Goal: Task Accomplishment & Management: Use online tool/utility

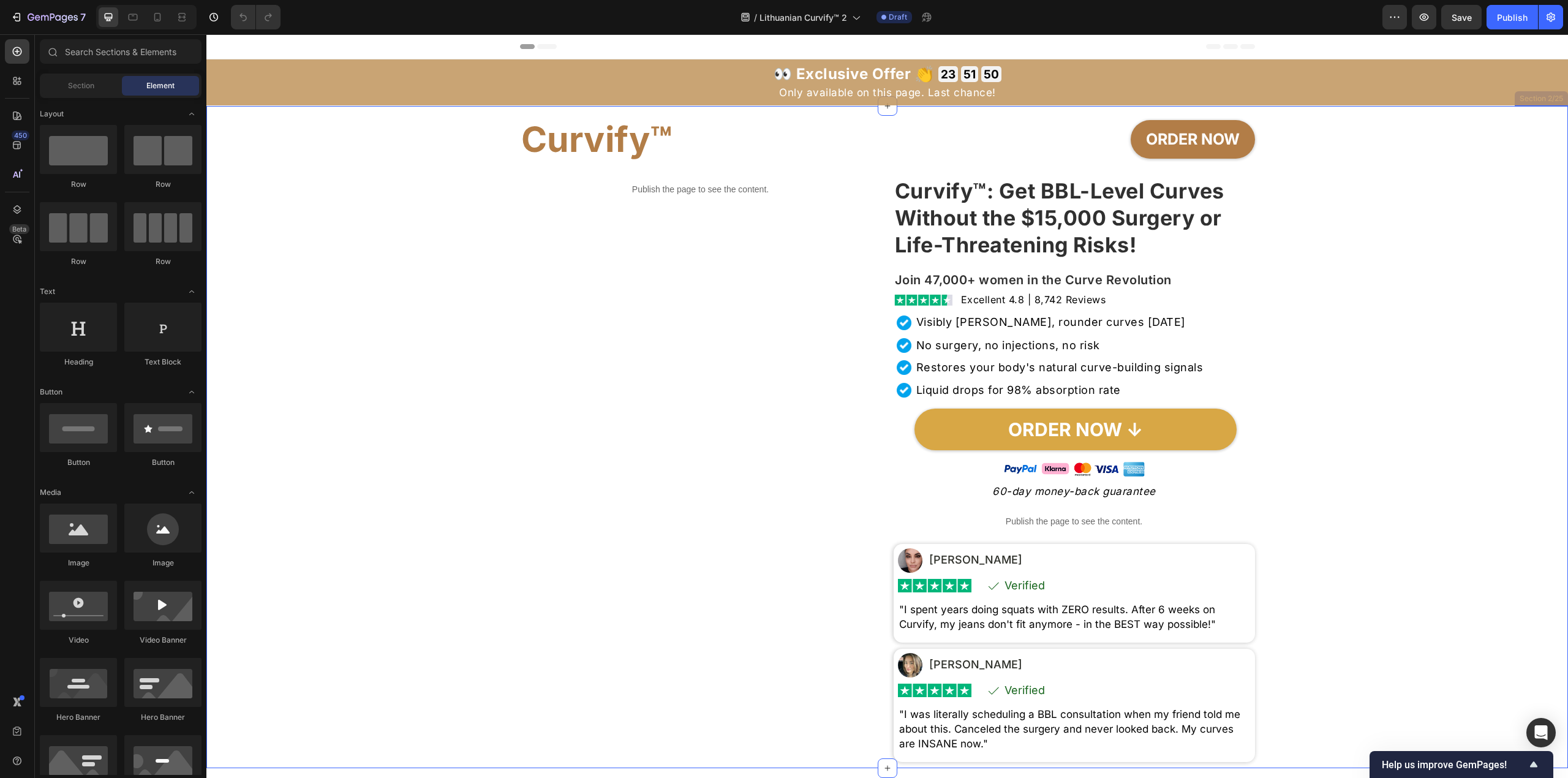
click at [1068, 209] on div "Curvify™ Heading ORDER NOW Button Row Publish the page to see the content. Cust…" at bounding box center [888, 436] width 1350 height 662
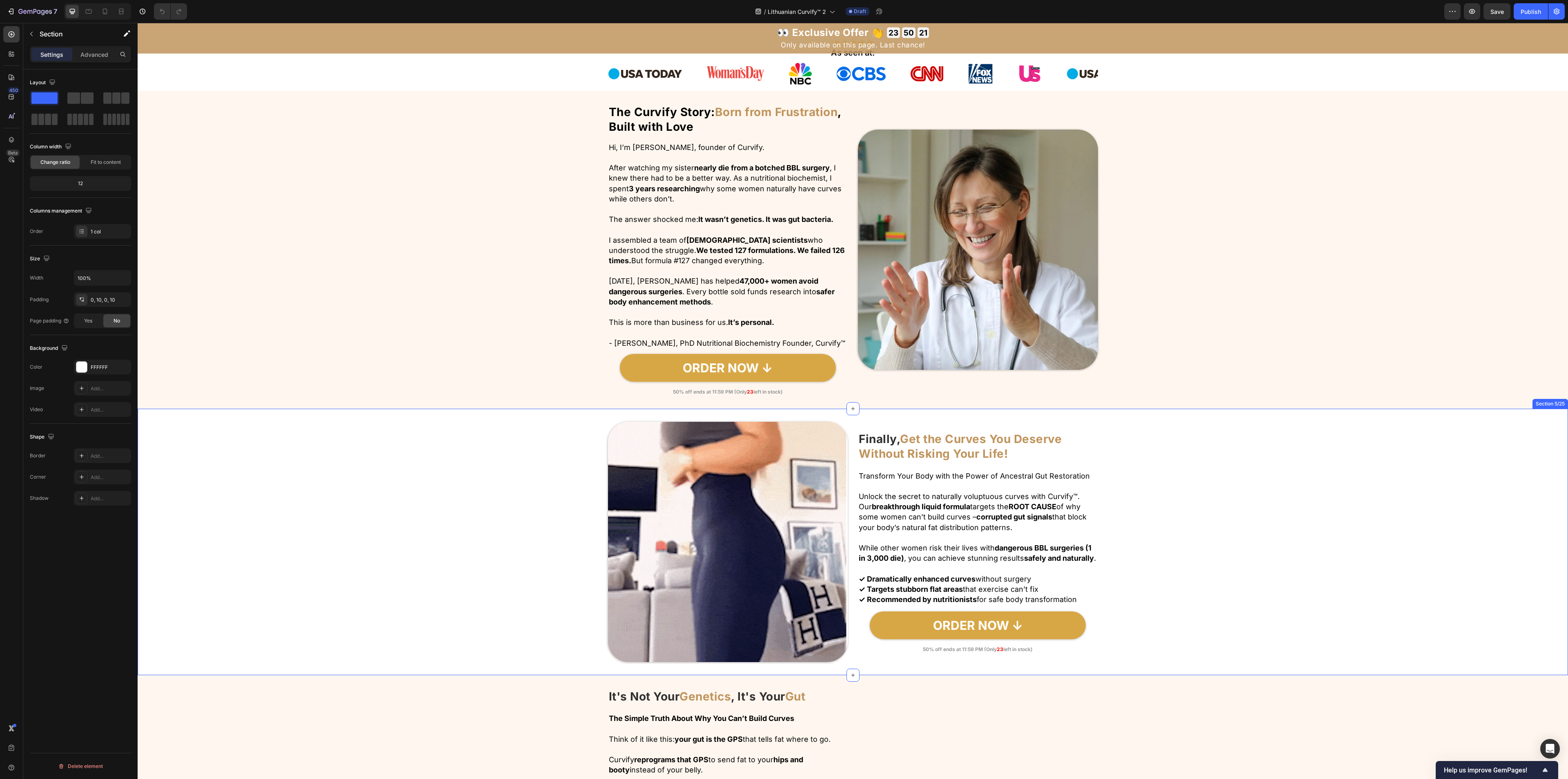
scroll to position [449, 0]
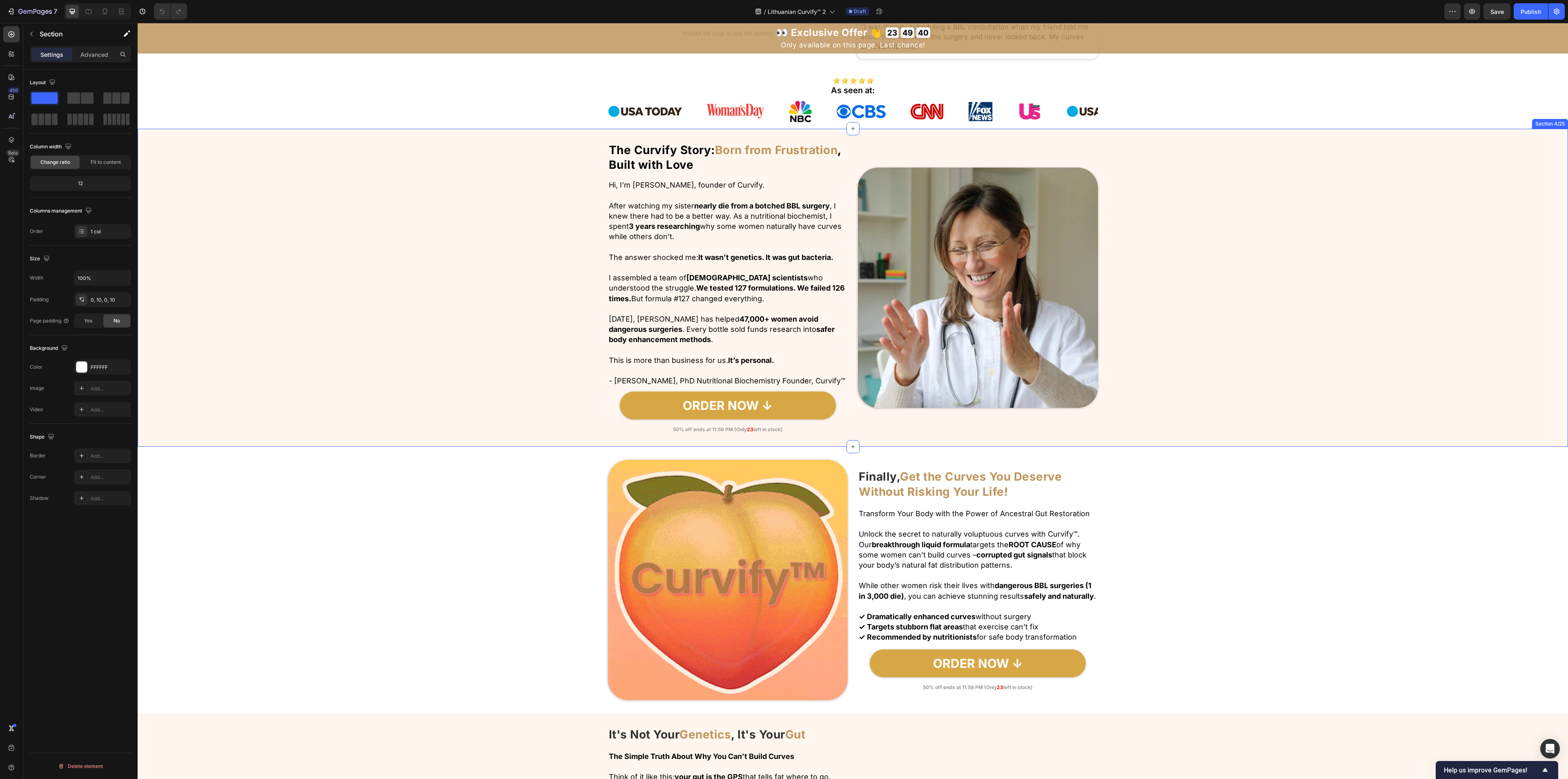
click at [712, 275] on div "The Curvify Story: Born from Frustration , Built with Love Heading Hi, I’m Dr. …" at bounding box center [853, 287] width 1430 height 292
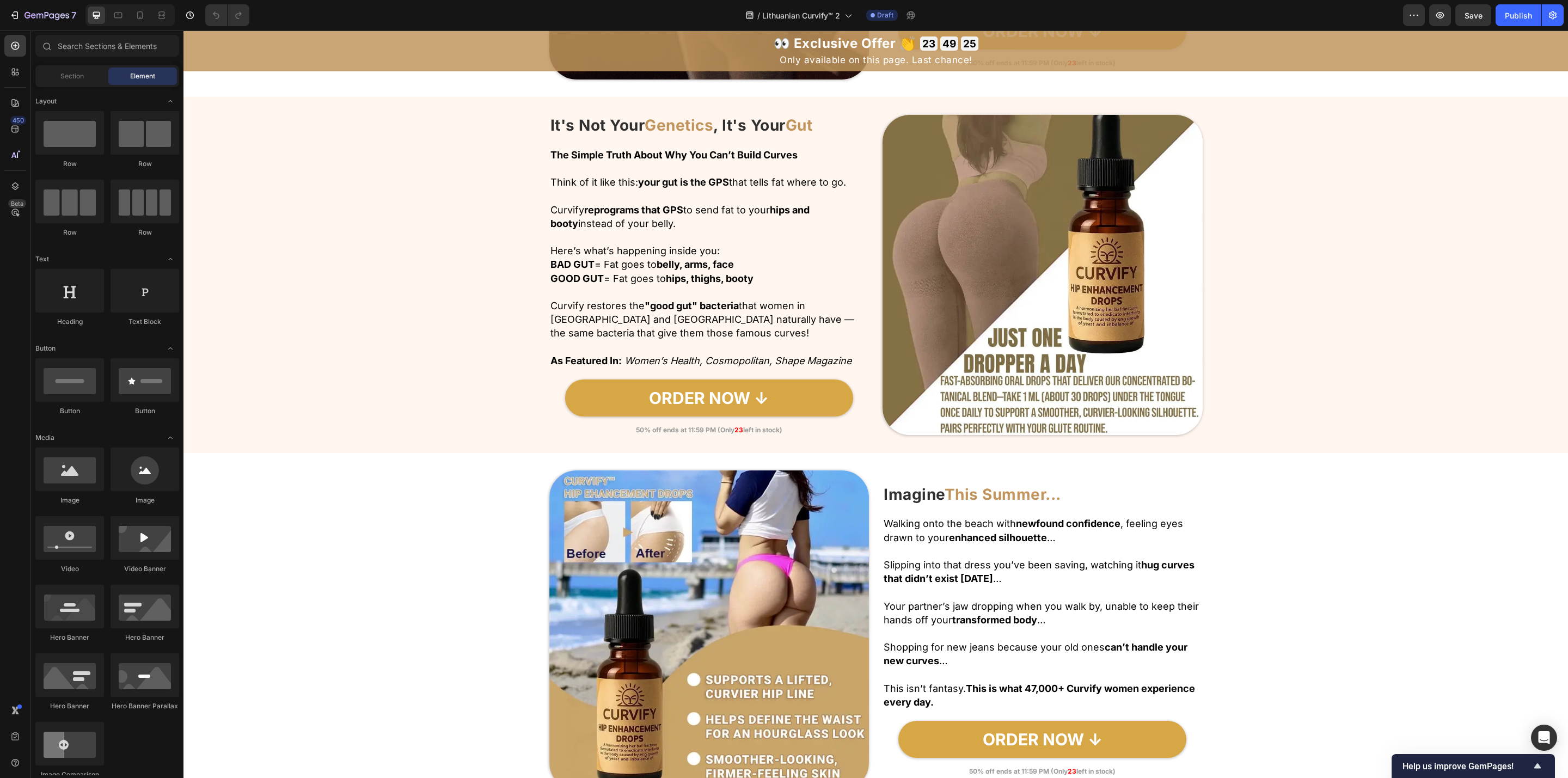
scroll to position [1479, 0]
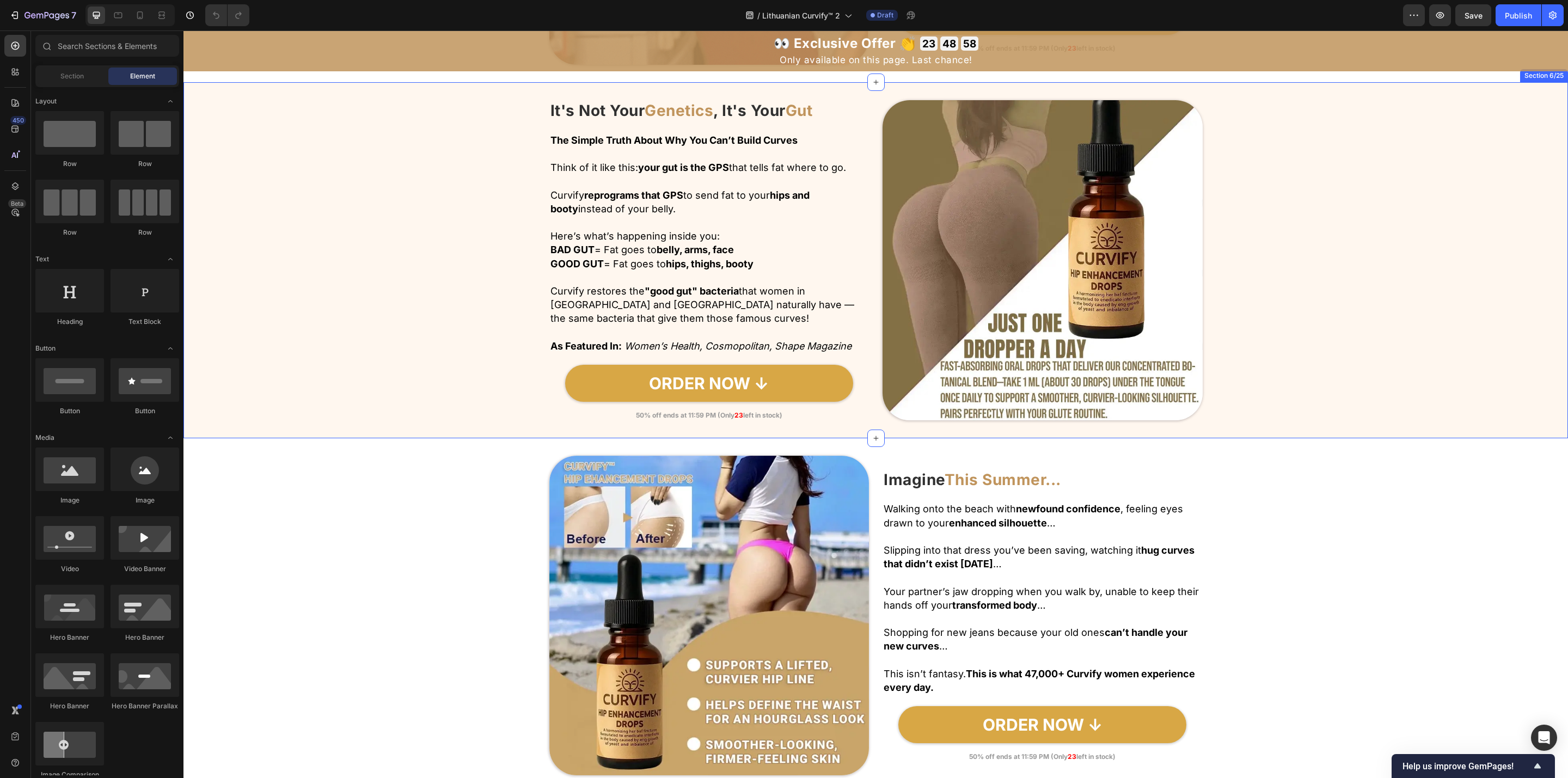
click at [950, 359] on div "Image It's Not Your Genetics , It's Your Gut Heading Row The Simple Truth About…" at bounding box center [876, 260] width 1385 height 320
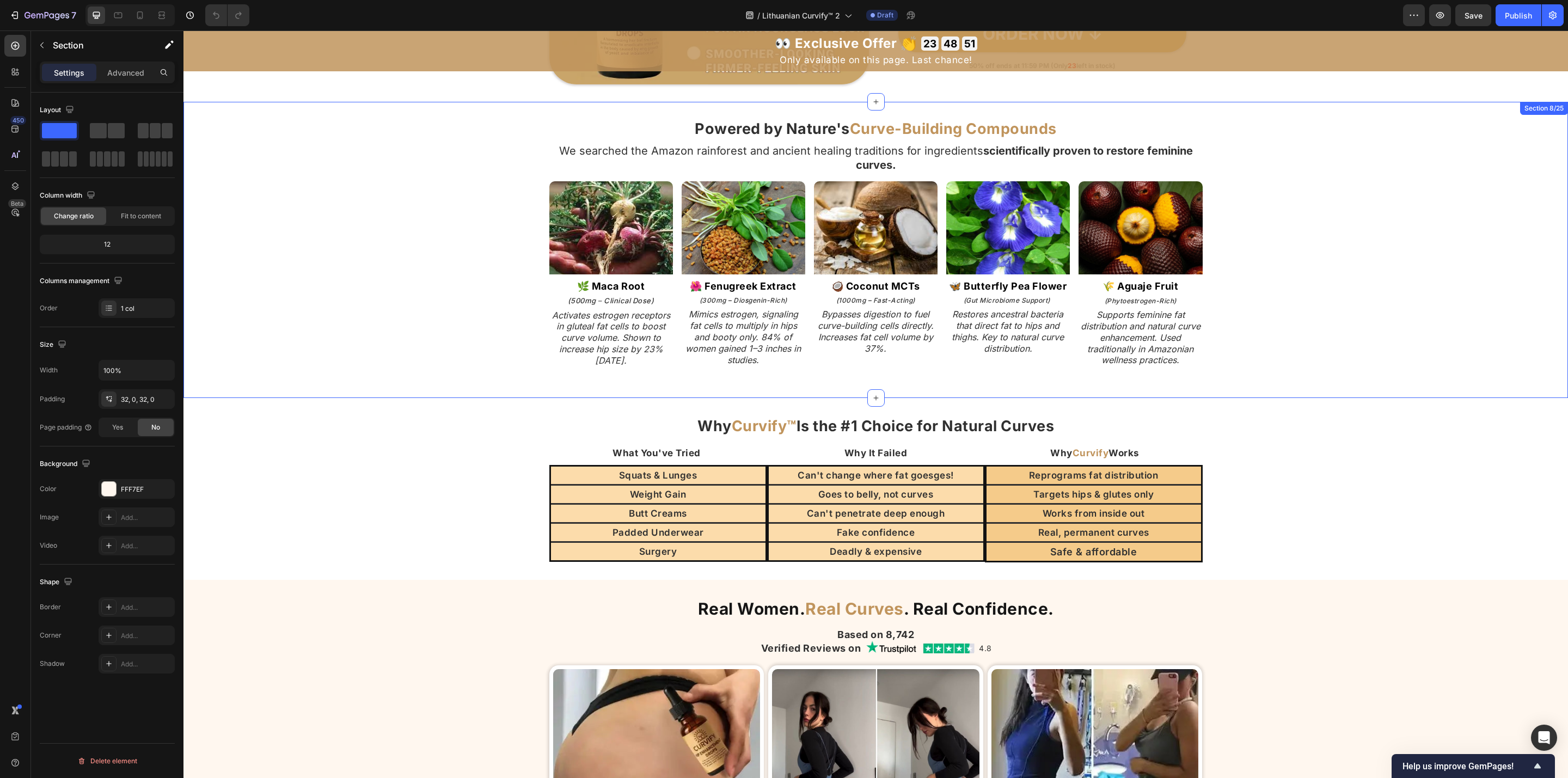
scroll to position [2132, 0]
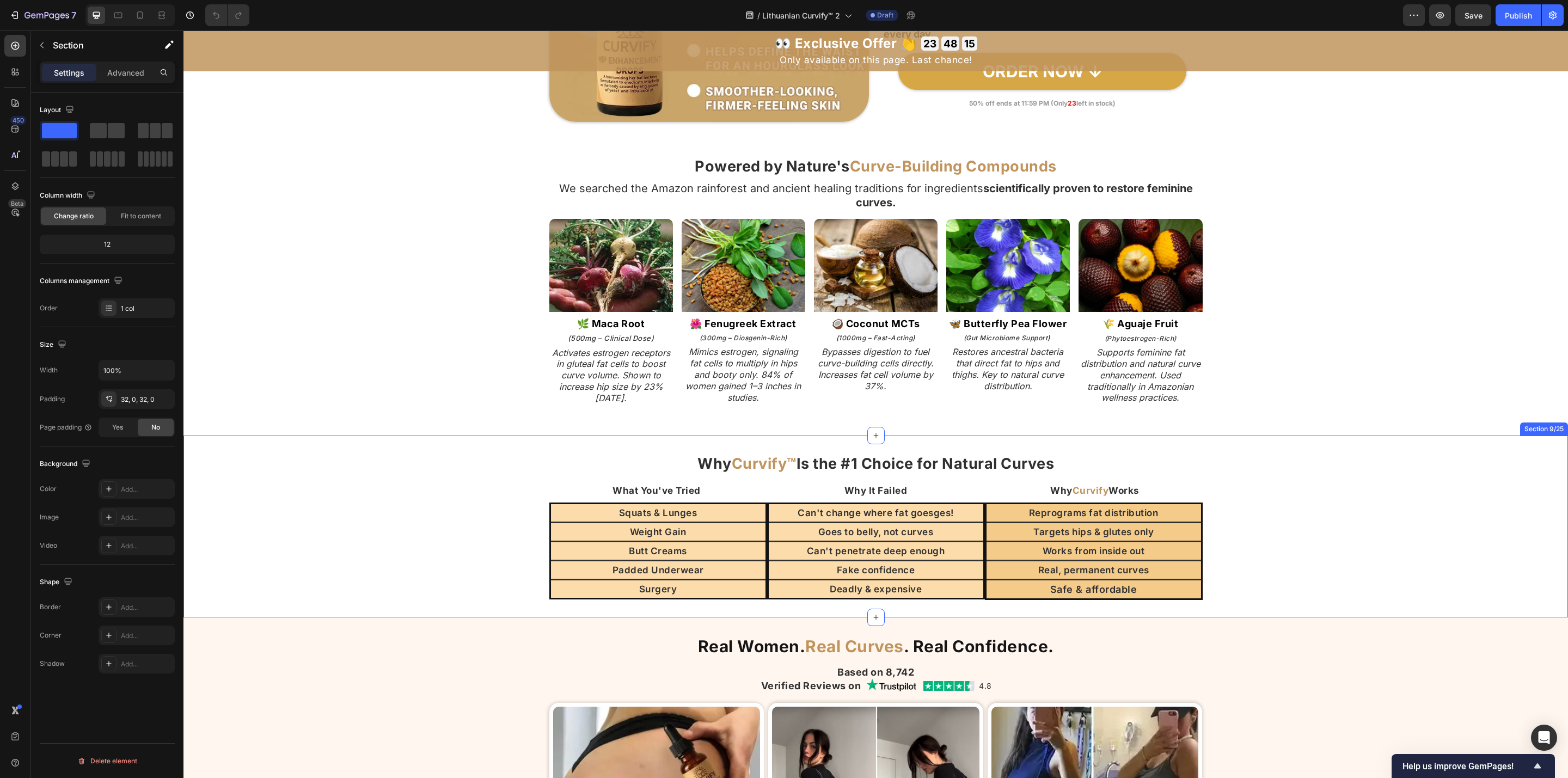
click at [950, 471] on div "Why Curvify™ Is the #1 Choice for Natural Curves Heading What You've Tried Head…" at bounding box center [876, 526] width 1385 height 147
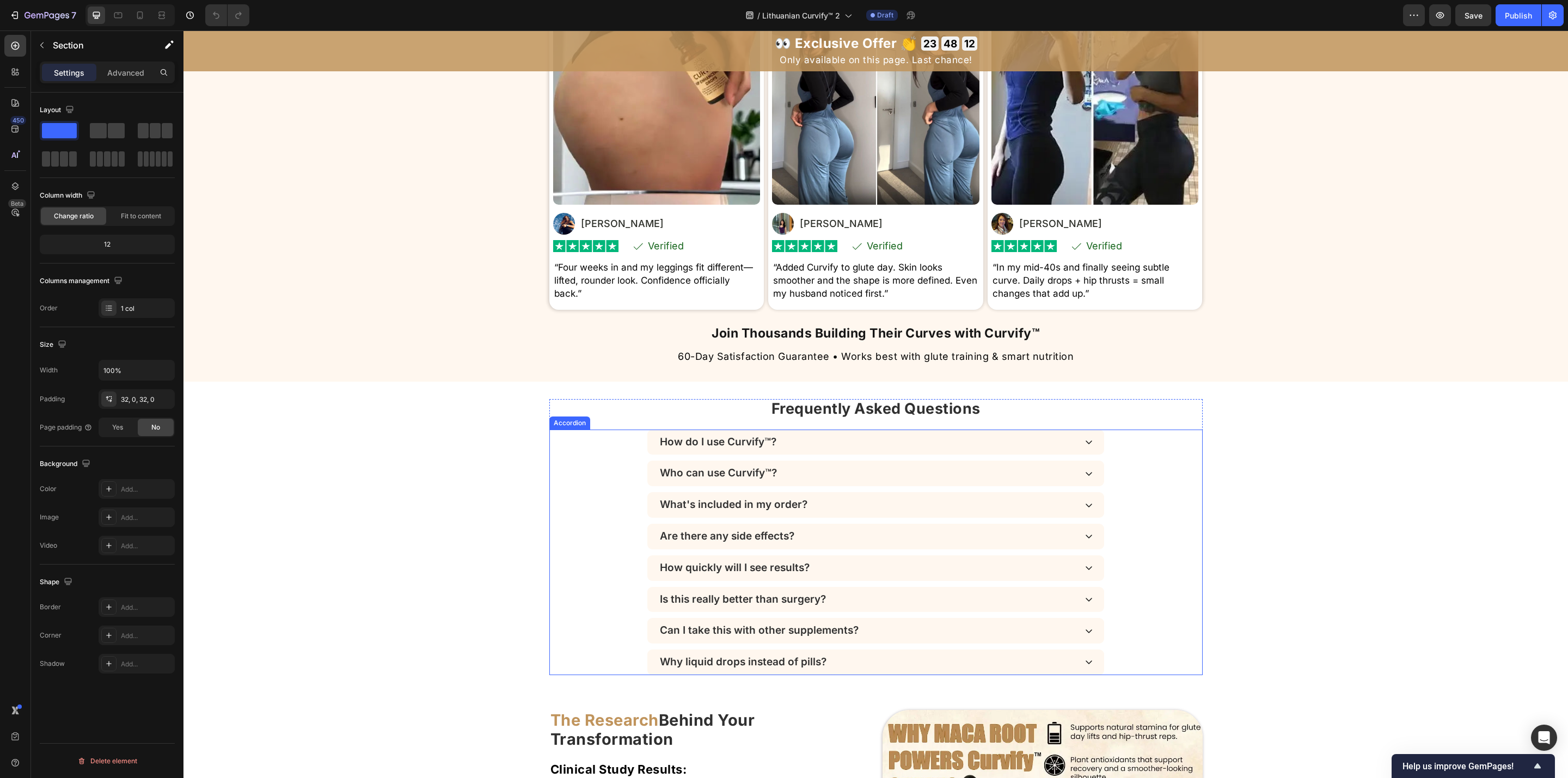
scroll to position [2867, 0]
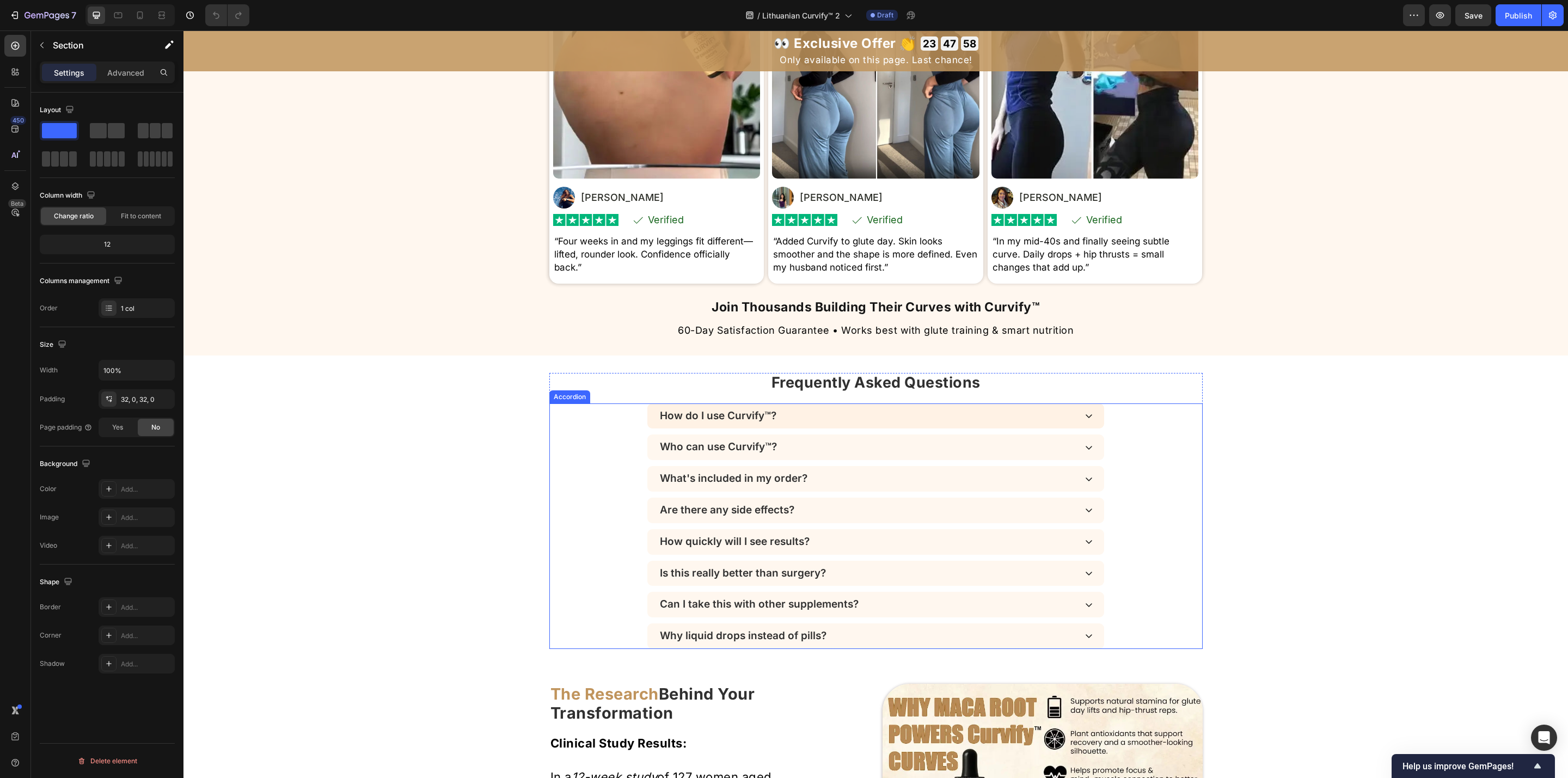
click at [950, 418] on div "How do I use Curvify™?" at bounding box center [876, 416] width 457 height 26
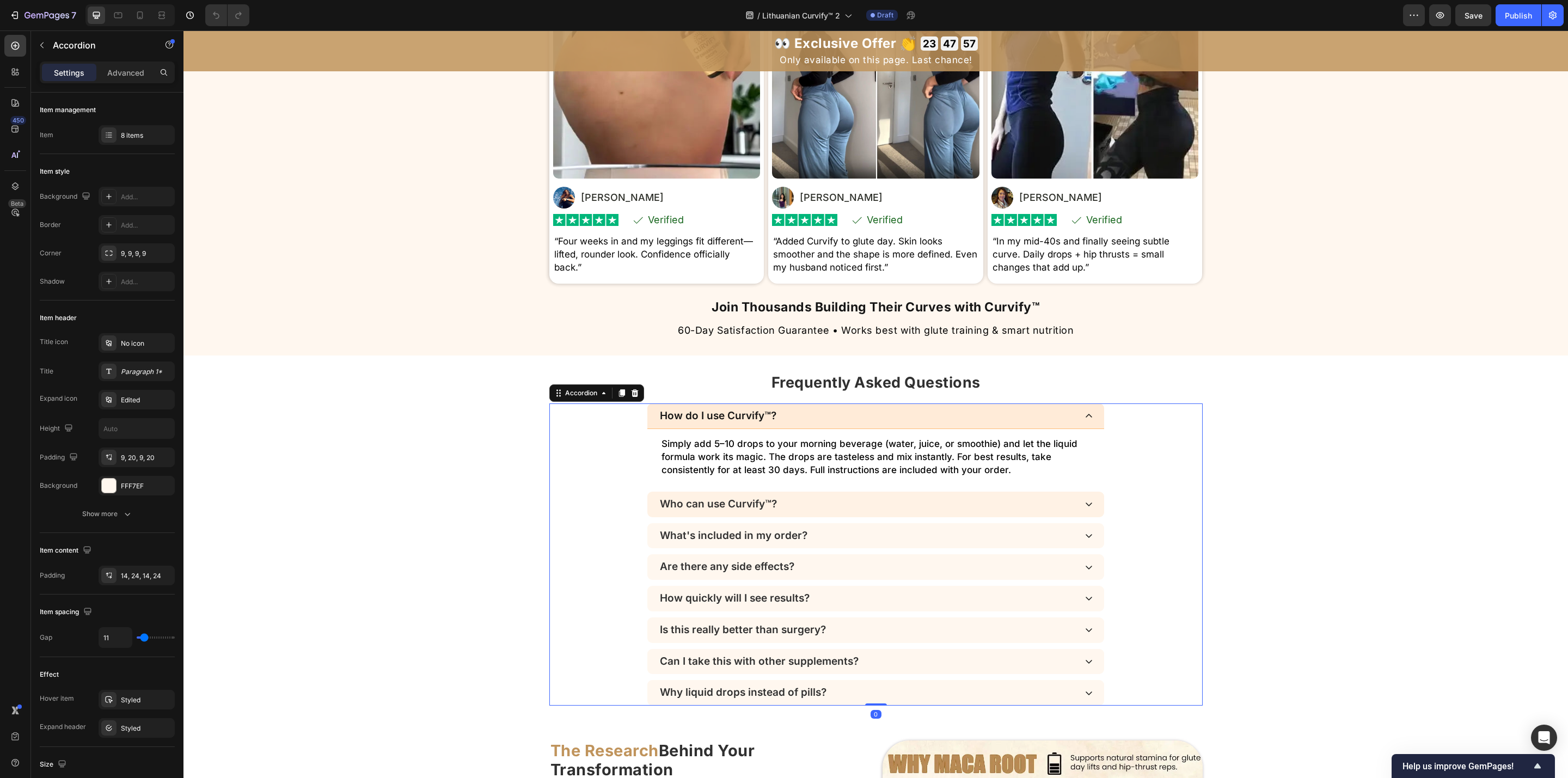
click at [950, 471] on div "Who can use Curvify™?" at bounding box center [876, 505] width 457 height 26
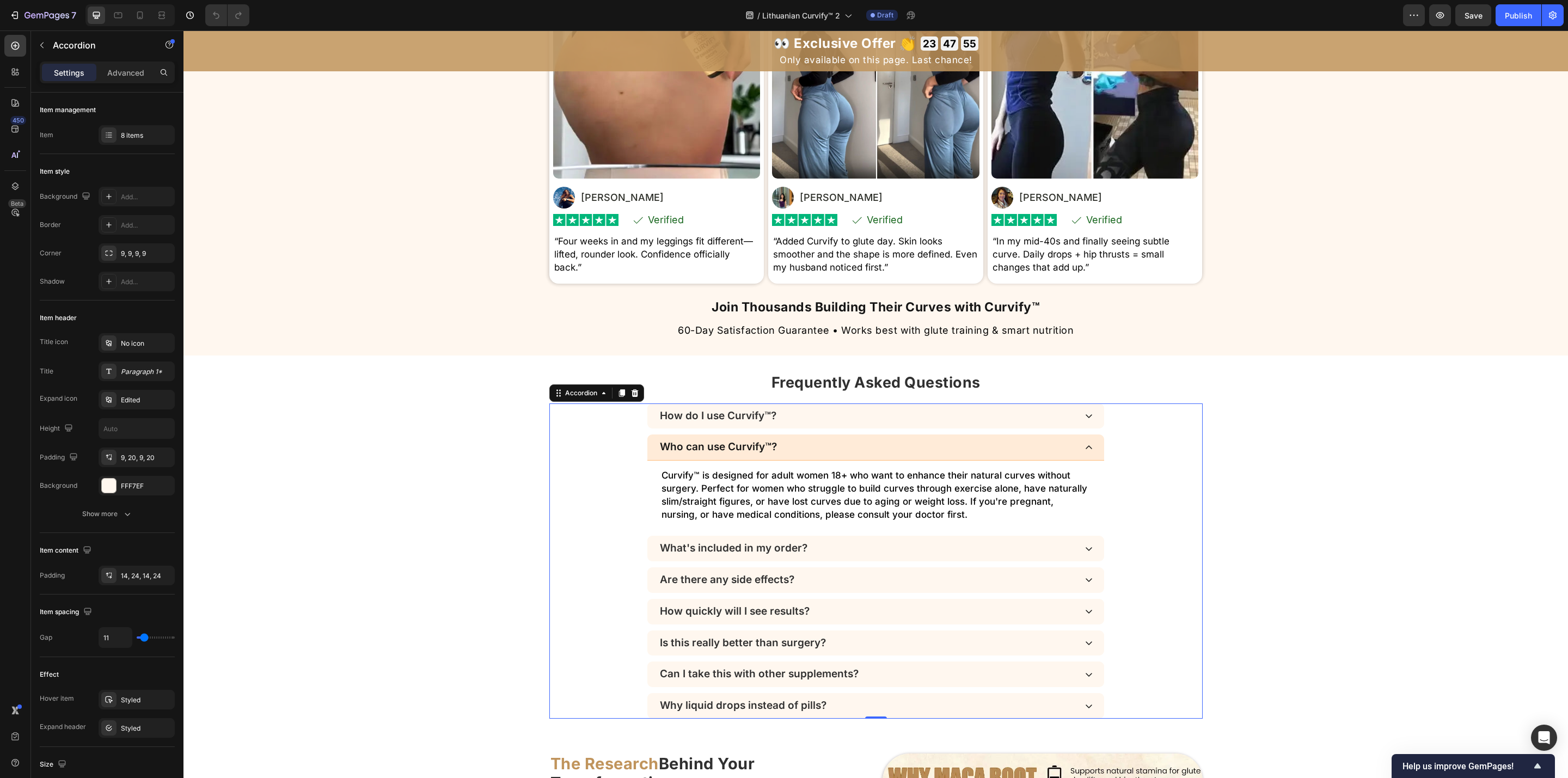
click at [950, 454] on div "Who can use Curvify™?" at bounding box center [876, 447] width 457 height 26
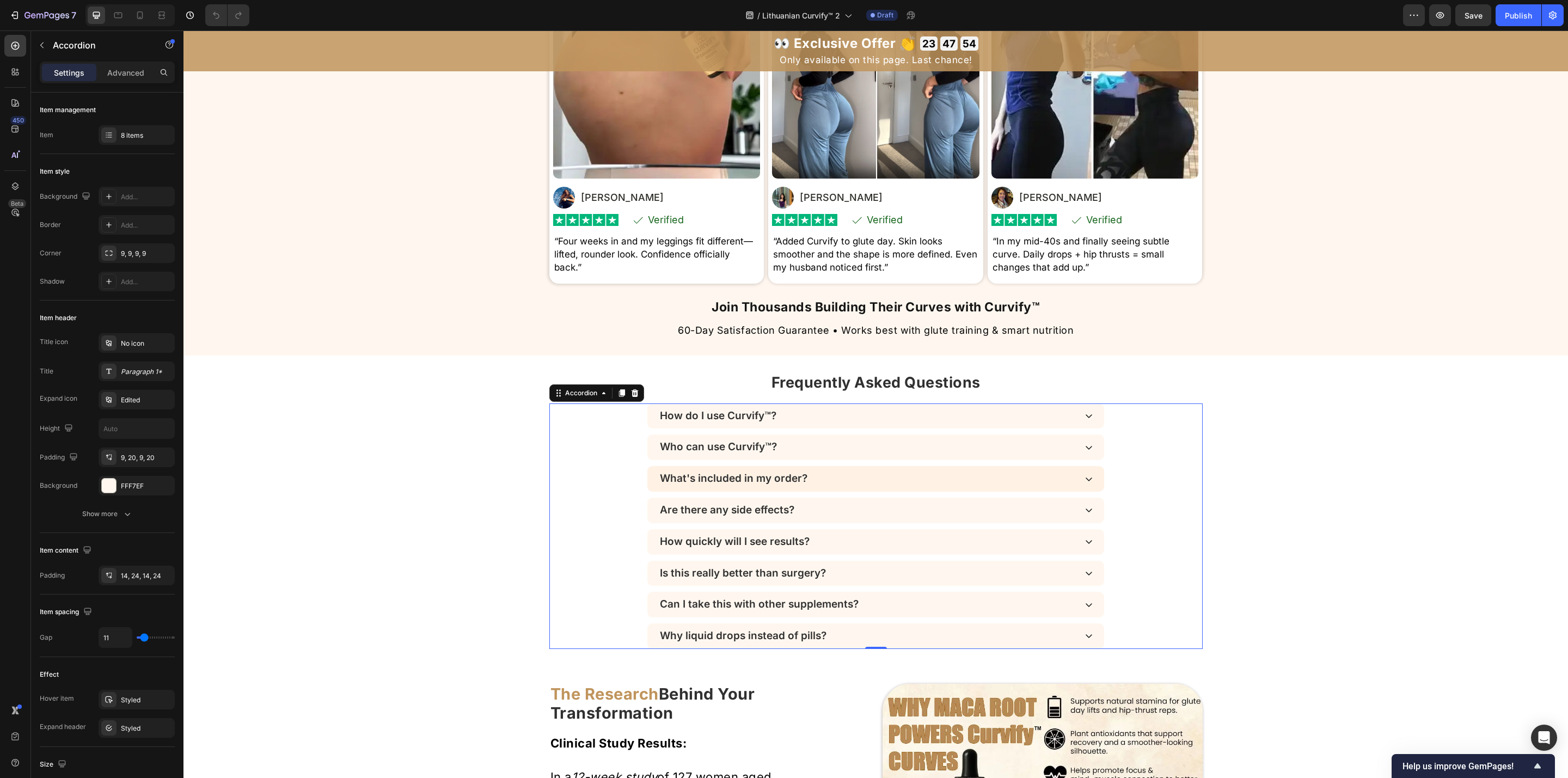
click at [950, 471] on div "What's included in my order?" at bounding box center [876, 479] width 457 height 26
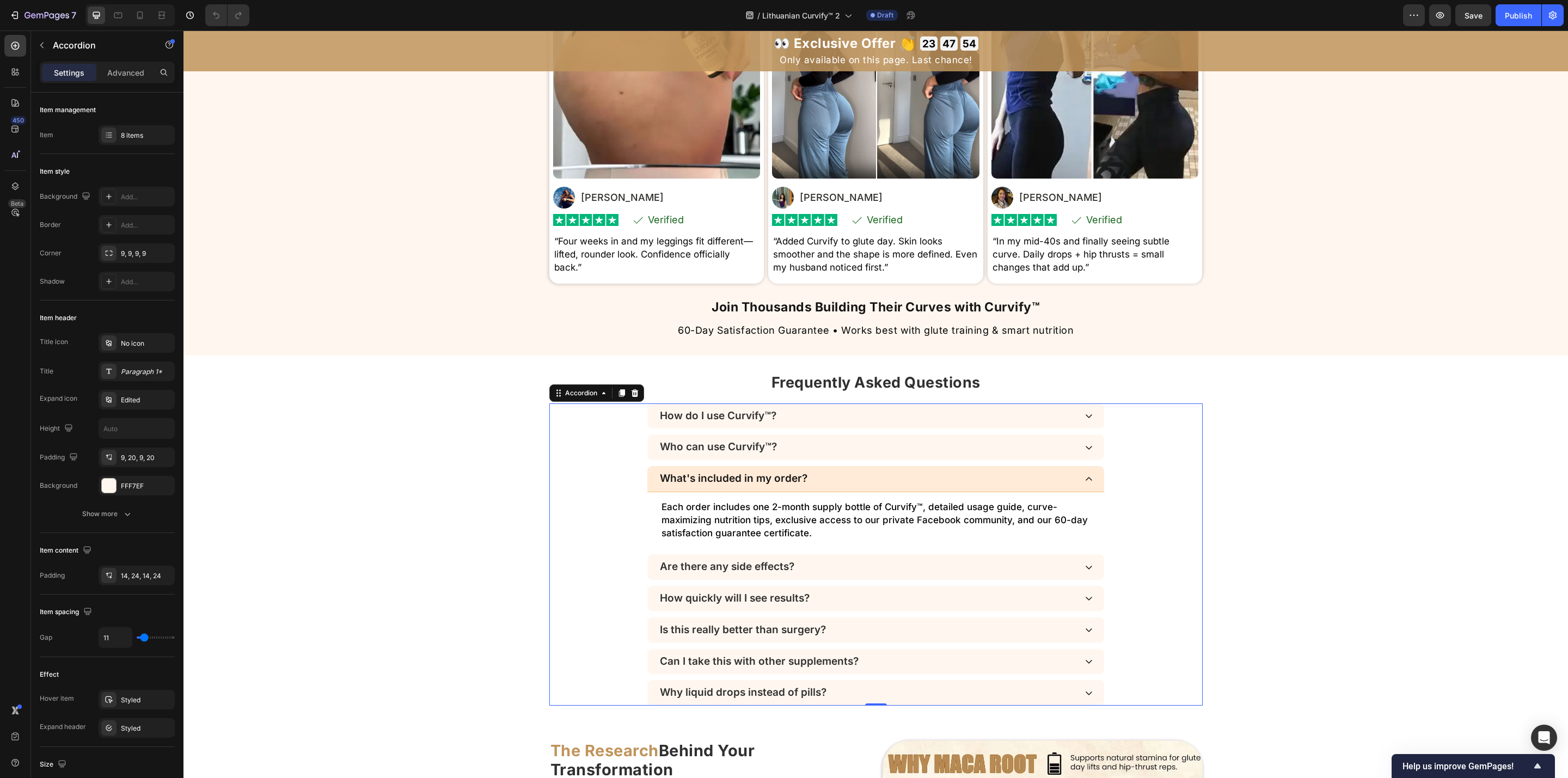
click at [950, 471] on div "What's included in my order?" at bounding box center [876, 479] width 457 height 26
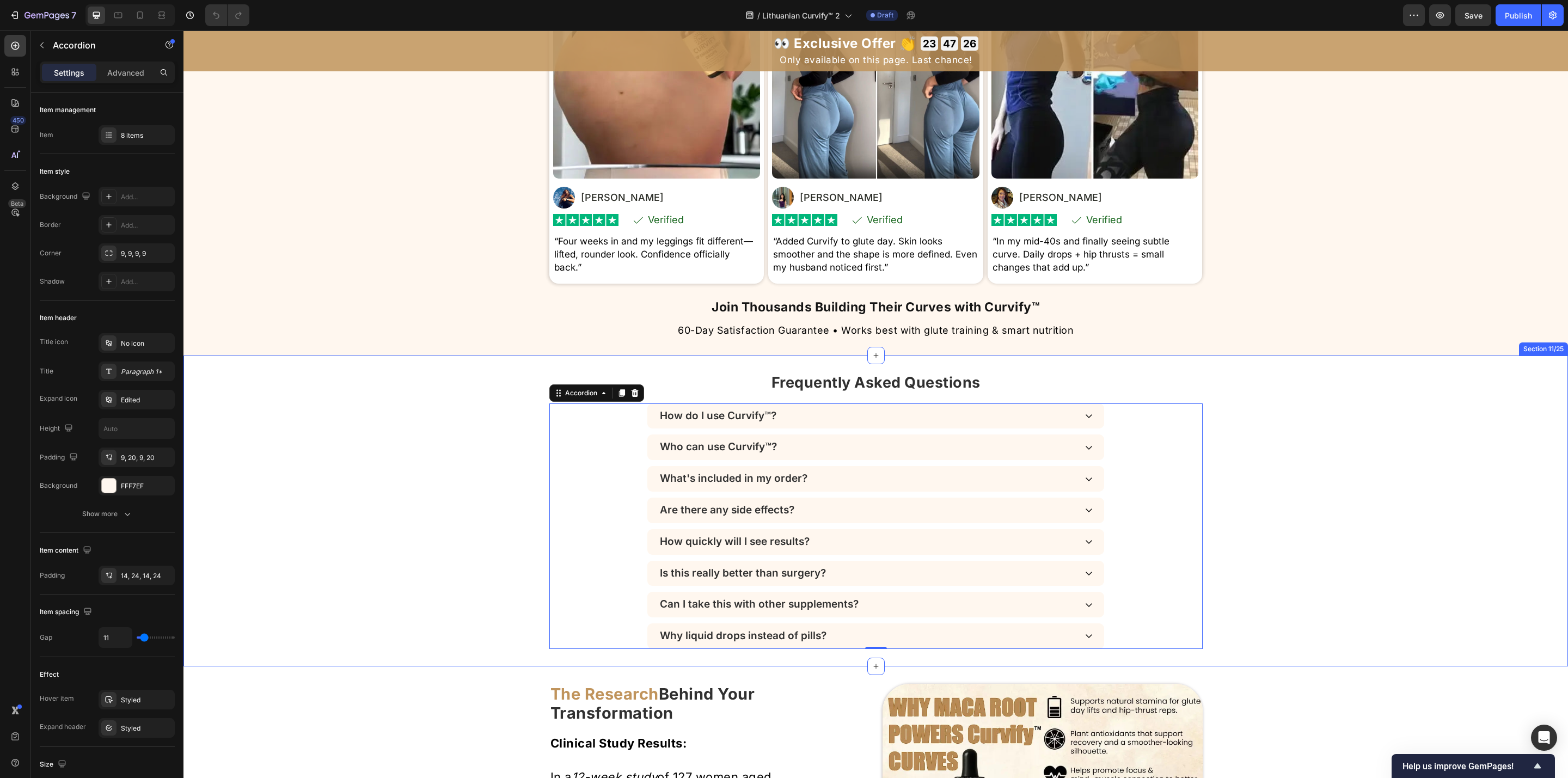
click at [422, 387] on div "Frequently Asked Questions Heading How do I use Curvify™? Who can use Curvify™?…" at bounding box center [876, 511] width 1385 height 276
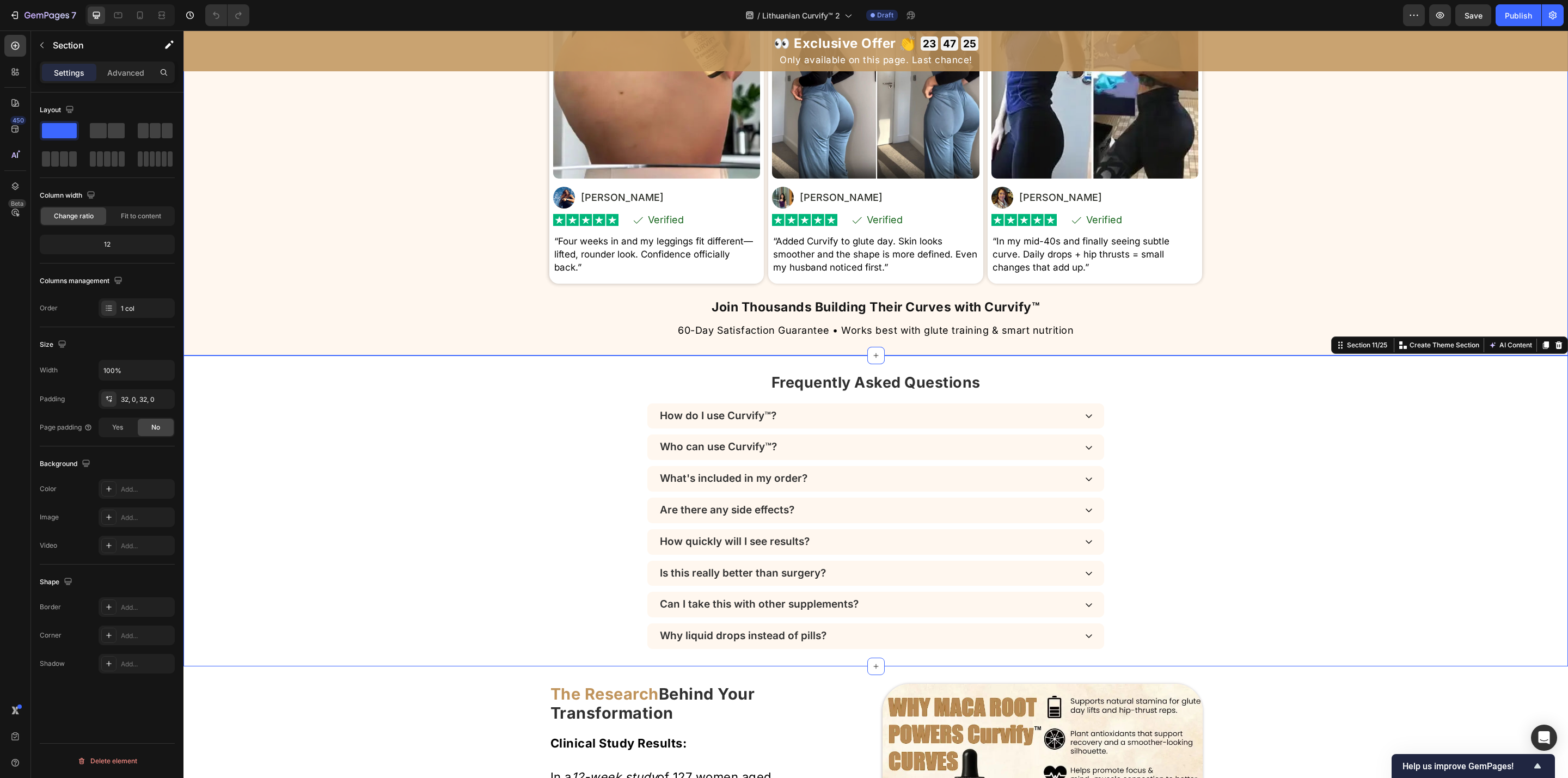
click at [425, 248] on div "Real Women. Real Curves . Real Confidence. Heading Based on 8,742 Heading Verif…" at bounding box center [876, 119] width 1385 height 438
click at [950, 449] on div "Frequently Asked Questions Heading How do I use Curvify™? Who can use Curvify™?…" at bounding box center [876, 511] width 1385 height 276
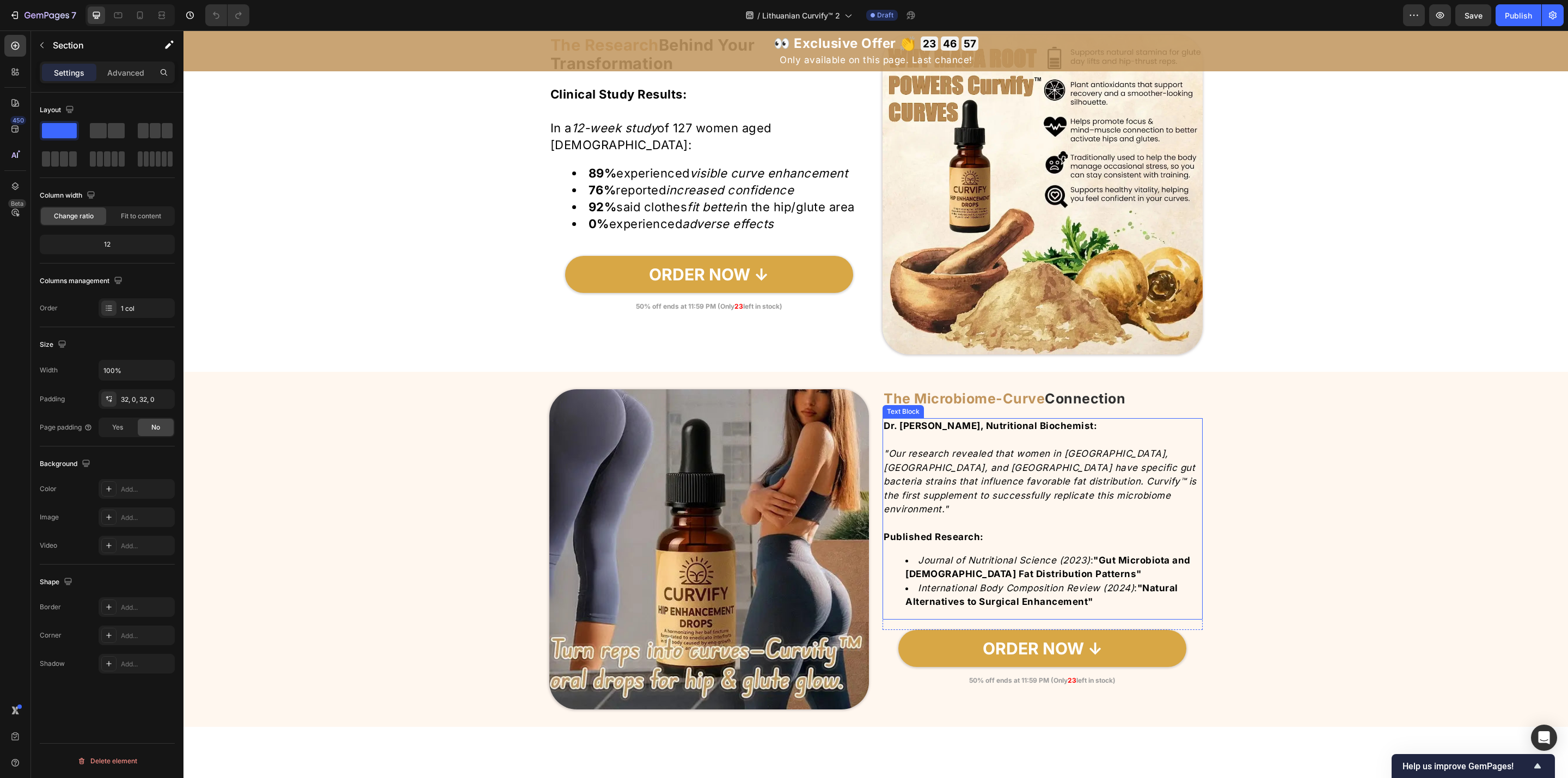
scroll to position [3438, 0]
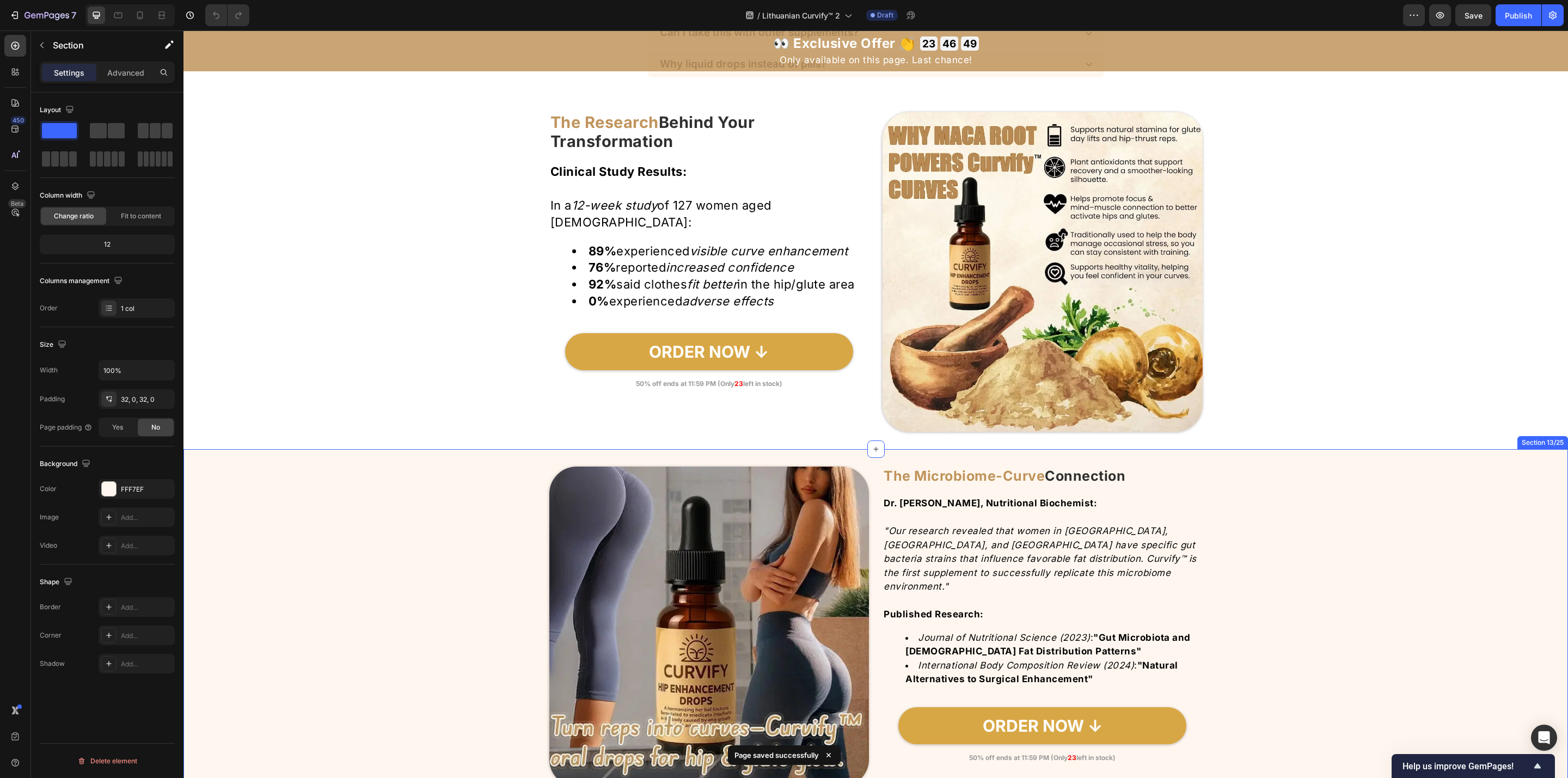
click at [466, 471] on div "Image The Microbiome-Curve Connection Heading Dr. Sarah Chen, Nutritional Bioch…" at bounding box center [876, 626] width 1385 height 320
click at [950, 261] on div "Image The Research Behind Your Transformation Heading Clinical Study Results: I…" at bounding box center [876, 272] width 1385 height 320
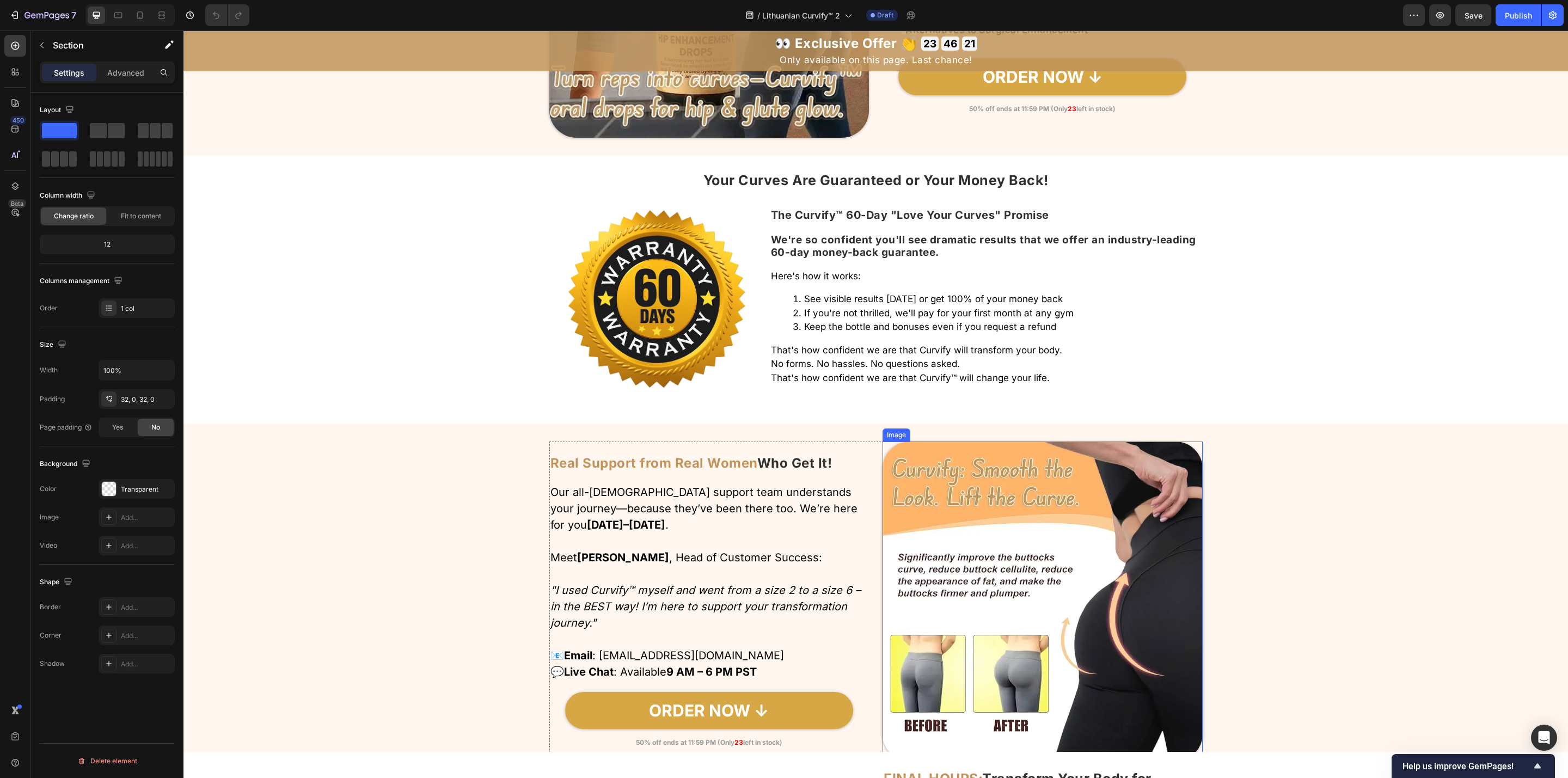
scroll to position [4173, 0]
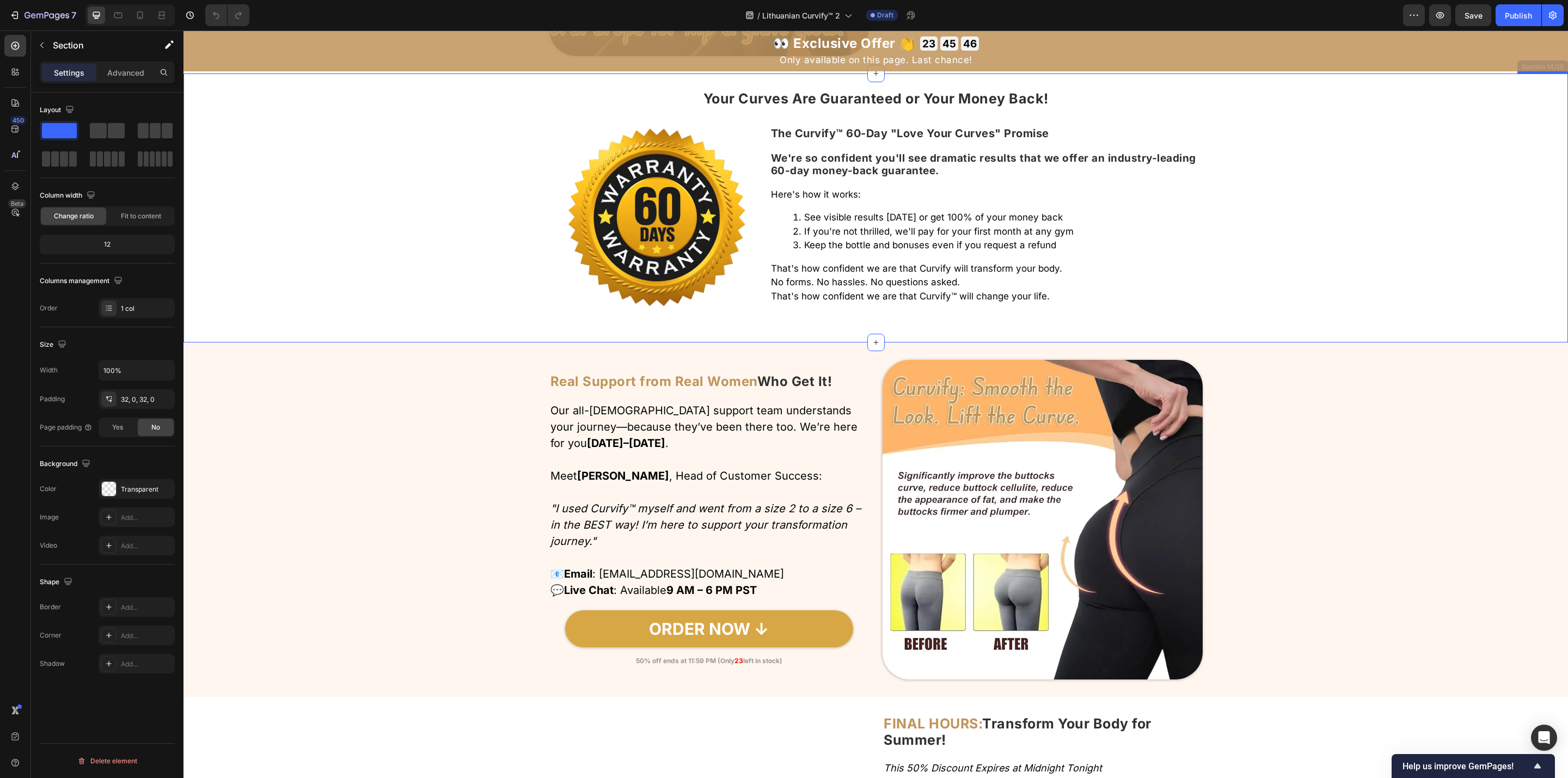
click at [950, 235] on div "Your Curves Are Guaranteed or Your Money Back! Heading Image The Curvify™ 60-Da…" at bounding box center [876, 208] width 1385 height 234
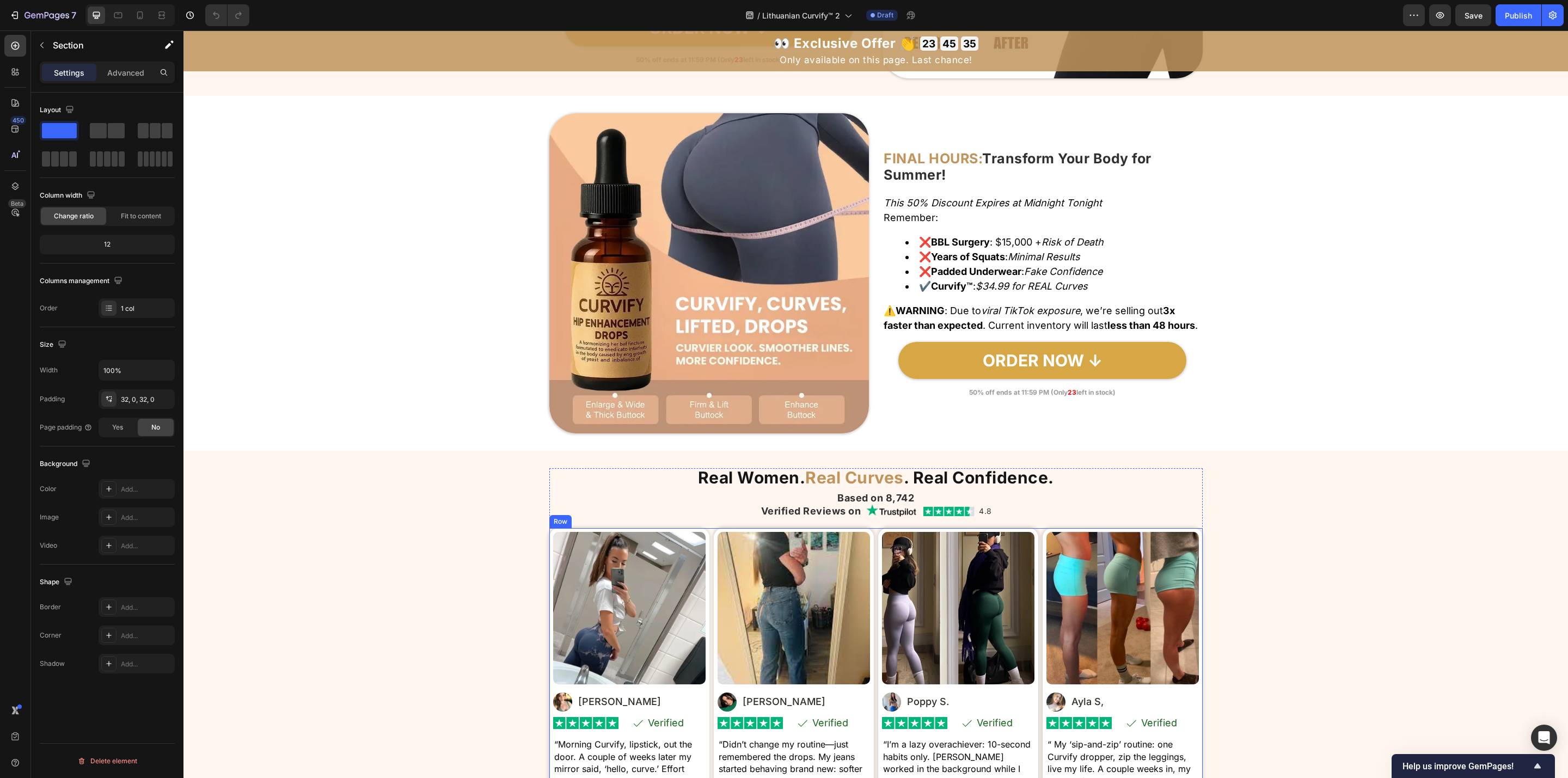
scroll to position [4744, 0]
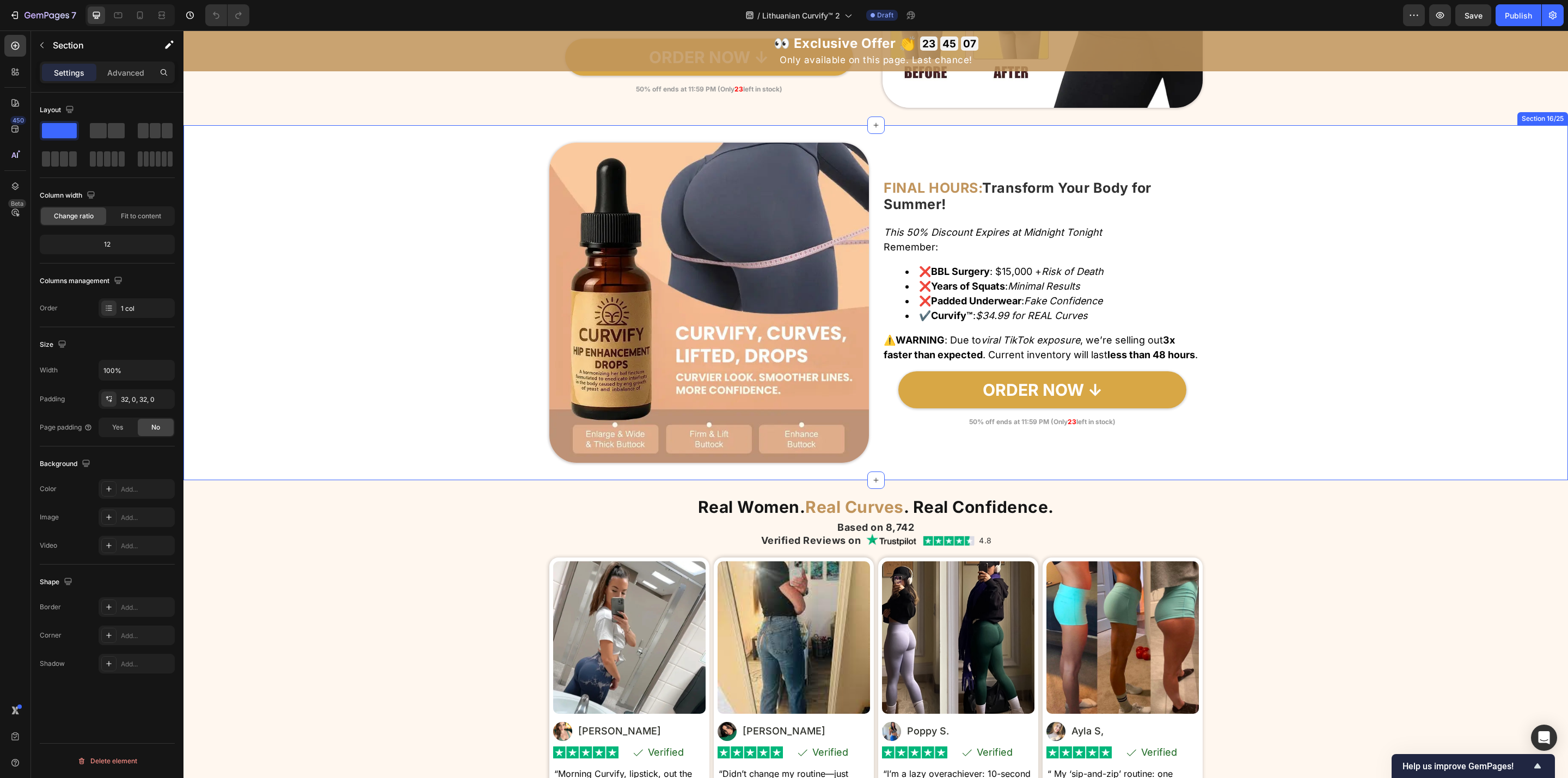
click at [950, 413] on div "Image FINAL HOURS: Transform Your Body for Summer! Heading This 50% Discount Ex…" at bounding box center [876, 303] width 1385 height 320
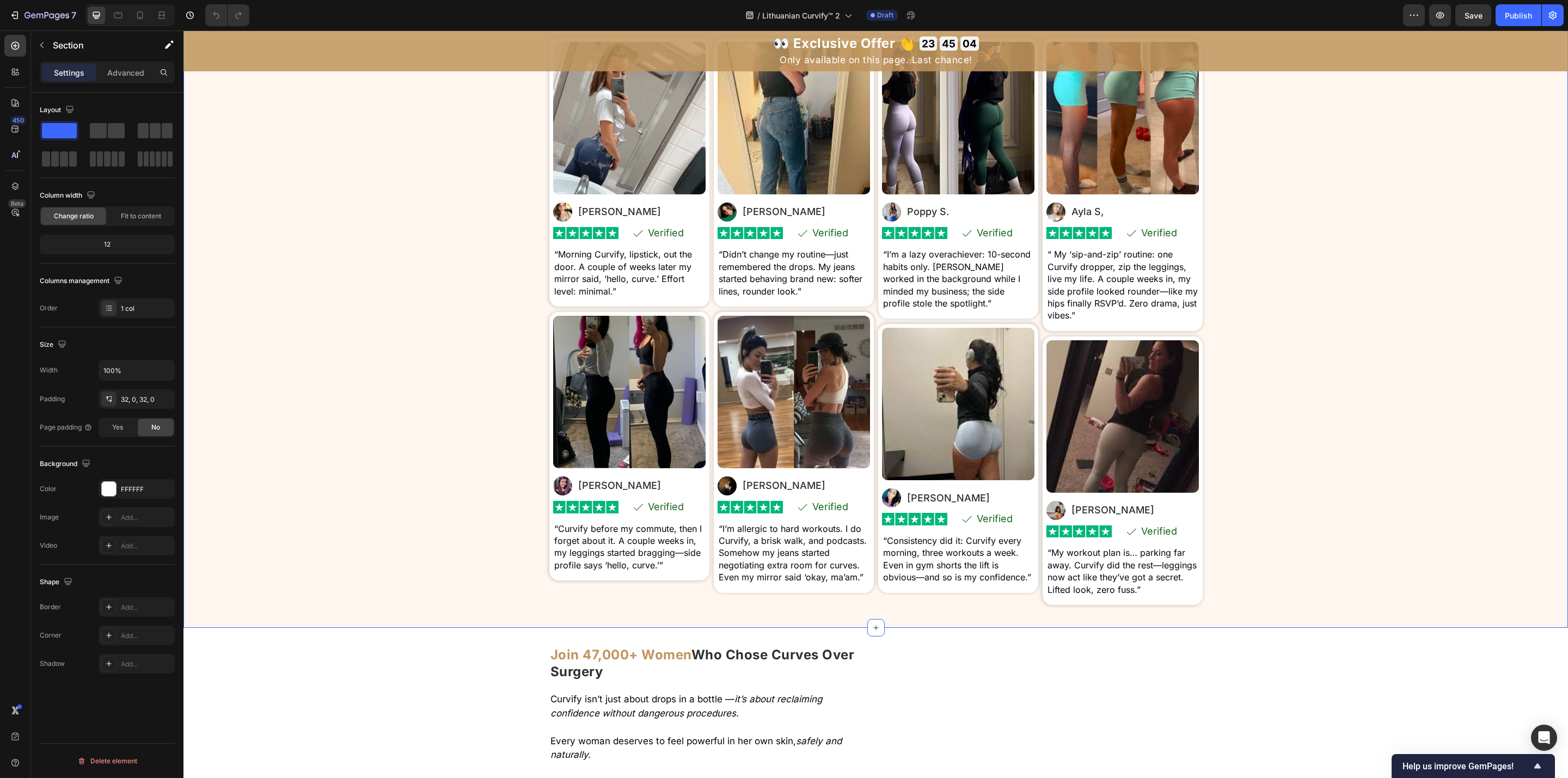
scroll to position [5234, 0]
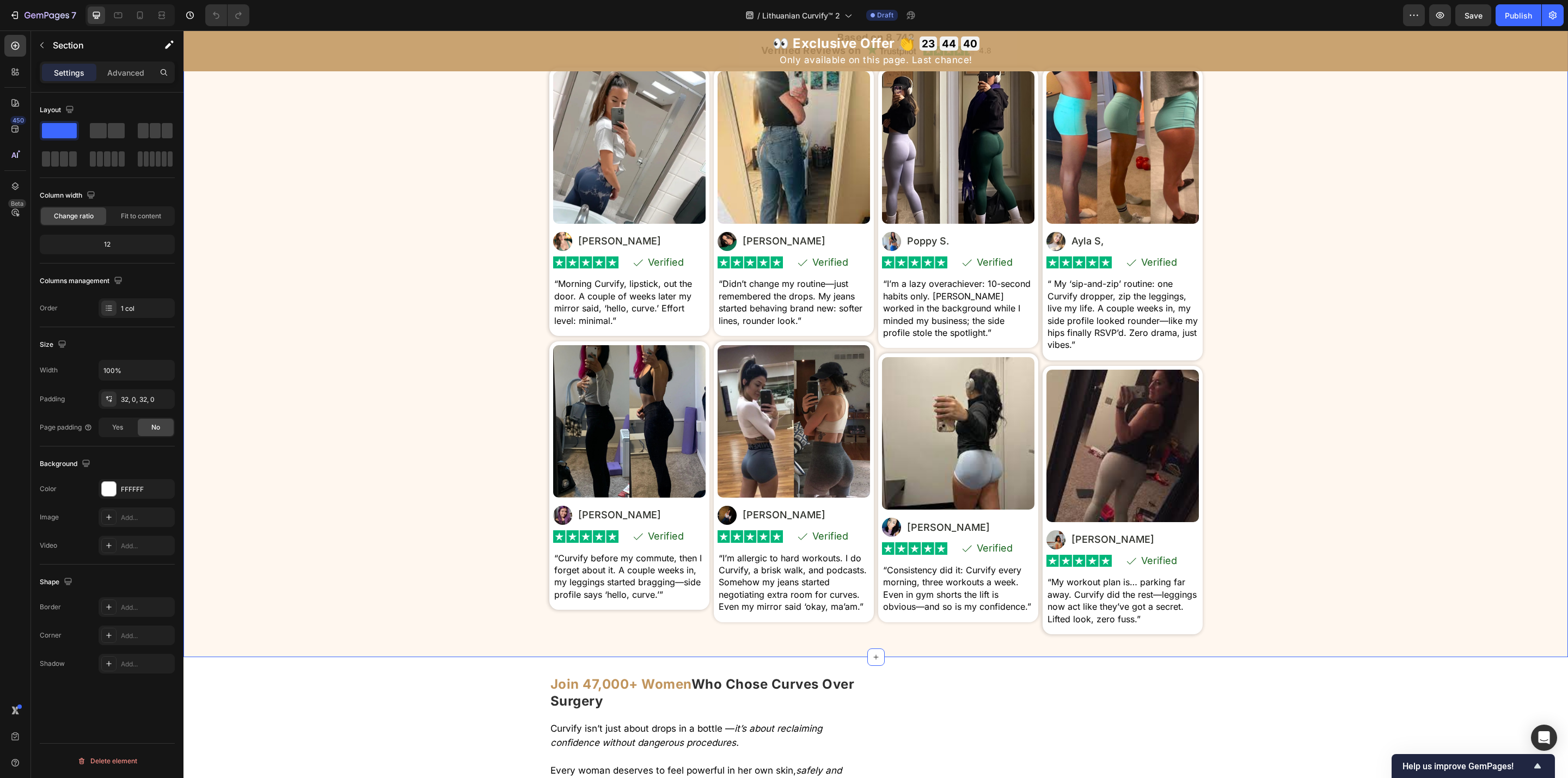
click at [950, 282] on div "Real Women. Real Curves . Real Confidence. Heading Based on 8,742 Heading Verif…" at bounding box center [876, 323] width 1385 height 632
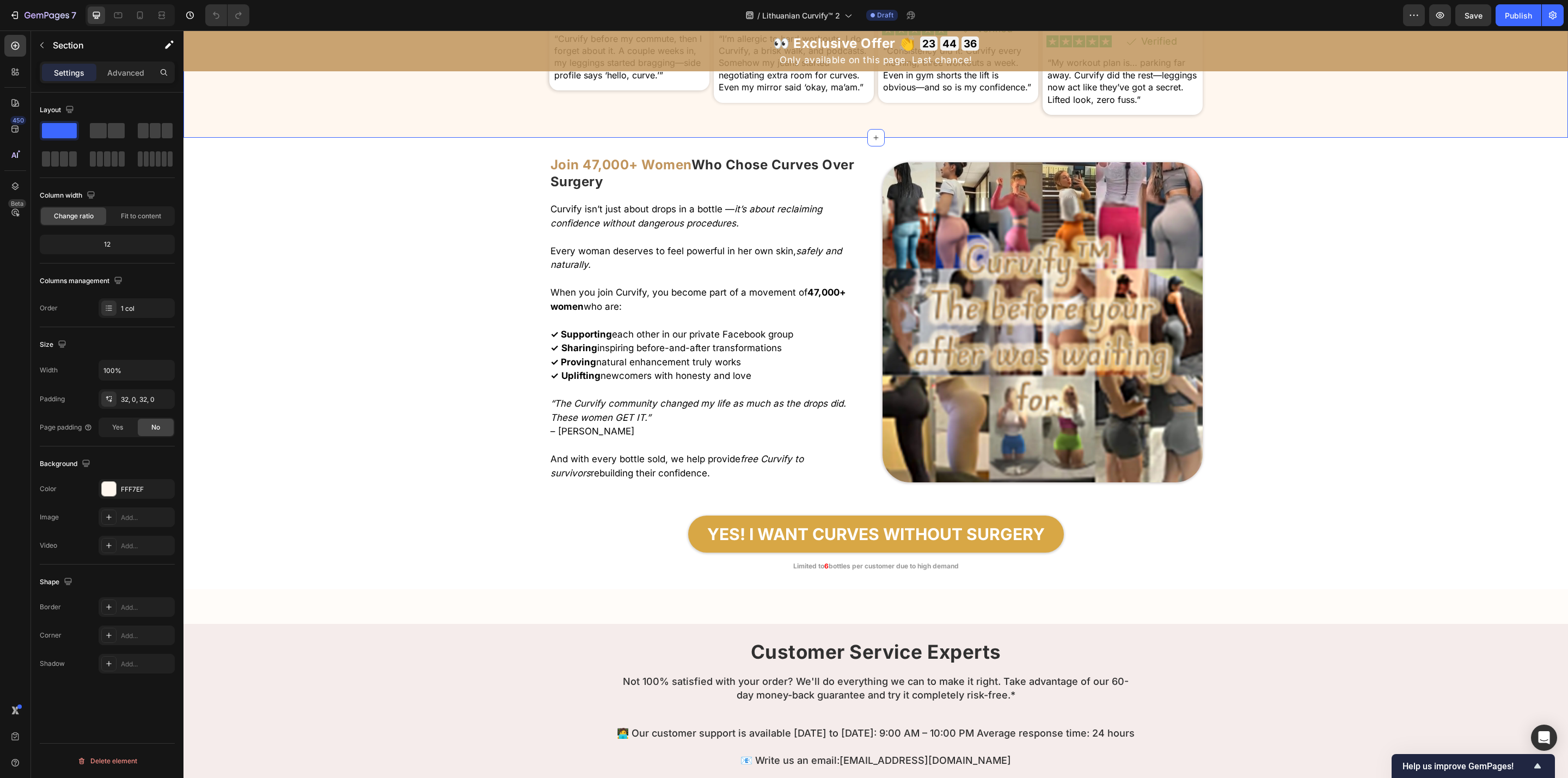
scroll to position [5724, 0]
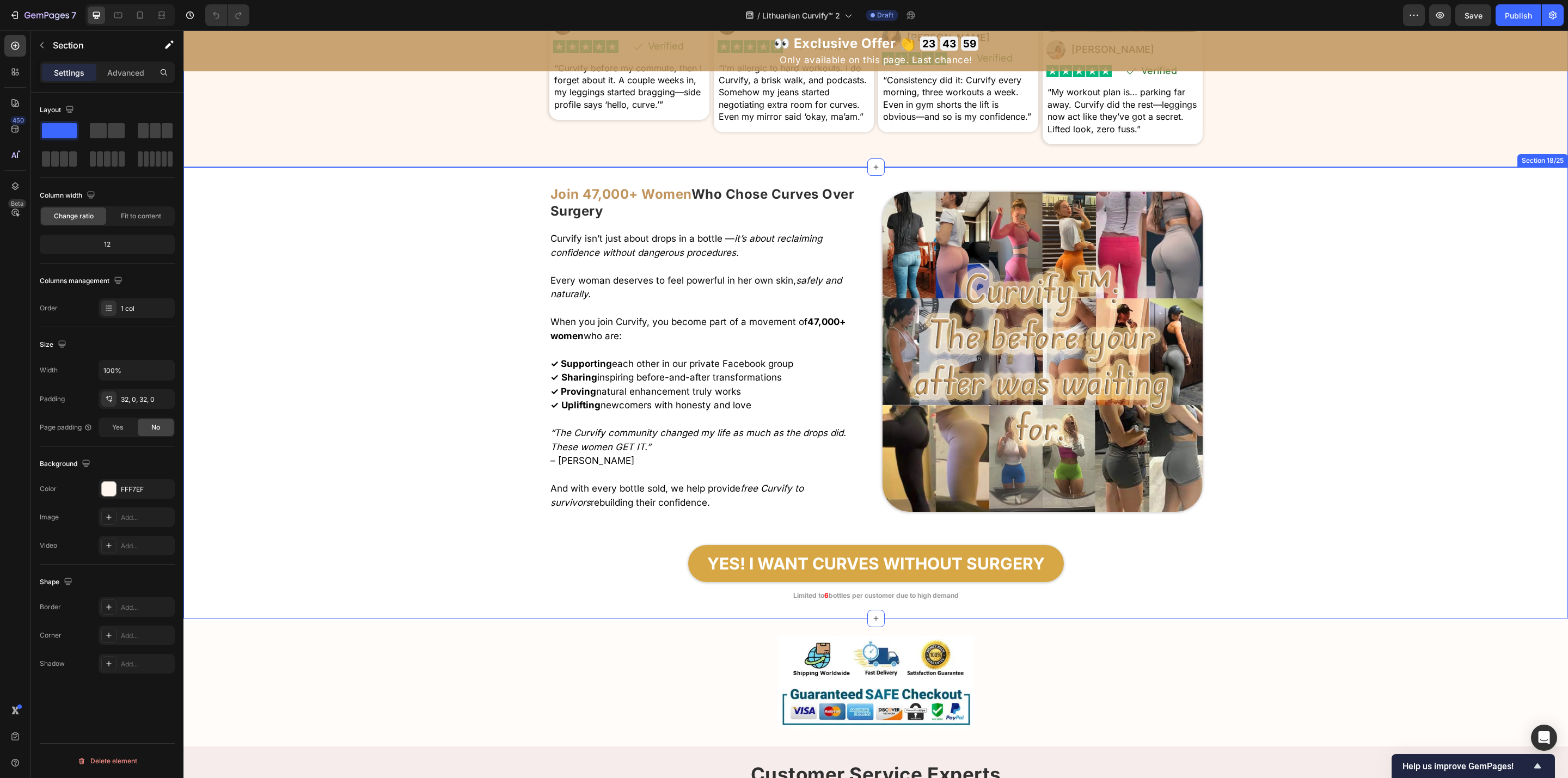
click at [950, 471] on div "Image Join 47,000+ Women Who Chose Curves Over Surgery Heading Curvify isn’t ju…" at bounding box center [876, 392] width 1385 height 416
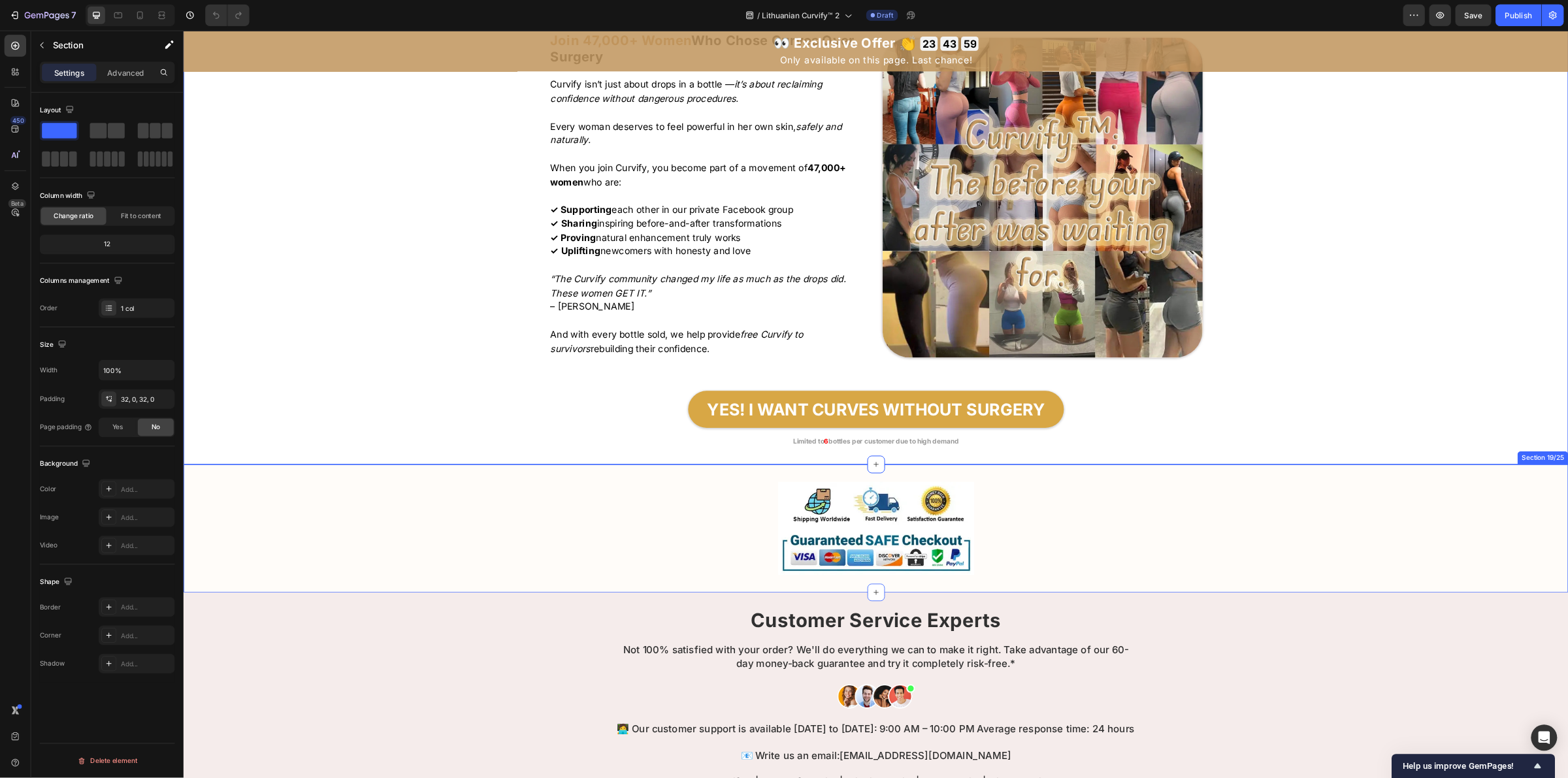
scroll to position [7287, 0]
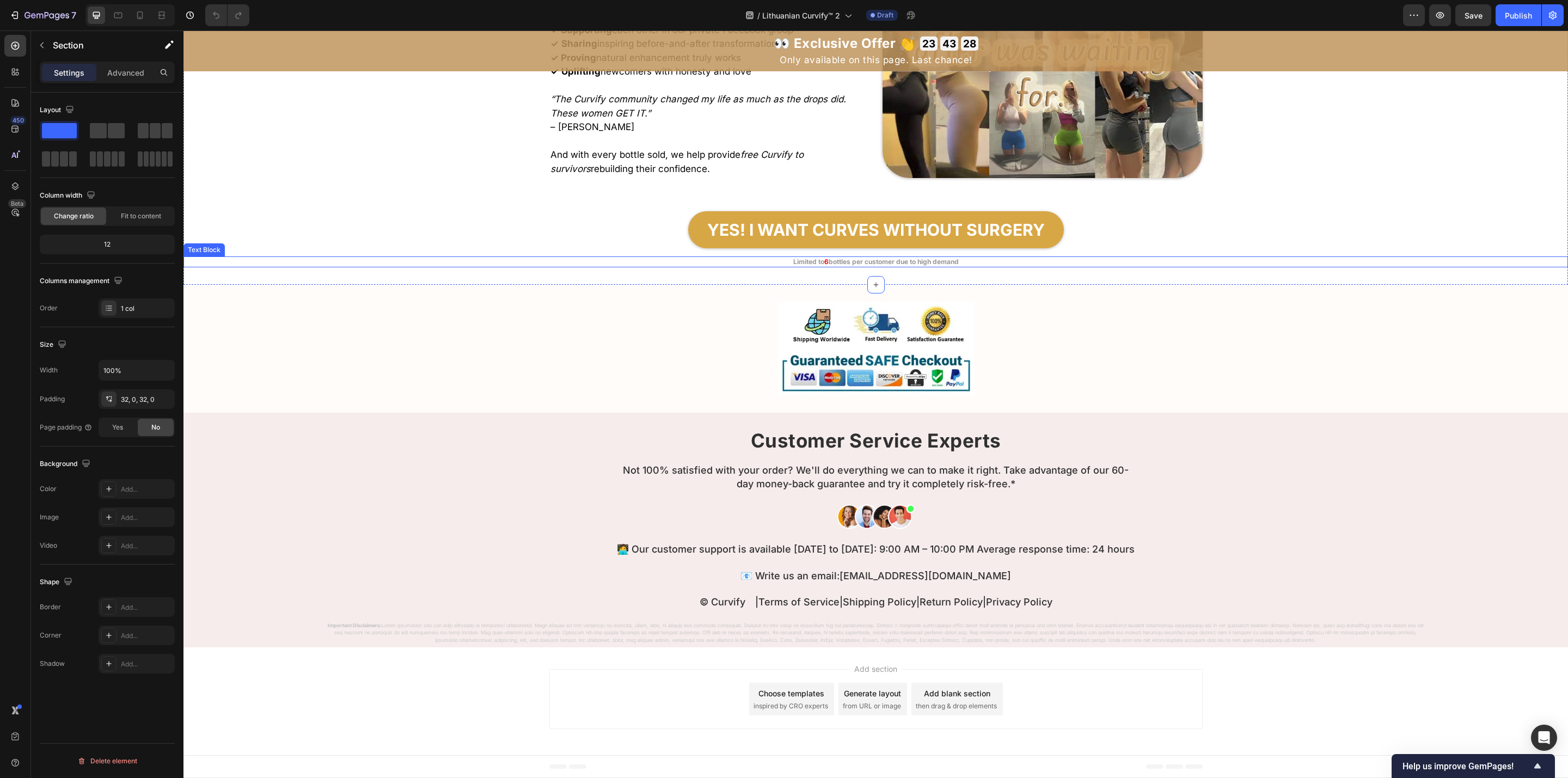
click at [950, 203] on div "Image Join 47,000+ Women Who Chose Curves Over Surgery Heading Curvify isn’t ju…" at bounding box center [876, 58] width 1385 height 416
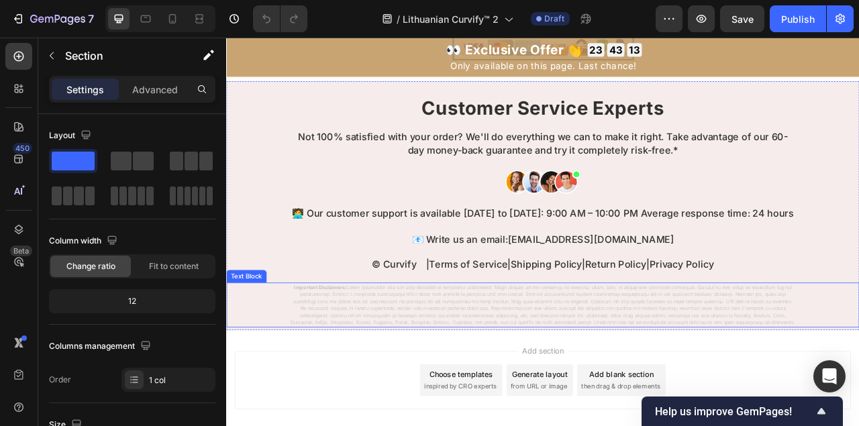
scroll to position [7882, 0]
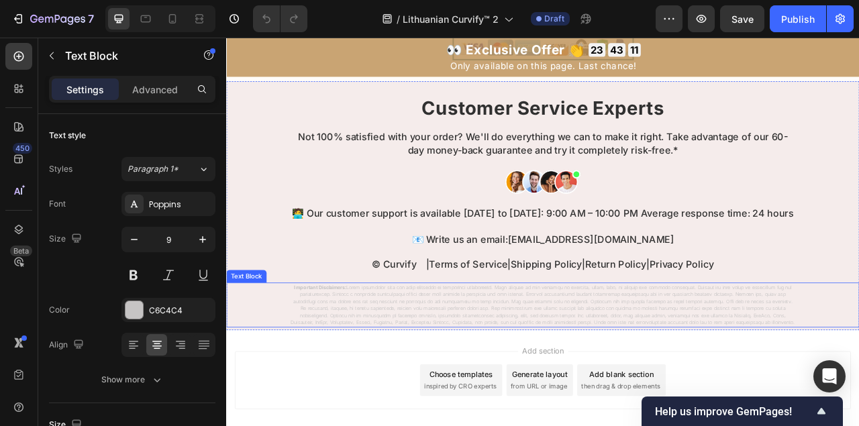
click at [278, 398] on div "Important Disclaimers:" at bounding box center [628, 378] width 805 height 57
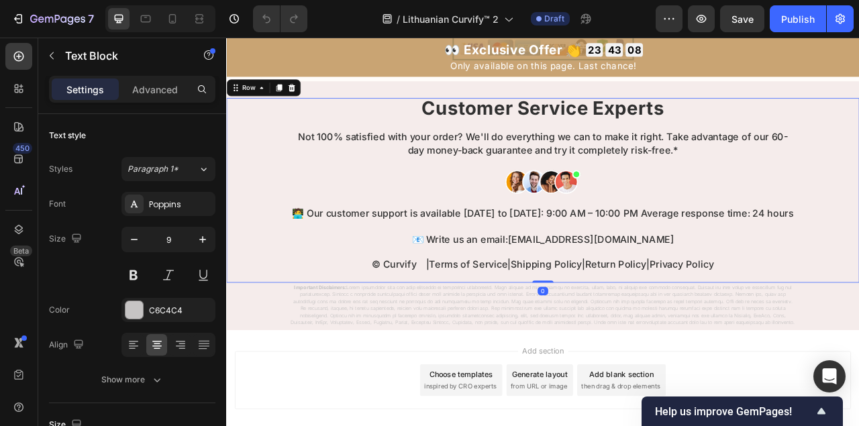
click at [301, 288] on div "Customer Service Experts Heading Not 100% satisfied with your order? We'll do e…" at bounding box center [628, 232] width 805 height 235
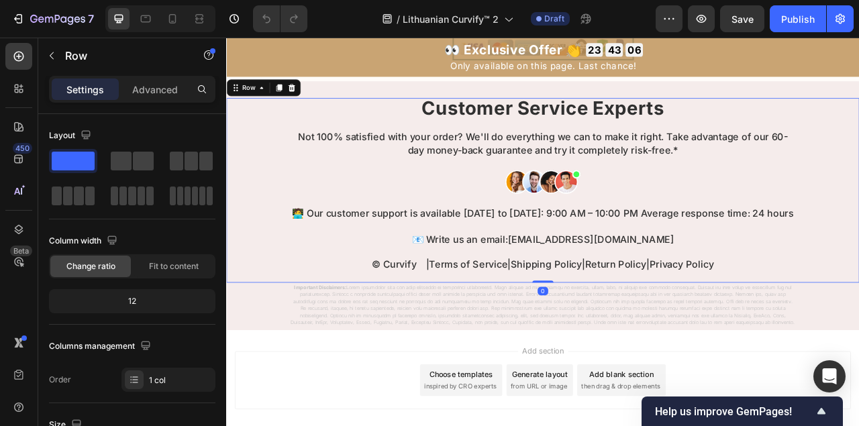
click at [292, 291] on div "Customer Service Experts Heading Not 100% satisfied with your order? We'll do e…" at bounding box center [628, 232] width 805 height 235
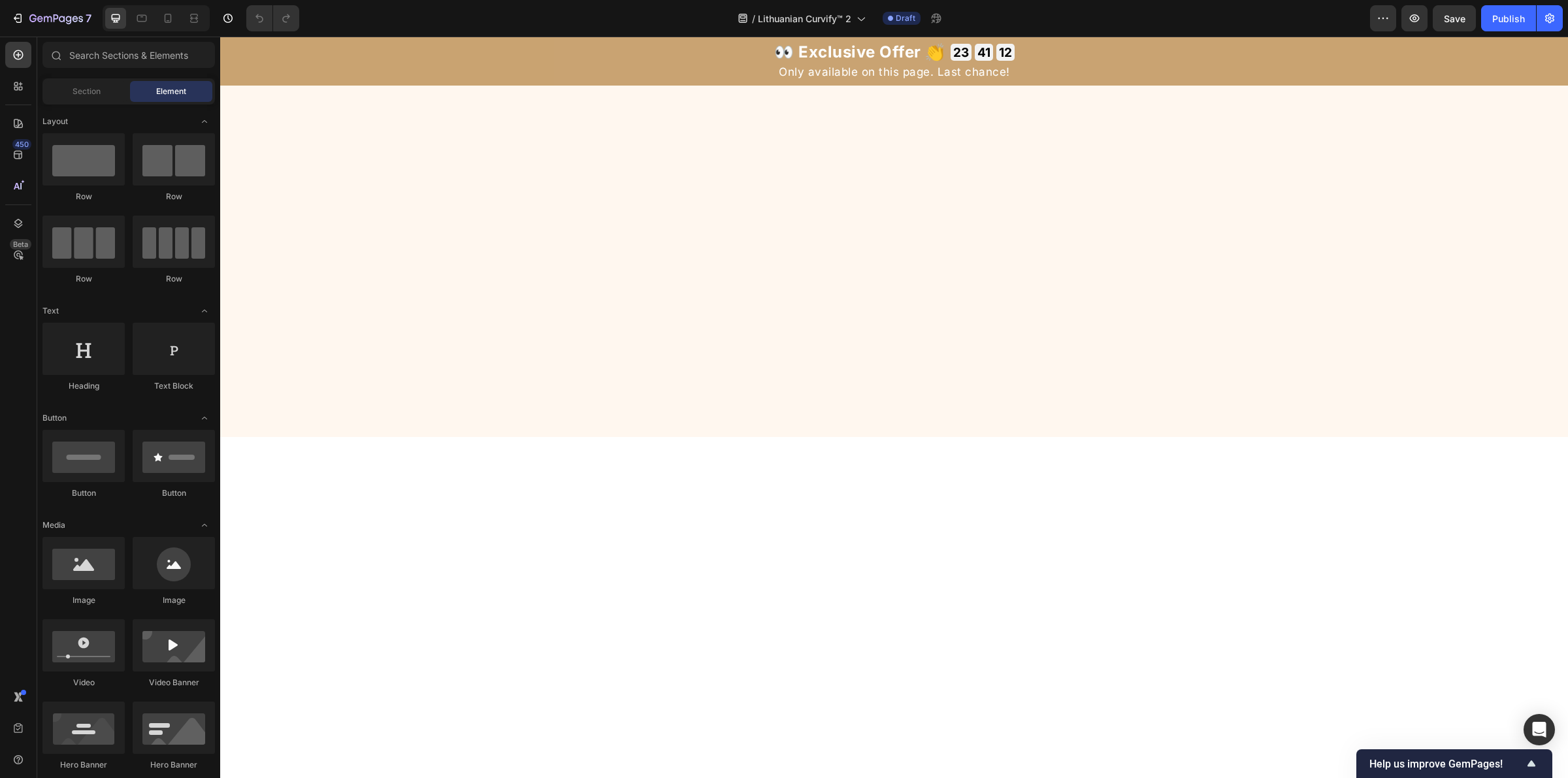
scroll to position [0, 0]
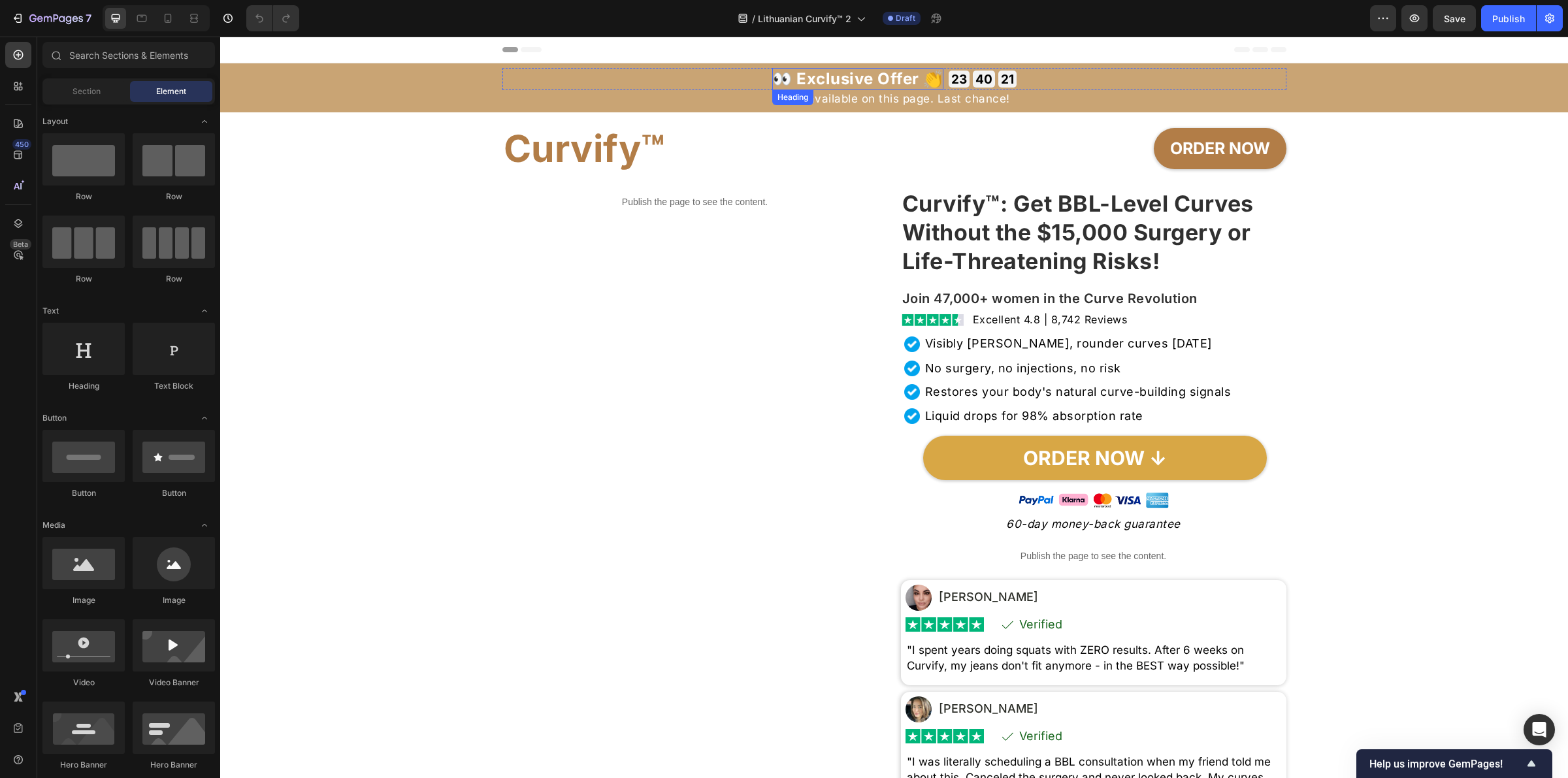
click at [801, 76] on h2 "👀 Exclusive Offer 👏" at bounding box center [858, 79] width 171 height 22
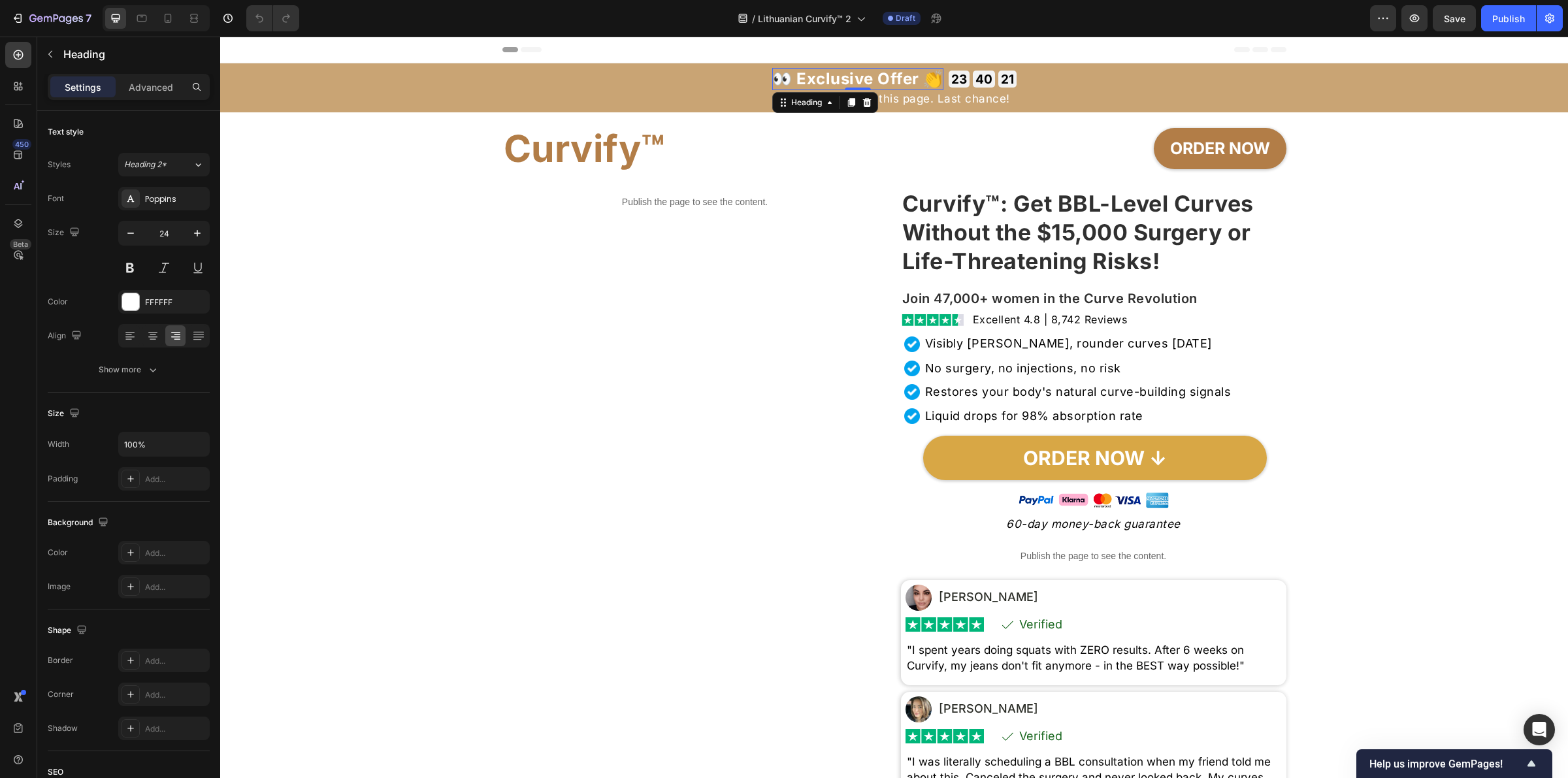
click at [795, 78] on h2 "👀 Exclusive Offer 👏" at bounding box center [858, 79] width 171 height 22
drag, startPoint x: 791, startPoint y: 80, endPoint x: 915, endPoint y: 89, distance: 124.3
click at [915, 89] on p "👀 Exclusive Offer 👏" at bounding box center [858, 79] width 171 height 22
click at [817, 96] on h2 "Only available on this page. Last chance!" at bounding box center [894, 99] width 784 height 18
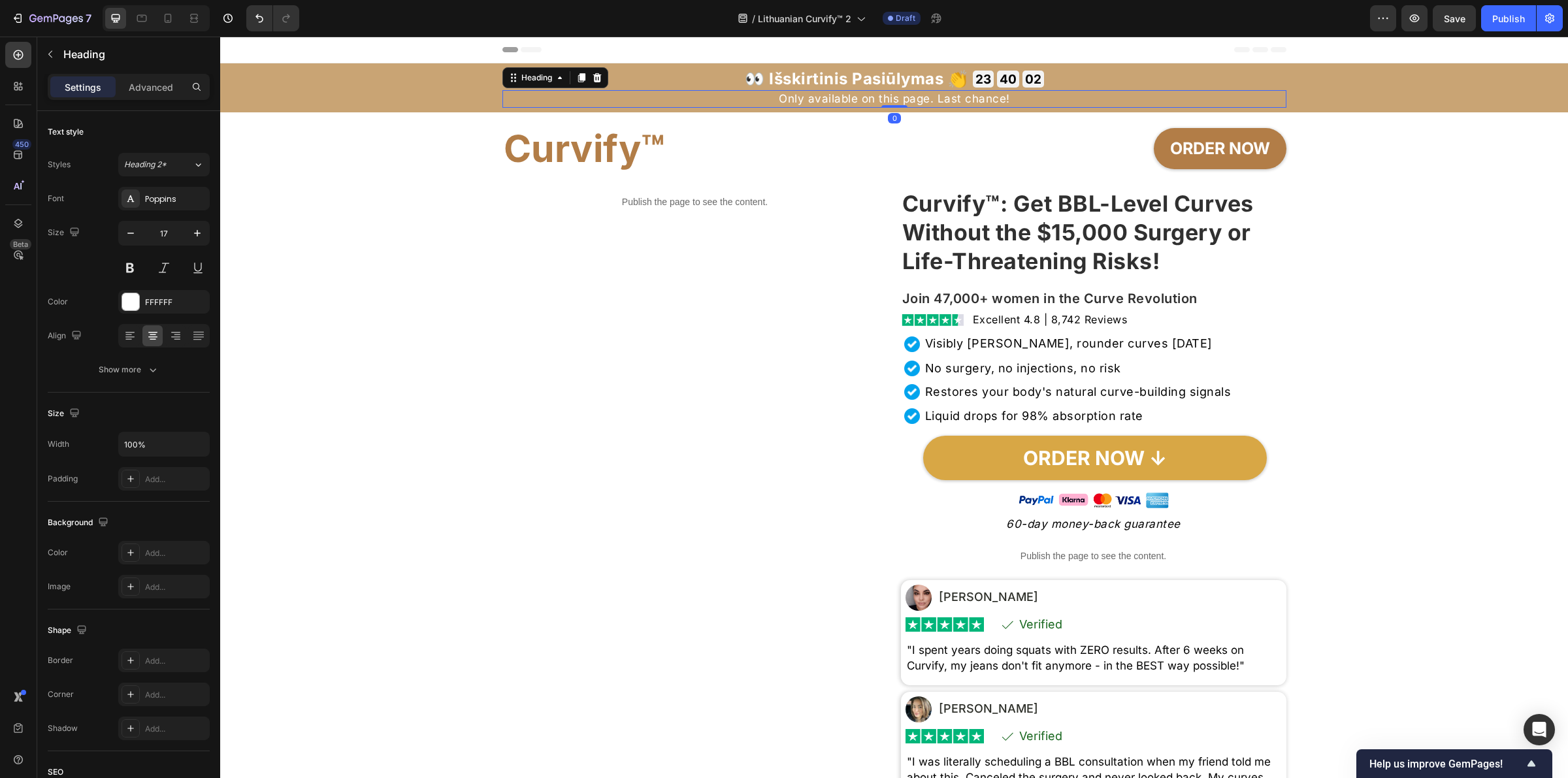
click at [817, 96] on h2 "Only available on this page. Last chance!" at bounding box center [894, 99] width 784 height 18
click at [817, 96] on p "Only available on this page. Last chance!" at bounding box center [894, 98] width 781 height 15
click at [1082, 207] on strong "Curvify™: Get BBL-Level Curves Without the $15,000 Surgery or Life-Threatening …" at bounding box center [1077, 232] width 352 height 85
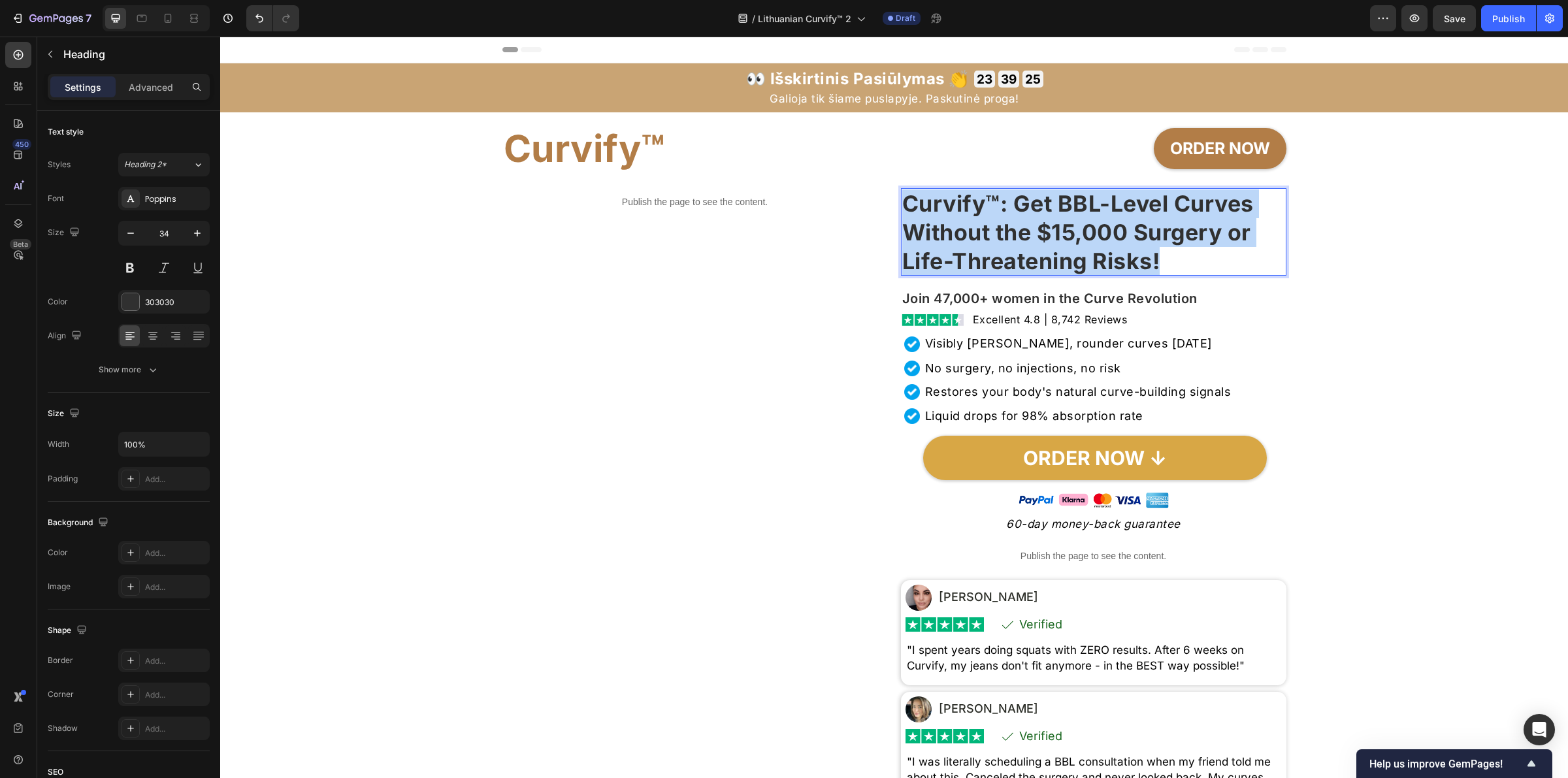
click at [1082, 207] on strong "Curvify™: Get BBL-Level Curves Without the $15,000 Surgery or Life-Threatening …" at bounding box center [1077, 232] width 352 height 85
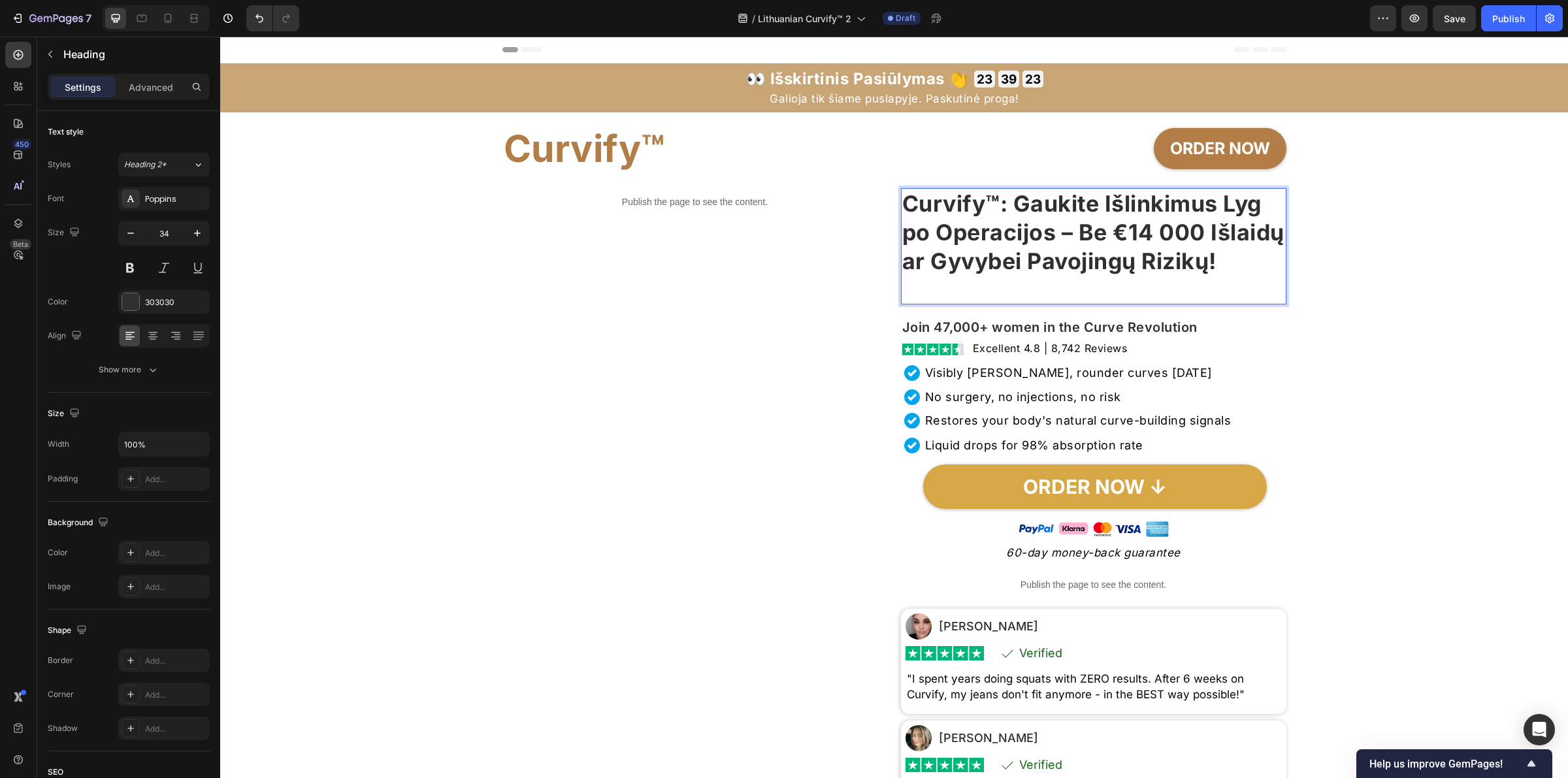
scroll to position [1, 0]
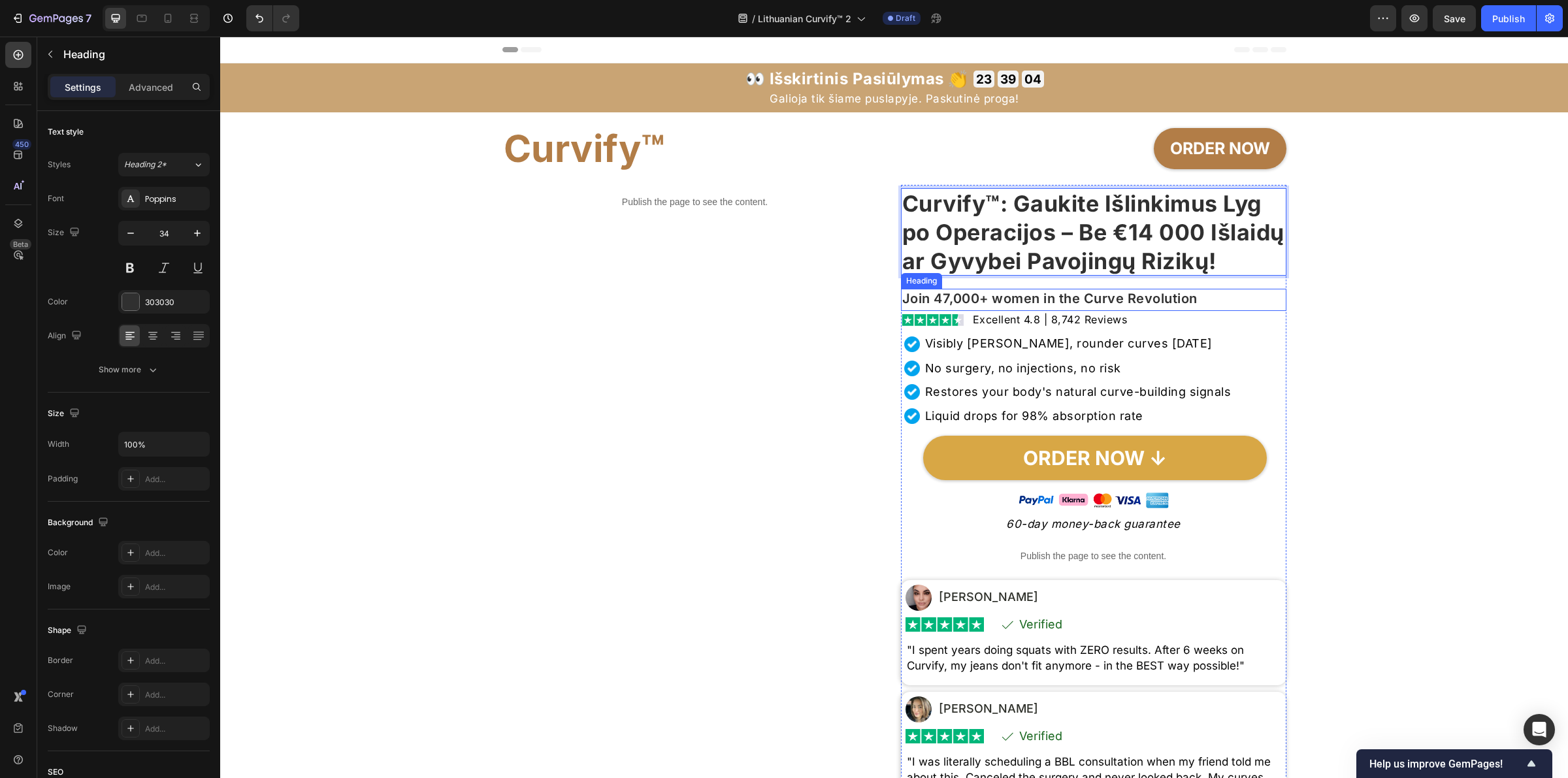
click at [1014, 311] on h2 "Join 47,000+ women in the Curve Revolution" at bounding box center [1094, 300] width 386 height 22
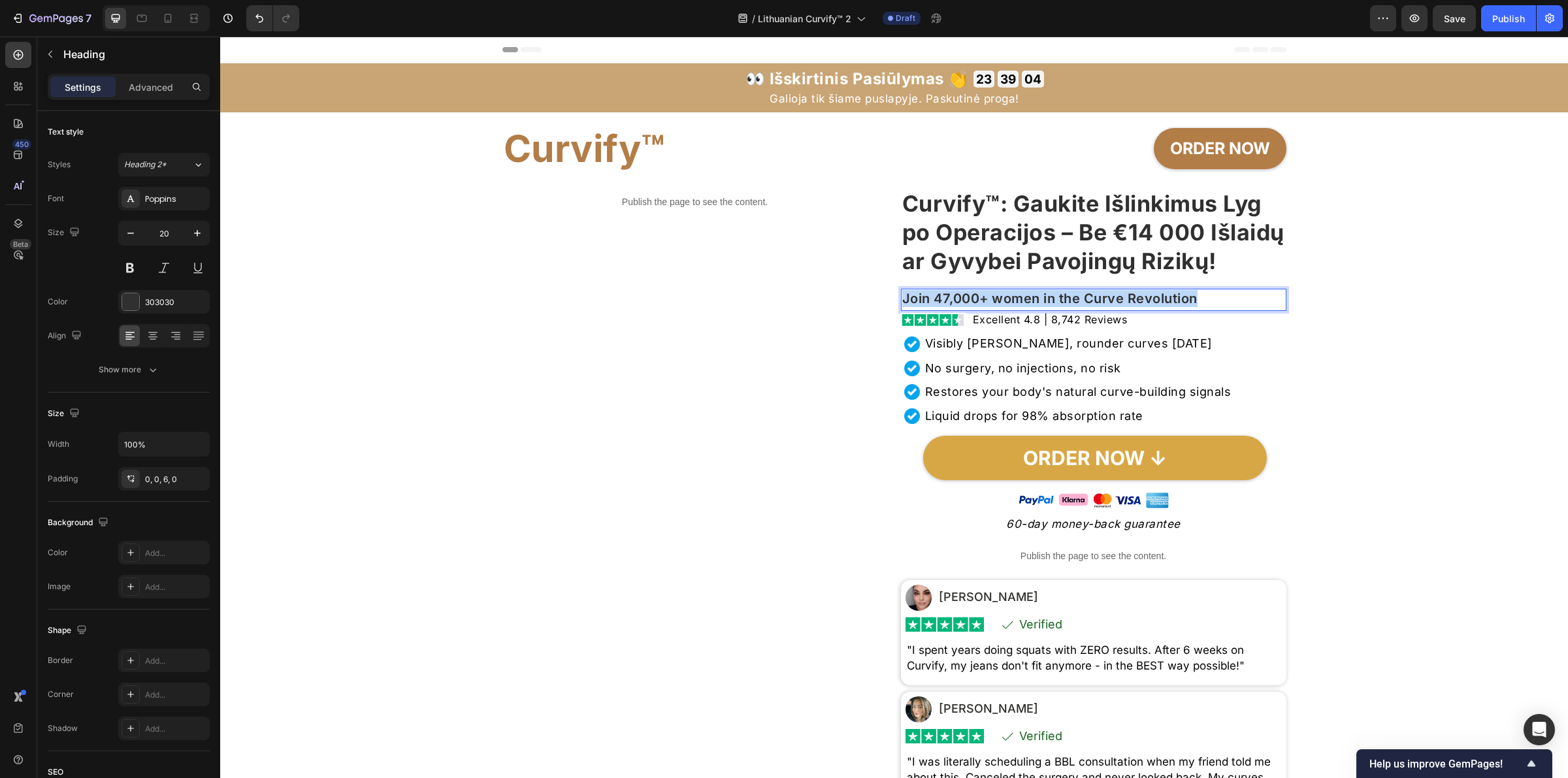
click at [1014, 307] on p "Join 47,000+ women in the Curve Revolution" at bounding box center [1093, 298] width 383 height 17
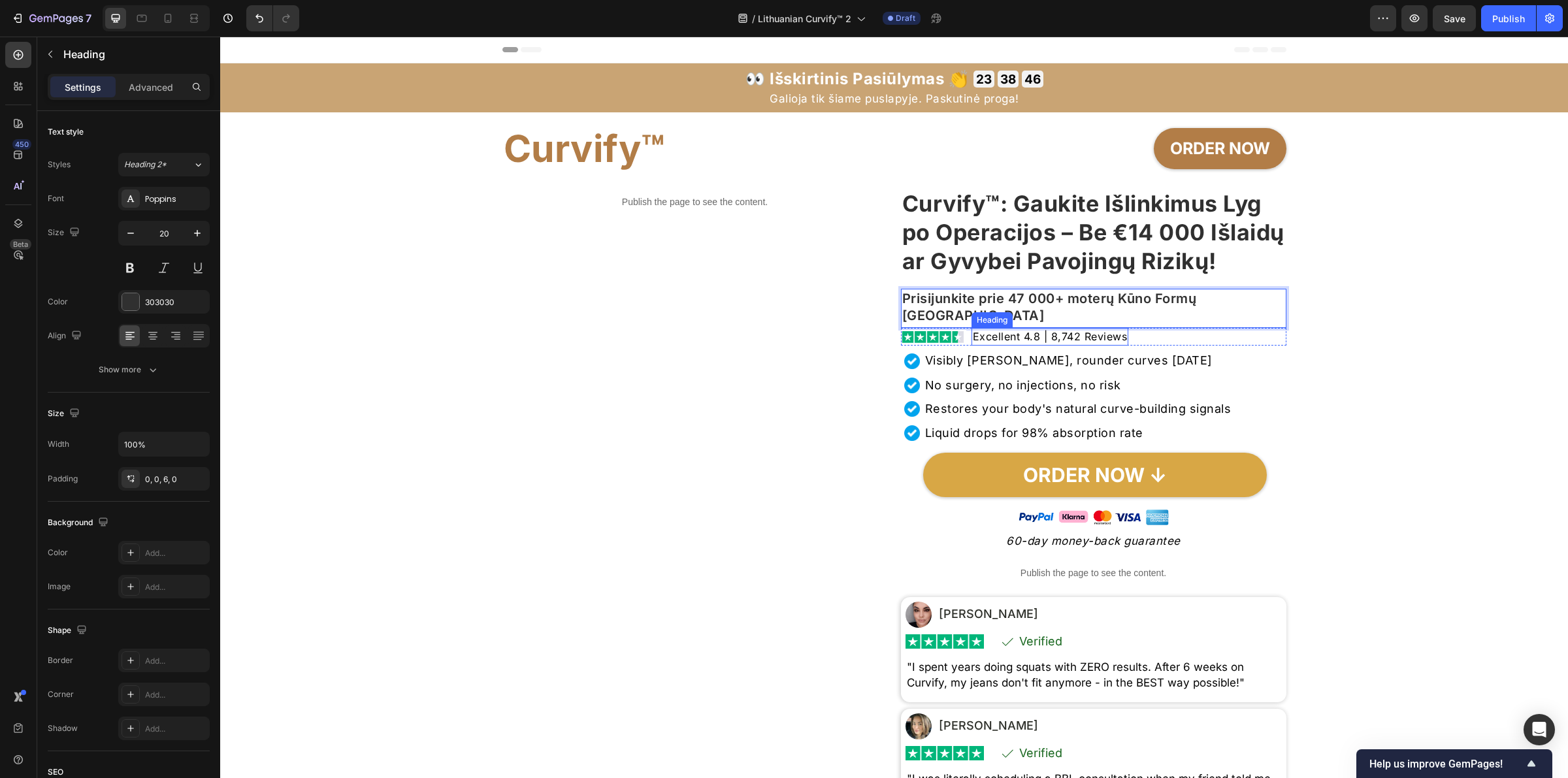
click at [974, 346] on h2 "Excellent 4.8 | 8,742 Reviews" at bounding box center [1051, 337] width 158 height 18
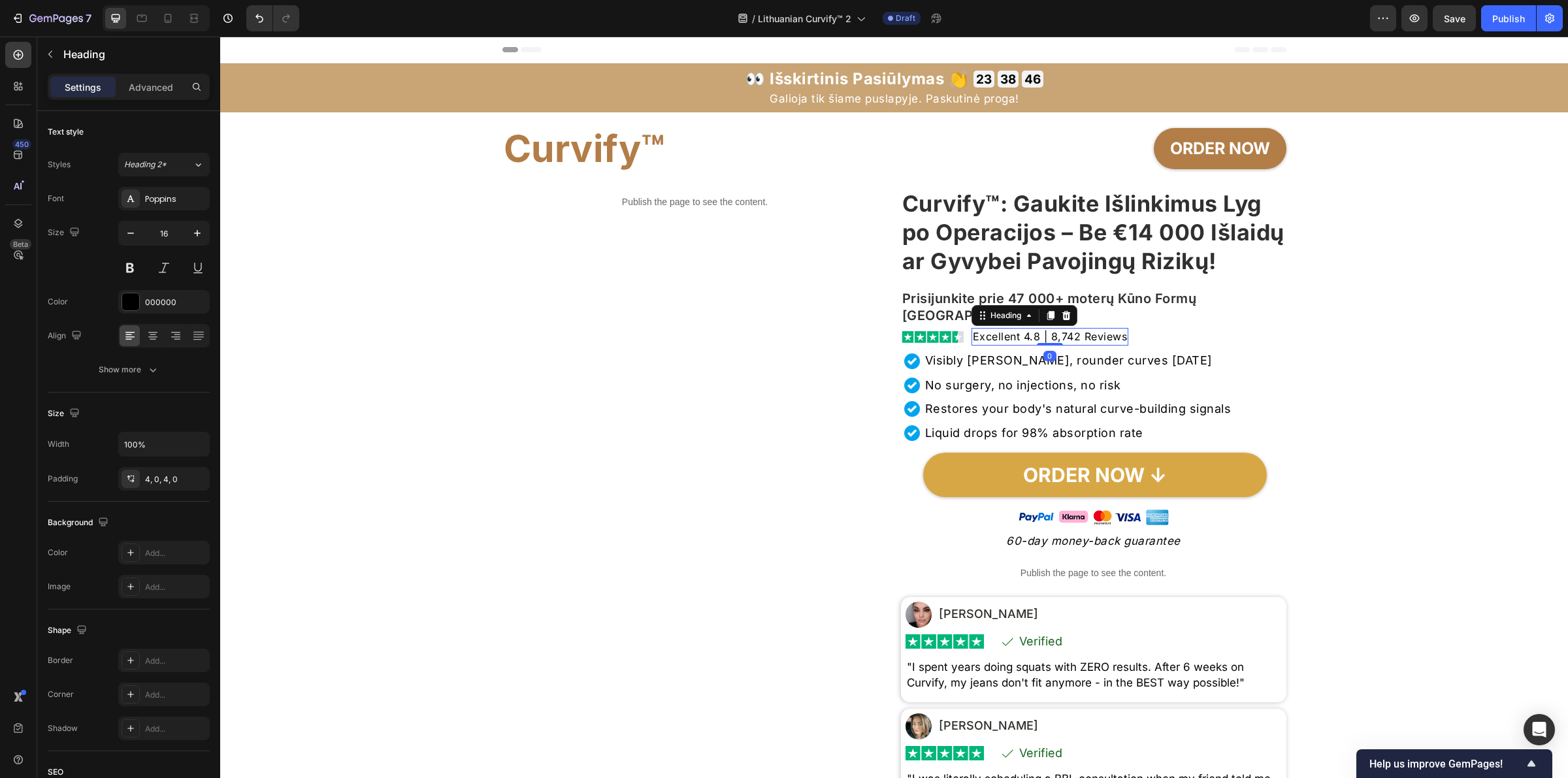
click at [972, 346] on h2 "Excellent 4.8 | 8,742 Reviews" at bounding box center [1051, 337] width 158 height 18
drag, startPoint x: 968, startPoint y: 367, endPoint x: 1186, endPoint y: 367, distance: 218.0
click at [1139, 346] on div "Image Excellent 4.8 | 8,742 Reviews Heading 0 Row" at bounding box center [1094, 337] width 386 height 18
click at [1024, 370] on h2 "Visibly fuller, rounder curves in 30 day" at bounding box center [1069, 360] width 290 height 19
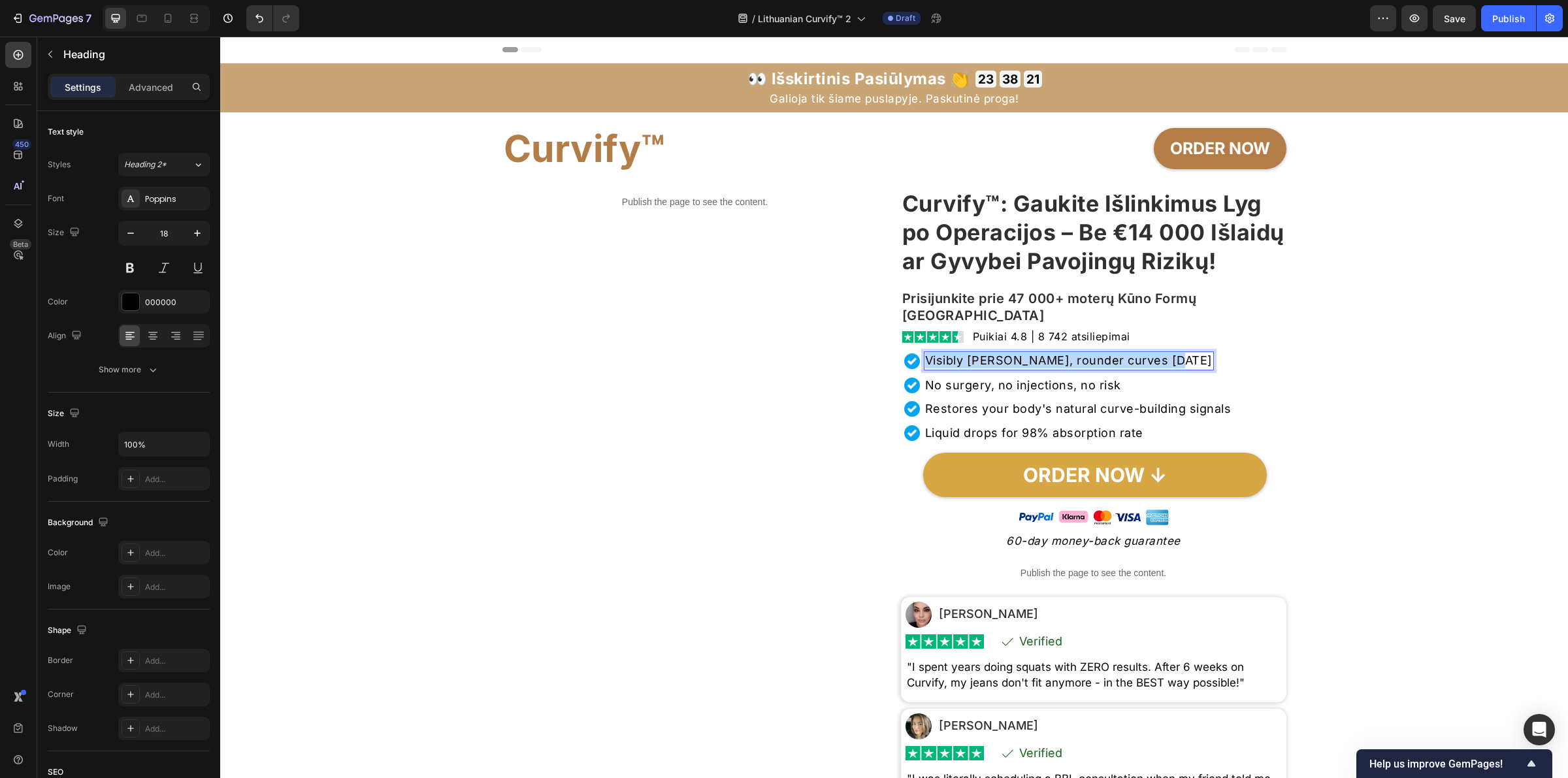
click at [1024, 368] on p "Visibly fuller, rounder curves in 30 day" at bounding box center [1068, 360] width 287 height 16
click at [954, 394] on h2 "No surgery, no injections, no risk" at bounding box center [1024, 385] width 199 height 19
drag, startPoint x: 921, startPoint y: 415, endPoint x: 1128, endPoint y: 415, distance: 207.0
click at [1128, 394] on div "Image No surgery, no injections, no risk Heading 0 Row" at bounding box center [1095, 385] width 382 height 19
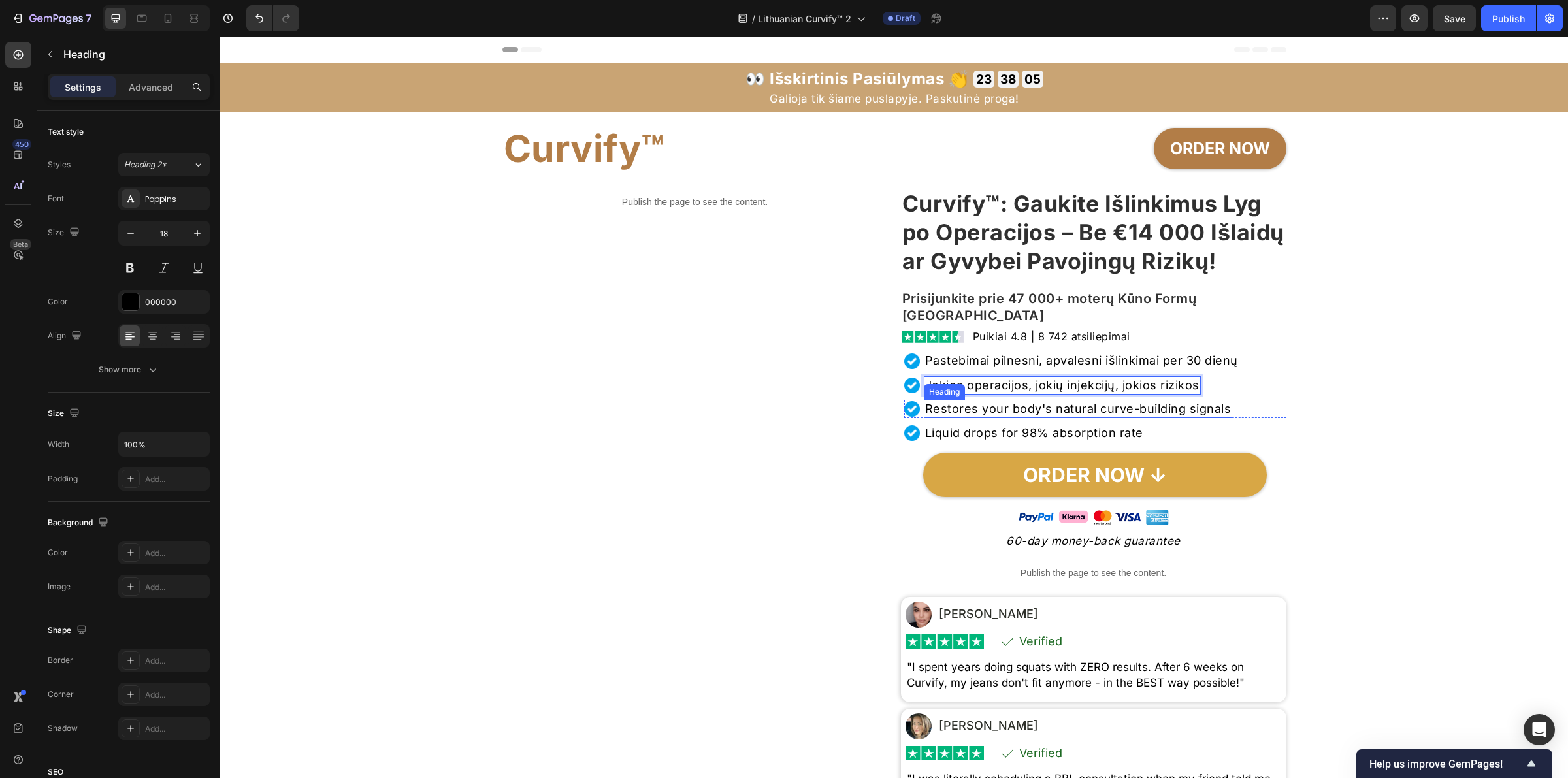
click at [936, 418] on h2 "Restores your body's natural curve-building signals" at bounding box center [1078, 409] width 309 height 19
click at [929, 418] on h2 "Restores your body's natural curve-building signals" at bounding box center [1078, 409] width 309 height 19
click at [929, 417] on p "Restores your body's natural curve-building signals" at bounding box center [1078, 409] width 307 height 16
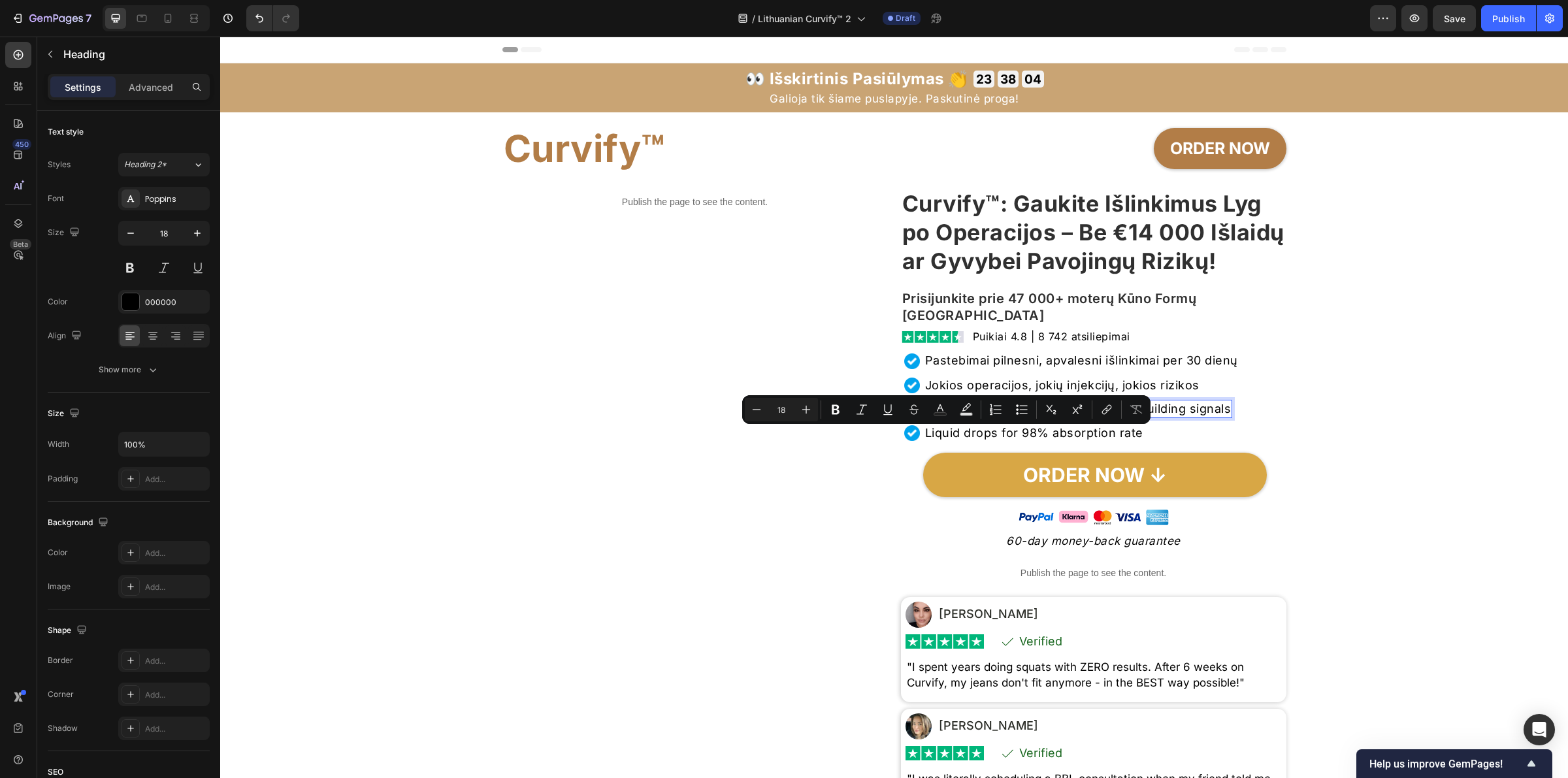
click at [935, 417] on p "Restores your body's natural curve-building signals" at bounding box center [1078, 409] width 307 height 16
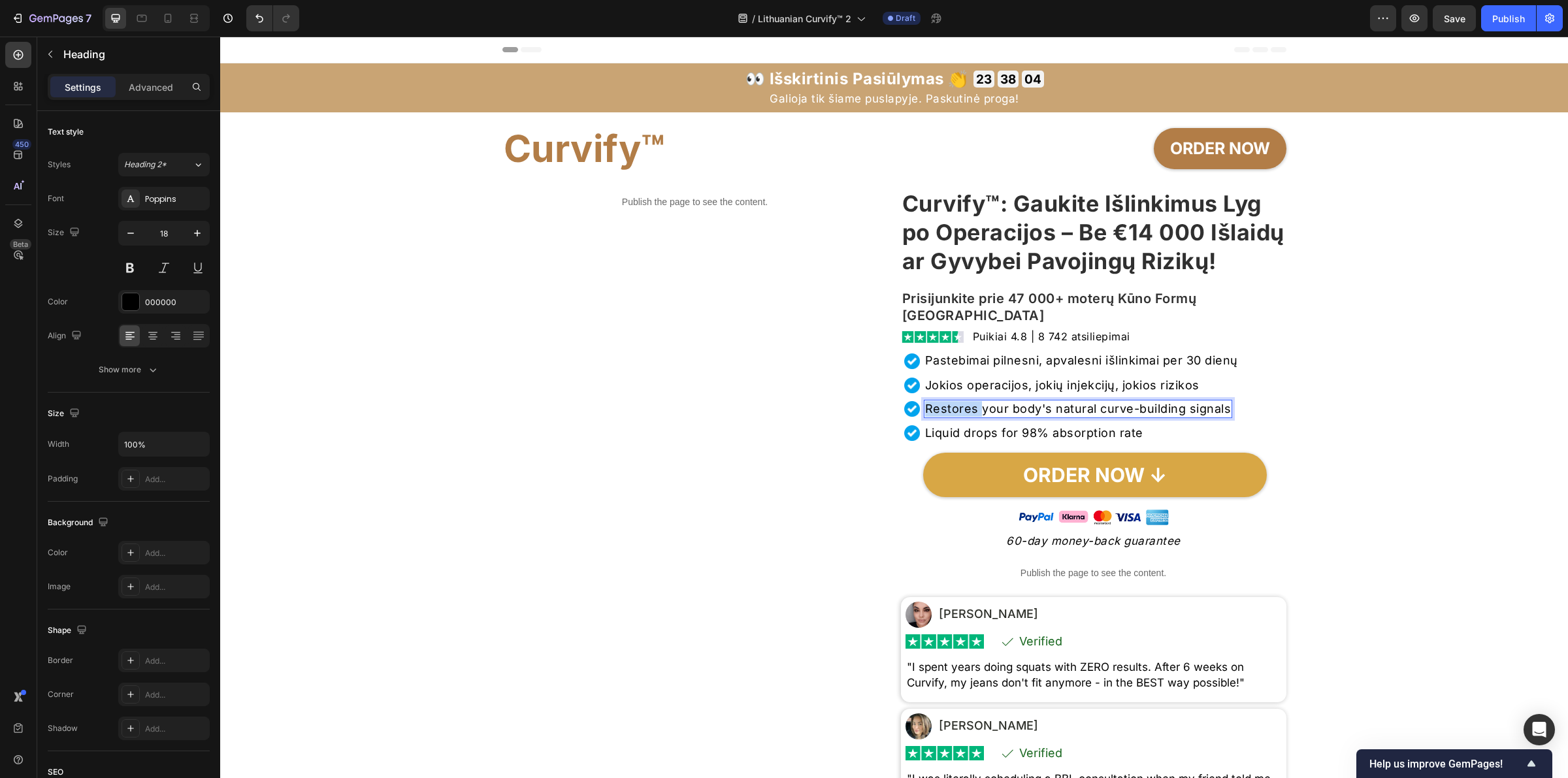
click at [935, 417] on p "Restores your body's natural curve-building signals" at bounding box center [1078, 409] width 307 height 16
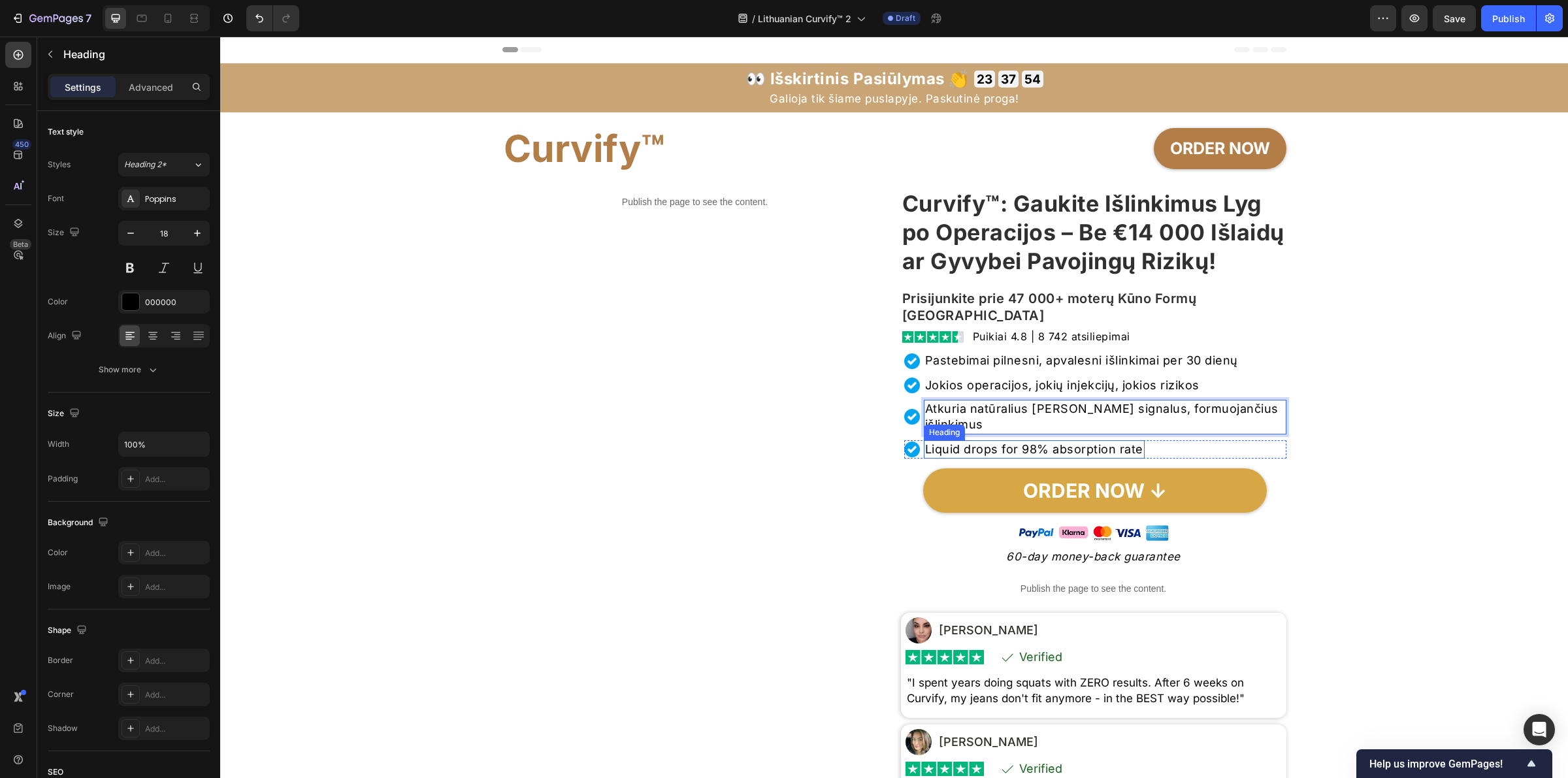
click at [981, 459] on h2 "Liquid drops for 98% absorption rate" at bounding box center [1034, 449] width 221 height 19
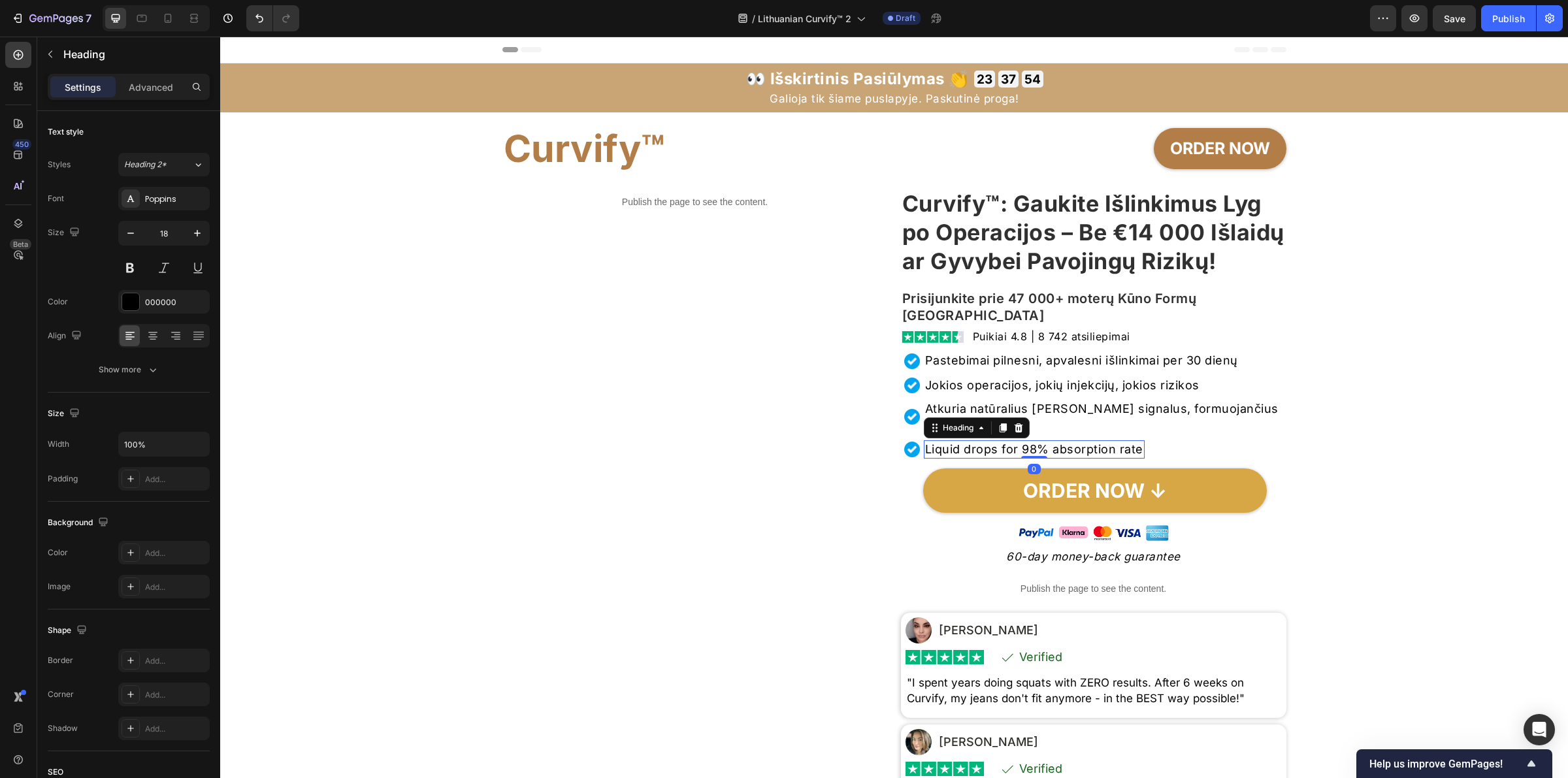
click at [981, 459] on h2 "Liquid drops for 98% absorption rate" at bounding box center [1034, 449] width 221 height 19
click at [981, 458] on p "Liquid drops for 98% absorption rate" at bounding box center [1034, 449] width 218 height 16
click at [1139, 148] on strong "ORDER NOW" at bounding box center [1219, 148] width 100 height 19
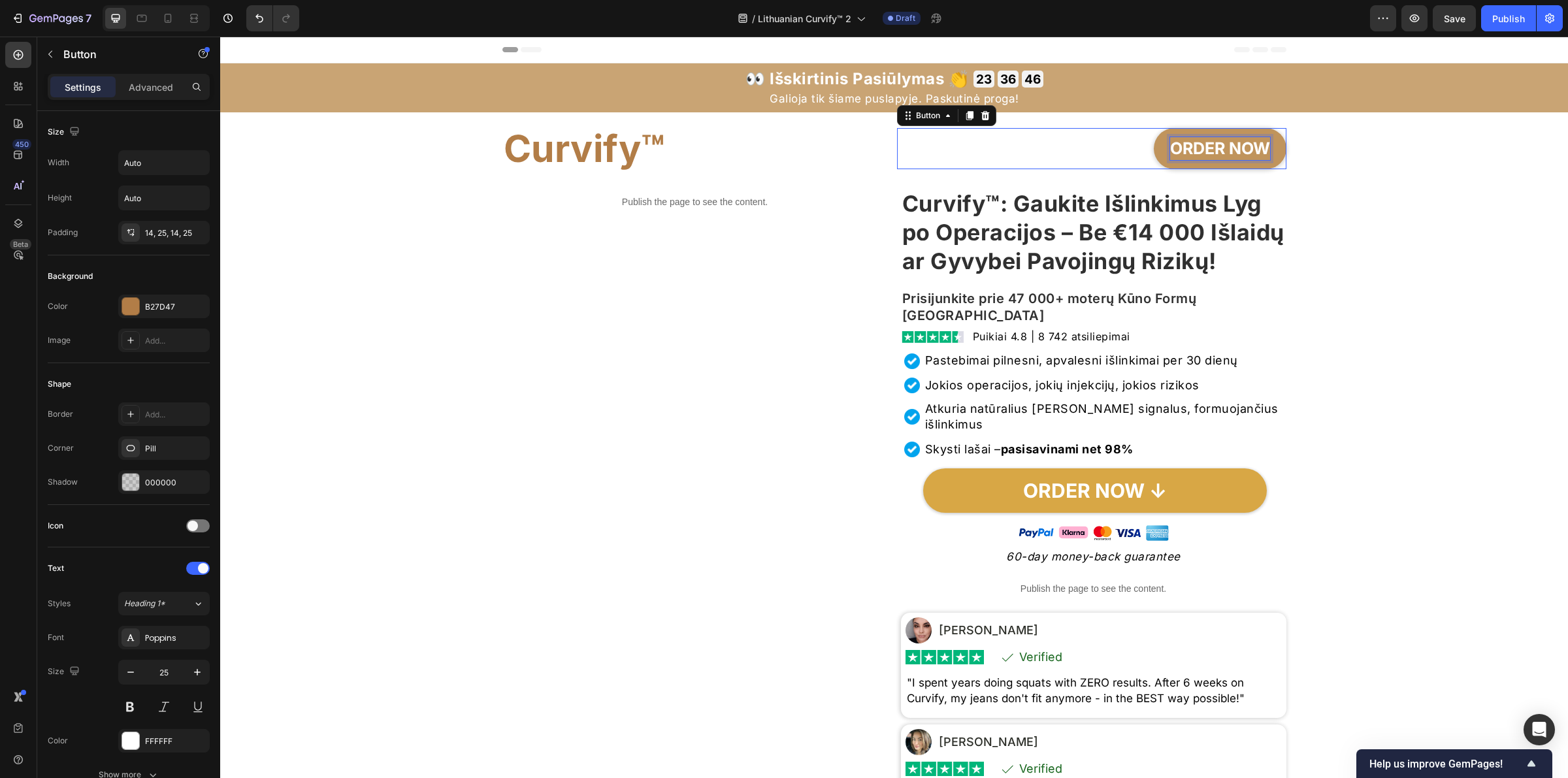
click at [1139, 148] on strong "ORDER NOW" at bounding box center [1219, 148] width 100 height 19
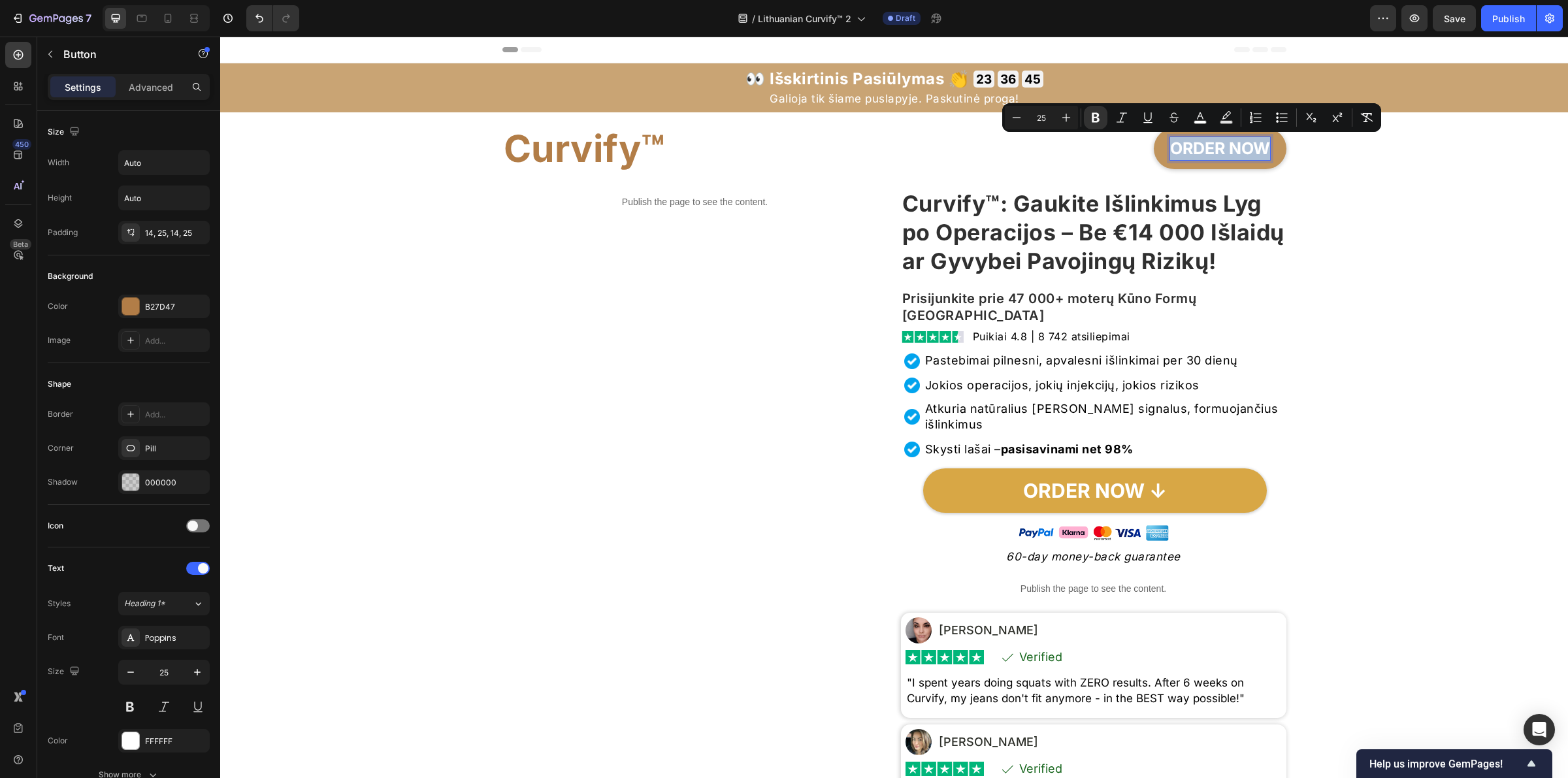
click at [1139, 147] on strong "ORDER NOW" at bounding box center [1219, 148] width 100 height 19
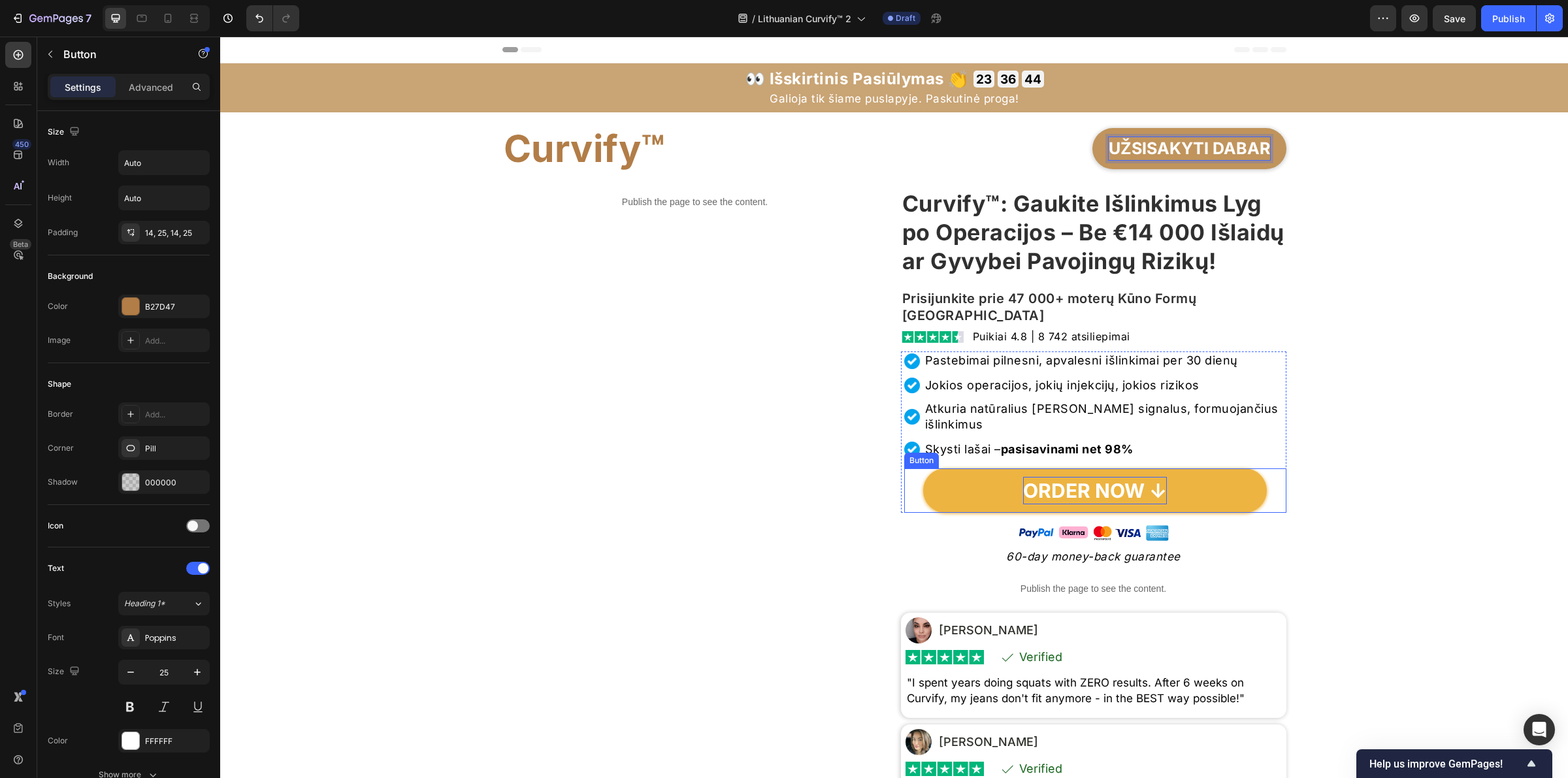
click at [1070, 504] on p "ORDER NOW ↓" at bounding box center [1096, 491] width 144 height 27
click at [1029, 504] on p "ORDER NOW ↓" at bounding box center [1096, 491] width 144 height 27
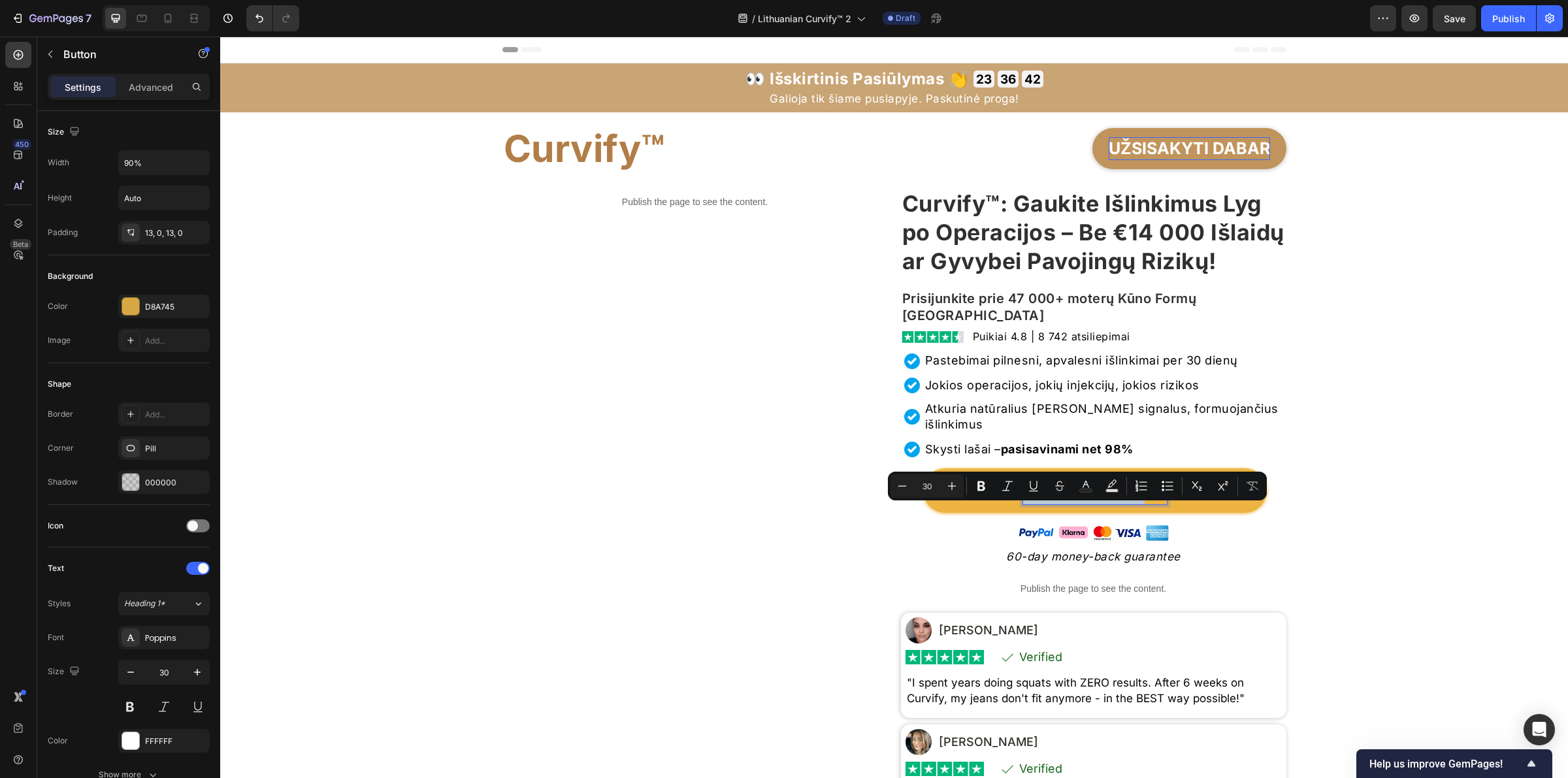
drag, startPoint x: 1024, startPoint y: 526, endPoint x: 1134, endPoint y: 537, distance: 110.5
click at [1134, 513] on link "ORDER NOW ↓" at bounding box center [1096, 491] width 345 height 45
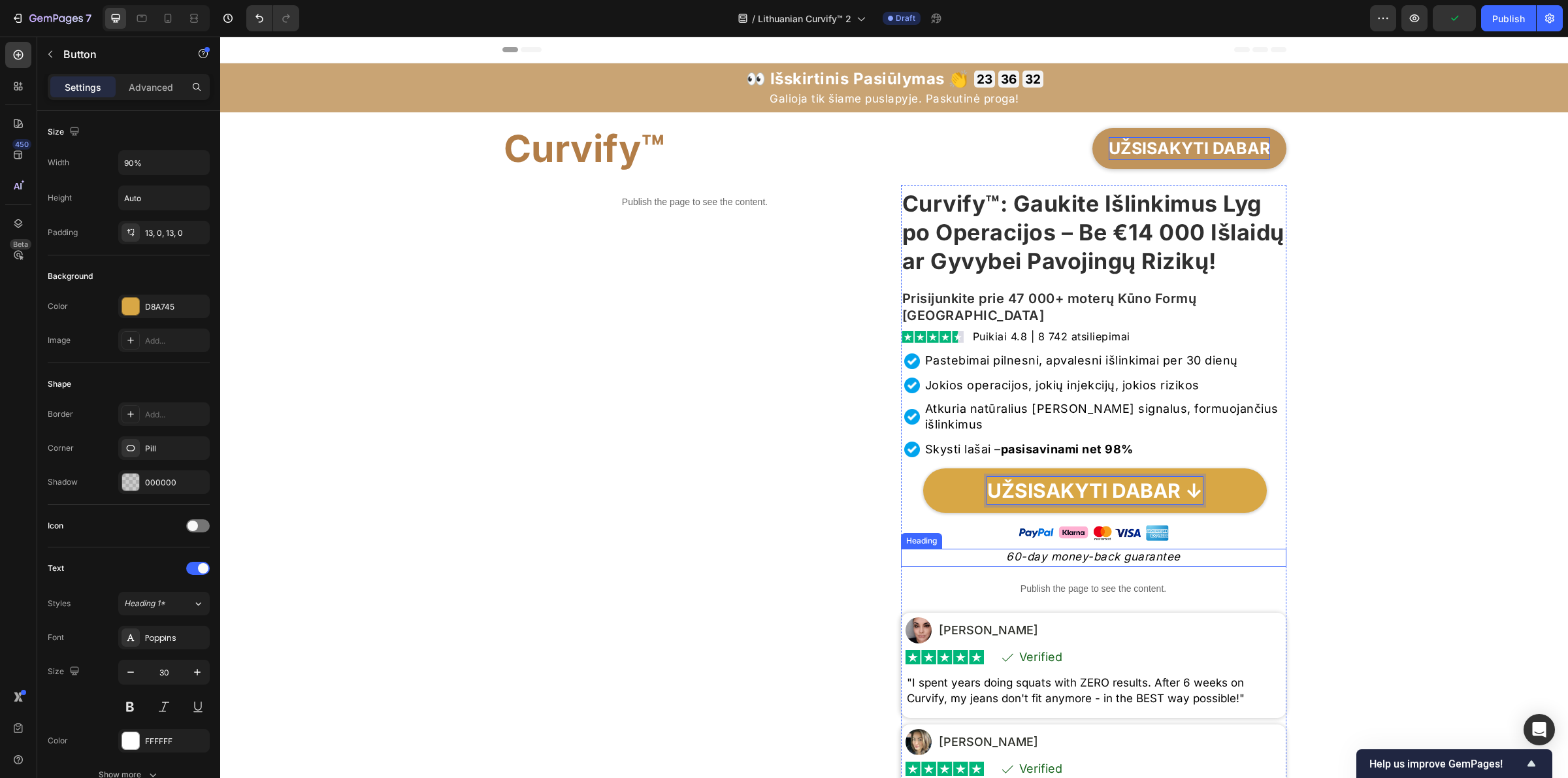
click at [1054, 565] on h2 "60-day money-back guarantee" at bounding box center [1094, 558] width 386 height 18
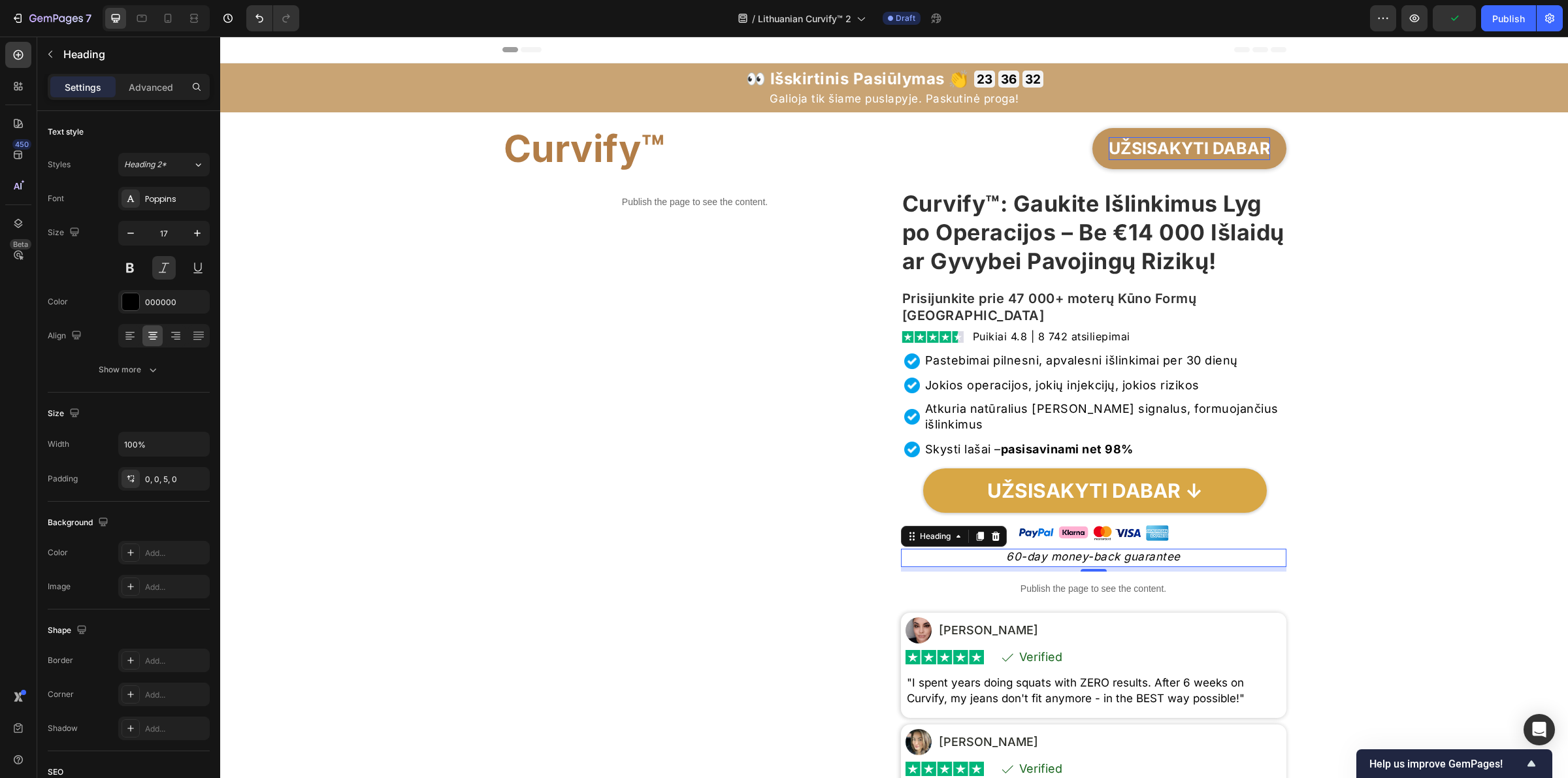
click at [1054, 565] on h2 "60-day money-back guarantee" at bounding box center [1094, 558] width 386 height 18
click at [1054, 563] on p "60-day money-back guarantee" at bounding box center [1093, 556] width 383 height 13
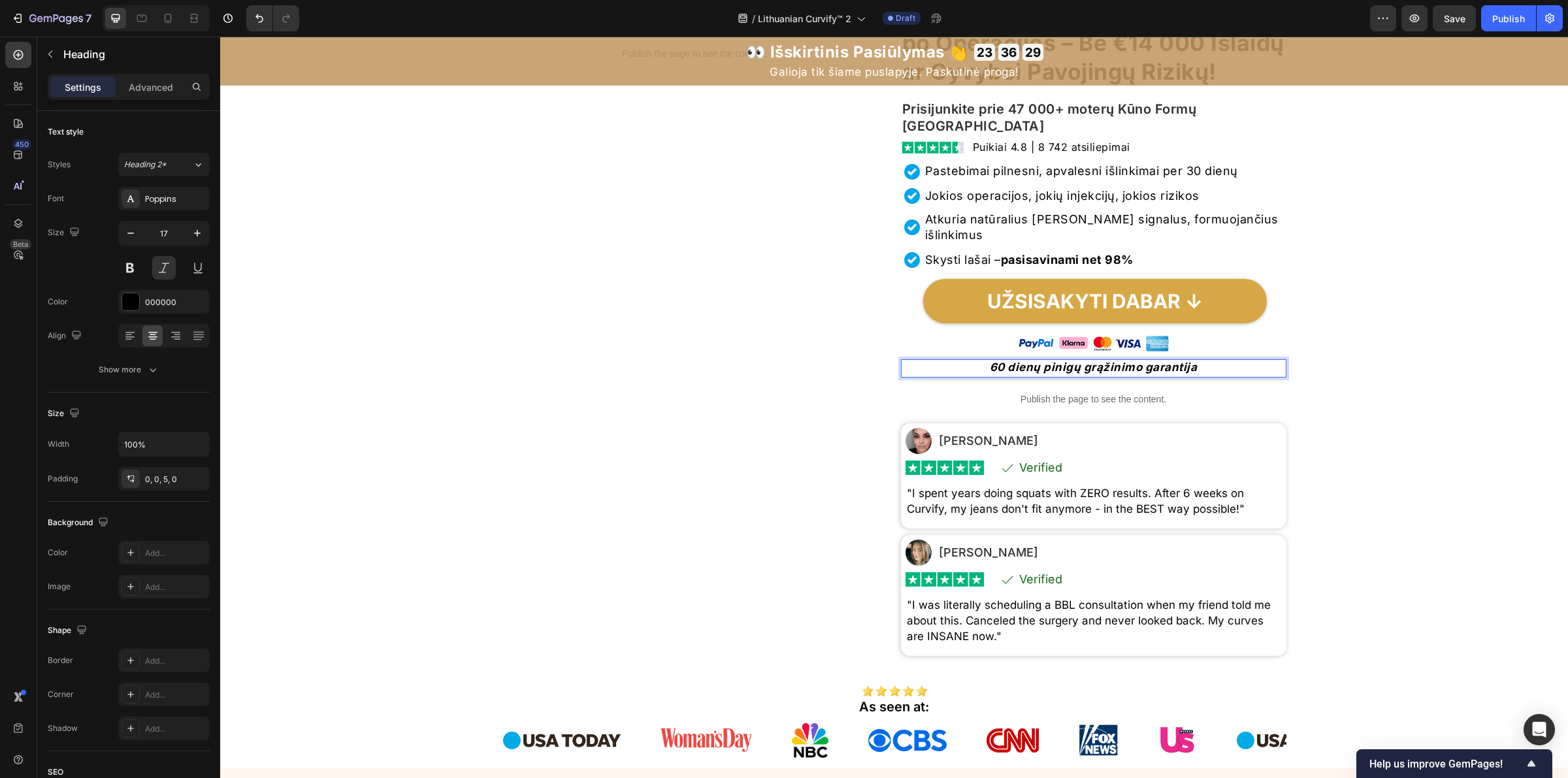
scroll to position [326, 0]
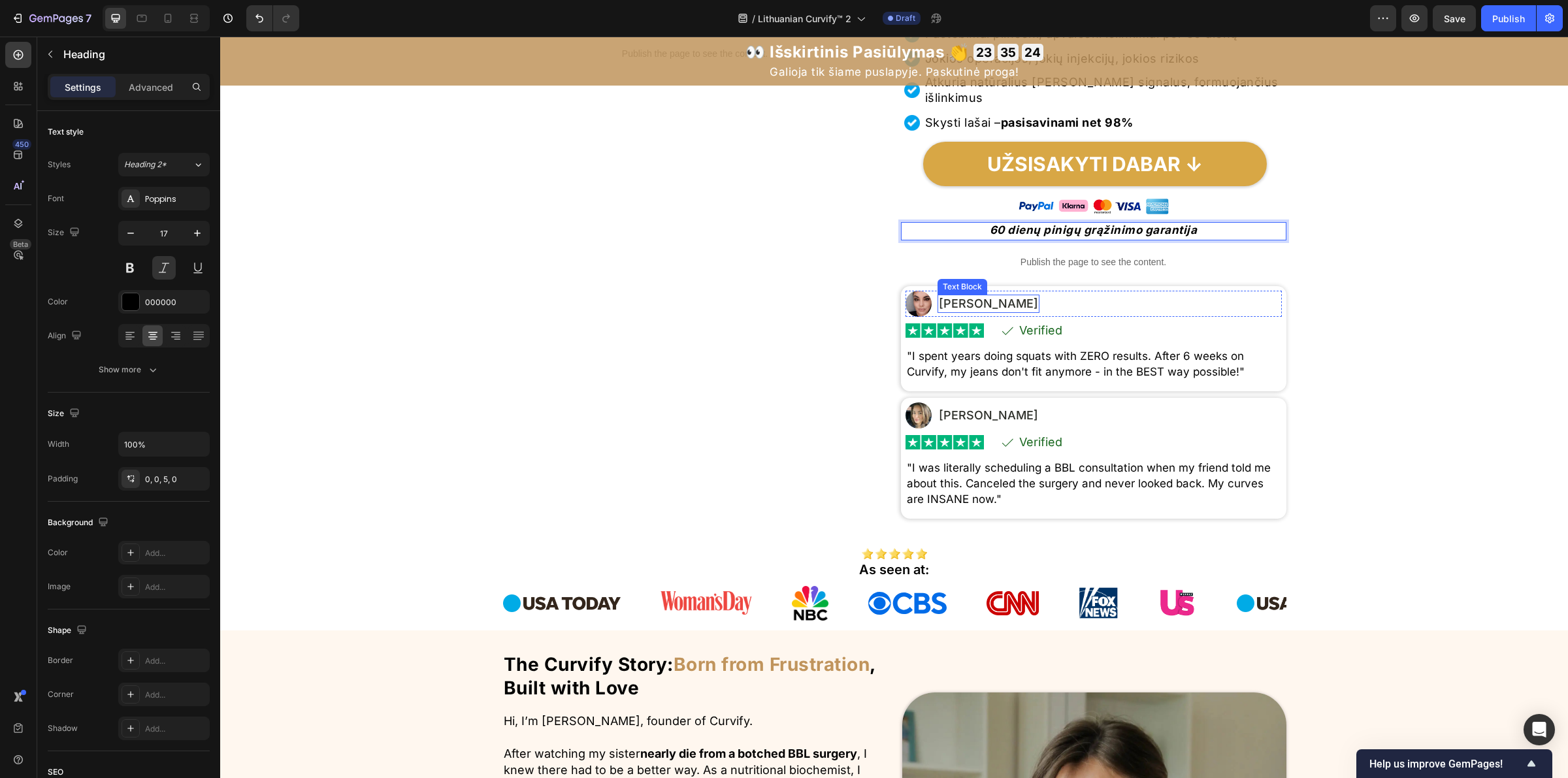
click at [948, 312] on p "Maria S." at bounding box center [989, 304] width 99 height 16
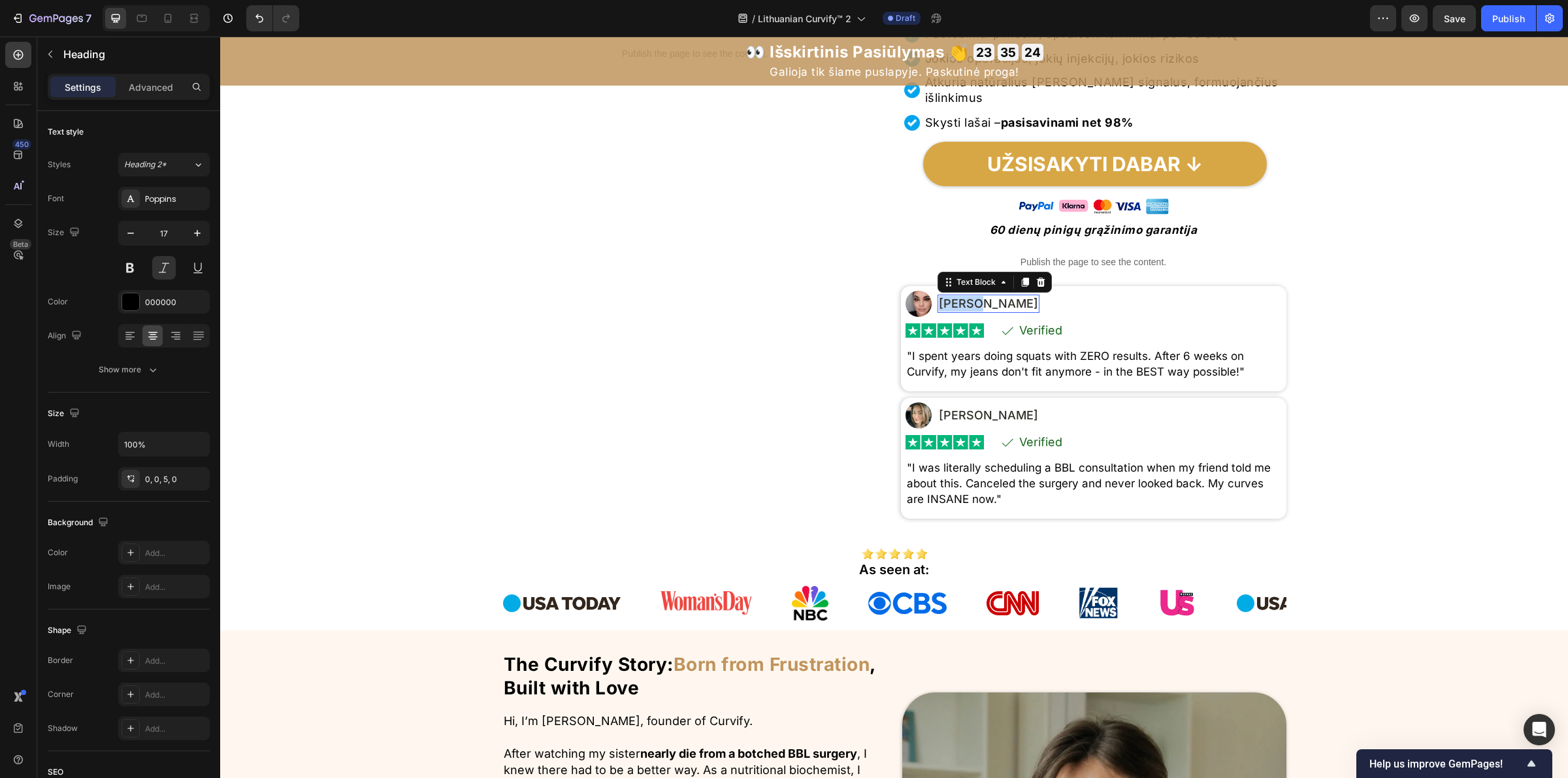
click at [948, 312] on p "Maria S." at bounding box center [989, 304] width 99 height 16
click at [1037, 336] on p "Verified" at bounding box center [1040, 330] width 43 height 12
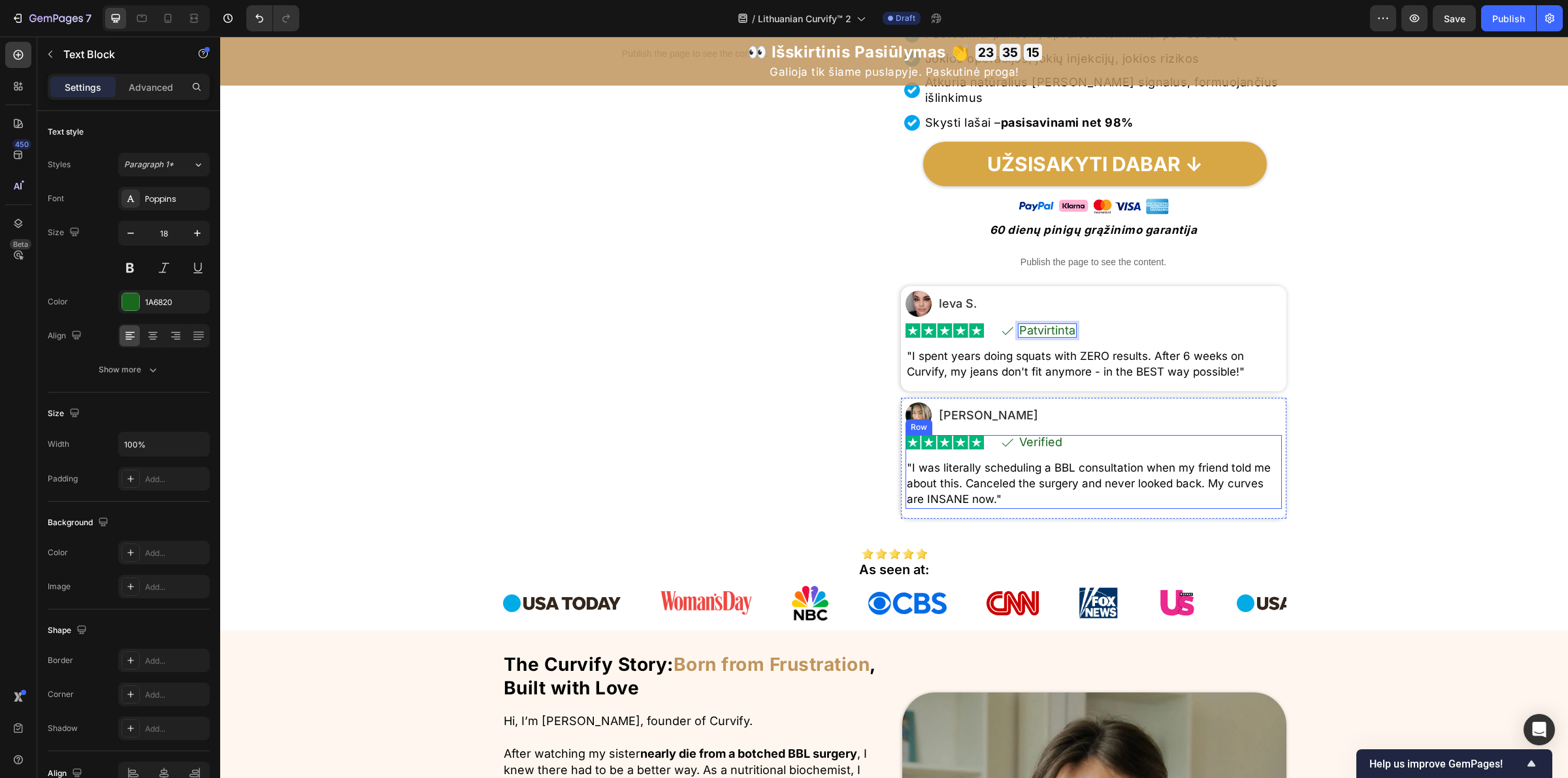
click at [1026, 448] on p "Verified" at bounding box center [1040, 442] width 43 height 12
click at [1027, 450] on div at bounding box center [1040, 448] width 26 height 3
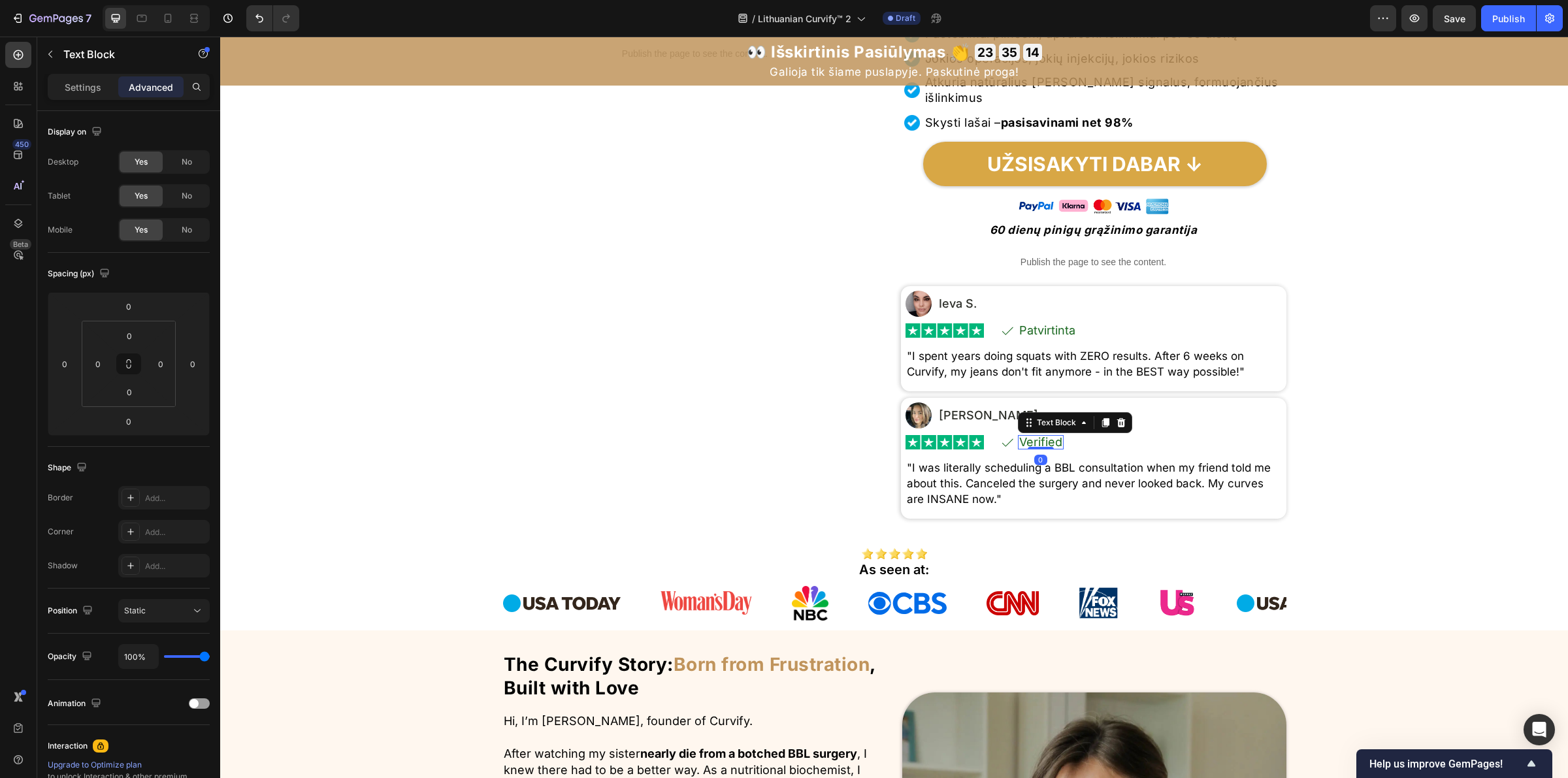
click at [1043, 448] on p "Verified" at bounding box center [1040, 442] width 43 height 12
click at [1063, 382] on div ""I spent years doing squats with ZERO results. After 6 weeks on Curvify, my jea…" at bounding box center [1094, 364] width 376 height 34
click at [1062, 380] on p ""I spent years doing squats with ZERO results. After 6 weeks on Curvify, my jea…" at bounding box center [1094, 364] width 374 height 31
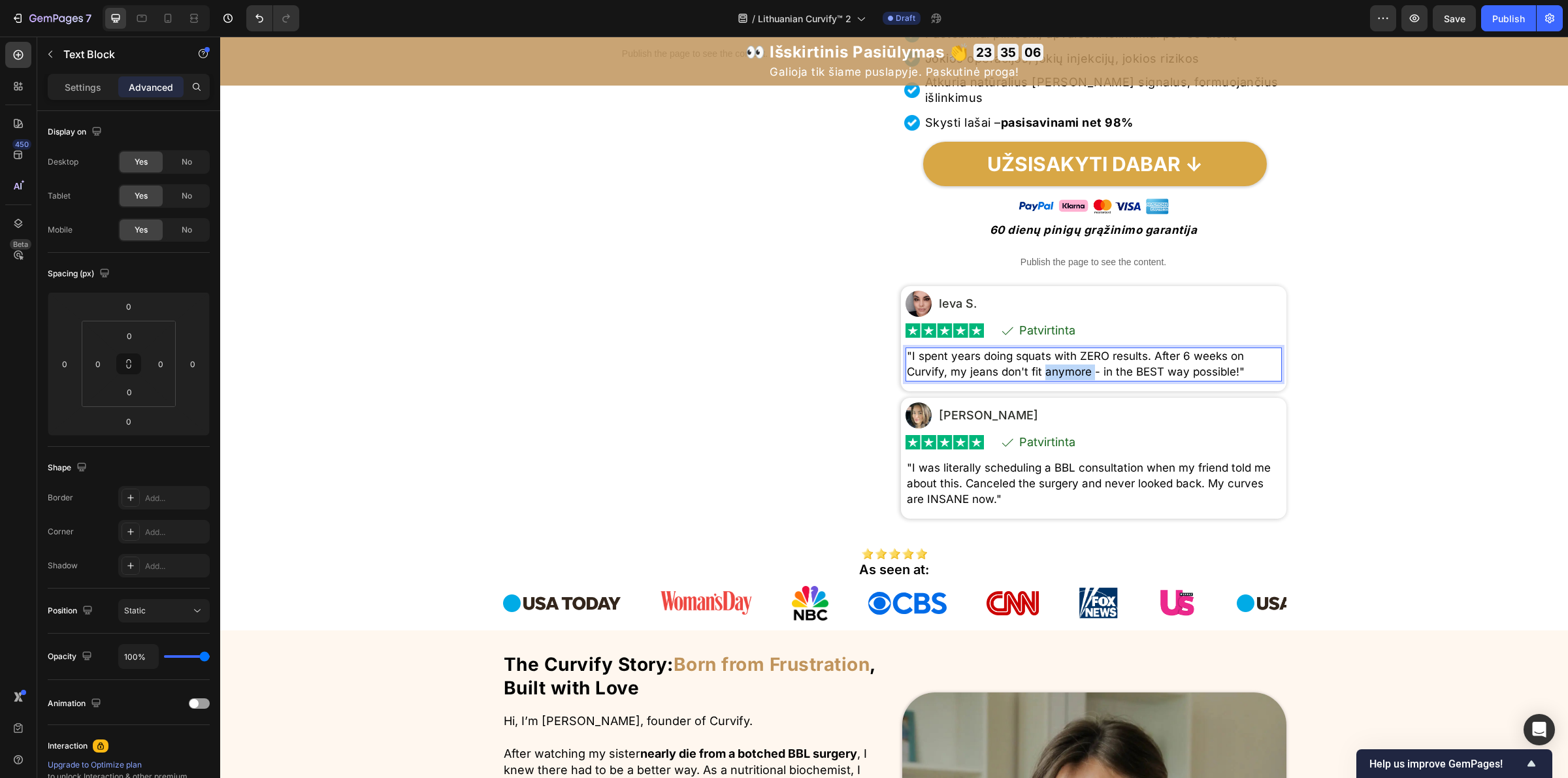
click at [1062, 380] on p ""I spent years doing squats with ZERO results. After 6 weeks on Curvify, my jea…" at bounding box center [1094, 364] width 374 height 31
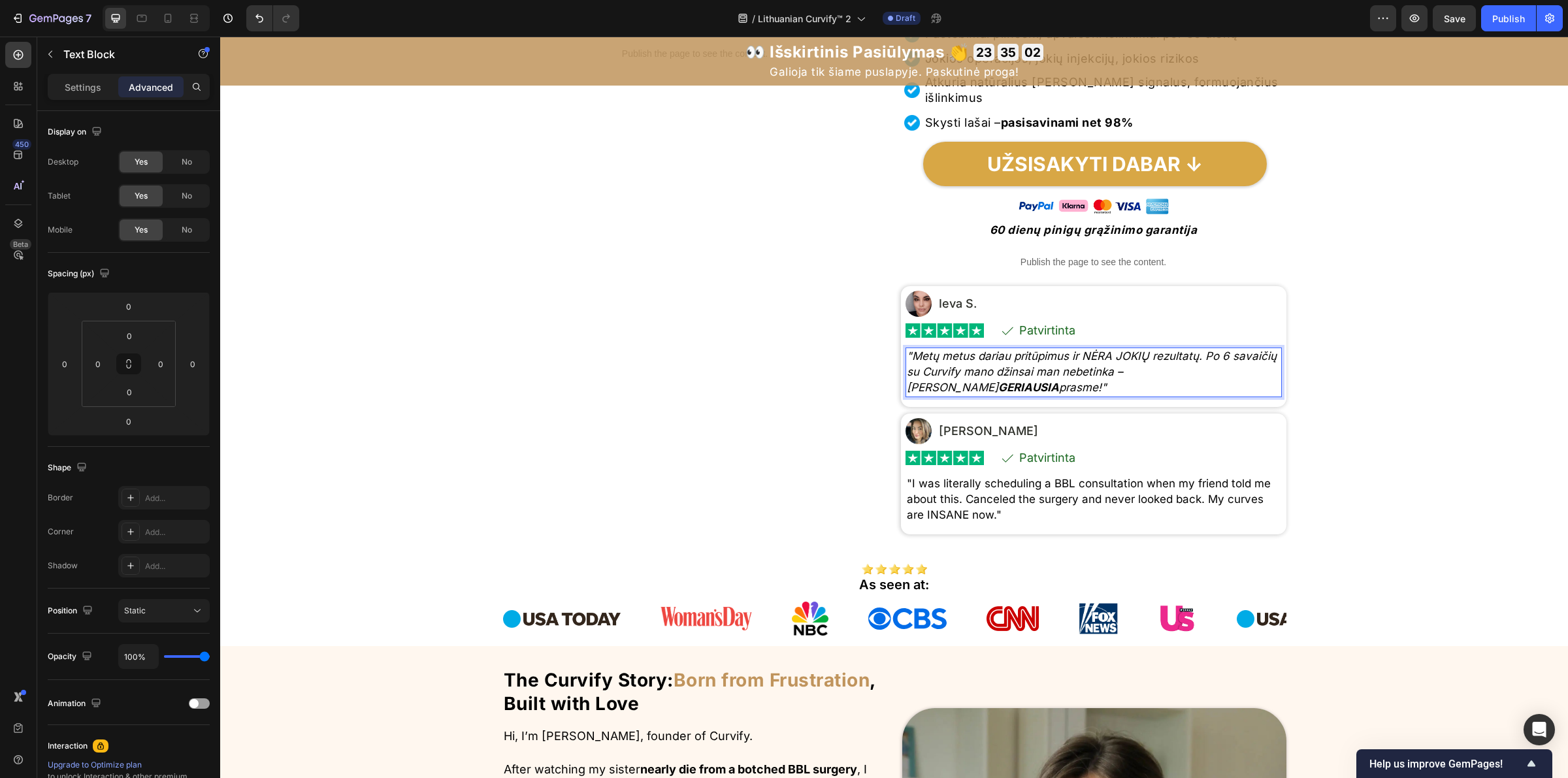
click at [959, 394] on icon ""Metų metus dariau pritūpimus ir NĖRA JOKIŲ rezultatų. Po 6 savaičių su Curvify…" at bounding box center [1092, 372] width 370 height 45
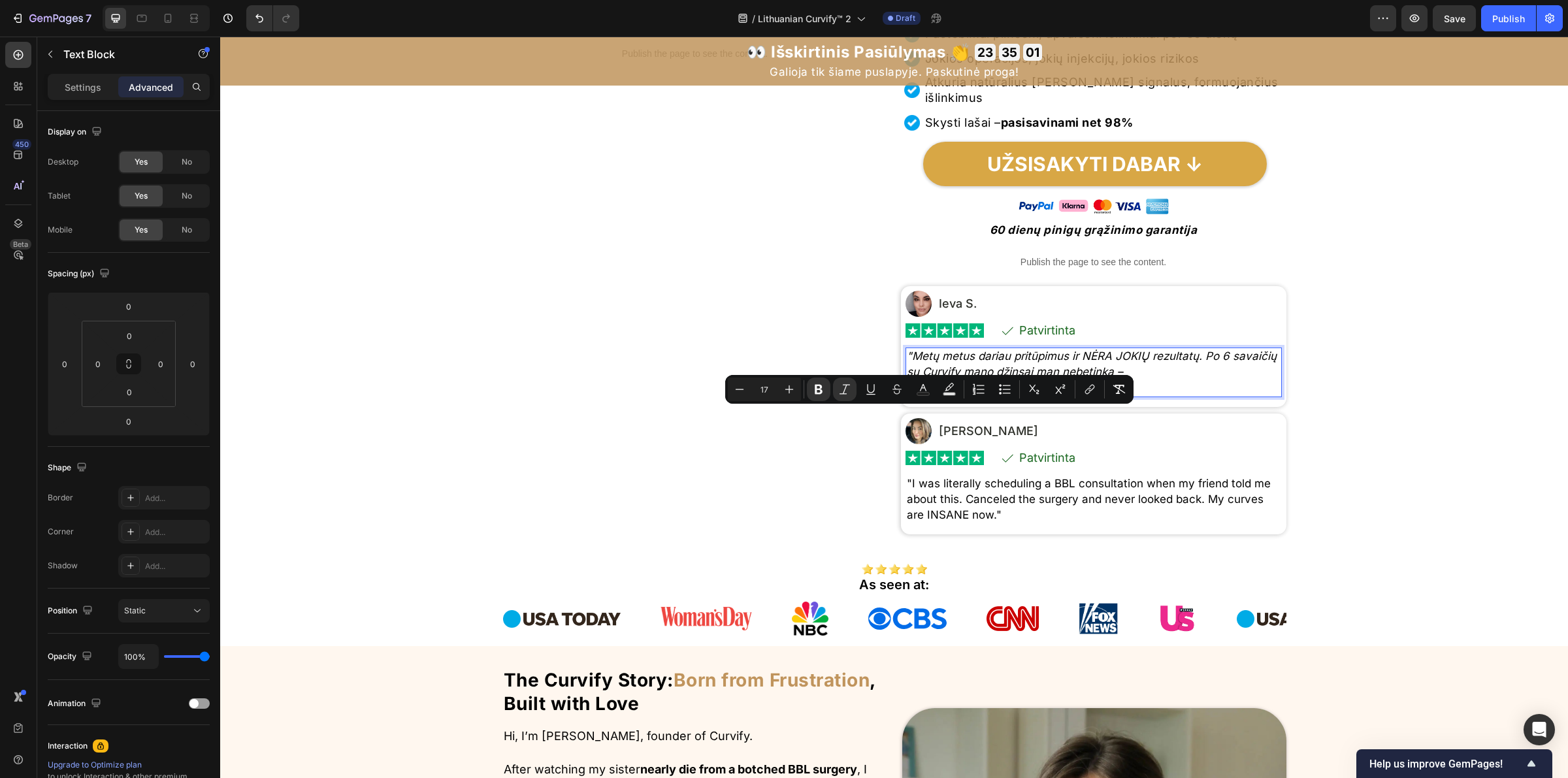
drag, startPoint x: 961, startPoint y: 416, endPoint x: 900, endPoint y: 416, distance: 61.0
click at [907, 394] on icon ""Metų metus dariau pritūpimus ir NĖRA JOKIŲ rezultatų. Po 6 savaičių su Curvify…" at bounding box center [1092, 372] width 370 height 45
click at [820, 391] on icon "Editor contextual toolbar" at bounding box center [819, 389] width 8 height 10
click at [1030, 395] on p ""Metų metus dariau pritūpimus ir NĖRA JOKIŲ rezultatų. Po 6 savaičių su Curvify…" at bounding box center [1094, 372] width 374 height 47
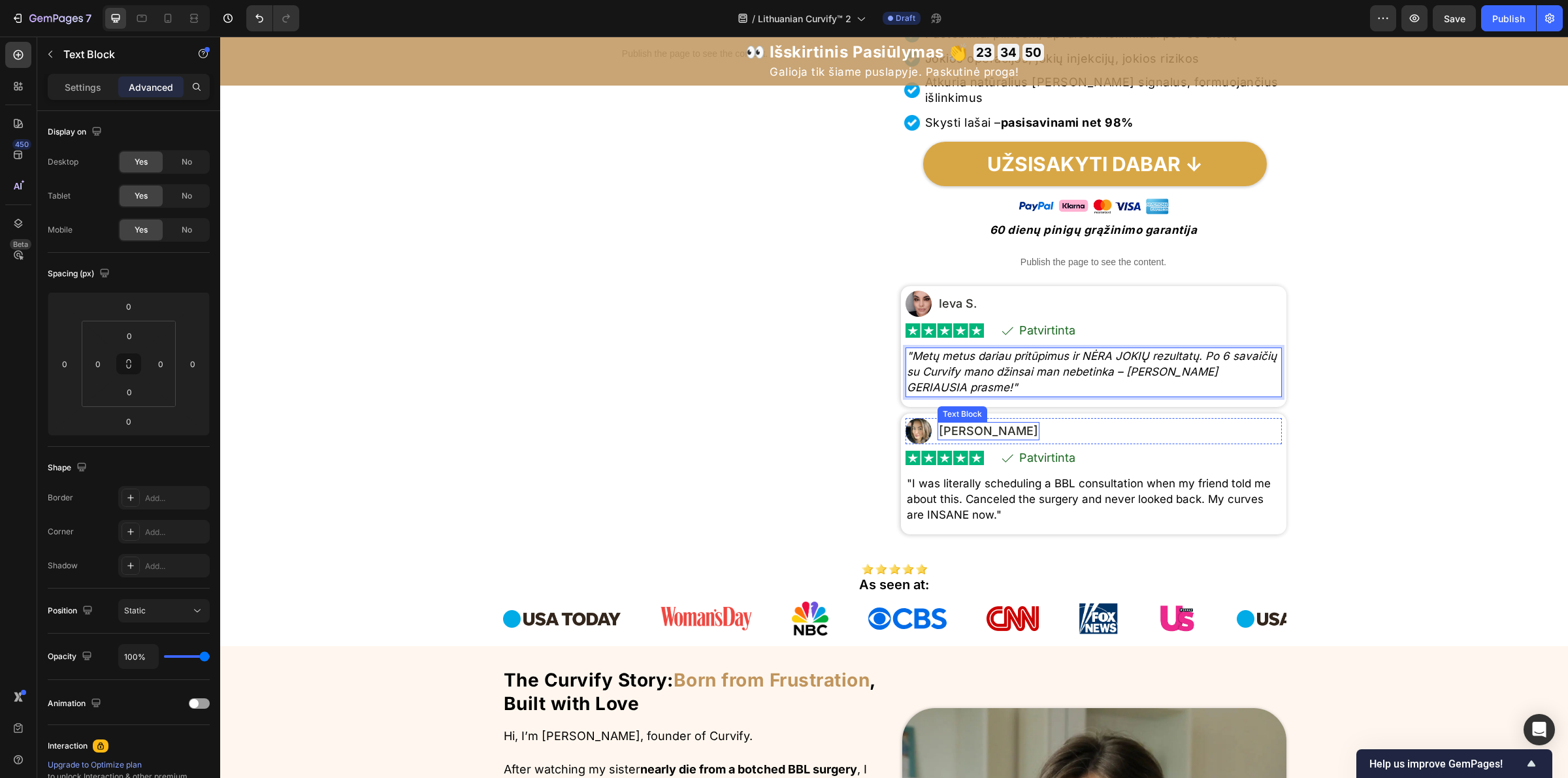
click at [944, 439] on p "Ashley T." at bounding box center [989, 431] width 99 height 16
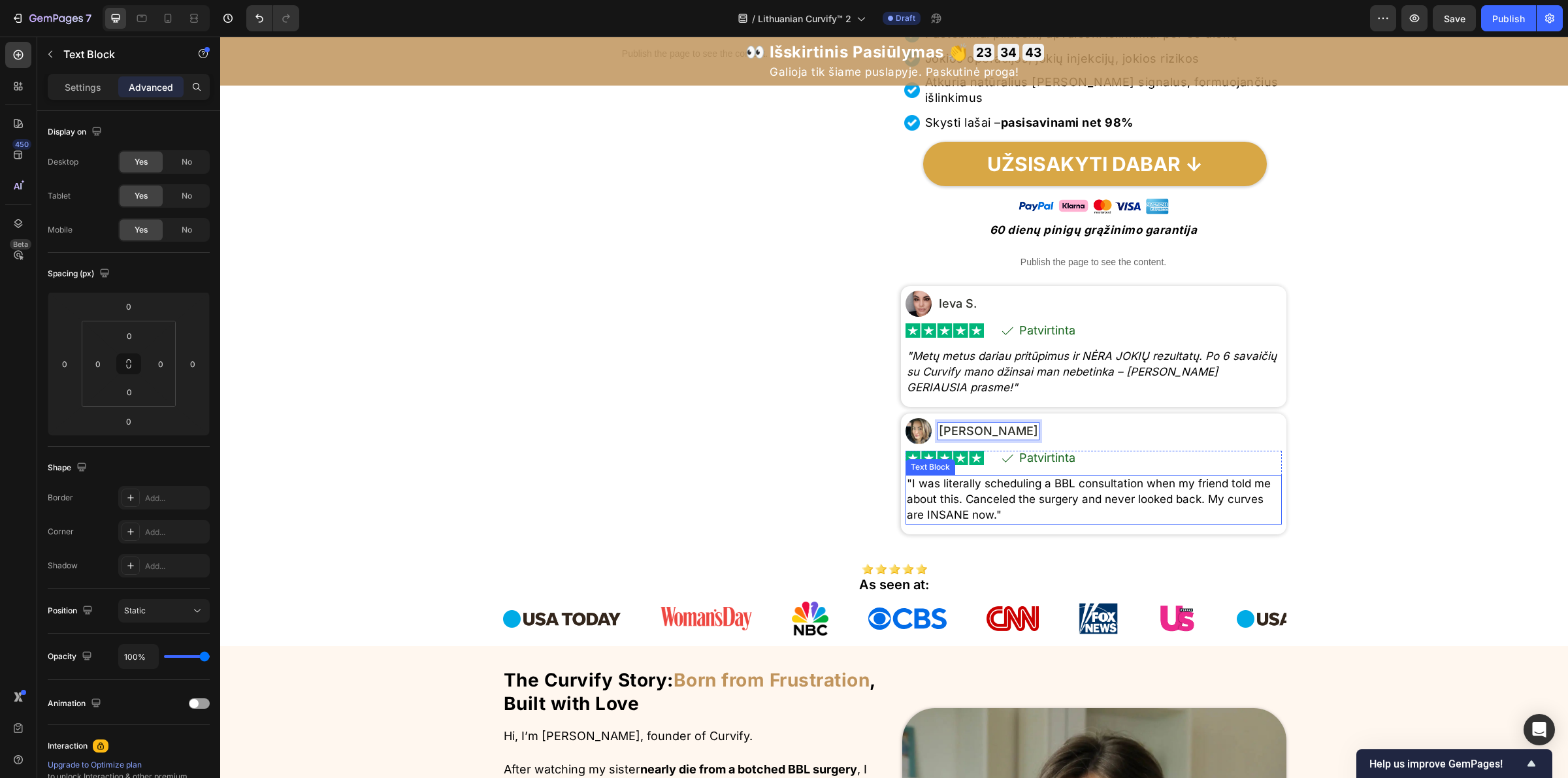
click at [984, 523] on p ""I was literally scheduling a BBL consultation when my friend told me about thi…" at bounding box center [1094, 500] width 374 height 47
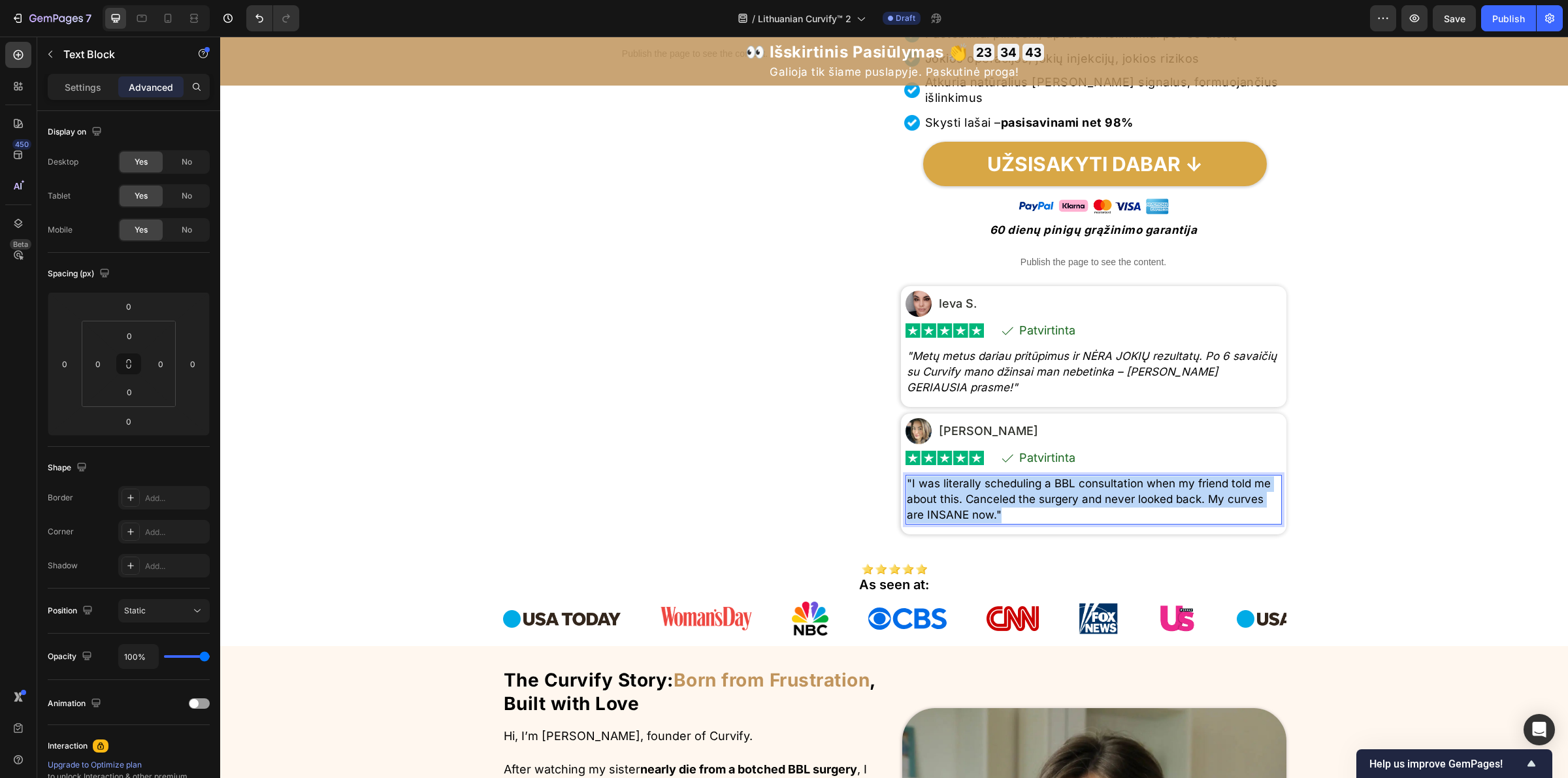
click at [984, 523] on p ""I was literally scheduling a BBL consultation when my friend told me about thi…" at bounding box center [1094, 500] width 374 height 47
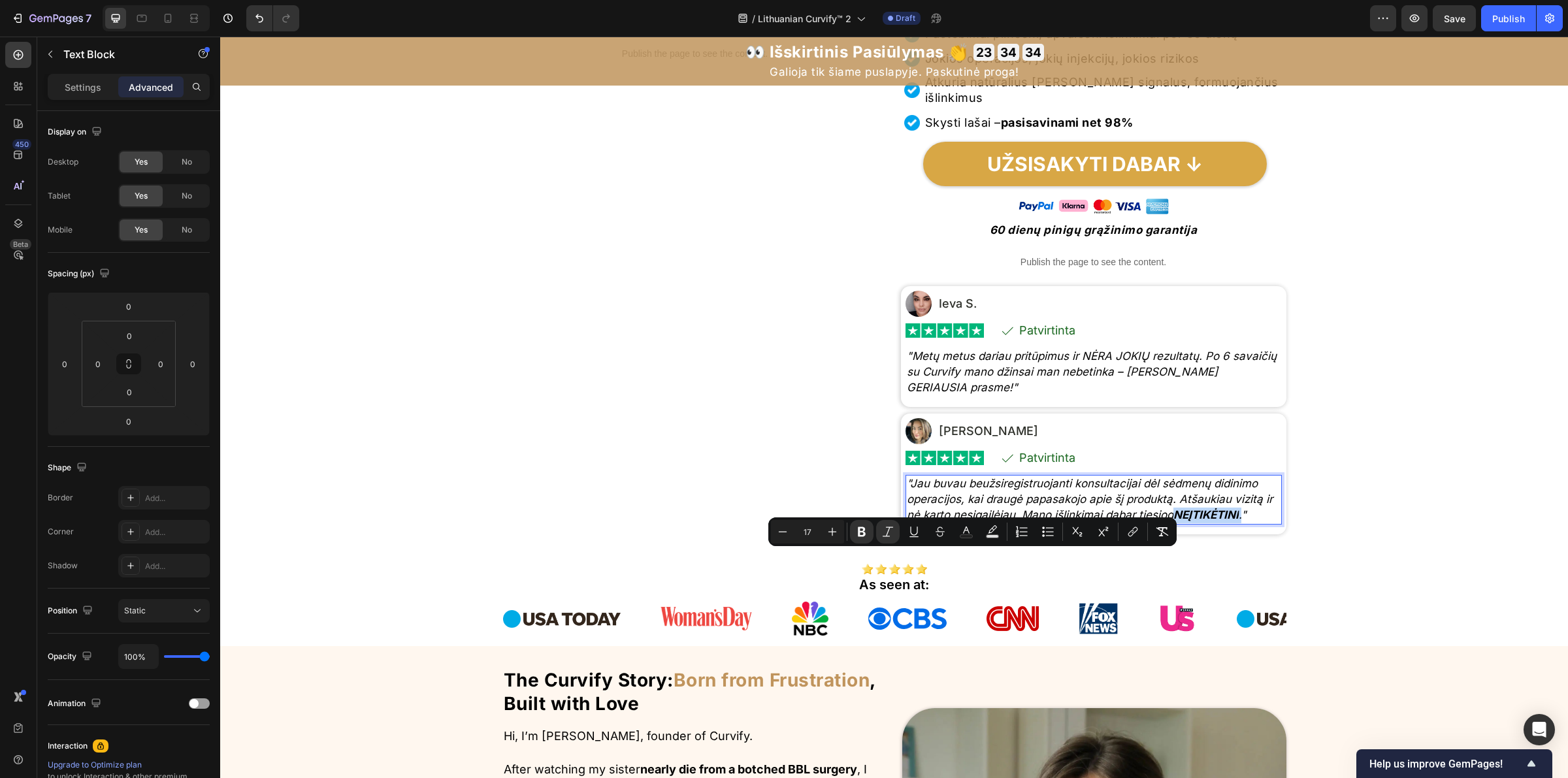
drag, startPoint x: 942, startPoint y: 562, endPoint x: 1006, endPoint y: 567, distance: 64.2
click at [1006, 521] on icon ""Jau buvau beužsiregistruojanti konsultacijai dėl sėdmenų didinimo operacijos, …" at bounding box center [1090, 500] width 366 height 45
click at [861, 533] on icon "Editor contextual toolbar" at bounding box center [861, 531] width 13 height 13
click at [771, 426] on div "Publish the page to see the content. Custom Code" at bounding box center [695, 199] width 386 height 683
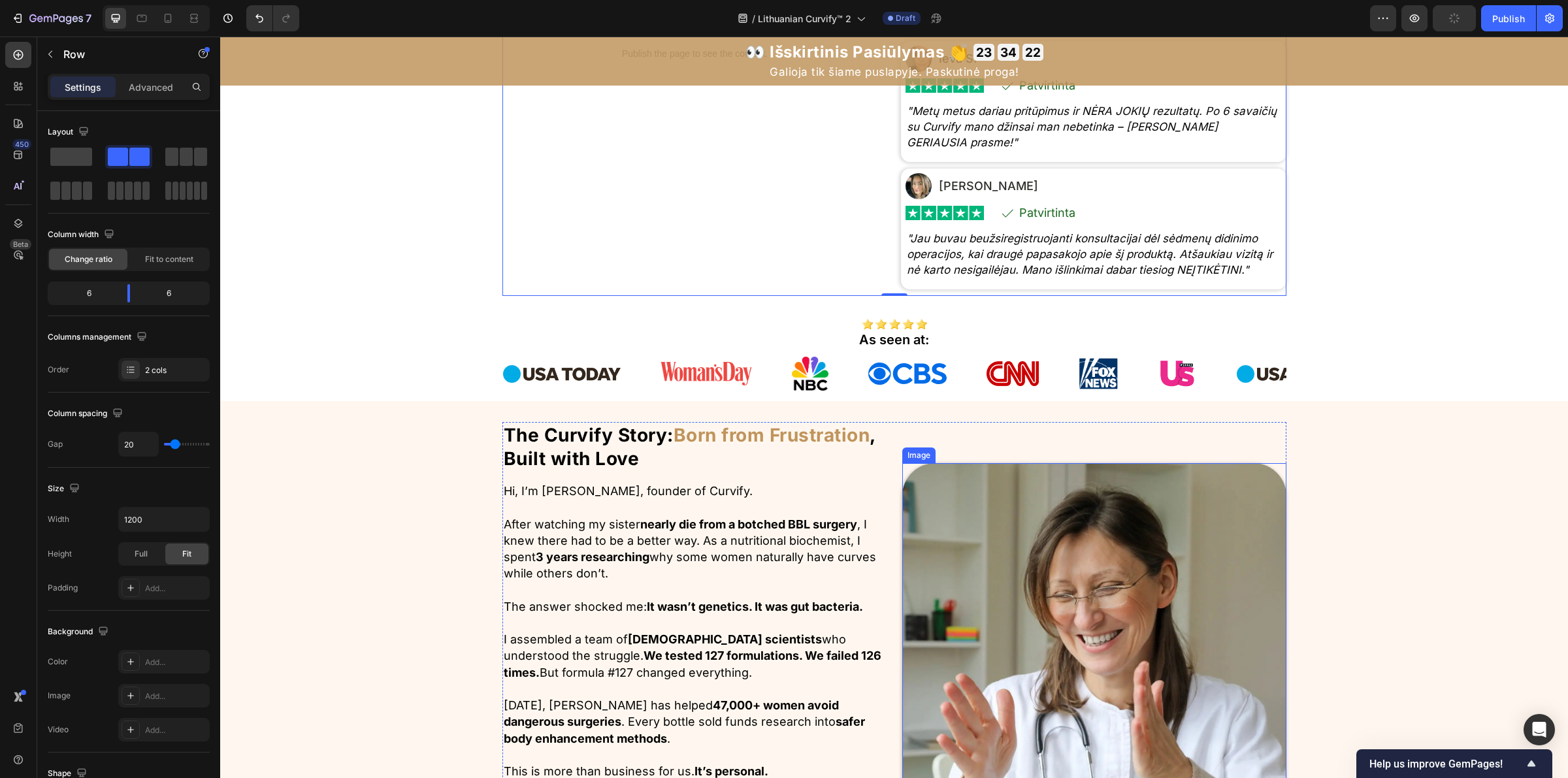
scroll to position [653, 0]
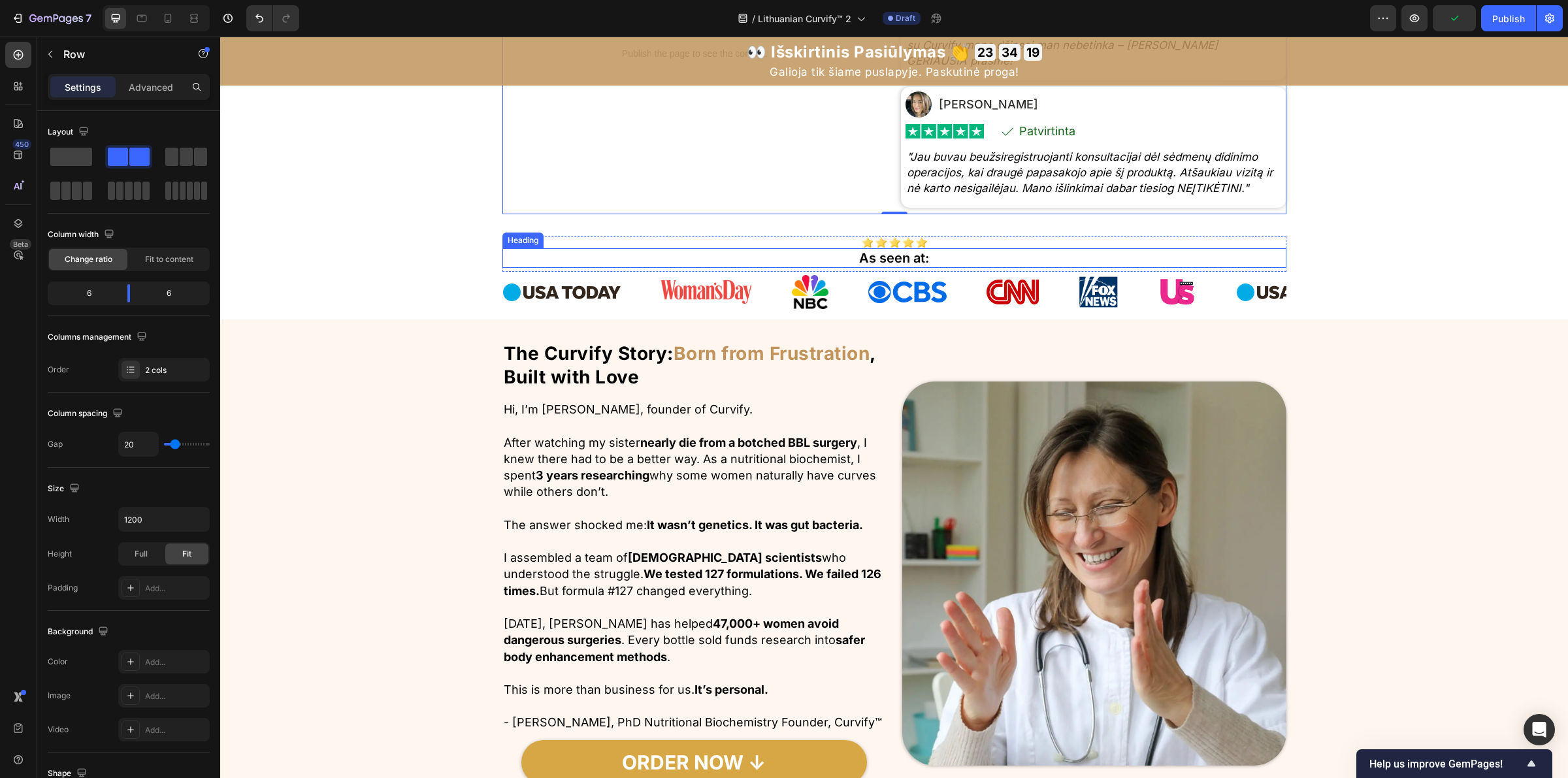
click at [877, 268] on h2 "As seen at:" at bounding box center [894, 258] width 784 height 19
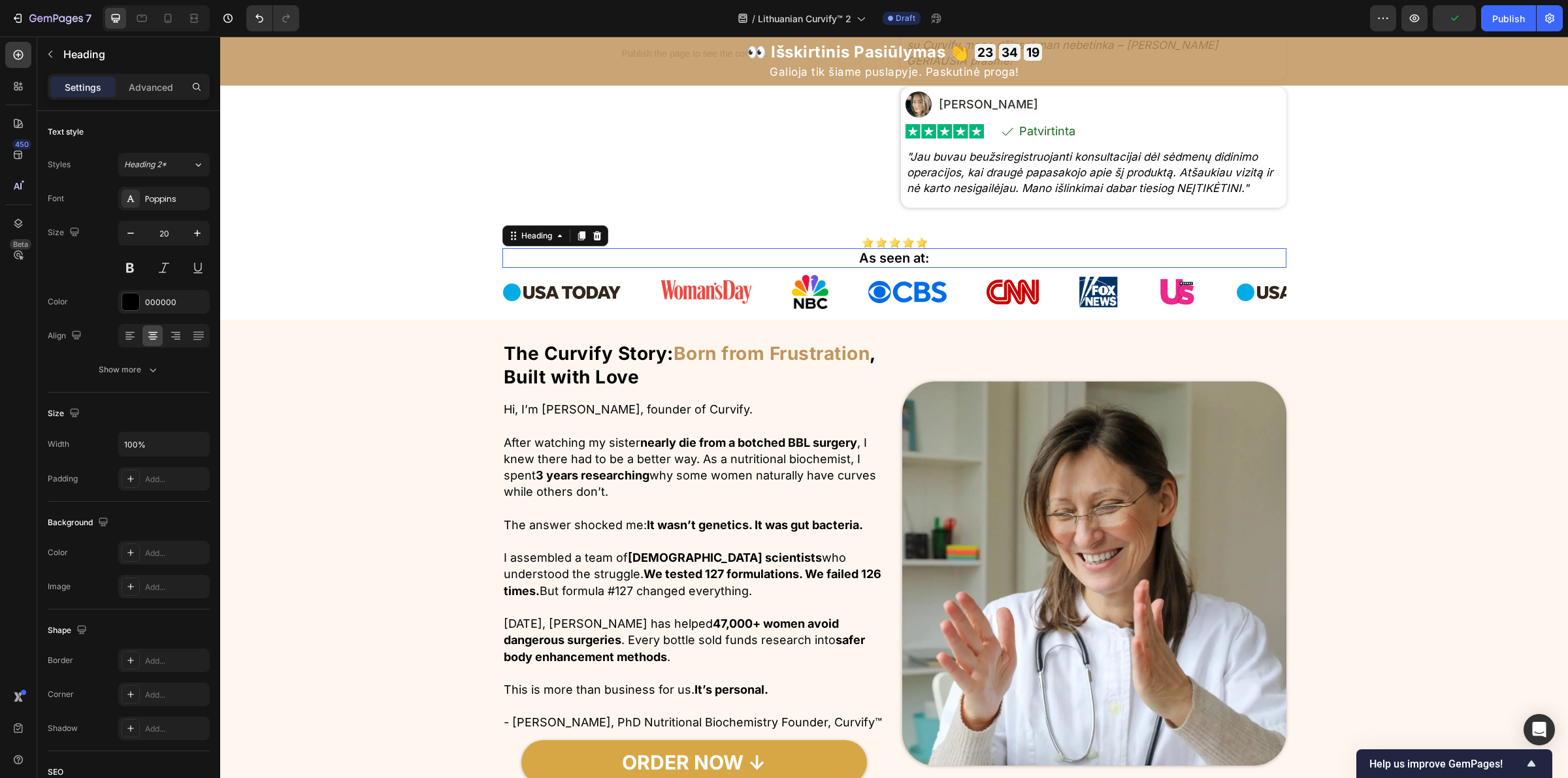
click at [877, 268] on h2 "As seen at:" at bounding box center [894, 258] width 784 height 19
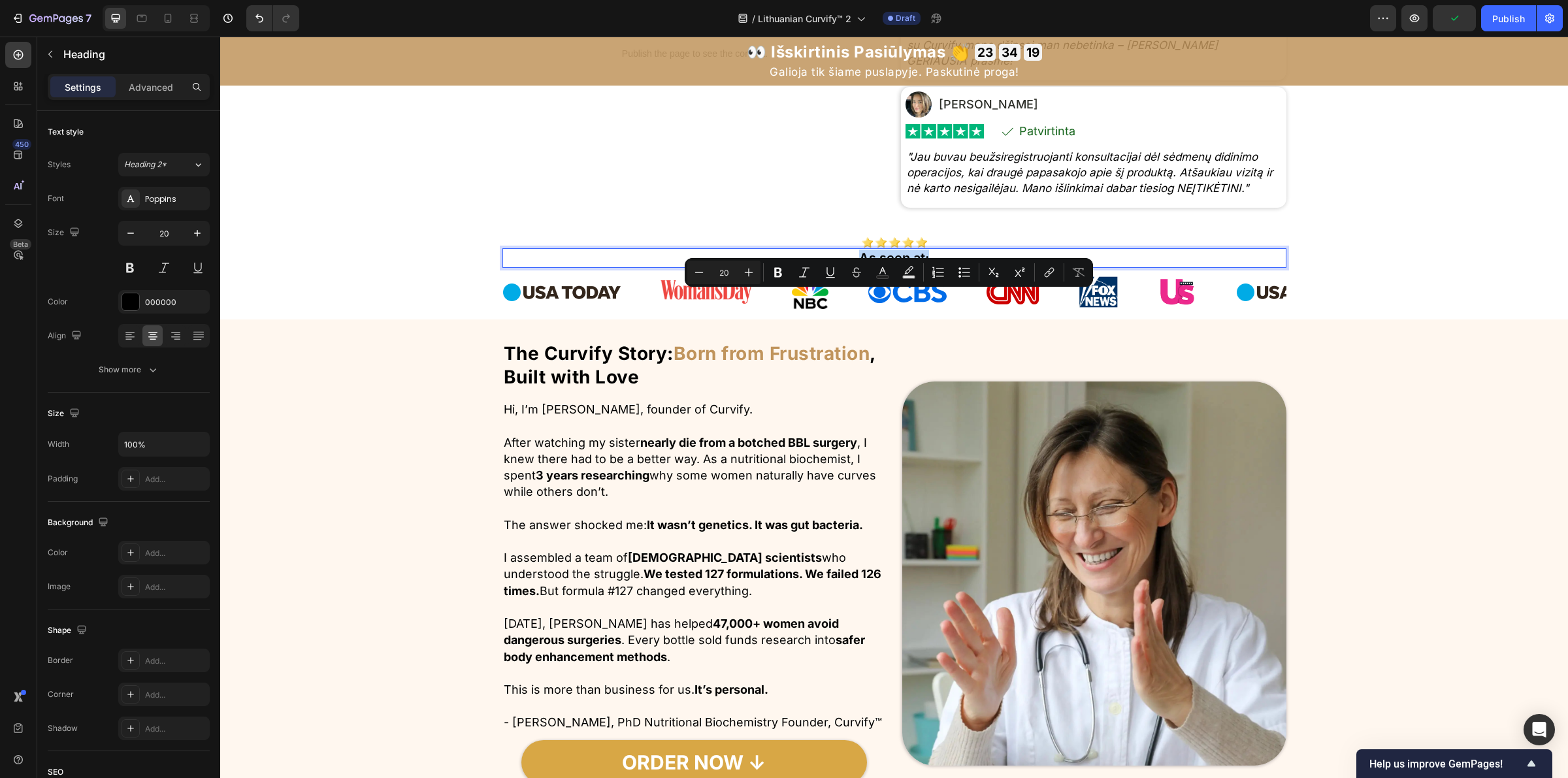
click at [877, 267] on p "As seen at:" at bounding box center [894, 257] width 781 height 17
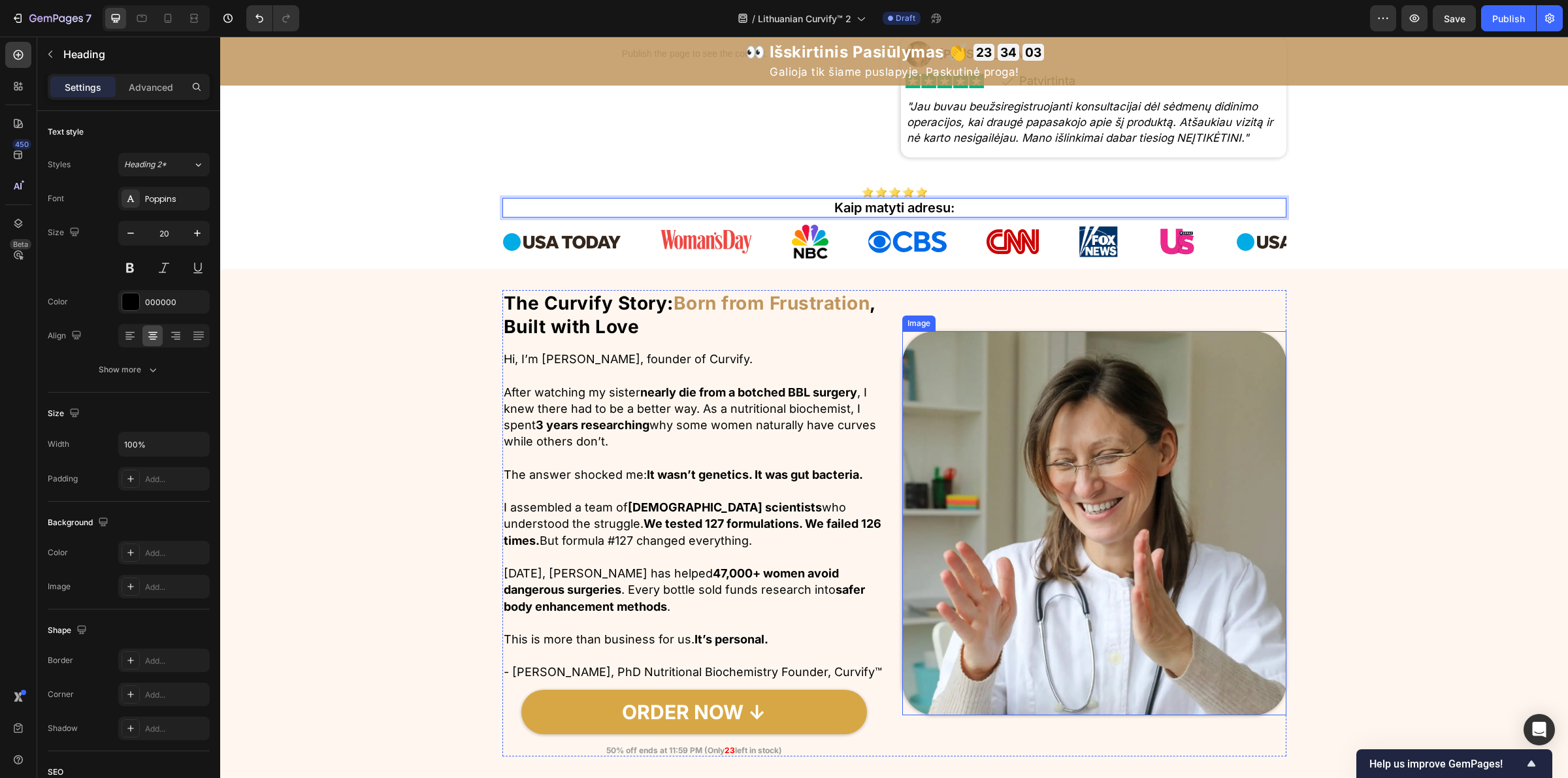
scroll to position [817, 0]
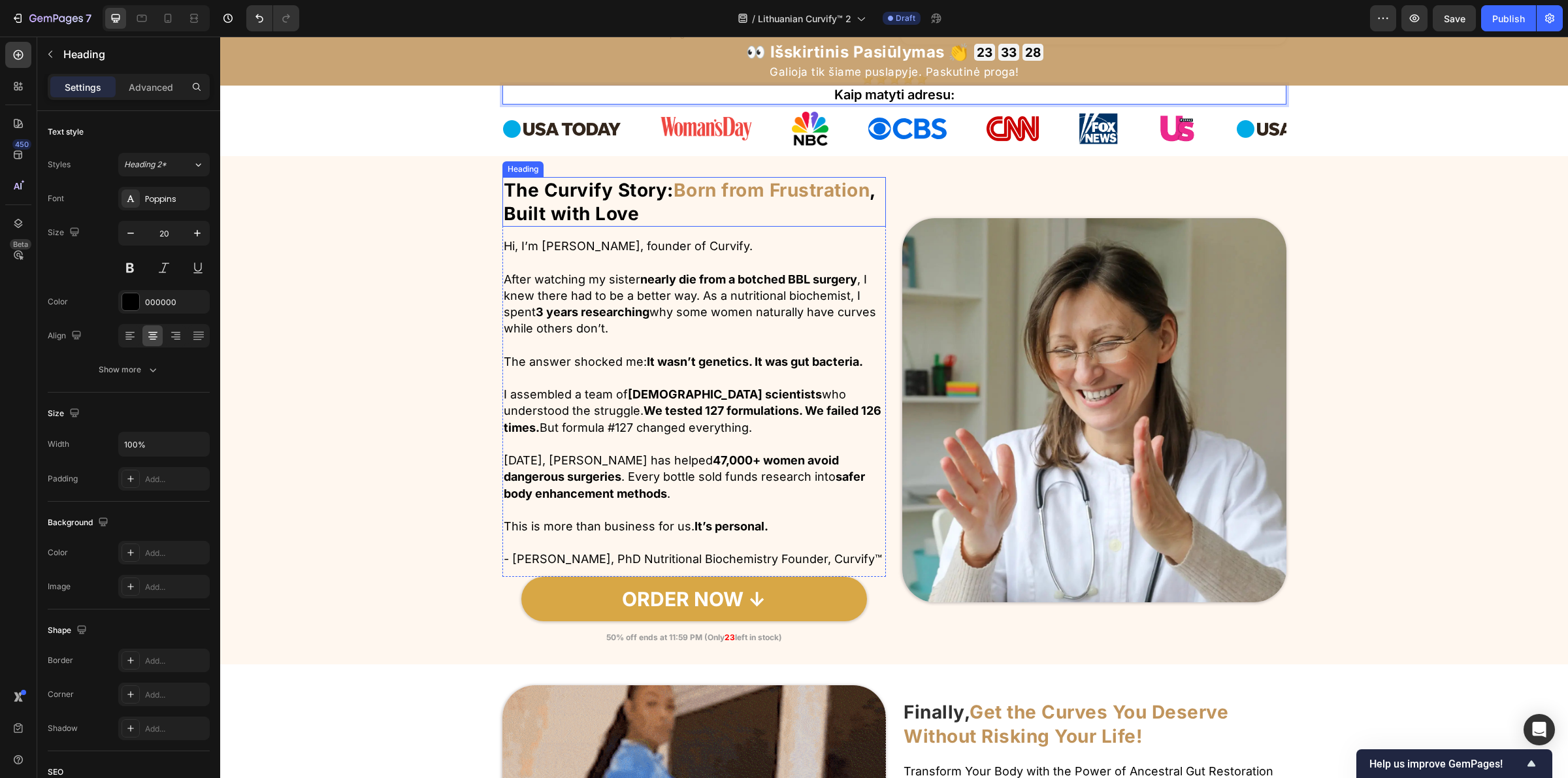
click at [590, 202] on strong "The Curvify Story:" at bounding box center [588, 190] width 169 height 22
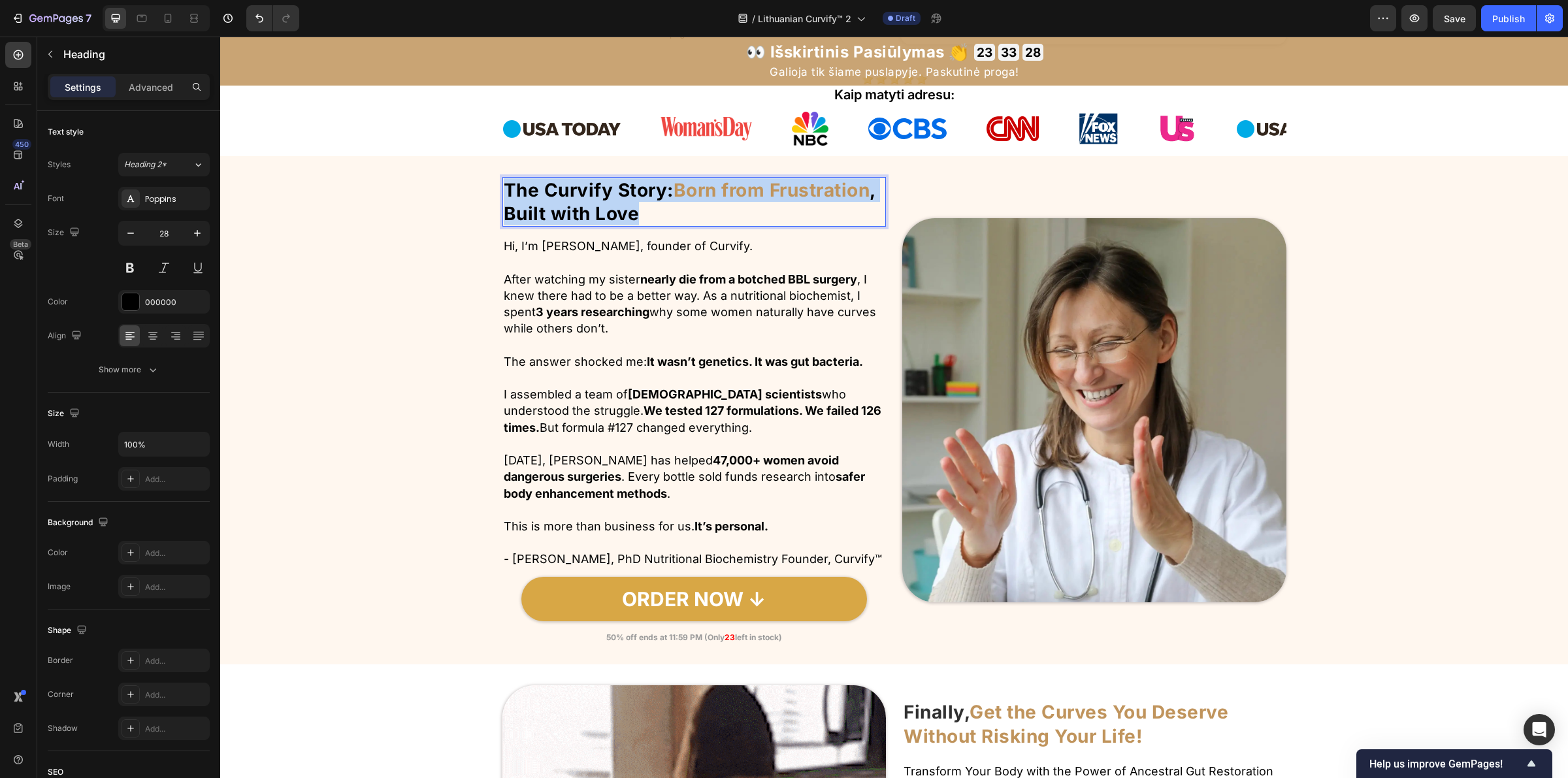
click at [592, 202] on strong "The Curvify Story:" at bounding box center [588, 190] width 169 height 22
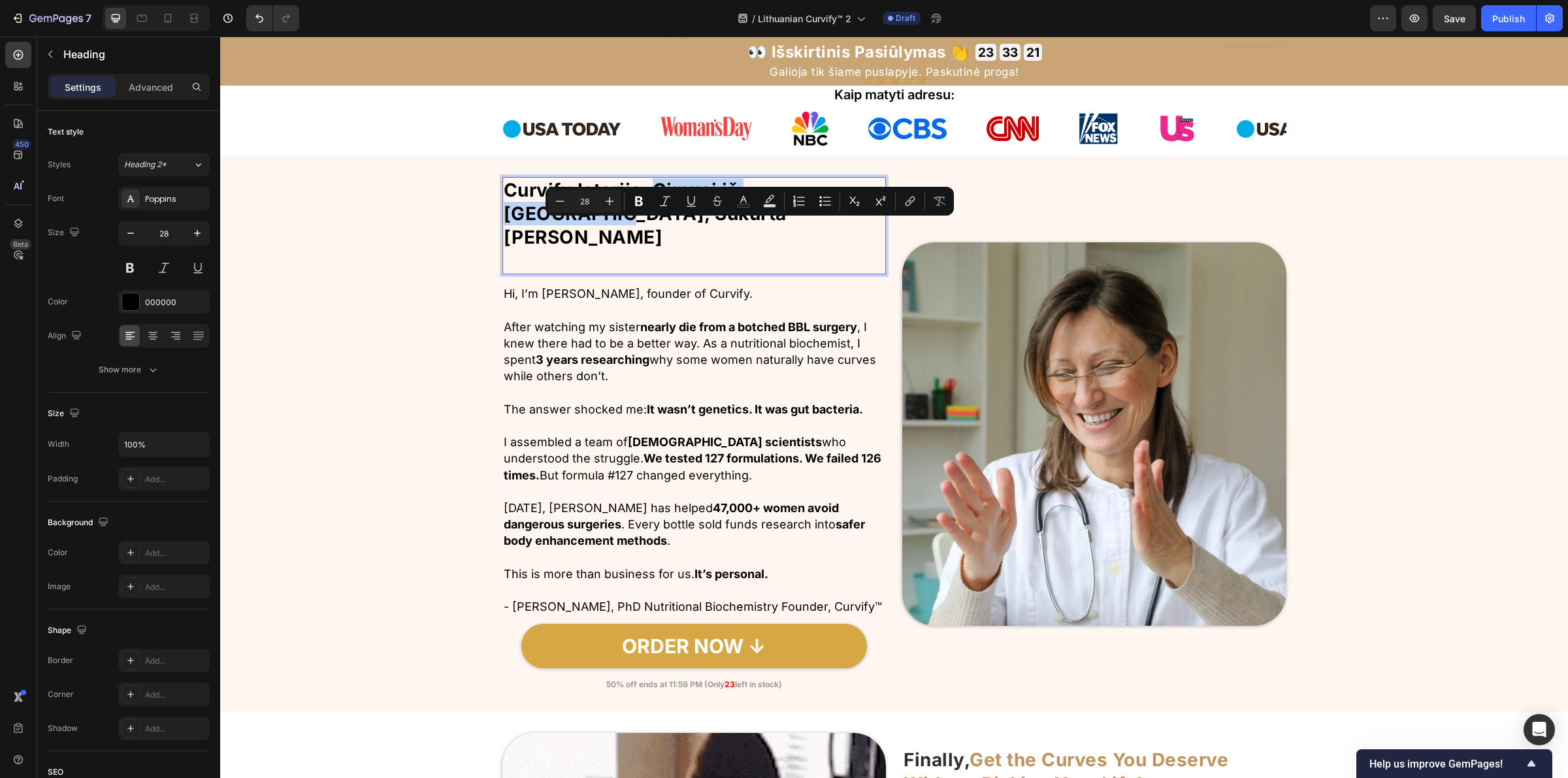
drag, startPoint x: 649, startPoint y: 233, endPoint x: 854, endPoint y: 239, distance: 205.1
click at [854, 239] on p "Curvify Istorija: Gimusi iš Frustracijos, Sukurta su Meile" at bounding box center [694, 213] width 382 height 71
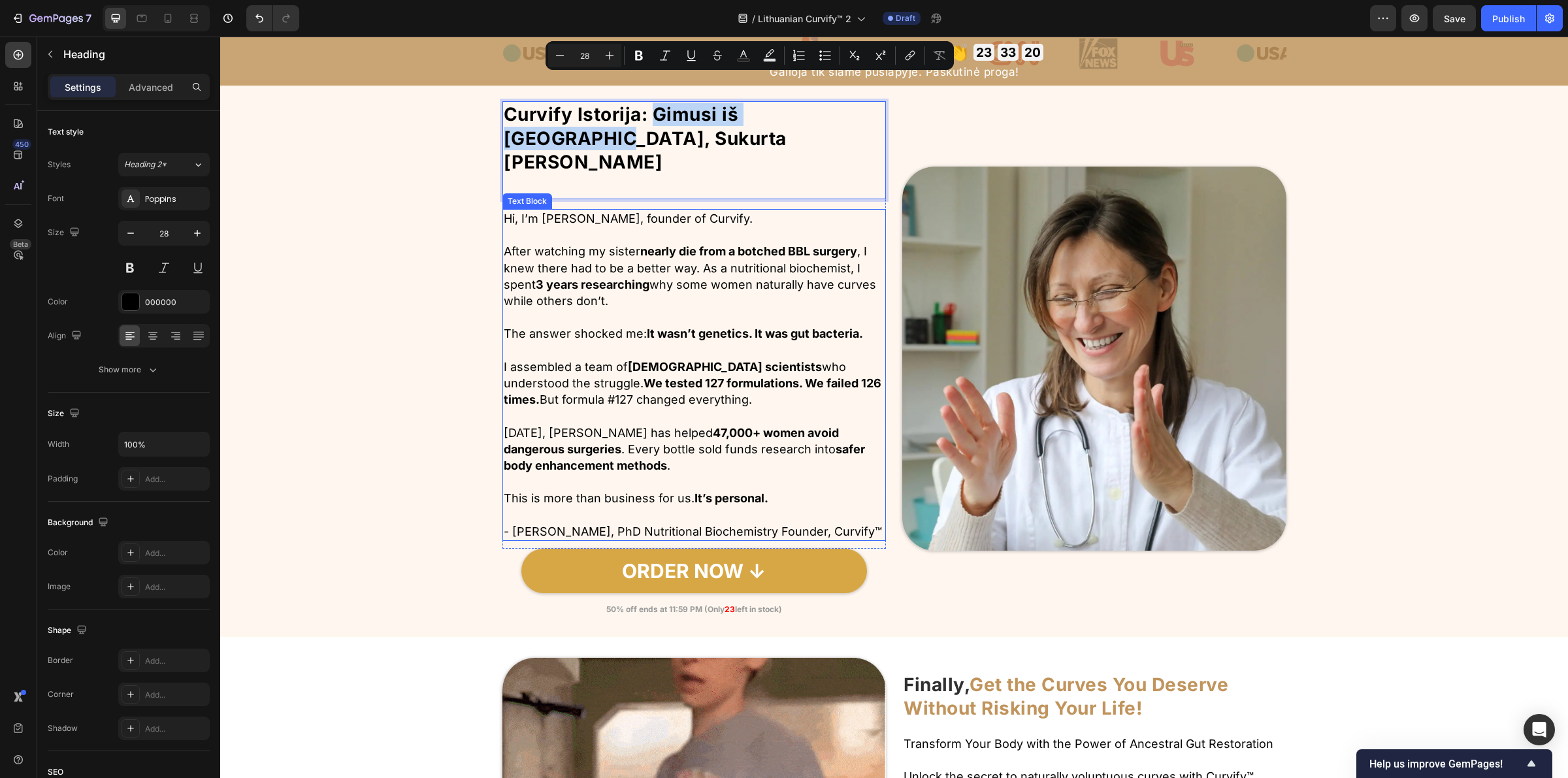
scroll to position [898, 0]
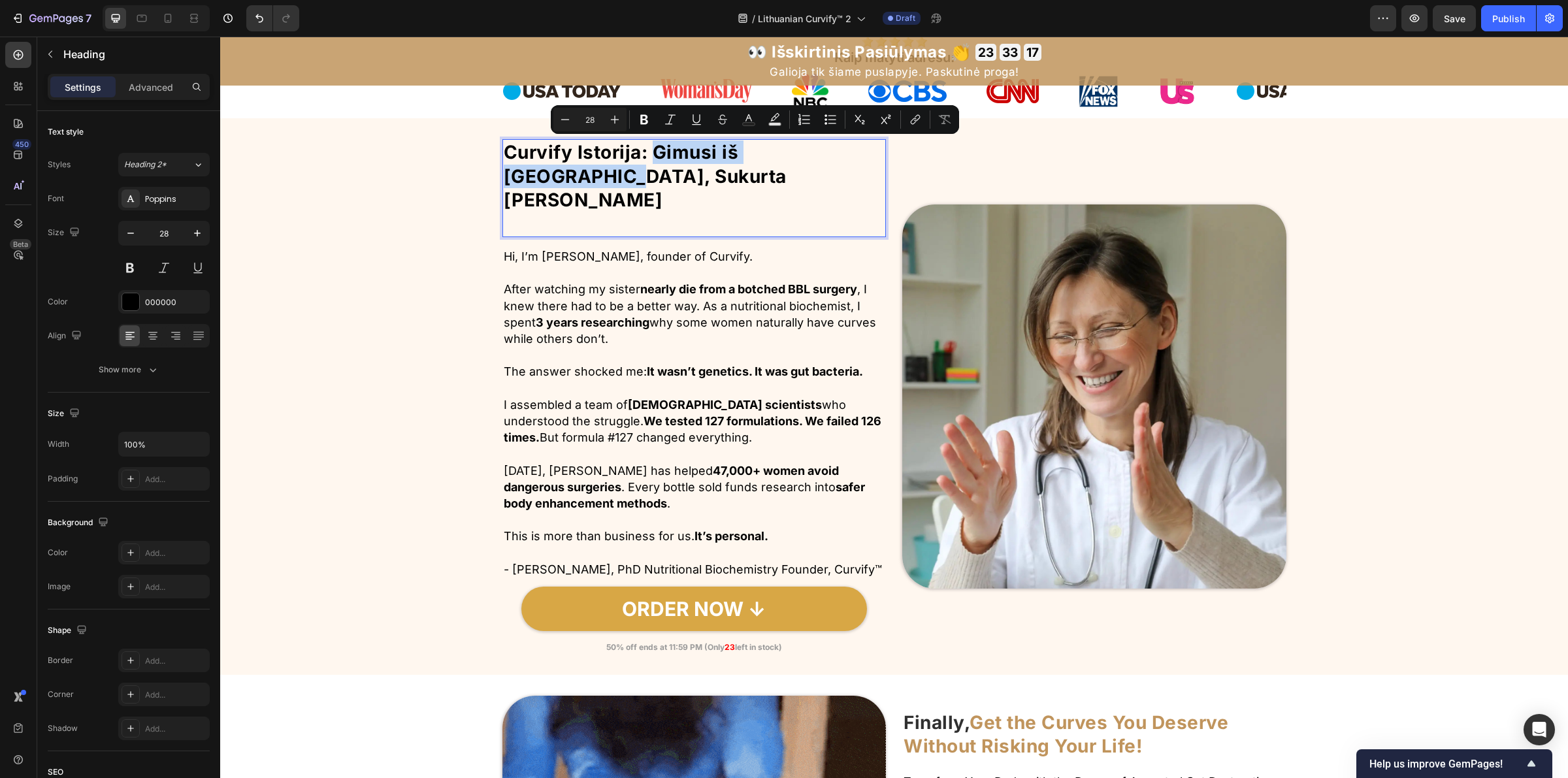
drag, startPoint x: 859, startPoint y: 158, endPoint x: 655, endPoint y: 158, distance: 204.0
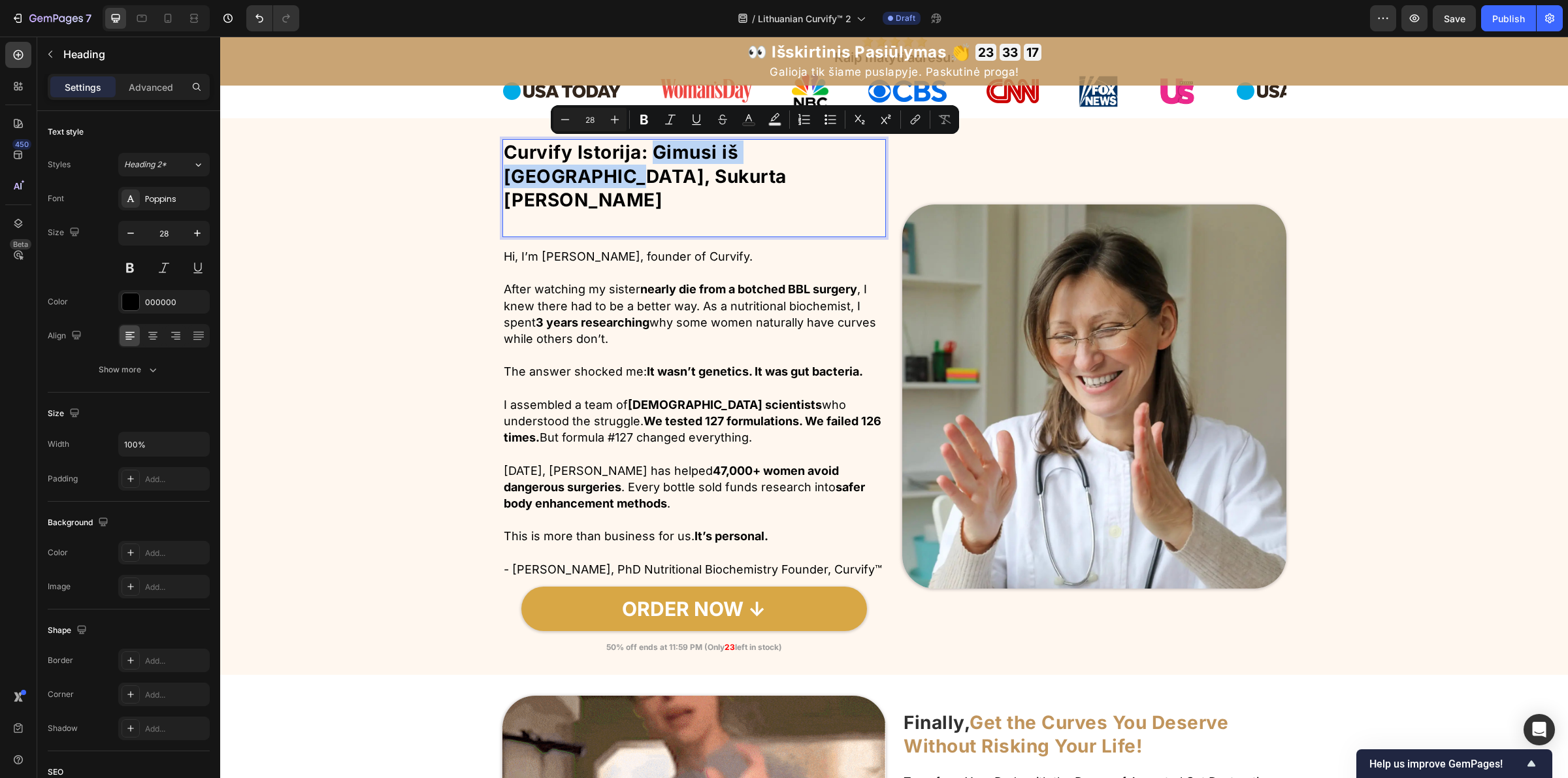
click at [655, 158] on p "Curvify Istorija: Gimusi iš Frustracijos, Sukurta su Meile" at bounding box center [694, 175] width 382 height 71
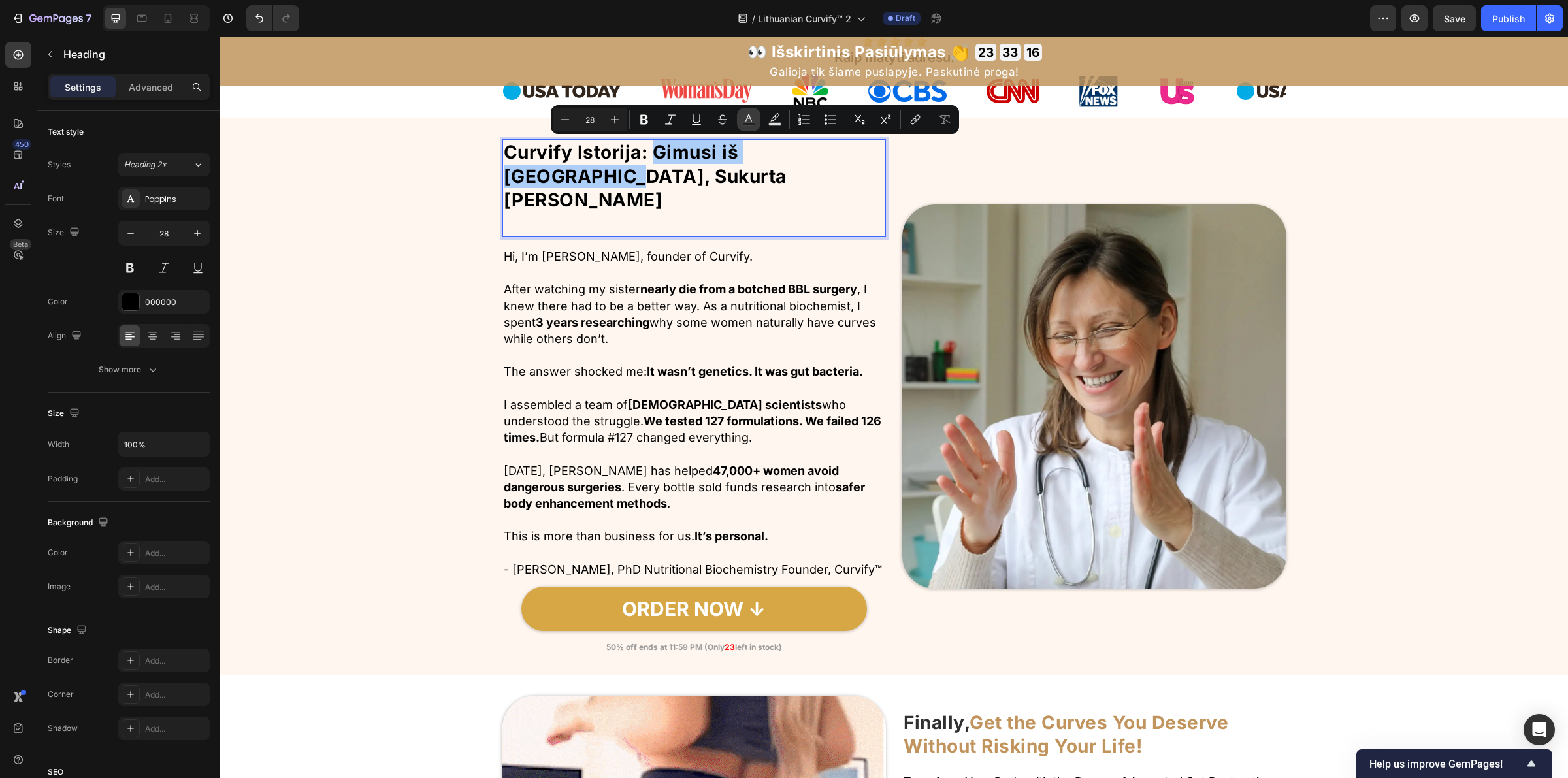
click at [748, 115] on icon "Editor contextual toolbar" at bounding box center [748, 117] width 7 height 7
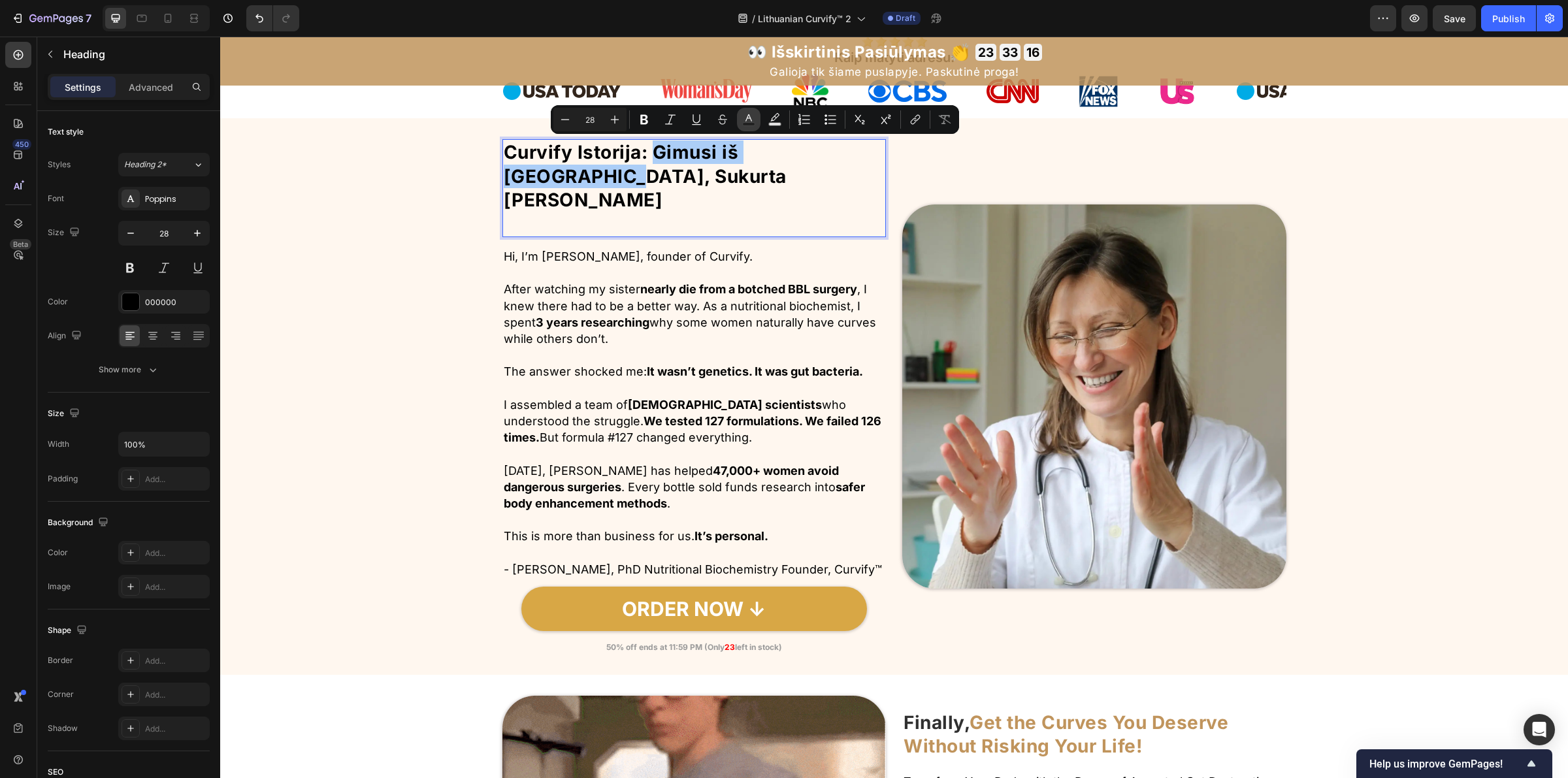
type input "000000"
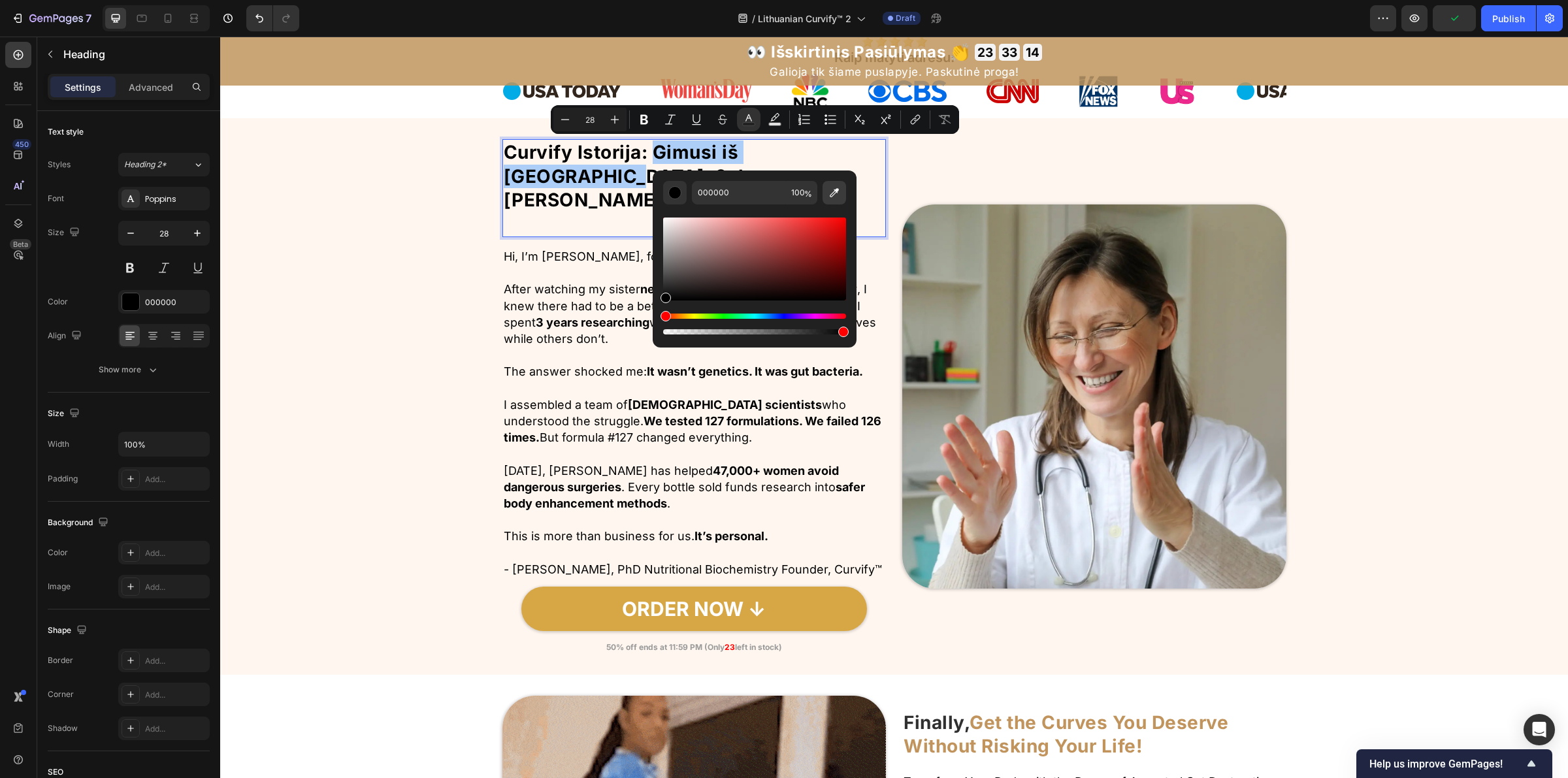
click at [835, 194] on icon "Editor contextual toolbar" at bounding box center [834, 192] width 9 height 9
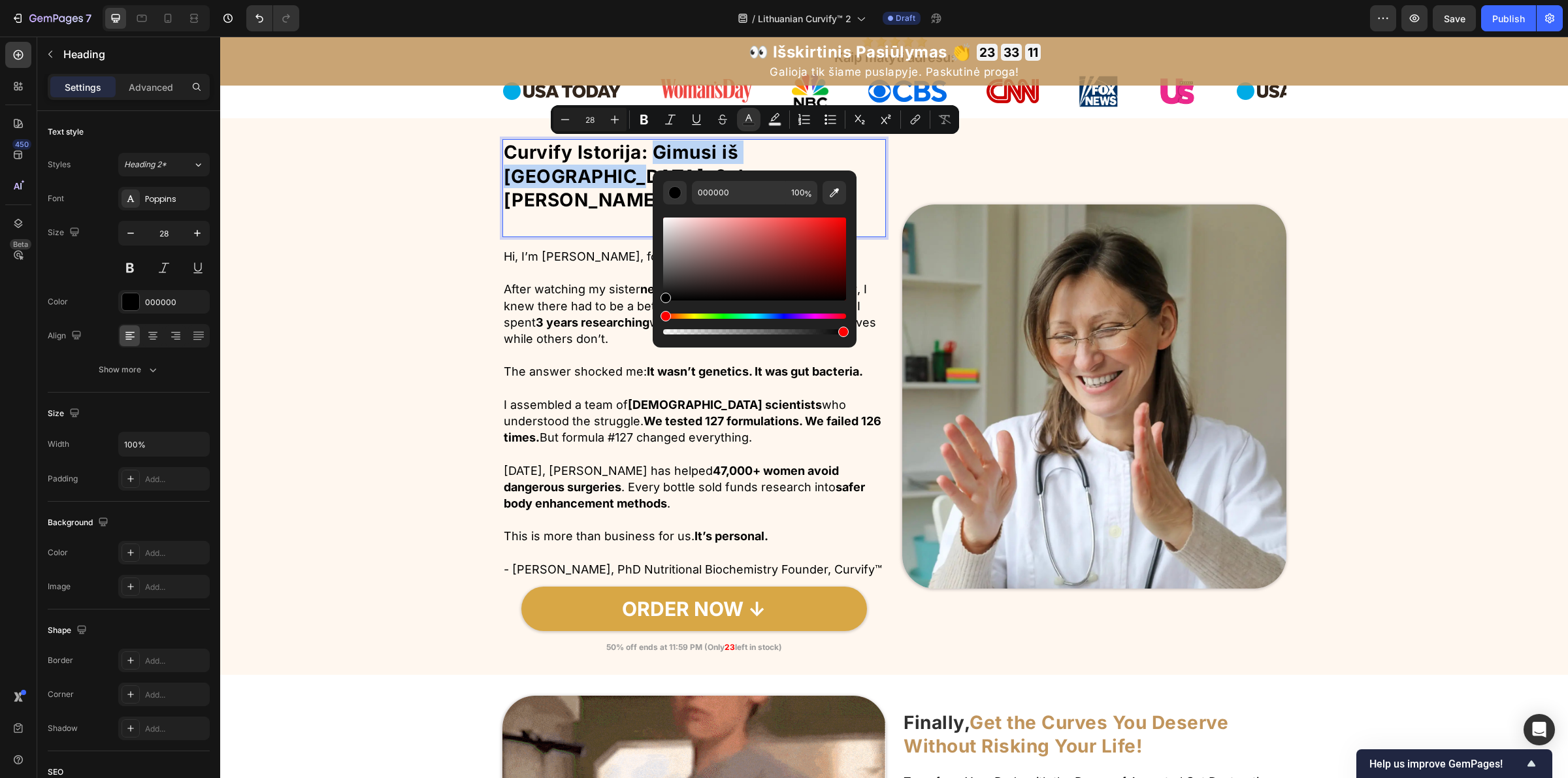
type input "C09476"
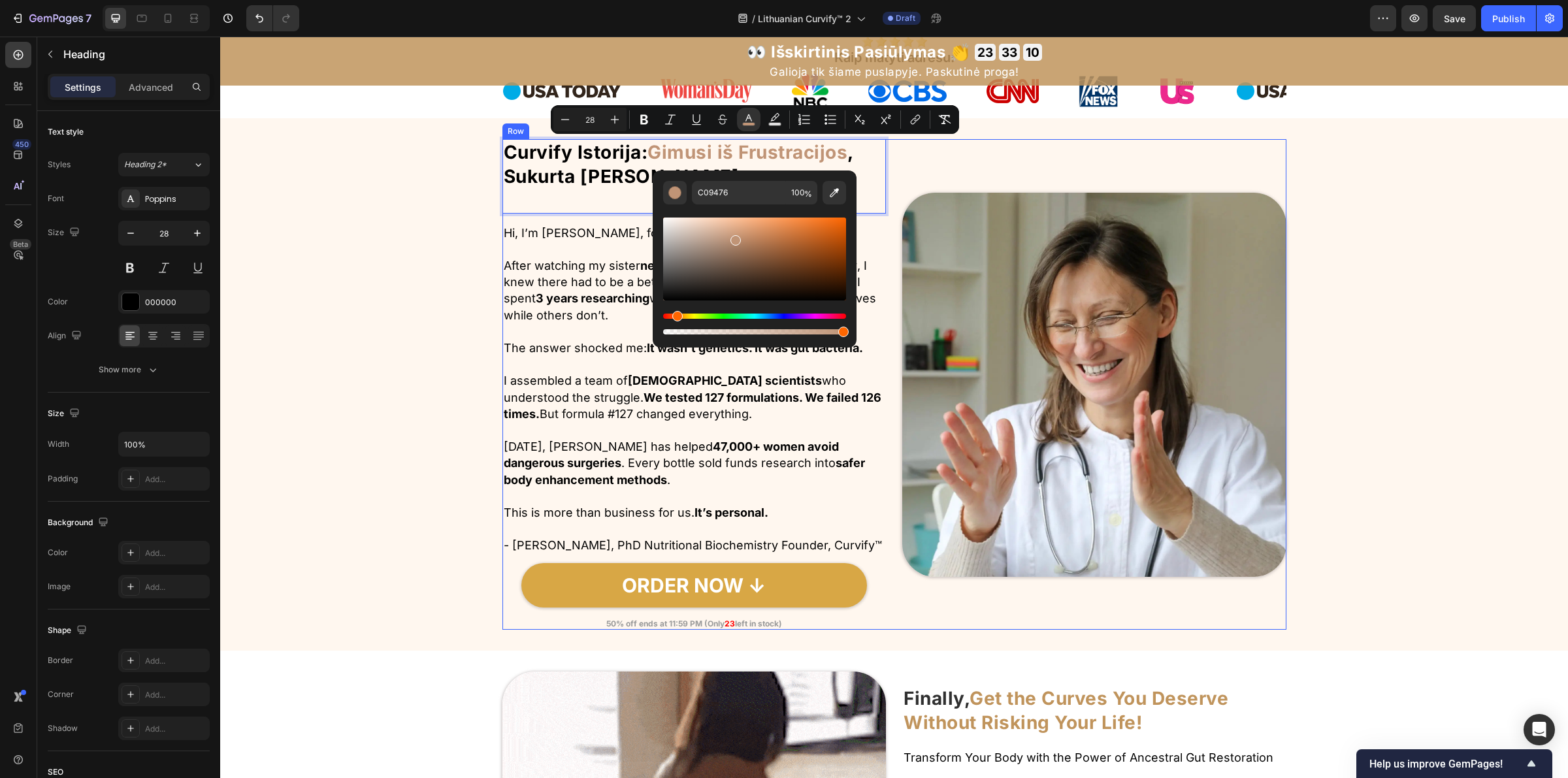
click at [1117, 173] on div "Image" at bounding box center [1094, 385] width 384 height 491
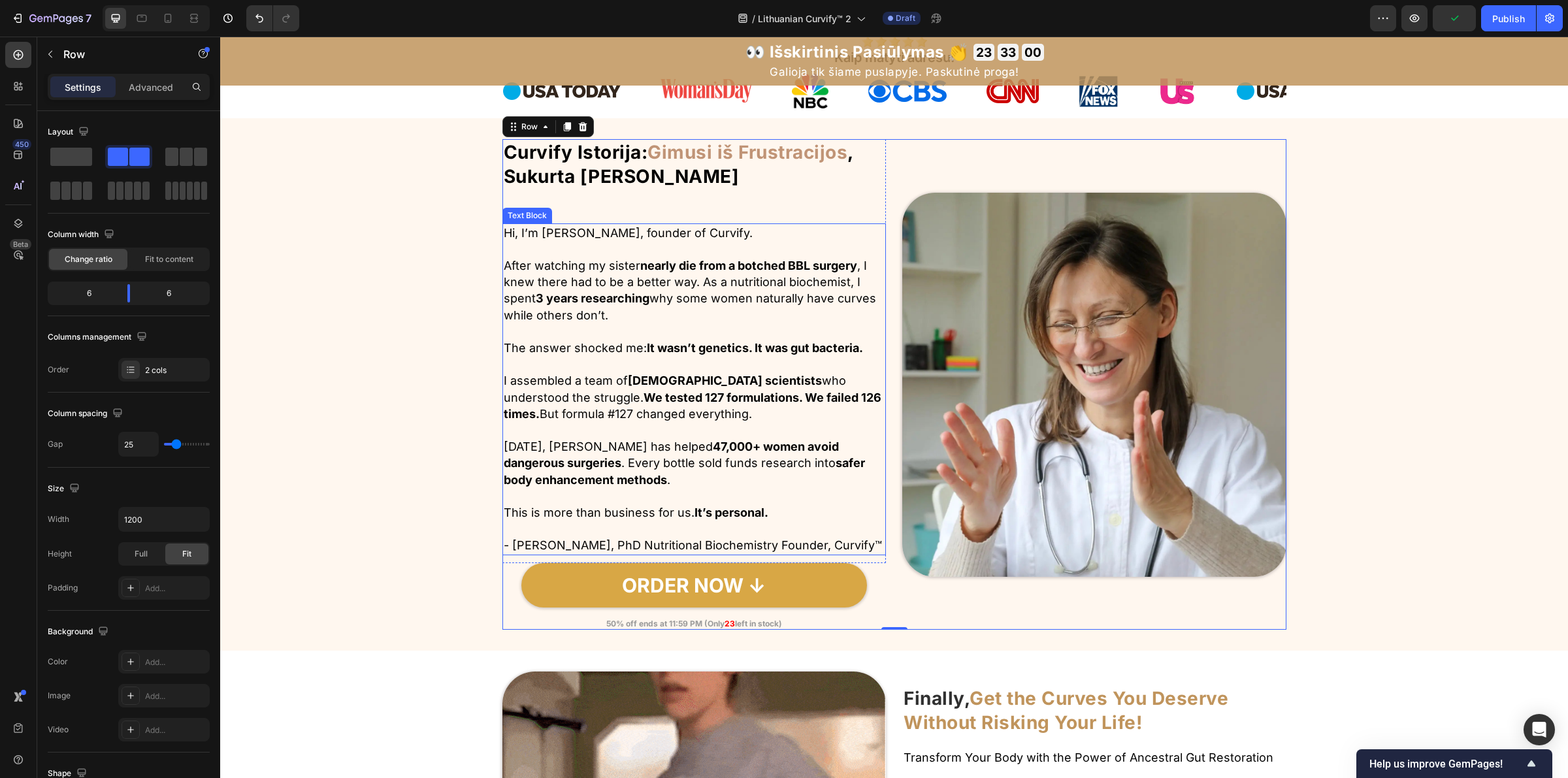
click at [582, 233] on p "Hi, I’m Dr. Natalie Greene, founder of Curvify." at bounding box center [694, 233] width 382 height 17
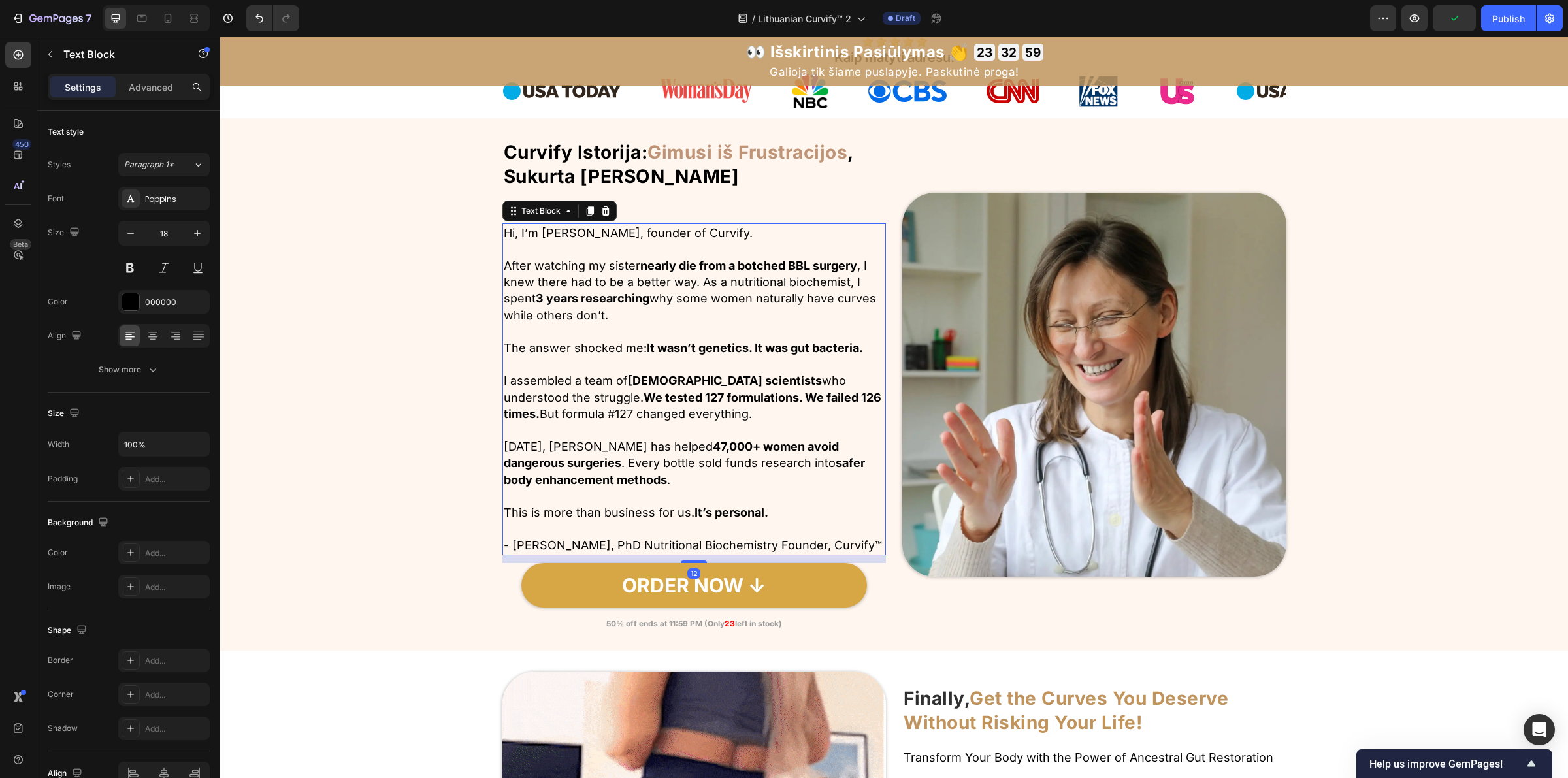
click at [582, 233] on p "Hi, I’m Dr. Natalie Greene, founder of Curvify." at bounding box center [694, 233] width 382 height 17
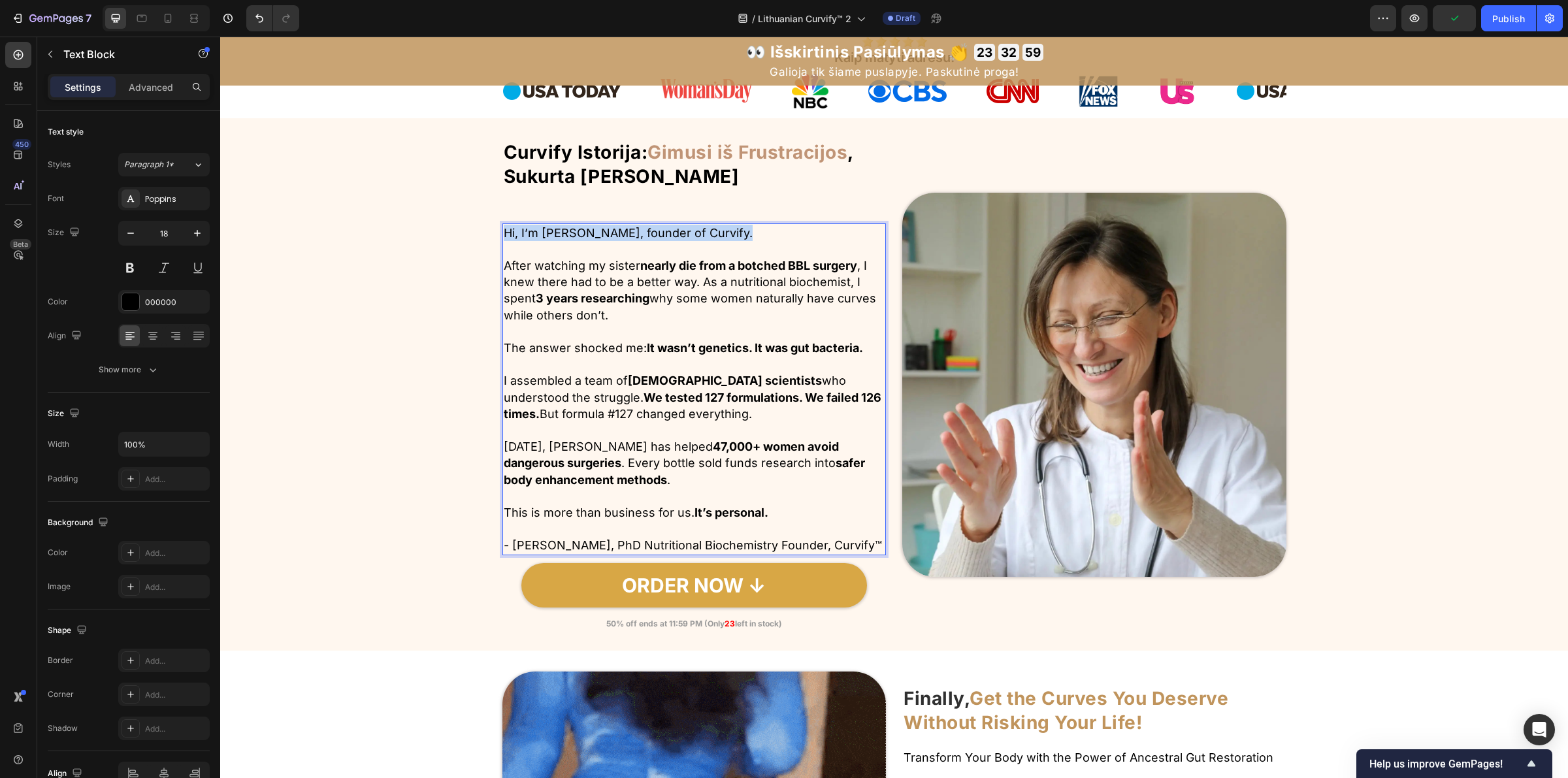
click at [582, 233] on p "Hi, I’m Dr. Natalie Greene, founder of Curvify." at bounding box center [694, 233] width 382 height 17
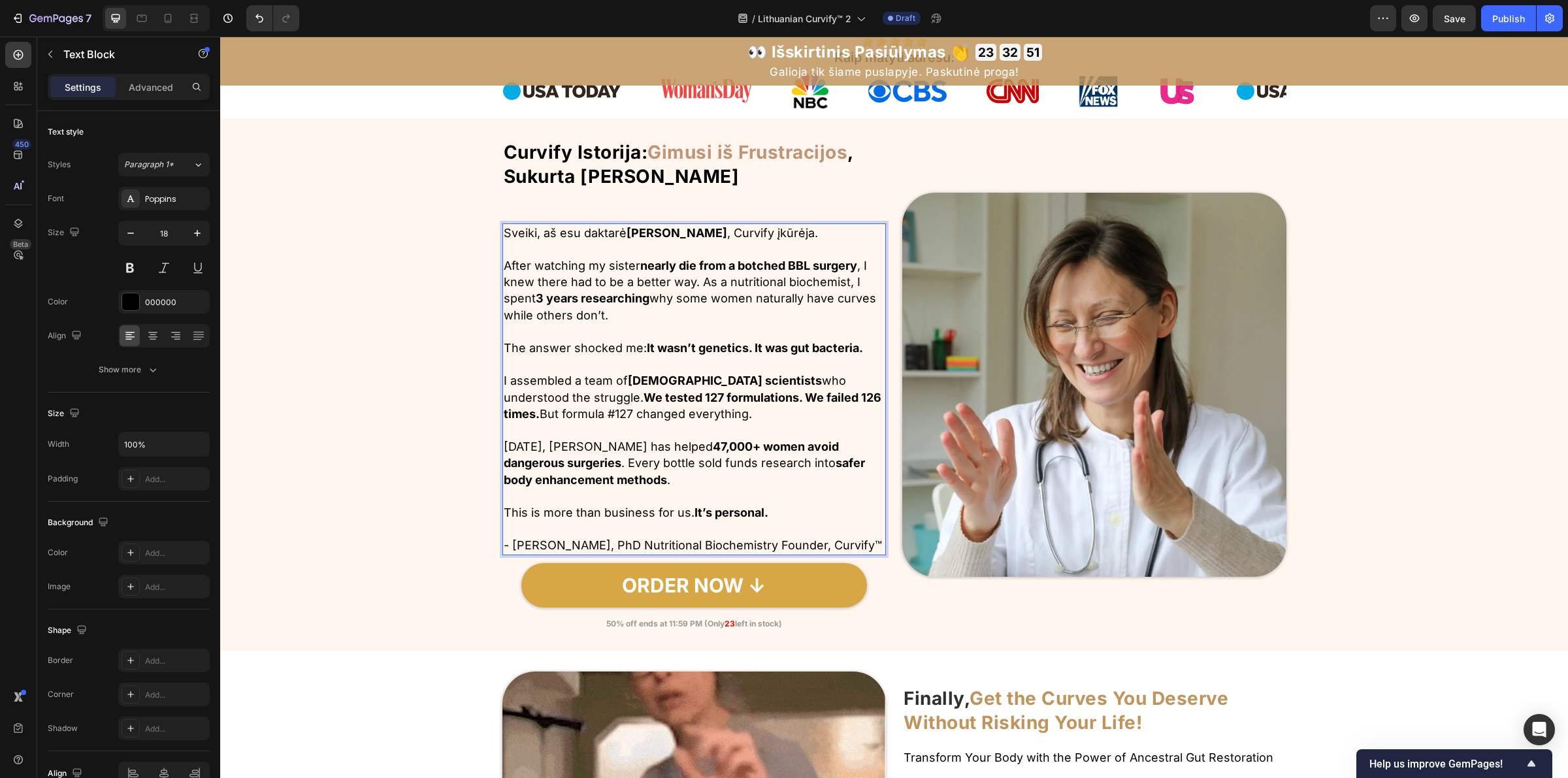
click at [697, 297] on p "After watching my sister nearly die from a botched BBL surgery , I knew there h…" at bounding box center [694, 290] width 382 height 66
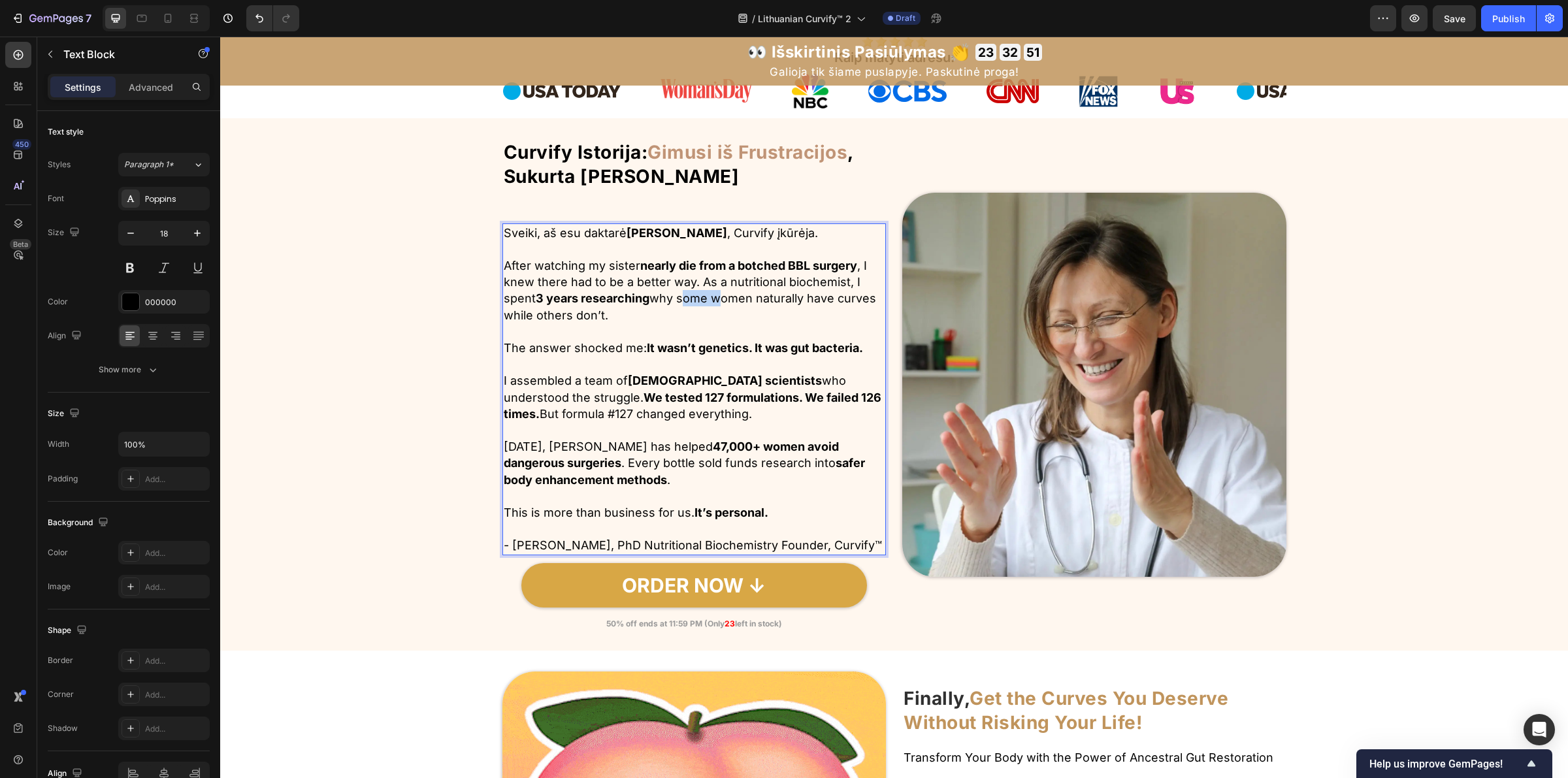
click at [697, 297] on p "After watching my sister nearly die from a botched BBL surgery , I knew there h…" at bounding box center [694, 290] width 382 height 66
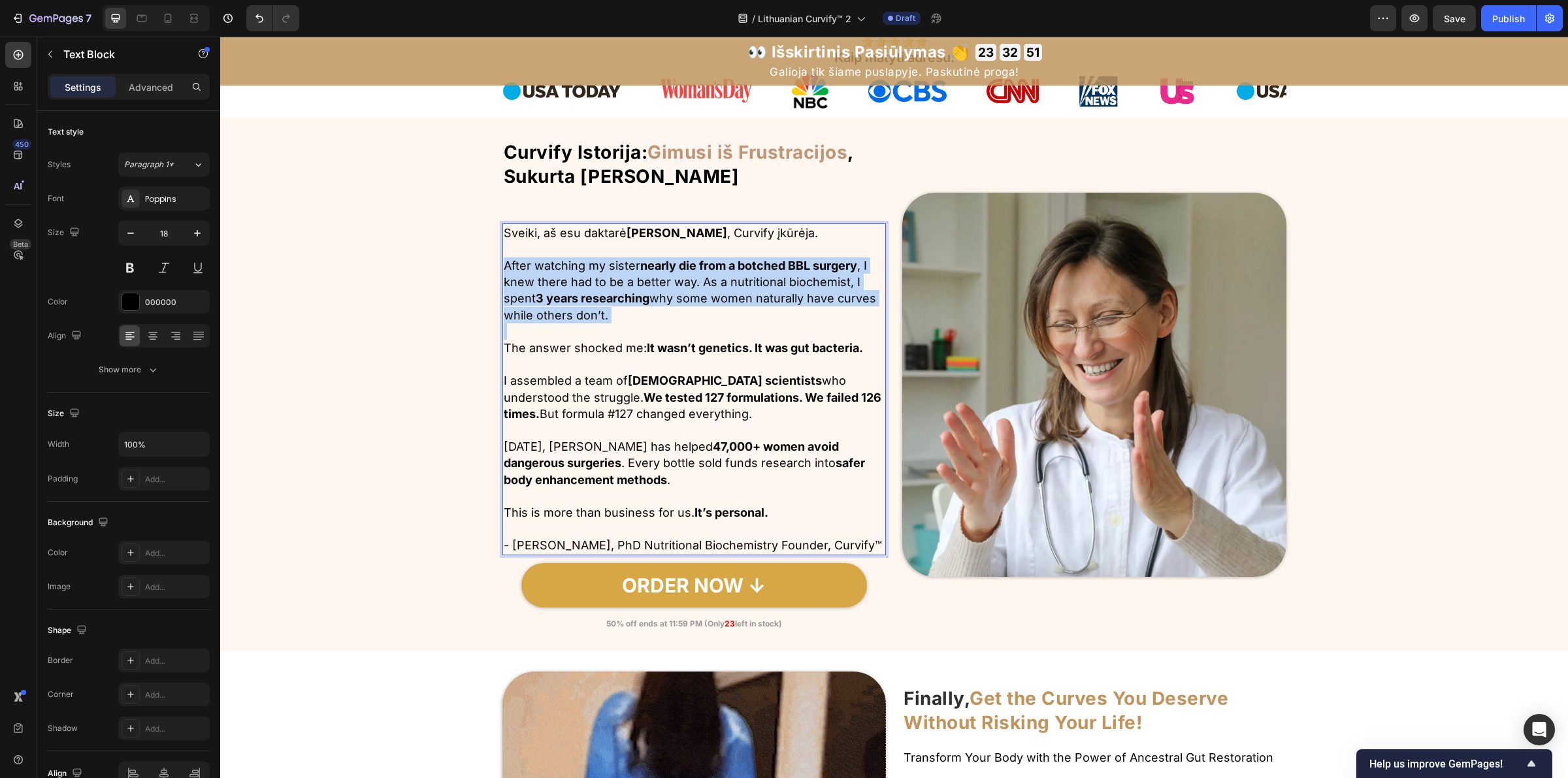
click at [697, 297] on p "After watching my sister nearly die from a botched BBL surgery , I knew there h…" at bounding box center [694, 290] width 382 height 66
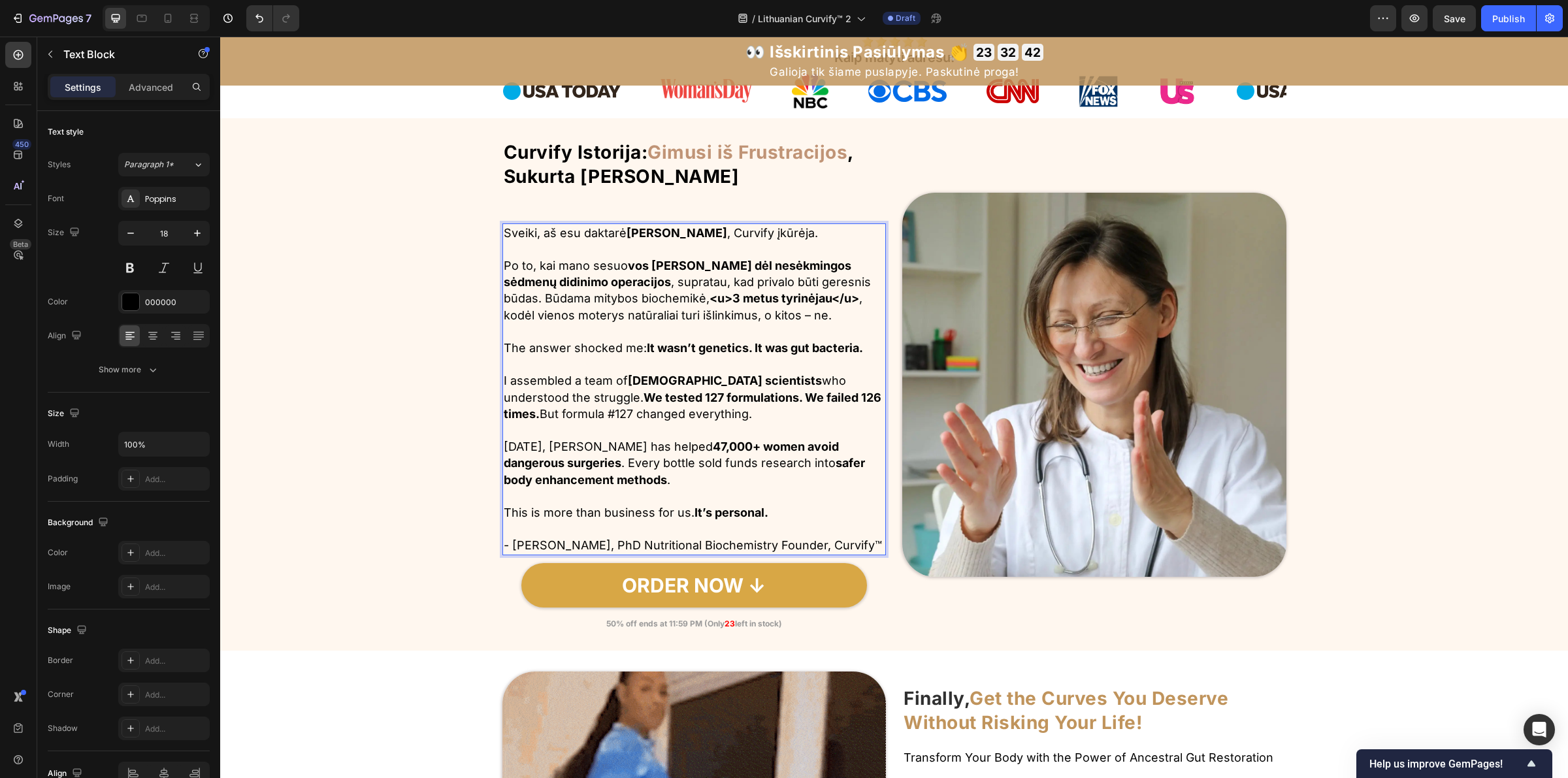
click at [606, 349] on p "The answer shocked me: It wasn’t genetics. It was gut bacteria." at bounding box center [694, 348] width 382 height 17
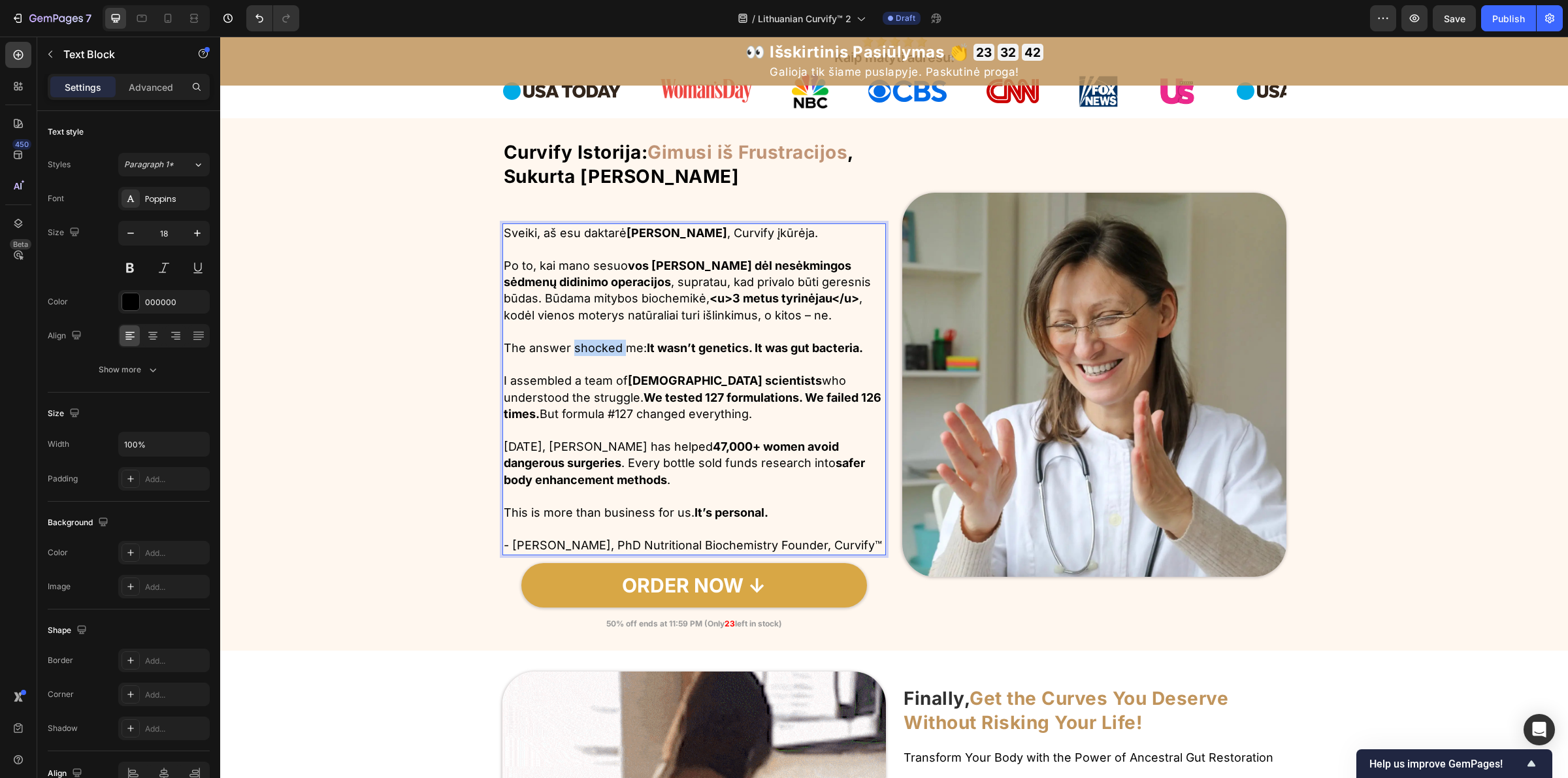
click at [605, 349] on p "The answer shocked me: It wasn’t genetics. It was gut bacteria." at bounding box center [694, 348] width 382 height 17
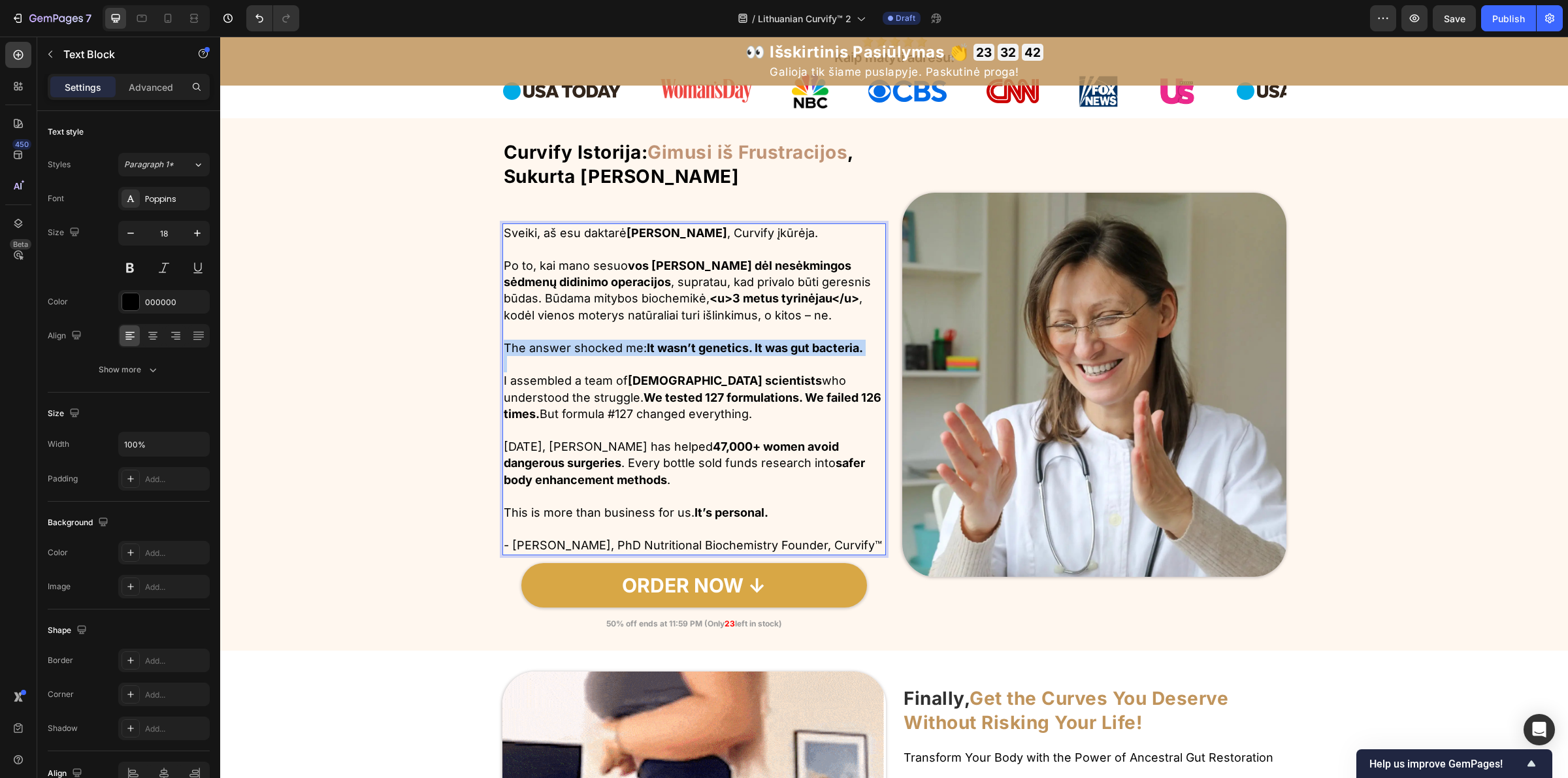
click at [605, 349] on p "The answer shocked me: It wasn’t genetics. It was gut bacteria." at bounding box center [694, 348] width 382 height 17
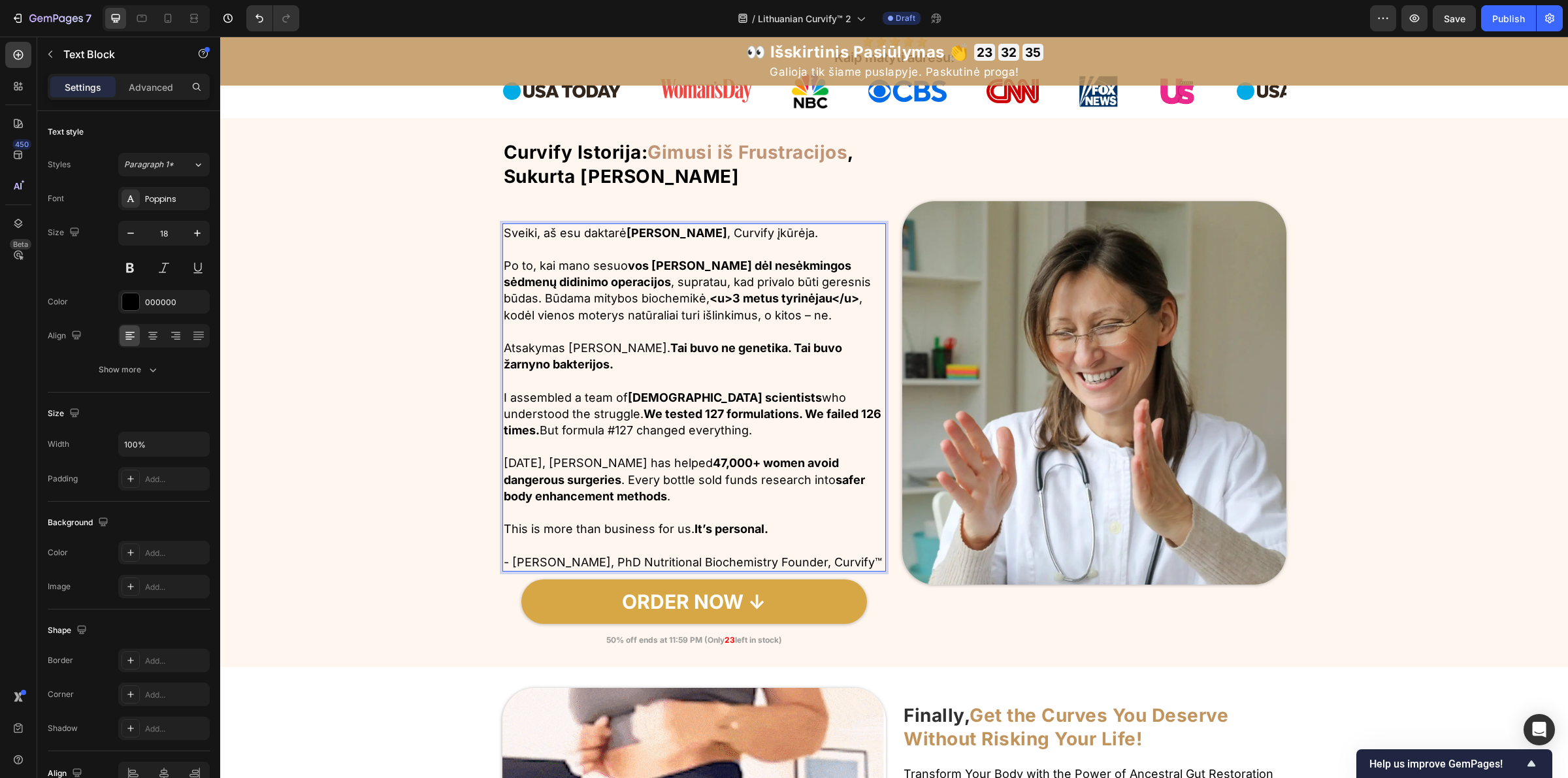
click at [631, 427] on p "I assembled a team of female scientists who understood the struggle. We tested …" at bounding box center [694, 414] width 382 height 50
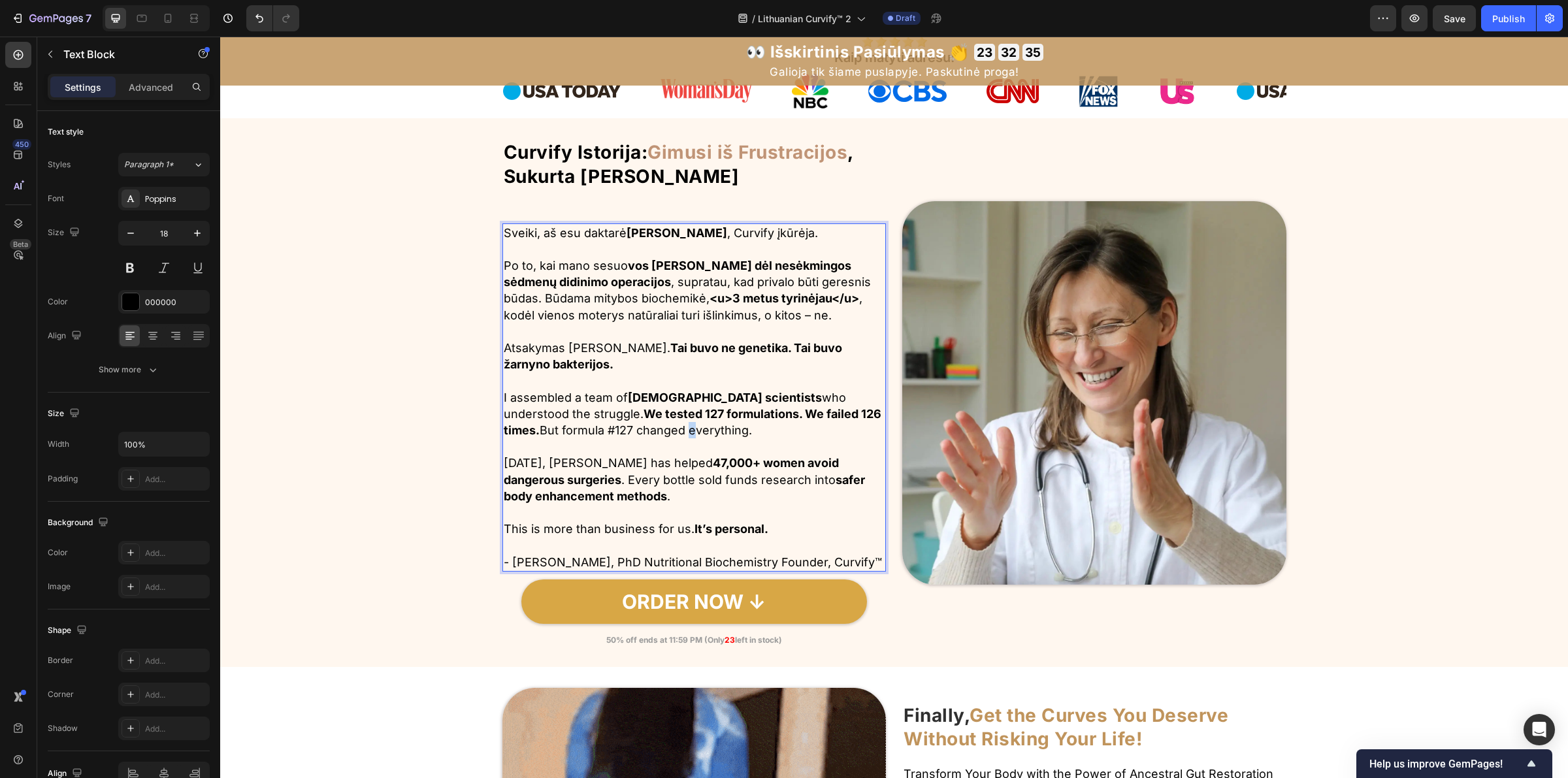
click at [631, 427] on p "I assembled a team of female scientists who understood the struggle. We tested …" at bounding box center [694, 414] width 382 height 50
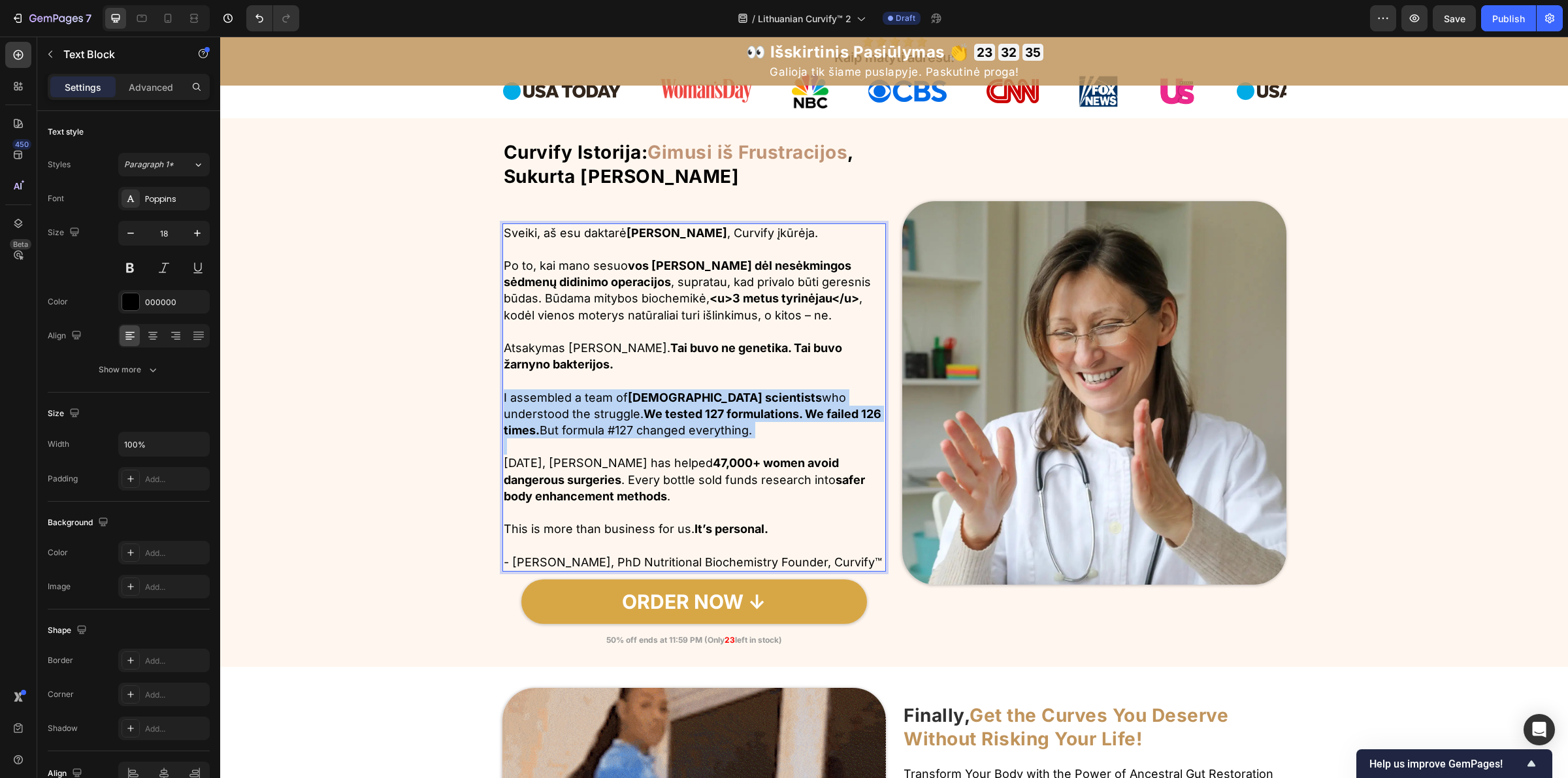
click at [631, 427] on p "I assembled a team of female scientists who understood the struggle. We tested …" at bounding box center [694, 414] width 382 height 50
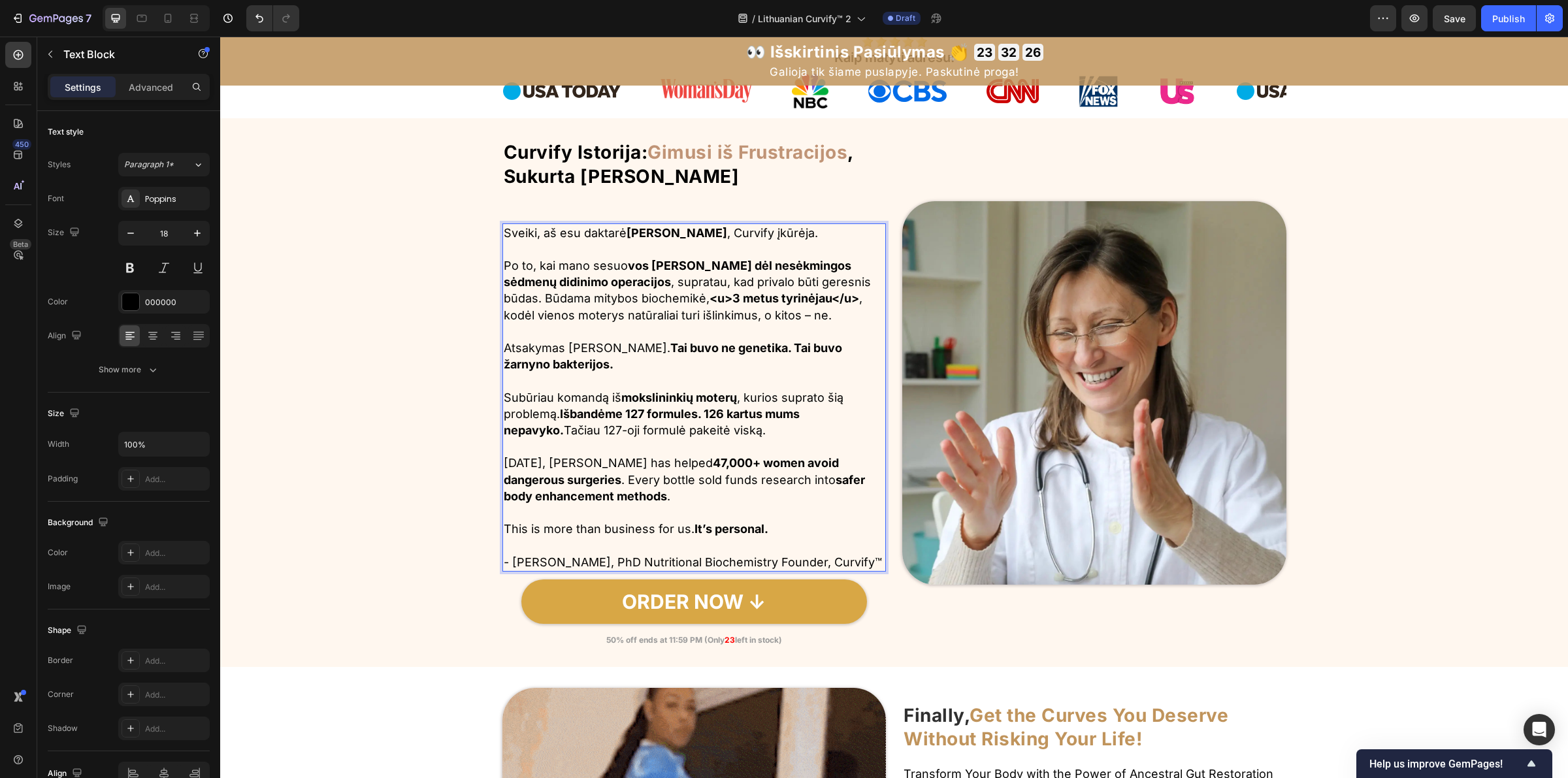
click at [672, 478] on p "Today, Curvify has helped 47,000+ women avoid dangerous surgeries . Every bottl…" at bounding box center [694, 479] width 382 height 50
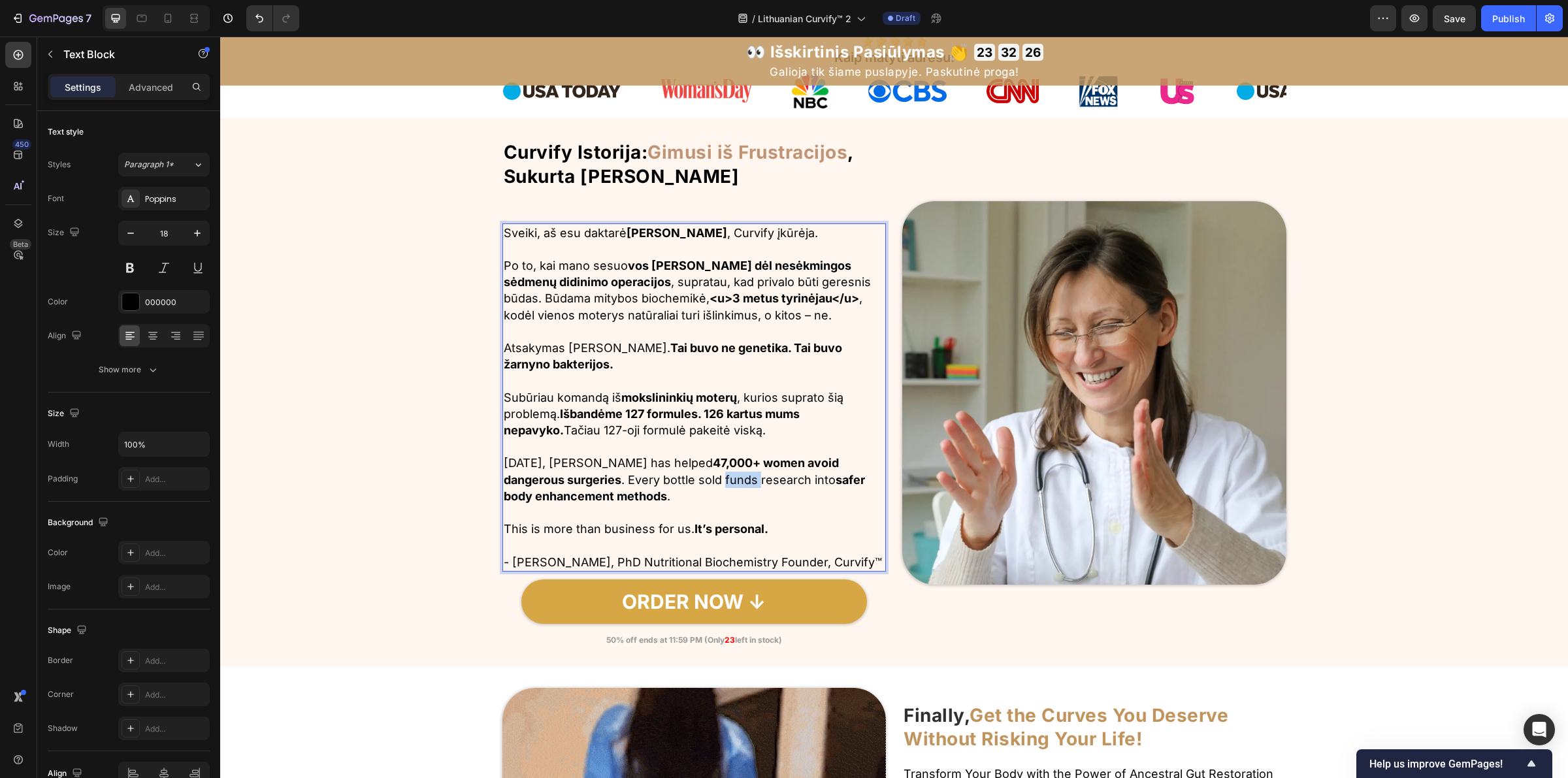
click at [672, 478] on p "Today, Curvify has helped 47,000+ women avoid dangerous surgeries . Every bottl…" at bounding box center [694, 479] width 382 height 50
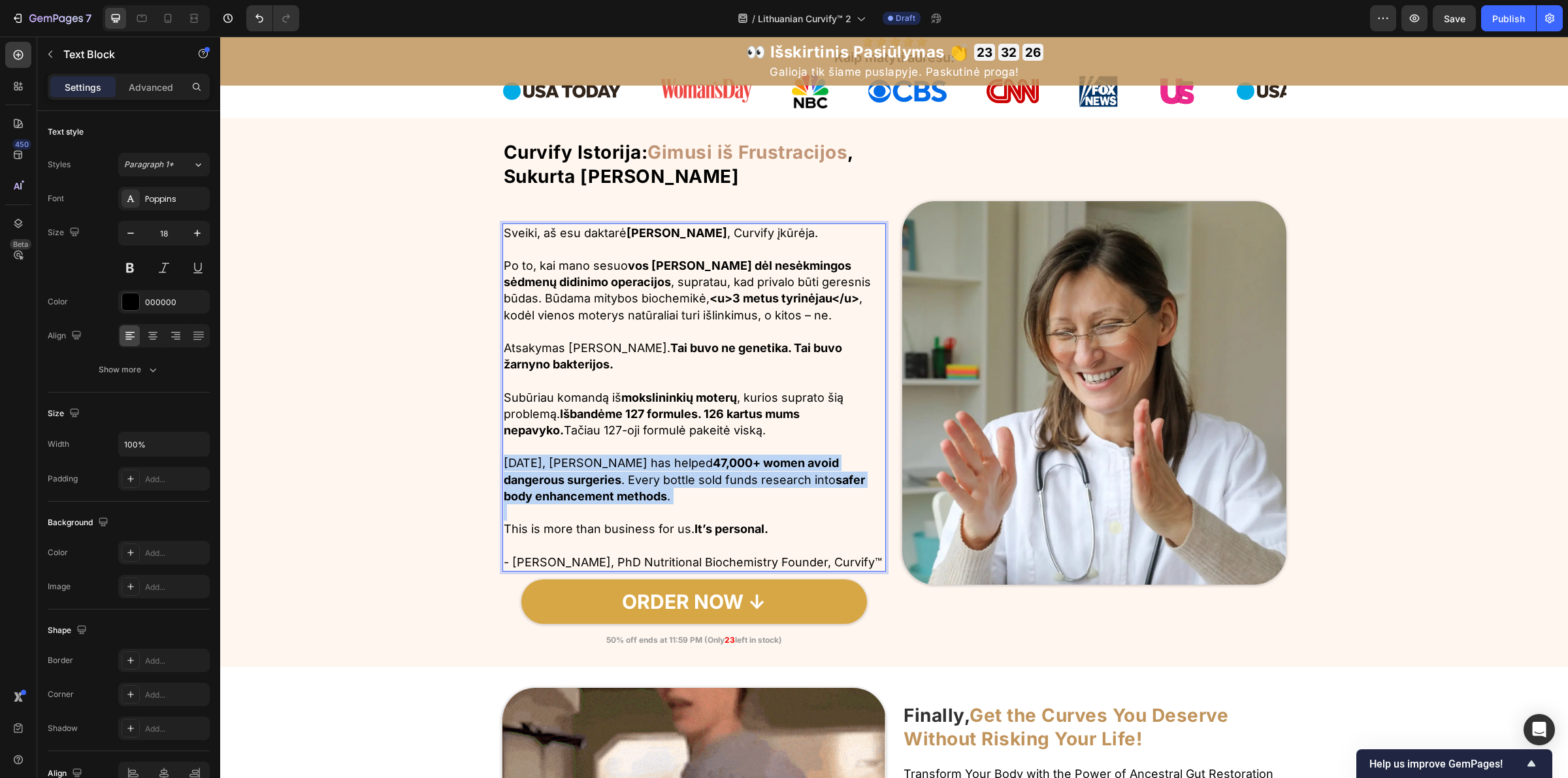
click at [672, 478] on p "Today, Curvify has helped 47,000+ women avoid dangerous surgeries . Every bottl…" at bounding box center [694, 479] width 382 height 50
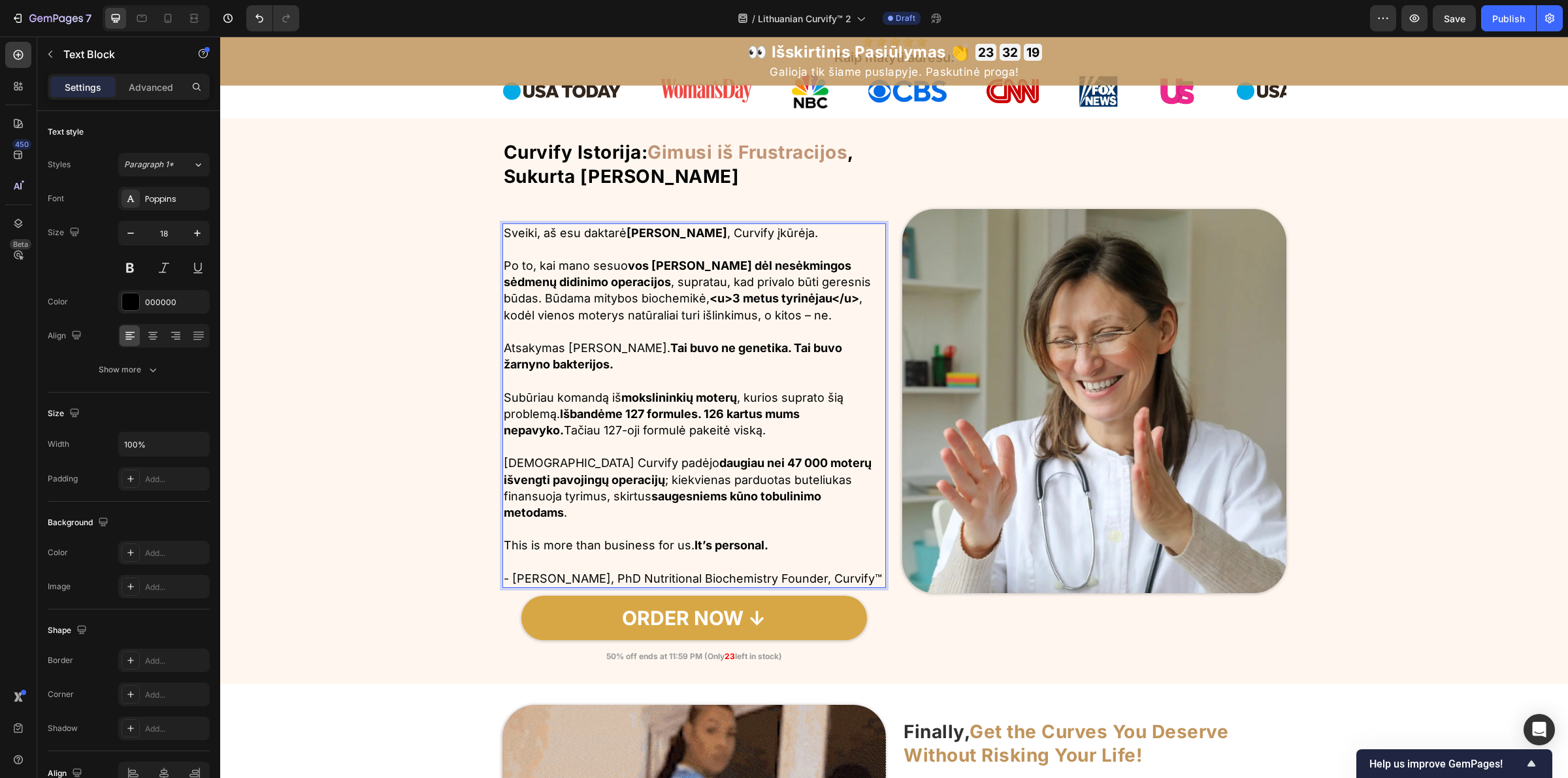
click at [573, 538] on p "This is more than business for us. It’s personal." at bounding box center [694, 544] width 382 height 17
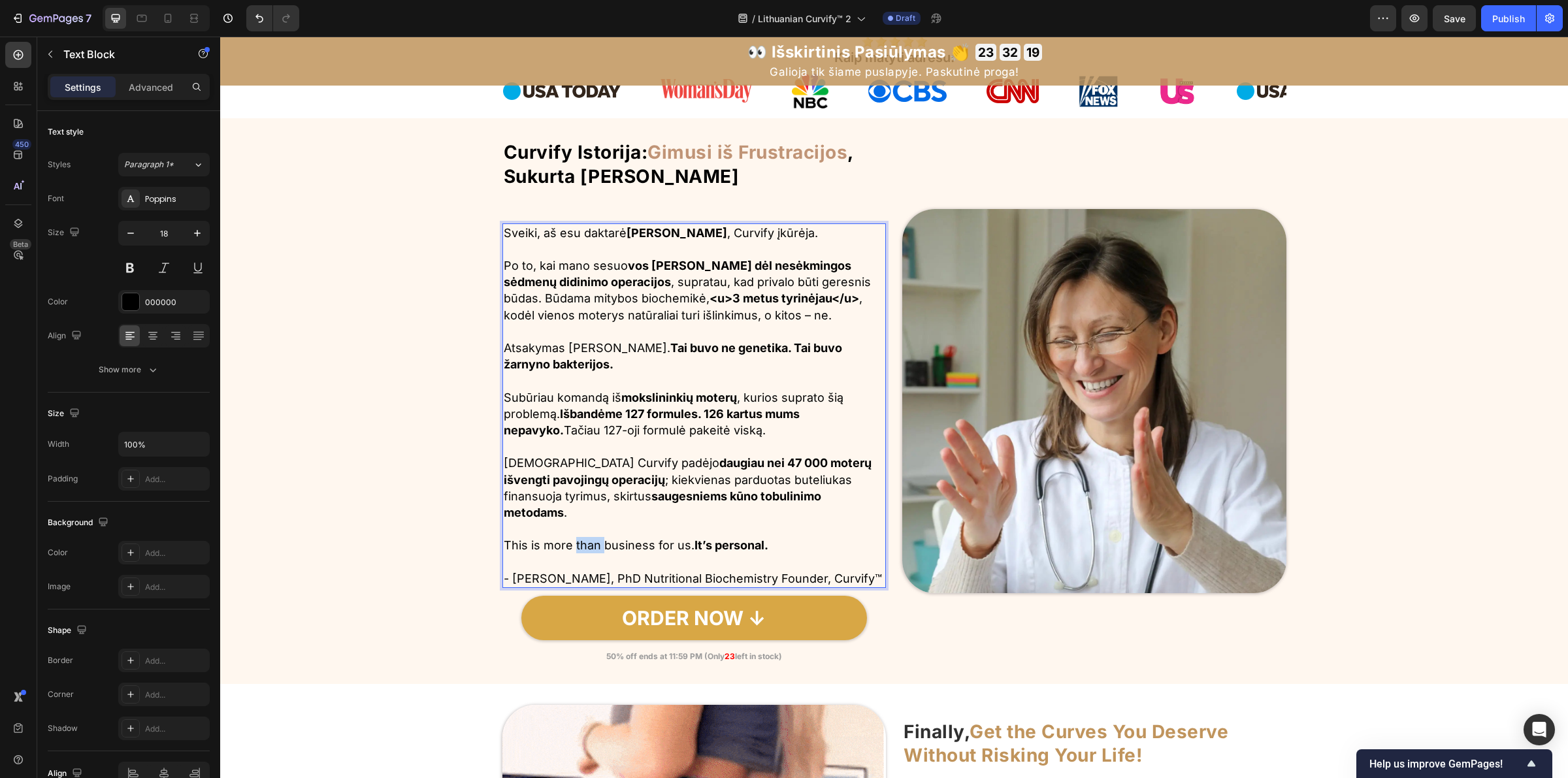
click at [573, 538] on p "This is more than business for us. It’s personal." at bounding box center [694, 544] width 382 height 17
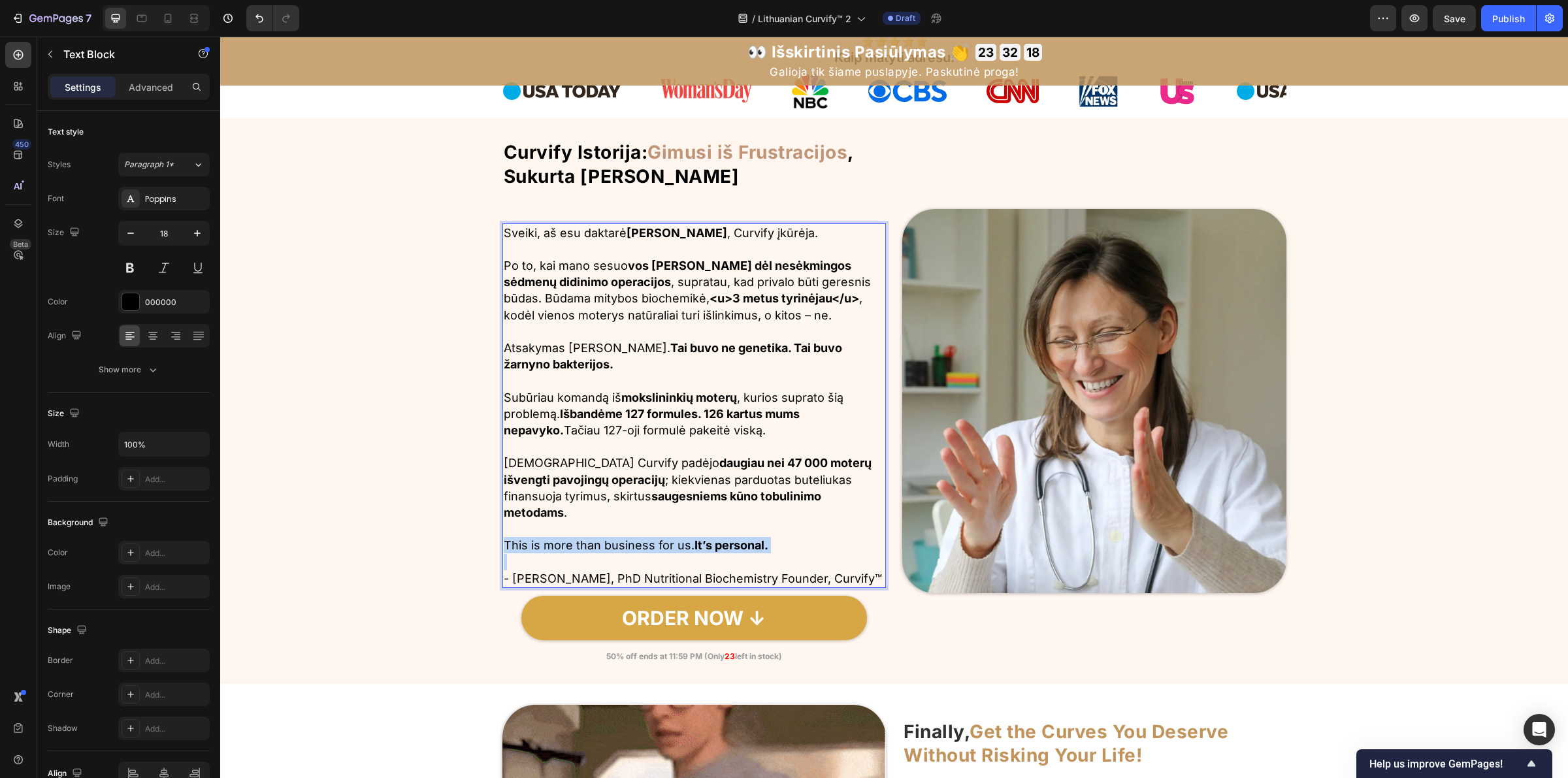
click at [573, 537] on p "This is more than business for us. It’s personal." at bounding box center [694, 544] width 382 height 17
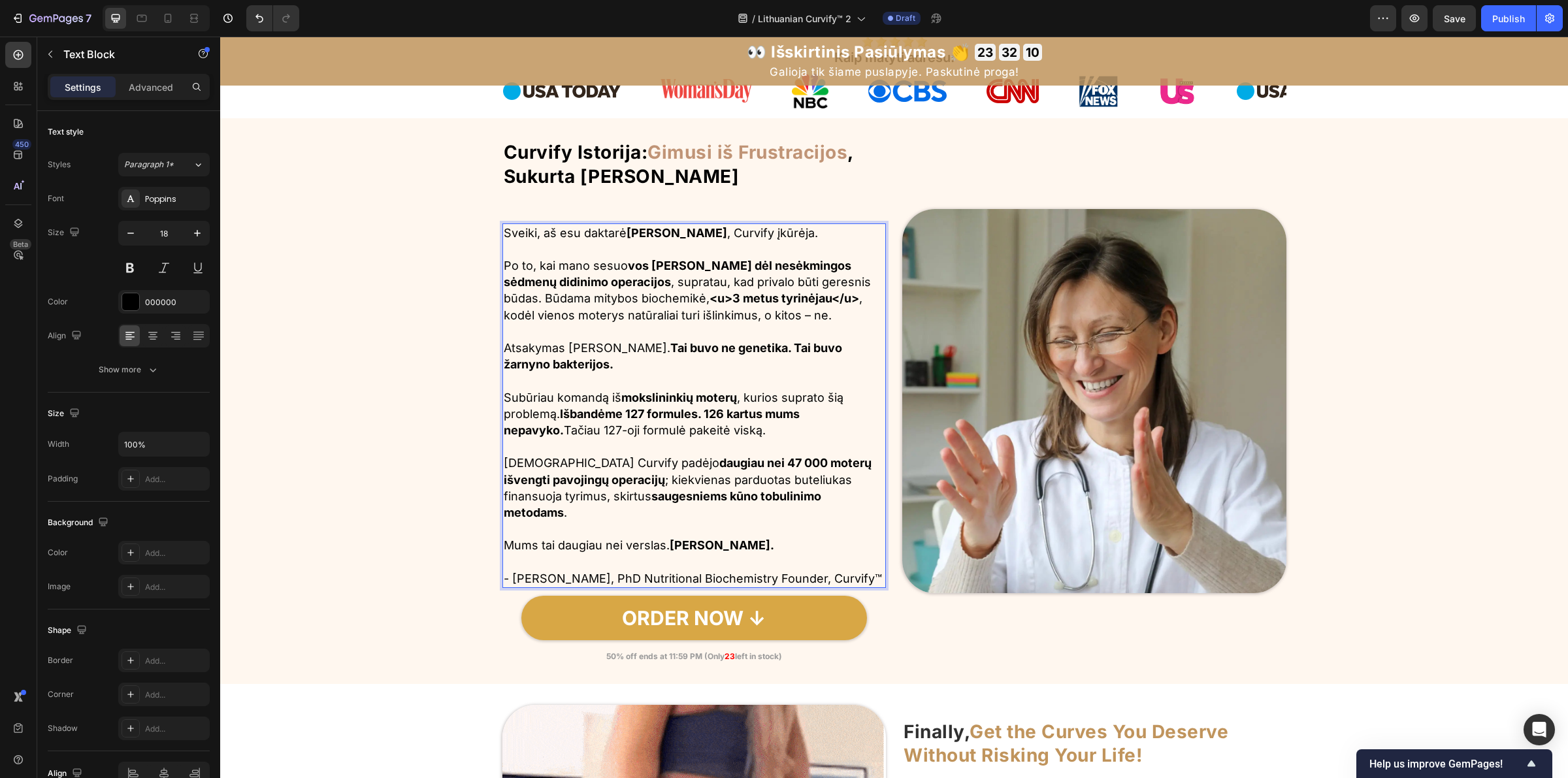
click at [570, 542] on p "Mums tai daugiau nei verslas. Tai asmeniška." at bounding box center [694, 544] width 382 height 17
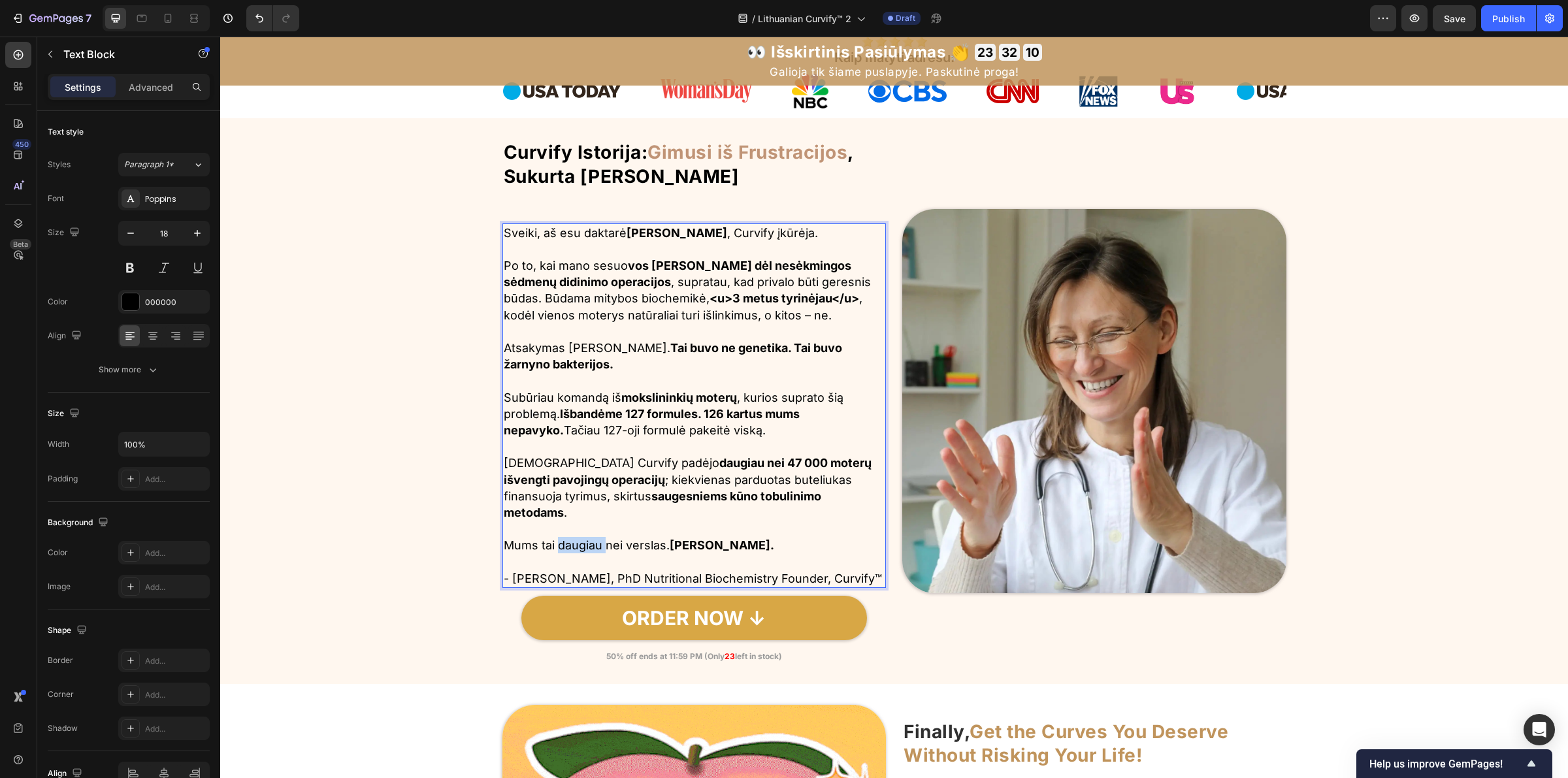
click at [570, 542] on p "Mums tai daugiau nei verslas. Tai asmeniška." at bounding box center [694, 544] width 382 height 17
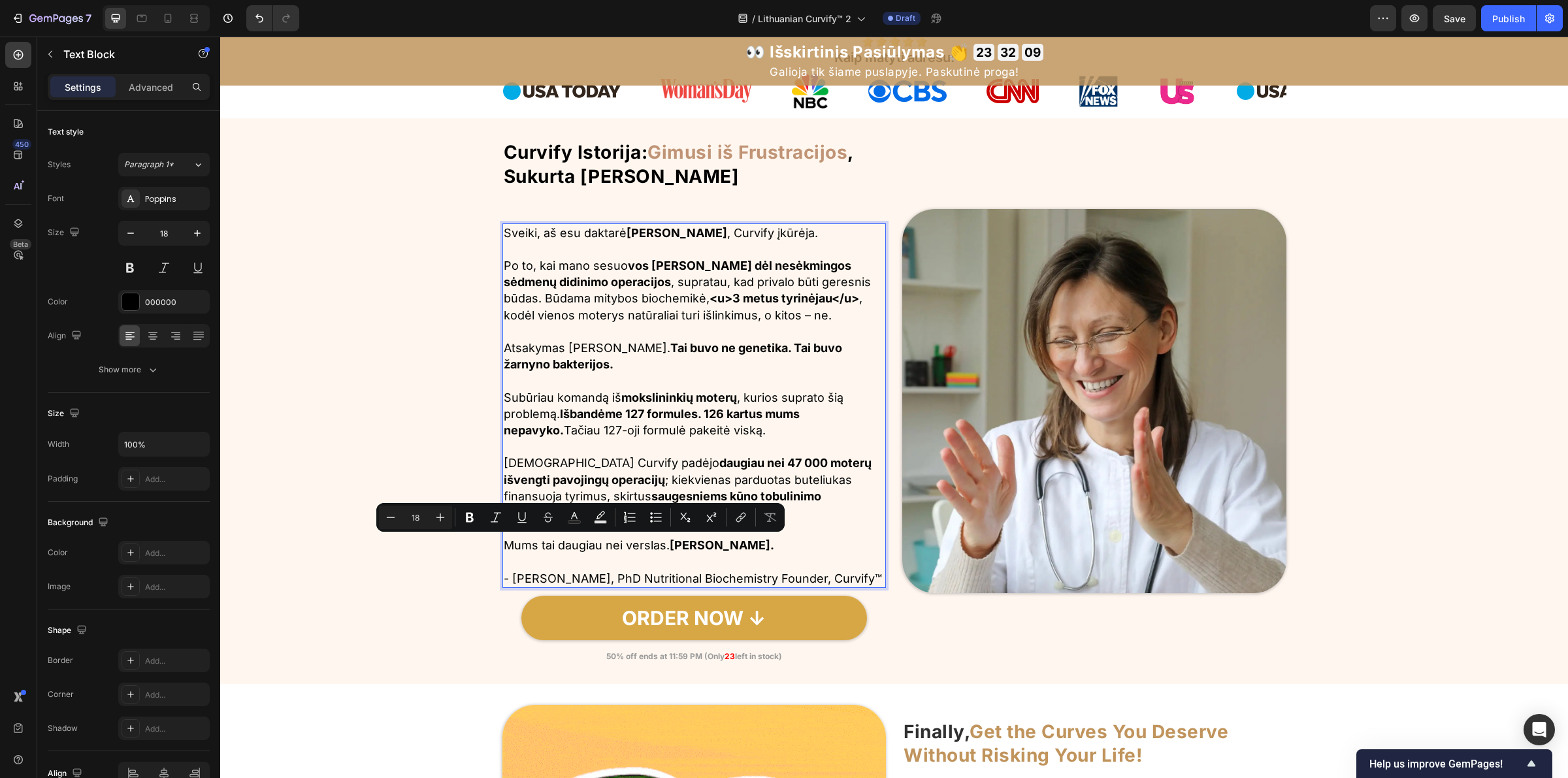
click at [551, 565] on p "- Dr. Natalie Greene, PhD Nutritional Biochemistry Founder, Curvify™" at bounding box center [694, 578] width 382 height 17
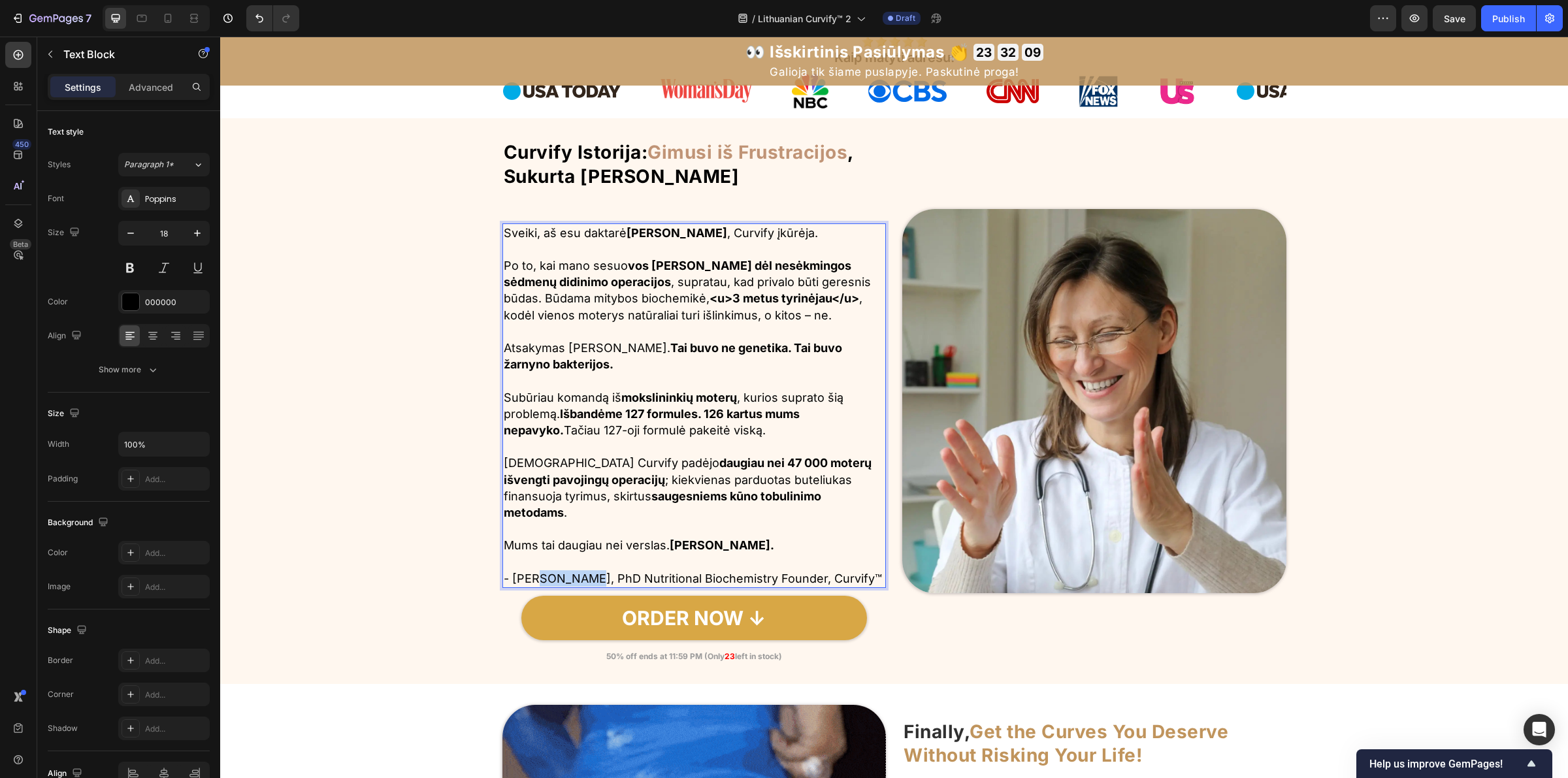
click at [550, 565] on p "- Dr. Natalie Greene, PhD Nutritional Biochemistry Founder, Curvify™" at bounding box center [694, 578] width 382 height 17
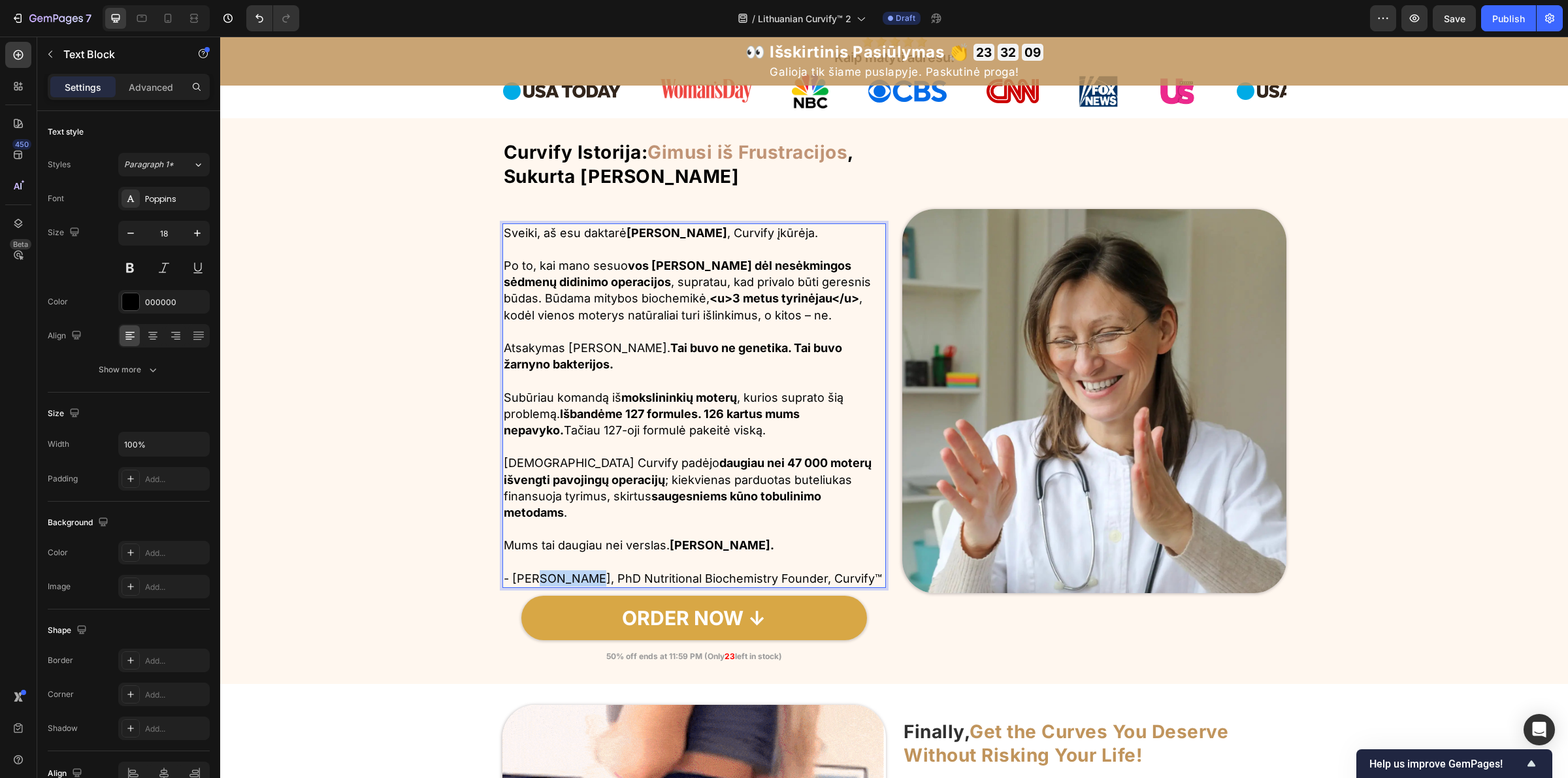
click at [550, 565] on p "- Dr. Natalie Greene, PhD Nutritional Biochemistry Founder, Curvify™" at bounding box center [694, 578] width 382 height 17
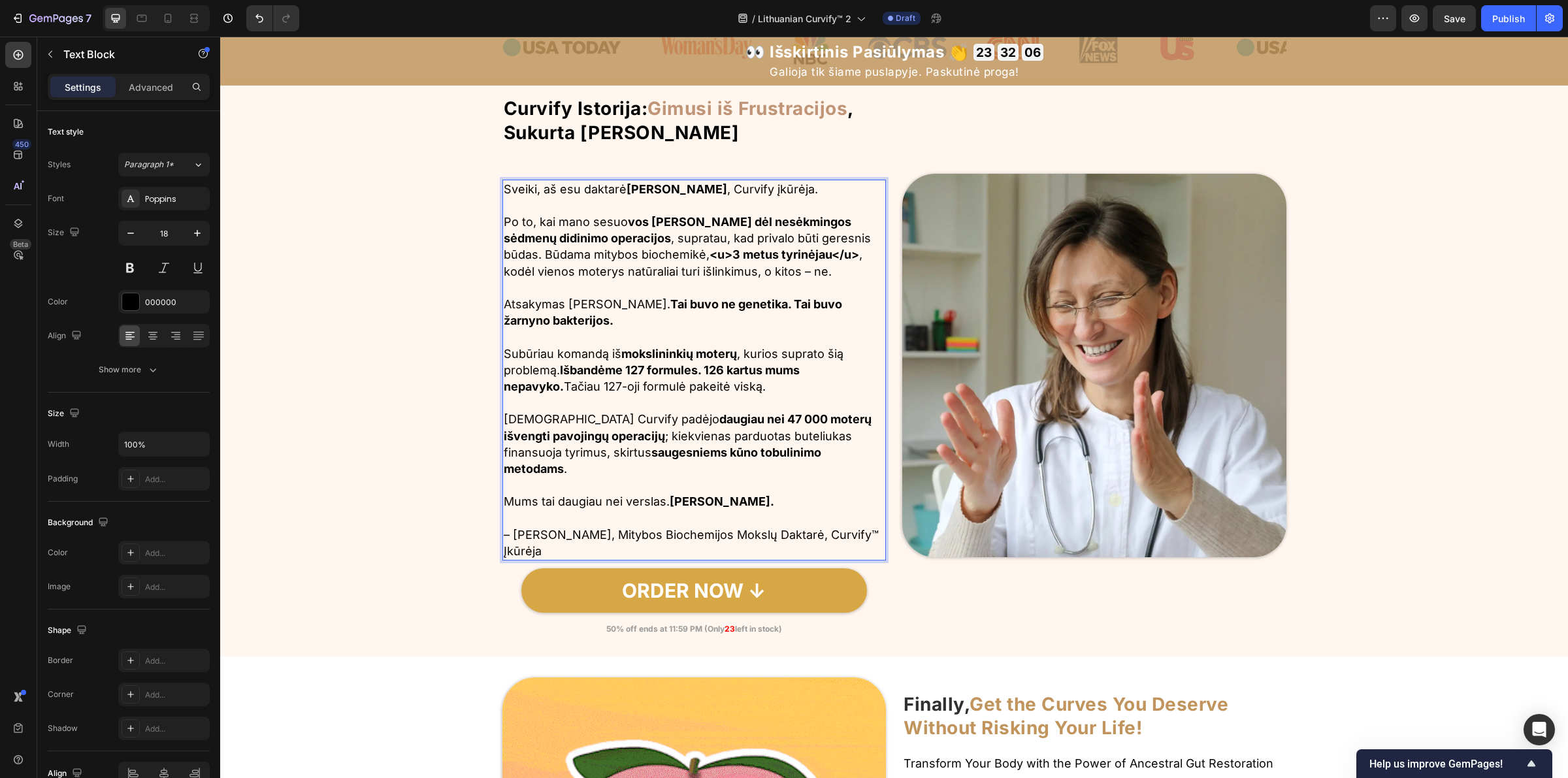
scroll to position [980, 0]
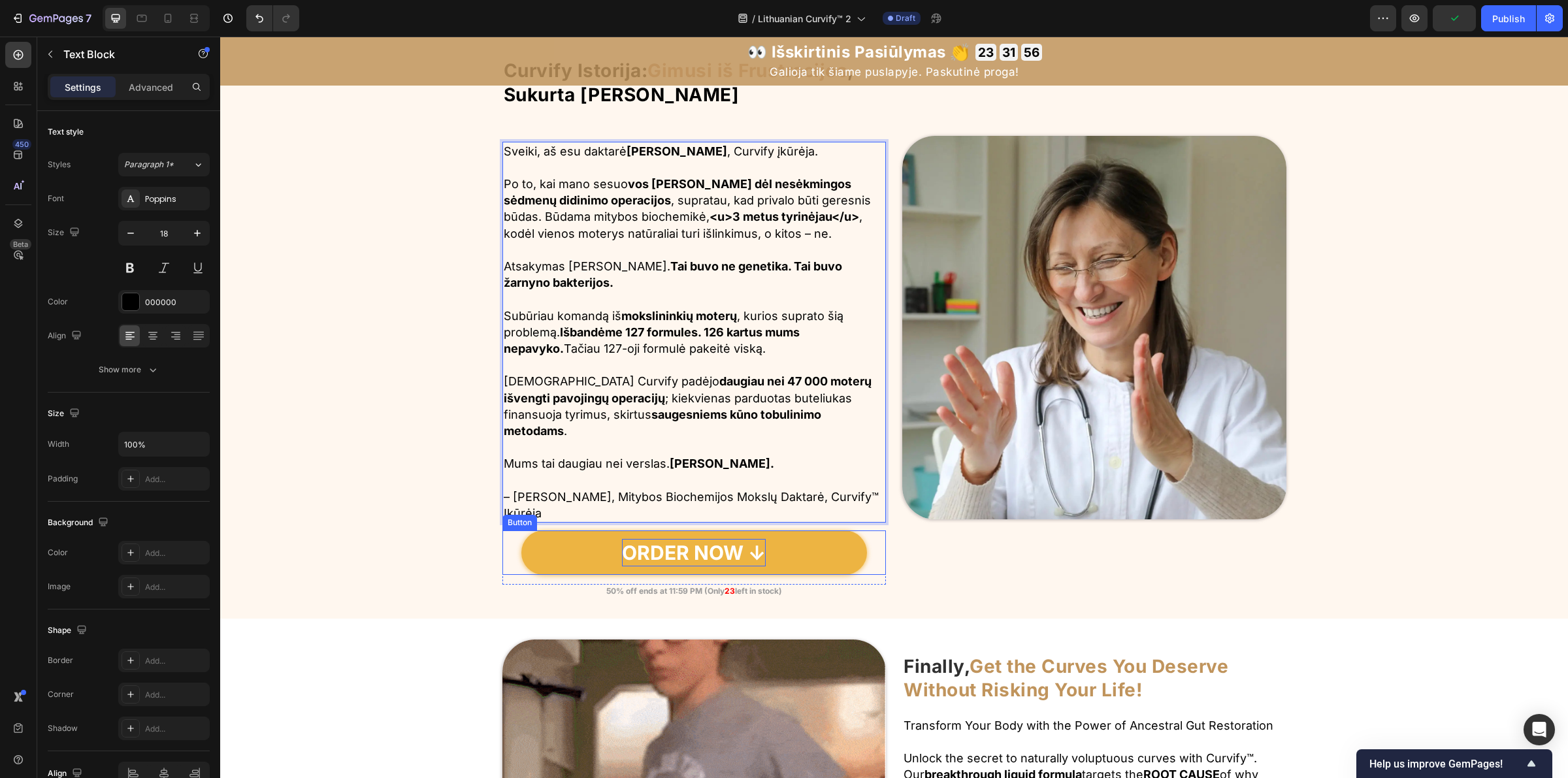
click at [673, 553] on p "ORDER NOW ↓" at bounding box center [694, 552] width 144 height 27
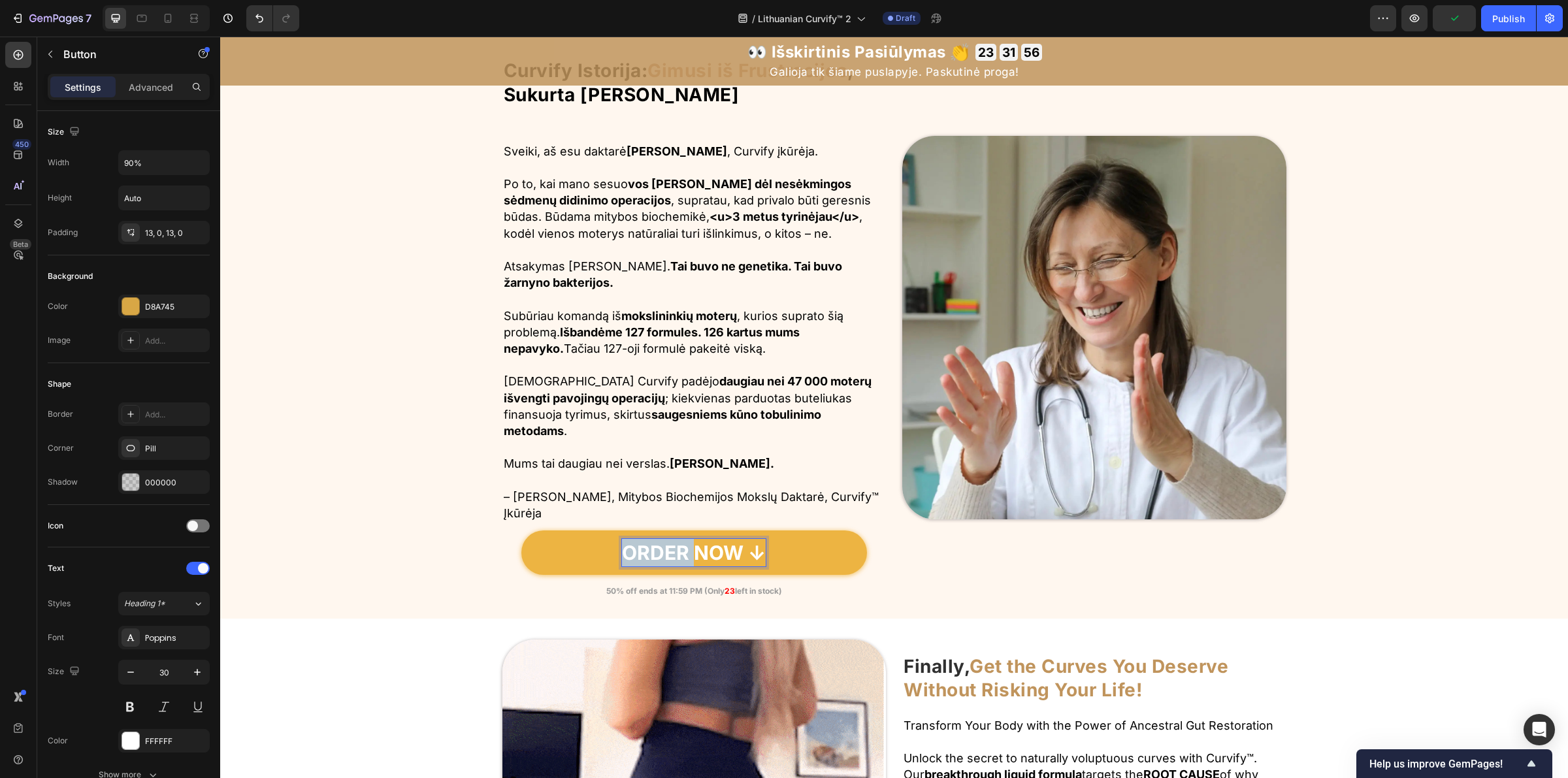
click at [673, 553] on p "ORDER NOW ↓" at bounding box center [694, 552] width 144 height 27
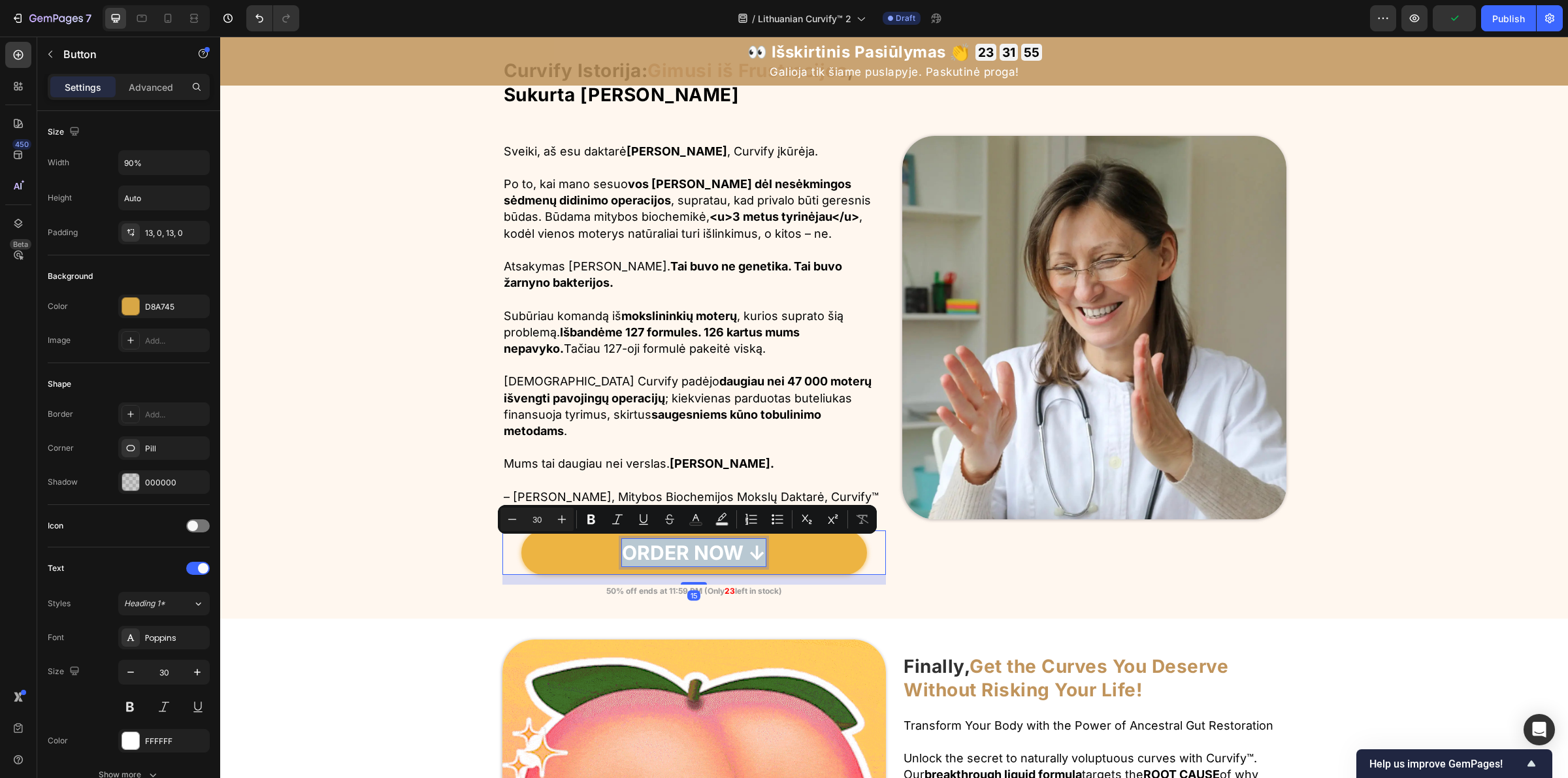
click at [705, 553] on p "ORDER NOW ↓" at bounding box center [694, 552] width 144 height 27
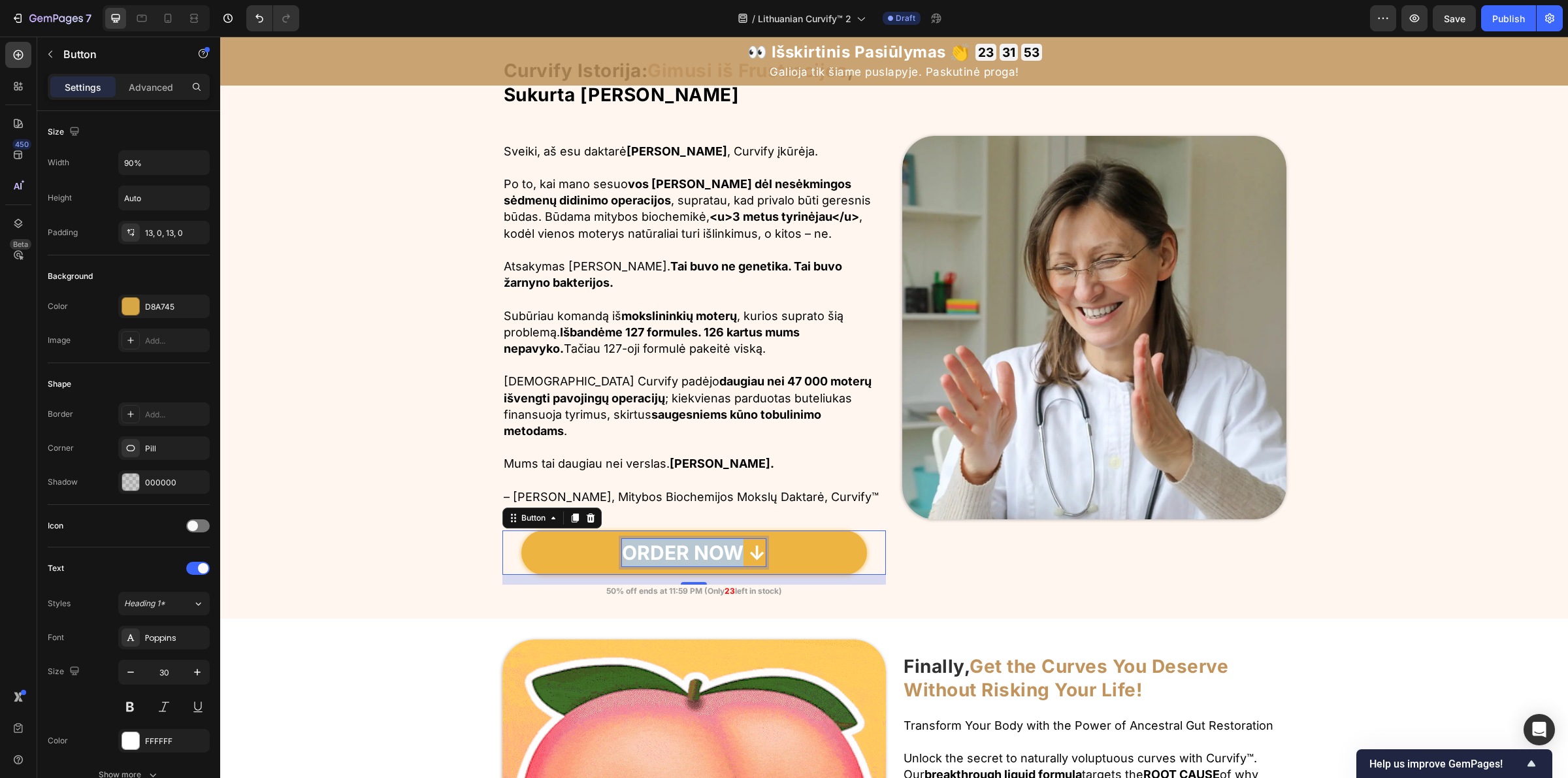
drag, startPoint x: 733, startPoint y: 555, endPoint x: 620, endPoint y: 559, distance: 113.1
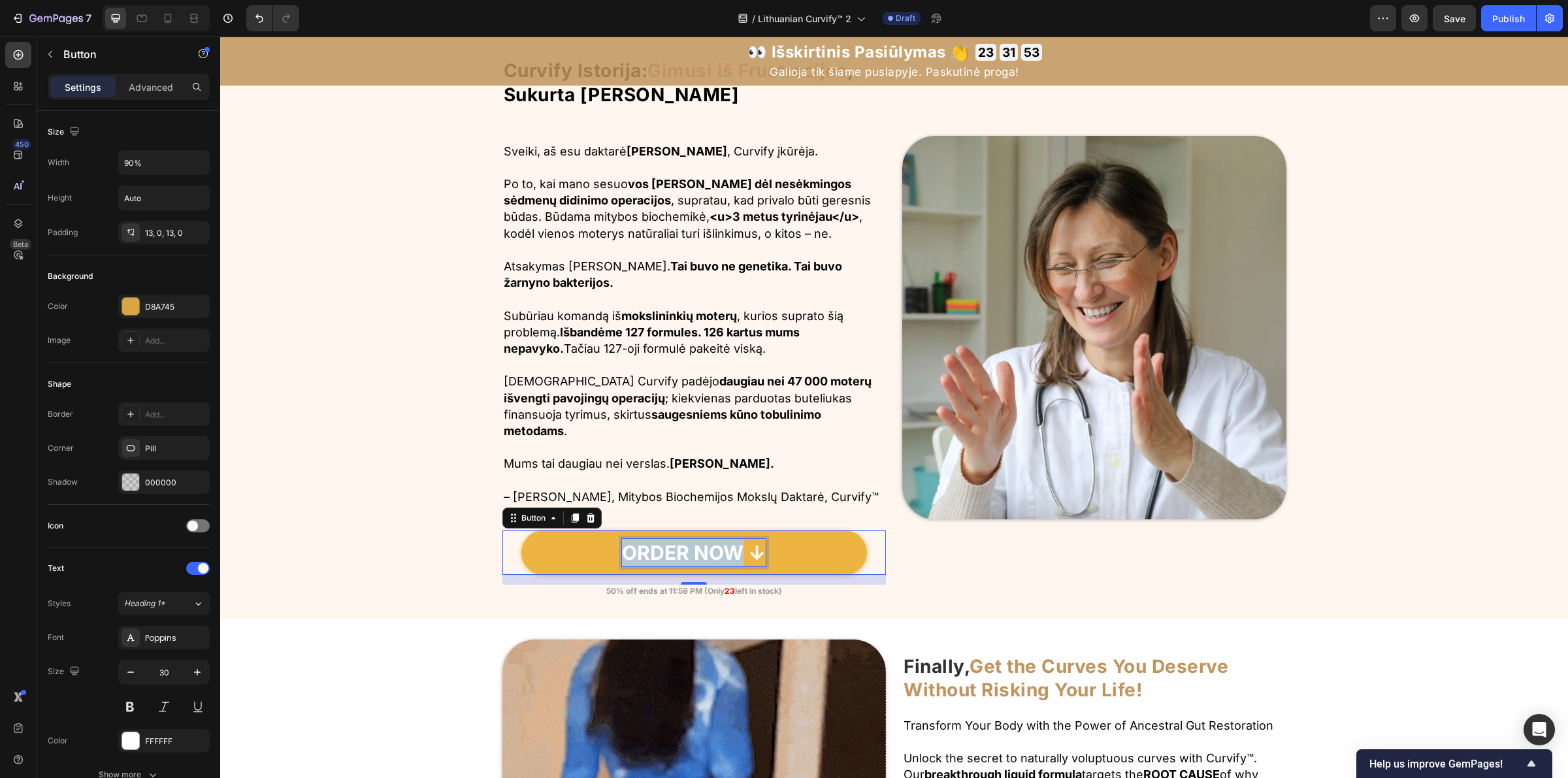
click at [622, 559] on p "ORDER NOW ↓" at bounding box center [694, 552] width 144 height 27
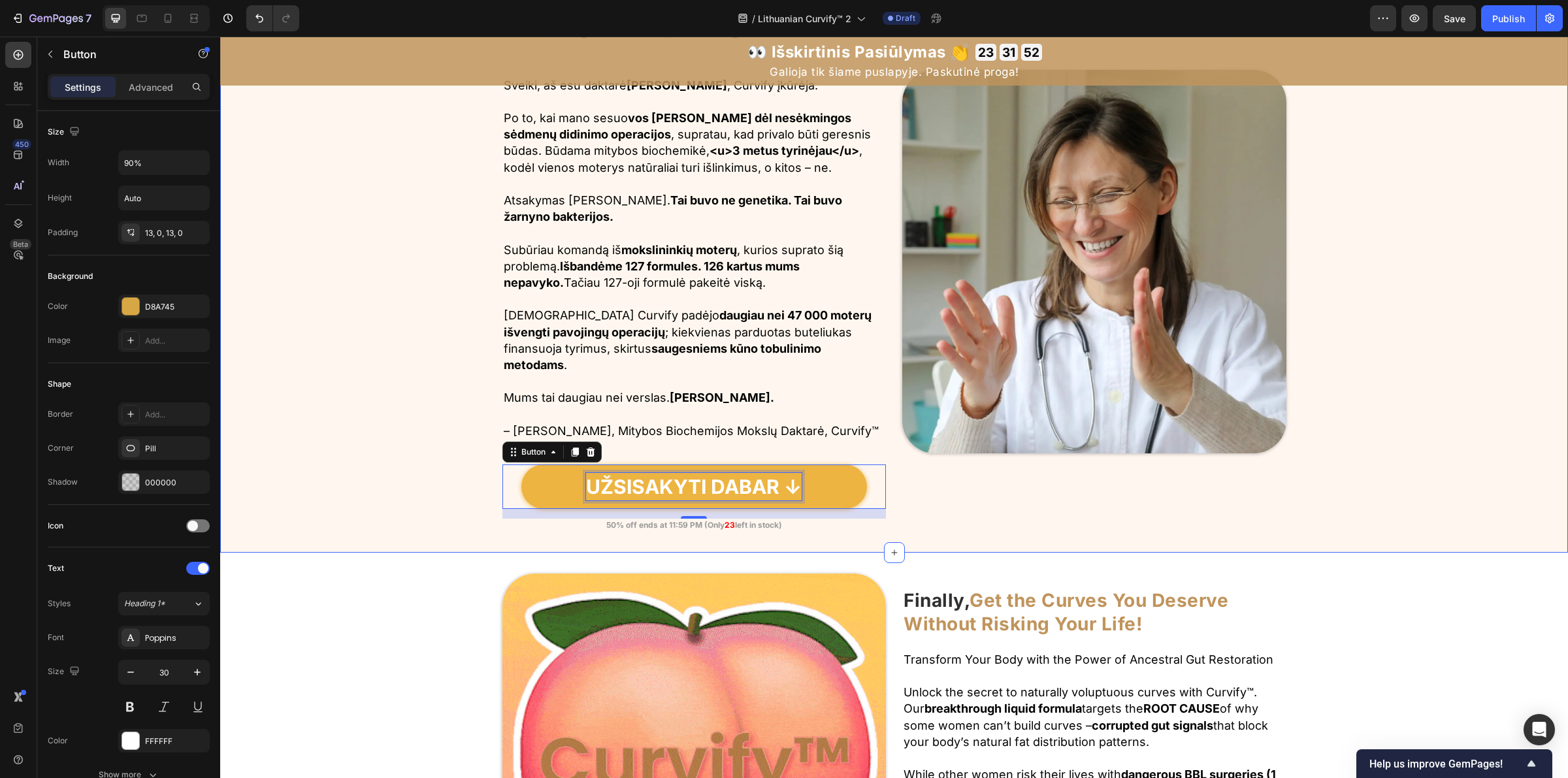
scroll to position [1143, 0]
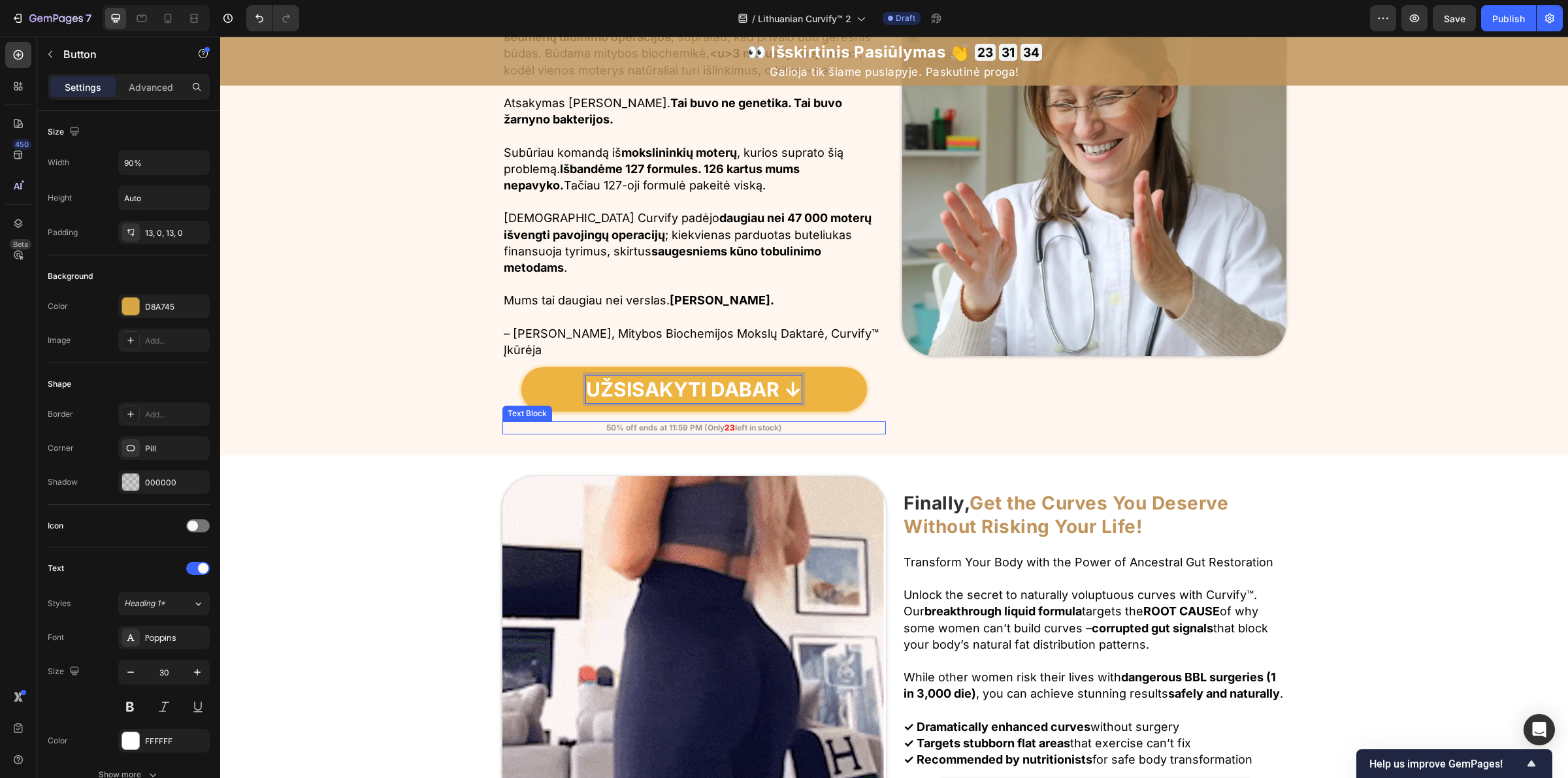
click at [694, 431] on strong "50% off ends at 11:59 PM (Only" at bounding box center [665, 427] width 118 height 10
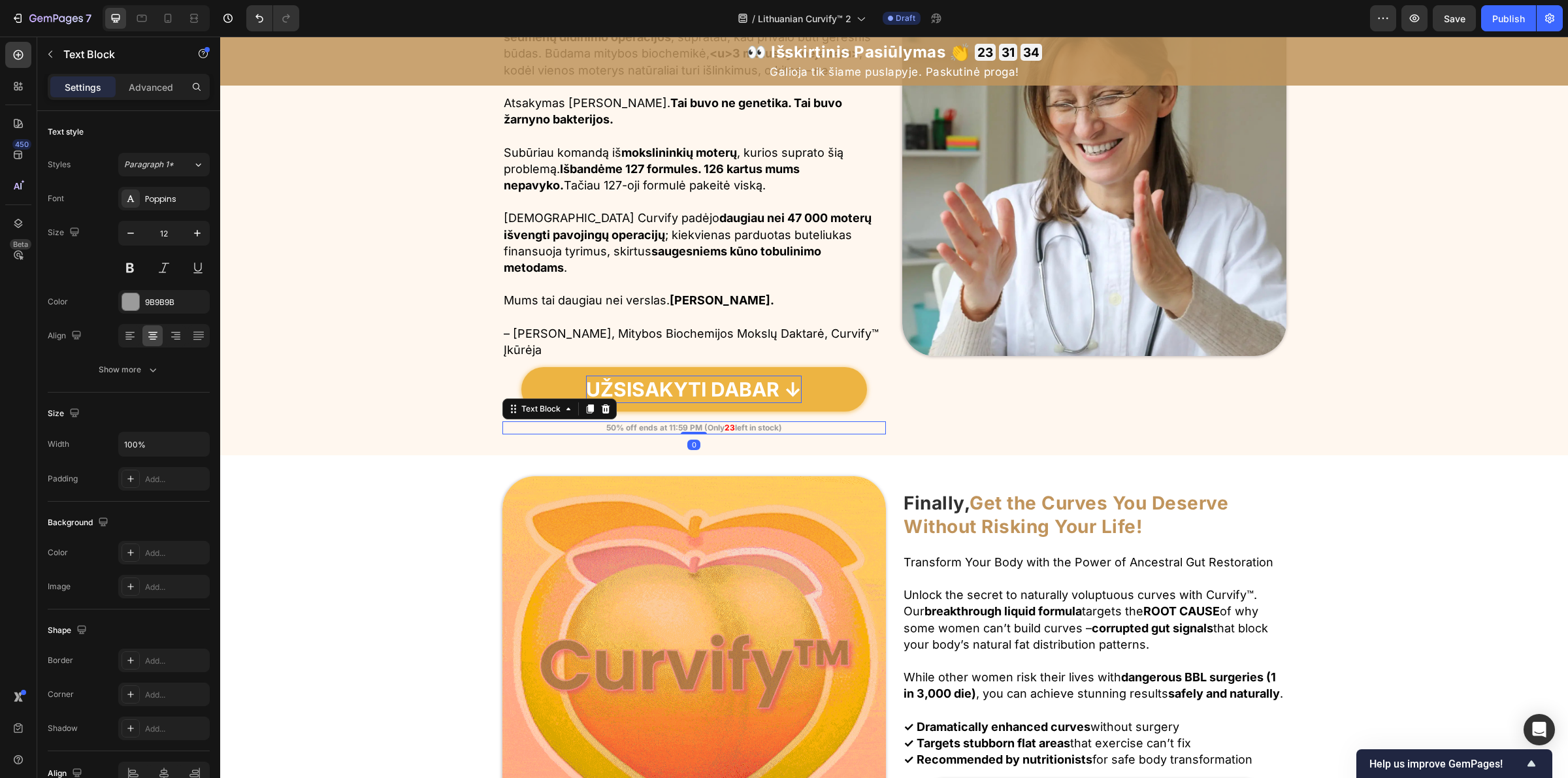
click at [694, 431] on div at bounding box center [693, 432] width 26 height 3
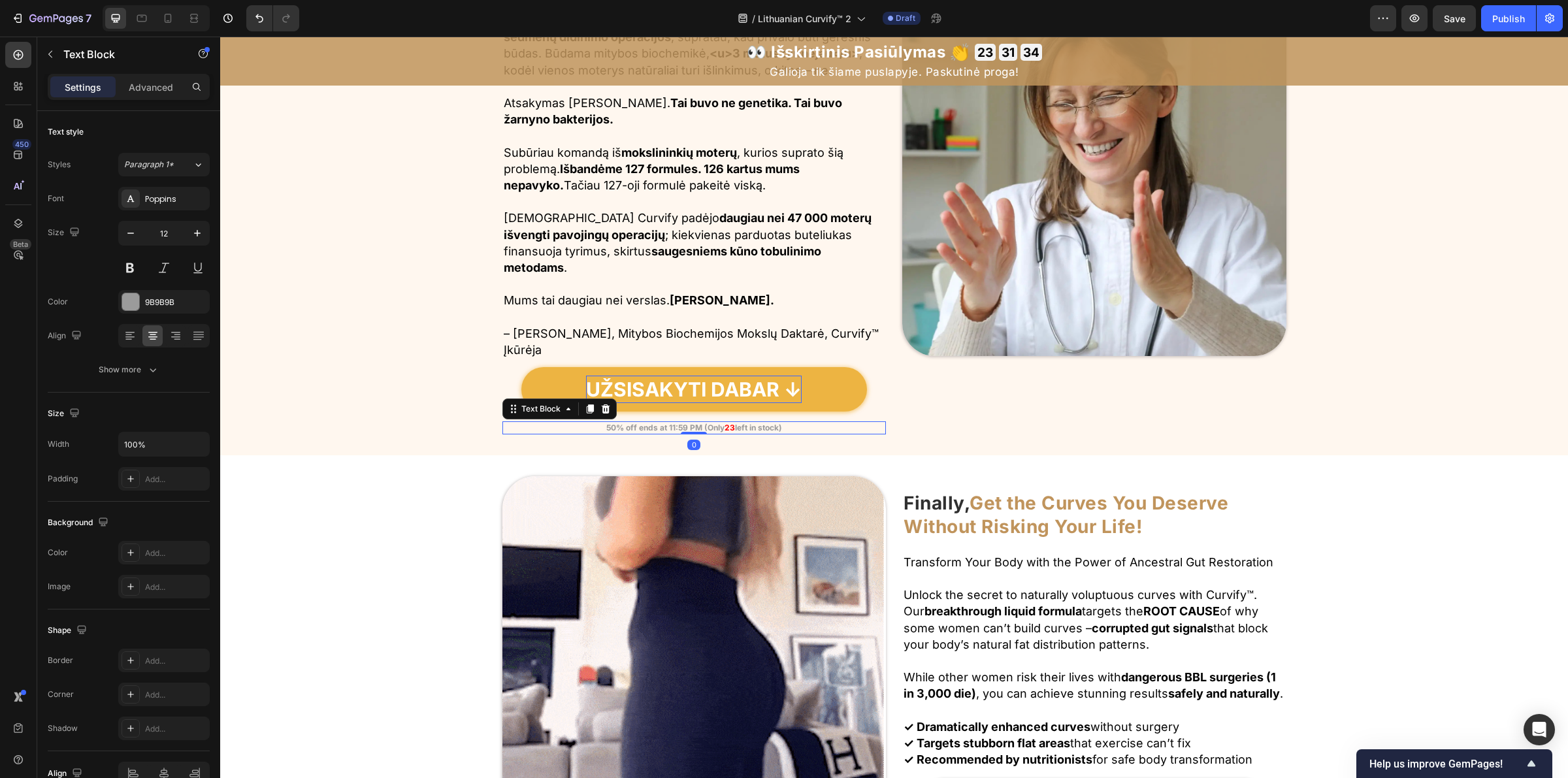
click at [694, 431] on div at bounding box center [693, 432] width 26 height 3
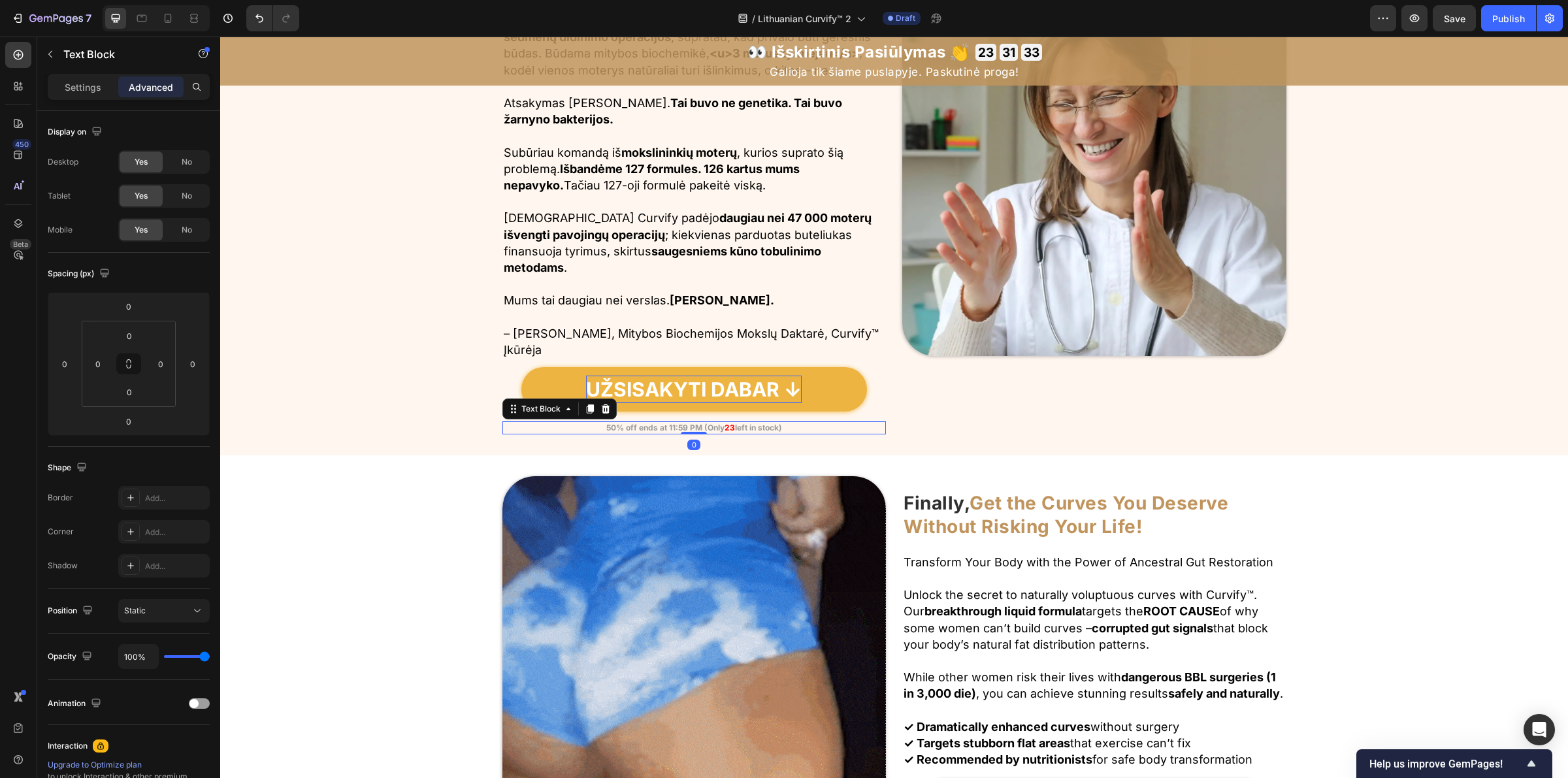
click at [725, 428] on strong "23" at bounding box center [729, 427] width 11 height 10
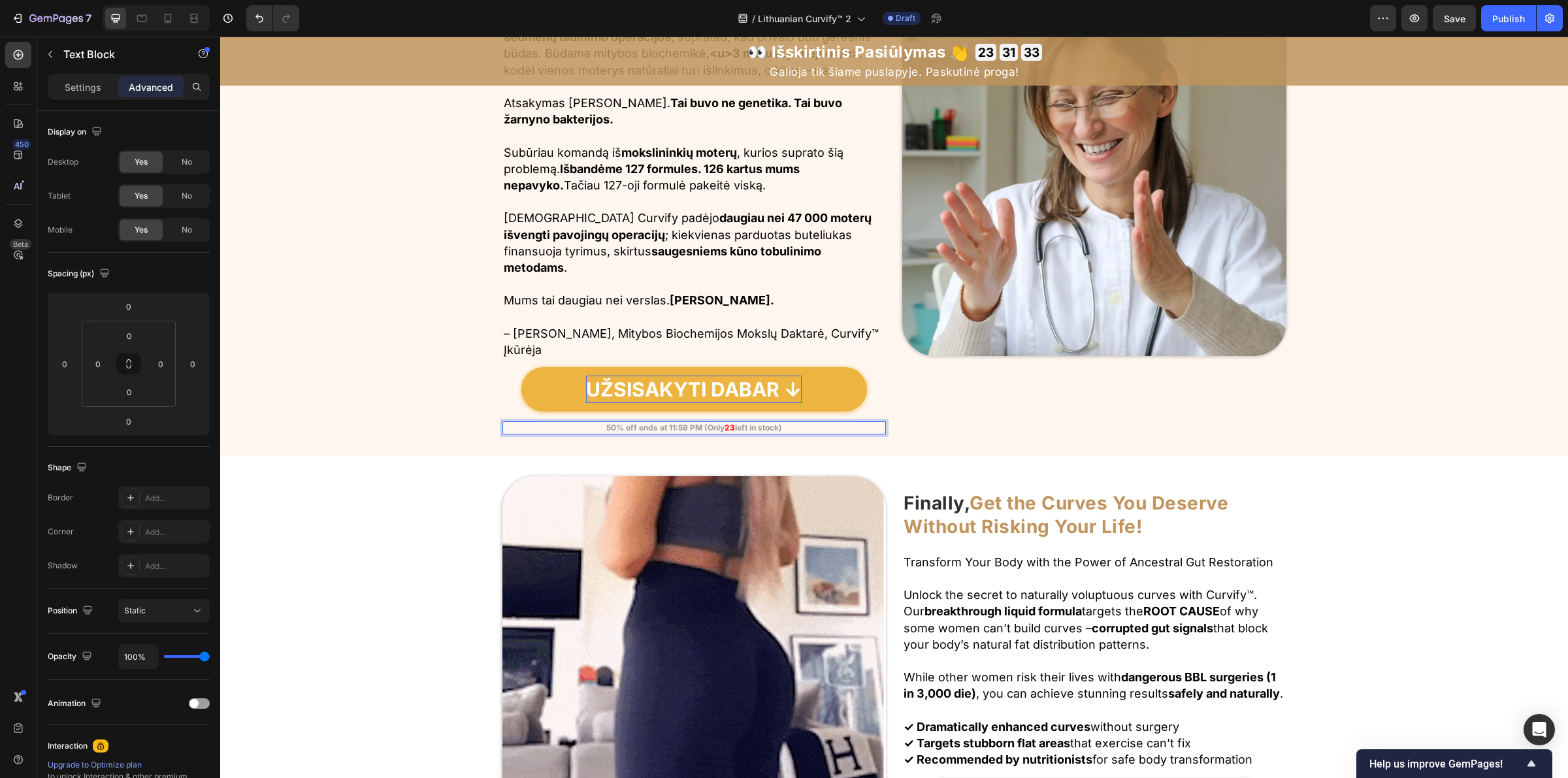
click at [725, 428] on strong "23" at bounding box center [729, 427] width 11 height 10
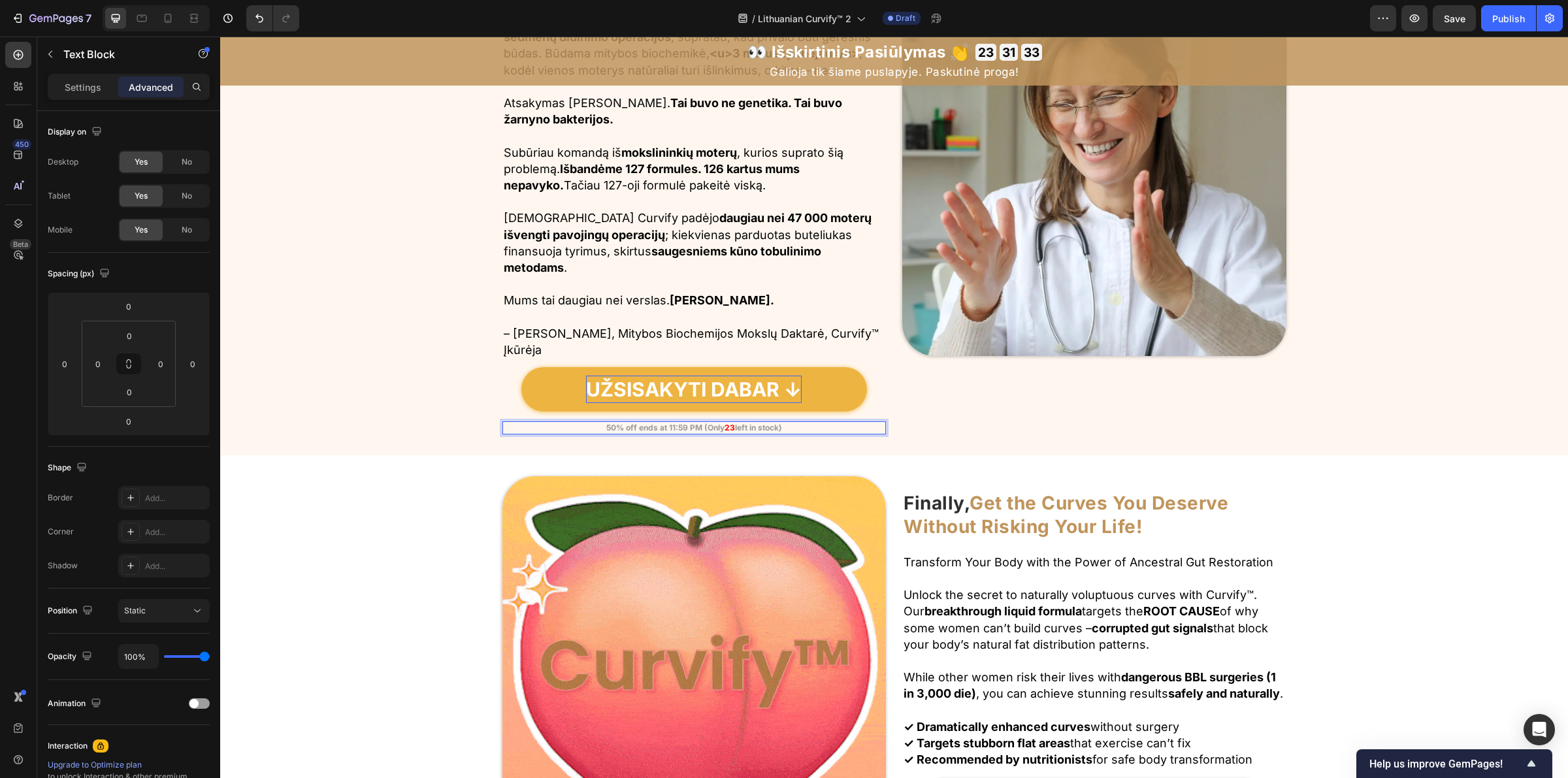
click at [725, 428] on strong "23" at bounding box center [729, 427] width 11 height 10
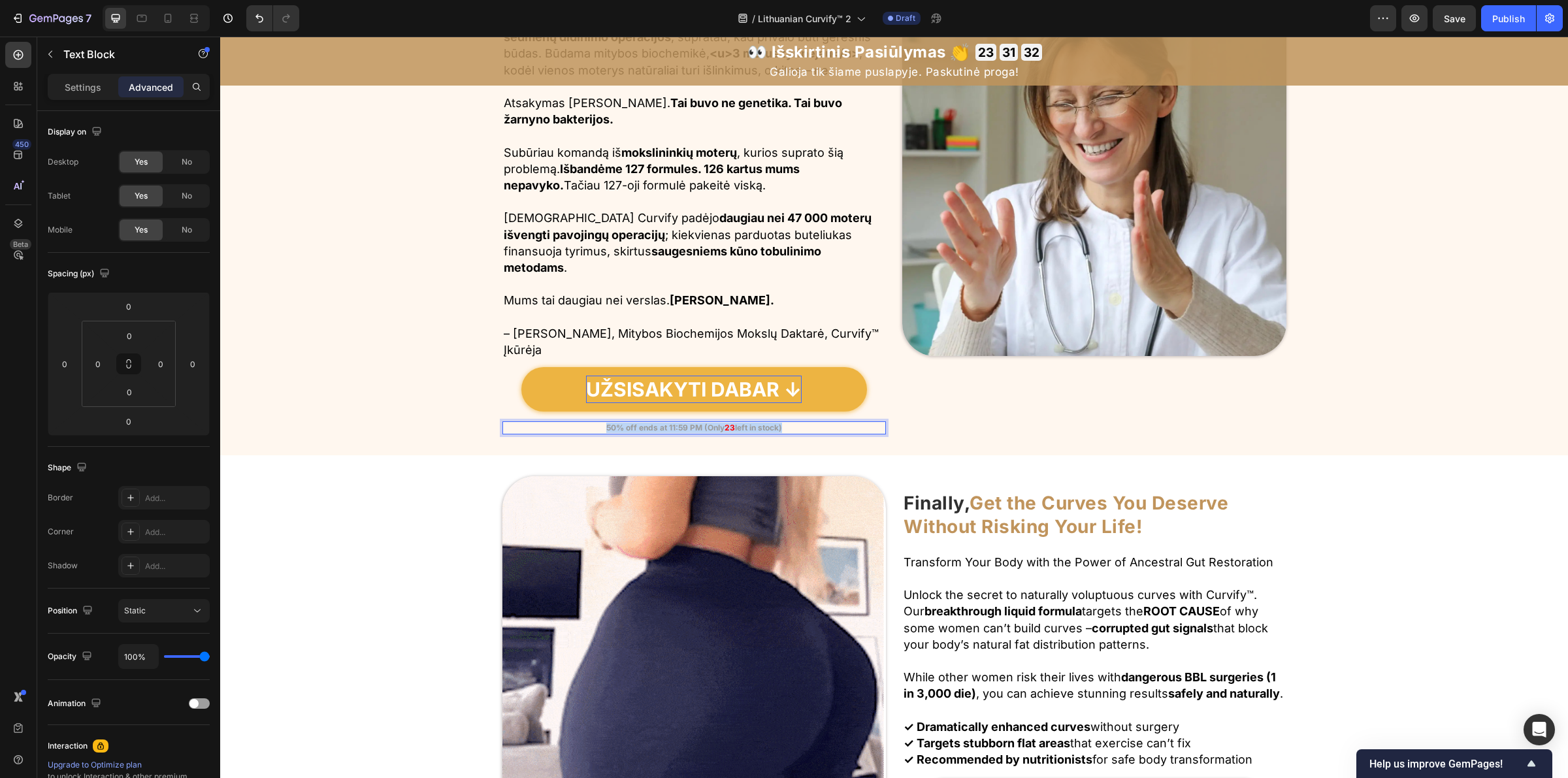
click at [725, 428] on strong "23" at bounding box center [729, 427] width 11 height 10
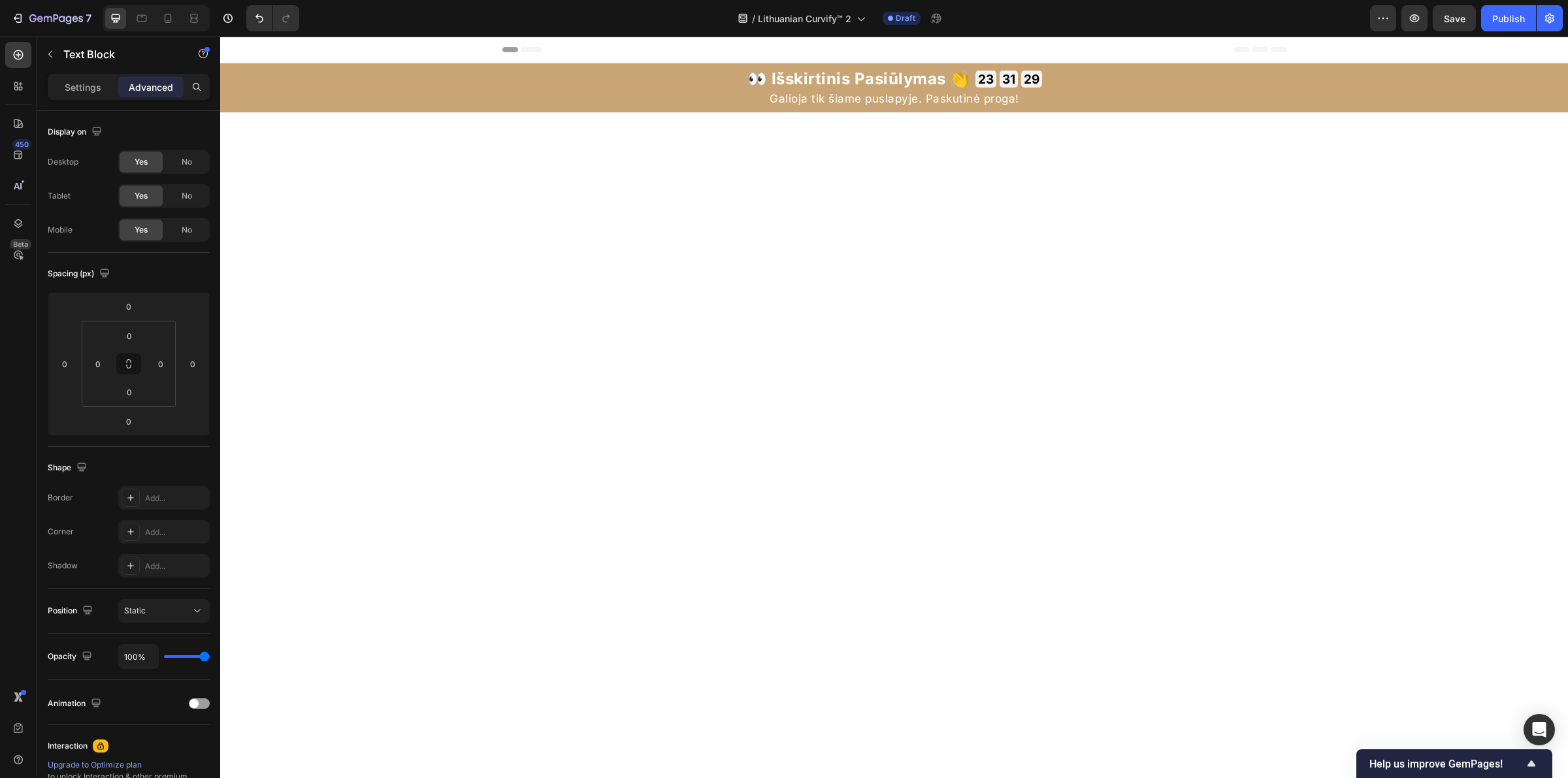
scroll to position [1143, 0]
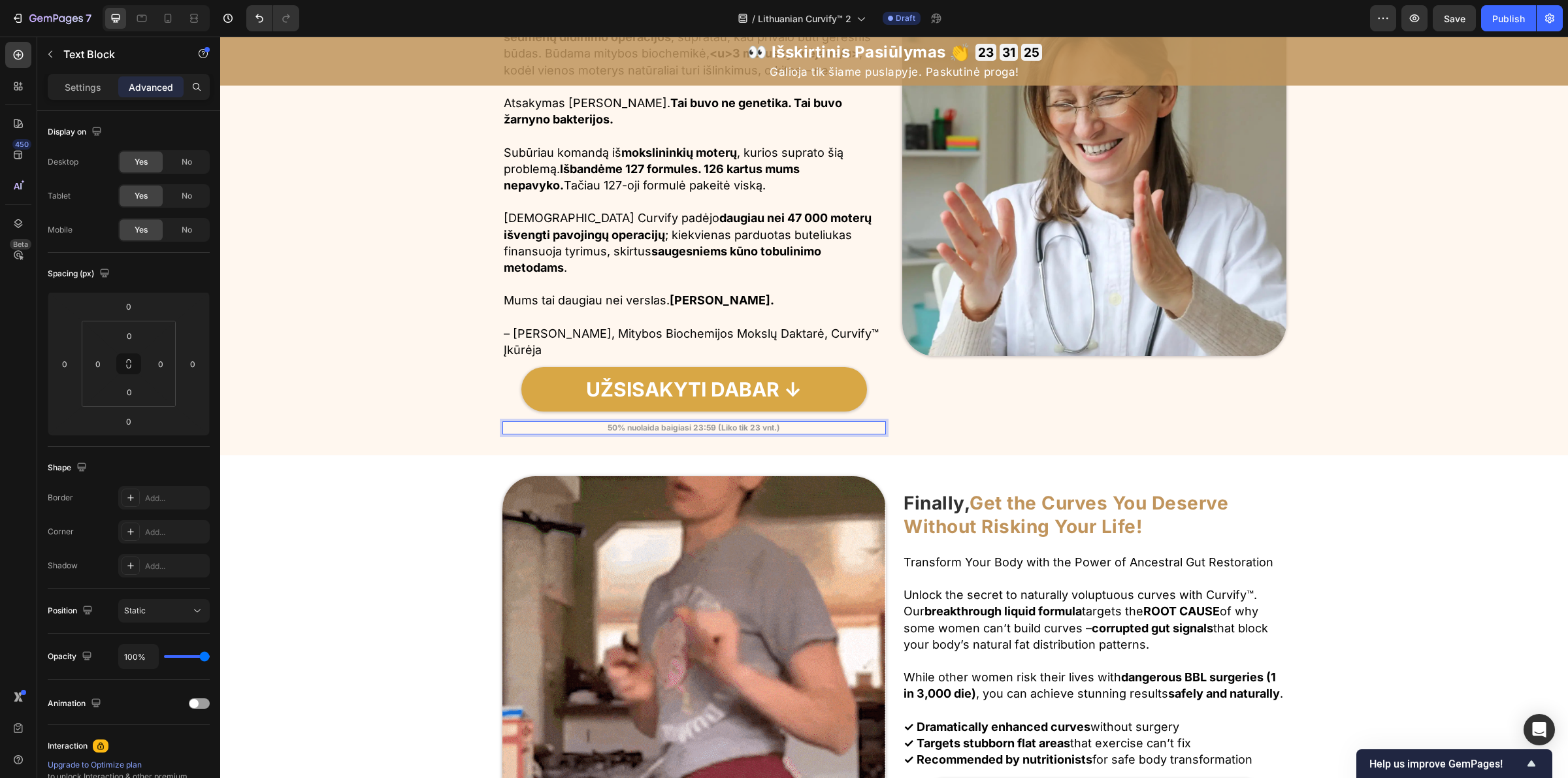
click at [748, 429] on strong "50% nuolaida baigiasi 23:59 (Liko tik 23 vnt.)" at bounding box center [693, 427] width 172 height 10
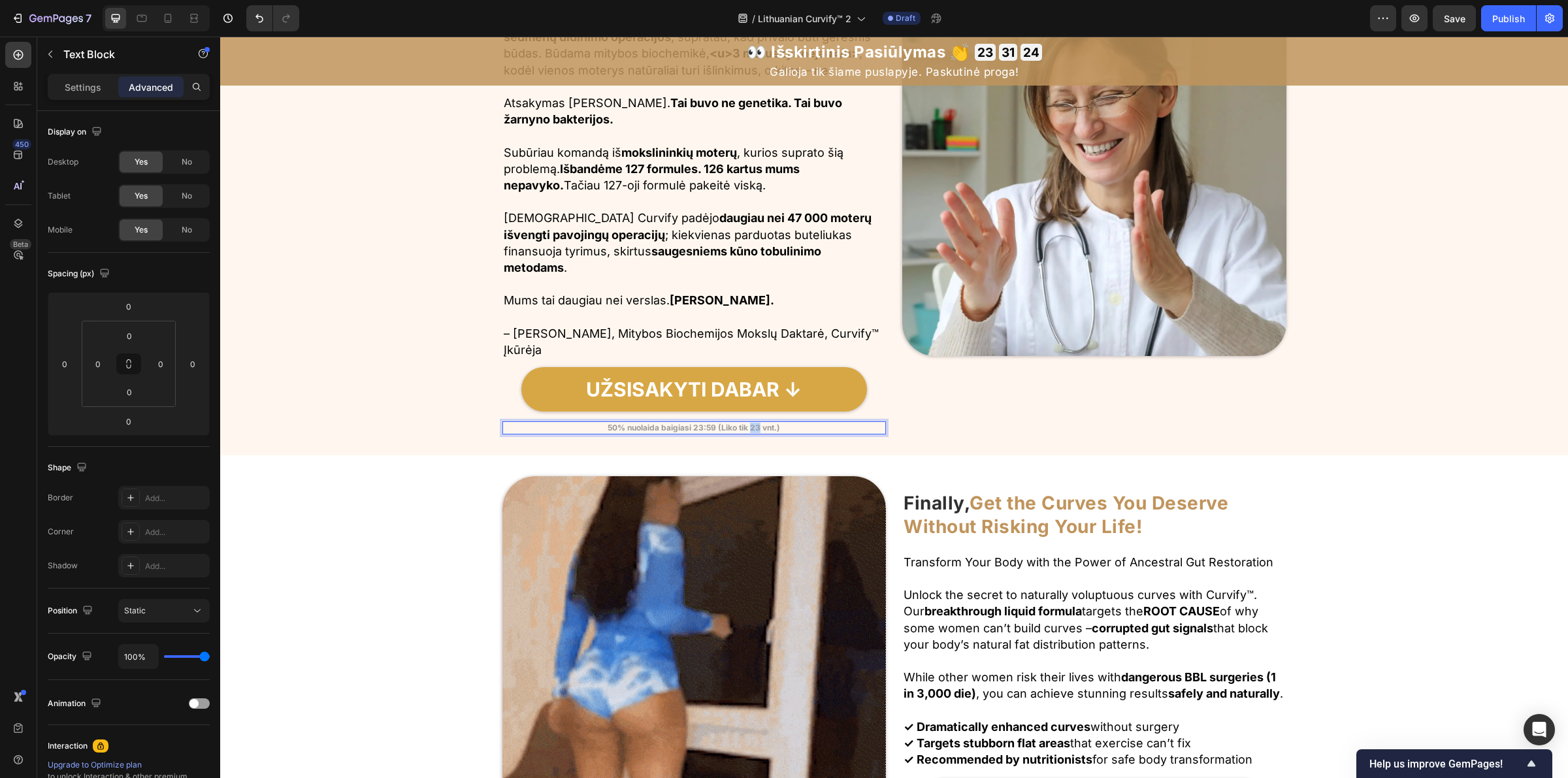
click at [749, 429] on strong "50% nuolaida baigiasi 23:59 (Liko tik 23 vnt.)" at bounding box center [693, 427] width 172 height 10
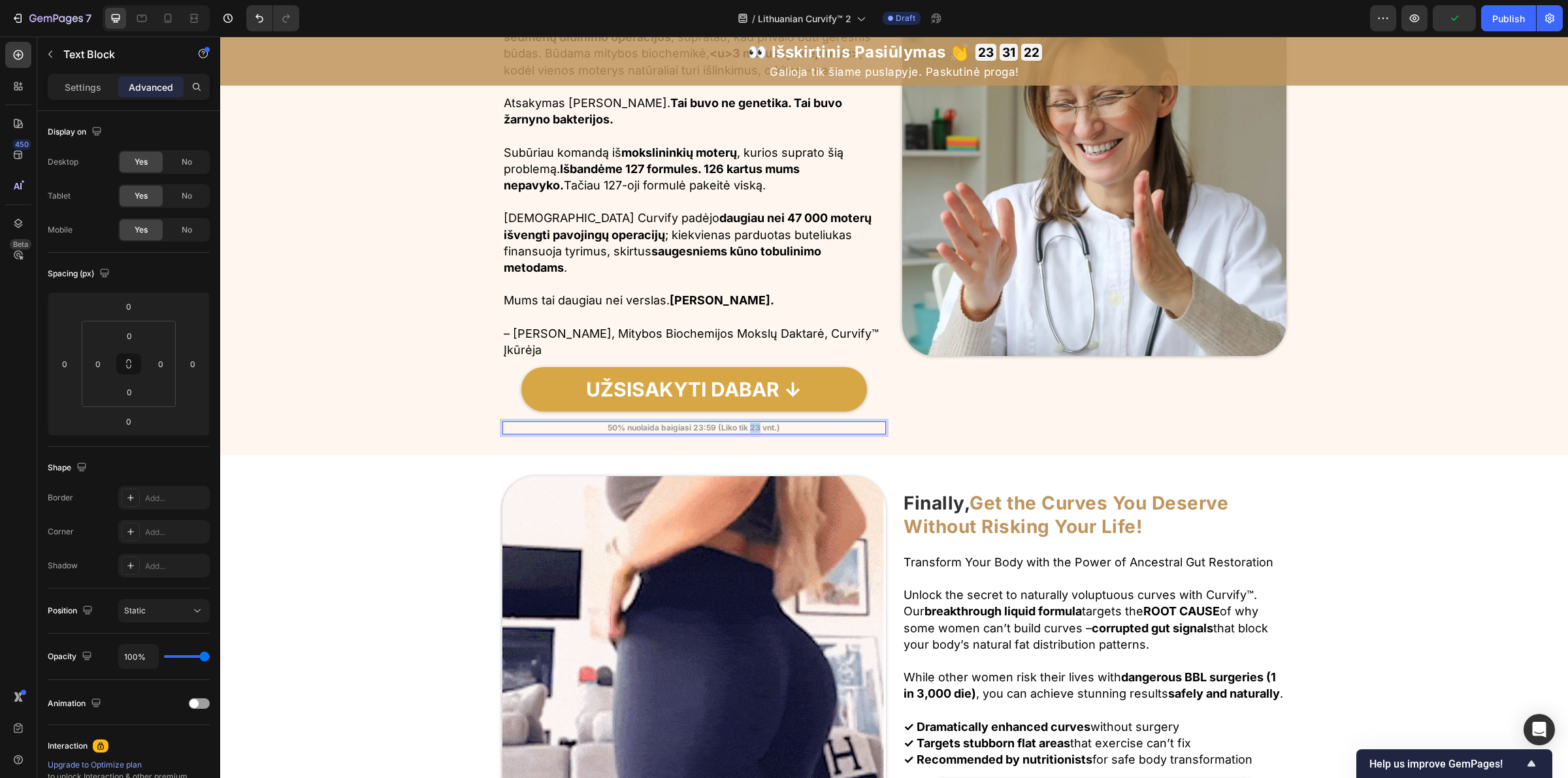
click at [753, 428] on strong "50% nuolaida baigiasi 23:59 (Liko tik 23 vnt.)" at bounding box center [693, 427] width 172 height 10
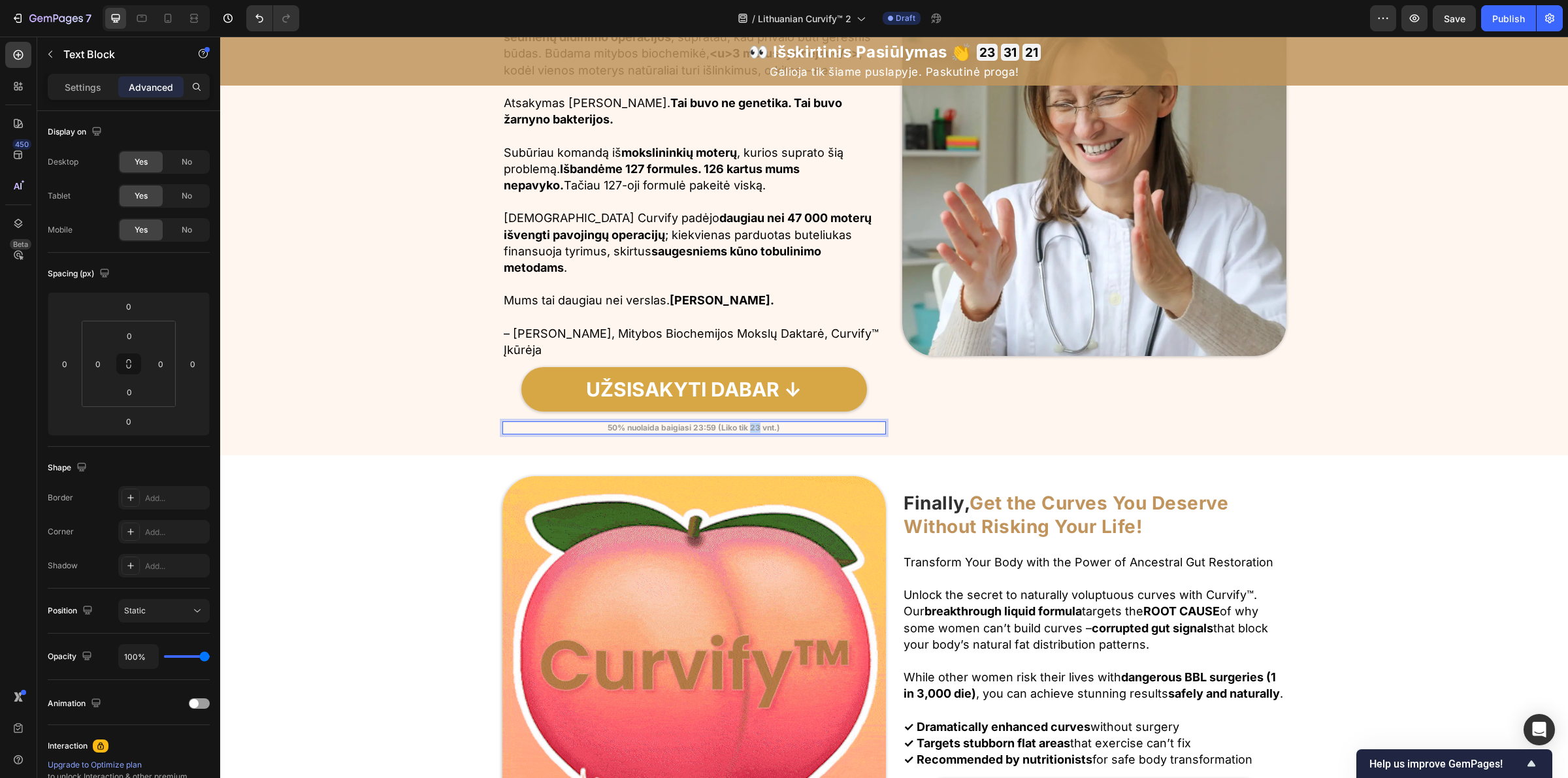
click at [753, 429] on strong "50% nuolaida baigiasi 23:59 (Liko tik 23 vnt.)" at bounding box center [693, 427] width 172 height 10
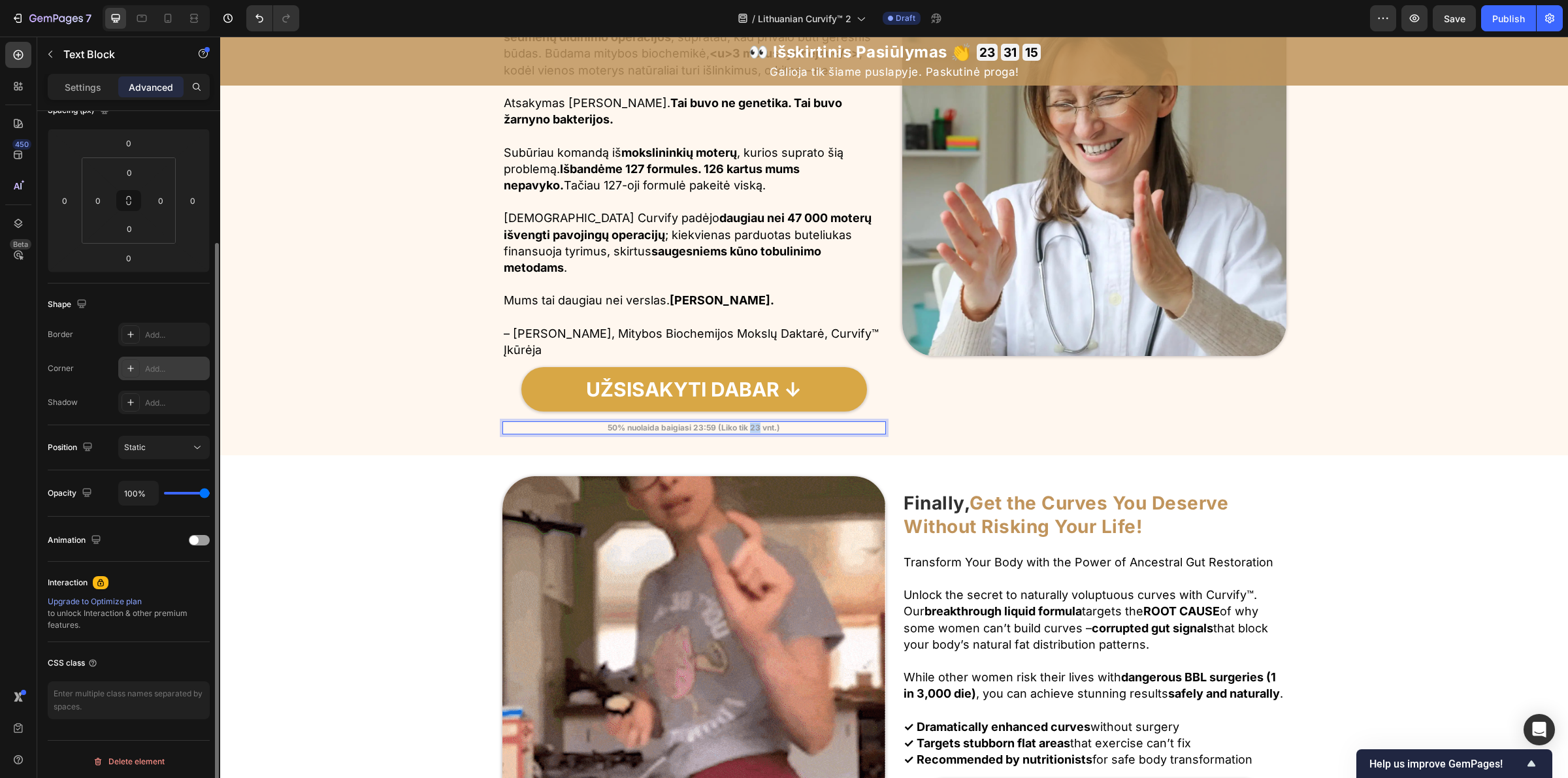
scroll to position [0, 0]
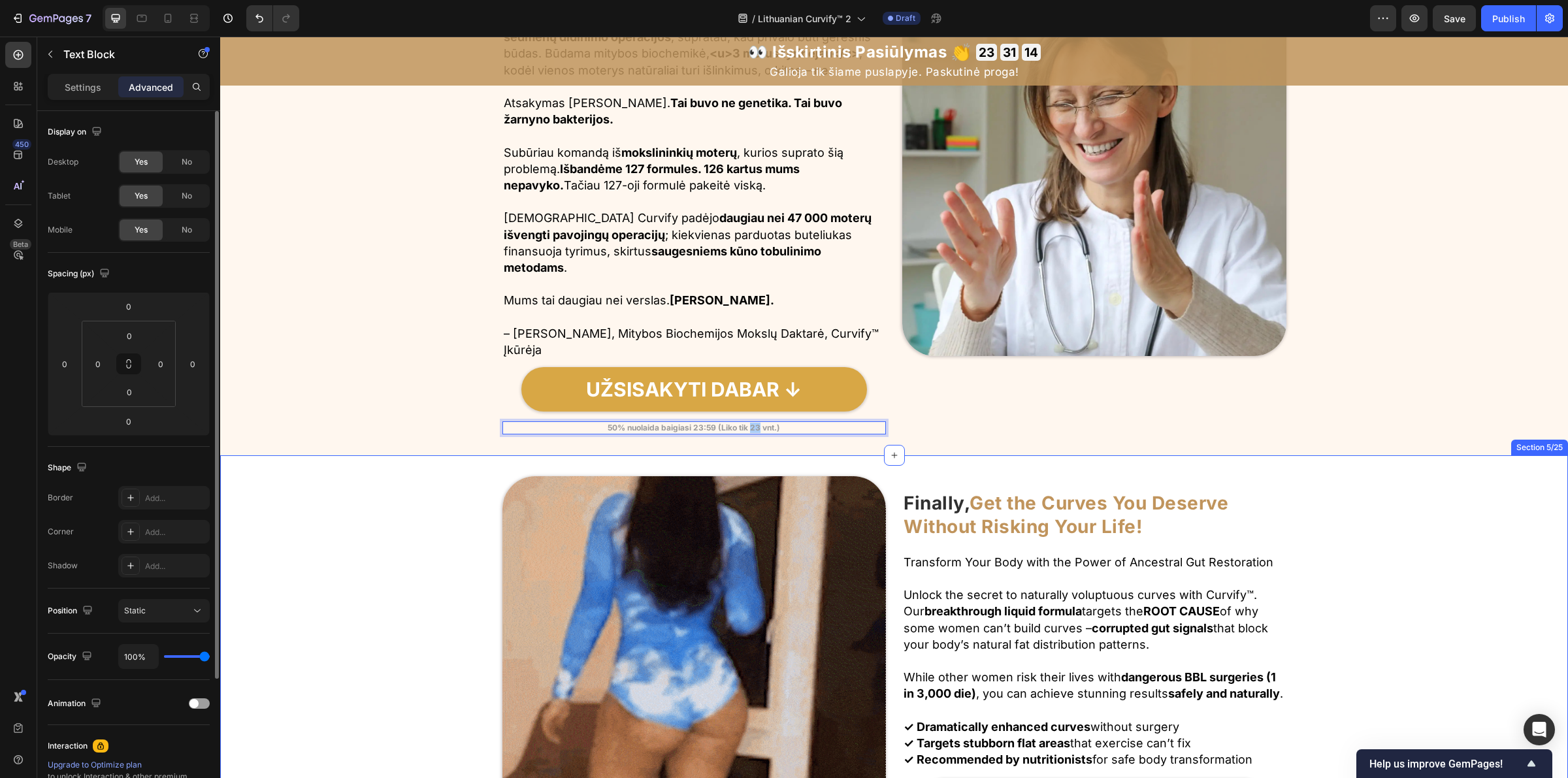
click at [795, 456] on div "Image Finally, Get the Curves You Deserve Without Risking Your Life! Heading Ro…" at bounding box center [894, 668] width 1348 height 426
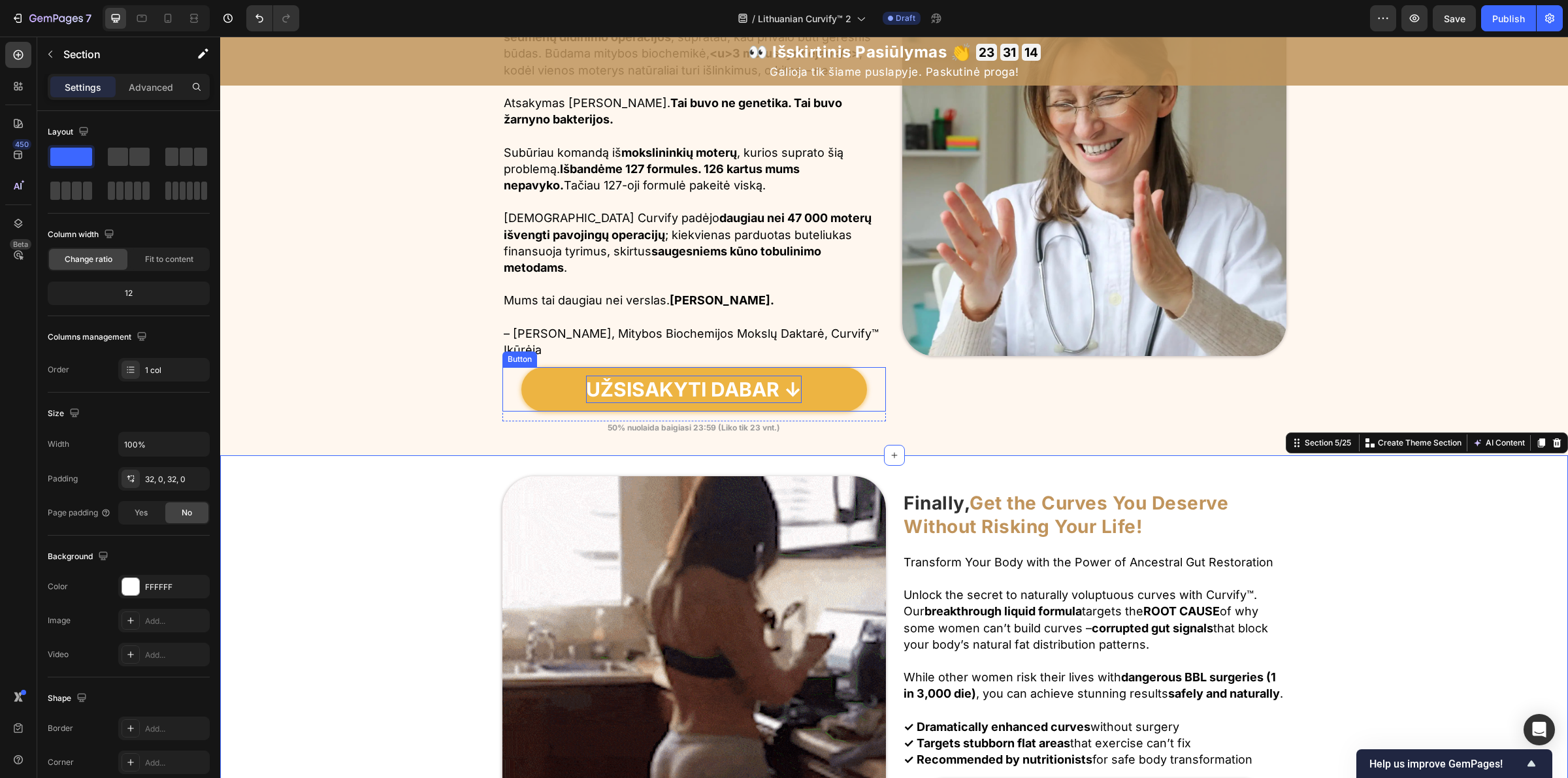
click at [762, 384] on p "UŽSISAKYTI DABAR ↓" at bounding box center [693, 389] width 215 height 27
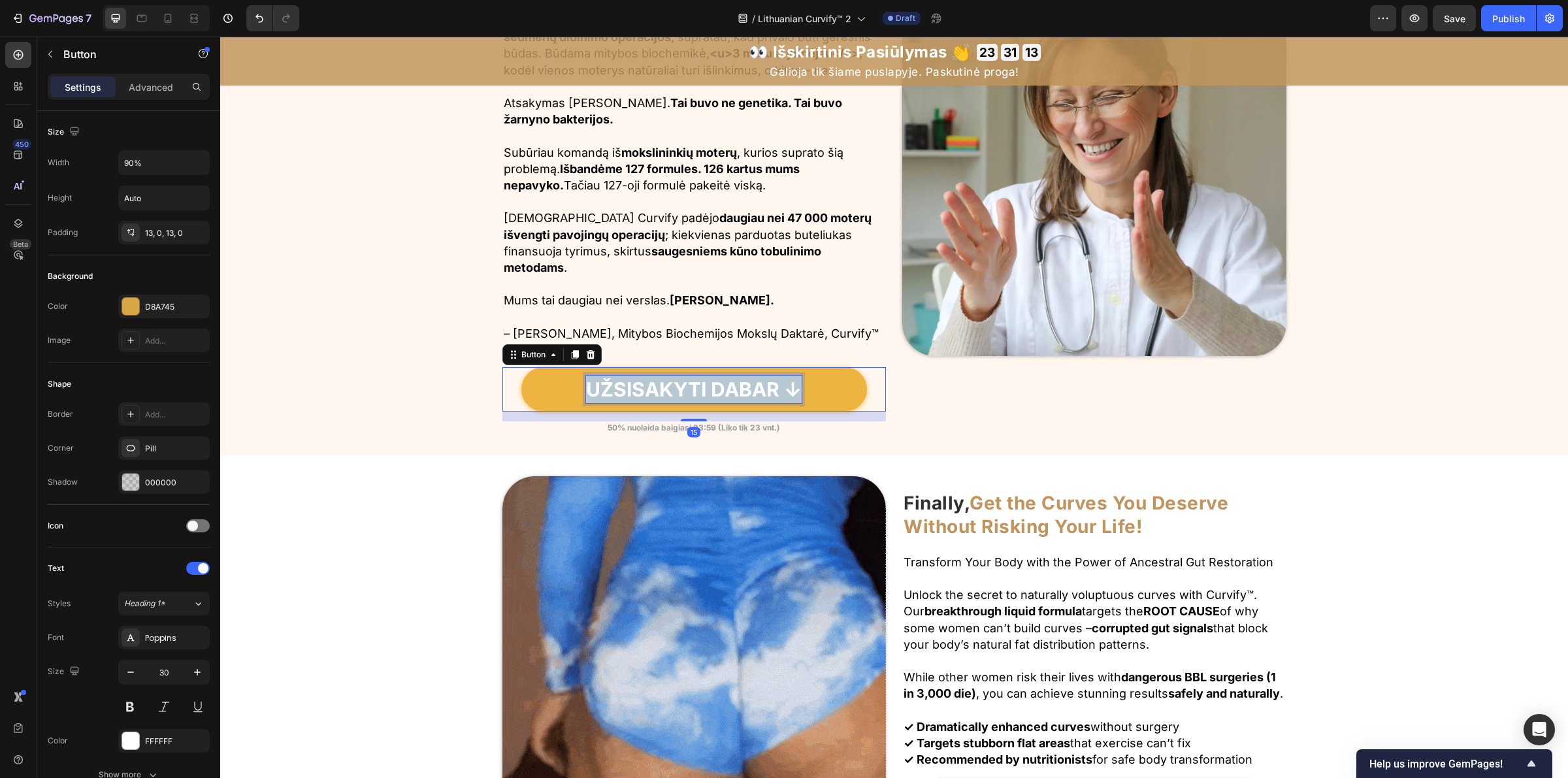
click at [762, 384] on p "UŽSISAKYTI DABAR ↓" at bounding box center [693, 389] width 215 height 27
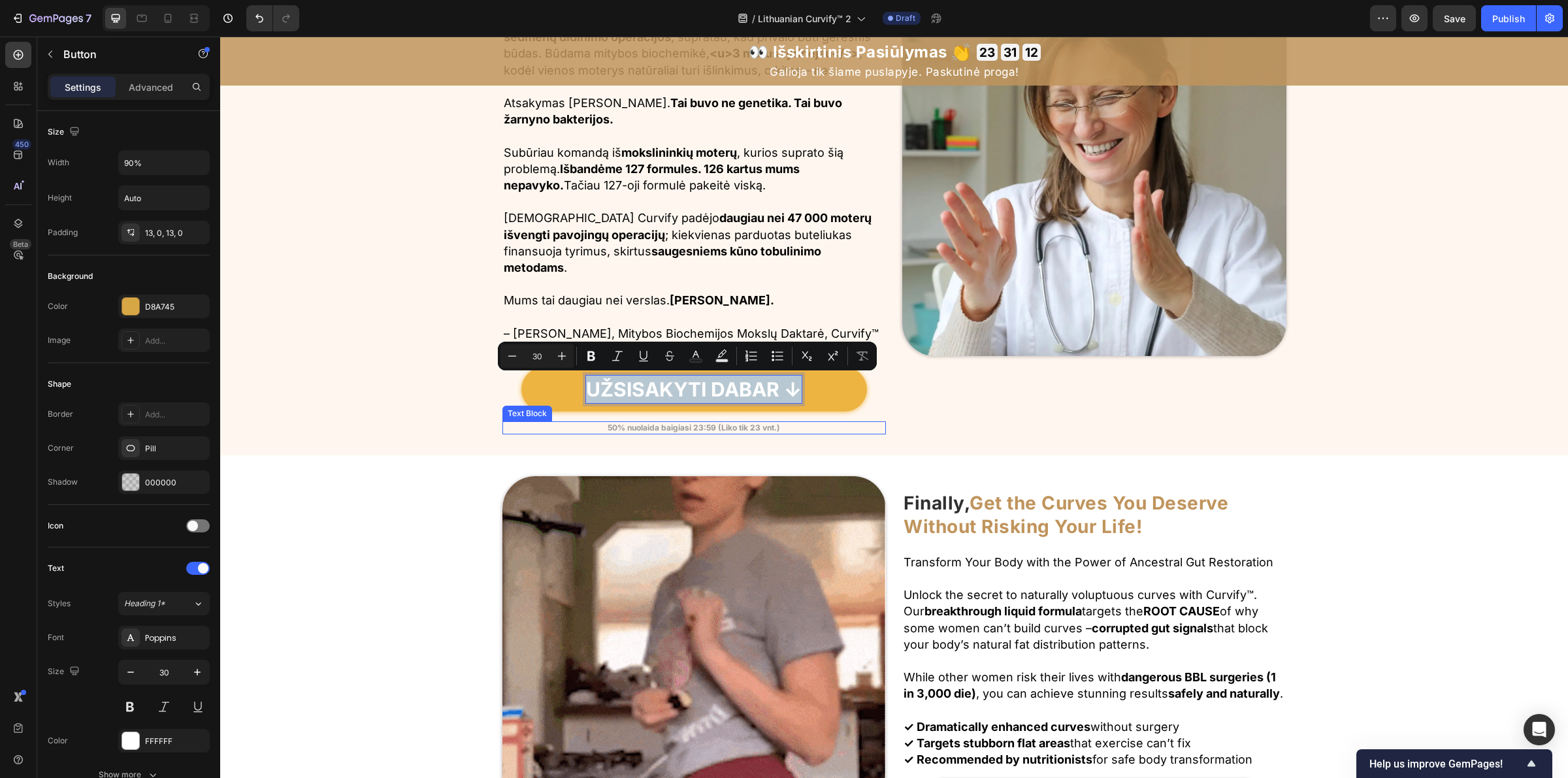
click at [758, 426] on strong "50% nuolaida baigiasi 23:59 (Liko tik 23 vnt.)" at bounding box center [693, 427] width 172 height 10
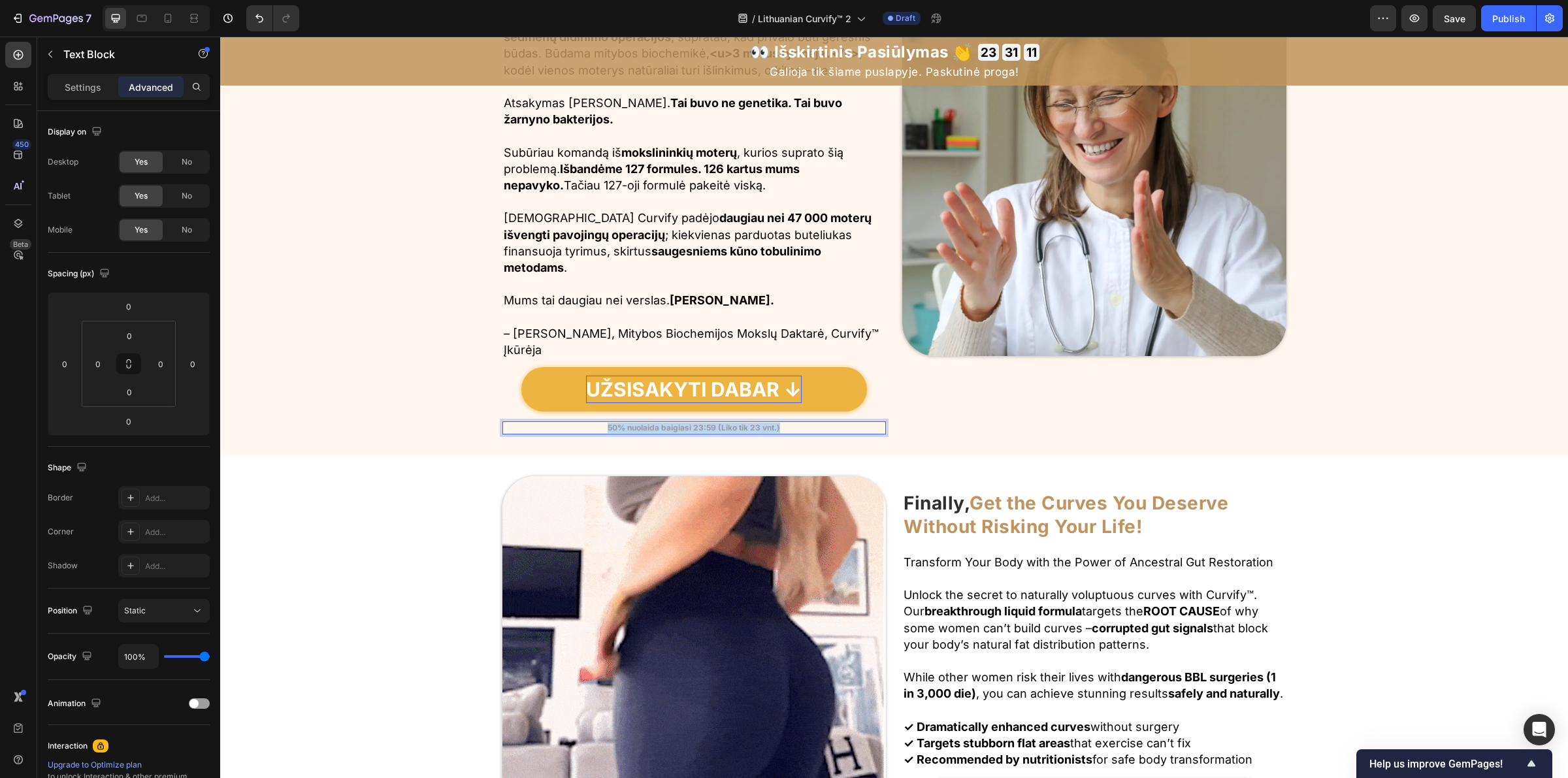
click at [758, 426] on strong "50% nuolaida baigiasi 23:59 (Liko tik 23 vnt.)" at bounding box center [693, 427] width 172 height 10
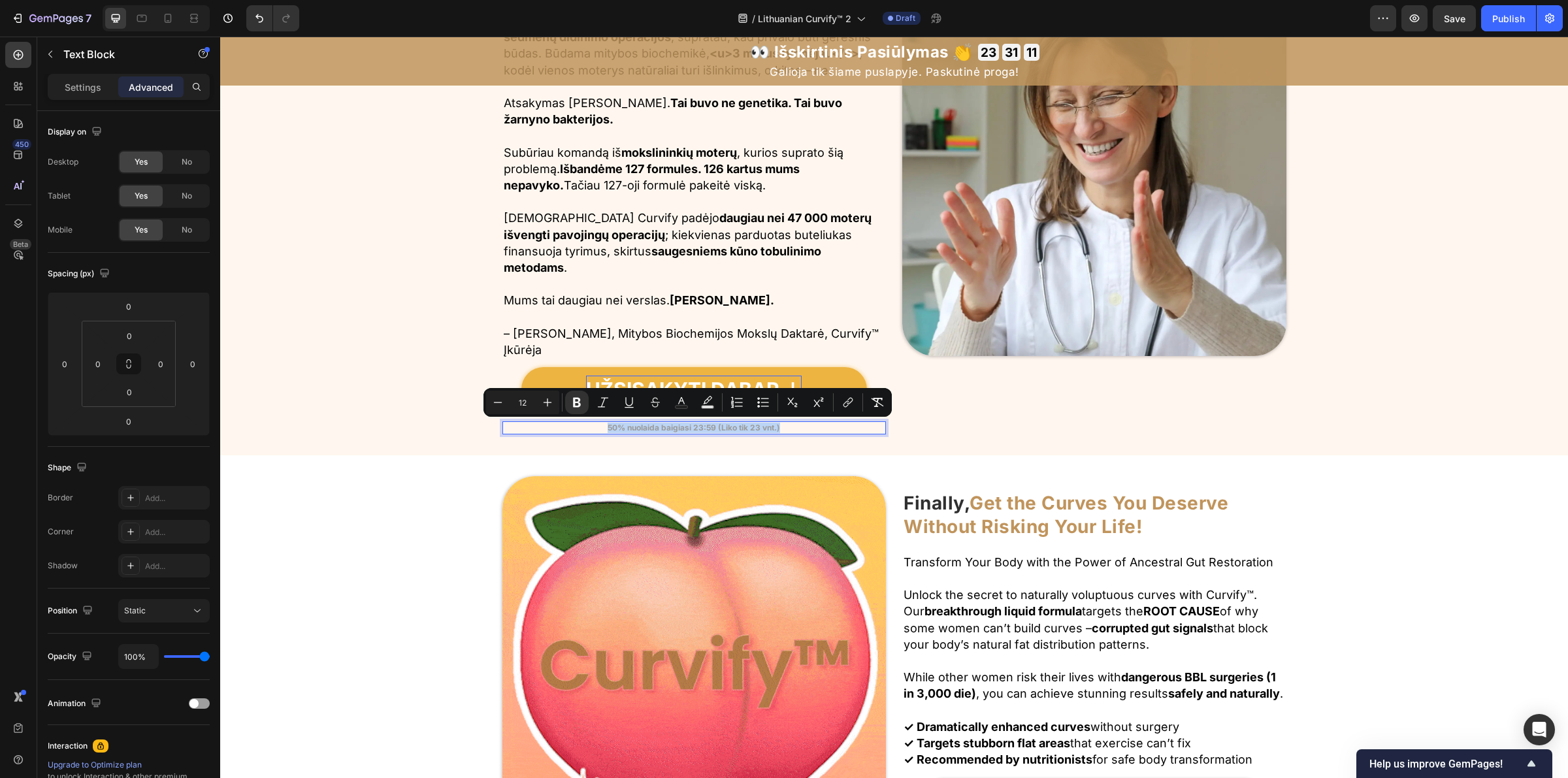
click at [748, 426] on strong "50% nuolaida baigiasi 23:59 (Liko tik 23 vnt.)" at bounding box center [693, 427] width 172 height 10
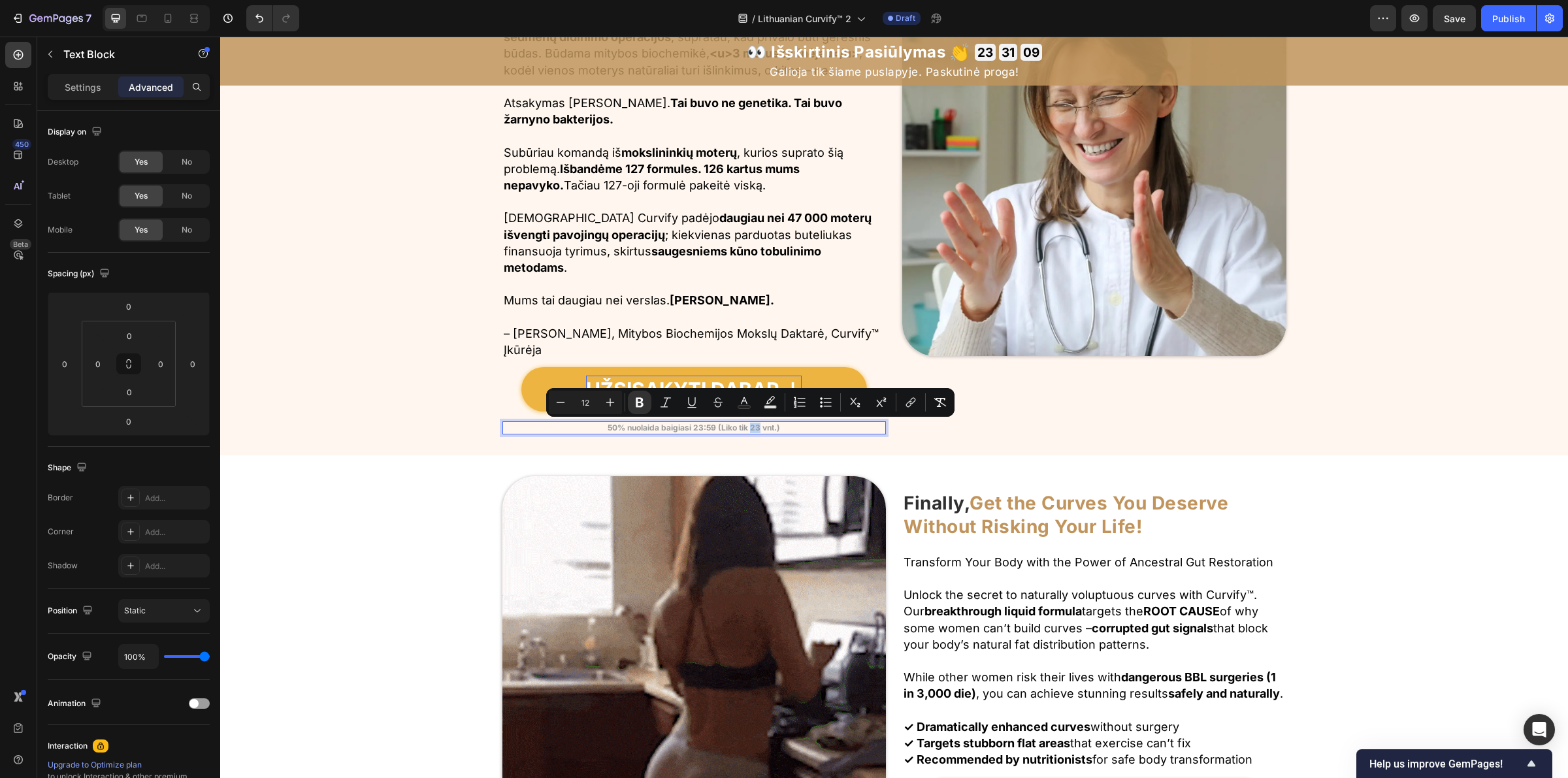
click at [753, 427] on strong "50% nuolaida baigiasi 23:59 (Liko tik 23 vnt.)" at bounding box center [693, 427] width 172 height 10
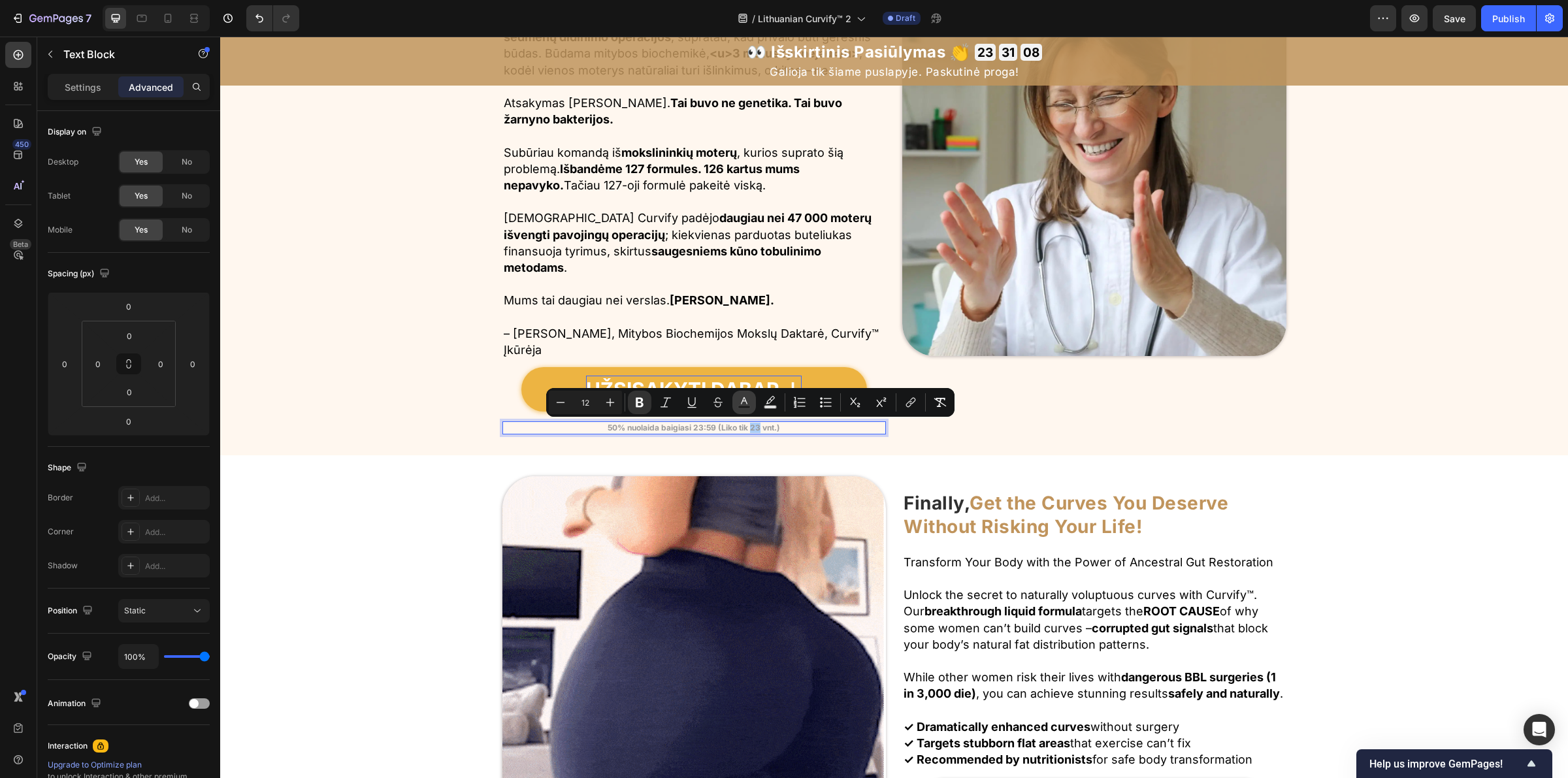
click at [742, 406] on rect "Editor contextual toolbar" at bounding box center [744, 407] width 13 height 3
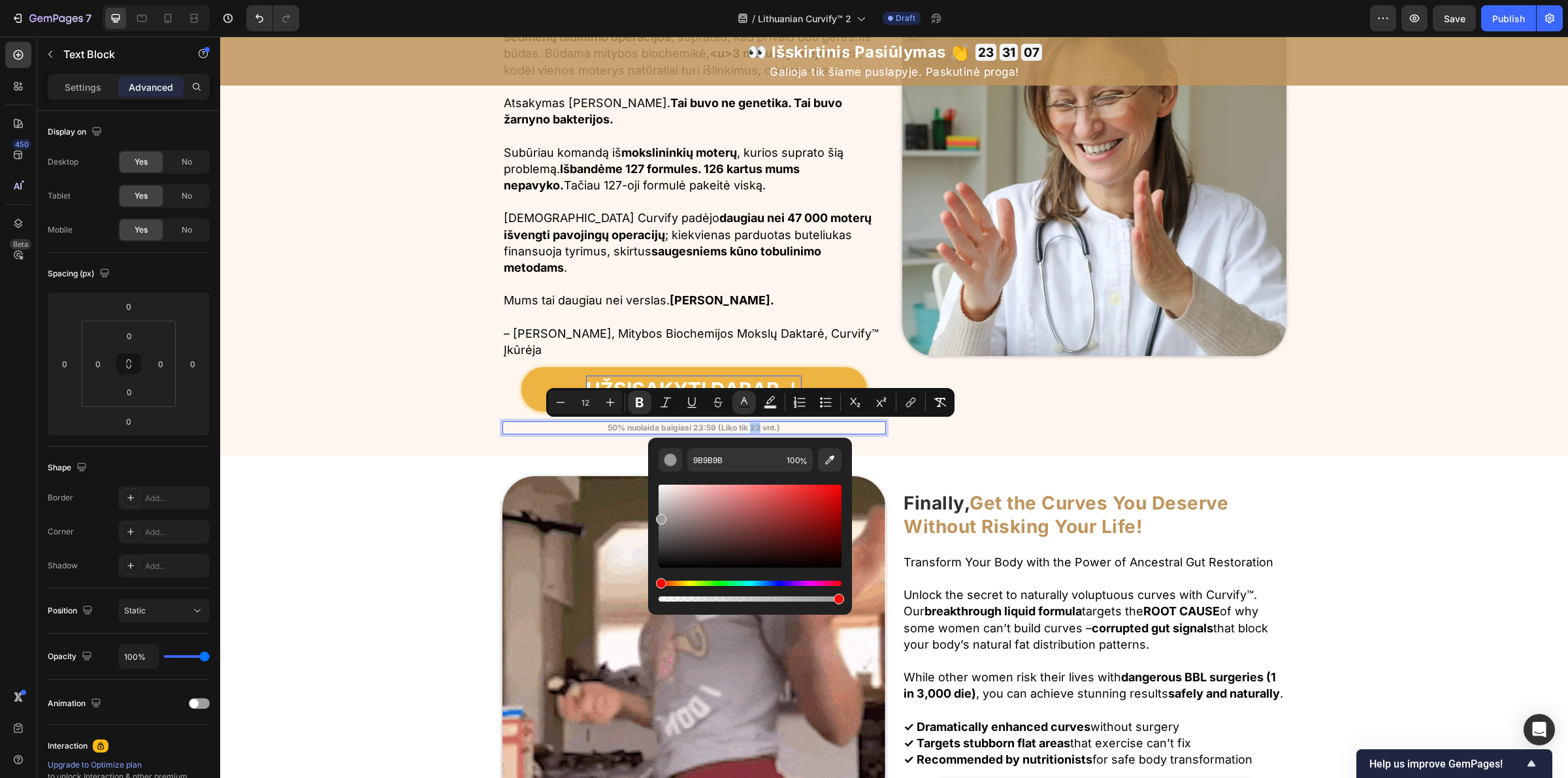
click at [827, 500] on div "Editor contextual toolbar" at bounding box center [750, 526] width 183 height 83
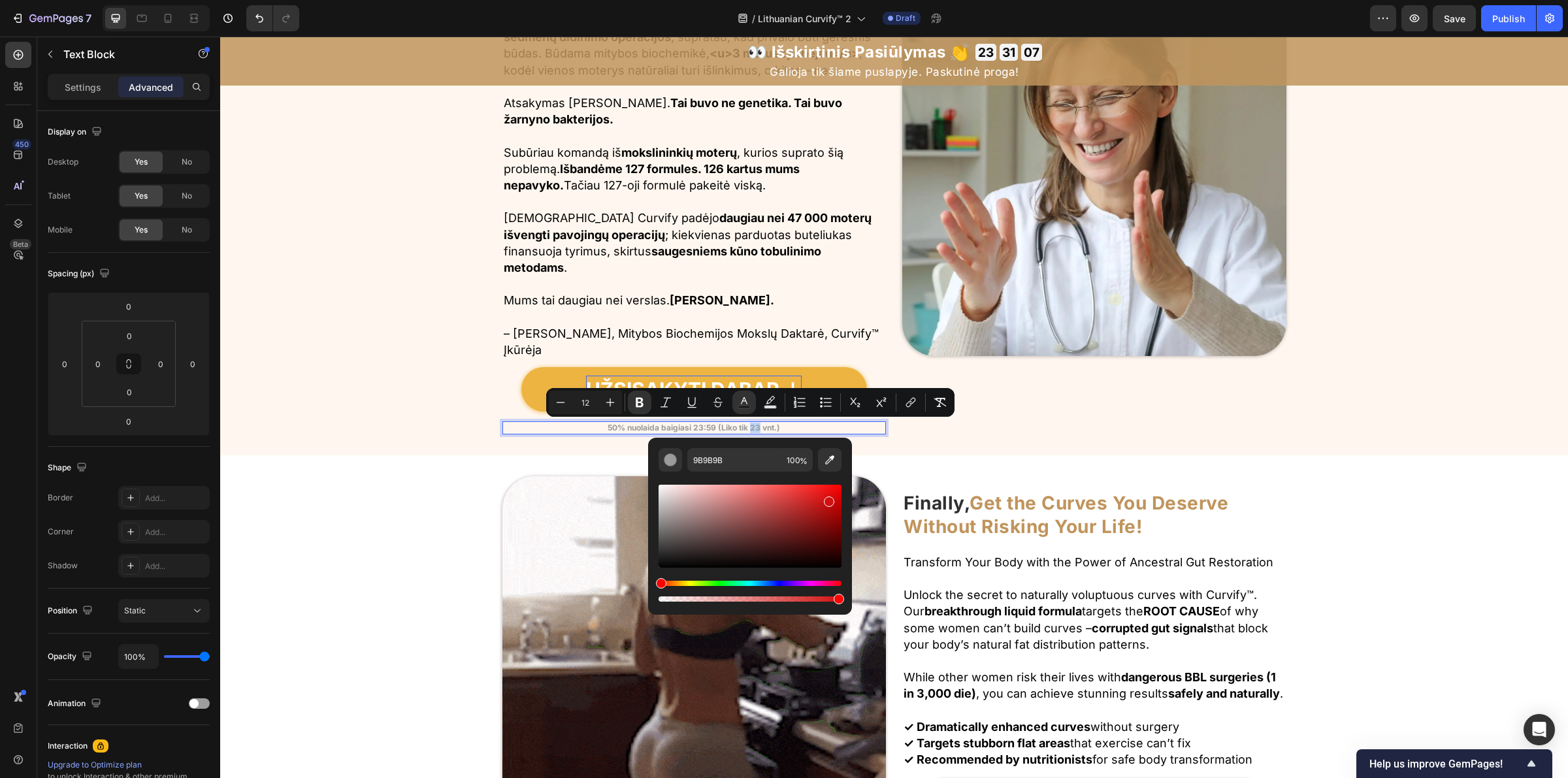
type input "D11010"
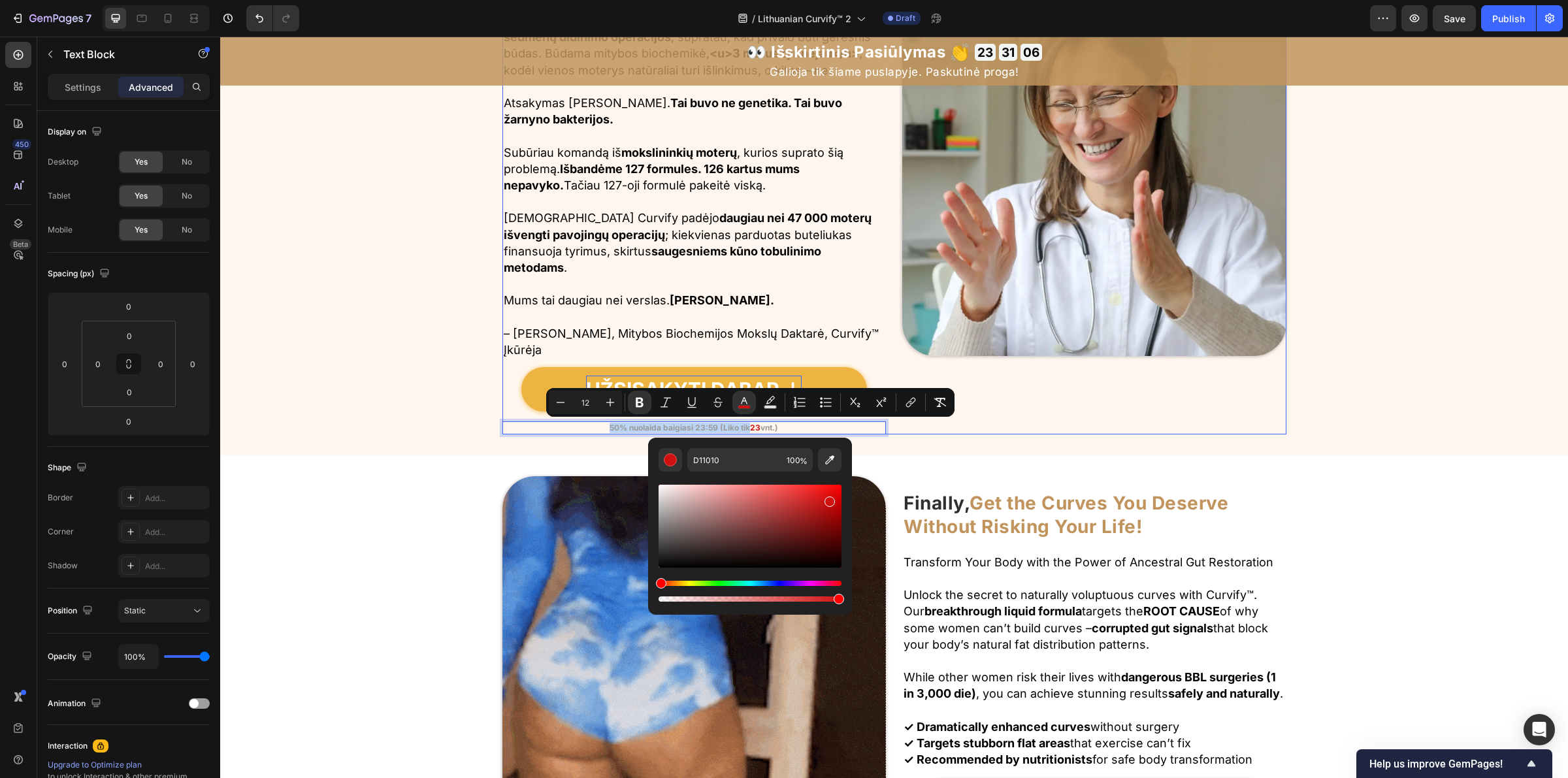
click at [993, 420] on div "Image" at bounding box center [1094, 164] width 384 height 539
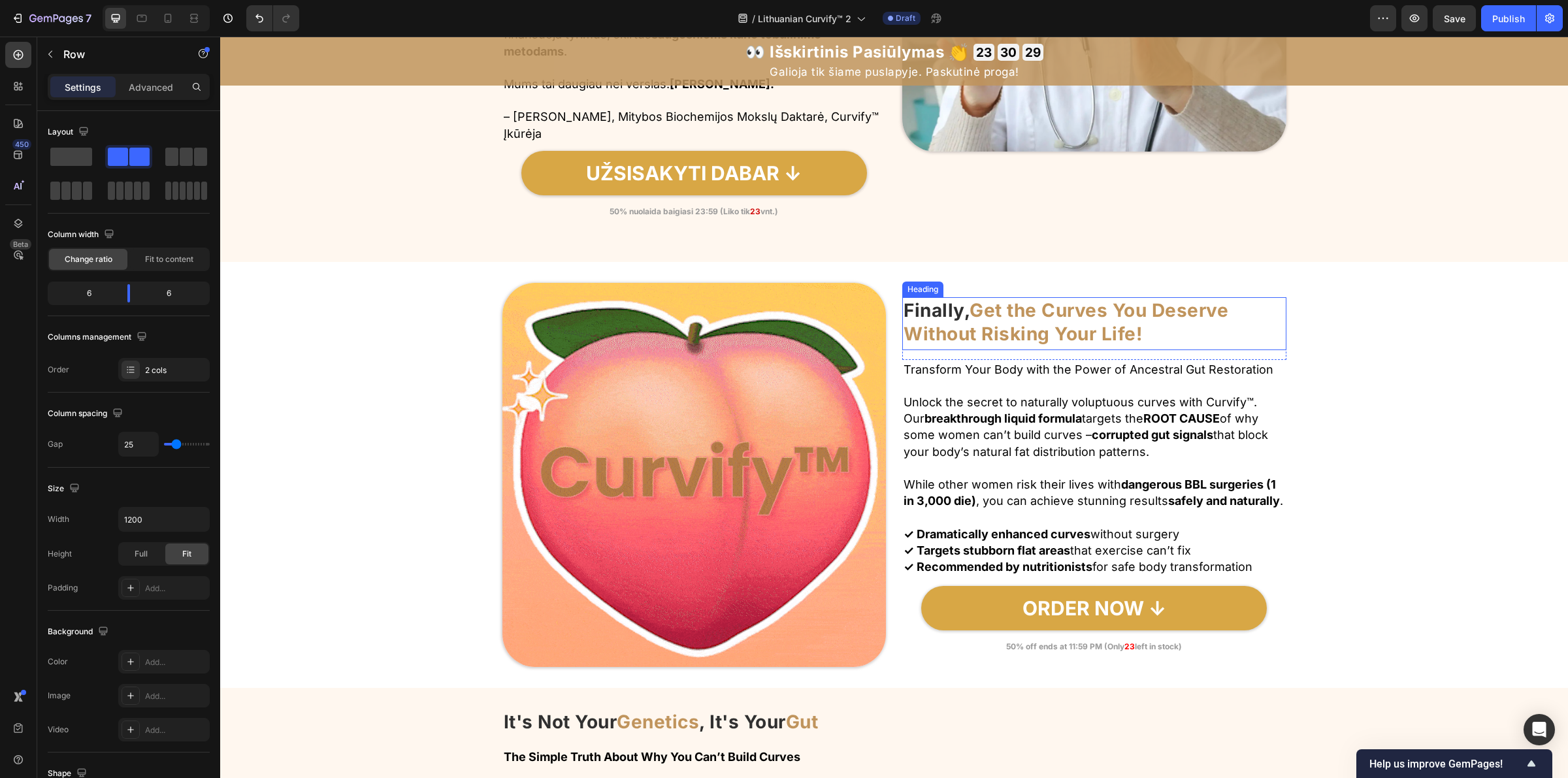
scroll to position [1307, 0]
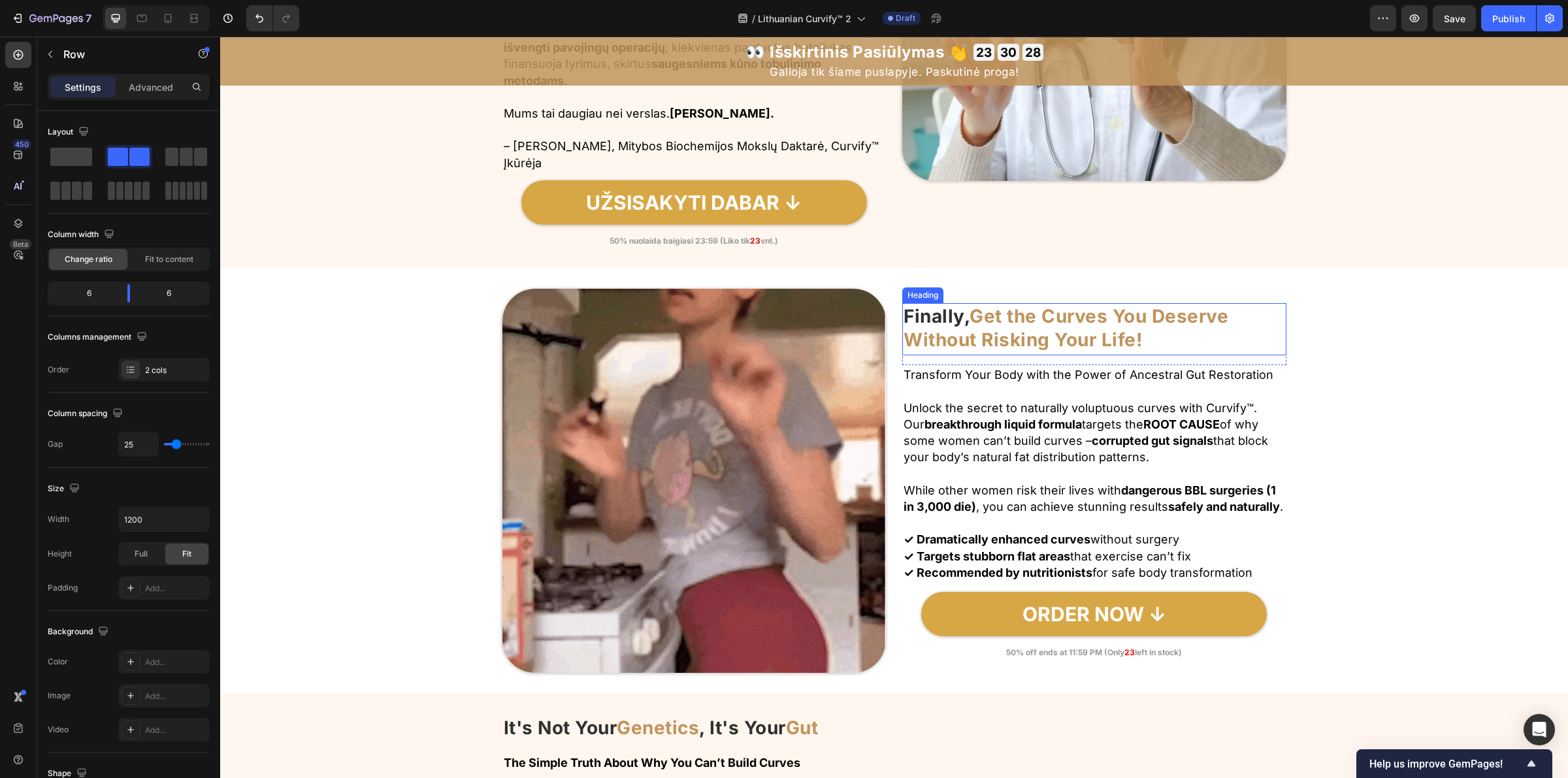
click at [1024, 322] on strong "Get the Curves You Deserve Without Risking Your Life!" at bounding box center [1065, 327] width 324 height 46
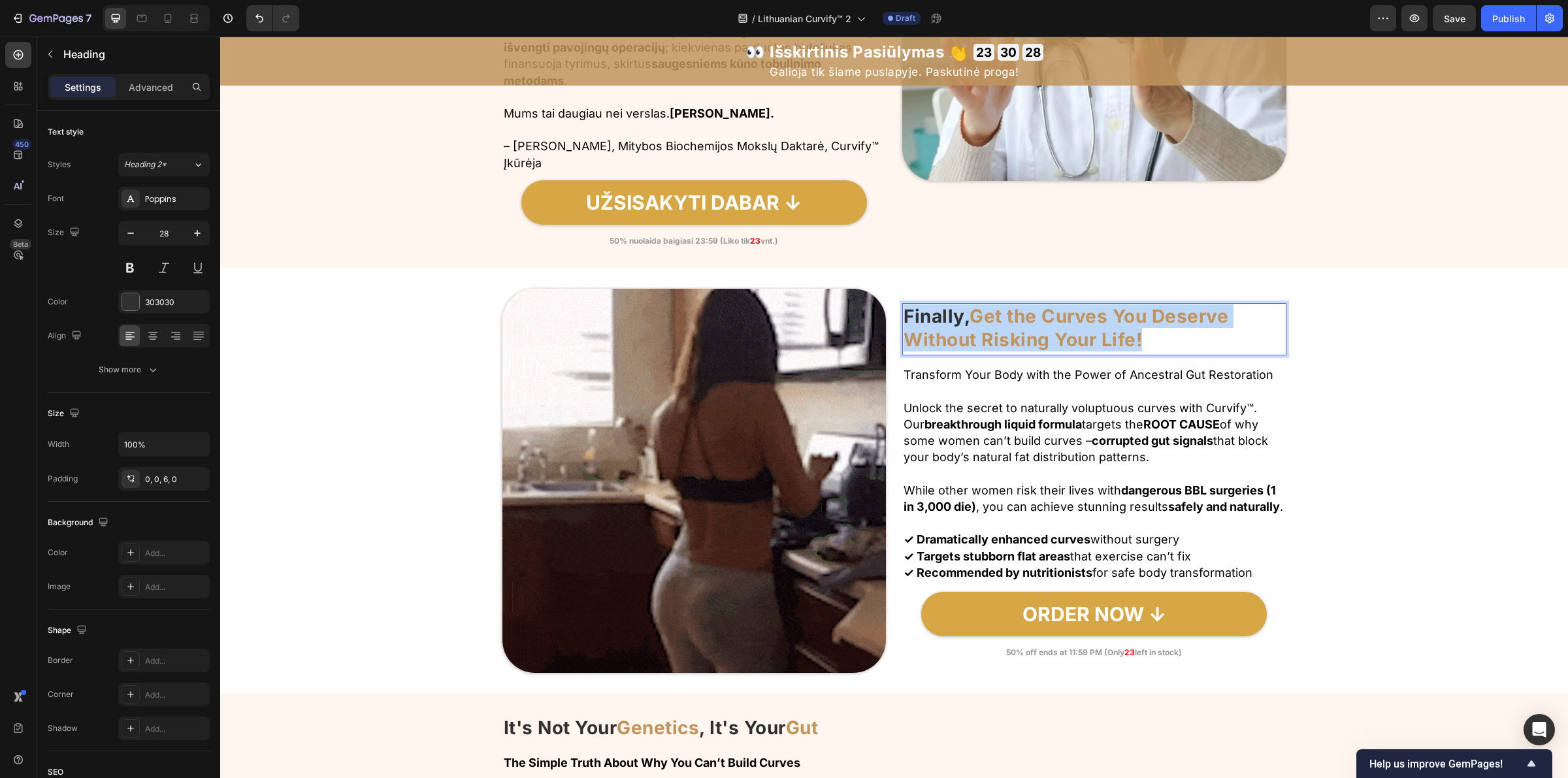
click at [1023, 322] on strong "Get the Curves You Deserve Without Risking Your Life!" at bounding box center [1065, 327] width 324 height 46
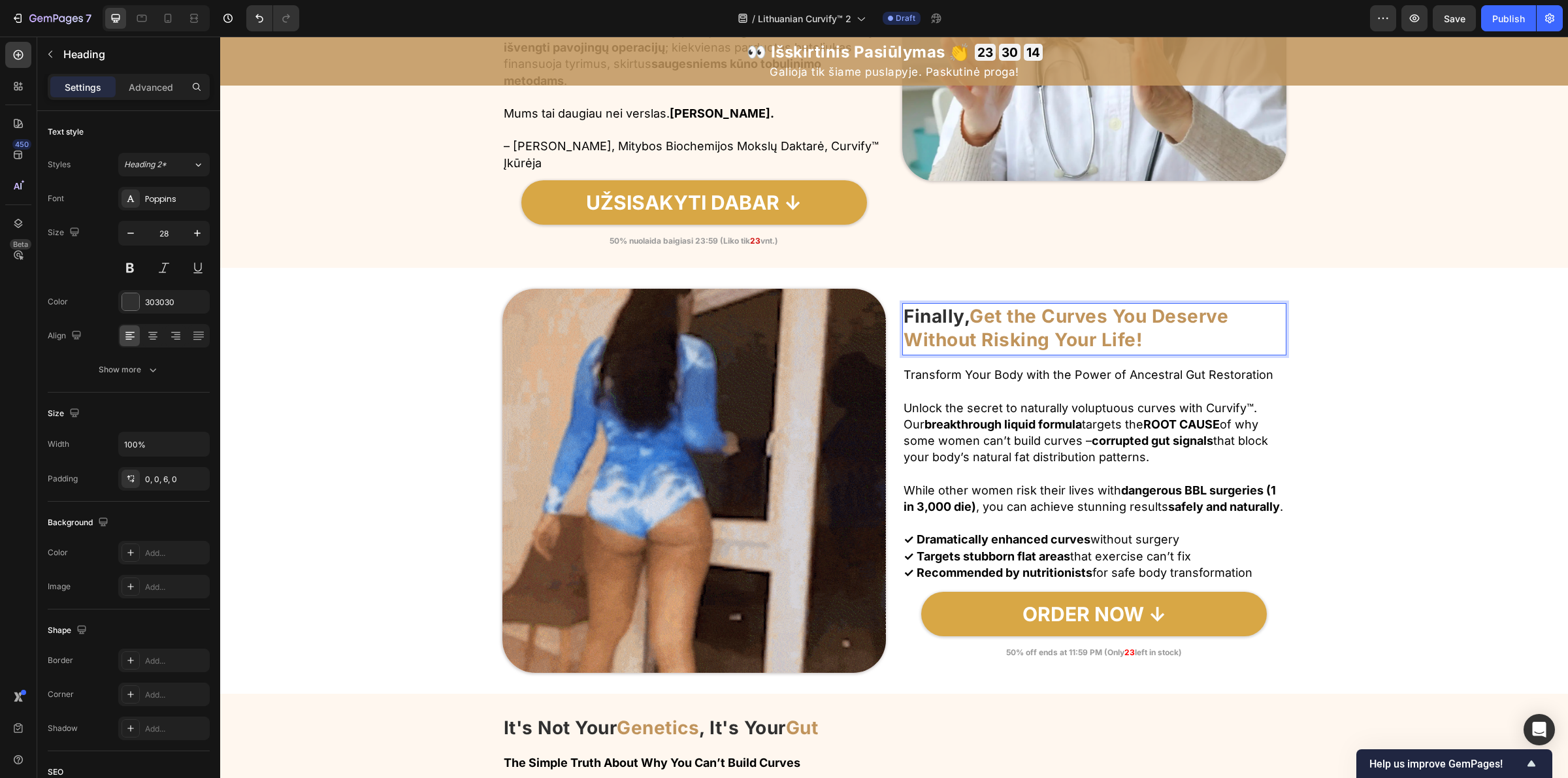
scroll to position [1301, 0]
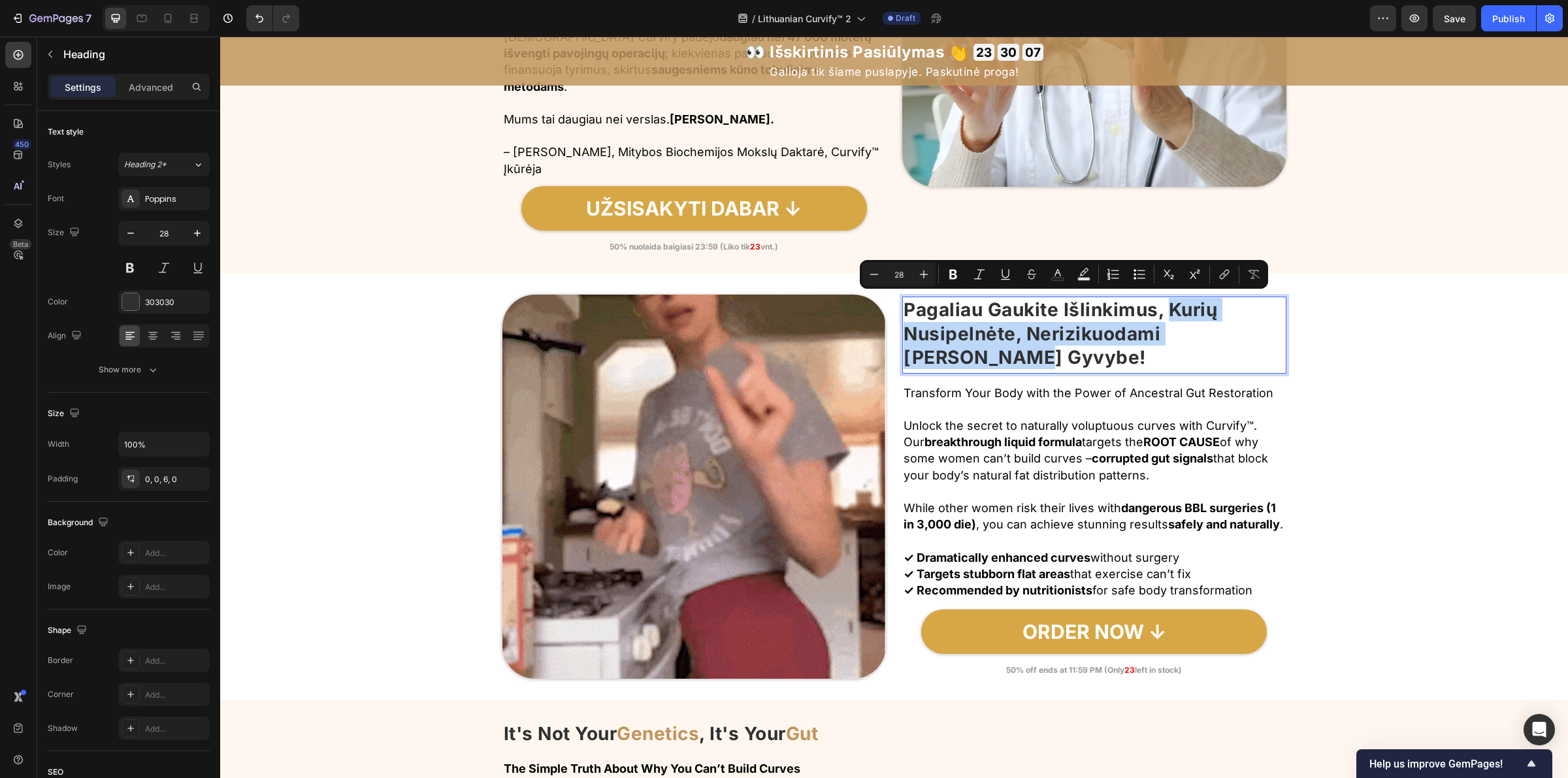
drag, startPoint x: 1181, startPoint y: 307, endPoint x: 1166, endPoint y: 361, distance: 56.0
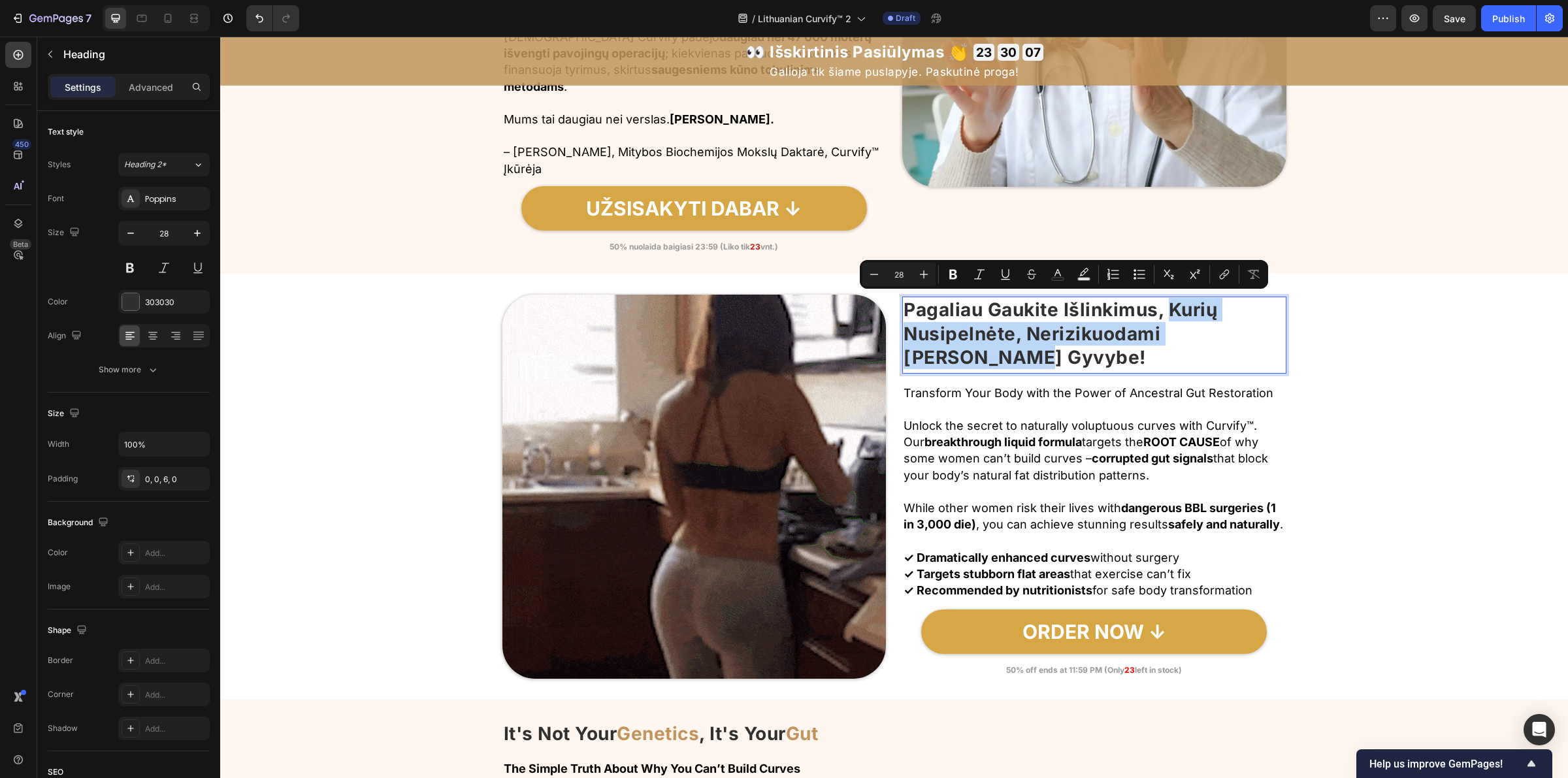
click at [1166, 361] on p "Pagaliau Gaukite Išlinkimus, Kurių Nusipelnėte, Nerizikuodami Savo Gyvybe!" at bounding box center [1095, 333] width 382 height 71
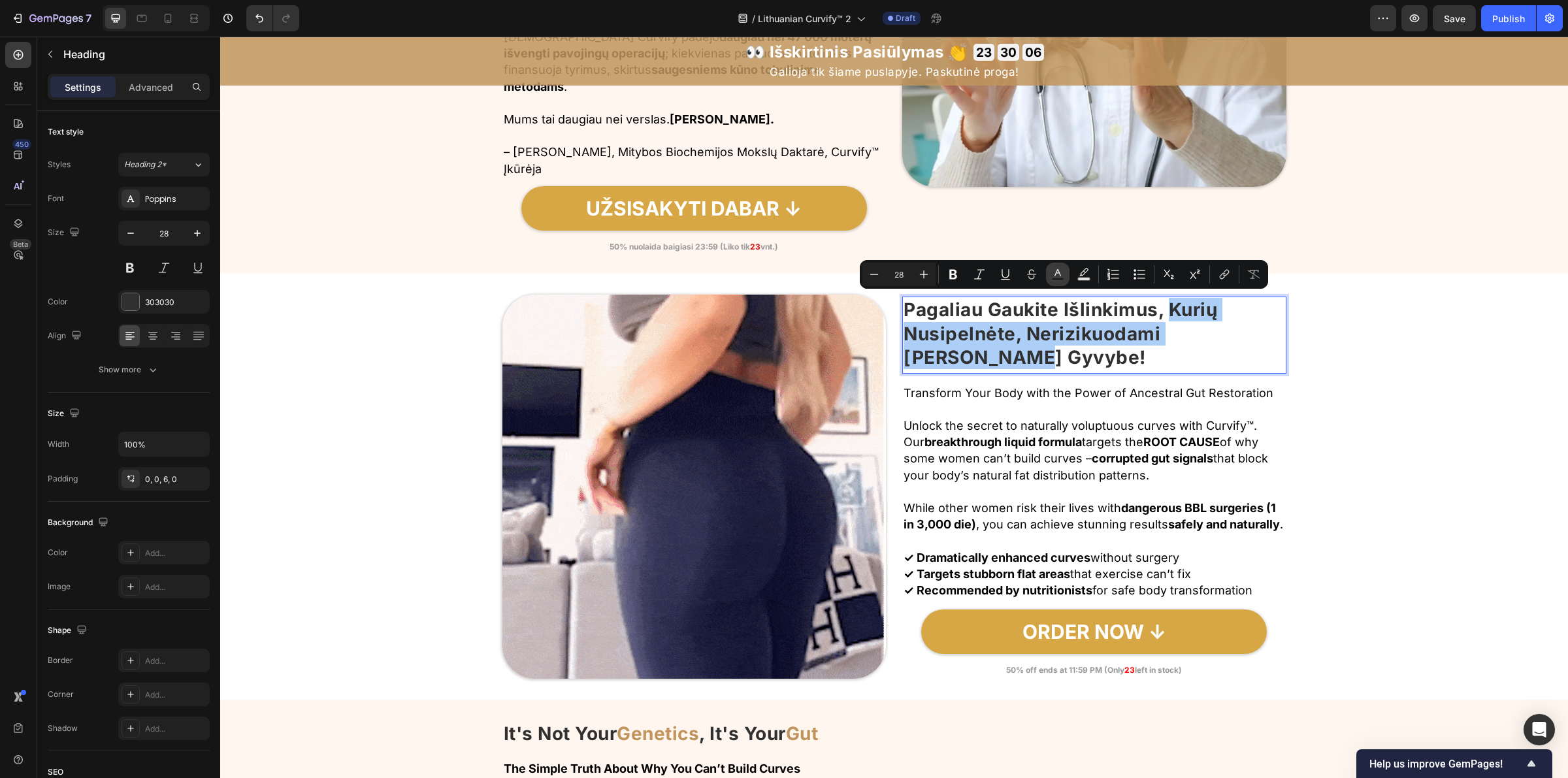
click at [1057, 278] on rect "Editor contextual toolbar" at bounding box center [1058, 278] width 13 height 3
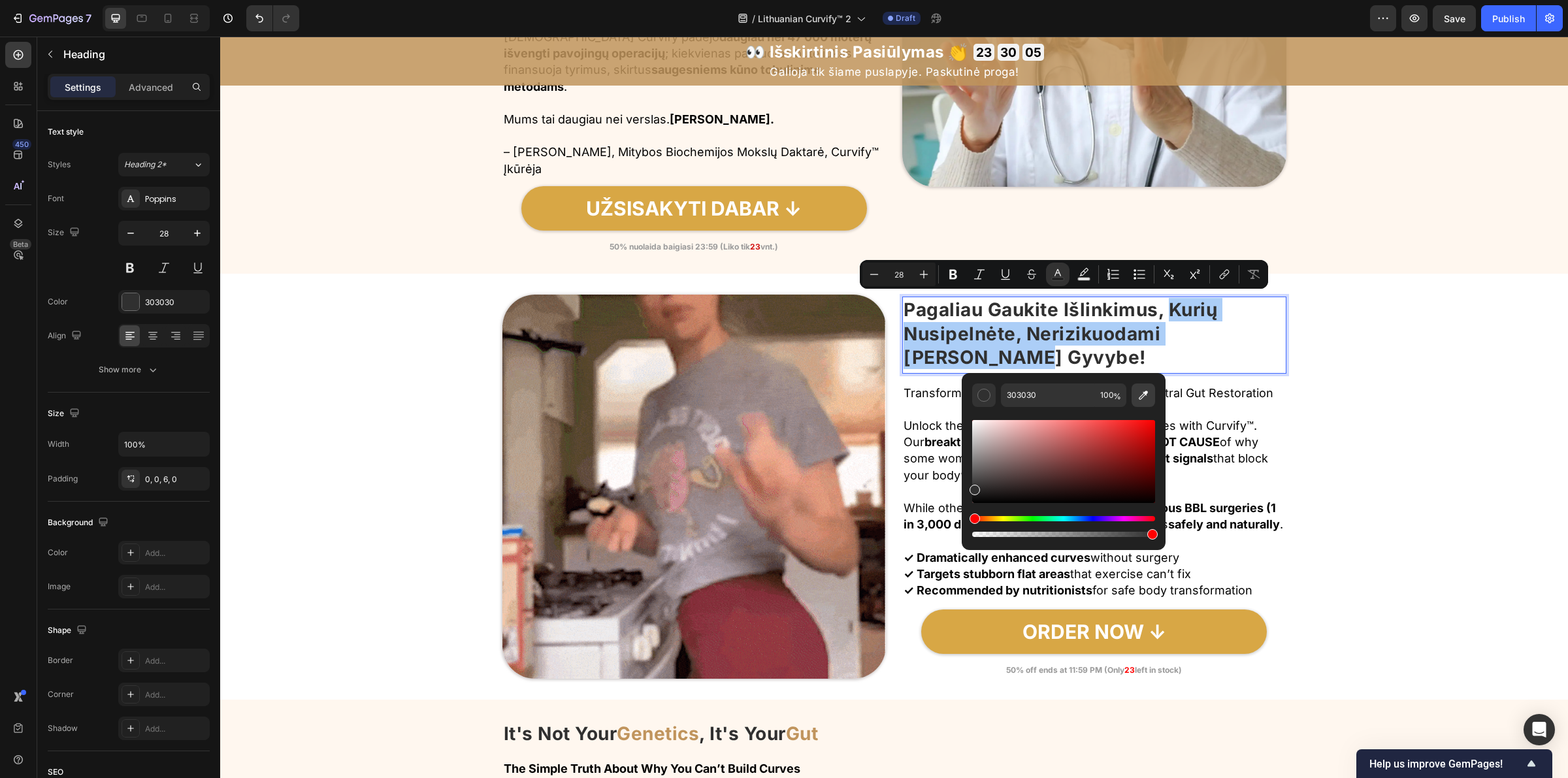
click at [1145, 392] on icon "Editor contextual toolbar" at bounding box center [1142, 394] width 9 height 9
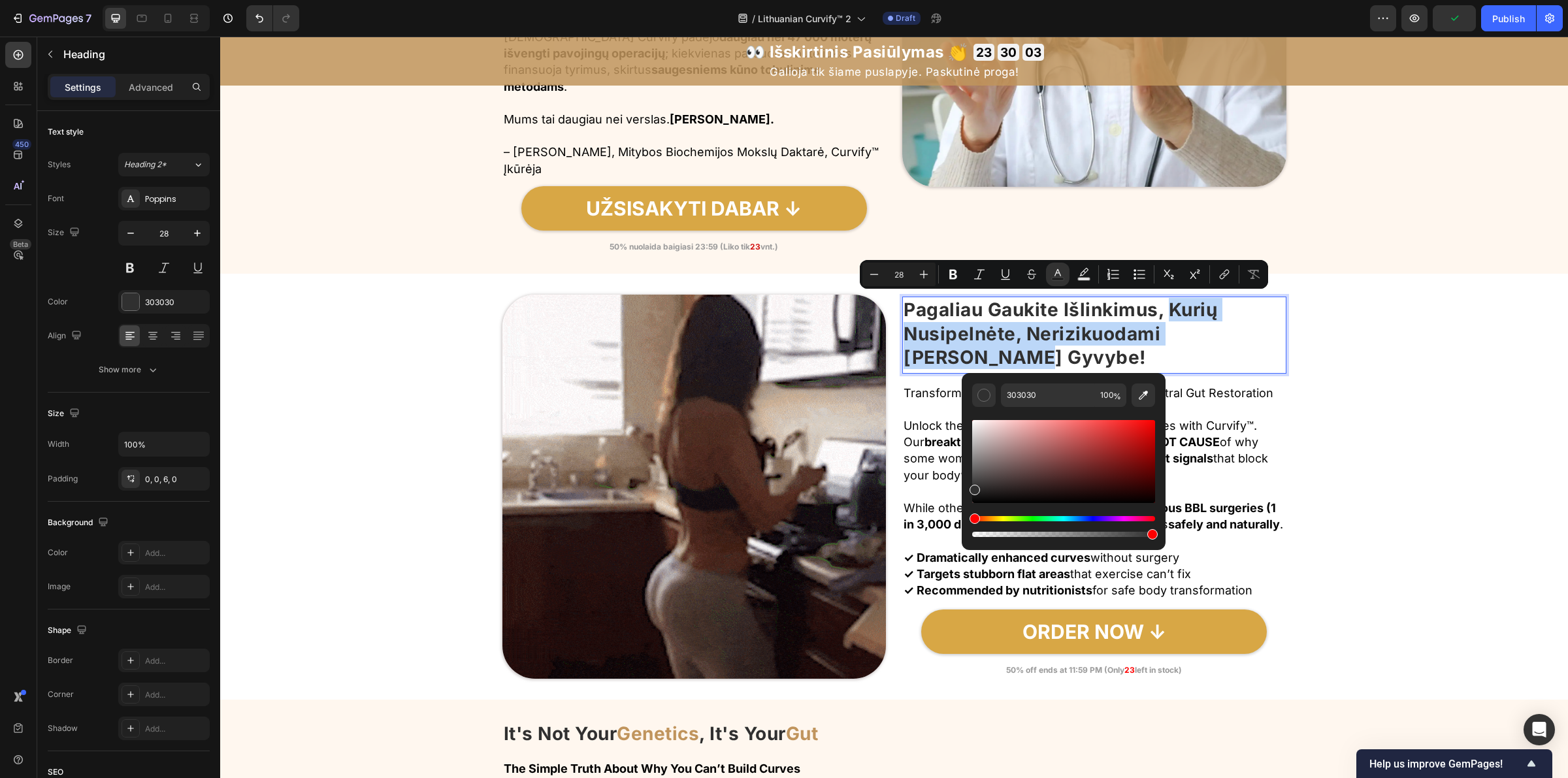
type input "C0945C"
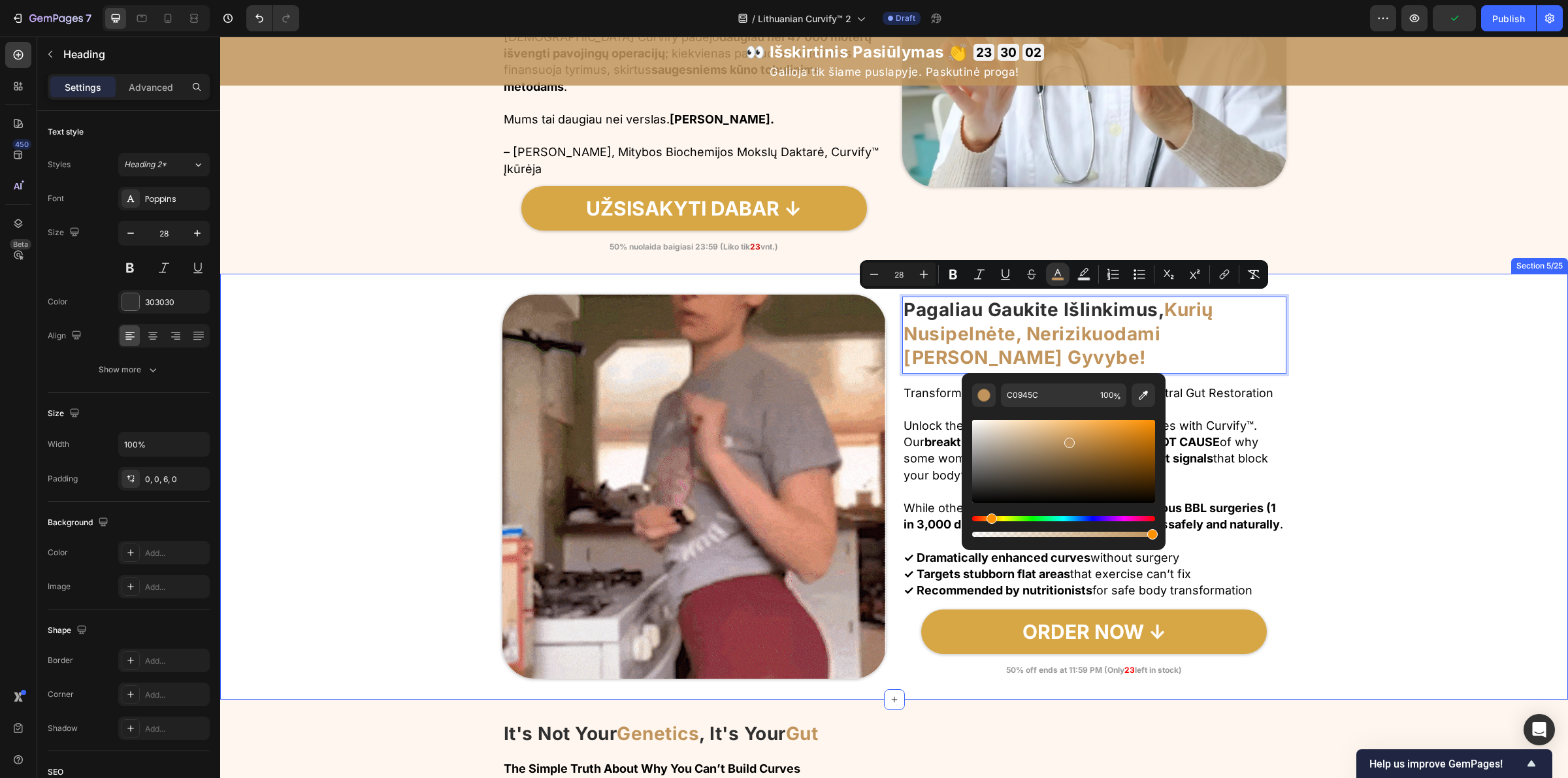
click at [1412, 360] on div "Image Pagaliau Gaukite Išlinkimus, Kurių Nusipelnėte, Nerizikuodami Savo Gyvybe…" at bounding box center [894, 487] width 1348 height 384
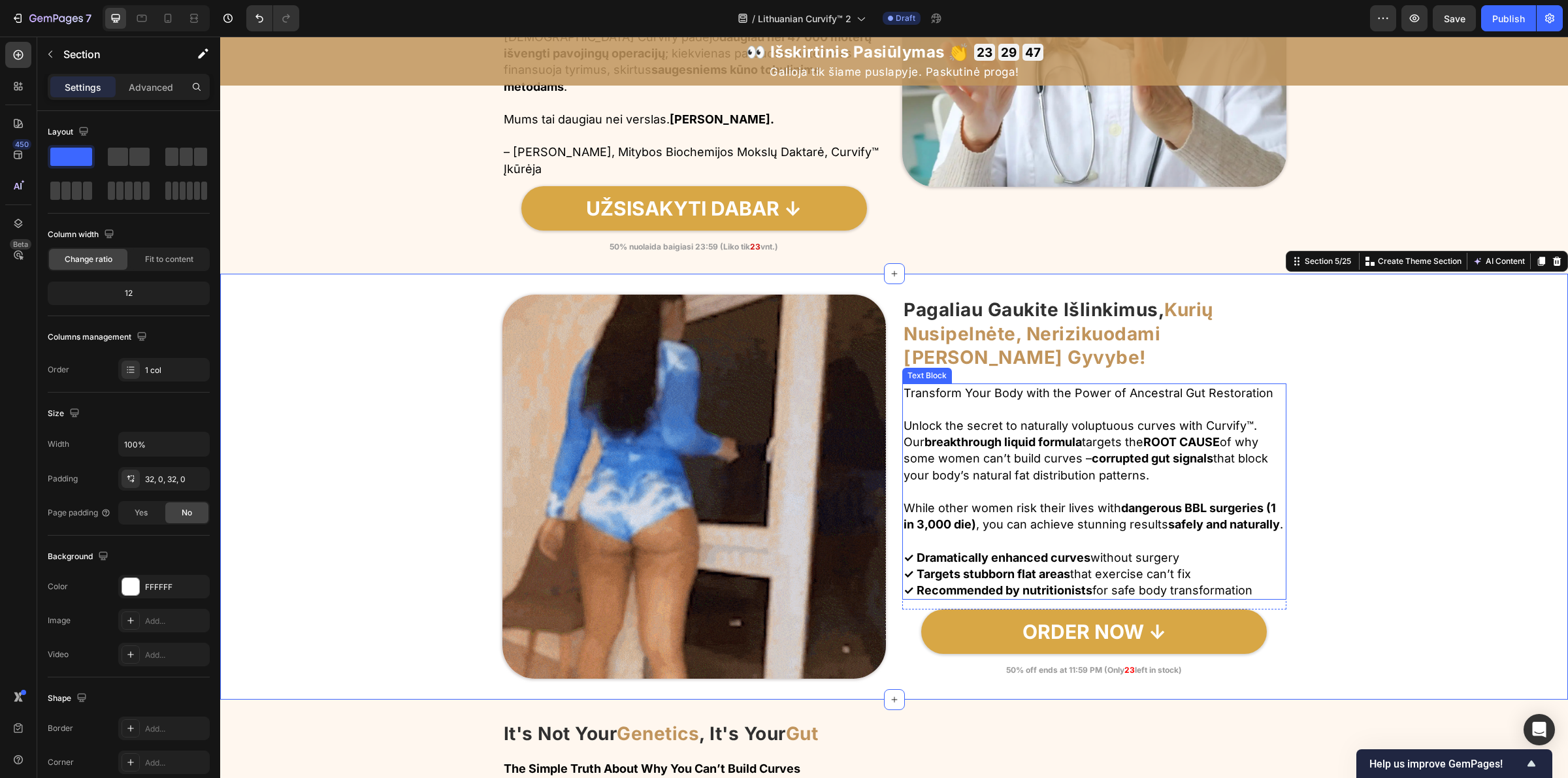
click at [974, 392] on p "Transform Your Body with the Power of Ancestral Gut Restoration" at bounding box center [1095, 392] width 382 height 17
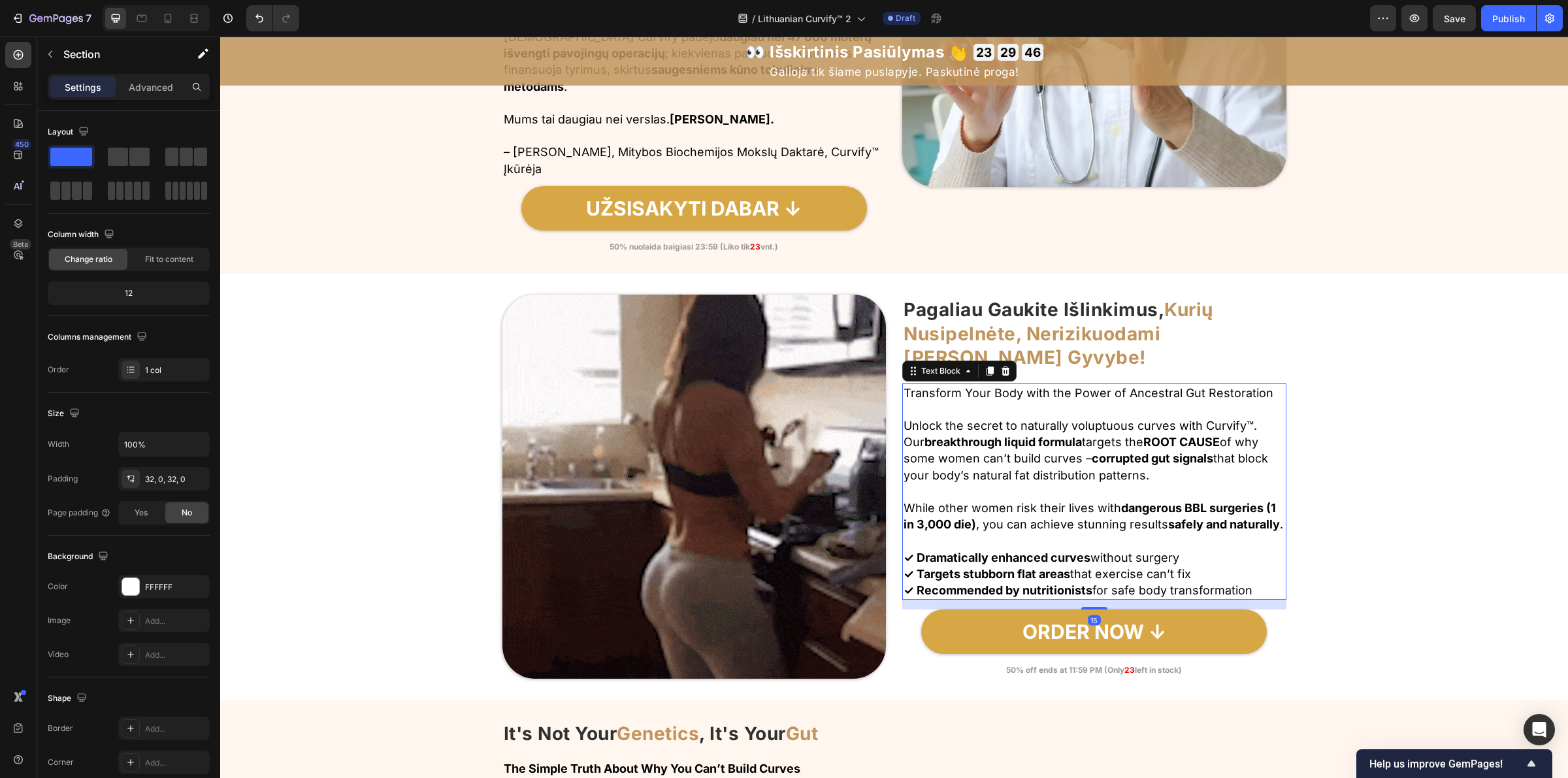
click at [974, 392] on p "Transform Your Body with the Power of Ancestral Gut Restoration" at bounding box center [1095, 392] width 382 height 17
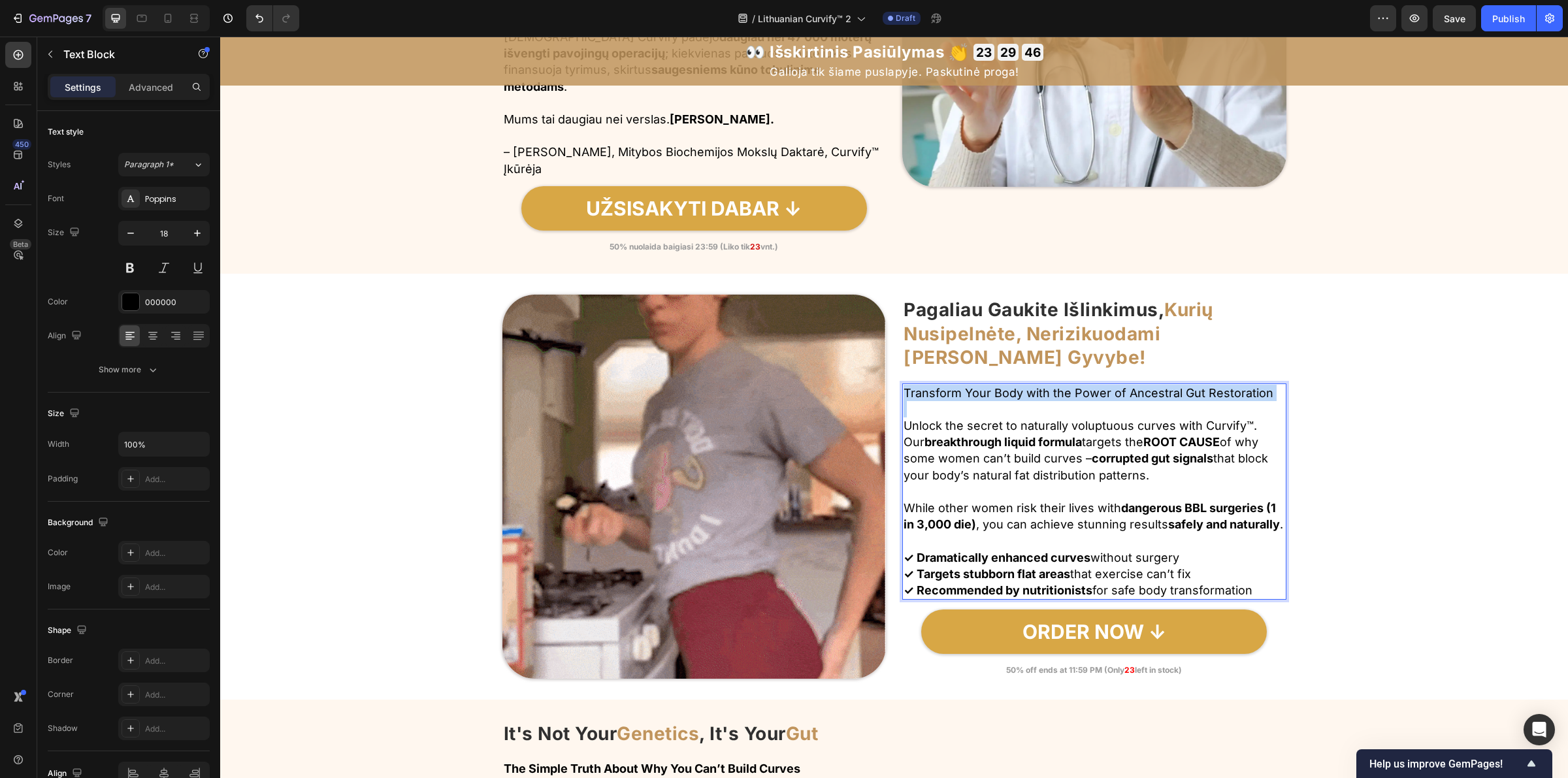
click at [974, 392] on p "Transform Your Body with the Power of Ancestral Gut Restoration" at bounding box center [1095, 392] width 382 height 17
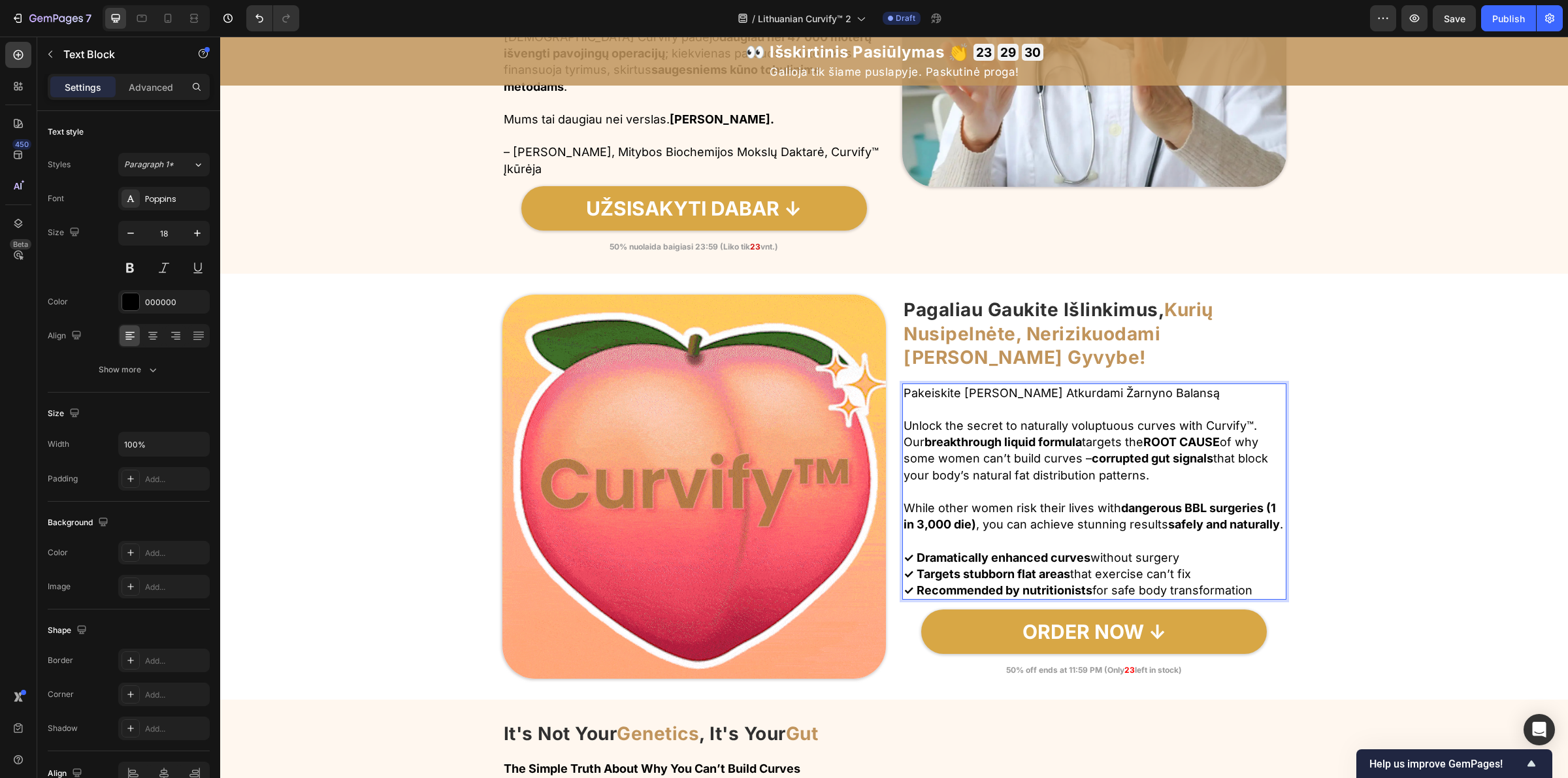
click at [1017, 462] on p "Unlock the secret to naturally voluptuous curves with Curvify™. Our breakthroug…" at bounding box center [1095, 451] width 382 height 66
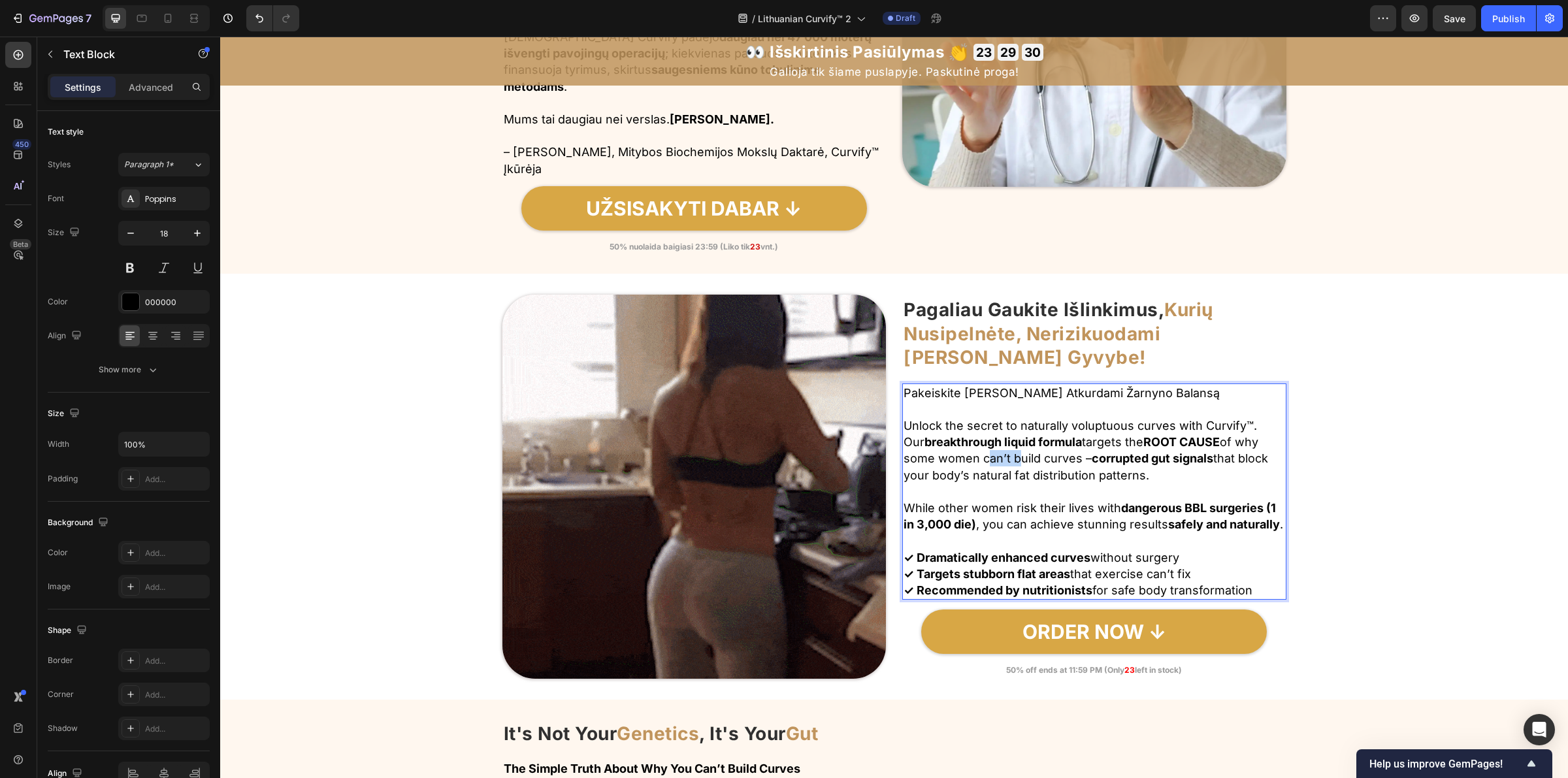
click at [1017, 462] on p "Unlock the secret to naturally voluptuous curves with Curvify™. Our breakthroug…" at bounding box center [1095, 451] width 382 height 66
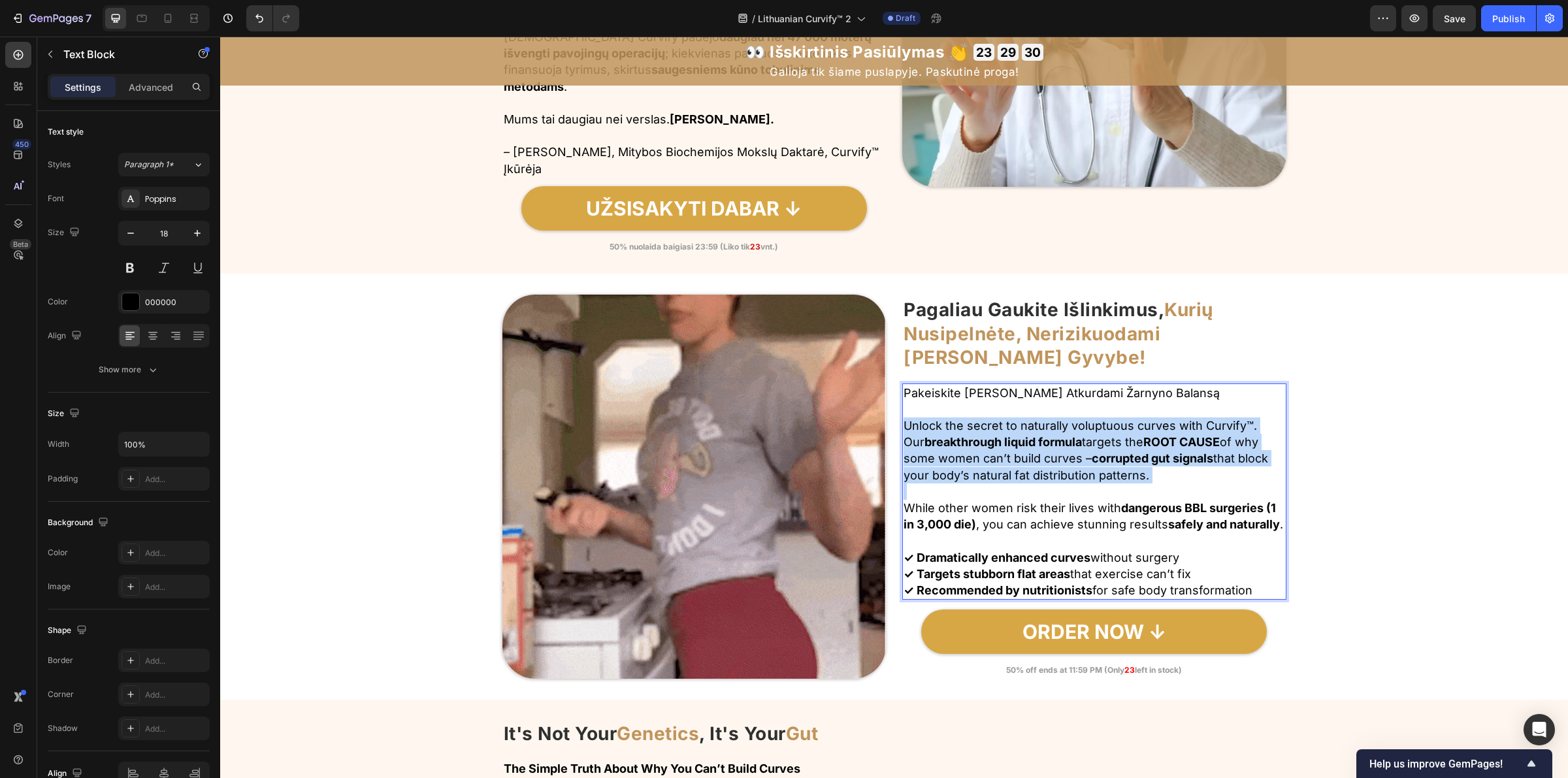
click at [1017, 462] on p "Unlock the secret to naturally voluptuous curves with Curvify™. Our breakthroug…" at bounding box center [1095, 451] width 382 height 66
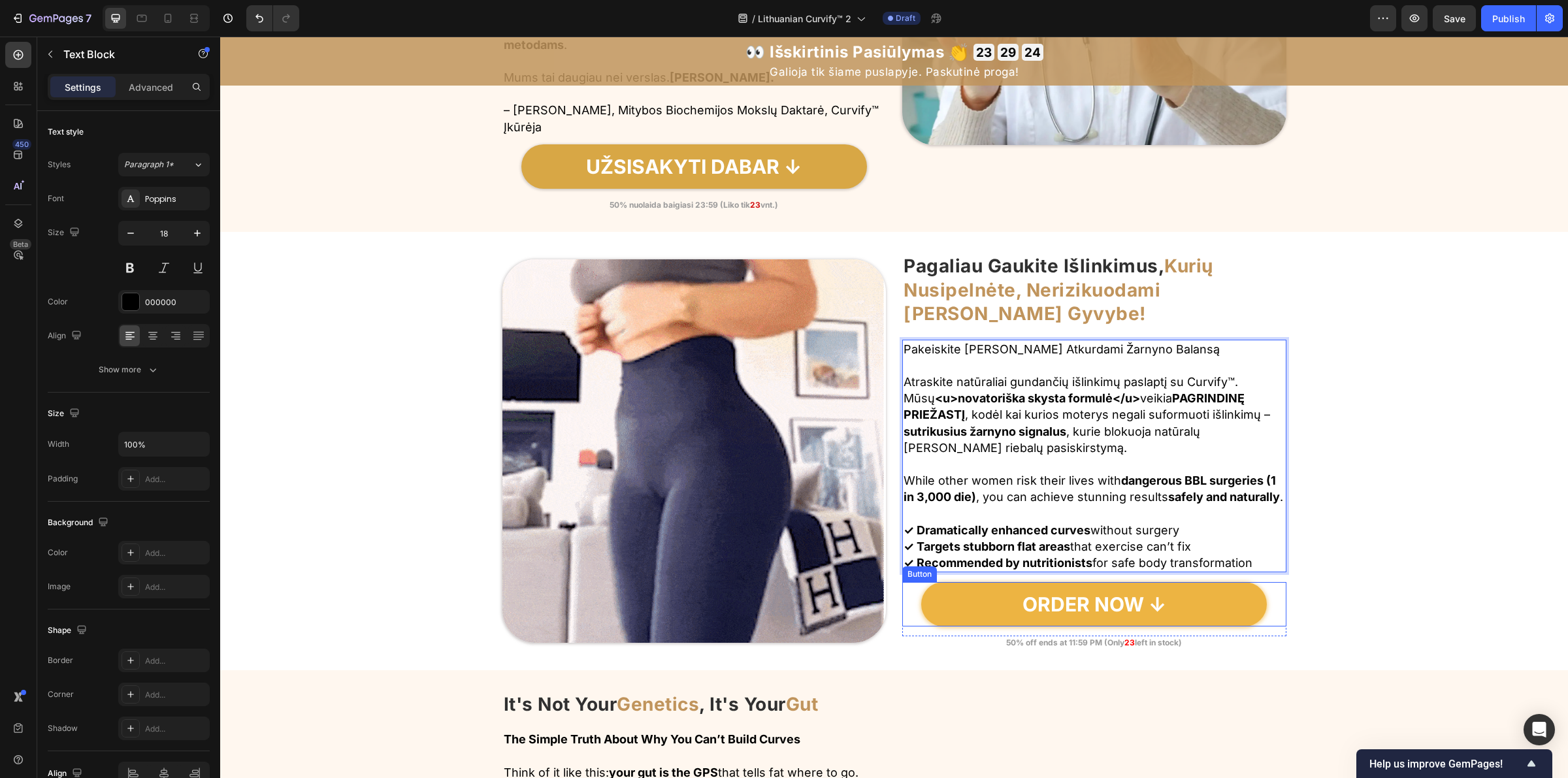
scroll to position [1382, 0]
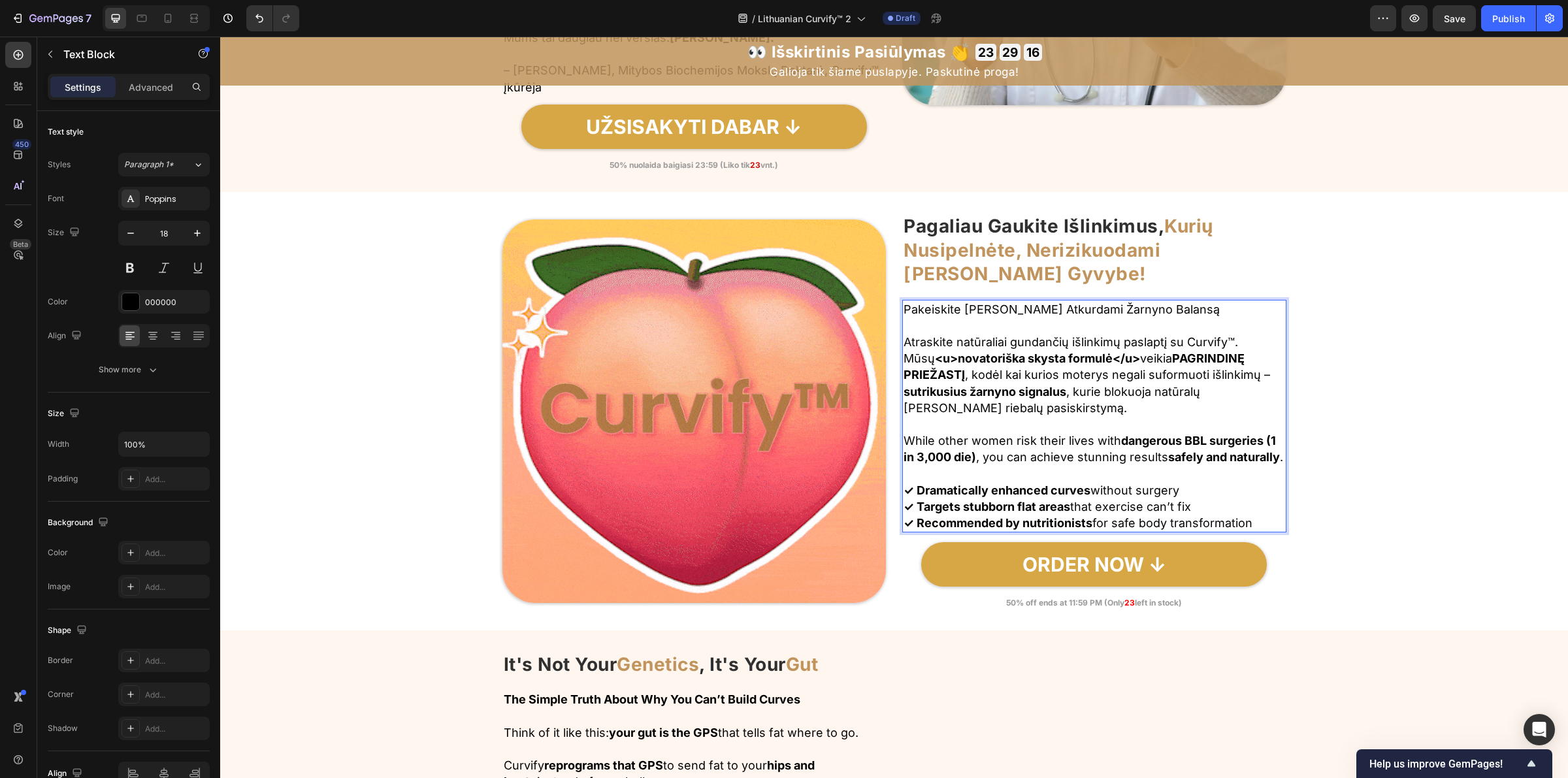
click at [994, 444] on p "While other women risk their lives with dangerous BBL surgeries (1 in 3,000 die…" at bounding box center [1095, 449] width 382 height 33
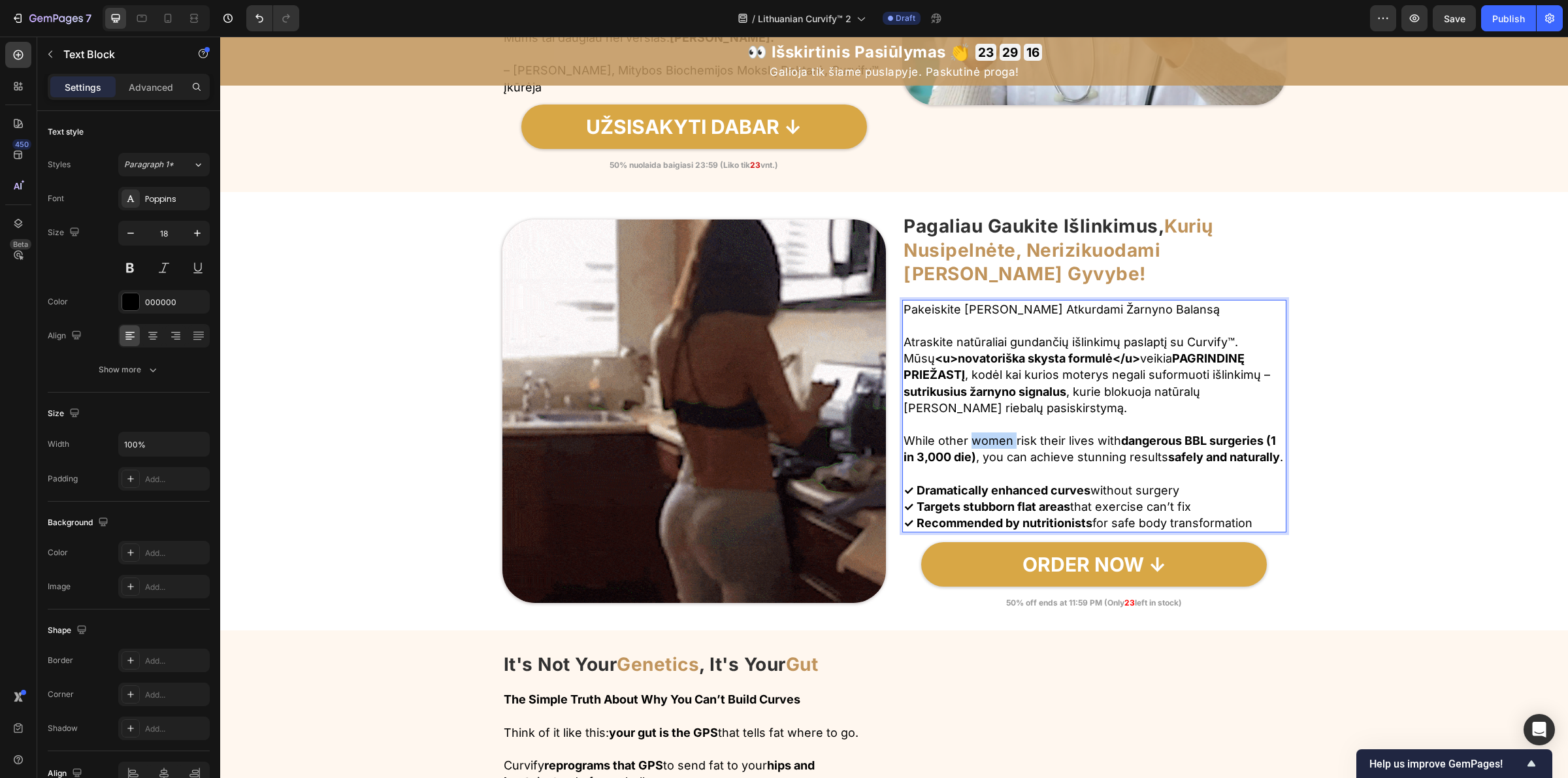
click at [995, 444] on p "While other women risk their lives with dangerous BBL surgeries (1 in 3,000 die…" at bounding box center [1095, 449] width 382 height 33
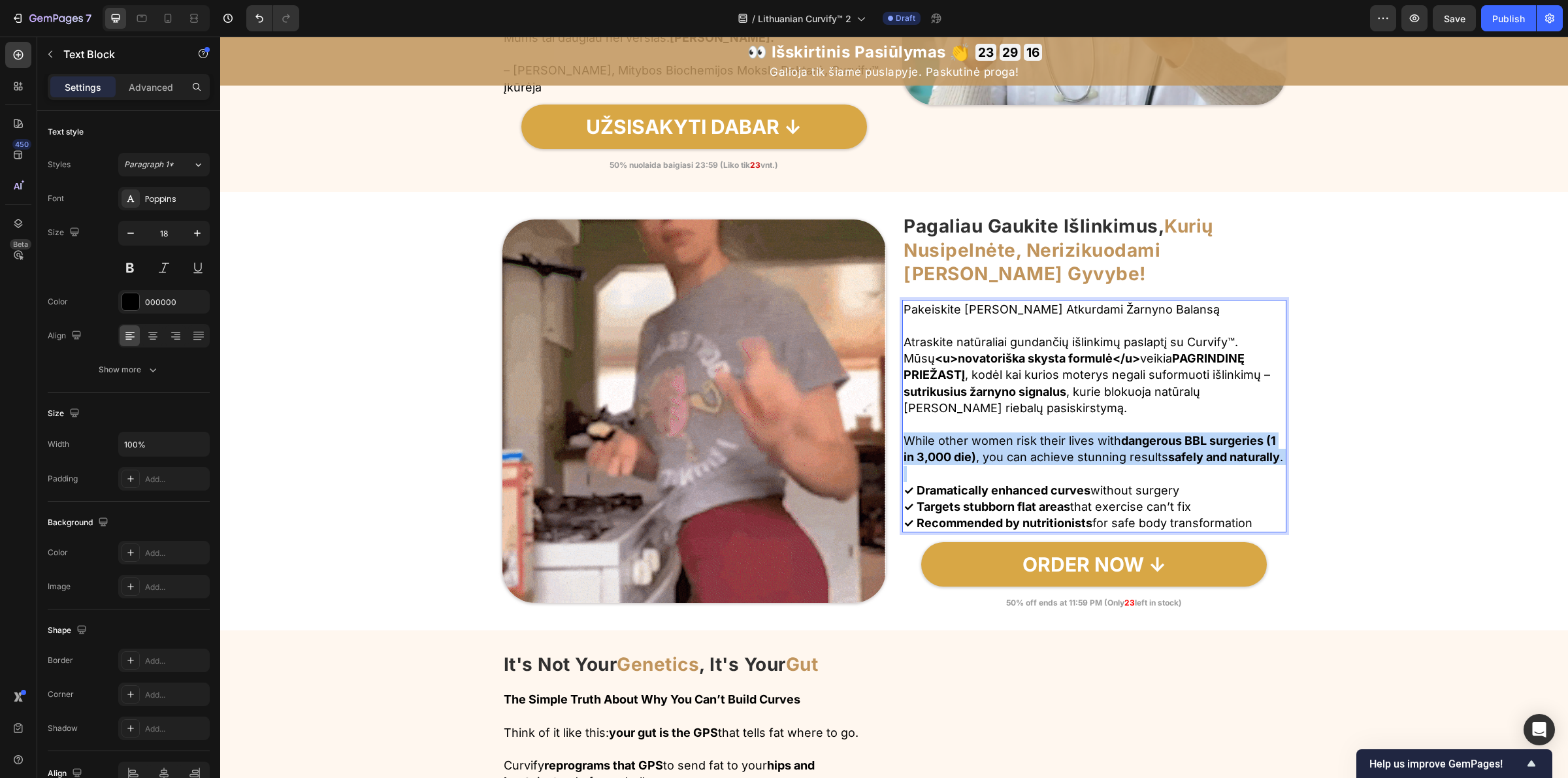
click at [995, 444] on p "While other women risk their lives with dangerous BBL surgeries (1 in 3,000 die…" at bounding box center [1095, 449] width 382 height 33
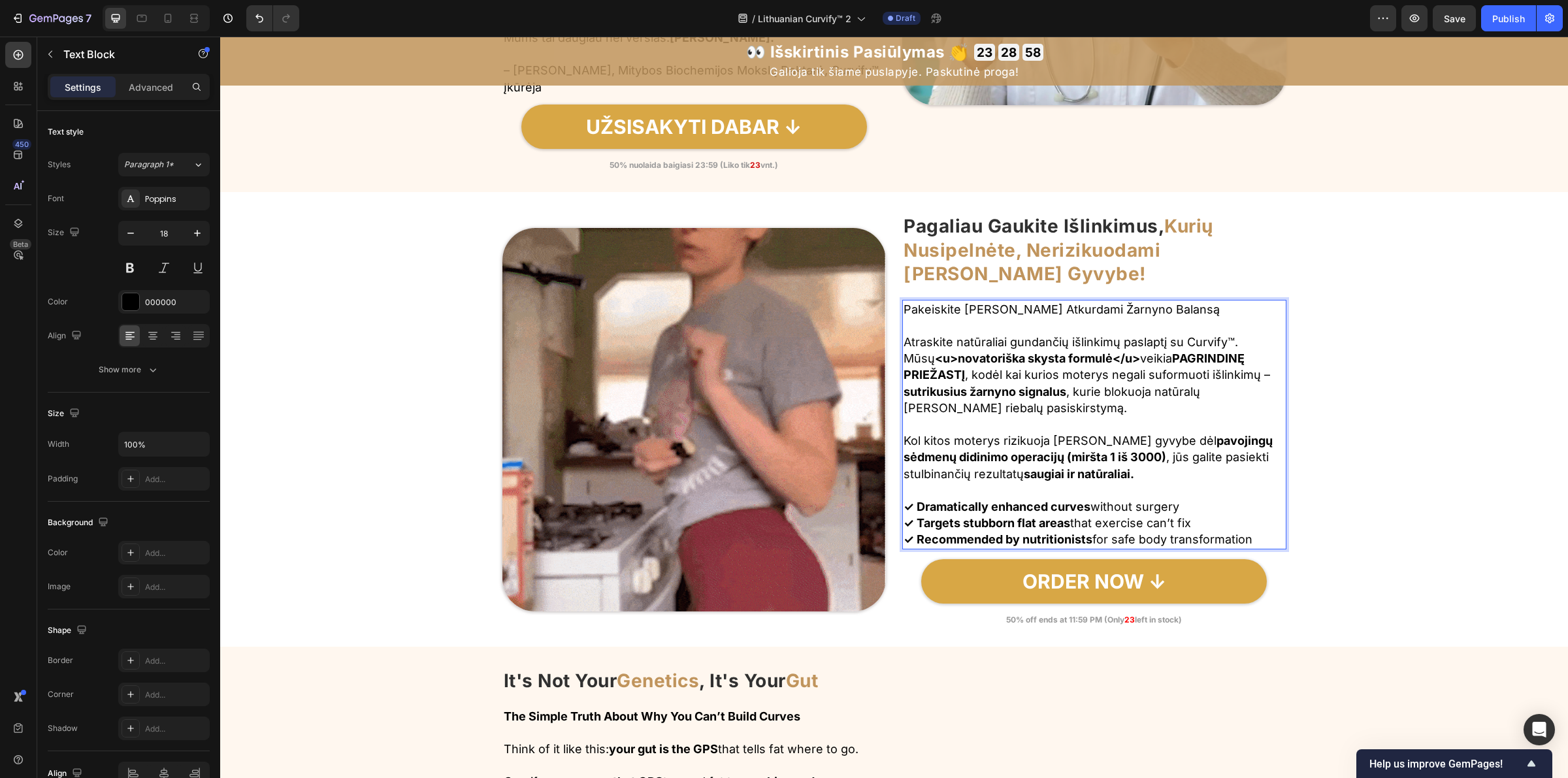
click at [910, 506] on strong "✓ Dramatically enhanced curves" at bounding box center [997, 506] width 187 height 14
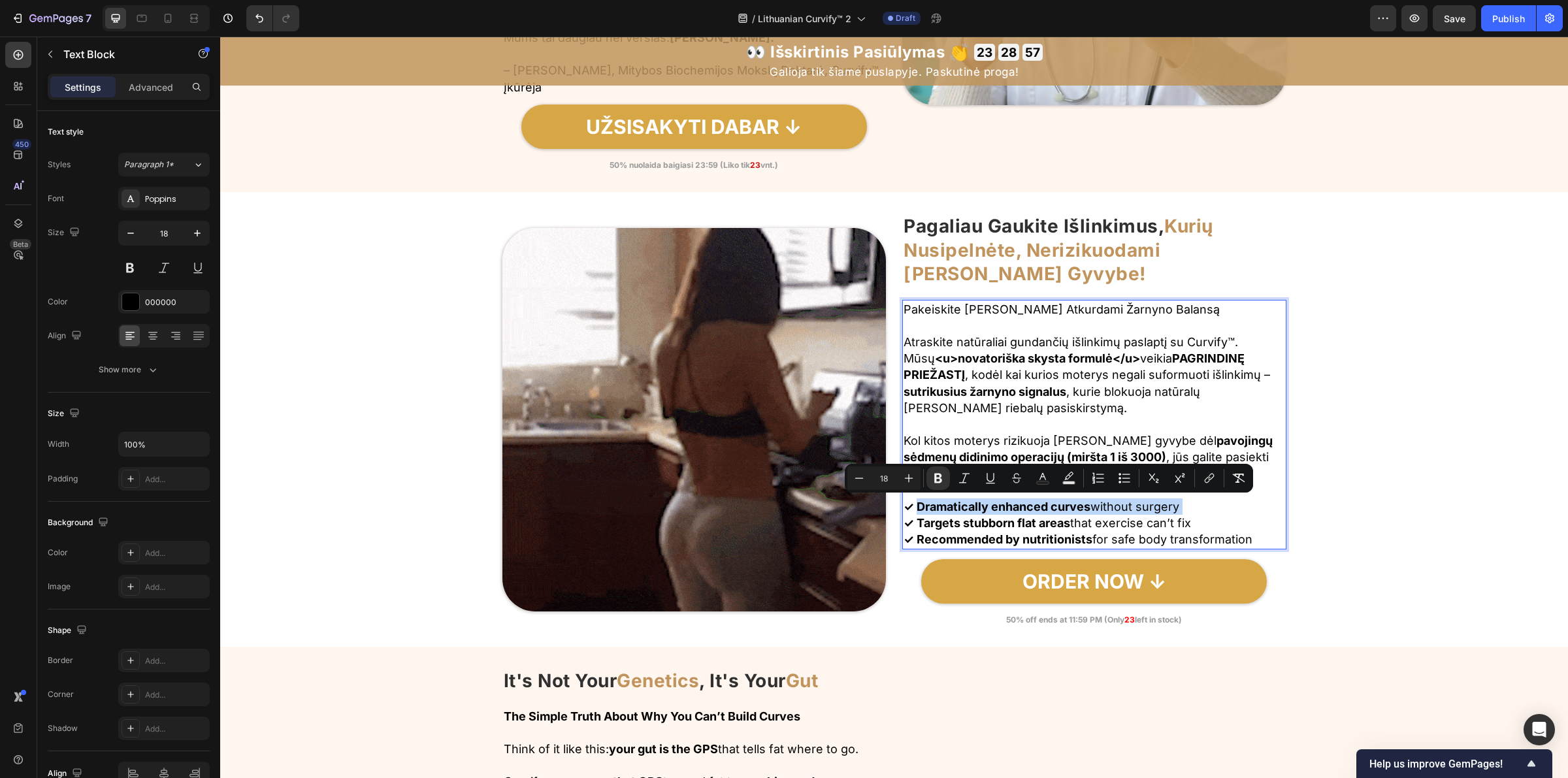
drag, startPoint x: 910, startPoint y: 506, endPoint x: 1245, endPoint y: 507, distance: 335.0
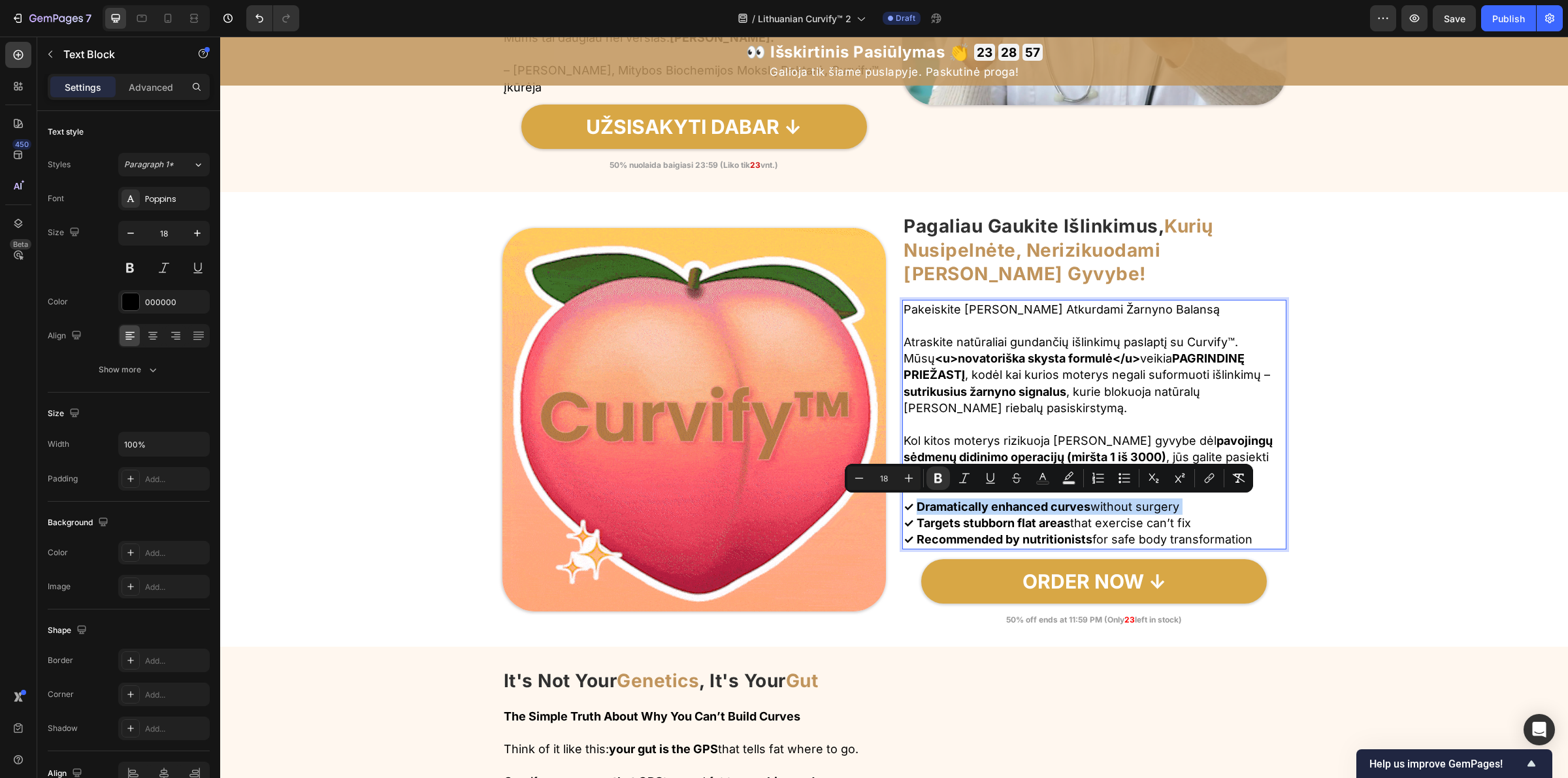
click at [1245, 507] on p "✓ Dramatically enhanced curves without surgery ✓ Targets stubborn flat areas th…" at bounding box center [1095, 523] width 382 height 50
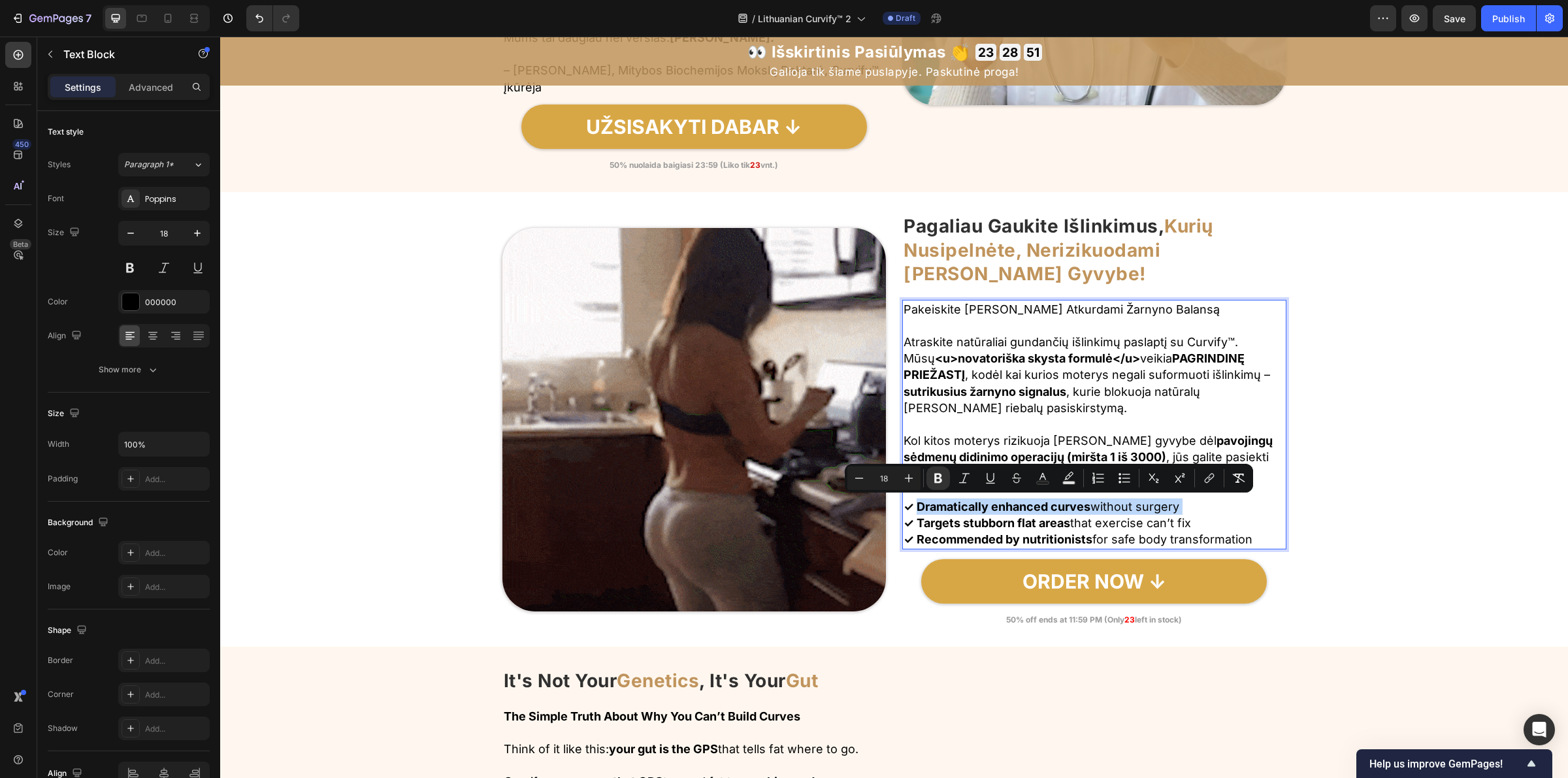
click at [926, 500] on strong "✓ Dramatically enhanced curves" at bounding box center [997, 506] width 187 height 14
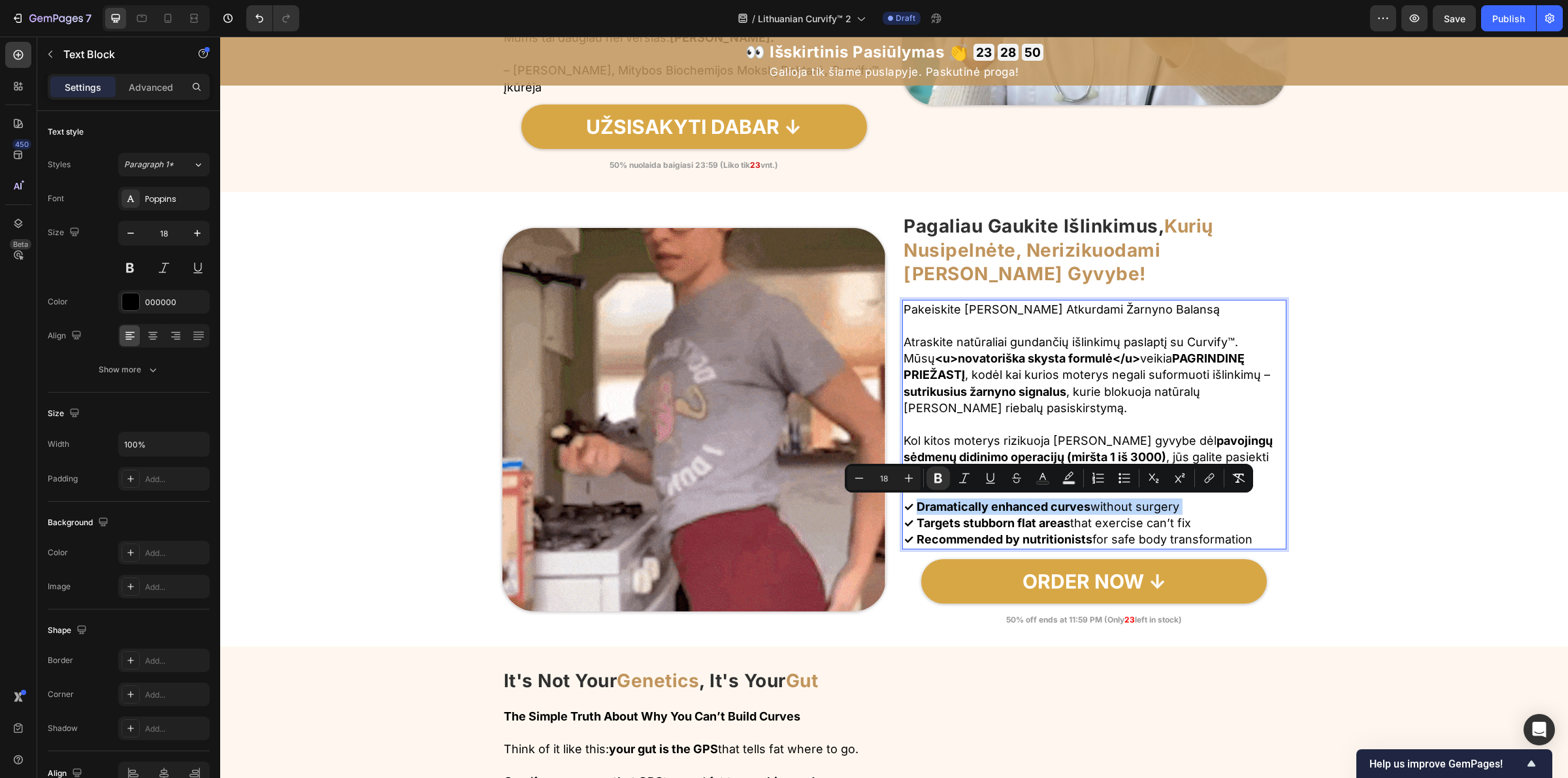
click at [913, 511] on strong "✓ Dramatically enhanced curves" at bounding box center [997, 506] width 187 height 14
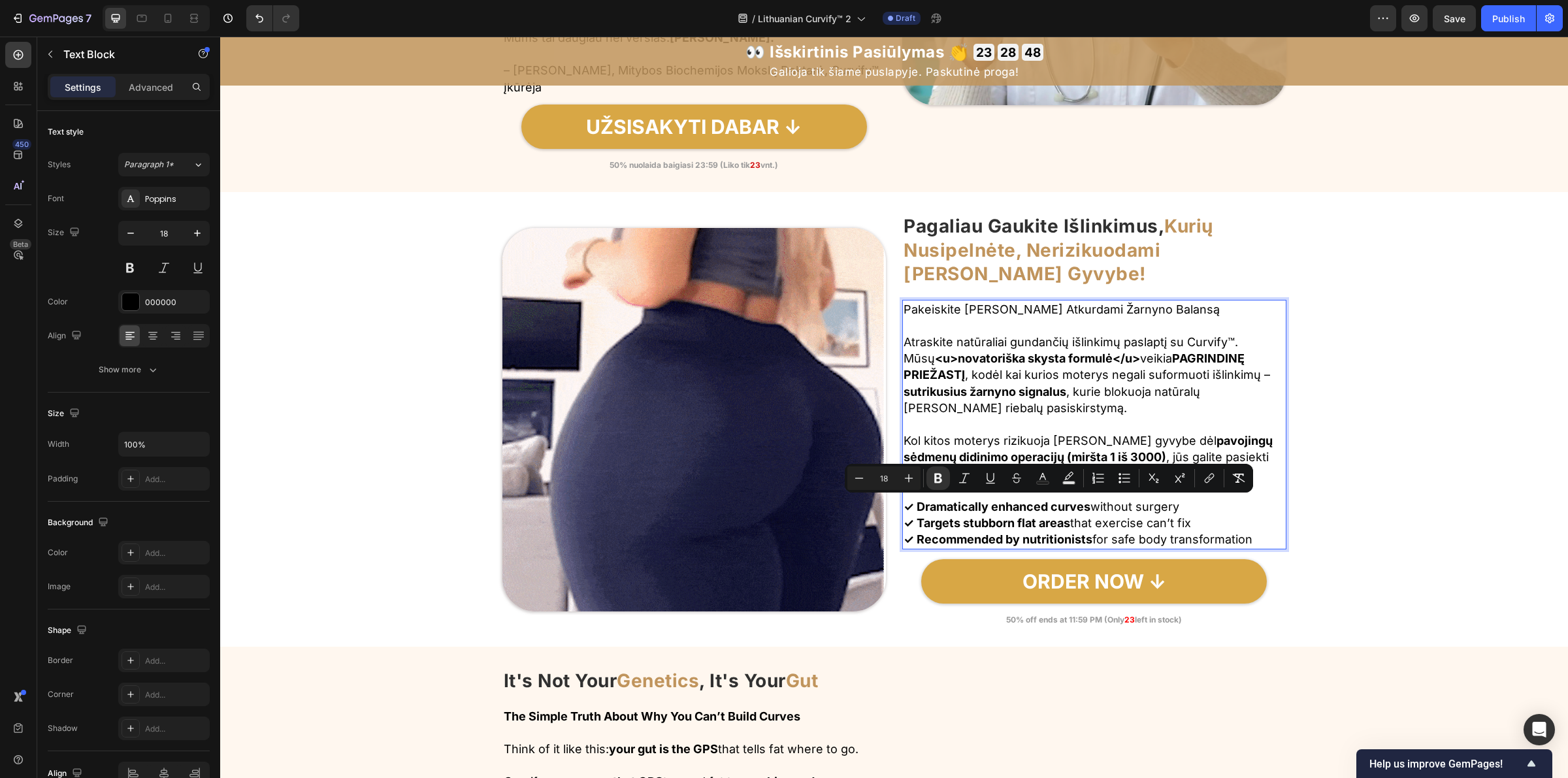
drag, startPoint x: 912, startPoint y: 509, endPoint x: 1188, endPoint y: 510, distance: 276.0
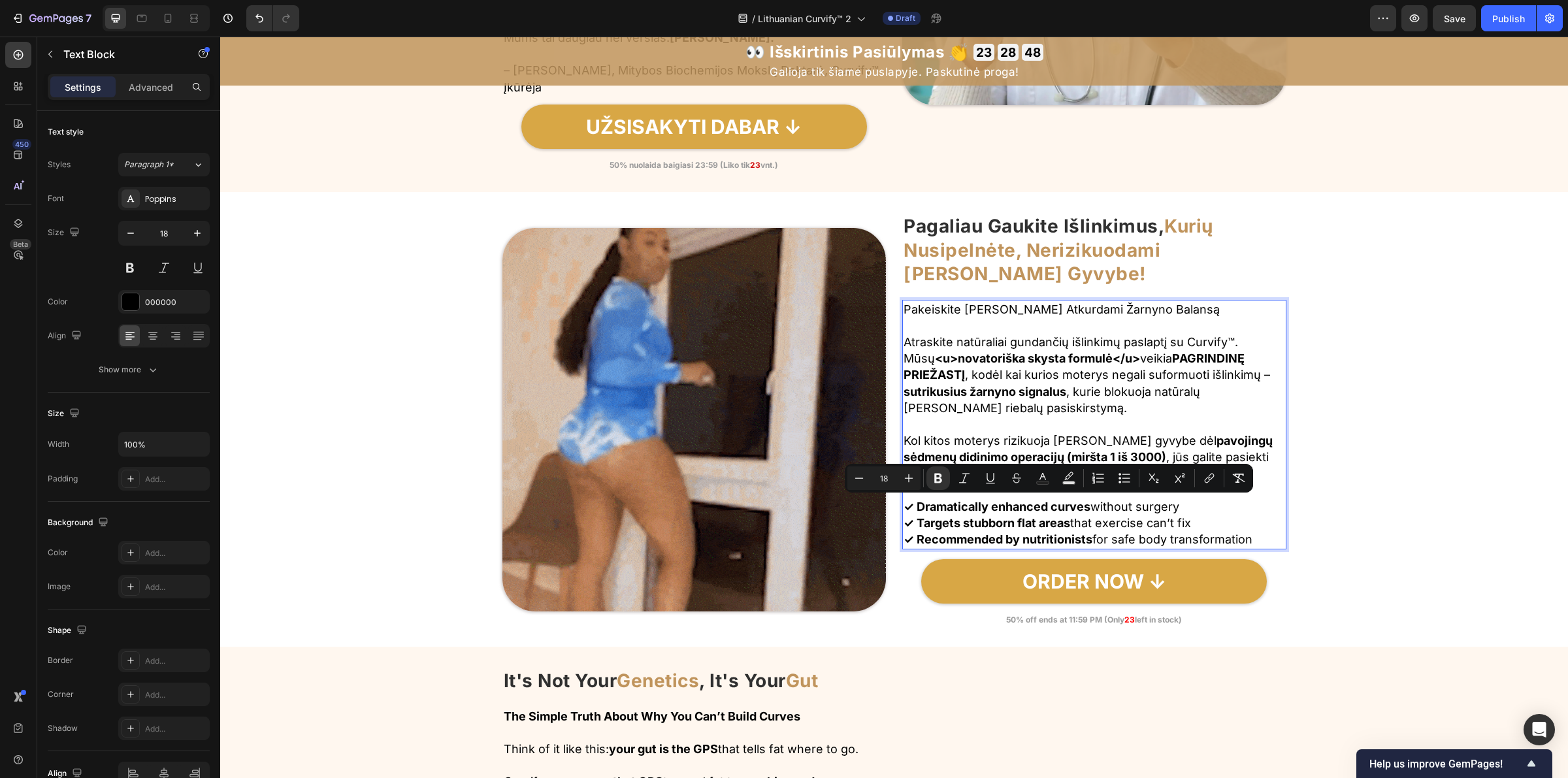
click at [1188, 510] on p "✓ Dramatically enhanced curves without surgery ✓ Targets stubborn flat areas th…" at bounding box center [1095, 523] width 382 height 50
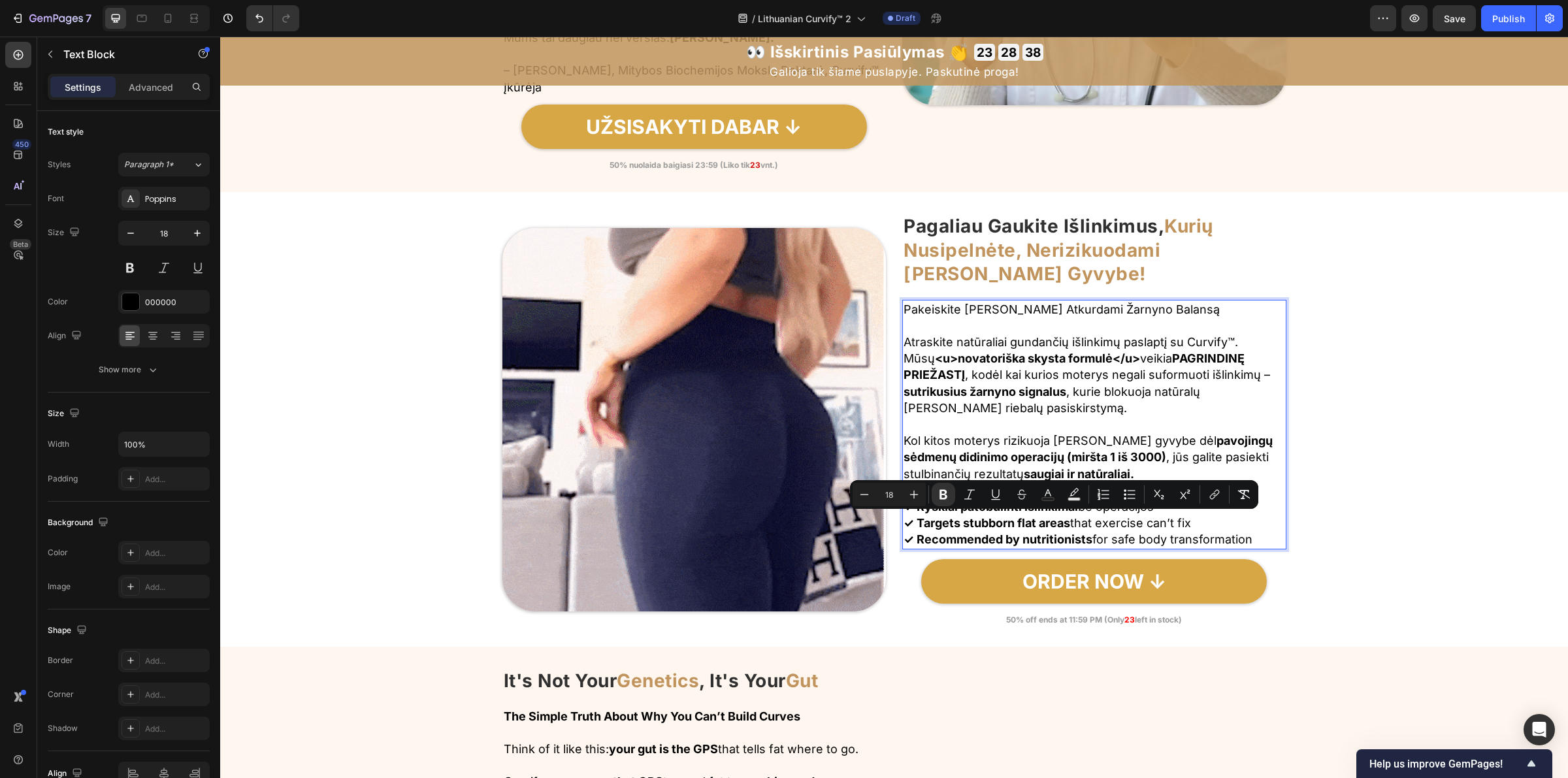
drag, startPoint x: 910, startPoint y: 519, endPoint x: 1211, endPoint y: 523, distance: 301.0
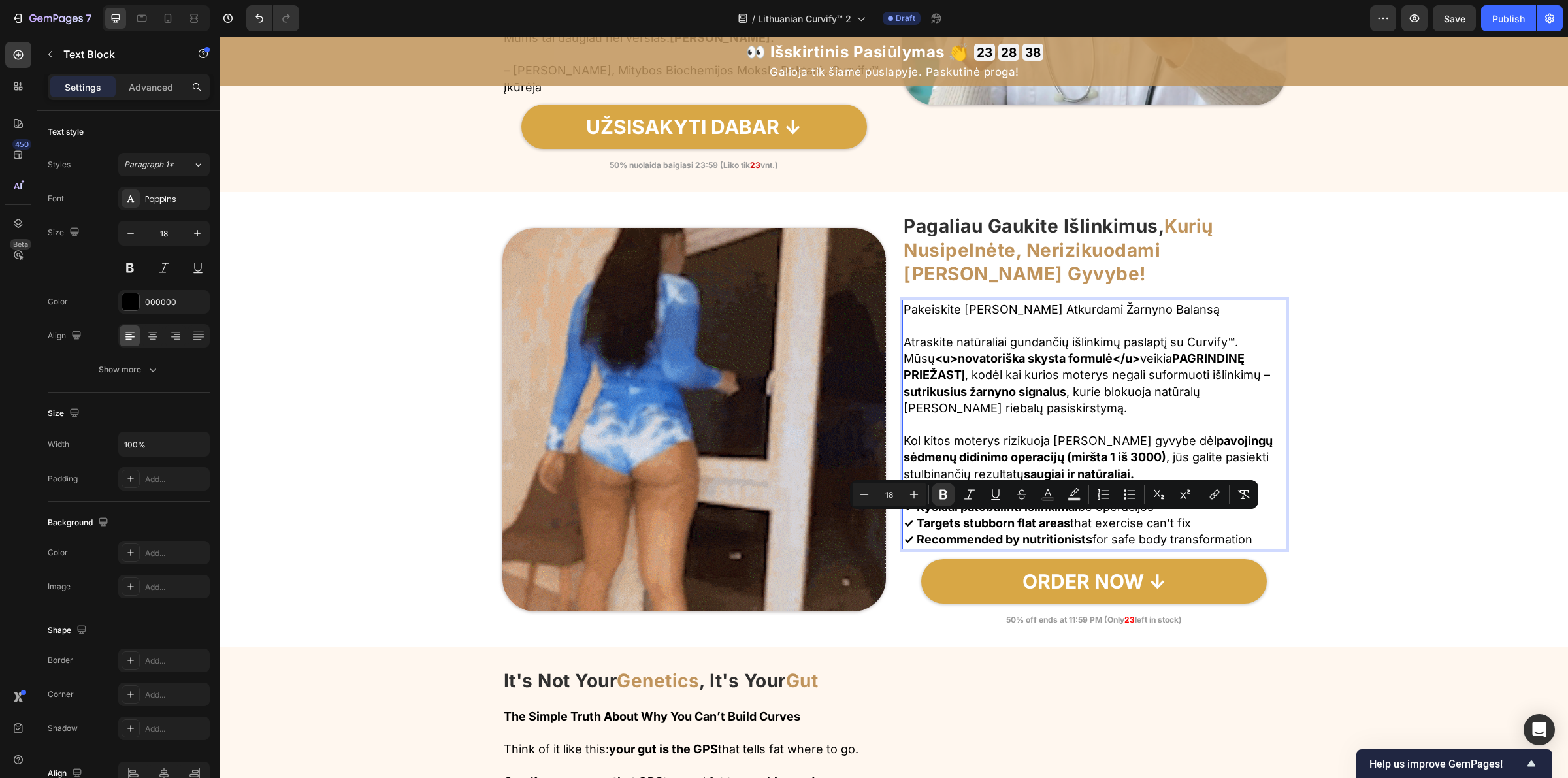
click at [1211, 523] on p "✓ Ryškiai patobulinti išlinkimai be operacijos ✓ Targets stubborn flat areas th…" at bounding box center [1095, 523] width 382 height 50
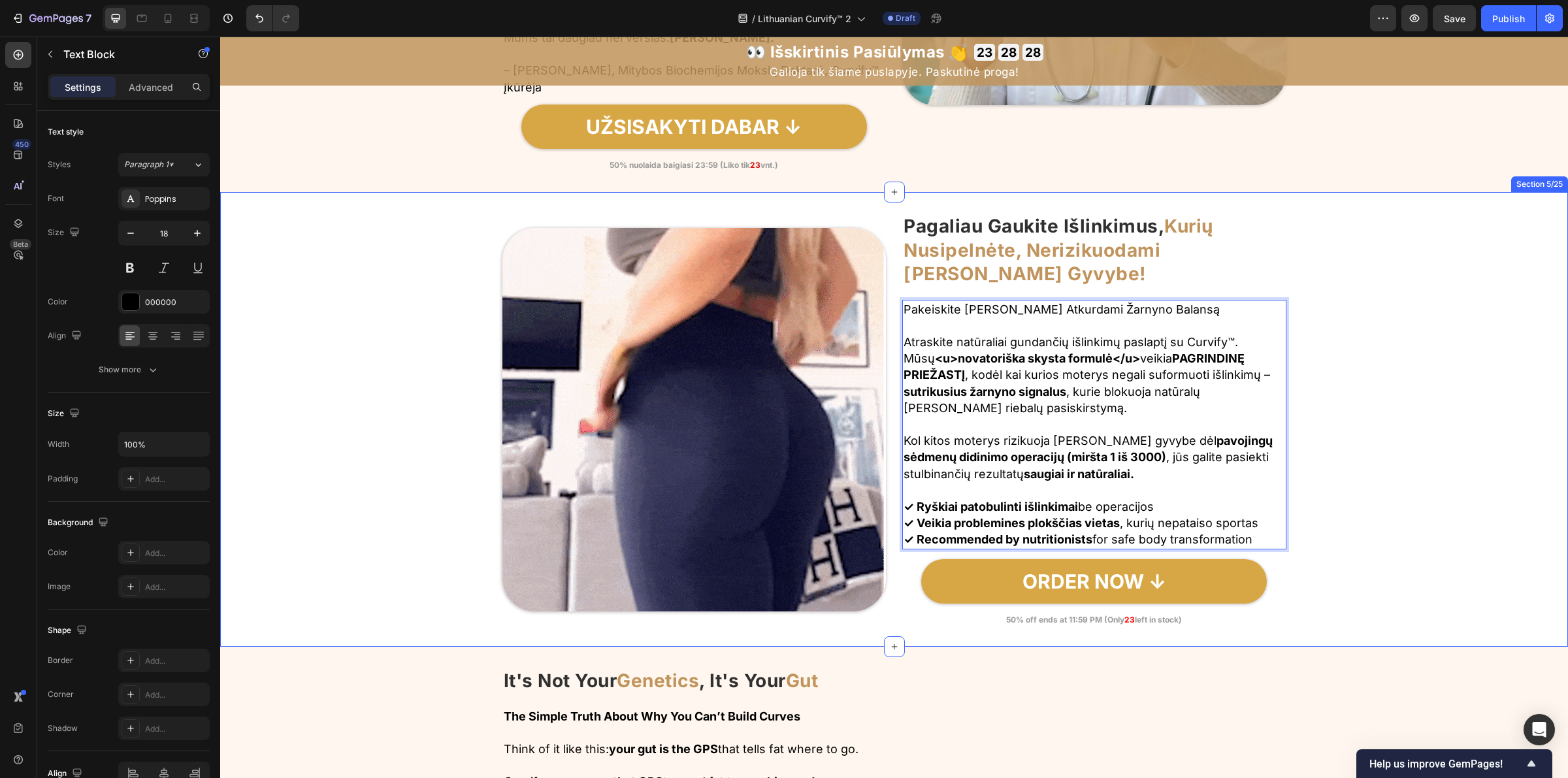
drag, startPoint x: 910, startPoint y: 540, endPoint x: 1286, endPoint y: 542, distance: 376.0
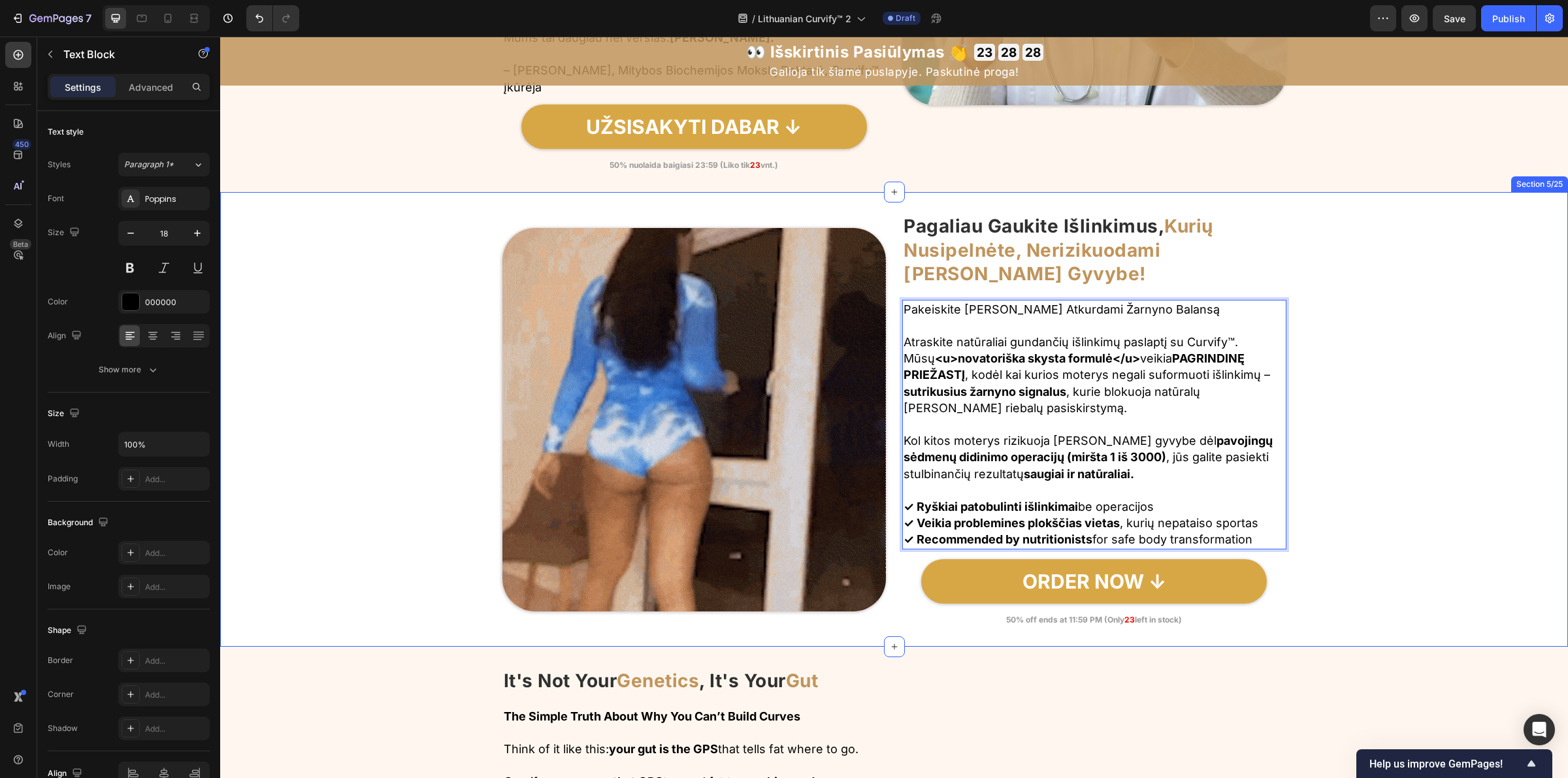
click at [1286, 542] on div "Image Pagaliau Gaukite Išlinkimus, Kurių Nusipelnėte, Nerizikuodami Savo Gyvybe…" at bounding box center [894, 420] width 1348 height 413
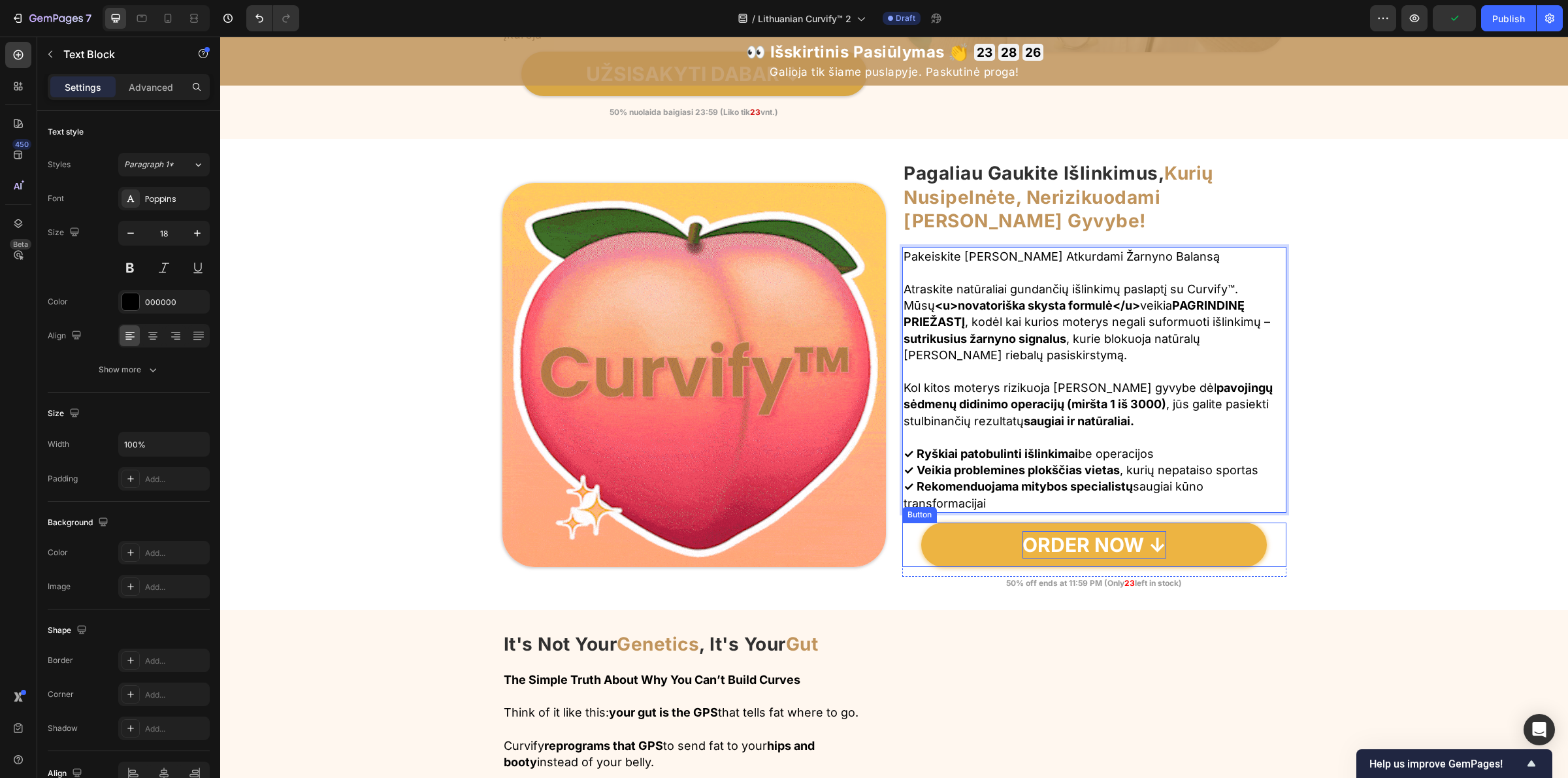
scroll to position [1463, 0]
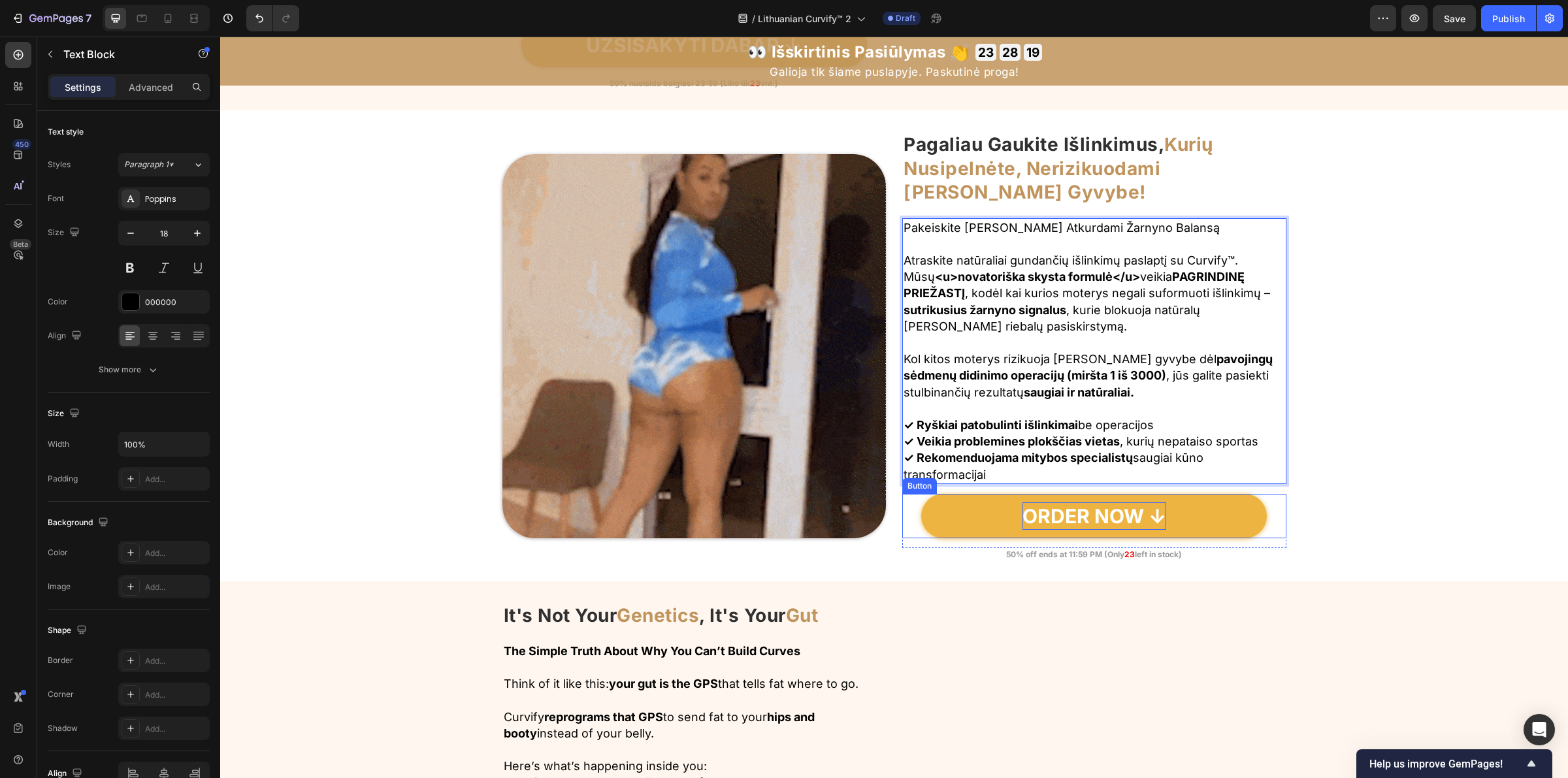
click at [1057, 514] on p "ORDER NOW ↓" at bounding box center [1095, 516] width 144 height 27
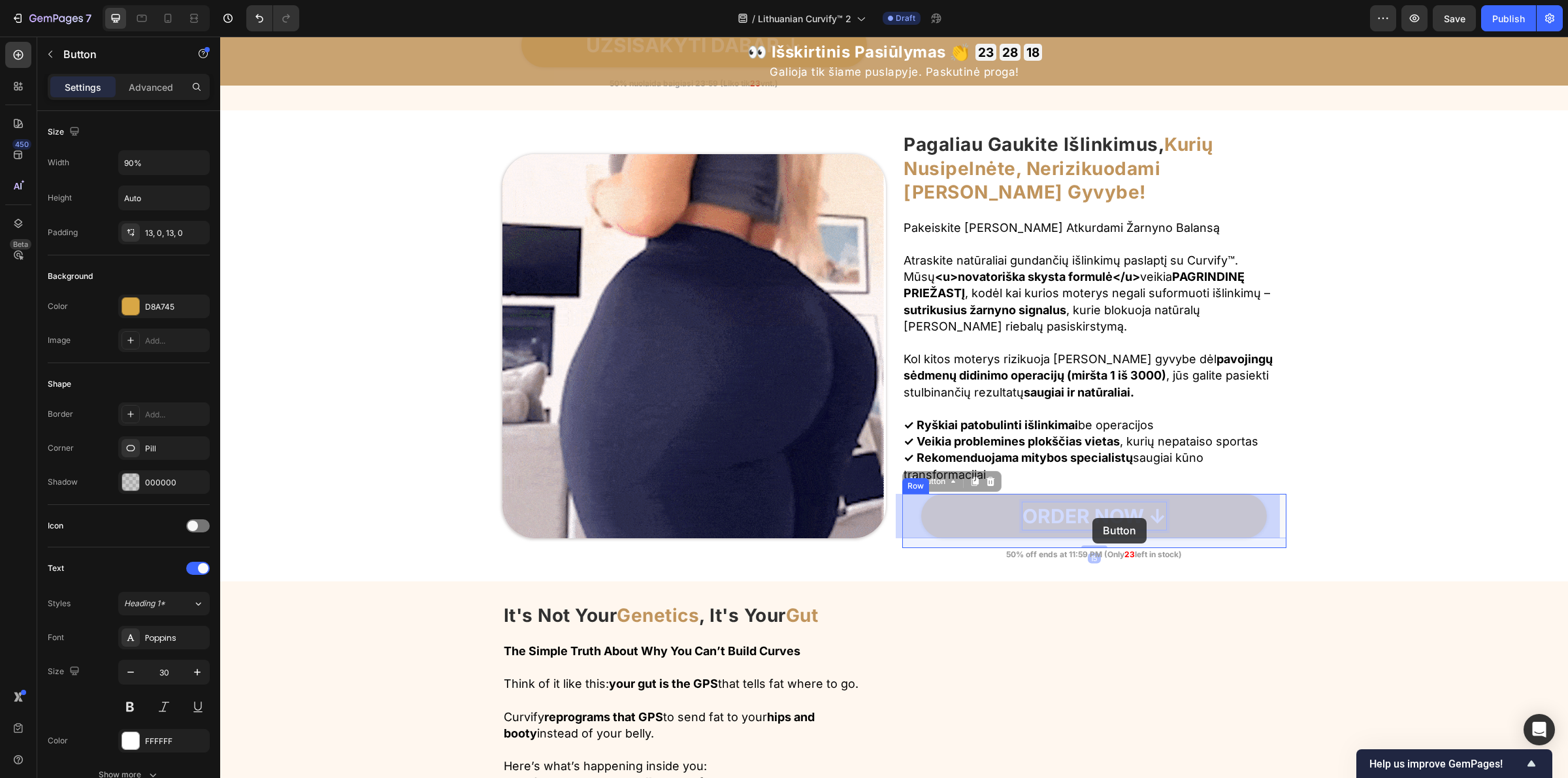
drag, startPoint x: 1024, startPoint y: 518, endPoint x: 1104, endPoint y: 518, distance: 80.0
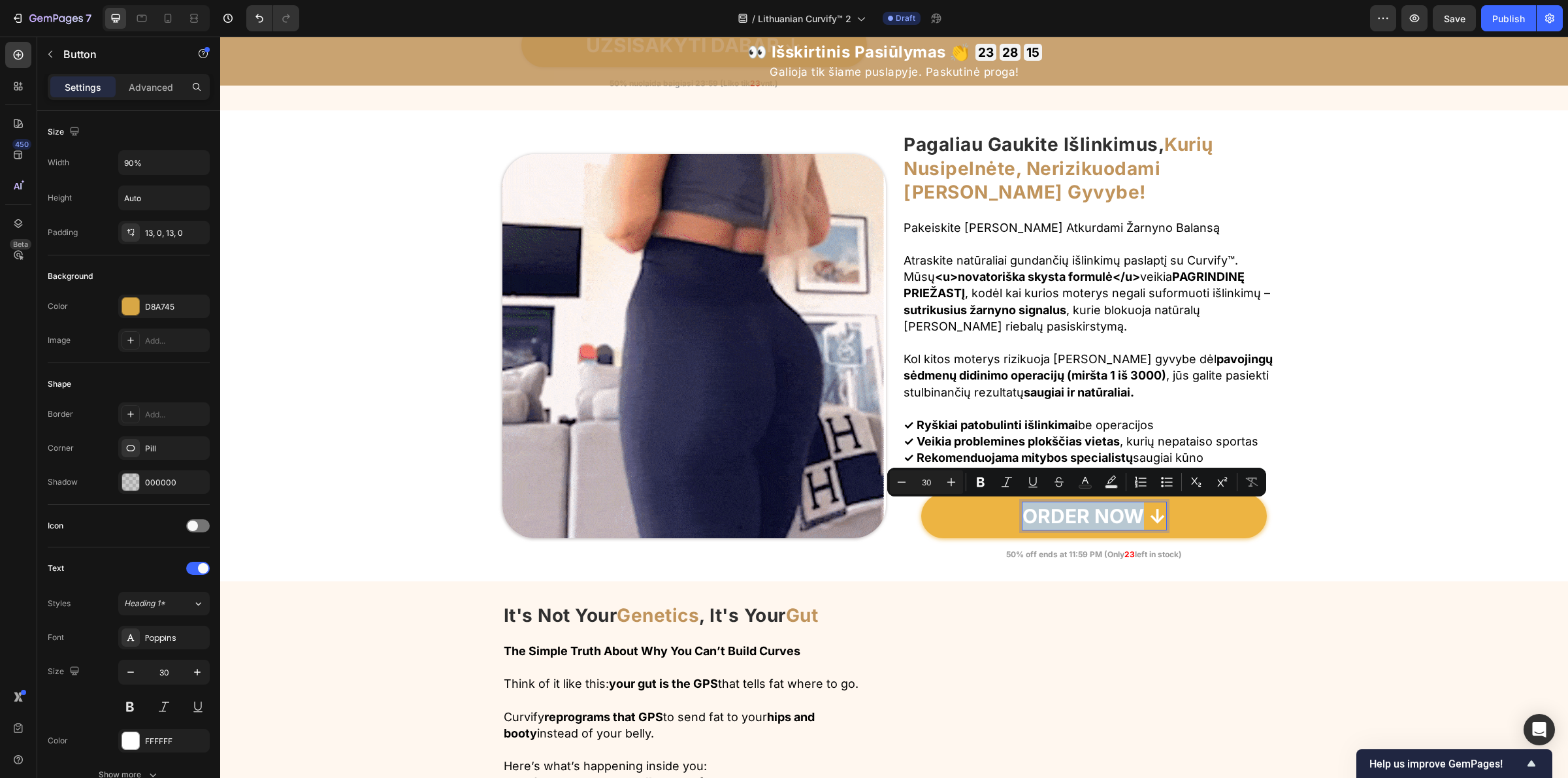
drag, startPoint x: 1020, startPoint y: 523, endPoint x: 1137, endPoint y: 520, distance: 117.0
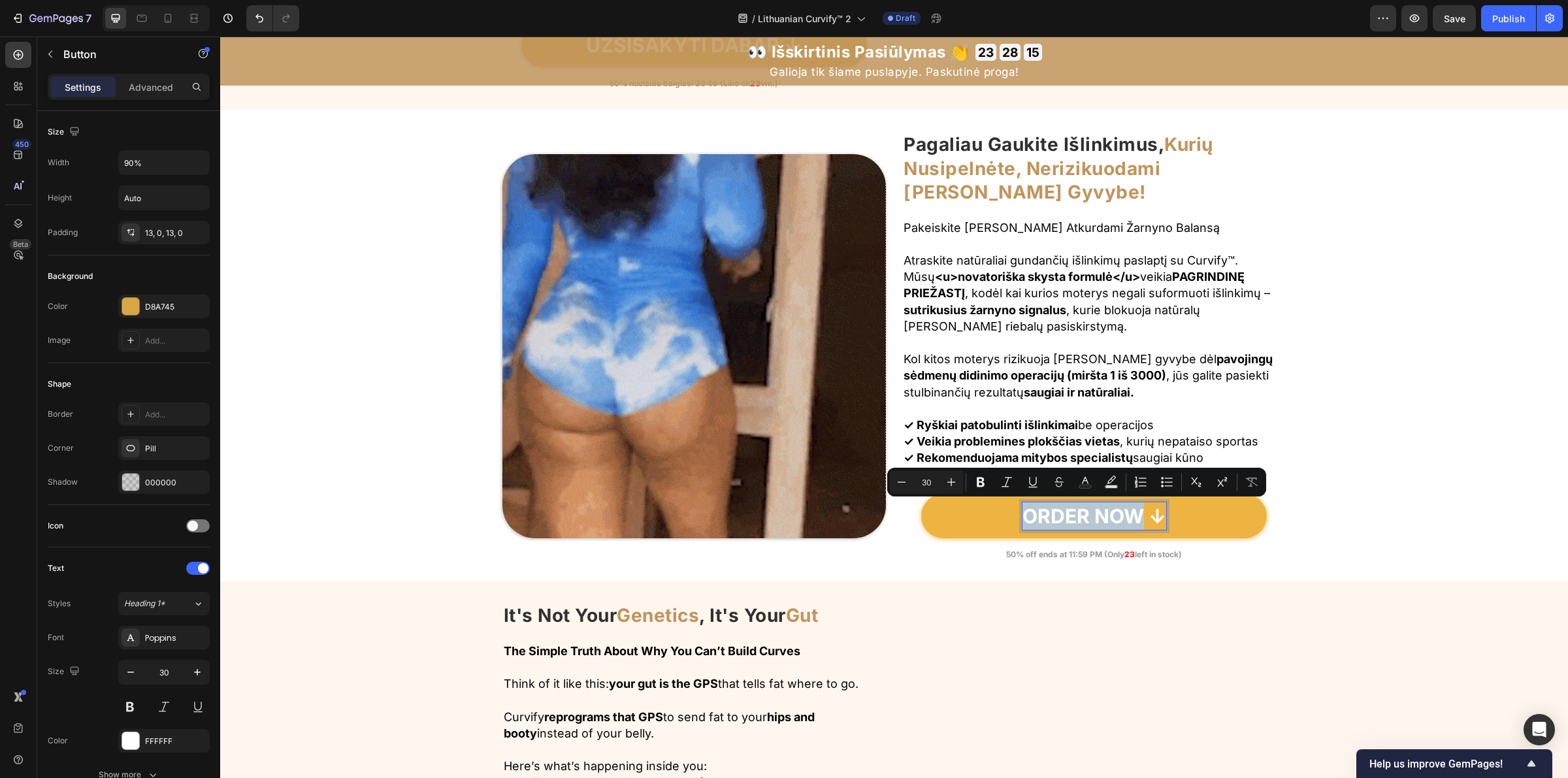
click at [1137, 520] on p "ORDER NOW ↓" at bounding box center [1095, 516] width 144 height 27
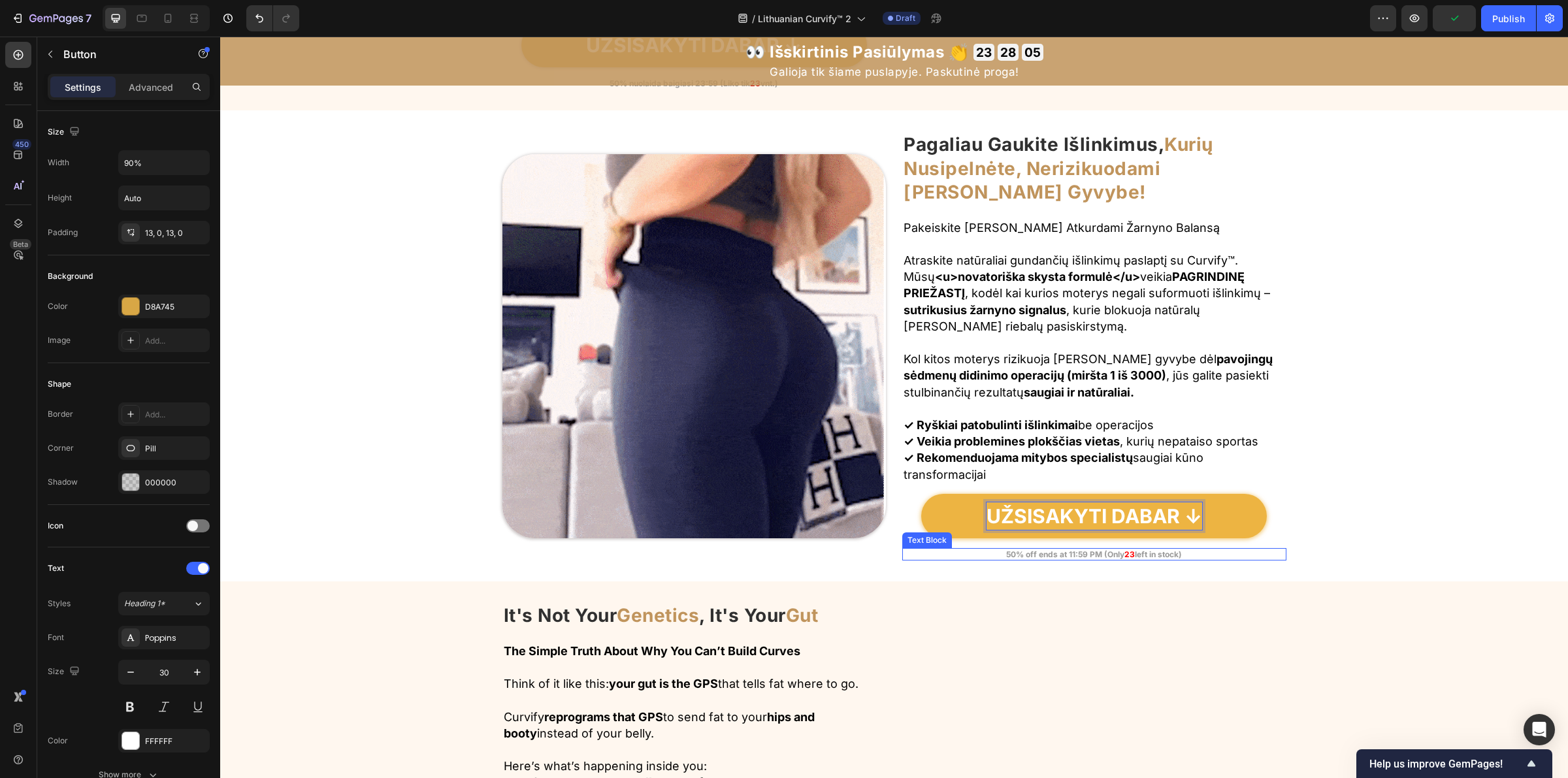
click at [1006, 556] on strong "50% off ends at 11:59 PM (Only" at bounding box center [1064, 554] width 118 height 10
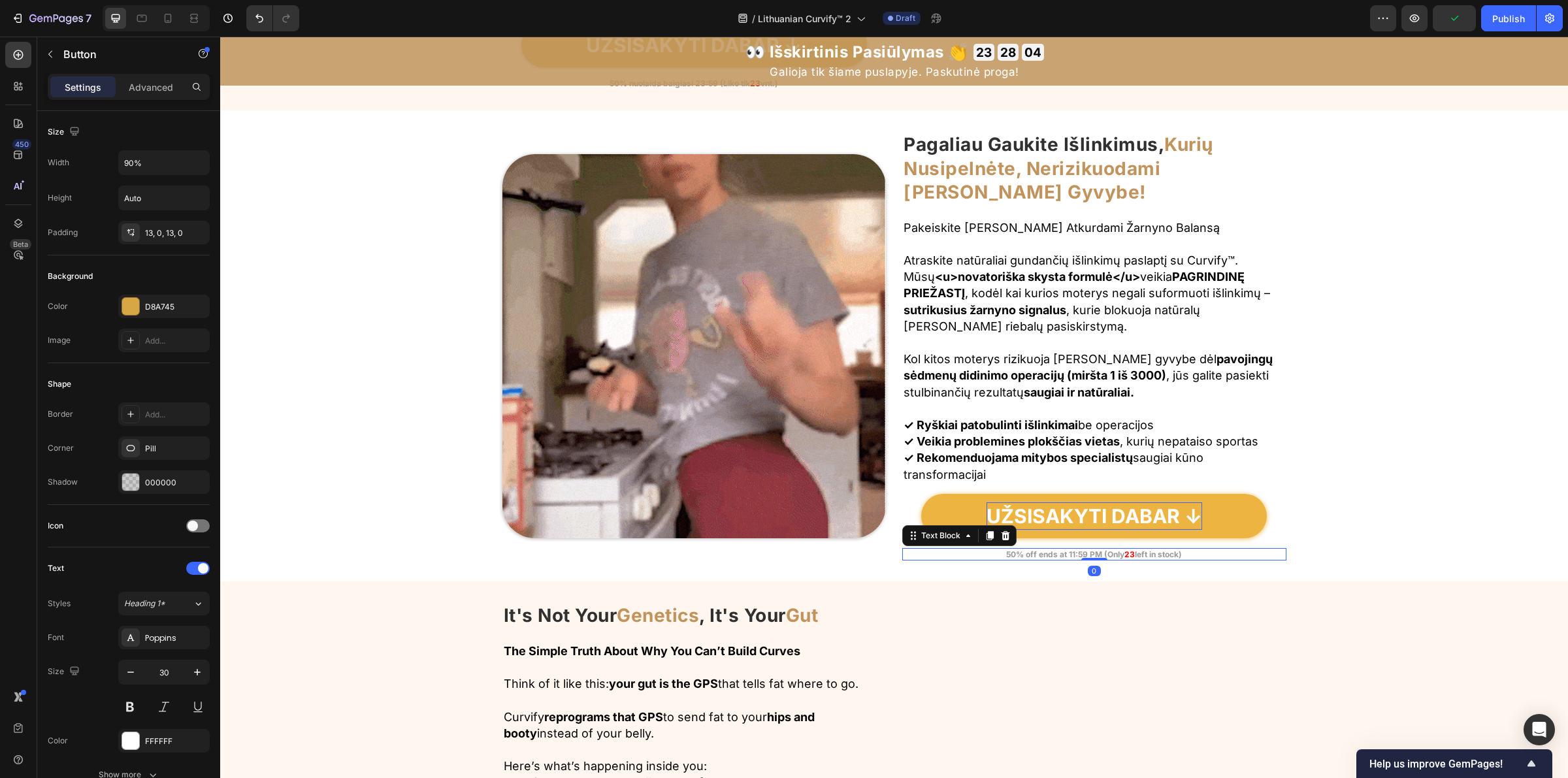
click at [1006, 555] on strong "50% off ends at 11:59 PM (Only" at bounding box center [1064, 554] width 118 height 10
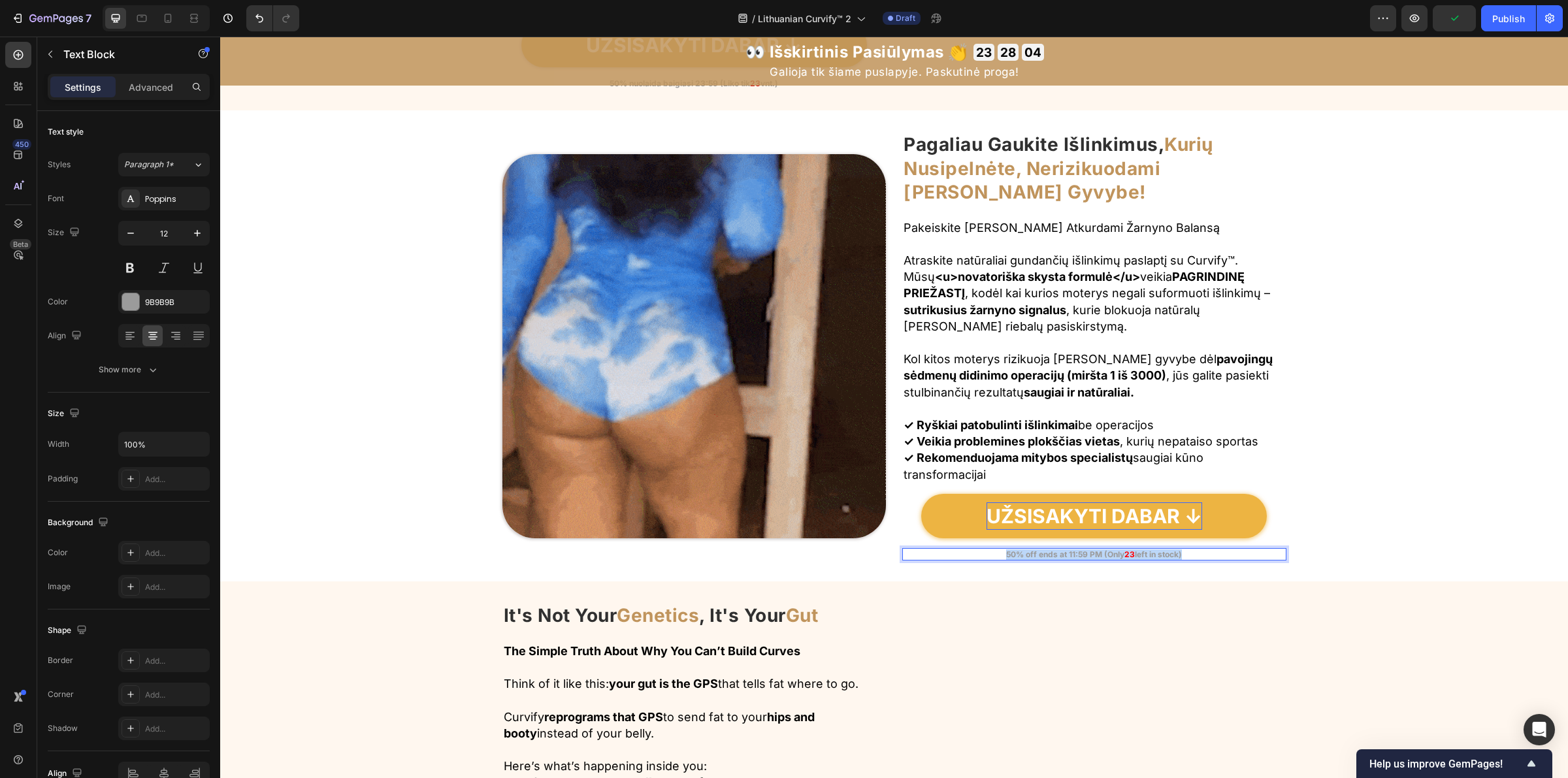
click at [1006, 555] on strong "50% off ends at 11:59 PM (Only" at bounding box center [1064, 554] width 118 height 10
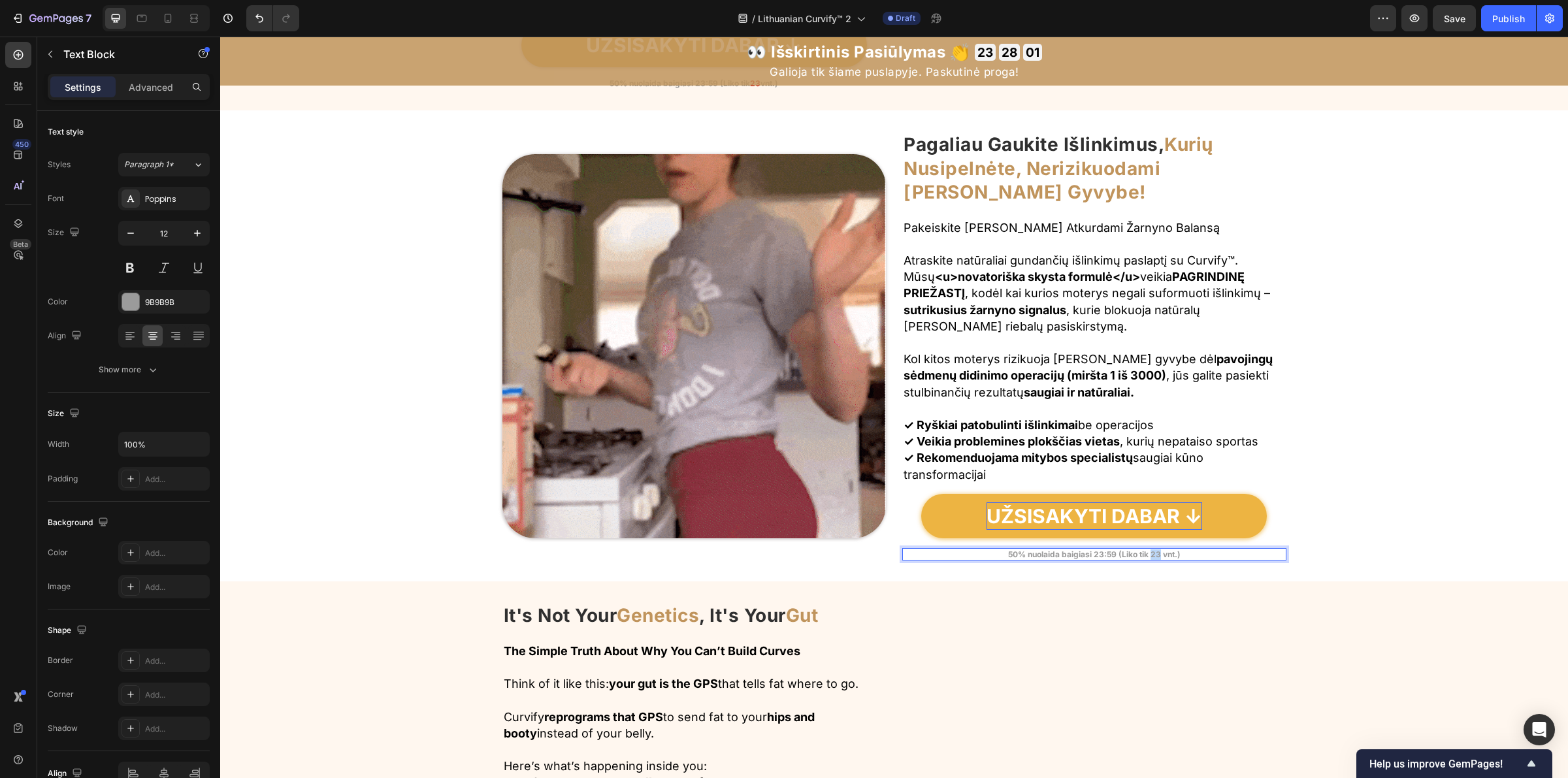
drag, startPoint x: 1146, startPoint y: 554, endPoint x: 1154, endPoint y: 556, distance: 8.2
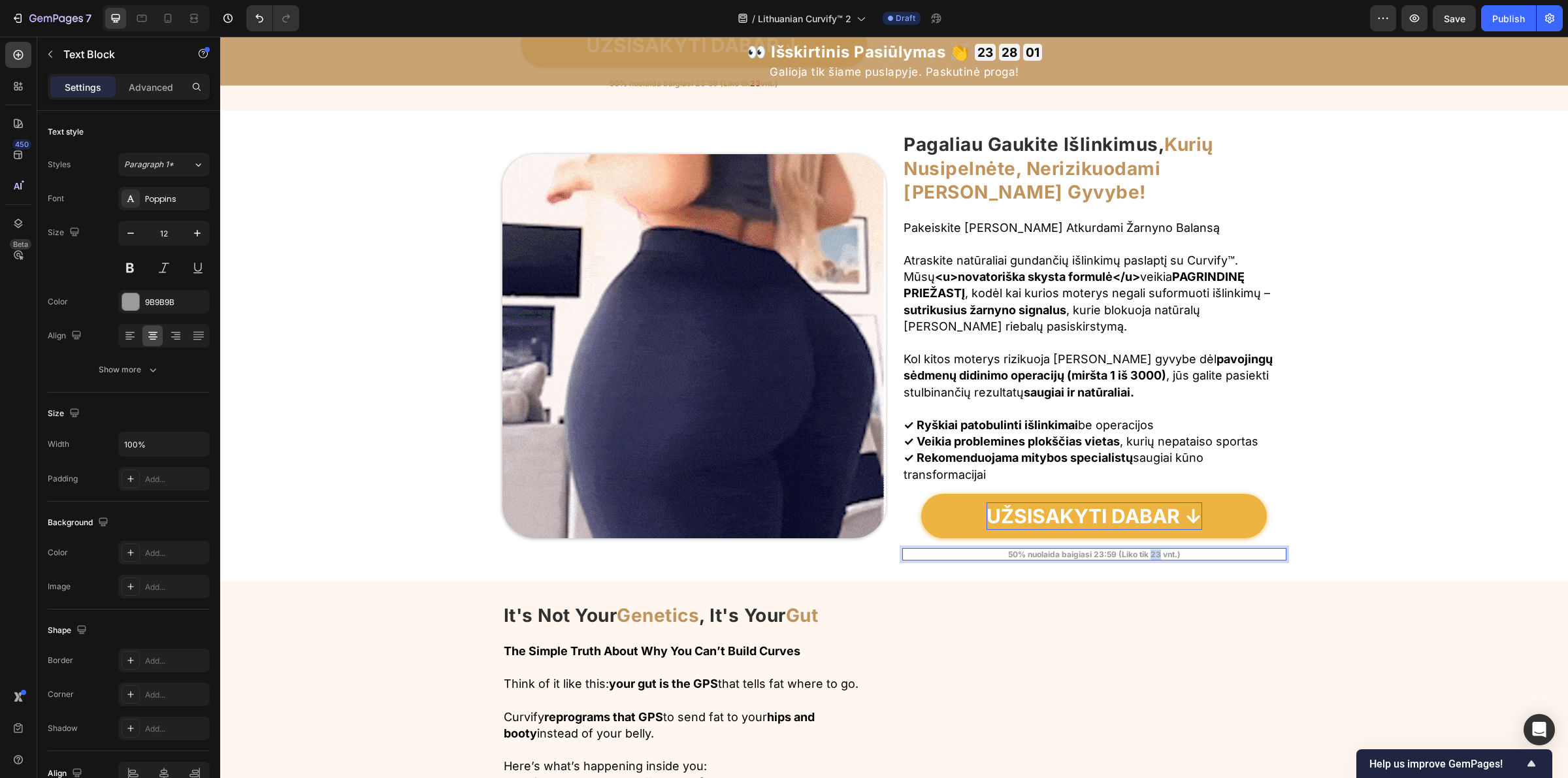
click at [1154, 556] on strong "50% nuolaida baigiasi 23:59 (Liko tik 23 vnt.)" at bounding box center [1094, 554] width 172 height 10
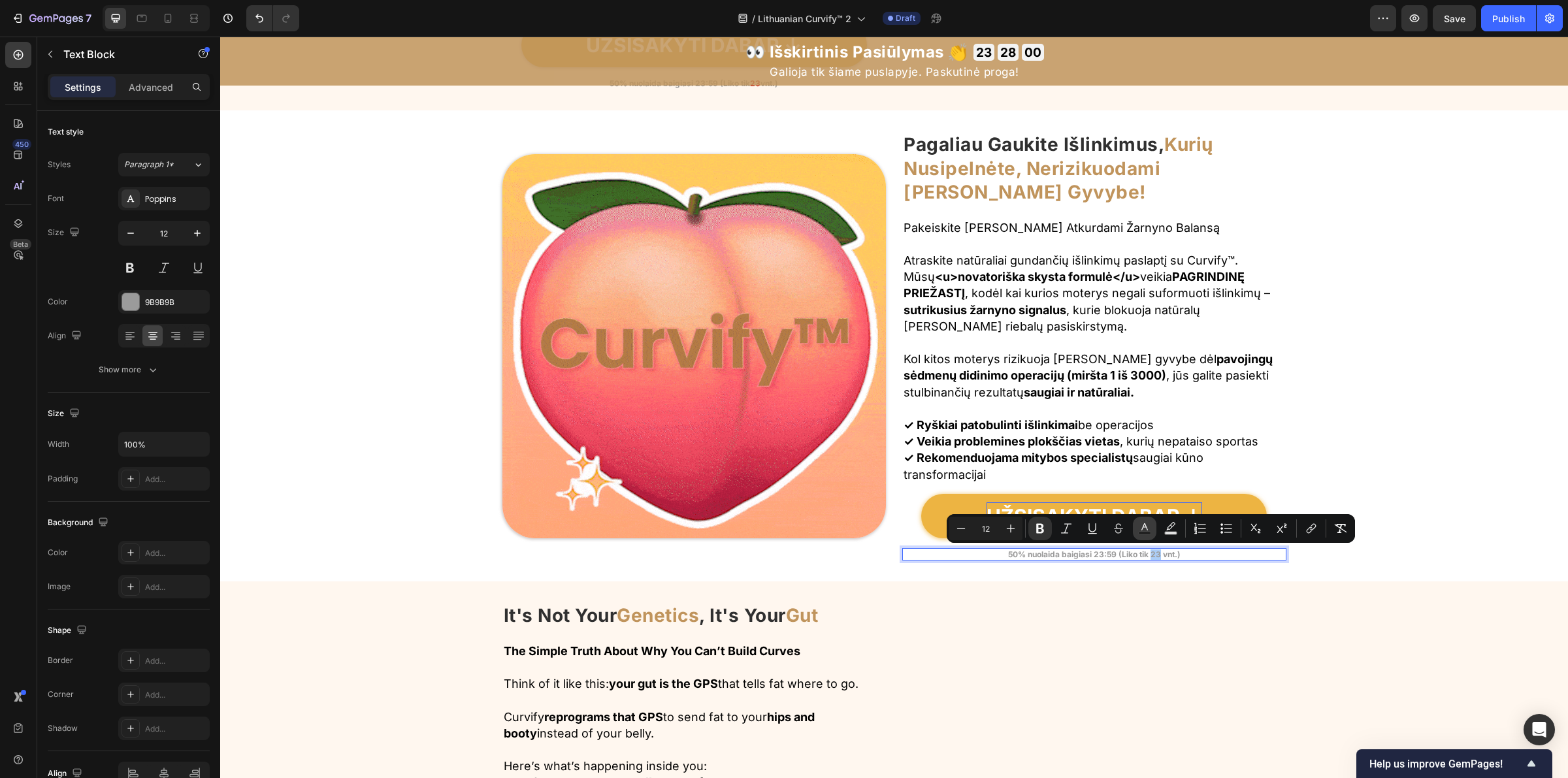
click at [1146, 533] on rect "Editor contextual toolbar" at bounding box center [1144, 533] width 13 height 3
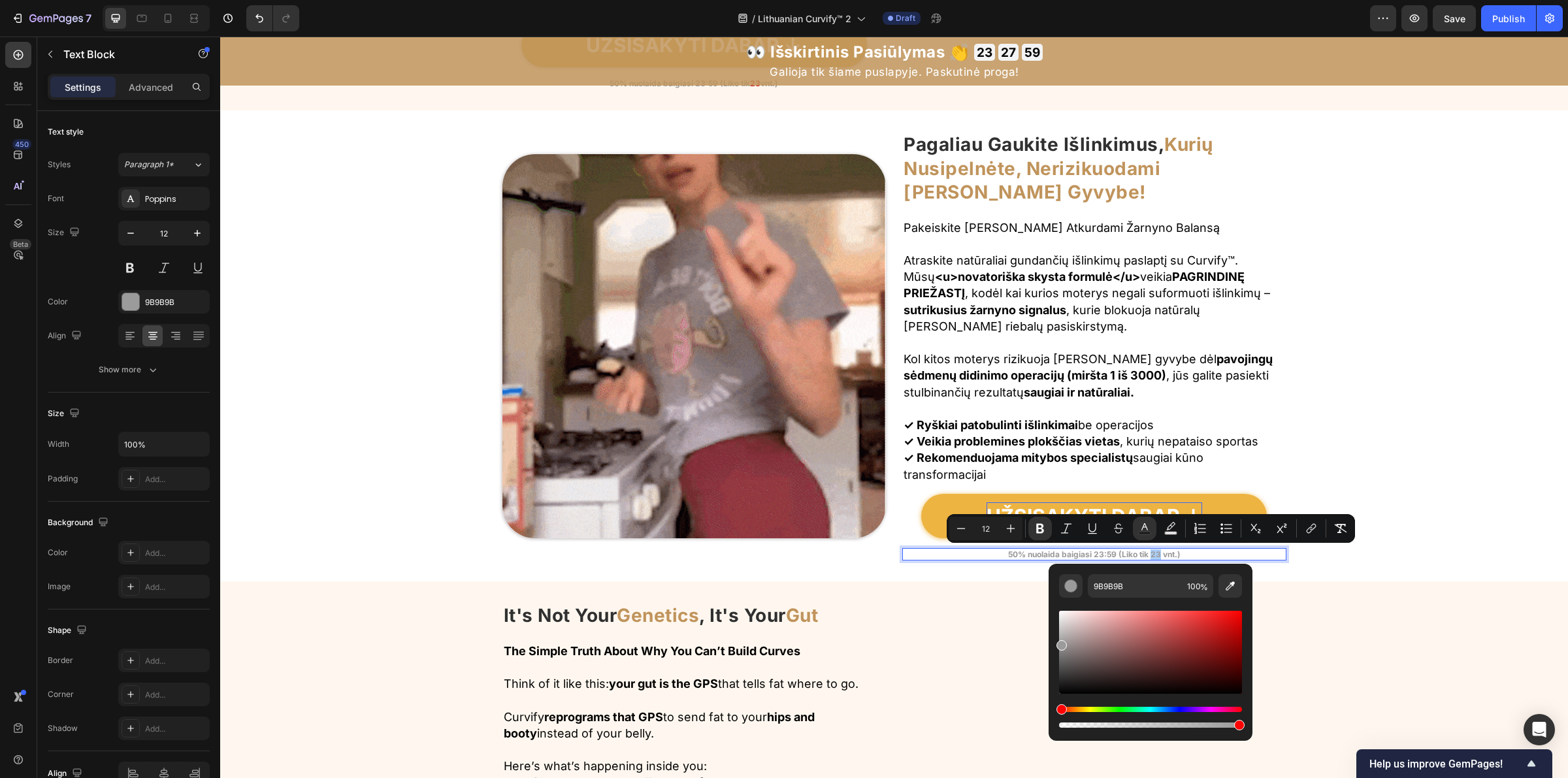
click at [1232, 624] on div "Editor contextual toolbar" at bounding box center [1150, 651] width 183 height 83
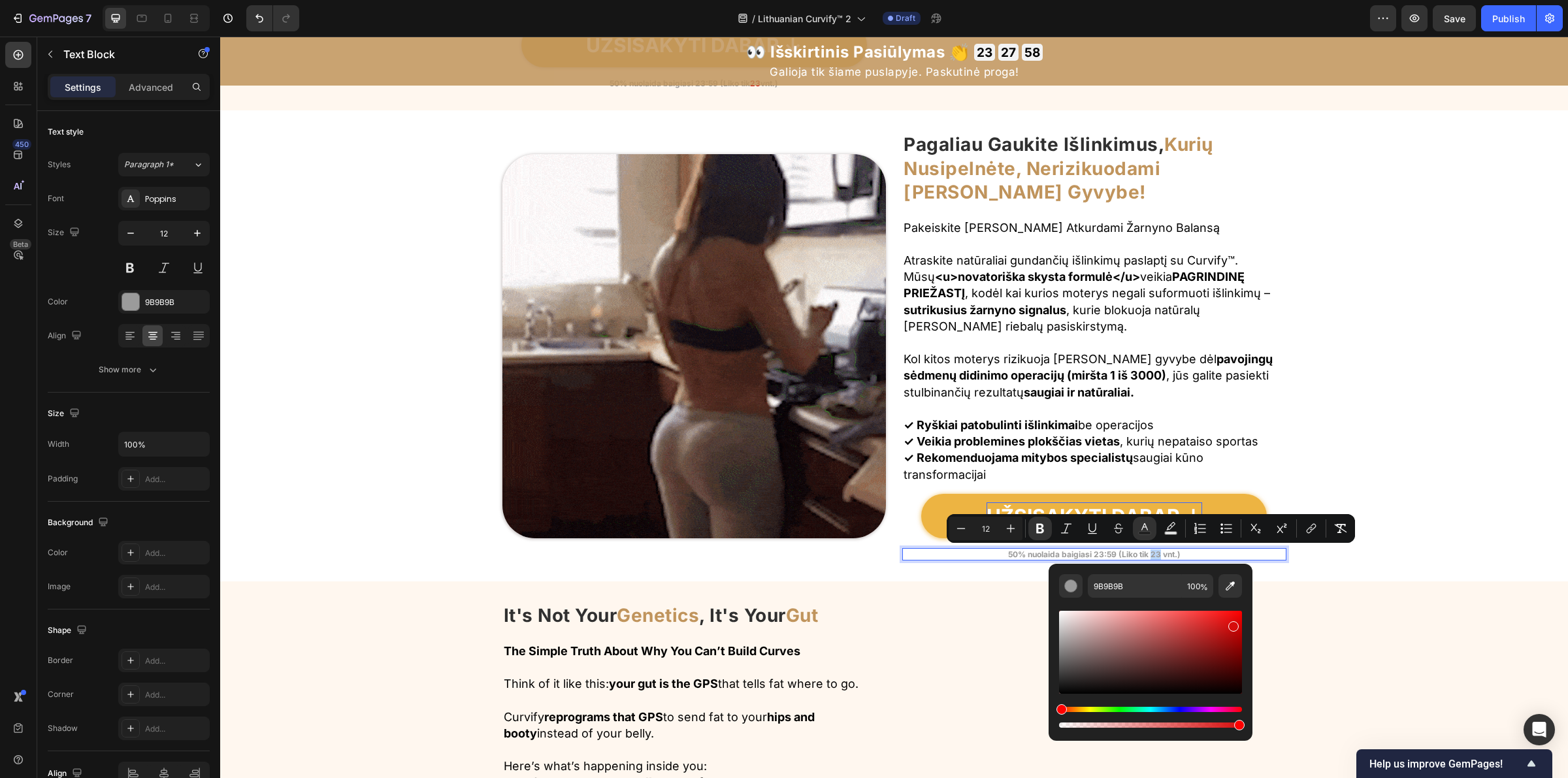
type input "D60C0C"
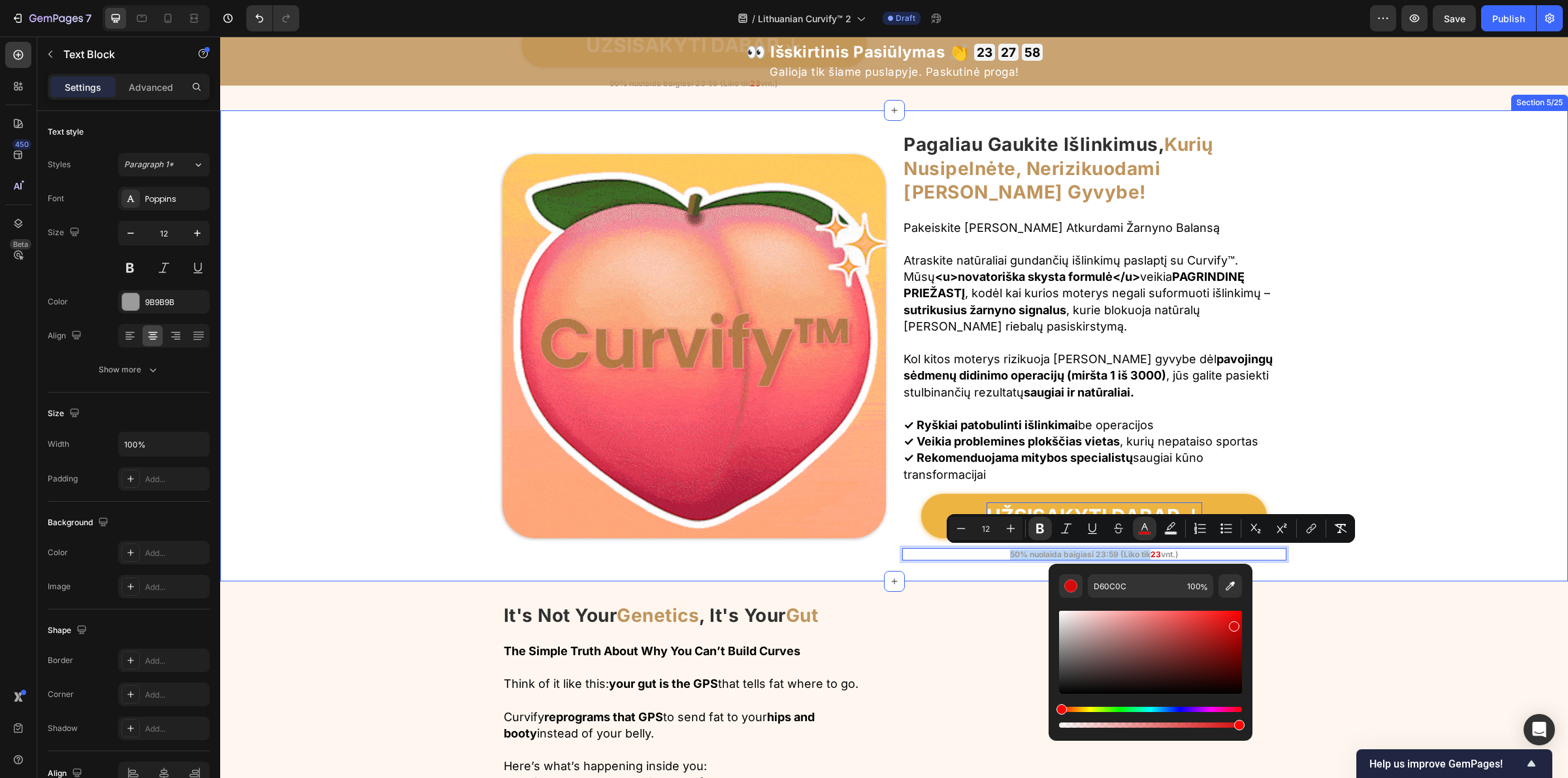
click at [1452, 527] on div "Image Pagaliau Gaukite Išlinkimus, Kurių Nusipelnėte, Nerizikuodami Savo Gyvybe…" at bounding box center [894, 346] width 1348 height 429
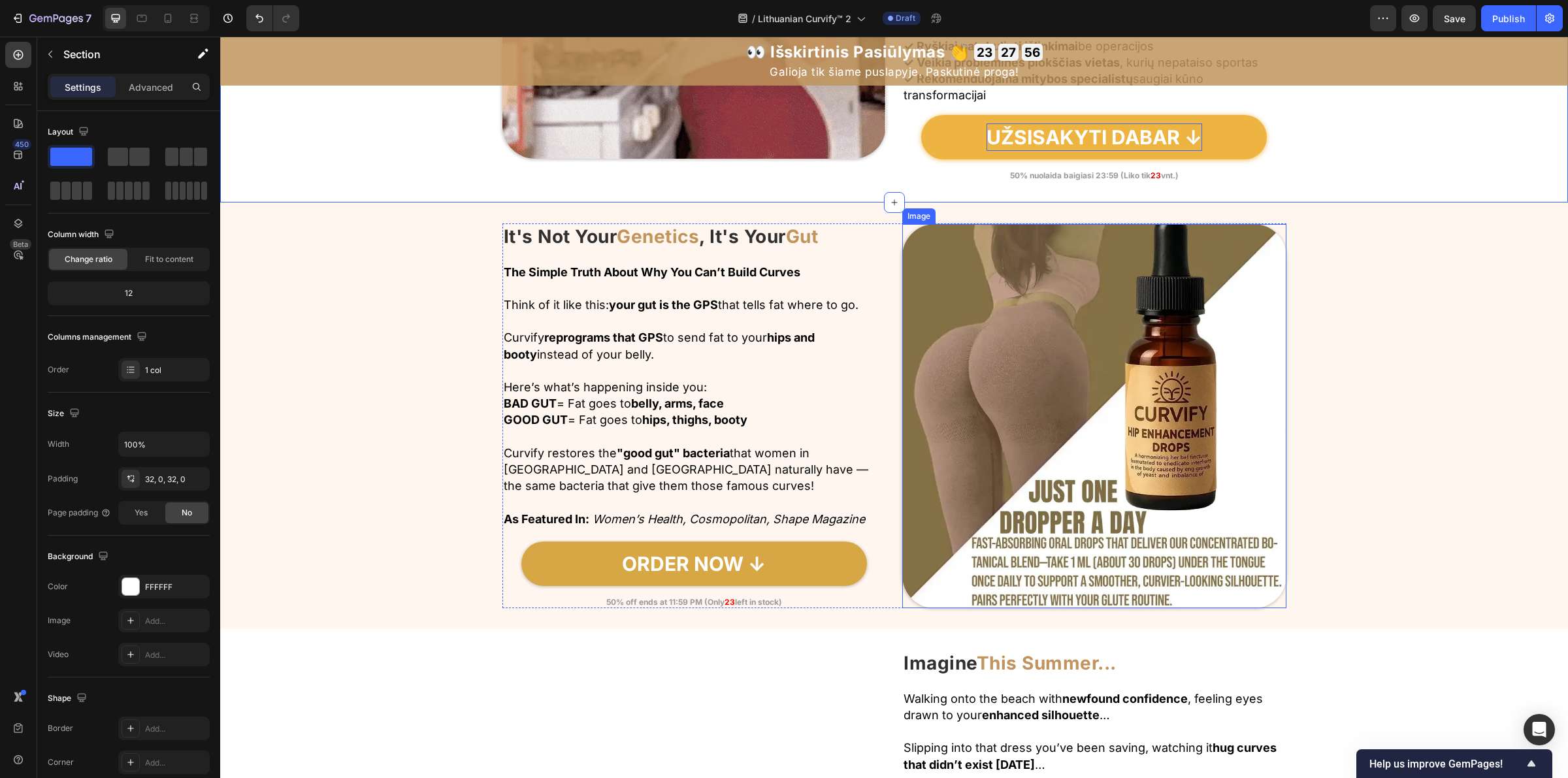
scroll to position [1872, 0]
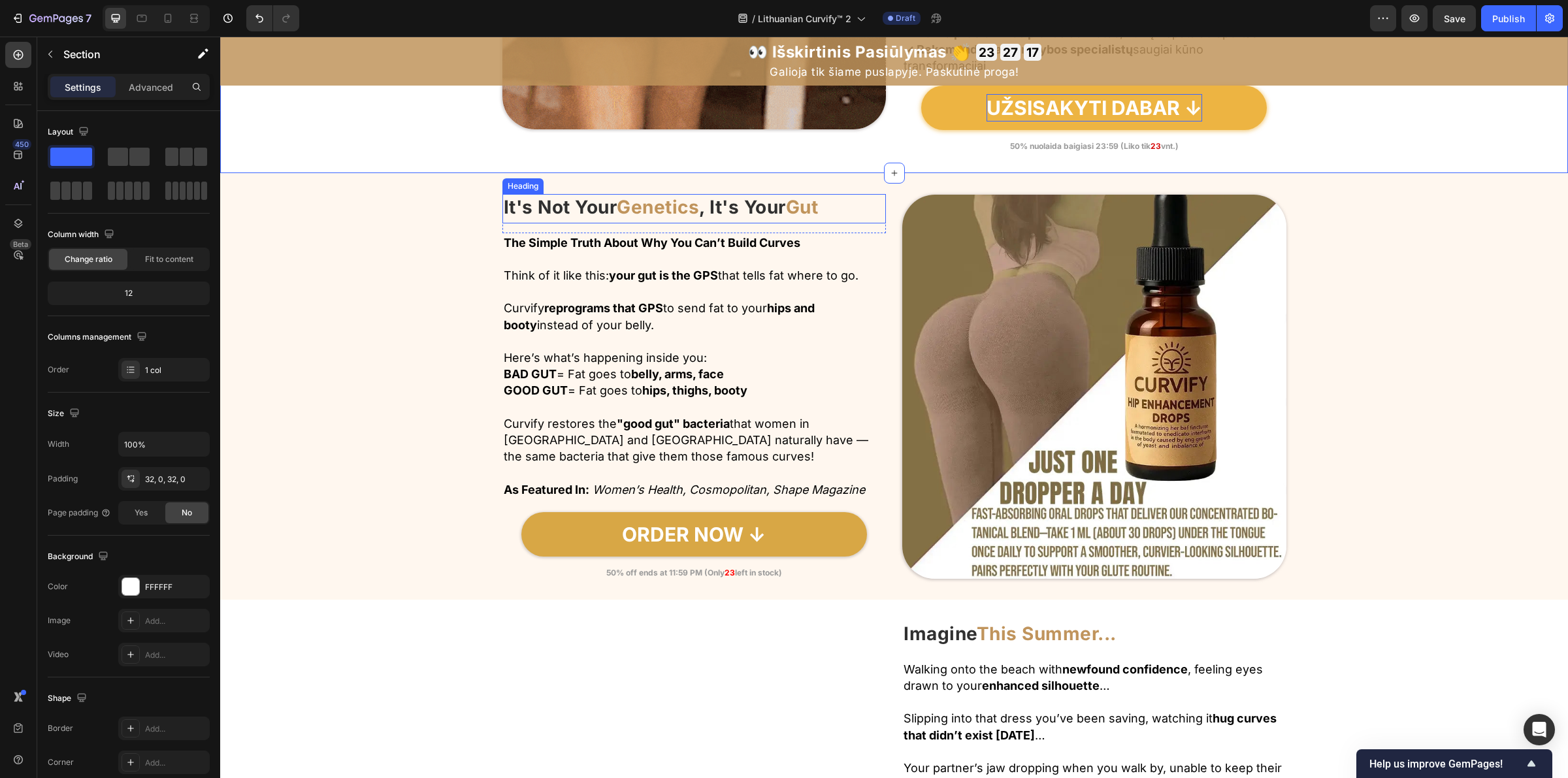
click at [654, 209] on strong "Genetics" at bounding box center [657, 206] width 83 height 22
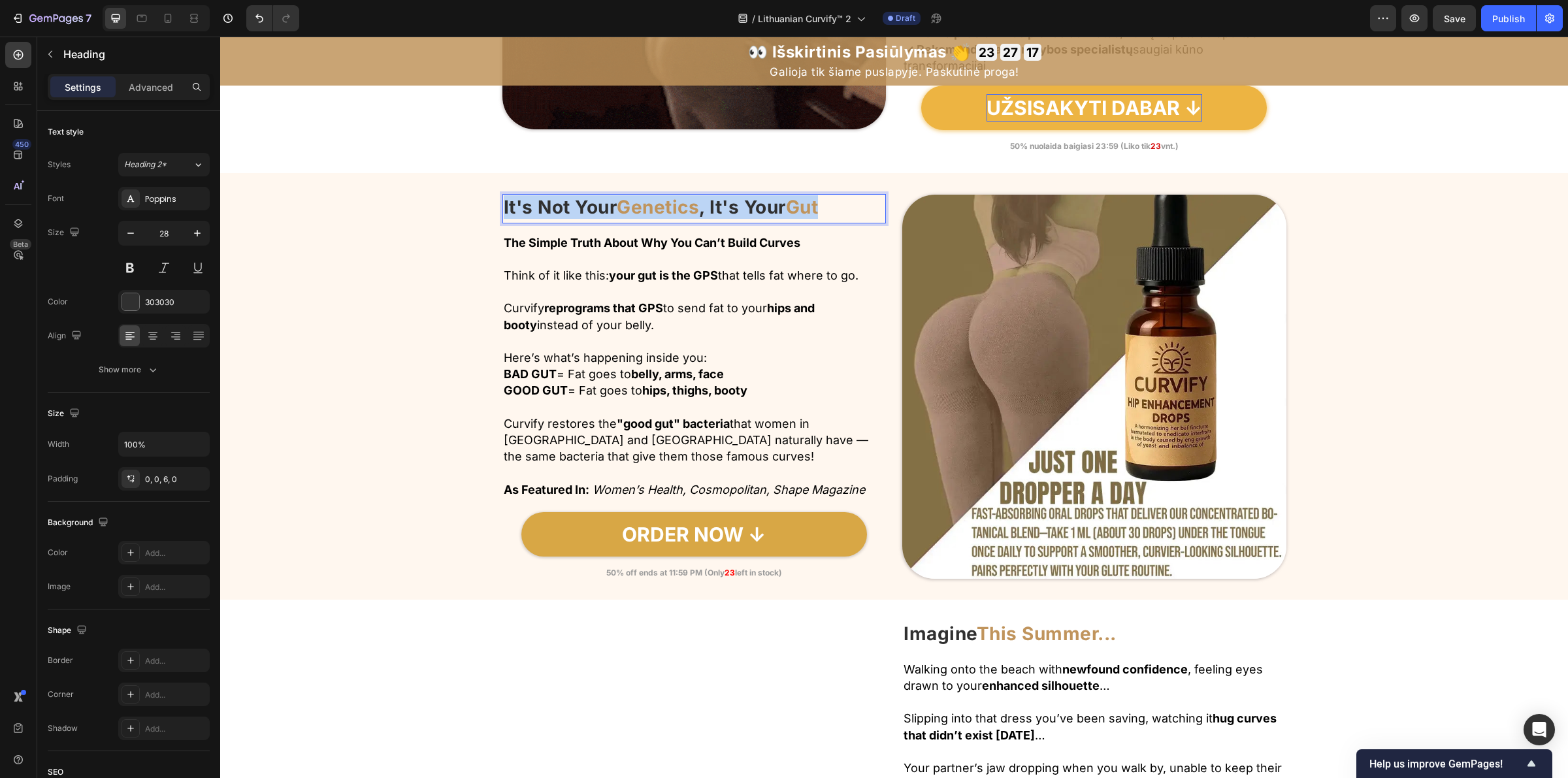
click at [654, 209] on strong "Genetics" at bounding box center [657, 206] width 83 height 22
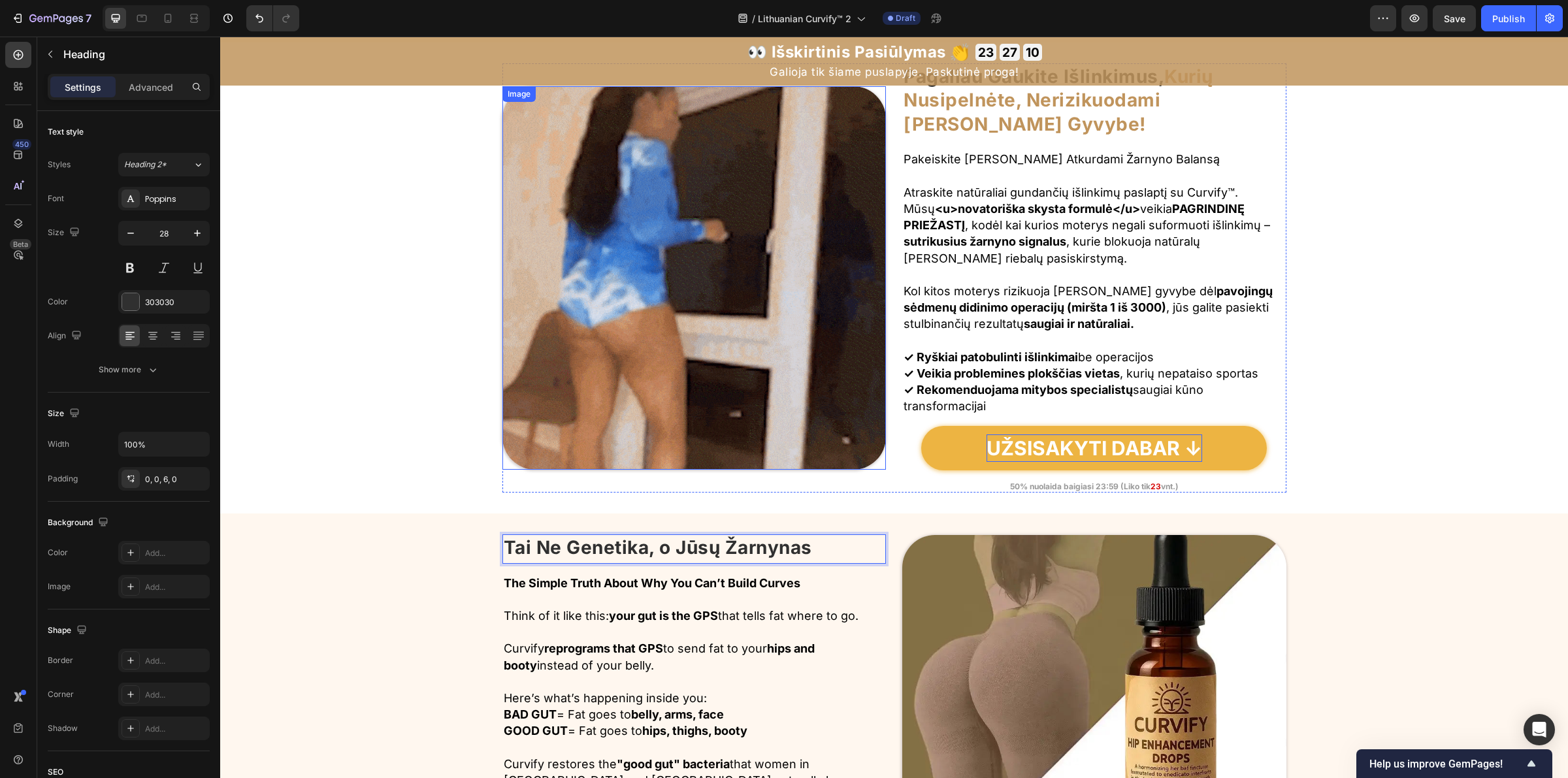
scroll to position [1463, 0]
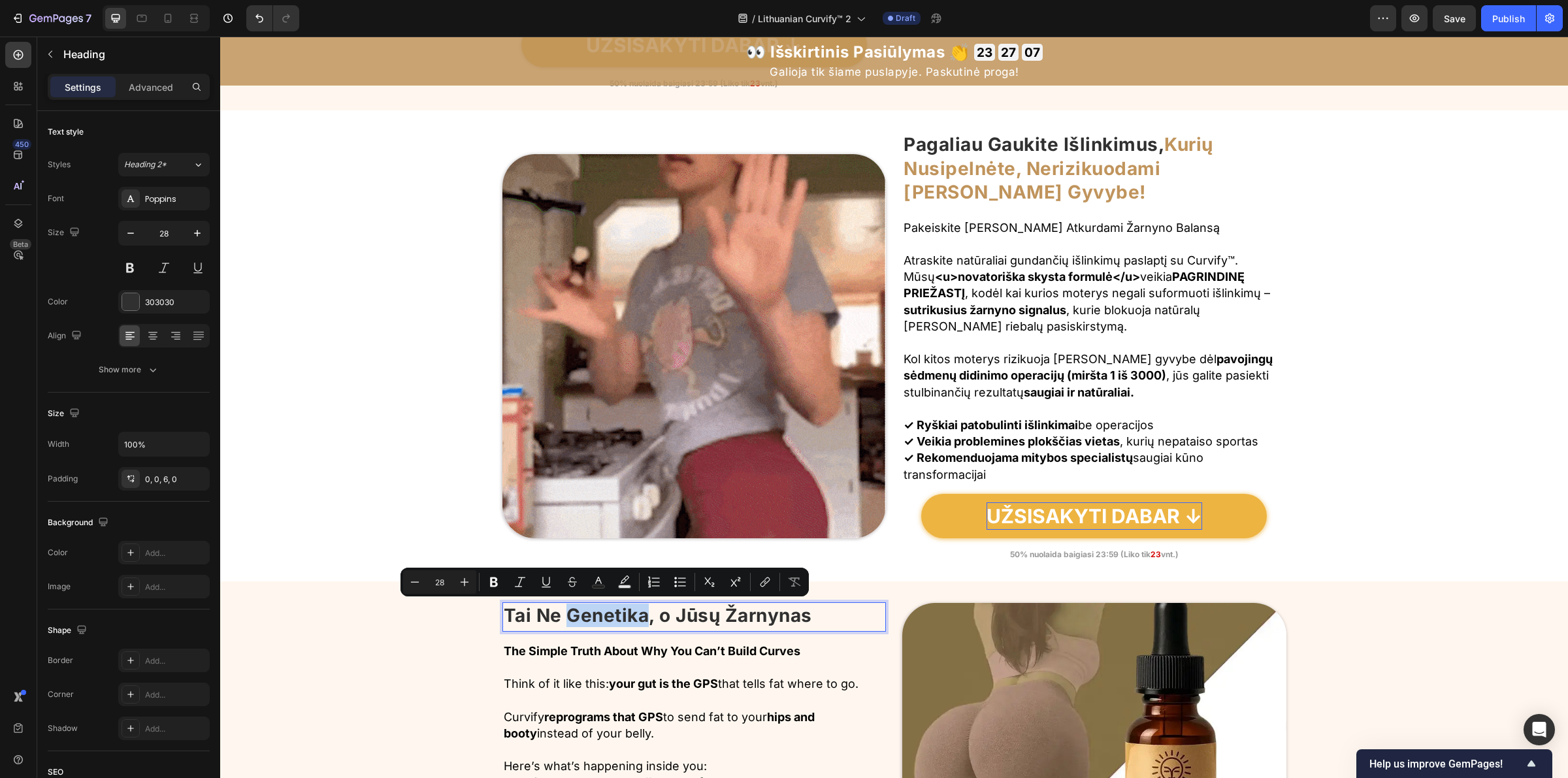
drag, startPoint x: 562, startPoint y: 614, endPoint x: 894, endPoint y: 630, distance: 332.4
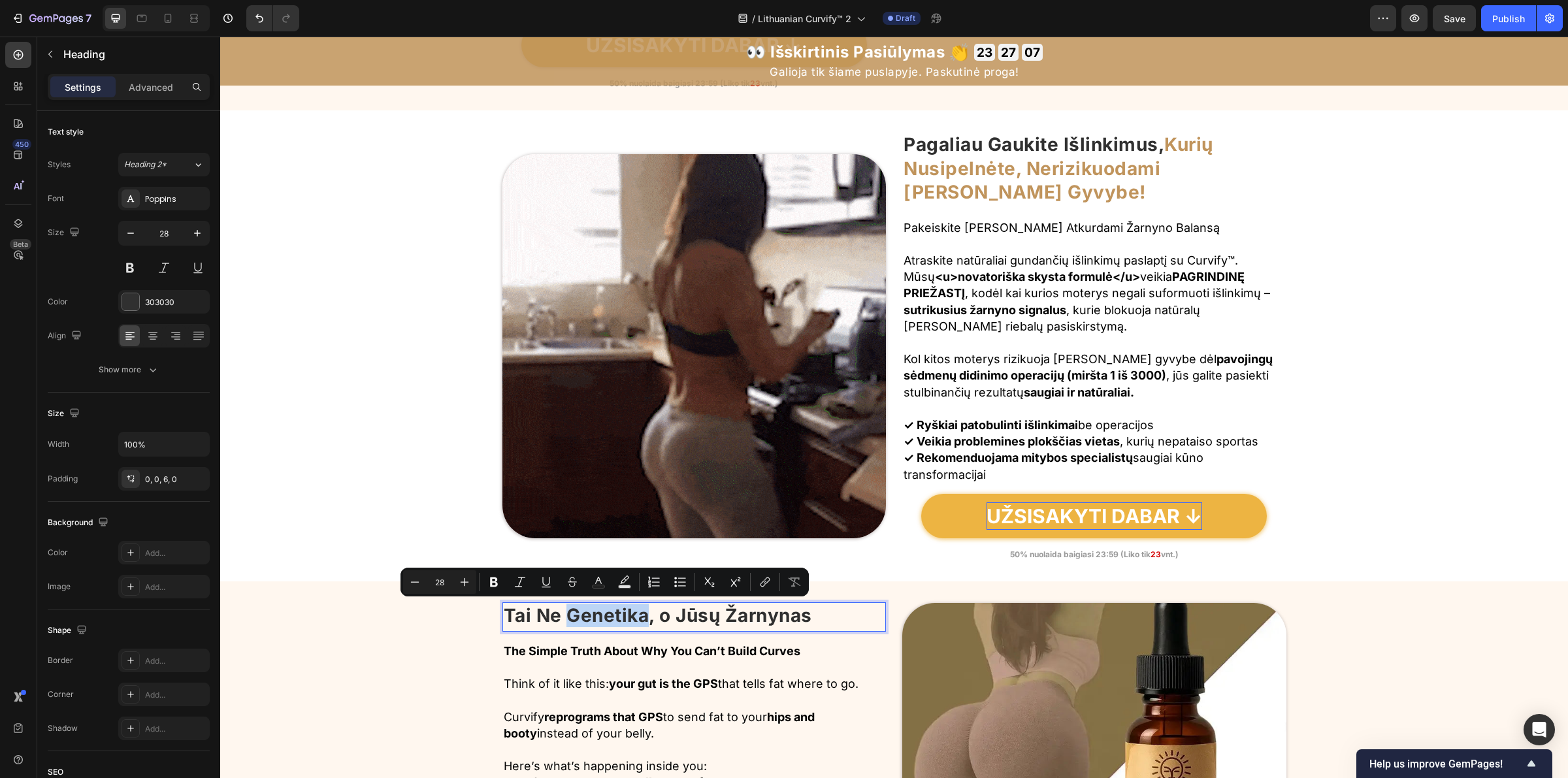
click at [645, 626] on p "Tai Ne Genetika, o Jūsų Žarnynas" at bounding box center [694, 615] width 382 height 23
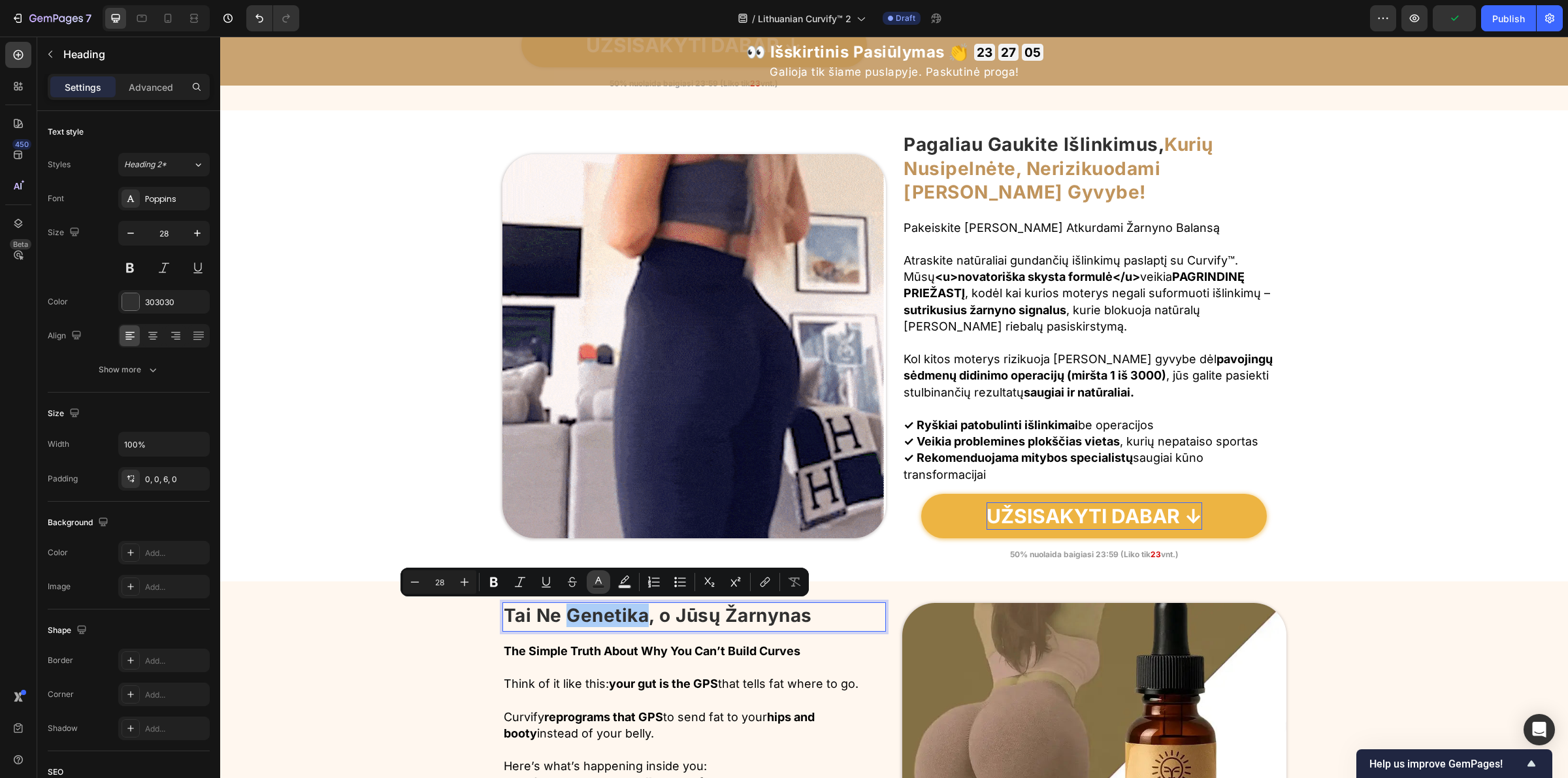
click at [598, 588] on button "Text Color" at bounding box center [598, 582] width 23 height 23
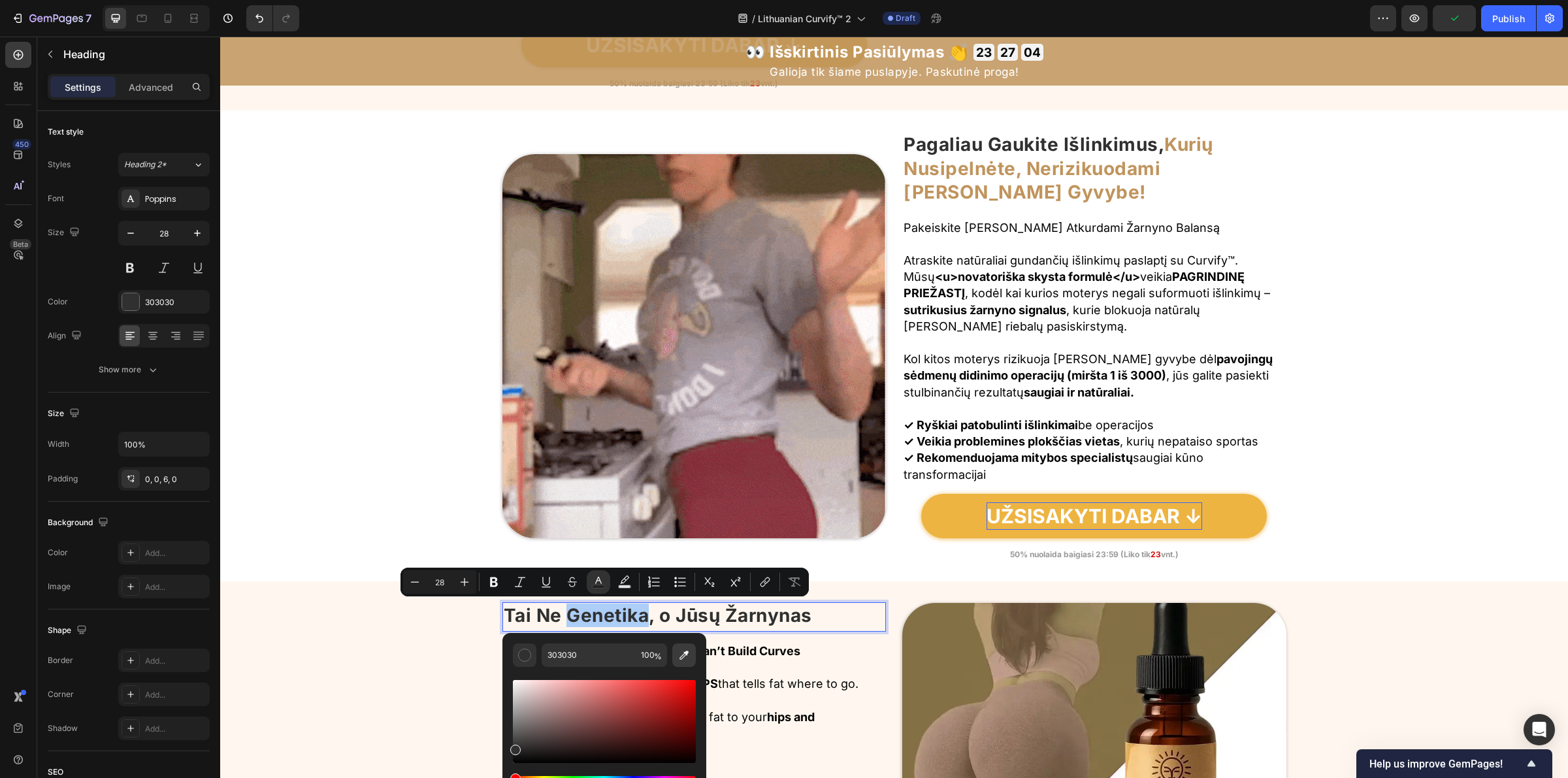
click at [683, 651] on icon "Editor contextual toolbar" at bounding box center [684, 654] width 13 height 13
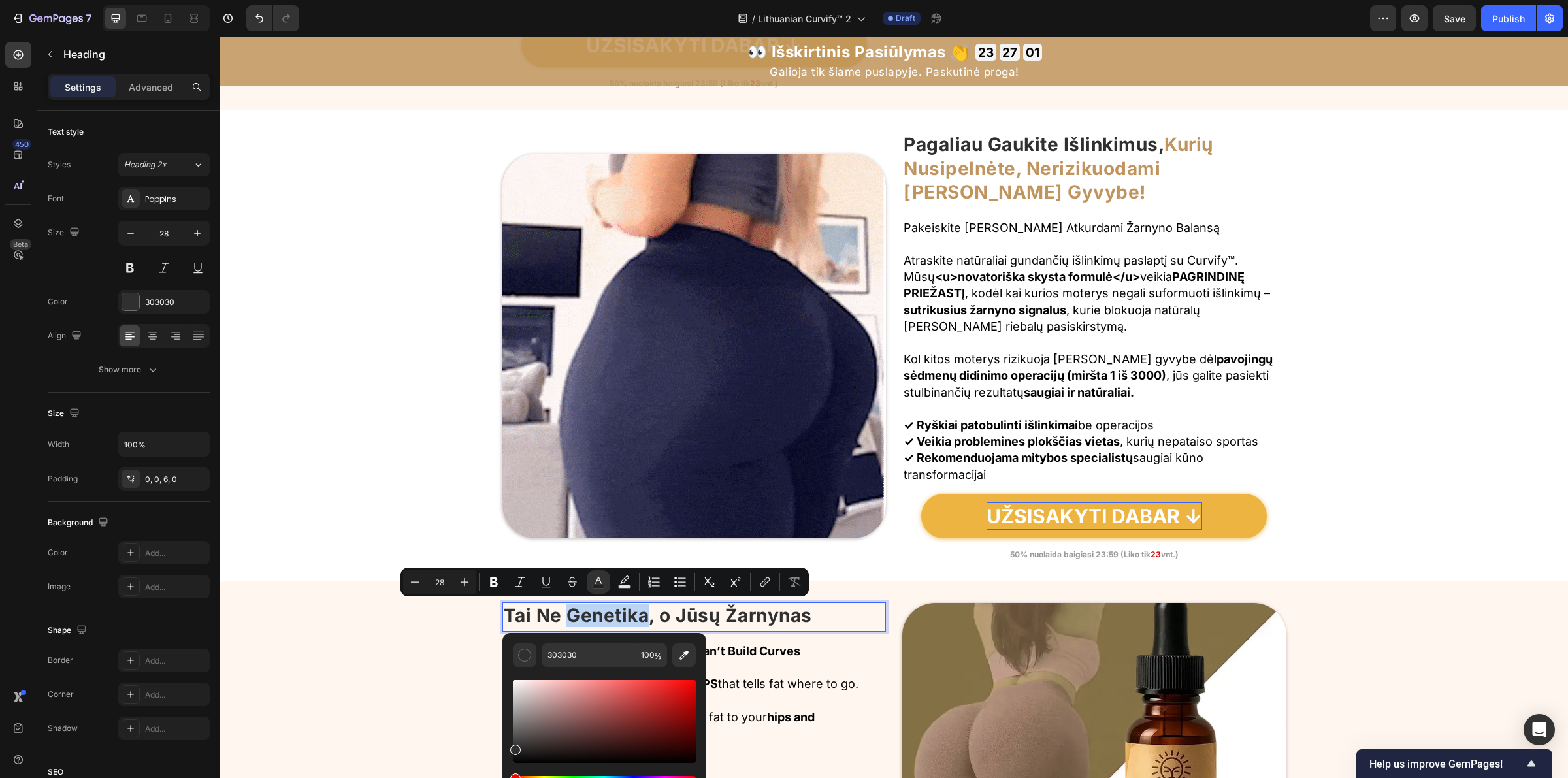
type input "D2A15C"
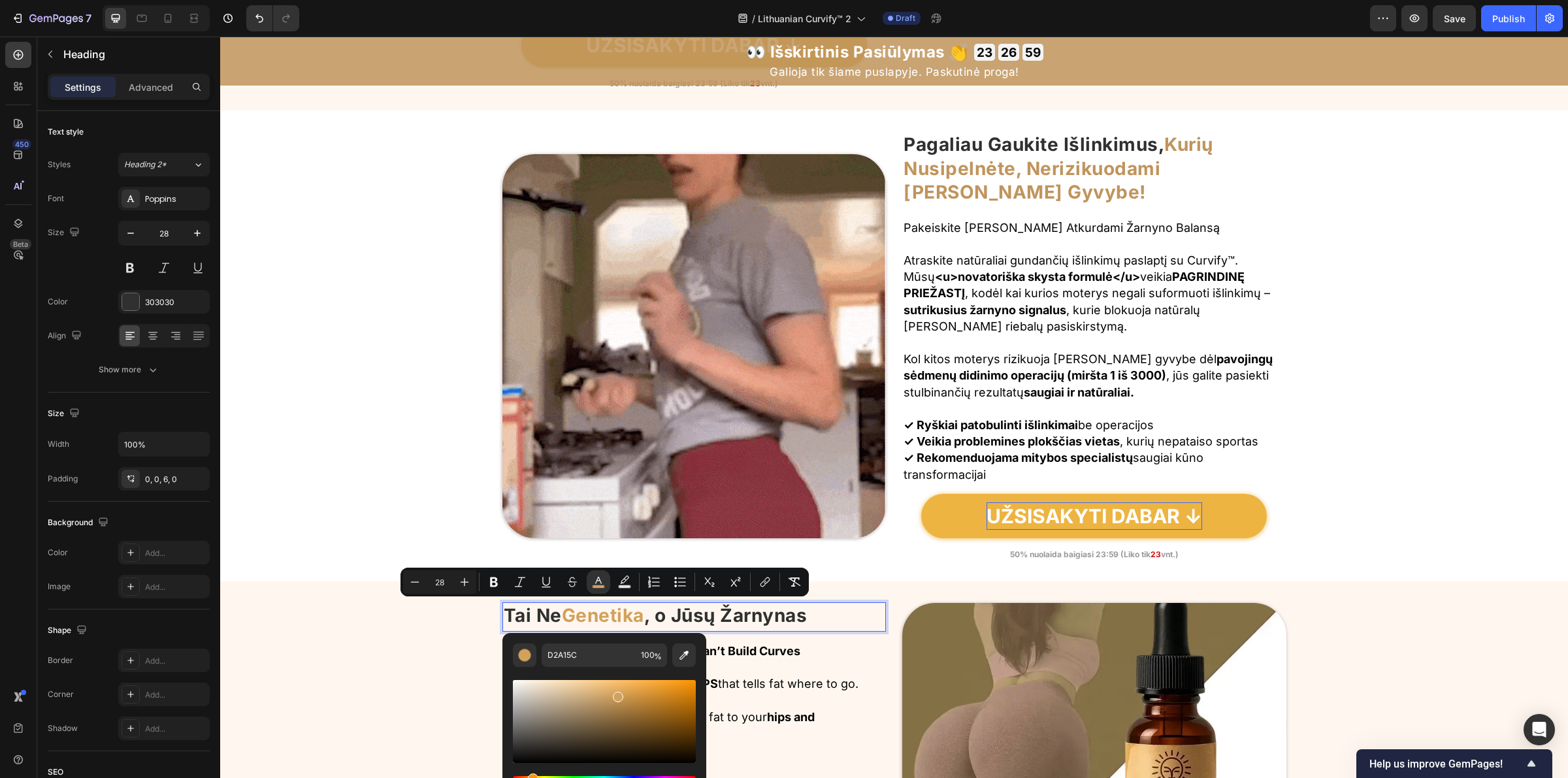
click at [739, 619] on p "Tai Ne Genetika , o Jūsų Žarnynas" at bounding box center [694, 615] width 382 height 23
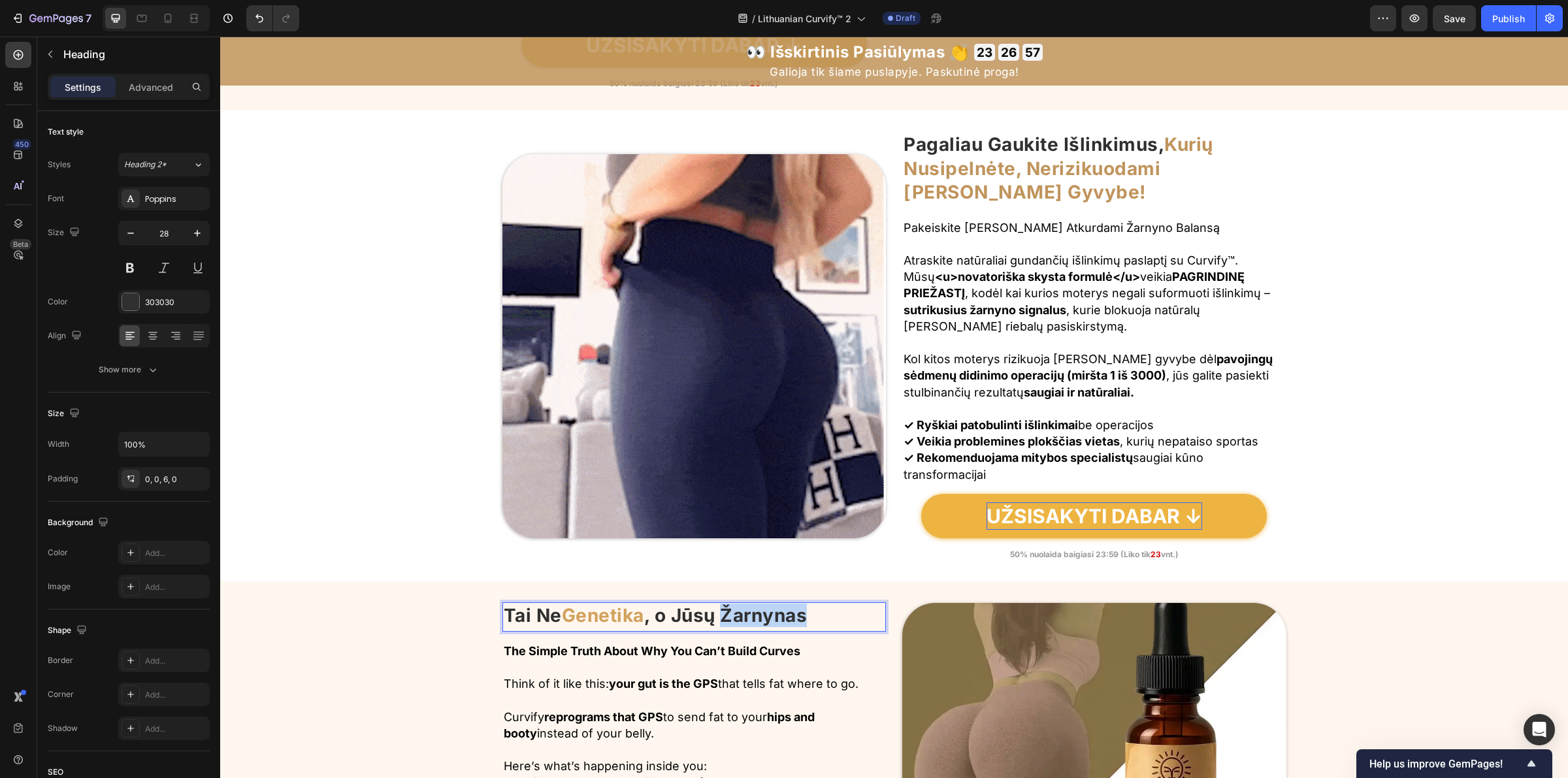
drag, startPoint x: 728, startPoint y: 618, endPoint x: 814, endPoint y: 624, distance: 86.2
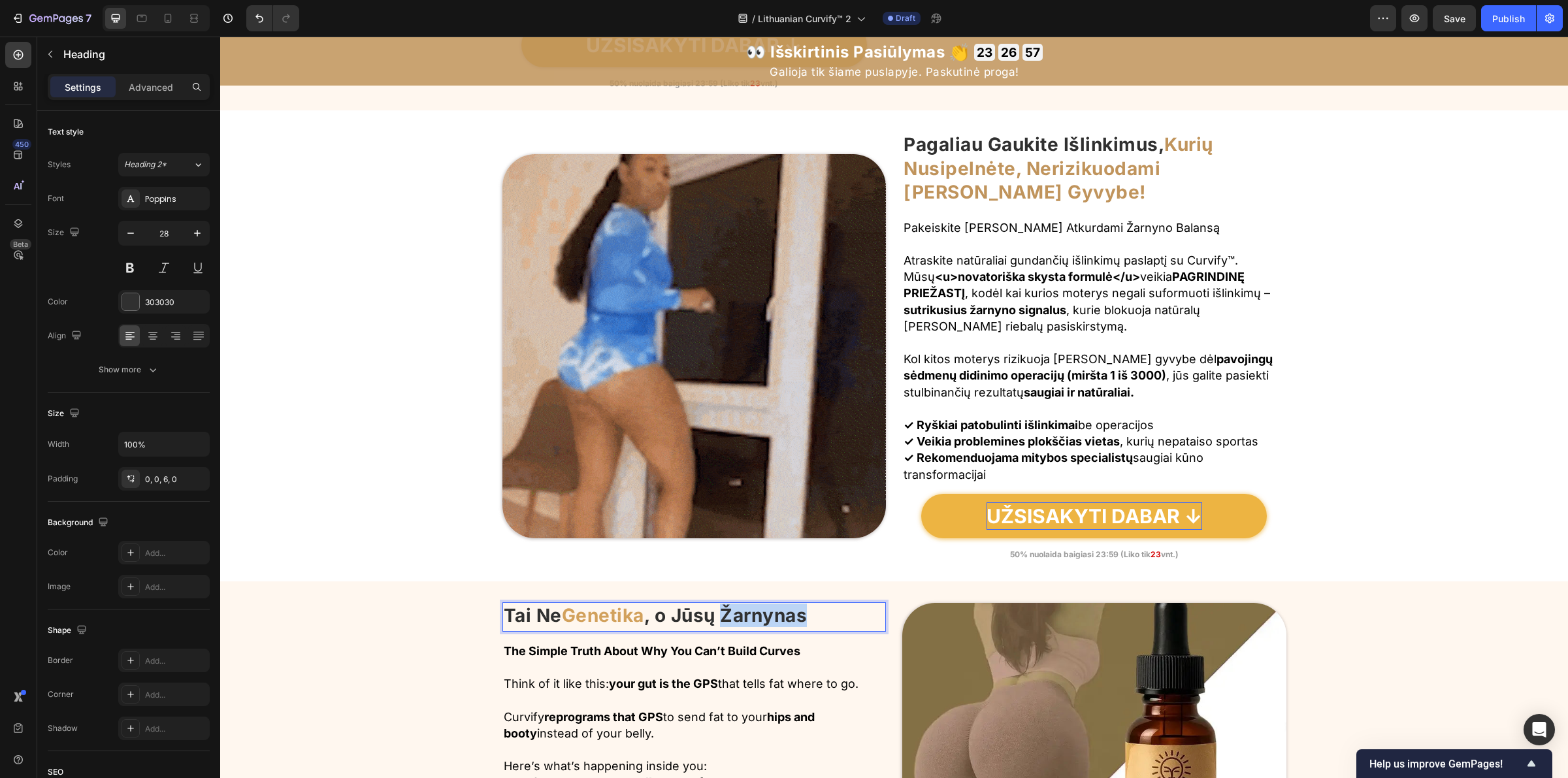
click at [814, 624] on p "Tai Ne Genetika , o Jūsų Žarnynas" at bounding box center [694, 615] width 382 height 23
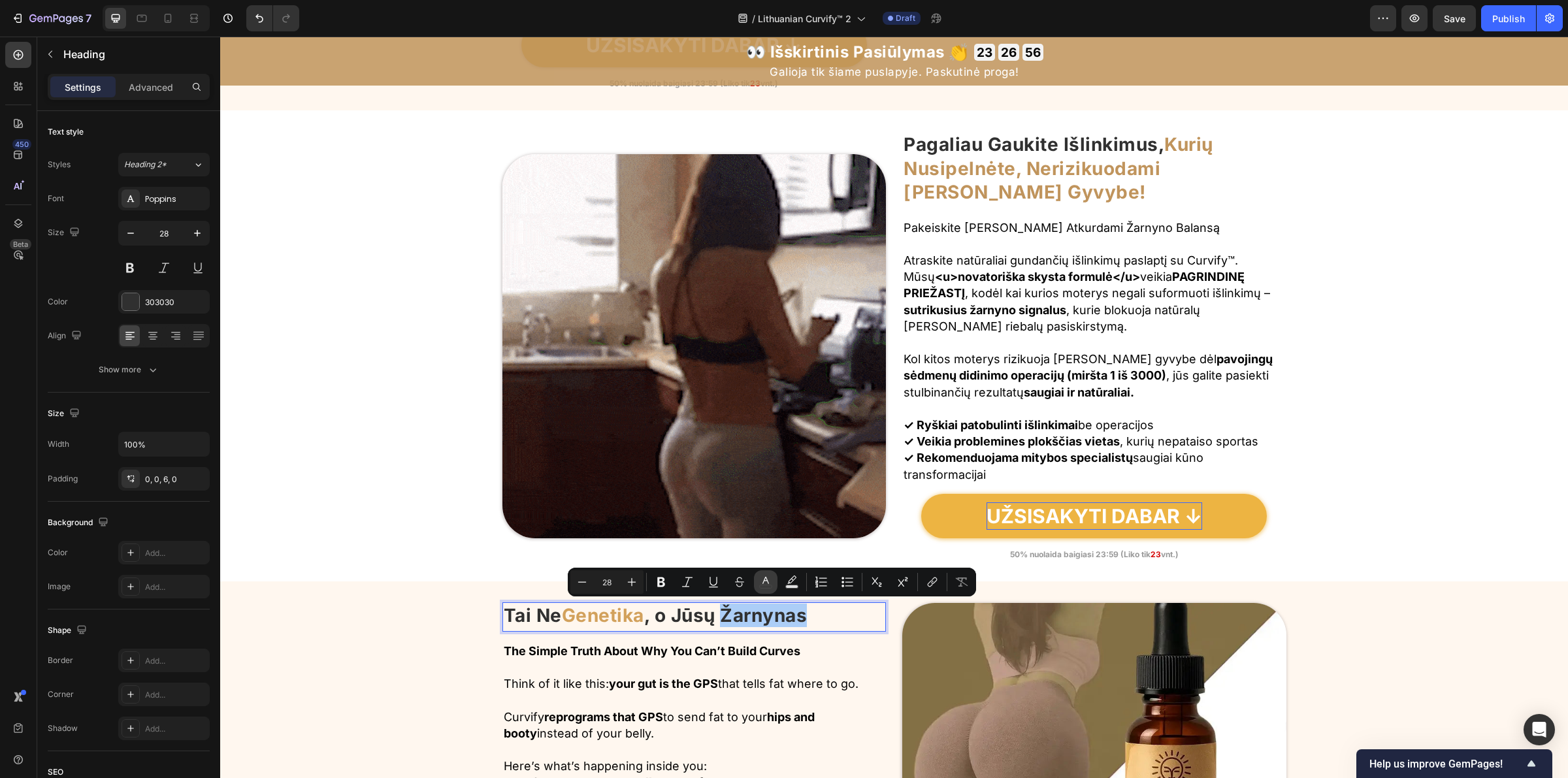
click at [765, 586] on icon "Editor contextual toolbar" at bounding box center [765, 581] width 13 height 13
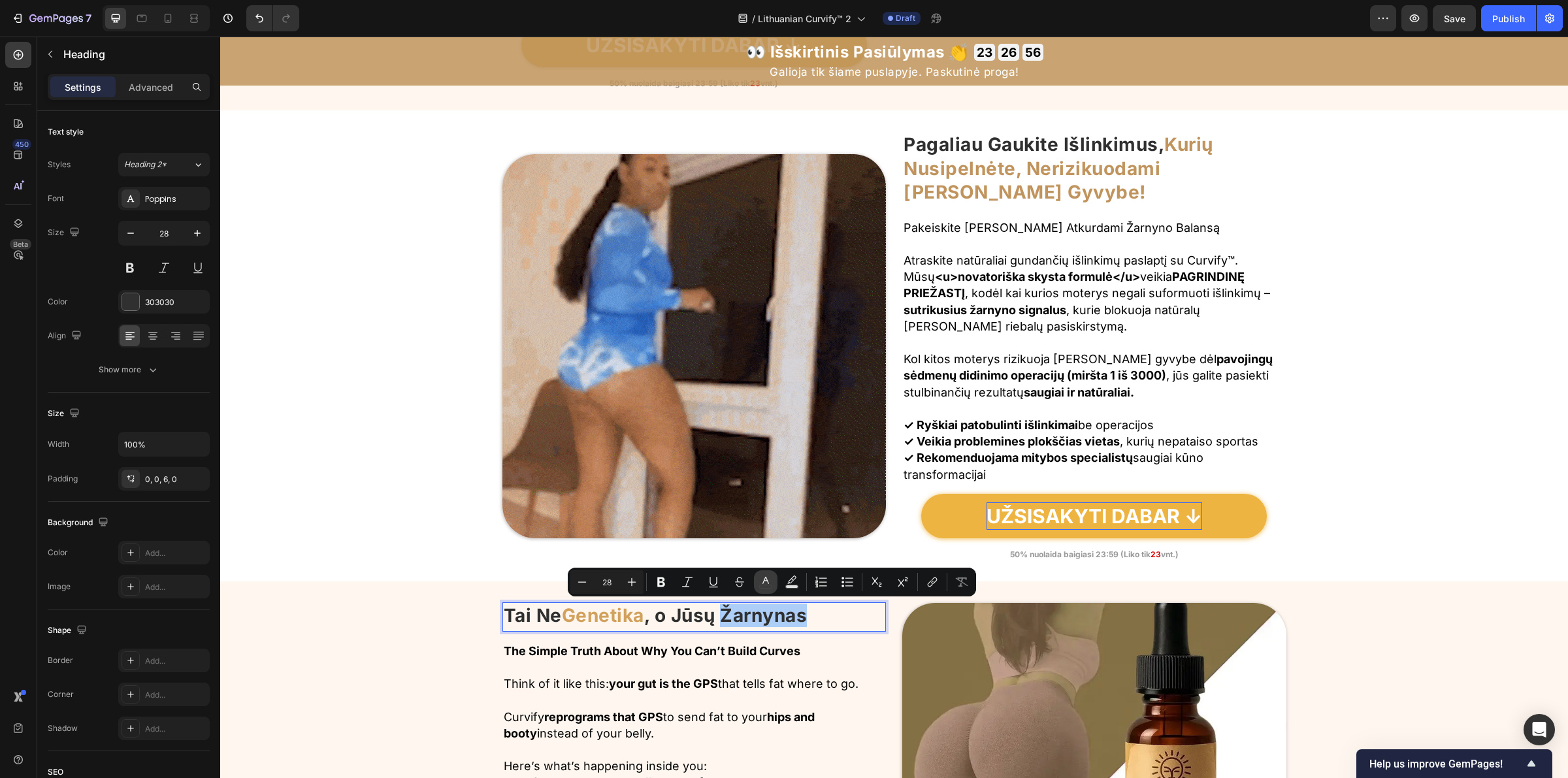
type input "303030"
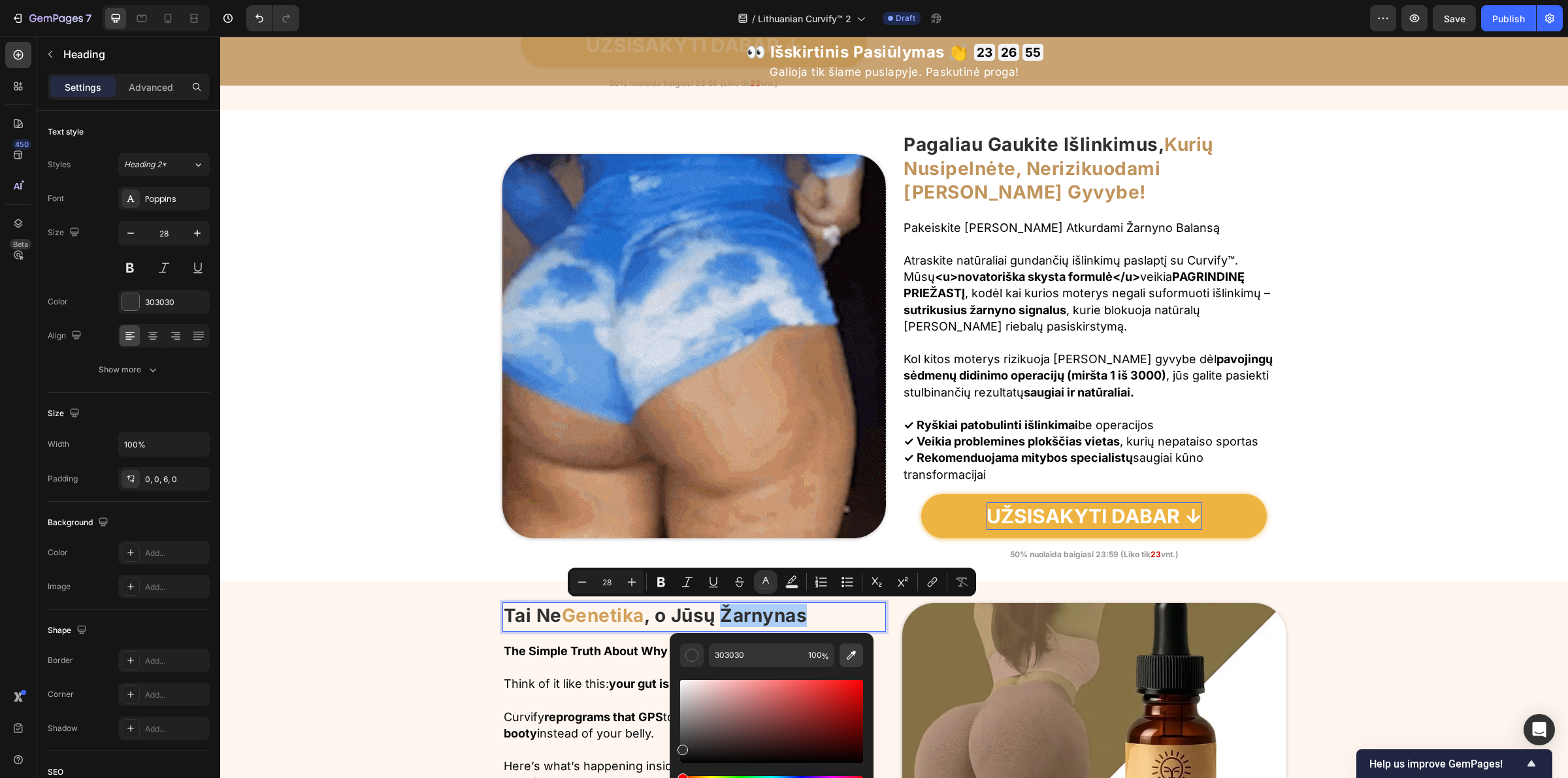
click at [850, 651] on icon "Editor contextual toolbar" at bounding box center [850, 654] width 13 height 13
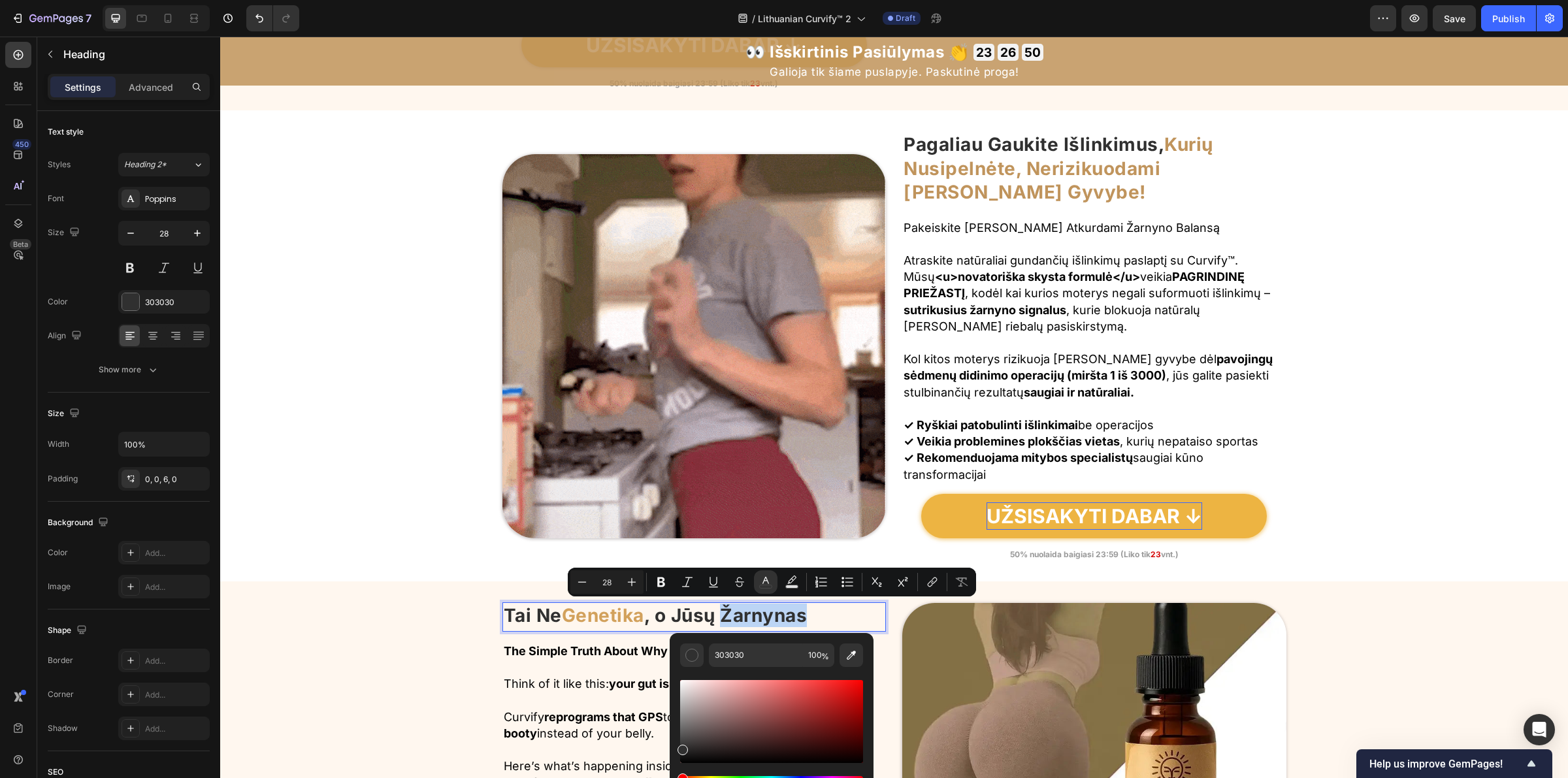
type input "C0945C"
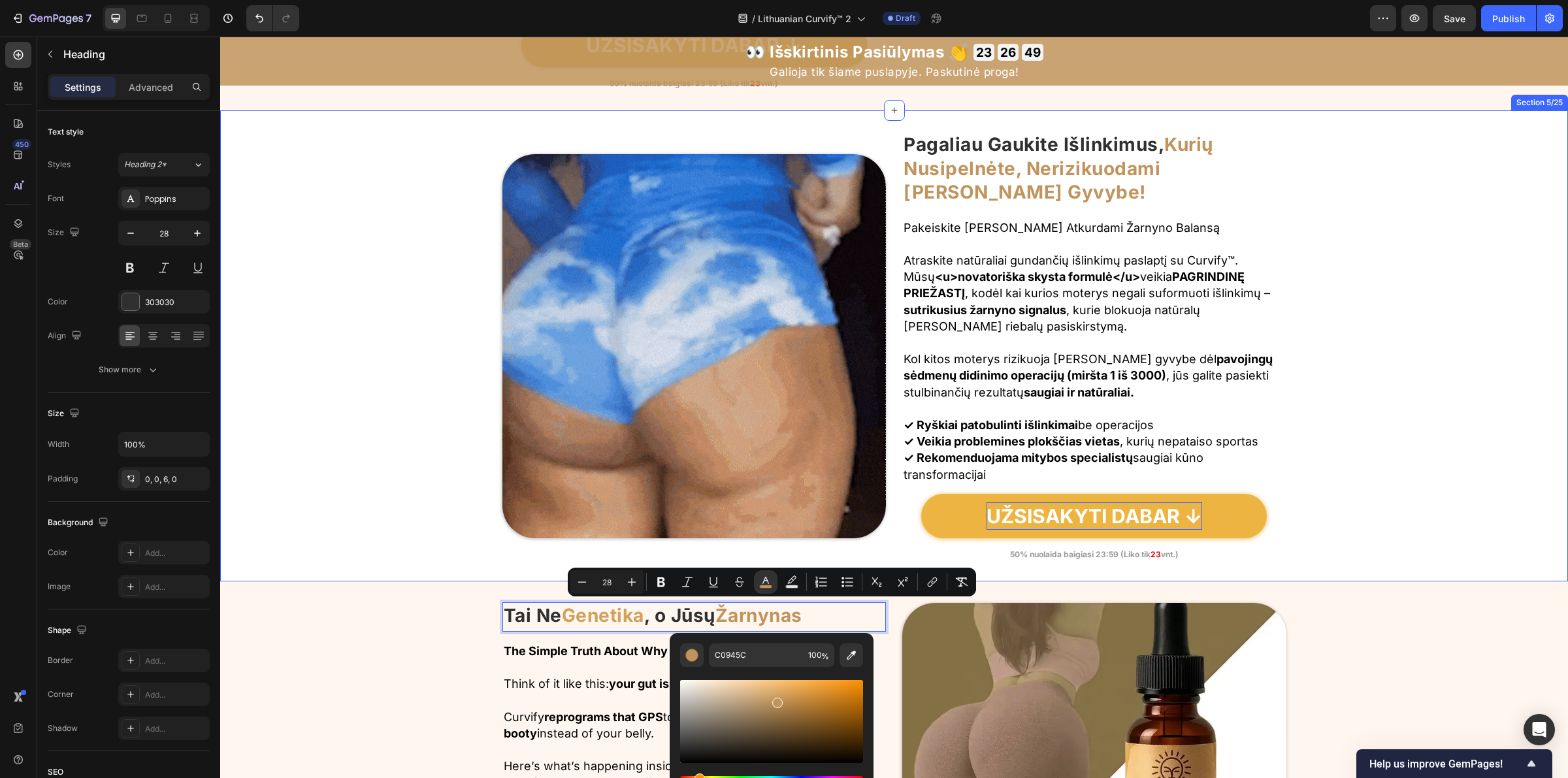
click at [405, 491] on div "Image Pagaliau Gaukite Išlinkimus, Kurių Nusipelnėte, Nerizikuodami Savo Gyvybe…" at bounding box center [894, 346] width 1348 height 429
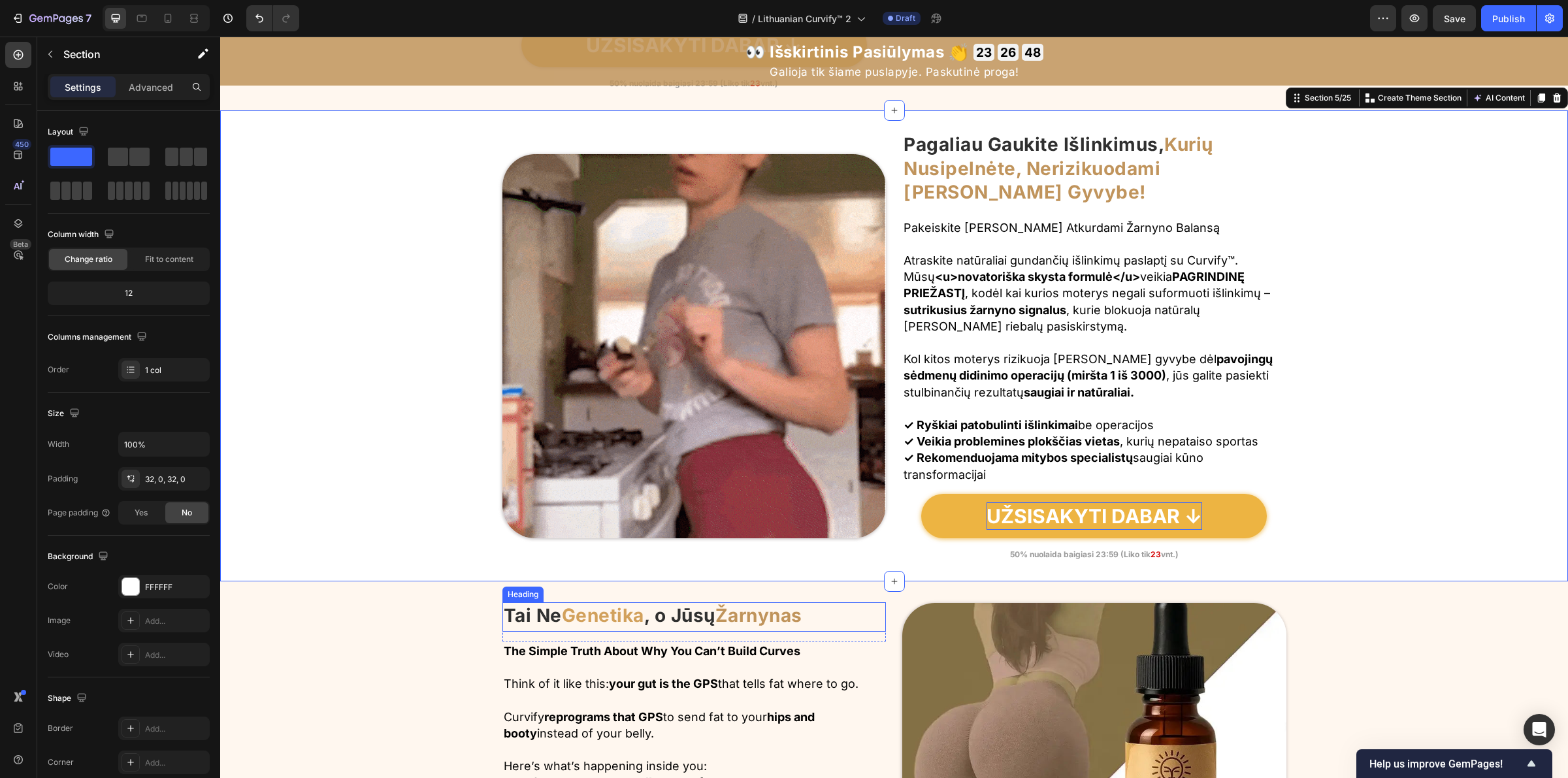
click at [589, 619] on span "Genetika" at bounding box center [603, 615] width 83 height 22
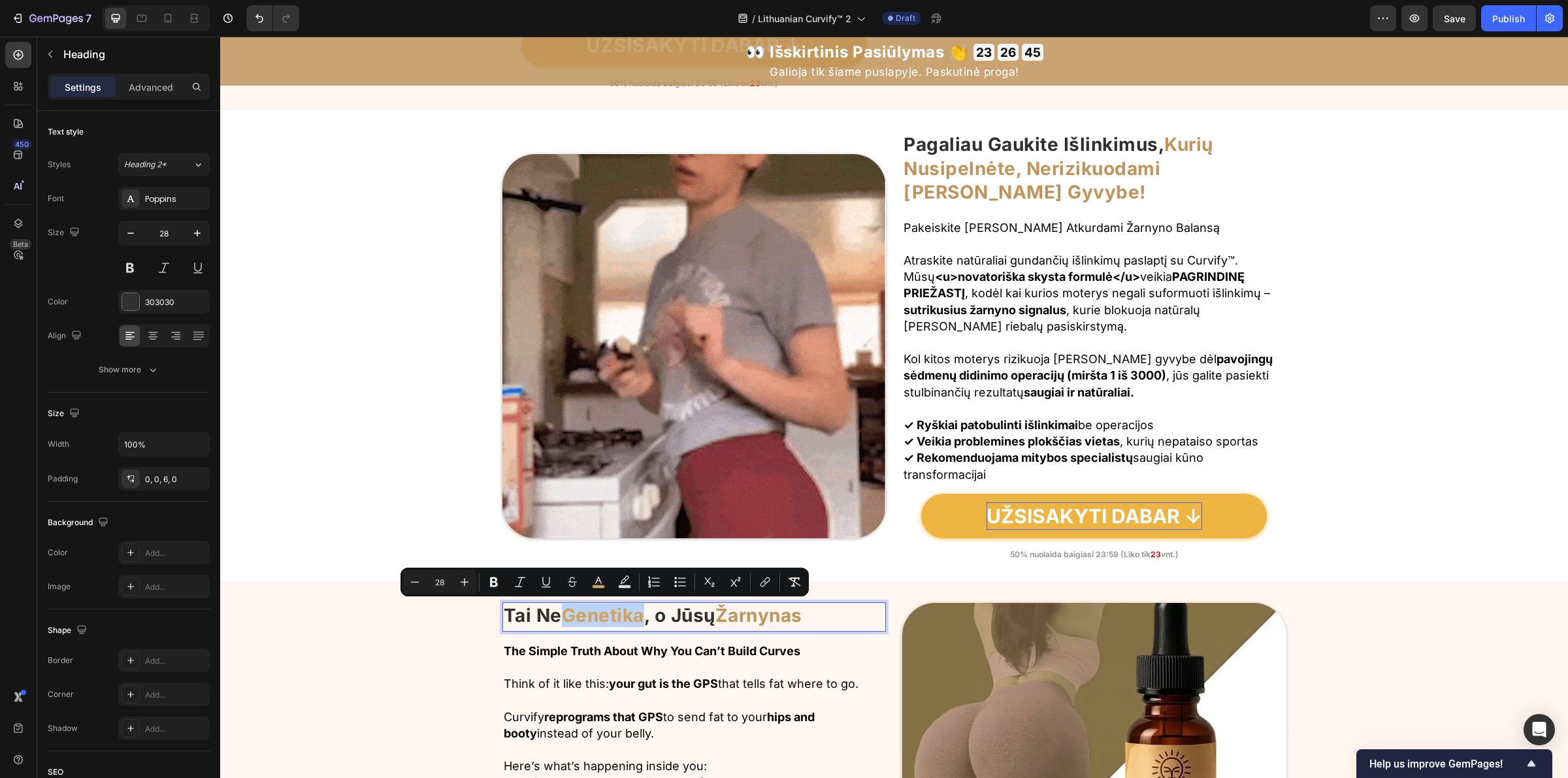
drag, startPoint x: 567, startPoint y: 617, endPoint x: 644, endPoint y: 618, distance: 77.0
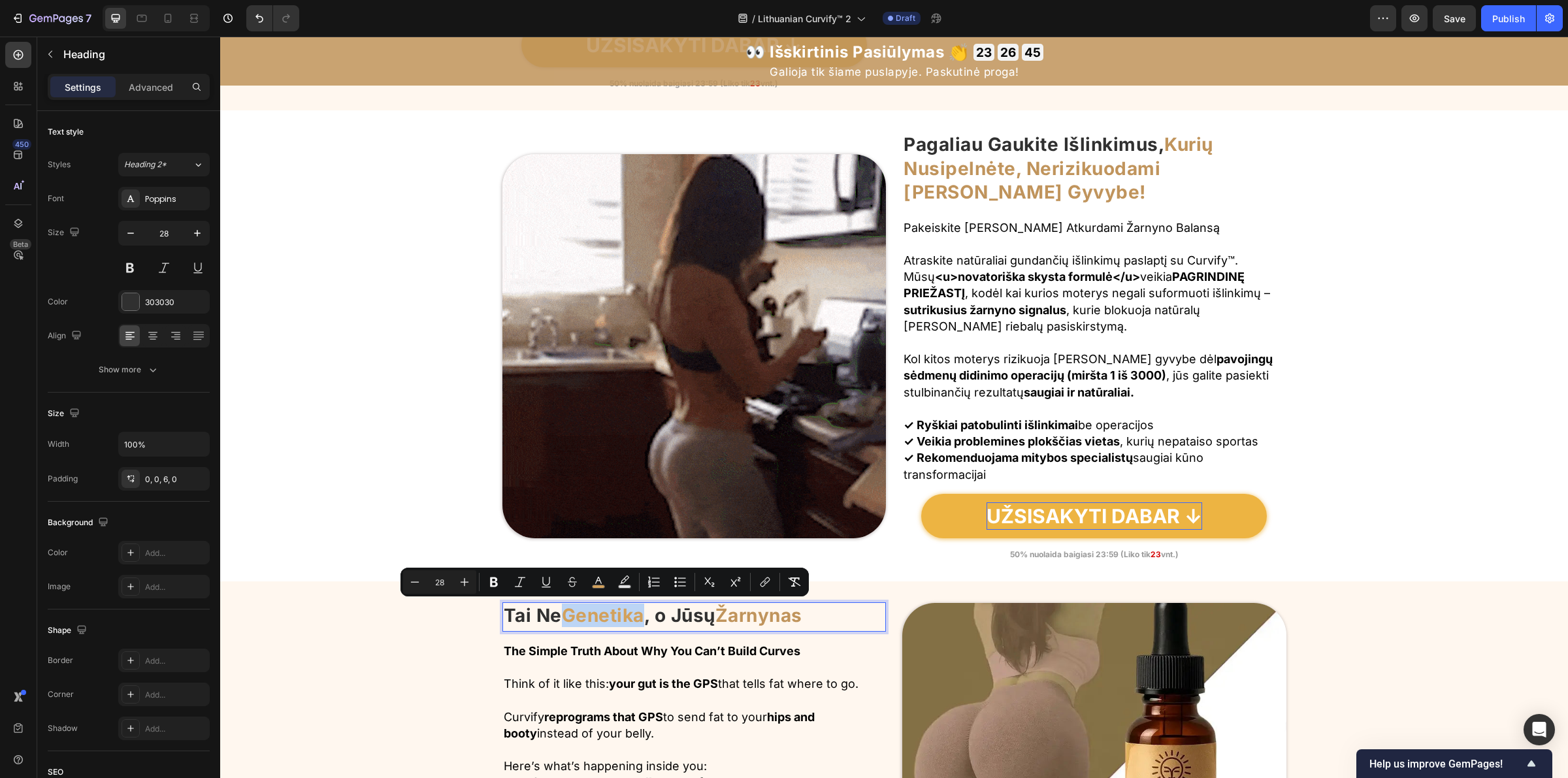
click at [644, 618] on span "Genetika" at bounding box center [603, 615] width 83 height 22
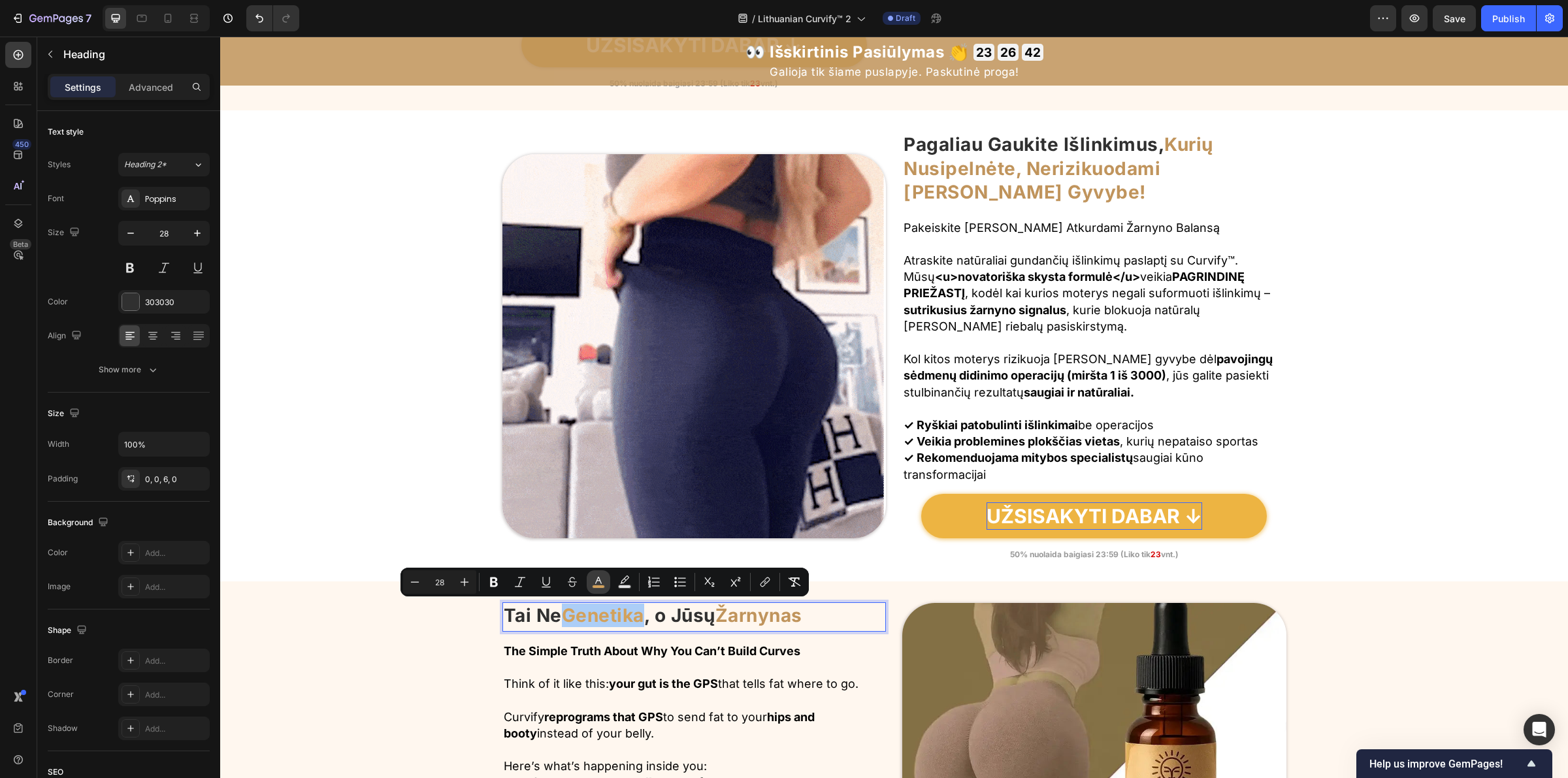
click at [601, 586] on rect "Editor contextual toolbar" at bounding box center [598, 586] width 13 height 3
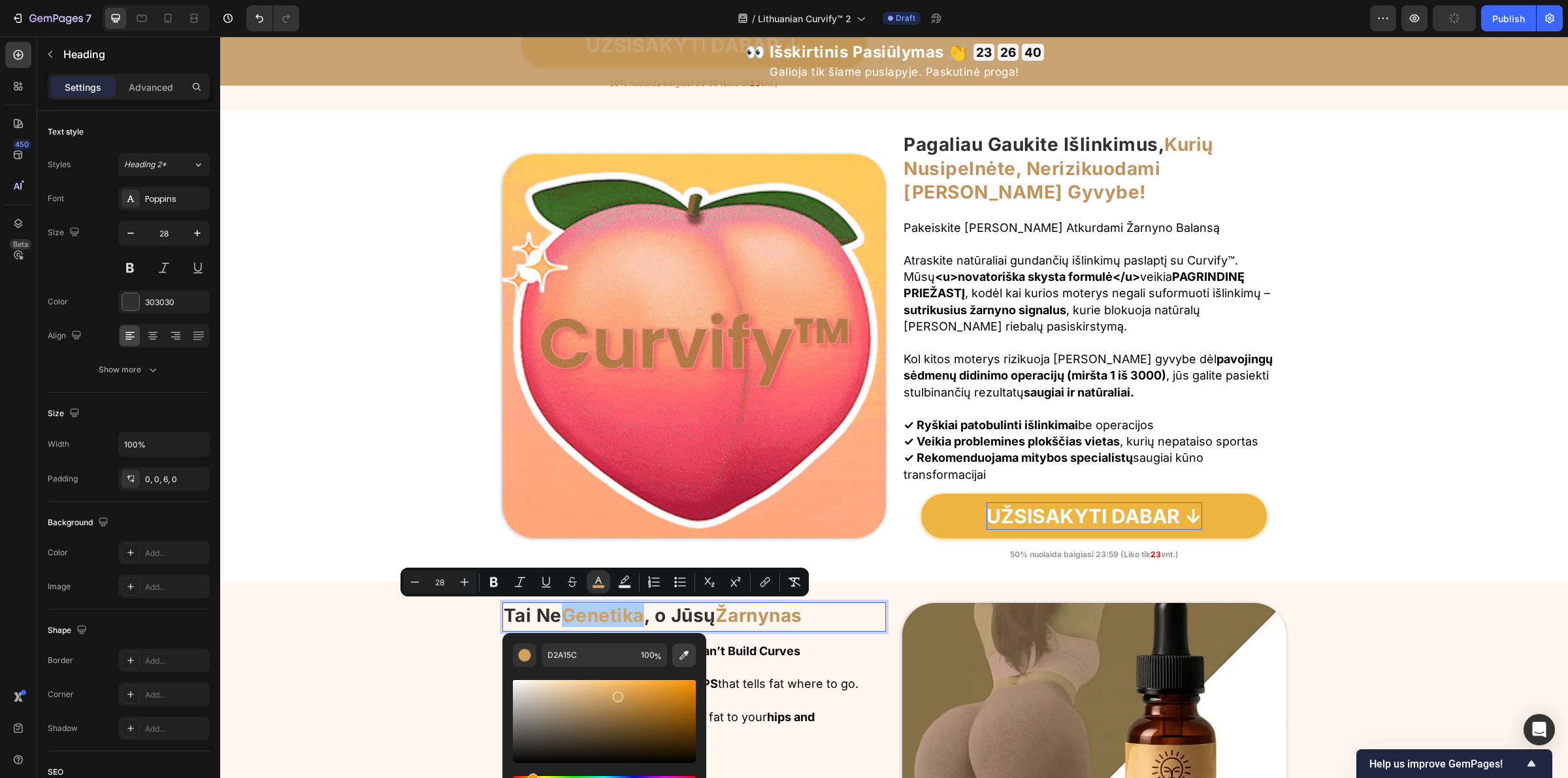
click at [680, 656] on icon "Editor contextual toolbar" at bounding box center [684, 654] width 13 height 13
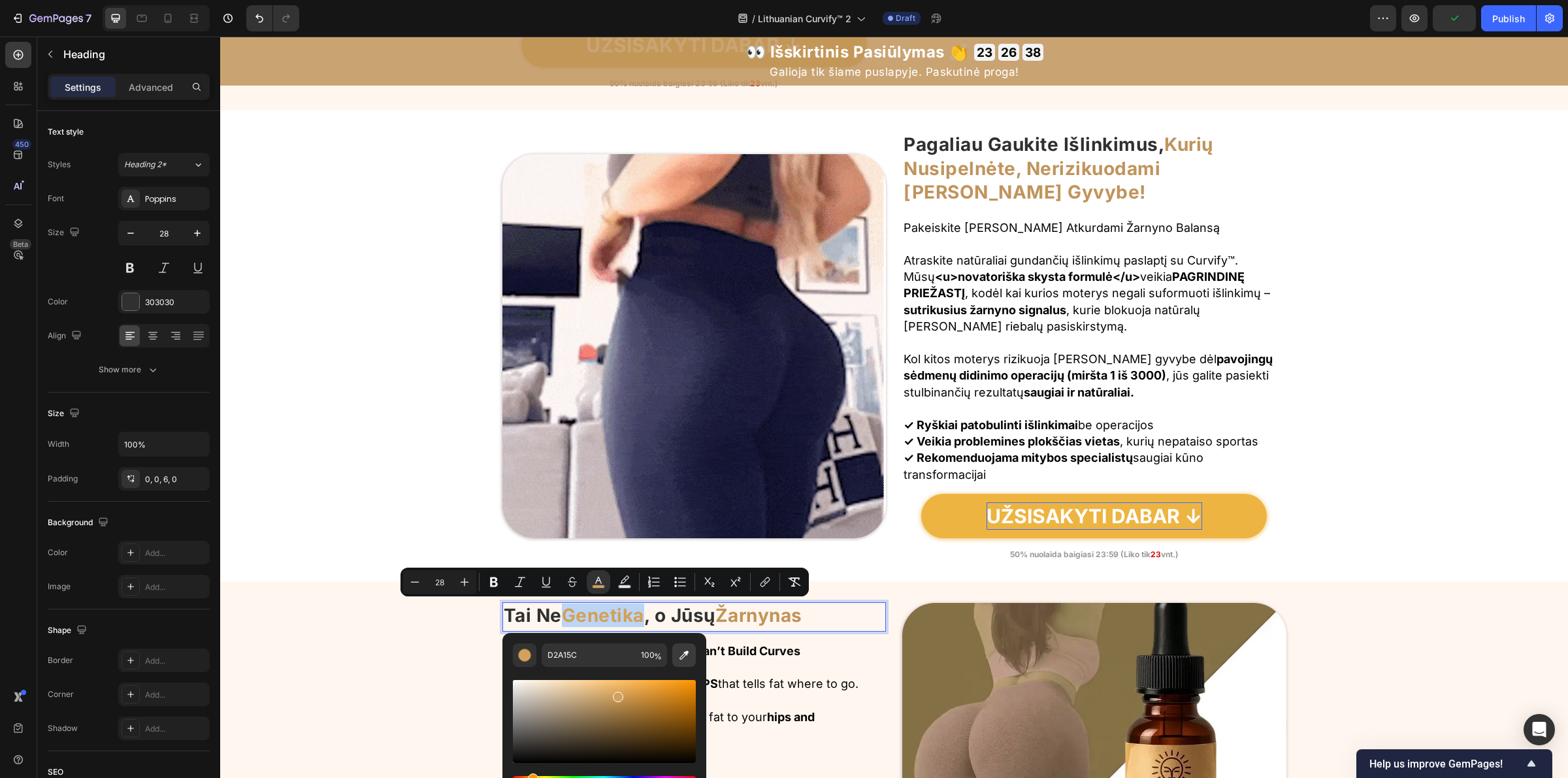
type input "C0945C"
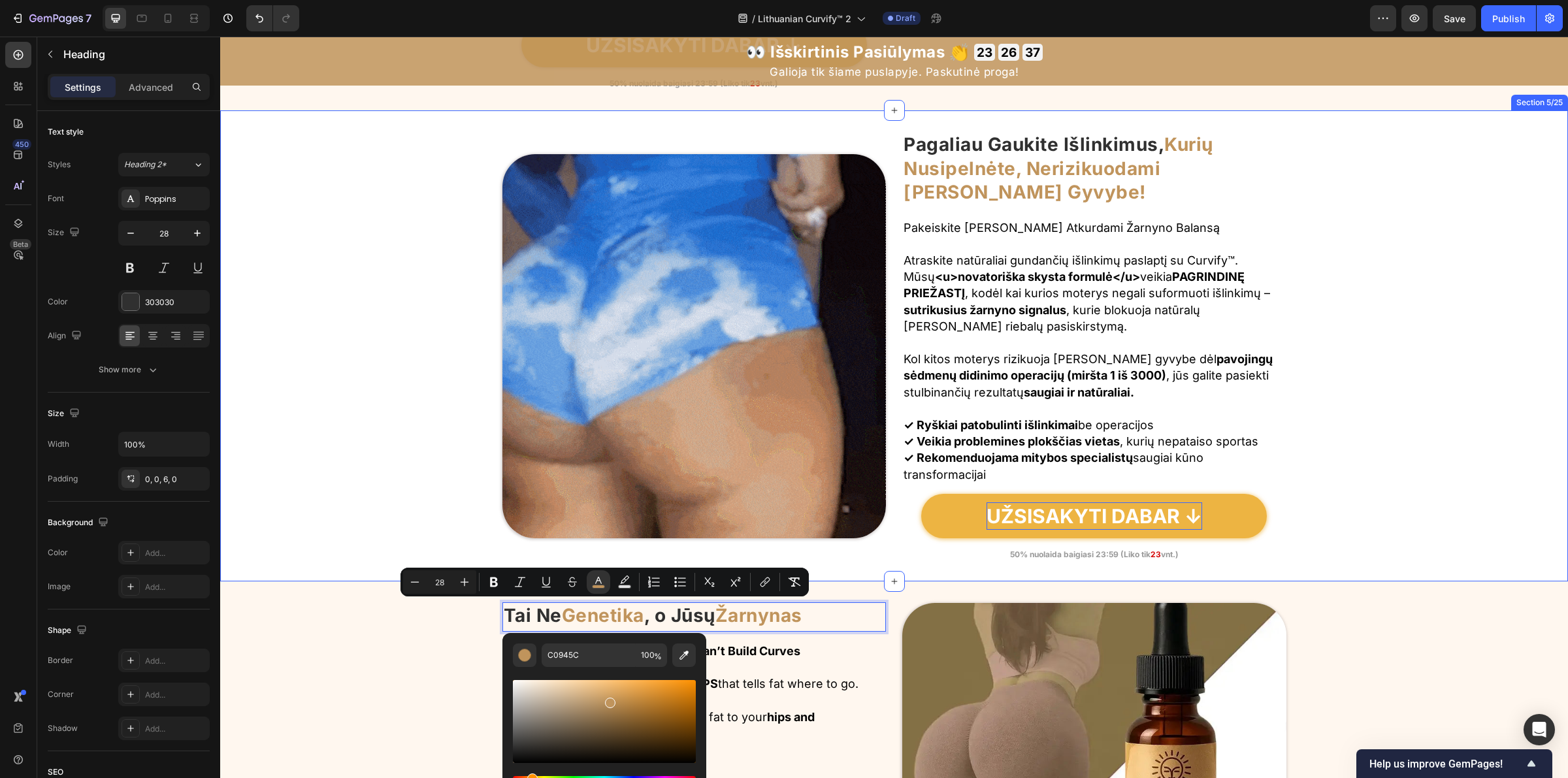
click at [363, 513] on div "Image Pagaliau Gaukite Išlinkimus, Kurių Nusipelnėte, Nerizikuodami Savo Gyvybe…" at bounding box center [894, 346] width 1348 height 429
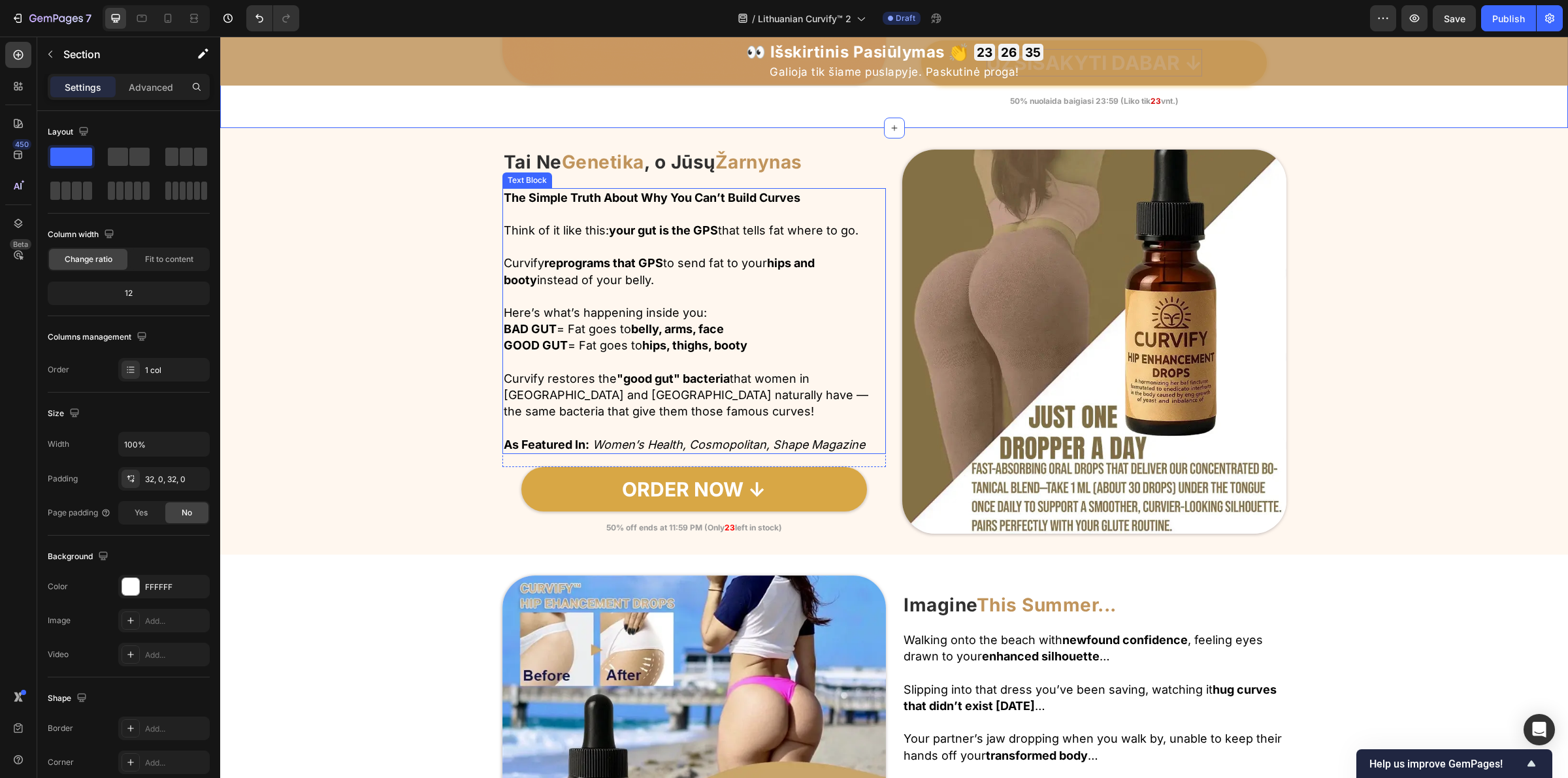
scroll to position [1953, 0]
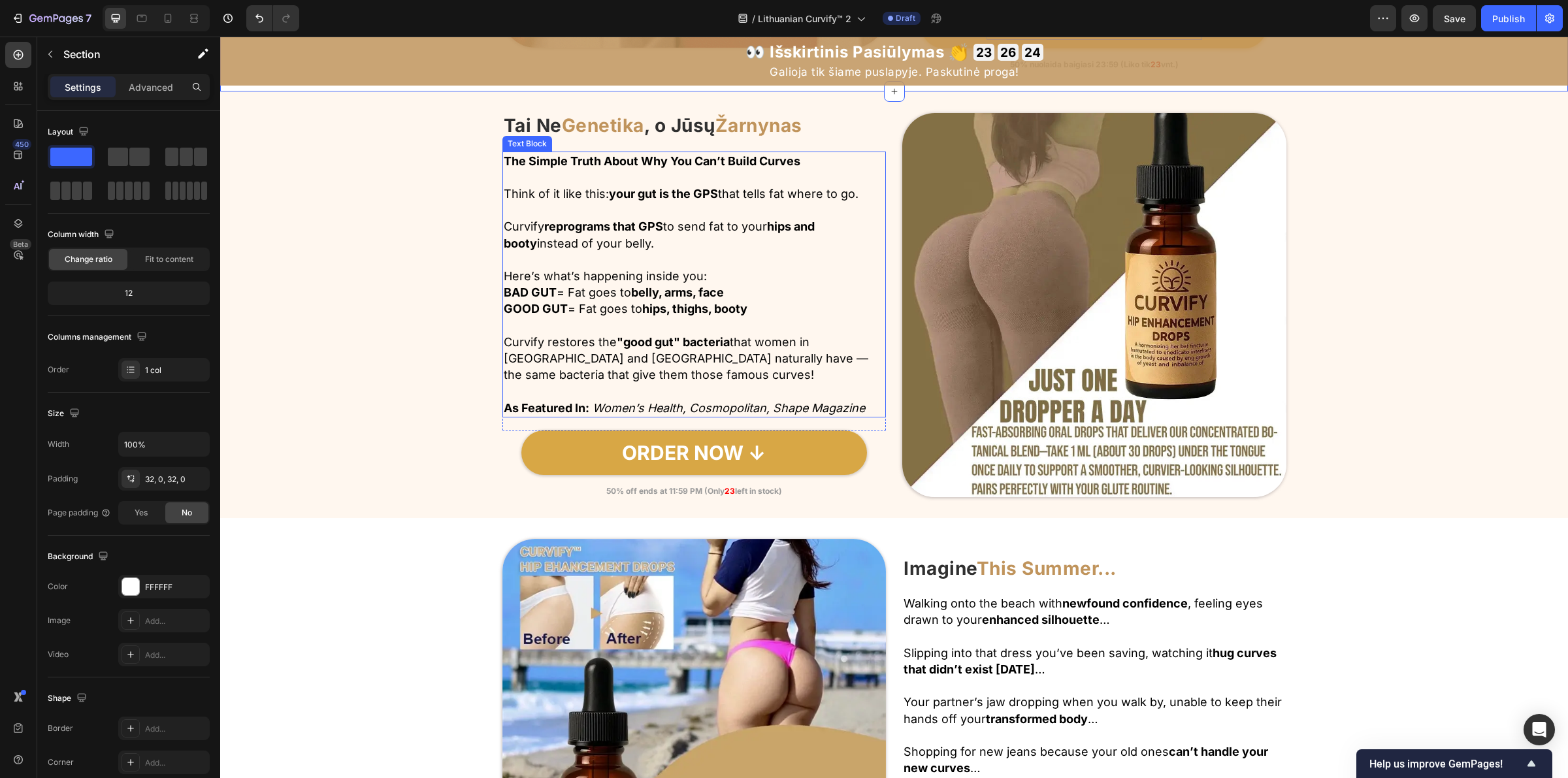
click at [582, 158] on strong "The Simple Truth About Why You Can’t Build Curves" at bounding box center [652, 161] width 297 height 14
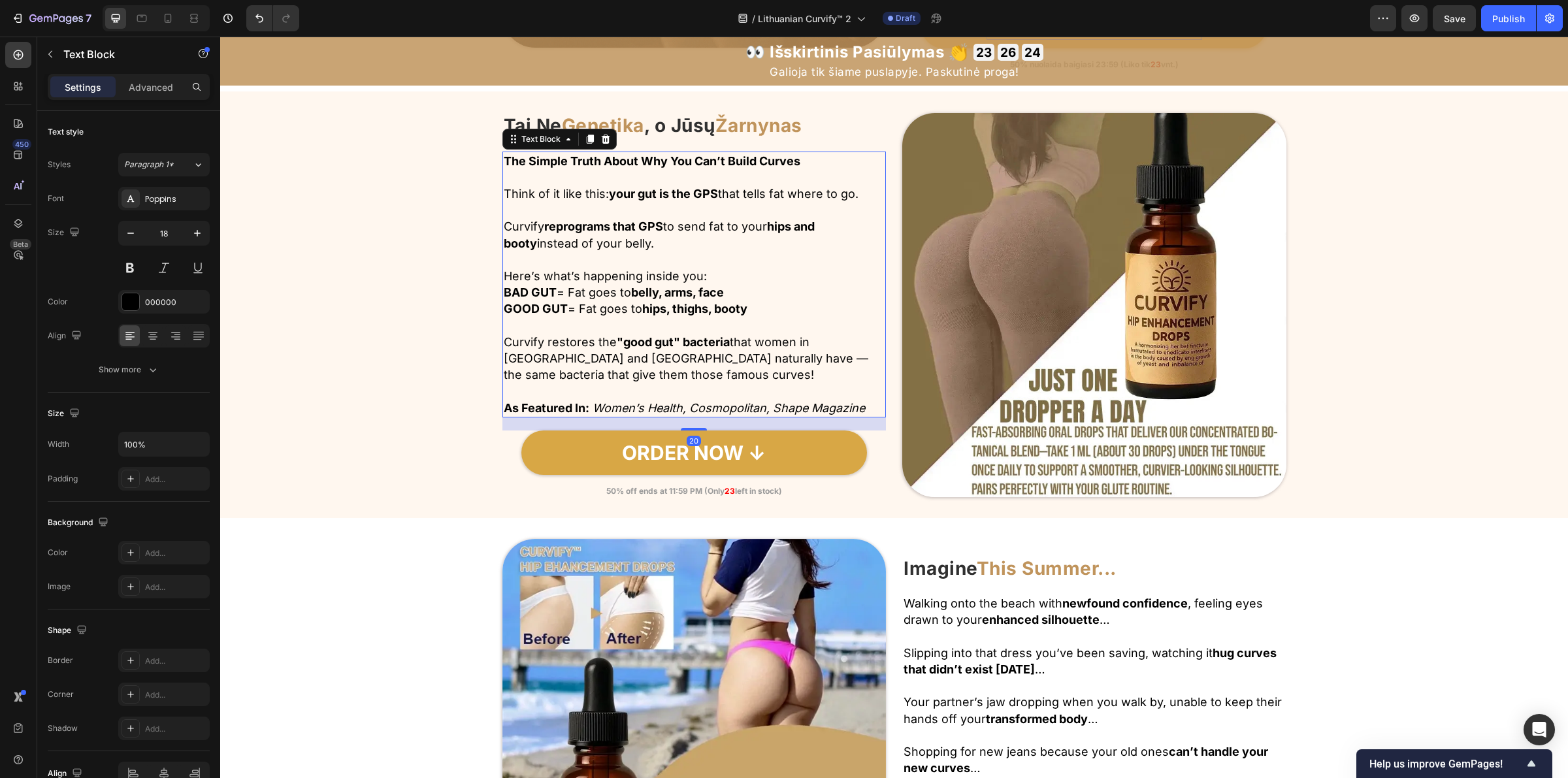
click at [582, 158] on strong "The Simple Truth About Why You Can’t Build Curves" at bounding box center [652, 161] width 297 height 14
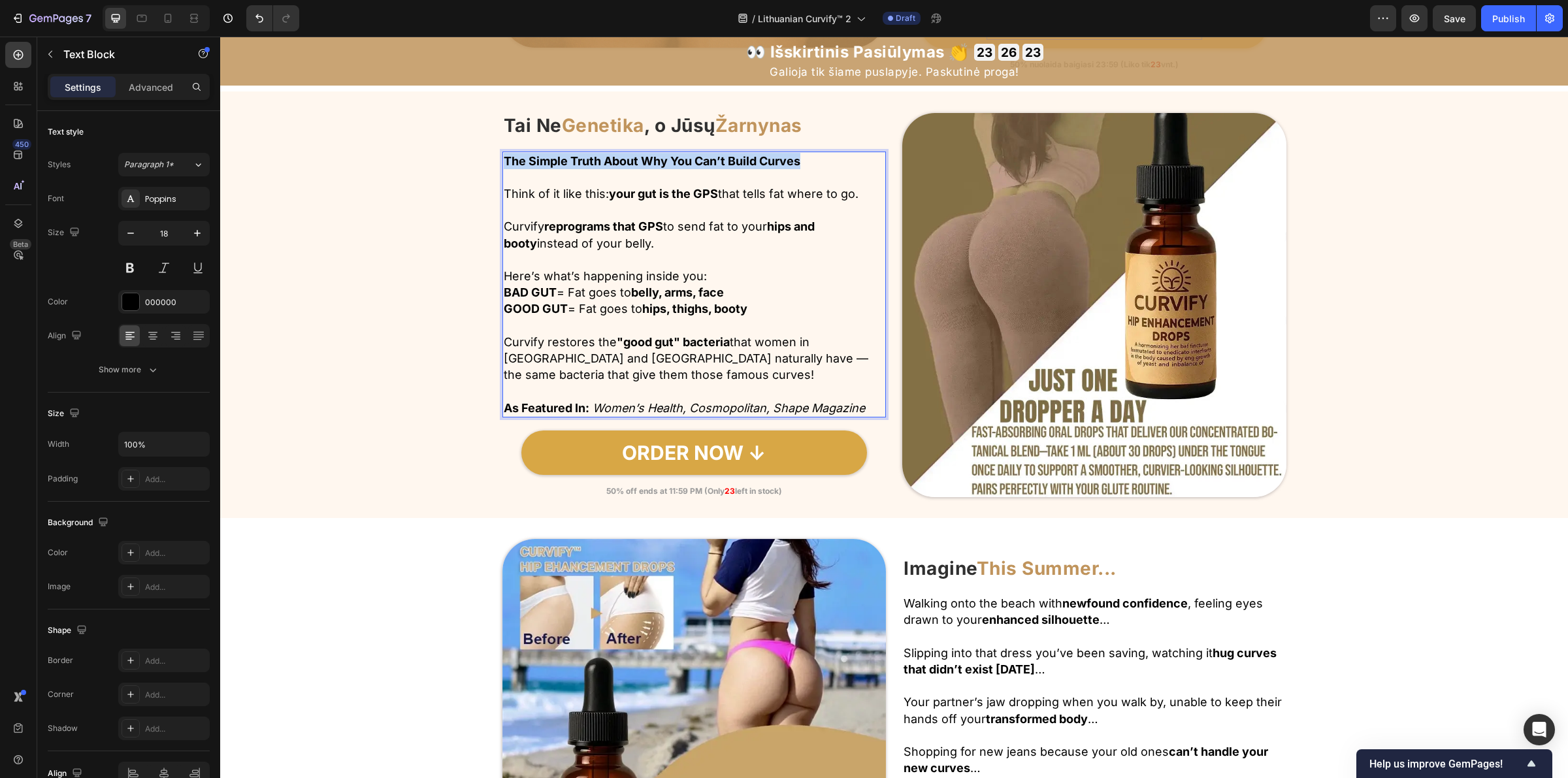
click at [582, 158] on strong "The Simple Truth About Why You Can’t Build Curves" at bounding box center [652, 161] width 297 height 14
click at [644, 198] on strong "your gut is the GPS" at bounding box center [663, 194] width 109 height 14
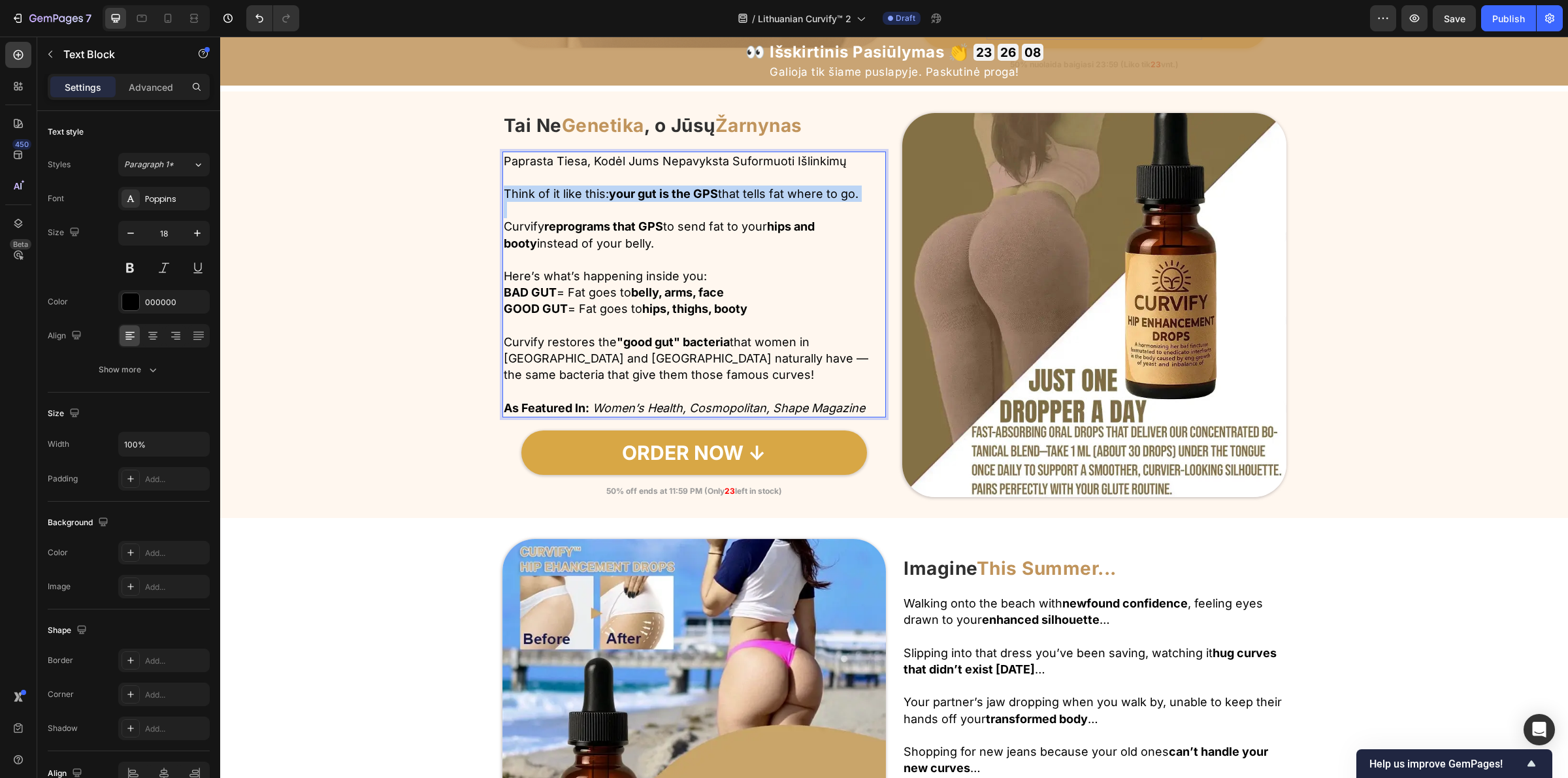
click at [644, 198] on strong "your gut is the GPS" at bounding box center [663, 194] width 109 height 14
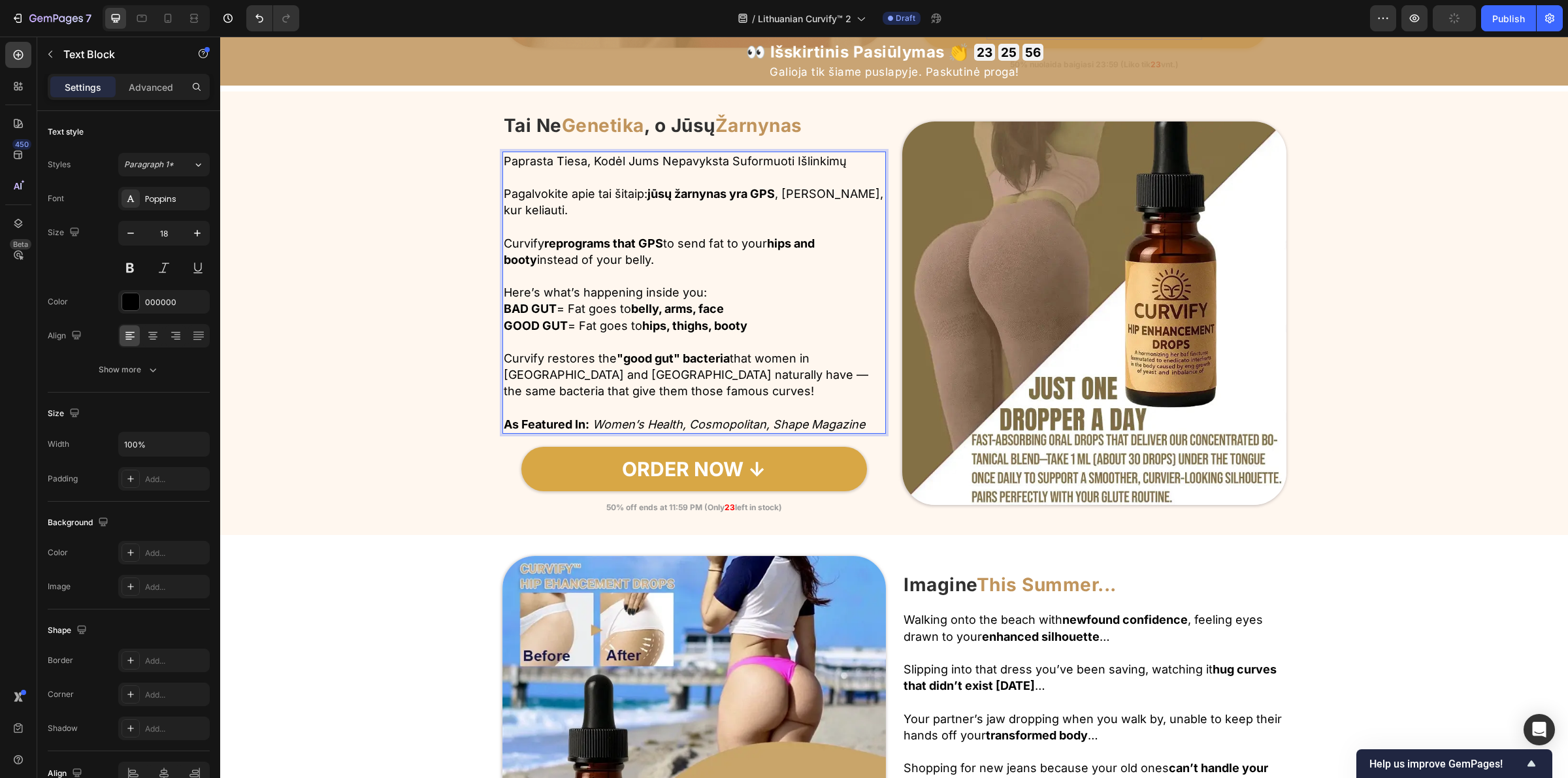
click at [567, 243] on strong "reprograms that GPS" at bounding box center [604, 243] width 119 height 14
click at [570, 293] on p "Here’s what’s happening inside you: BAD GUT = Fat goes to belly, arms, face GOO…" at bounding box center [694, 309] width 382 height 50
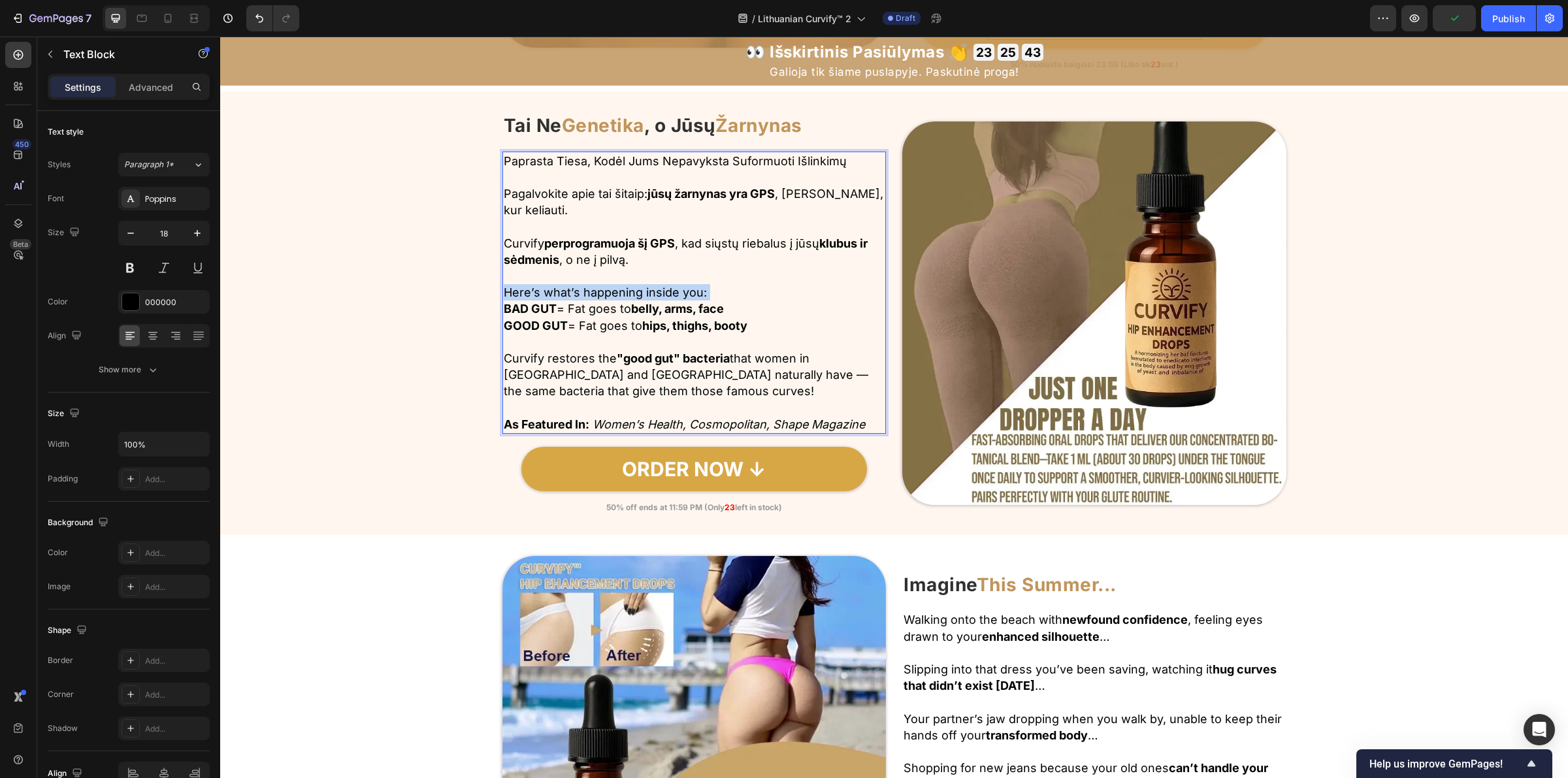
click at [570, 293] on p "Here’s what’s happening inside you: BAD GUT = Fat goes to belly, arms, face GOO…" at bounding box center [694, 309] width 382 height 50
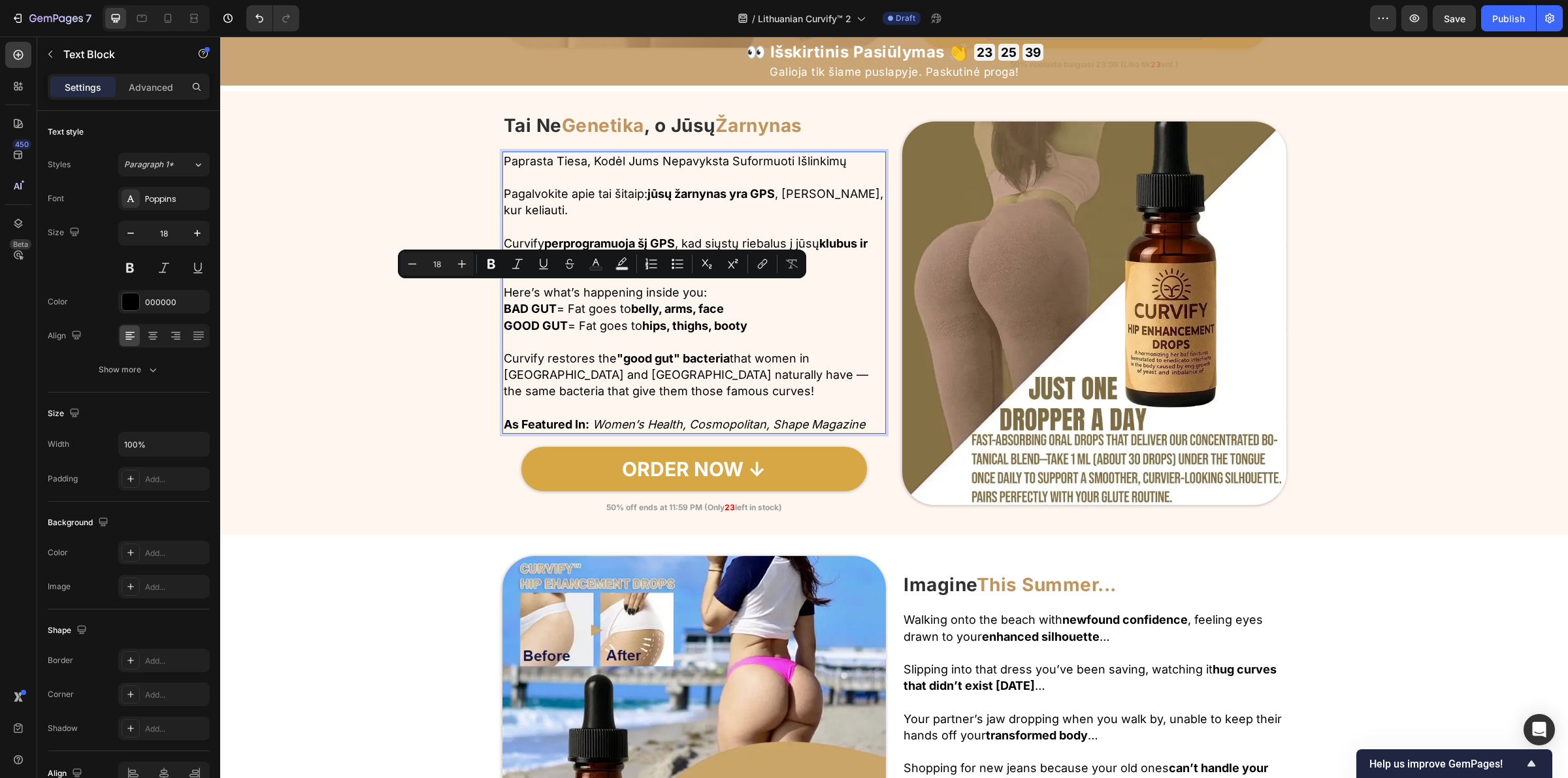
click at [505, 293] on p "Here’s what’s happening inside you: BAD GUT = Fat goes to belly, arms, face GOO…" at bounding box center [694, 309] width 382 height 50
drag, startPoint x: 498, startPoint y: 293, endPoint x: 706, endPoint y: 295, distance: 208.0
click at [706, 295] on p "Here’s what’s happening inside you: BAD GUT = Fat goes to belly, arms, face GOO…" at bounding box center [694, 309] width 382 height 50
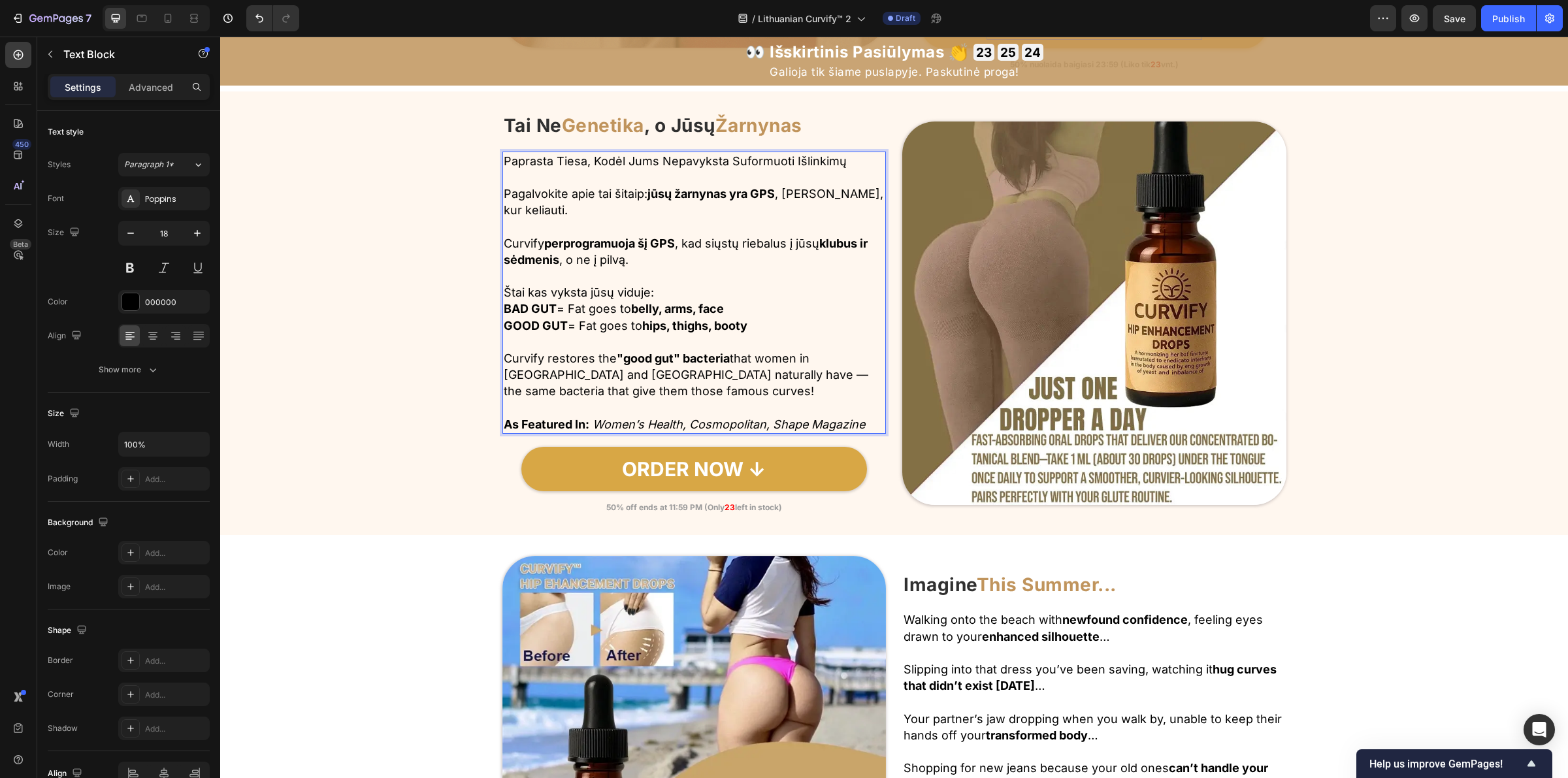
click at [520, 307] on strong "BAD GUT" at bounding box center [530, 309] width 53 height 14
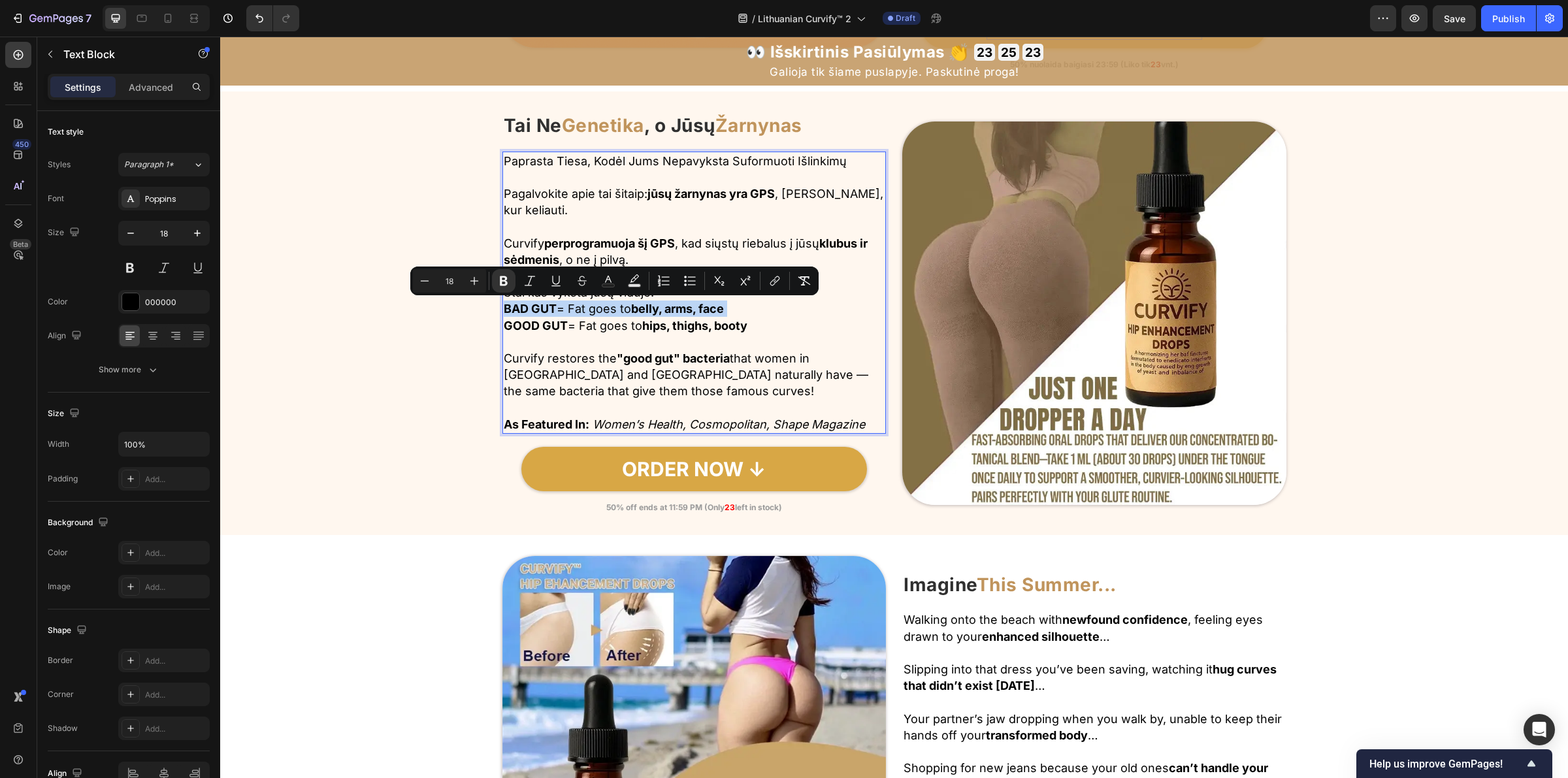
click at [517, 306] on strong "BAD GUT" at bounding box center [530, 309] width 53 height 14
drag, startPoint x: 499, startPoint y: 306, endPoint x: 739, endPoint y: 311, distance: 240.1
click at [739, 311] on p "Štai kas vyksta jūsų viduje: BAD GUT = Fat goes to belly, arms, face GOOD GUT =…" at bounding box center [694, 309] width 382 height 50
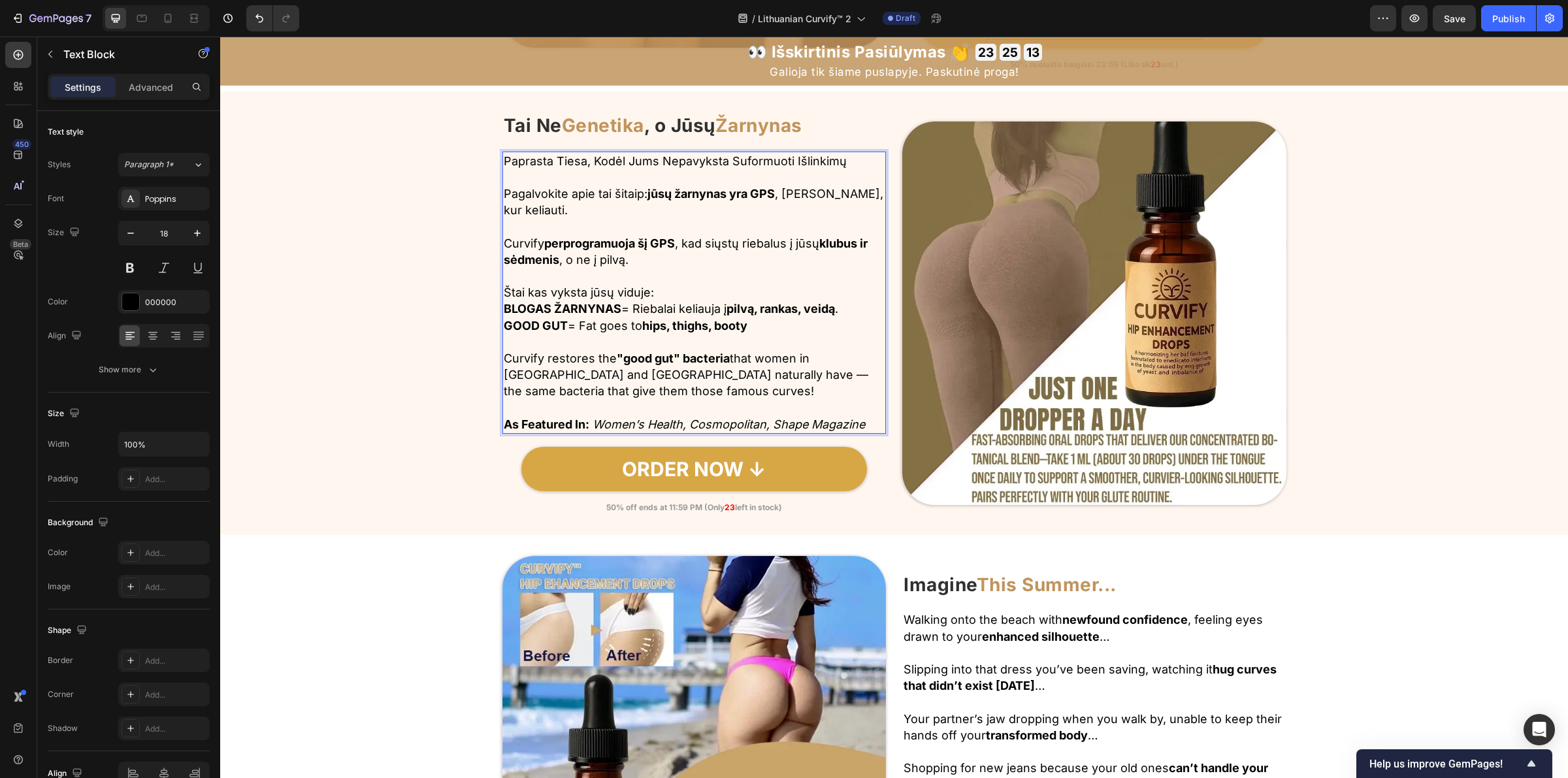
click at [628, 323] on p "Štai kas vyksta jūsų viduje: BLOGAS ŽARNYNAS = Riebalai keliauja į pilvą, ranka…" at bounding box center [694, 309] width 382 height 50
click at [576, 388] on p "Curvify restores the "good gut" bacteria that women in Brazil and Africa natura…" at bounding box center [694, 375] width 382 height 50
click at [576, 389] on p "Curvify restores the "good gut" bacteria that women in Brazil and Africa natura…" at bounding box center [694, 375] width 382 height 50
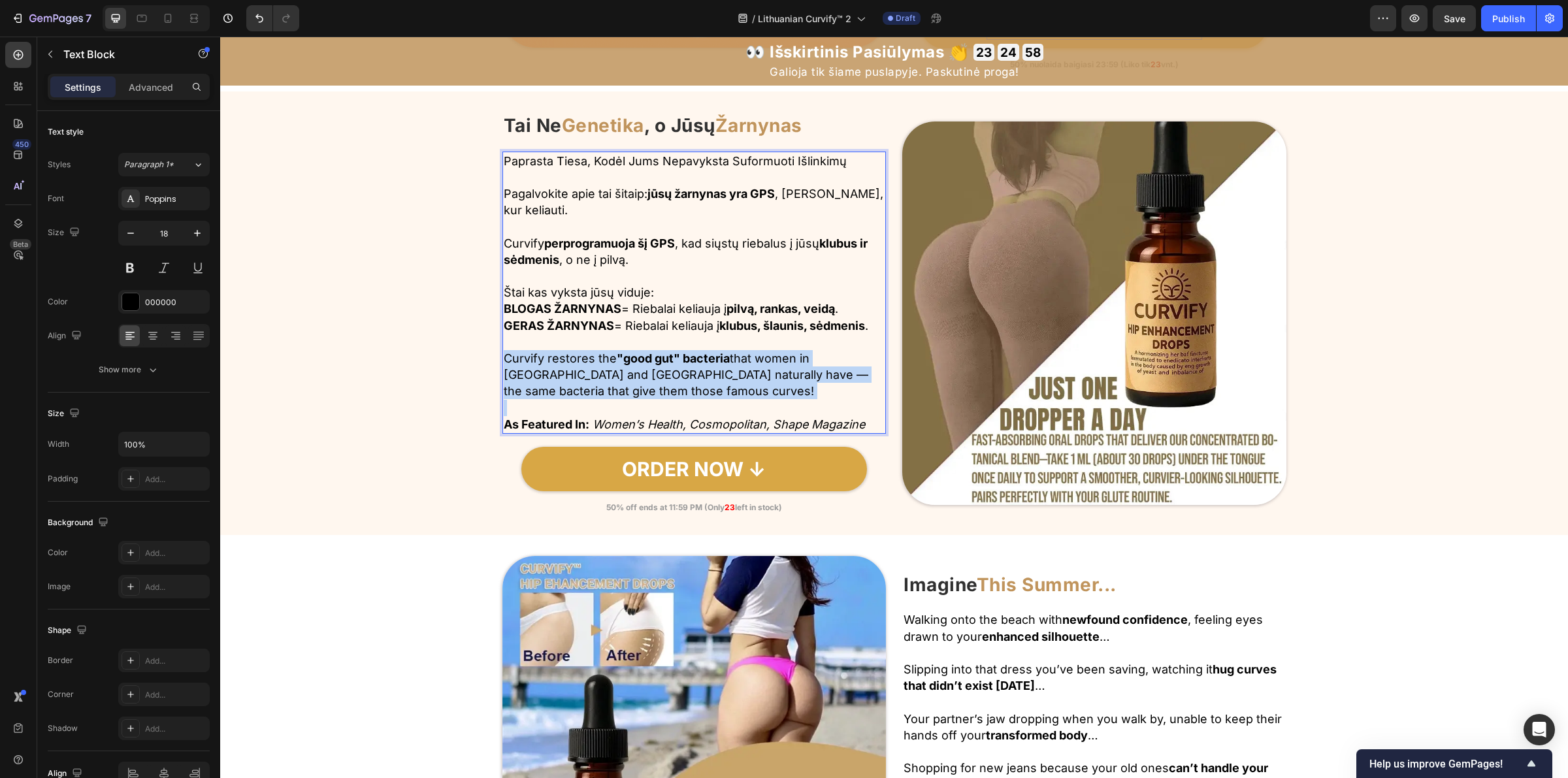
click at [576, 389] on p "Curvify restores the "good gut" bacteria that women in Brazil and Africa natura…" at bounding box center [694, 375] width 382 height 50
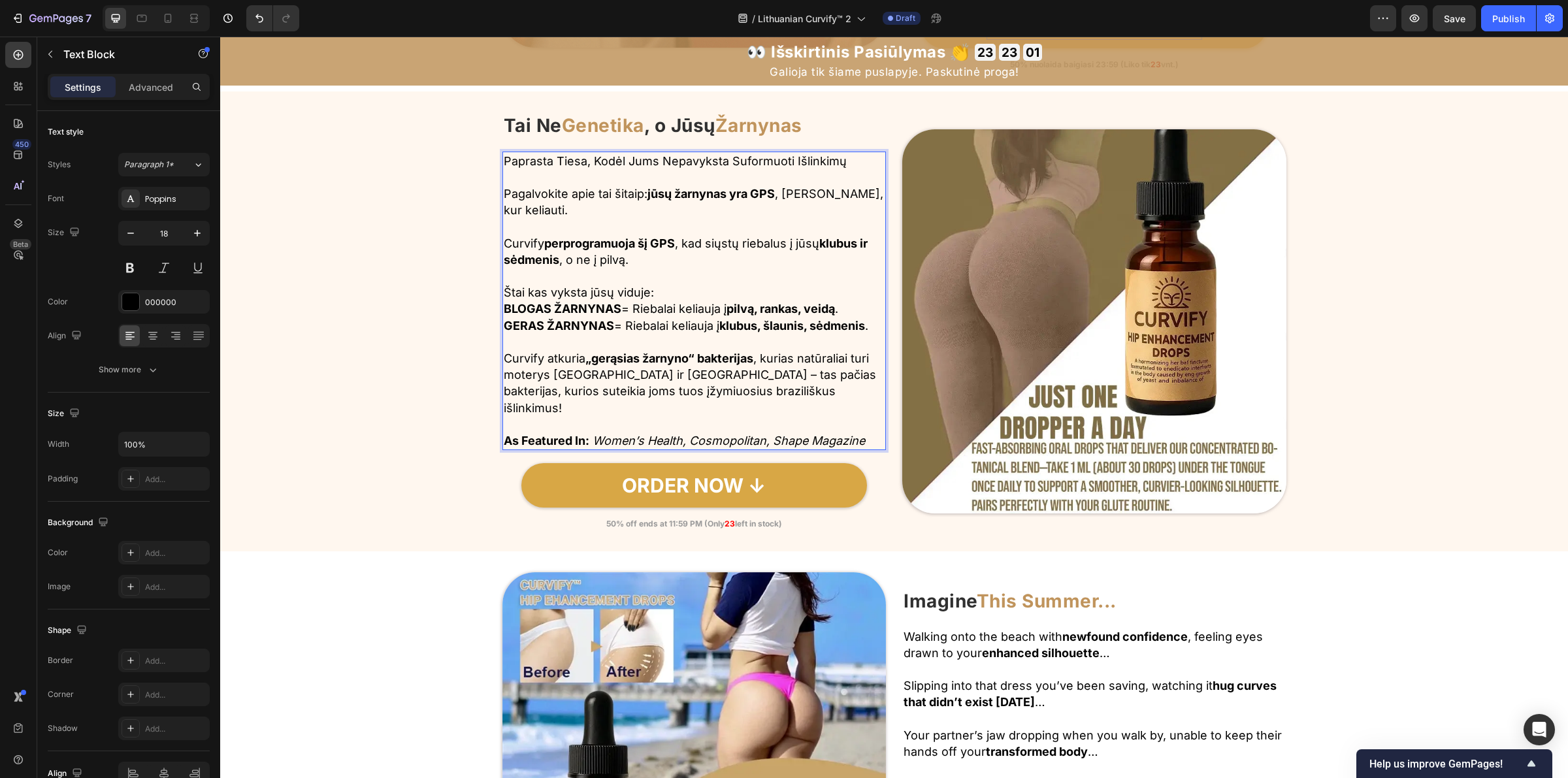
click at [609, 441] on icon "Women’s Health, Cosmopolitan, Shape Magazine" at bounding box center [728, 440] width 273 height 14
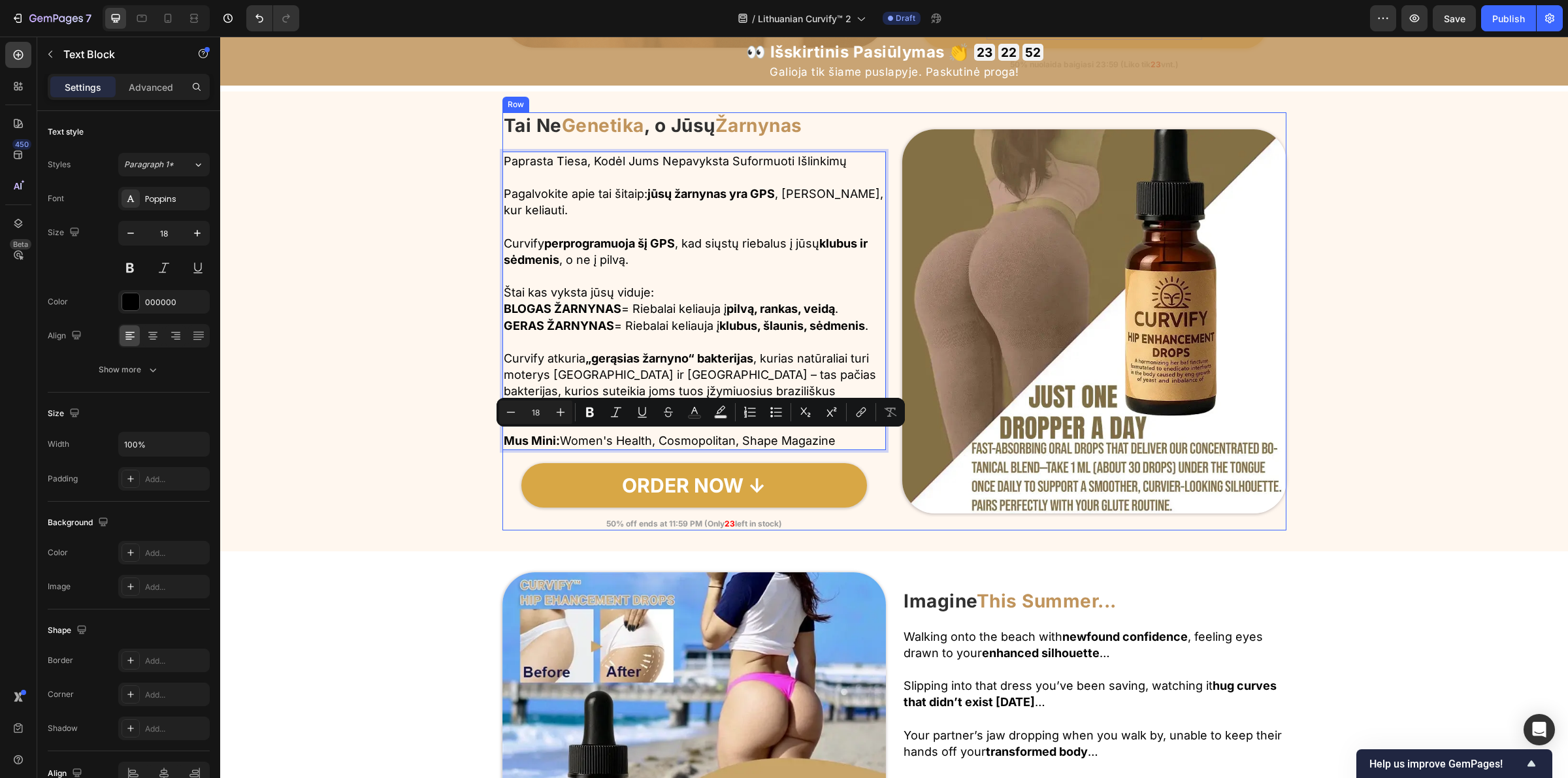
drag, startPoint x: 559, startPoint y: 441, endPoint x: 892, endPoint y: 442, distance: 333.0
click at [892, 442] on div "Image Tai Ne Genetika , o Jūsų Žarnynas Heading Row Paprasta Tiesa, Kodėl Jums …" at bounding box center [894, 320] width 784 height 418
copy p "Women's Health, Cosmopolitan, Shape Magazine"
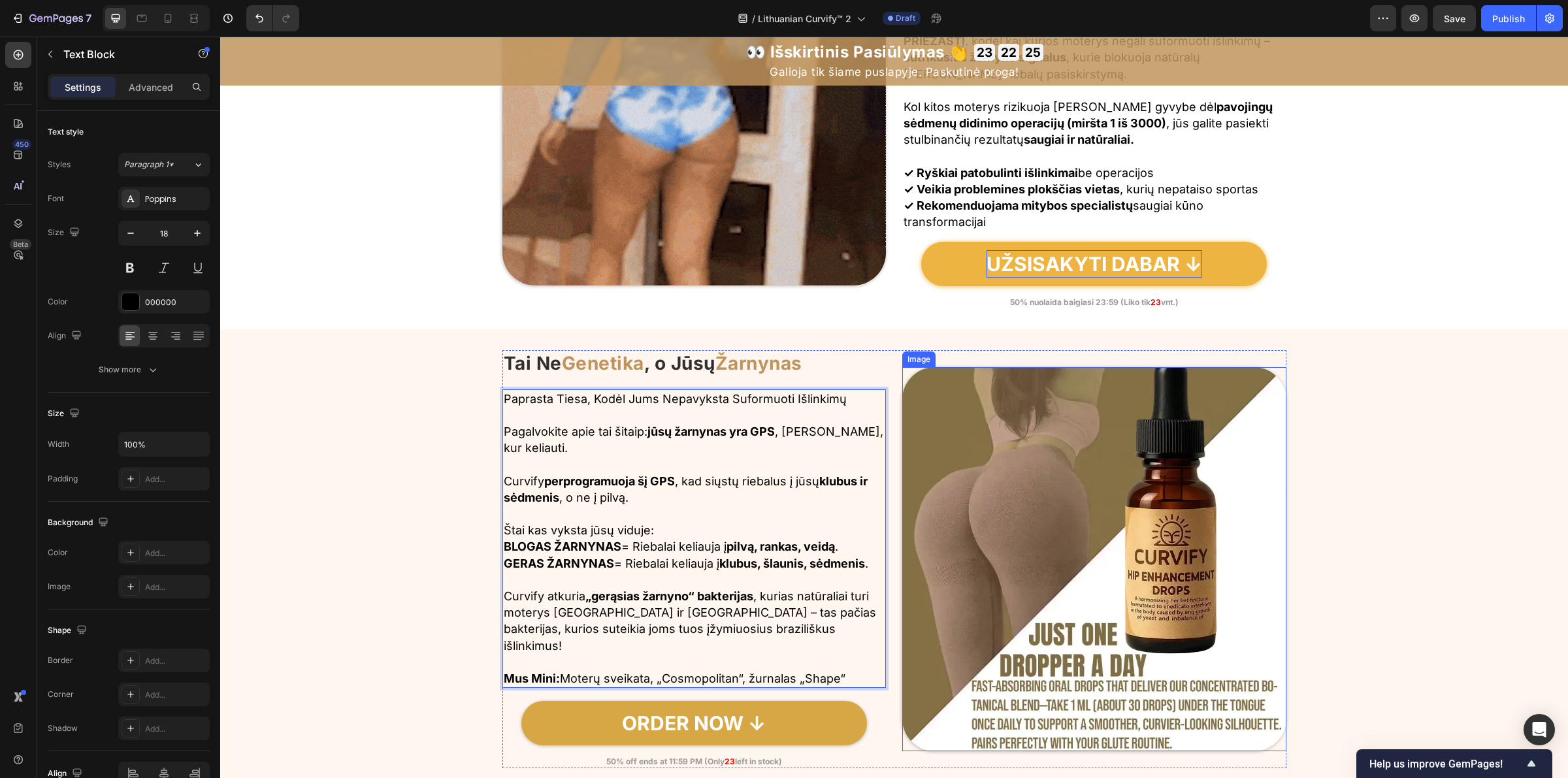
scroll to position [1709, 0]
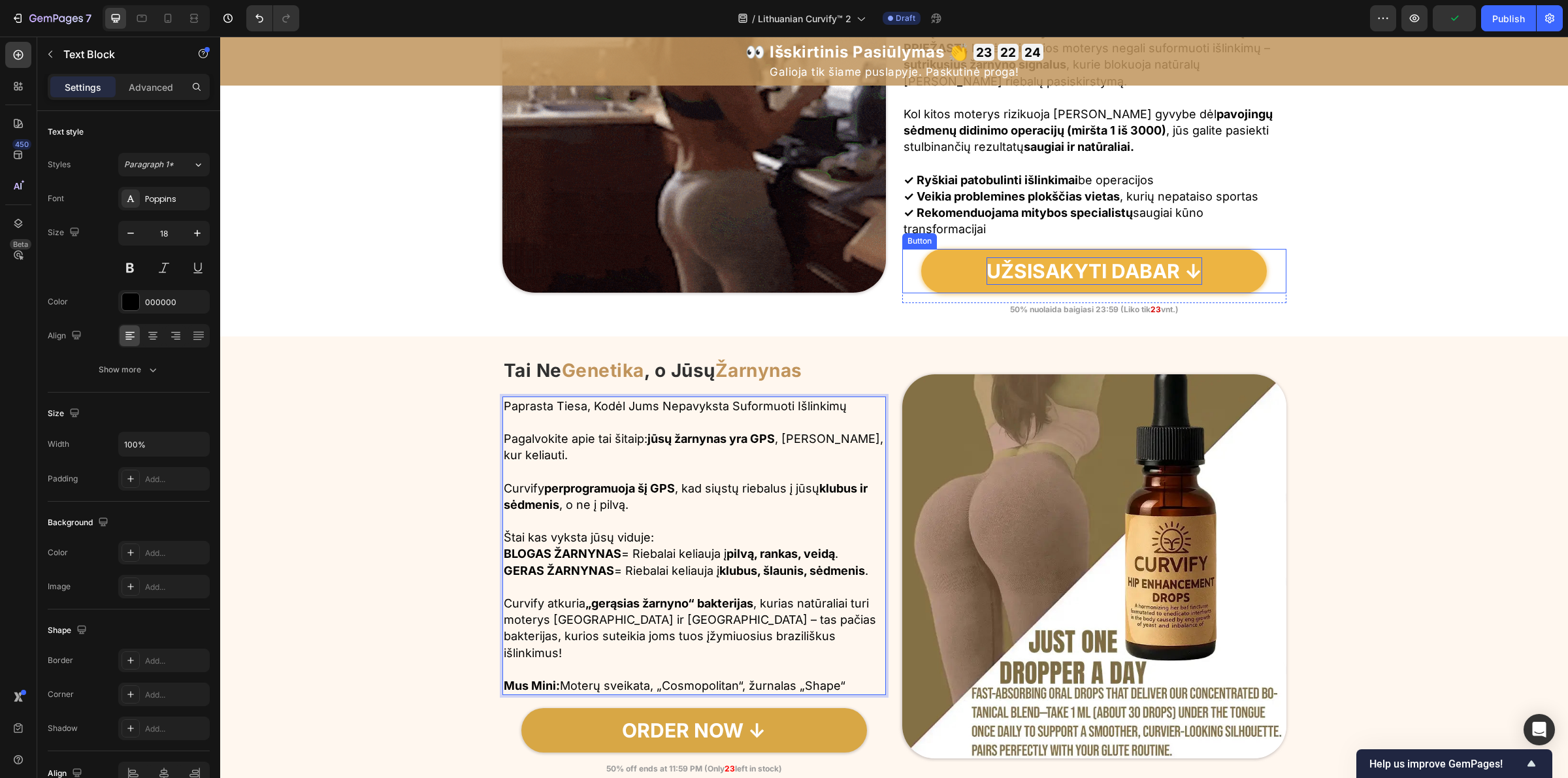
click at [1073, 269] on p "UŽSISAKYTI DABAR ↓" at bounding box center [1094, 271] width 215 height 27
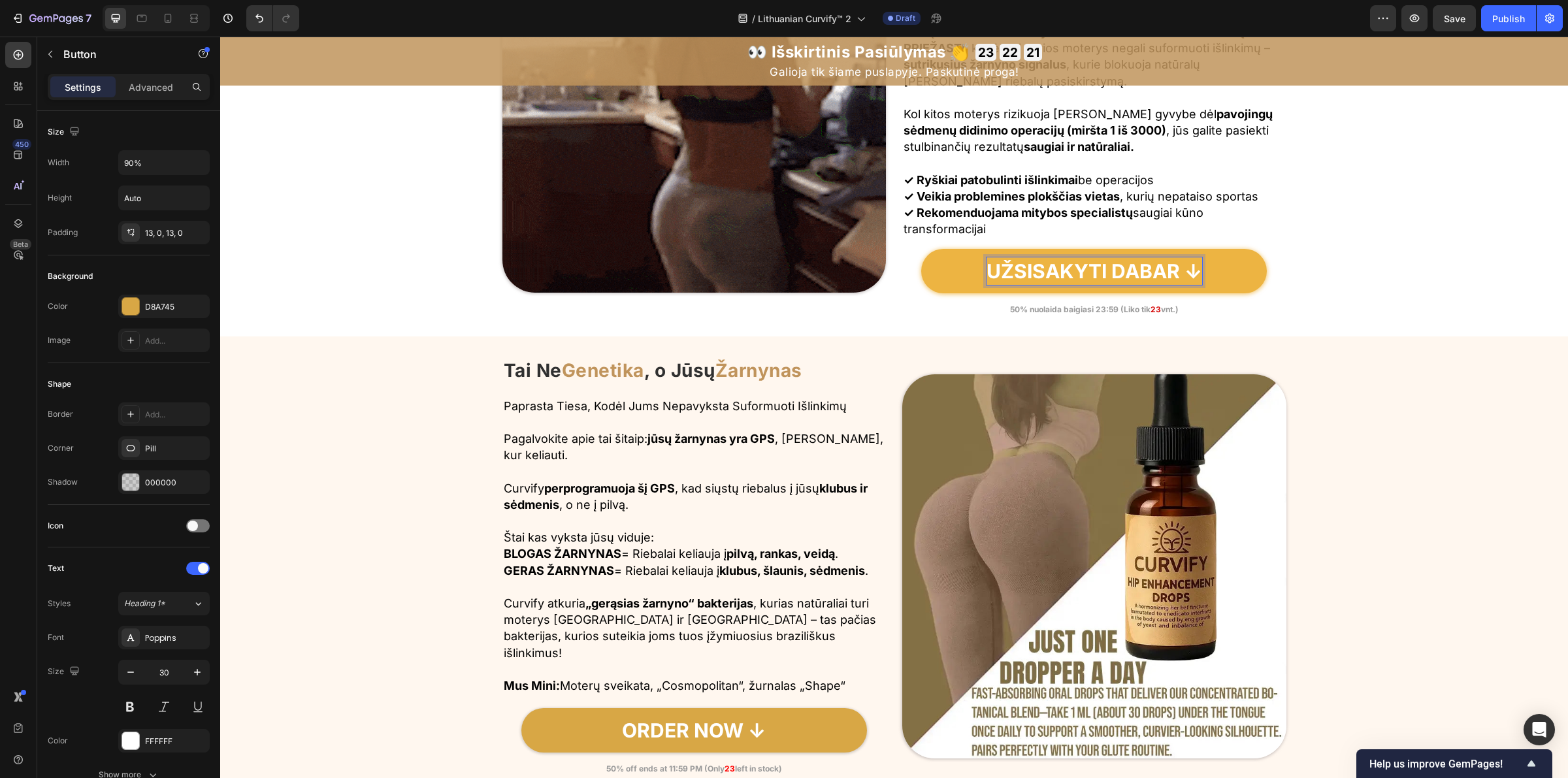
click at [1066, 270] on p "UŽSISAKYTI DABAR ↓" at bounding box center [1094, 271] width 215 height 27
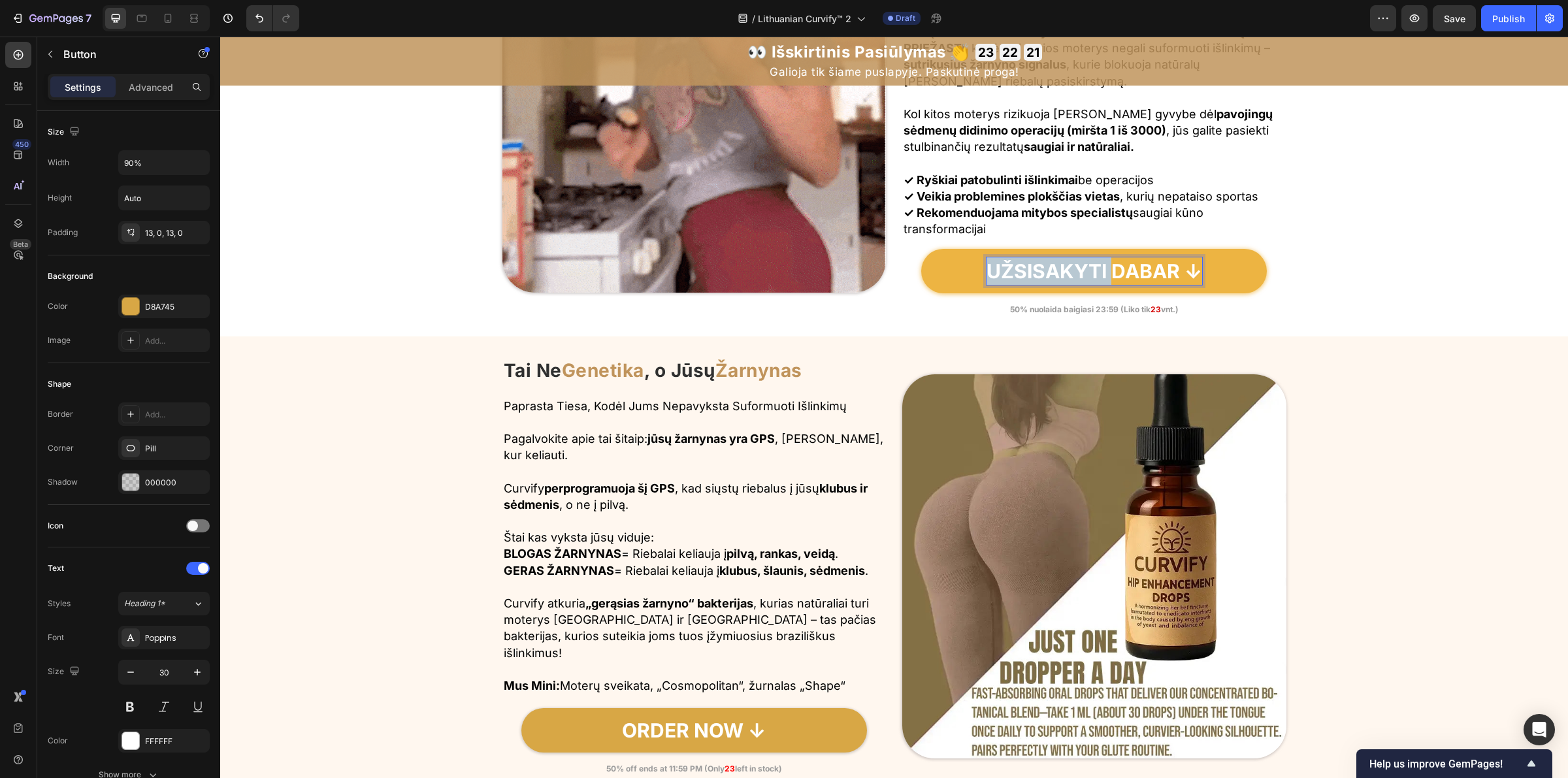
click at [1066, 270] on p "UŽSISAKYTI DABAR ↓" at bounding box center [1094, 271] width 215 height 27
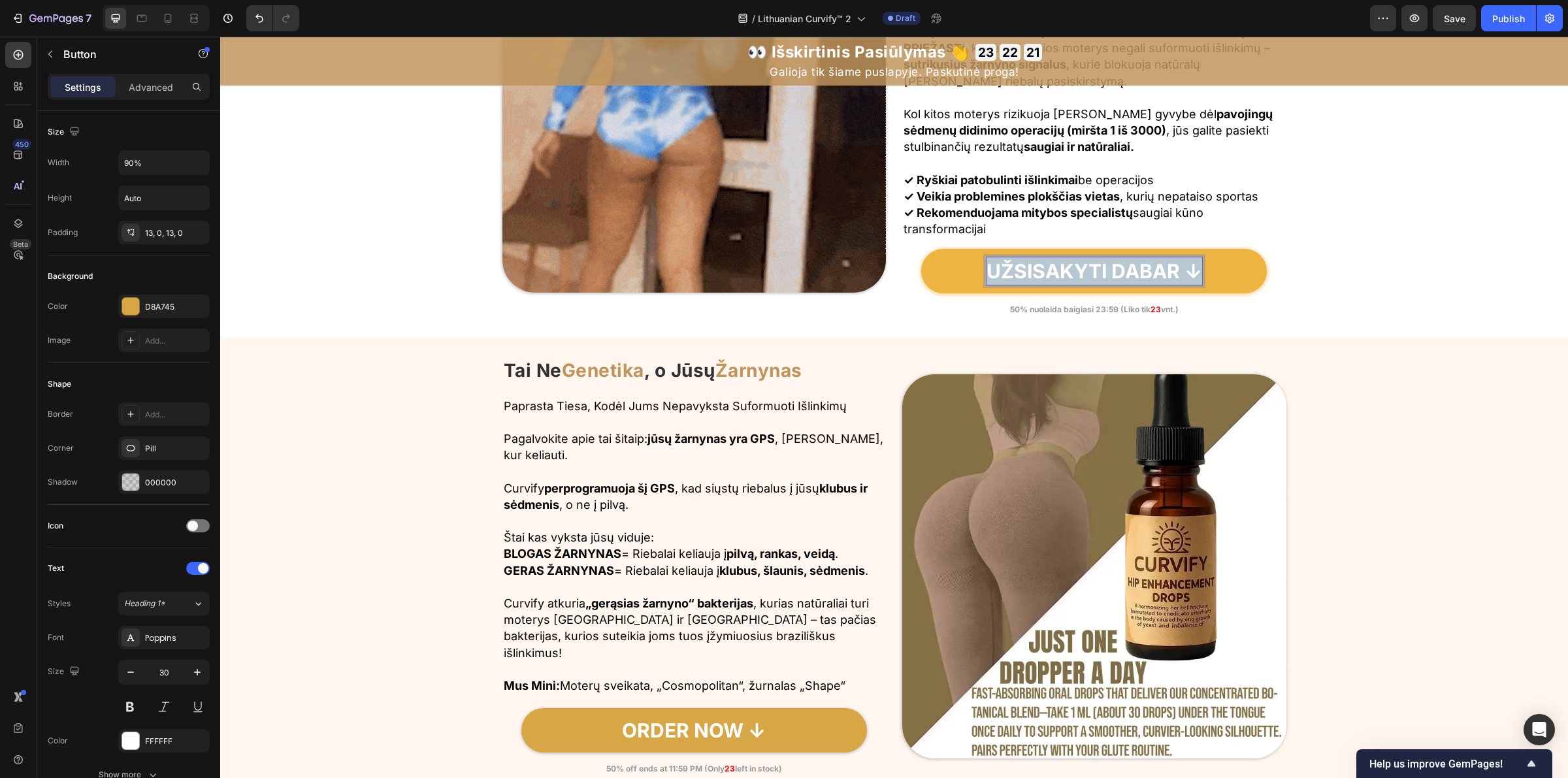
click at [1066, 270] on p "UŽSISAKYTI DABAR ↓" at bounding box center [1094, 271] width 215 height 27
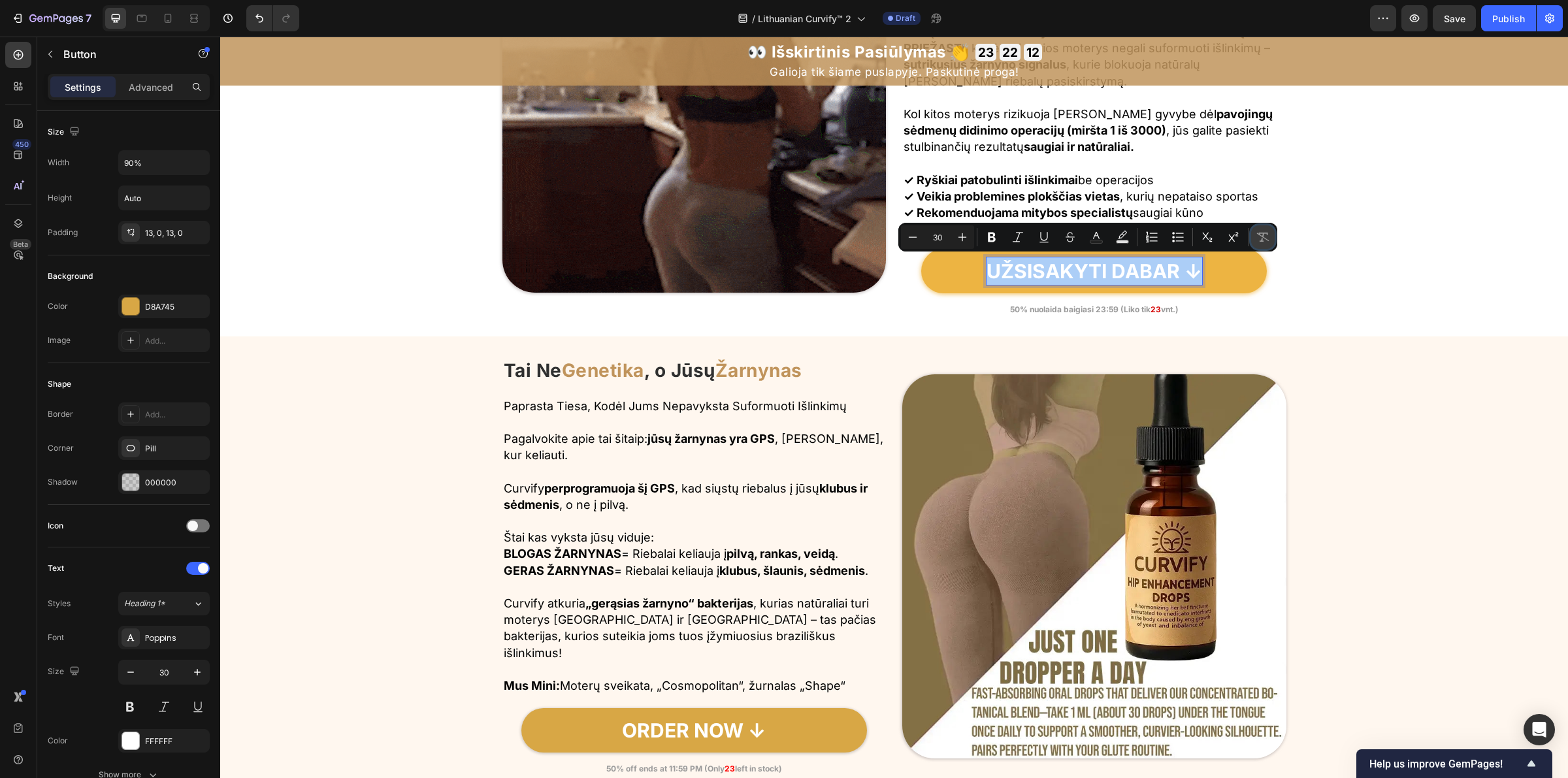
click at [1261, 236] on icon "Editor contextual toolbar" at bounding box center [1262, 237] width 13 height 13
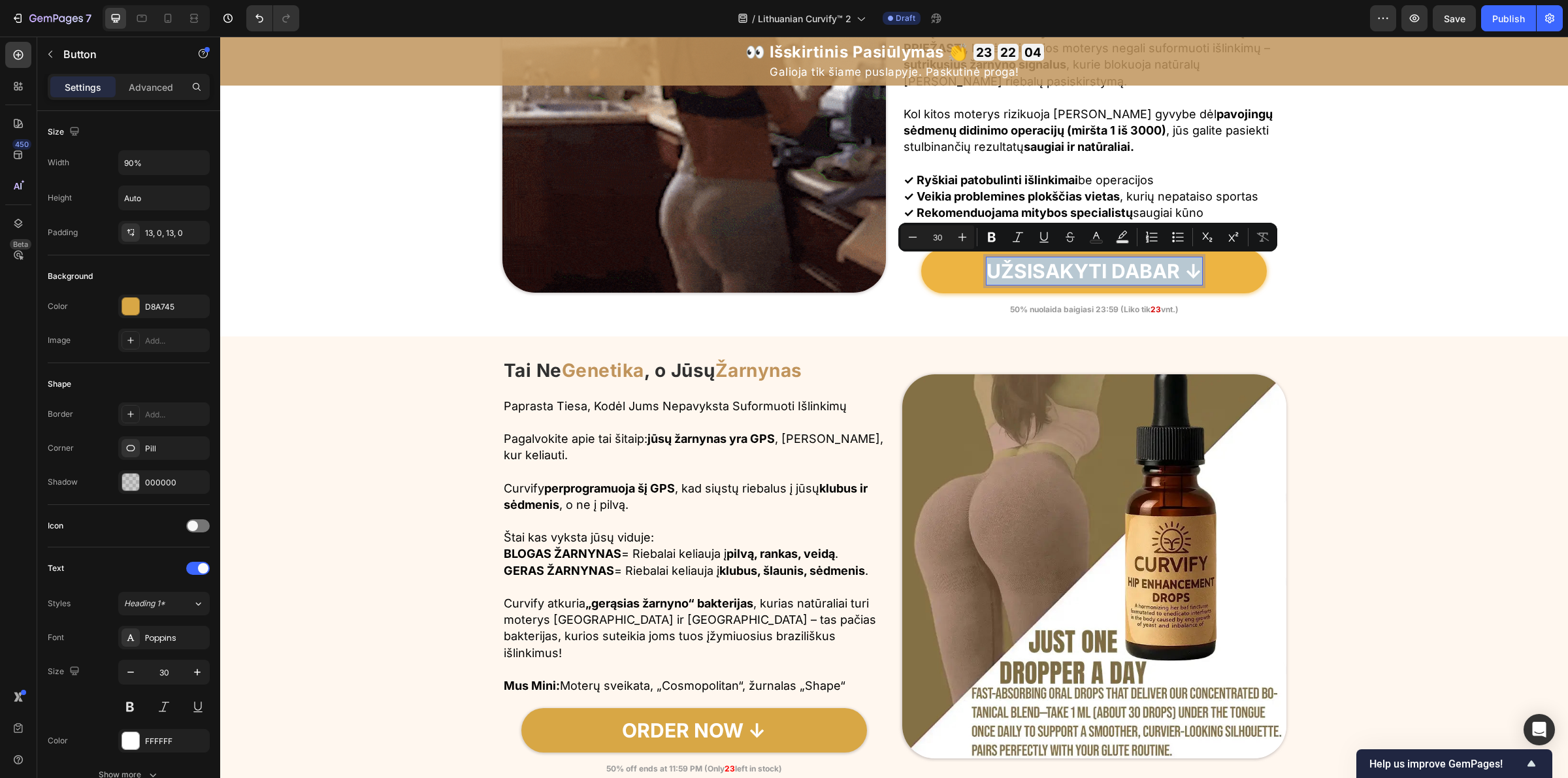
drag, startPoint x: 1112, startPoint y: 269, endPoint x: 1089, endPoint y: 269, distance: 23.0
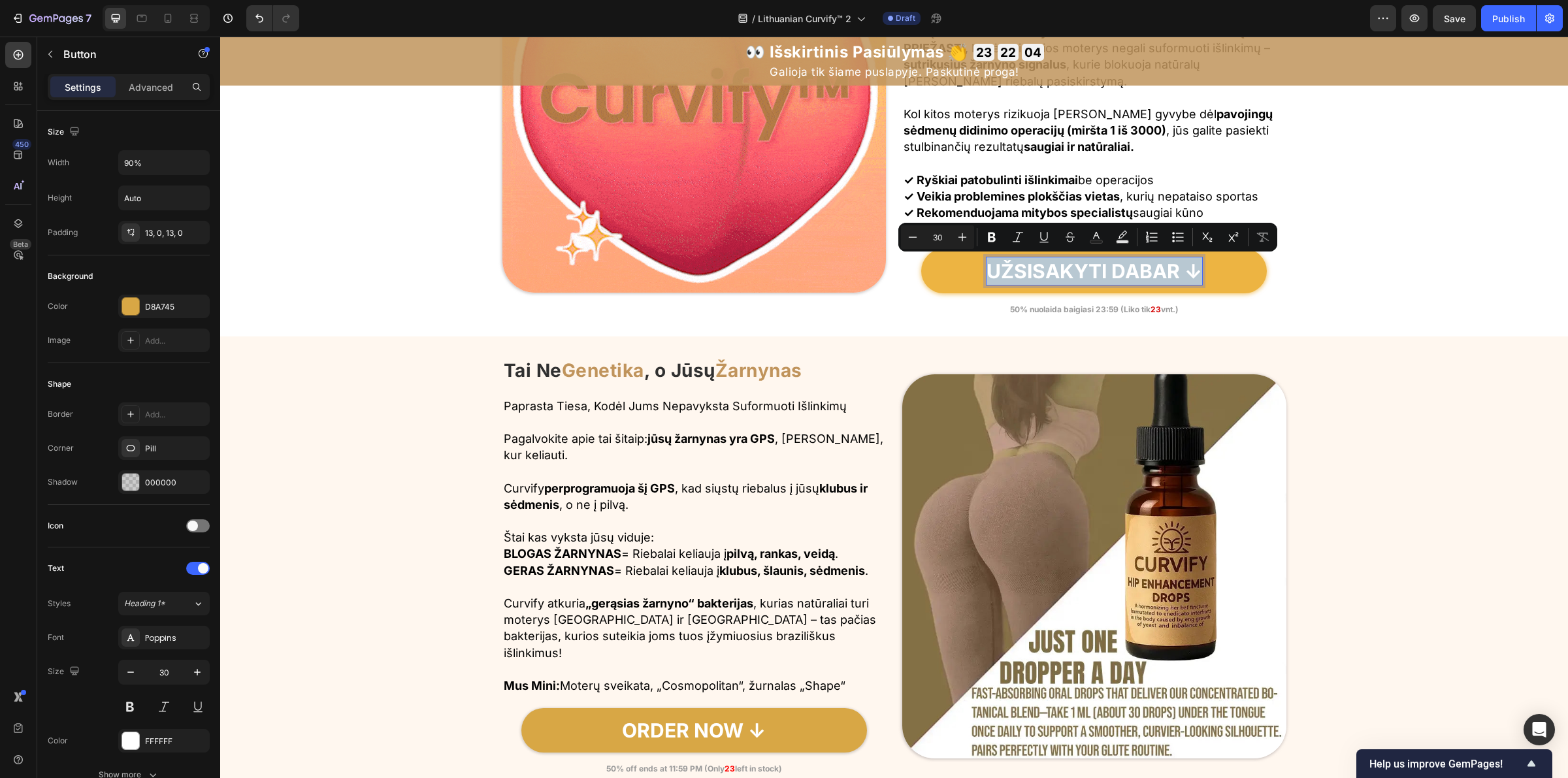
click at [1089, 269] on p "UŽSISAKYTI DABAR ↓" at bounding box center [1094, 271] width 215 height 27
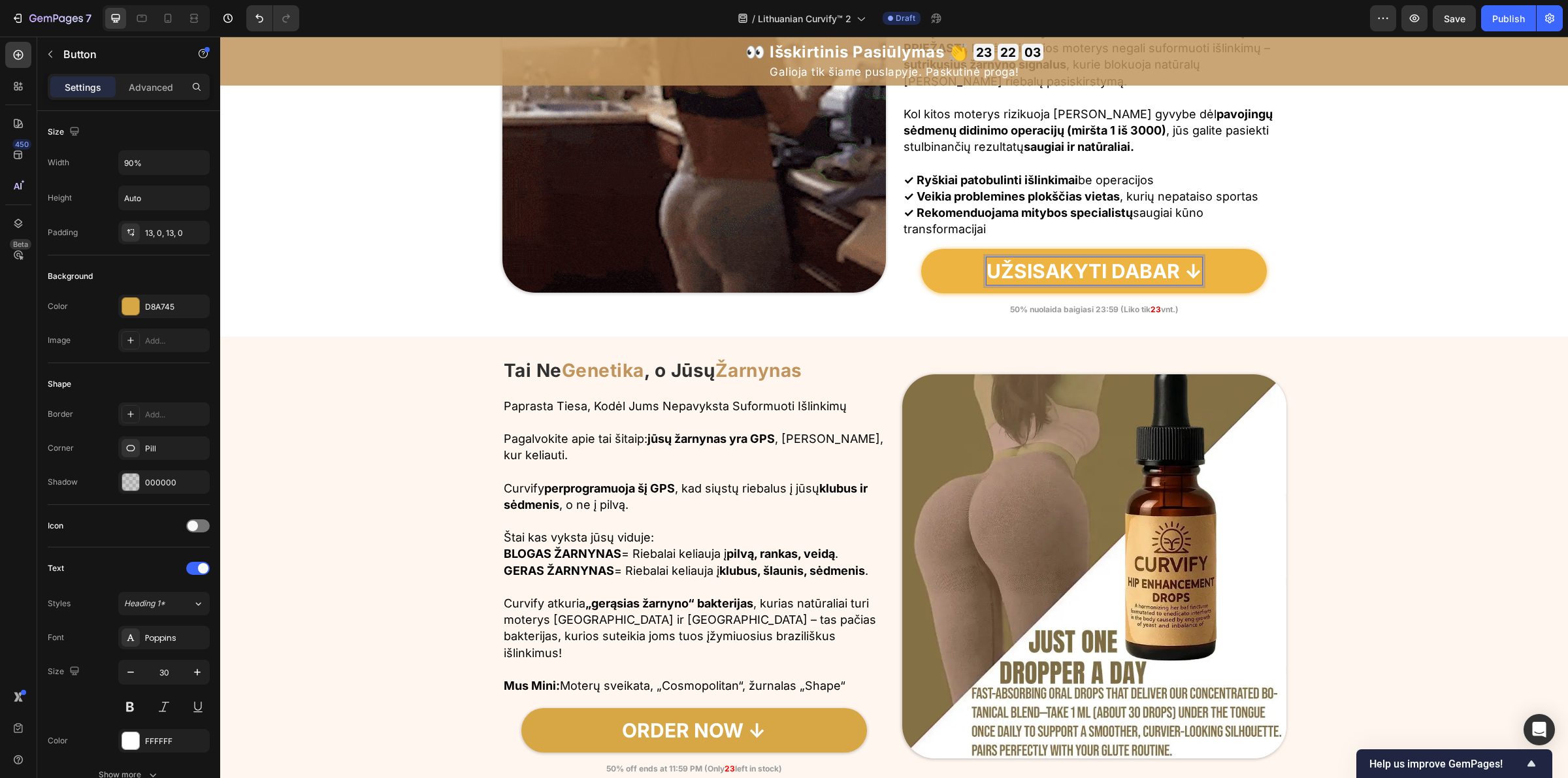
click at [1042, 271] on p "UŽSISAKYTI DABAR ↓" at bounding box center [1094, 271] width 215 height 27
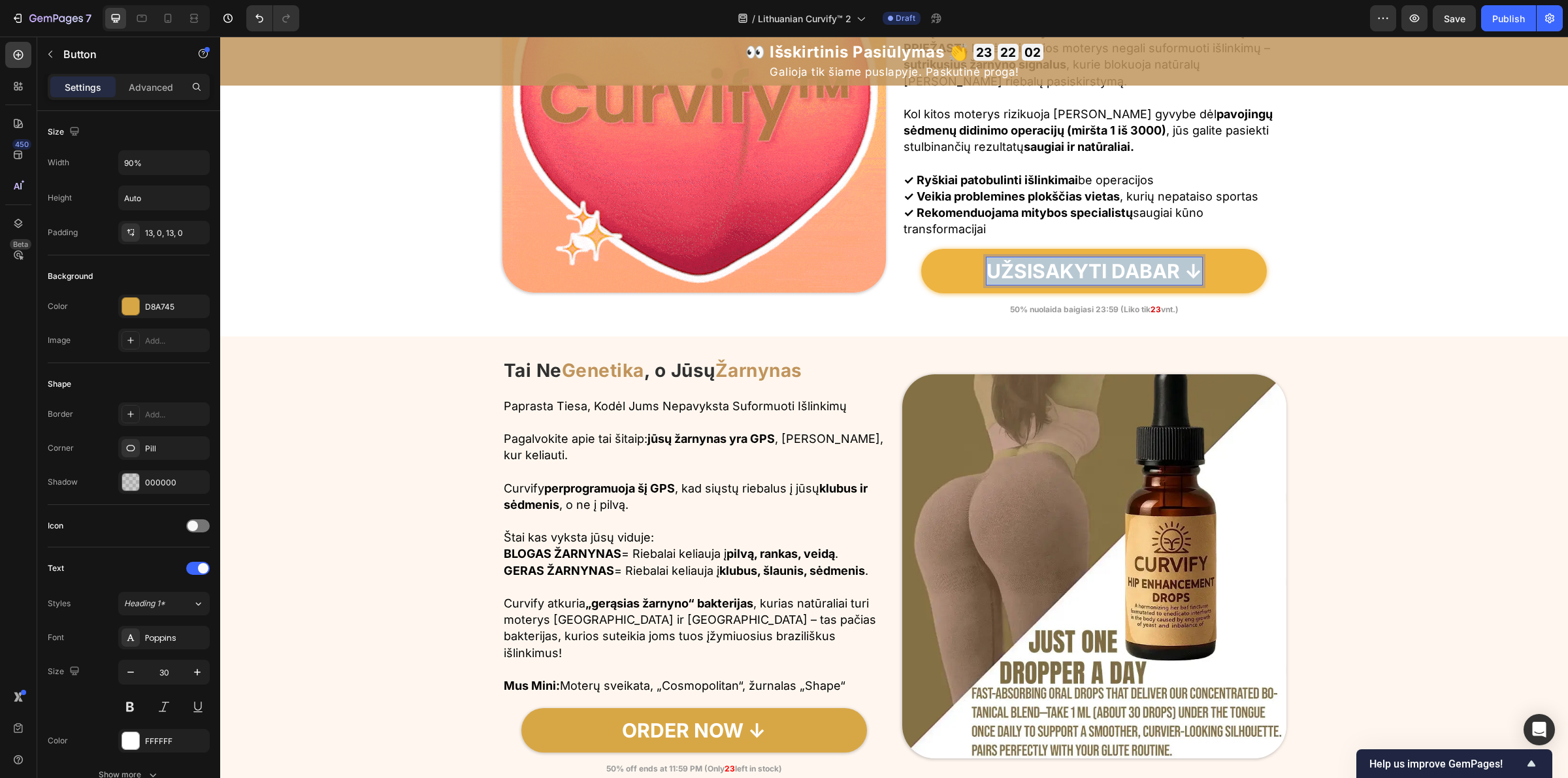
drag, startPoint x: 988, startPoint y: 271, endPoint x: 1204, endPoint y: 273, distance: 216.0
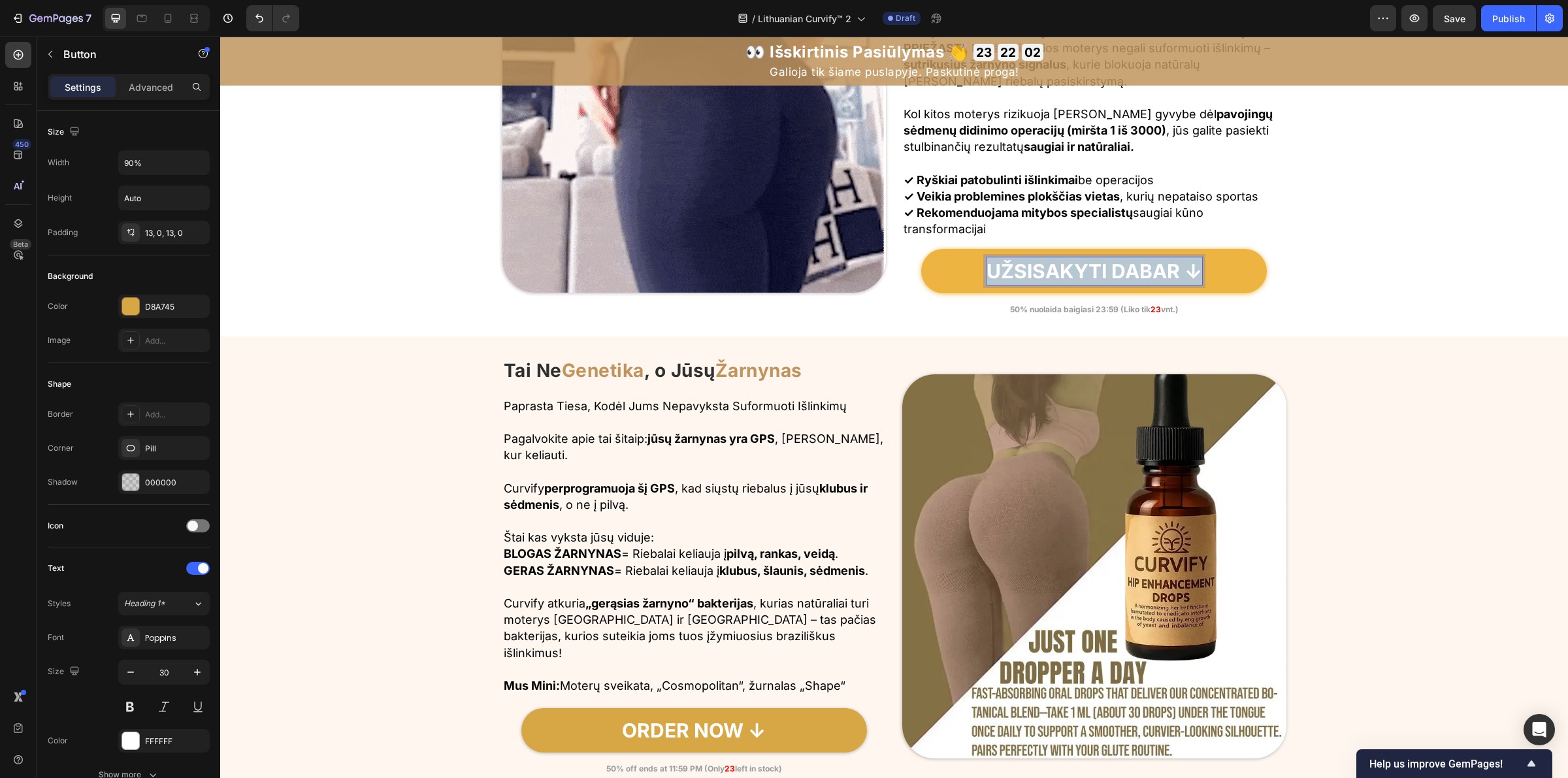
click at [1204, 273] on link "UŽSISAKYTI DABAR ↓" at bounding box center [1094, 272] width 346 height 45
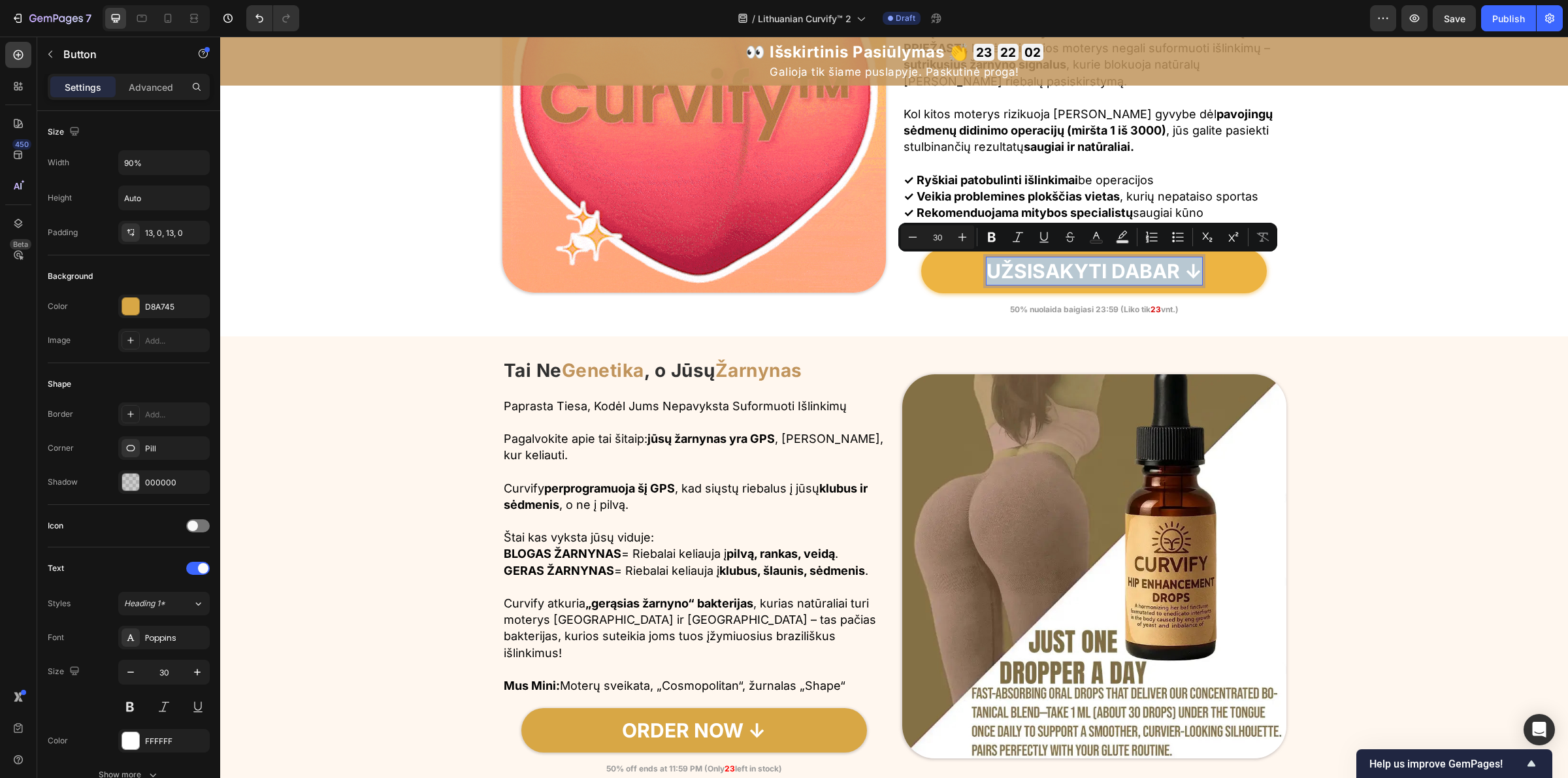
click at [1138, 273] on p "UŽSISAKYTI DABAR ↓" at bounding box center [1094, 271] width 215 height 27
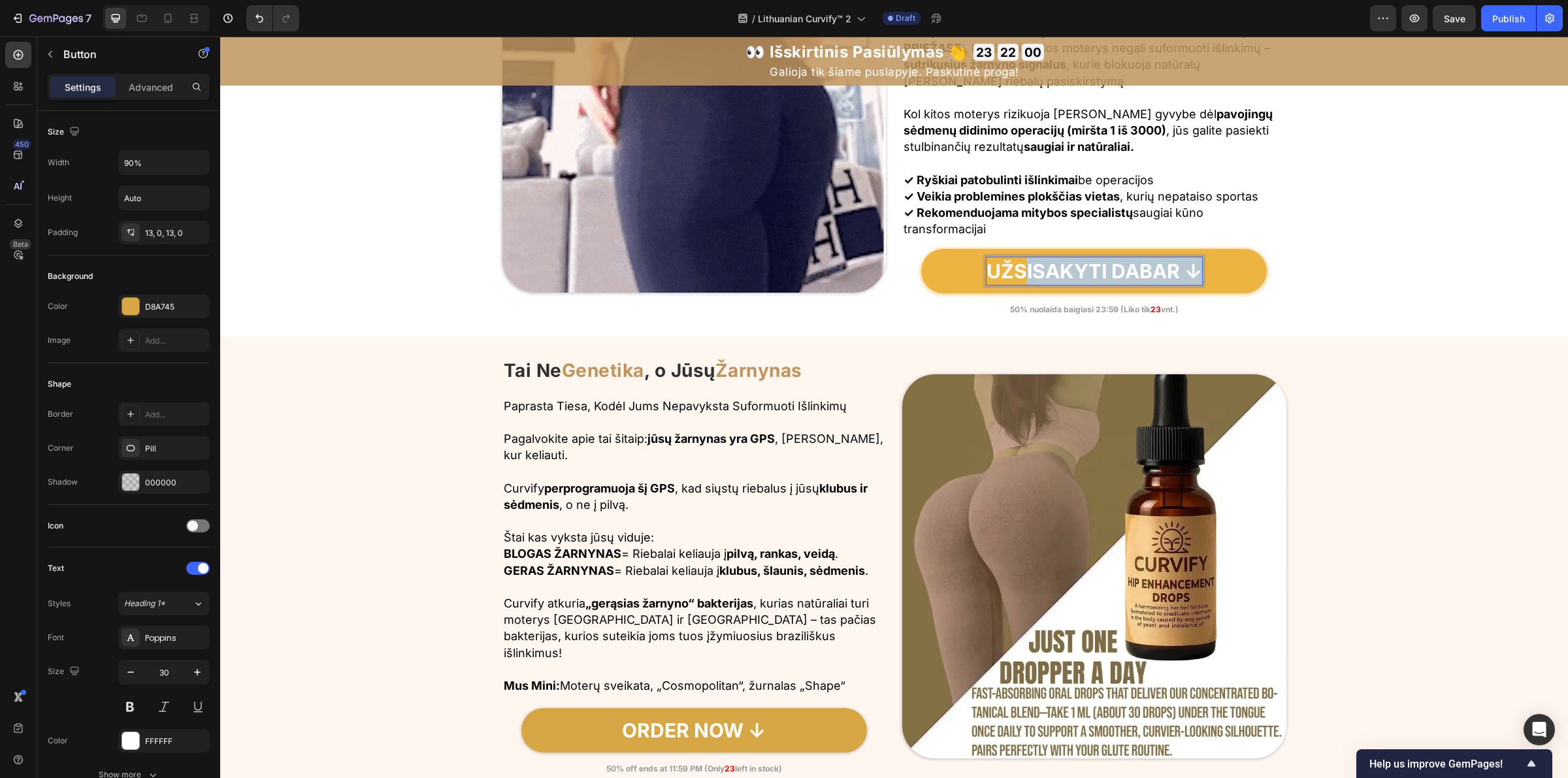
drag, startPoint x: 1189, startPoint y: 266, endPoint x: 1014, endPoint y: 265, distance: 175.0
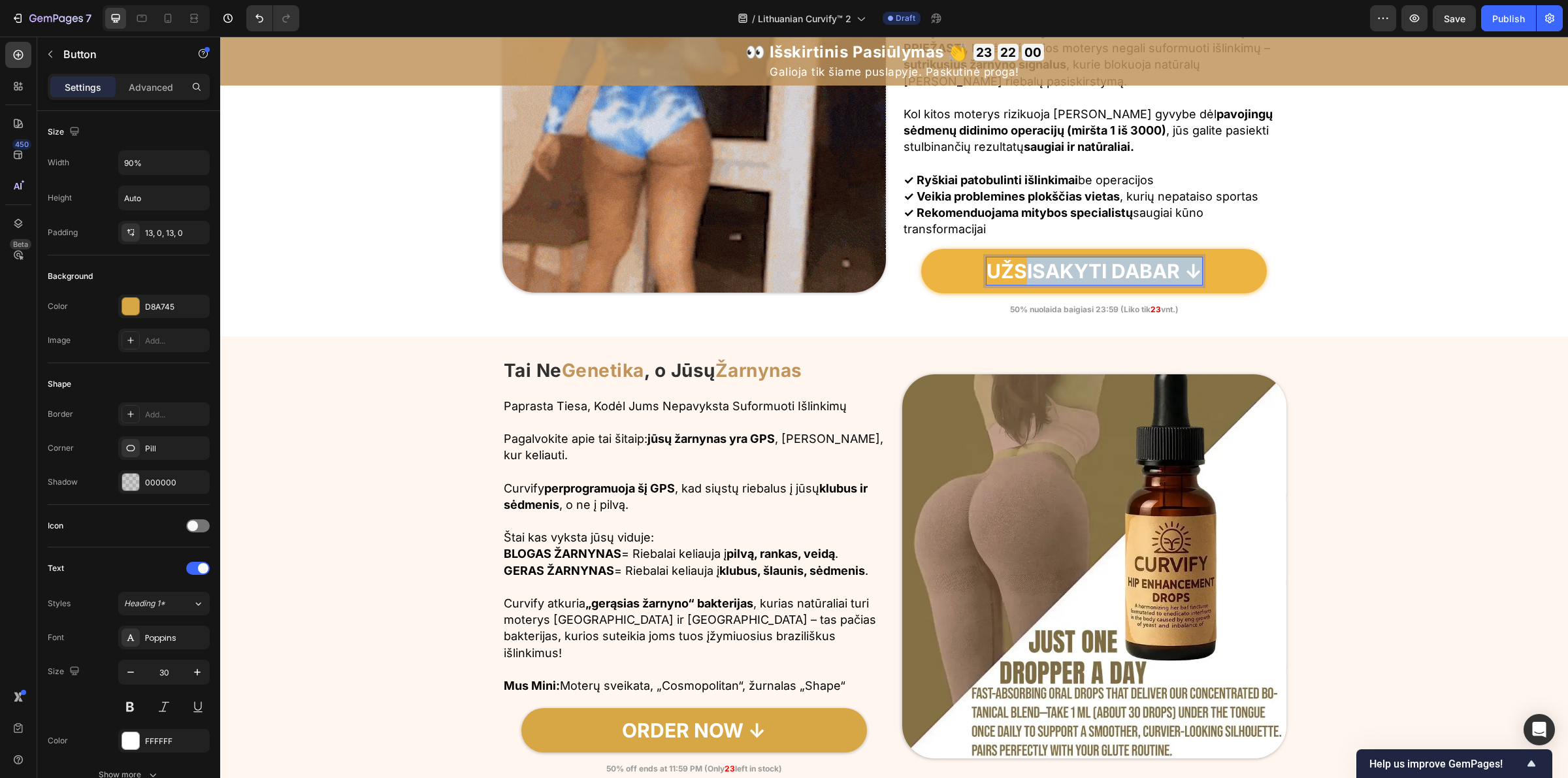
click at [1014, 265] on p "UŽSISAKYTI DABAR ↓" at bounding box center [1094, 271] width 215 height 27
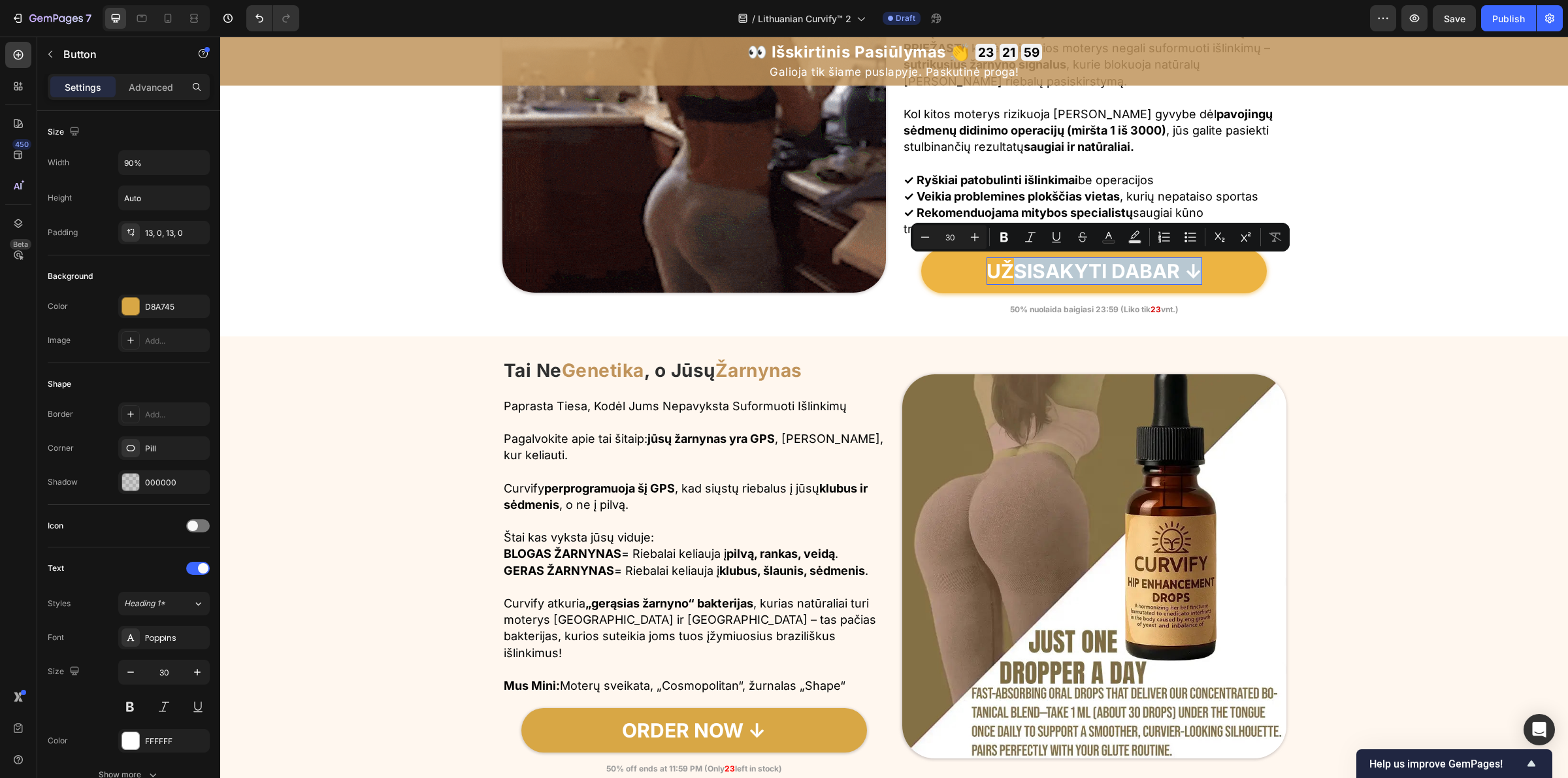
click at [984, 271] on link "UŽSISAKYTI DABAR ↓" at bounding box center [1094, 272] width 346 height 45
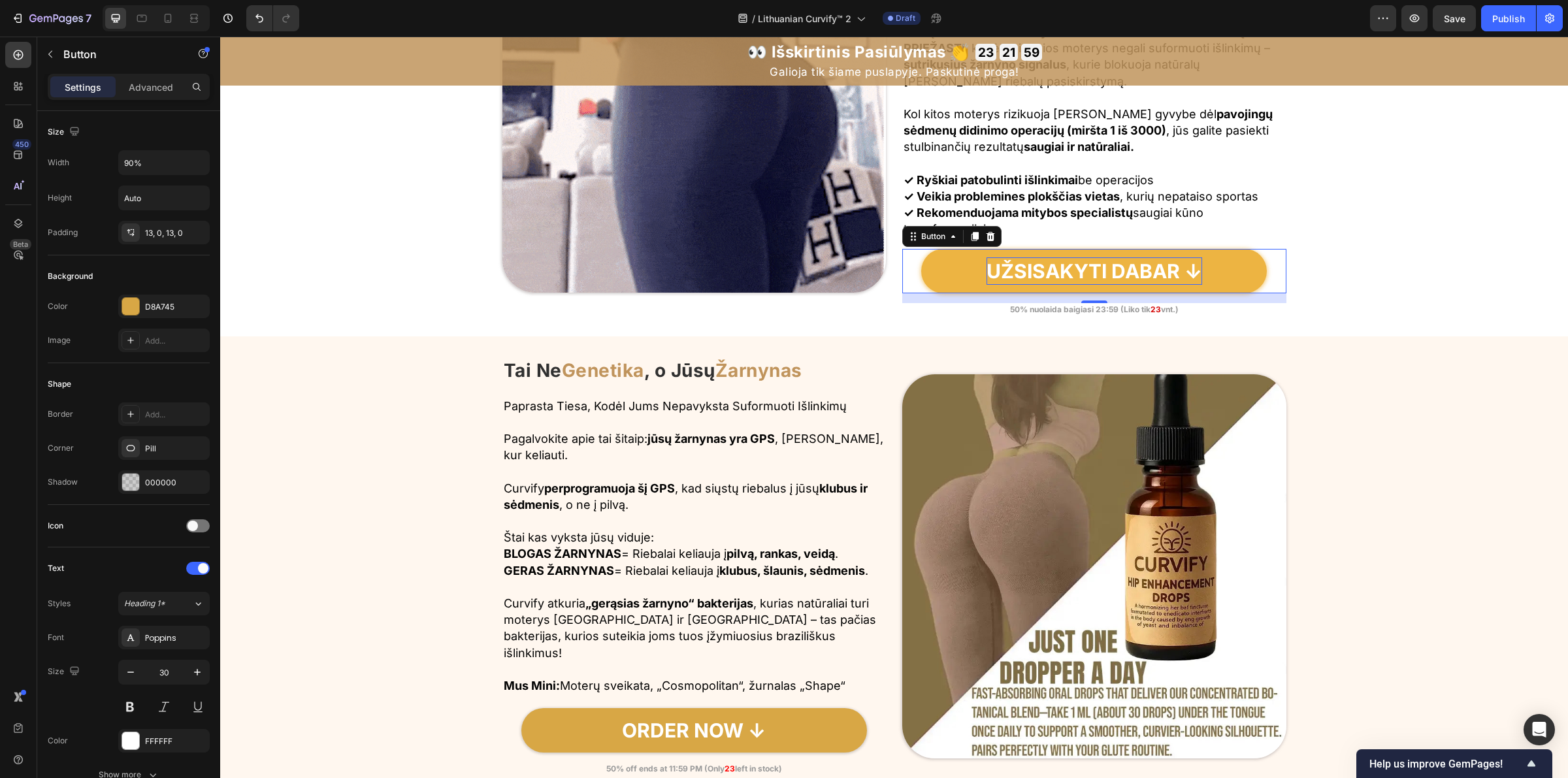
click at [993, 282] on p "UŽSISAKYTI DABAR ↓" at bounding box center [1094, 271] width 215 height 27
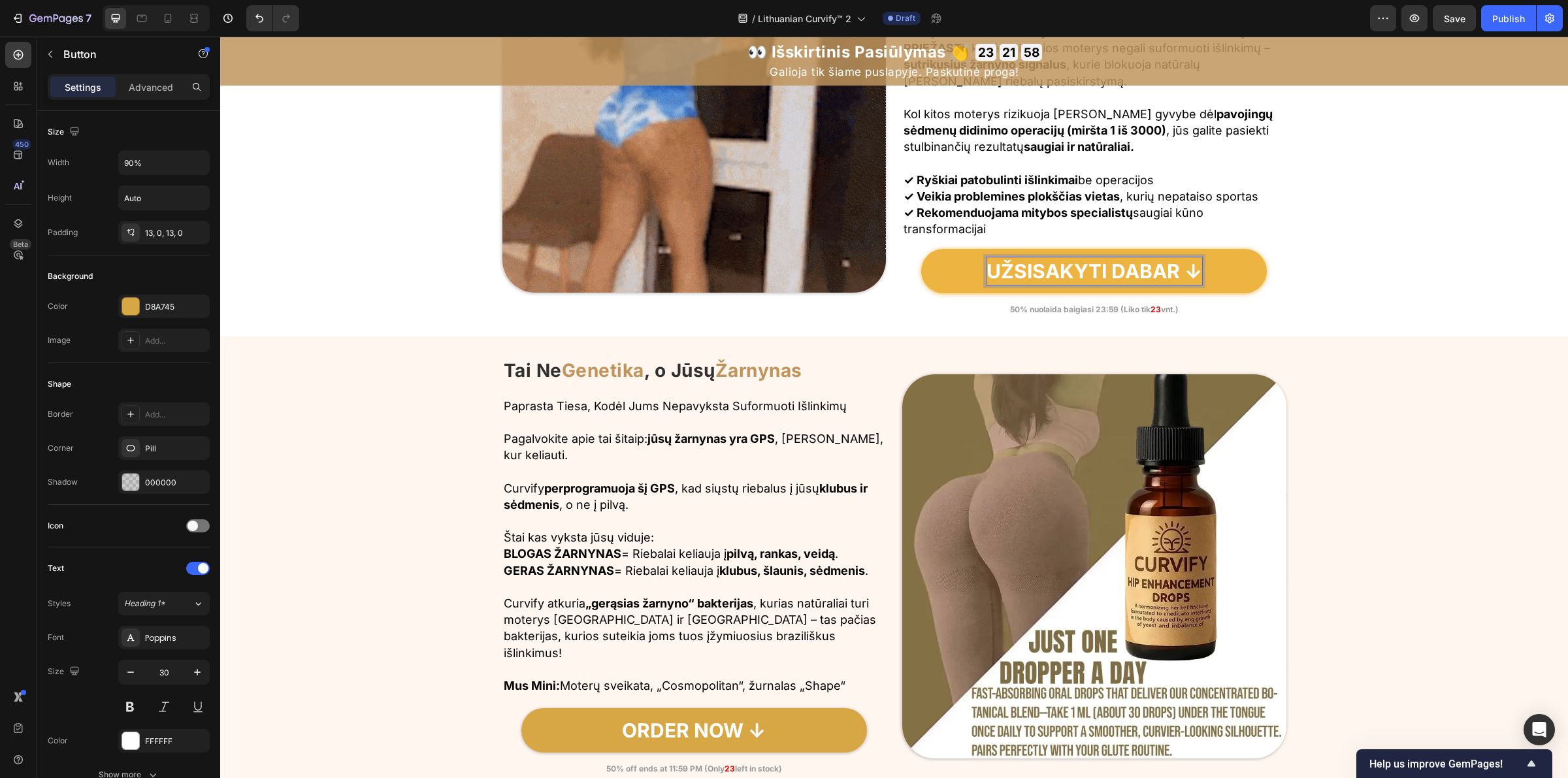
click at [994, 275] on p "UŽSISAKYTI DABAR ↓" at bounding box center [1094, 271] width 215 height 27
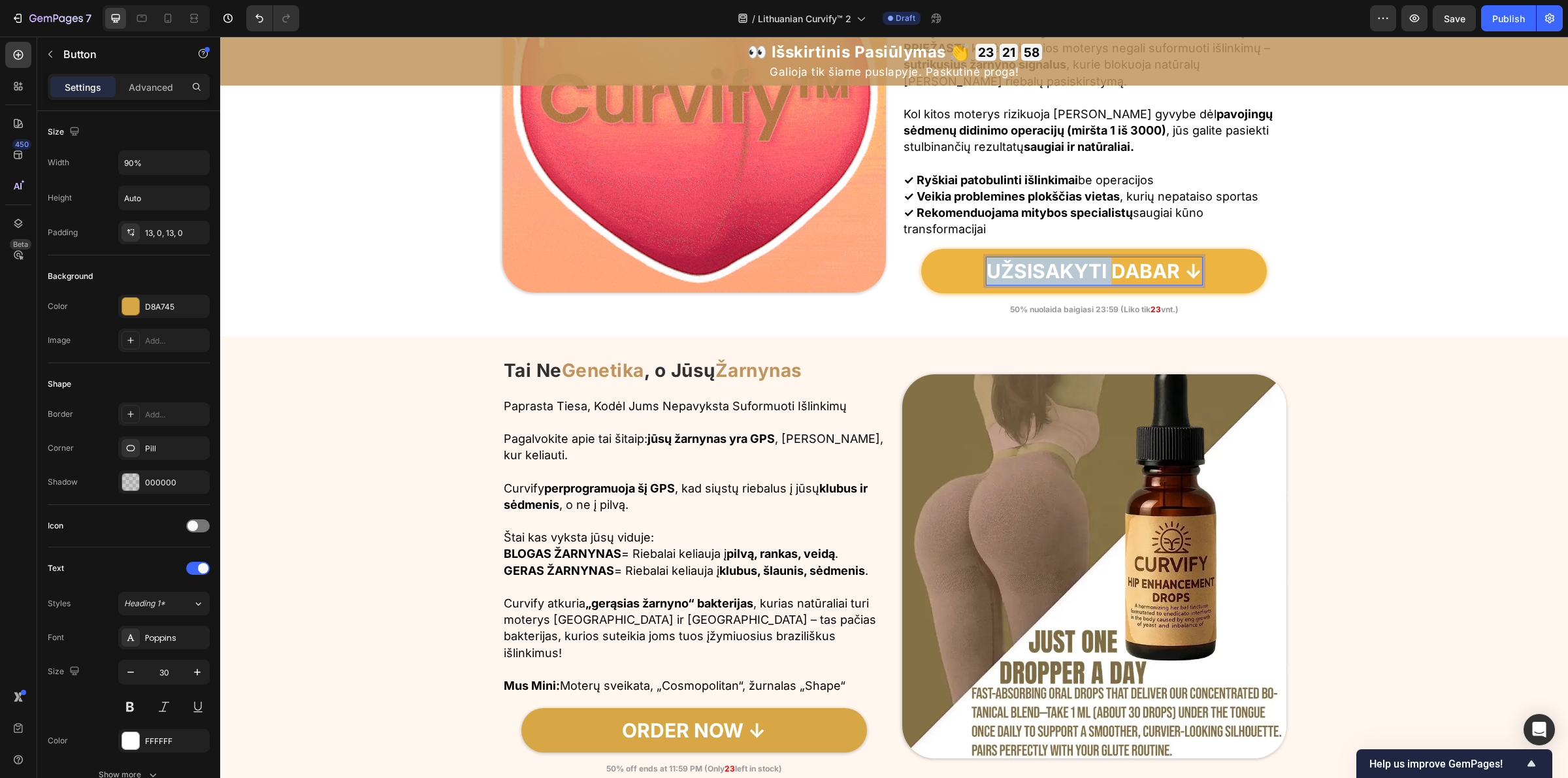
click at [994, 275] on p "UŽSISAKYTI DABAR ↓" at bounding box center [1094, 271] width 215 height 27
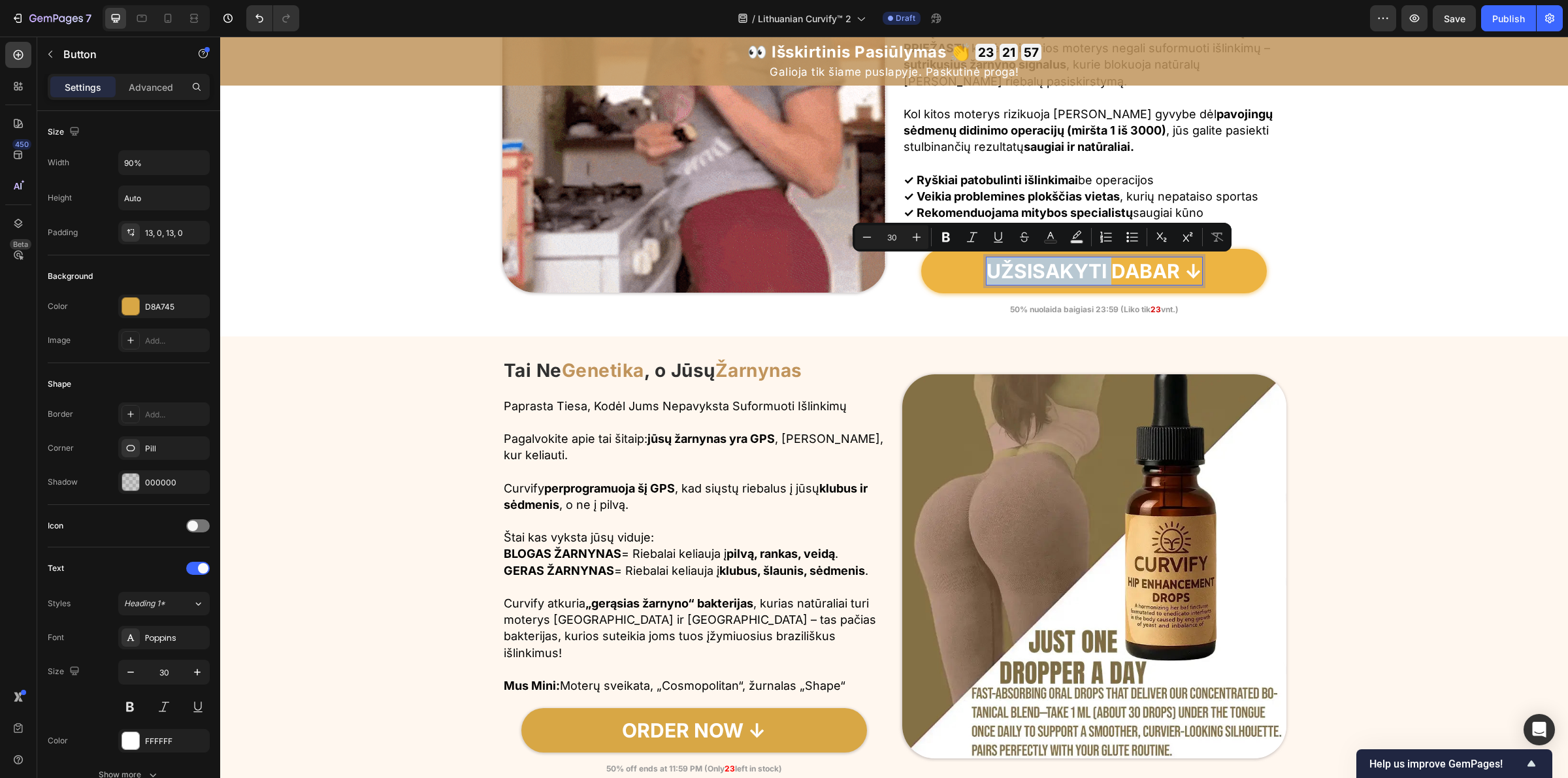
click at [991, 275] on p "UŽSISAKYTI DABAR ↓" at bounding box center [1094, 271] width 215 height 27
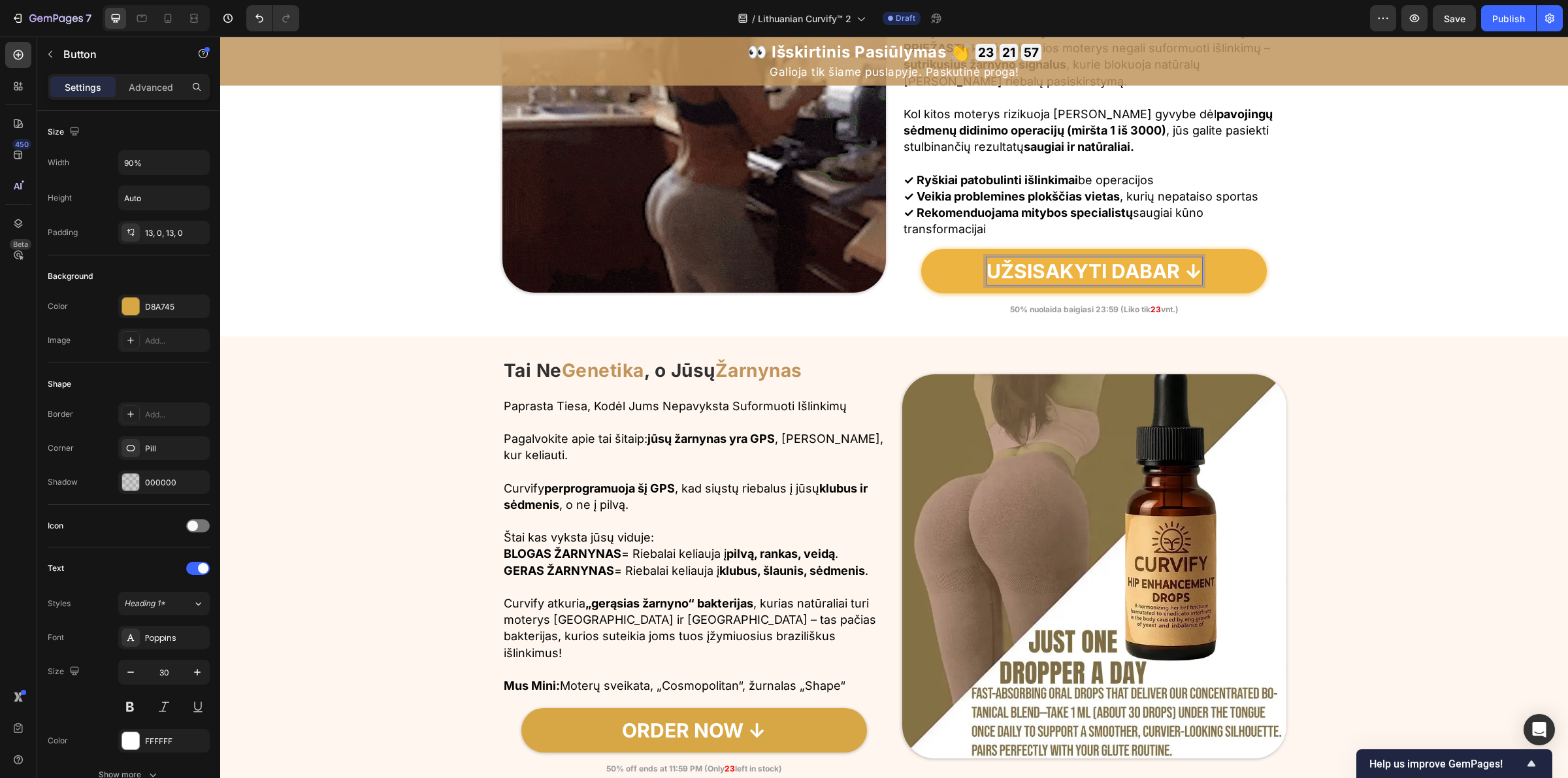
click at [943, 273] on link "UŽSISAKYTI DABAR ↓" at bounding box center [1094, 272] width 346 height 45
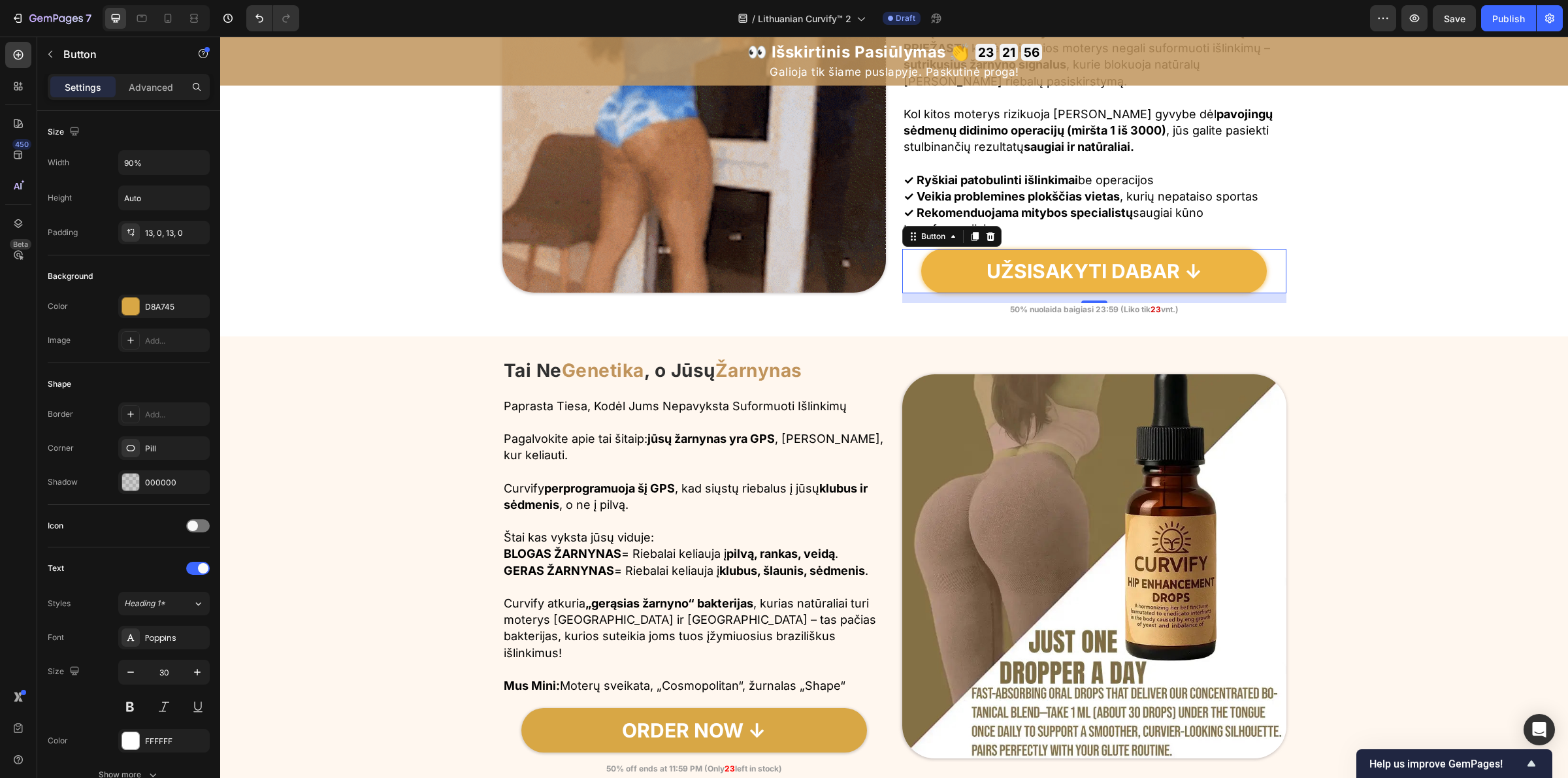
click at [950, 270] on link "UŽSISAKYTI DABAR ↓" at bounding box center [1094, 272] width 346 height 45
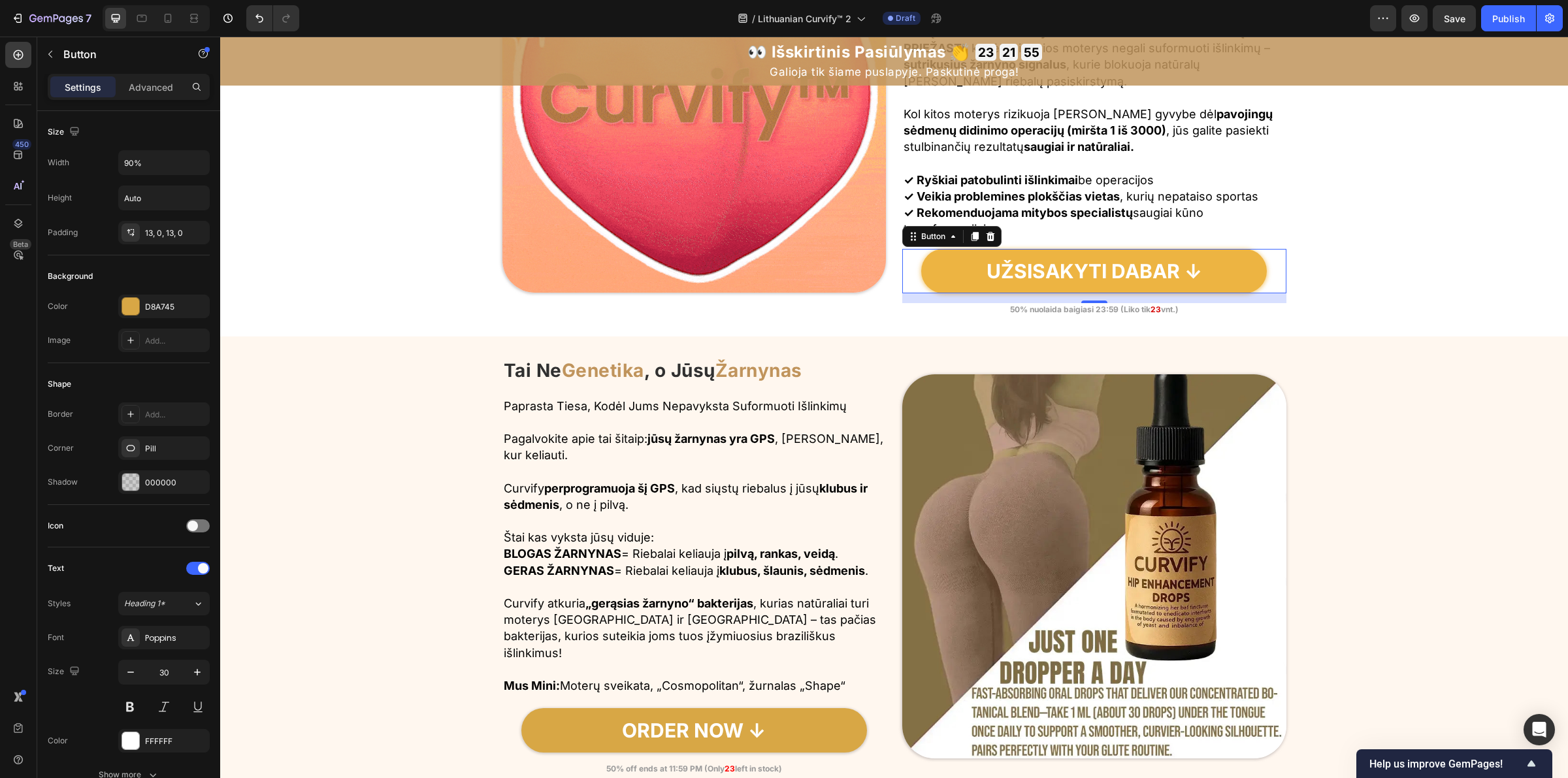
click at [950, 269] on link "UŽSISAKYTI DABAR ↓" at bounding box center [1094, 272] width 346 height 45
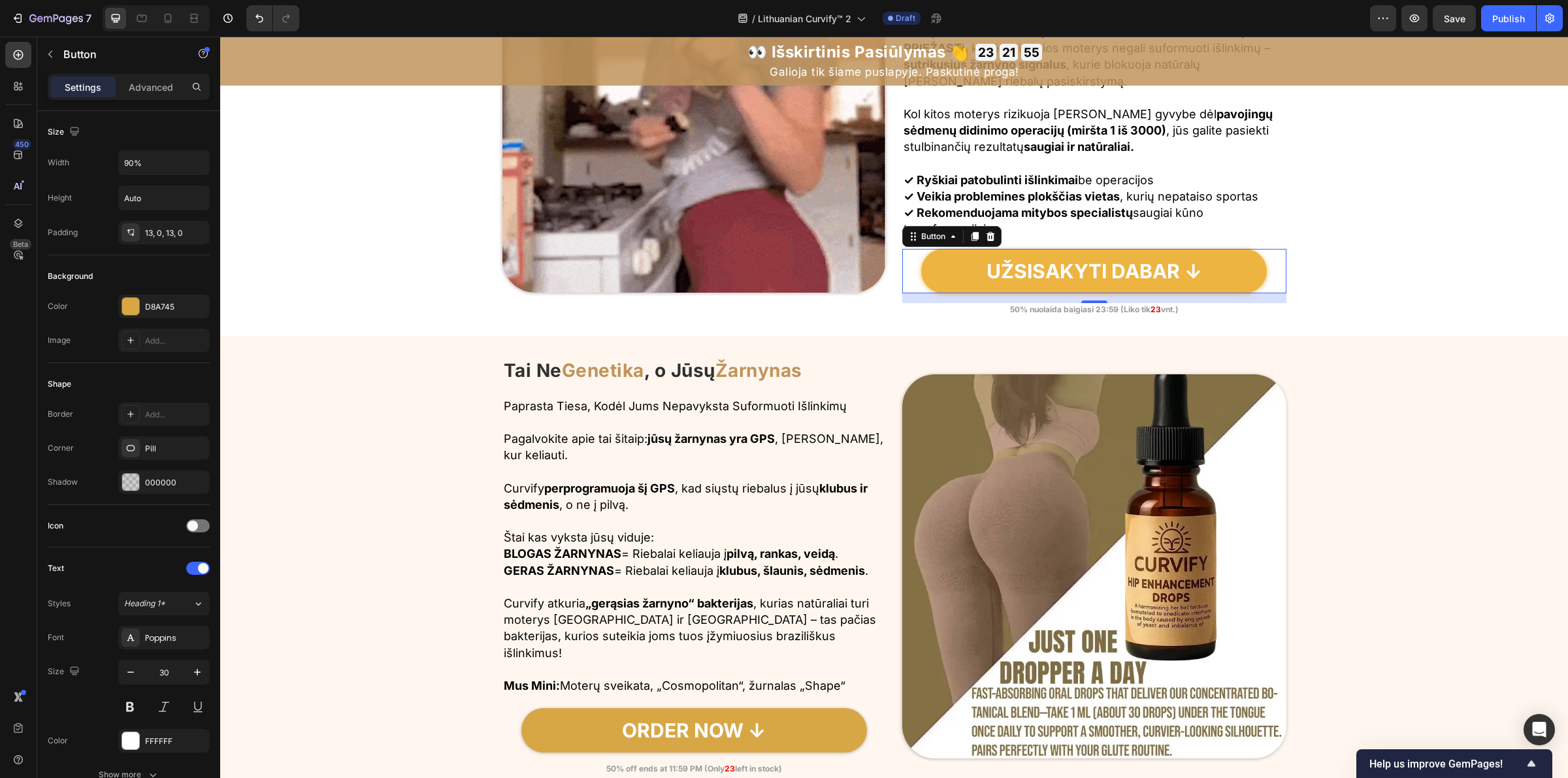
click at [949, 269] on link "UŽSISAKYTI DABAR ↓" at bounding box center [1094, 272] width 346 height 45
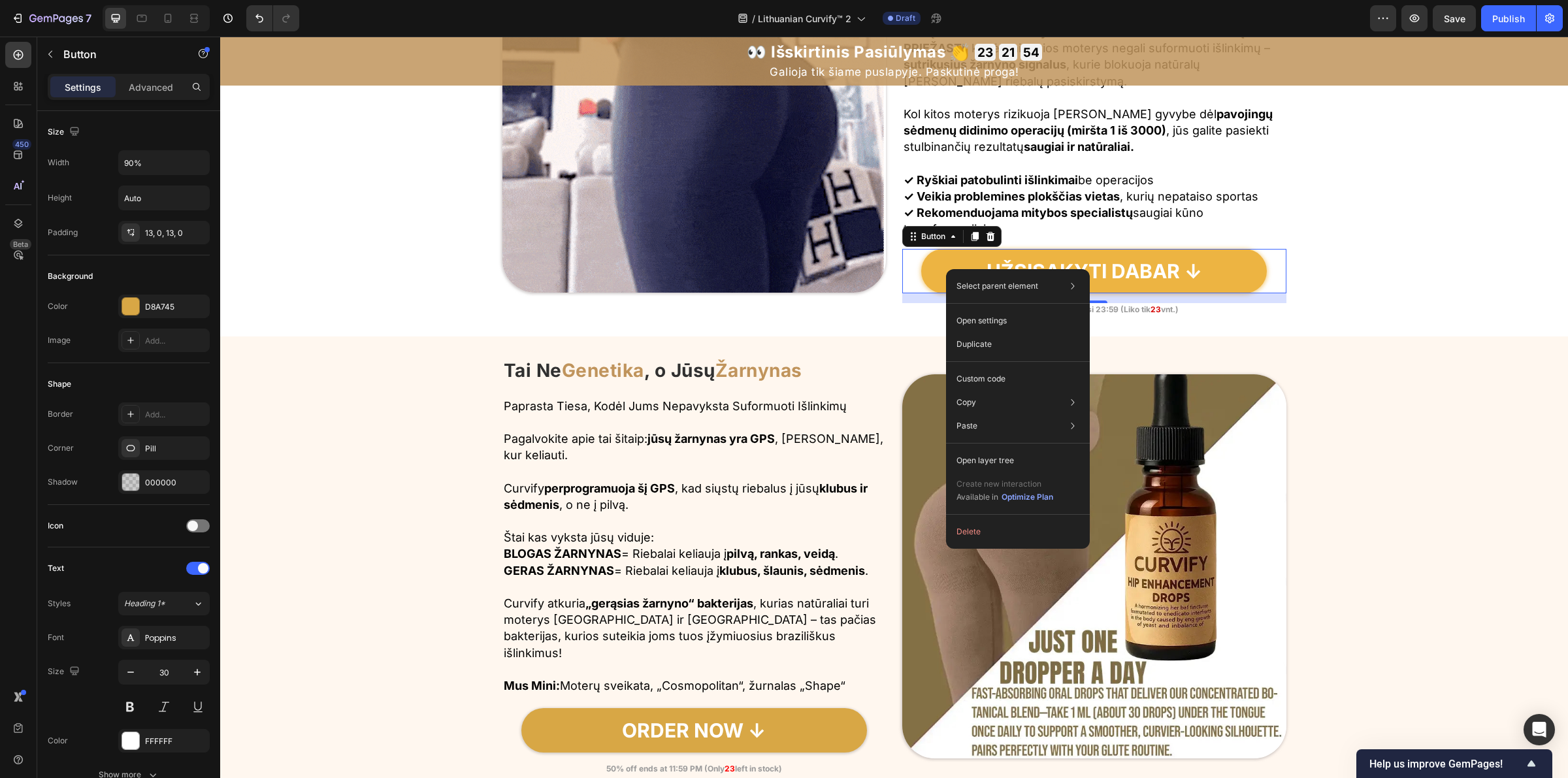
click at [934, 267] on link "UŽSISAKYTI DABAR ↓" at bounding box center [1094, 272] width 346 height 45
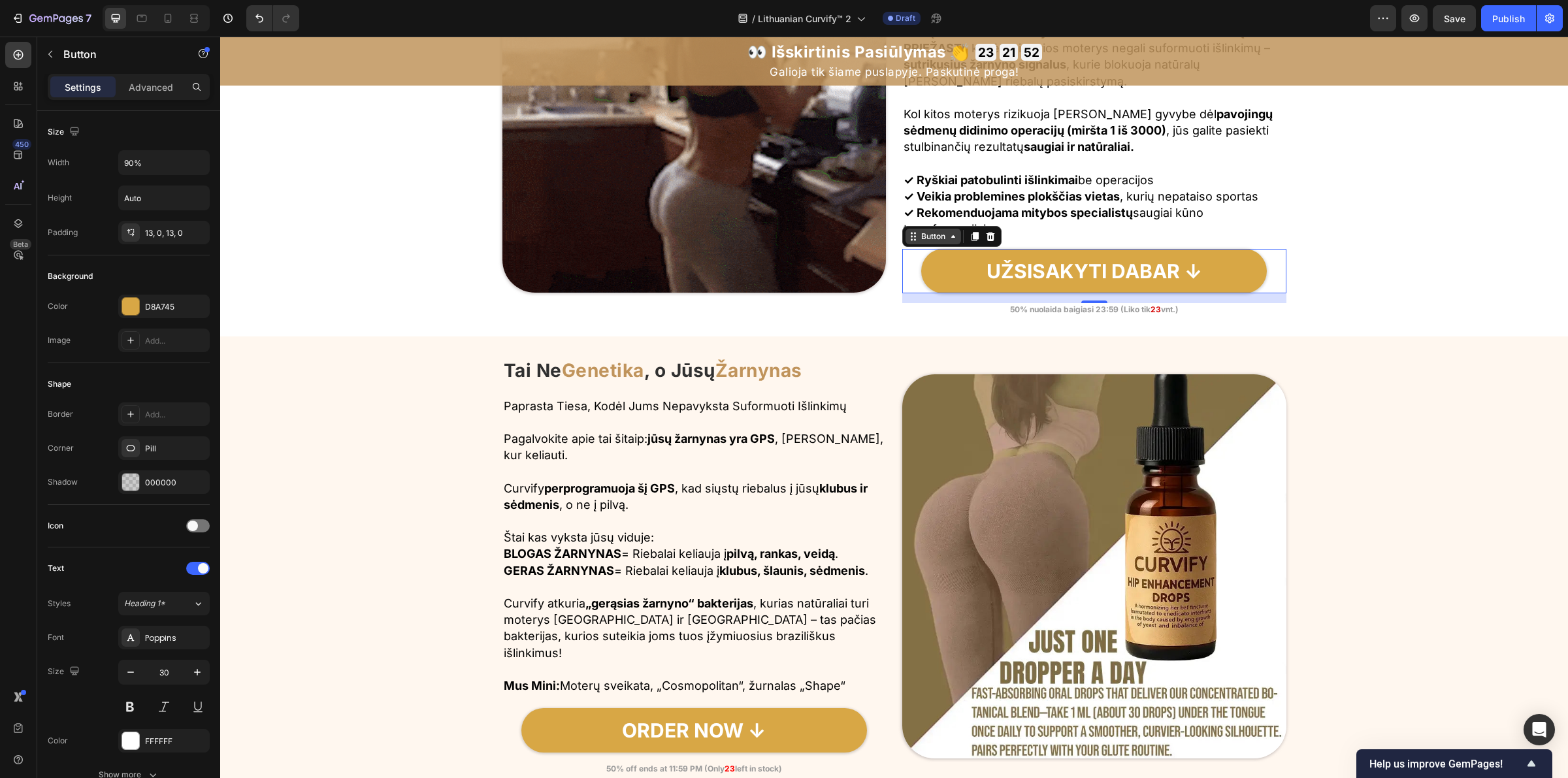
click at [948, 241] on icon at bounding box center [952, 236] width 11 height 11
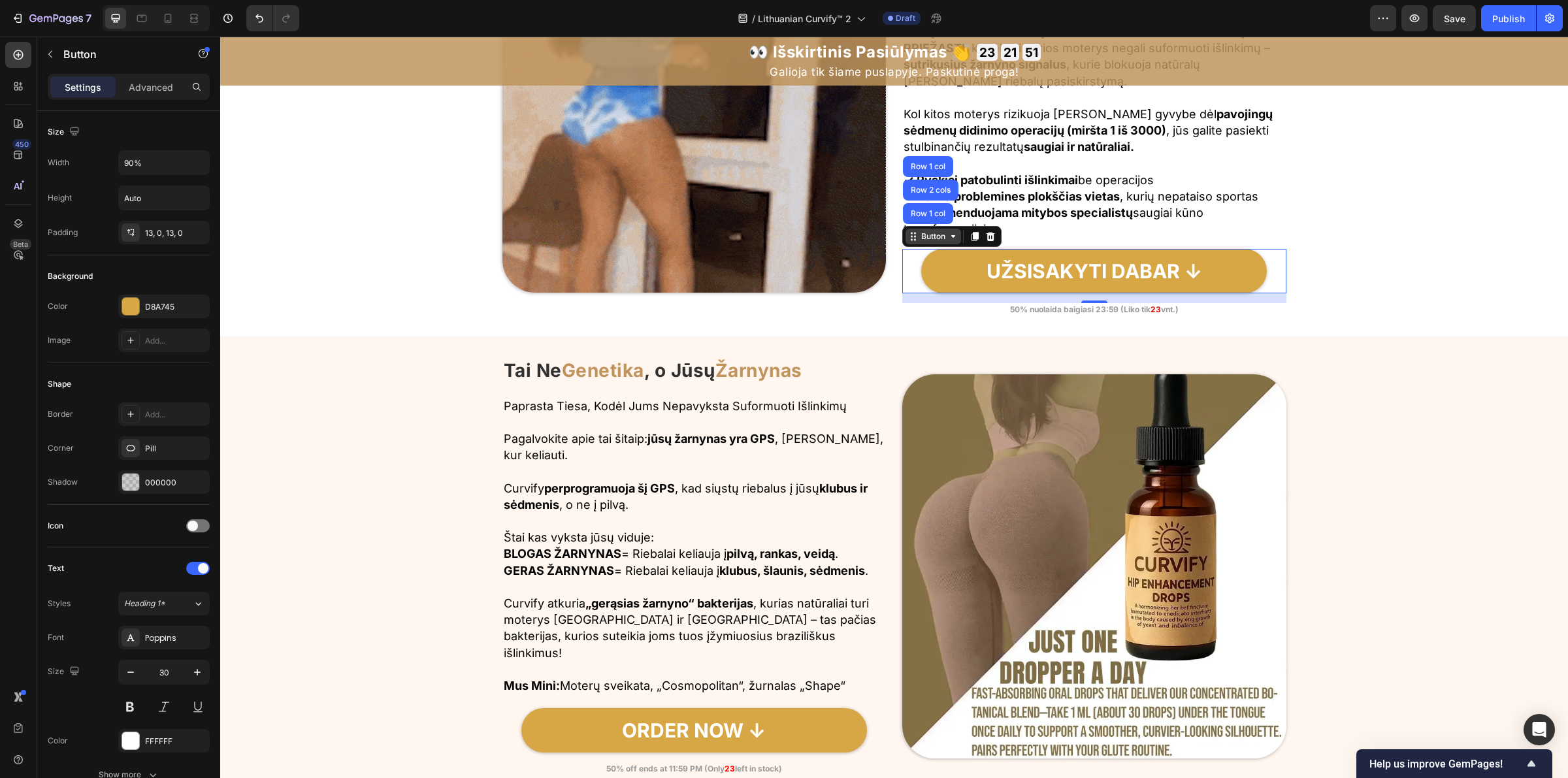
click at [948, 241] on icon at bounding box center [952, 236] width 11 height 11
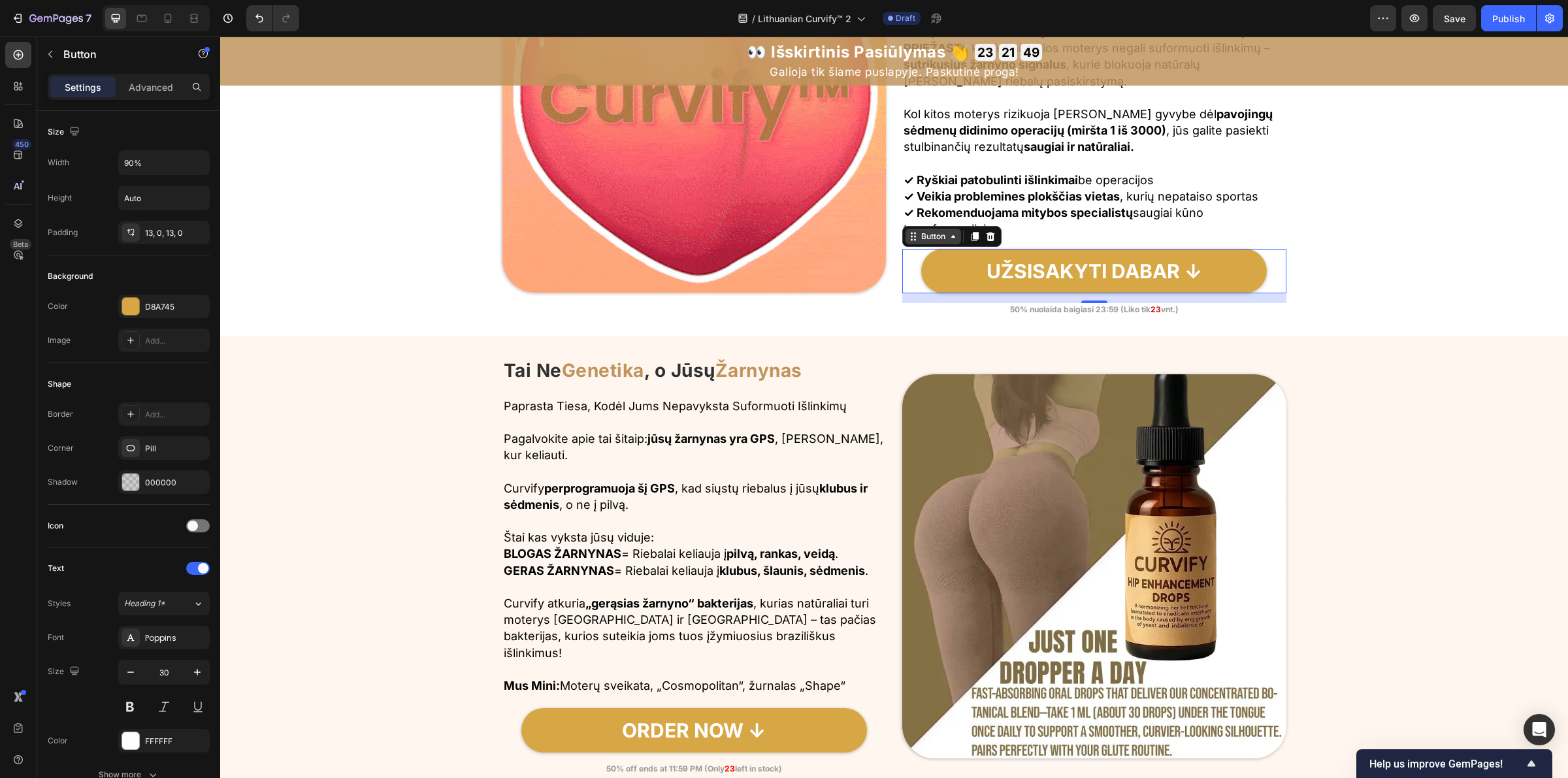
click at [908, 241] on icon at bounding box center [913, 236] width 11 height 11
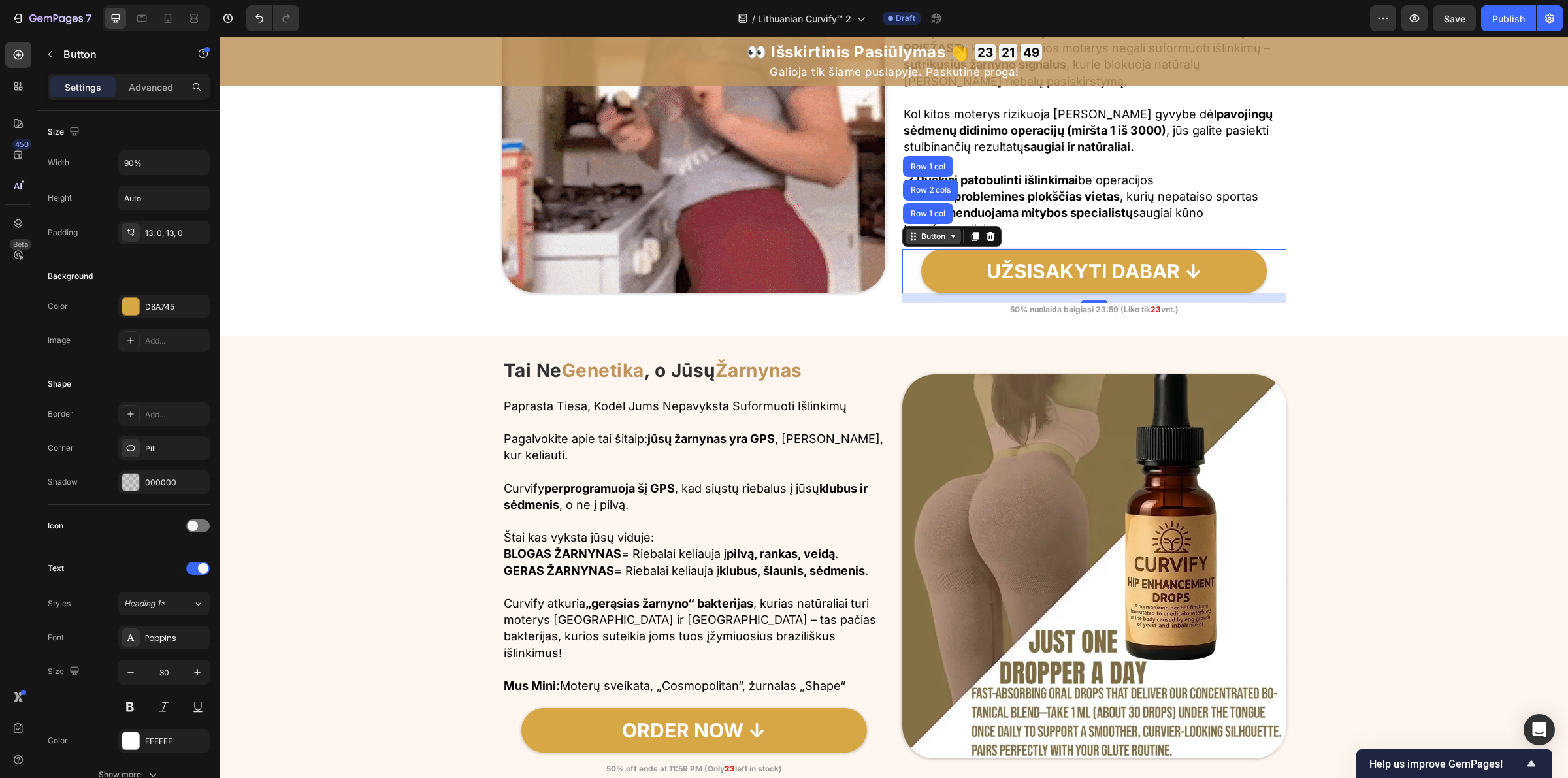
click at [908, 241] on icon at bounding box center [913, 236] width 11 height 11
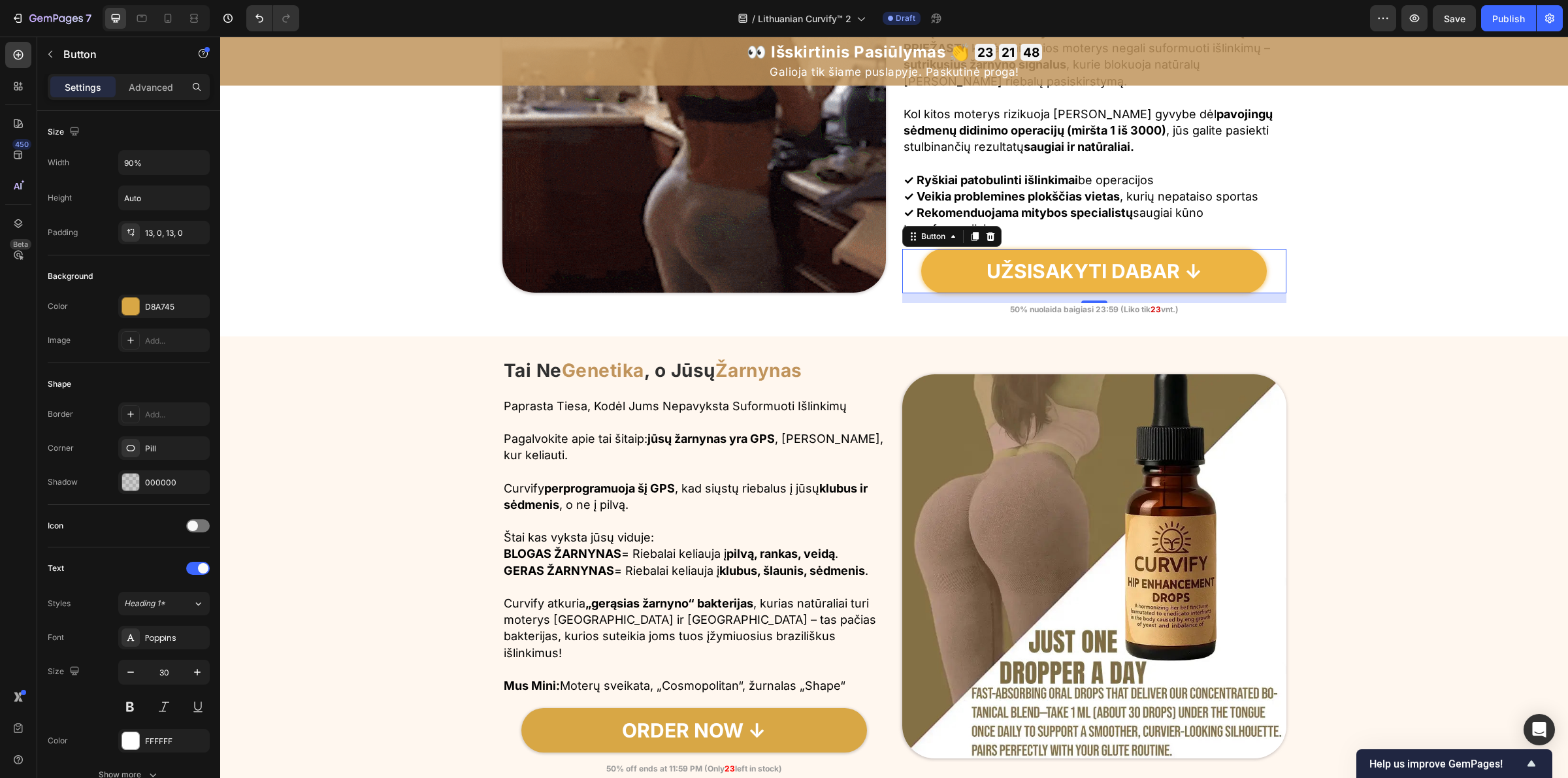
click at [951, 268] on link "UŽSISAKYTI DABAR ↓" at bounding box center [1094, 272] width 346 height 45
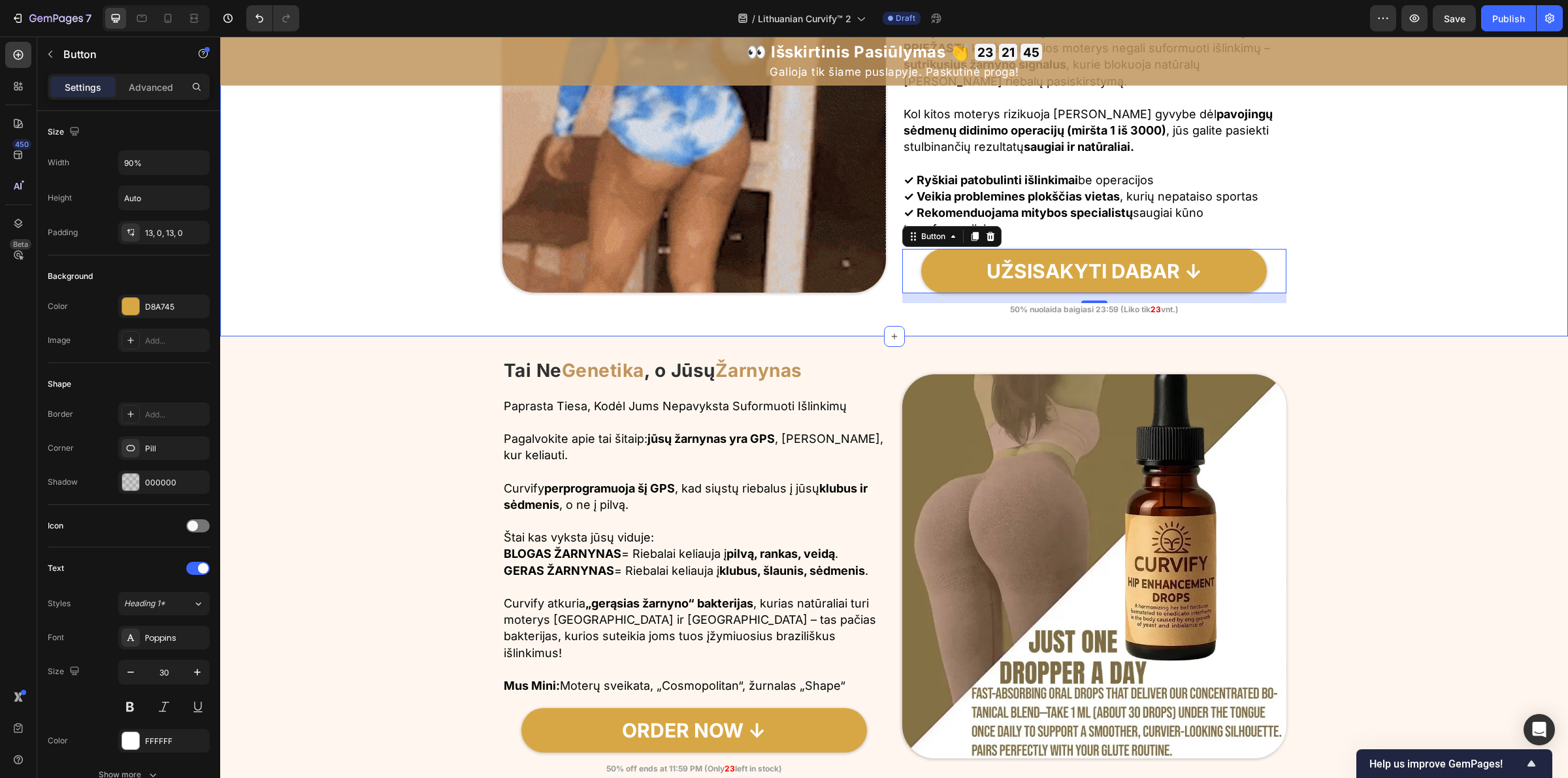
click at [1408, 270] on div "Image Pagaliau Gaukite Išlinkimus, Kurių Nusipelnėte, Nerizikuodami Savo Gyvybe…" at bounding box center [894, 100] width 1348 height 429
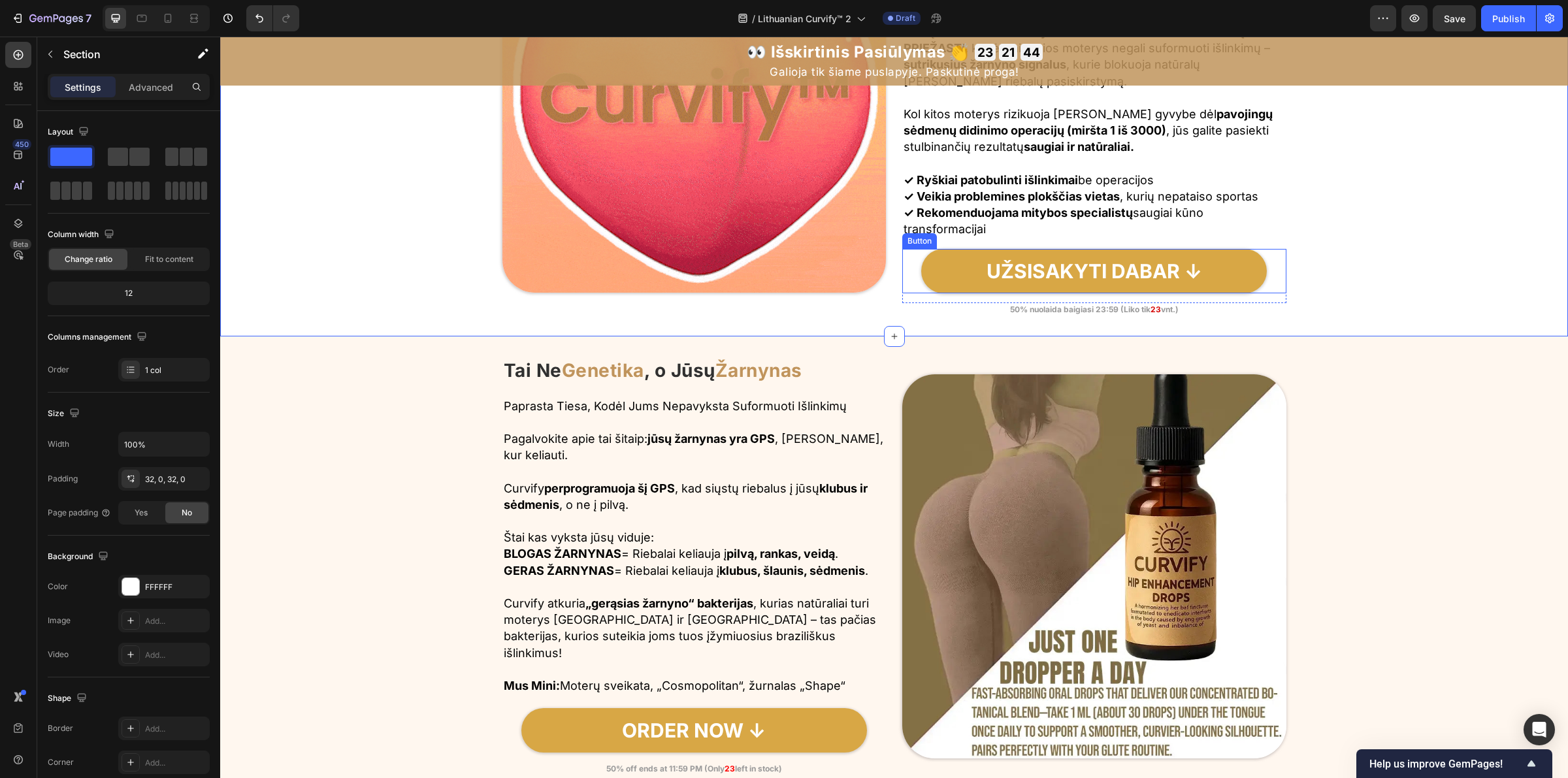
click at [902, 273] on div "UŽSISAKYTI DABAR ↓ Button" at bounding box center [1094, 272] width 384 height 45
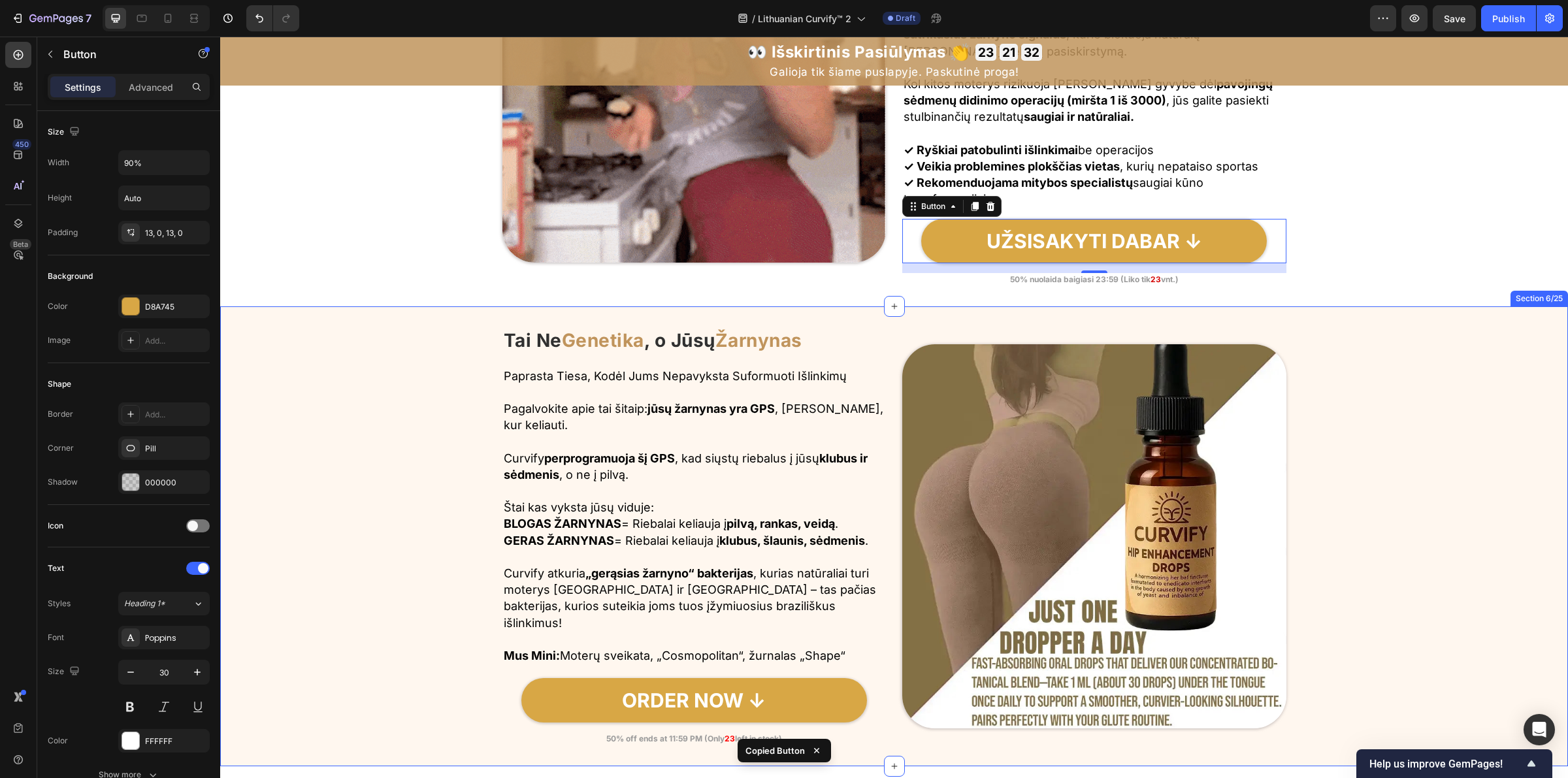
scroll to position [1791, 0]
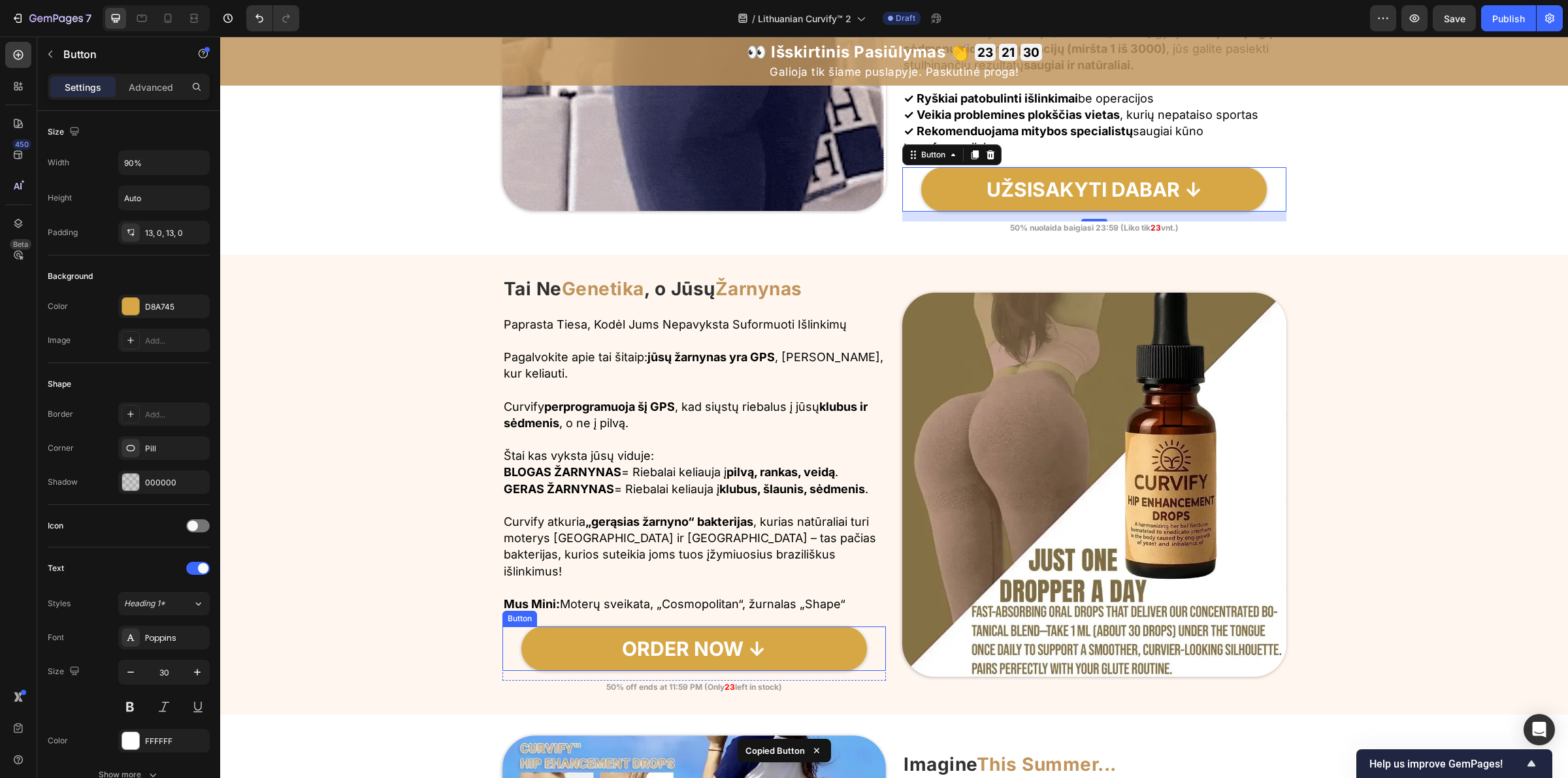
click at [504, 636] on div "ORDER NOW ↓ Button" at bounding box center [694, 648] width 384 height 45
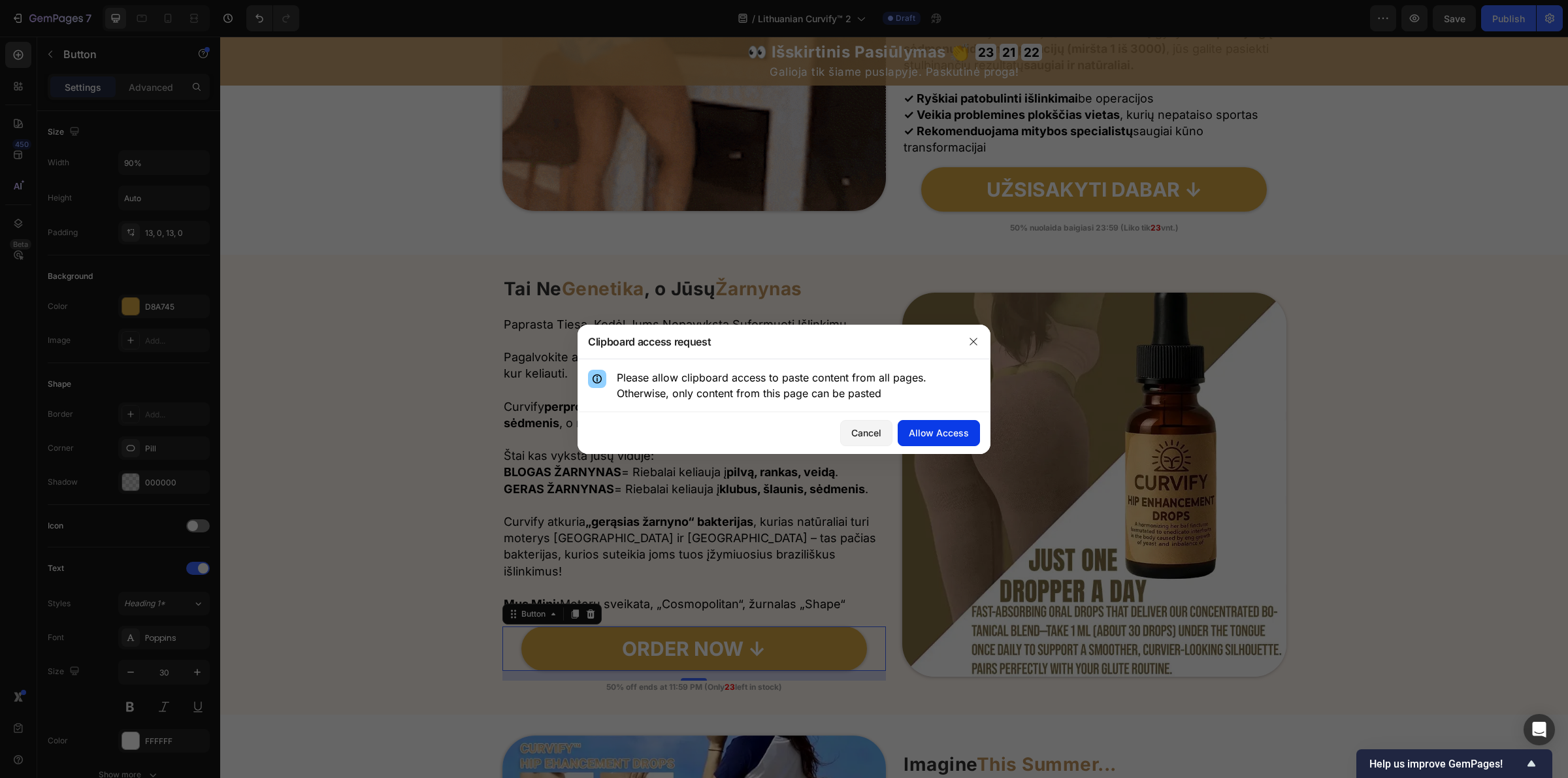
click at [936, 432] on div "Allow Access" at bounding box center [939, 432] width 60 height 14
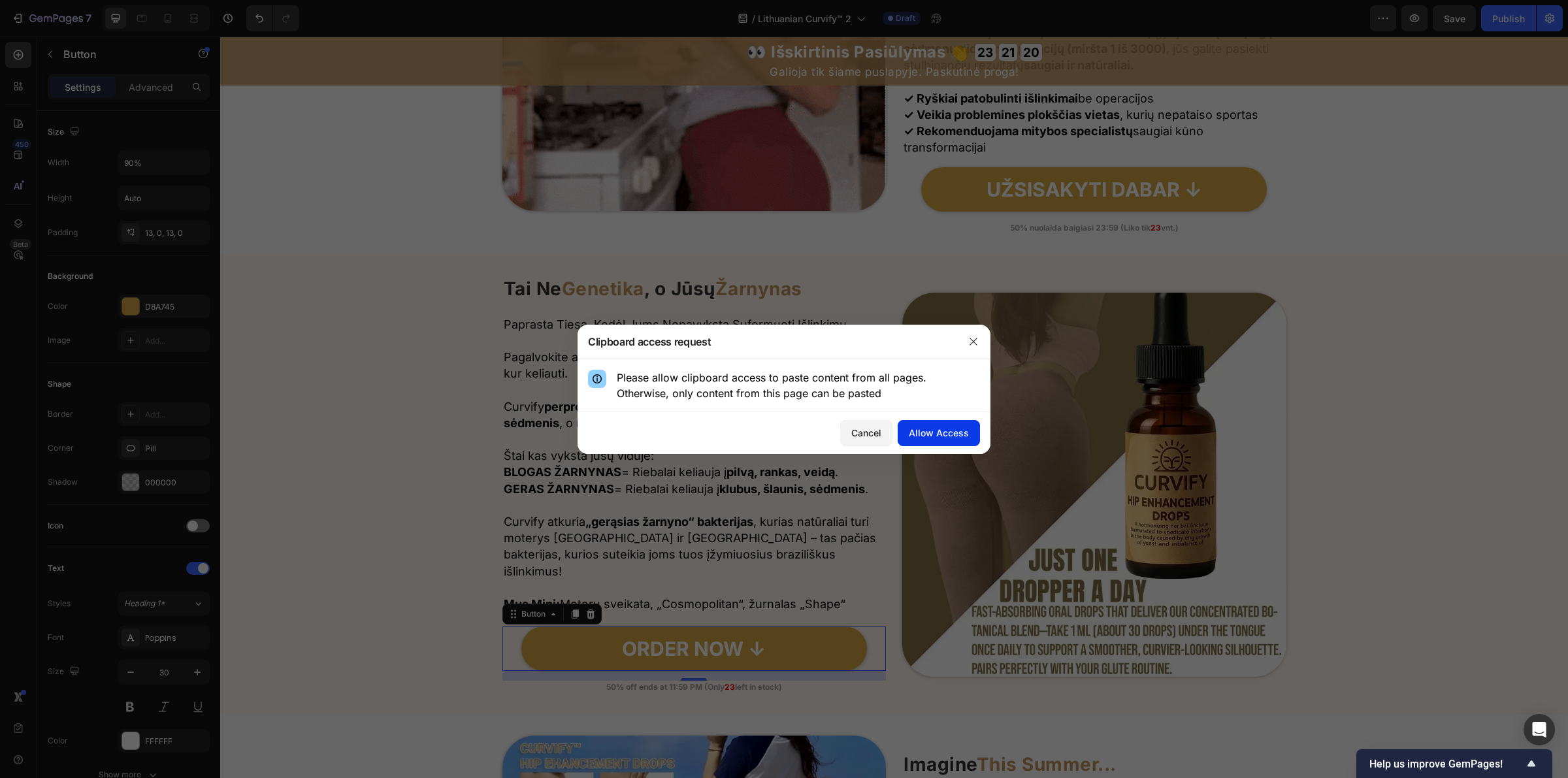
click at [938, 426] on div "Allow Access" at bounding box center [939, 432] width 60 height 14
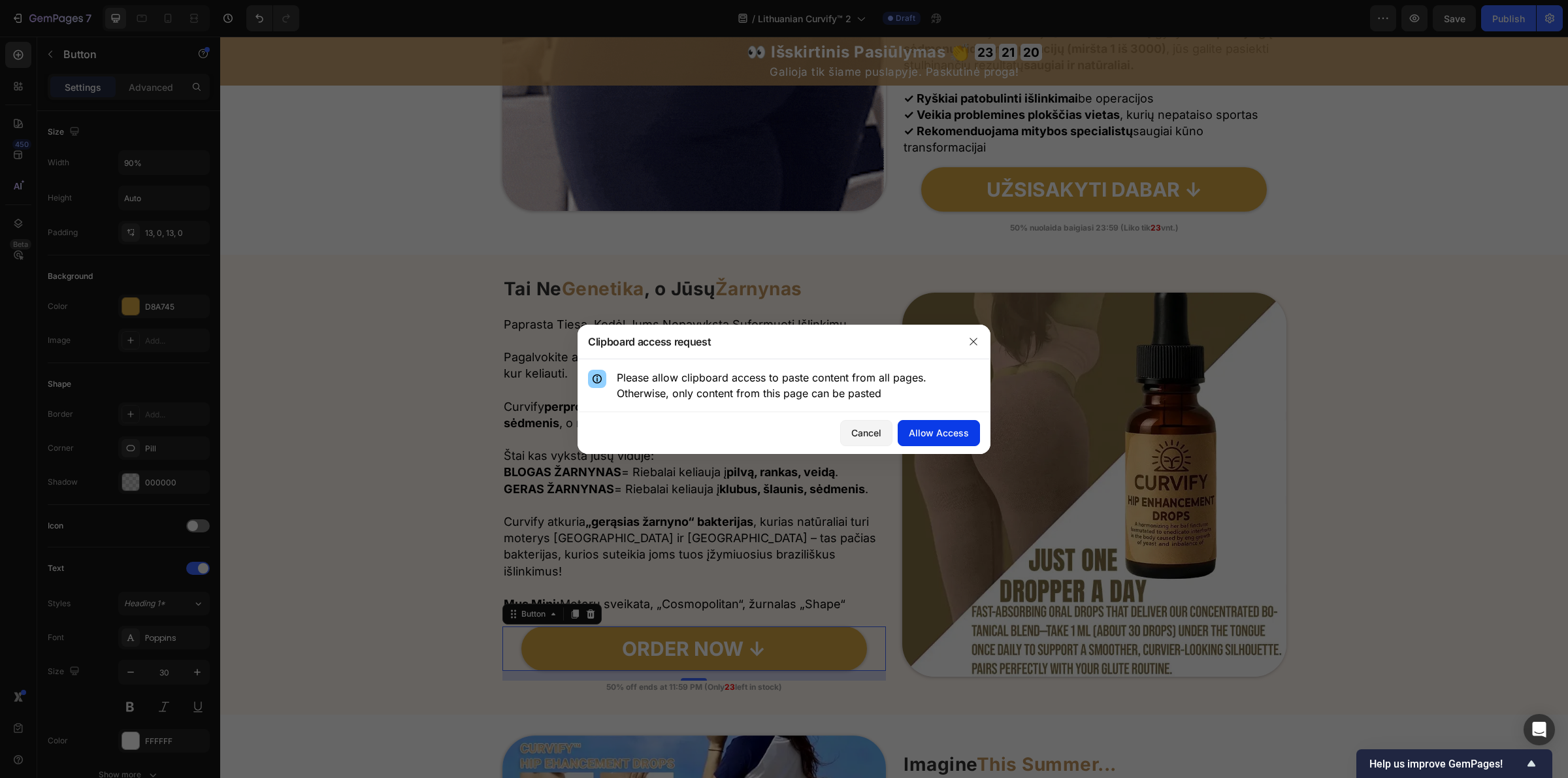
click at [935, 435] on div "Allow Access" at bounding box center [939, 432] width 60 height 14
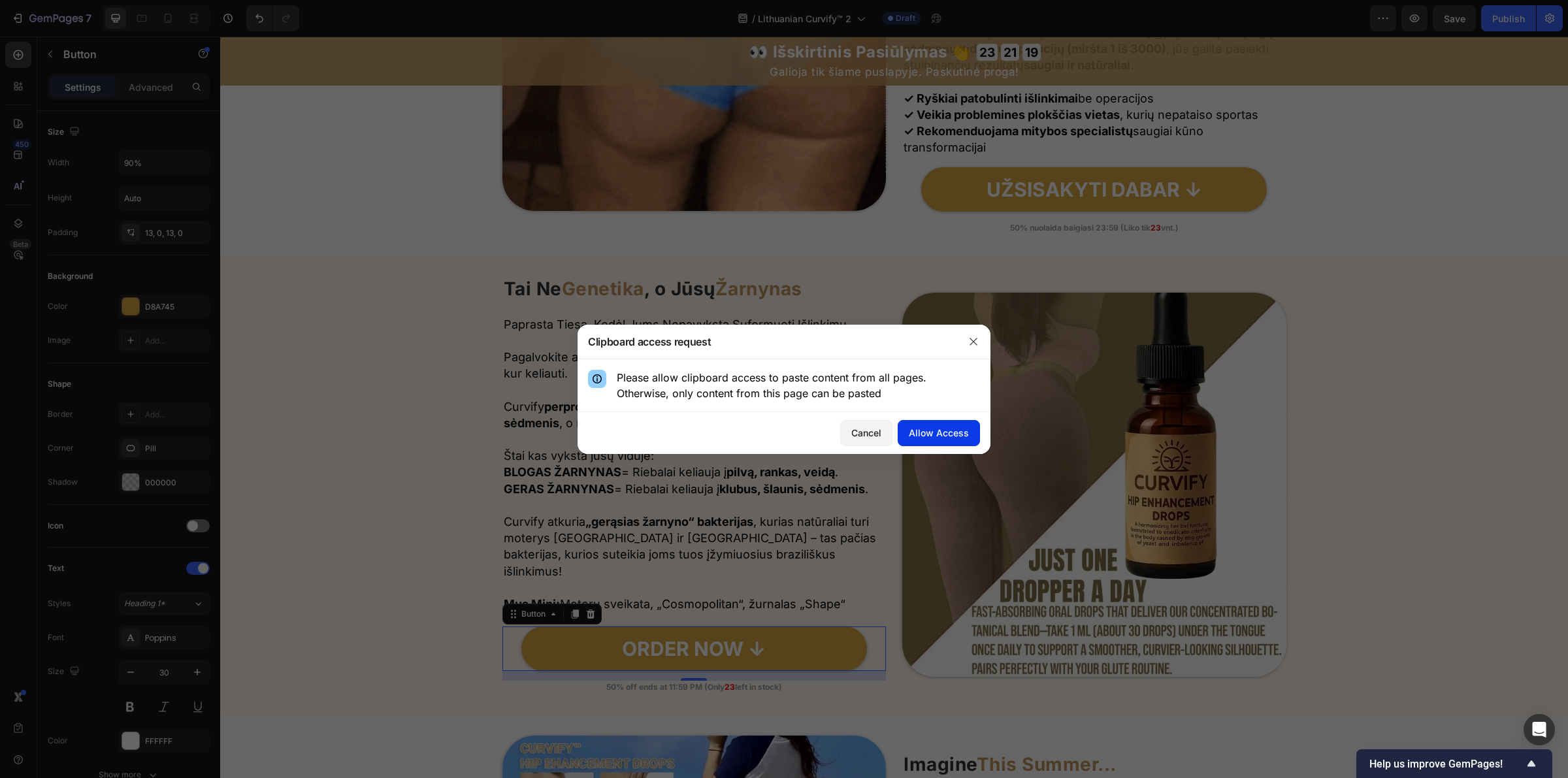
click at [920, 432] on div "Allow Access" at bounding box center [939, 432] width 60 height 14
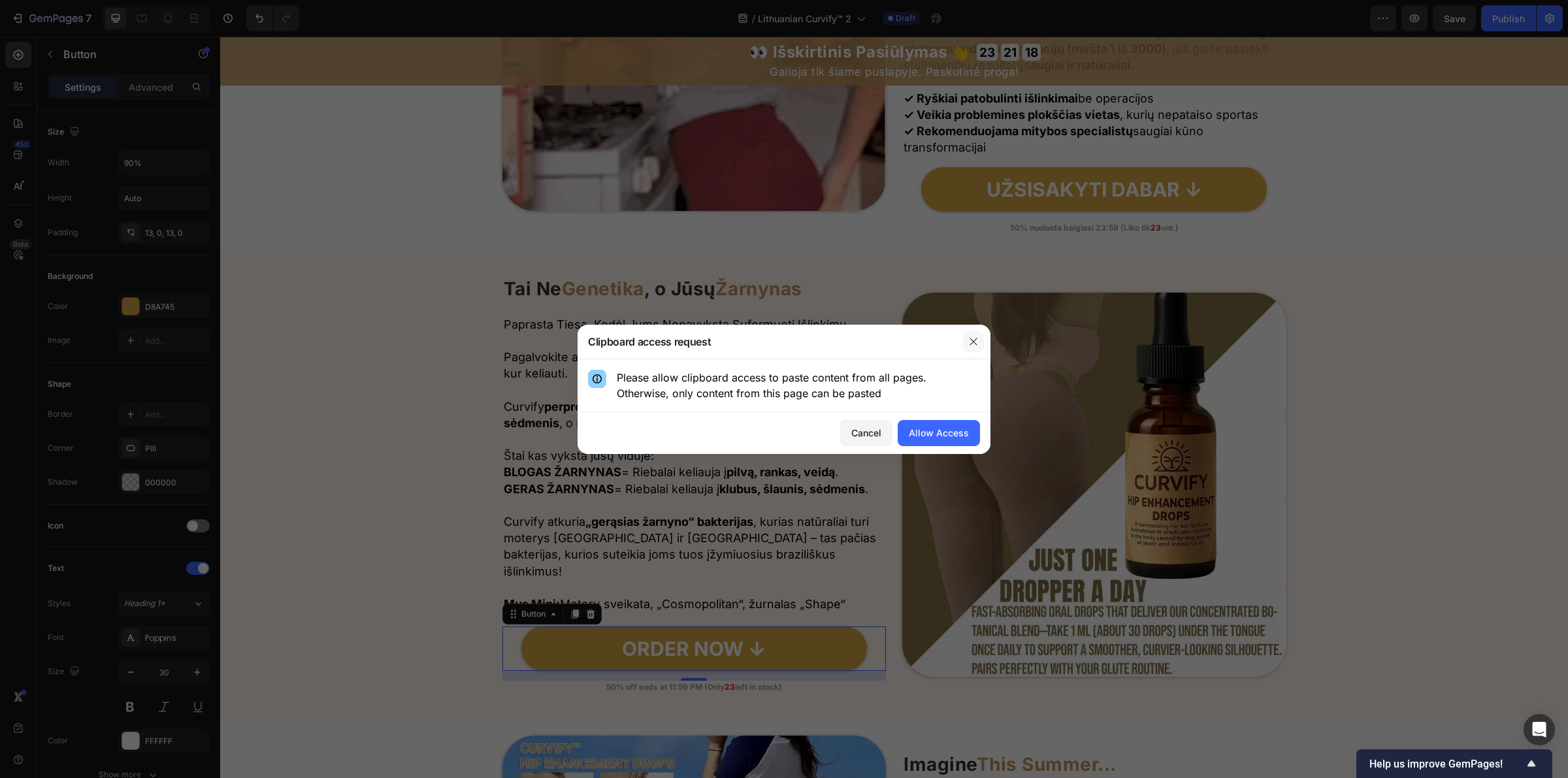
click at [976, 343] on icon "button" at bounding box center [973, 341] width 11 height 11
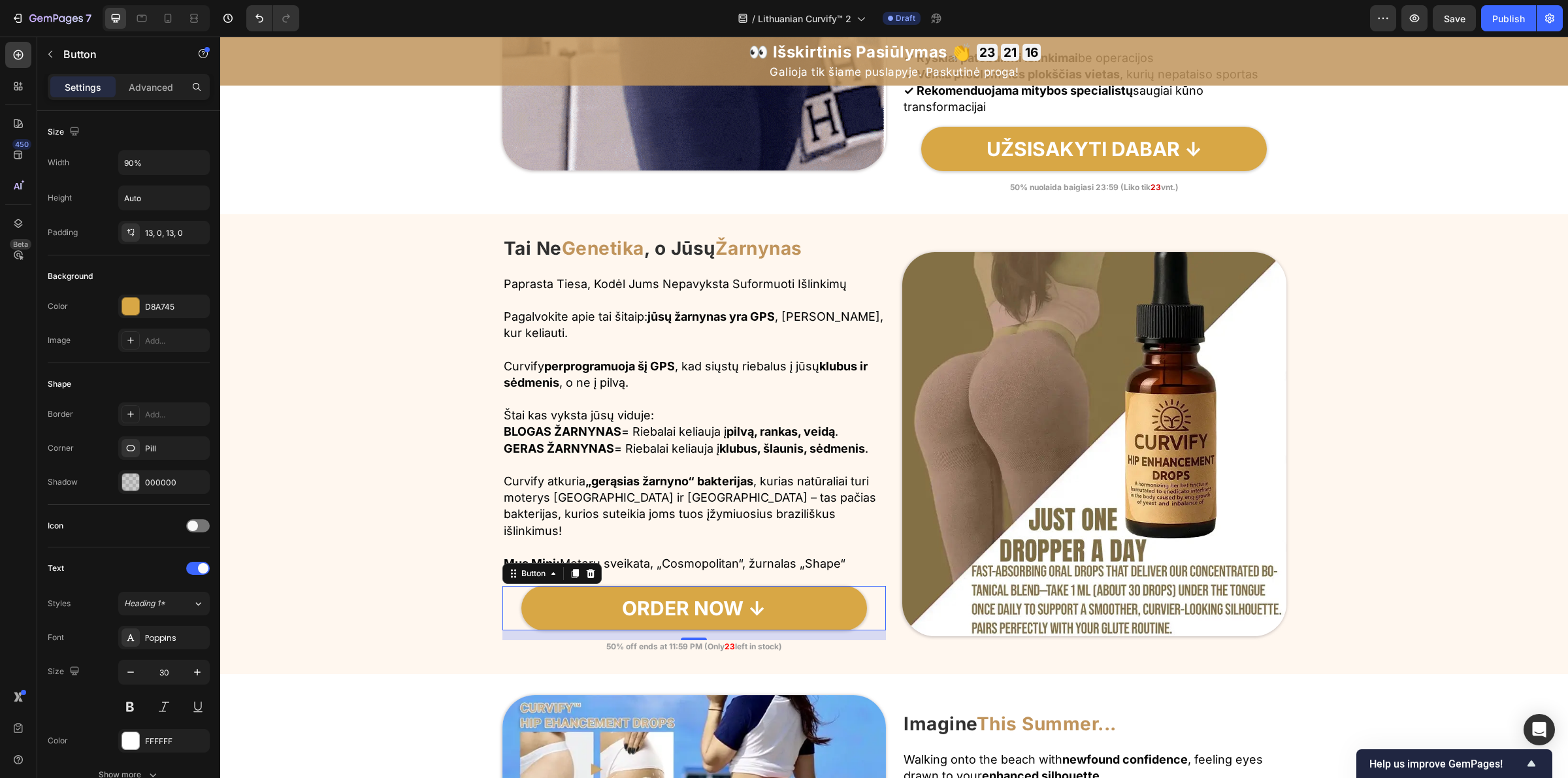
scroll to position [1872, 0]
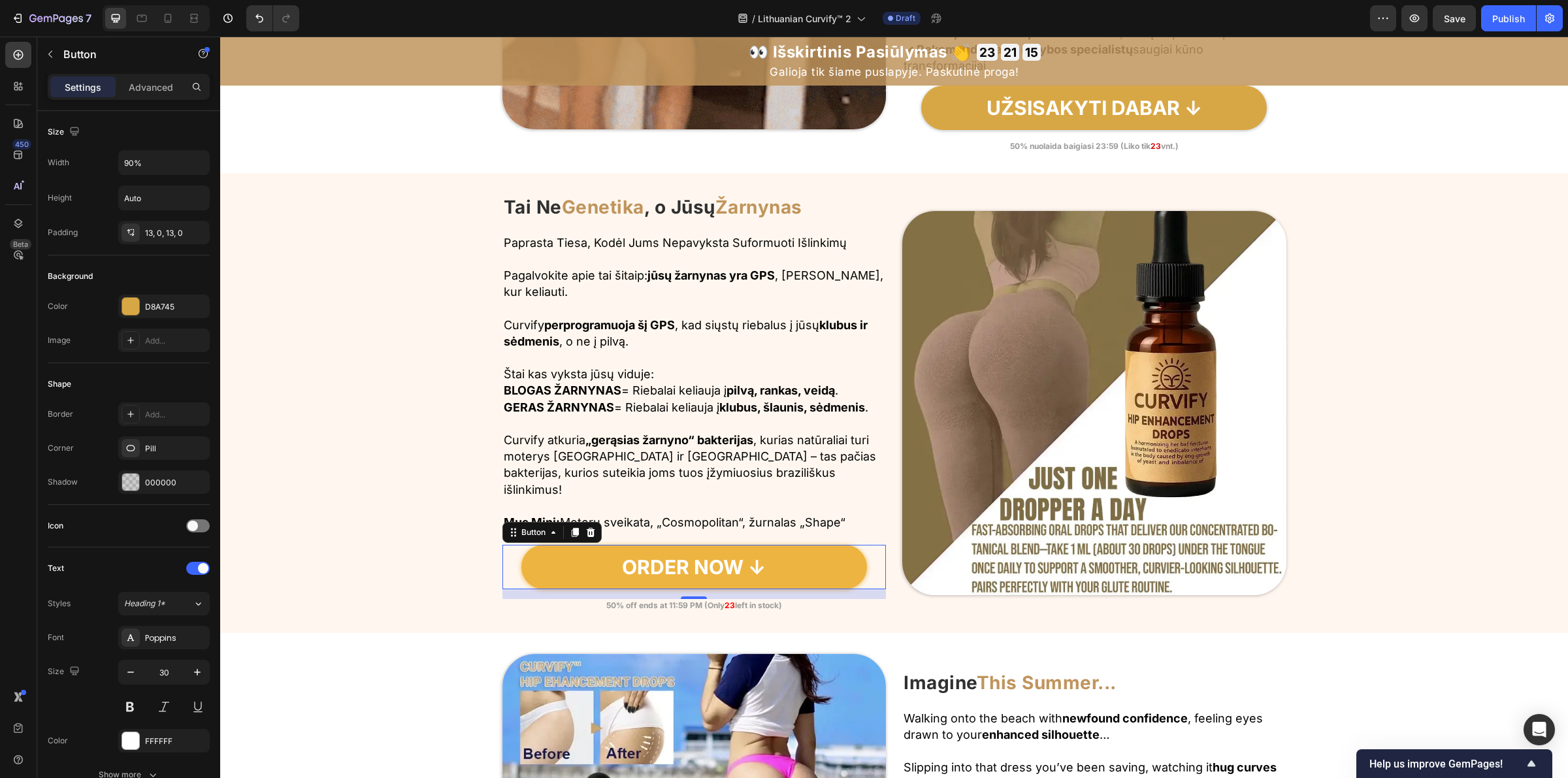
click at [802, 571] on link "ORDER NOW ↓" at bounding box center [693, 567] width 346 height 45
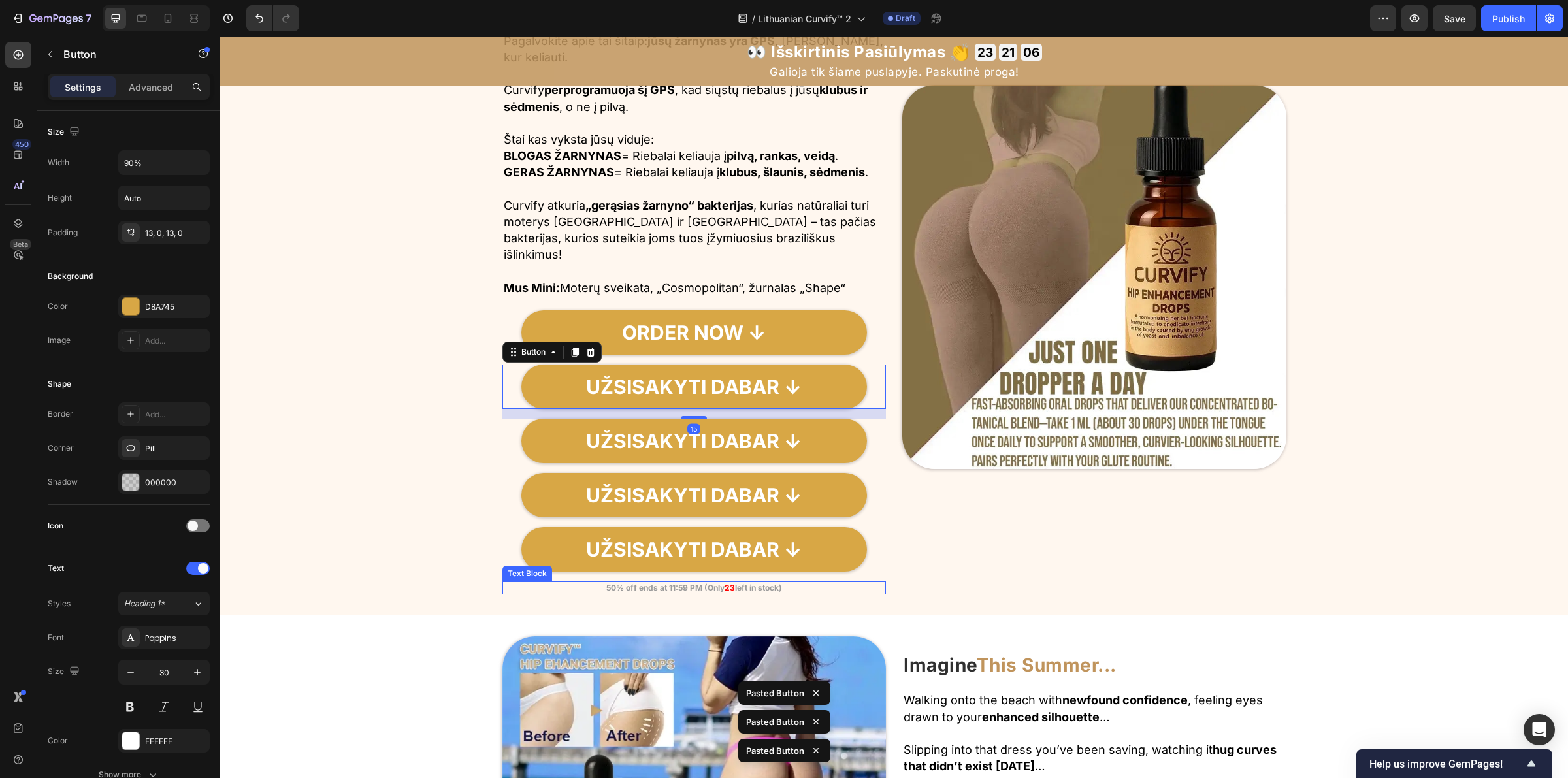
scroll to position [2117, 0]
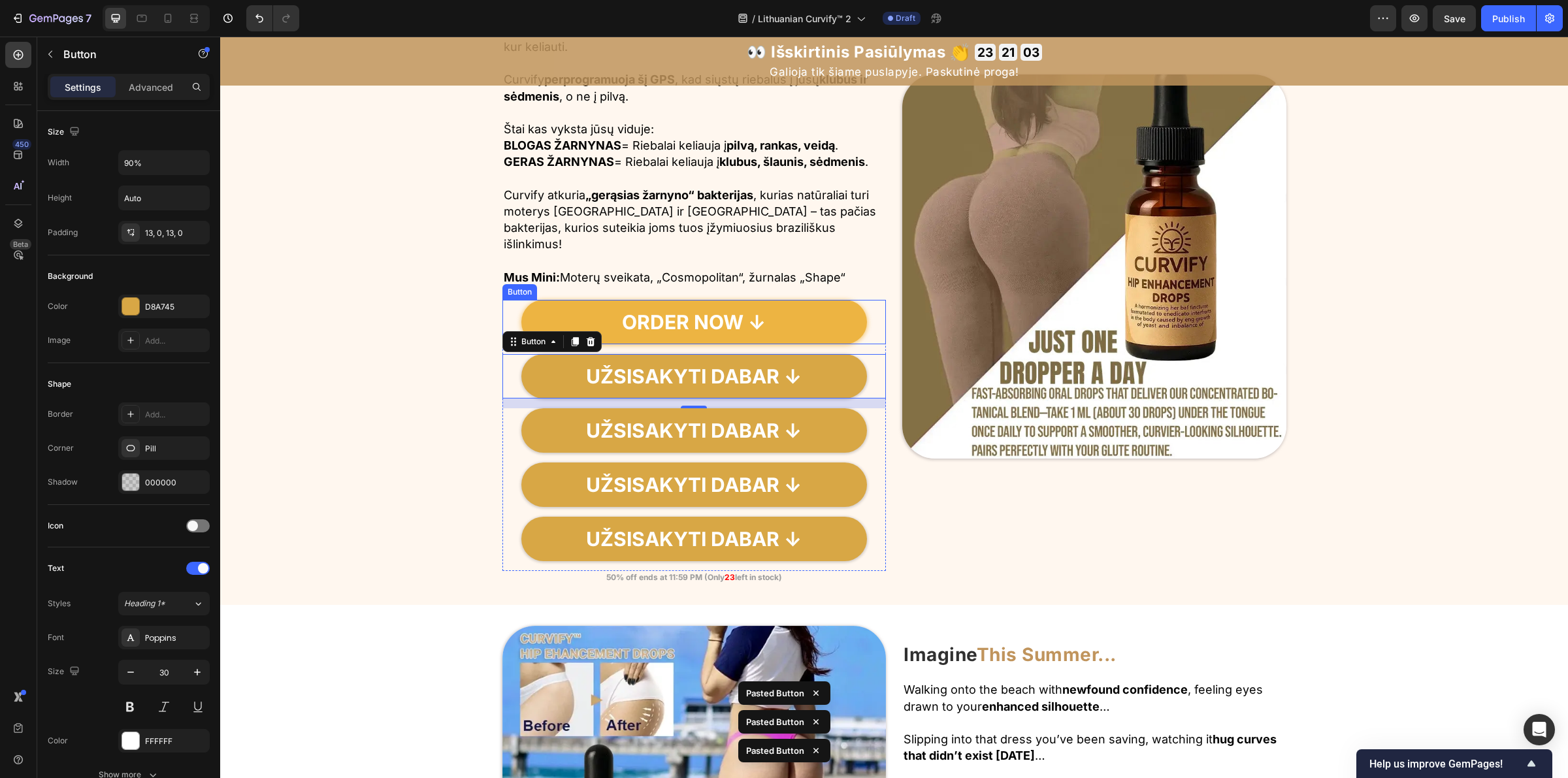
click at [815, 324] on link "ORDER NOW ↓" at bounding box center [693, 322] width 346 height 45
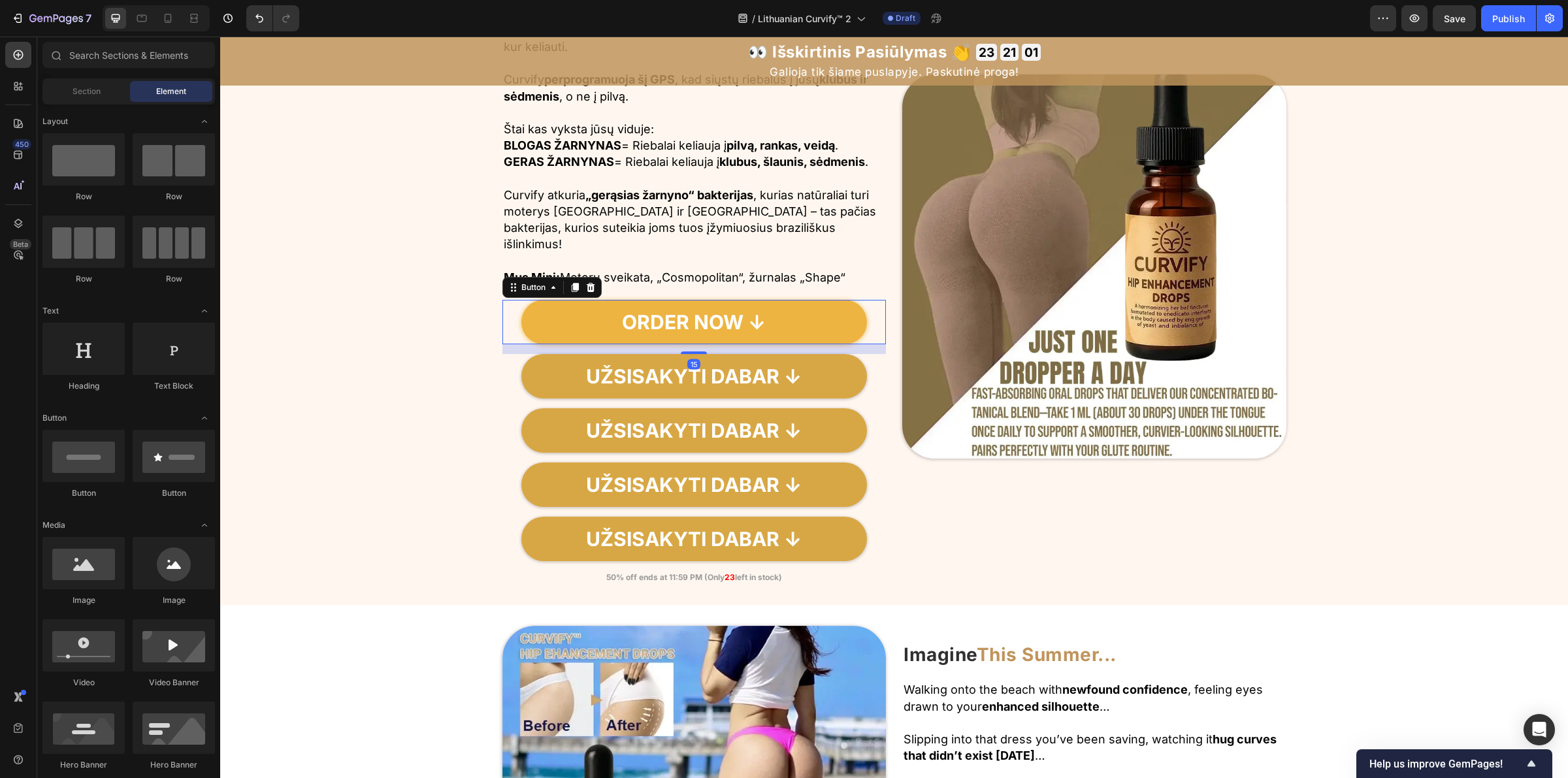
scroll to position [2091, 0]
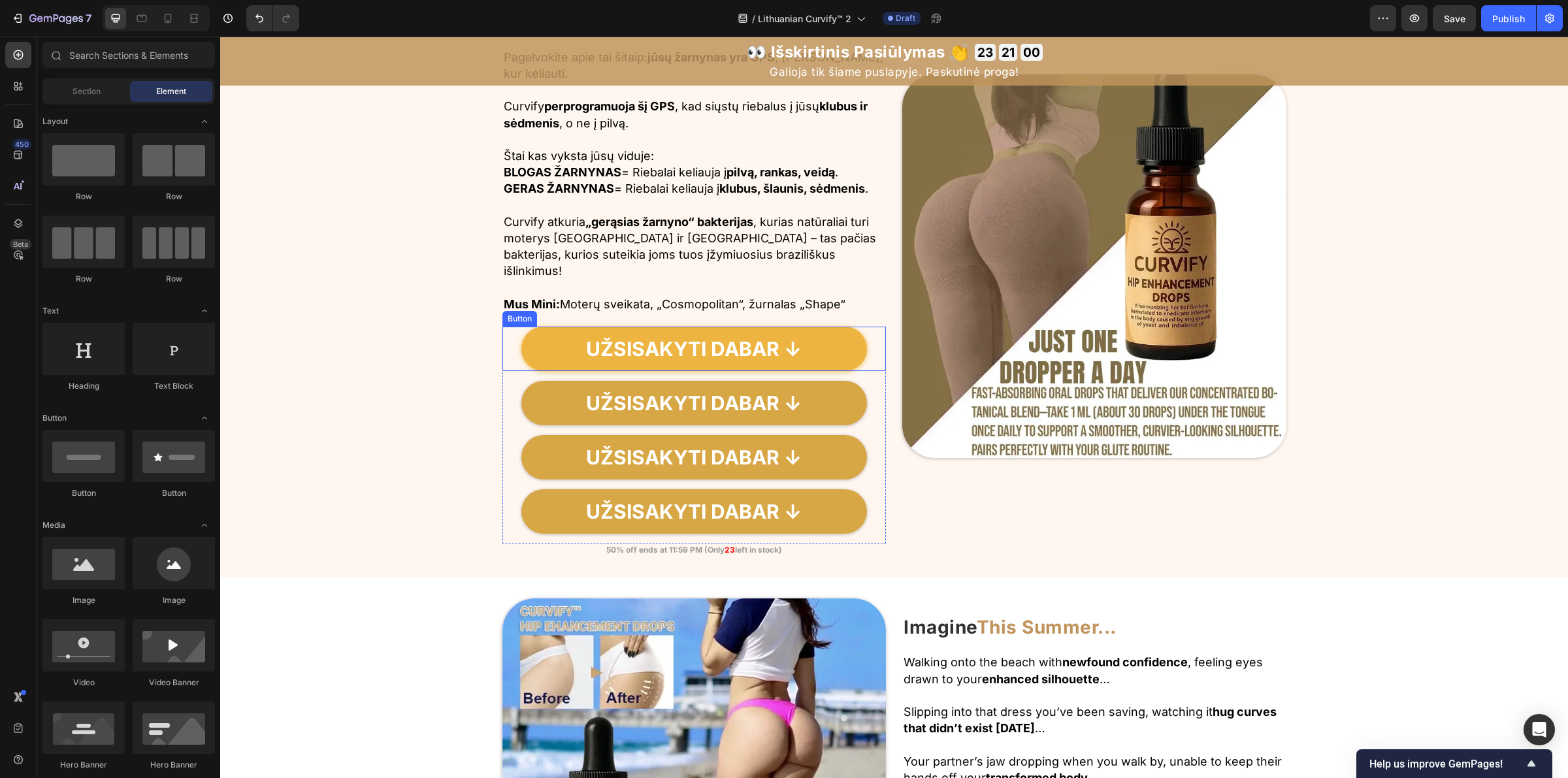
click at [812, 352] on link "UŽSISAKYTI DABAR ↓" at bounding box center [693, 349] width 346 height 45
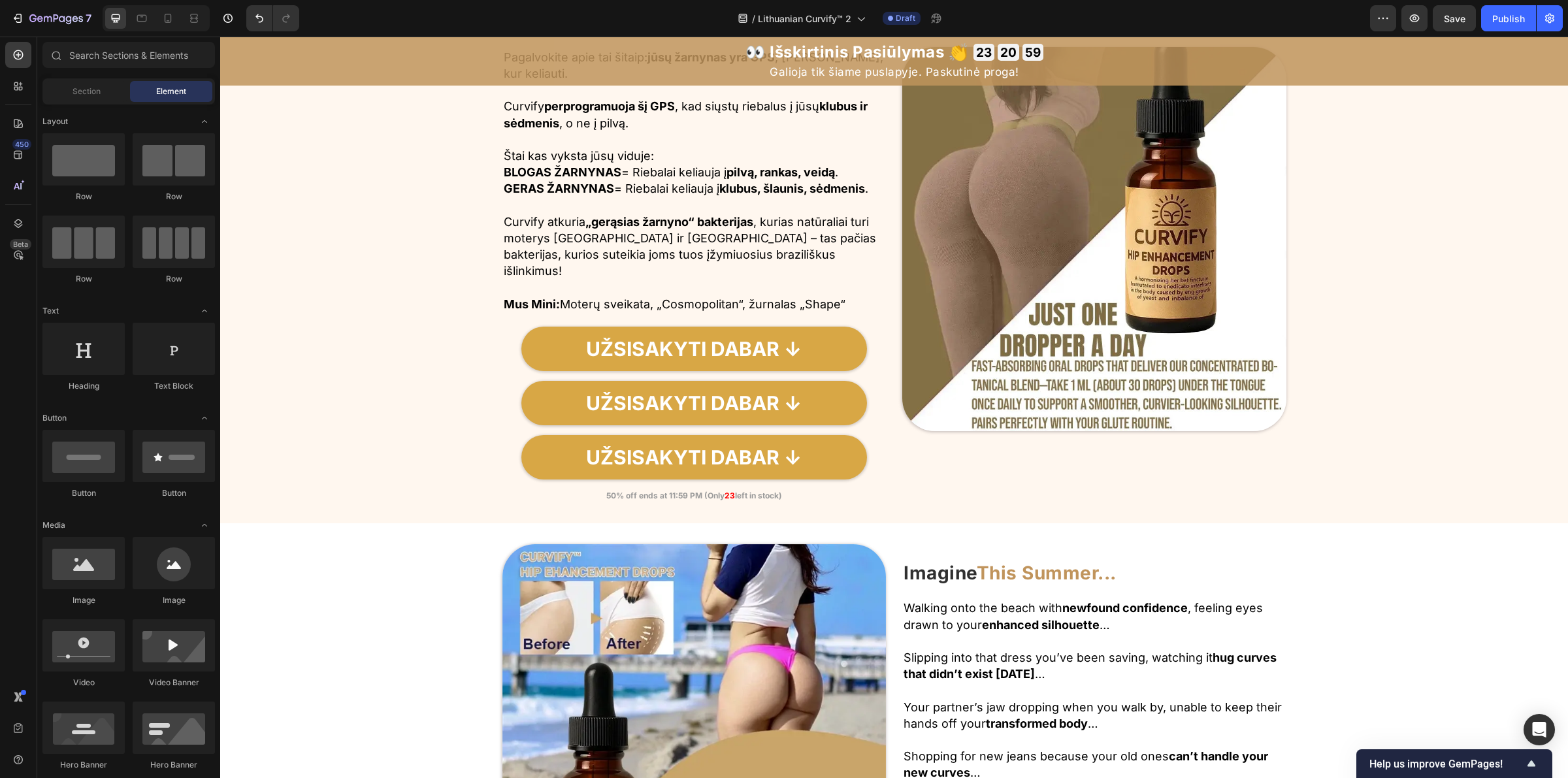
scroll to position [2062, 0]
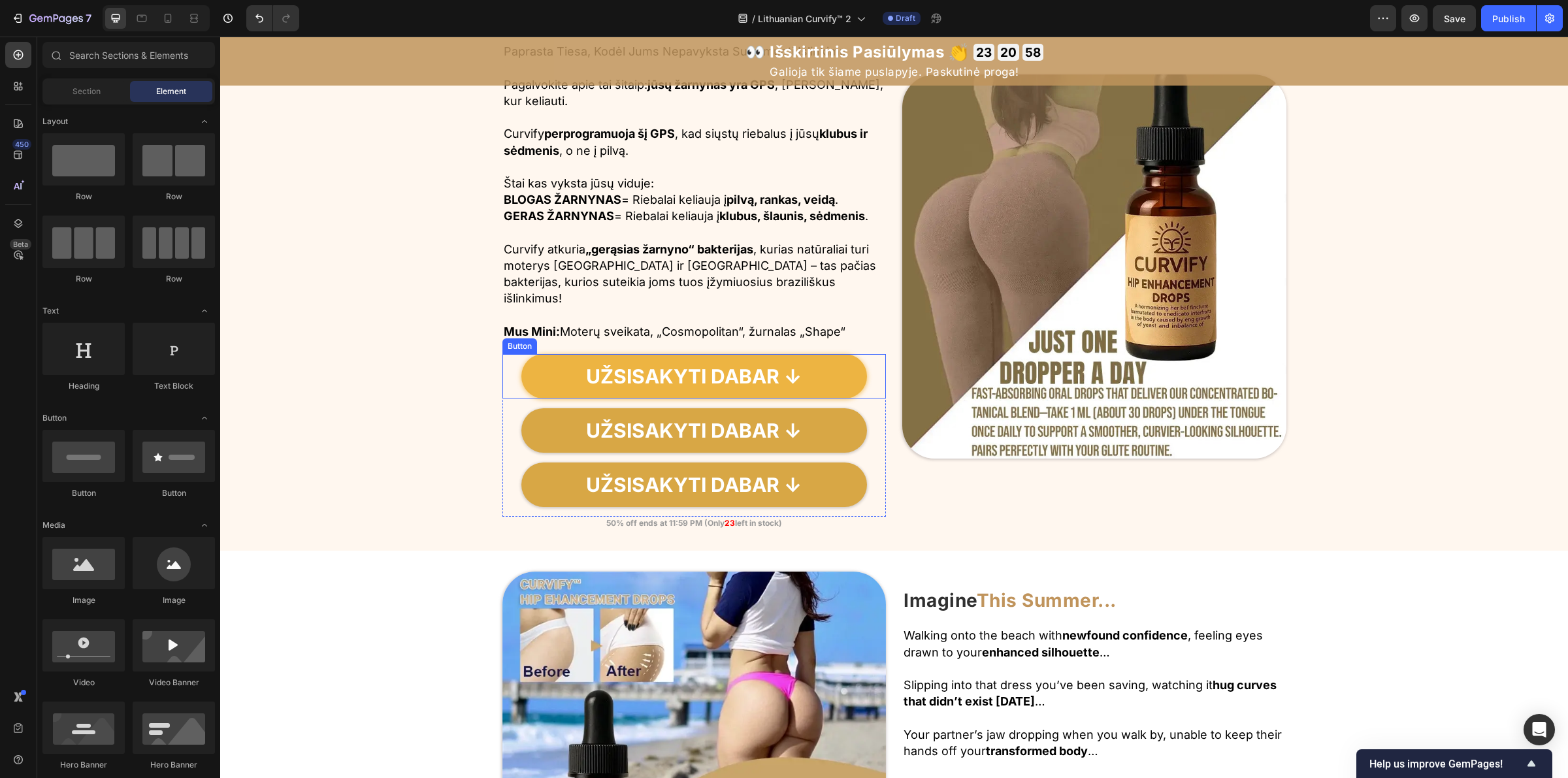
click at [840, 374] on link "UŽSISAKYTI DABAR ↓" at bounding box center [693, 377] width 346 height 45
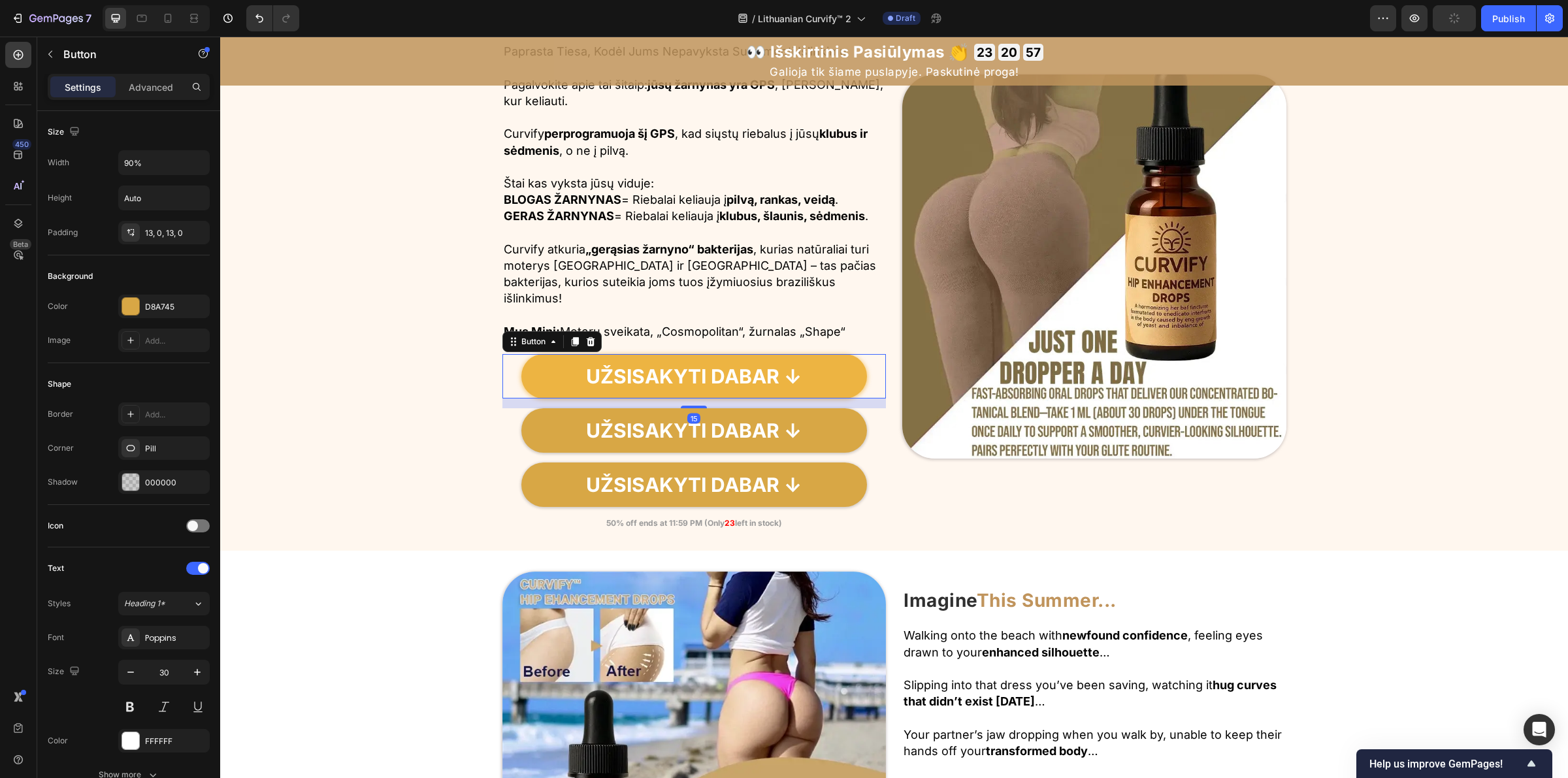
scroll to position [2036, 0]
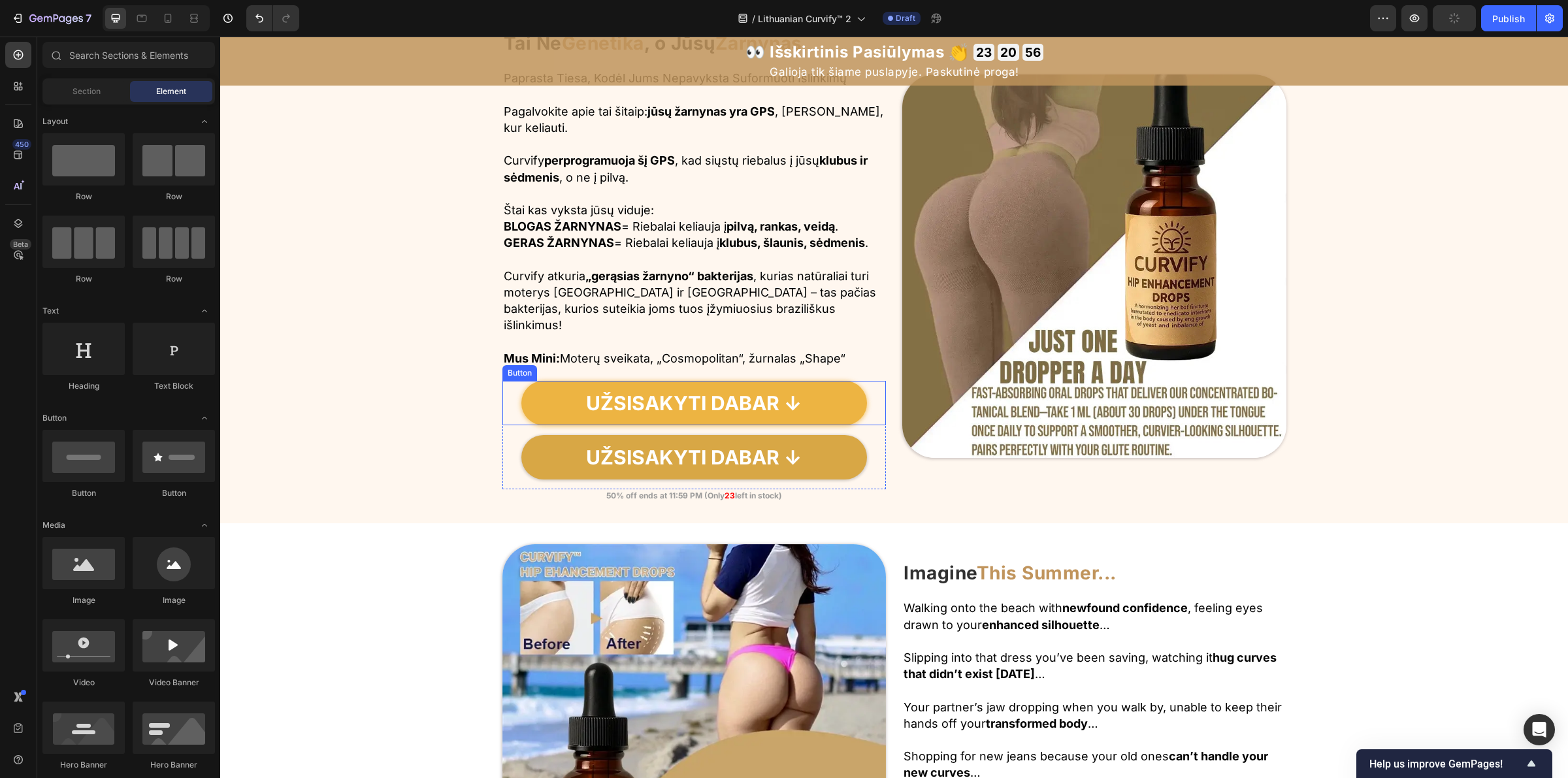
click at [803, 402] on link "UŽSISAKYTI DABAR ↓" at bounding box center [693, 403] width 346 height 45
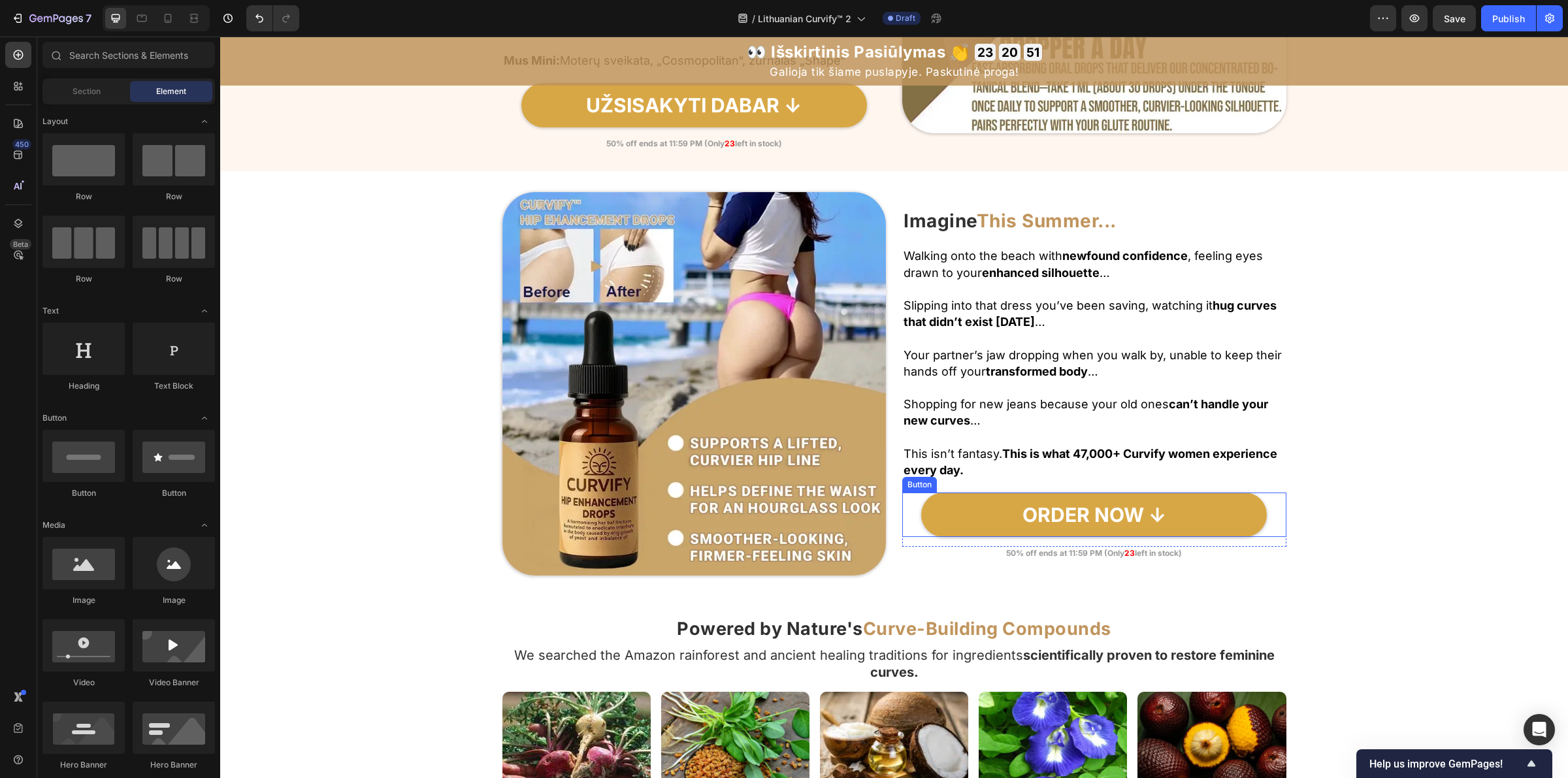
scroll to position [2336, 0]
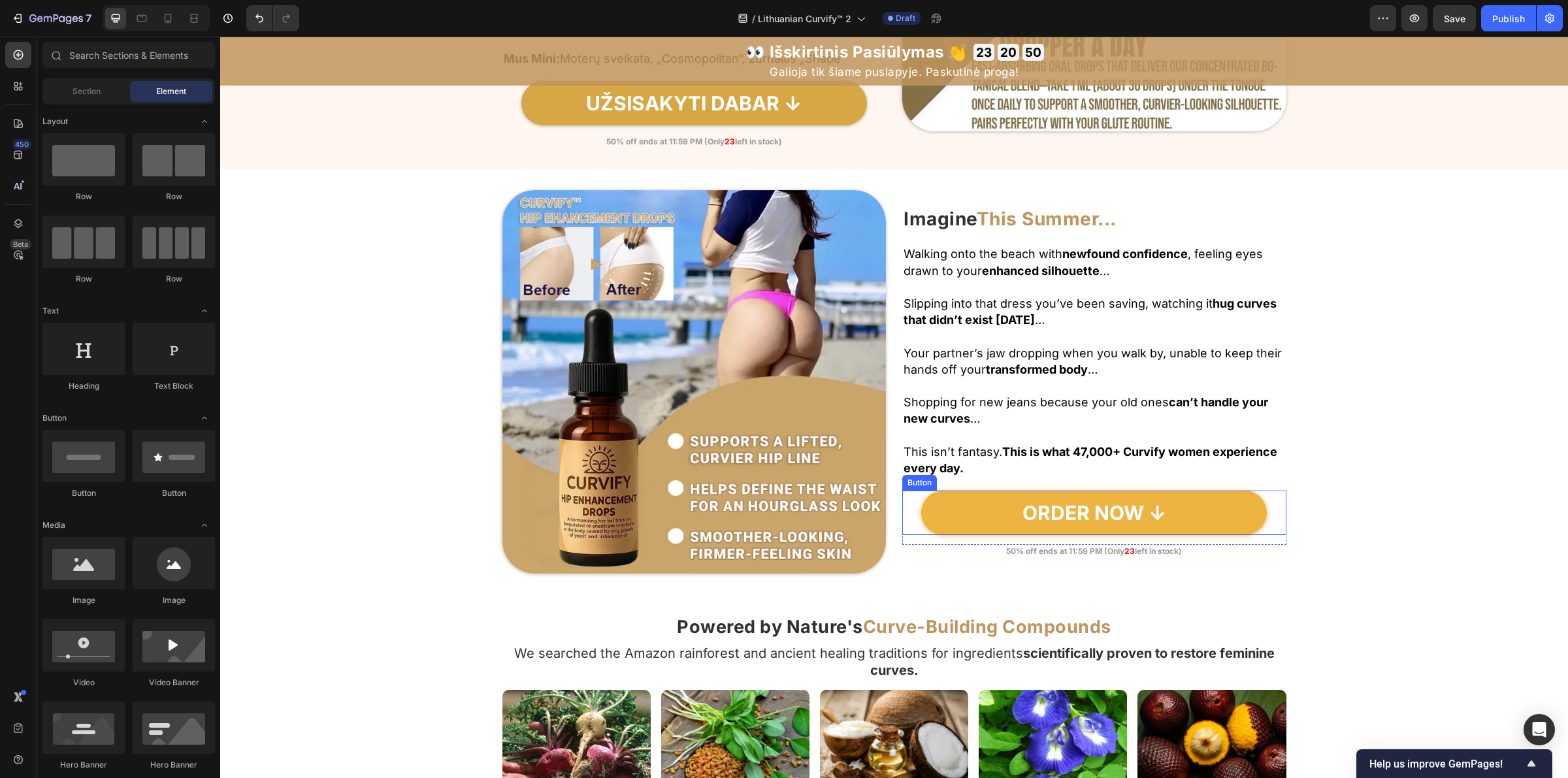
click at [975, 513] on link "ORDER NOW ↓" at bounding box center [1094, 513] width 346 height 45
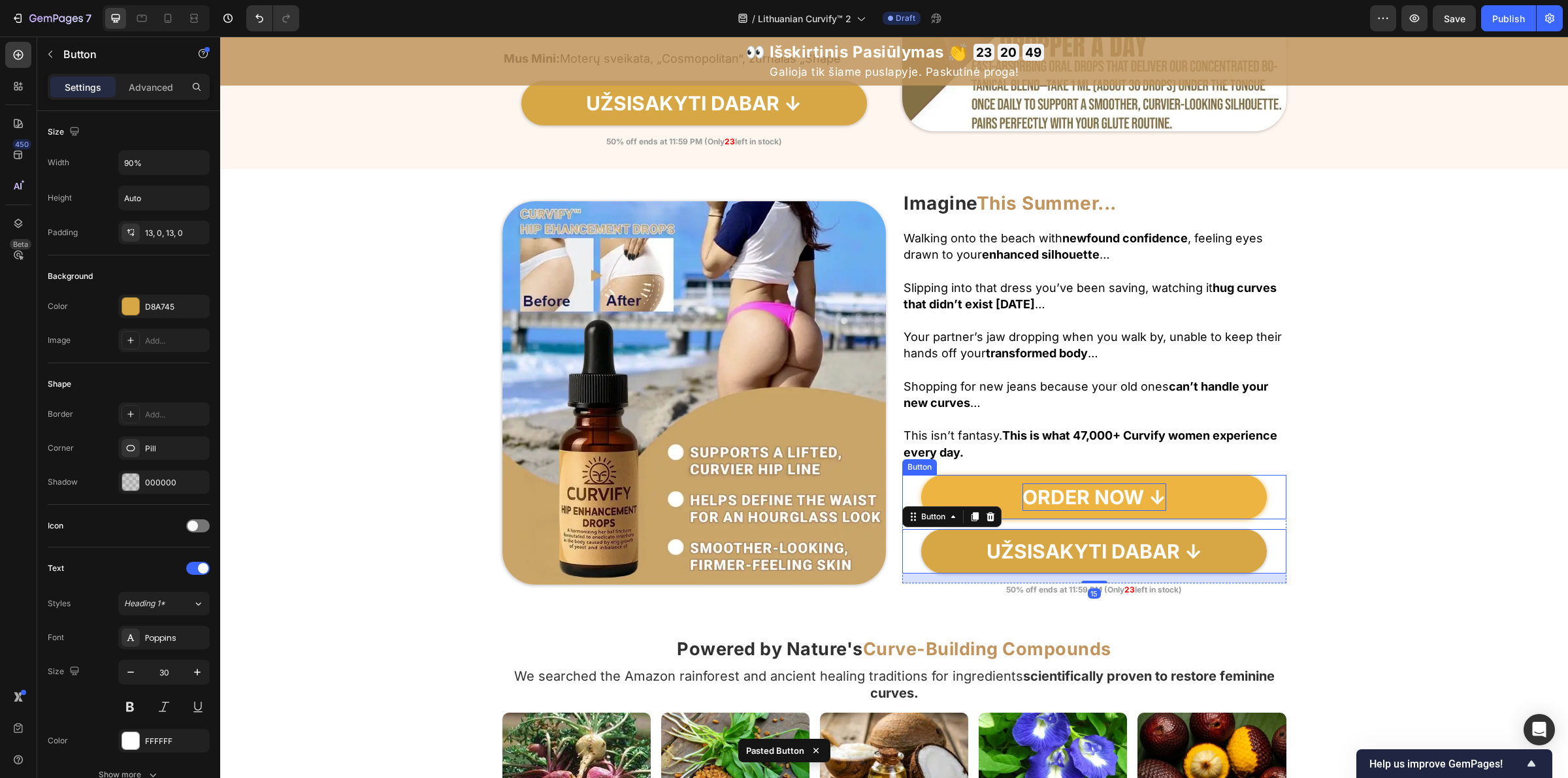
click at [1082, 501] on p "ORDER NOW ↓" at bounding box center [1095, 497] width 144 height 27
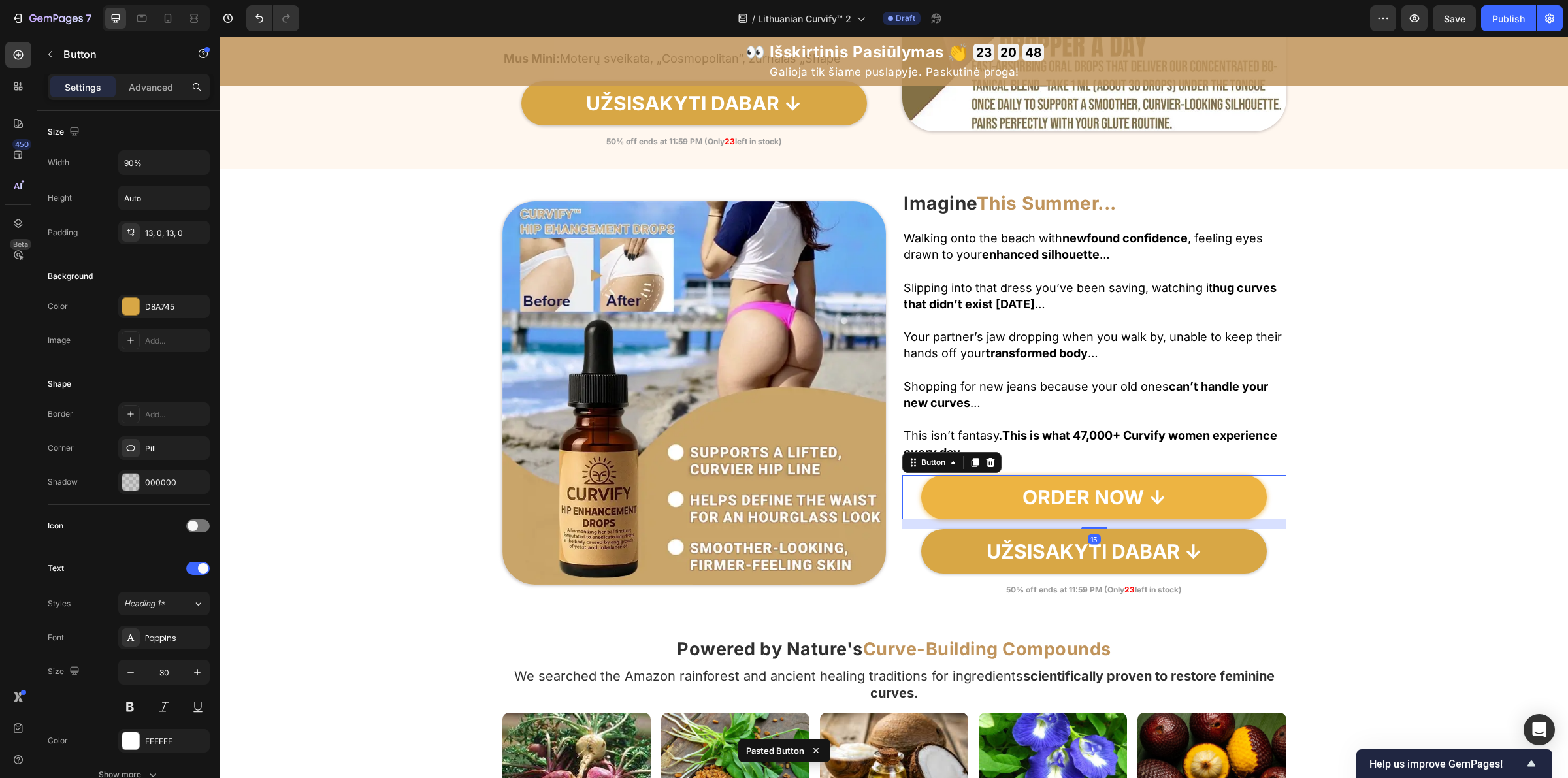
click at [974, 507] on link "ORDER NOW ↓" at bounding box center [1094, 498] width 346 height 45
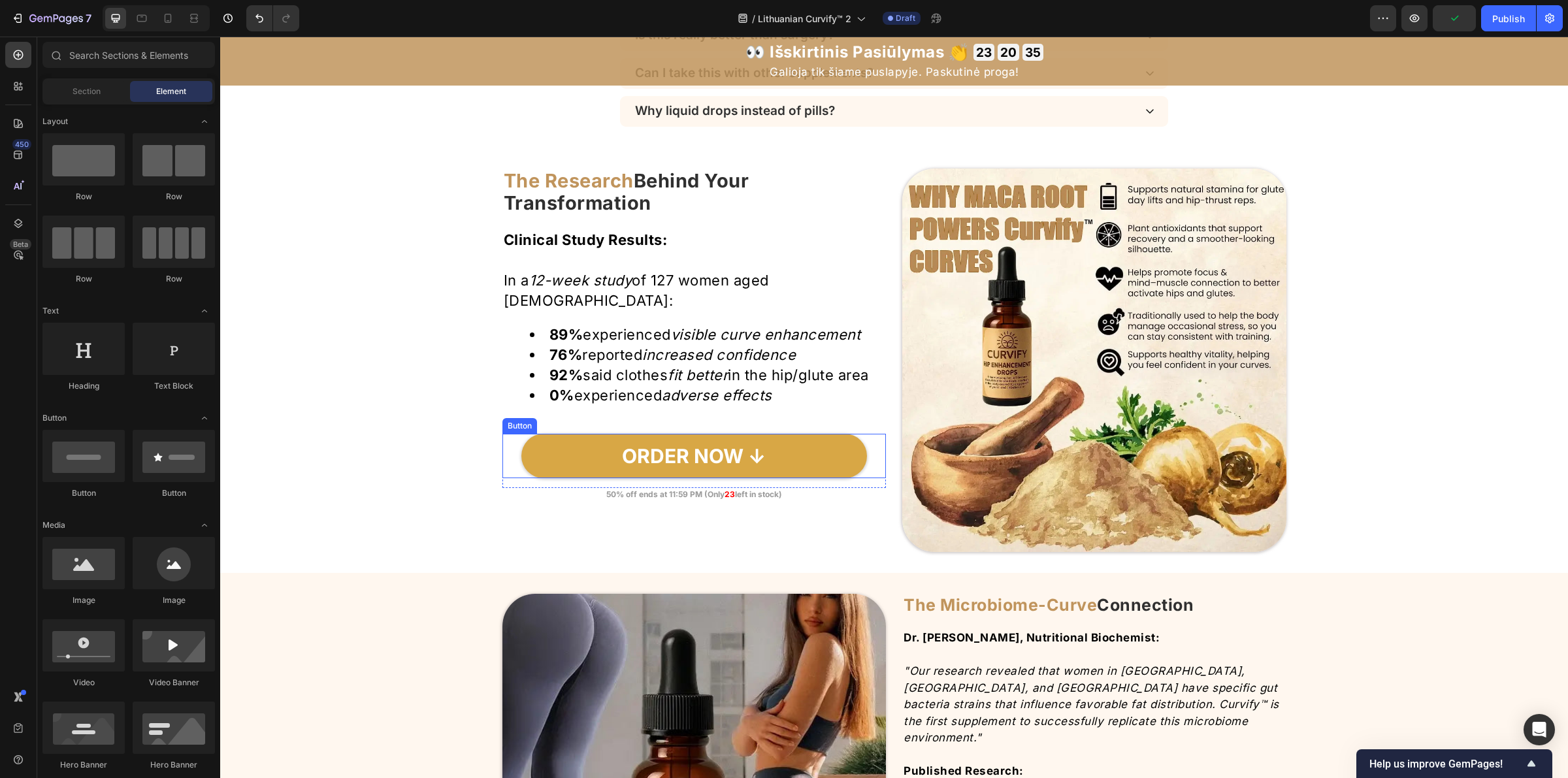
scroll to position [4295, 0]
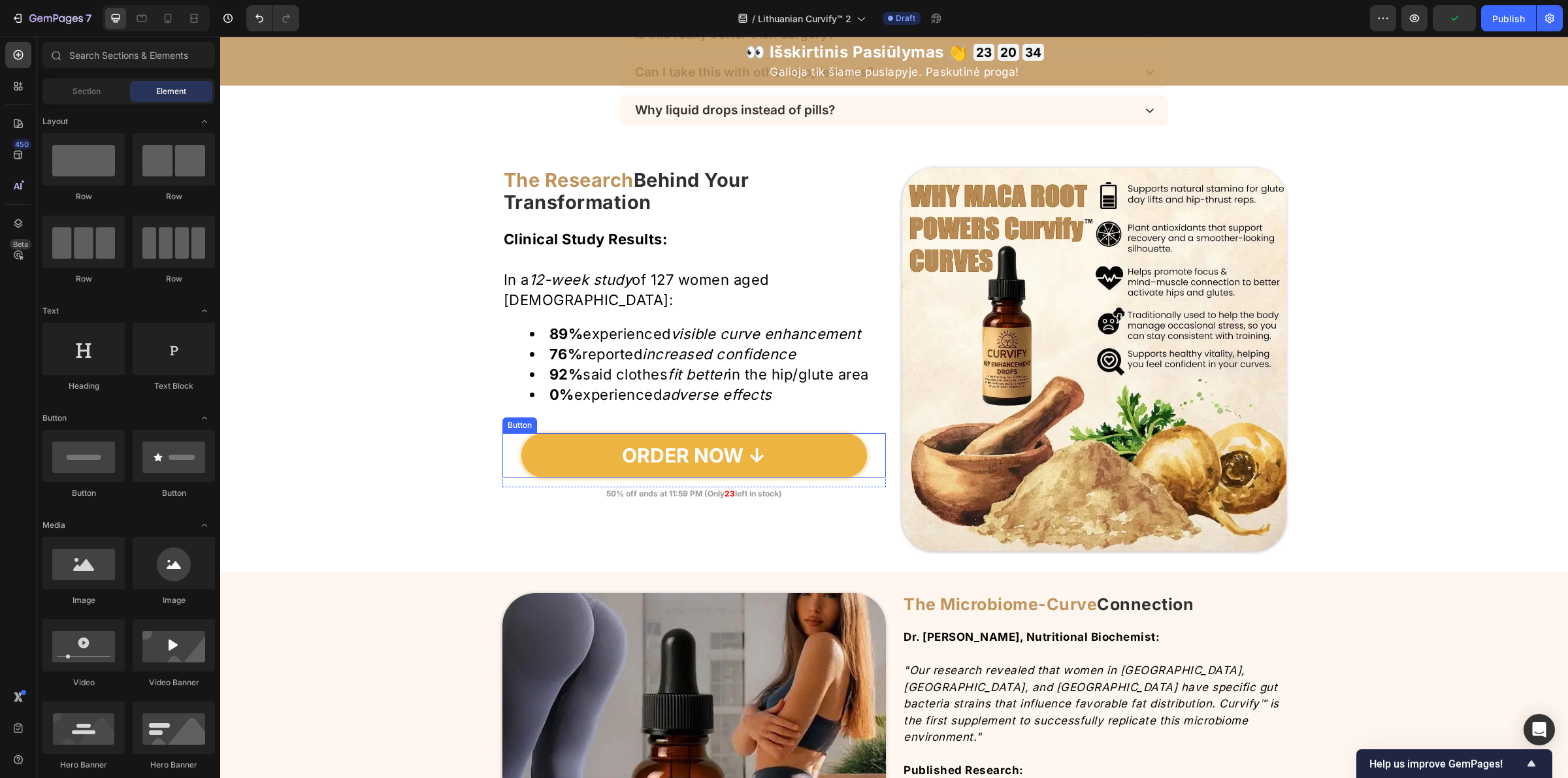
click at [537, 477] on link "ORDER NOW ↓" at bounding box center [693, 456] width 346 height 45
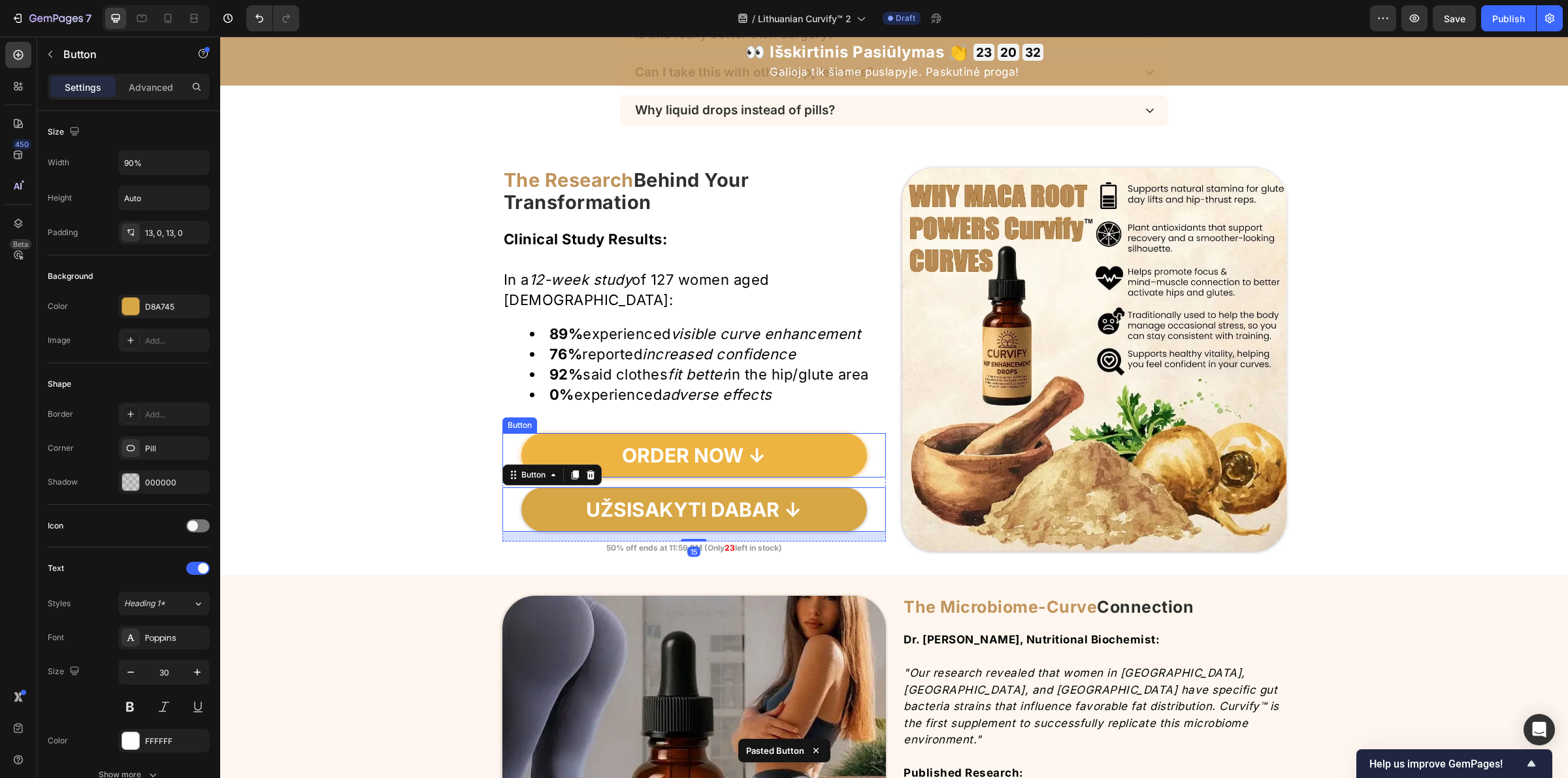
click at [806, 477] on link "ORDER NOW ↓" at bounding box center [693, 456] width 346 height 45
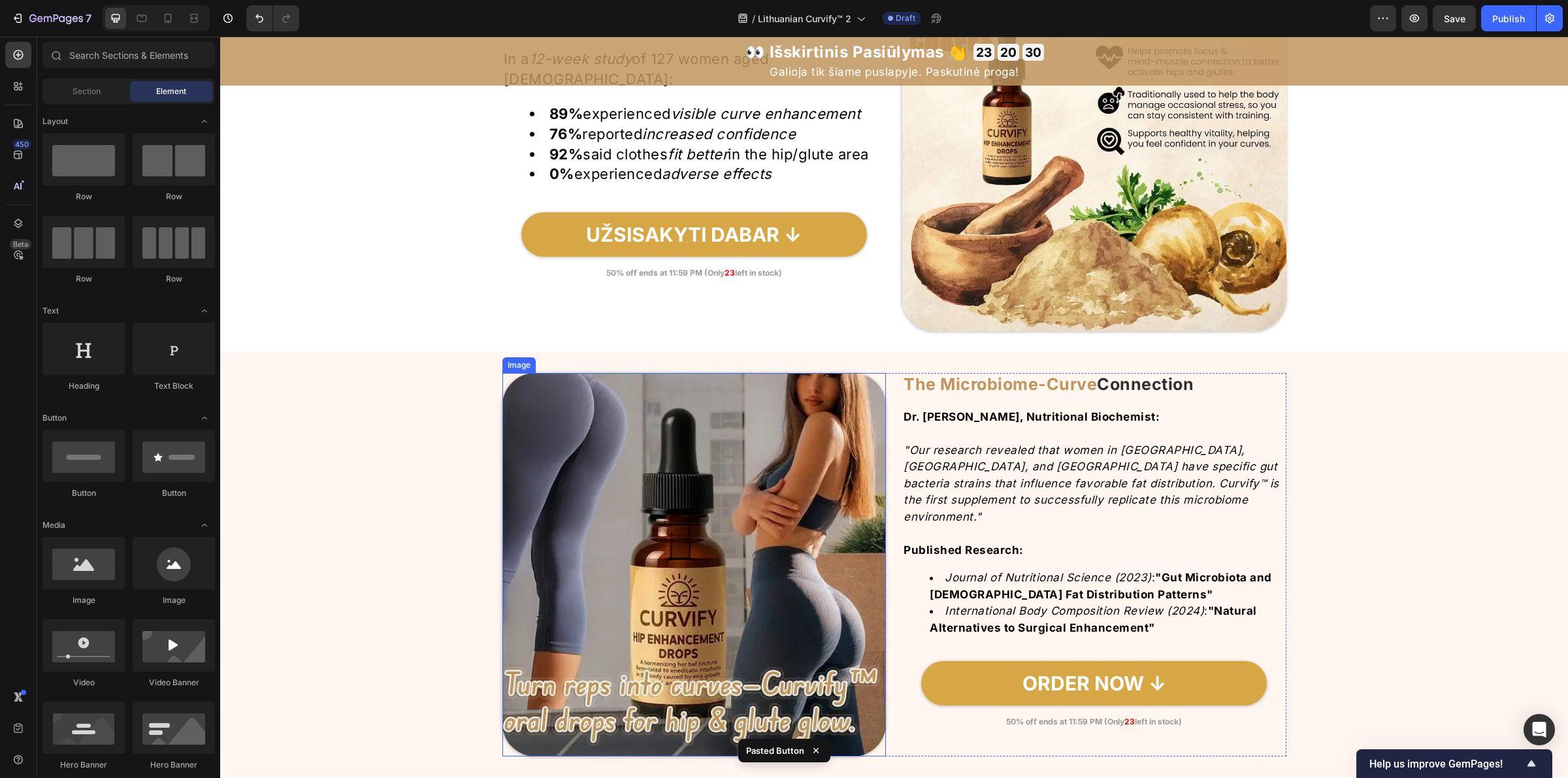
scroll to position [4622, 0]
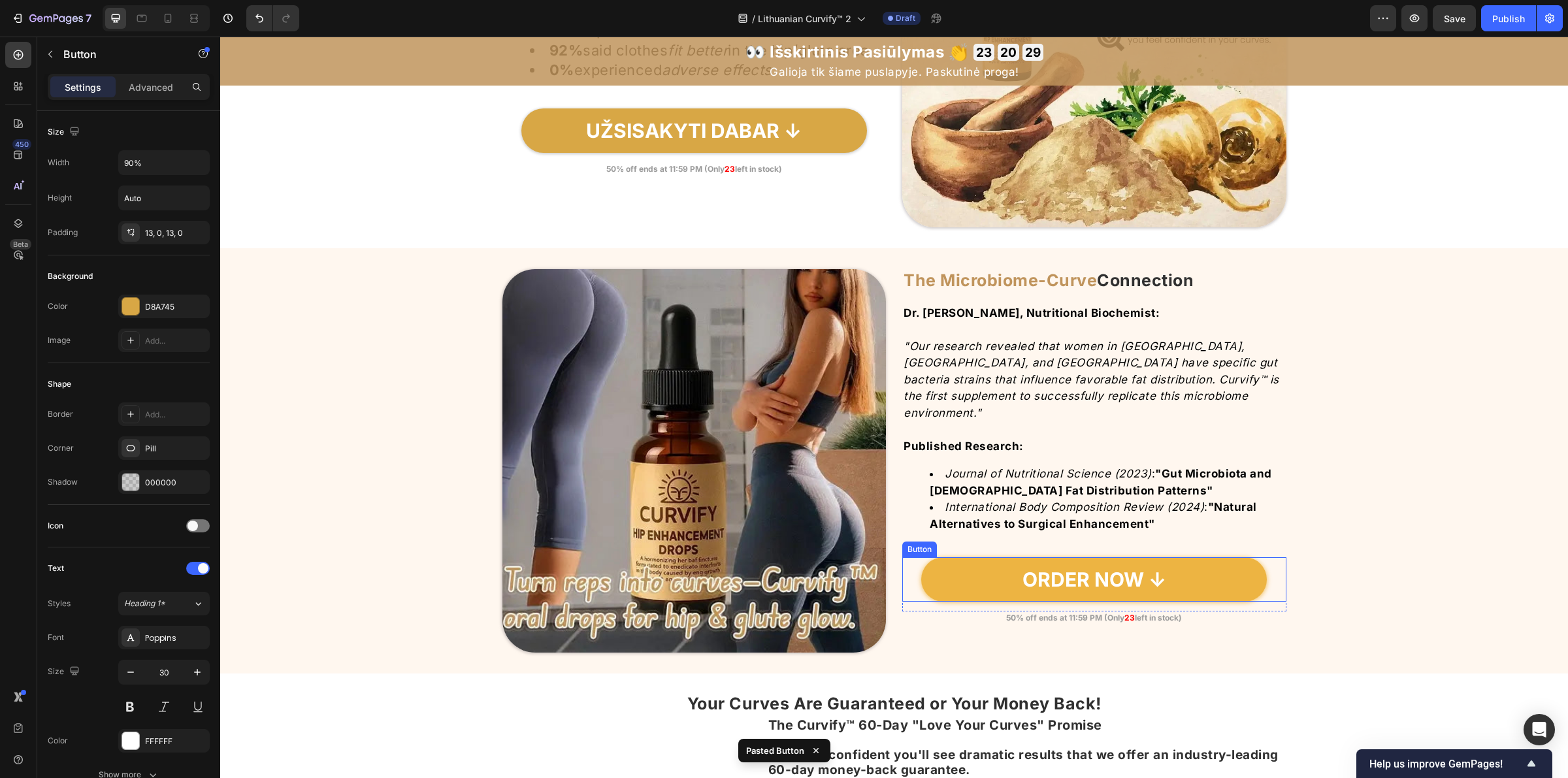
click at [955, 557] on link "ORDER NOW ↓" at bounding box center [1094, 579] width 346 height 45
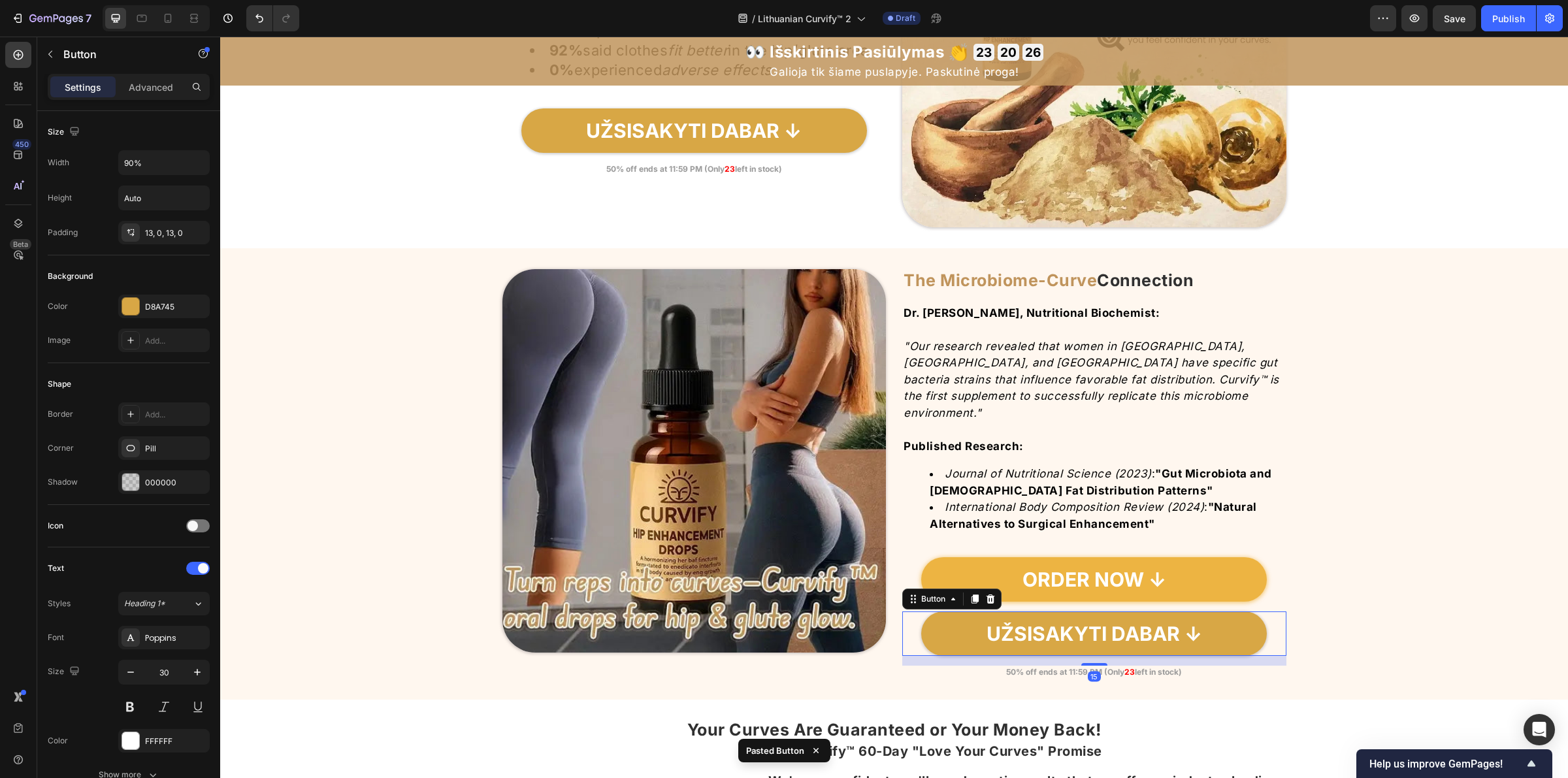
click at [955, 559] on link "ORDER NOW ↓" at bounding box center [1094, 579] width 346 height 45
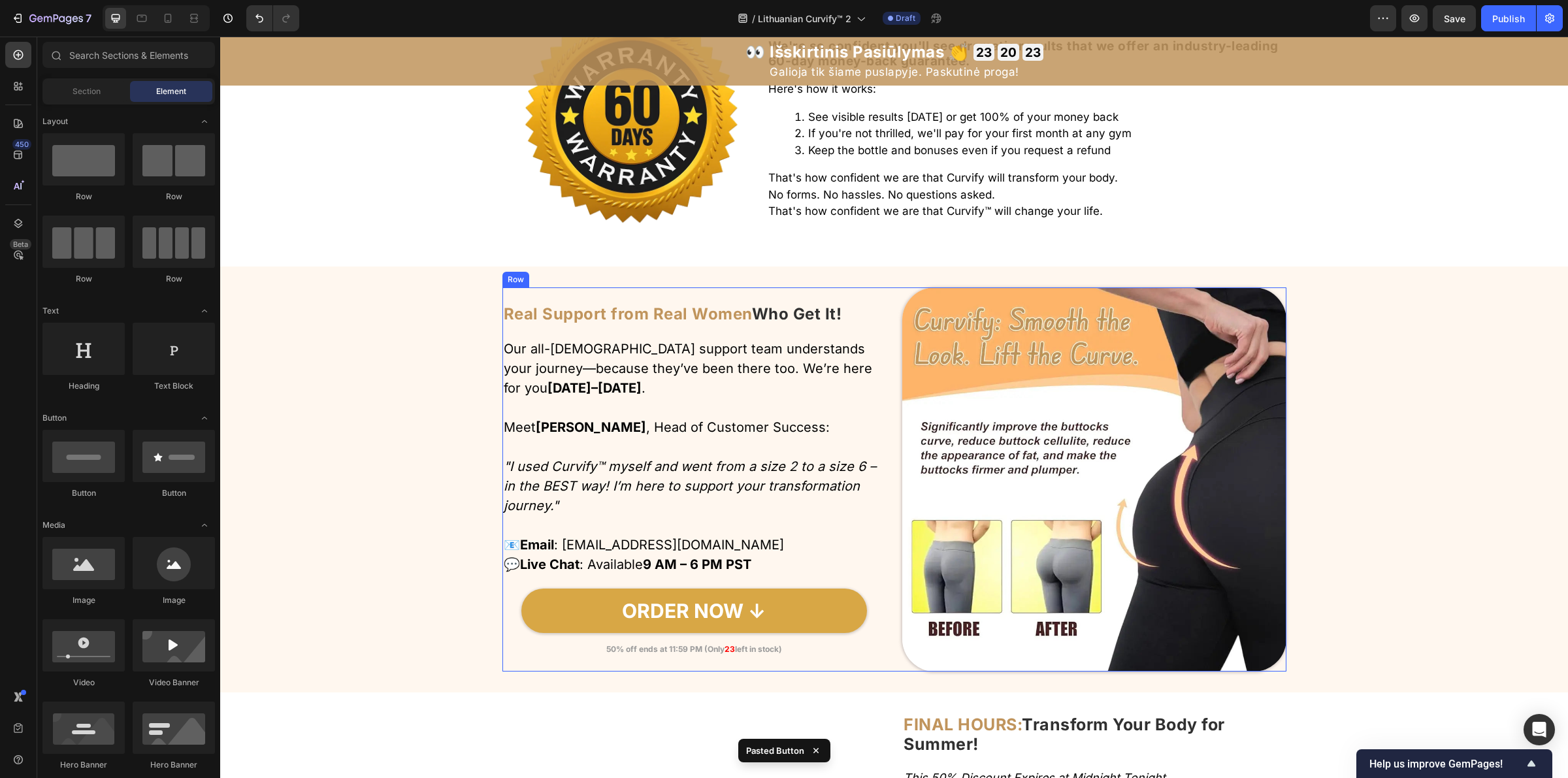
scroll to position [5438, 0]
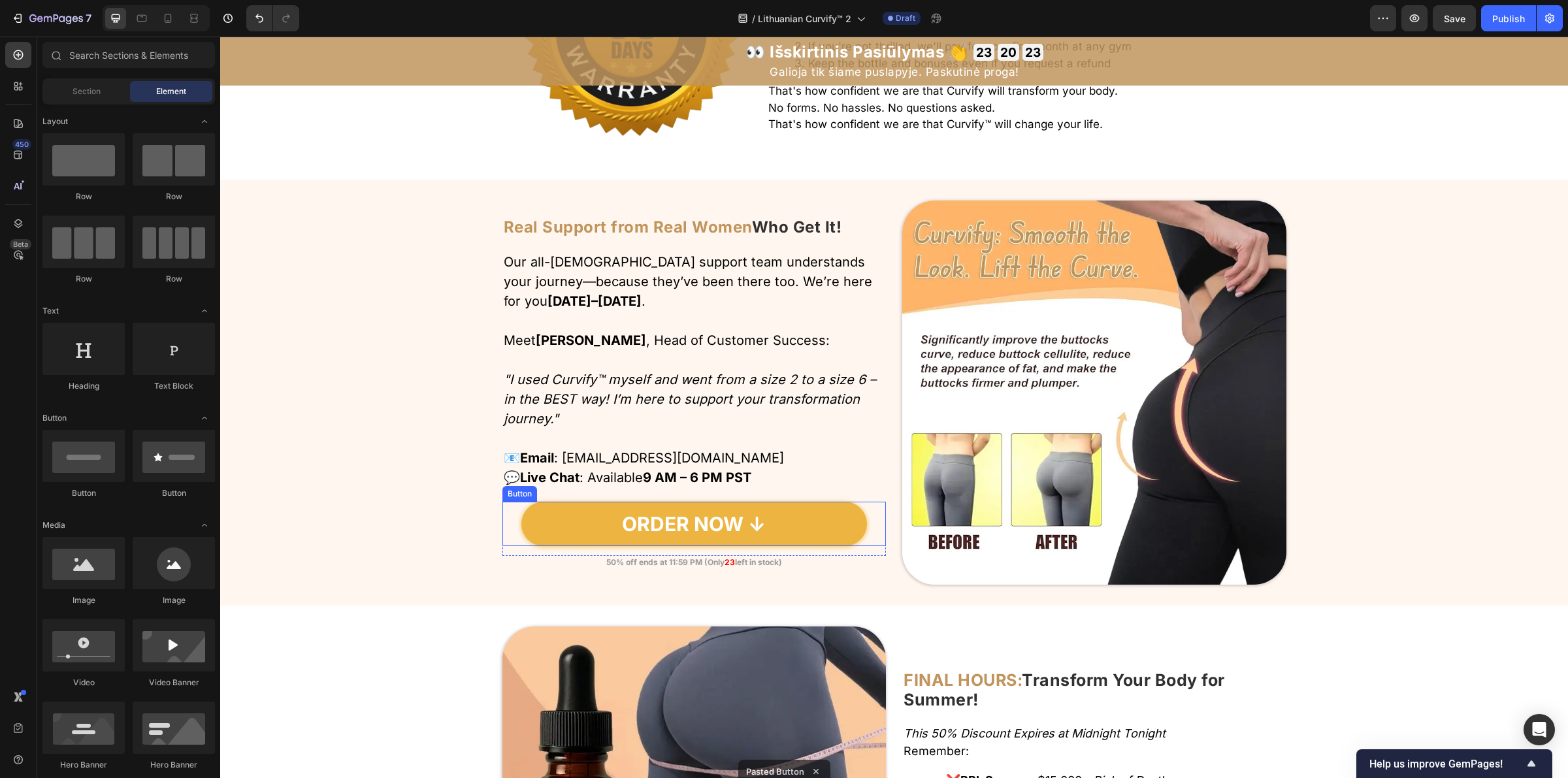
click at [803, 515] on link "ORDER NOW ↓" at bounding box center [693, 524] width 346 height 45
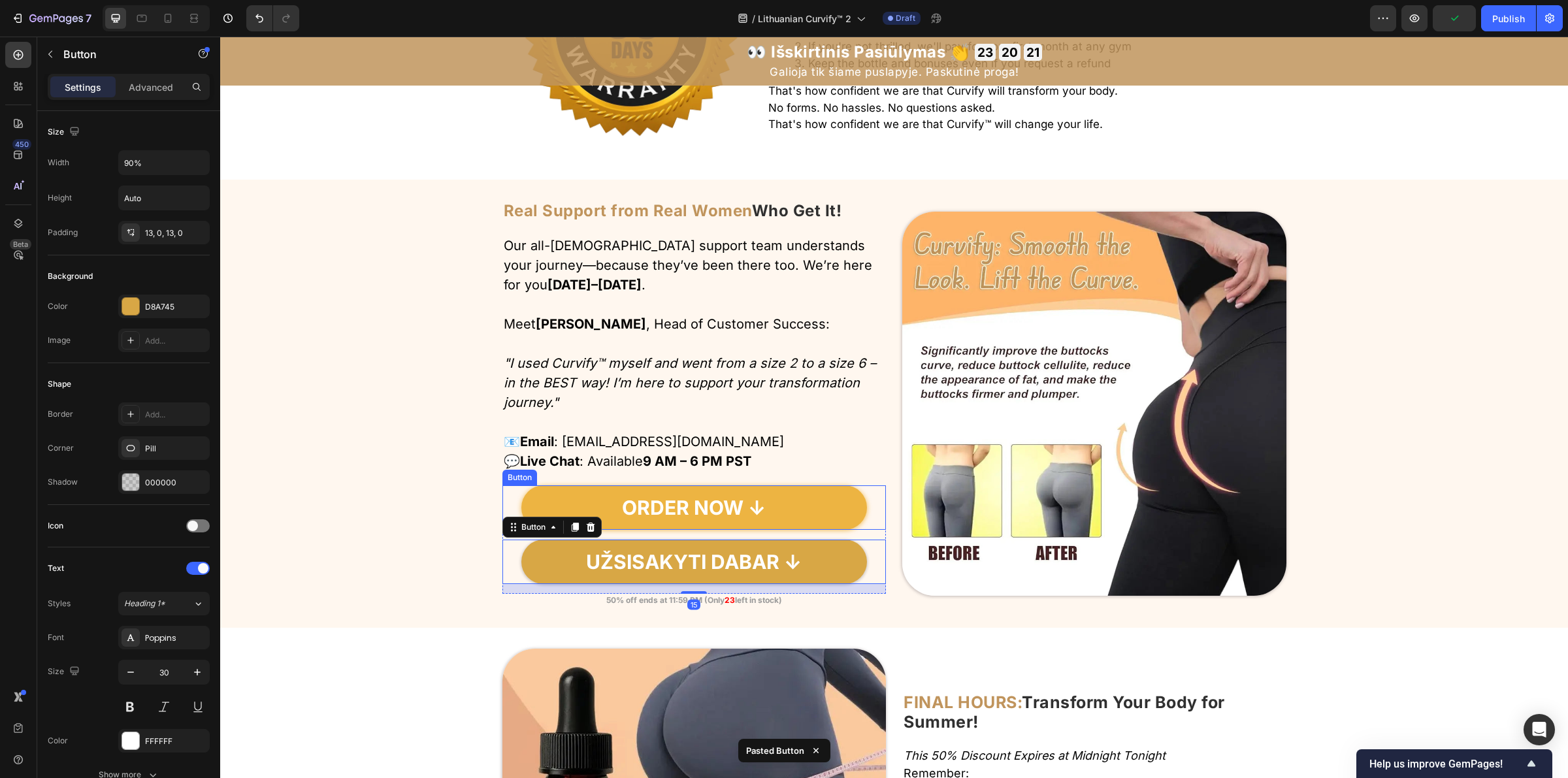
click at [819, 513] on link "ORDER NOW ↓" at bounding box center [693, 507] width 346 height 45
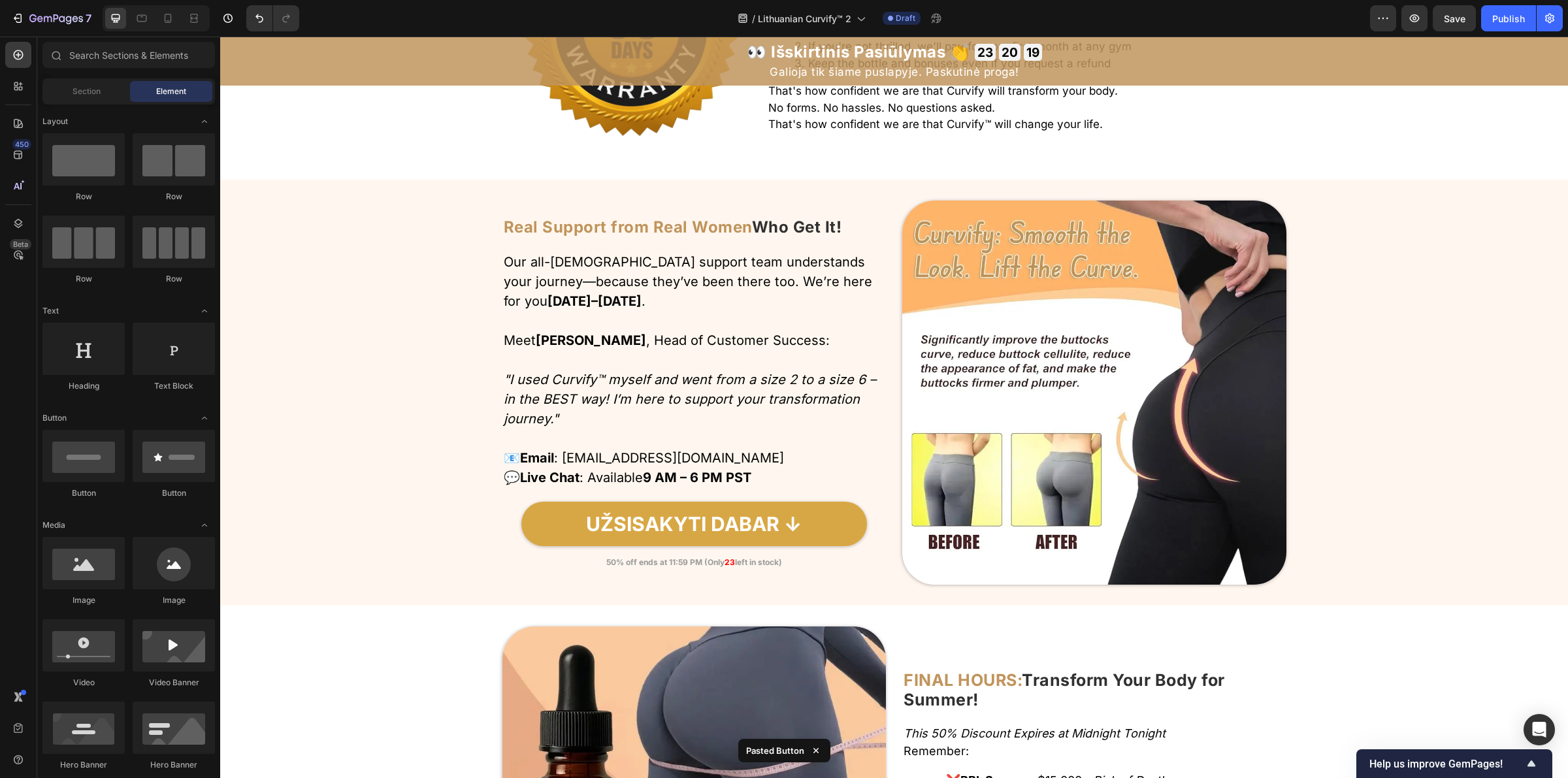
scroll to position [5645, 0]
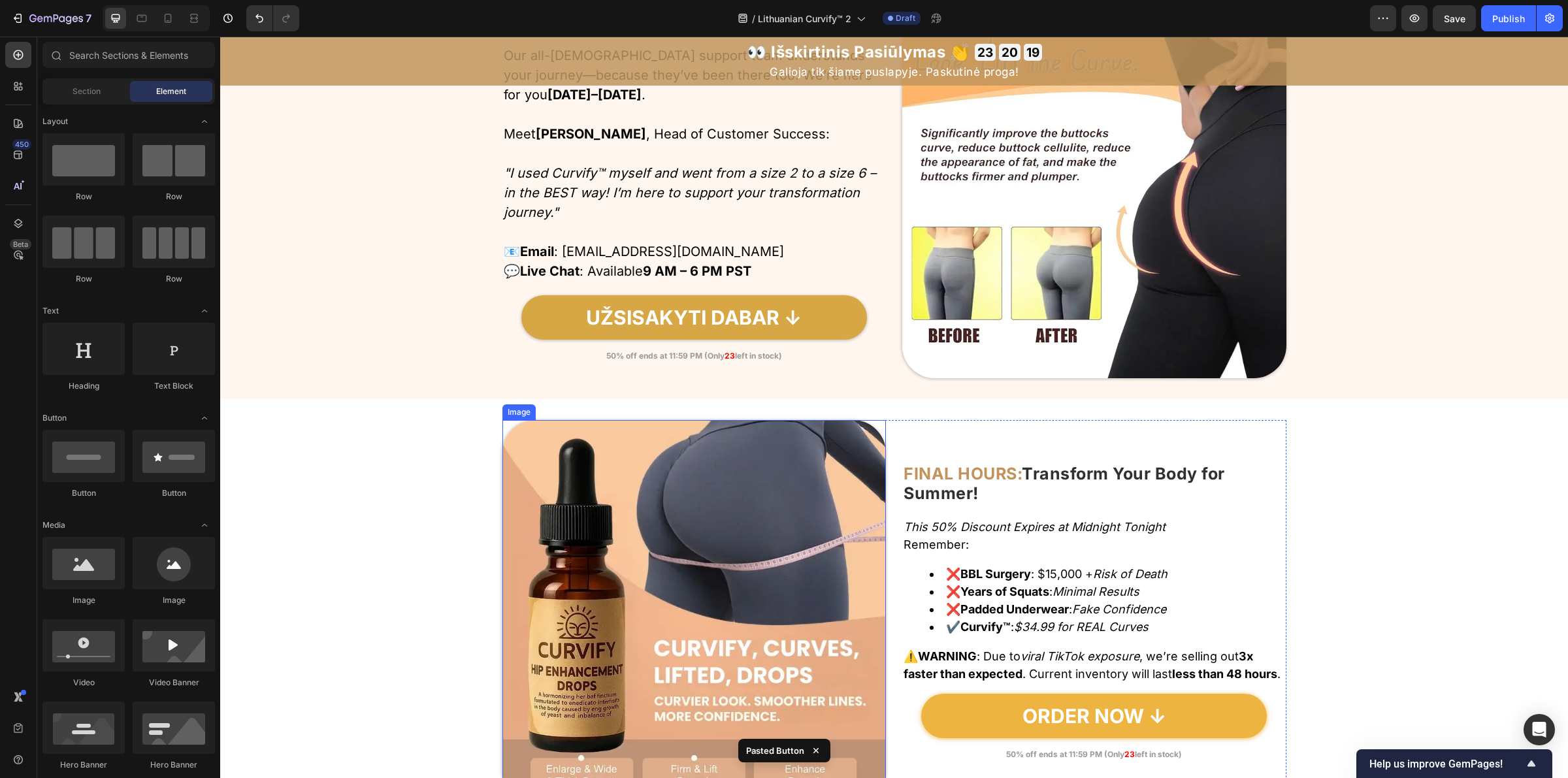
click at [977, 693] on link "ORDER NOW ↓" at bounding box center [1094, 716] width 346 height 45
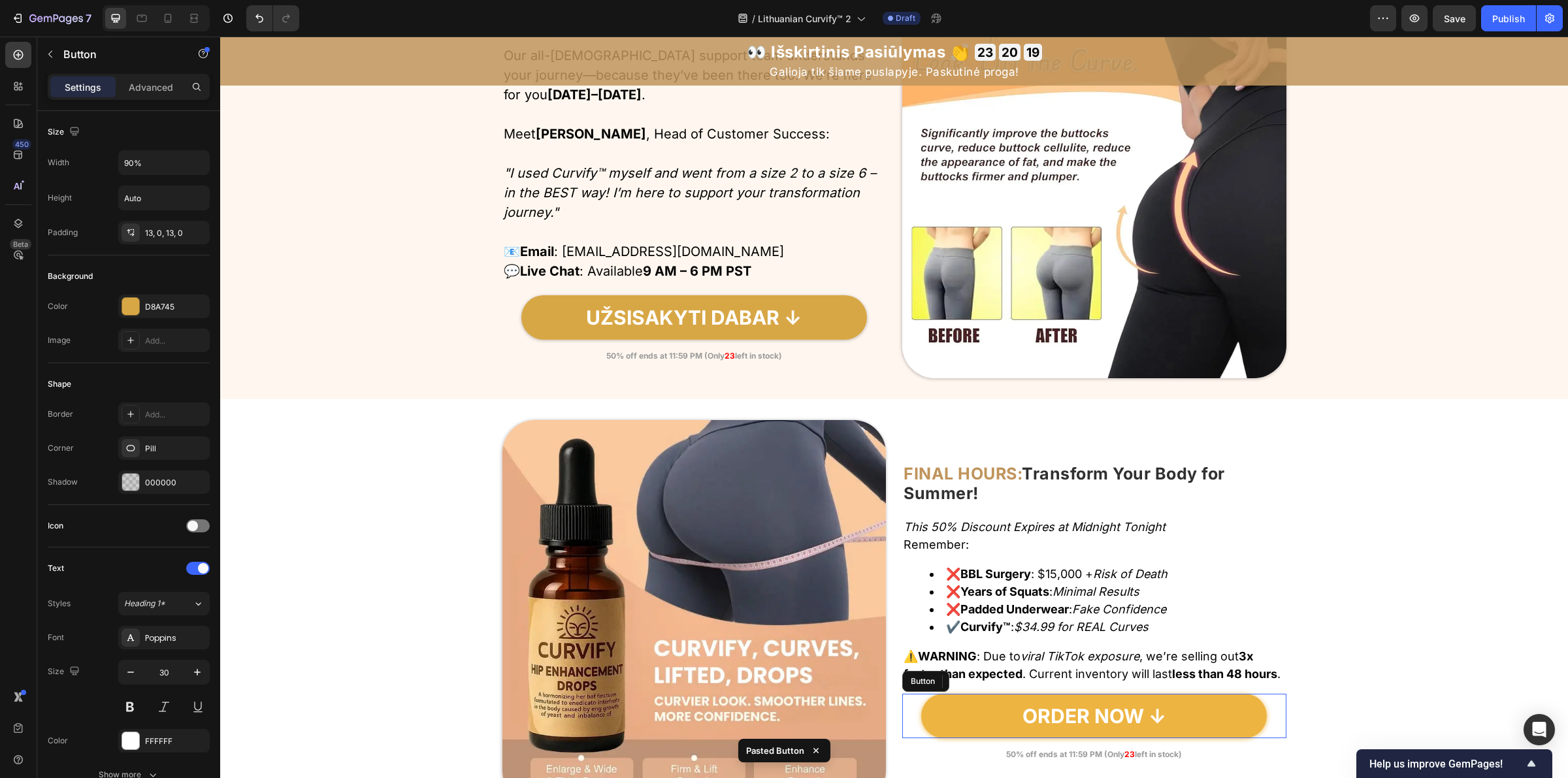
scroll to position [5765, 0]
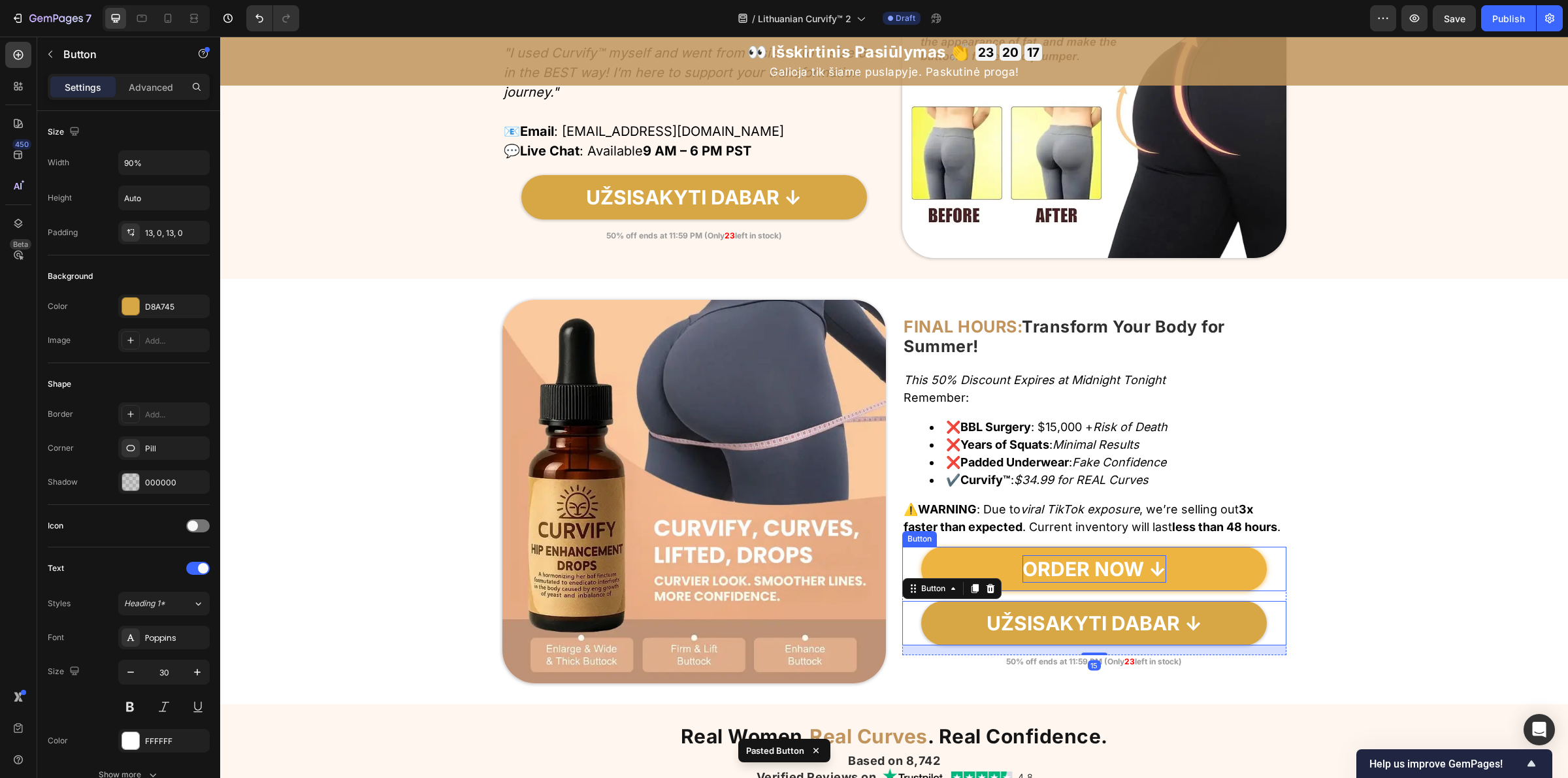
click at [1068, 571] on p "ORDER NOW ↓" at bounding box center [1095, 569] width 144 height 27
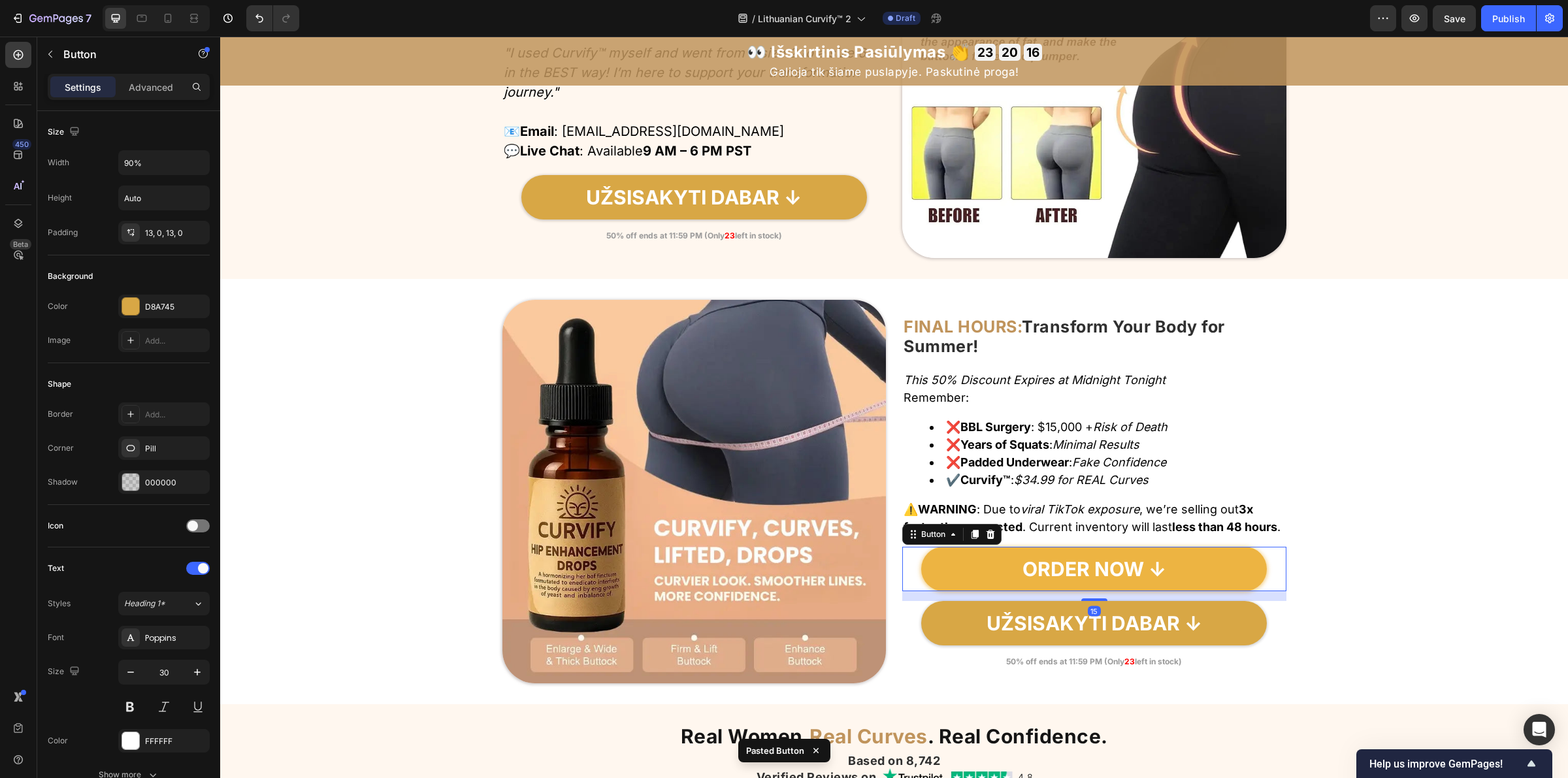
click at [961, 573] on link "ORDER NOW ↓" at bounding box center [1094, 569] width 346 height 45
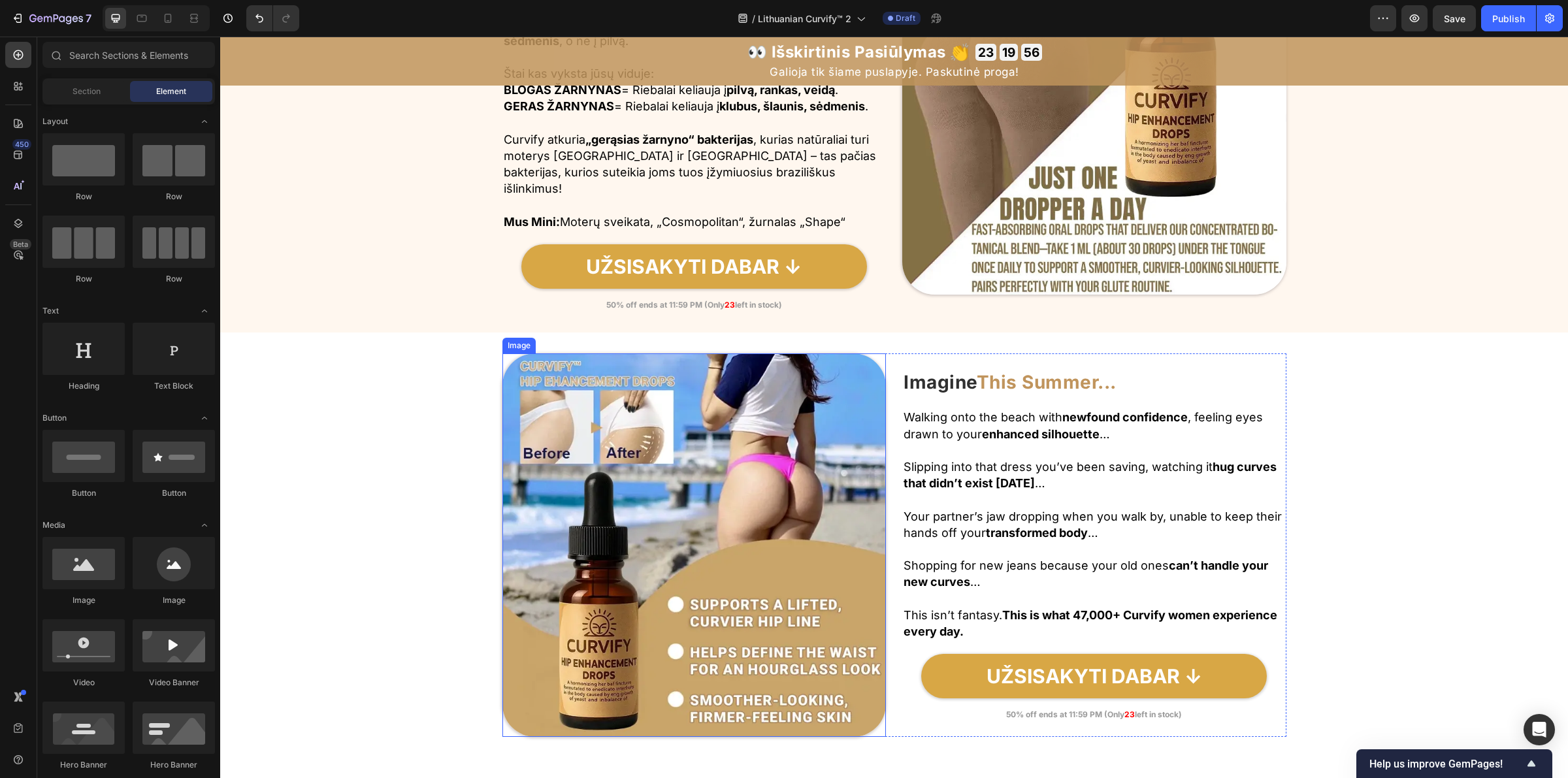
scroll to position [2018, 0]
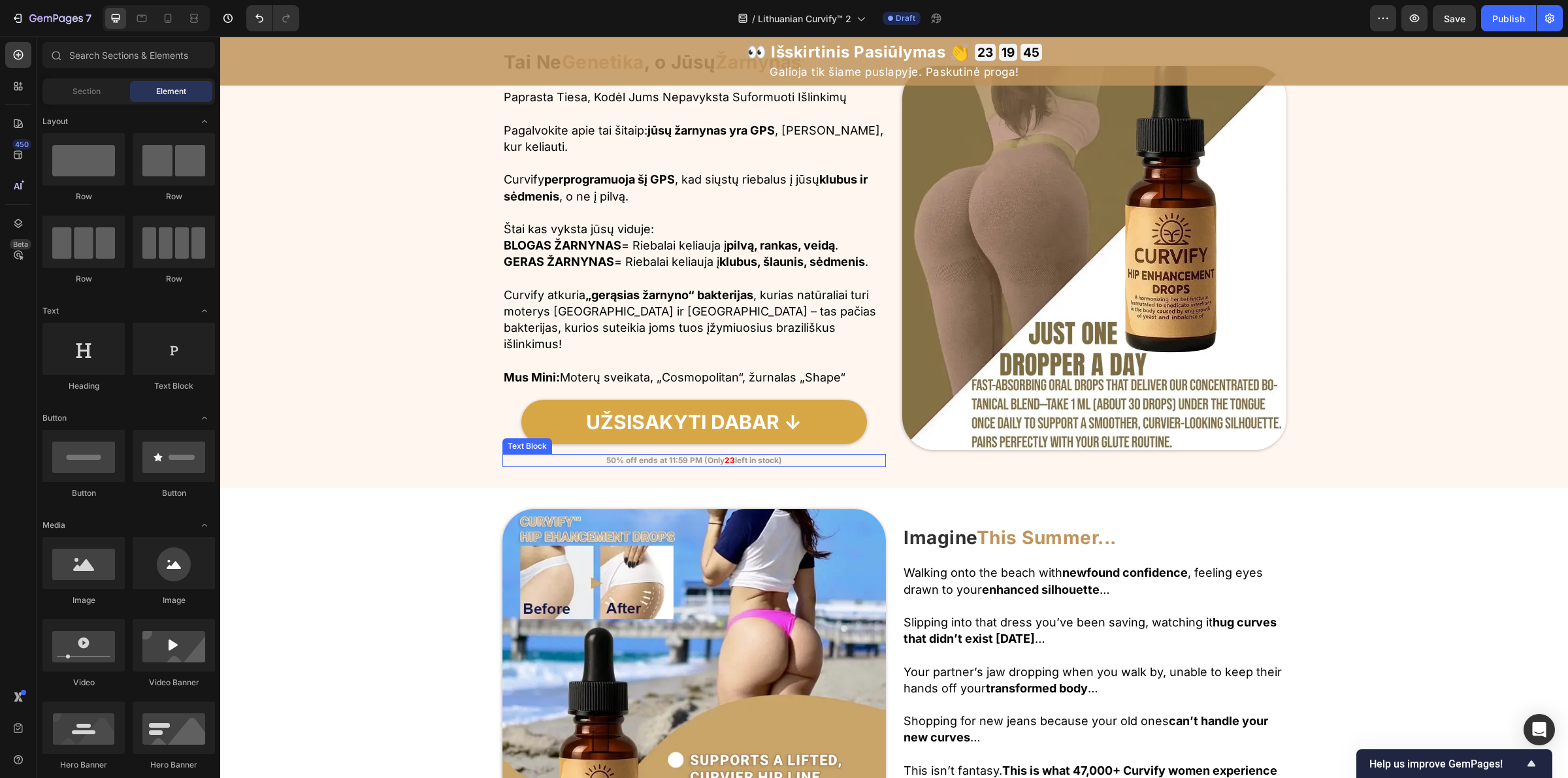
click at [658, 461] on strong "50% off ends at 11:59 PM (Only" at bounding box center [665, 461] width 118 height 10
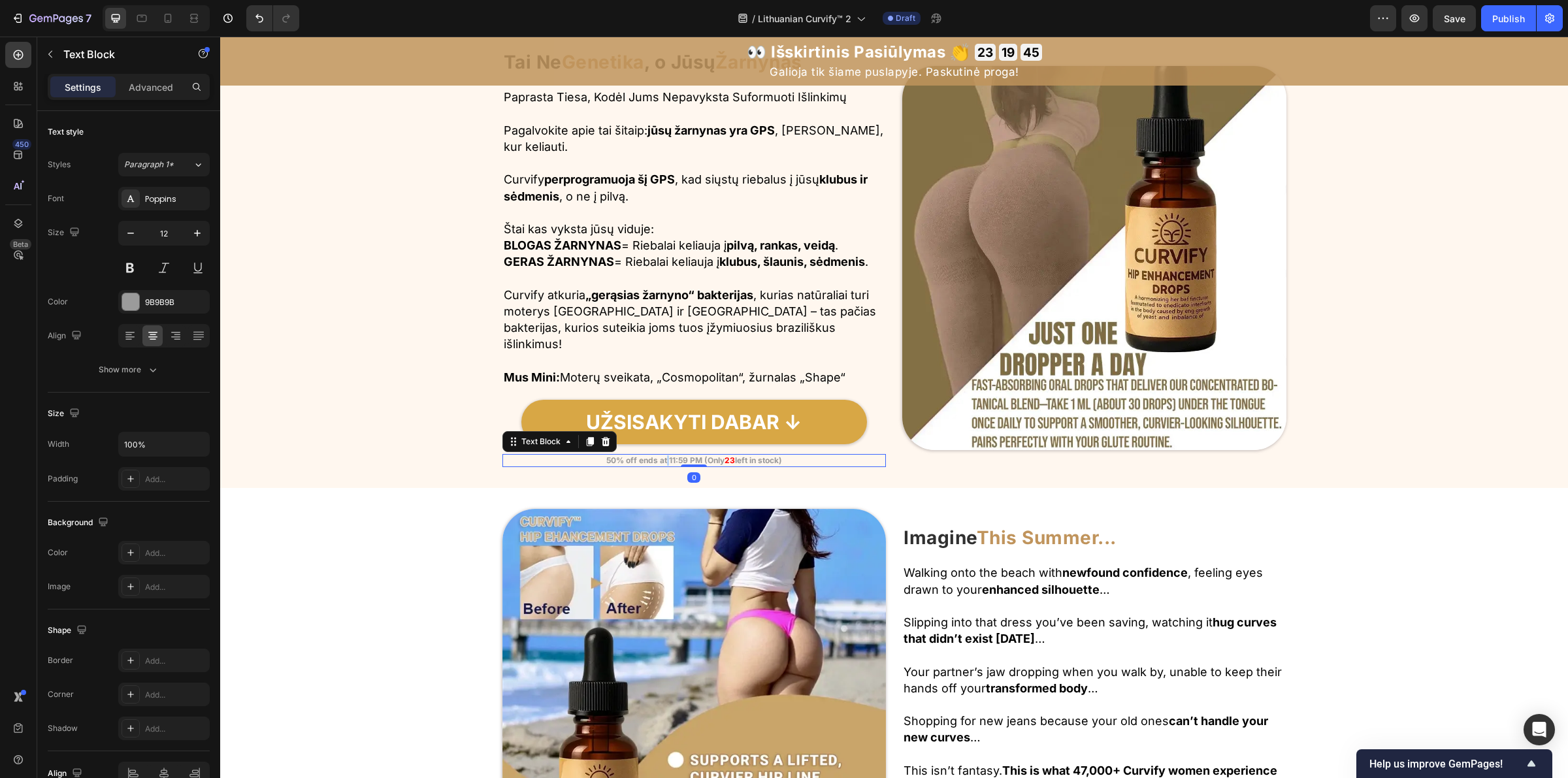
click at [658, 461] on strong "50% off ends at 11:59 PM (Only" at bounding box center [665, 461] width 118 height 10
click at [765, 460] on strong "50% nuolaida baigiasi 23:59 (Liko tik 23 vnt.)" at bounding box center [693, 461] width 172 height 10
drag, startPoint x: 776, startPoint y: 460, endPoint x: 528, endPoint y: 461, distance: 248.0
click at [528, 460] on p "50% nuolaida baigiasi 23:59 (Liko tik 23 vnt.)" at bounding box center [694, 461] width 382 height 11
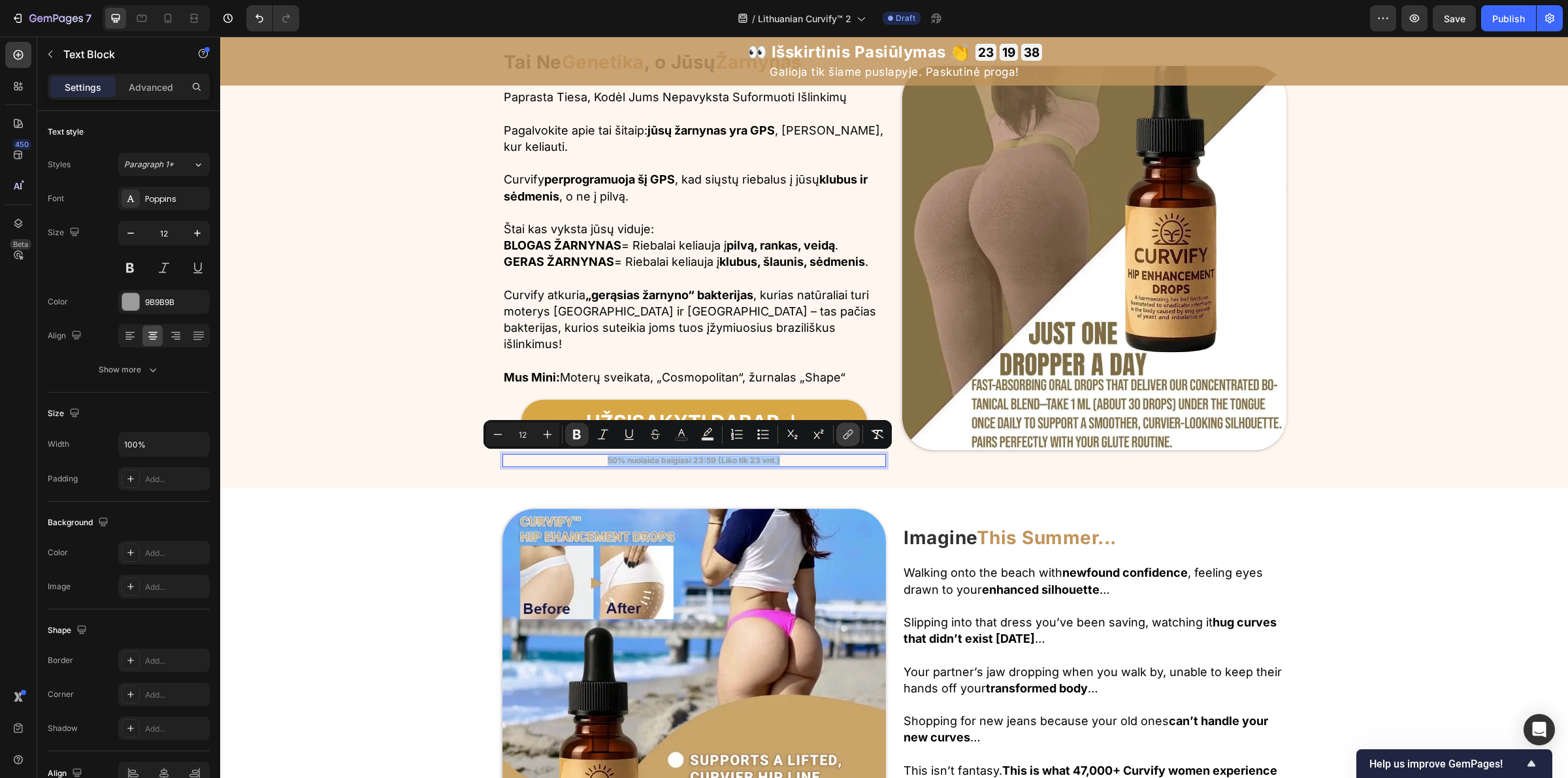
click at [843, 439] on icon "Editor contextual toolbar" at bounding box center [847, 433] width 13 height 13
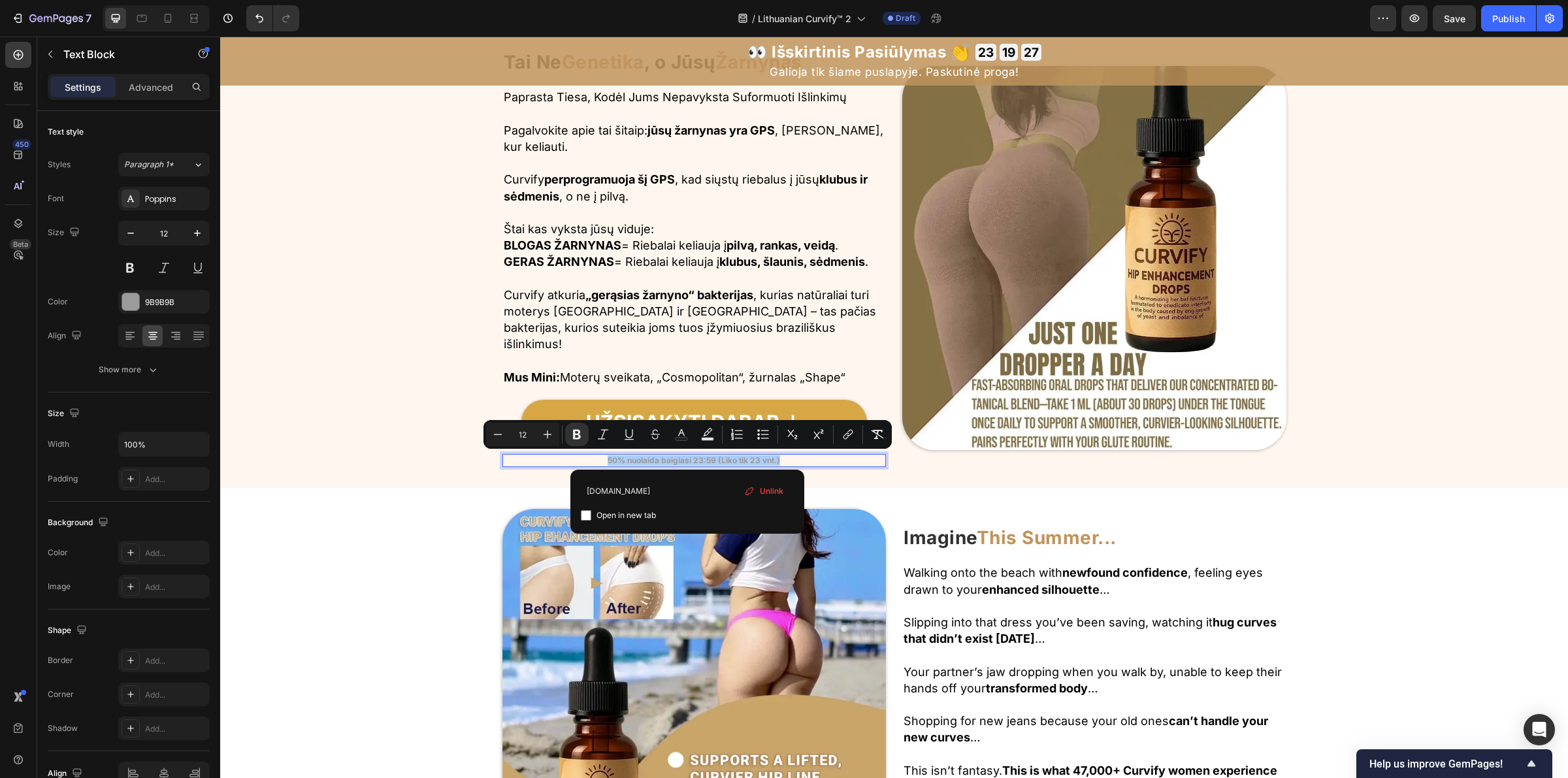
type input "example.com"
click at [841, 433] on icon "Editor contextual toolbar" at bounding box center [847, 433] width 13 height 13
type input "12"
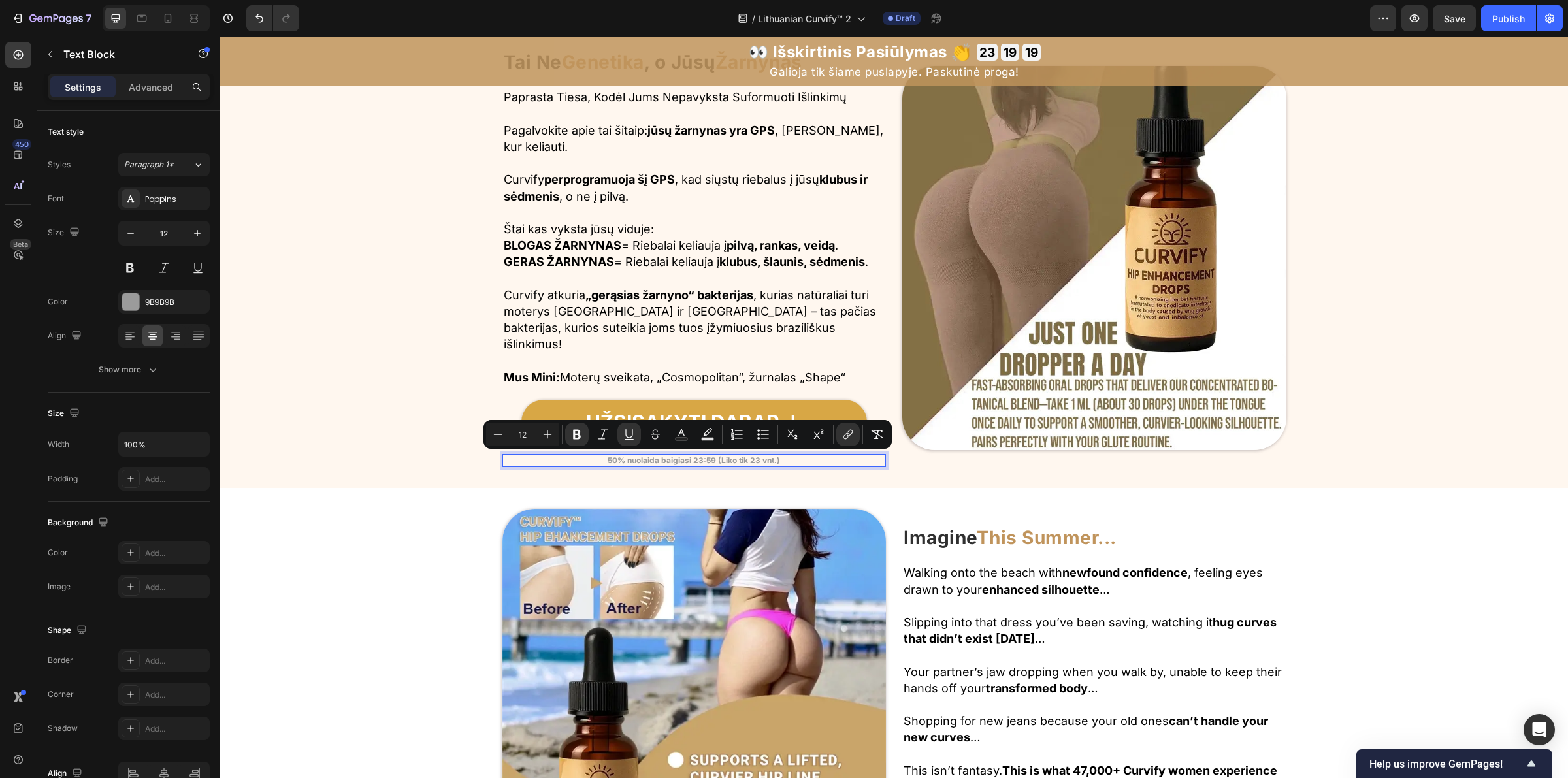
click at [749, 458] on u "50% nuolaida baigiasi 23:59 (Liko tik 23 vnt.)" at bounding box center [693, 461] width 172 height 10
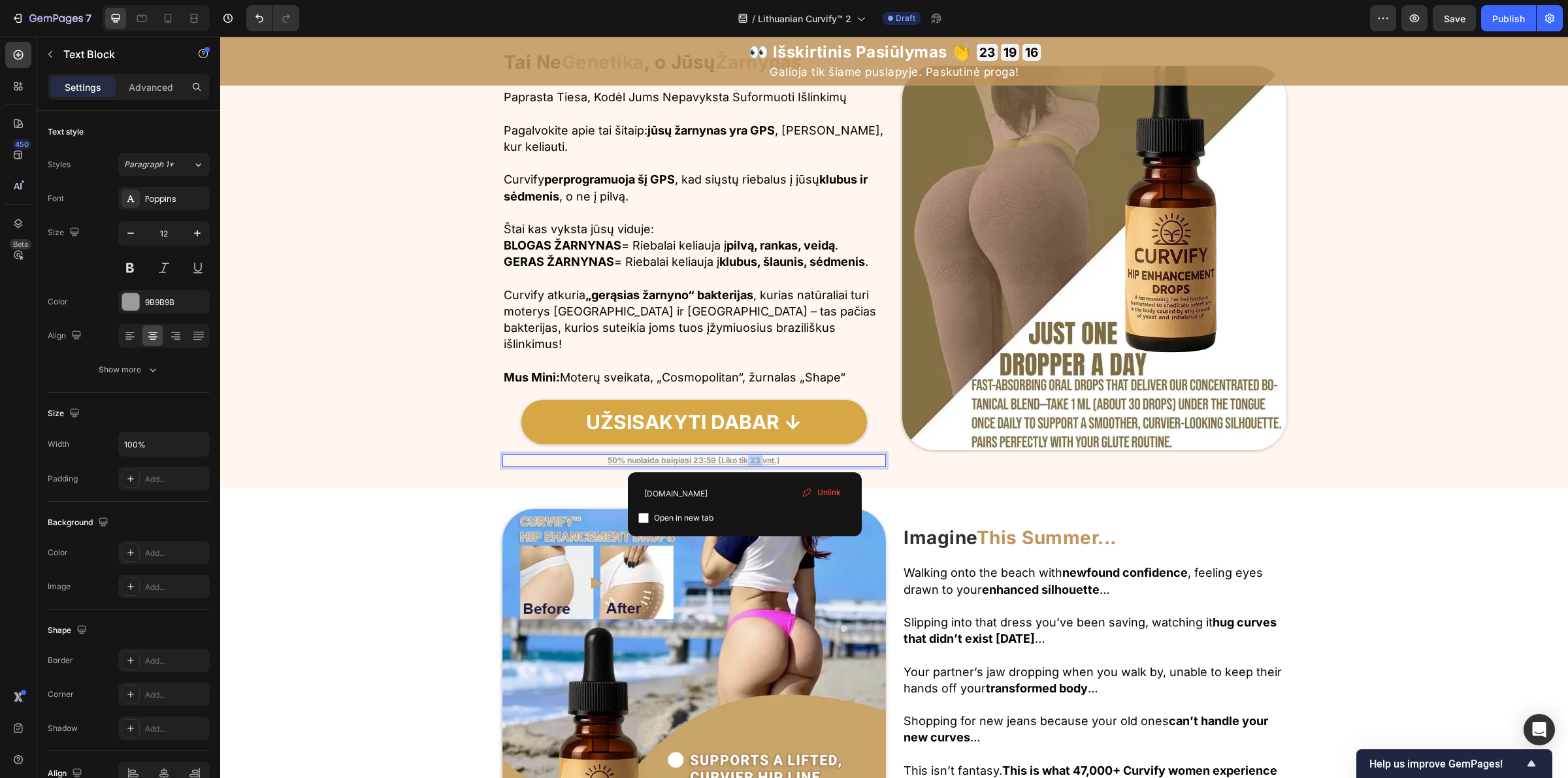
drag, startPoint x: 745, startPoint y: 458, endPoint x: 756, endPoint y: 463, distance: 12.1
click at [756, 463] on u "50% nuolaida baigiasi 23:59 (Liko tik 23 vnt.)" at bounding box center [693, 461] width 172 height 10
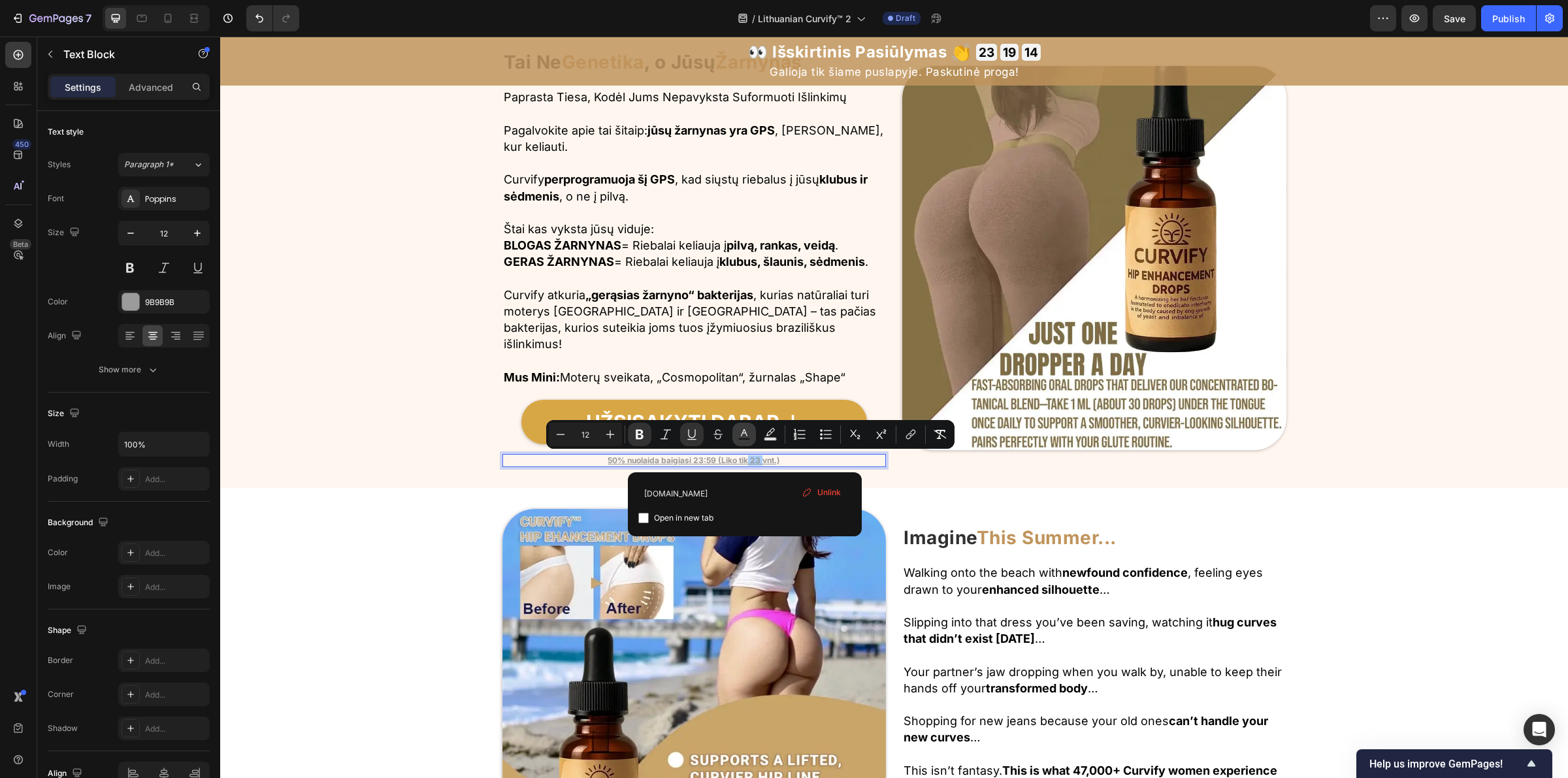
click at [747, 438] on rect "Editor contextual toolbar" at bounding box center [744, 438] width 13 height 3
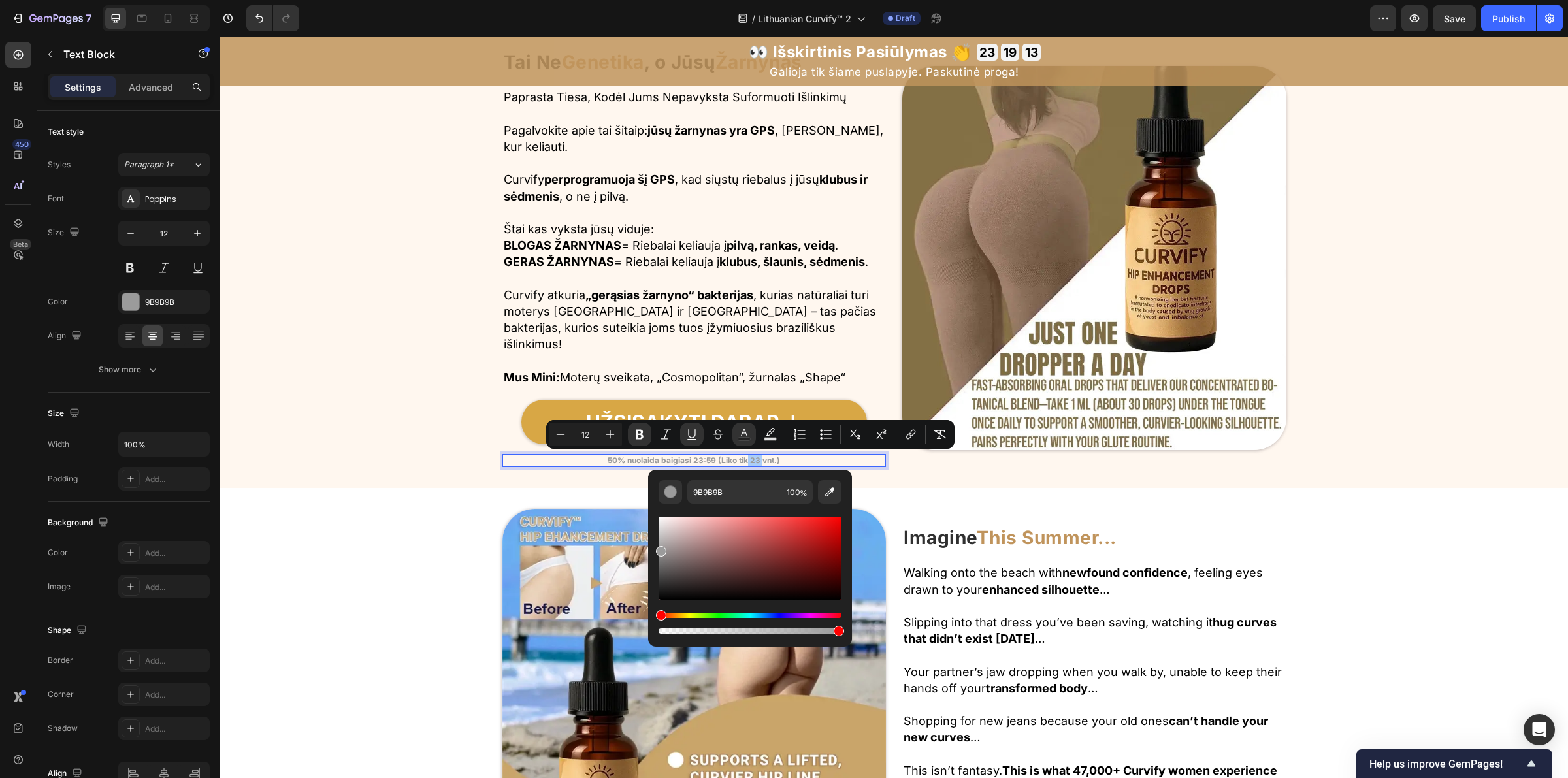
click at [829, 524] on div "Editor contextual toolbar" at bounding box center [750, 558] width 183 height 83
type input "E81212"
click at [693, 439] on icon "Editor contextual toolbar" at bounding box center [691, 433] width 13 height 13
click at [831, 458] on p "50% nuolaida baigiasi 23:59 (Liko tik 23 vnt.)" at bounding box center [694, 461] width 382 height 11
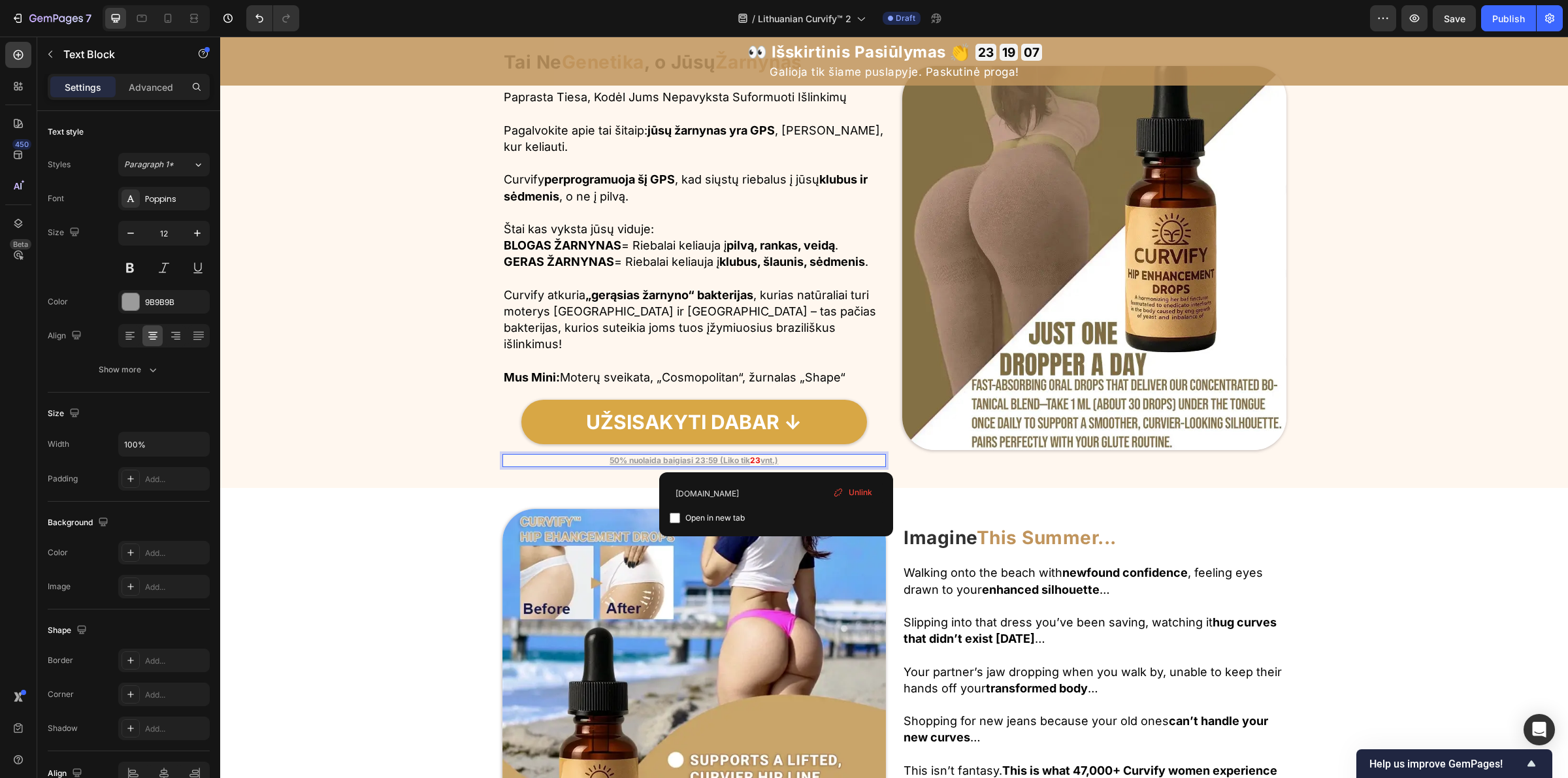
click at [802, 461] on p "50% nuolaida baigiasi 23:59 (Liko tik 23 vnt.) ⁠⁠⁠⁠⁠⁠⁠" at bounding box center [694, 461] width 382 height 11
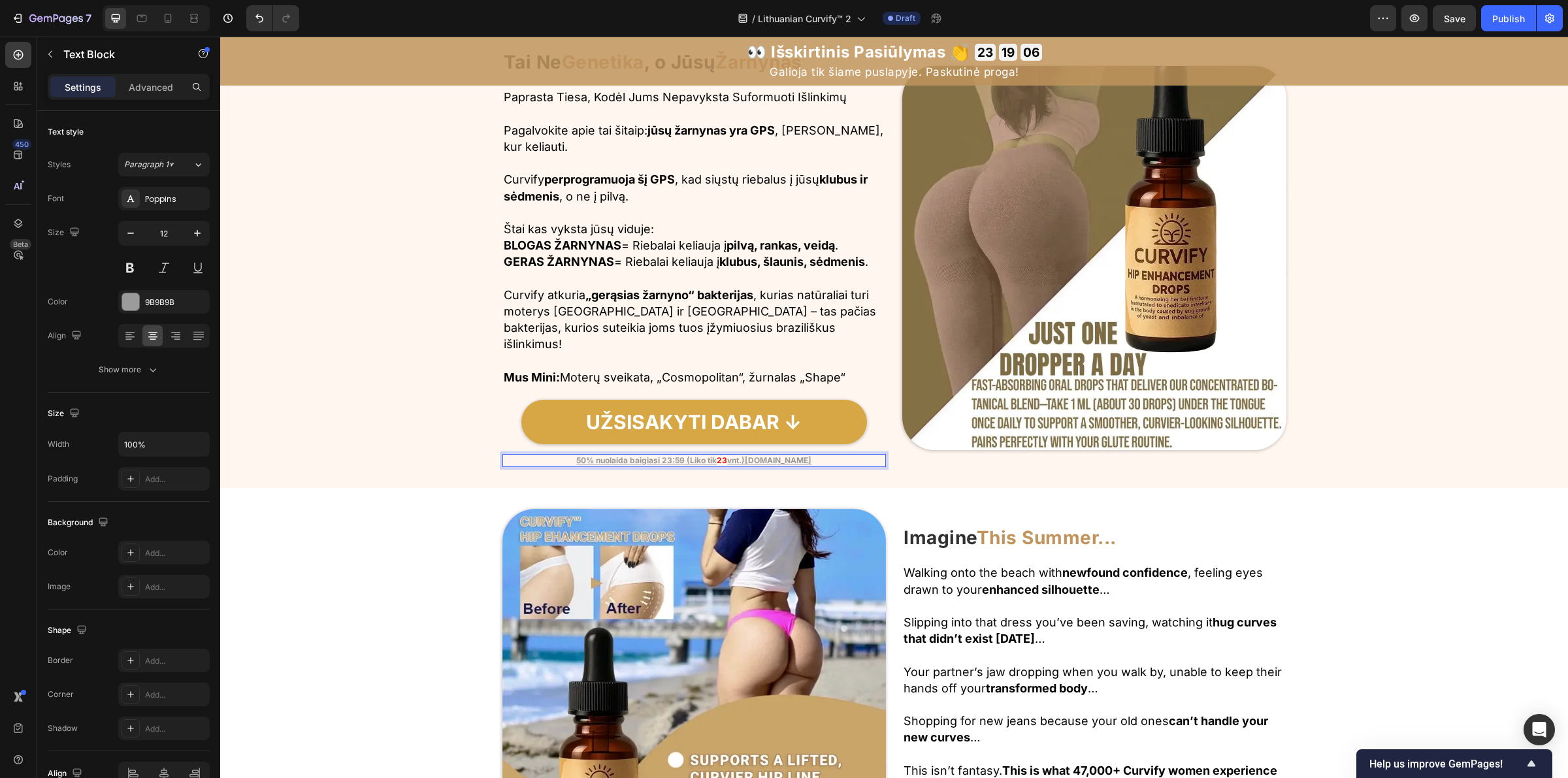
click at [817, 459] on p "50% nuolaida baigiasi 23:59 (Liko tik 23 vnt.)example.com ⁠⁠⁠⁠⁠⁠⁠" at bounding box center [694, 461] width 382 height 11
drag, startPoint x: 813, startPoint y: 459, endPoint x: 534, endPoint y: 462, distance: 279.0
click at [534, 462] on p "50% nuolaida baigiasi 23:59 (Liko tik 23 vnt.)example.com" at bounding box center [694, 461] width 382 height 11
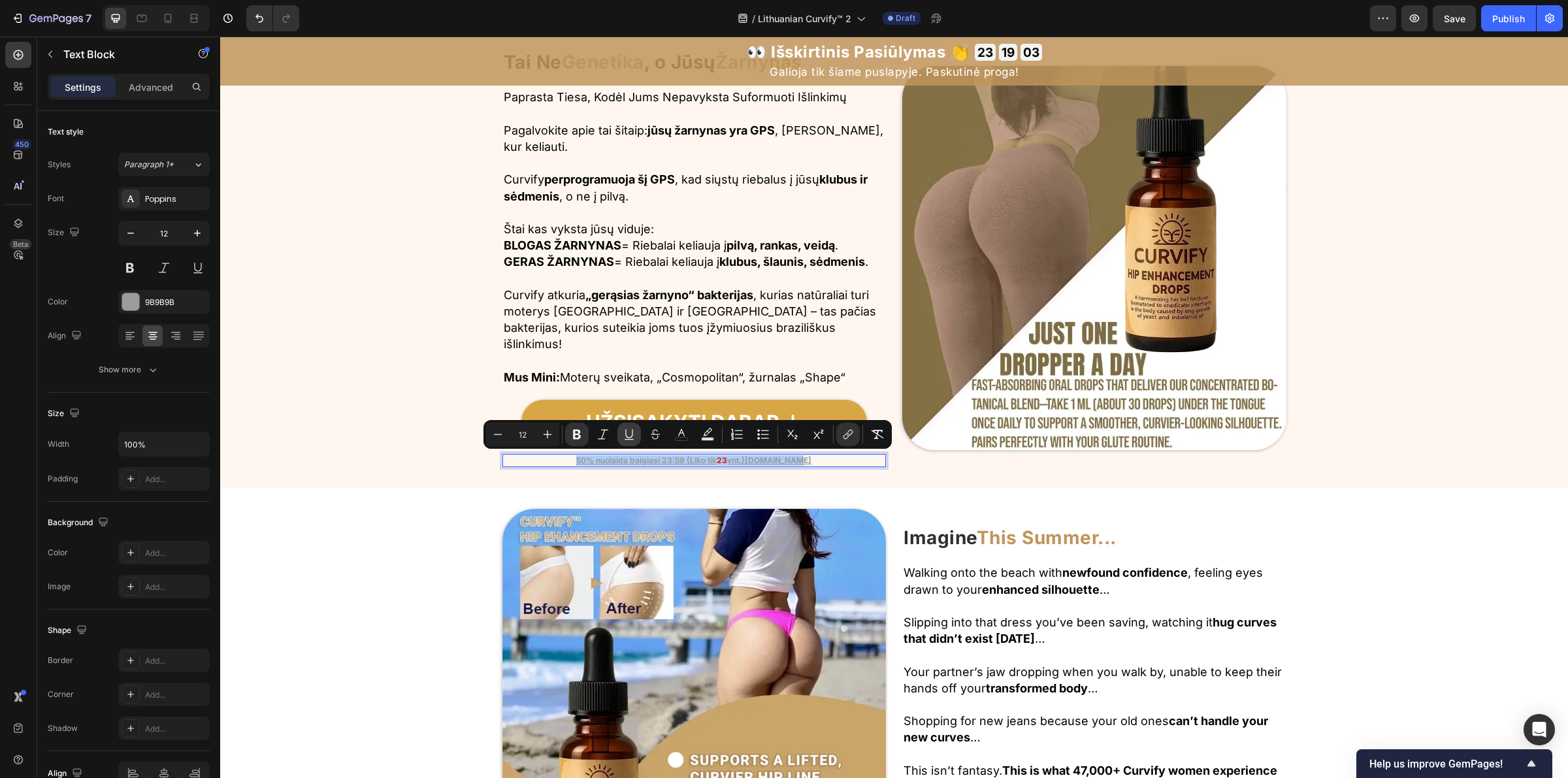
click at [627, 436] on icon "Editor contextual toolbar" at bounding box center [628, 433] width 7 height 9
click at [1383, 431] on div "Image Tai Ne Genetika , o Jūsų Žarnynas Heading Row Paprasta Tiesa, Kodėl Jums …" at bounding box center [894, 257] width 1348 height 418
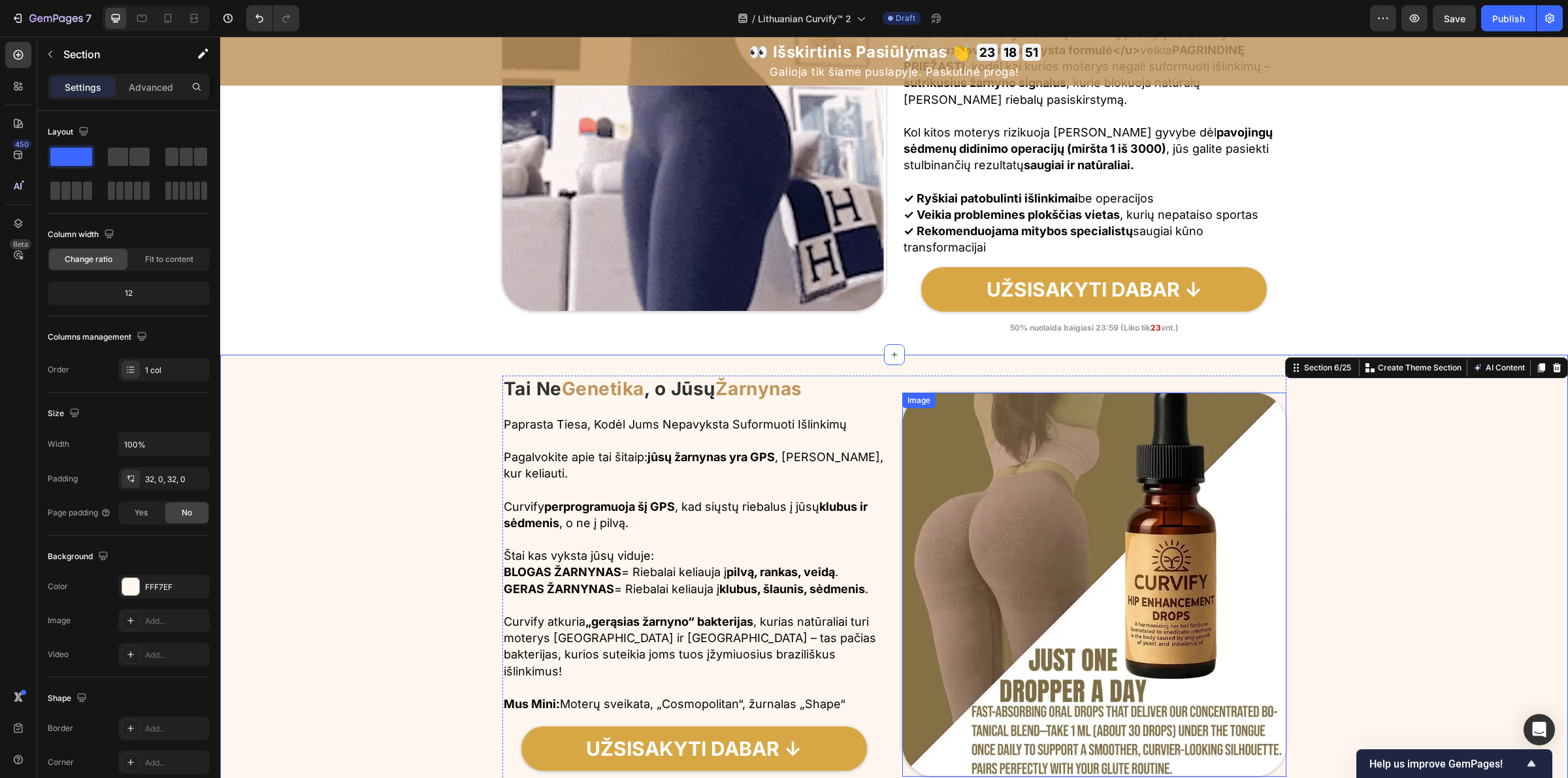
scroll to position [1936, 0]
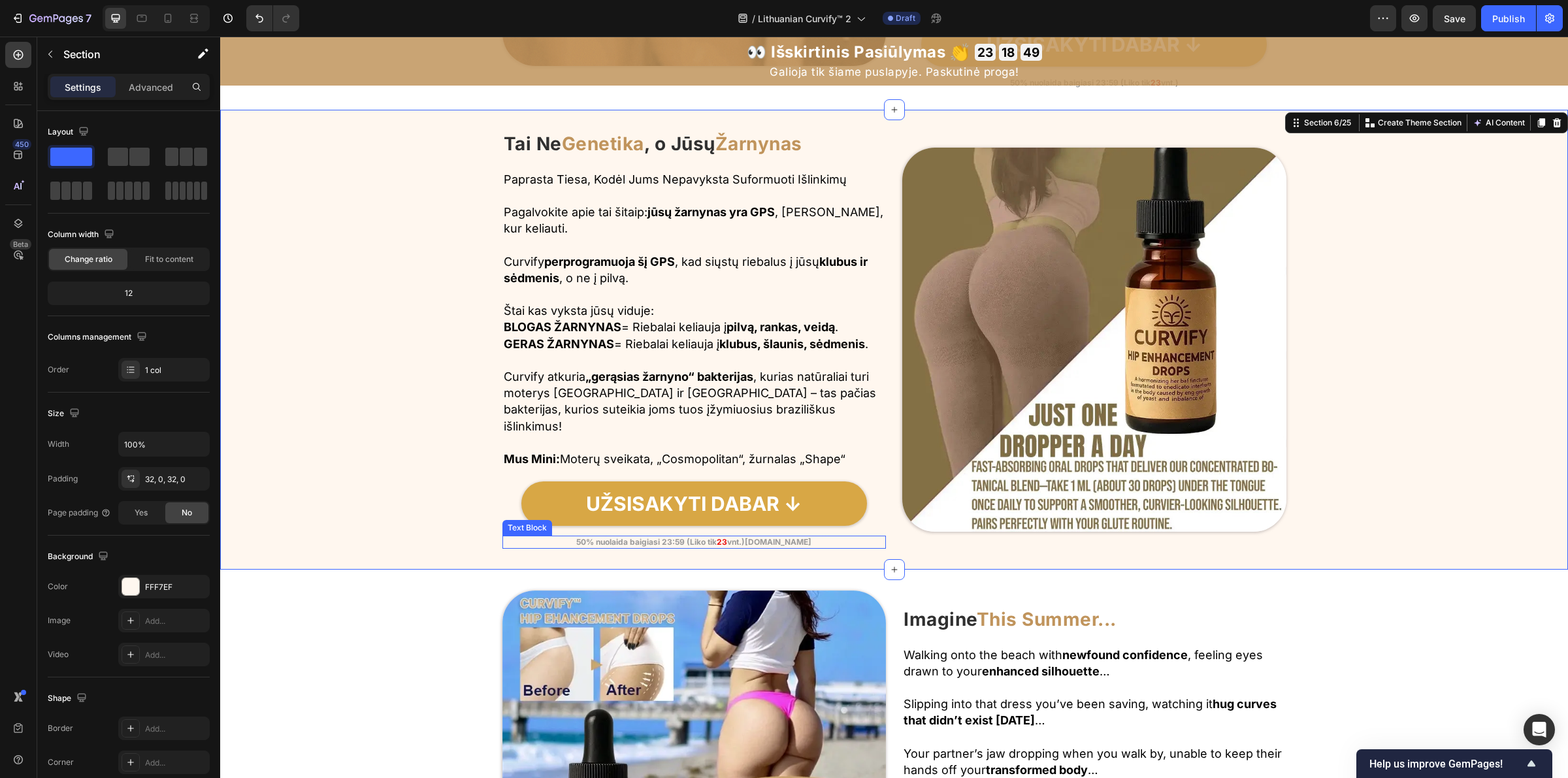
click at [765, 538] on strong "vnt.)[DOMAIN_NAME]" at bounding box center [769, 541] width 85 height 10
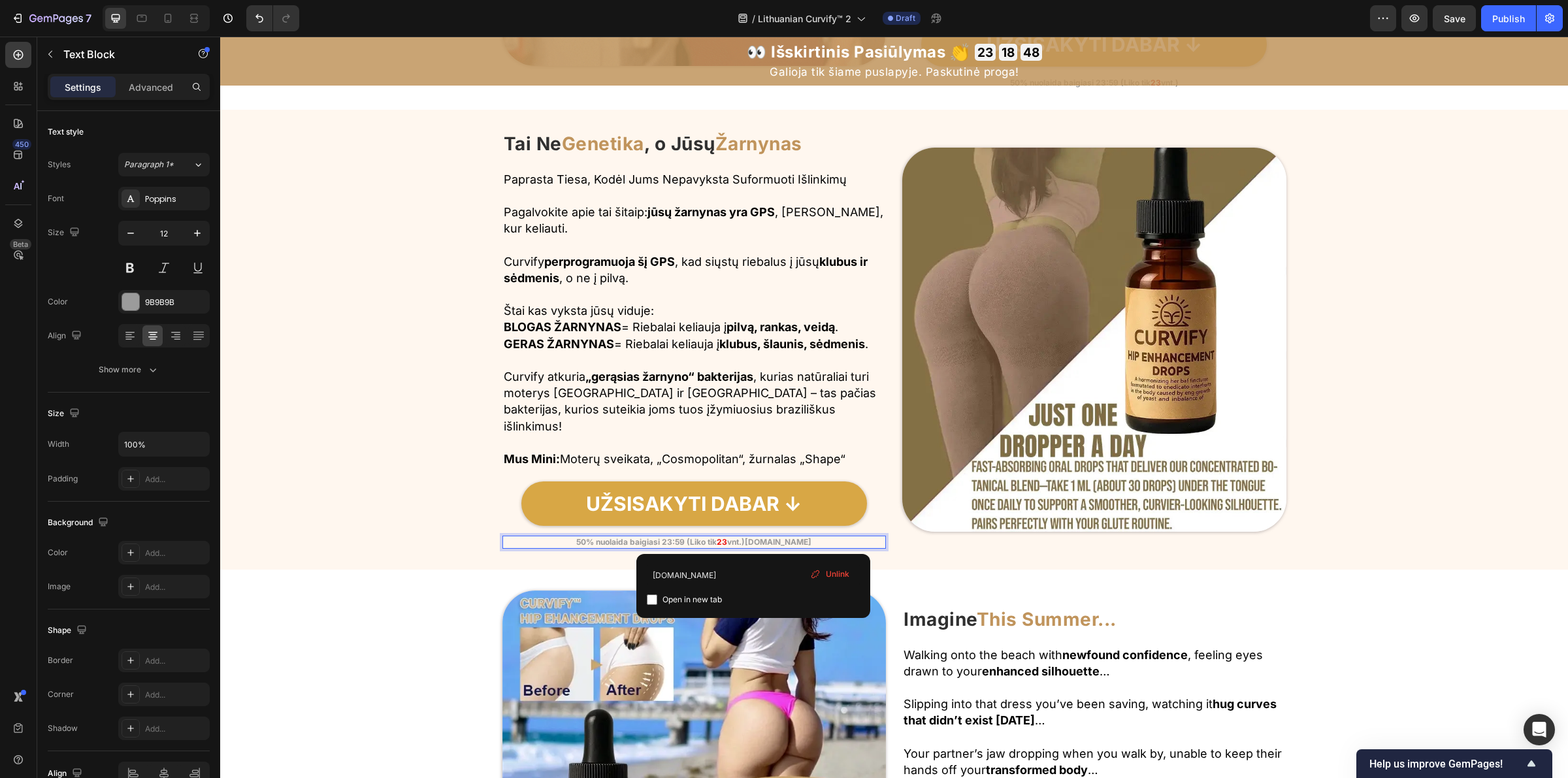
click at [751, 542] on strong "vnt.)[DOMAIN_NAME]" at bounding box center [769, 541] width 85 height 10
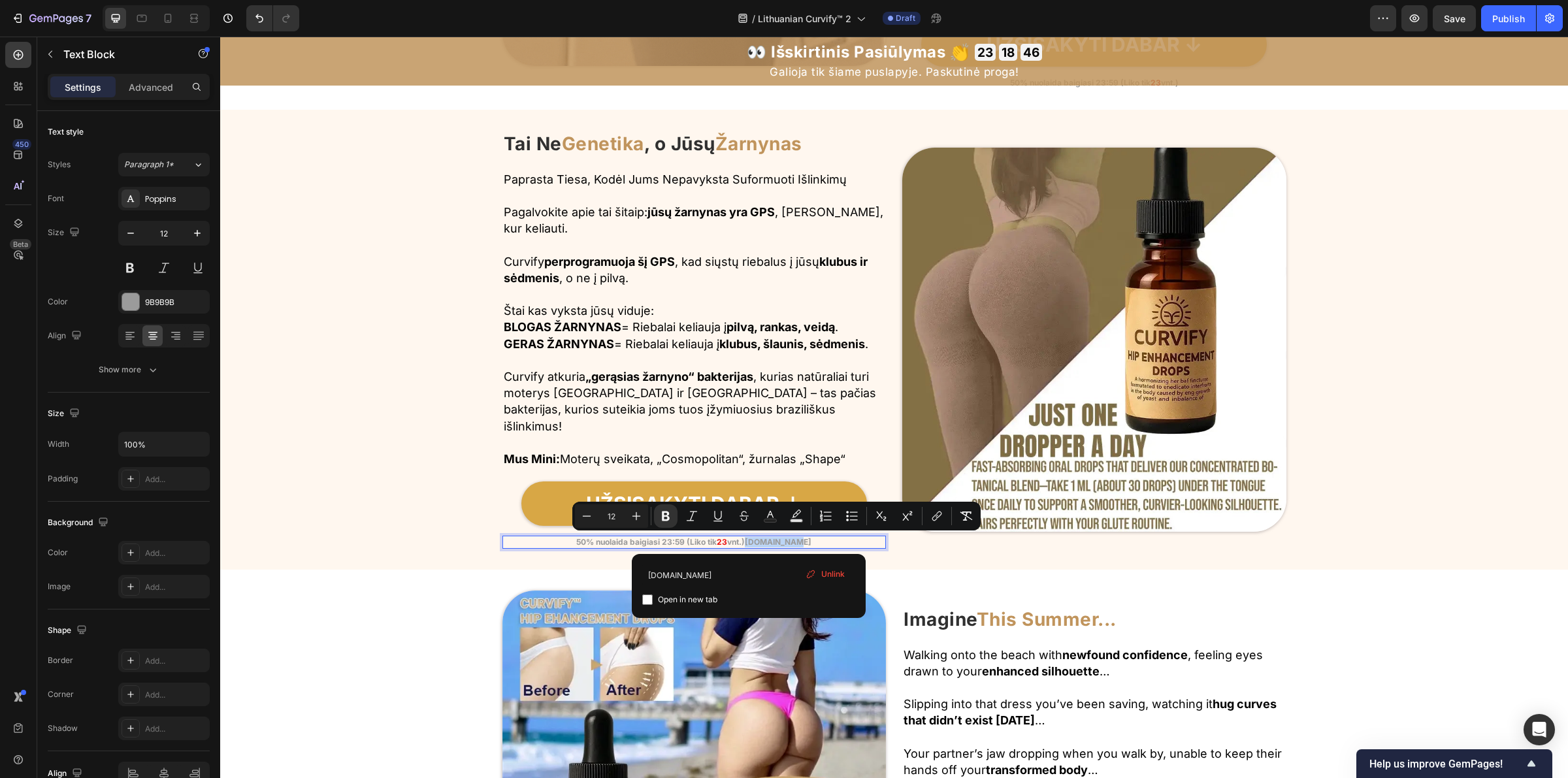
drag, startPoint x: 747, startPoint y: 542, endPoint x: 831, endPoint y: 545, distance: 84.1
click at [831, 545] on p "50% nuolaida baigiasi 23:59 (Liko tik 23 vnt.)example.com" at bounding box center [694, 541] width 382 height 11
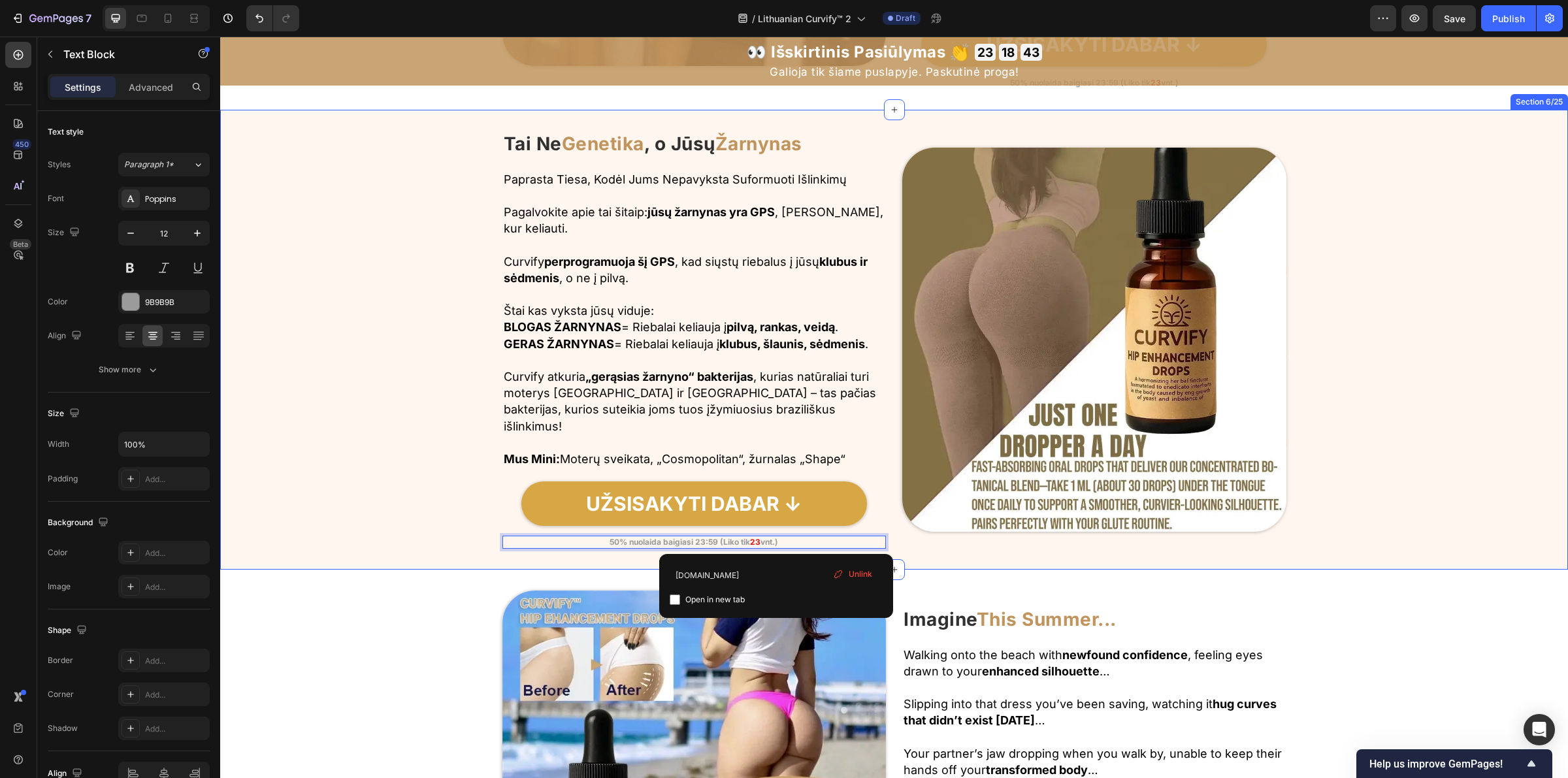
click at [428, 487] on div "Image Tai Ne Genetika , o Jūsų Žarnynas Heading Row Paprasta Tiesa, Kodėl Jums …" at bounding box center [894, 339] width 1348 height 418
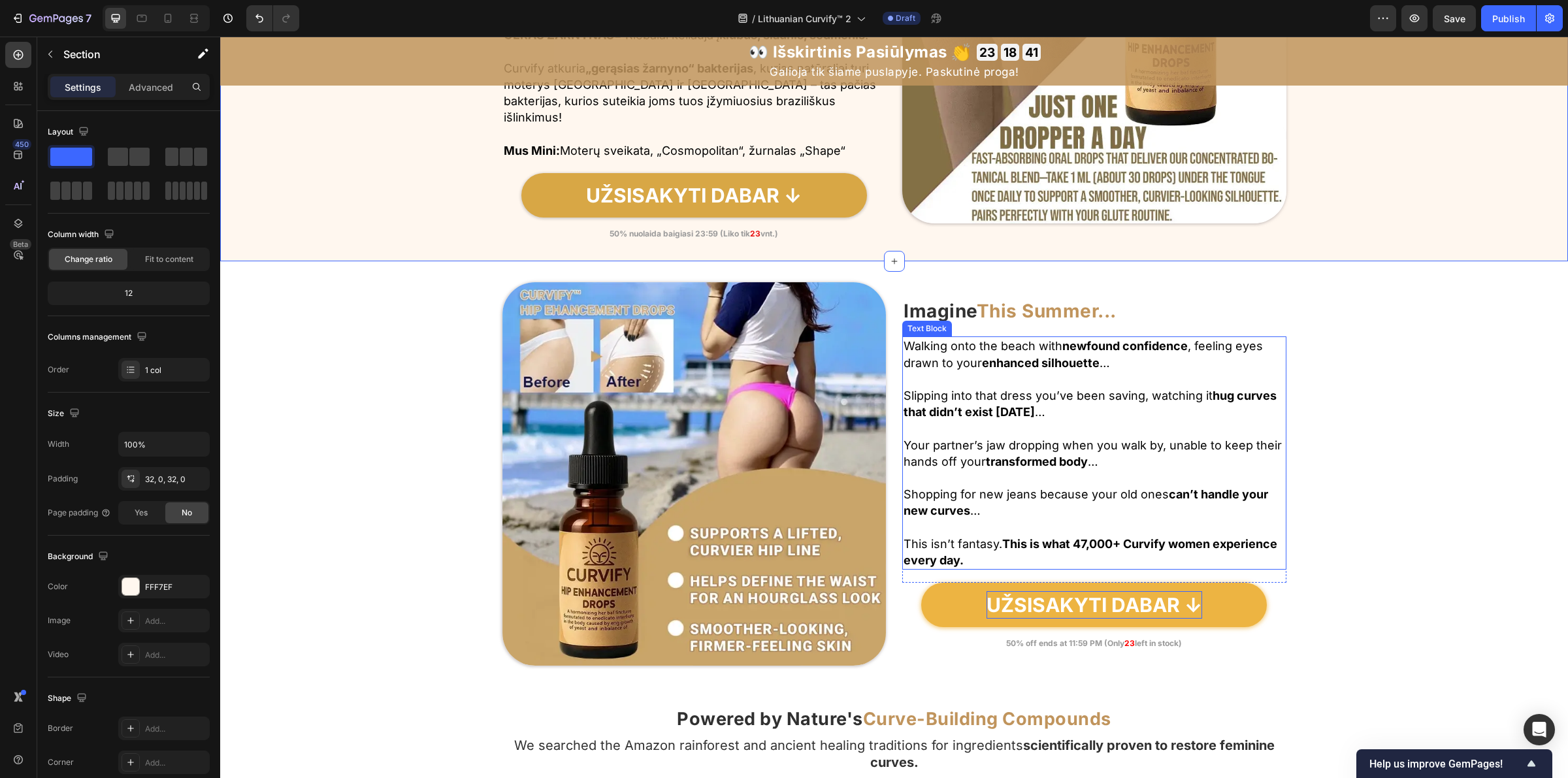
scroll to position [2262, 0]
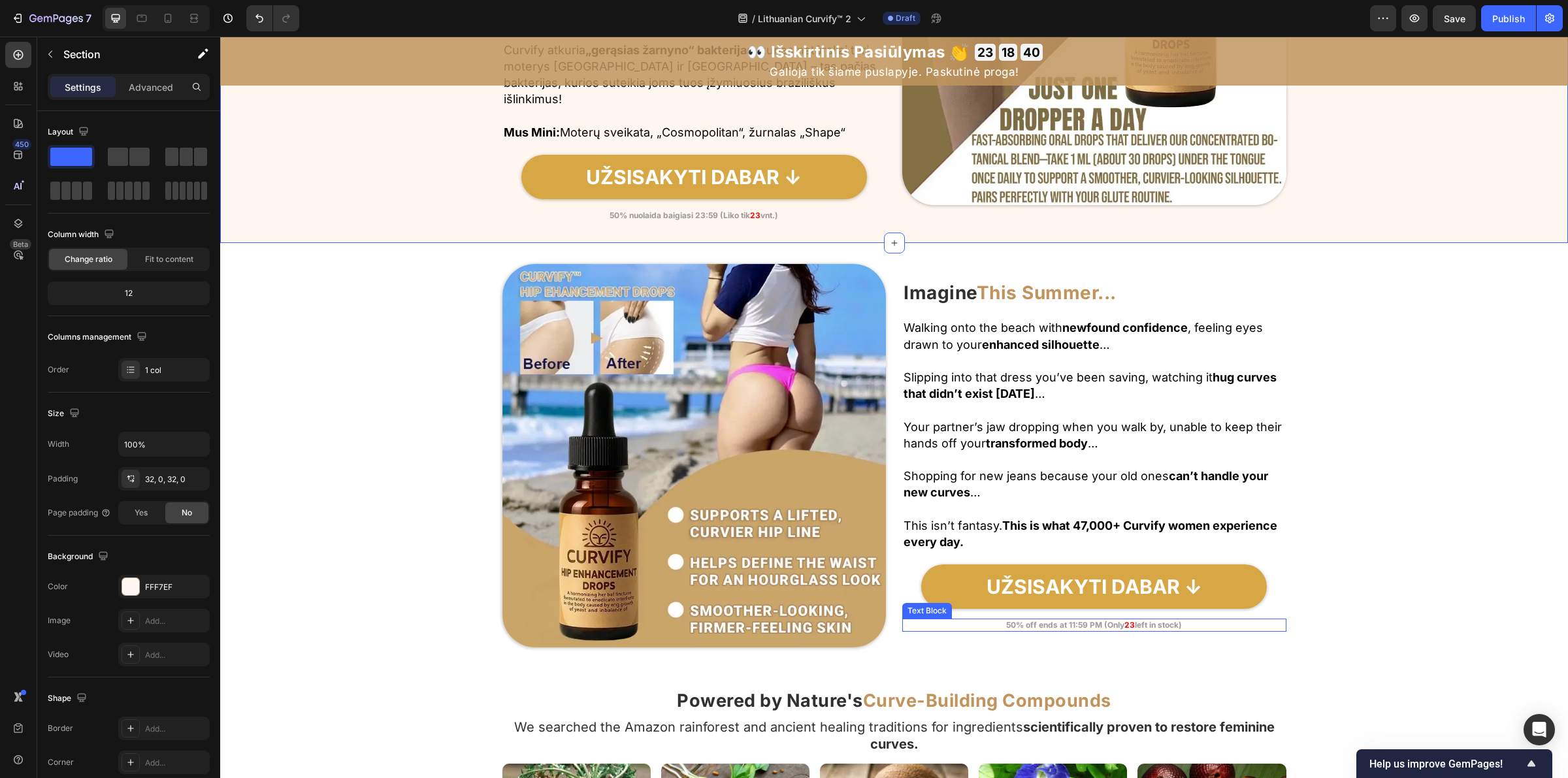
click at [1040, 626] on strong "50% off ends at 11:59 PM (Only" at bounding box center [1064, 625] width 118 height 10
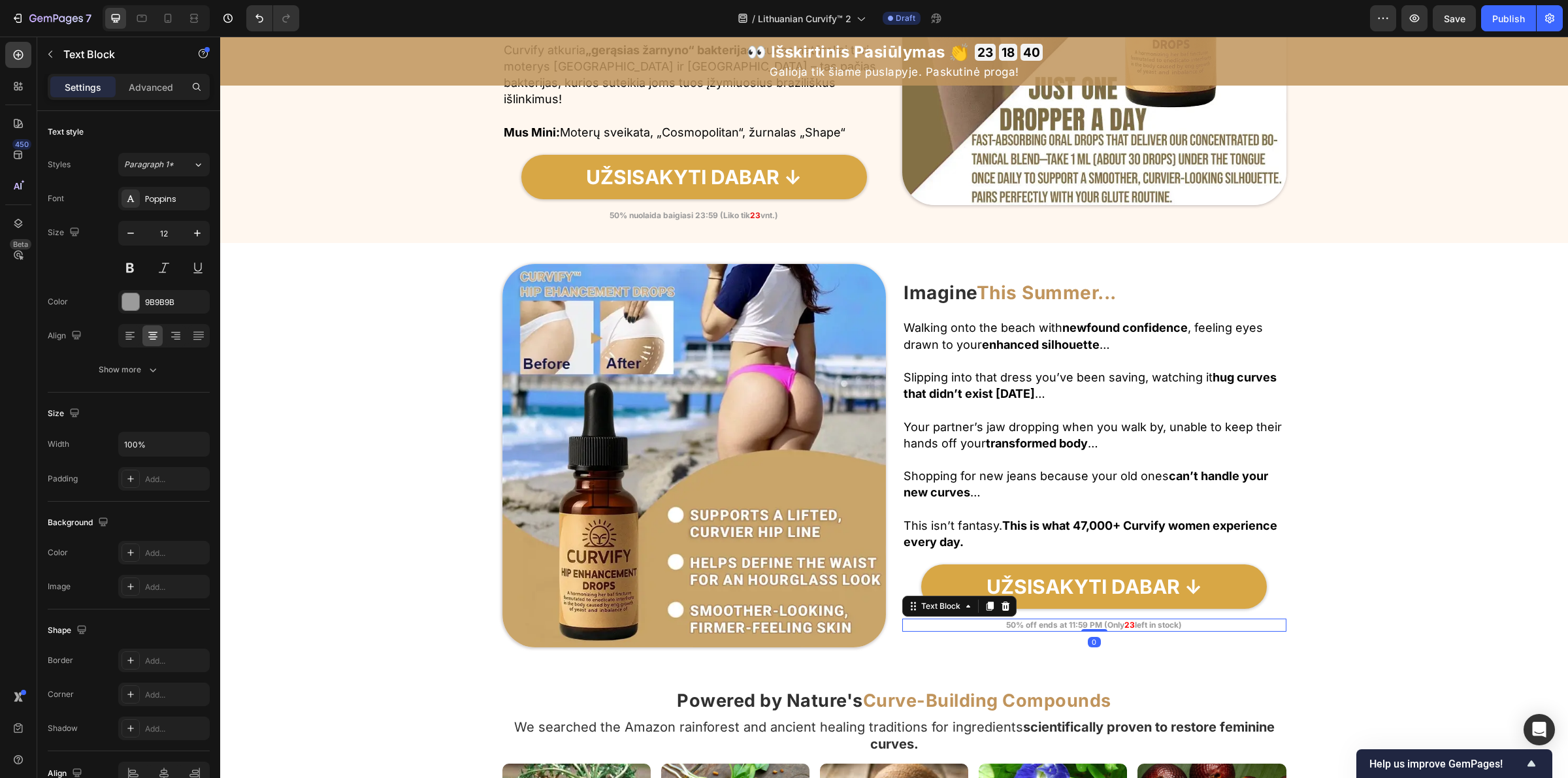
click at [1040, 626] on strong "50% off ends at 11:59 PM (Only" at bounding box center [1064, 625] width 118 height 10
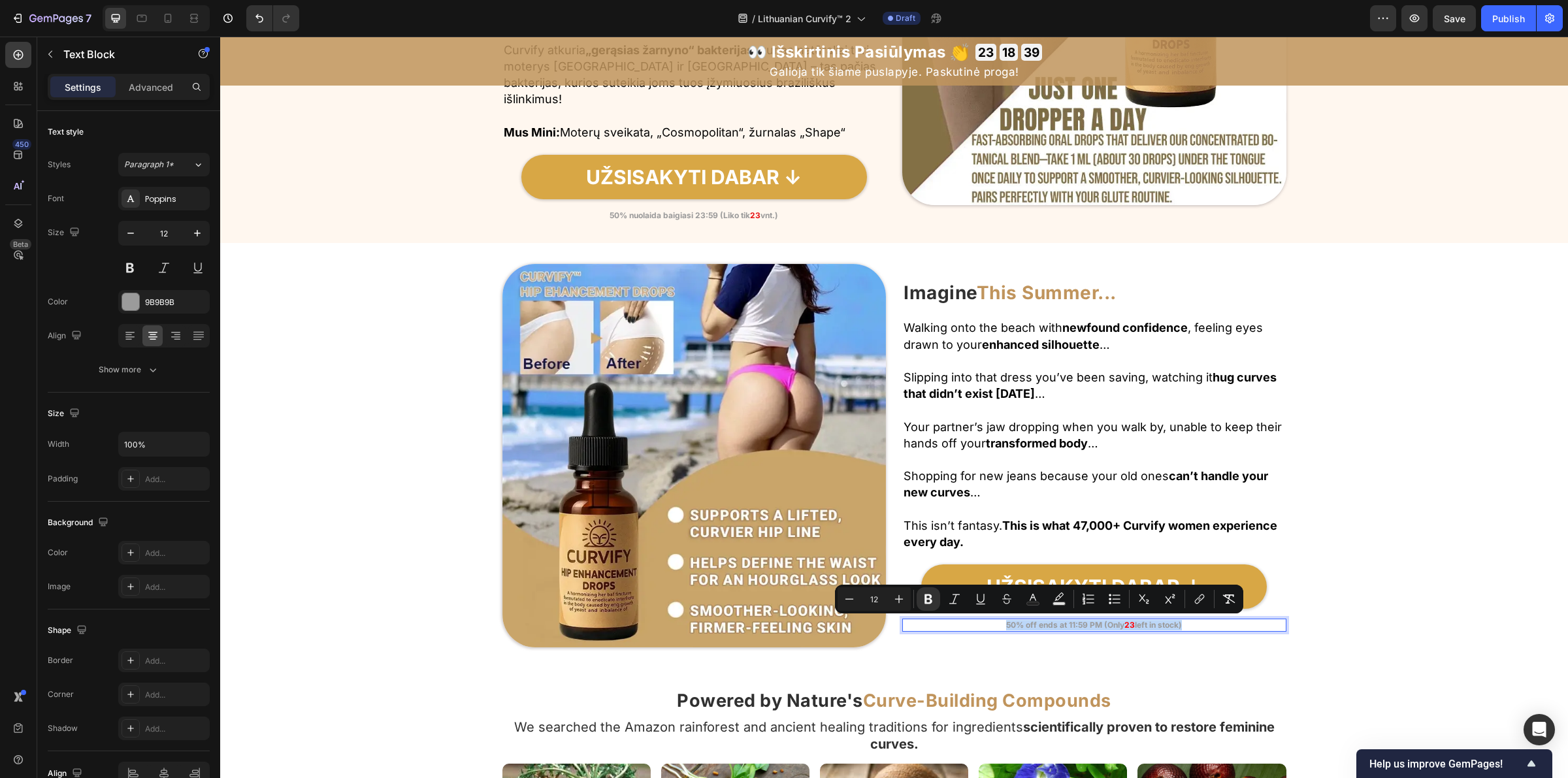
click at [1041, 626] on strong "50% off ends at 11:59 PM (Only" at bounding box center [1064, 625] width 118 height 10
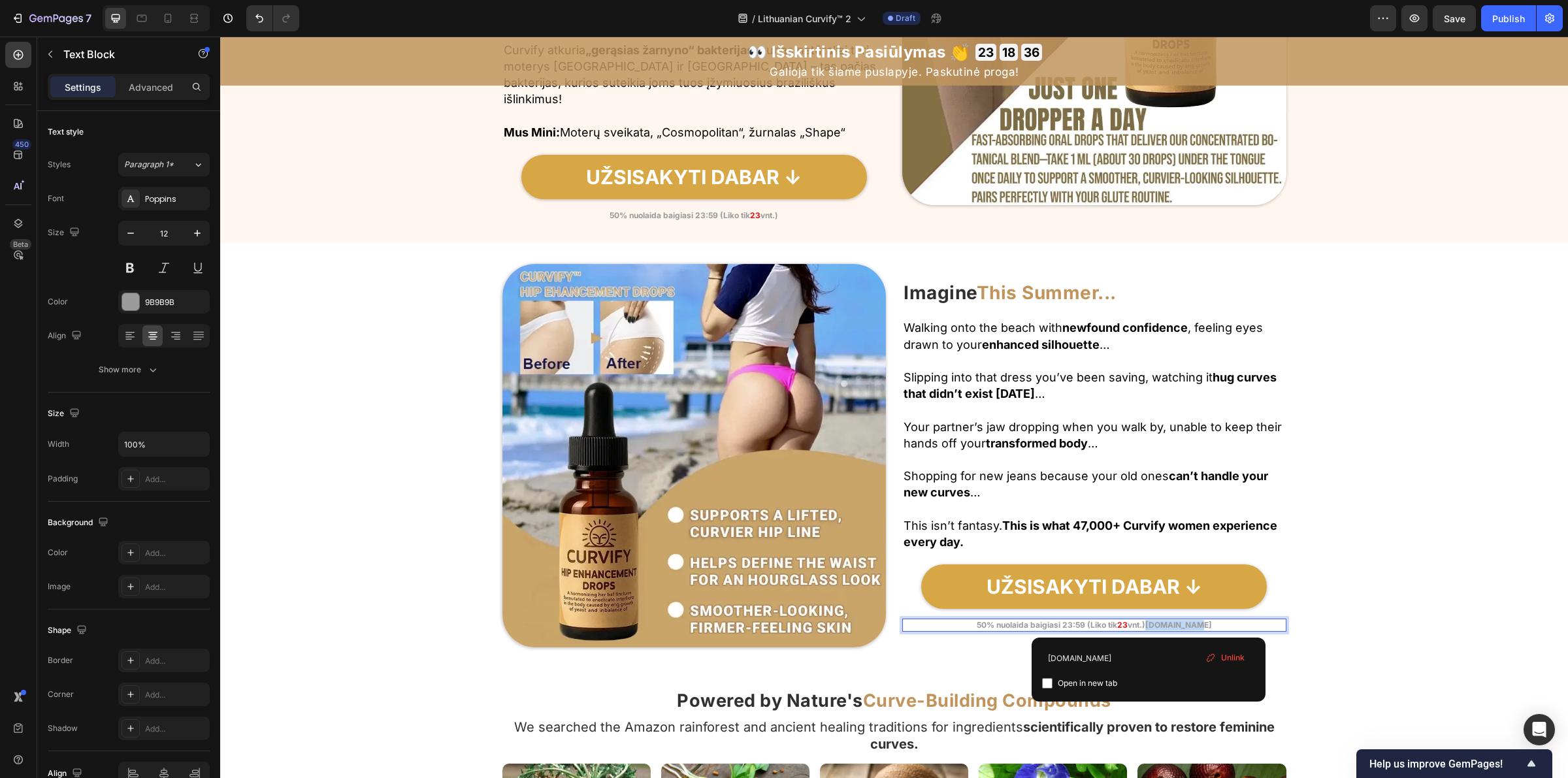
drag, startPoint x: 1150, startPoint y: 628, endPoint x: 1215, endPoint y: 628, distance: 65.0
click at [1215, 628] on p "50% nuolaida baigiasi 23:59 (Liko tik 23 vnt.)example.com" at bounding box center [1095, 625] width 382 height 11
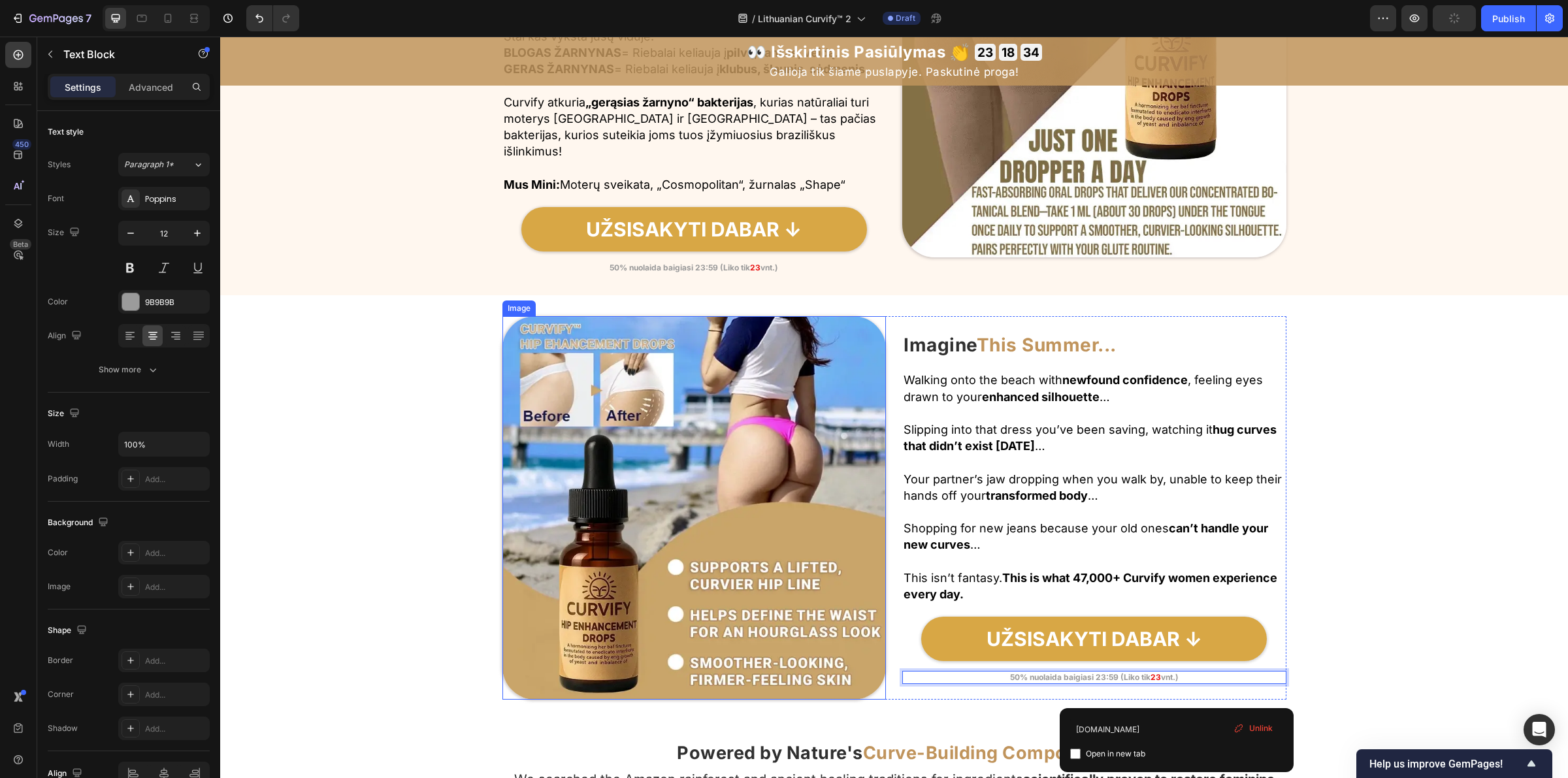
scroll to position [2180, 0]
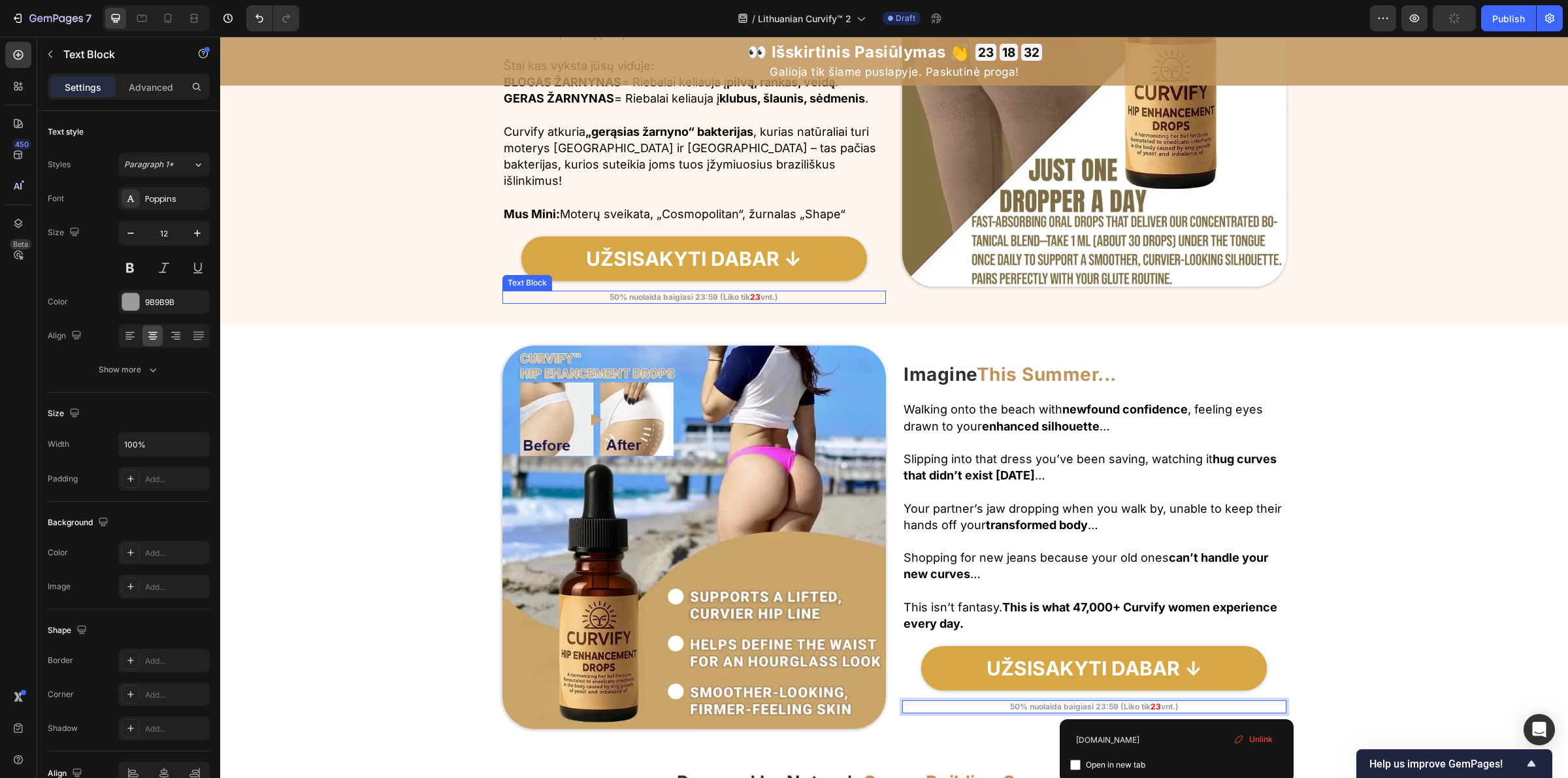
click at [740, 292] on strong "50% nuolaida baigiasi 23:59 (Liko tik" at bounding box center [680, 297] width 140 height 10
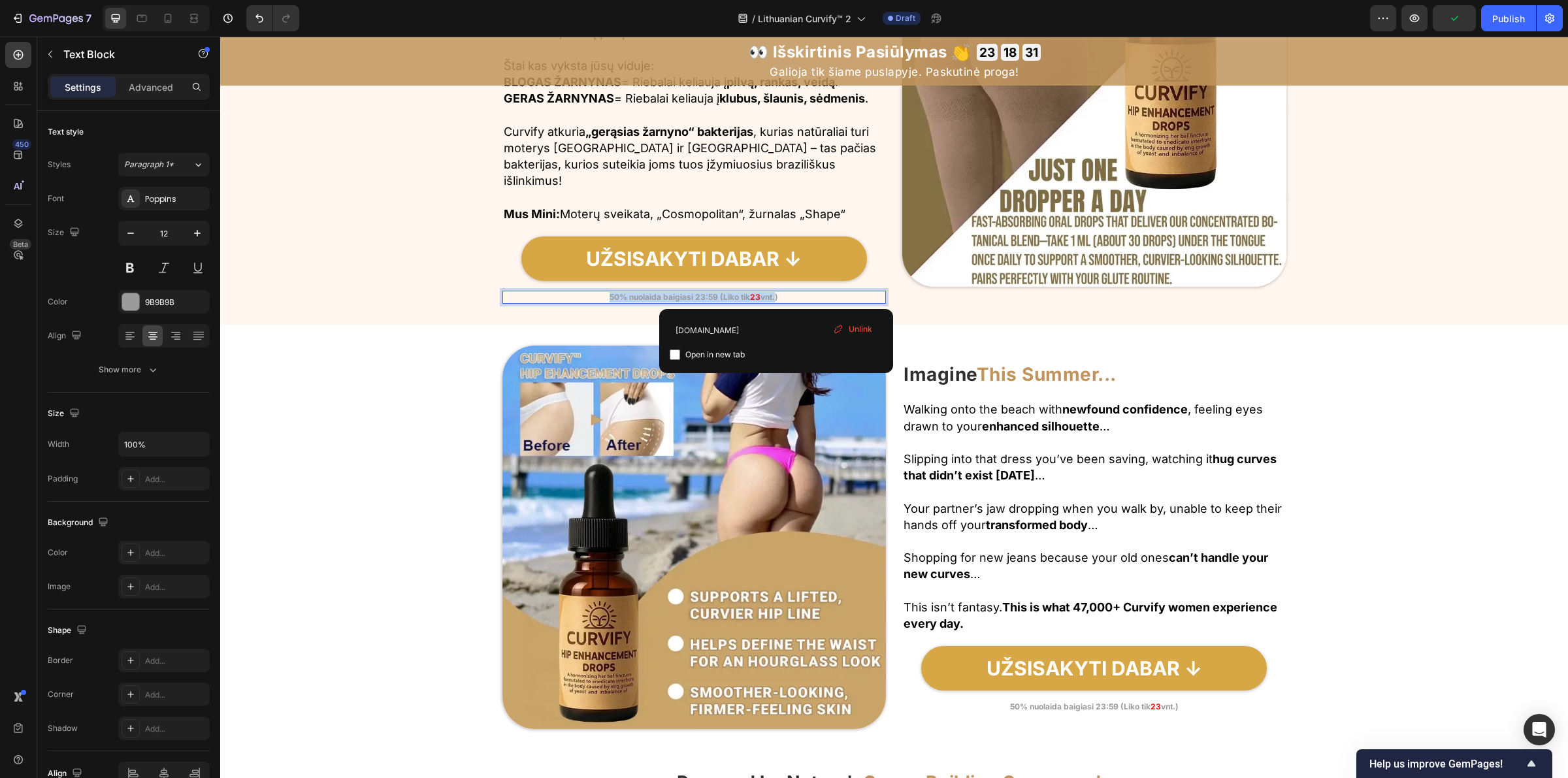
click at [776, 298] on p "50% nuolaida baigiasi 23:59 (Liko tik 23 vnt.)" at bounding box center [694, 297] width 382 height 11
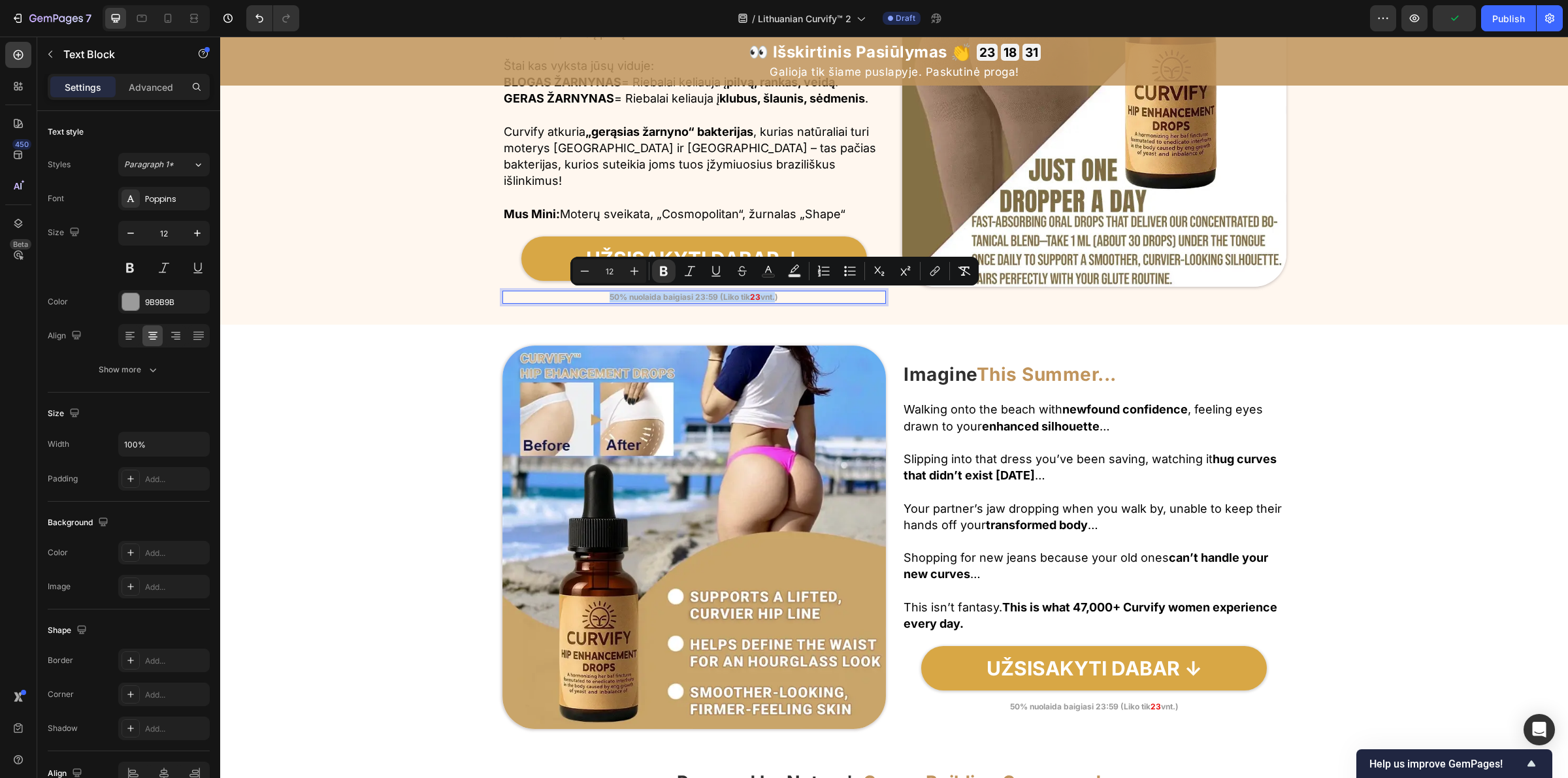
click at [778, 298] on p "50% nuolaida baigiasi 23:59 (Liko tik 23 vnt.)" at bounding box center [694, 297] width 382 height 11
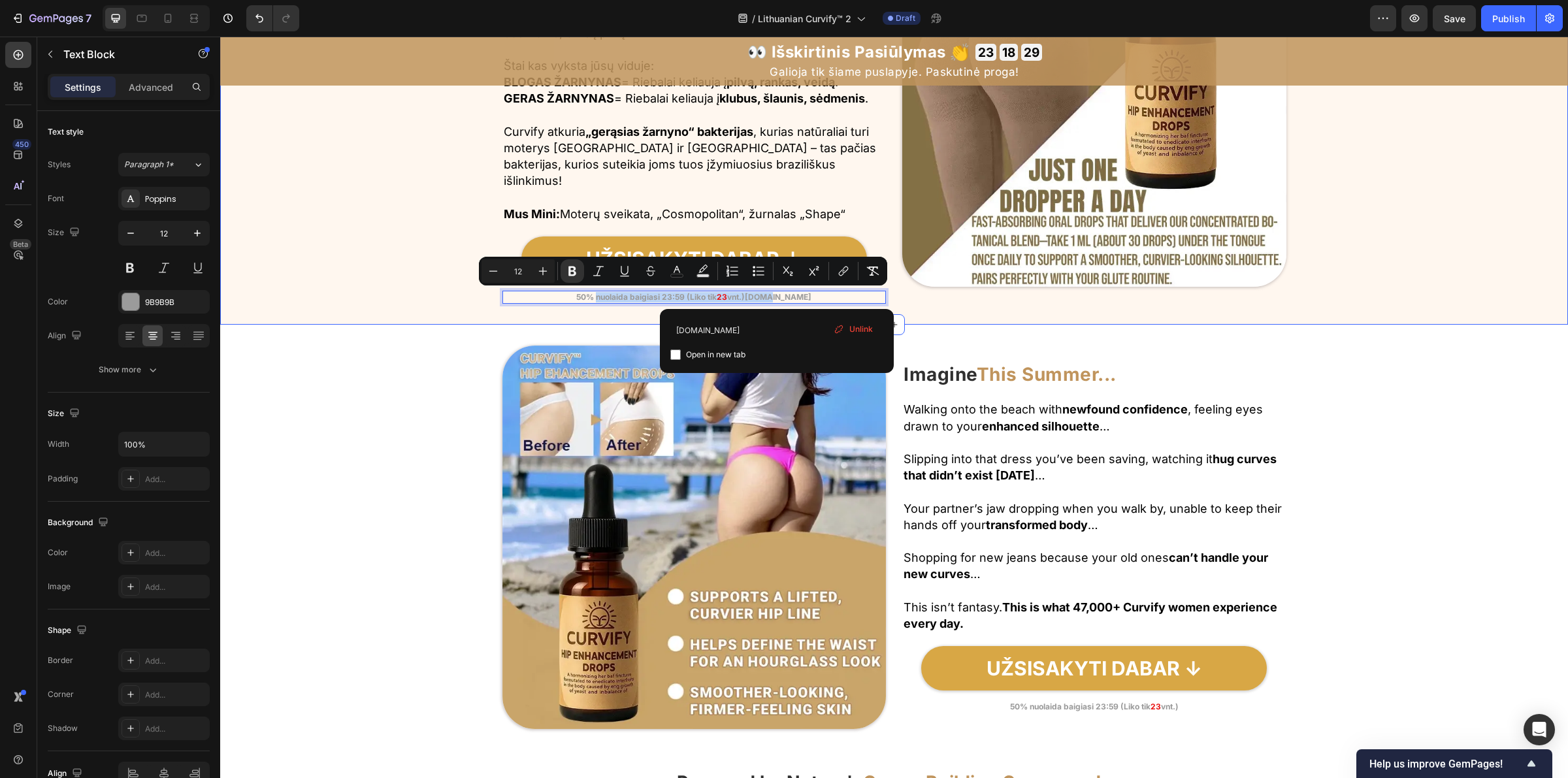
drag, startPoint x: 778, startPoint y: 298, endPoint x: 589, endPoint y: 315, distance: 189.8
click at [856, 331] on span "Unlink" at bounding box center [861, 329] width 23 height 12
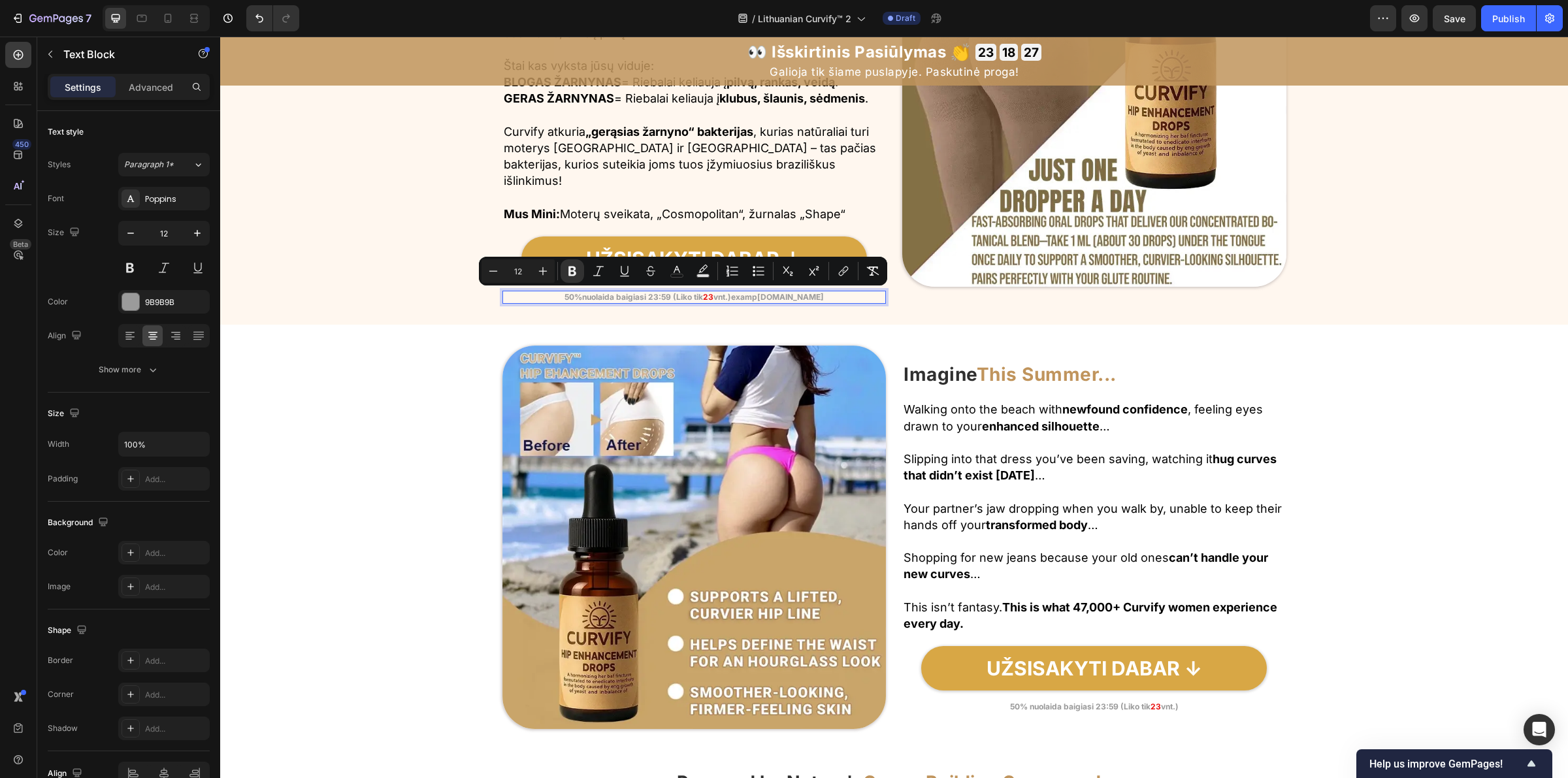
click at [808, 301] on p "50% nuolaida baigiasi 23:59 (Liko tik 23 vnt.)examp le.com" at bounding box center [694, 297] width 382 height 11
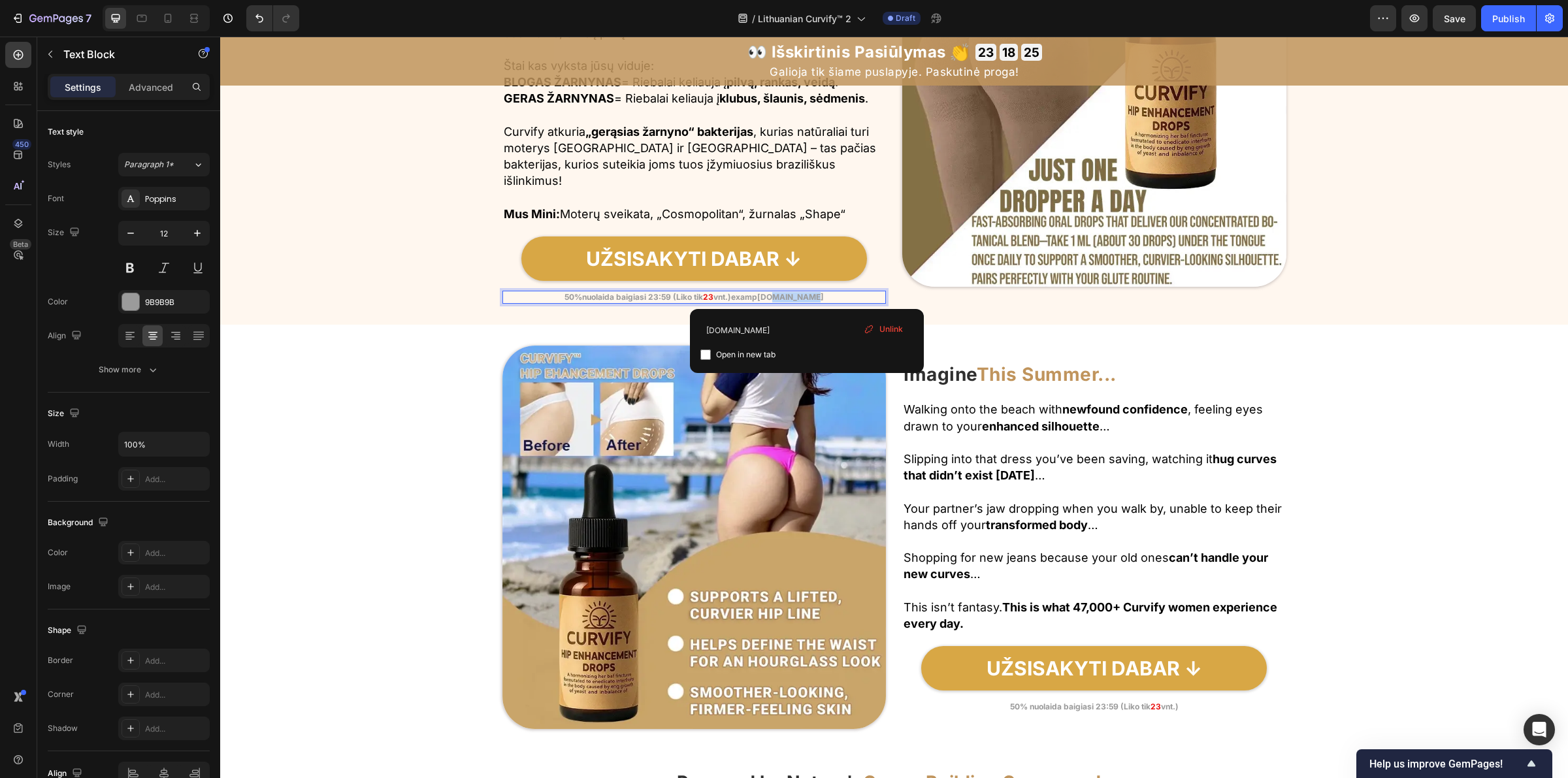
drag, startPoint x: 808, startPoint y: 299, endPoint x: 760, endPoint y: 299, distance: 48.0
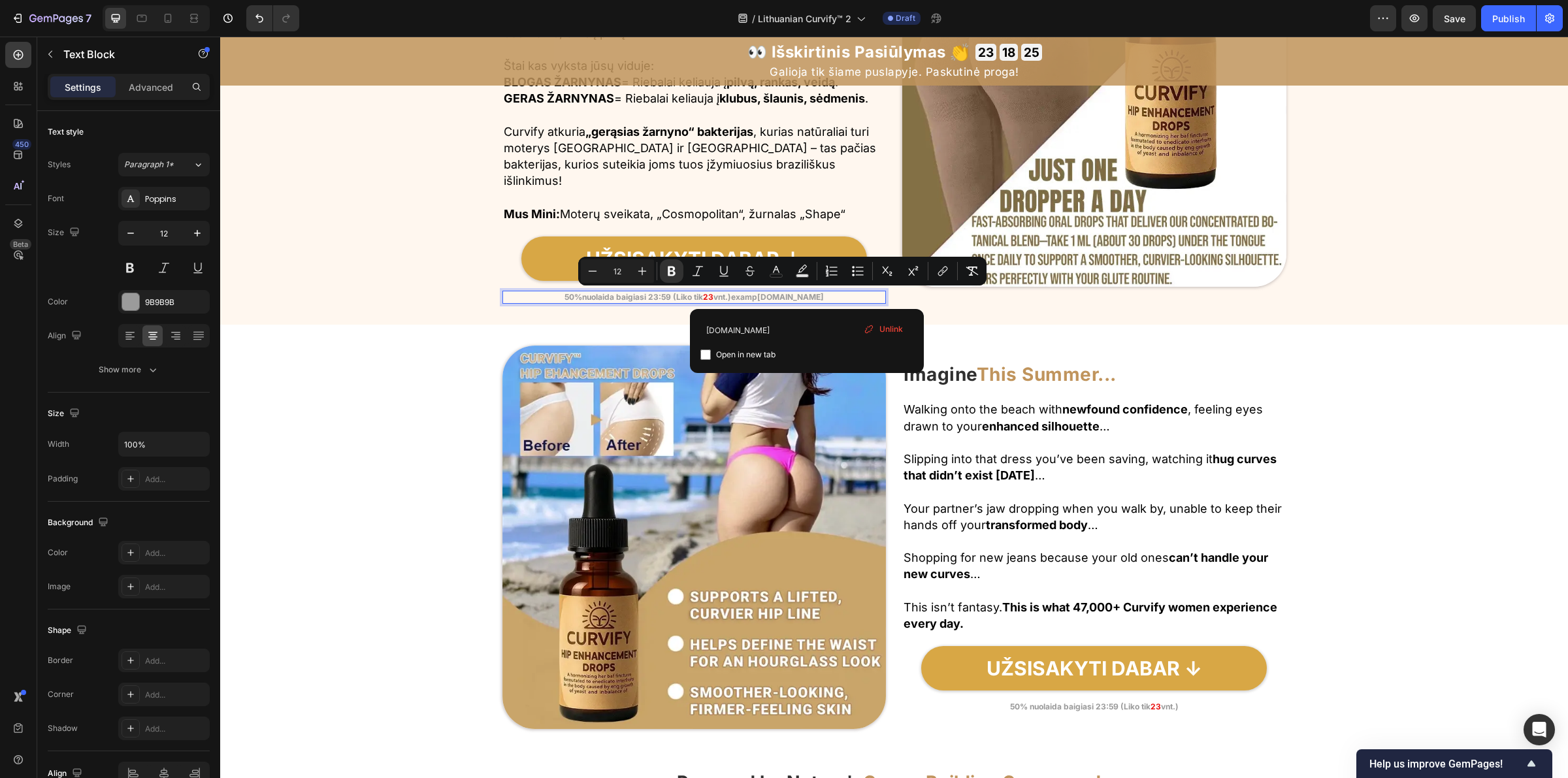
click at [793, 299] on strong "le.comexample.com" at bounding box center [790, 297] width 66 height 10
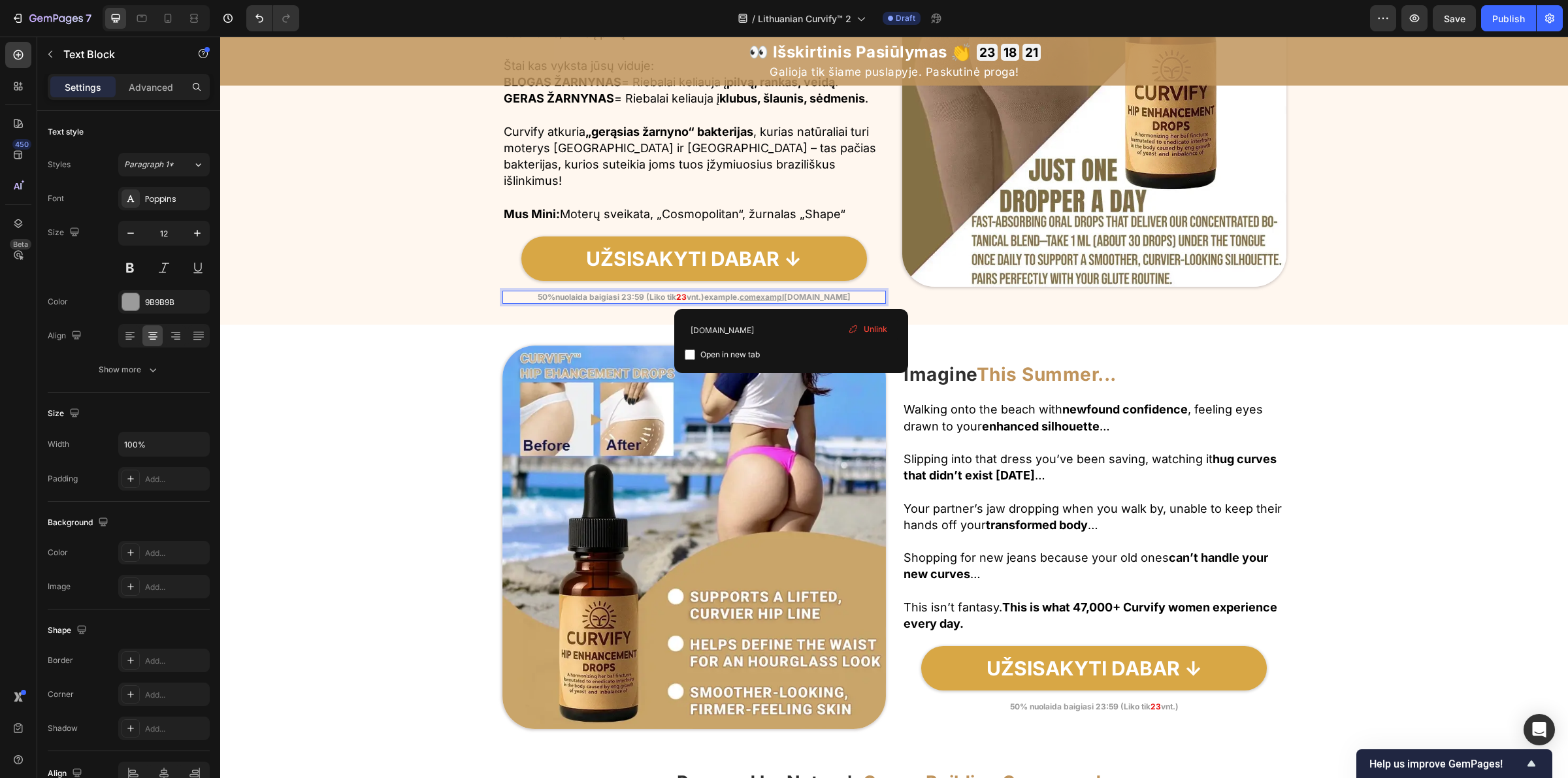
click at [873, 336] on div "Unlink" at bounding box center [867, 328] width 50 height 17
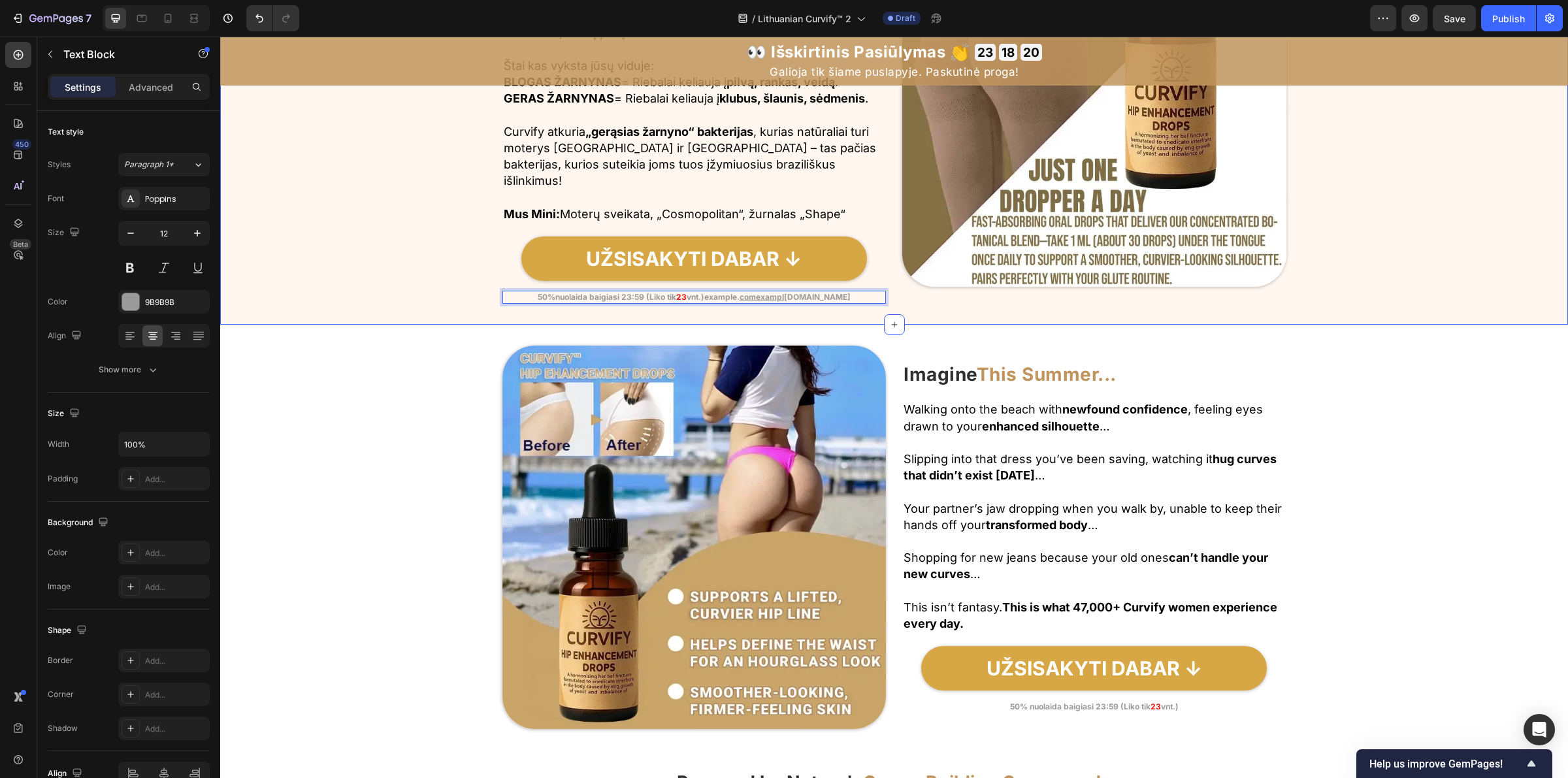
click at [824, 302] on div "50% nuolaida baigiasi 23:59 (Liko tik 23 vnt.)example. comexa ⁠⁠⁠⁠⁠⁠⁠ mpl e.com" at bounding box center [694, 297] width 384 height 13
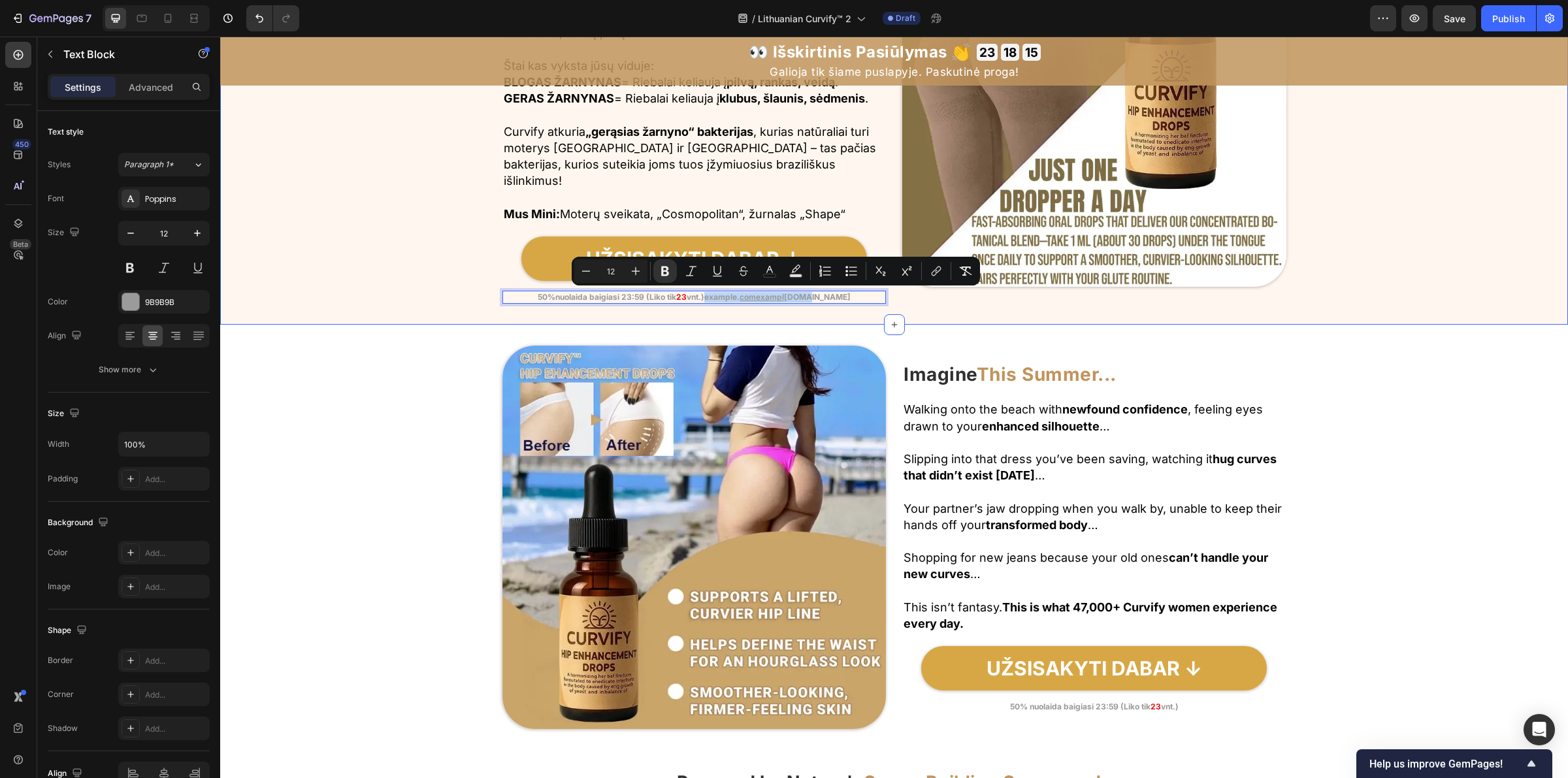
drag, startPoint x: 835, startPoint y: 298, endPoint x: 721, endPoint y: 312, distance: 114.9
click at [721, 312] on div "Image Tai Ne Genetika , o Jūsų Žarnynas Heading Row Paprasta Tiesa, Kodėl Jums …" at bounding box center [894, 94] width 1348 height 460
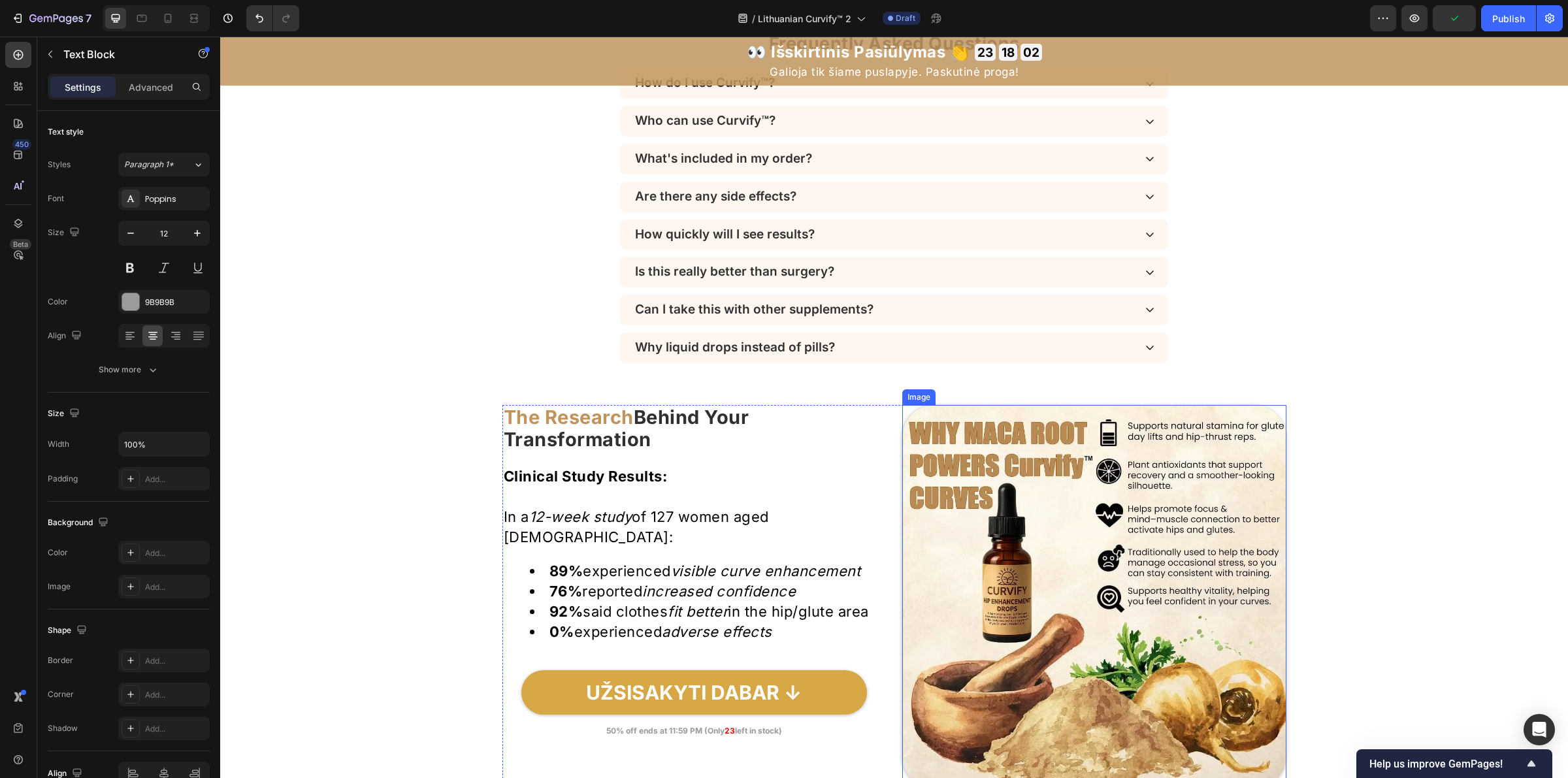
scroll to position [4222, 0]
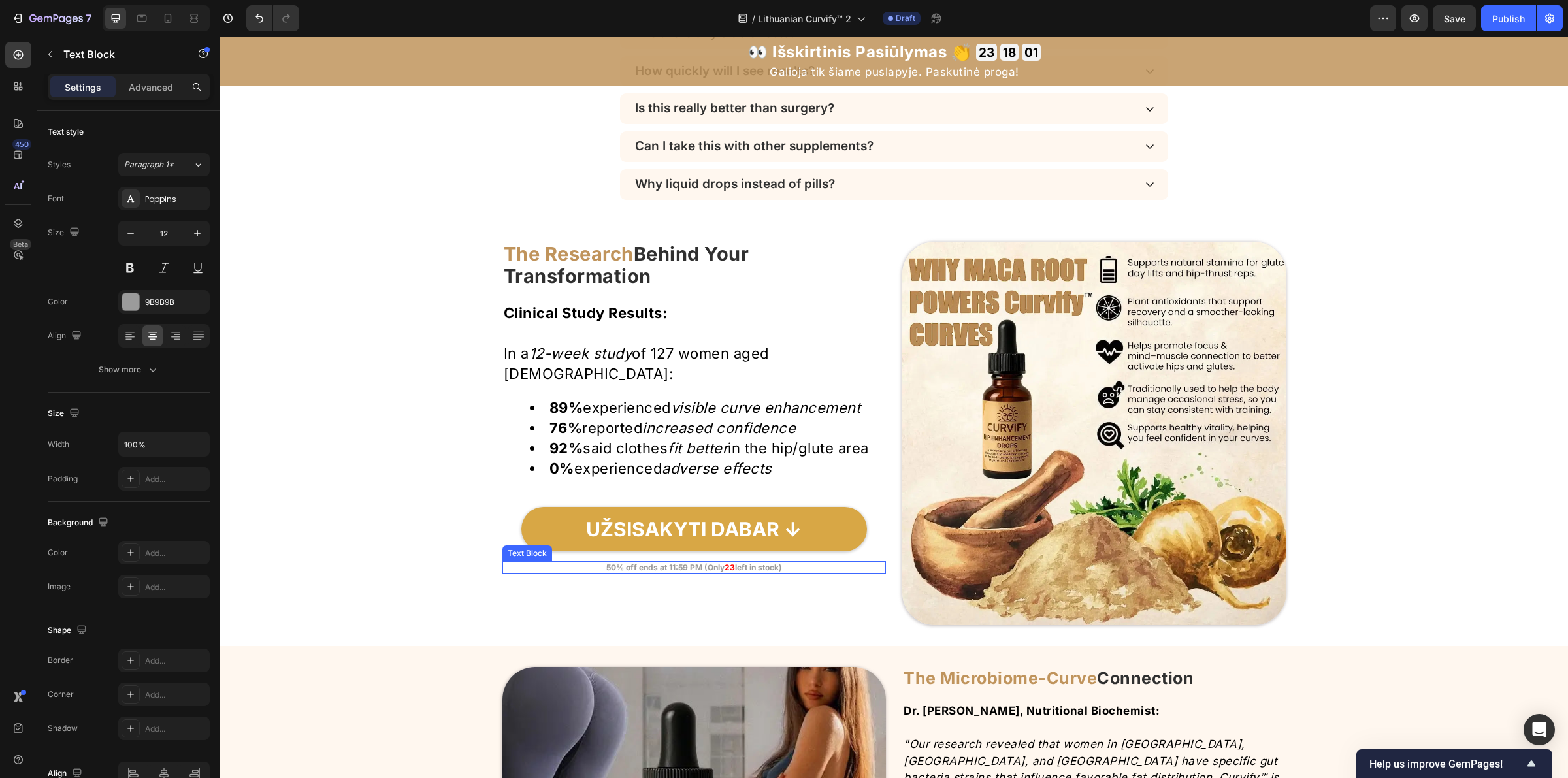
click at [683, 573] on strong "50% off ends at 11:59 PM (Only" at bounding box center [665, 568] width 118 height 10
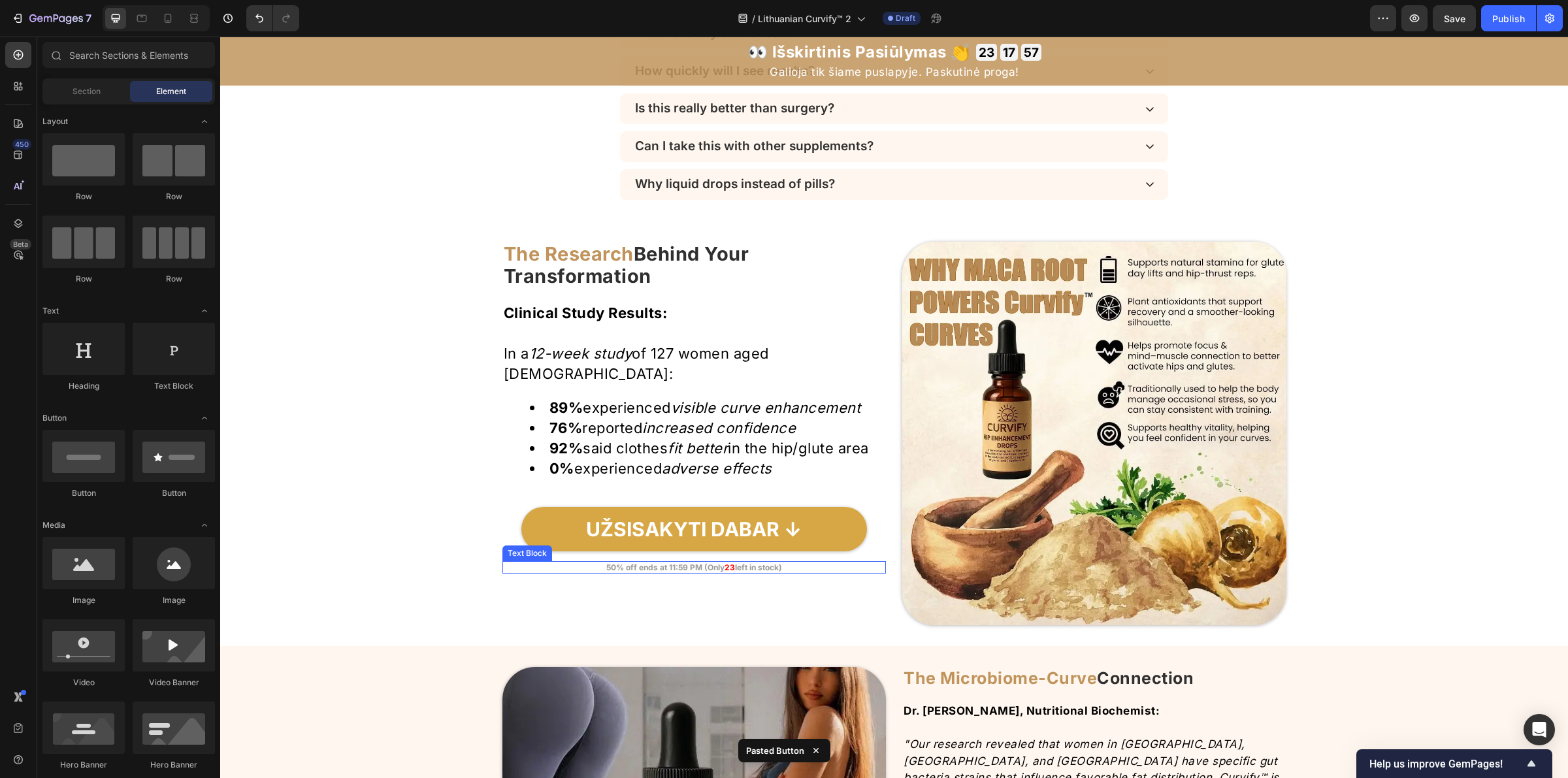
click at [752, 573] on strong "left in stock)" at bounding box center [759, 568] width 47 height 10
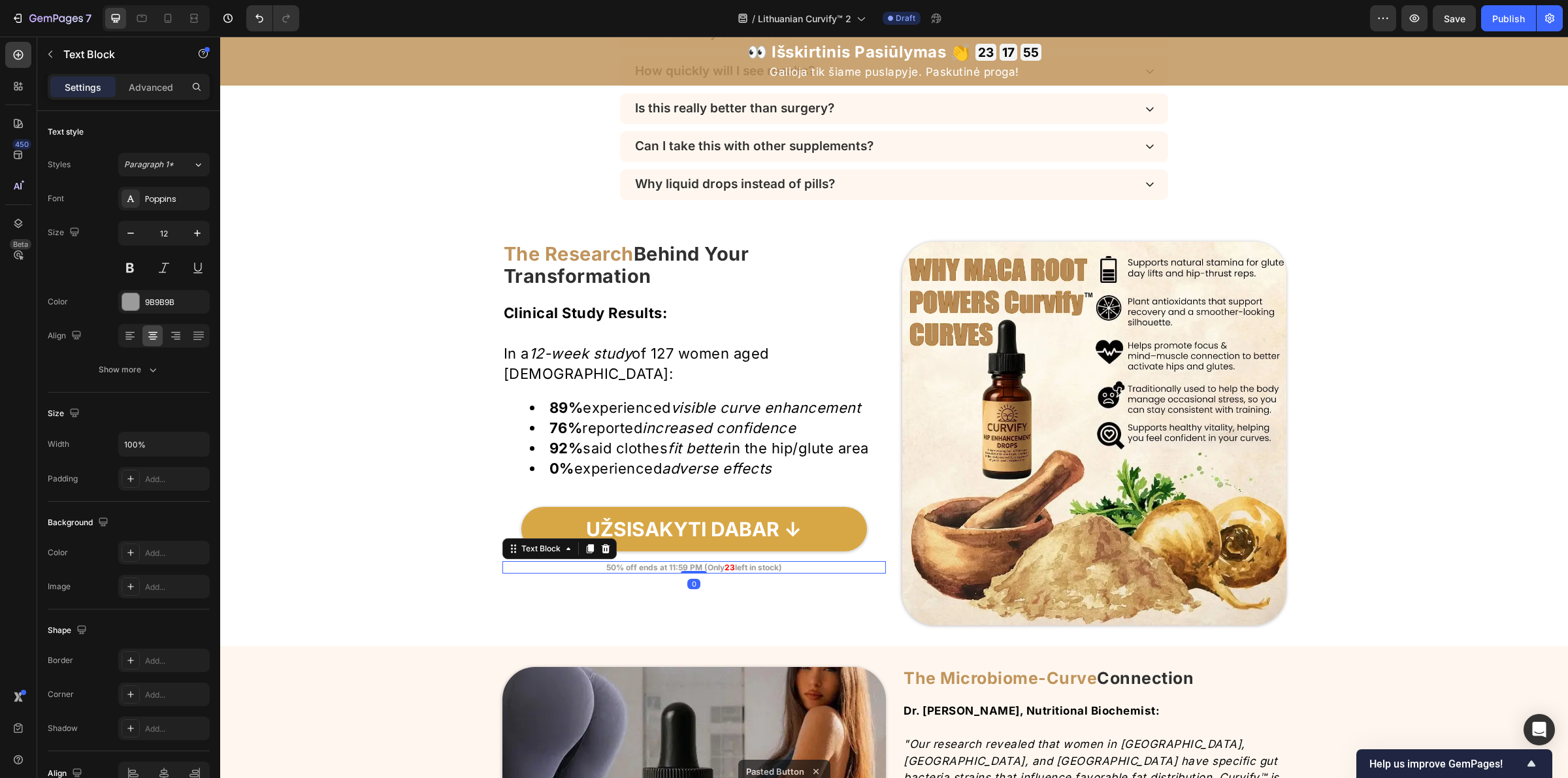
click at [791, 573] on p "50% off ends at 11:59 PM (Only 23 left in stock)" at bounding box center [694, 568] width 382 height 11
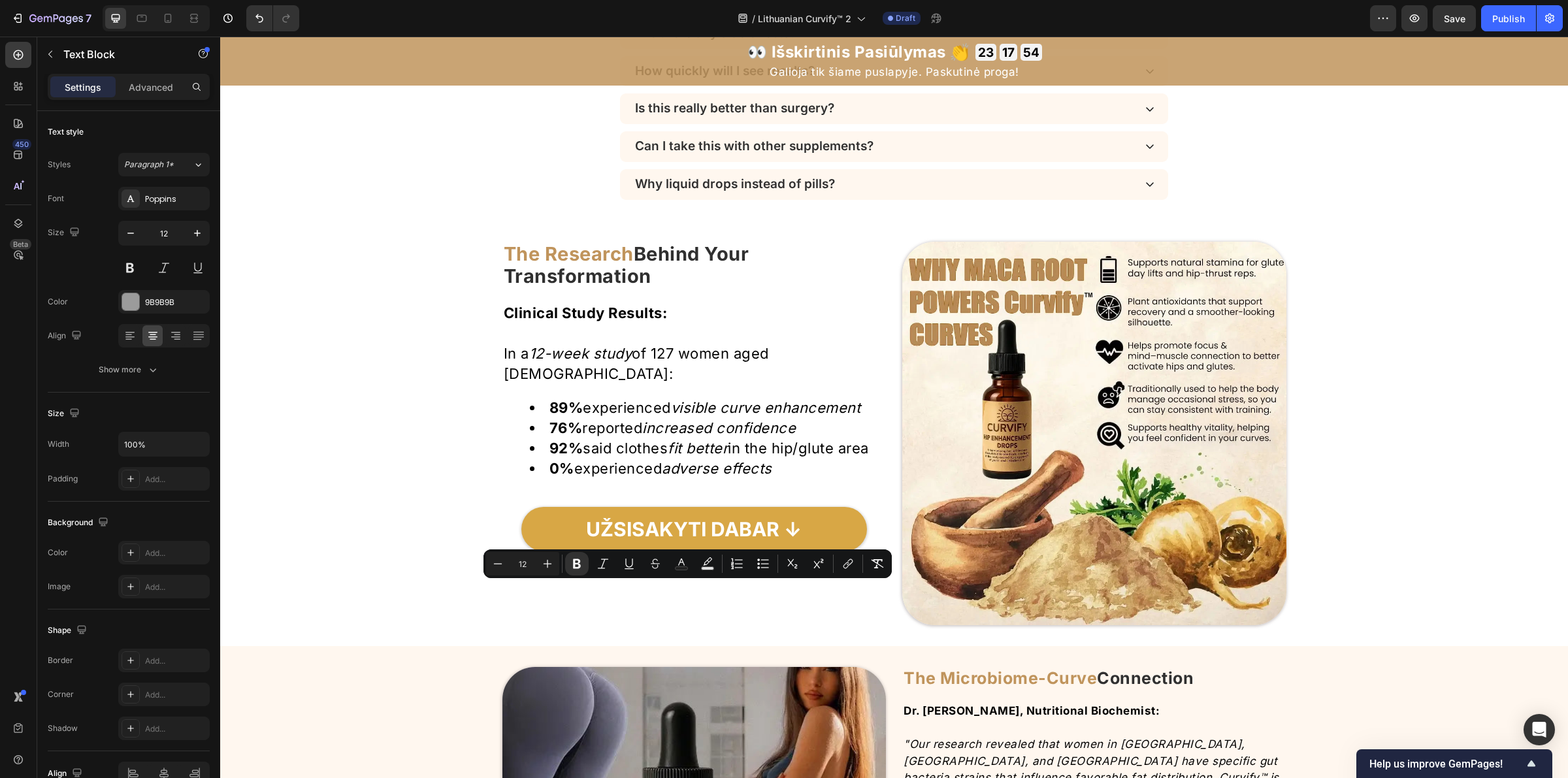
drag, startPoint x: 791, startPoint y: 589, endPoint x: 671, endPoint y: 589, distance: 120.0
click at [671, 573] on p "50% off ends at 11:59 PM (Only 23 left in stock)" at bounding box center [694, 568] width 382 height 11
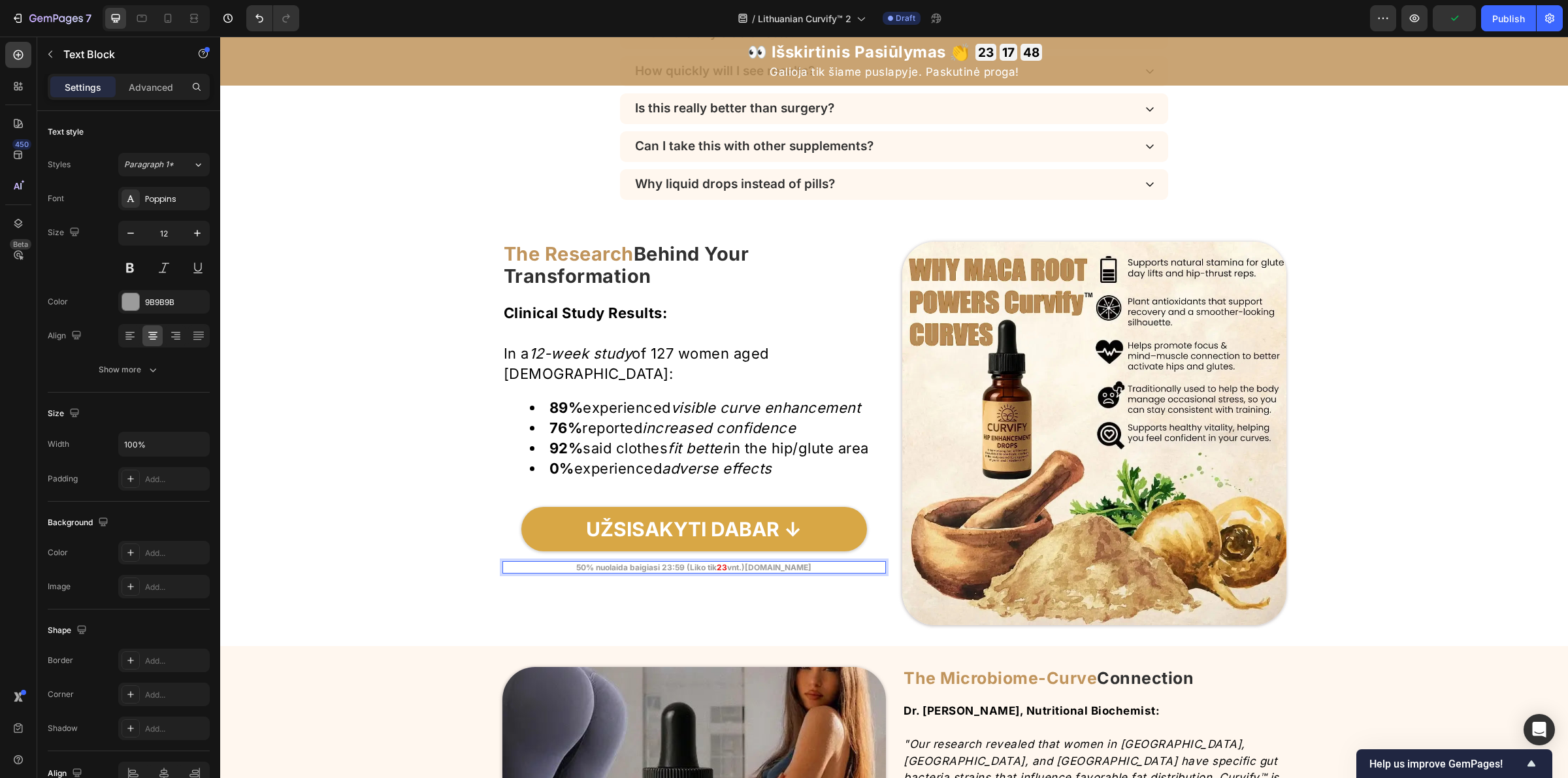
click at [815, 573] on p "50% nuolaida baigiasi 23:59 (Liko tik 23 vnt.)example.com ⁠⁠⁠⁠⁠⁠⁠" at bounding box center [694, 568] width 382 height 11
click at [815, 573] on p "50% nuolaida baigiasi 23:59 (Liko tik 23 vnt.)example.com" at bounding box center [694, 568] width 382 height 11
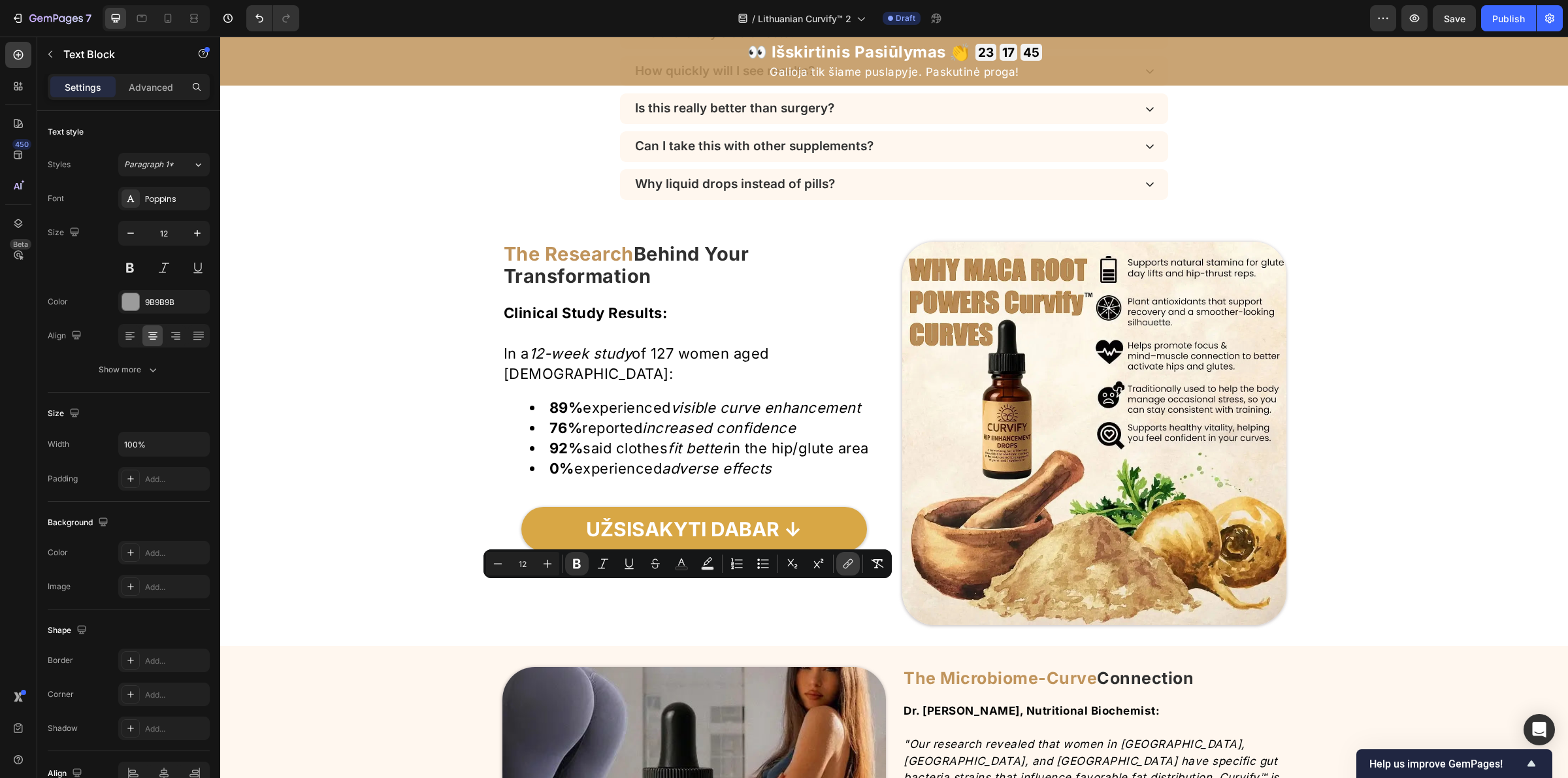
click at [852, 565] on icon "Editor contextual toolbar" at bounding box center [847, 563] width 13 height 13
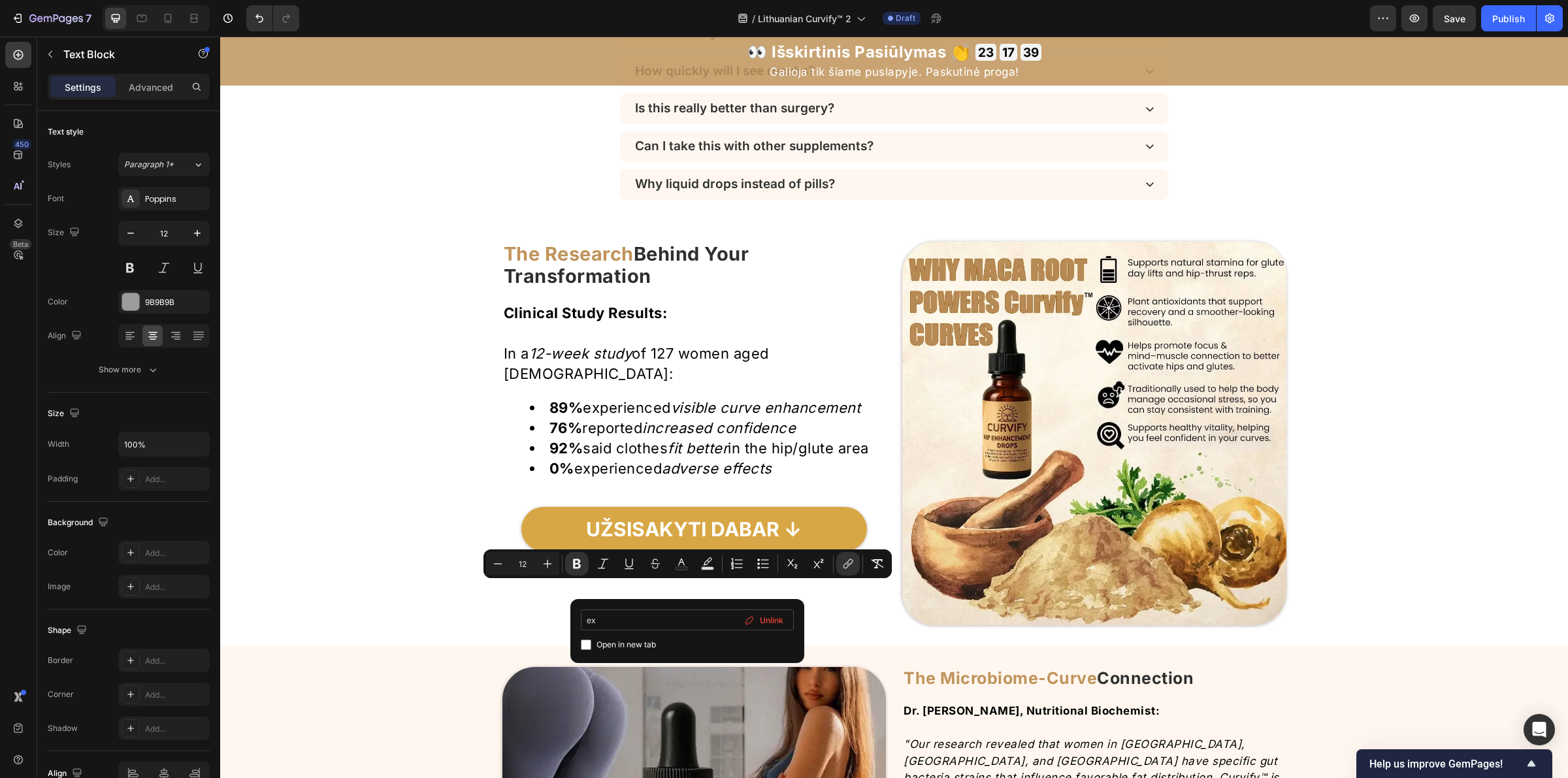
type input "e"
click at [820, 573] on p "50% nuolaida baigiasi 23:59 (Liko tik 23 vnt.)example.com" at bounding box center [694, 568] width 382 height 11
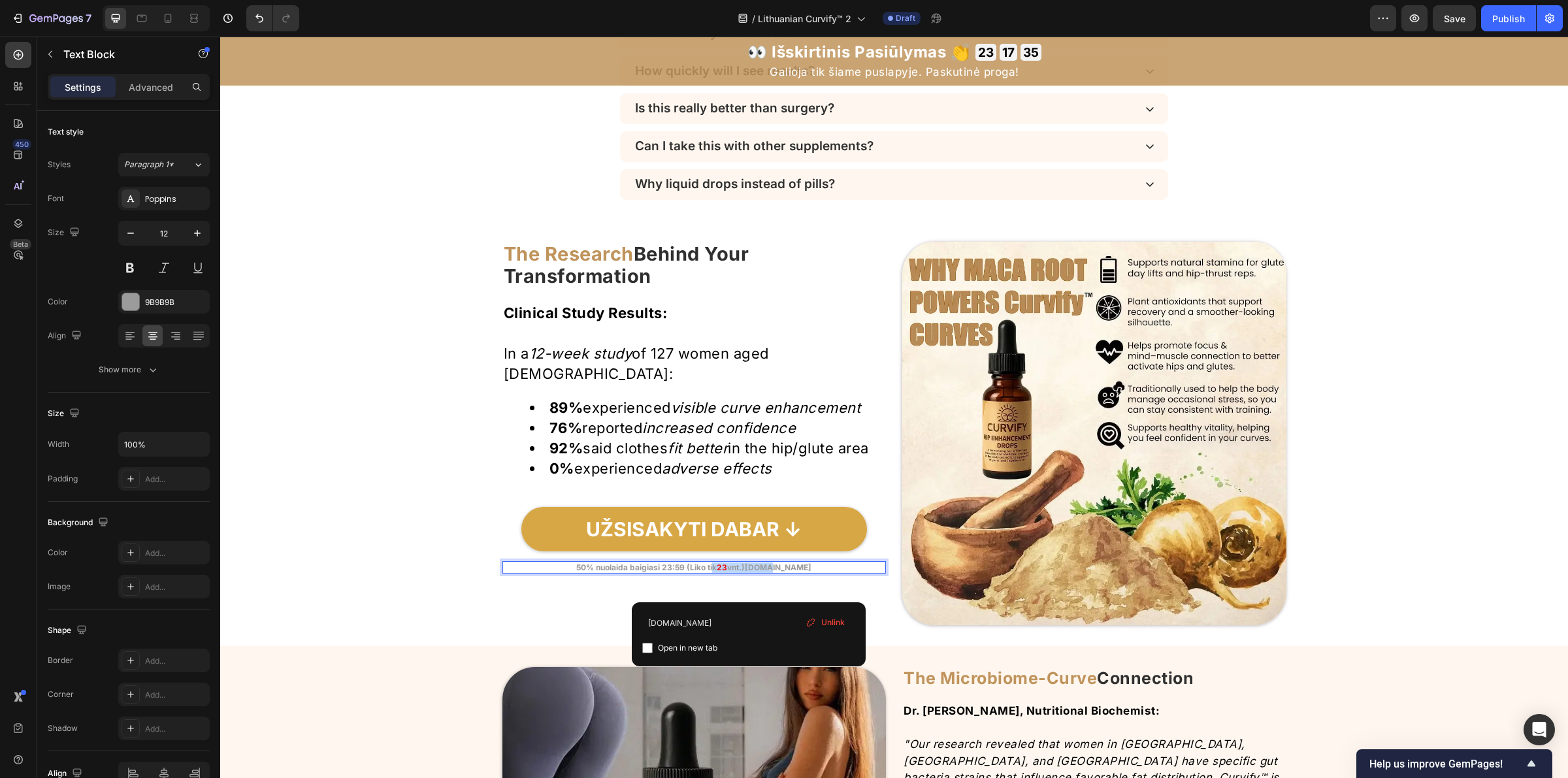
drag, startPoint x: 747, startPoint y: 591, endPoint x: 684, endPoint y: 591, distance: 63.0
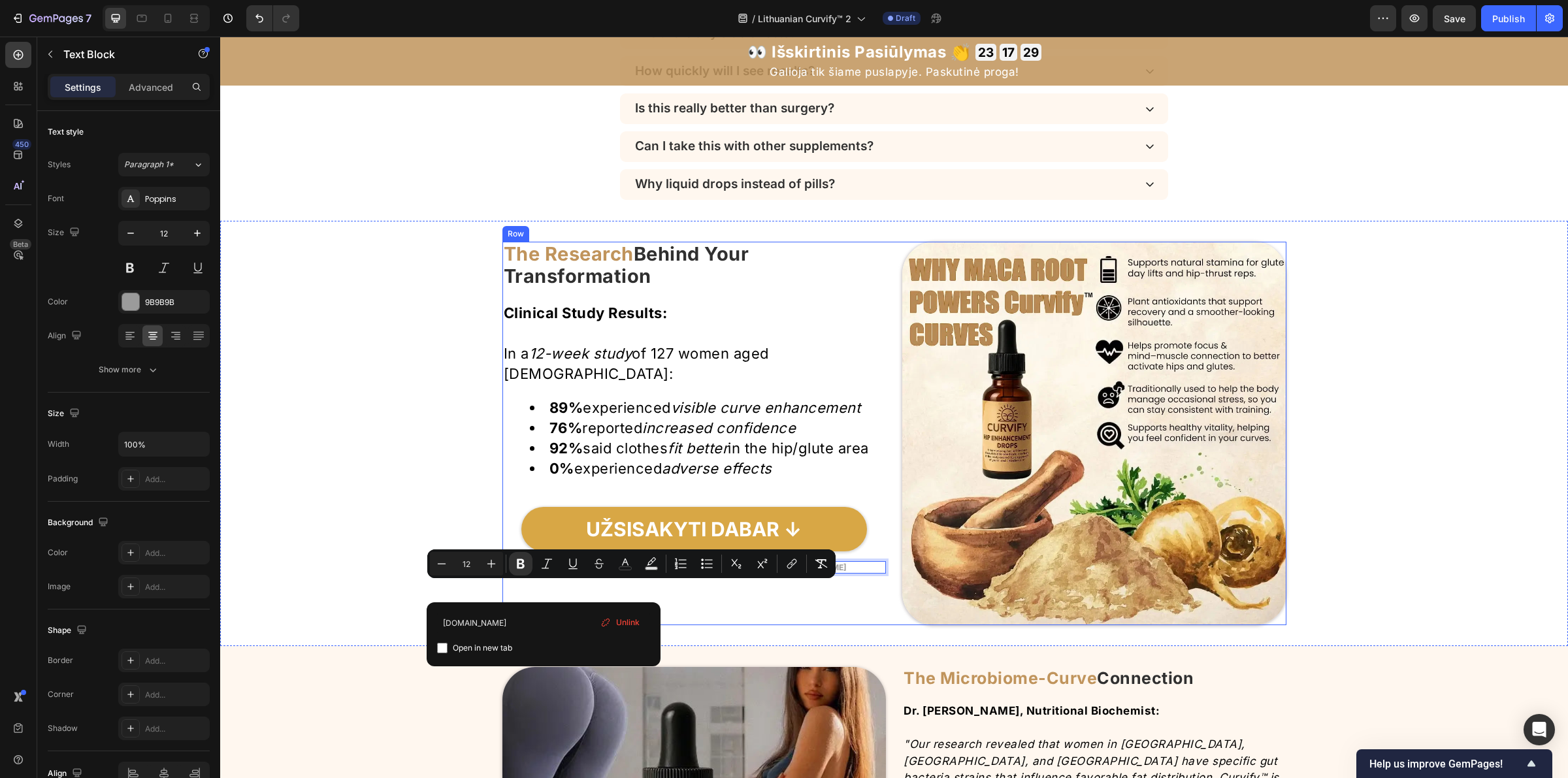
drag, startPoint x: 543, startPoint y: 588, endPoint x: 722, endPoint y: 606, distance: 179.9
copy link "50% nuolaida baigiasi 23:59 (Liko ti k 23 vnt.)"
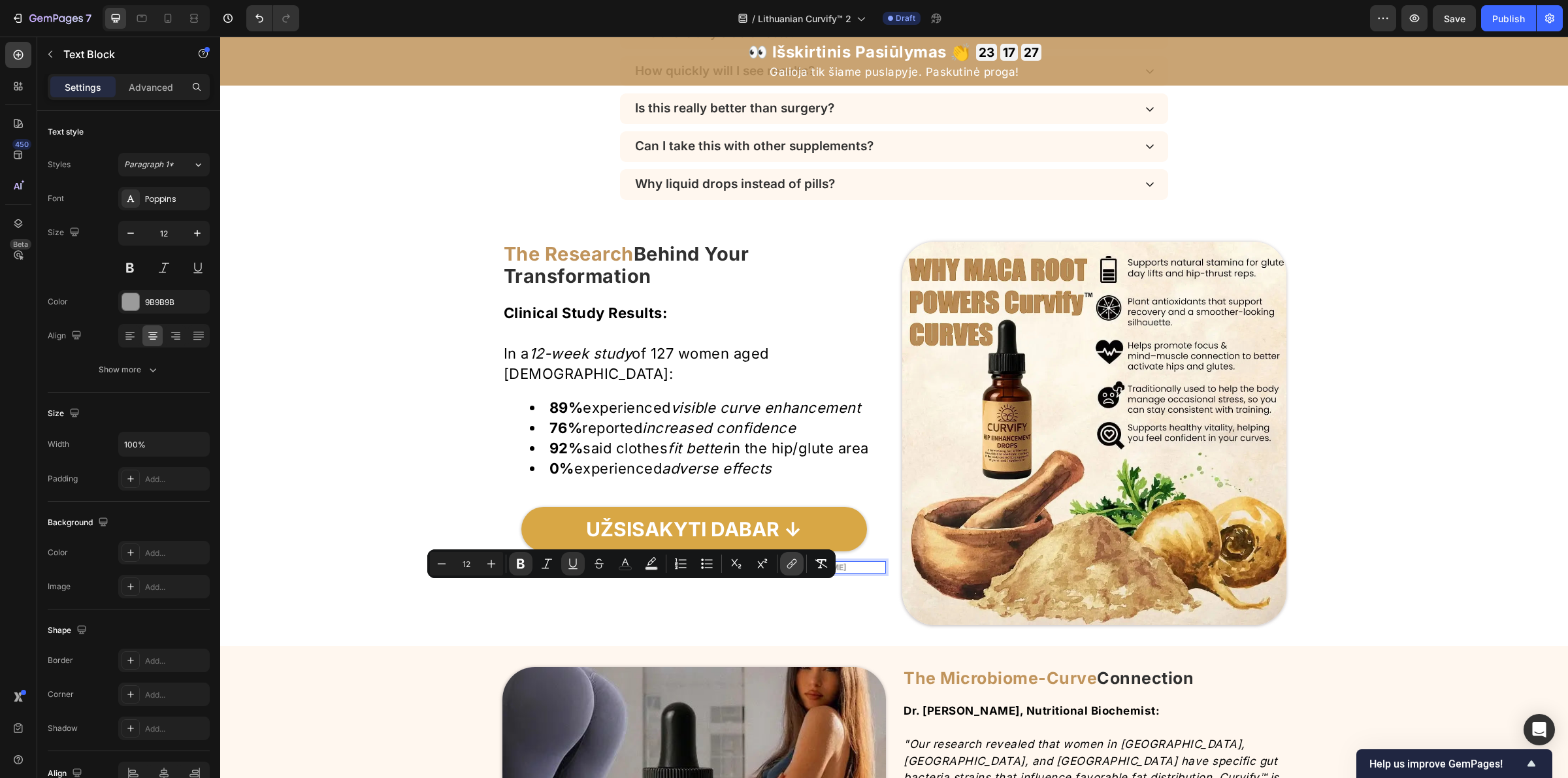
click at [791, 565] on icon "Editor contextual toolbar" at bounding box center [791, 563] width 13 height 13
type input "16"
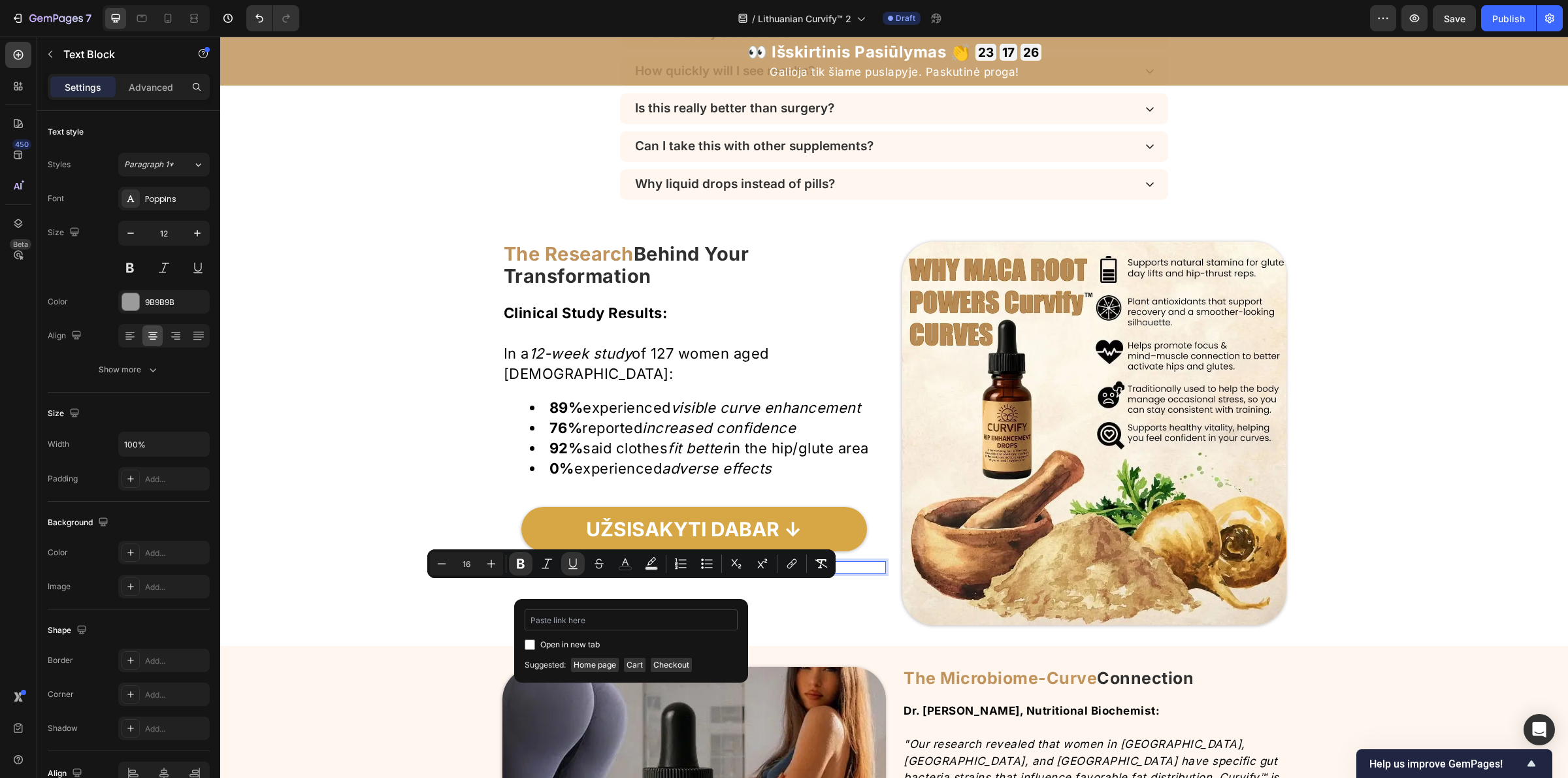
click at [615, 624] on input "Editor contextual toolbar" at bounding box center [631, 619] width 213 height 20
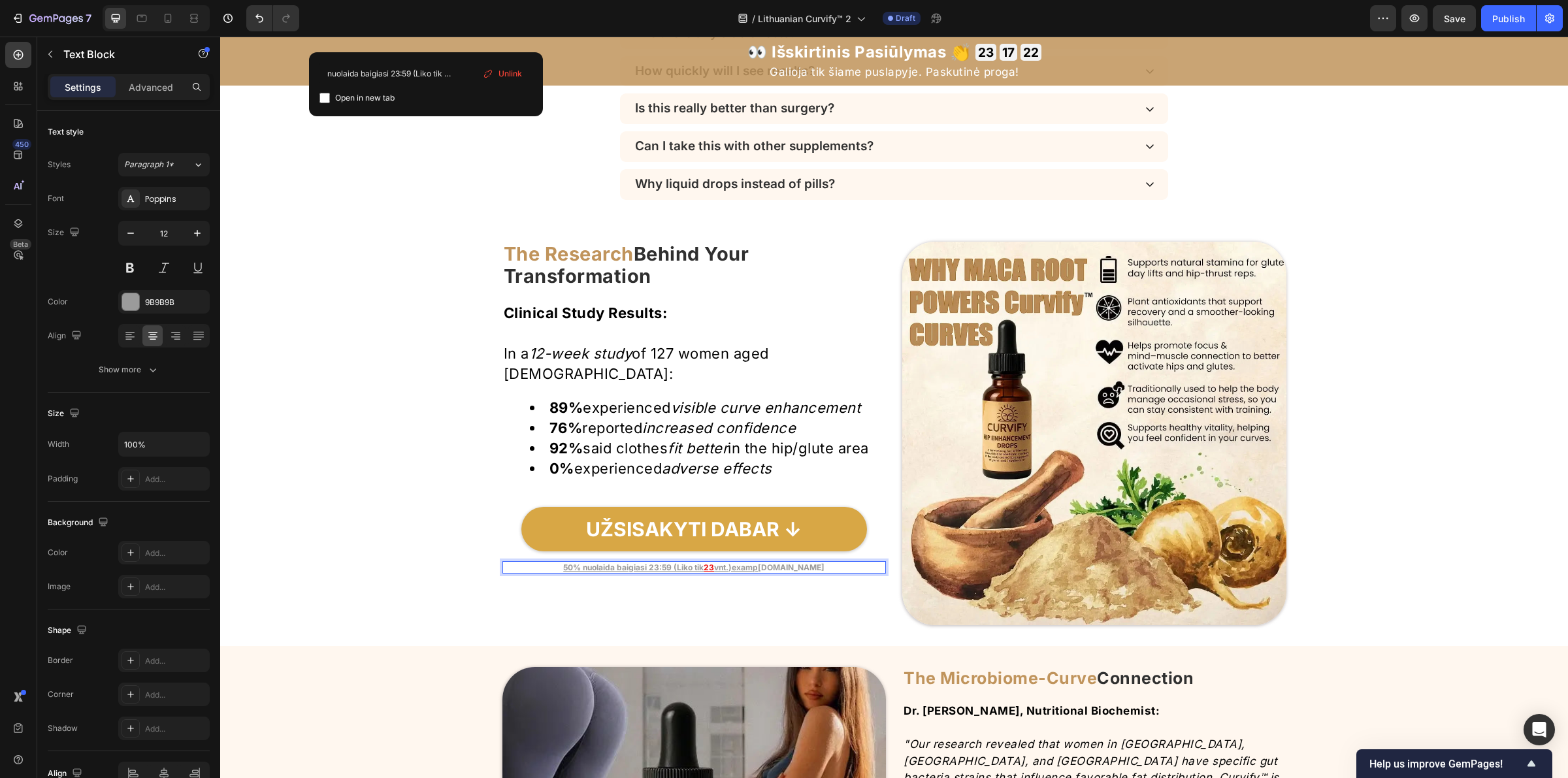
type input "50% nuolaida baigiasi 23:59 (Liko tik 23 vnt.)"
click at [510, 72] on span "Unlink" at bounding box center [510, 73] width 23 height 15
click at [825, 573] on strong "vnt.)examp le.comexample.com" at bounding box center [768, 568] width 110 height 10
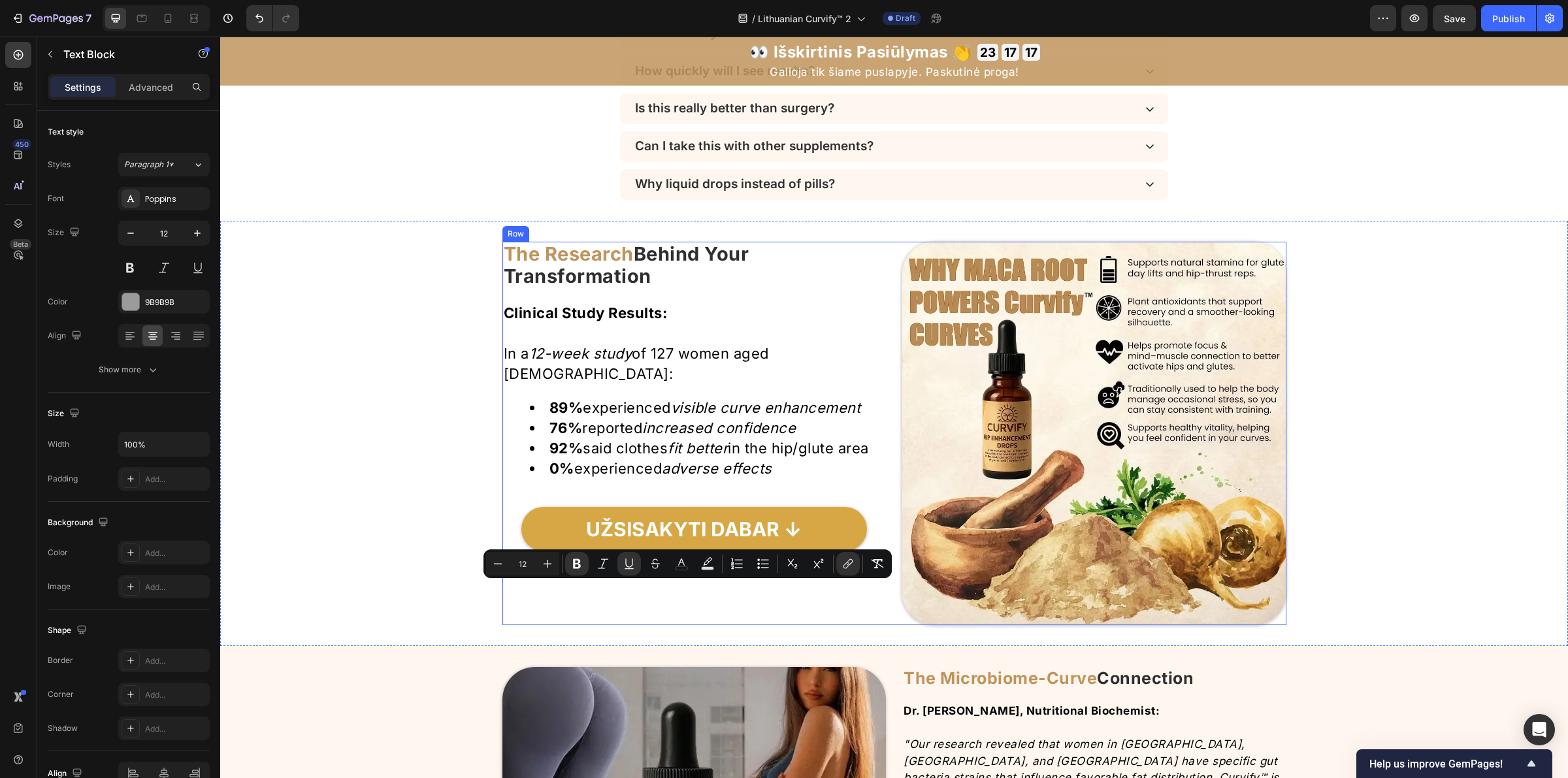
drag, startPoint x: 837, startPoint y: 588, endPoint x: 535, endPoint y: 601, distance: 302.3
click at [535, 601] on div "The Research Behind Your Transformation Heading Clinical Study Results: In a 12…" at bounding box center [694, 433] width 384 height 384
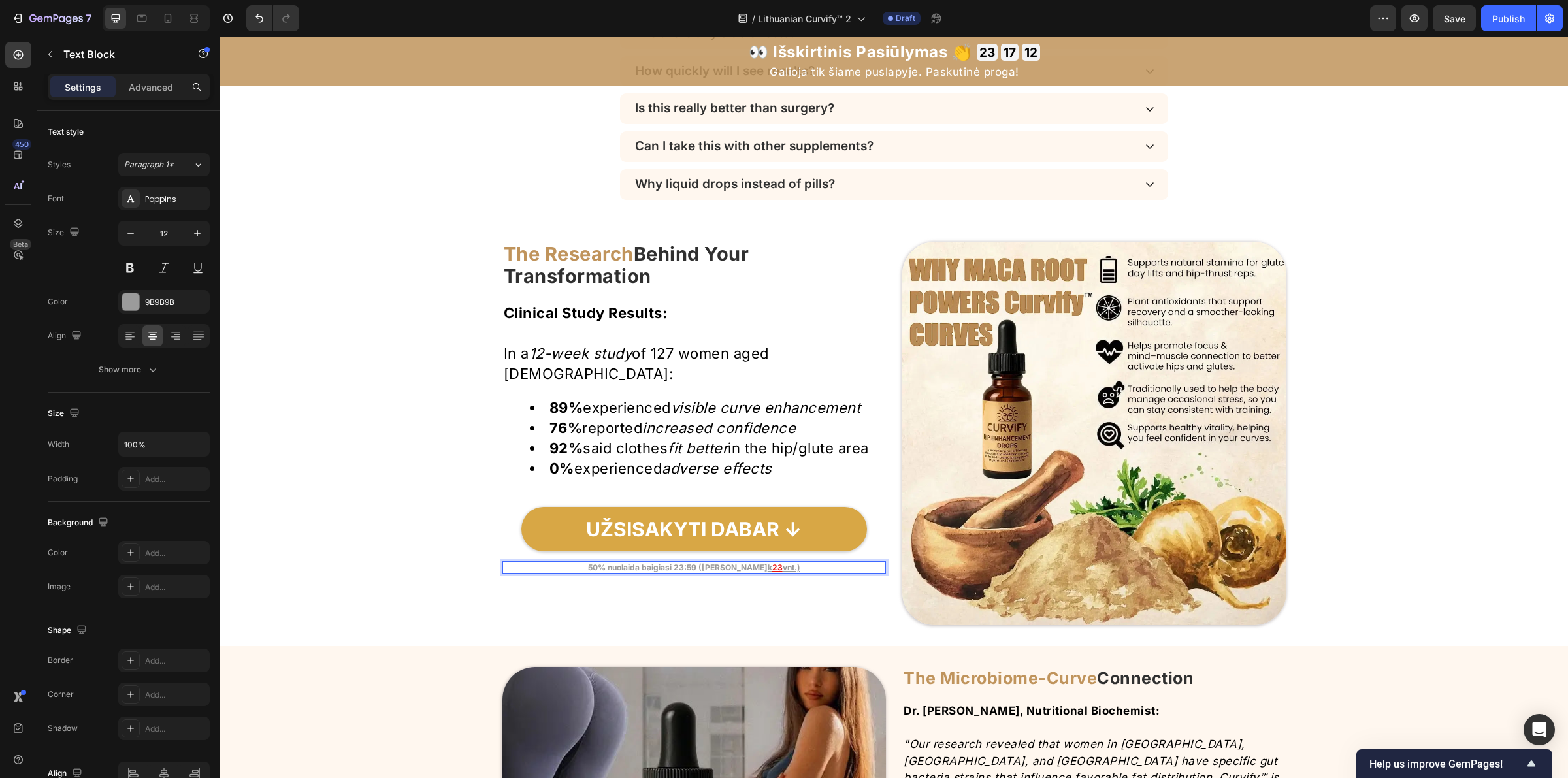
click at [781, 573] on p "50% nuolaida baigiasi 23:59 (Liko ti k 23 vnt.) ⁠⁠⁠⁠⁠⁠⁠" at bounding box center [694, 568] width 382 height 11
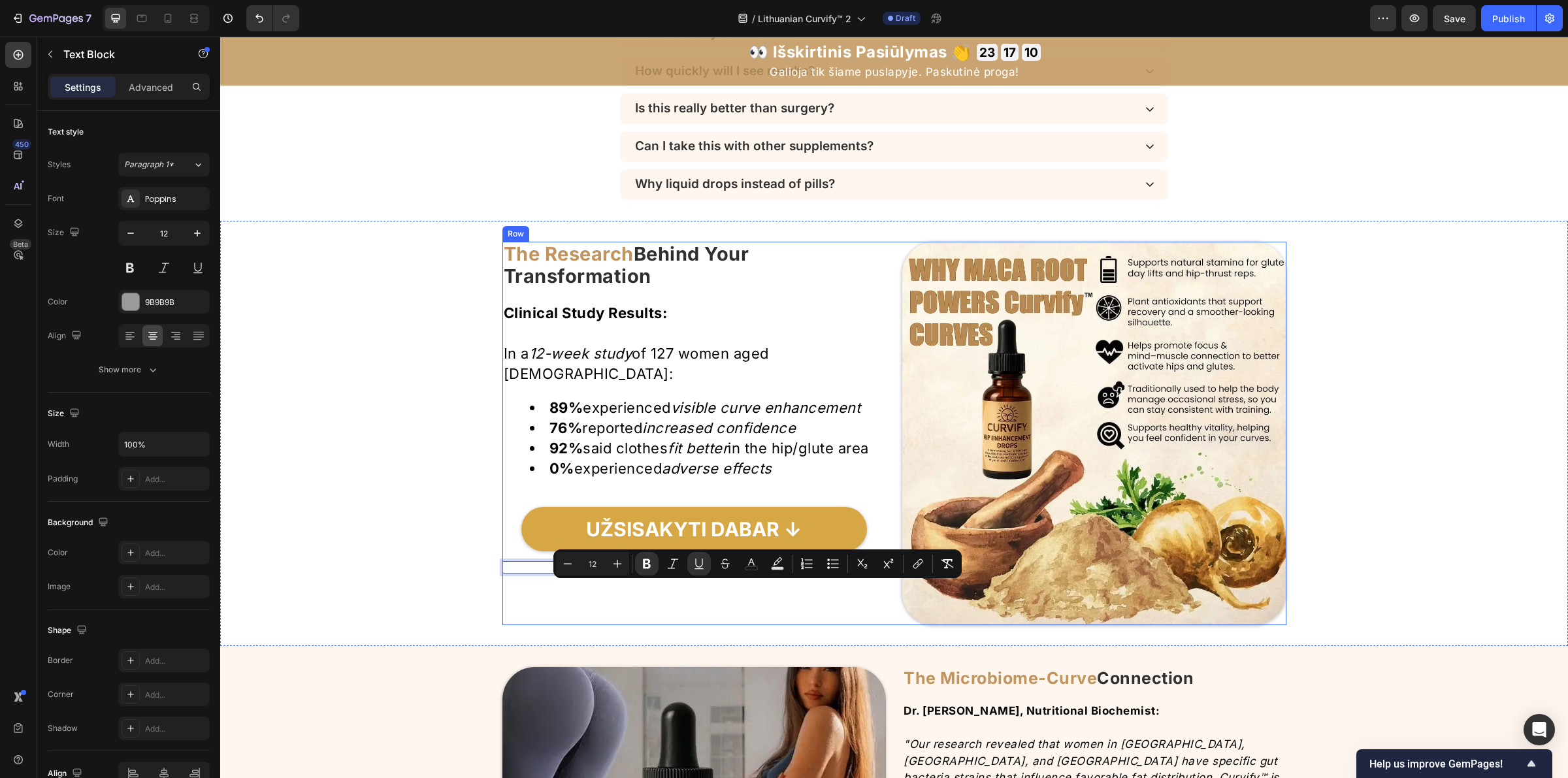
drag, startPoint x: 776, startPoint y: 592, endPoint x: 740, endPoint y: 598, distance: 36.5
click at [740, 598] on div "The Research Behind Your Transformation Heading Clinical Study Results: In a 12…" at bounding box center [694, 433] width 384 height 384
click at [699, 567] on icon "Editor contextual toolbar" at bounding box center [698, 563] width 13 height 13
click at [799, 573] on p "50% nuolaida baigiasi 23:59 (Liko tik 23 vnt.)" at bounding box center [694, 568] width 382 height 11
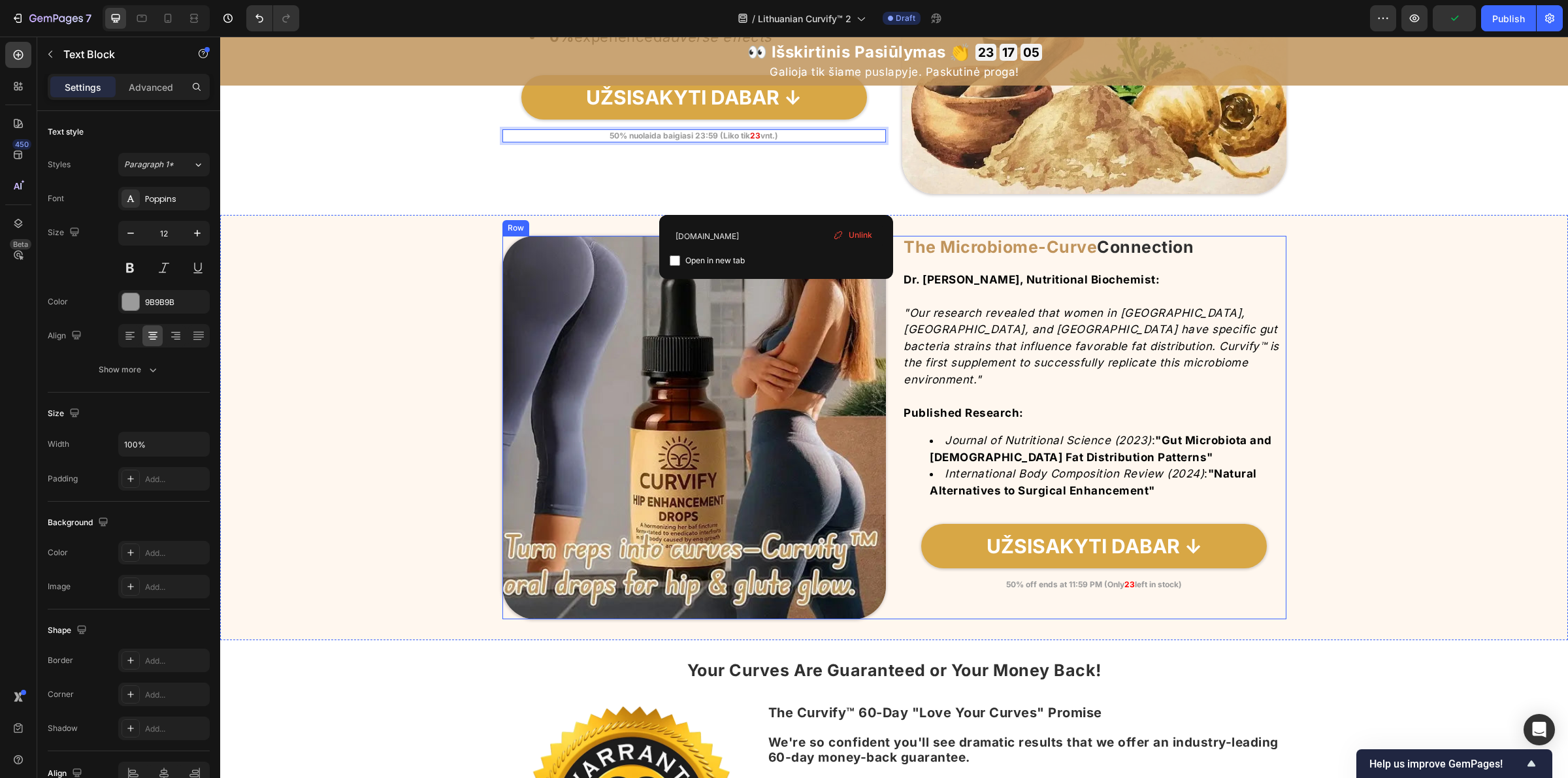
scroll to position [4712, 0]
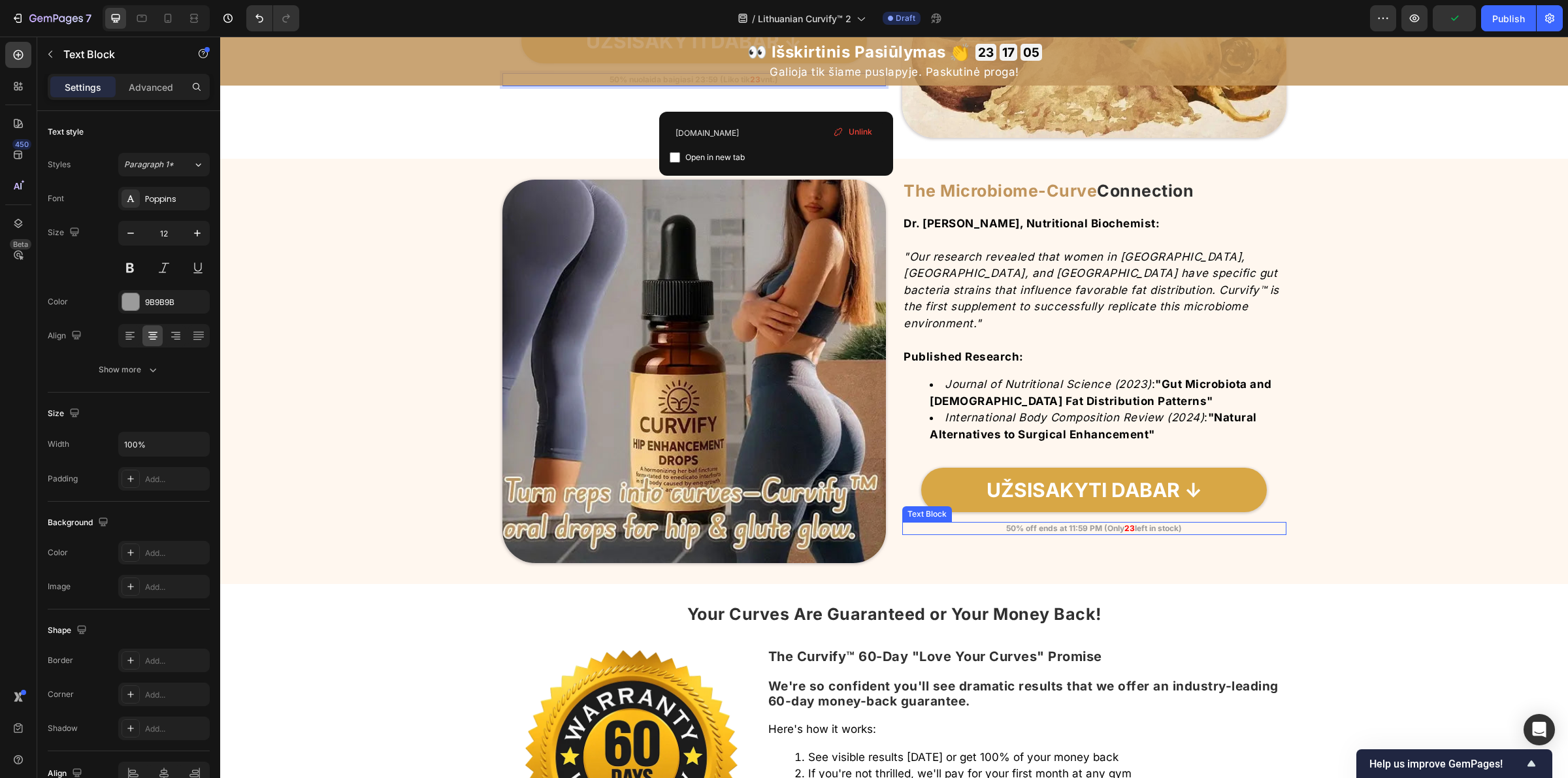
click at [1059, 523] on strong "50% off ends at 11:59 PM (Only" at bounding box center [1064, 528] width 118 height 10
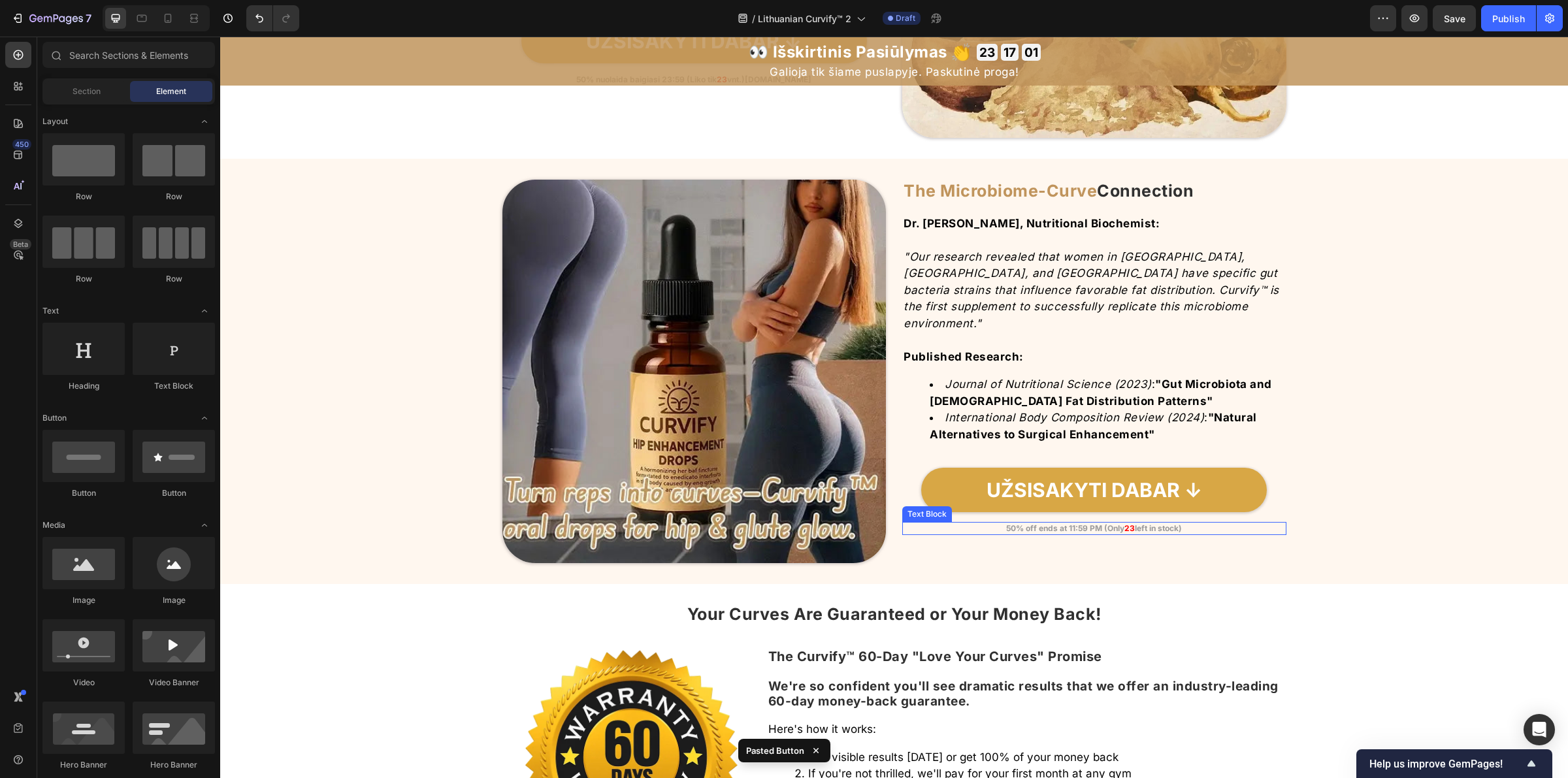
click at [1167, 523] on strong "left in stock)" at bounding box center [1158, 528] width 47 height 10
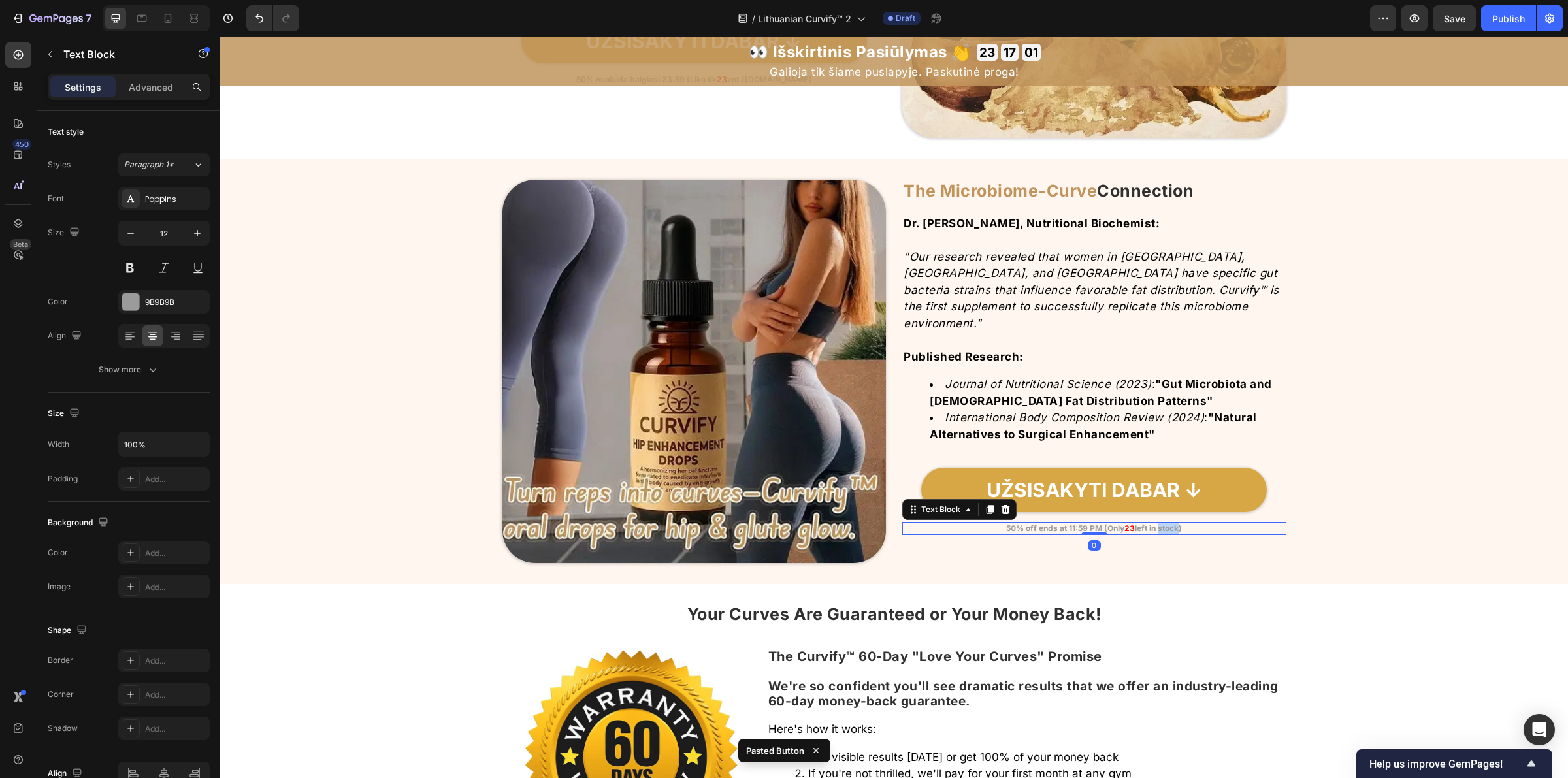
click at [1167, 523] on strong "left in stock)" at bounding box center [1158, 528] width 47 height 10
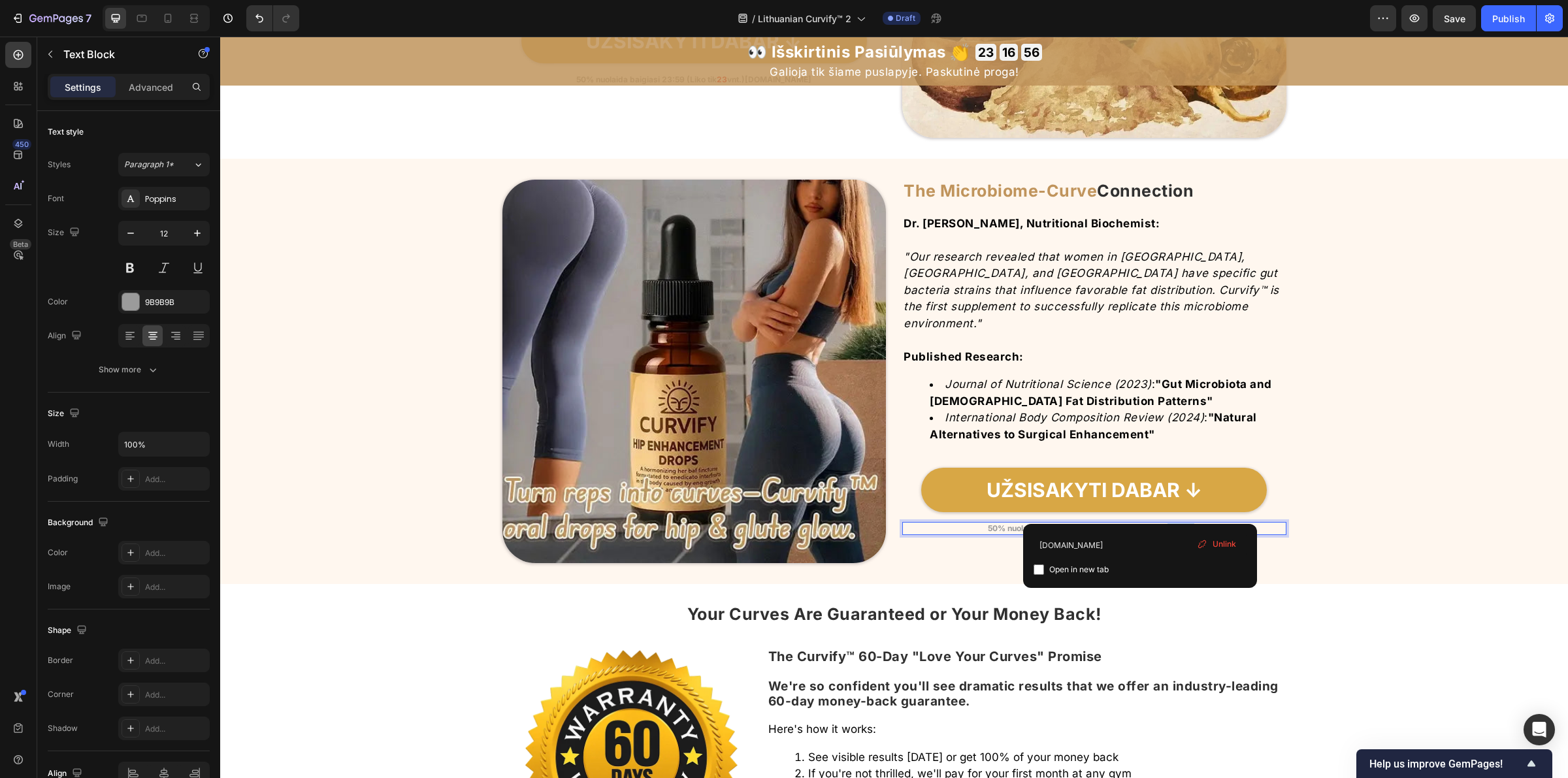
drag, startPoint x: 1139, startPoint y: 513, endPoint x: 1173, endPoint y: 509, distance: 34.2
click at [1170, 523] on link "50% nuolaida baigiasi 23:59 (Liko ti k 23 vnt.)" at bounding box center [1094, 528] width 212 height 10
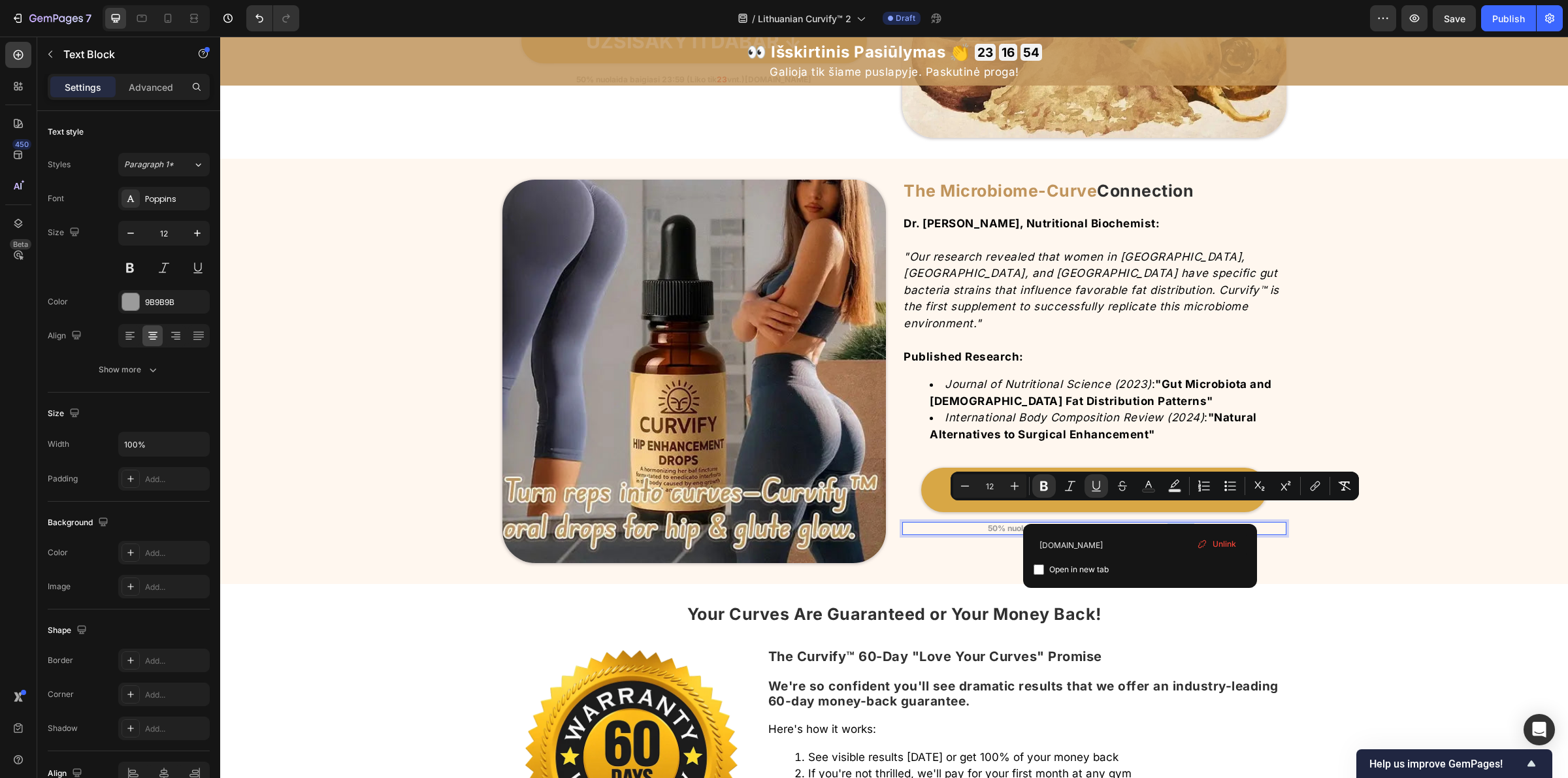
click at [1179, 523] on p "50% nuolaida baigiasi 23:59 (Liko ti k 23 vnt.)" at bounding box center [1095, 528] width 382 height 11
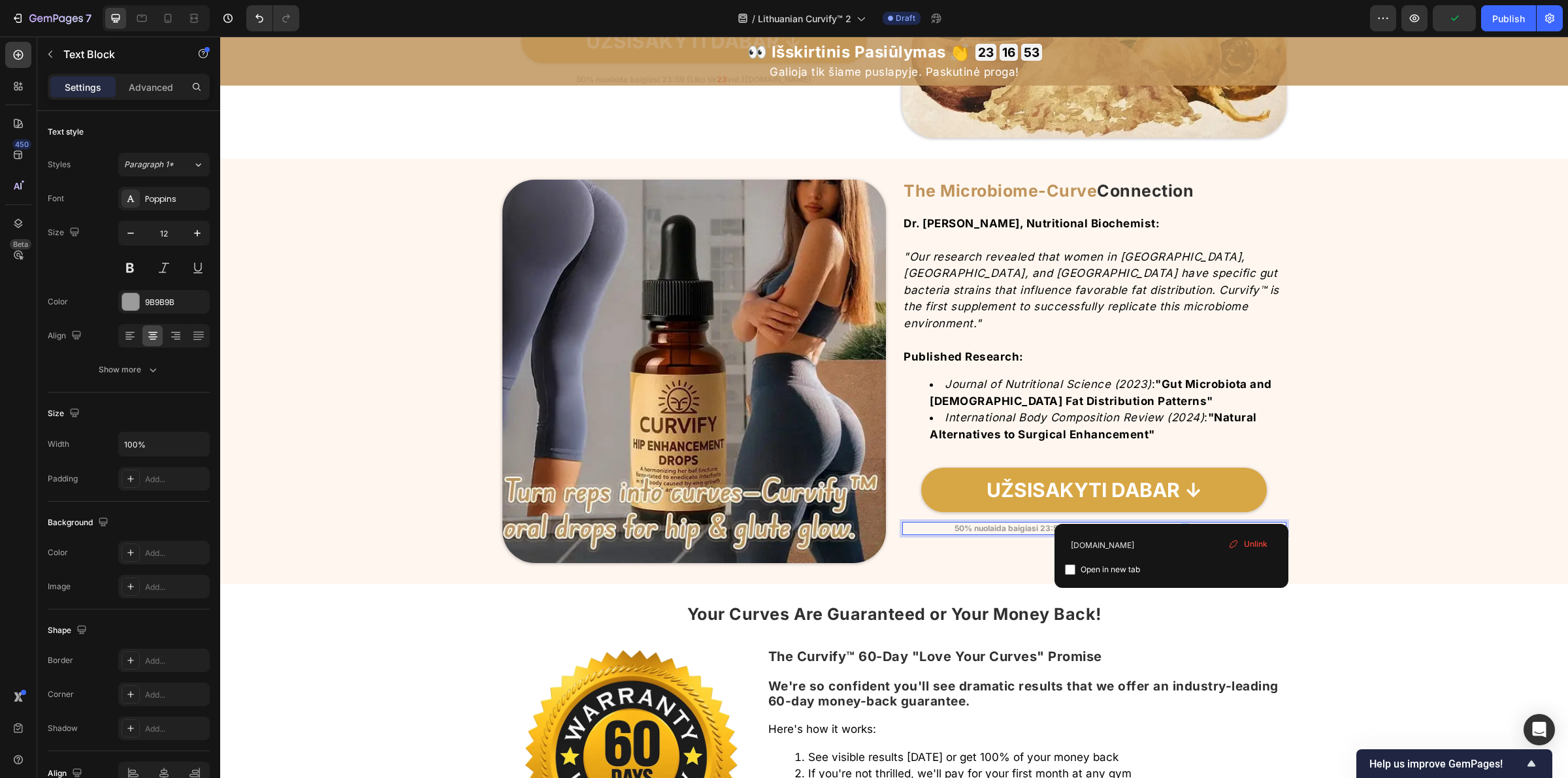
drag, startPoint x: 1174, startPoint y: 511, endPoint x: 1164, endPoint y: 511, distance: 10.0
click at [1135, 523] on u "k" at bounding box center [1137, 528] width 5 height 10
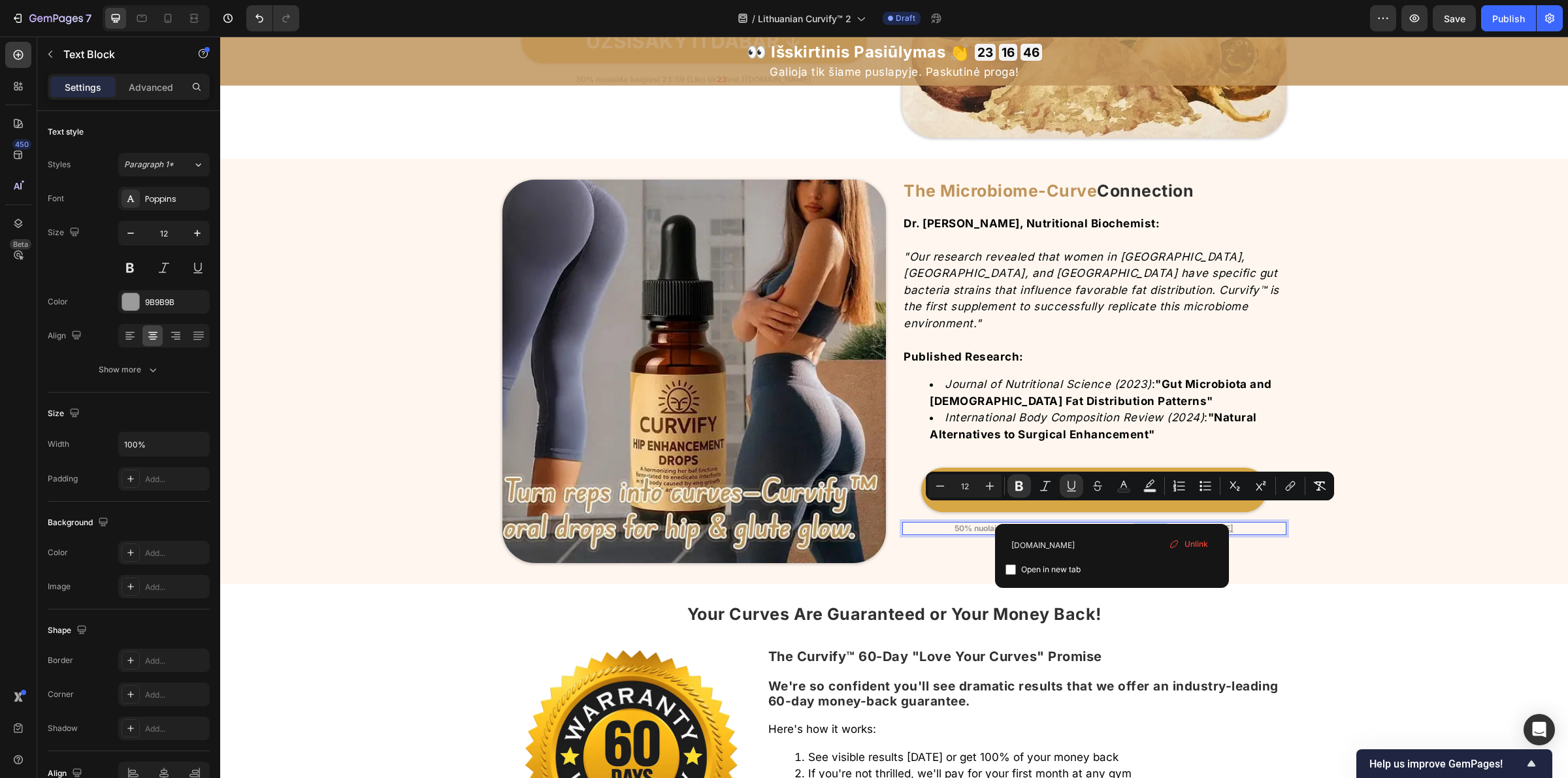
drag, startPoint x: 1112, startPoint y: 513, endPoint x: 1150, endPoint y: 517, distance: 38.2
click at [1150, 522] on div "50% nuolaida baigiasi 23:59 (Liko ti k 23 vnt.)example.com" at bounding box center [1094, 528] width 384 height 13
click at [1208, 523] on p "50% nuolaida baigiasi 23:59 (Liko ti k 23 vnt.)example.com" at bounding box center [1095, 528] width 382 height 11
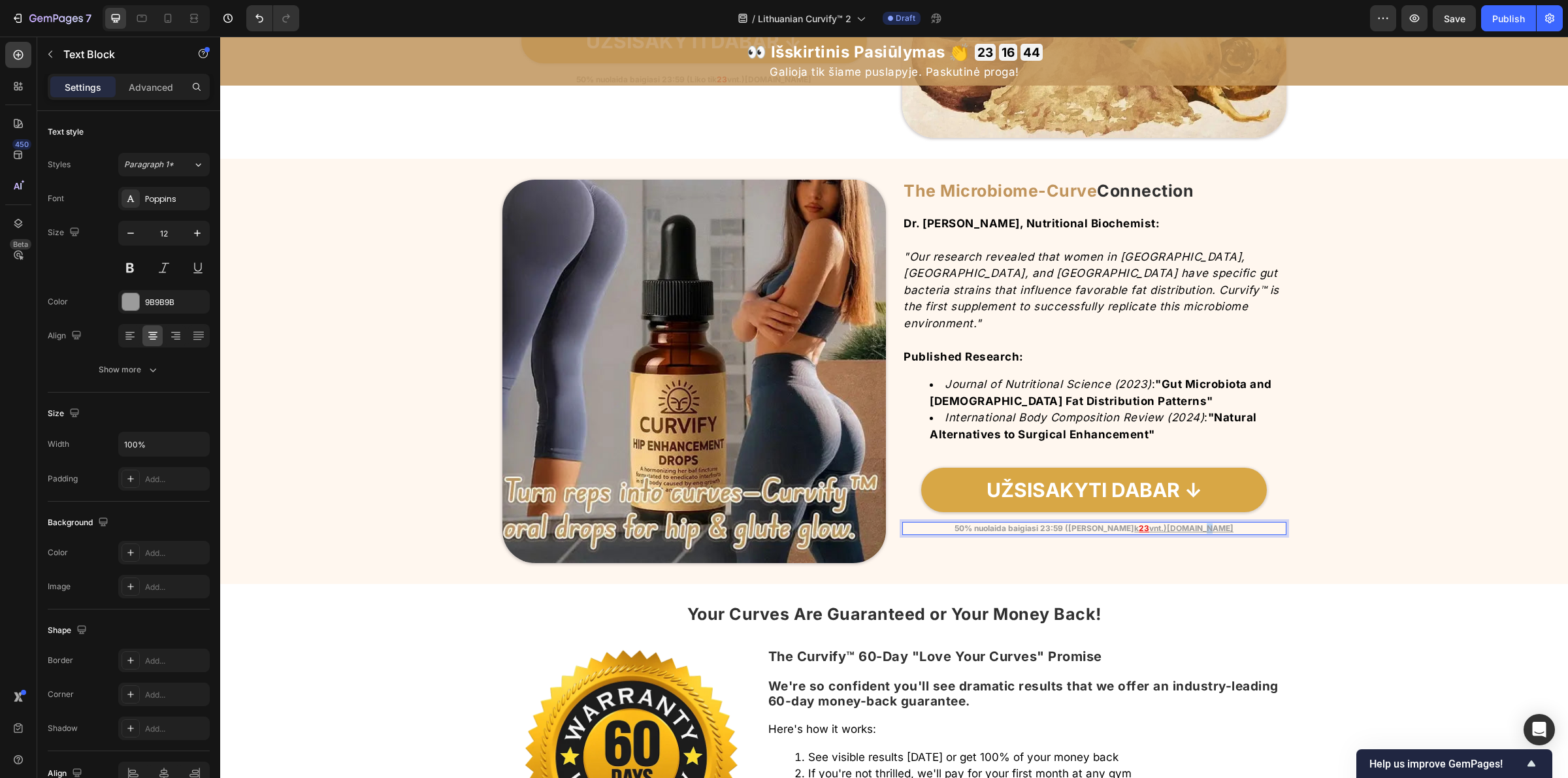
drag, startPoint x: 1208, startPoint y: 510, endPoint x: 1163, endPoint y: 514, distance: 45.2
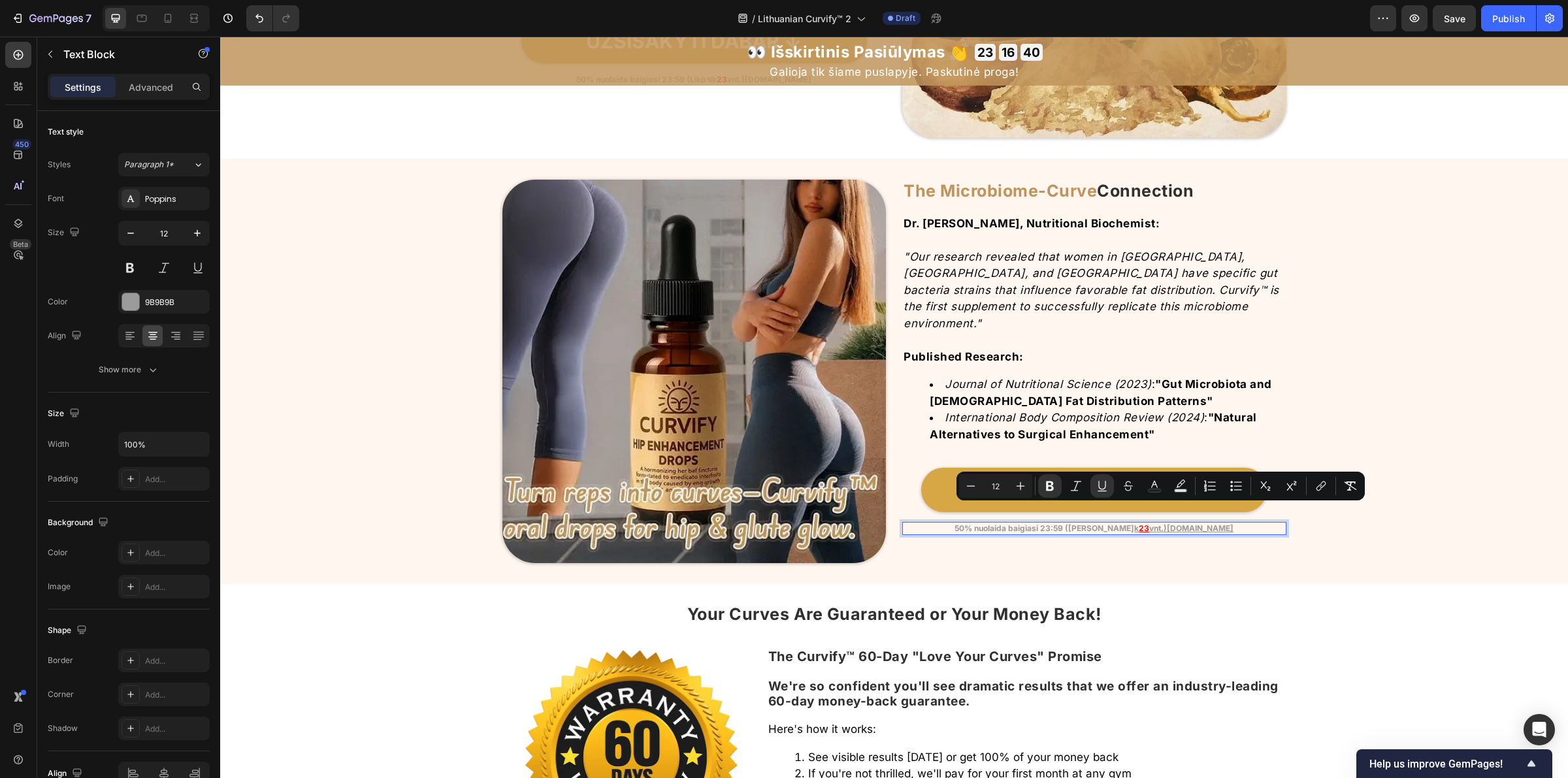
click at [1240, 523] on p "50% nuolaida baigiasi 23:59 (Liko ti k 23 vnt.)example.comexample.com" at bounding box center [1095, 528] width 382 height 11
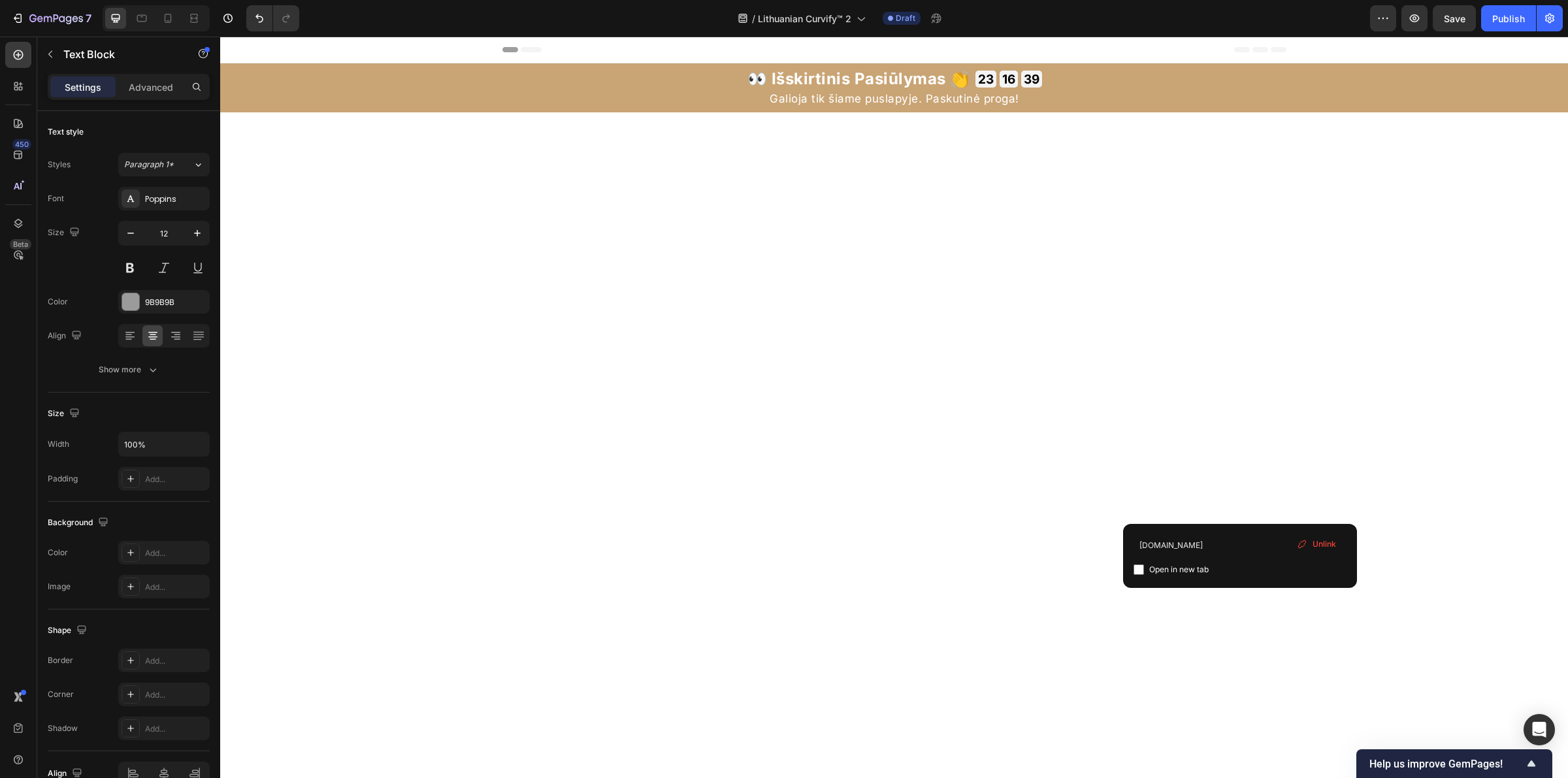
scroll to position [4712, 0]
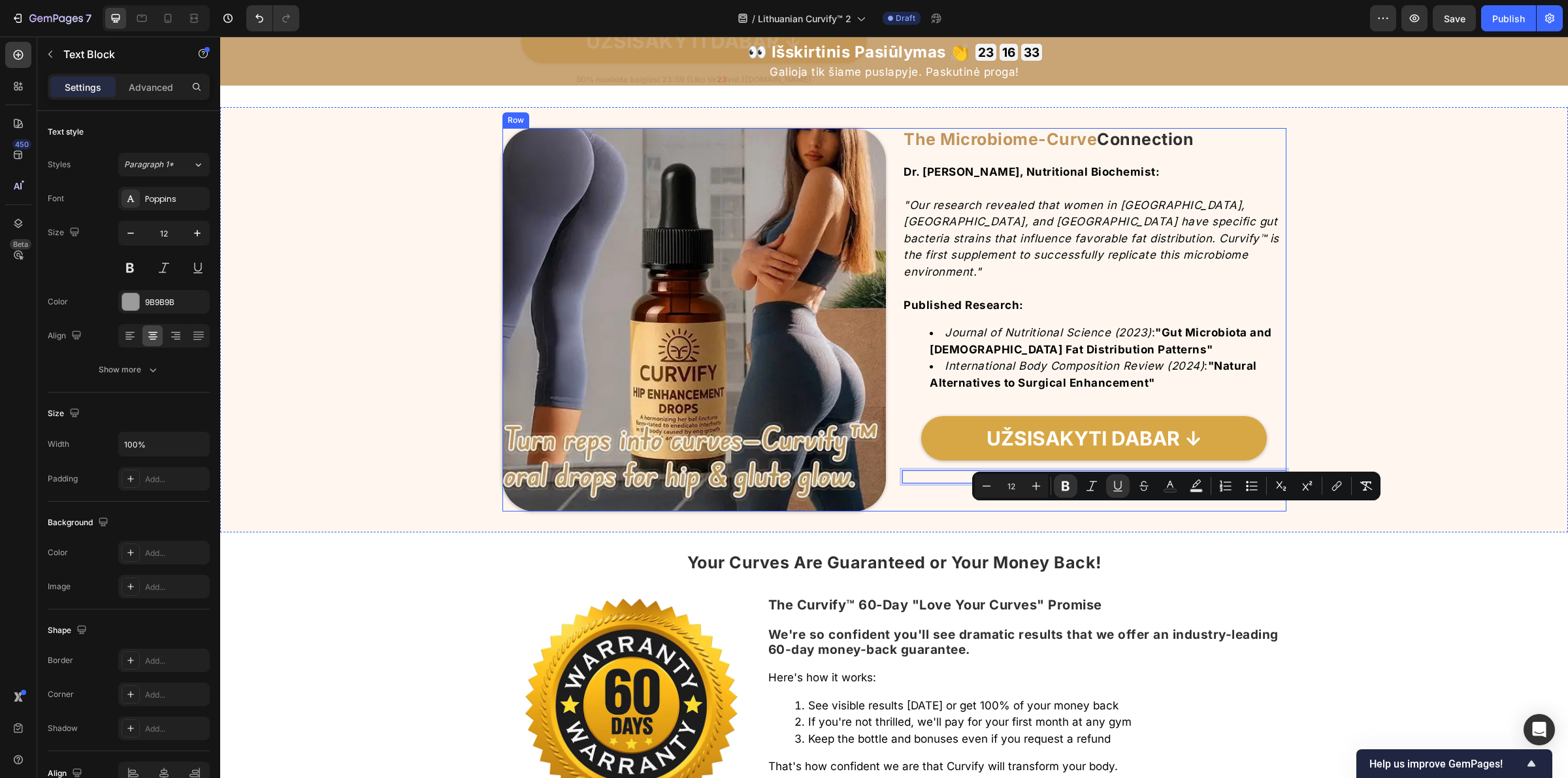
drag, startPoint x: 1190, startPoint y: 513, endPoint x: 1165, endPoint y: 521, distance: 26.2
click at [1165, 512] on div "The Microbiome-Curve Connection Heading Dr. Sarah Chen, Nutritional Biochemist:…" at bounding box center [1094, 319] width 384 height 384
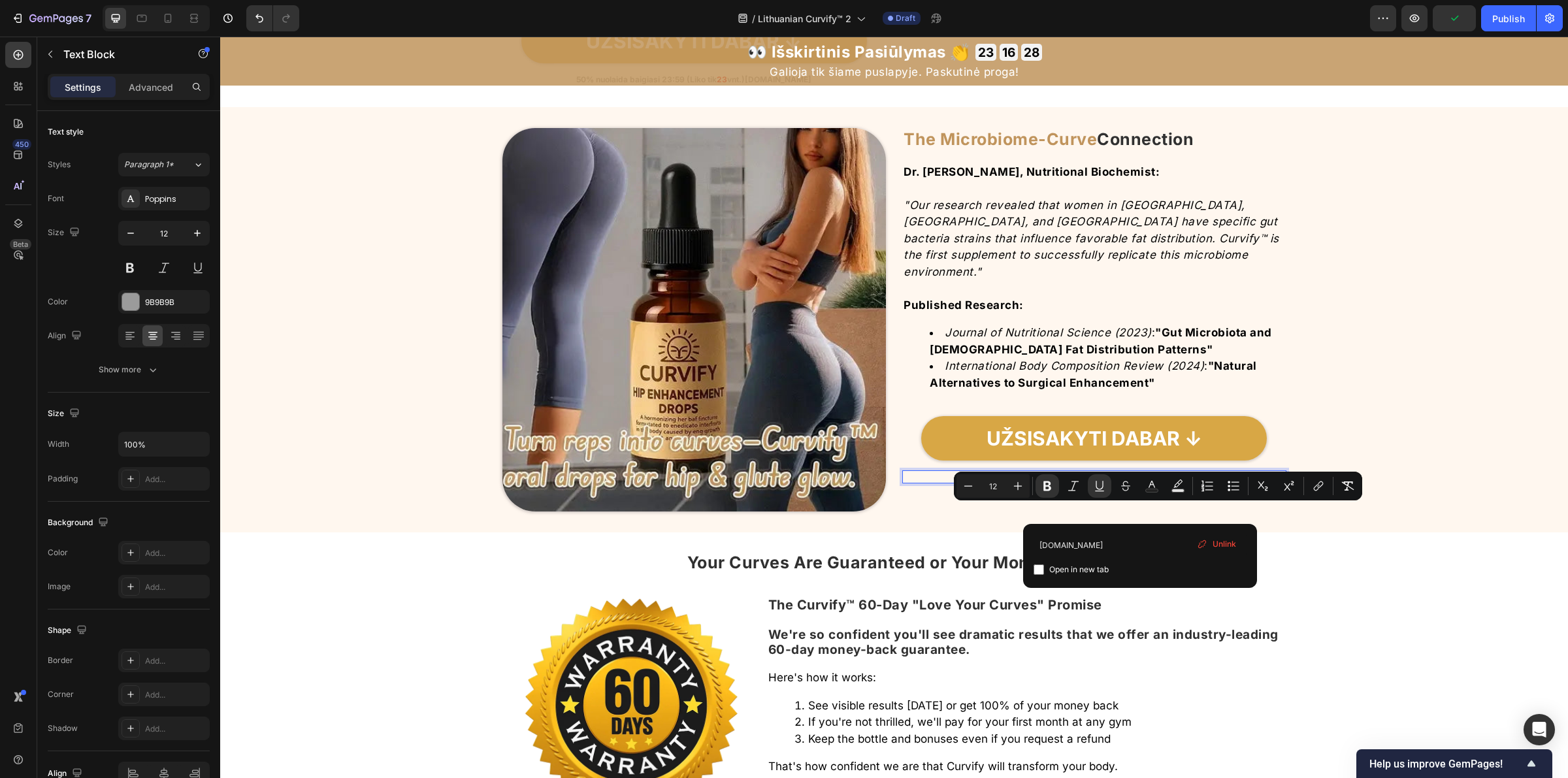
drag, startPoint x: 1139, startPoint y: 513, endPoint x: 1184, endPoint y: 513, distance: 45.0
click at [1184, 482] on p "50% nuolaida baigiasi 23:59 (Liko ti k 23 vnt.)" at bounding box center [1095, 476] width 382 height 11
click at [1100, 490] on icon "Editor contextual toolbar" at bounding box center [1099, 485] width 13 height 13
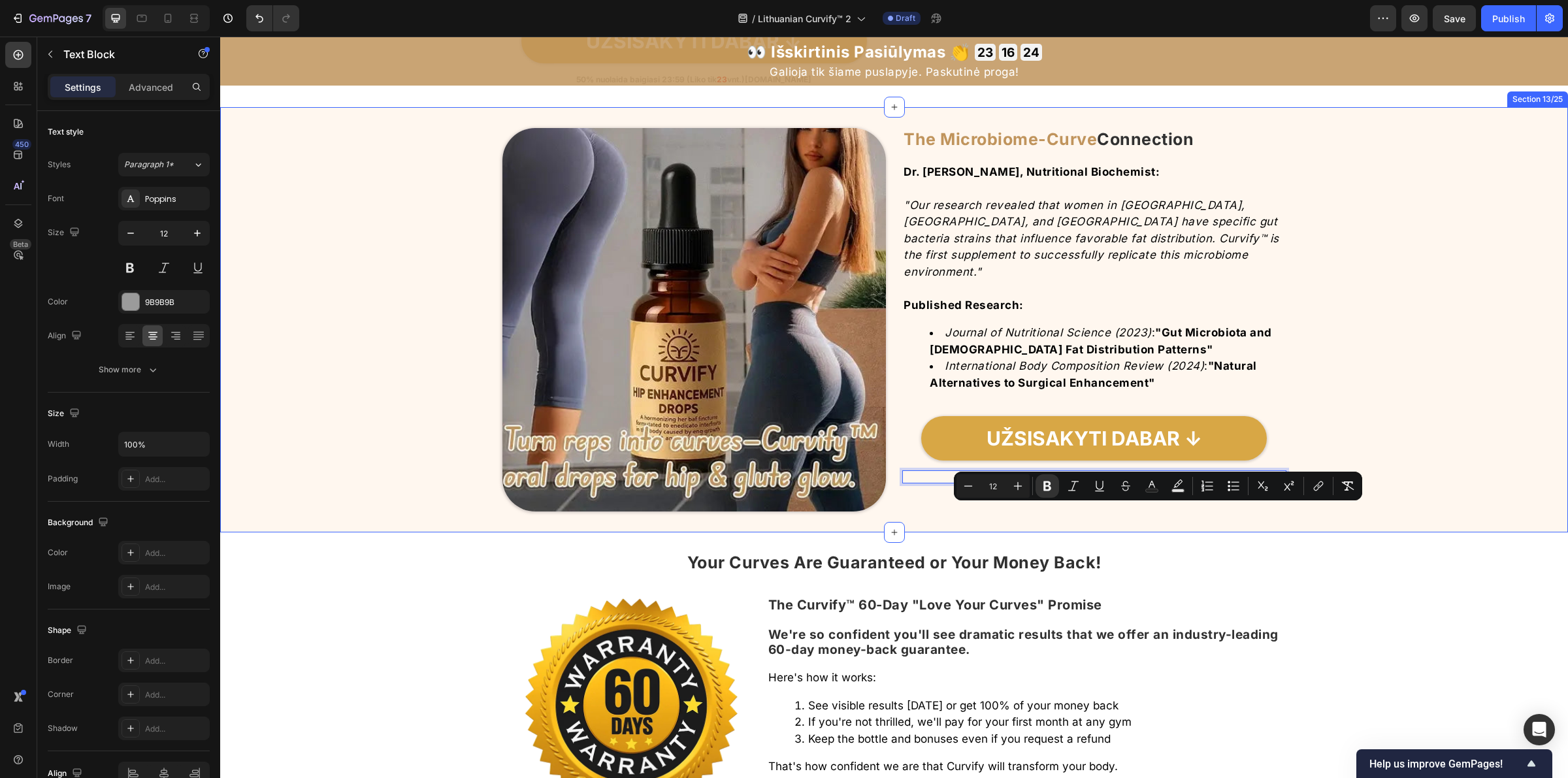
click at [1376, 396] on div "Image The Microbiome-Curve Connection Heading Dr. Sarah Chen, Nutritional Bioch…" at bounding box center [894, 319] width 1348 height 384
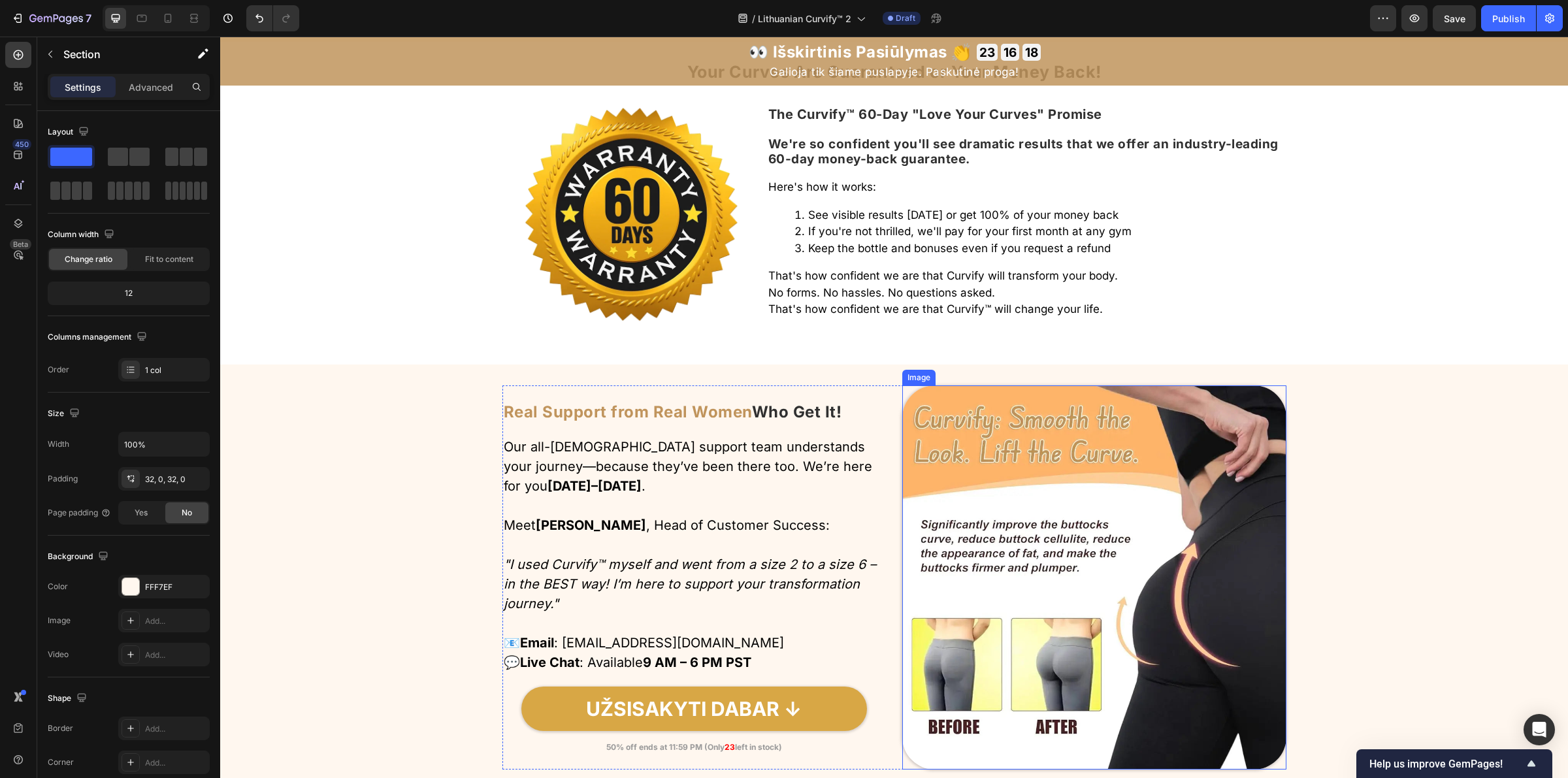
scroll to position [5446, 0]
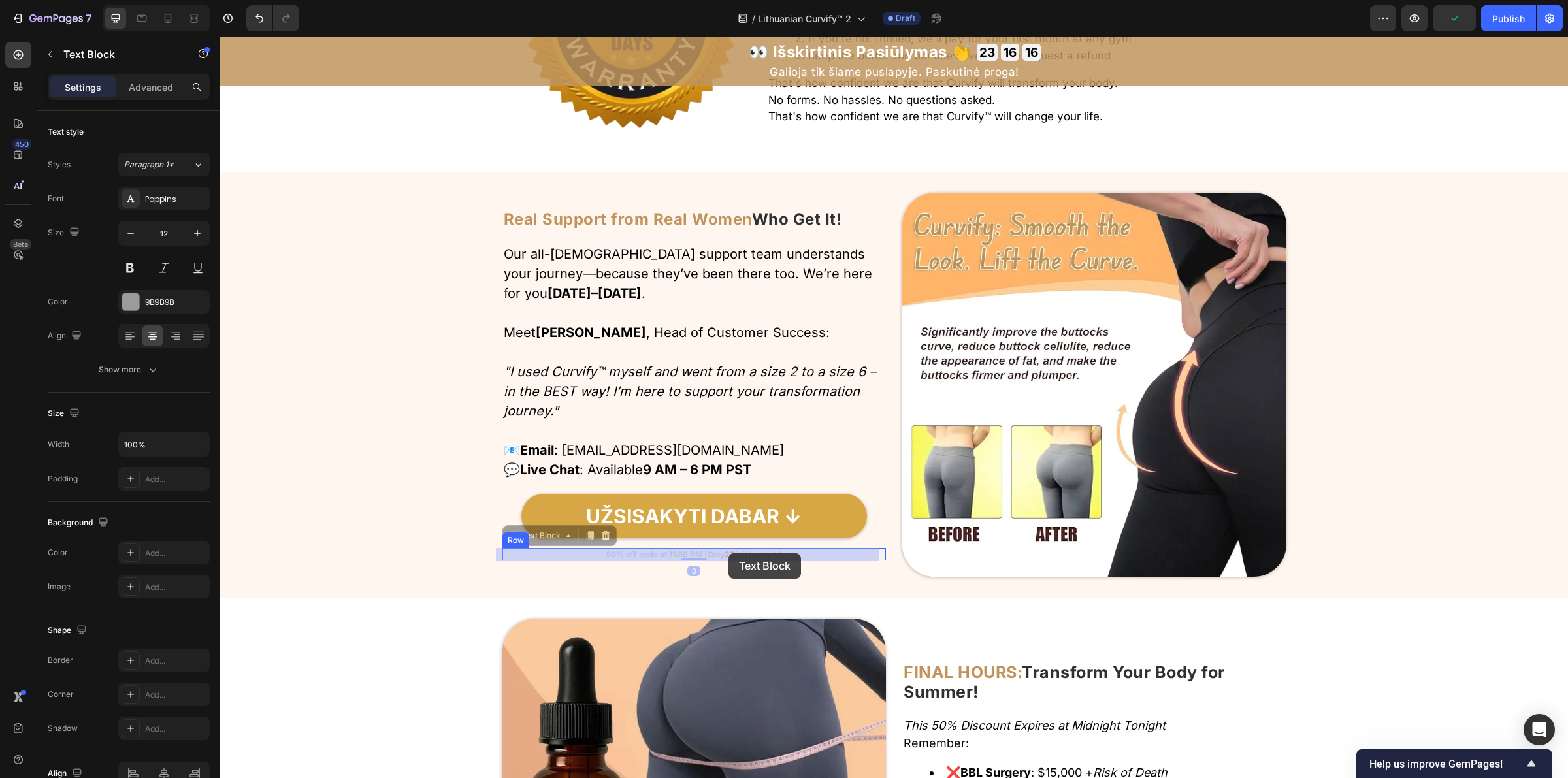
drag, startPoint x: 595, startPoint y: 556, endPoint x: 726, endPoint y: 553, distance: 131.0
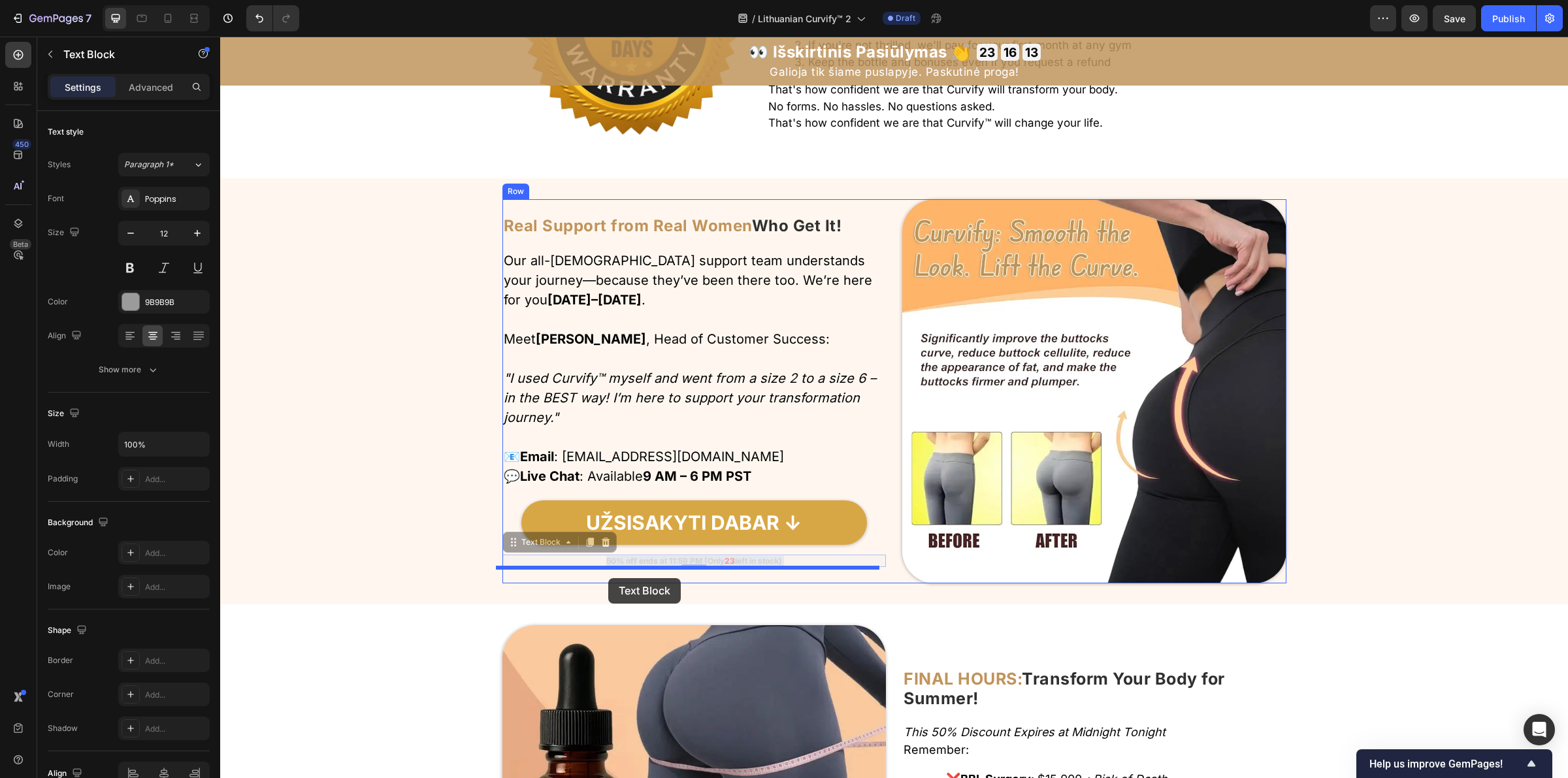
drag, startPoint x: 784, startPoint y: 553, endPoint x: 610, endPoint y: 578, distance: 175.8
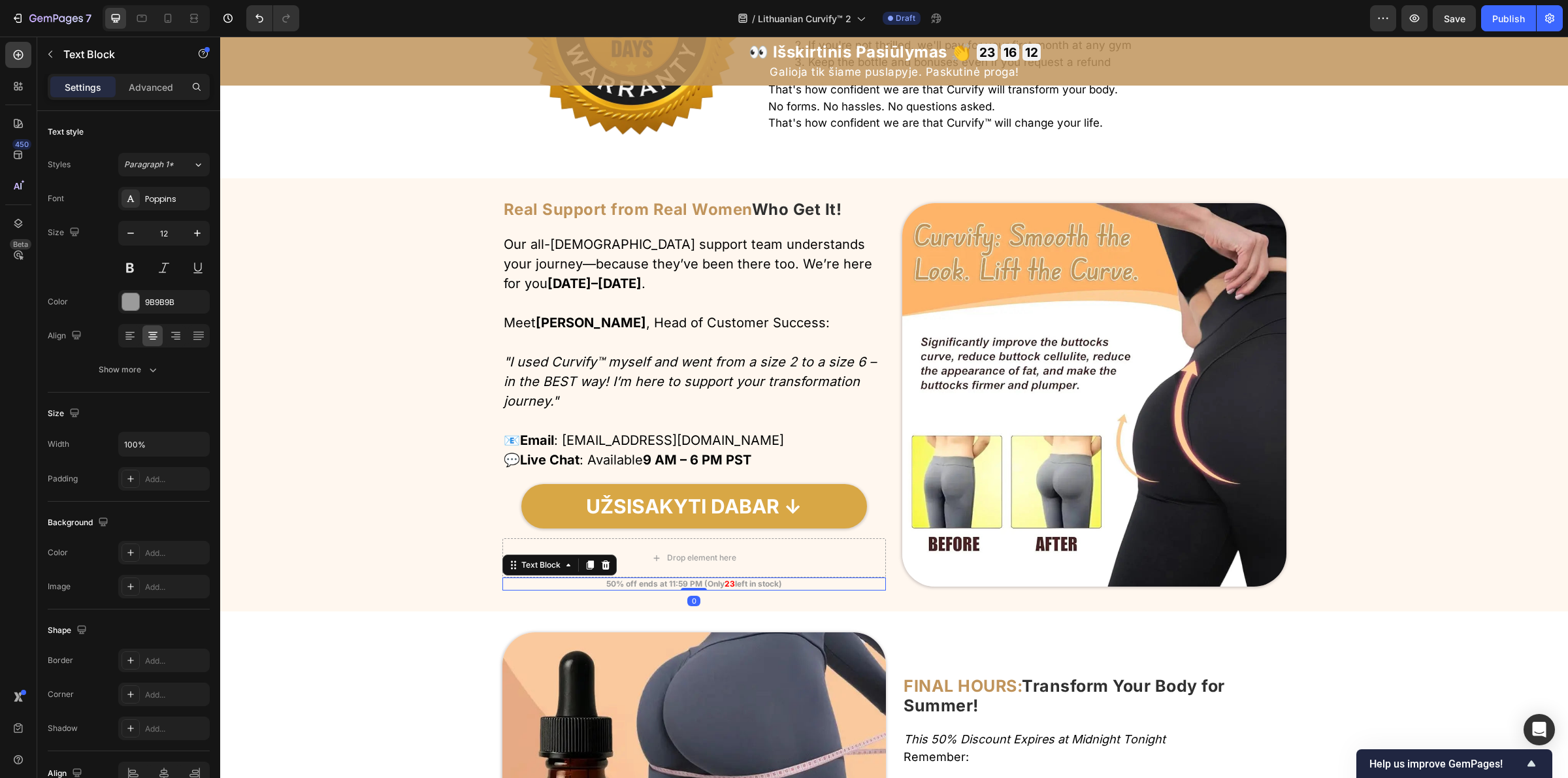
click at [596, 585] on p "50% off ends at 11:59 PM (Only 23 left in stock)" at bounding box center [694, 583] width 382 height 11
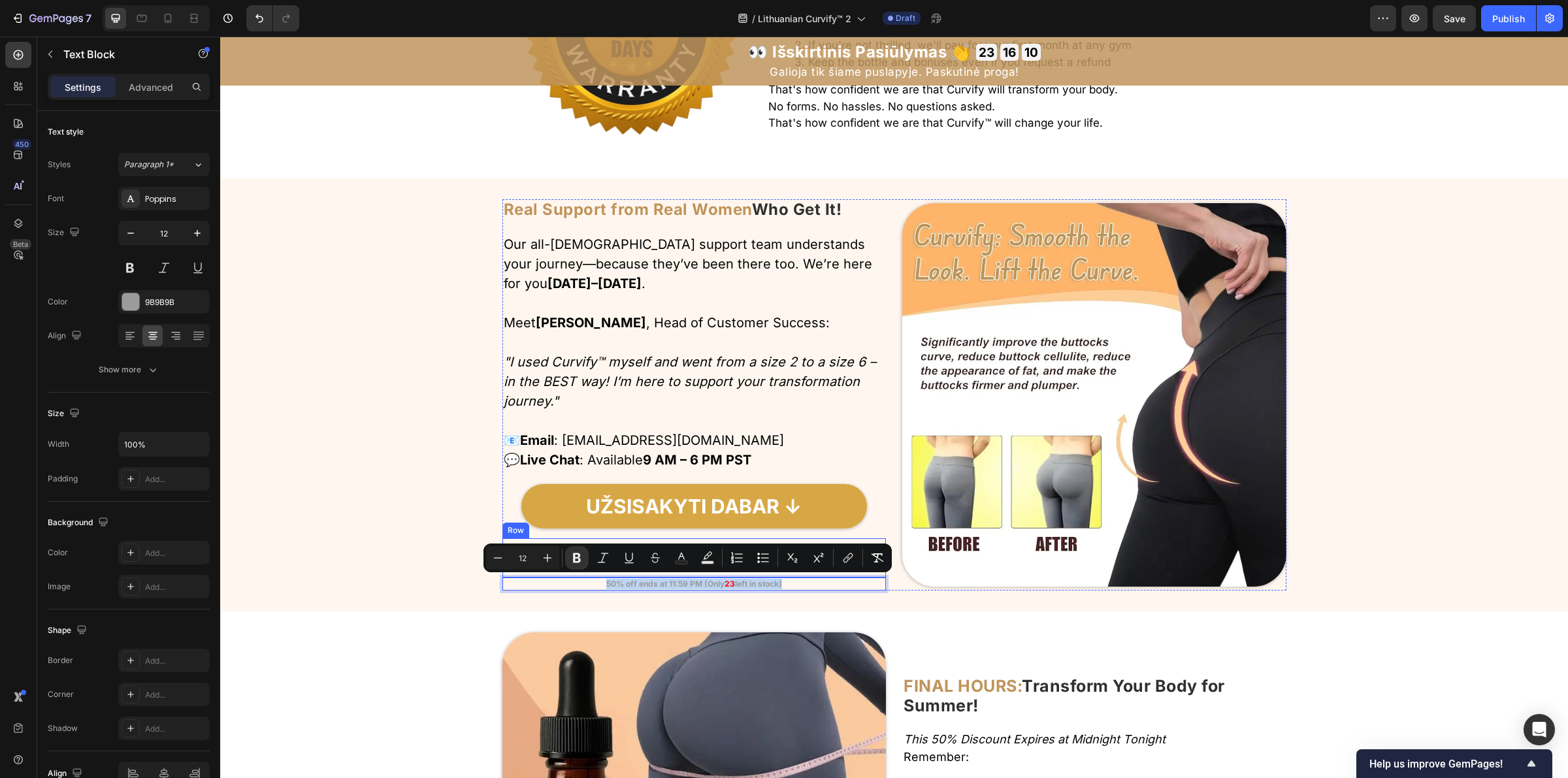
drag, startPoint x: 592, startPoint y: 584, endPoint x: 784, endPoint y: 580, distance: 192.0
click at [782, 575] on div "Real Support from Real Women Who Get It! Heading Row Our all-female support tea…" at bounding box center [694, 394] width 384 height 390
click at [786, 583] on p "50% off ends at 11:59 PM (Only 23 left in stock)" at bounding box center [694, 583] width 382 height 11
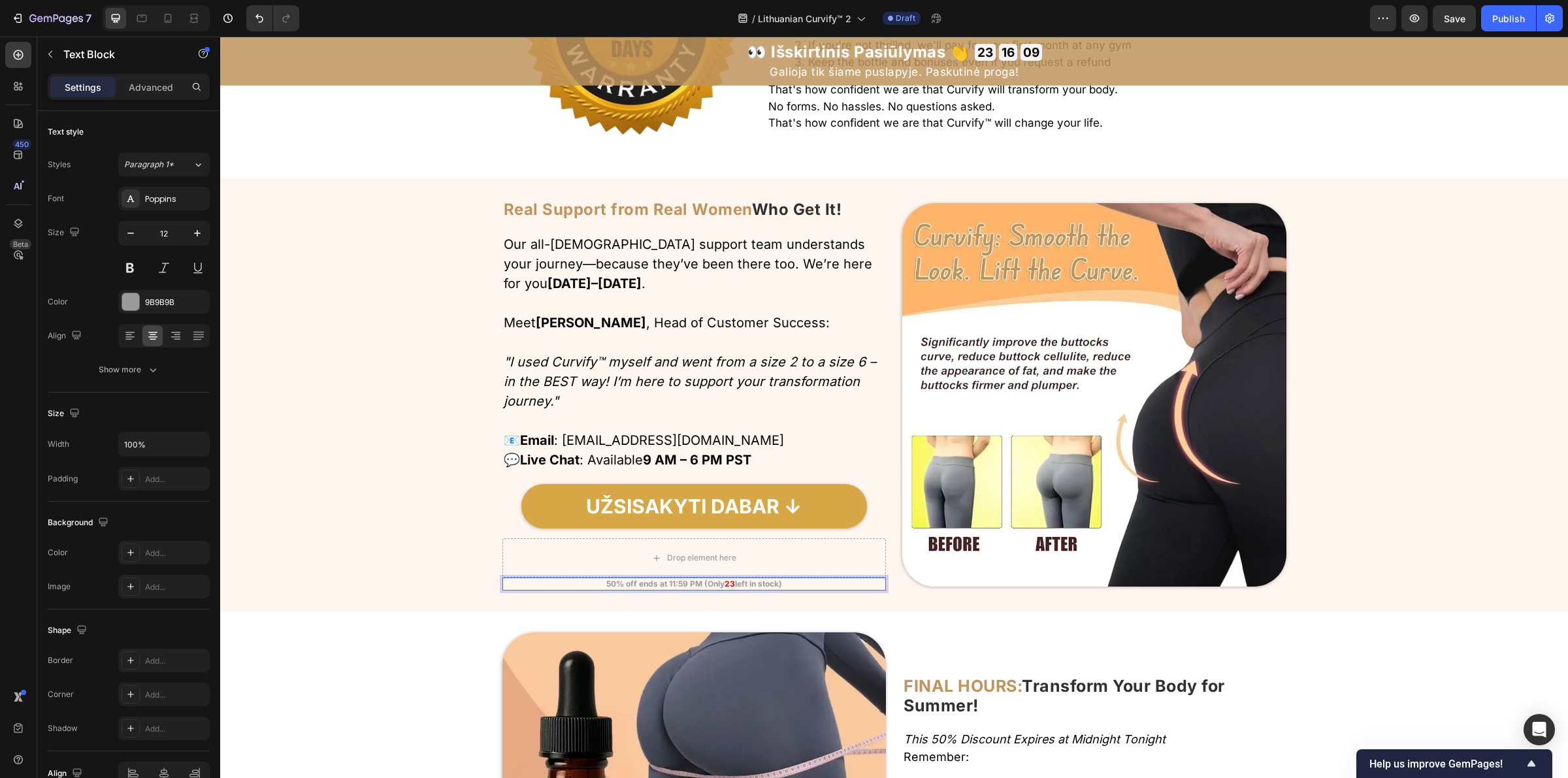
click at [784, 585] on p "50% off ends at 11:59 PM (Only 23 left in stock)" at bounding box center [694, 583] width 382 height 11
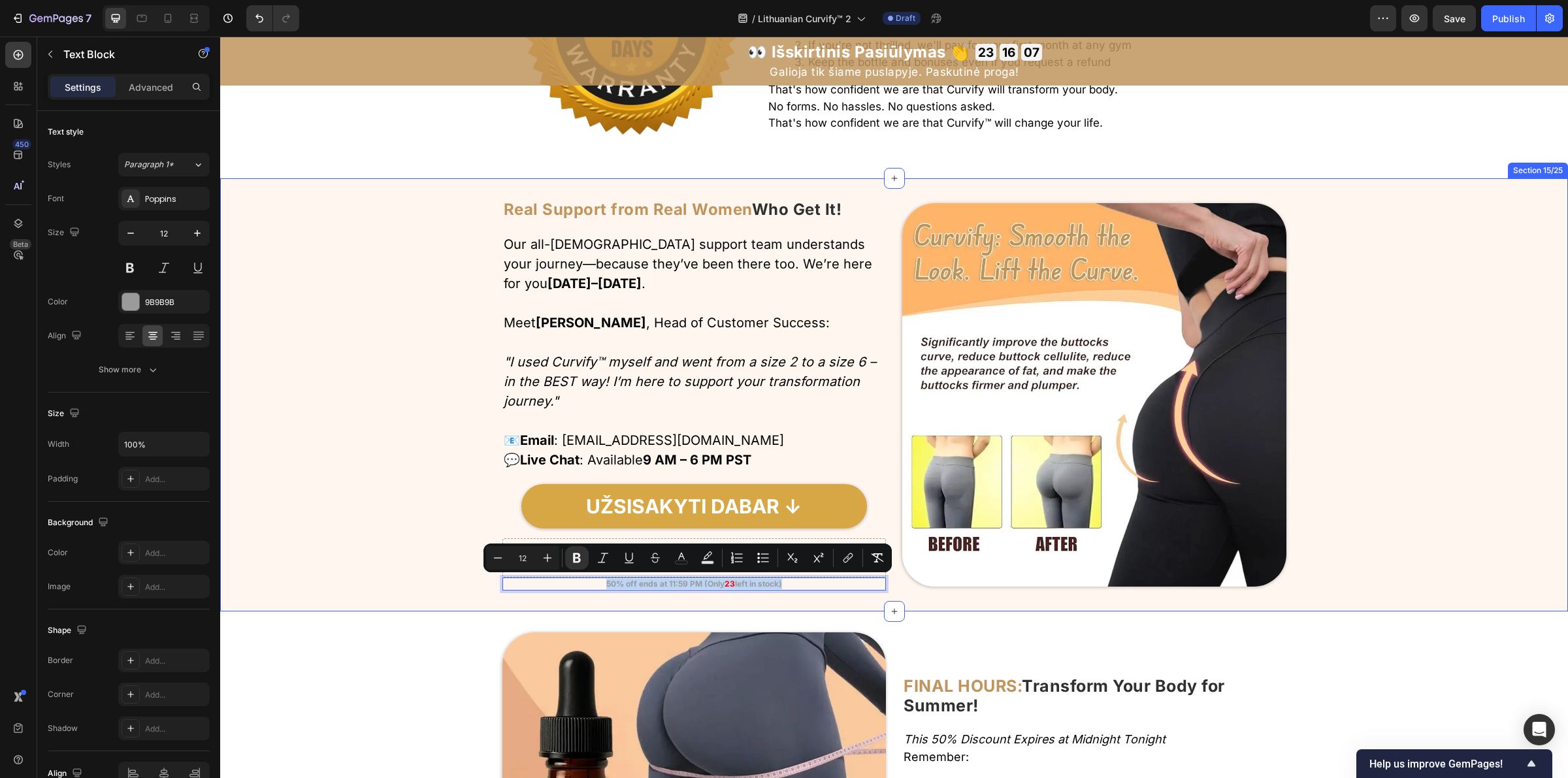
drag, startPoint x: 777, startPoint y: 585, endPoint x: 593, endPoint y: 610, distance: 185.7
click at [592, 610] on div "Image Real Support from Real Women Who Get It! Heading Row Our all-female suppo…" at bounding box center [894, 394] width 1348 height 432
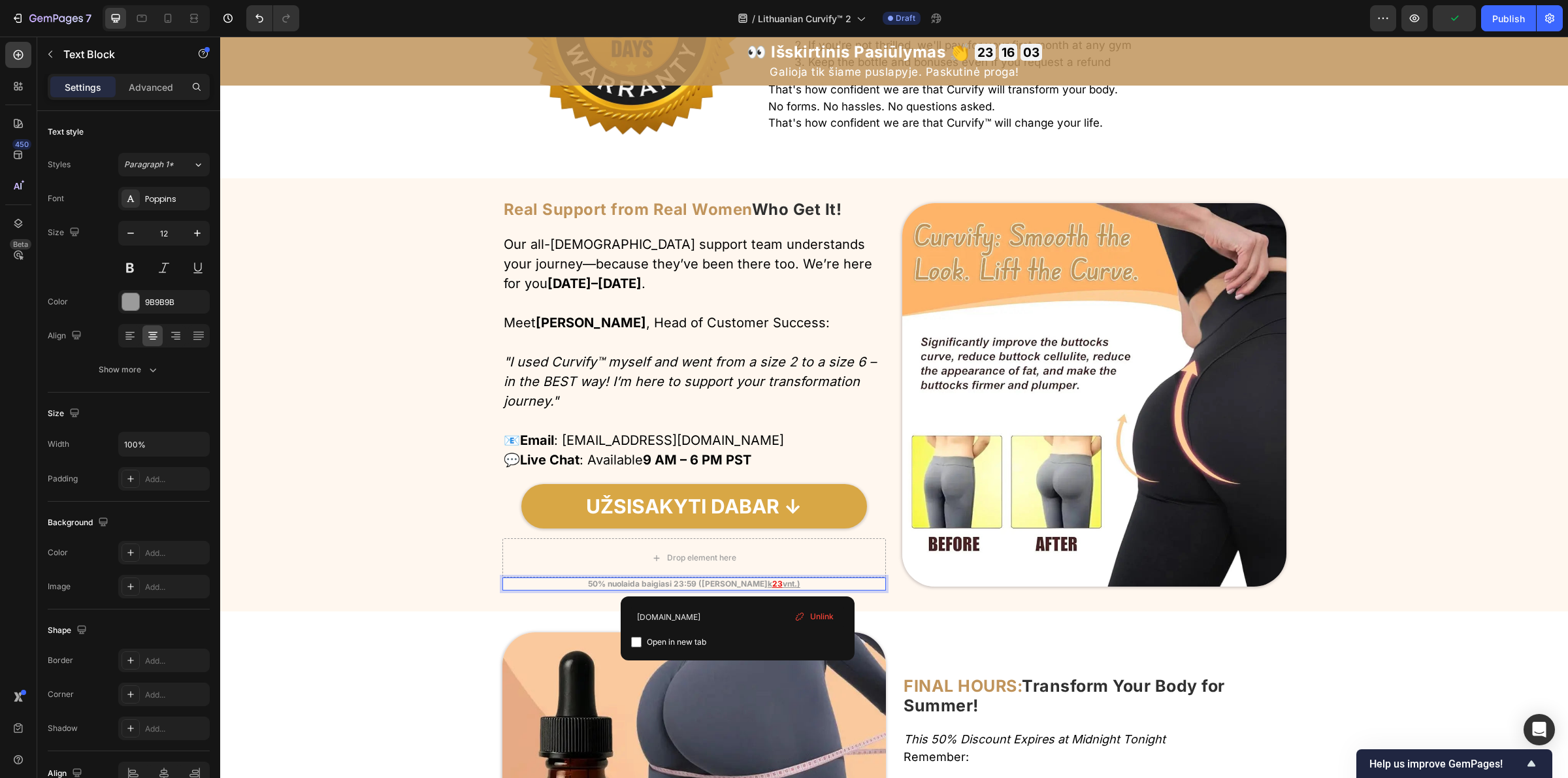
click at [738, 589] on div "50% nuolaida baigiasi 23:59 (Liko ti k 23 vnt.)" at bounding box center [694, 583] width 384 height 13
click at [783, 583] on u "vnt.)" at bounding box center [792, 583] width 18 height 10
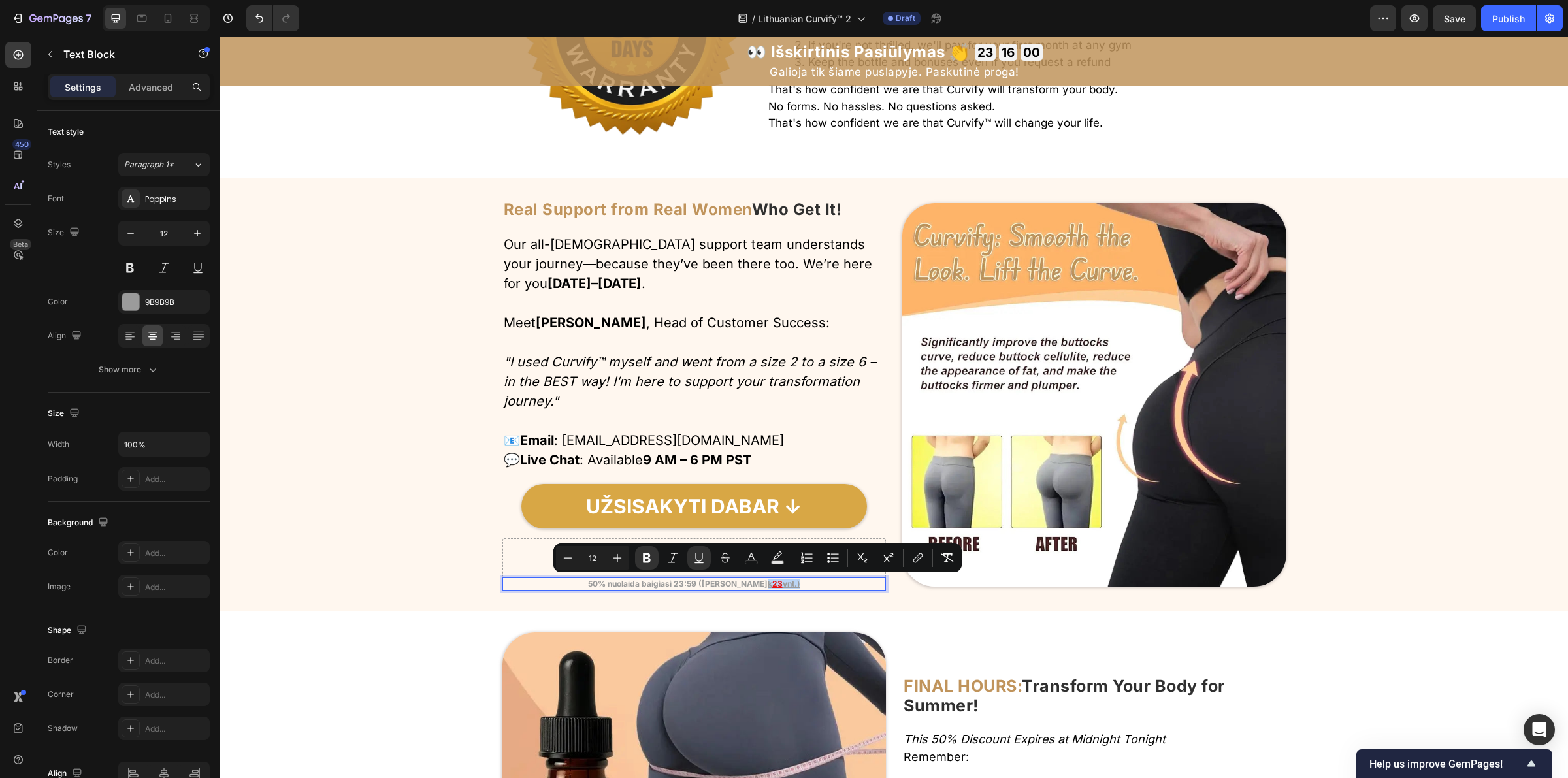
drag, startPoint x: 779, startPoint y: 583, endPoint x: 739, endPoint y: 589, distance: 40.4
click at [739, 589] on div "50% nuolaida baigiasi 23:59 (Liko ti k 23 vnt.)" at bounding box center [694, 583] width 384 height 13
click at [696, 566] on button "Underline" at bounding box center [699, 558] width 23 height 23
click at [778, 585] on p "50% nuolaida baigiasi 23:59 (Liko tik 23 vnt.)" at bounding box center [694, 583] width 382 height 11
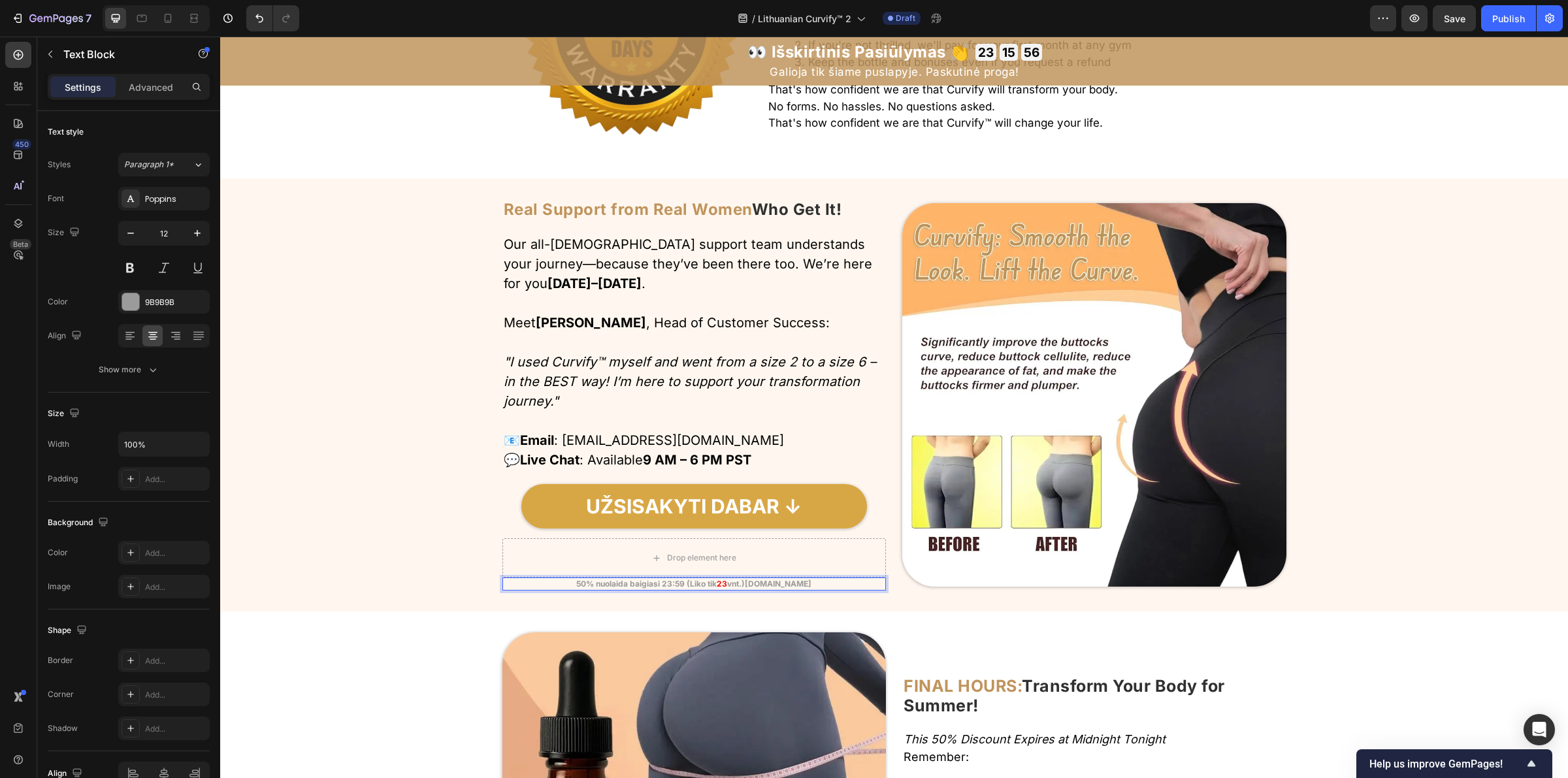
click at [801, 584] on strong "vnt.)[DOMAIN_NAME]" at bounding box center [769, 583] width 85 height 10
drag, startPoint x: 777, startPoint y: 588, endPoint x: 565, endPoint y: 601, distance: 212.4
click at [565, 601] on div "Image Real Support from Real Women Who Get It! Heading Row Our all-female suppo…" at bounding box center [894, 394] width 1348 height 432
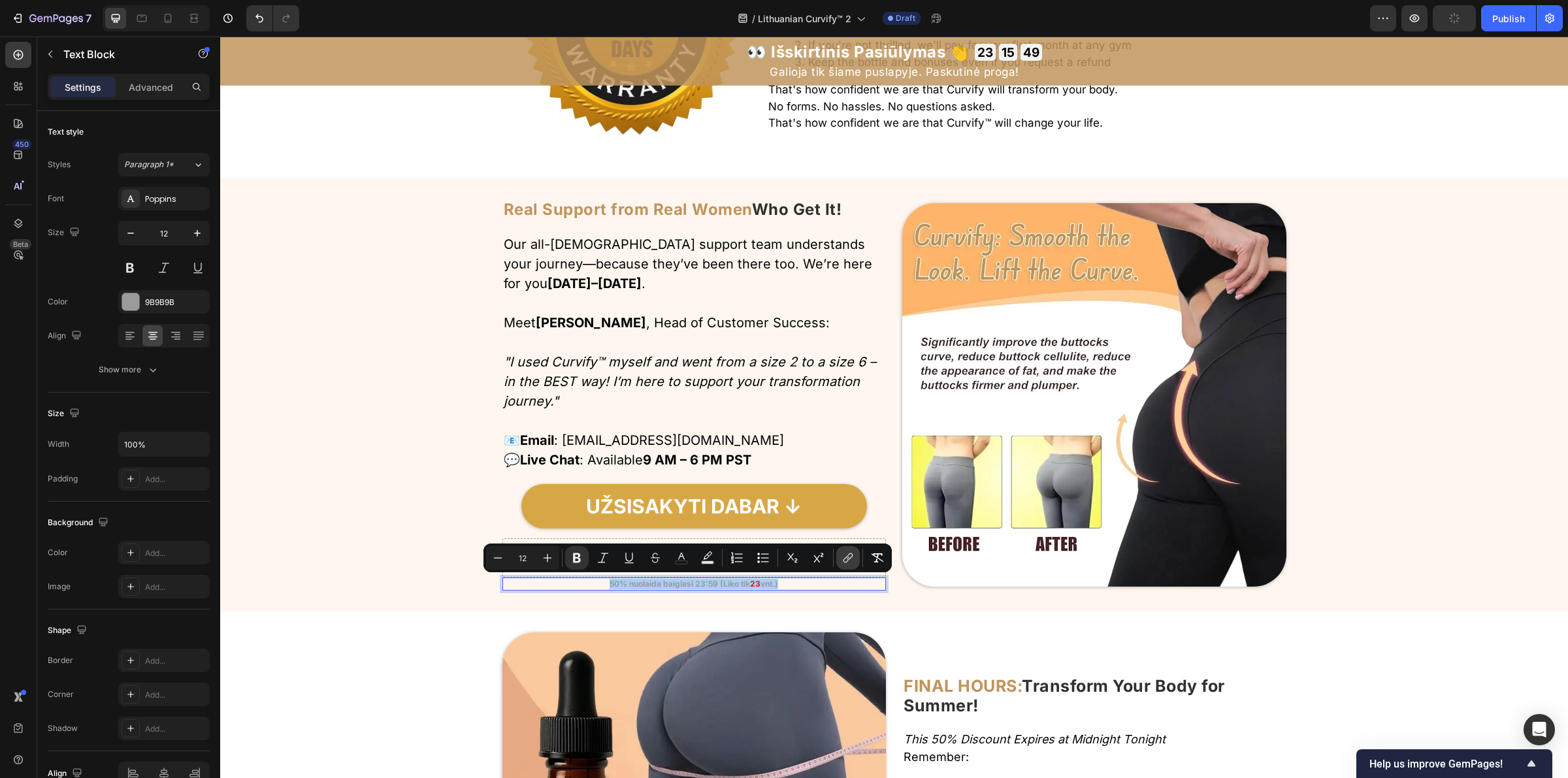
click at [844, 564] on button "link" at bounding box center [848, 558] width 23 height 23
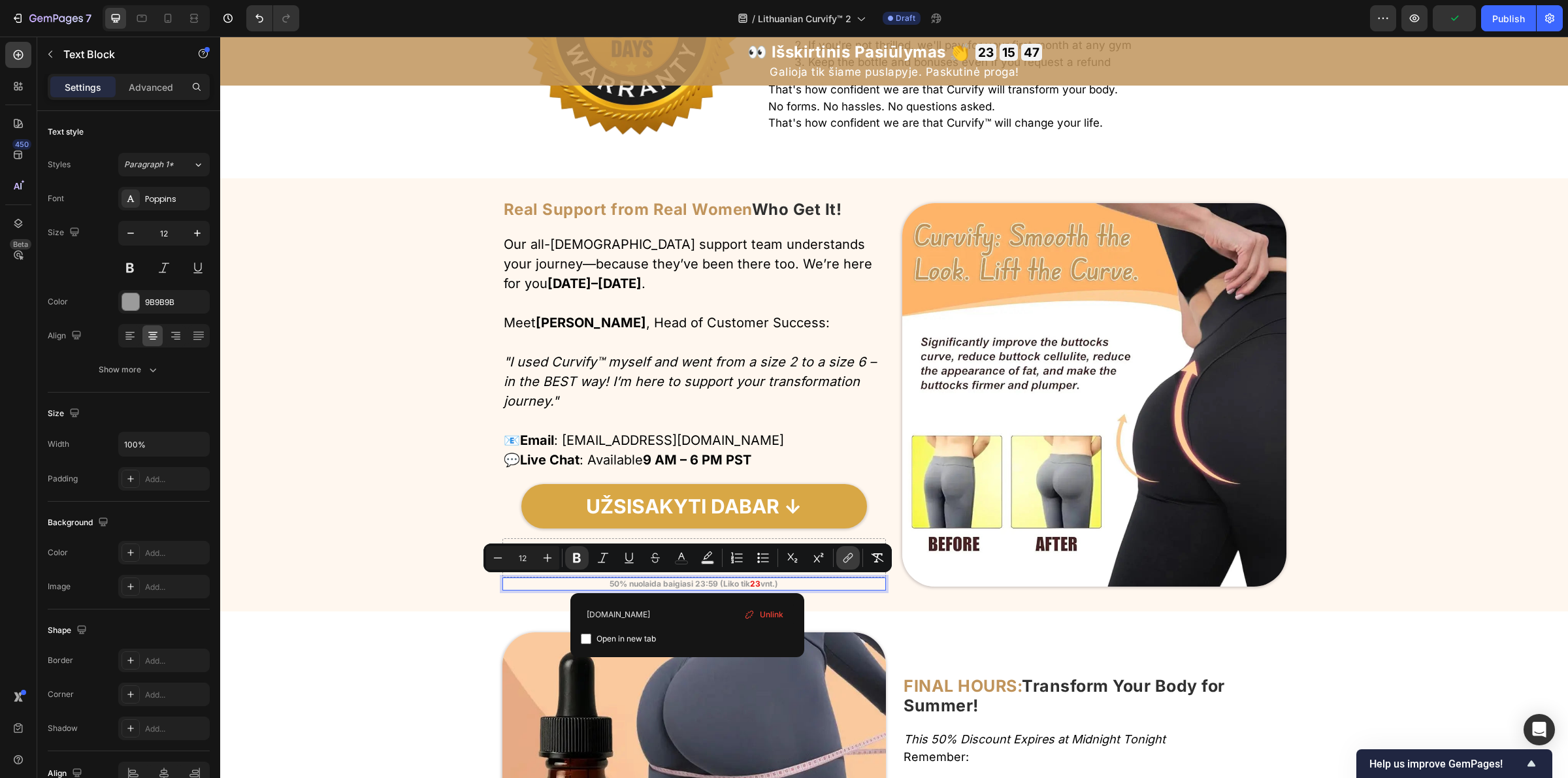
click at [844, 564] on button "link" at bounding box center [848, 558] width 23 height 23
type input "12"
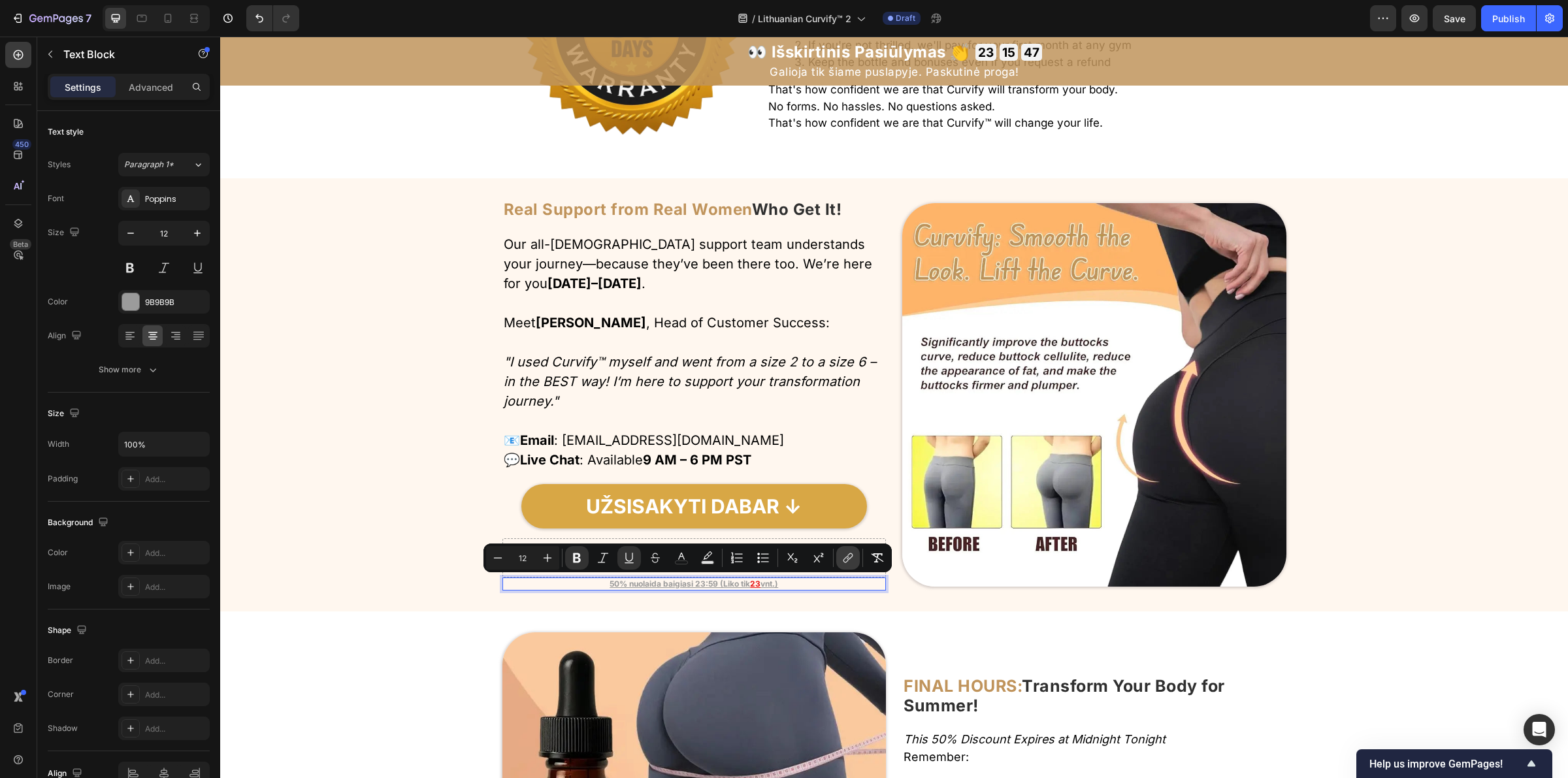
click at [844, 564] on button "link" at bounding box center [848, 558] width 23 height 23
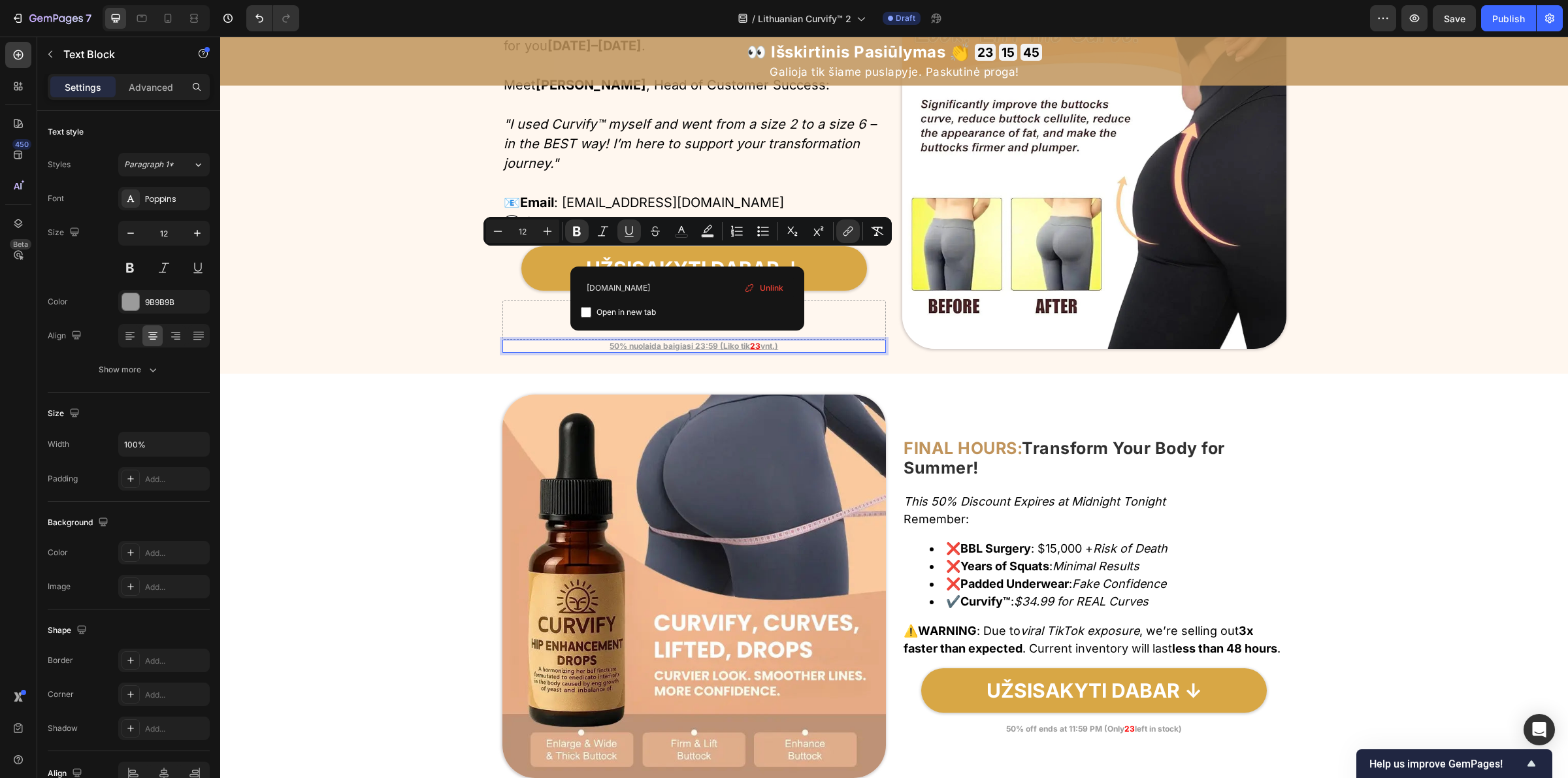
scroll to position [5766, 0]
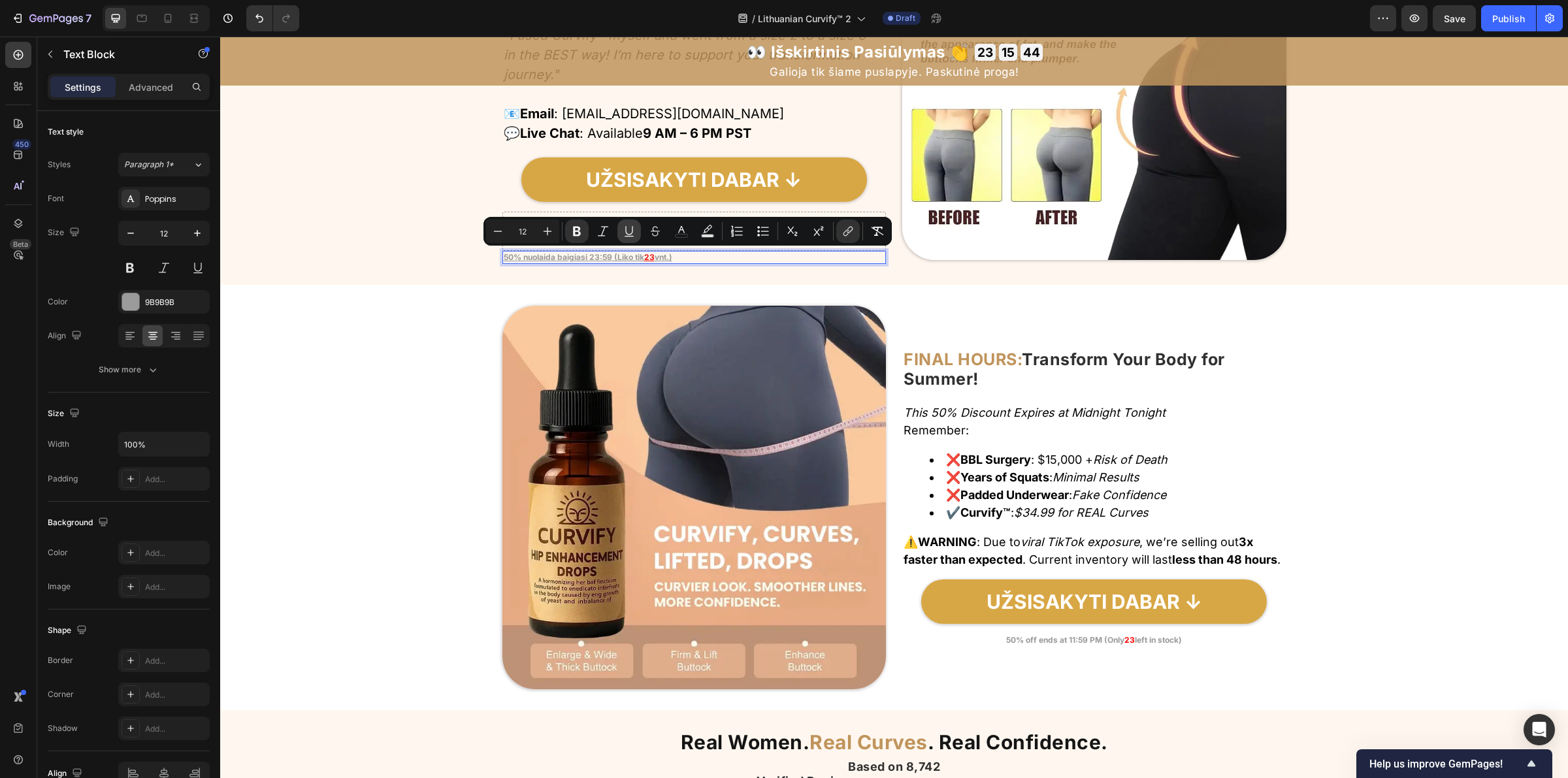
click at [624, 233] on icon "Editor contextual toolbar" at bounding box center [628, 231] width 13 height 13
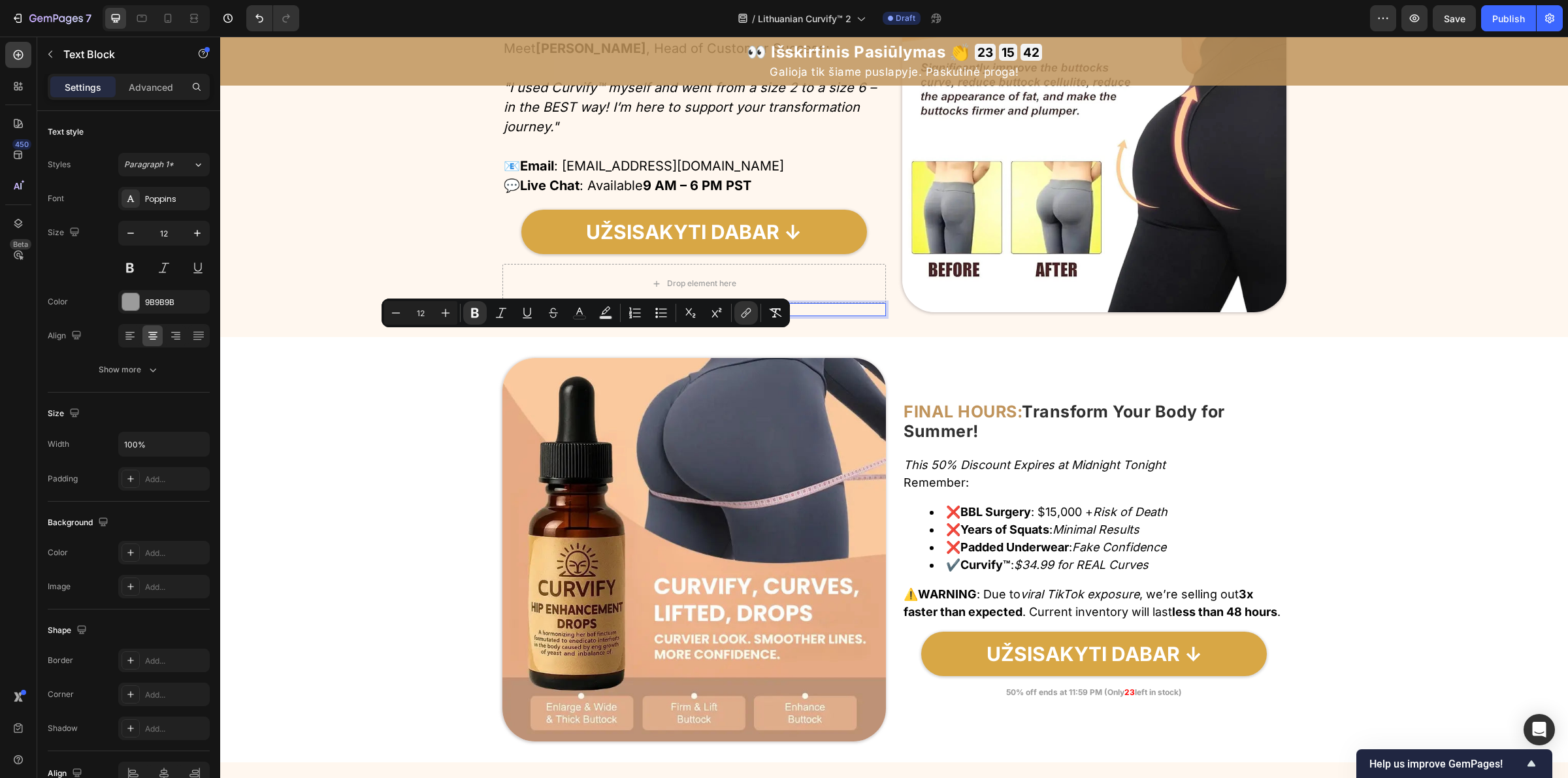
scroll to position [5685, 0]
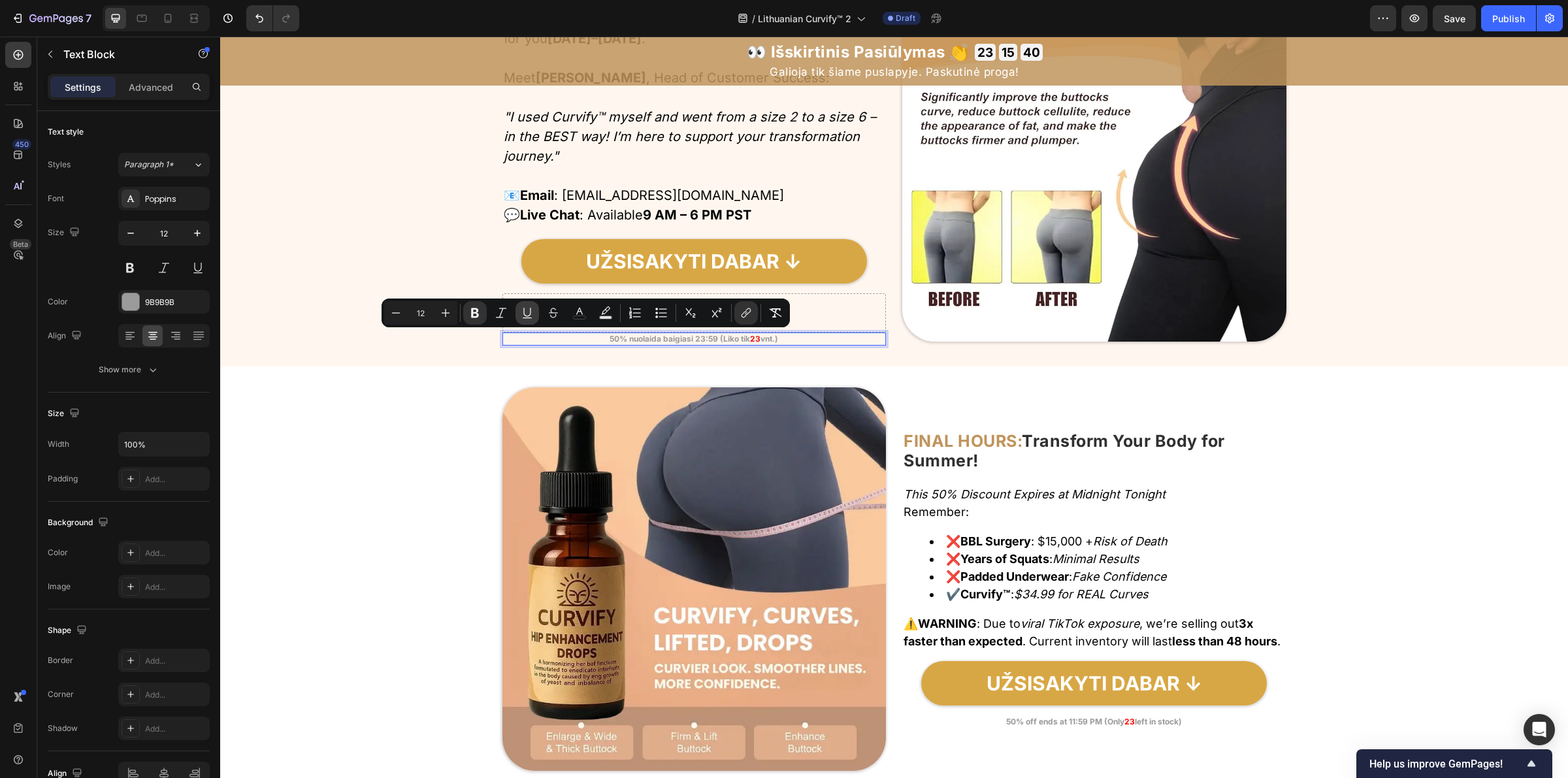
click at [528, 317] on icon "Editor contextual toolbar" at bounding box center [527, 317] width 9 height 1
click at [528, 316] on icon "Editor contextual toolbar" at bounding box center [527, 313] width 13 height 13
click at [529, 315] on icon "Editor contextual toolbar" at bounding box center [526, 312] width 7 height 9
click at [838, 313] on div "Drop element here" at bounding box center [694, 313] width 384 height 39
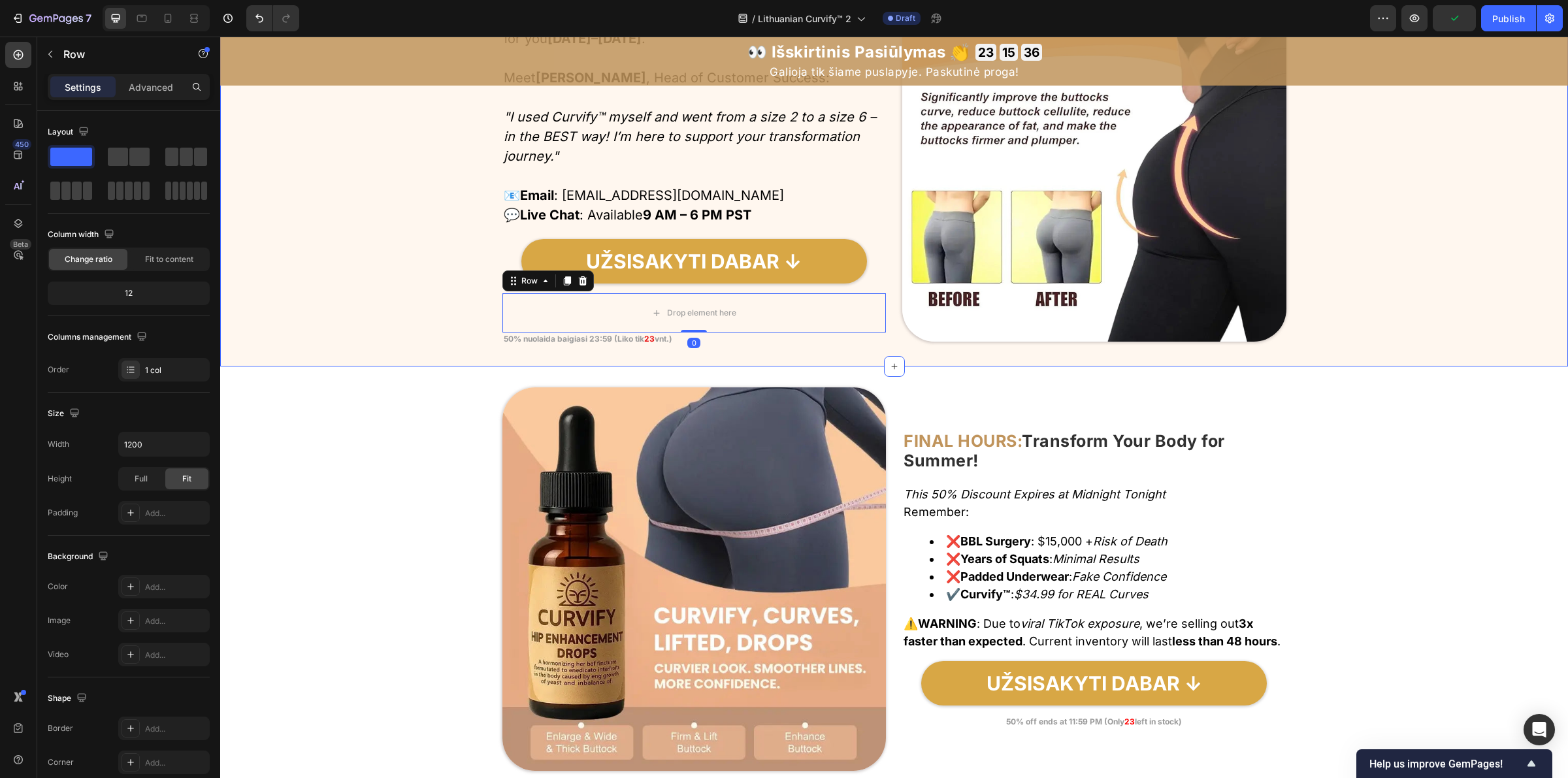
click at [588, 344] on p "50% nuolaida baigiasi 23:59 (Liko tik 23 vnt.)" at bounding box center [587, 339] width 168 height 11
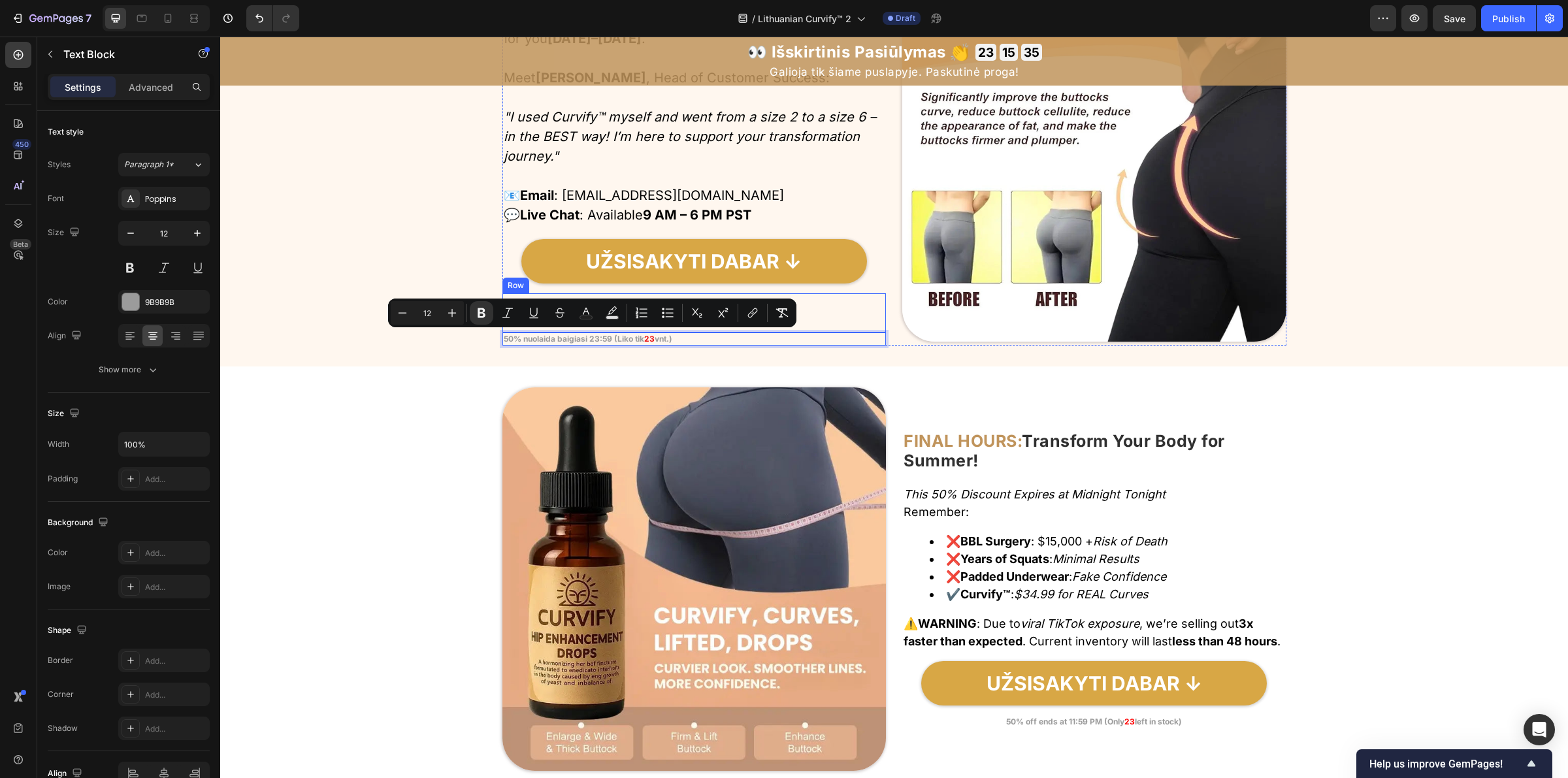
click at [827, 326] on div "Drop element here" at bounding box center [694, 313] width 384 height 39
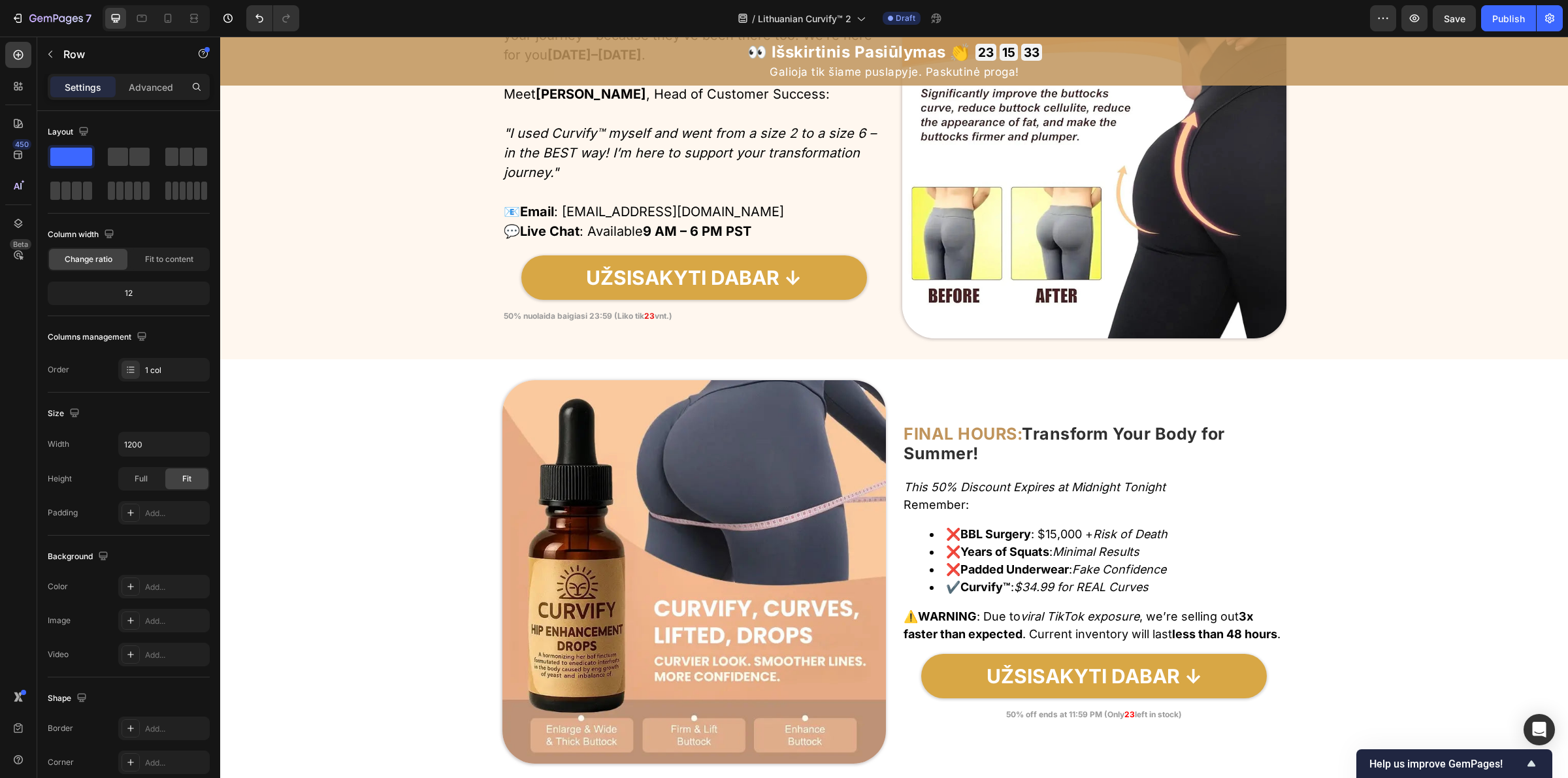
scroll to position [5681, 0]
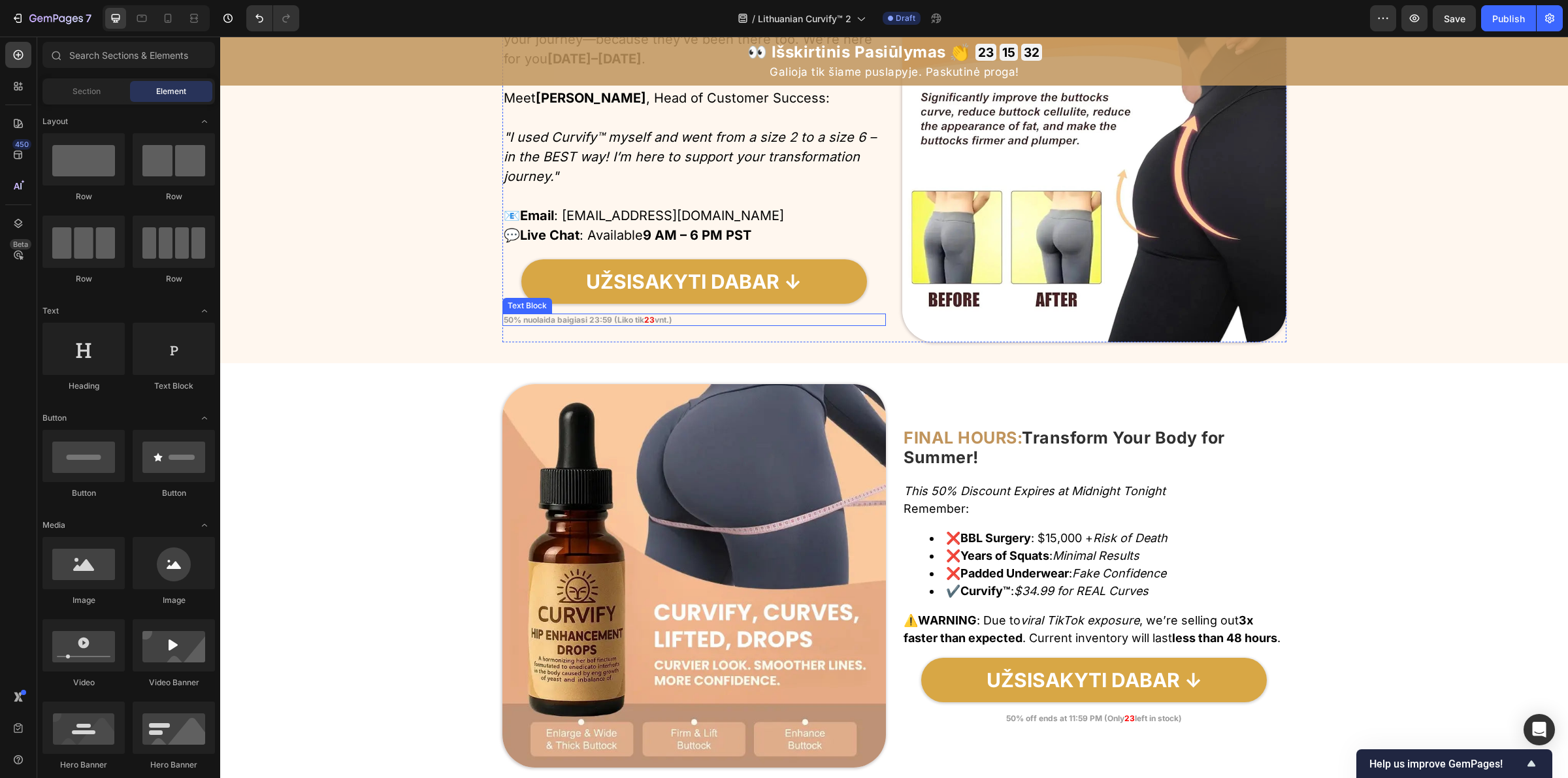
click at [551, 320] on strong "50% nuolaida baigiasi 23:59 (Liko tik" at bounding box center [574, 319] width 140 height 10
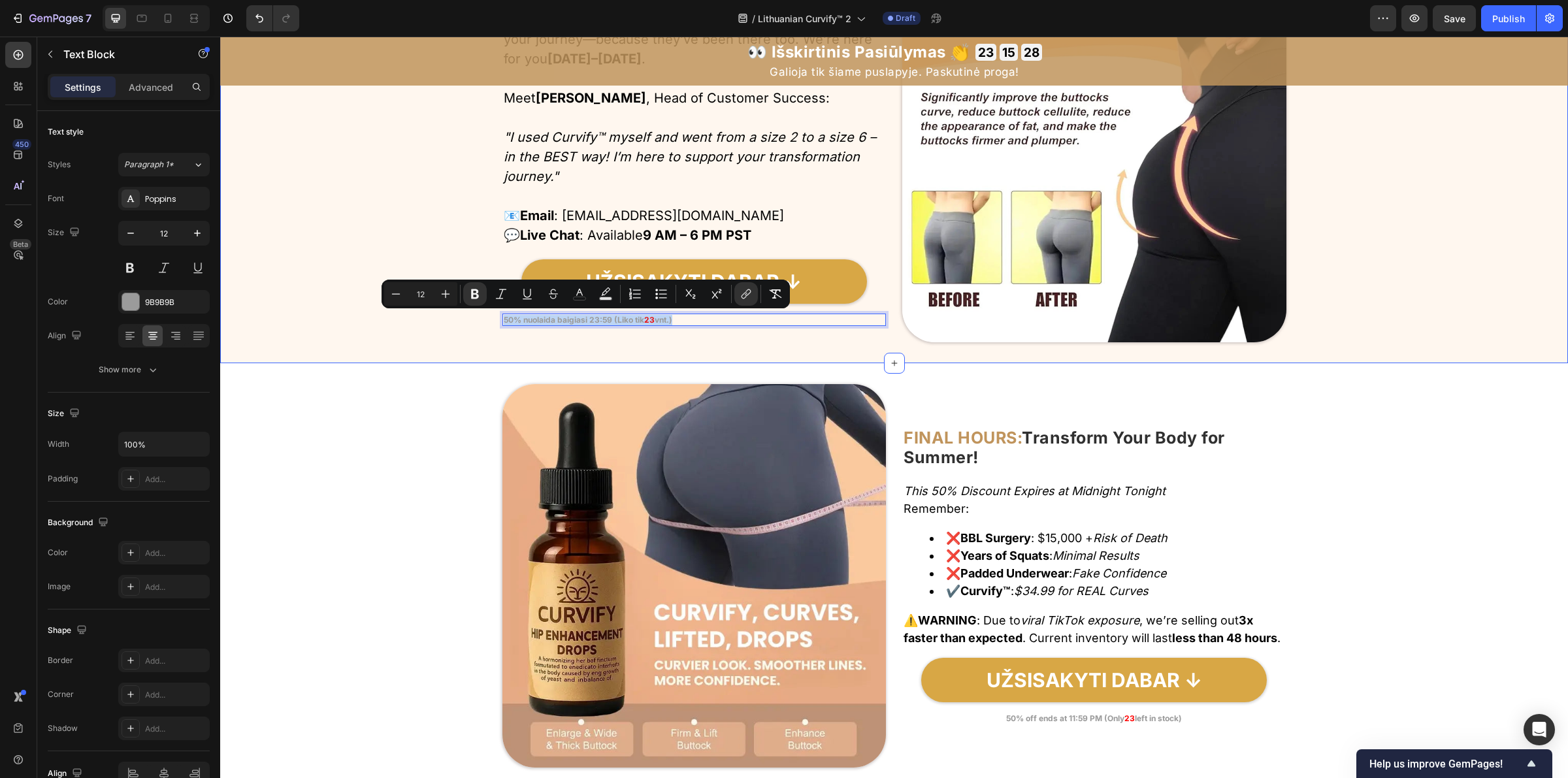
drag, startPoint x: 673, startPoint y: 321, endPoint x: 488, endPoint y: 316, distance: 185.1
click at [488, 316] on div "Image Real Support from Real Women Who Get It! Heading Row Our all-female suppo…" at bounding box center [894, 150] width 1348 height 384
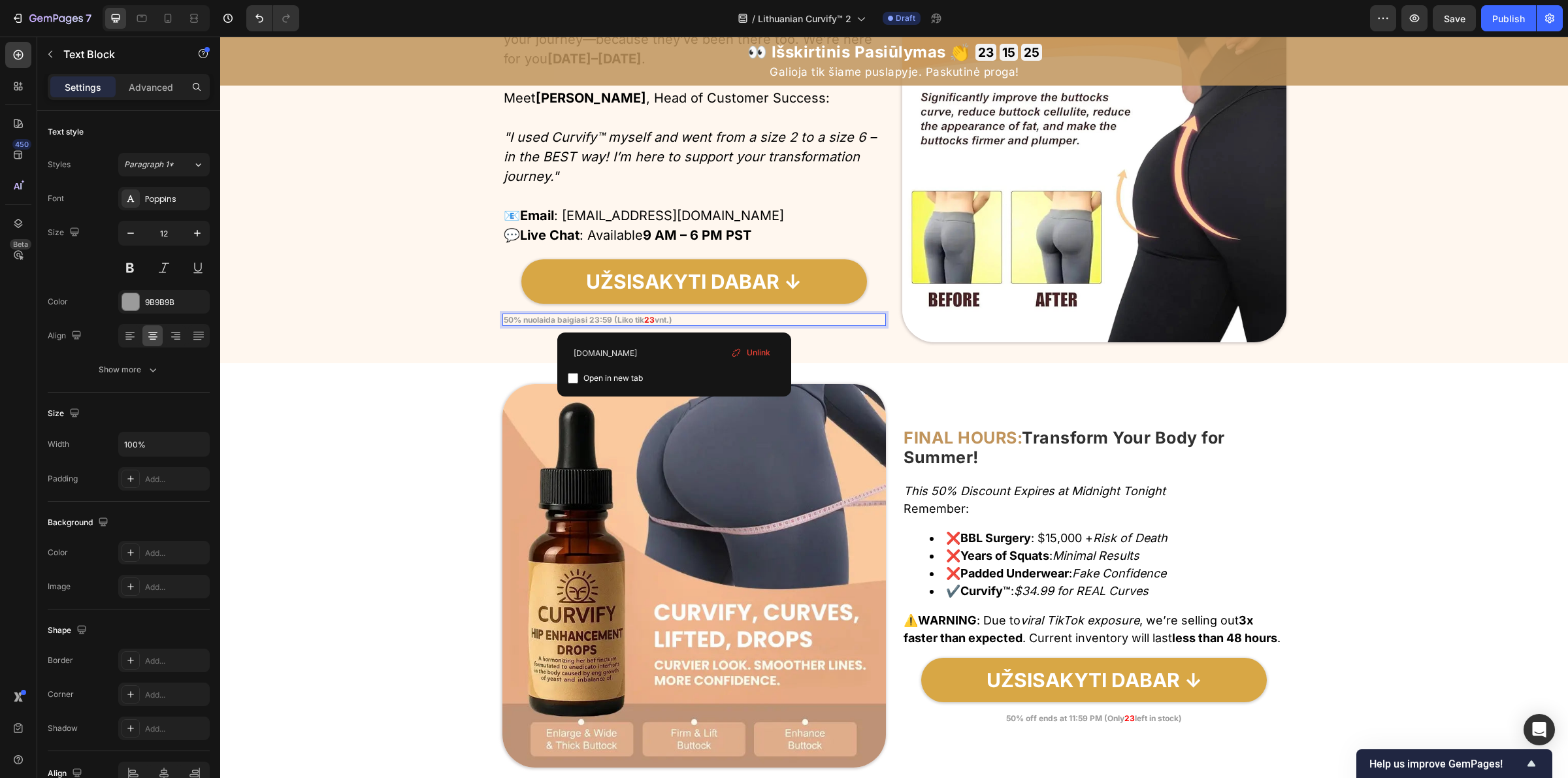
click at [672, 315] on strong "vnt.)" at bounding box center [663, 319] width 18 height 10
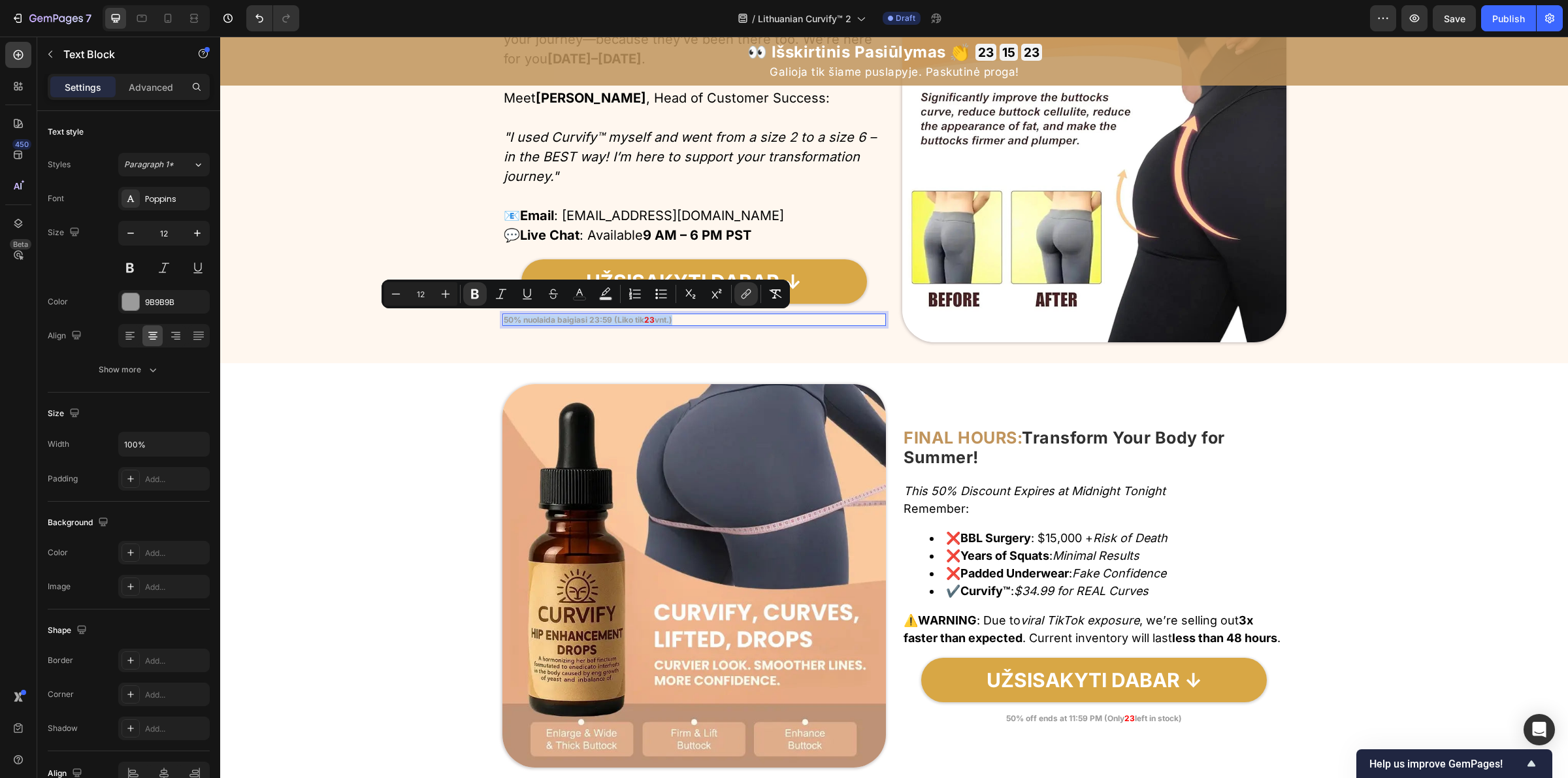
drag, startPoint x: 650, startPoint y: 317, endPoint x: 490, endPoint y: 320, distance: 160.0
click at [490, 320] on div "Image Real Support from Real Women Who Get It! Heading Row Our all-female suppo…" at bounding box center [894, 150] width 1348 height 384
click at [635, 292] on icon "Editor contextual toolbar" at bounding box center [634, 293] width 13 height 13
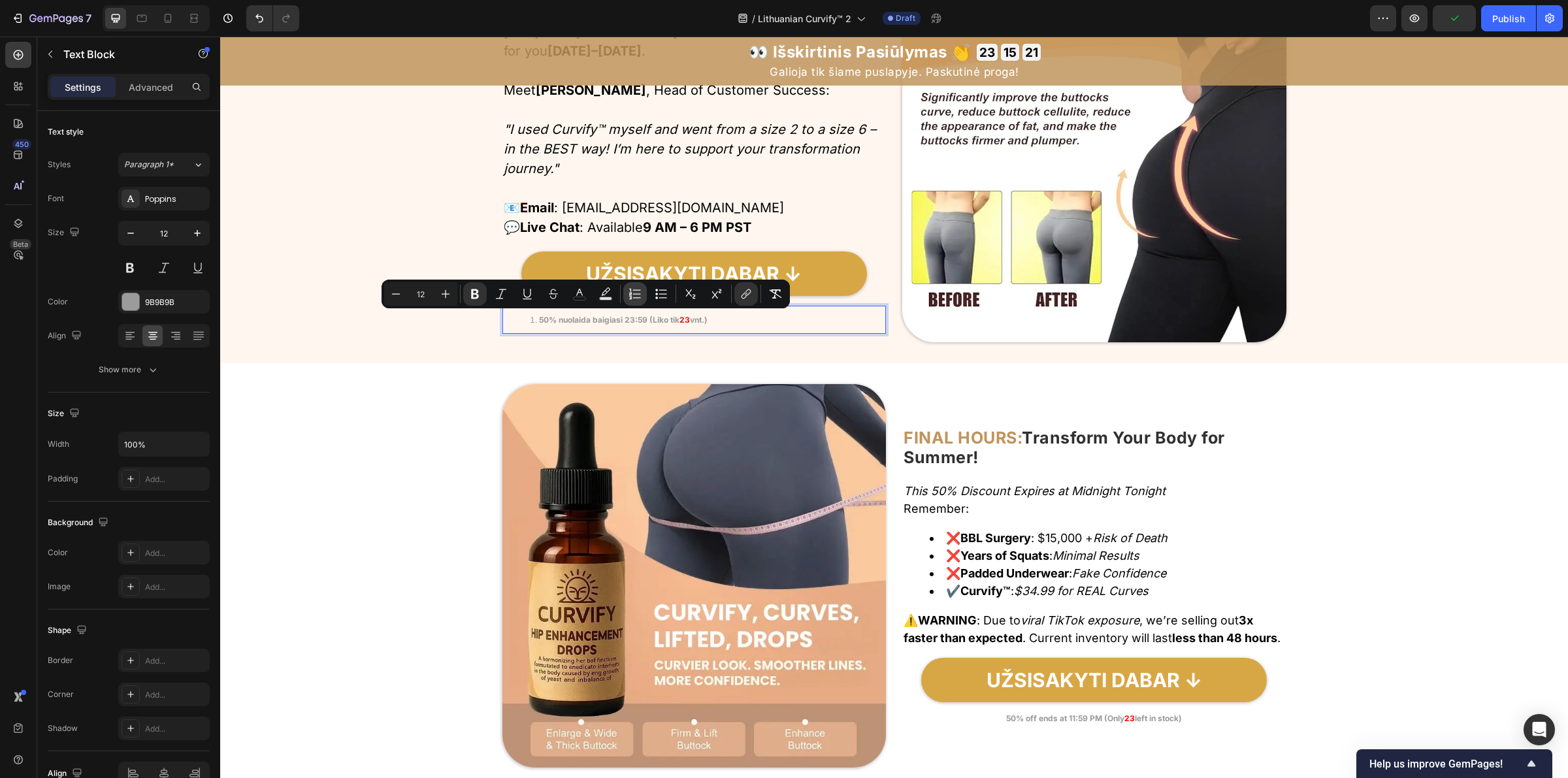
click at [635, 292] on icon "Editor contextual toolbar" at bounding box center [634, 293] width 13 height 13
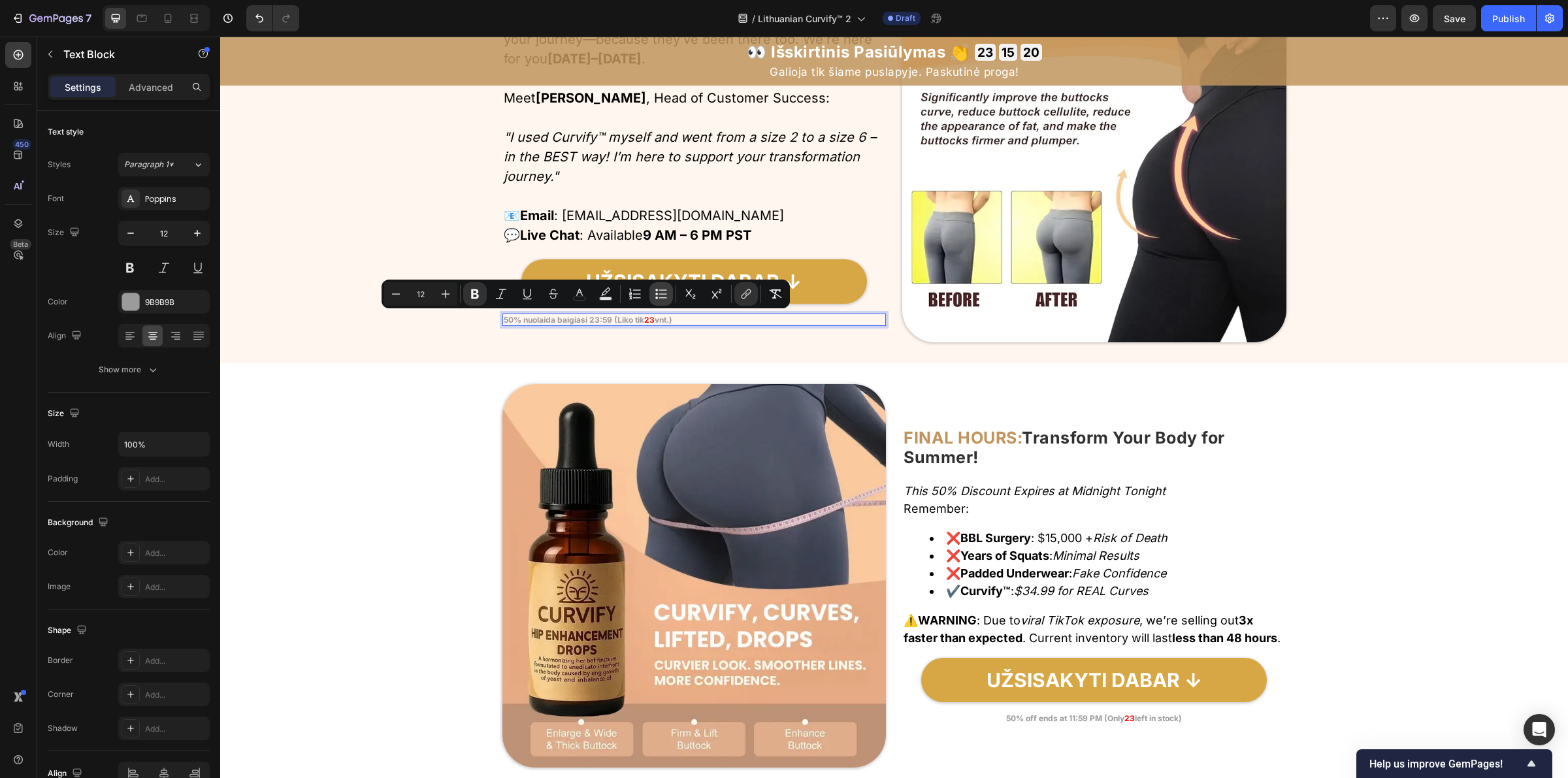
click at [656, 295] on icon "Editor contextual toolbar" at bounding box center [660, 293] width 13 height 13
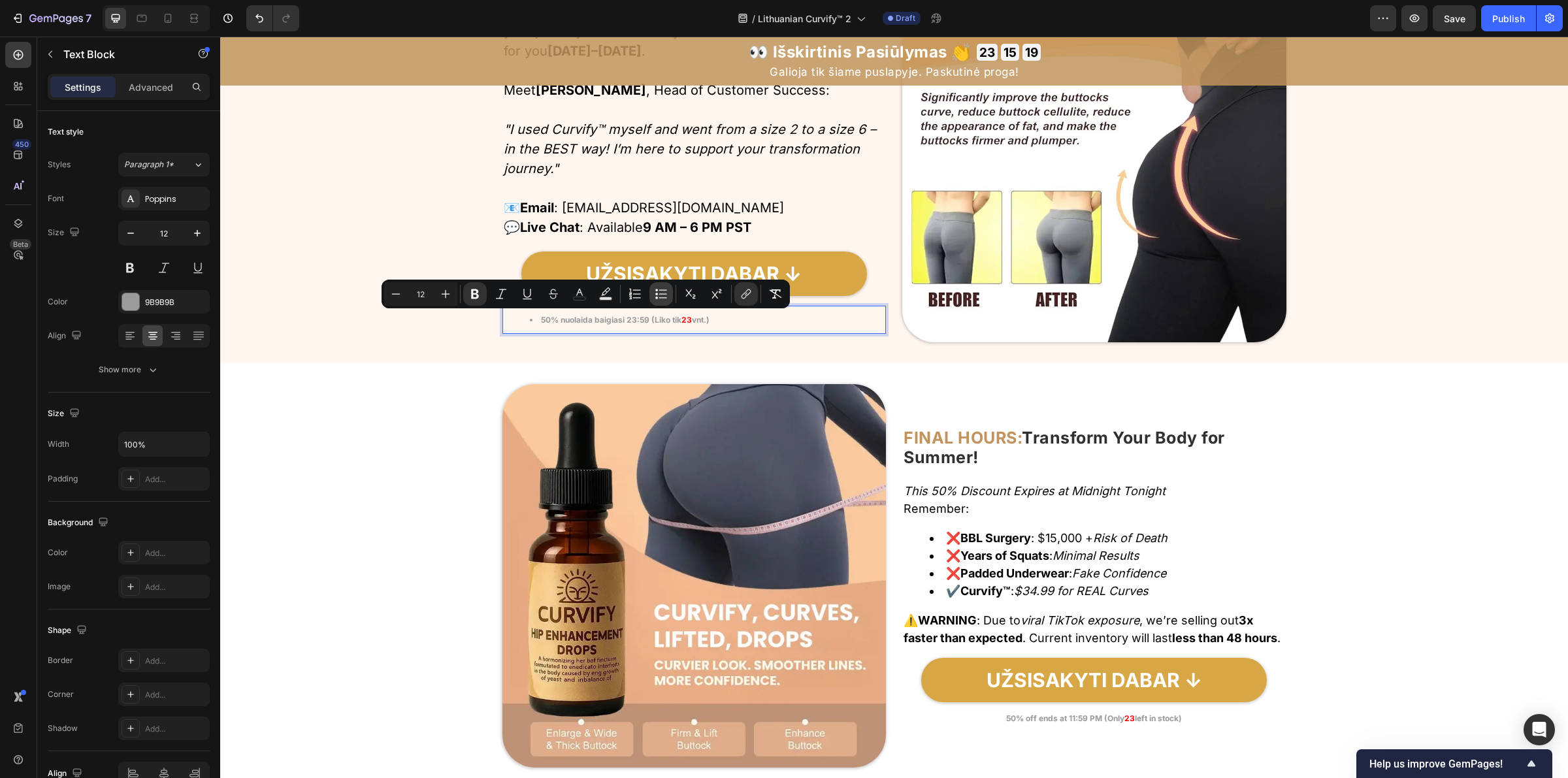
click at [656, 295] on icon "Editor contextual toolbar" at bounding box center [660, 293] width 13 height 13
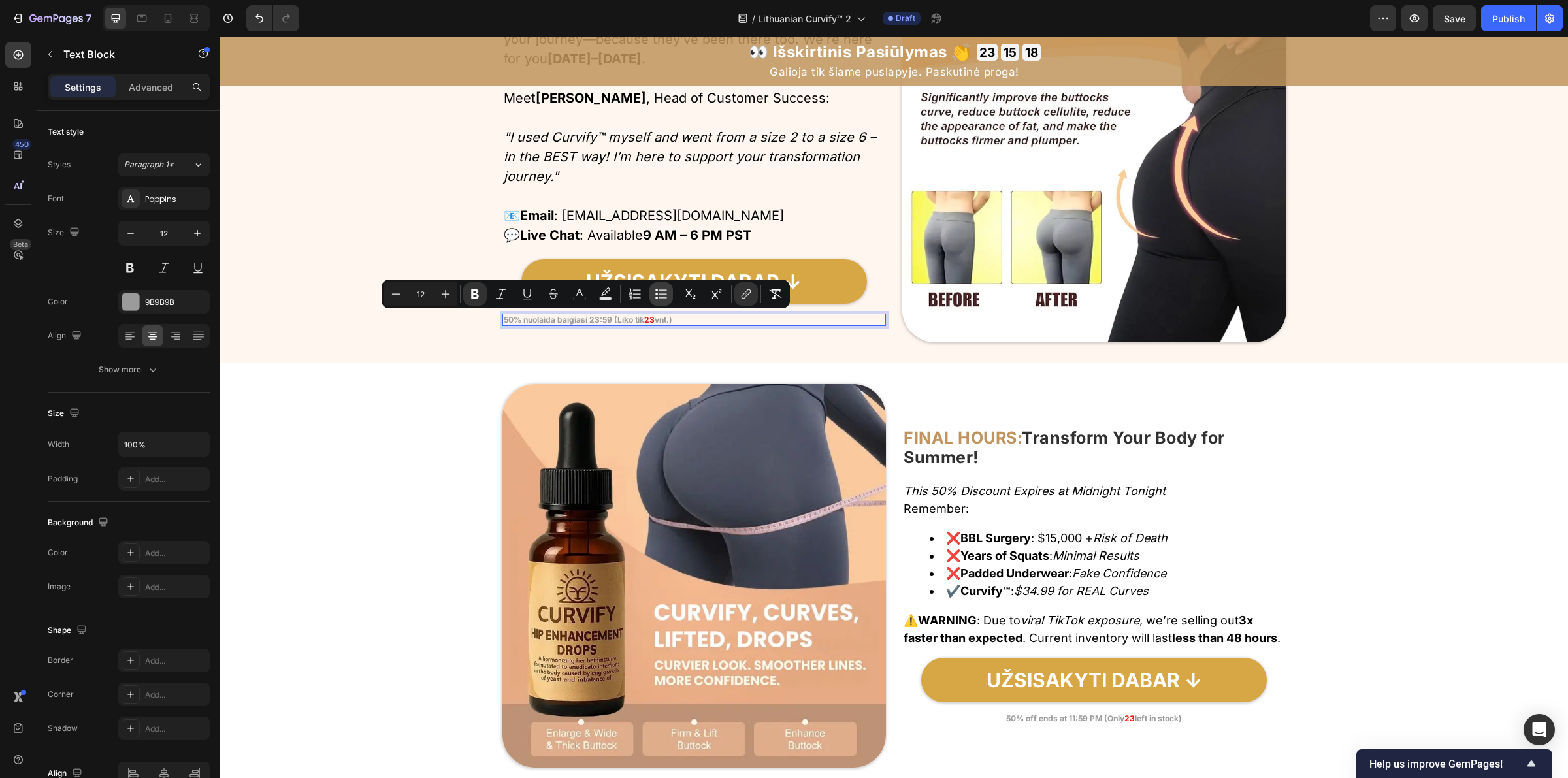
click at [656, 295] on icon "Editor contextual toolbar" at bounding box center [660, 293] width 13 height 13
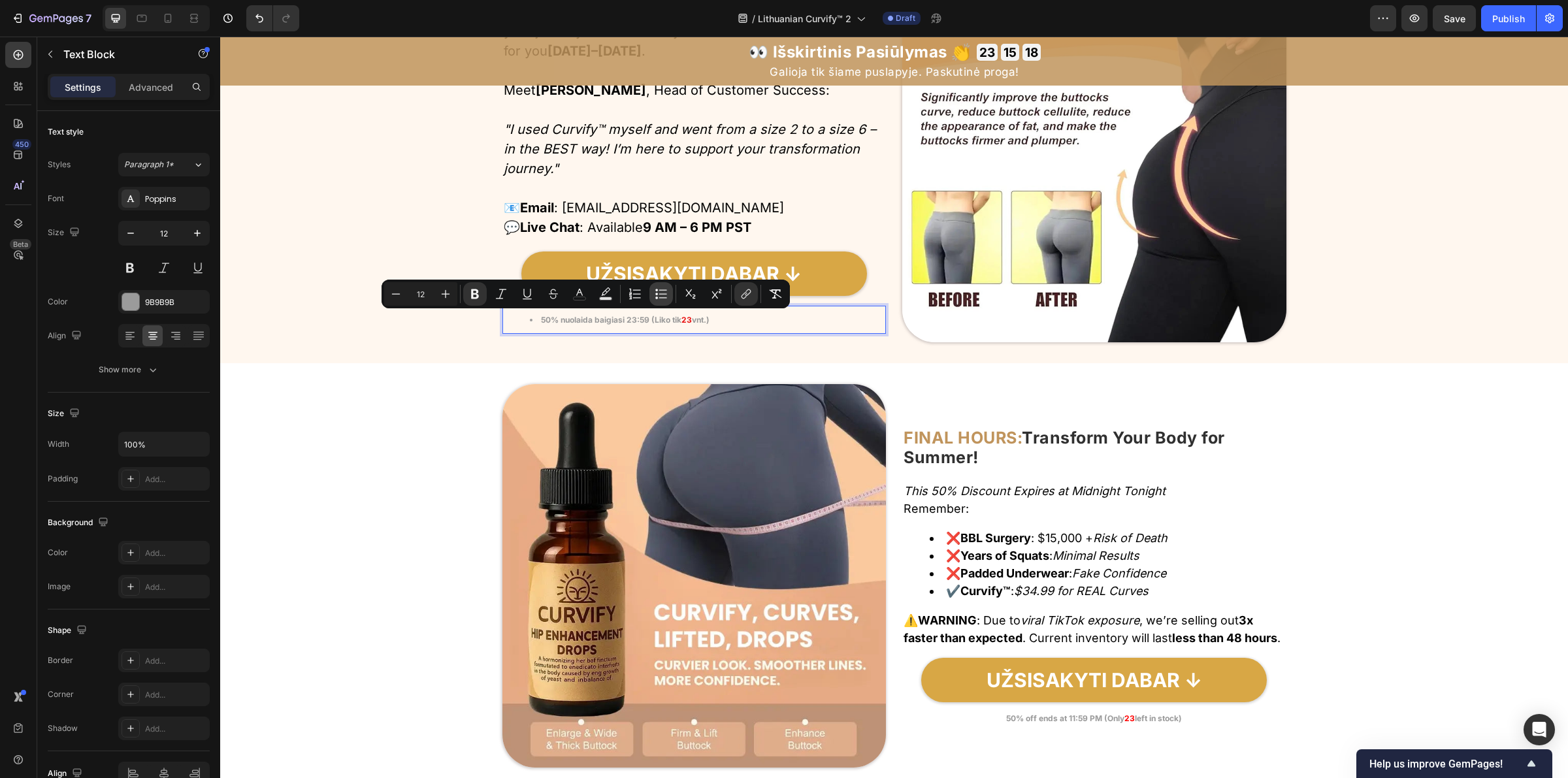
click at [656, 295] on icon "Editor contextual toolbar" at bounding box center [660, 293] width 13 height 13
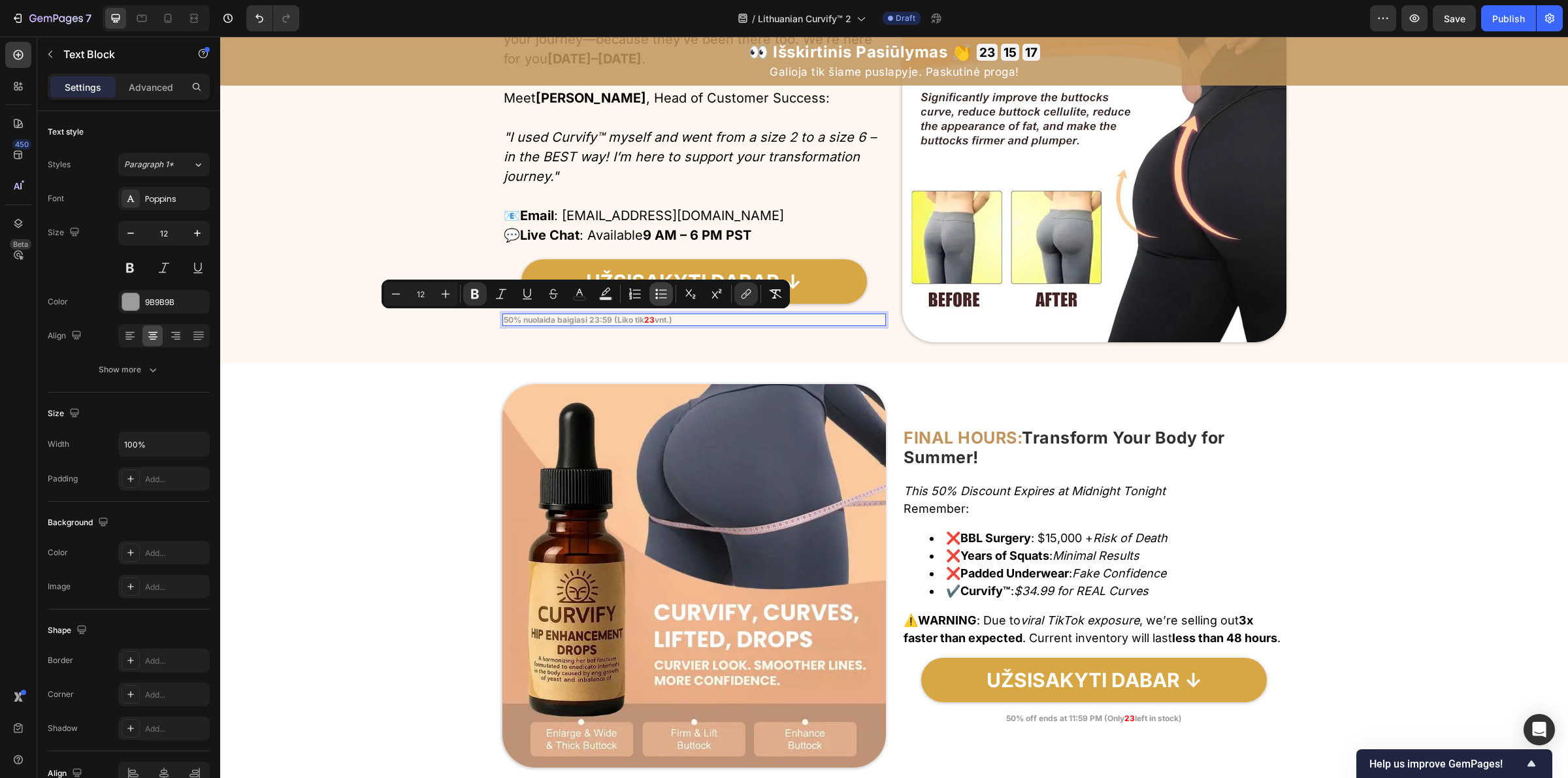
click at [656, 295] on icon "Editor contextual toolbar" at bounding box center [660, 293] width 13 height 13
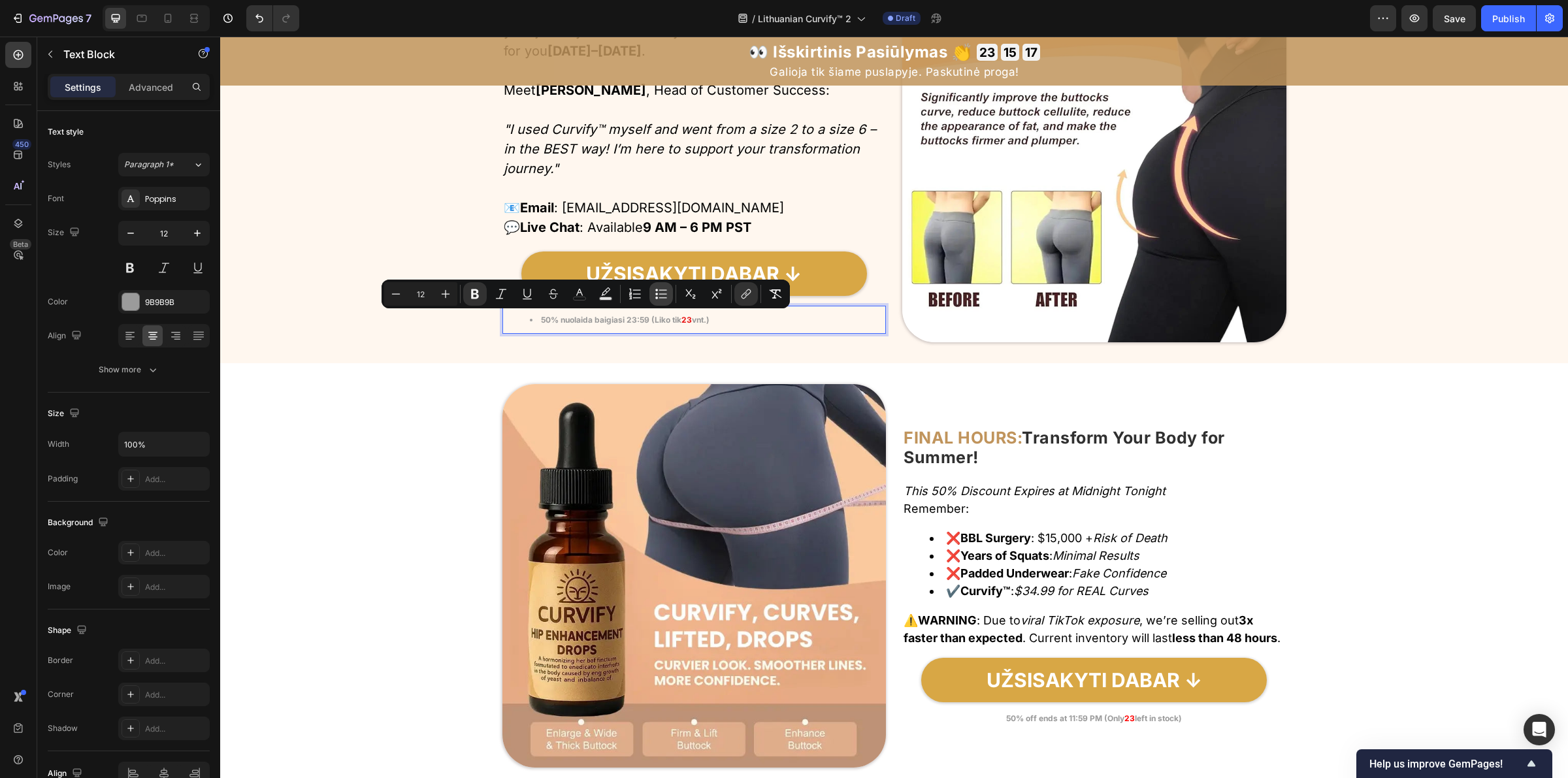
click at [656, 295] on icon "Editor contextual toolbar" at bounding box center [660, 293] width 13 height 13
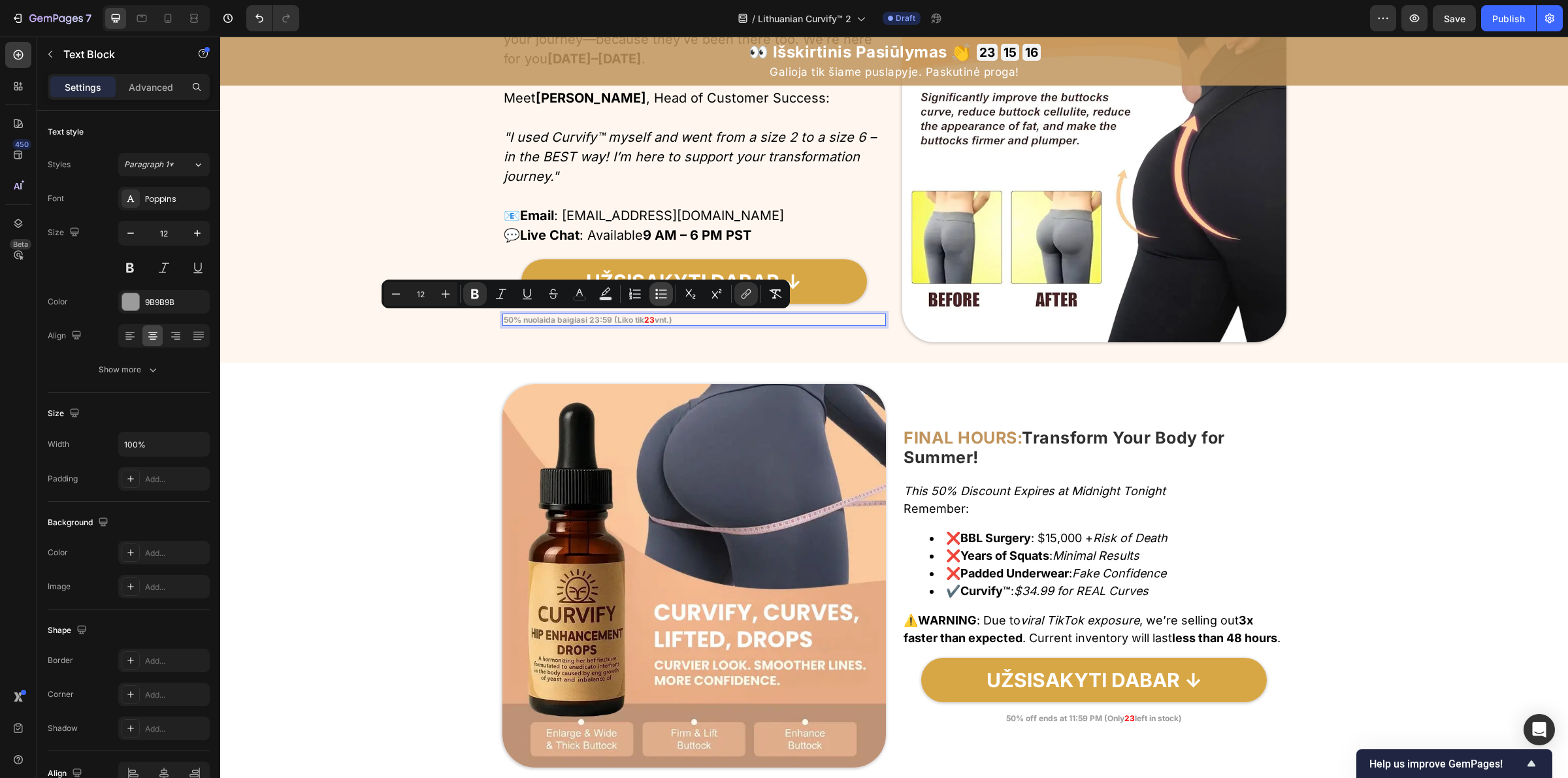
click at [656, 295] on icon "Editor contextual toolbar" at bounding box center [660, 293] width 13 height 13
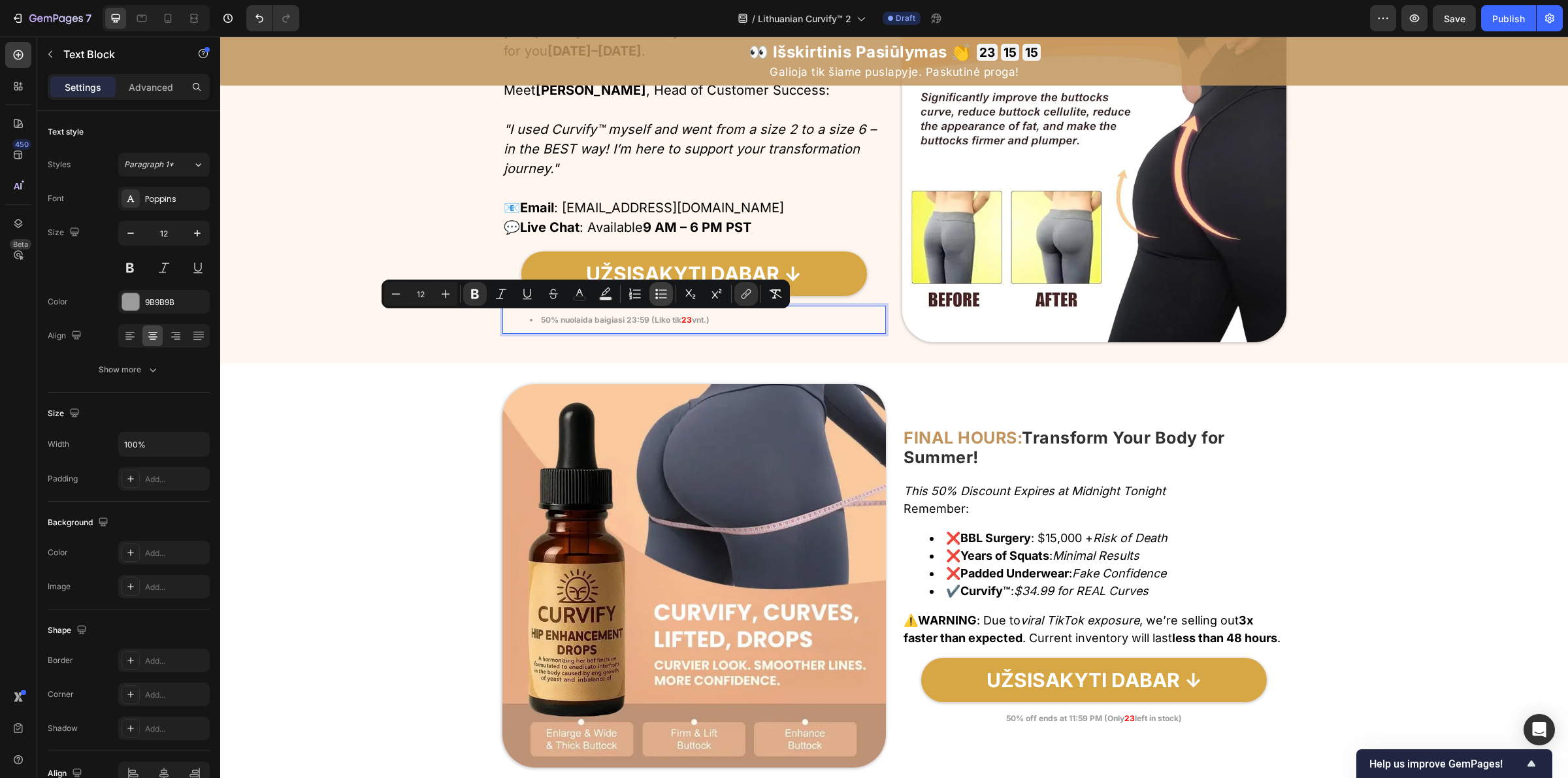
click at [656, 295] on icon "Editor contextual toolbar" at bounding box center [660, 293] width 13 height 13
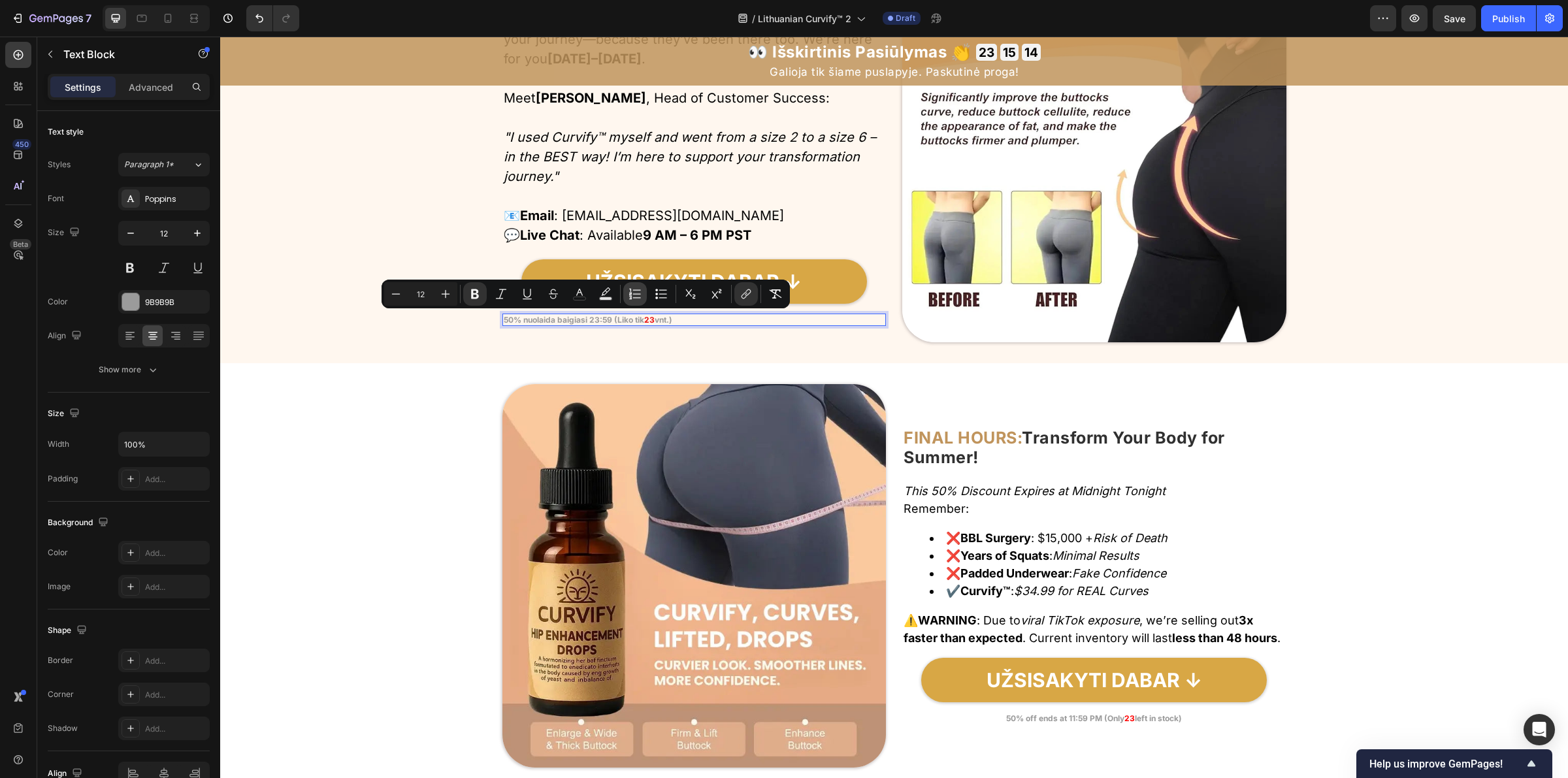
click at [628, 293] on icon "Editor contextual toolbar" at bounding box center [634, 293] width 13 height 13
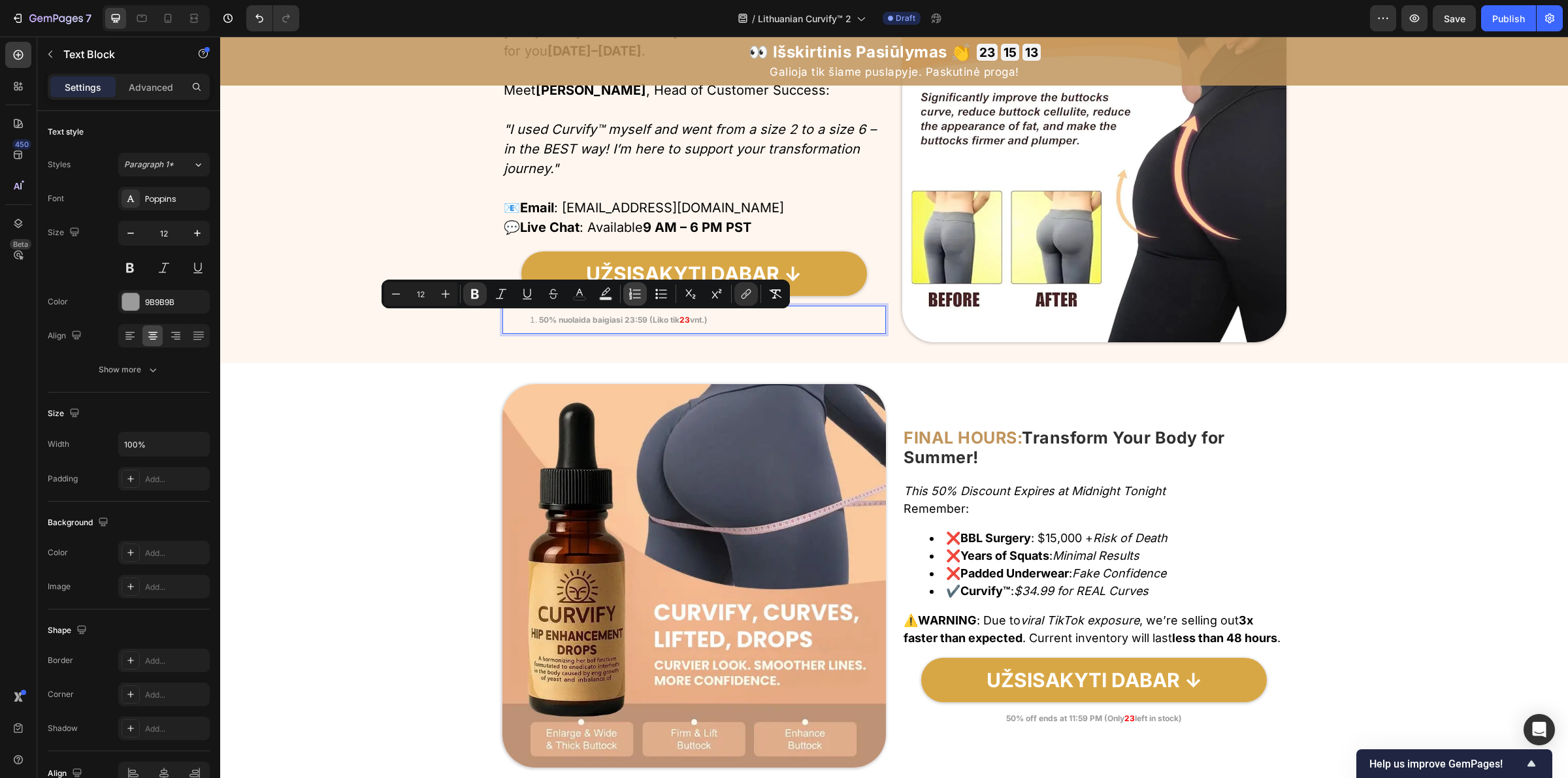
click at [628, 293] on icon "Editor contextual toolbar" at bounding box center [634, 293] width 13 height 13
type input "12"
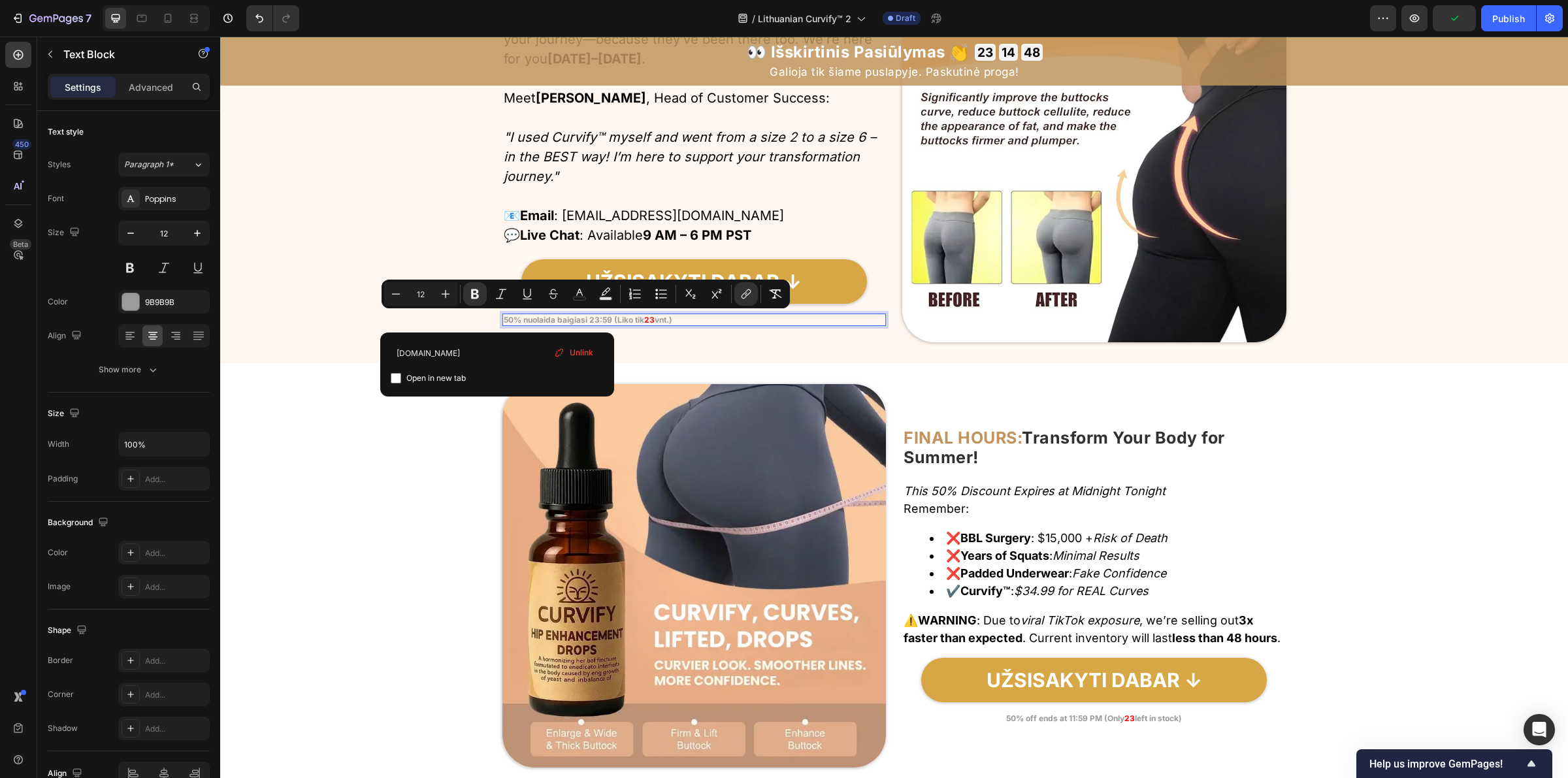
click at [688, 321] on div "50% nuolaida baigiasi 23:59 (Liko tik 23 vnt.)" at bounding box center [694, 319] width 384 height 13
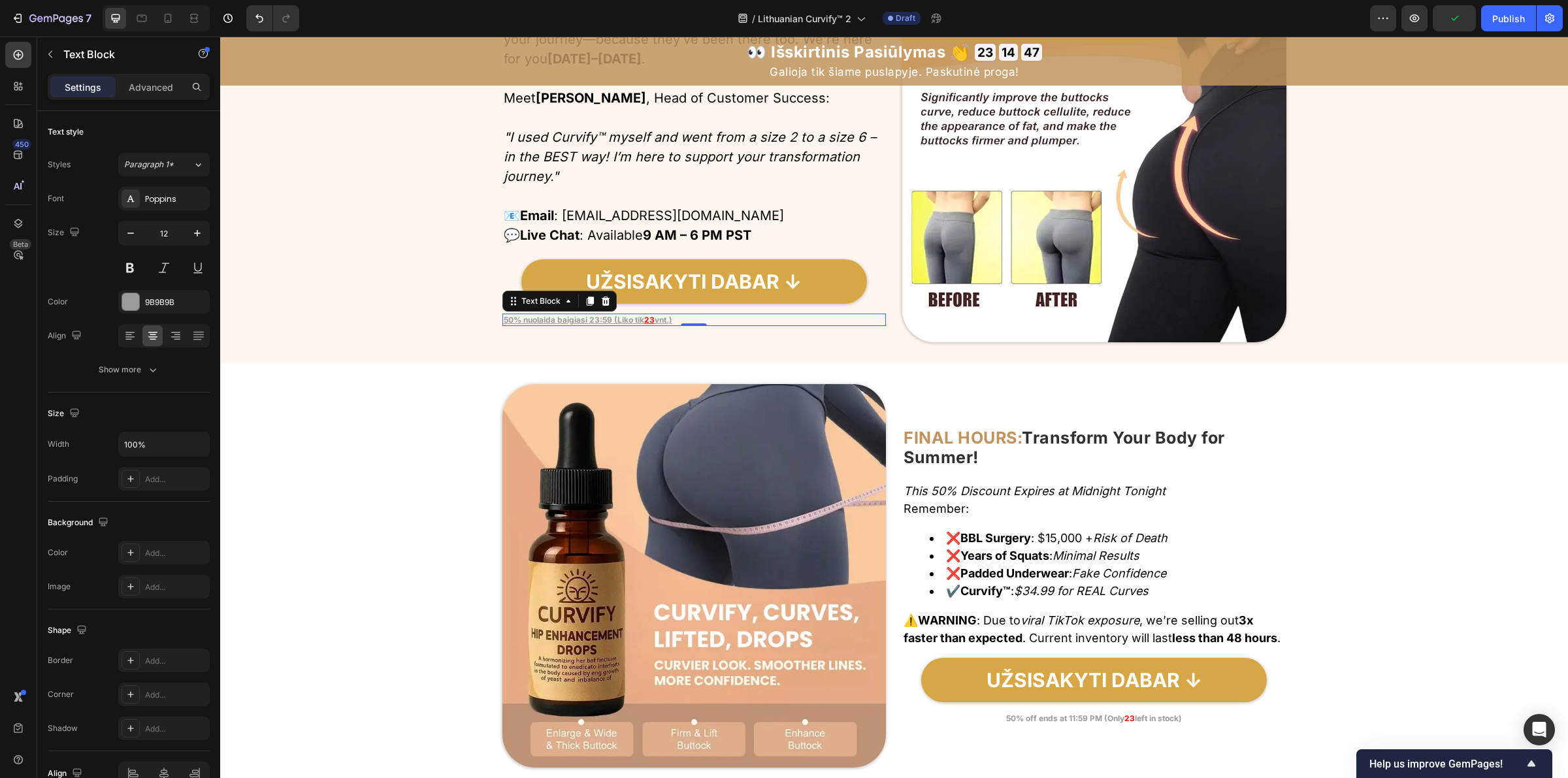
click at [688, 321] on div "50% nuolaida baigiasi 23:59 (Liko tik 23 vnt.)" at bounding box center [694, 319] width 384 height 13
click at [697, 318] on div "50% nuolaida baigiasi 23:59 (Liko tik 23 vnt.)" at bounding box center [694, 319] width 384 height 13
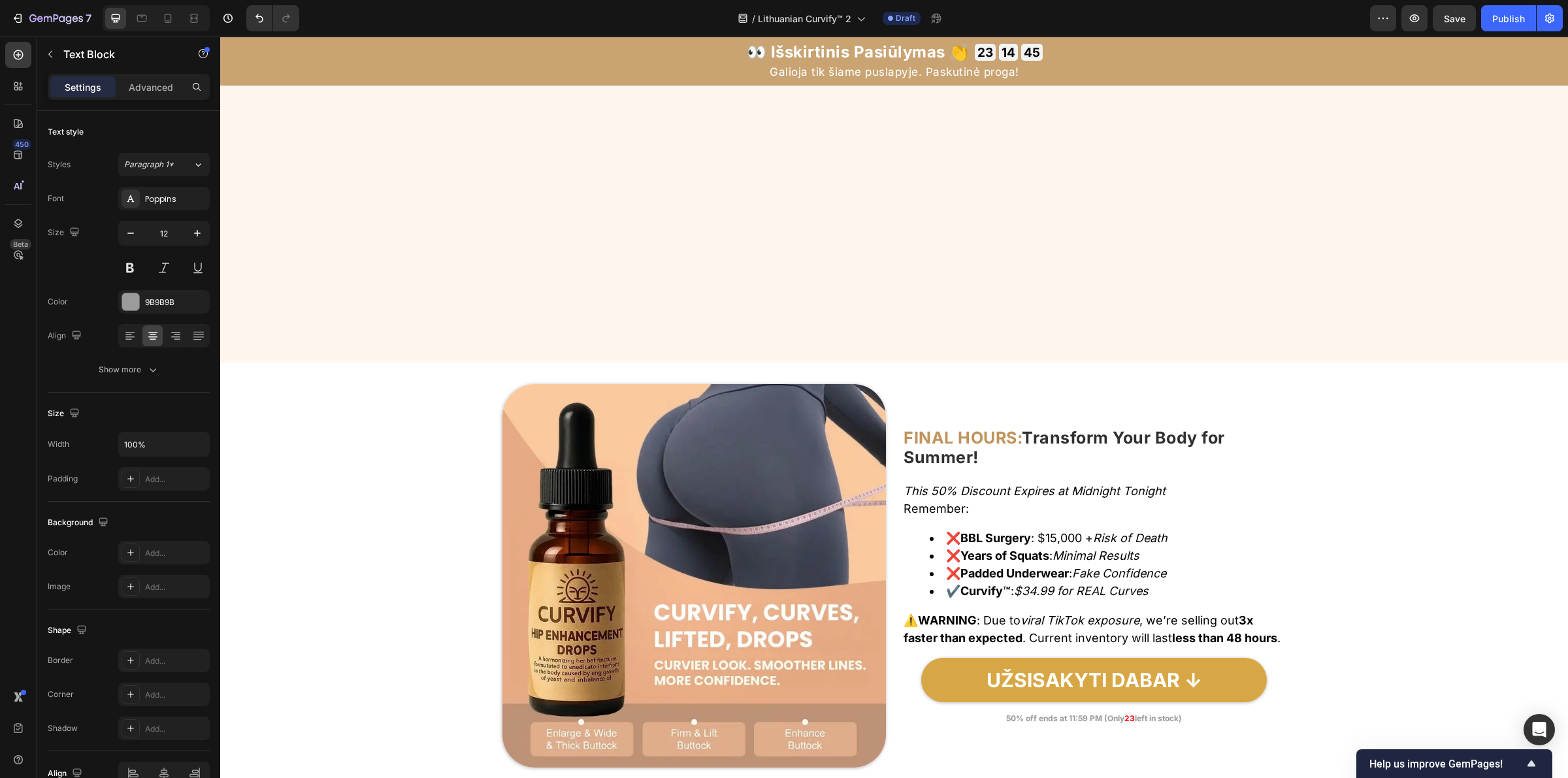
scroll to position [6008, 0]
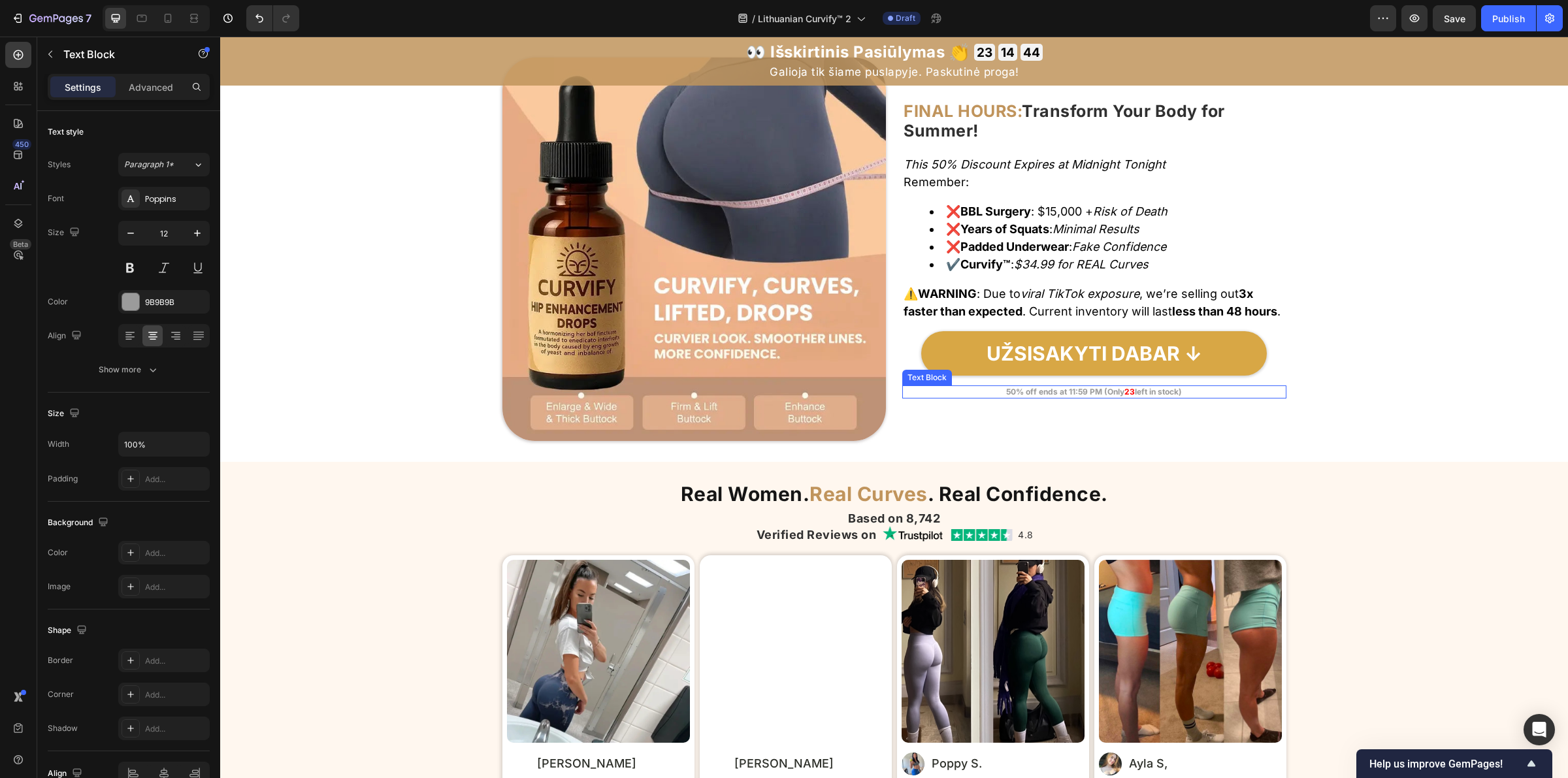
click at [1016, 396] on strong "50% off ends at 11:59 PM (Only" at bounding box center [1064, 391] width 118 height 10
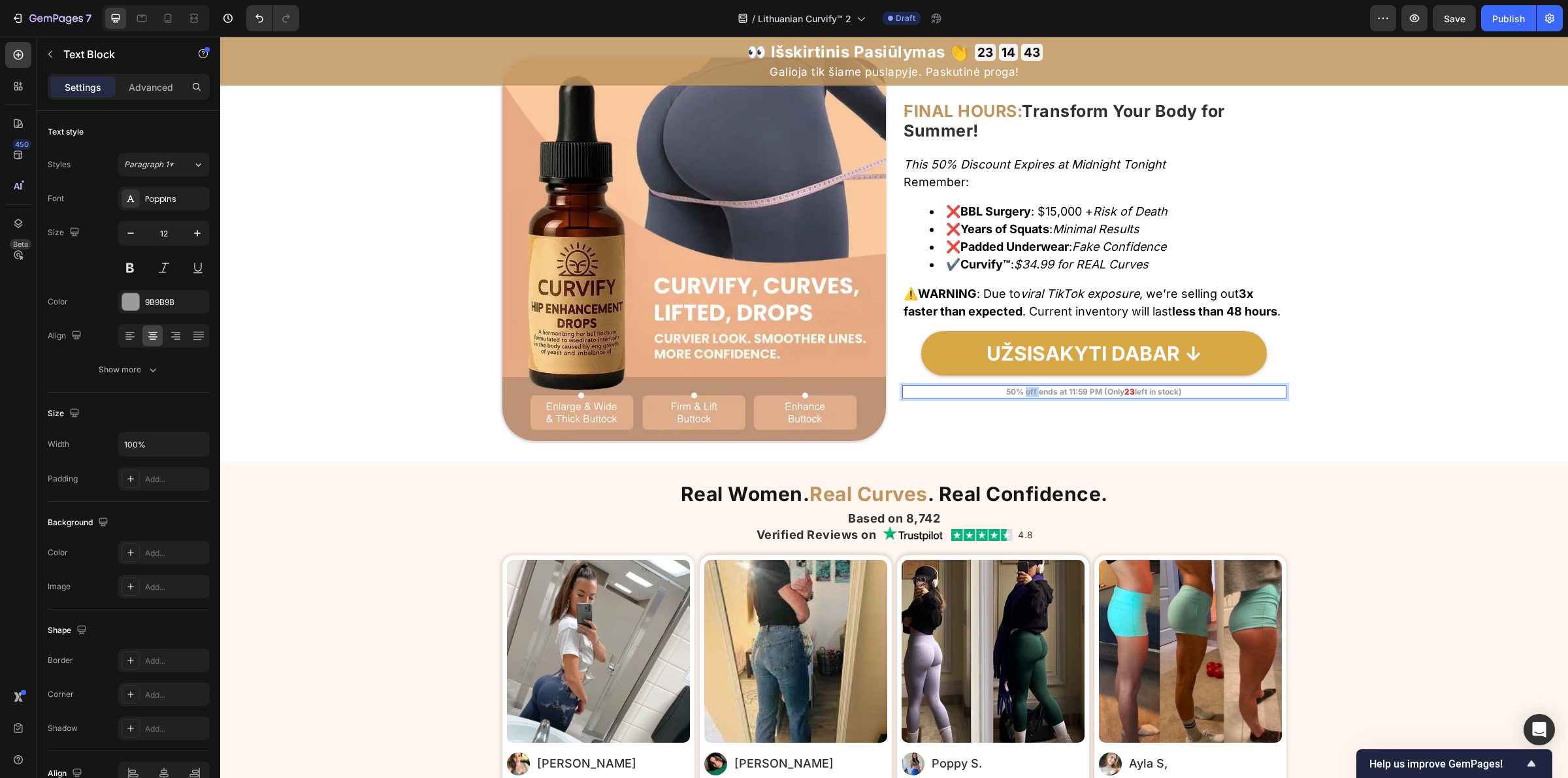
click at [1016, 396] on strong "50% off ends at 11:59 PM (Only" at bounding box center [1064, 391] width 118 height 10
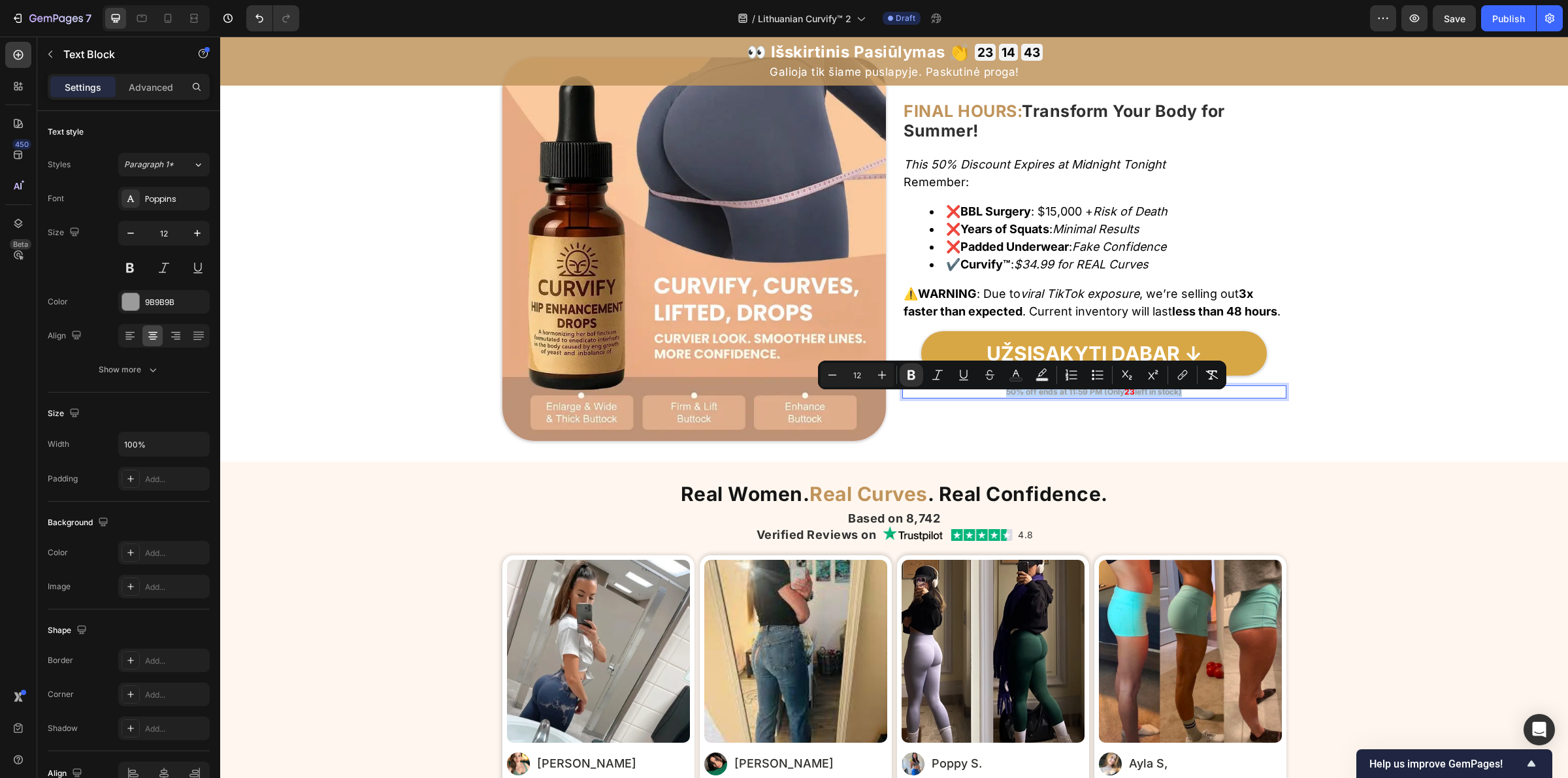
click at [1016, 396] on strong "50% off ends at 11:59 PM (Only" at bounding box center [1064, 391] width 118 height 10
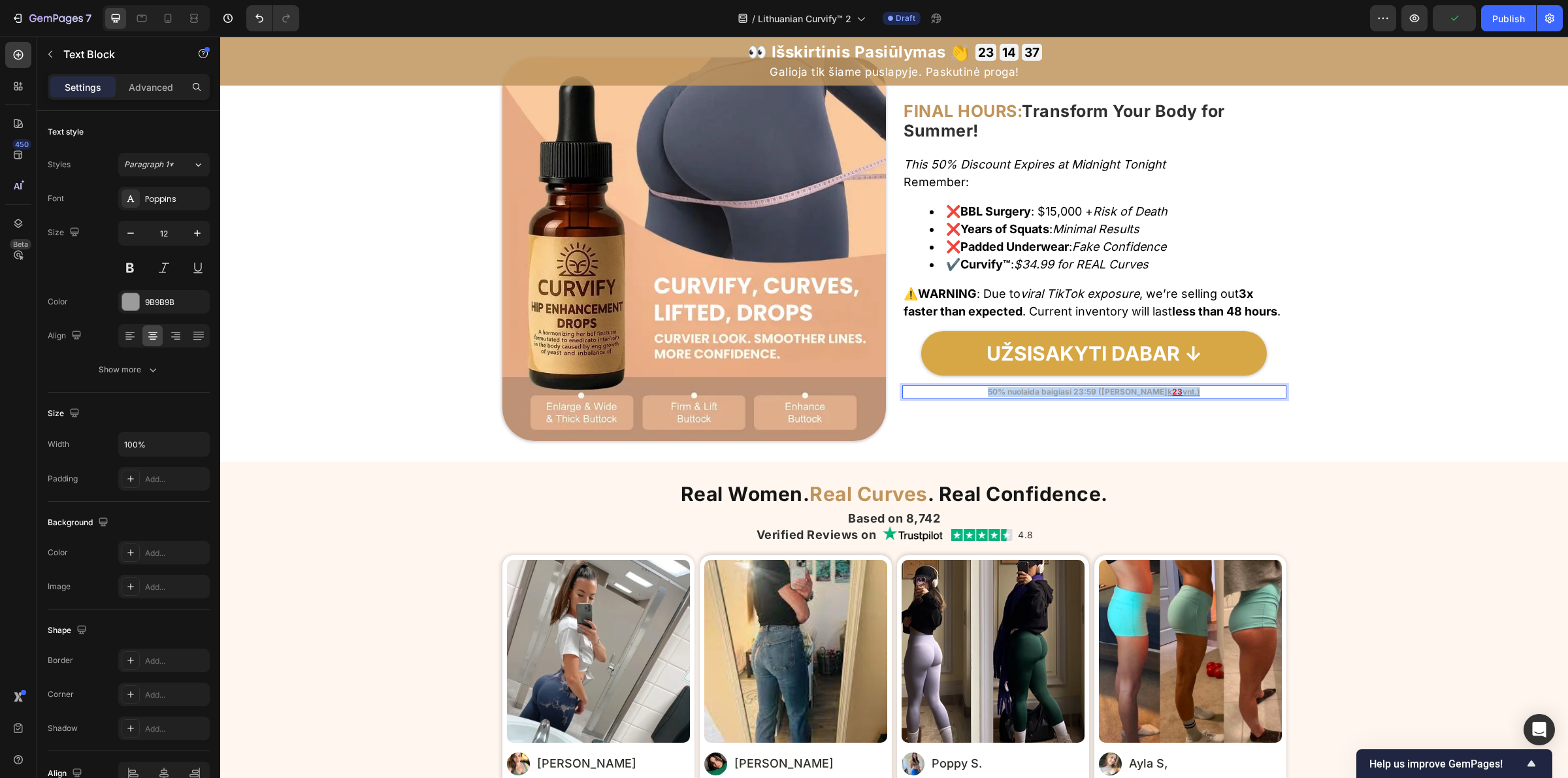
drag, startPoint x: 1176, startPoint y: 400, endPoint x: 997, endPoint y: 406, distance: 179.1
click at [997, 398] on div "50% nuolaida baigiasi 23:59 (Liko ti k 23 vnt.)" at bounding box center [1094, 391] width 384 height 13
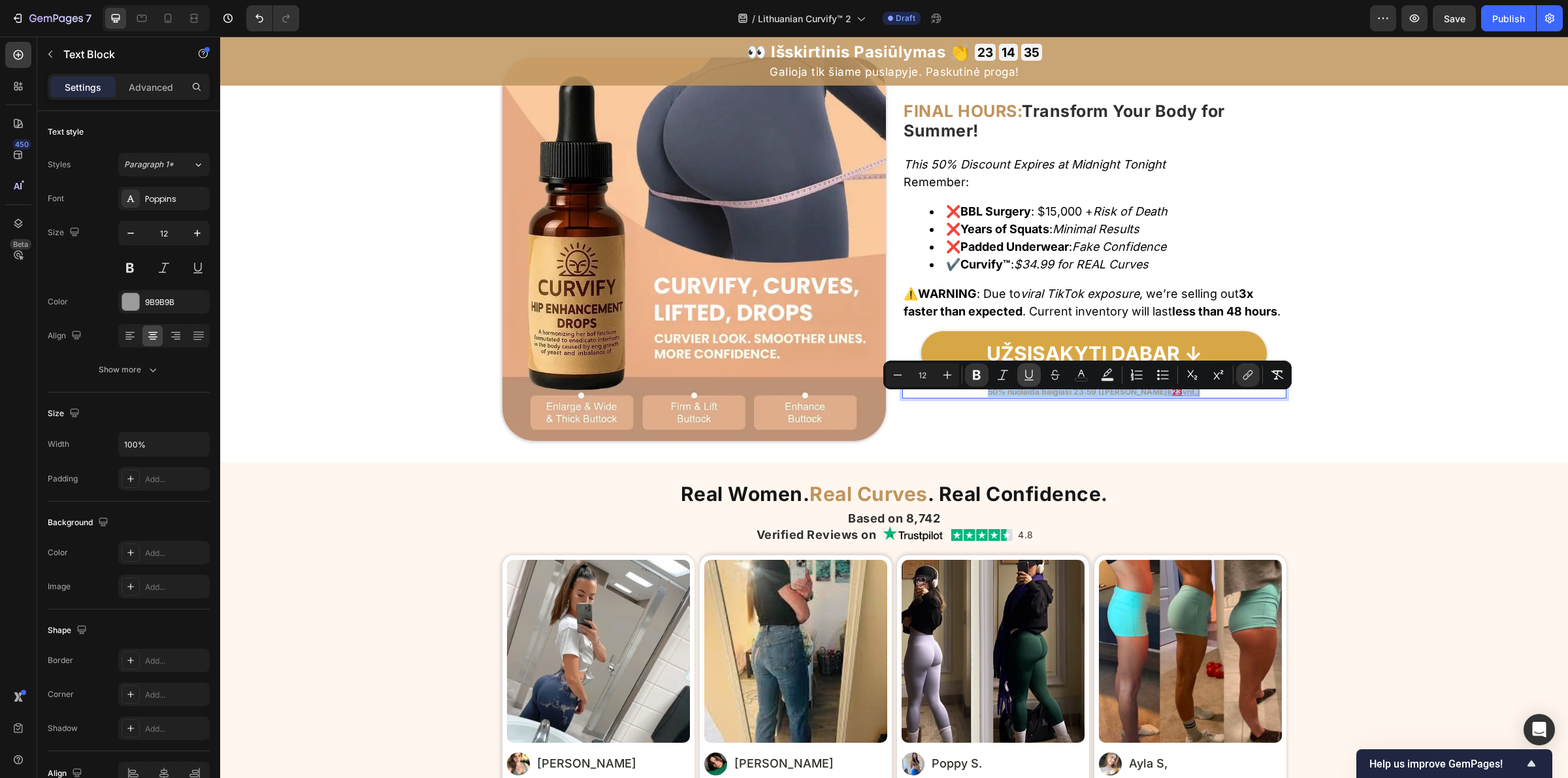
click at [1026, 374] on icon "Editor contextual toolbar" at bounding box center [1028, 374] width 7 height 9
click at [1027, 374] on icon "Editor contextual toolbar" at bounding box center [1028, 374] width 13 height 13
click at [1243, 378] on icon "Editor contextual toolbar" at bounding box center [1248, 374] width 13 height 13
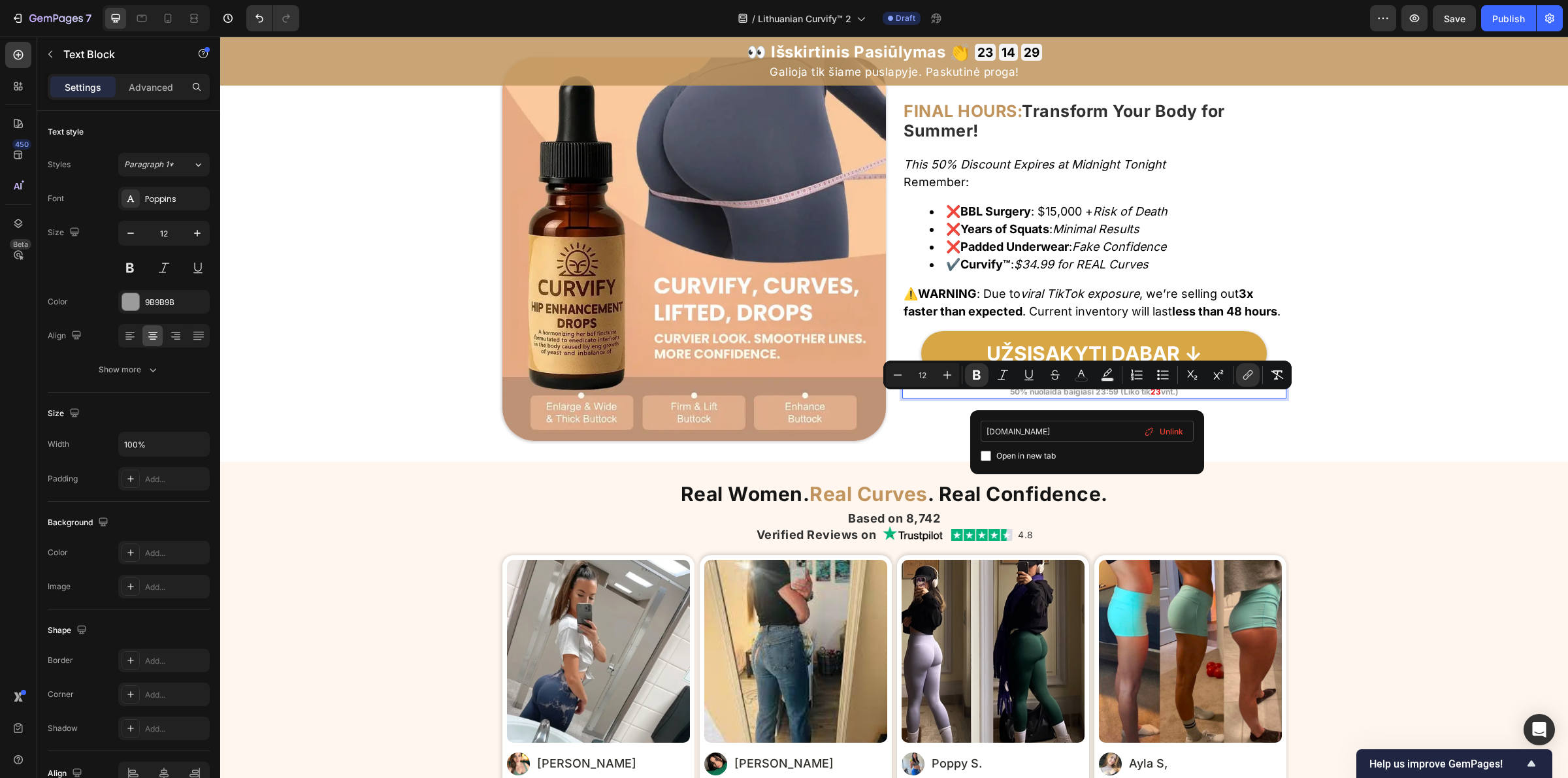
click at [1079, 432] on input "example.com" at bounding box center [1087, 430] width 213 height 20
type input "e"
type input "50% nuolaida baigiasi 23:59 (Liko tik 23 vnt.)"
click at [1236, 418] on div "FINAL HOURS: Transform Your Body for Summer! Heading This 50% Discount Expires …" at bounding box center [1094, 249] width 384 height 384
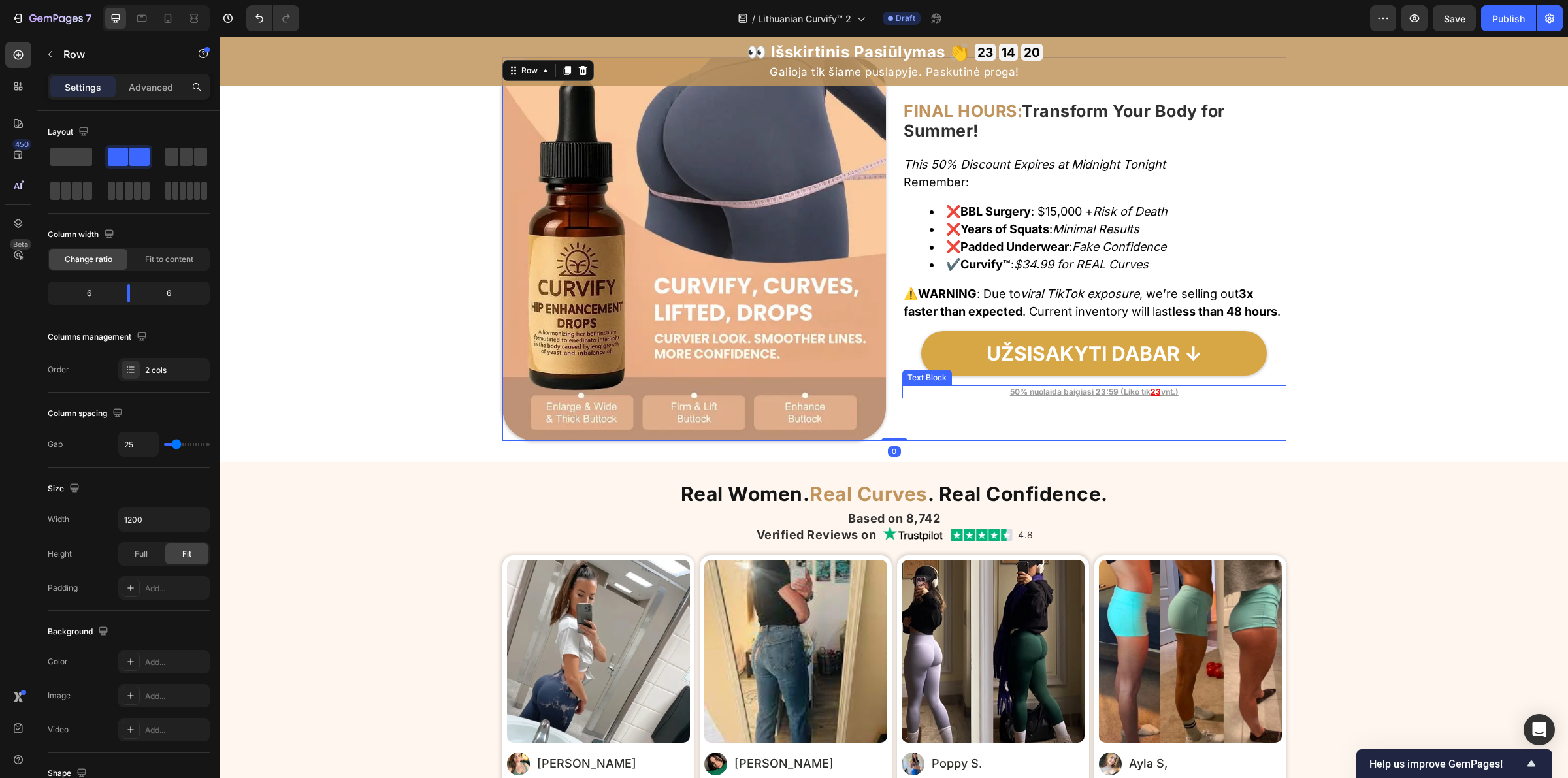
click at [1104, 396] on u "50% nuolaida baigiasi 23:59 (Liko tik" at bounding box center [1080, 391] width 140 height 10
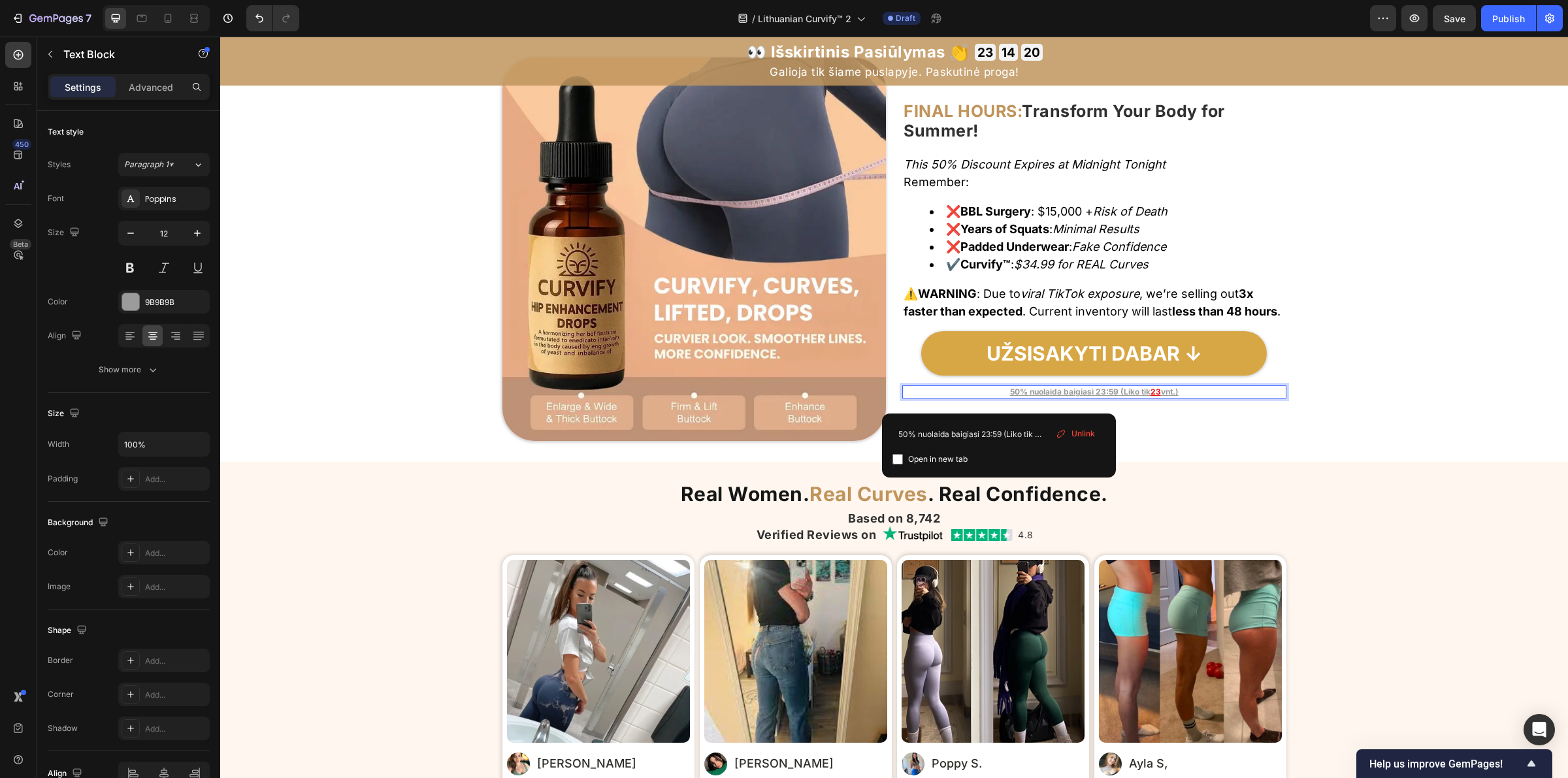
click at [1104, 396] on u "50% nuolaida baigiasi 23:59 (Liko tik" at bounding box center [1080, 391] width 140 height 10
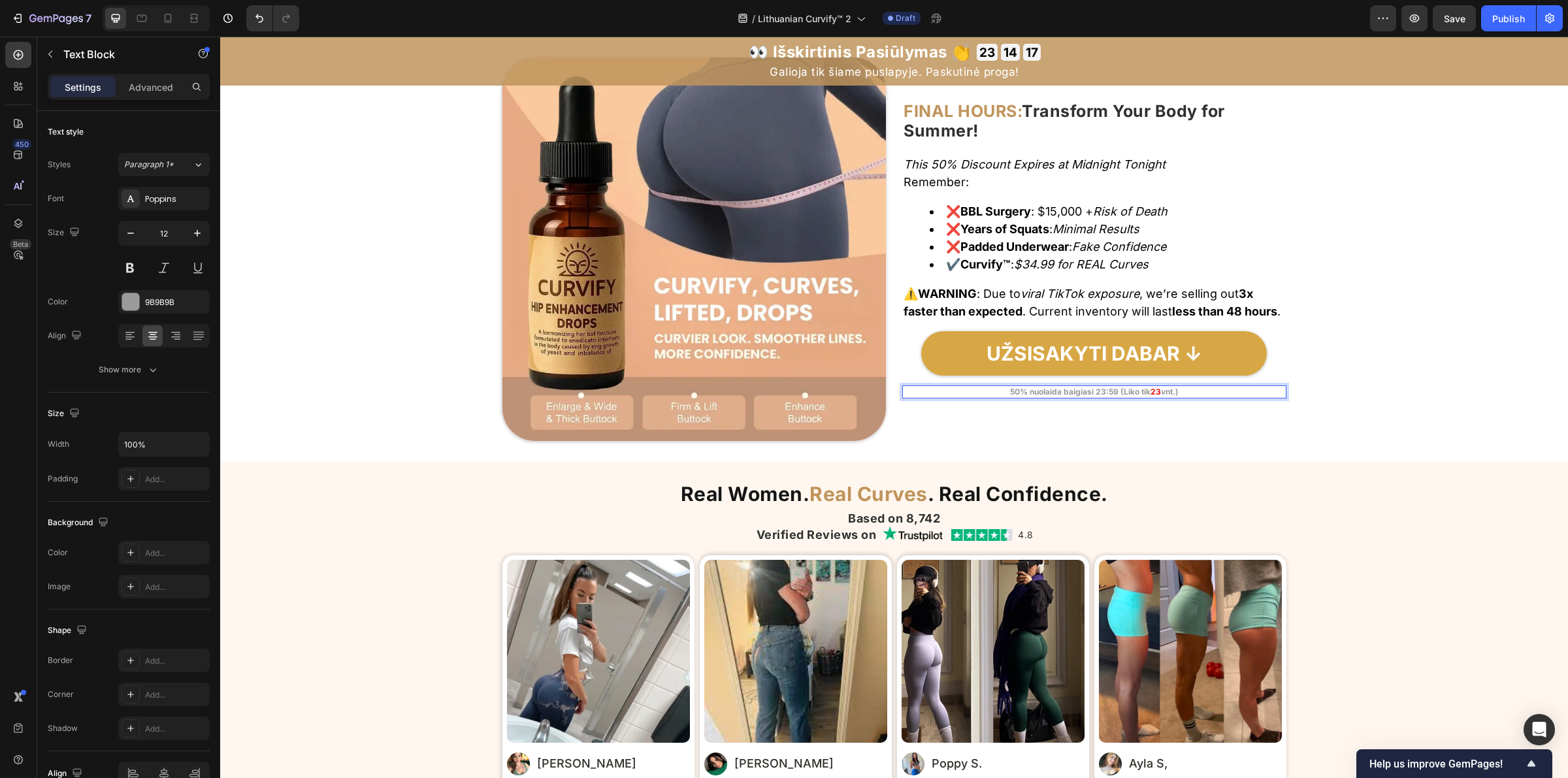
click at [952, 397] on p "50% nuolaida baigiasi 23:59 (Liko tik 23 vnt.) ⁠⁠⁠⁠⁠⁠⁠" at bounding box center [1095, 391] width 382 height 11
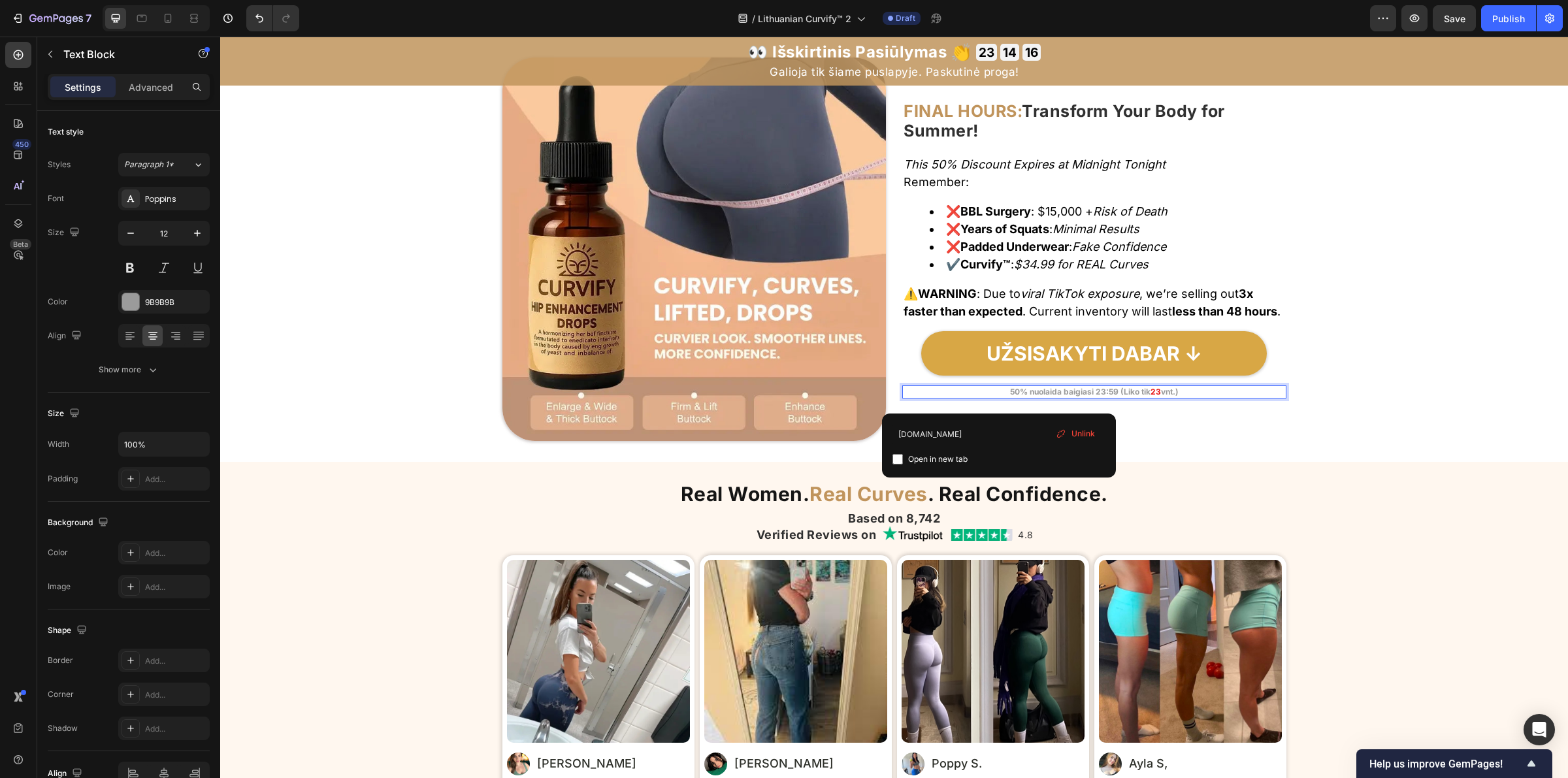
click at [925, 397] on p "⁠⁠⁠⁠⁠⁠⁠ 50% nuolaida baigiasi 23:59 (Liko tik 23 vnt.)" at bounding box center [1095, 391] width 382 height 11
click at [1186, 429] on div "FINAL HOURS: Transform Your Body for Summer! Heading This 50% Discount Expires …" at bounding box center [1094, 249] width 384 height 384
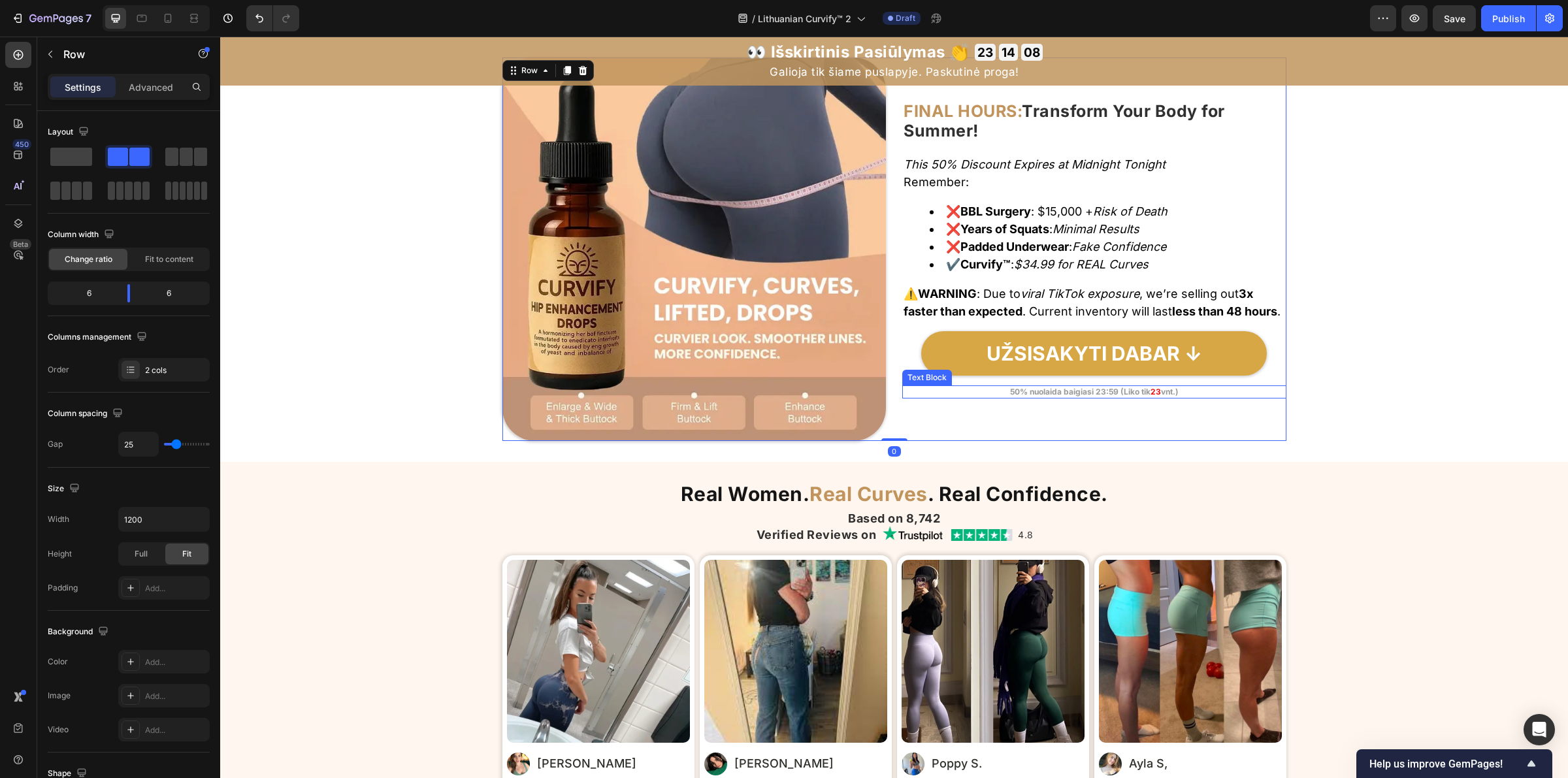
click at [1238, 397] on p "50% nuolaida baigiasi 23:59 (Liko tik 23 vnt.)" at bounding box center [1095, 391] width 382 height 11
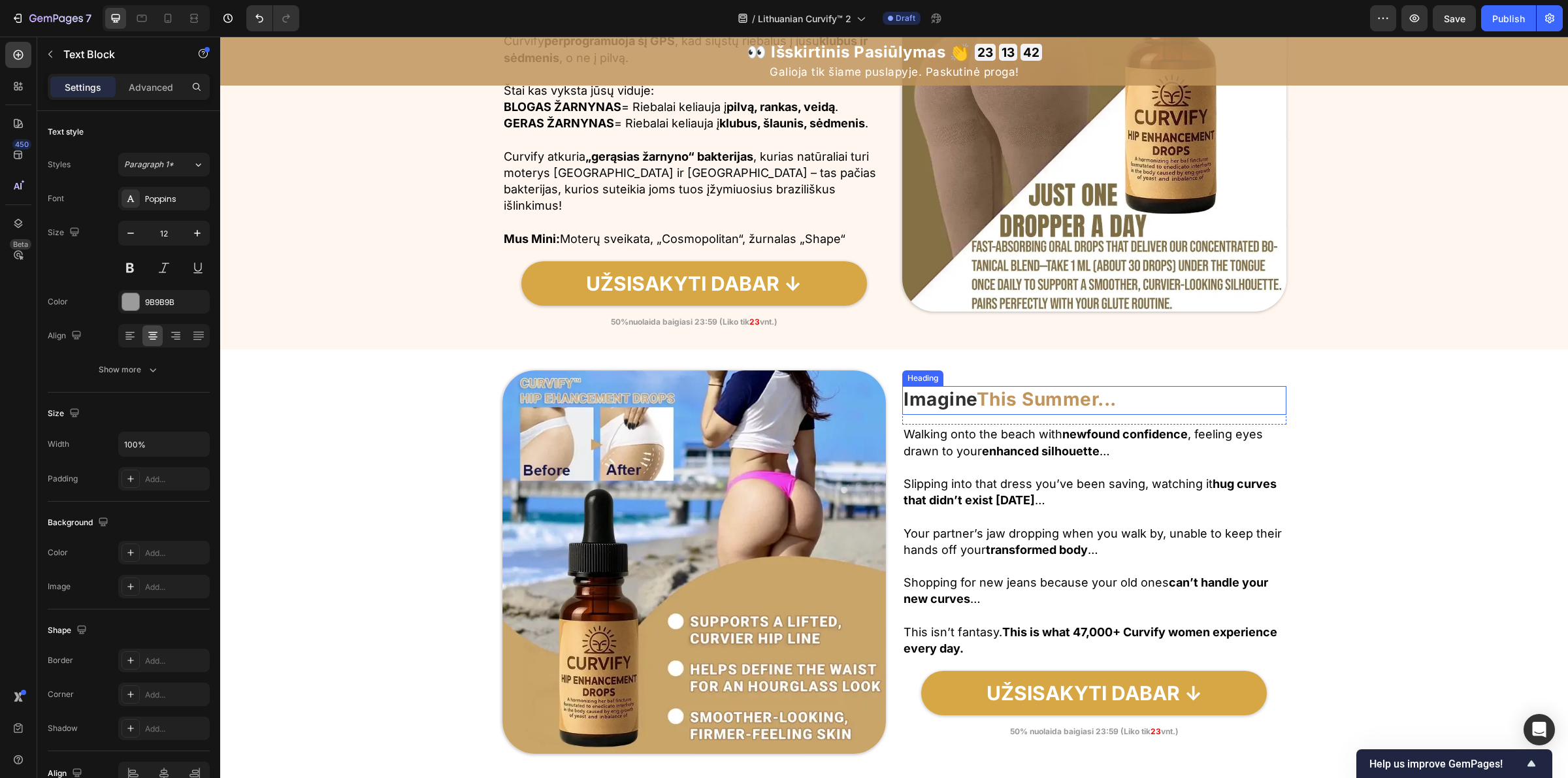
scroll to position [2172, 0]
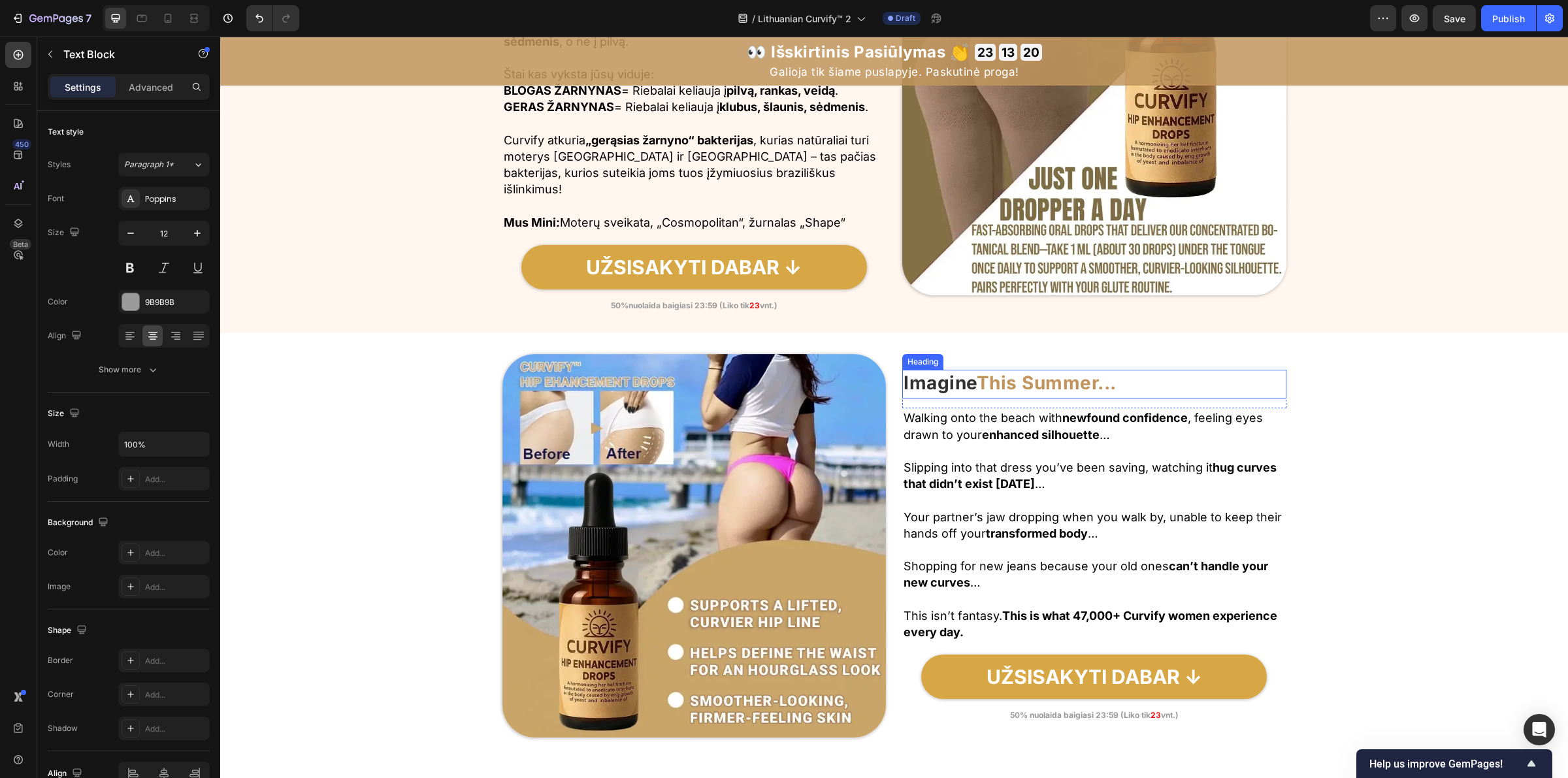
click at [1047, 384] on strong "This Summer..." at bounding box center [1047, 383] width 140 height 22
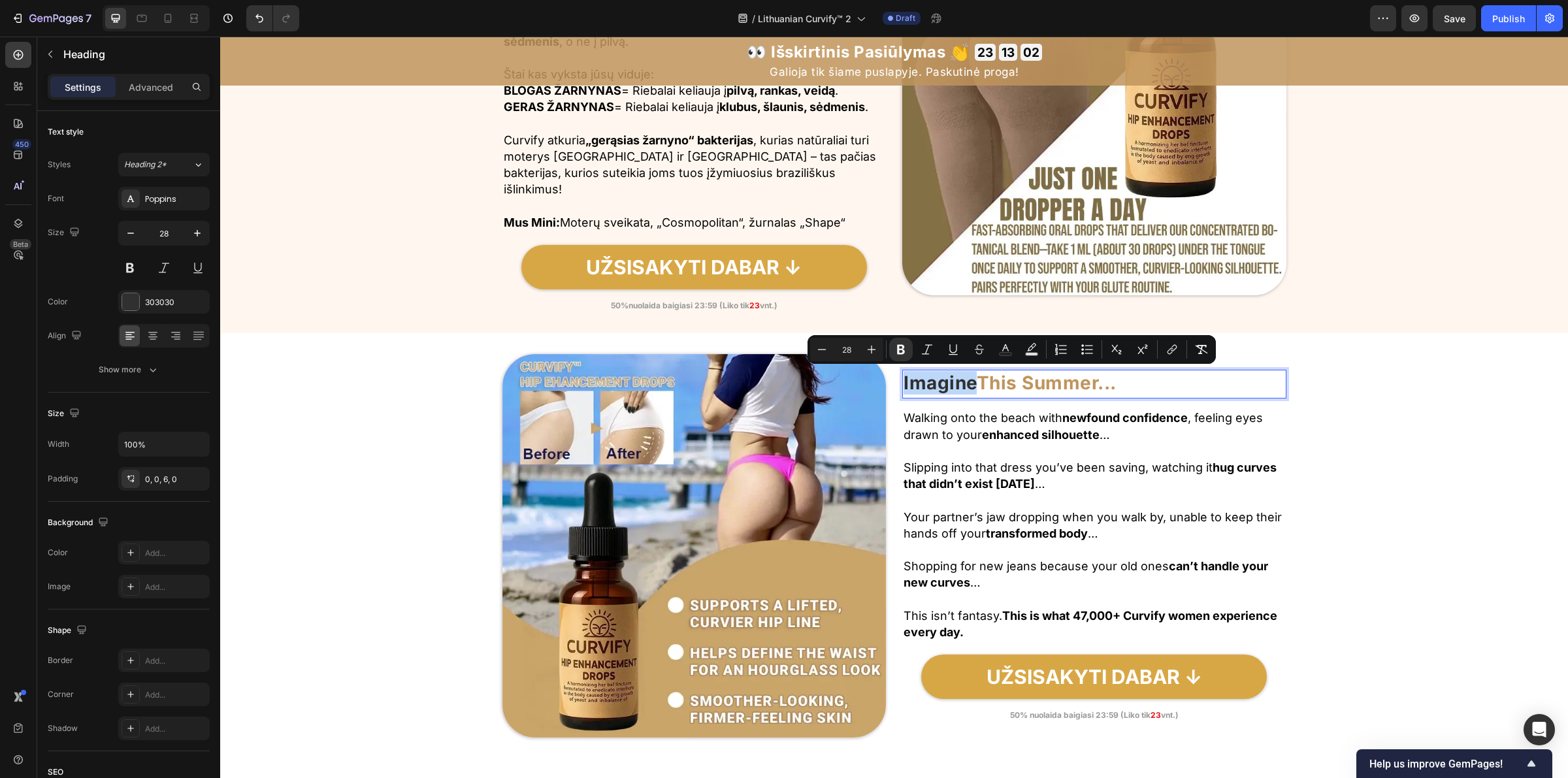
click at [1134, 380] on p "Imagine This Summer..." at bounding box center [1095, 383] width 382 height 23
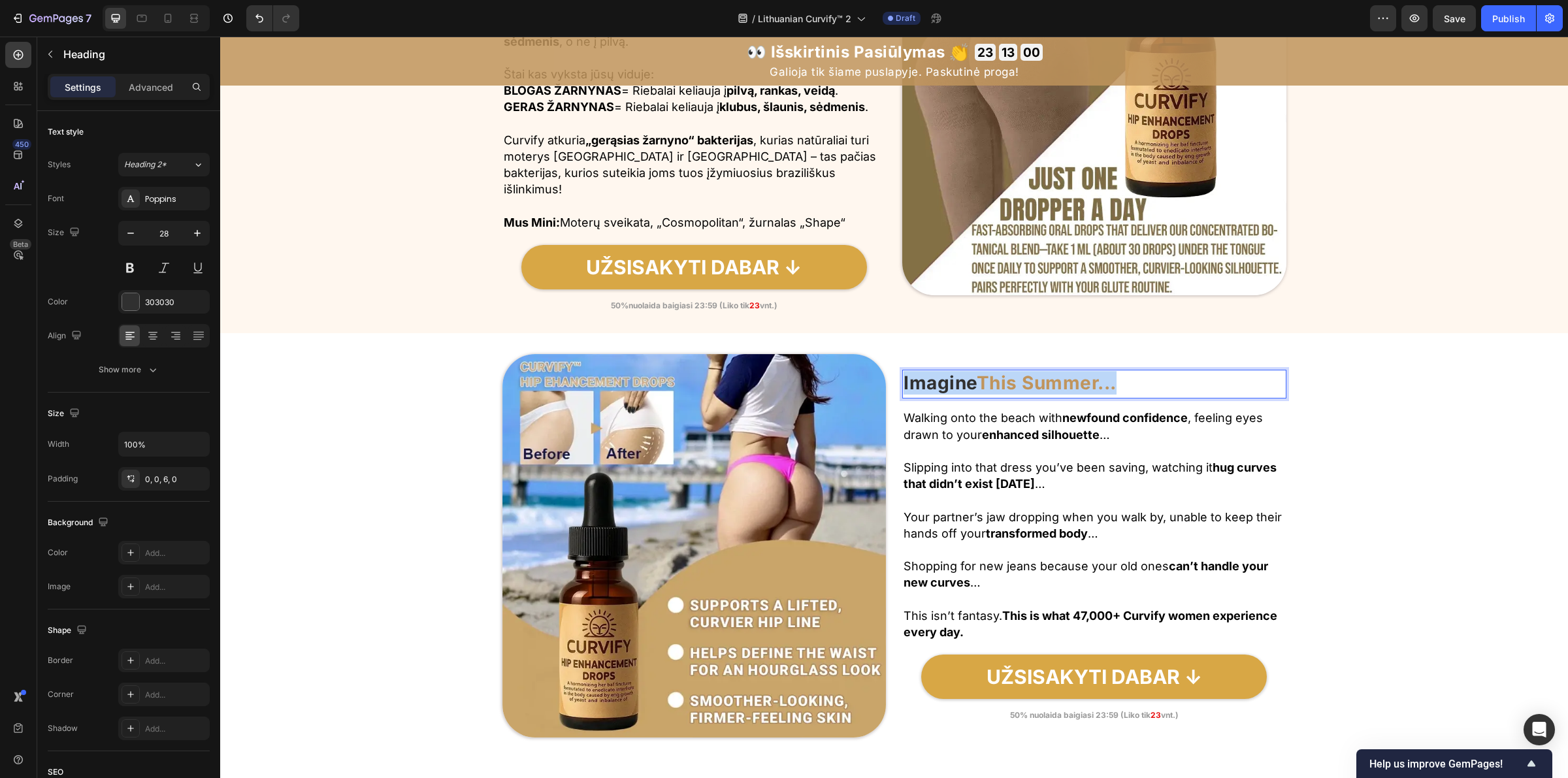
drag, startPoint x: 897, startPoint y: 386, endPoint x: 1208, endPoint y: 381, distance: 311.0
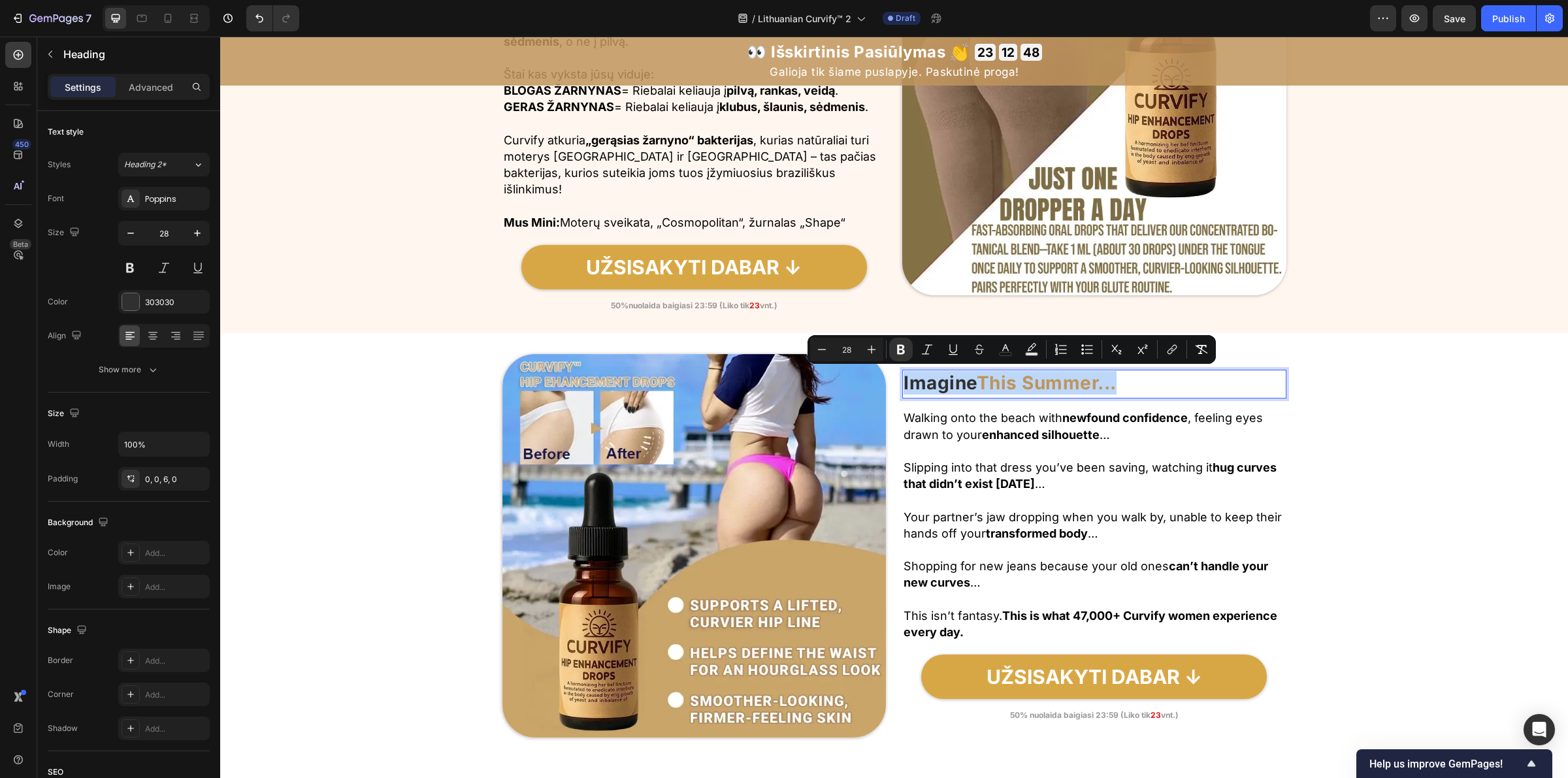
click at [1000, 387] on strong "This Summer..." at bounding box center [1047, 383] width 140 height 22
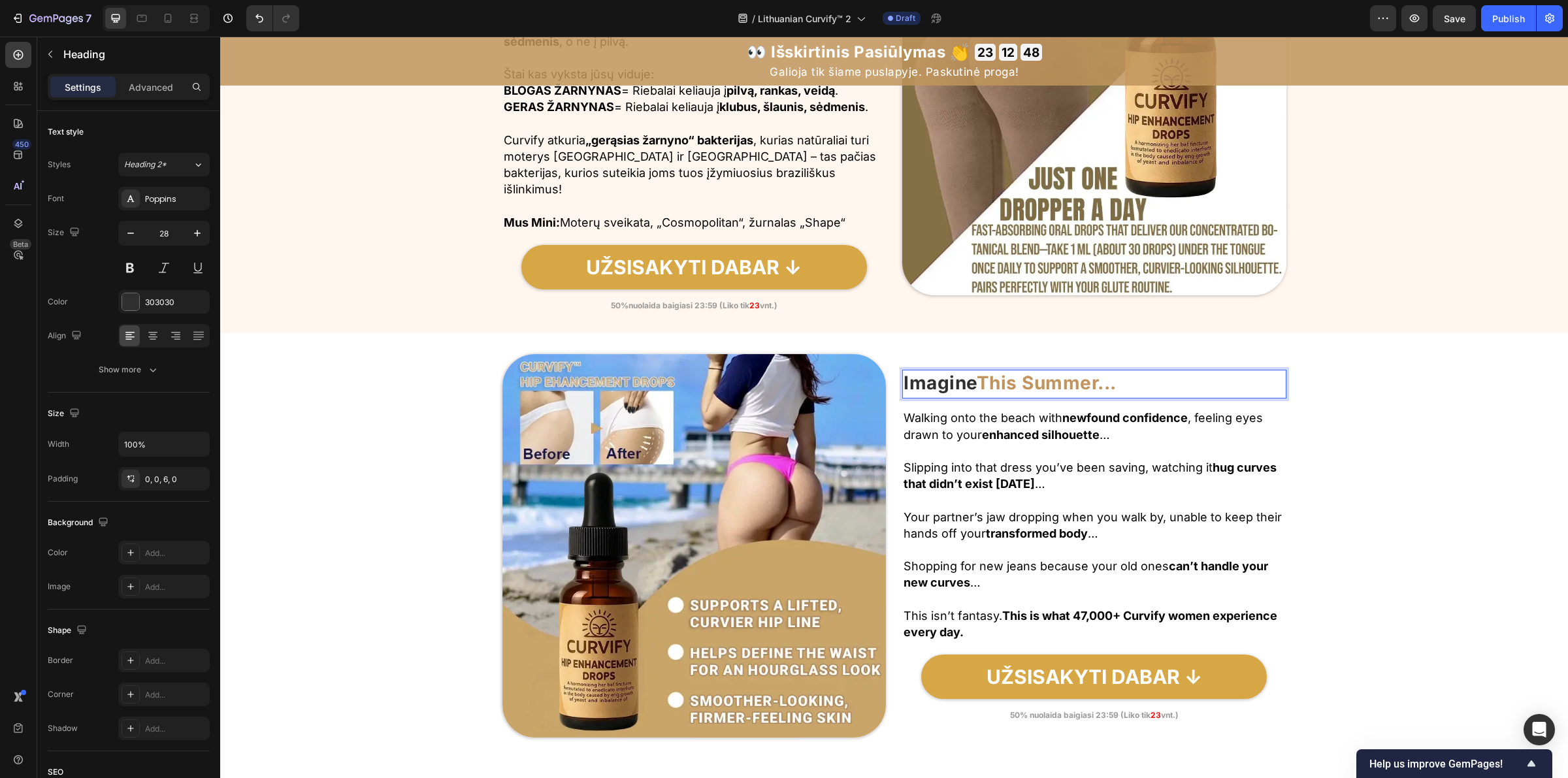
click at [948, 384] on strong "Imagine" at bounding box center [940, 383] width 73 height 22
drag, startPoint x: 896, startPoint y: 386, endPoint x: 1184, endPoint y: 389, distance: 288.0
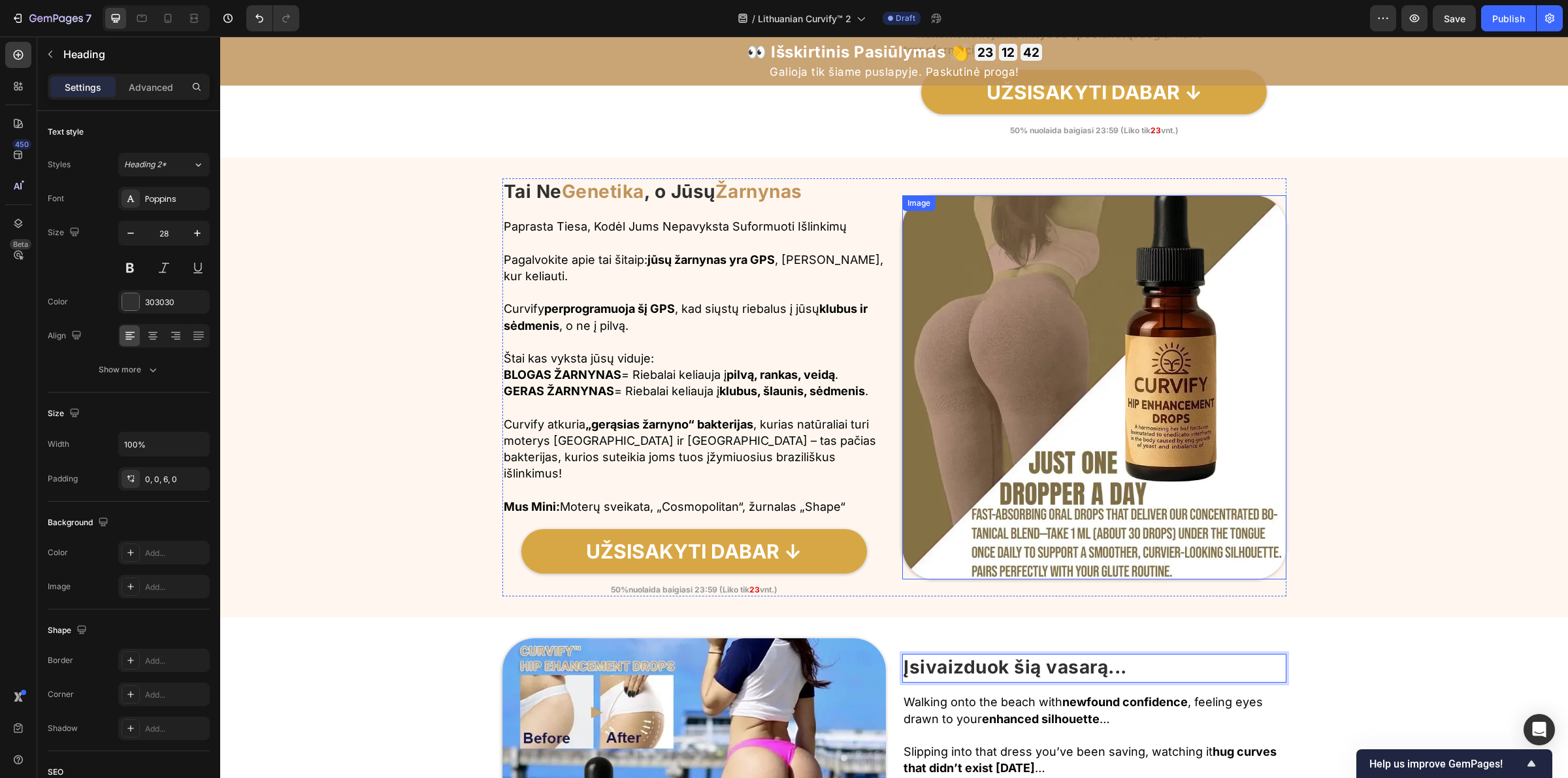
scroll to position [1927, 0]
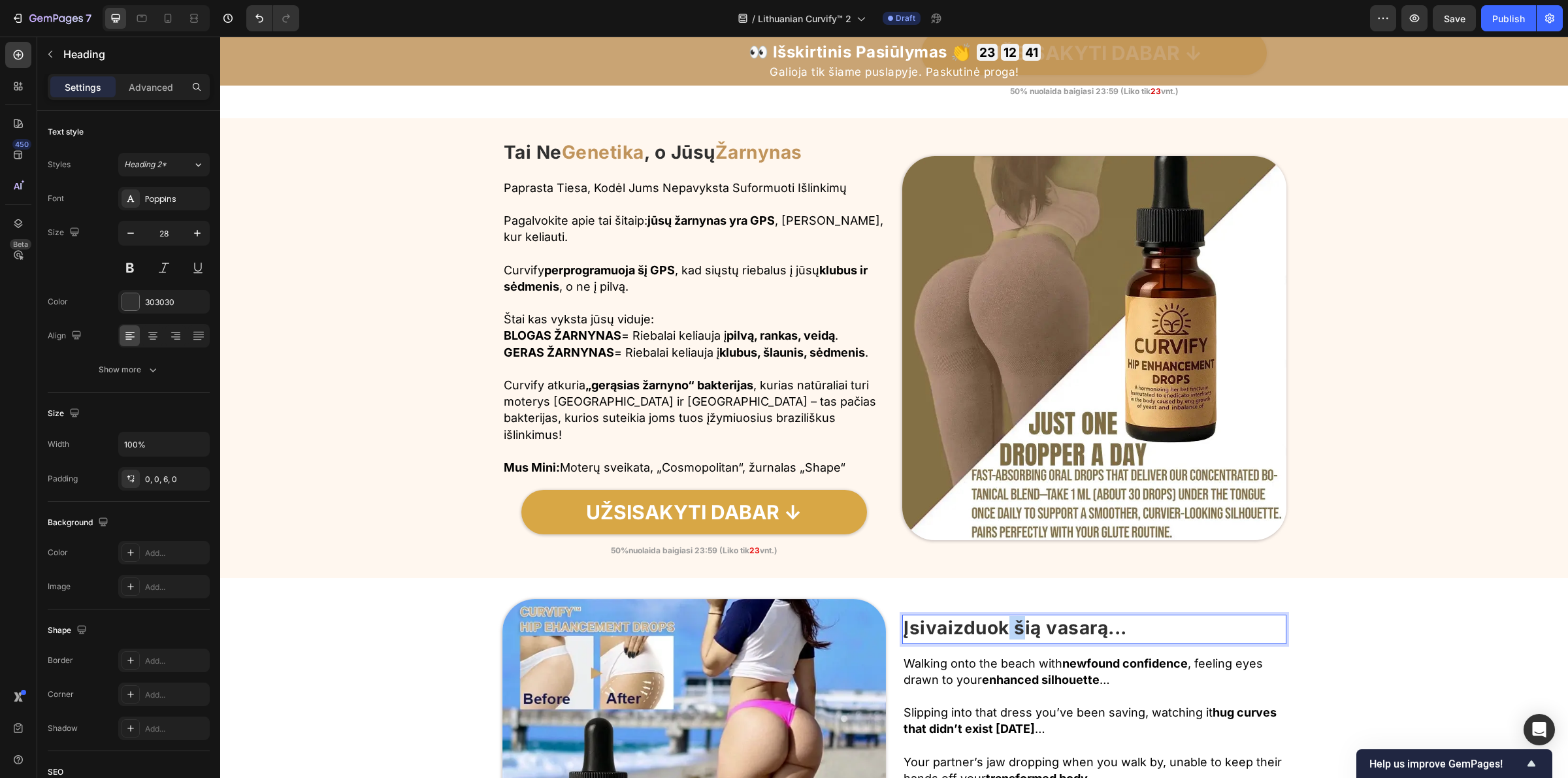
drag, startPoint x: 1009, startPoint y: 630, endPoint x: 1018, endPoint y: 630, distance: 9.0
click at [1018, 630] on strong "Įsivaizduok šią vasarą..." at bounding box center [1015, 627] width 223 height 22
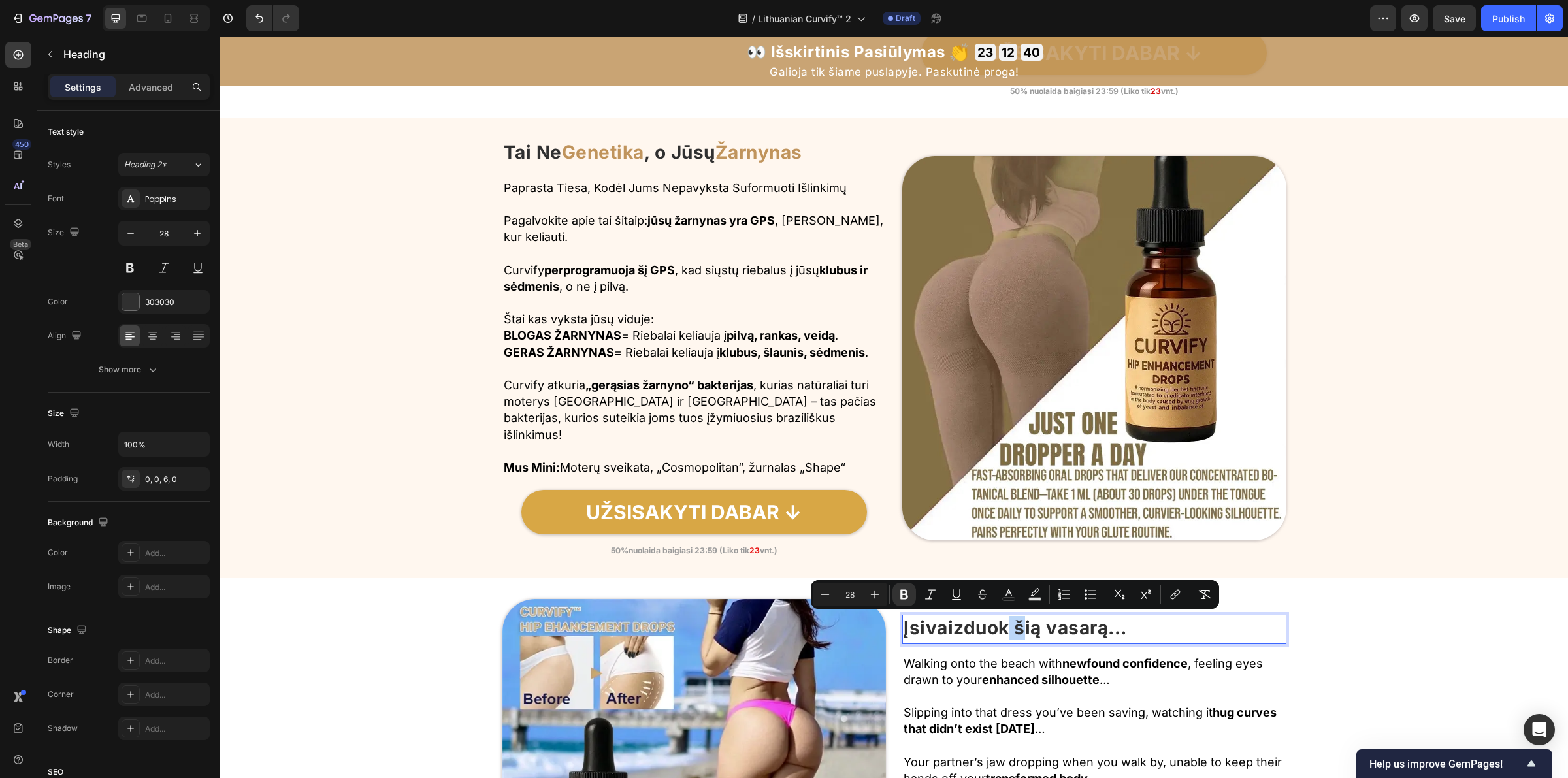
click at [1016, 630] on strong "Įsivaizduok šią vasarą..." at bounding box center [1015, 627] width 223 height 22
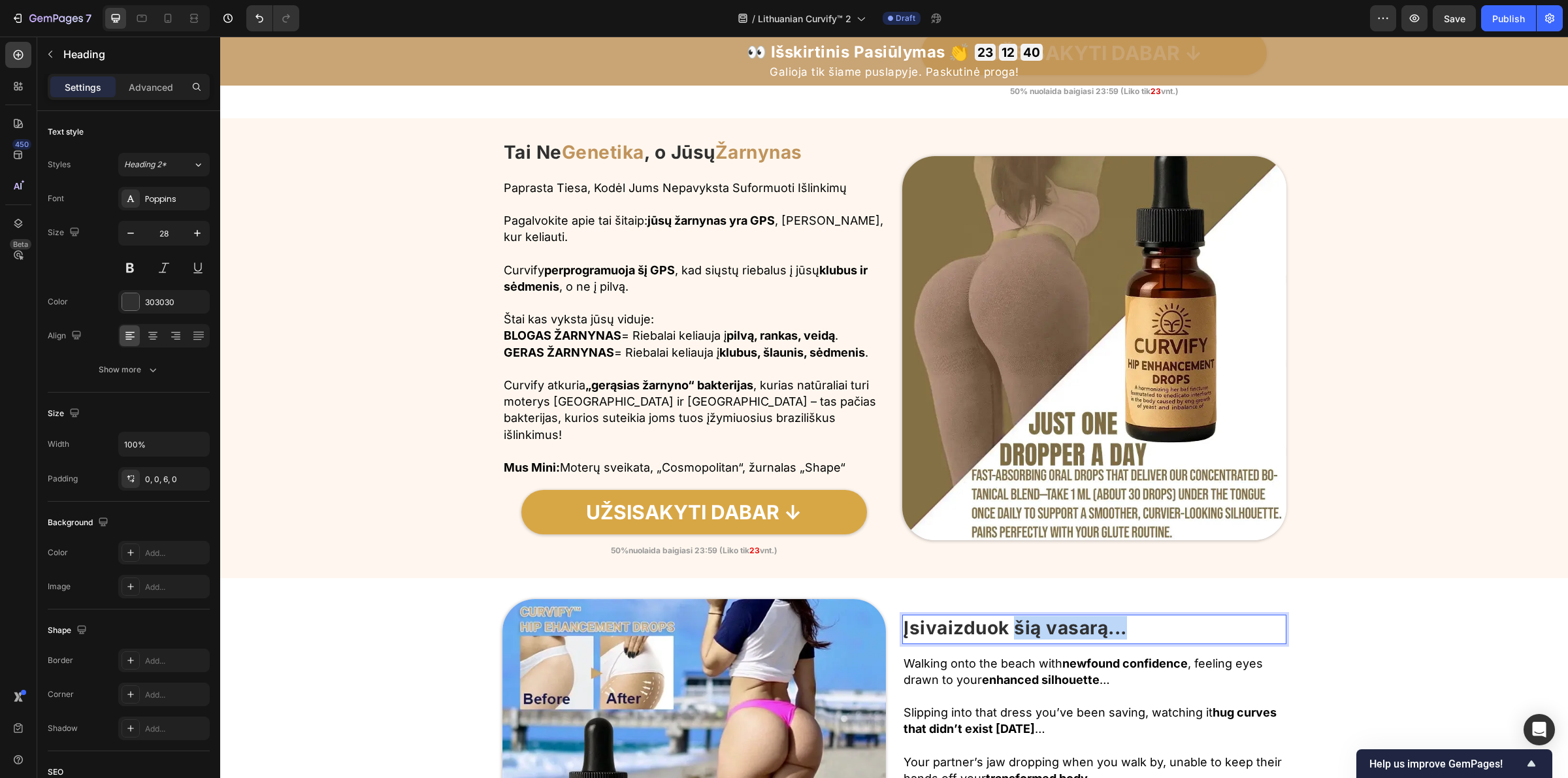
drag, startPoint x: 1013, startPoint y: 630, endPoint x: 1189, endPoint y: 632, distance: 176.0
click at [1186, 632] on p "Įsivaizduok šią vasarą..." at bounding box center [1095, 628] width 382 height 23
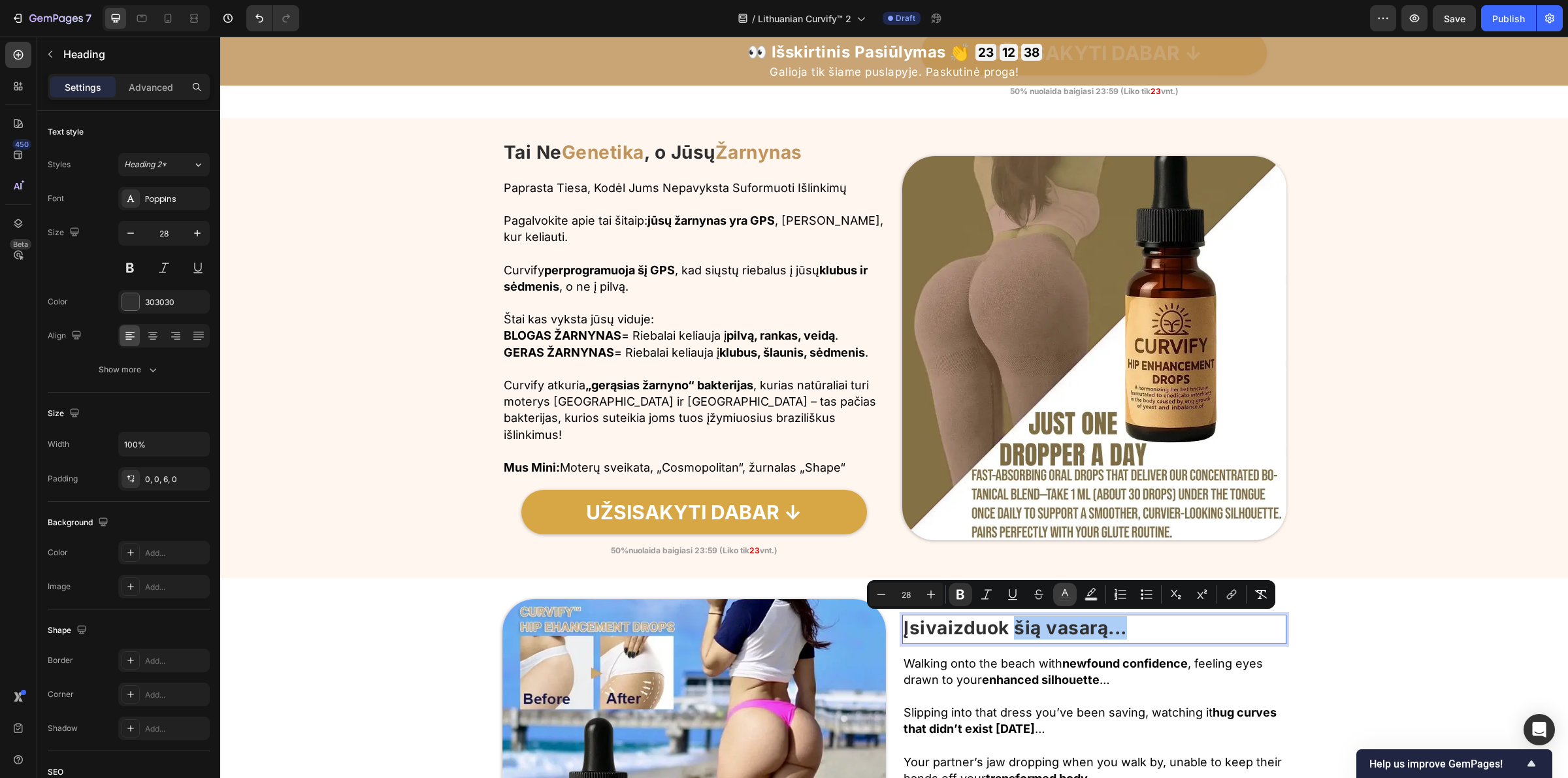
click at [1063, 596] on icon "Editor contextual toolbar" at bounding box center [1064, 594] width 13 height 13
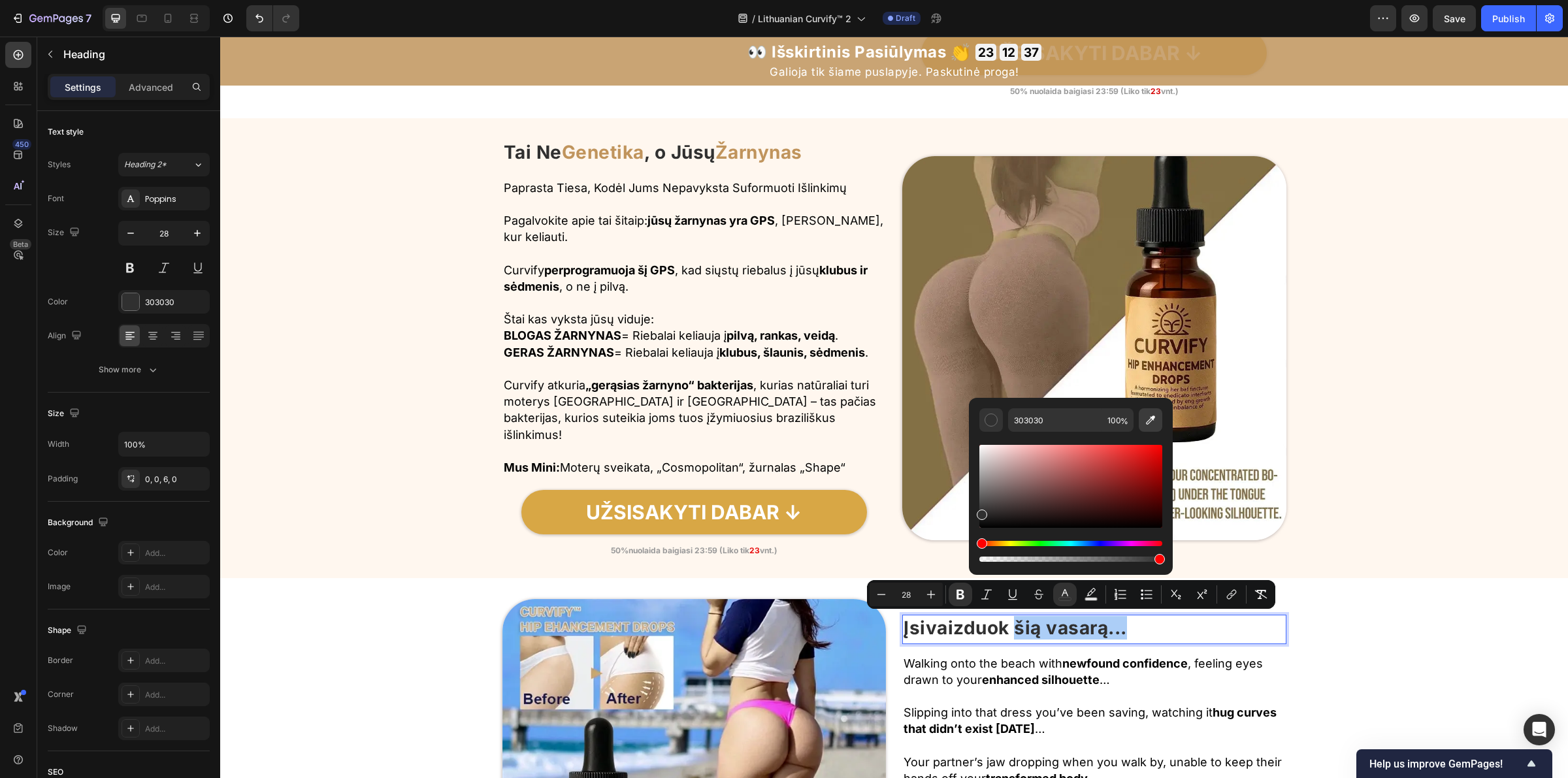
click at [1155, 426] on icon "Editor contextual toolbar" at bounding box center [1150, 420] width 13 height 13
type input "C0945C"
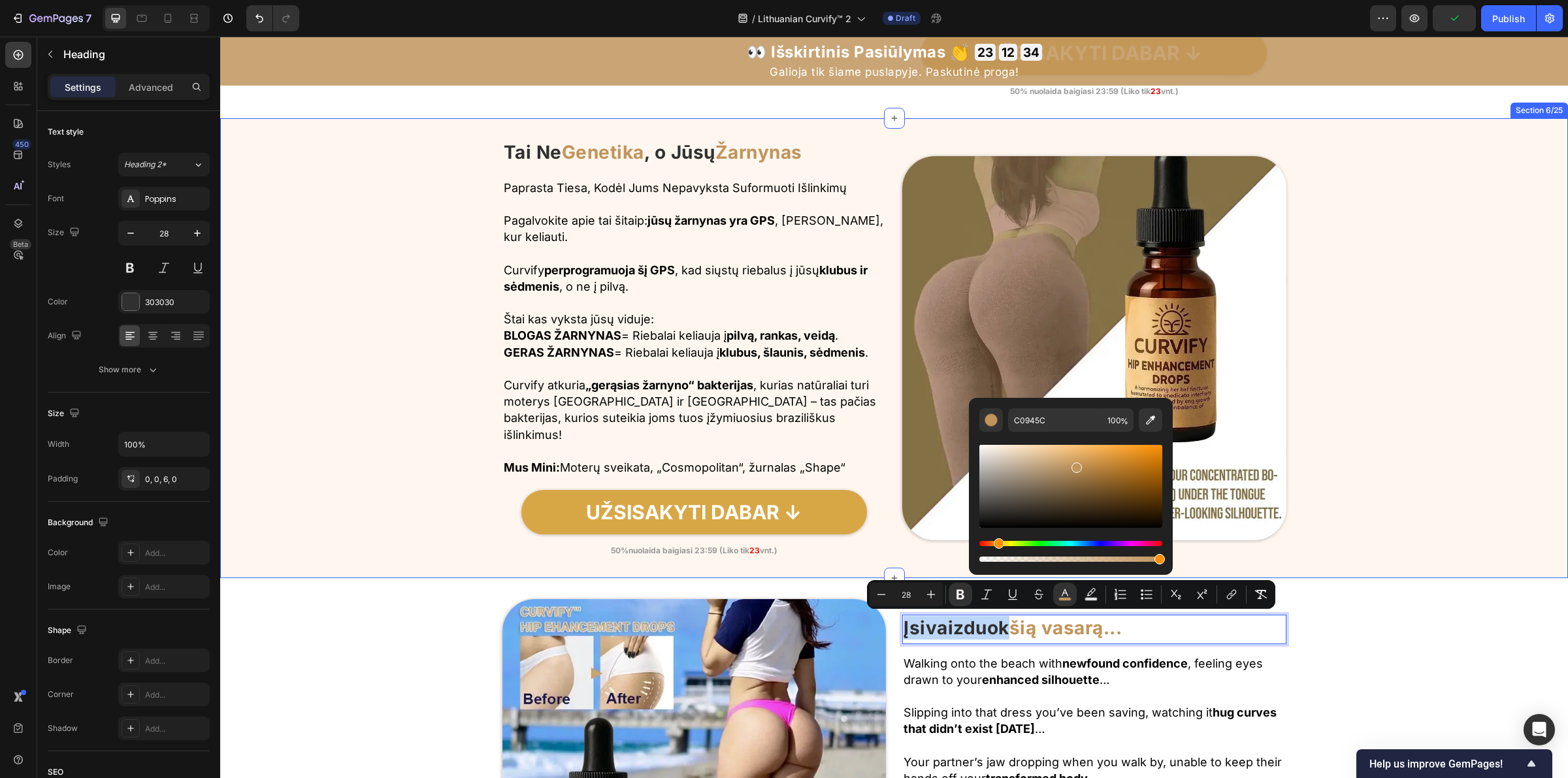
click at [1428, 452] on div "Image Tai Ne Genetika , o Jūsų Žarnynas Heading Row Paprasta Tiesa, Kodėl Jums …" at bounding box center [894, 348] width 1348 height 418
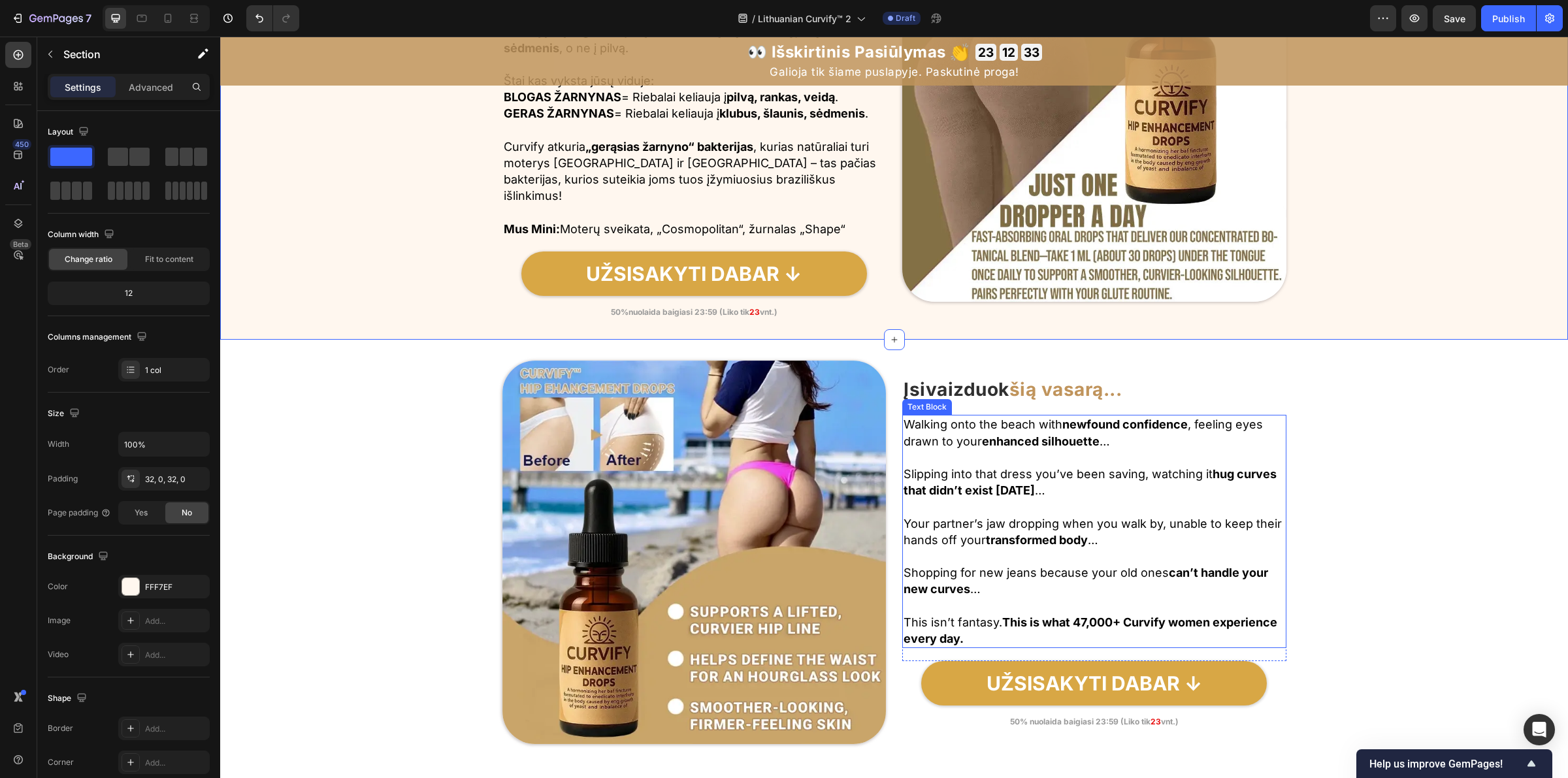
scroll to position [2253, 0]
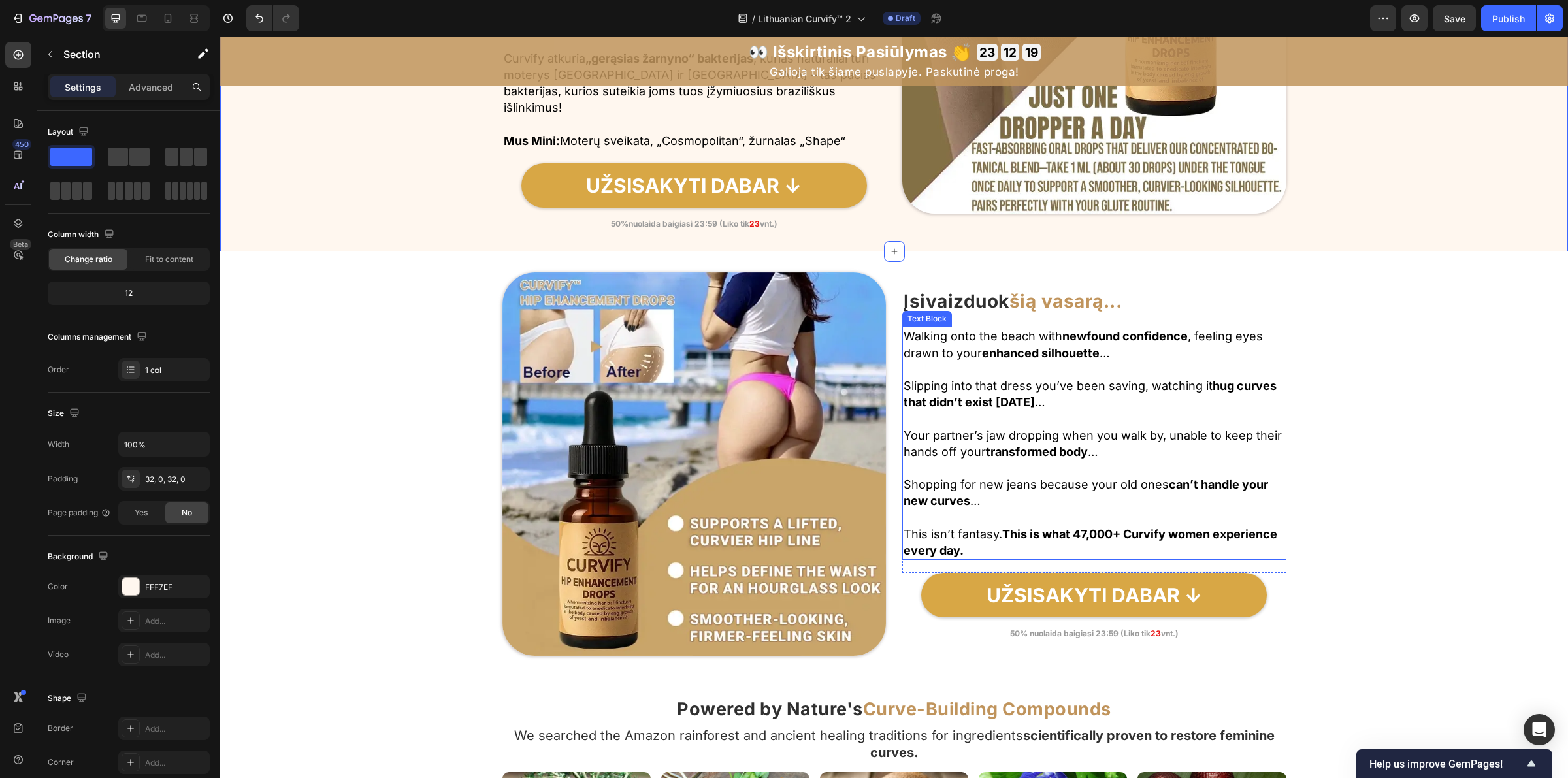
click at [994, 352] on strong "enhanced silhouette" at bounding box center [1040, 353] width 118 height 14
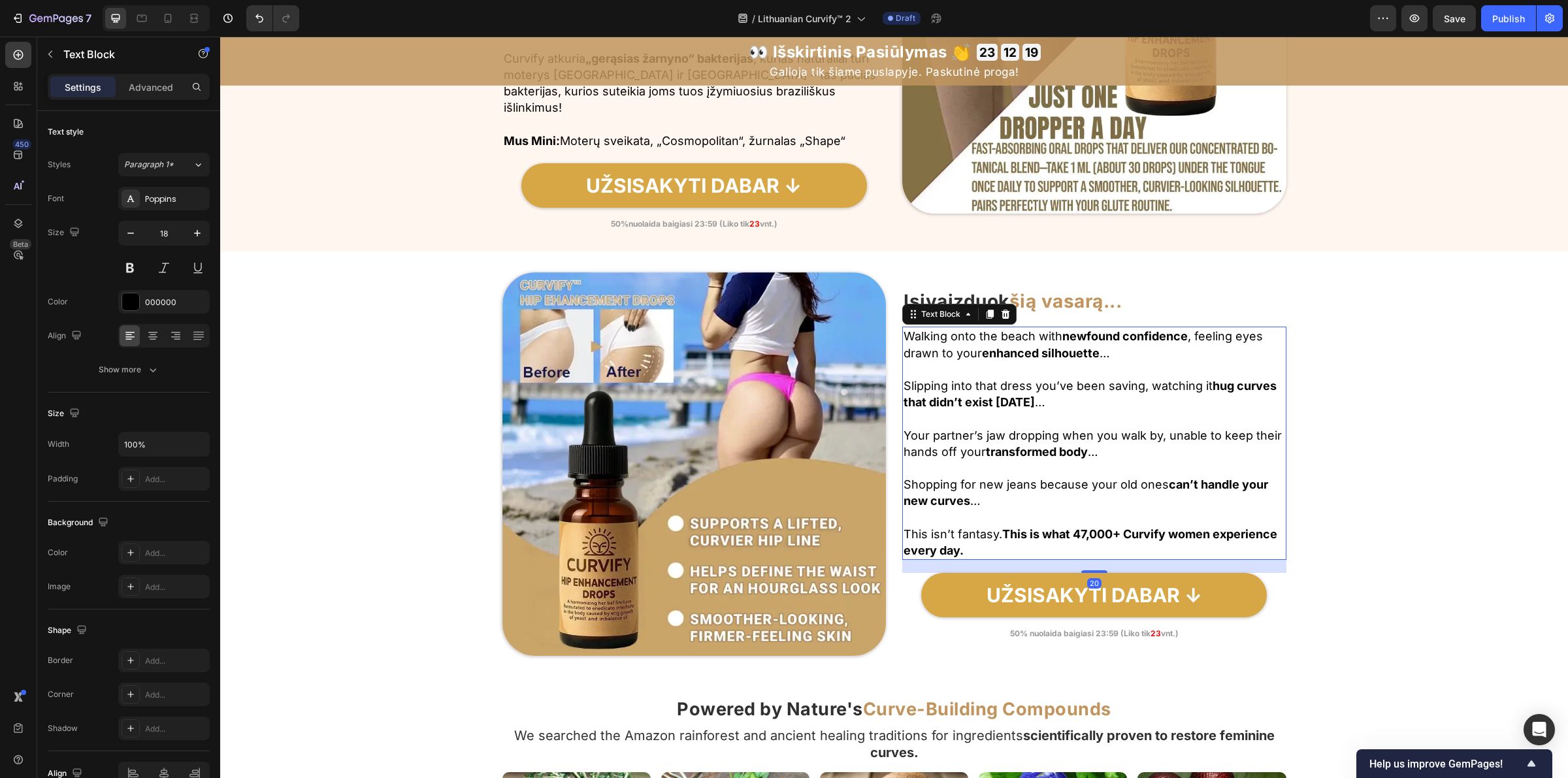
click at [994, 352] on strong "enhanced silhouette" at bounding box center [1040, 353] width 118 height 14
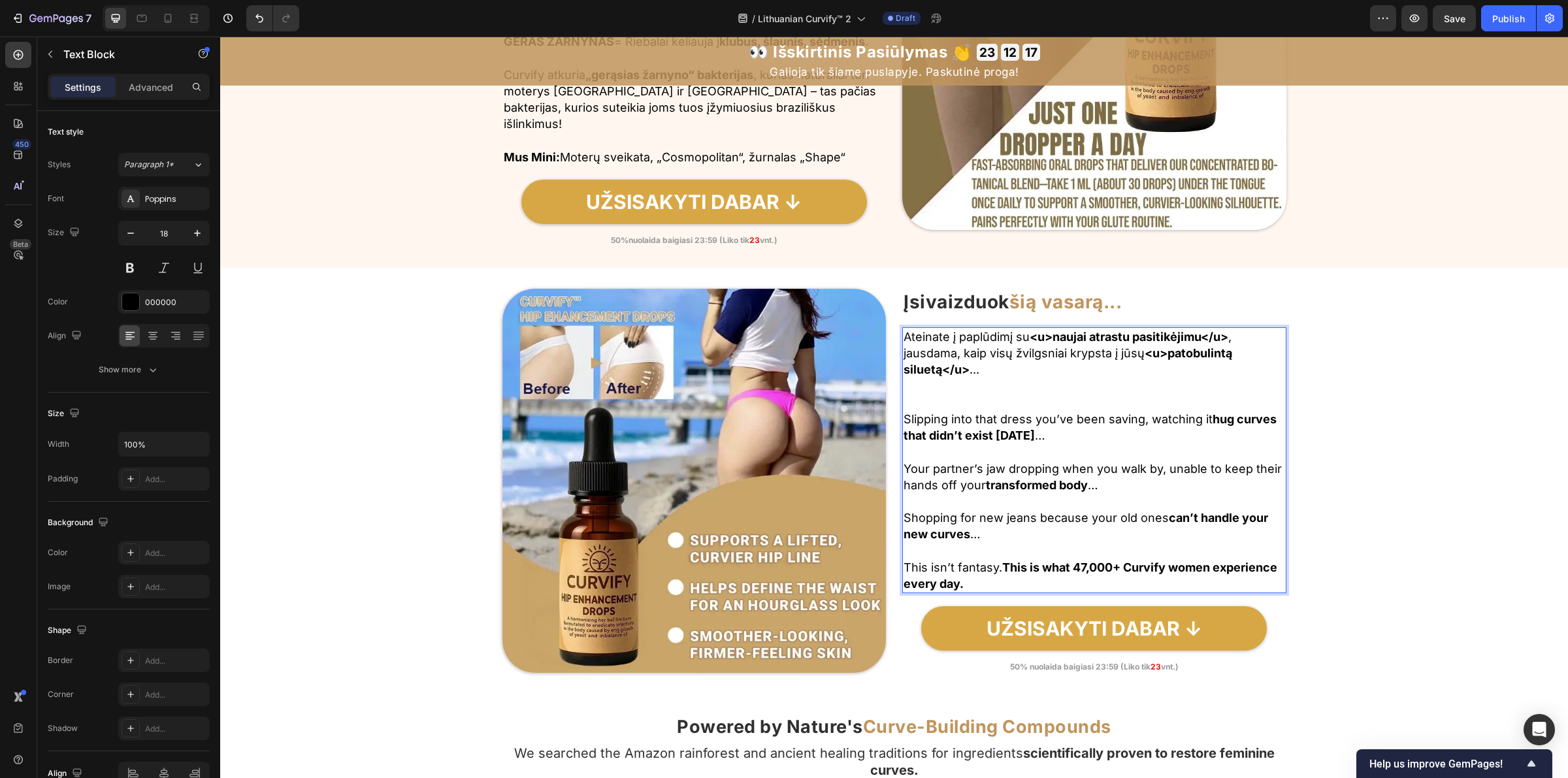
scroll to position [2244, 0]
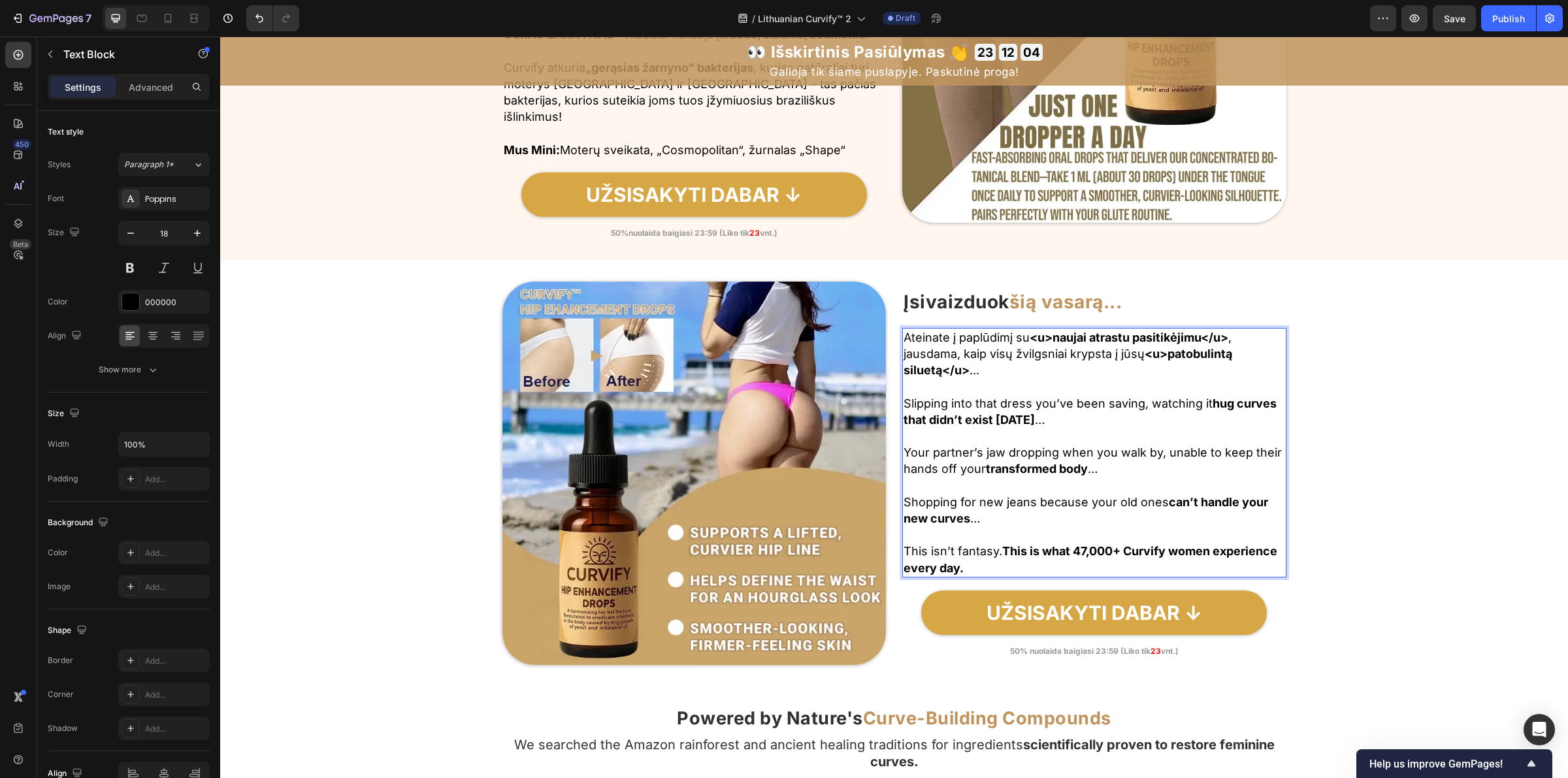
click at [1007, 419] on strong "hug curves that didn’t exist 3 months ago" at bounding box center [1090, 411] width 373 height 30
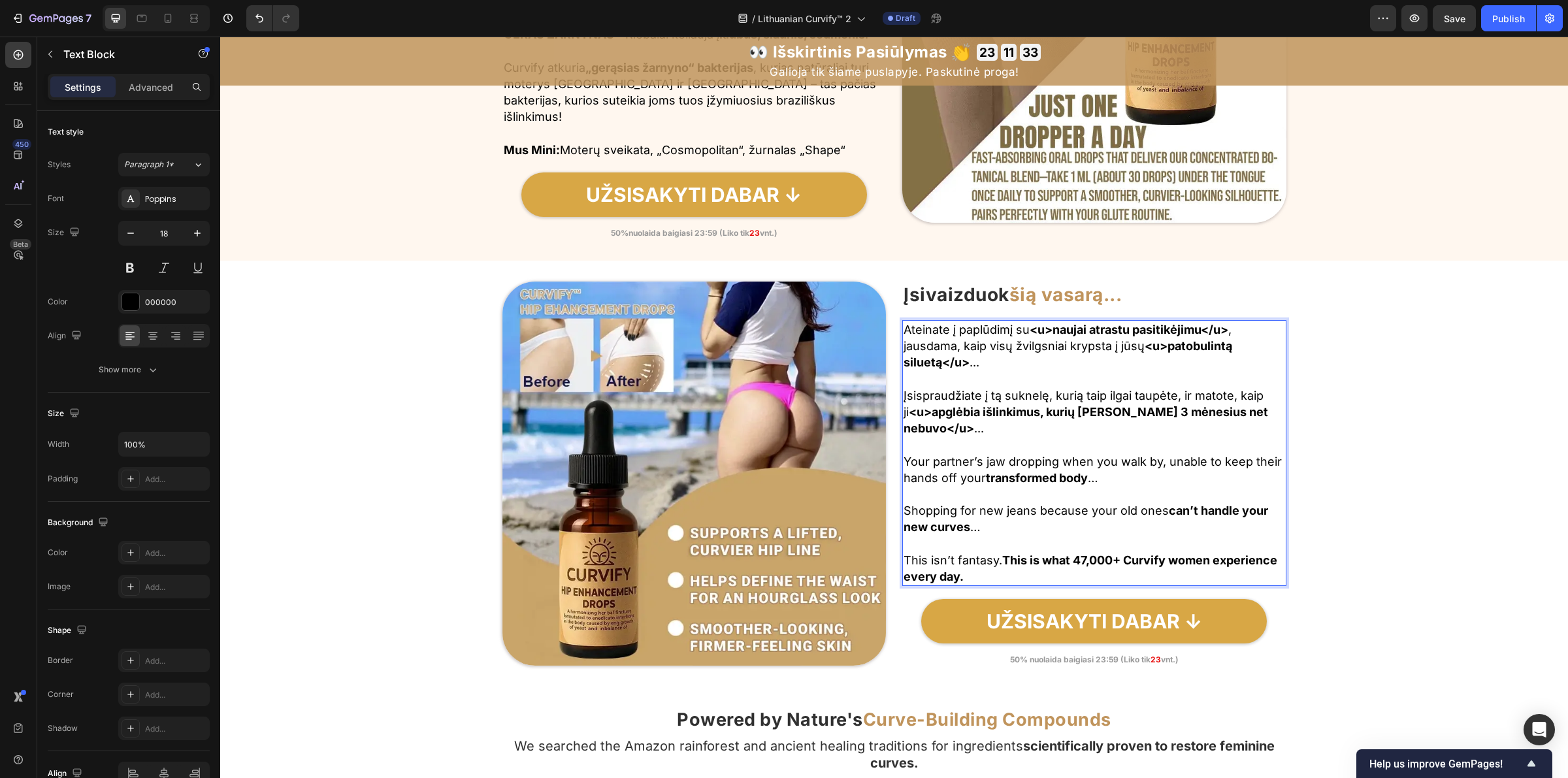
click at [1223, 332] on strong "<u>naujai atrastu pasitikėjimu</u>" at bounding box center [1129, 329] width 199 height 14
drag, startPoint x: 1229, startPoint y: 328, endPoint x: 1245, endPoint y: 330, distance: 16.1
click at [1228, 330] on strong "<u>naujai atrastu pasitikėjimu</u>" at bounding box center [1129, 329] width 199 height 14
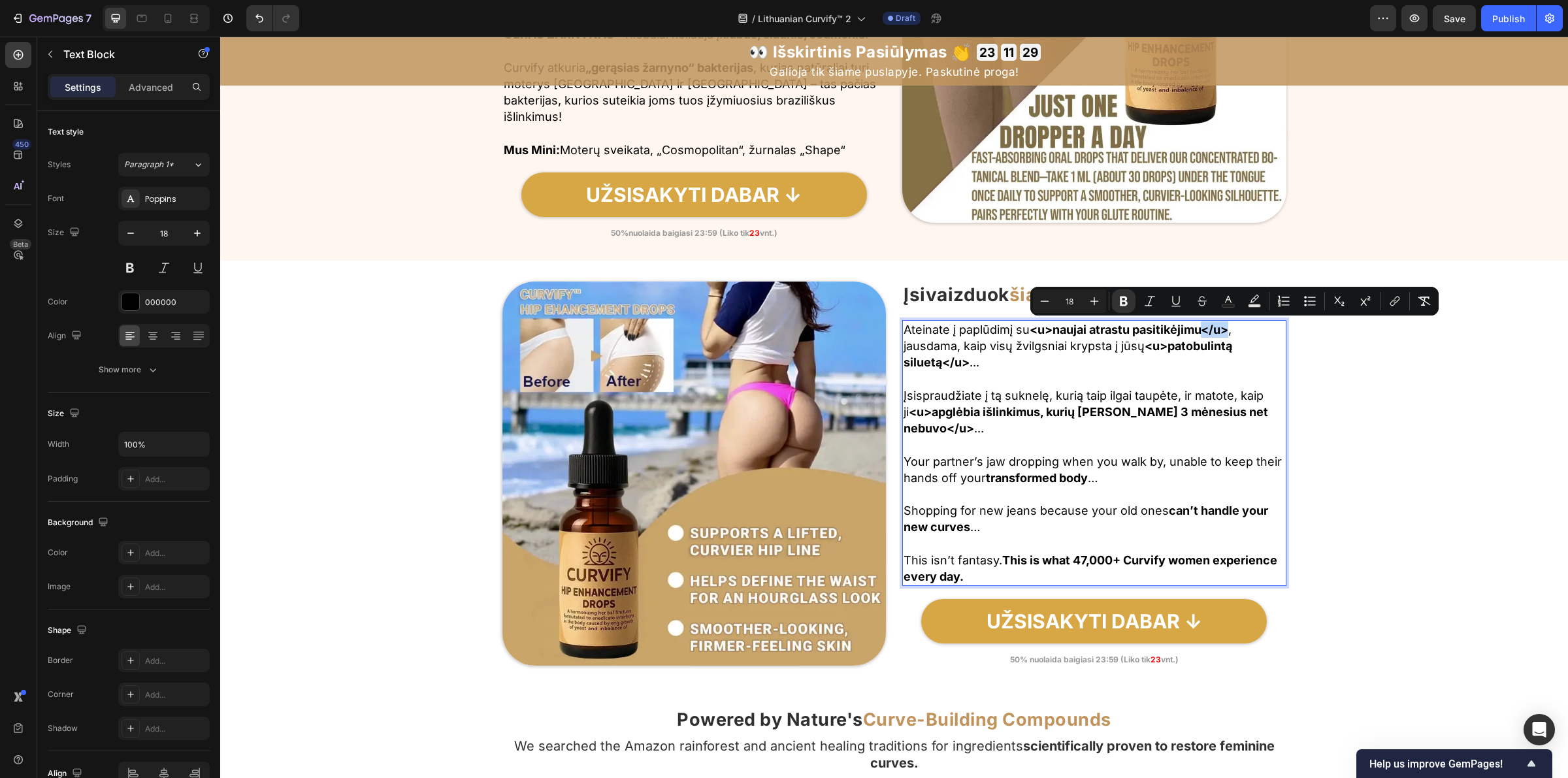
drag, startPoint x: 1219, startPoint y: 330, endPoint x: 1245, endPoint y: 335, distance: 26.5
click at [1228, 335] on strong "<u>naujai atrastu pasitikėjimu</u>" at bounding box center [1129, 329] width 199 height 14
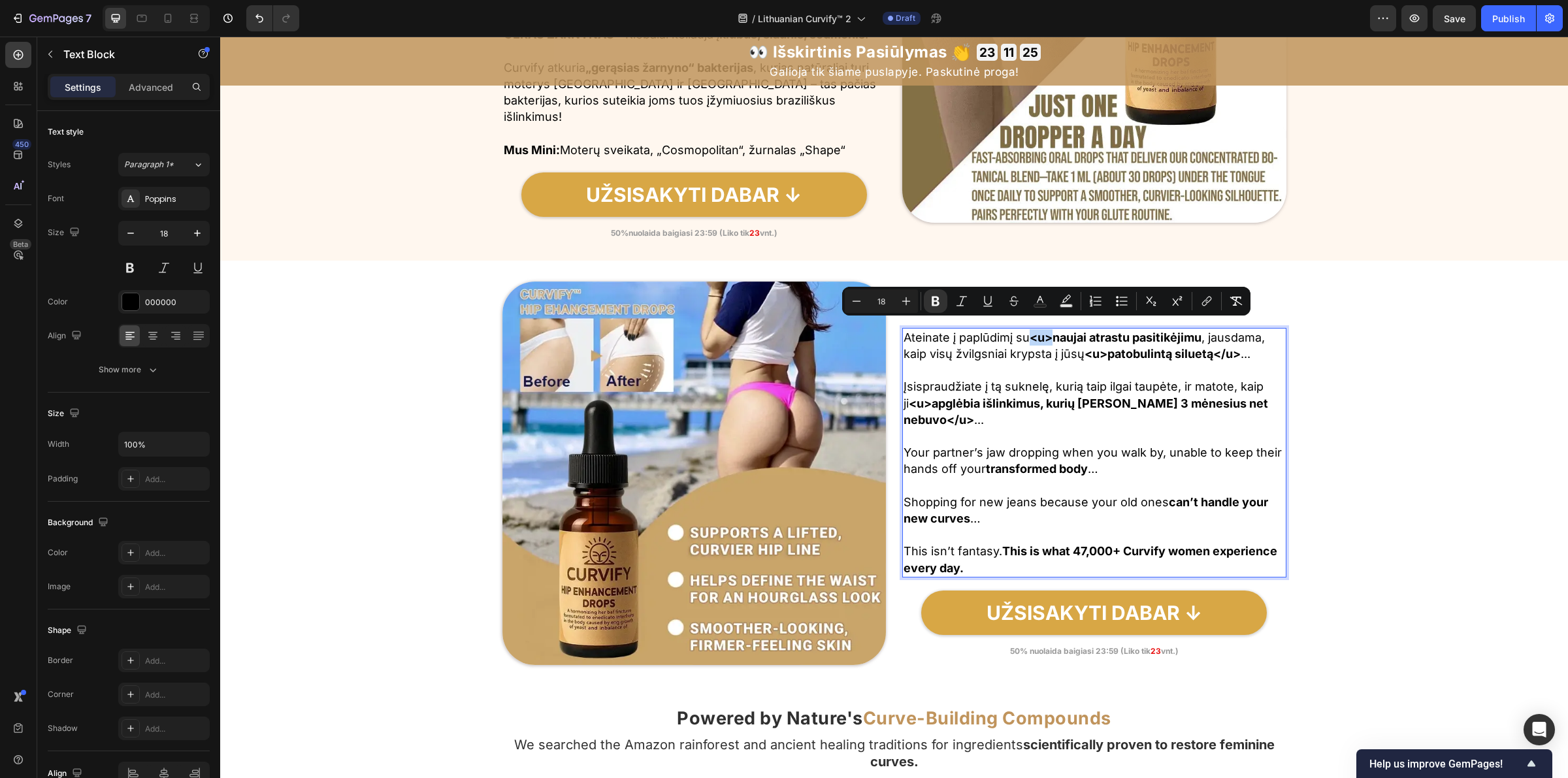
drag, startPoint x: 1037, startPoint y: 331, endPoint x: 1055, endPoint y: 334, distance: 18.2
click at [1055, 334] on strong "<u>naujai atrastu pasitikėjimu" at bounding box center [1115, 337] width 171 height 14
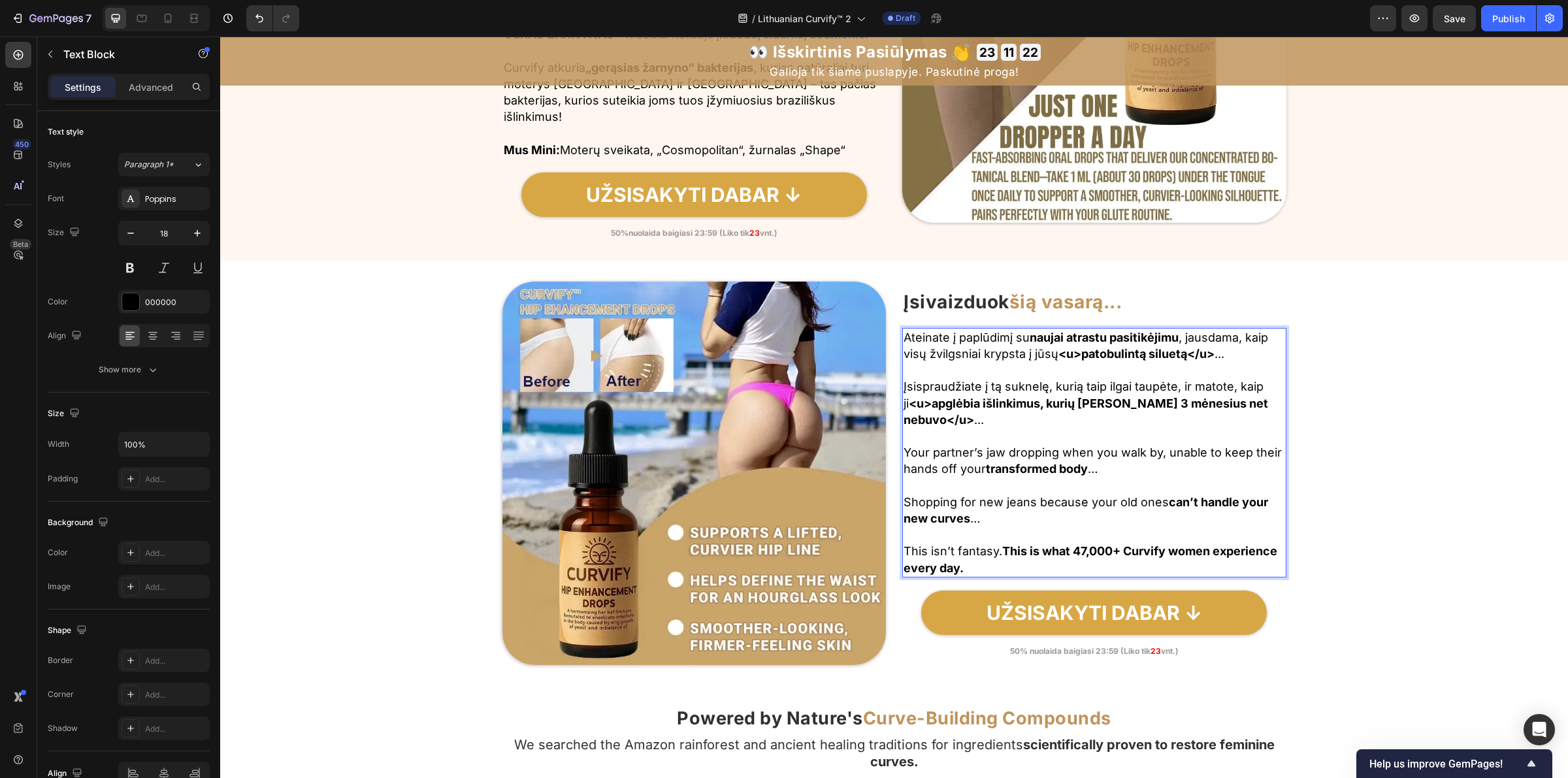
click at [1092, 356] on strong "<u>patobulintą siluetą</u>" at bounding box center [1137, 353] width 156 height 14
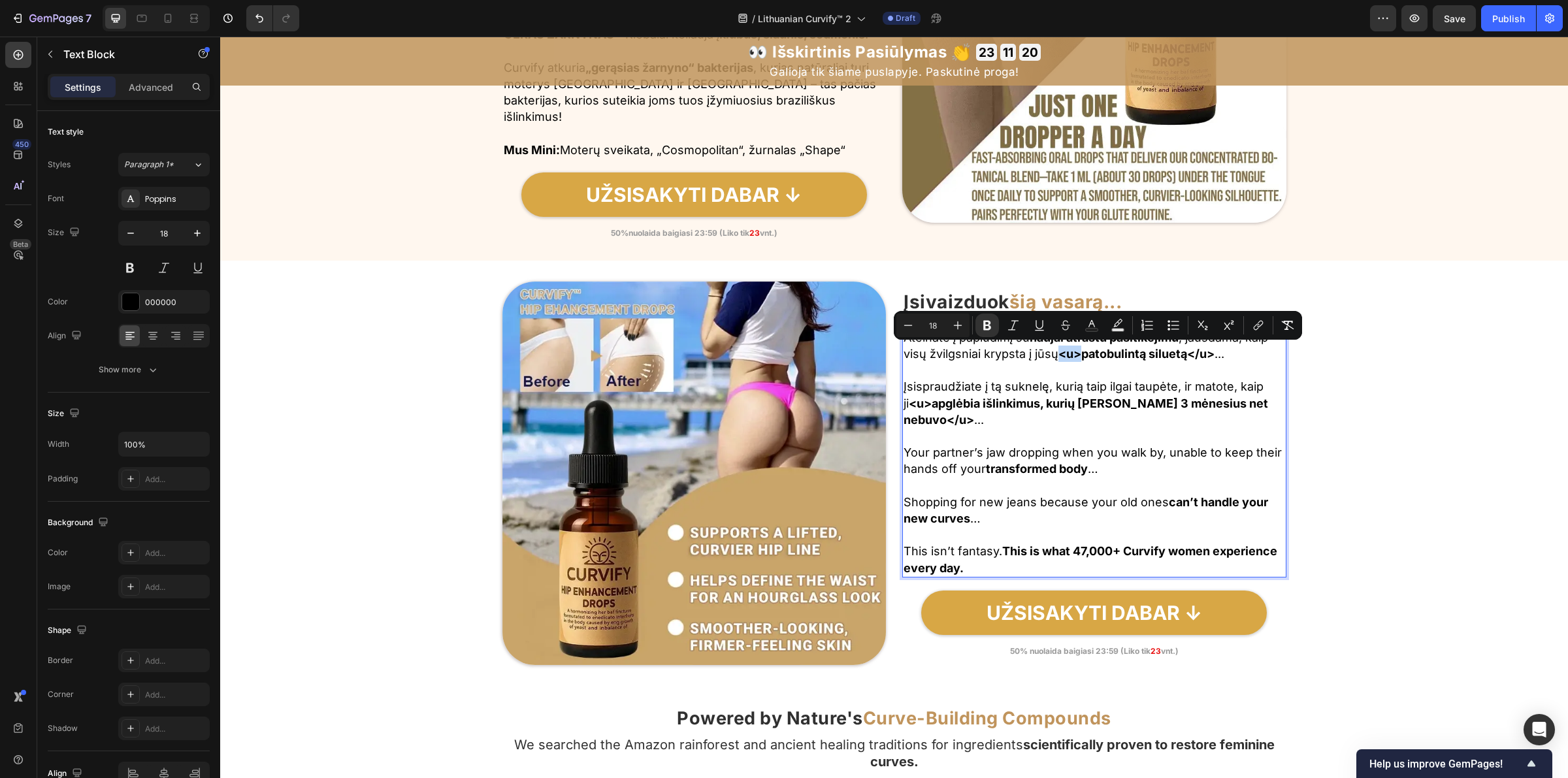
drag, startPoint x: 1089, startPoint y: 354, endPoint x: 1105, endPoint y: 358, distance: 16.5
click at [1105, 358] on strong "<u>patobulintą siluetą</u>" at bounding box center [1137, 353] width 156 height 14
click at [1104, 356] on strong "<u>patobulintą siluetą</u>" at bounding box center [1137, 353] width 156 height 14
drag, startPoint x: 1090, startPoint y: 356, endPoint x: 1105, endPoint y: 360, distance: 15.5
click at [1105, 360] on strong "<u>patobulintą siluetą</u>" at bounding box center [1137, 353] width 156 height 14
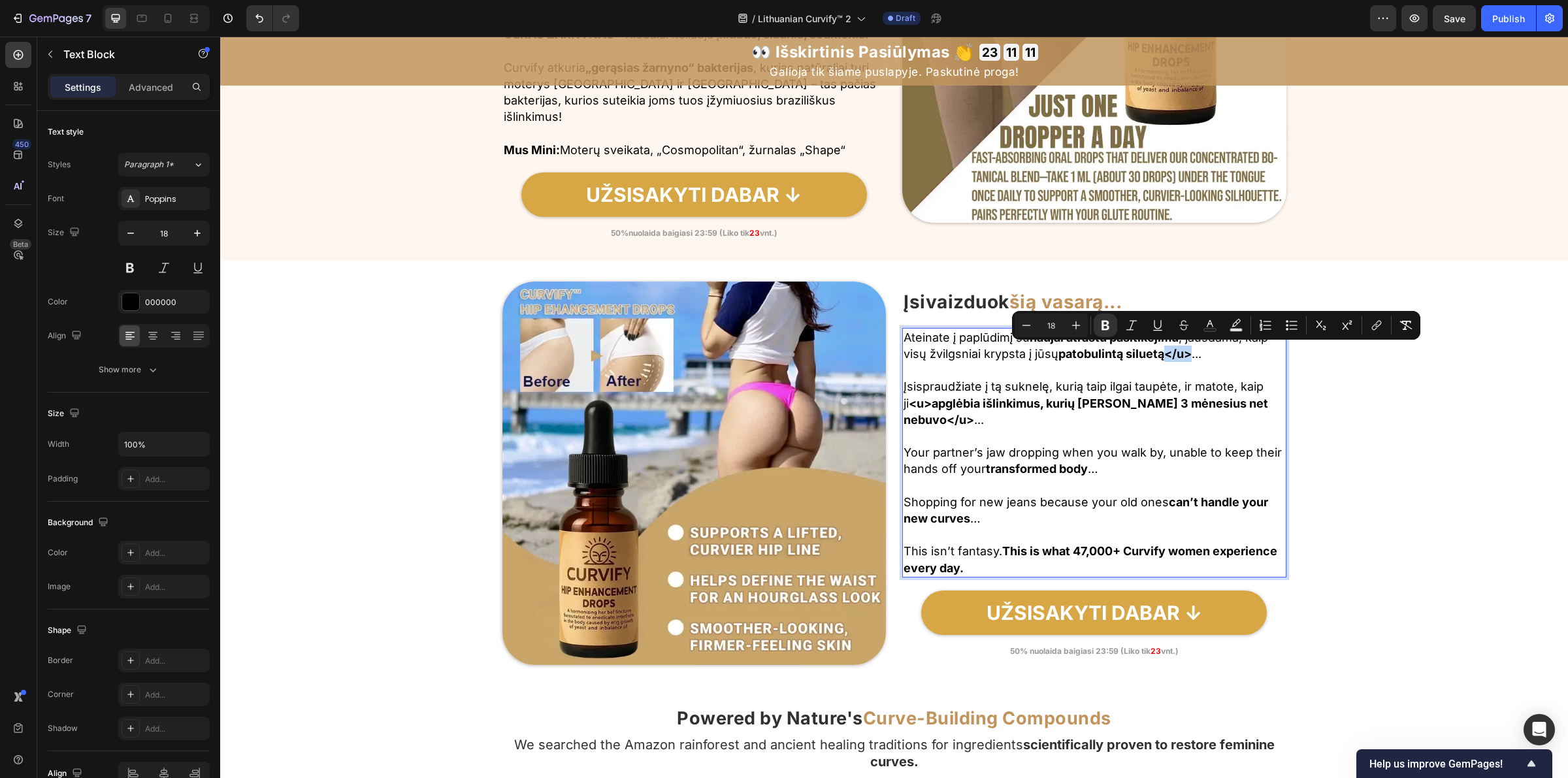
drag, startPoint x: 1202, startPoint y: 357, endPoint x: 1230, endPoint y: 359, distance: 28.1
click at [1230, 359] on p "Ateinate į paplūdimį su naujai atrastu pasitikėjimu , jausdama, kaip visų žvilg…" at bounding box center [1095, 346] width 382 height 33
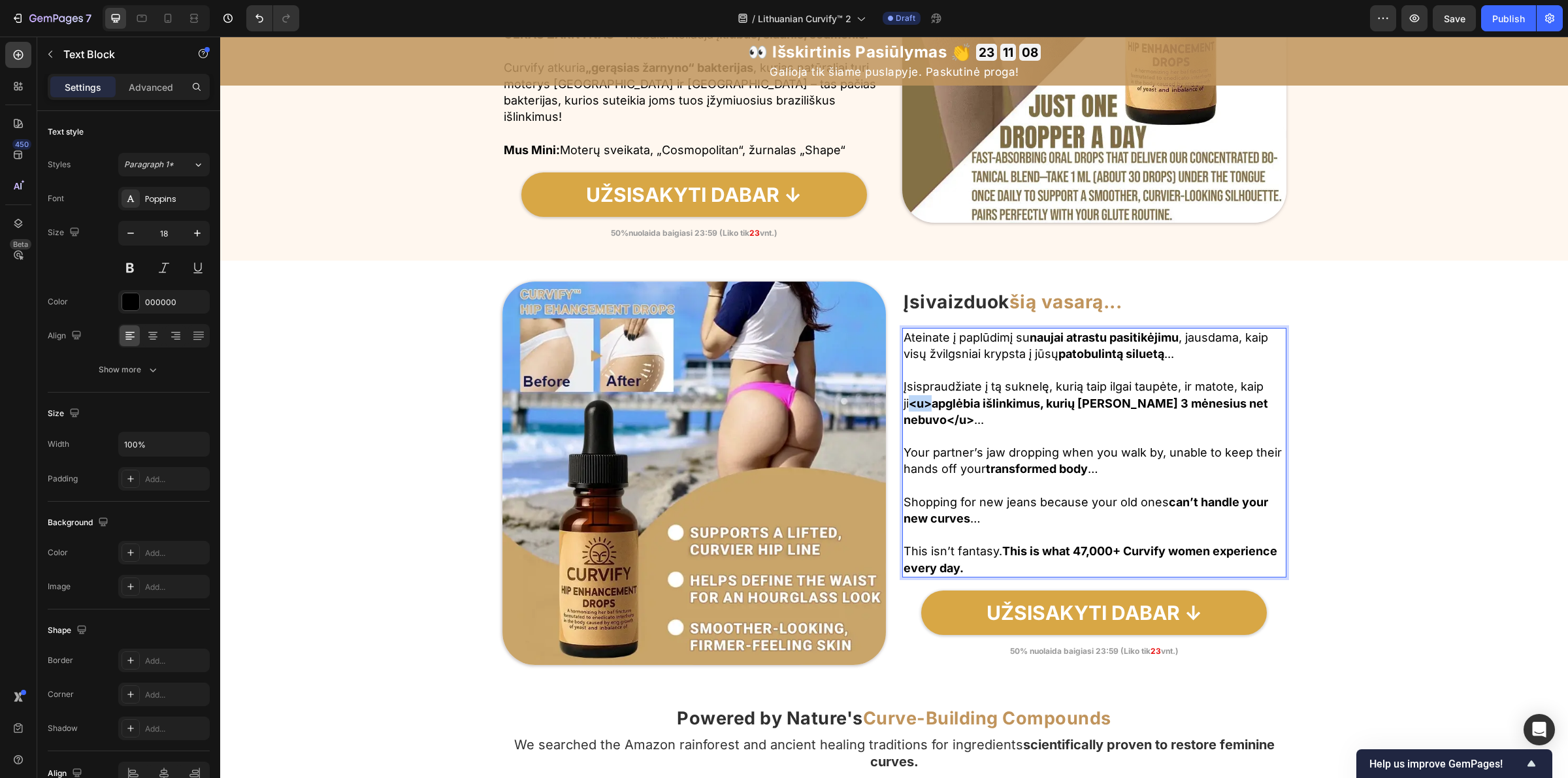
drag, startPoint x: 907, startPoint y: 406, endPoint x: 926, endPoint y: 407, distance: 19.0
click at [926, 407] on strong "<u>apglėbia išlinkimus, kurių prieš 3 mėnesius net nebuvo</u>" at bounding box center [1086, 411] width 364 height 30
click at [1246, 413] on strong "apglėbia išlinkimus, kurių prieš 3 mėnesius net nebuvo</u>" at bounding box center [1074, 411] width 342 height 30
click at [1242, 413] on strong "apglėbia išlinkimus, kurių prieš 3 mėnesius net nebuvo</u>" at bounding box center [1074, 411] width 342 height 30
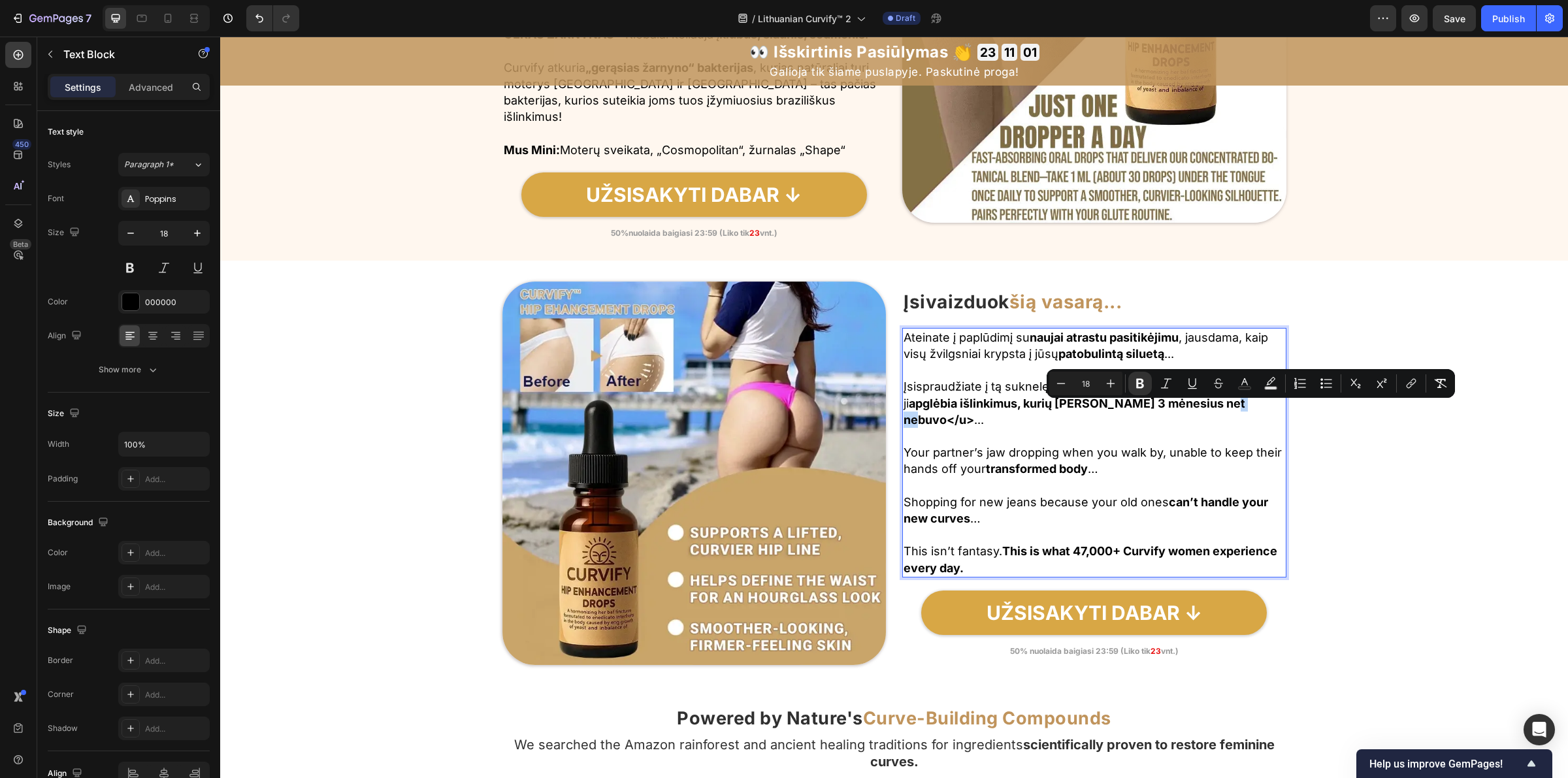
drag, startPoint x: 1240, startPoint y: 415, endPoint x: 1262, endPoint y: 416, distance: 22.0
click at [1246, 416] on strong "apglėbia išlinkimus, kurių prieš 3 mėnesius net nebuvo</u>" at bounding box center [1074, 411] width 342 height 30
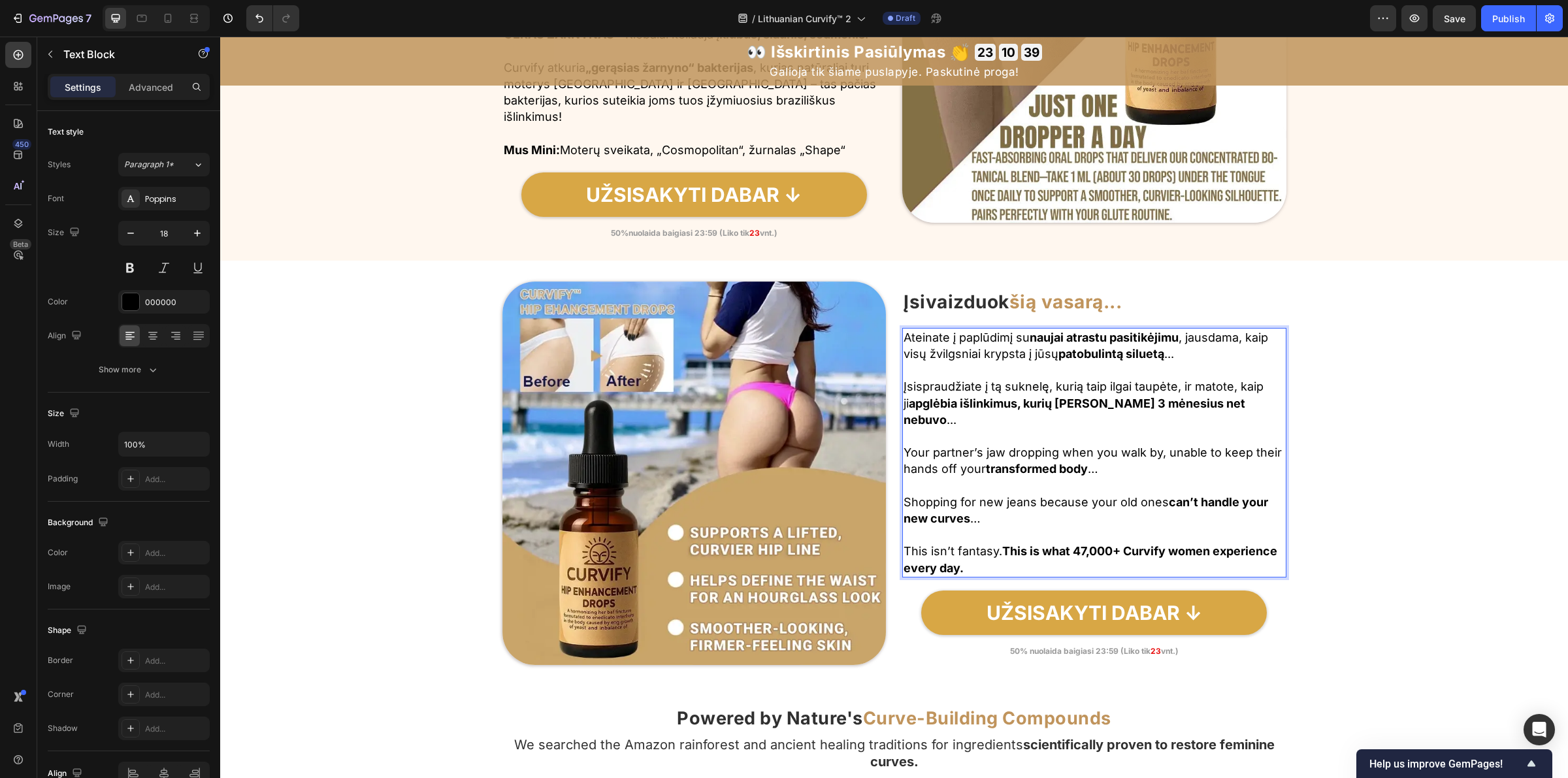
click at [1007, 446] on p "Your partner’s jaw dropping when you walk by, unable to keep their hands off yo…" at bounding box center [1095, 461] width 382 height 33
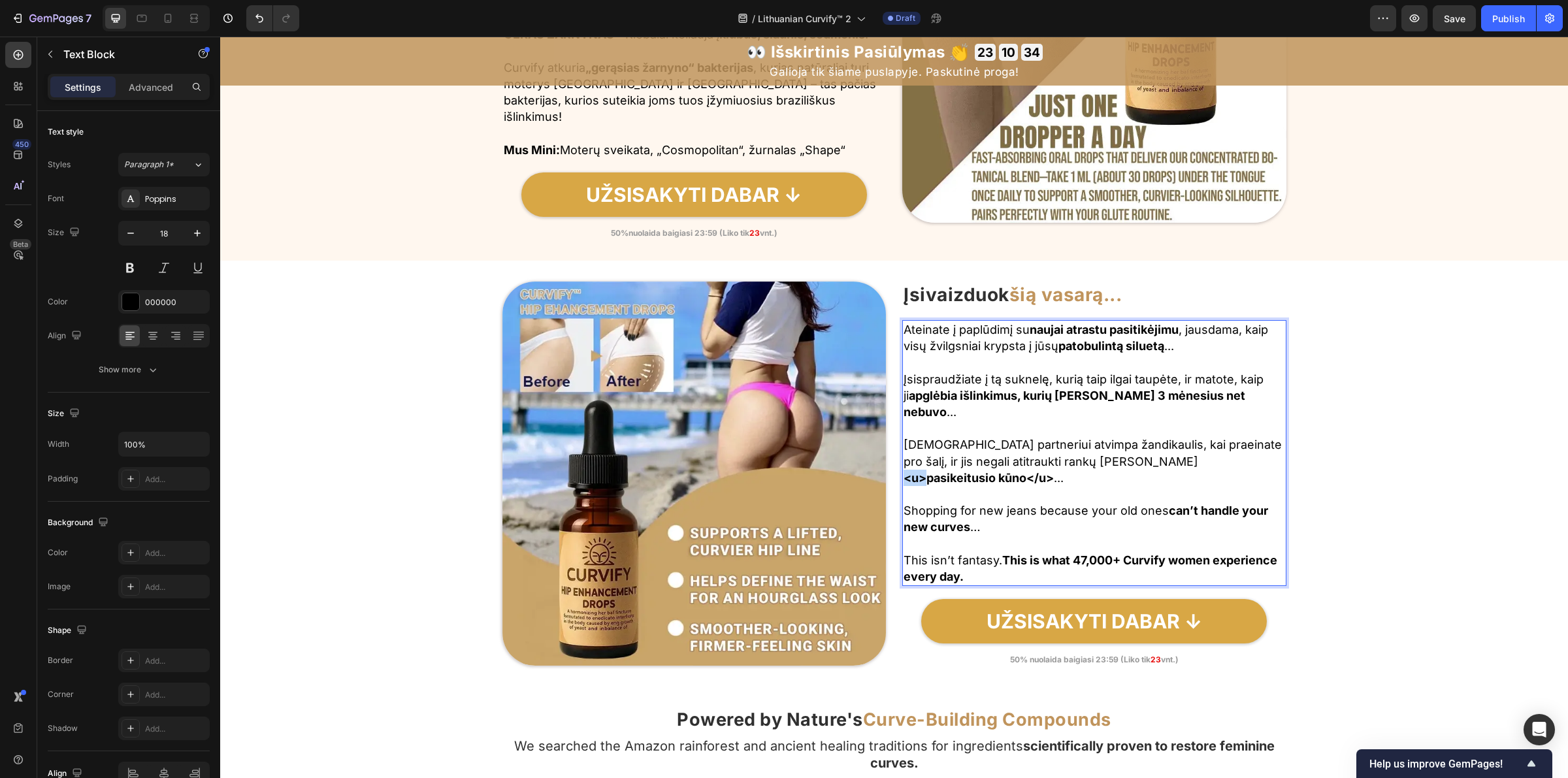
drag, startPoint x: 1083, startPoint y: 464, endPoint x: 1101, endPoint y: 465, distance: 18.0
click at [1054, 471] on strong "<u>pasikeitusio kūno</u>" at bounding box center [979, 478] width 150 height 14
drag, startPoint x: 1191, startPoint y: 464, endPoint x: 1213, endPoint y: 468, distance: 22.4
click at [1213, 468] on strong "pasikeitusio kūno</u>" at bounding box center [1086, 469] width 364 height 30
click at [931, 502] on p "Shopping for new jeans because your old ones can’t handle your new curves …" at bounding box center [1095, 519] width 382 height 33
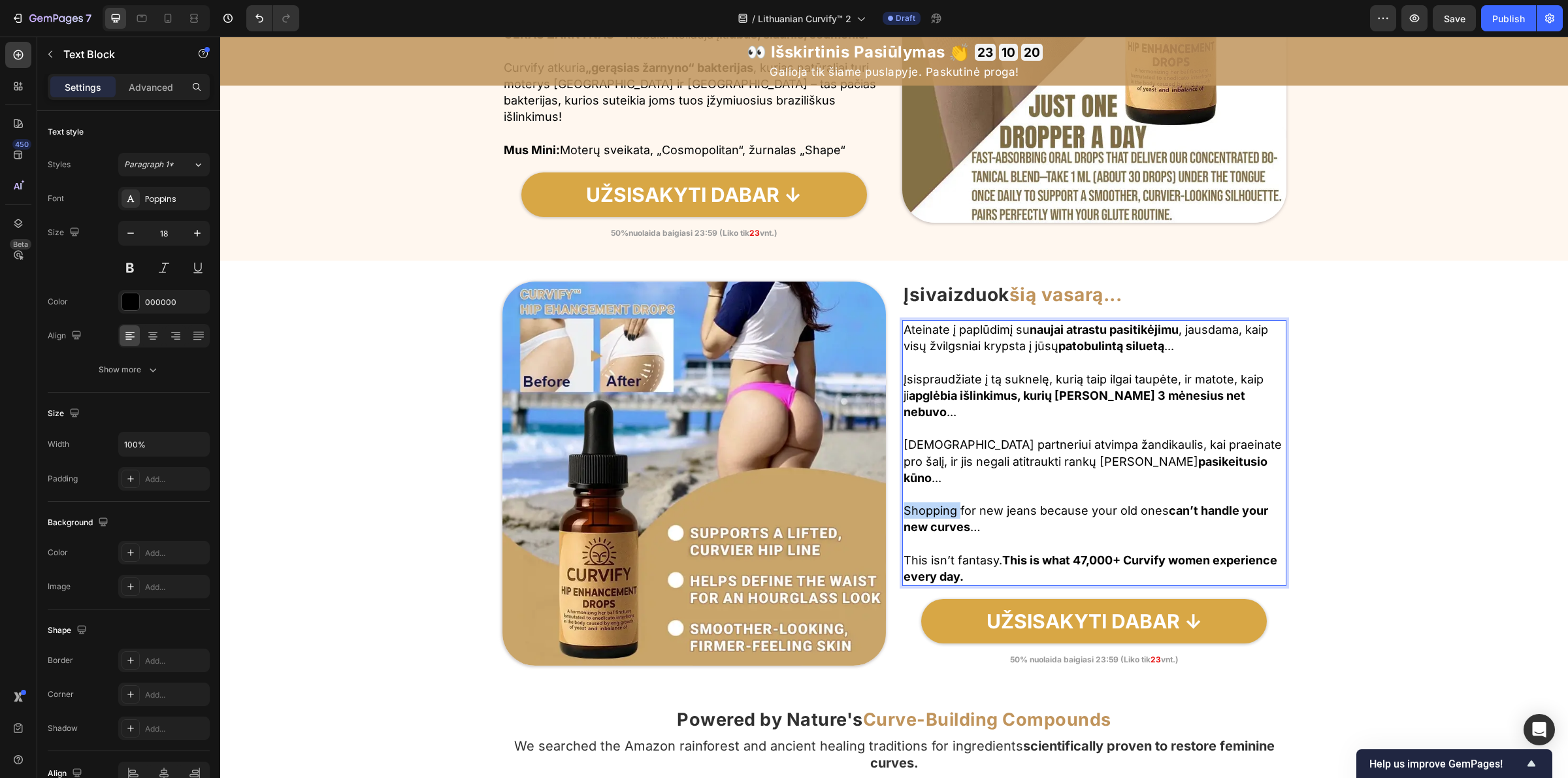
click at [931, 502] on p "Shopping for new jeans because your old ones can’t handle your new curves …" at bounding box center [1095, 519] width 382 height 33
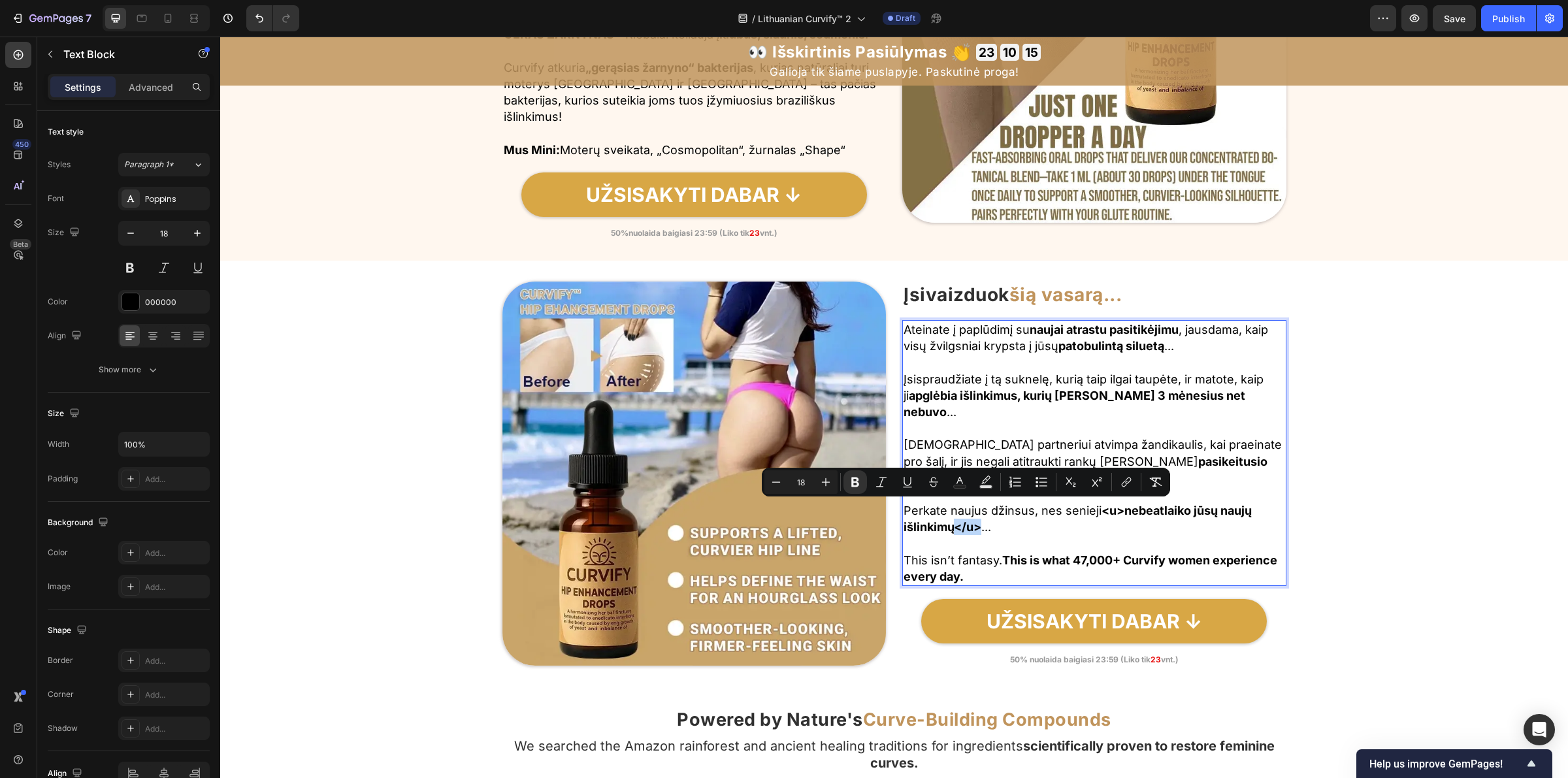
drag, startPoint x: 953, startPoint y: 513, endPoint x: 977, endPoint y: 514, distance: 24.0
click at [977, 514] on strong "<u>nebeatlaiko jūsų naujų išlinkimų</u>" at bounding box center [1078, 518] width 349 height 30
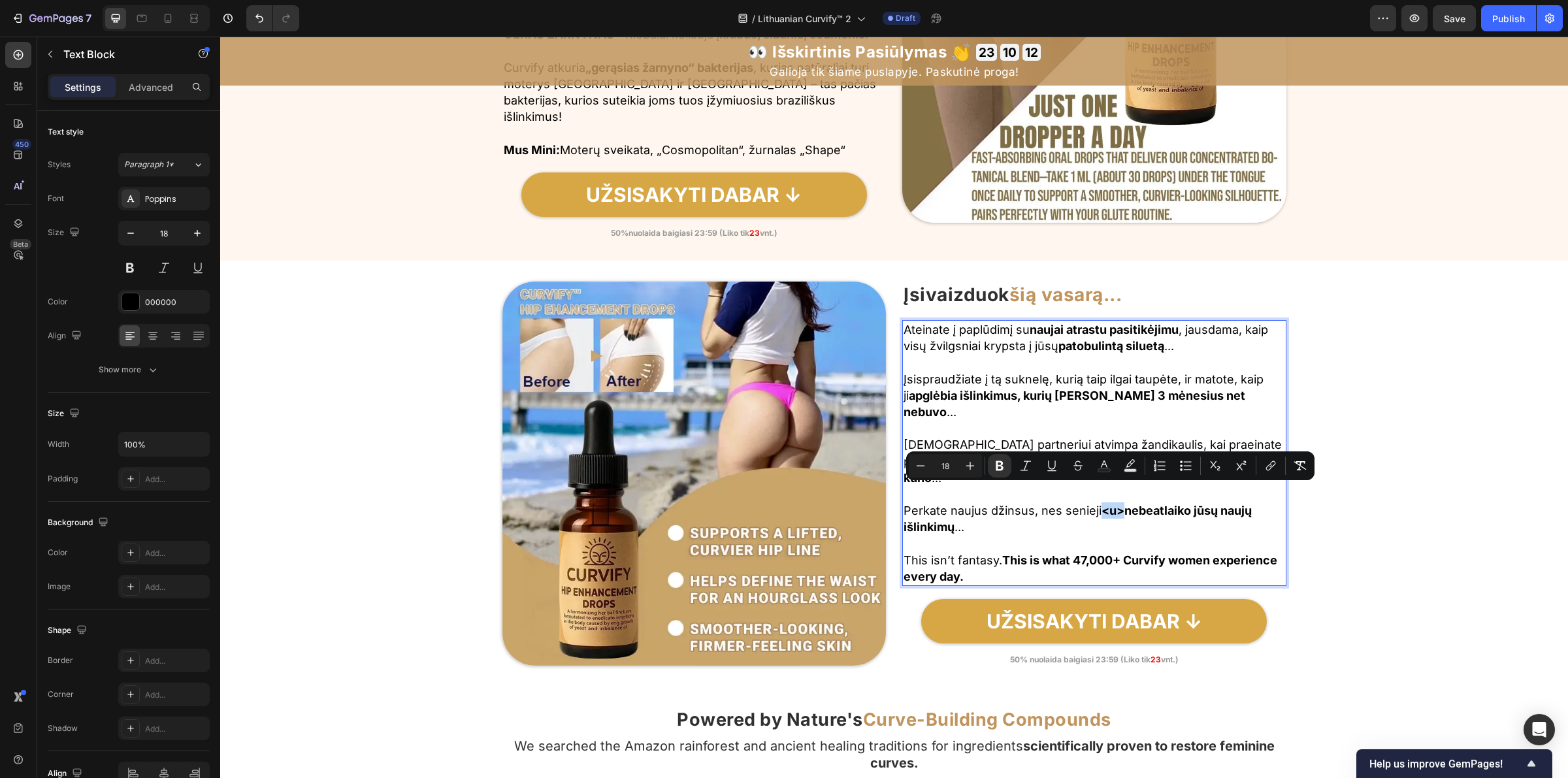
drag, startPoint x: 1101, startPoint y: 499, endPoint x: 1118, endPoint y: 501, distance: 17.1
click at [1118, 503] on strong "<u>nebeatlaiko jūsų naujų išlinkimų" at bounding box center [1078, 518] width 349 height 30
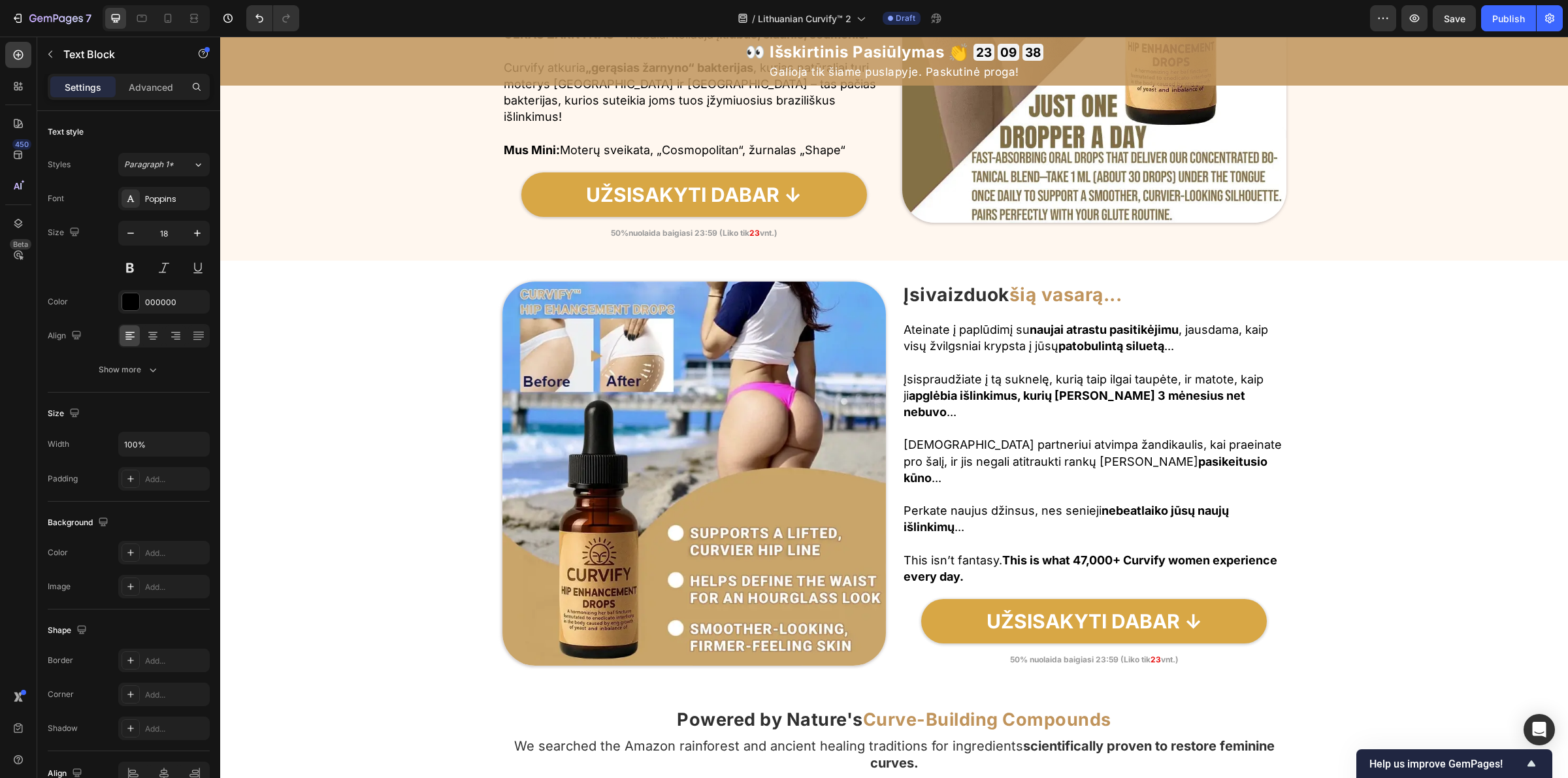
click at [944, 552] on p "This isn’t fantasy. This is what 47,000+ Curvify women experience every day." at bounding box center [1095, 569] width 382 height 33
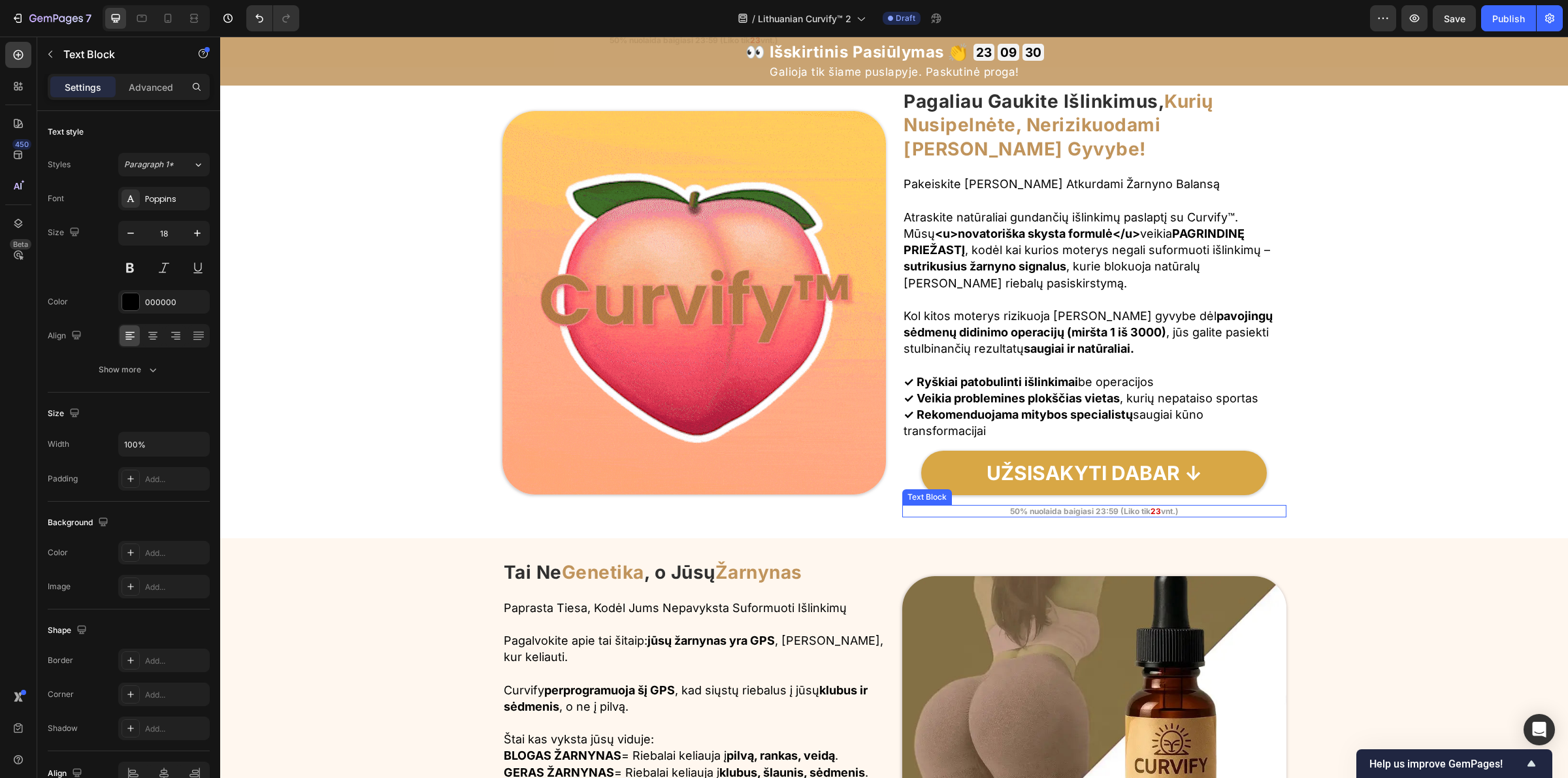
scroll to position [1347, 0]
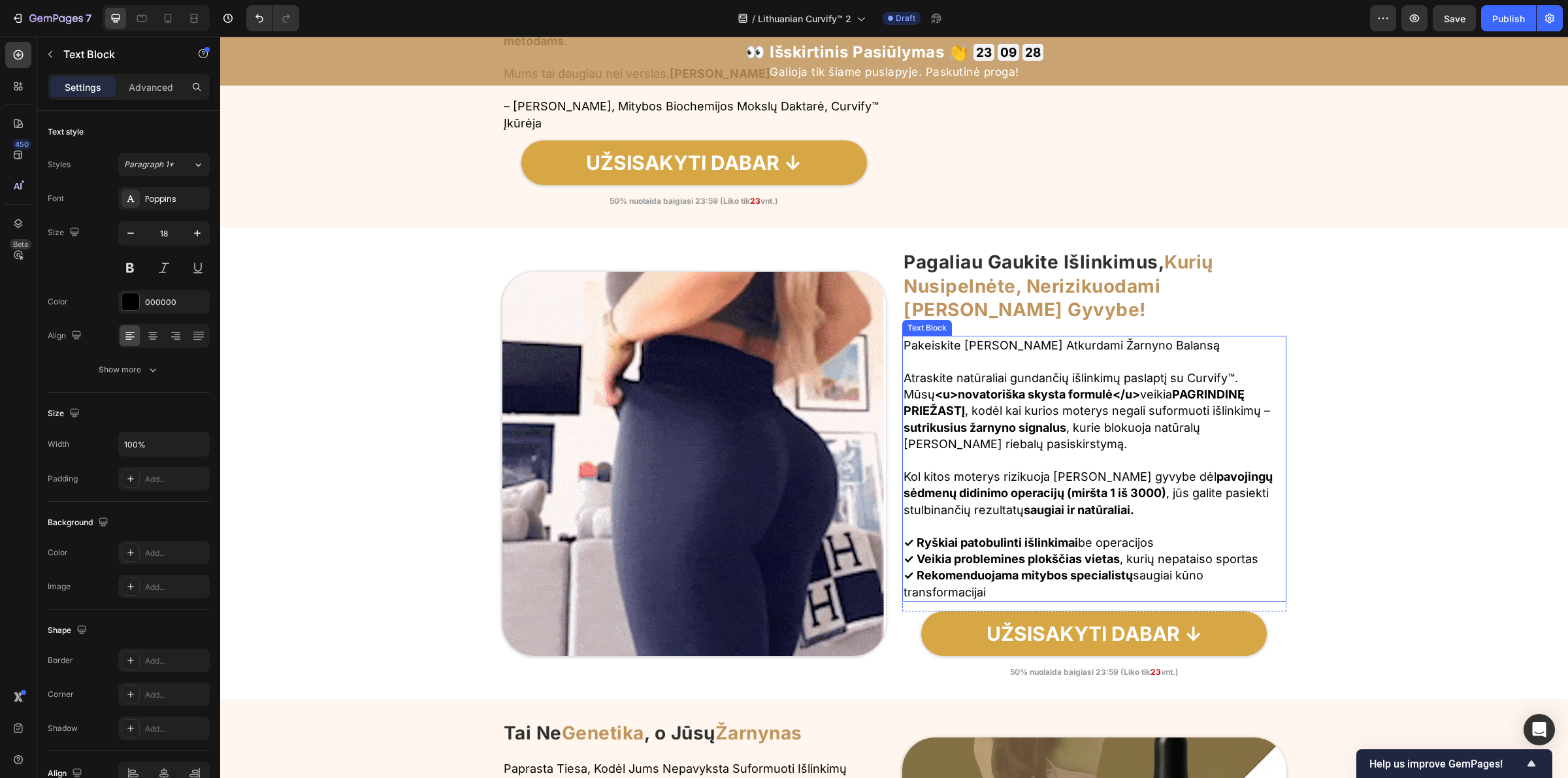
click at [1122, 398] on strong "<u>novatoriška skysta formulė</u>" at bounding box center [1037, 394] width 205 height 14
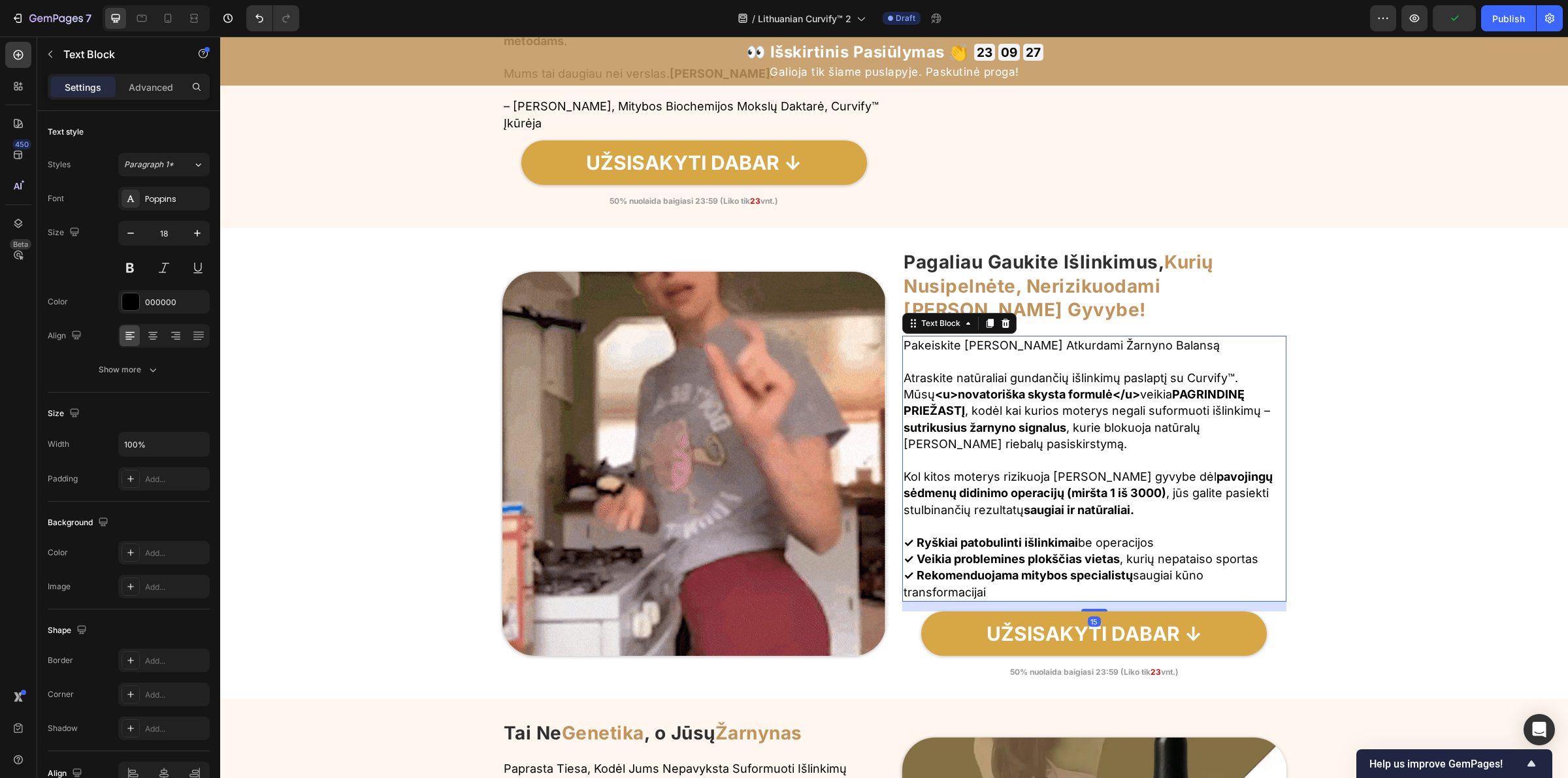
click at [1120, 395] on strong "<u>novatoriška skysta formulė</u>" at bounding box center [1037, 394] width 205 height 14
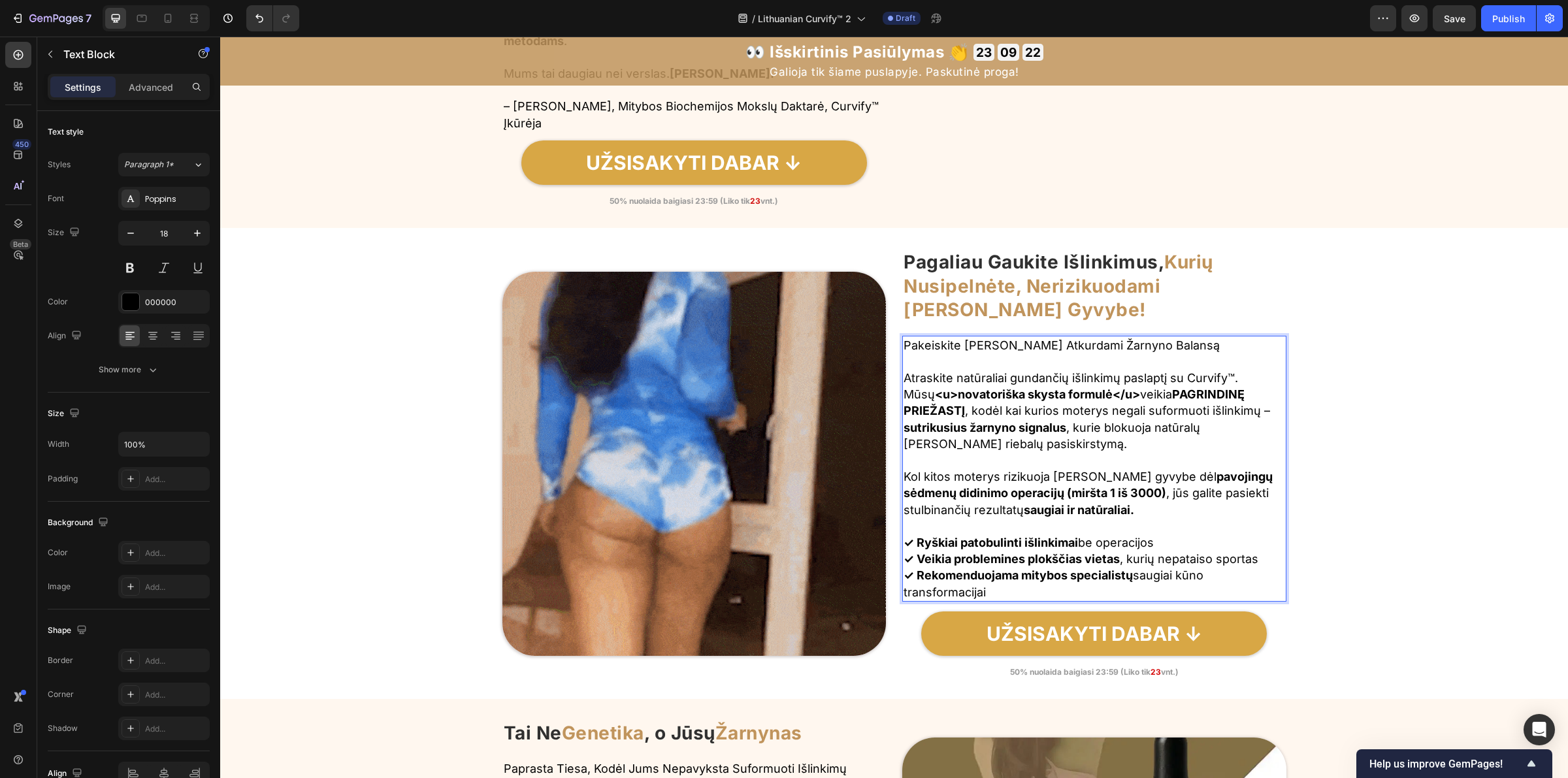
click at [1140, 397] on strong "<u>novatoriška skysta formulė</u>" at bounding box center [1037, 394] width 205 height 14
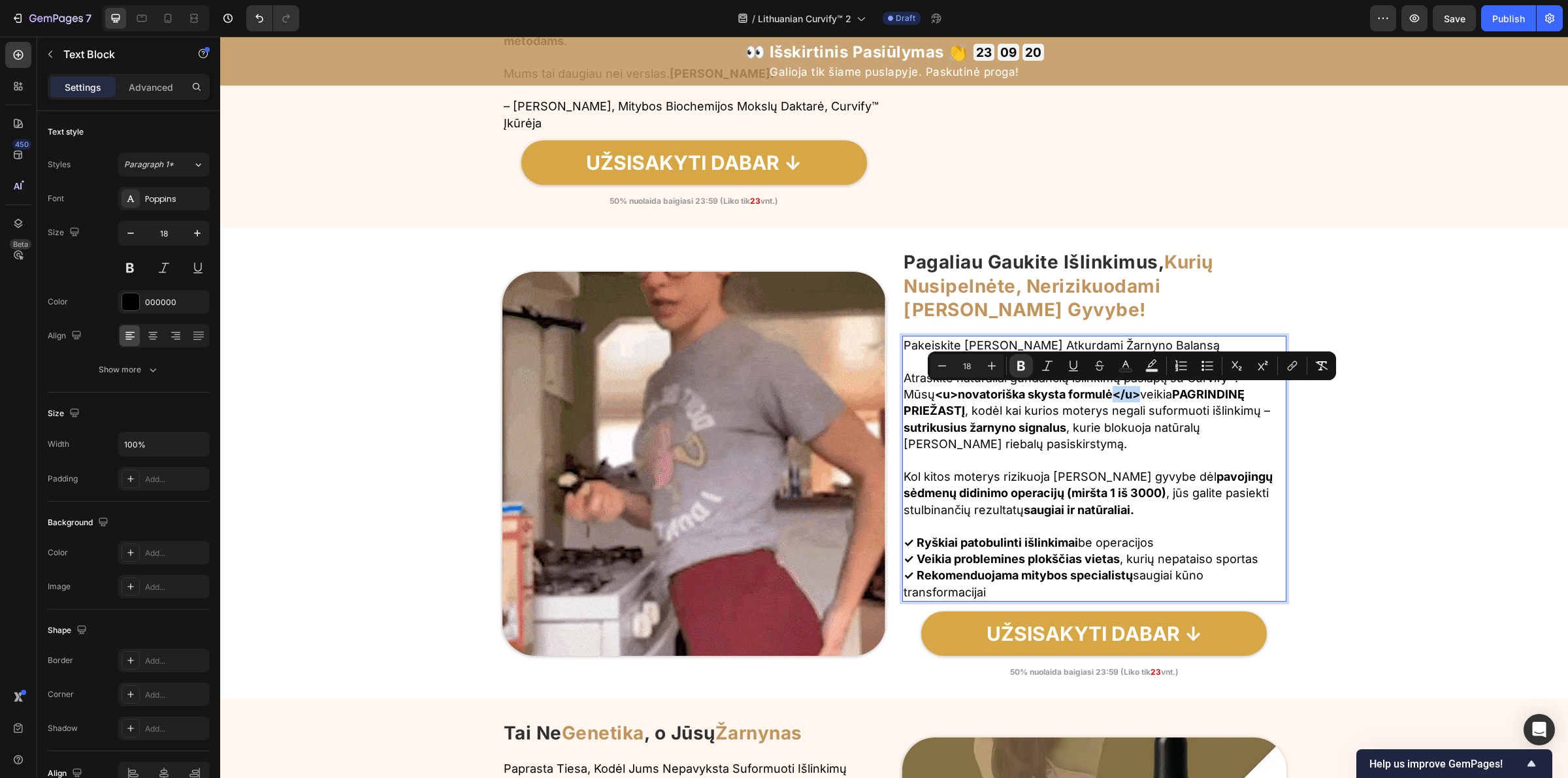
drag, startPoint x: 1145, startPoint y: 396, endPoint x: 1121, endPoint y: 400, distance: 24.3
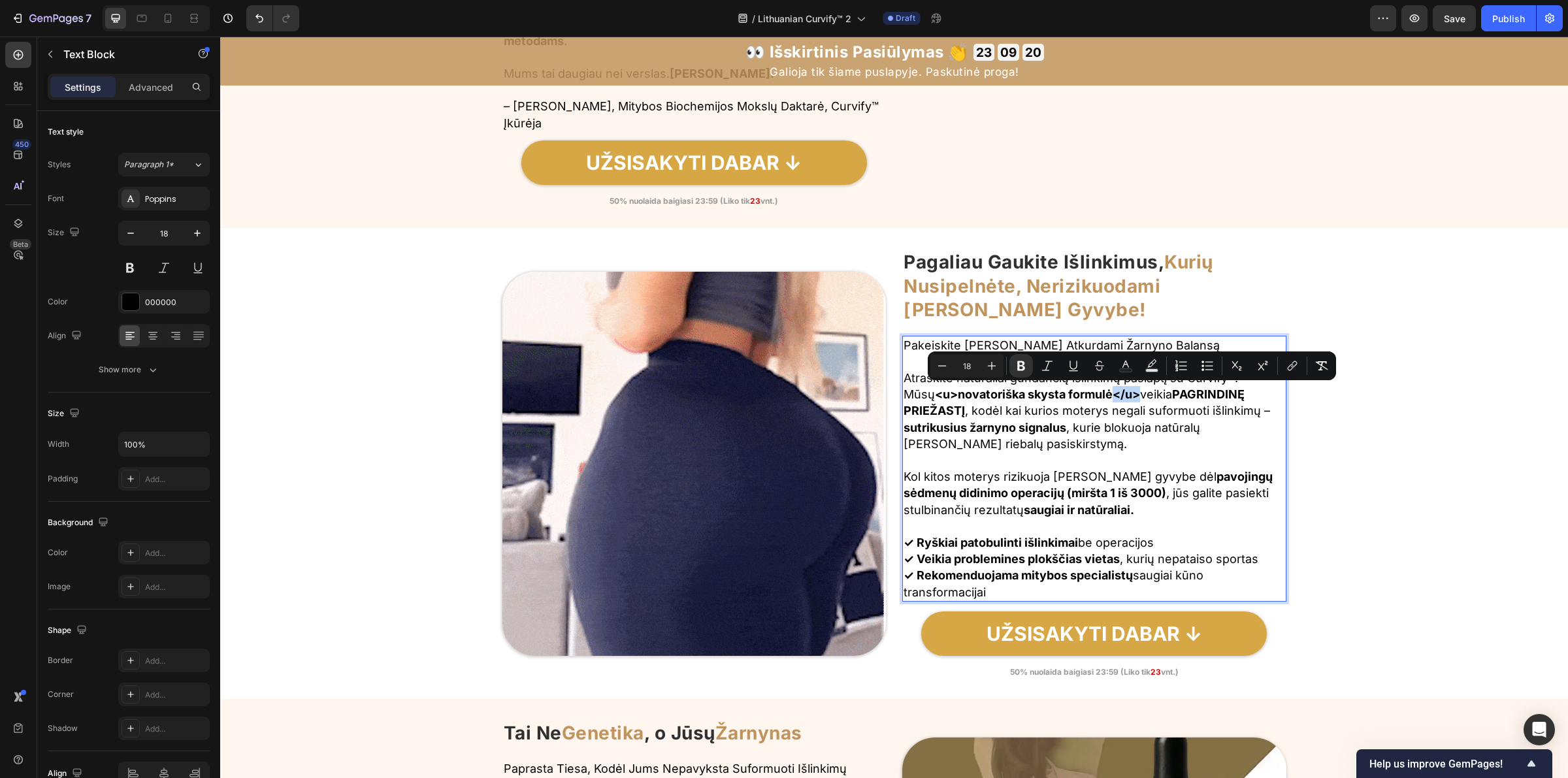
click at [1121, 400] on p "Atraskite natūraliai gundančių išlinkimų paslaptį su Curvify™. Mūsų <u>novatori…" at bounding box center [1095, 411] width 382 height 83
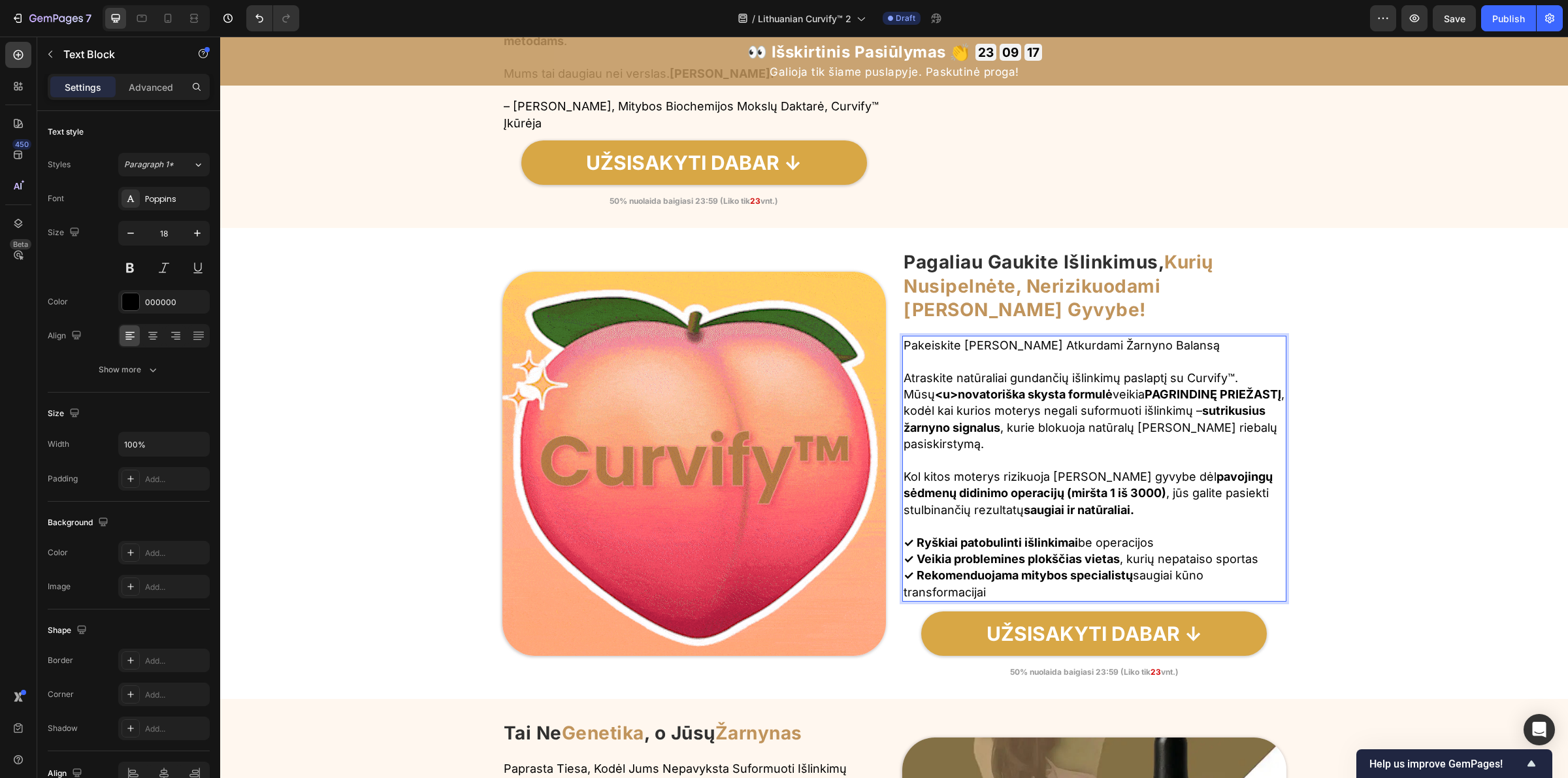
click at [935, 397] on strong "<u>novatoriška skysta formulė" at bounding box center [1024, 394] width 177 height 14
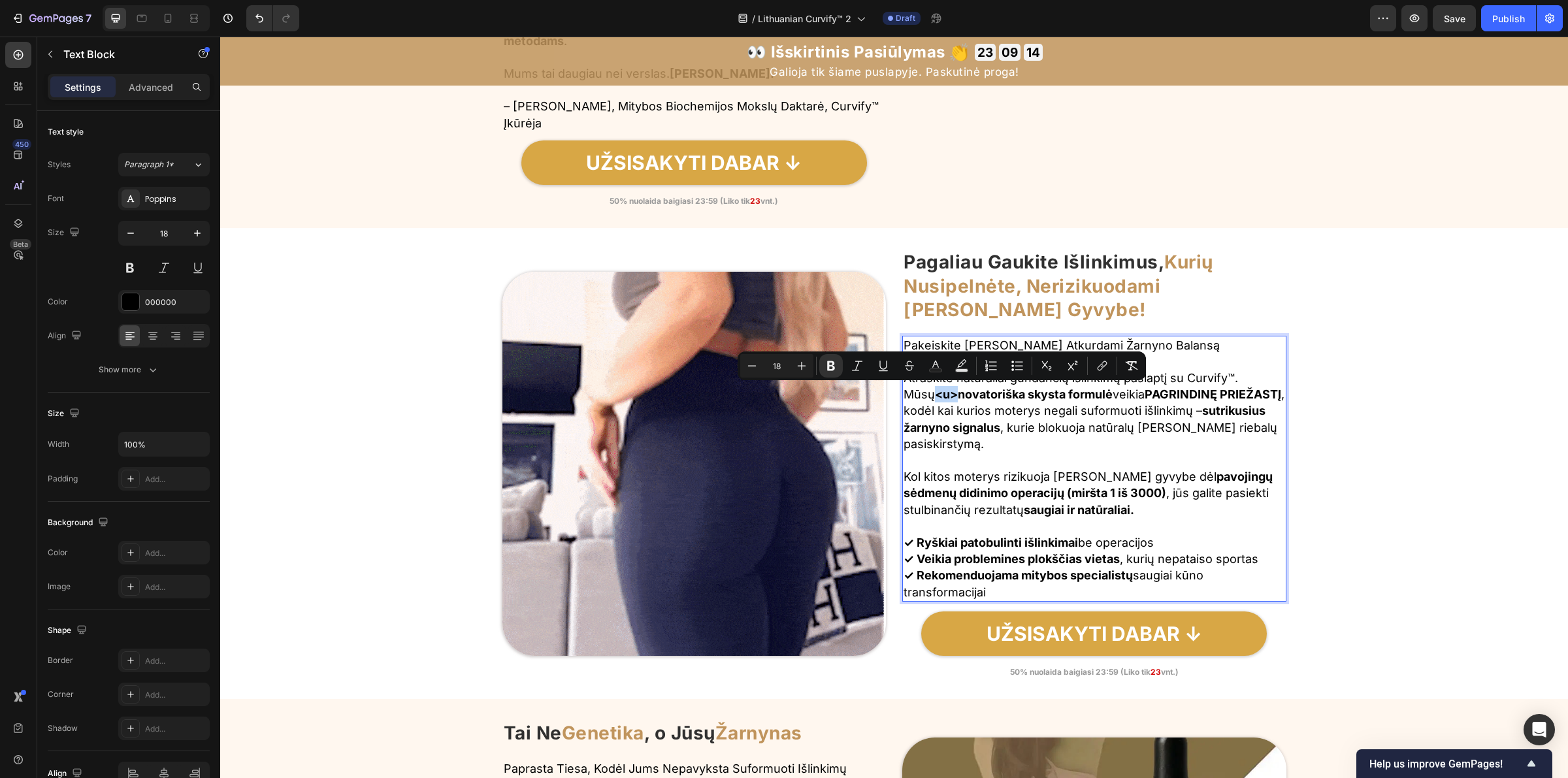
drag, startPoint x: 932, startPoint y: 394, endPoint x: 952, endPoint y: 400, distance: 20.9
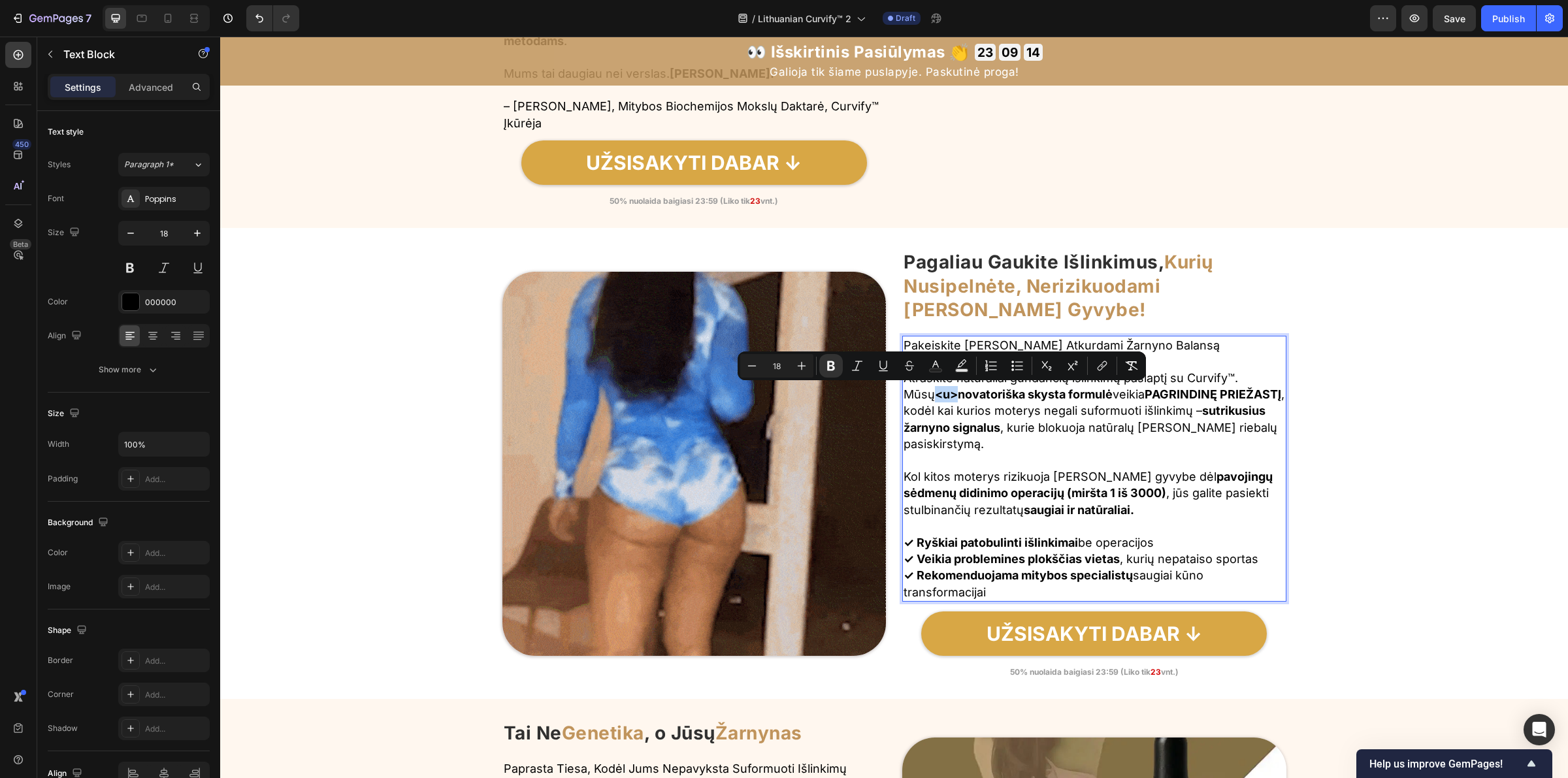
click at [952, 400] on strong "<u>novatoriška skysta formulė" at bounding box center [1024, 394] width 177 height 14
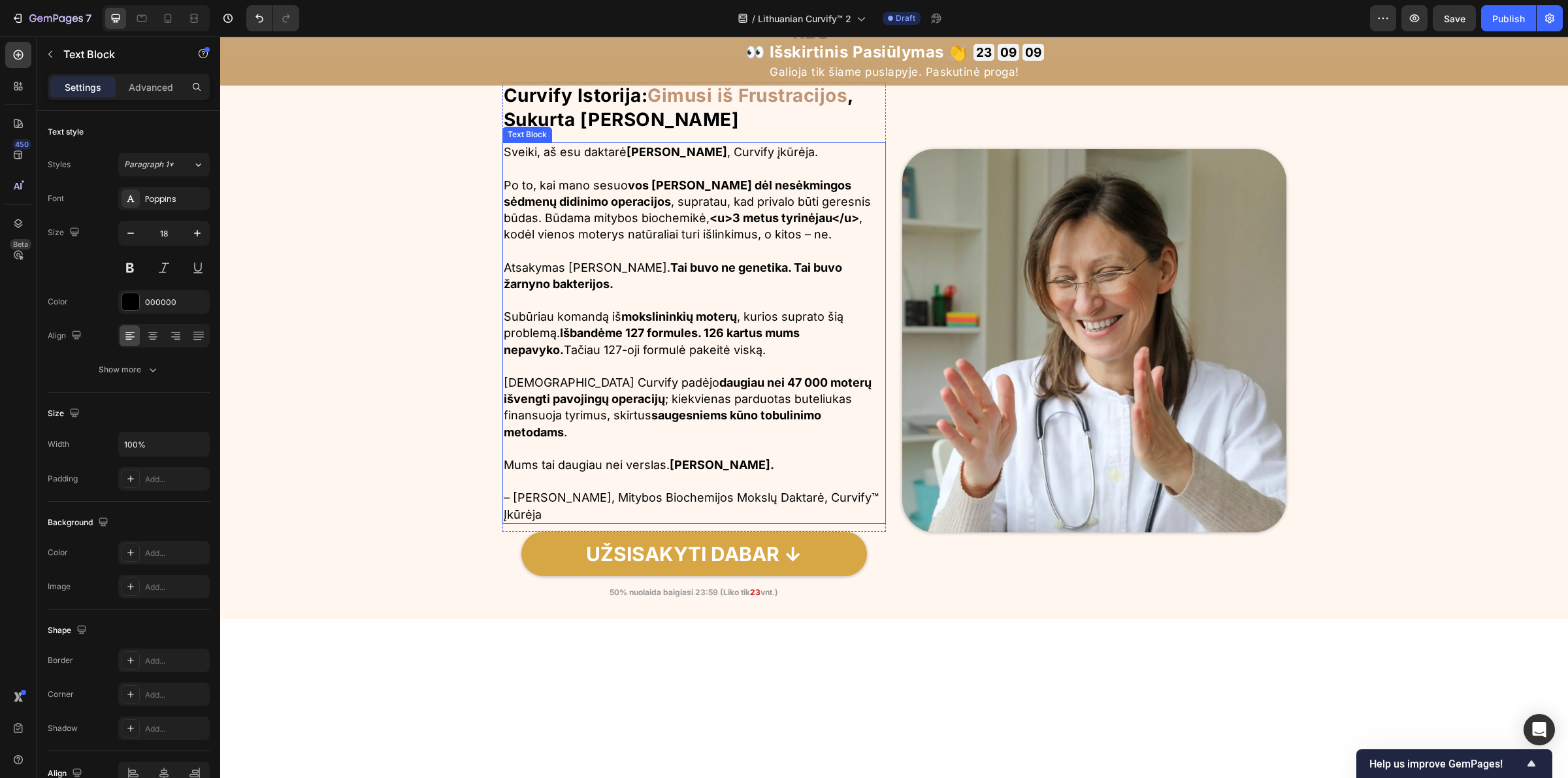
scroll to position [693, 0]
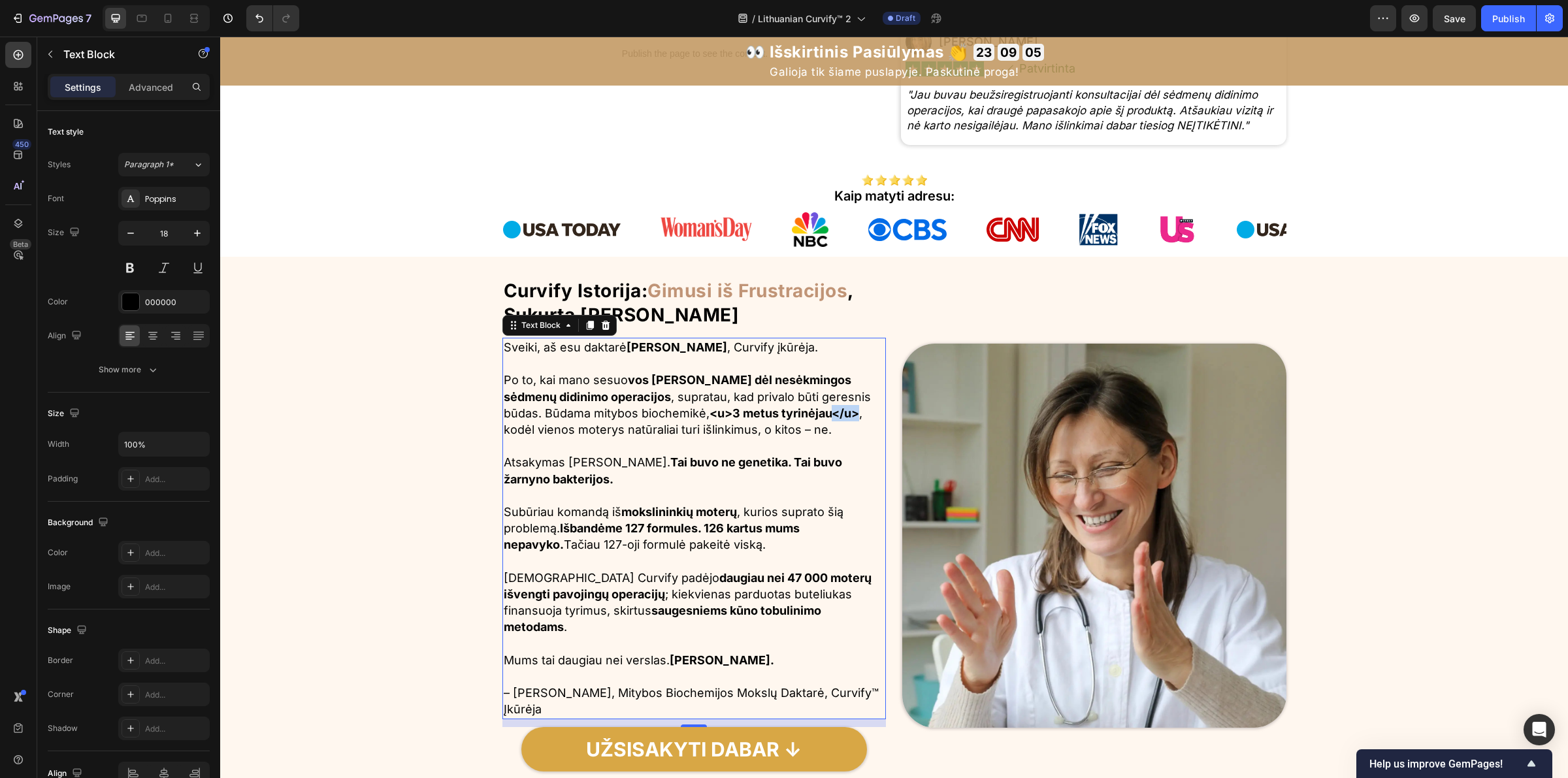
drag, startPoint x: 804, startPoint y: 481, endPoint x: 827, endPoint y: 484, distance: 23.2
click at [827, 420] on strong "<u>3 metus tyrinėjau</u>" at bounding box center [785, 413] width 150 height 14
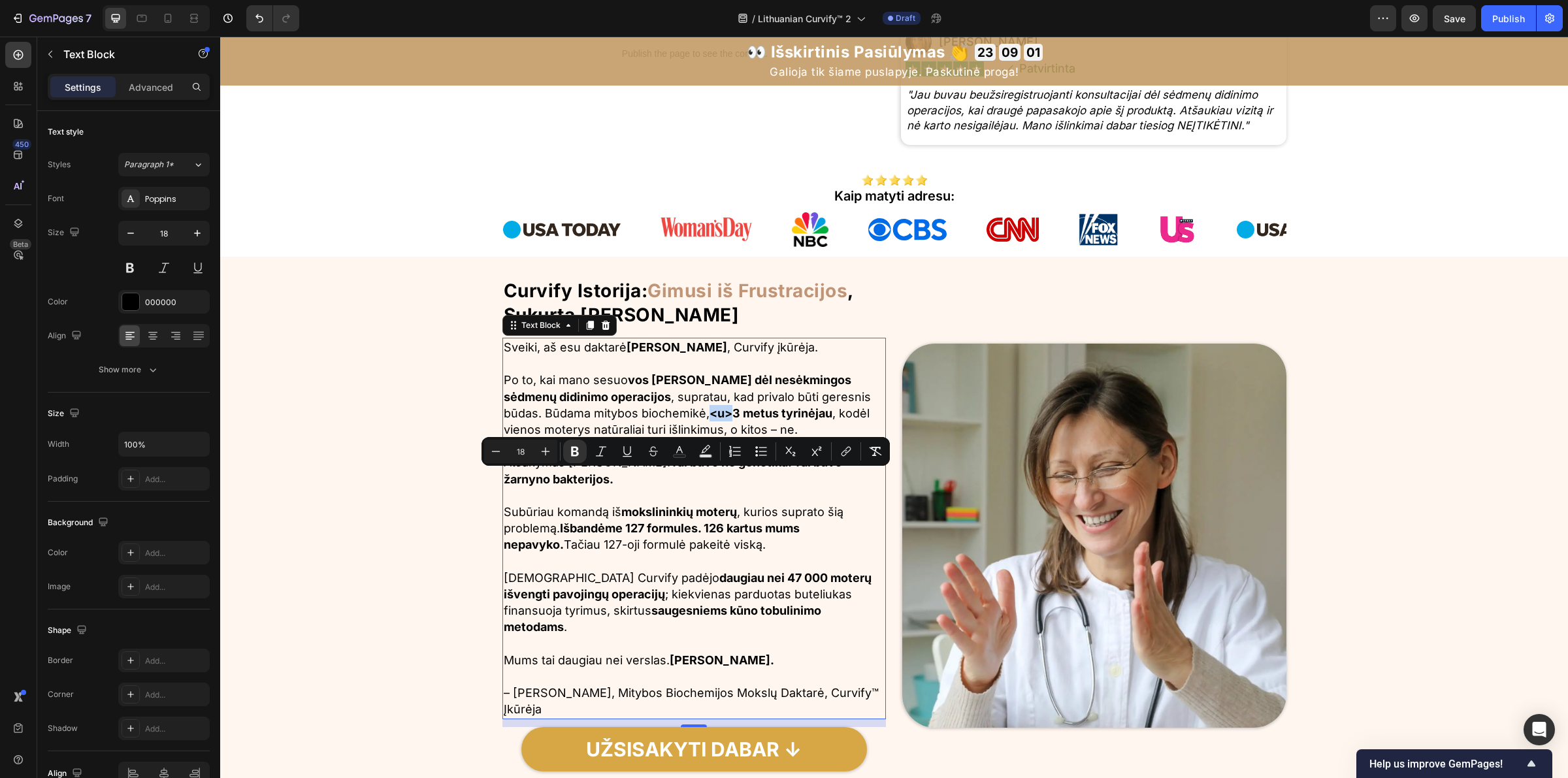
drag, startPoint x: 675, startPoint y: 485, endPoint x: 693, endPoint y: 483, distance: 18.1
click at [710, 420] on strong "<u>3 metus tyrinėjau" at bounding box center [771, 413] width 123 height 14
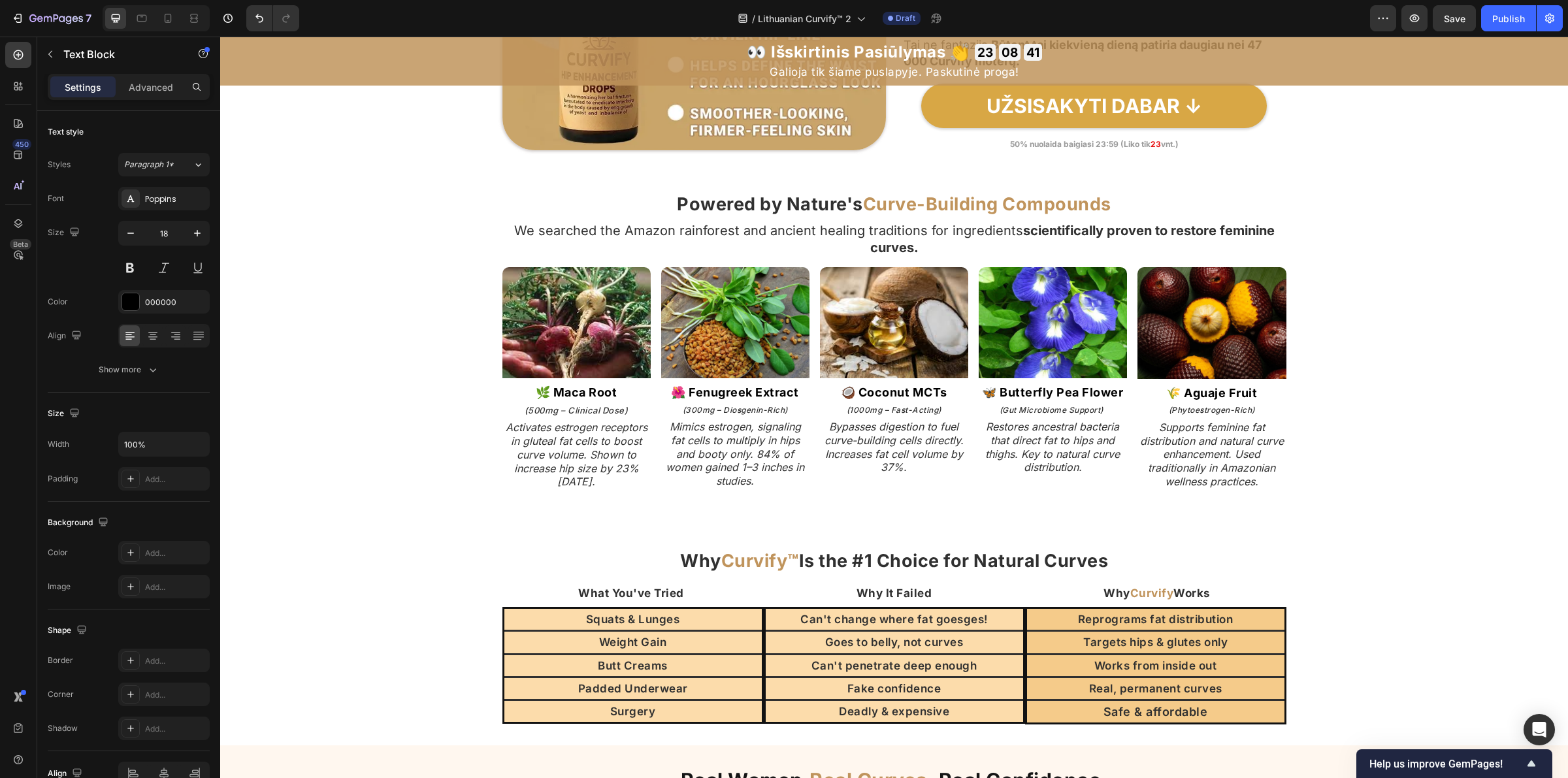
scroll to position [2816, 0]
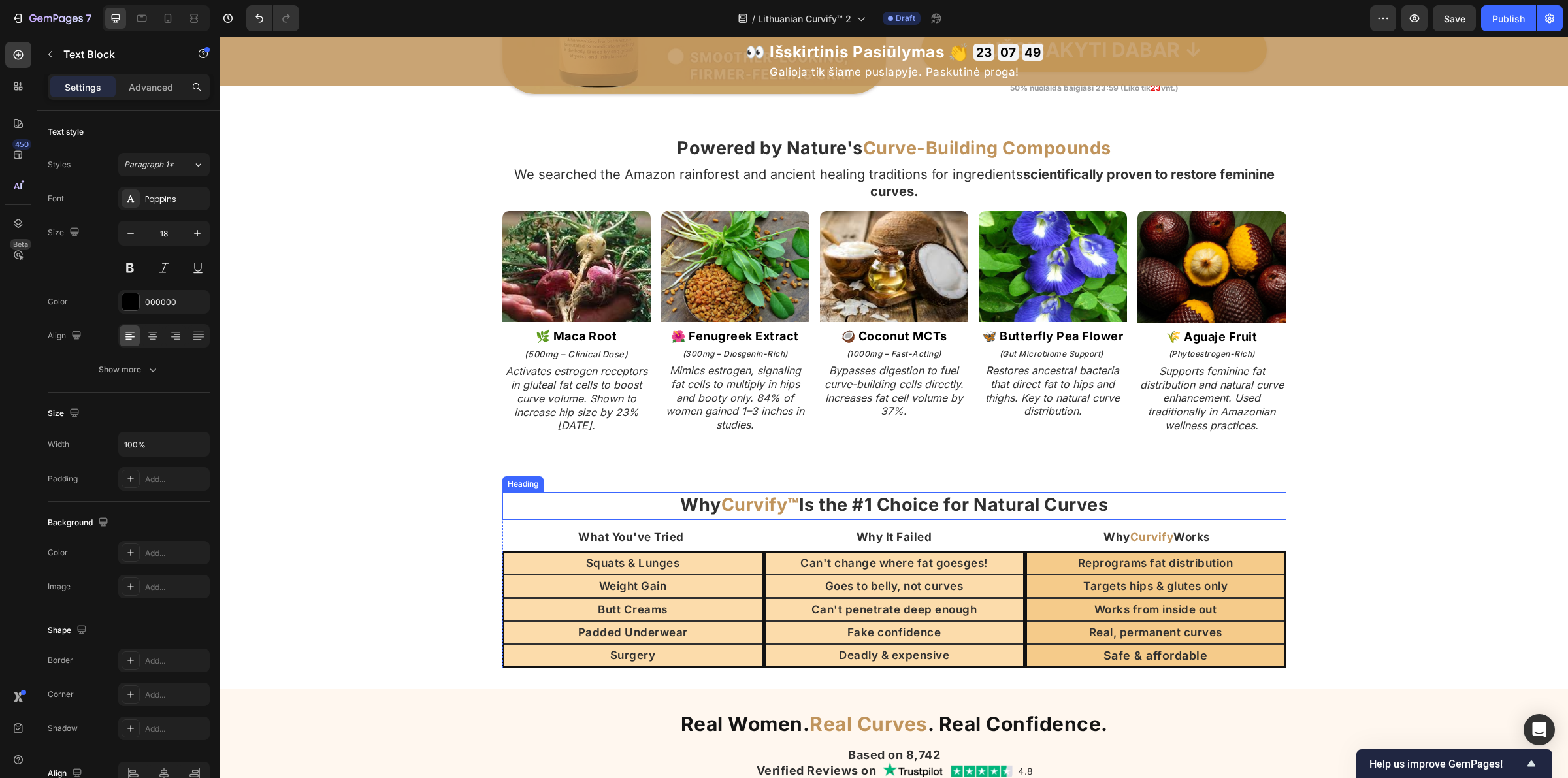
click at [848, 500] on strong "Is the #1 Choice for Natural Curves" at bounding box center [953, 504] width 310 height 21
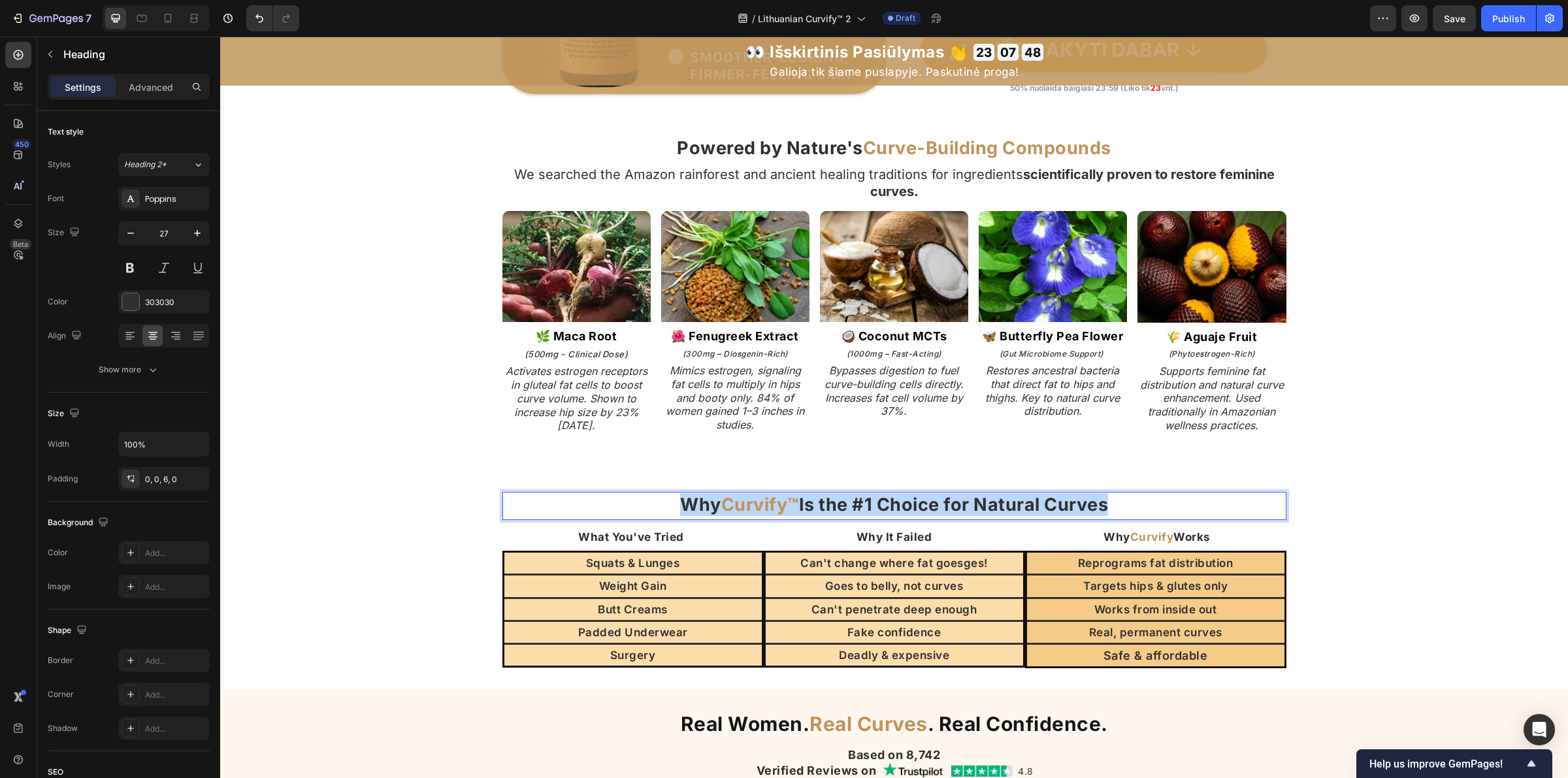
click at [848, 500] on strong "Is the #1 Choice for Natural Curves" at bounding box center [953, 504] width 310 height 21
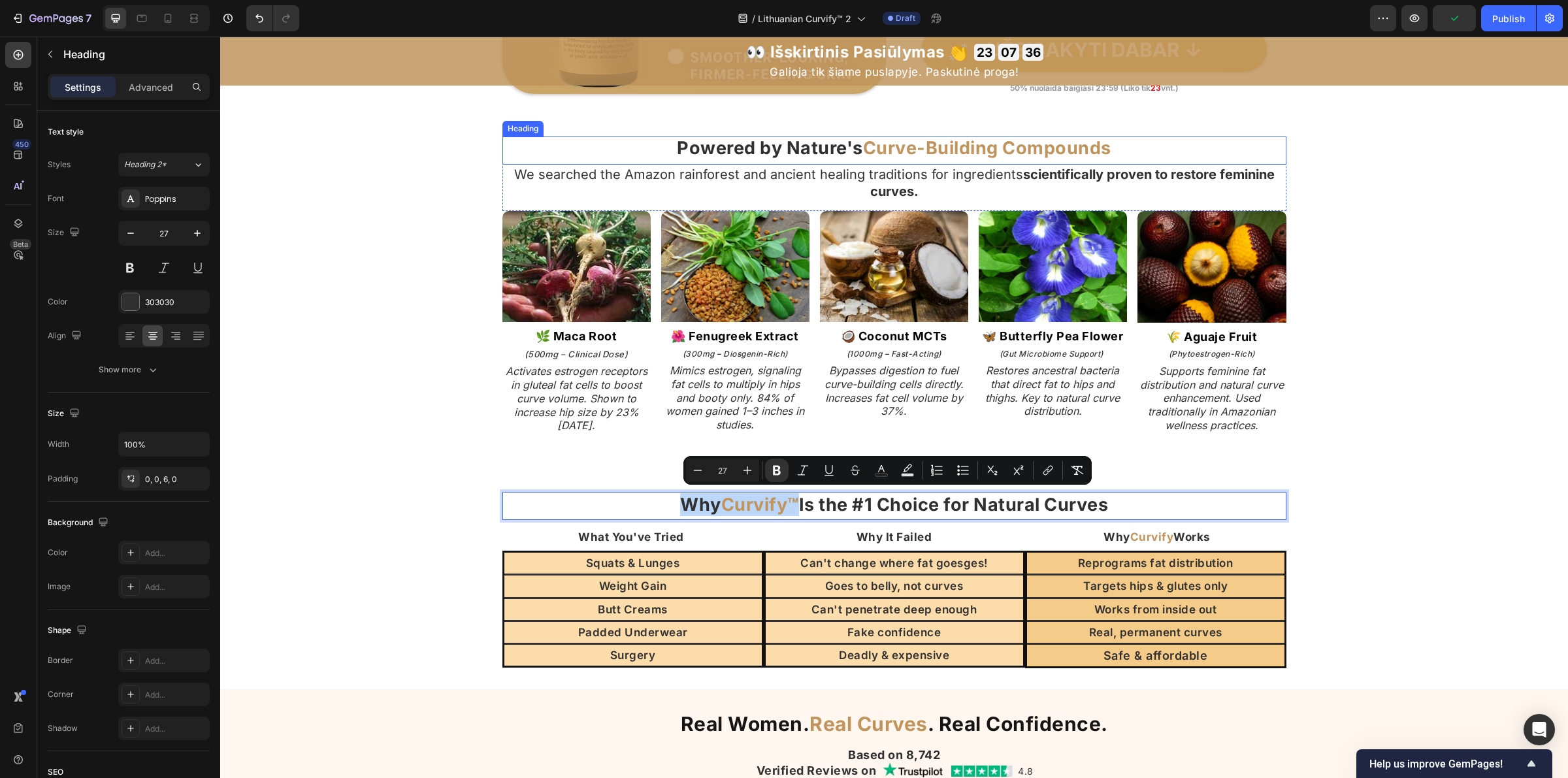
click at [763, 149] on strong "Powered by Nature's" at bounding box center [769, 148] width 186 height 21
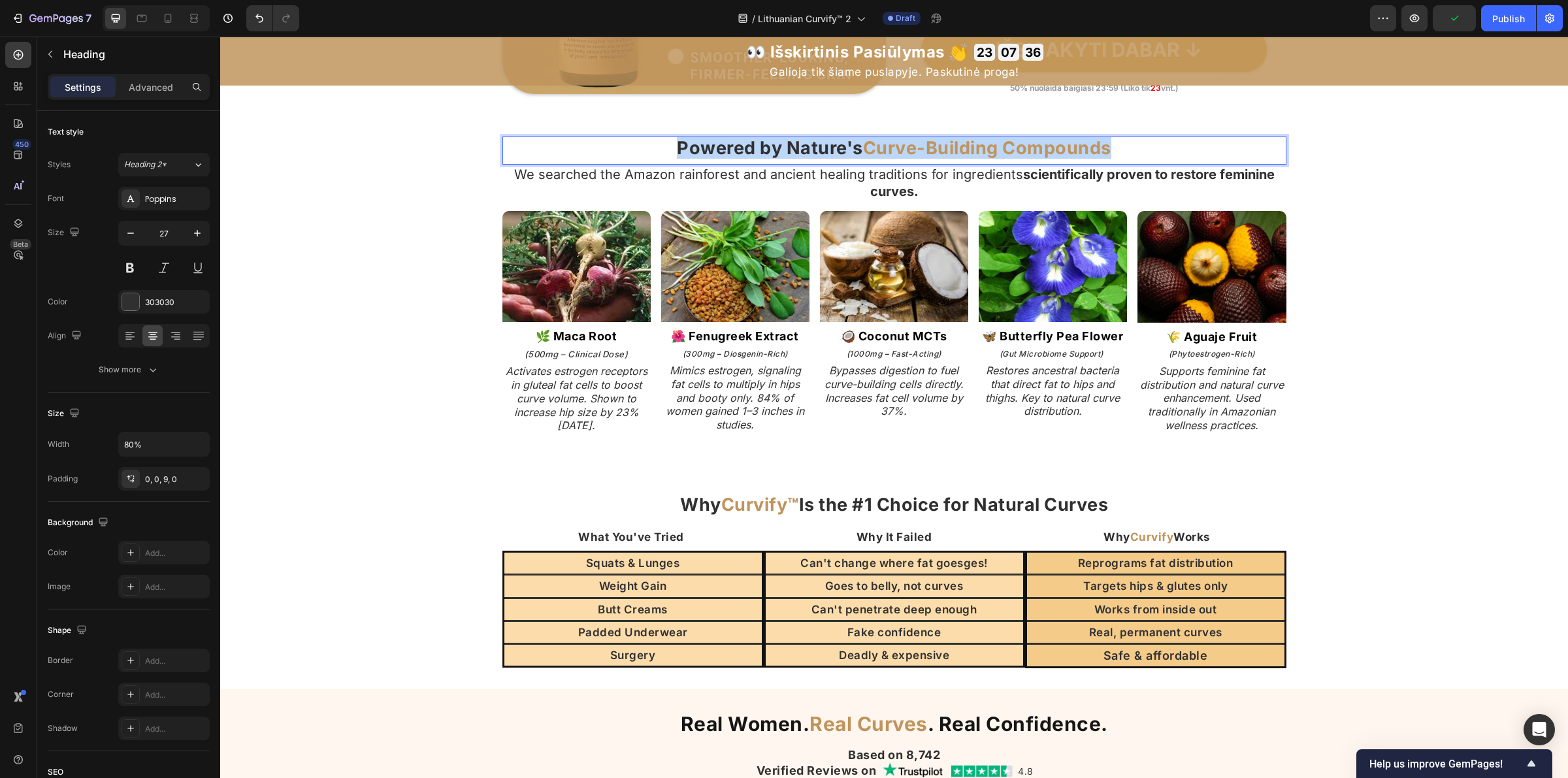
click at [763, 149] on strong "Powered by Nature's" at bounding box center [769, 148] width 186 height 21
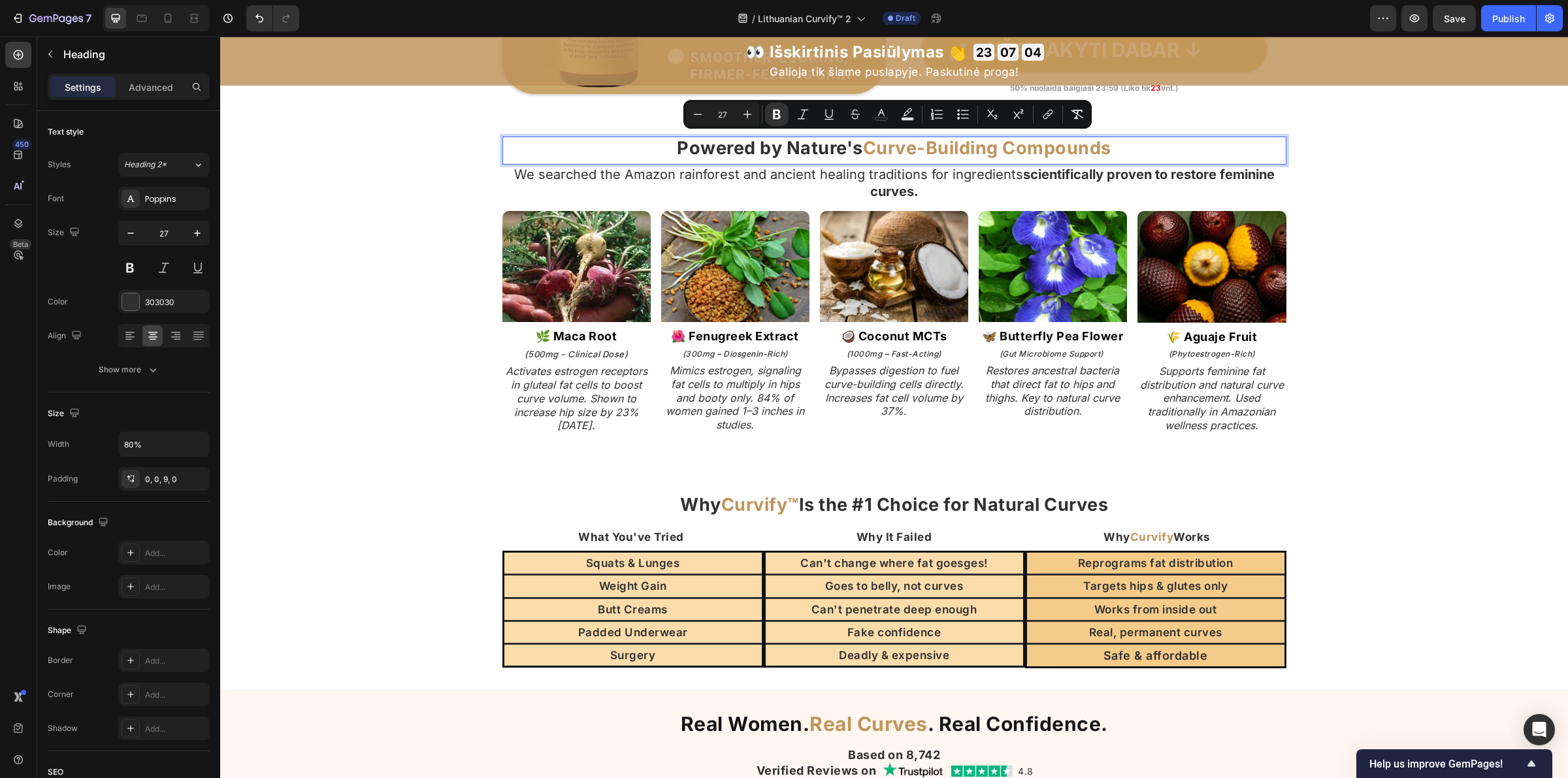
click at [852, 139] on strong "Powered by Nature's" at bounding box center [769, 148] width 186 height 21
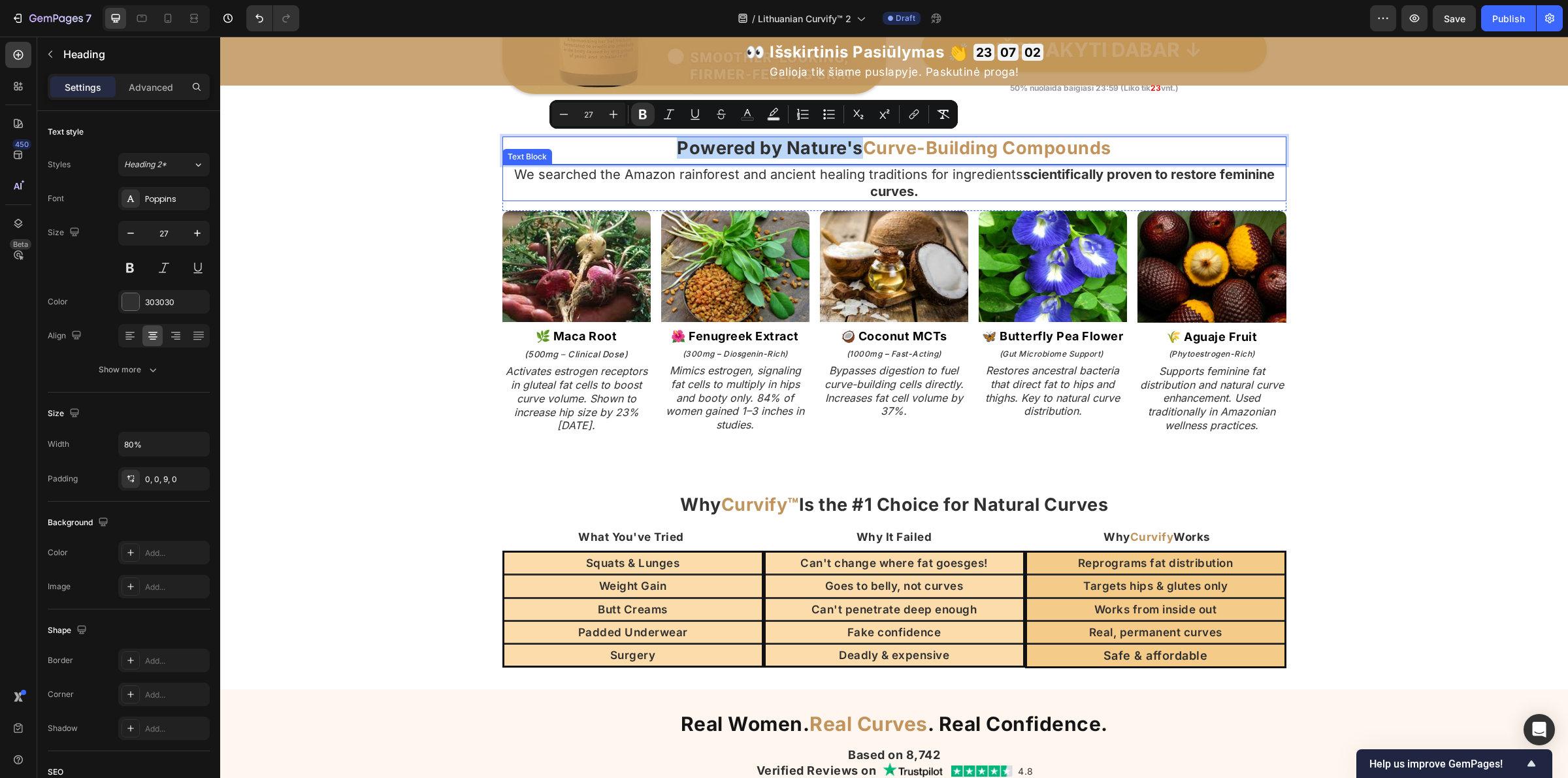
drag, startPoint x: 847, startPoint y: 149, endPoint x: 639, endPoint y: 167, distance: 208.8
click at [639, 167] on div "Powered by Nature's Curve-Building Compounds Heading 0 We searched the Amazon r…" at bounding box center [894, 173] width 784 height 74
copy strong "Powered by Nature's"
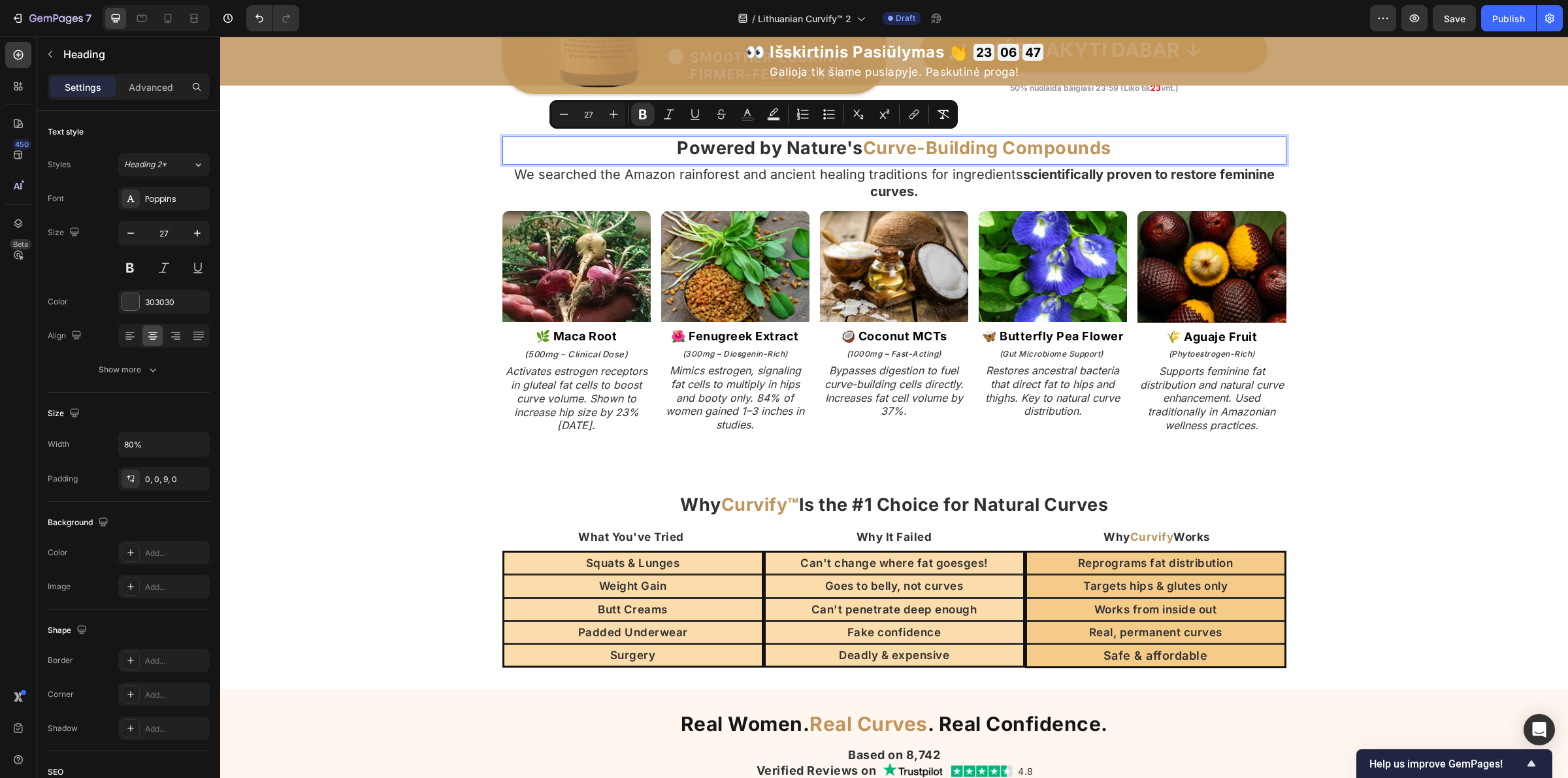
click at [870, 151] on strong "Curve-Building Compounds" at bounding box center [987, 148] width 248 height 21
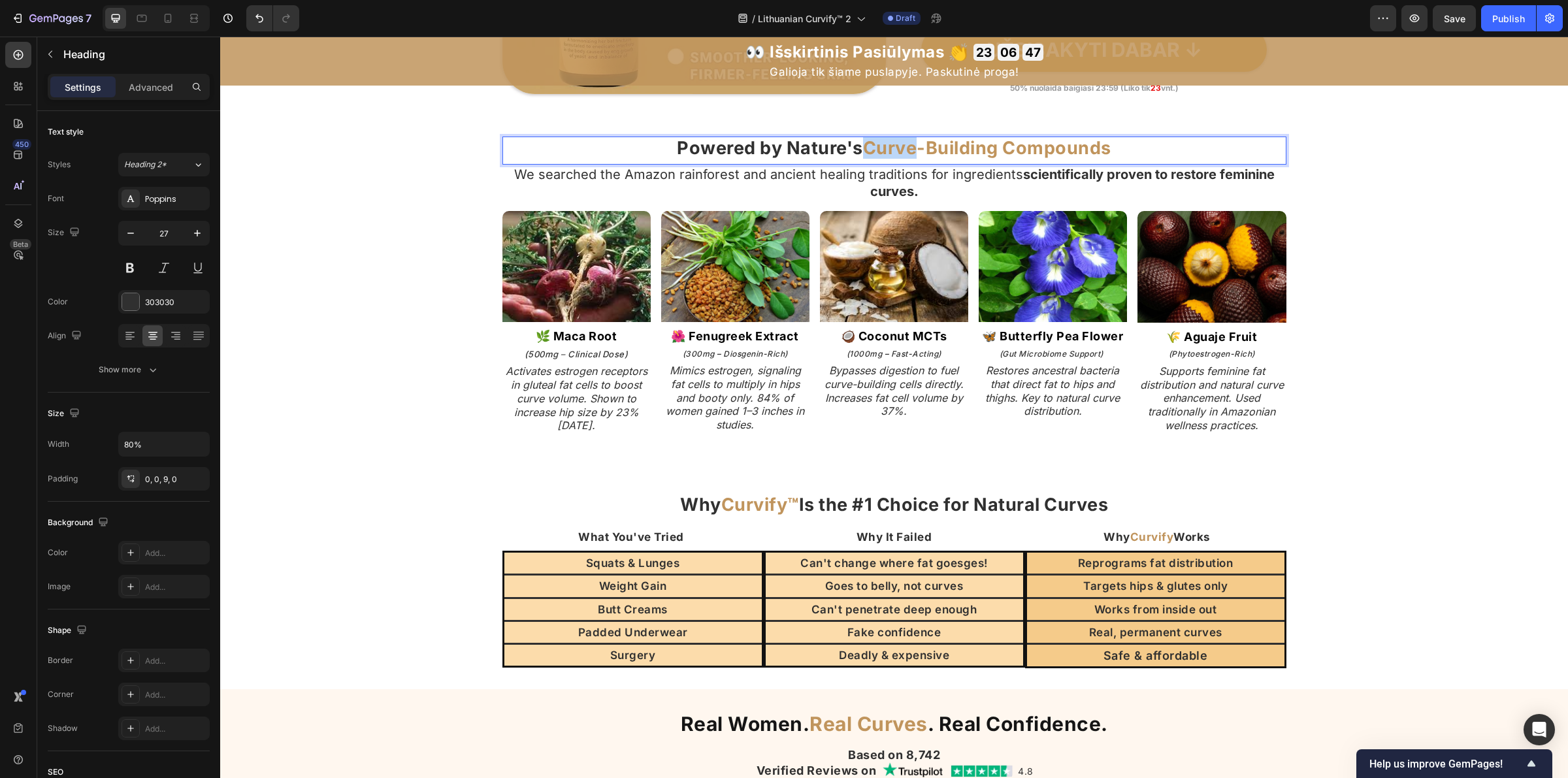
click at [870, 151] on strong "Curve-Building Compounds" at bounding box center [987, 148] width 248 height 21
drag, startPoint x: 909, startPoint y: 149, endPoint x: 1176, endPoint y: 149, distance: 267.0
click at [1176, 149] on p "Veikia Dėl Gamtos Junginių, Formuojančių Išlinkimus" at bounding box center [894, 148] width 624 height 20
drag, startPoint x: 817, startPoint y: 146, endPoint x: 1217, endPoint y: 151, distance: 400.0
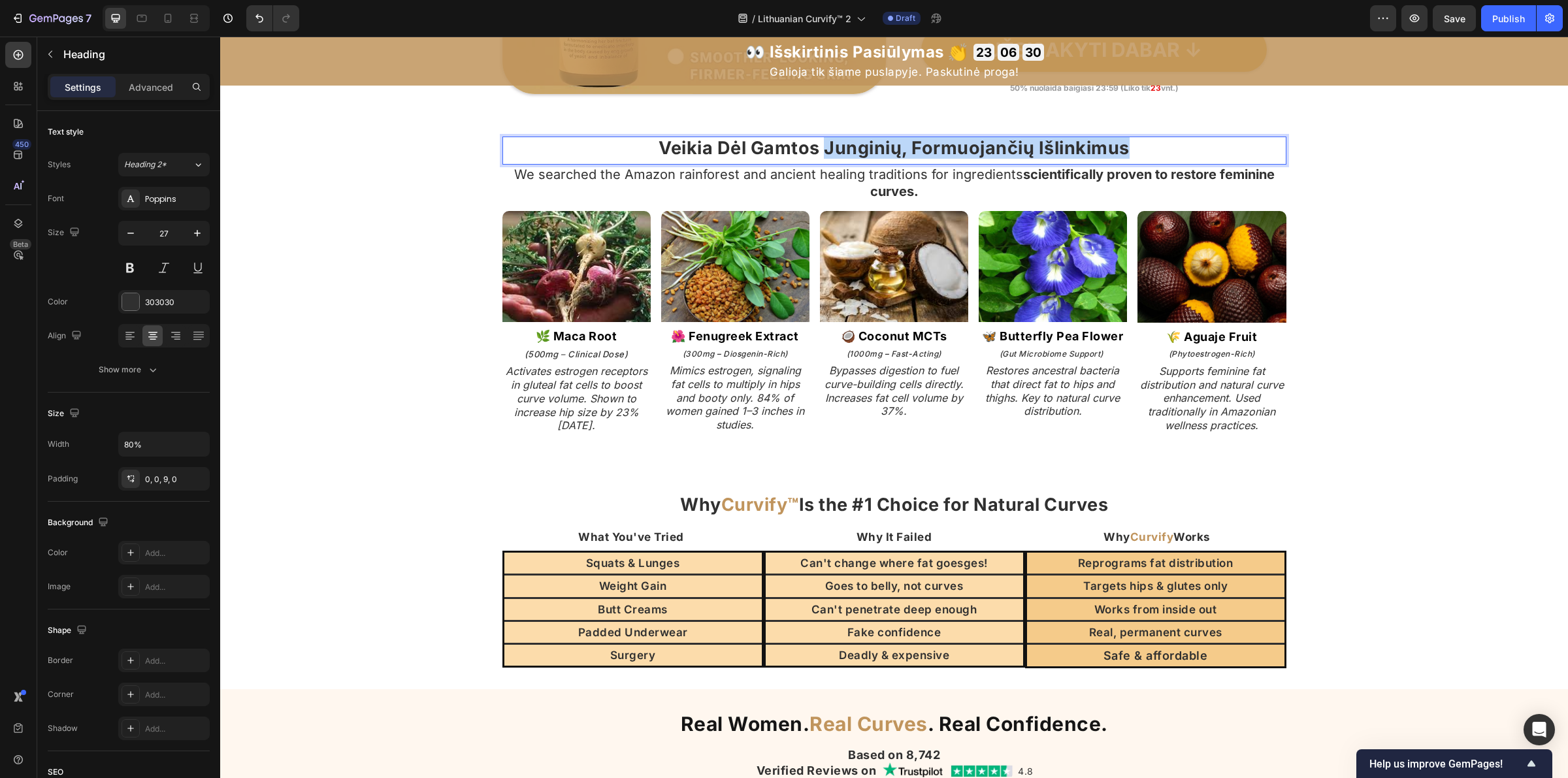
click at [1217, 151] on div "Veikia Dėl Gamtos Junginių, Formuojančių Išlinkimus" at bounding box center [894, 150] width 784 height 28
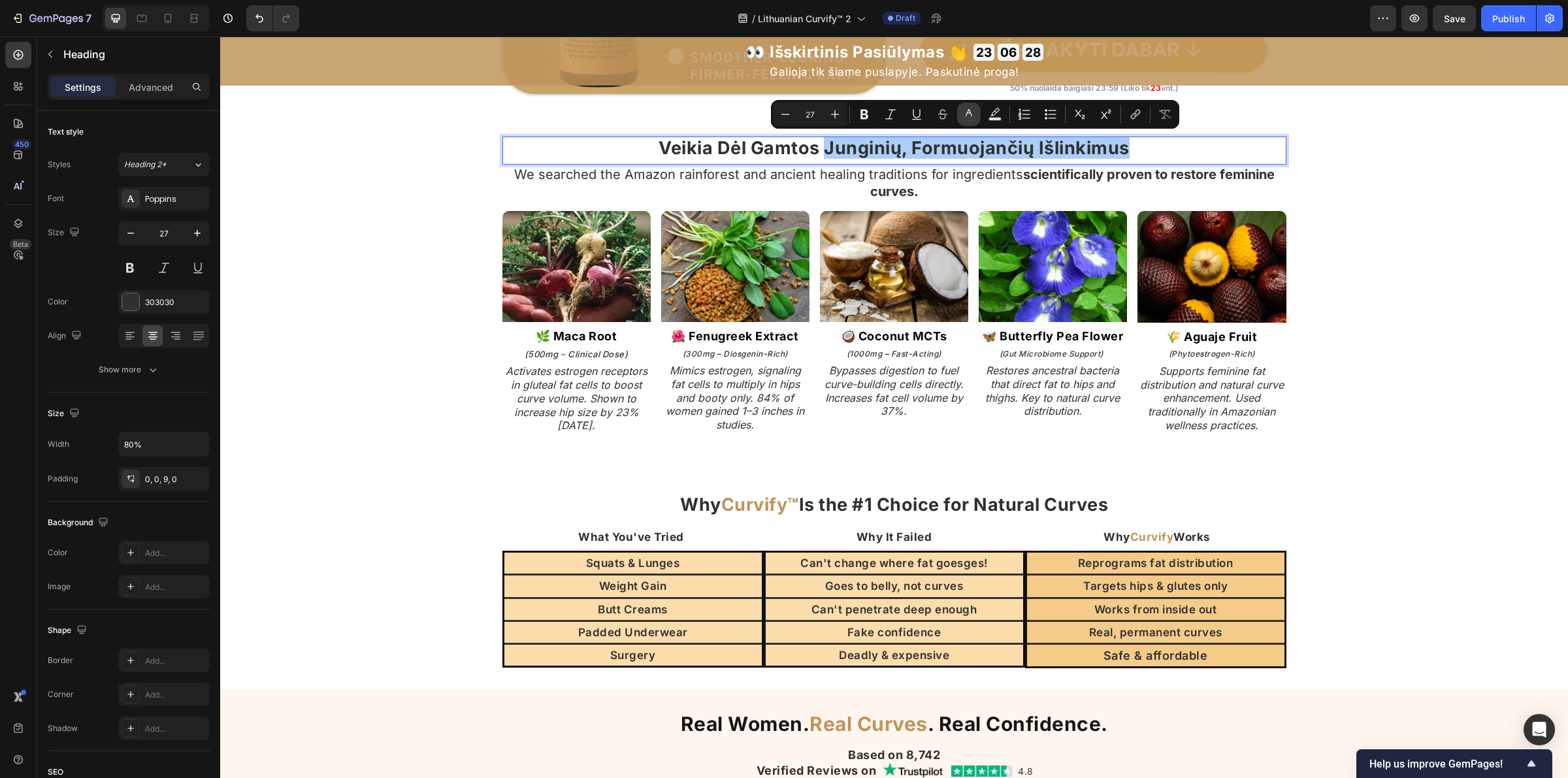
click at [972, 116] on icon "Editor contextual toolbar" at bounding box center [968, 114] width 13 height 13
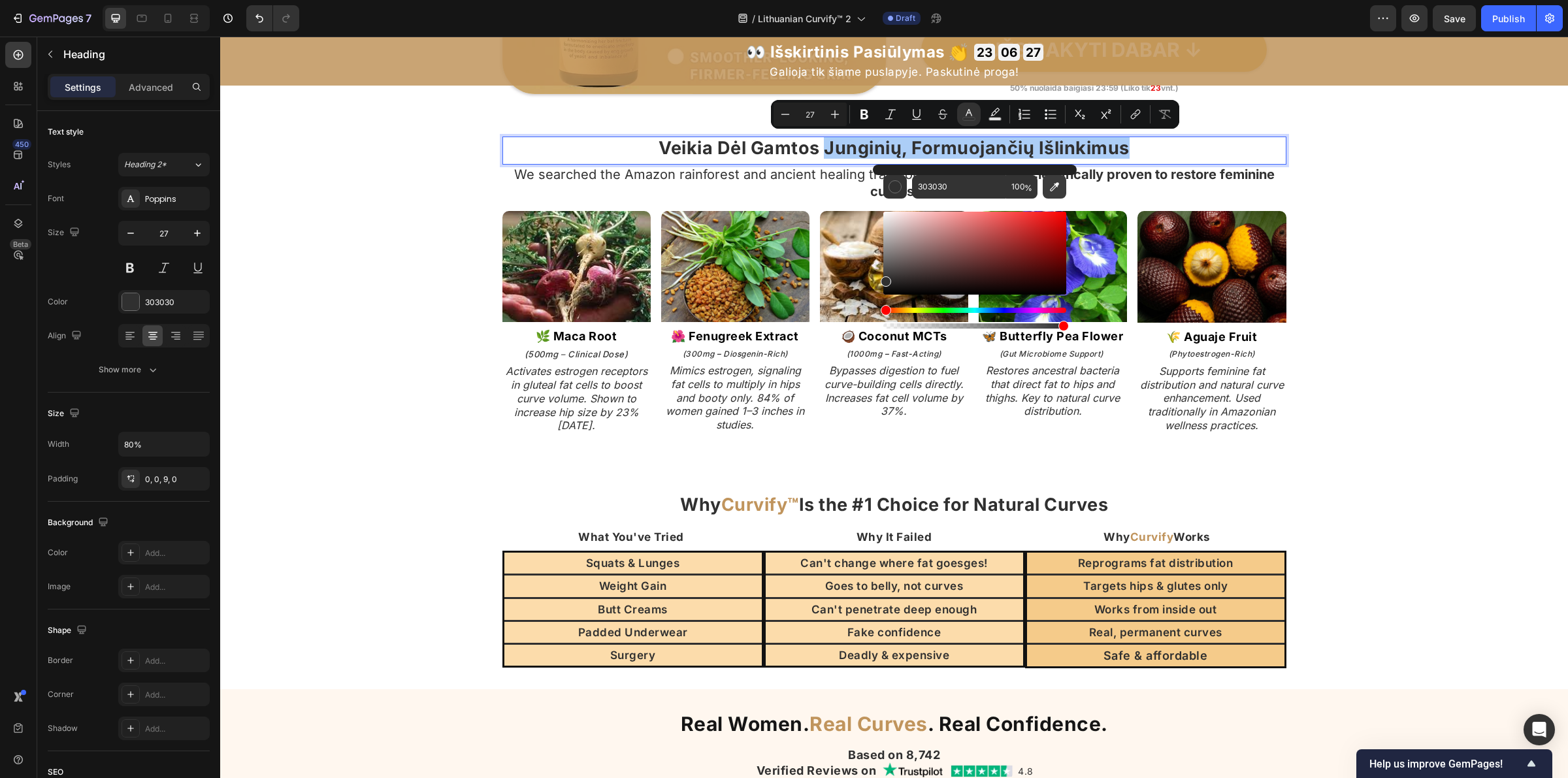
click at [1053, 187] on icon "Editor contextual toolbar" at bounding box center [1054, 186] width 9 height 9
type input "C0945C"
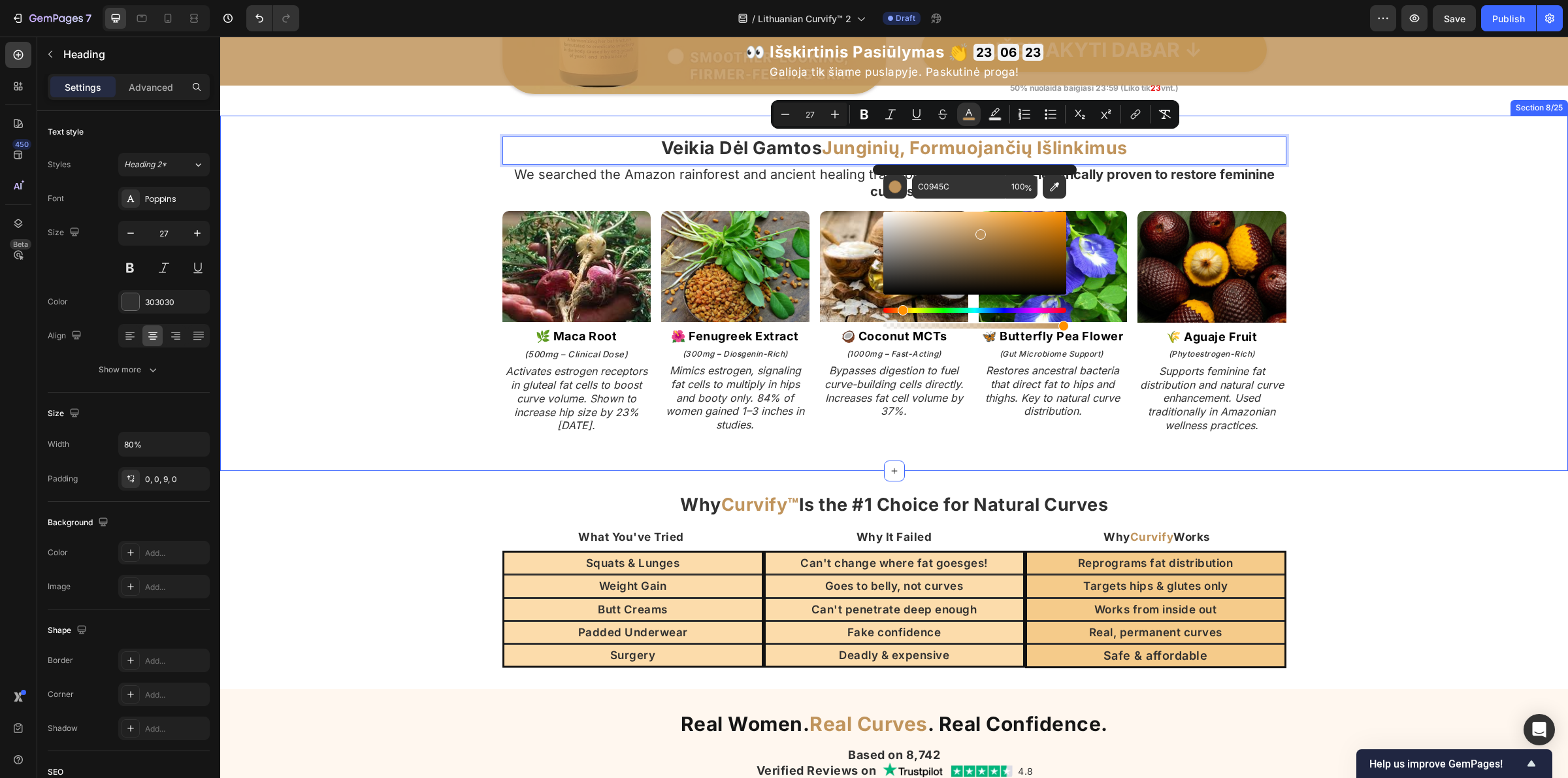
click at [1386, 308] on div "Veikia Dėl Gamtos Junginių, Formuojančių Išlinkimus Heading 0 We searched the A…" at bounding box center [894, 293] width 1348 height 314
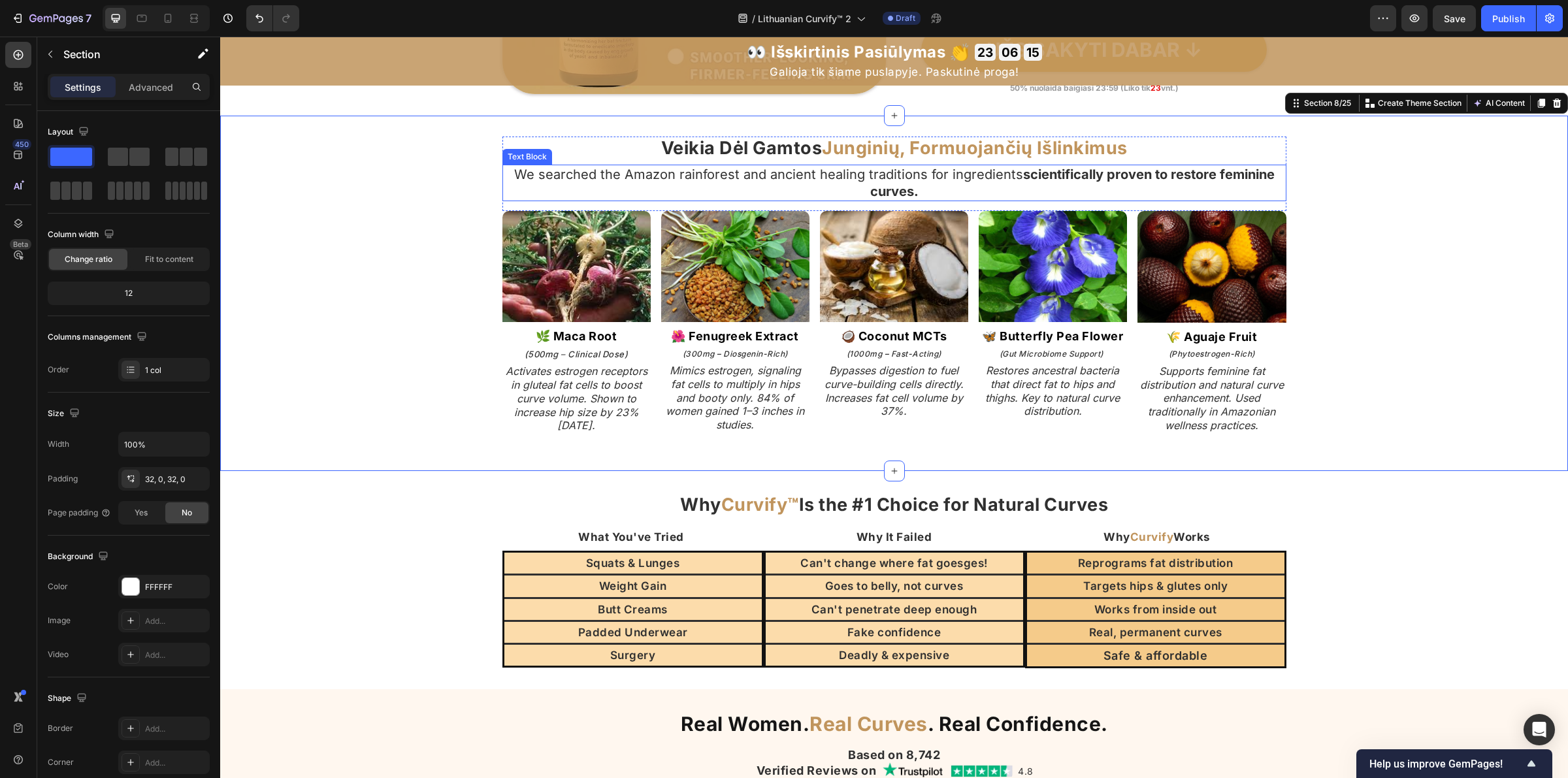
click at [840, 175] on p "We searched the Amazon rainforest and ancient healing traditions for ingredient…" at bounding box center [894, 182] width 781 height 34
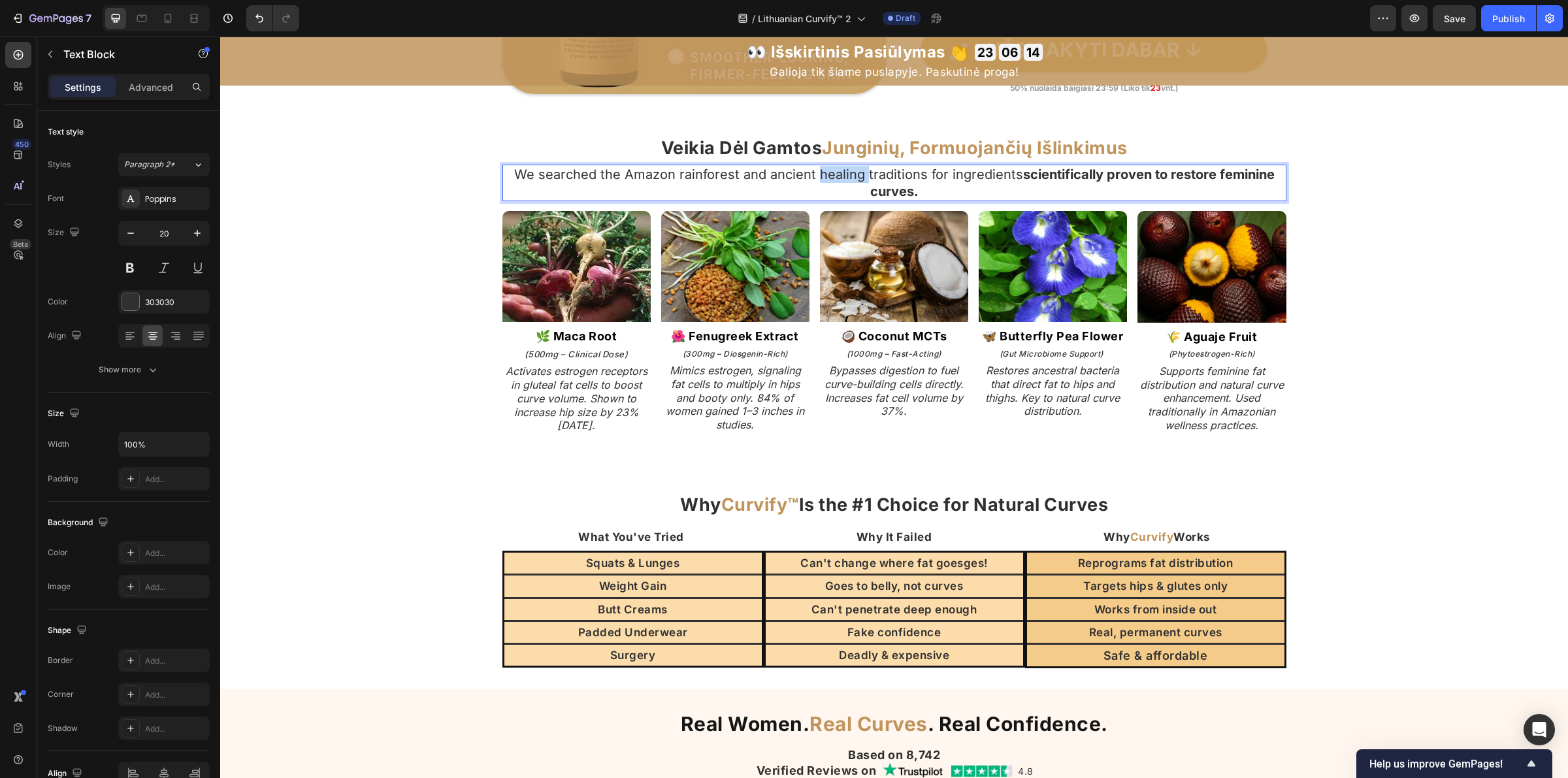
click at [840, 175] on p "We searched the Amazon rainforest and ancient healing traditions for ingredient…" at bounding box center [894, 182] width 781 height 34
click at [588, 338] on strong "🌿 Maca Root" at bounding box center [577, 336] width 82 height 14
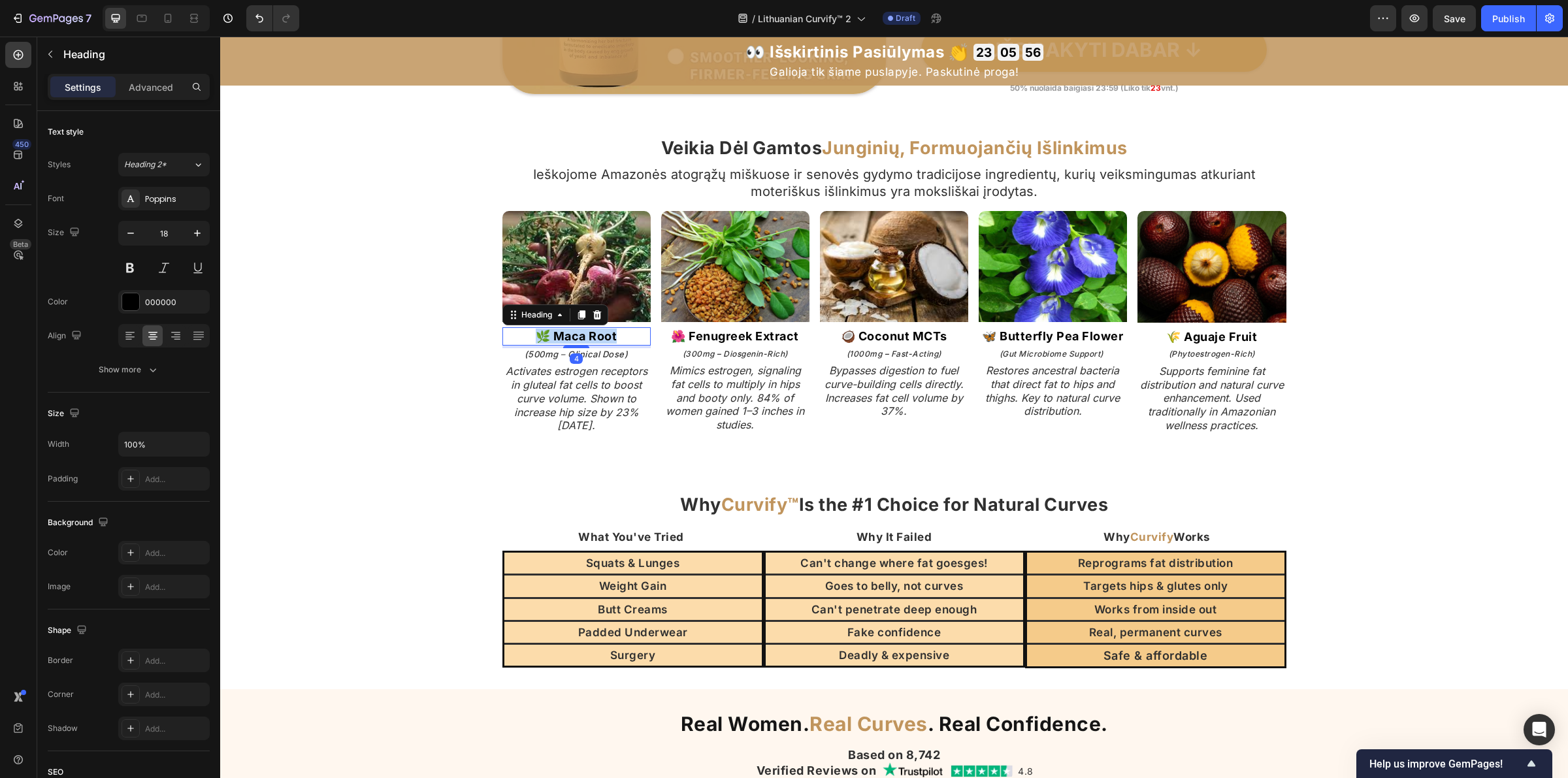
click at [588, 338] on strong "🌿 Maca Root" at bounding box center [577, 336] width 82 height 14
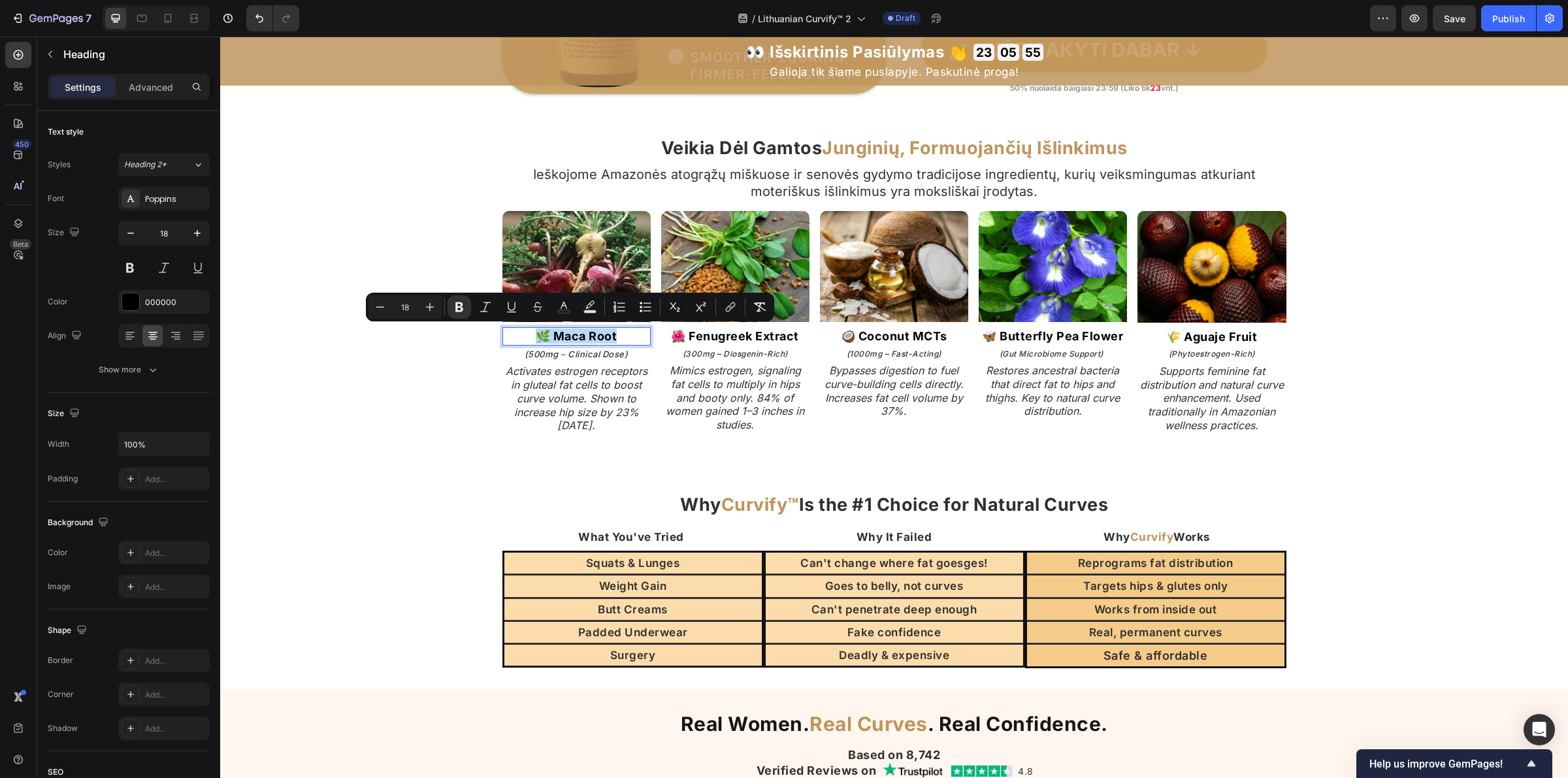
click at [588, 338] on strong "🌿 Maca Root" at bounding box center [577, 336] width 82 height 14
drag, startPoint x: 549, startPoint y: 338, endPoint x: 627, endPoint y: 340, distance: 78.0
click at [627, 340] on p "🌿 Maca Root" at bounding box center [577, 335] width 146 height 15
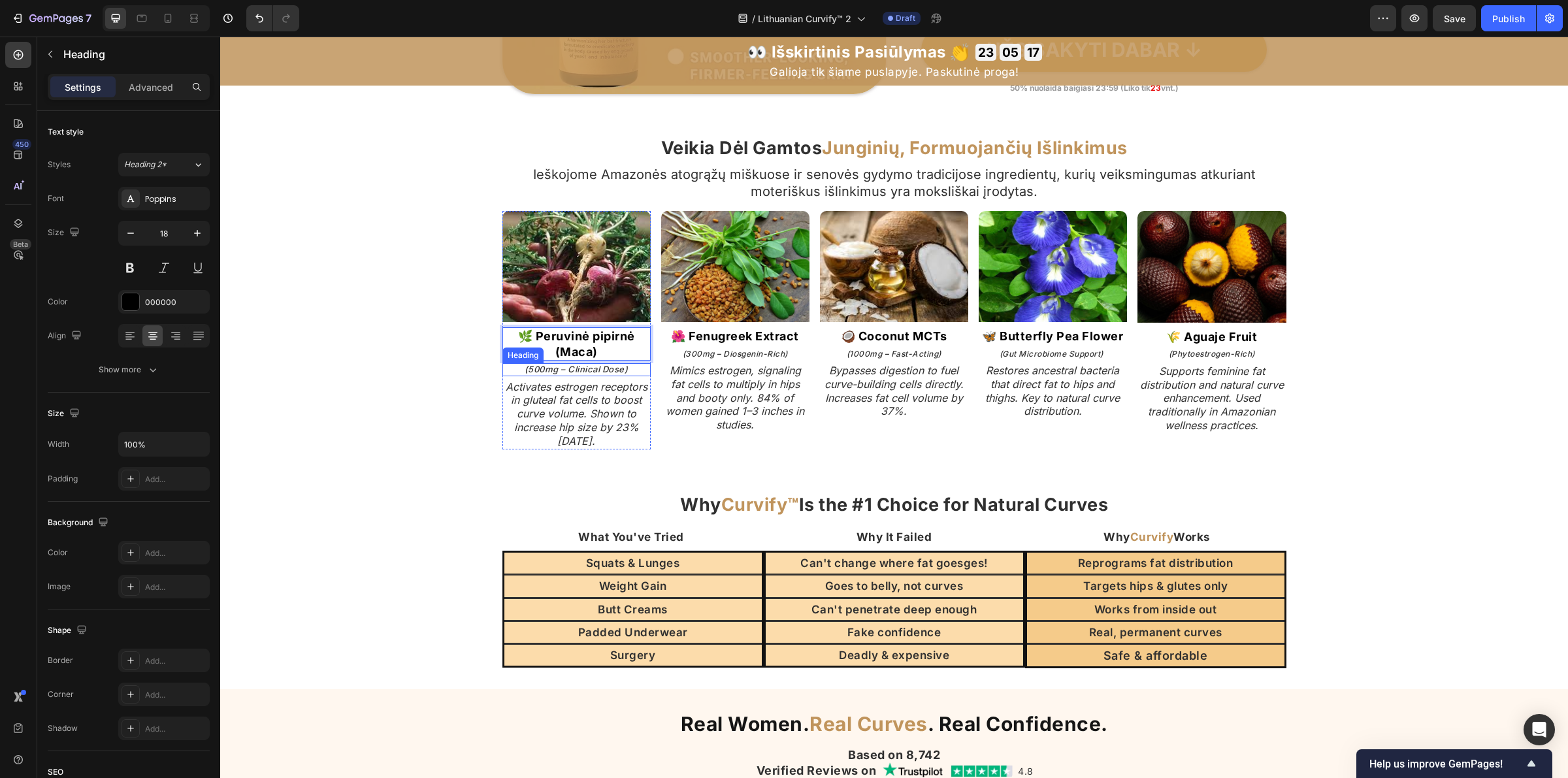
click at [591, 367] on icon "(500mg – Clinical Dose)" at bounding box center [577, 369] width 104 height 11
click at [579, 422] on icon "Activates estrogen receptors in gluteal fat cells to boost curve volume. Shown …" at bounding box center [577, 413] width 142 height 67
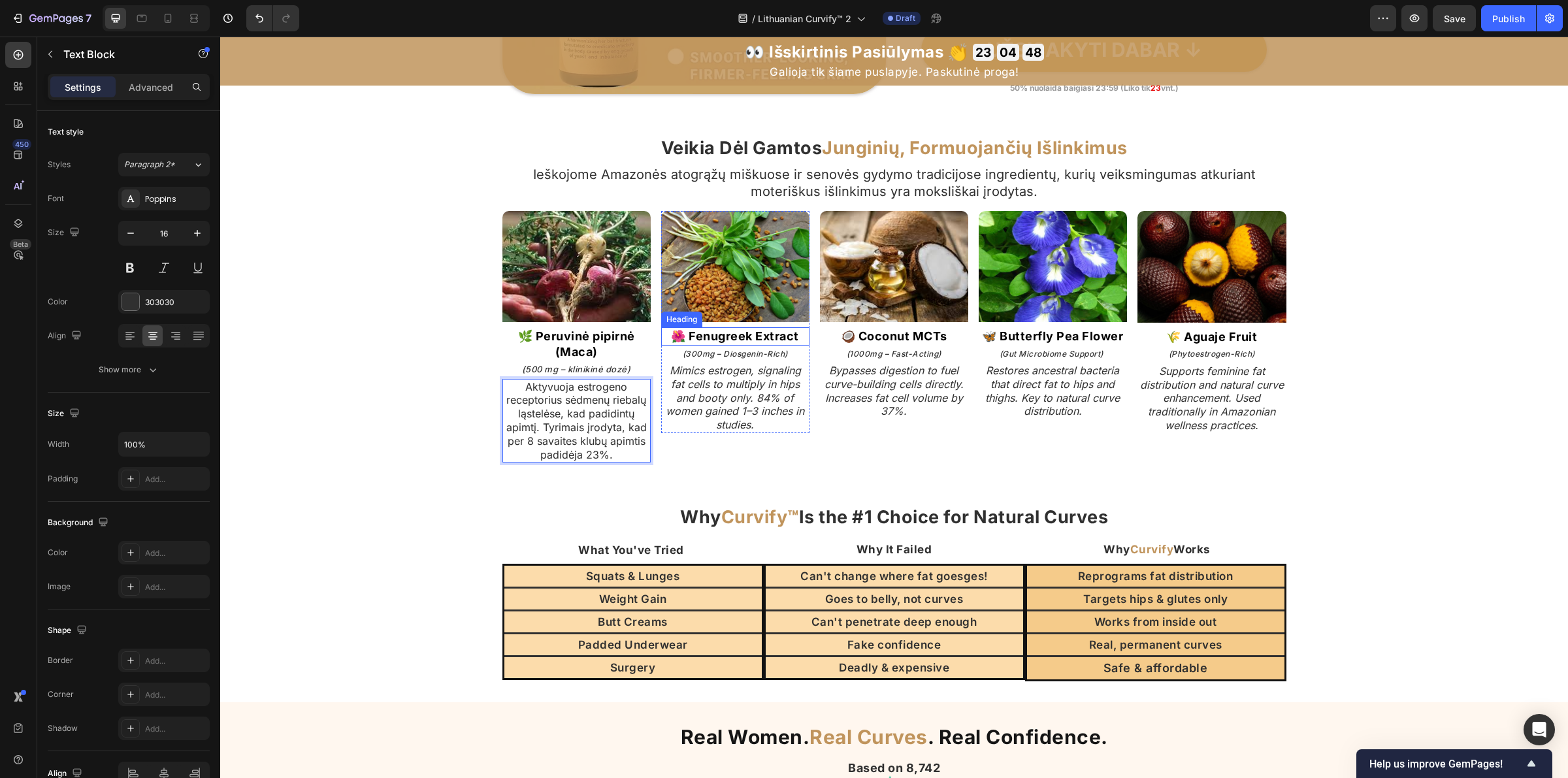
click at [738, 334] on strong "🌺 Fenugreek Extract" at bounding box center [734, 336] width 128 height 14
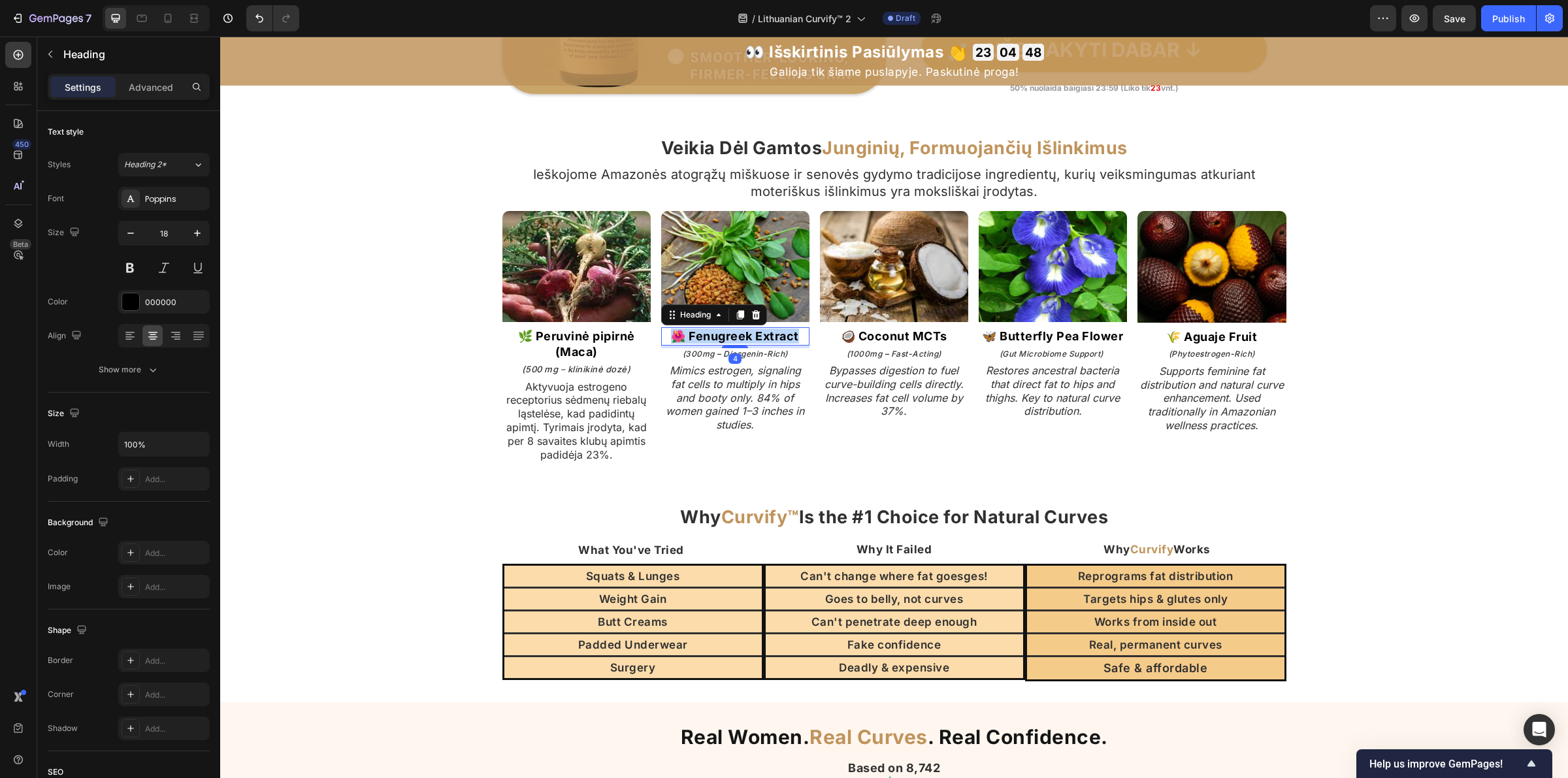
click at [738, 334] on strong "🌺 Fenugreek Extract" at bounding box center [734, 336] width 128 height 14
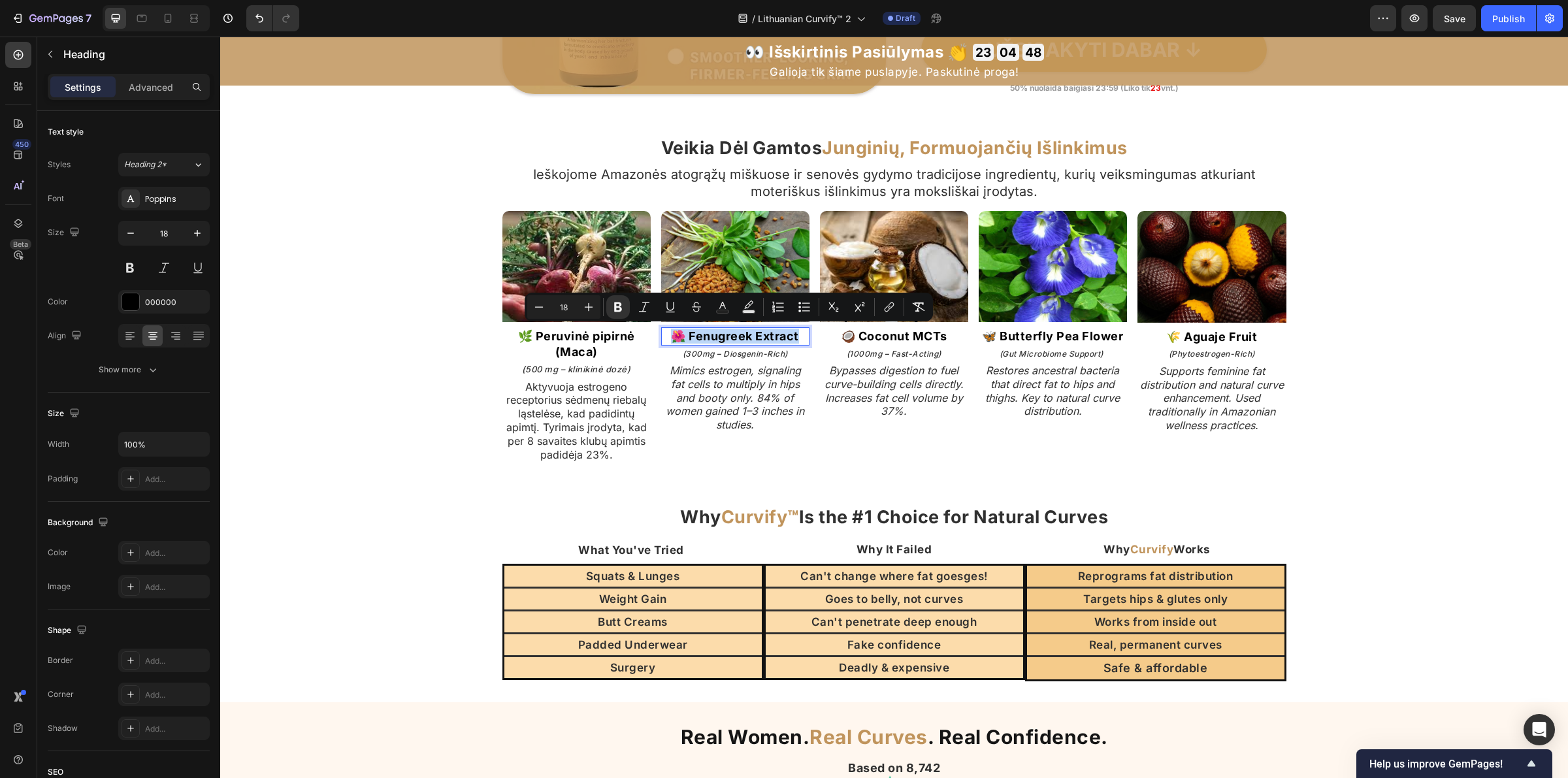
click at [700, 334] on strong "🌺 Fenugreek Extract" at bounding box center [734, 336] width 128 height 14
drag, startPoint x: 684, startPoint y: 332, endPoint x: 804, endPoint y: 338, distance: 120.1
click at [804, 338] on div "Image ⁠⁠⁠⁠⁠⁠⁠ 🌿 Peruvinė pipirnė (Maca) Heading ⁠⁠⁠⁠⁠⁠⁠ (500 mg – klinikinė doz…" at bounding box center [894, 337] width 784 height 251
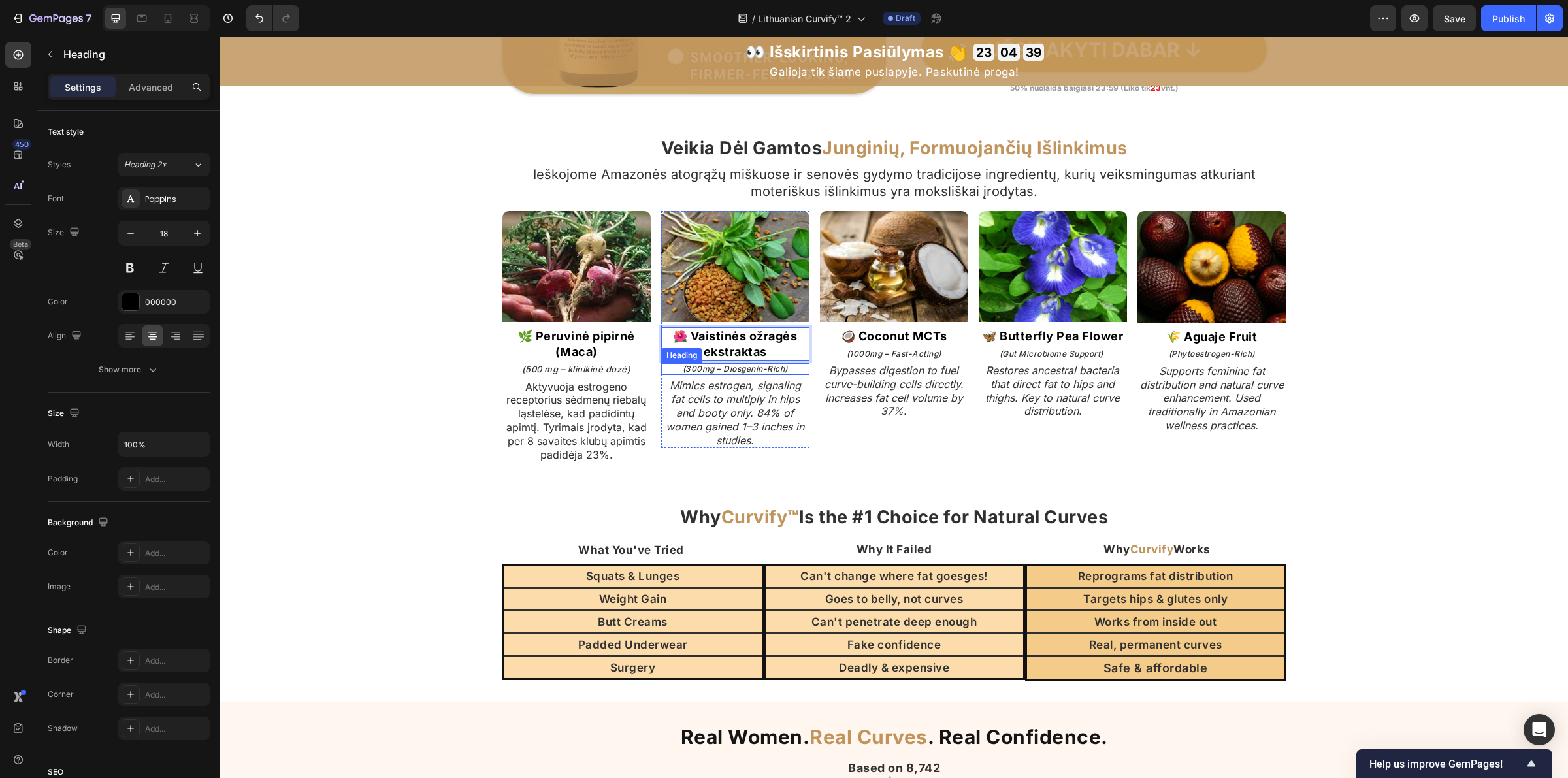
click at [750, 367] on icon "(300mg – Diosgenin-Rich)" at bounding box center [735, 369] width 105 height 10
click at [712, 424] on icon "Mimics estrogen, signaling fat cells to multiply in hips and booty only. 84% of…" at bounding box center [735, 412] width 138 height 67
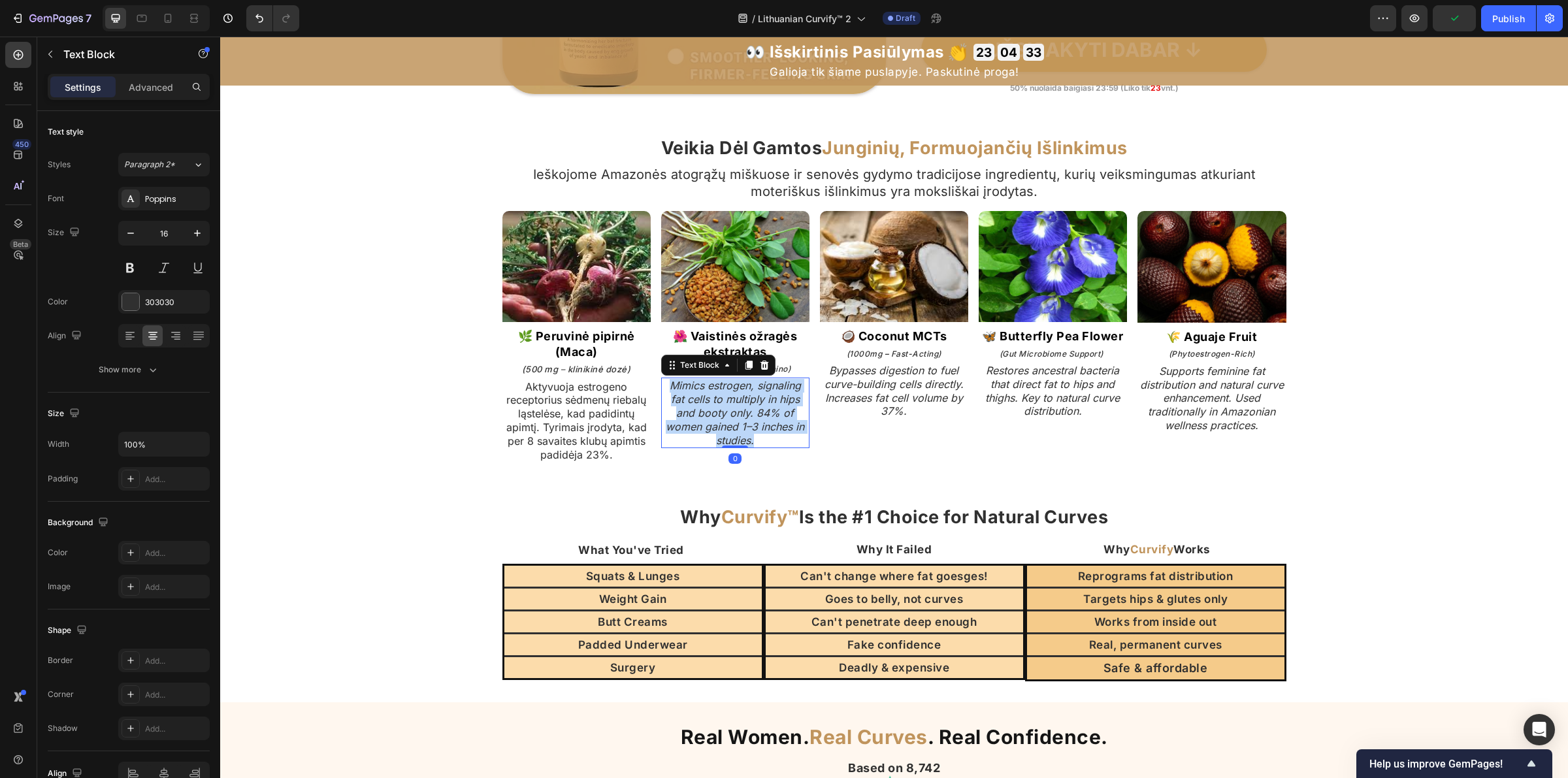
click at [712, 424] on icon "Mimics estrogen, signaling fat cells to multiply in hips and booty only. 84% of…" at bounding box center [735, 412] width 138 height 67
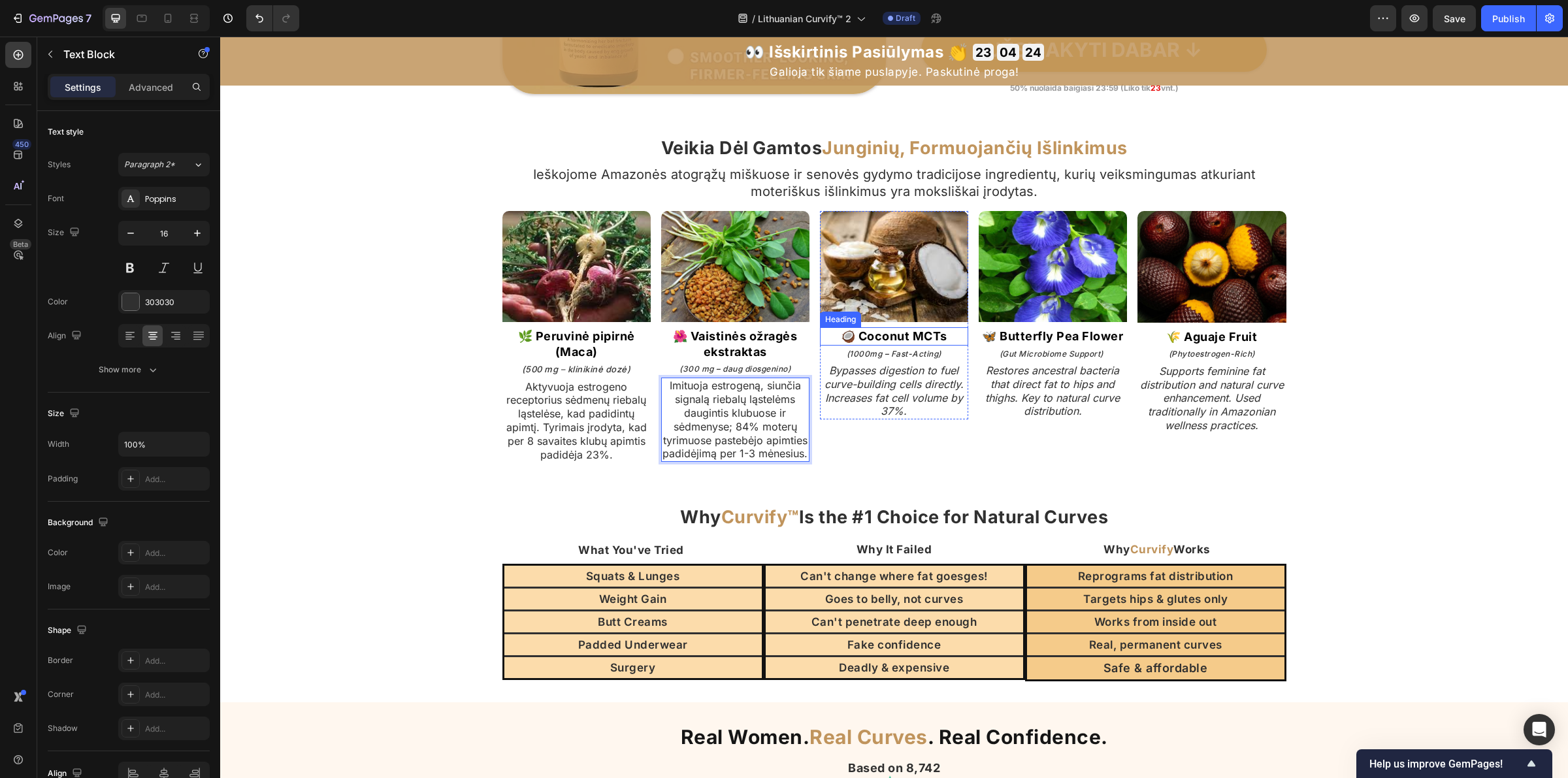
click at [900, 330] on strong "🥥 Coconut MCTs" at bounding box center [893, 336] width 106 height 14
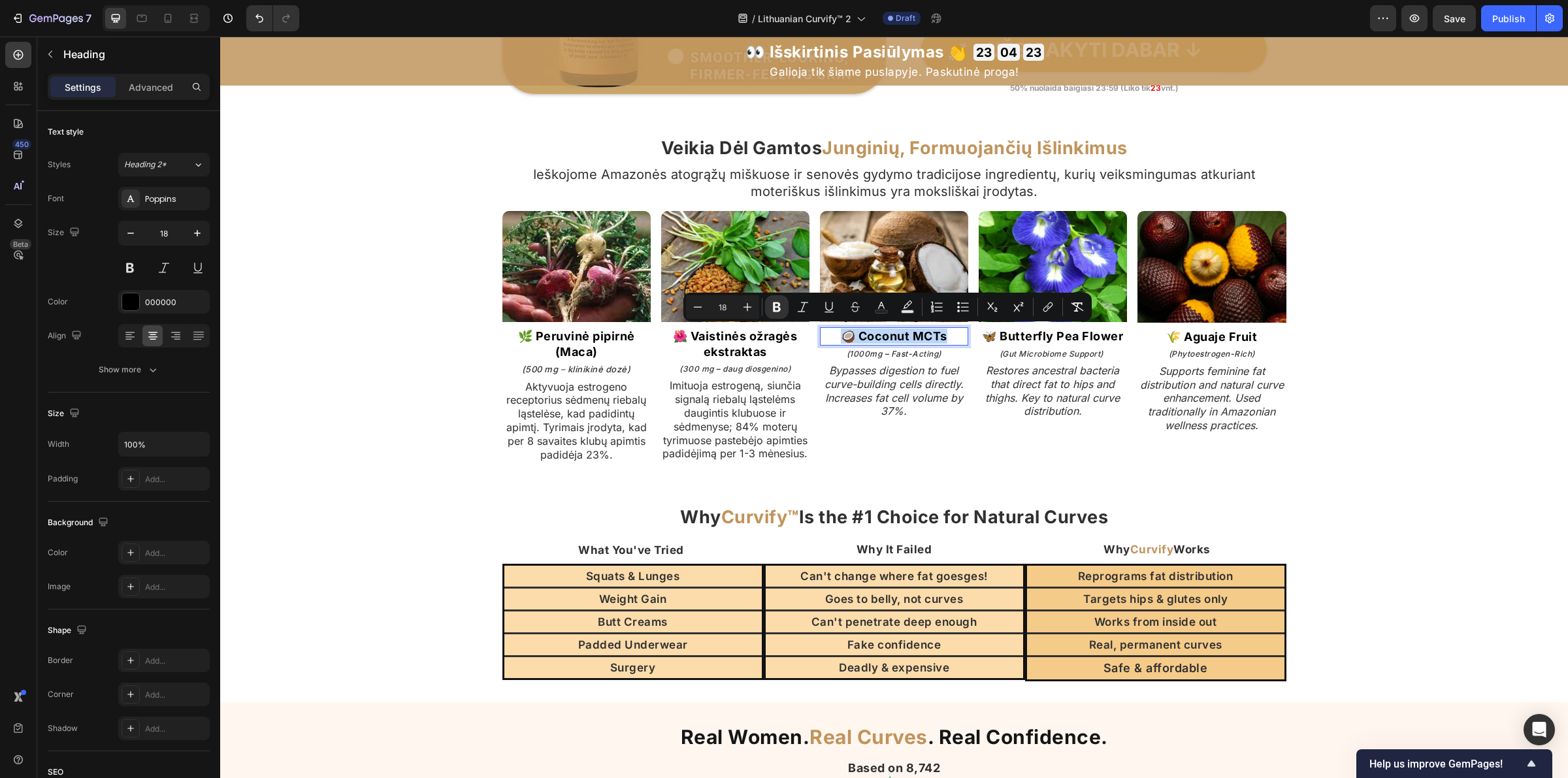
click at [892, 340] on strong "🥥 Coconut MCTs" at bounding box center [893, 336] width 106 height 14
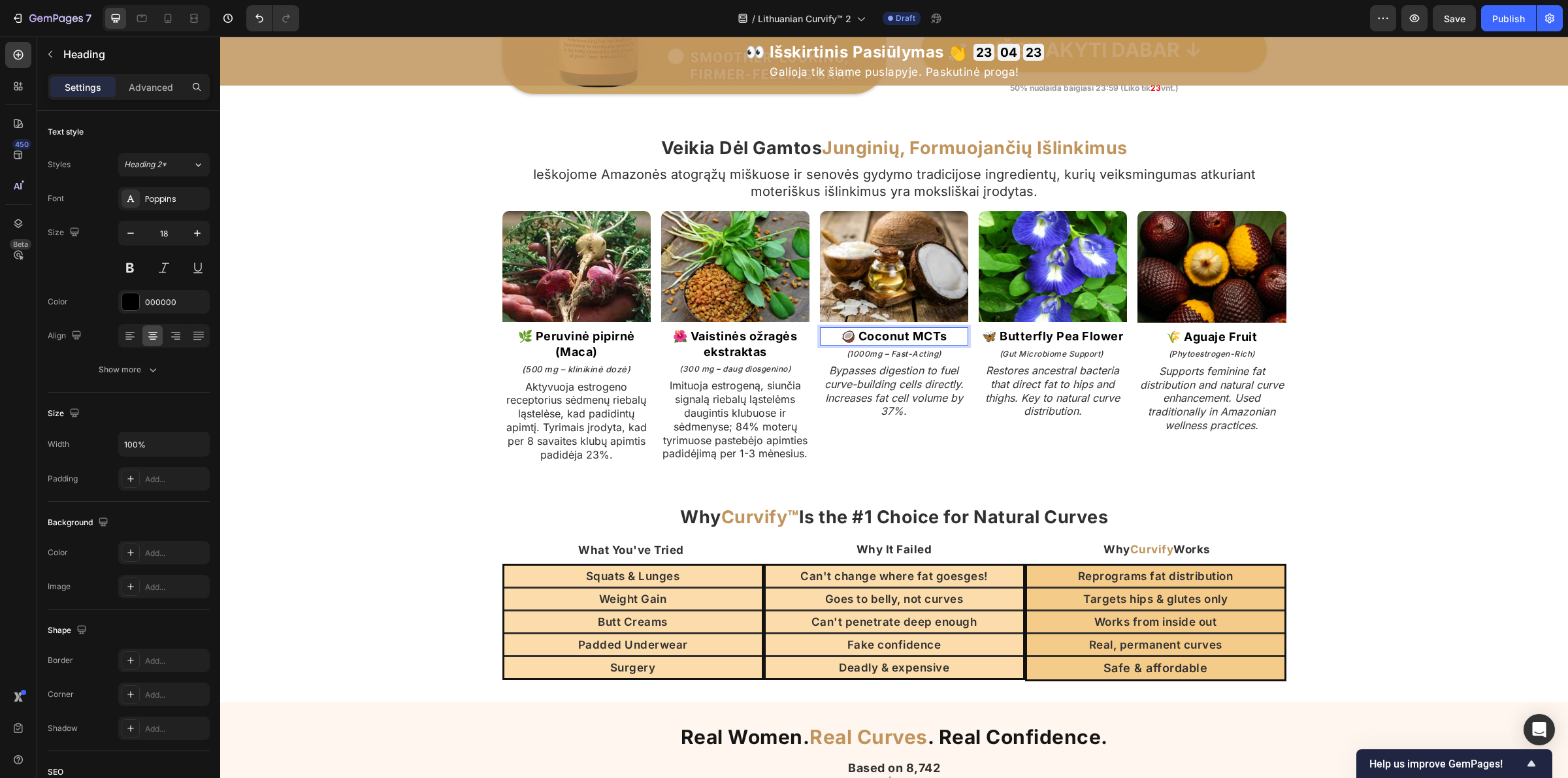
click at [867, 332] on strong "🥥 Coconut MCTs" at bounding box center [893, 336] width 106 height 14
drag, startPoint x: 856, startPoint y: 332, endPoint x: 978, endPoint y: 340, distance: 122.3
click at [978, 340] on div "Image 🥥 Coconut MCTs Heading 4 (1000mg – Fast-Acting) Heading Bypasses digestio…" at bounding box center [973, 315] width 307 height 208
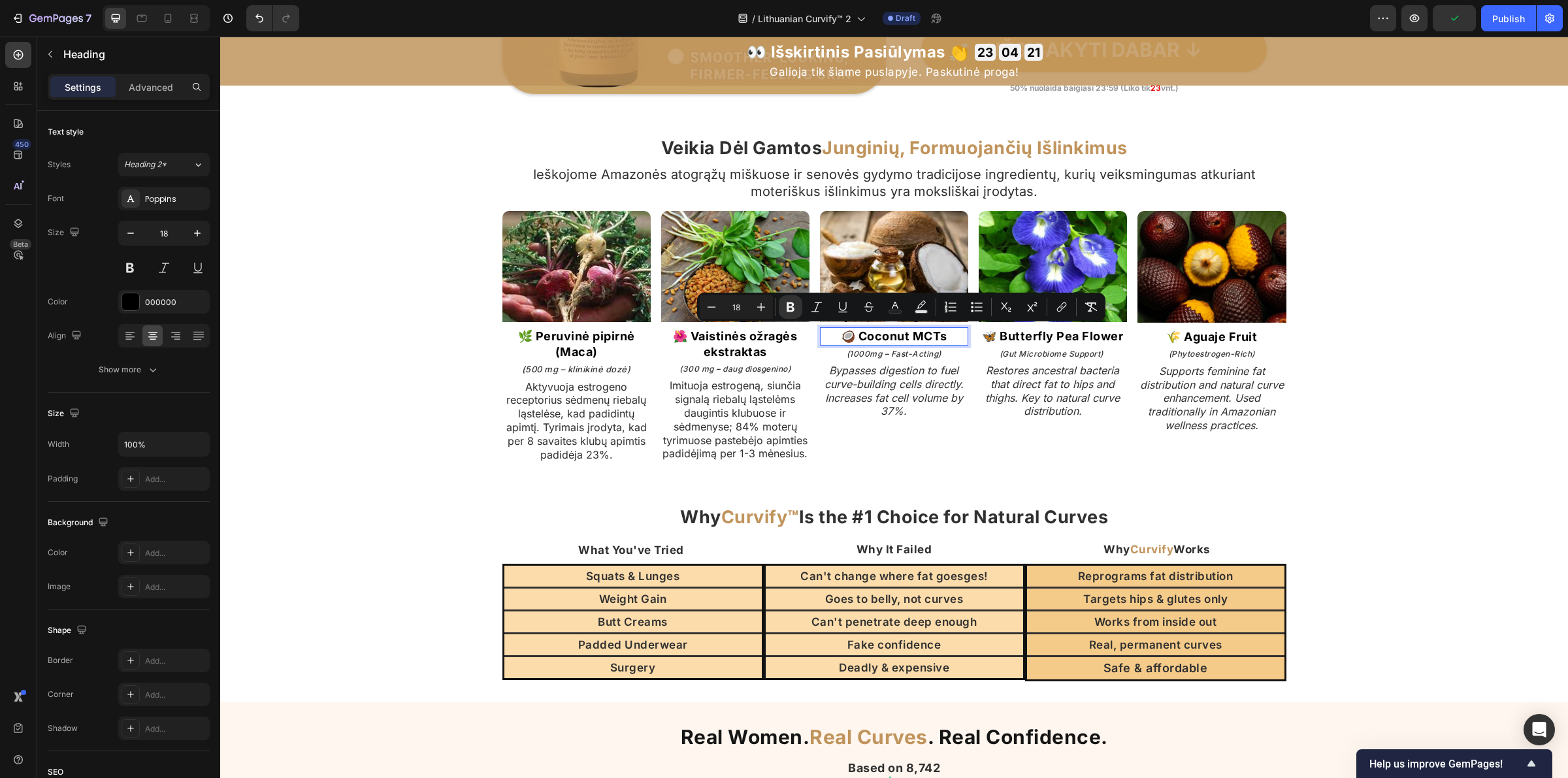
click at [850, 341] on strong "🥥 Coconut MCTs" at bounding box center [893, 336] width 106 height 14
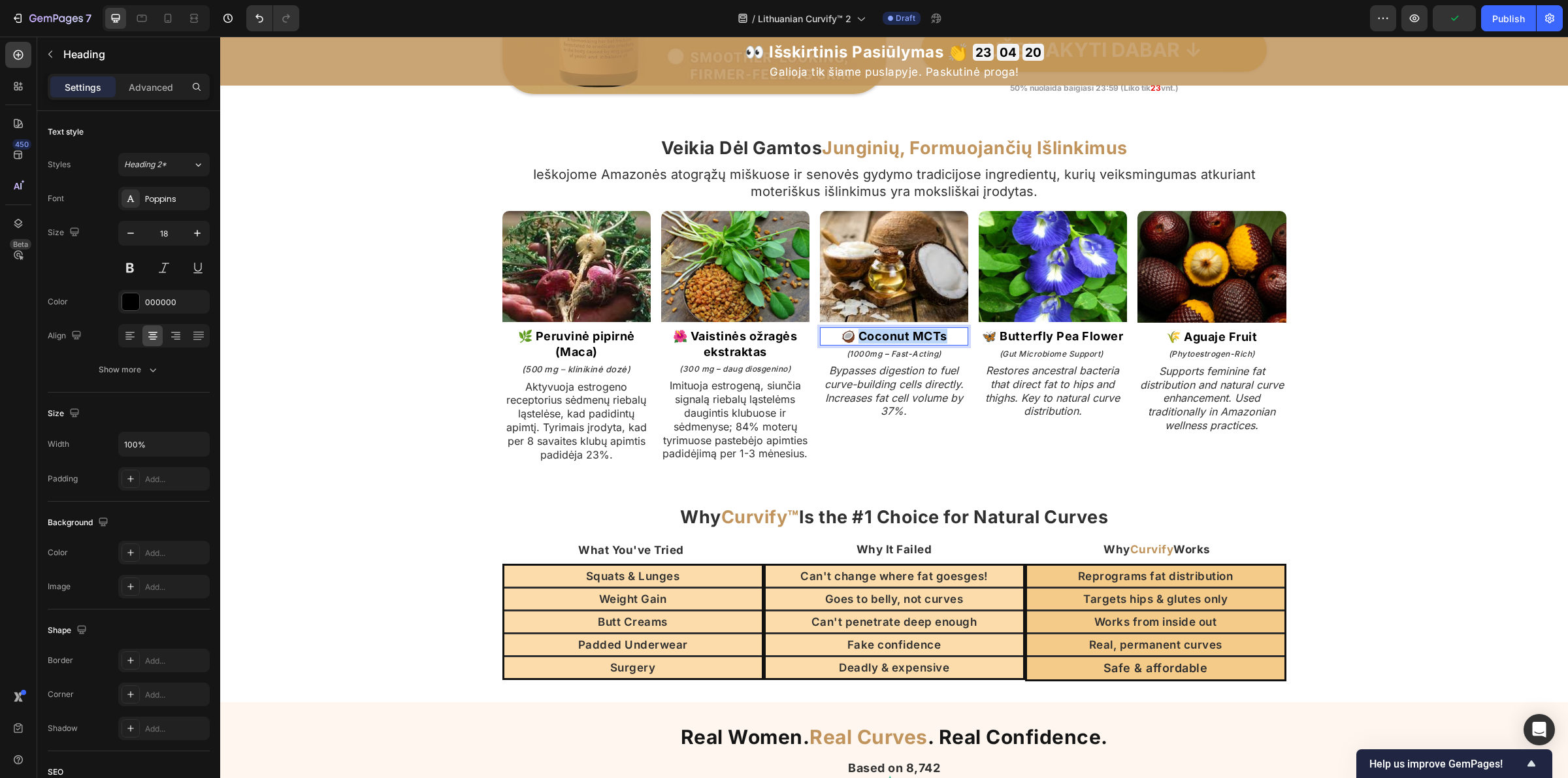
drag, startPoint x: 853, startPoint y: 338, endPoint x: 993, endPoint y: 338, distance: 140.0
click at [993, 338] on div "Image 🥥 Coconut MCTs Heading 4 (1000mg – Fast-Acting) Heading Bypasses digestio…" at bounding box center [973, 315] width 307 height 208
click at [902, 354] on icon "(1000mg – Fast-Acting)" at bounding box center [893, 353] width 94 height 10
click at [889, 399] on icon "Bypasses digestion to fuel curve-building cells directly. Increases fat cell vo…" at bounding box center [894, 390] width 139 height 54
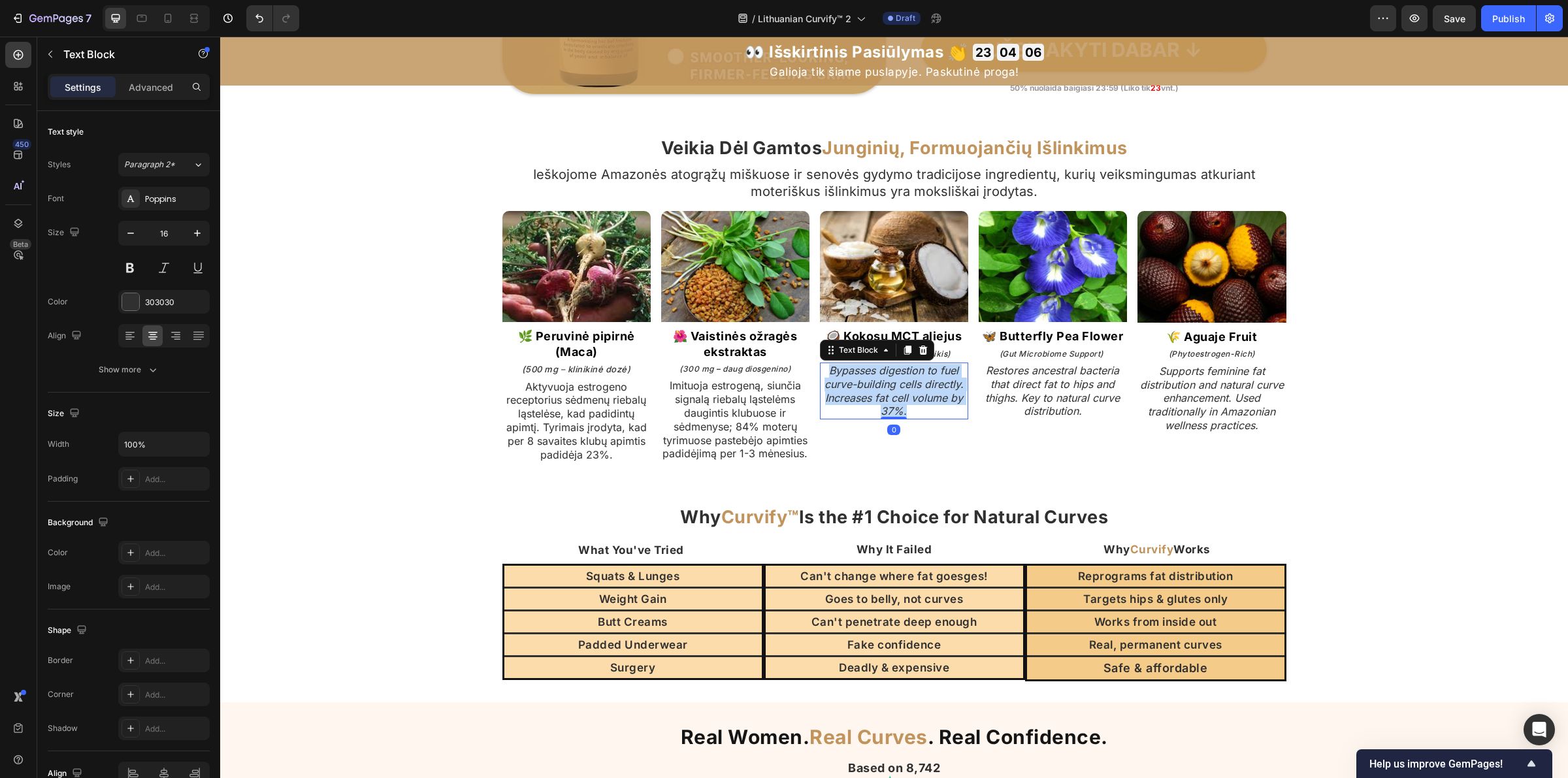
click at [889, 399] on icon "Bypasses digestion to fuel curve-building cells directly. Increases fat cell vo…" at bounding box center [894, 390] width 139 height 54
click at [1023, 332] on strong "🦋 Butterfly Pea Flower" at bounding box center [1052, 336] width 141 height 14
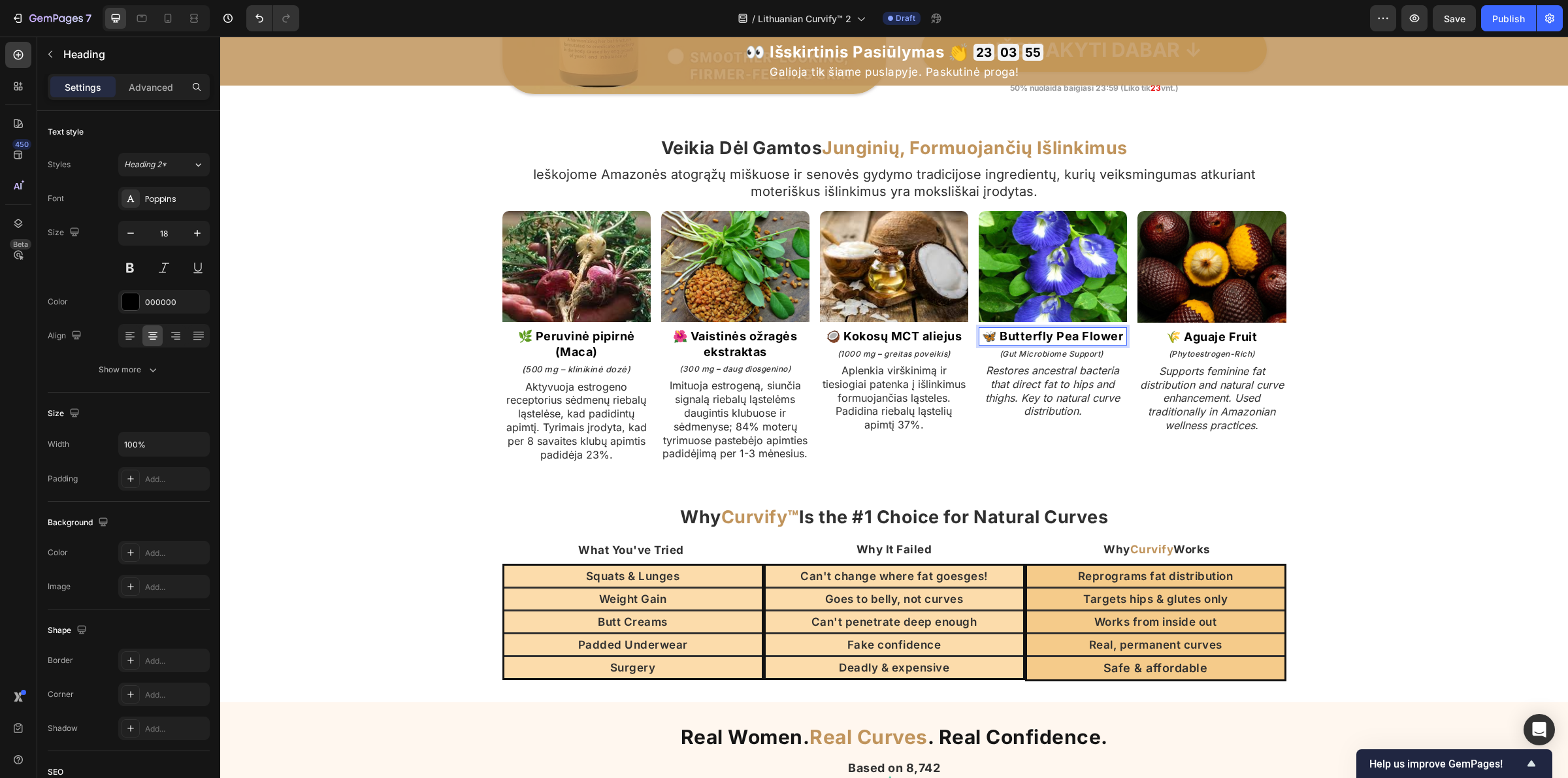
click at [1020, 334] on strong "🦋 Butterfly Pea Flower" at bounding box center [1052, 336] width 141 height 14
drag, startPoint x: 1017, startPoint y: 335, endPoint x: 1065, endPoint y: 356, distance: 52.4
click at [1065, 343] on strong "🦋 Butterfly Pea Flower" at bounding box center [1052, 336] width 141 height 14
click at [1054, 364] on icon "(Gut Microbiome Support)" at bounding box center [1051, 369] width 104 height 10
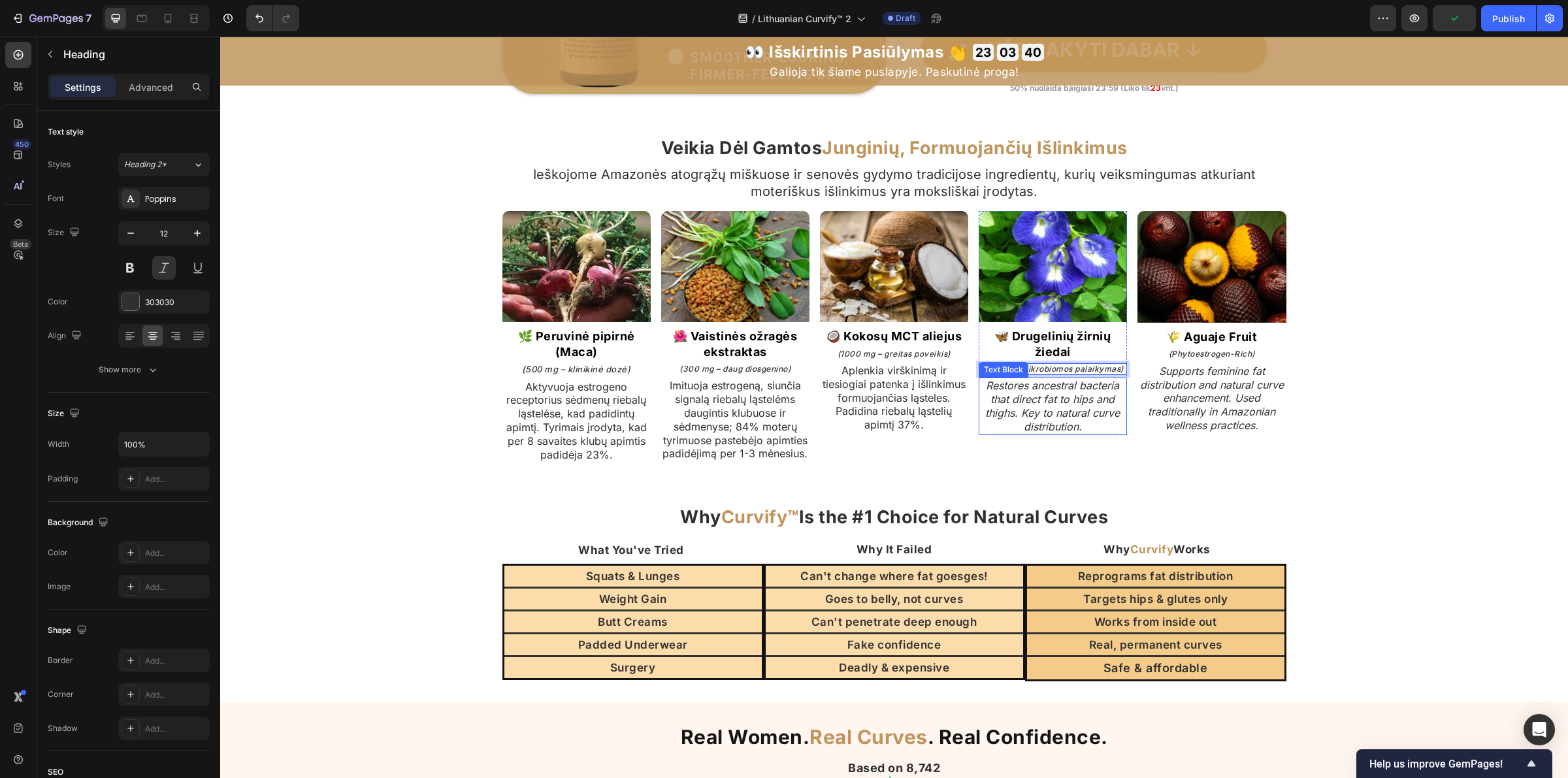
click at [1042, 425] on icon "Restores ancestral bacteria that direct fat to hips and thighs. Key to natural …" at bounding box center [1053, 405] width 134 height 54
click at [1194, 331] on strong "🌾 Aguaje Fruit" at bounding box center [1211, 337] width 91 height 14
click at [1184, 337] on strong "🌾 Aguaje Fruit" at bounding box center [1211, 337] width 91 height 14
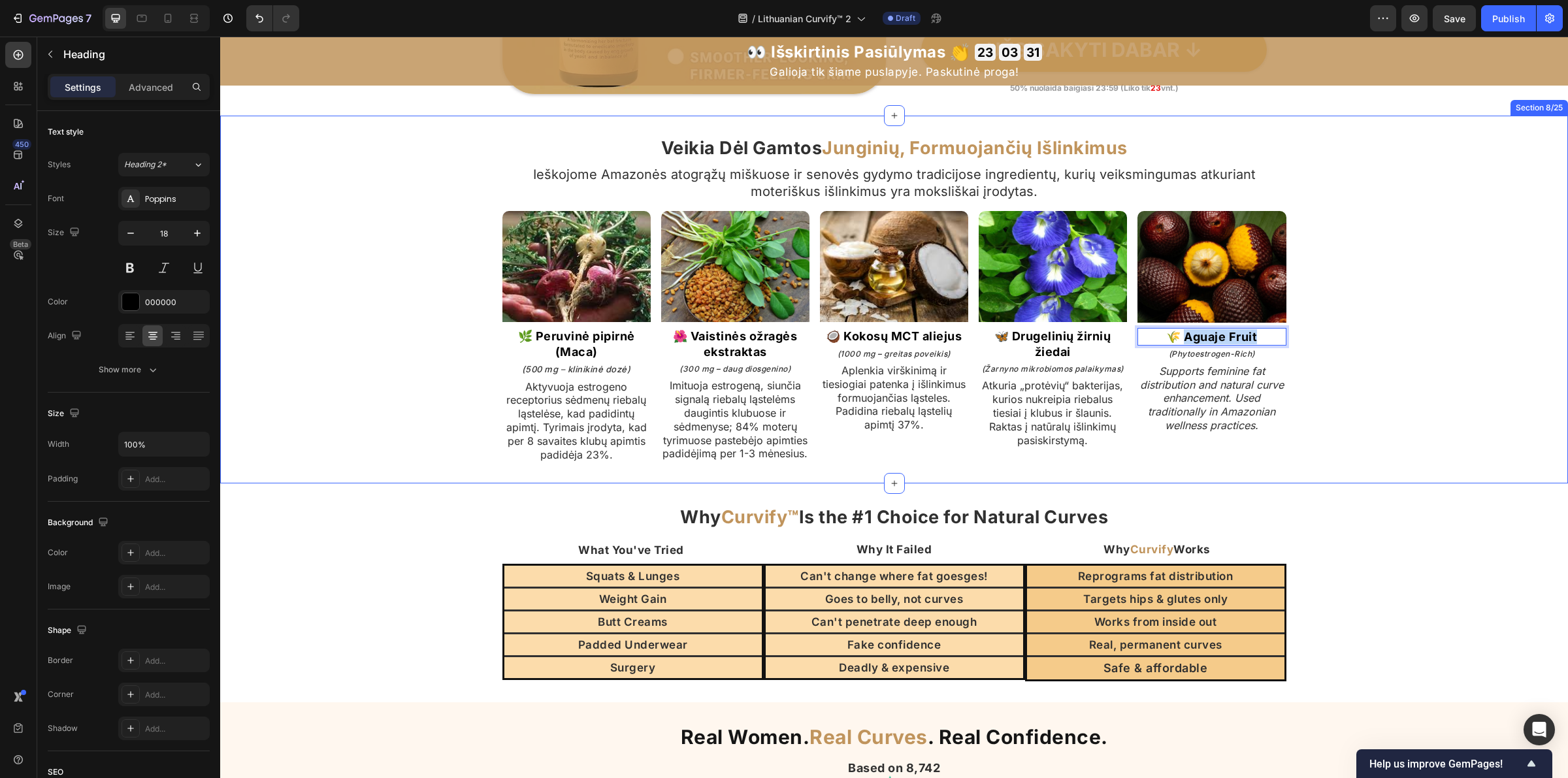
drag, startPoint x: 1180, startPoint y: 338, endPoint x: 1307, endPoint y: 343, distance: 127.1
click at [1307, 343] on div "Veikia Dėl Gamtos Junginių, Formuojančių Išlinkimus Heading Ieškojome Amazonės …" at bounding box center [894, 299] width 1348 height 326
click at [1200, 352] on icon "(Phytoestrogen-Rich)" at bounding box center [1212, 353] width 87 height 10
click at [1192, 410] on icon "Supports feminine fat distribution and natural curve enhancement. Used traditio…" at bounding box center [1213, 397] width 144 height 67
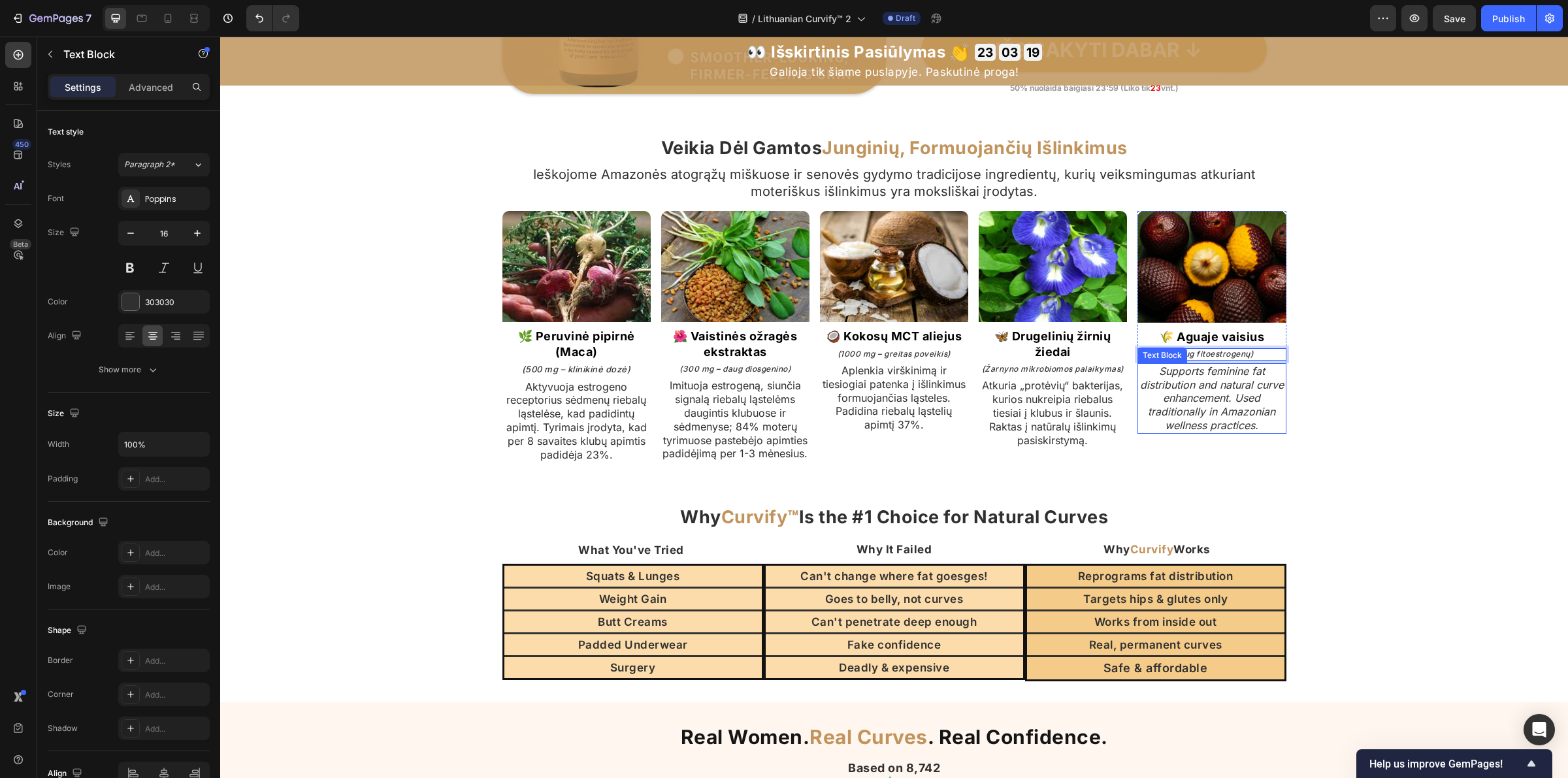
click at [1192, 410] on icon "Supports feminine fat distribution and natural curve enhancement. Used traditio…" at bounding box center [1213, 397] width 144 height 67
click at [1191, 409] on icon "Supports feminine fat distribution and natural curve enhancement. Used traditio…" at bounding box center [1213, 397] width 144 height 67
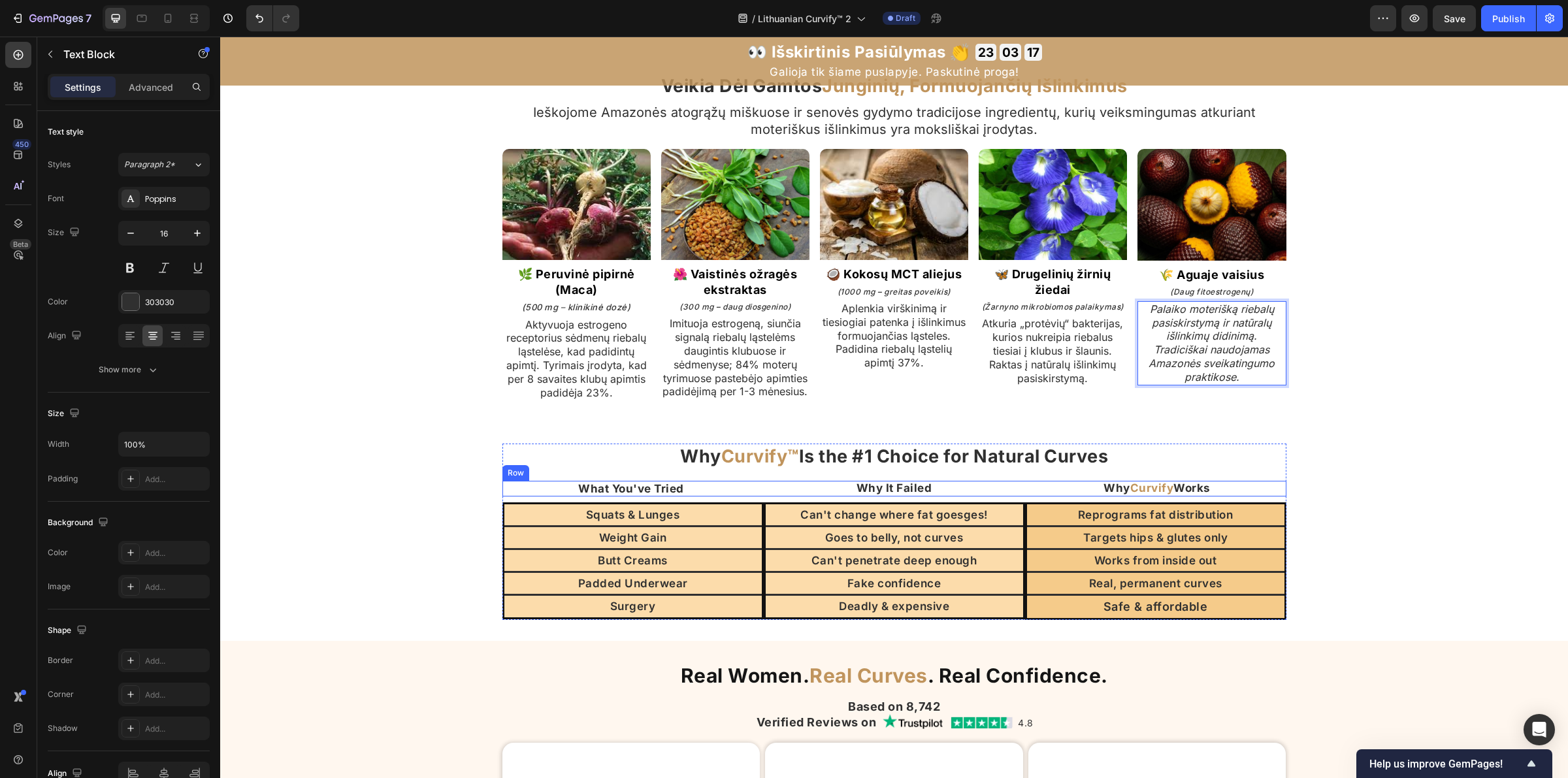
scroll to position [2980, 0]
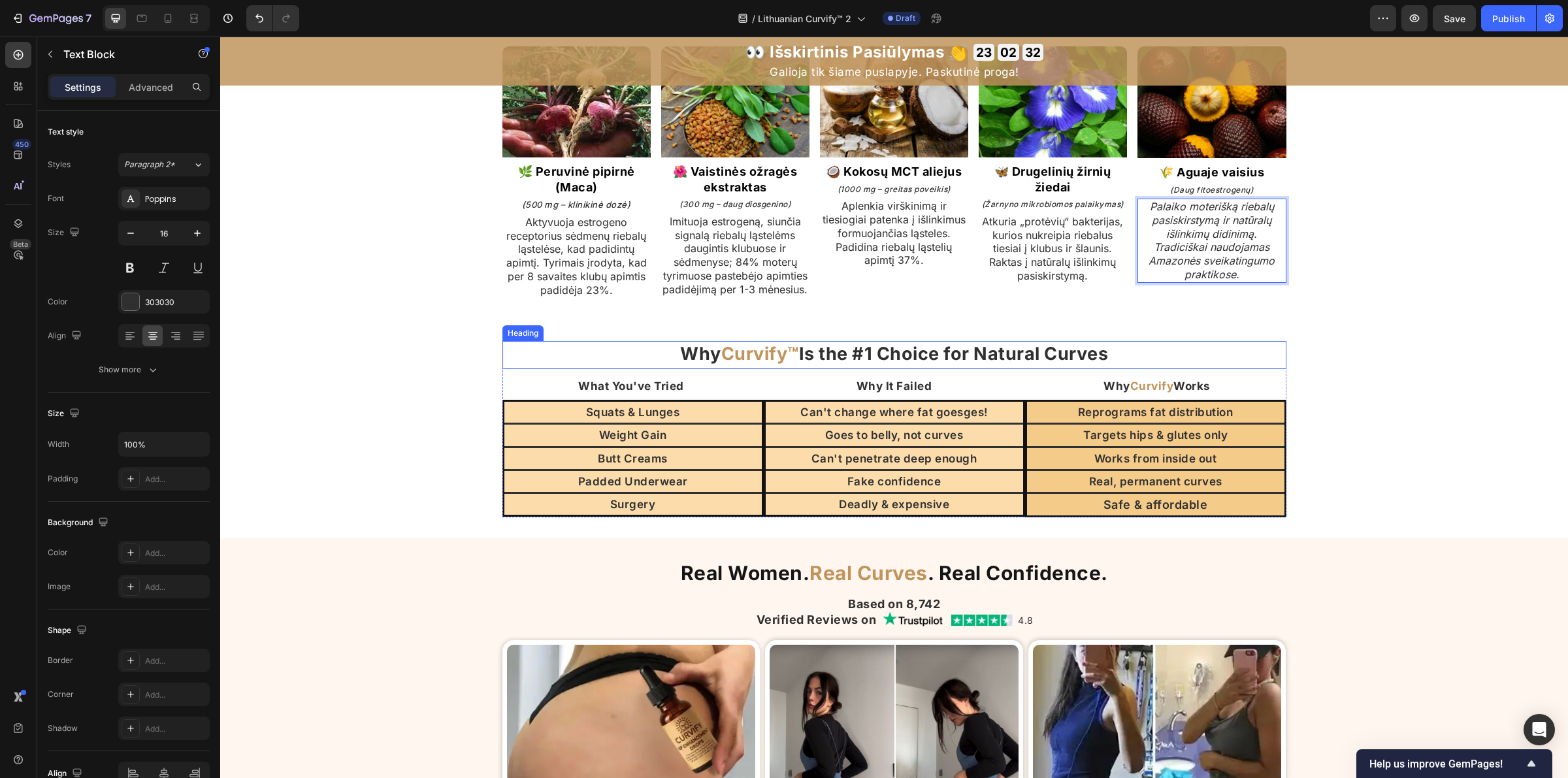
click at [860, 361] on strong "Is the #1 Choice for Natural Curves" at bounding box center [953, 353] width 310 height 21
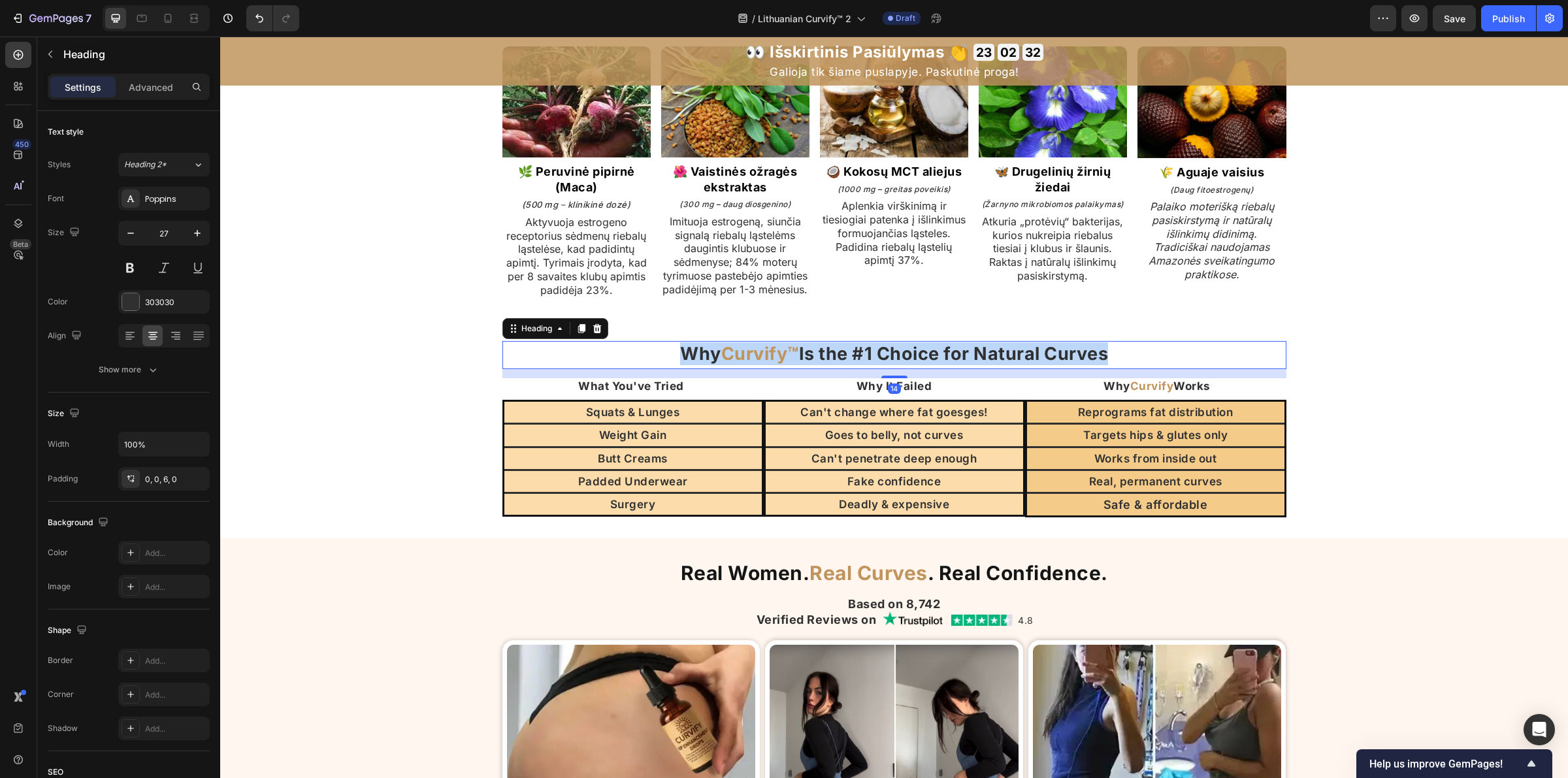
click at [860, 361] on strong "Is the #1 Choice for Natural Curves" at bounding box center [953, 353] width 310 height 21
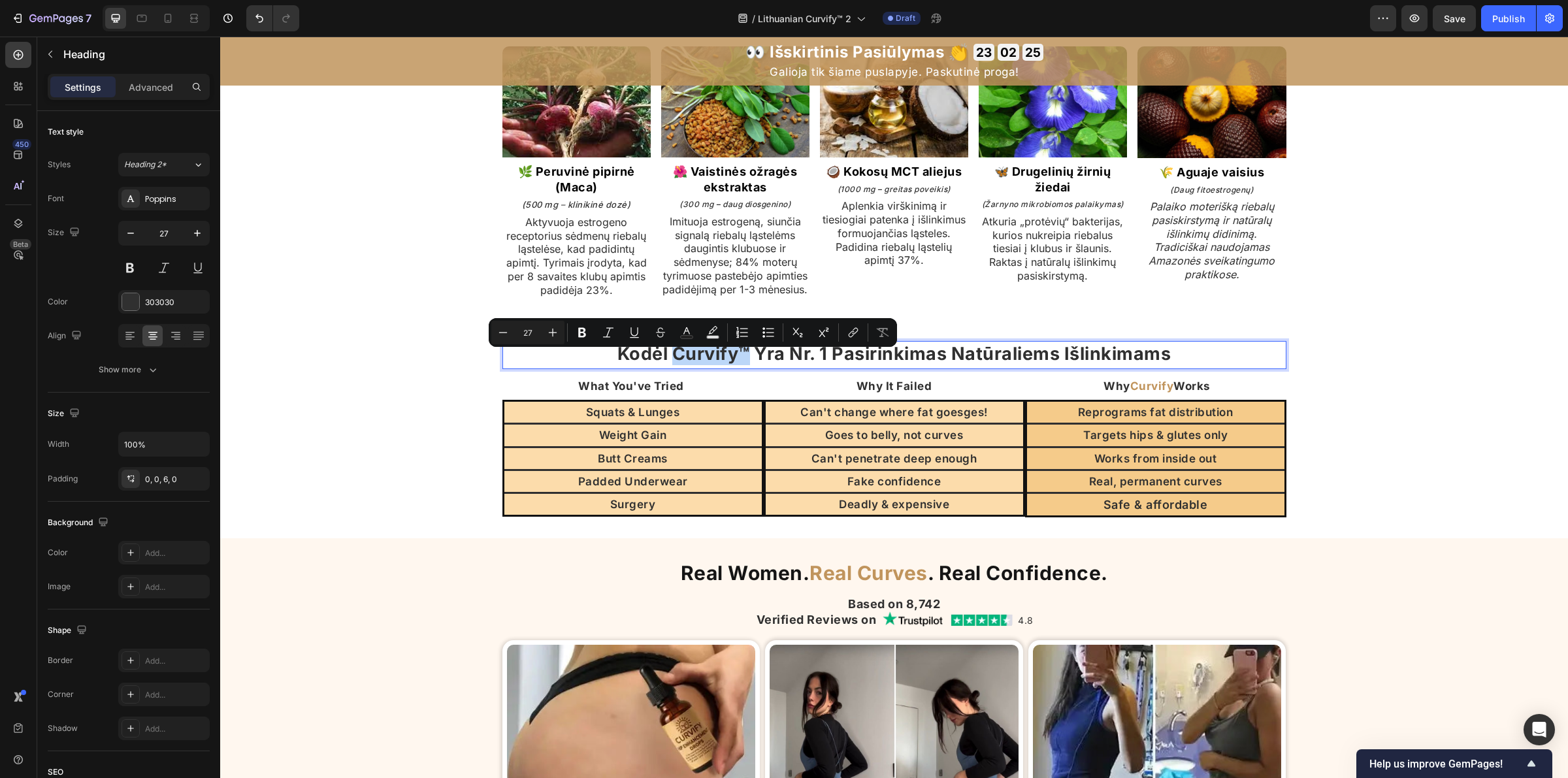
drag, startPoint x: 654, startPoint y: 367, endPoint x: 733, endPoint y: 367, distance: 79.0
click at [733, 365] on p "Kodėl Curvify™ Yra Nr. 1 Pasirinkimas Natūraliems Išlinkimams" at bounding box center [894, 353] width 781 height 22
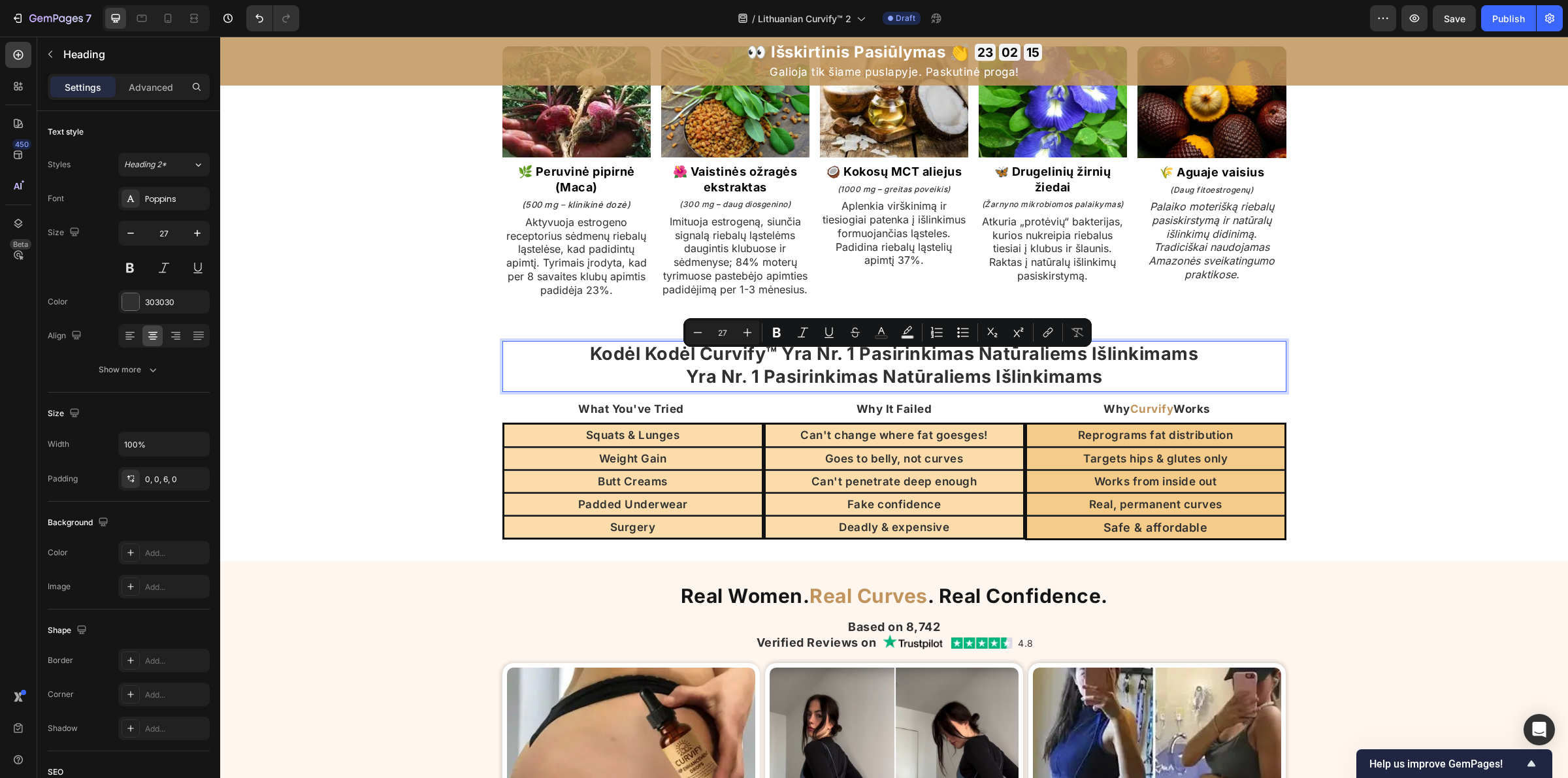
drag, startPoint x: 1122, startPoint y: 388, endPoint x: 569, endPoint y: 354, distance: 554.0
click at [569, 354] on h2 "Kodėl Kodėl Curvify™ Yra Nr. 1 Pasirinkimas Natūraliems Išlinkimams Yra Nr. 1 P…" at bounding box center [894, 366] width 784 height 51
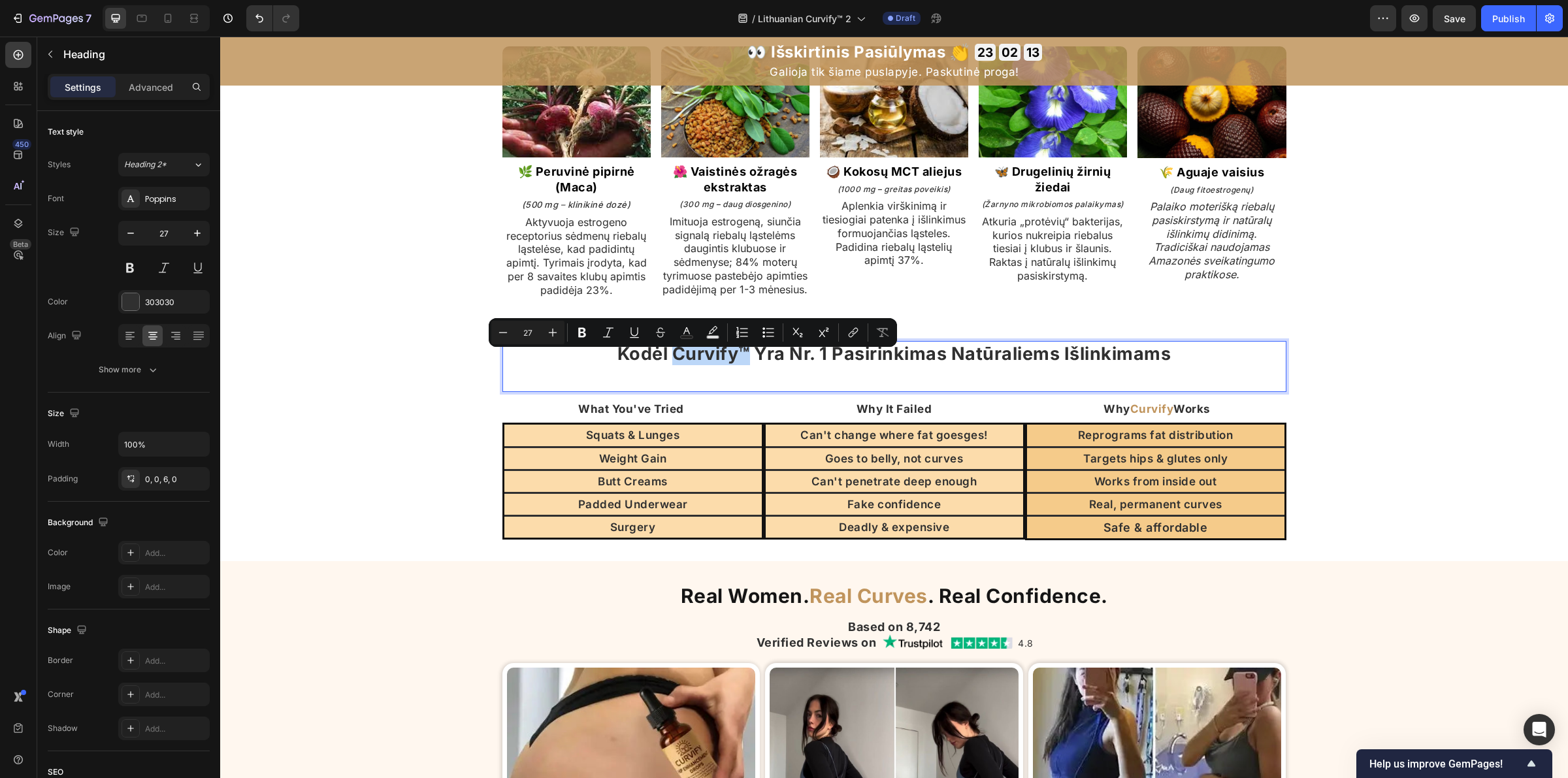
drag, startPoint x: 654, startPoint y: 370, endPoint x: 735, endPoint y: 376, distance: 81.2
click at [735, 365] on p "Kodėl Curvify™ Yra Nr. 1 Pasirinkimas Natūraliems Išlinkimams" at bounding box center [894, 353] width 781 height 22
click at [856, 331] on icon "Editor contextual toolbar" at bounding box center [855, 331] width 6 height 7
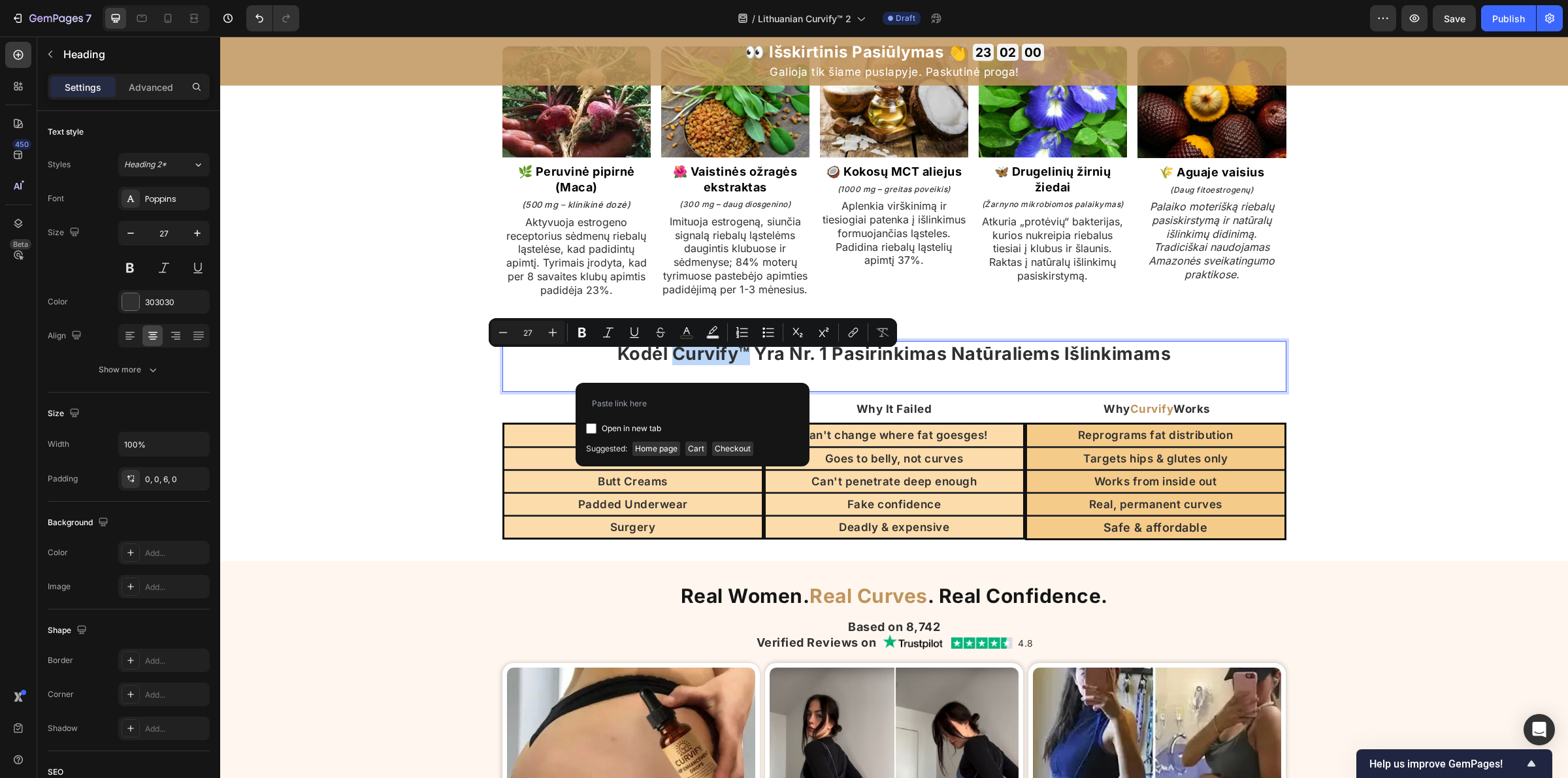
click at [655, 365] on p "Kodėl Curvify™ Yra Nr. 1 Pasirinkimas Natūraliems Išlinkimams" at bounding box center [894, 353] width 781 height 22
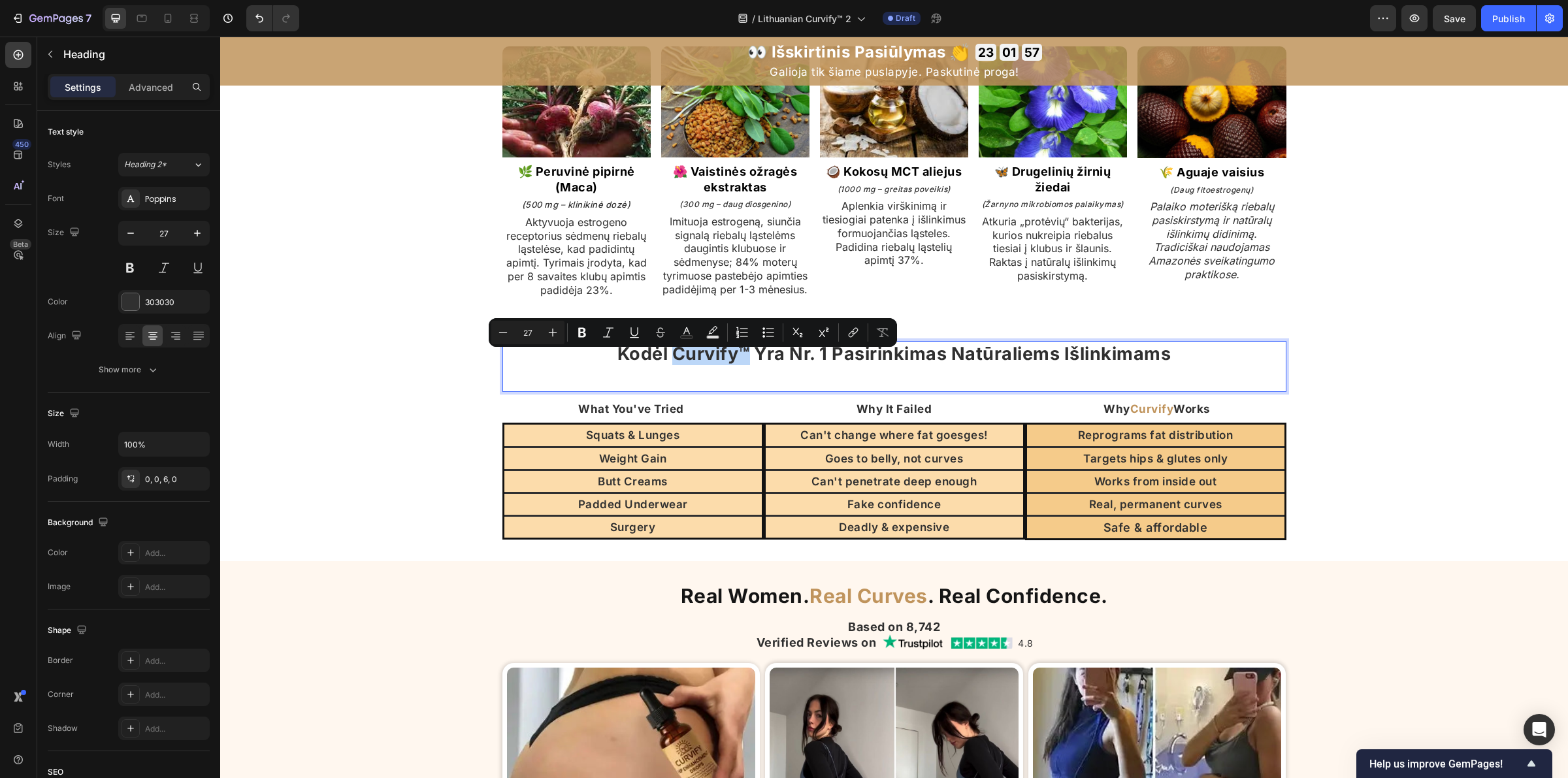
drag, startPoint x: 655, startPoint y: 368, endPoint x: 732, endPoint y: 367, distance: 77.0
click at [732, 365] on p "Kodėl Curvify™ Yra Nr. 1 Pasirinkimas Natūraliems Išlinkimams" at bounding box center [894, 353] width 781 height 22
click at [691, 333] on icon "Editor contextual toolbar" at bounding box center [686, 332] width 13 height 13
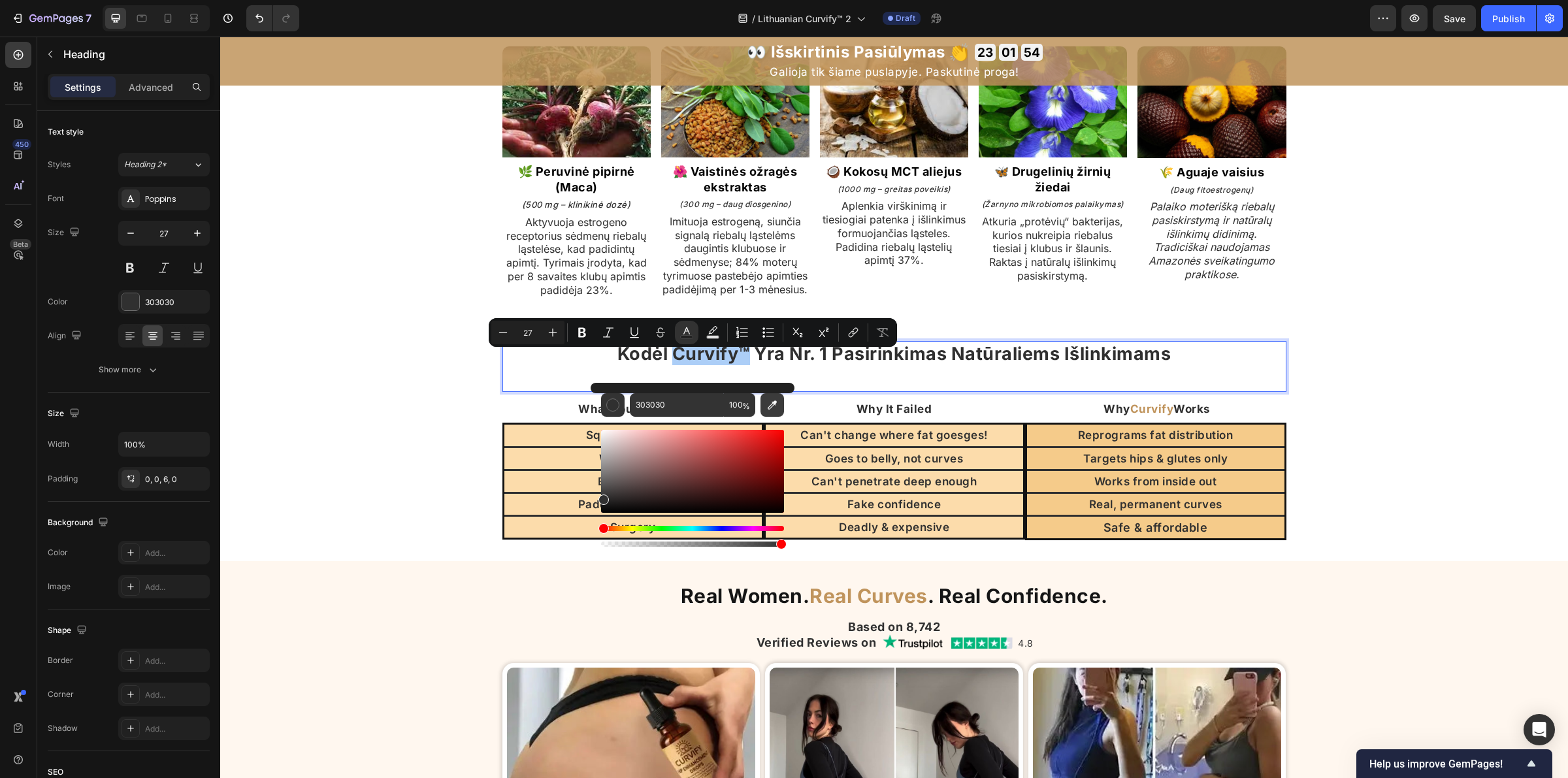
click at [772, 406] on icon "Editor contextual toolbar" at bounding box center [771, 404] width 9 height 9
type input "C0945C"
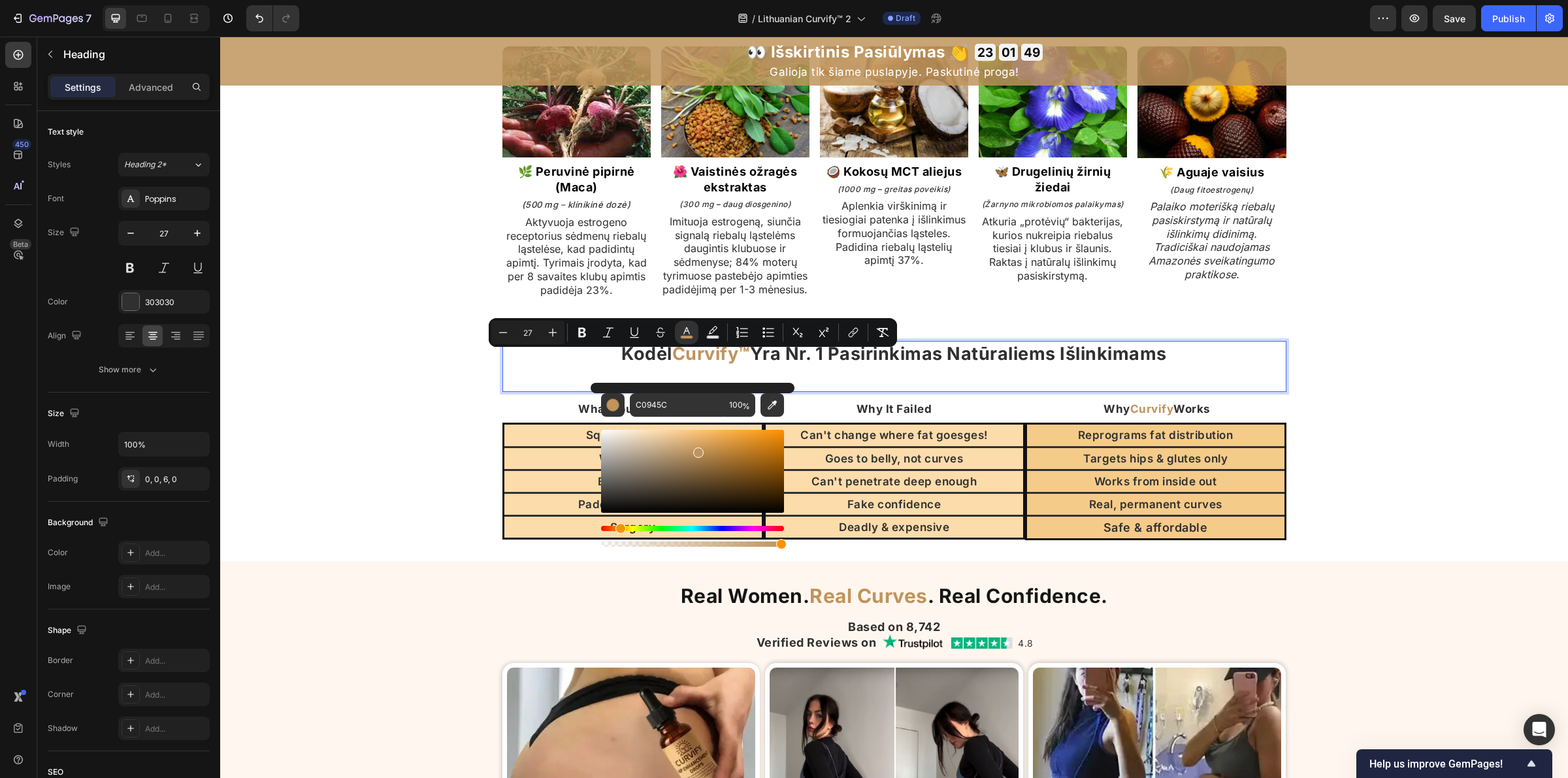
click at [817, 388] on p "Rich Text Editor. Editing area: main" at bounding box center [894, 376] width 781 height 22
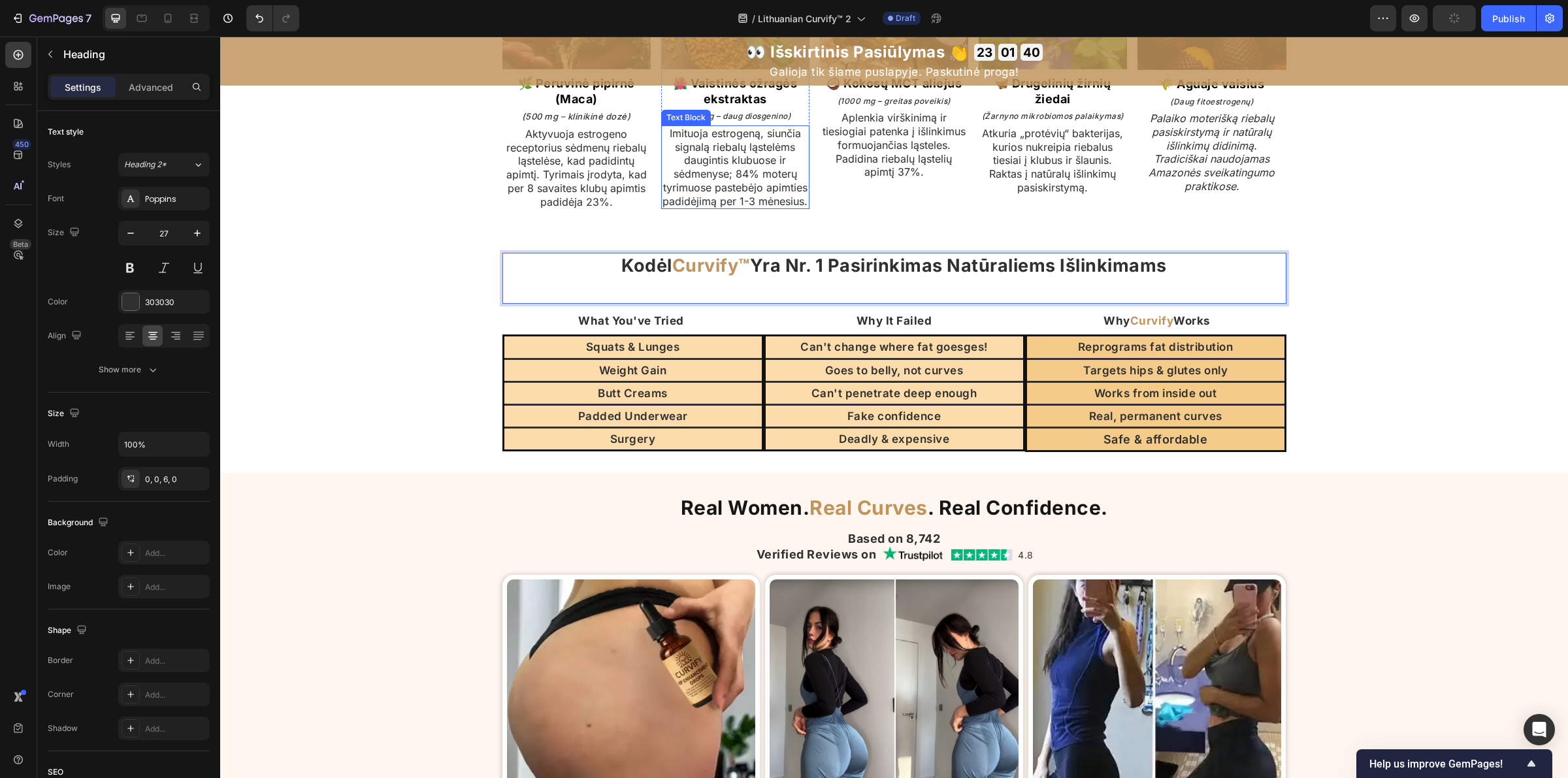
scroll to position [3061, 0]
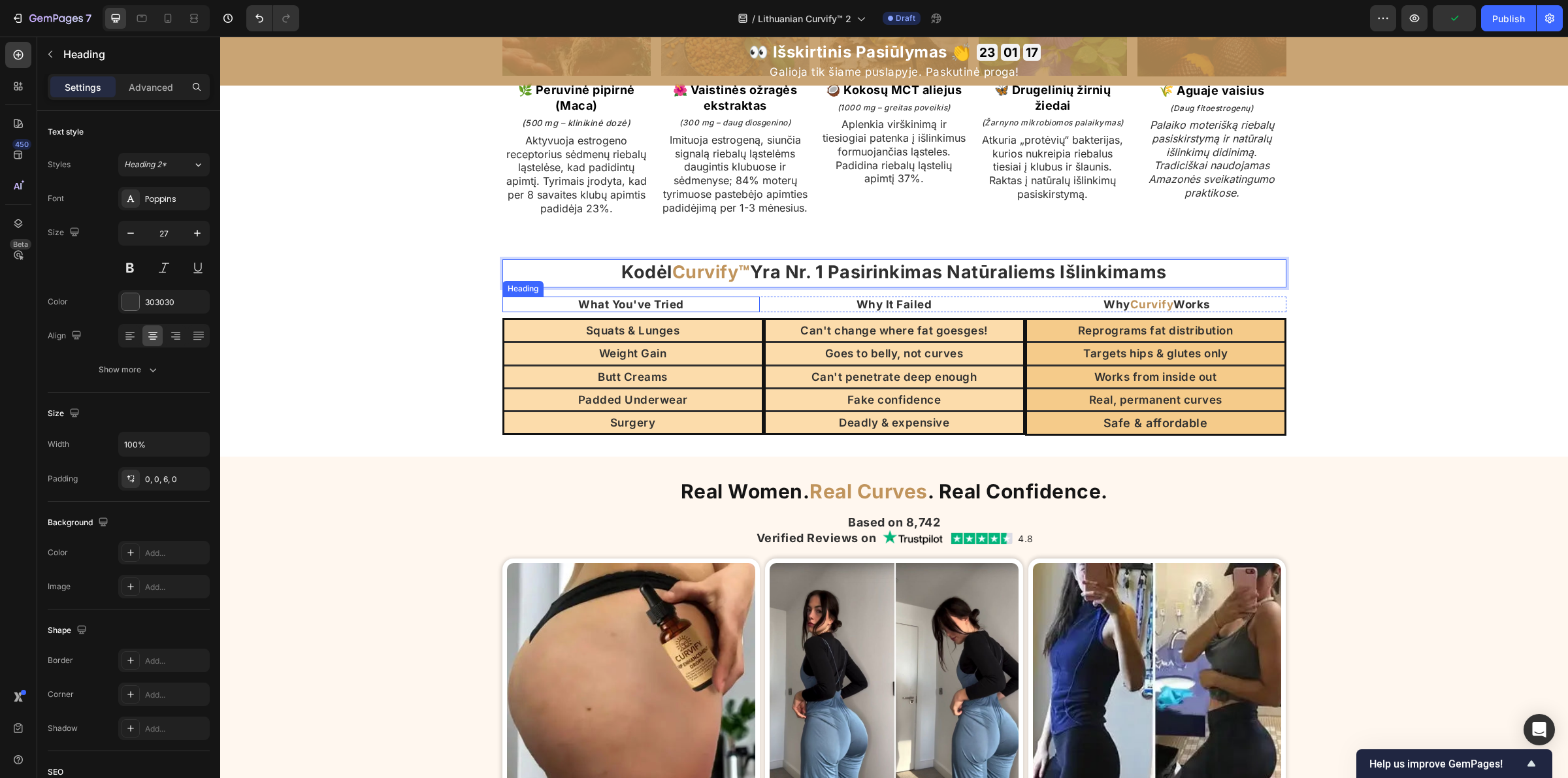
click at [634, 312] on h2 "What You've Tried" at bounding box center [631, 305] width 258 height 16
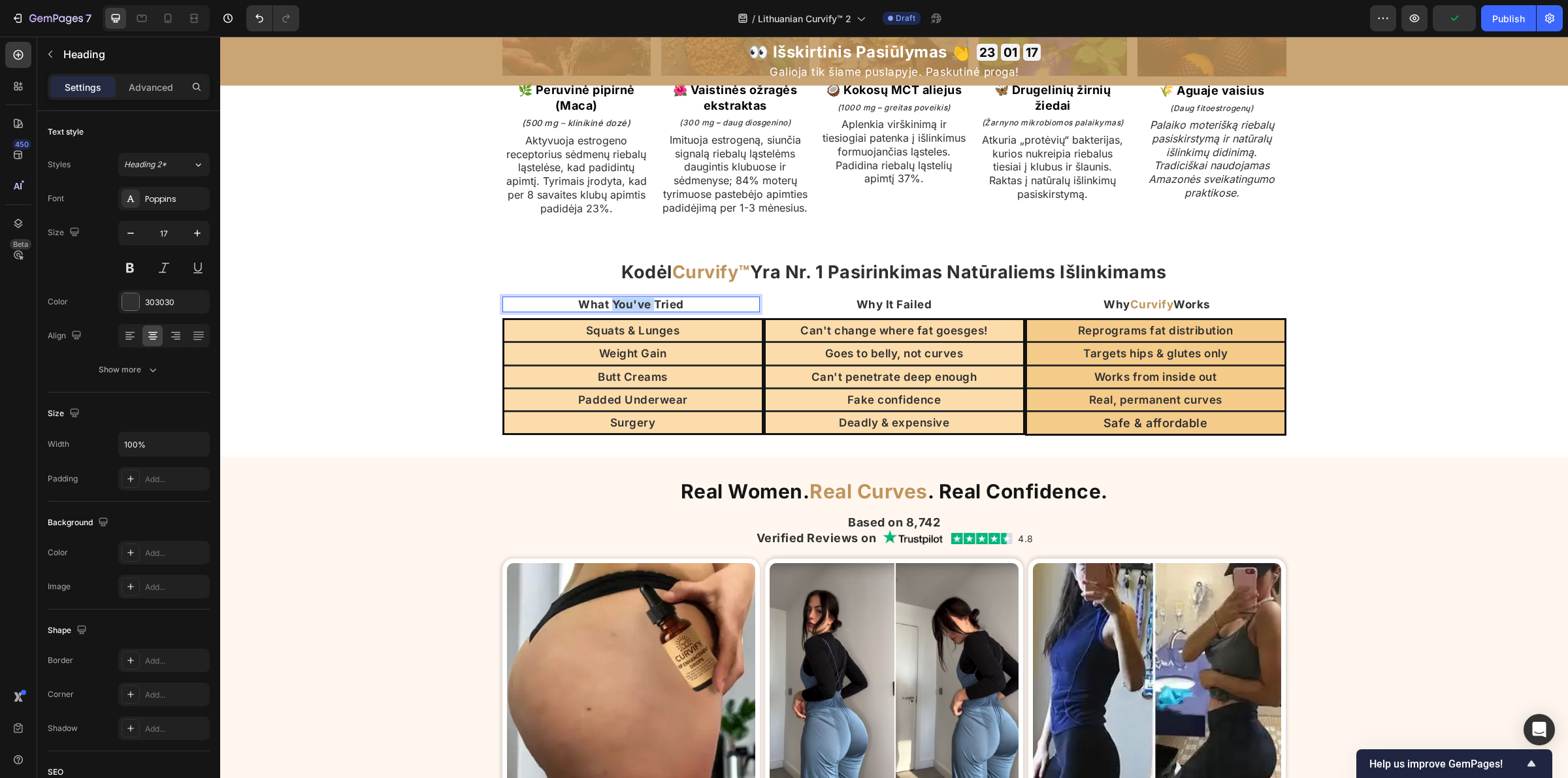
click at [634, 311] on p "What You've Tried" at bounding box center [631, 304] width 255 height 13
click at [639, 339] on h2 "Squats & Lunges" at bounding box center [633, 330] width 257 height 17
click at [639, 338] on p "Squats & Lunges" at bounding box center [633, 330] width 255 height 15
click at [648, 362] on h2 "Weight Gain" at bounding box center [633, 352] width 257 height 17
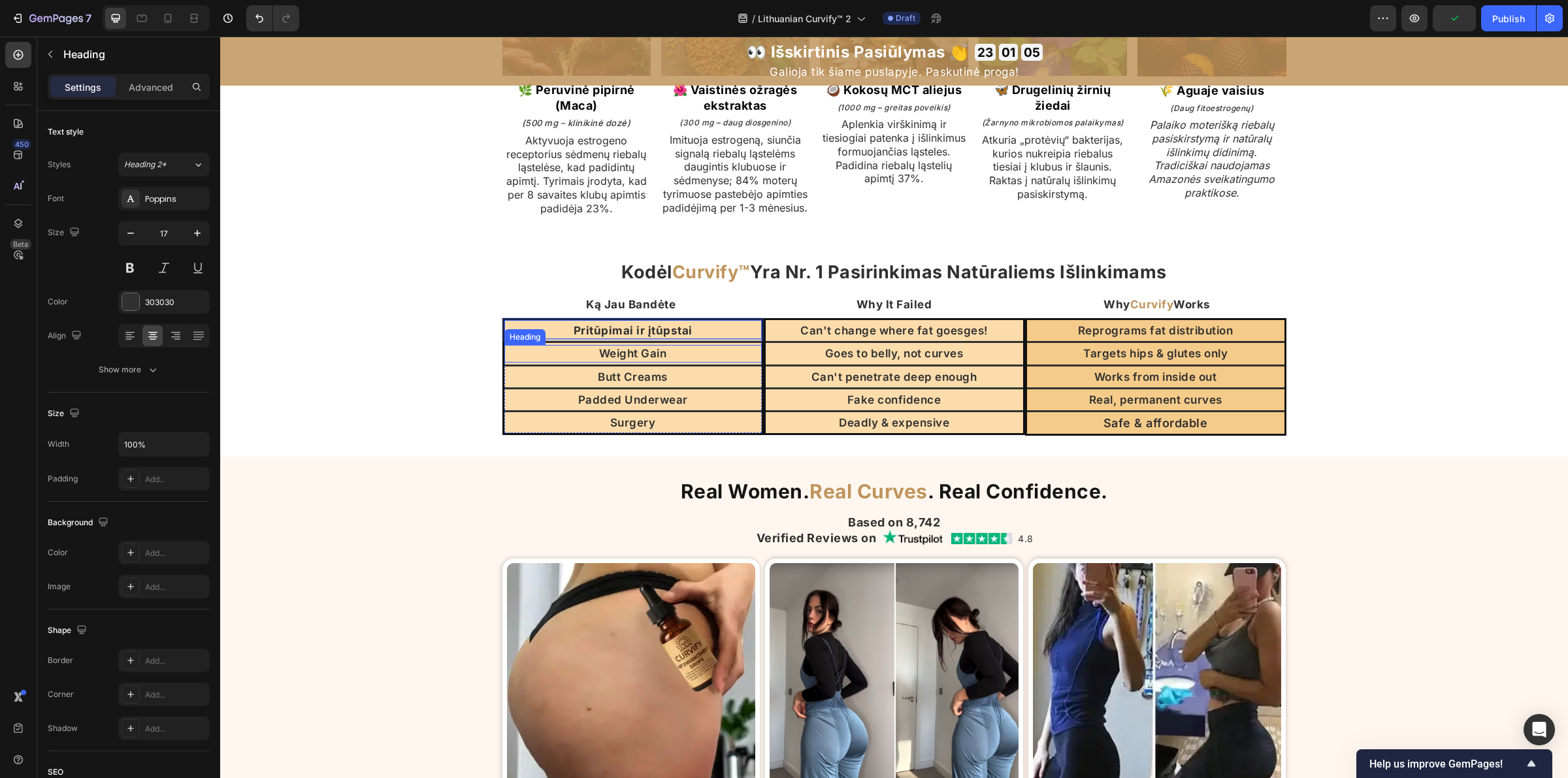
click at [648, 362] on h2 "Weight Gain" at bounding box center [633, 352] width 257 height 17
click at [648, 360] on p "Weight Gain" at bounding box center [633, 353] width 255 height 15
click at [635, 386] on h2 "Butt Creams" at bounding box center [633, 376] width 257 height 17
click at [635, 384] on p "Butt Creams" at bounding box center [633, 377] width 255 height 15
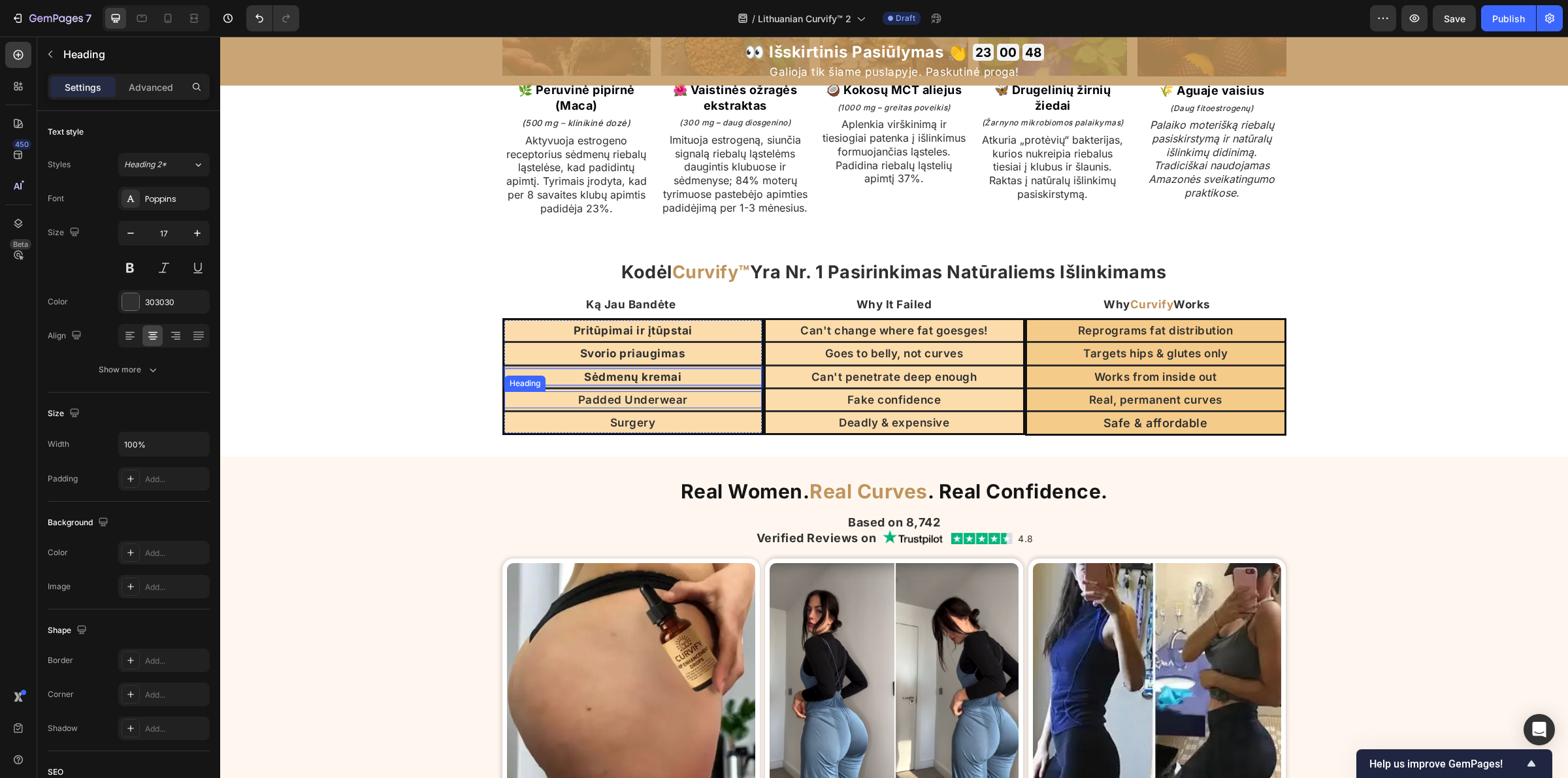
click at [628, 408] on h2 "Padded Underwear" at bounding box center [633, 399] width 257 height 17
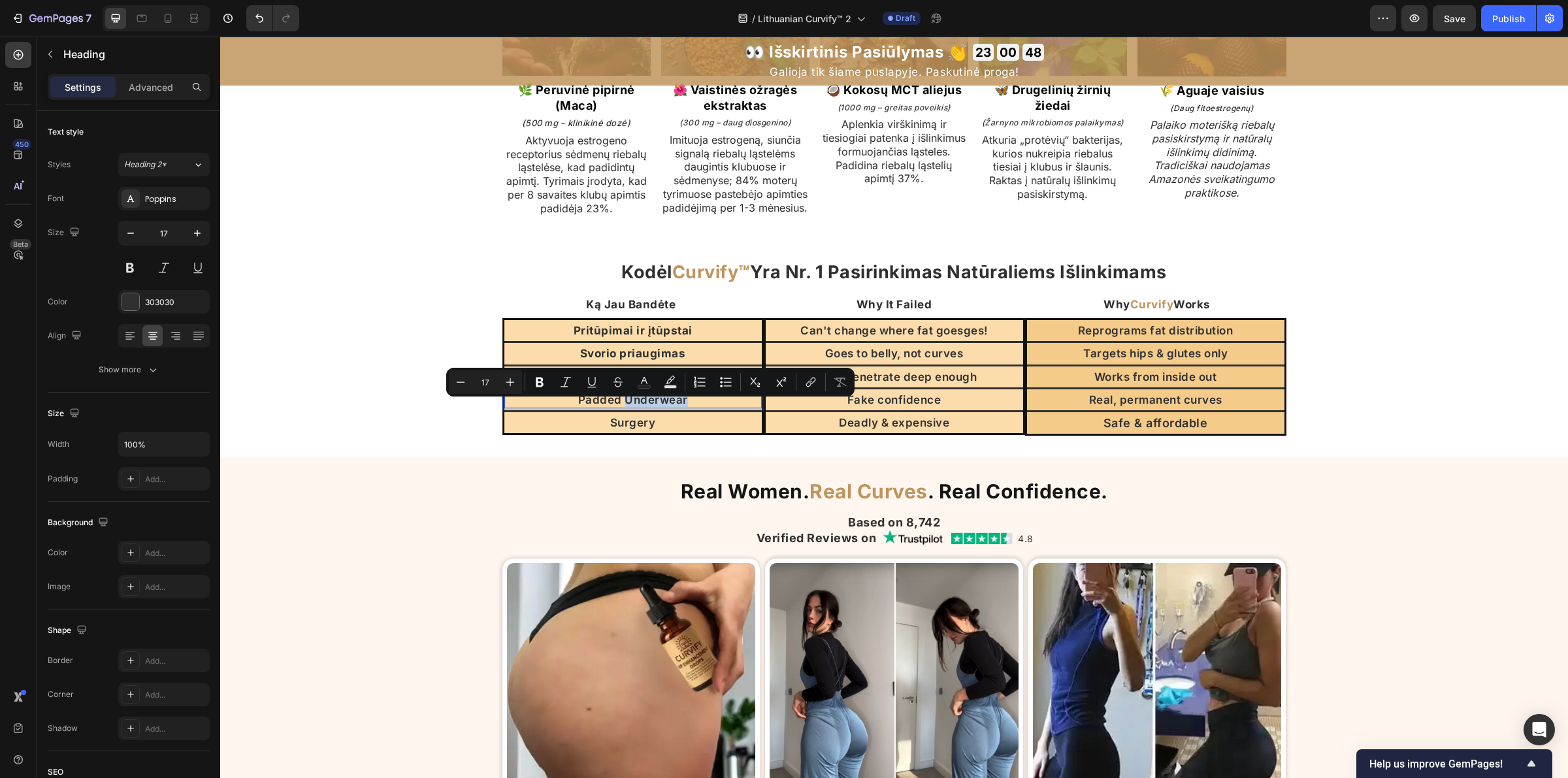
click at [638, 406] on p "Padded Underwear" at bounding box center [633, 399] width 255 height 15
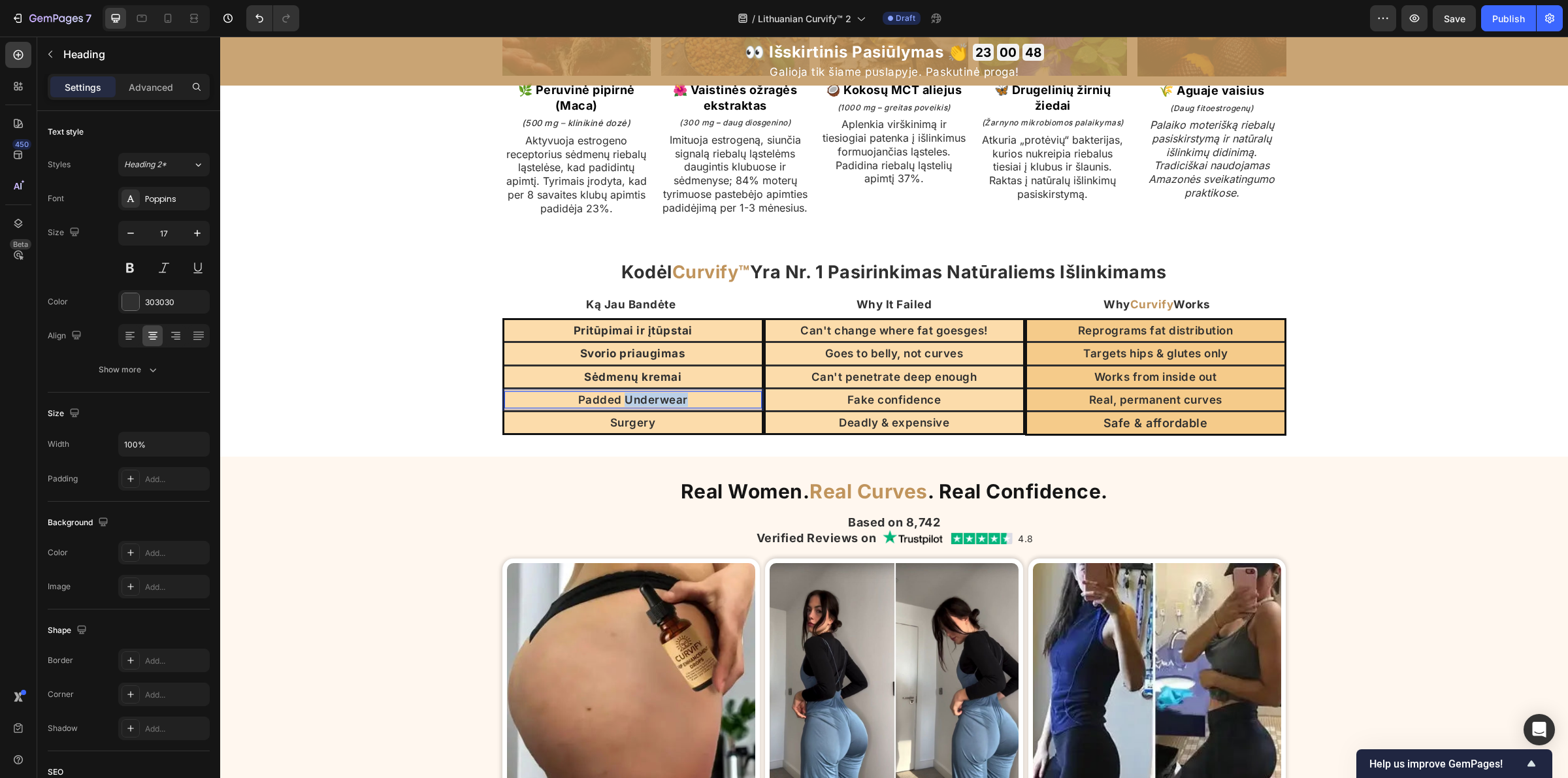
click at [638, 406] on p "Padded Underwear" at bounding box center [633, 399] width 255 height 15
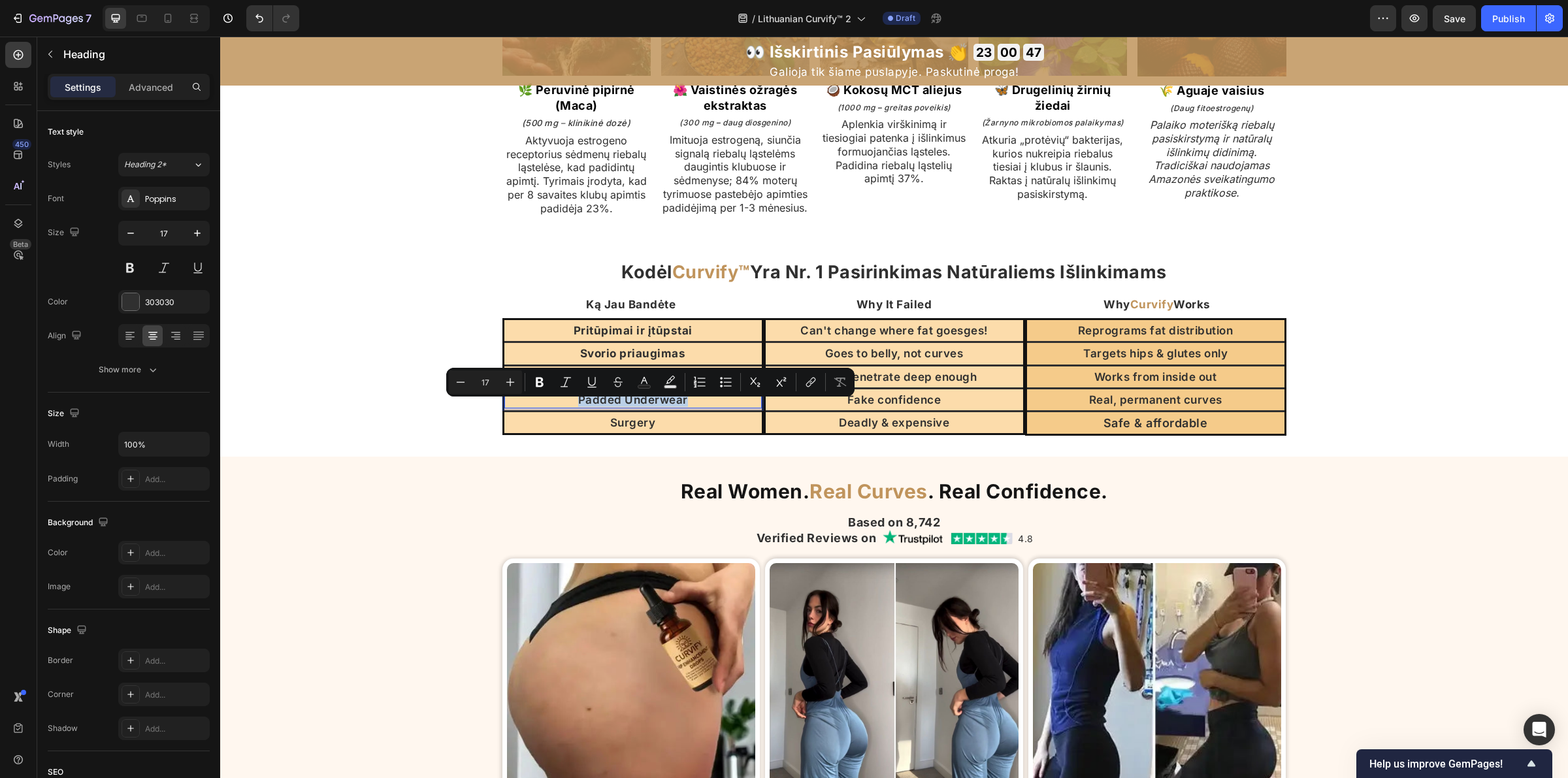
click at [639, 406] on p "Padded Underwear" at bounding box center [633, 399] width 255 height 15
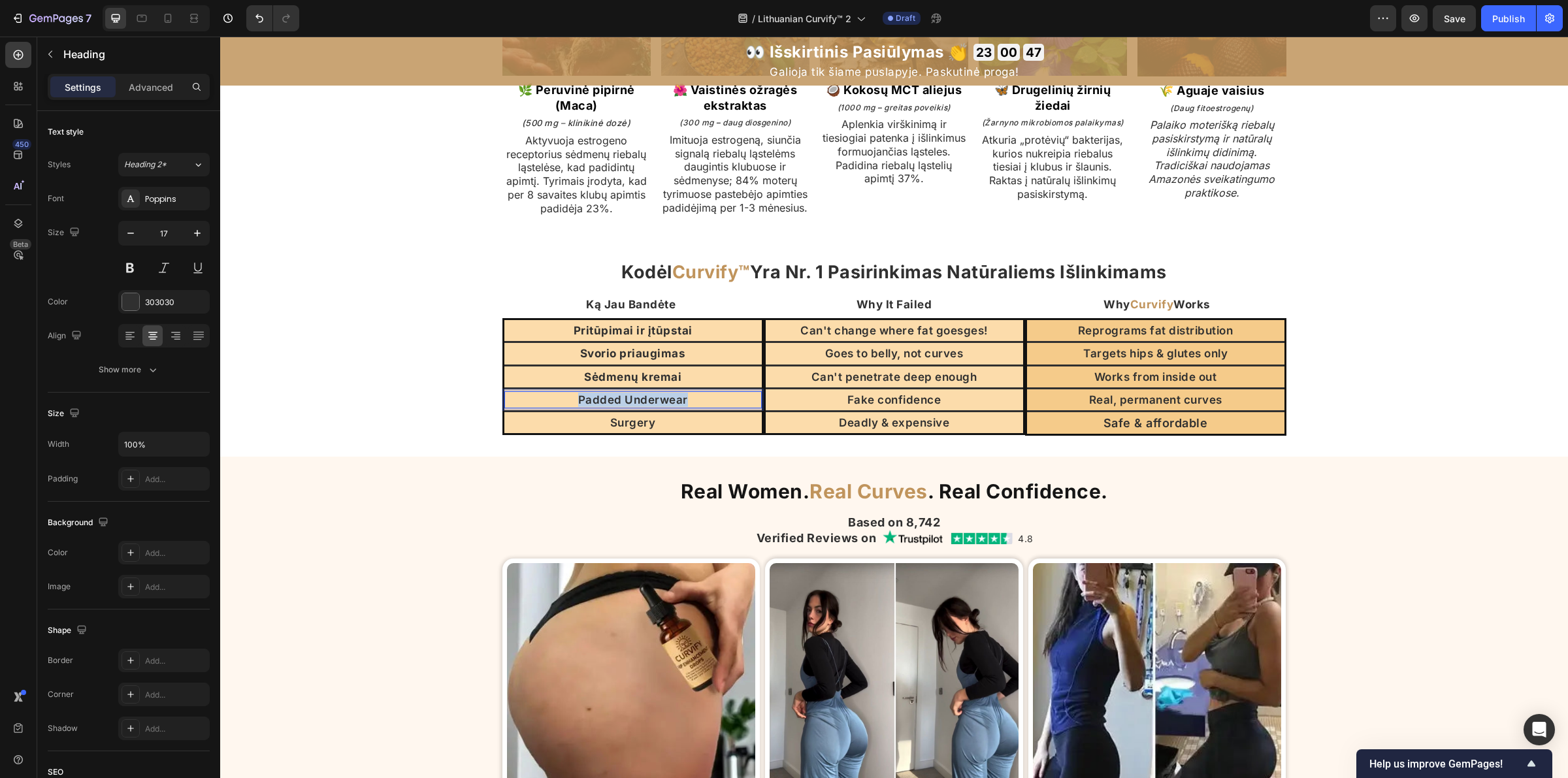
click at [639, 406] on p "Padded Underwear" at bounding box center [633, 399] width 255 height 15
click at [615, 431] on h2 "Surgery" at bounding box center [633, 422] width 257 height 17
click at [615, 429] on p "Surgery" at bounding box center [633, 423] width 255 height 15
click at [882, 339] on h2 "Can't change where fat goesges!" at bounding box center [894, 330] width 257 height 17
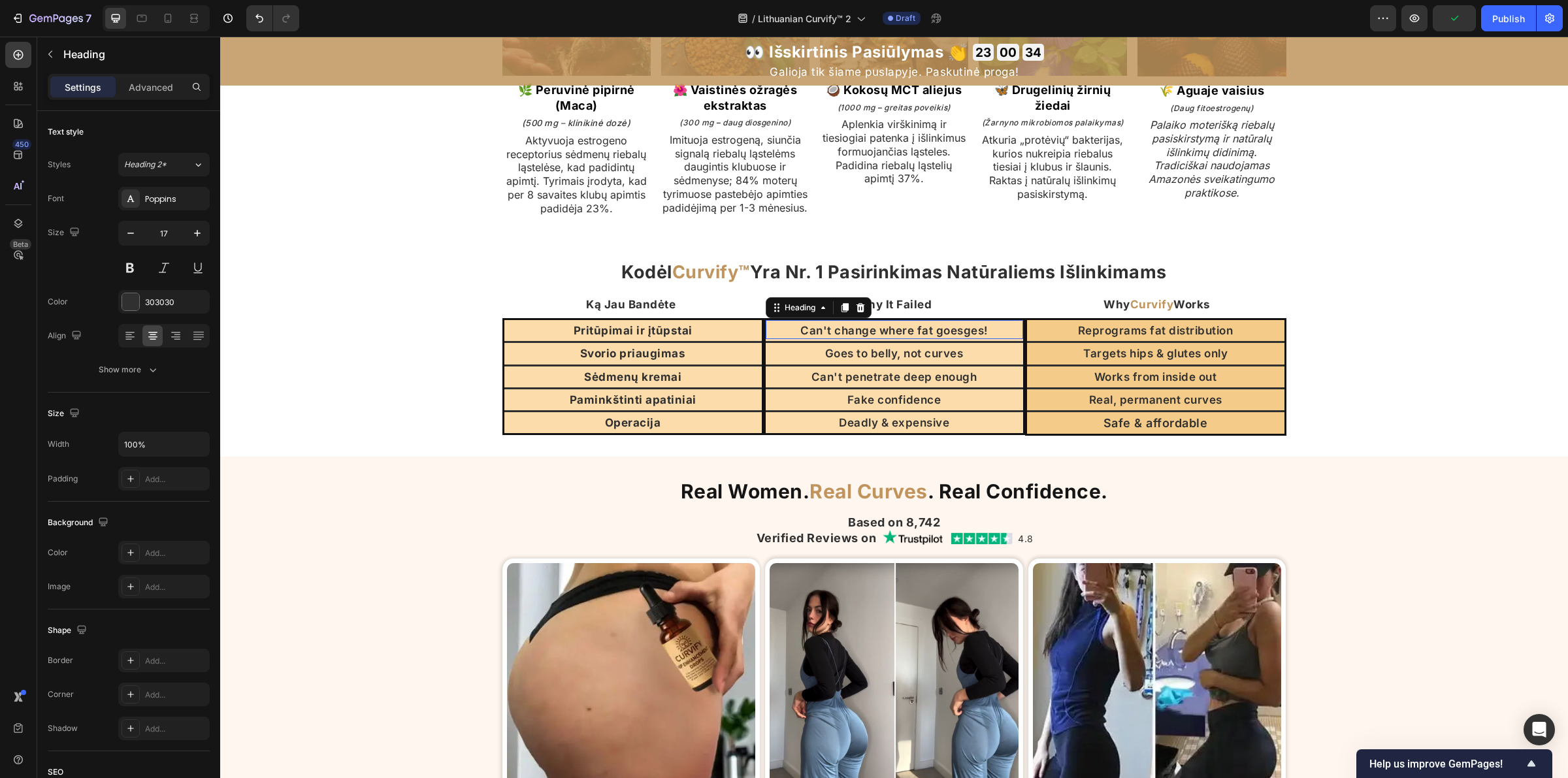
click at [882, 339] on h2 "Can't change where fat goesges!" at bounding box center [894, 330] width 257 height 17
click at [882, 338] on p "Can't change where fat goesges!" at bounding box center [895, 330] width 255 height 15
click at [882, 362] on h2 "Goes to belly, not curves" at bounding box center [894, 352] width 257 height 17
click at [882, 360] on p "Goes to belly, not curves" at bounding box center [895, 353] width 255 height 15
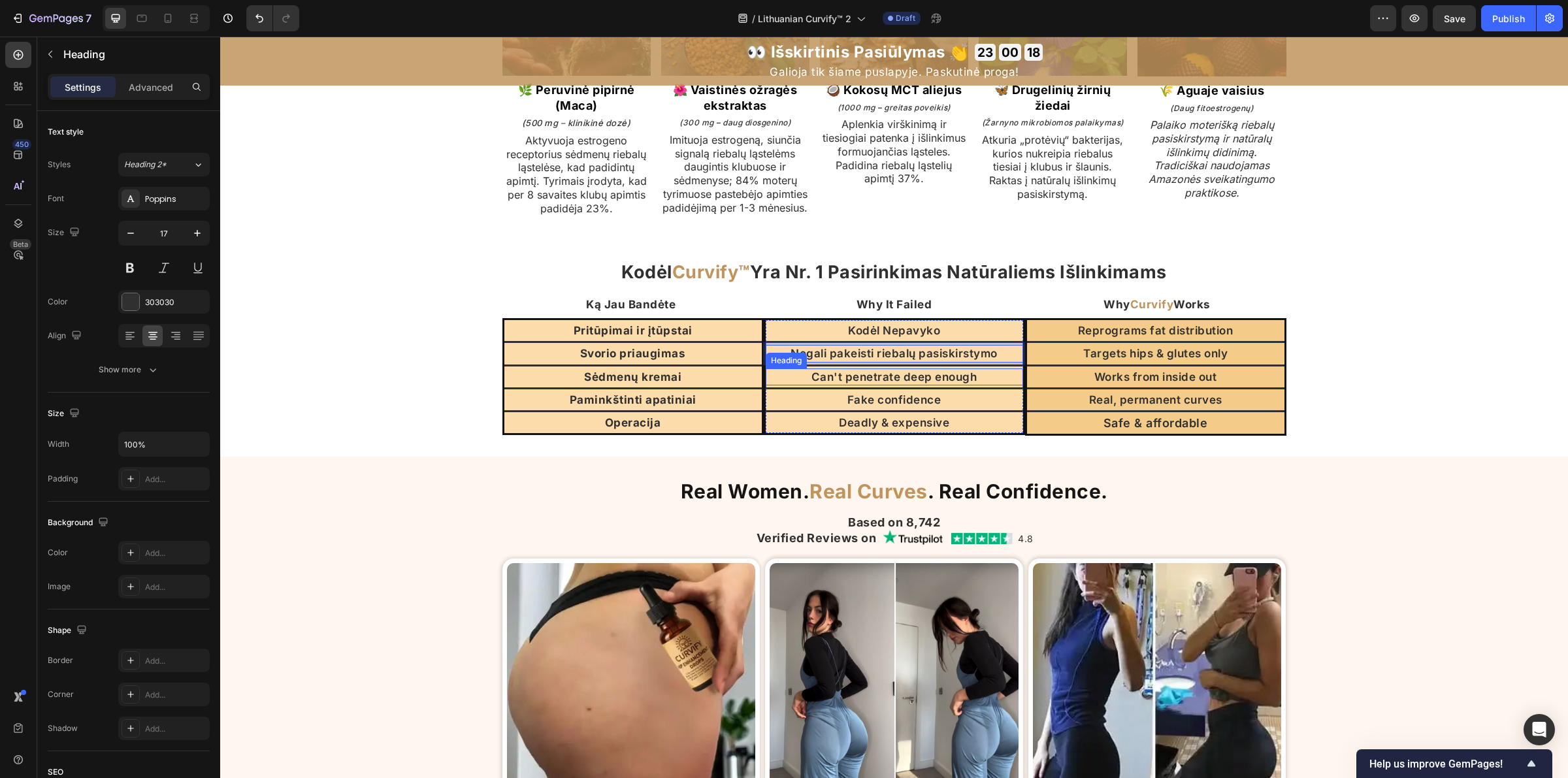
click at [854, 386] on h2 "Can't penetrate deep enough" at bounding box center [894, 376] width 257 height 17
click at [854, 384] on p "Can't penetrate deep enough" at bounding box center [895, 377] width 255 height 15
drag, startPoint x: 928, startPoint y: 400, endPoint x: 789, endPoint y: 380, distance: 140.4
click at [789, 380] on p "Riebalai kaupiasi ant pilvo, o ne išlinkimuose" at bounding box center [895, 377] width 255 height 15
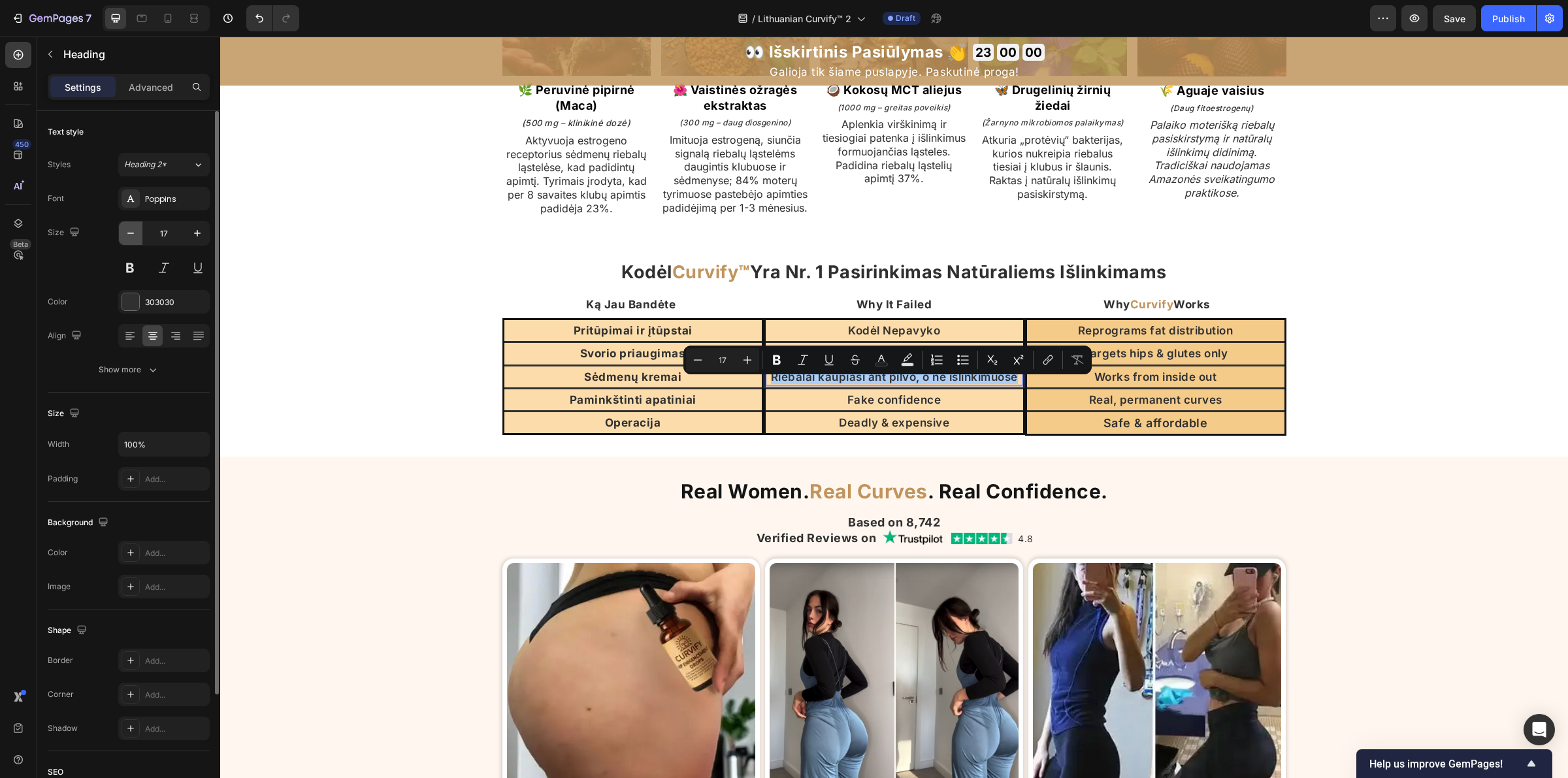
click at [137, 237] on icon "button" at bounding box center [130, 233] width 13 height 13
type input "16"
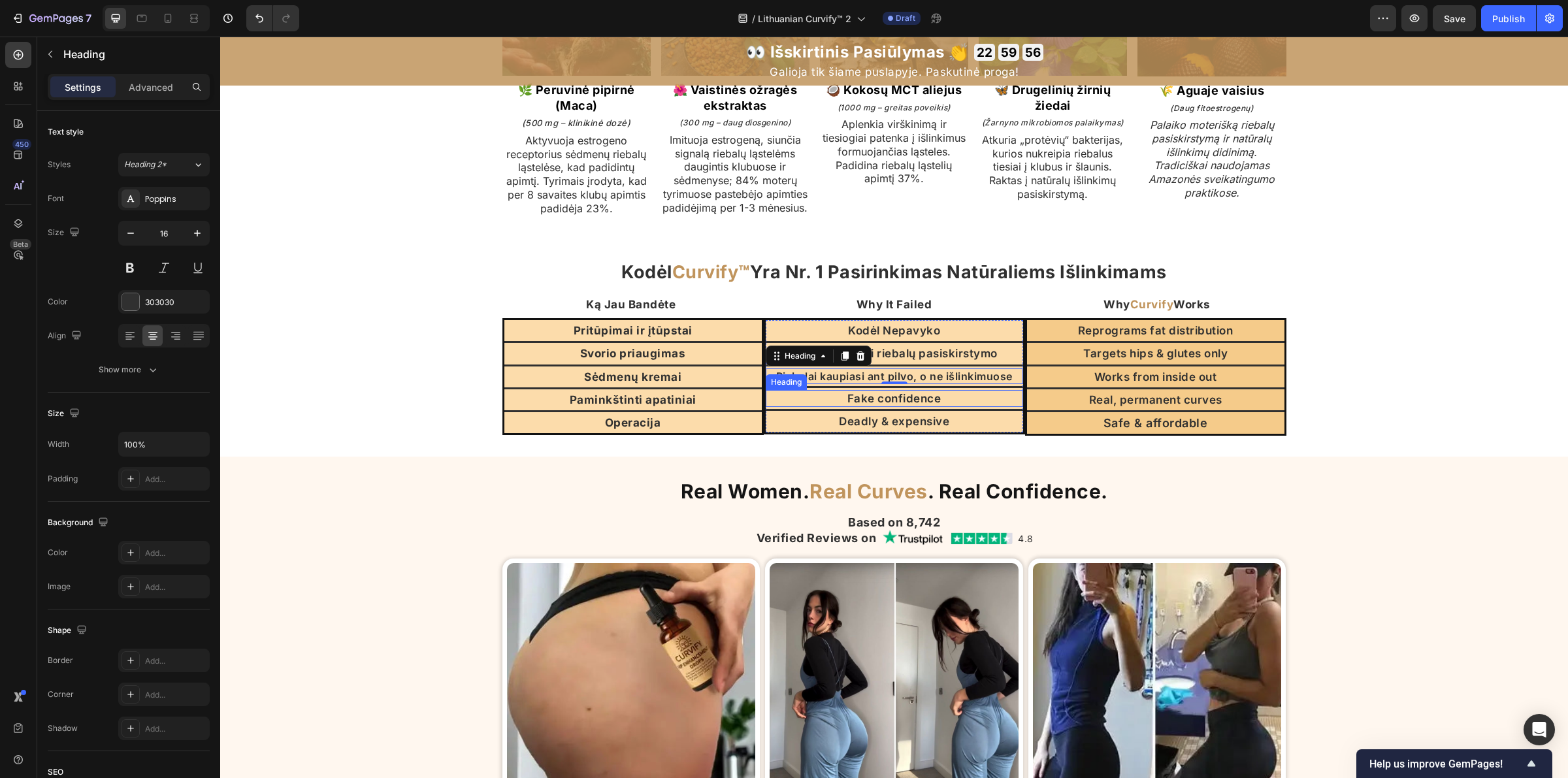
click at [907, 407] on h2 "Fake confidence" at bounding box center [894, 397] width 257 height 17
click at [965, 384] on p "Riebalai kaupiasi ant pilvo, o ne išlinkimuose" at bounding box center [895, 377] width 255 height 14
click at [861, 407] on h2 "Fake confidence" at bounding box center [894, 397] width 257 height 17
click at [861, 406] on p "Fake confidence" at bounding box center [895, 398] width 255 height 15
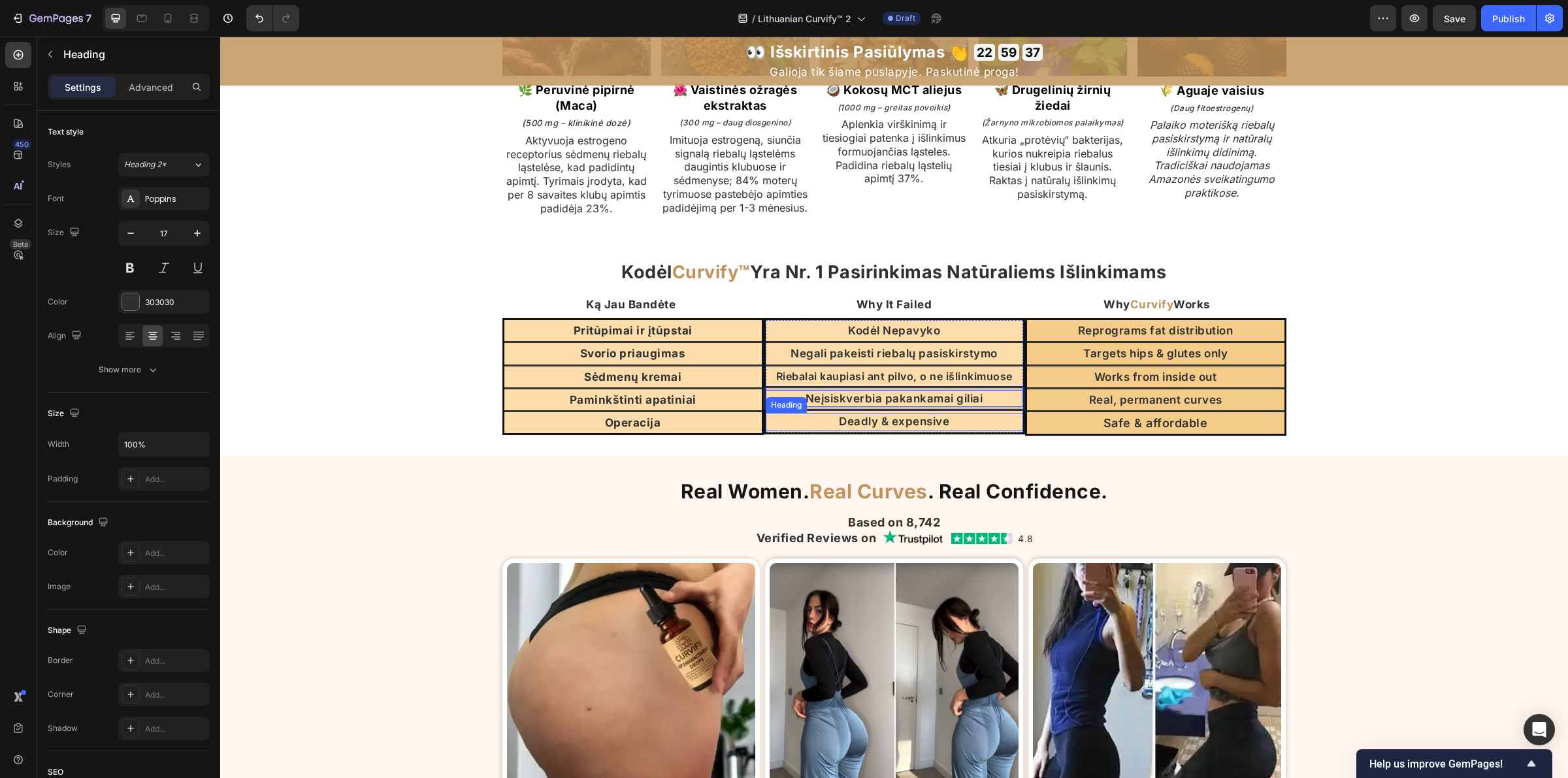
click at [874, 429] on h2 "Deadly & expensive" at bounding box center [894, 421] width 257 height 17
click at [874, 428] on p "Deadly & expensive" at bounding box center [895, 421] width 255 height 15
click at [889, 312] on h2 "Why It Failed" at bounding box center [894, 305] width 258 height 14
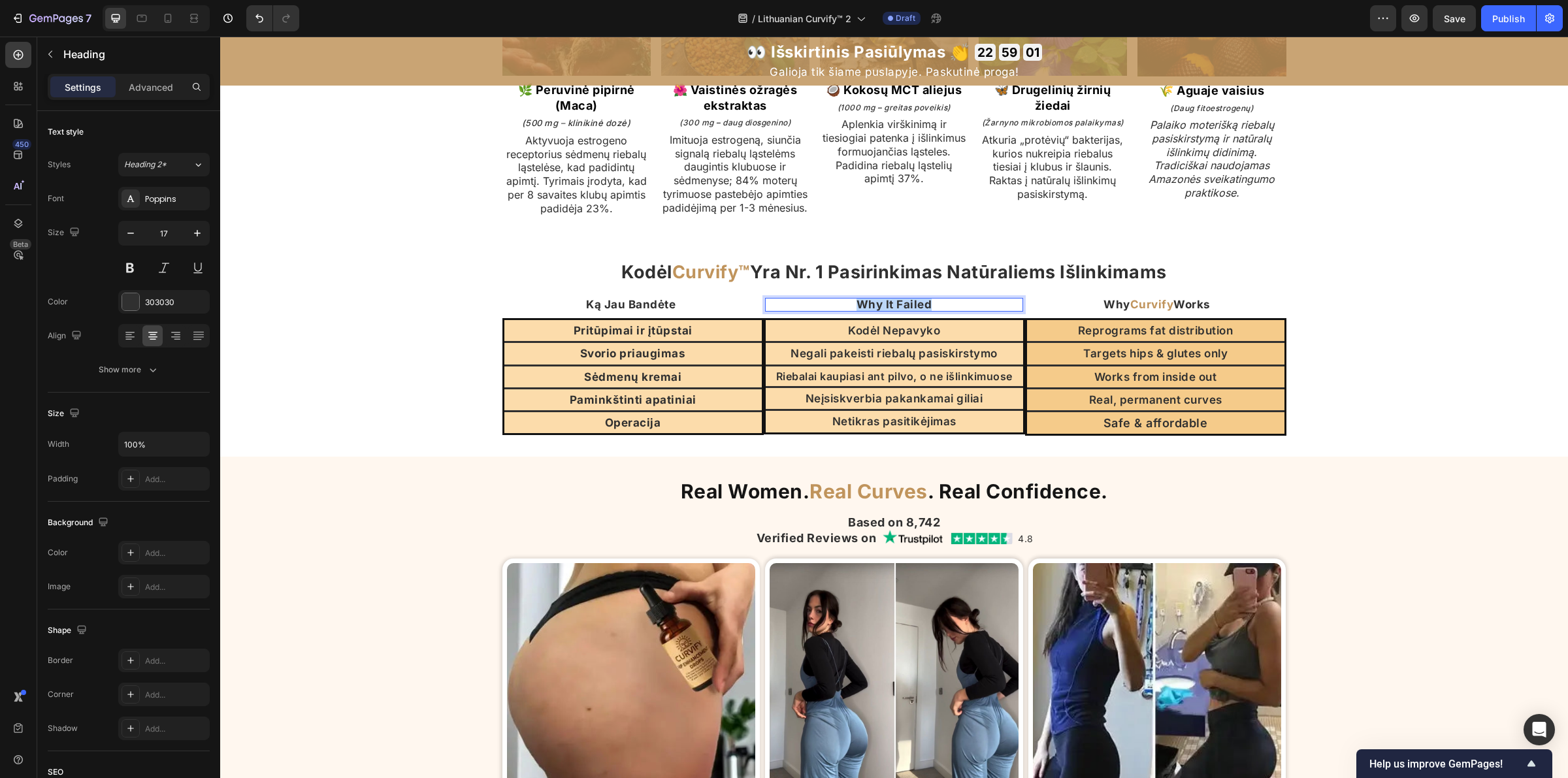
click at [889, 311] on p "Why It Failed" at bounding box center [894, 304] width 255 height 11
click at [861, 338] on p "Kodėl Nepavyko" at bounding box center [895, 330] width 255 height 15
click at [835, 360] on p "Negali pakeisti riebalų pasiskirstymo" at bounding box center [895, 353] width 255 height 15
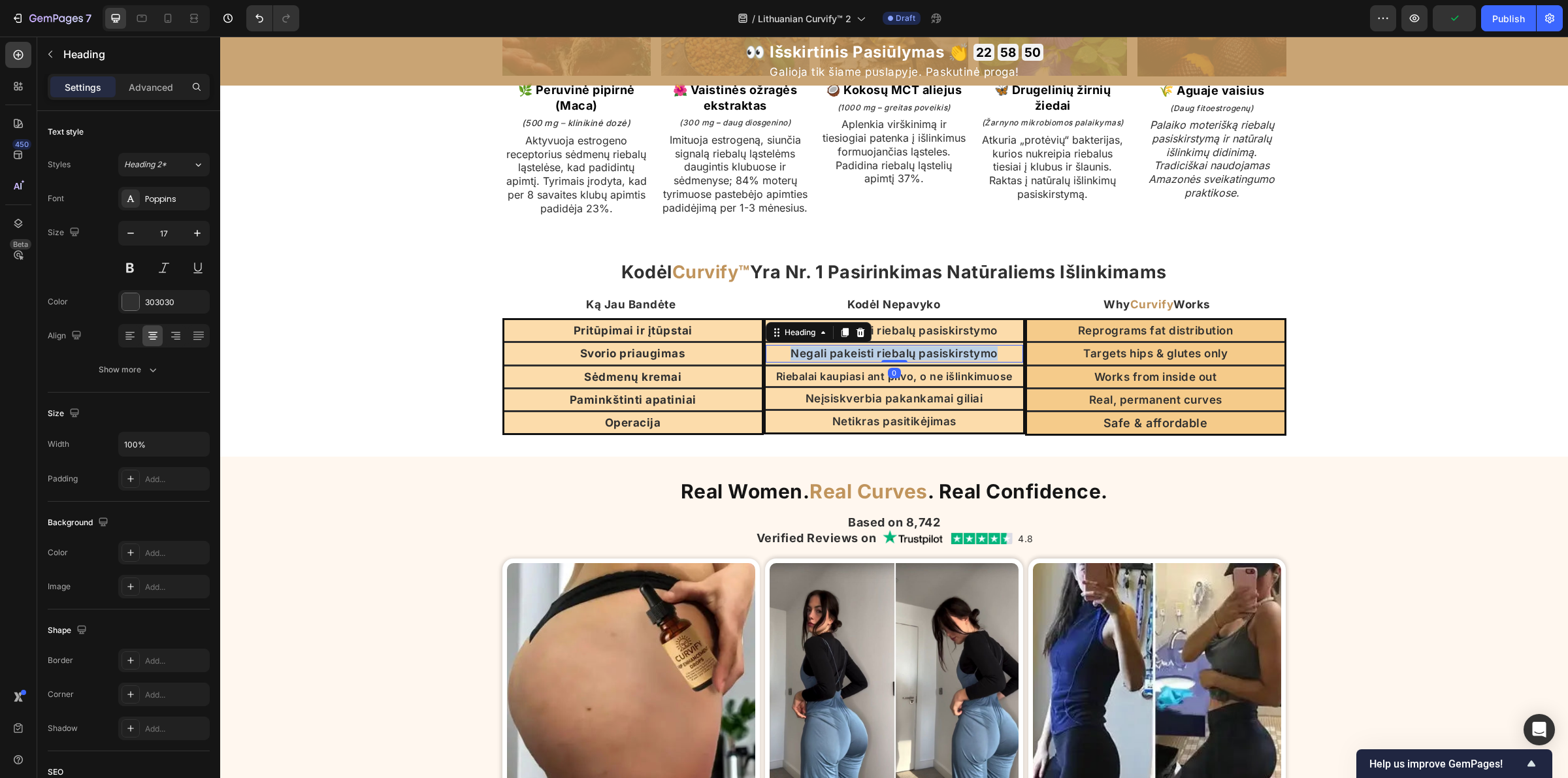
click at [835, 360] on p "Negali pakeisti riebalų pasiskirstymo" at bounding box center [895, 353] width 255 height 15
click at [850, 384] on p "Riebalai kaupiasi ant pilvo, o ne išlinkimuose" at bounding box center [895, 377] width 255 height 14
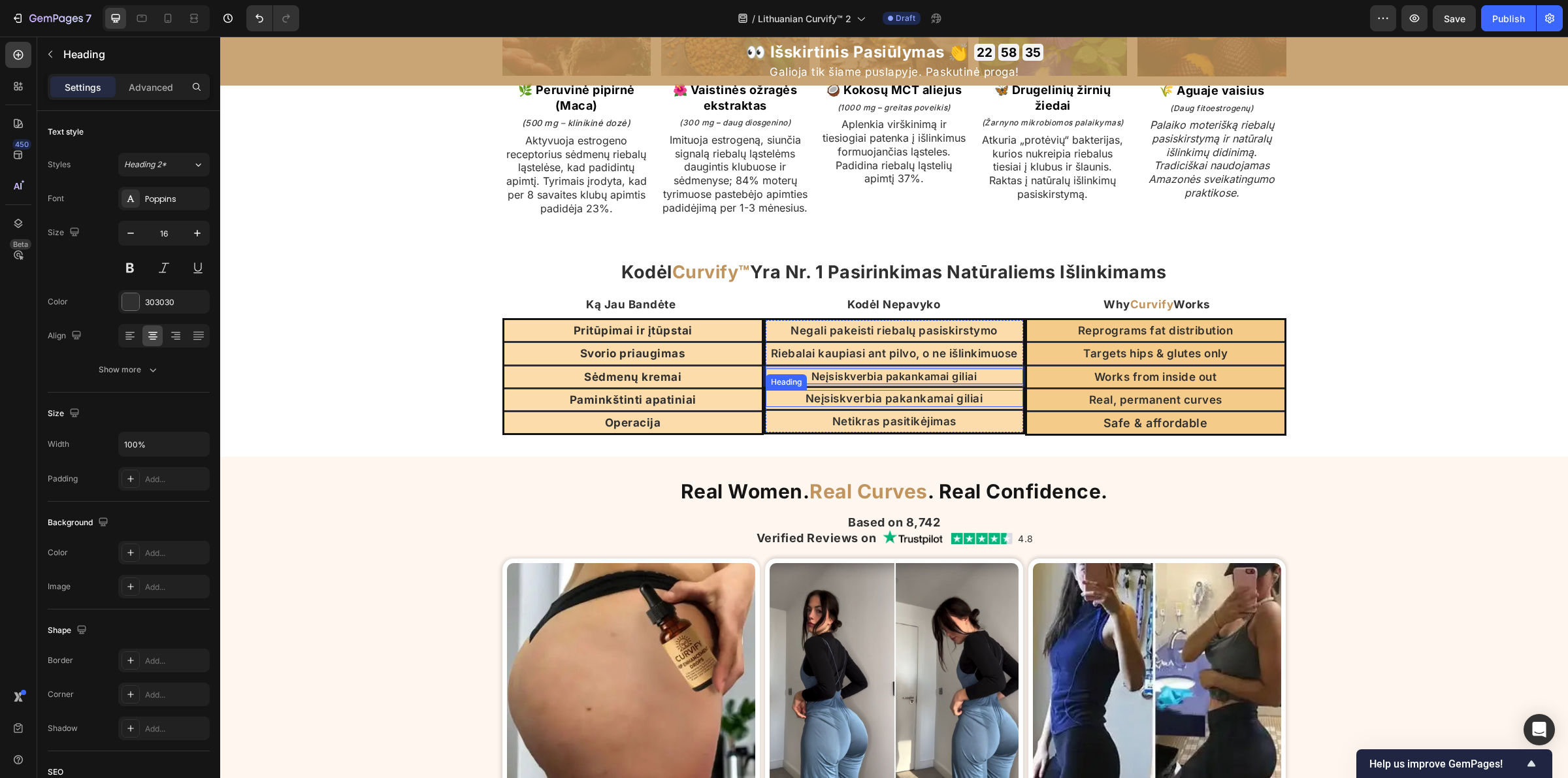
click at [851, 406] on p "Neįsiskverbia pakankamai giliai" at bounding box center [895, 398] width 255 height 15
click at [852, 428] on p "Netikras pasitikėjimas" at bounding box center [895, 421] width 255 height 15
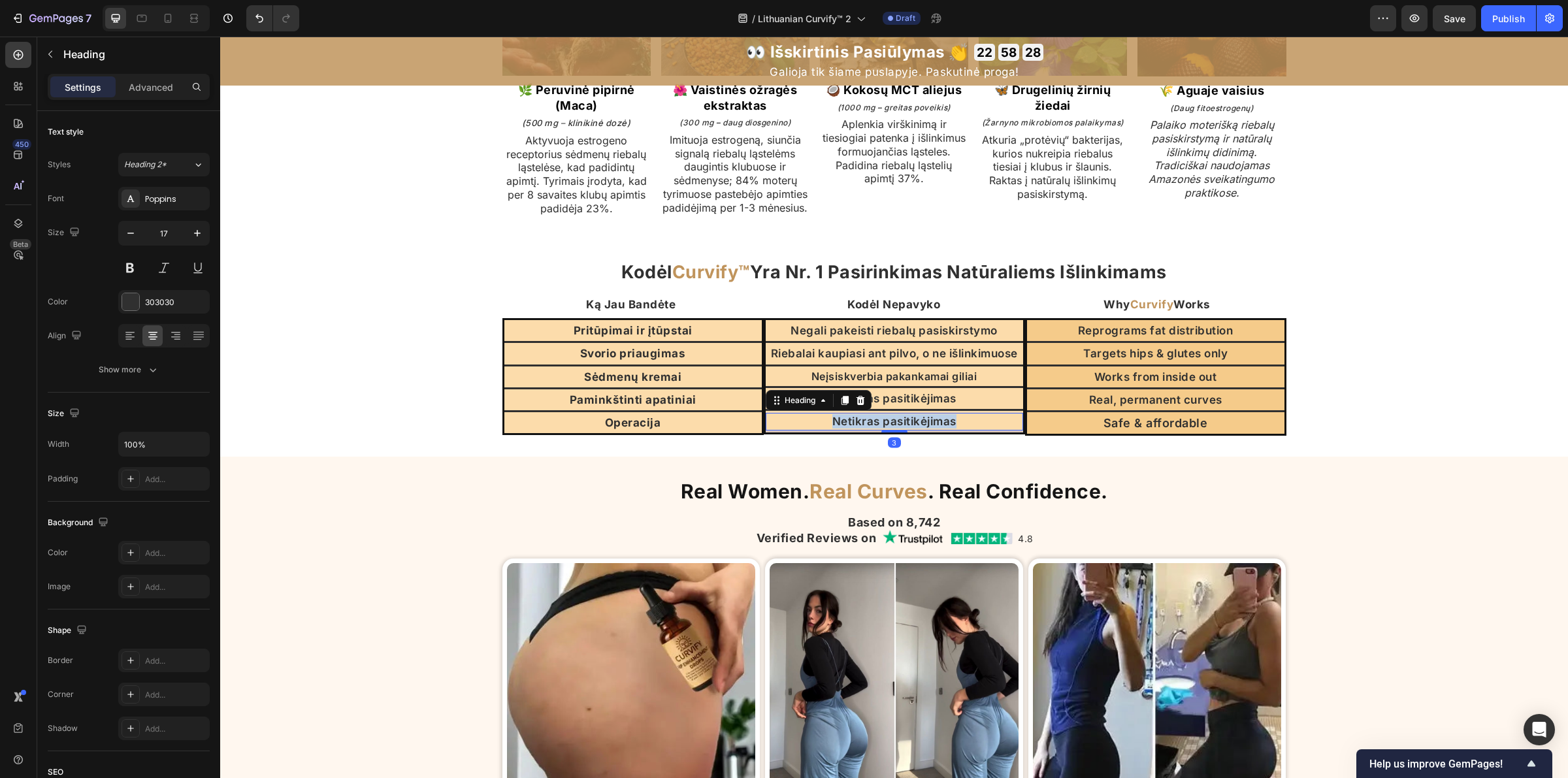
click at [852, 428] on p "Netikras pasitikėjimas" at bounding box center [895, 421] width 255 height 15
drag, startPoint x: 952, startPoint y: 392, endPoint x: 945, endPoint y: 388, distance: 8.1
click at [952, 391] on div "Negali pakeisti riebalų pasiskirstymo Heading Title Line Riebalai kaupiasi ant …" at bounding box center [894, 376] width 257 height 112
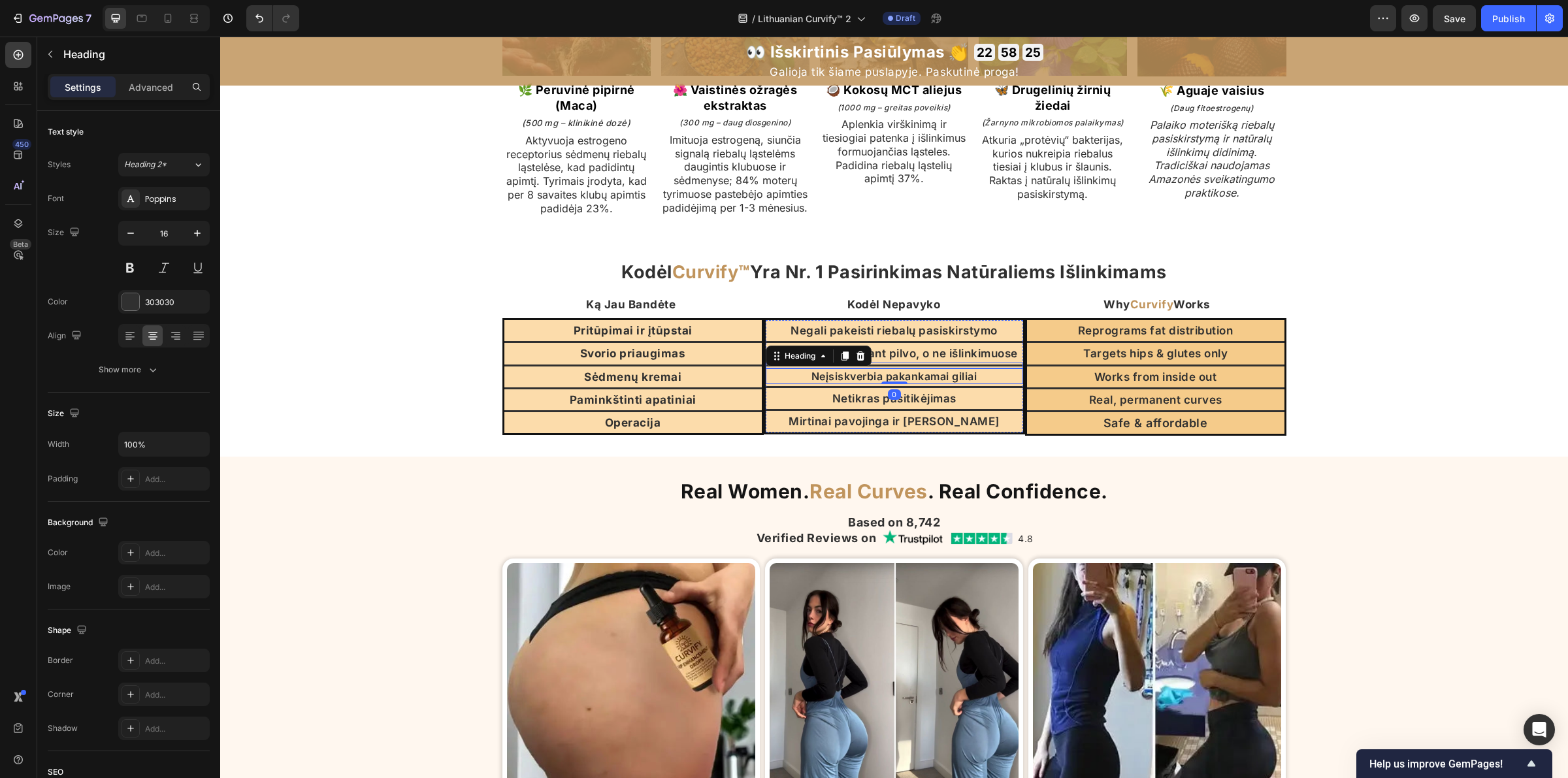
click at [939, 360] on p "Riebalai kaupiasi ant pilvo, o ne išlinkimuose" at bounding box center [895, 353] width 255 height 15
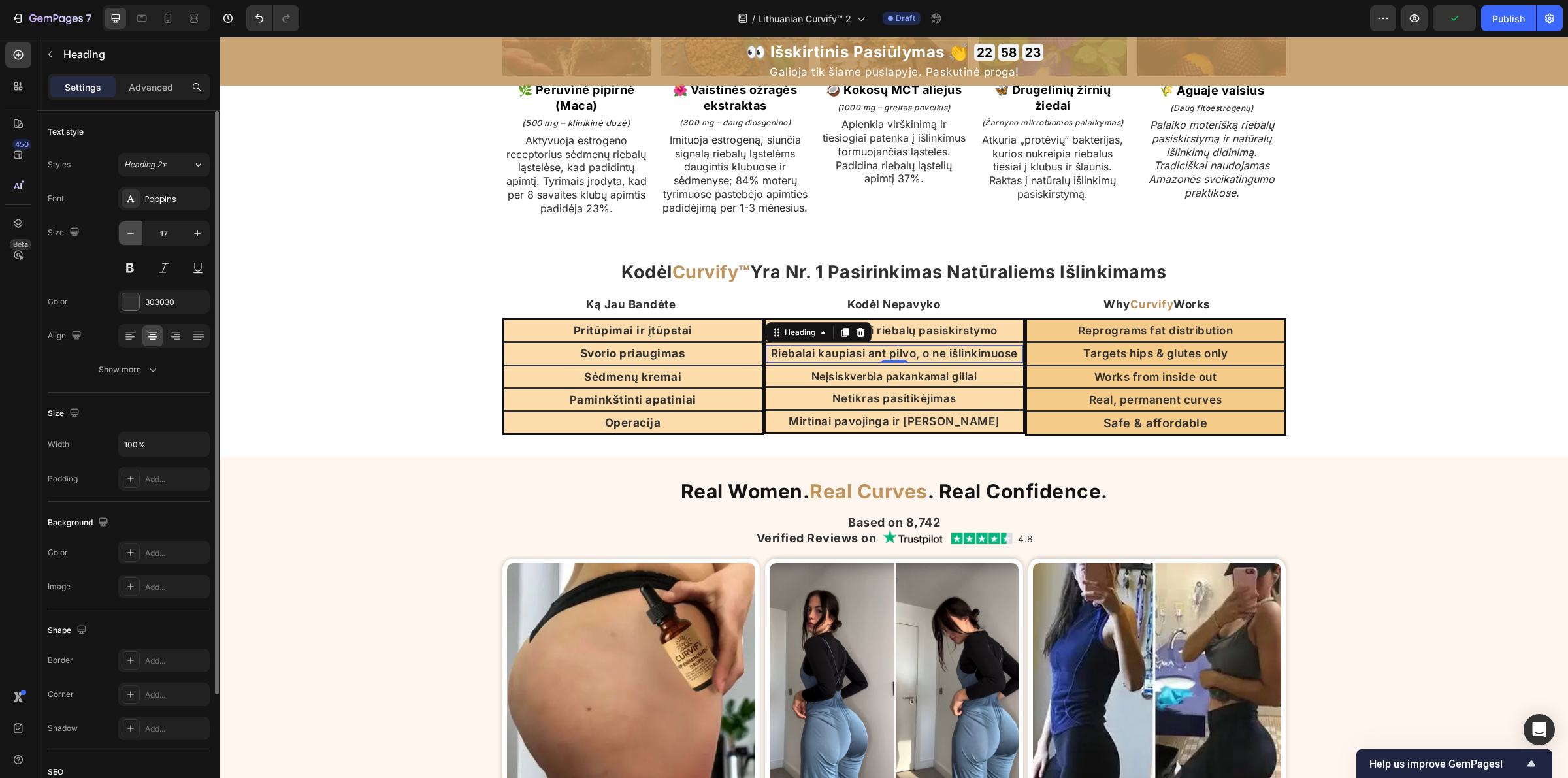
click at [137, 240] on icon "button" at bounding box center [130, 233] width 13 height 13
click at [197, 234] on icon "button" at bounding box center [197, 233] width 7 height 7
click at [126, 240] on icon "button" at bounding box center [130, 233] width 13 height 13
click at [171, 237] on input "16" at bounding box center [164, 233] width 43 height 23
click at [173, 237] on input "16" at bounding box center [164, 233] width 43 height 23
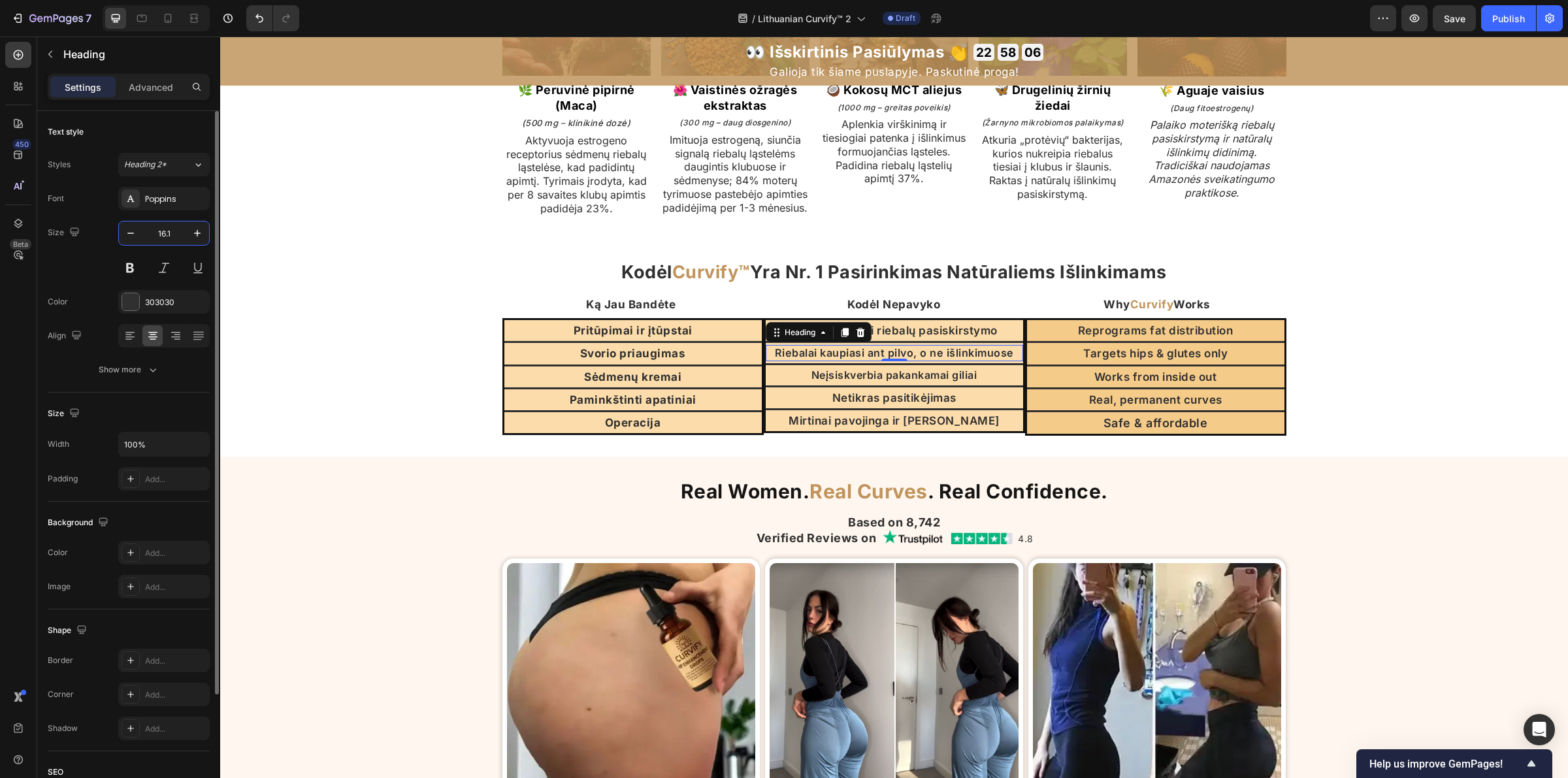
type input "16.1"
click at [764, 454] on div "Kodėl Curvify™ Yra Nr. 1 Pasirinkimas Natūraliems Išlinkimams Heading Ką Jau Ba…" at bounding box center [894, 348] width 1348 height 218
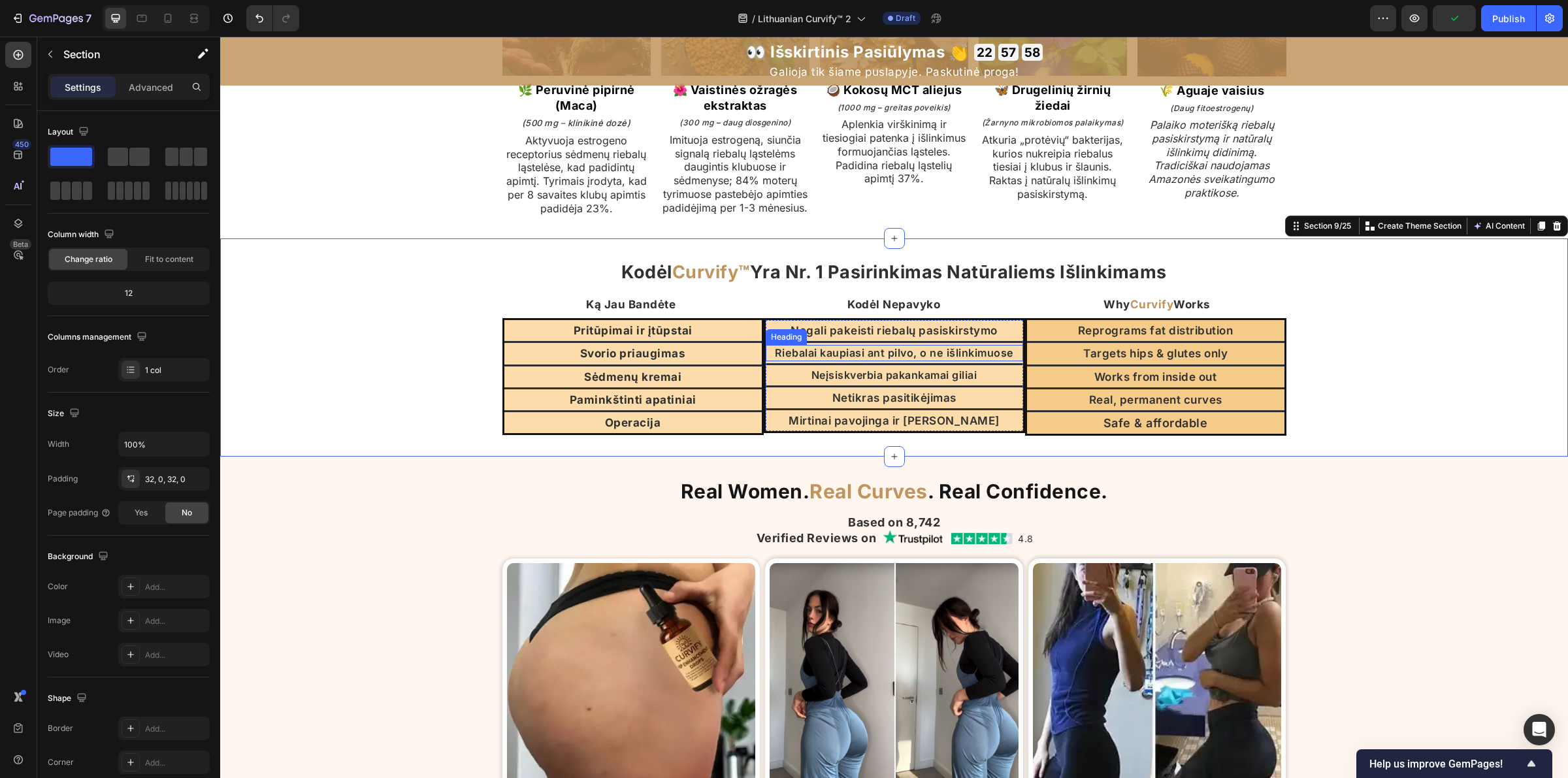
click at [869, 360] on p "Riebalai kaupiasi ant pilvo, o ne išlinkimuose" at bounding box center [895, 353] width 255 height 14
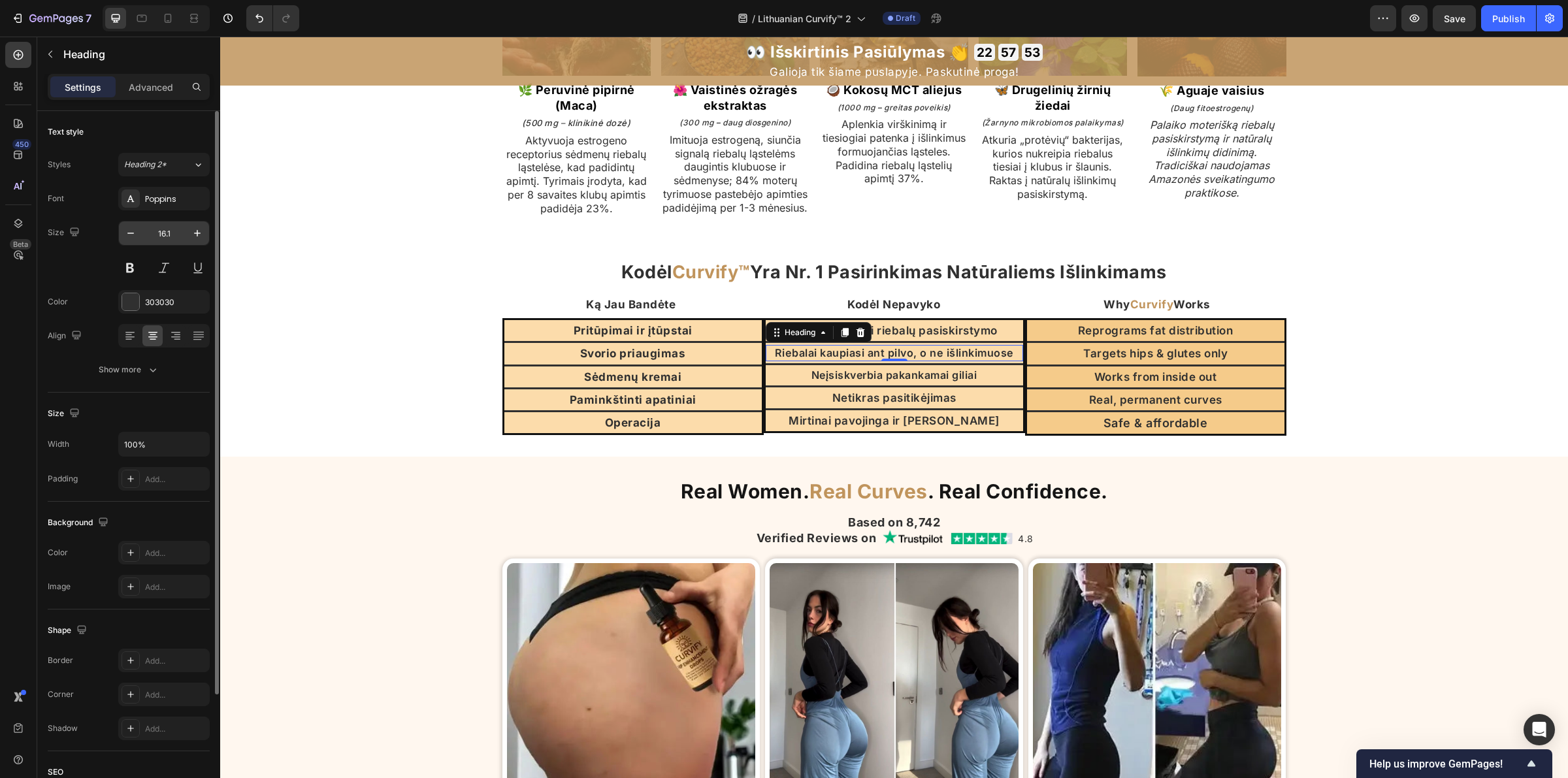
click at [173, 235] on input "16.1" at bounding box center [164, 233] width 43 height 23
click at [169, 234] on input "16.1" at bounding box center [164, 233] width 43 height 23
type input "16.2"
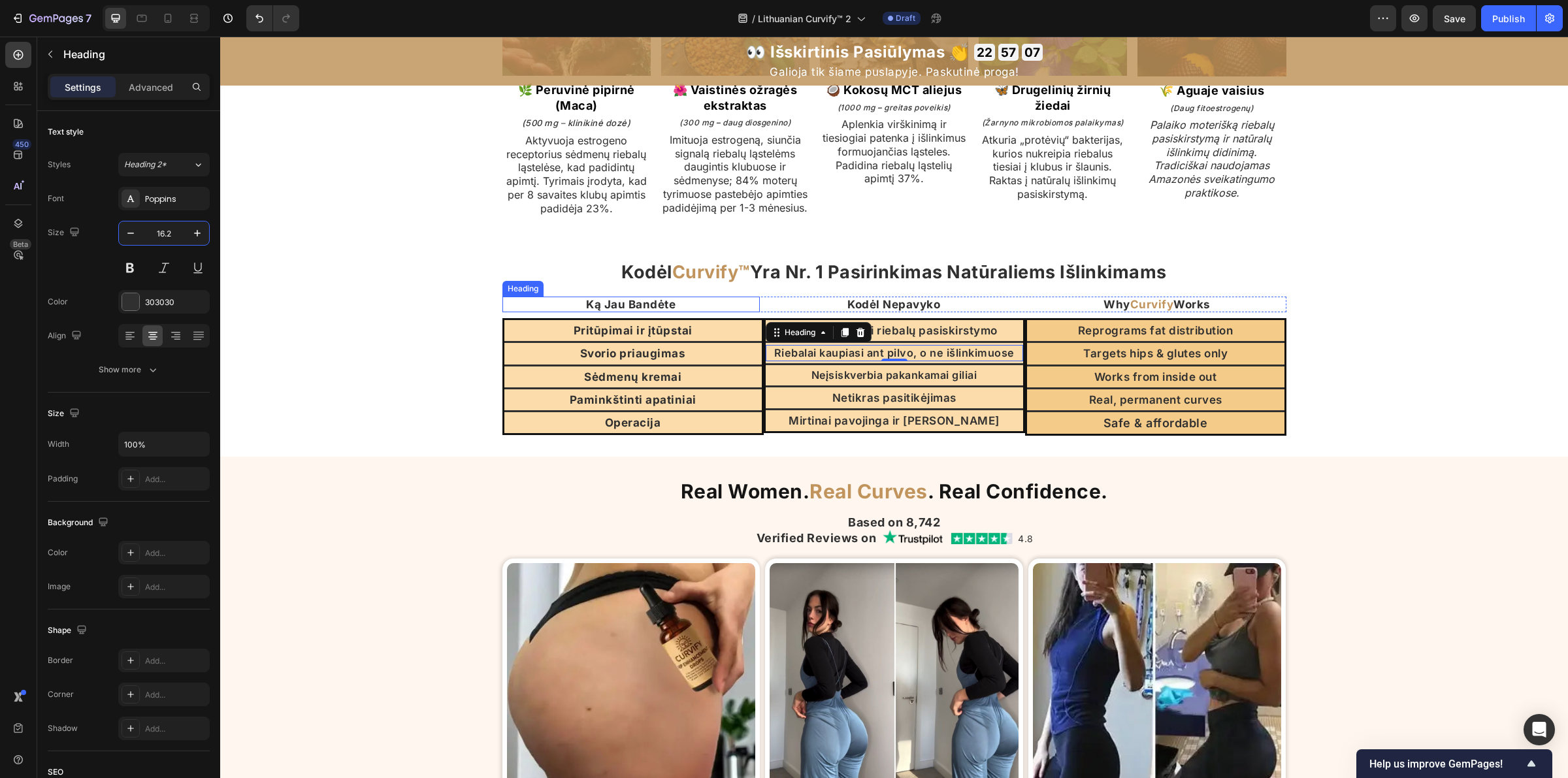
click at [739, 305] on div "Kodėl Curvify™ Yra Nr. 1 Pasirinkimas Natūraliems Išlinkimams Heading Ką Jau Ba…" at bounding box center [894, 347] width 784 height 176
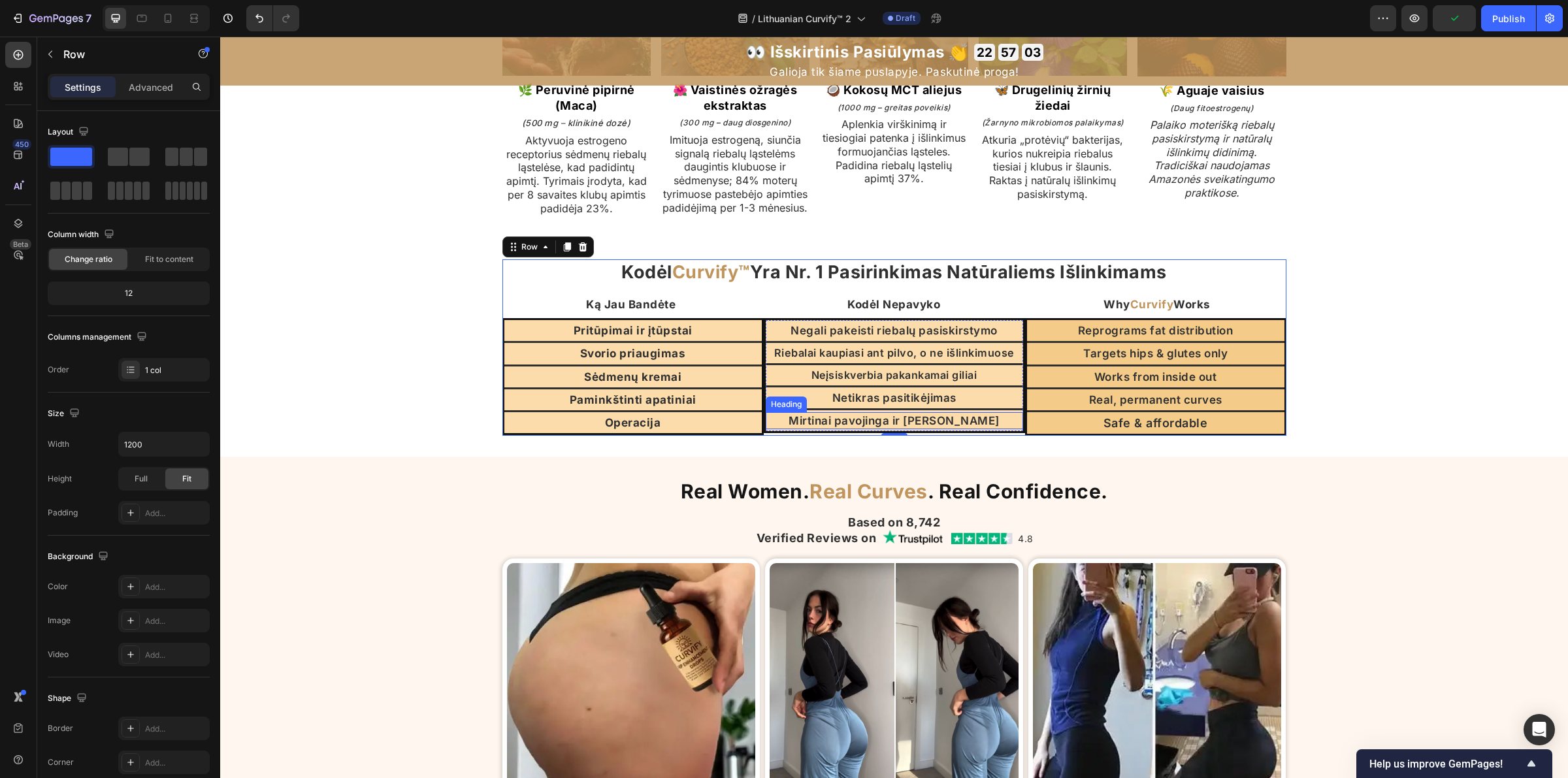
click at [1011, 427] on p "Mirtinai pavojinga ir brangi" at bounding box center [895, 421] width 255 height 15
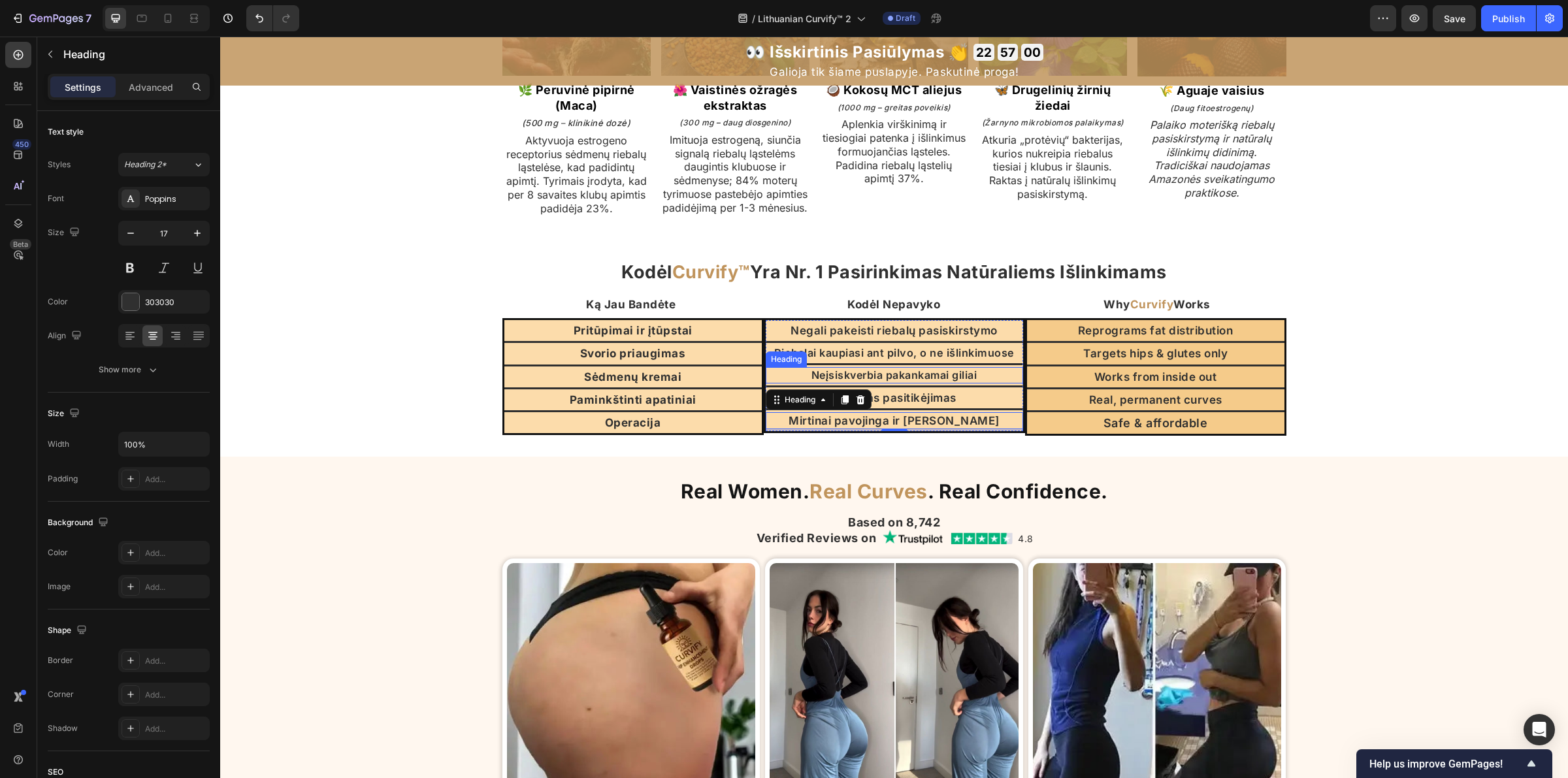
click at [1008, 382] on p "Neįsiskverbia pakankamai giliai" at bounding box center [895, 375] width 255 height 14
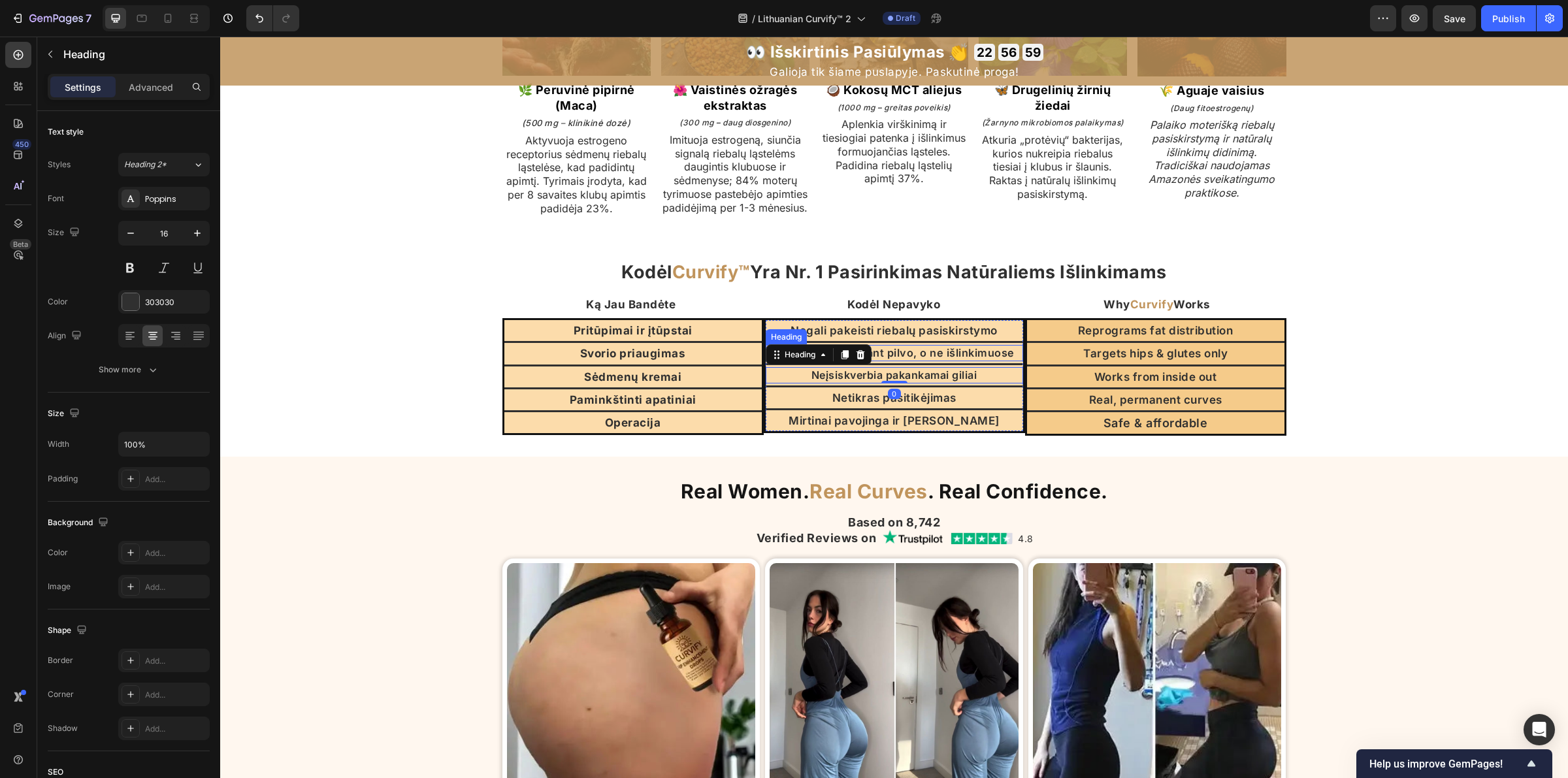
click at [996, 360] on p "Riebalai kaupiasi ant pilvo, o ne išlinkimuose" at bounding box center [895, 353] width 255 height 14
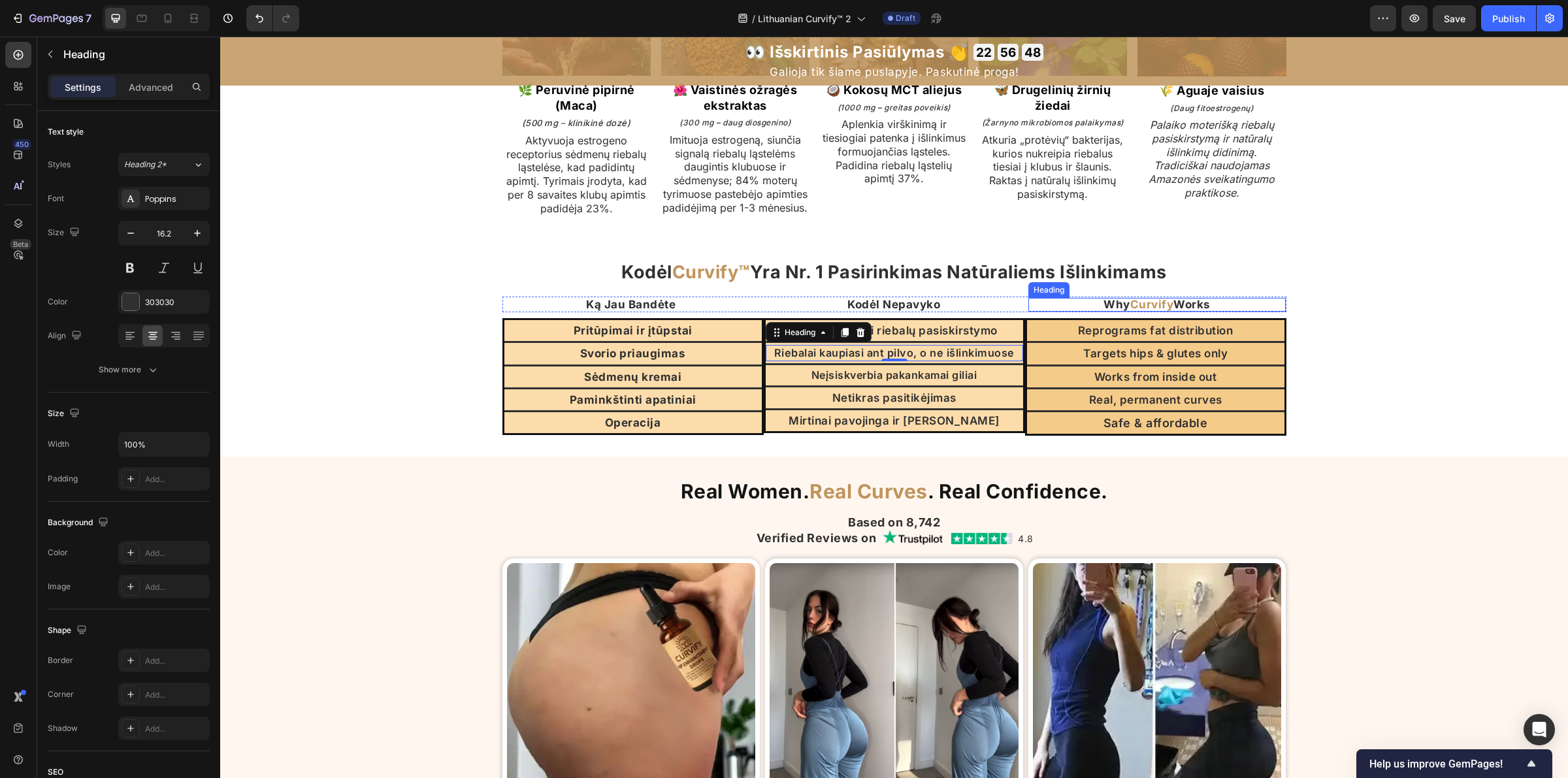
click at [1136, 311] on strong "Curvify" at bounding box center [1152, 304] width 44 height 13
click at [1138, 311] on strong "Curvify" at bounding box center [1152, 304] width 44 height 13
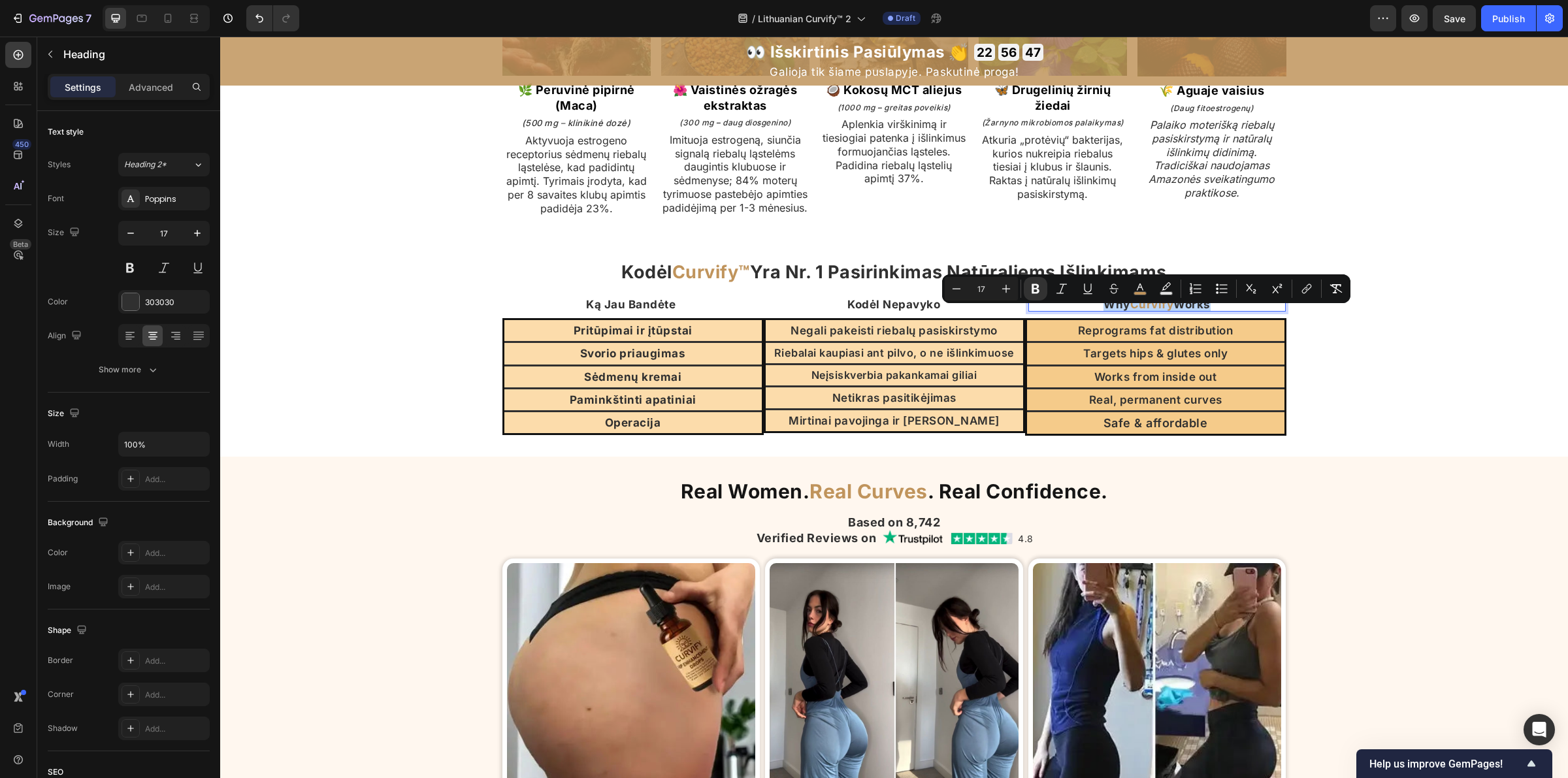
click at [1138, 311] on strong "Curvify" at bounding box center [1152, 304] width 44 height 13
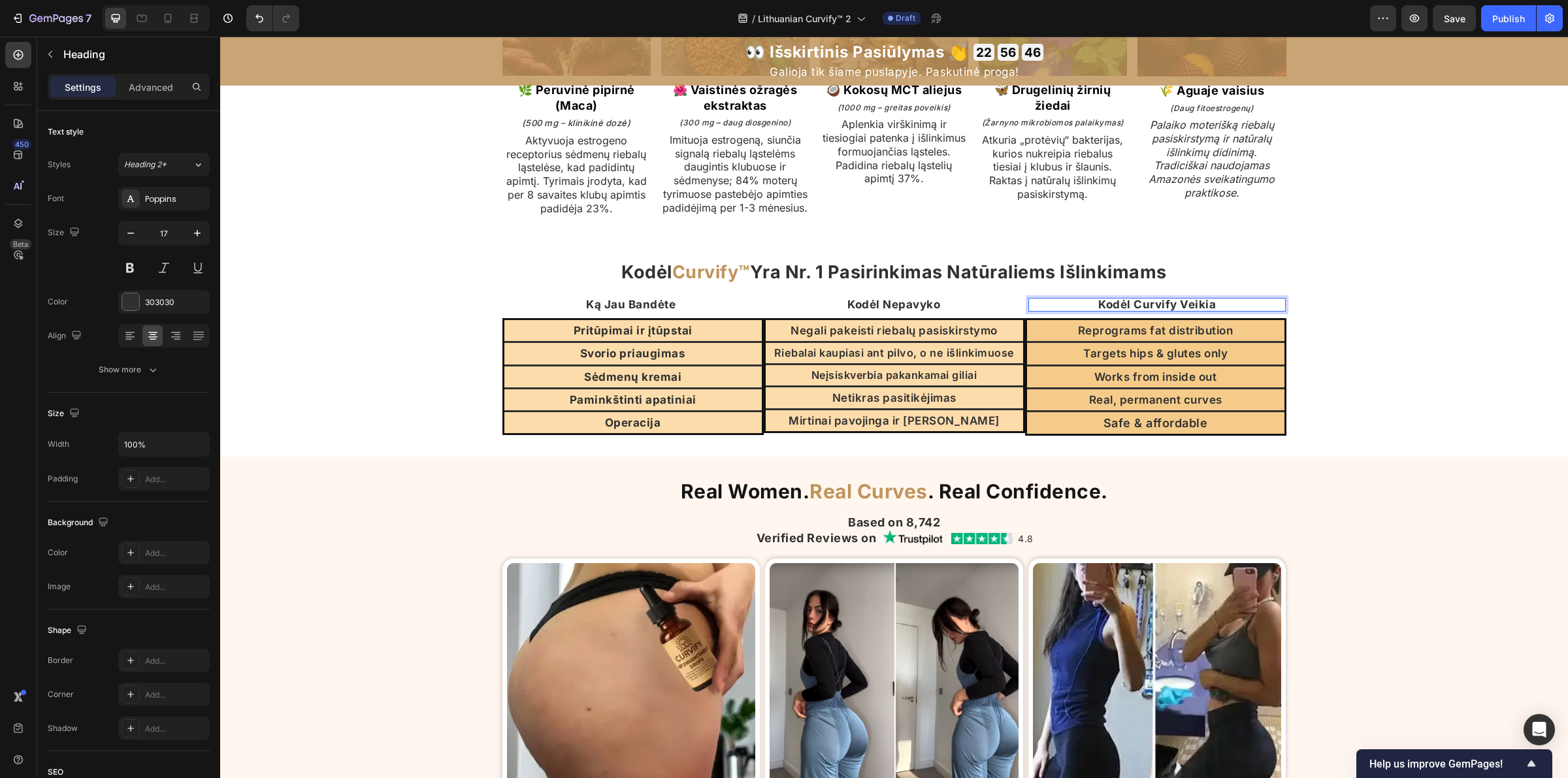
click at [1165, 311] on strong "Kodėl Curvify Veikia" at bounding box center [1157, 304] width 118 height 13
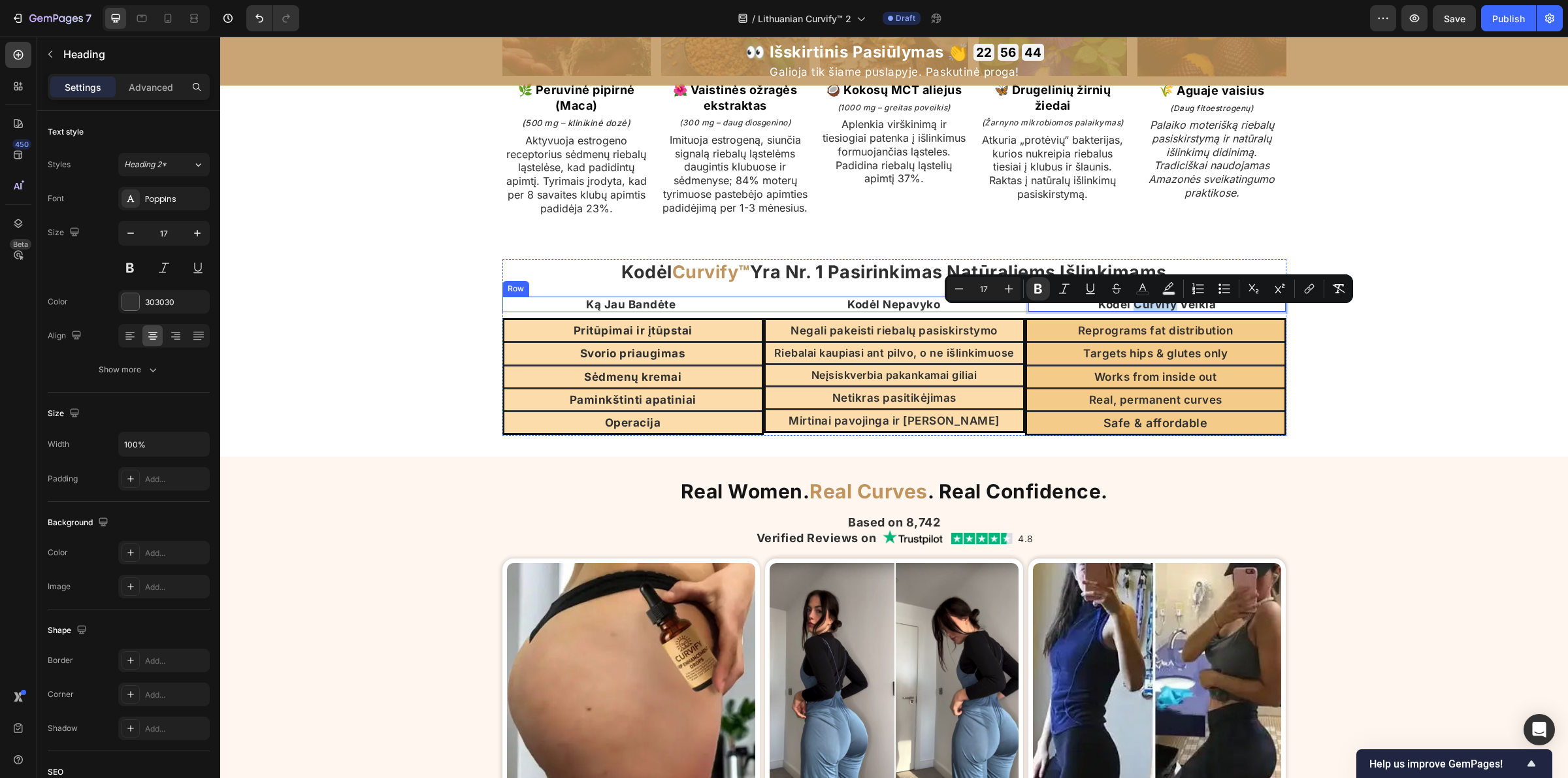
drag, startPoint x: 1168, startPoint y: 320, endPoint x: 1125, endPoint y: 322, distance: 43.0
click at [1128, 313] on div "Kodėl Curvify Veikia Heading 0" at bounding box center [1157, 305] width 258 height 16
click at [1144, 291] on icon "Editor contextual toolbar" at bounding box center [1142, 288] width 13 height 13
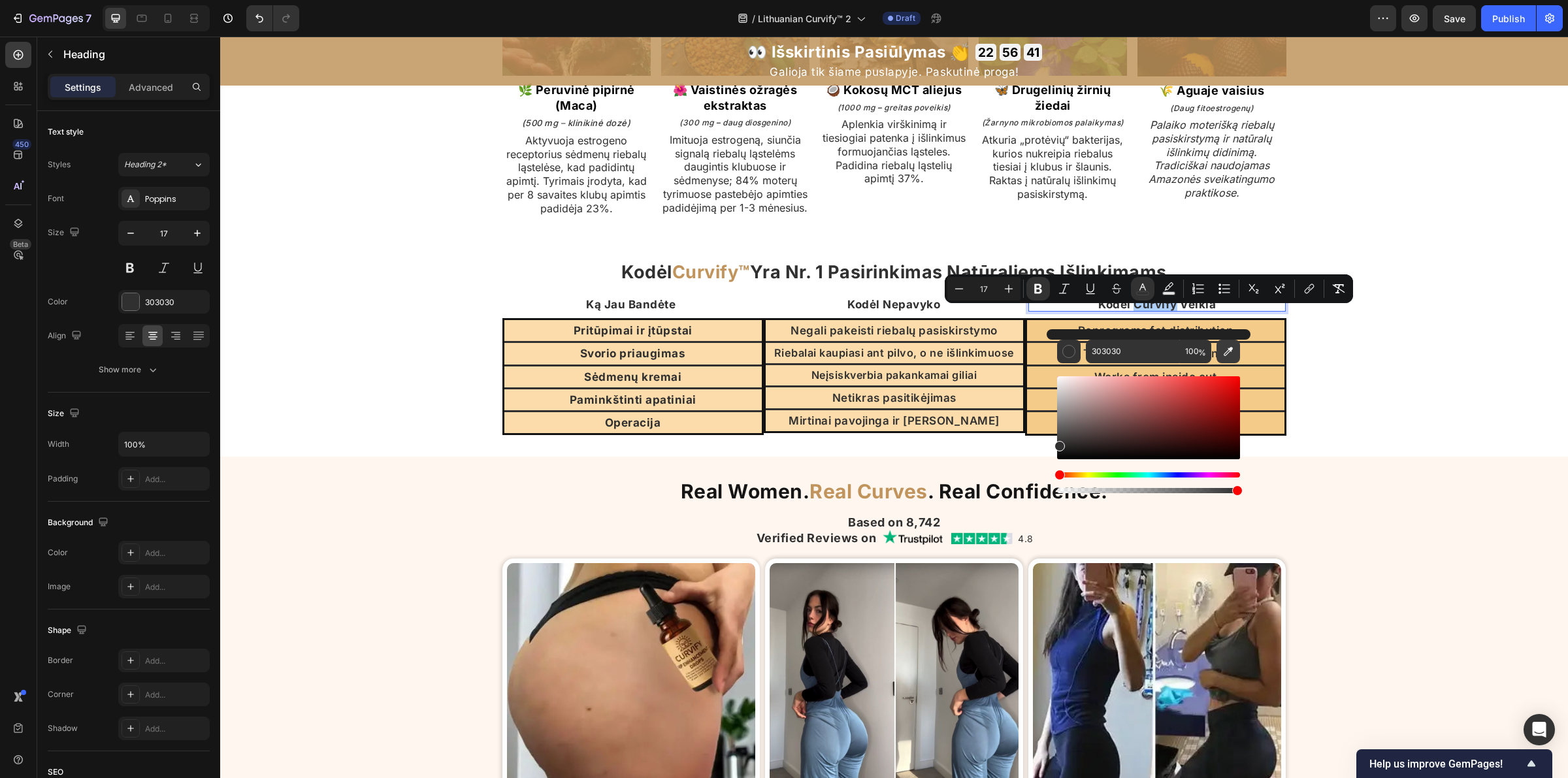
click at [1225, 358] on button "Editor contextual toolbar" at bounding box center [1228, 352] width 23 height 23
type input "C0945C"
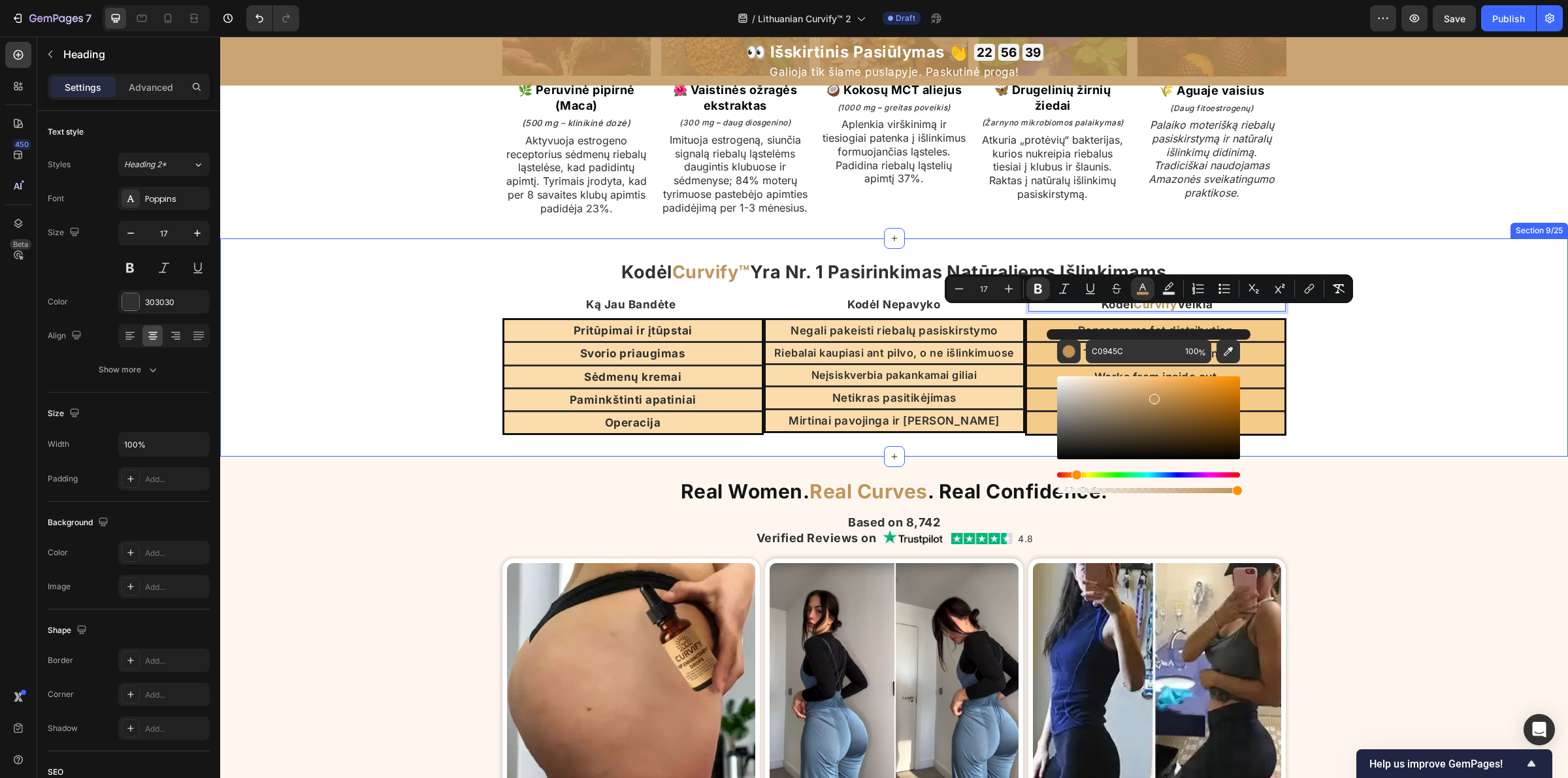
click at [1393, 386] on div "Kodėl Curvify™ Yra Nr. 1 Pasirinkimas Natūraliems Išlinkimams Heading Ką Jau Ba…" at bounding box center [894, 347] width 1348 height 176
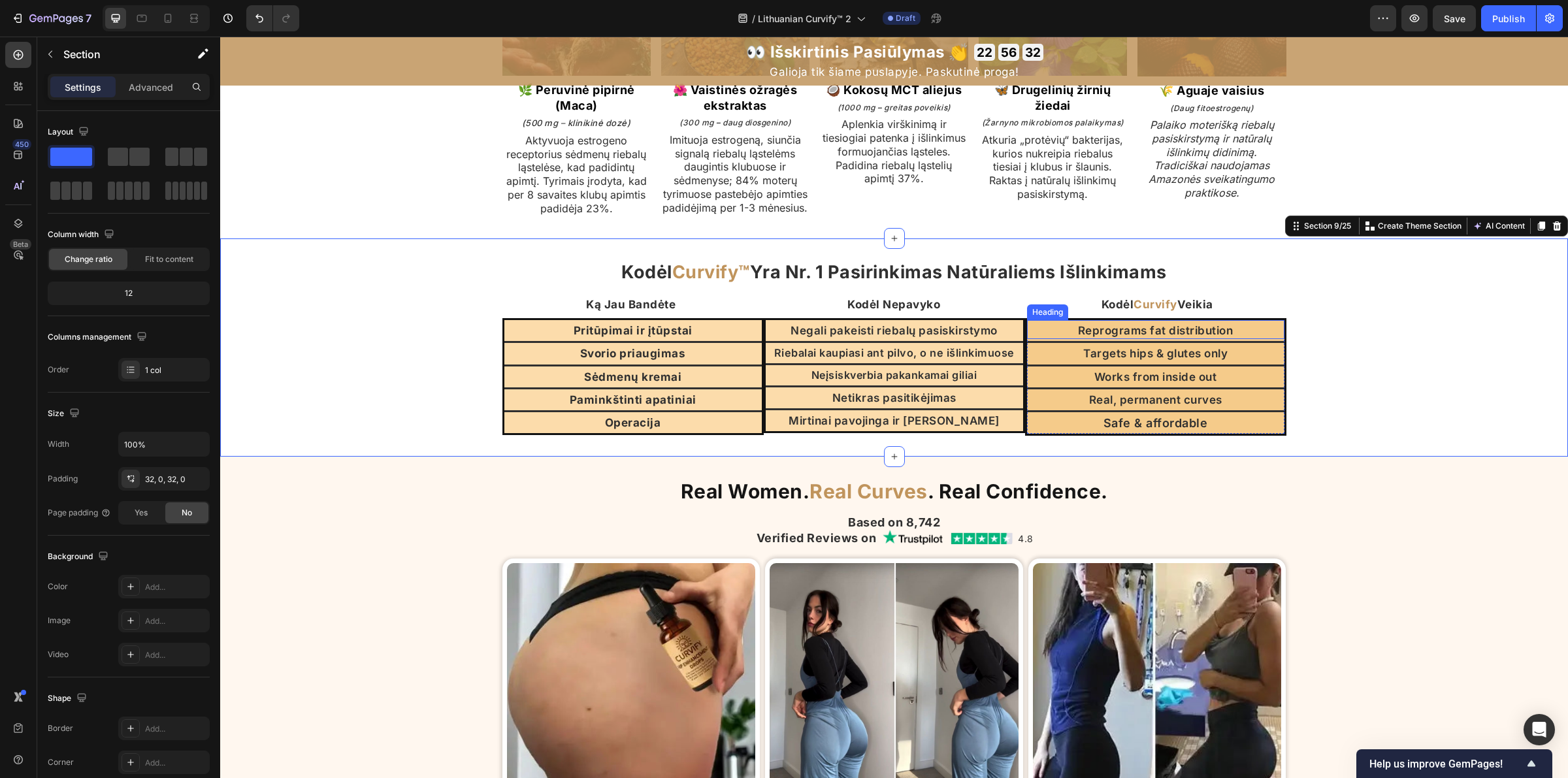
click at [1126, 339] on h2 "Reprograms fat distribution" at bounding box center [1156, 330] width 257 height 17
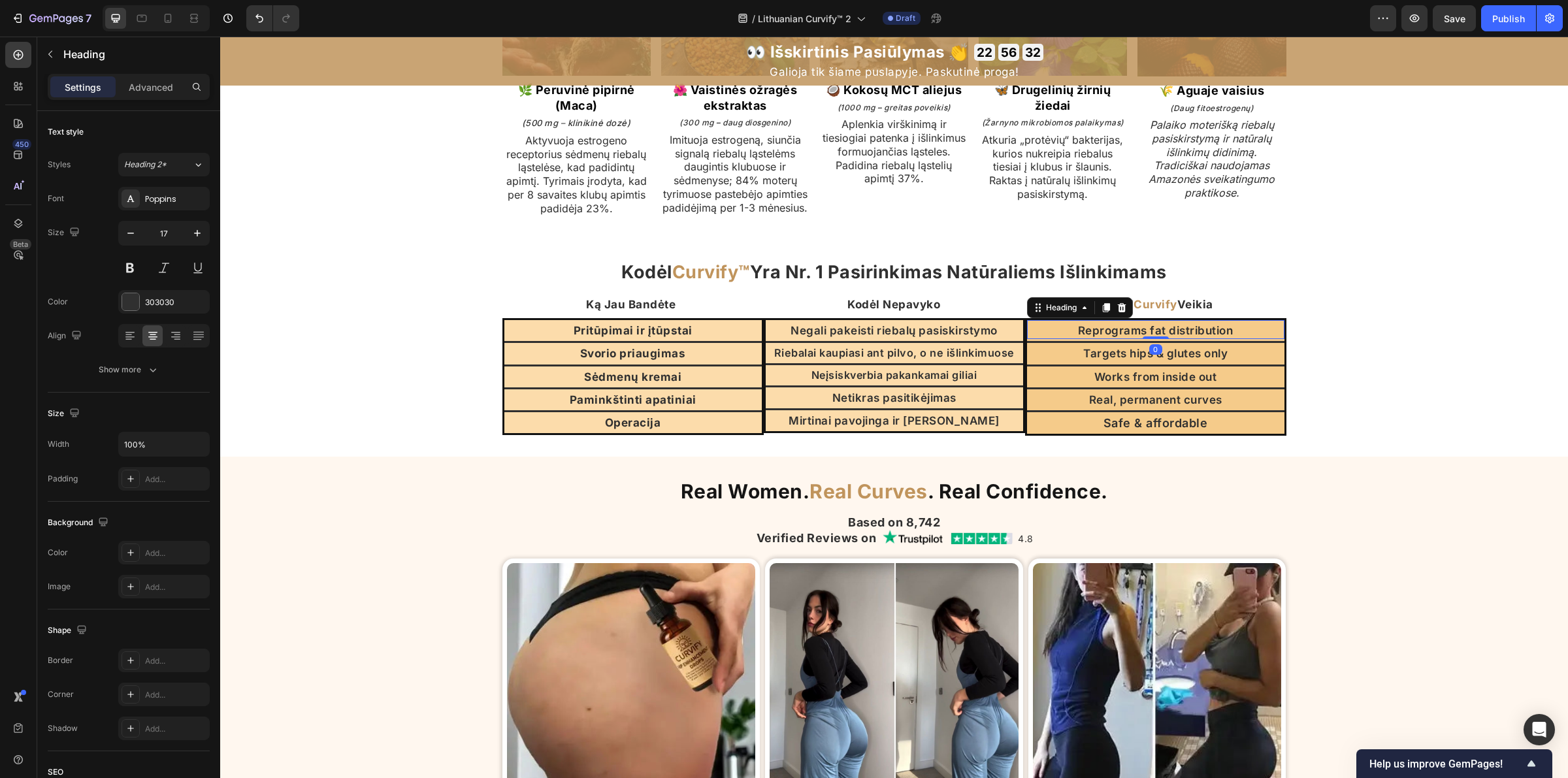
click at [1126, 339] on h2 "Reprograms fat distribution" at bounding box center [1156, 330] width 257 height 17
click at [1126, 338] on p "Reprograms fat distribution" at bounding box center [1156, 330] width 255 height 15
click at [1099, 360] on h2 "Targets hips & glutes only" at bounding box center [1156, 352] width 257 height 17
click at [1099, 360] on p "Targets hips & glutes only" at bounding box center [1156, 353] width 255 height 15
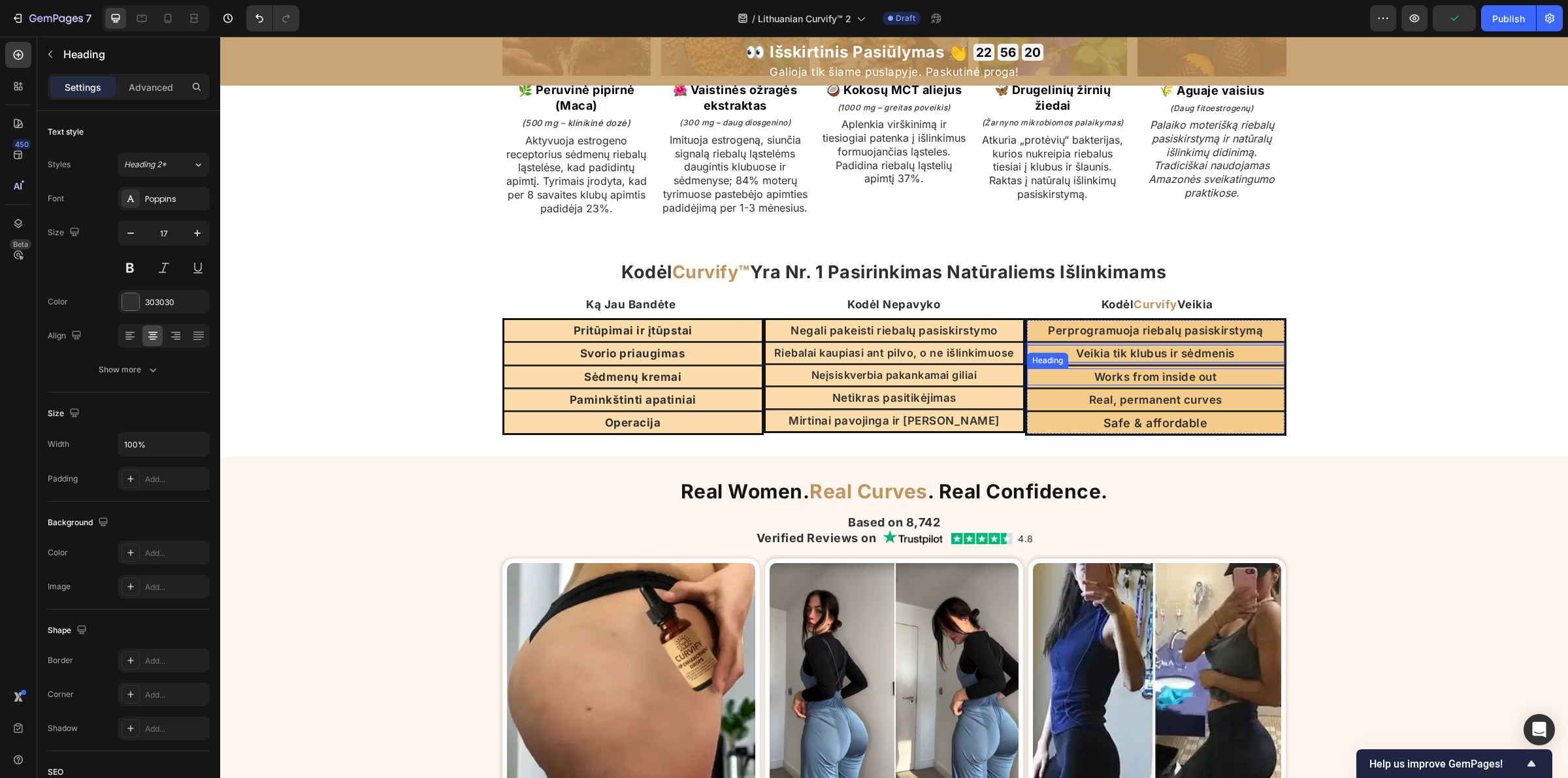
click at [1112, 384] on h2 "Works from inside out" at bounding box center [1156, 376] width 257 height 17
click at [1112, 384] on p "Works from inside out" at bounding box center [1156, 377] width 255 height 15
click at [1108, 408] on h2 "Real, permanent curves" at bounding box center [1156, 399] width 257 height 17
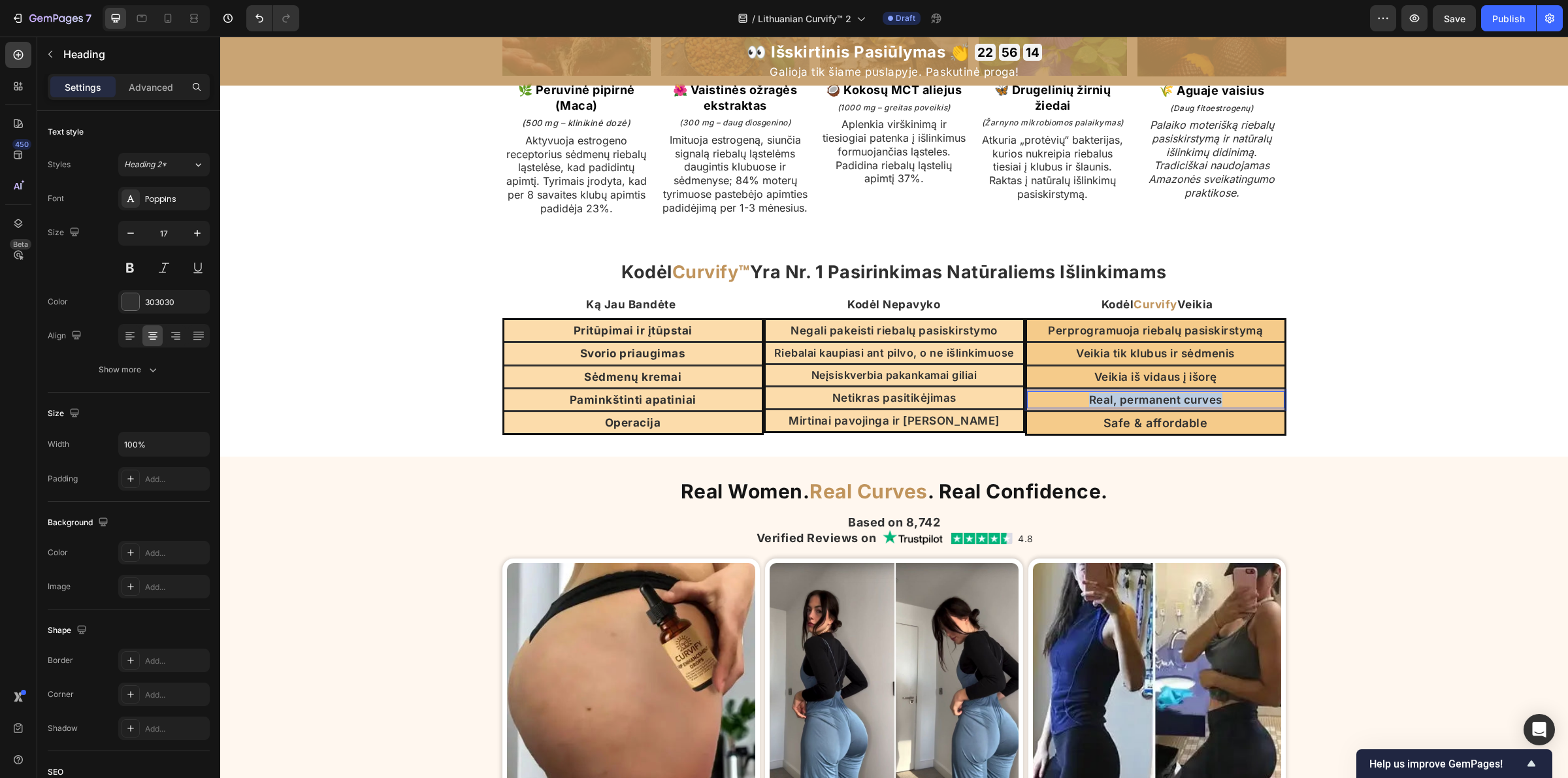
click at [1108, 407] on p "Real, permanent curves" at bounding box center [1156, 399] width 255 height 15
click at [1118, 431] on h2 "Safe & affordable" at bounding box center [1156, 423] width 257 height 18
click at [1119, 430] on p "Safe & affordable" at bounding box center [1156, 423] width 255 height 15
click at [1409, 412] on div "Kodėl Curvify™ Yra Nr. 1 Pasirinkimas Natūraliems Išlinkimams Heading Ką Jau Ba…" at bounding box center [894, 347] width 1348 height 176
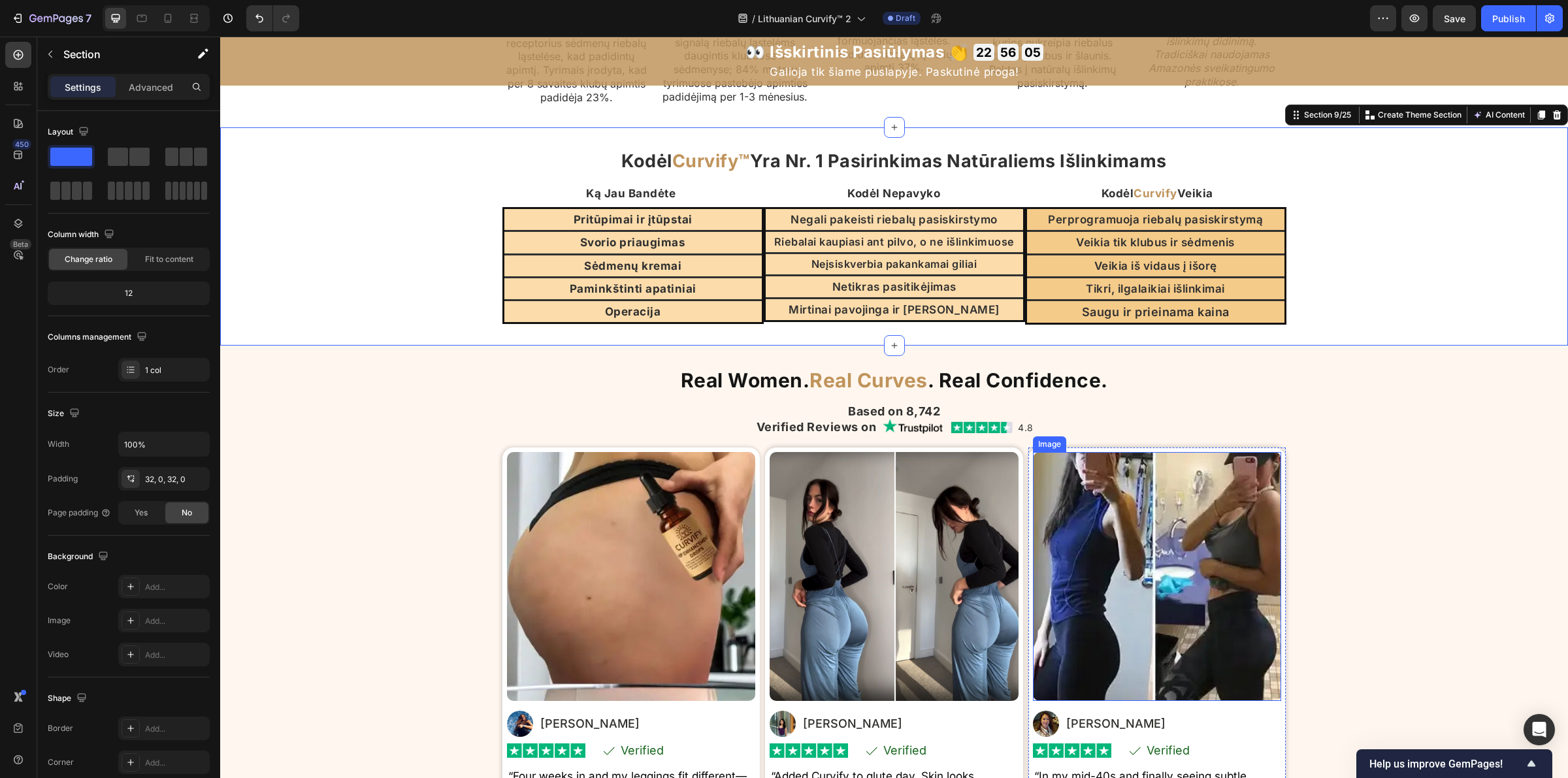
scroll to position [3142, 0]
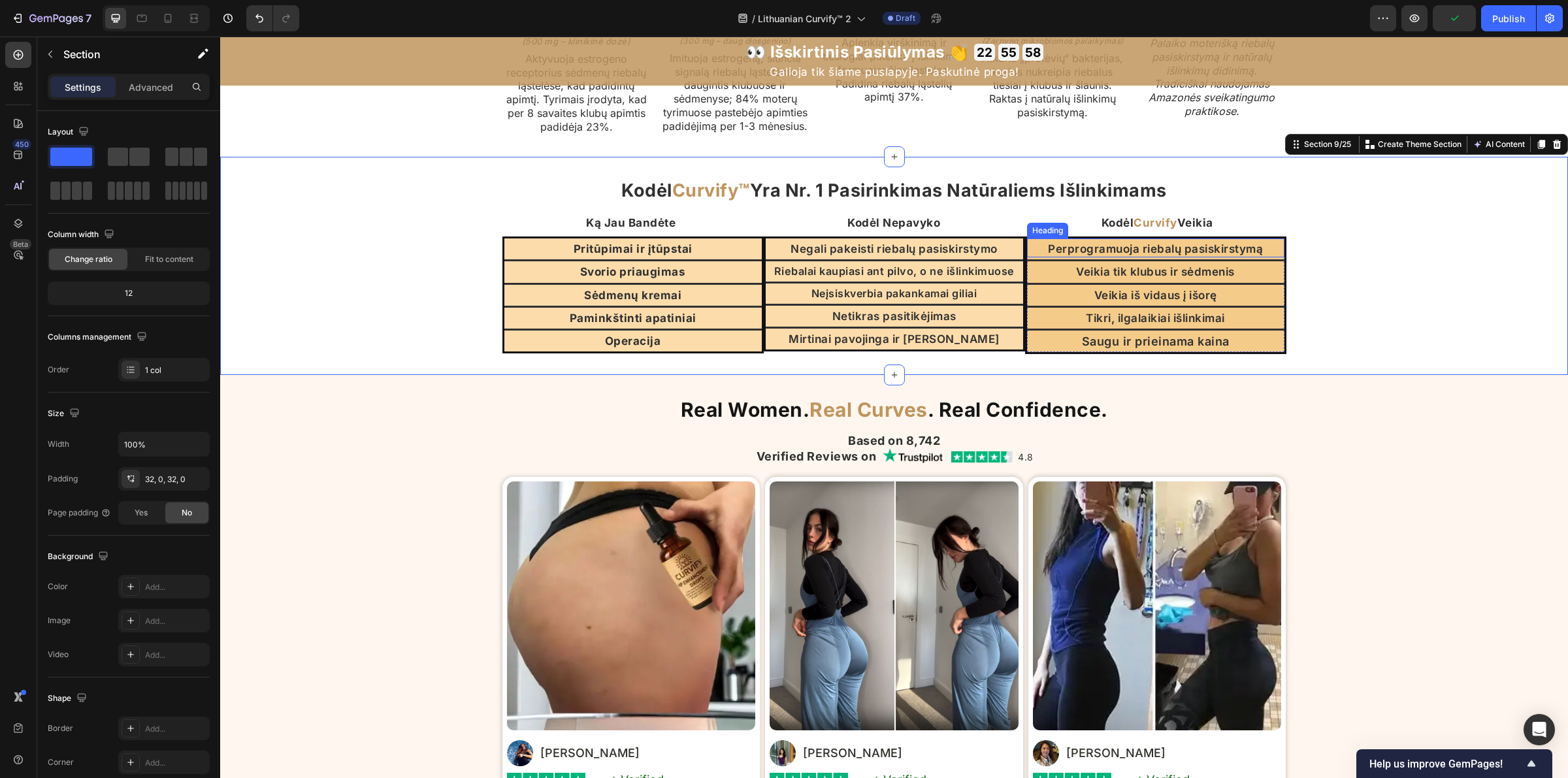
click at [1269, 256] on p "Perprogramuoja riebalų pasiskirstymą" at bounding box center [1156, 248] width 255 height 15
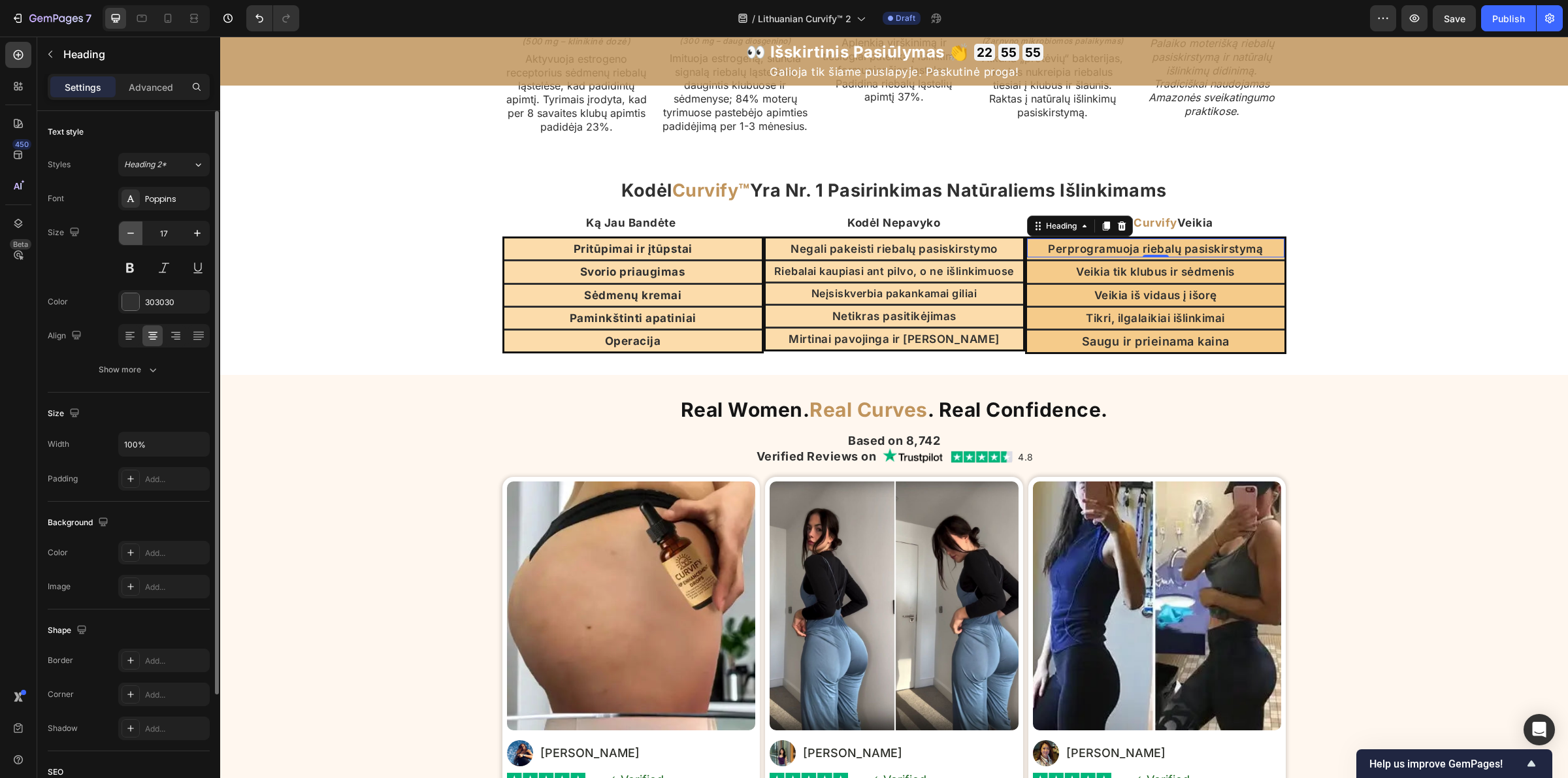
click at [131, 237] on icon "button" at bounding box center [130, 233] width 13 height 13
click at [200, 234] on icon "button" at bounding box center [197, 233] width 13 height 13
type input "17"
click at [807, 323] on p "Netikras pasitikėjimas" at bounding box center [895, 315] width 255 height 15
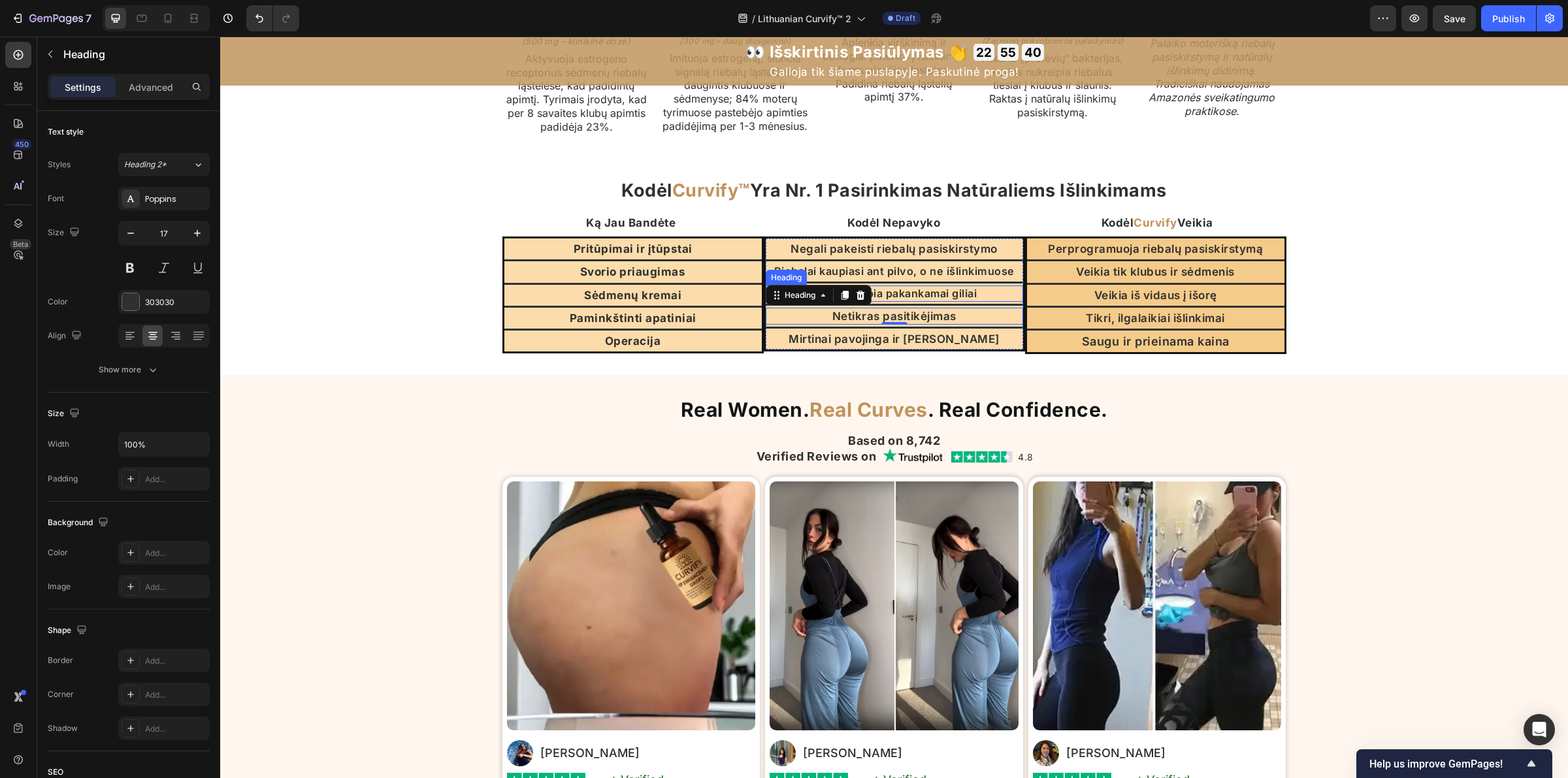
click at [994, 301] on p "Neįsiskverbia pakankamai giliai" at bounding box center [895, 293] width 255 height 14
click at [979, 278] on p "Riebalai kaupiasi ant pilvo, o ne išlinkimuose" at bounding box center [895, 272] width 255 height 14
click at [984, 323] on p "Netikras pasitikėjimas" at bounding box center [895, 315] width 255 height 15
click at [200, 237] on icon "button" at bounding box center [197, 233] width 13 height 13
type input "18"
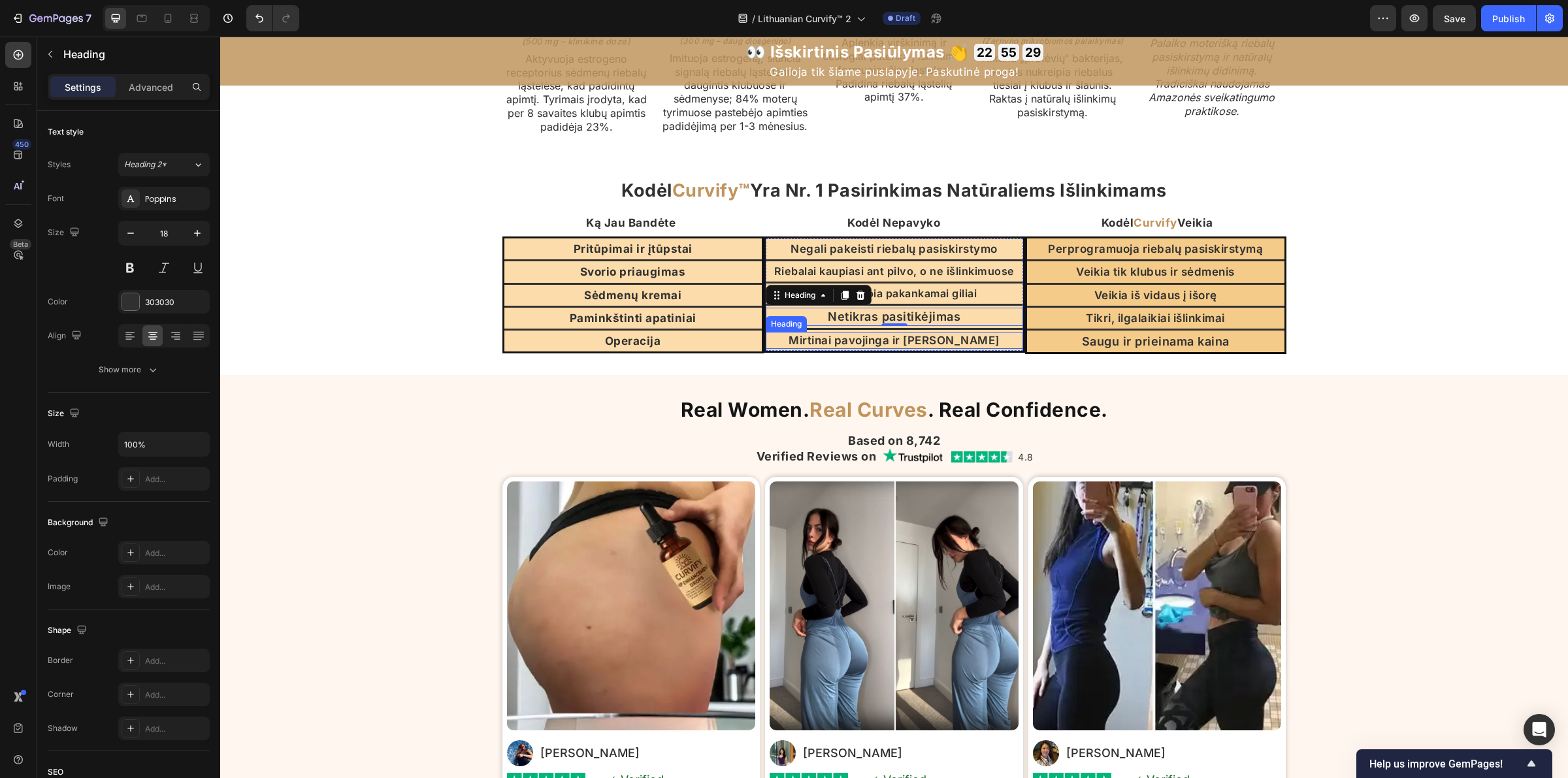
click at [919, 345] on p "Mirtinai pavojinga ir brangi" at bounding box center [895, 340] width 255 height 15
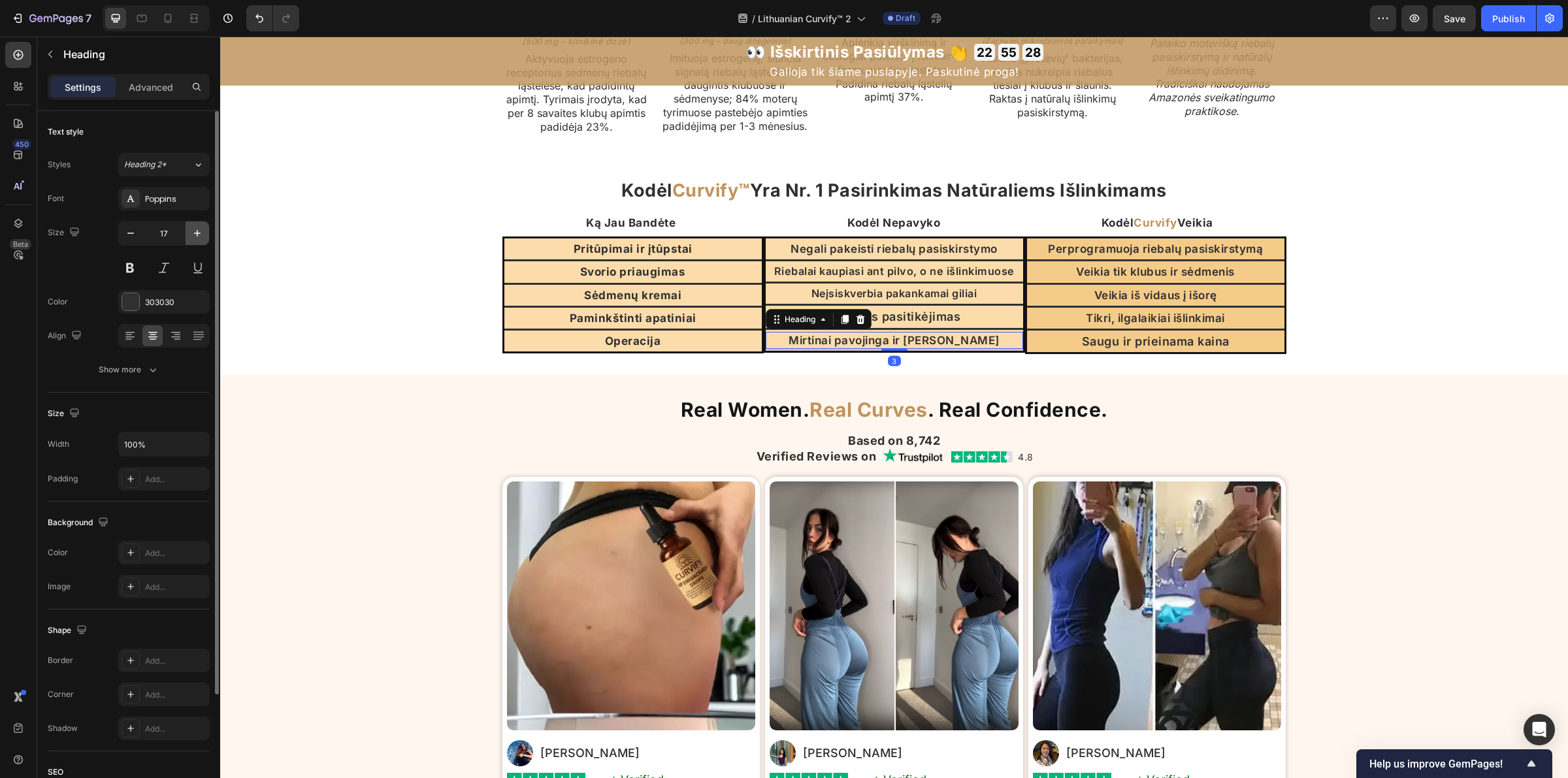
click at [200, 237] on icon "button" at bounding box center [197, 233] width 13 height 13
type input "18"
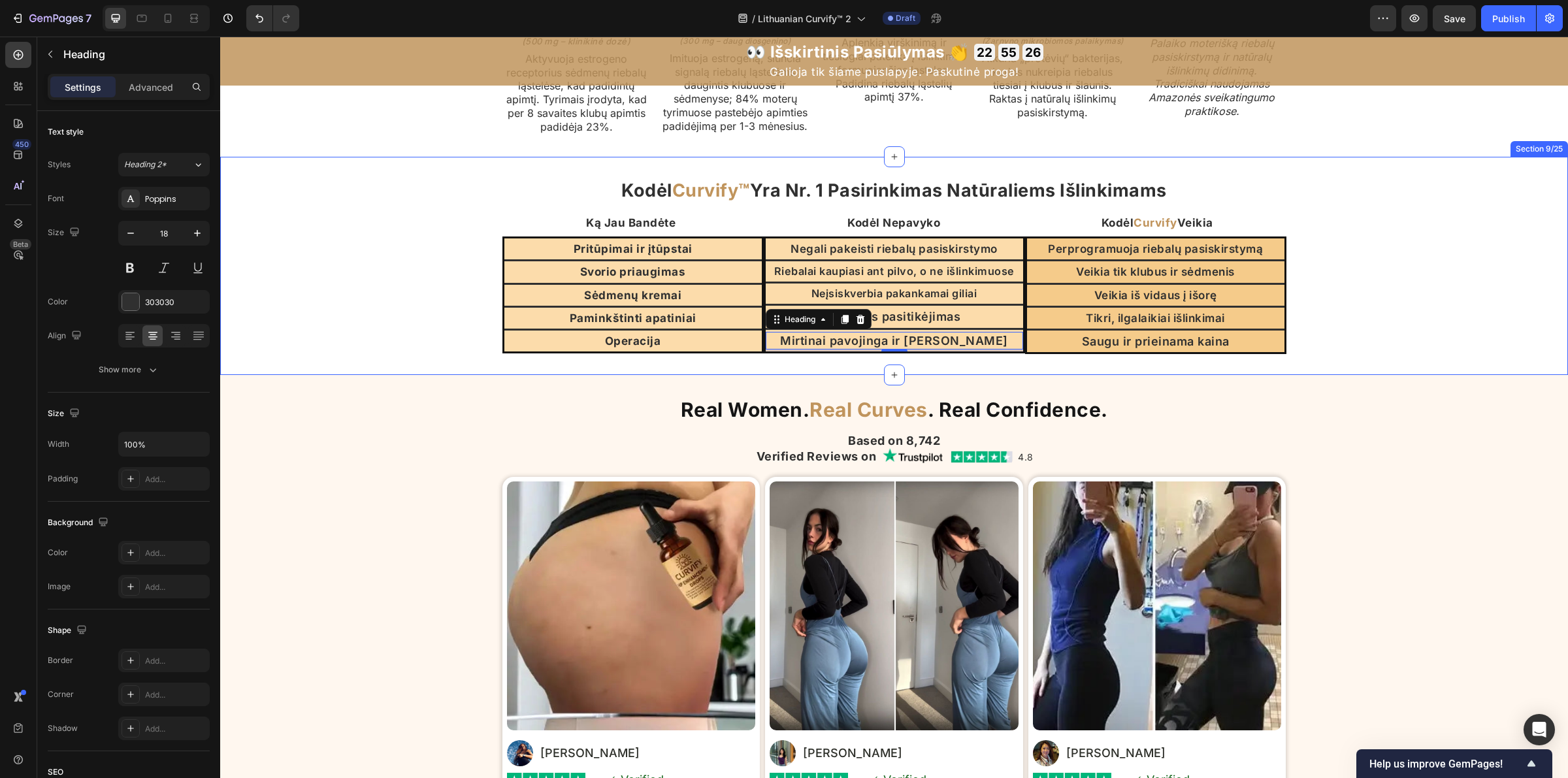
click at [678, 375] on div "Kodėl Curvify™ Yra Nr. 1 Pasirinkimas Natūraliems Išlinkimams Heading Ką Jau Ba…" at bounding box center [894, 266] width 1348 height 218
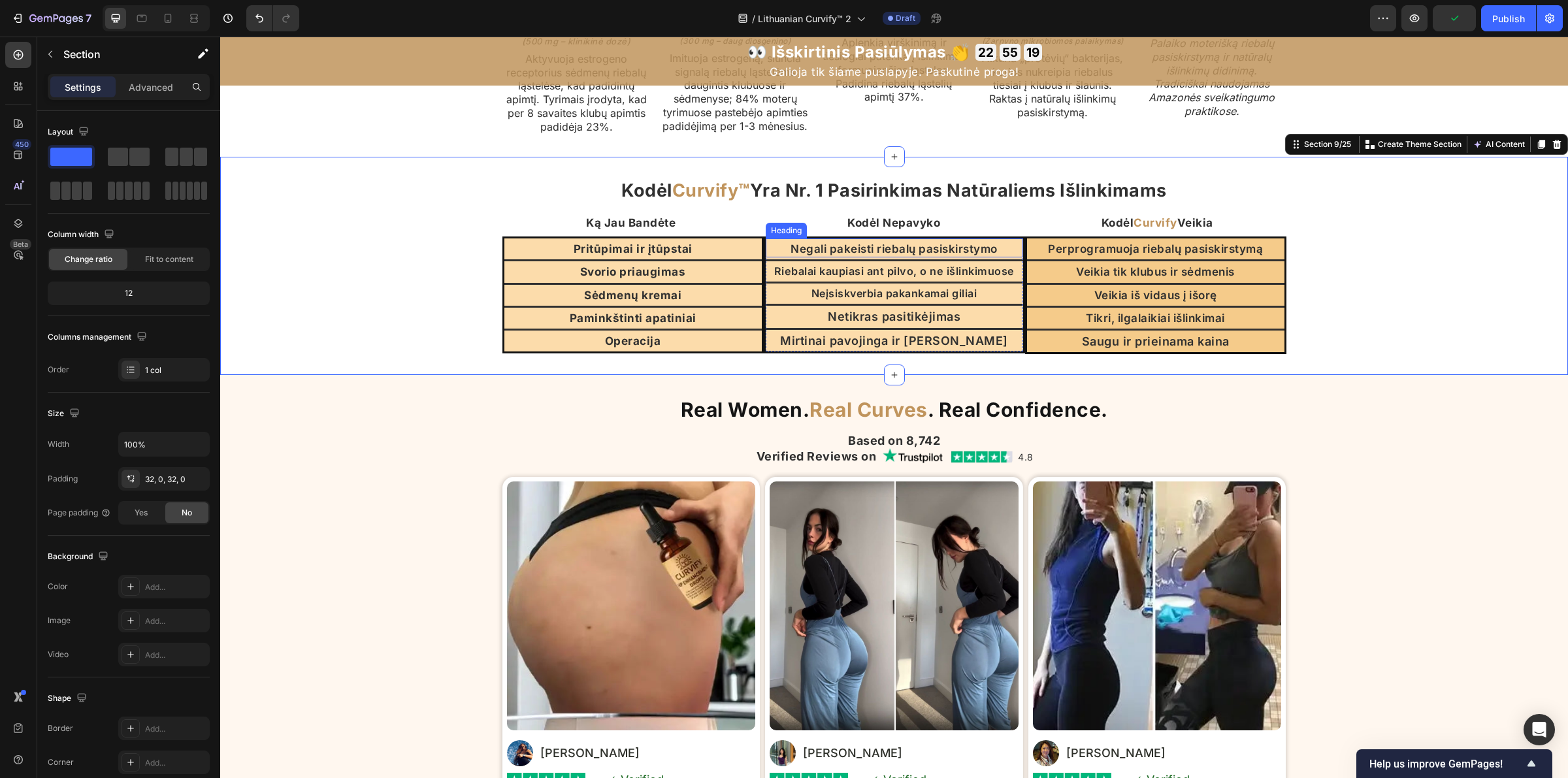
click at [985, 256] on p "Negali pakeisti riebalų pasiskirstymo" at bounding box center [895, 248] width 255 height 15
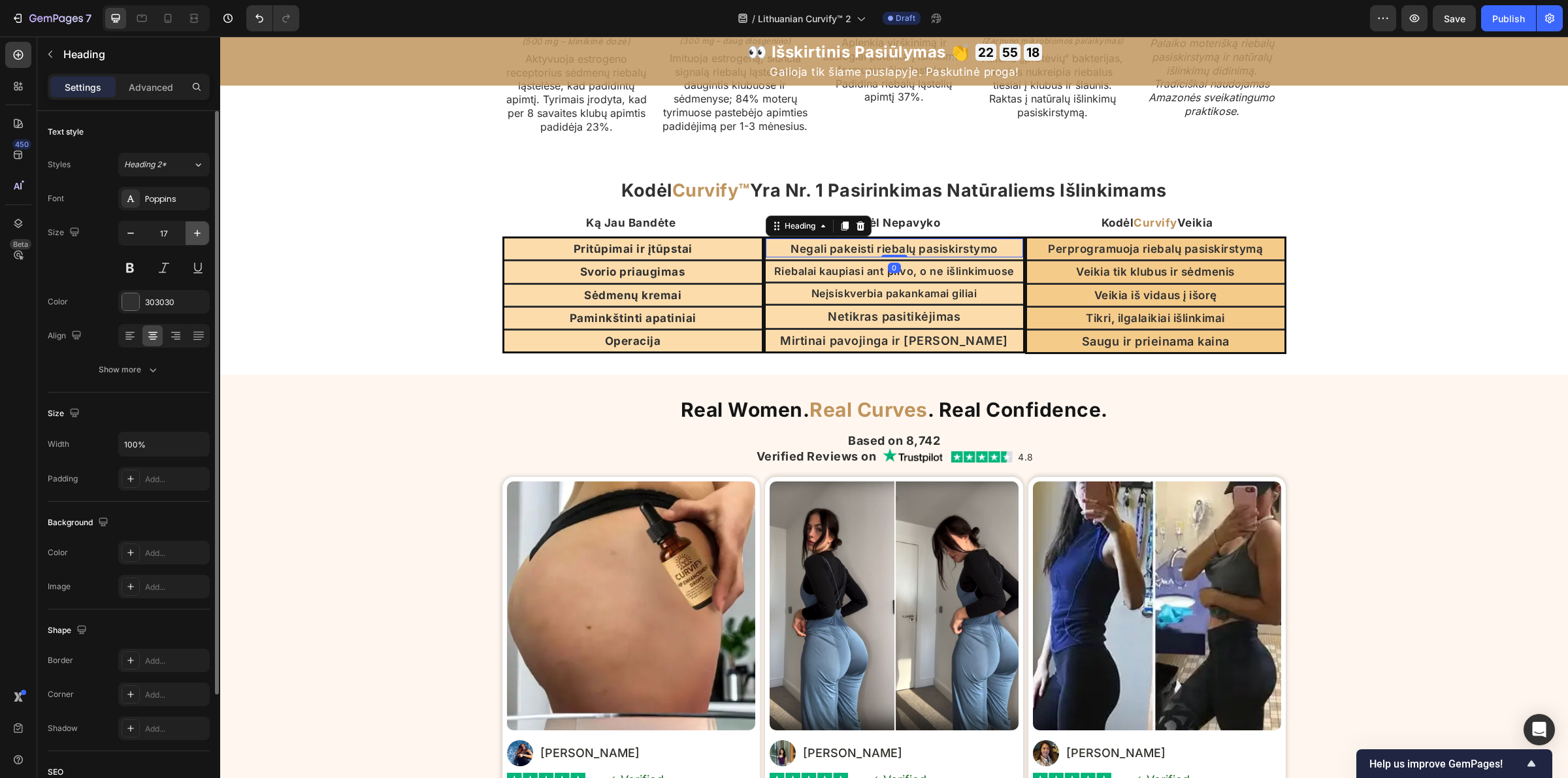
click at [192, 233] on icon "button" at bounding box center [197, 233] width 13 height 13
click at [134, 240] on icon "button" at bounding box center [130, 233] width 13 height 13
type input "17"
click at [982, 301] on p "Neįsiskverbia pakankamai giliai" at bounding box center [895, 293] width 255 height 14
click at [197, 231] on icon "button" at bounding box center [197, 233] width 7 height 7
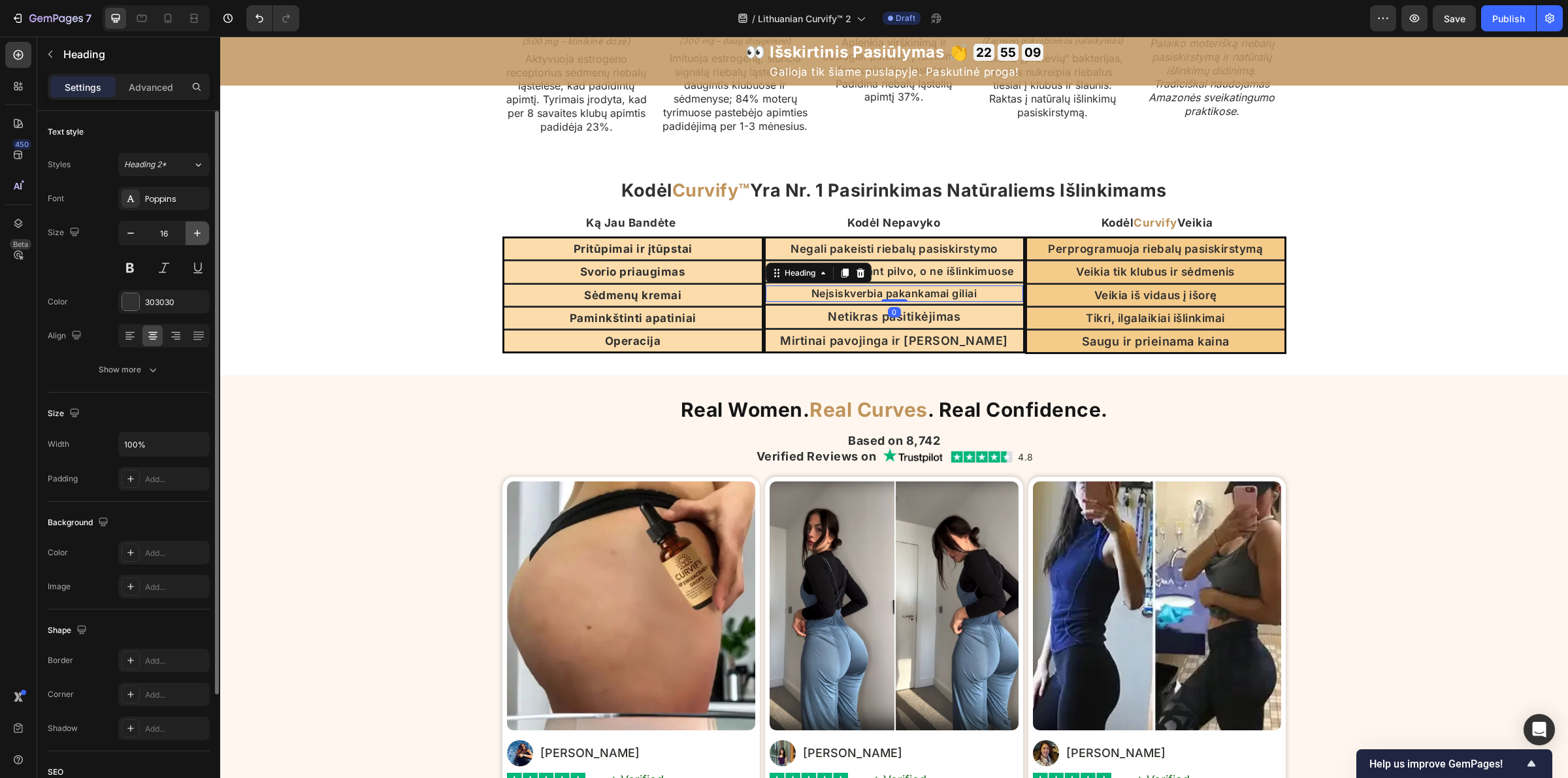
type input "17"
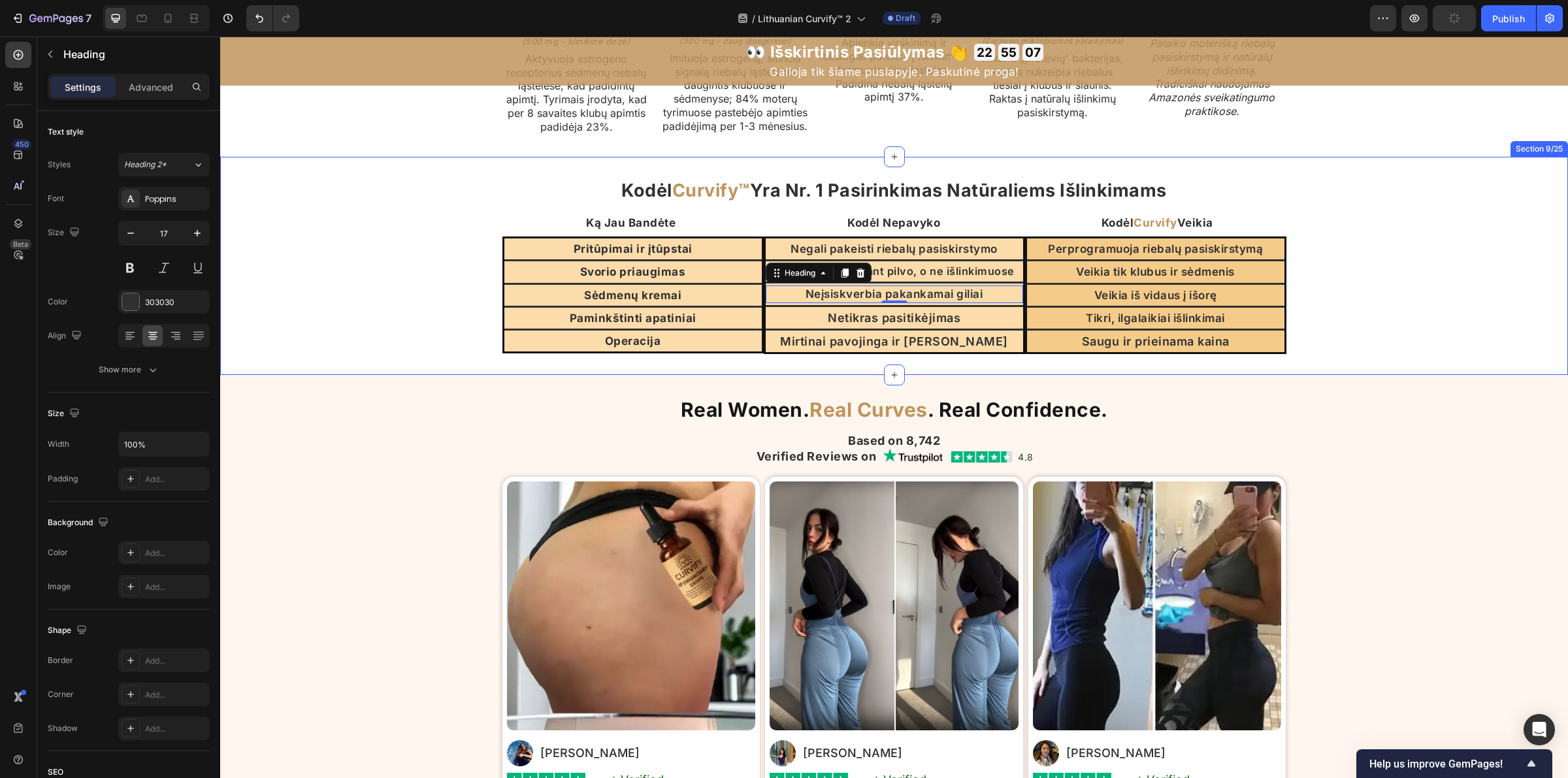
click at [1397, 338] on div "Kodėl Curvify™ Yra Nr. 1 Pasirinkimas Natūraliems Išlinkimams Heading Ką Jau Ba…" at bounding box center [894, 266] width 1348 height 177
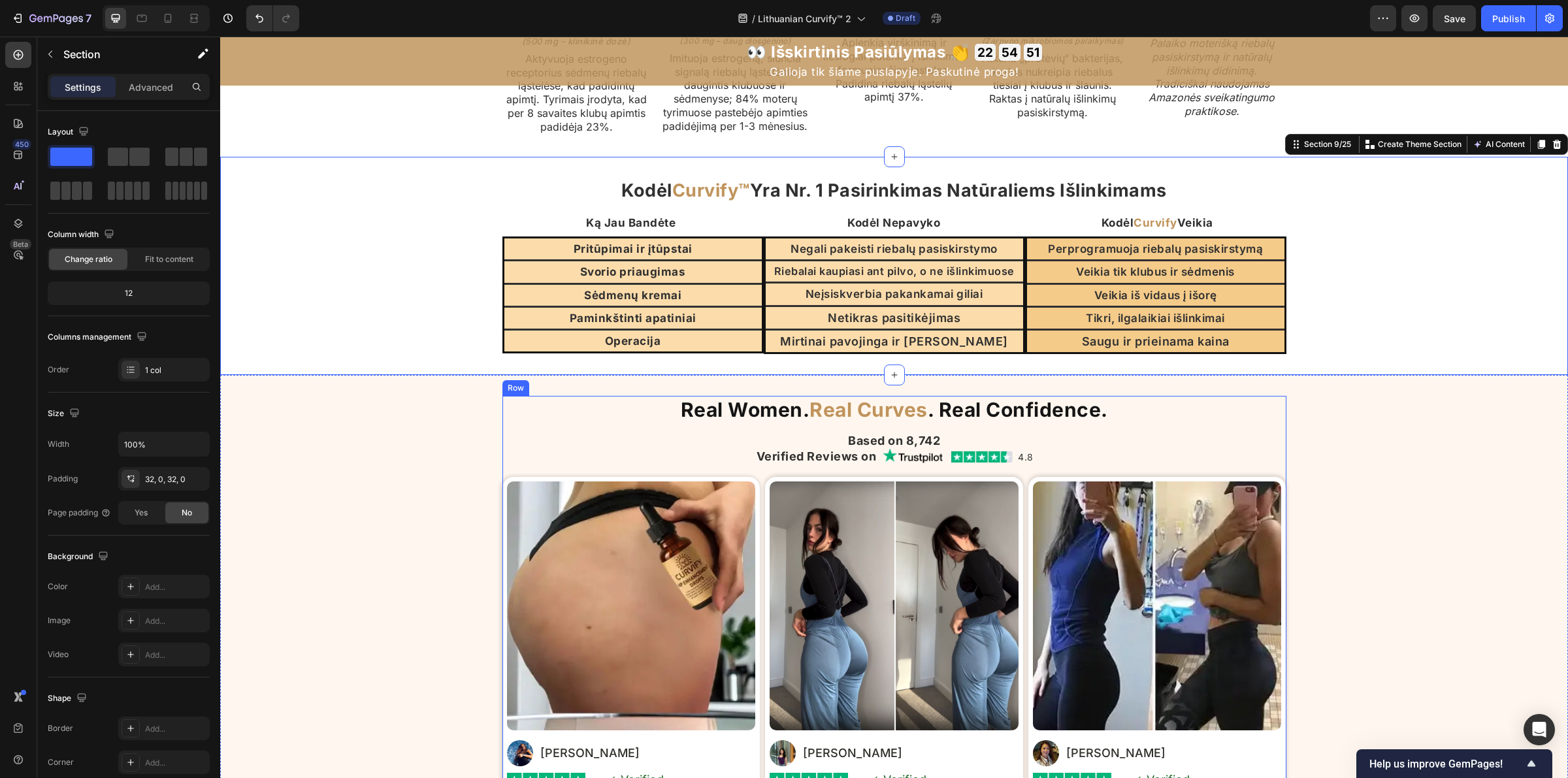
click at [743, 422] on strong "Real Women." at bounding box center [745, 410] width 130 height 23
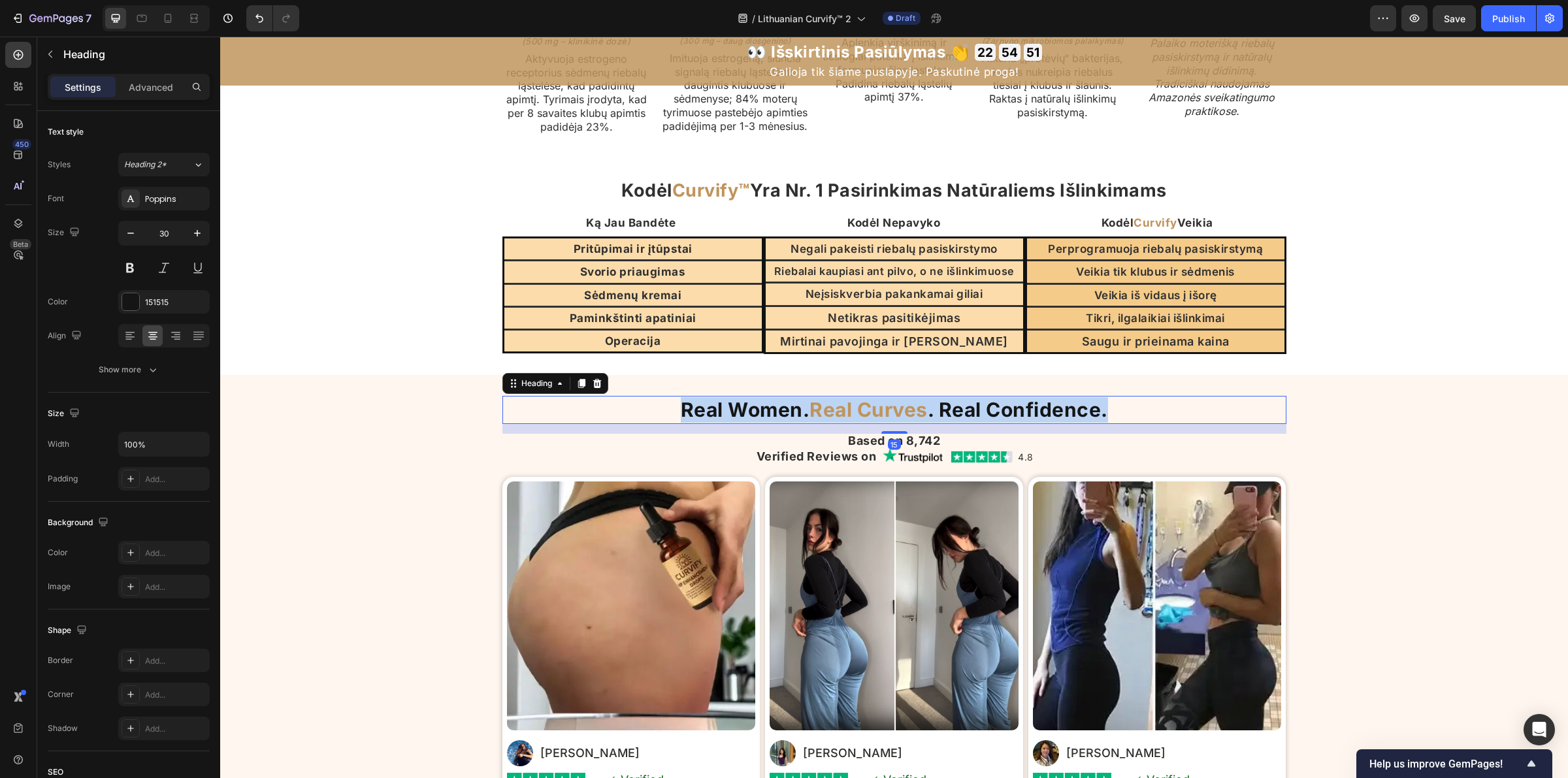
click at [743, 422] on strong "Real Women." at bounding box center [745, 410] width 130 height 23
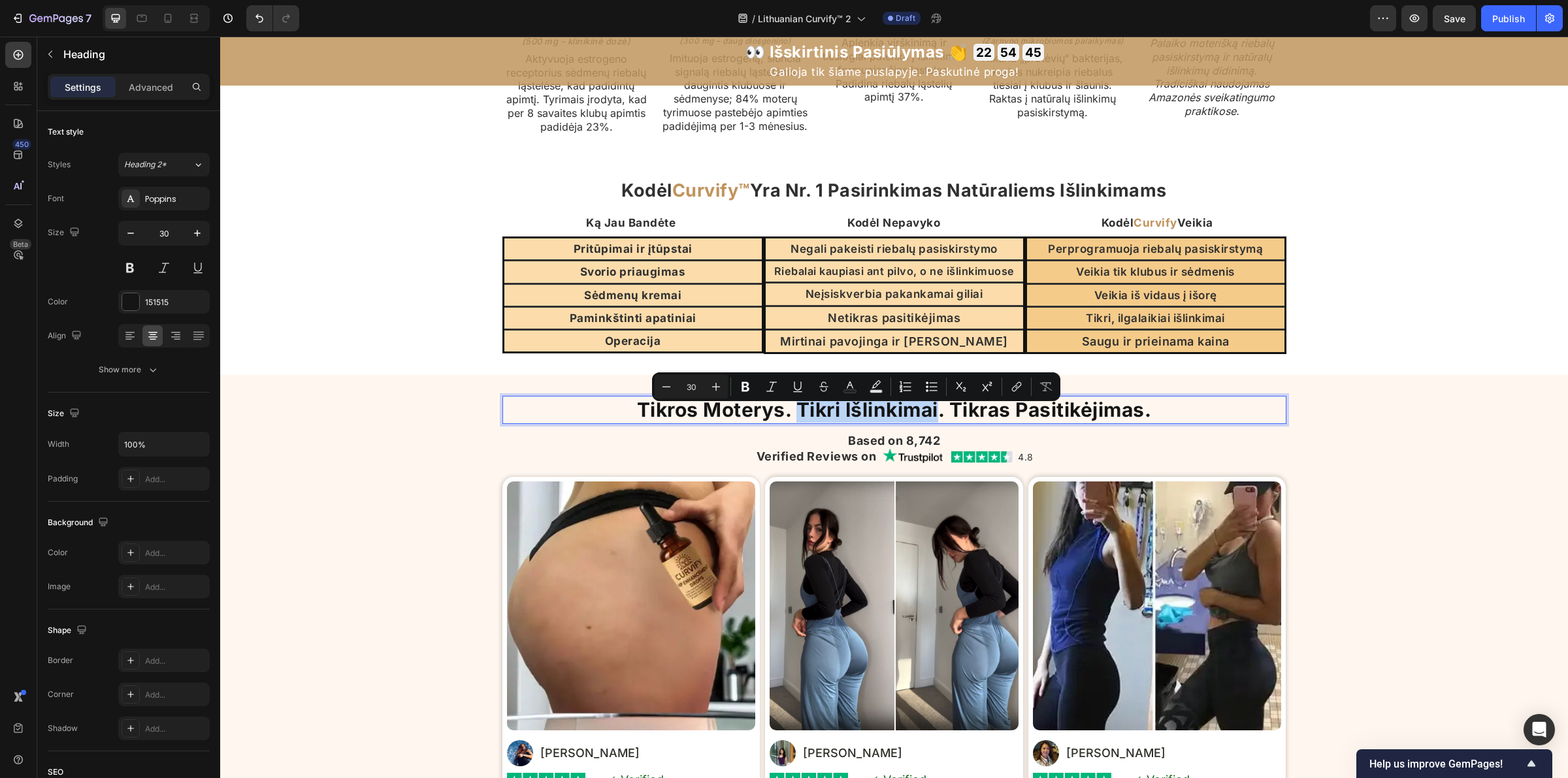
drag, startPoint x: 782, startPoint y: 422, endPoint x: 931, endPoint y: 422, distance: 149.0
click at [931, 422] on p "Tikros Moterys. Tikri Išlinkimai. Tikras Pasitikėjimas." at bounding box center [894, 410] width 781 height 25
click at [856, 383] on button "Text Color" at bounding box center [850, 387] width 23 height 23
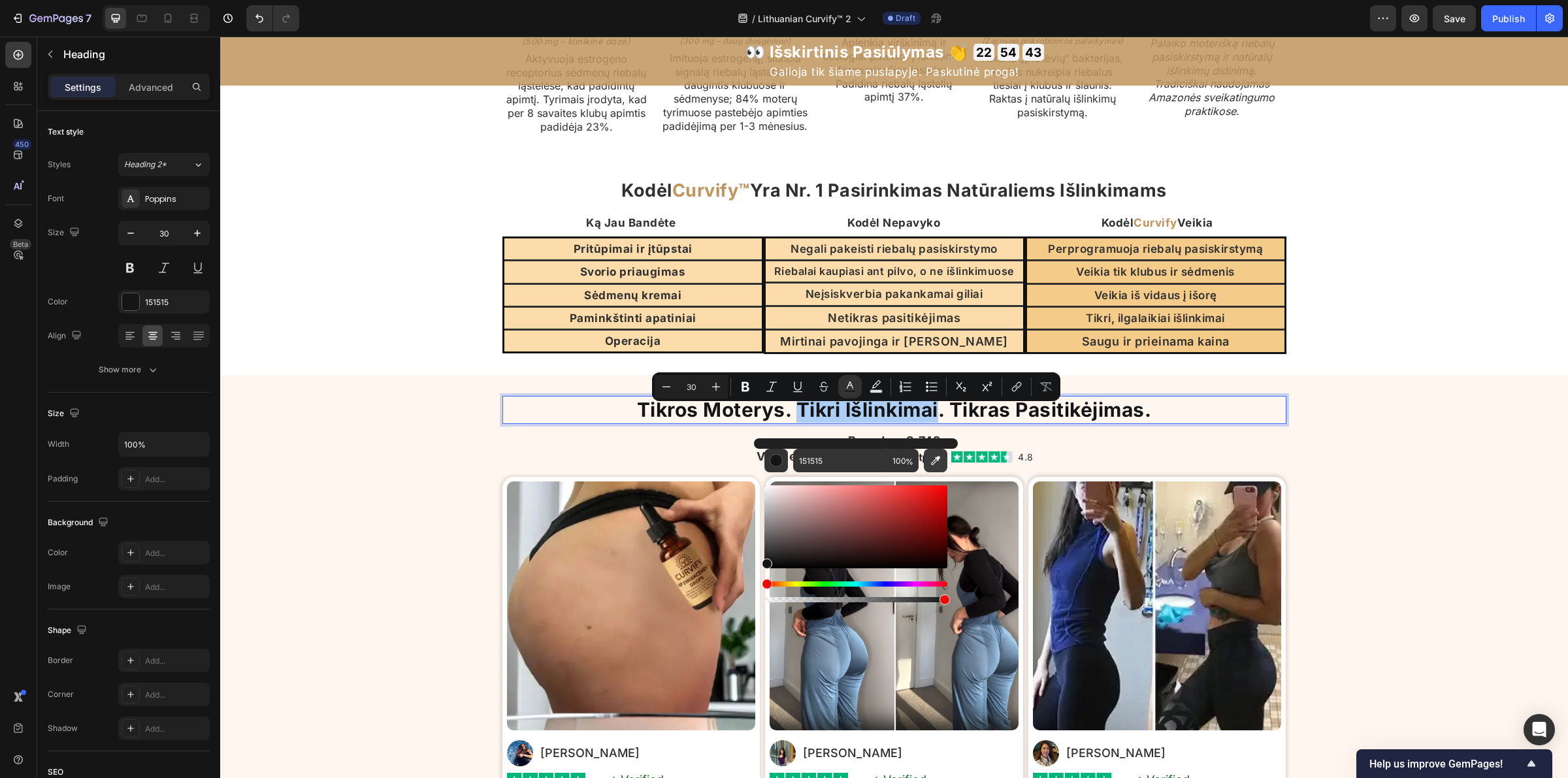
click at [939, 465] on icon "Editor contextual toolbar" at bounding box center [935, 460] width 13 height 13
type input "C0945C"
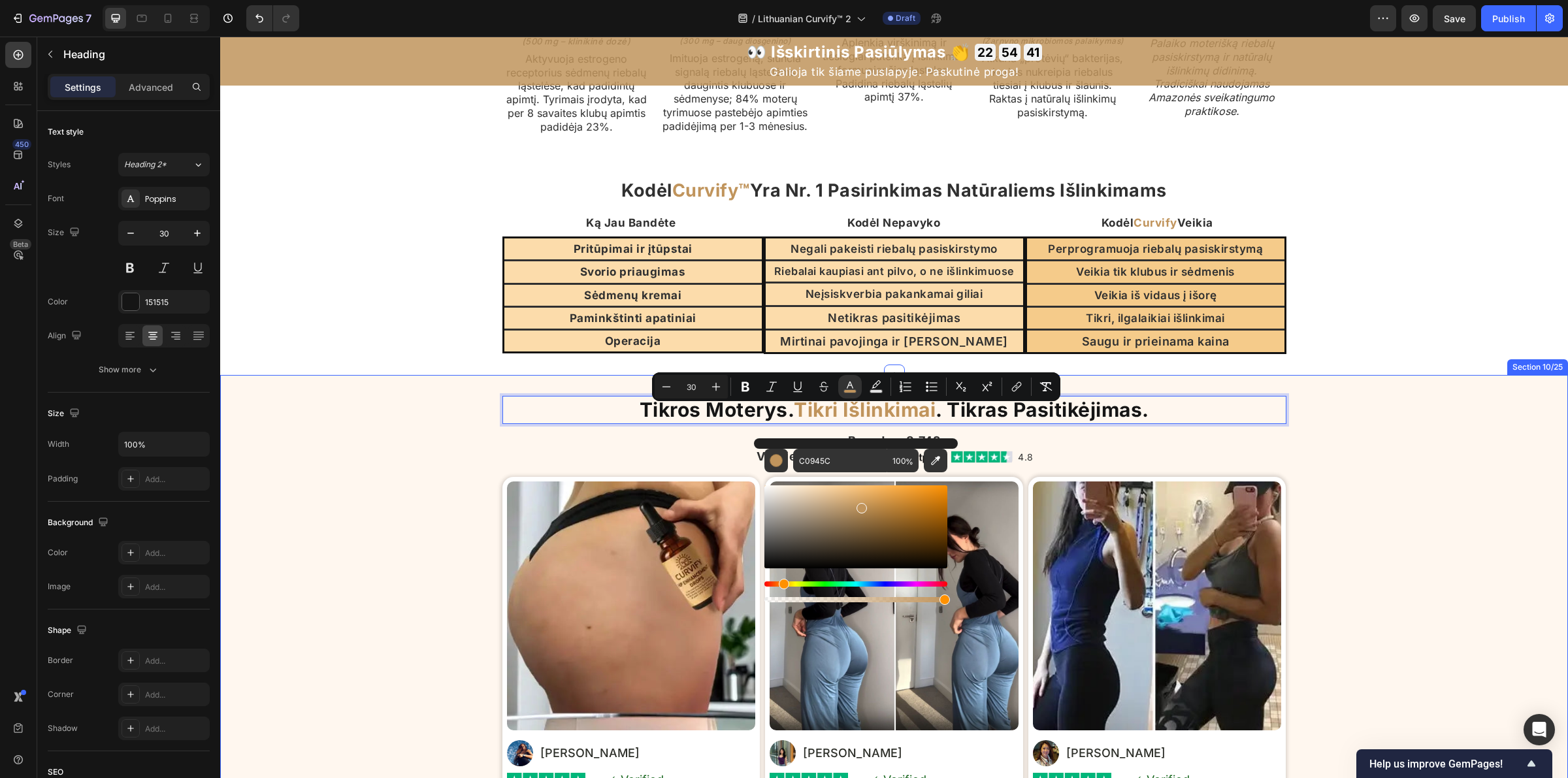
click at [1325, 391] on div "Tikros Moterys. Tikri Išlinkimai . Tikras Pasitikėjimas. Heading 15 Based on 8,…" at bounding box center [894, 658] width 1348 height 568
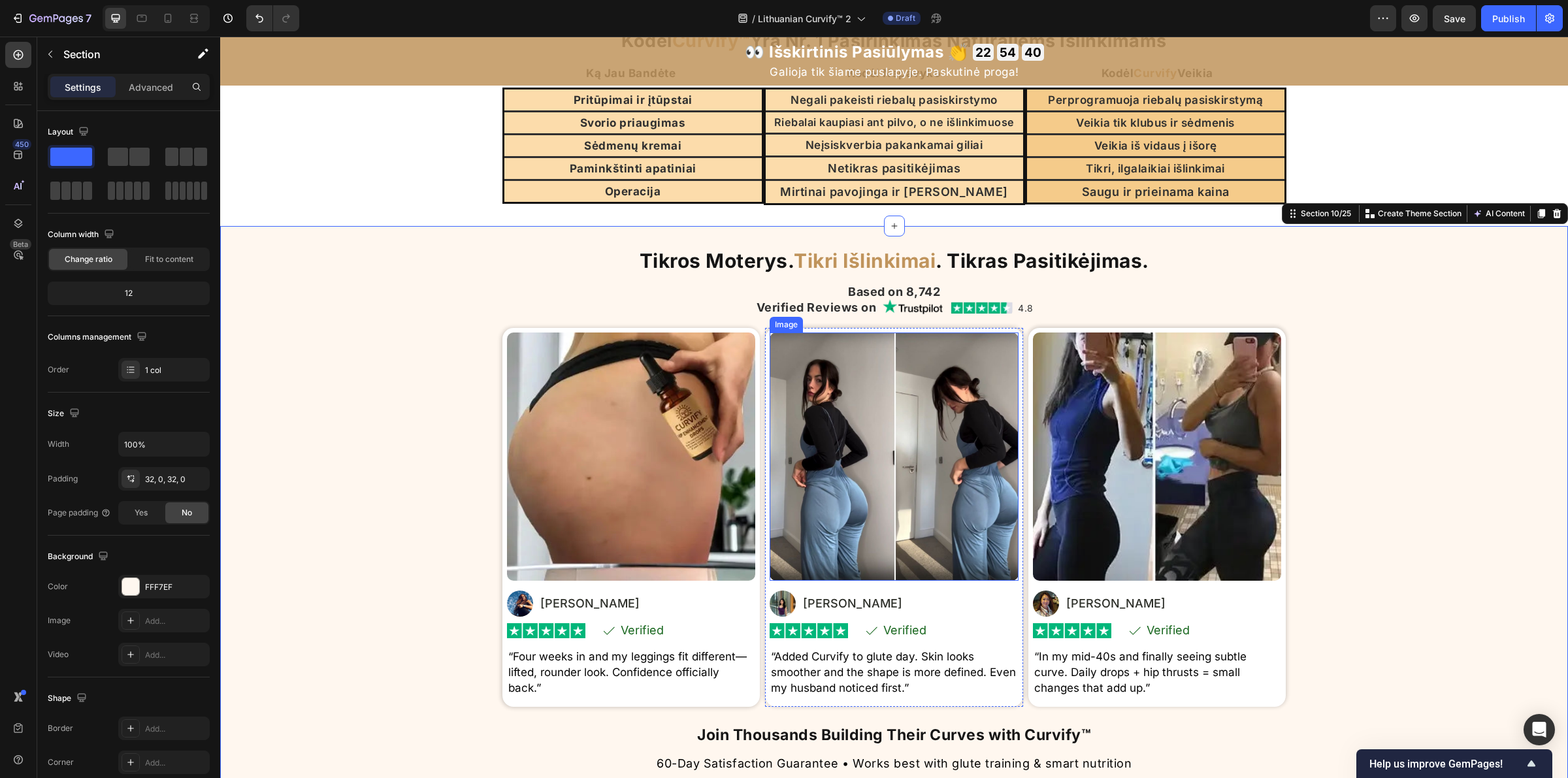
scroll to position [3306, 0]
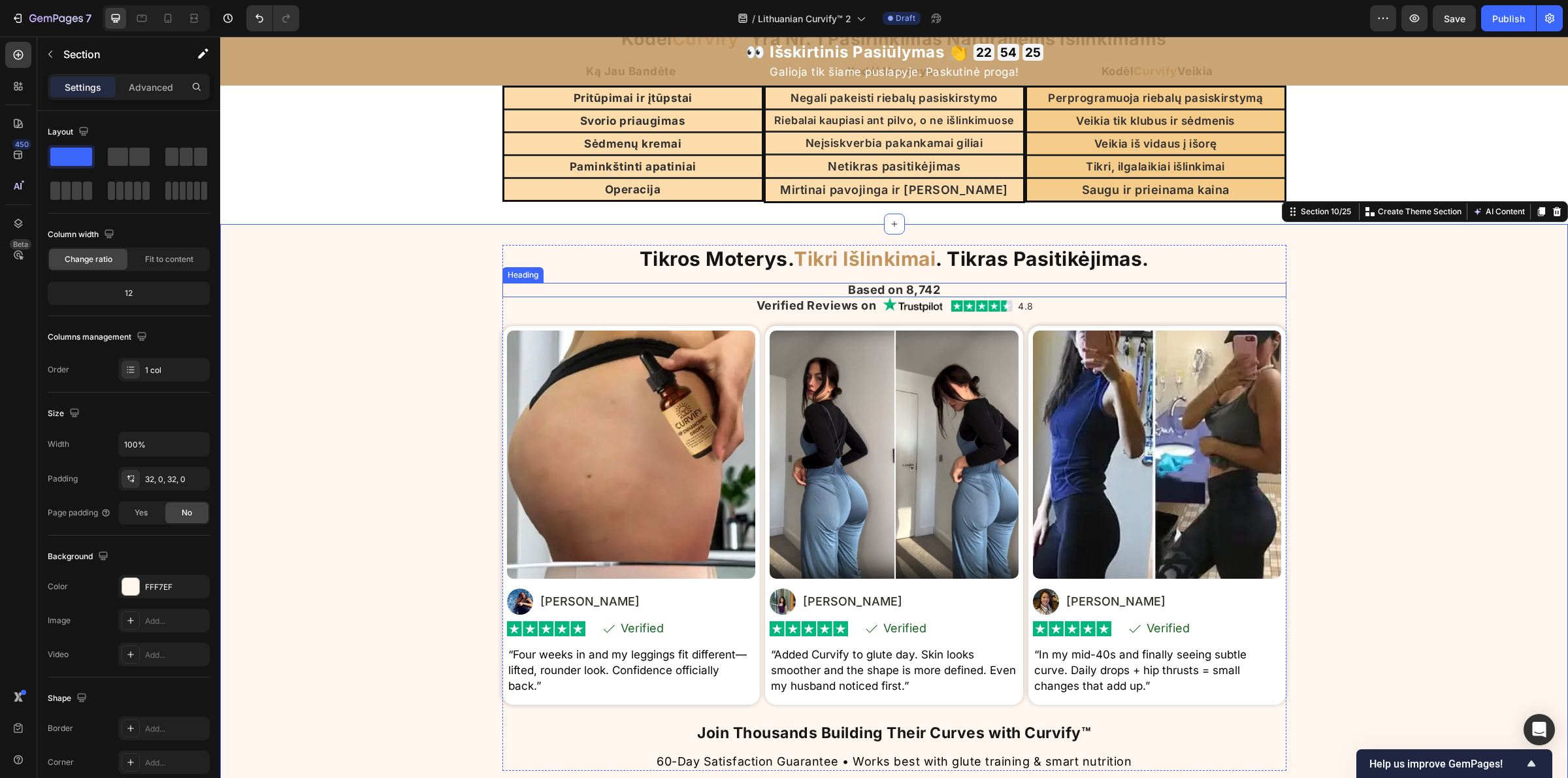
click at [847, 291] on h2 "Based on 8,742" at bounding box center [894, 289] width 784 height 15
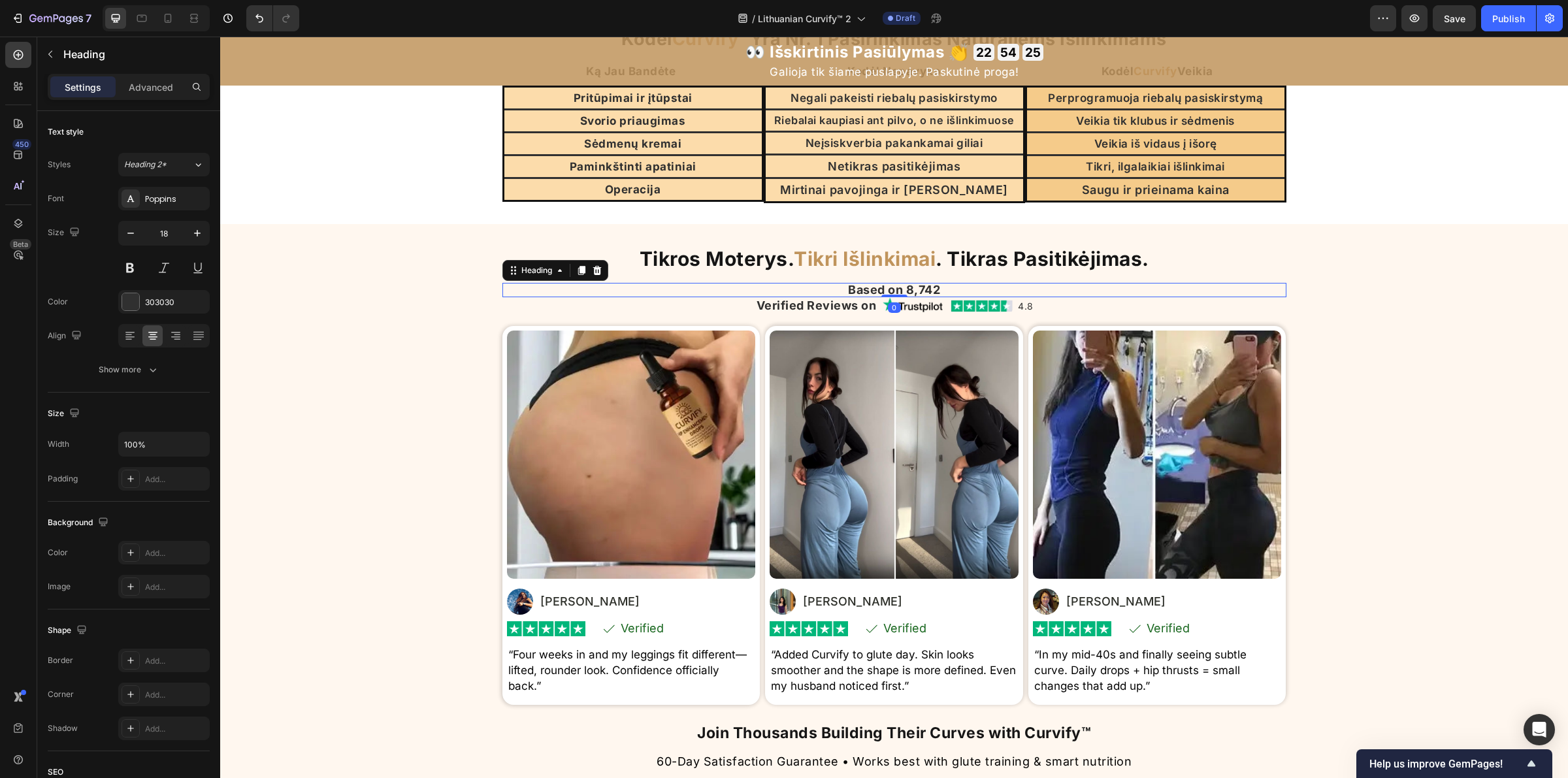
click at [846, 291] on h2 "Based on 8,742" at bounding box center [894, 289] width 784 height 15
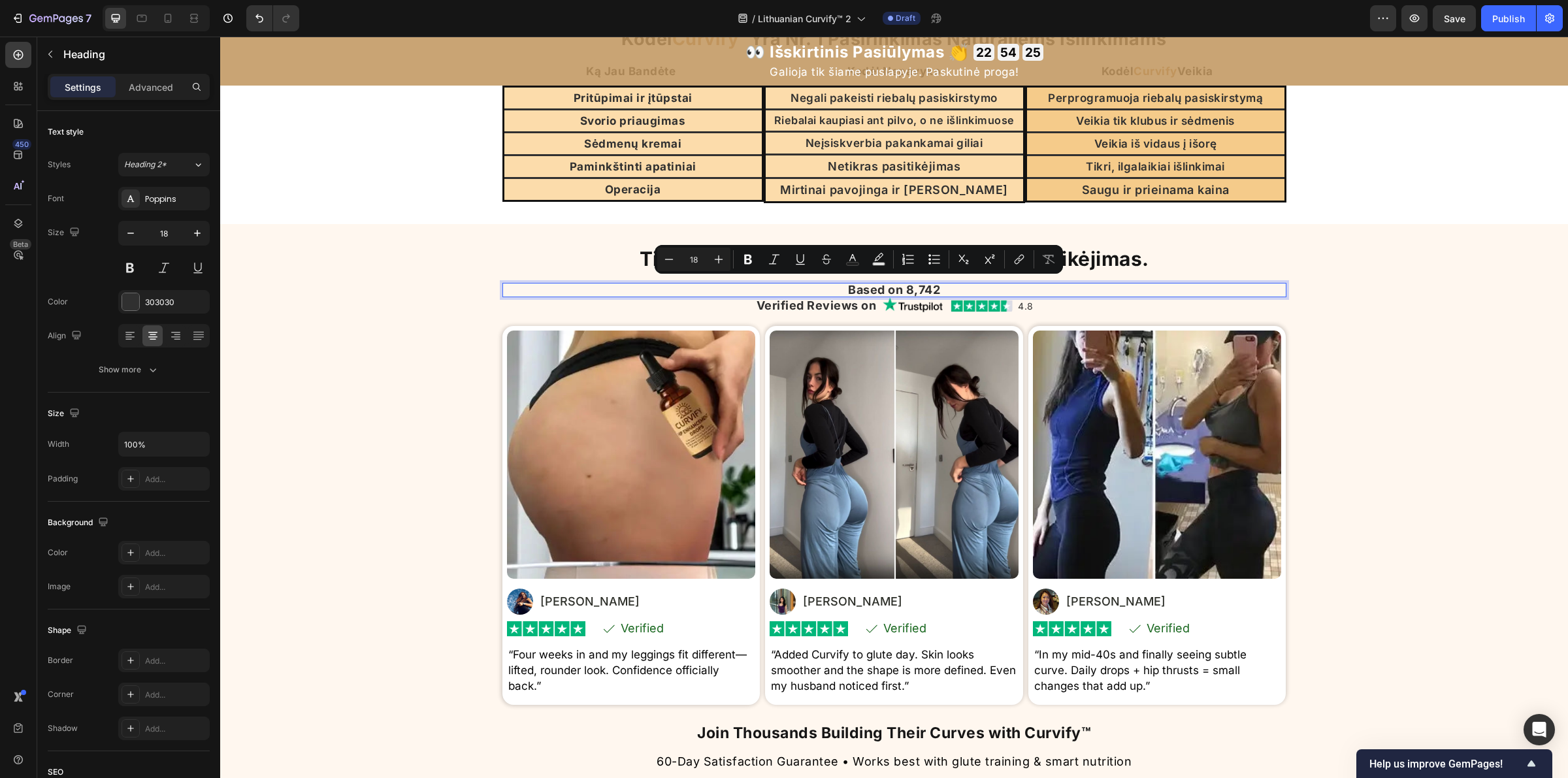
click at [838, 289] on p "Based on 8,742" at bounding box center [894, 290] width 781 height 12
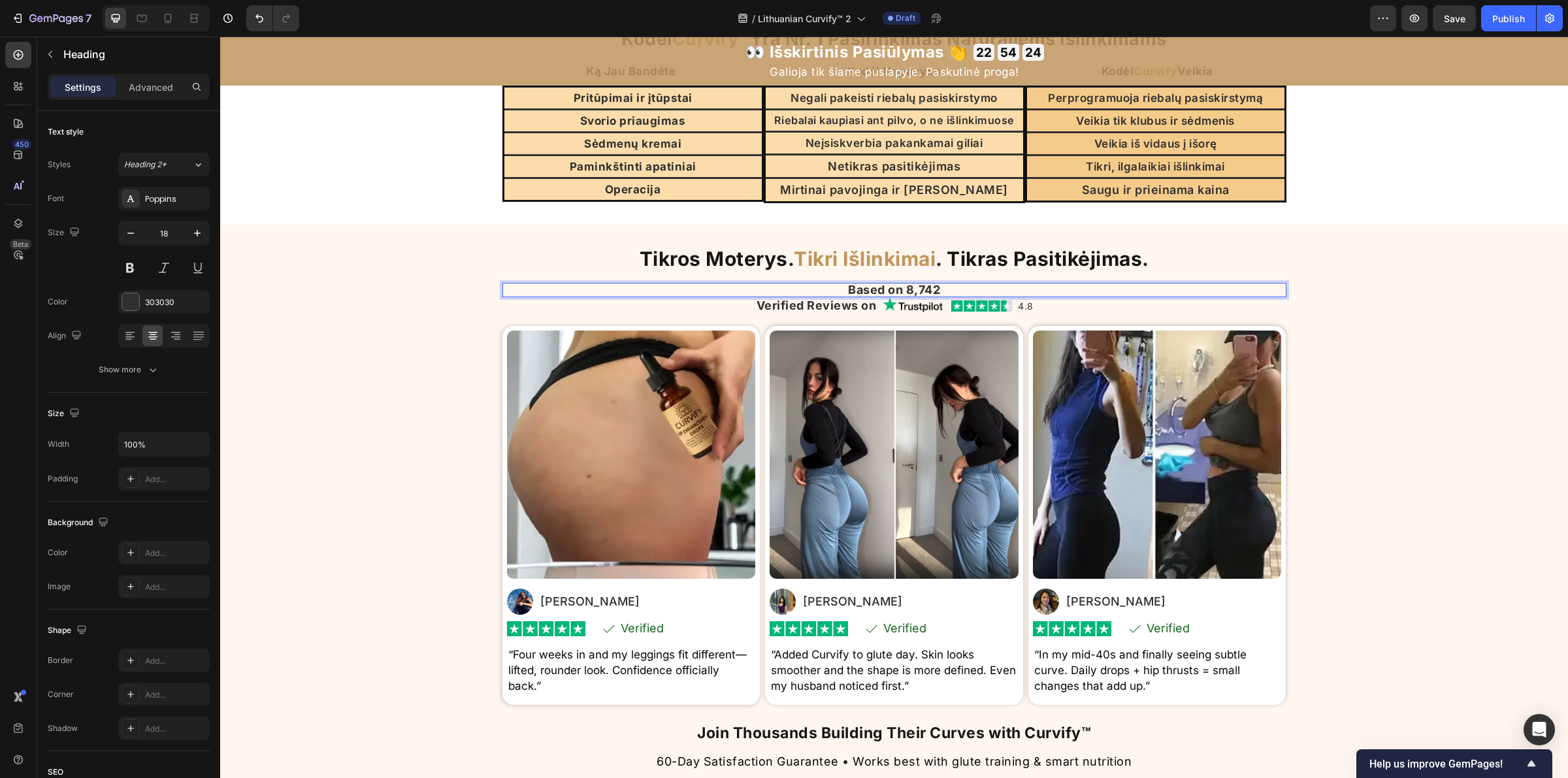
click at [839, 289] on p "Based on 8,742" at bounding box center [894, 290] width 781 height 12
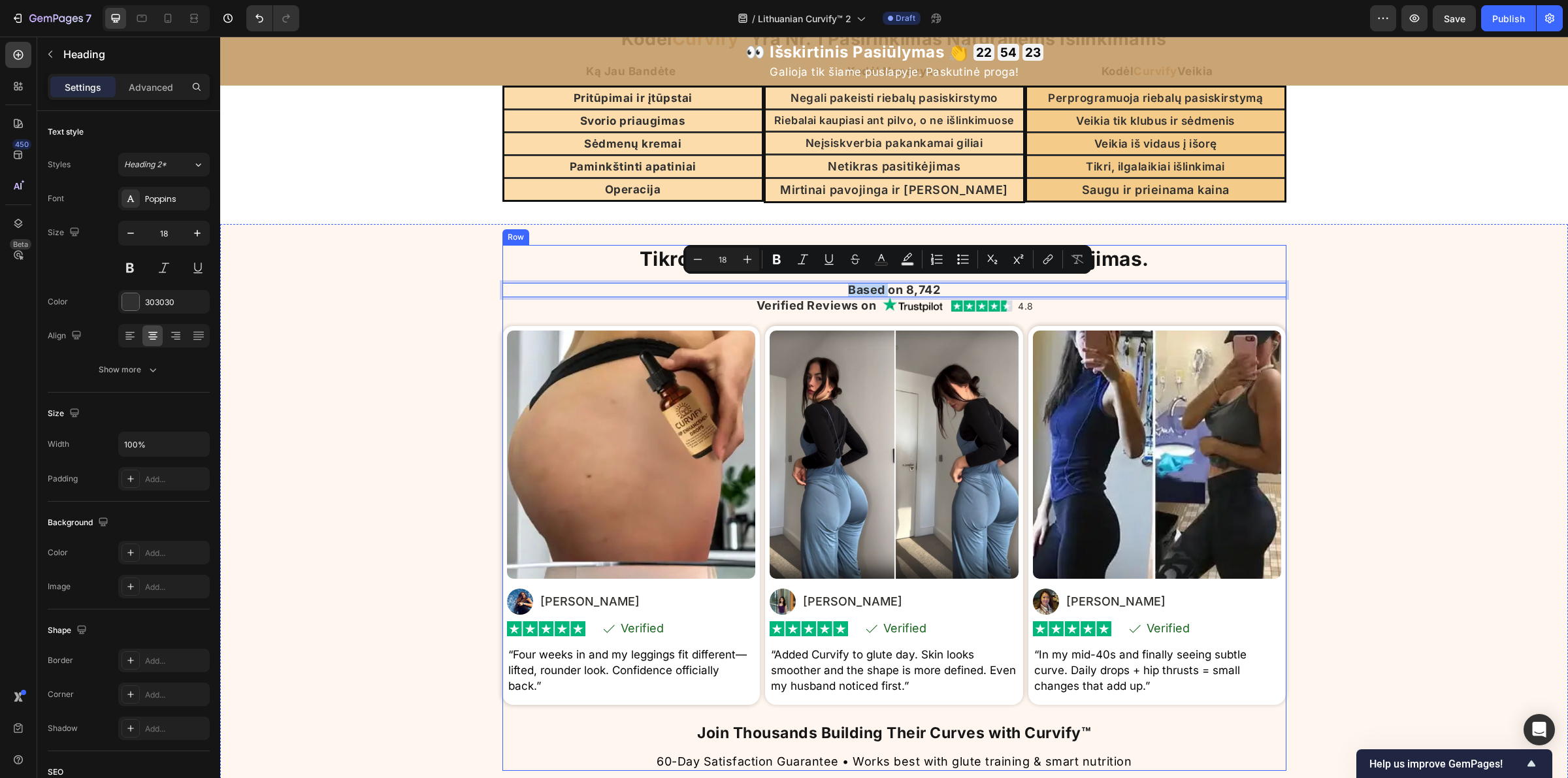
copy p "Based on 8,742"
click at [933, 289] on p "Based on 8,742" at bounding box center [894, 290] width 781 height 12
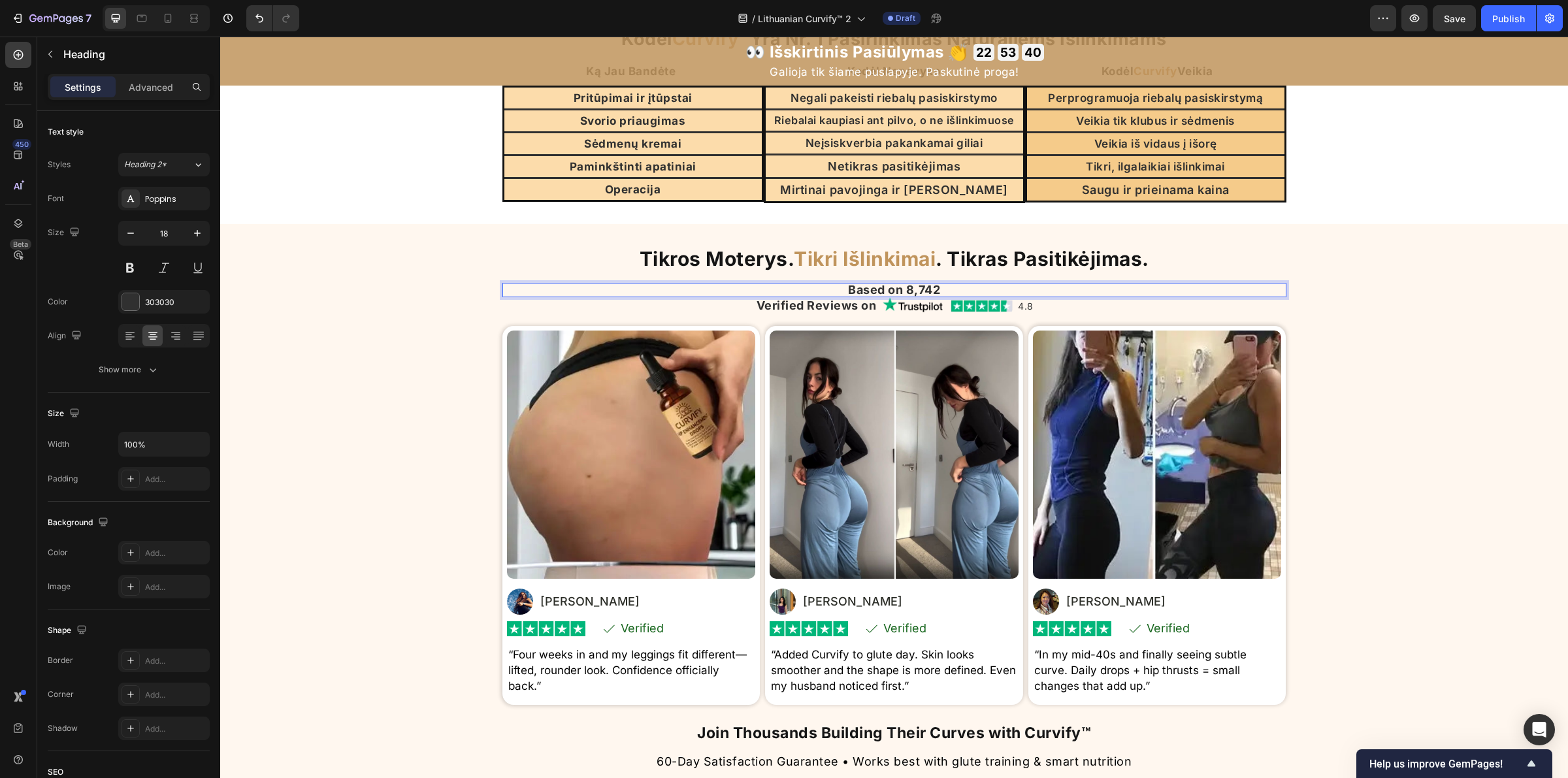
click at [933, 289] on p "Based on 8,742" at bounding box center [894, 290] width 781 height 12
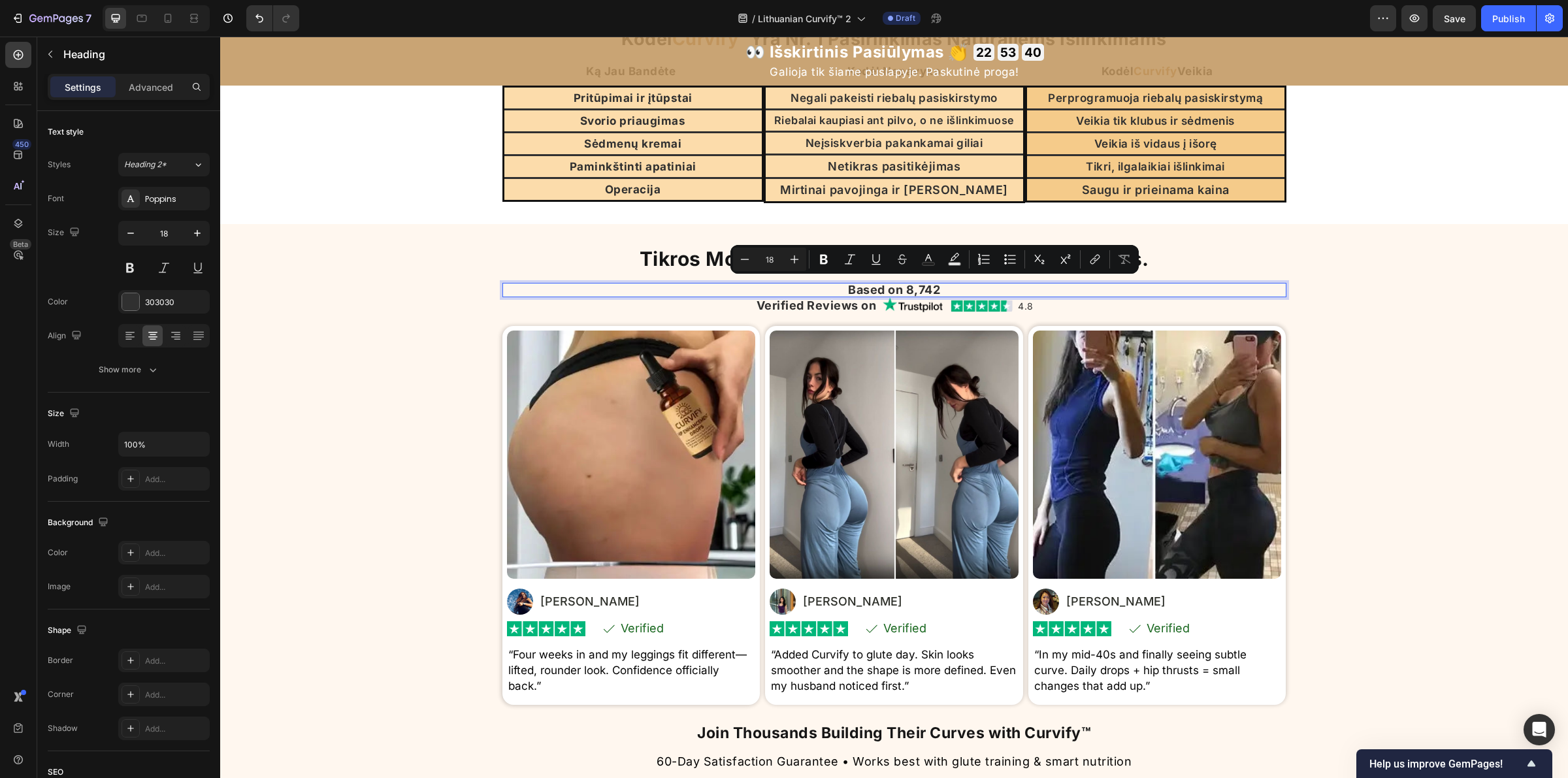
click at [933, 289] on p "Based on 8,742" at bounding box center [894, 290] width 781 height 12
copy p "Based on 8,742"
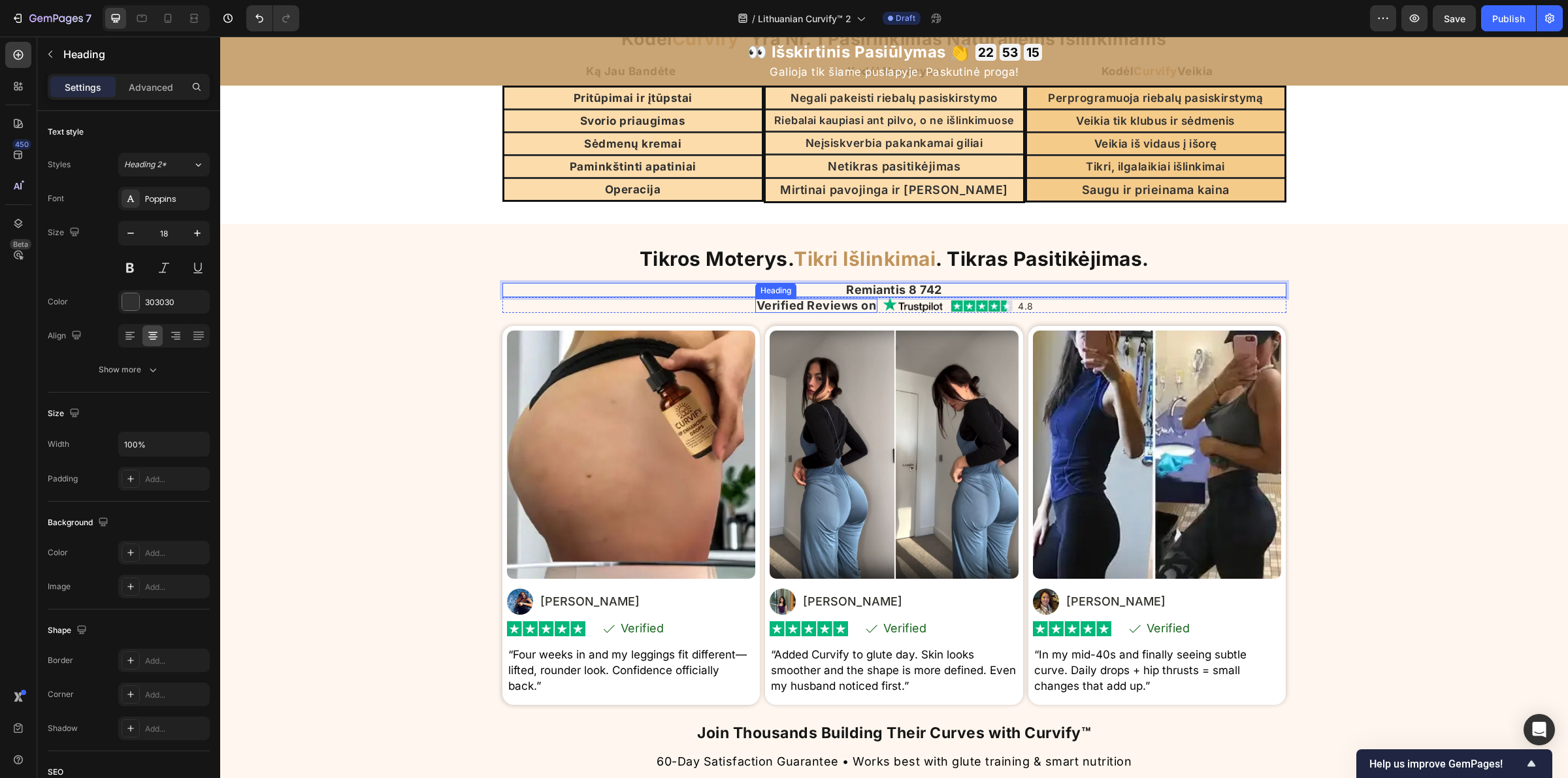
click at [853, 304] on h2 "Verified Reviews on" at bounding box center [816, 306] width 123 height 15
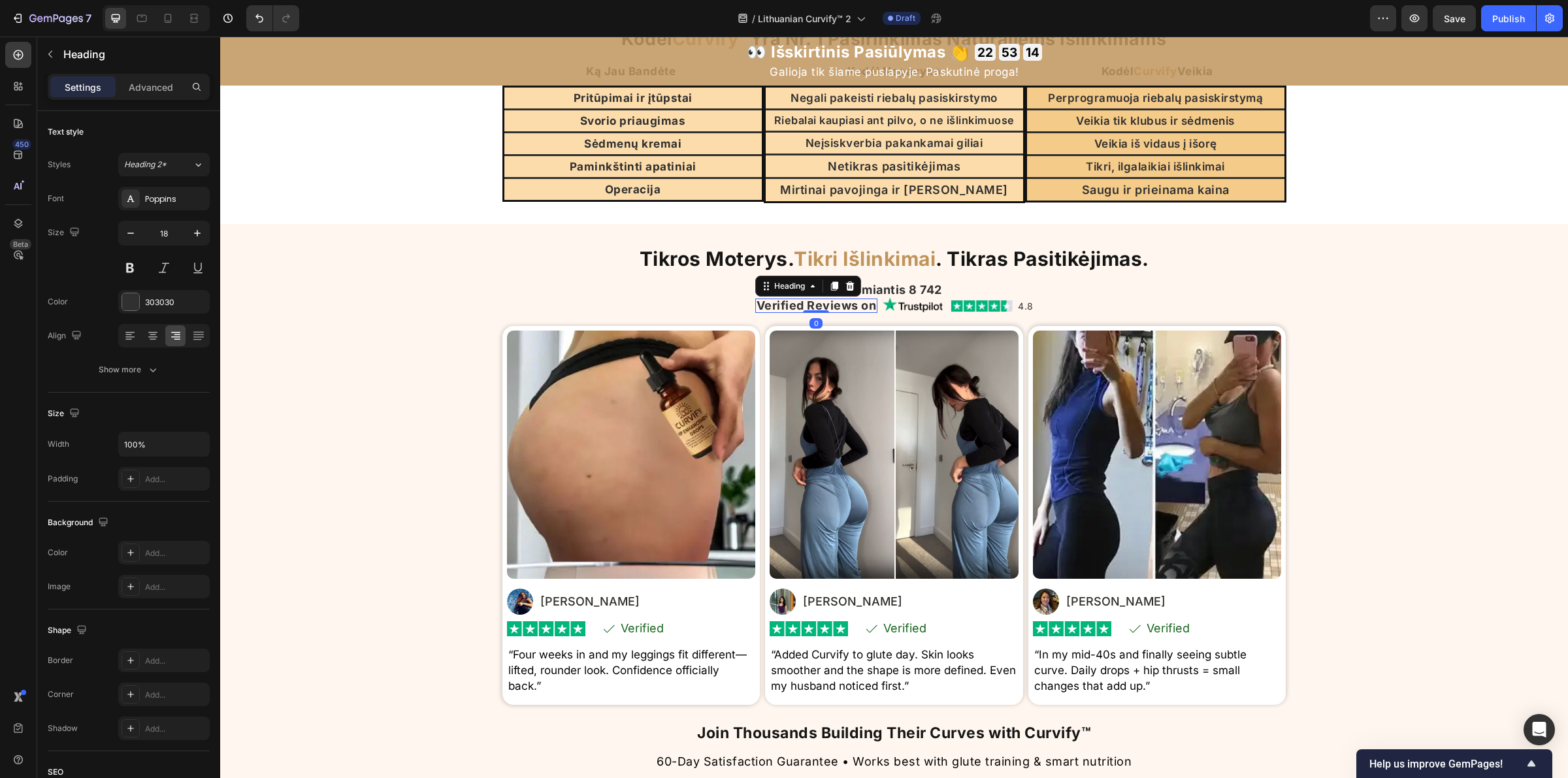
click at [853, 304] on h2 "Verified Reviews on" at bounding box center [816, 306] width 123 height 15
click at [853, 304] on p "Verified Reviews on" at bounding box center [816, 306] width 120 height 12
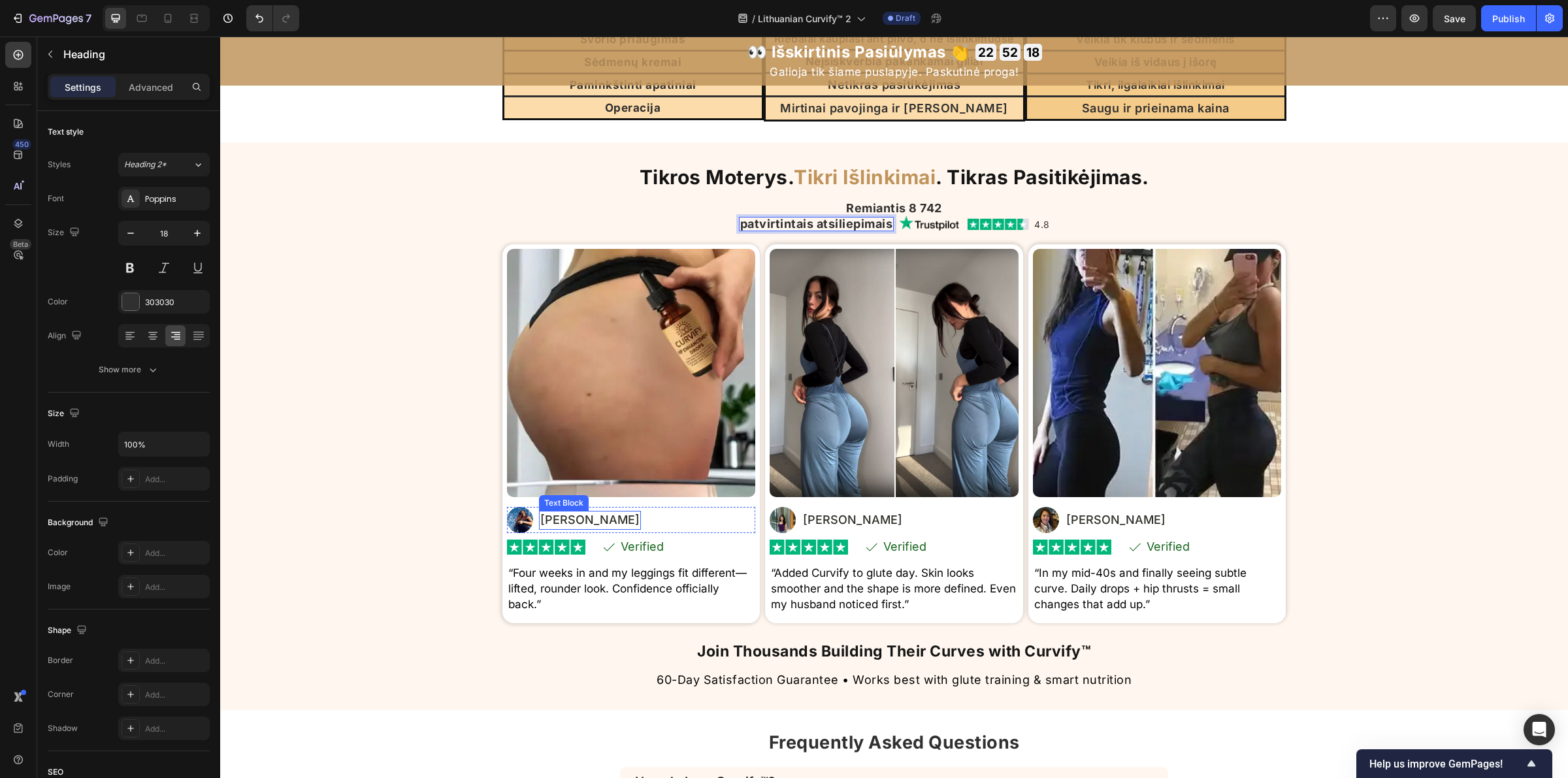
click at [542, 516] on p "Jessica V." at bounding box center [590, 520] width 99 height 16
click at [646, 543] on p "Verified" at bounding box center [642, 546] width 43 height 12
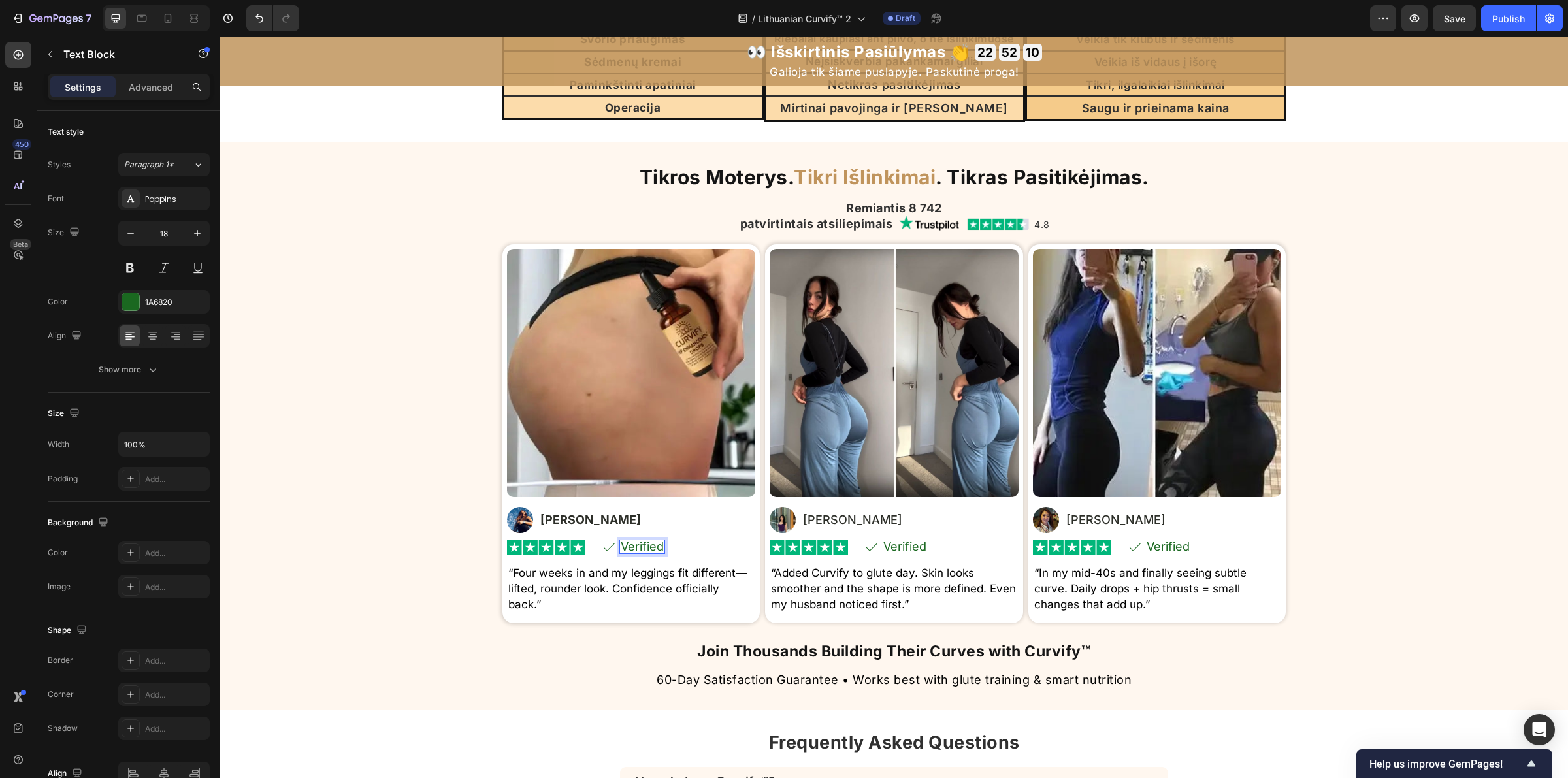
click at [645, 540] on p "Verified" at bounding box center [642, 546] width 43 height 12
click at [644, 540] on p "Verified" at bounding box center [642, 546] width 43 height 12
click at [897, 547] on p "Verified" at bounding box center [905, 546] width 43 height 12
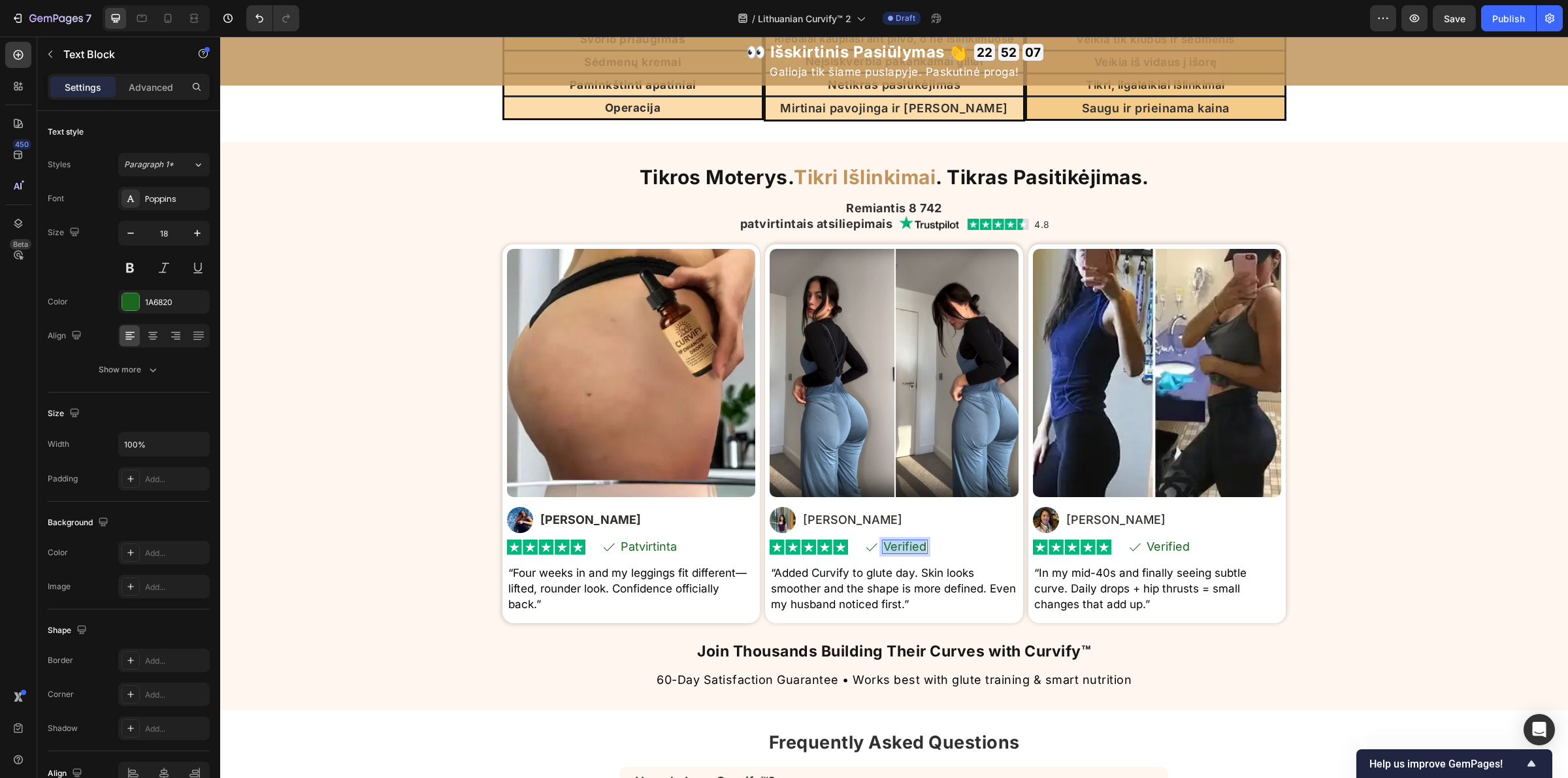
click at [897, 547] on p "Verified" at bounding box center [905, 546] width 43 height 12
click at [1146, 547] on p "Verified" at bounding box center [1168, 546] width 43 height 12
click at [628, 585] on p "“Four weeks in and my leggings fit different—lifted, rounder look. Confidence o…" at bounding box center [631, 589] width 246 height 47
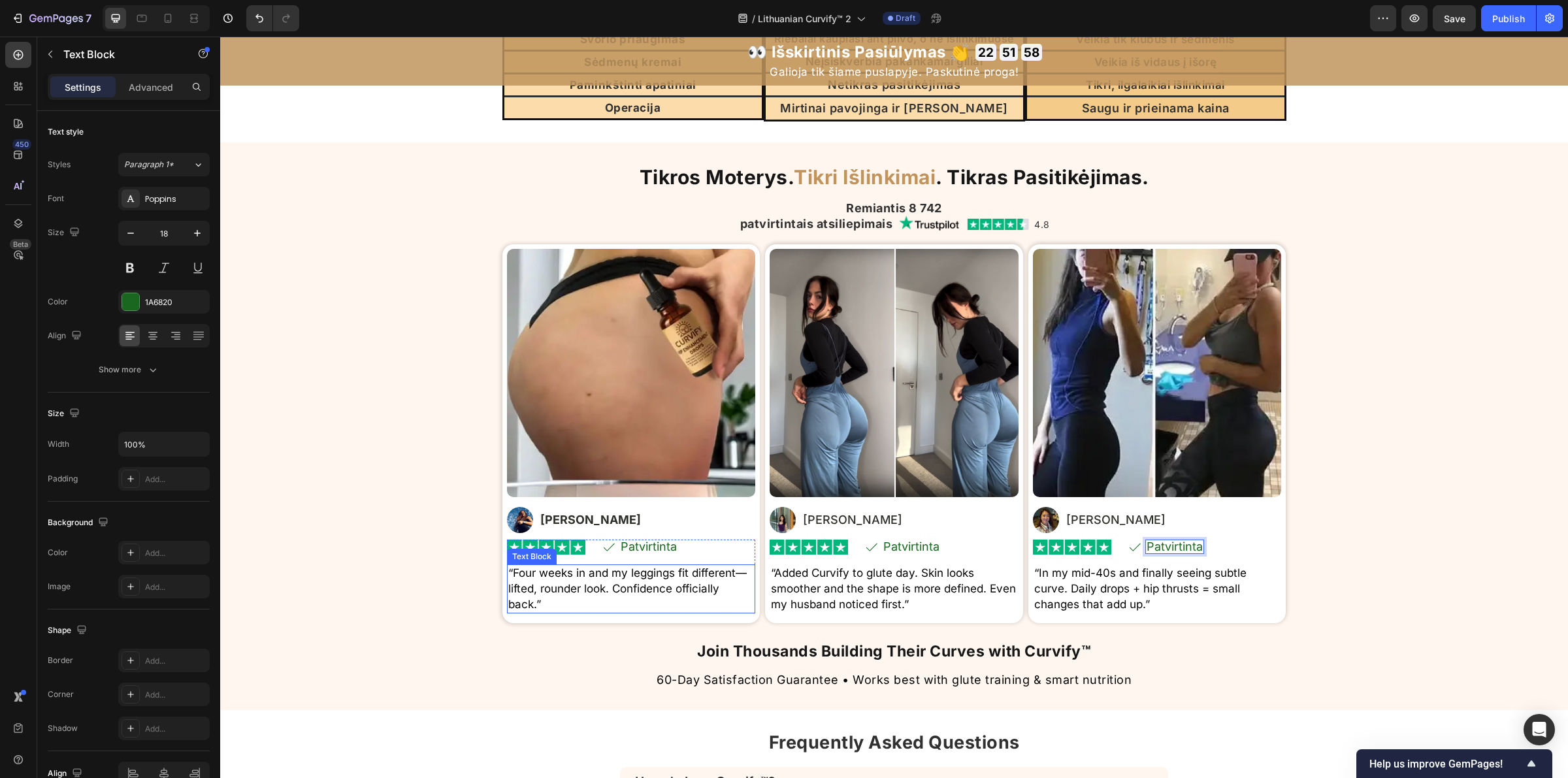
click at [627, 585] on p "“Four weeks in and my leggings fit different—lifted, rounder look. Confidence o…" at bounding box center [631, 589] width 246 height 47
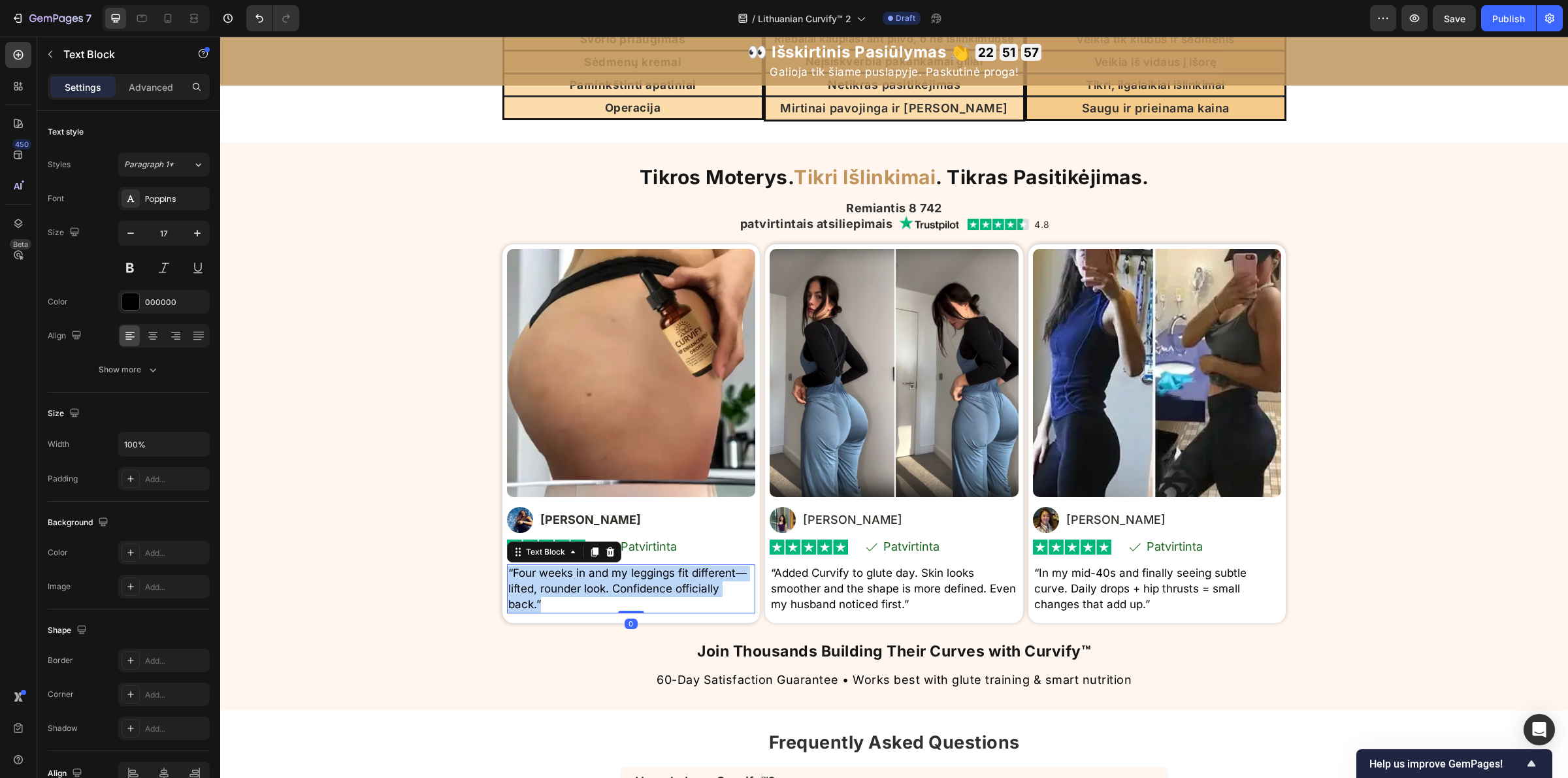
click at [627, 585] on p "“Four weeks in and my leggings fit different—lifted, rounder look. Confidence o…" at bounding box center [631, 589] width 246 height 47
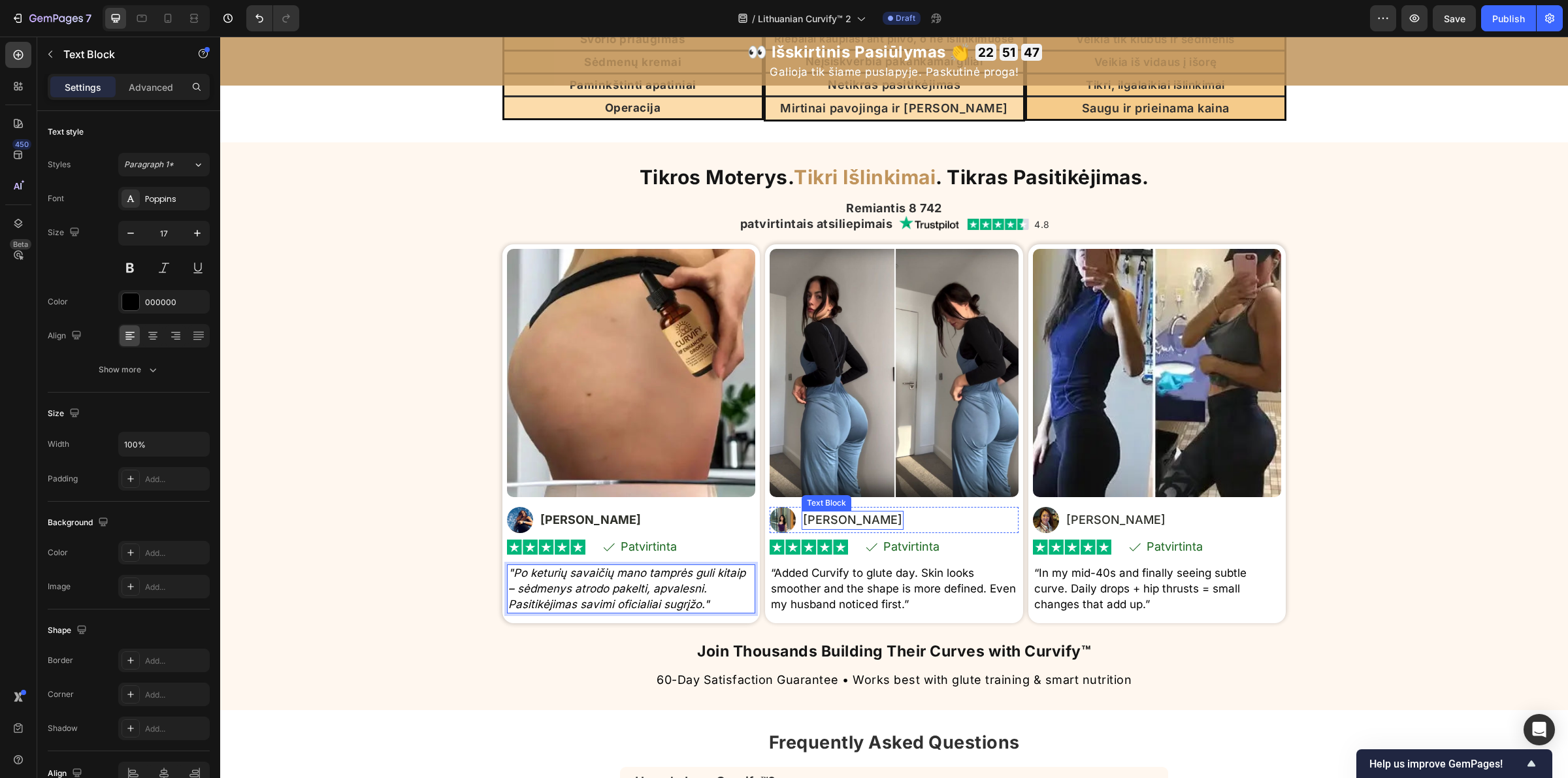
click at [824, 519] on p "Maya R." at bounding box center [852, 520] width 99 height 16
click at [864, 583] on p "“Added Curvify to glute day. Skin looks smoother and the shape is more defined.…" at bounding box center [894, 589] width 246 height 47
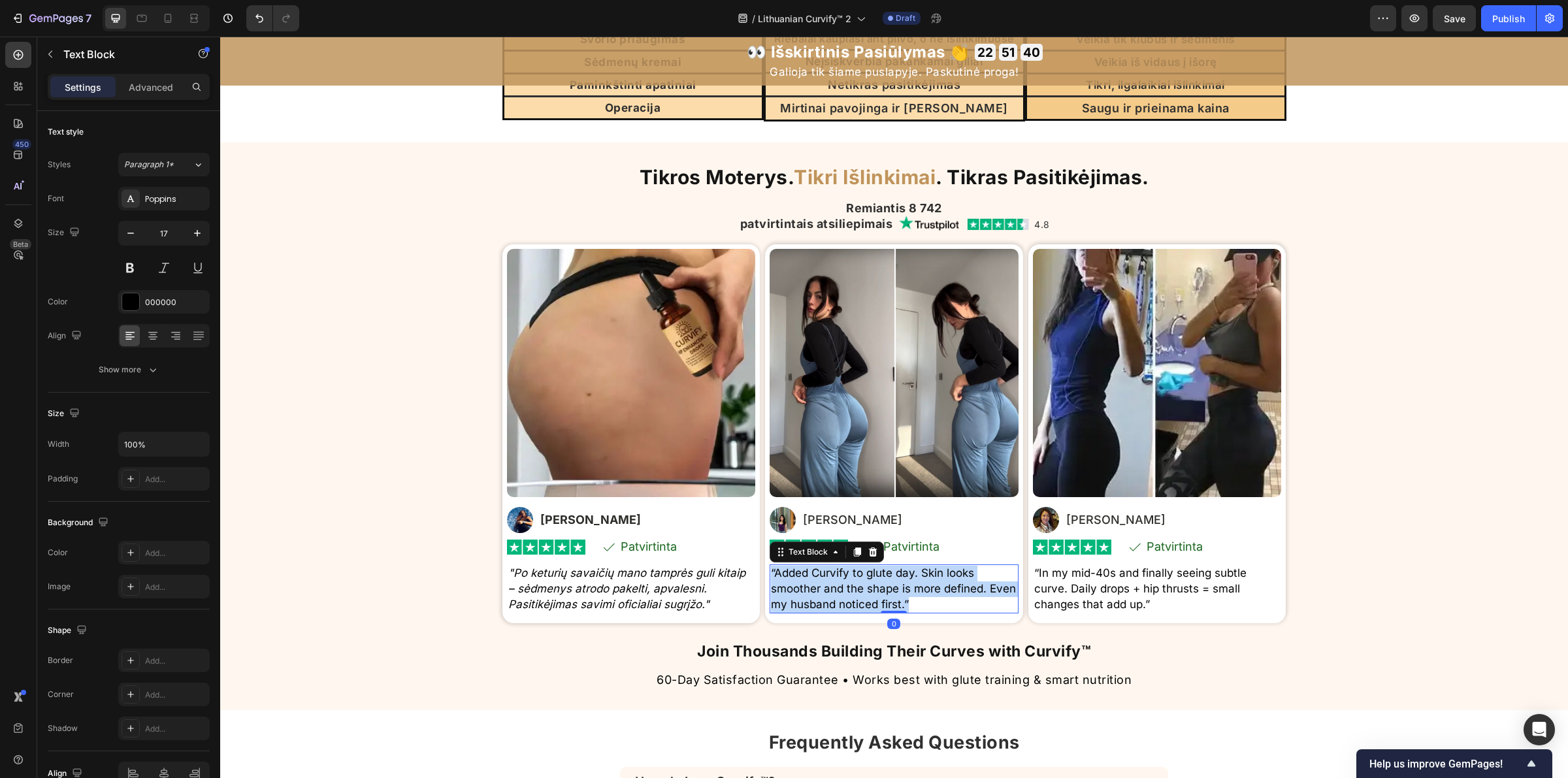
click at [864, 583] on p "“Added Curvify to glute day. Skin looks smoother and the shape is more defined.…" at bounding box center [894, 589] width 246 height 47
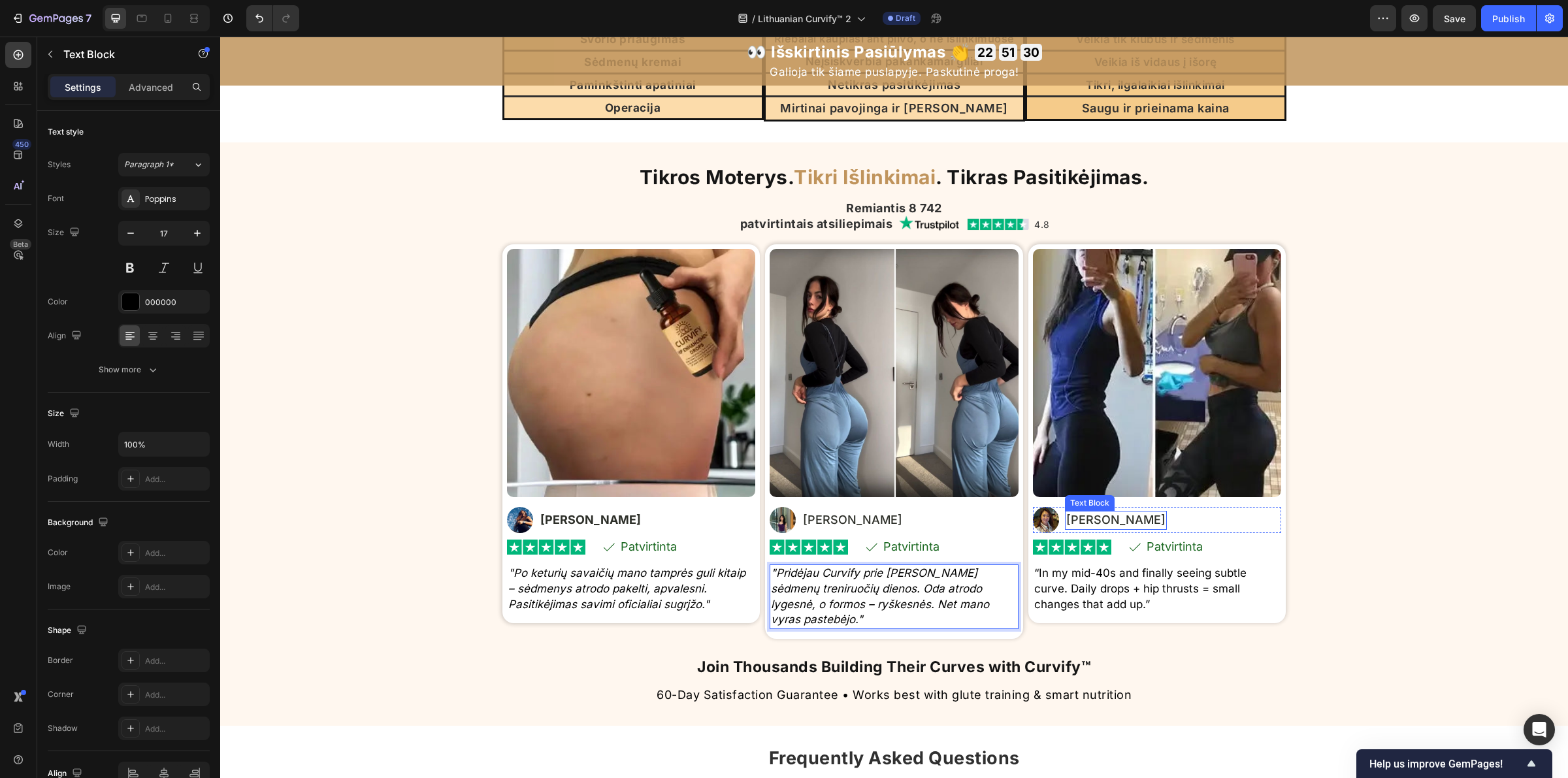
click at [1072, 512] on p "Jenny L." at bounding box center [1116, 520] width 99 height 16
drag, startPoint x: 1072, startPoint y: 510, endPoint x: 1073, endPoint y: 517, distance: 7.1
click at [1072, 512] on p "Jenny L." at bounding box center [1116, 520] width 99 height 16
click at [1073, 520] on p "Jenny L." at bounding box center [1116, 520] width 99 height 16
click at [1083, 519] on p "Jenny L." at bounding box center [1116, 520] width 99 height 16
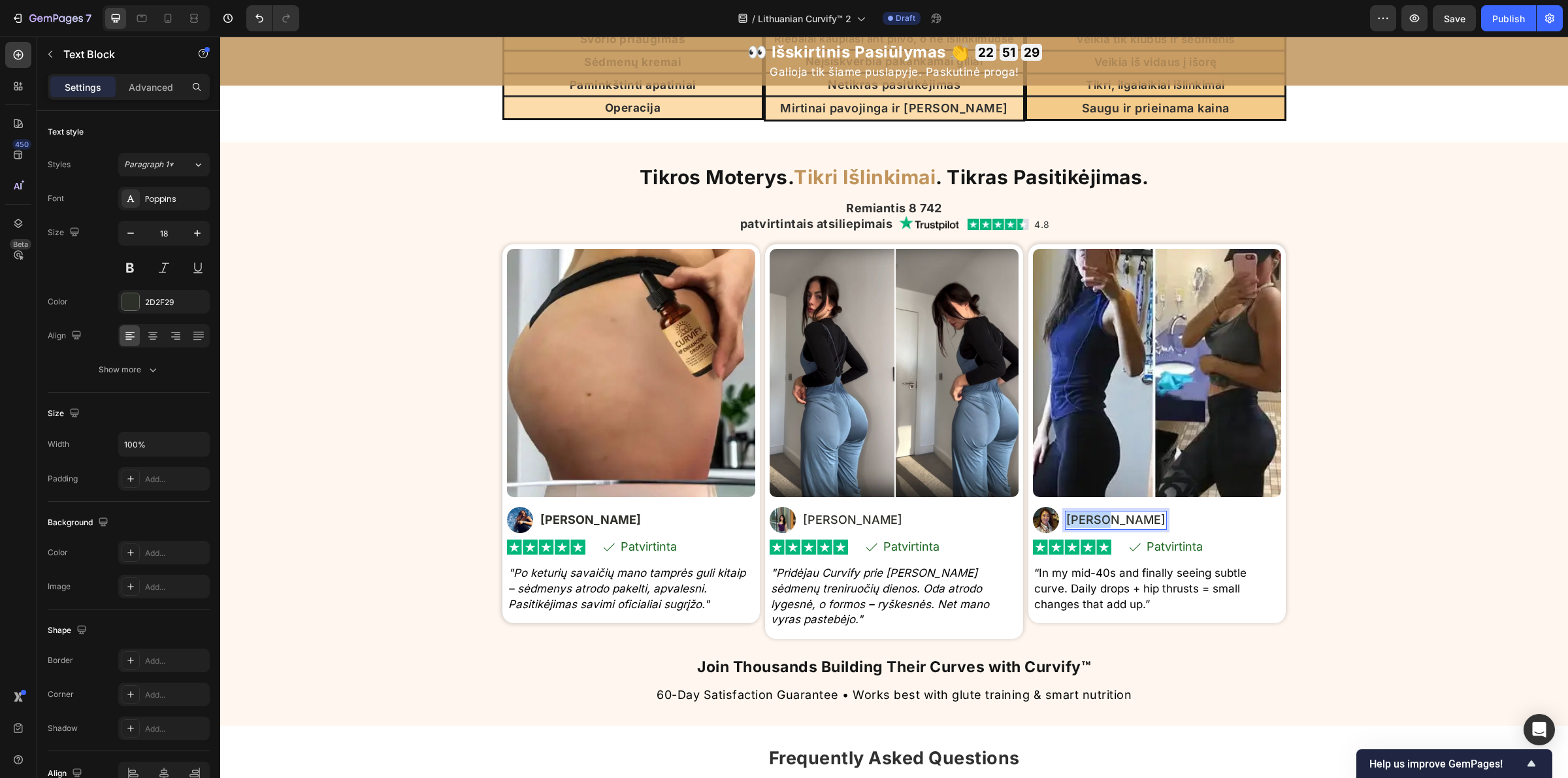
click at [1083, 519] on p "Jenny L." at bounding box center [1116, 520] width 99 height 16
click at [1085, 519] on p "Jenny L." at bounding box center [1116, 520] width 99 height 16
click at [1112, 603] on p "“In my mid-40s and finally seeing subtle curve. Daily drops + hip thrusts = sma…" at bounding box center [1157, 589] width 246 height 47
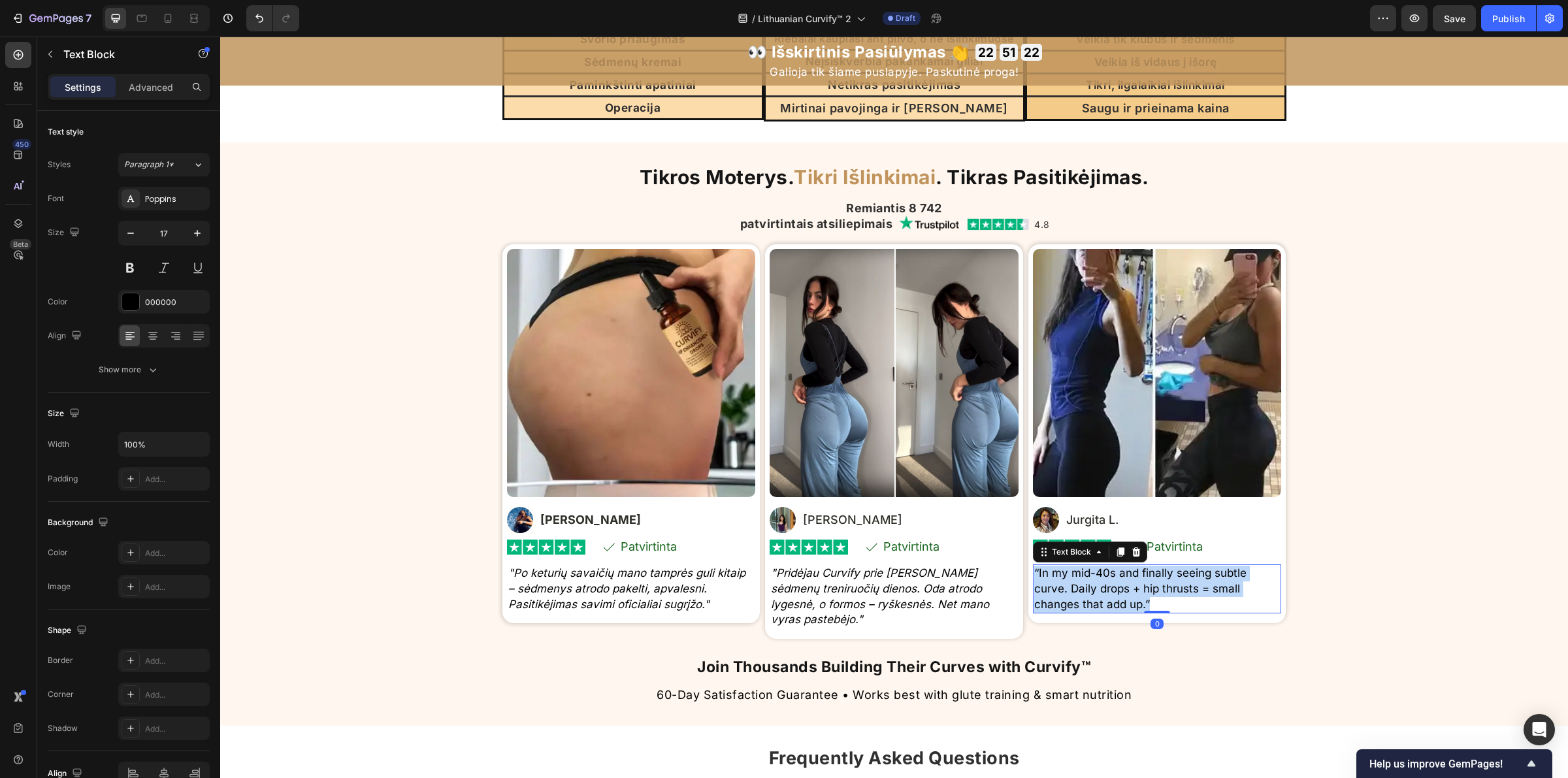
click at [1112, 603] on p "“In my mid-40s and finally seeing subtle curve. Daily drops + hip thrusts = sma…" at bounding box center [1157, 589] width 246 height 47
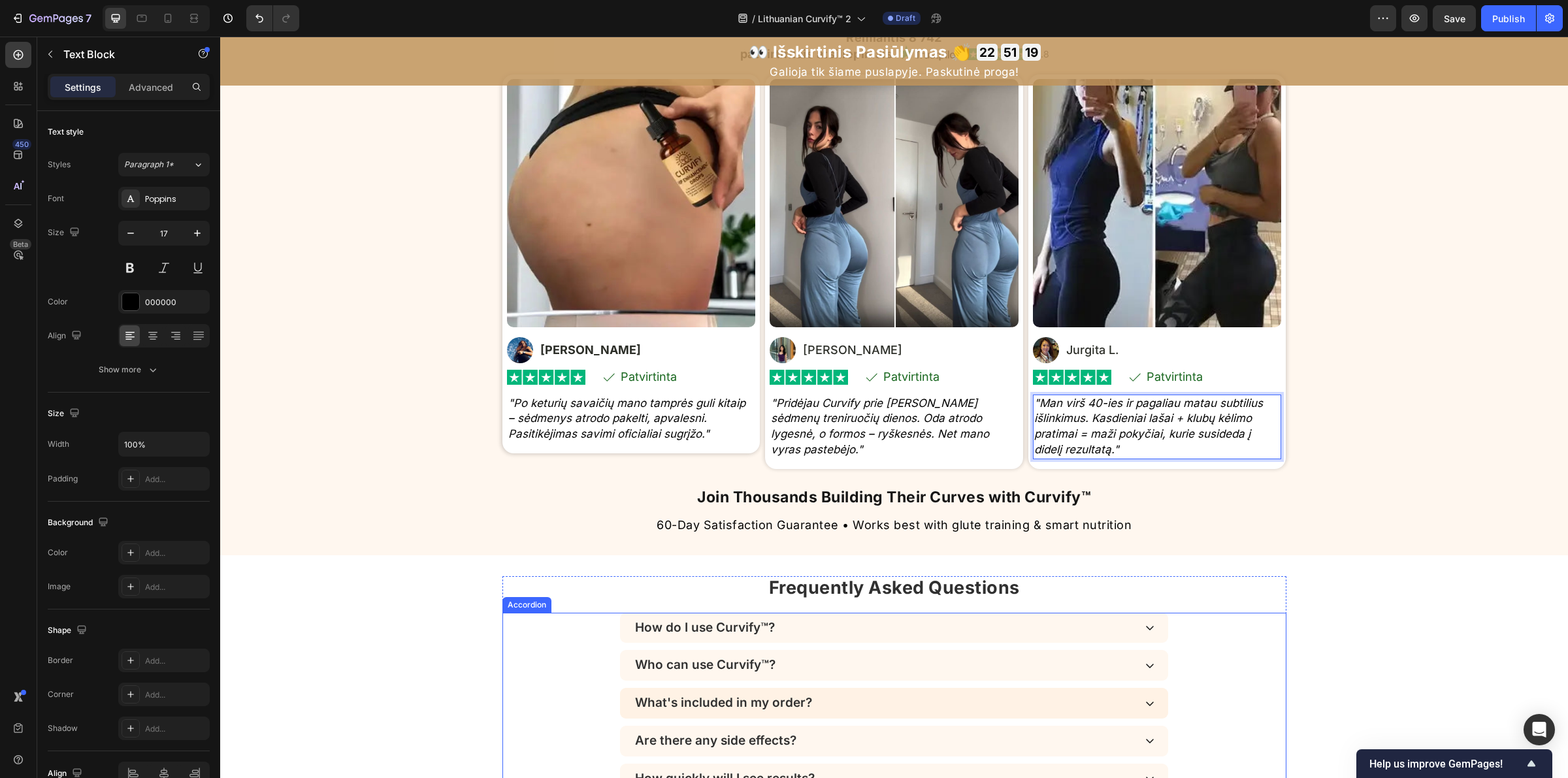
scroll to position [3633, 0]
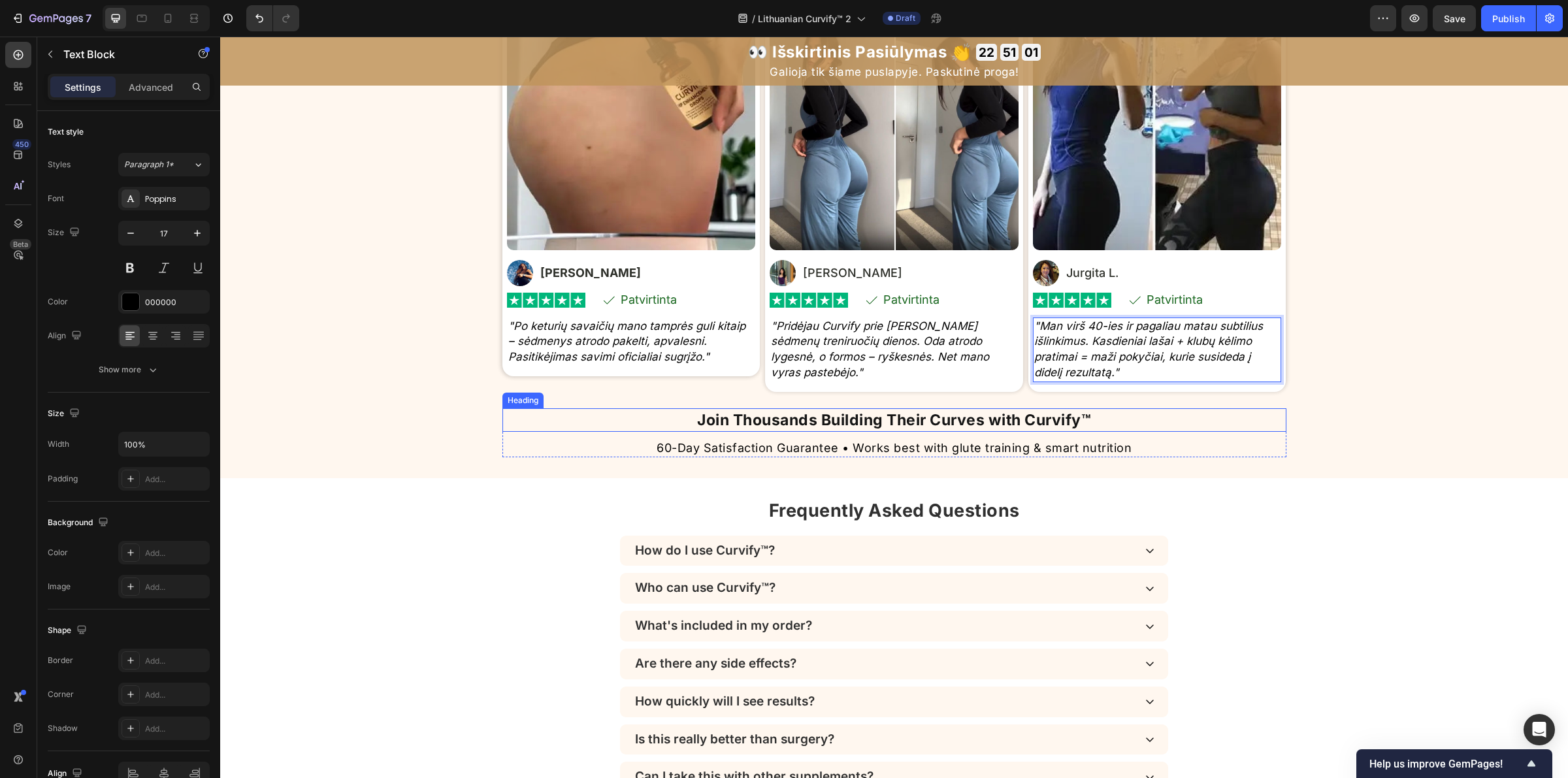
click at [854, 426] on strong "Join Thousands Building Their Curves with Curvify™" at bounding box center [894, 420] width 394 height 19
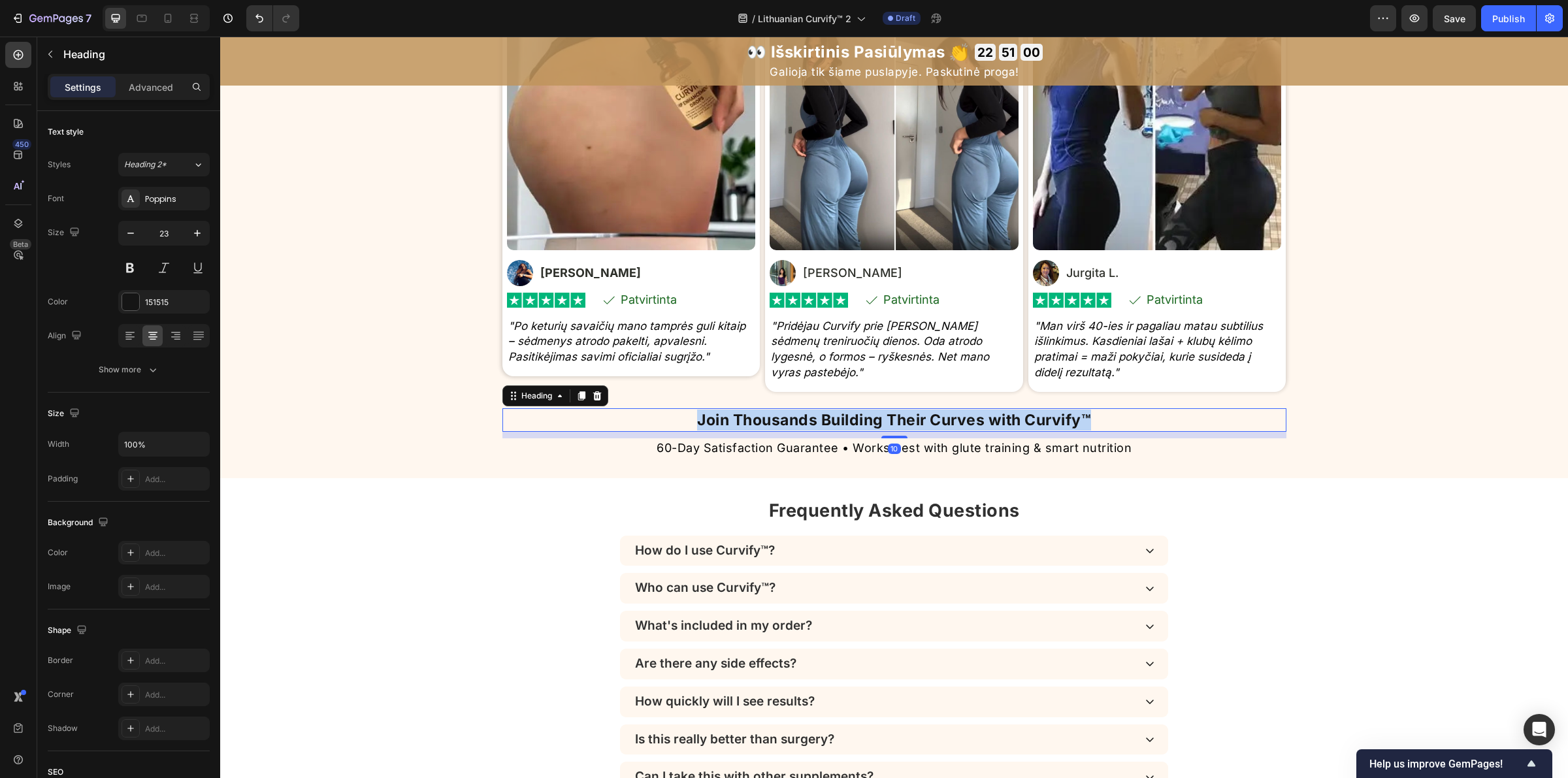
click at [854, 426] on strong "Join Thousands Building Their Curves with Curvify™" at bounding box center [894, 420] width 394 height 19
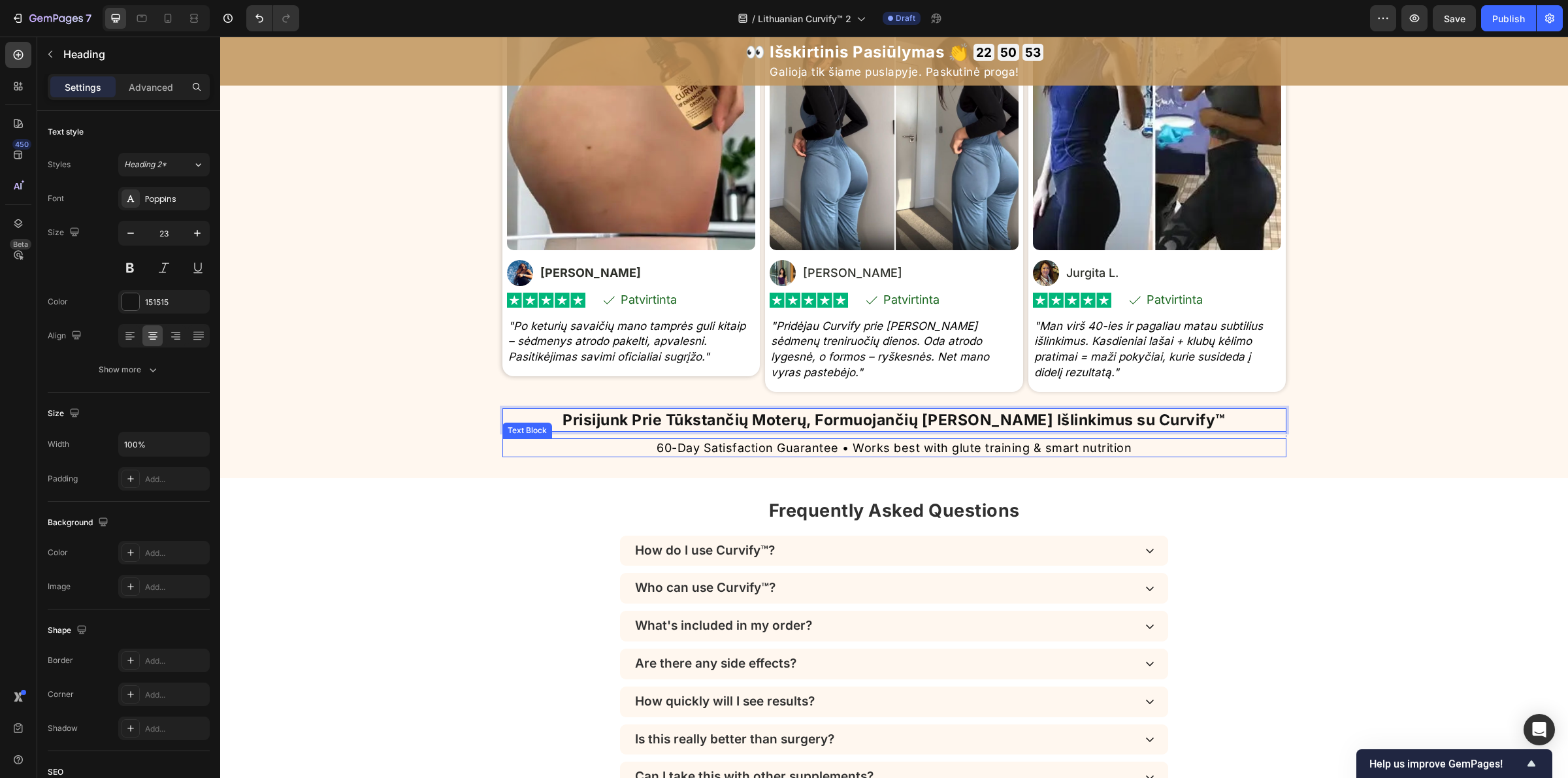
click at [810, 450] on p "60-Day Satisfaction Guarantee • Works best with glute training & smart nutrition" at bounding box center [894, 447] width 781 height 17
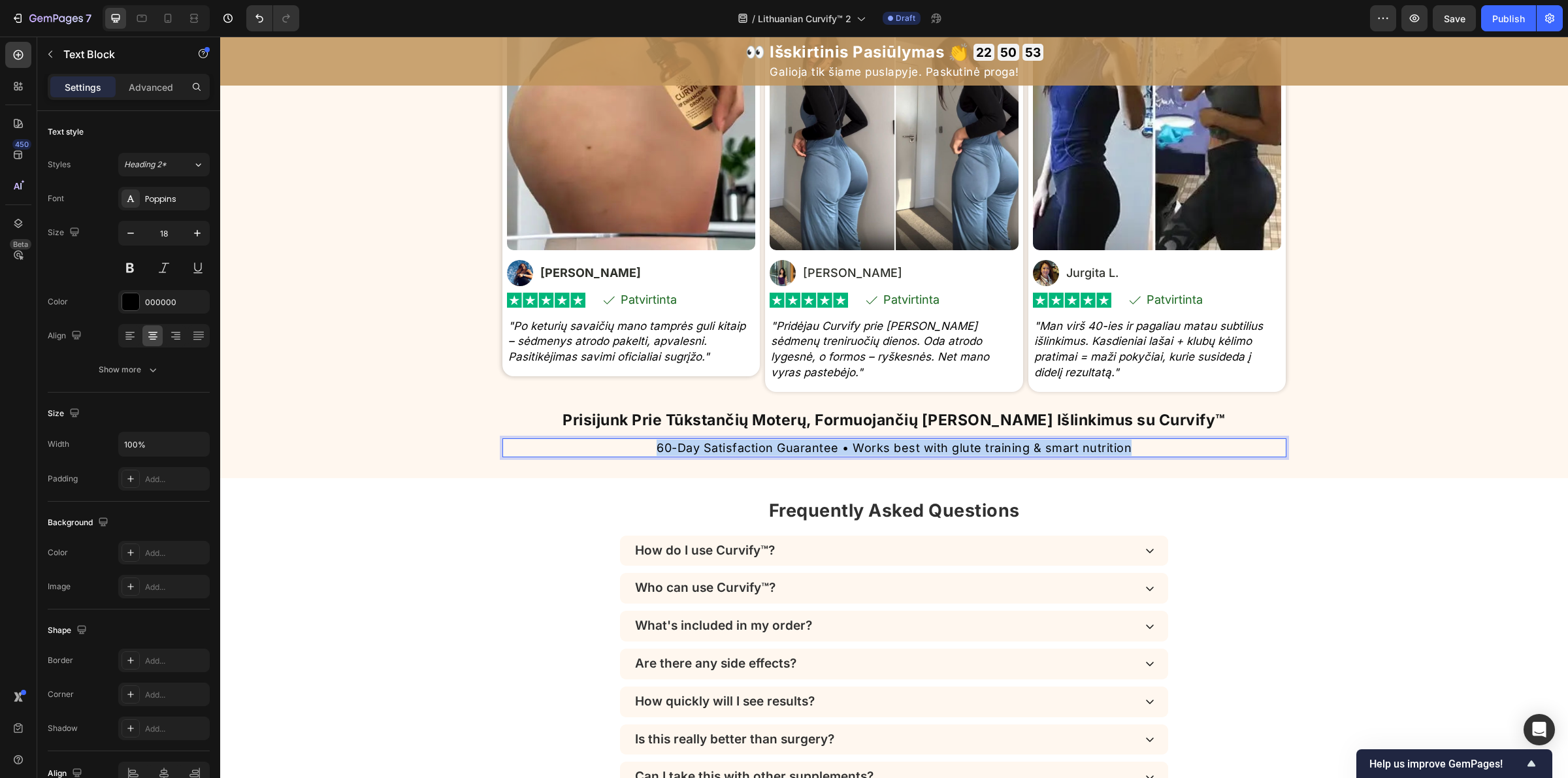
click at [810, 450] on p "60-Day Satisfaction Guarantee • Works best with glute training & smart nutrition" at bounding box center [894, 447] width 781 height 17
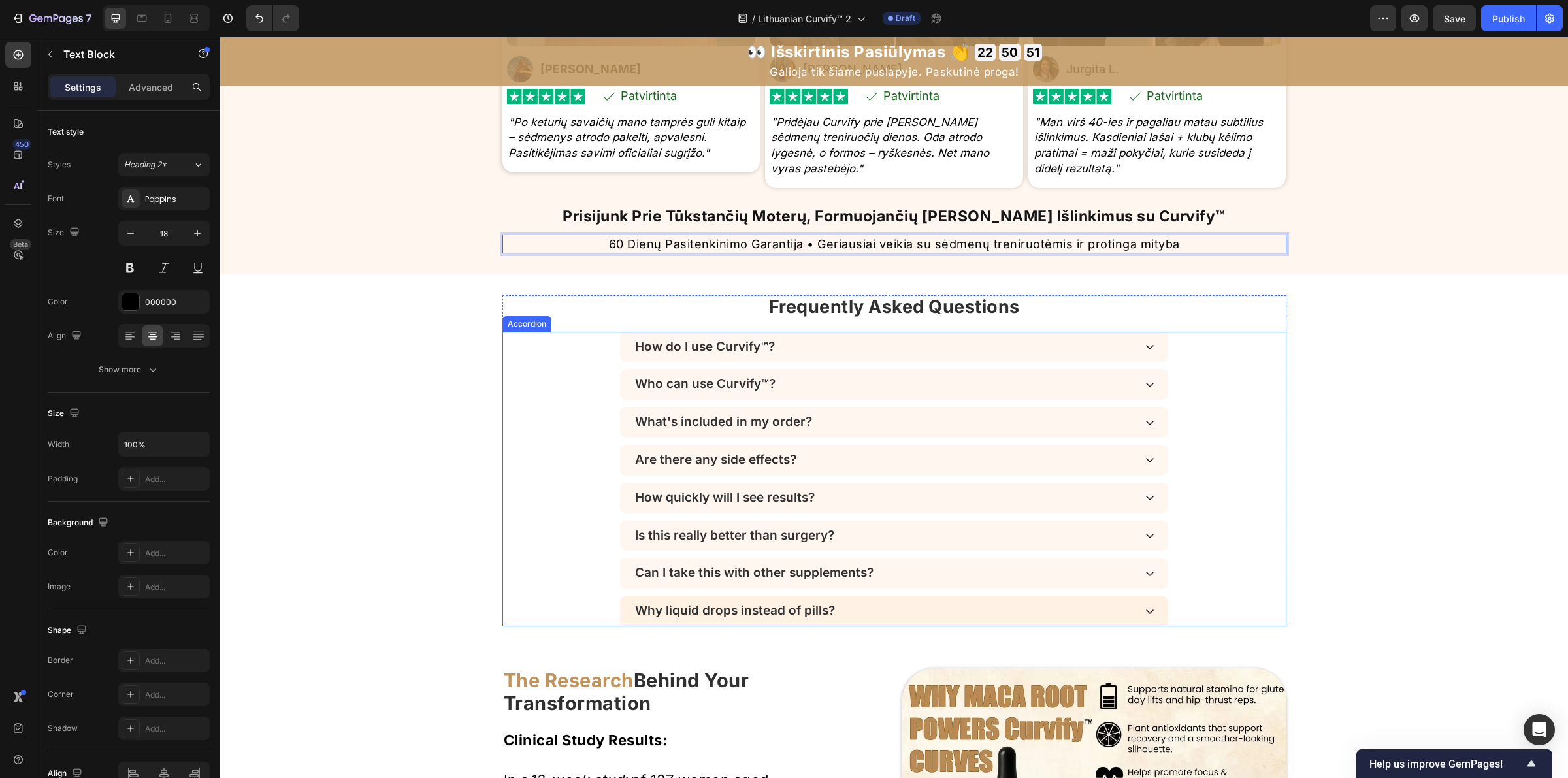
scroll to position [3877, 0]
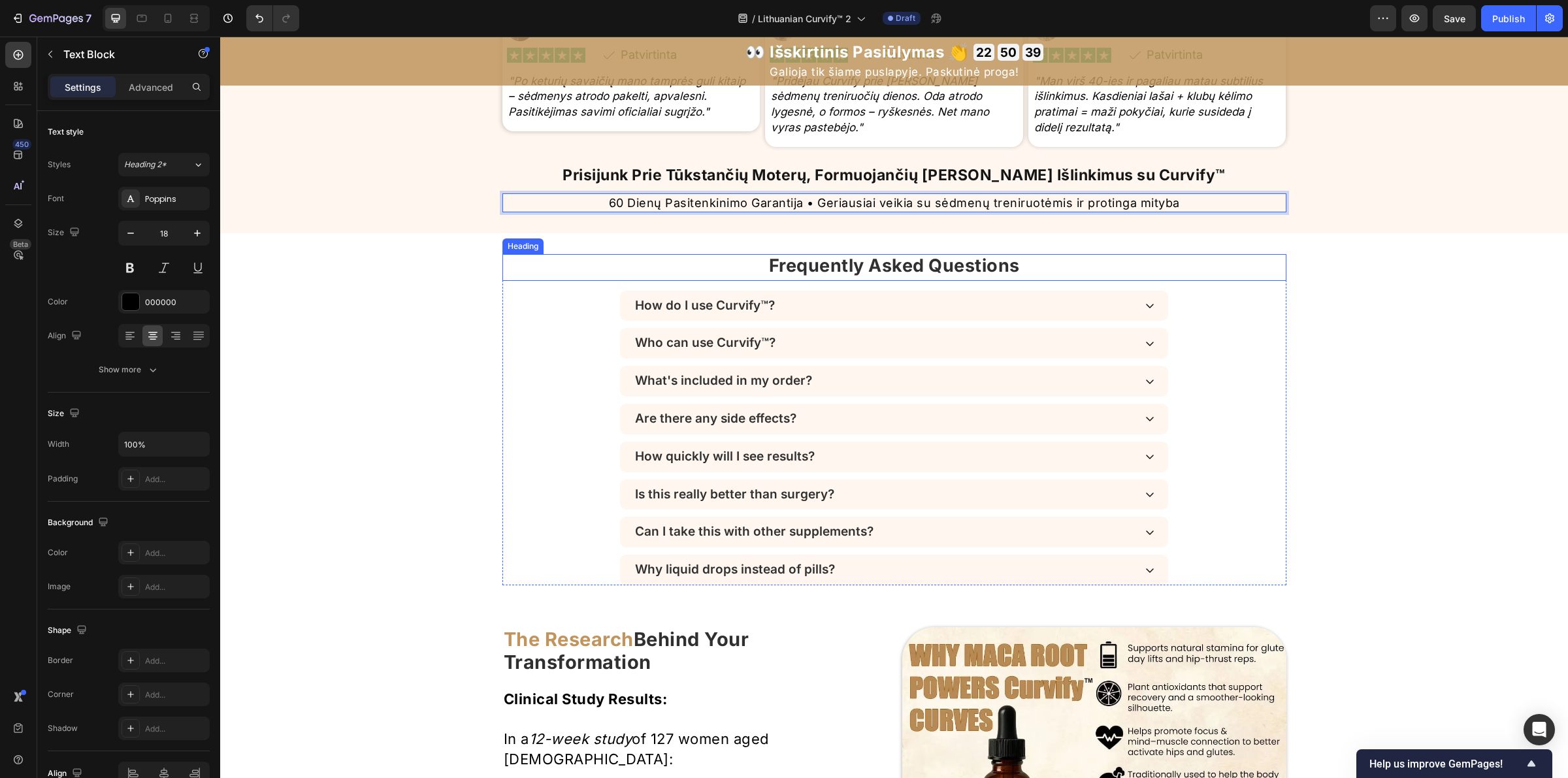
click at [823, 265] on strong "Frequently Asked Questions" at bounding box center [895, 266] width 251 height 21
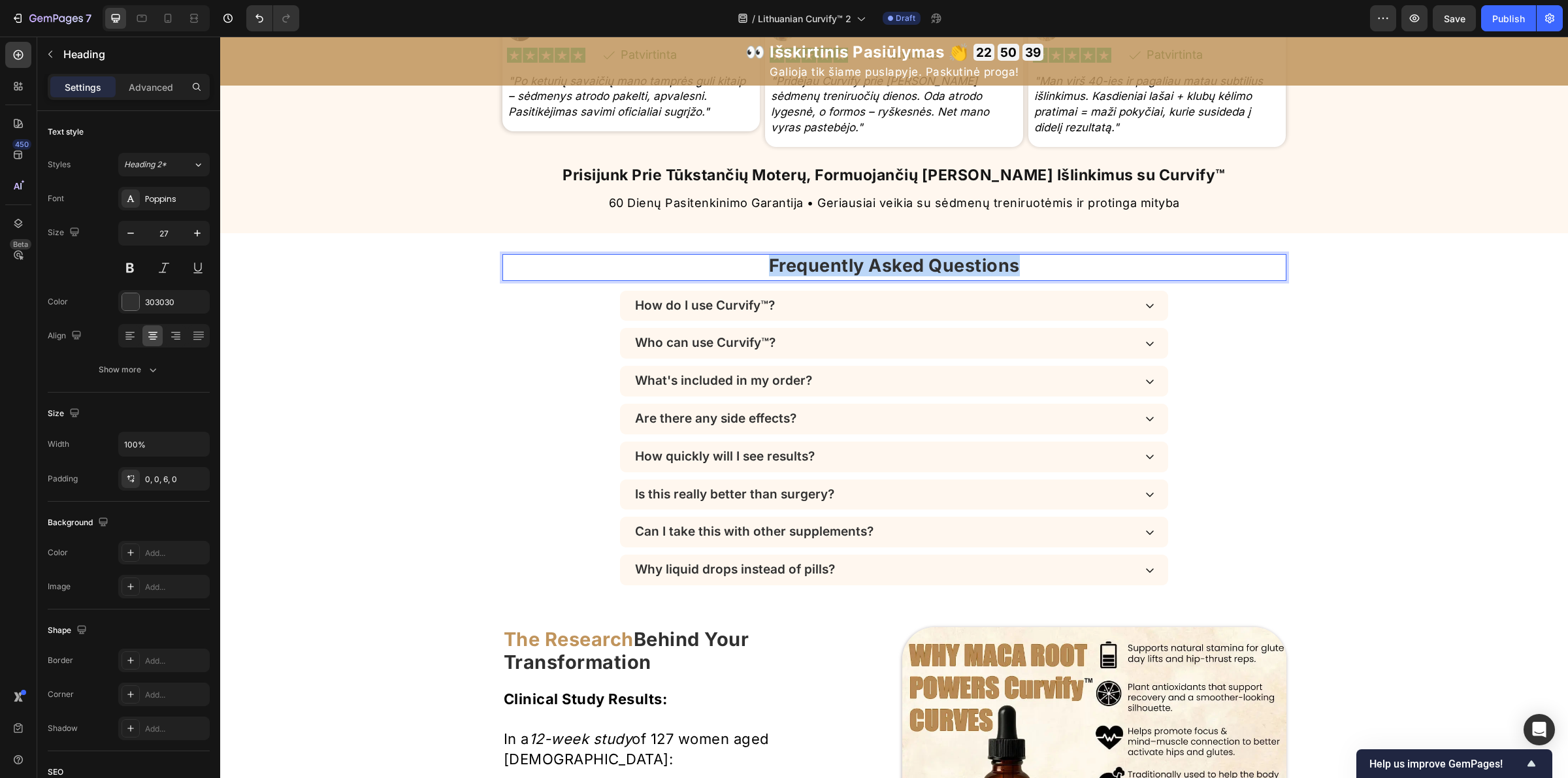
click at [823, 265] on strong "Frequently Asked Questions" at bounding box center [895, 266] width 251 height 21
click at [680, 309] on p "How do I use Curvify™?" at bounding box center [705, 306] width 140 height 15
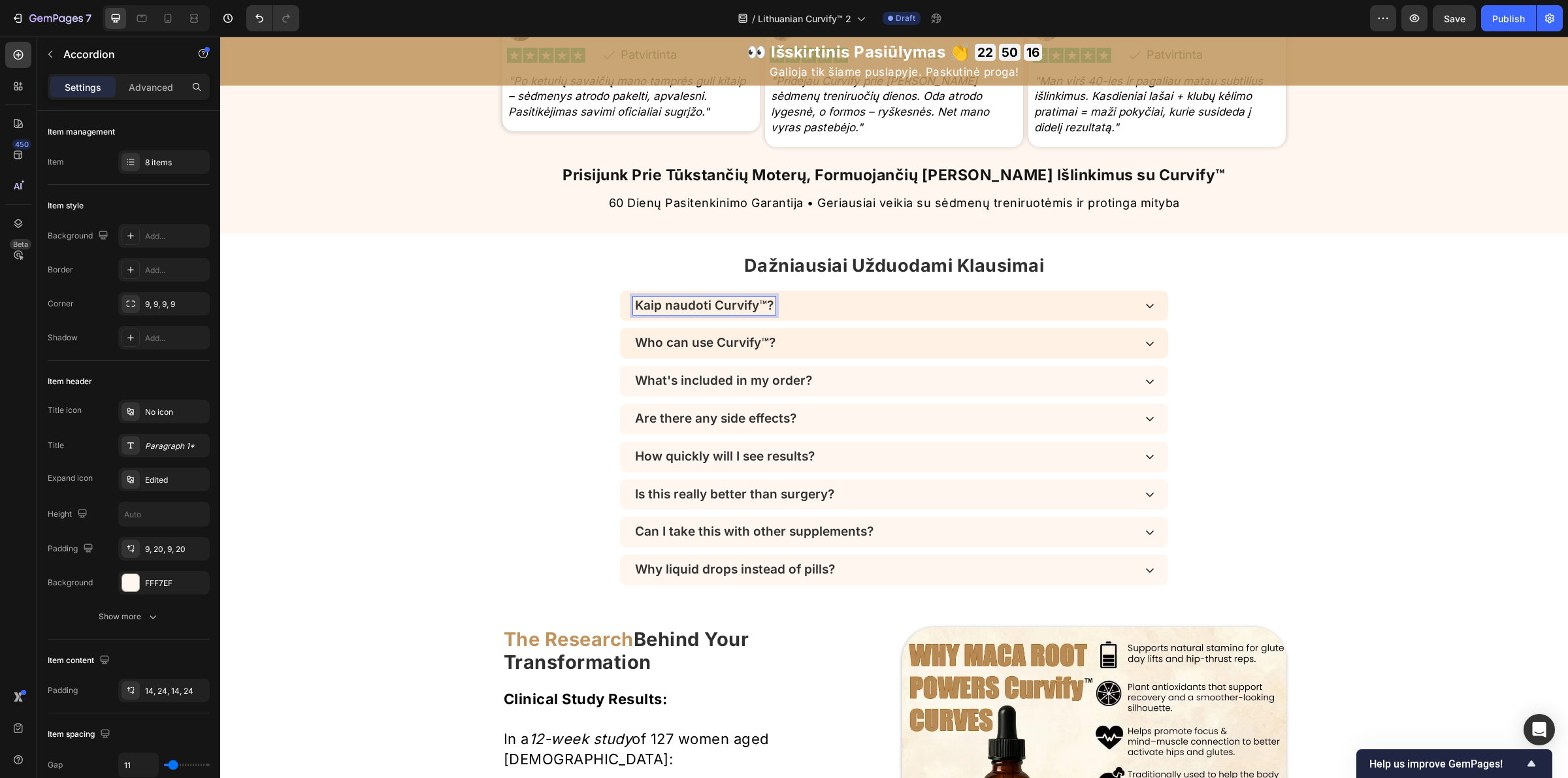
click at [638, 347] on p "Who can use Curvify™?" at bounding box center [705, 343] width 140 height 15
click at [670, 378] on p "What's included in my order?" at bounding box center [724, 381] width 177 height 15
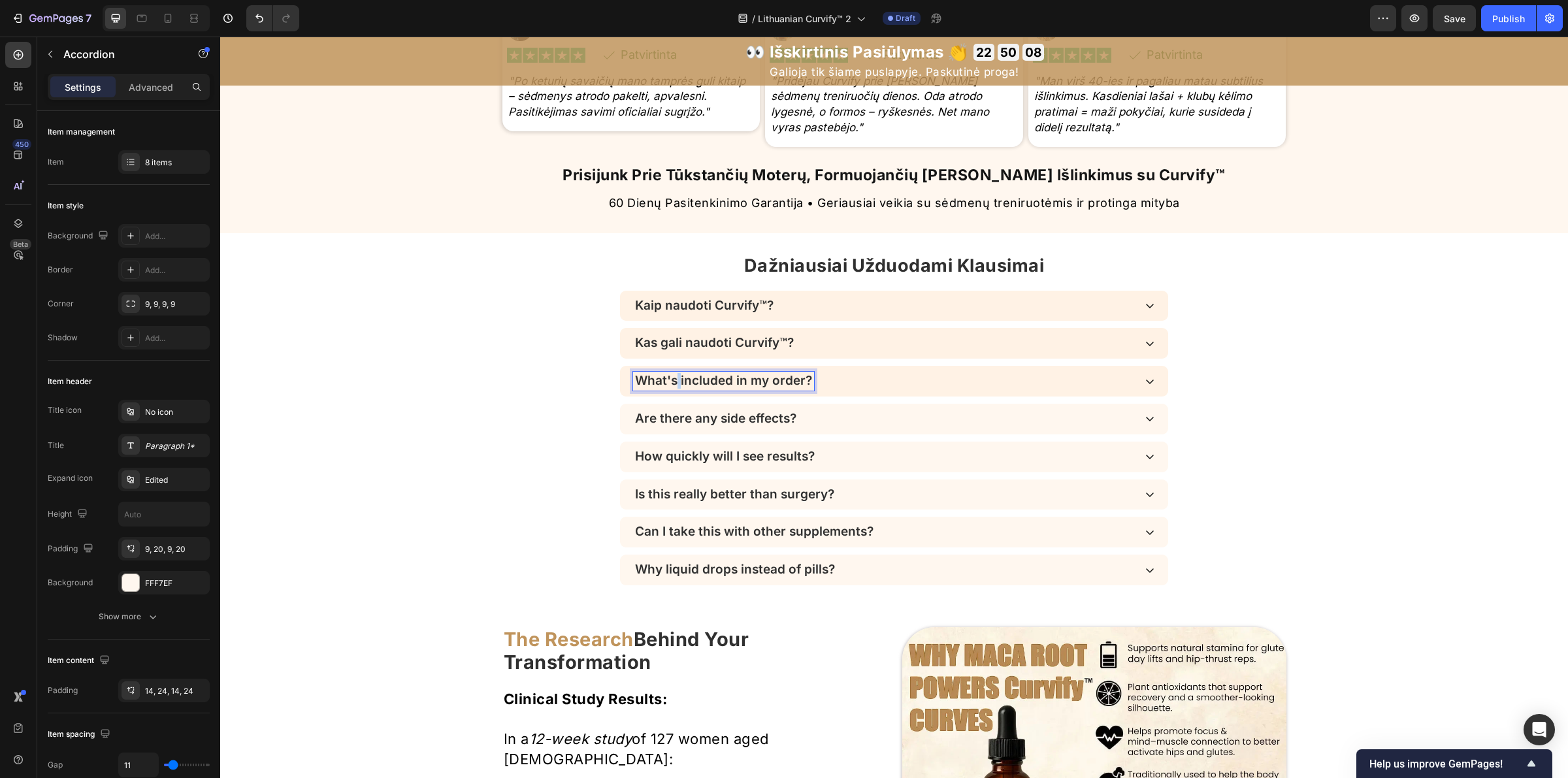
click at [670, 378] on p "What's included in my order?" at bounding box center [724, 381] width 177 height 15
click at [699, 426] on p "Are there any side effects?" at bounding box center [716, 419] width 162 height 15
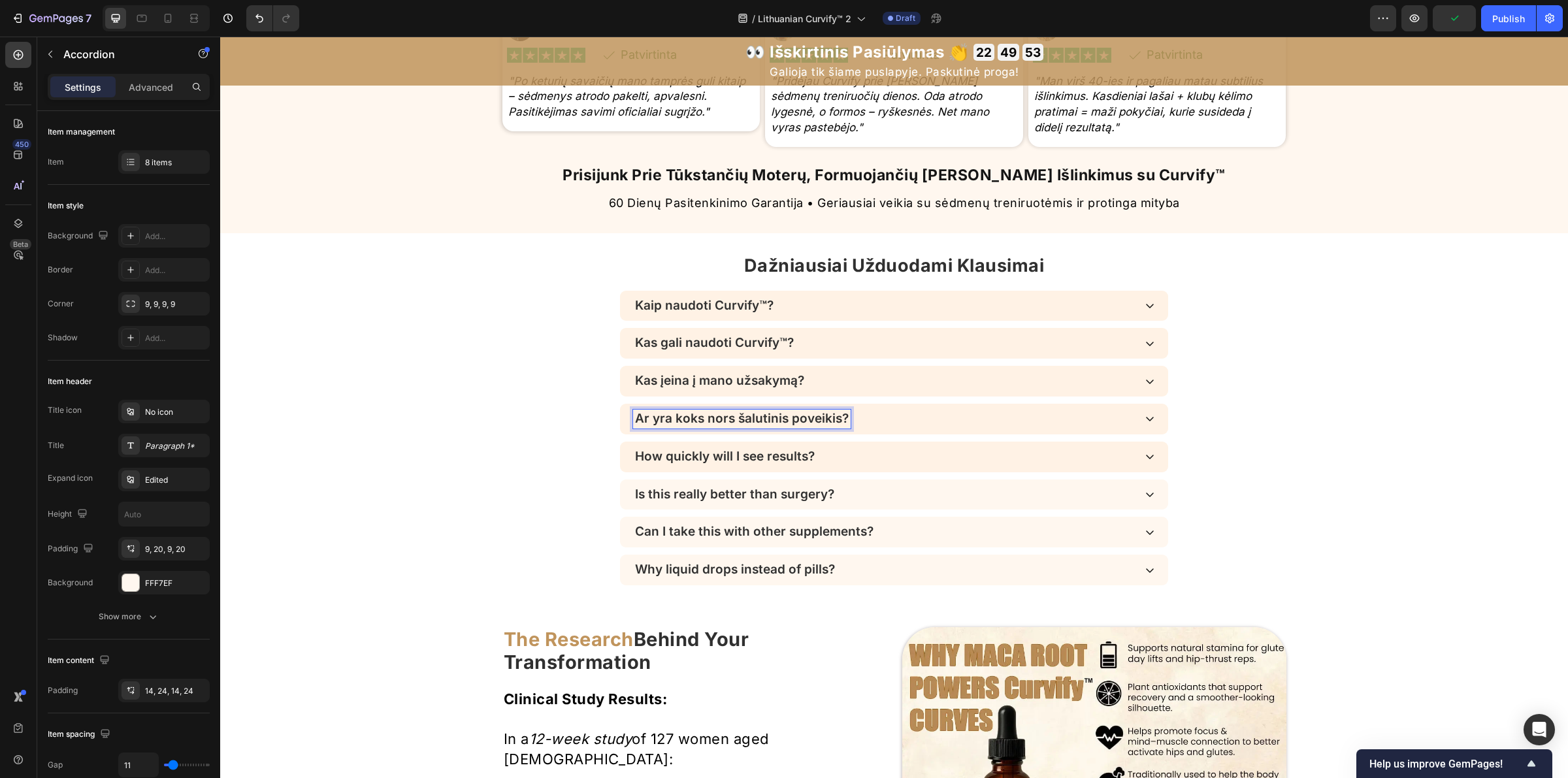
click at [656, 456] on p "How quickly will I see results?" at bounding box center [725, 457] width 179 height 15
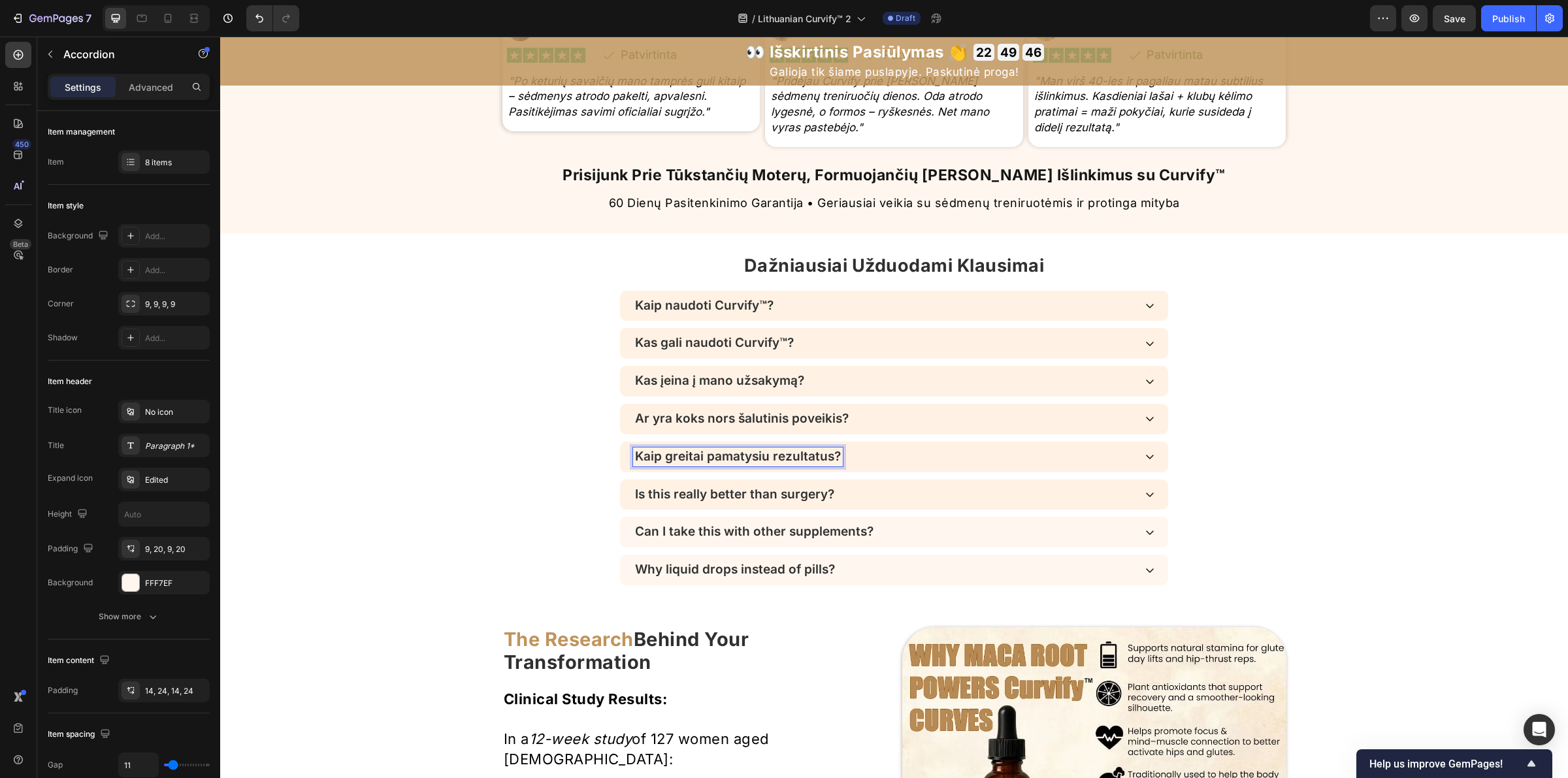
click at [680, 498] on p "Is this really better than surgery?" at bounding box center [734, 494] width 200 height 15
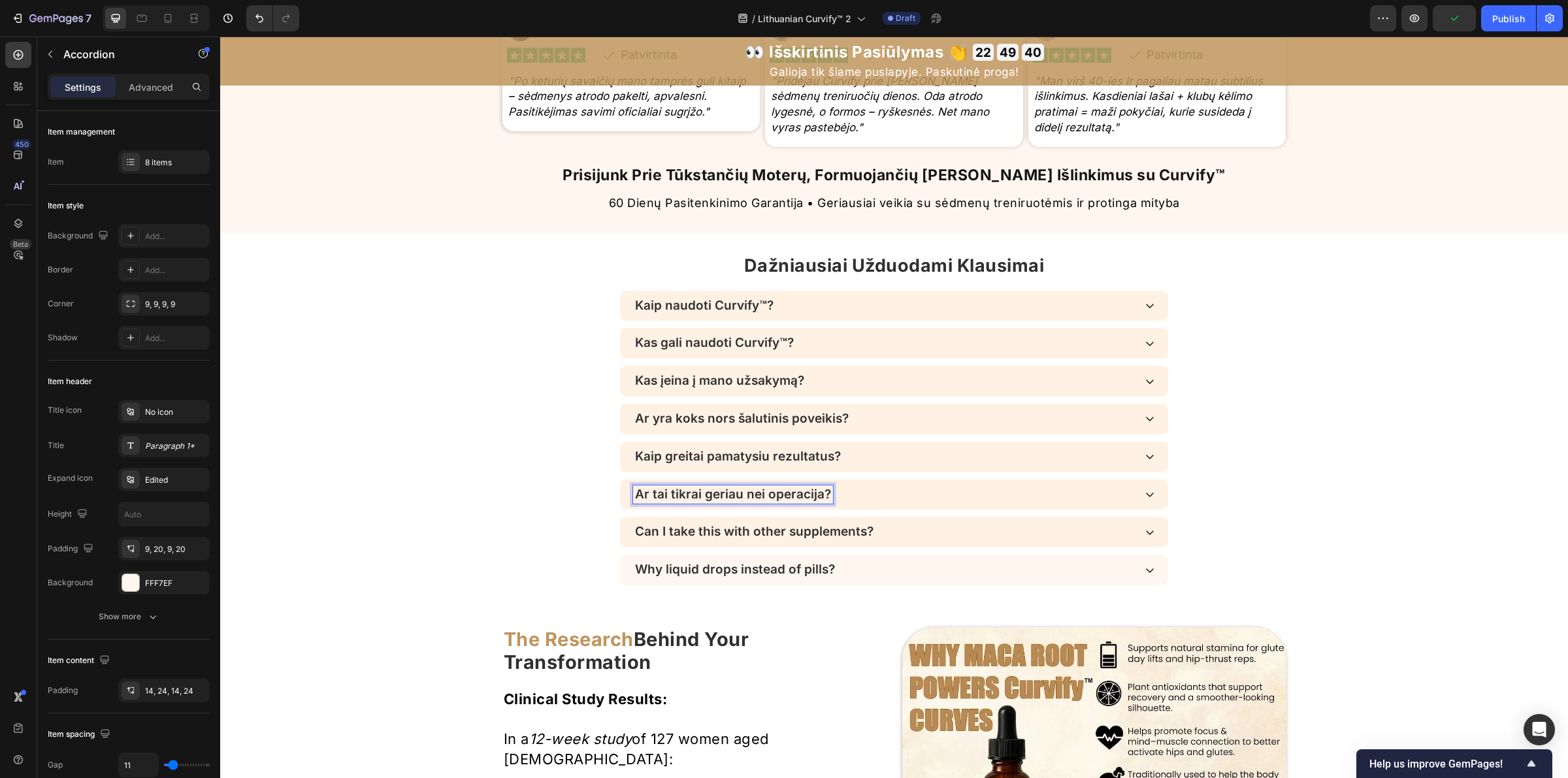
click at [686, 527] on p "Can I take this with other supplements?" at bounding box center [754, 532] width 239 height 15
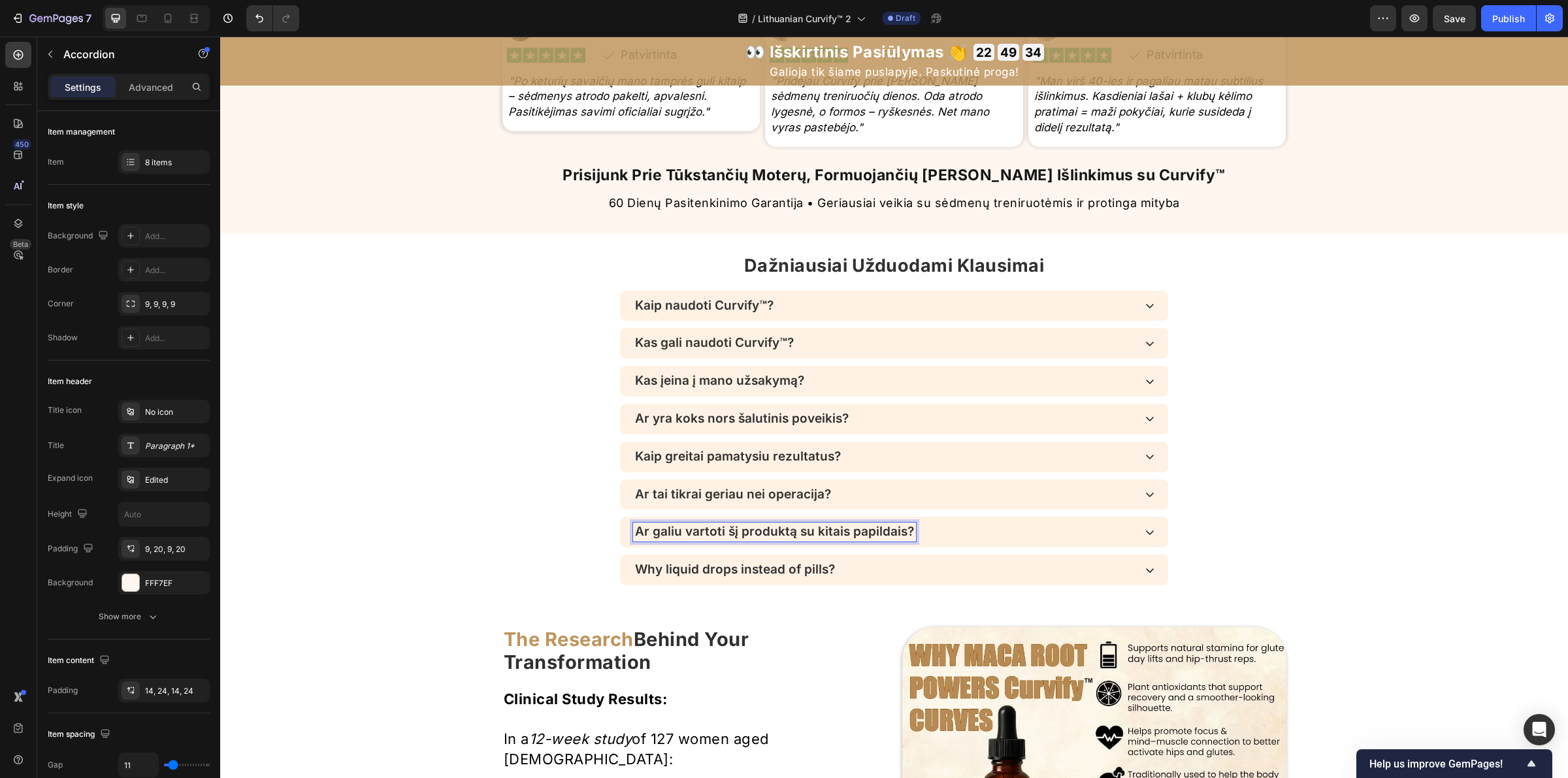
click at [670, 575] on p "Why liquid drops instead of pills?" at bounding box center [734, 570] width 200 height 15
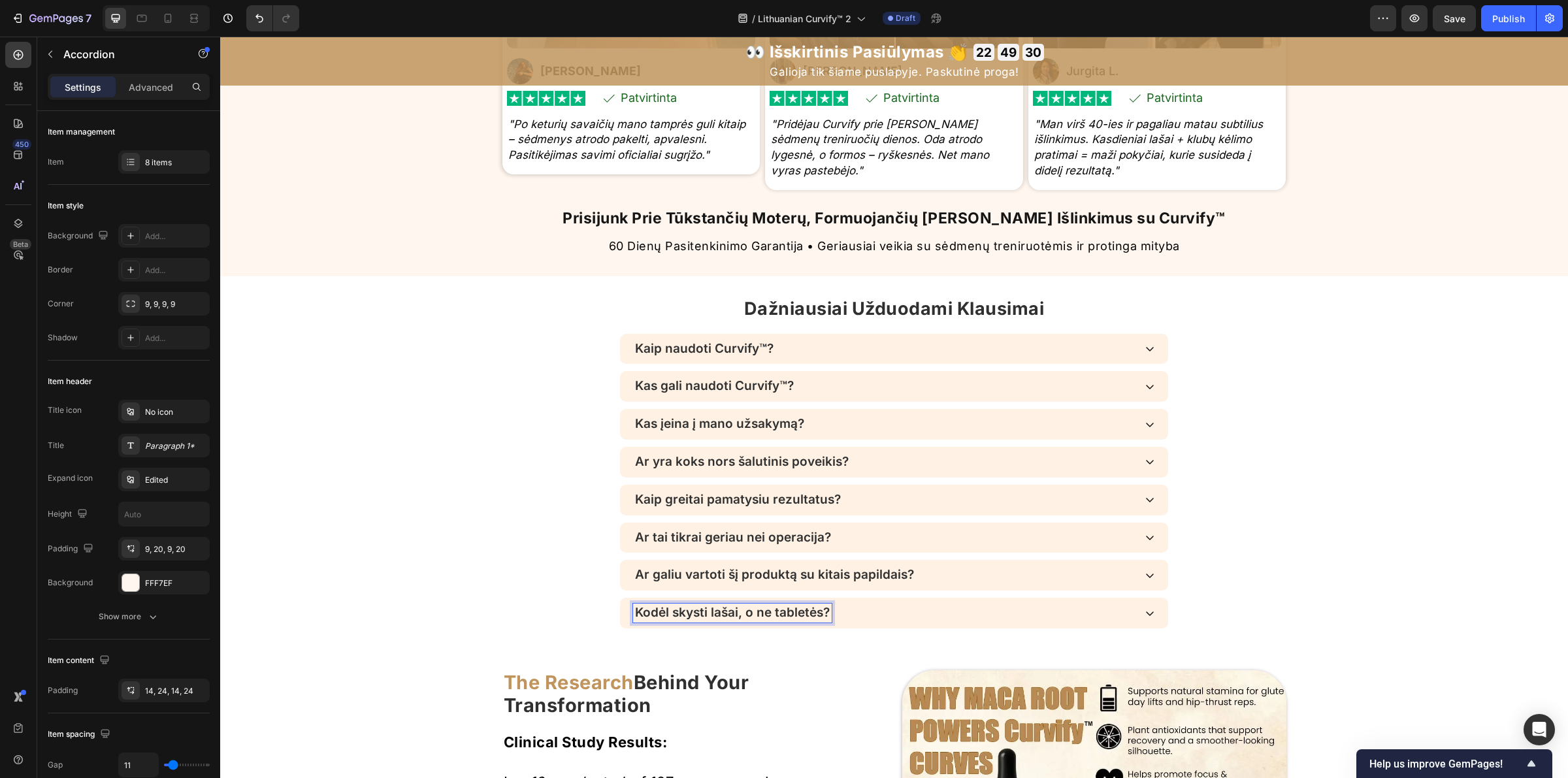
scroll to position [3796, 0]
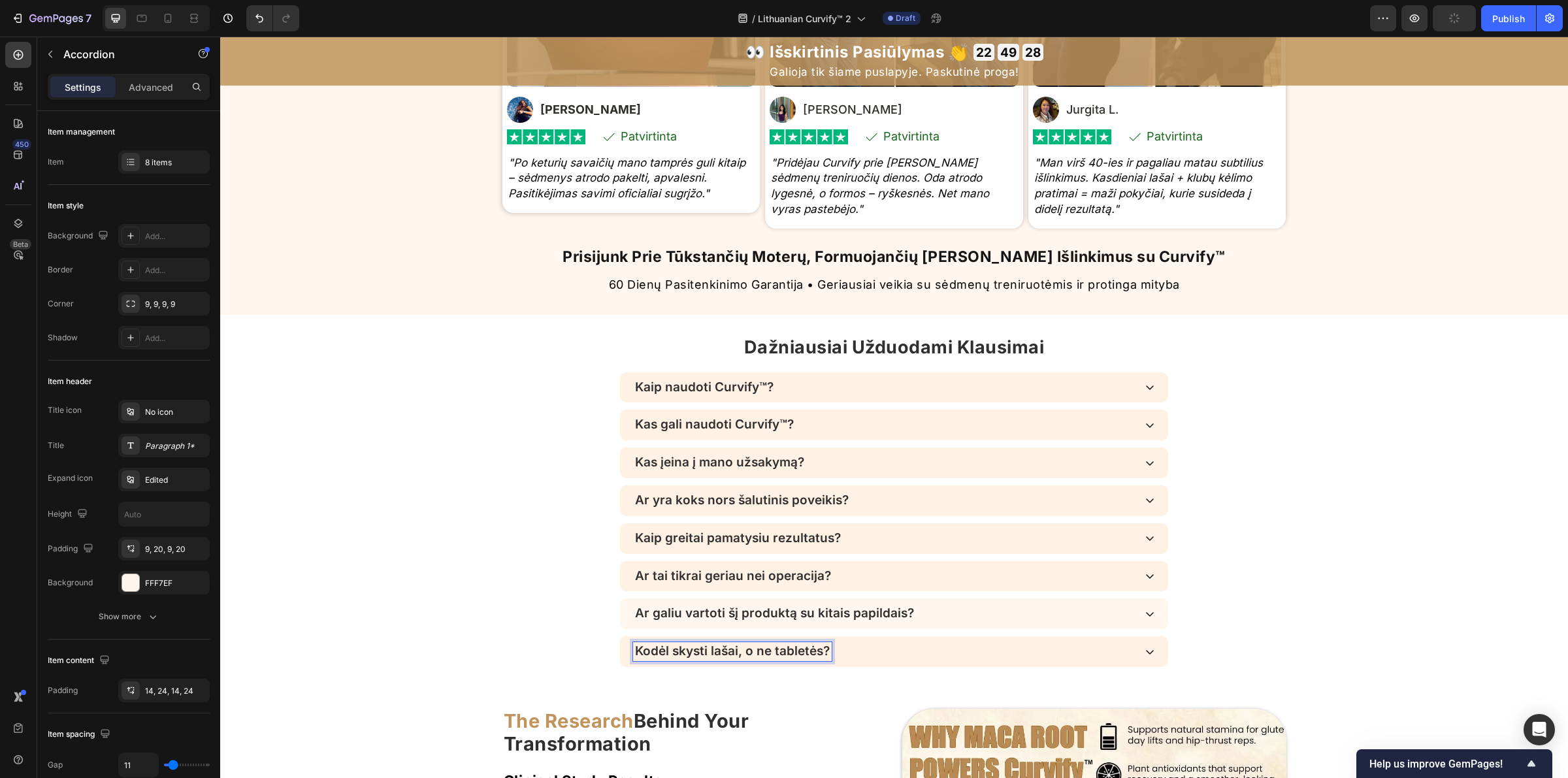
click at [1073, 390] on div "Kaip naudoti Curvify™?" at bounding box center [883, 387] width 502 height 19
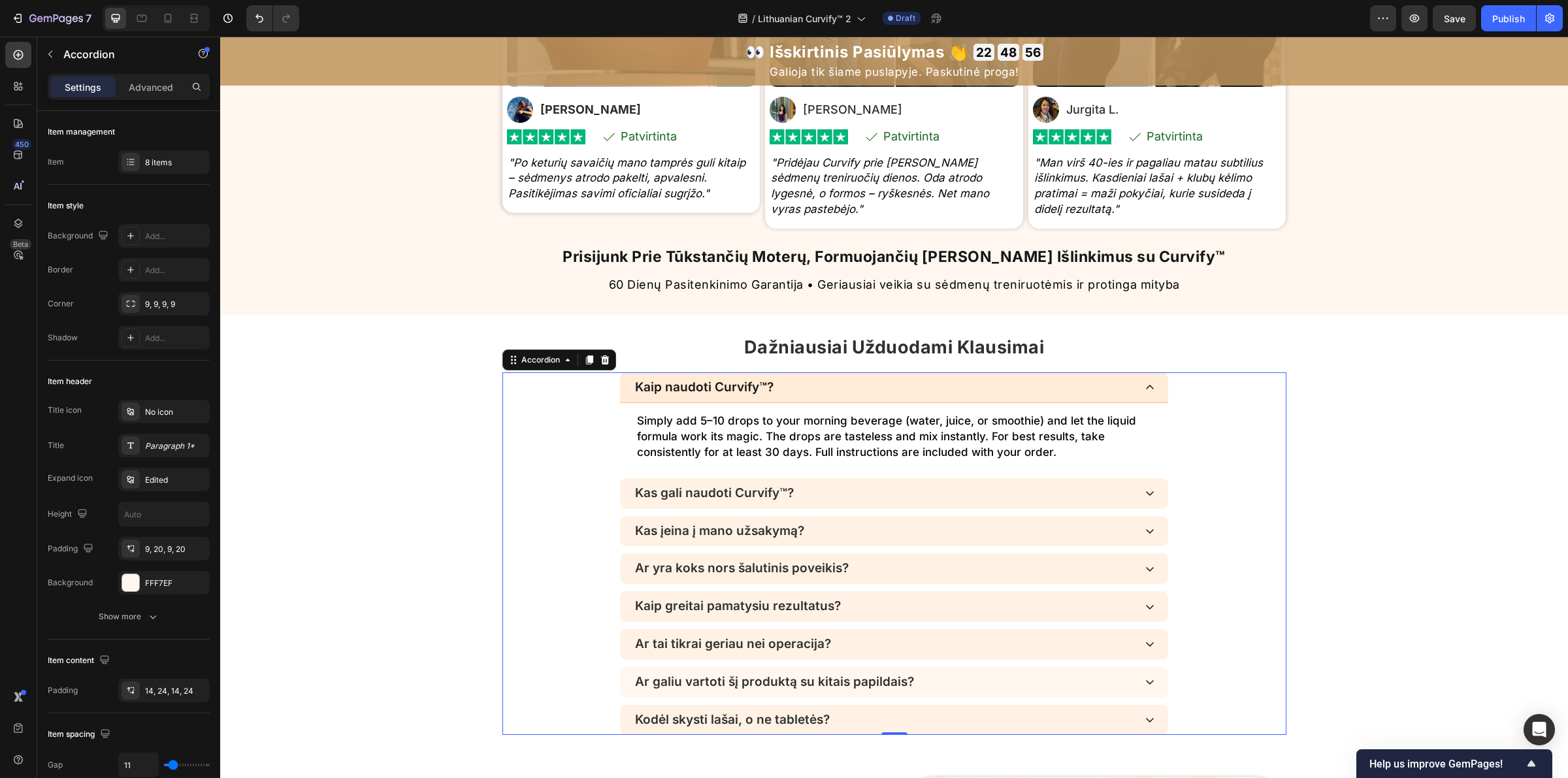
click at [789, 441] on p "Simply add 5–10 drops to your morning beverage (water, juice, or smoothie) and …" at bounding box center [894, 437] width 514 height 47
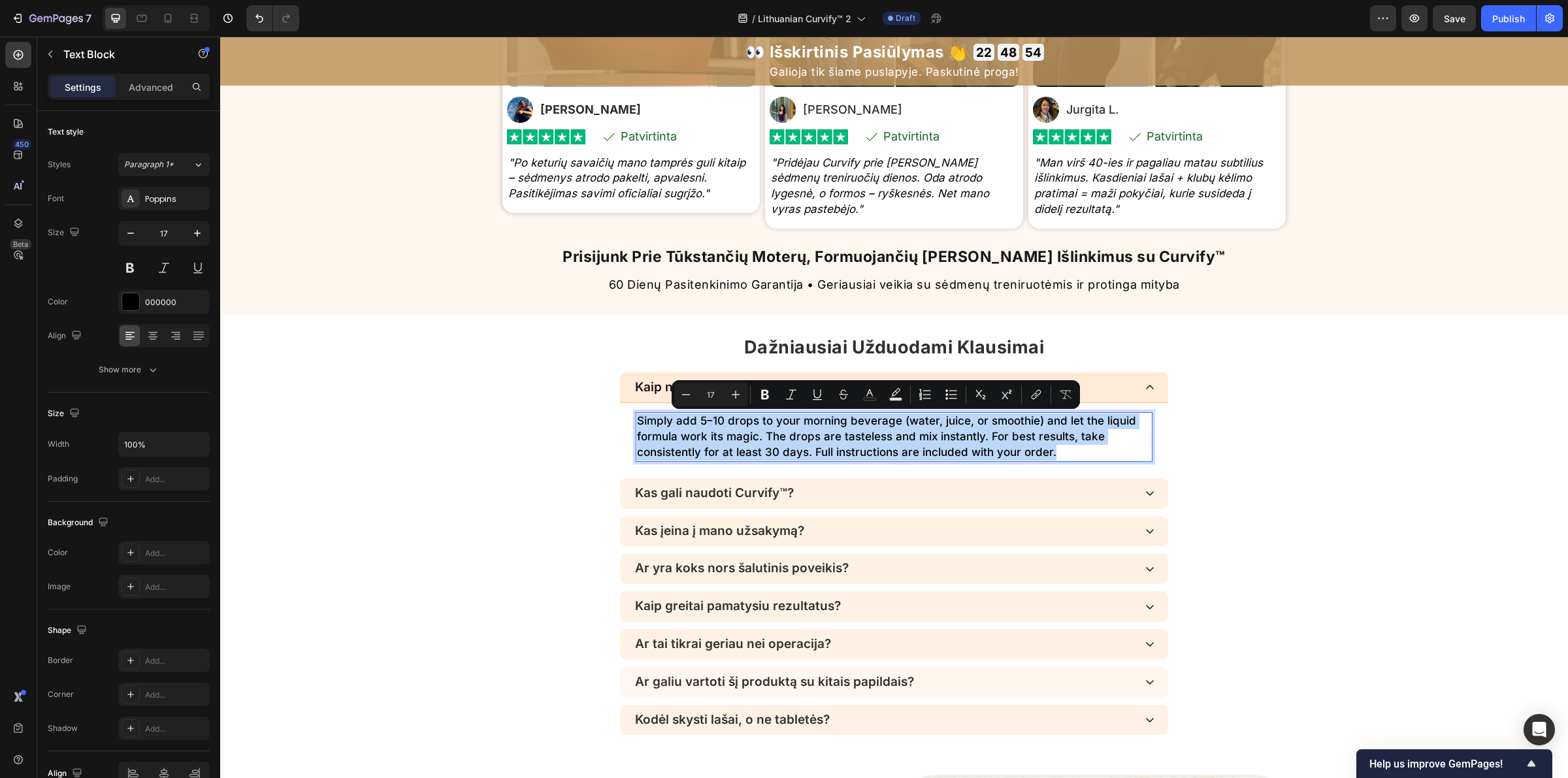
copy p "Simply add 5–10 drops to your morning beverage (water, juice, or smoothie) and …"
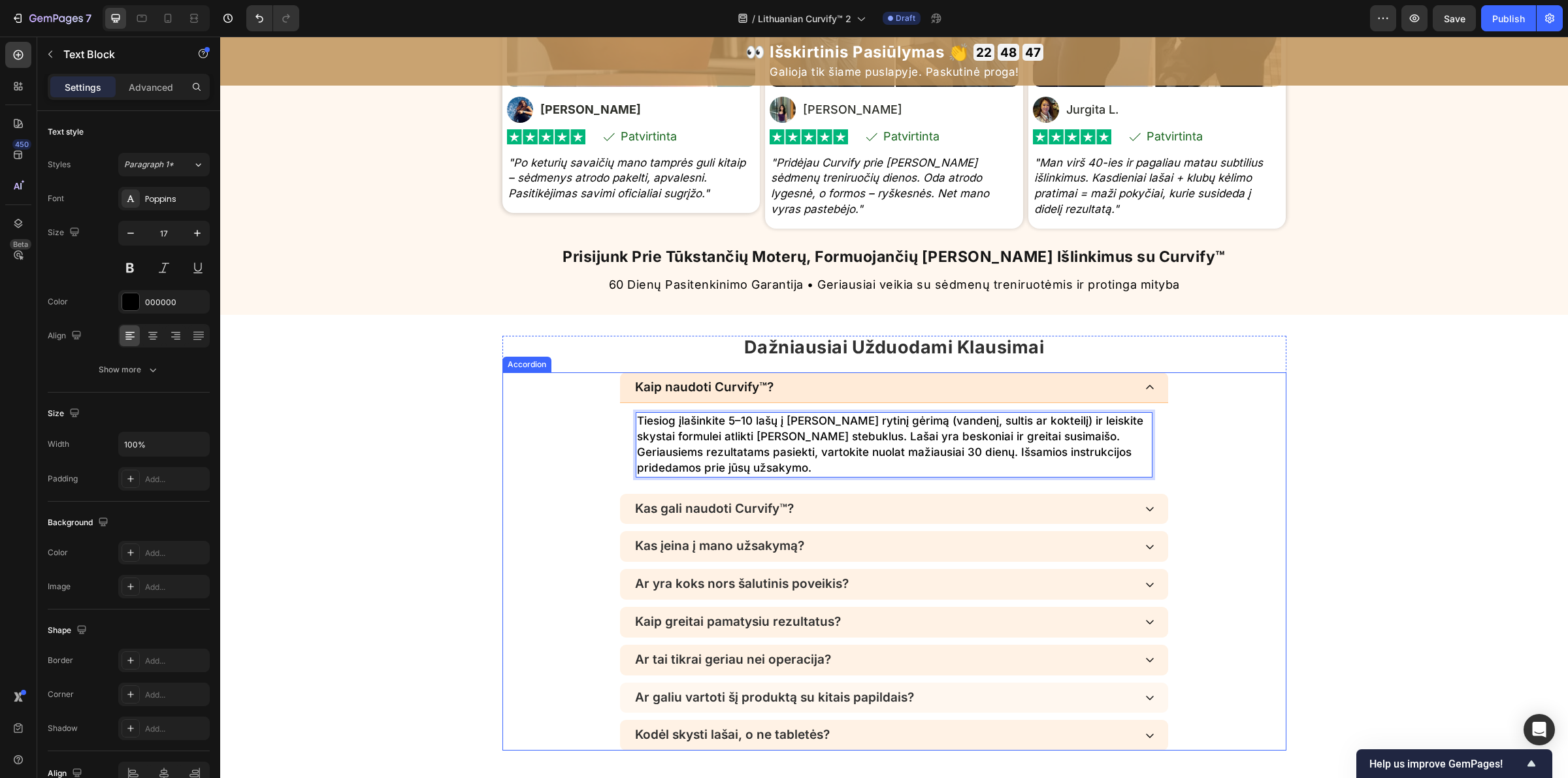
click at [854, 511] on div "Kas gali naudoti Curvify™?" at bounding box center [883, 508] width 502 height 19
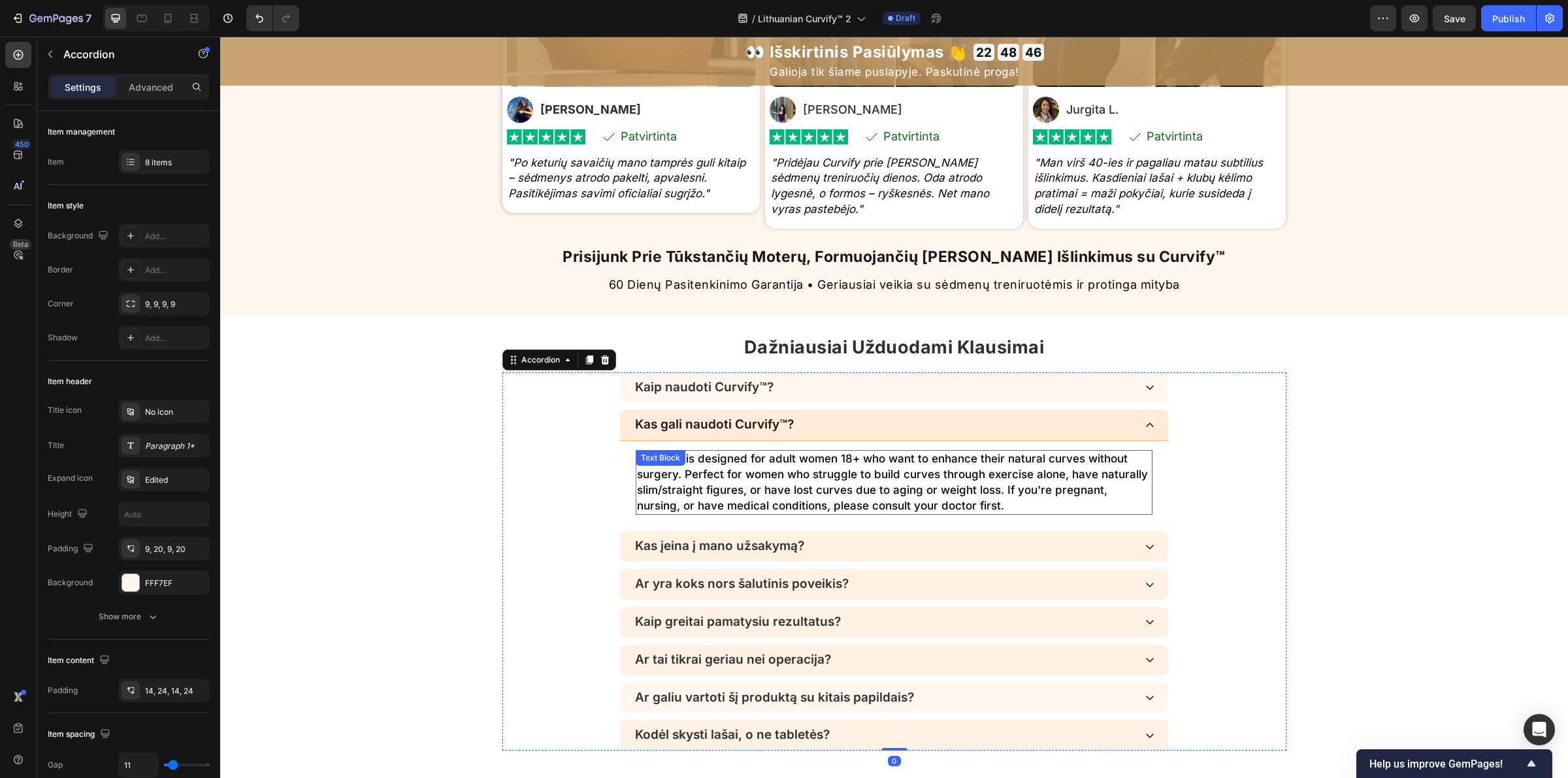
click at [779, 497] on p "Curvify™ is designed for adult women 18+ who want to enhance their natural curv…" at bounding box center [894, 483] width 514 height 62
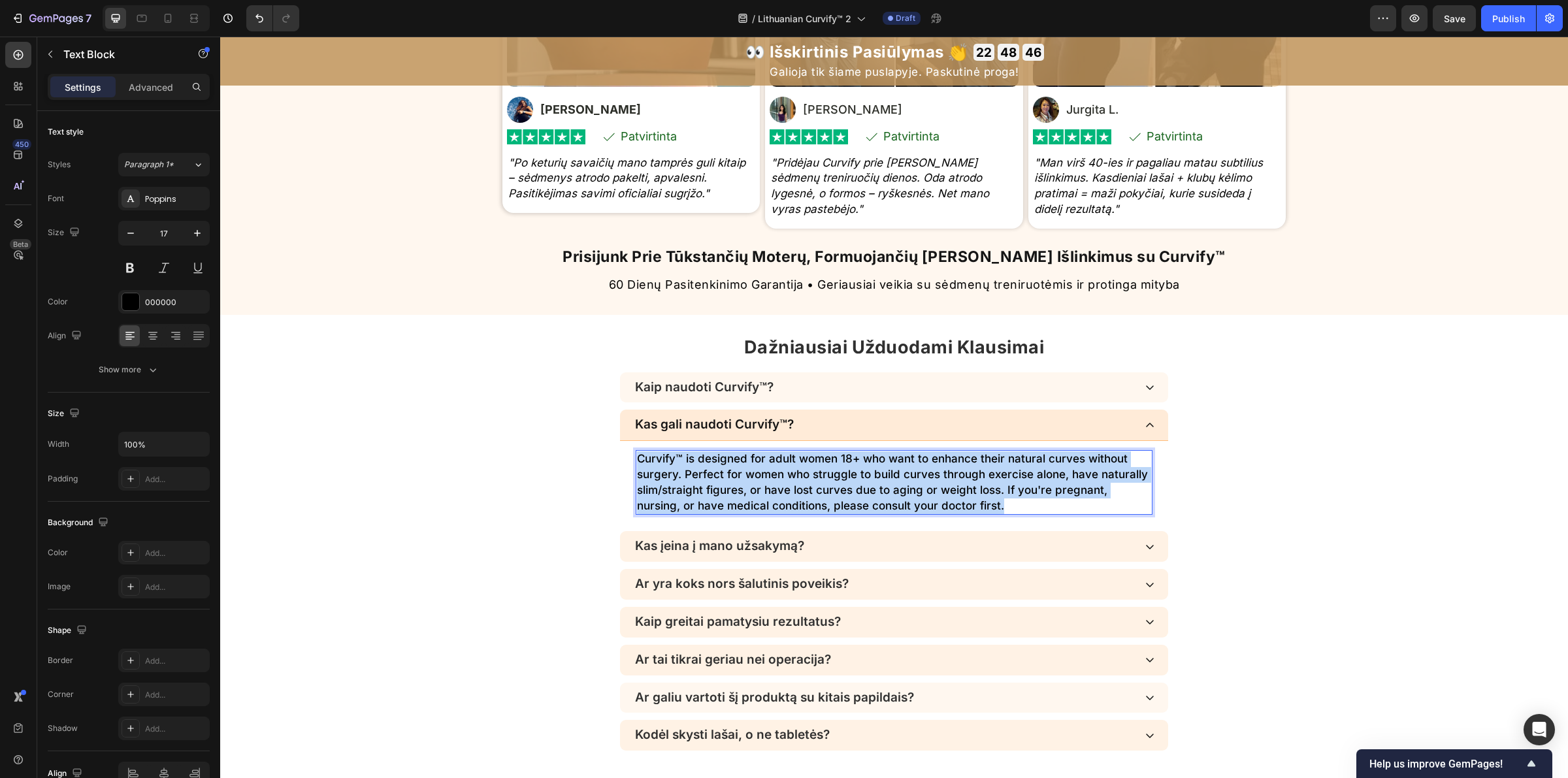
click at [779, 497] on p "Curvify™ is designed for adult women 18+ who want to enhance their natural curv…" at bounding box center [894, 483] width 514 height 62
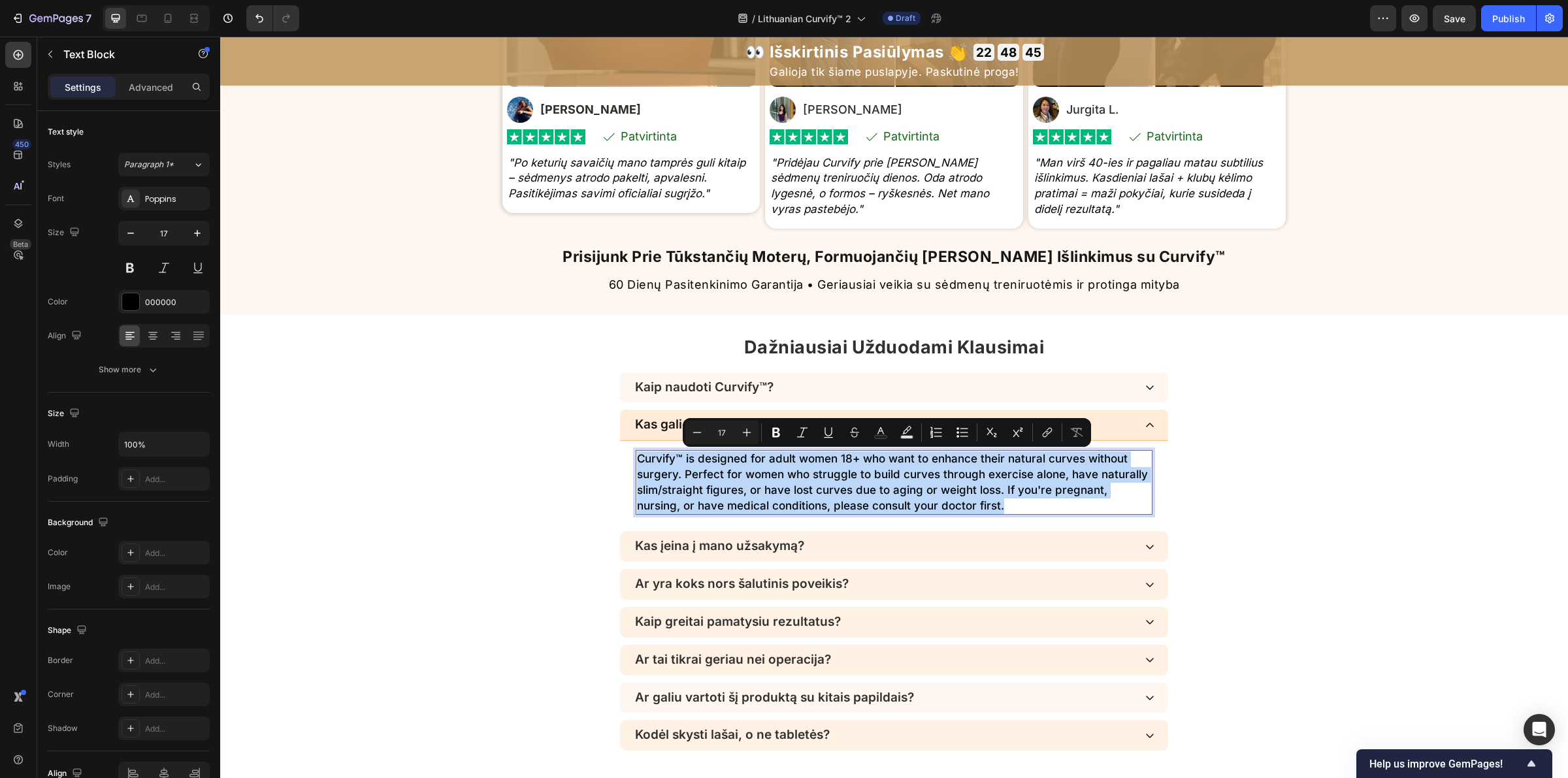
copy p "Curvify™ is designed for adult women 18+ who want to enhance their natural curv…"
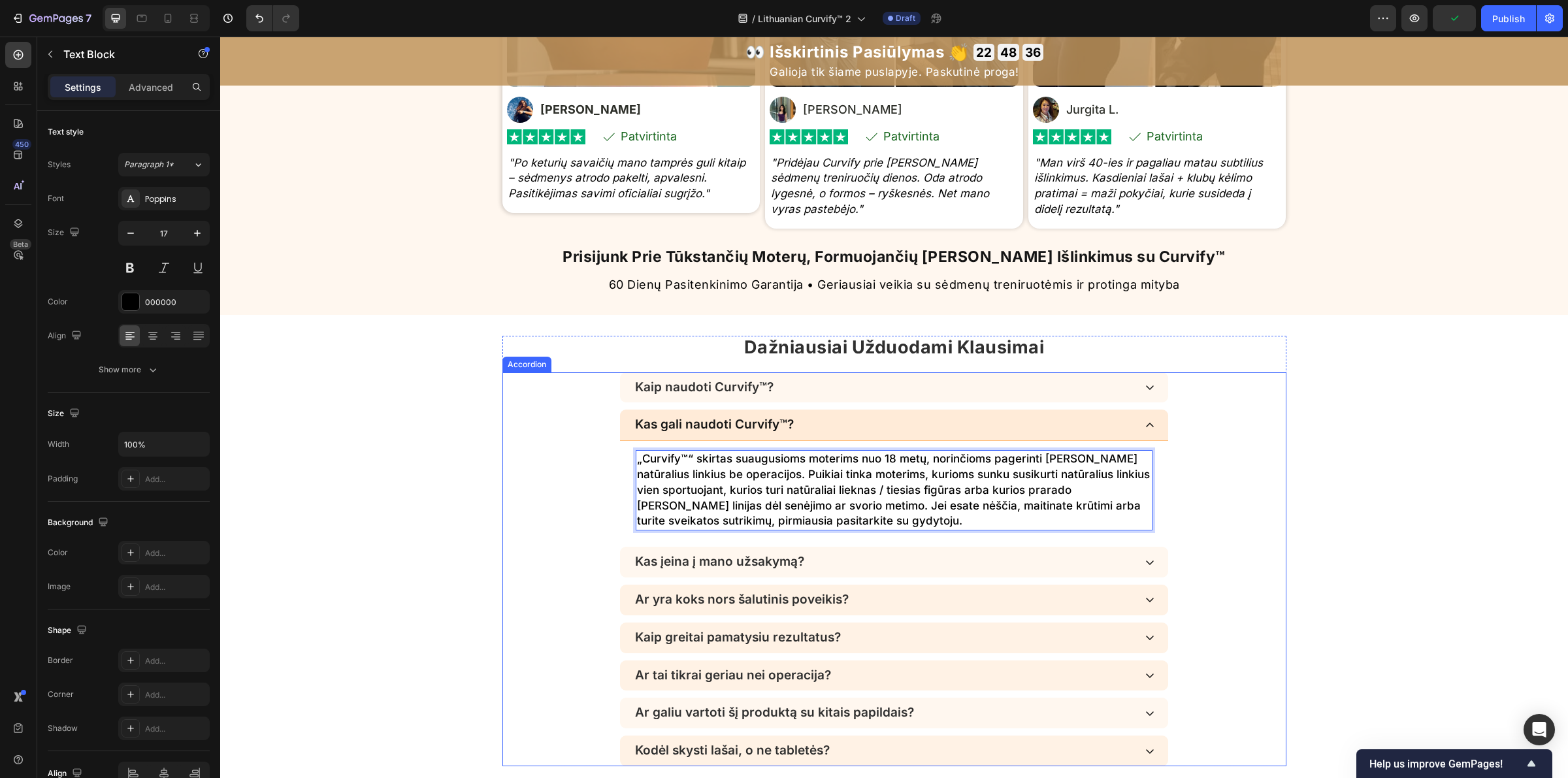
click at [869, 567] on div "Kas įeina į mano užsakymą?" at bounding box center [883, 562] width 502 height 19
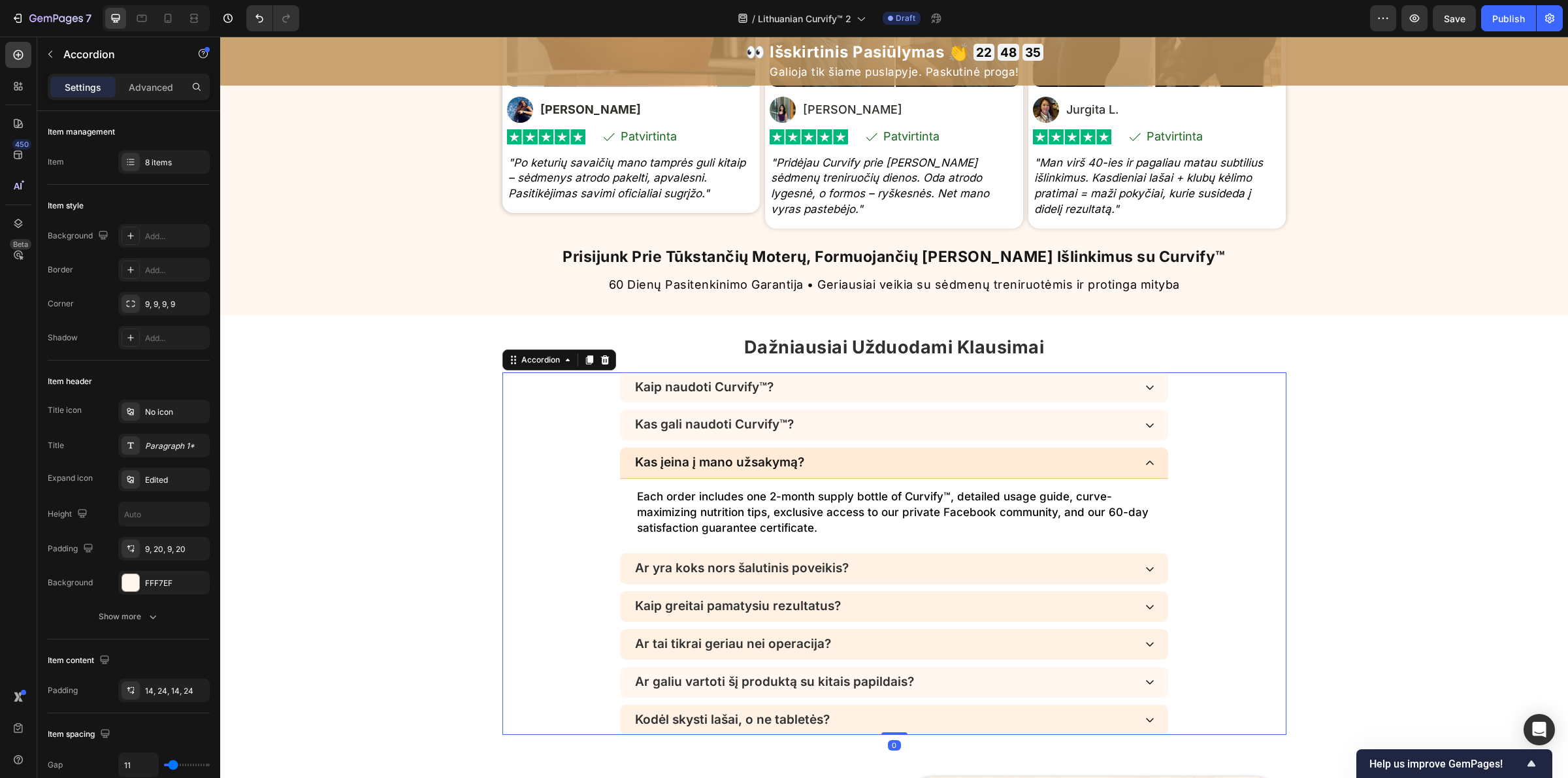
click at [822, 516] on p "Each order includes one 2-month supply bottle of Curvify™, detailed usage guide…" at bounding box center [894, 512] width 514 height 47
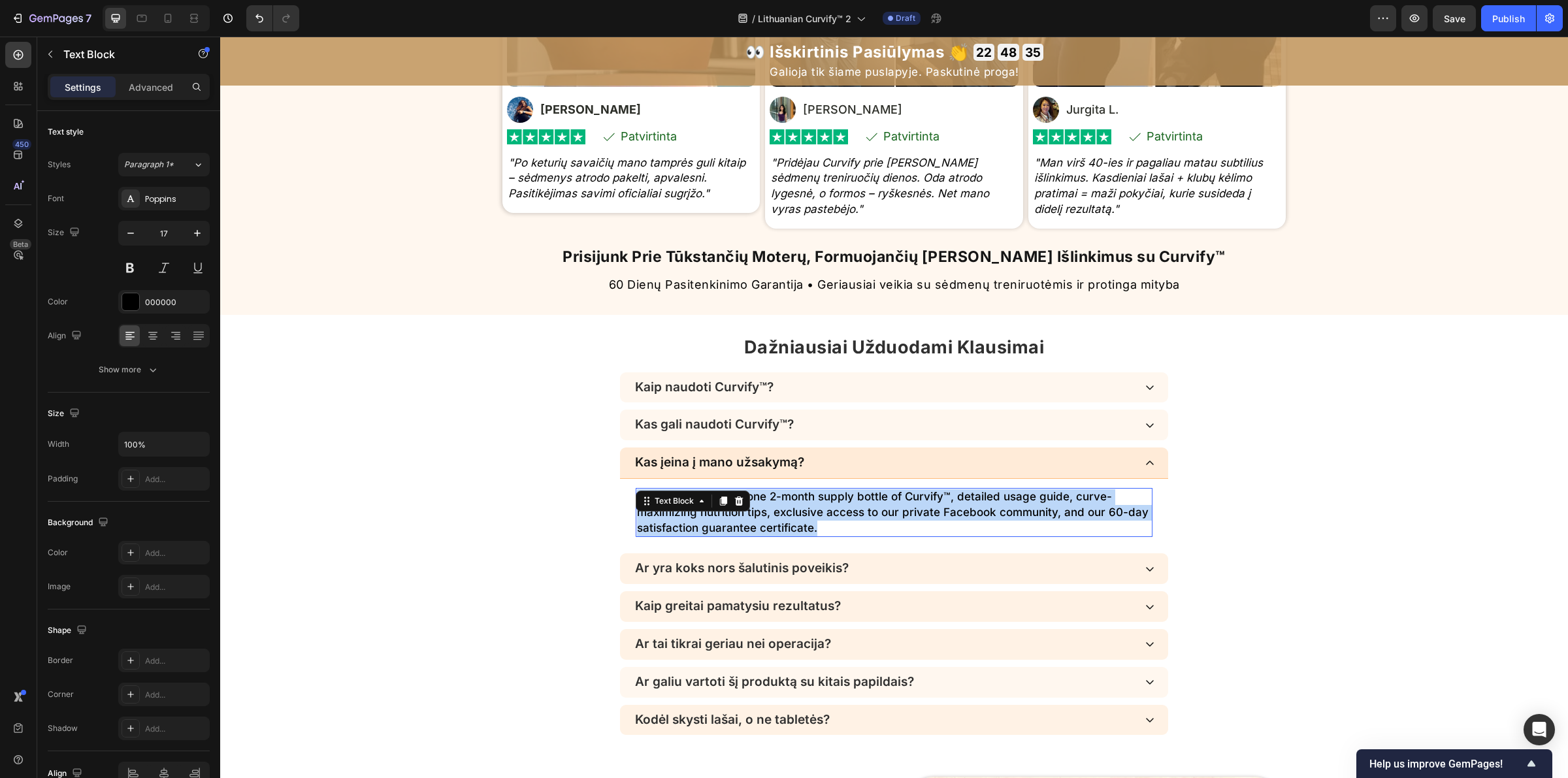
click at [822, 516] on p "Each order includes one 2-month supply bottle of Curvify™, detailed usage guide…" at bounding box center [894, 512] width 514 height 47
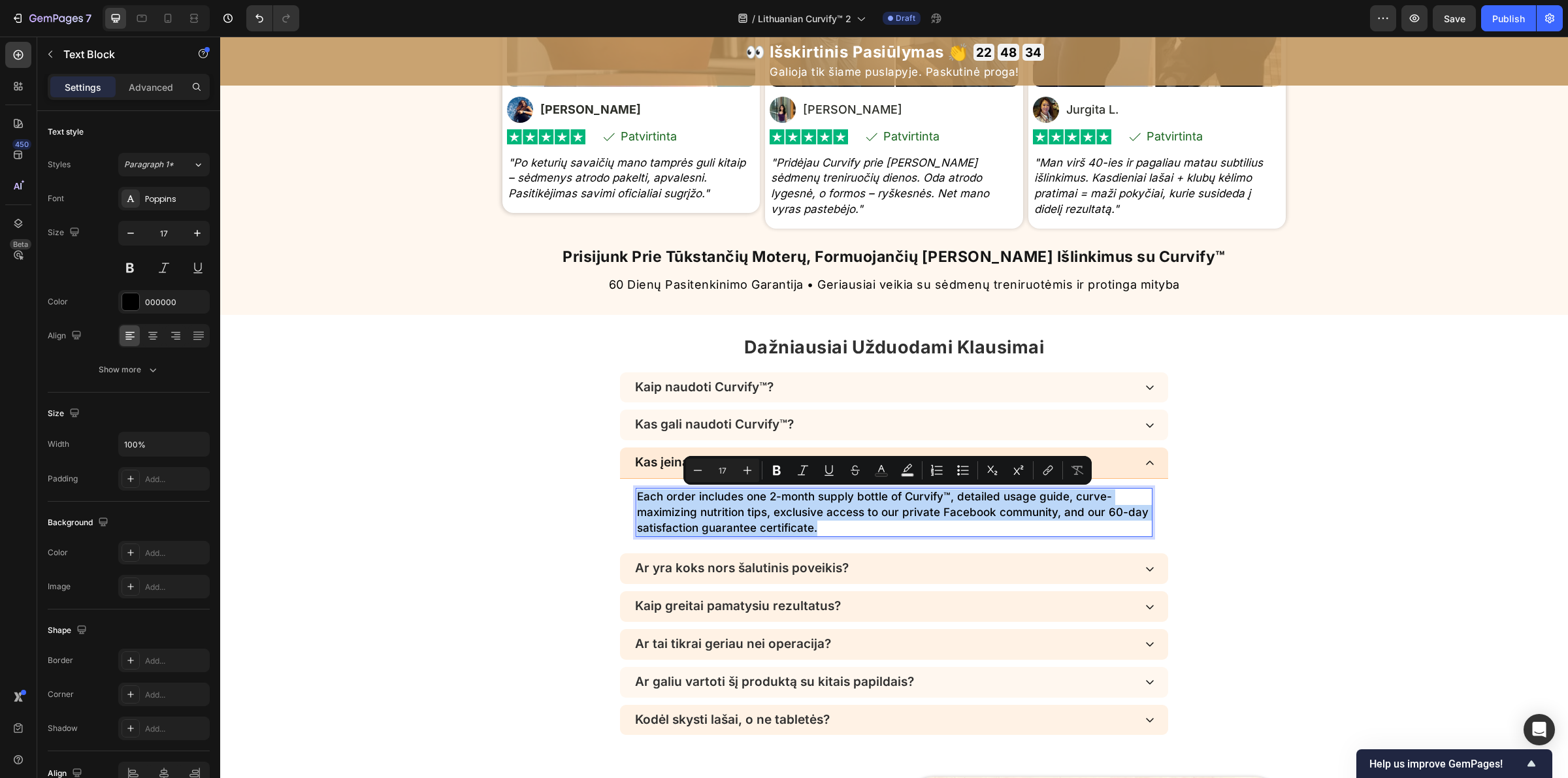
copy p "Each order includes one 2-month supply bottle of Curvify™, detailed usage guide…"
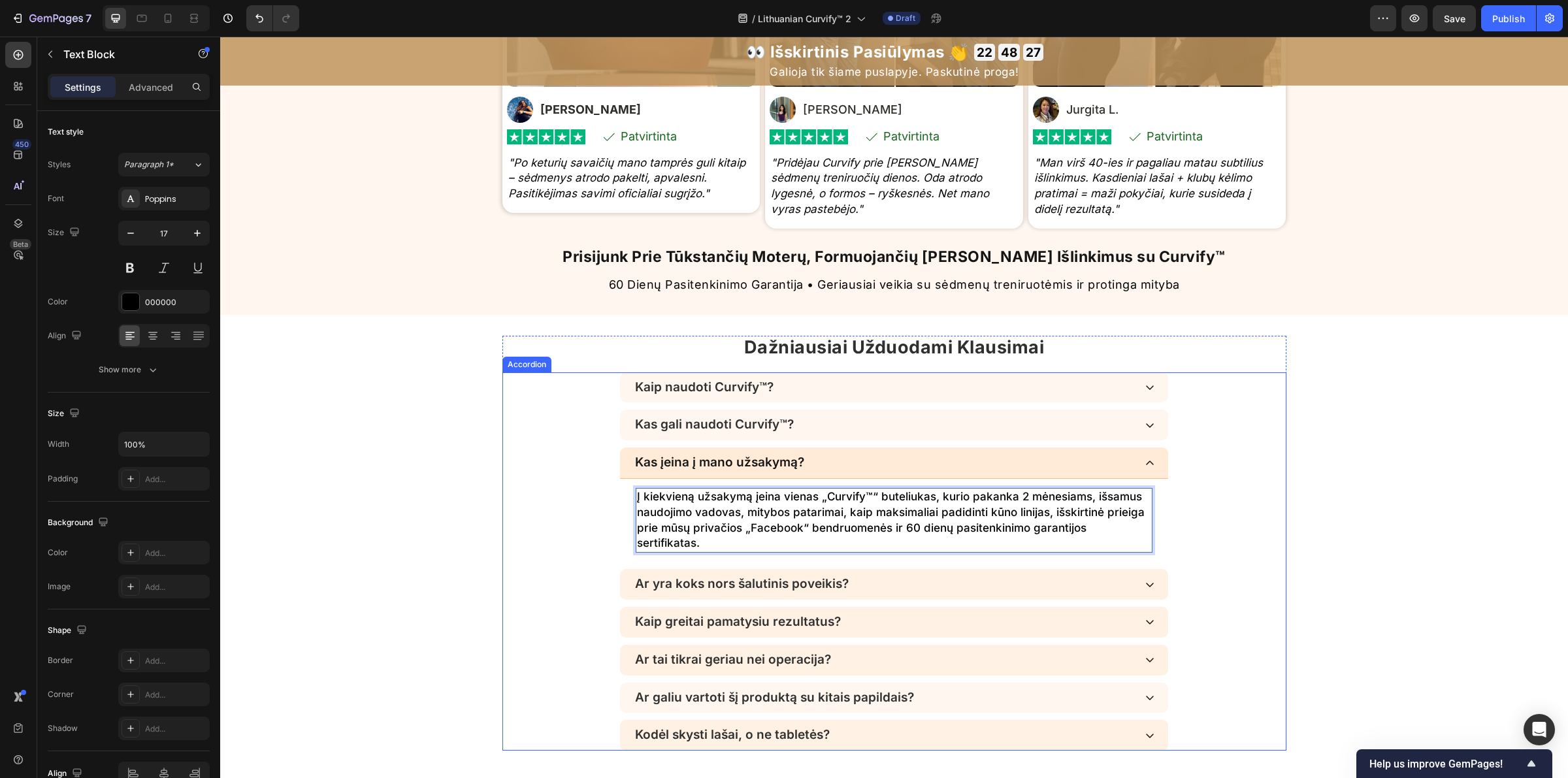
click at [757, 582] on p "Ar yra koks nors šalutinis poveikis?" at bounding box center [741, 583] width 213 height 15
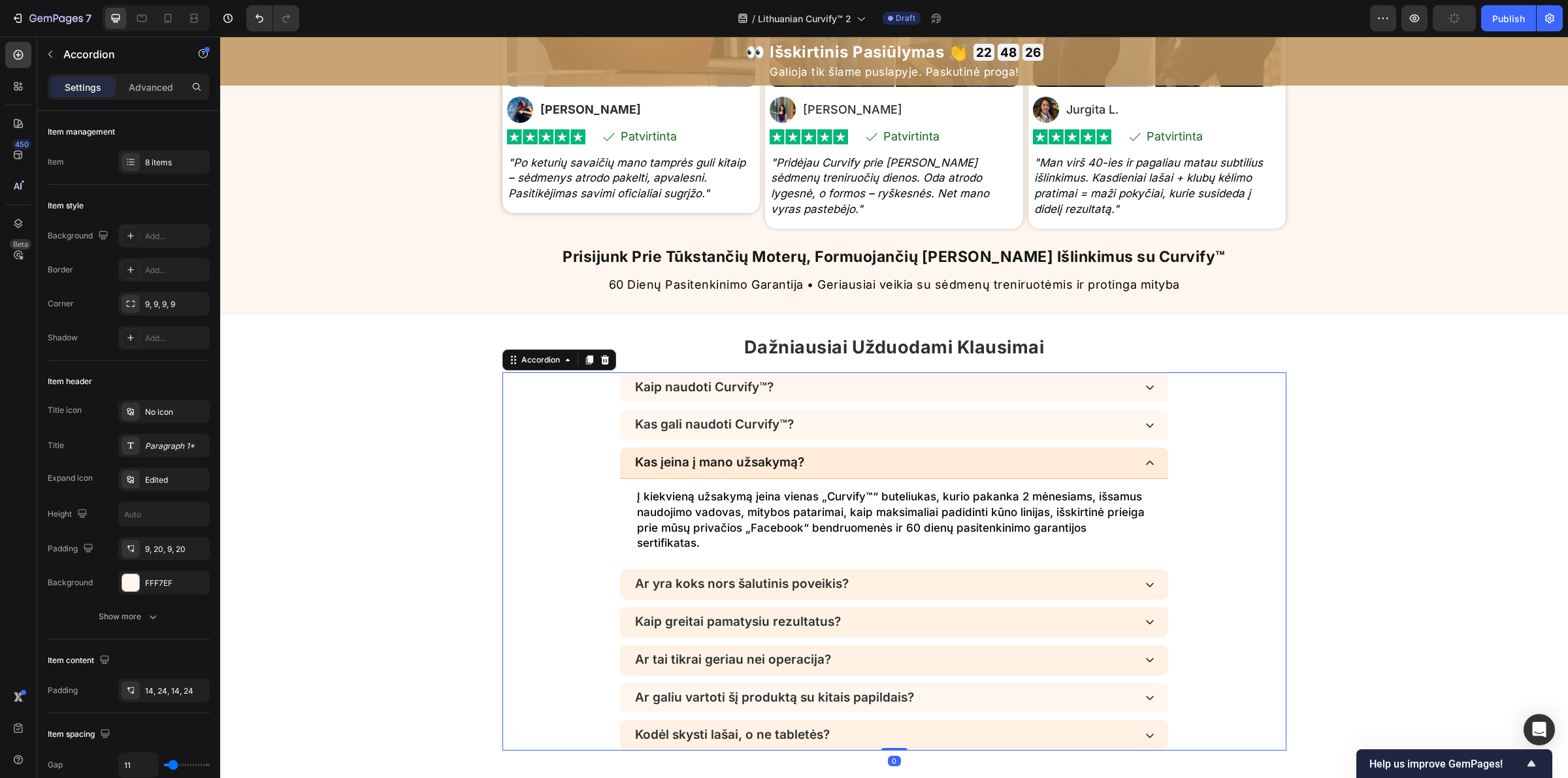
click at [892, 588] on div "Ar yra koks nors šalutinis poveikis?" at bounding box center [883, 583] width 502 height 19
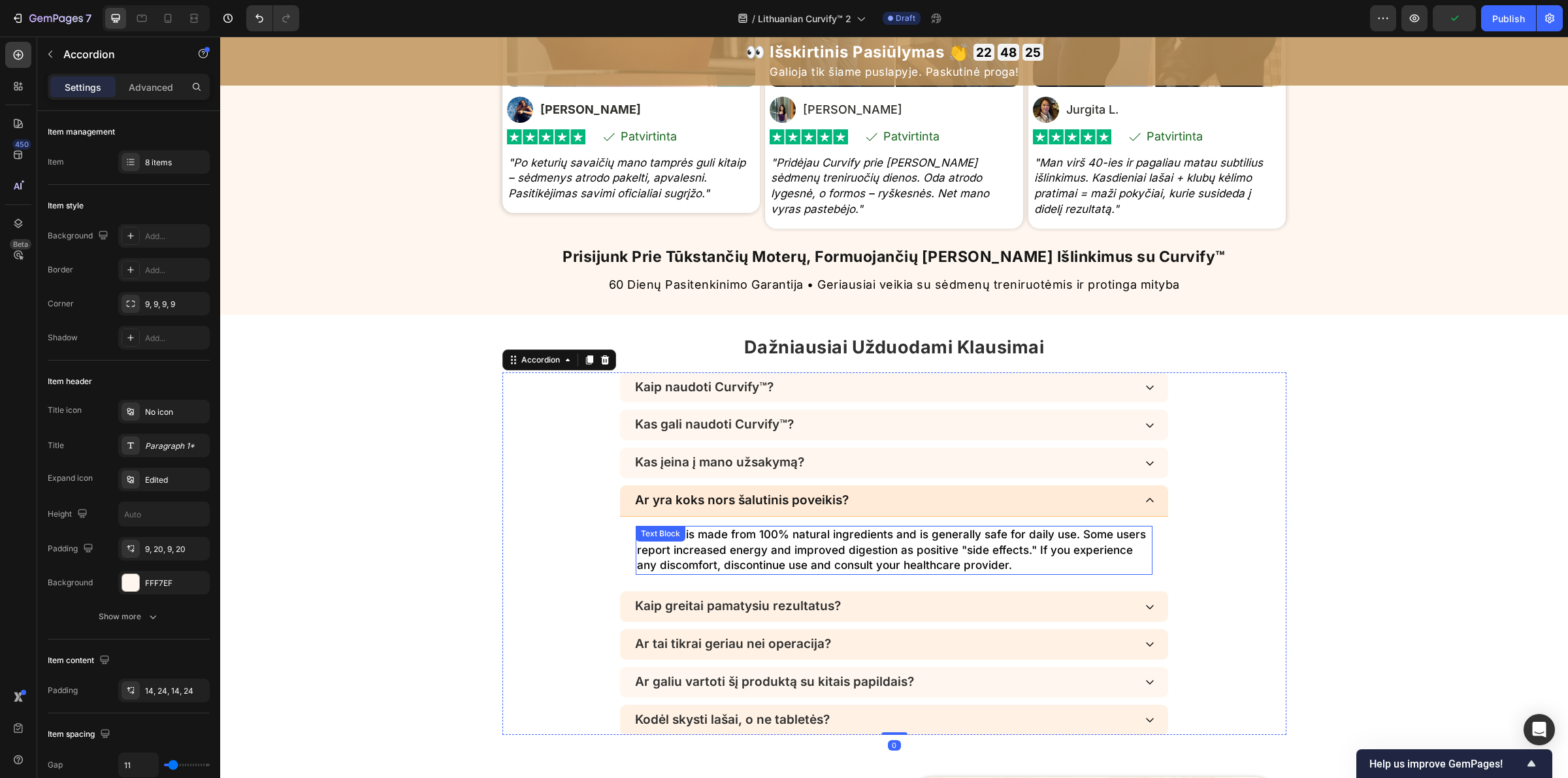
click at [882, 563] on p "Curvify™ is made from 100% natural ingredients and is generally safe for daily …" at bounding box center [894, 550] width 514 height 47
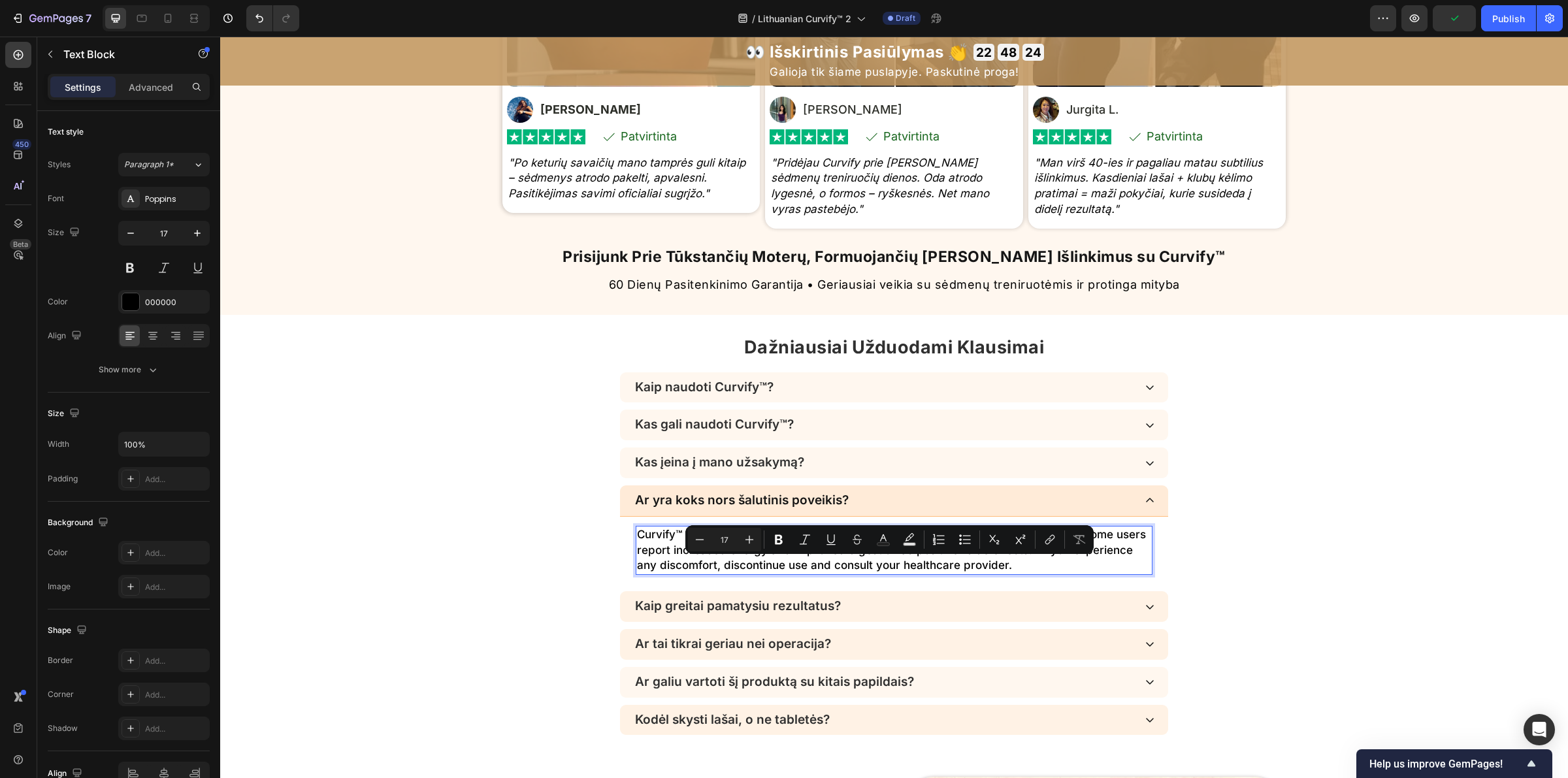
click at [939, 567] on p "Curvify™ is made from 100% natural ingredients and is generally safe for daily …" at bounding box center [894, 550] width 514 height 47
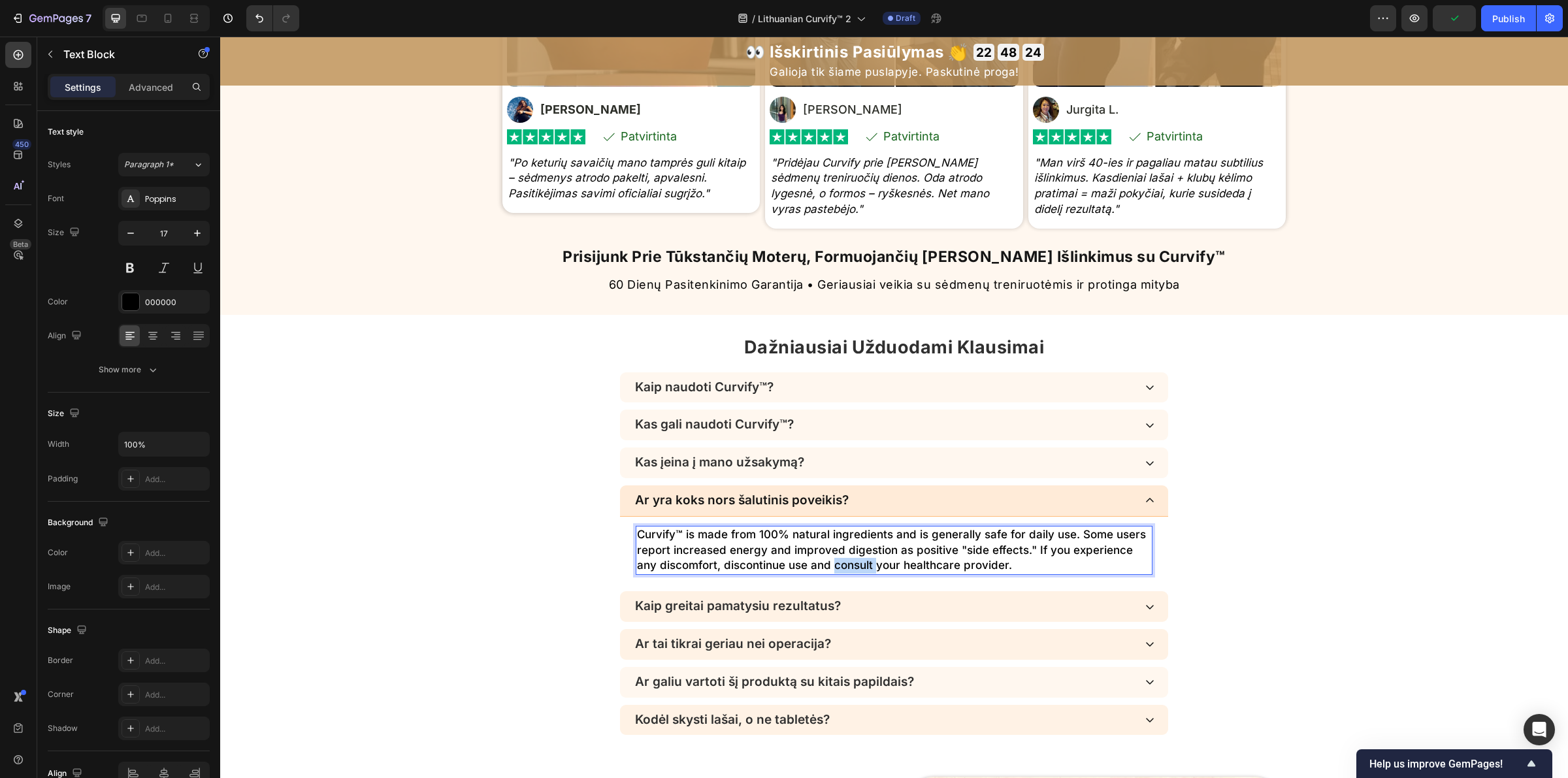
click at [939, 567] on p "Curvify™ is made from 100% natural ingredients and is generally safe for daily …" at bounding box center [894, 550] width 514 height 47
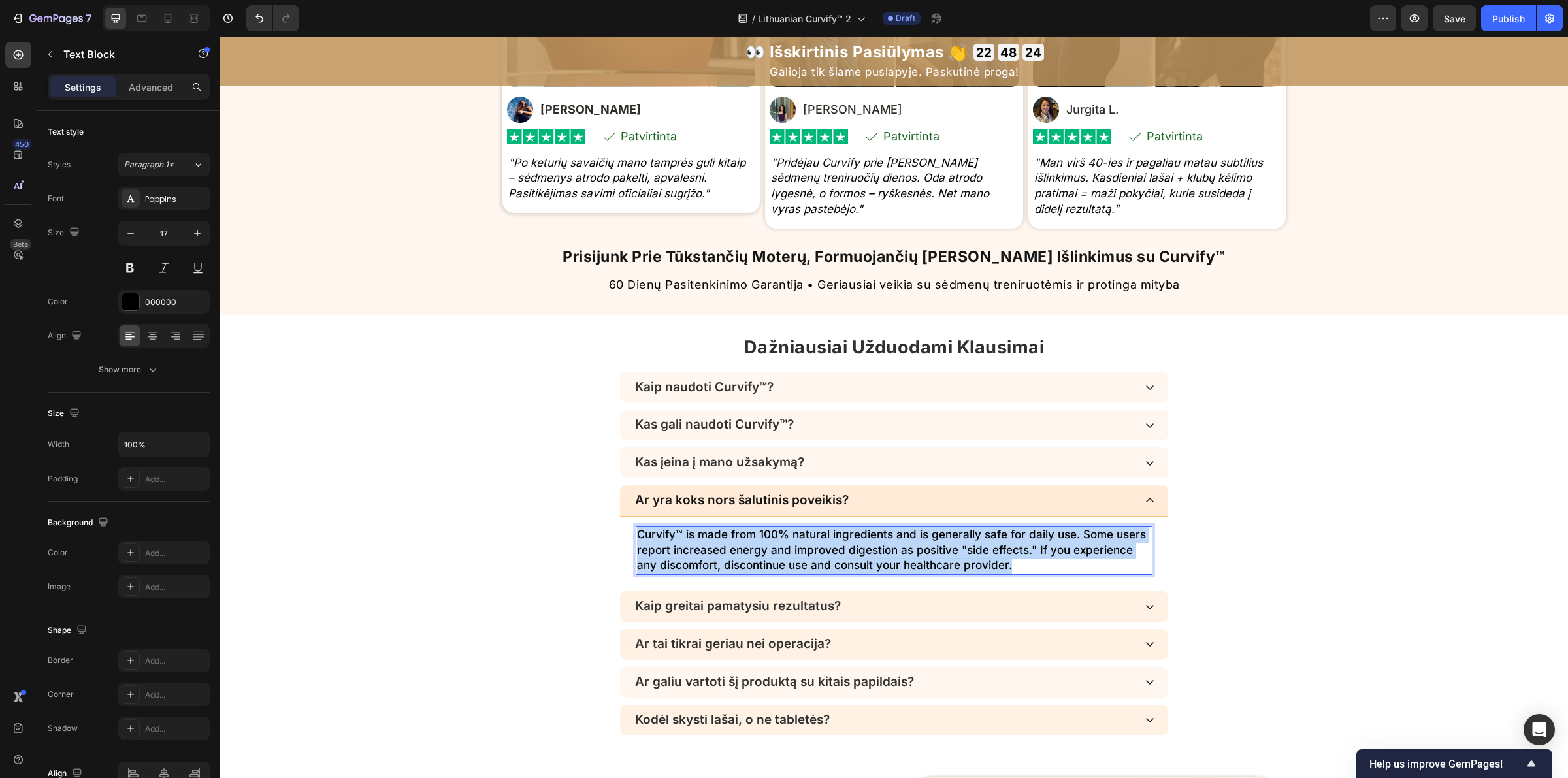
click at [941, 567] on p "Curvify™ is made from 100% natural ingredients and is generally safe for daily …" at bounding box center [894, 550] width 514 height 47
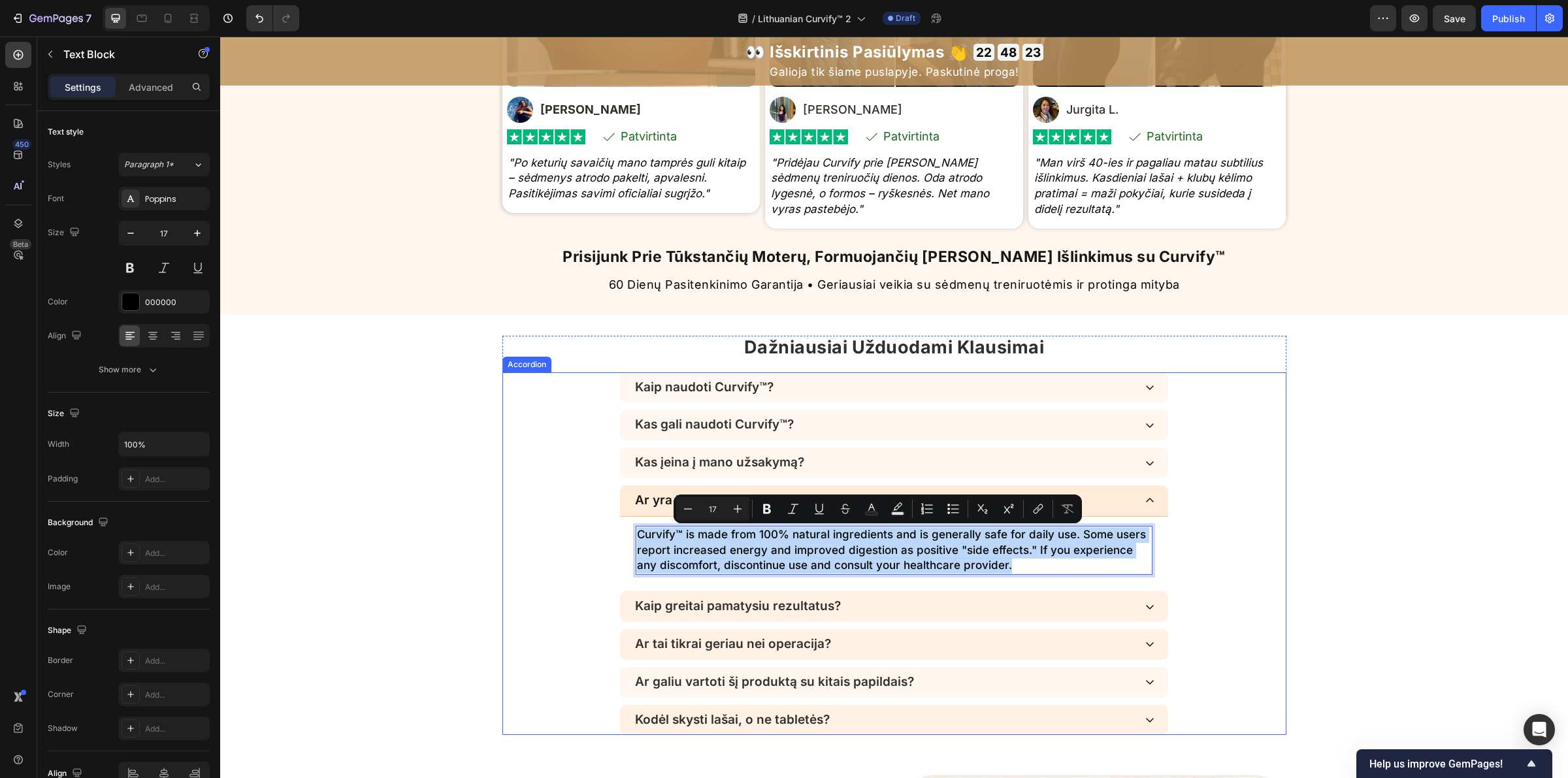
copy p "Curvify™ is made from 100% natural ingredients and is generally safe for daily …"
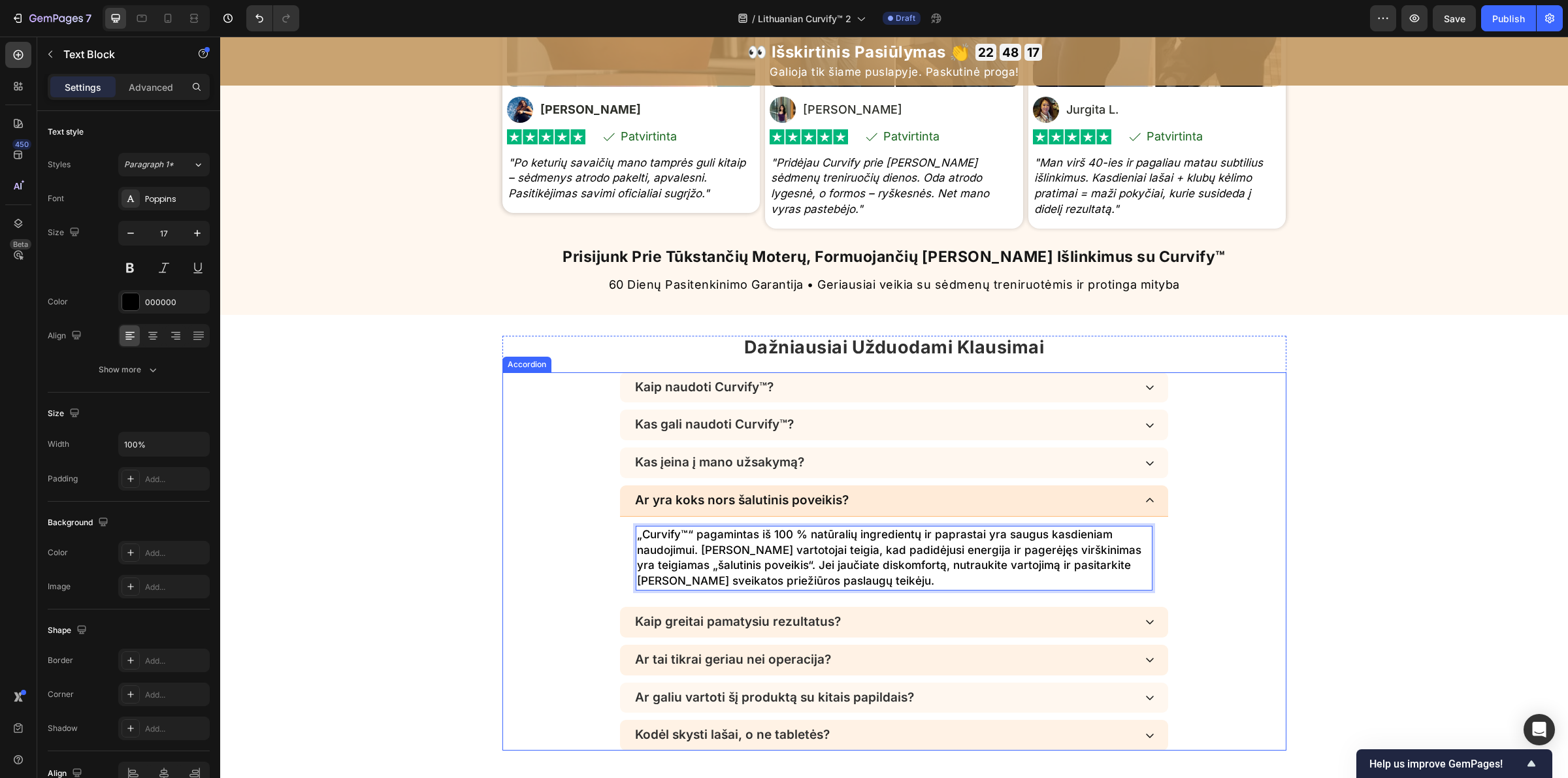
click at [984, 622] on div "Kaip greitai pamatysiu rezultatus?" at bounding box center [883, 621] width 502 height 19
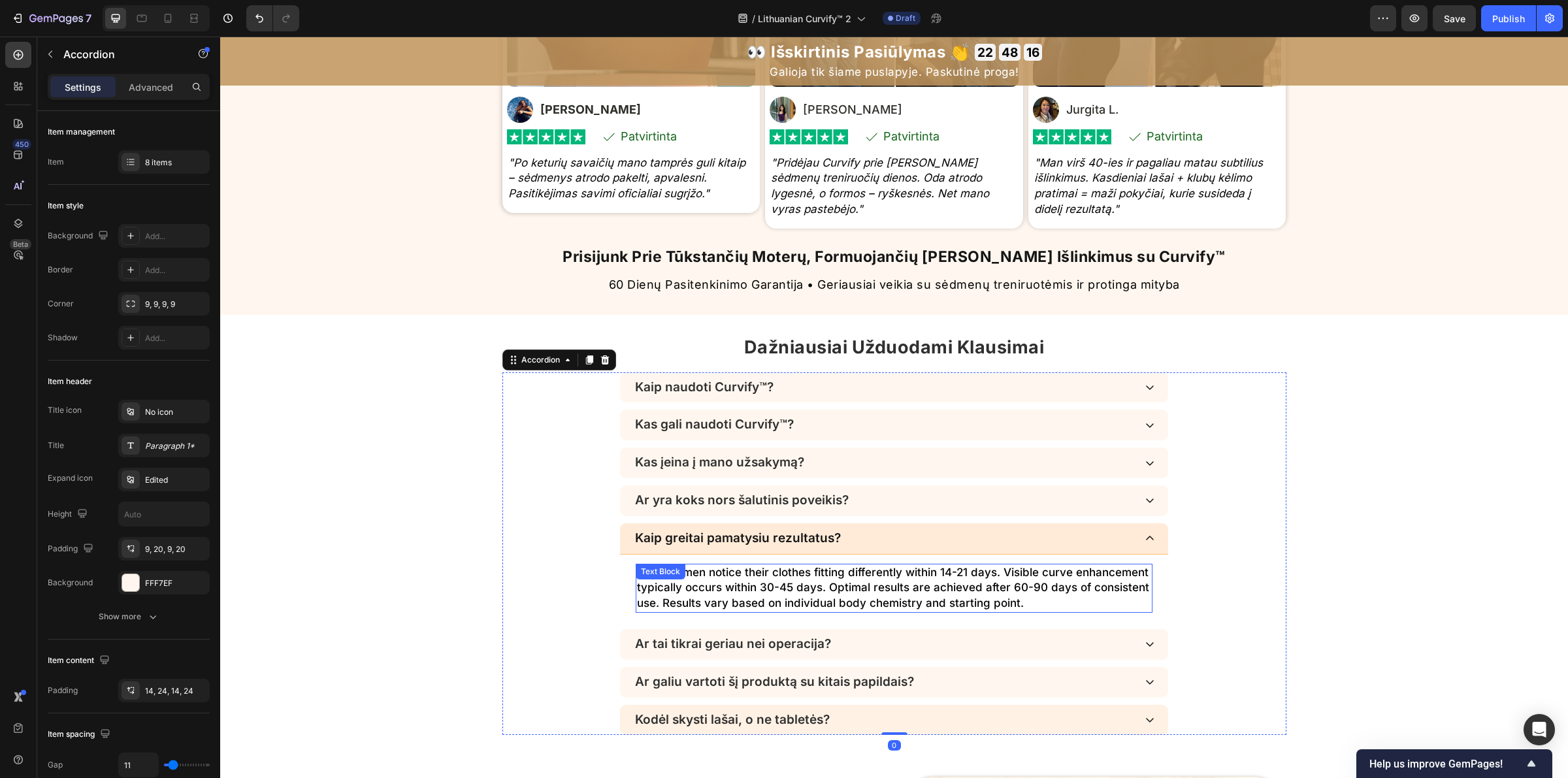
click at [866, 601] on p "Most women notice their clothes fitting differently within 14-21 days. Visible …" at bounding box center [894, 588] width 514 height 47
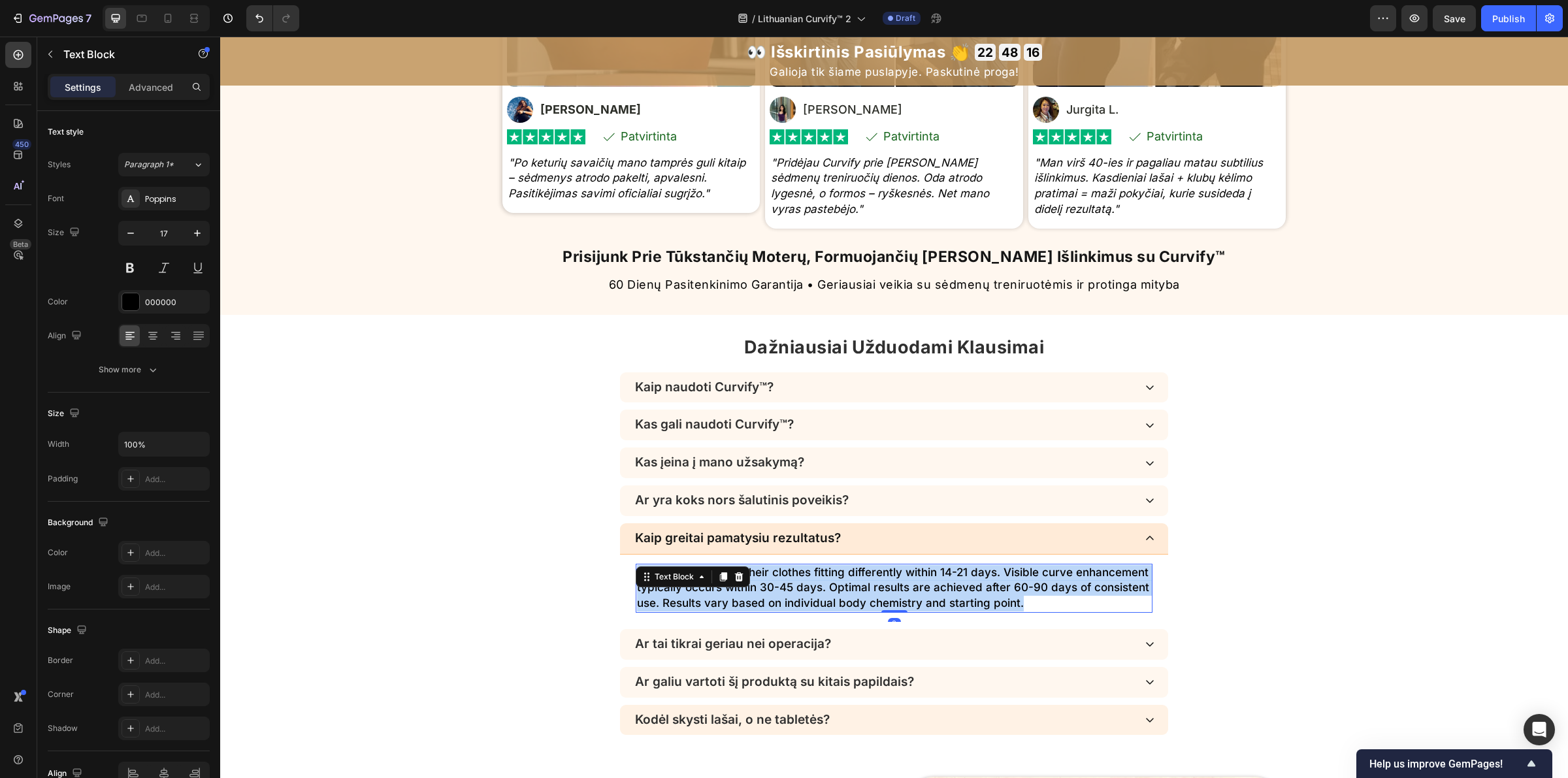
click at [866, 601] on p "Most women notice their clothes fitting differently within 14-21 days. Visible …" at bounding box center [894, 588] width 514 height 47
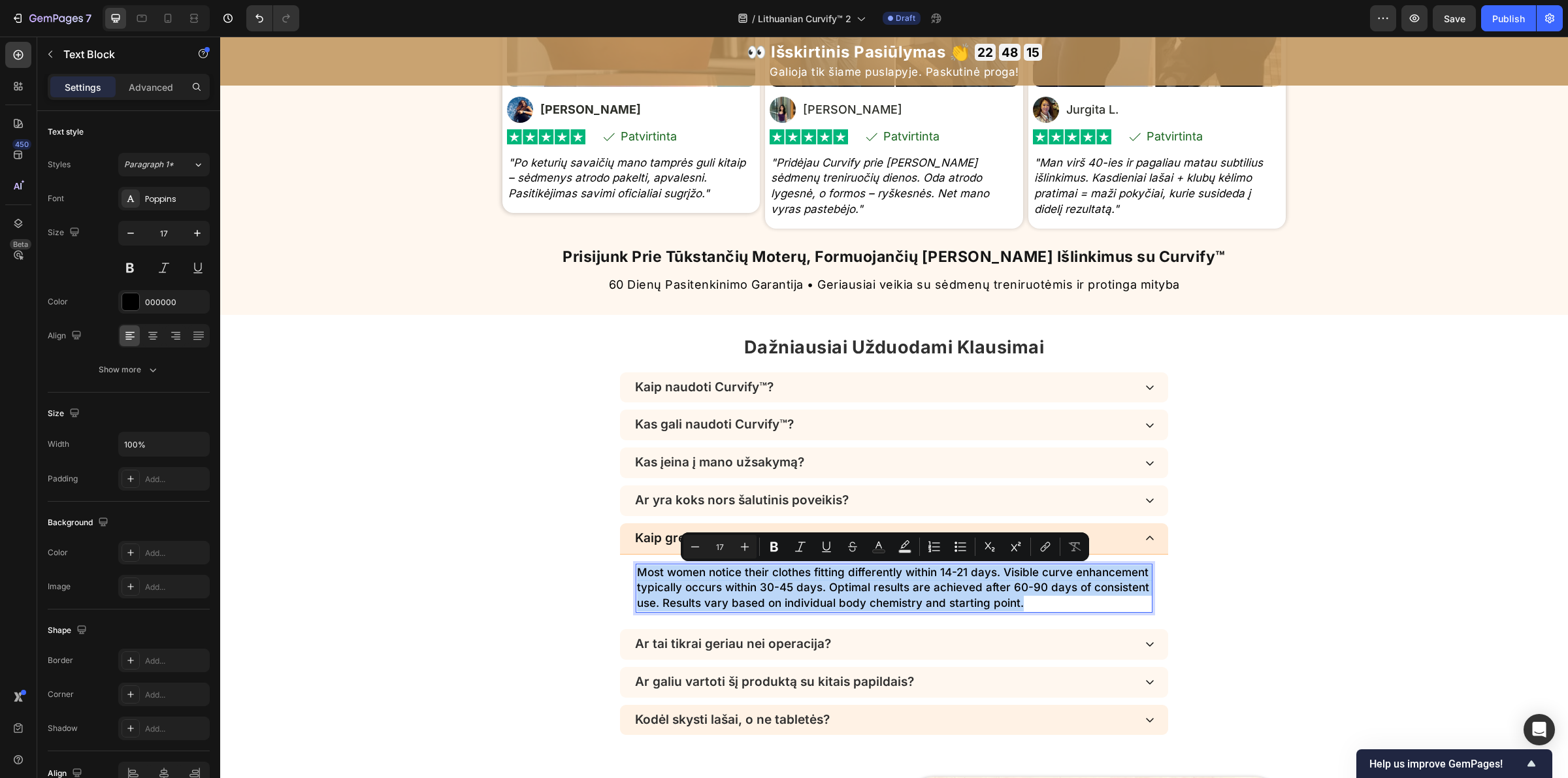
copy p "Most women notice their clothes fitting differently within 14-21 days. Visible …"
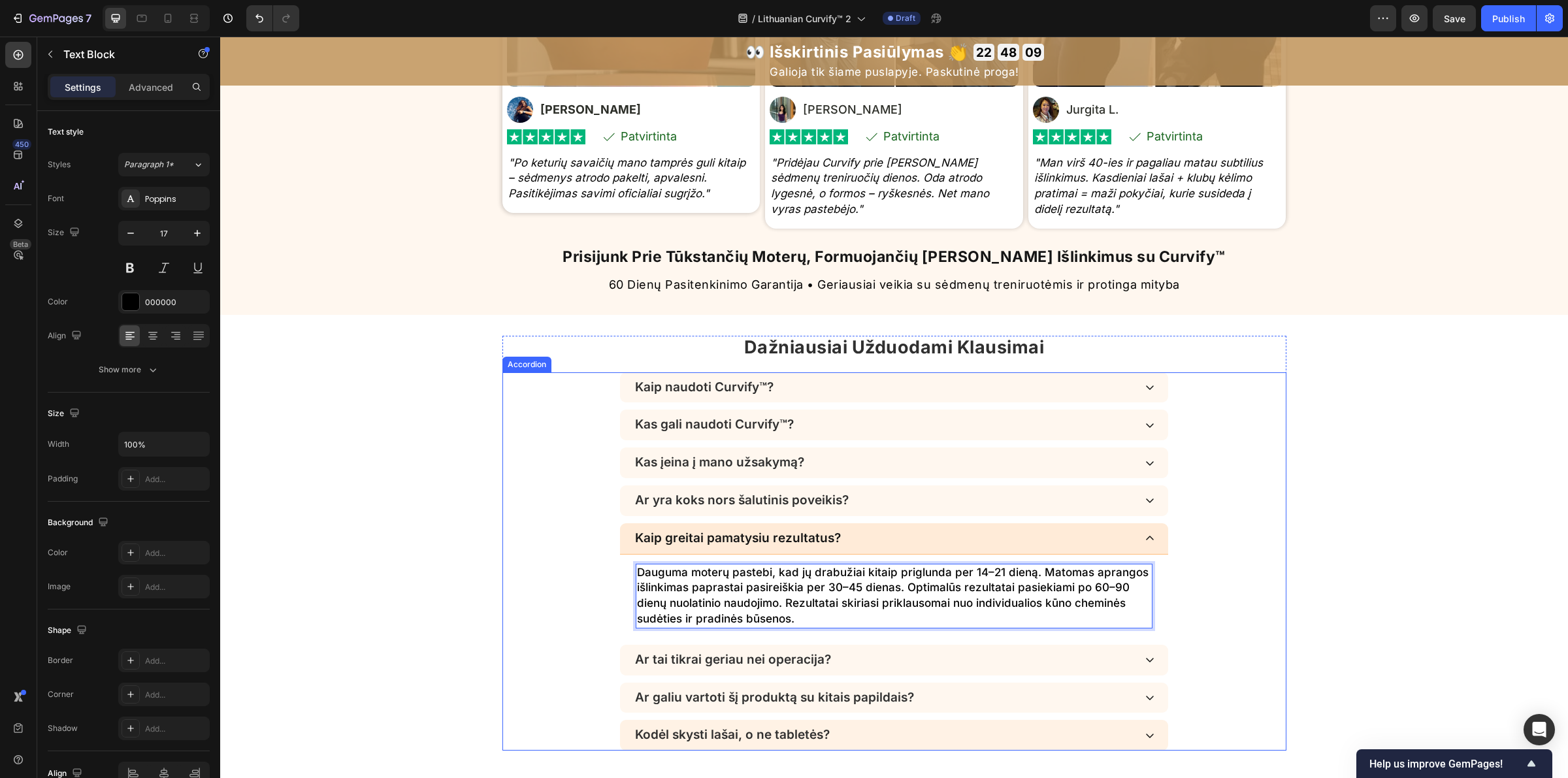
click at [896, 657] on div "Ar tai tikrai geriau nei operacija?" at bounding box center [883, 659] width 502 height 19
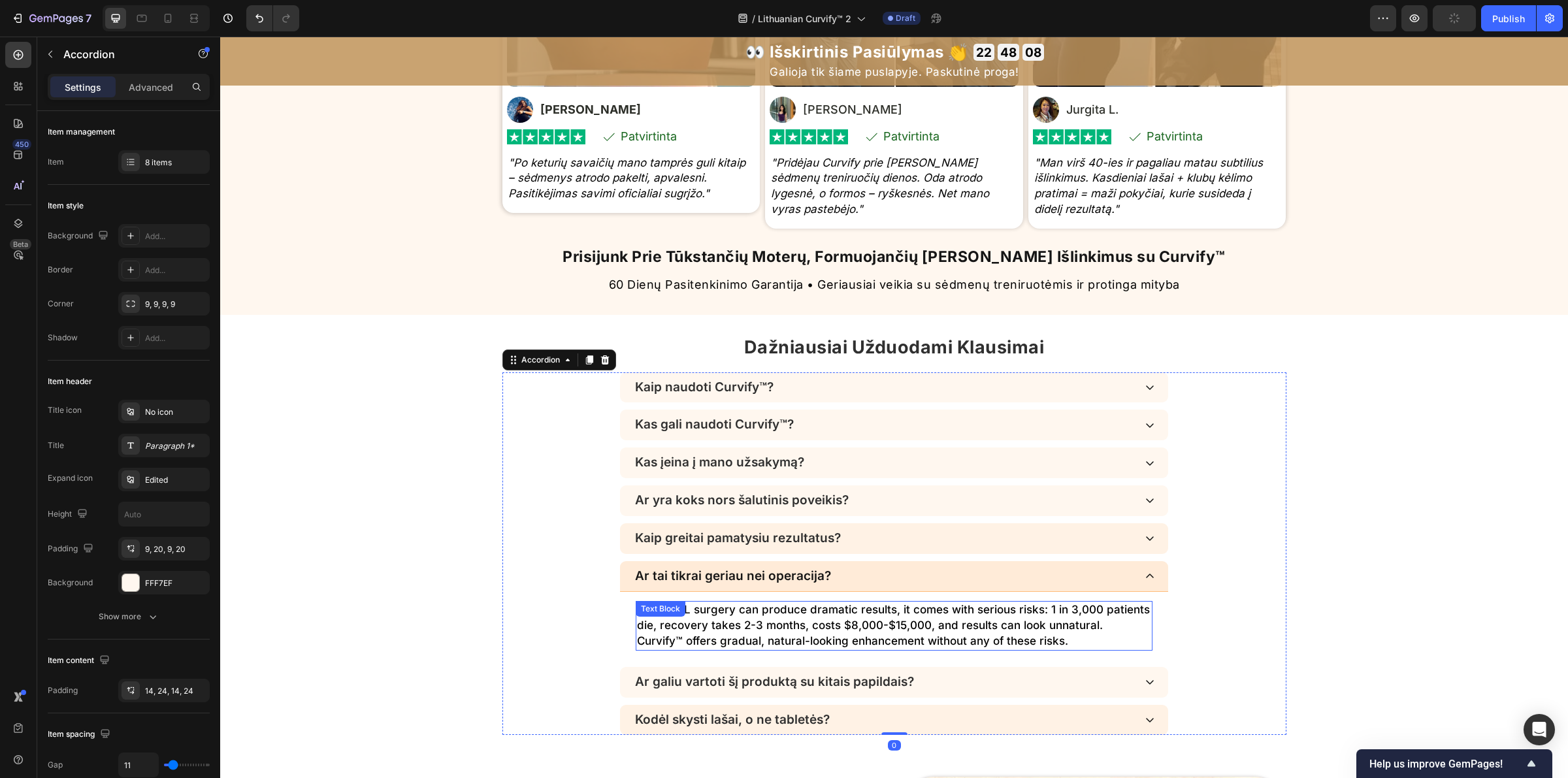
click at [840, 628] on p "While BBL surgery can produce dramatic results, it comes with serious risks: 1 …" at bounding box center [894, 626] width 514 height 47
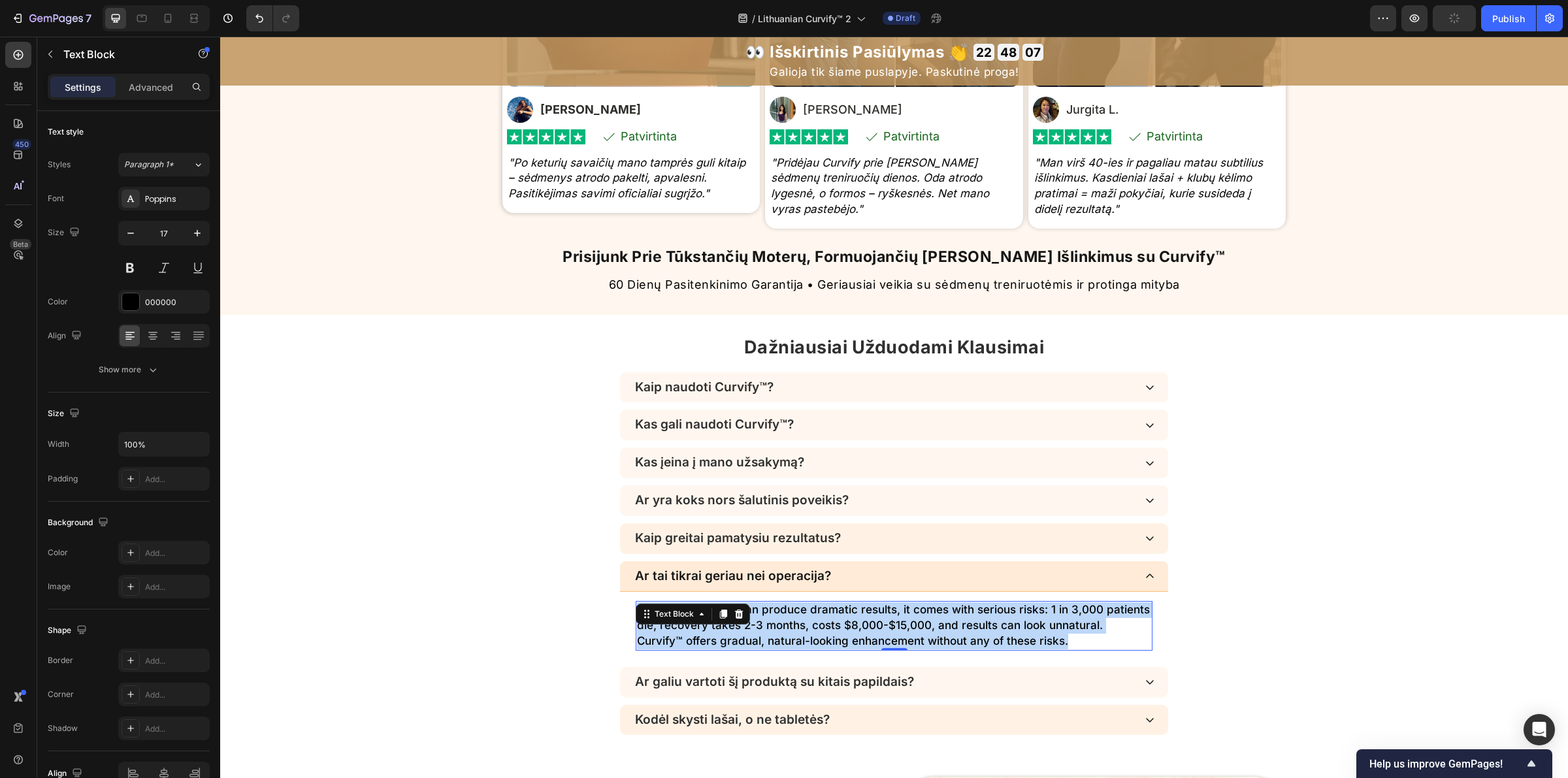
click at [840, 628] on p "While BBL surgery can produce dramatic results, it comes with serious risks: 1 …" at bounding box center [894, 626] width 514 height 47
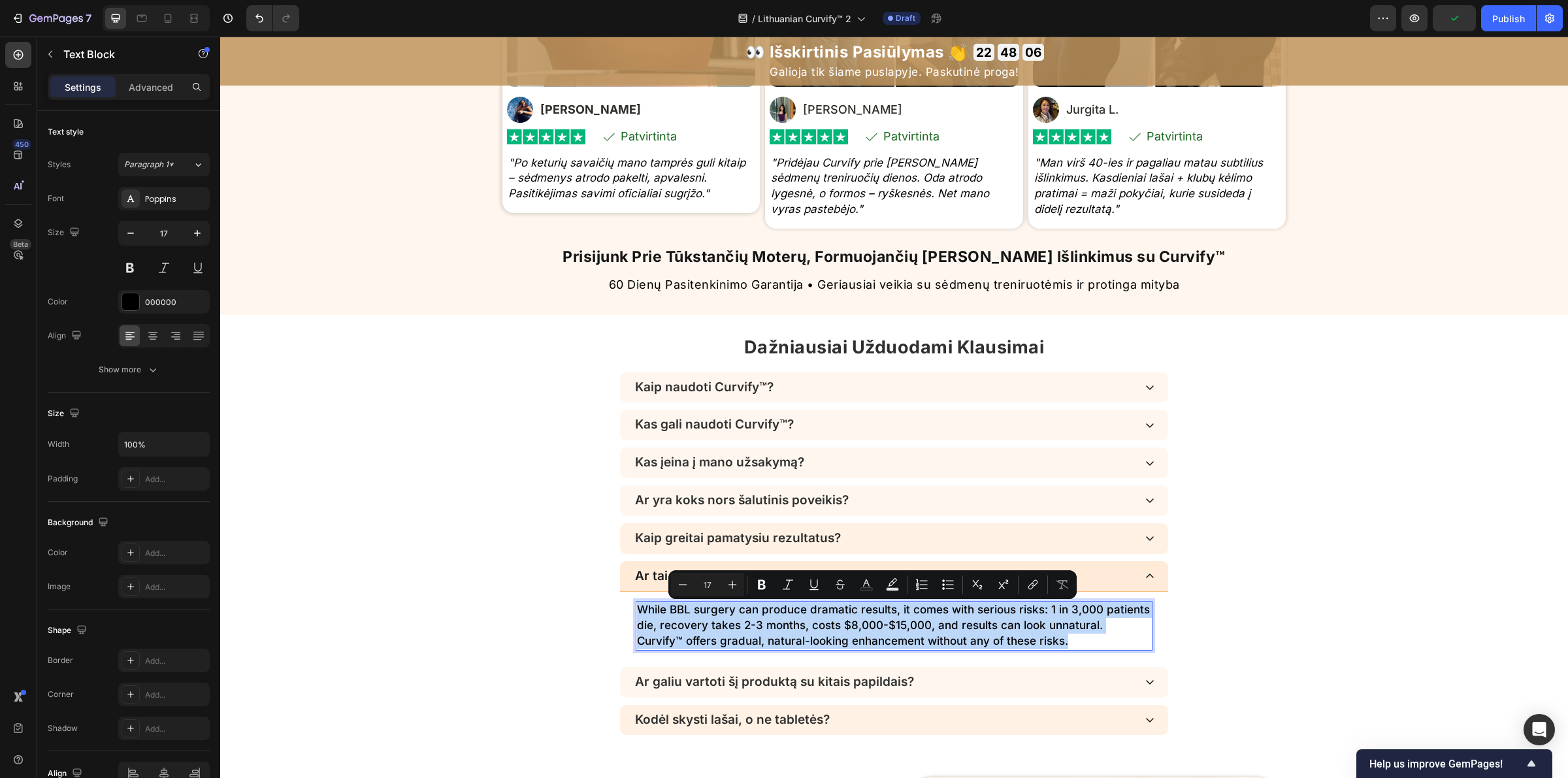
copy p "While BBL surgery can produce dramatic results, it comes with serious risks: 1 …"
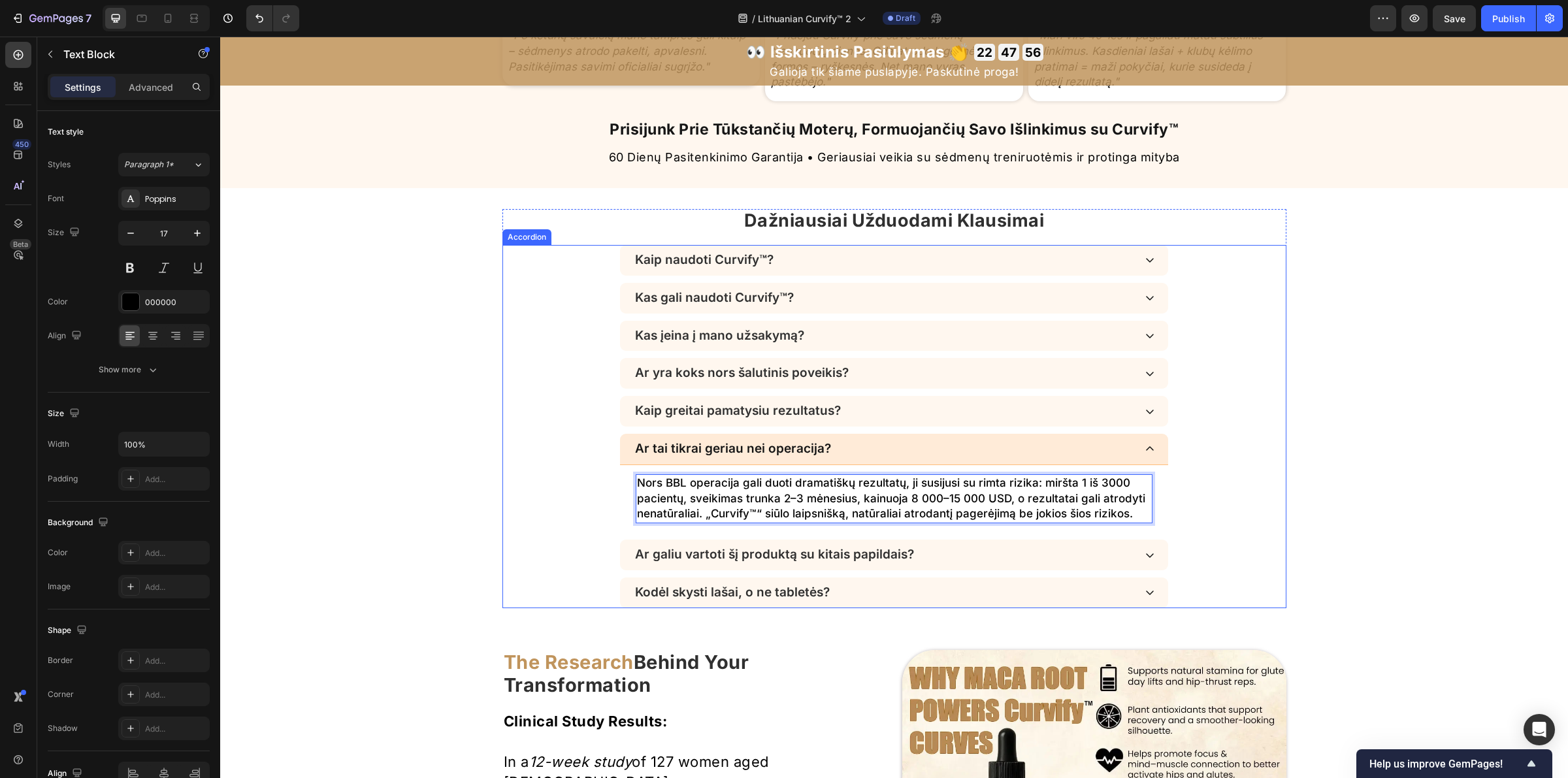
scroll to position [3959, 0]
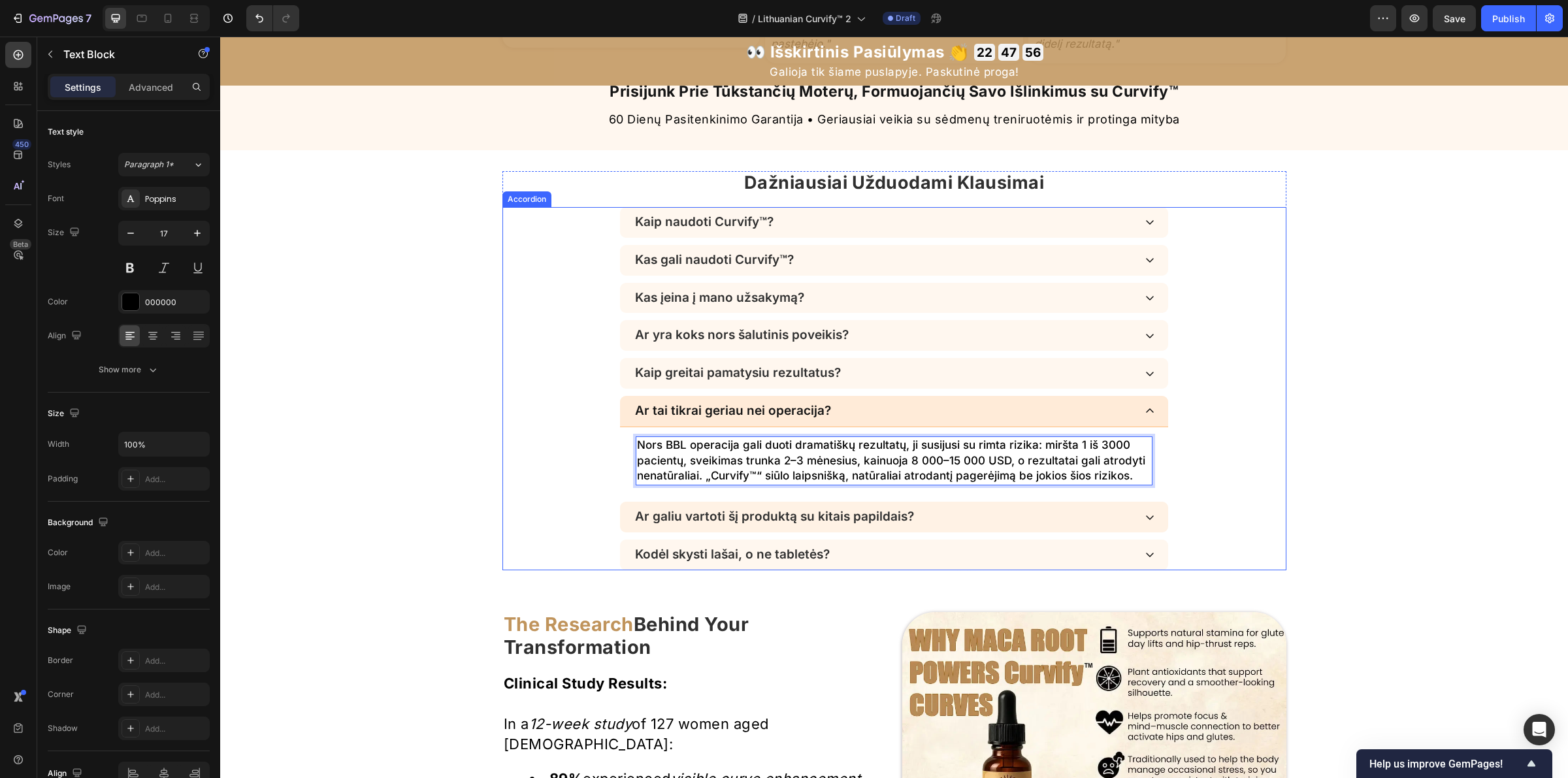
click at [957, 527] on div "Ar galiu vartoti šį produktą su kitais papildais?" at bounding box center [883, 516] width 502 height 19
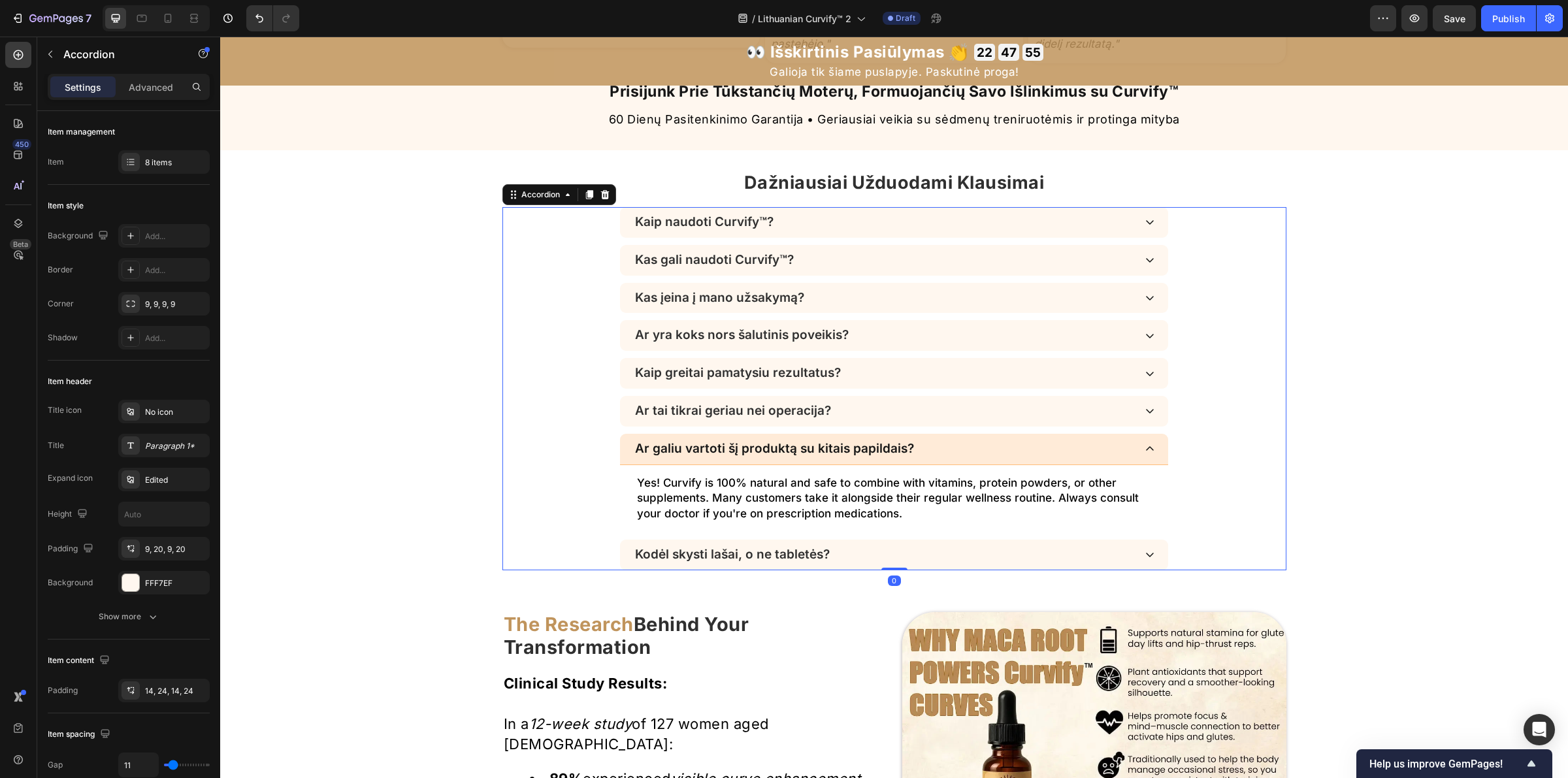
click at [963, 513] on p "Yes! Curvify is 100% natural and safe to combine with vitamins, protein powders…" at bounding box center [894, 499] width 514 height 47
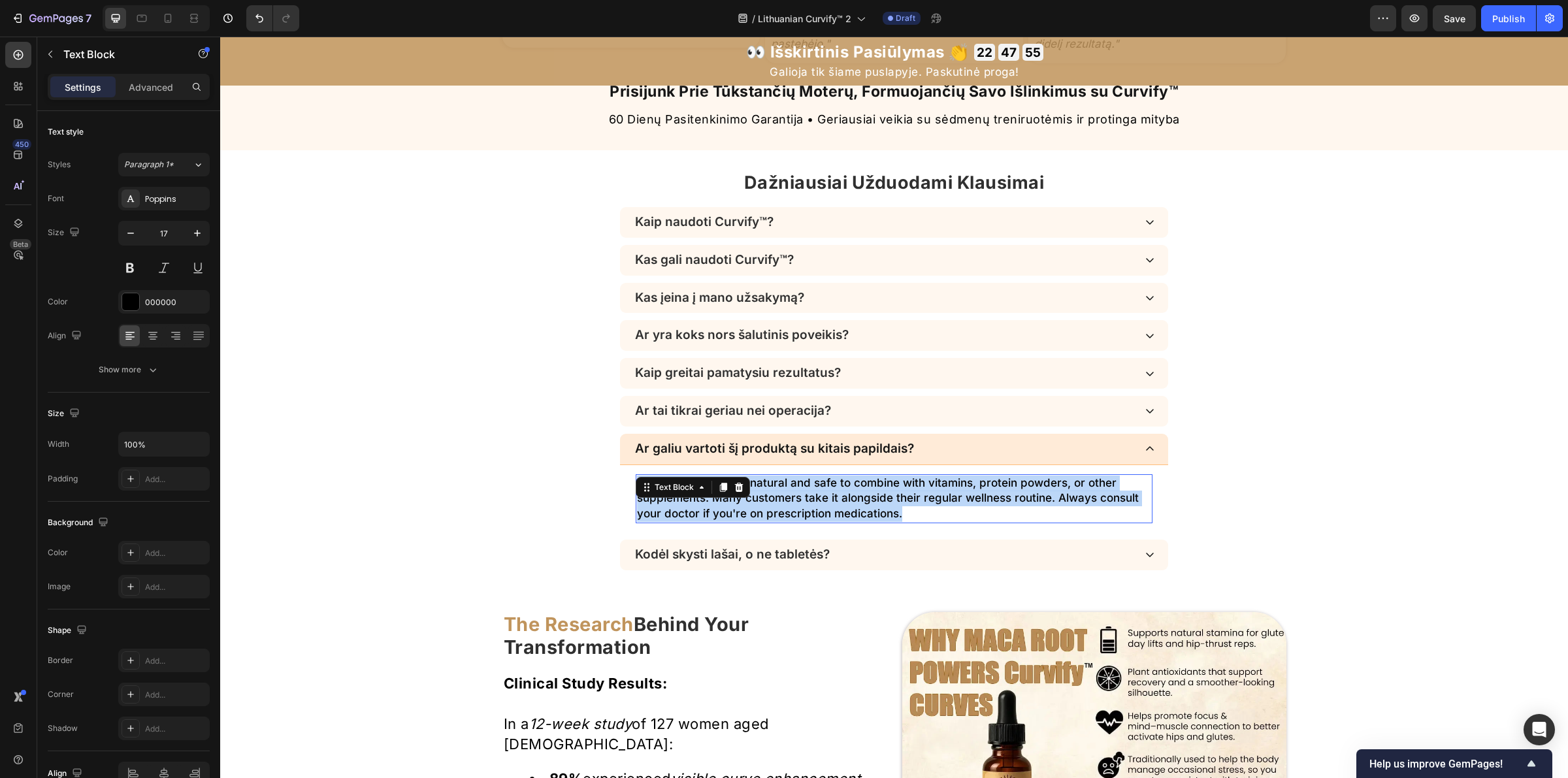
click at [963, 513] on p "Yes! Curvify is 100% natural and safe to combine with vitamins, protein powders…" at bounding box center [894, 499] width 514 height 47
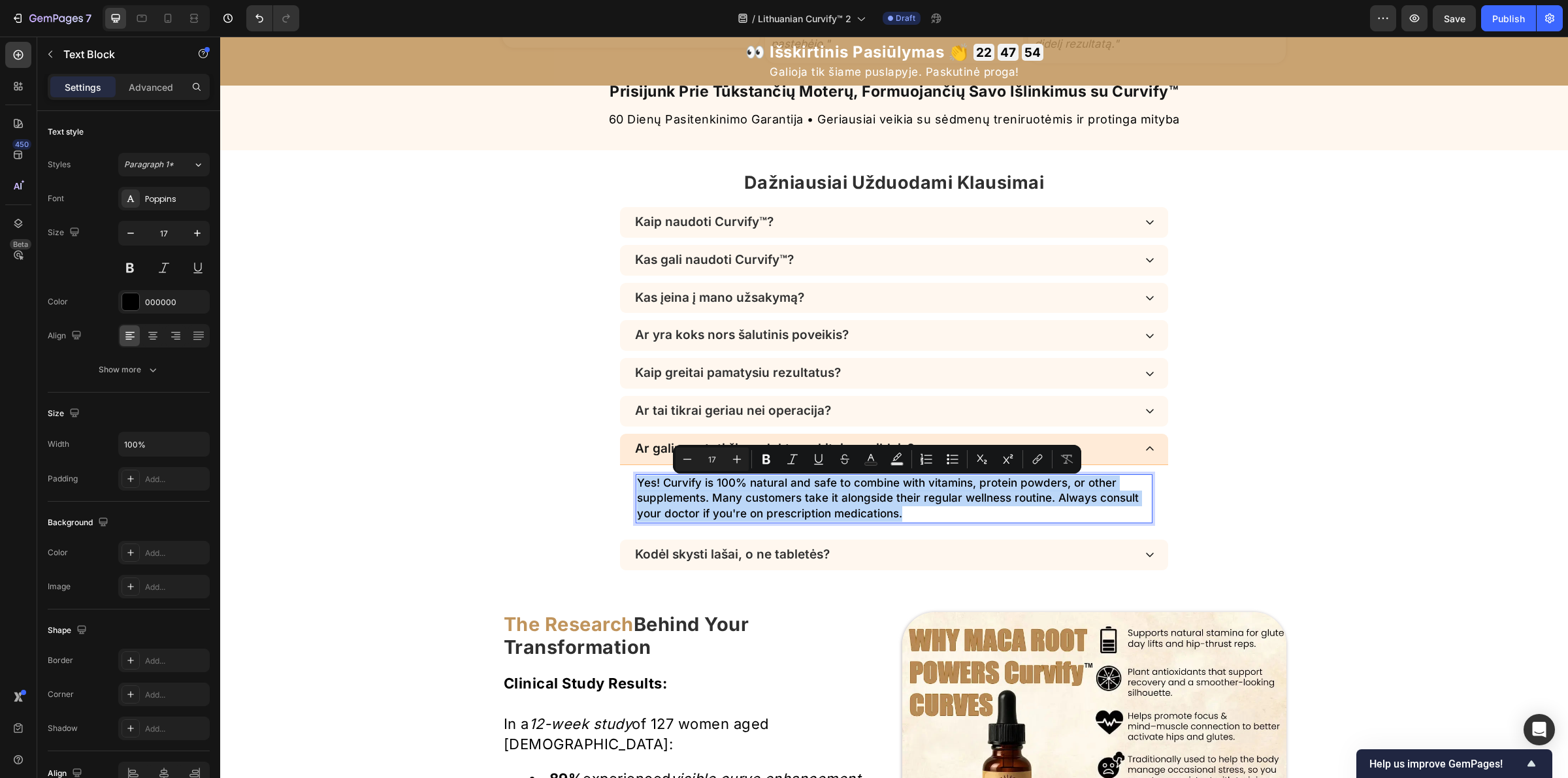
copy p "Yes! Curvify is 100% natural and safe to combine with vitamins, protein powders…"
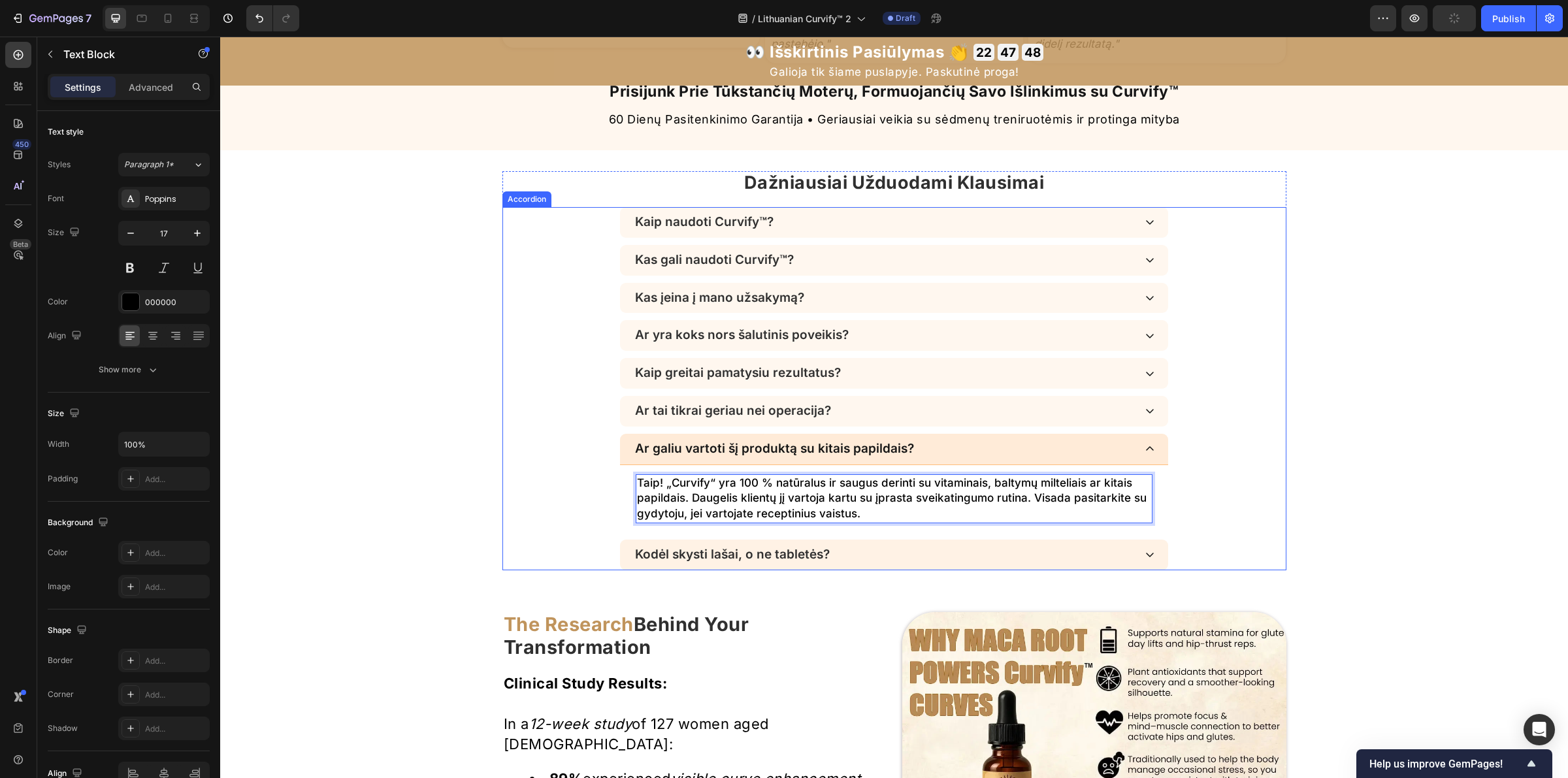
click at [943, 554] on div "Kodėl skysti lašai, o ne tabletės?" at bounding box center [883, 554] width 502 height 19
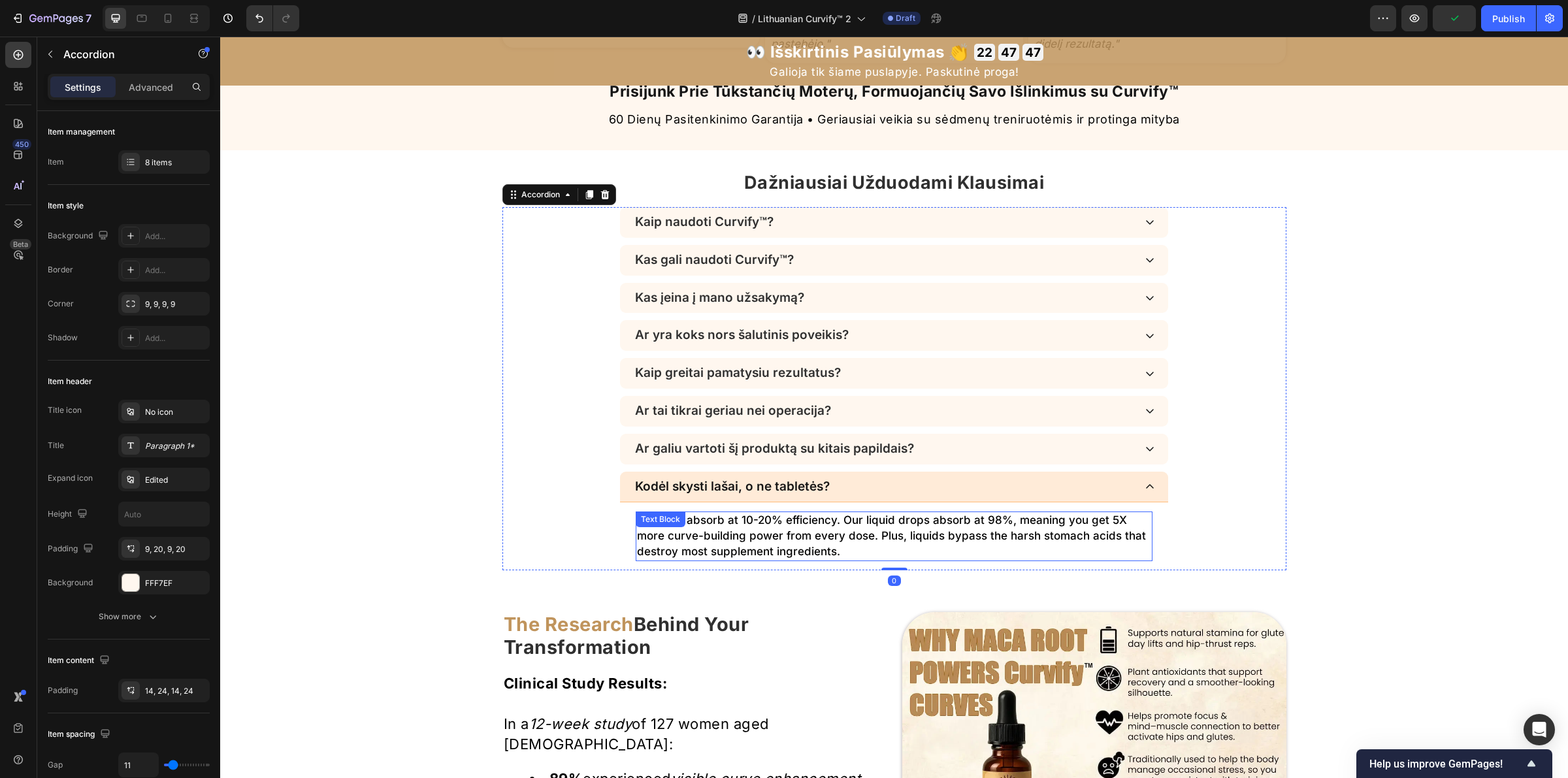
click at [942, 552] on p "Pills only absorb at 10-20% efficiency. Our liquid drops absorb at 98%, meaning…" at bounding box center [894, 537] width 514 height 47
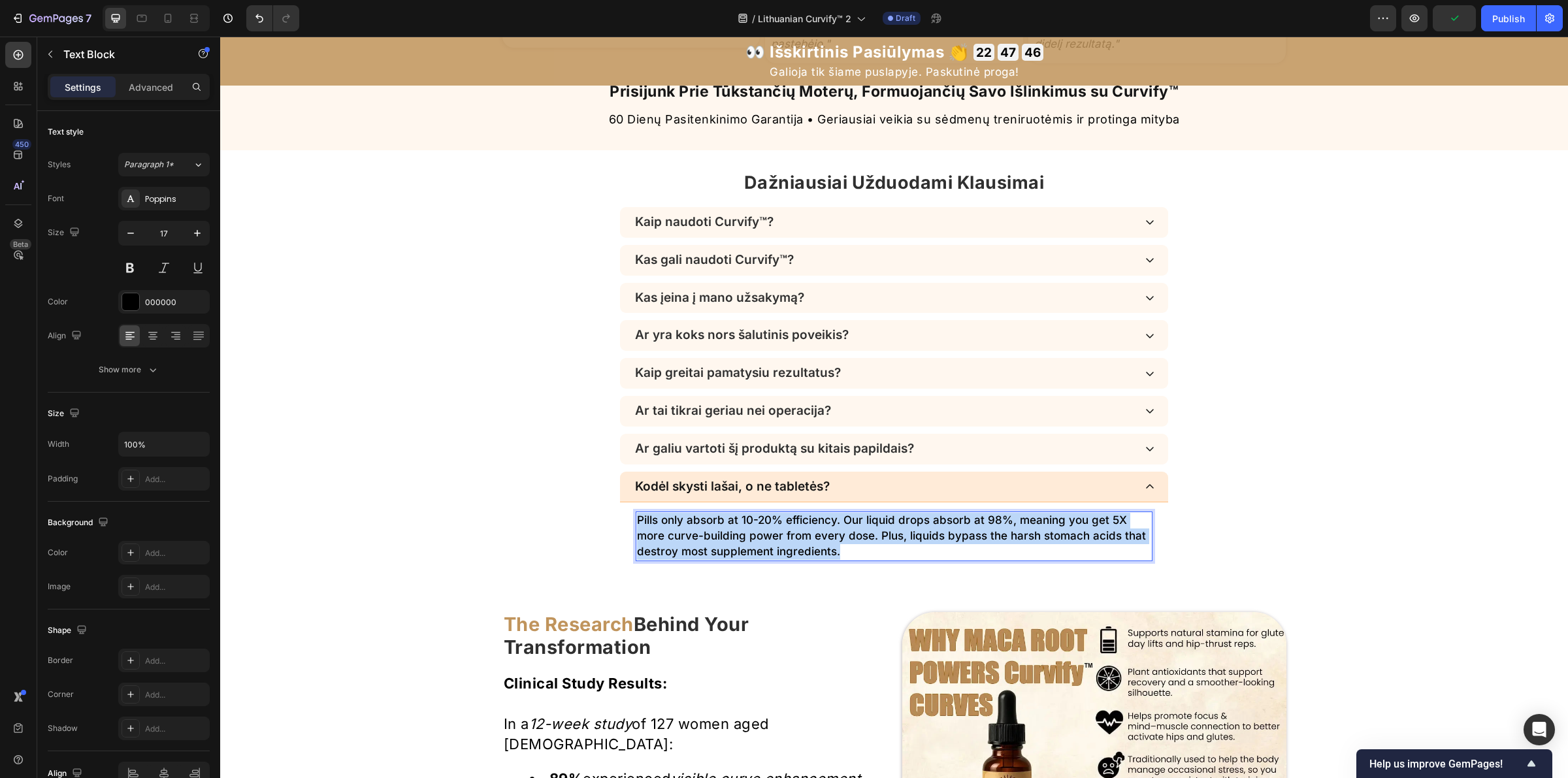
click at [942, 552] on p "Pills only absorb at 10-20% efficiency. Our liquid drops absorb at 98%, meaning…" at bounding box center [894, 537] width 514 height 47
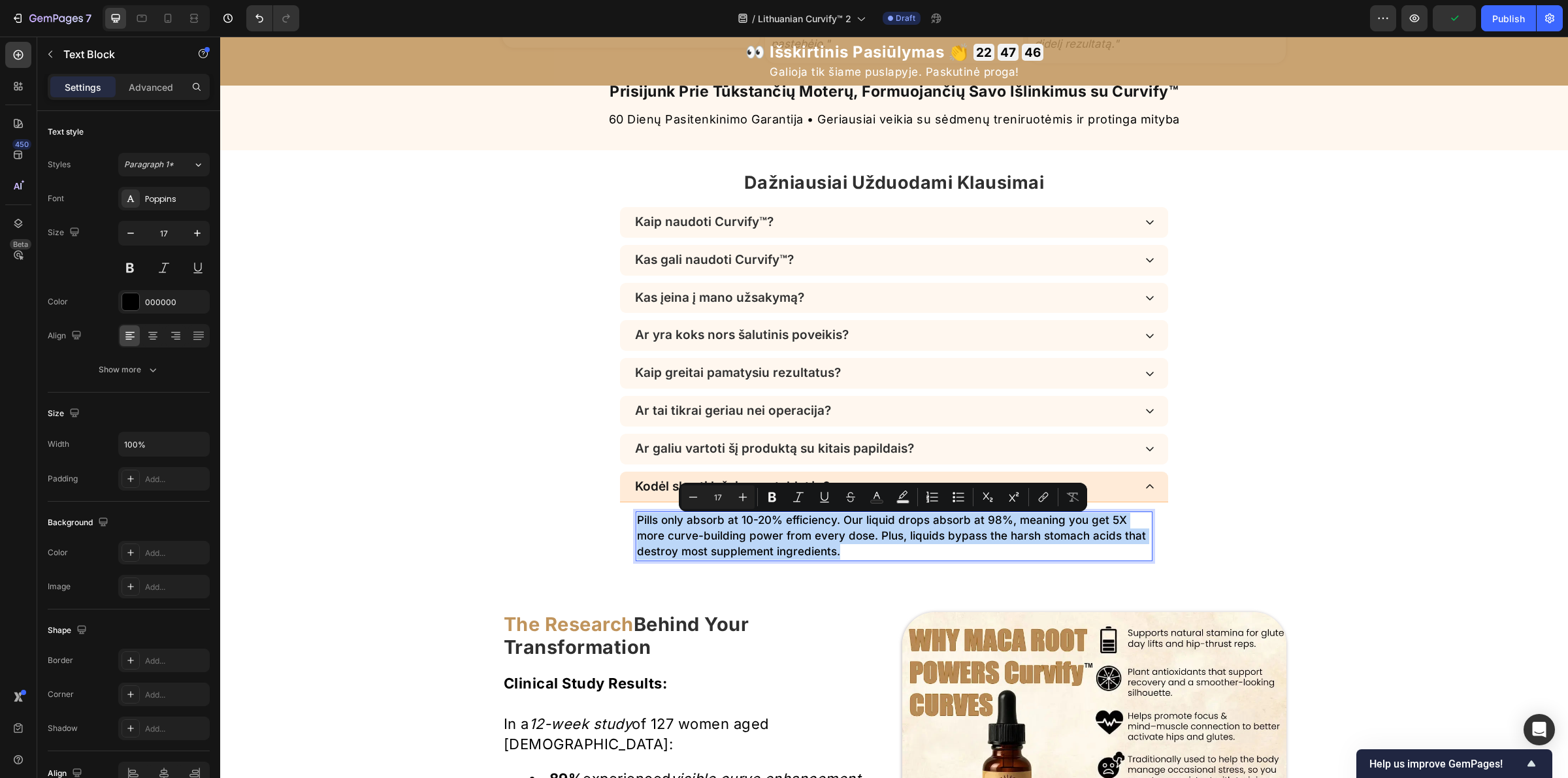
copy p "Pills only absorb at 10-20% efficiency. Our liquid drops absorb at 98%, meaning…"
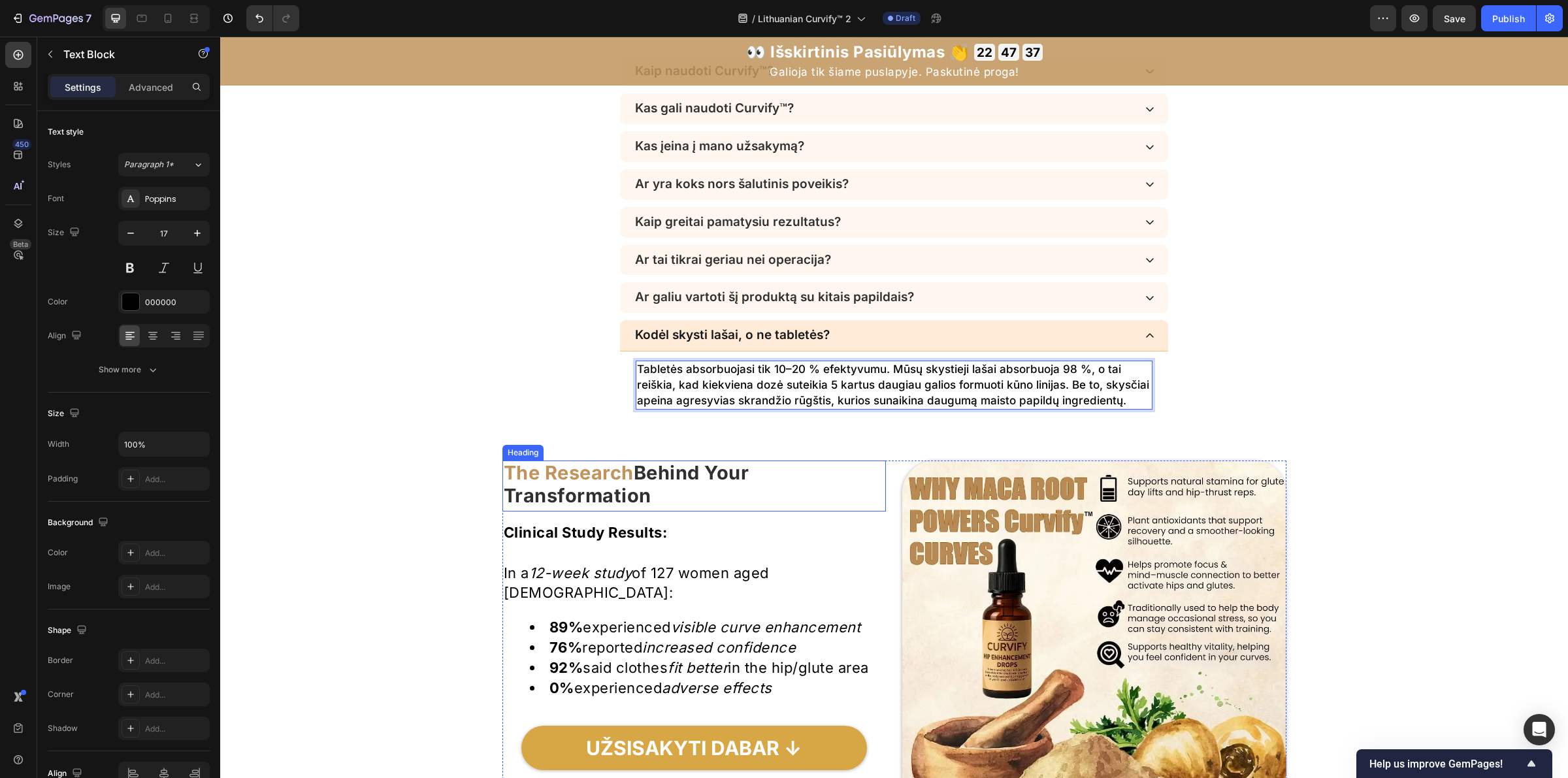
scroll to position [4123, 0]
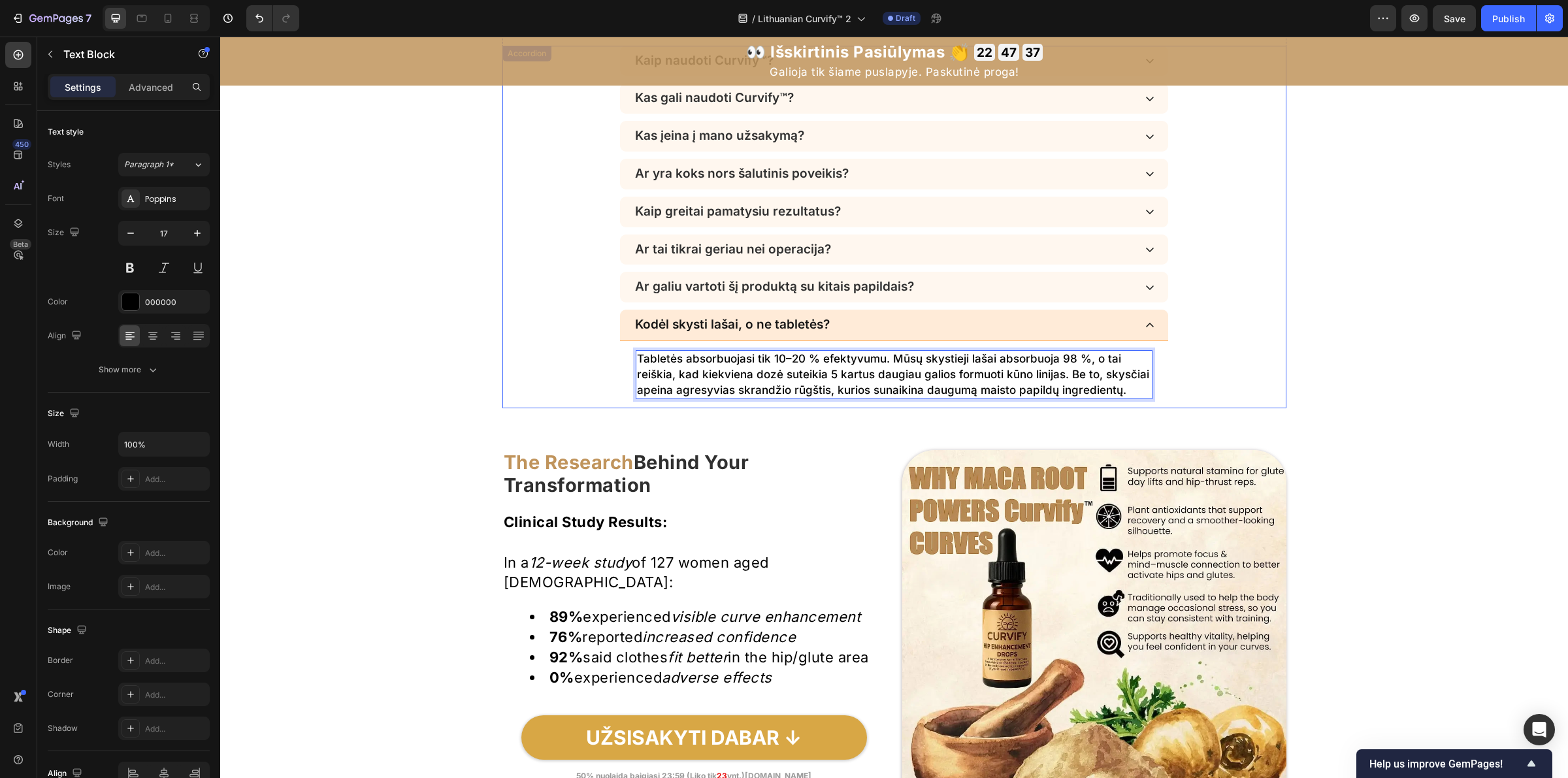
click at [1197, 379] on div "Kodėl skysti lašai, o ne tabletės? Tabletės absorbuojasi tik 10–20 % efektyvumu…" at bounding box center [895, 358] width 783 height 98
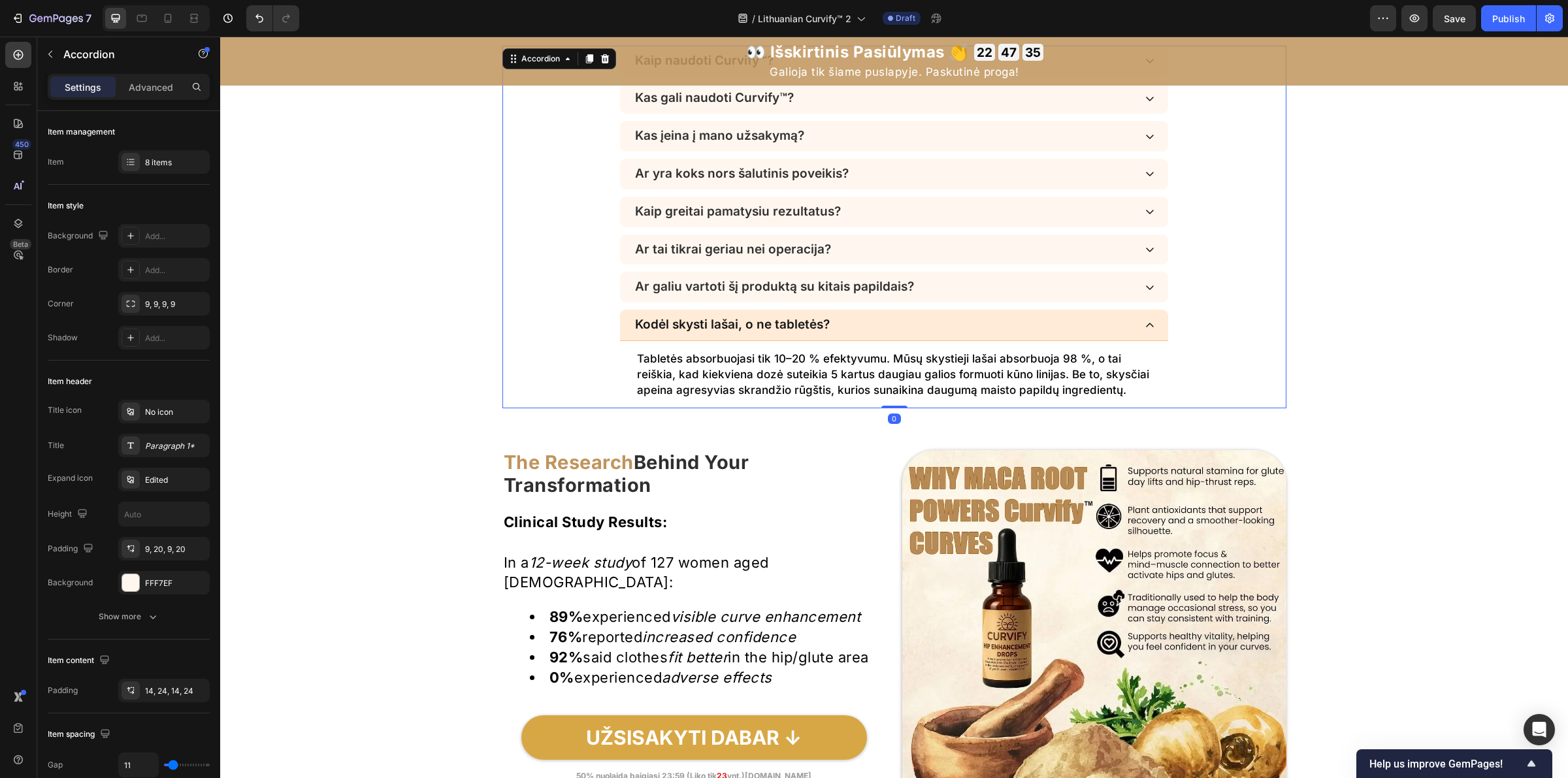
click at [1024, 327] on div "Kodėl skysti lašai, o ne tabletės?" at bounding box center [883, 324] width 502 height 19
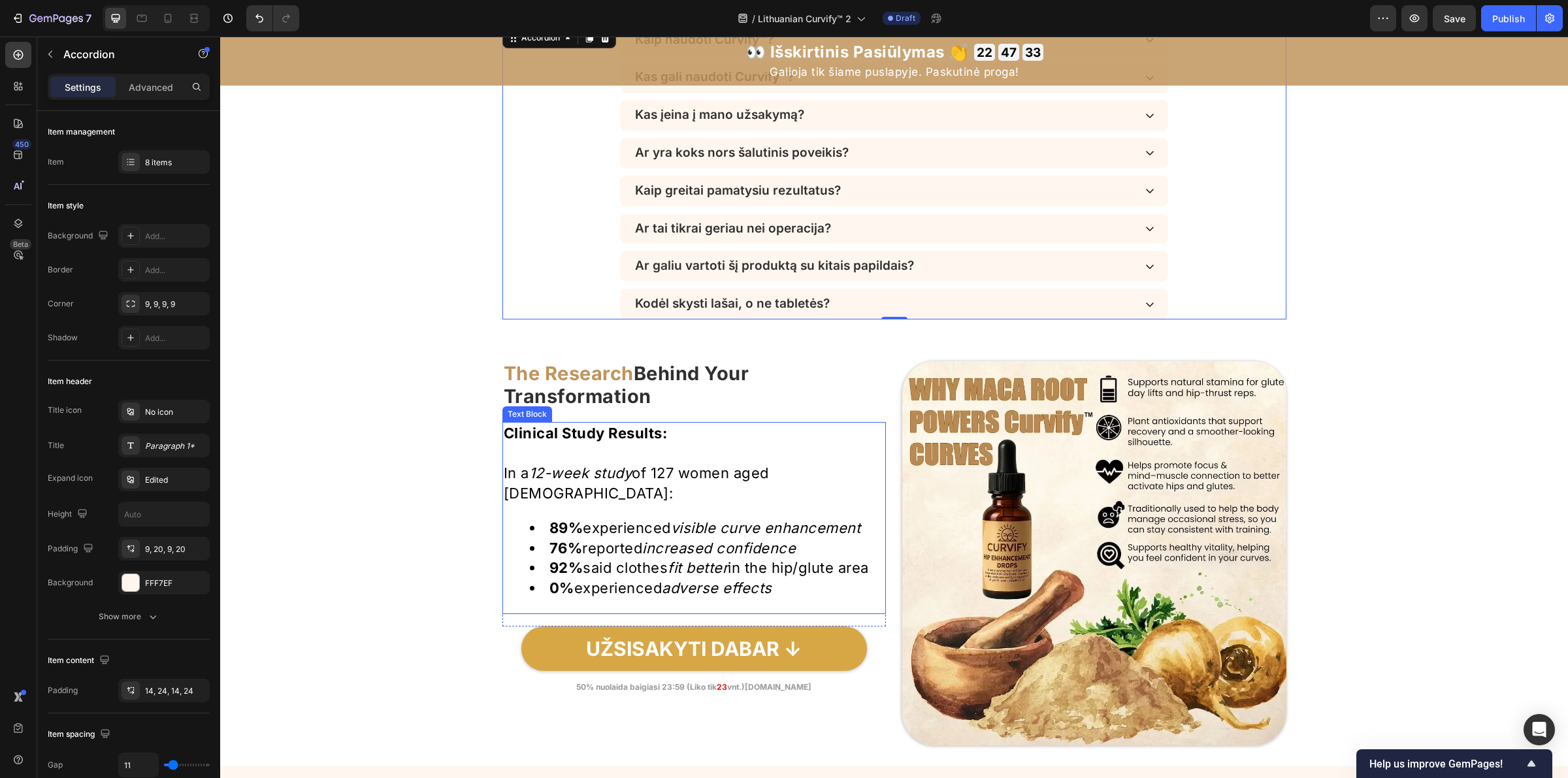
scroll to position [4204, 0]
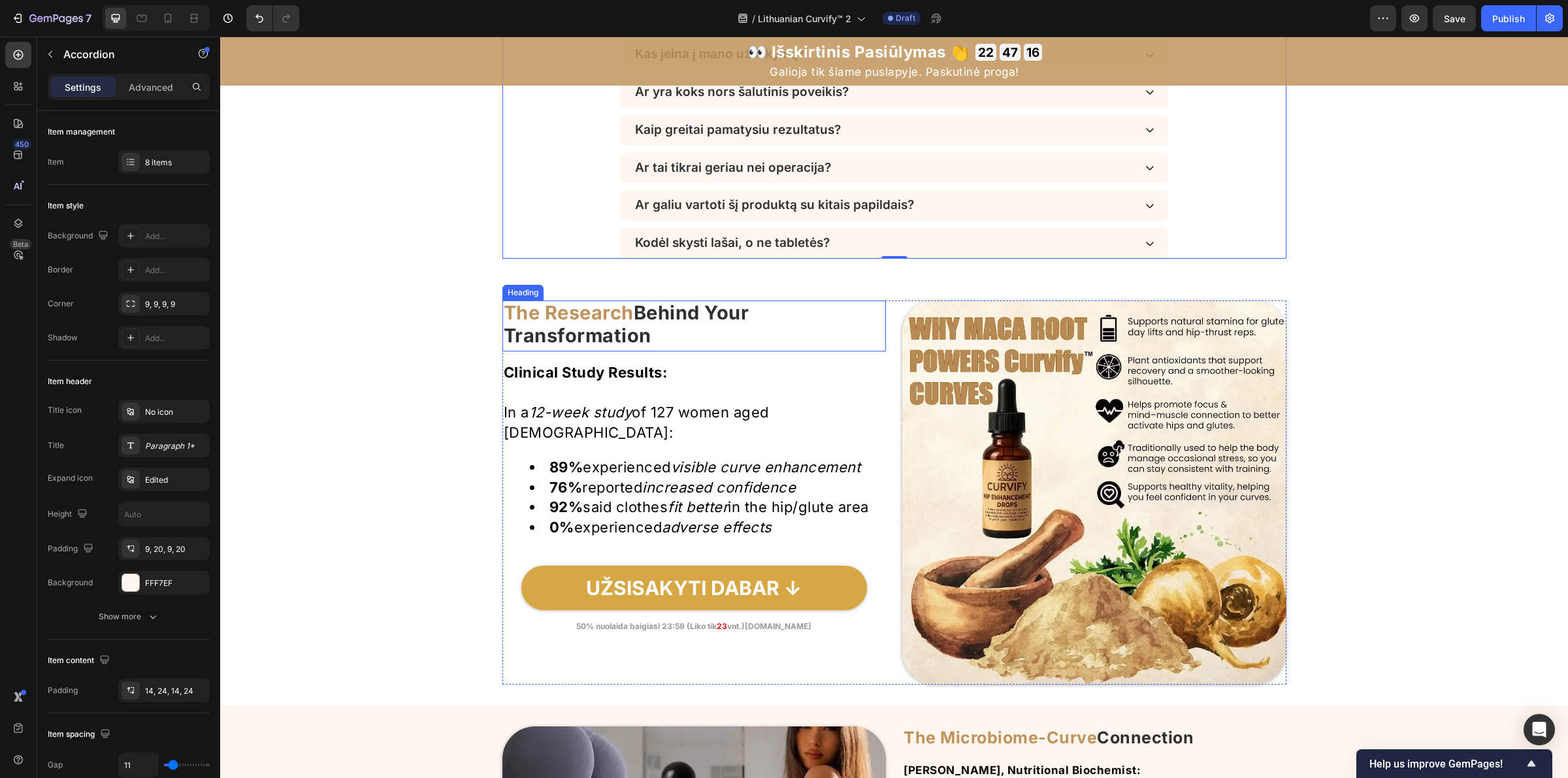
click at [634, 320] on strong "Behind Your Transformation" at bounding box center [626, 323] width 245 height 46
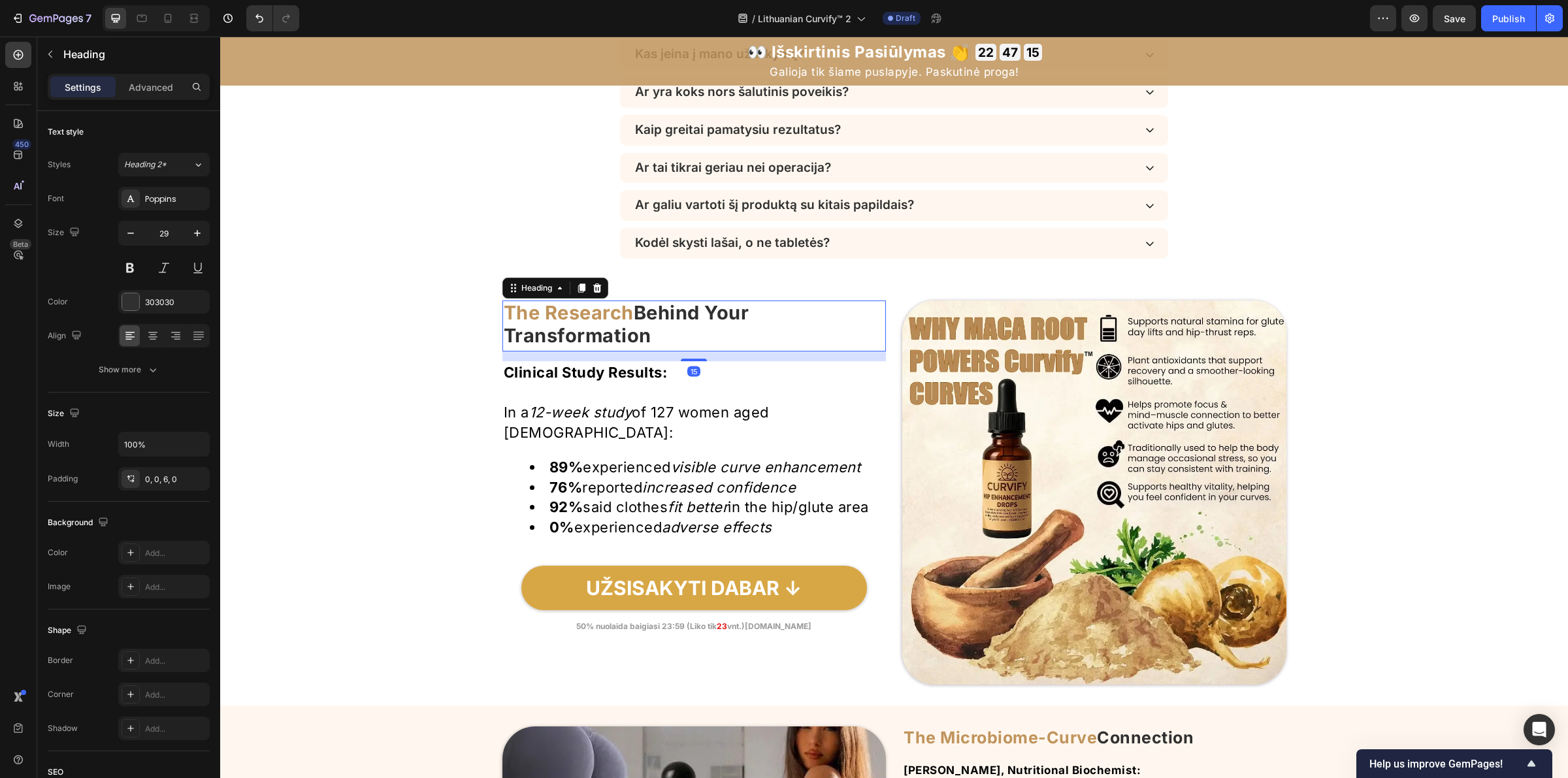
click at [634, 318] on strong "Behind Your Transformation" at bounding box center [626, 323] width 245 height 46
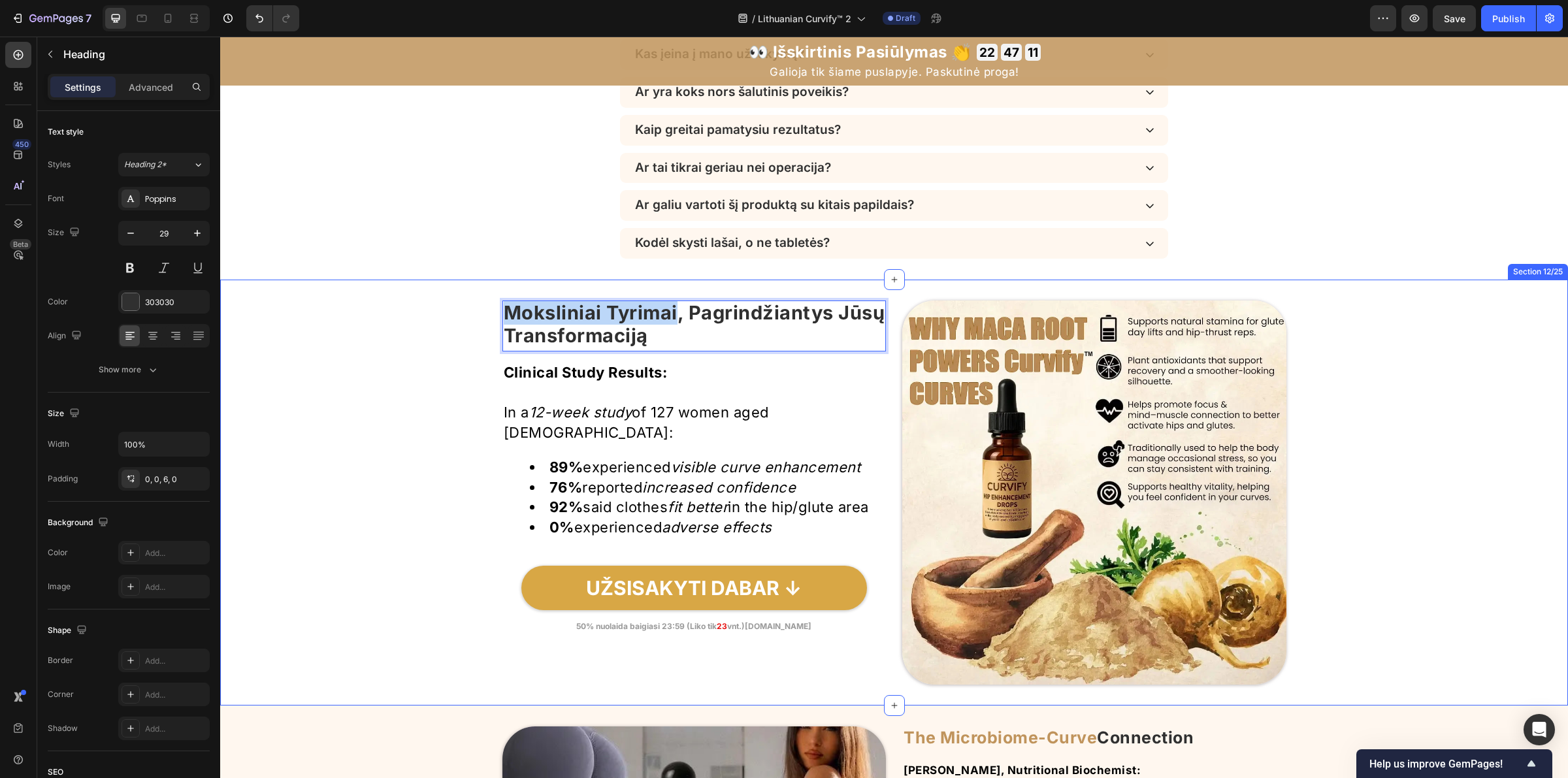
drag, startPoint x: 683, startPoint y: 313, endPoint x: 419, endPoint y: 318, distance: 264.0
click at [419, 318] on div "Image Moksliniai Tyrimai, Pagrindžiantys Jūsų Transformaciją Heading 15 Clinica…" at bounding box center [894, 493] width 1348 height 384
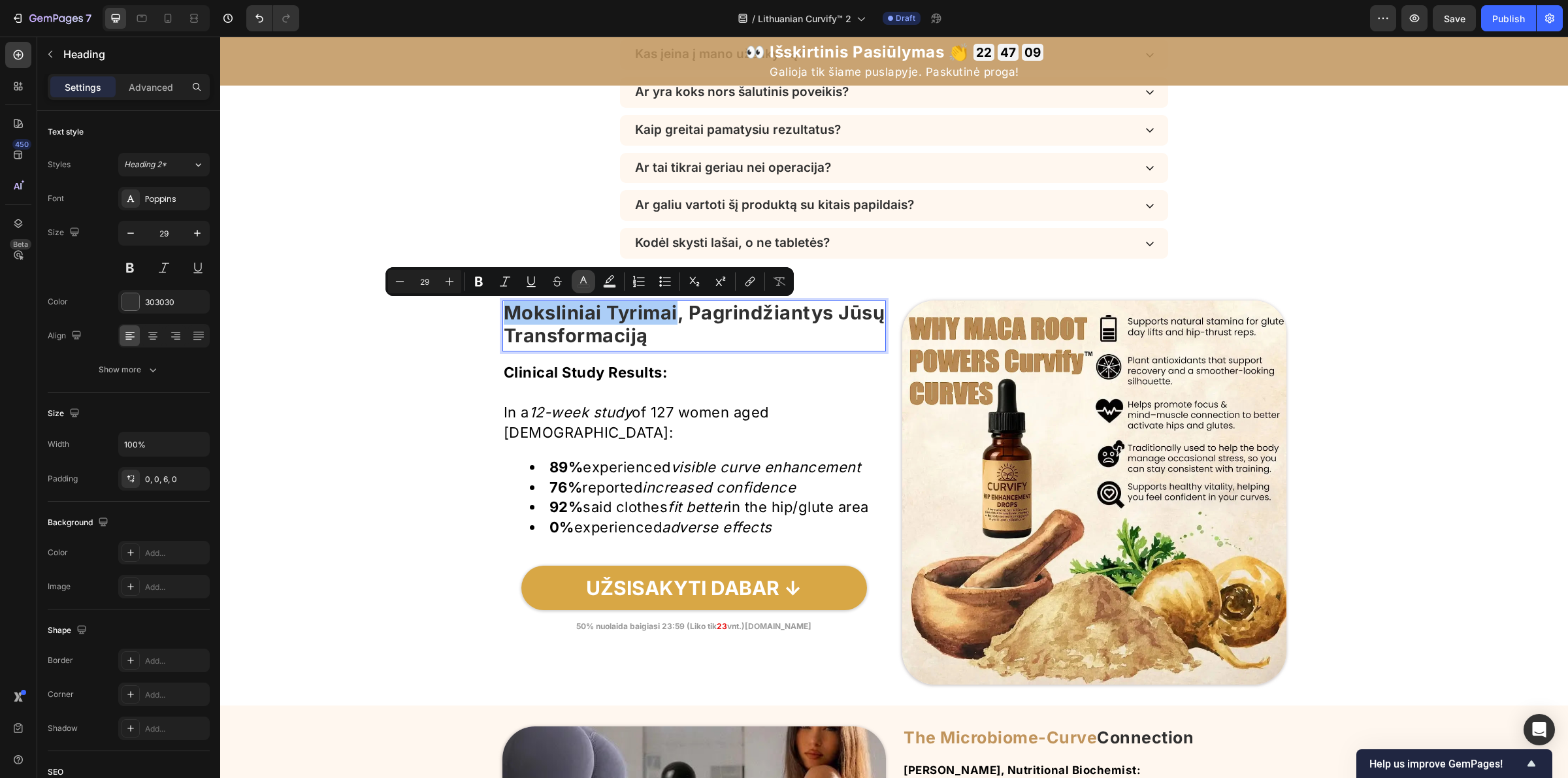
click at [583, 282] on icon "Editor contextual toolbar" at bounding box center [582, 280] width 13 height 13
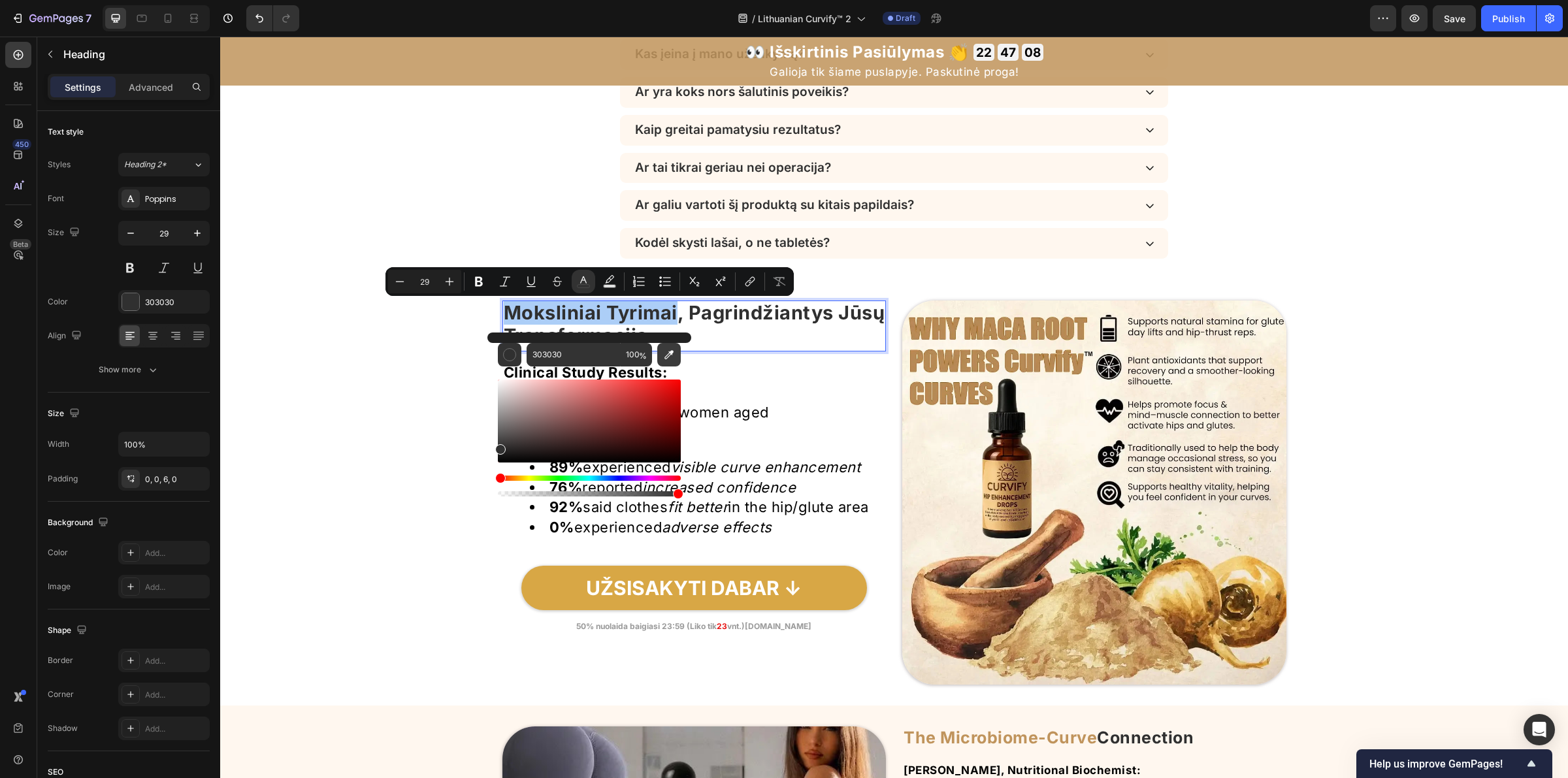
click at [665, 360] on icon "Editor contextual toolbar" at bounding box center [668, 354] width 13 height 13
type input "CC945C"
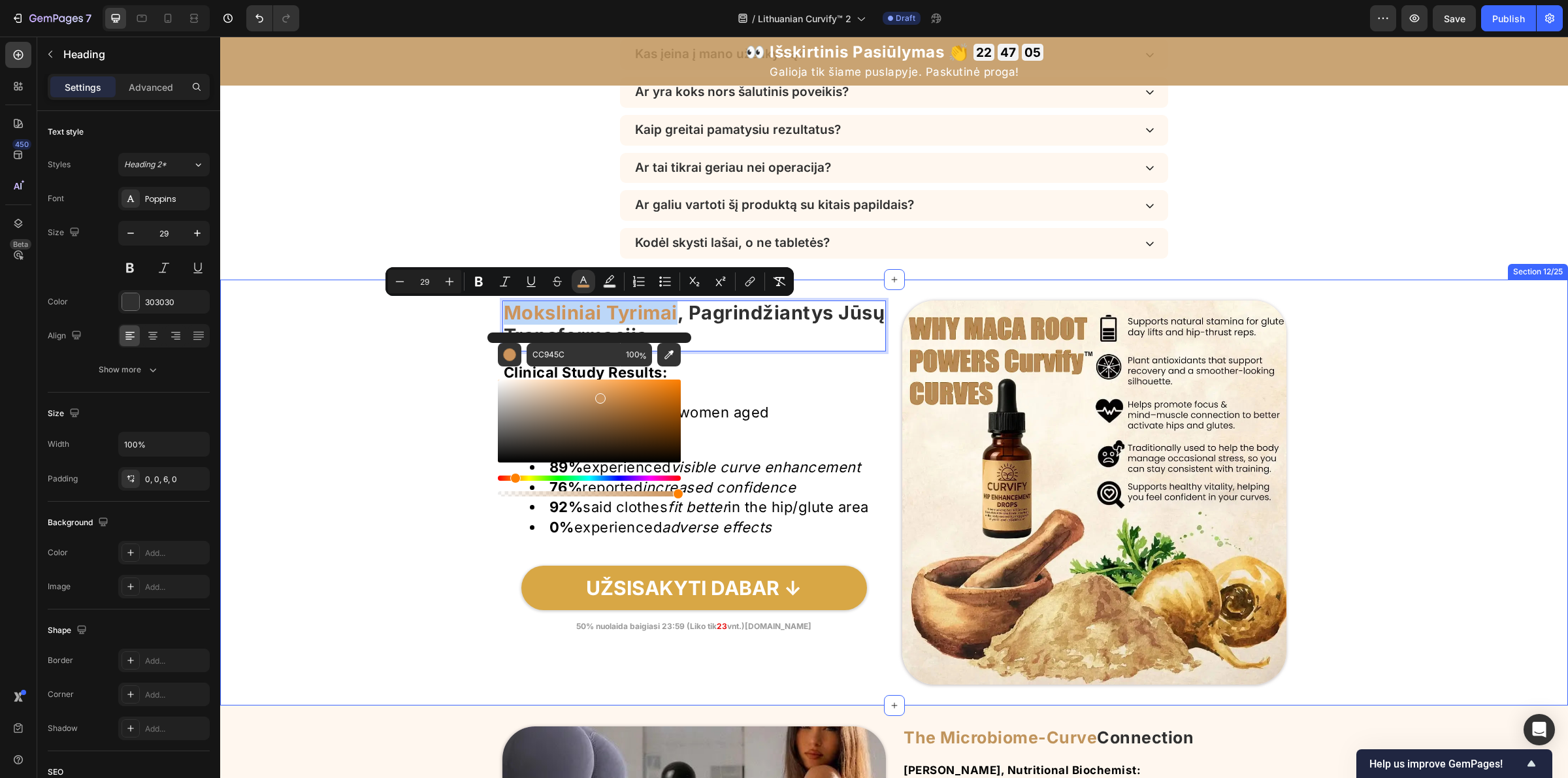
click at [416, 443] on div "Image Moksliniai Tyrimai , Pagrindžiantys Jūsų Transformaciją Heading 15 Clinic…" at bounding box center [894, 493] width 1348 height 384
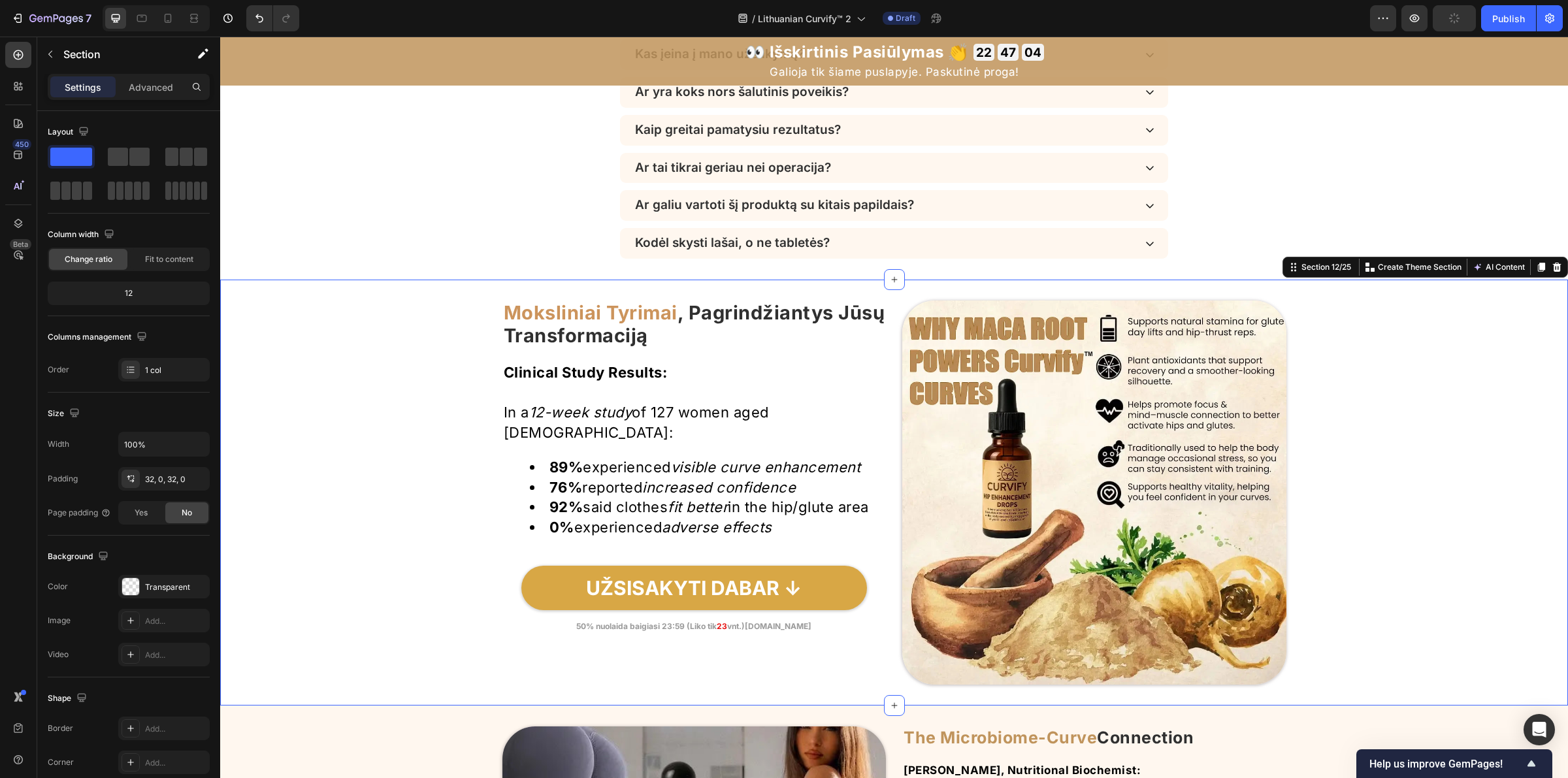
scroll to position [4285, 0]
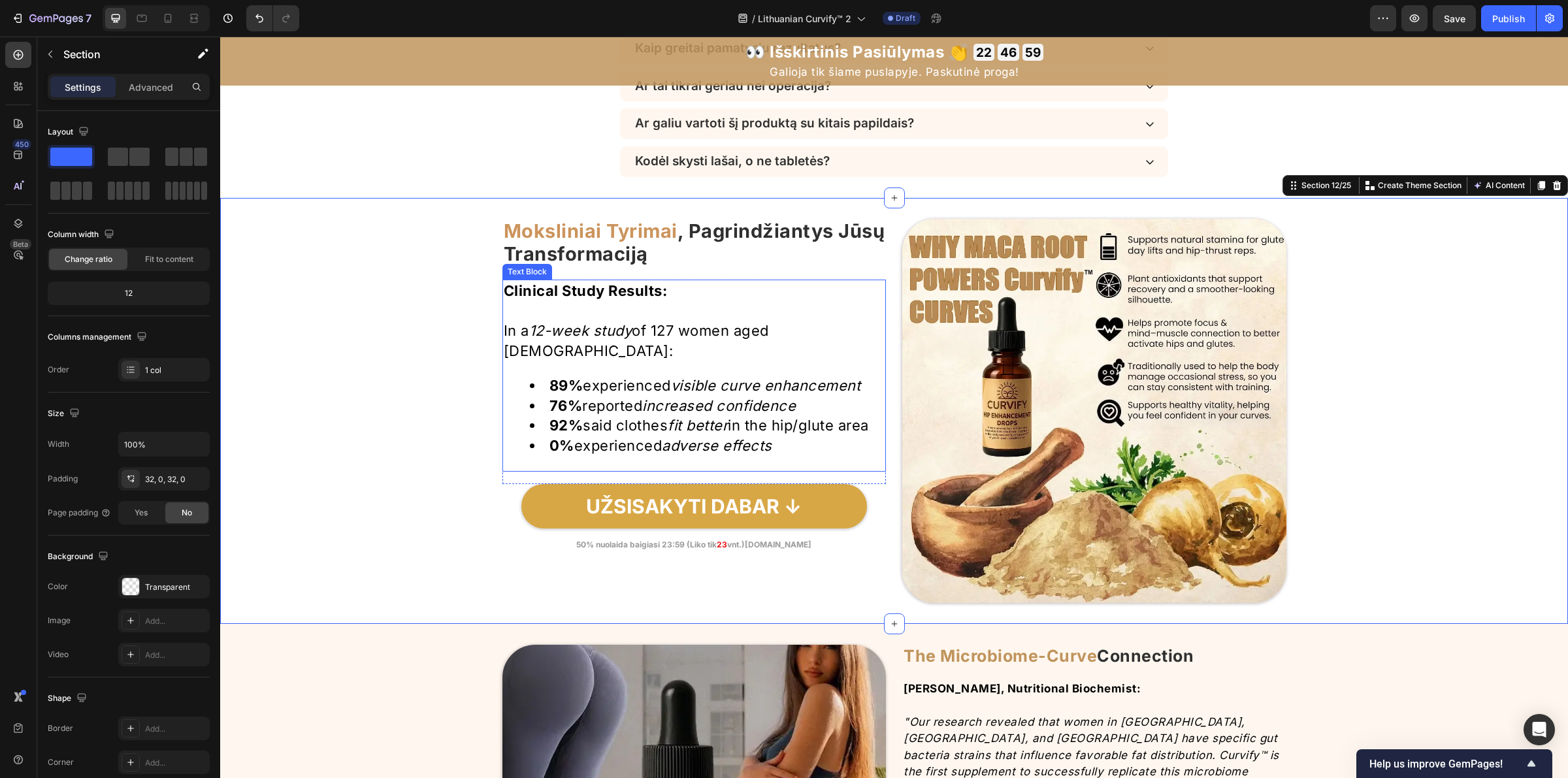
click at [583, 284] on strong "Clinical Study Results:" at bounding box center [585, 290] width 164 height 17
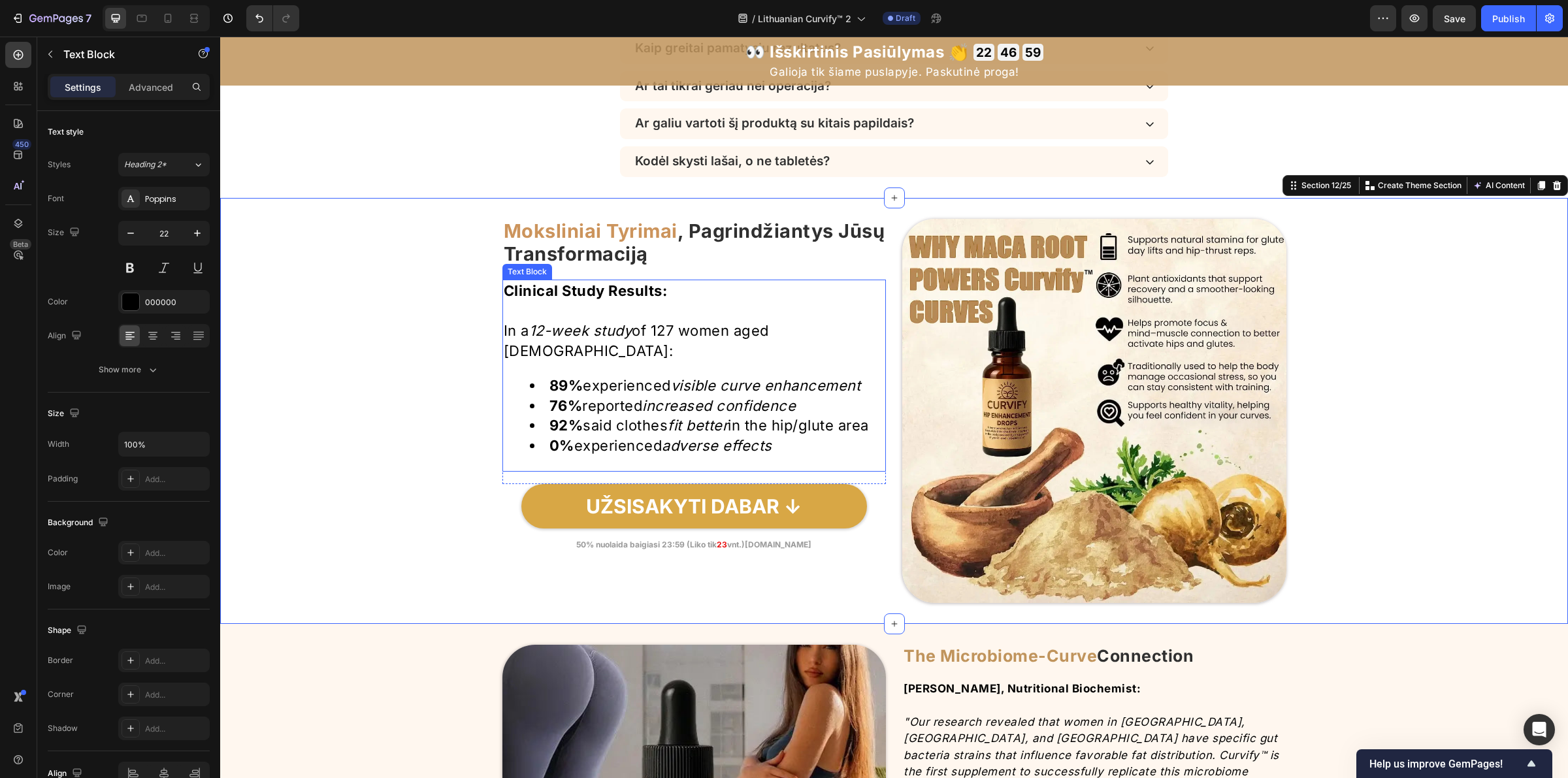
click at [583, 284] on strong "Clinical Study Results:" at bounding box center [585, 290] width 164 height 17
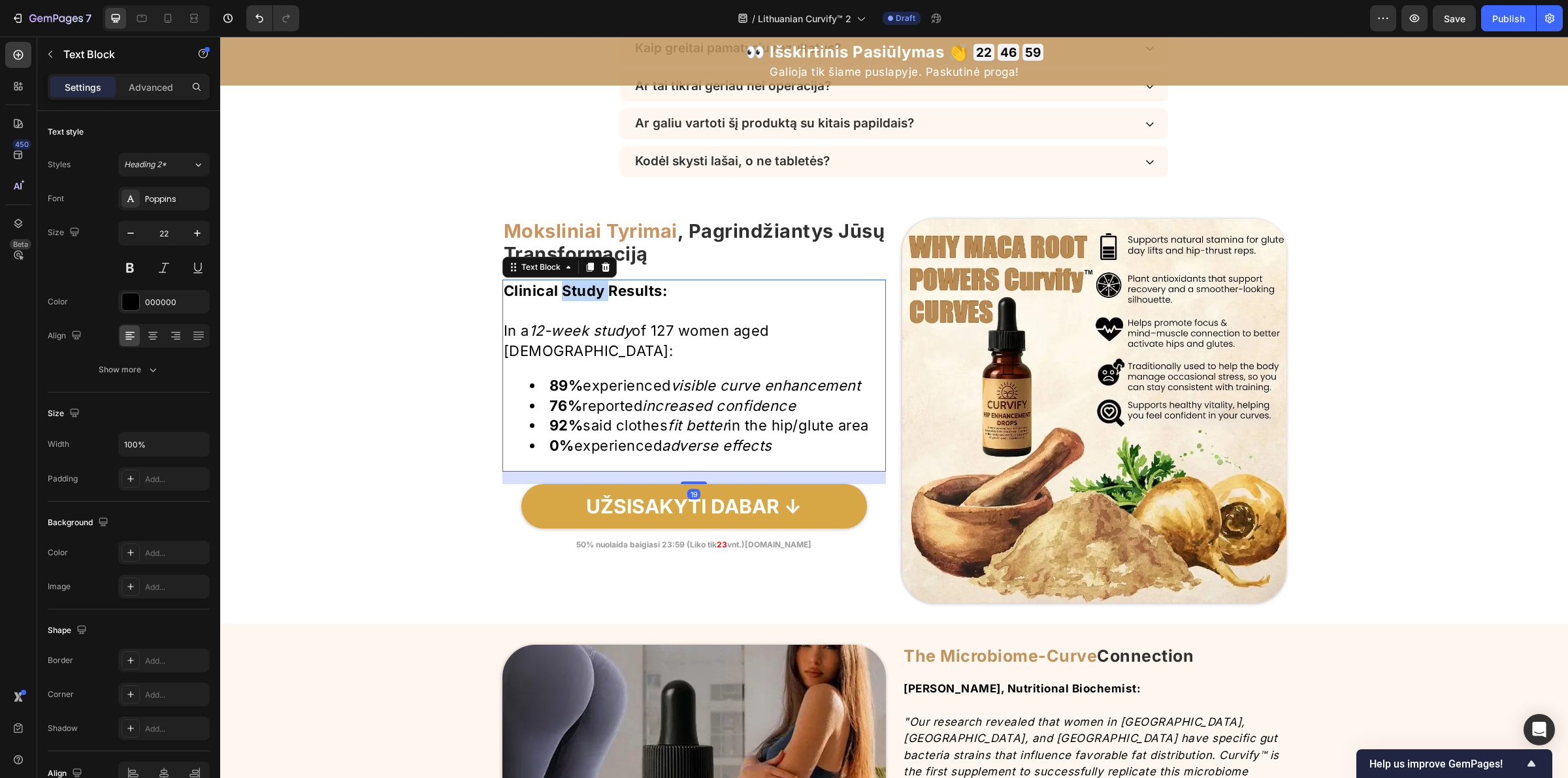
click at [586, 289] on strong "Clinical Study Results:" at bounding box center [585, 290] width 164 height 17
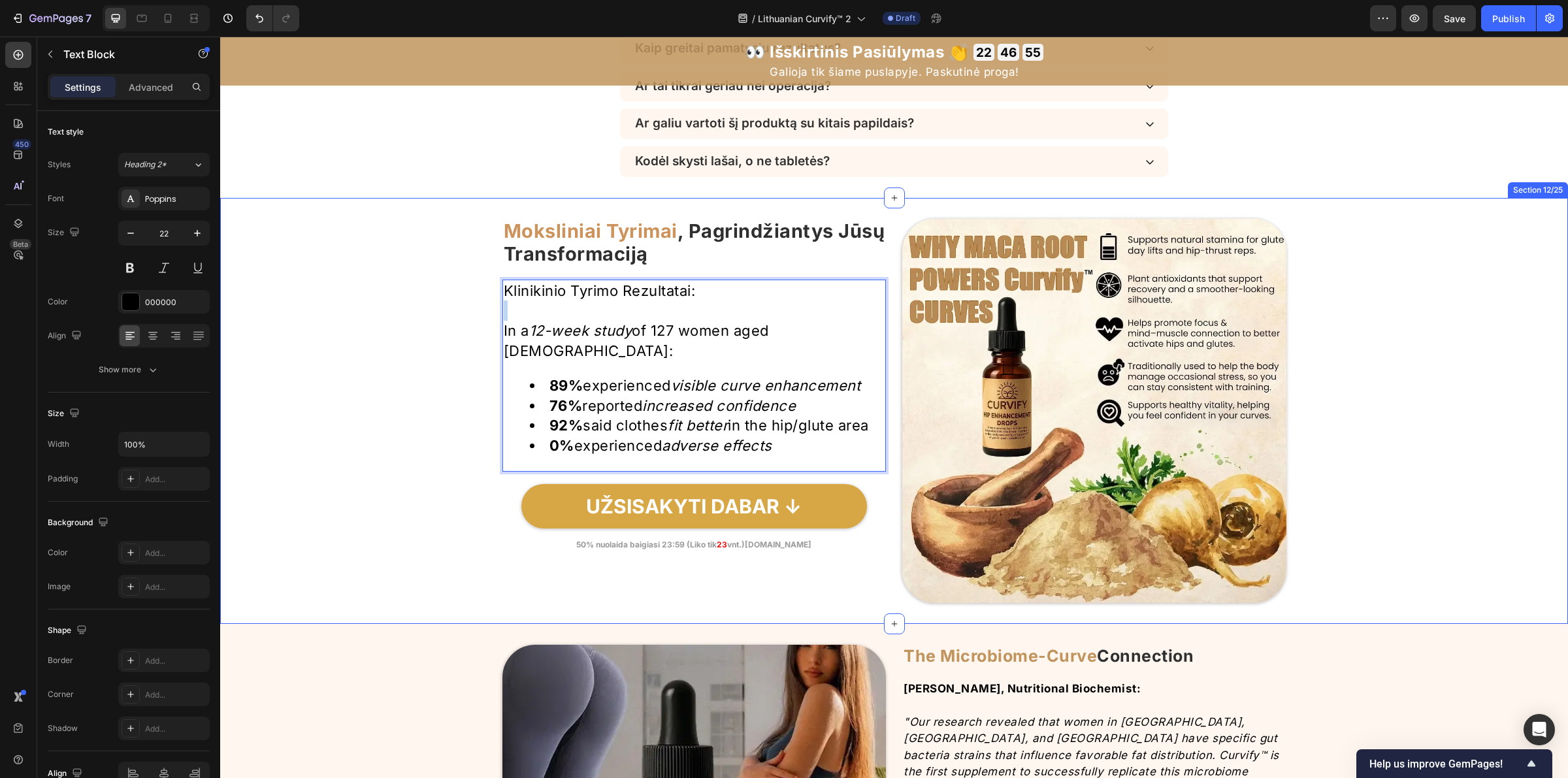
drag, startPoint x: 697, startPoint y: 296, endPoint x: 362, endPoint y: 309, distance: 335.3
click at [362, 309] on div "Image ⁠⁠⁠⁠⁠⁠⁠ Moksliniai Tyrimai , Pagrindžiantys Jūsų Transformaciją Heading K…" at bounding box center [894, 411] width 1348 height 384
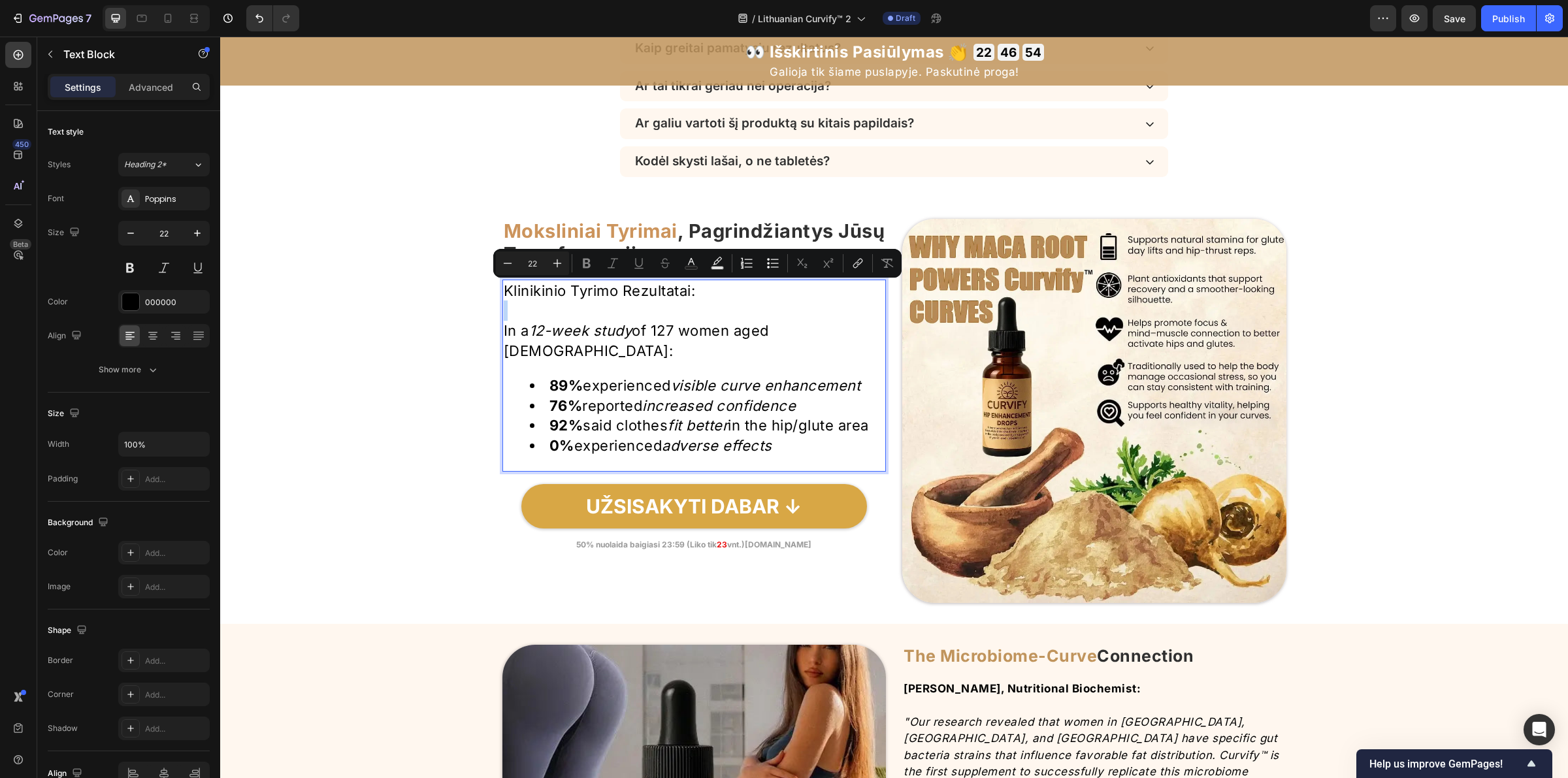
click at [697, 291] on p "Klinikinio Tyrimo Rezultatai:" at bounding box center [694, 290] width 382 height 20
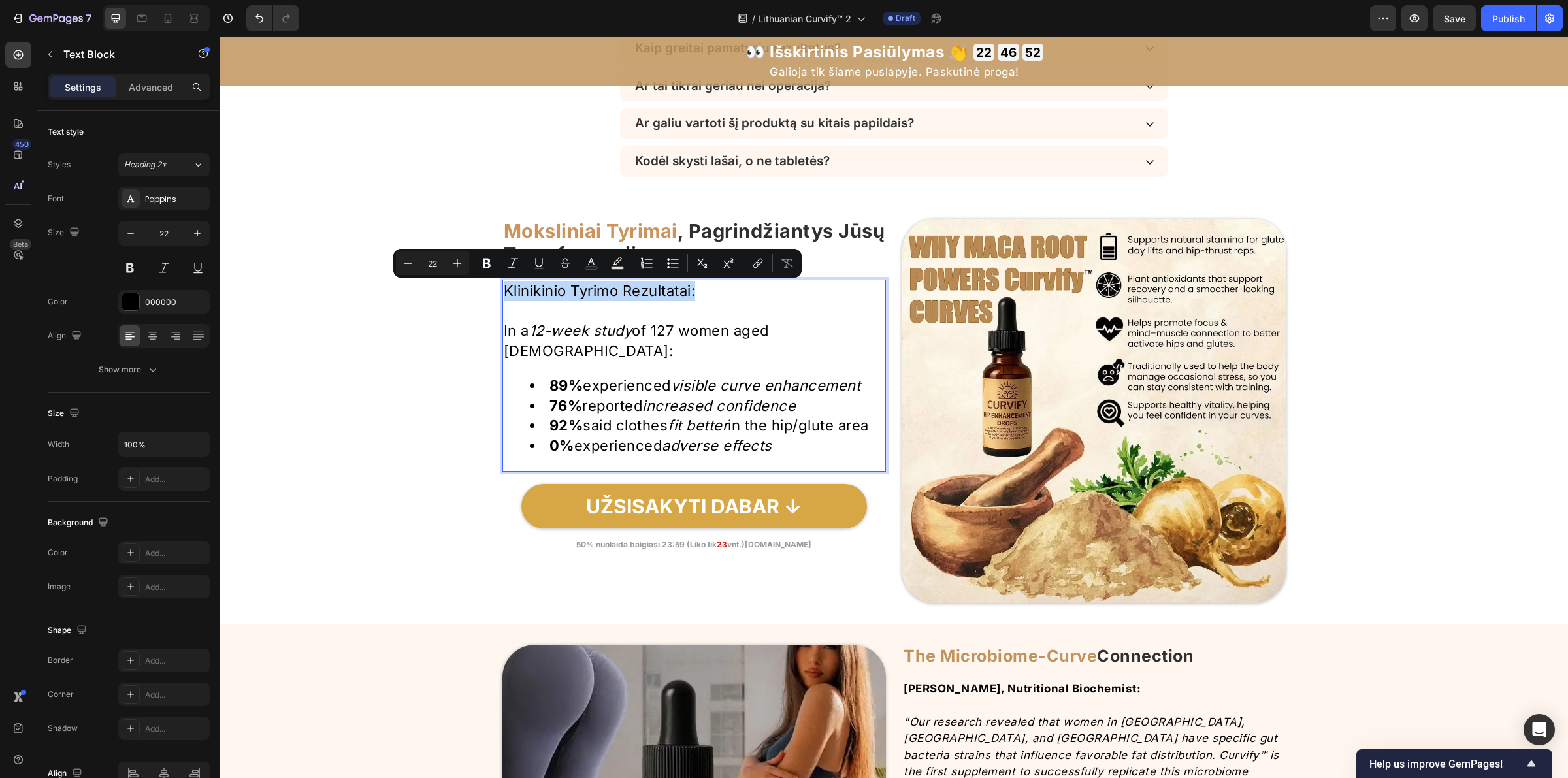
drag, startPoint x: 668, startPoint y: 299, endPoint x: 502, endPoint y: 295, distance: 166.0
click at [504, 295] on p "Klinikinio Tyrimo Rezultatai:" at bounding box center [694, 290] width 382 height 20
click at [493, 263] on button "Bold" at bounding box center [487, 263] width 23 height 23
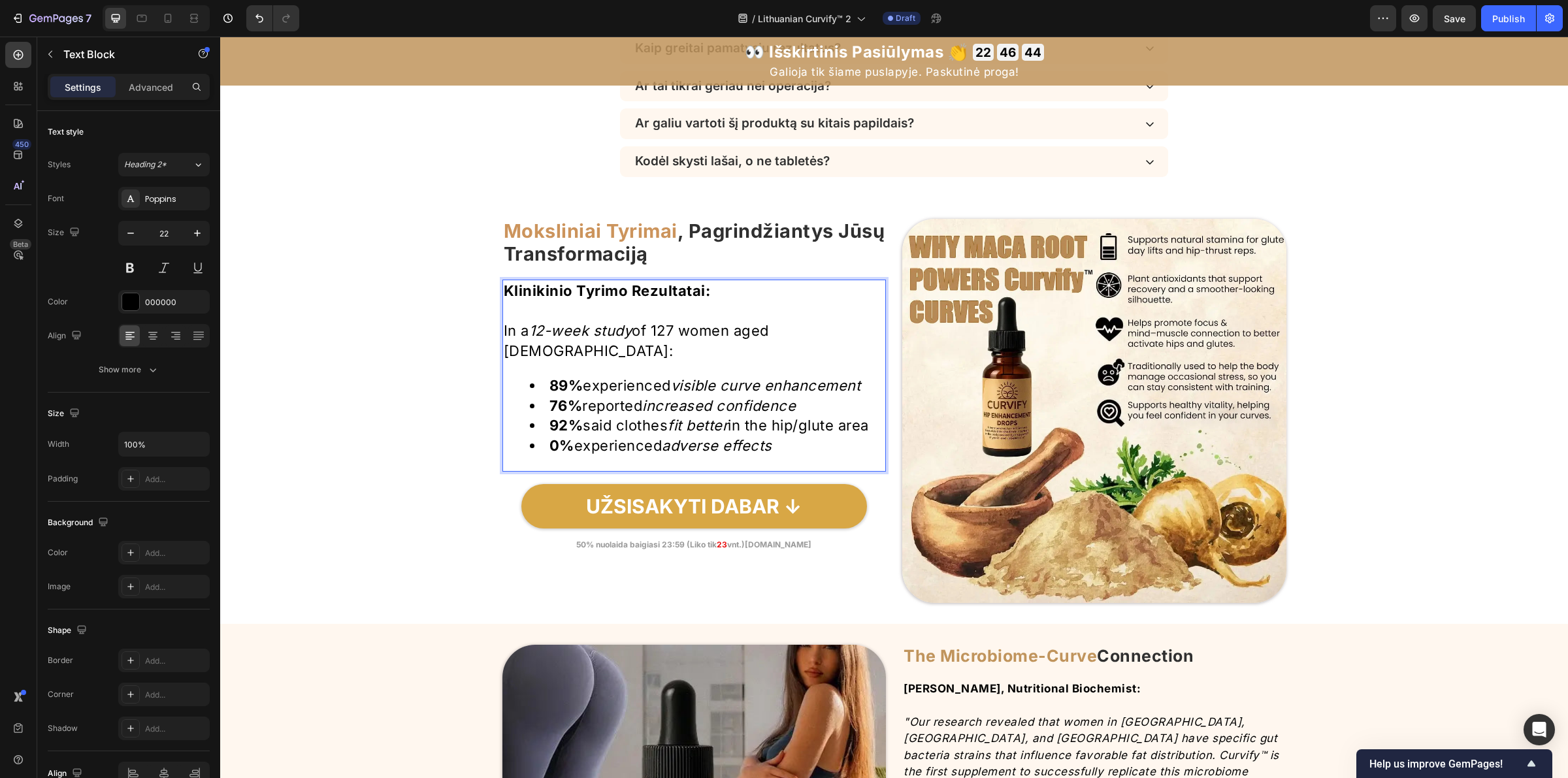
click at [644, 336] on p "In a 12-week study of 127 women aged 21–45:" at bounding box center [694, 341] width 382 height 41
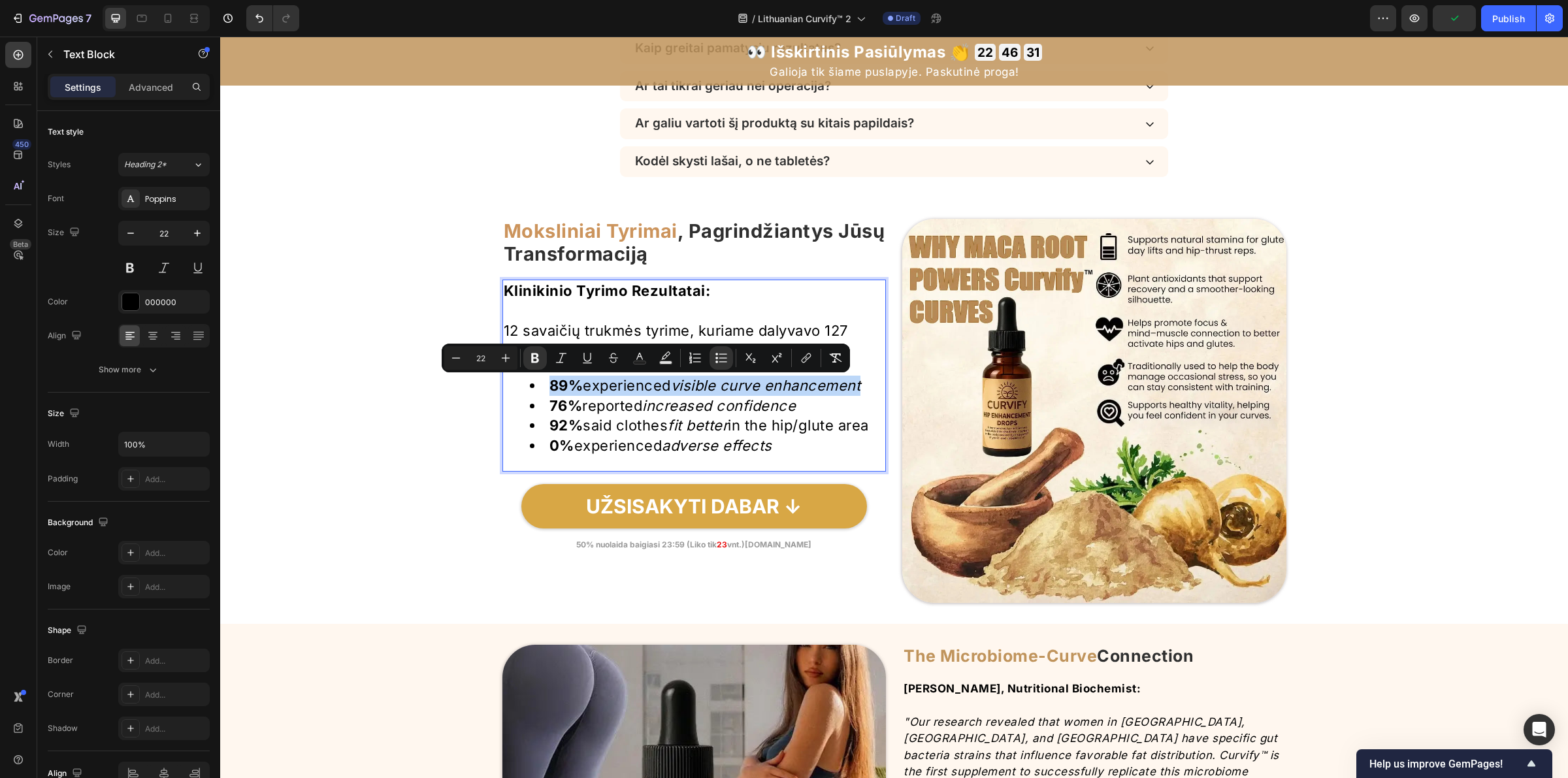
drag, startPoint x: 546, startPoint y: 389, endPoint x: 635, endPoint y: 413, distance: 92.2
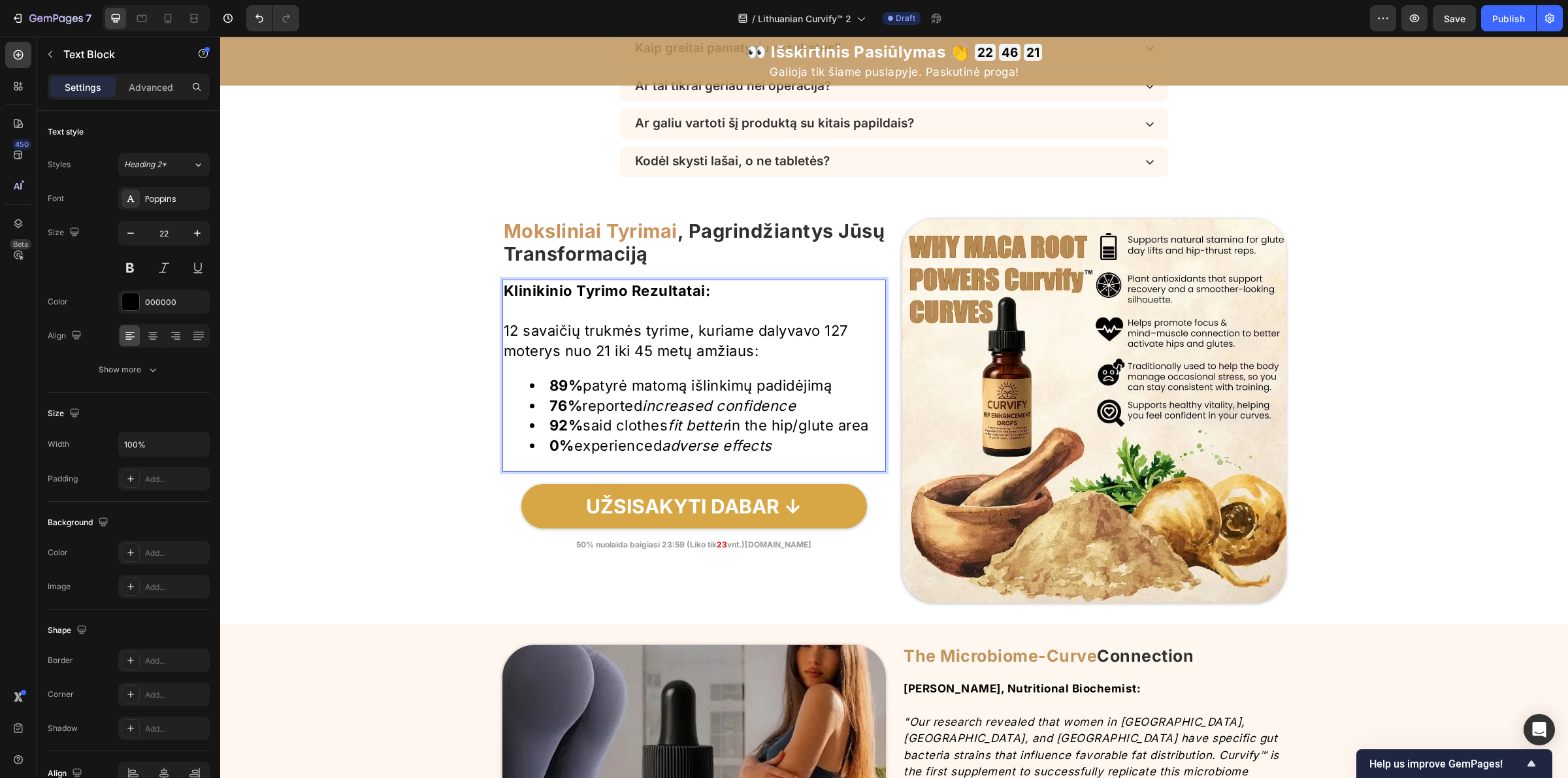
click at [549, 409] on strong "76%" at bounding box center [566, 405] width 33 height 17
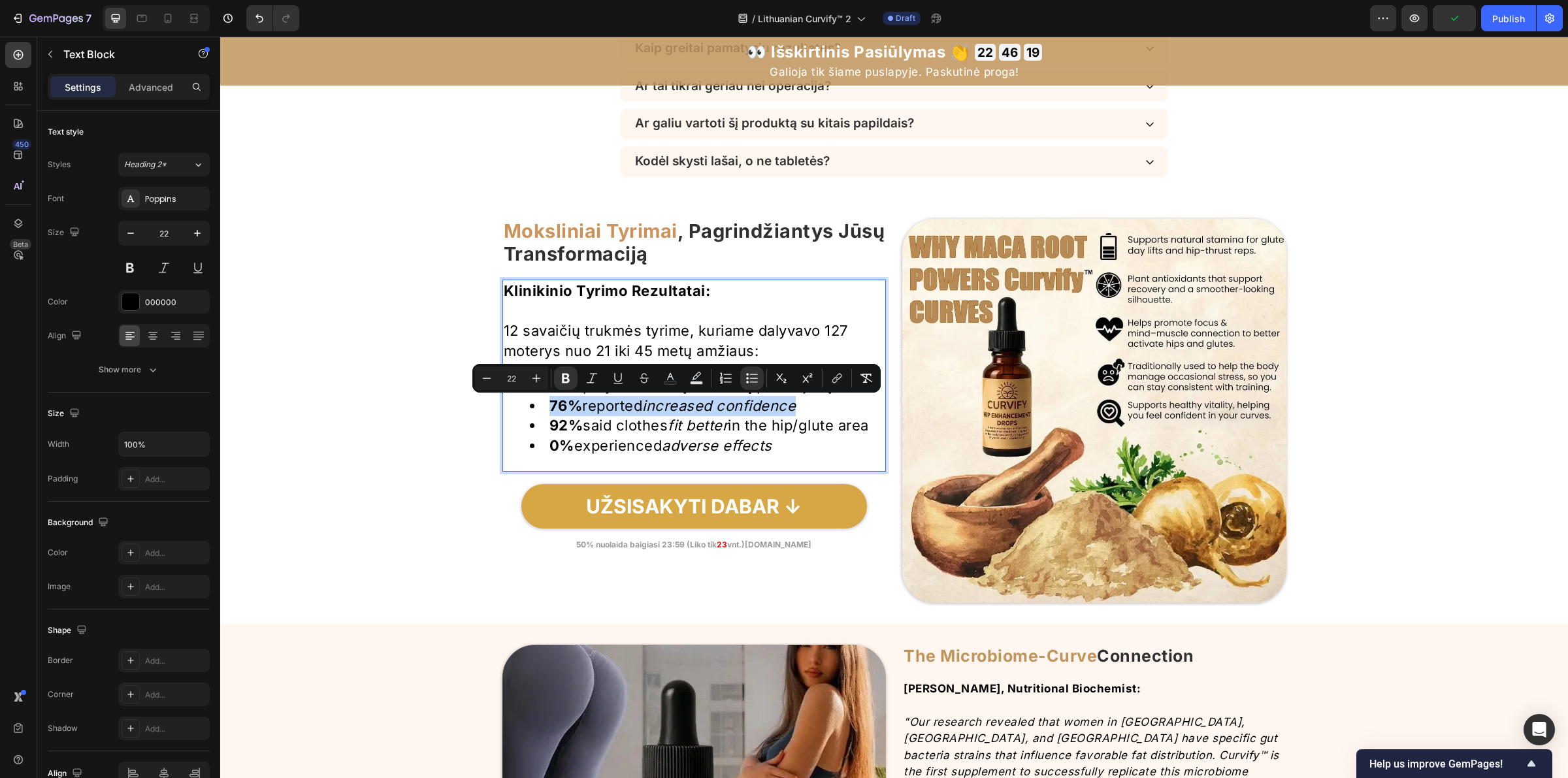
drag, startPoint x: 546, startPoint y: 409, endPoint x: 831, endPoint y: 415, distance: 285.1
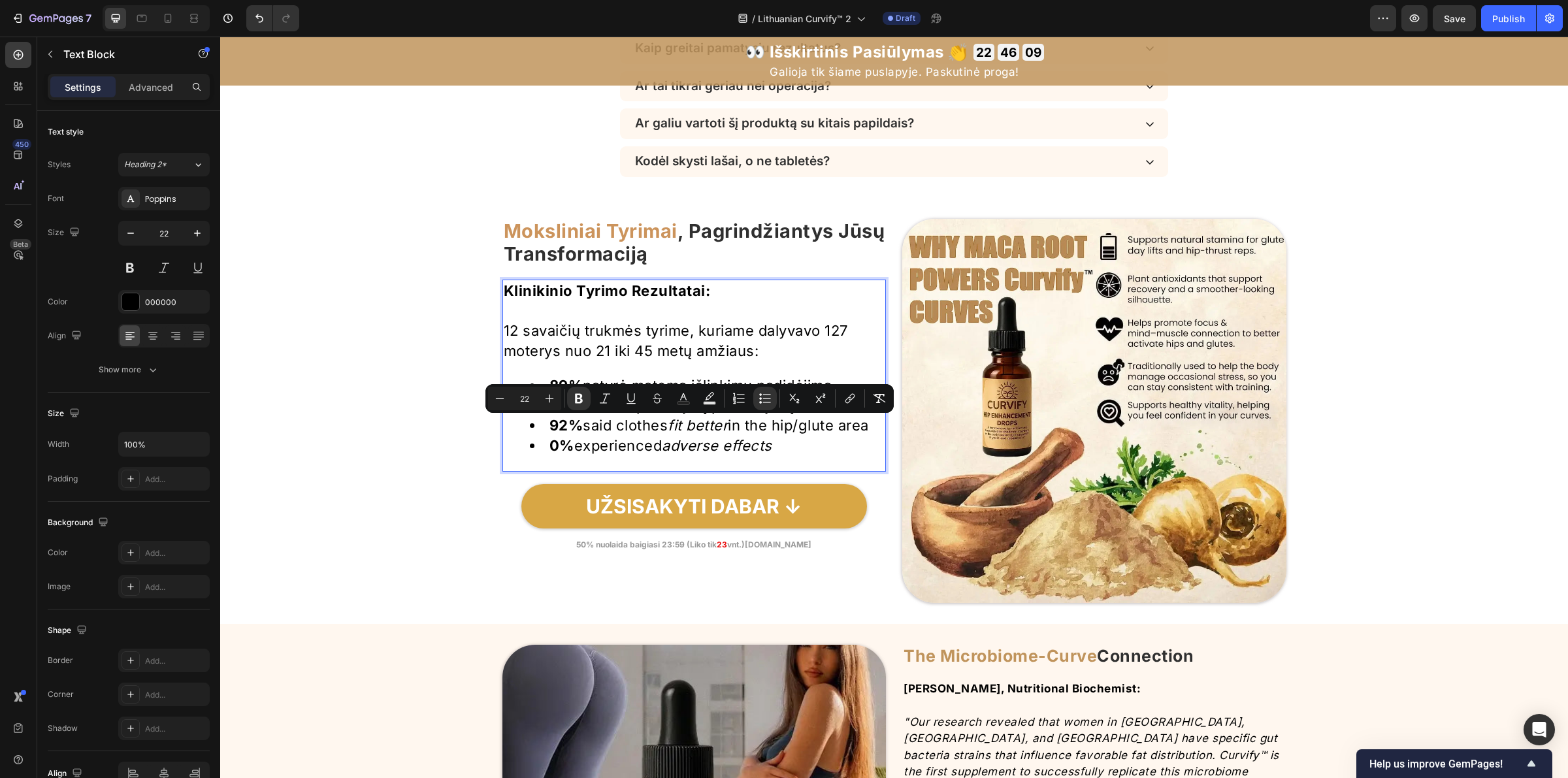
drag, startPoint x: 546, startPoint y: 426, endPoint x: 559, endPoint y: 443, distance: 21.4
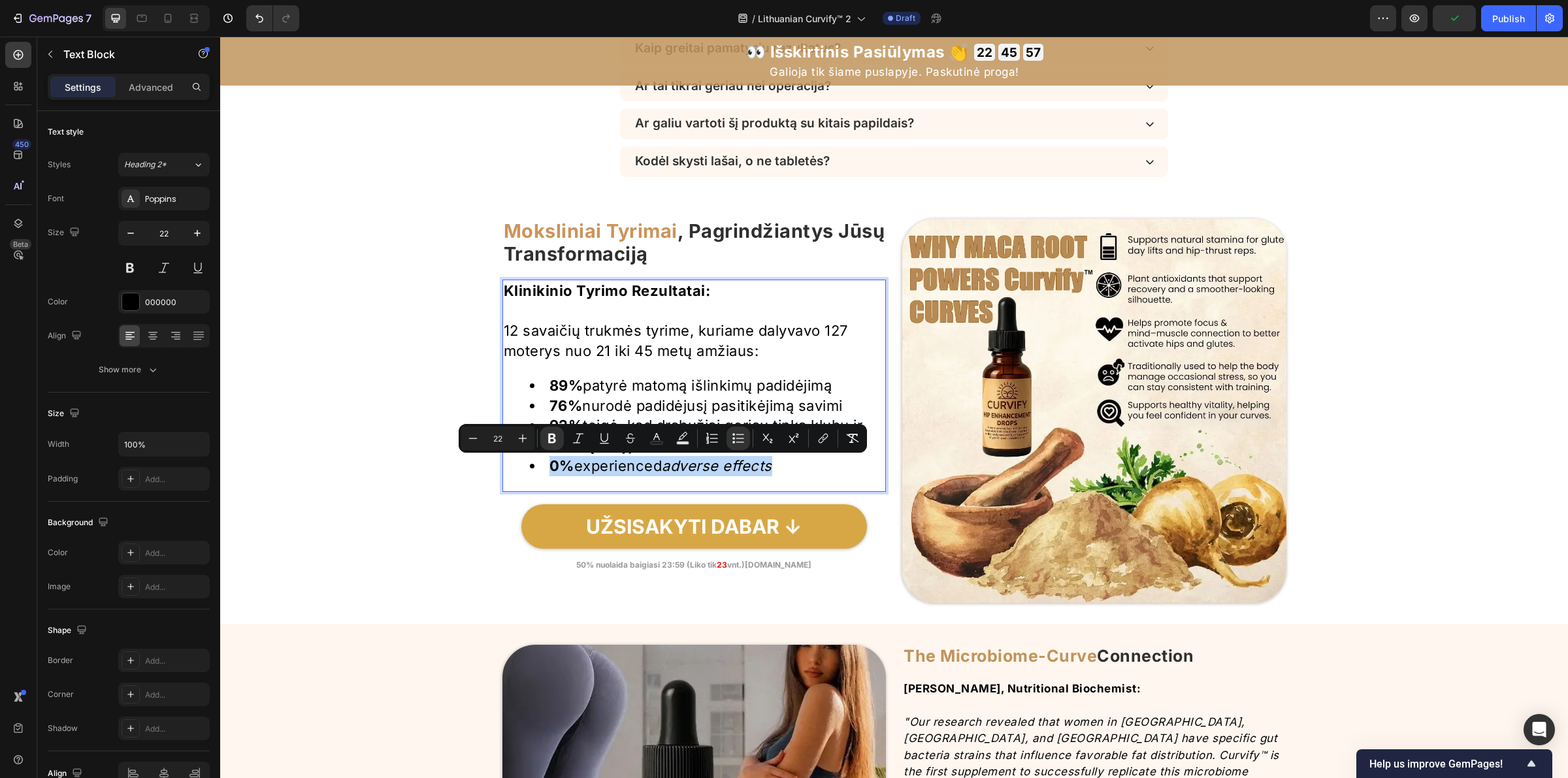
drag, startPoint x: 546, startPoint y: 470, endPoint x: 822, endPoint y: 472, distance: 276.0
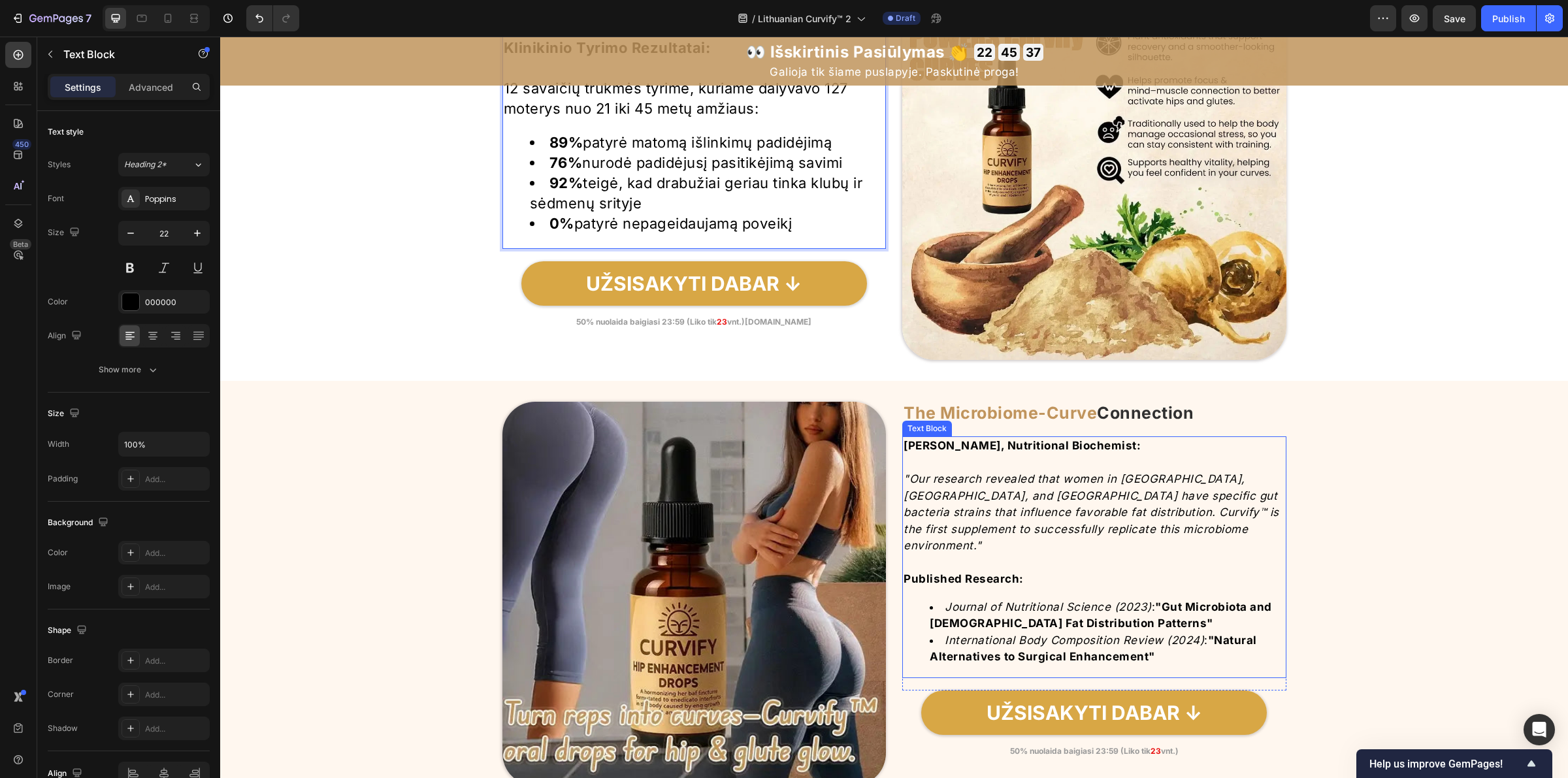
scroll to position [4612, 0]
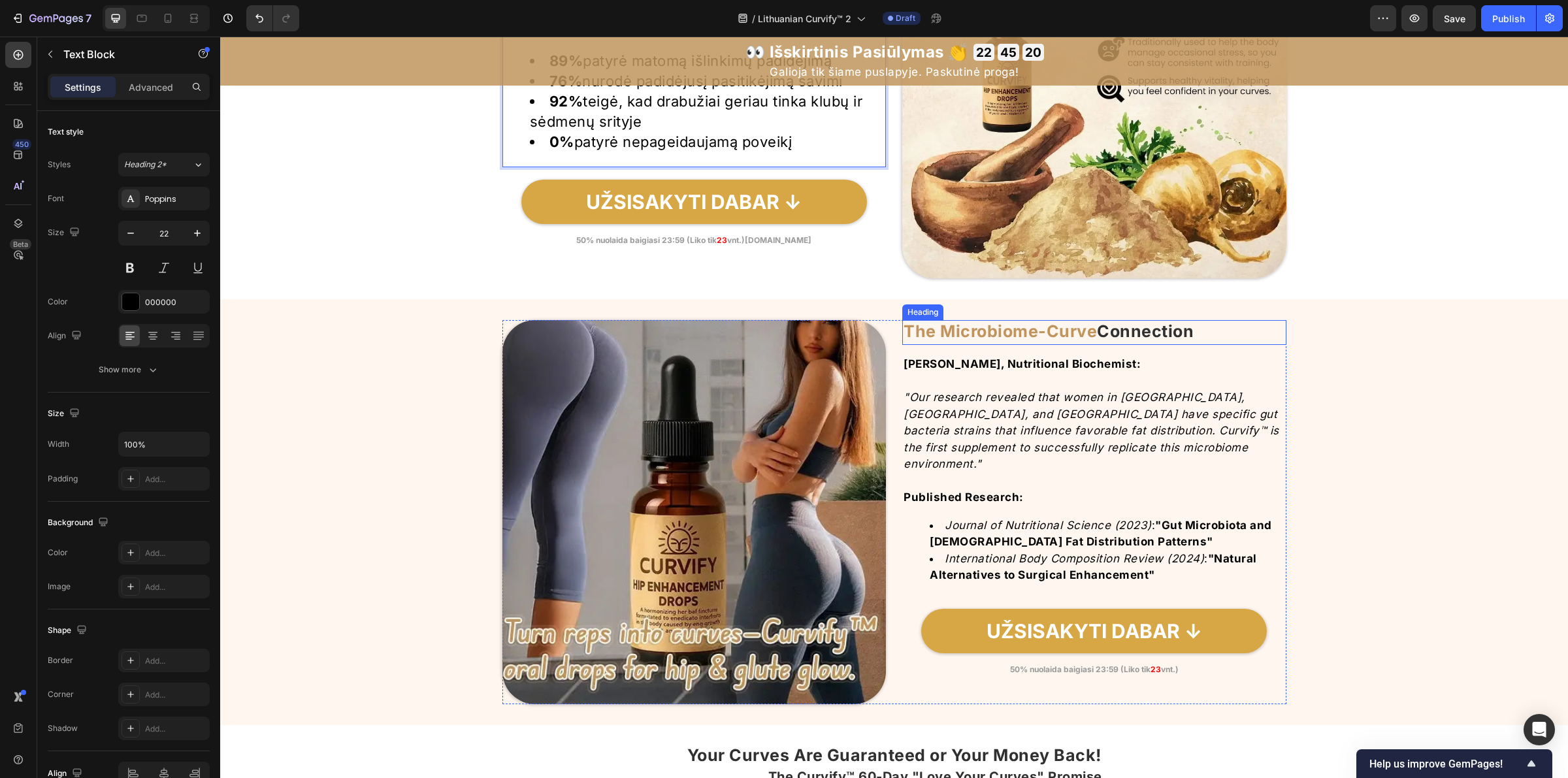
click at [1080, 331] on strong "The Microbiome-Curve" at bounding box center [1000, 331] width 194 height 19
click at [1079, 331] on strong "The Microbiome-Curve" at bounding box center [1000, 331] width 194 height 19
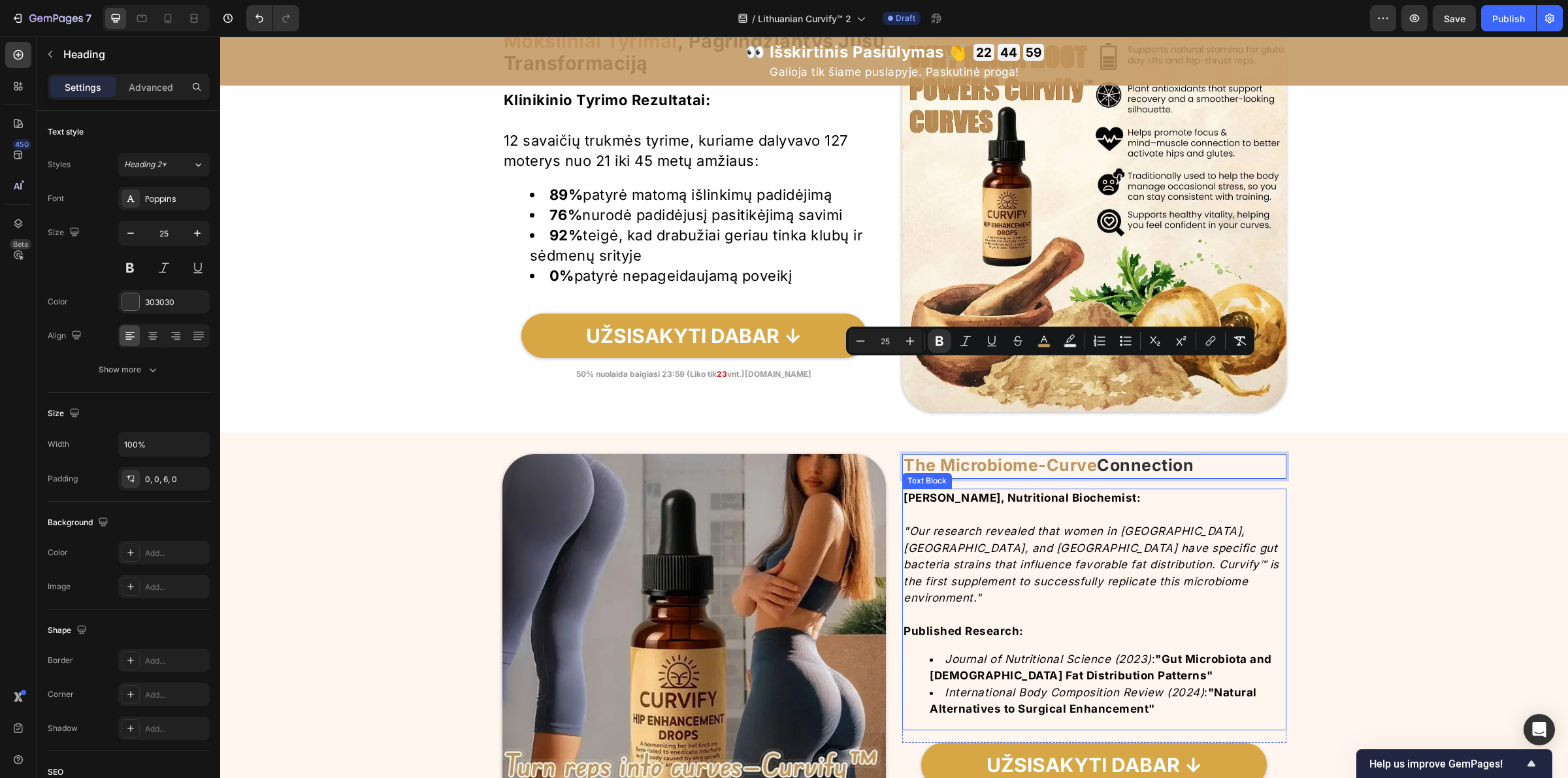
scroll to position [4449, 0]
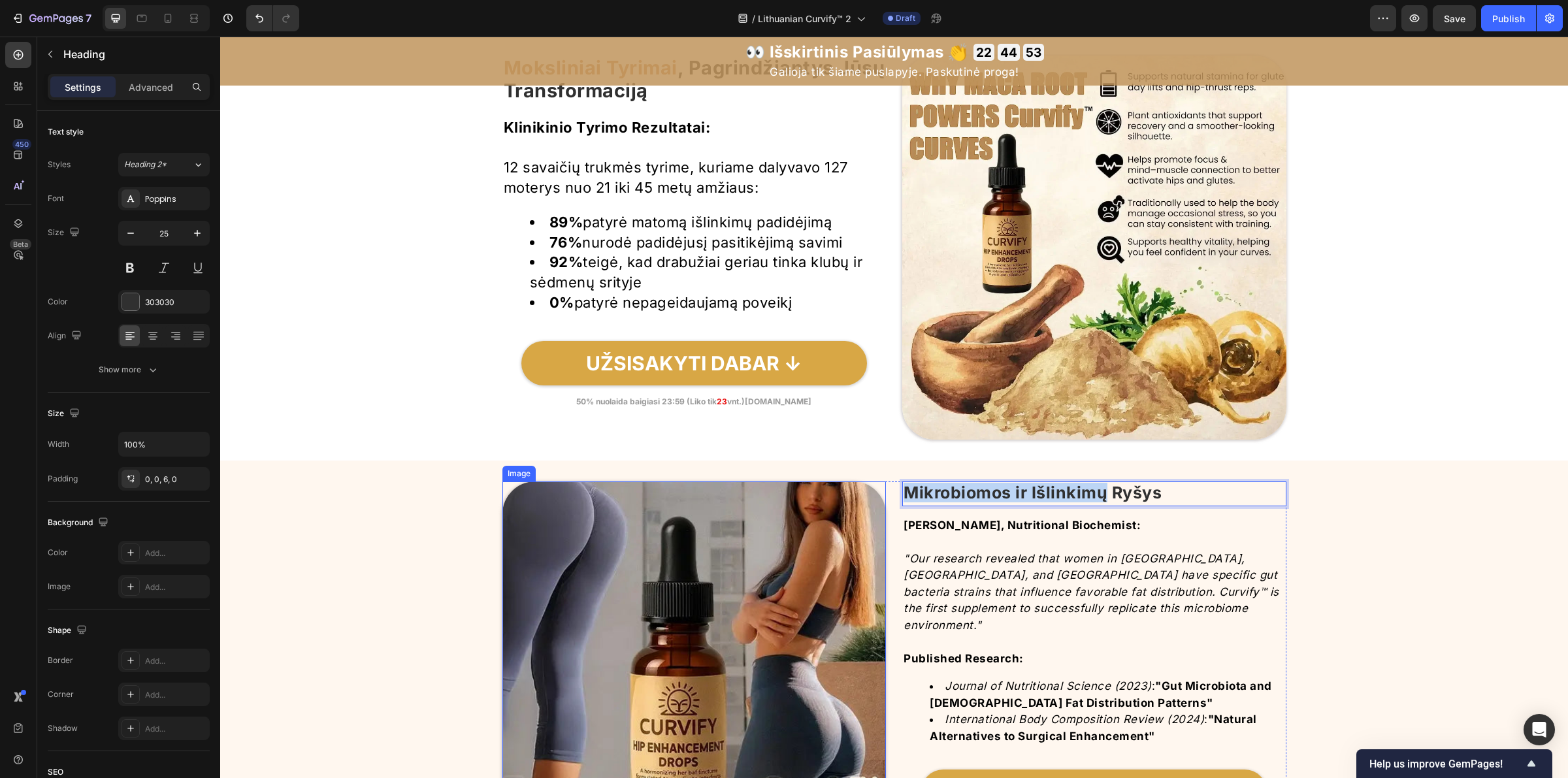
drag, startPoint x: 1112, startPoint y: 495, endPoint x: 835, endPoint y: 493, distance: 277.0
click at [839, 495] on div "Image Mikrobiomos ir Išlinkimų Ryšys Heading 15 Dr. Sarah Chen, Nutritional Bio…" at bounding box center [894, 673] width 784 height 384
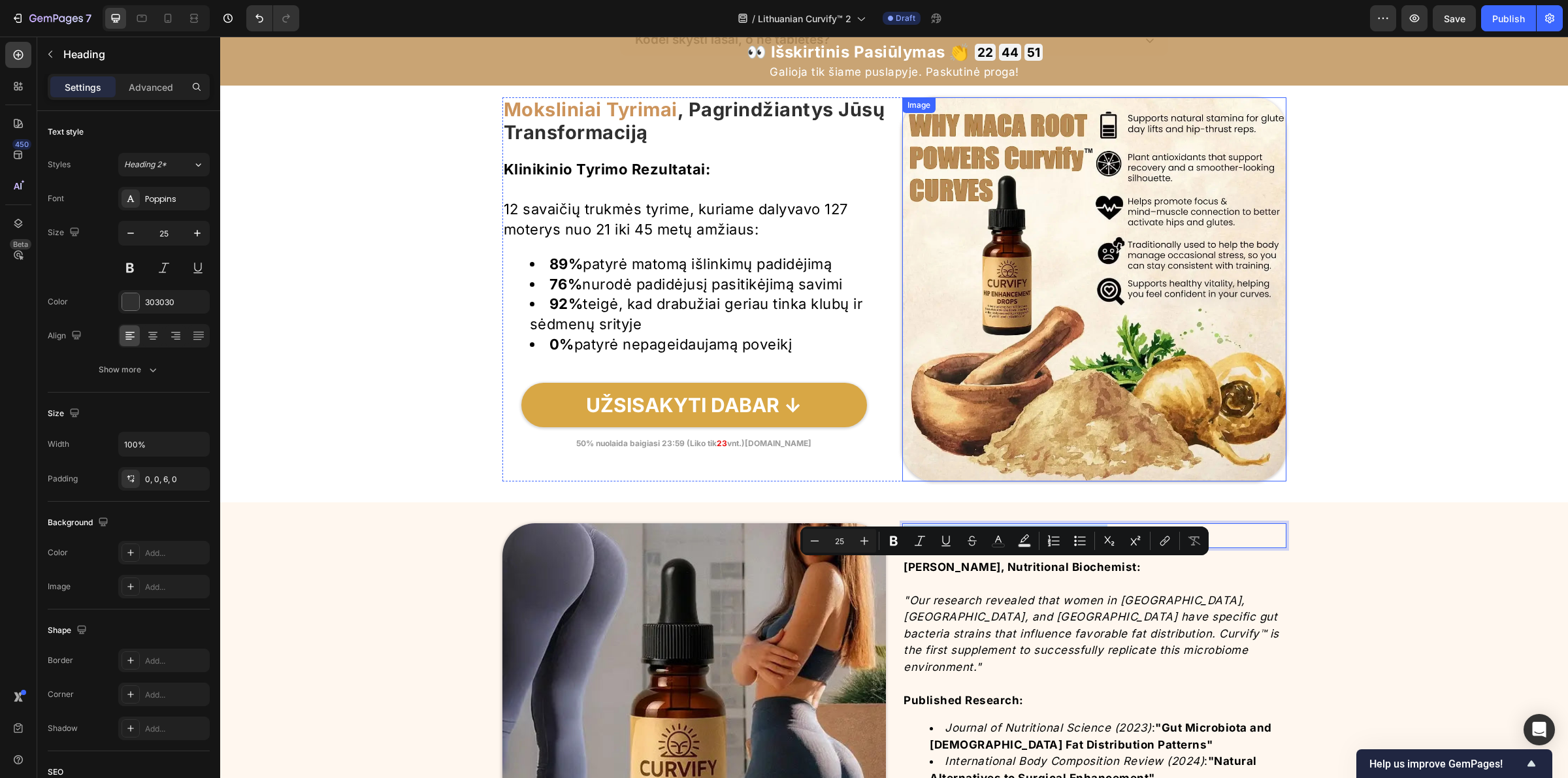
scroll to position [4367, 0]
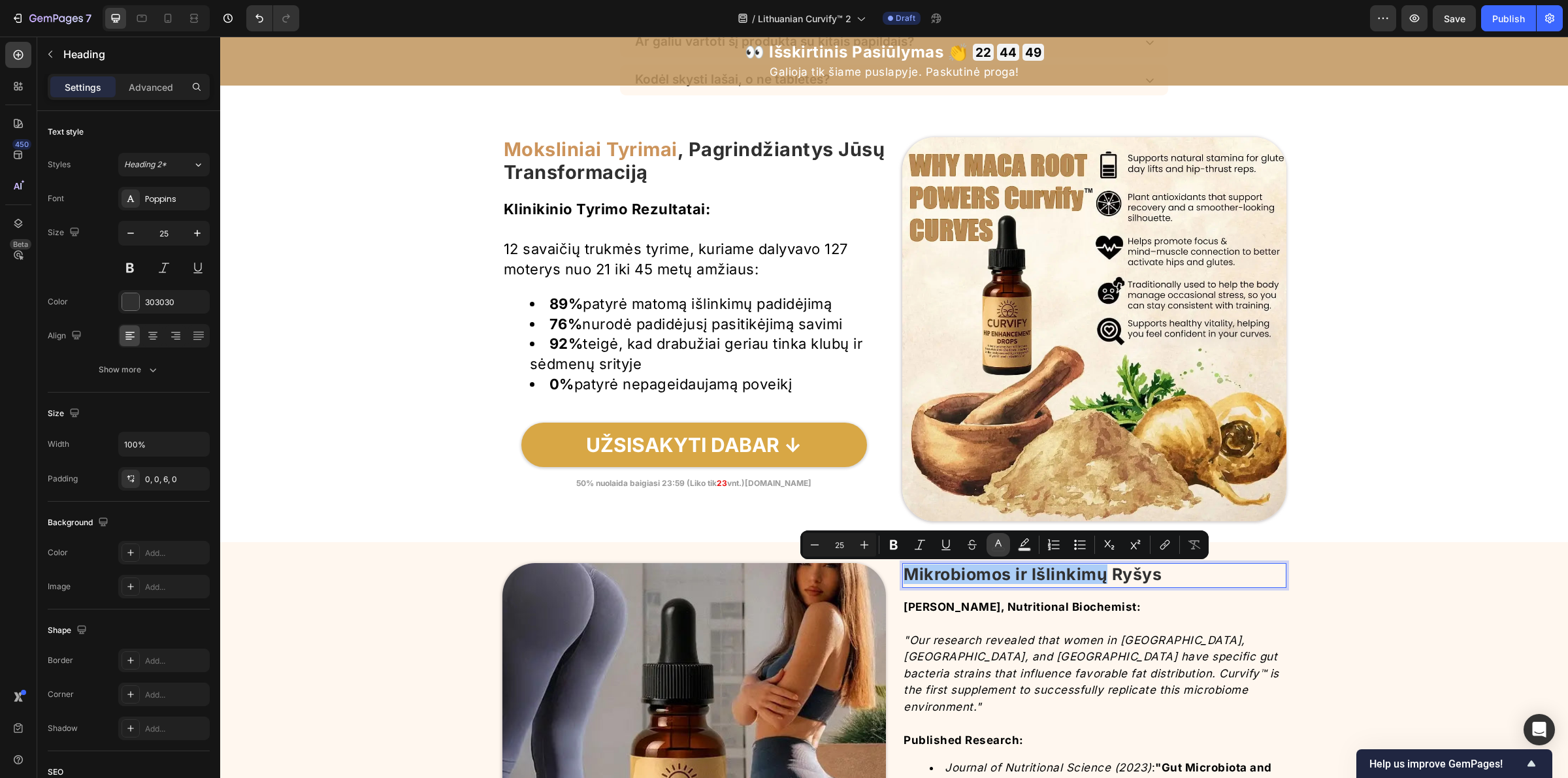
click at [998, 544] on icon "Editor contextual toolbar" at bounding box center [997, 544] width 13 height 13
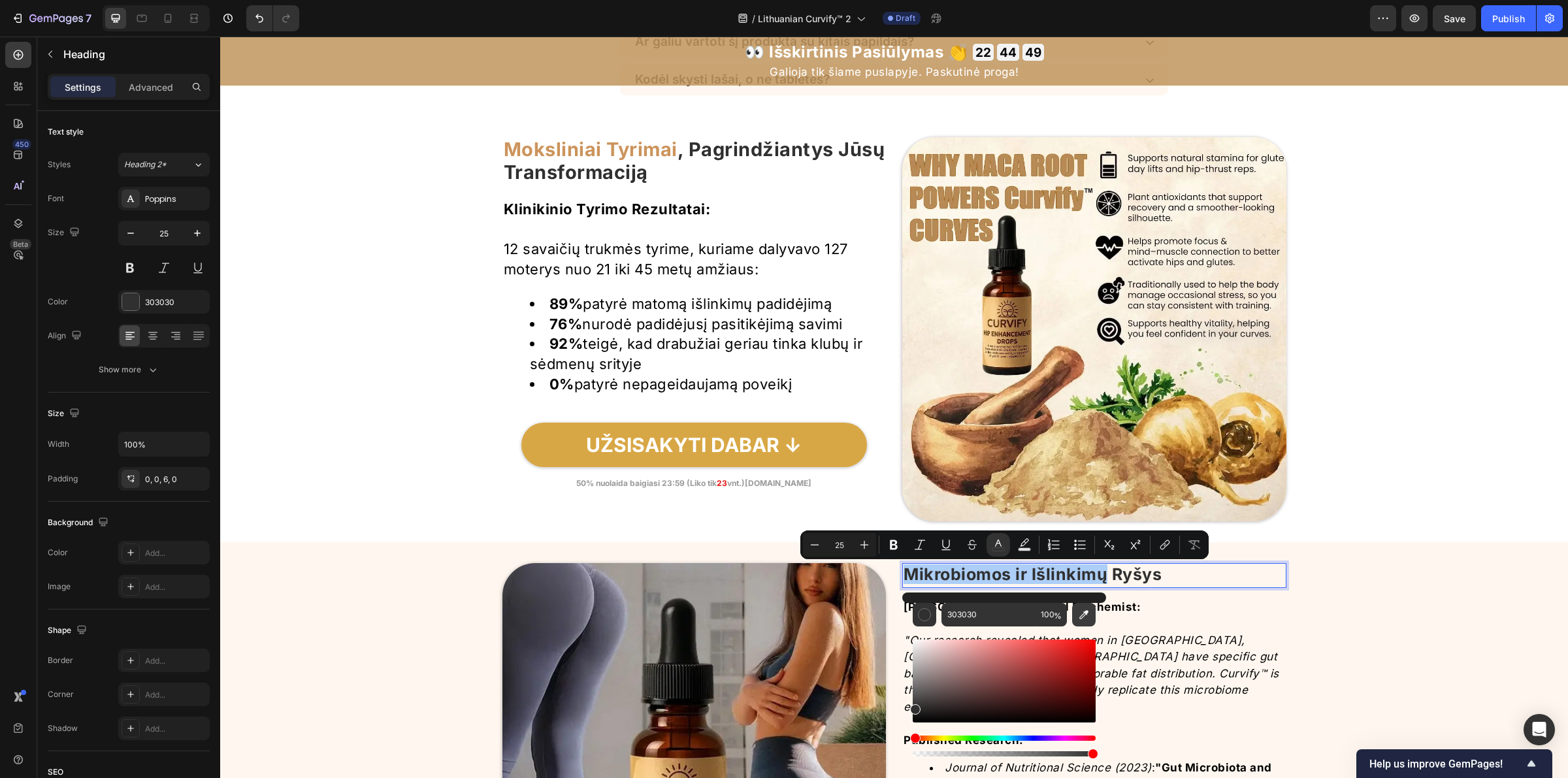
click at [1082, 612] on icon "Editor contextual toolbar" at bounding box center [1083, 614] width 13 height 13
type input "CC945C"
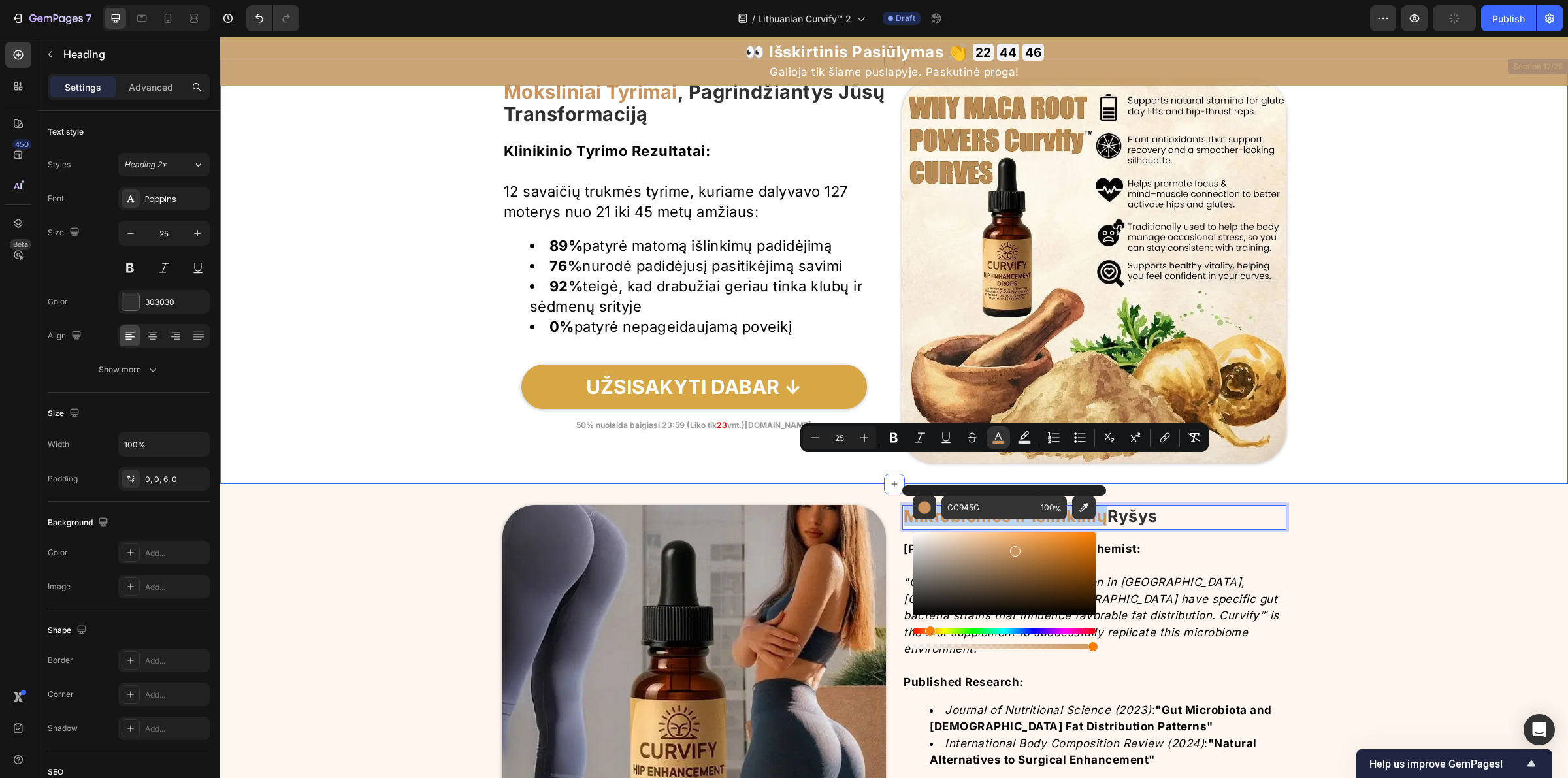
scroll to position [4531, 0]
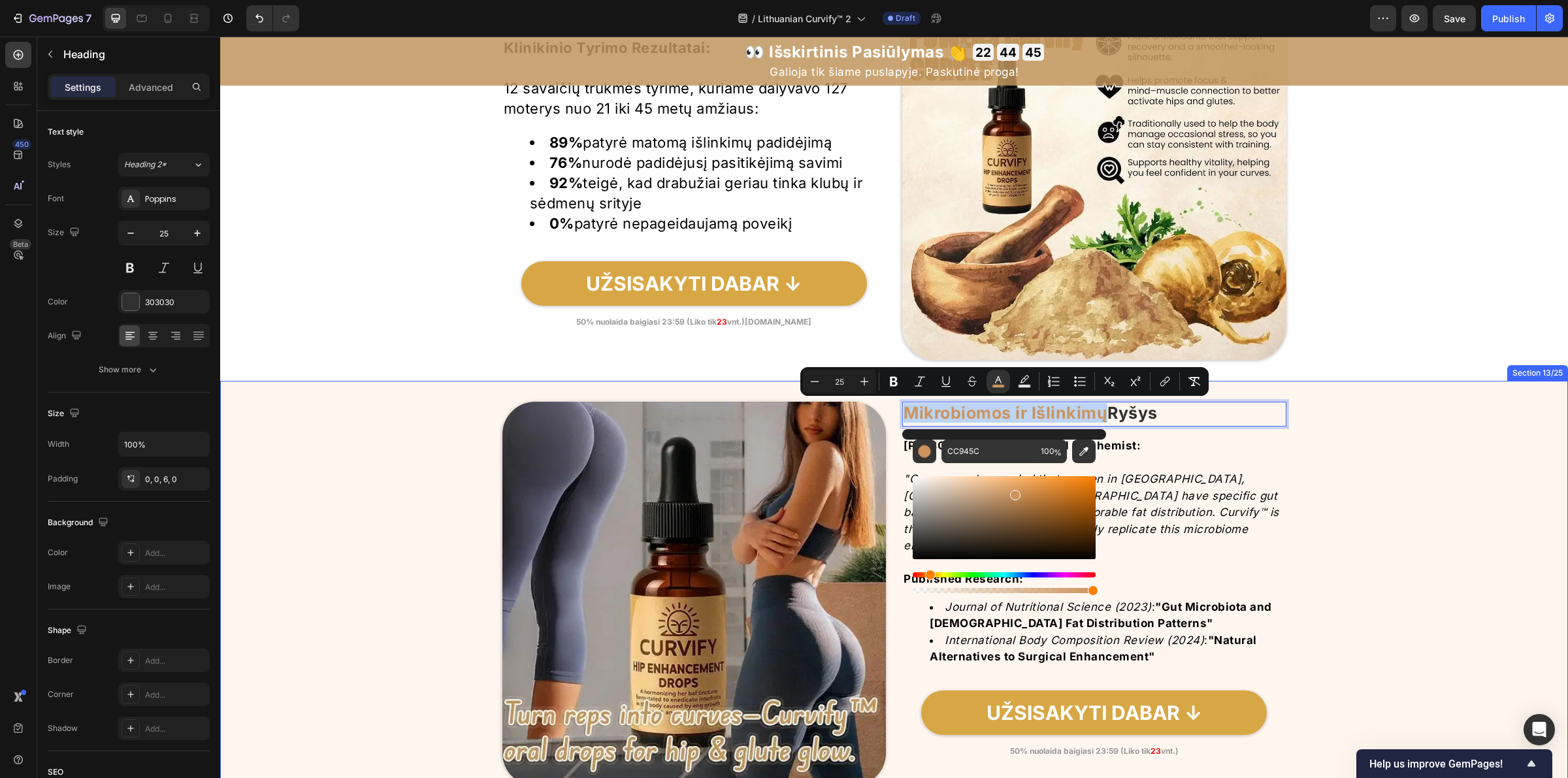
click at [1314, 425] on div "Image Mikrobiomos ir Išlinkimų Ryšys Heading 15 Dr. Sarah Chen, Nutritional Bio…" at bounding box center [894, 594] width 1348 height 384
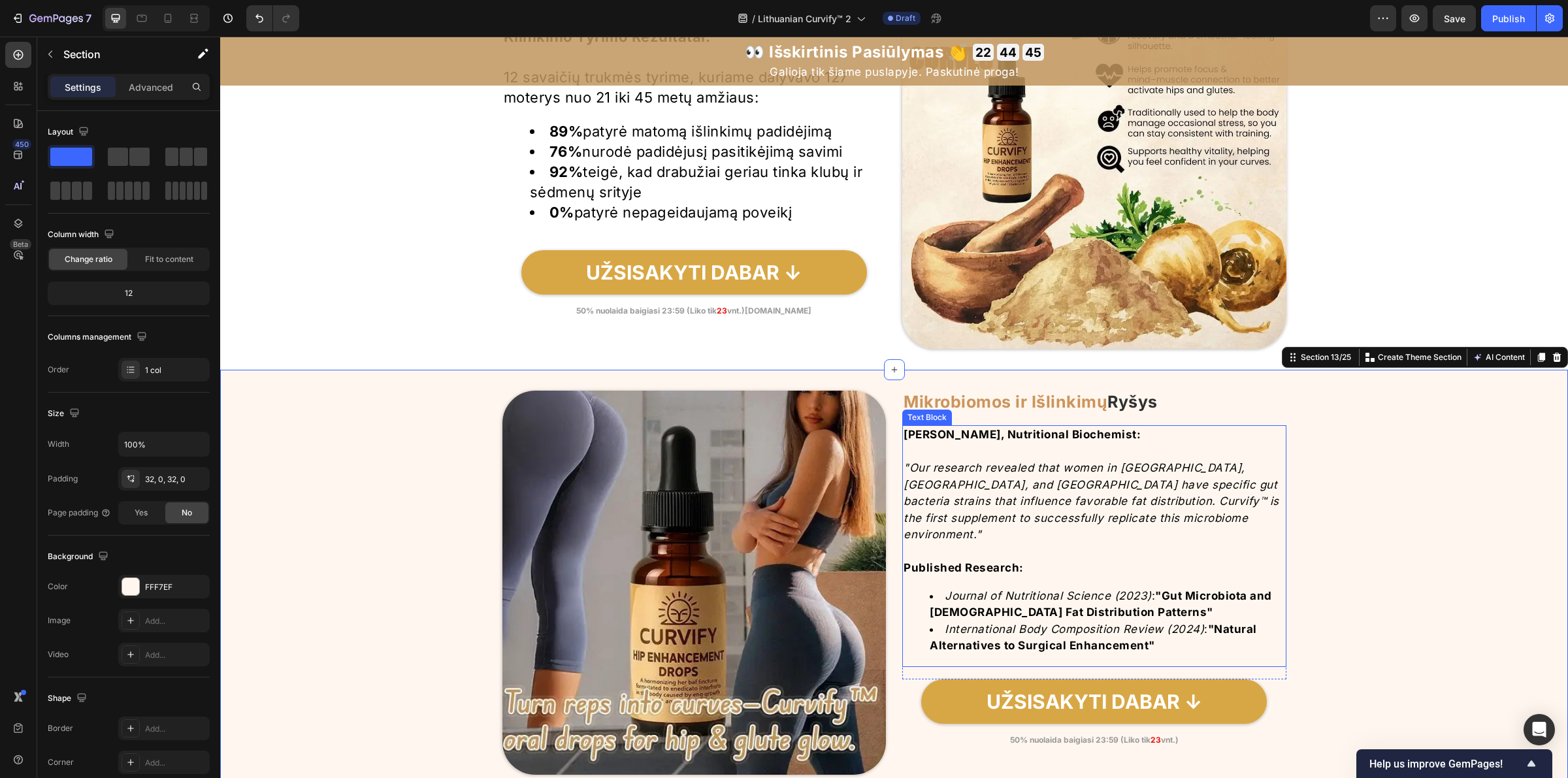
scroll to position [4694, 0]
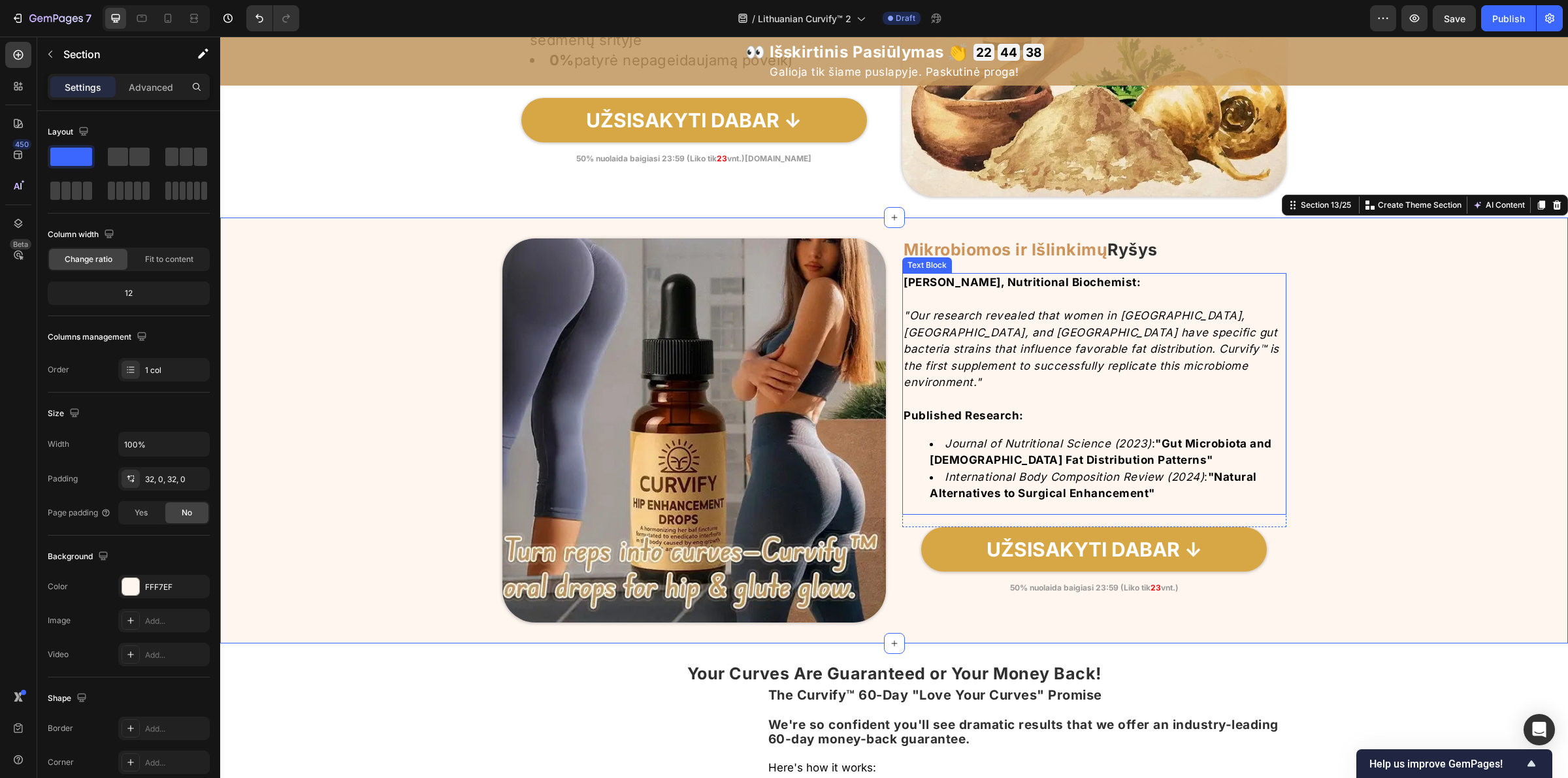
click at [978, 280] on strong "Dr. Sarah Chen, Nutritional Biochemist:" at bounding box center [1023, 281] width 238 height 13
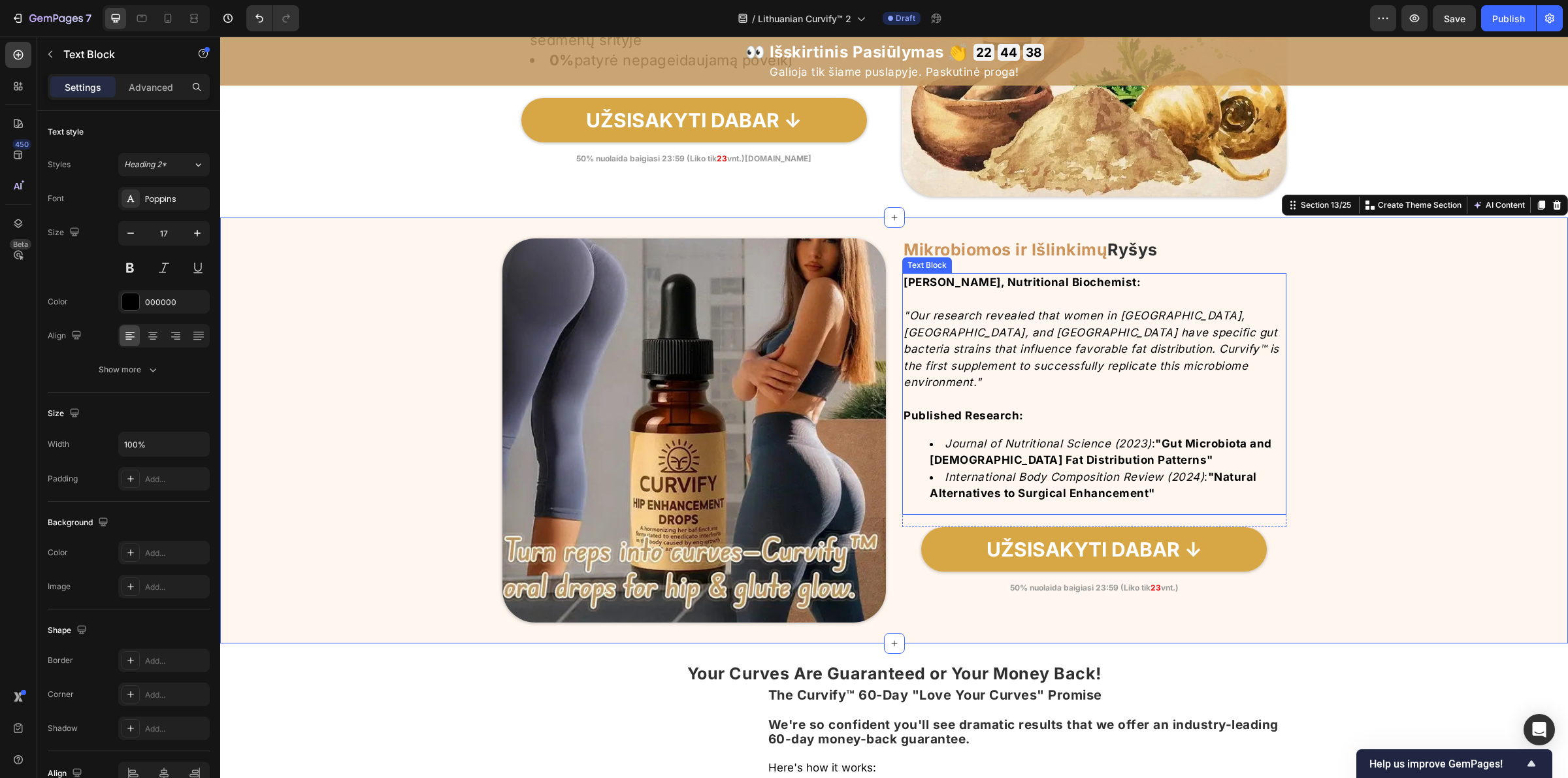
click at [978, 280] on strong "Dr. Sarah Chen, Nutritional Biochemist:" at bounding box center [1023, 281] width 238 height 13
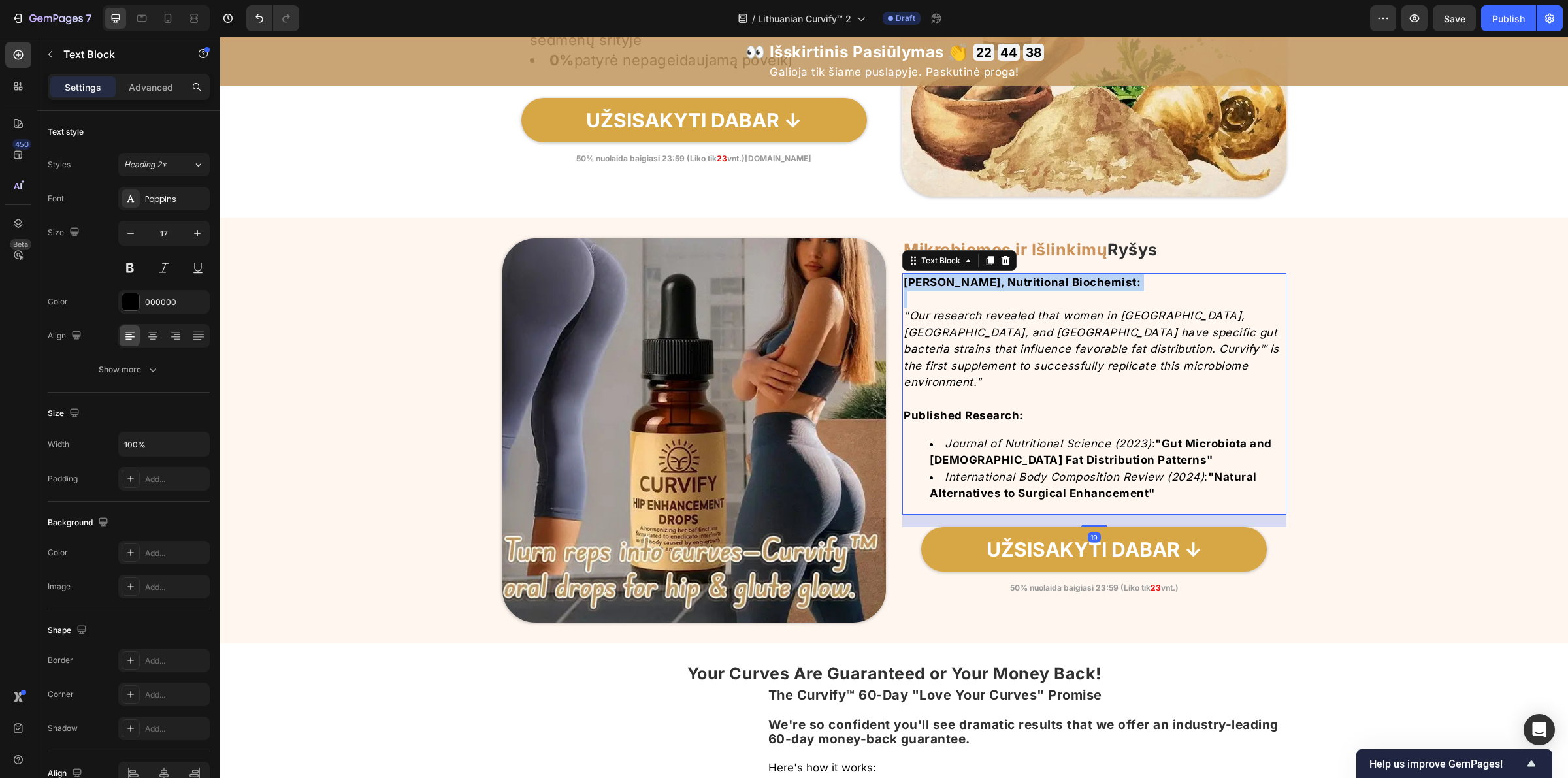
click at [978, 280] on strong "Dr. Sarah Chen, Nutritional Biochemist:" at bounding box center [1023, 281] width 238 height 13
click at [1069, 315] on icon ""Our research revealed that women in Brazil, Colombia, and West Africa have spe…" at bounding box center [1092, 349] width 376 height 80
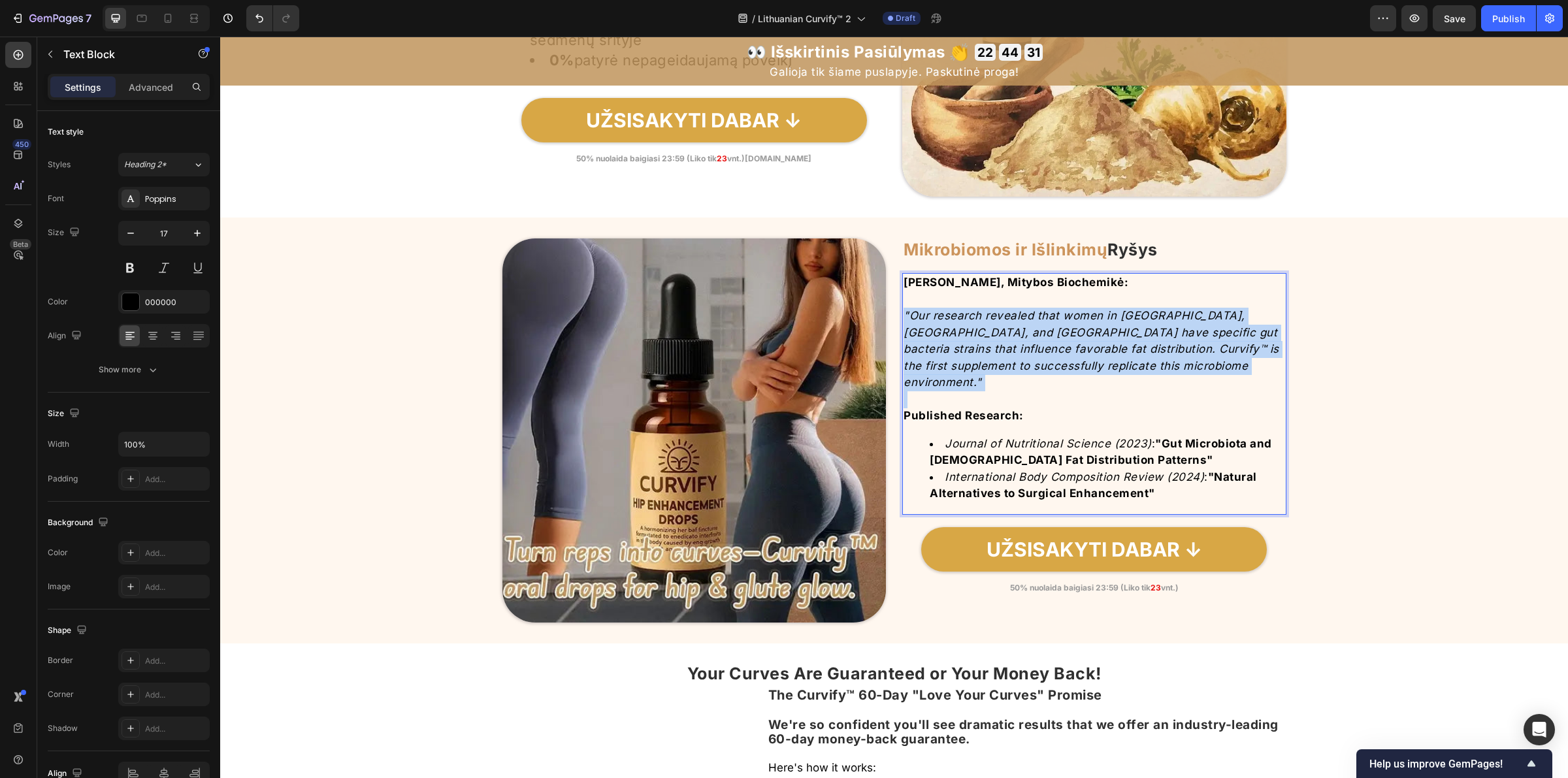
click at [1068, 315] on icon ""Our research revealed that women in Brazil, Colombia, and West Africa have spe…" at bounding box center [1092, 349] width 376 height 80
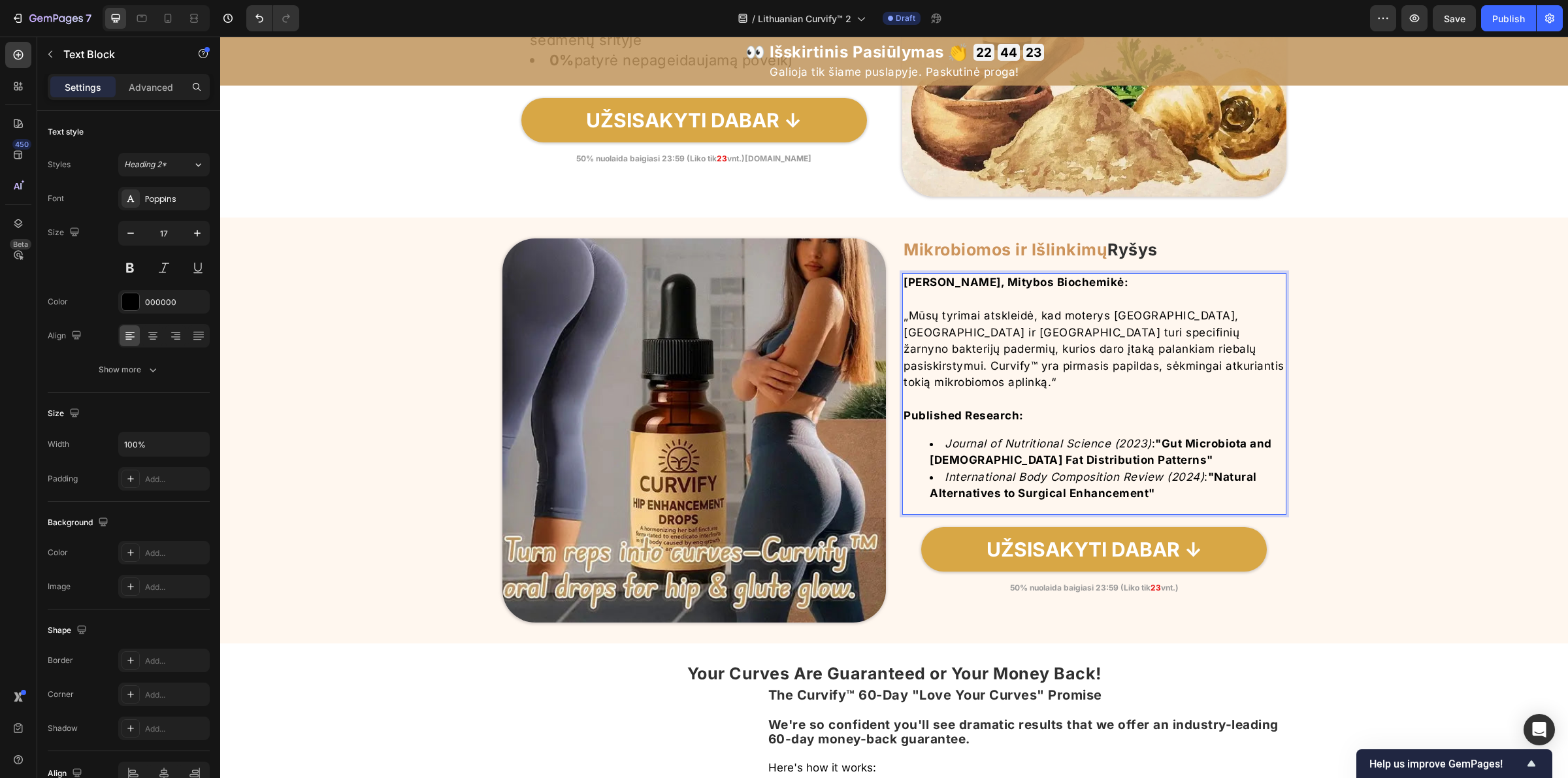
click at [932, 417] on strong "Published Research:" at bounding box center [963, 415] width 120 height 13
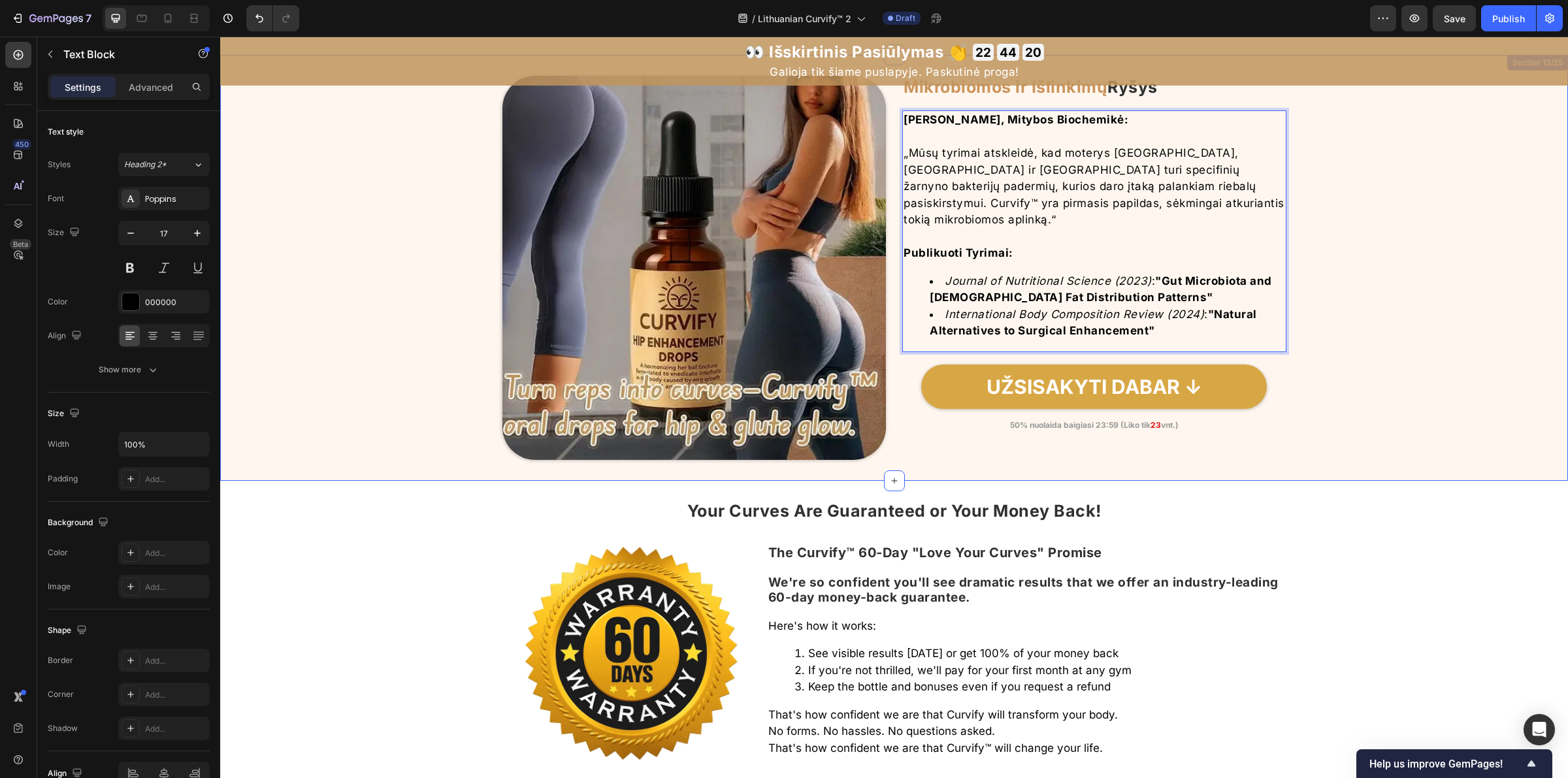
scroll to position [4857, 0]
click at [946, 284] on icon "Journal of Nutritional Science (2023)" at bounding box center [1048, 279] width 207 height 13
click at [945, 282] on icon "Journal of Nutritional Science (2023)" at bounding box center [1048, 279] width 207 height 13
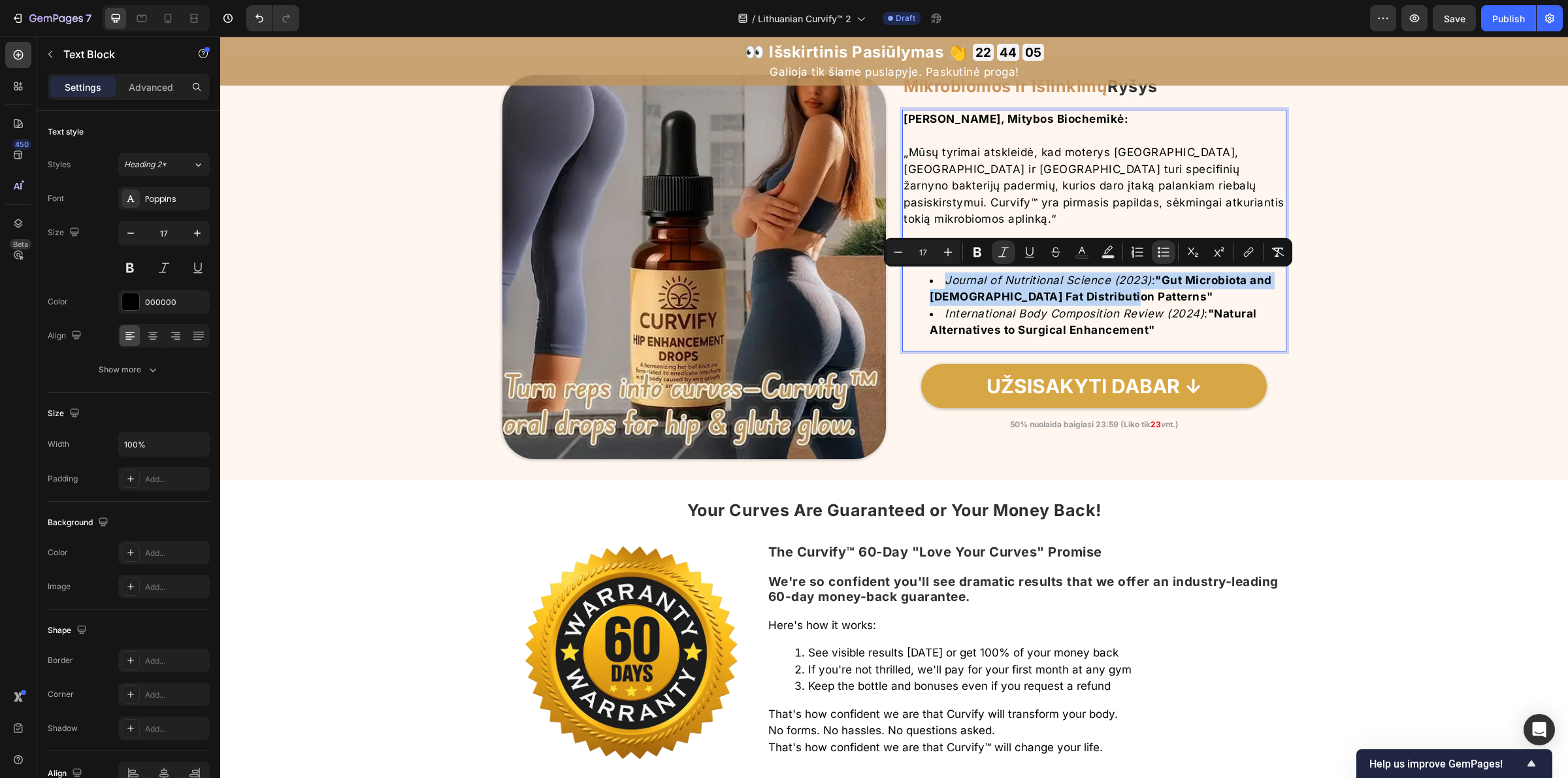
drag, startPoint x: 942, startPoint y: 282, endPoint x: 1154, endPoint y: 301, distance: 212.8
click at [1154, 301] on li "Journal of Nutritional Science (2023) : "Gut Microbiota and Female Fat Distribu…" at bounding box center [1107, 289] width 355 height 33
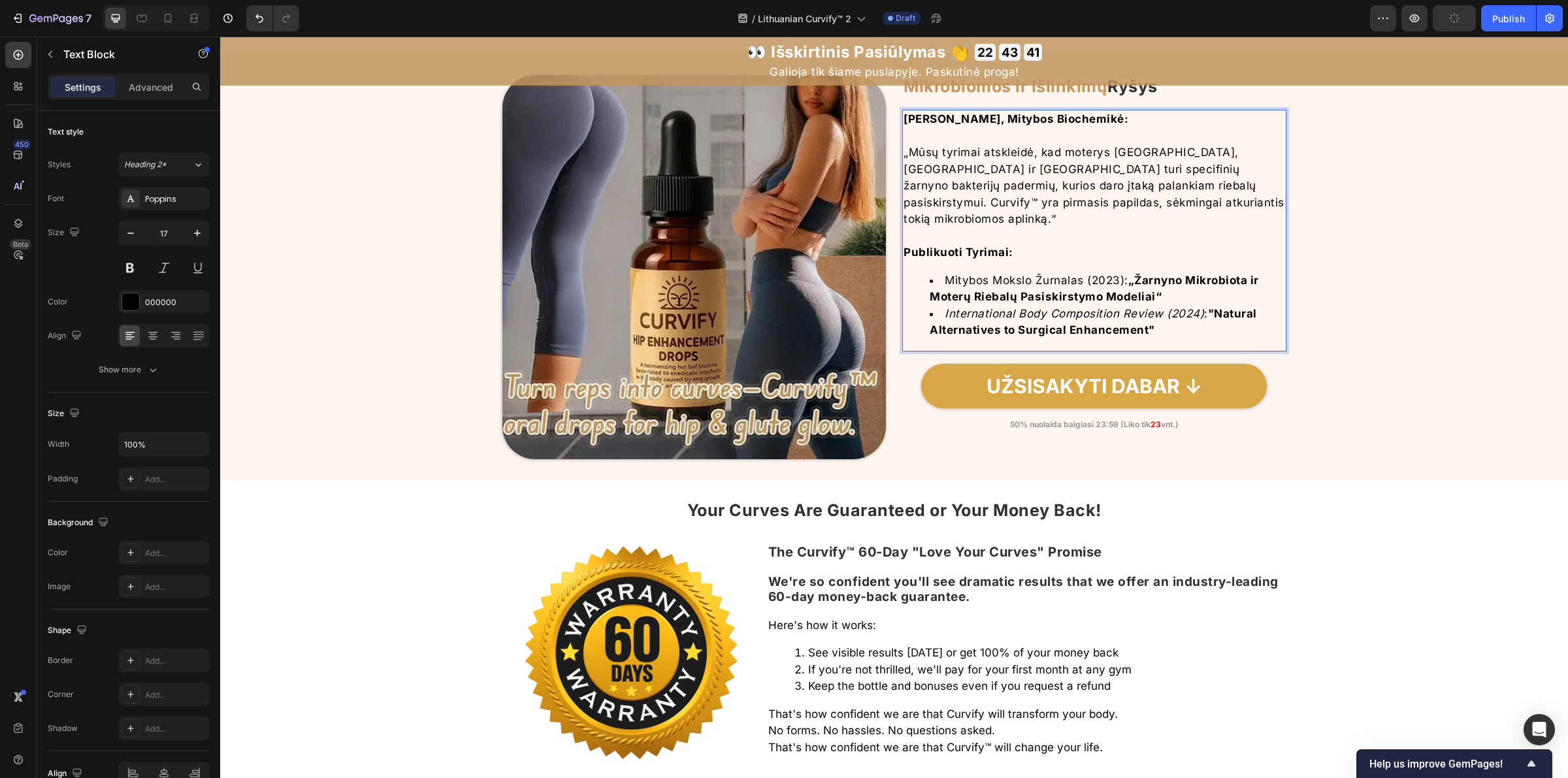
click at [945, 315] on icon "International Body Composition Review (2024)" at bounding box center [1074, 313] width 259 height 13
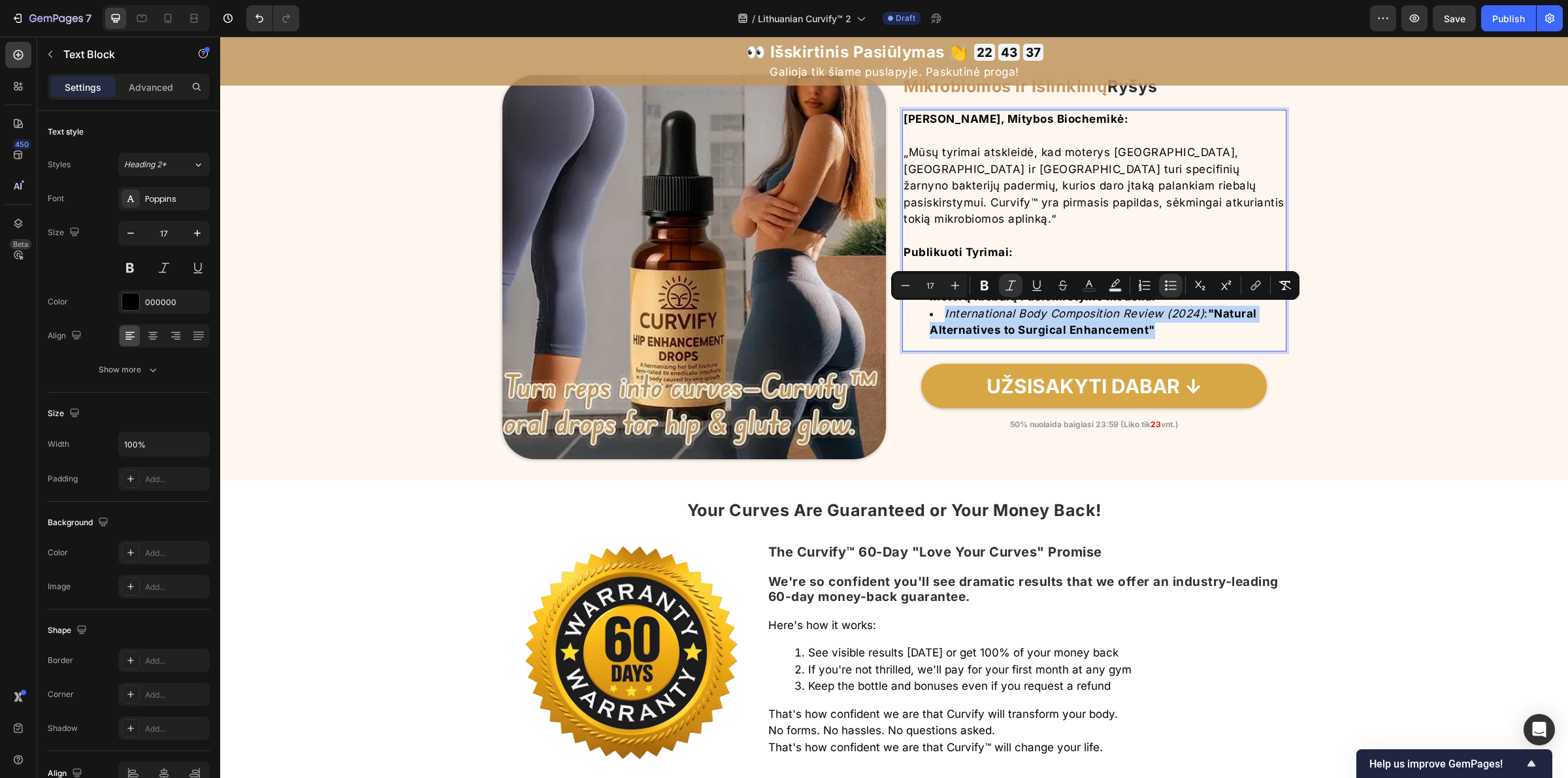
drag, startPoint x: 940, startPoint y: 315, endPoint x: 1155, endPoint y: 337, distance: 216.1
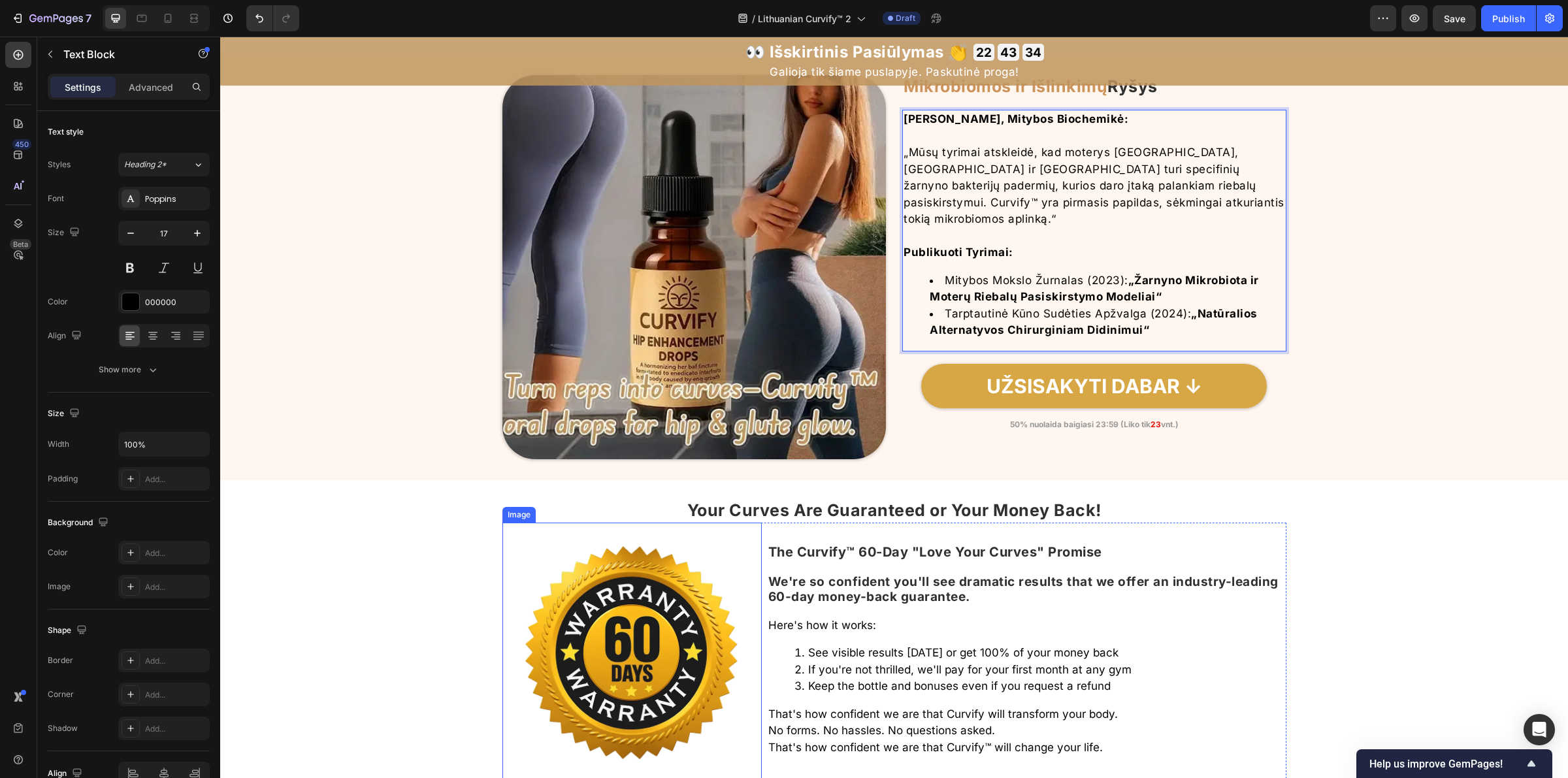
scroll to position [5020, 0]
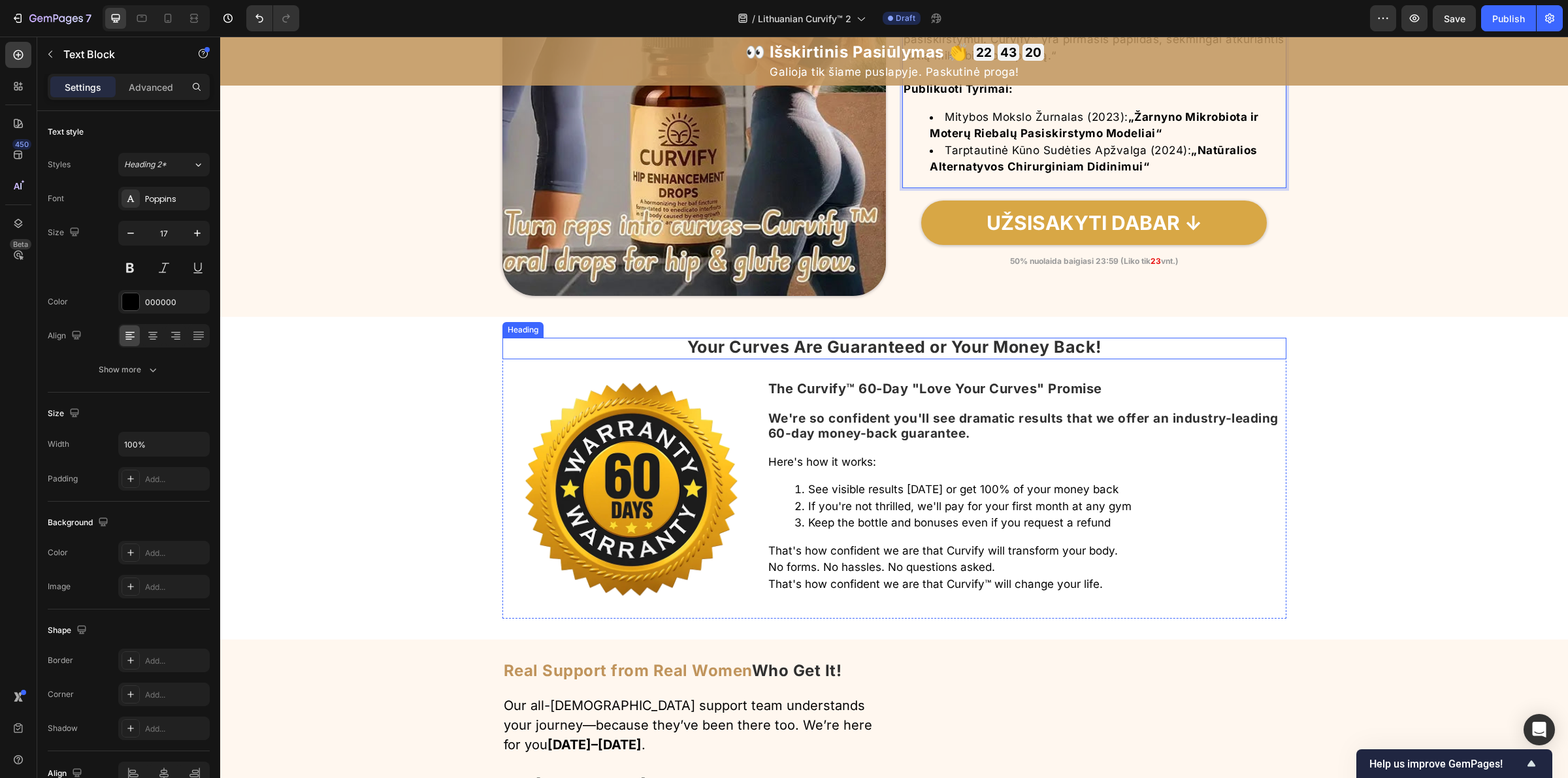
click at [912, 354] on strong "Your Curves Are Guaranteed or Your Money Back!" at bounding box center [894, 347] width 414 height 19
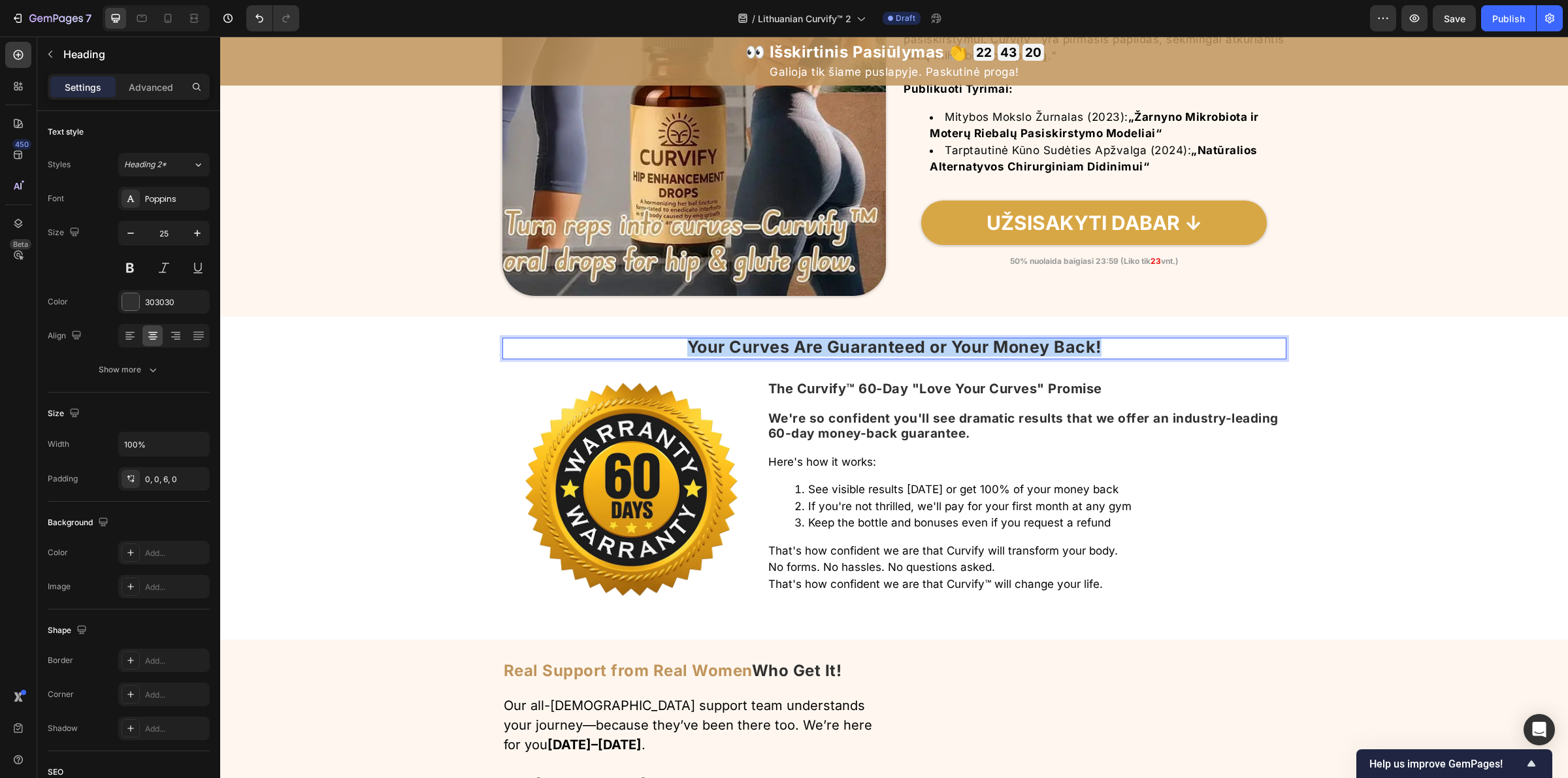
click at [912, 354] on strong "Your Curves Are Guaranteed or Your Money Back!" at bounding box center [894, 347] width 414 height 19
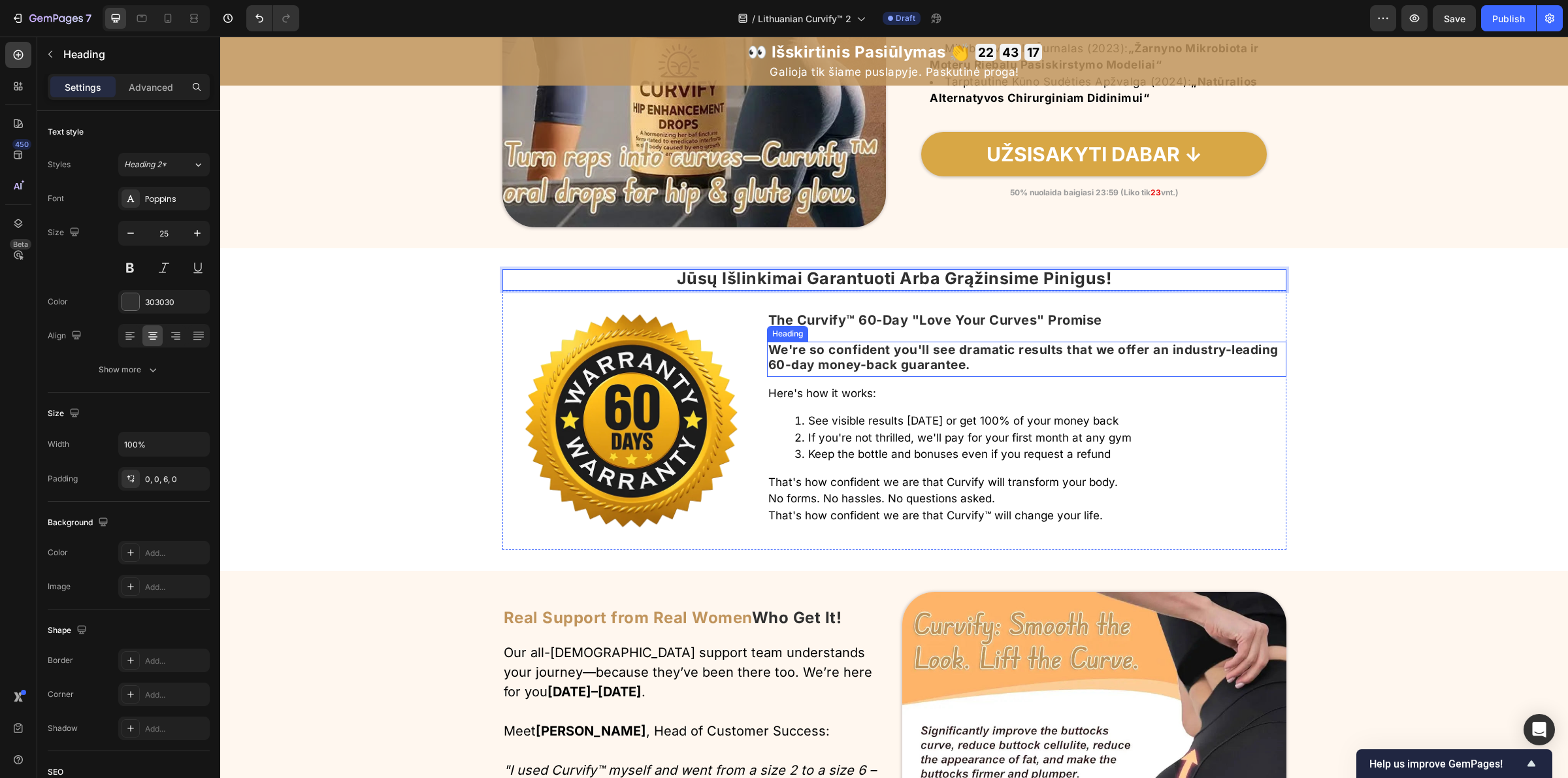
scroll to position [5184, 0]
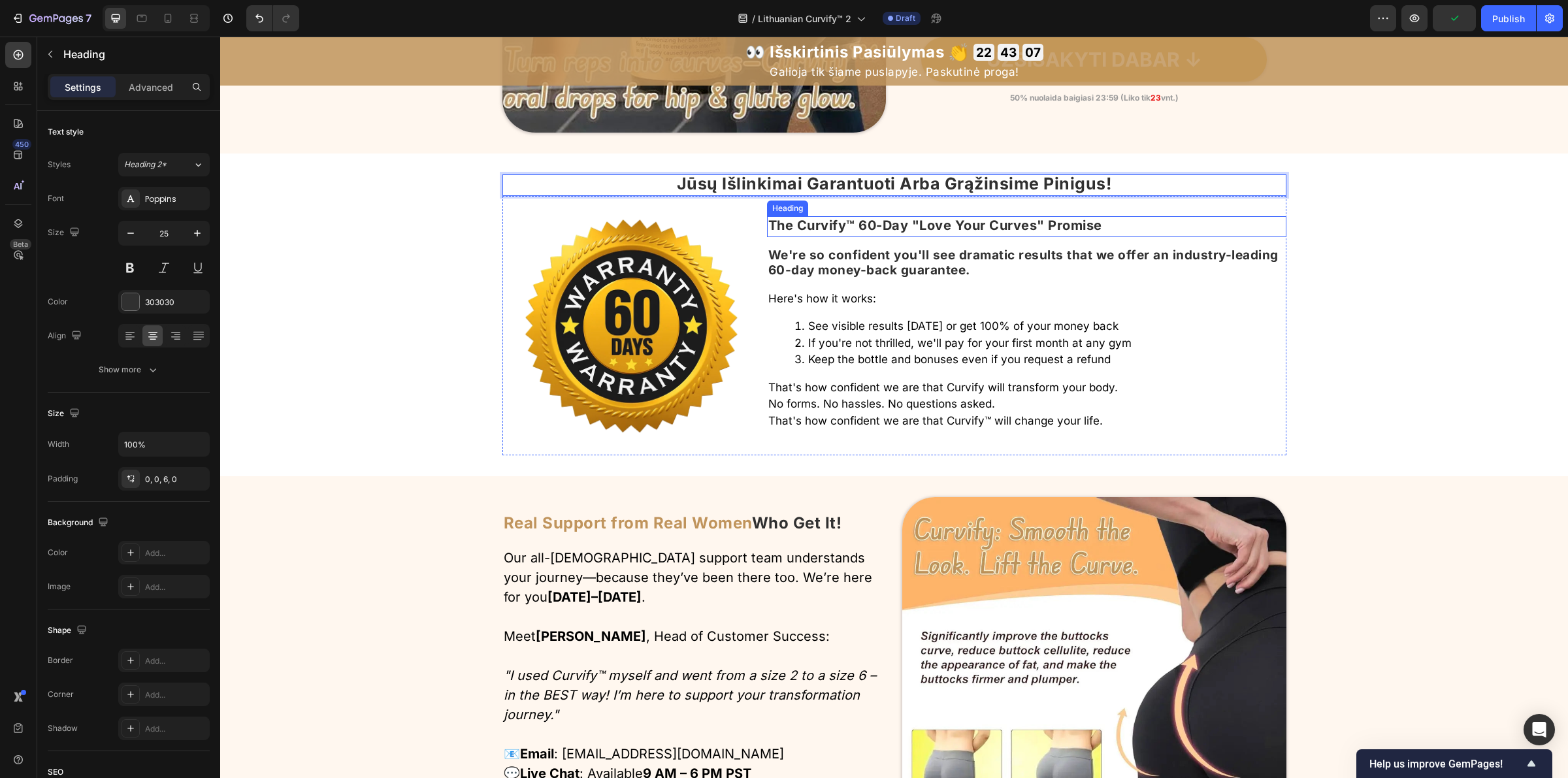
click at [912, 224] on strong "The Curvify™ 60-Day "Love Your Curves" Promise" at bounding box center [935, 225] width 334 height 16
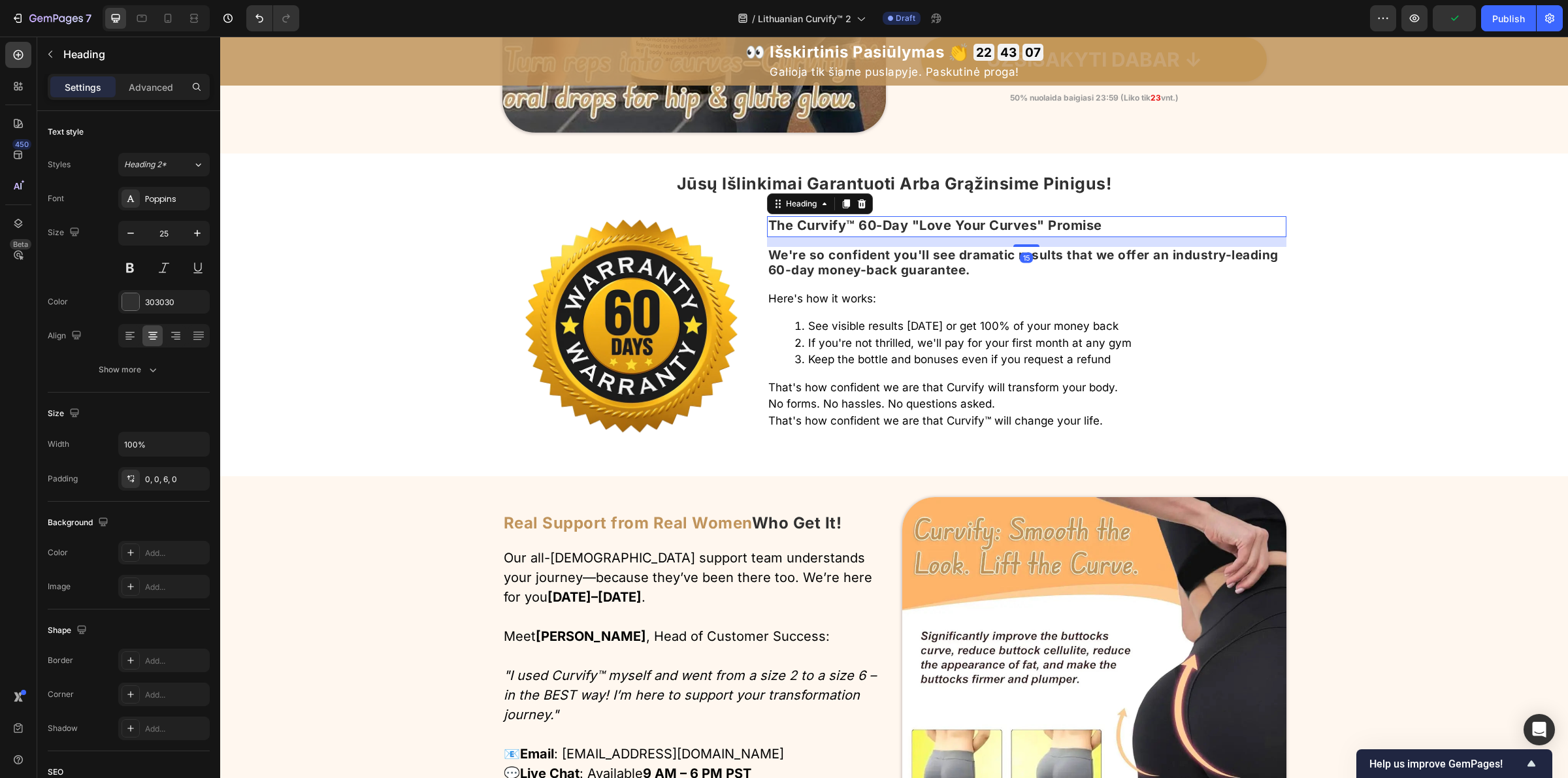
click at [940, 227] on strong "The Curvify™ 60-Day "Love Your Curves" Promise" at bounding box center [935, 225] width 334 height 16
click at [869, 272] on strong "We're so confident you'll see dramatic results that we offer an industry-leadin…" at bounding box center [1024, 262] width 510 height 30
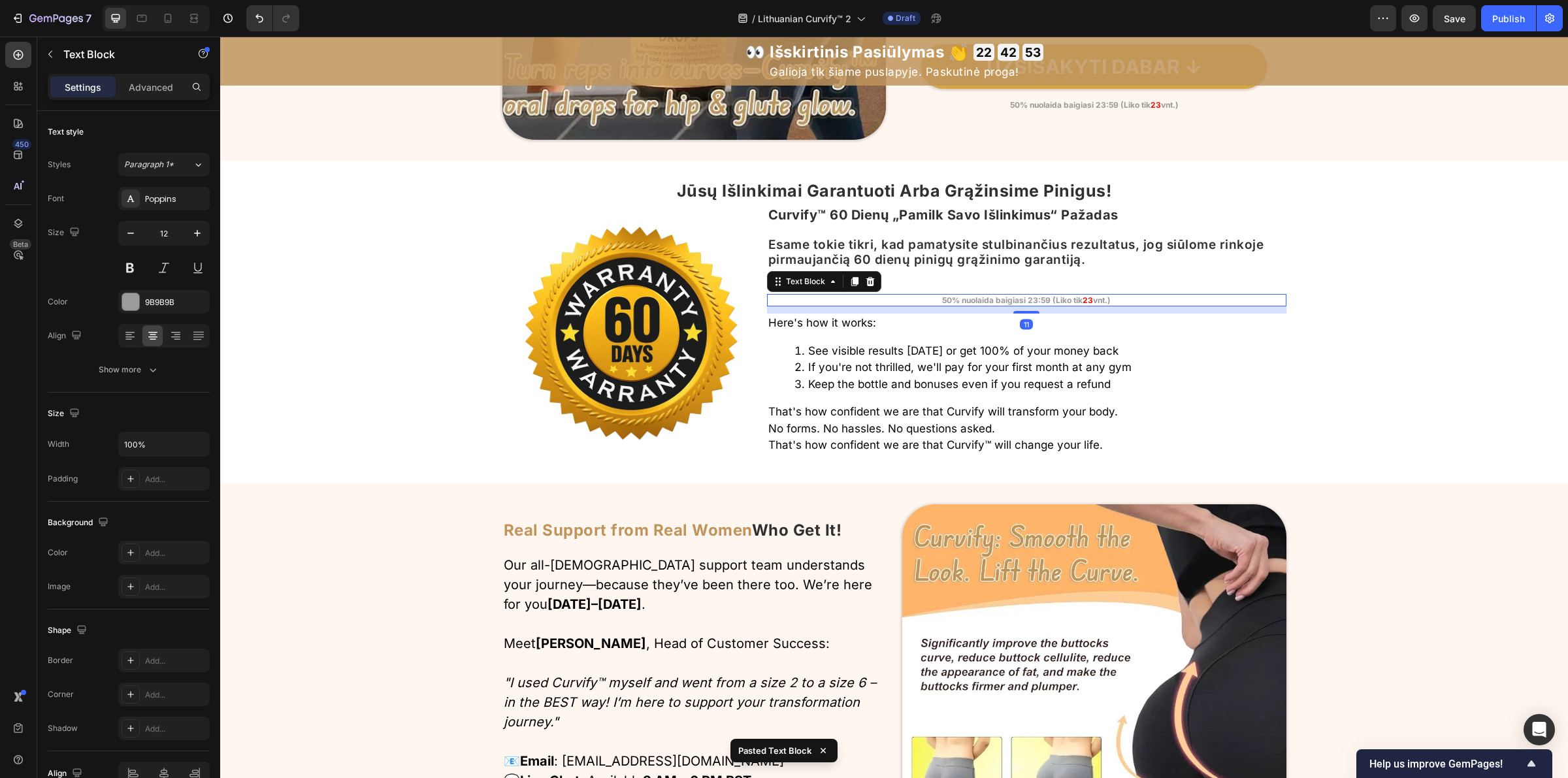
scroll to position [5166, 0]
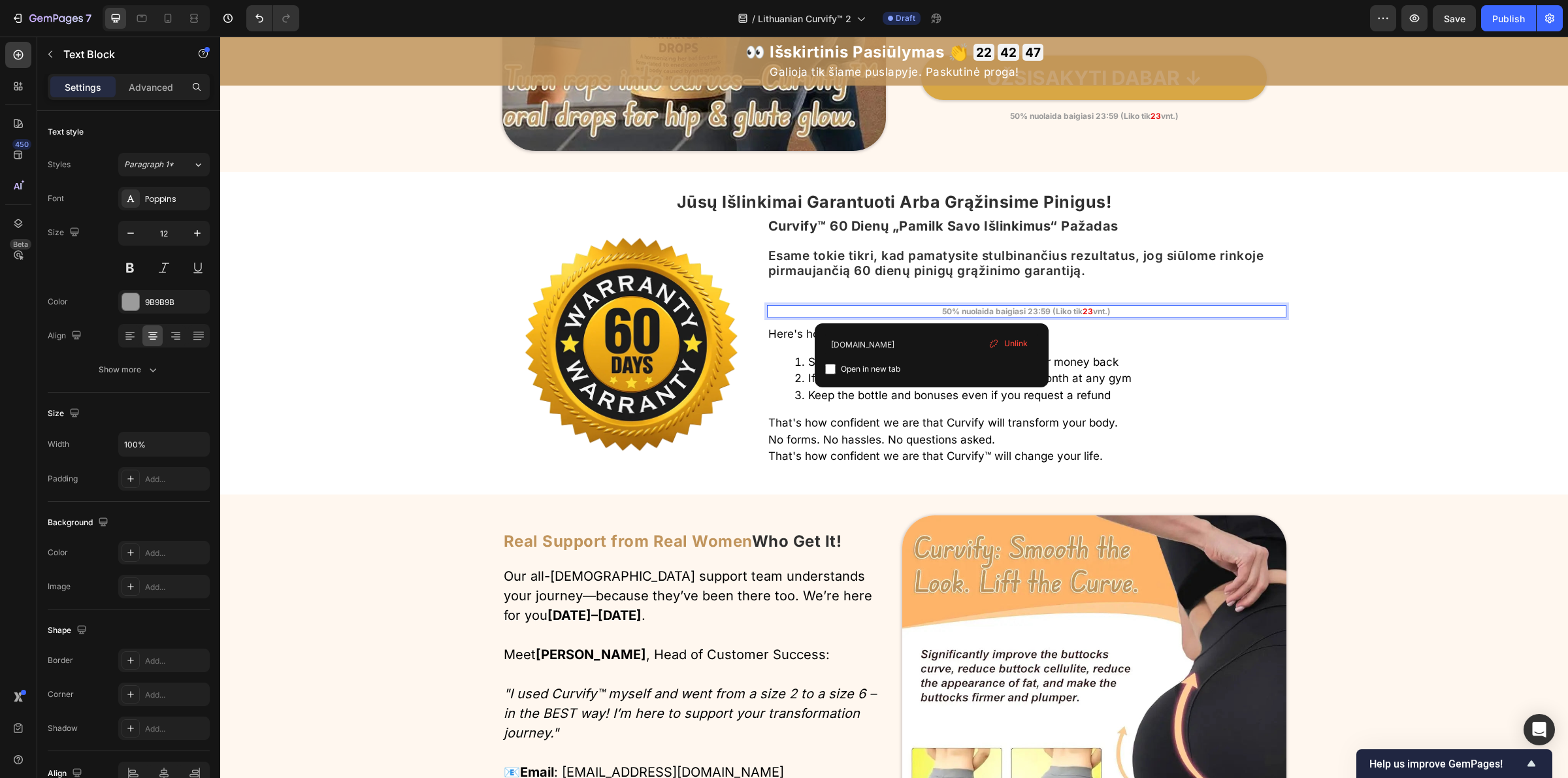
click at [1131, 312] on p "50% nuolaida baigiasi 23:59 (Liko tik 23 vnt.)" at bounding box center [1027, 312] width 517 height 11
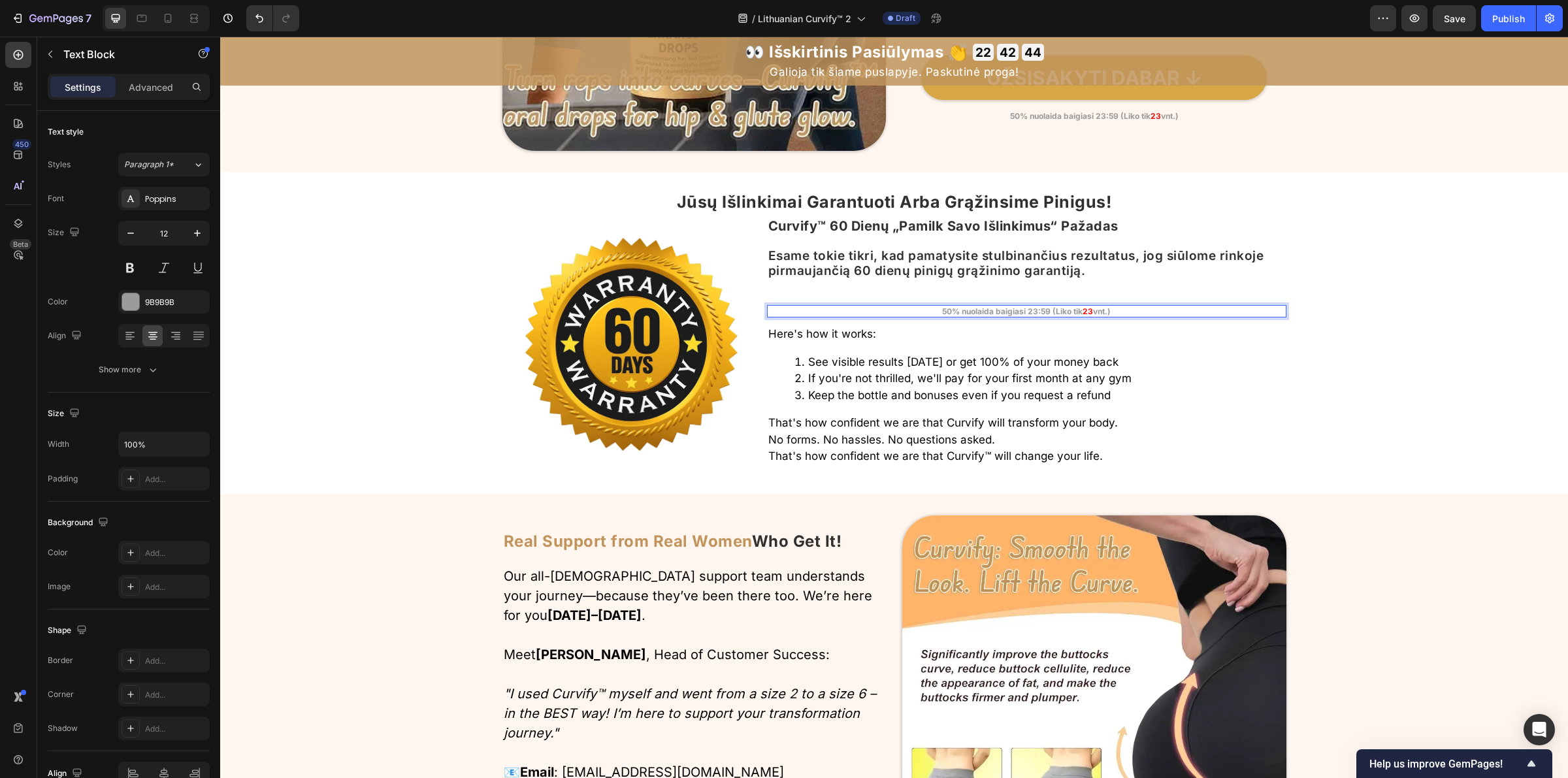
click at [1131, 311] on p "50% nuolaida baigiasi 23:59 (Liko tik 23 vnt.) ⁠⁠⁠⁠⁠⁠⁠" at bounding box center [1027, 312] width 517 height 11
click at [1176, 311] on p "50% nuolaida baigiasi 23:59 (Liko tik 23 vnt.) ⁠⁠⁠⁠⁠⁠⁠" at bounding box center [1027, 312] width 517 height 11
click at [1129, 318] on div "Curvify™ 60 Dienų „Pamilk Savo Išlinkimus“ Pažadas Heading Esame tokie tikri, k…" at bounding box center [1027, 344] width 519 height 259
click at [1124, 315] on p "50% nuolaida baigiasi 23:59 (Liko tik 23 vnt.) ⁠⁠⁠⁠⁠⁠⁠" at bounding box center [1027, 312] width 517 height 11
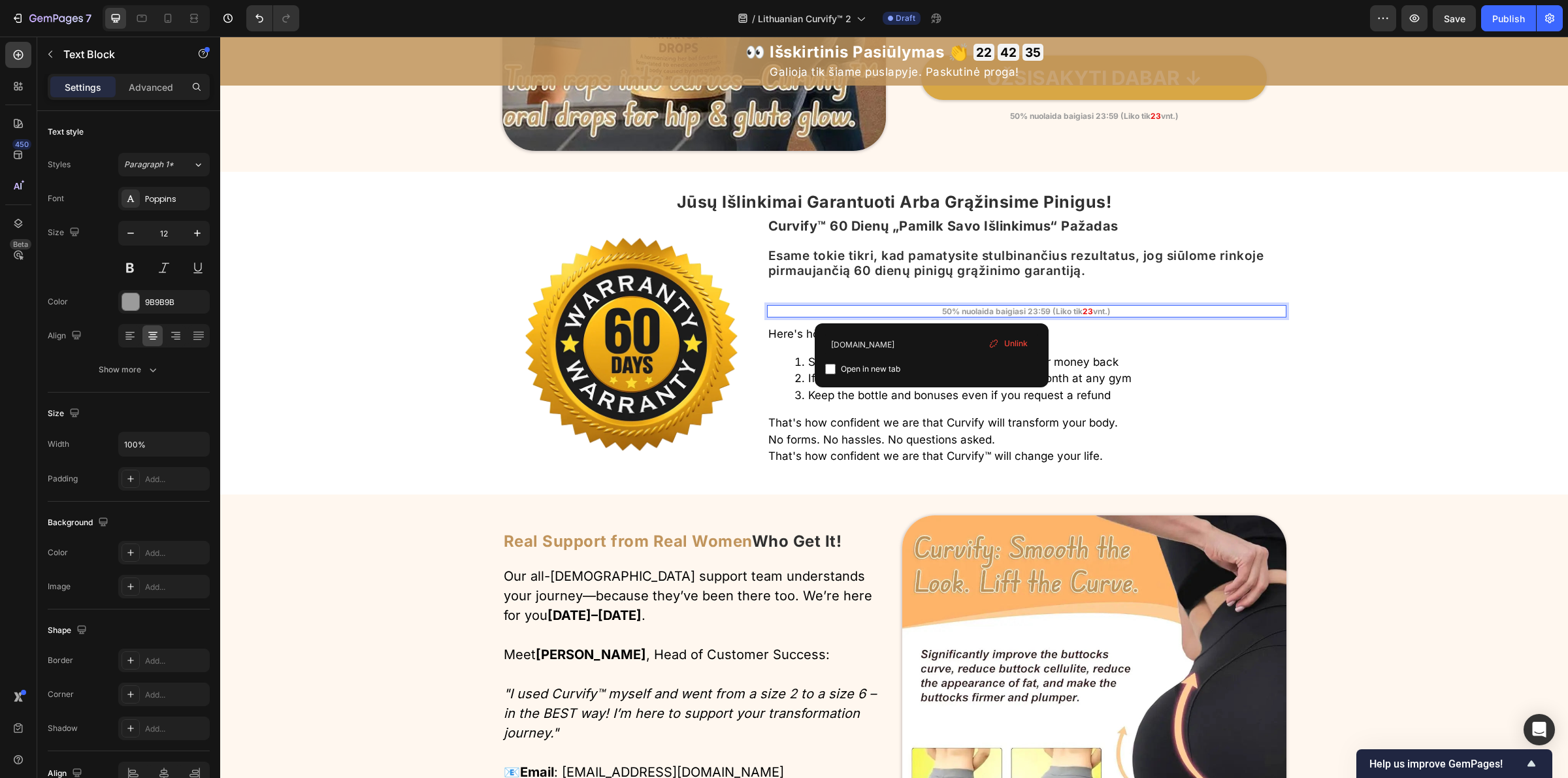
click at [1140, 315] on p "50% nuolaida baigiasi 23:59 (Liko tik 23 vnt.)" at bounding box center [1027, 312] width 517 height 11
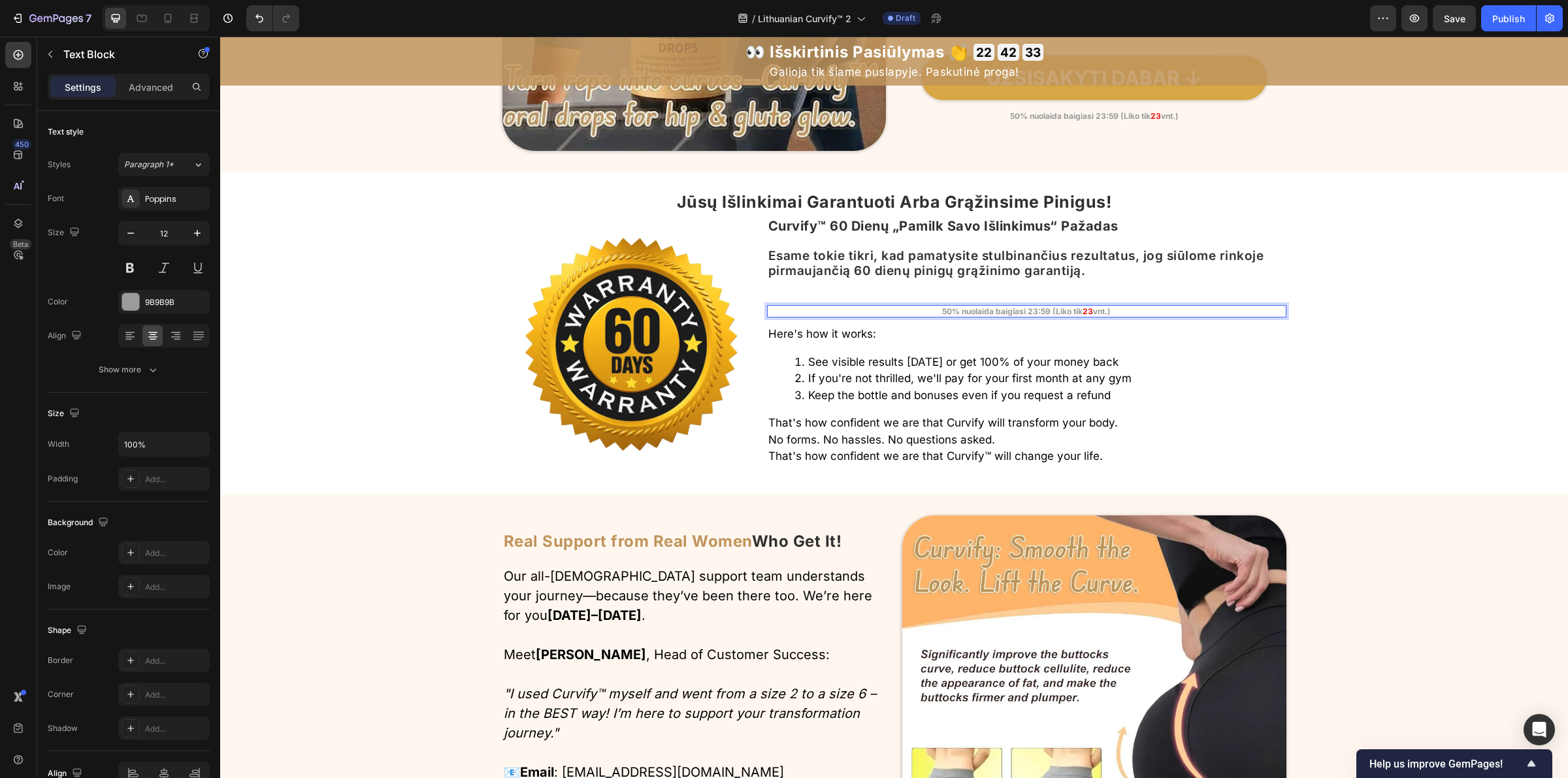
click at [1115, 311] on p "50% nuolaida baigiasi 23:59 (Liko tik 23 vnt.) ⁠⁠⁠⁠⁠⁠⁠" at bounding box center [1027, 312] width 517 height 11
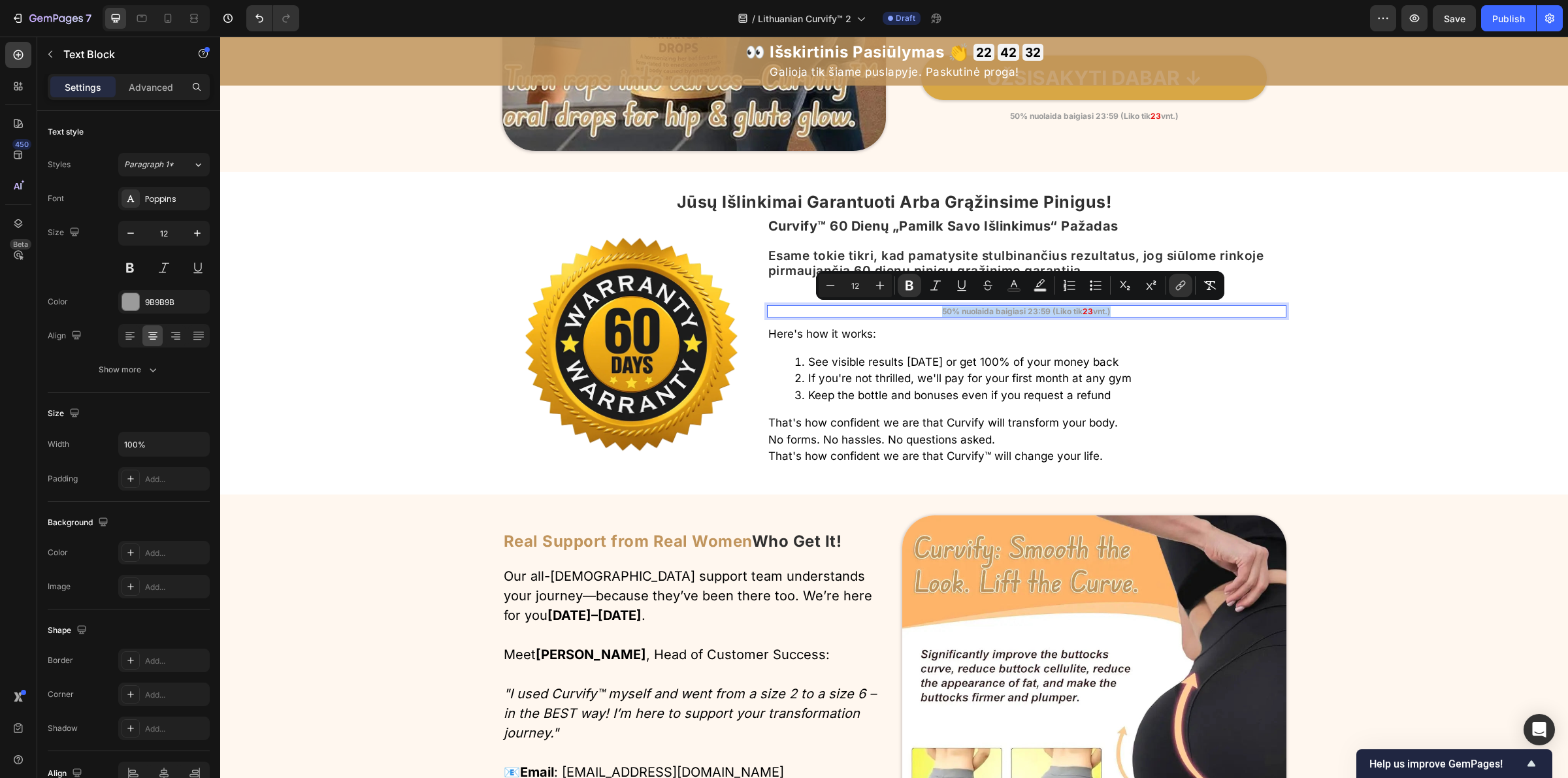
drag, startPoint x: 1115, startPoint y: 311, endPoint x: 876, endPoint y: 311, distance: 239.0
click at [876, 311] on p "50% nuolaida baigiasi 23:59 (Liko tik 23 vnt.)" at bounding box center [1027, 312] width 517 height 11
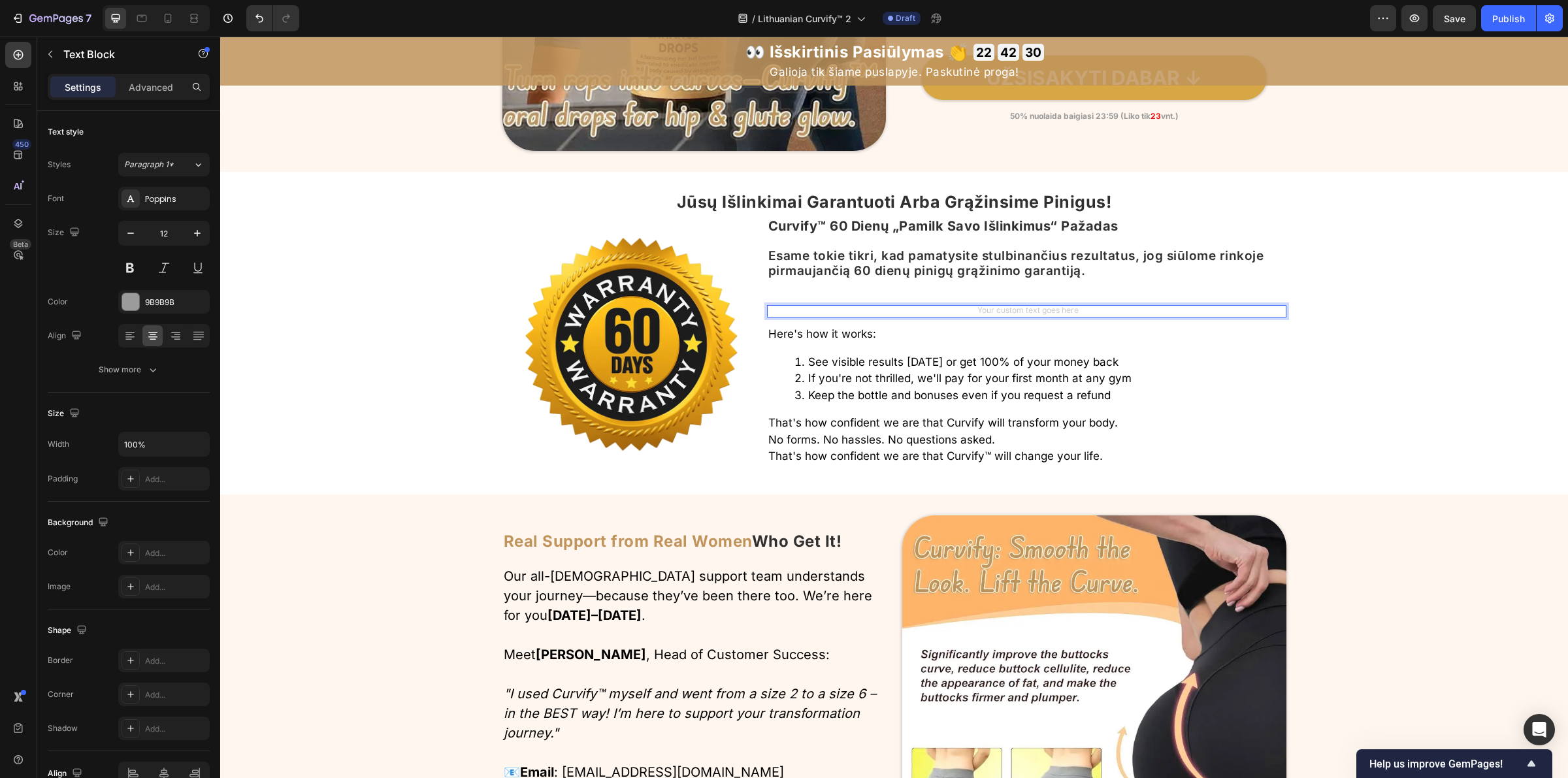
click at [915, 312] on div "Rich Text Editor. Editing area: main" at bounding box center [1027, 311] width 519 height 13
click at [1354, 364] on div "Jūsų Išlinkimai Garantuoti Arba Grąžinsime Pinigus! Heading Image Curvify™ 60 D…" at bounding box center [894, 333] width 1348 height 280
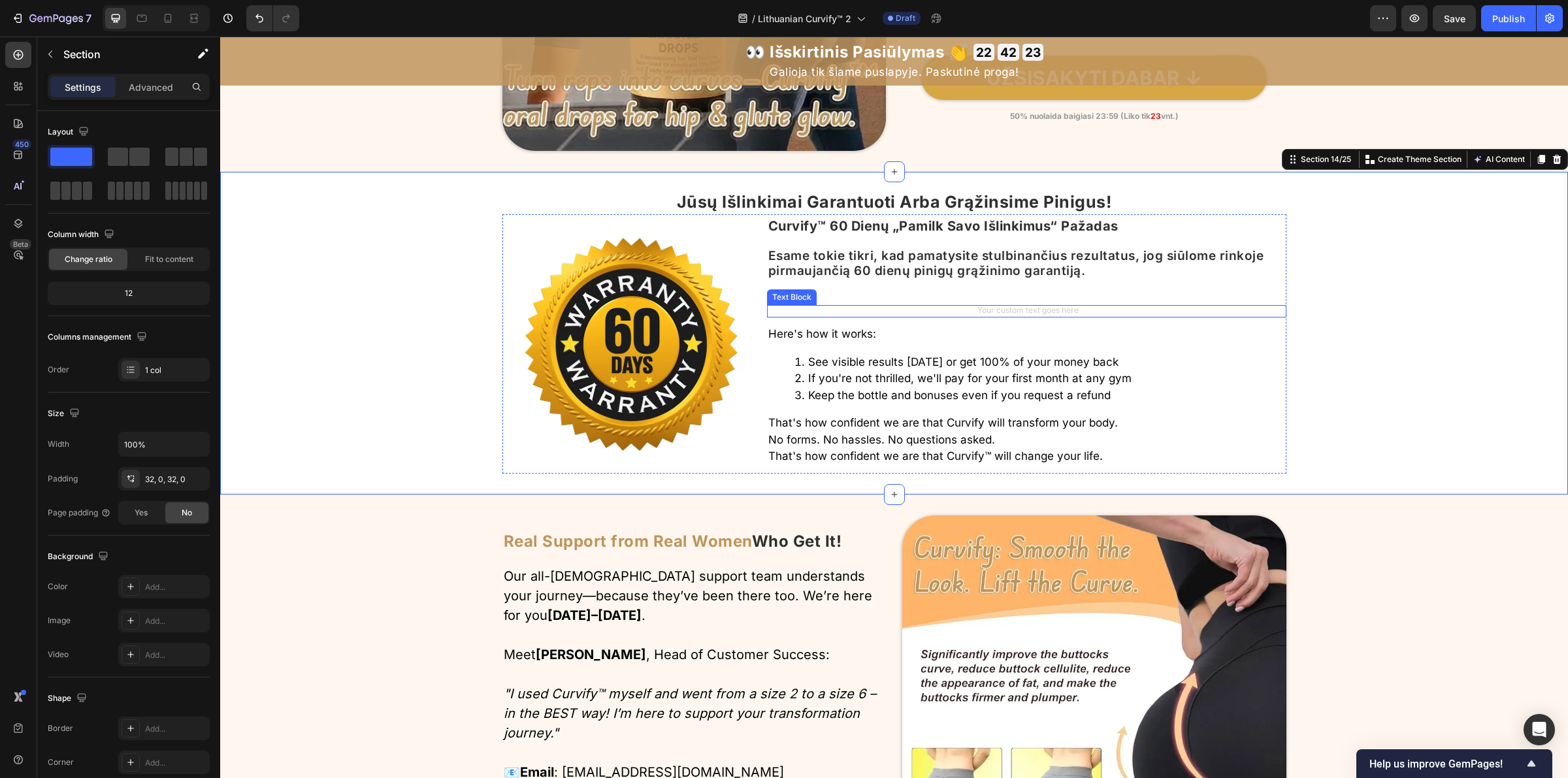
click at [1000, 311] on div "Rich Text Editor. Editing area: main" at bounding box center [1027, 311] width 519 height 13
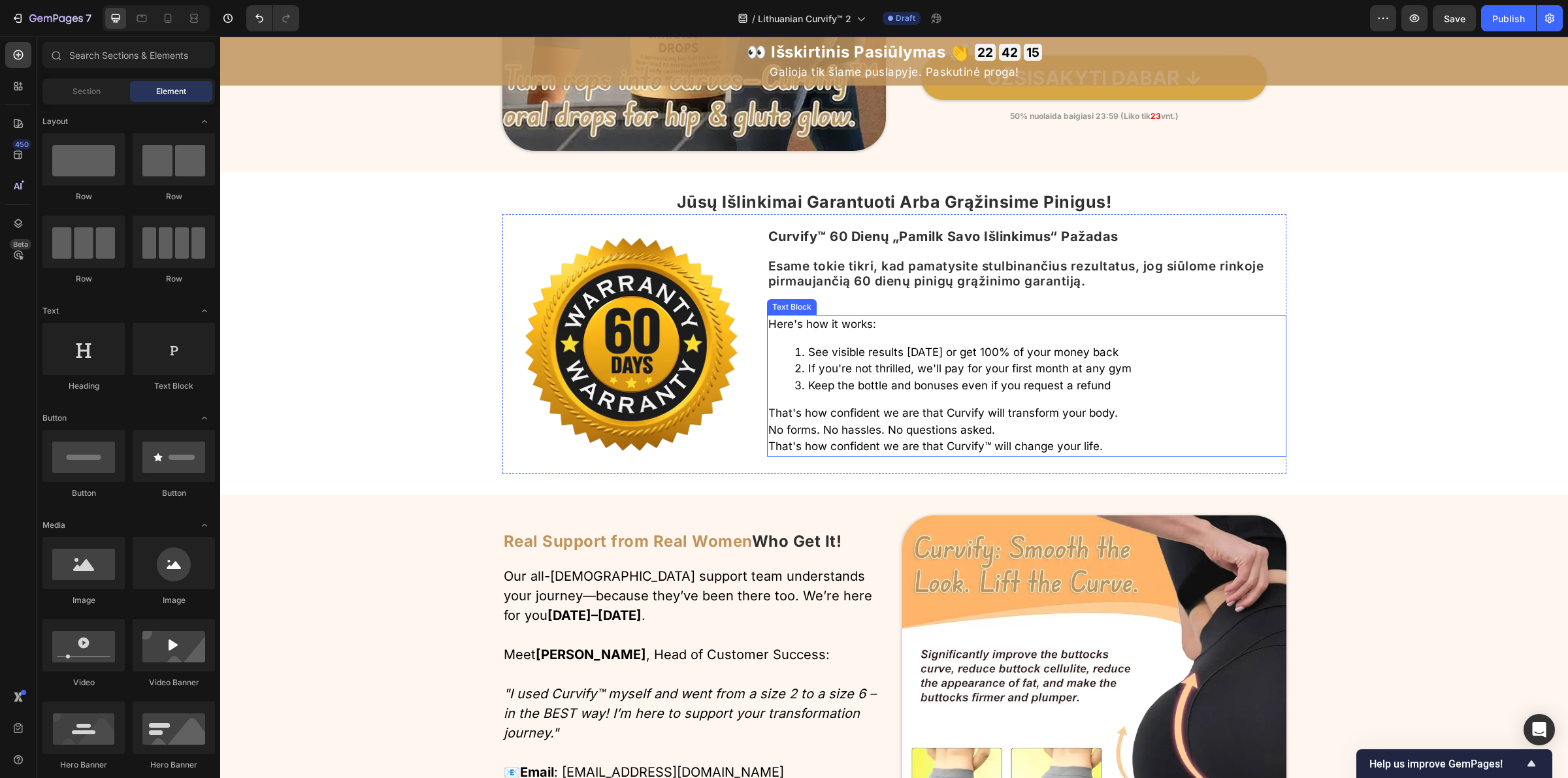
click at [805, 325] on p "Here's how it works:" at bounding box center [1027, 324] width 517 height 17
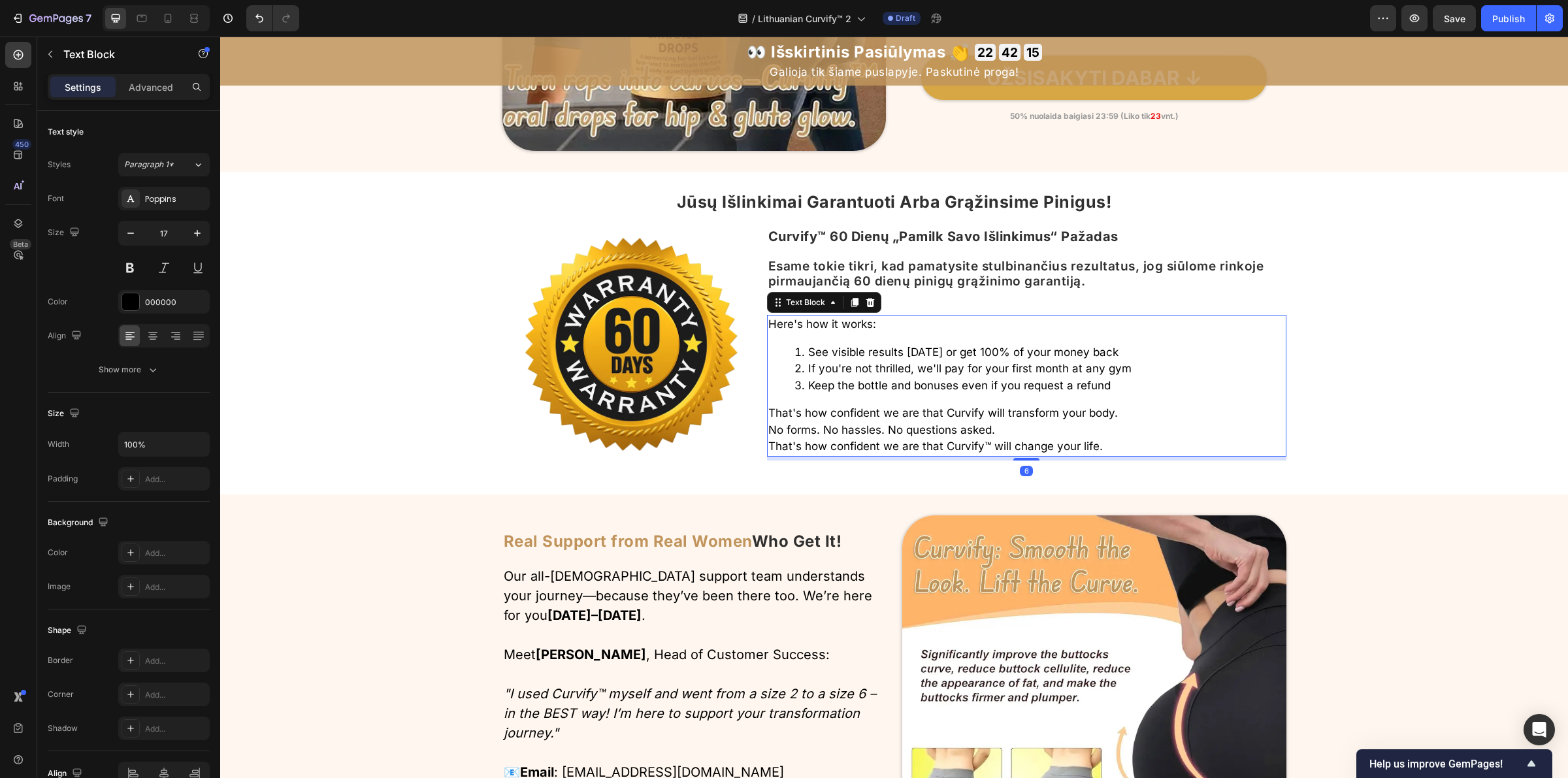
click at [805, 325] on p "Here's how it works:" at bounding box center [1027, 324] width 517 height 17
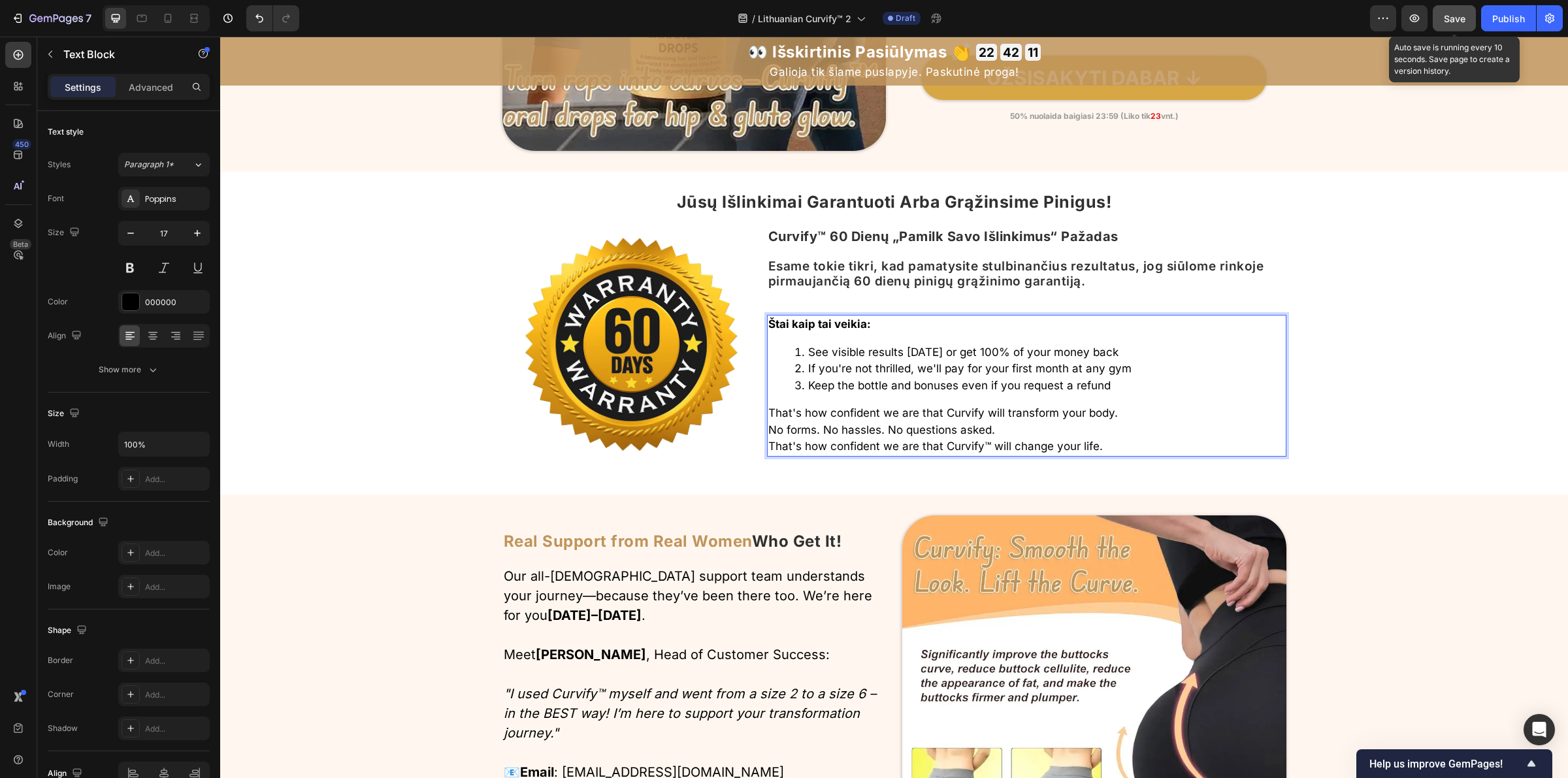
click at [1450, 21] on span "Save" at bounding box center [1455, 18] width 21 height 11
click at [831, 352] on li "See visible results in 60 days or get 100% of your money back" at bounding box center [1040, 352] width 491 height 17
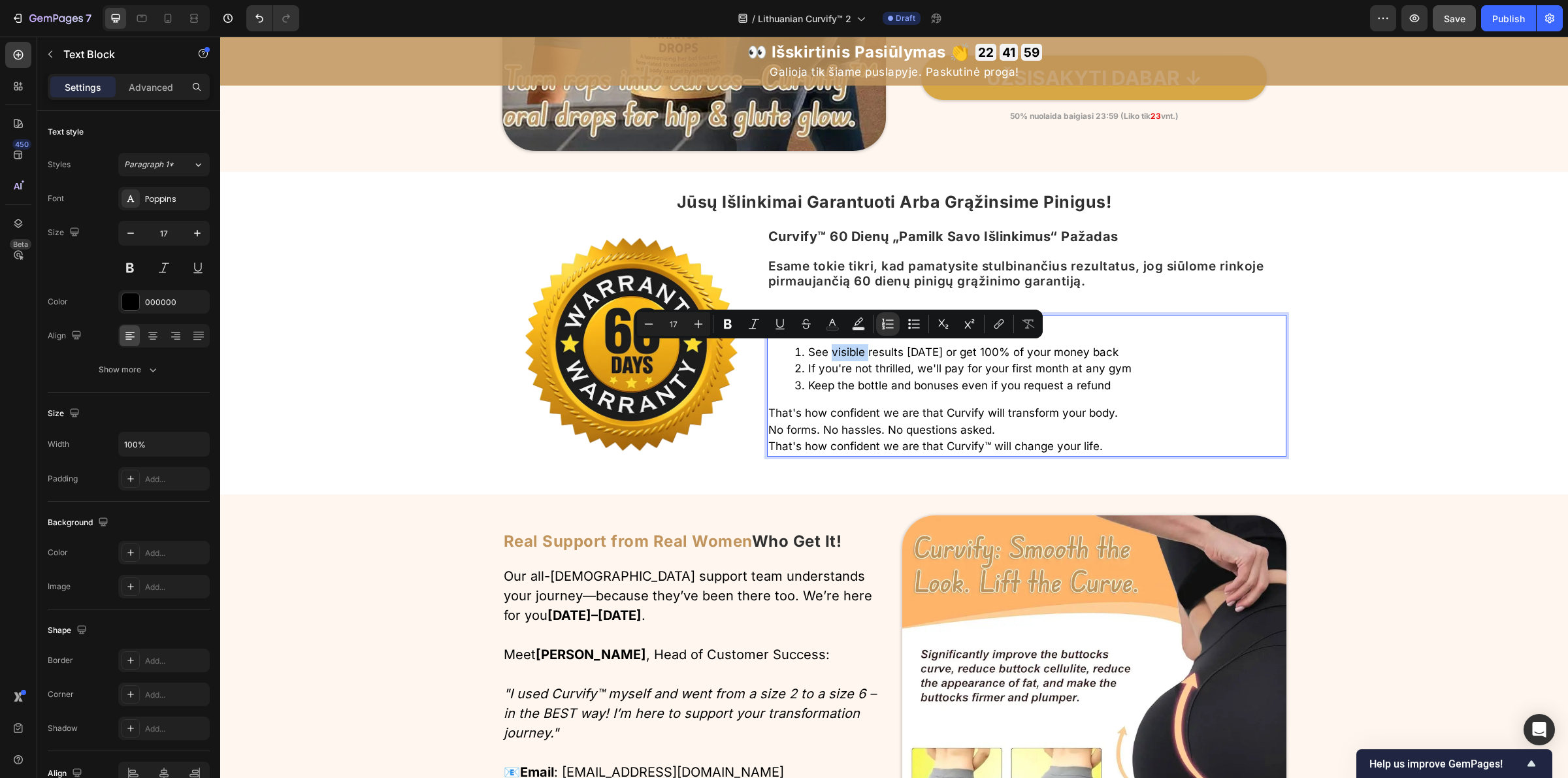
click at [831, 352] on li "See visible results in 60 days or get 100% of your money back" at bounding box center [1040, 352] width 491 height 17
drag, startPoint x: 799, startPoint y: 351, endPoint x: 1134, endPoint y: 352, distance: 335.0
click at [1134, 352] on li "See visible results in 60 days or get 100% of your money back" at bounding box center [1040, 352] width 491 height 17
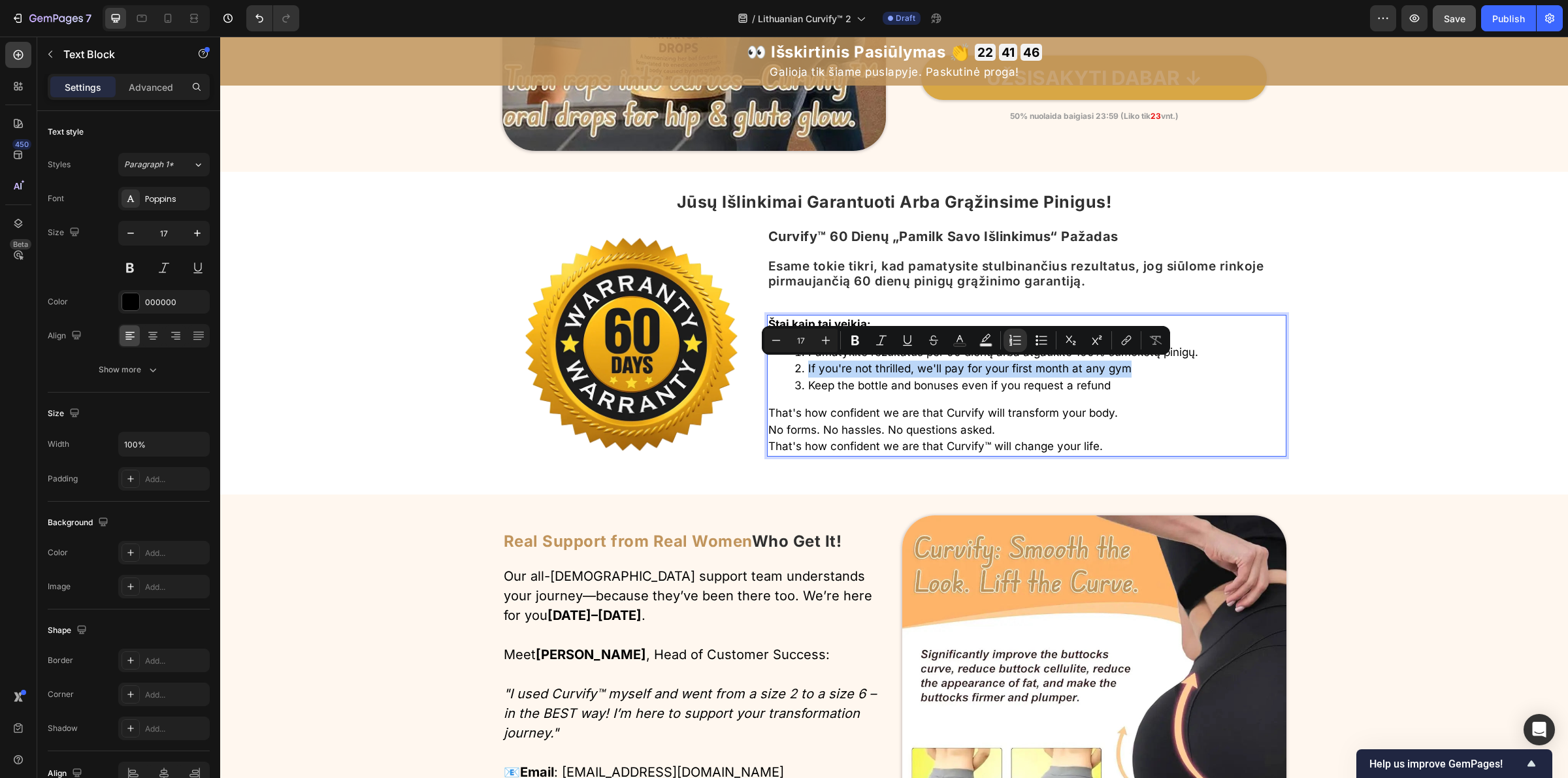
drag, startPoint x: 801, startPoint y: 369, endPoint x: 1129, endPoint y: 376, distance: 328.1
click at [1129, 376] on li "If you're not thrilled, we'll pay for your first month at any gym" at bounding box center [1040, 368] width 491 height 17
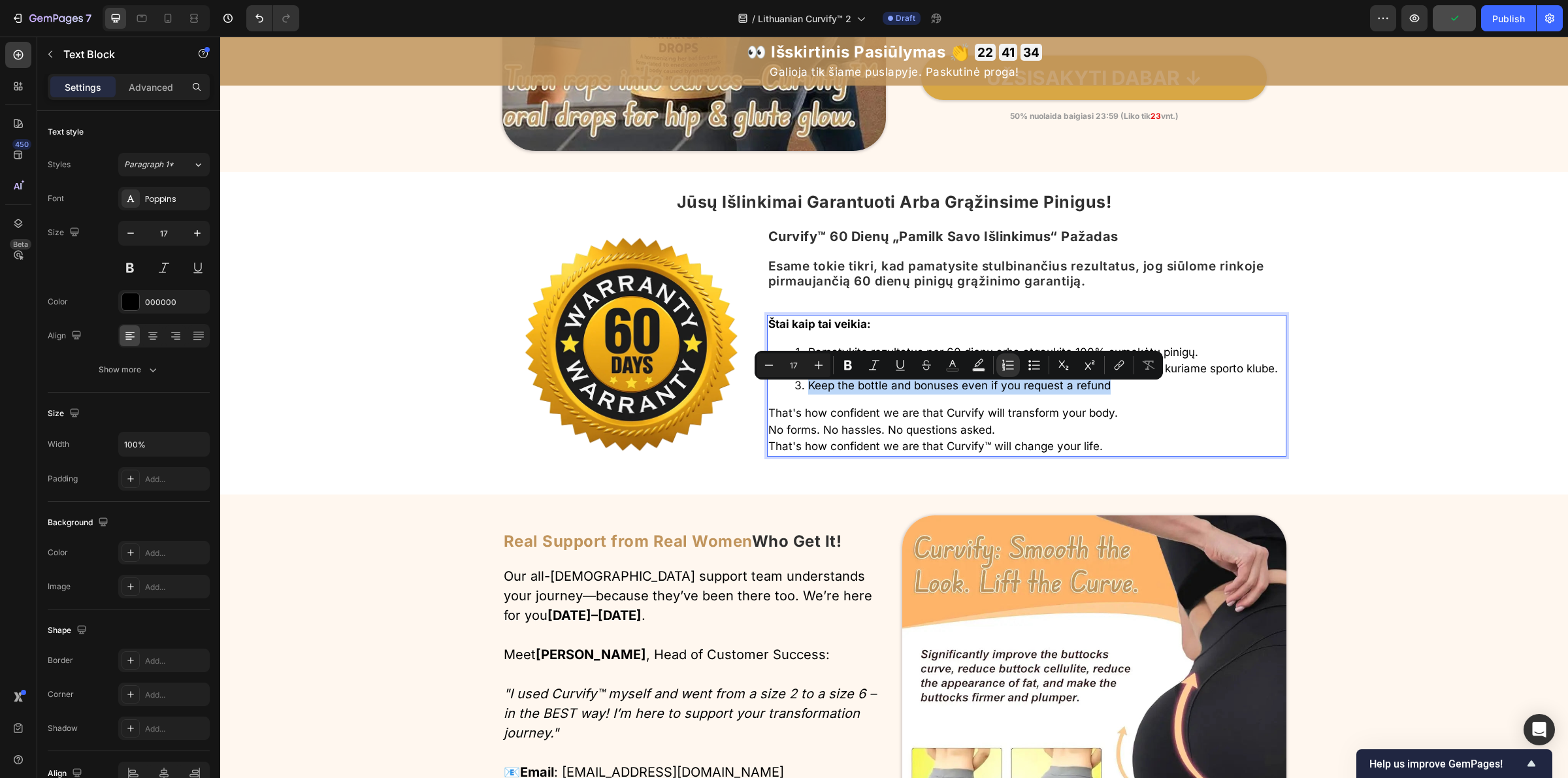
drag, startPoint x: 802, startPoint y: 396, endPoint x: 1118, endPoint y: 391, distance: 316.0
click at [1118, 391] on li "Keep the bottle and bonuses even if you request a refund" at bounding box center [1040, 386] width 491 height 17
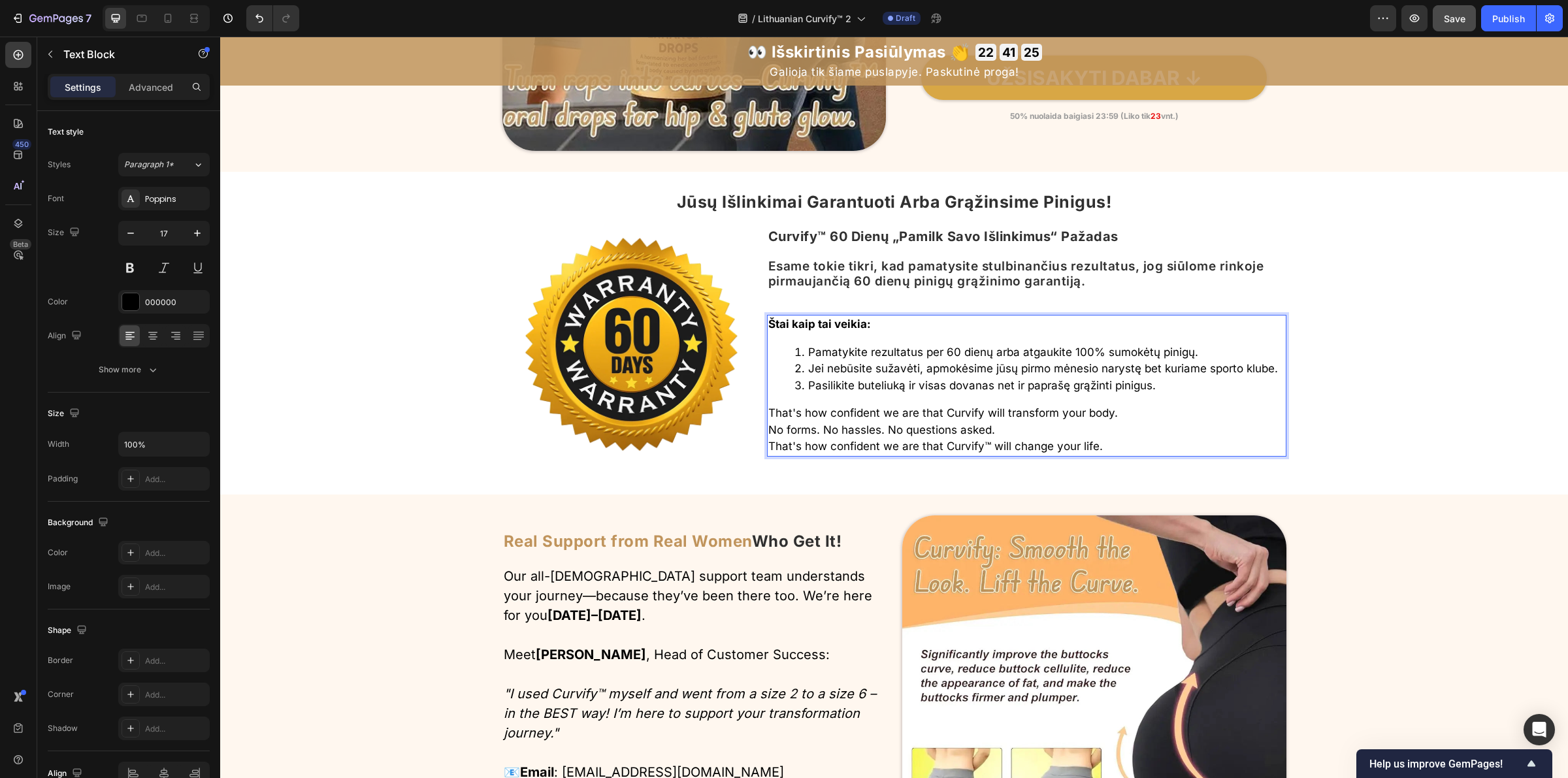
click at [794, 420] on p "That's how confident we are that Curvify will transform your body." at bounding box center [1027, 413] width 517 height 17
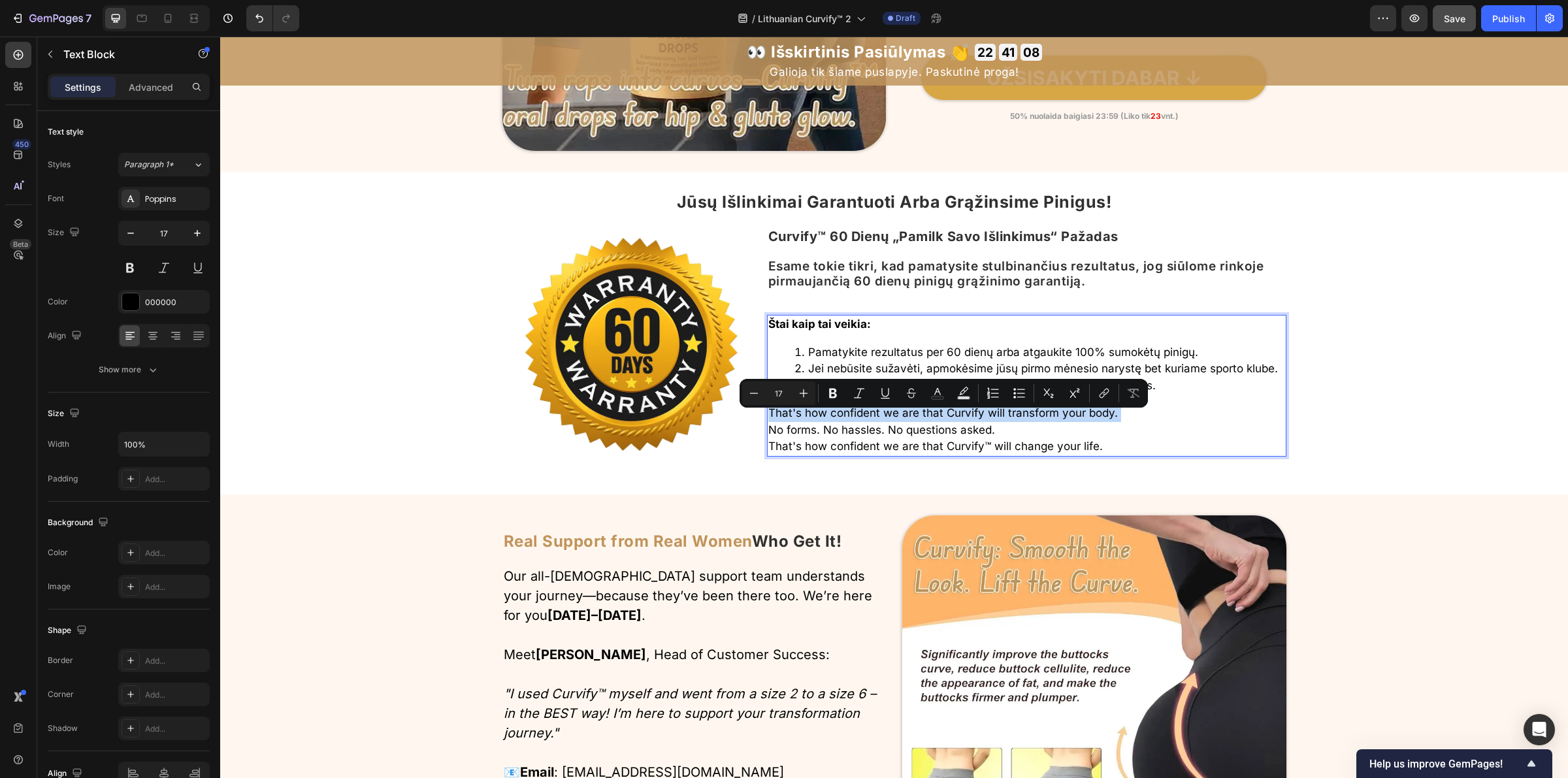
click at [1037, 432] on p "No forms. No hassles. No questions asked." at bounding box center [1027, 429] width 517 height 17
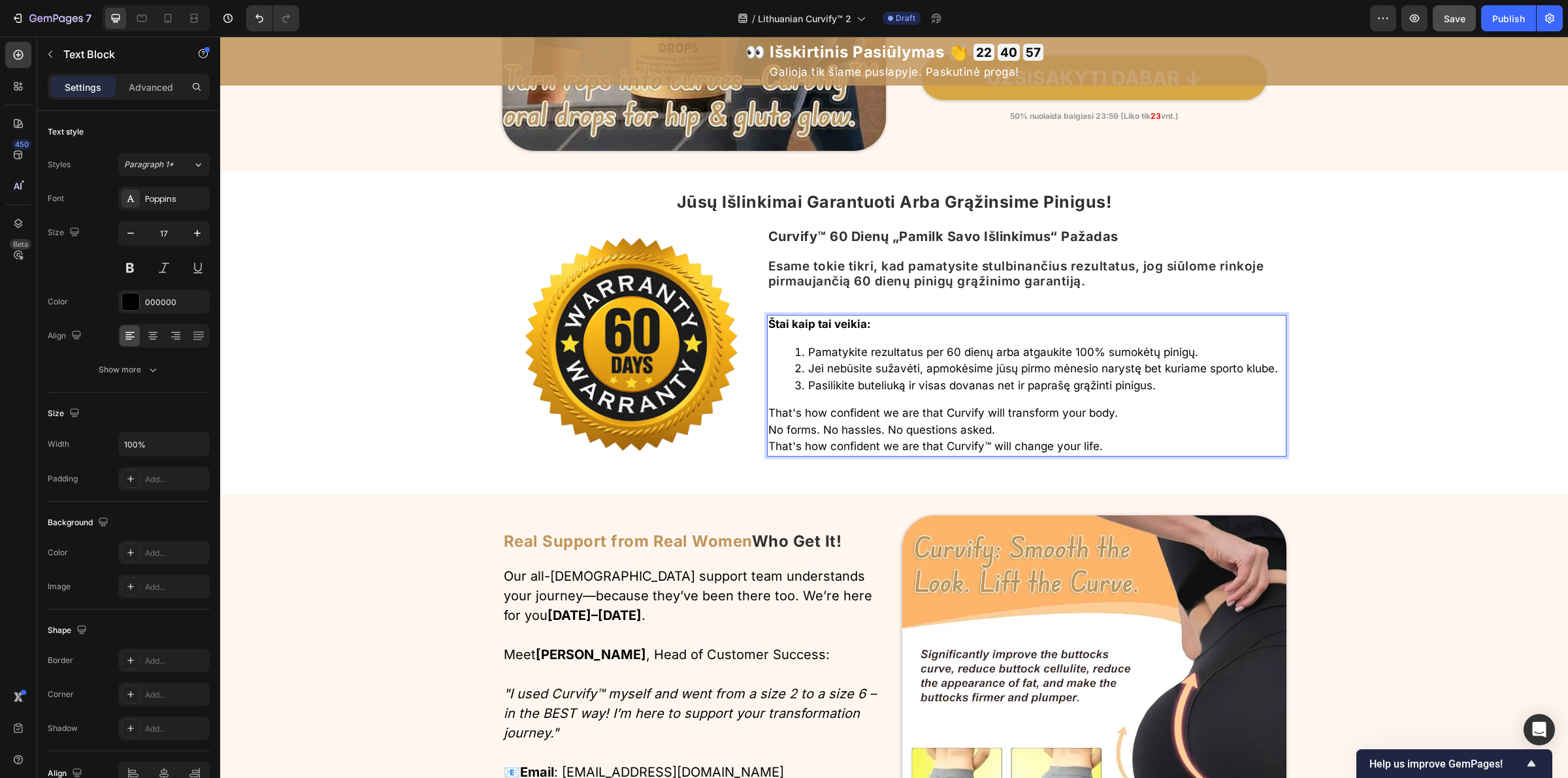
click at [839, 422] on p "That's how confident we are that Curvify will transform your body." at bounding box center [1027, 413] width 517 height 17
click at [797, 438] on p "No forms. No hassles. No questions asked." at bounding box center [1027, 429] width 517 height 17
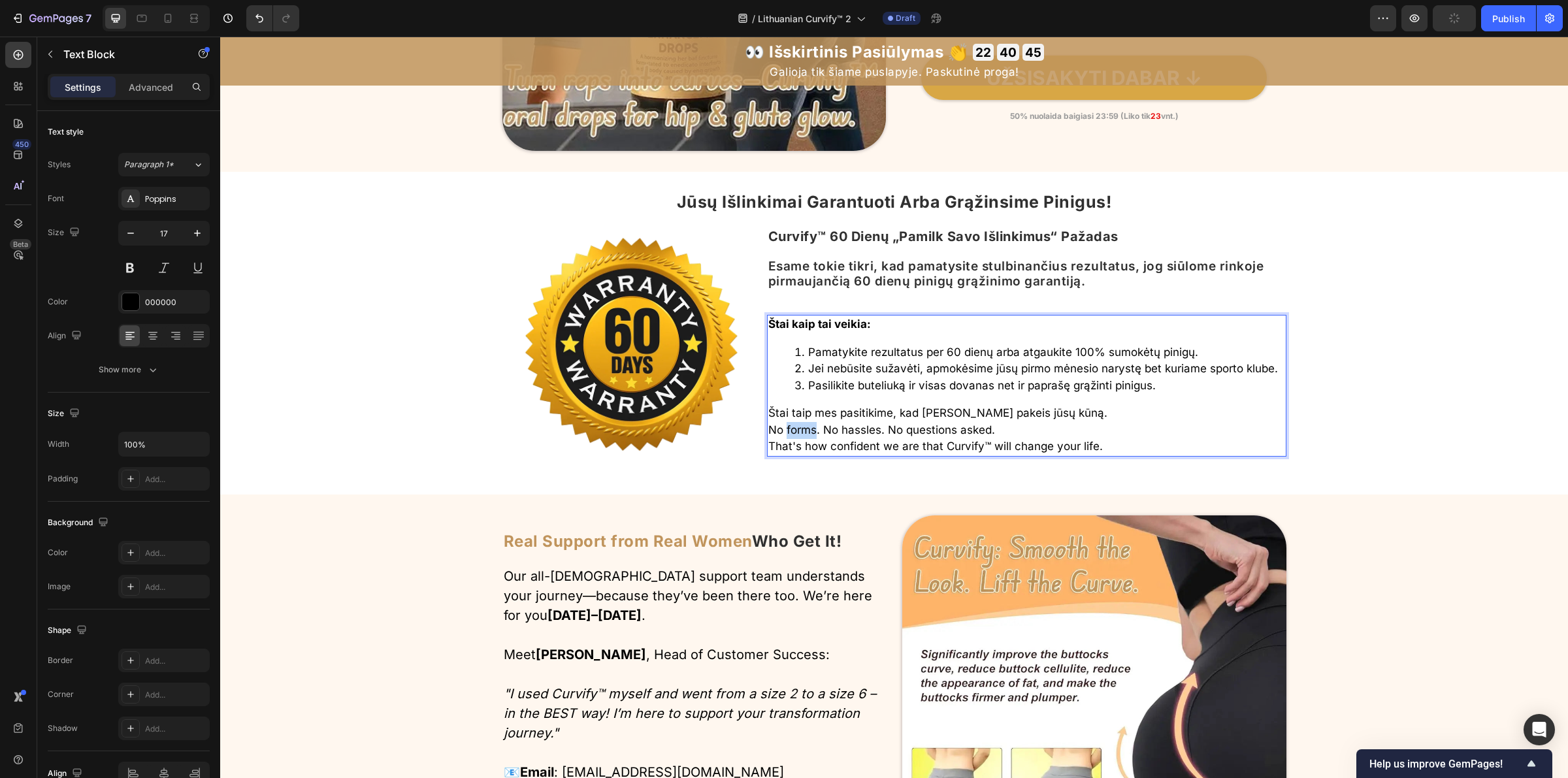
click at [797, 438] on p "No forms. No hassles. No questions asked." at bounding box center [1027, 429] width 517 height 17
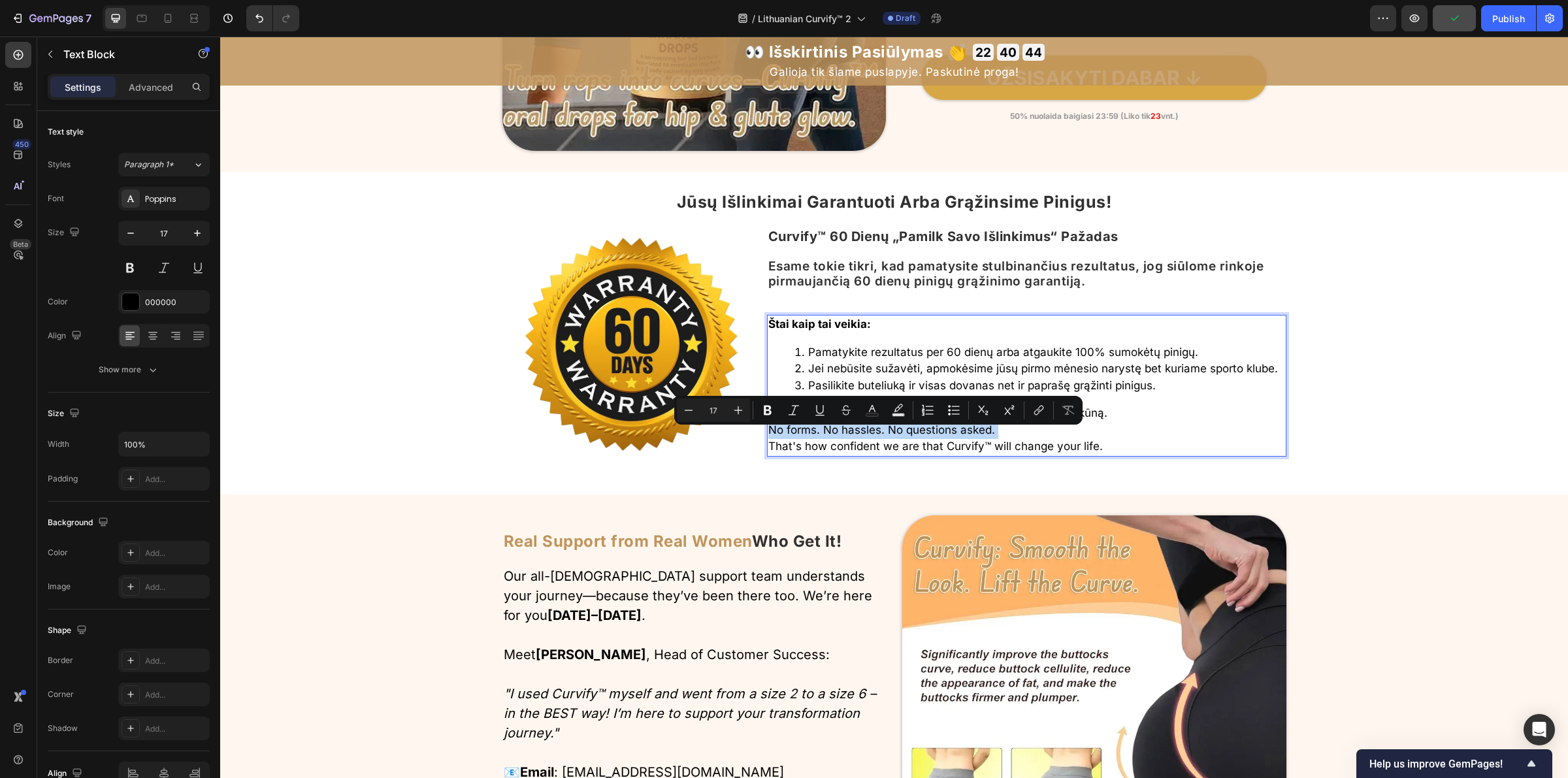
click at [1059, 422] on p "Štai taip mes pasitikime, kad Curvify pakeis jūsų kūną." at bounding box center [1027, 413] width 517 height 17
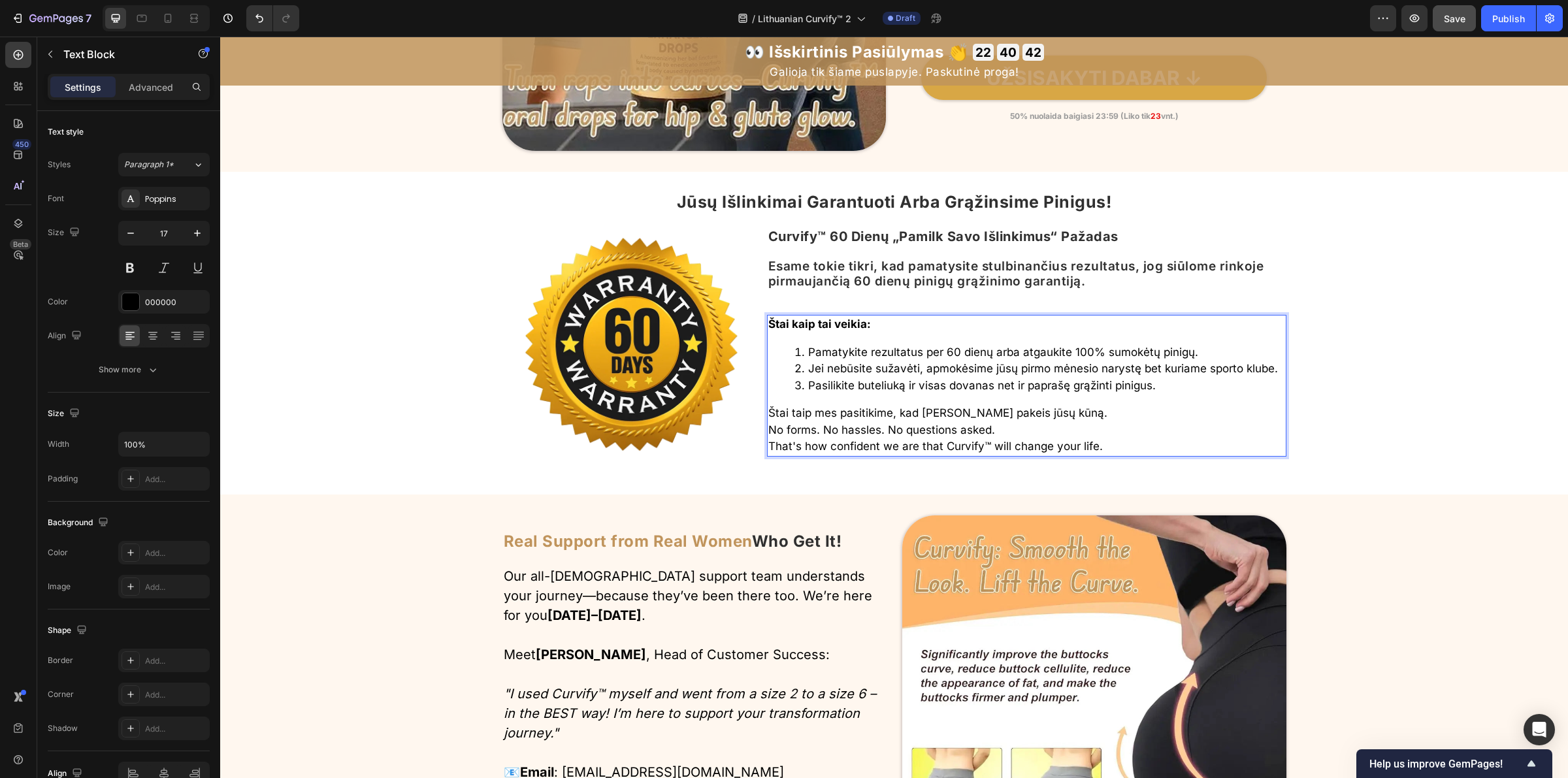
click at [789, 435] on p "No forms. No hassles. No questions asked." at bounding box center [1027, 429] width 517 height 17
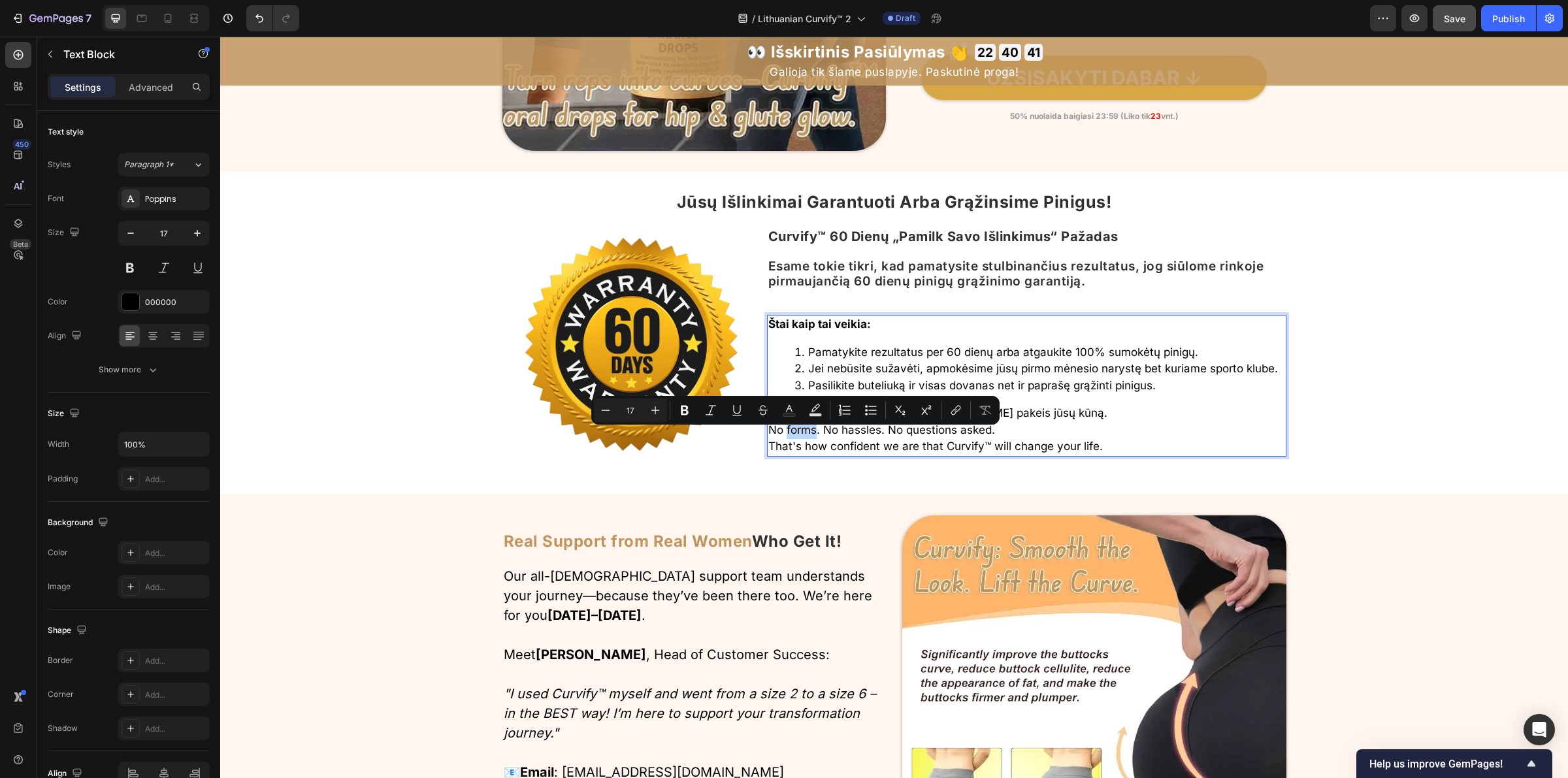
click at [789, 435] on p "No forms. No hassles. No questions asked." at bounding box center [1027, 429] width 517 height 17
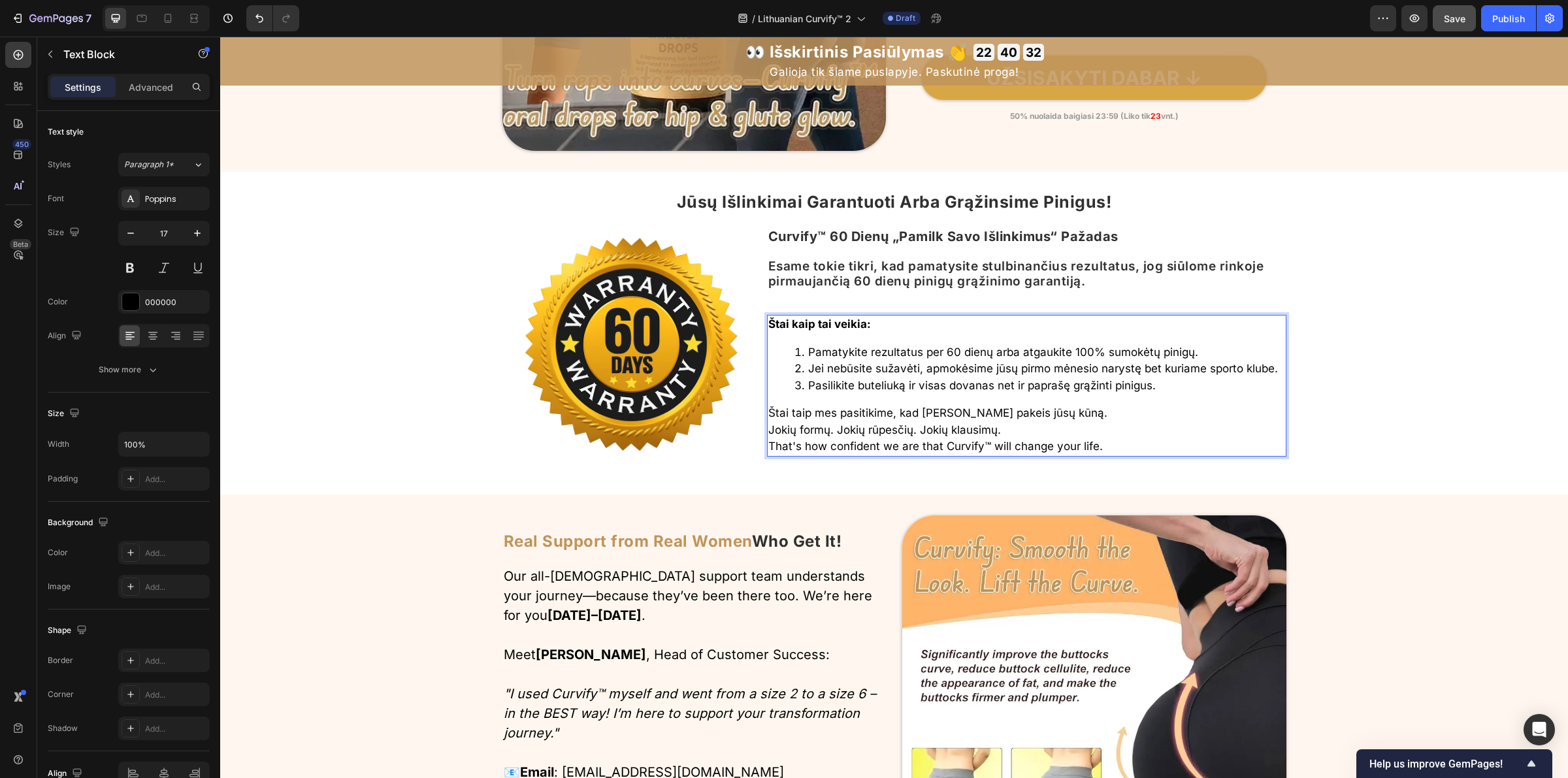
click at [808, 456] on p "That's how confident we are that Curvify™ will change your life." at bounding box center [1027, 446] width 517 height 17
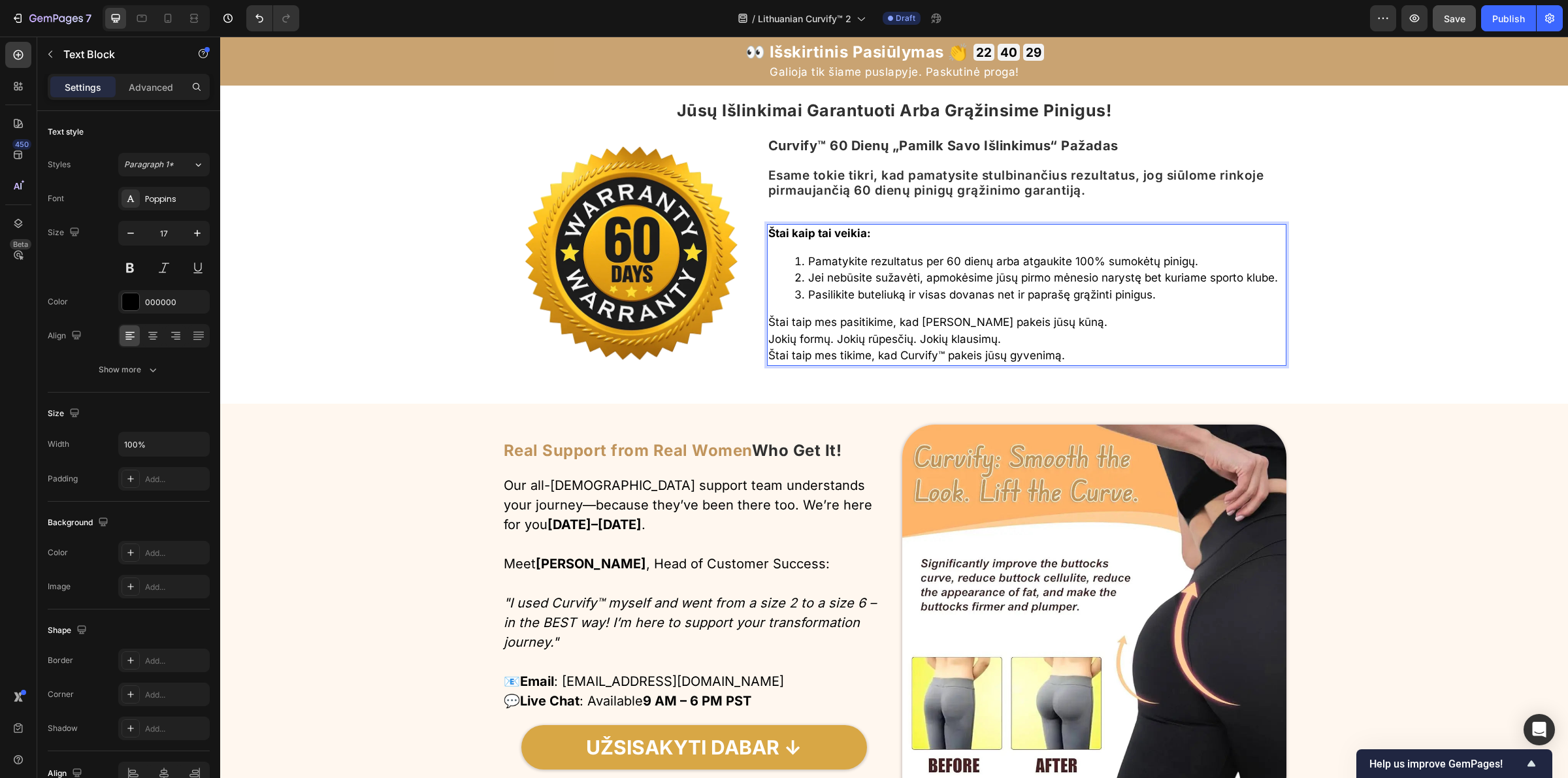
scroll to position [5411, 0]
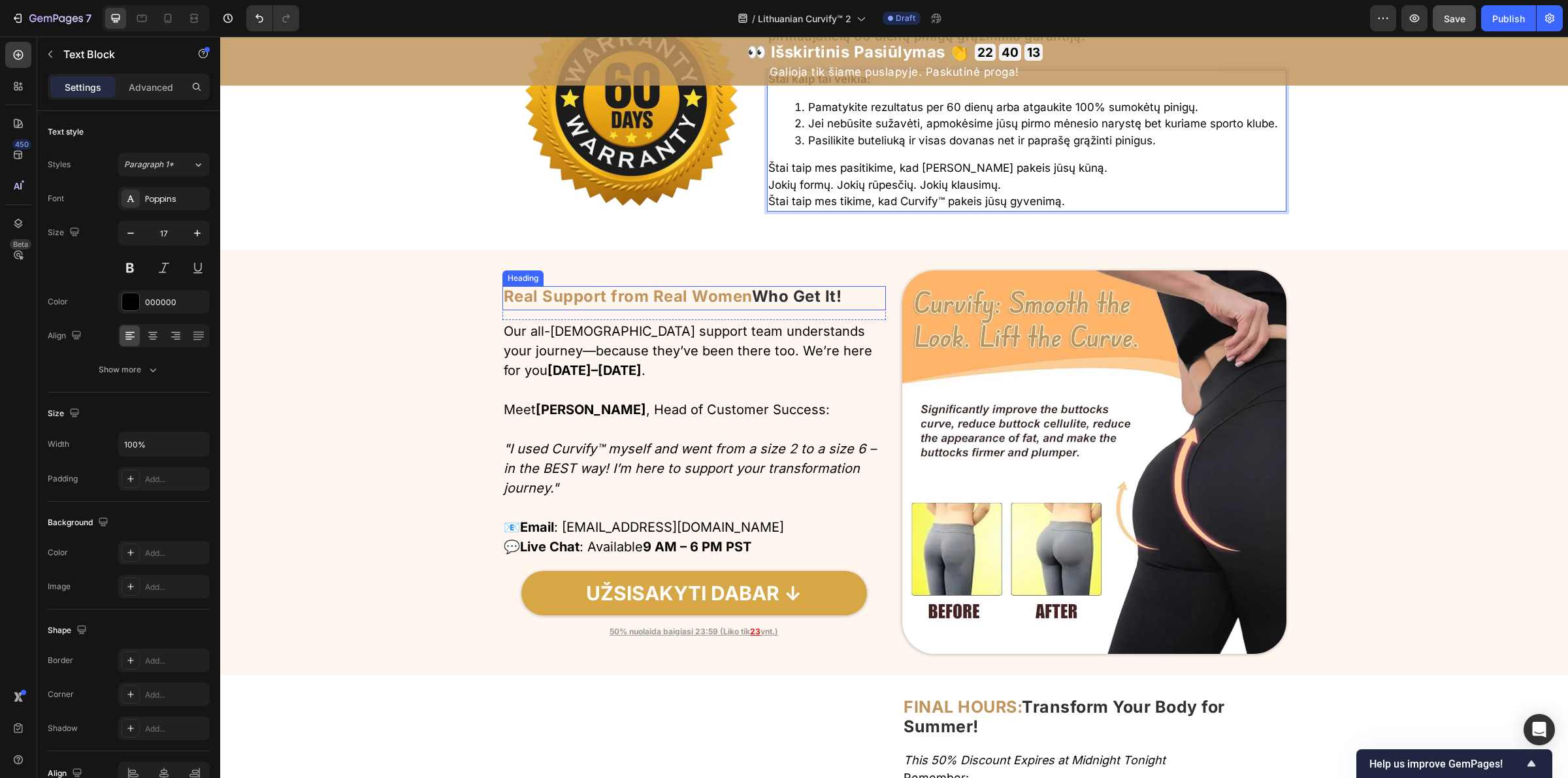
click at [664, 299] on strong "Real Support from Real Women" at bounding box center [627, 295] width 248 height 19
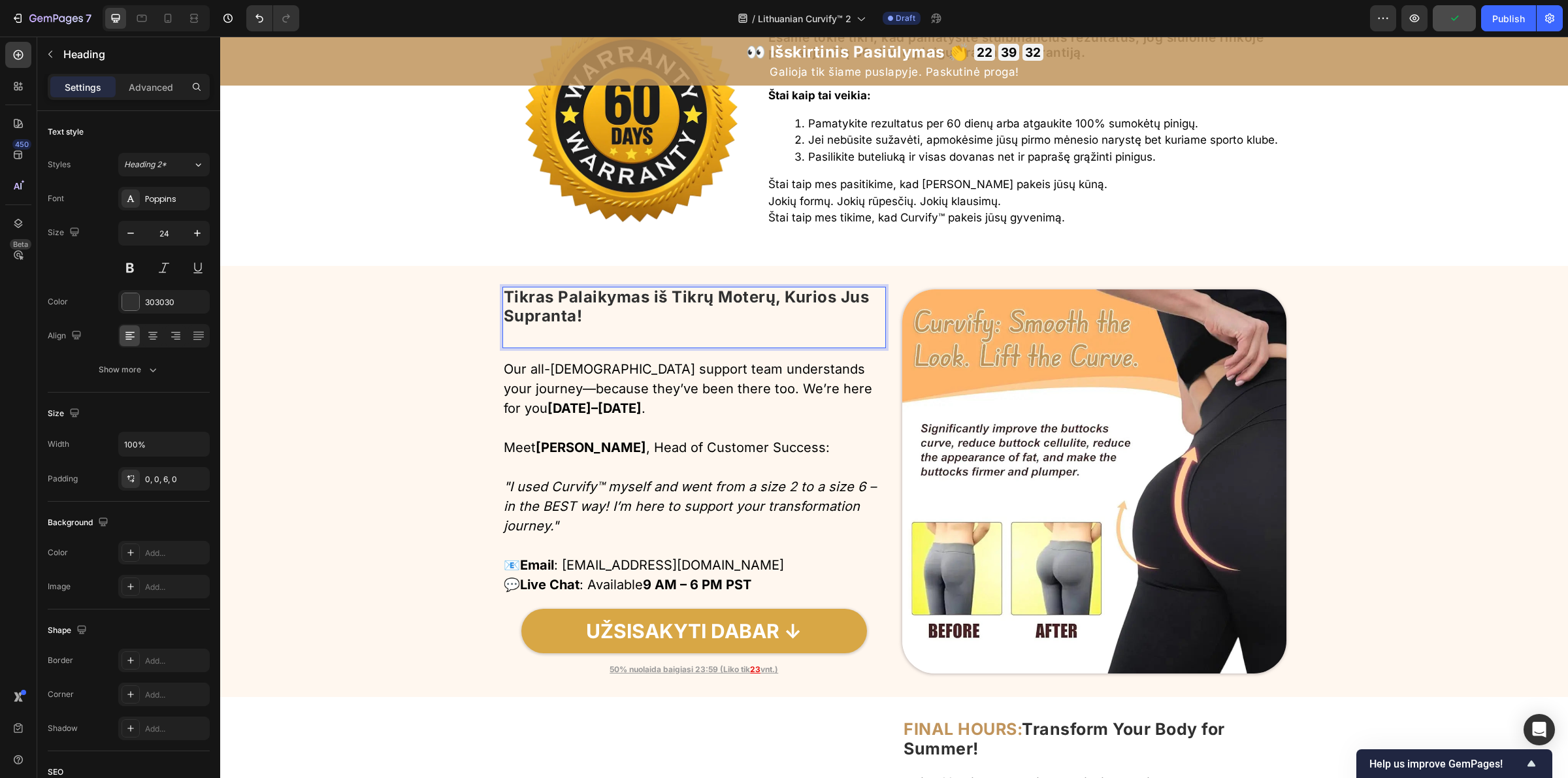
scroll to position [5400, 0]
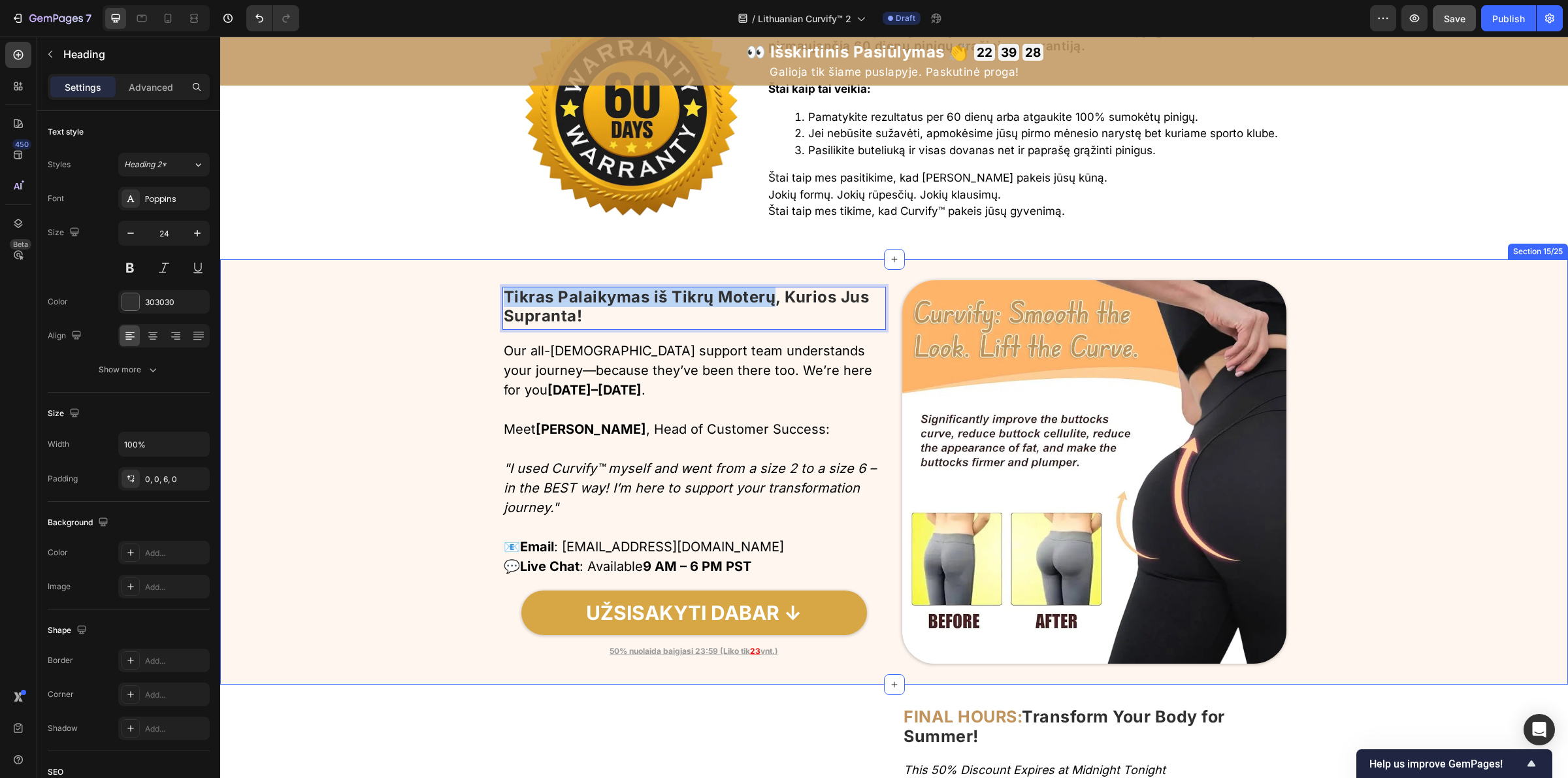
drag, startPoint x: 778, startPoint y: 301, endPoint x: 491, endPoint y: 304, distance: 287.0
click at [491, 304] on div "Image Tikras Palaikymas iš Tikrų Moterų, Kurios Jus Supranta! Heading 15 Row Ou…" at bounding box center [894, 472] width 1348 height 384
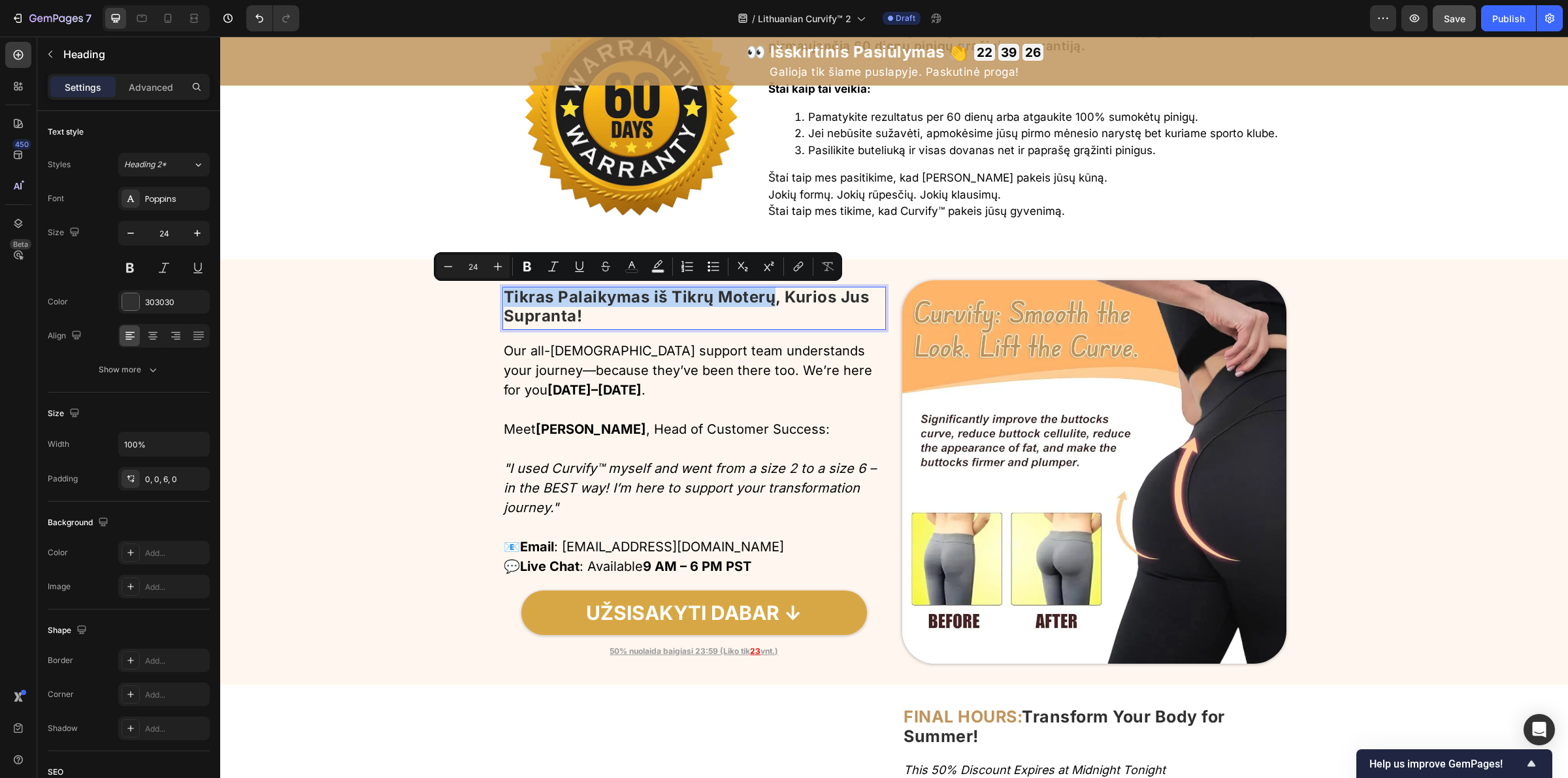
click at [771, 315] on p "Tikras Palaikymas iš Tikrų Moterų, Kurios Jus Supranta!" at bounding box center [694, 307] width 382 height 38
drag, startPoint x: 785, startPoint y: 305, endPoint x: 498, endPoint y: 305, distance: 287.0
click at [504, 305] on p "Tikras Palaikymas iš Tikrų Moterų, Kurios Jus Supranta!" at bounding box center [694, 307] width 382 height 38
click at [639, 265] on icon "Editor contextual toolbar" at bounding box center [633, 266] width 13 height 13
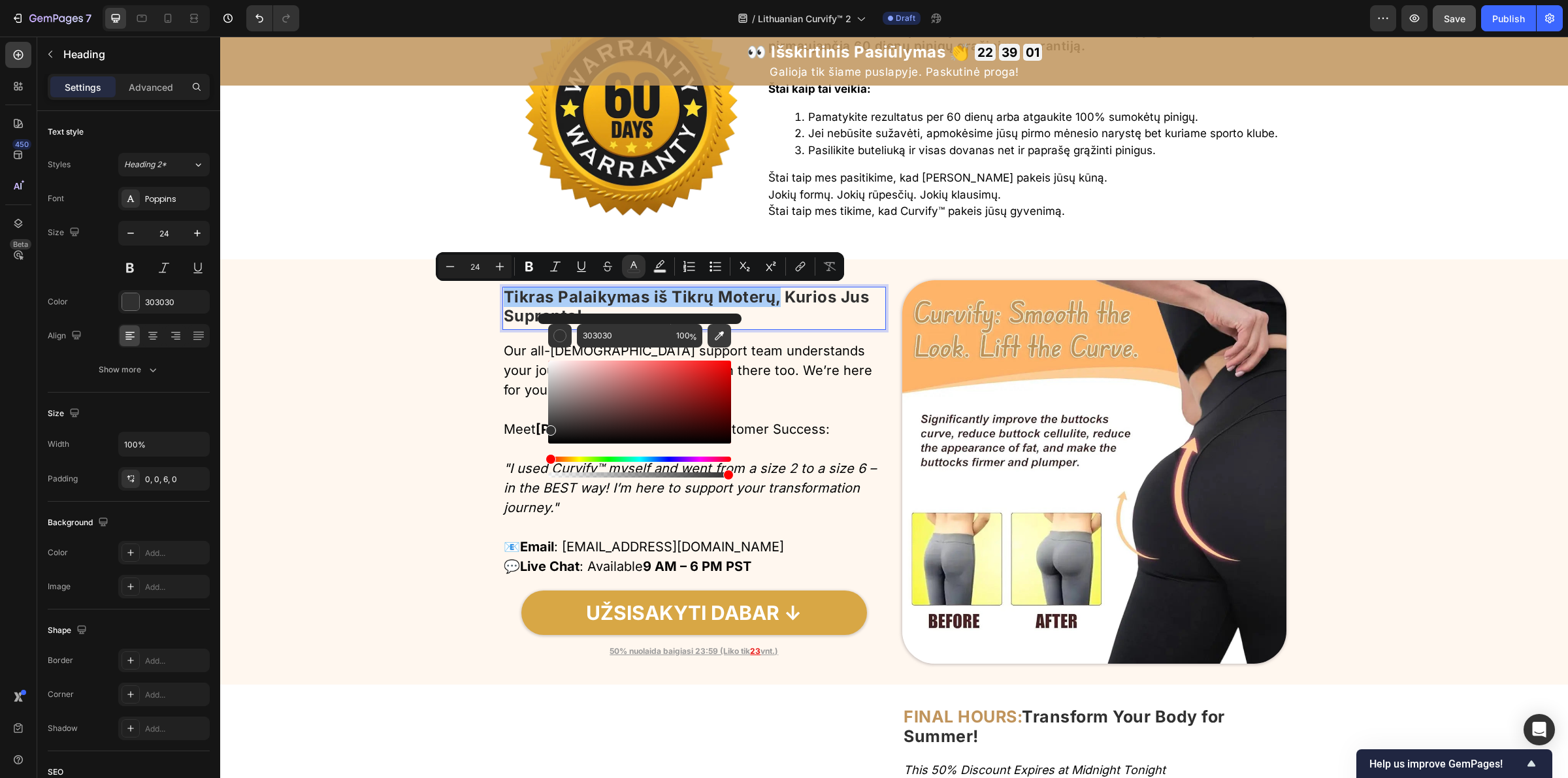
click at [716, 337] on icon "Editor contextual toolbar" at bounding box center [719, 335] width 13 height 13
type input "C0945C"
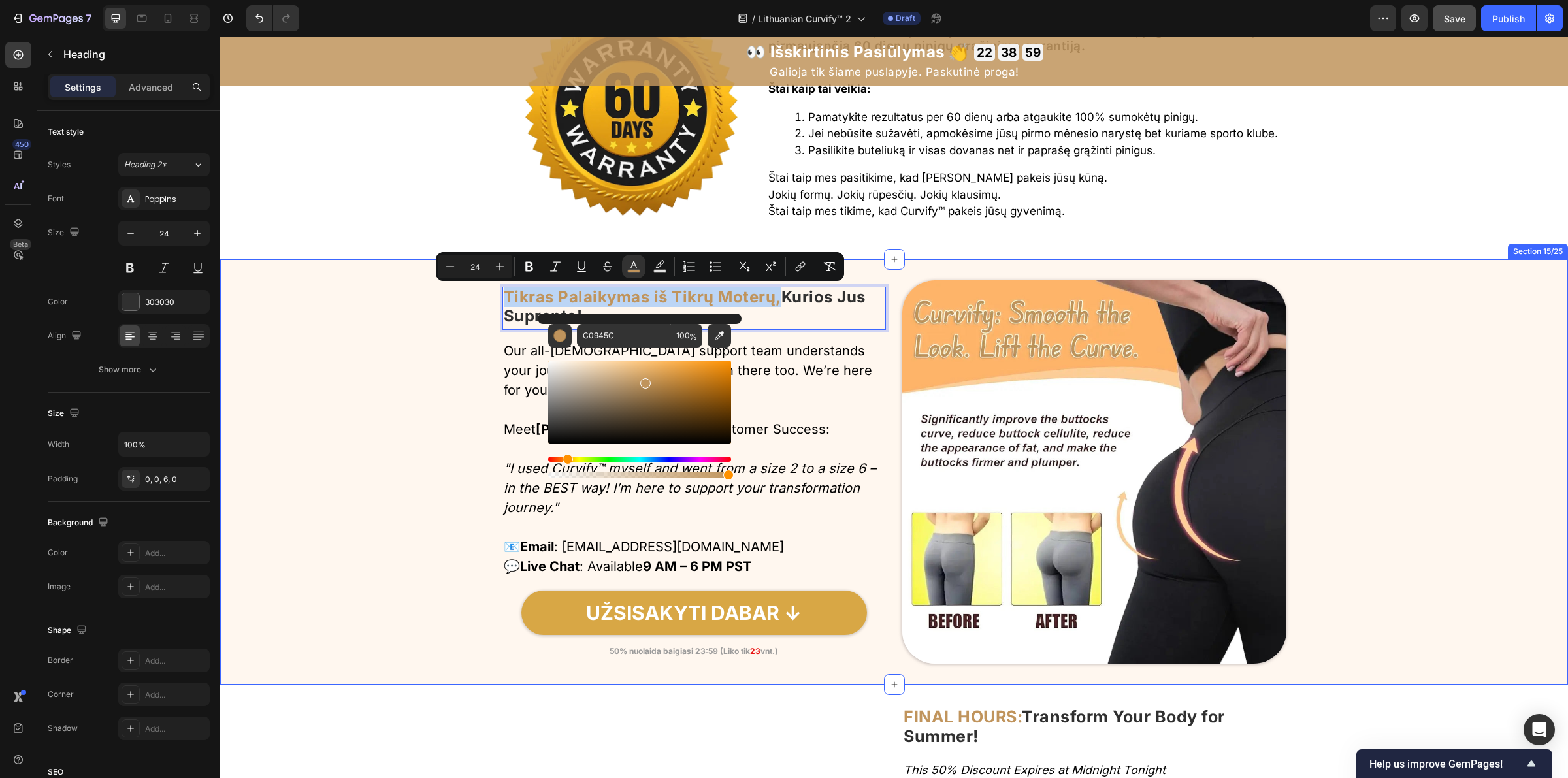
click at [422, 458] on div "Image Tikras Palaikymas iš Tikrų Moterų, Kurios Jus Supranta! Heading 15 Row Ou…" at bounding box center [894, 472] width 1348 height 384
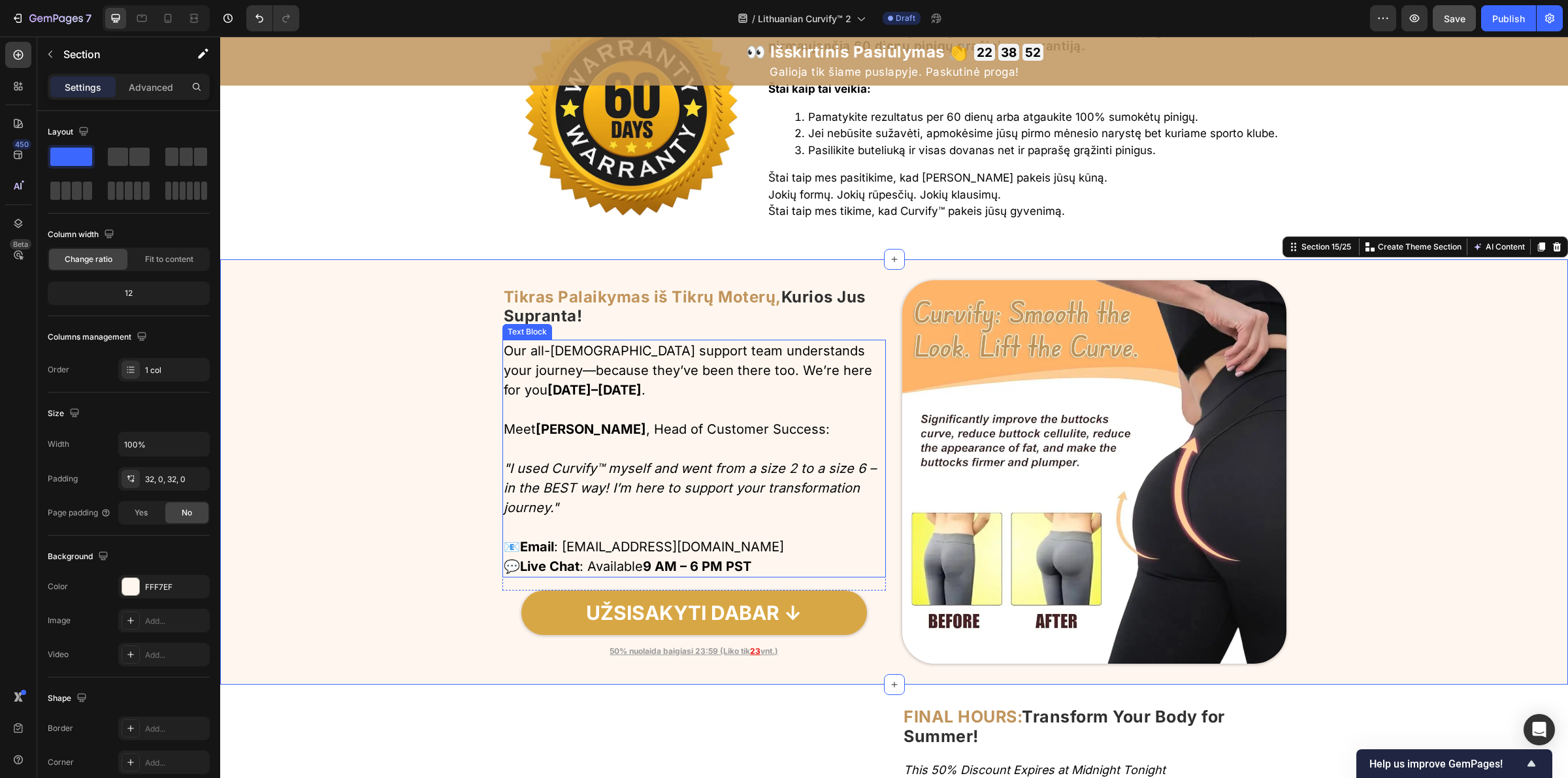
click at [630, 368] on p "Our all-female support team understands your journey—because they’ve been there…" at bounding box center [694, 370] width 382 height 58
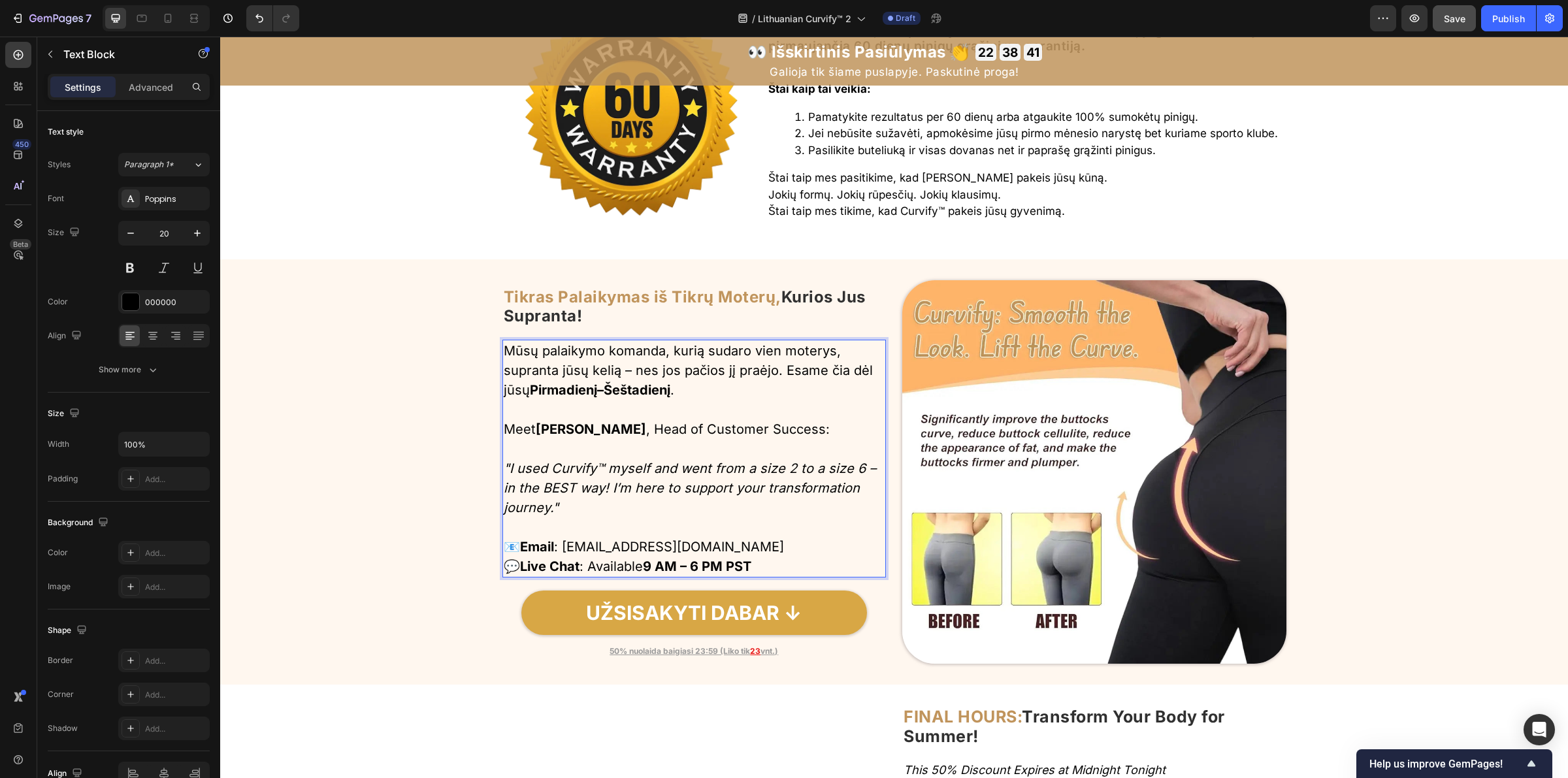
click at [613, 428] on strong "Sarah Martinez" at bounding box center [590, 429] width 110 height 16
click at [821, 432] on p "Meet Sarah Martinez , Head of Customer Success: "I used Curvify™ myself and wen…" at bounding box center [694, 468] width 382 height 98
drag, startPoint x: 819, startPoint y: 432, endPoint x: 498, endPoint y: 431, distance: 321.0
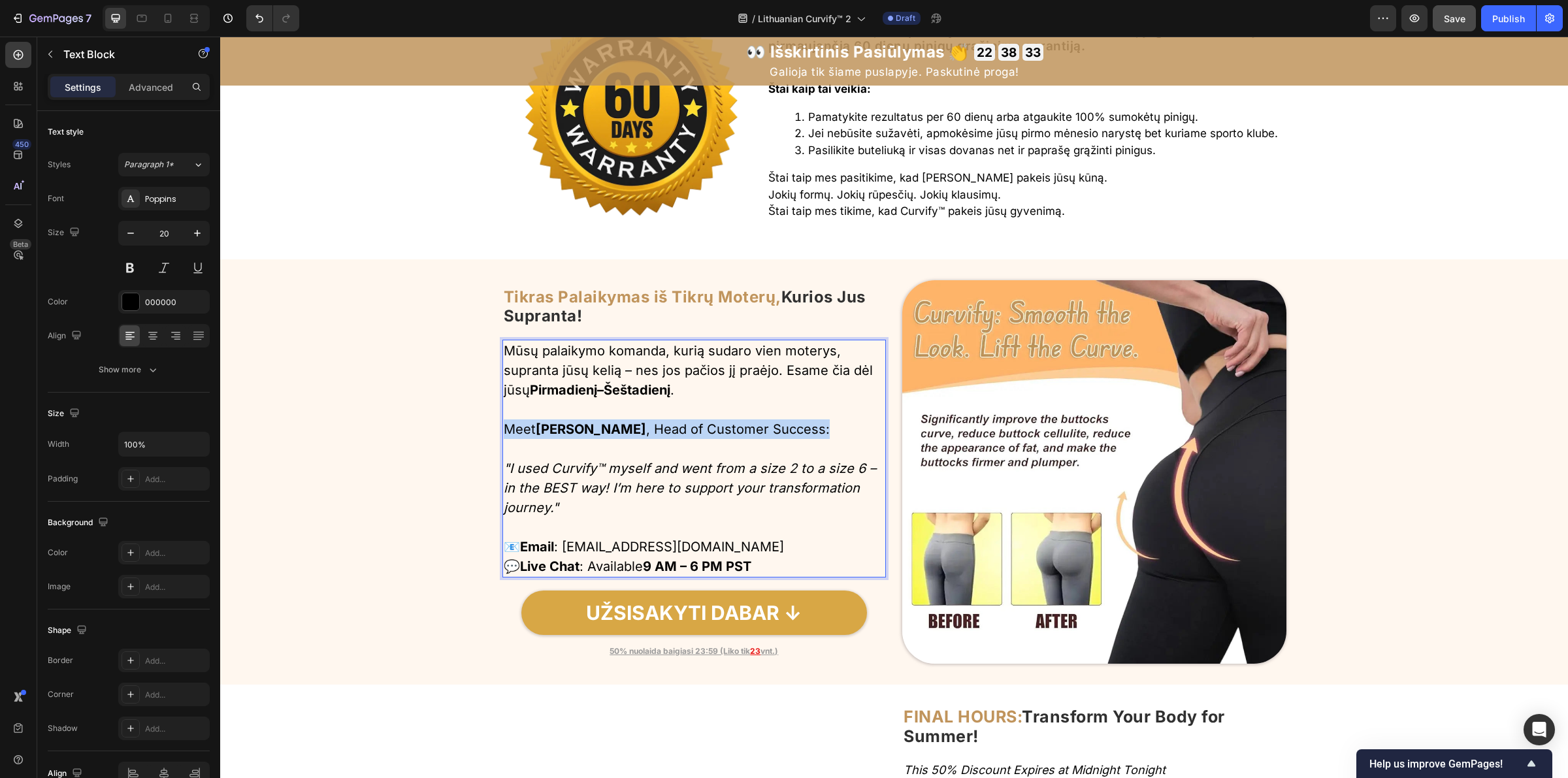
click at [504, 431] on p "Meet Sarah Martinez , Head of Customer Success: "I used Curvify™ myself and wen…" at bounding box center [694, 468] width 382 height 98
click at [607, 485] on icon ""I used Curvify™ myself and went from a size 2 to a size 6 – in the BEST way! I…" at bounding box center [690, 488] width 372 height 55
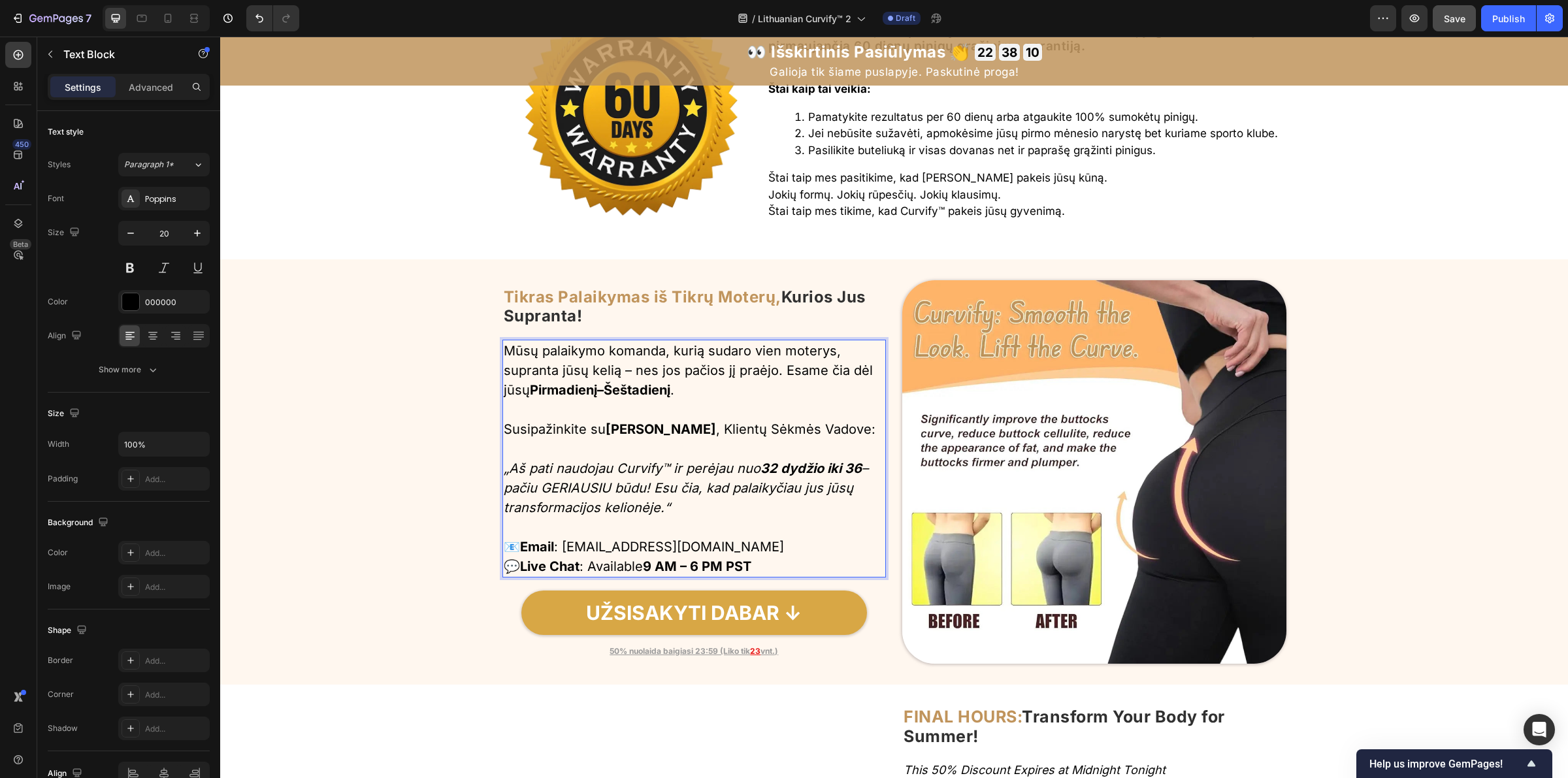
click at [523, 546] on strong "Email" at bounding box center [537, 546] width 34 height 16
drag, startPoint x: 519, startPoint y: 549, endPoint x: 808, endPoint y: 552, distance: 289.0
click at [808, 552] on p "📧 Email : support@tryherbionyx.com 💬 Live Chat : Available 9 AM – 6 PM PST" at bounding box center [694, 556] width 382 height 39
drag, startPoint x: 521, startPoint y: 567, endPoint x: 557, endPoint y: 573, distance: 36.5
click at [557, 573] on strong "Live Chat" at bounding box center [549, 567] width 59 height 16
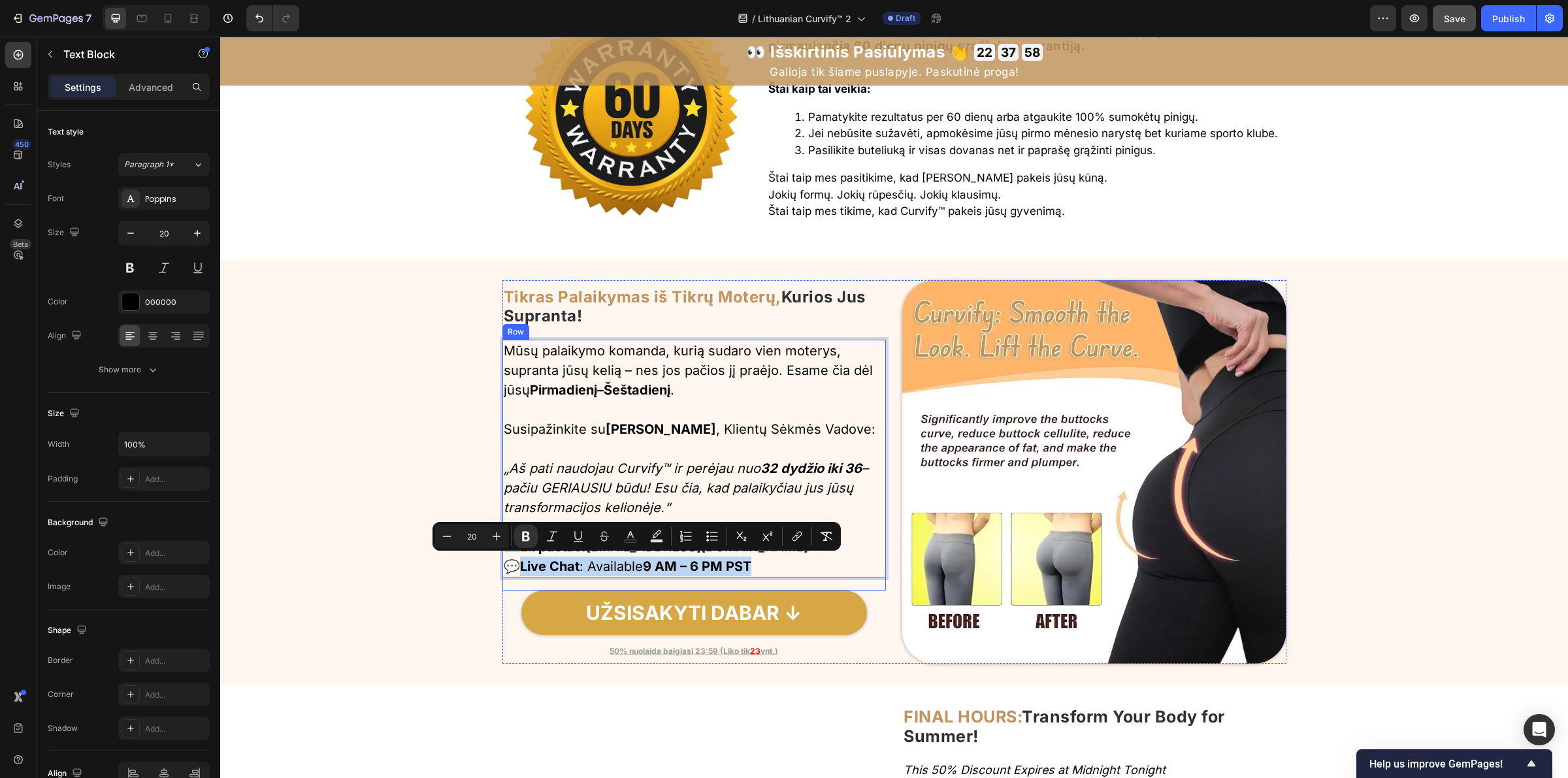
drag, startPoint x: 520, startPoint y: 570, endPoint x: 822, endPoint y: 584, distance: 302.3
click at [822, 584] on div "Mūsų palaikymo komanda, kurią sudaro vien moterys, supranta jūsų kelią – nes jo…" at bounding box center [694, 465] width 384 height 251
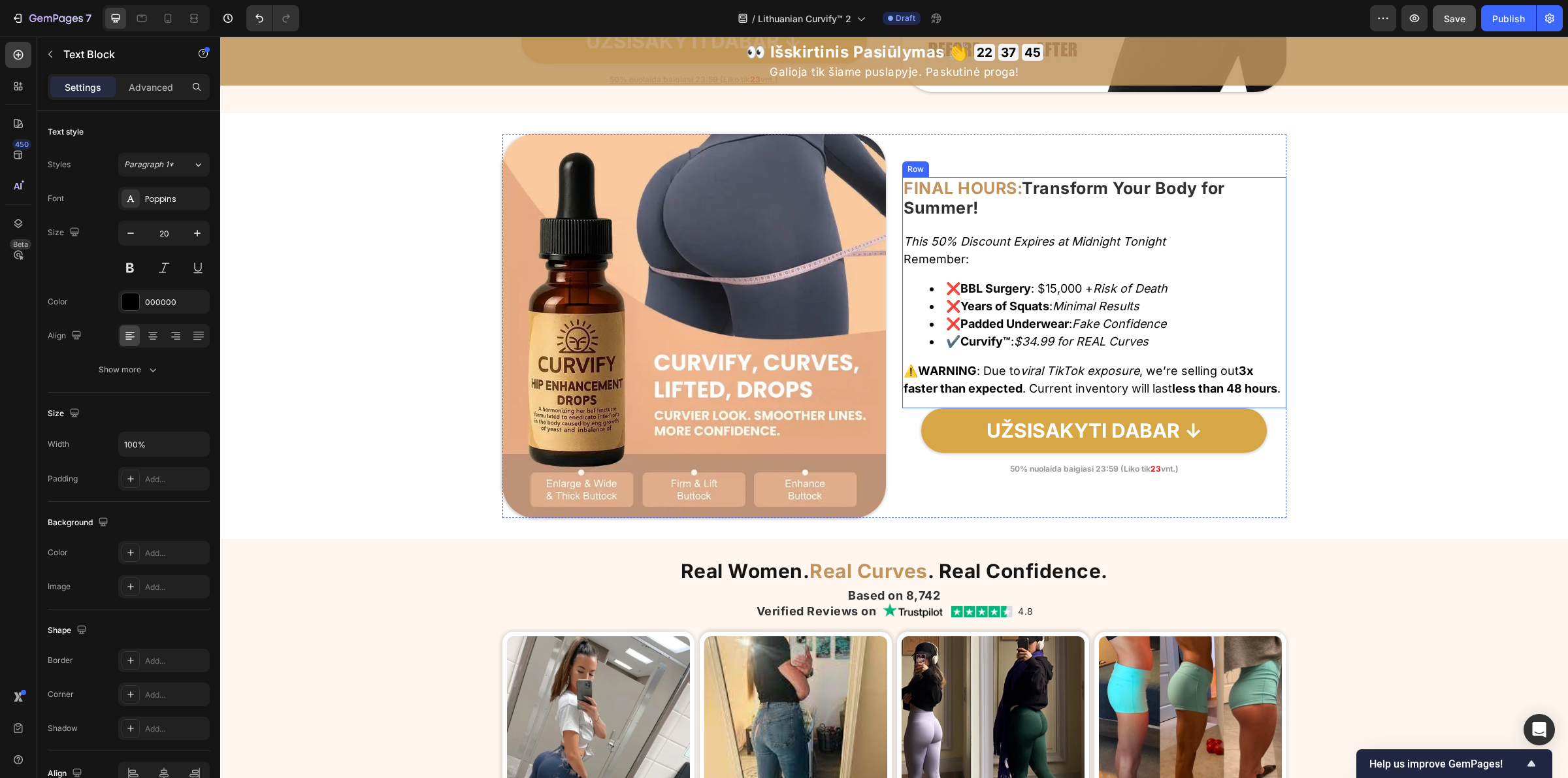
scroll to position [5891, 0]
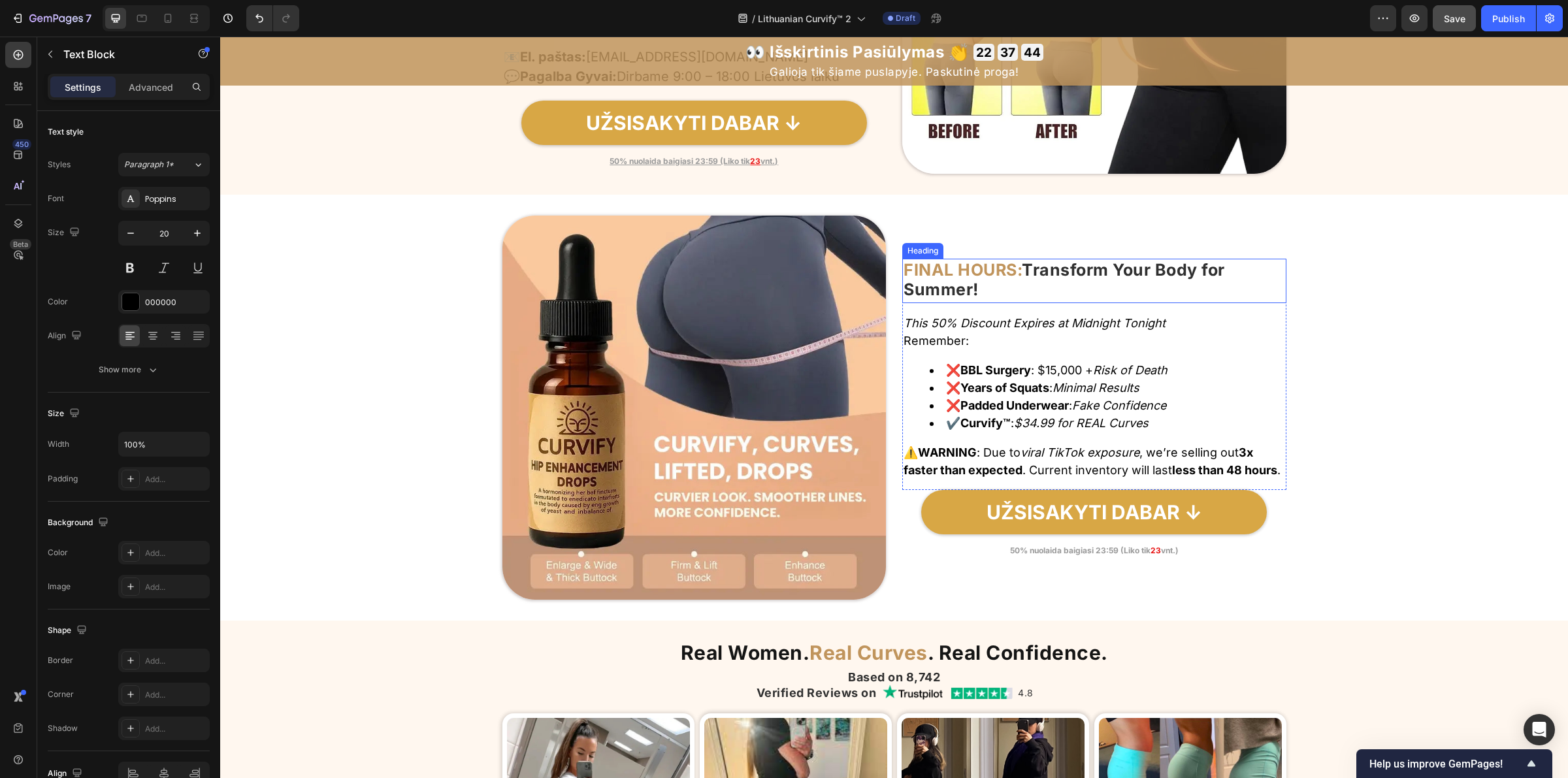
click at [995, 269] on strong "FINAL HOURS:" at bounding box center [962, 270] width 118 height 19
click at [995, 263] on strong "FINAL HOURS:" at bounding box center [962, 270] width 118 height 19
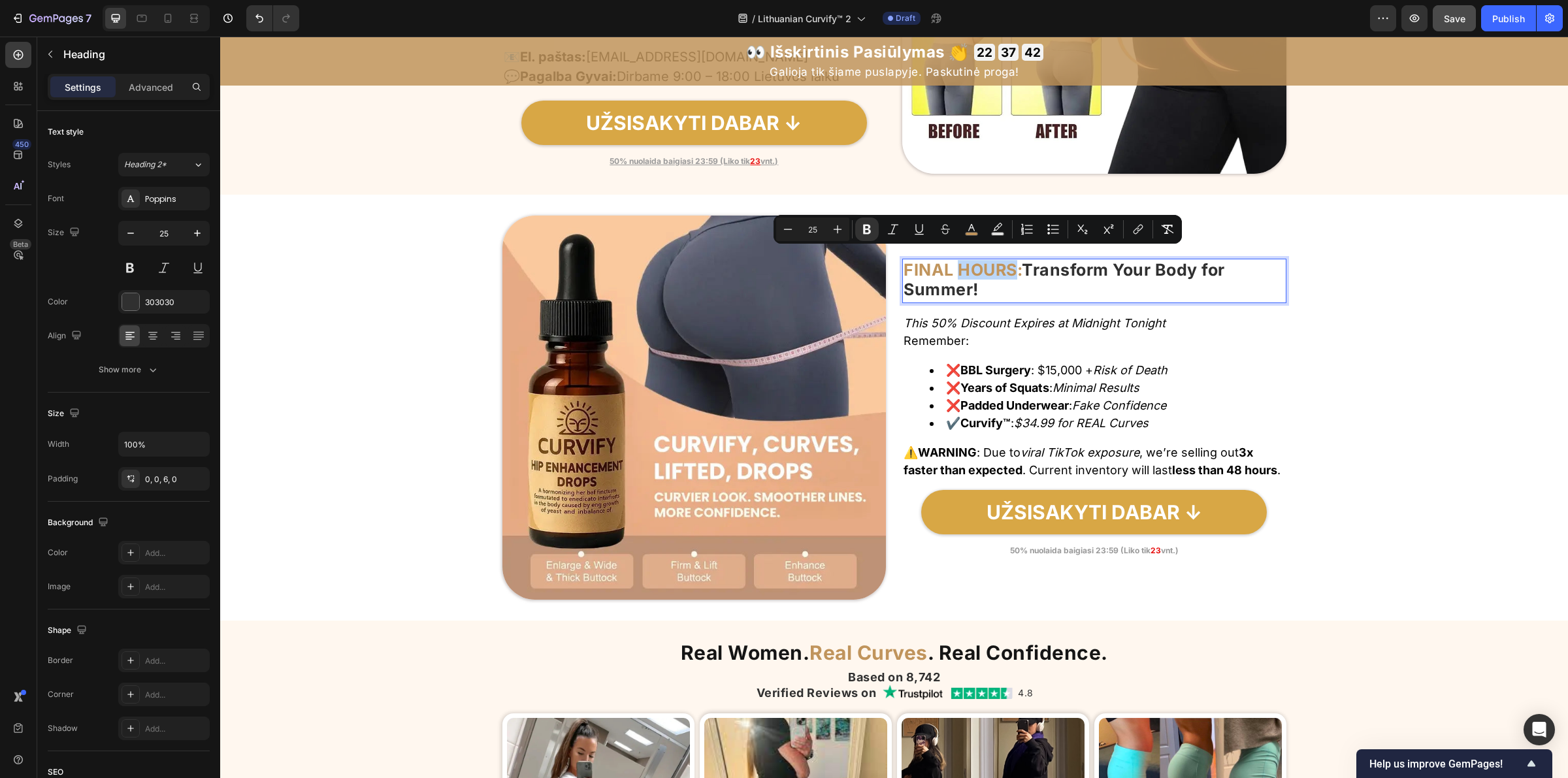
click at [995, 263] on strong "FINAL HOURS:" at bounding box center [962, 270] width 118 height 19
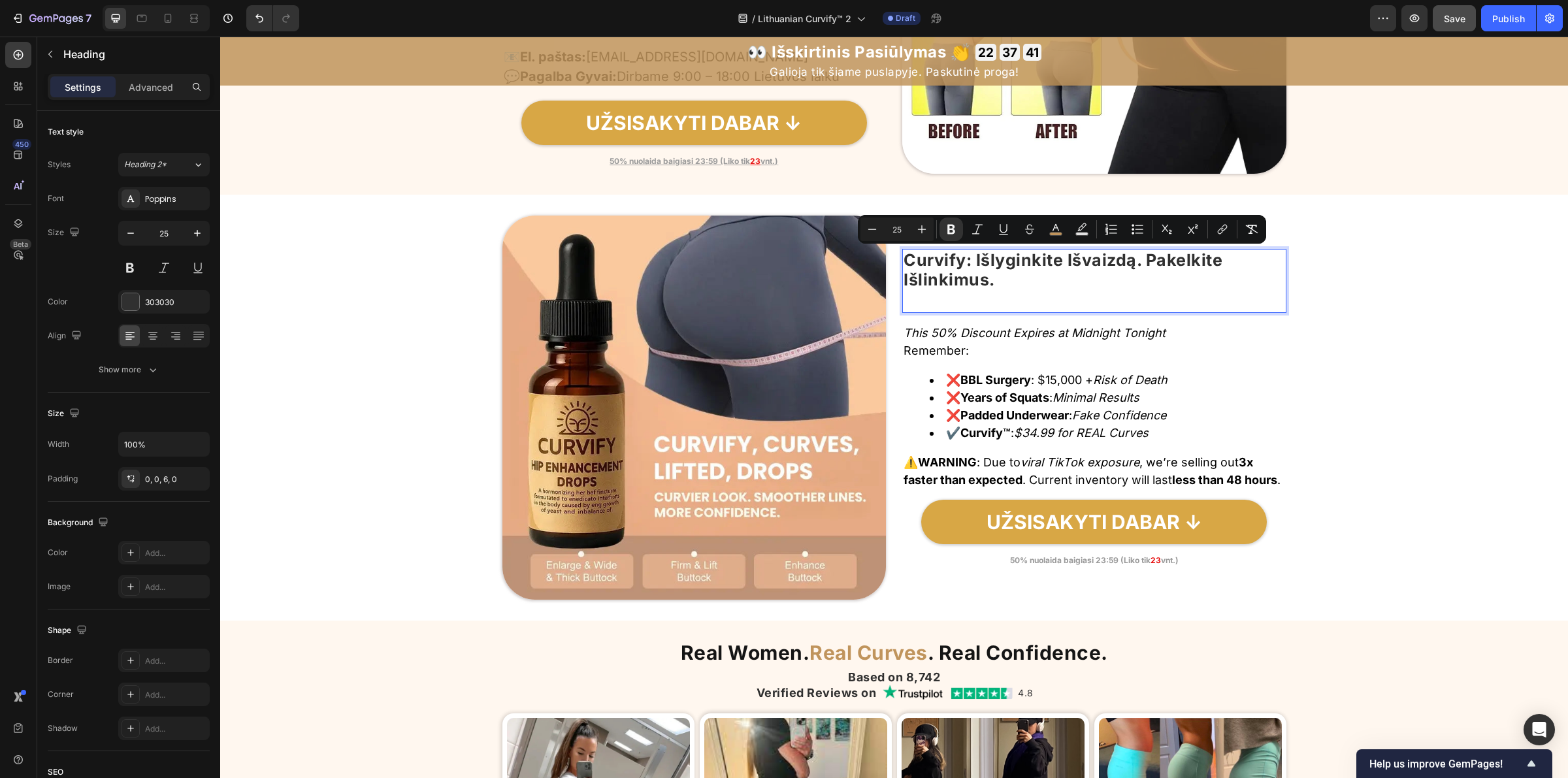
scroll to position [5881, 0]
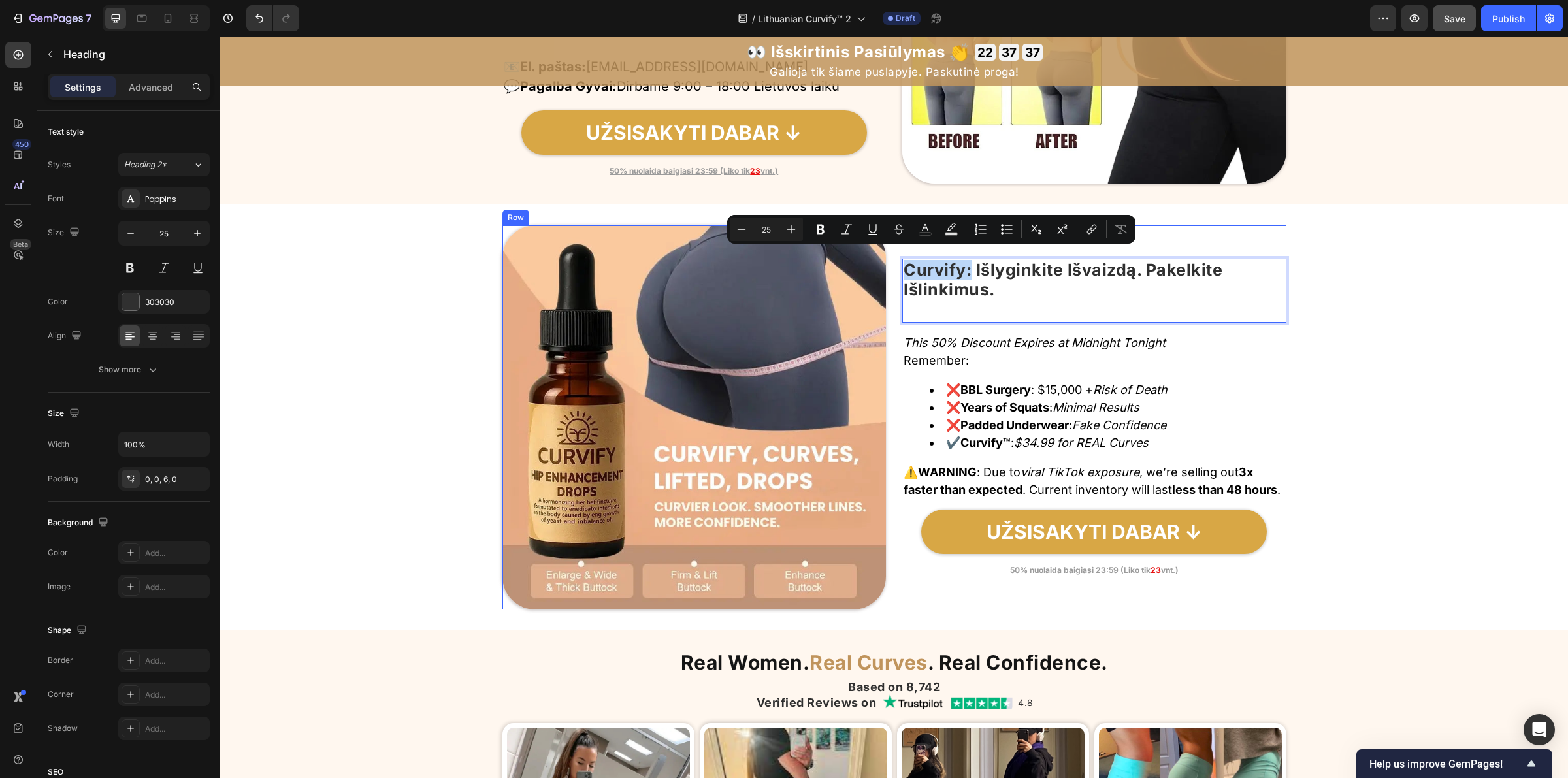
drag, startPoint x: 968, startPoint y: 263, endPoint x: 894, endPoint y: 267, distance: 74.1
click at [894, 267] on div "Image Curvify: Išlyginkite Išvaizdą. Pakelkite Išlinkimus. Heading 15 This 50% …" at bounding box center [894, 417] width 784 height 384
click at [925, 230] on icon "Editor contextual toolbar" at bounding box center [924, 229] width 13 height 13
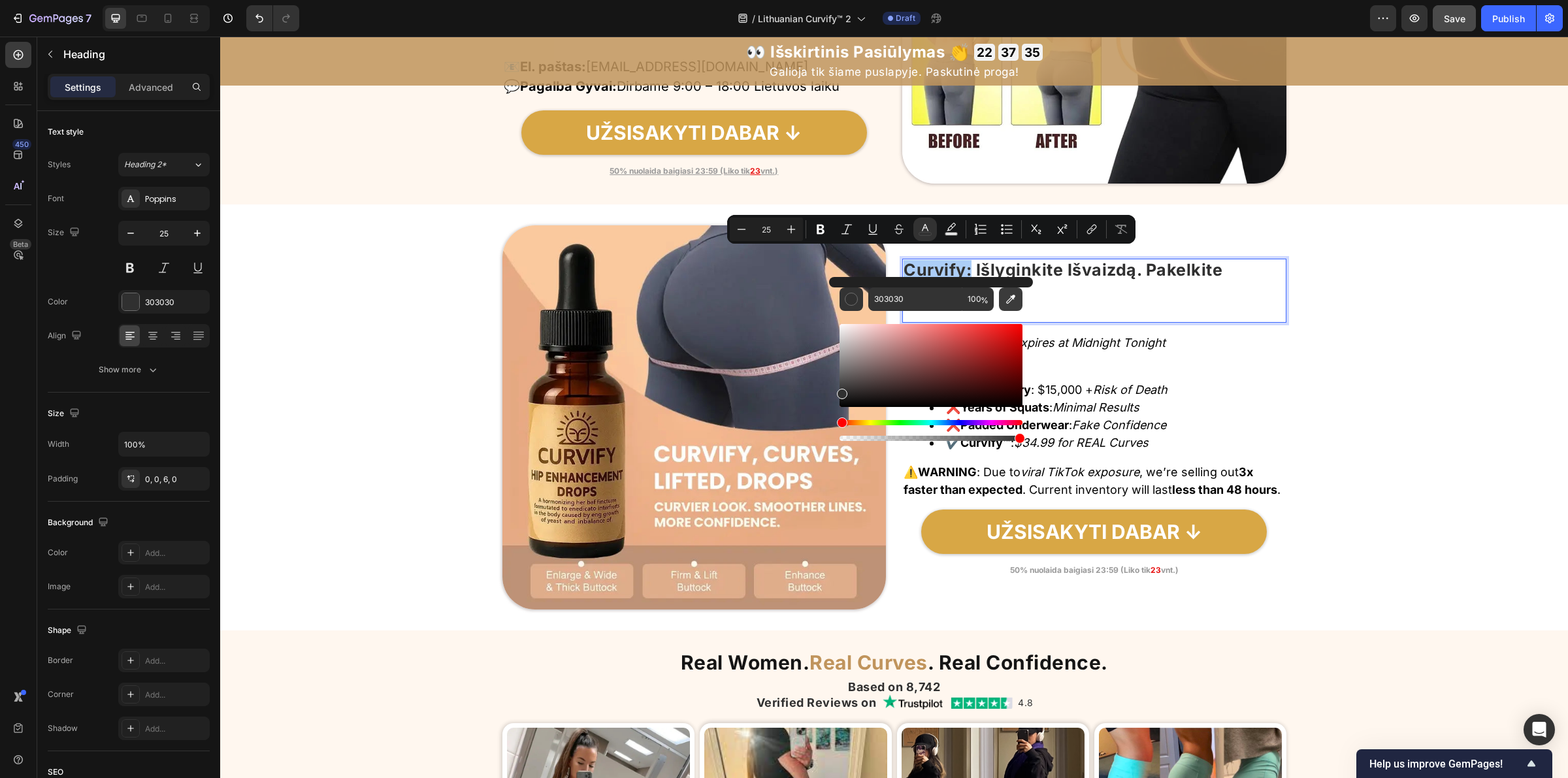
click at [1010, 296] on icon "Editor contextual toolbar" at bounding box center [1010, 299] width 13 height 13
type input "C0945C"
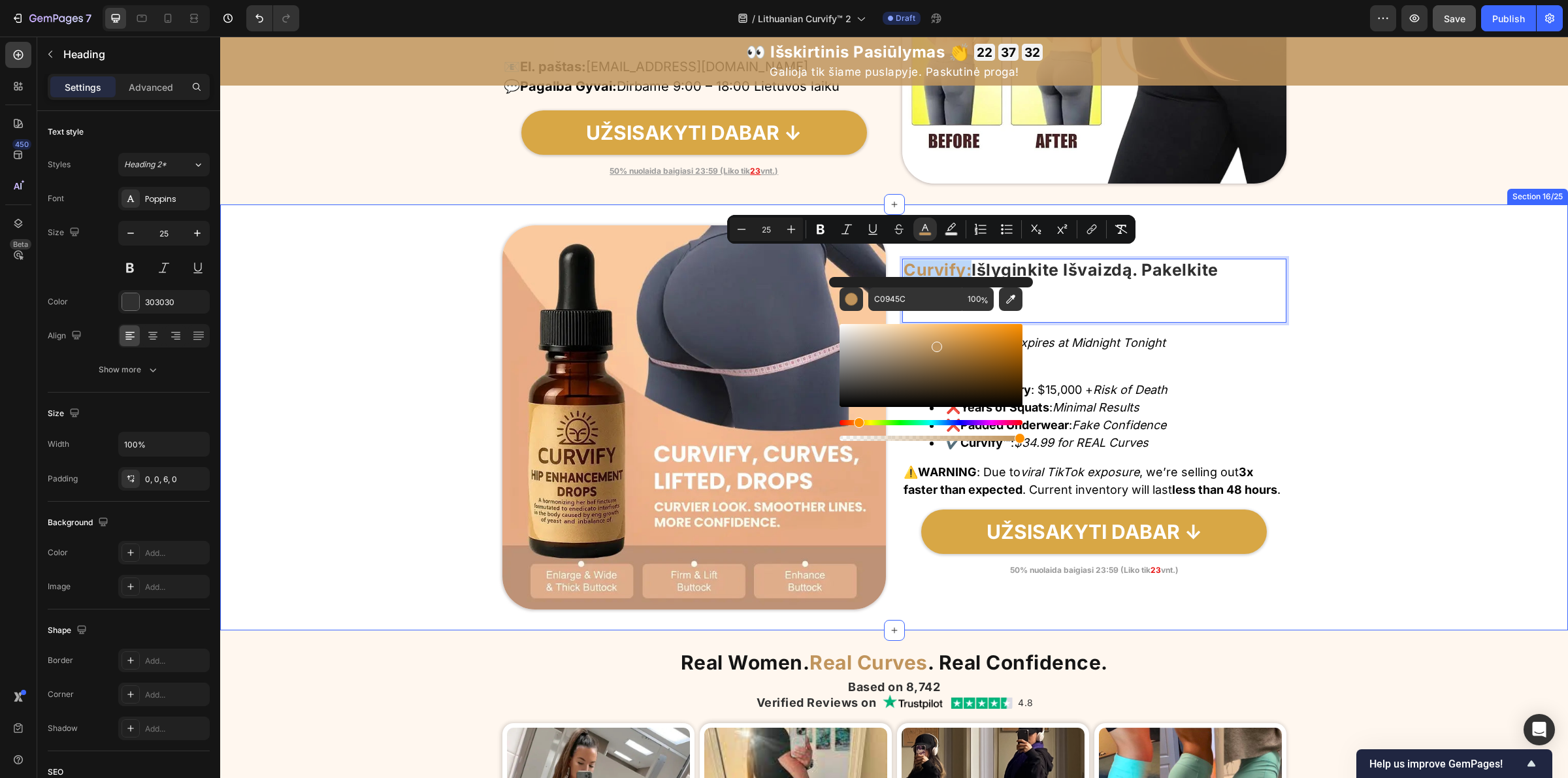
click at [1375, 398] on div "Image Curvify: Išlyginkite Išvaizdą. Pakelkite Išlinkimus. Heading 15 This 50% …" at bounding box center [894, 417] width 1348 height 384
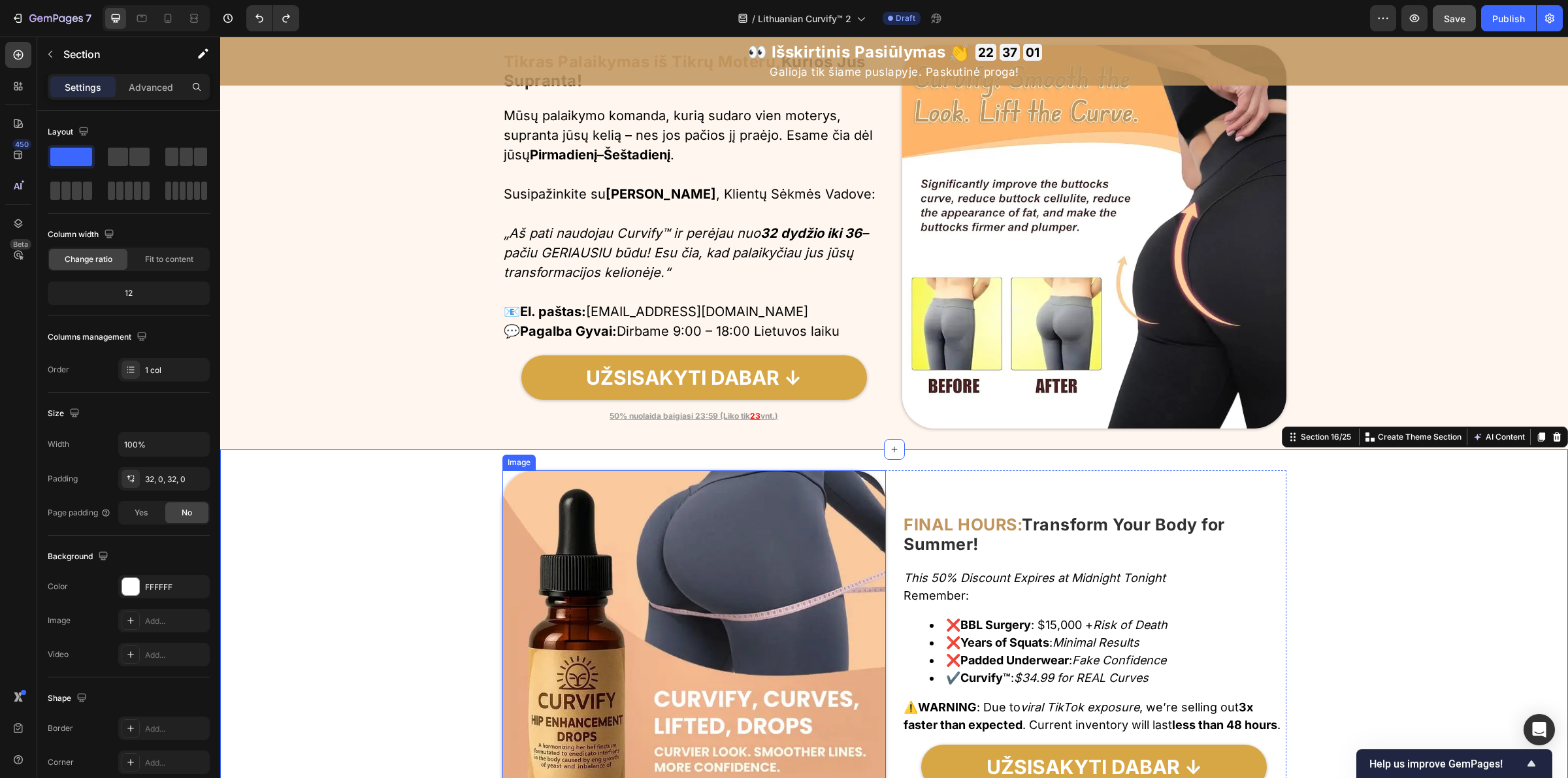
scroll to position [5718, 0]
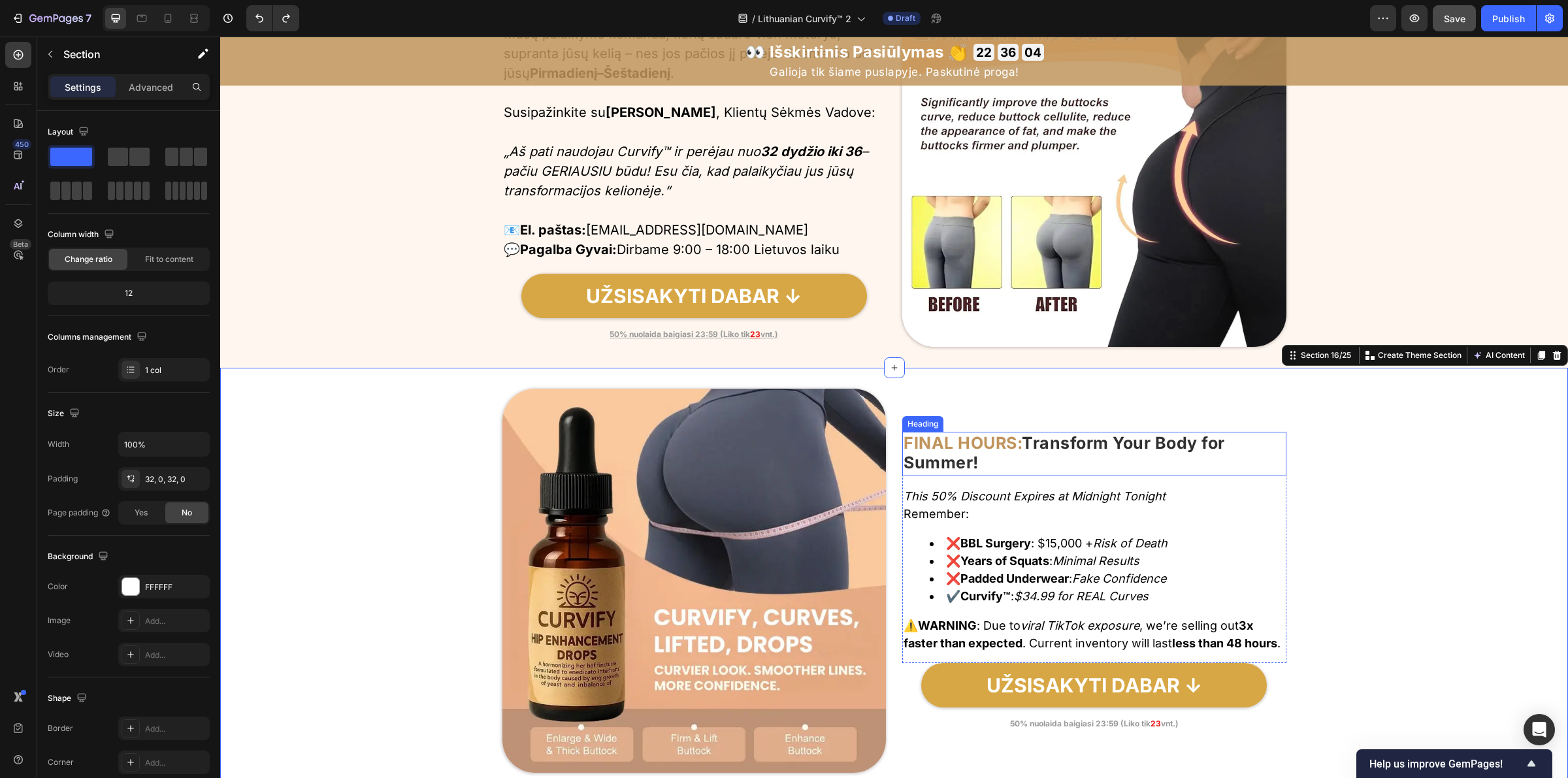
click at [1035, 438] on strong "Transform Your Body for Summer!" at bounding box center [1064, 453] width 321 height 39
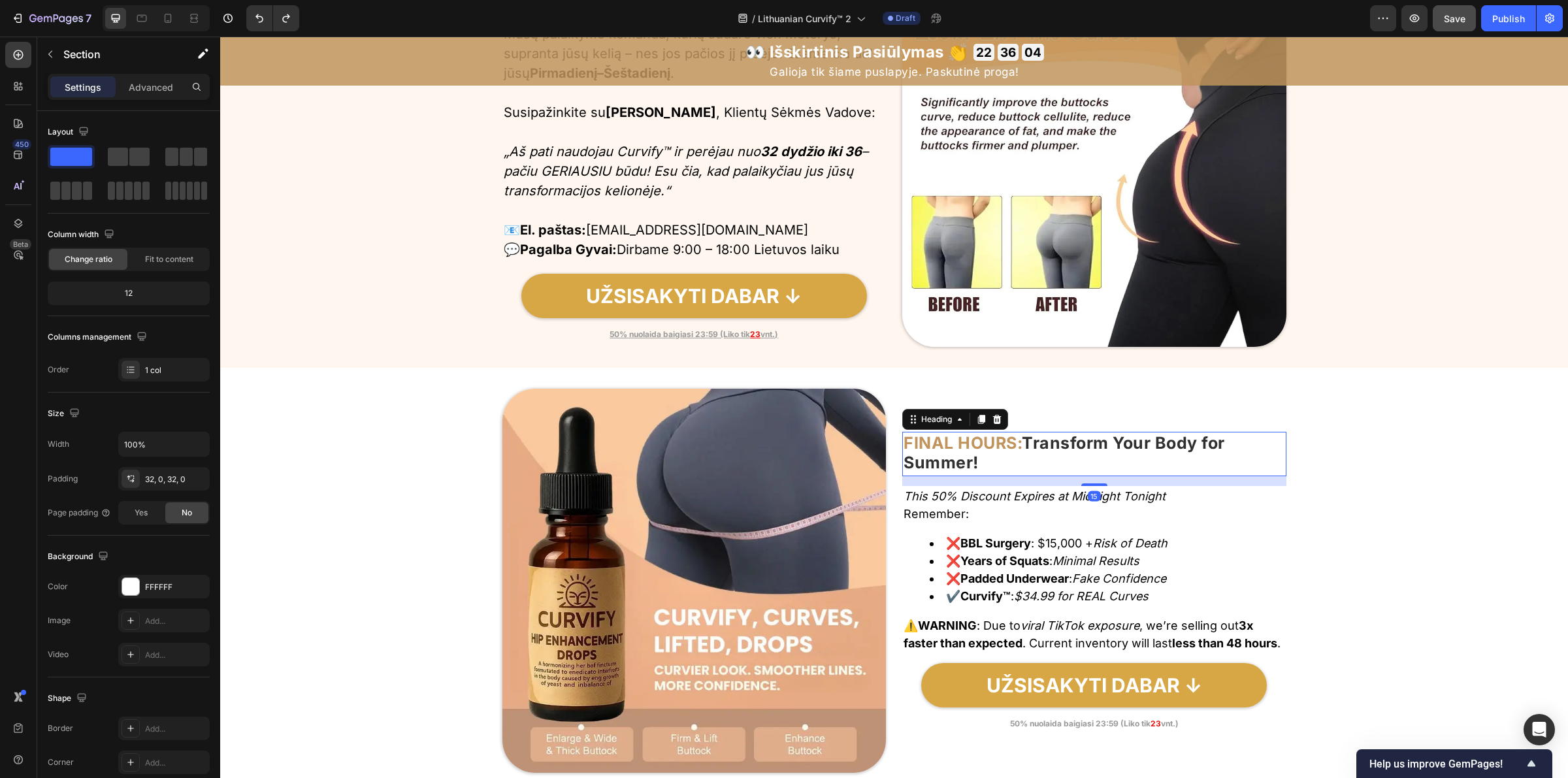
click at [1035, 438] on strong "Transform Your Body for Summer!" at bounding box center [1064, 453] width 321 height 39
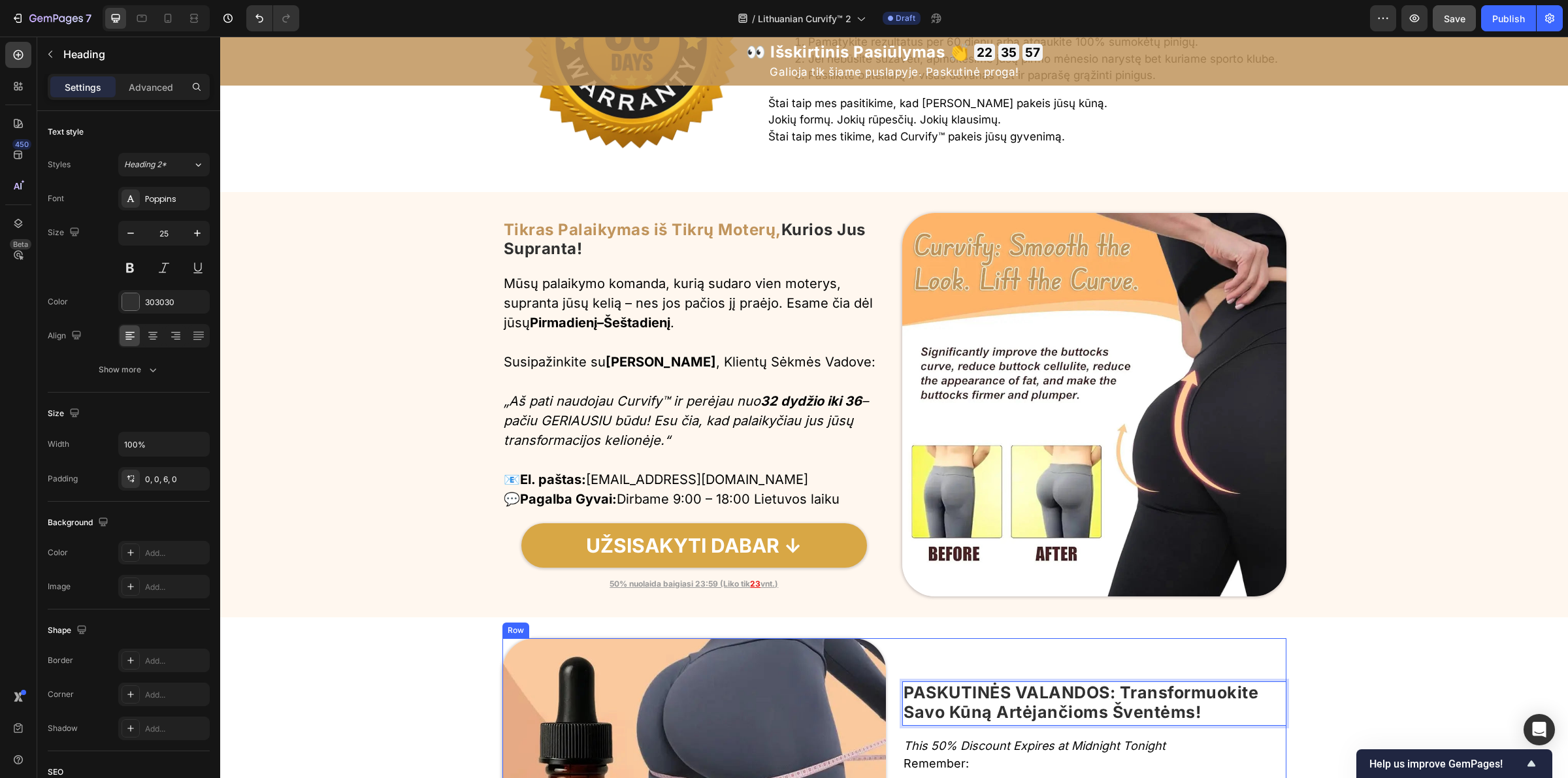
scroll to position [5554, 0]
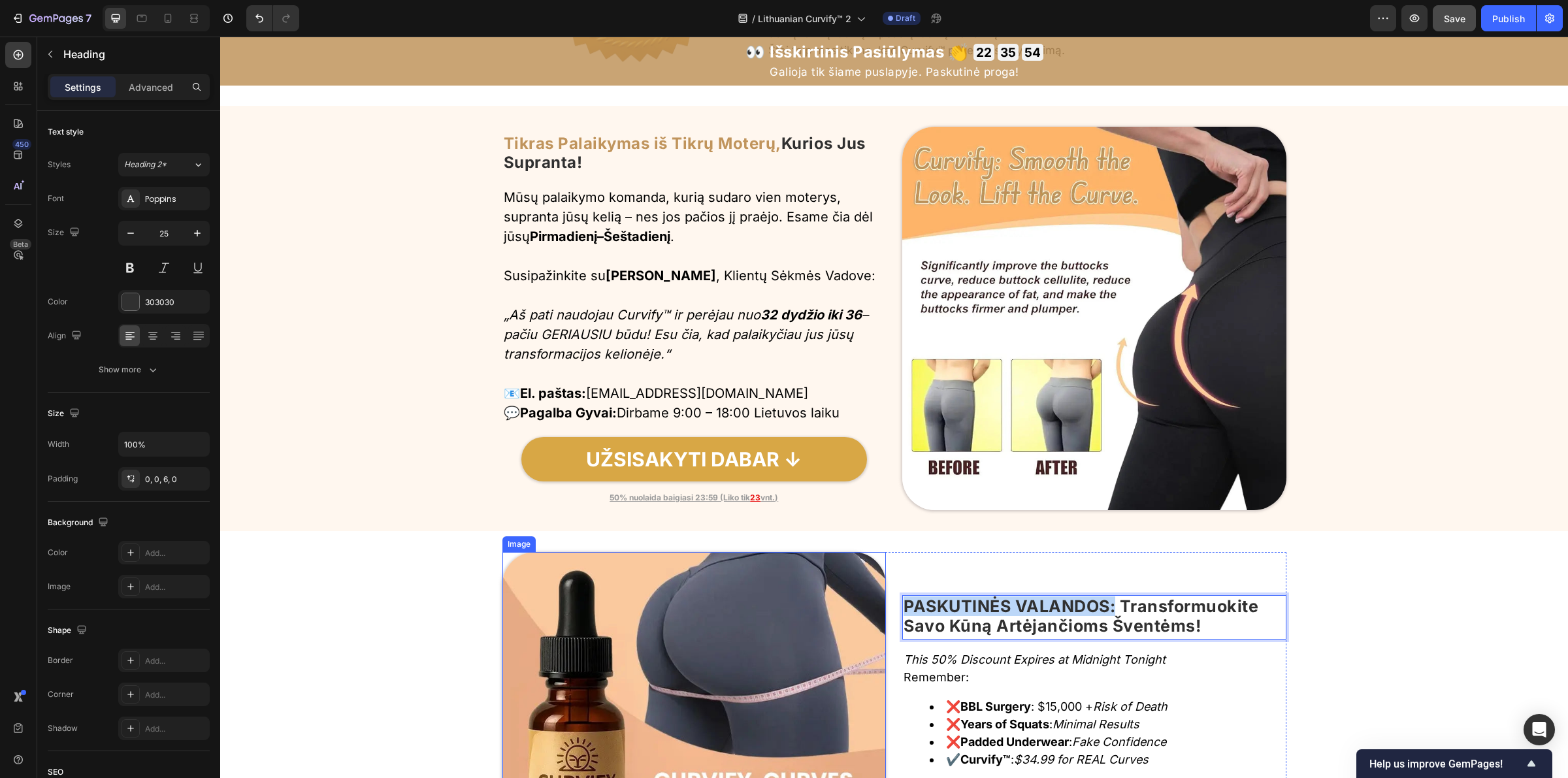
drag, startPoint x: 1104, startPoint y: 601, endPoint x: 879, endPoint y: 601, distance: 225.0
click at [879, 601] on div "Image PASKUTINĖS VALANDOS: Transformuokite Savo Kūną Artėjančioms Šventėms! Hea…" at bounding box center [894, 744] width 784 height 384
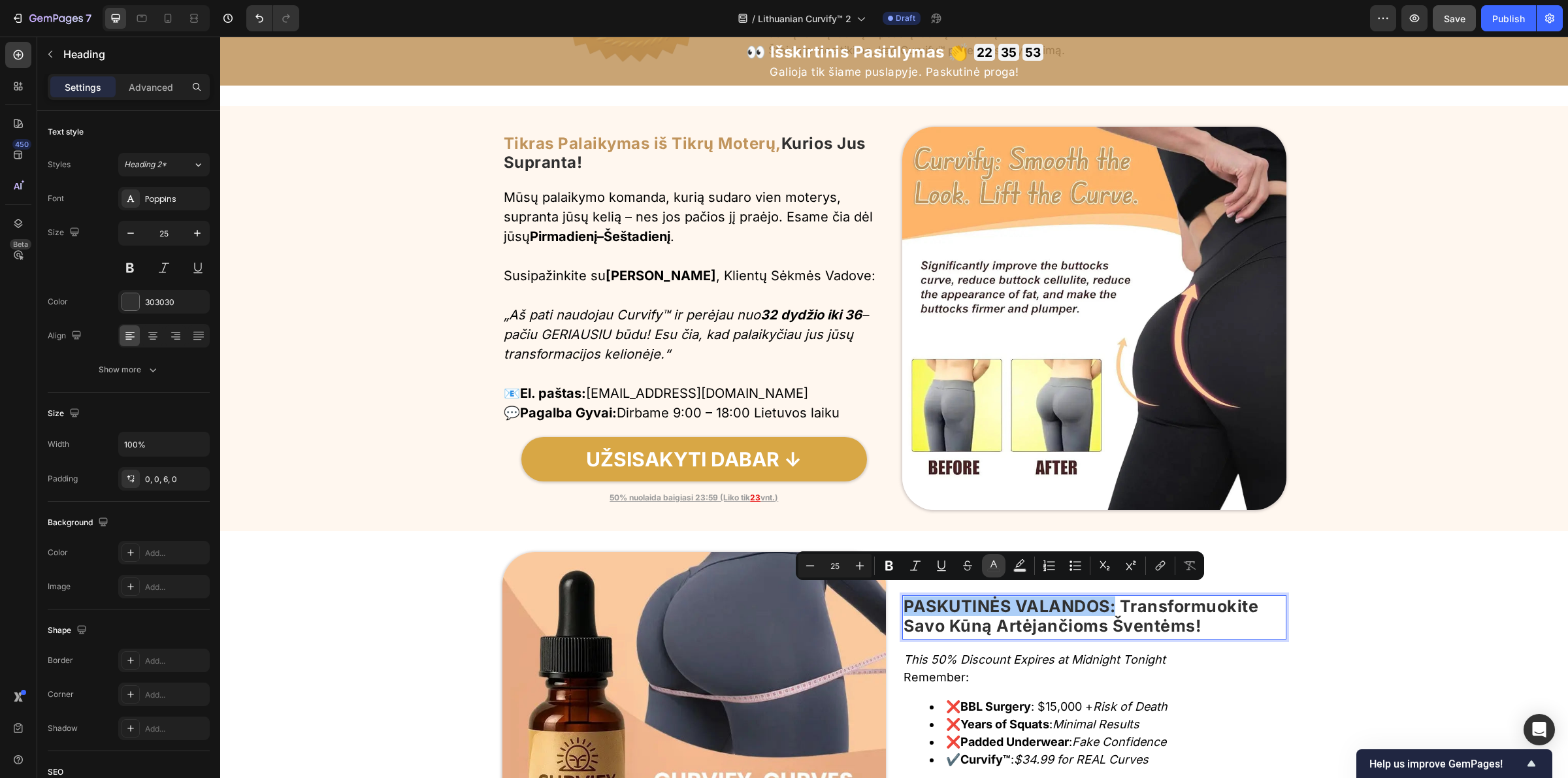
click at [997, 569] on rect "Editor contextual toolbar" at bounding box center [993, 570] width 13 height 3
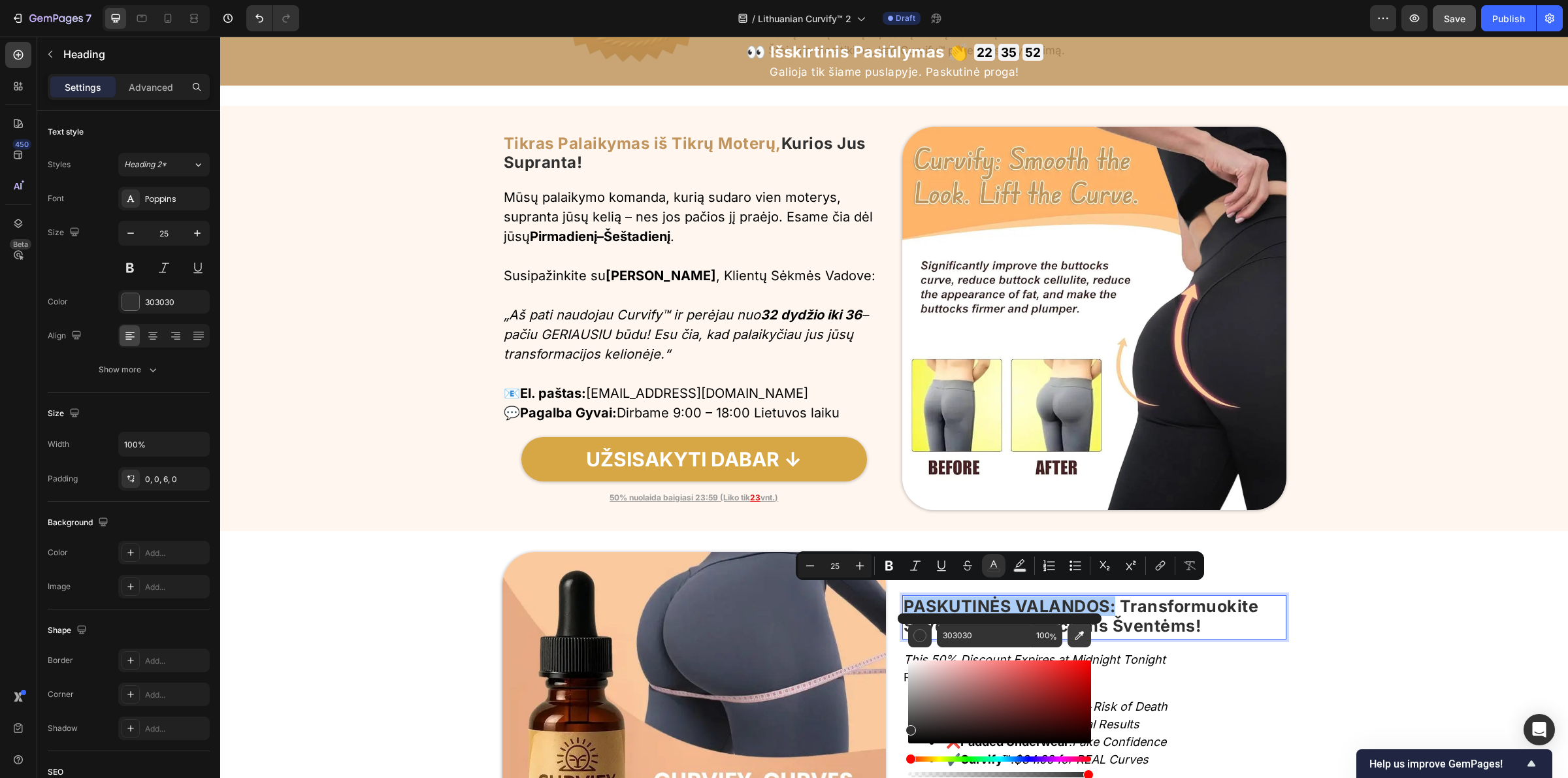
click at [1082, 638] on icon "Editor contextual toolbar" at bounding box center [1079, 635] width 13 height 13
type input "C0945C"
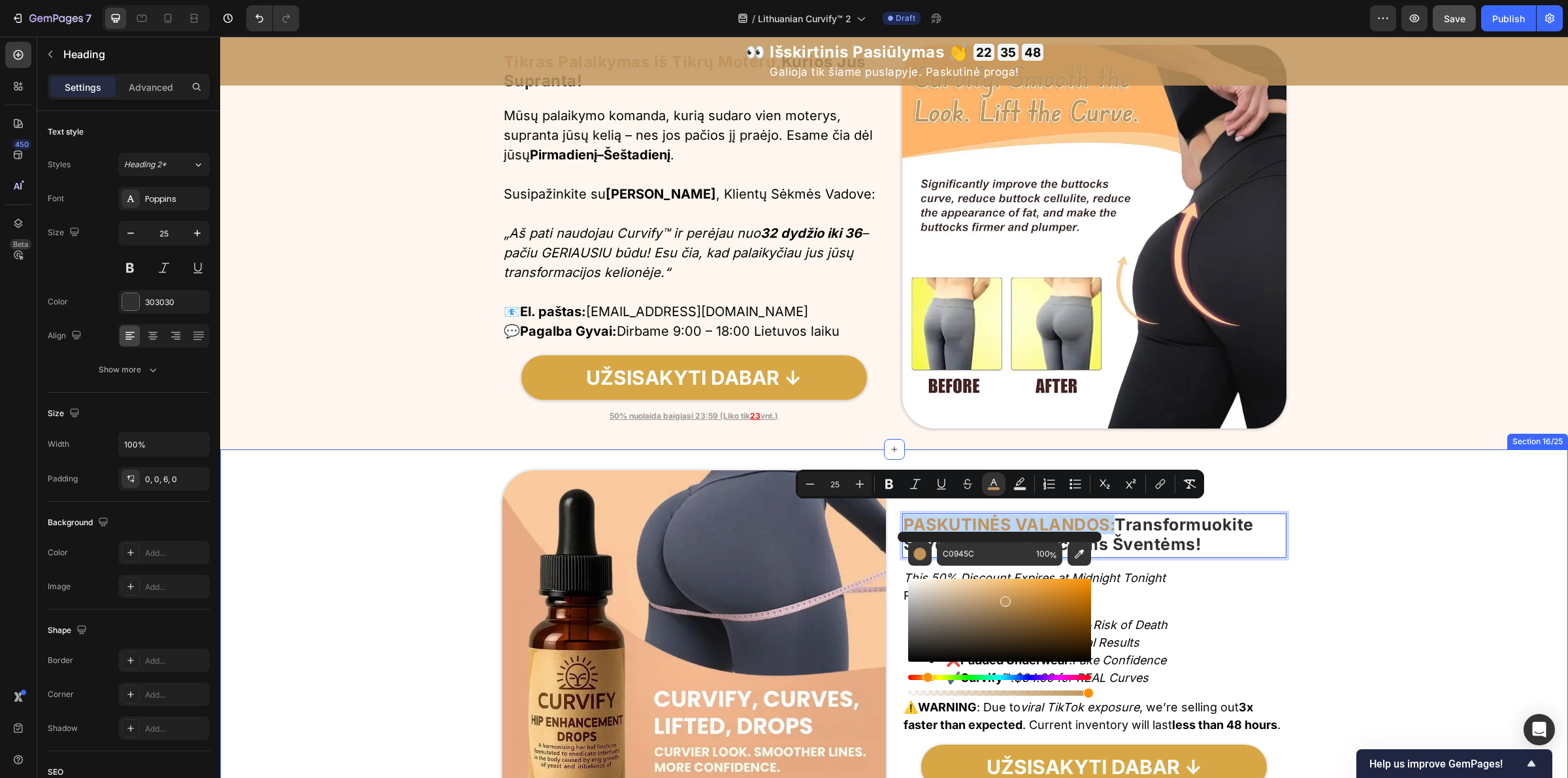
scroll to position [5718, 0]
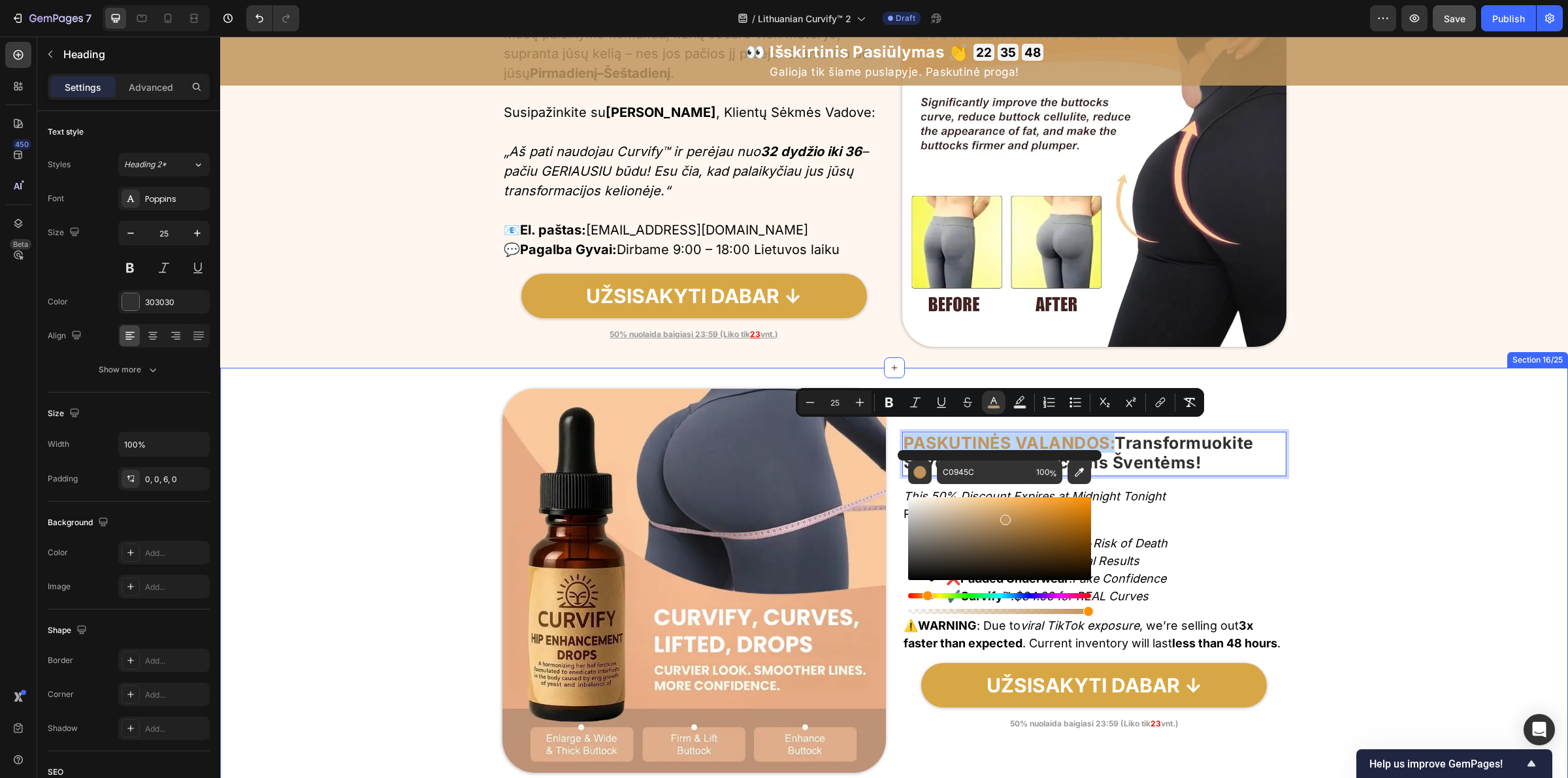
click at [1341, 434] on div "Image PASKUTINĖS VALANDOS: Transformuokite Savo Kūną Artėjančioms Šventėms! Hea…" at bounding box center [894, 580] width 1348 height 384
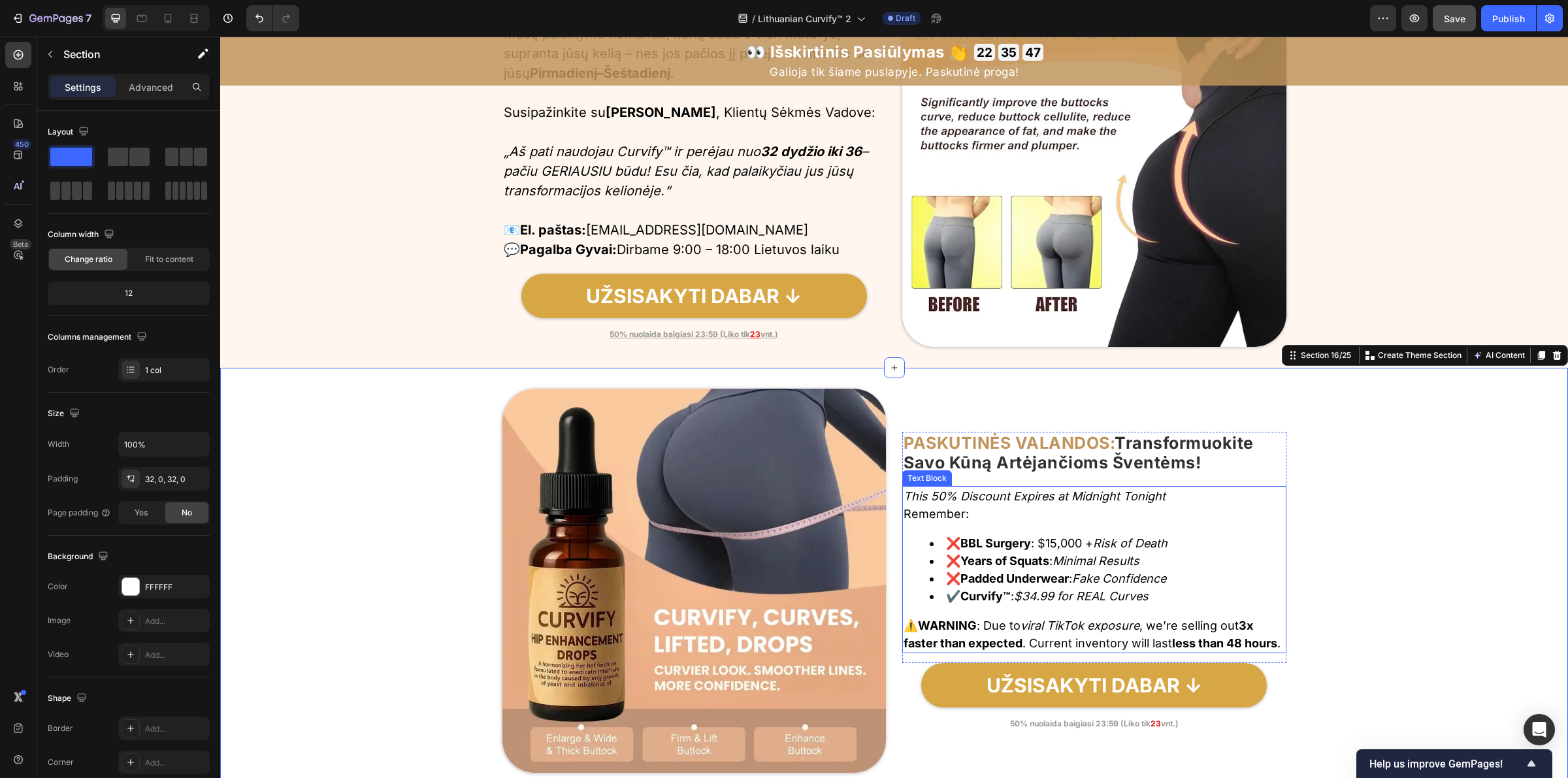
click at [1014, 487] on p "This 50% Discount Expires at Midnight Tonight Remember:" at bounding box center [1095, 504] width 382 height 35
click at [1015, 487] on p "This 50% Discount Expires at Midnight Tonight Remember:" at bounding box center [1095, 504] width 382 height 35
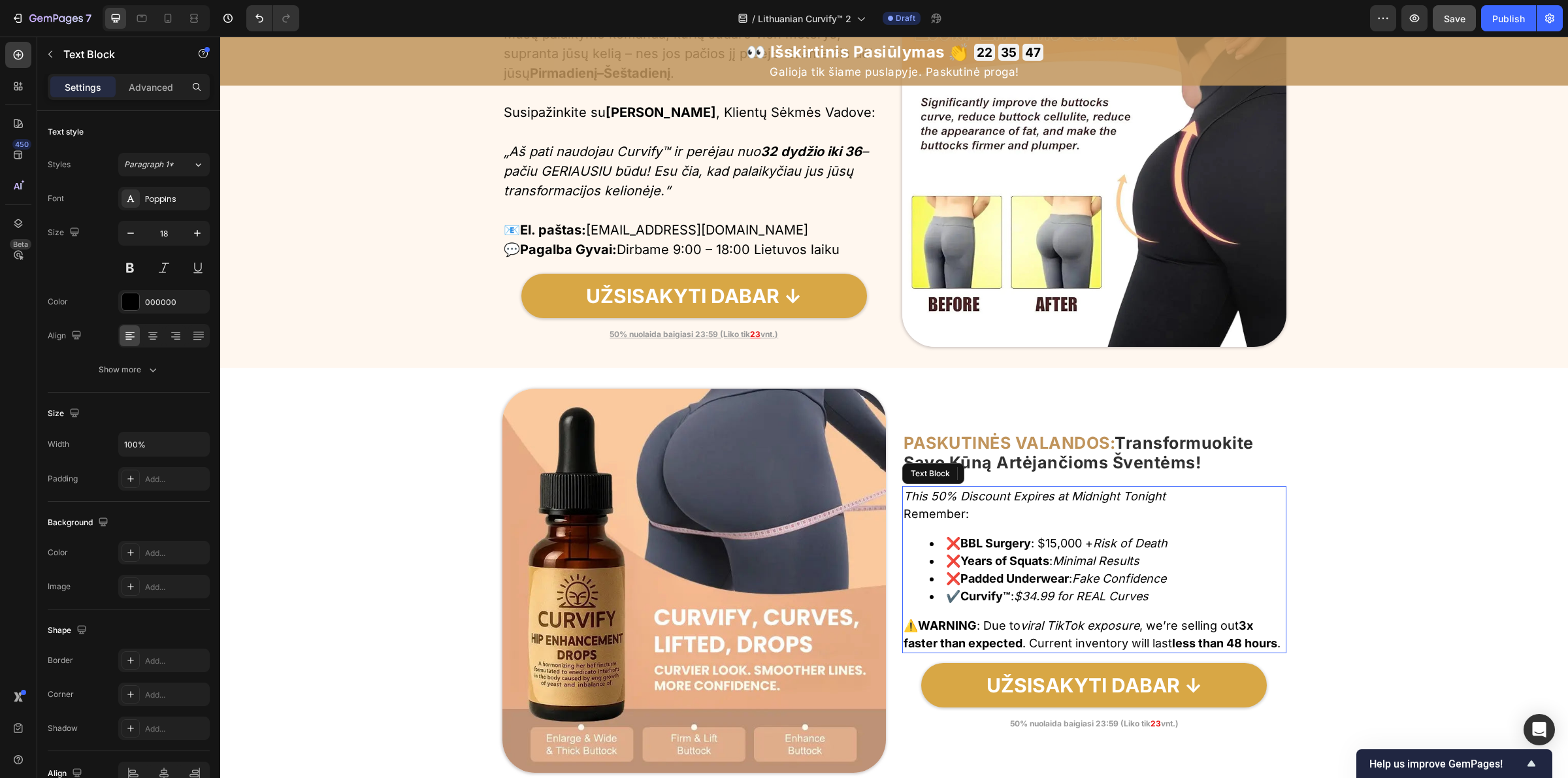
click at [976, 663] on link "UŽSISAKYTI DABAR ↓" at bounding box center [1094, 685] width 346 height 45
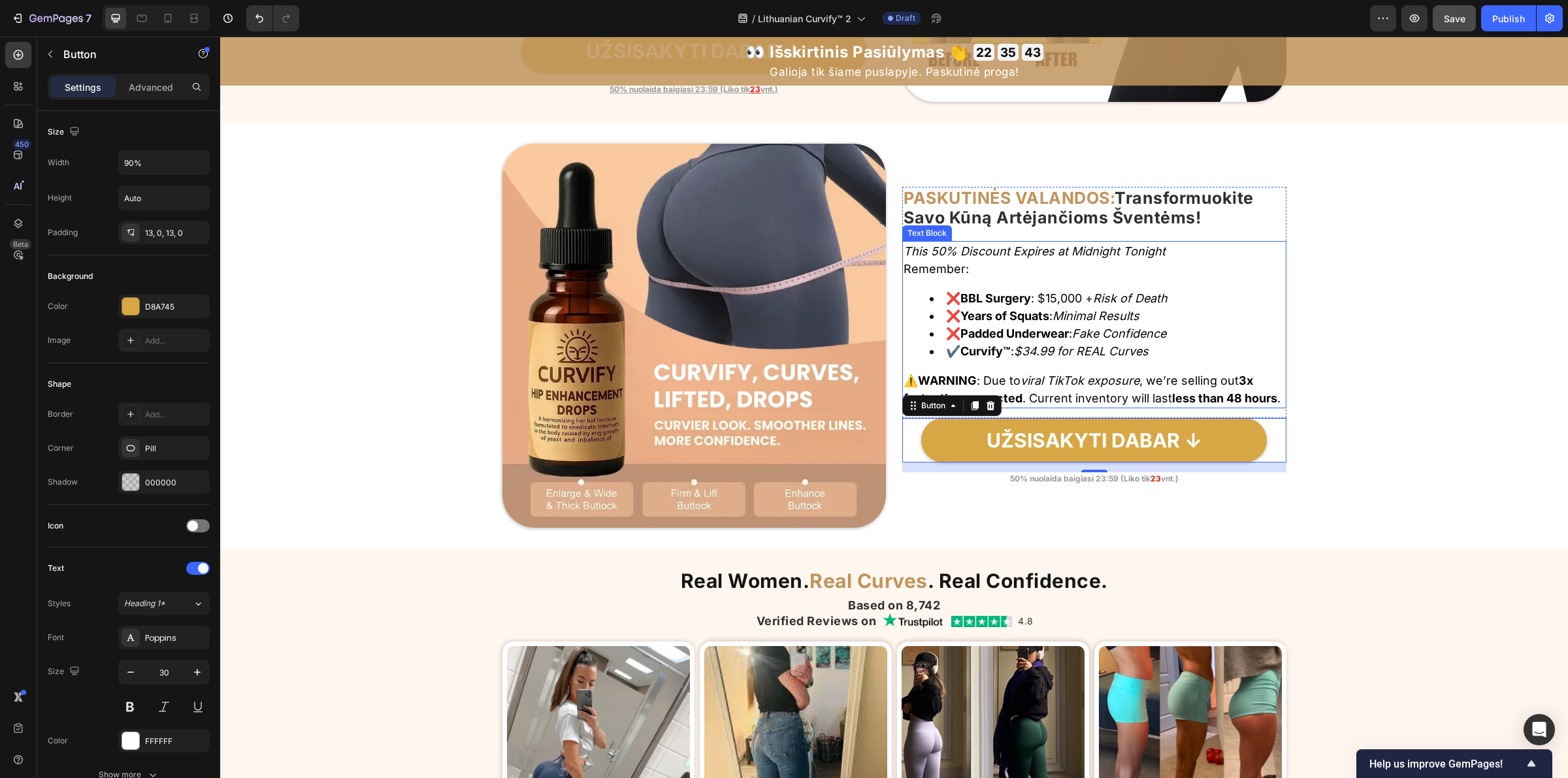
click at [968, 244] on icon "This 50% Discount Expires at Midnight Tonight" at bounding box center [1034, 251] width 262 height 14
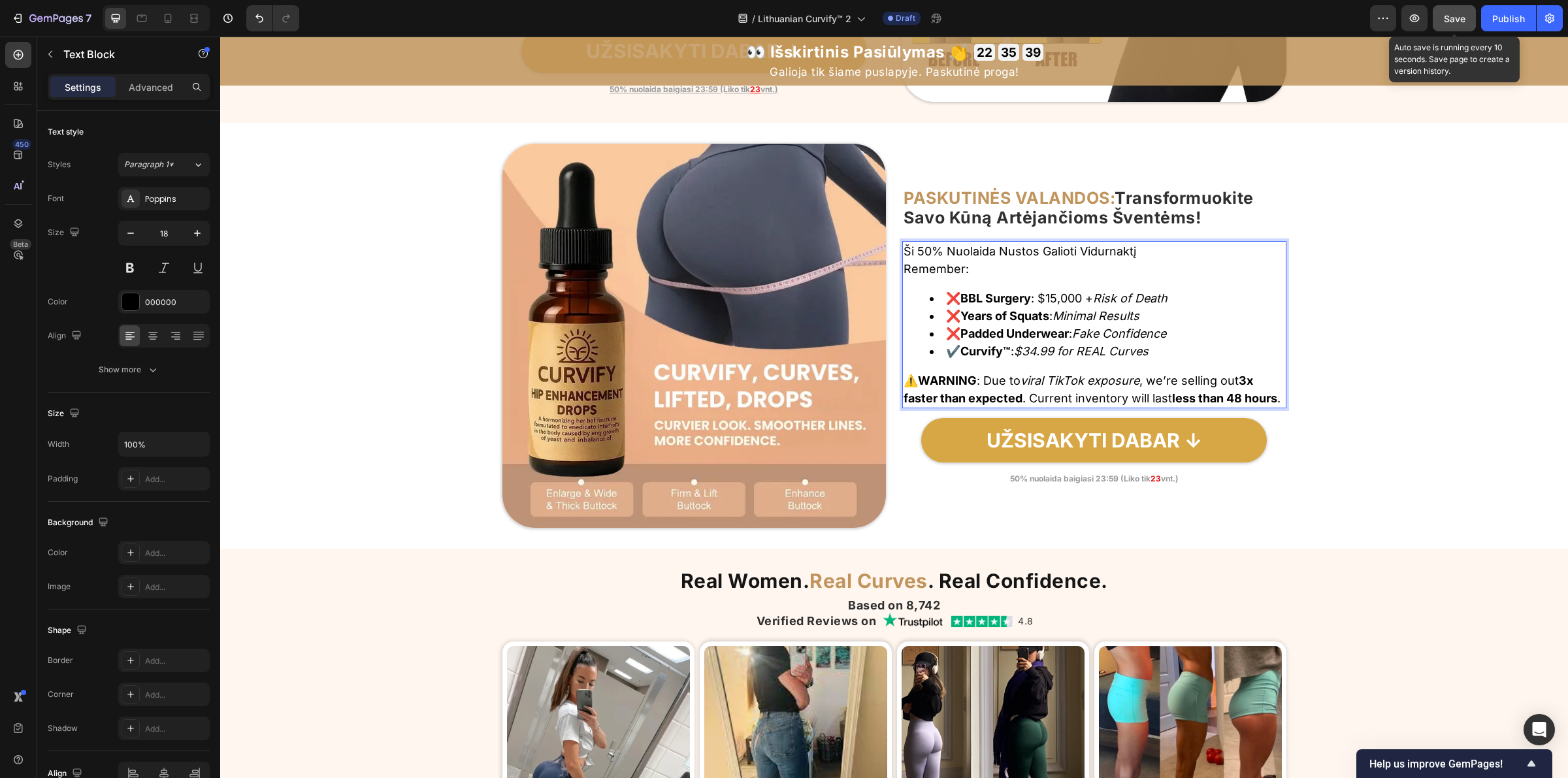
click at [1441, 22] on button "Save" at bounding box center [1454, 18] width 43 height 26
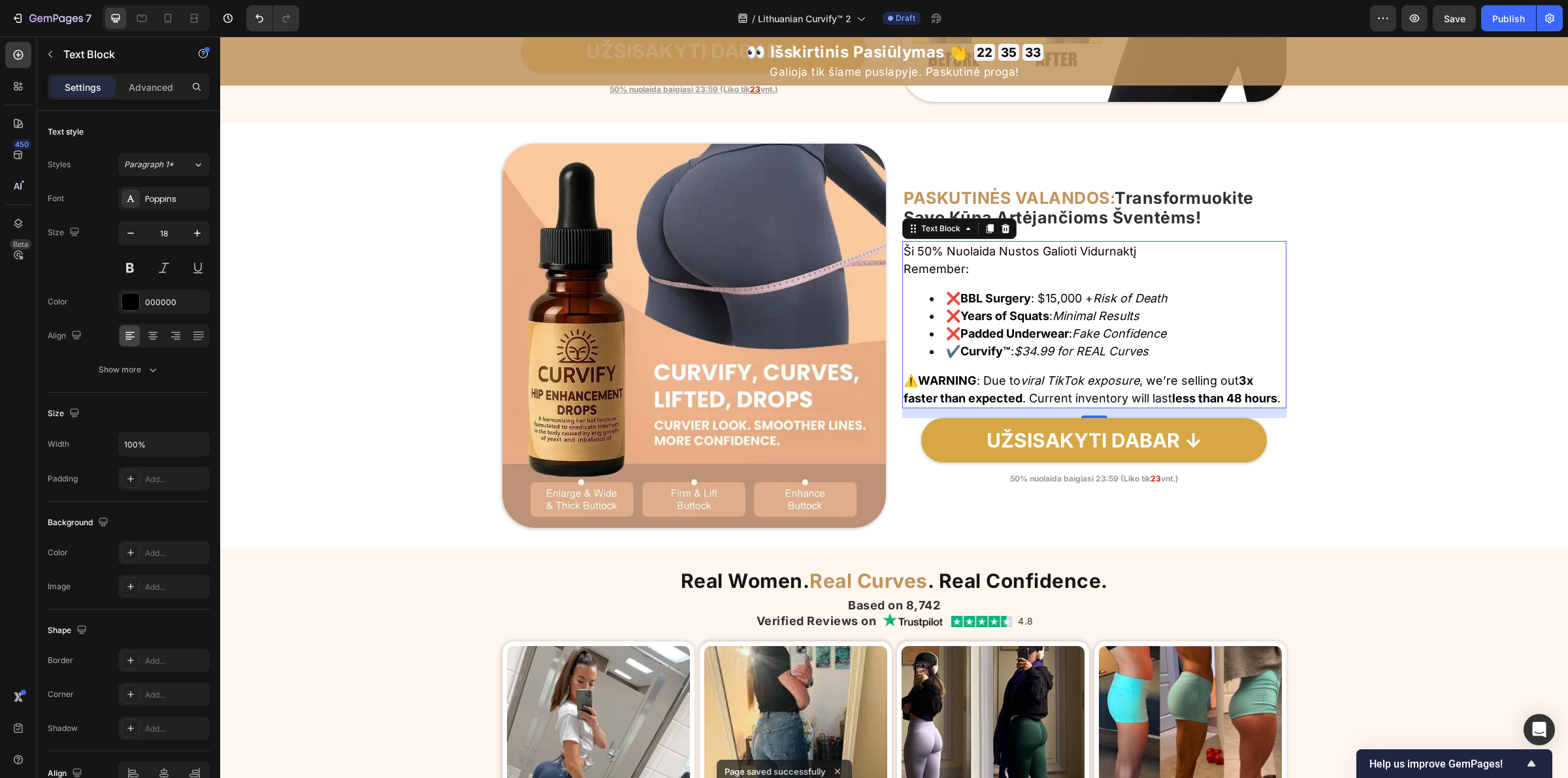
click at [929, 260] on p "Remember:" at bounding box center [1095, 269] width 382 height 18
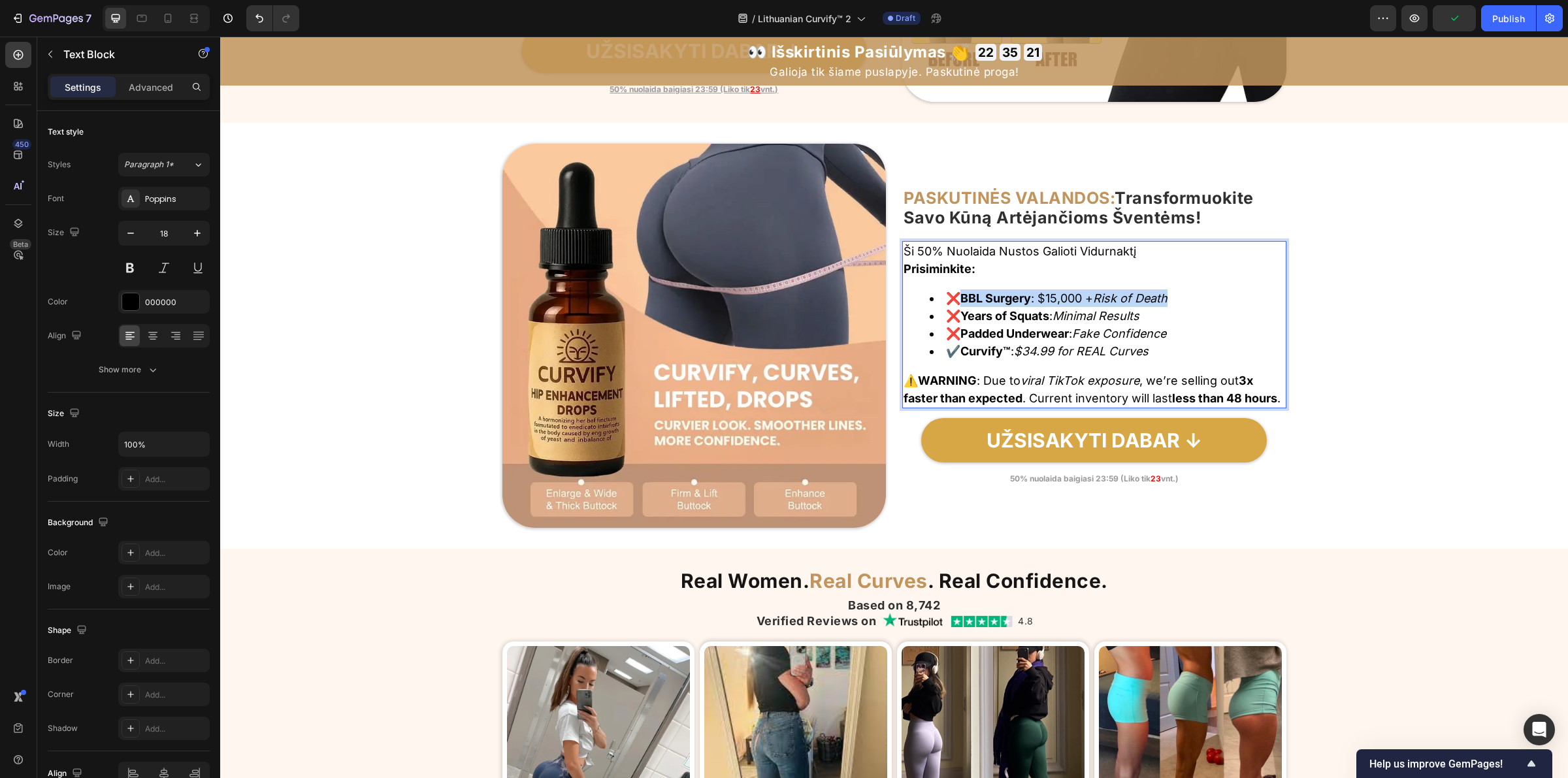
drag, startPoint x: 960, startPoint y: 289, endPoint x: 1239, endPoint y: 293, distance: 279.0
click at [1239, 293] on li "❌ BBL Surgery : $15,000 + Risk of Death" at bounding box center [1107, 298] width 355 height 18
drag, startPoint x: 961, startPoint y: 309, endPoint x: 1206, endPoint y: 318, distance: 245.2
click at [1206, 318] on ul "❌ Sėdmenų Operacija: €14 000 + Mirties Rizika ❌ Years of Squats : Minimal Resul…" at bounding box center [1095, 324] width 382 height 70
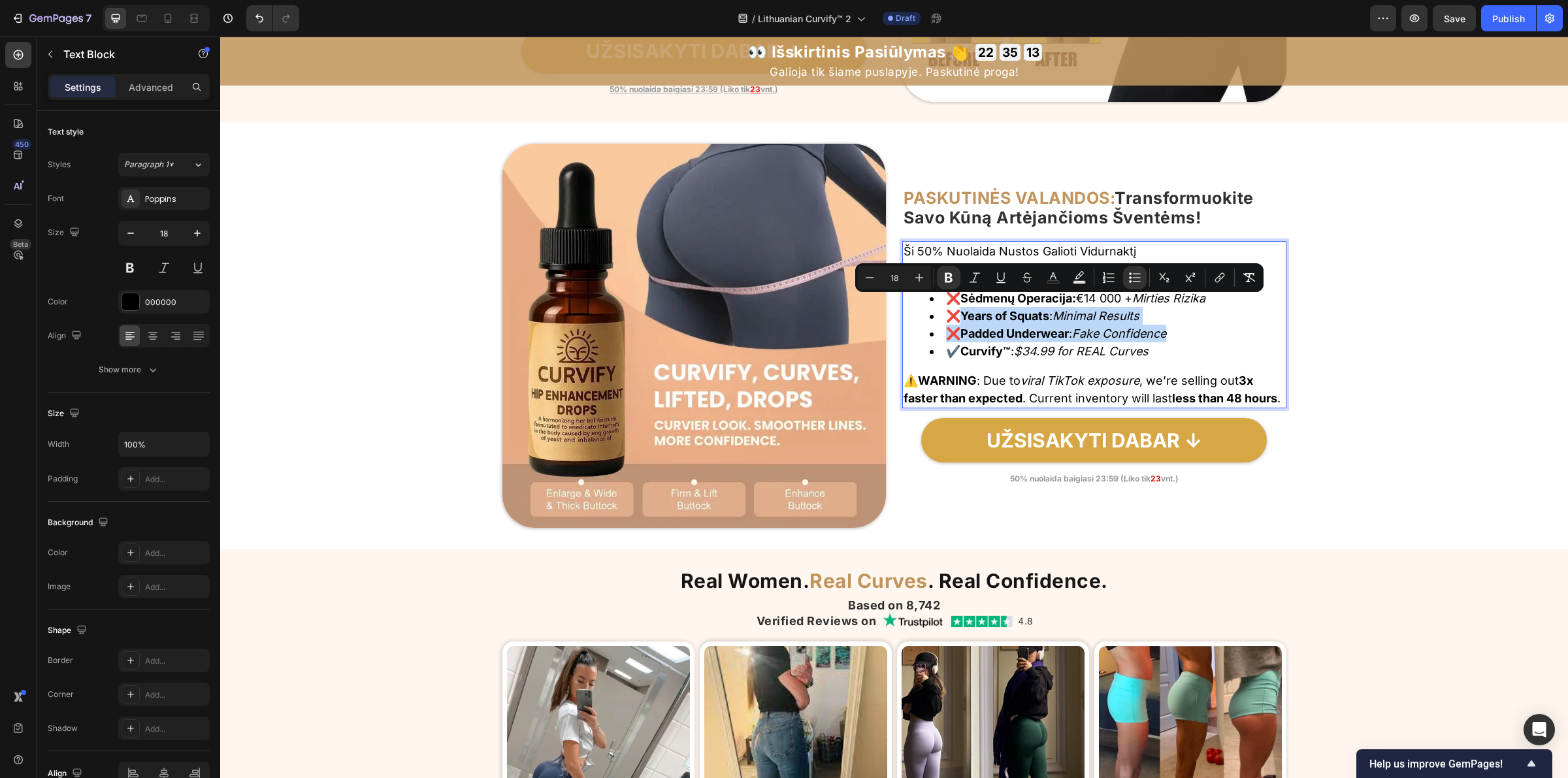
click at [1154, 326] on icon "Fake Confidence" at bounding box center [1119, 333] width 94 height 14
drag, startPoint x: 959, startPoint y: 308, endPoint x: 1147, endPoint y: 309, distance: 188.0
click at [1147, 309] on li "❌ Years of Squats : Minimal Results" at bounding box center [1107, 315] width 355 height 18
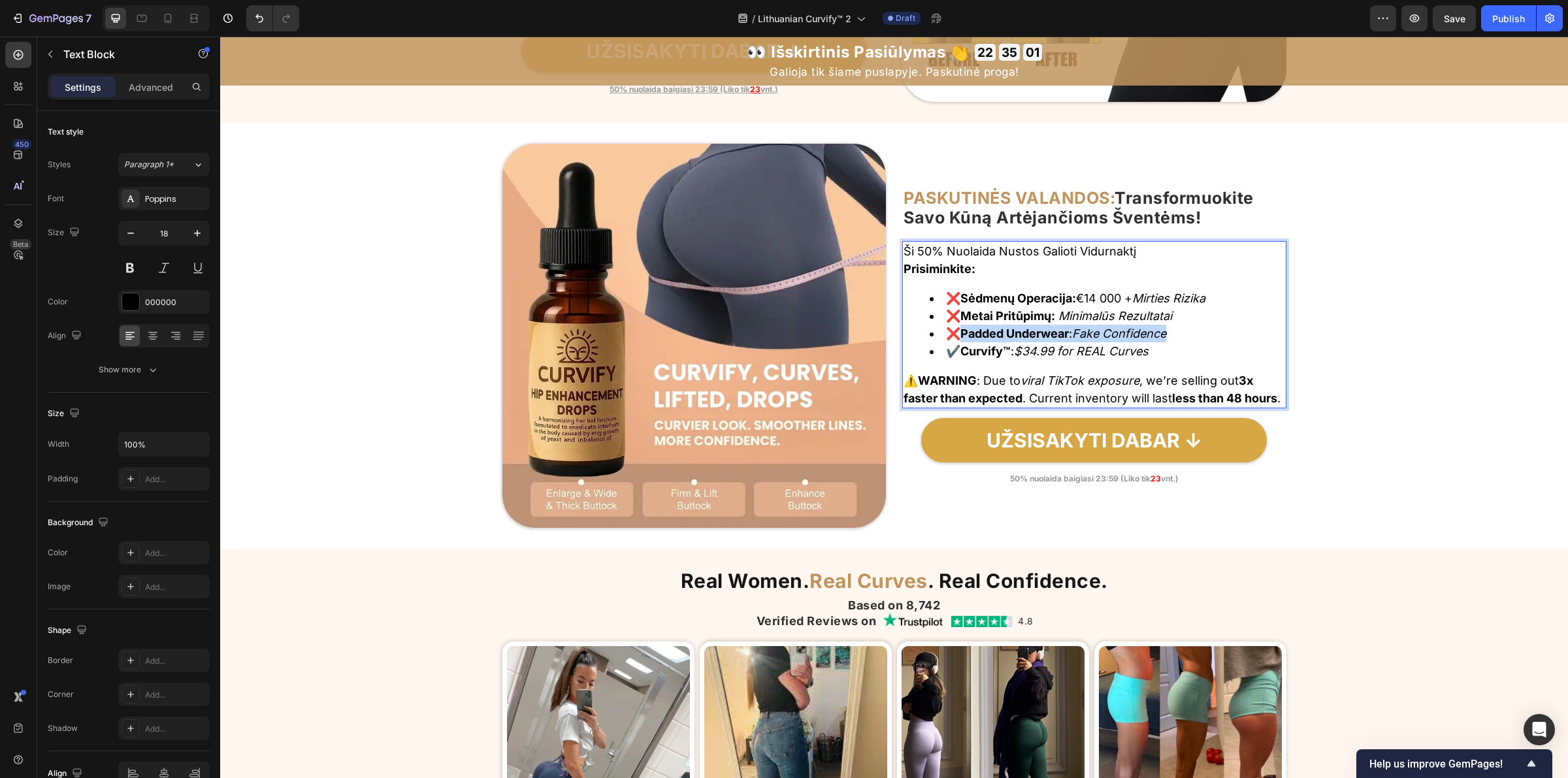
drag, startPoint x: 958, startPoint y: 326, endPoint x: 1178, endPoint y: 327, distance: 220.0
click at [1178, 327] on li "❌ Padded Underwear : Fake Confidence" at bounding box center [1107, 333] width 355 height 18
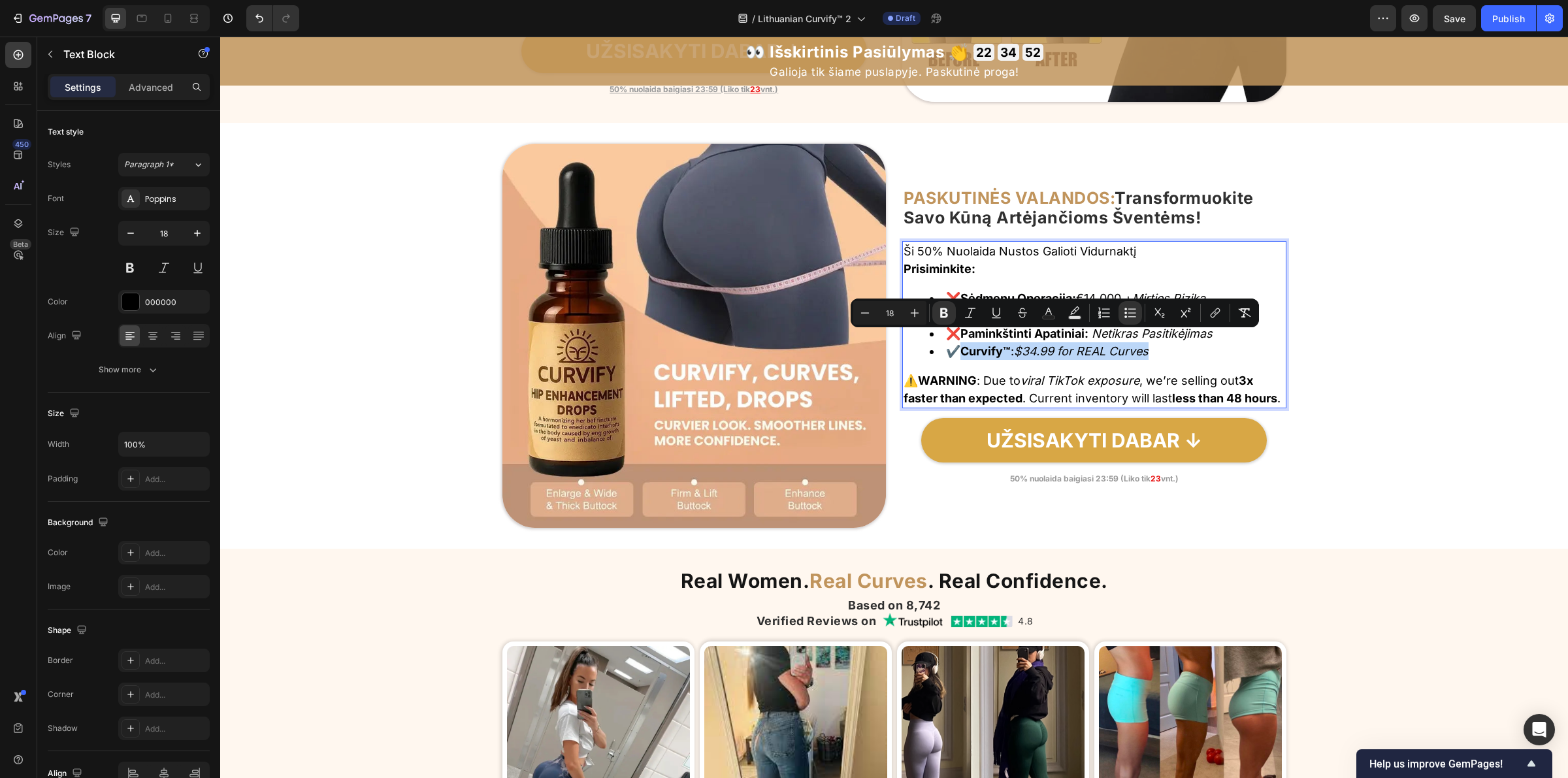
drag, startPoint x: 961, startPoint y: 345, endPoint x: 1160, endPoint y: 344, distance: 199.0
click at [1160, 344] on li "✔️ Curvify™ : $34.99 for REAL Curves" at bounding box center [1107, 352] width 355 height 18
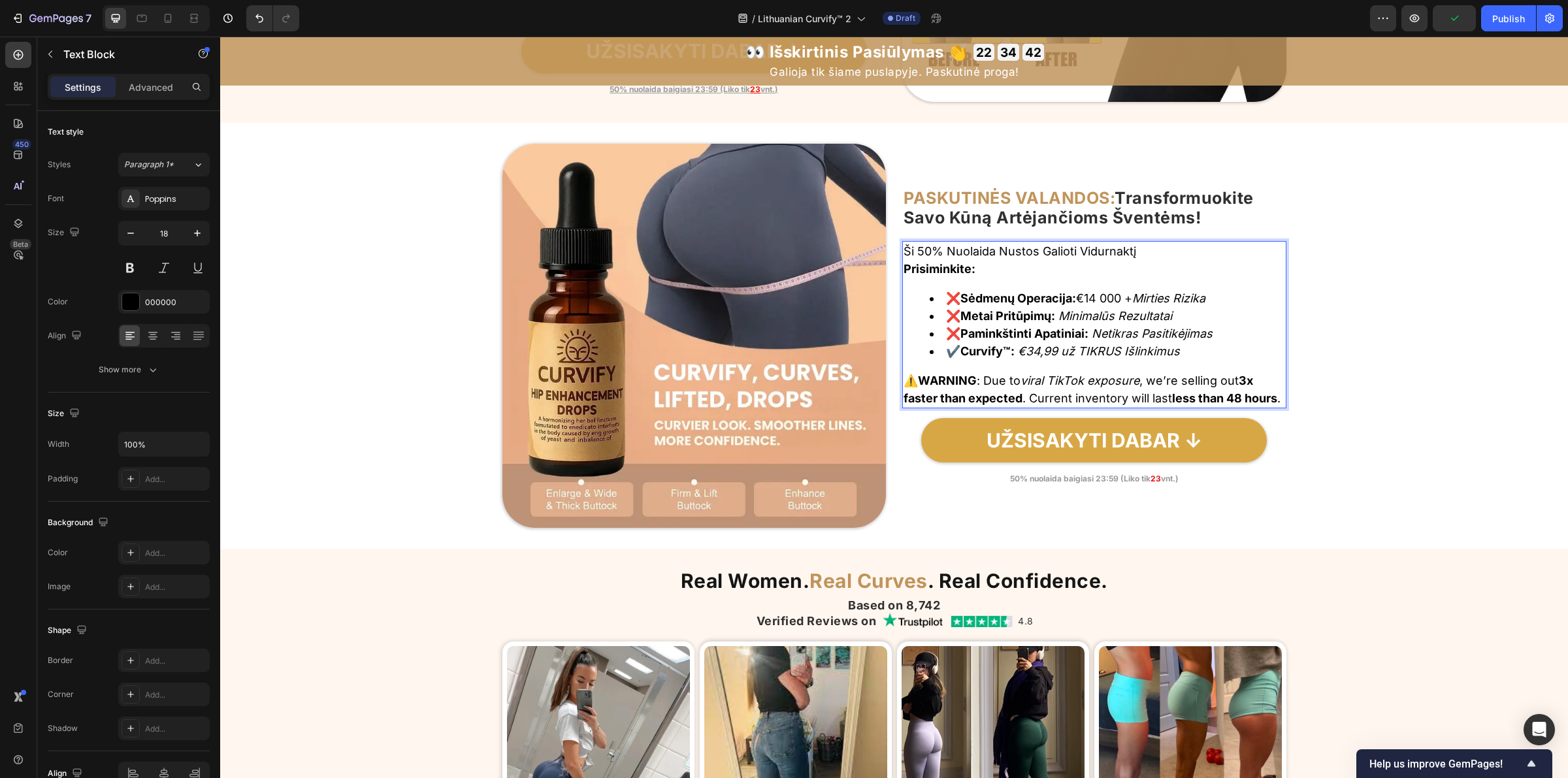
click at [922, 374] on strong "WARNING" at bounding box center [948, 381] width 58 height 14
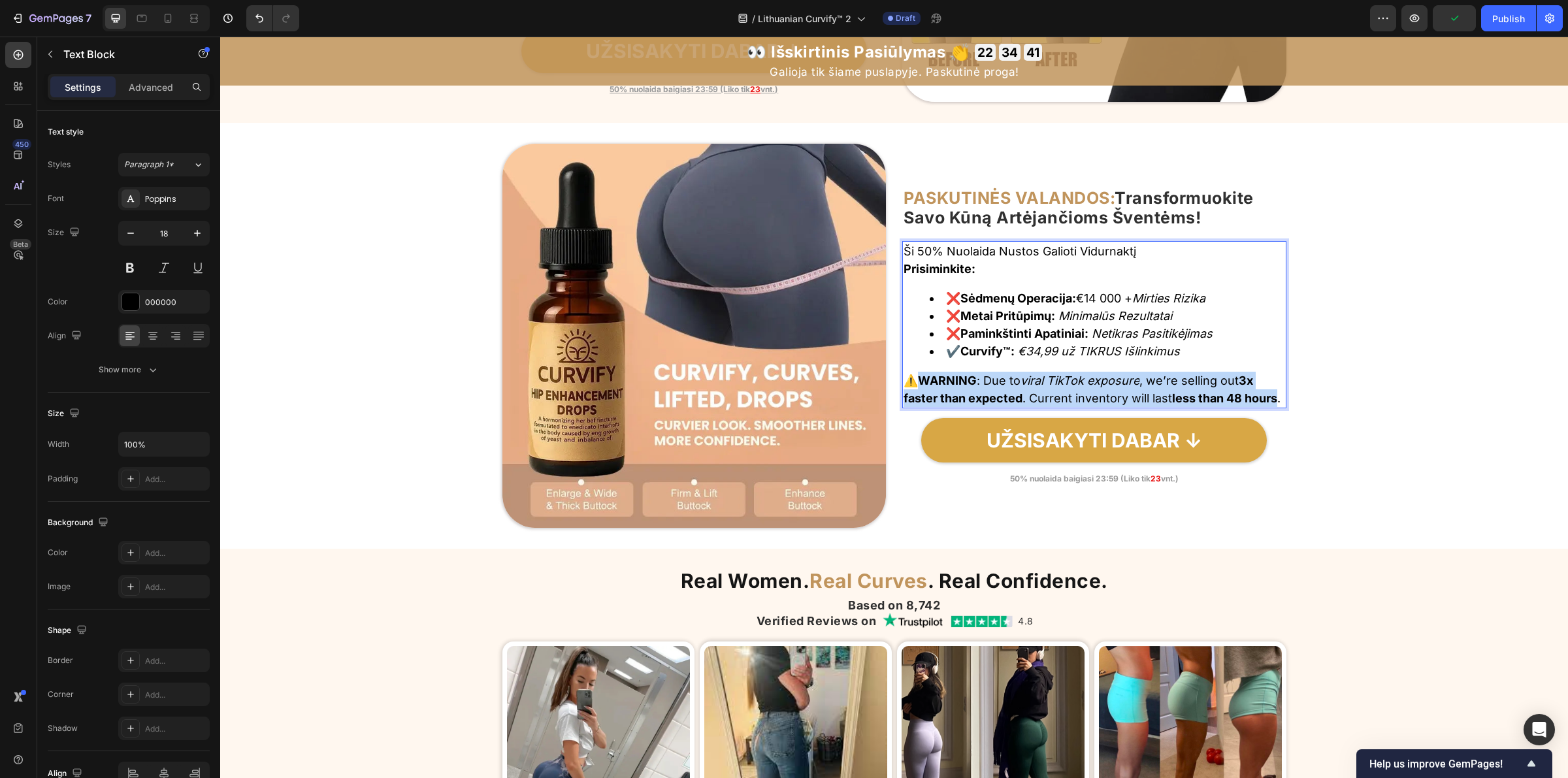
drag, startPoint x: 918, startPoint y: 371, endPoint x: 932, endPoint y: 402, distance: 34.0
click at [932, 402] on p "⚠️ WARNING : Due to viral TikTok exposure , we’re selling out 3x faster than ex…" at bounding box center [1095, 389] width 382 height 35
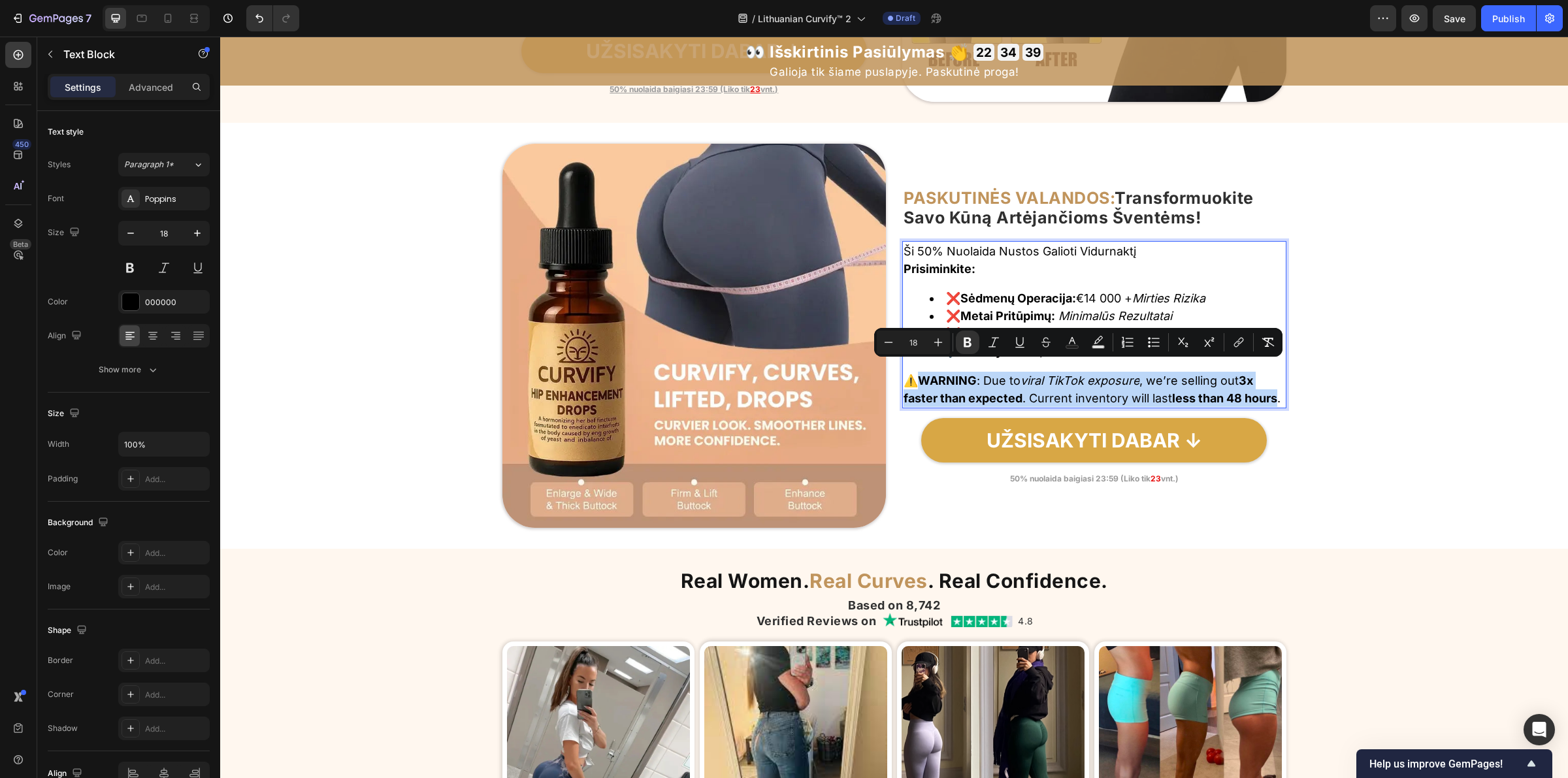
click at [919, 374] on strong "WARNING" at bounding box center [948, 381] width 58 height 14
drag, startPoint x: 919, startPoint y: 371, endPoint x: 939, endPoint y: 410, distance: 43.8
click at [939, 407] on p "⚠️ WARNING : Due to viral TikTok exposure , we’re selling out 3x faster than ex…" at bounding box center [1095, 389] width 382 height 35
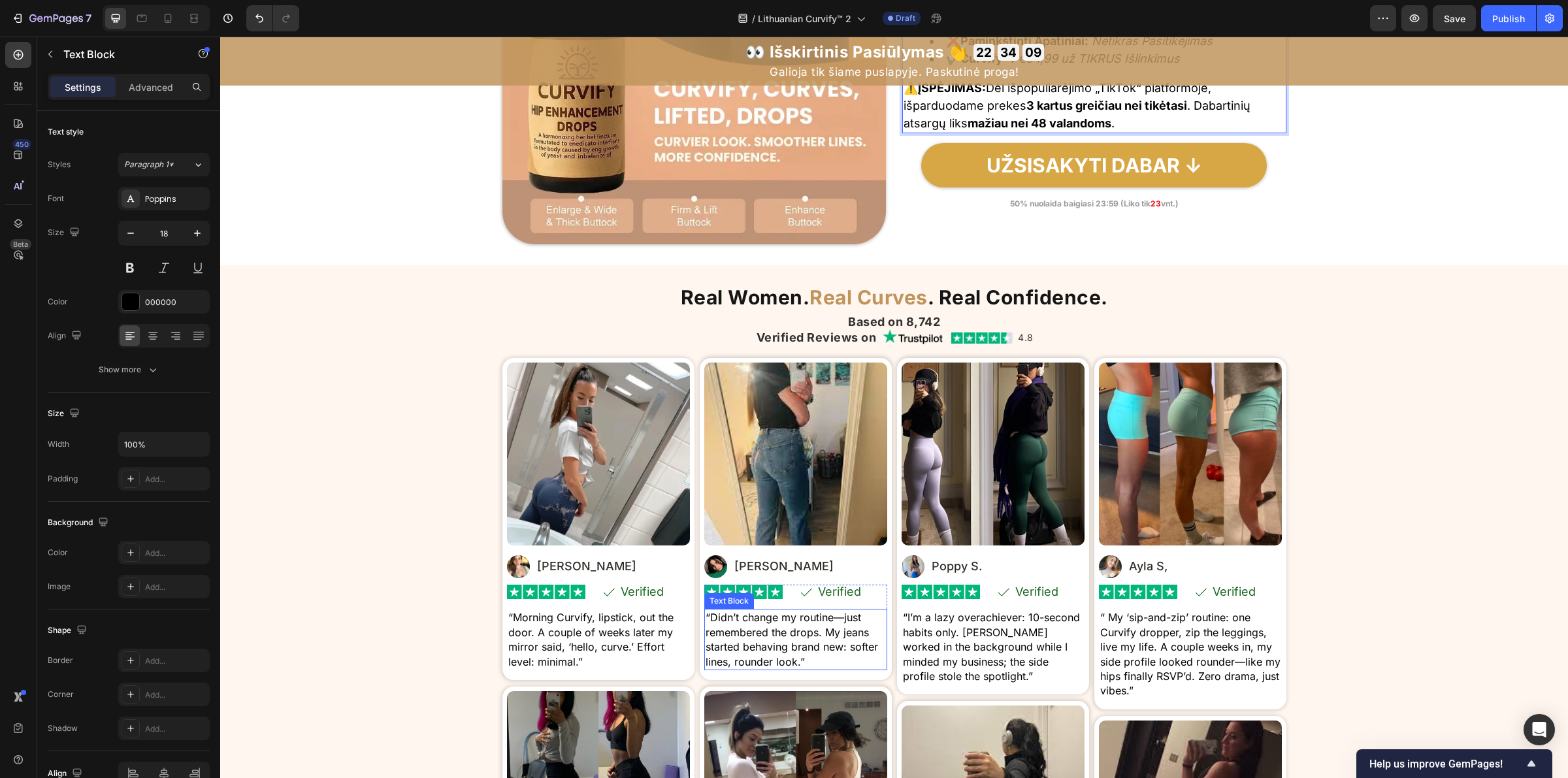
scroll to position [6207, 0]
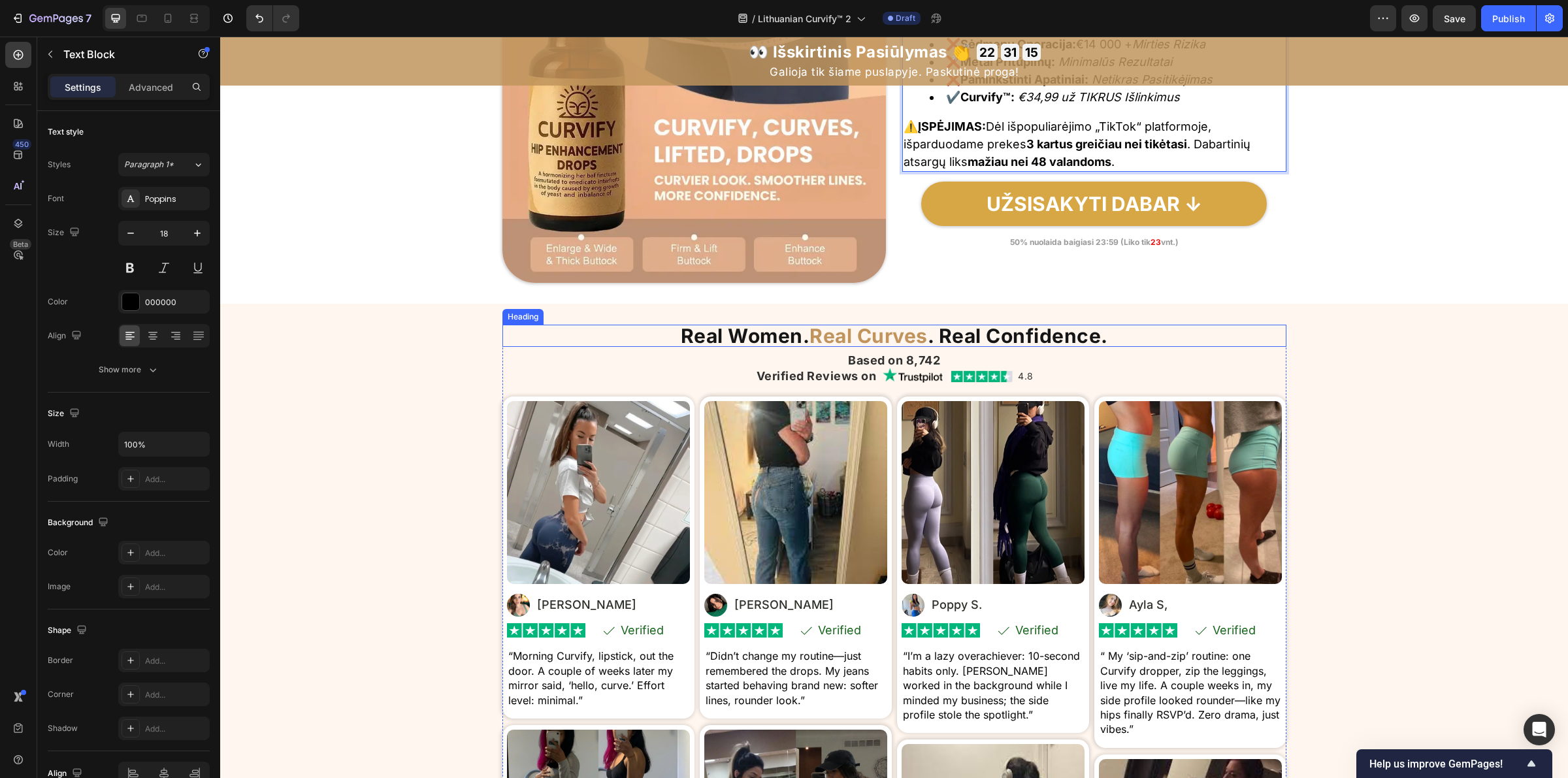
click at [681, 340] on strong "Real Women." at bounding box center [745, 336] width 130 height 23
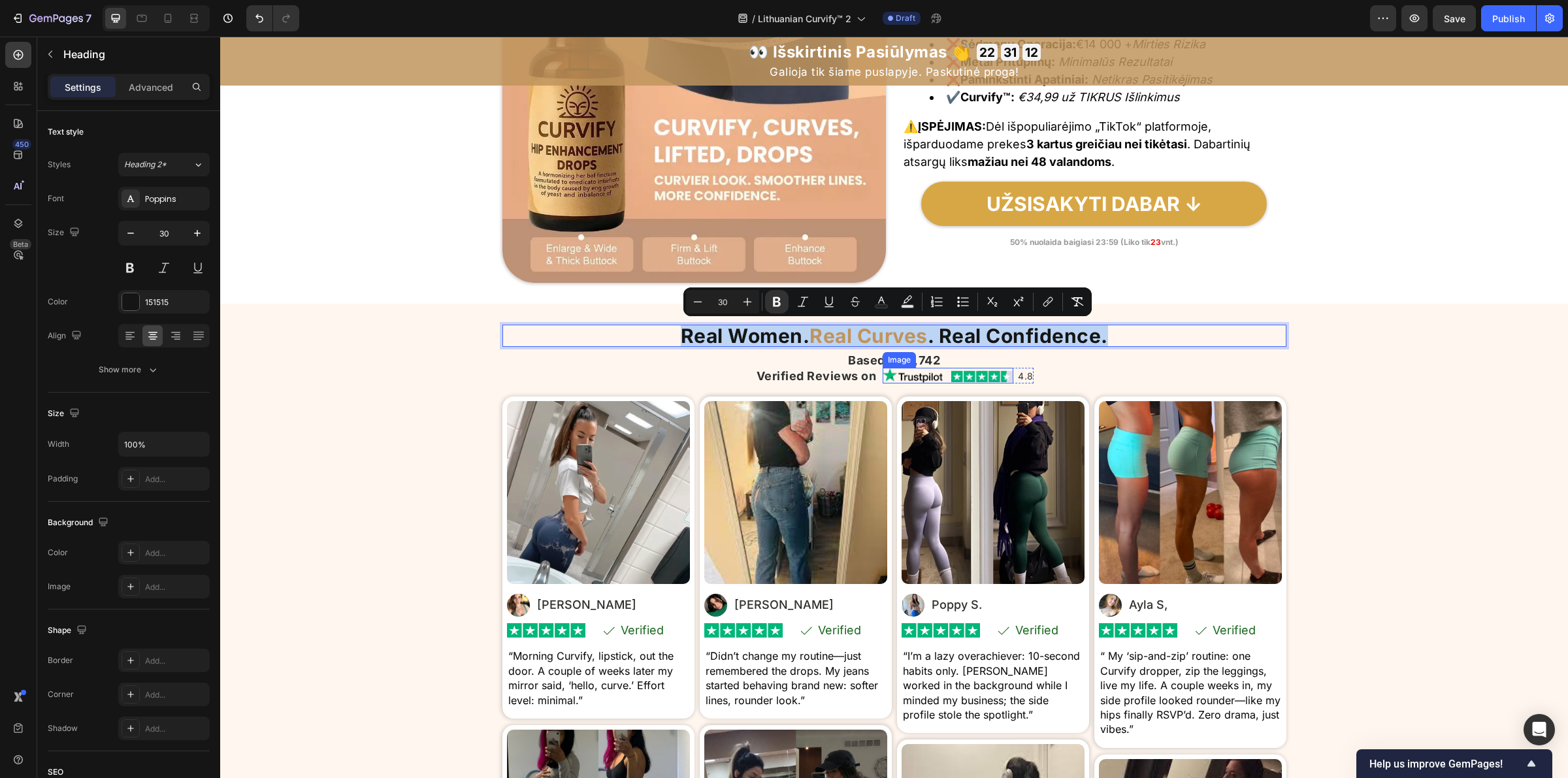
copy p "Real Women. Real Curves . Real Confidence."
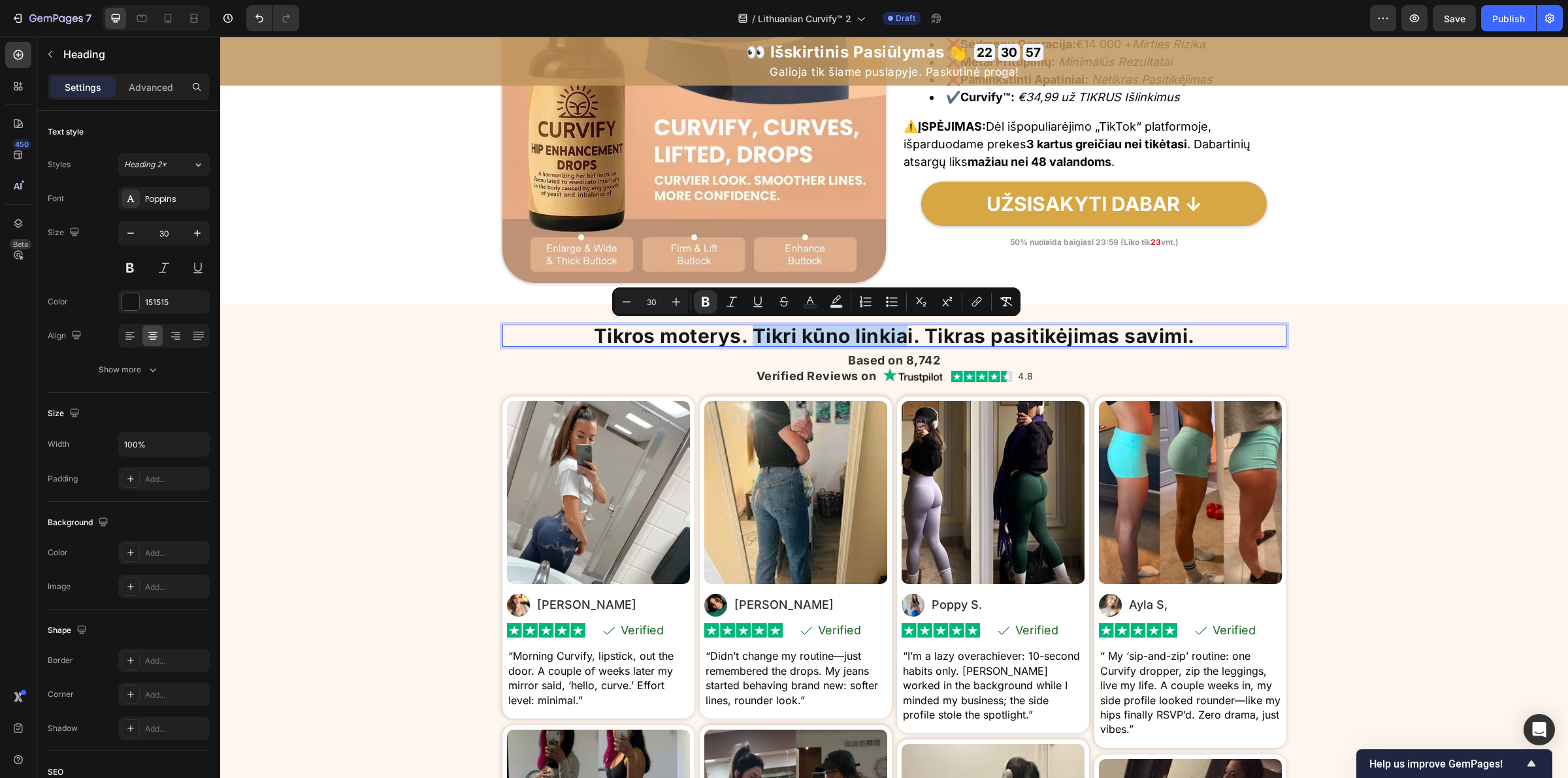
drag, startPoint x: 737, startPoint y: 336, endPoint x: 902, endPoint y: 345, distance: 165.2
click at [902, 345] on strong "Tikros moterys. Tikri kūno linkiai. Tikras pasitikėjimas savimi." at bounding box center [894, 336] width 601 height 23
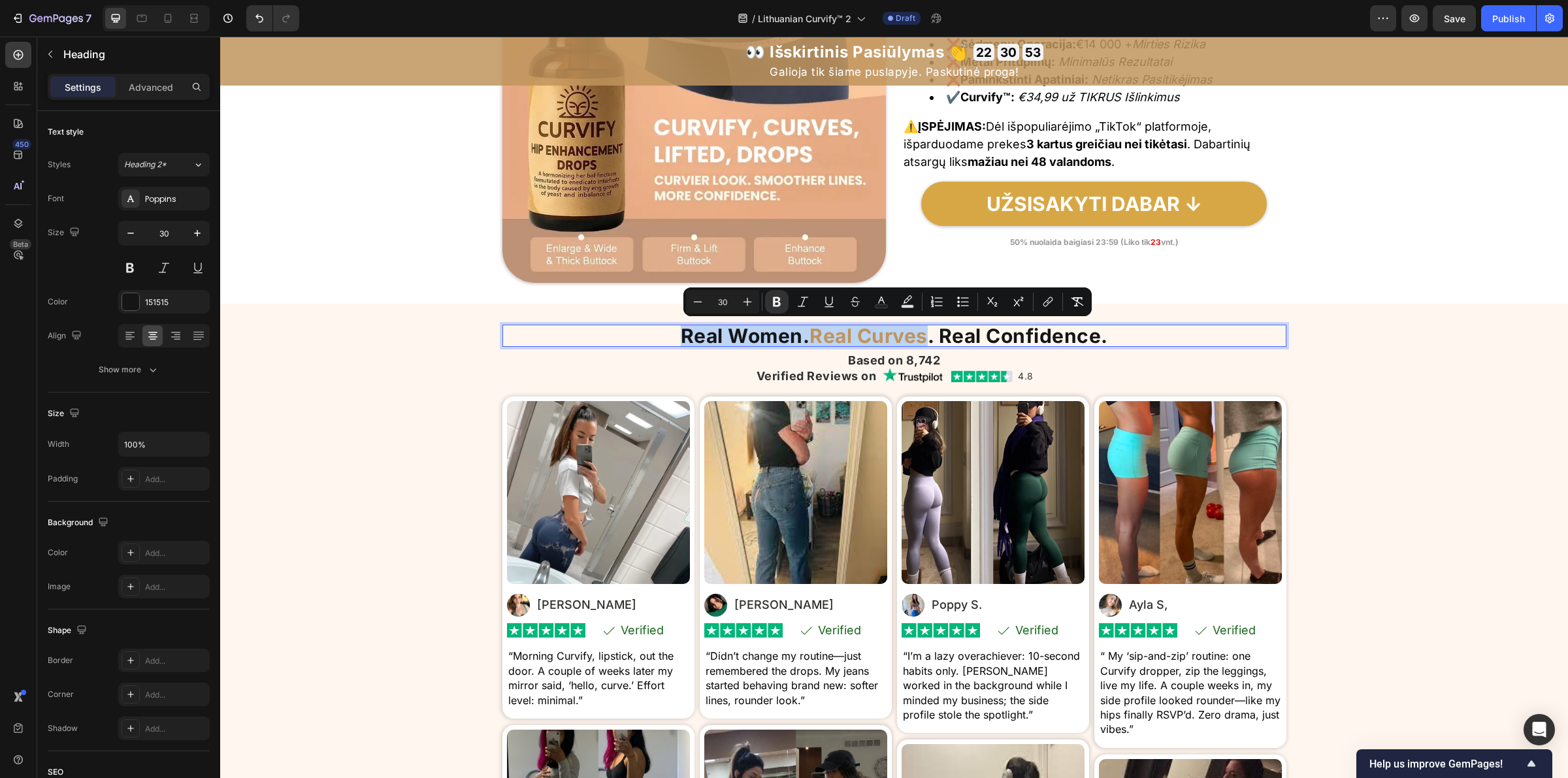
click at [809, 341] on strong "Real Curves" at bounding box center [868, 336] width 118 height 23
drag, startPoint x: 665, startPoint y: 337, endPoint x: 1181, endPoint y: 347, distance: 516.1
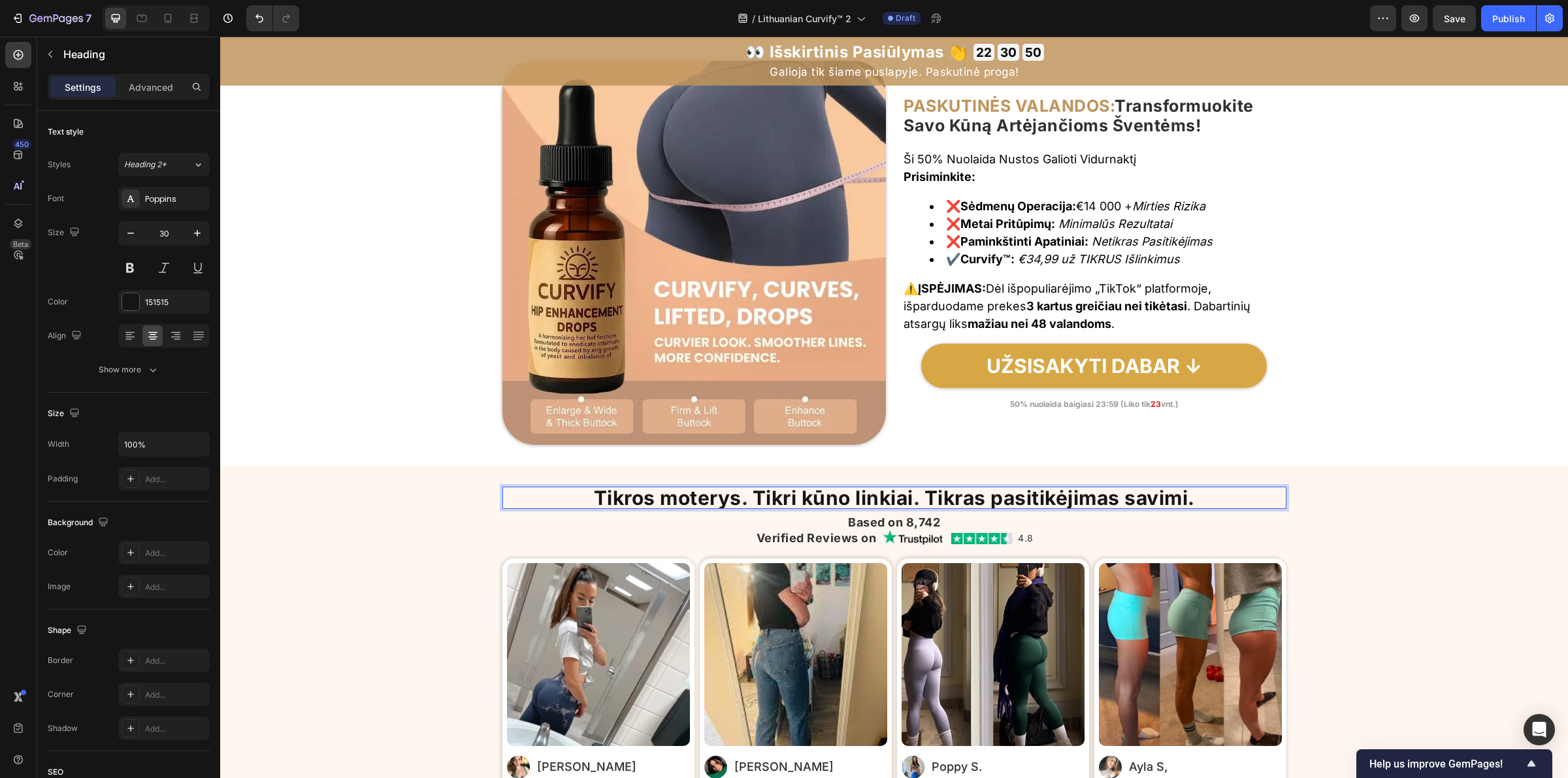
scroll to position [6044, 0]
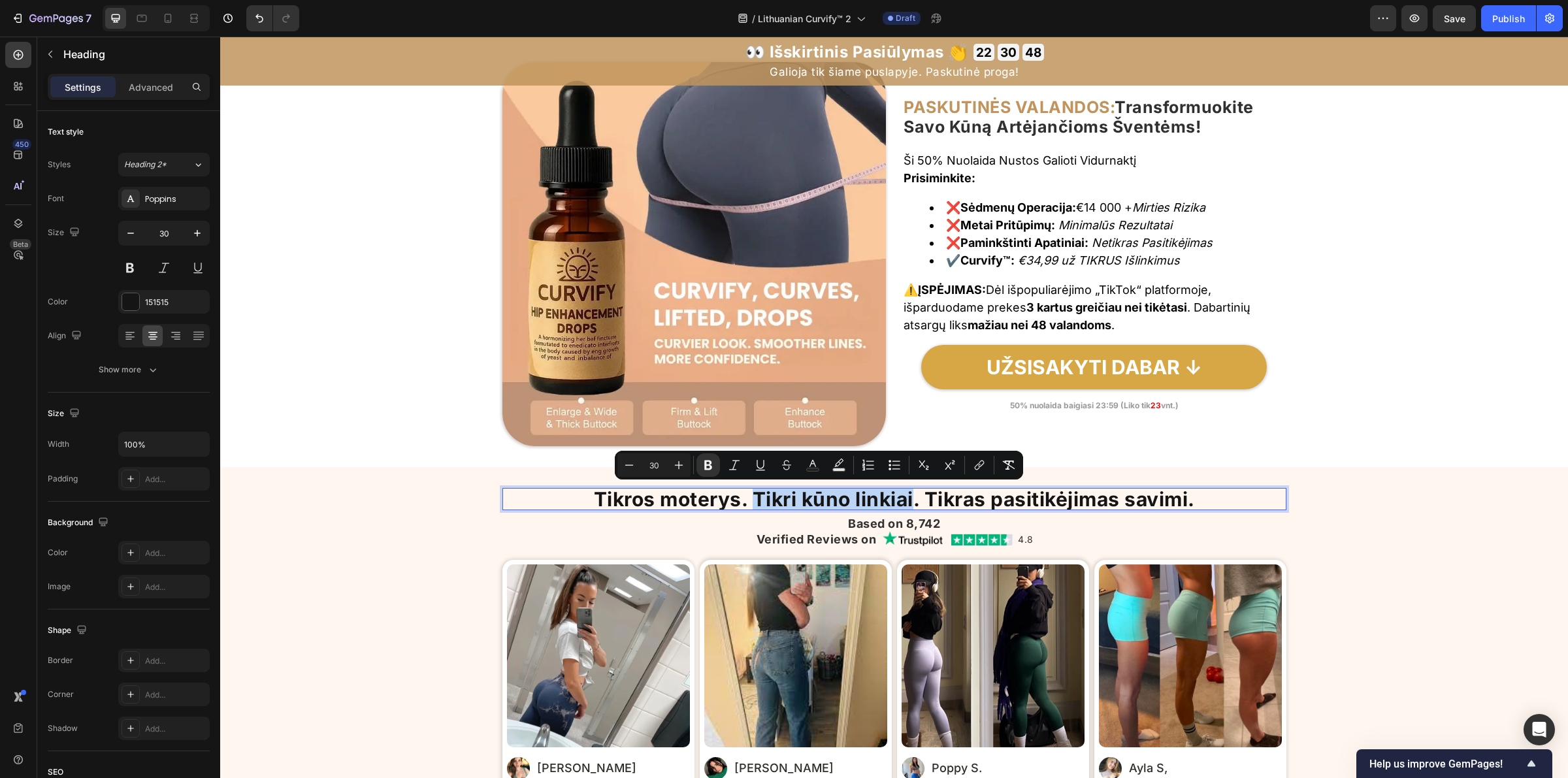
drag, startPoint x: 736, startPoint y: 501, endPoint x: 907, endPoint y: 509, distance: 171.2
click at [907, 509] on strong "Tikros moterys. Tikri kūno linkiai. Tikras pasitikėjimas savimi." at bounding box center [894, 499] width 601 height 23
click at [808, 464] on icon "Editor contextual toolbar" at bounding box center [812, 464] width 13 height 13
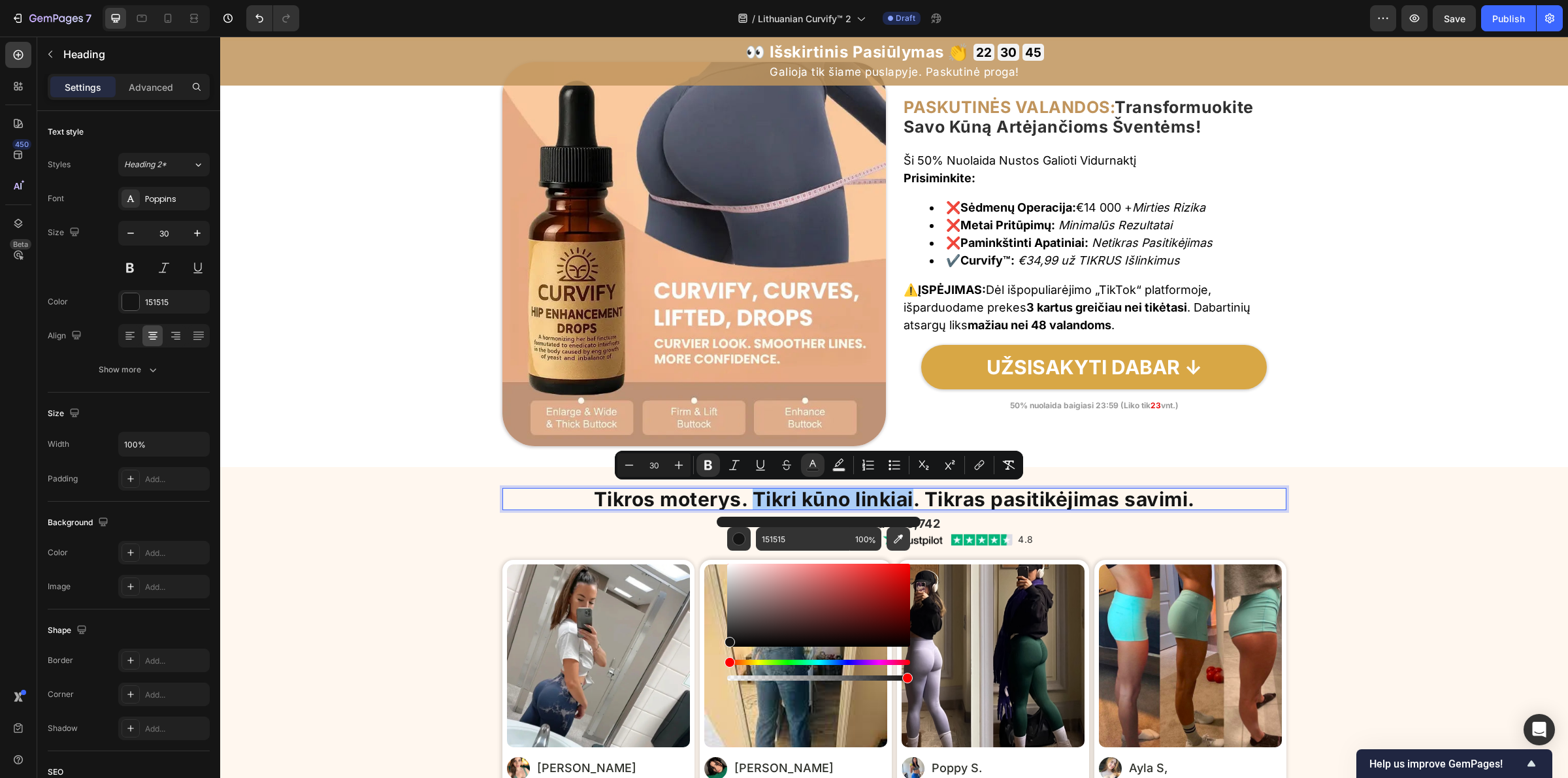
click at [894, 542] on icon "Editor contextual toolbar" at bounding box center [898, 538] width 13 height 13
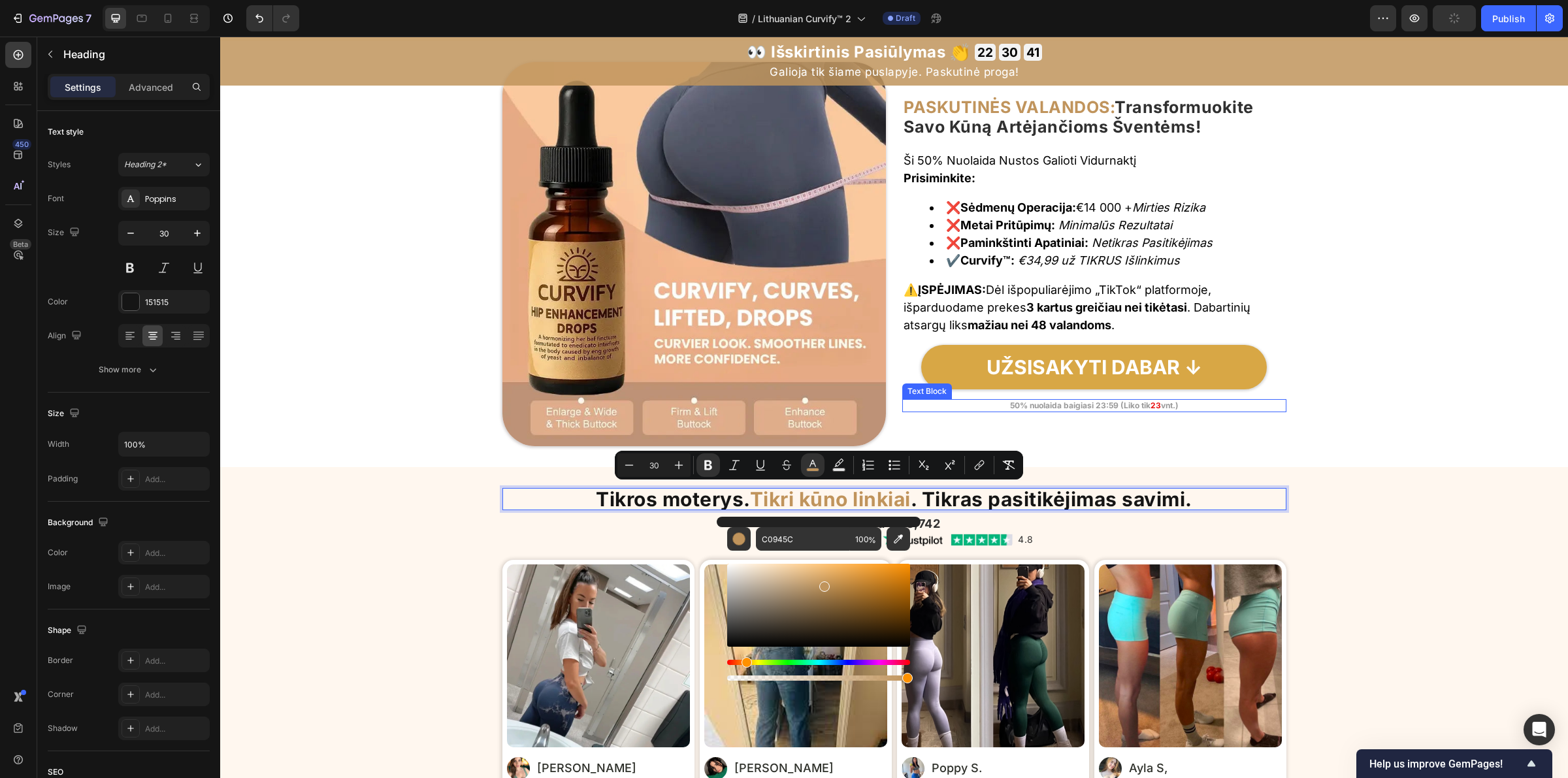
click at [1400, 406] on div "Image ⁠⁠⁠⁠⁠⁠⁠ PASKUTINĖS VALANDOS: Transformuokite Savo Kūną Artėjančioms Švent…" at bounding box center [894, 254] width 1348 height 384
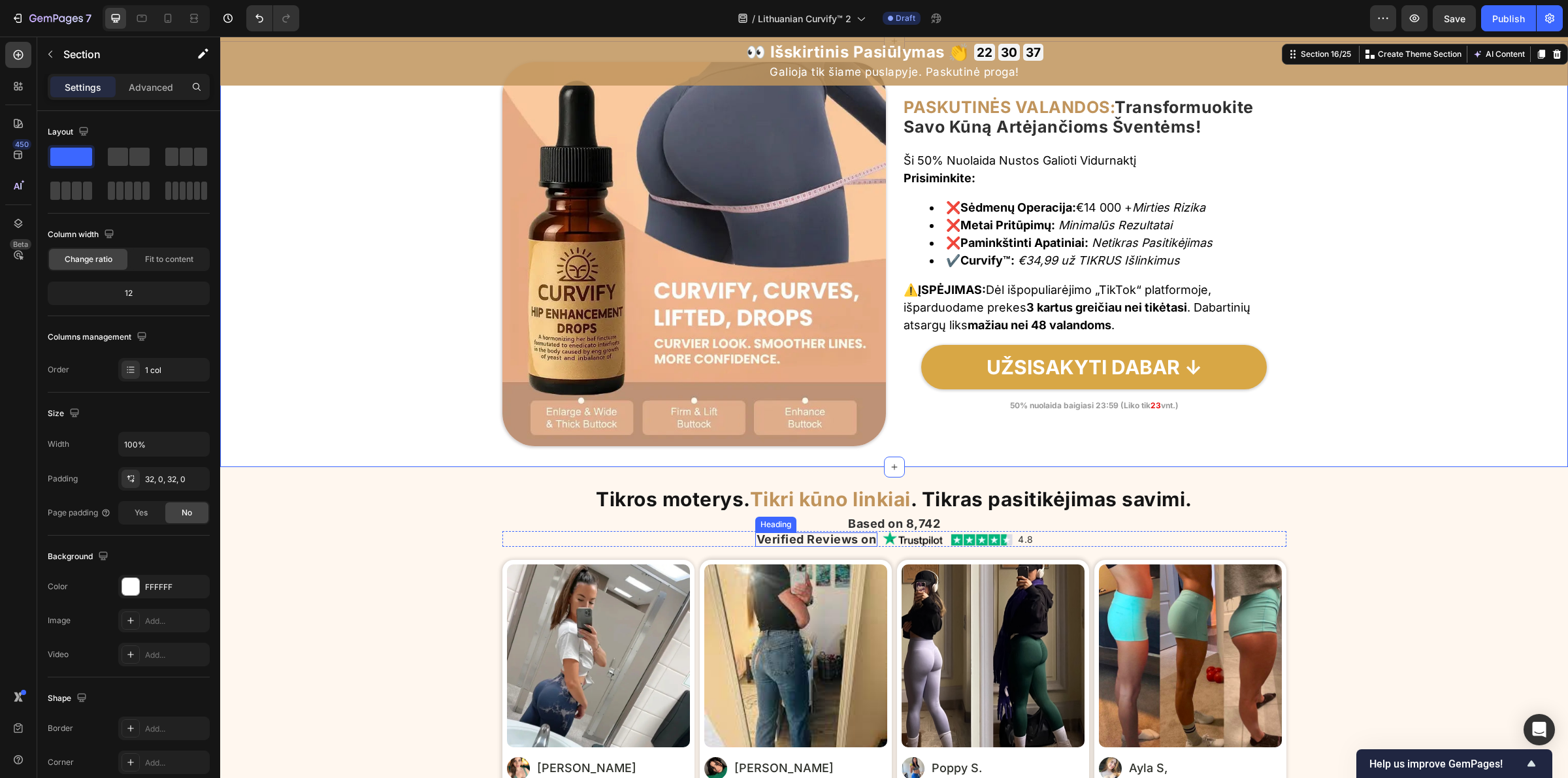
scroll to position [6126, 0]
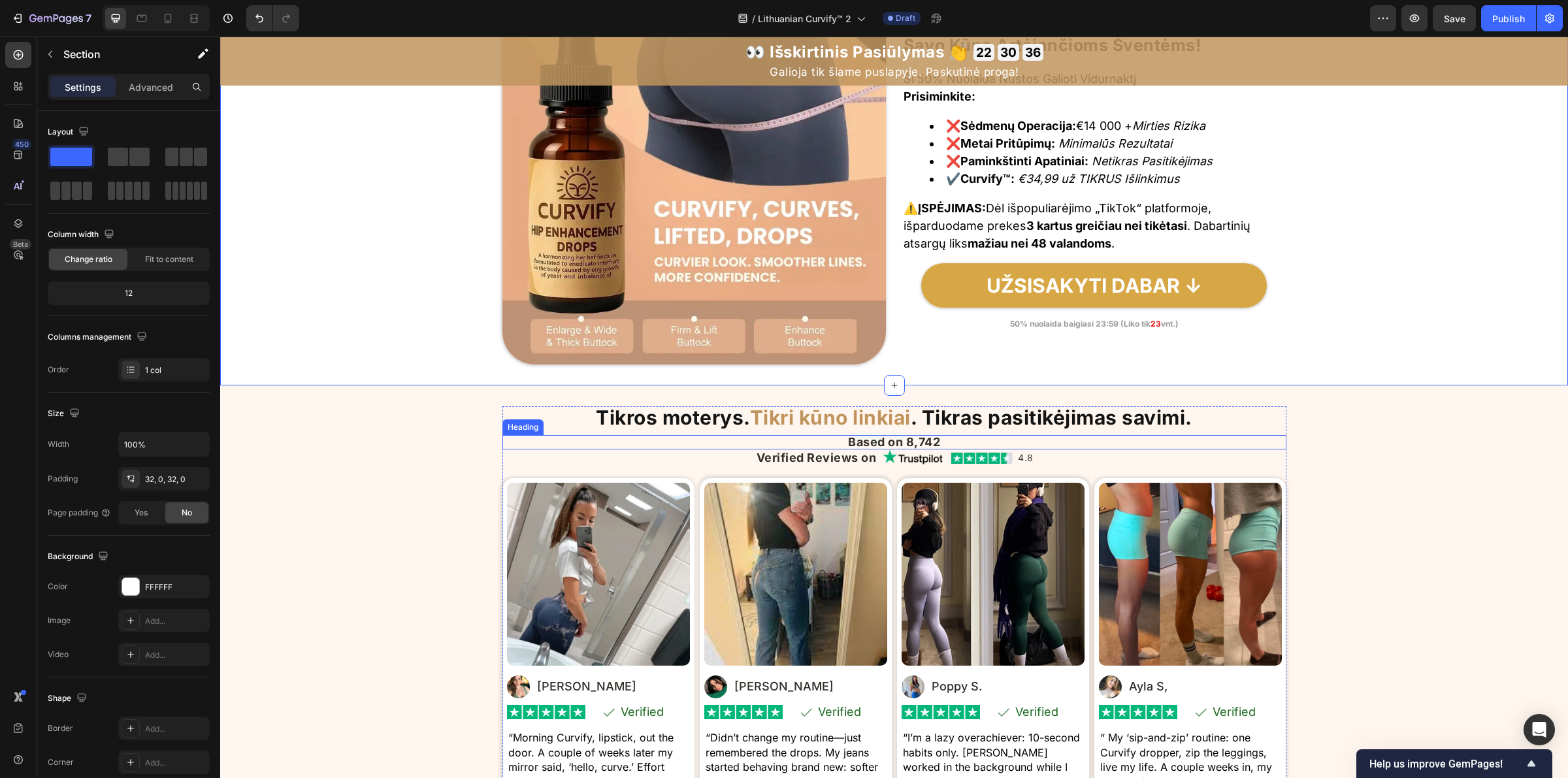
click at [859, 439] on h2 "Based on 8,742" at bounding box center [894, 442] width 784 height 15
click at [859, 439] on p "Based on 8,742" at bounding box center [894, 442] width 781 height 12
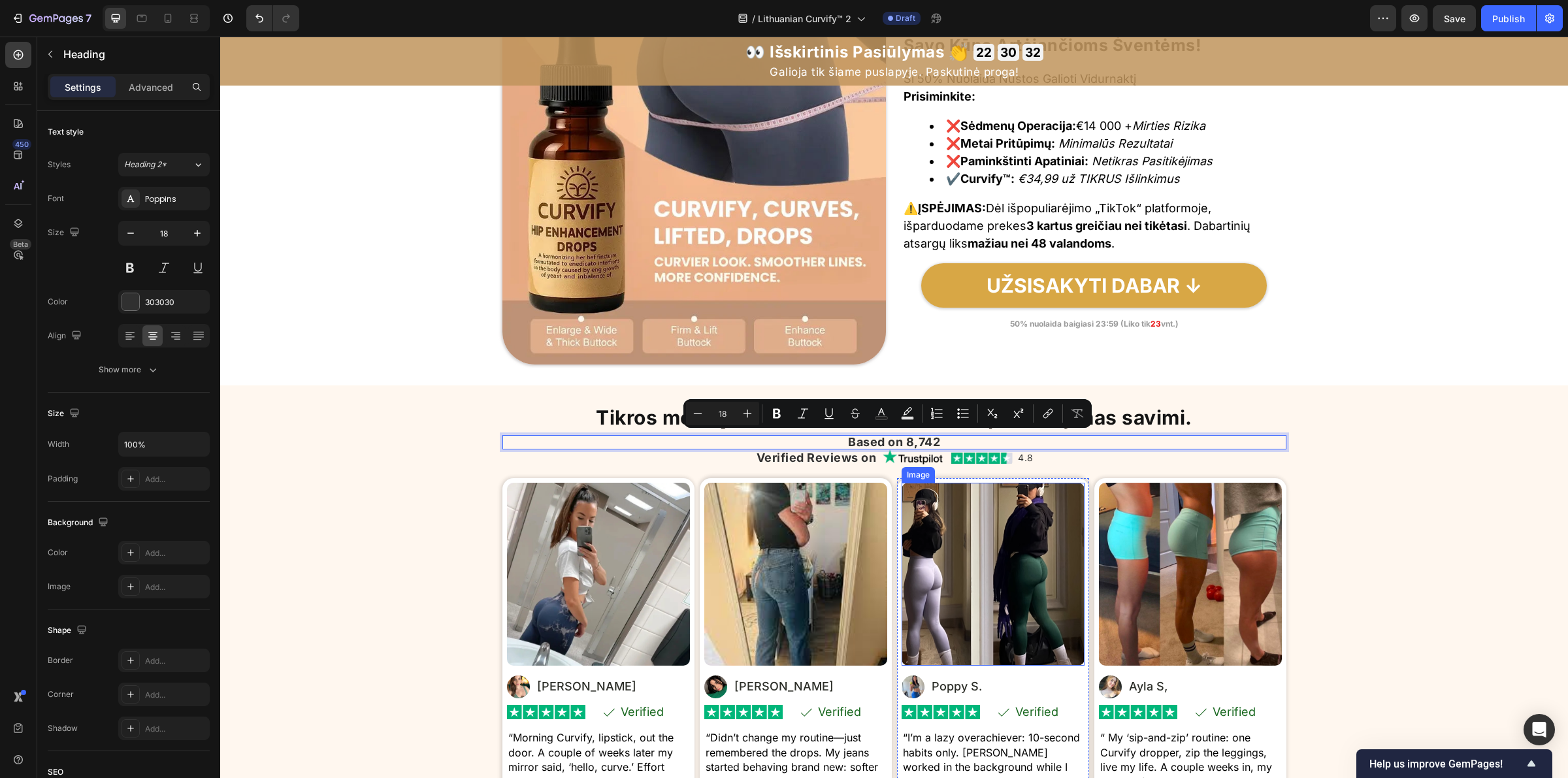
copy p "Based on 8,742"
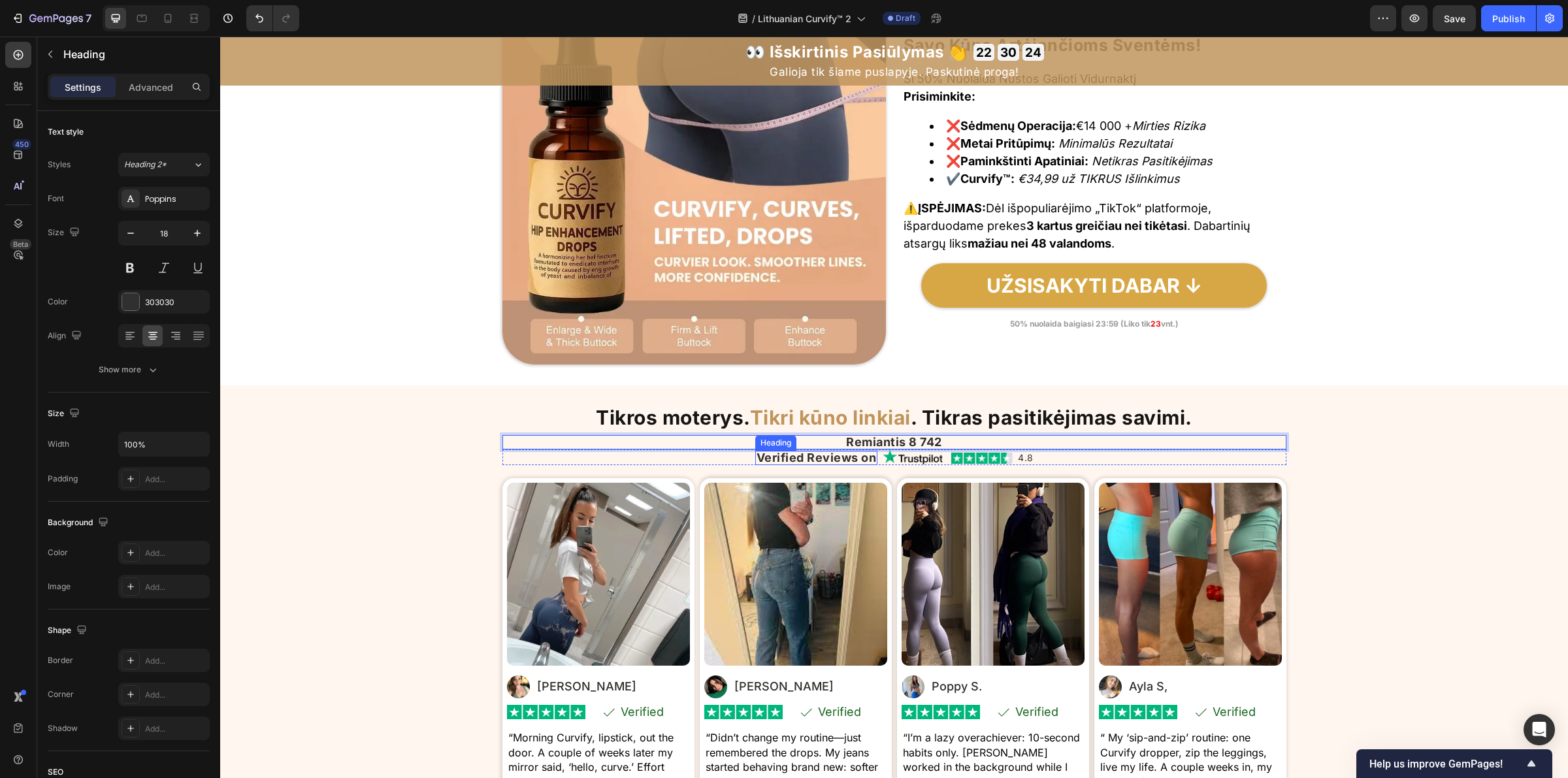
click at [803, 459] on h2 "Verified Reviews on" at bounding box center [816, 458] width 123 height 15
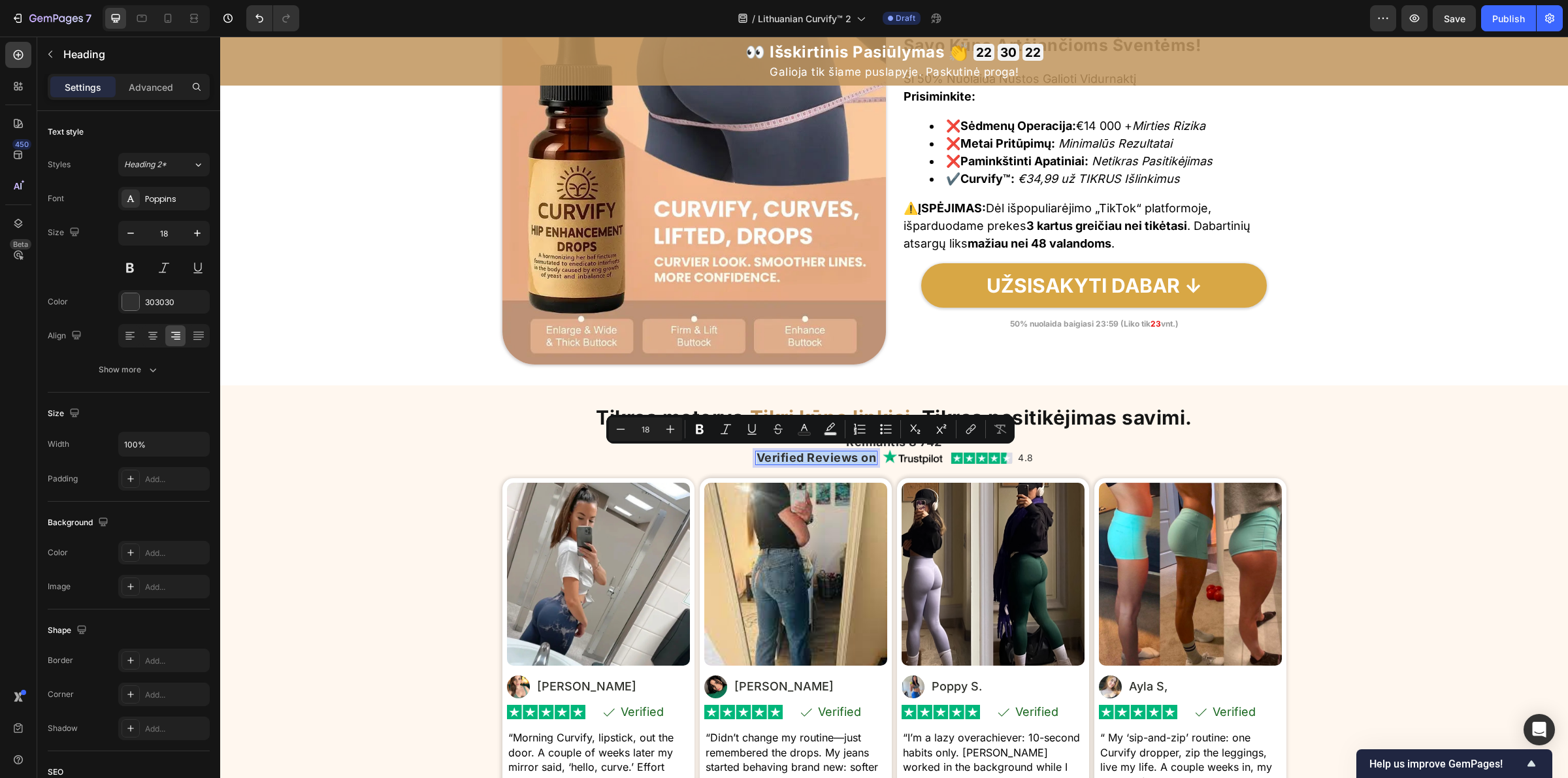
copy p "Verified Reviews on"
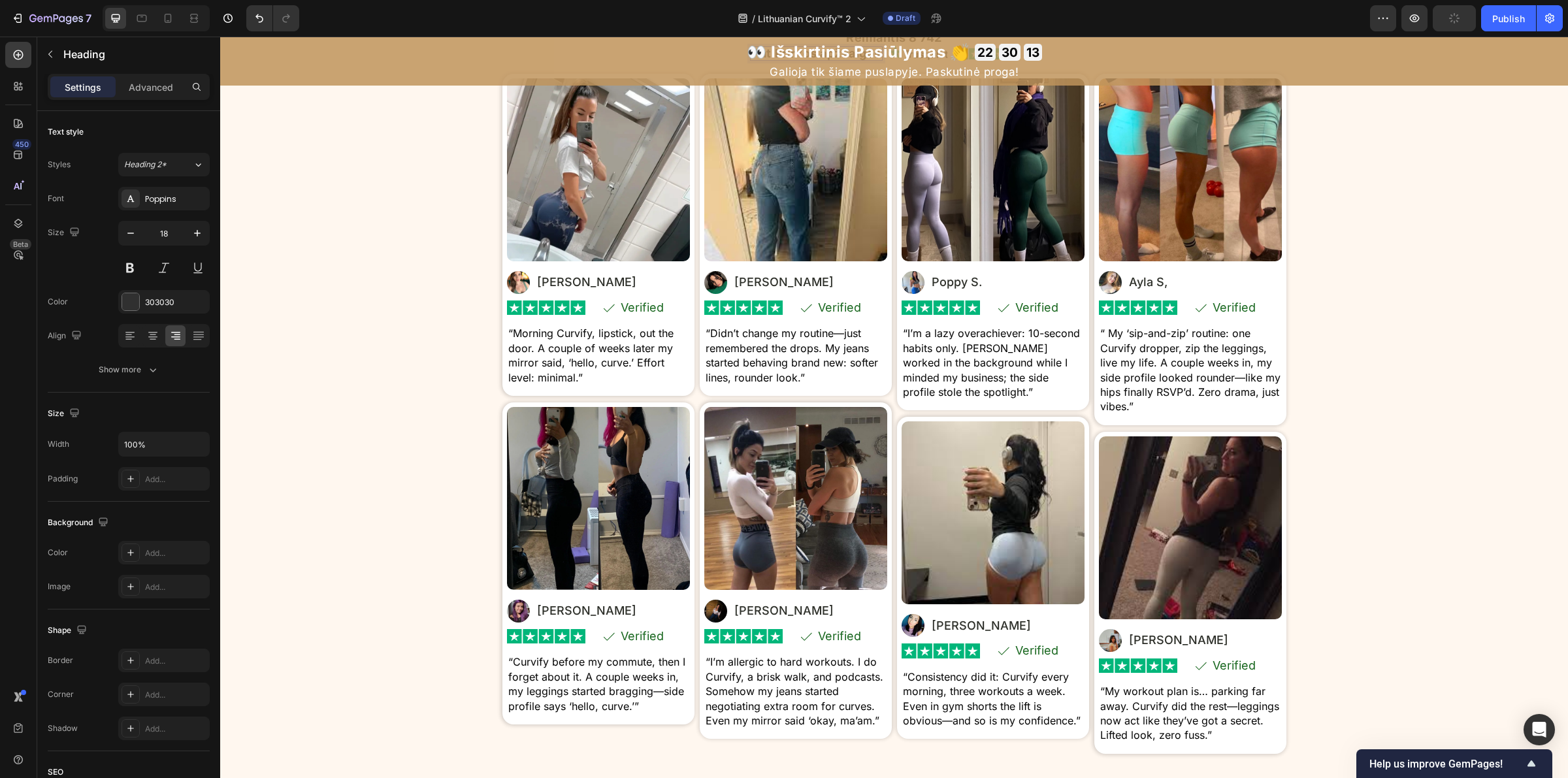
scroll to position [6534, 0]
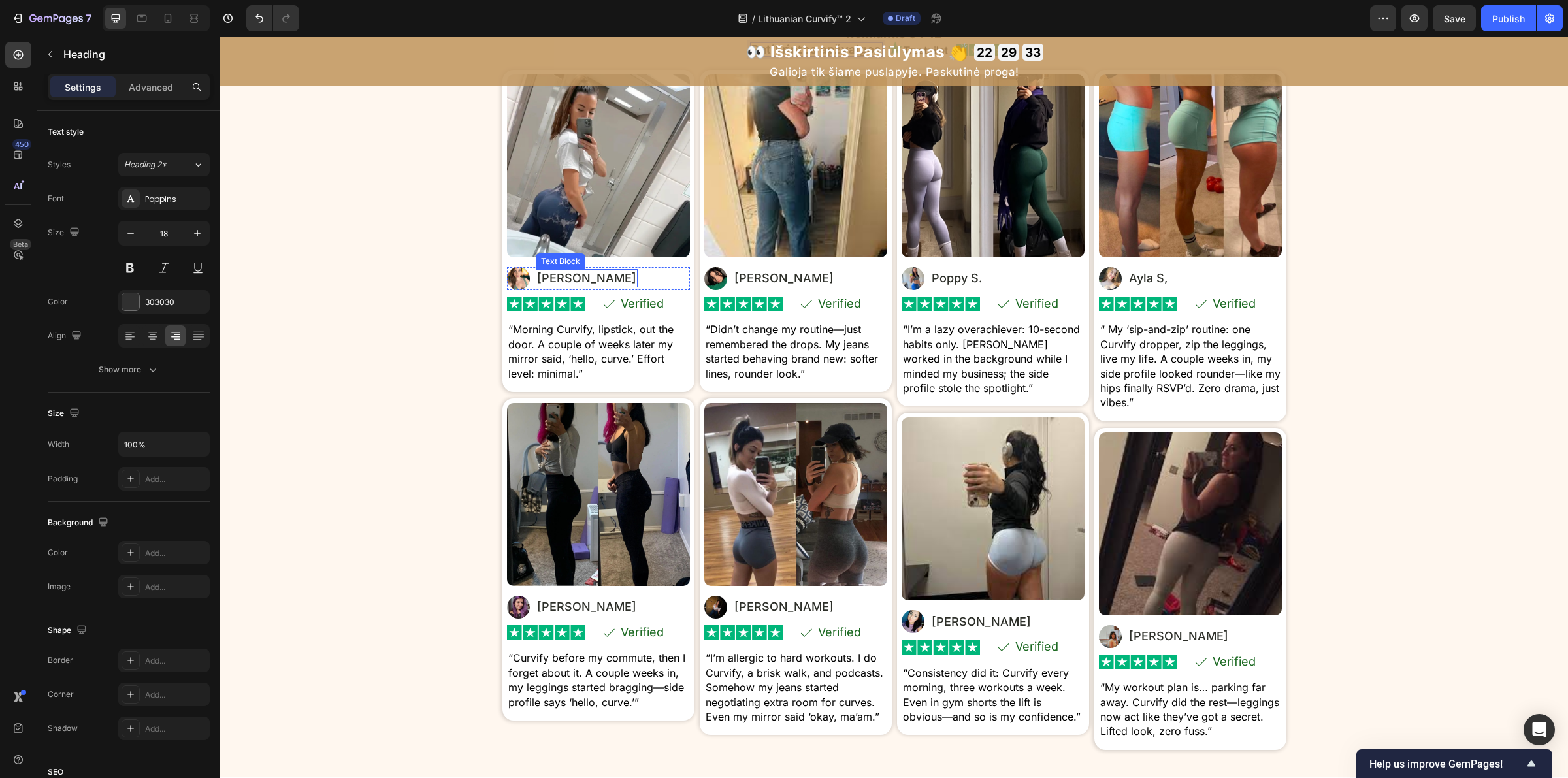
click at [544, 279] on p "Elise T." at bounding box center [586, 278] width 99 height 16
click at [640, 303] on p "Verified" at bounding box center [642, 304] width 43 height 12
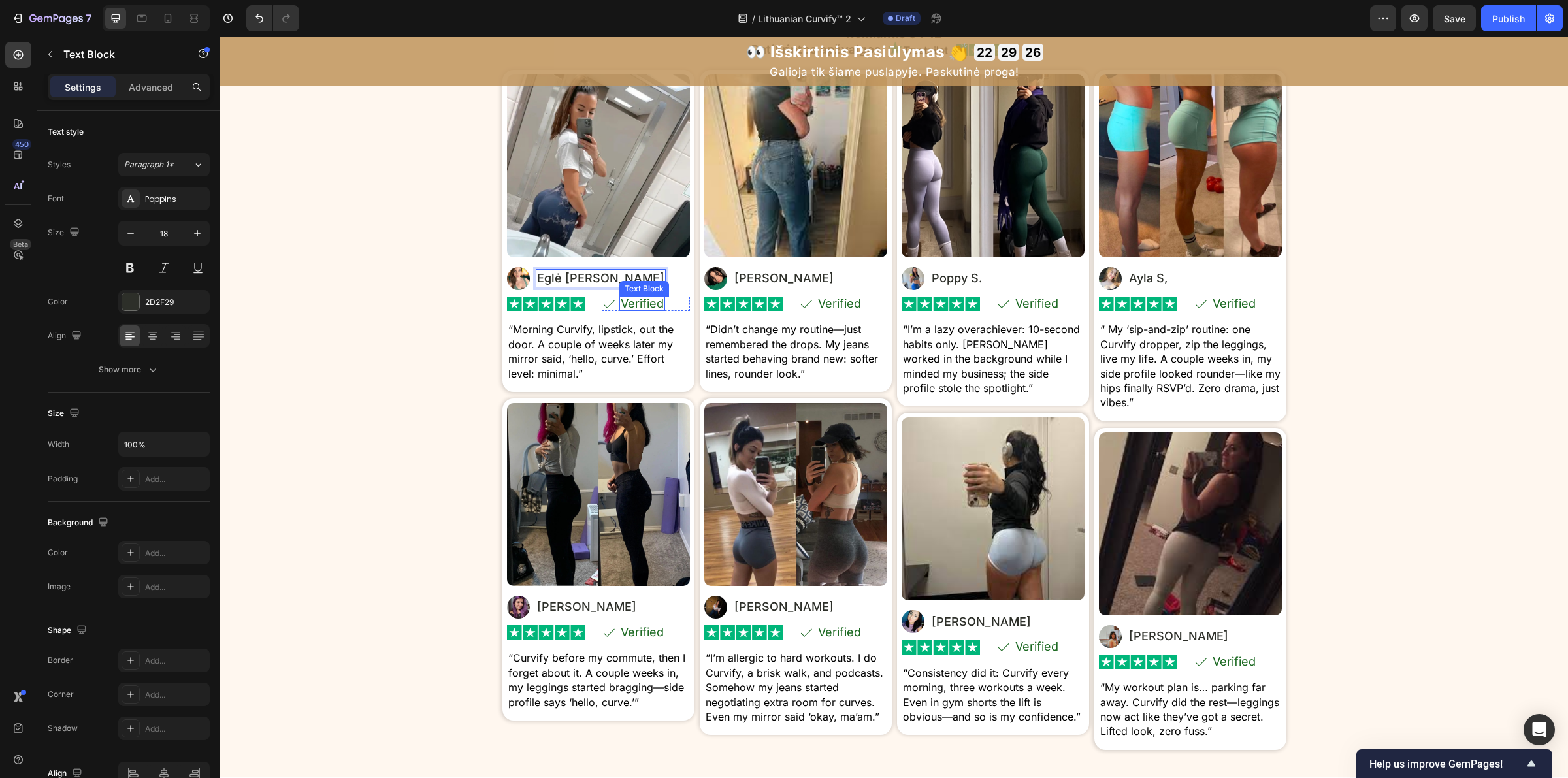
click at [640, 303] on p "Verified" at bounding box center [642, 304] width 43 height 12
click at [825, 308] on p "Verified" at bounding box center [840, 304] width 43 height 12
click at [1029, 309] on p "Verified" at bounding box center [1036, 304] width 43 height 12
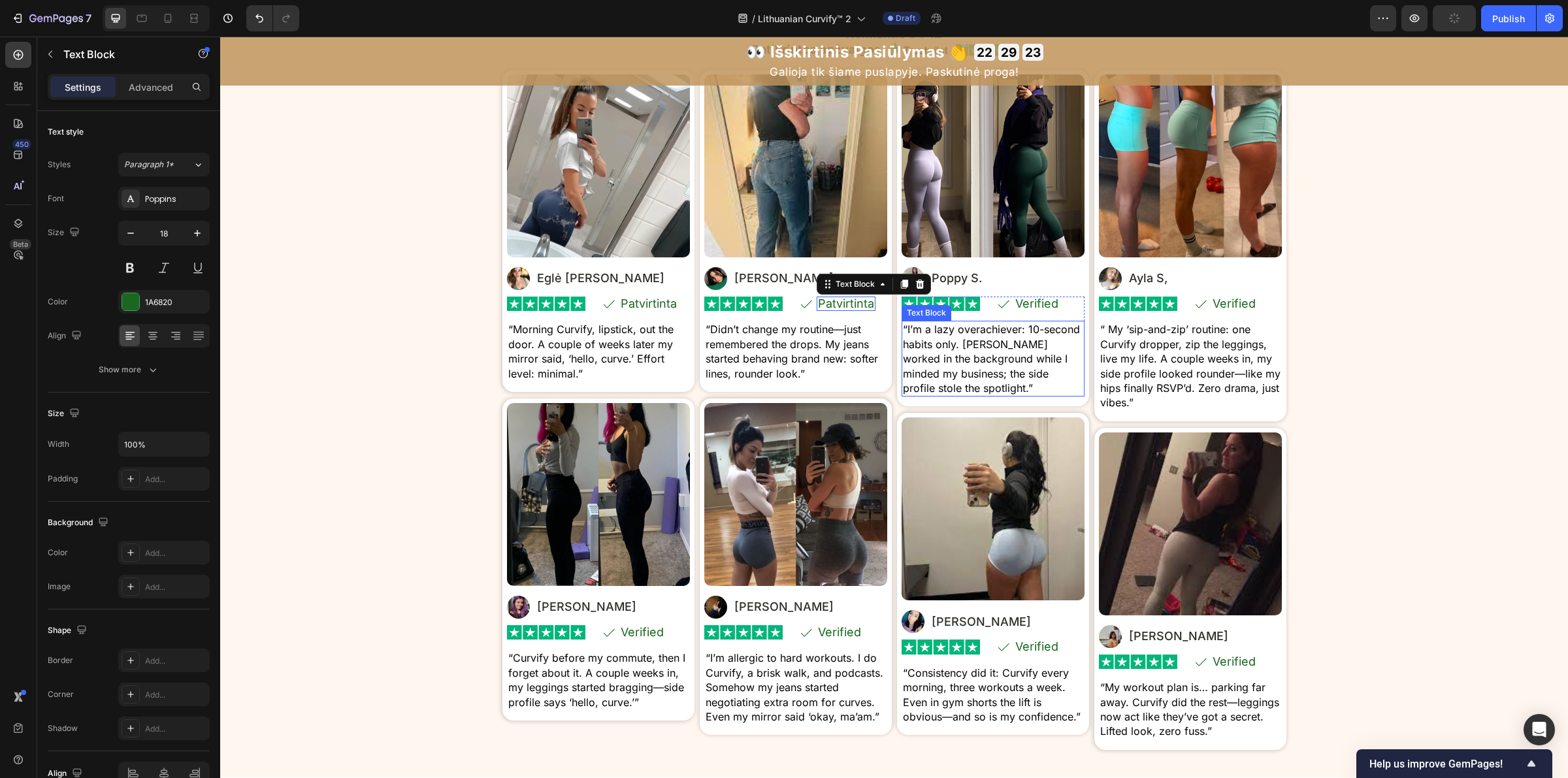
click at [1029, 309] on p "Verified" at bounding box center [1036, 304] width 43 height 12
click at [1030, 309] on p "Verified" at bounding box center [1036, 304] width 43 height 12
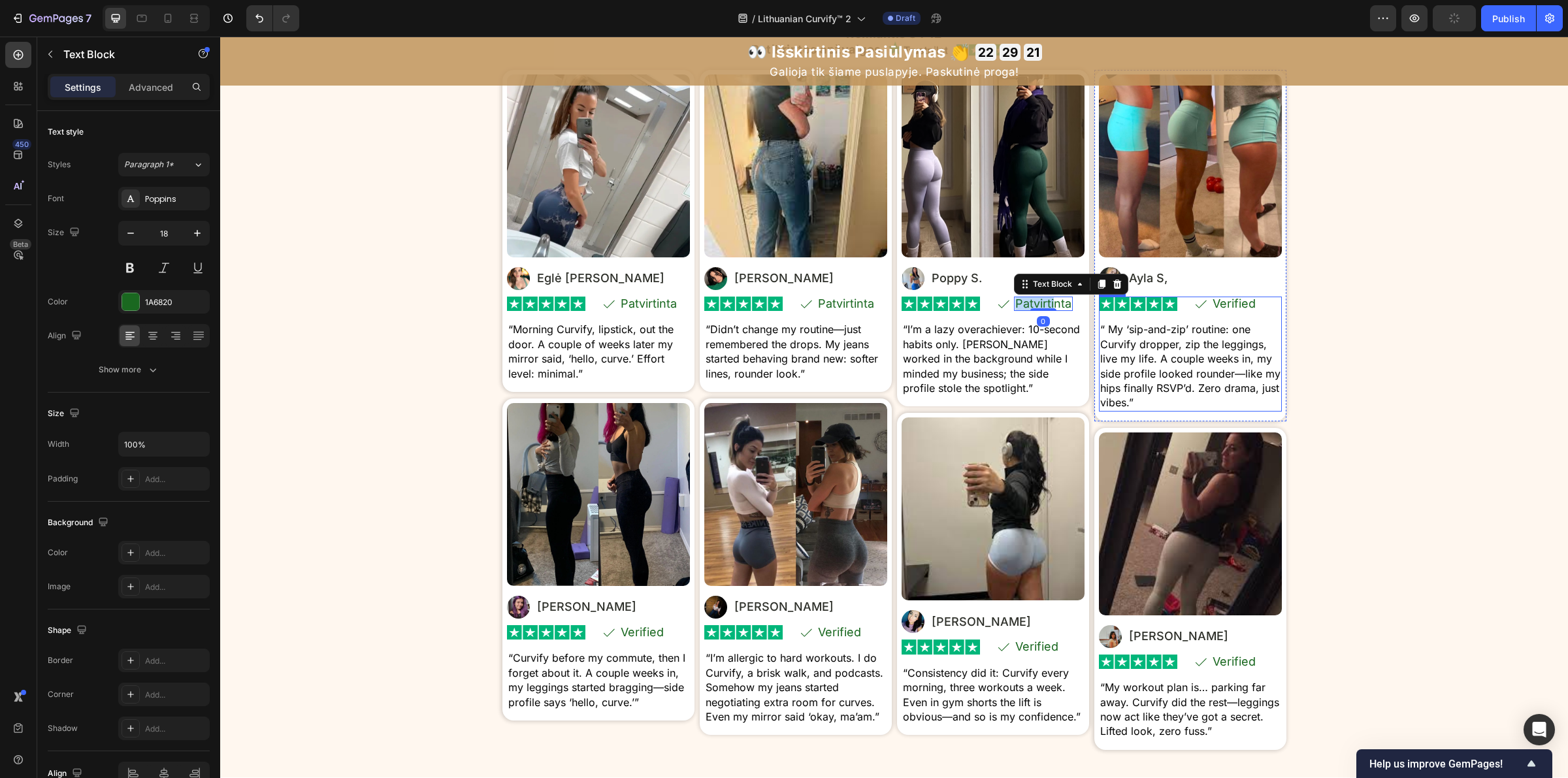
click at [1228, 309] on p "Verified" at bounding box center [1234, 304] width 43 height 12
click at [1228, 306] on p "Verified" at bounding box center [1234, 304] width 43 height 12
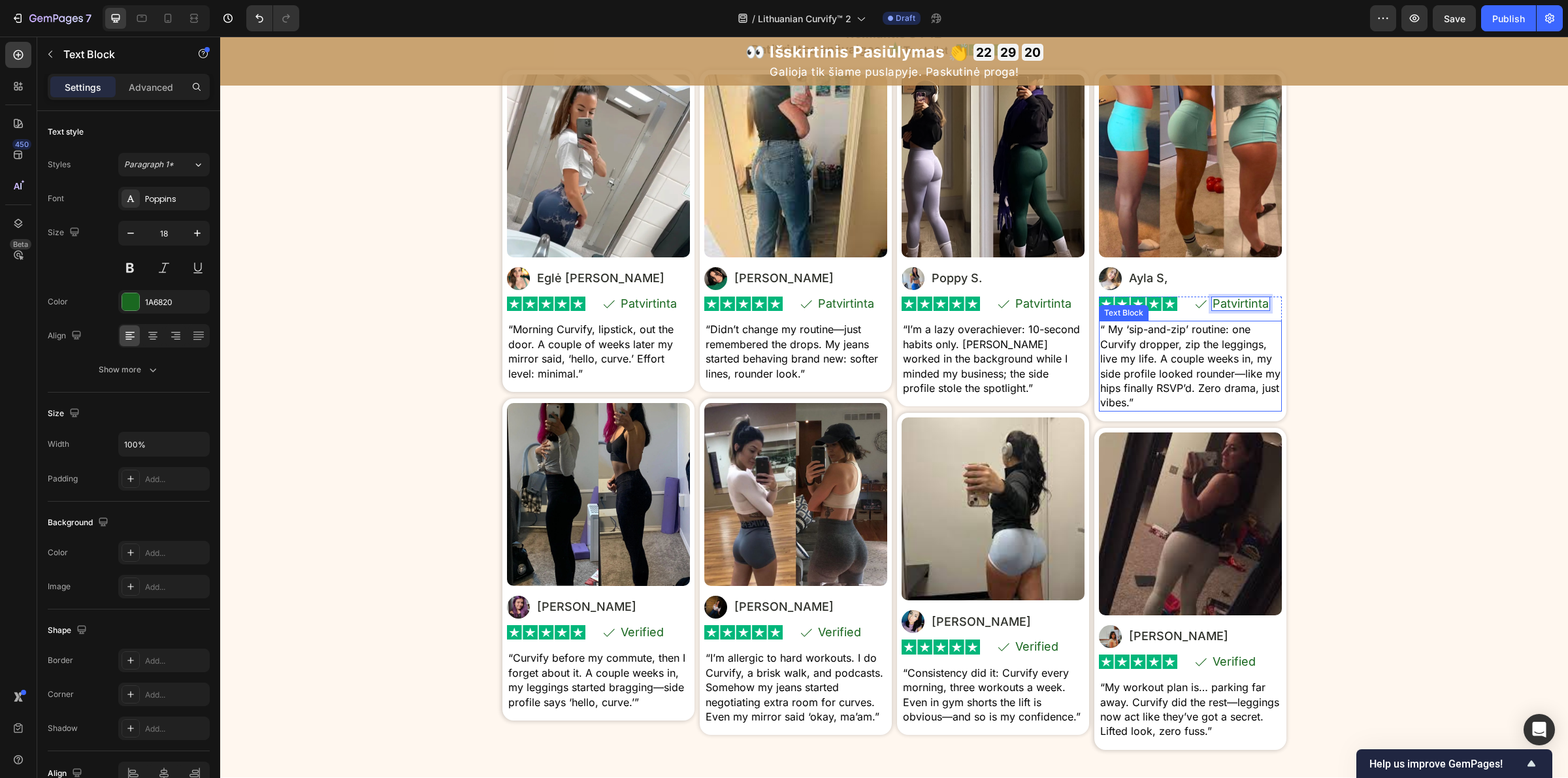
click at [1454, 20] on span "Save" at bounding box center [1455, 18] width 21 height 11
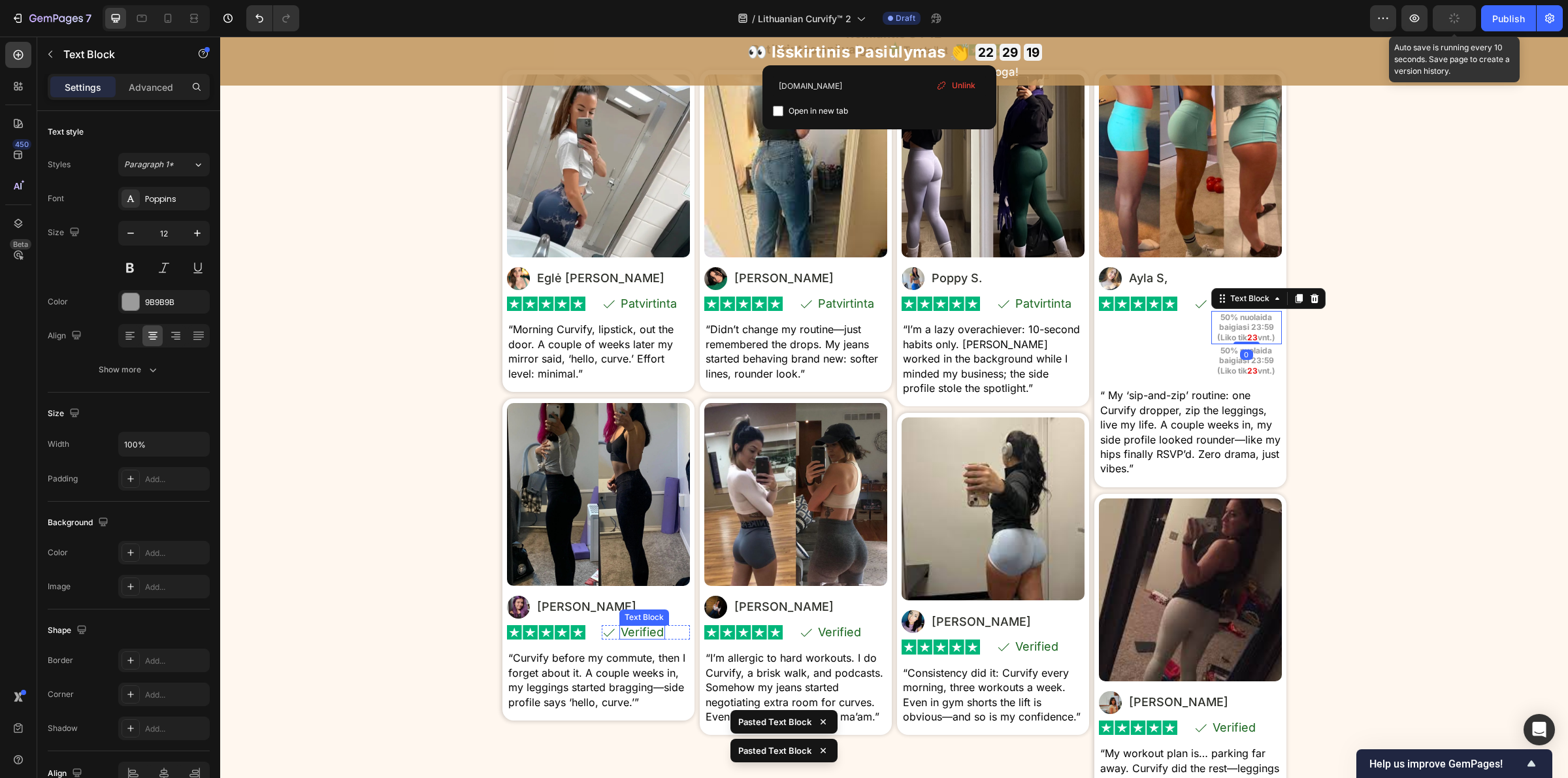
click at [628, 632] on p "Verified" at bounding box center [642, 632] width 43 height 12
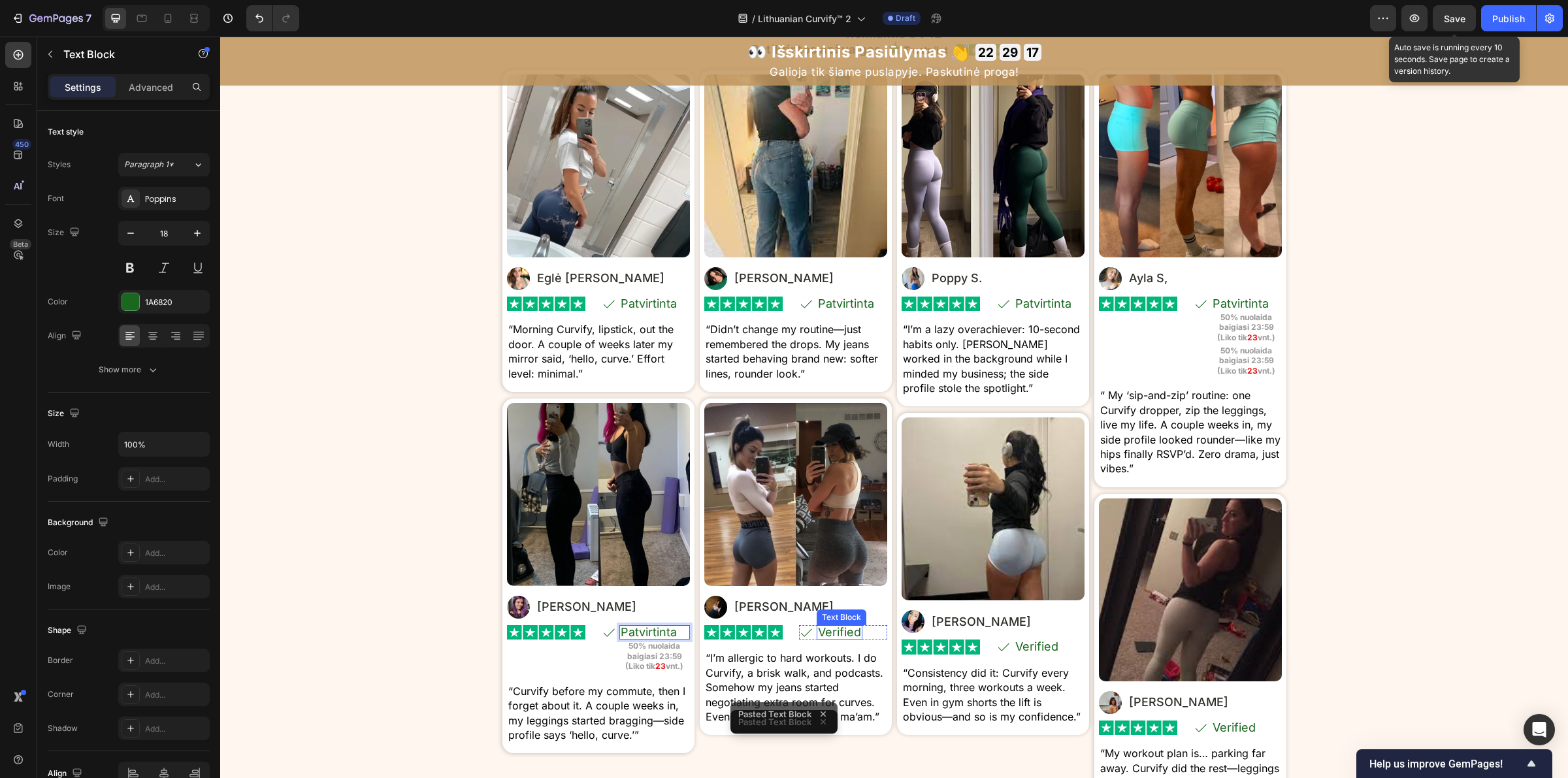
click at [837, 635] on p "Verified" at bounding box center [840, 632] width 43 height 12
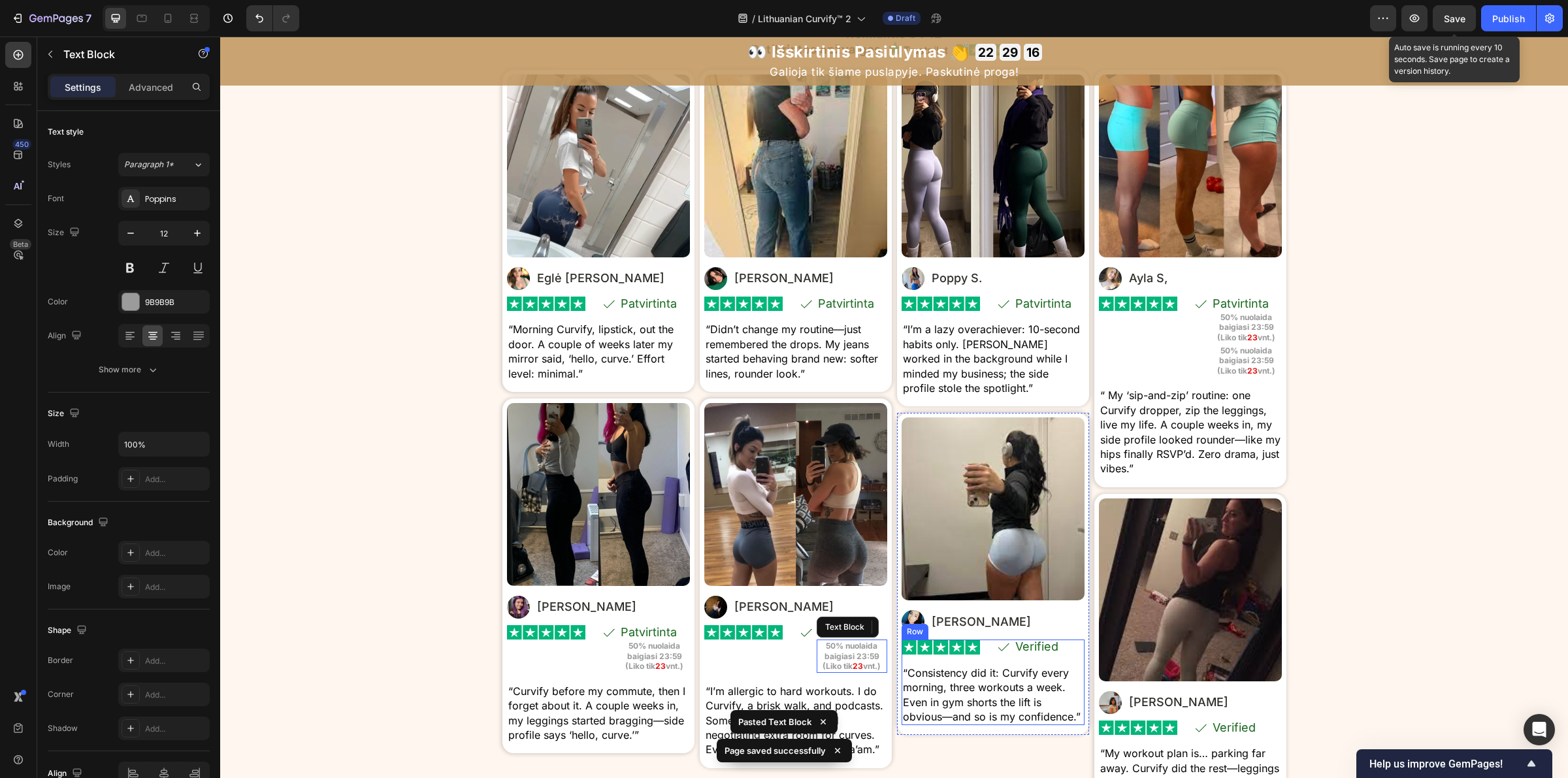
click at [1027, 647] on p "Verified" at bounding box center [1036, 647] width 43 height 12
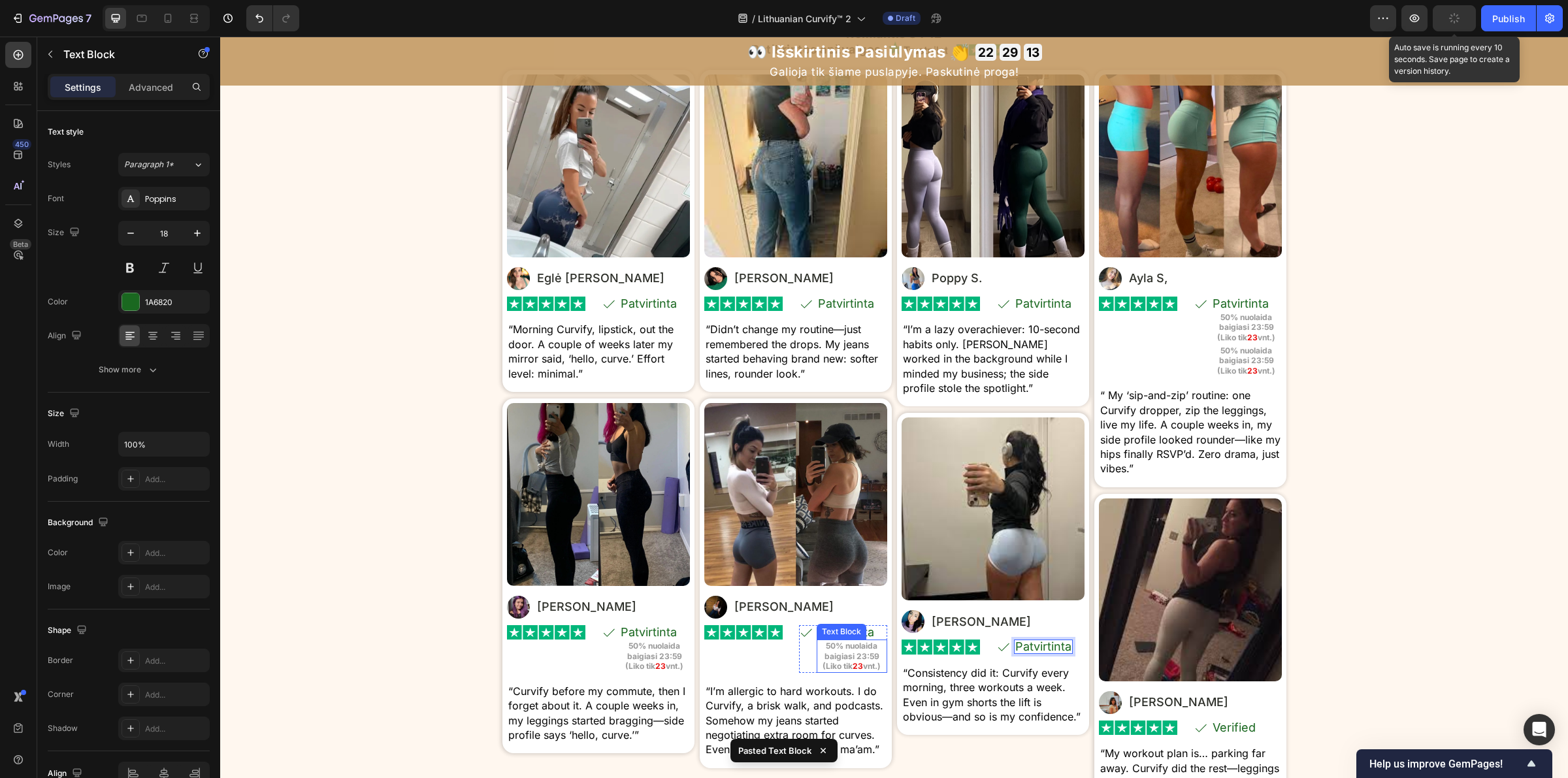
click at [853, 663] on strong "23" at bounding box center [857, 666] width 11 height 10
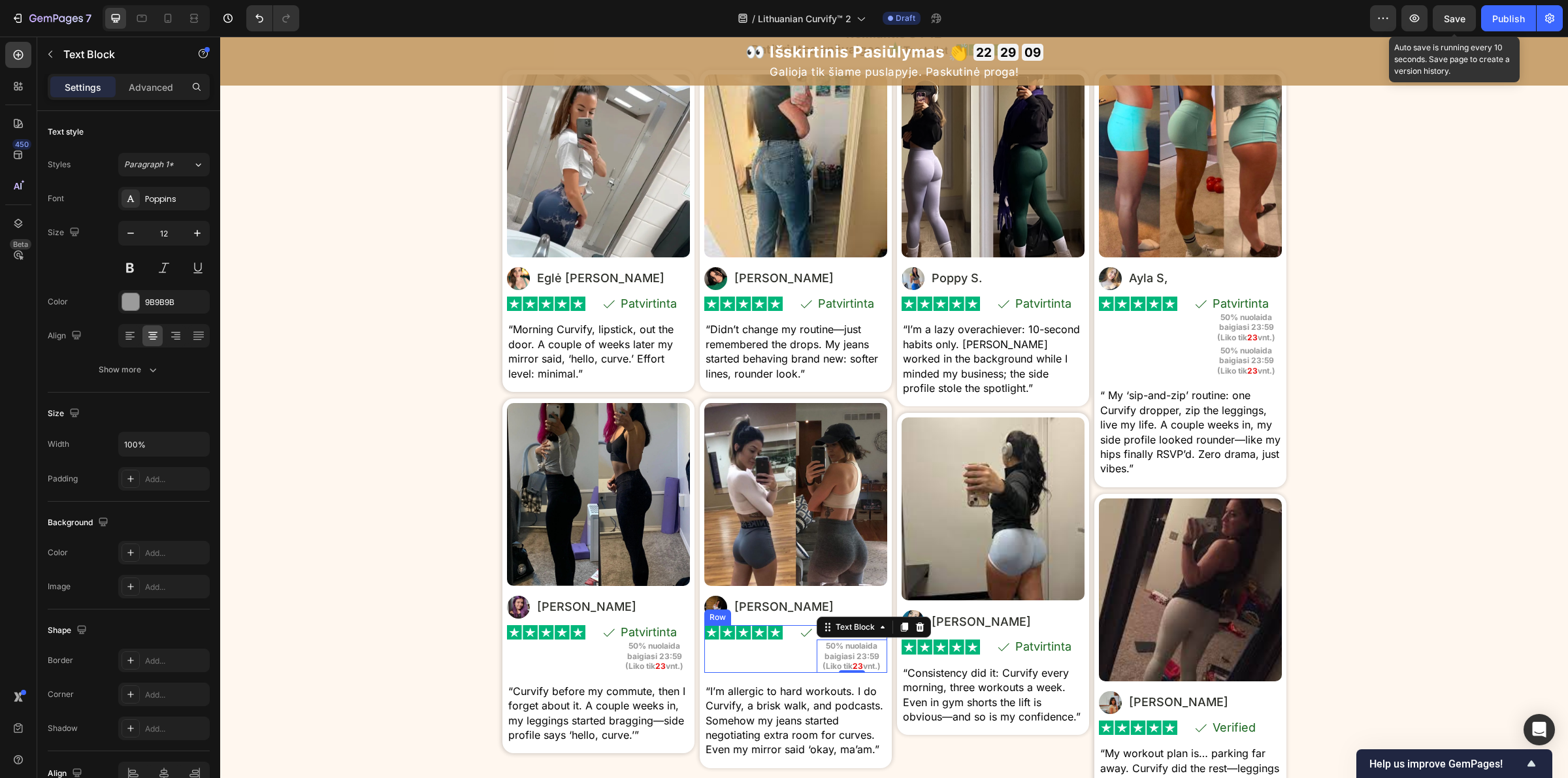
click at [760, 656] on div "Image" at bounding box center [743, 648] width 78 height 48
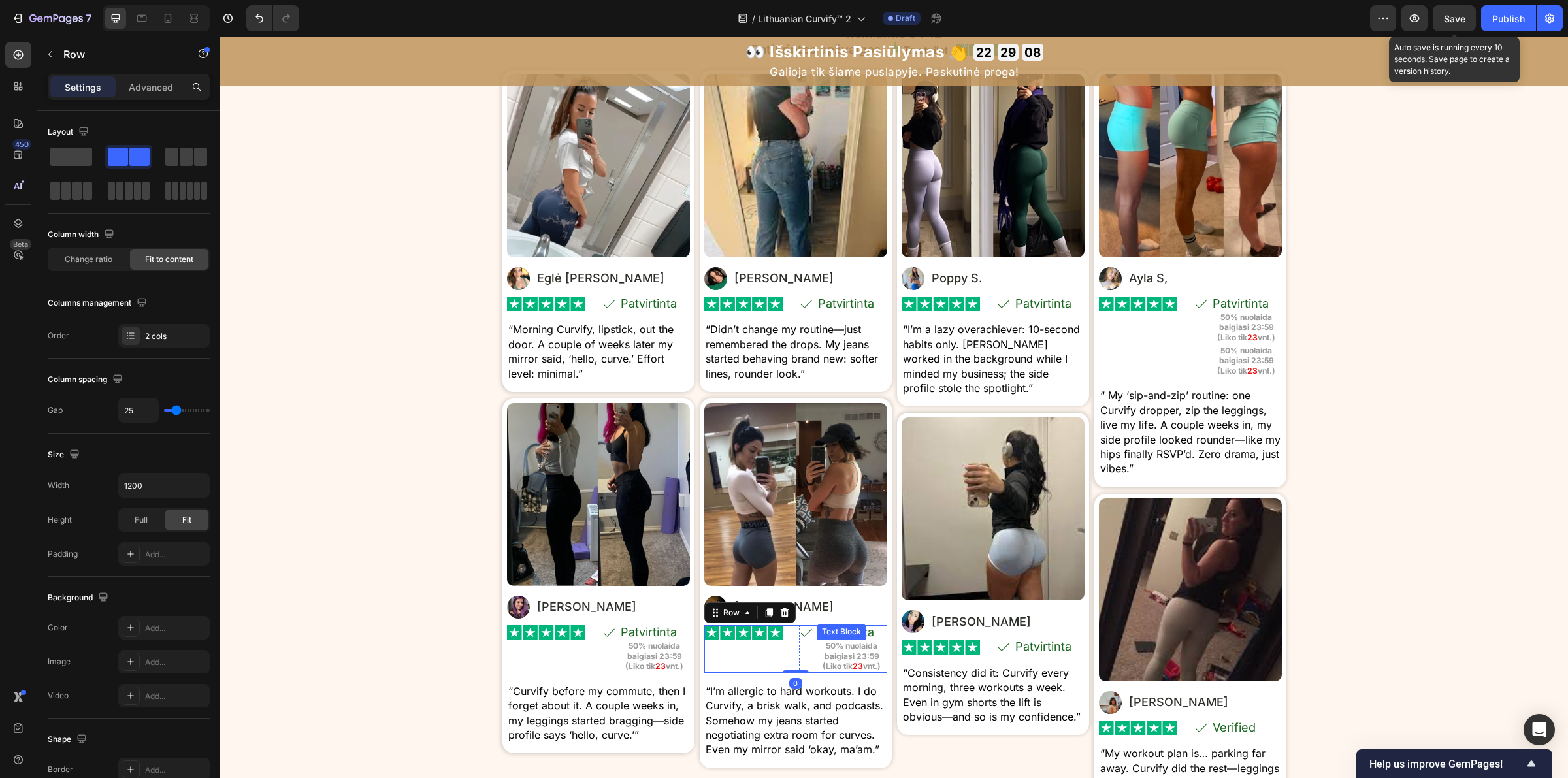
click at [840, 660] on strong "50% nuolaida baigiasi 23:59 (Liko tik" at bounding box center [851, 655] width 56 height 30
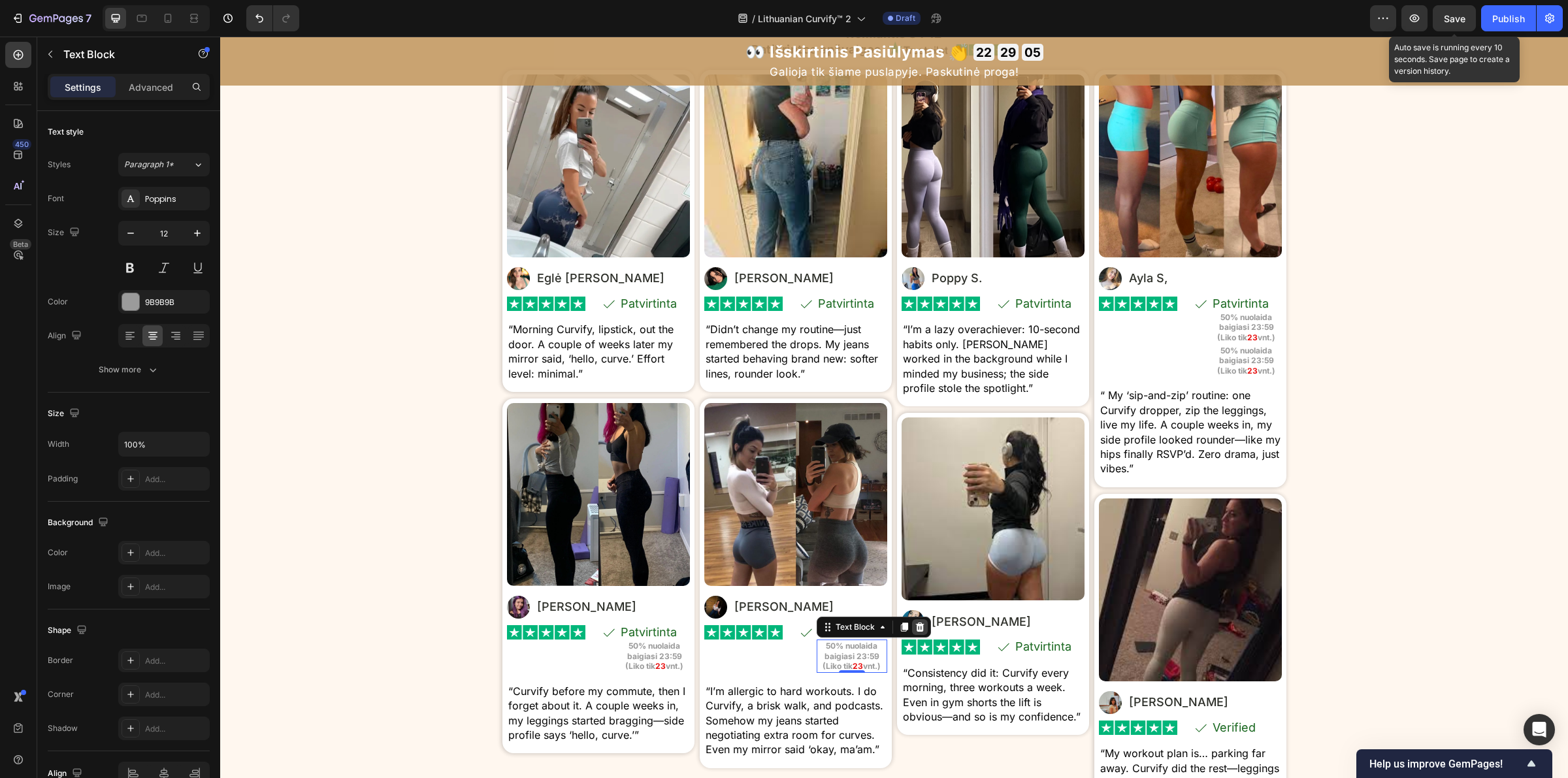
click at [915, 628] on icon at bounding box center [919, 626] width 9 height 9
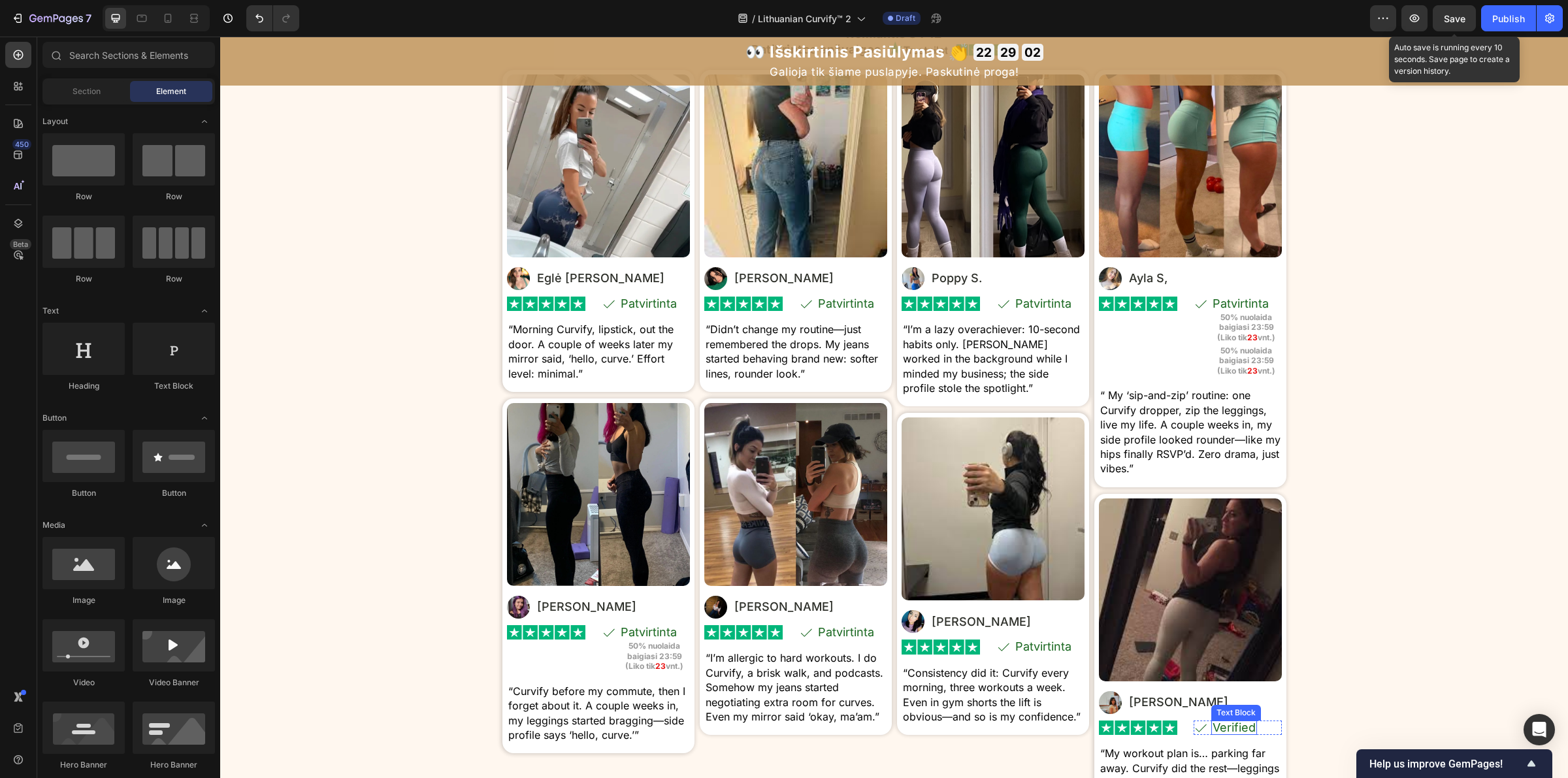
click at [1228, 729] on p "Verified" at bounding box center [1234, 727] width 43 height 12
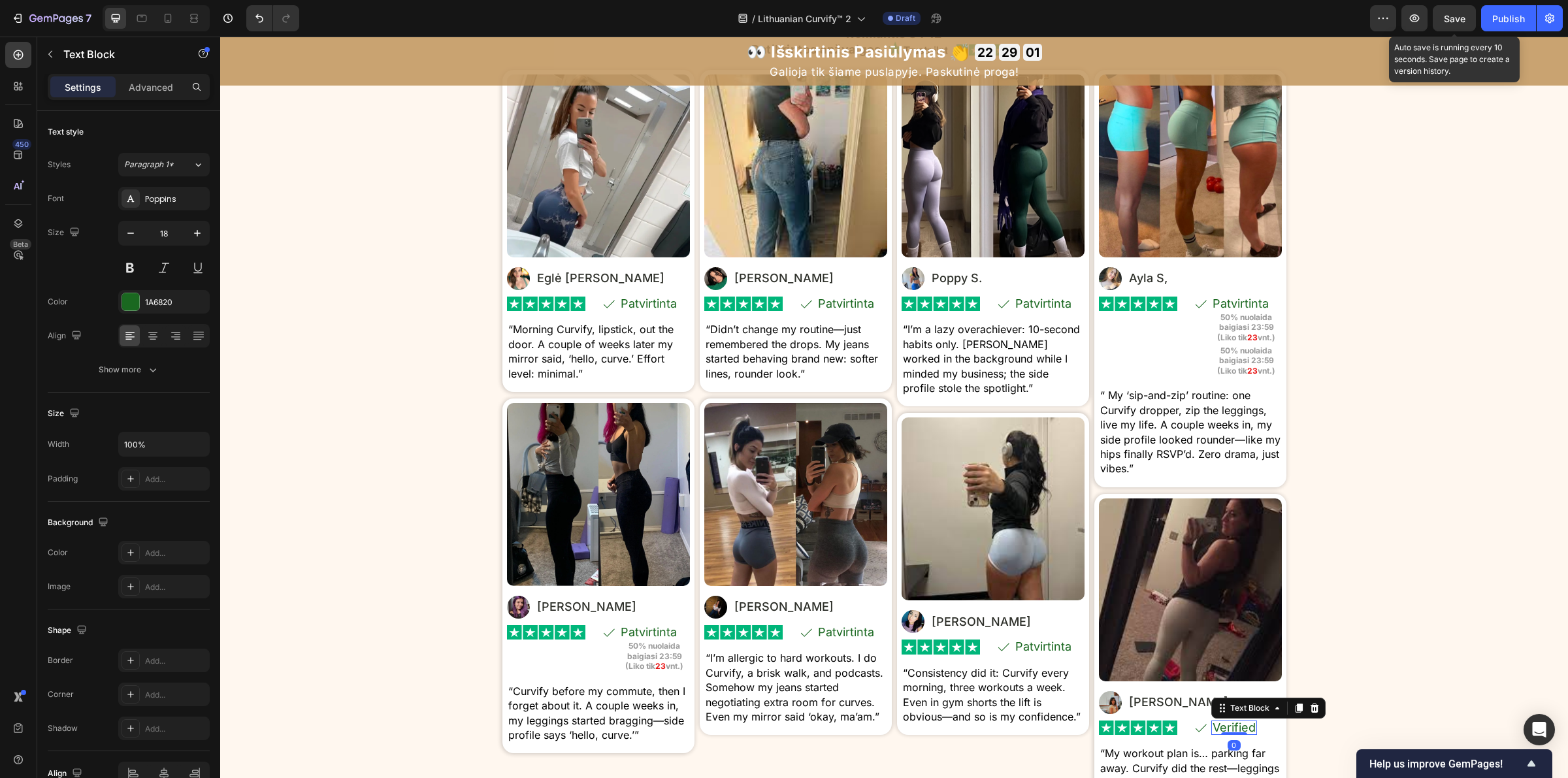
click at [1229, 727] on p "Verified" at bounding box center [1234, 727] width 43 height 12
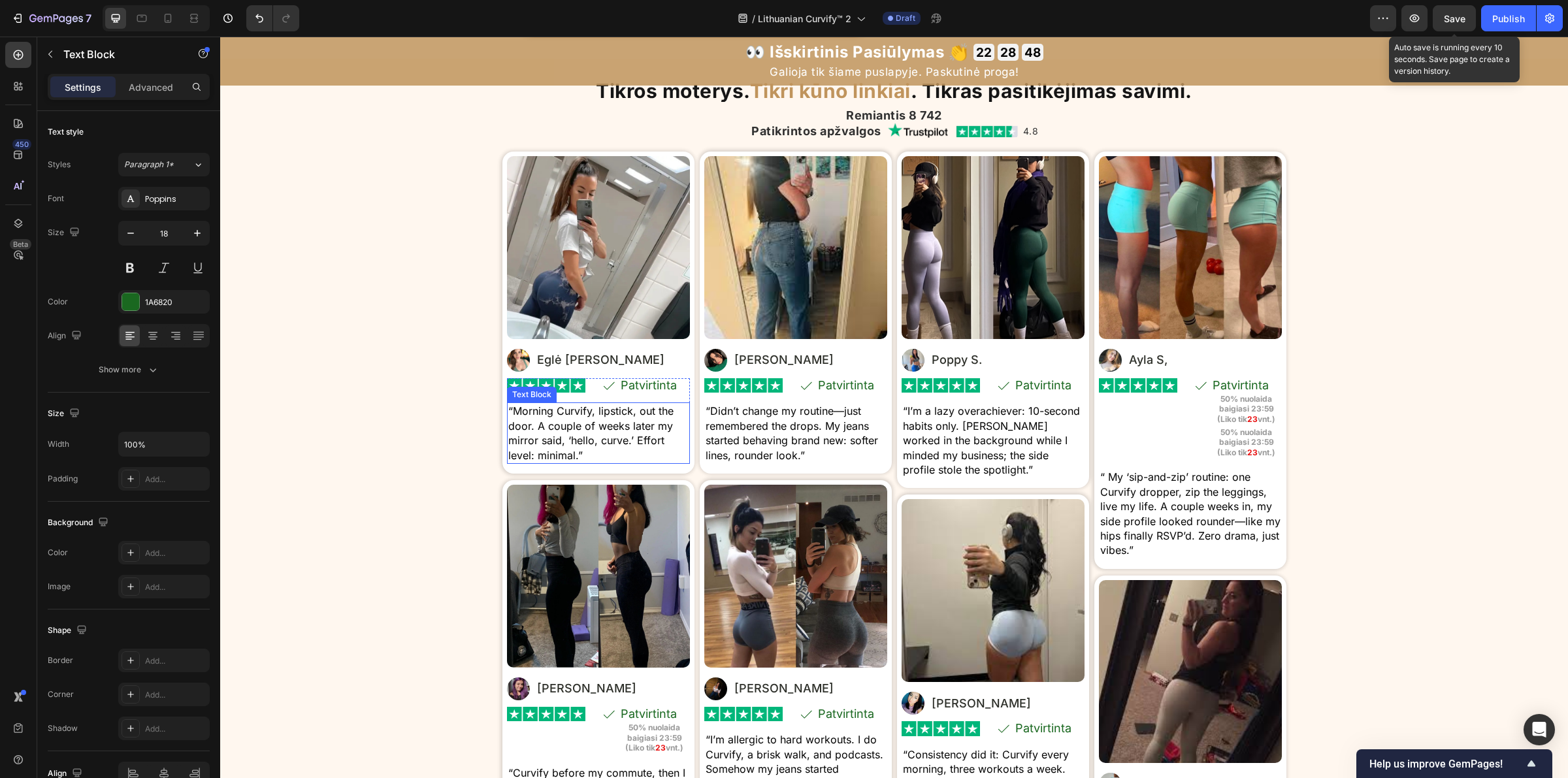
click at [622, 431] on p "“Morning Curvify, lipstick, out the door. A couple of weeks later my mirror sai…" at bounding box center [598, 433] width 180 height 58
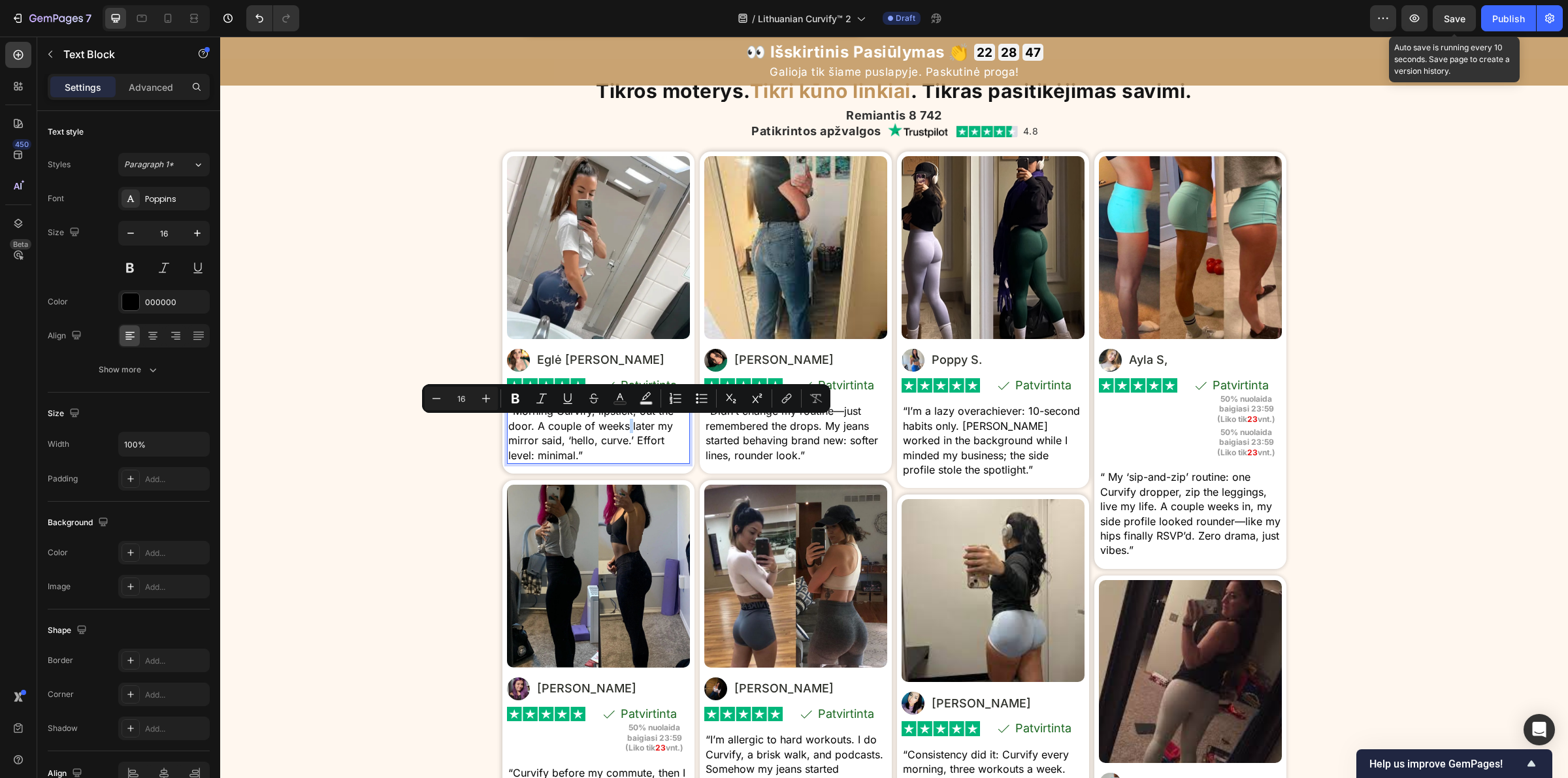
click at [638, 442] on p "“Morning Curvify, lipstick, out the door. A couple of weeks later my mirror sai…" at bounding box center [598, 433] width 180 height 58
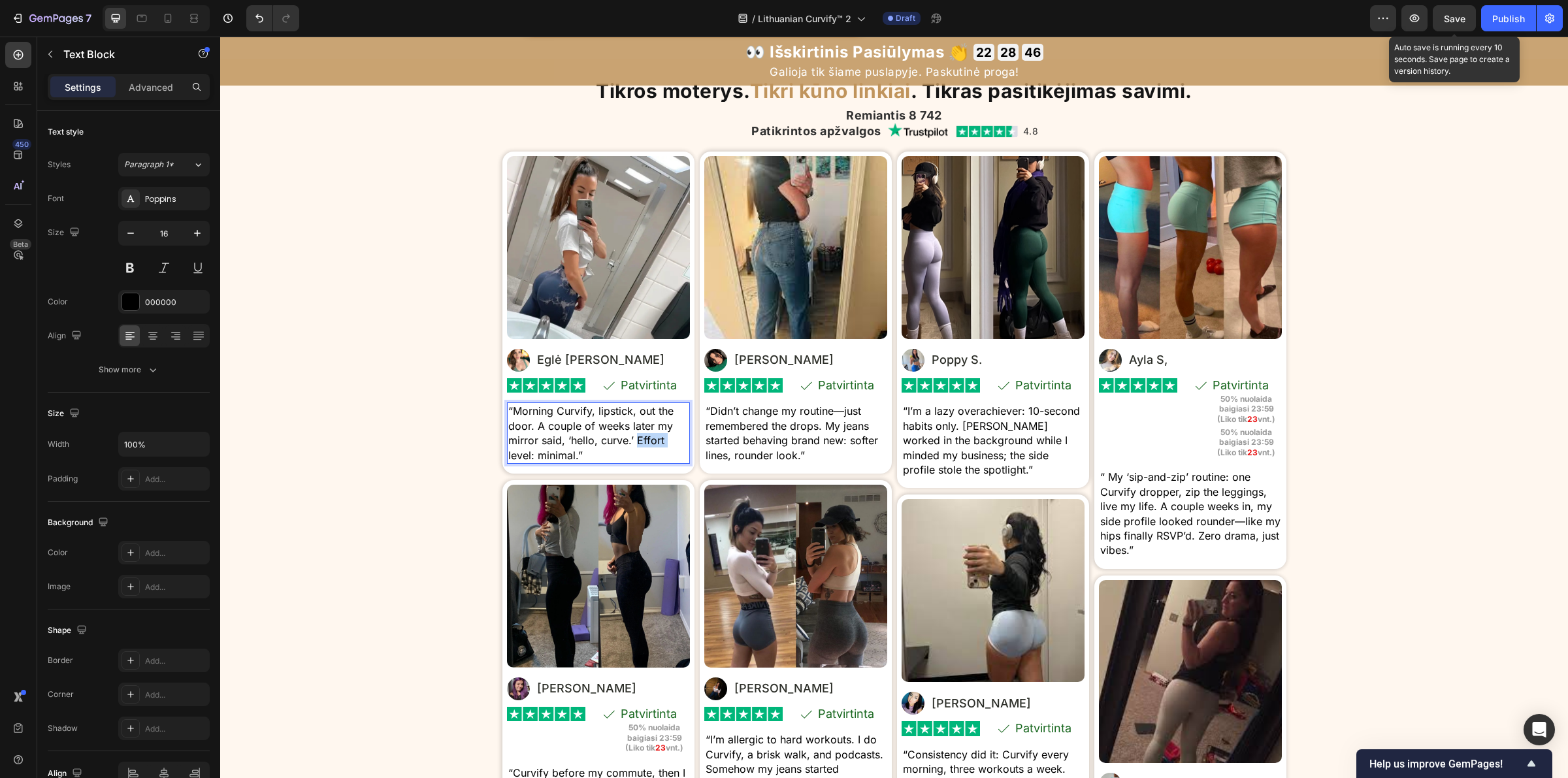
click at [637, 442] on p "“Morning Curvify, lipstick, out the door. A couple of weeks later my mirror sai…" at bounding box center [598, 433] width 180 height 58
click at [637, 441] on p "“Morning Curvify, lipstick, out the door. A couple of weeks later my mirror sai…" at bounding box center [598, 433] width 180 height 58
click at [743, 359] on p "Mira D." at bounding box center [784, 360] width 99 height 16
click at [748, 359] on p "Mira D." at bounding box center [784, 360] width 99 height 16
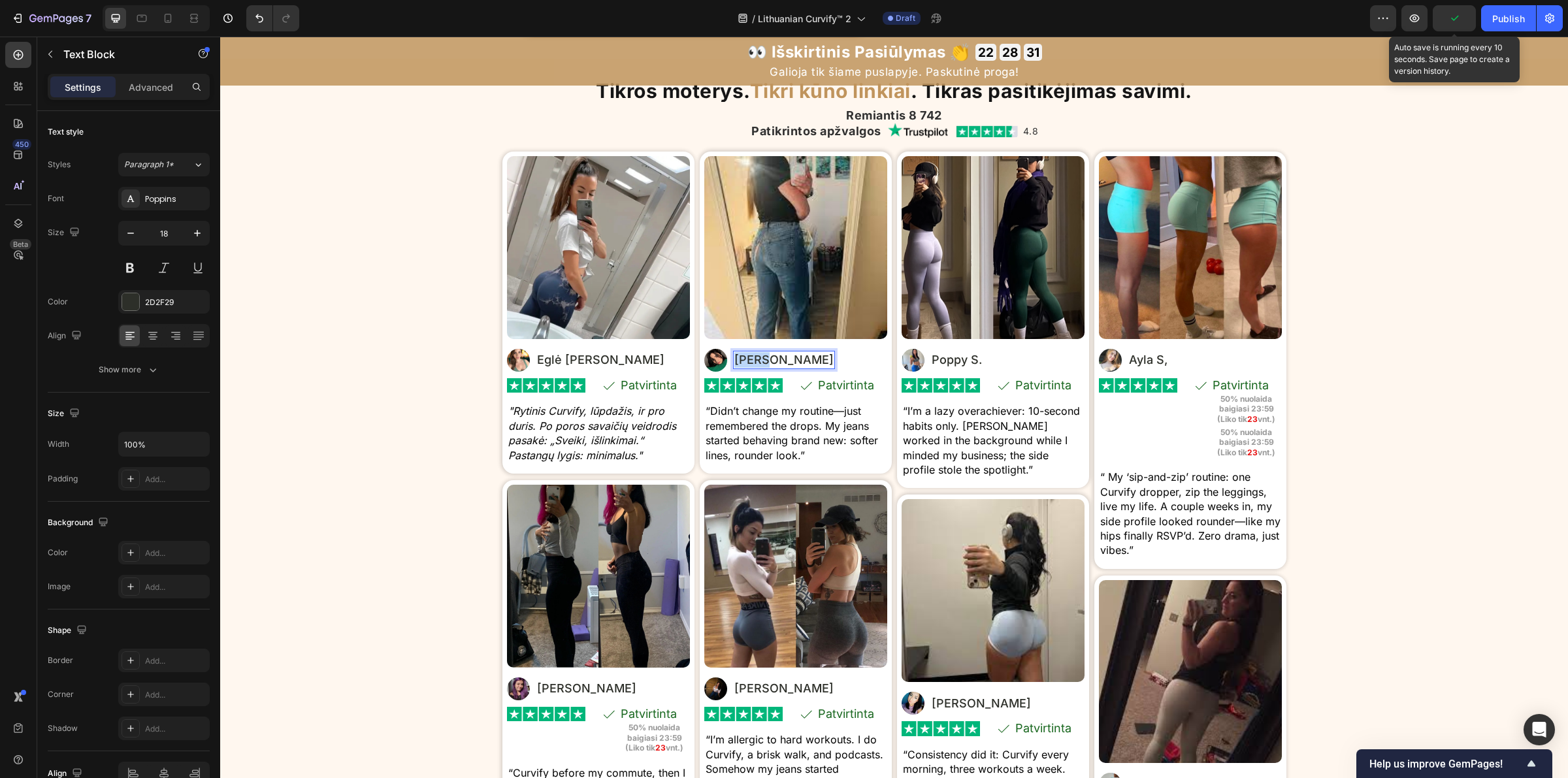
click at [748, 359] on p "Mira D." at bounding box center [784, 360] width 99 height 16
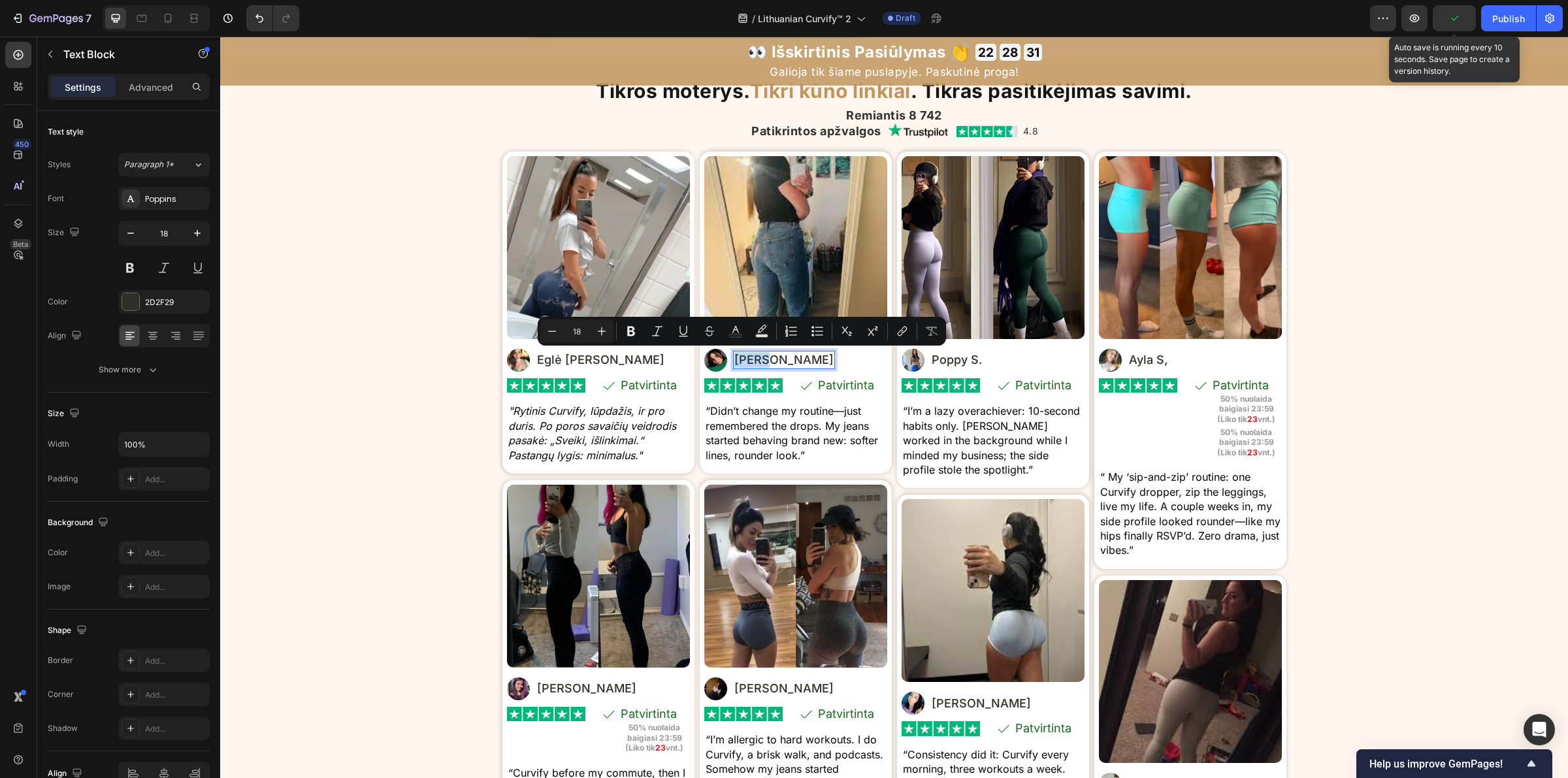
click at [749, 359] on p "Mira D." at bounding box center [784, 360] width 99 height 16
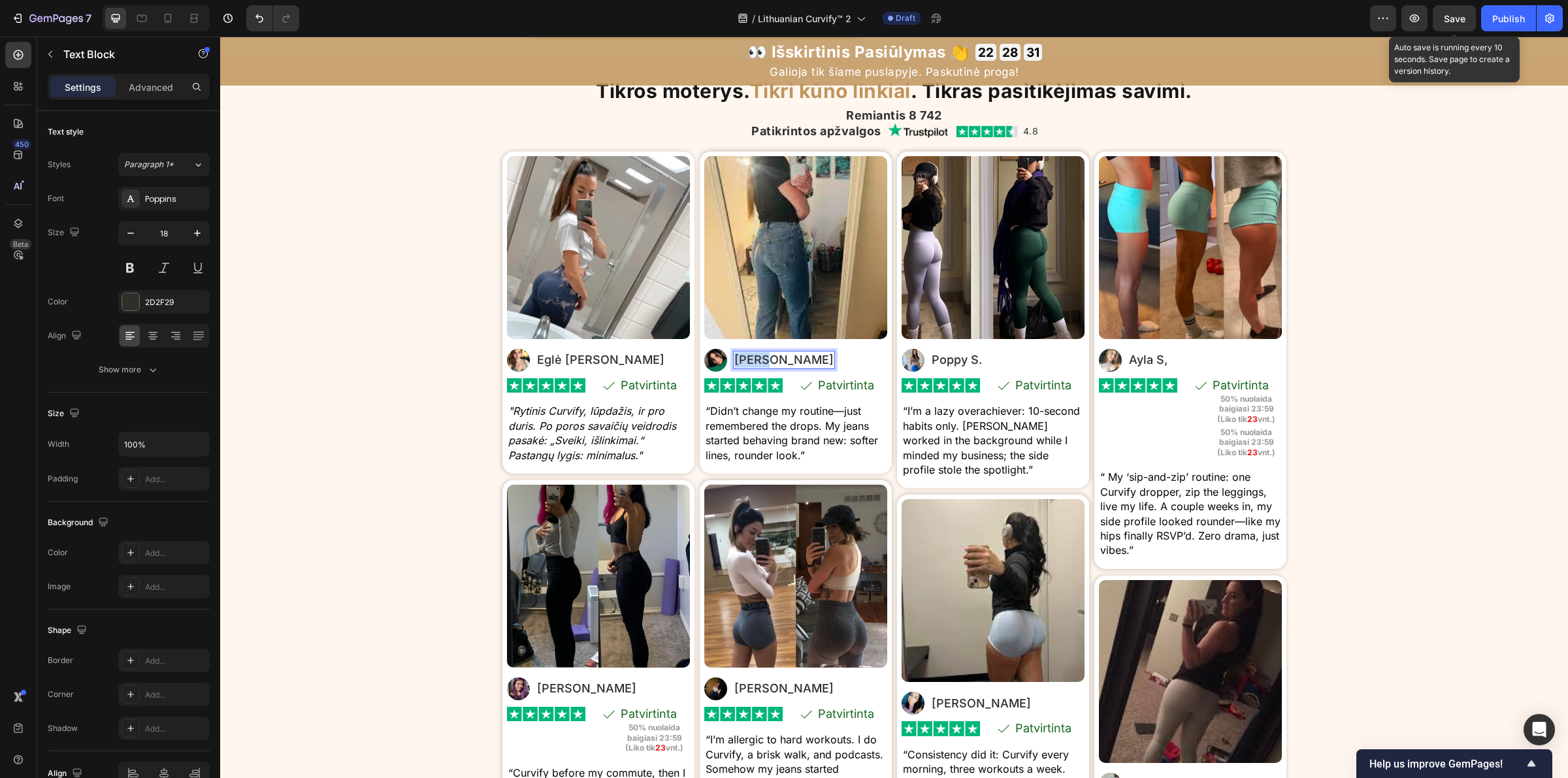
click at [749, 359] on p "Mira D." at bounding box center [784, 360] width 99 height 16
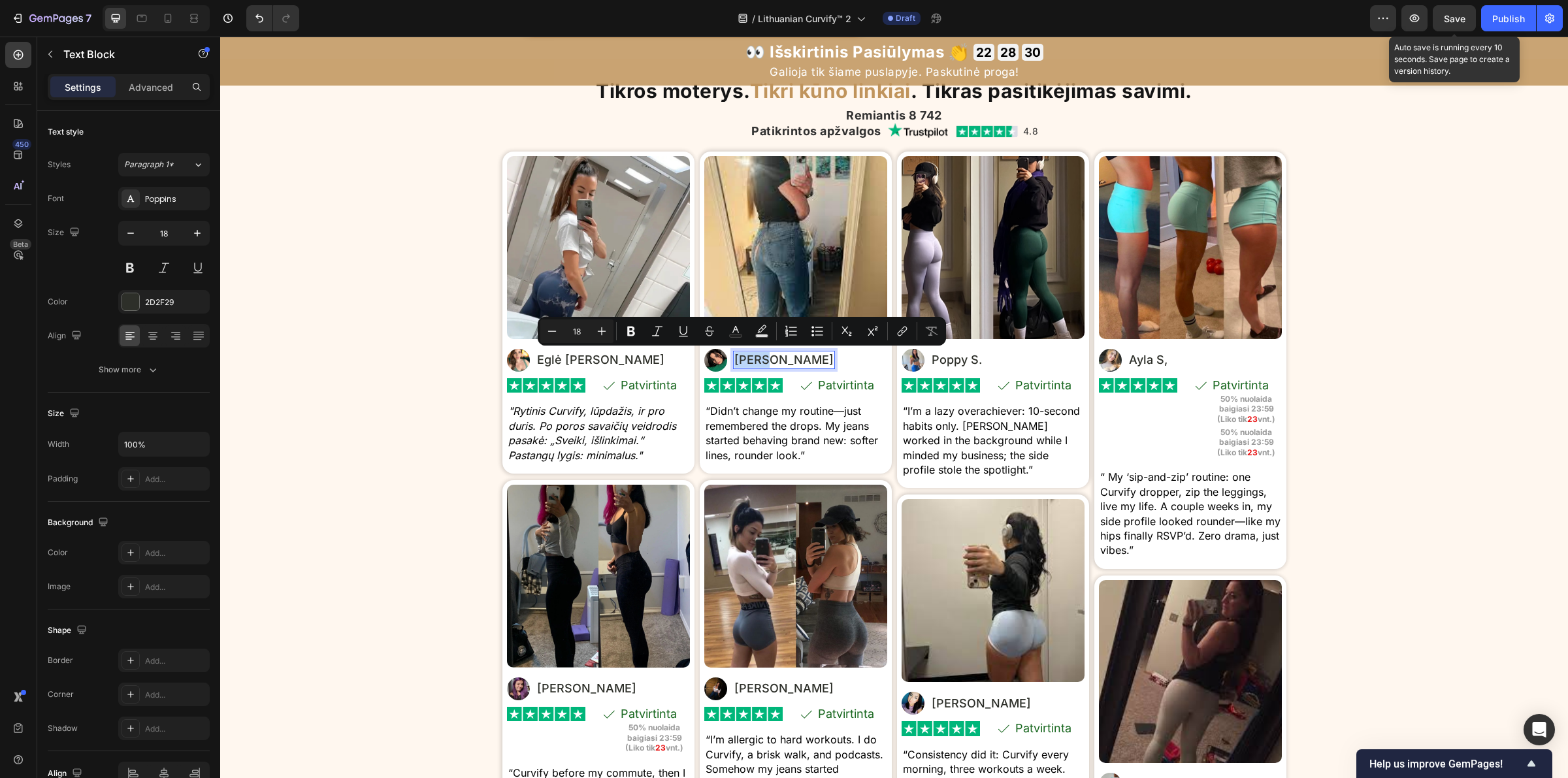
click at [749, 359] on p "Mira D." at bounding box center [784, 360] width 99 height 16
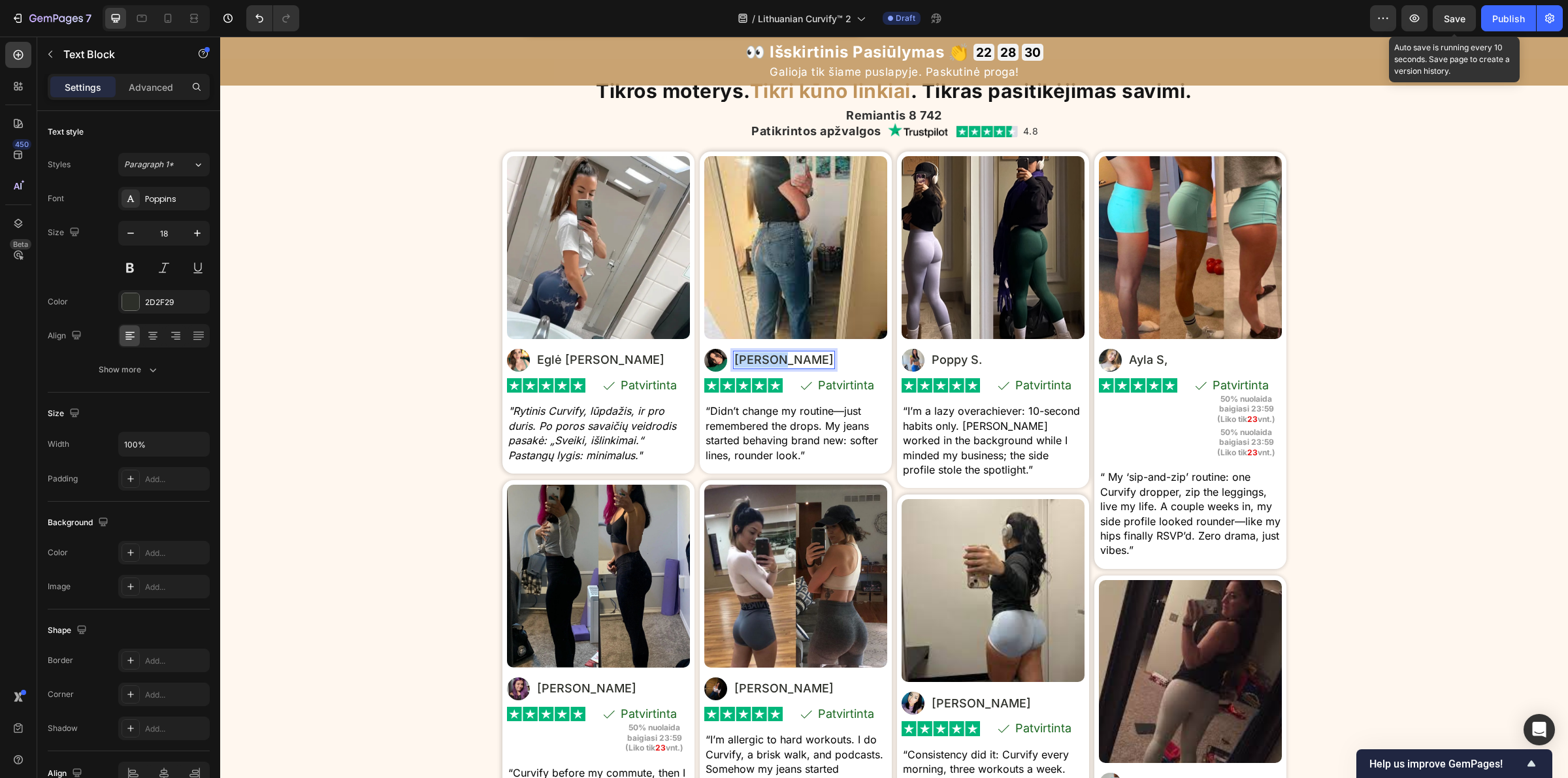
click at [749, 359] on p "Mira D." at bounding box center [784, 360] width 99 height 16
click at [764, 431] on p "“Didn’t change my routine—just remembered the drops. My jeans started behaving …" at bounding box center [795, 433] width 180 height 58
click at [763, 431] on p "“Didn’t change my routine—just remembered the drops. My jeans started behaving …" at bounding box center [795, 433] width 180 height 58
click at [765, 438] on p "“Didn’t change my routine—just remembered the drops. My jeans started behaving …" at bounding box center [795, 433] width 180 height 58
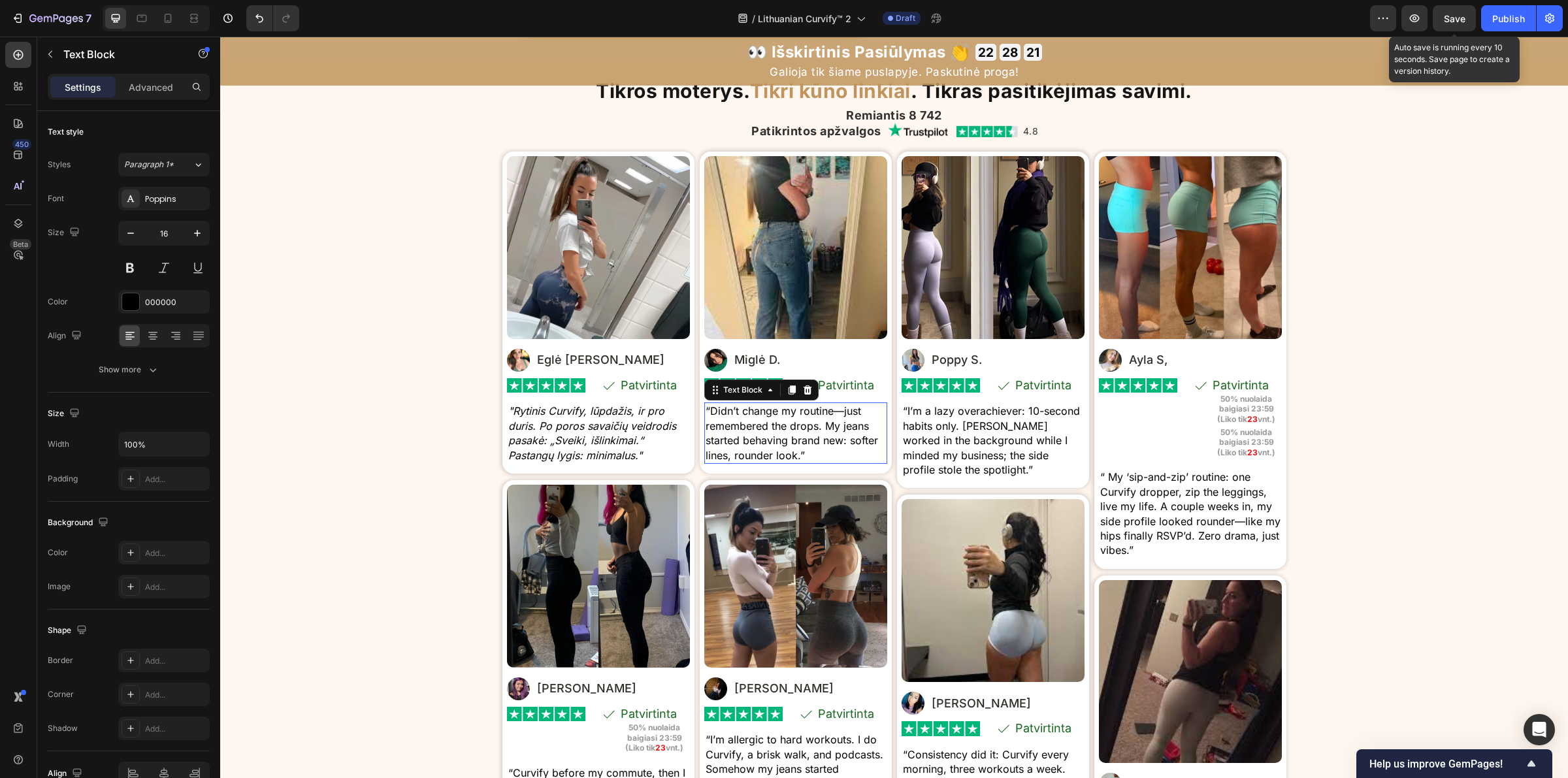
click at [765, 438] on p "“Didn’t change my routine—just remembered the drops. My jeans started behaving …" at bounding box center [795, 433] width 180 height 58
click at [765, 439] on p "“Didn’t change my routine—just remembered the drops. My jeans started behaving …" at bounding box center [795, 433] width 180 height 58
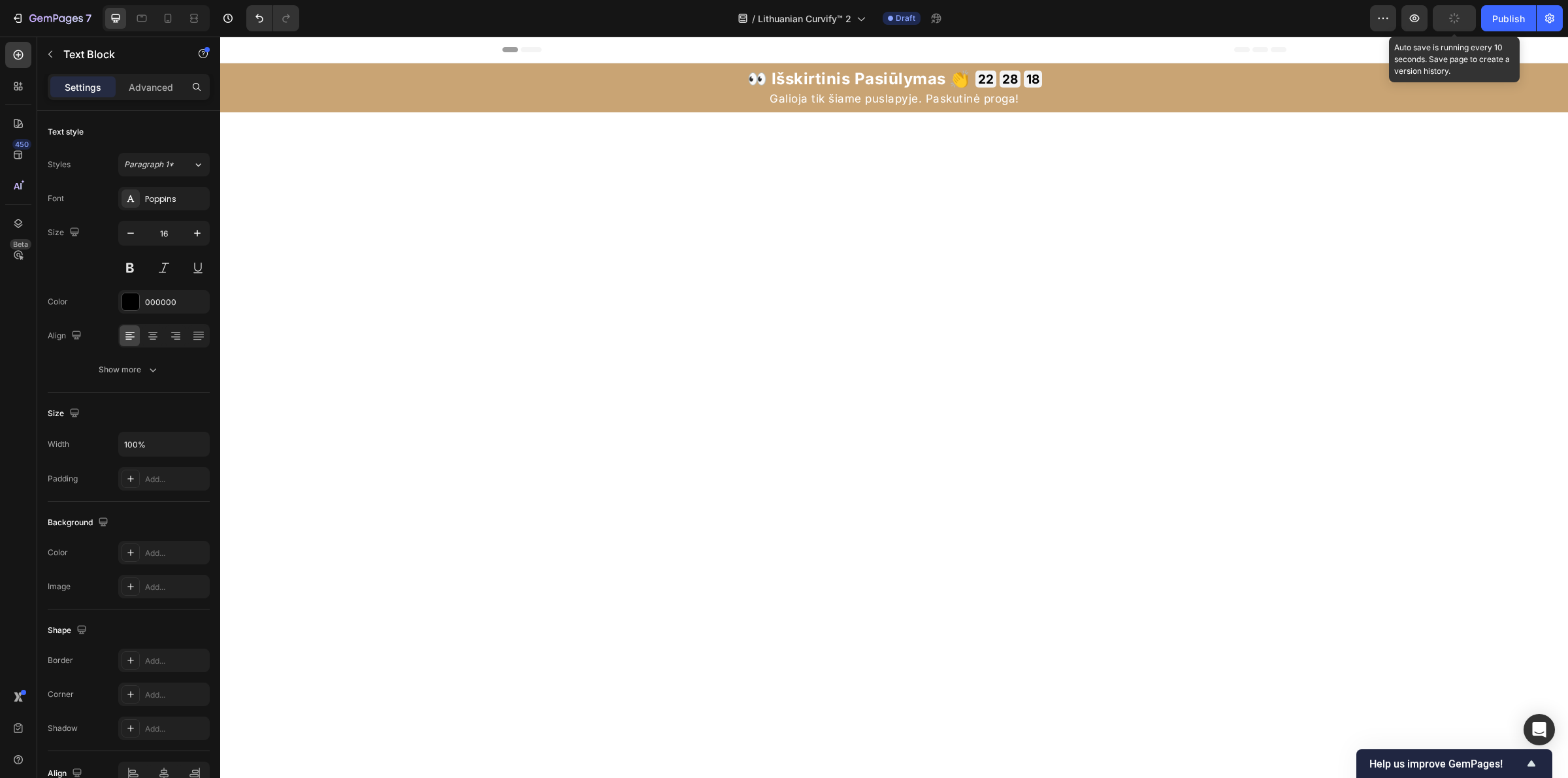
scroll to position [6452, 0]
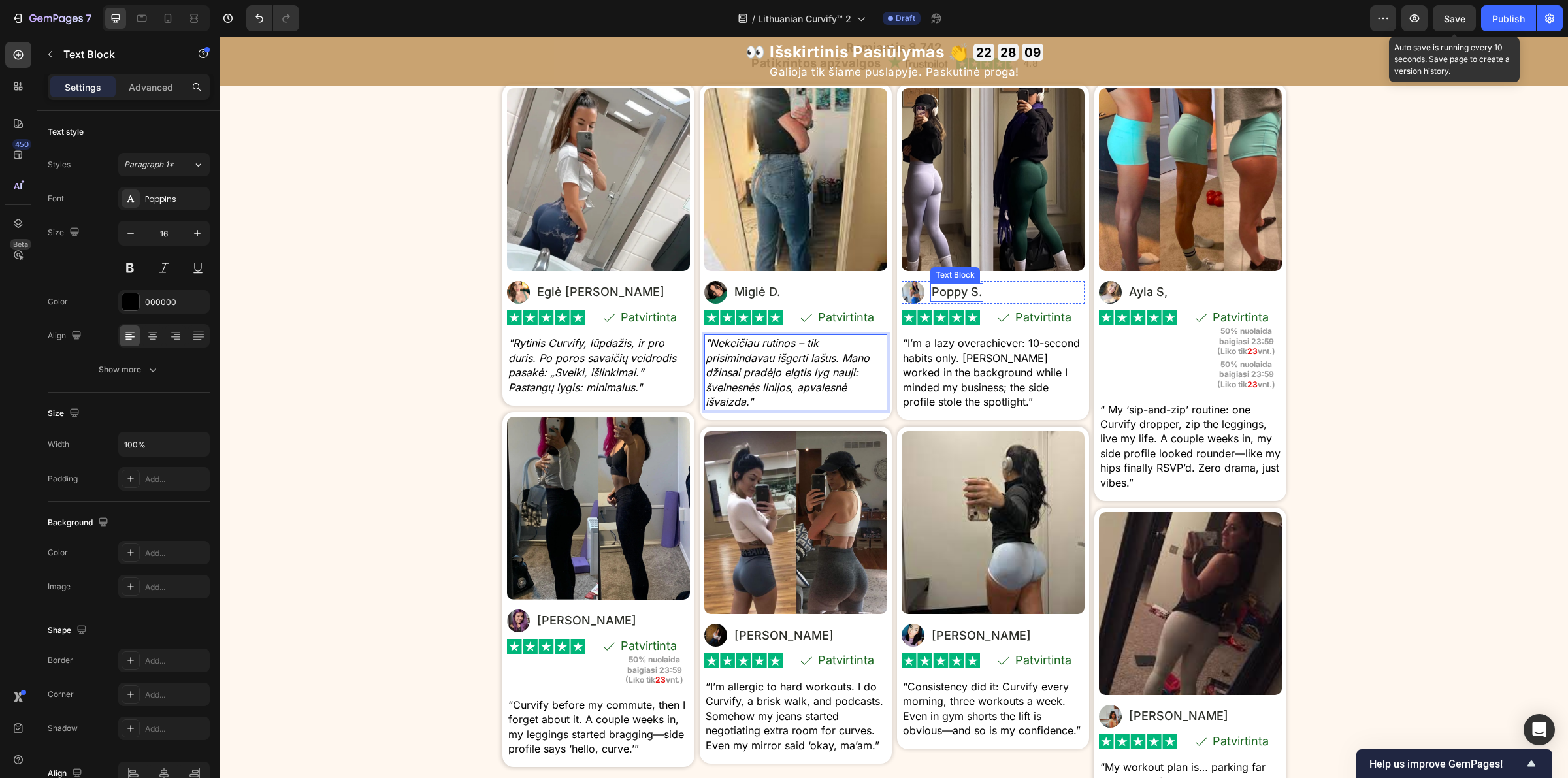
click at [936, 300] on p "Poppy S." at bounding box center [957, 292] width 51 height 16
click at [938, 300] on p "Poppy S." at bounding box center [957, 292] width 51 height 16
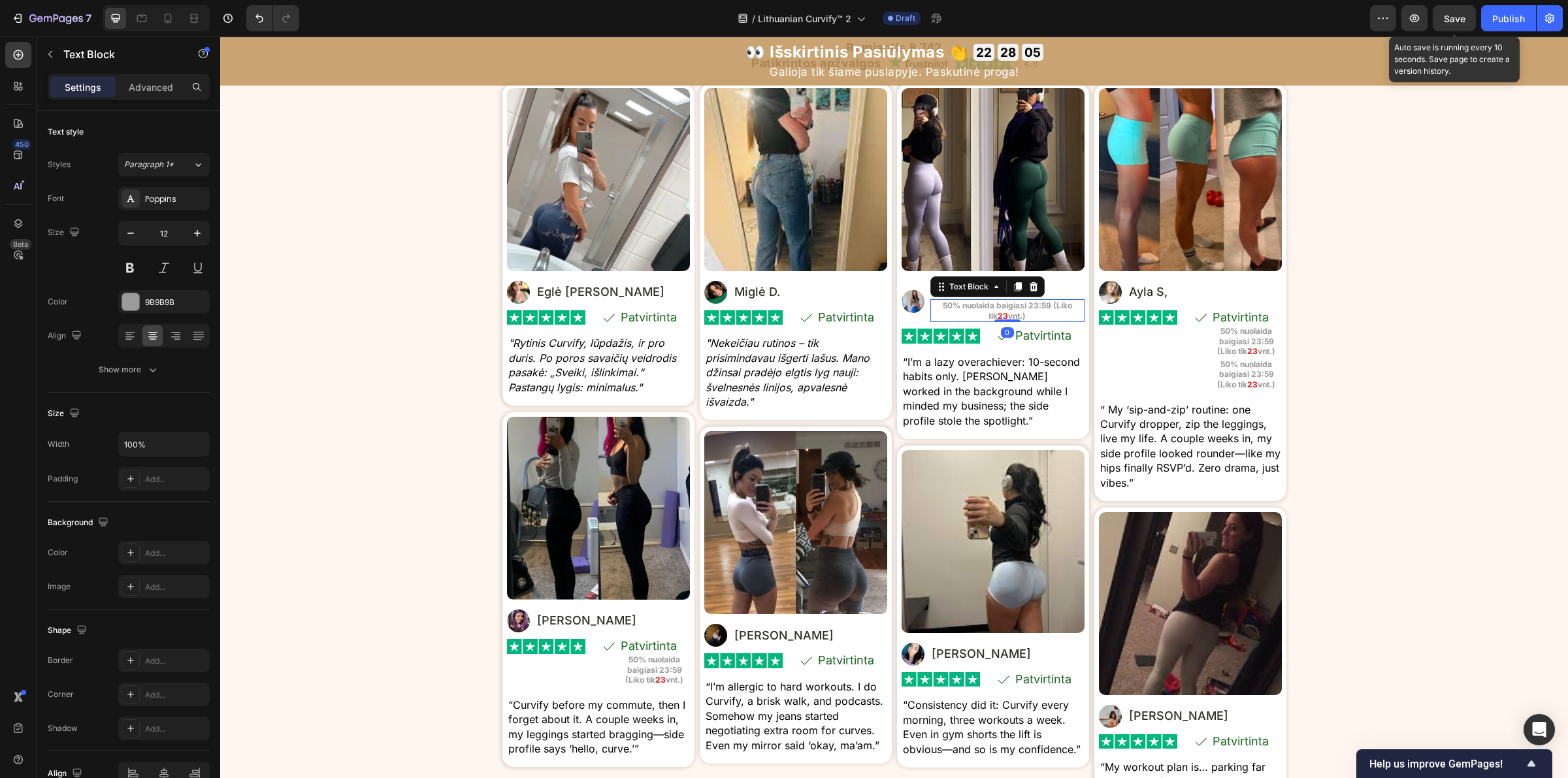
scroll to position [6450, 0]
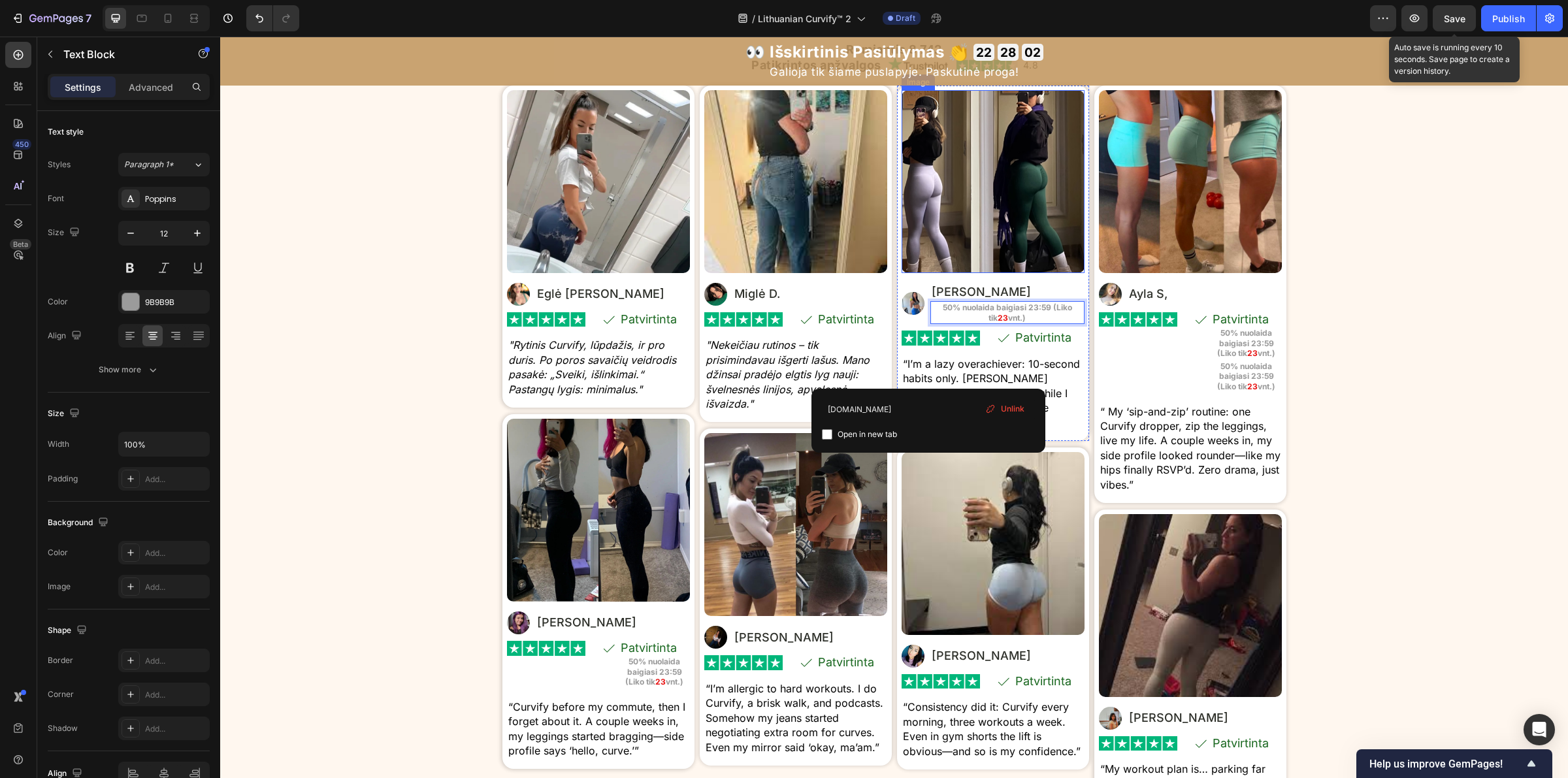
drag, startPoint x: 1020, startPoint y: 299, endPoint x: 997, endPoint y: 384, distance: 88.1
click at [1022, 273] on img at bounding box center [993, 182] width 183 height 183
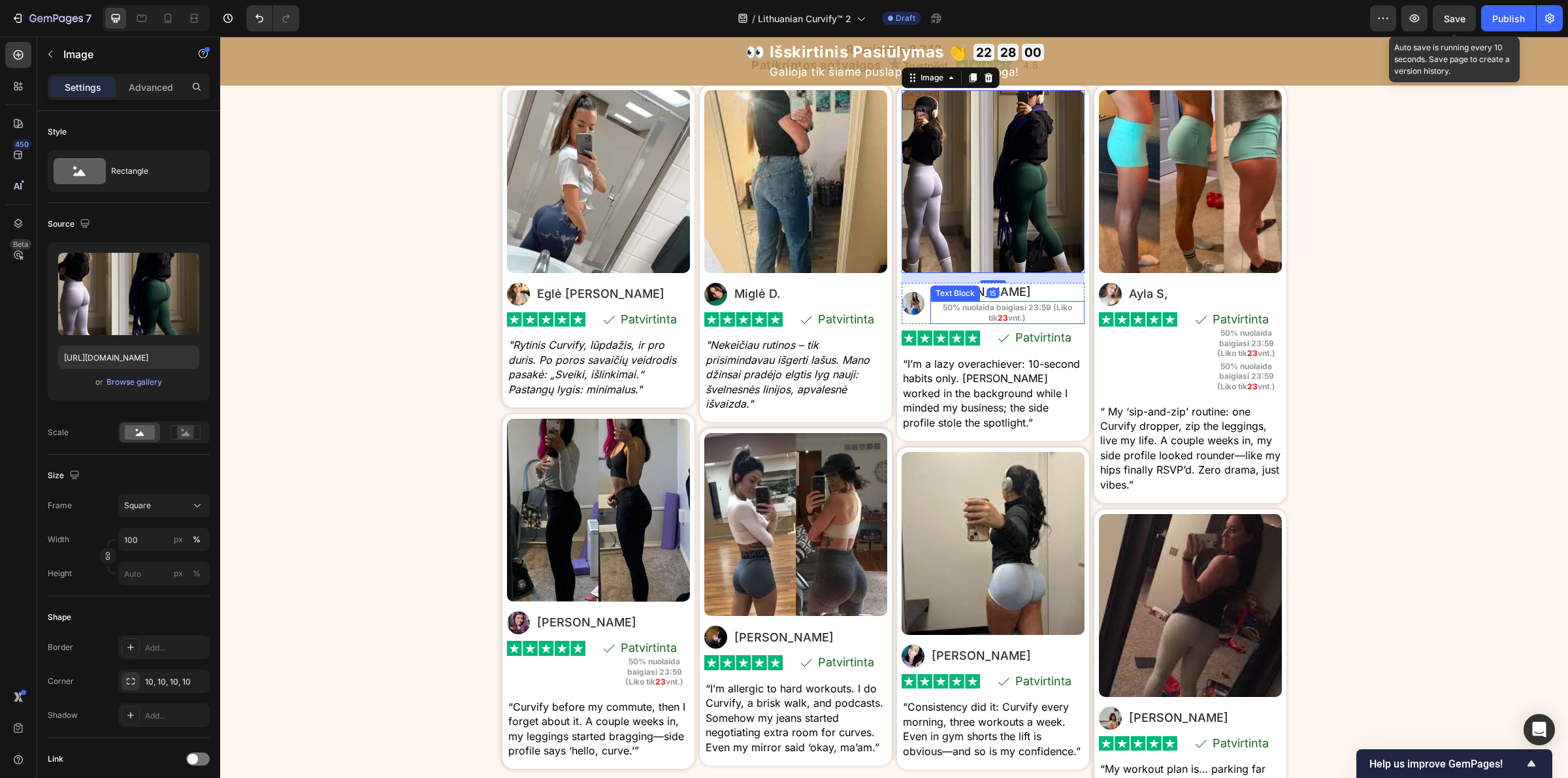
click at [1025, 322] on strong "50% nuolaida baigiasi 23:59 (Liko tik" at bounding box center [1007, 313] width 130 height 20
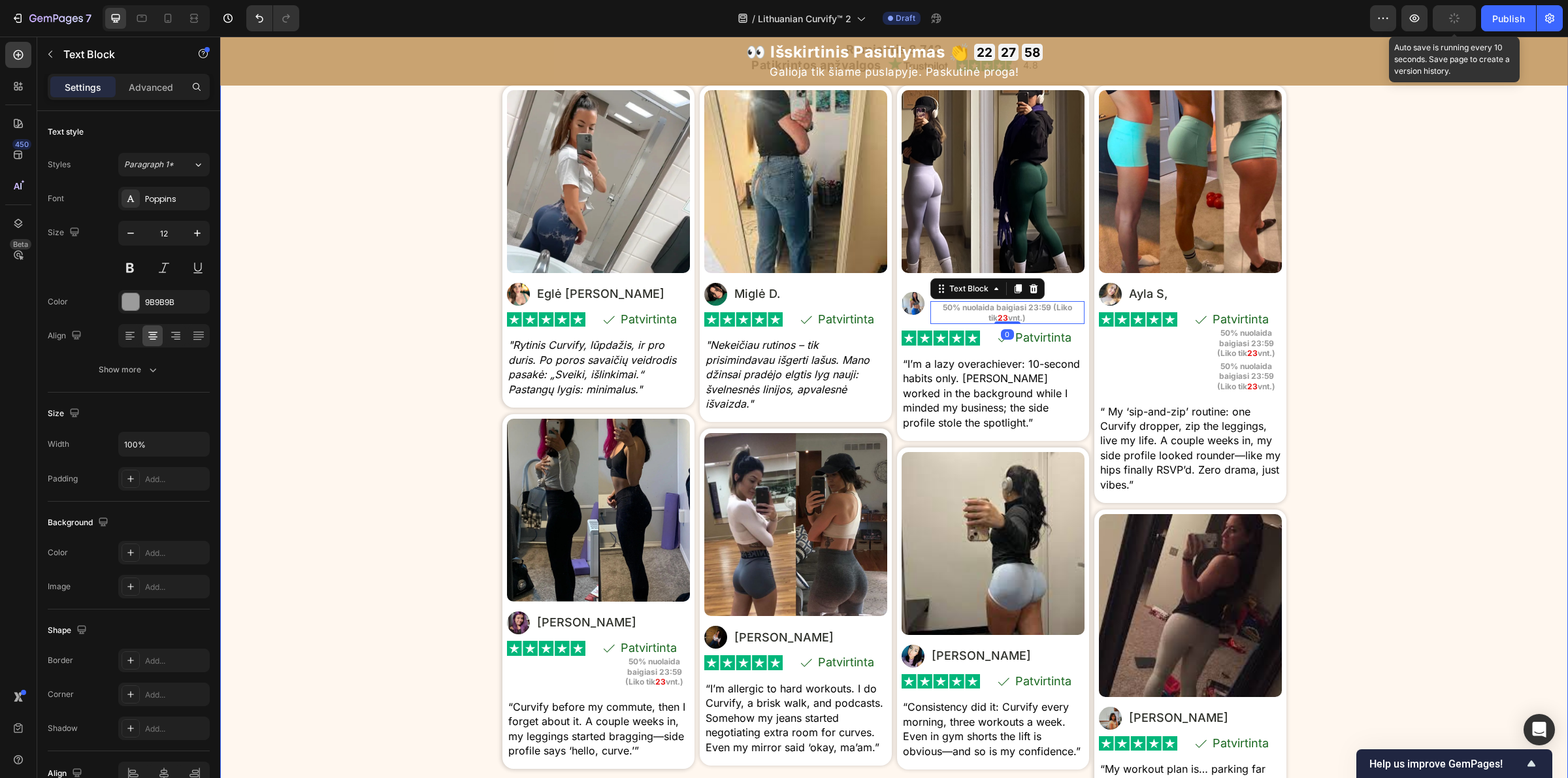
click at [1399, 386] on div "⁠⁠⁠⁠⁠⁠⁠ Tikros moterys. Tikri kūno linkiai . Tikras pasitikėjimas savimi. Headi…" at bounding box center [894, 426] width 1348 height 825
click at [1035, 322] on strong "50% nuolaida baigiasi 23:59 (Liko tik" at bounding box center [1007, 313] width 130 height 20
click at [1030, 294] on icon at bounding box center [1033, 288] width 11 height 11
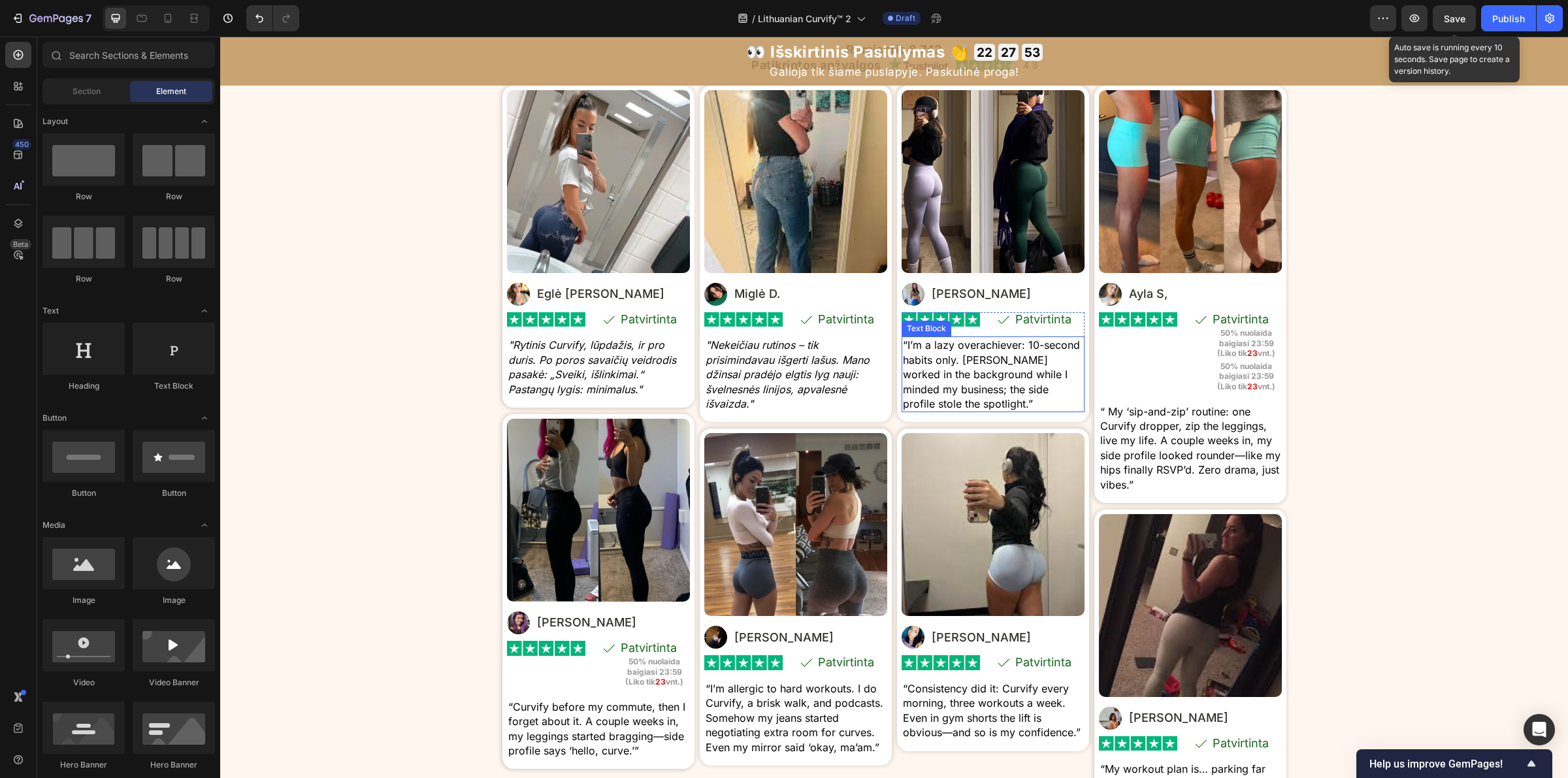
click at [1008, 411] on p "“I’m a lazy overachiever: 10-second habits only. [PERSON_NAME] worked in the ba…" at bounding box center [992, 374] width 180 height 73
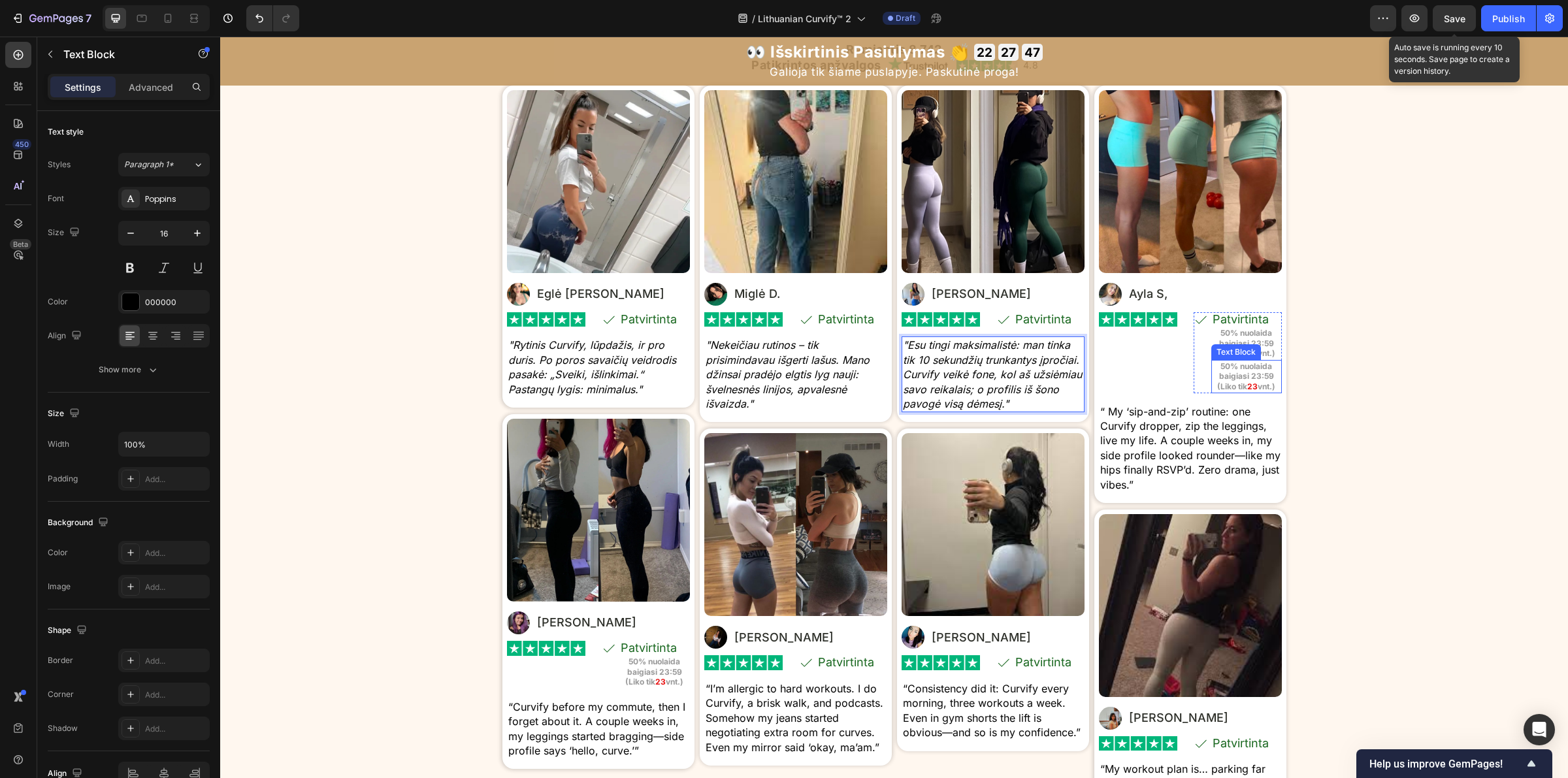
click at [1219, 391] on strong "50% nuolaida baigiasi 23:59 (Liko tik" at bounding box center [1246, 376] width 56 height 30
click at [1418, 413] on div "⁠⁠⁠⁠⁠⁠⁠ Tikros moterys. Tikri kūno linkiai . Tikras pasitikėjimas savimi. Headi…" at bounding box center [894, 426] width 1348 height 825
click at [1251, 358] on strong "50% nuolaida baigiasi 23:59 (Liko tik" at bounding box center [1246, 343] width 56 height 30
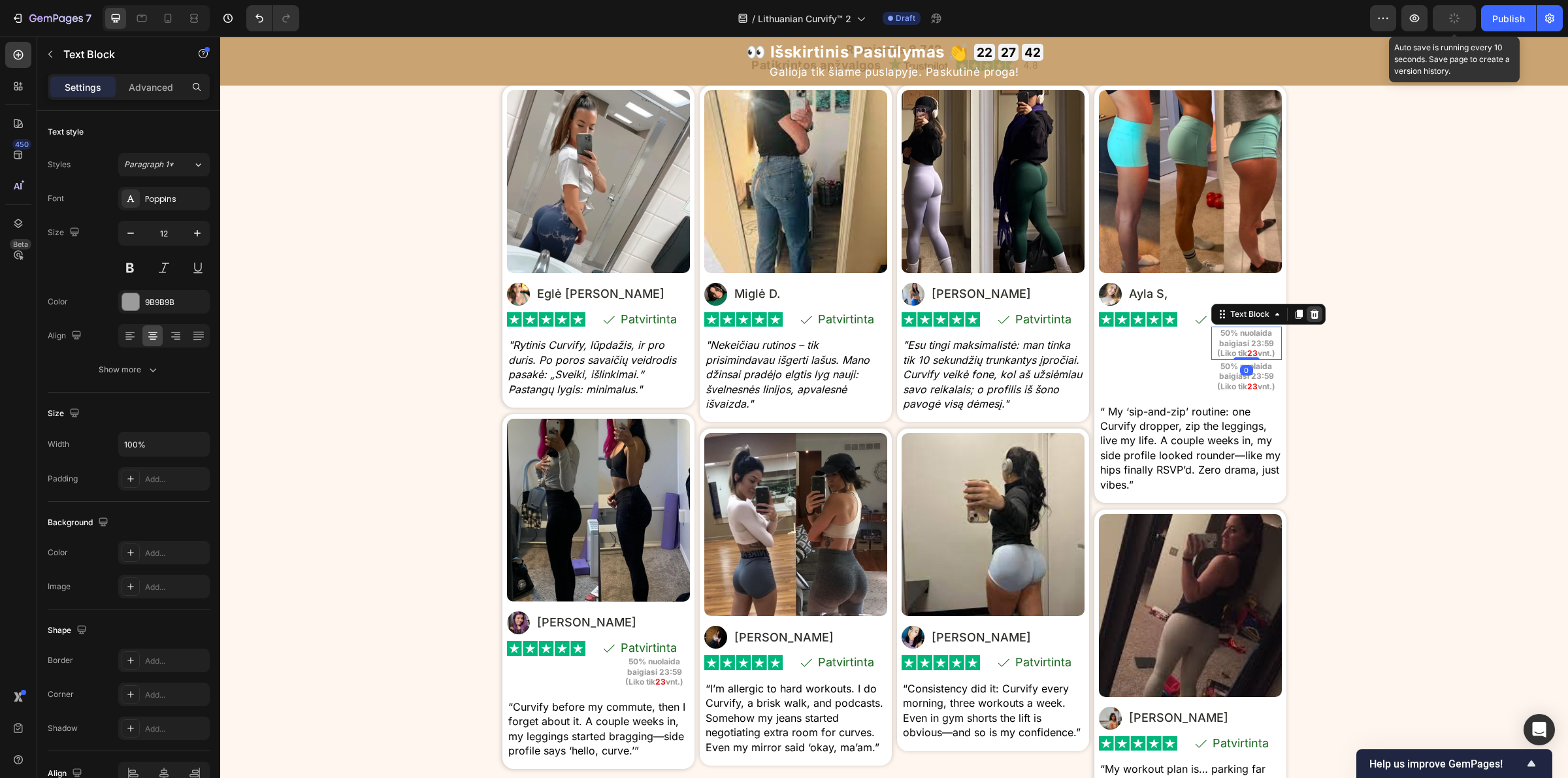
click at [1309, 319] on icon at bounding box center [1314, 314] width 11 height 11
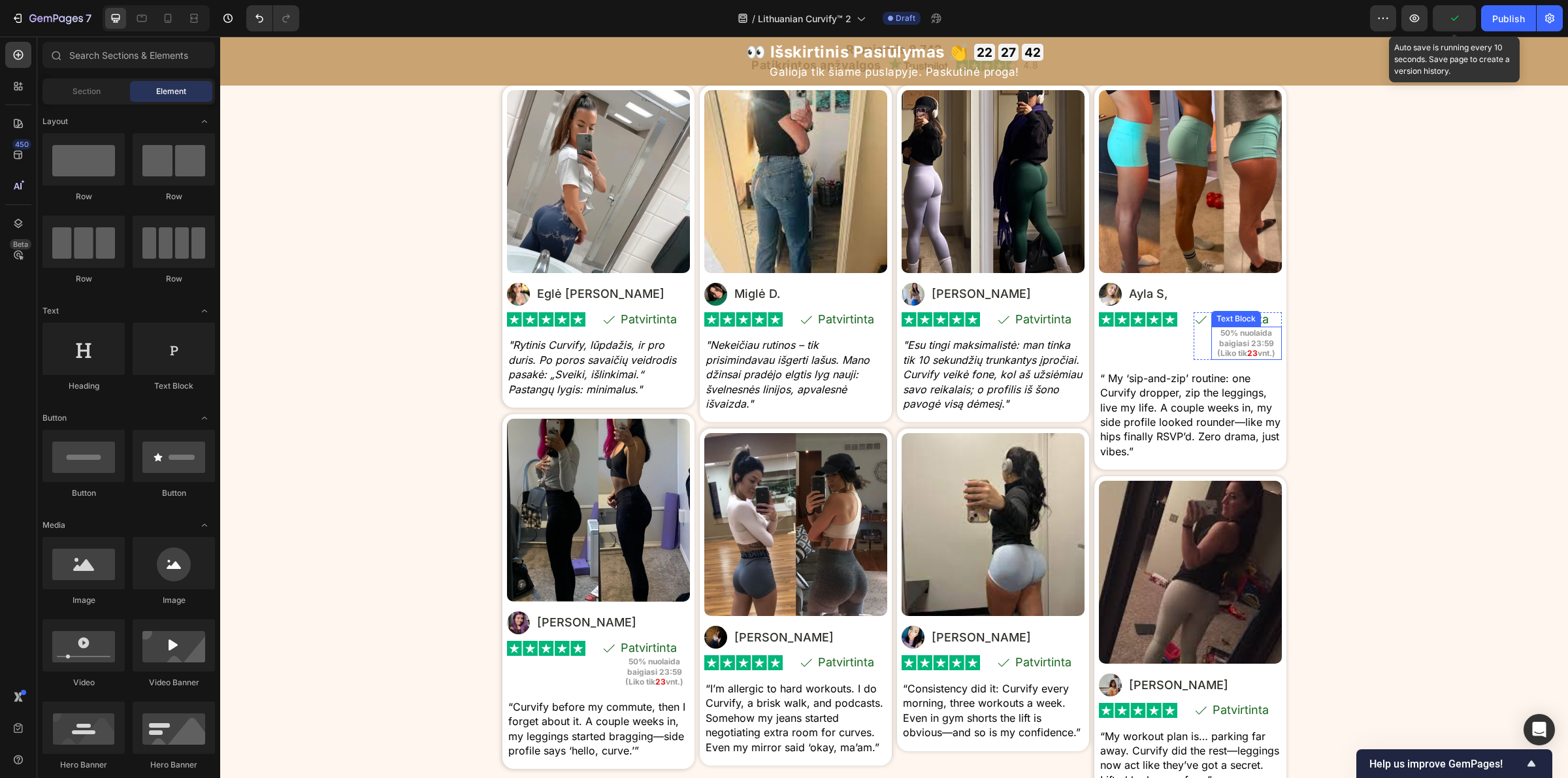
click at [1248, 358] on strong "23" at bounding box center [1252, 353] width 11 height 10
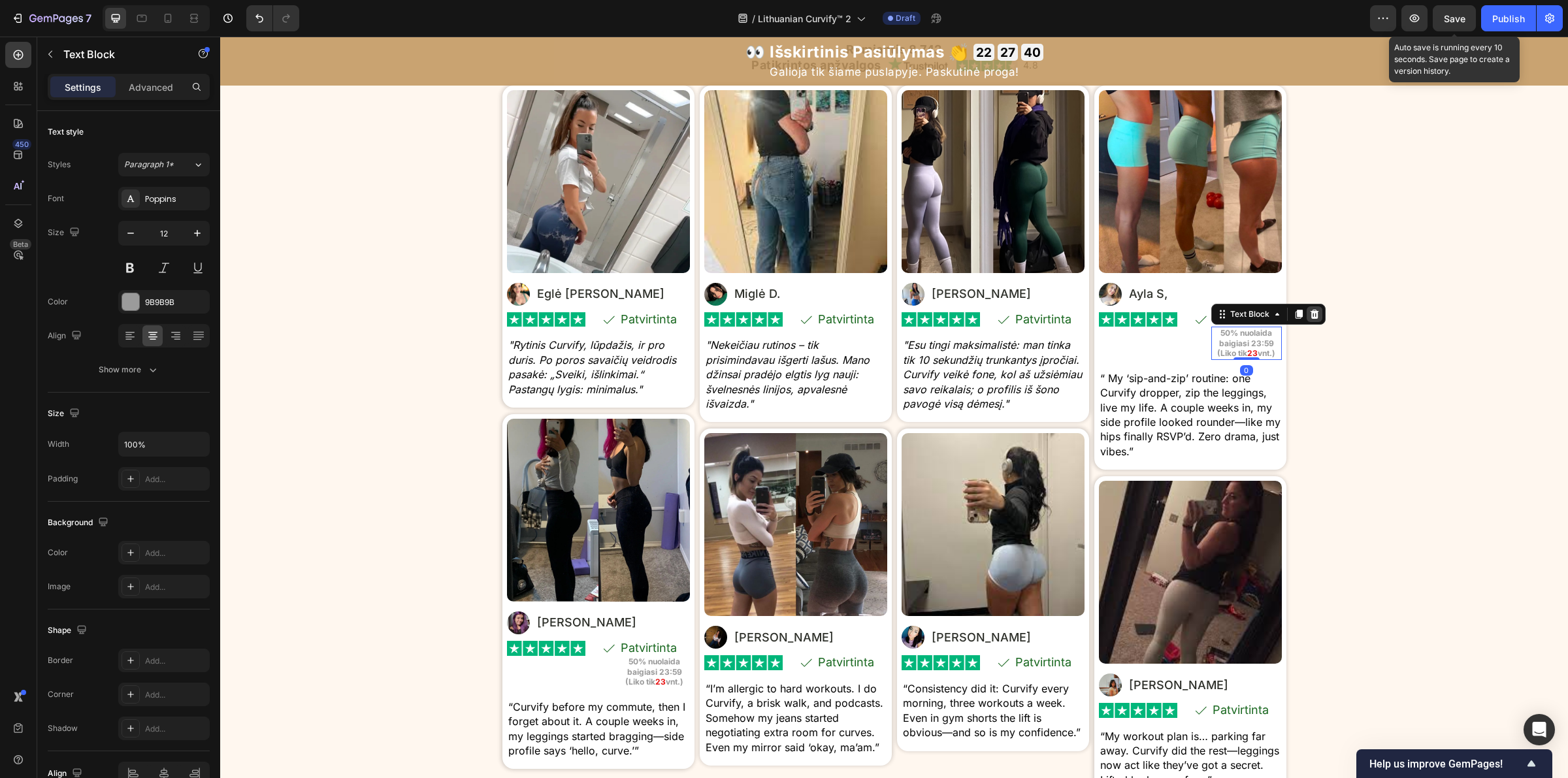
click at [1308, 322] on div at bounding box center [1315, 315] width 16 height 16
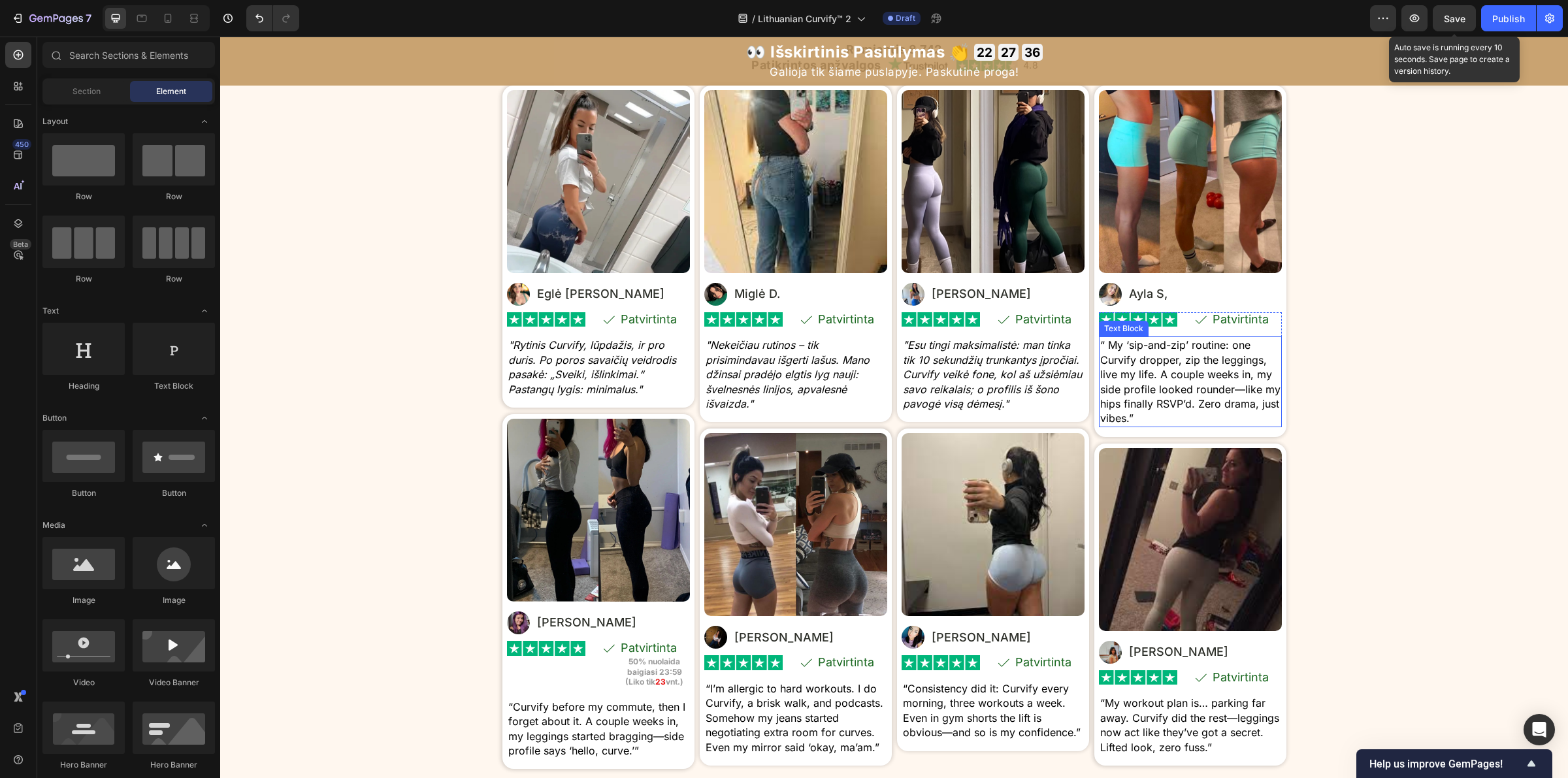
click at [1177, 426] on p "“ My ‘sip-and-zip’ routine: one Curvify dropper, zip the leggings, live my life…" at bounding box center [1190, 382] width 180 height 88
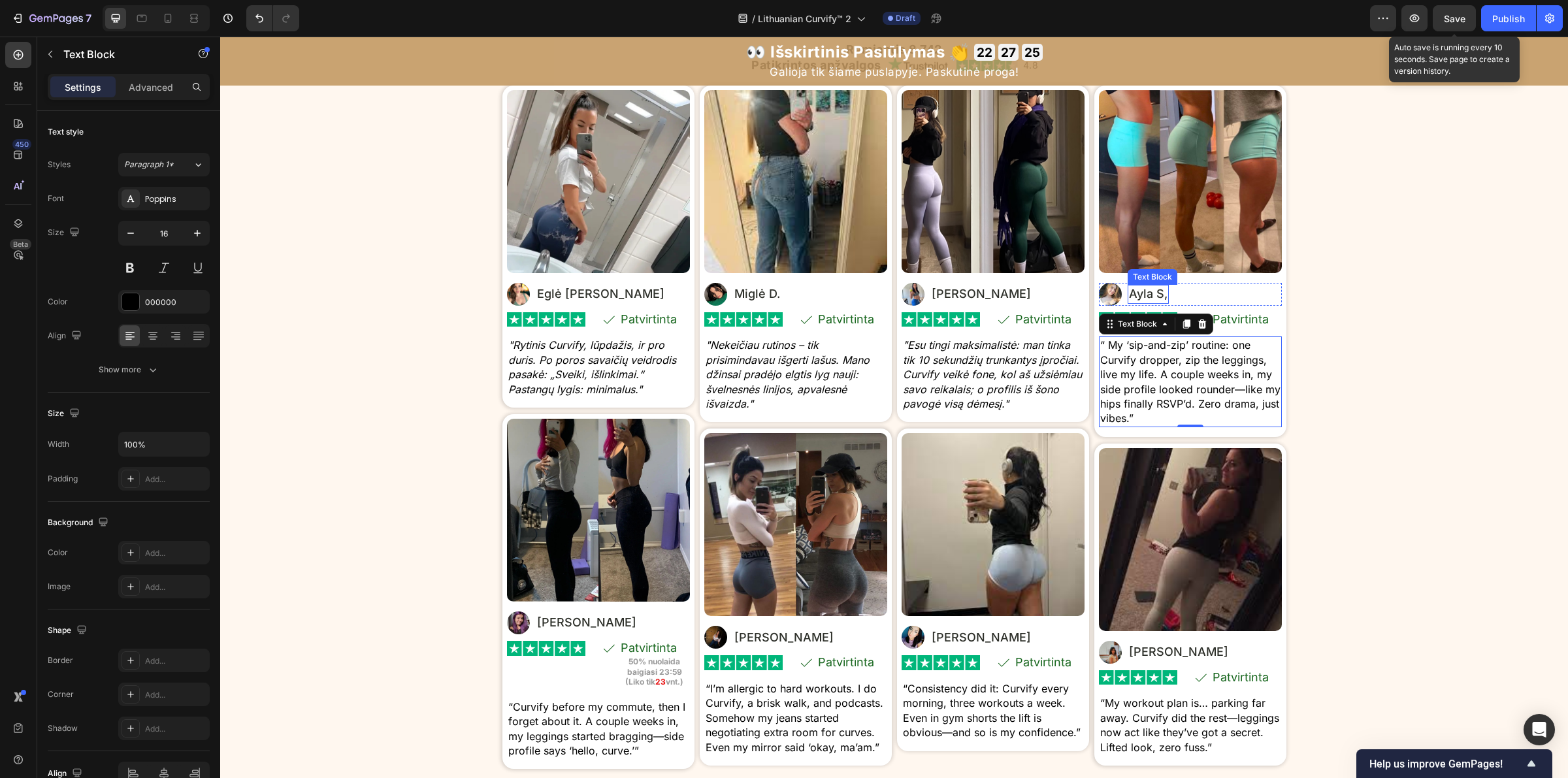
click at [1133, 302] on p "Ayla S," at bounding box center [1148, 294] width 39 height 16
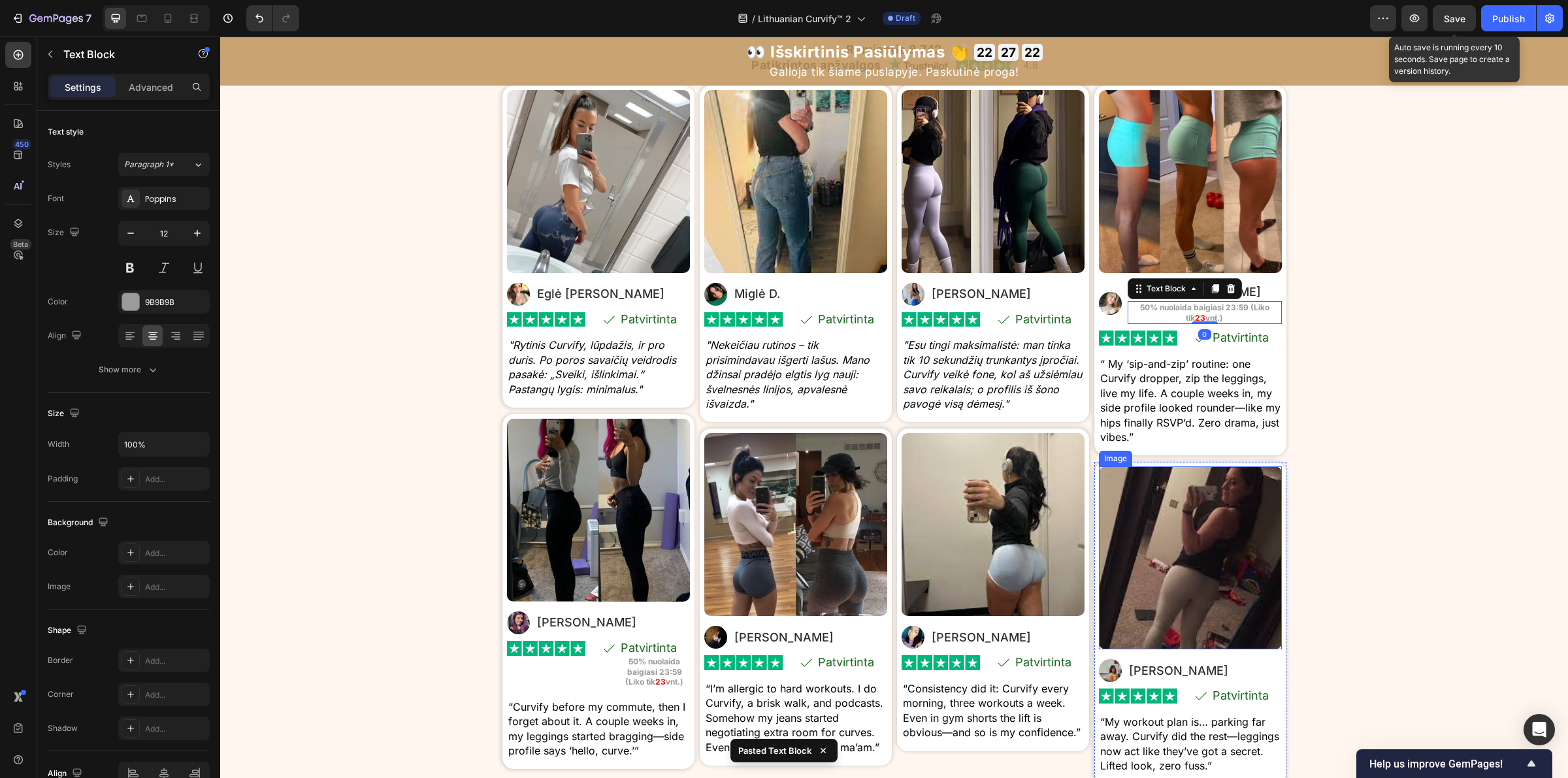
click at [1355, 397] on div "⁠⁠⁠⁠⁠⁠⁠ Tikros moterys. Tikri kūno linkiai . Tikras pasitikėjimas savimi. Headi…" at bounding box center [894, 402] width 1348 height 777
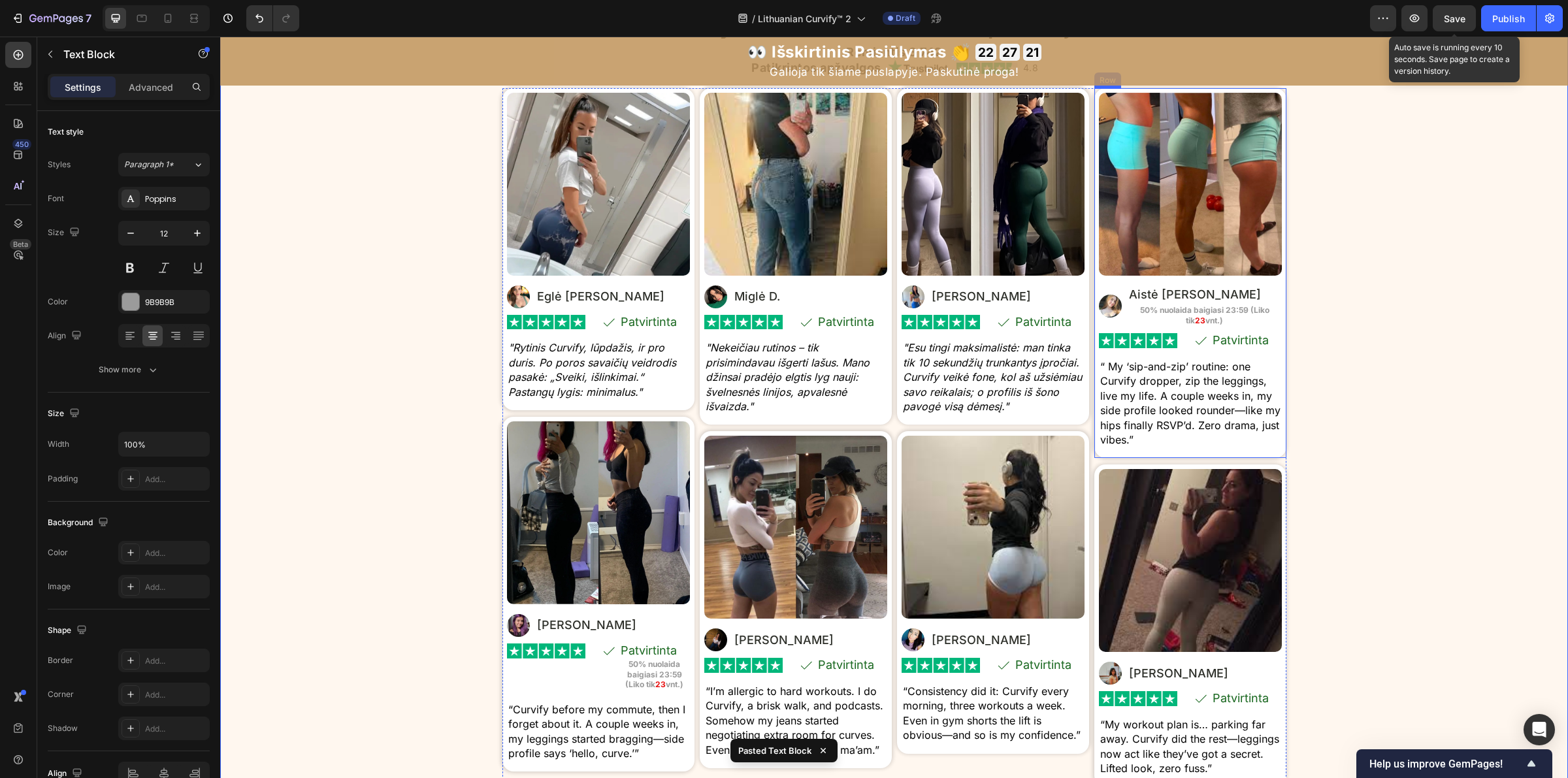
click at [1385, 383] on div "⁠⁠⁠⁠⁠⁠⁠ Tikros moterys. Tikri kūno linkiai . Tikras pasitikėjimas savimi. Headi…" at bounding box center [894, 405] width 1348 height 777
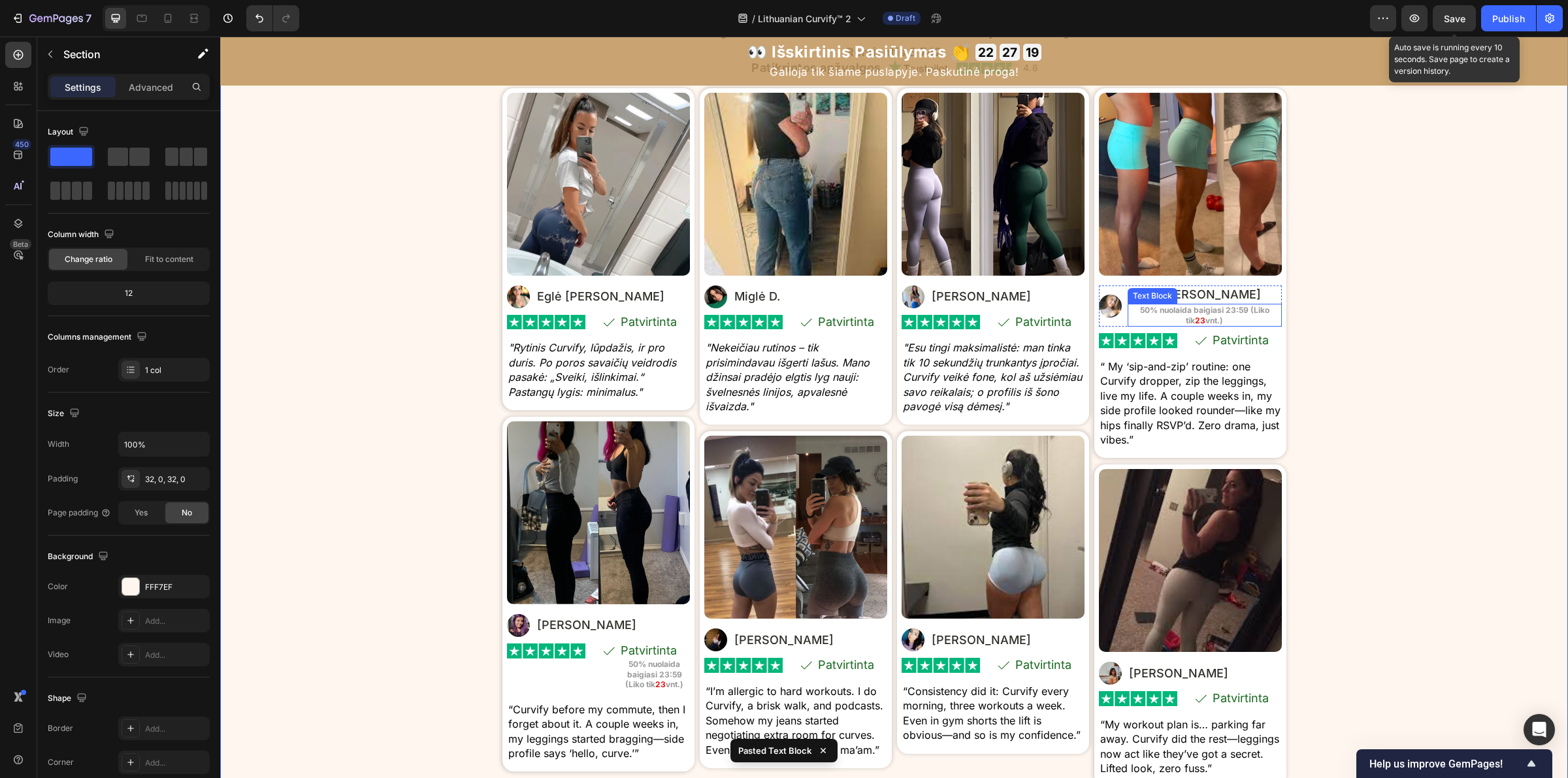
click at [1212, 325] on strong "vnt.)" at bounding box center [1214, 320] width 18 height 10
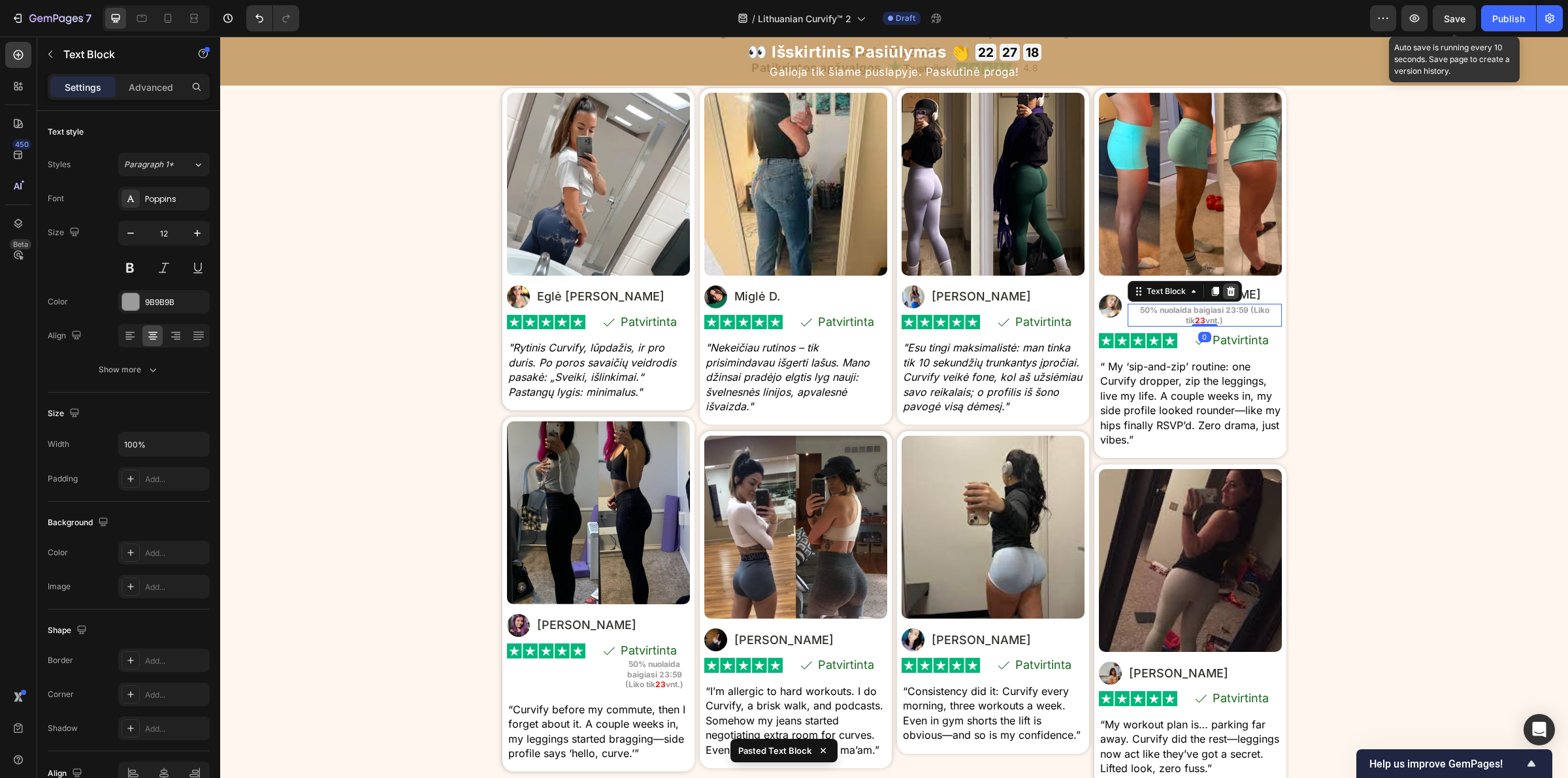
click at [1225, 297] on icon at bounding box center [1230, 291] width 11 height 11
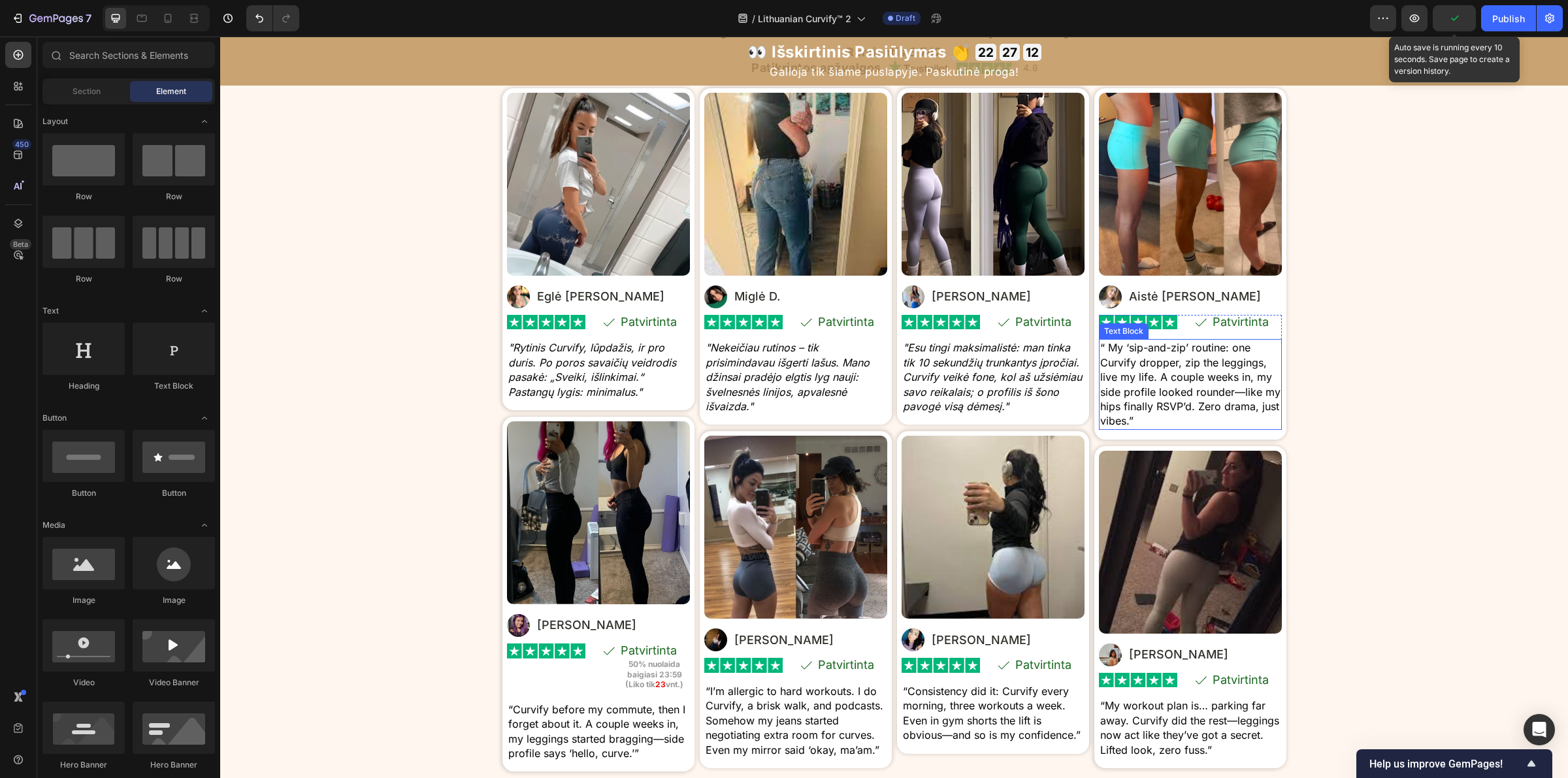
click at [1202, 427] on p "“ My ‘sip-and-zip’ routine: one Curvify dropper, zip the leggings, live my life…" at bounding box center [1190, 385] width 180 height 88
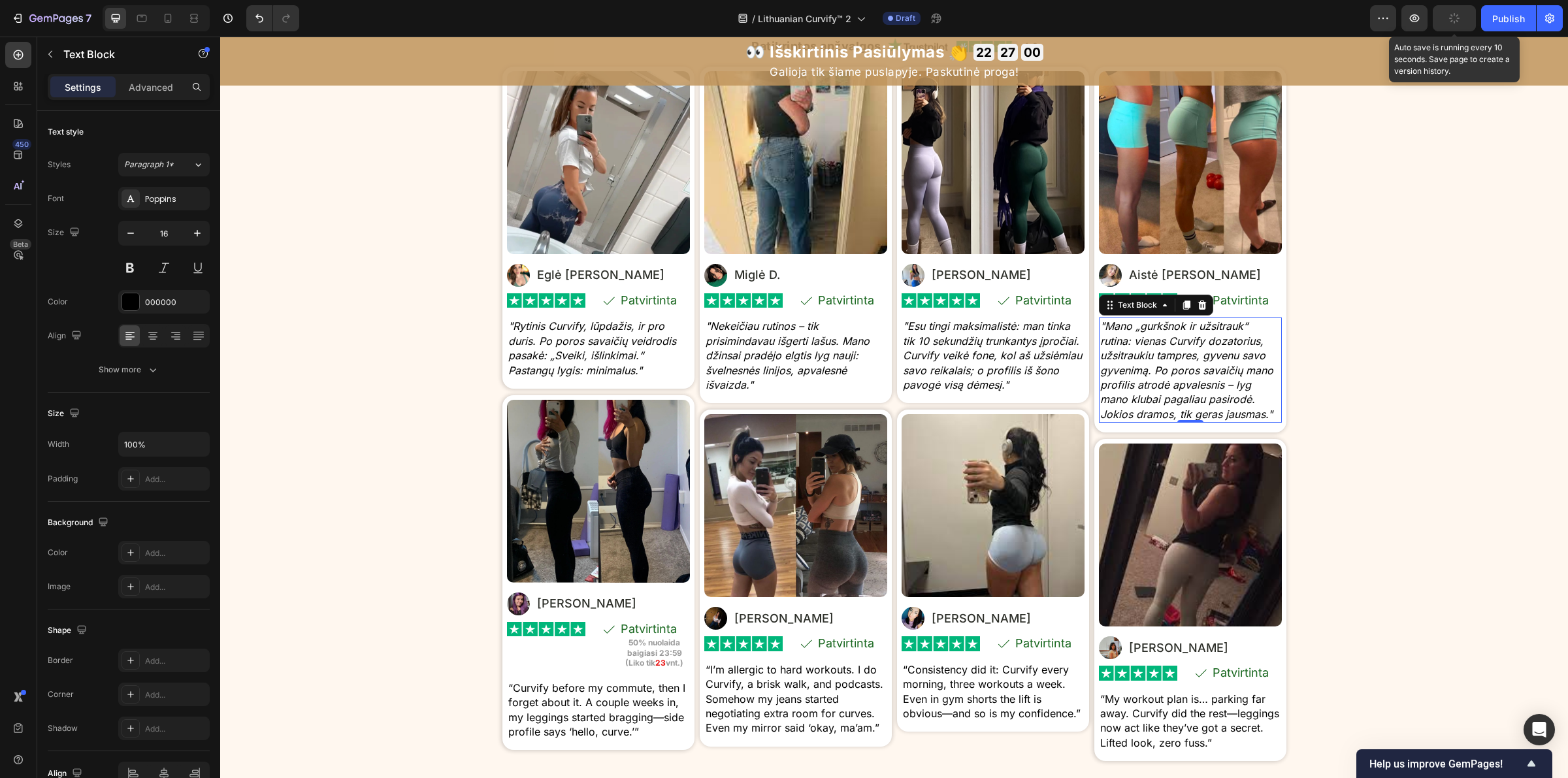
scroll to position [6612, 0]
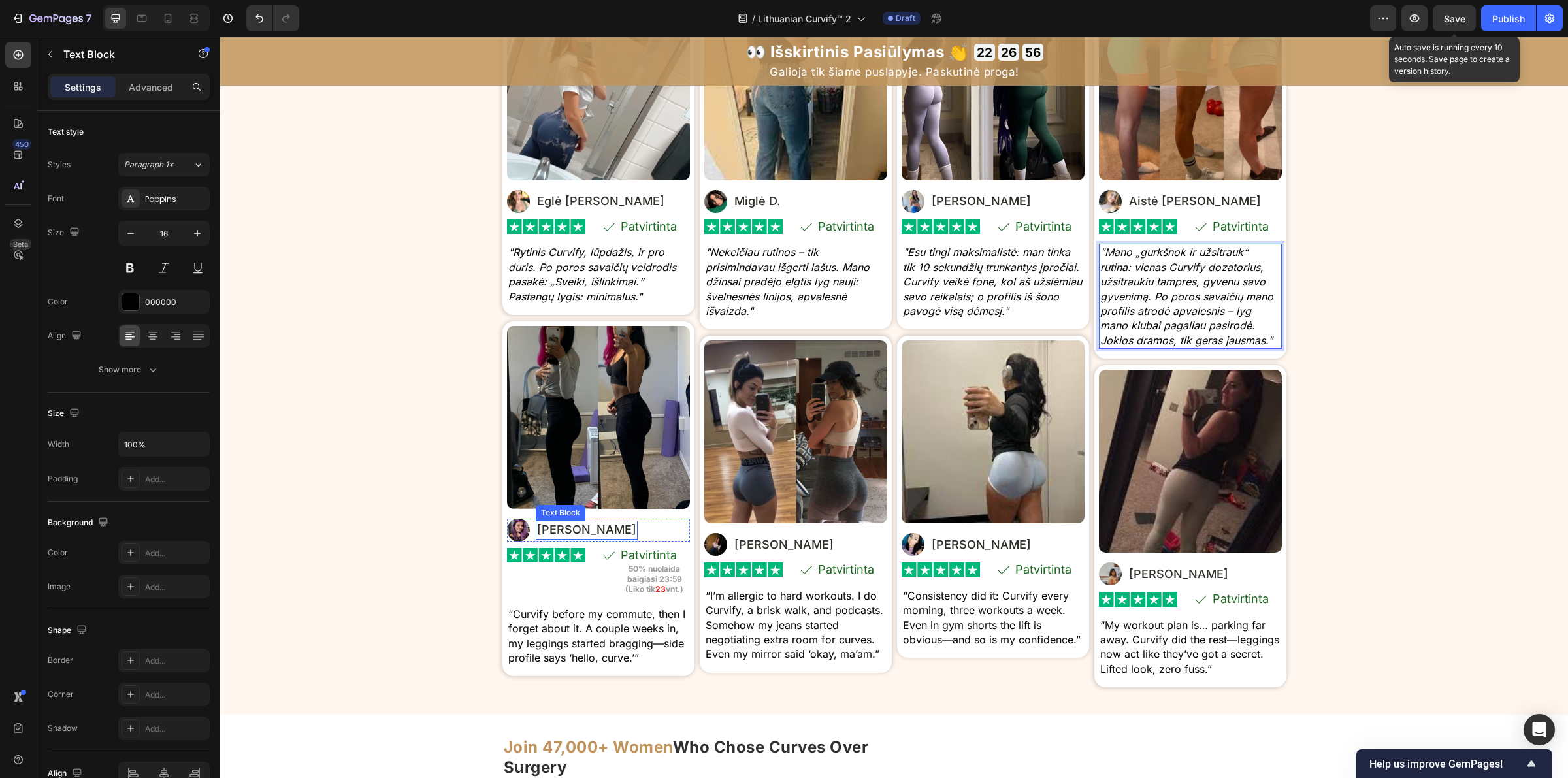
click at [559, 531] on p "[PERSON_NAME]" at bounding box center [586, 530] width 99 height 16
click at [537, 531] on p "[PERSON_NAME]" at bounding box center [586, 530] width 99 height 16
click at [646, 582] on strong "50% nuolaida baigiasi 23:59 (Liko tik" at bounding box center [653, 578] width 56 height 30
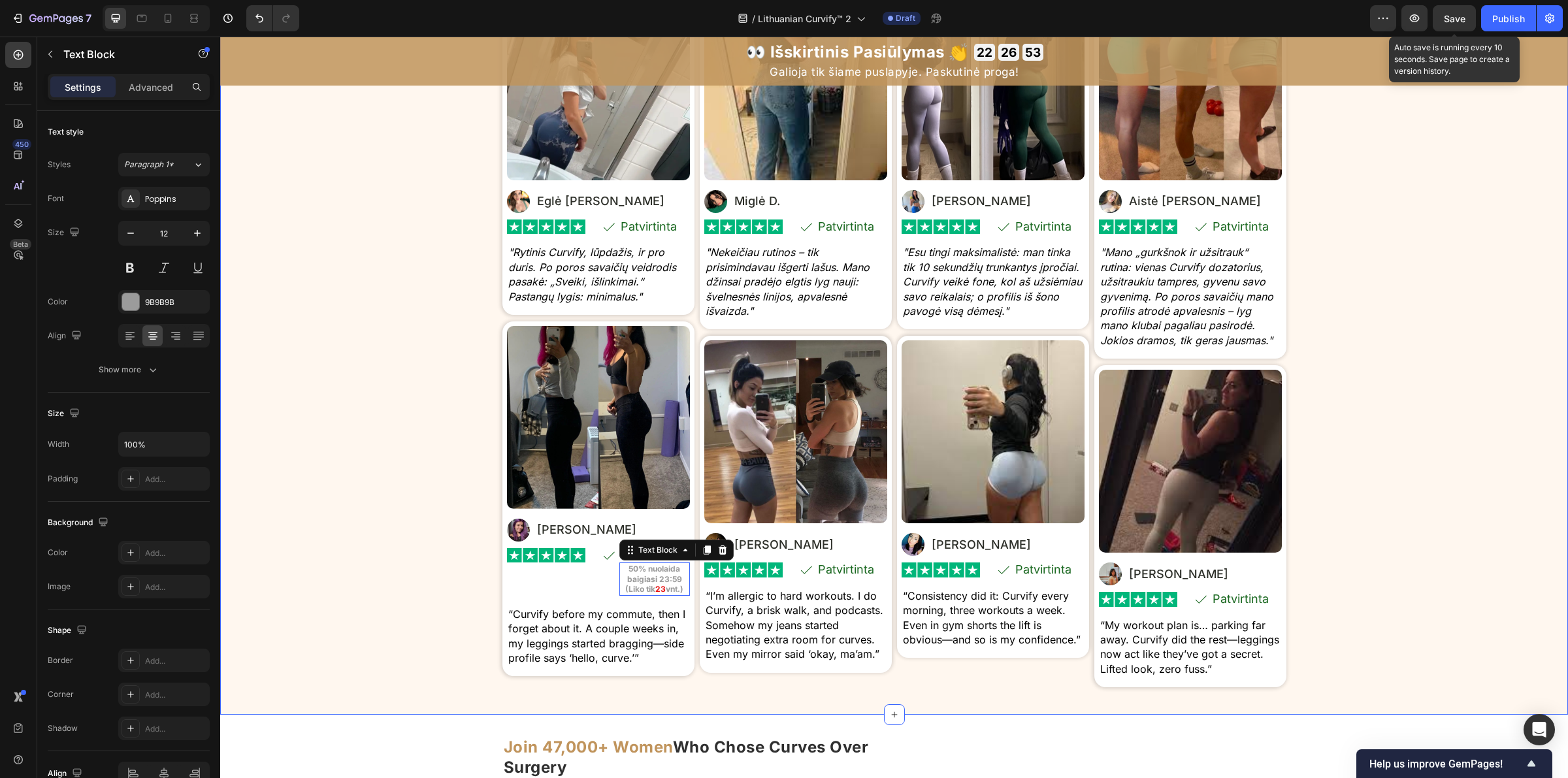
click at [431, 589] on div "⁠⁠⁠⁠⁠⁠⁠ Tikros moterys. Tikri kūno linkiai . Tikras pasitikėjimas savimi. Headi…" at bounding box center [894, 308] width 1348 height 773
click at [653, 580] on strong "50% nuolaida baigiasi 23:59 (Liko tik" at bounding box center [653, 578] width 56 height 30
click at [718, 552] on icon at bounding box center [722, 549] width 9 height 9
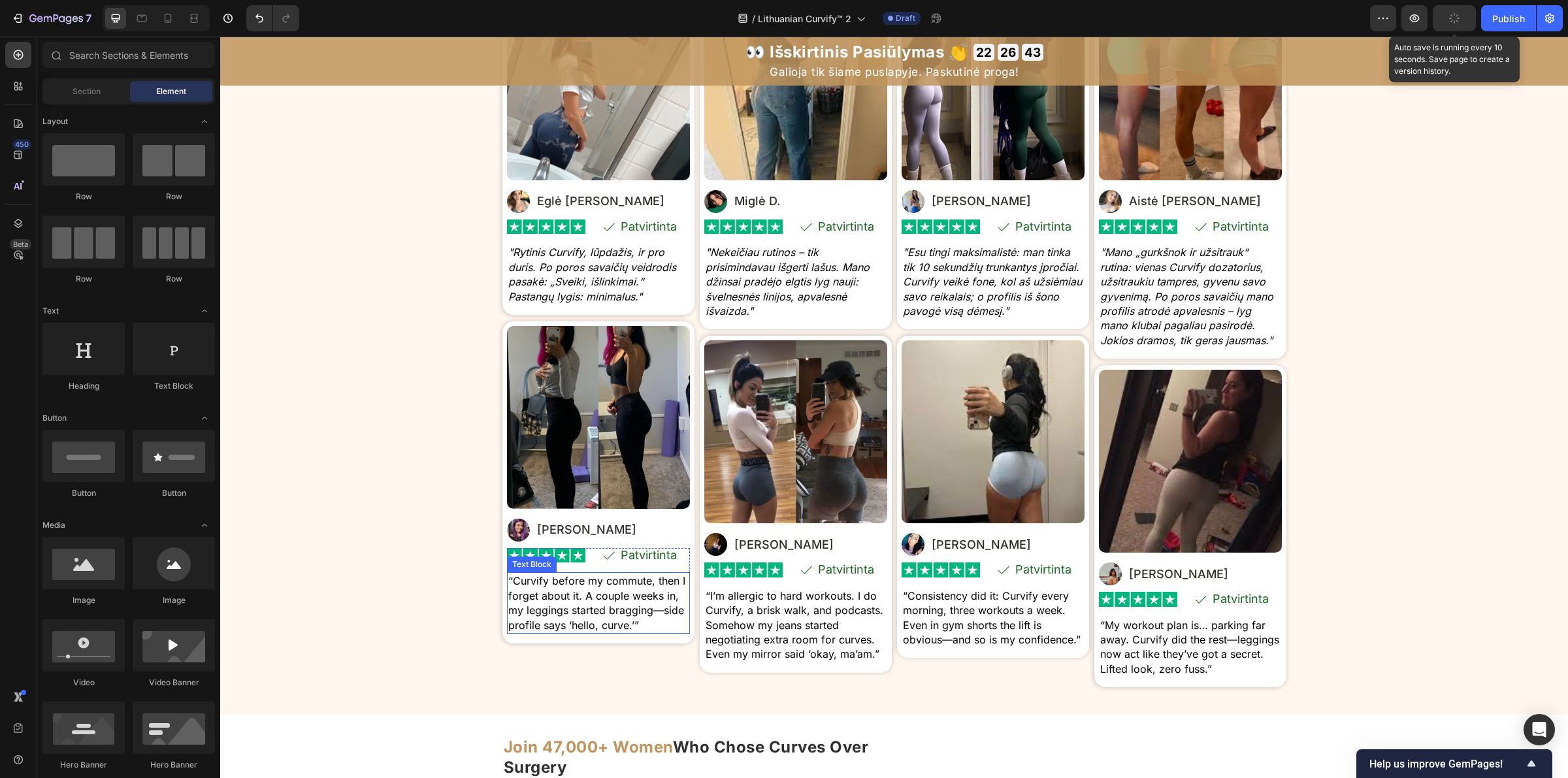
click at [622, 628] on p "“Curvify before my commute, then I forget about it. A couple weeks in, my leggi…" at bounding box center [598, 603] width 180 height 58
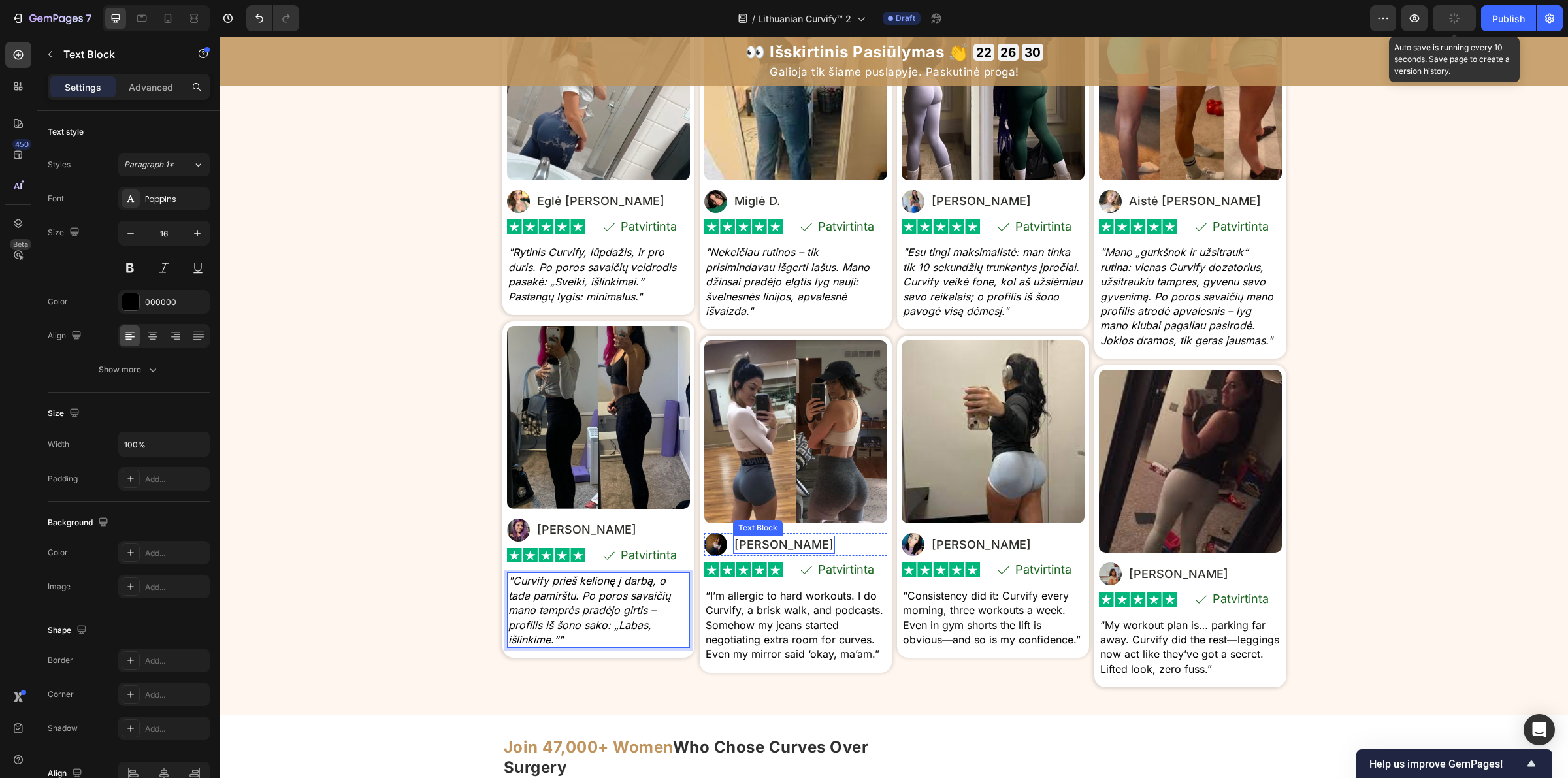
click at [748, 546] on p "[PERSON_NAME]" at bounding box center [784, 544] width 99 height 16
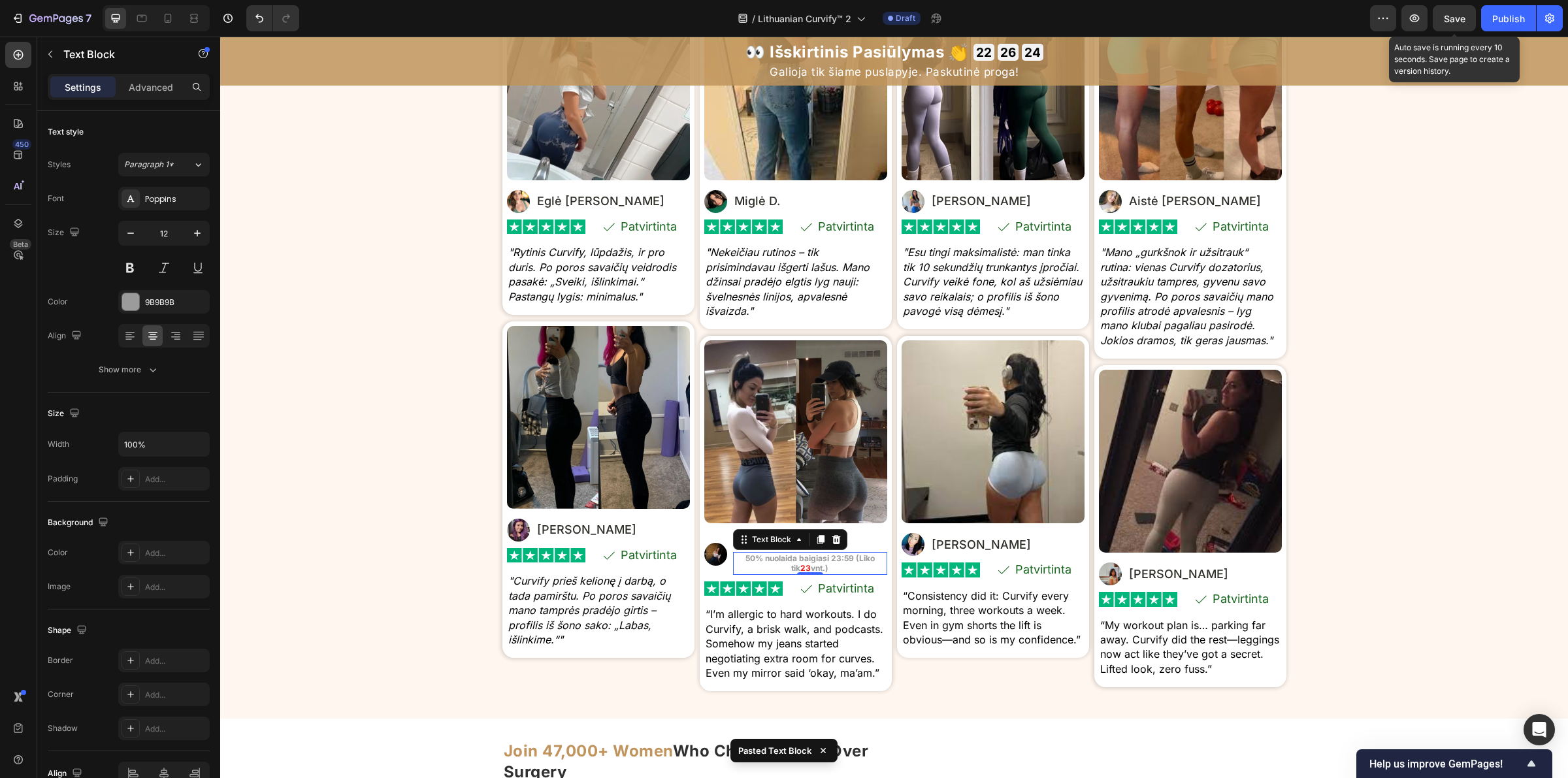
scroll to position [6609, 0]
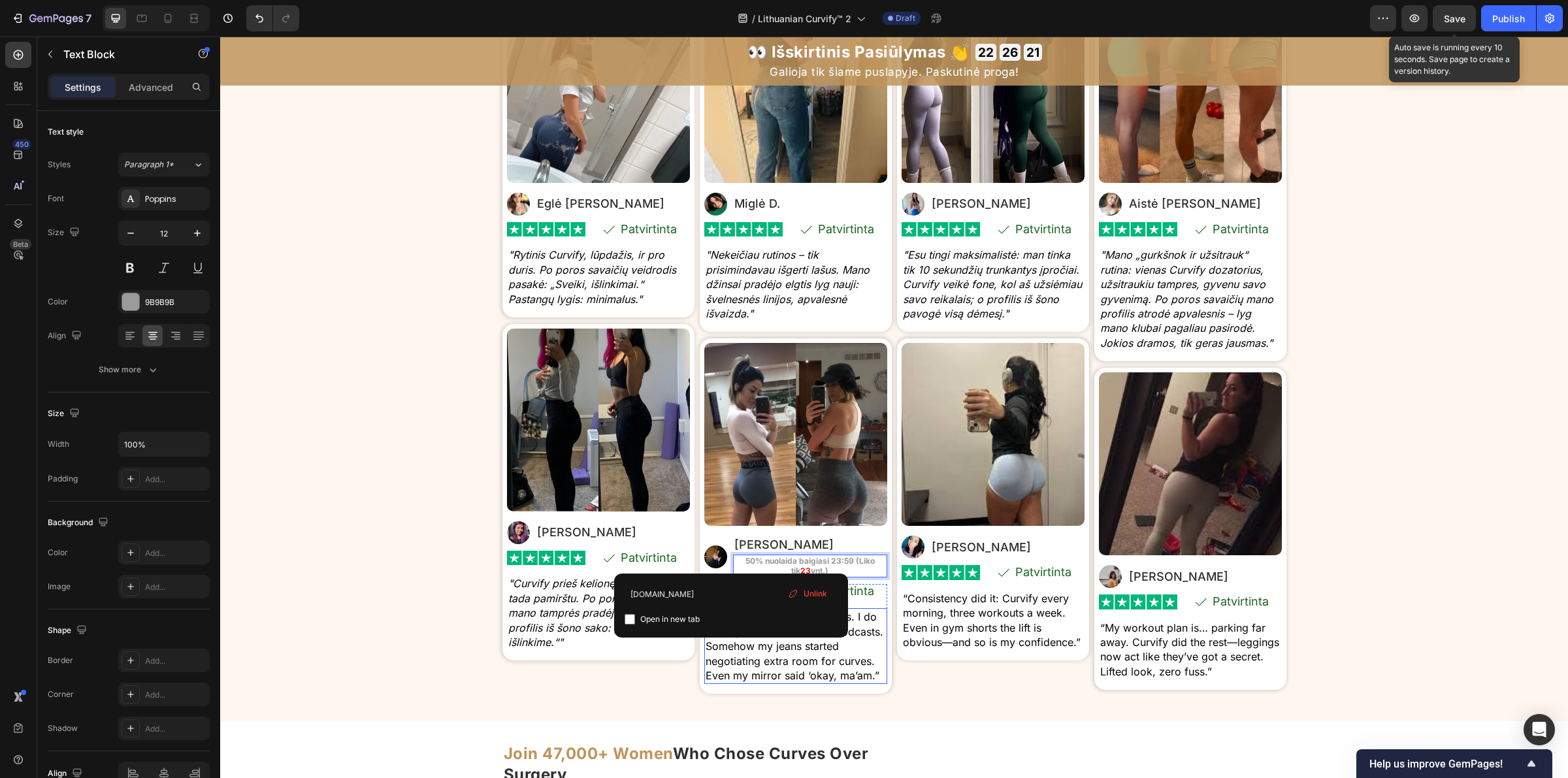
click at [815, 668] on p "“I’m allergic to hard workouts. I do Curvify, a brisk walk, and podcasts. Someh…" at bounding box center [795, 646] width 180 height 73
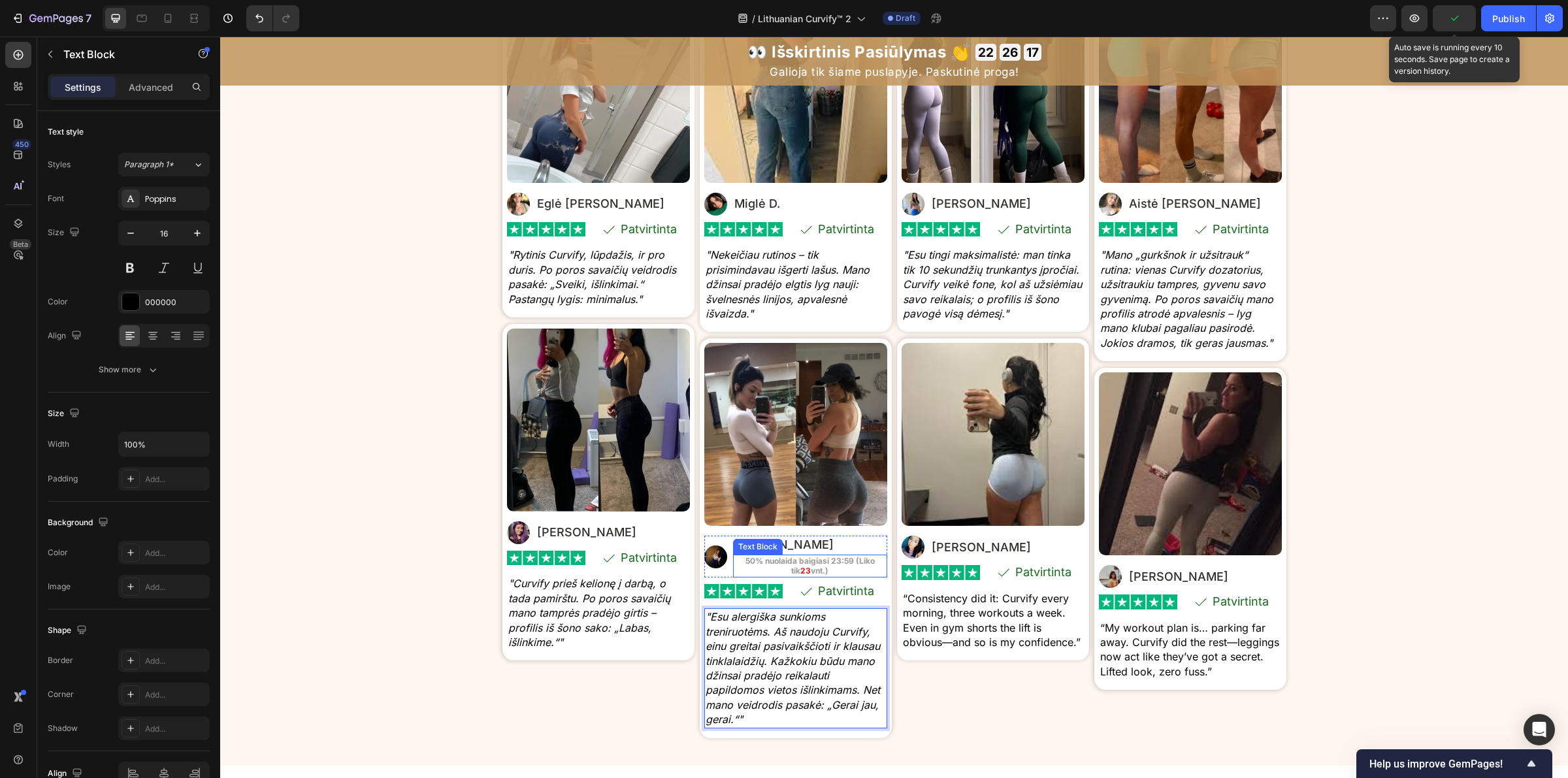
click at [815, 563] on strong "50% nuolaida baigiasi 23:59 (Liko tik" at bounding box center [809, 566] width 130 height 20
click at [832, 537] on icon at bounding box center [836, 541] width 9 height 9
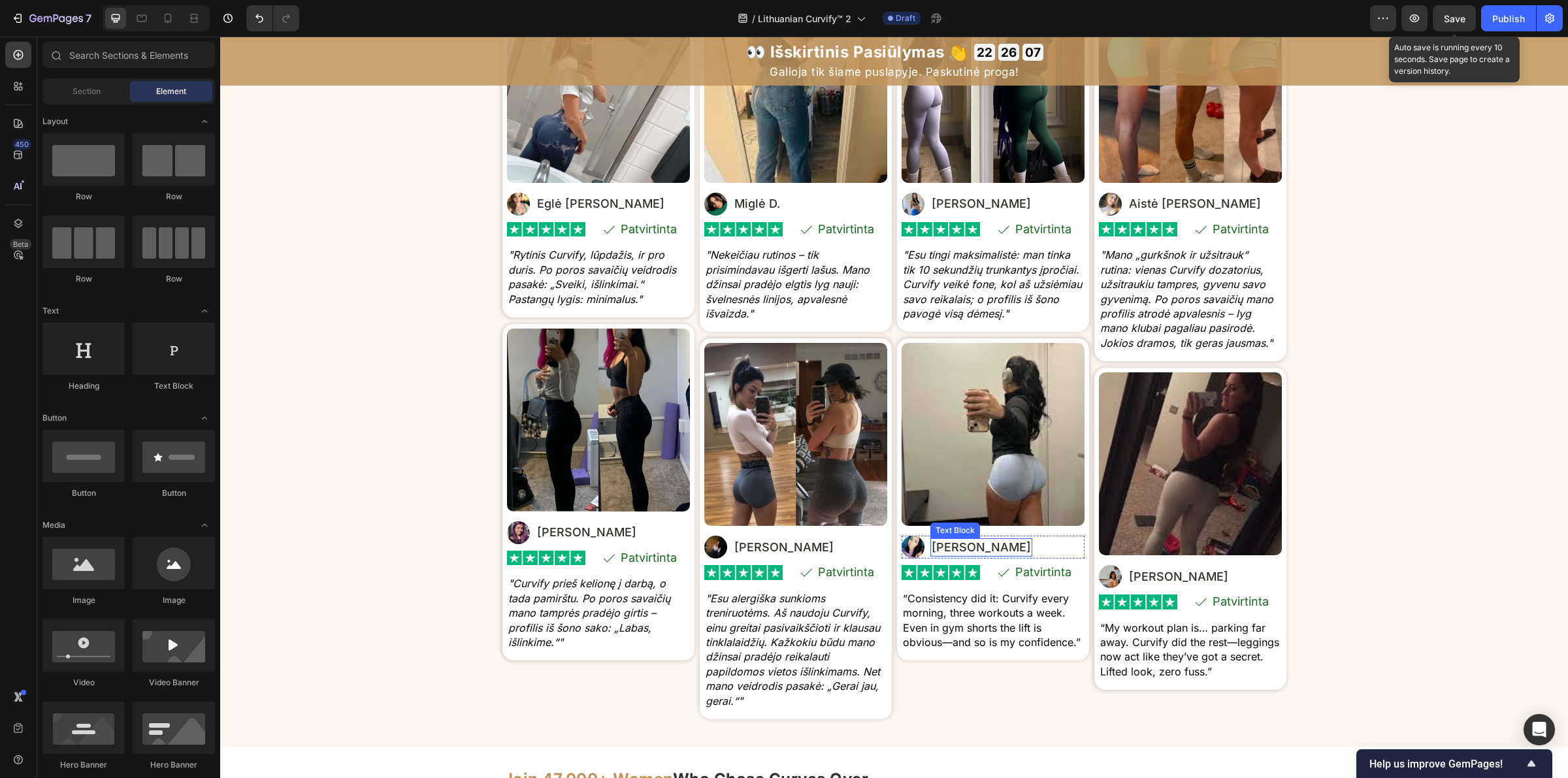
click at [948, 549] on p "[PERSON_NAME]" at bounding box center [982, 547] width 99 height 16
drag, startPoint x: 948, startPoint y: 549, endPoint x: 968, endPoint y: 553, distance: 20.4
click at [948, 549] on p "[PERSON_NAME]" at bounding box center [982, 547] width 99 height 16
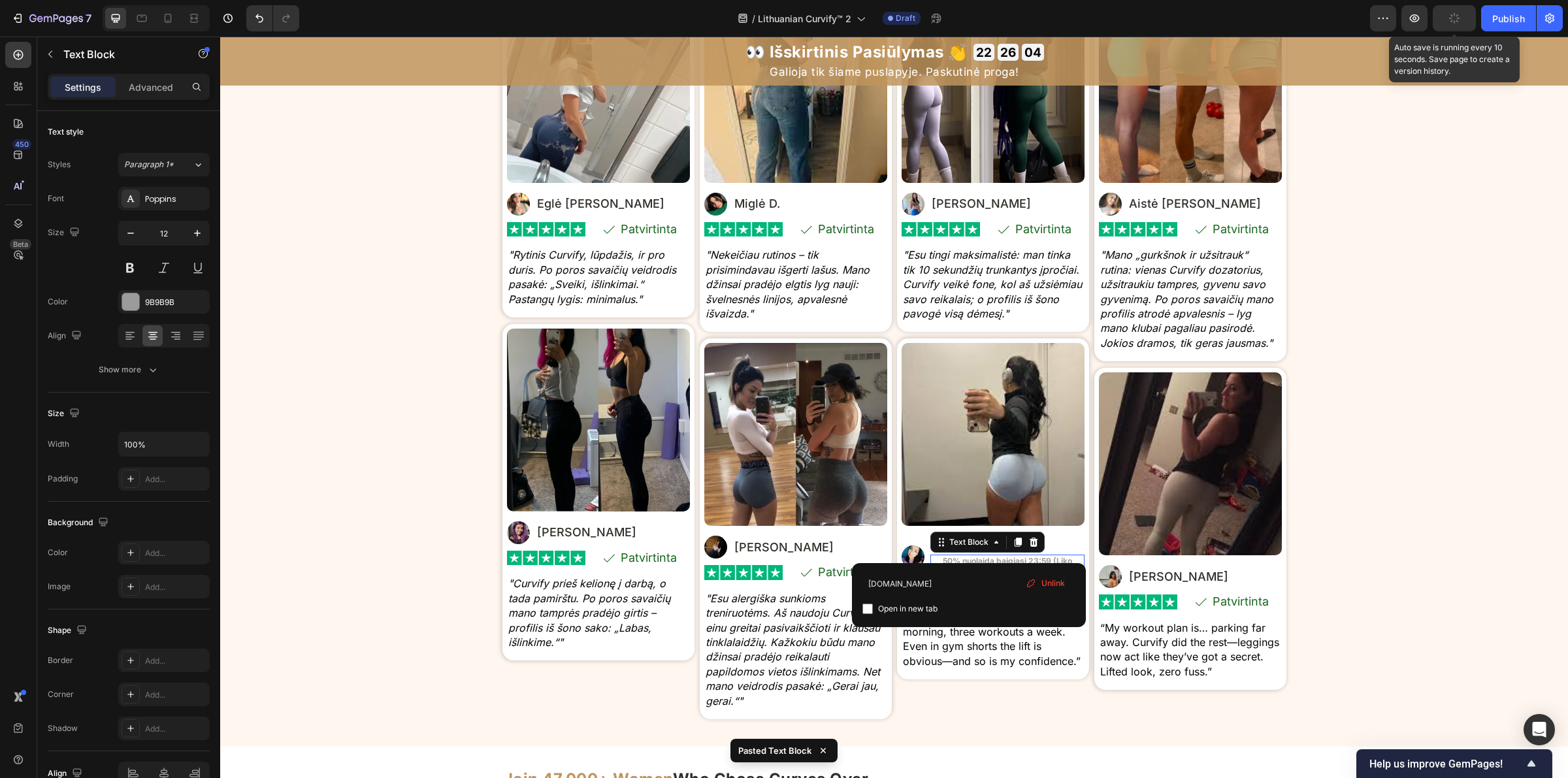
scroll to position [6606, 0]
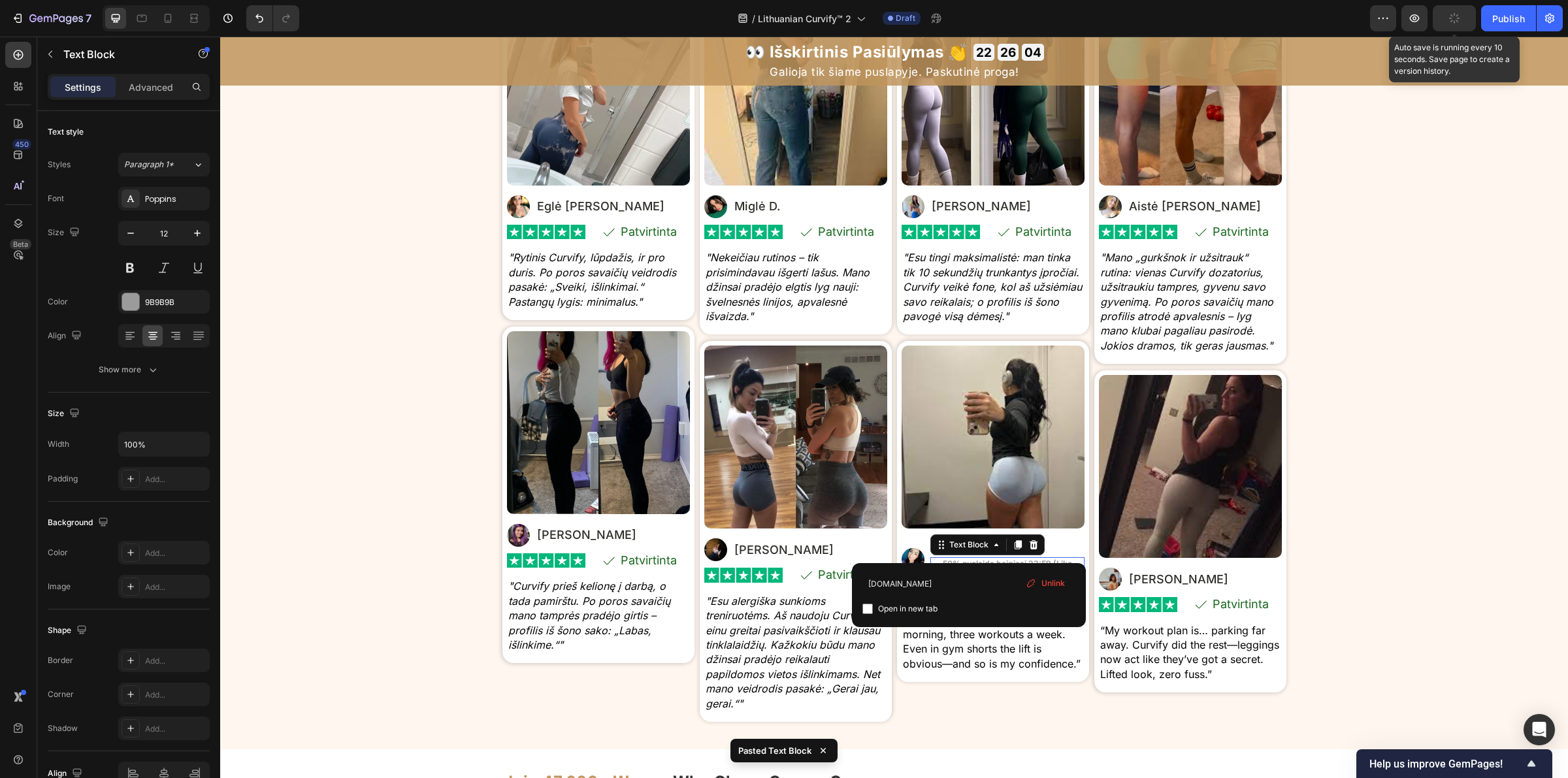
click at [1394, 601] on div "⁠⁠⁠⁠⁠⁠⁠ Tikros moterys. Tikri kūno linkiai . Tikras pasitikėjimas savimi. Headi…" at bounding box center [894, 327] width 1348 height 802
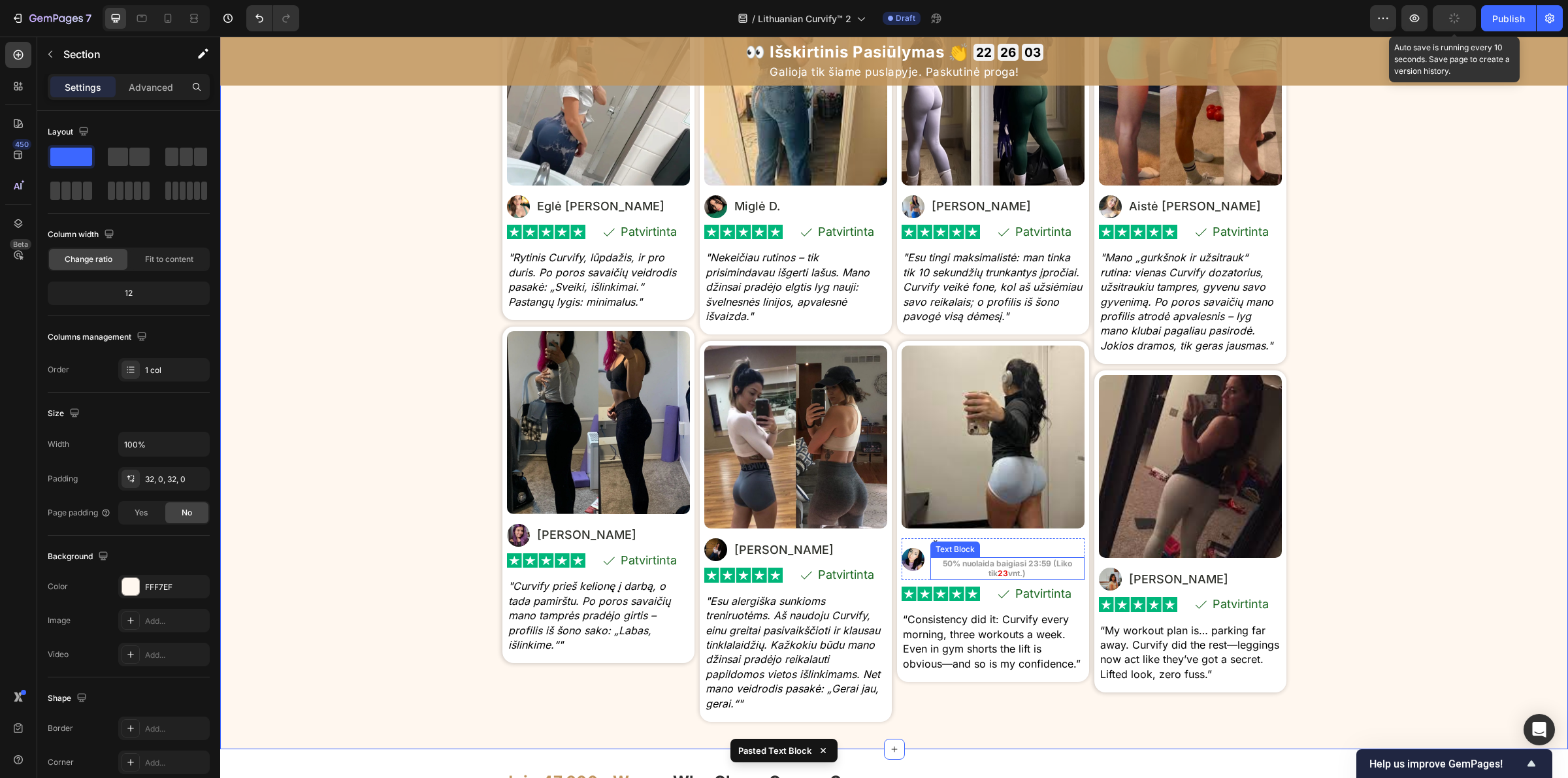
click at [1009, 573] on strong "vnt.)" at bounding box center [1017, 574] width 18 height 10
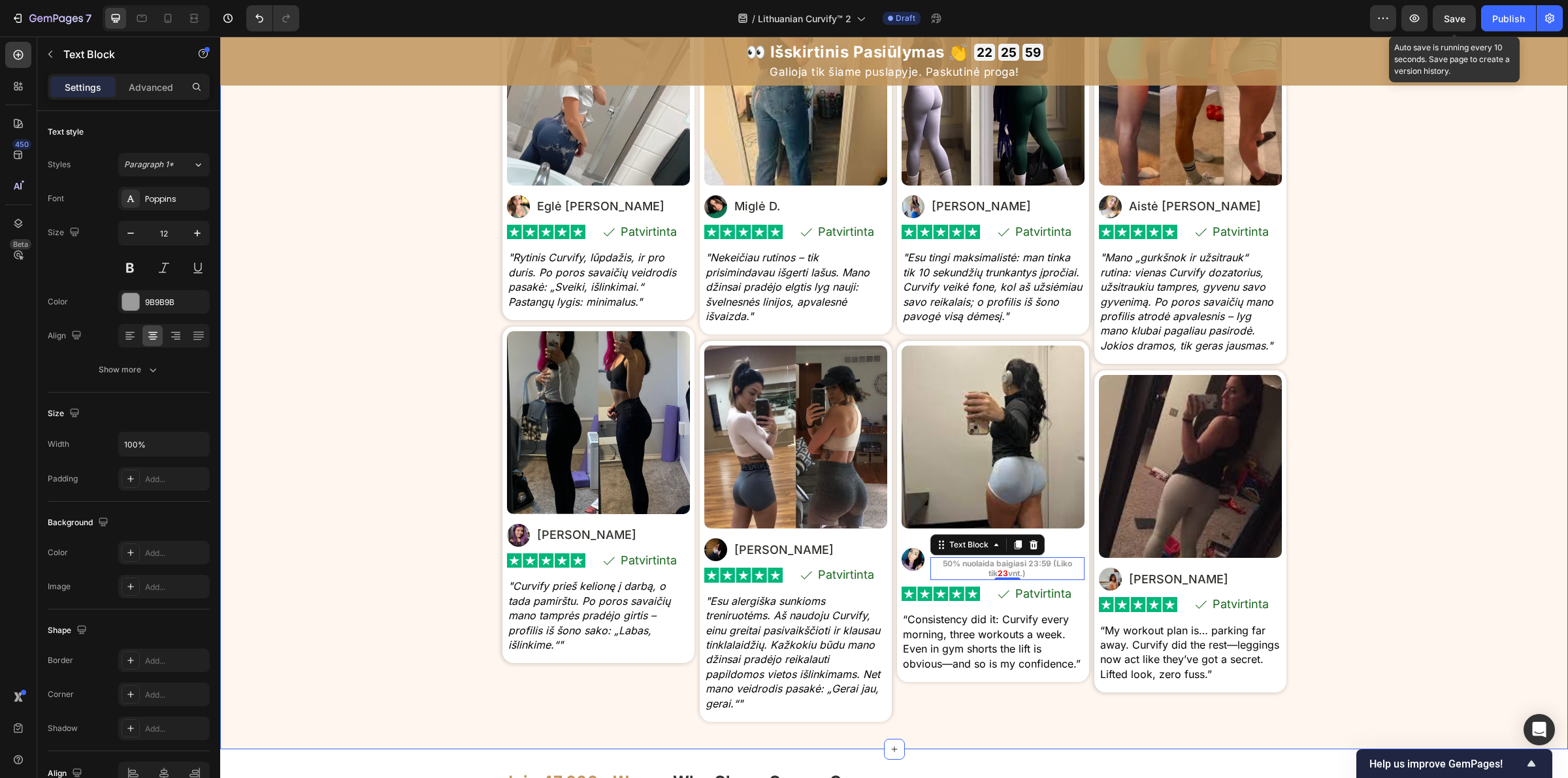
drag, startPoint x: 1406, startPoint y: 537, endPoint x: 940, endPoint y: 631, distance: 475.4
click at [1408, 537] on div "⁠⁠⁠⁠⁠⁠⁠ Tikros moterys. Tikri kūno linkiai . Tikras pasitikėjimas savimi. Headi…" at bounding box center [894, 327] width 1348 height 802
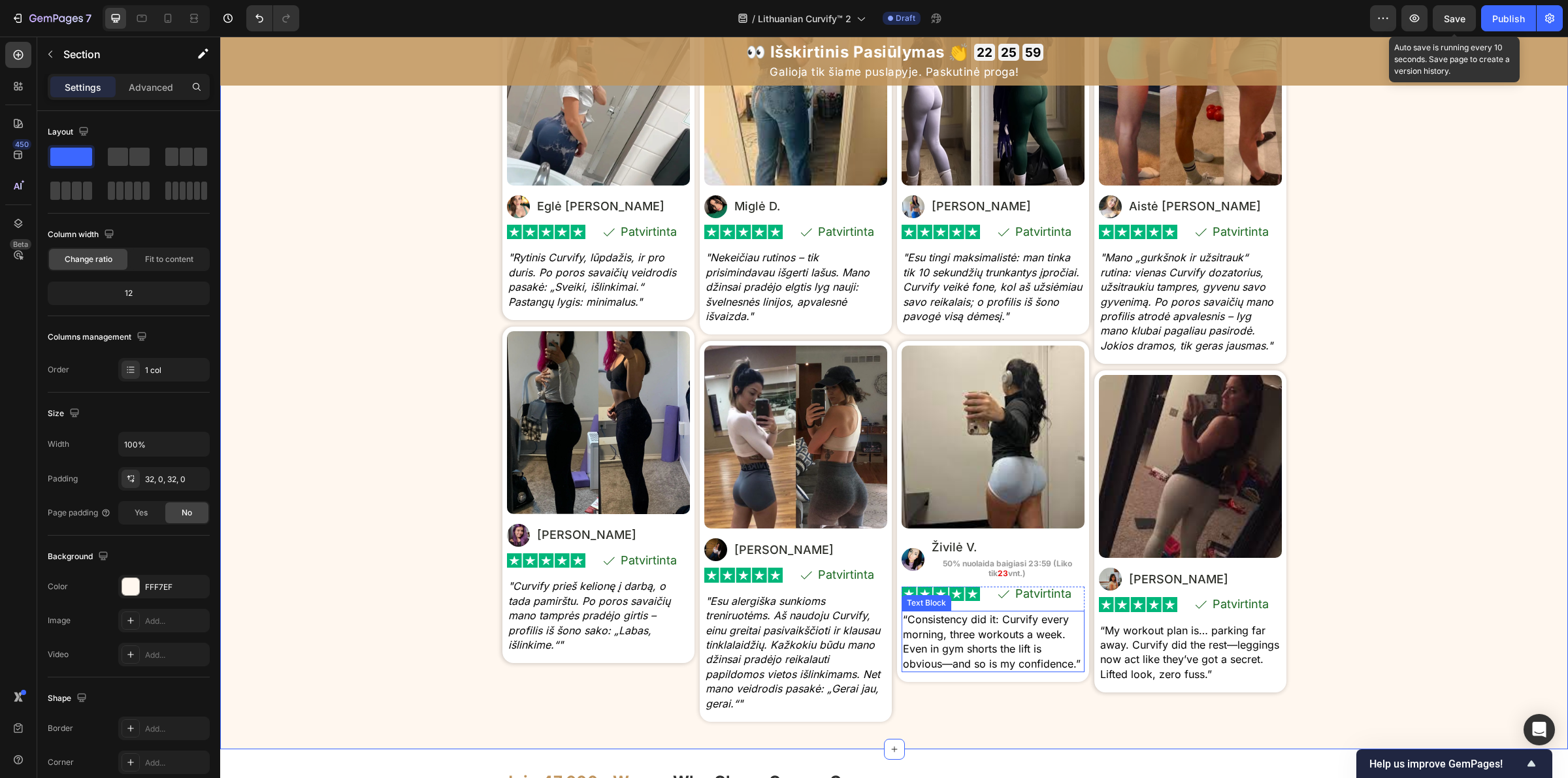
click at [997, 569] on strong "23" at bounding box center [1002, 574] width 11 height 10
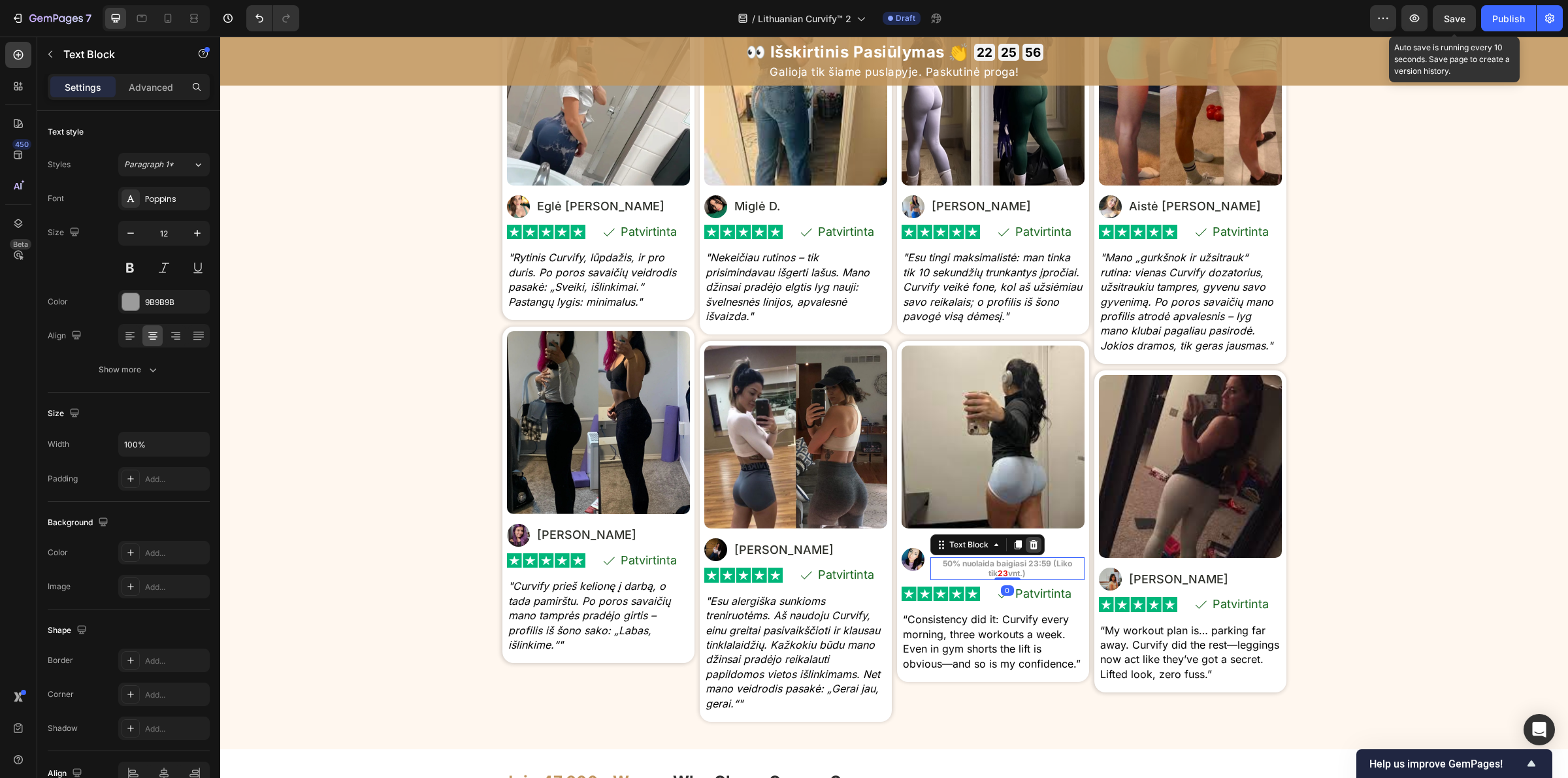
click at [1029, 539] on icon at bounding box center [1033, 544] width 11 height 11
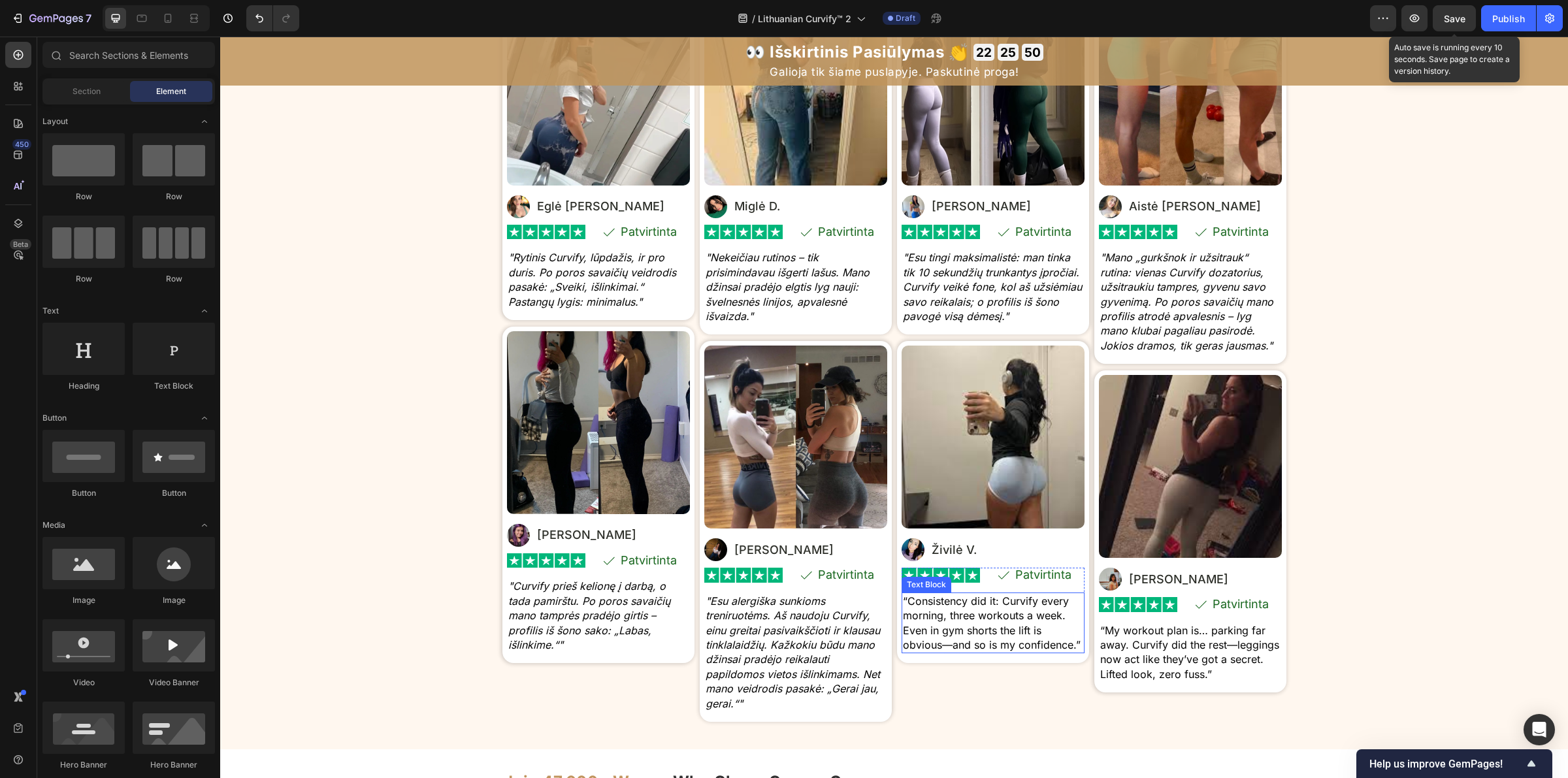
click at [968, 644] on p "“Consistency did it: Curvify every morning, three workouts a week. Even in gym …" at bounding box center [992, 623] width 180 height 58
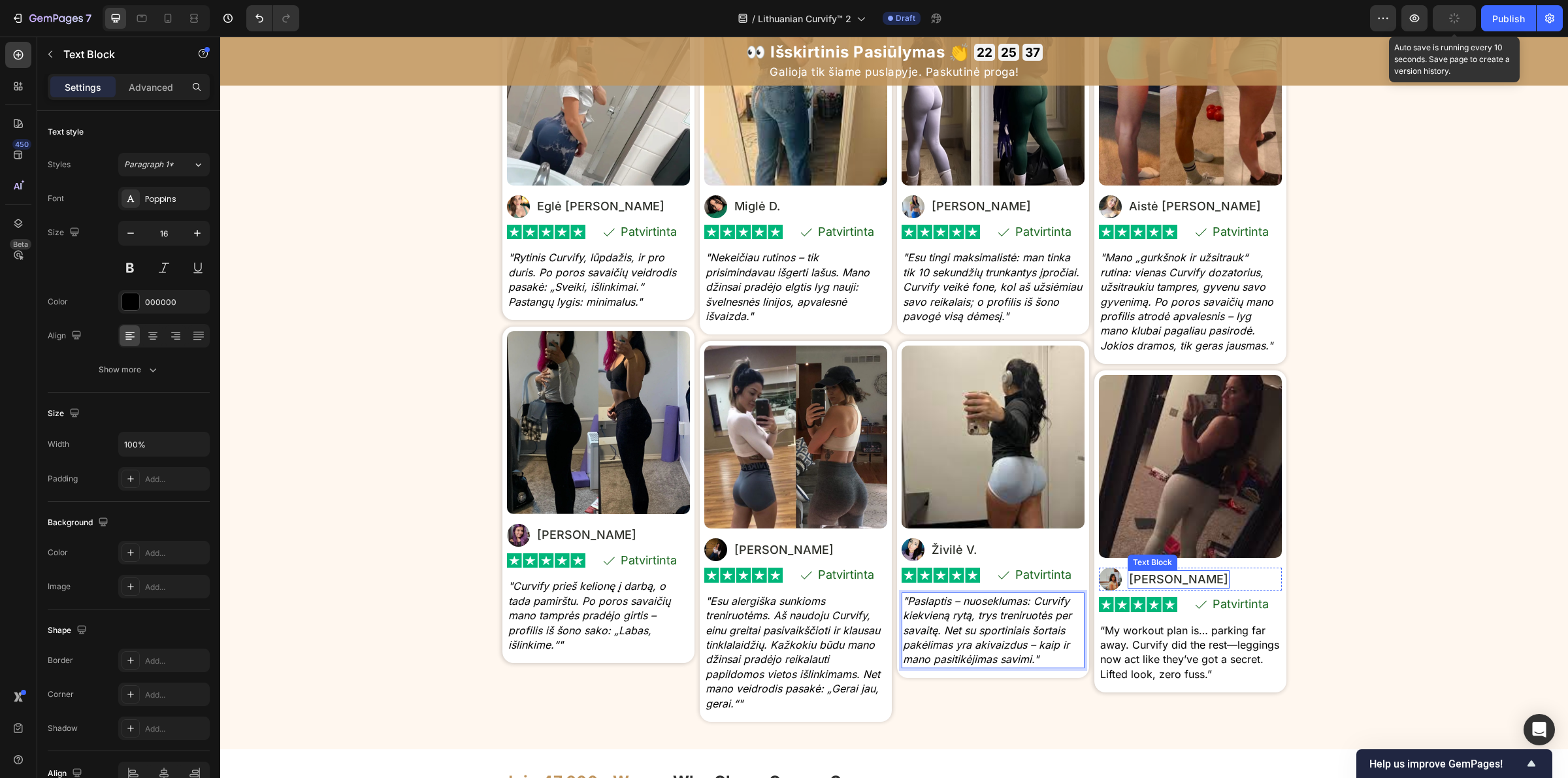
click at [1135, 587] on p "[PERSON_NAME]" at bounding box center [1178, 579] width 99 height 16
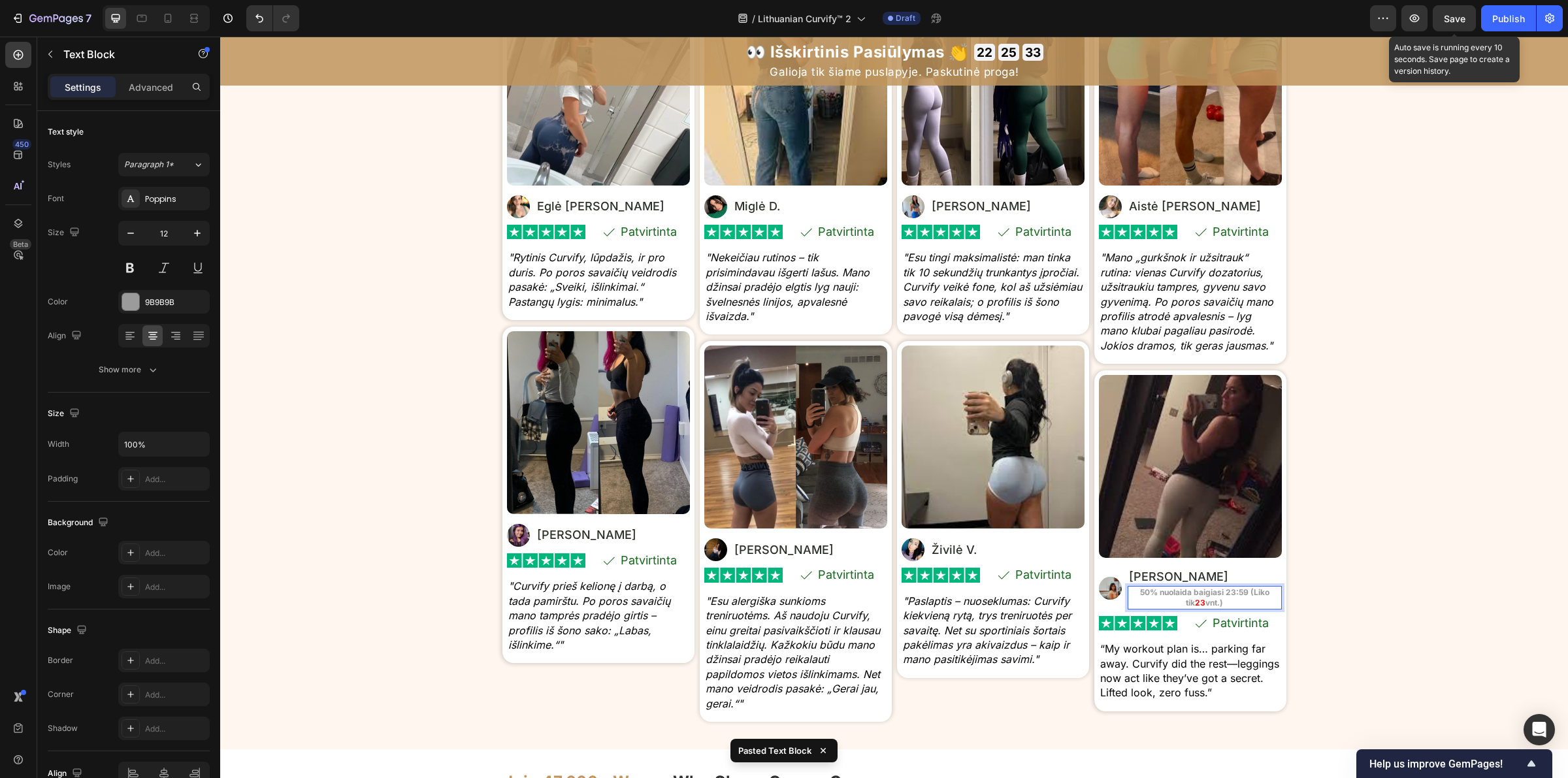
scroll to position [6604, 0]
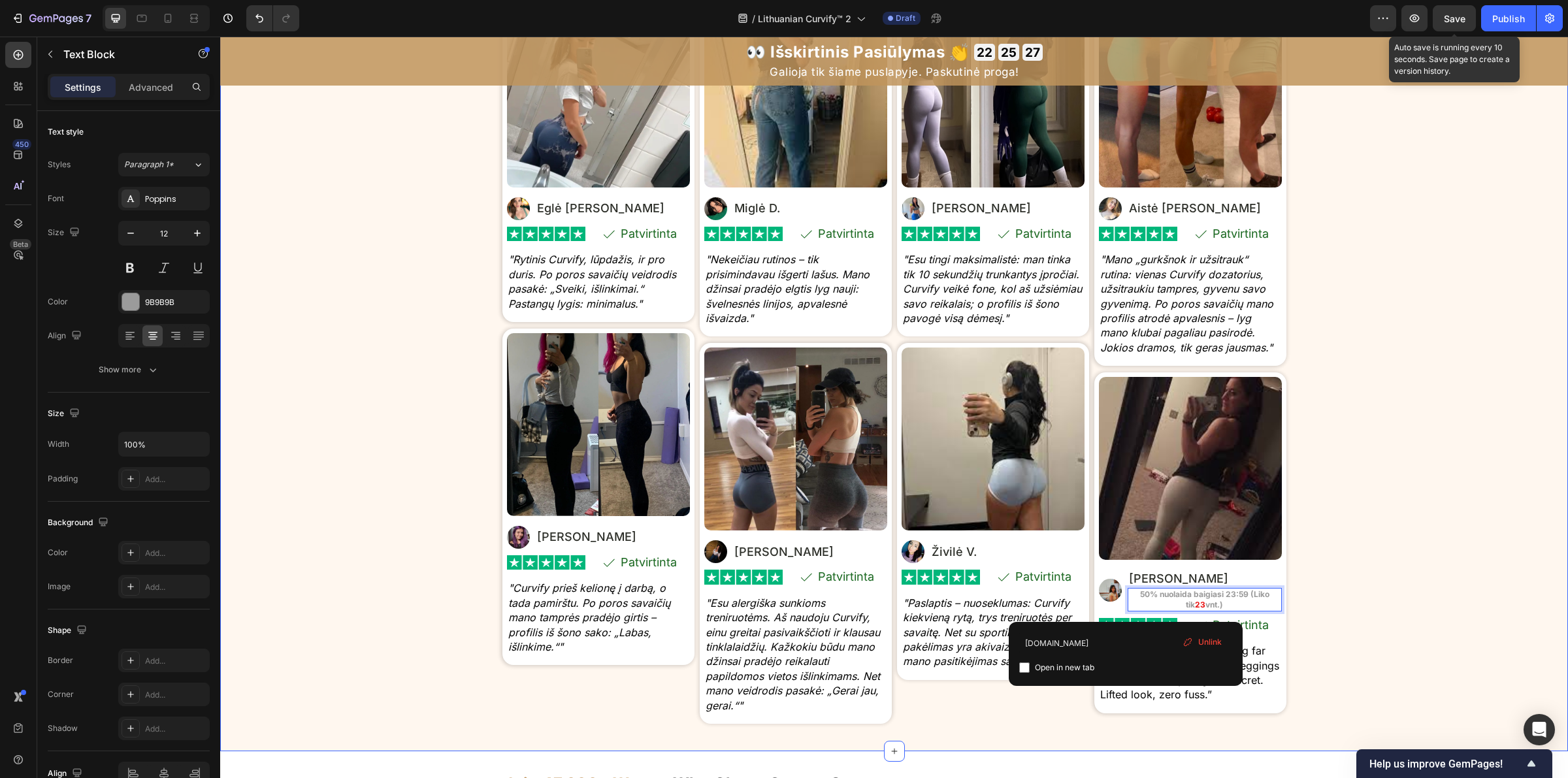
click at [1409, 664] on div "⁠⁠⁠⁠⁠⁠⁠ Tikros moterys. Tikri kūno linkiai . Tikras pasitikėjimas savimi. Headi…" at bounding box center [894, 329] width 1348 height 802
click at [1199, 702] on p "“My workout plan is… parking far away. Curvify did the rest—leggings now act li…" at bounding box center [1190, 673] width 180 height 58
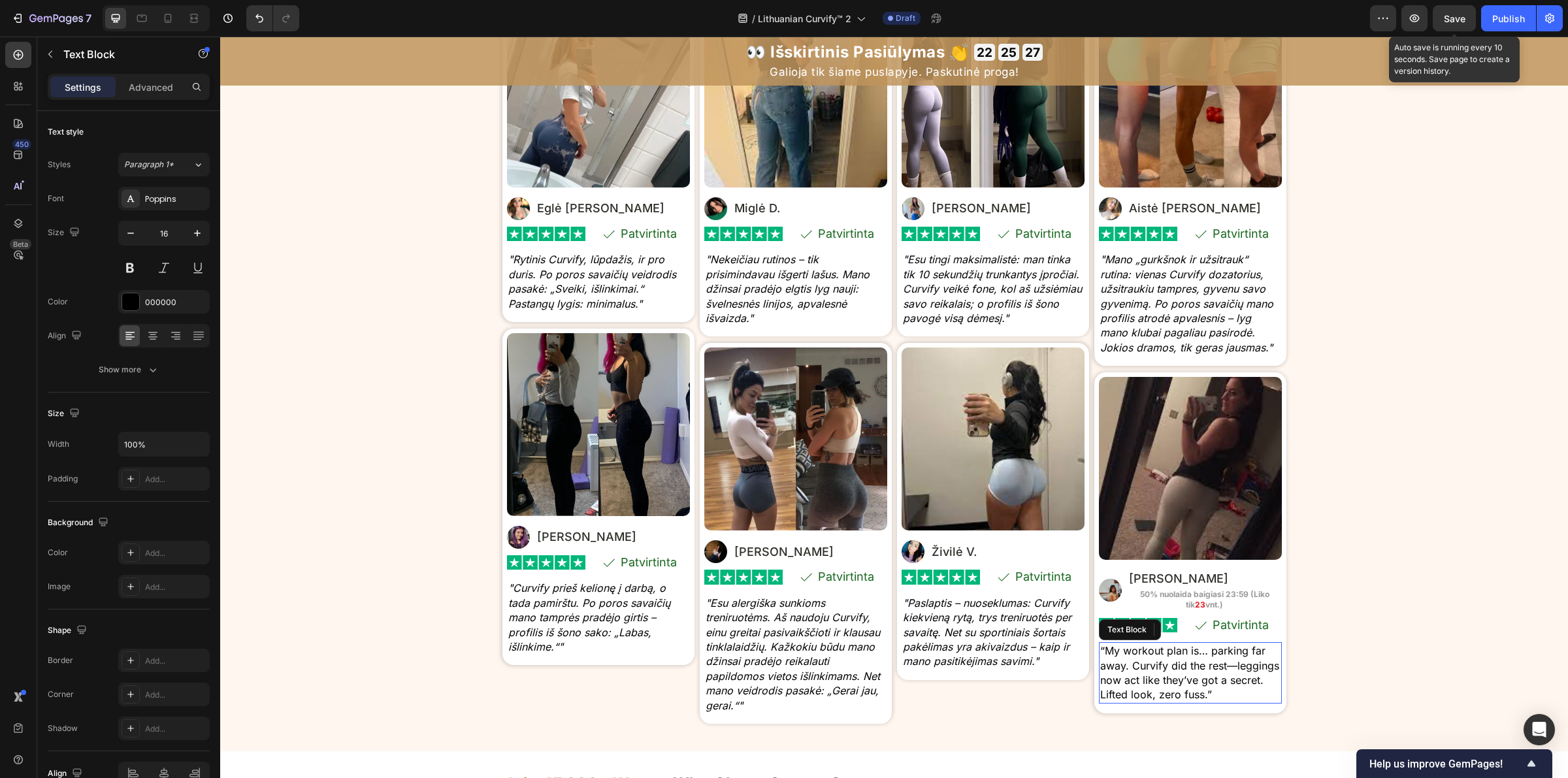
click at [1199, 702] on p "“My workout plan is… parking far away. Curvify did the rest—leggings now act li…" at bounding box center [1190, 673] width 180 height 58
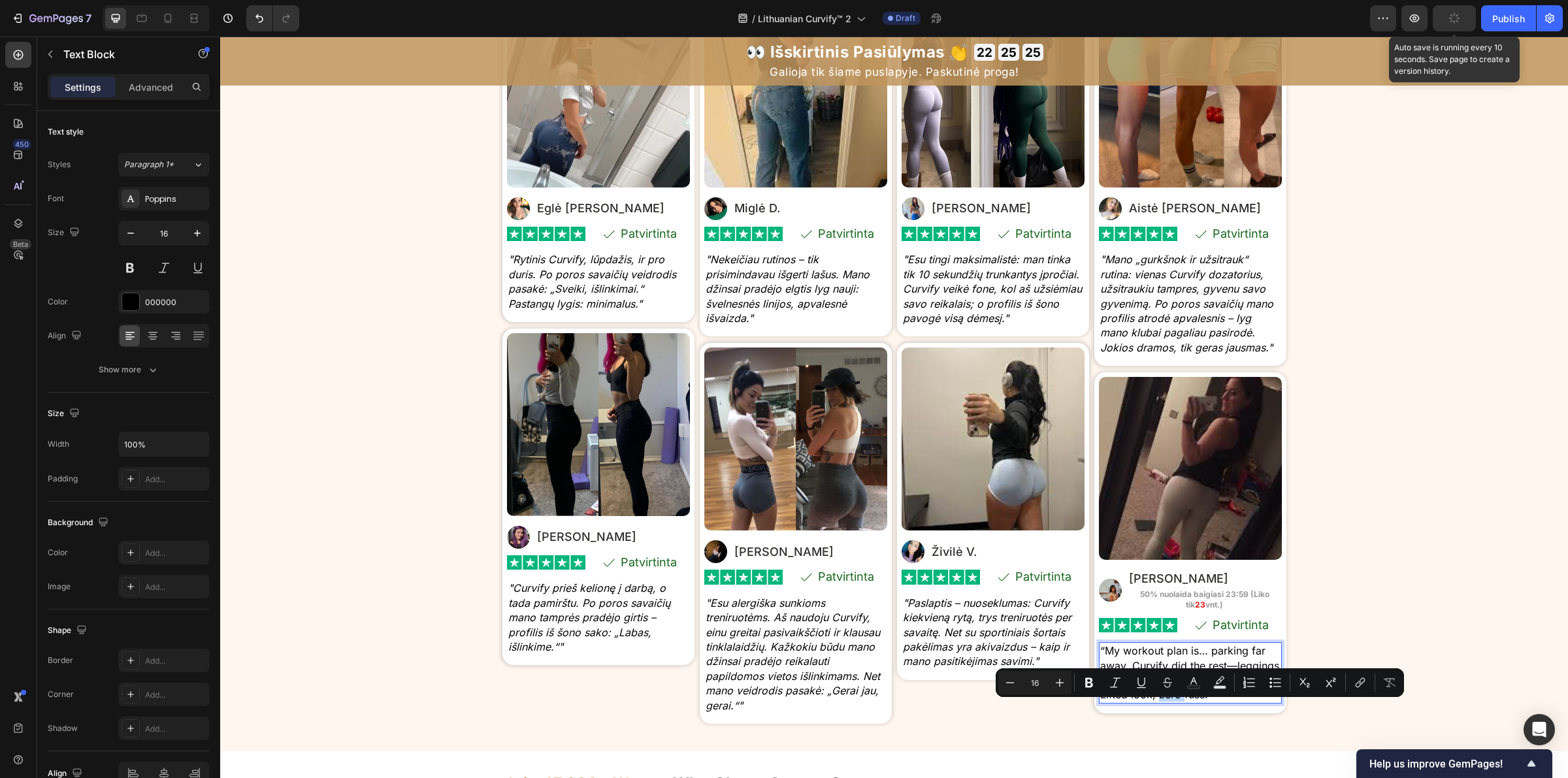
click at [1216, 702] on p "“My workout plan is… parking far away. Curvify did the rest—leggings now act li…" at bounding box center [1190, 673] width 180 height 58
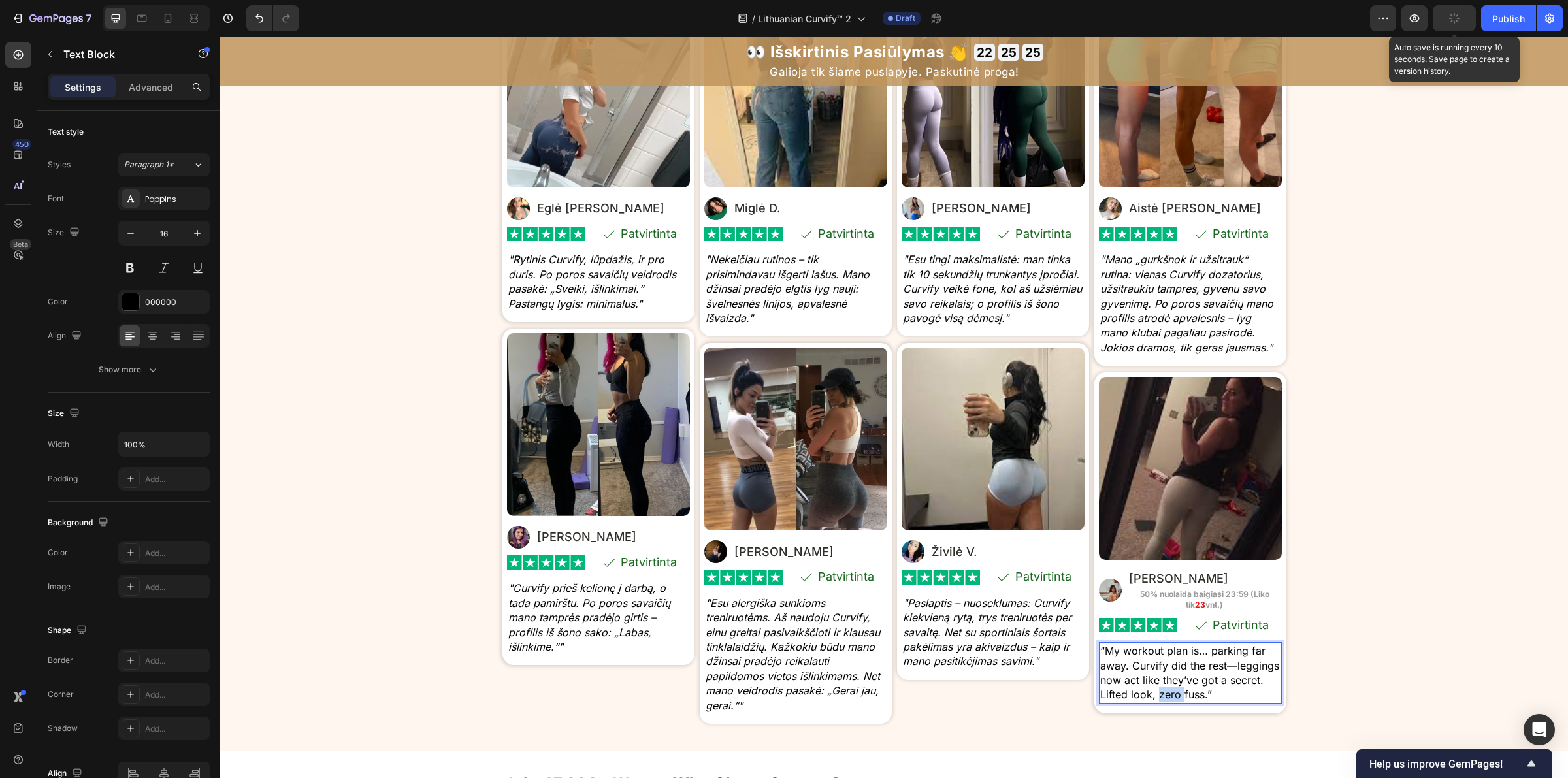
click at [1219, 702] on p "“My workout plan is… parking far away. Curvify did the rest—leggings now act li…" at bounding box center [1190, 673] width 180 height 58
click at [1223, 702] on p "“My workout plan is… parking far away. Curvify did the rest—leggings now act li…" at bounding box center [1190, 673] width 180 height 58
click at [1225, 702] on p "“My workout plan is… parking far away. Curvify did the rest—leggings now act li…" at bounding box center [1190, 673] width 180 height 58
click at [1363, 649] on div "⁠⁠⁠⁠⁠⁠⁠ Tikros moterys. Tikri kūno linkiai . Tikras pasitikėjimas savimi. Headi…" at bounding box center [894, 331] width 1348 height 806
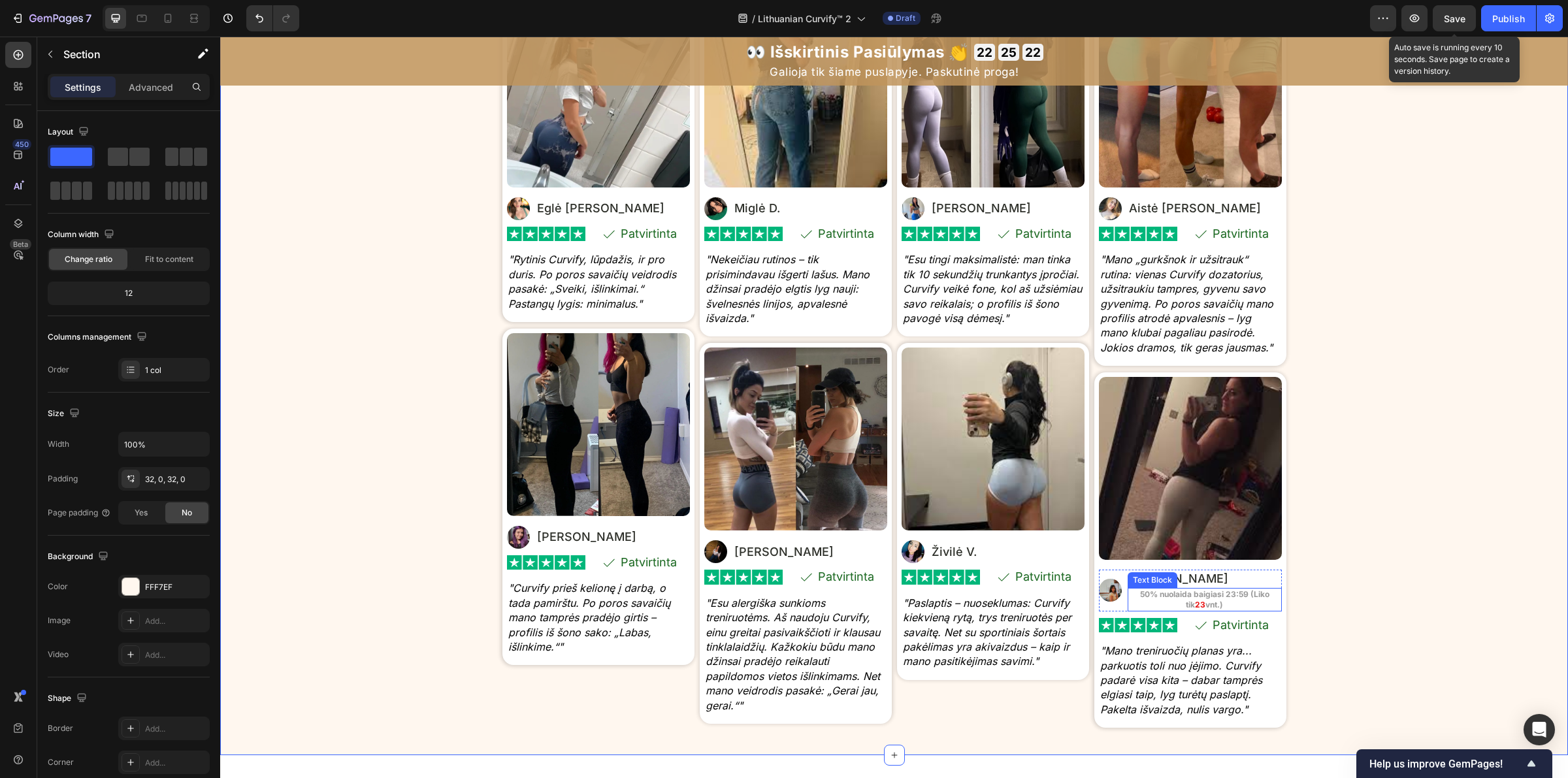
click at [1206, 610] on strong "vnt.)" at bounding box center [1214, 605] width 18 height 10
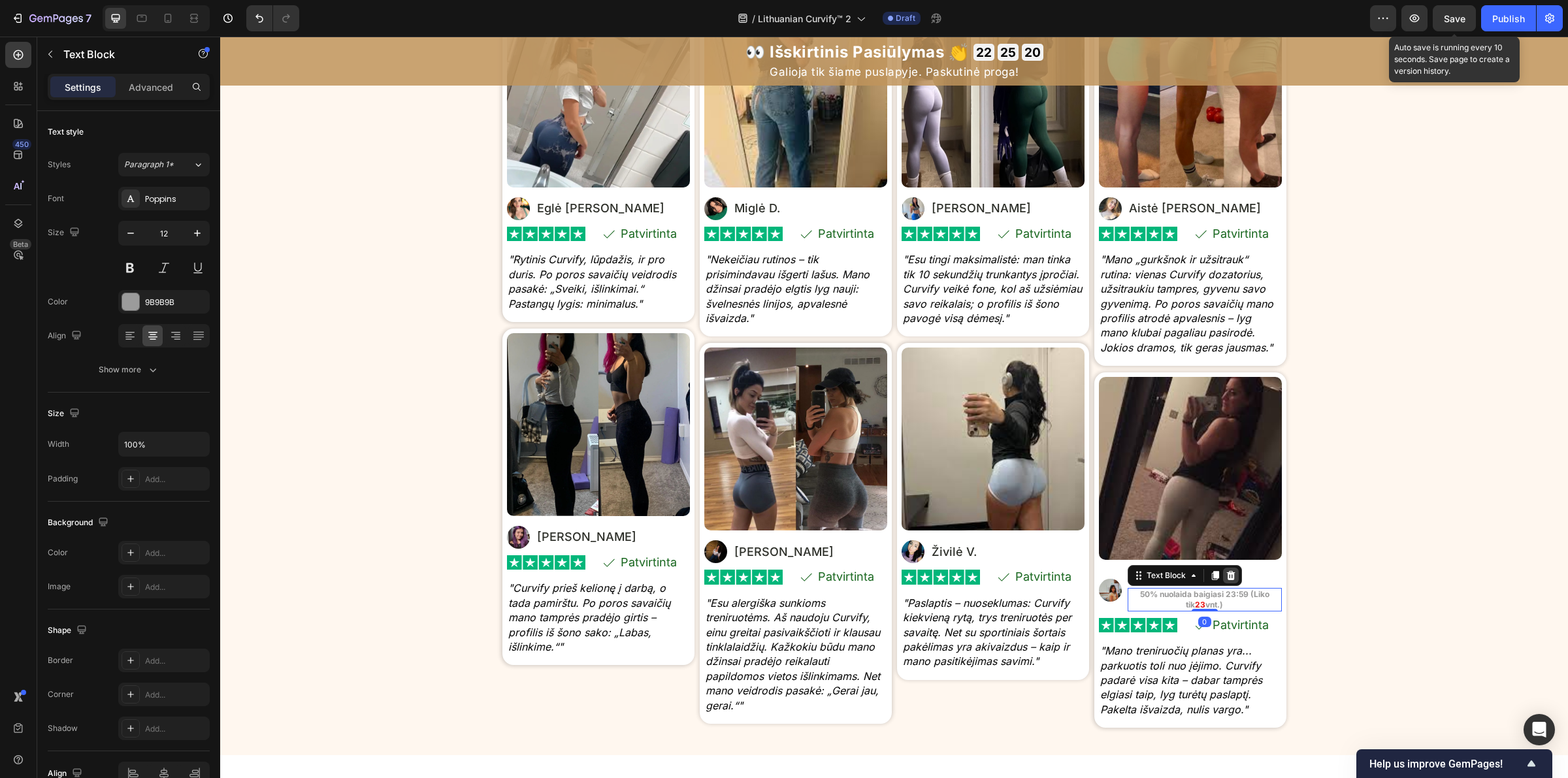
click at [1228, 580] on icon at bounding box center [1230, 575] width 11 height 11
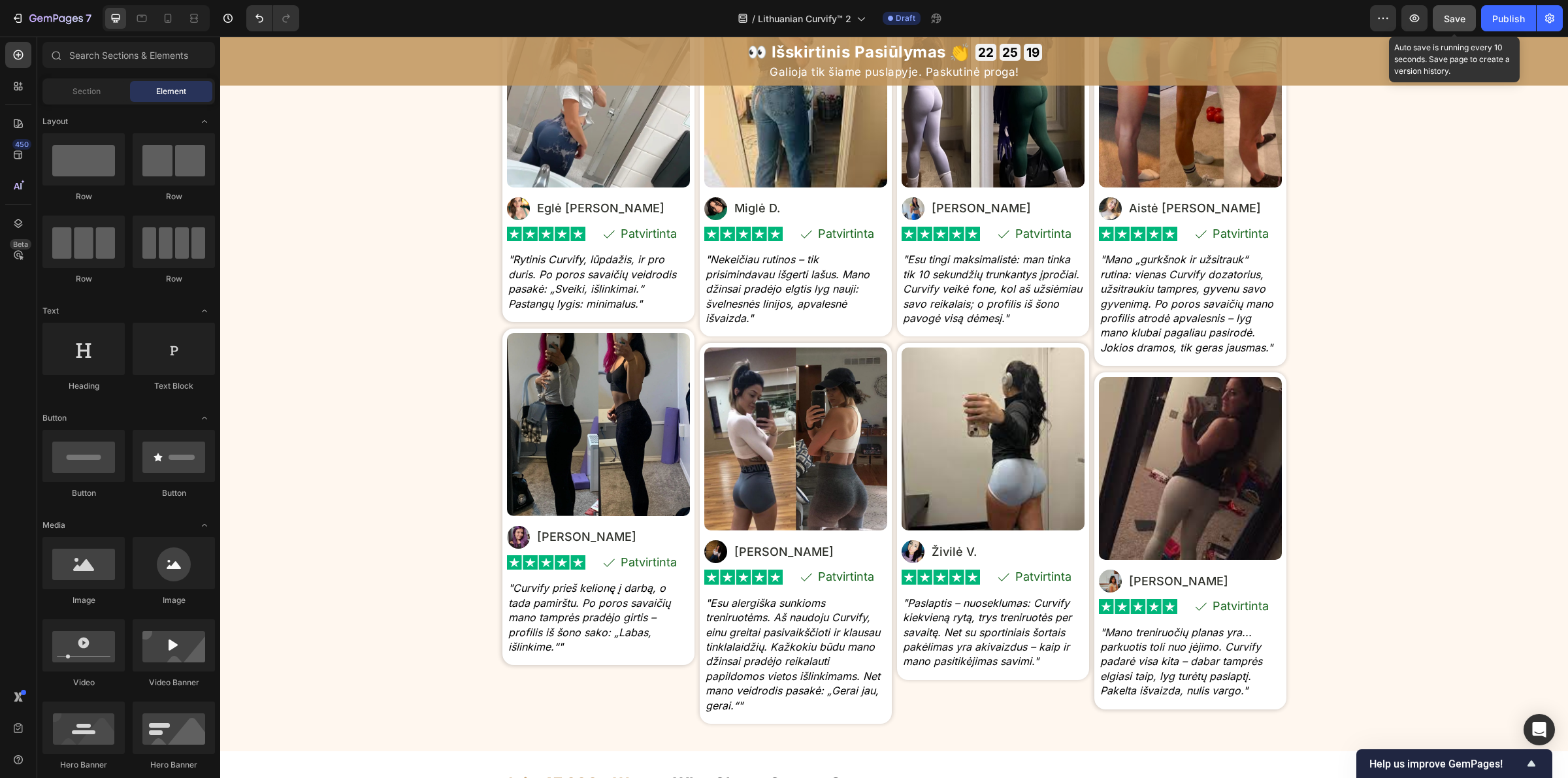
click at [1462, 15] on span "Save" at bounding box center [1455, 18] width 21 height 11
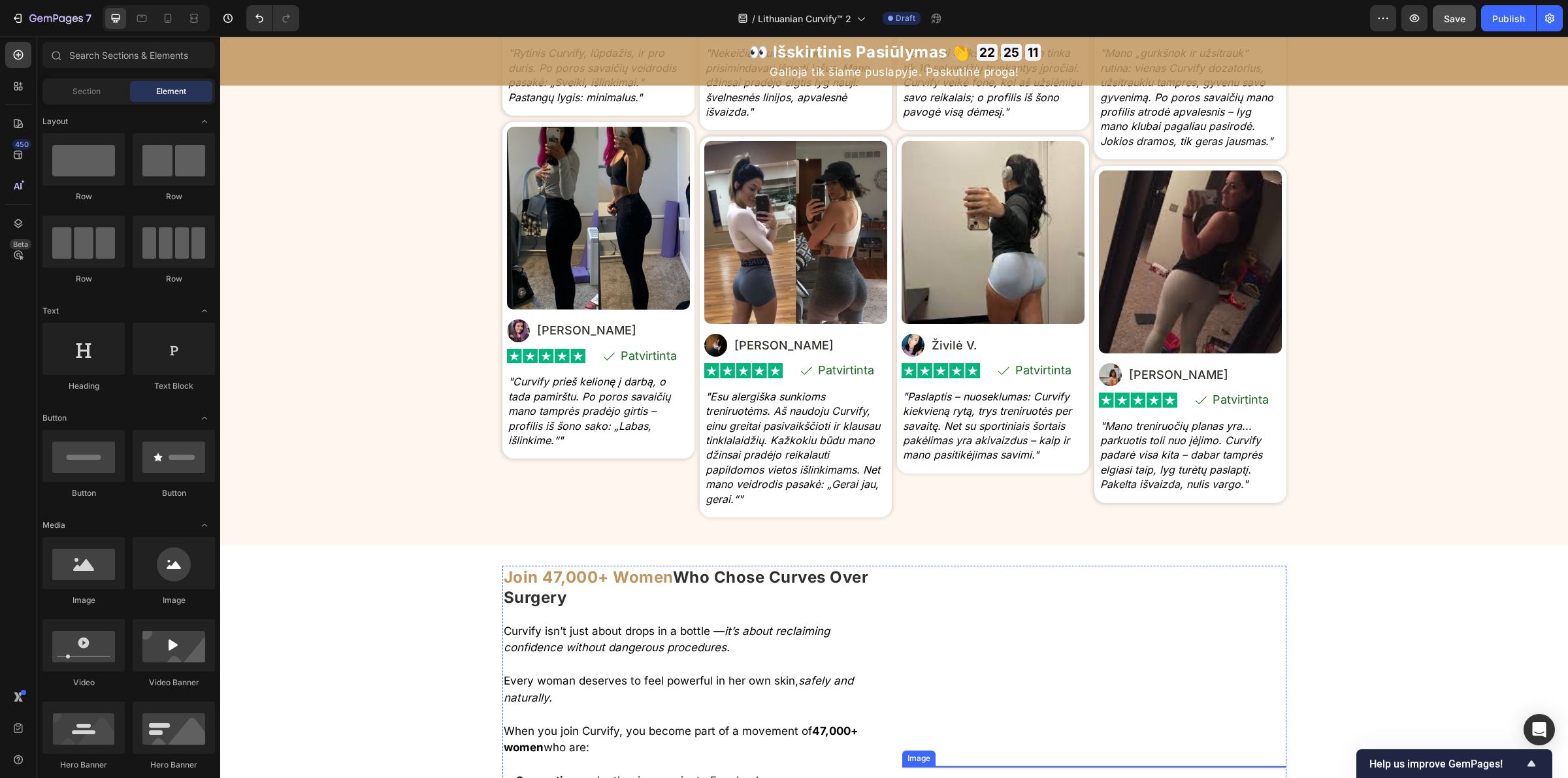
scroll to position [6849, 0]
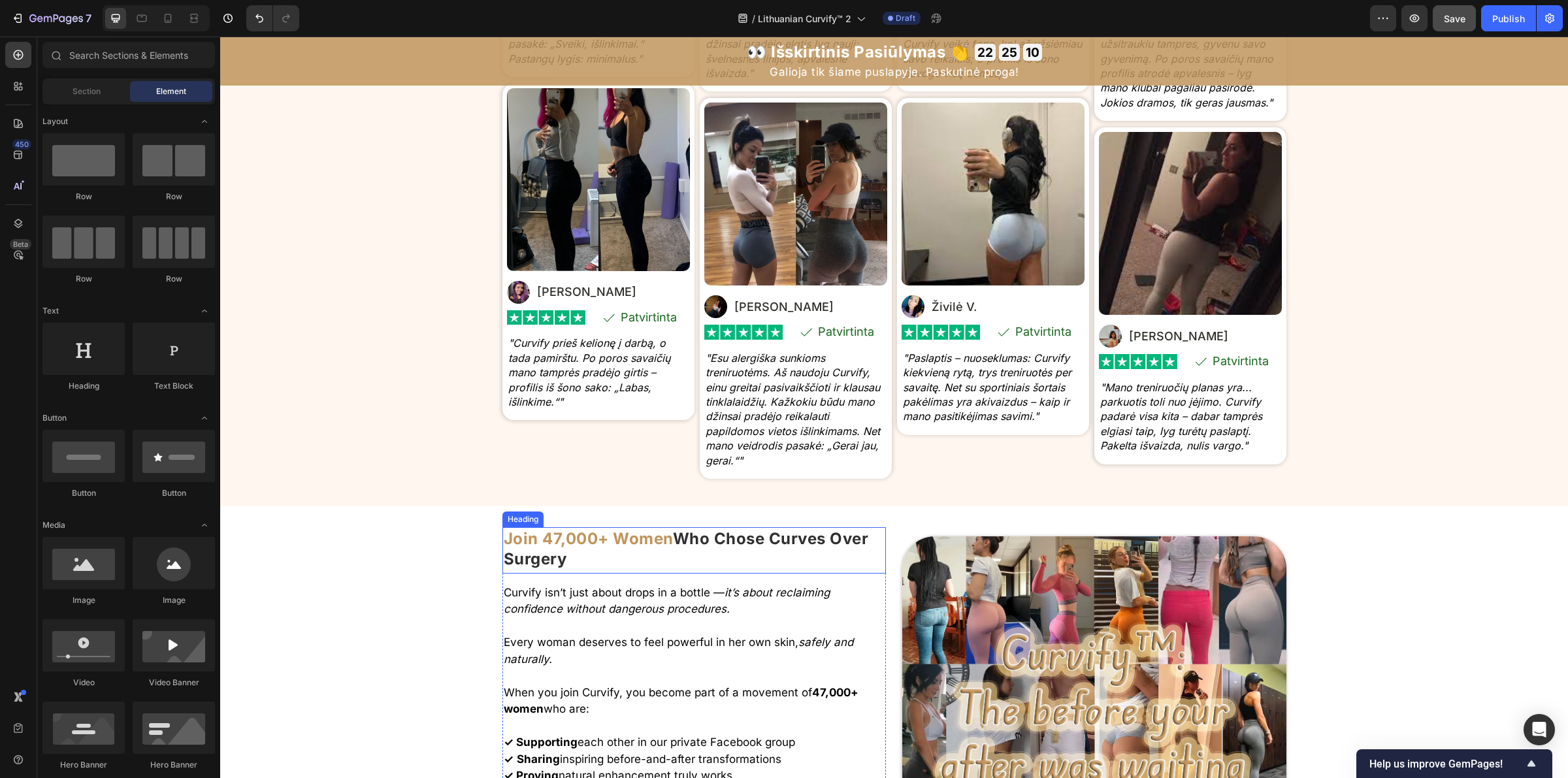
click at [685, 545] on strong "Who Chose Curves Over Surgery" at bounding box center [686, 548] width 365 height 39
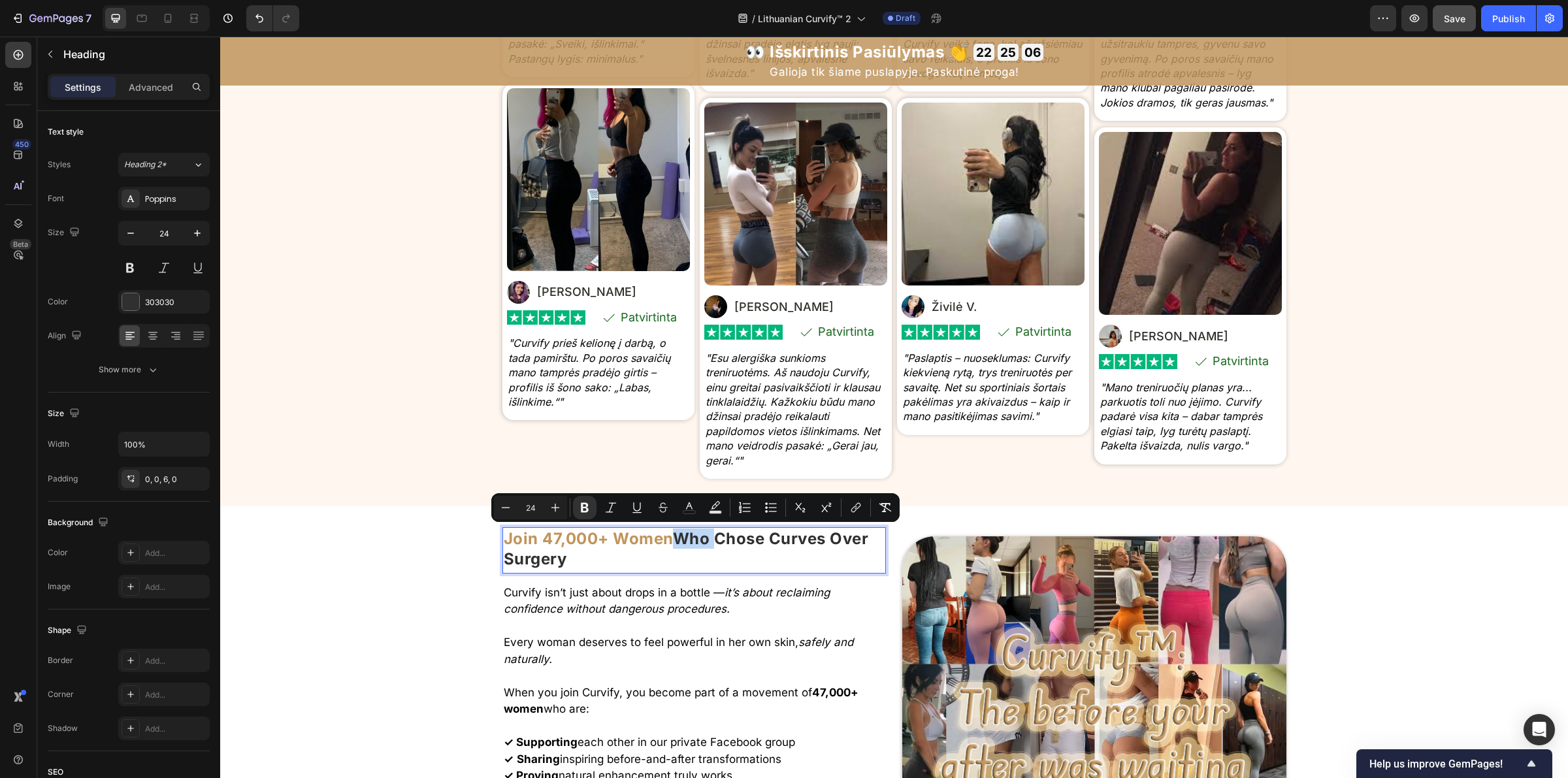
click at [856, 533] on strong "Who Chose Curves Over Surgery" at bounding box center [686, 548] width 365 height 39
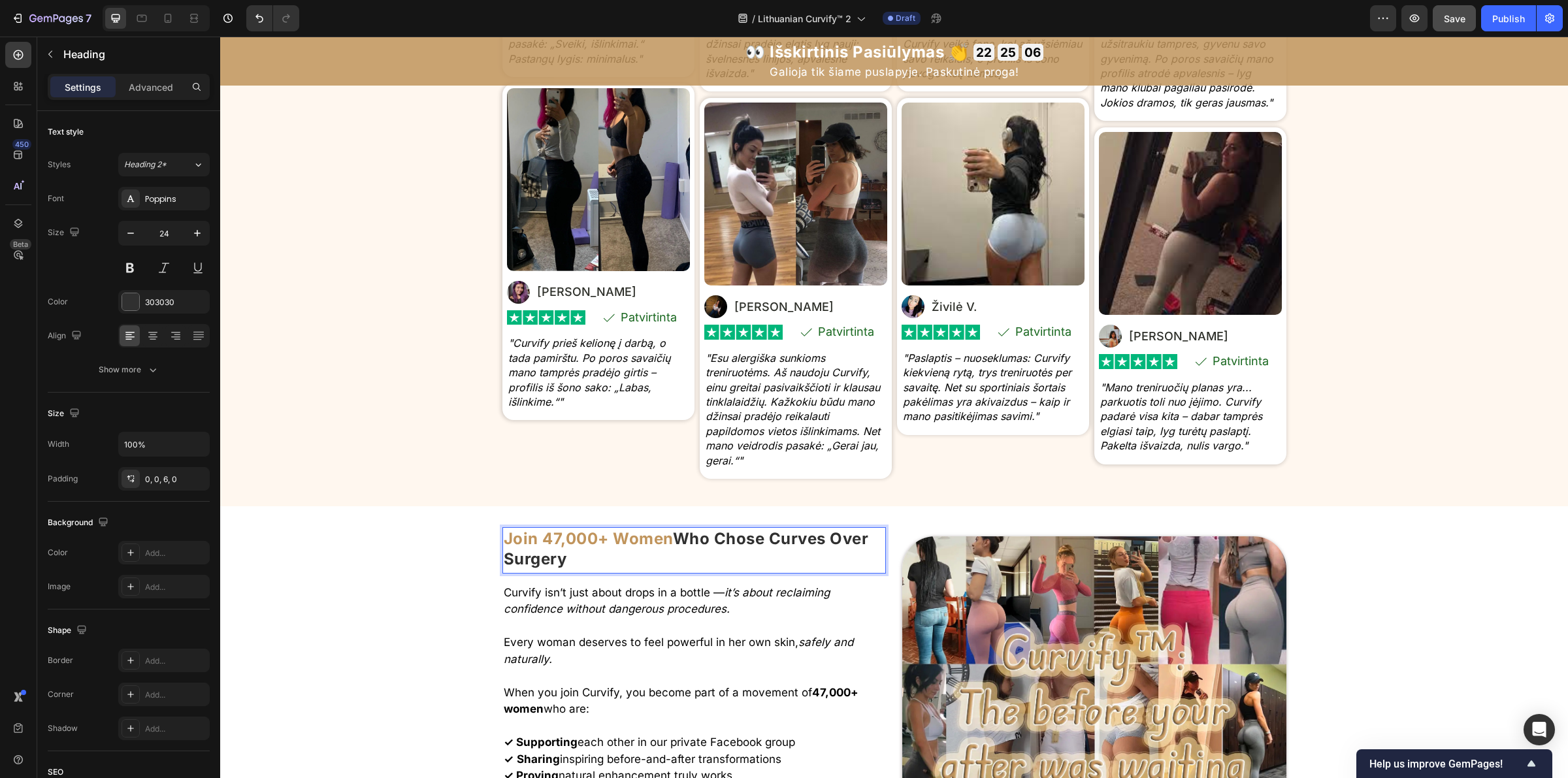
click at [856, 533] on strong "Who Chose Curves Over Surgery" at bounding box center [686, 548] width 365 height 39
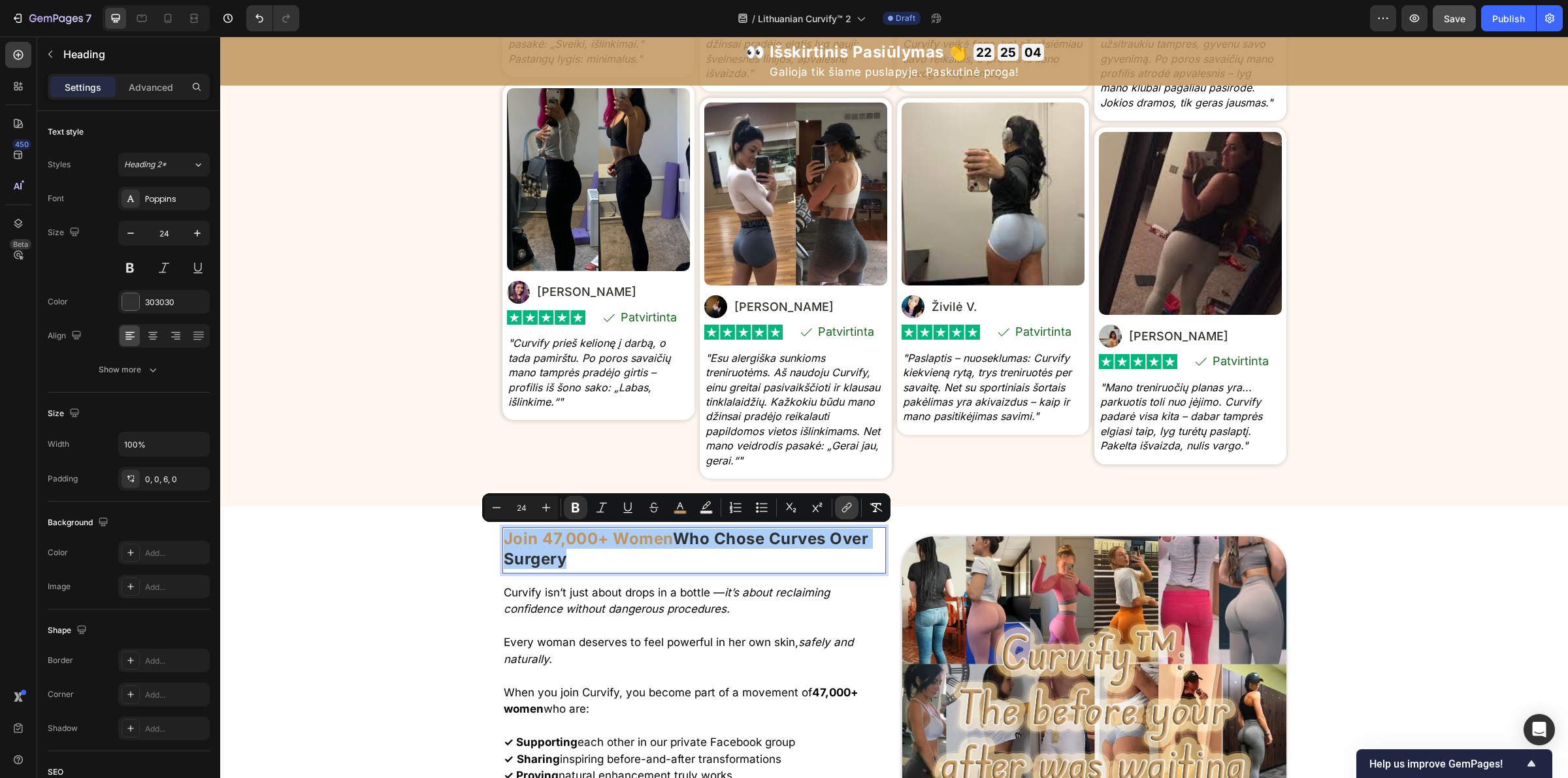
click at [848, 507] on icon "Editor contextual toolbar" at bounding box center [846, 507] width 13 height 13
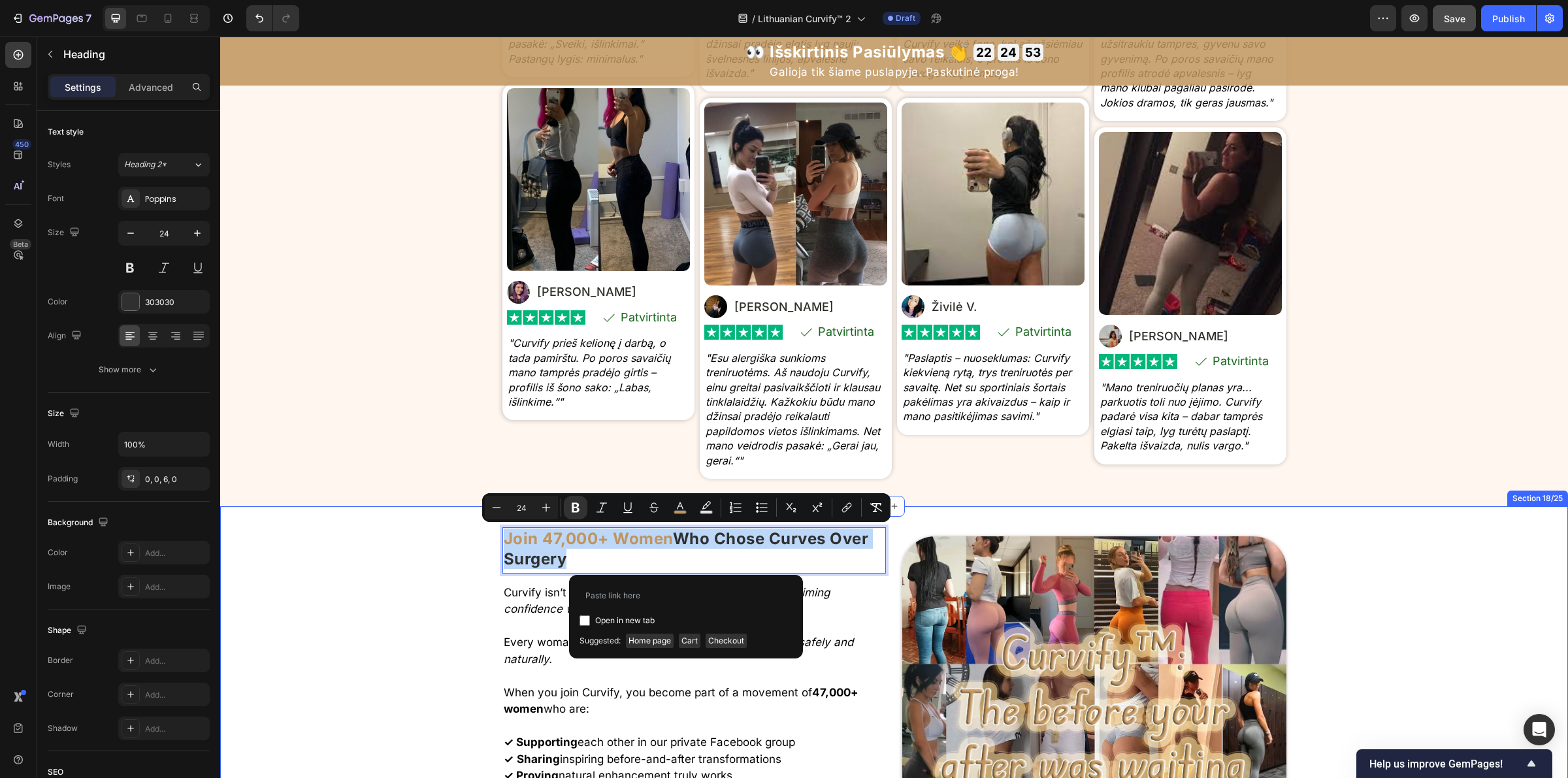
click at [374, 507] on div "Image Join 47,000+ Women Who Chose Curves Over Surgery Heading 15 Curvify isn’t…" at bounding box center [894, 777] width 1348 height 541
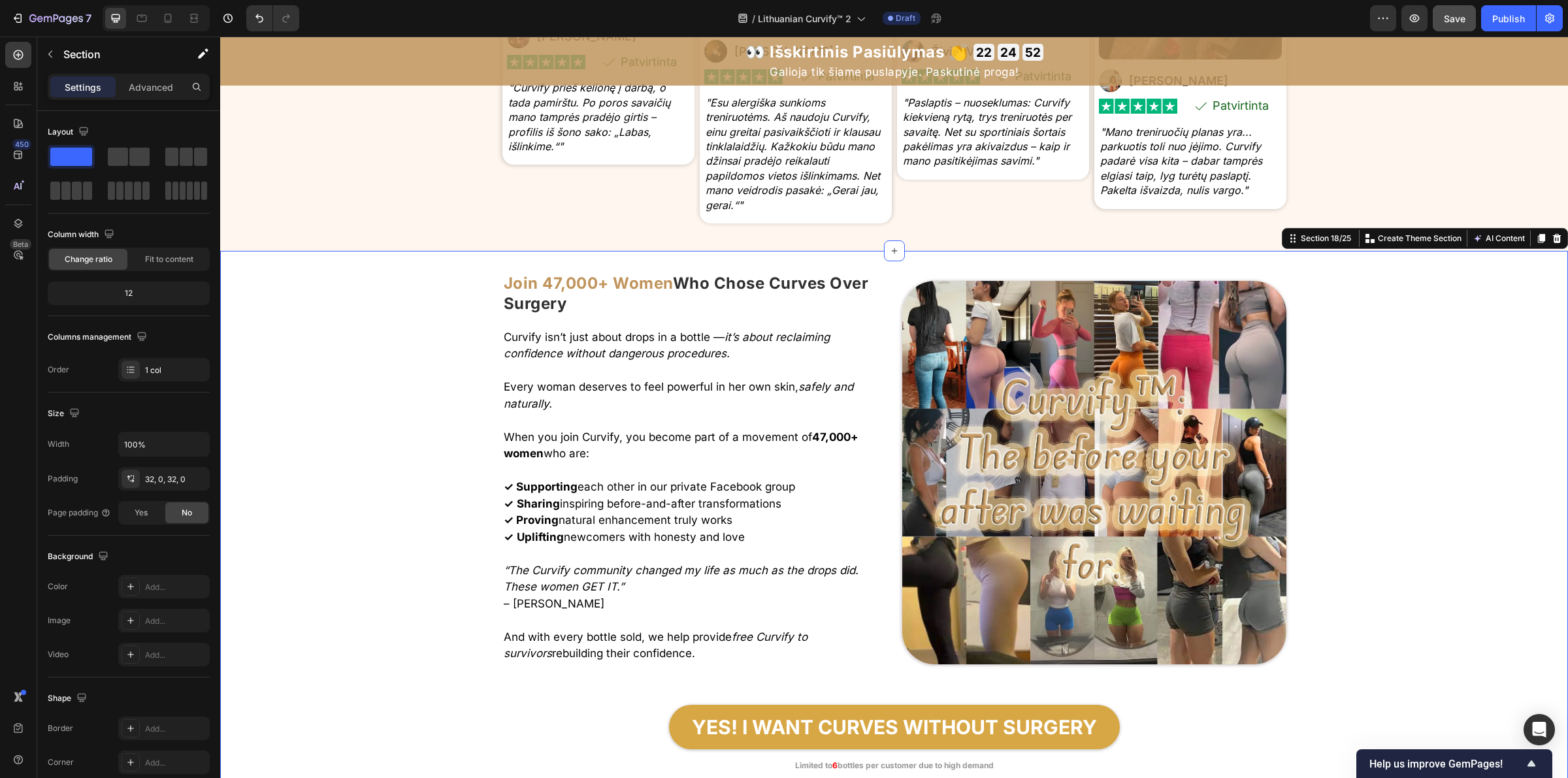
scroll to position [7175, 0]
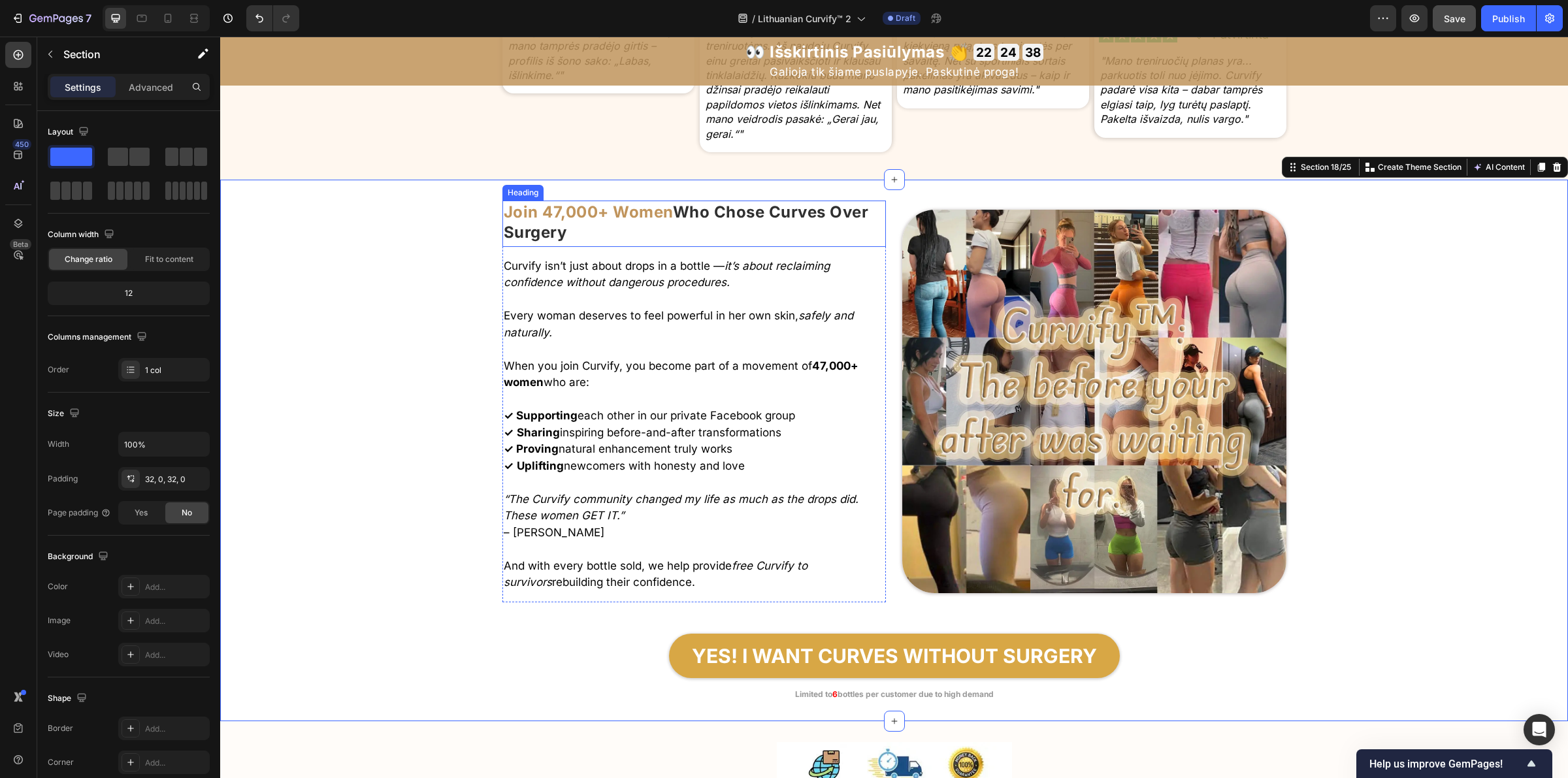
click at [625, 212] on strong "Join 47,000+ Women" at bounding box center [588, 211] width 169 height 19
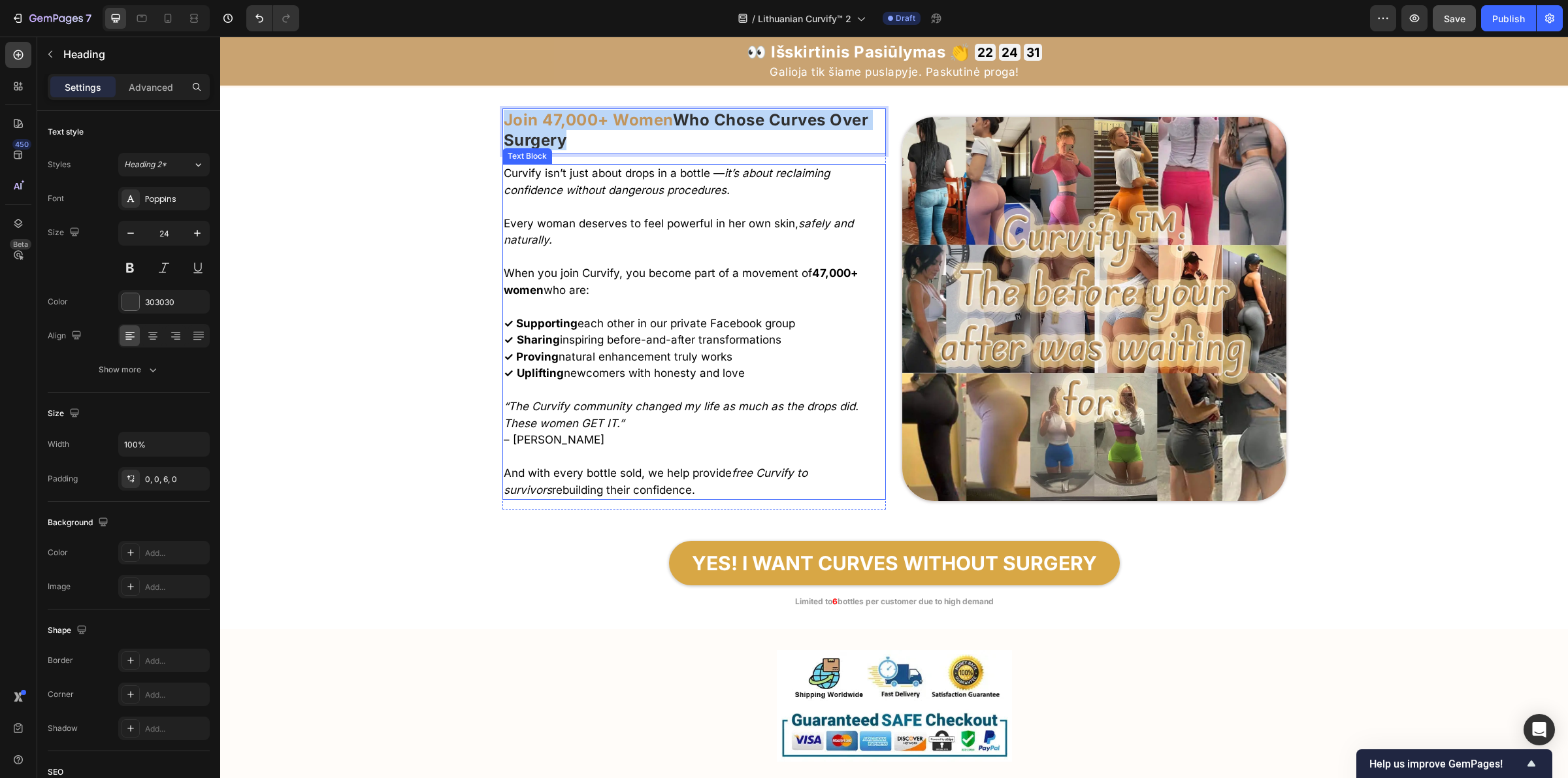
scroll to position [7257, 0]
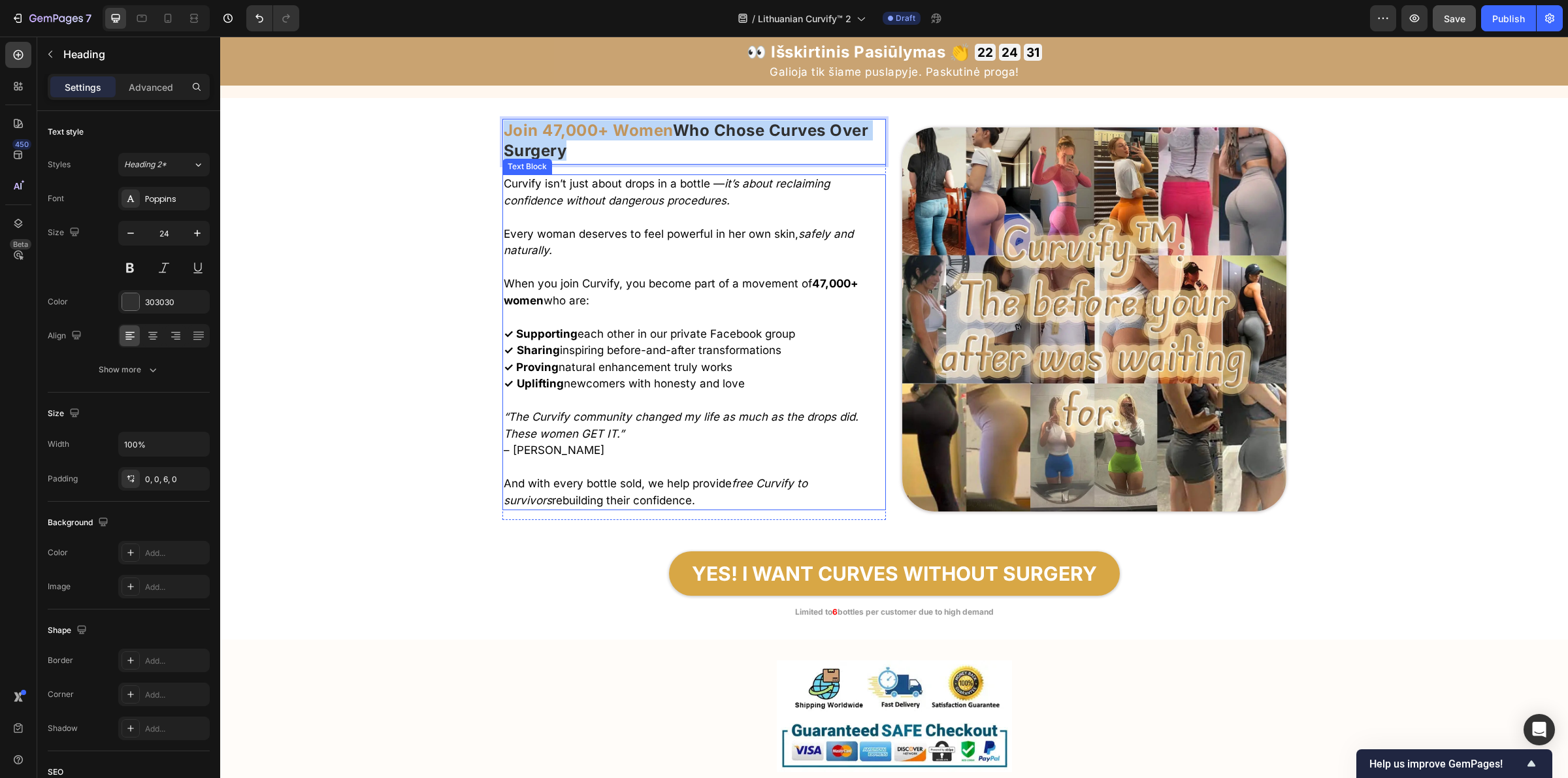
click at [693, 145] on p "Join 47,000+ Women Who Chose Curves Over Surgery" at bounding box center [694, 140] width 382 height 41
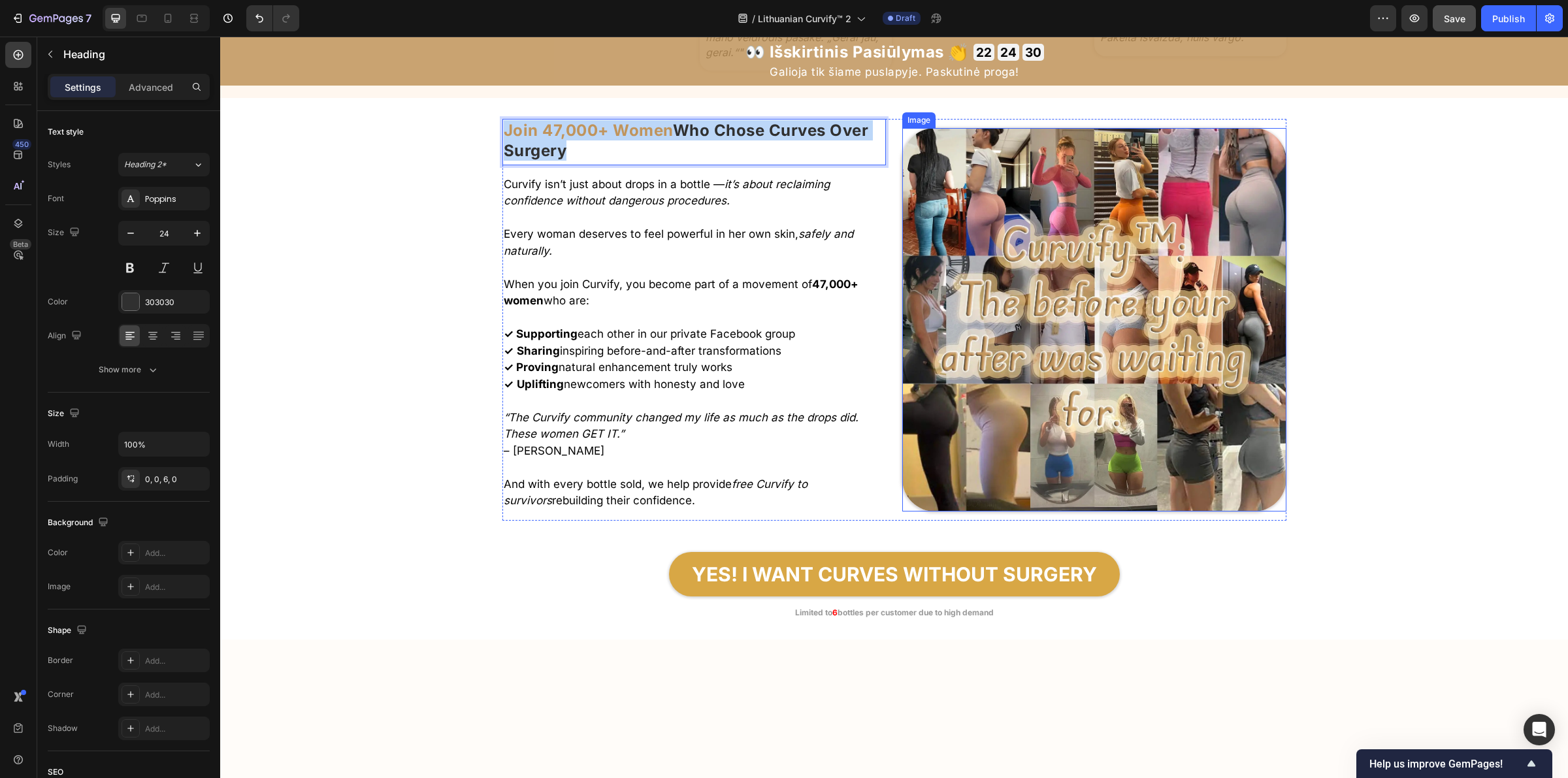
scroll to position [7012, 0]
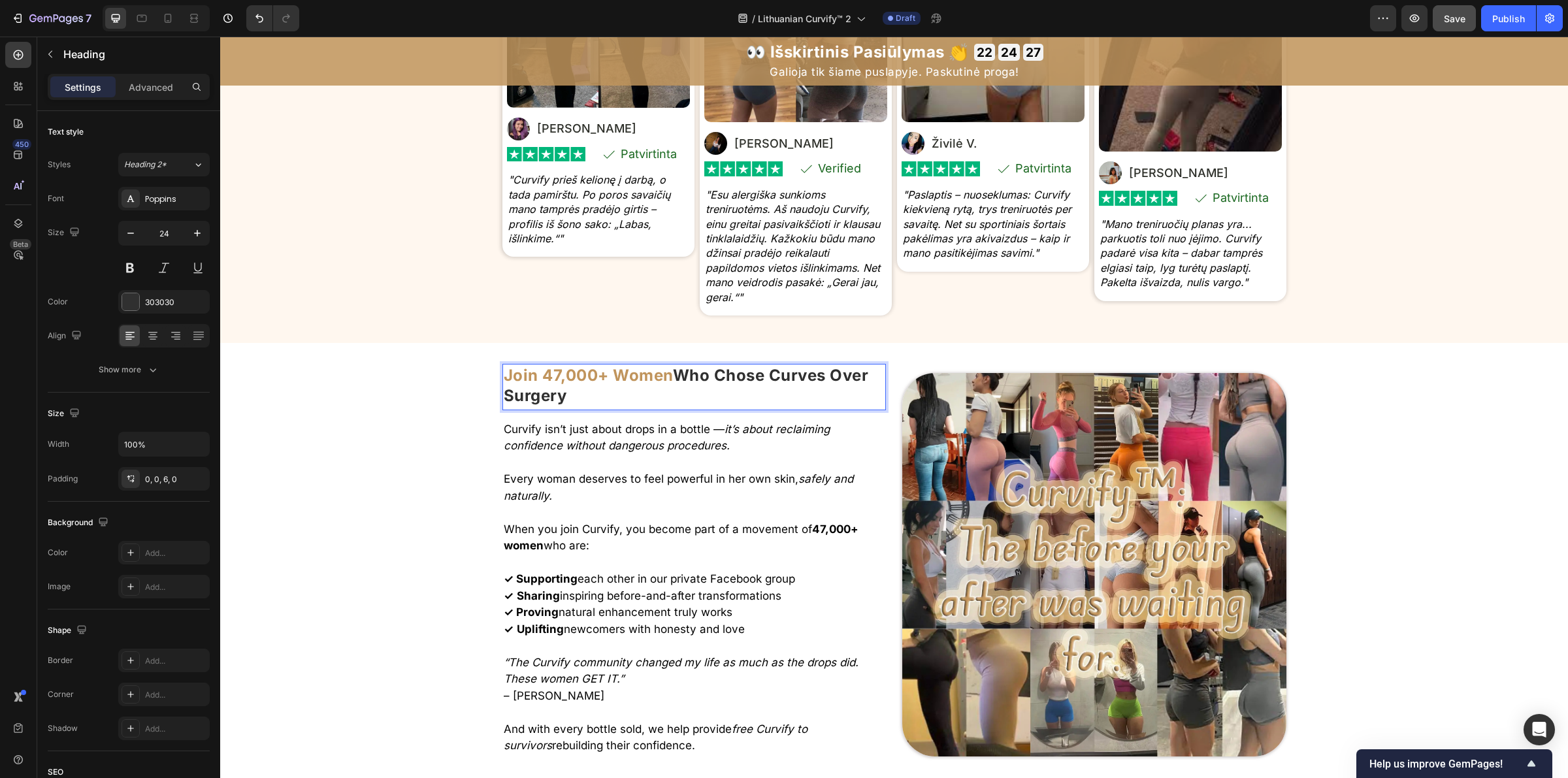
click at [559, 402] on strong "Who Chose Curves Over Surgery" at bounding box center [686, 386] width 365 height 39
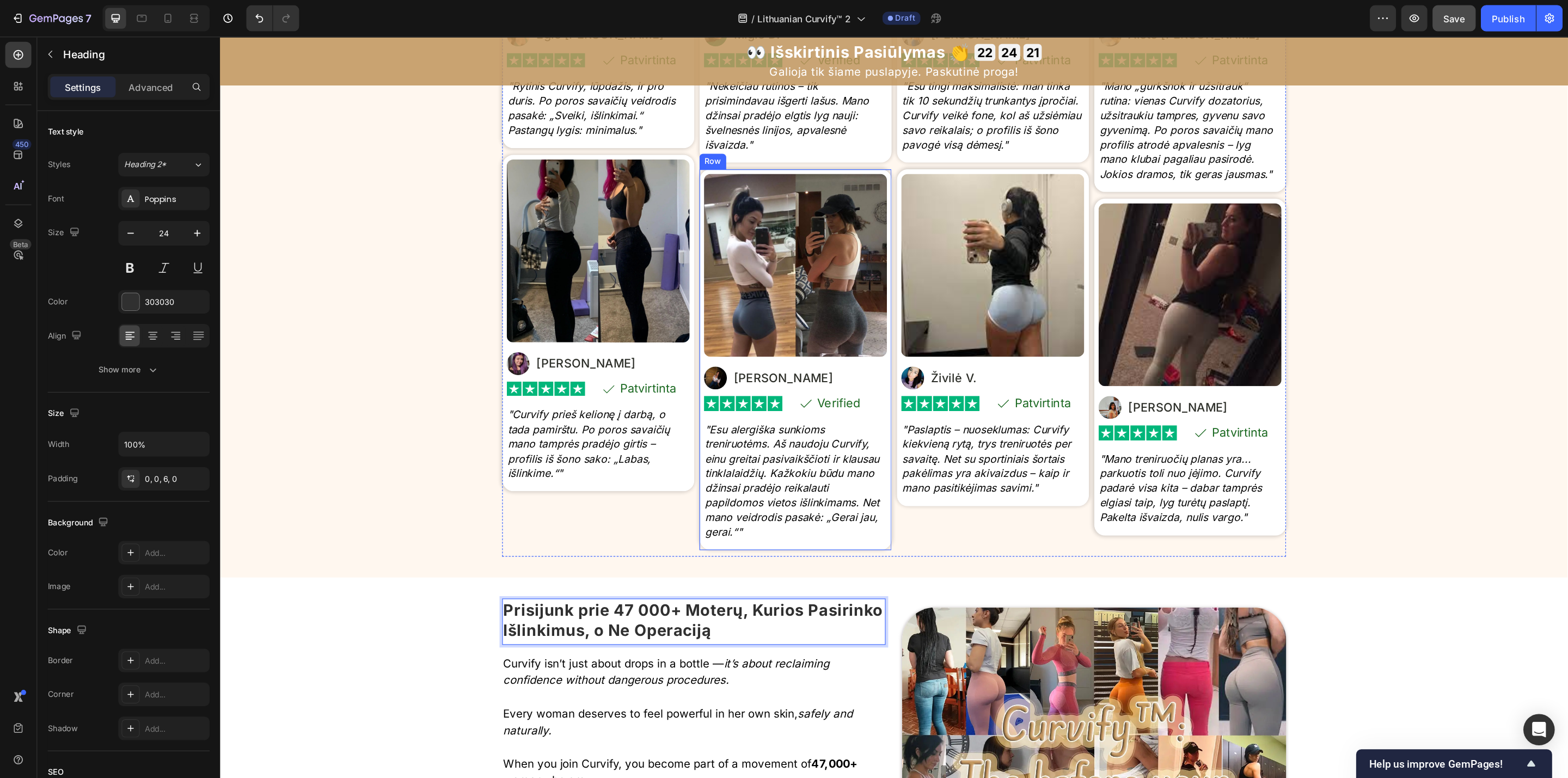
scroll to position [5638, 0]
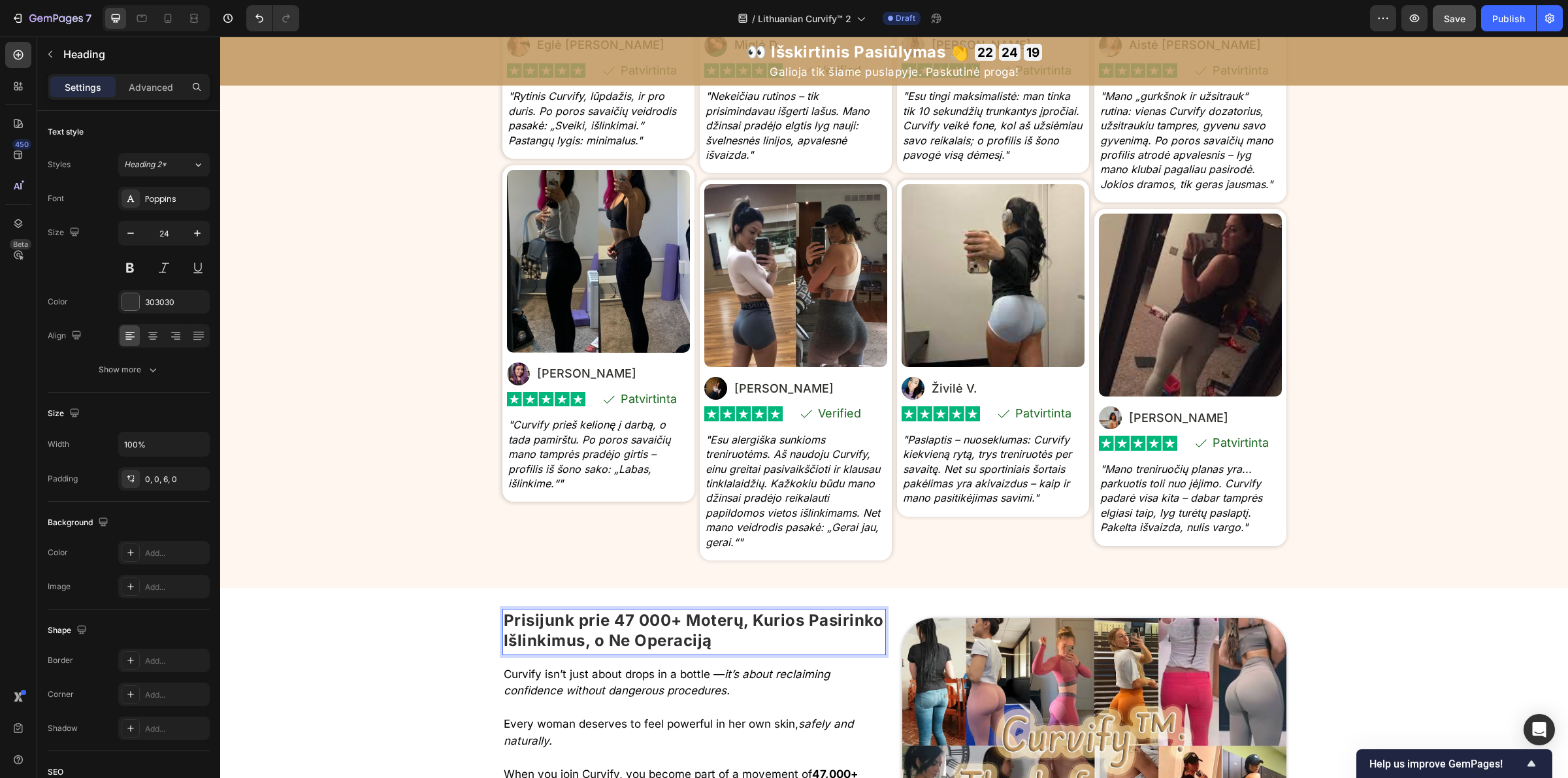
click at [671, 622] on p "Prisijunk prie 47 000+ Moterų, Kurios Pasirinko Išlinkimus, o Ne Operaciją" at bounding box center [694, 631] width 382 height 41
drag, startPoint x: 666, startPoint y: 620, endPoint x: 630, endPoint y: 616, distance: 36.2
click at [630, 616] on p "Prisijunk prie 47 000+ Moterų, Kurios Pasirinko Išlinkimus, o Ne Operaciją" at bounding box center [694, 631] width 382 height 41
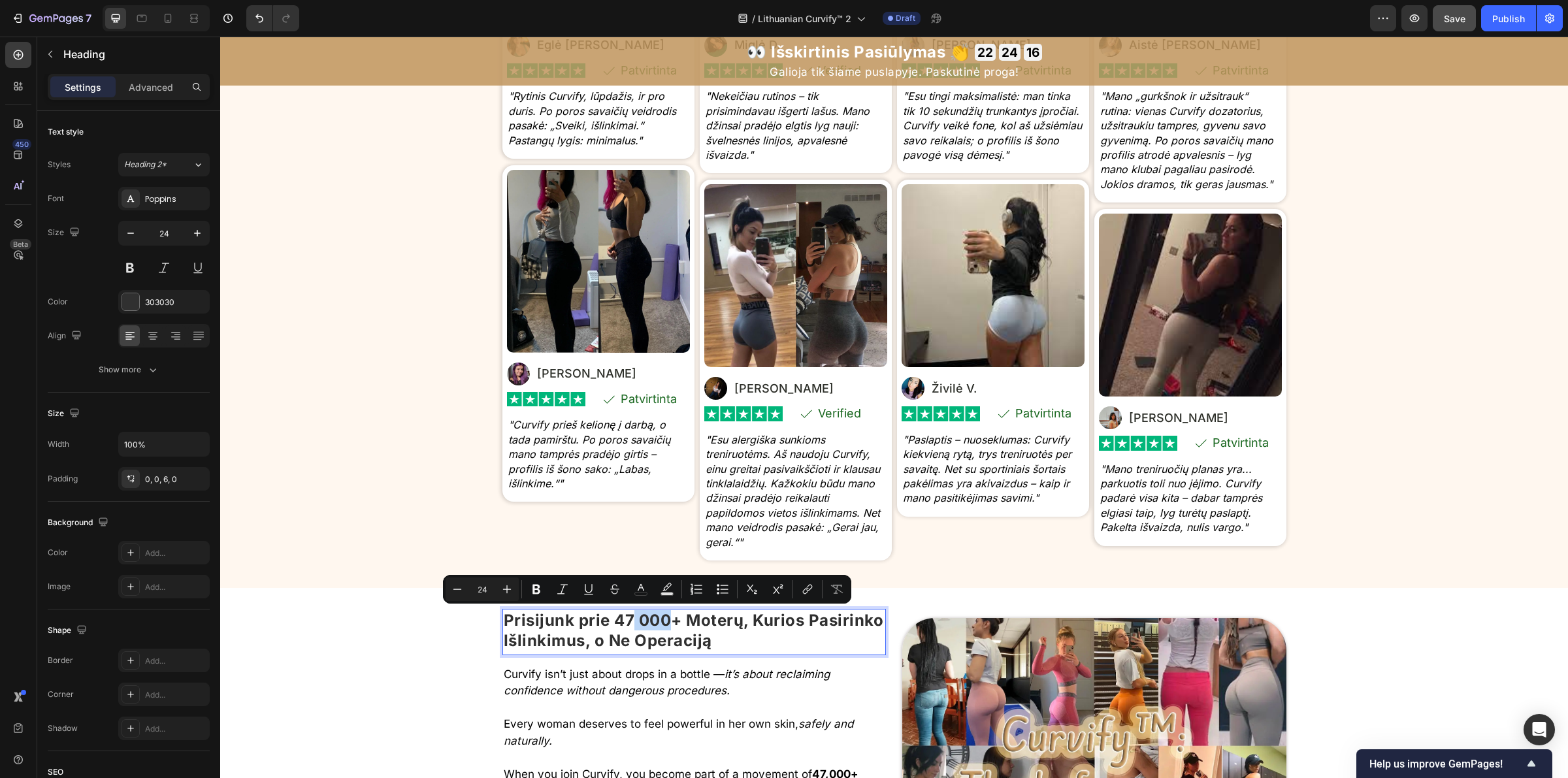
click at [830, 646] on p "Prisijunk prie 47 000+ Moterų, Kurios Pasirinko Išlinkimus, o Ne Operaciją" at bounding box center [694, 631] width 382 height 41
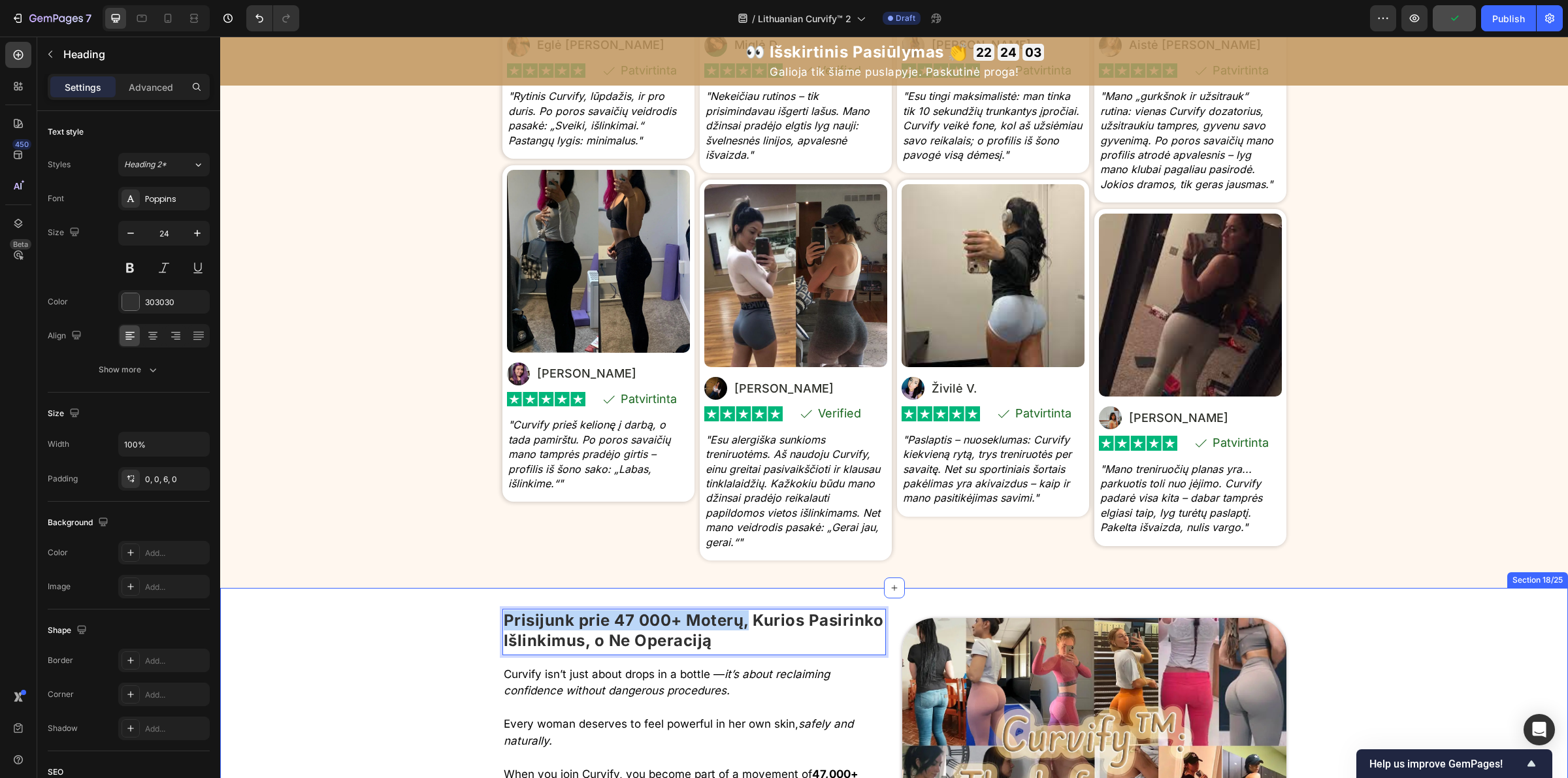
drag, startPoint x: 743, startPoint y: 626, endPoint x: 495, endPoint y: 624, distance: 248.0
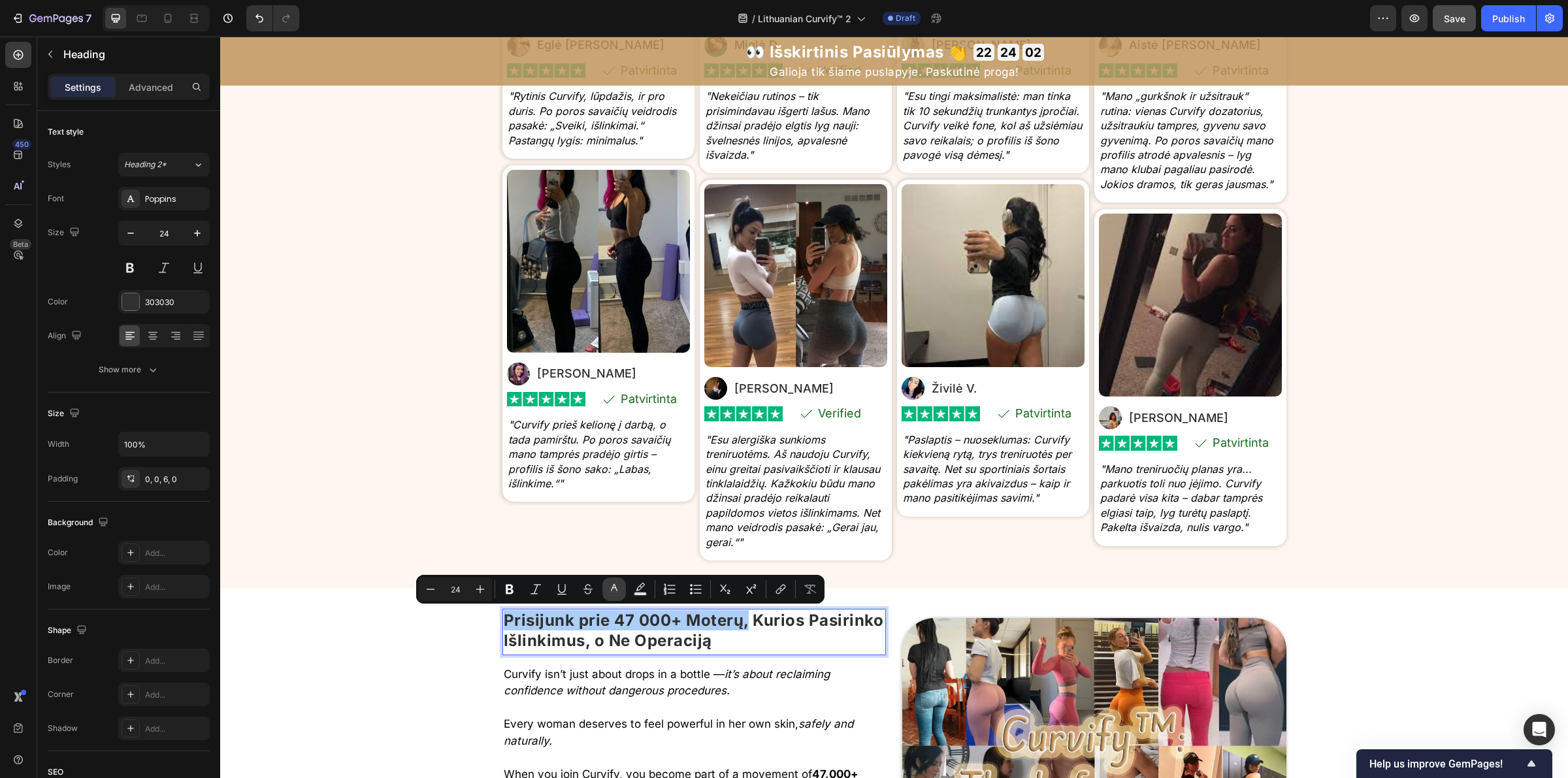
click at [610, 595] on icon "Editor contextual toolbar" at bounding box center [614, 588] width 13 height 13
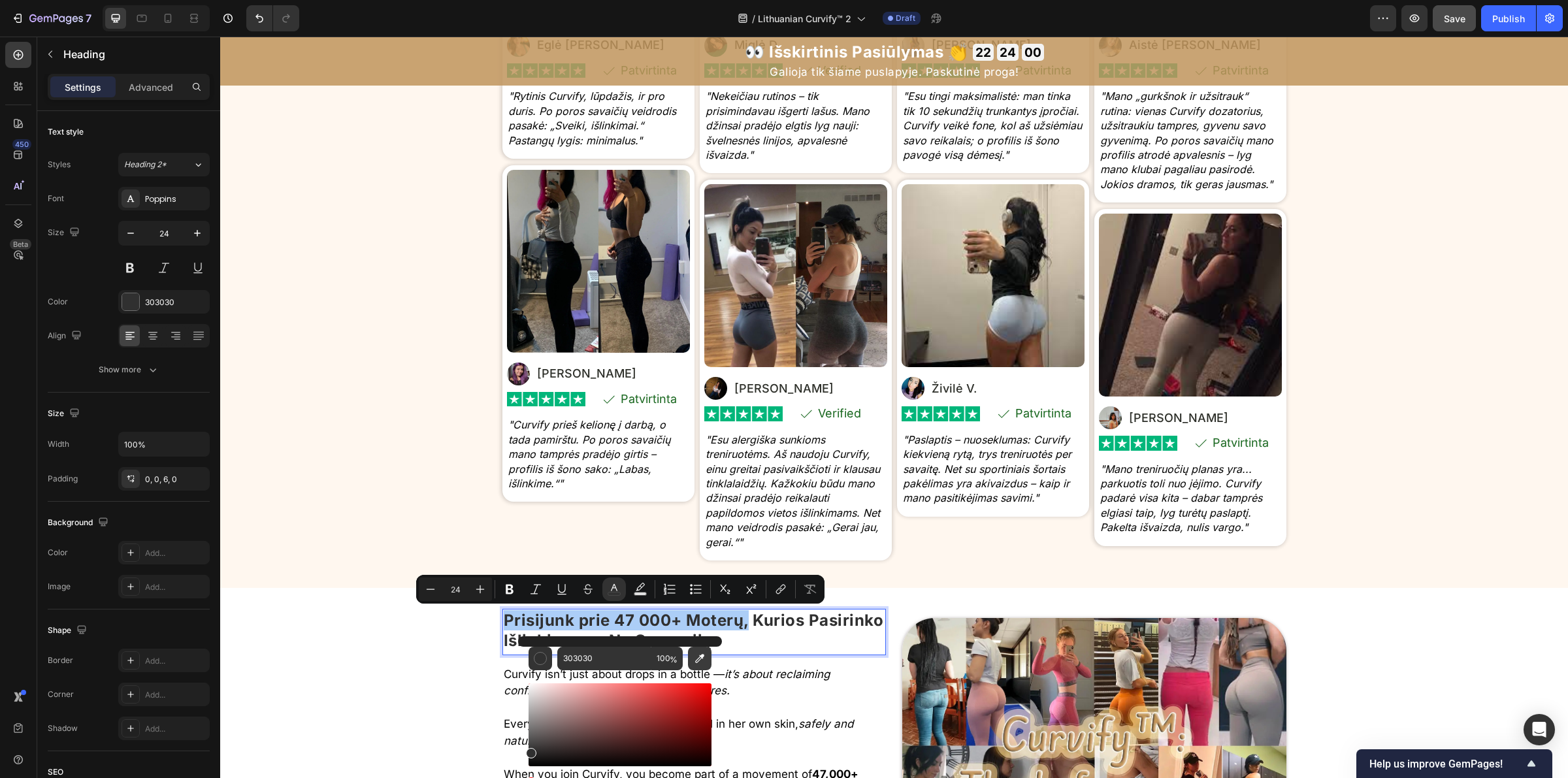
click at [697, 662] on icon "Editor contextual toolbar" at bounding box center [699, 657] width 13 height 13
type input "FFFFFF"
click at [828, 637] on p "Prisijunk prie 47 000+ Moterų, Kurios Pasirinko Išlinkimus, o Ne Operaciją" at bounding box center [694, 631] width 382 height 41
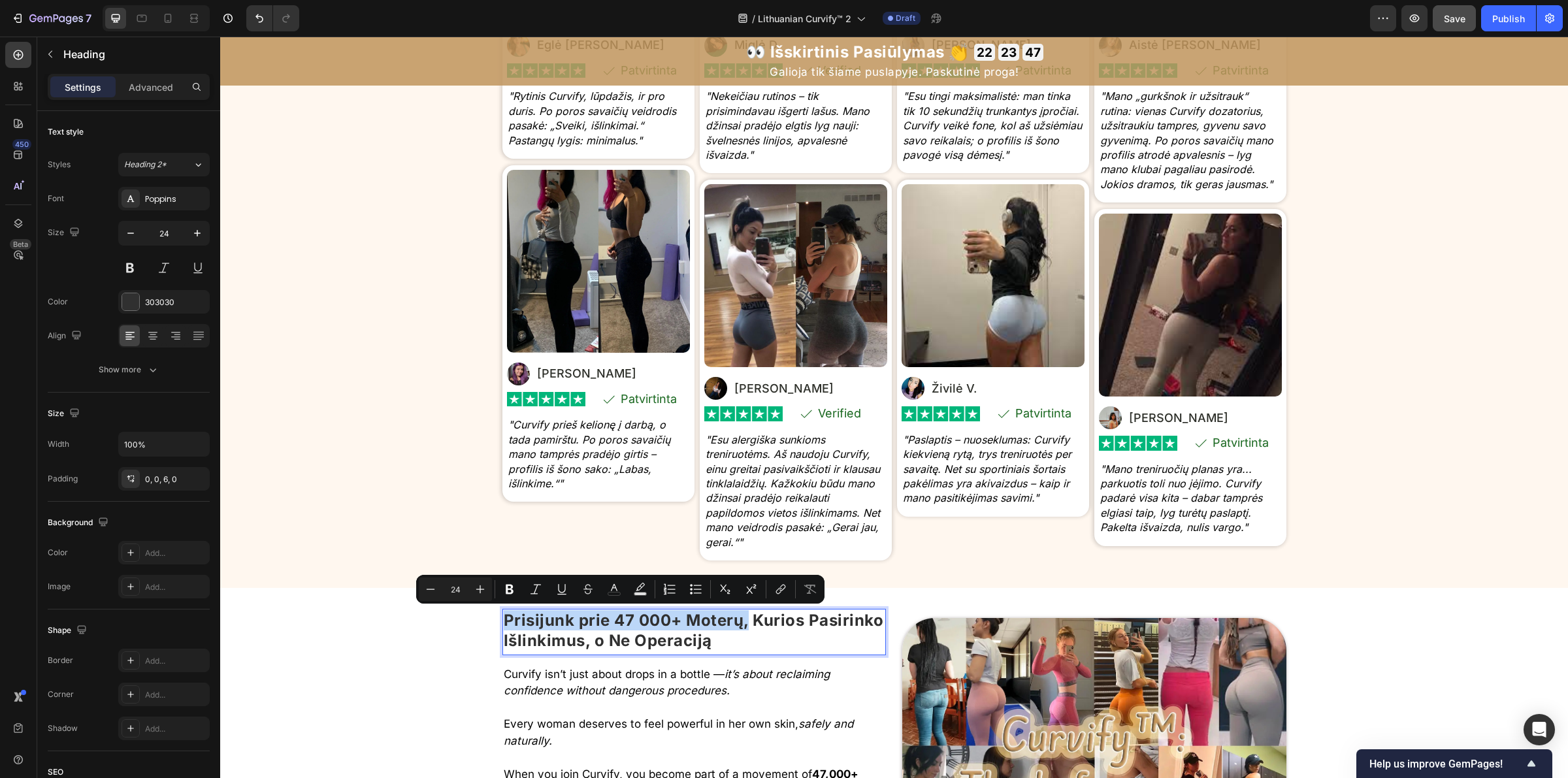
click at [822, 629] on p "Prisijunk prie 47 000+ Moterų, Kurios Pasirinko Išlinkimus, o Ne Operaciją" at bounding box center [694, 631] width 382 height 41
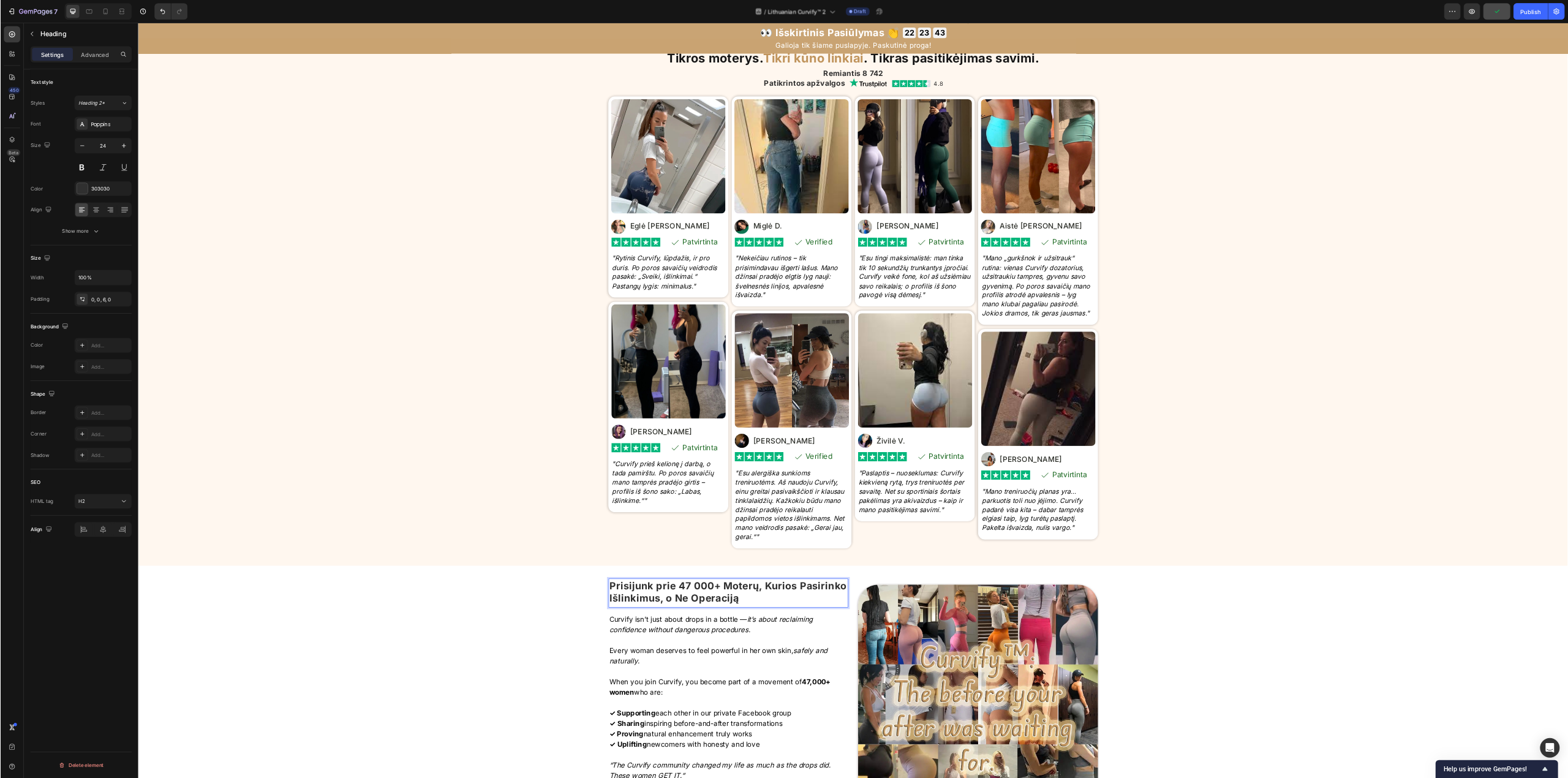
scroll to position [5978, 0]
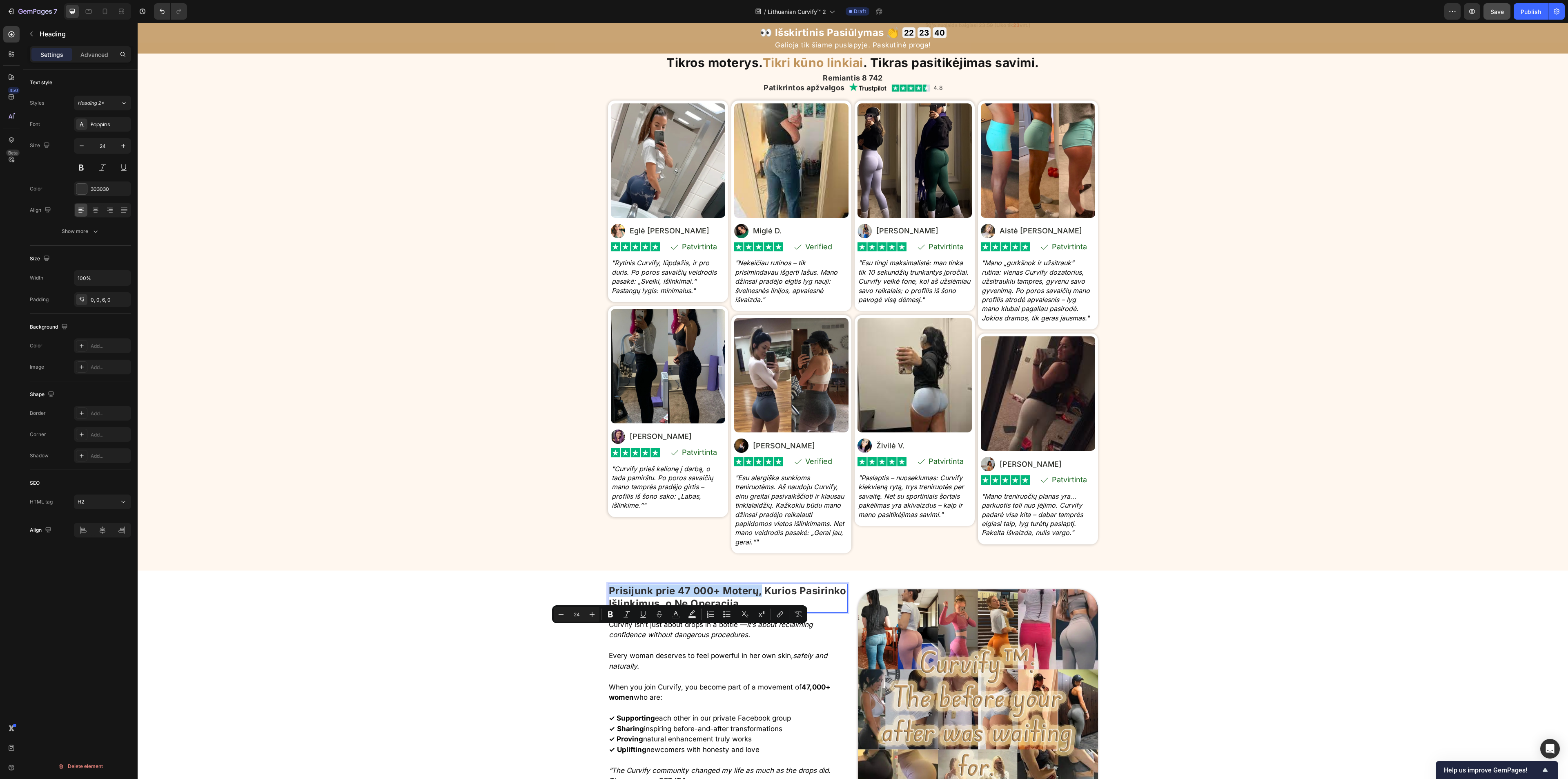
drag, startPoint x: 755, startPoint y: 638, endPoint x: 603, endPoint y: 638, distance: 152.0
click at [609, 486] on p "Prisijunk prie 47 000+ Moterų, Kurios Pasirinko Išlinkimus, o Ne Operaciją" at bounding box center [728, 597] width 239 height 26
click at [677, 486] on button "color" at bounding box center [676, 614] width 15 height 15
type input "303030"
click at [730, 486] on icon "Editor contextual toolbar" at bounding box center [729, 657] width 8 height 8
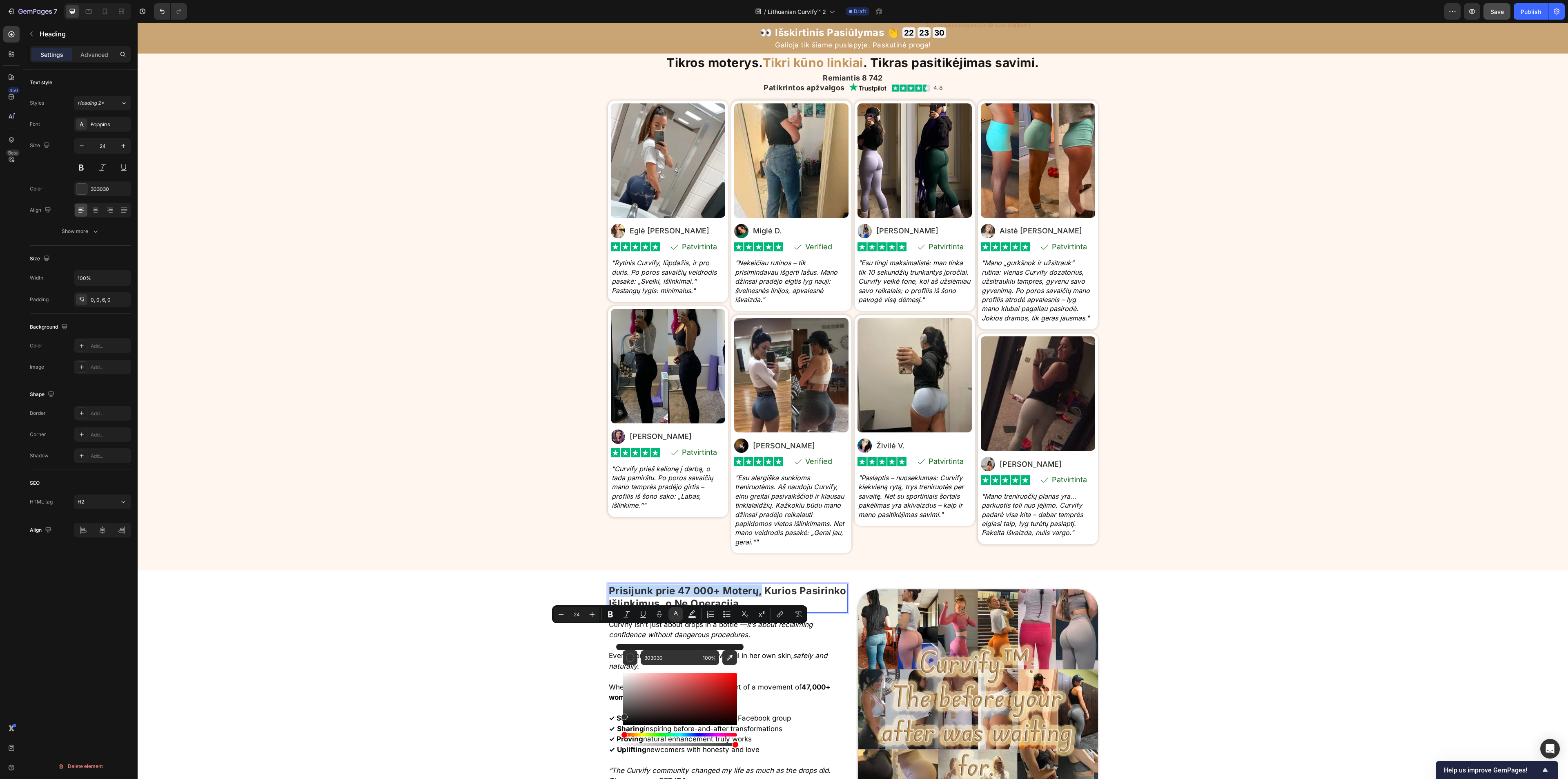
type input "C0945C"
click at [371, 486] on div "Tikros moterys. Tikri kūno linkiai . Tikras pasitikėjimas savimi. Heading Remia…" at bounding box center [853, 306] width 1430 height 502
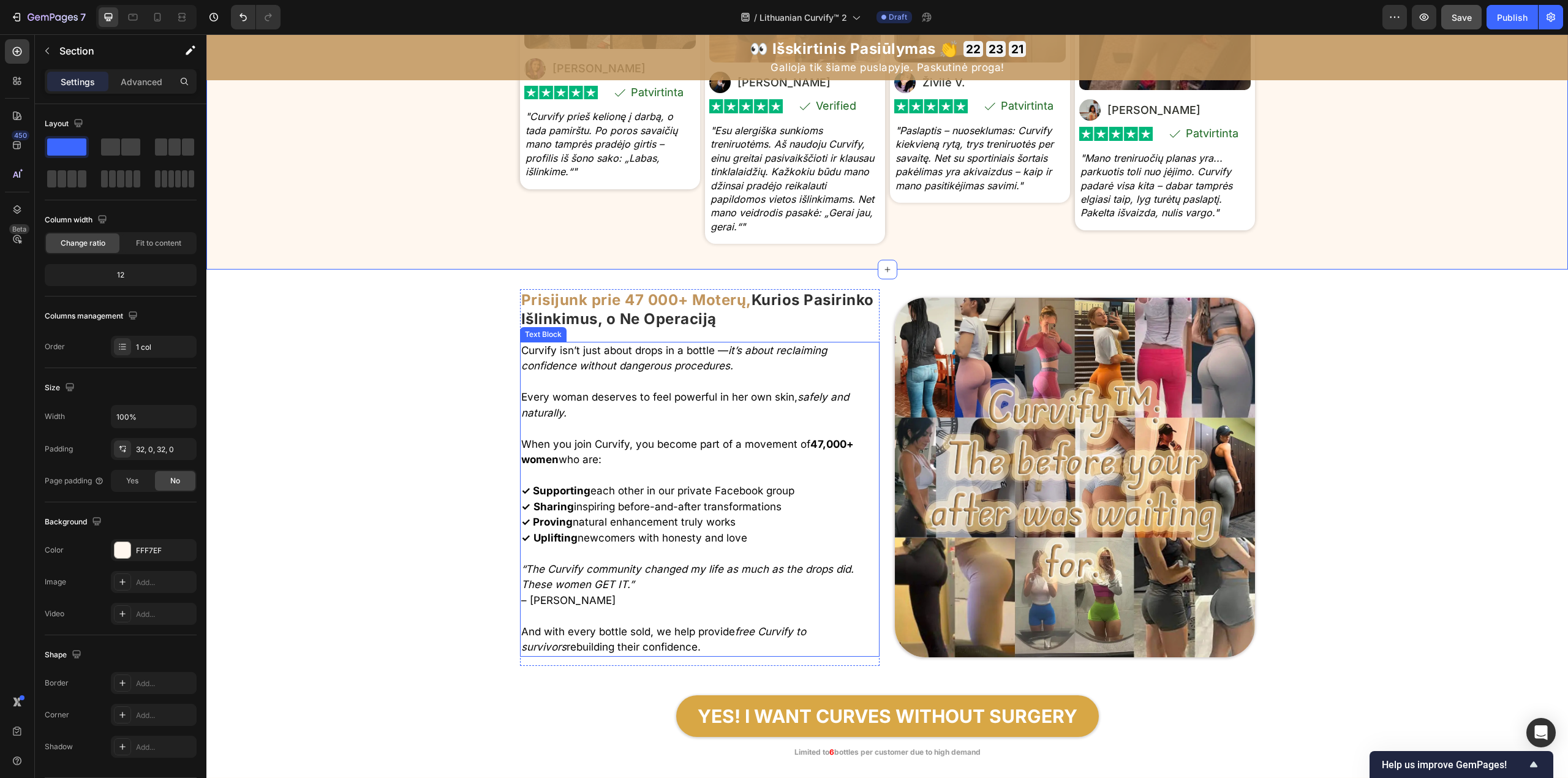
scroll to position [6631, 0]
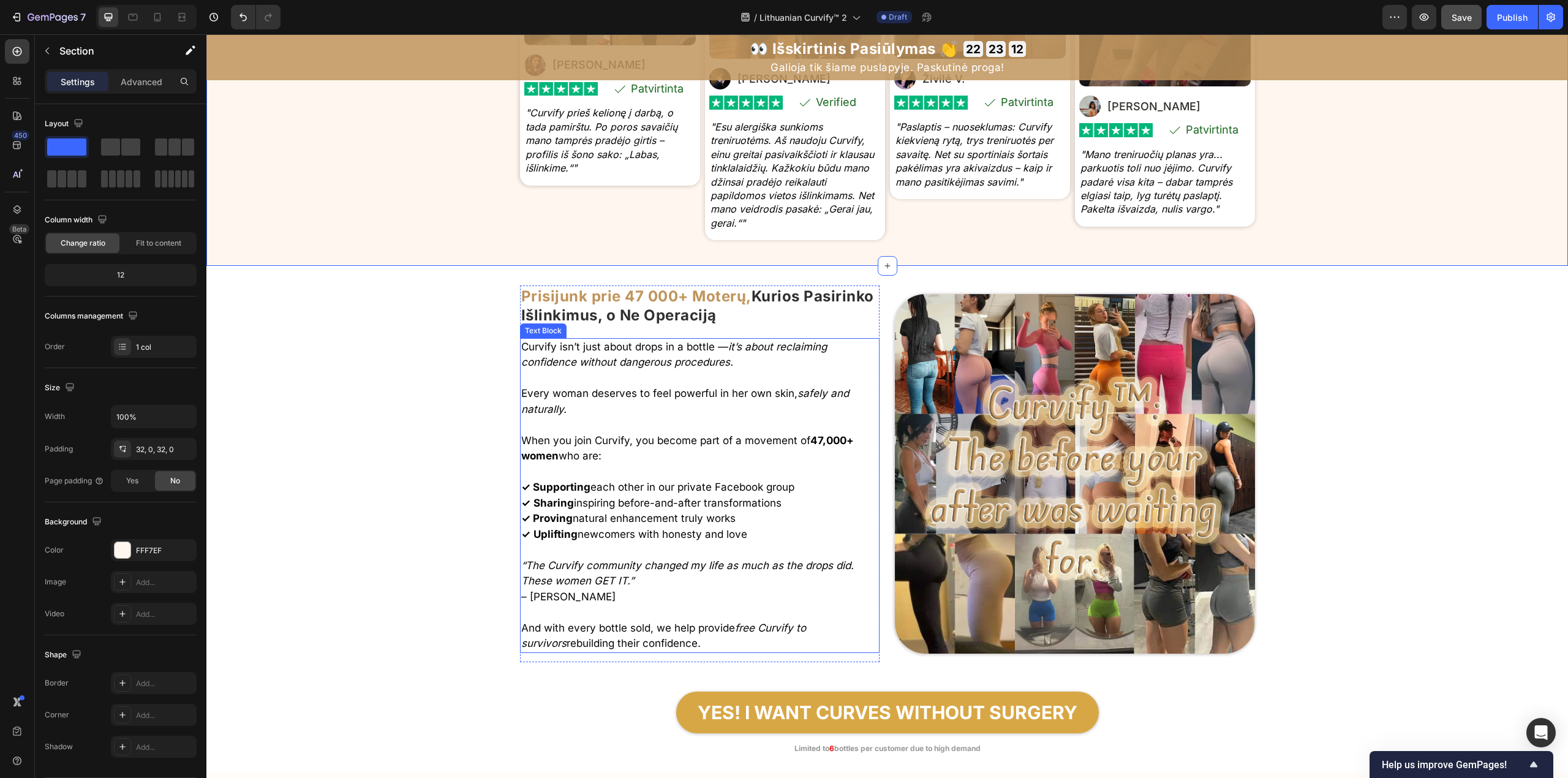
click at [661, 363] on icon "it’s about reclaiming confidence without dangerous procedures." at bounding box center [674, 354] width 306 height 28
click at [661, 362] on icon "it’s about reclaiming confidence without dangerous procedures." at bounding box center [674, 354] width 306 height 28
click at [660, 362] on icon "it’s about reclaiming confidence without dangerous procedures." at bounding box center [674, 354] width 306 height 28
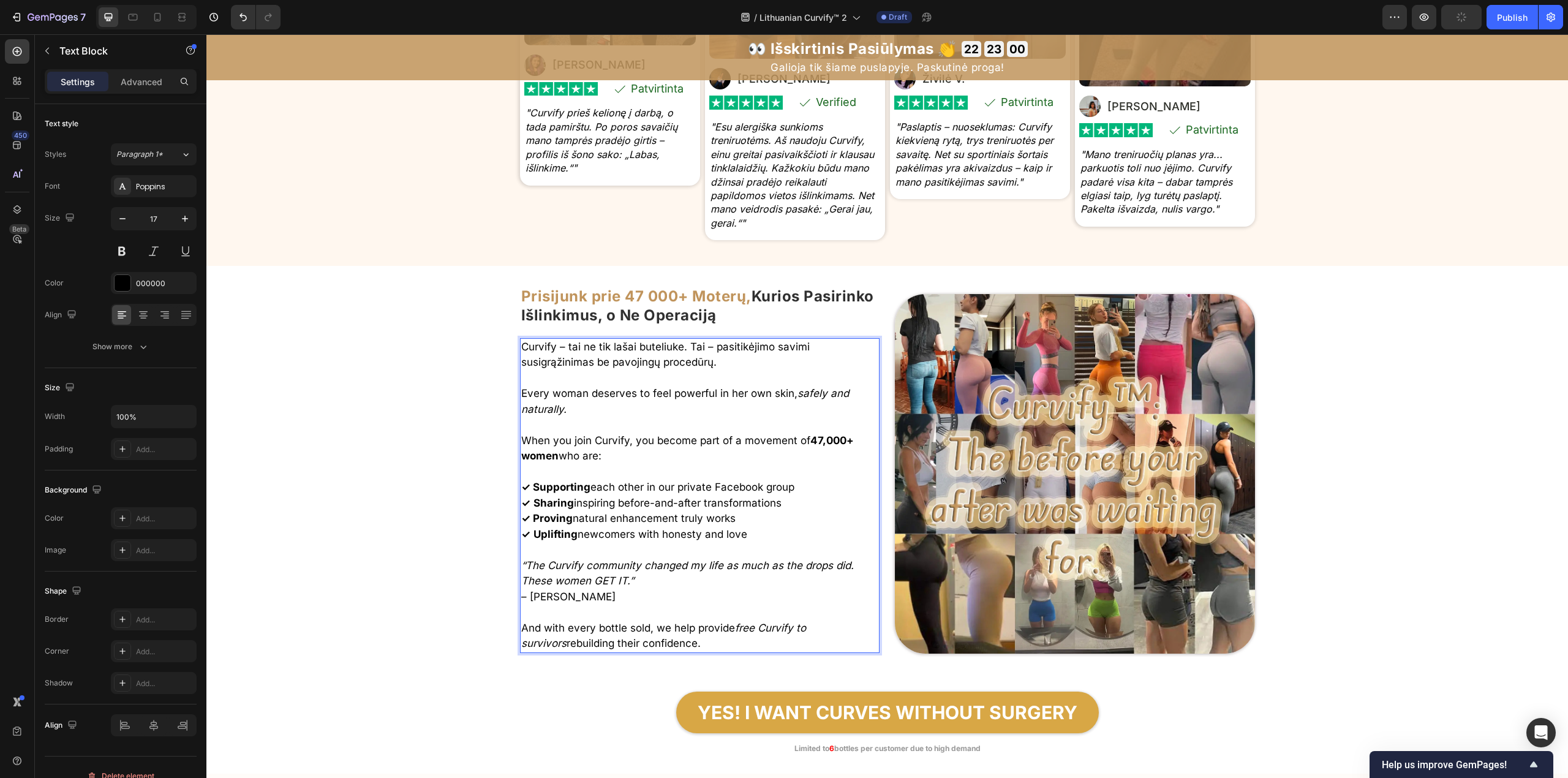
click at [611, 394] on p "Every woman deserves to feel powerful in her own skin, safely and naturally." at bounding box center [700, 402] width 358 height 31
click at [584, 442] on p "When you join Curvify, you become part of a movement of 47,000+ women who are:" at bounding box center [700, 448] width 358 height 31
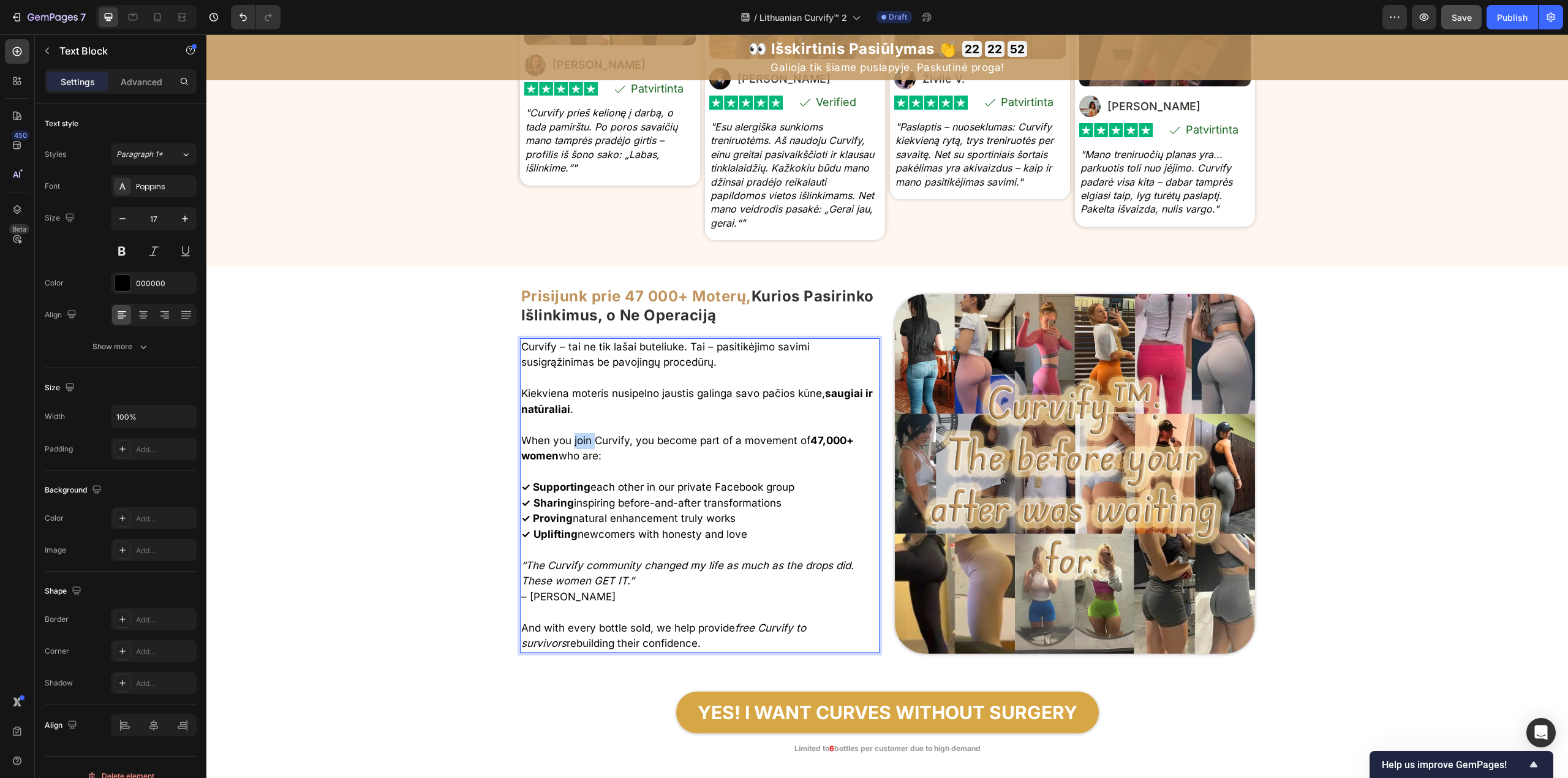
click at [584, 442] on p "When you join Curvify, you become part of a movement of 47,000+ women who are:" at bounding box center [700, 448] width 358 height 31
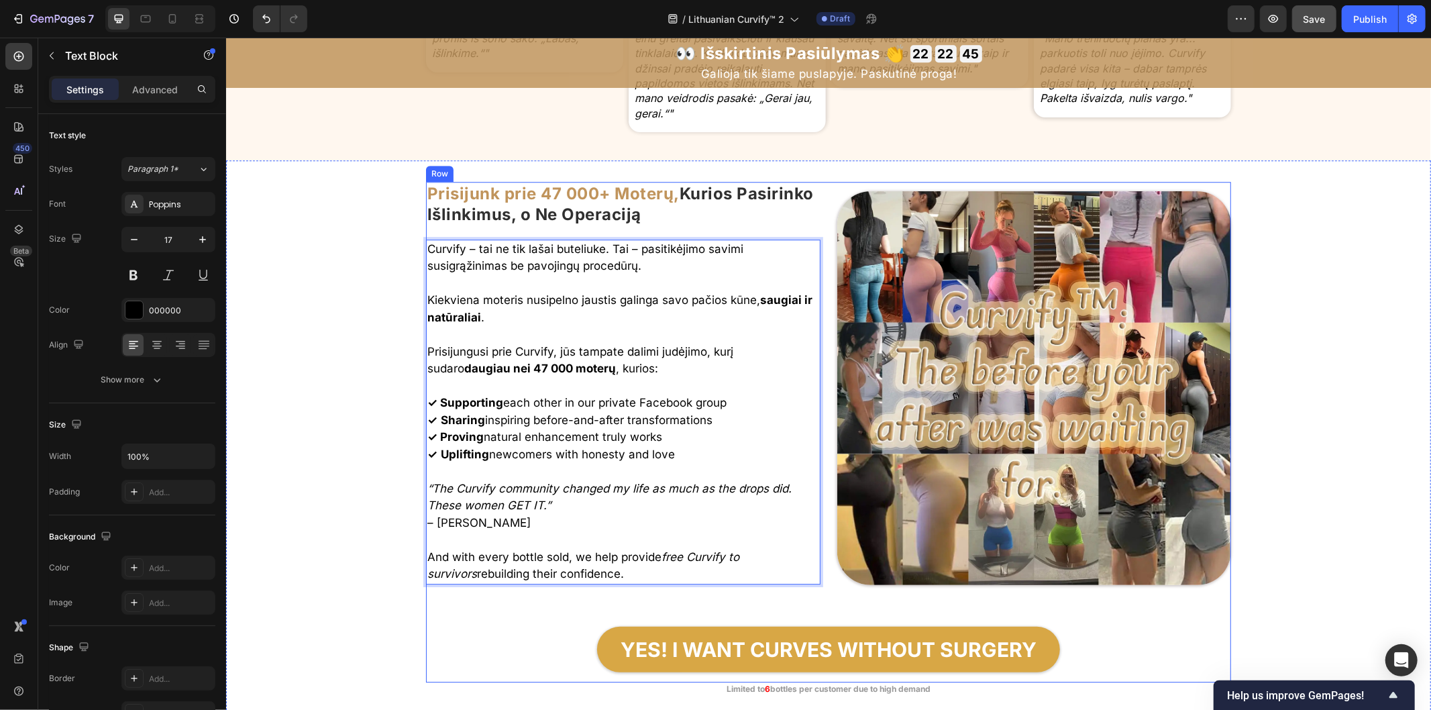
scroll to position [7427, 0]
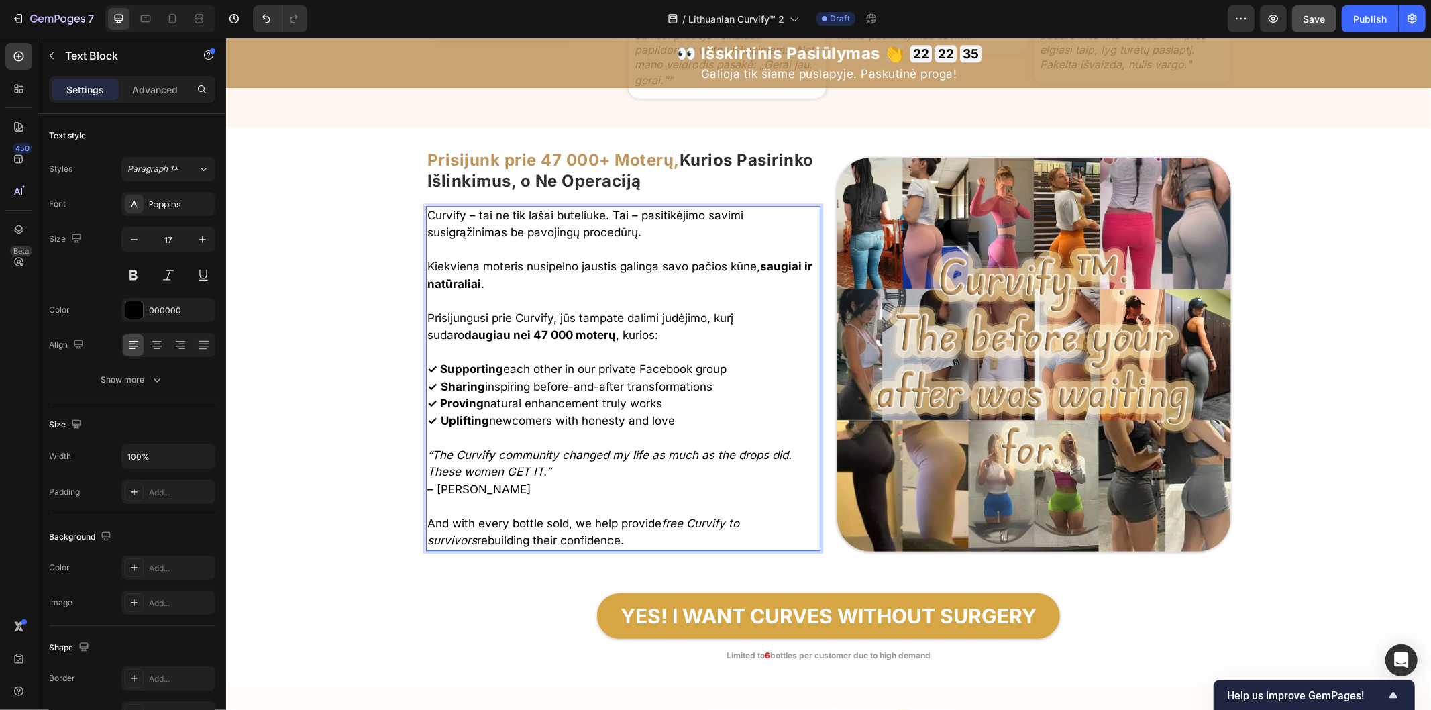
click at [435, 370] on strong "✓ Supporting" at bounding box center [465, 368] width 76 height 13
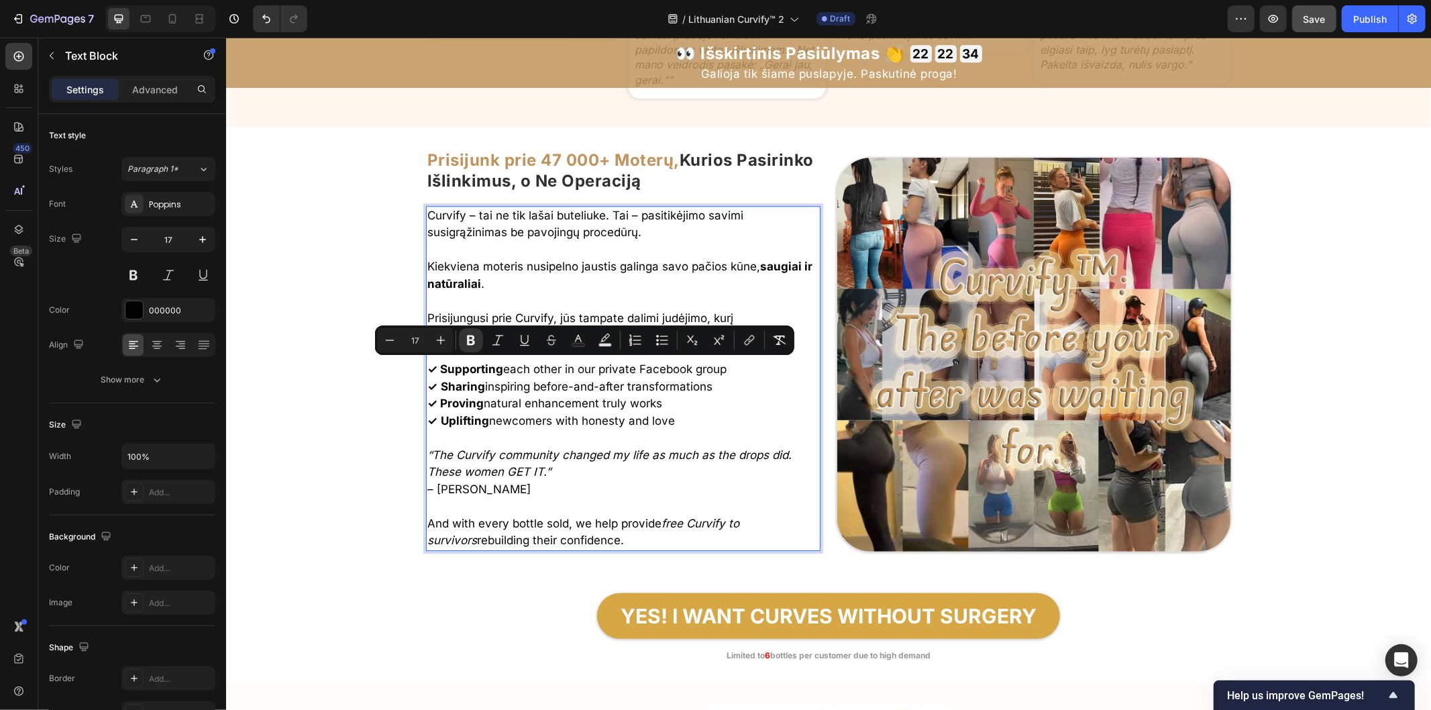
drag, startPoint x: 431, startPoint y: 369, endPoint x: 761, endPoint y: 376, distance: 329.4
click at [761, 376] on p "✓ Supporting each other in our private Facebook group ✓ Sharing inspiring befor…" at bounding box center [623, 394] width 392 height 68
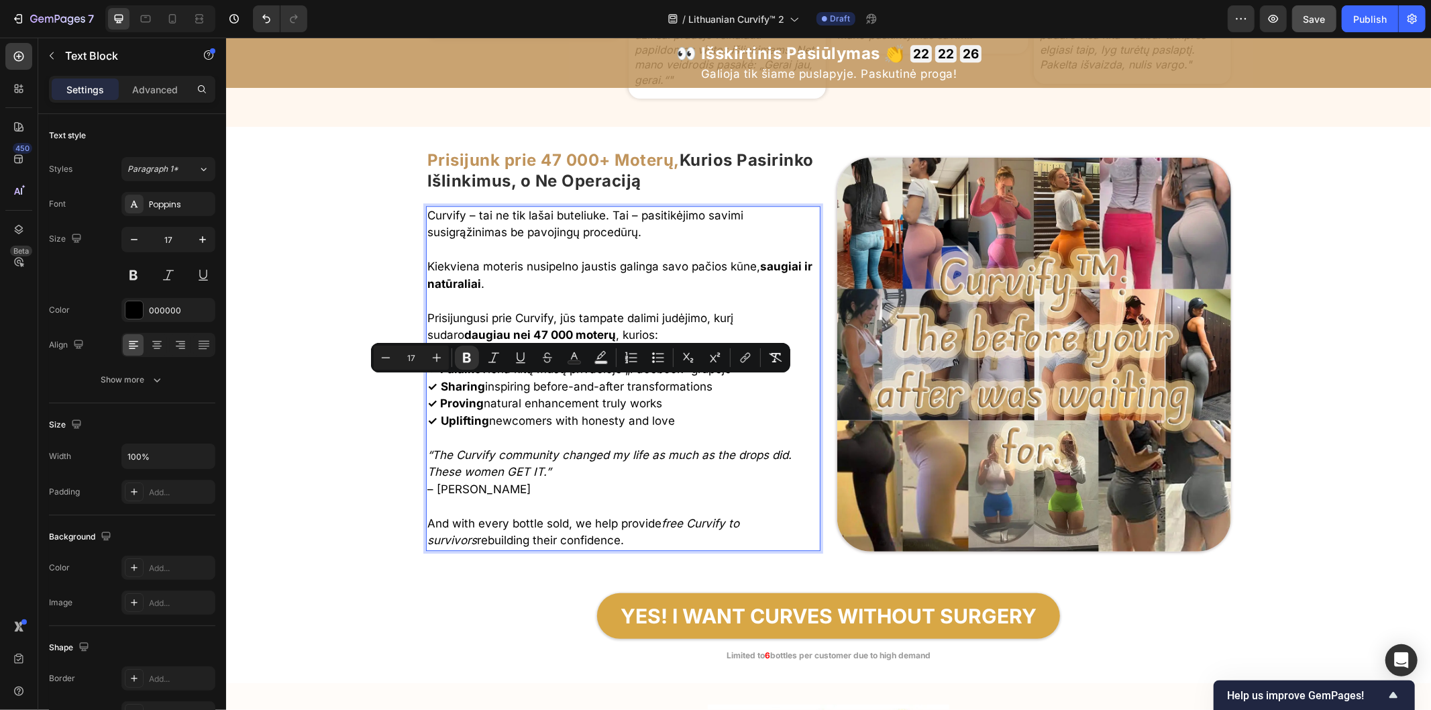
drag, startPoint x: 433, startPoint y: 388, endPoint x: 757, endPoint y: 388, distance: 324.0
click at [757, 388] on p "✓ Palaiko viena kitą mūsų privačioje „Facebook“ grupėje ✓ Sharing inspiring bef…" at bounding box center [623, 394] width 392 height 68
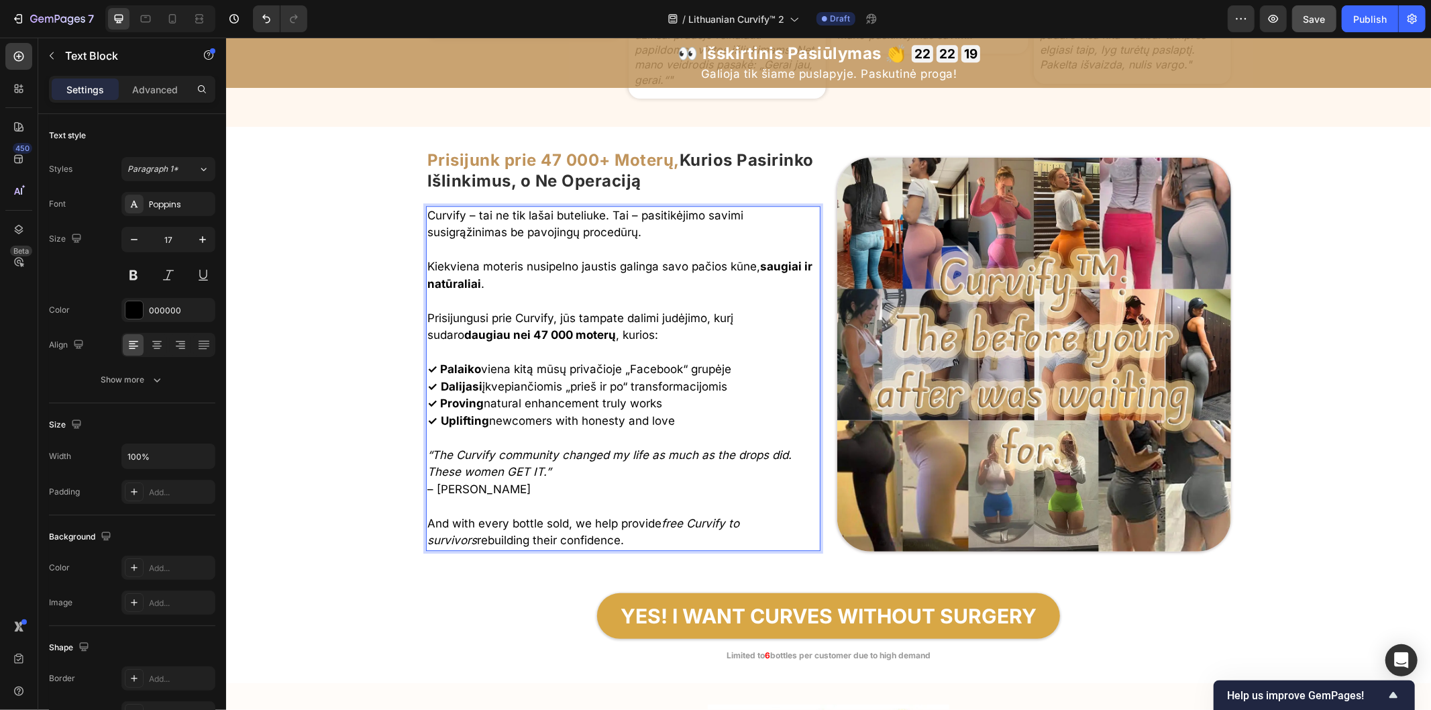
drag, startPoint x: 434, startPoint y: 405, endPoint x: 741, endPoint y: 410, distance: 307.3
click at [741, 410] on p "✓ Palaiko viena kitą mūsų privačioje „Facebook“ grupėje ✓ Dalijasi įkvepiančiom…" at bounding box center [623, 394] width 392 height 68
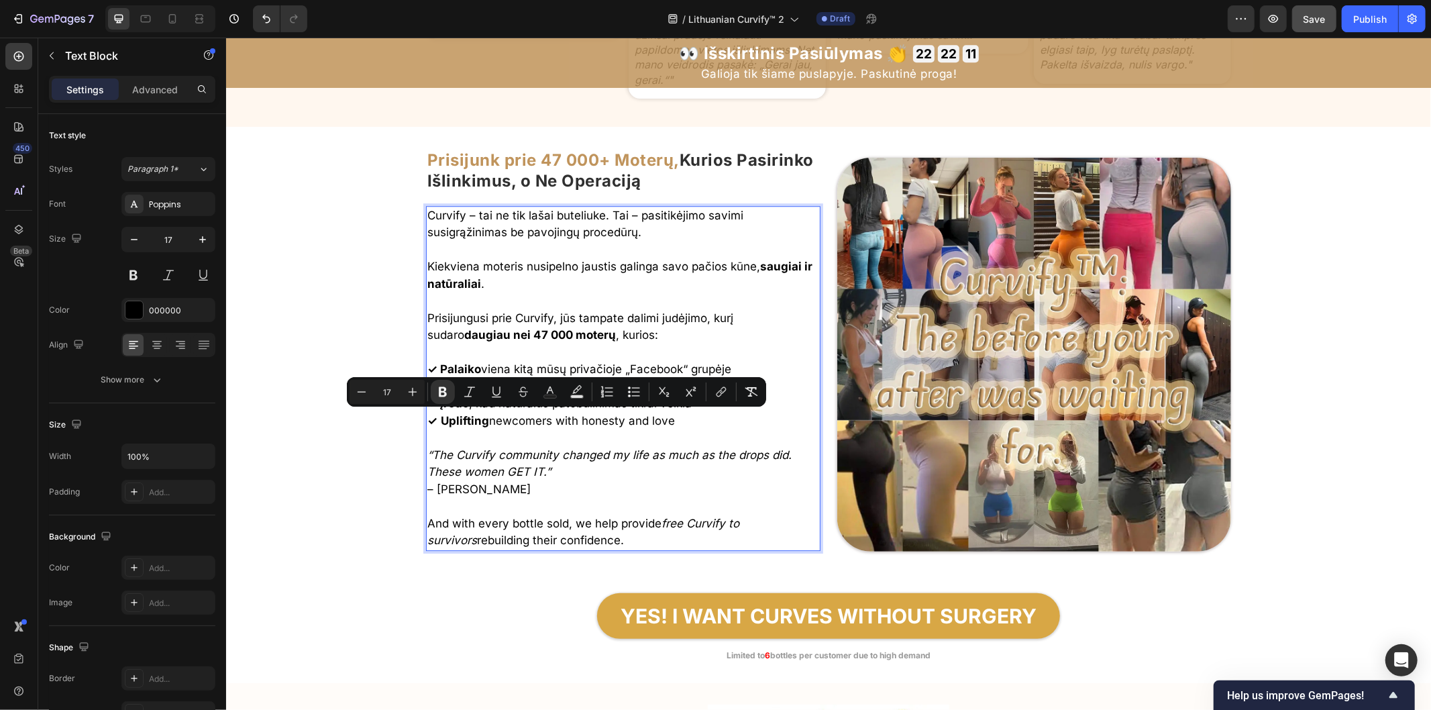
drag, startPoint x: 433, startPoint y: 422, endPoint x: 683, endPoint y: 421, distance: 249.6
click at [683, 421] on p "✓ Palaiko viena kitą mūsų privačioje „Facebook“ grupėje ✓ Dalijasi įkvepiančiom…" at bounding box center [623, 394] width 392 height 68
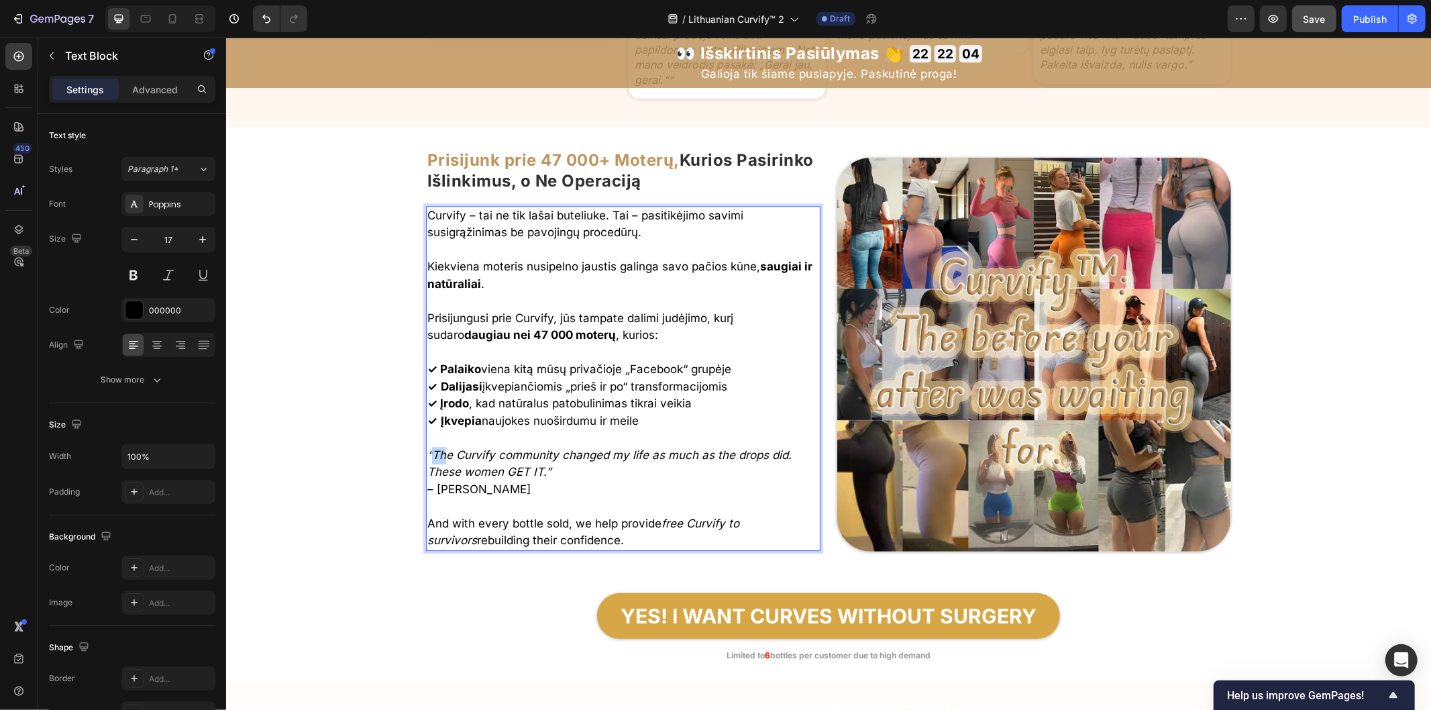
drag, startPoint x: 425, startPoint y: 450, endPoint x: 437, endPoint y: 452, distance: 12.9
click at [437, 452] on icon "“The Curvify community changed my life as much as the drops did. These women GE…" at bounding box center [609, 462] width 364 height 31
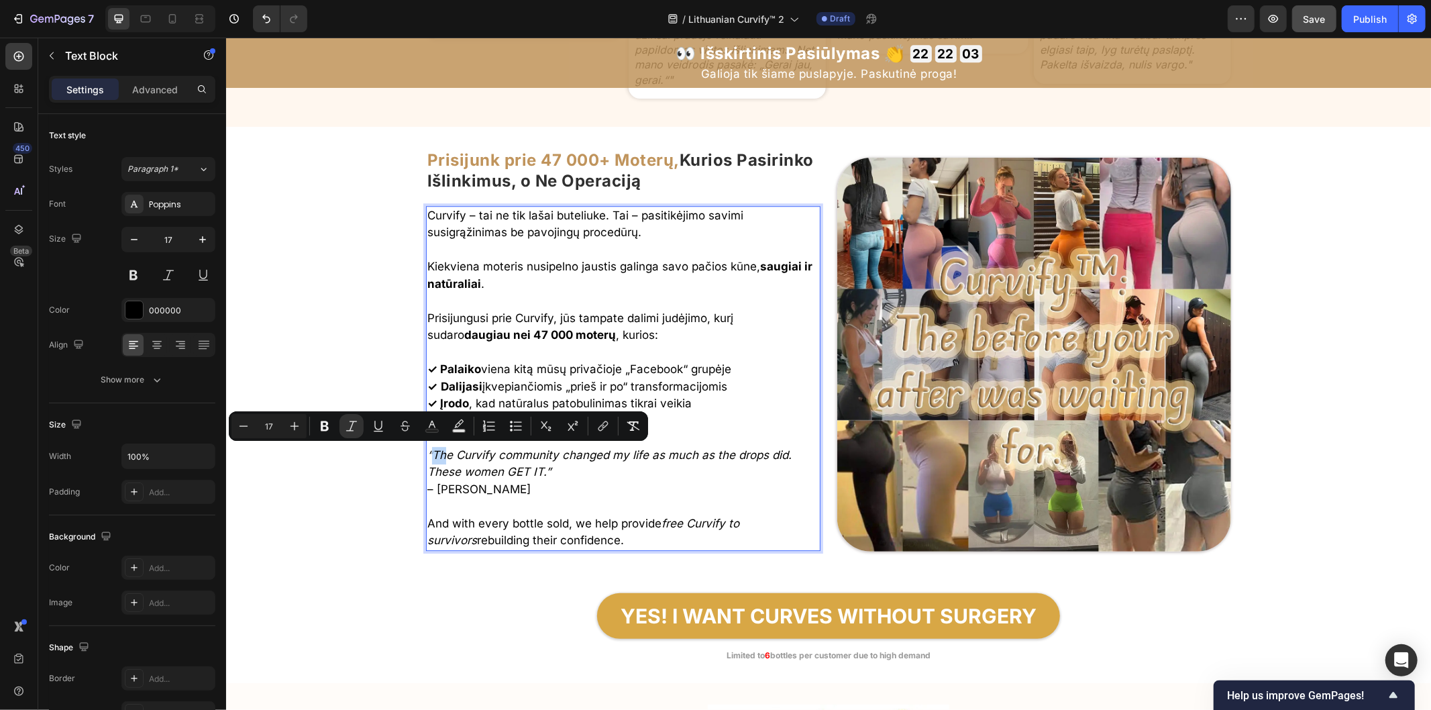
click at [427, 451] on icon "“The Curvify community changed my life as much as the drops did. These women GE…" at bounding box center [609, 462] width 364 height 31
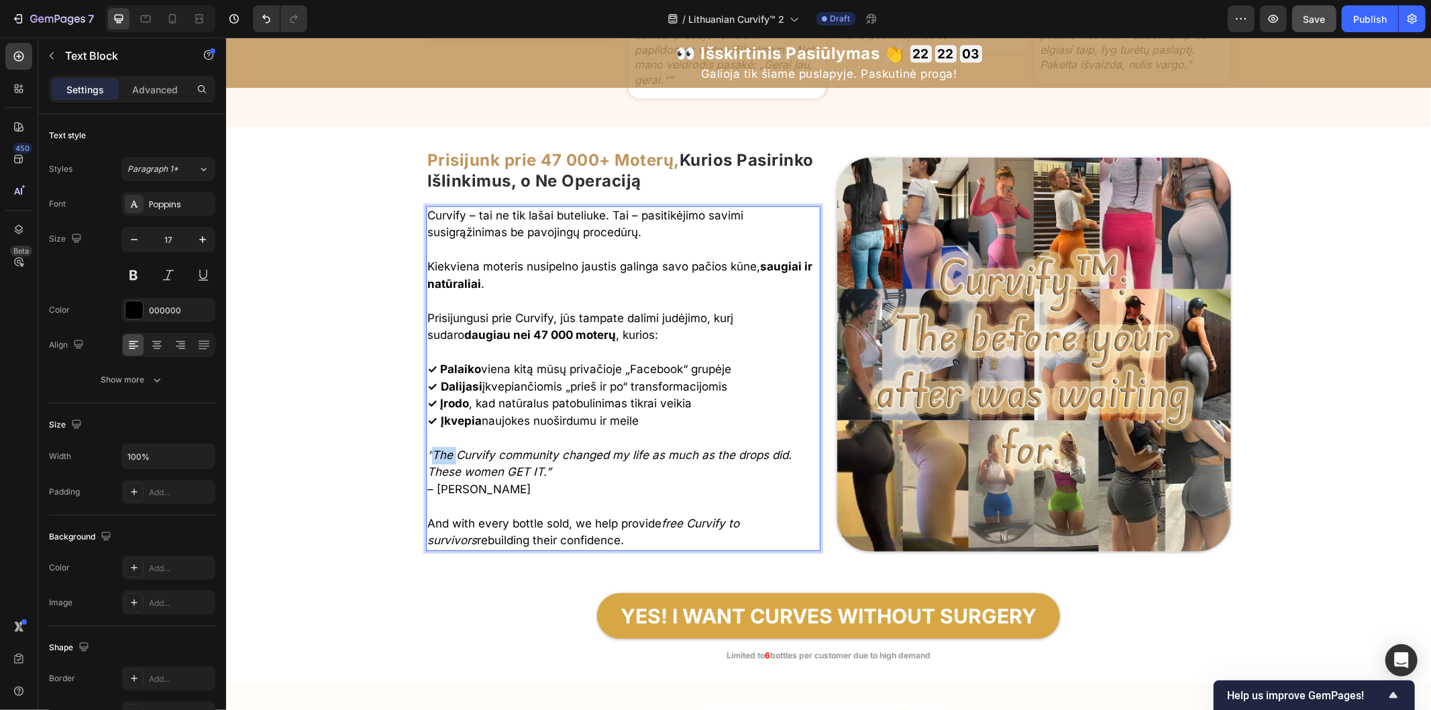
click at [427, 451] on icon "“The Curvify community changed my life as much as the drops did. These women GE…" at bounding box center [609, 462] width 364 height 31
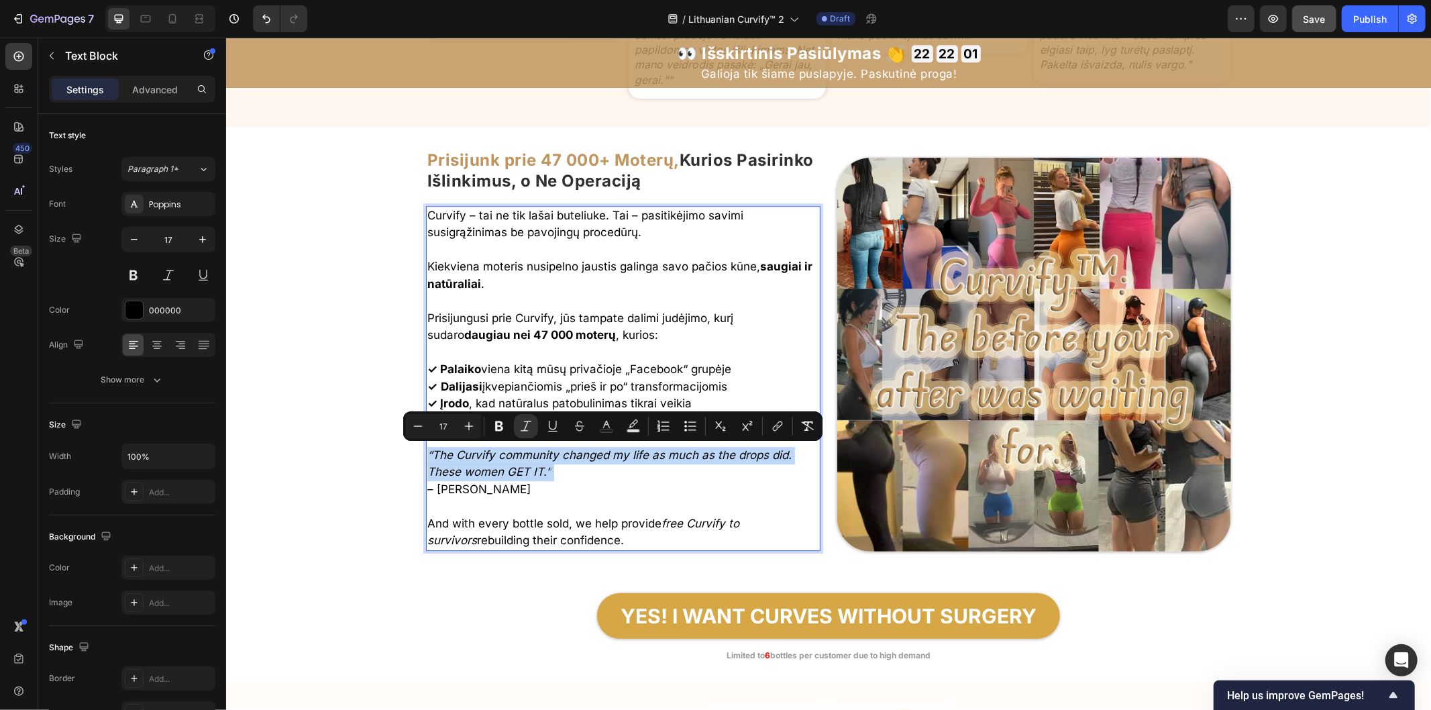
click at [531, 472] on icon "“The Curvify community changed my life as much as the drops did. These women GE…" at bounding box center [609, 462] width 364 height 31
drag, startPoint x: 421, startPoint y: 451, endPoint x: 547, endPoint y: 477, distance: 128.7
click at [547, 477] on p "“The Curvify community changed my life as much as the drops did. These women GE…" at bounding box center [623, 472] width 392 height 52
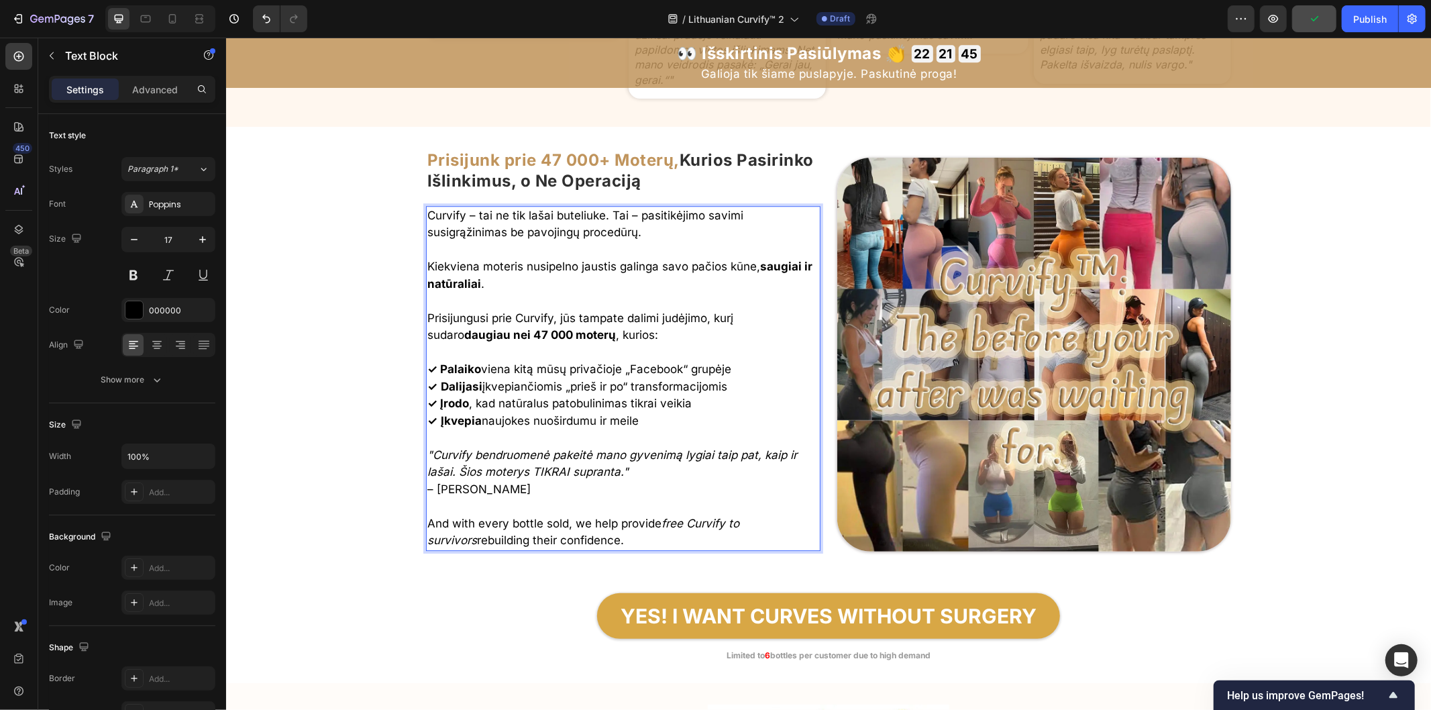
click at [459, 486] on p ""Curvify bendruomenė pakeitė mano gyvenimą lygiai taip pat, kaip ir lašai. Šios…" at bounding box center [623, 472] width 392 height 52
click at [485, 523] on p "And with every bottle sold, we help provide free Curvify to survivors rebuildin…" at bounding box center [623, 532] width 392 height 34
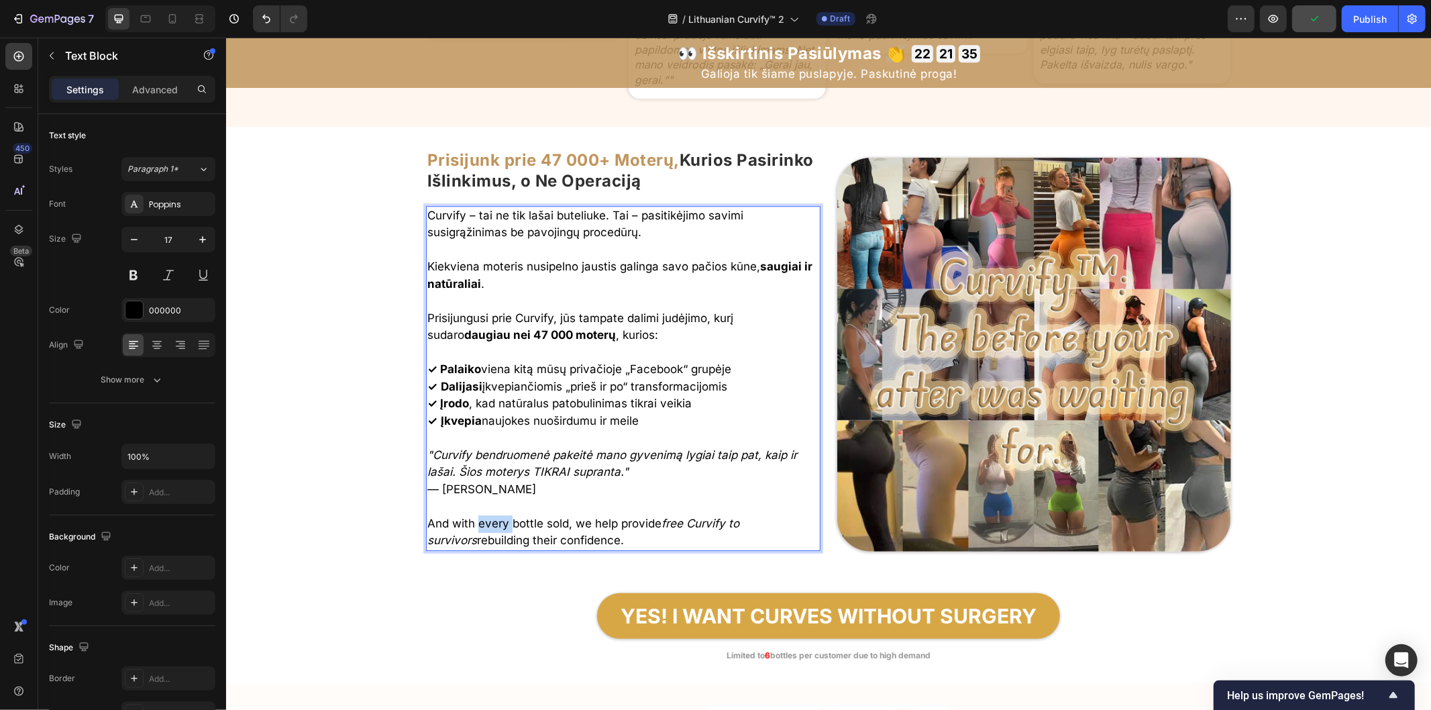
click at [485, 523] on p "And with every bottle sold, we help provide free Curvify to survivors rebuildin…" at bounding box center [623, 532] width 392 height 34
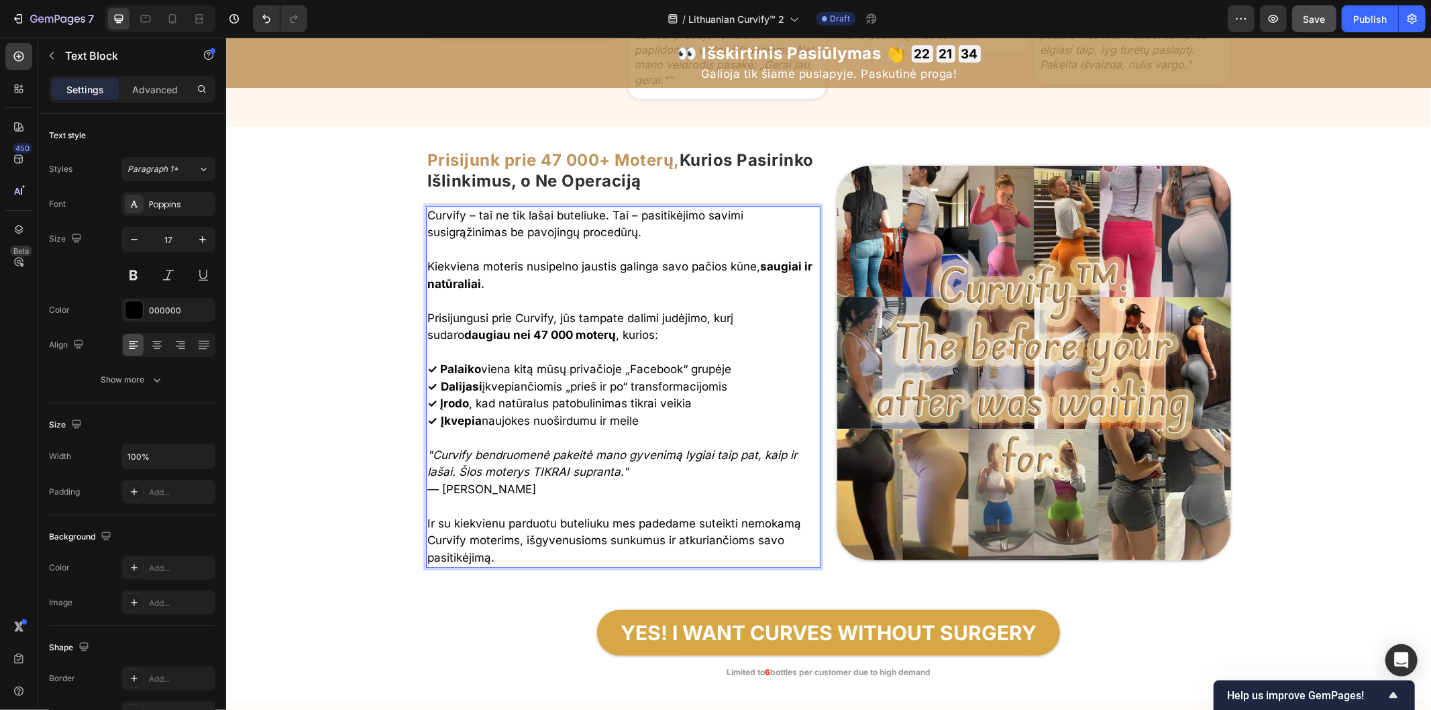
click at [1316, 21] on span "Save" at bounding box center [1314, 18] width 22 height 11
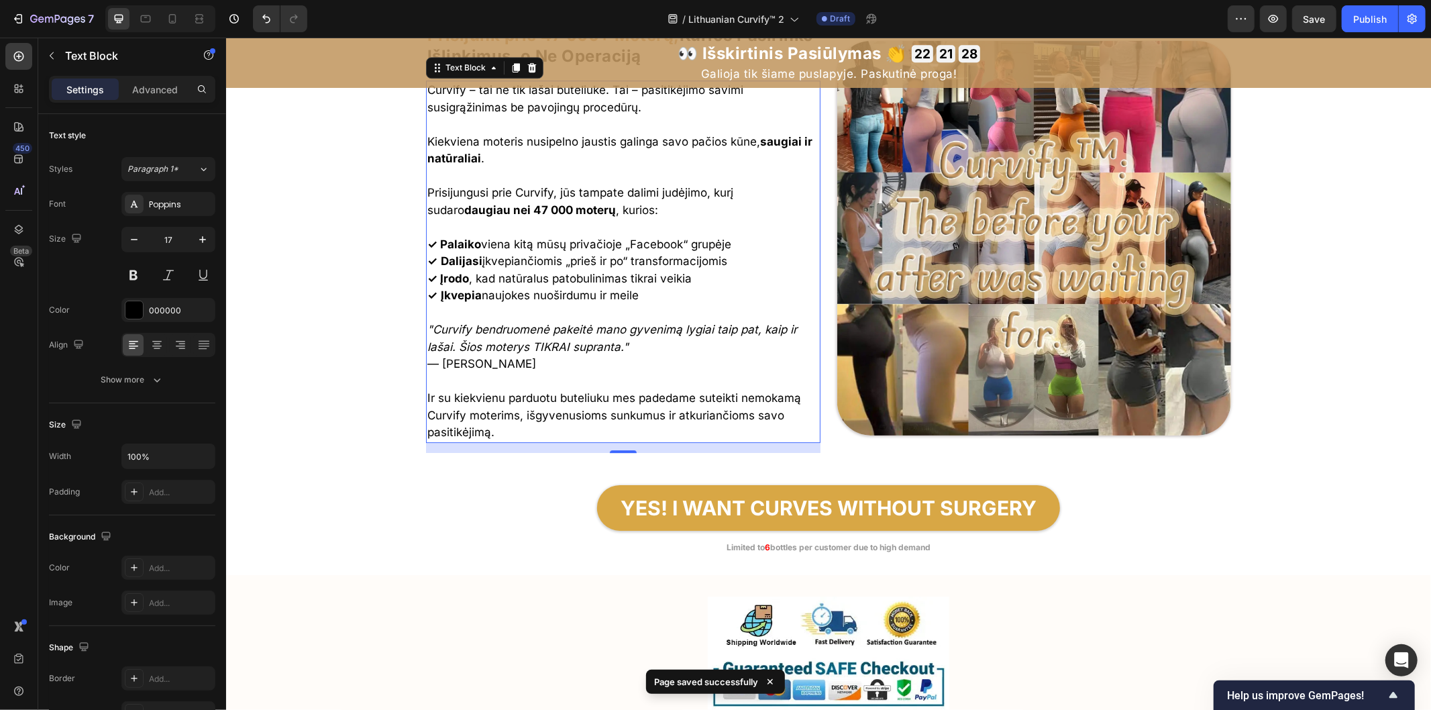
scroll to position [7576, 0]
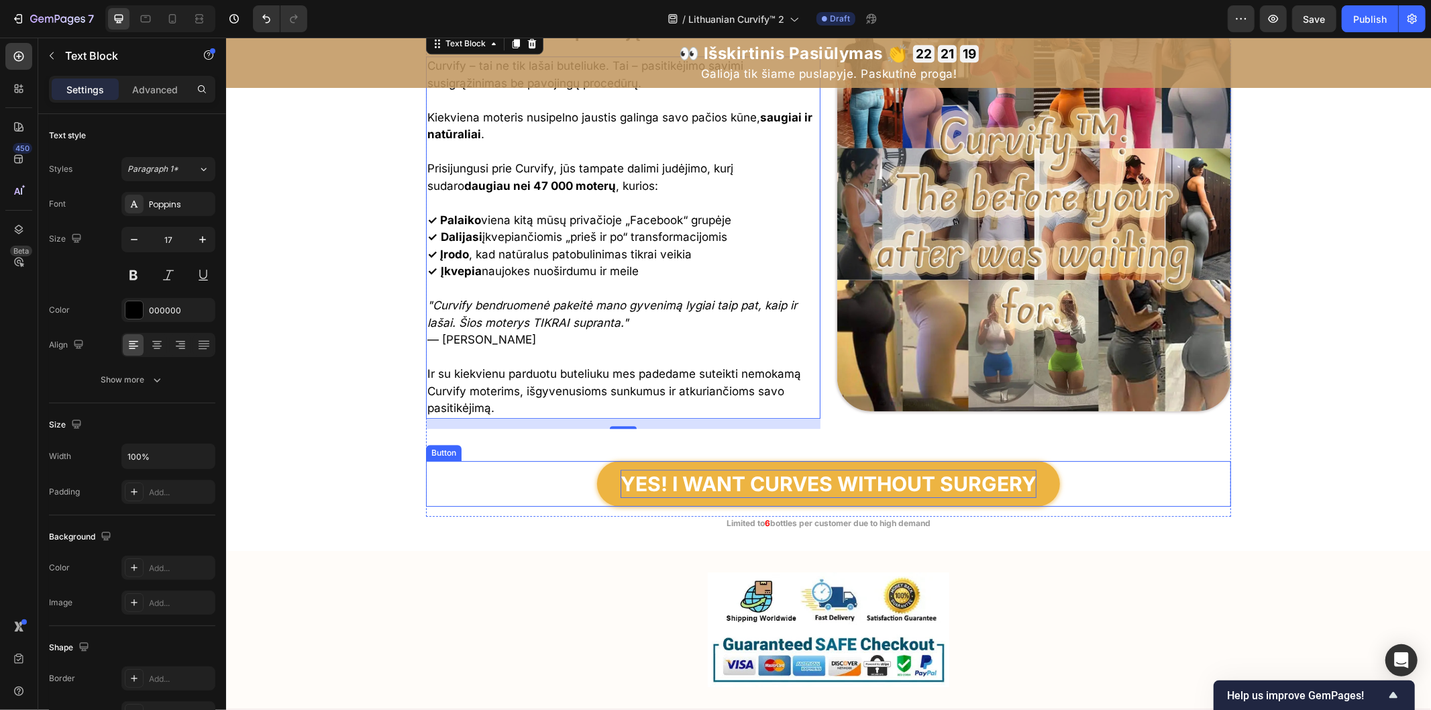
click at [713, 483] on p "YES! I WANT CURVES WITHOUT SURGERY" at bounding box center [828, 483] width 416 height 28
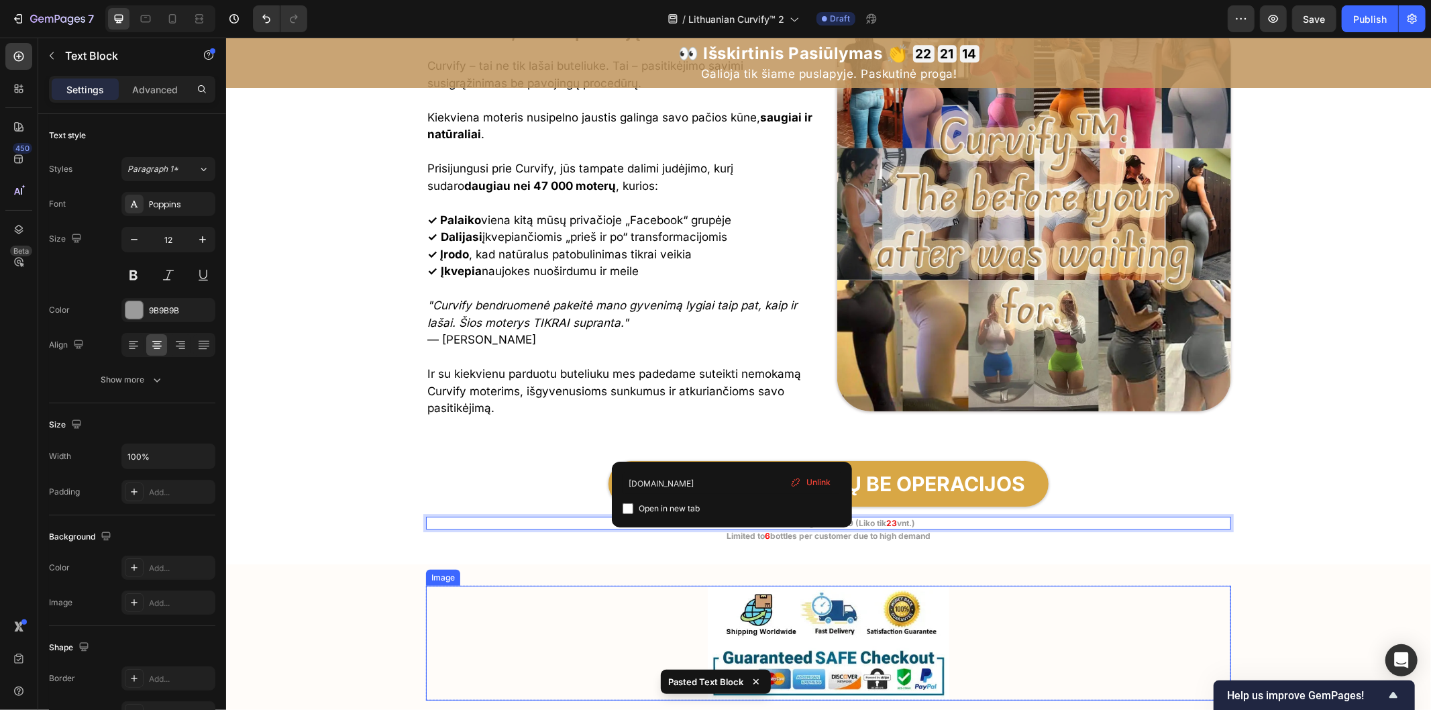
scroll to position [7650, 0]
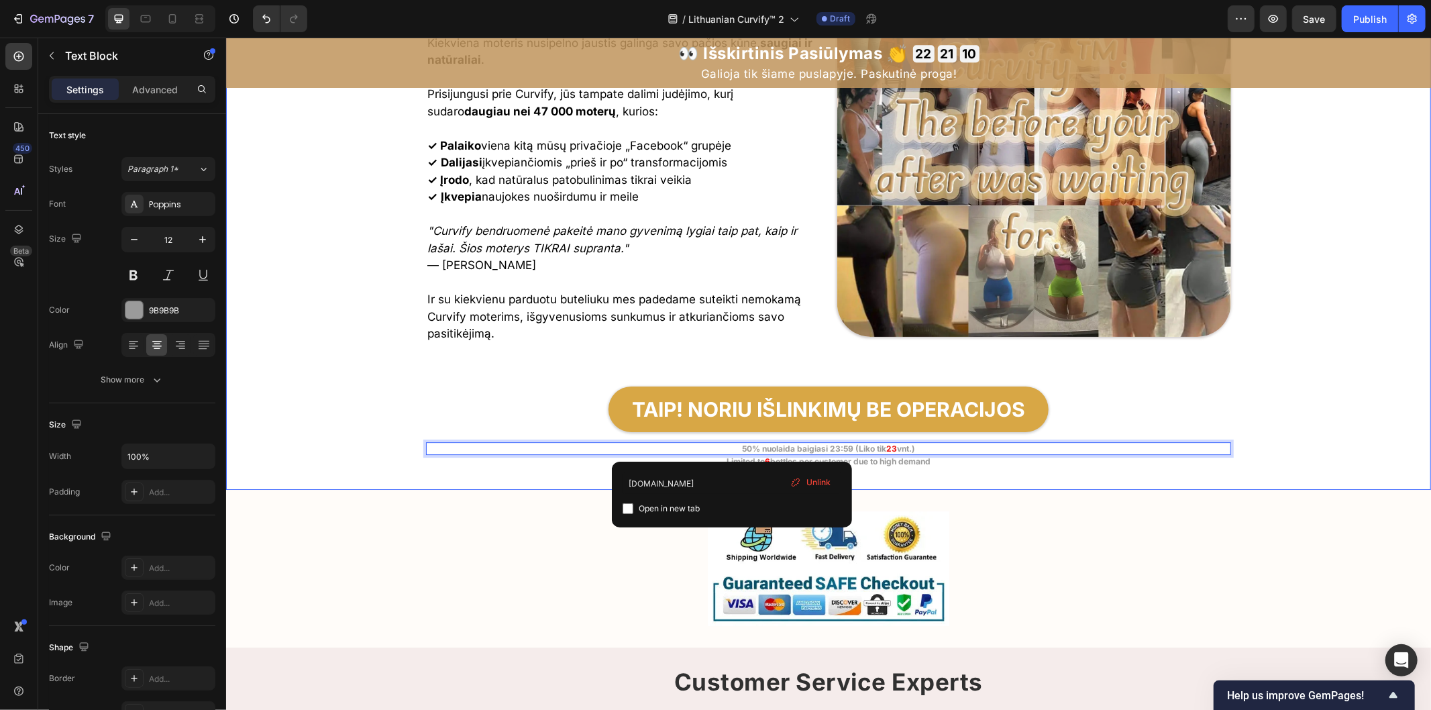
click at [405, 402] on div "Image Prisijunk prie 47 000+ Moterų, Kurios Pasirinko Išlinkimus, o Ne Operacij…" at bounding box center [827, 195] width 1205 height 543
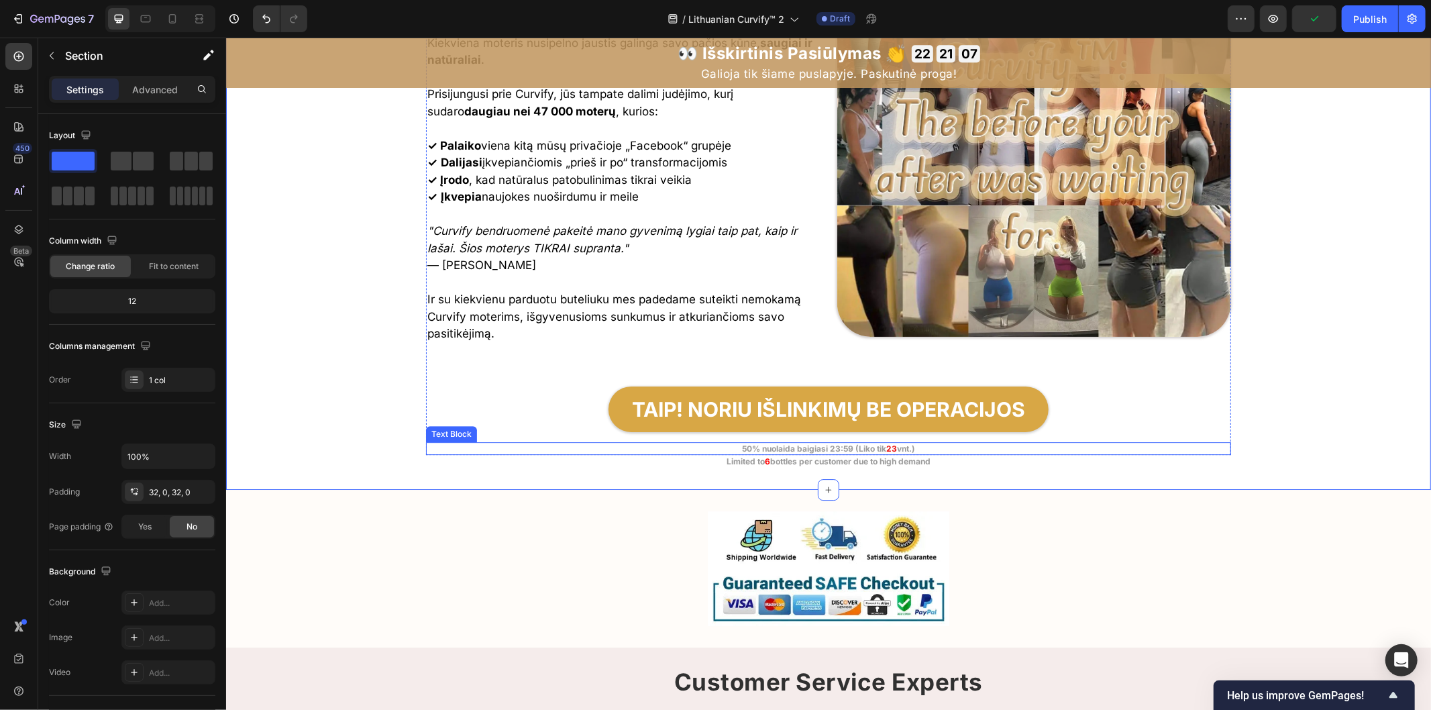
click at [804, 451] on strong "50% nuolaida baigiasi 23:59 (Liko tik" at bounding box center [813, 448] width 144 height 10
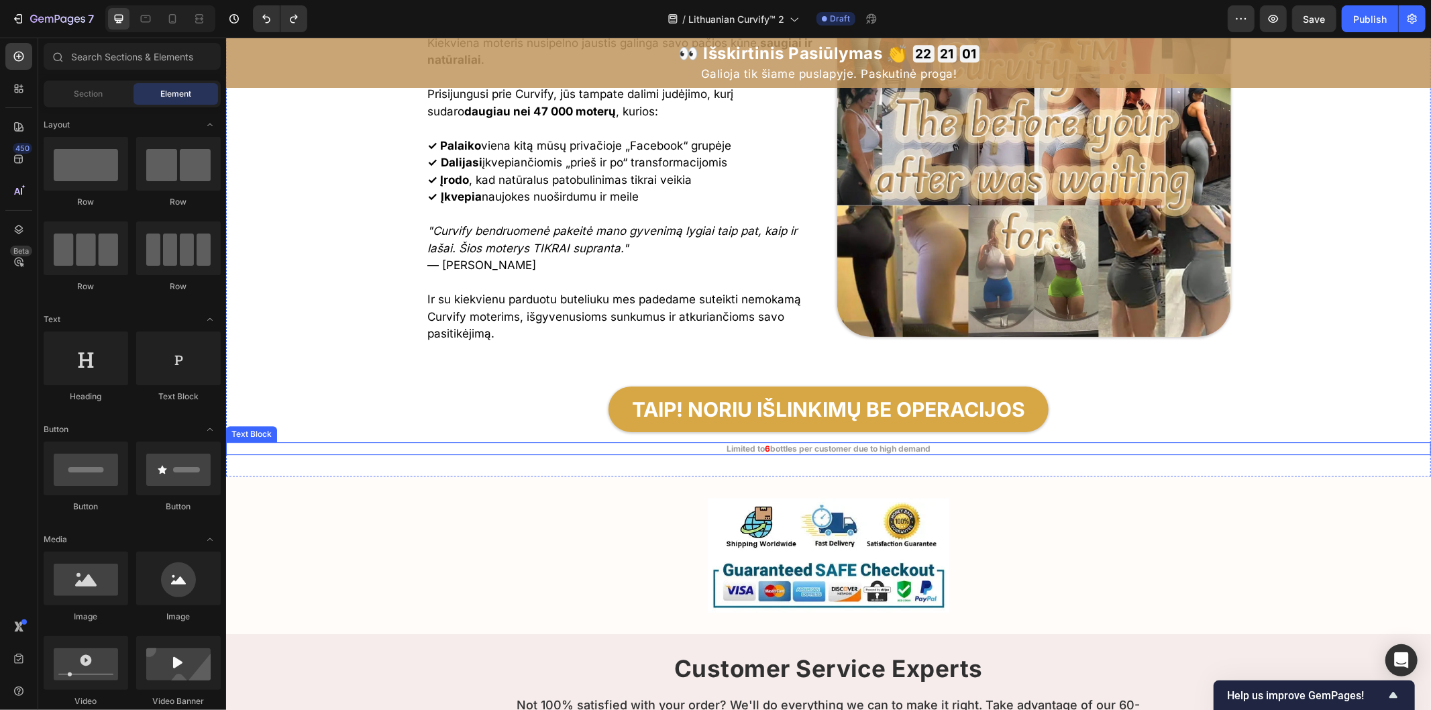
click at [769, 451] on strong "bottles per customer due to high demand" at bounding box center [849, 448] width 160 height 10
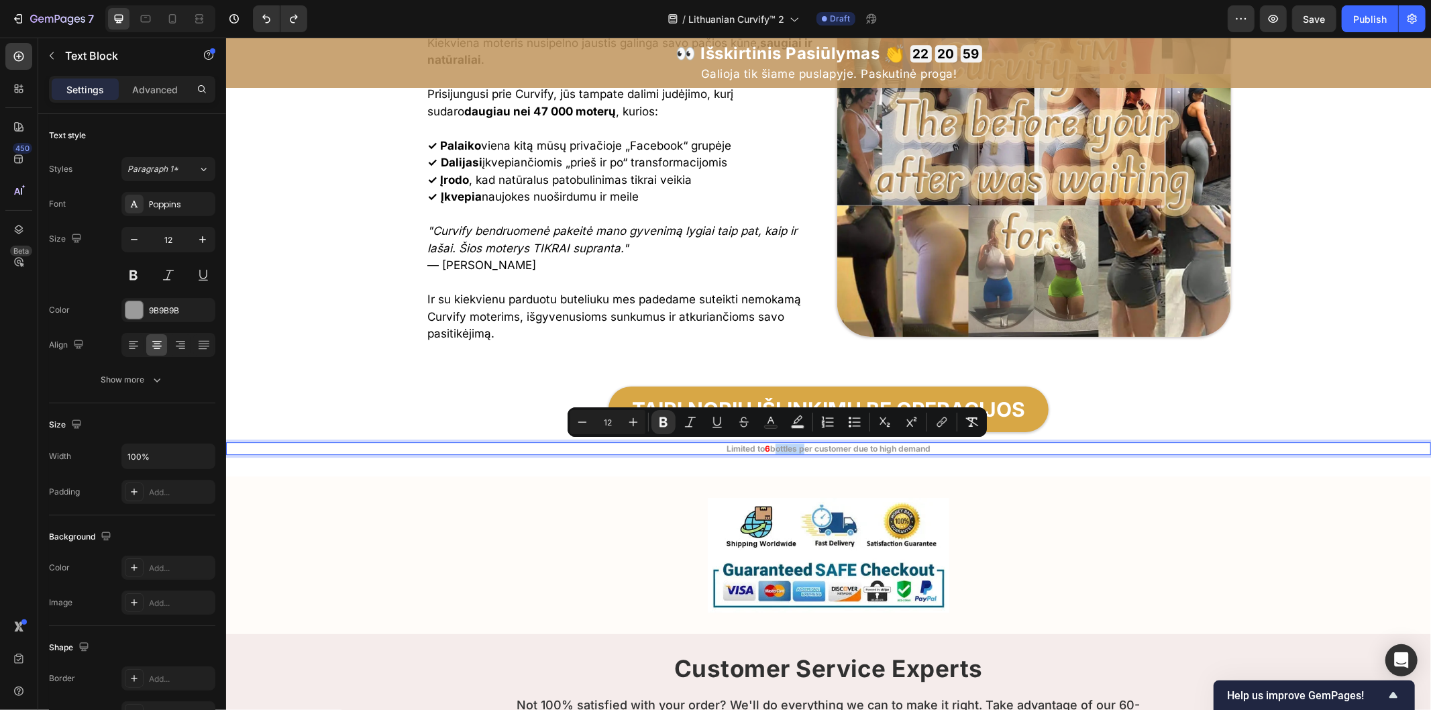
click at [769, 450] on strong "bottles per customer due to high demand" at bounding box center [849, 448] width 160 height 10
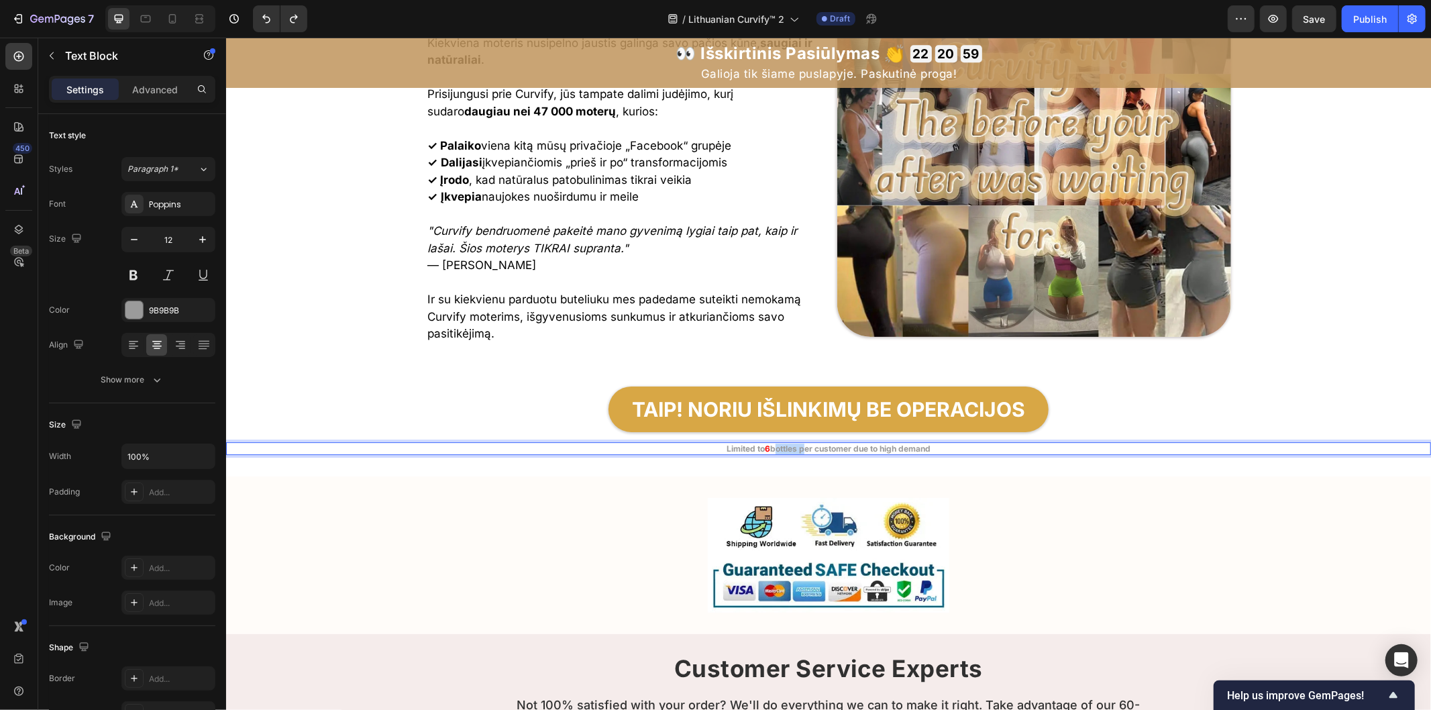
click at [769, 450] on strong "bottles per customer due to high demand" at bounding box center [849, 448] width 160 height 10
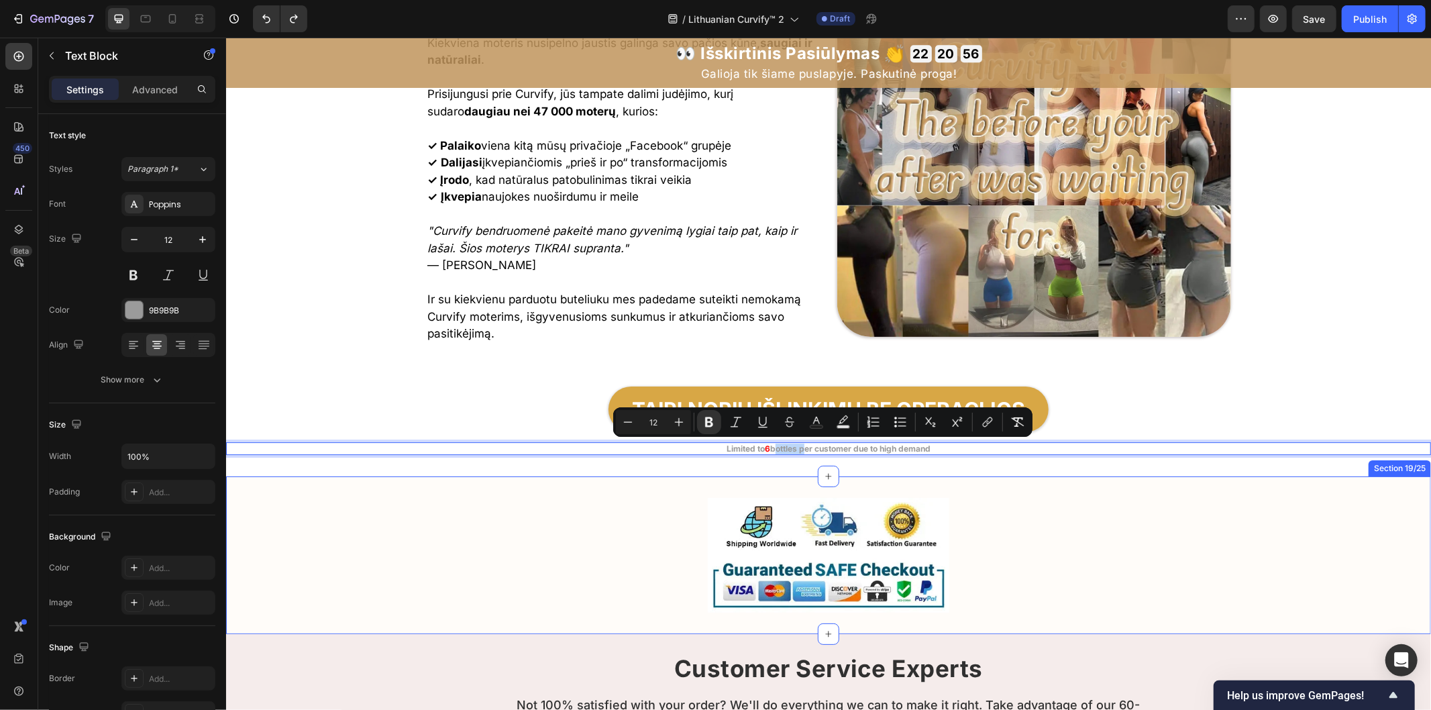
copy p "Limited to 6 bottles per customer due to high demand"
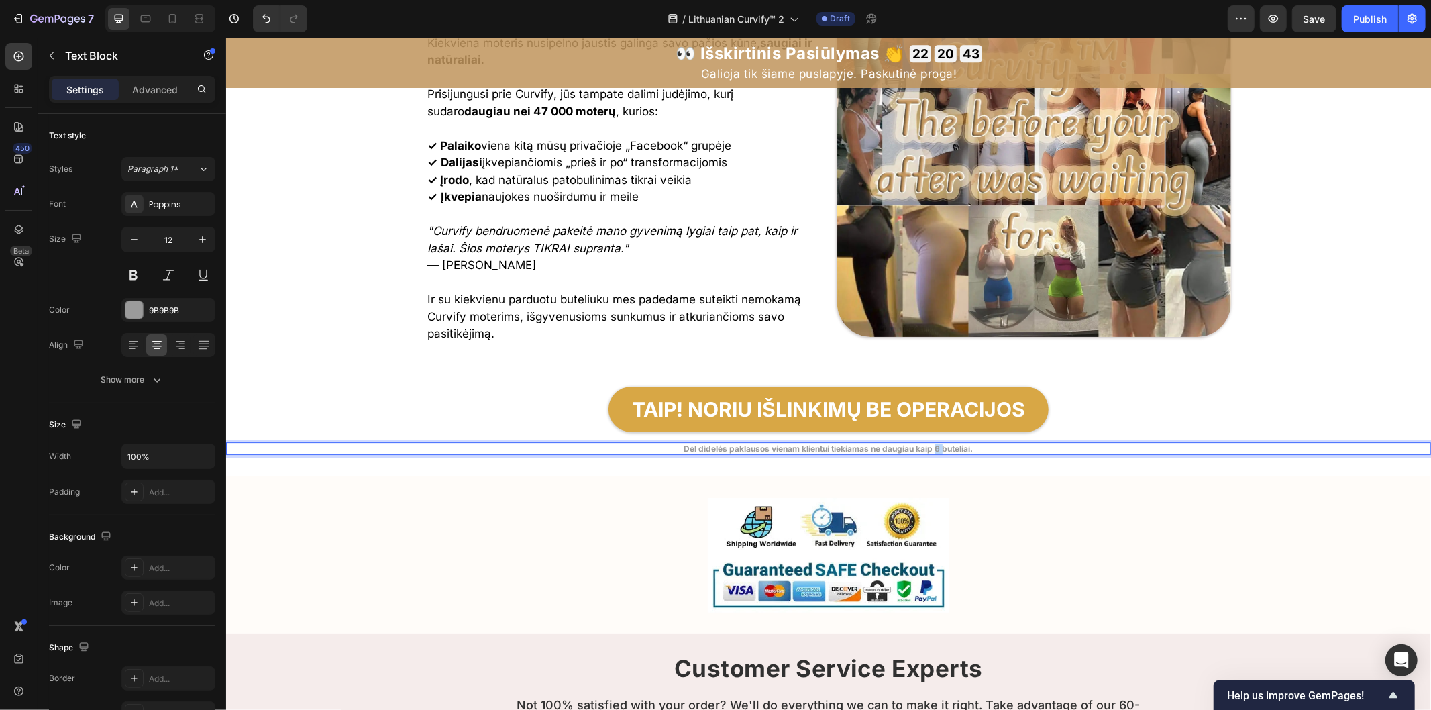
click at [943, 447] on strong "Dėl didelės paklausos vienam klientui tiekiamas ne daugiau kaip 6 buteliai." at bounding box center [828, 448] width 289 height 10
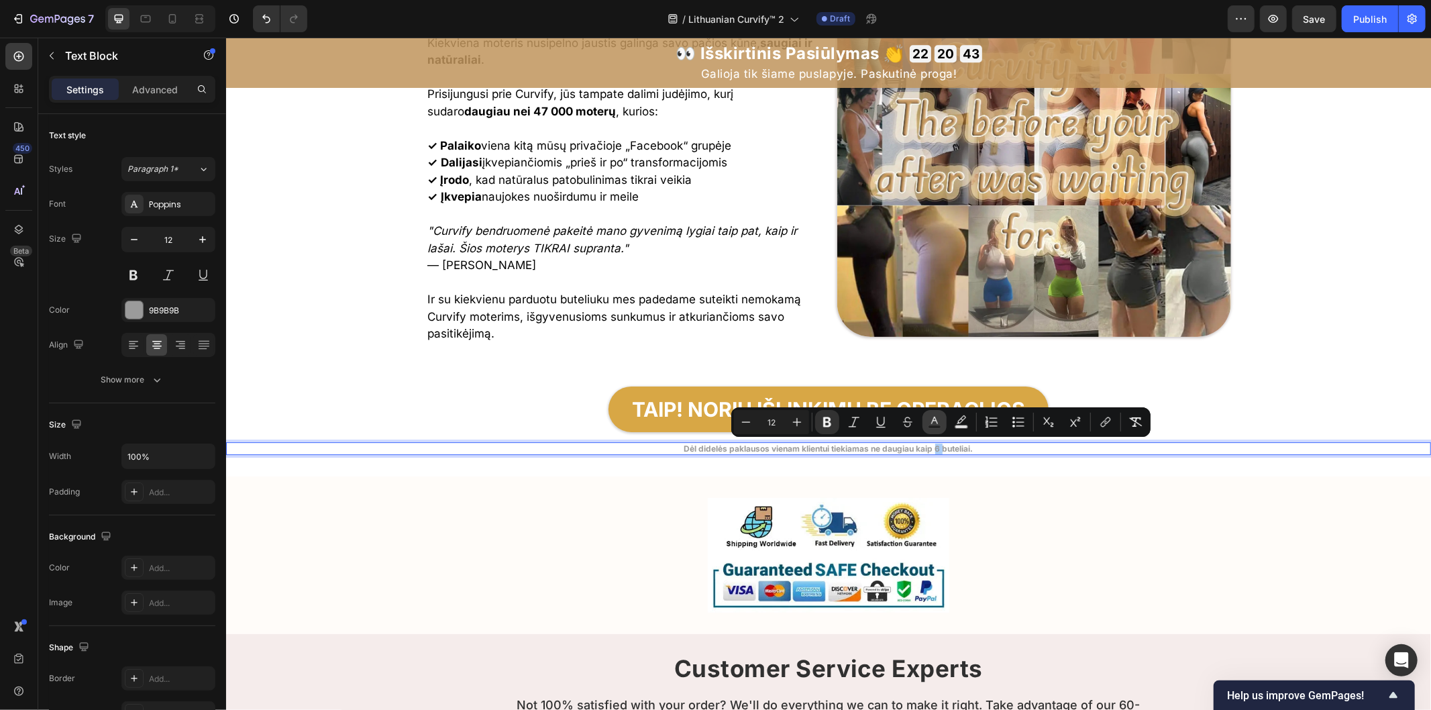
click at [934, 418] on icon "Editor contextual toolbar" at bounding box center [934, 421] width 13 height 13
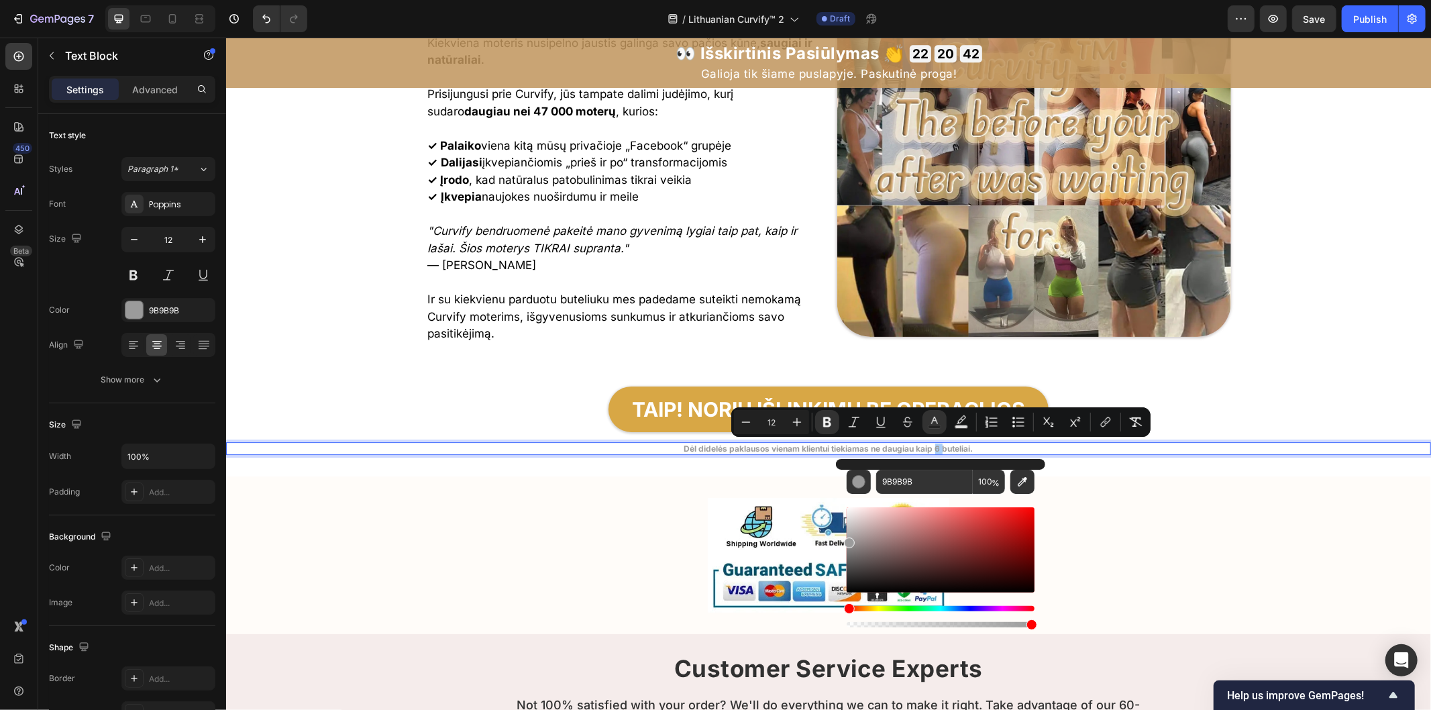
click at [1023, 521] on div "Editor contextual toolbar" at bounding box center [941, 549] width 188 height 85
type input "D30E0E"
click at [1248, 405] on div "Image Prisijunk prie 47 000+ Moterų, Kurios Pasirinko Išlinkimus, o Ne Operacij…" at bounding box center [827, 189] width 1205 height 531
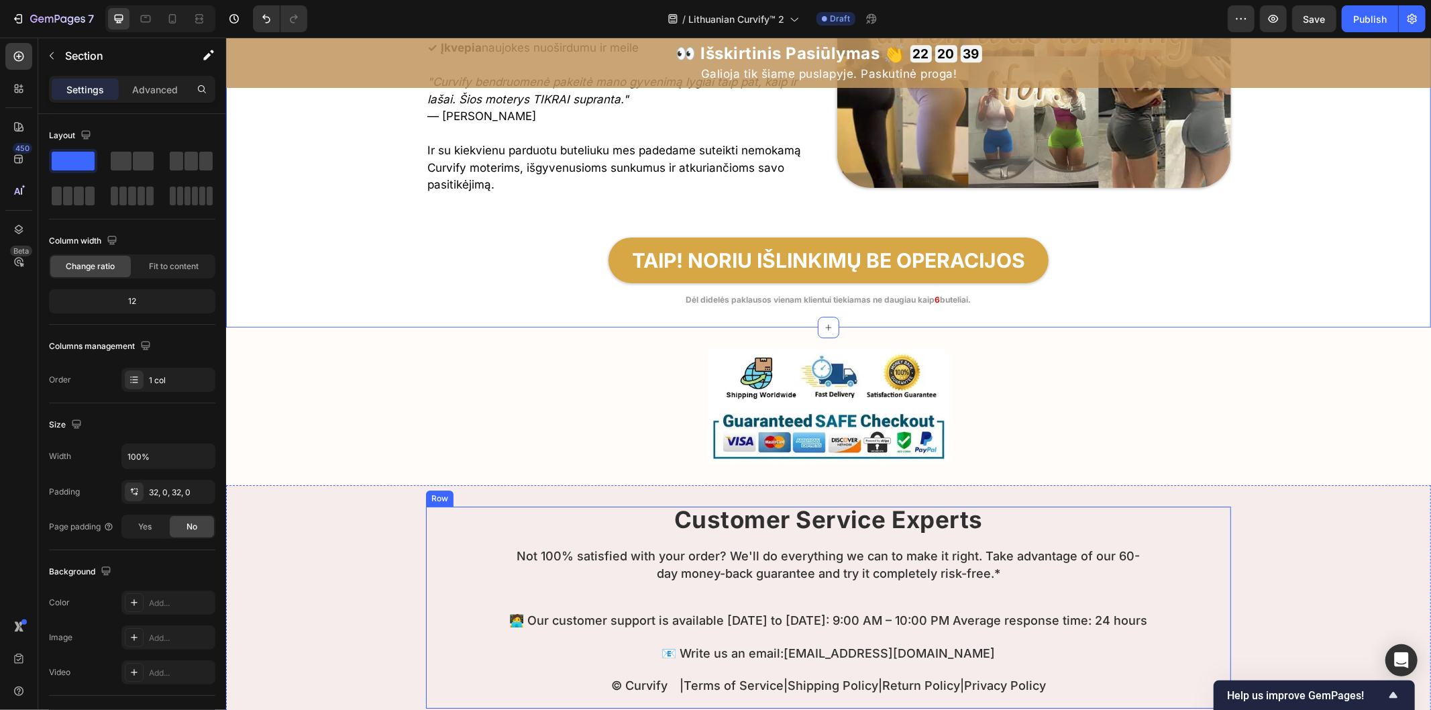
scroll to position [7948, 0]
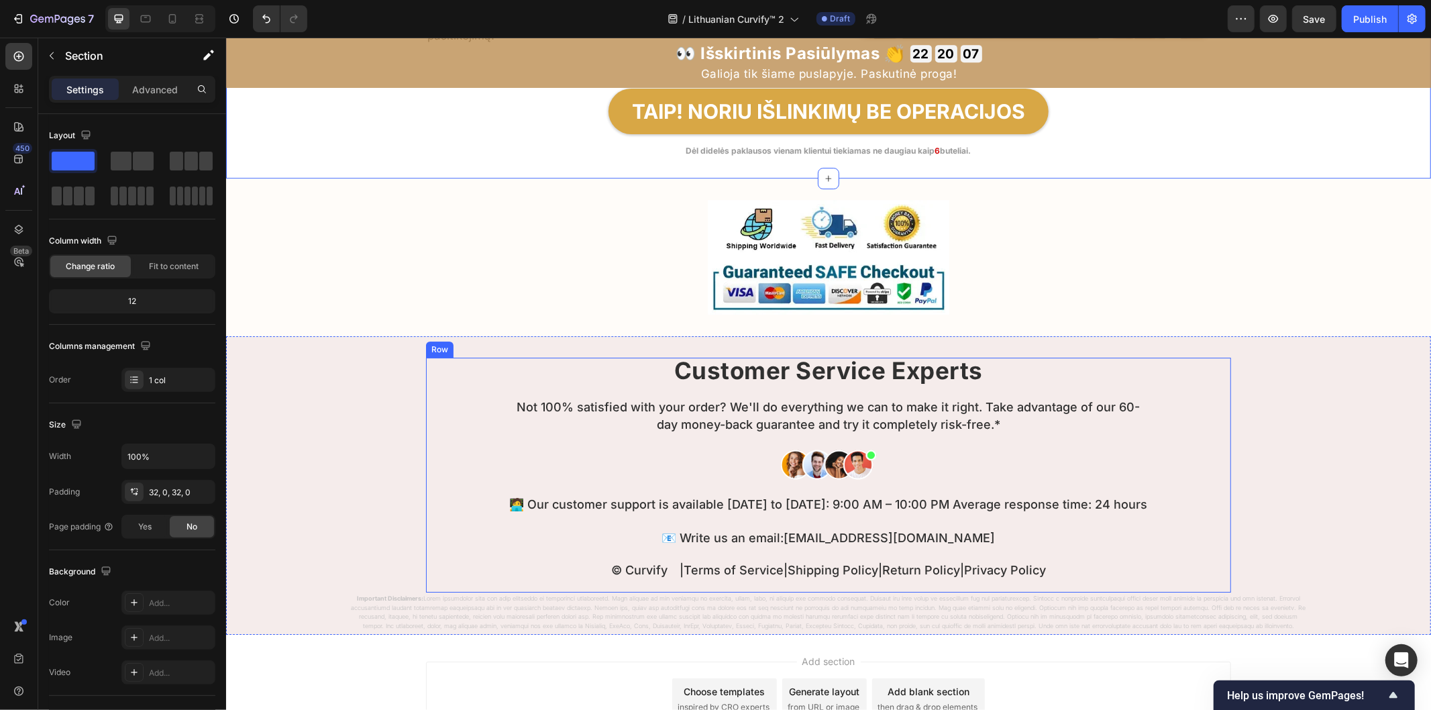
click at [696, 366] on strong "Customer Service Experts" at bounding box center [828, 370] width 309 height 28
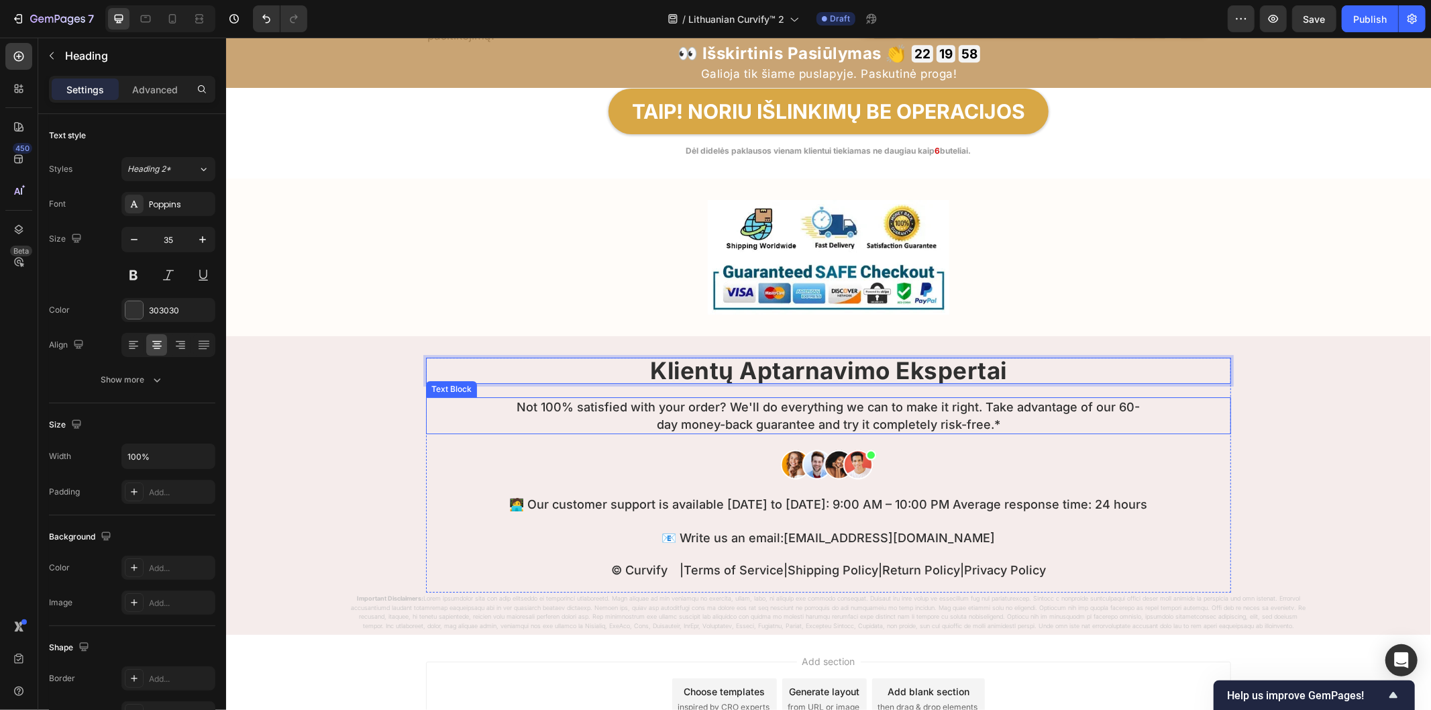
click at [733, 423] on p "Not 100% satisfied with your order? We'll do everything we can to make it right…" at bounding box center [827, 415] width 641 height 34
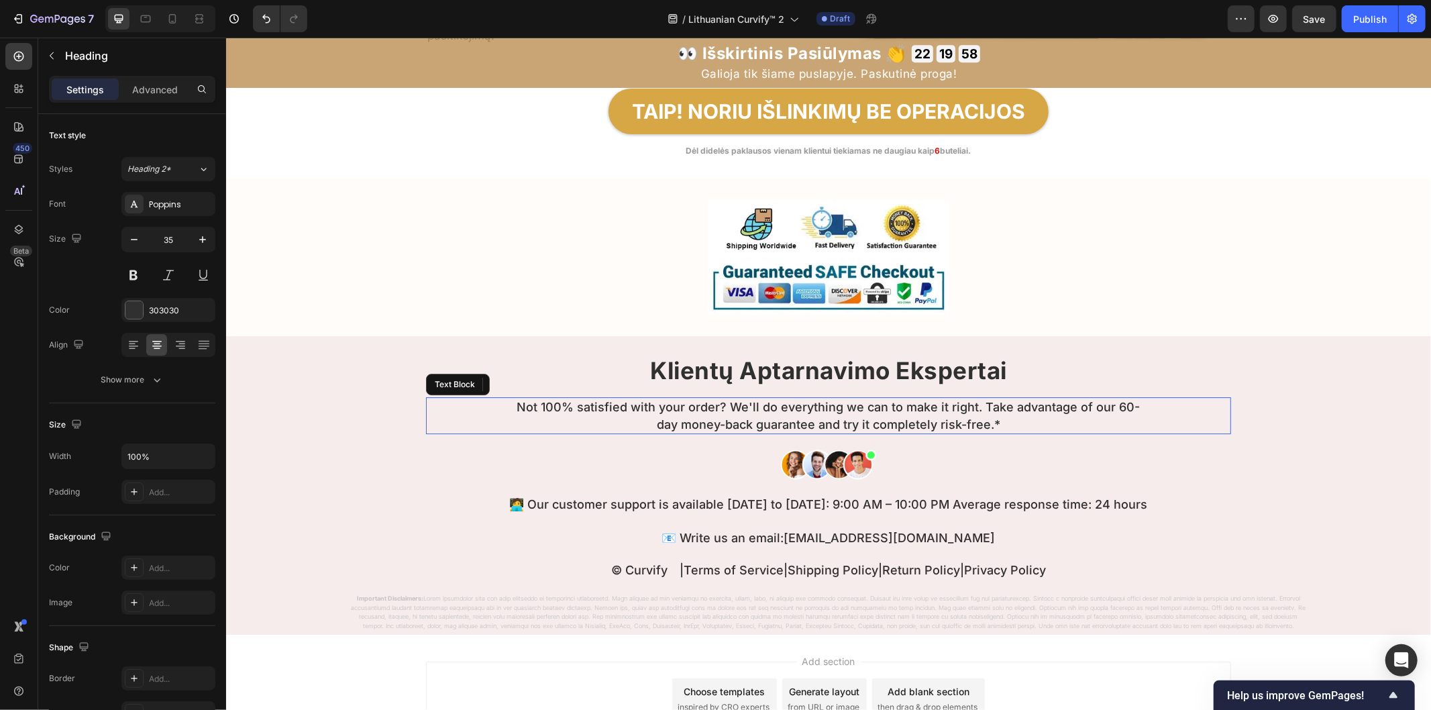
click at [733, 423] on p "Not 100% satisfied with your order? We'll do everything we can to make it right…" at bounding box center [827, 415] width 641 height 34
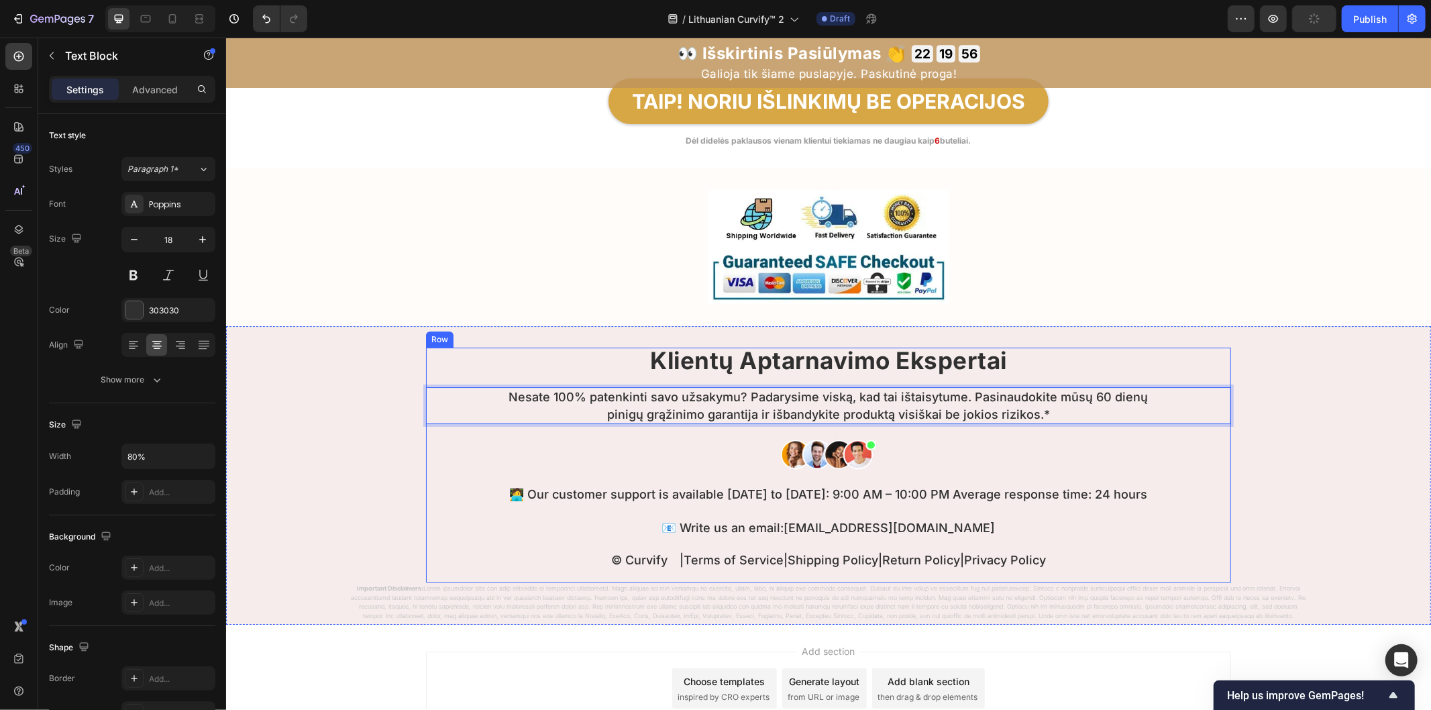
scroll to position [8023, 0]
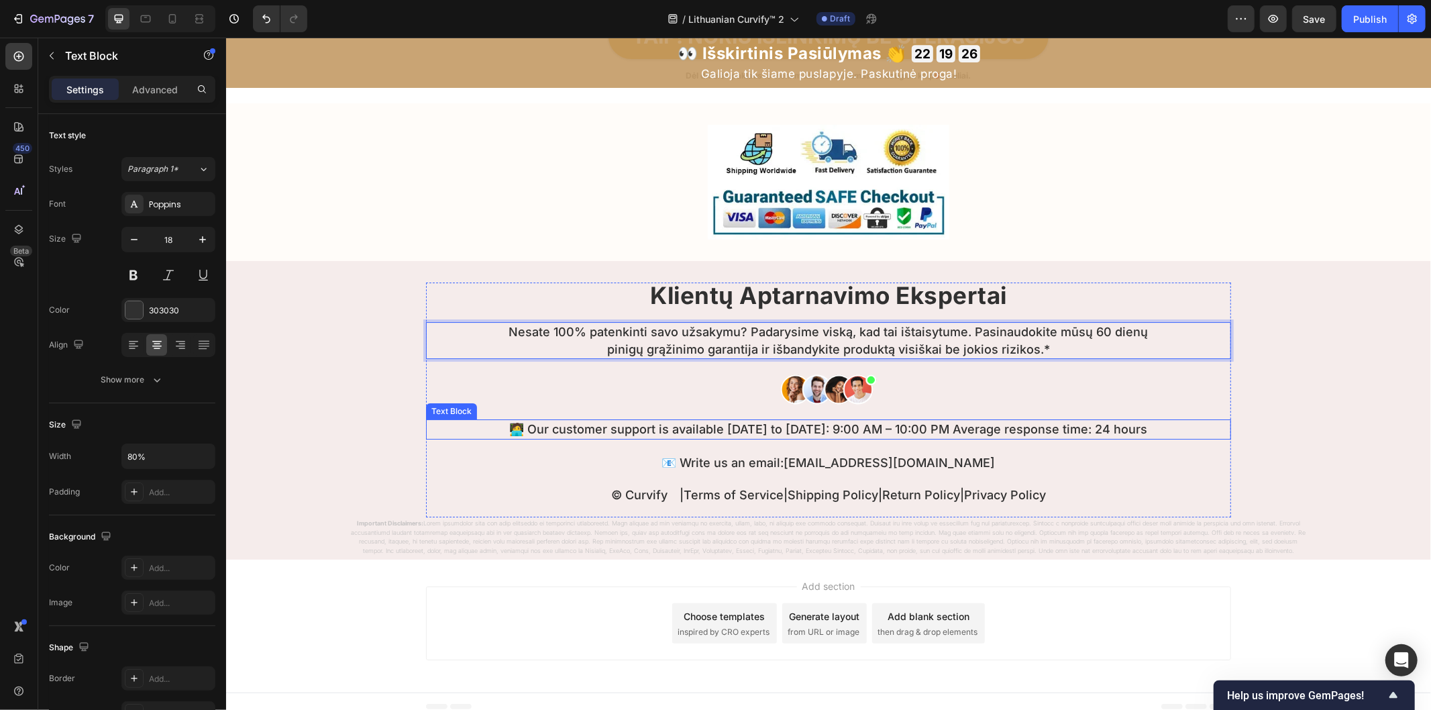
click at [552, 431] on p "🧑‍💻 Our customer support is available [DATE] to [DATE]: 9:00 AM – 10:00 PM Aver…" at bounding box center [827, 428] width 641 height 17
click at [549, 431] on p "🧑‍💻 Our customer support is available [DATE] to [DATE]: 9:00 AM – 10:00 PM Aver…" at bounding box center [827, 428] width 641 height 17
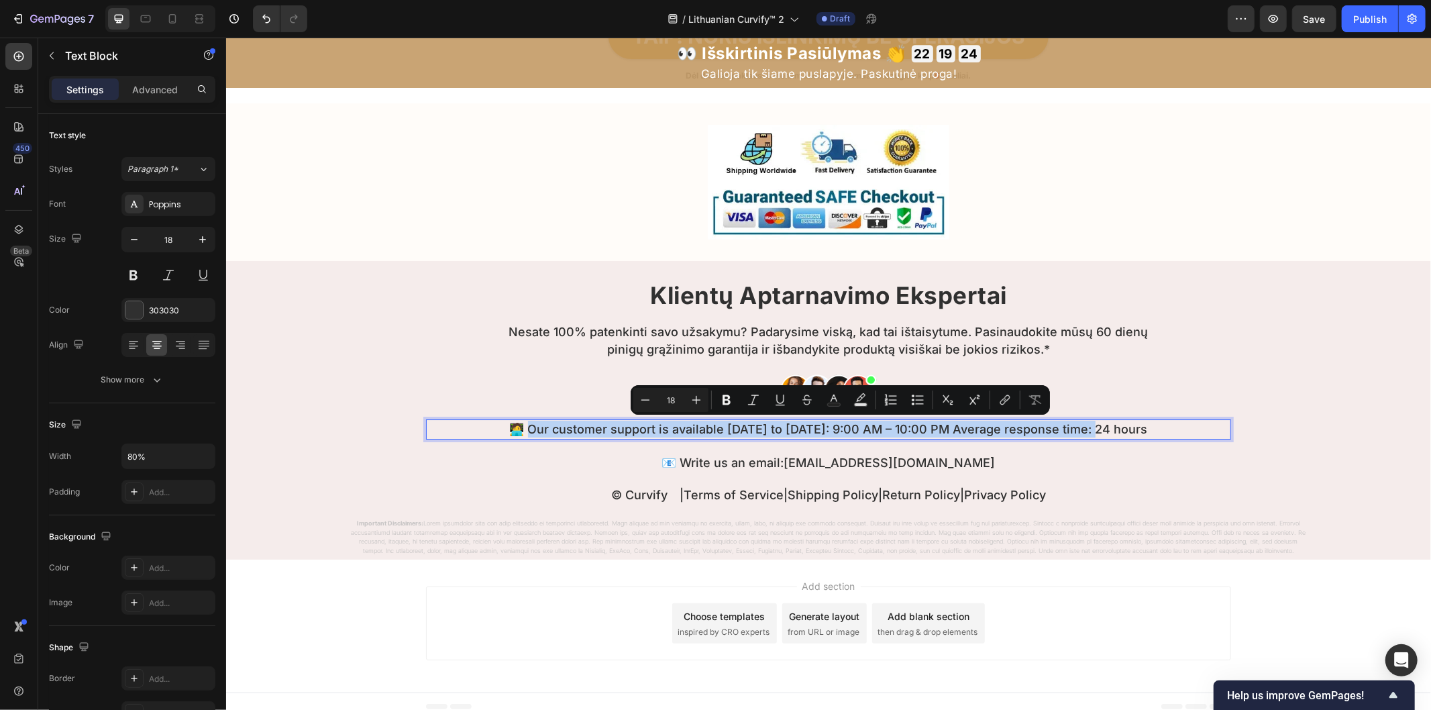
drag, startPoint x: 547, startPoint y: 429, endPoint x: 767, endPoint y: 443, distance: 221.1
click at [767, 437] on p "🧑‍💻 Our customer support is available [DATE] to [DATE]: 9:00 AM – 10:00 PM Aver…" at bounding box center [827, 428] width 641 height 17
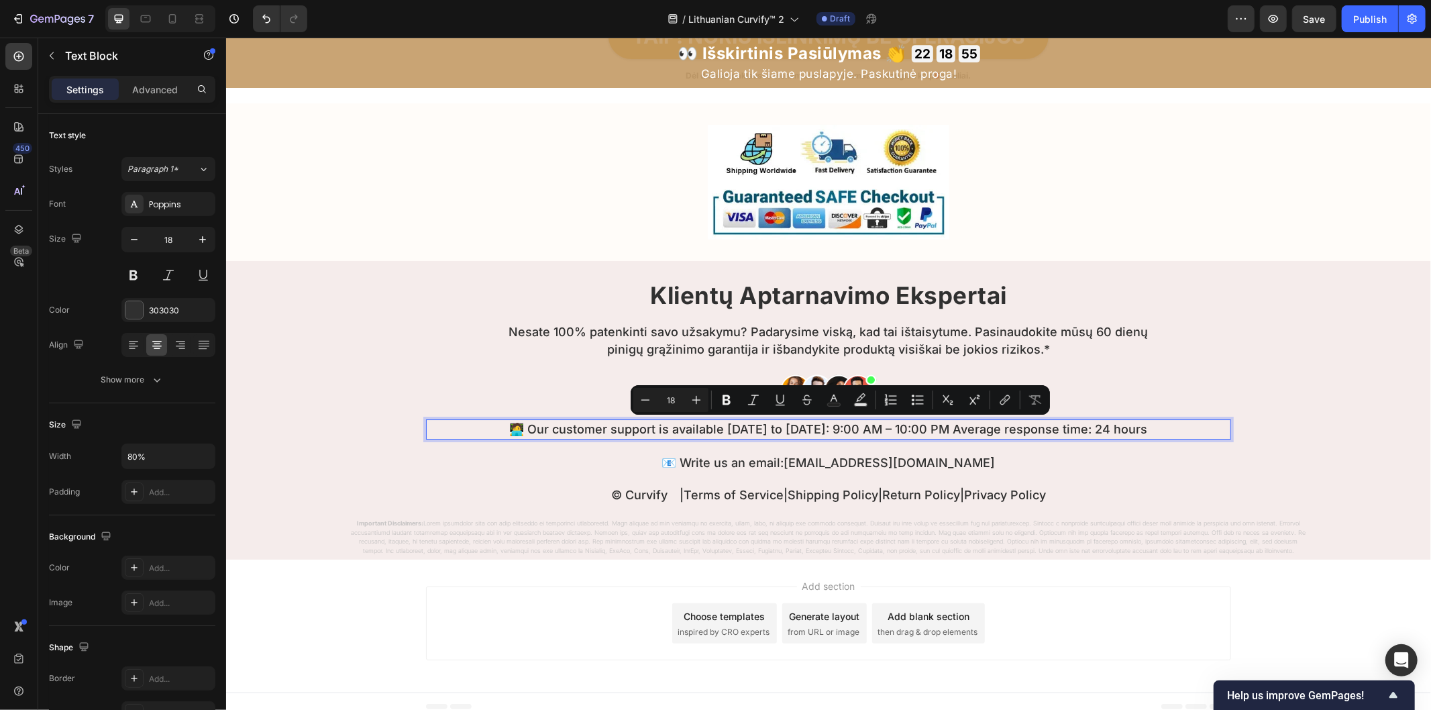
click at [861, 437] on p "🧑‍💻 Our customer support is available [DATE] to [DATE]: 9:00 AM – 10:00 PM Aver…" at bounding box center [827, 428] width 641 height 17
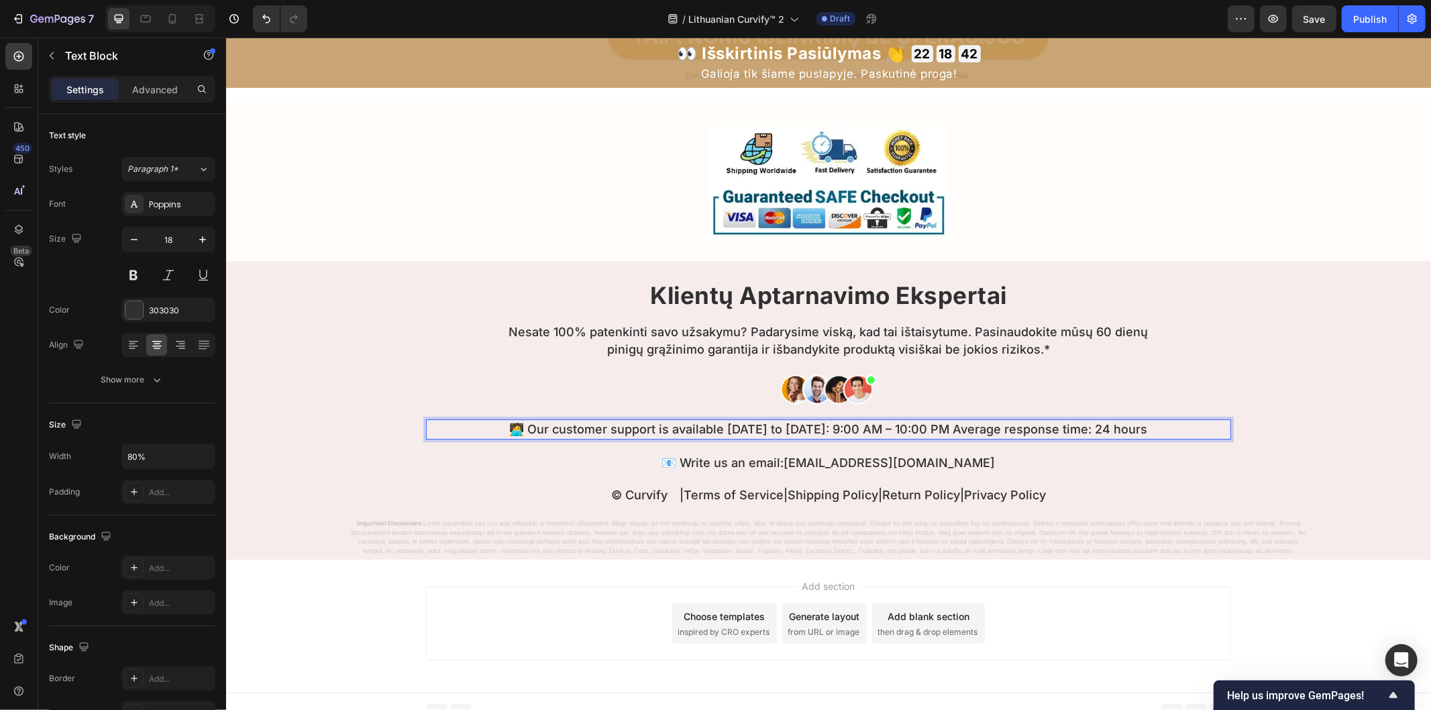
click at [688, 435] on p "🧑‍💻 Our customer support is available [DATE] to [DATE]: 9:00 AM – 10:00 PM Aver…" at bounding box center [827, 428] width 641 height 17
click at [687, 434] on p "🧑‍💻 Our customer support is available [DATE] to [DATE]: 9:00 AM – 10:00 PM Aver…" at bounding box center [827, 428] width 641 height 17
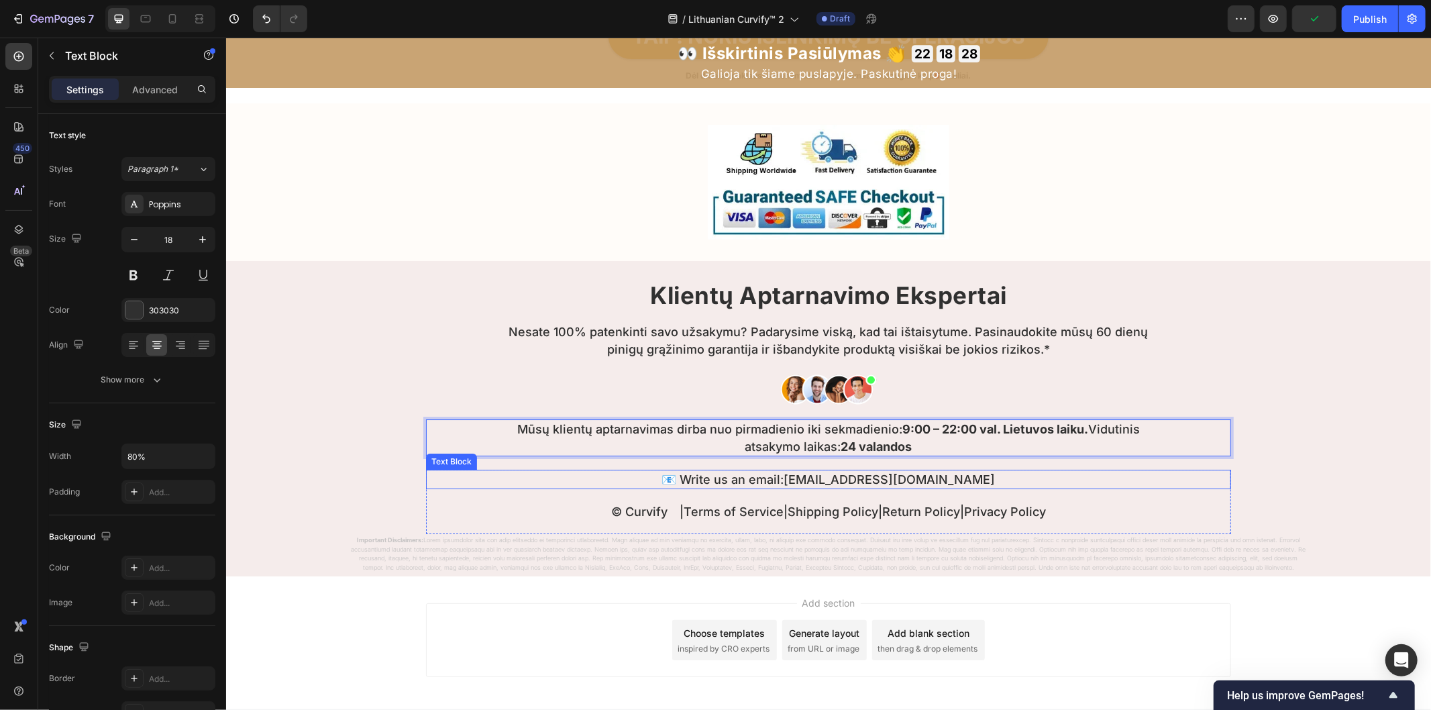
click at [695, 478] on p "📧 Write us an email: [EMAIL_ADDRESS][DOMAIN_NAME]" at bounding box center [828, 478] width 802 height 17
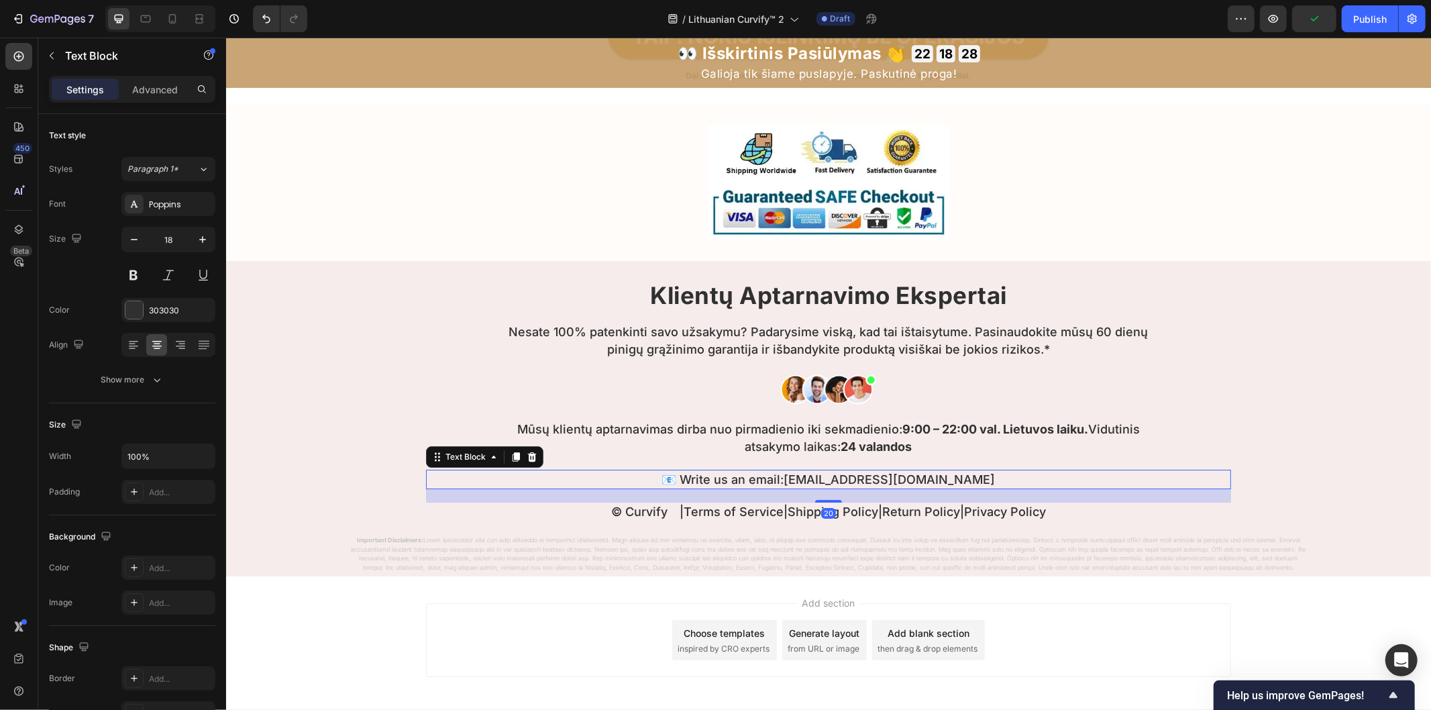
click at [695, 478] on p "📧 Write us an email: [EMAIL_ADDRESS][DOMAIN_NAME]" at bounding box center [828, 478] width 802 height 17
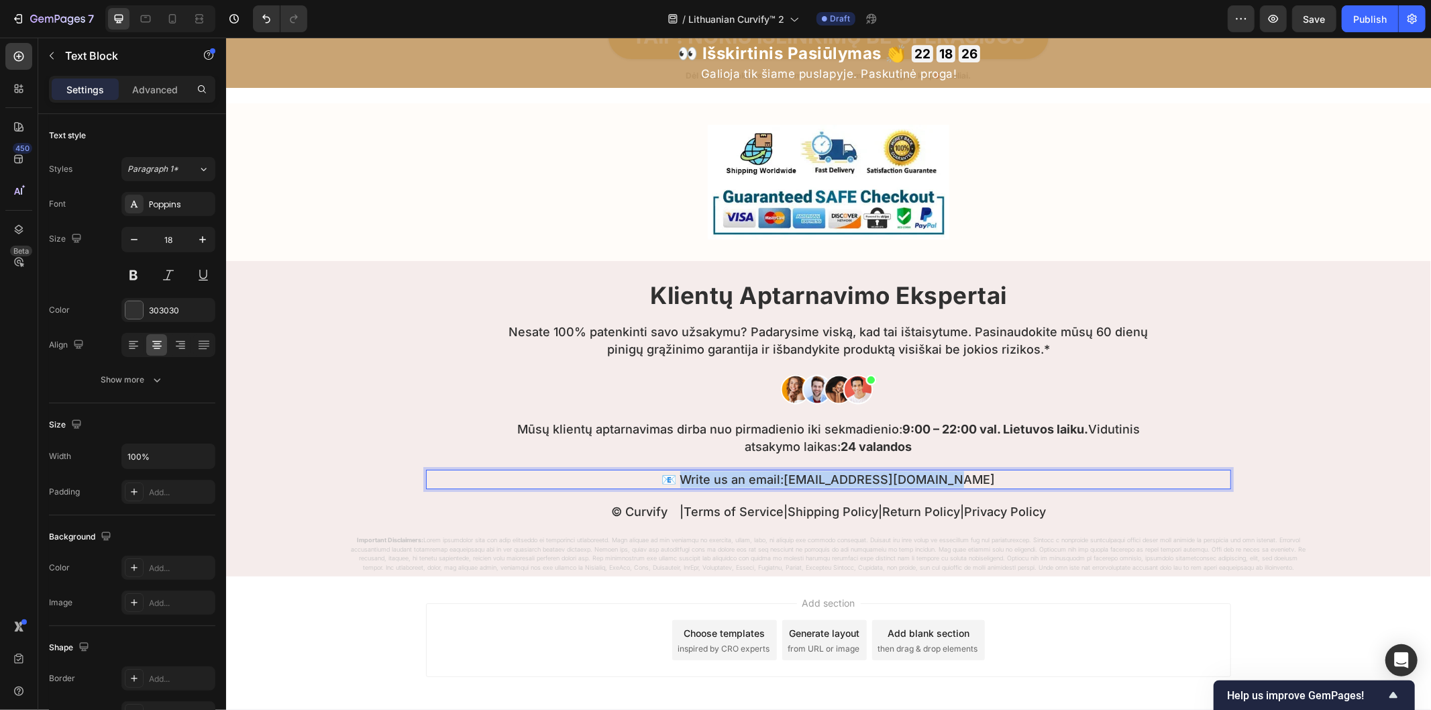
drag, startPoint x: 695, startPoint y: 478, endPoint x: 1038, endPoint y: 480, distance: 343.5
click at [1038, 480] on p "📧 Write us an email: [EMAIL_ADDRESS][DOMAIN_NAME]" at bounding box center [828, 478] width 802 height 17
click at [719, 509] on link "Terms of Service" at bounding box center [733, 511] width 100 height 14
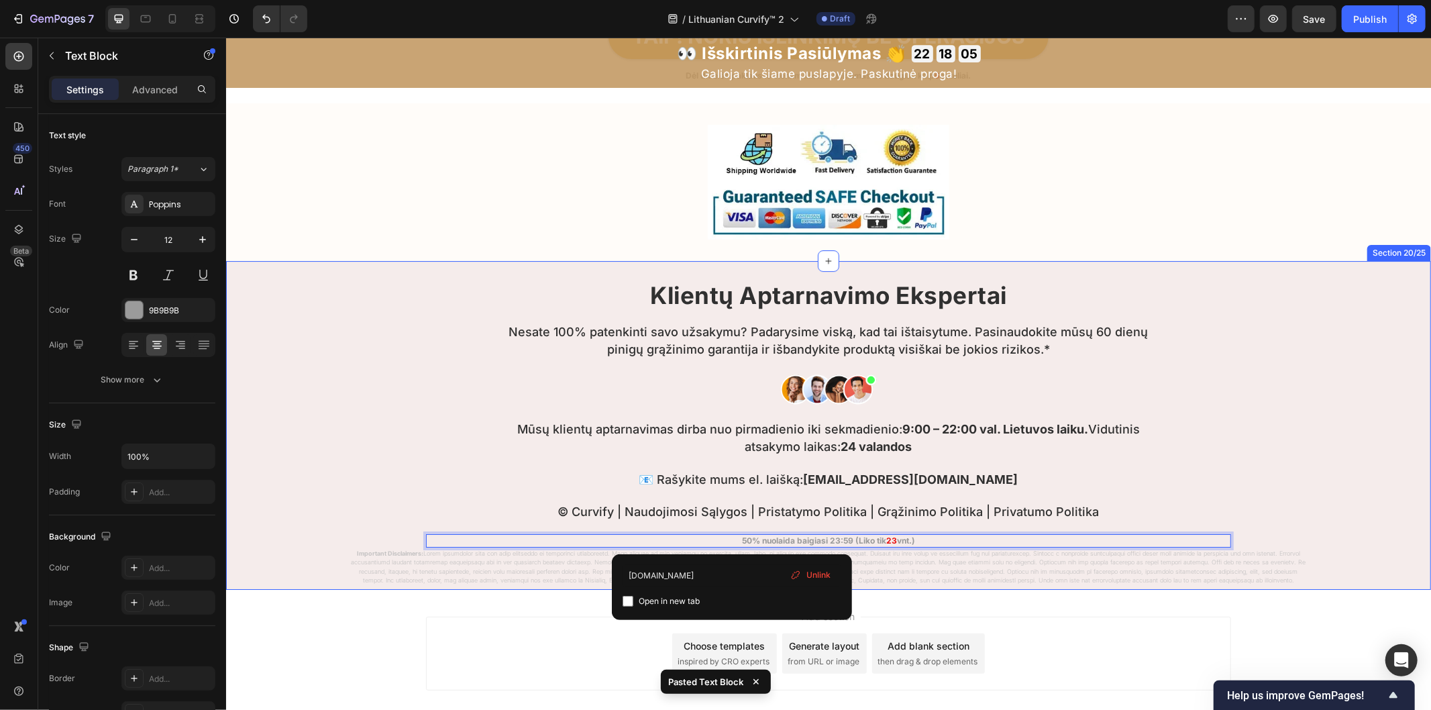
click at [1233, 463] on div "Klientų Aptarnavimo Ekspertai Heading Nesate 100% patenkinti savo užsakymu? Pad…" at bounding box center [827, 434] width 1205 height 304
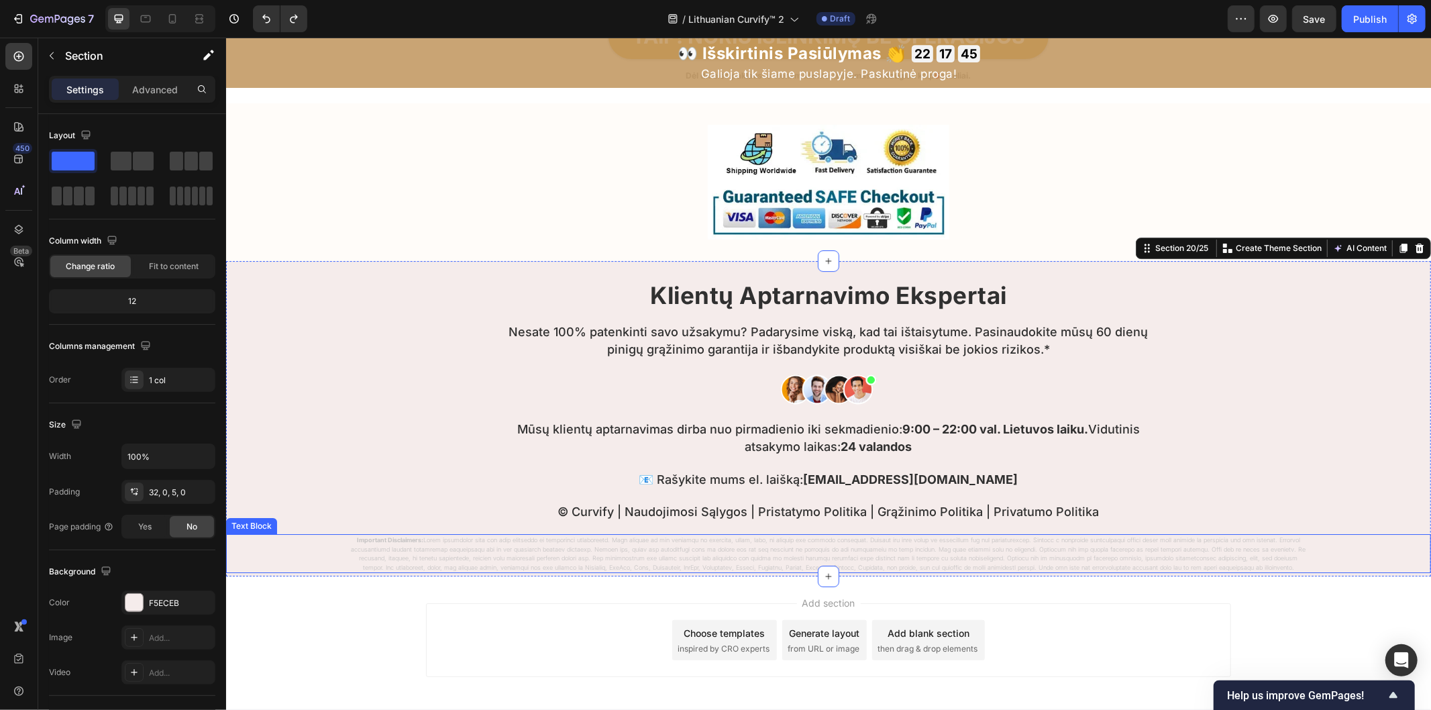
click at [723, 551] on p "Important Disclaimers:" at bounding box center [827, 553] width 961 height 36
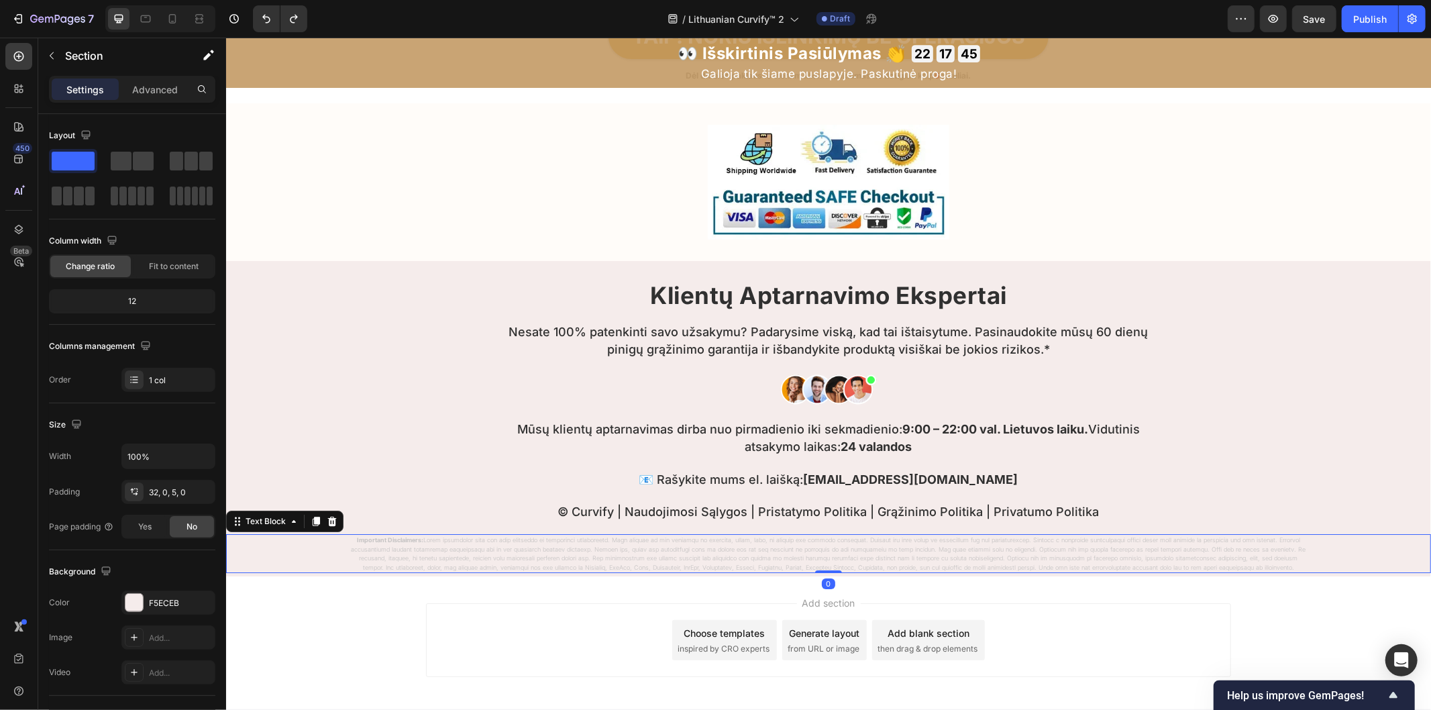
click at [723, 551] on p "Important Disclaimers:" at bounding box center [827, 553] width 961 height 36
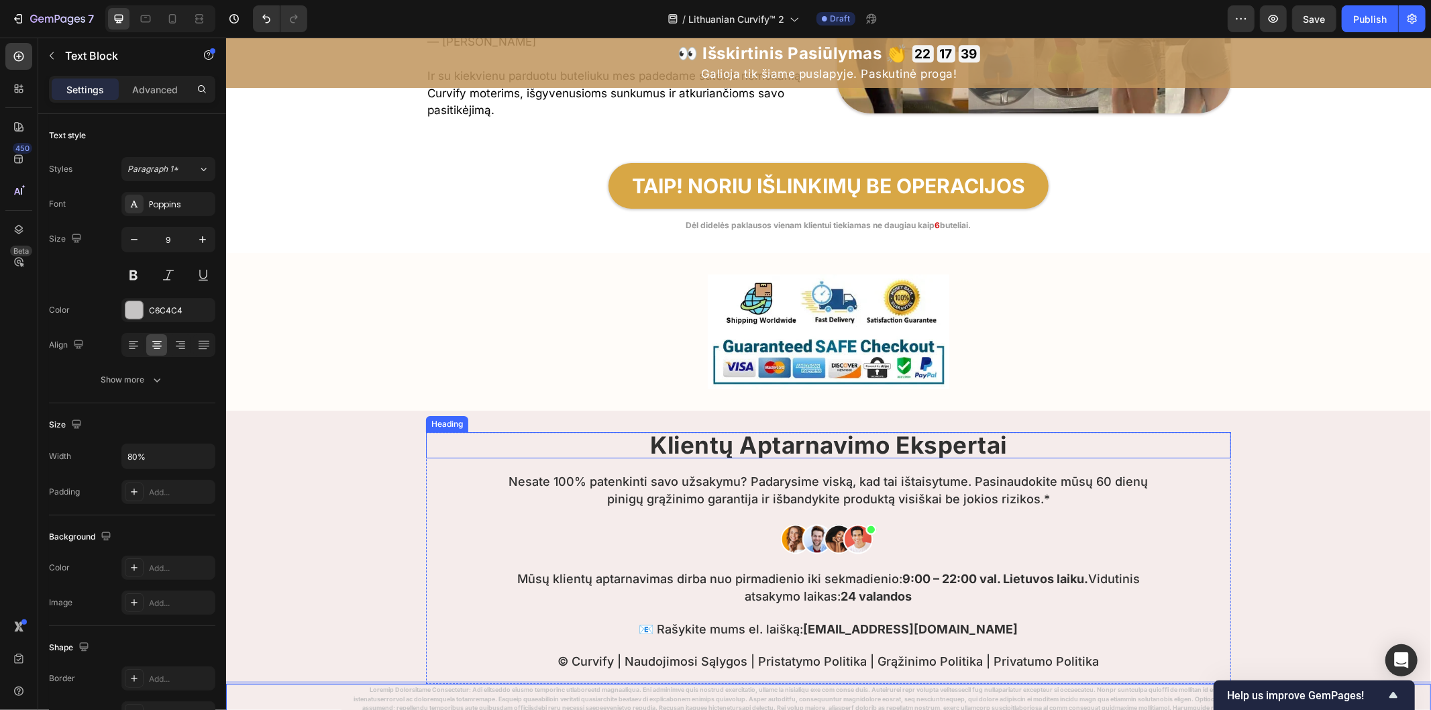
scroll to position [7799, 0]
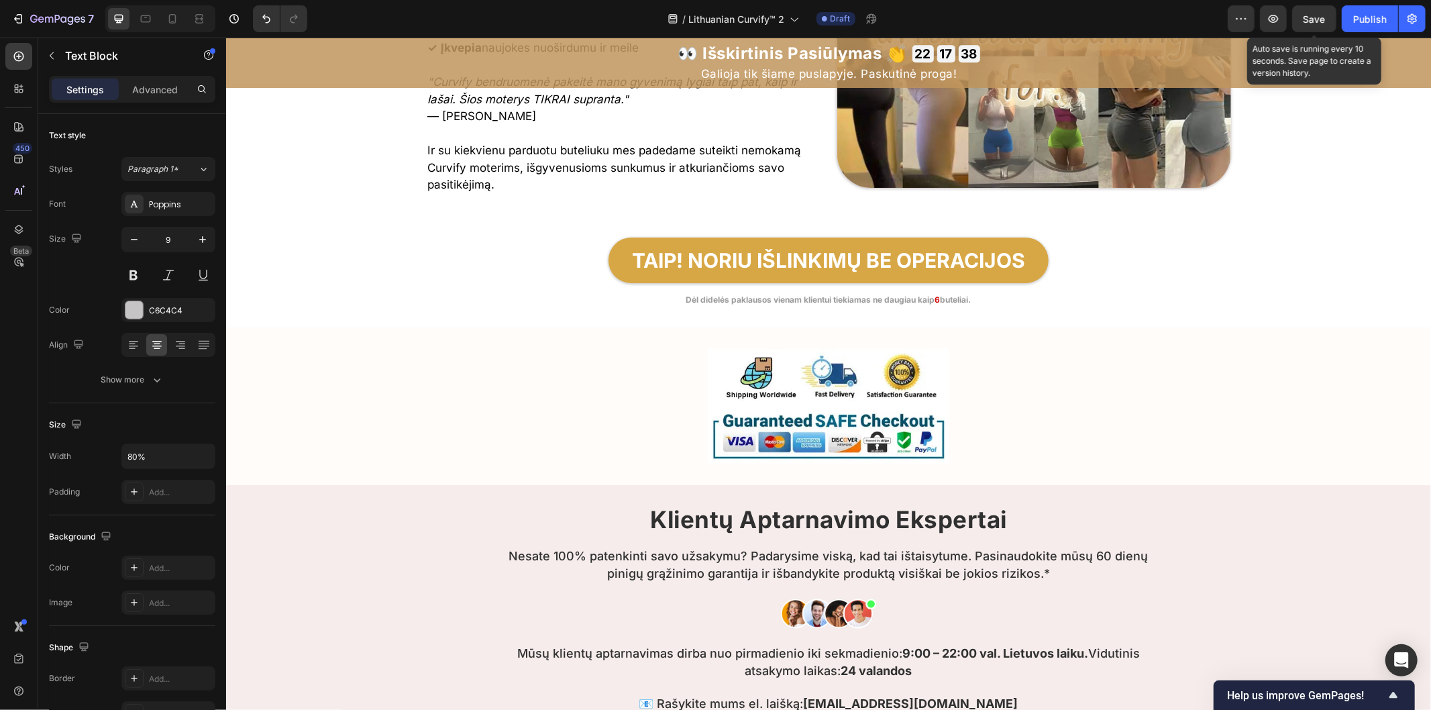
click at [1306, 23] on span "Save" at bounding box center [1314, 18] width 22 height 11
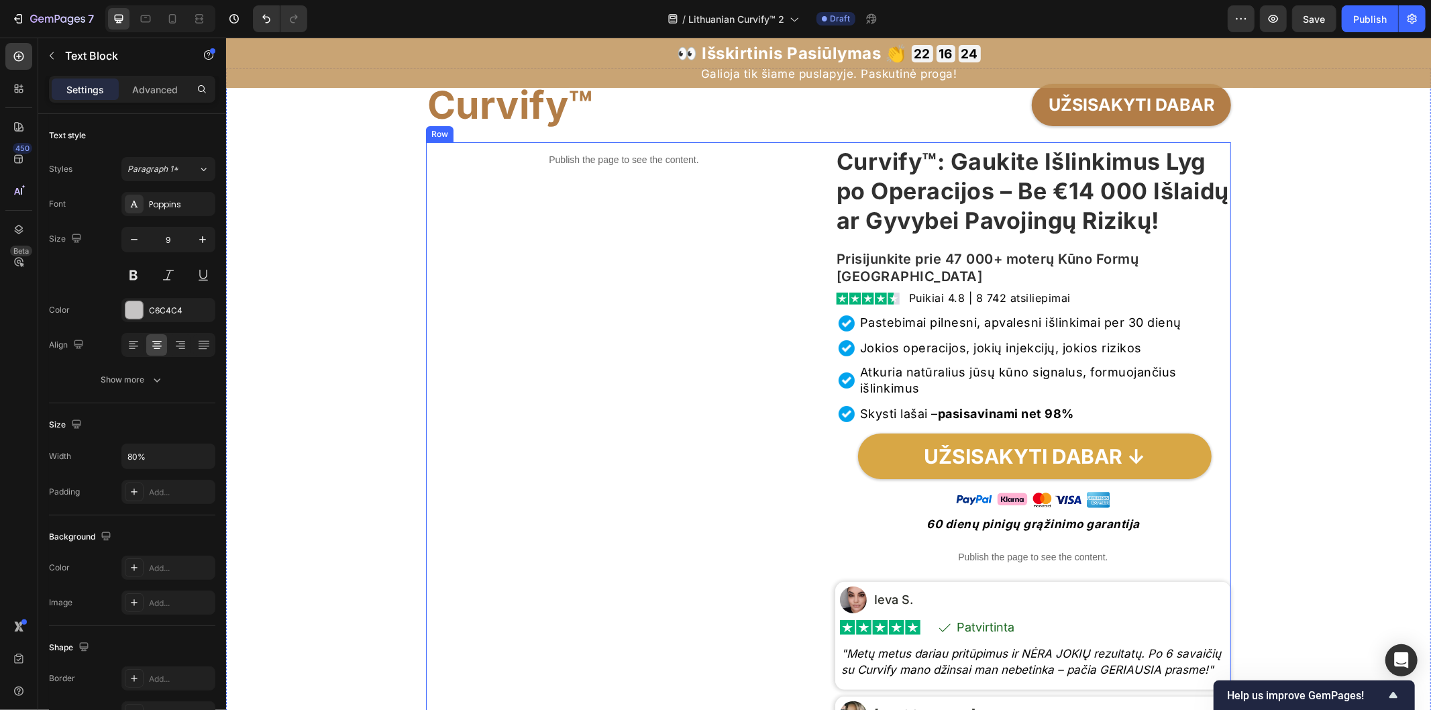
scroll to position [0, 0]
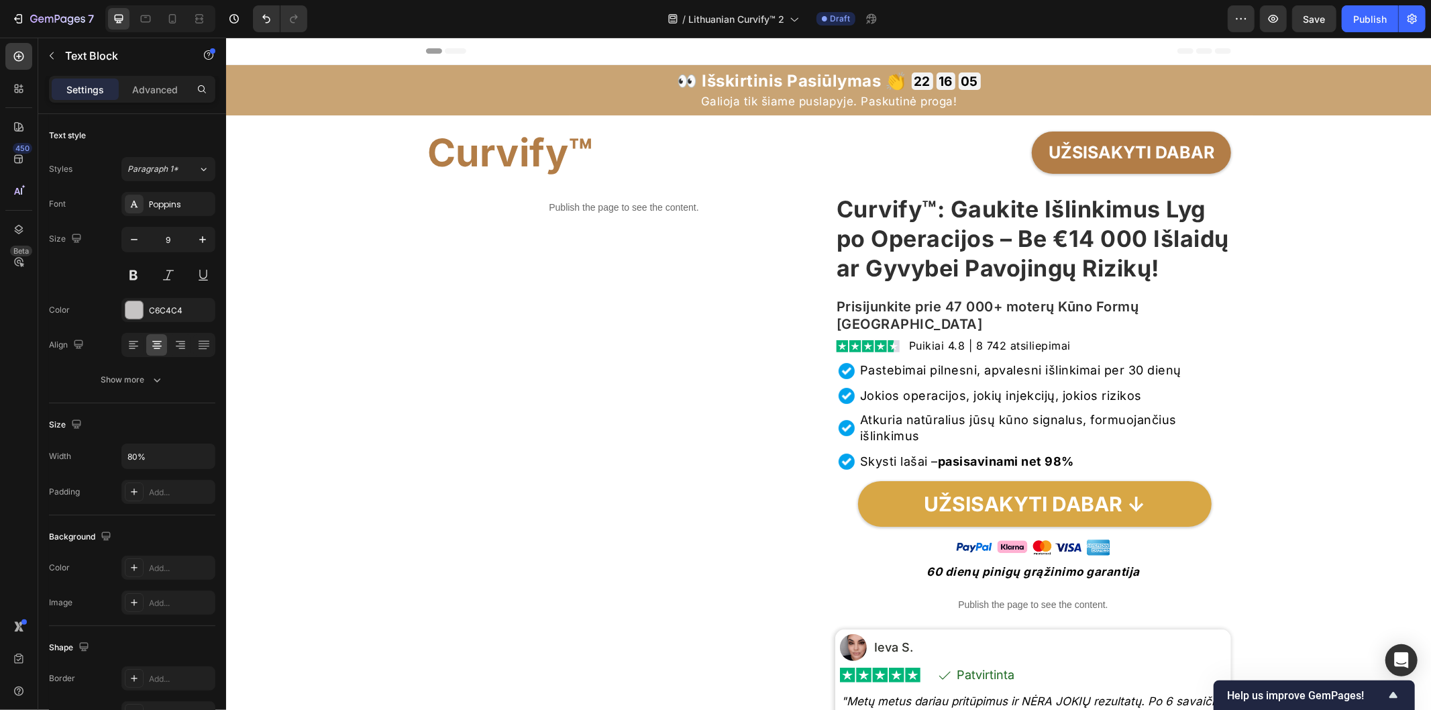
drag, startPoint x: 400, startPoint y: 585, endPoint x: 281, endPoint y: 578, distance: 119.6
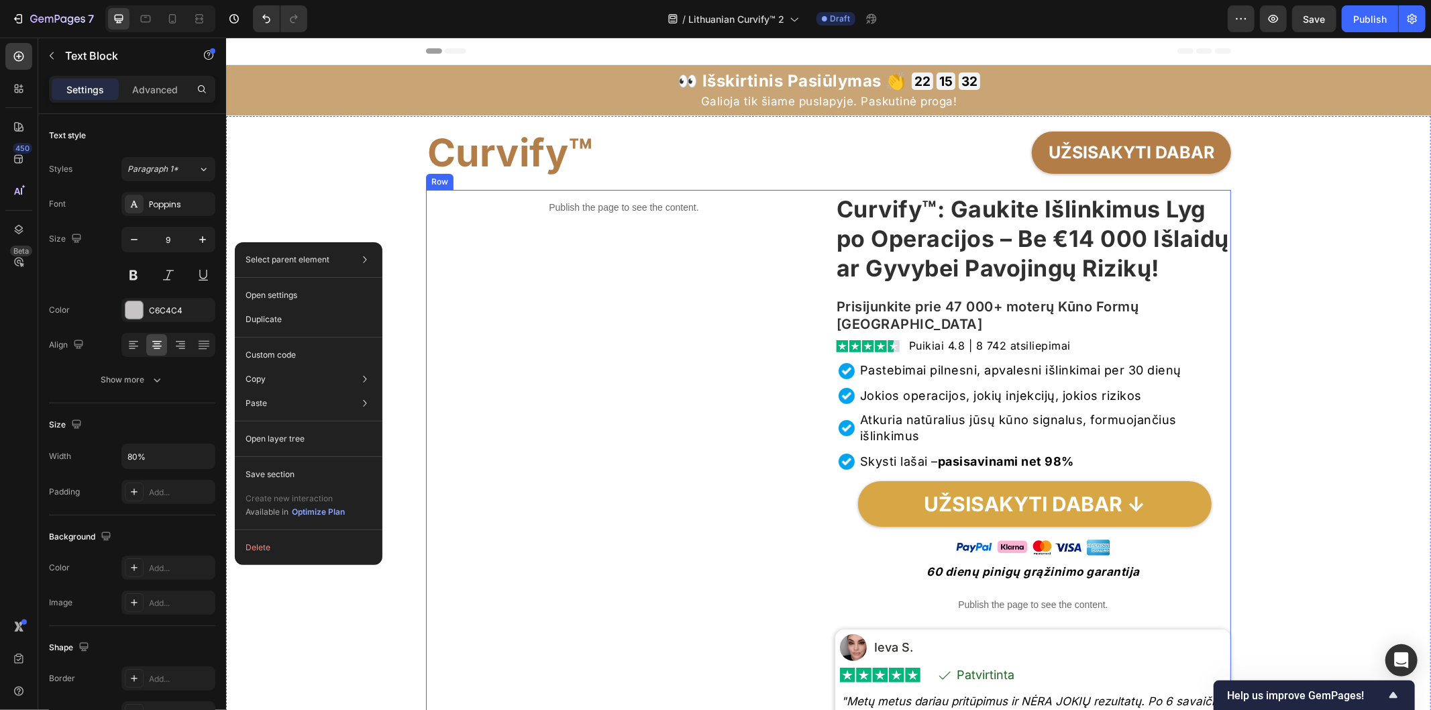
click at [580, 238] on div "Publish the page to see the content. Custom Code" at bounding box center [623, 531] width 396 height 685
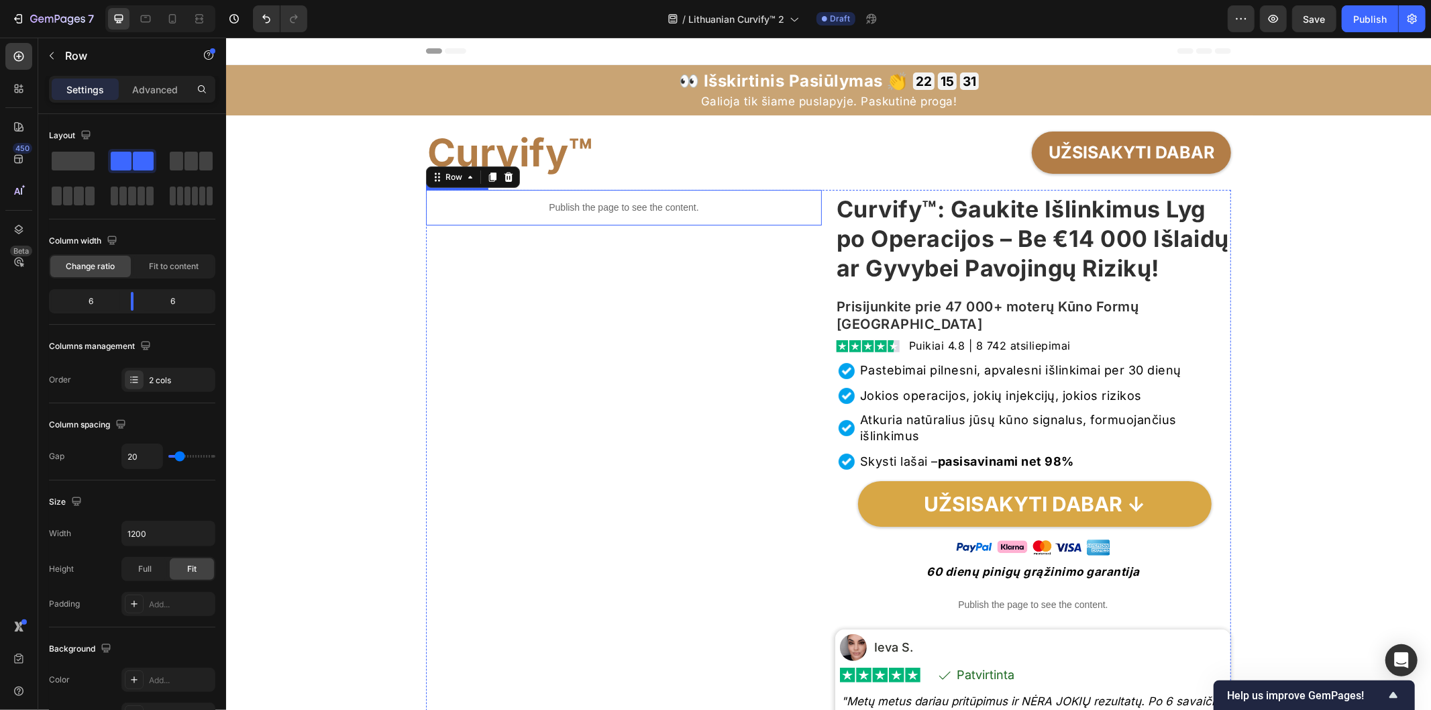
click at [574, 202] on p "Publish the page to see the content." at bounding box center [623, 207] width 396 height 14
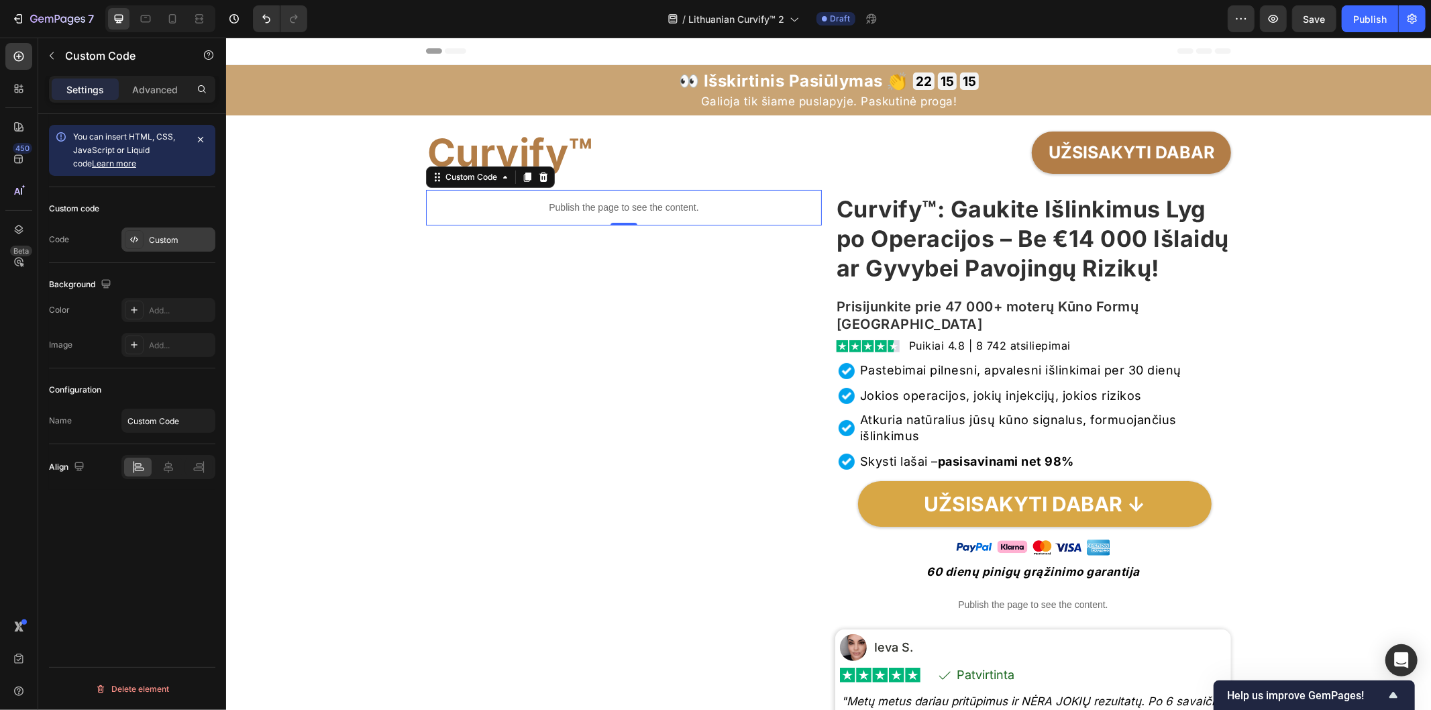
click at [203, 239] on div "Custom" at bounding box center [180, 240] width 63 height 12
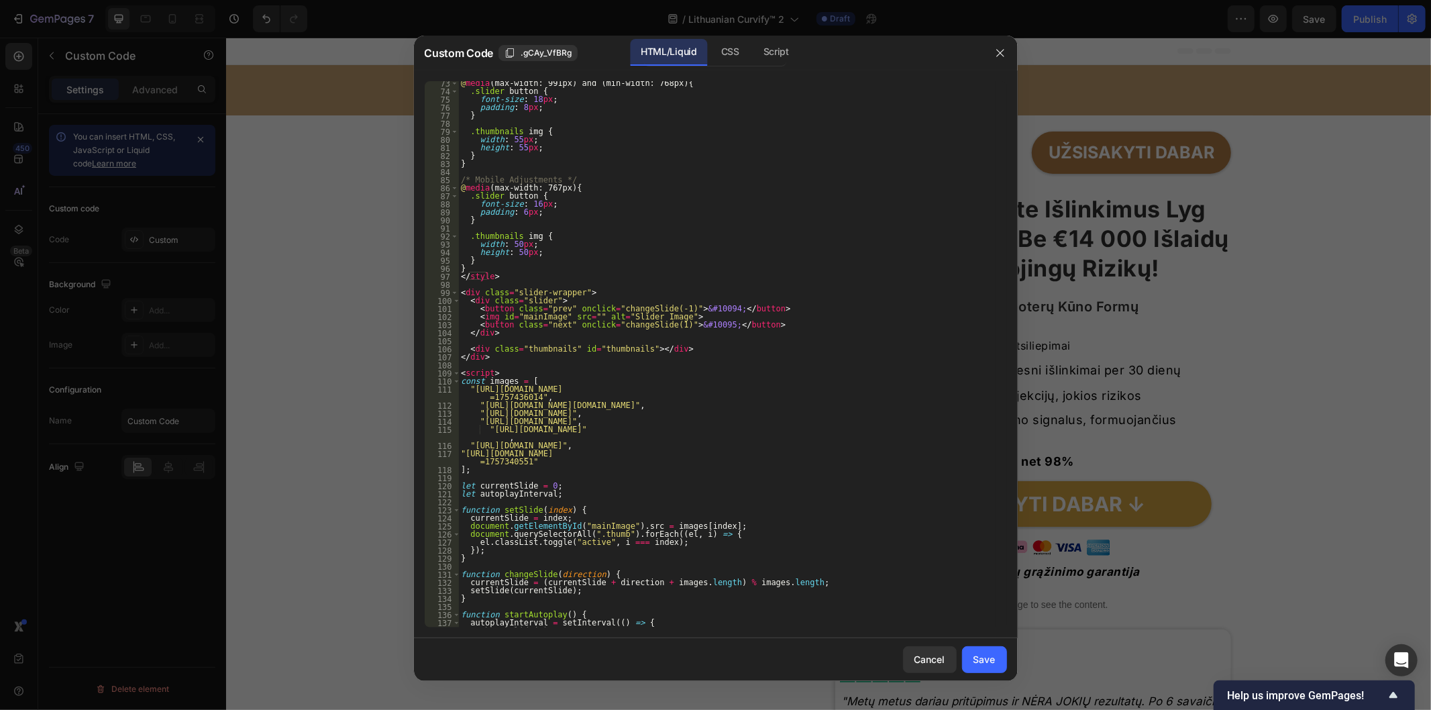
scroll to position [671, 0]
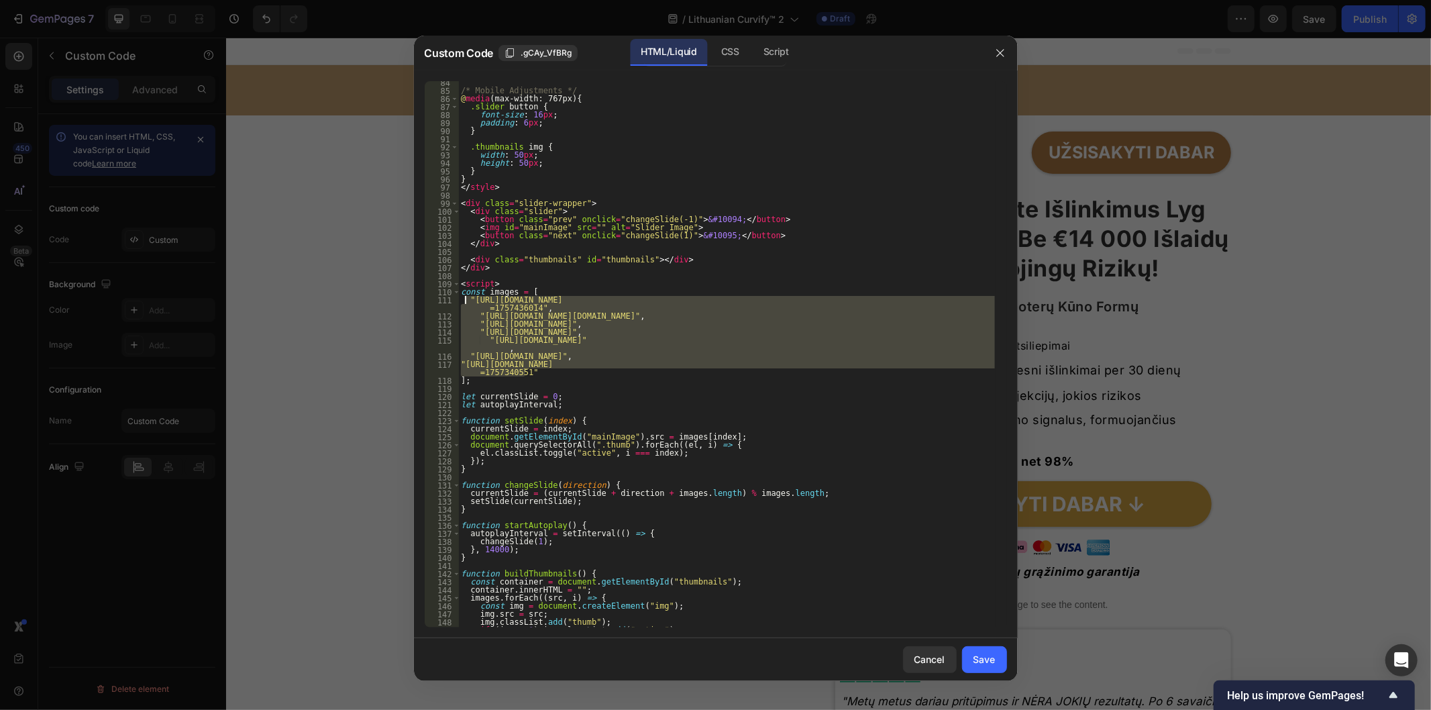
drag, startPoint x: 528, startPoint y: 373, endPoint x: 465, endPoint y: 302, distance: 95.0
click at [465, 302] on div "/* Mobile Adjustments */ @ media (max-width: 767px) { .slider button { font-siz…" at bounding box center [726, 359] width 537 height 563
click at [527, 366] on div "/* Mobile Adjustments */ @ media (max-width: 767px) { .slider button { font-siz…" at bounding box center [726, 354] width 537 height 546
drag, startPoint x: 527, startPoint y: 373, endPoint x: 457, endPoint y: 299, distance: 101.6
click at [457, 299] on div ""[URL][DOMAIN_NAME]" 84 85 86 87 88 89 90 91 92 93 94 95 96 97 98 99 100 101 10…" at bounding box center [716, 354] width 582 height 546
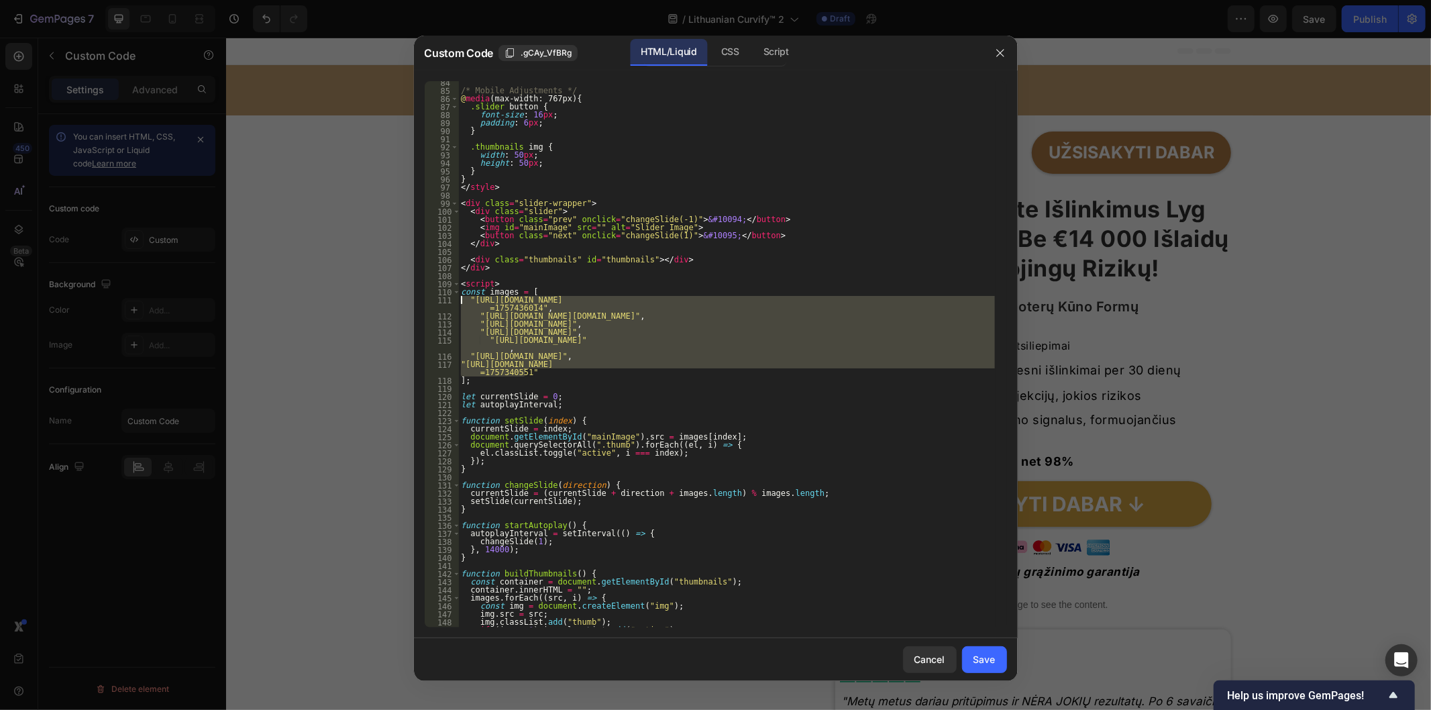
type textarea ""[URL][DOMAIN_NAME]", "[URL][DOMAIN_NAME][DOMAIN_NAME]","
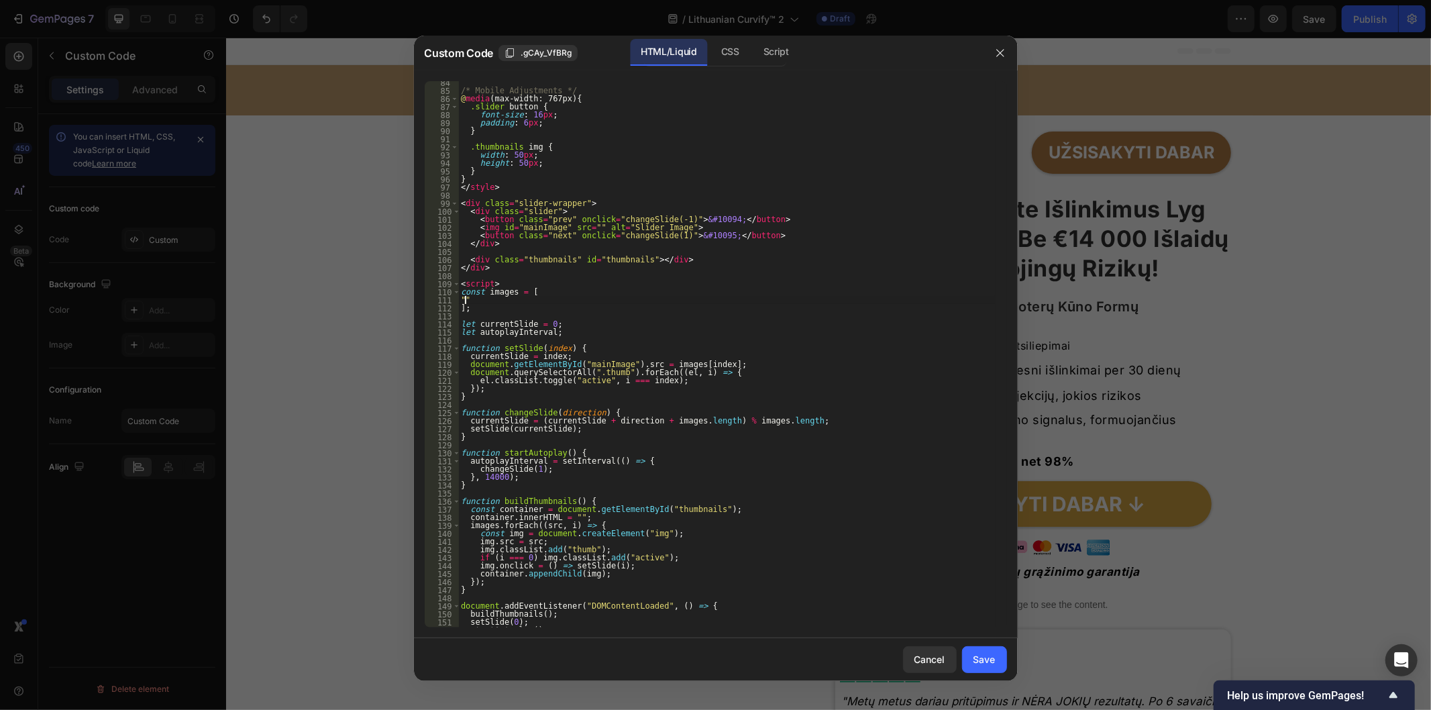
paste textarea ""[URL][DOMAIN_NAME]"
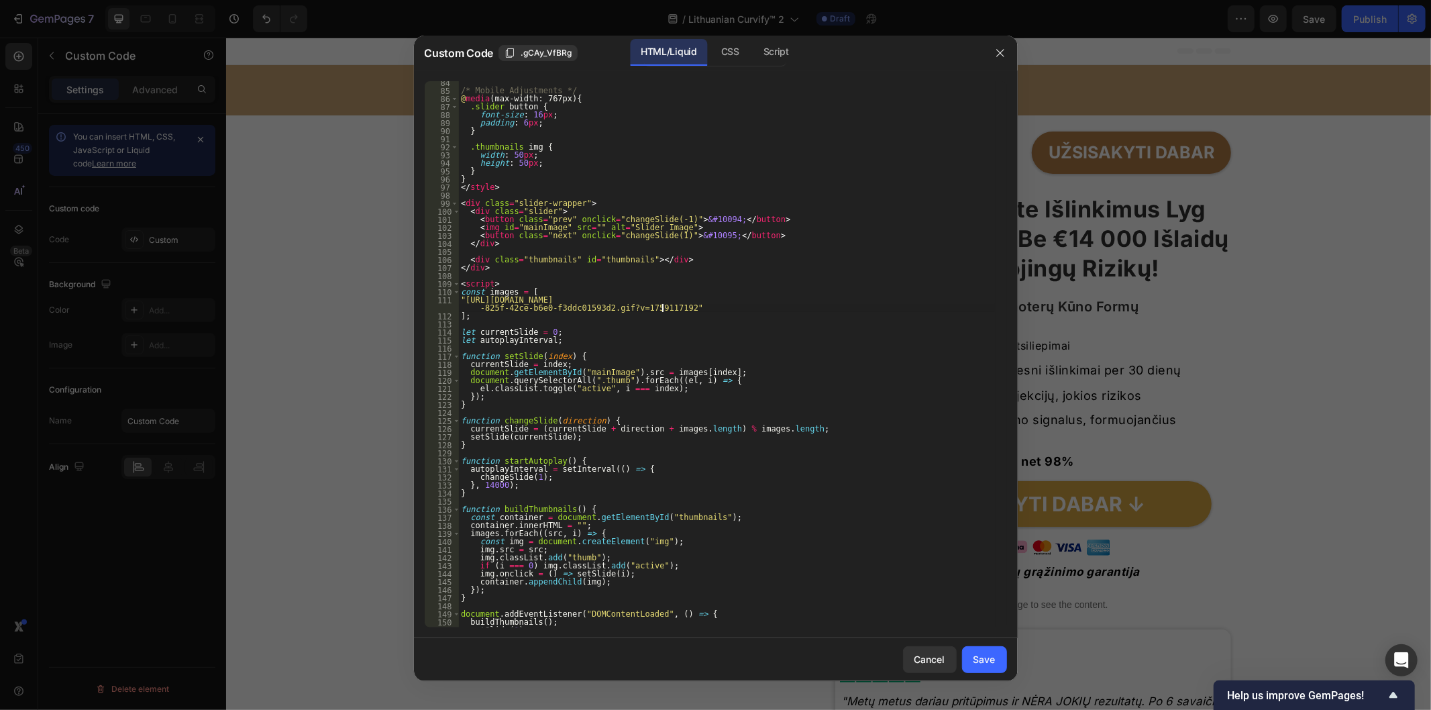
type textarea ""[URL][DOMAIN_NAME]","
type textarea "|"
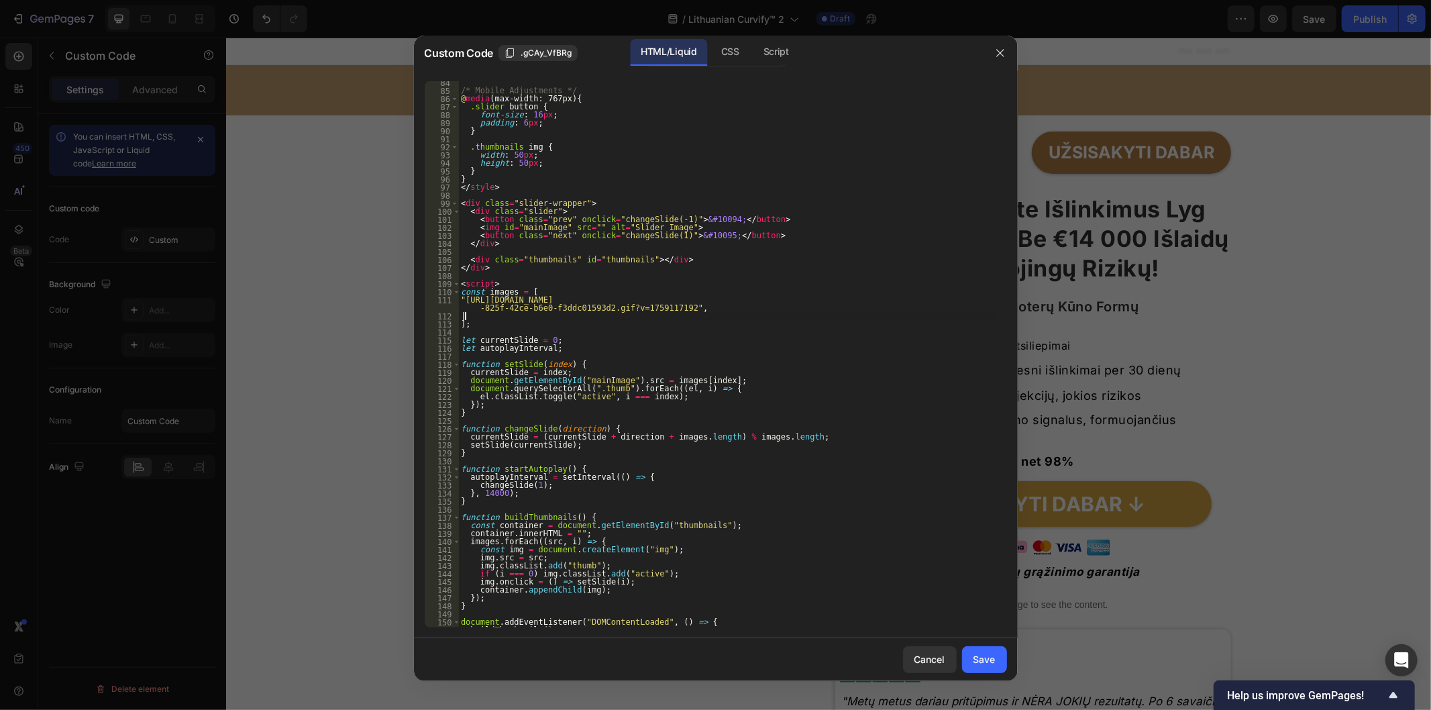
scroll to position [0, 0]
paste textarea ""[URL][DOMAIN_NAME][DOMAIN_NAME]"
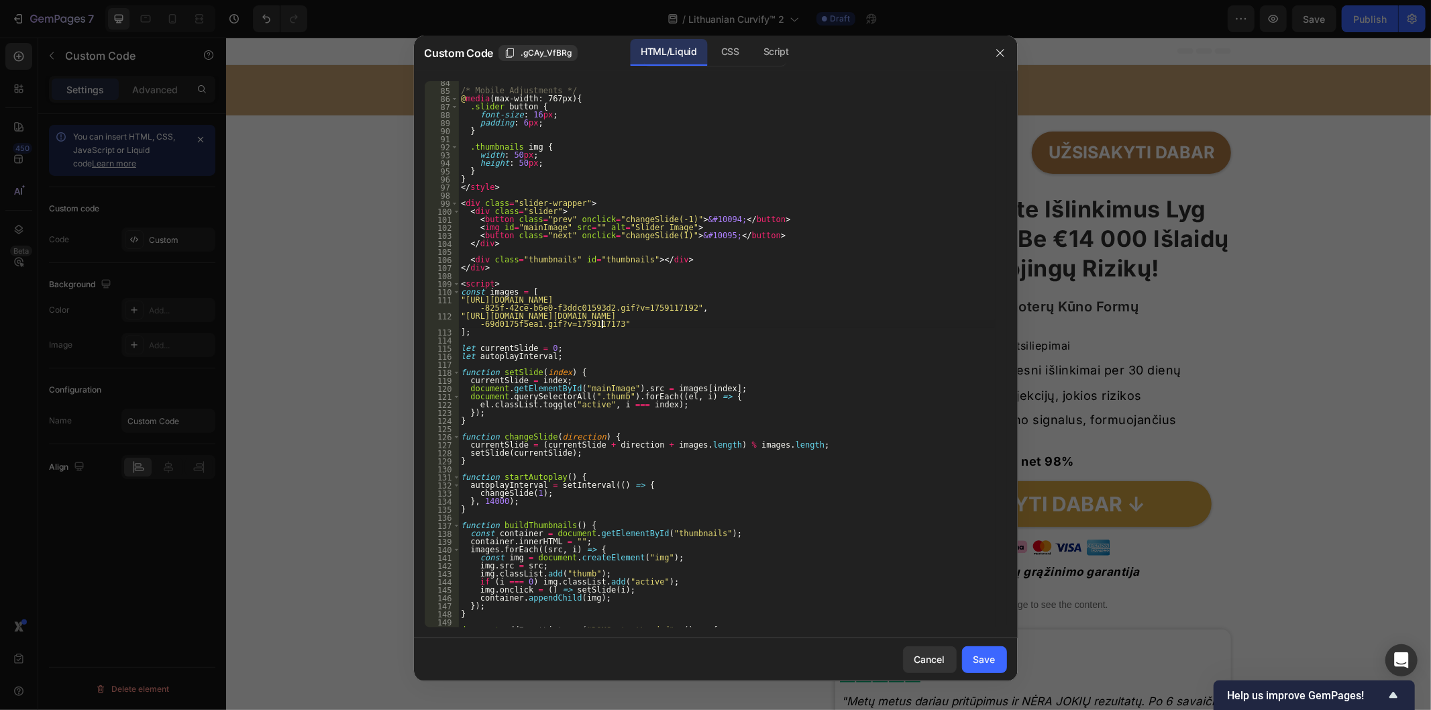
type textarea ""[URL][DOMAIN_NAME][DOMAIN_NAME]","
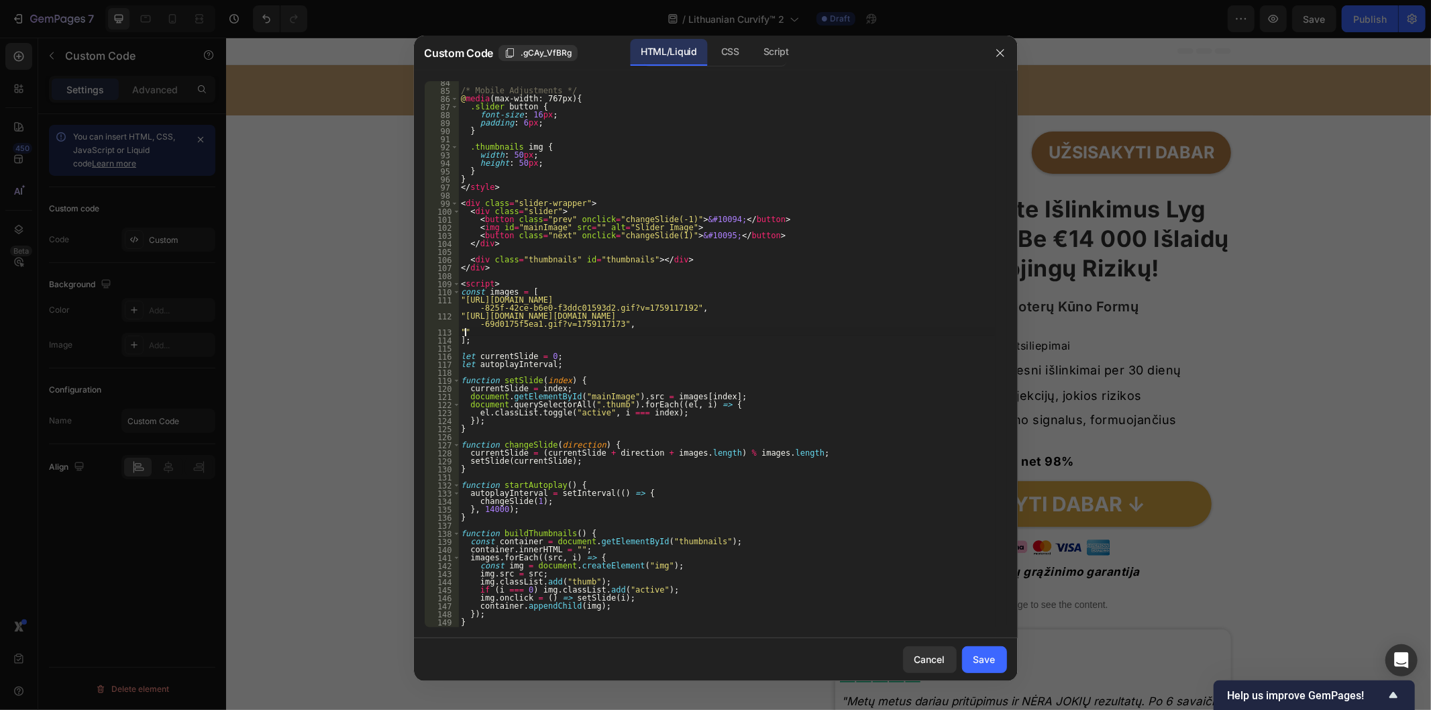
paste textarea ""[URL][DOMAIN_NAME]"
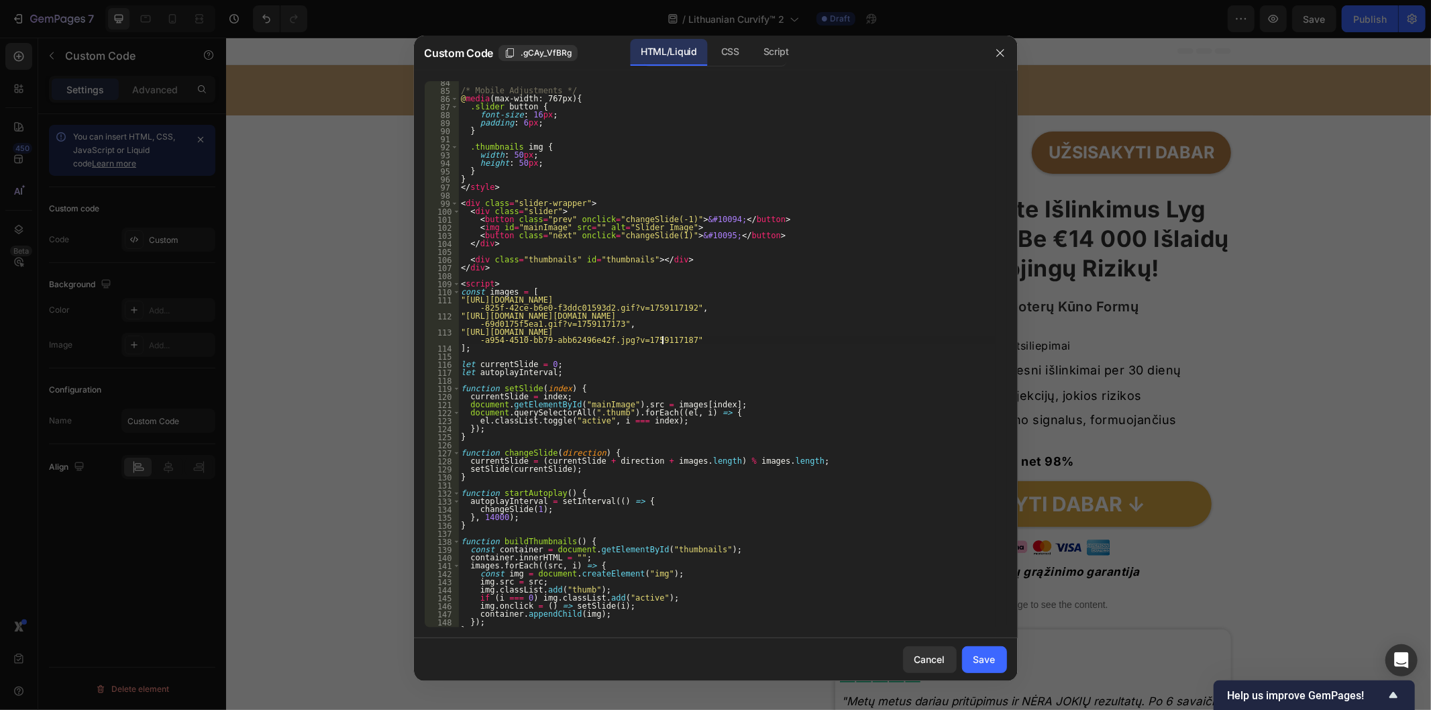
type textarea ""[URL][DOMAIN_NAME]","
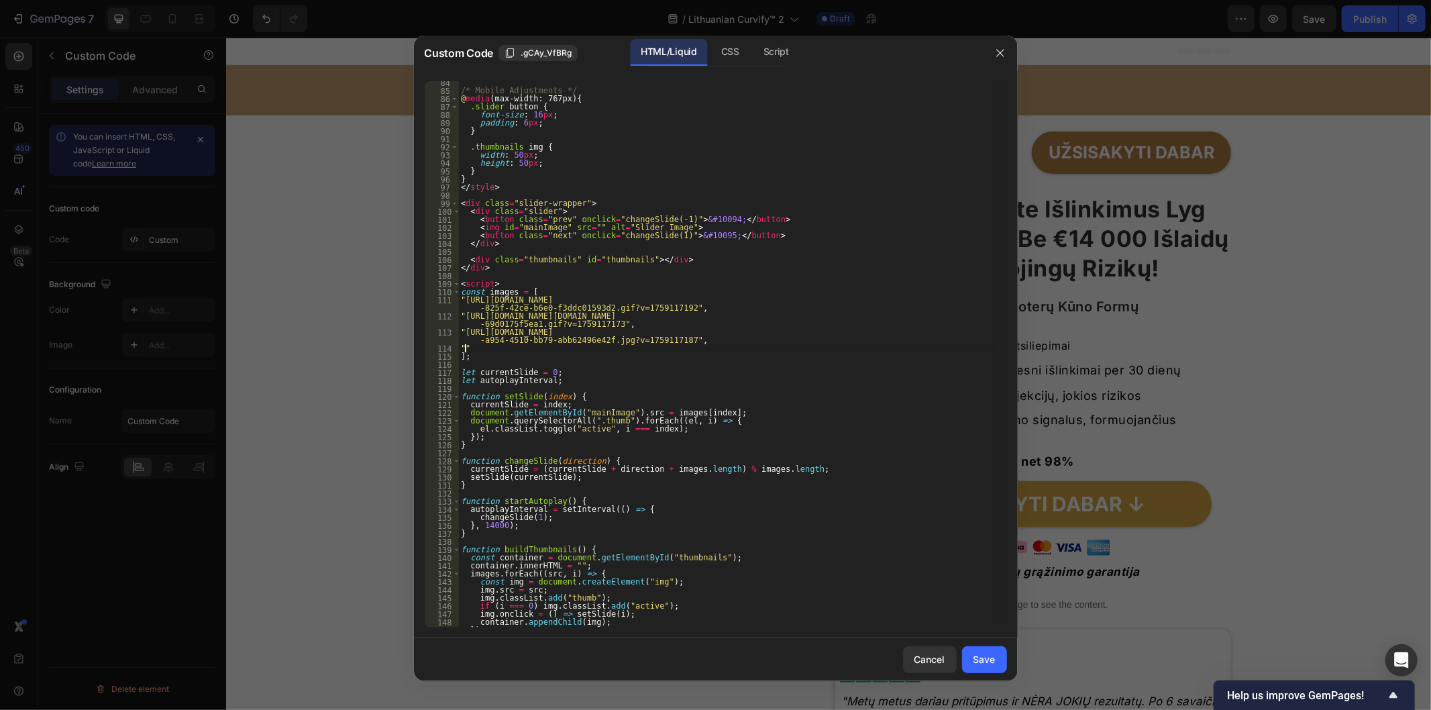
paste textarea ""[URL][DOMAIN_NAME]"
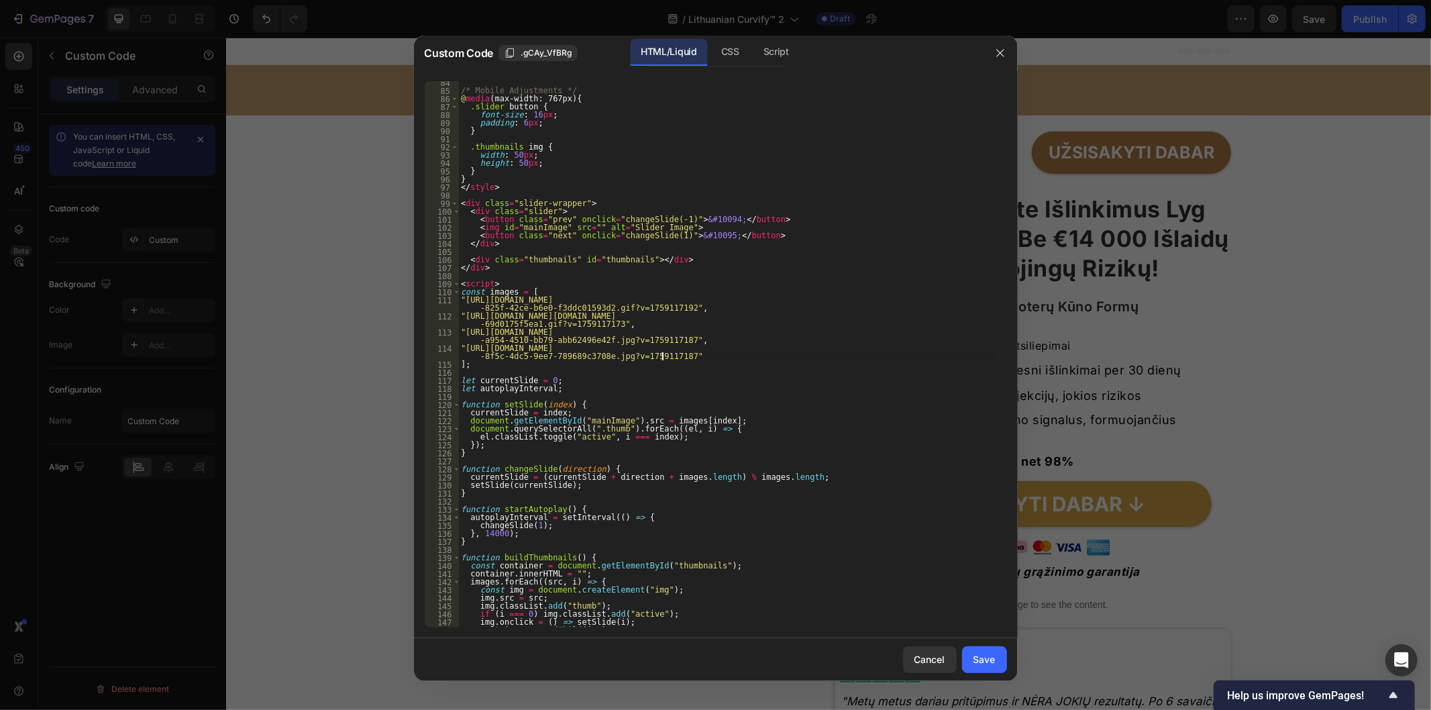
type textarea ""[URL][DOMAIN_NAME]","
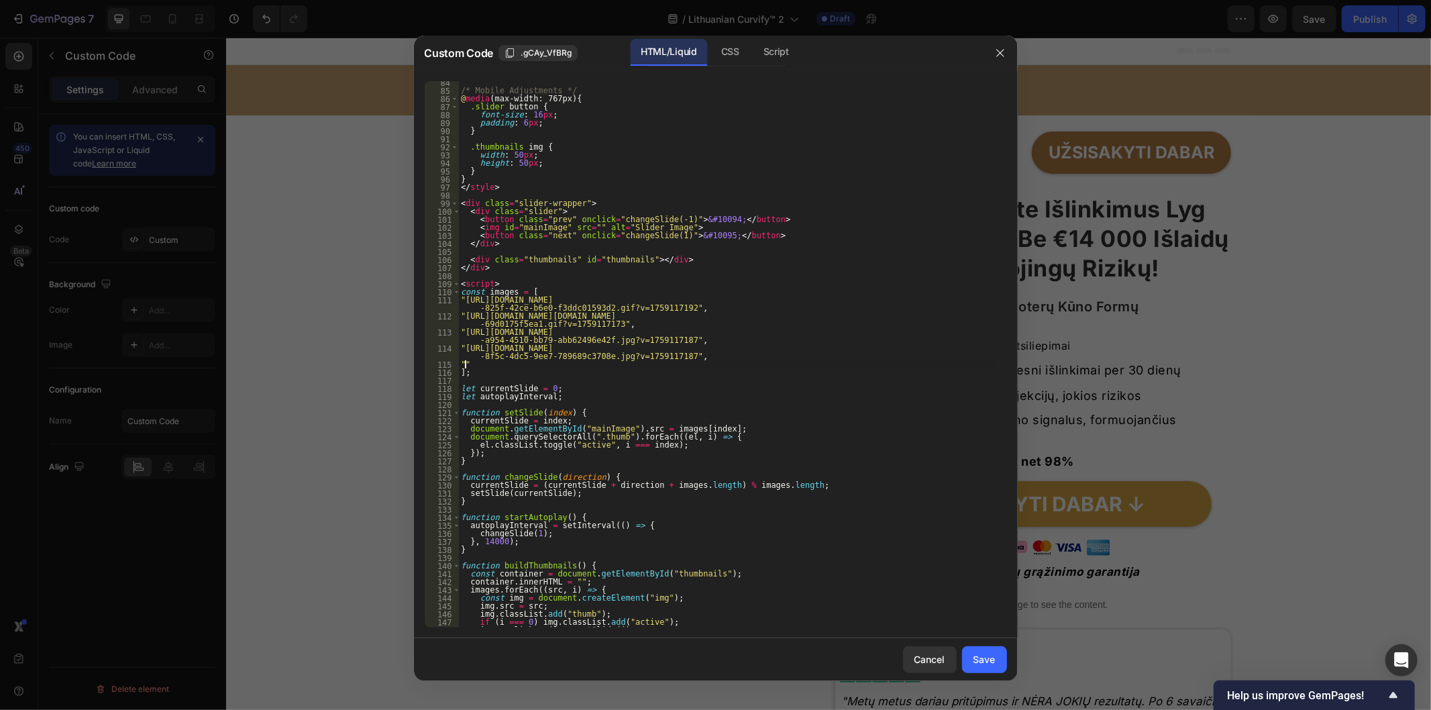
paste textarea ""[URL][DOMAIN_NAME]"
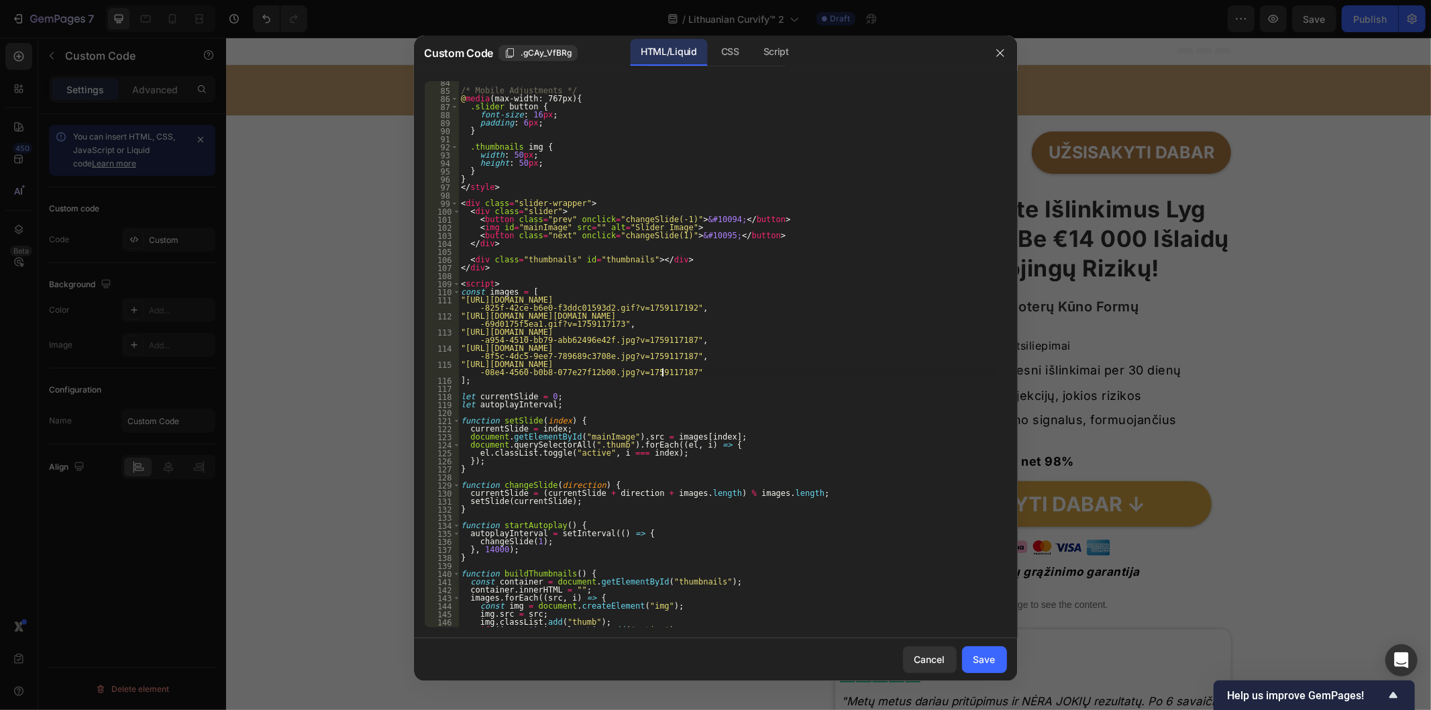
type textarea ""[URL][DOMAIN_NAME]","
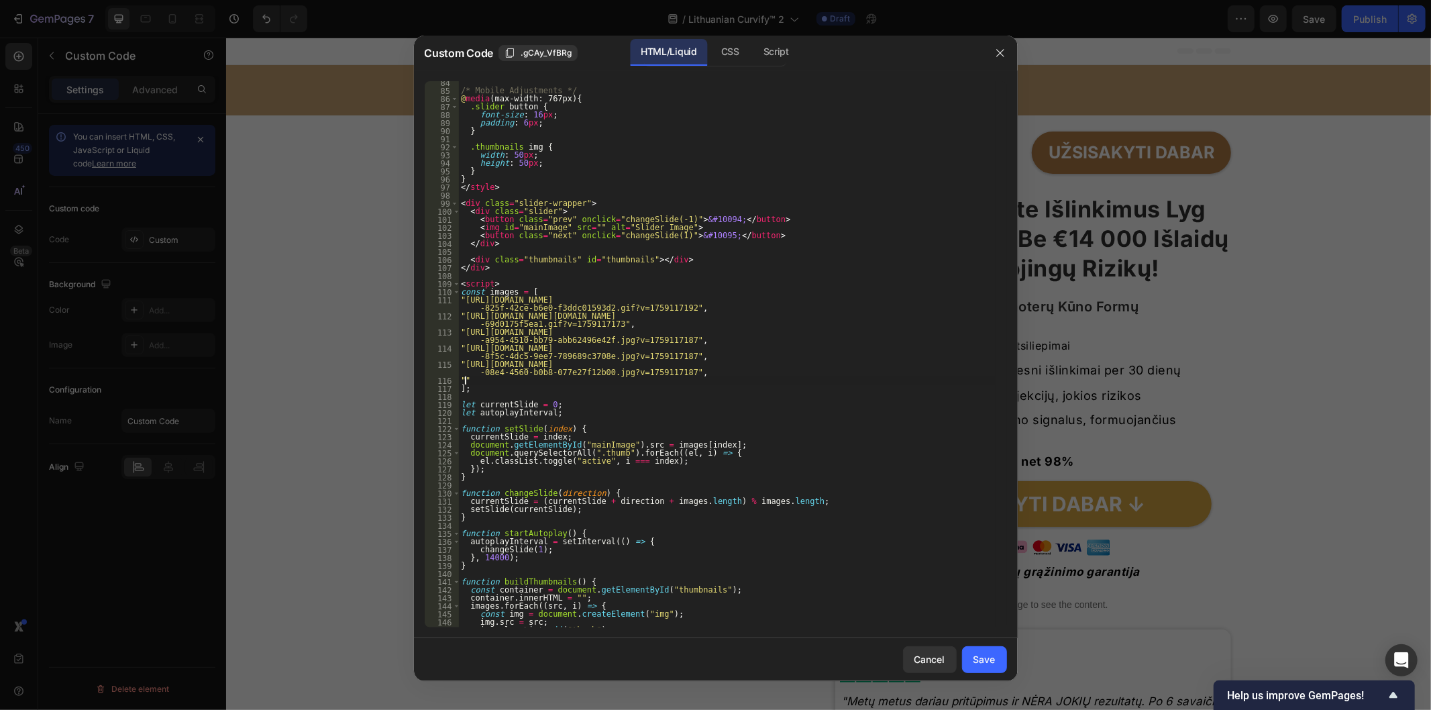
paste textarea ""[URL][DOMAIN_NAME]"
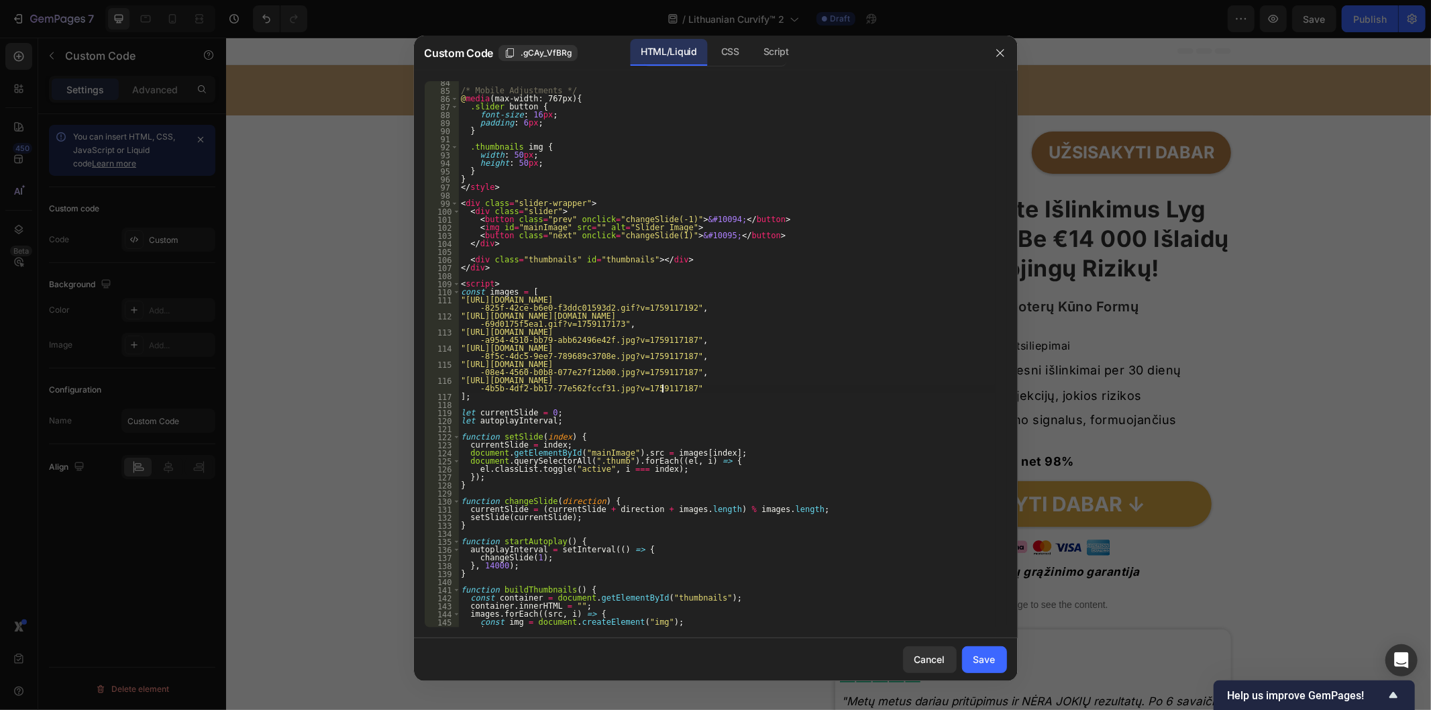
type textarea ""[URL][DOMAIN_NAME]","
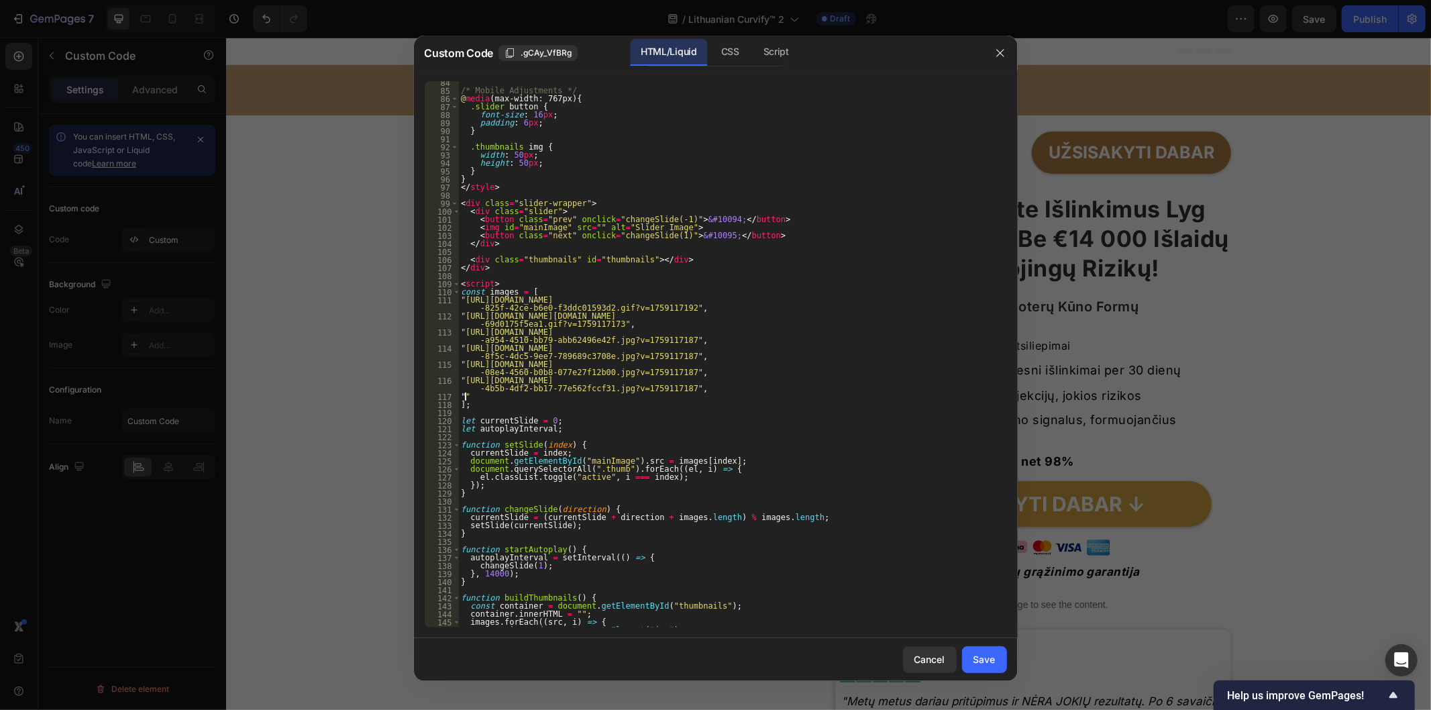
paste textarea ""[URL][DOMAIN_NAME]"
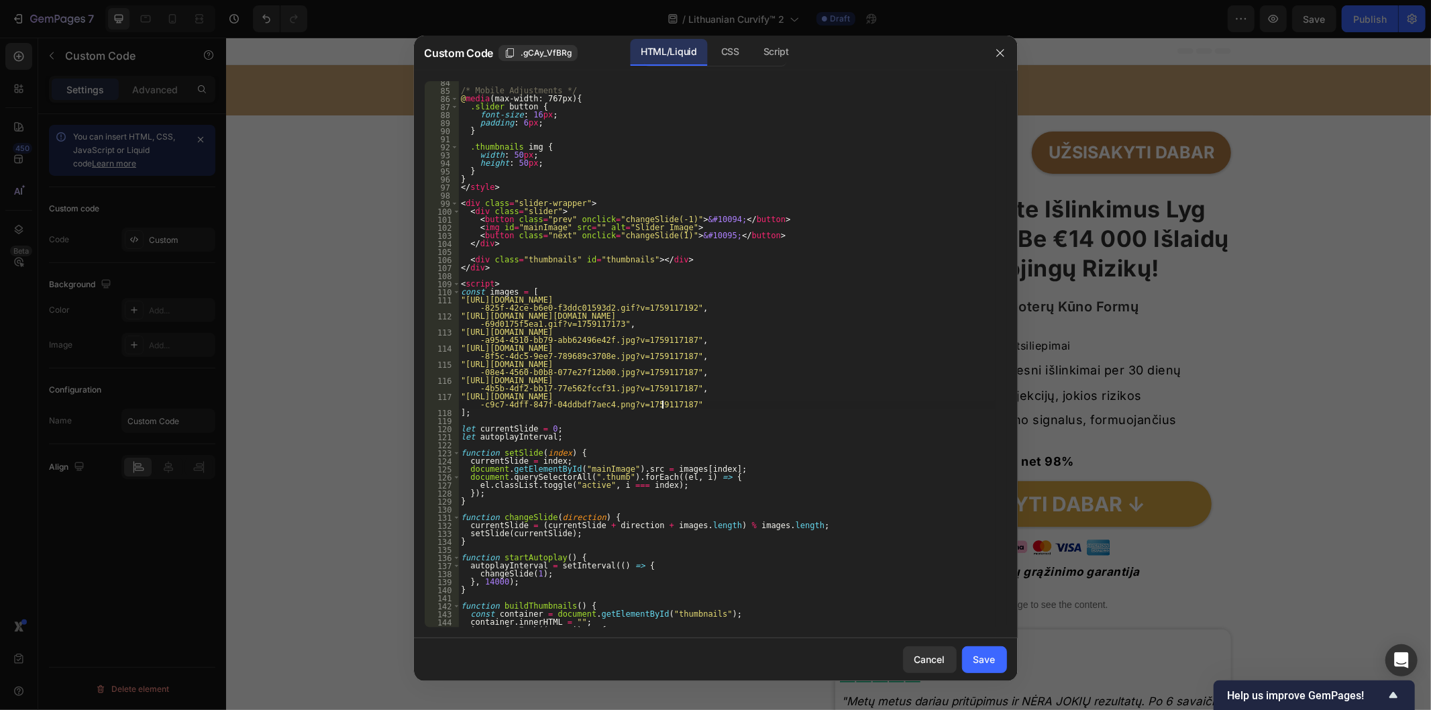
type textarea ""[URL][DOMAIN_NAME]","
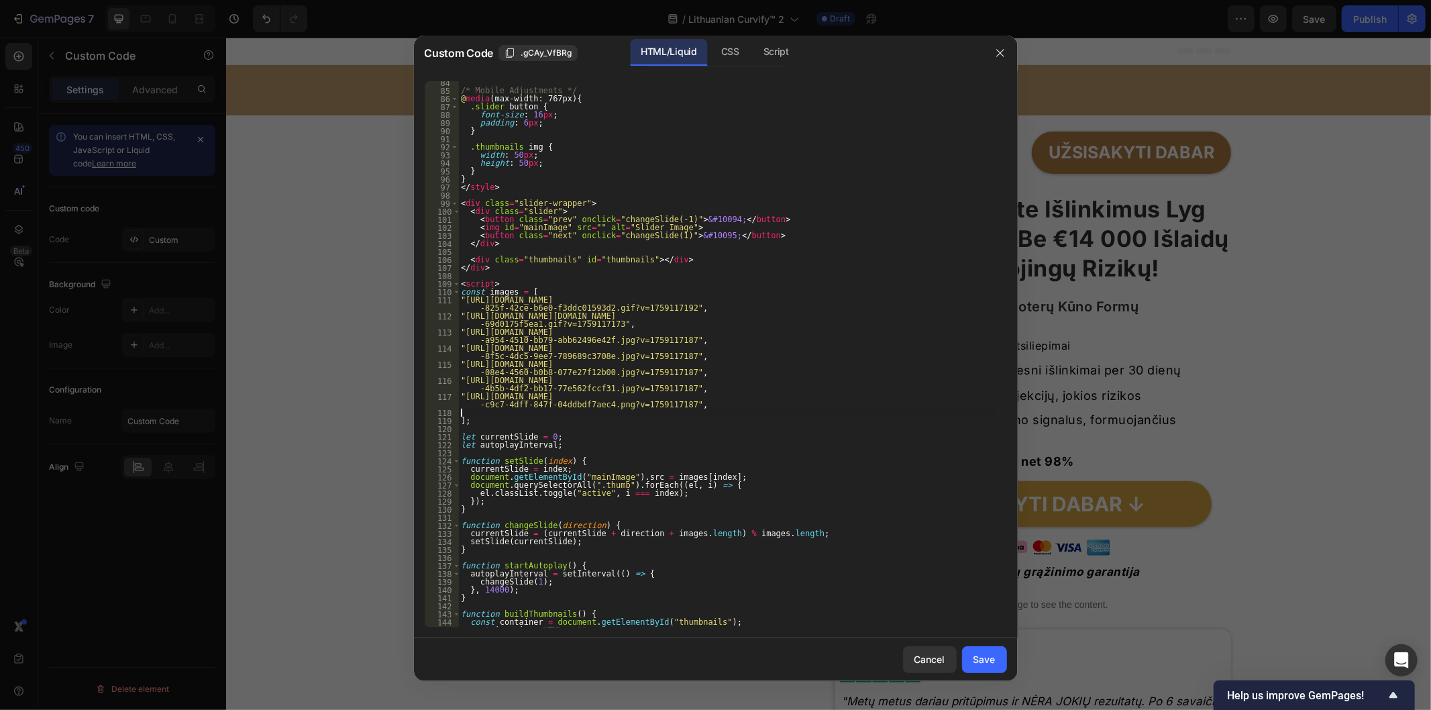
scroll to position [671, 0]
click at [971, 661] on button "Save" at bounding box center [984, 659] width 45 height 27
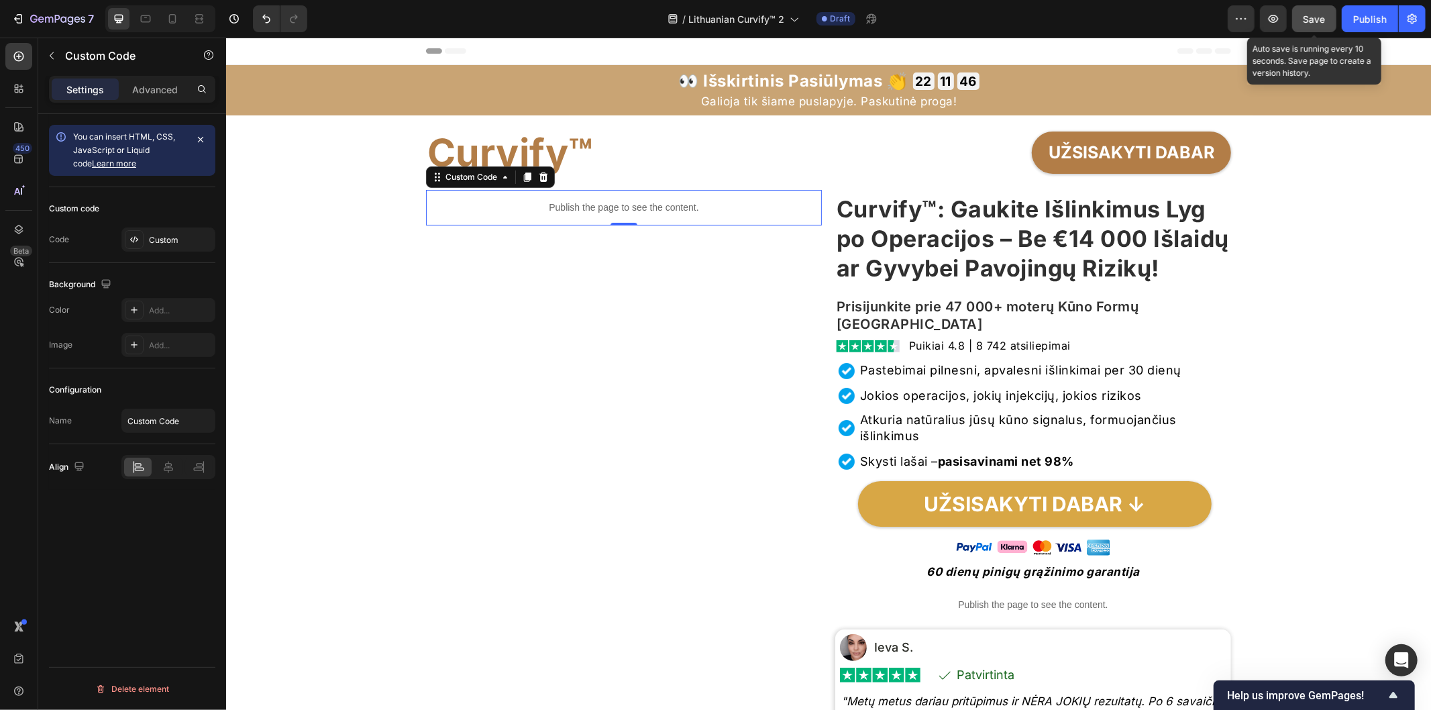
click at [1313, 24] on div "Save" at bounding box center [1314, 19] width 22 height 14
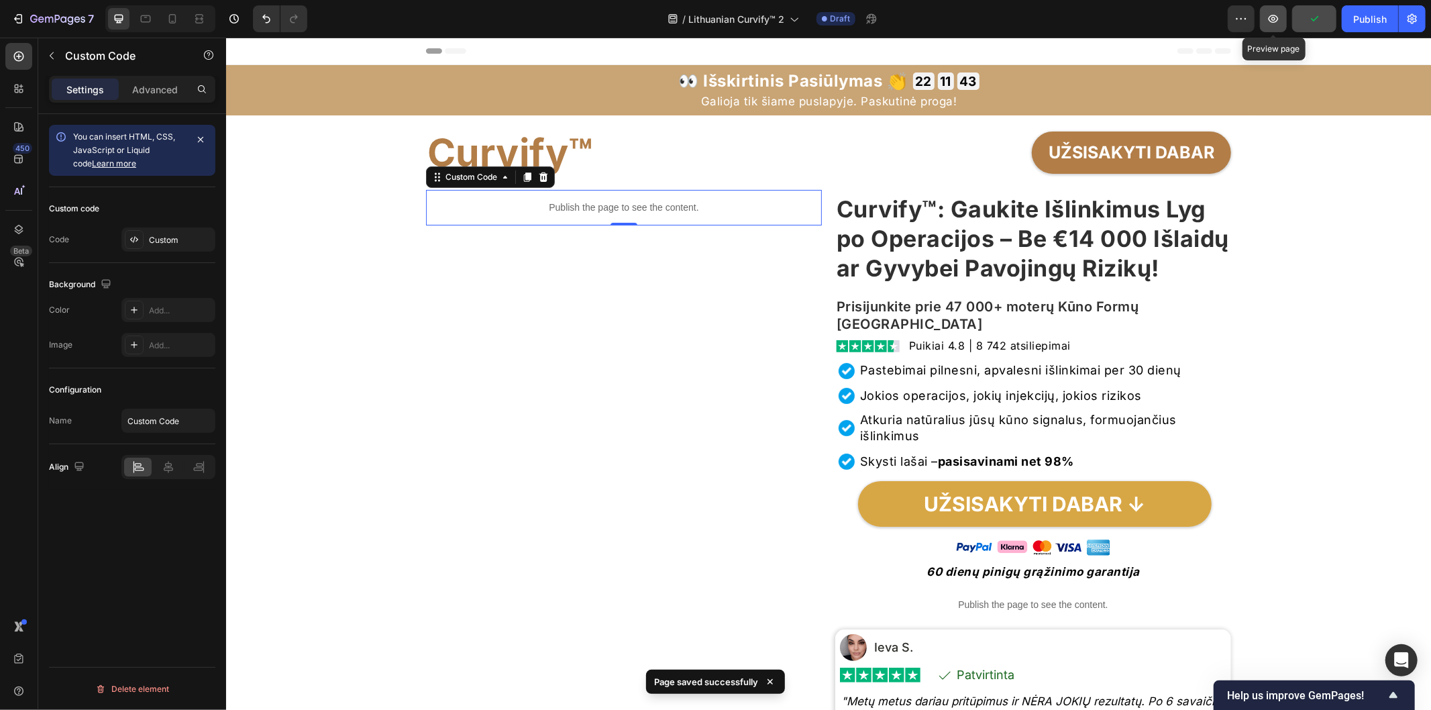
click at [1279, 22] on icon "button" at bounding box center [1273, 18] width 13 height 13
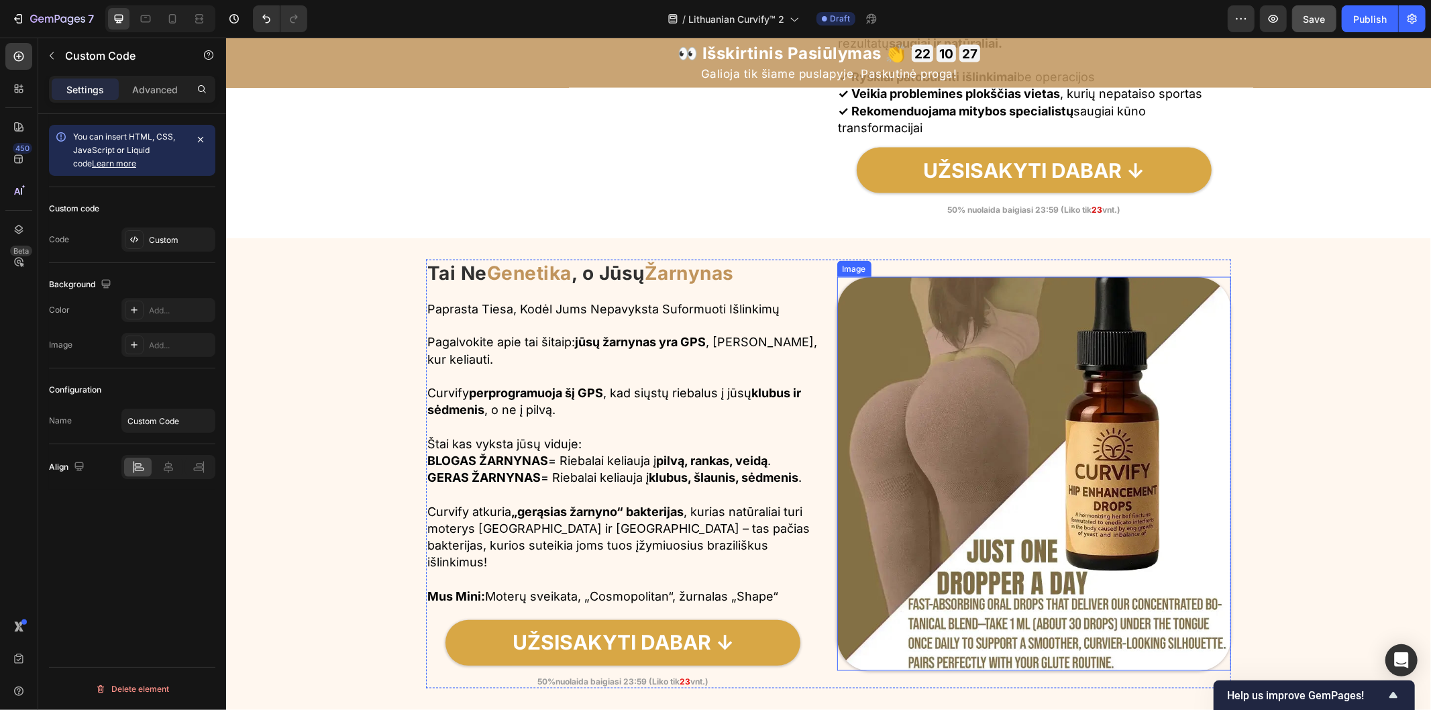
scroll to position [2012, 0]
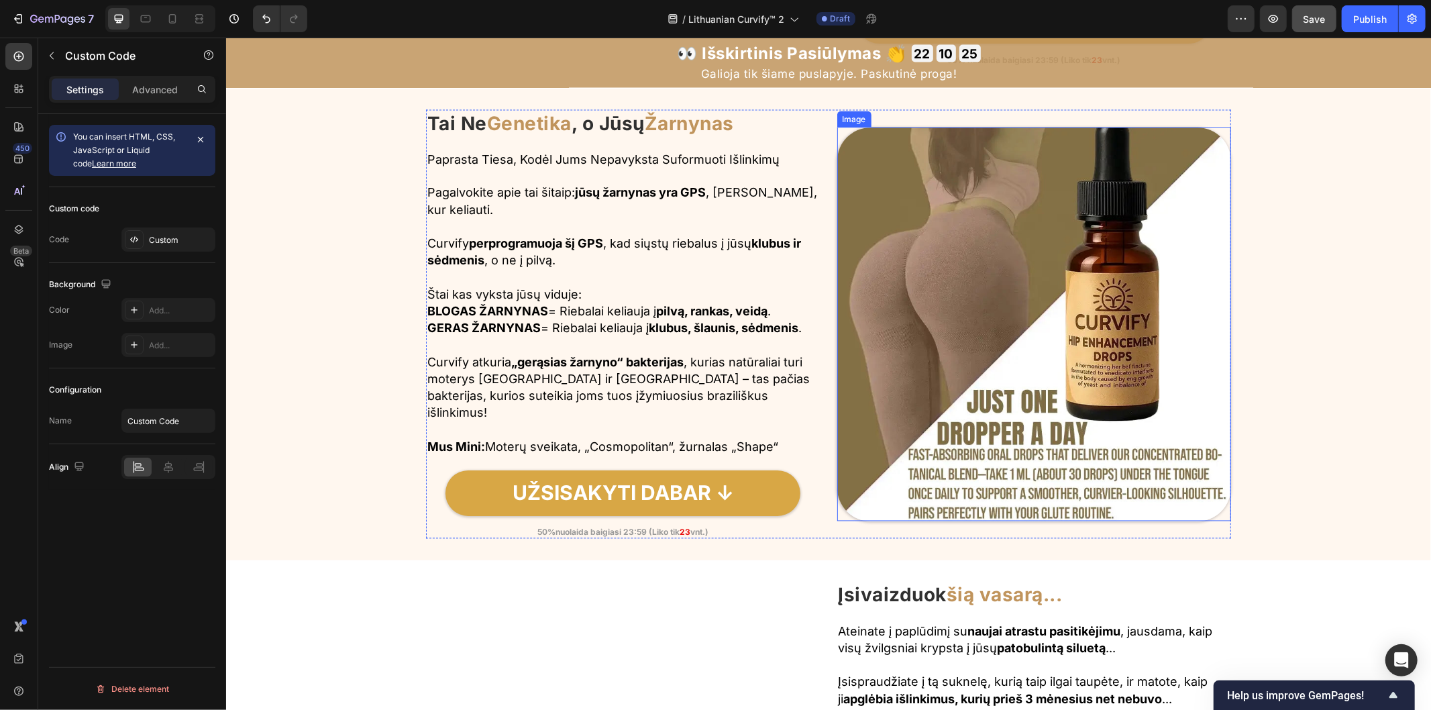
click at [1030, 323] on img at bounding box center [1034, 324] width 394 height 394
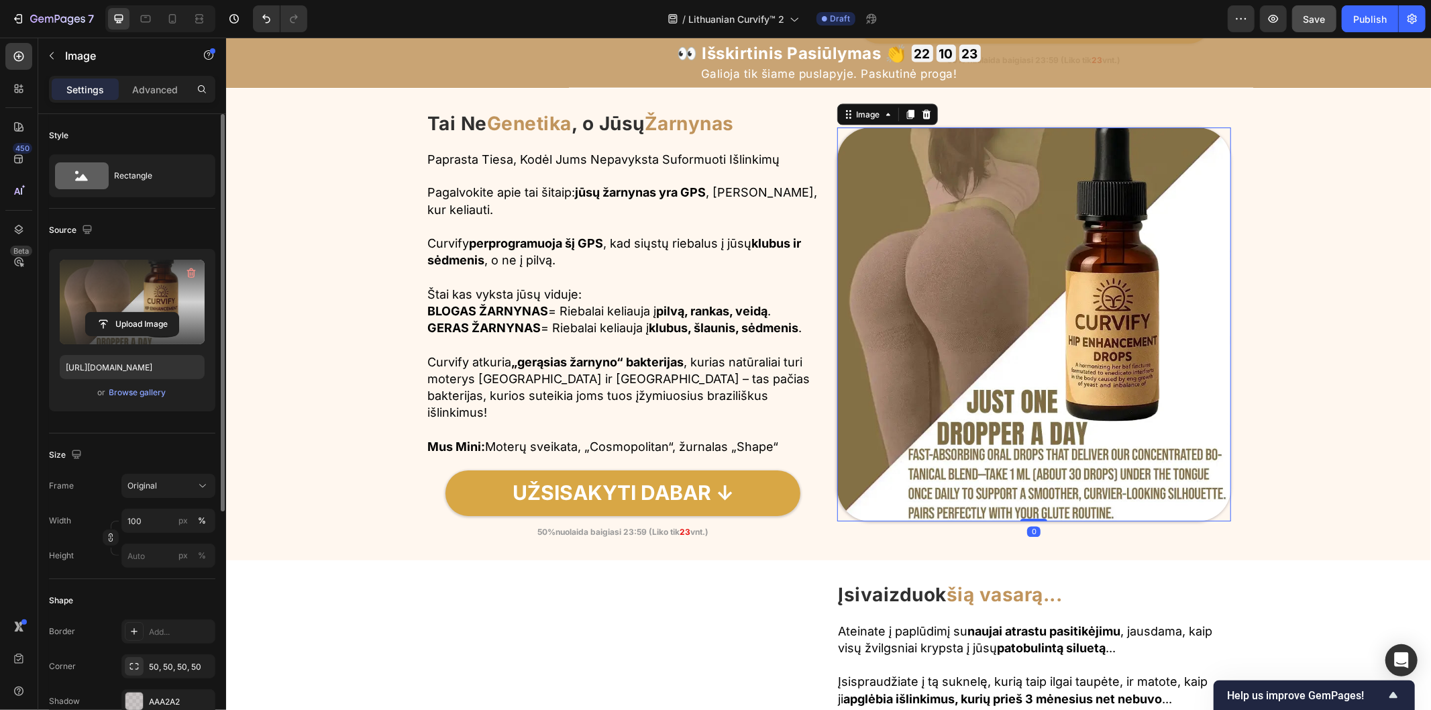
click at [152, 310] on label at bounding box center [132, 302] width 145 height 85
click at [152, 313] on input "file" at bounding box center [132, 324] width 93 height 23
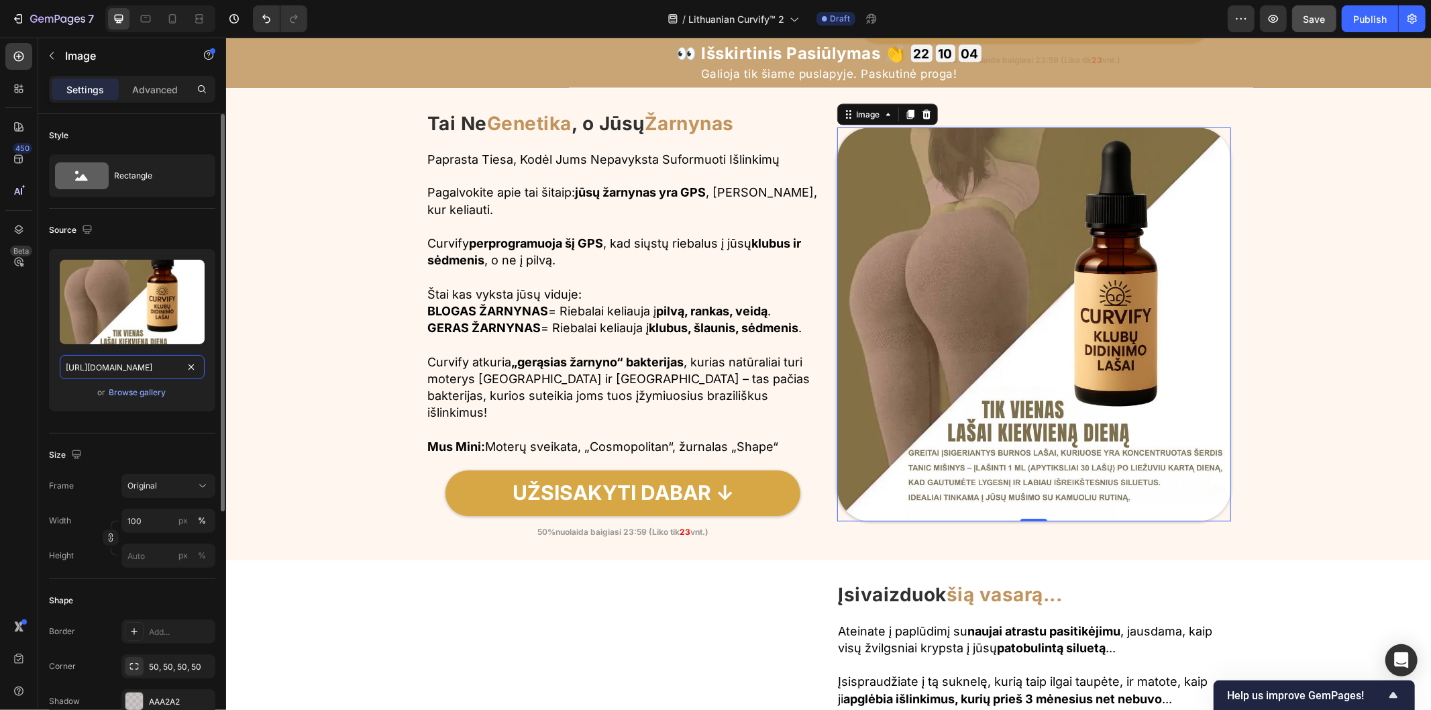
click at [182, 370] on input "[URL][DOMAIN_NAME]" at bounding box center [132, 367] width 145 height 24
click at [85, 229] on icon "button" at bounding box center [87, 229] width 9 height 9
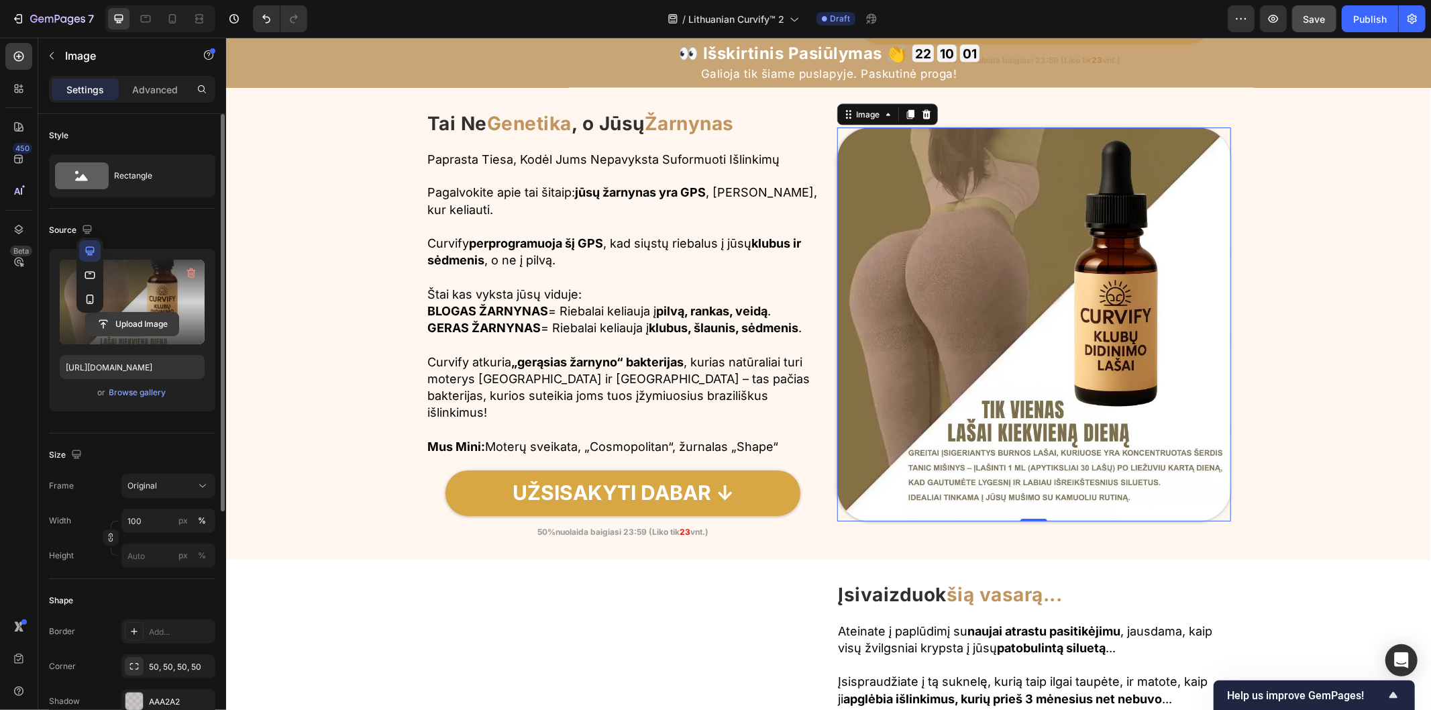
click at [88, 270] on icon "button" at bounding box center [89, 274] width 13 height 13
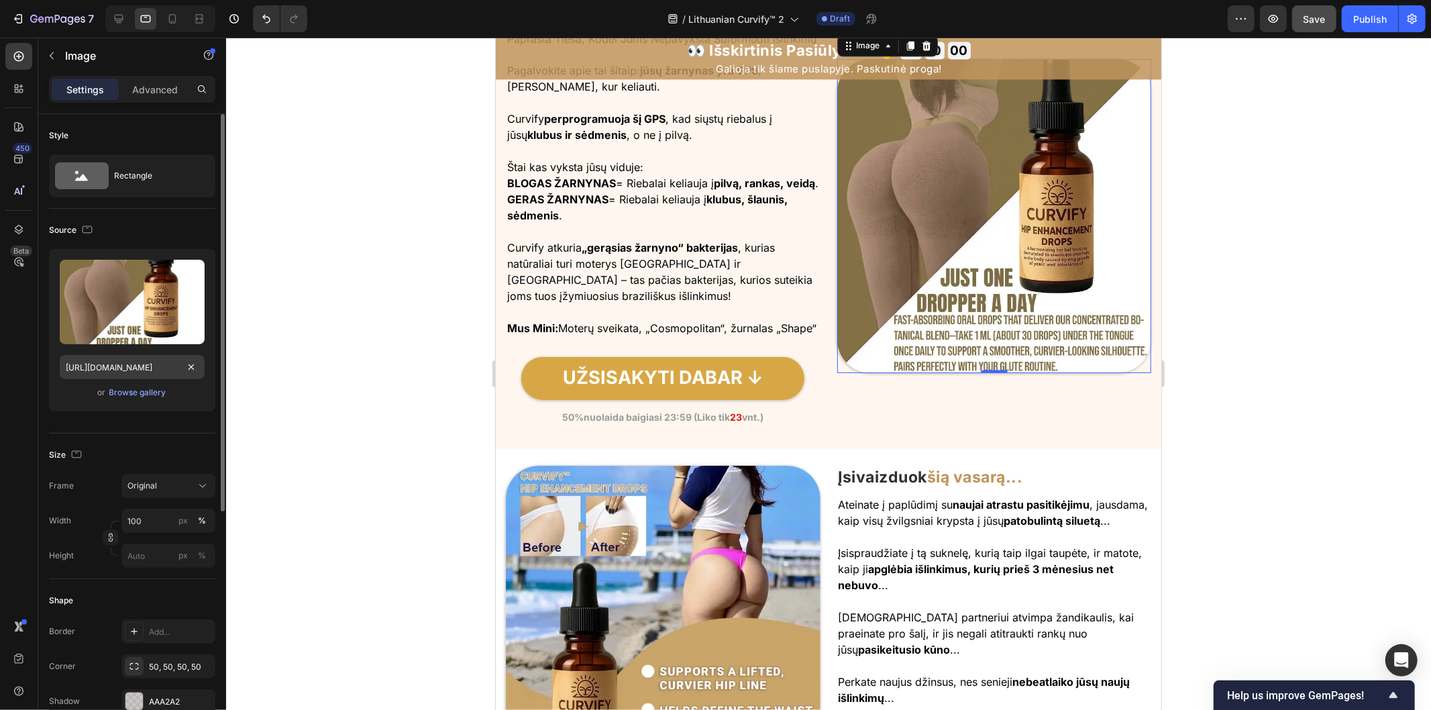
scroll to position [2137, 0]
click at [181, 371] on input "[URL][DOMAIN_NAME]" at bounding box center [132, 367] width 145 height 24
paste input "8076a3c0-2800-48ab-b493-6b697eebadcc.jpg"
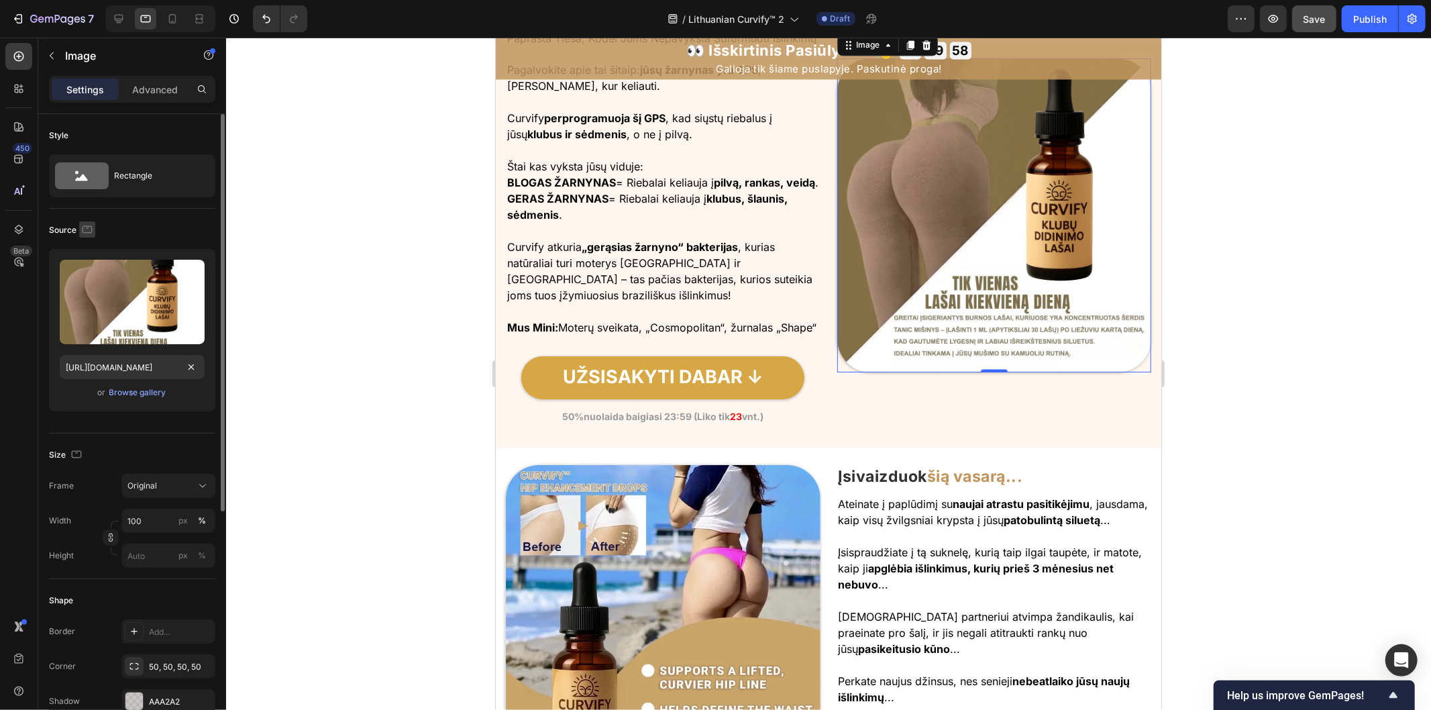
scroll to position [0, 0]
click at [86, 229] on icon "button" at bounding box center [86, 229] width 13 height 13
click at [84, 295] on icon "button" at bounding box center [89, 298] width 13 height 13
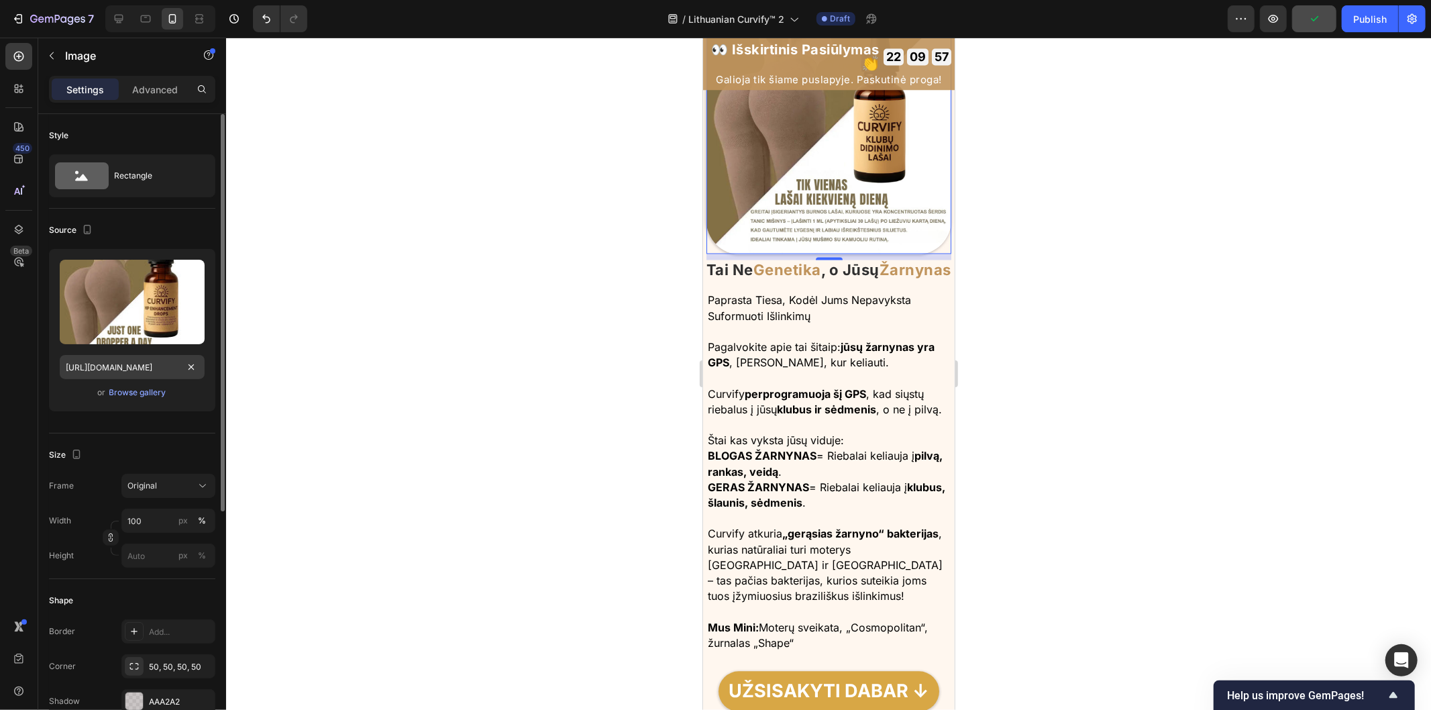
scroll to position [2169, 0]
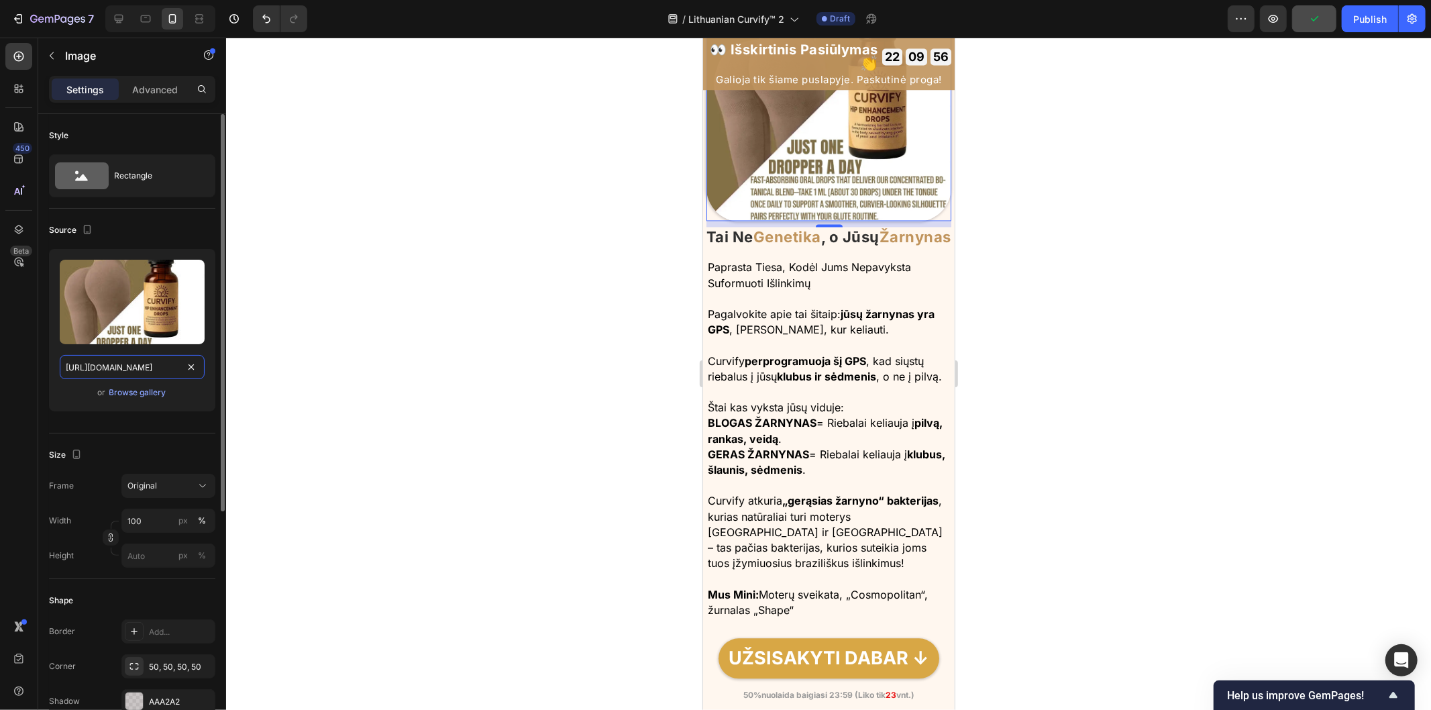
click at [180, 370] on input "[URL][DOMAIN_NAME]" at bounding box center [132, 367] width 145 height 24
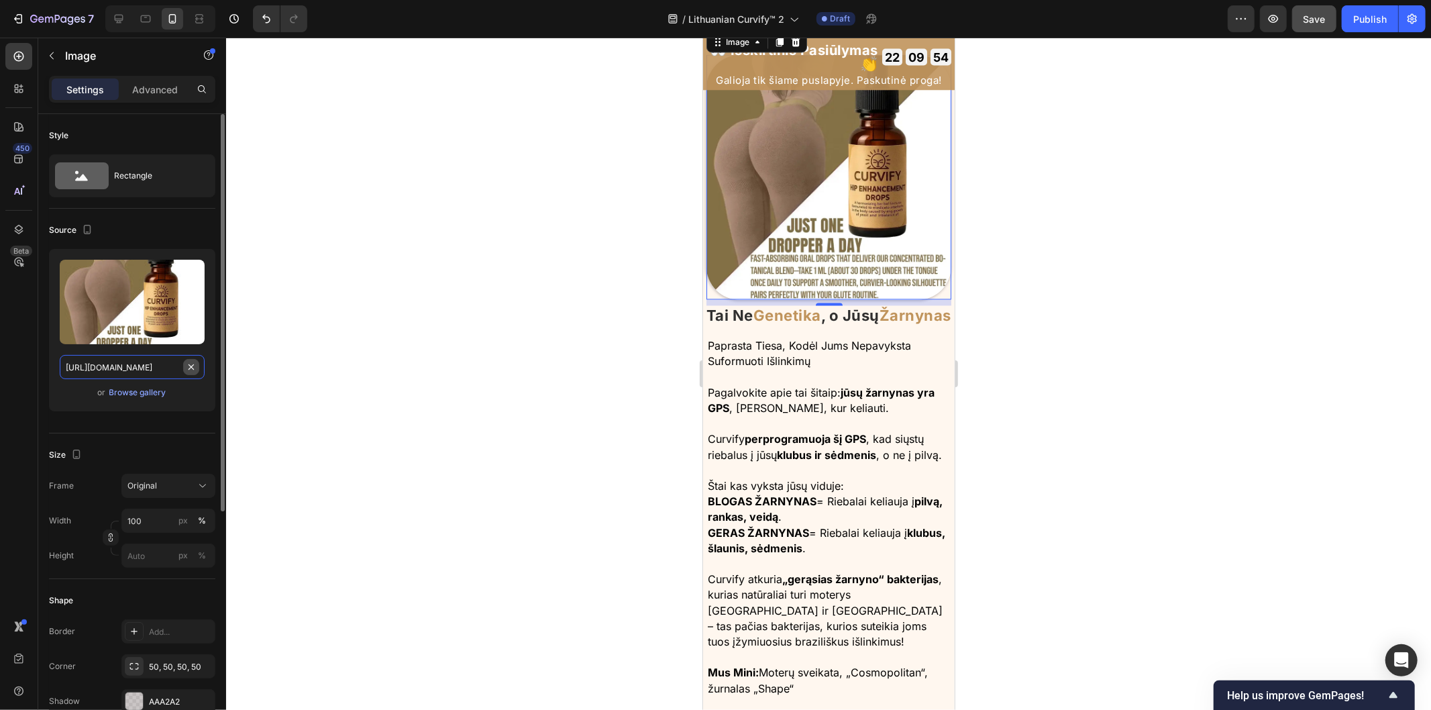
paste input "8076a3c0-2800-48ab-b493-6b697eebadcc.jpg"
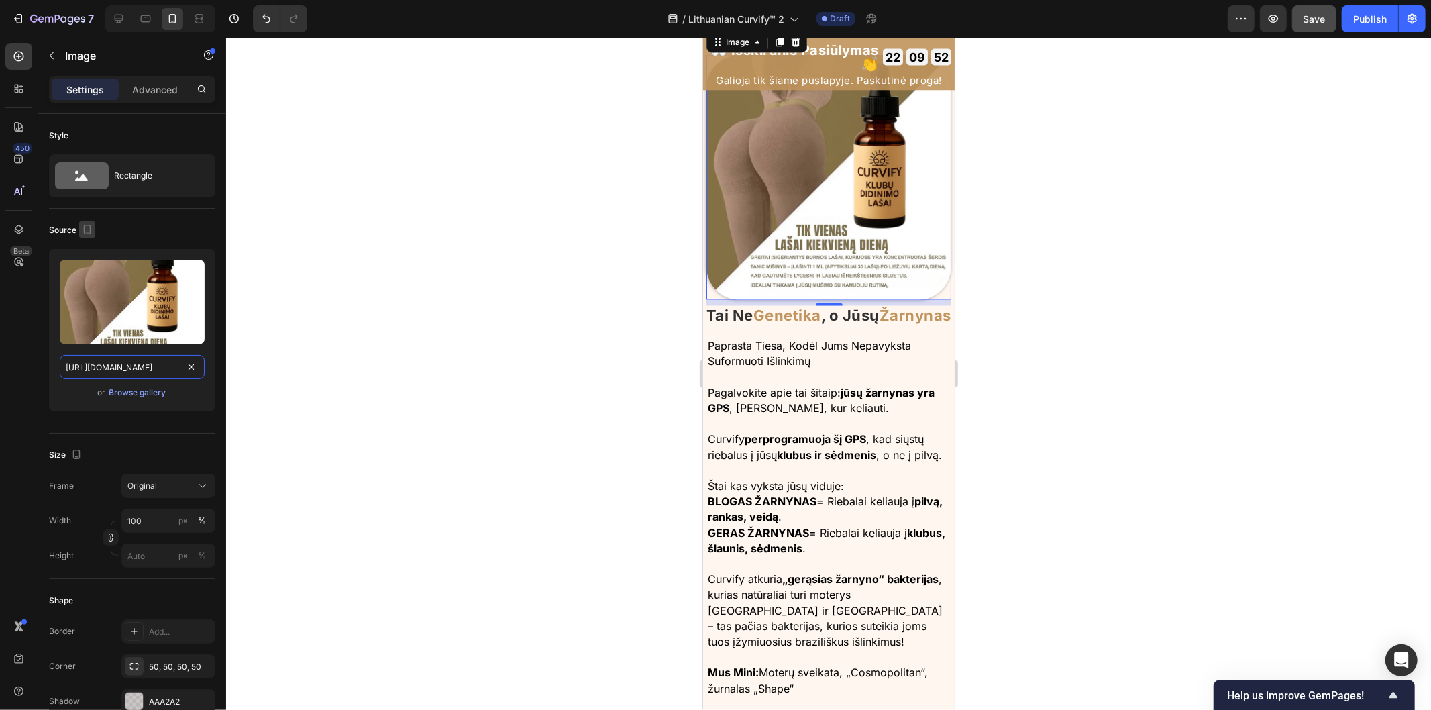
type input "[URL][DOMAIN_NAME]"
click at [84, 228] on icon "button" at bounding box center [87, 229] width 7 height 9
click at [89, 252] on icon "button" at bounding box center [90, 250] width 9 height 9
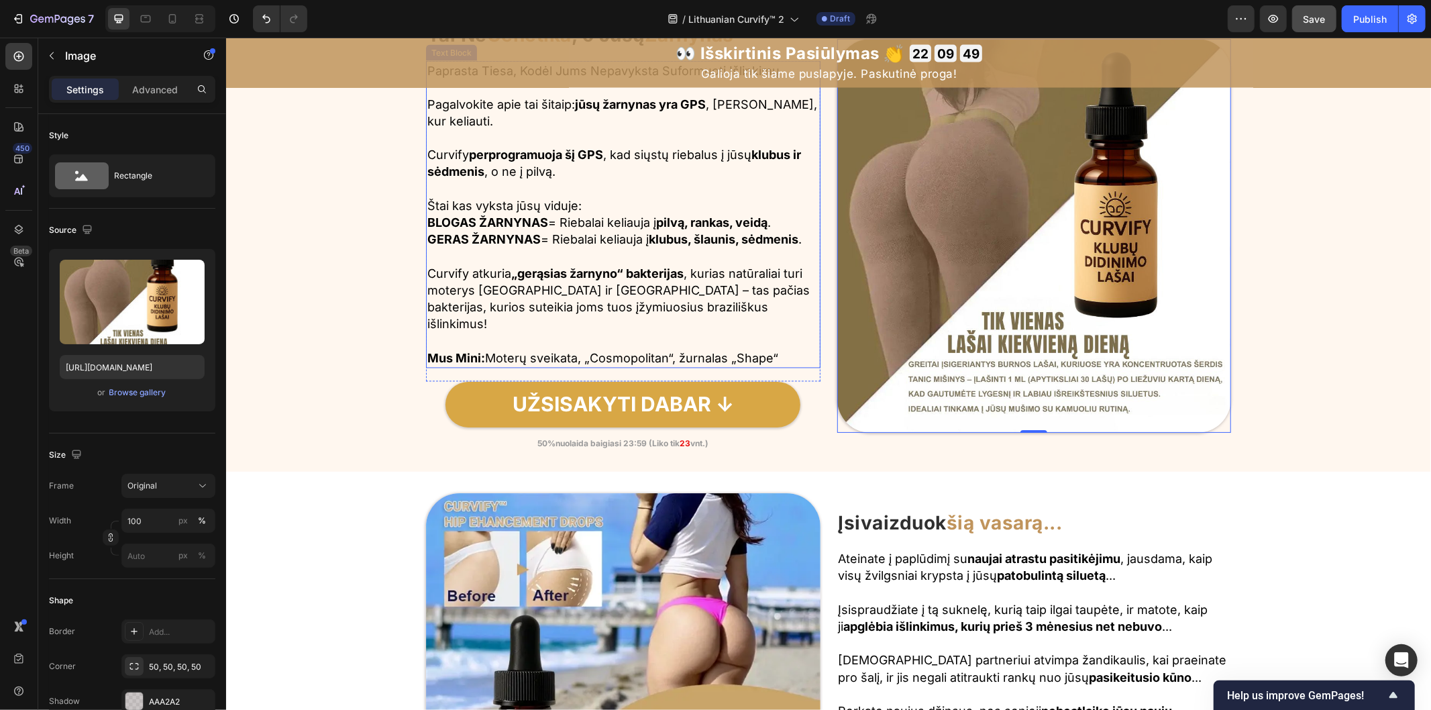
scroll to position [2279, 0]
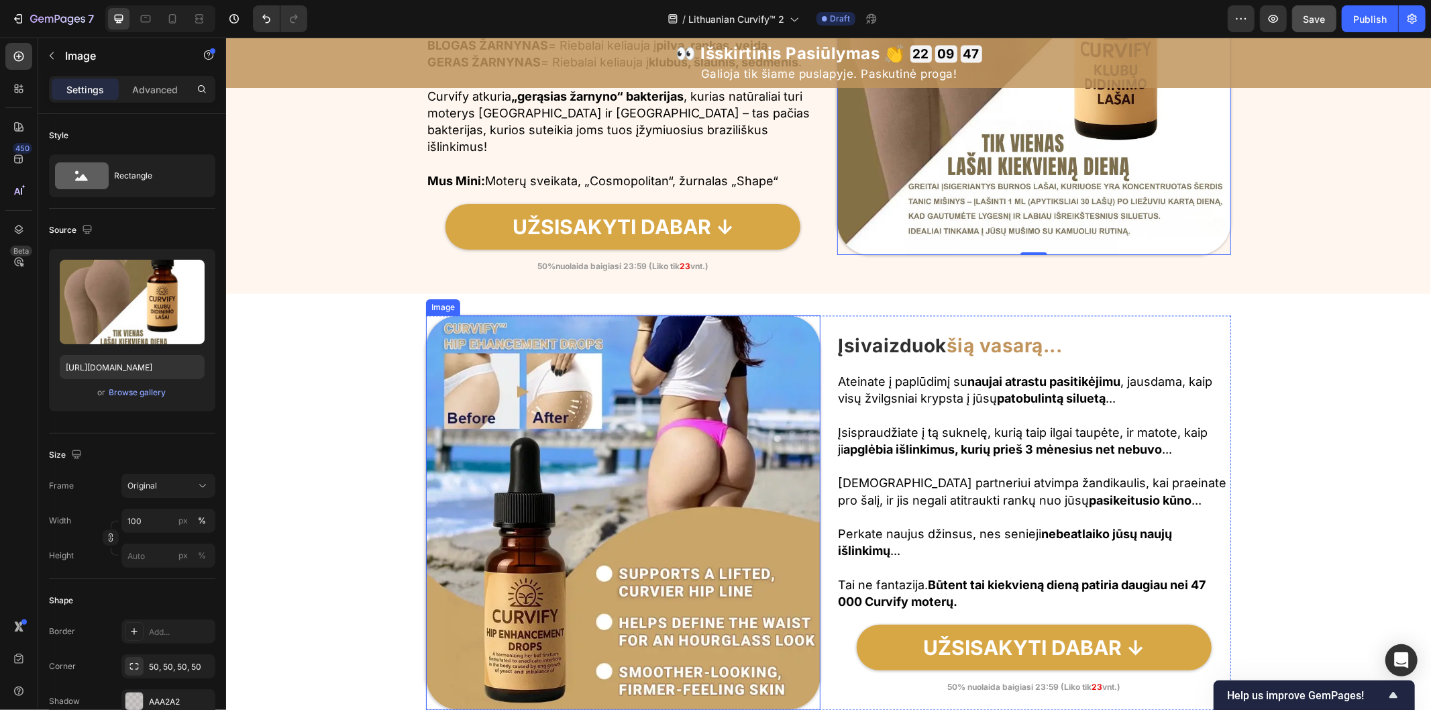
click at [623, 446] on img at bounding box center [622, 512] width 394 height 394
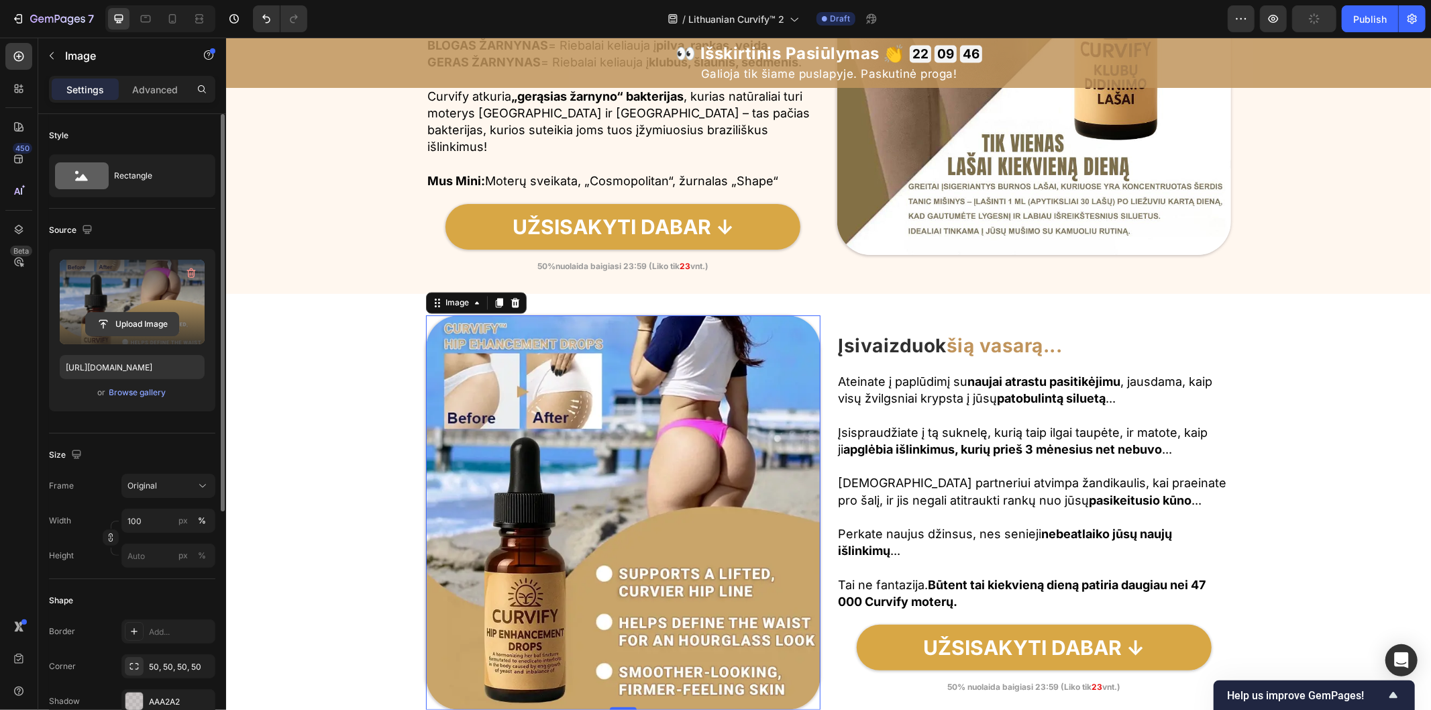
click at [138, 313] on input "file" at bounding box center [132, 324] width 93 height 23
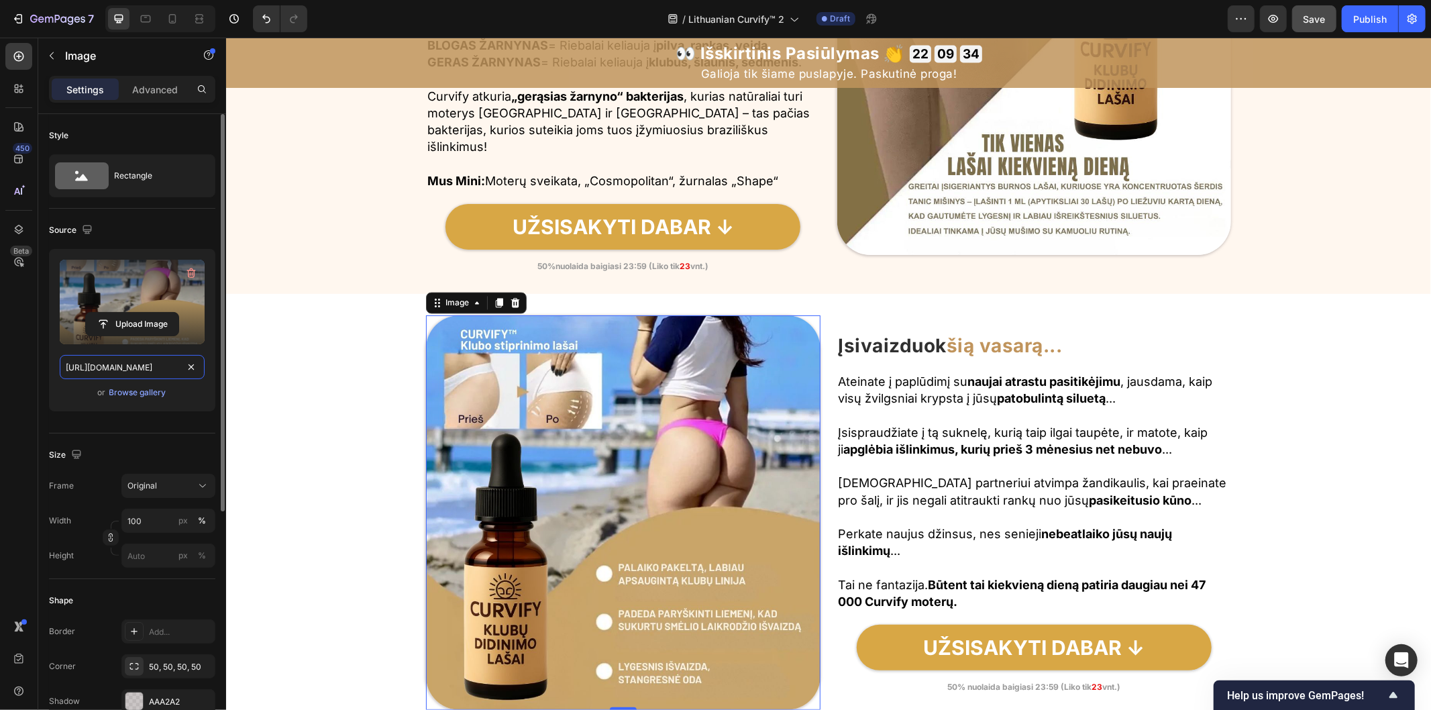
click at [179, 368] on input "[URL][DOMAIN_NAME]" at bounding box center [132, 367] width 145 height 24
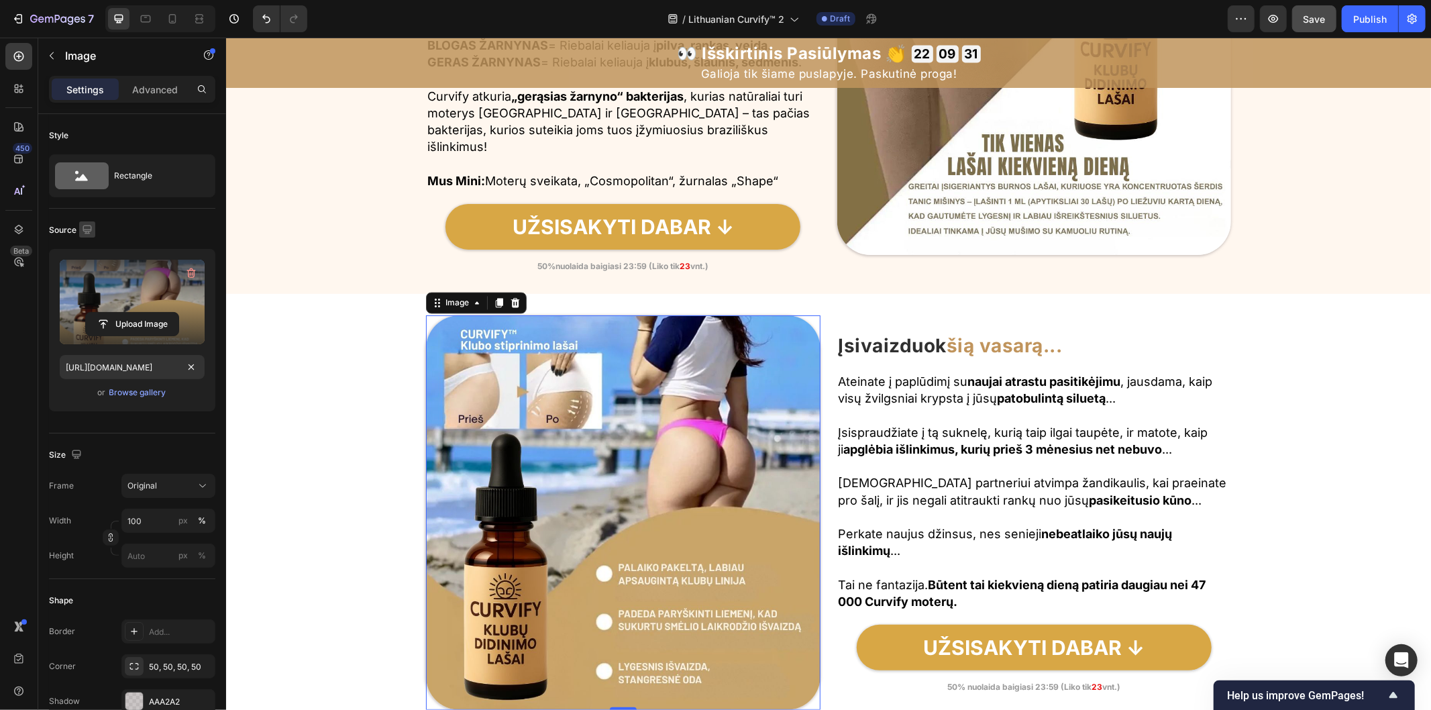
click at [85, 230] on icon "button" at bounding box center [86, 229] width 13 height 13
click at [91, 270] on icon "button" at bounding box center [89, 274] width 13 height 13
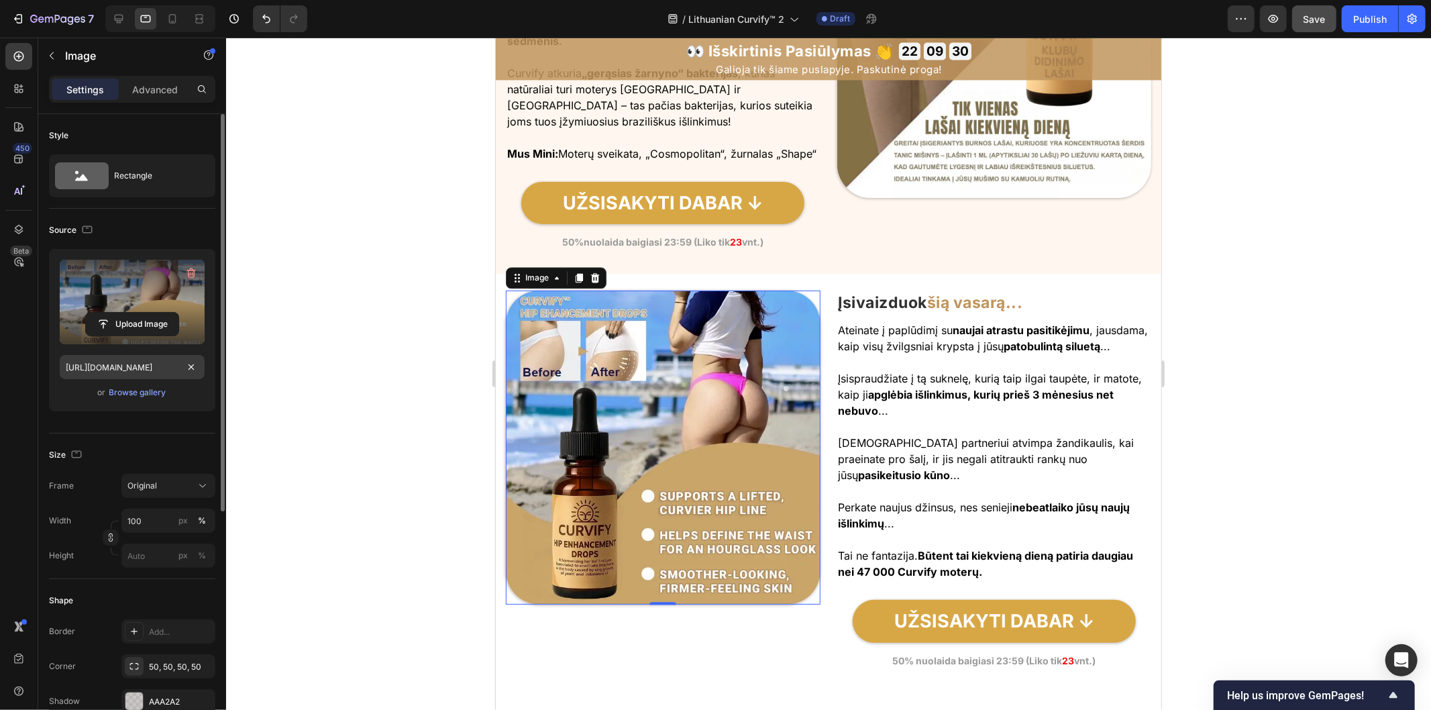
scroll to position [2281, 0]
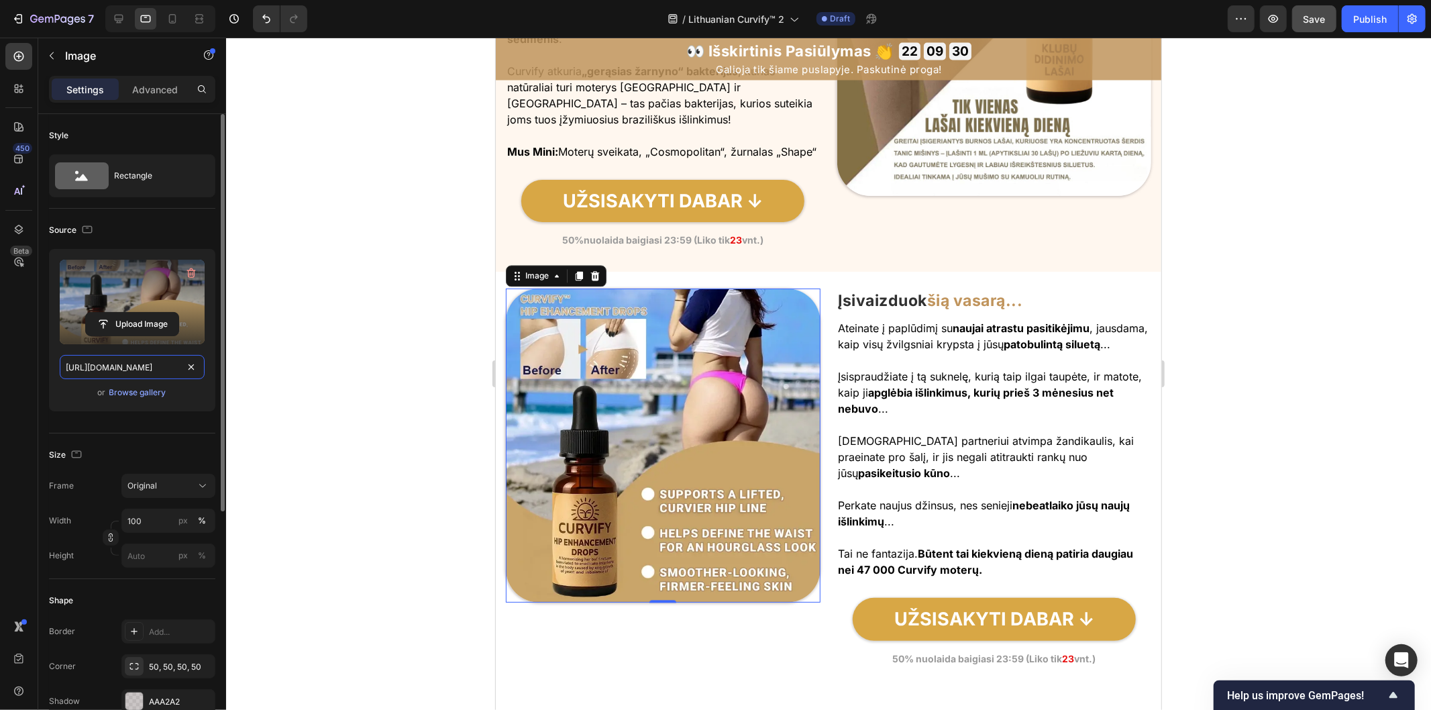
click at [177, 369] on input "[URL][DOMAIN_NAME]" at bounding box center [132, 367] width 145 height 24
click at [176, 369] on input "[URL][DOMAIN_NAME]" at bounding box center [132, 367] width 145 height 24
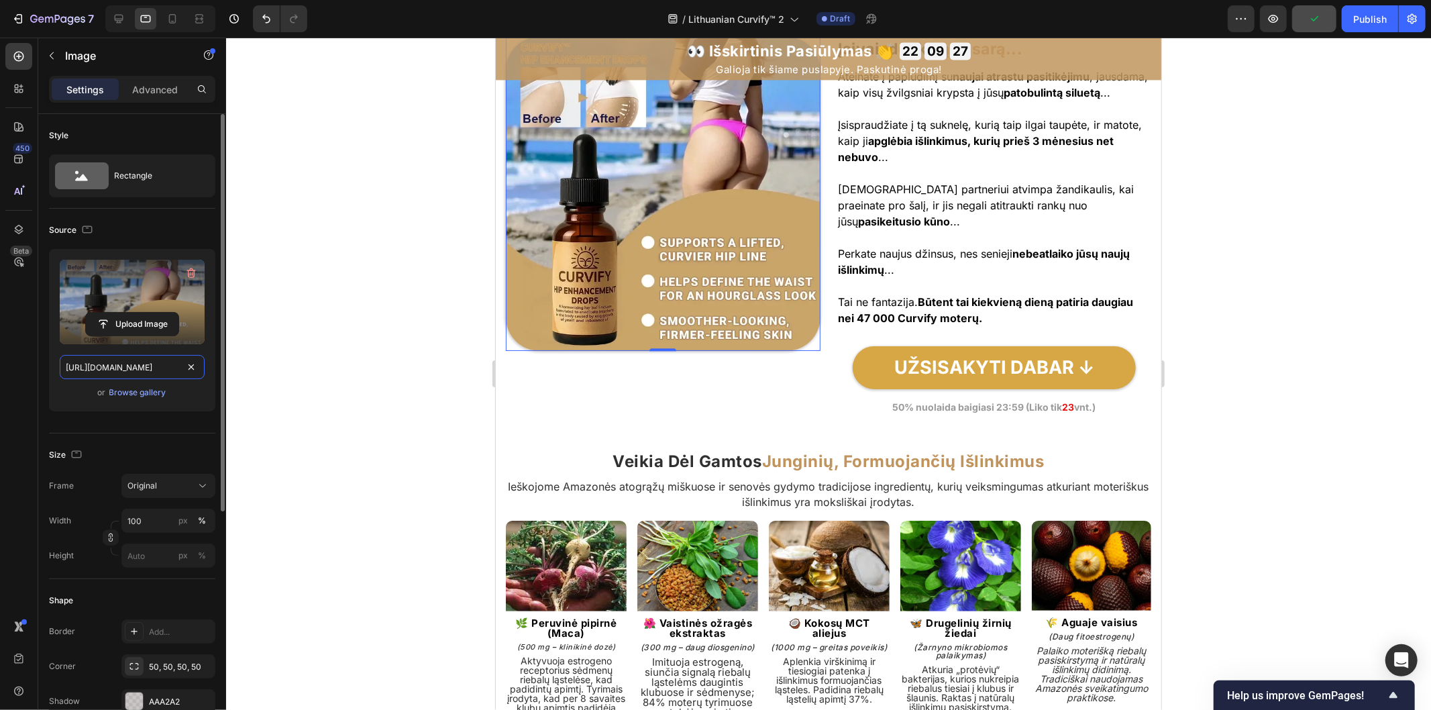
click at [180, 370] on input "[URL][DOMAIN_NAME]" at bounding box center [132, 367] width 145 height 24
click at [178, 366] on input "[URL][DOMAIN_NAME]" at bounding box center [132, 367] width 145 height 24
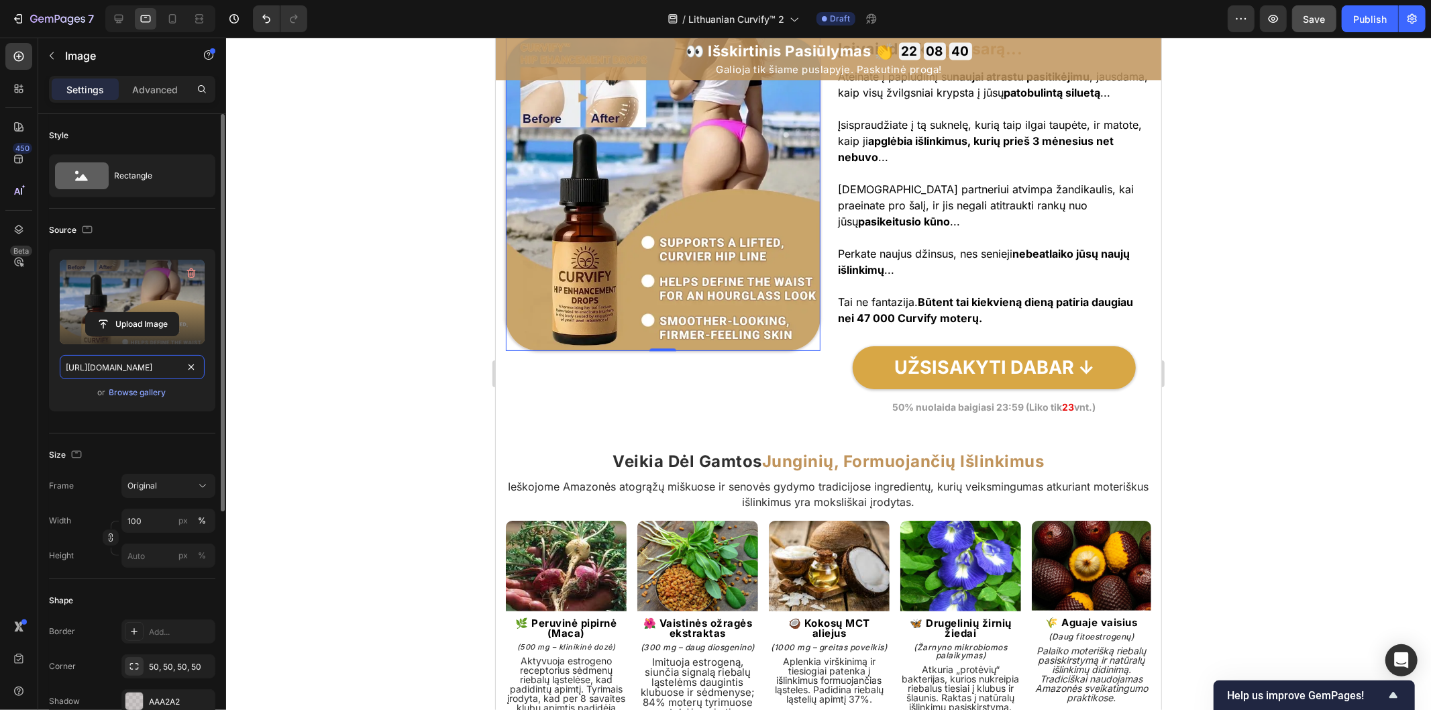
click at [178, 366] on input "[URL][DOMAIN_NAME]" at bounding box center [132, 367] width 145 height 24
paste input "a5a28520-9268-4cc3-bd61-99ceef34d57f.png"
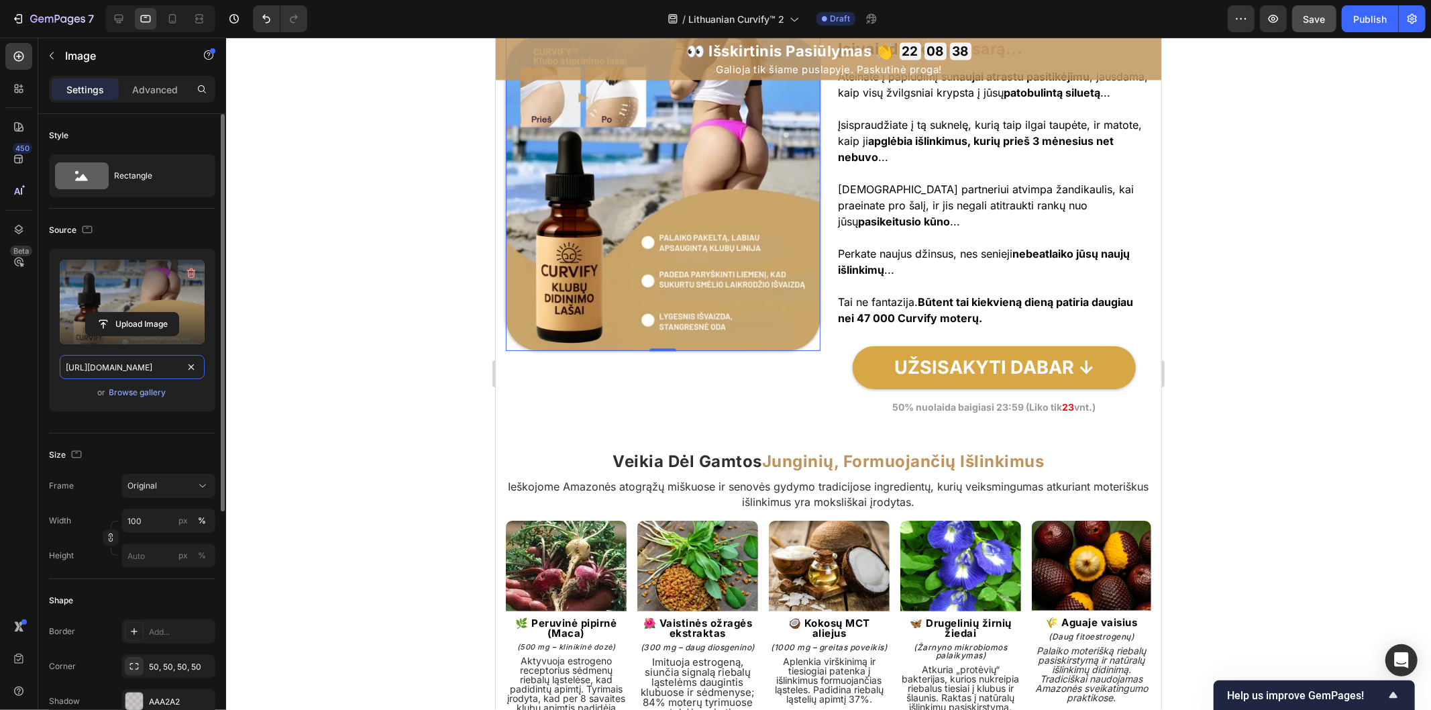
scroll to position [0, 414]
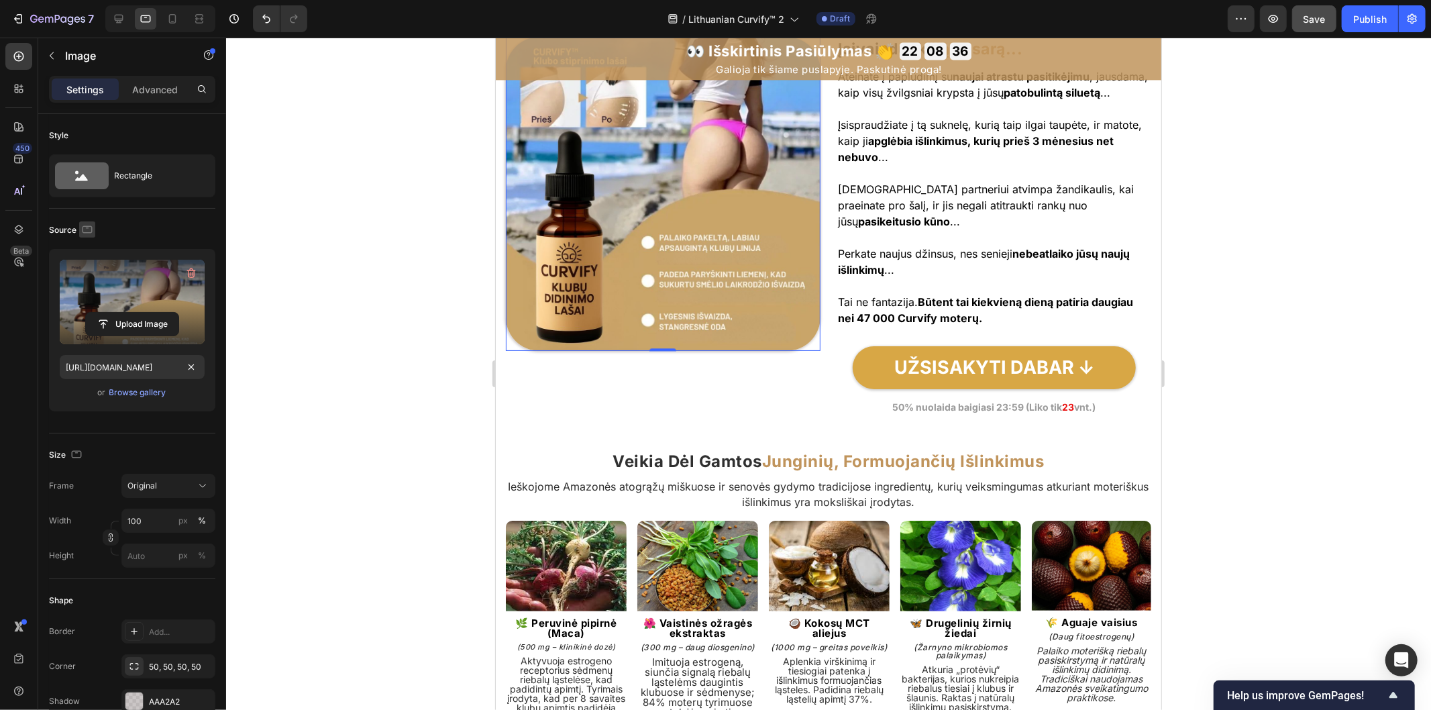
click at [91, 225] on icon "button" at bounding box center [86, 229] width 13 height 13
click at [89, 295] on icon "button" at bounding box center [89, 298] width 13 height 13
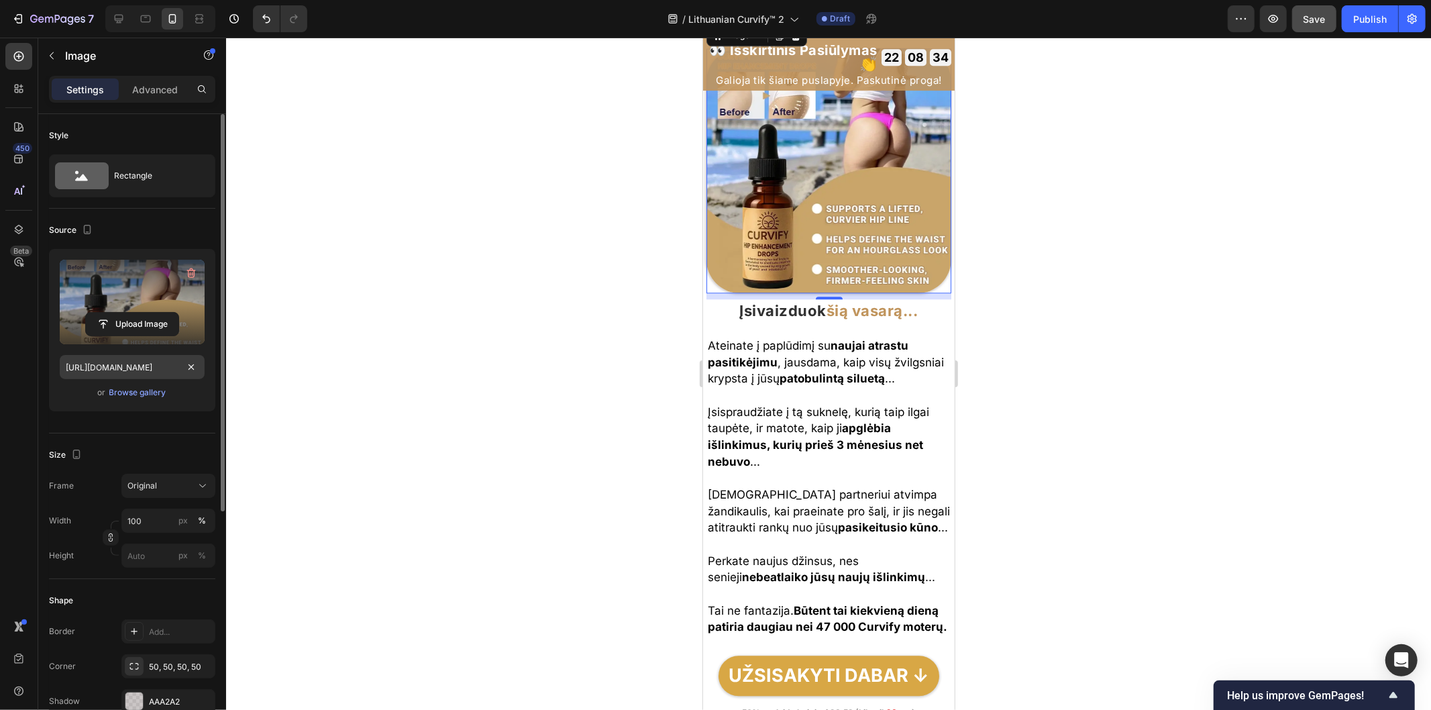
scroll to position [2814, 0]
click at [177, 370] on input "[URL][DOMAIN_NAME]" at bounding box center [132, 367] width 145 height 24
paste input "a5a28520-9268-4cc3-bd61-99ceef34d57f.png"
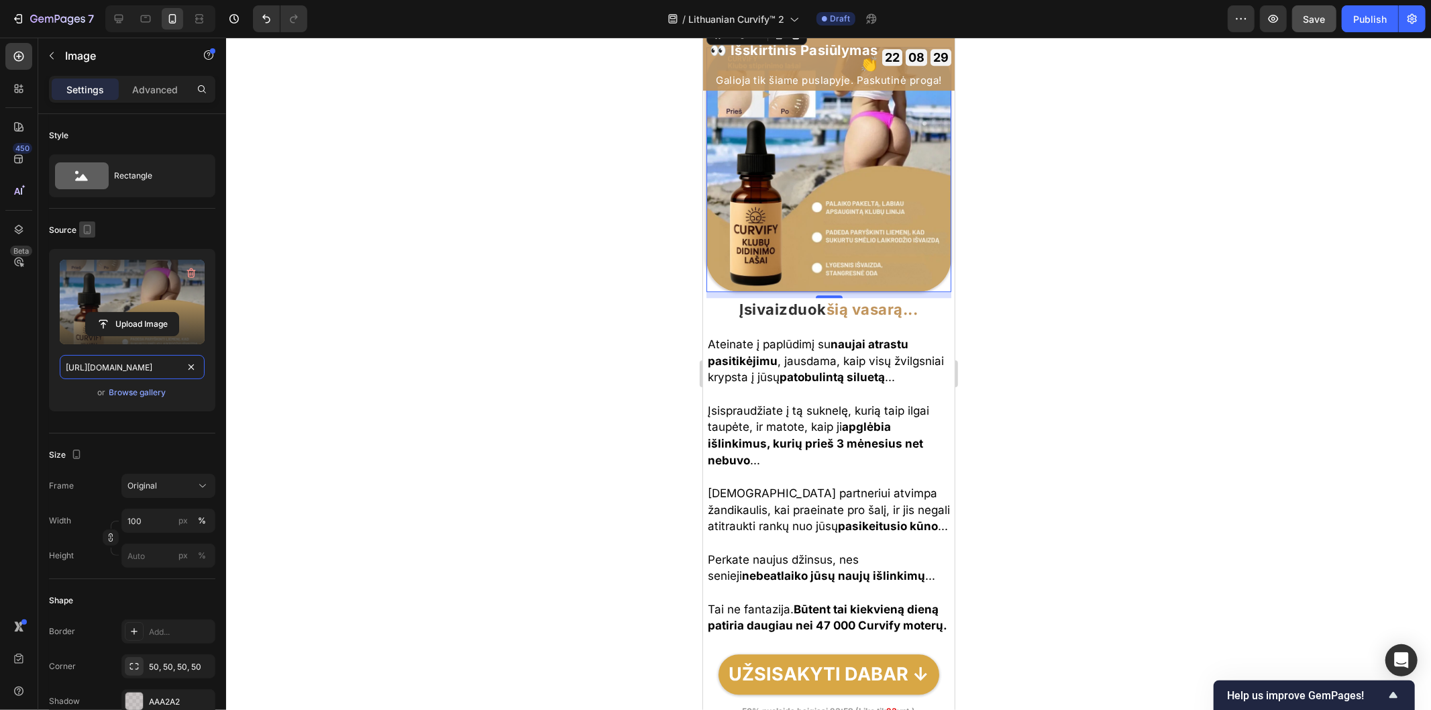
type input "[URL][DOMAIN_NAME]"
click at [84, 224] on icon "button" at bounding box center [86, 229] width 13 height 13
click at [89, 268] on icon "button" at bounding box center [89, 274] width 13 height 13
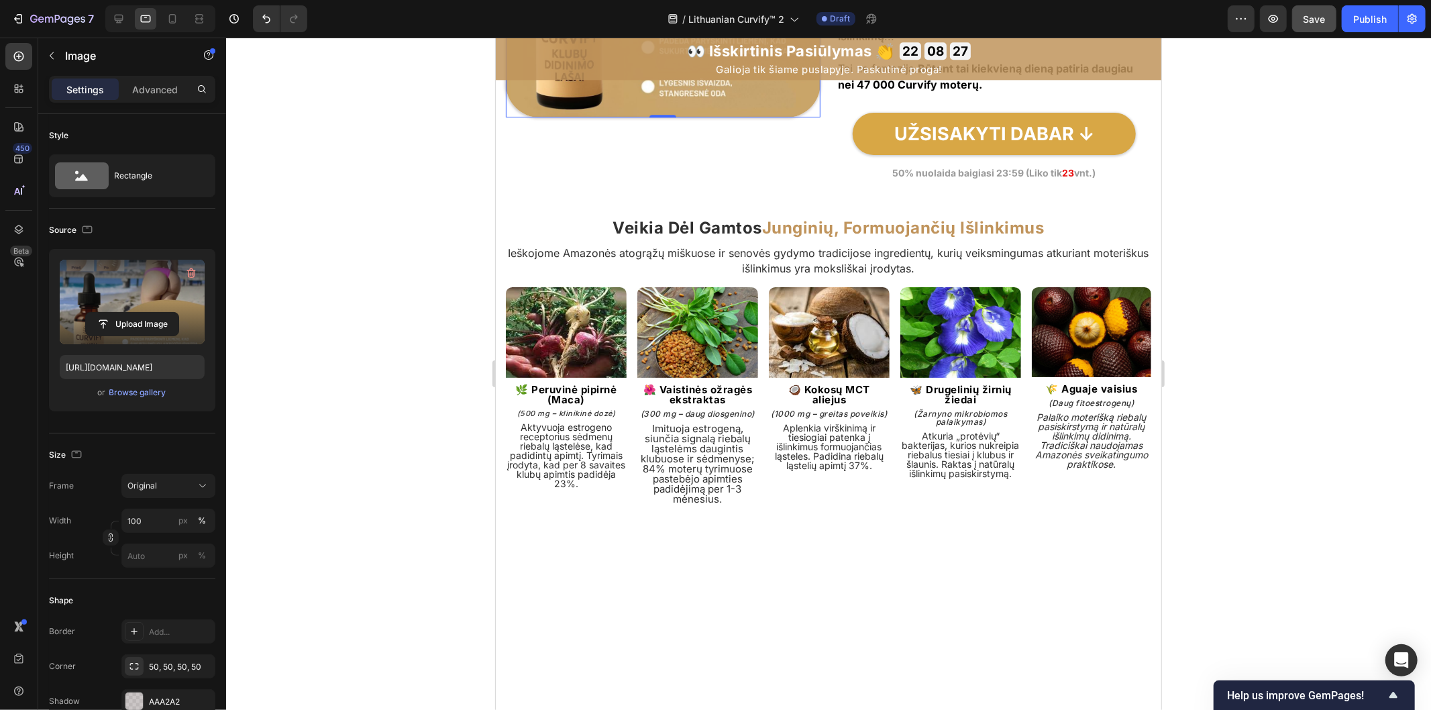
scroll to position [2532, 0]
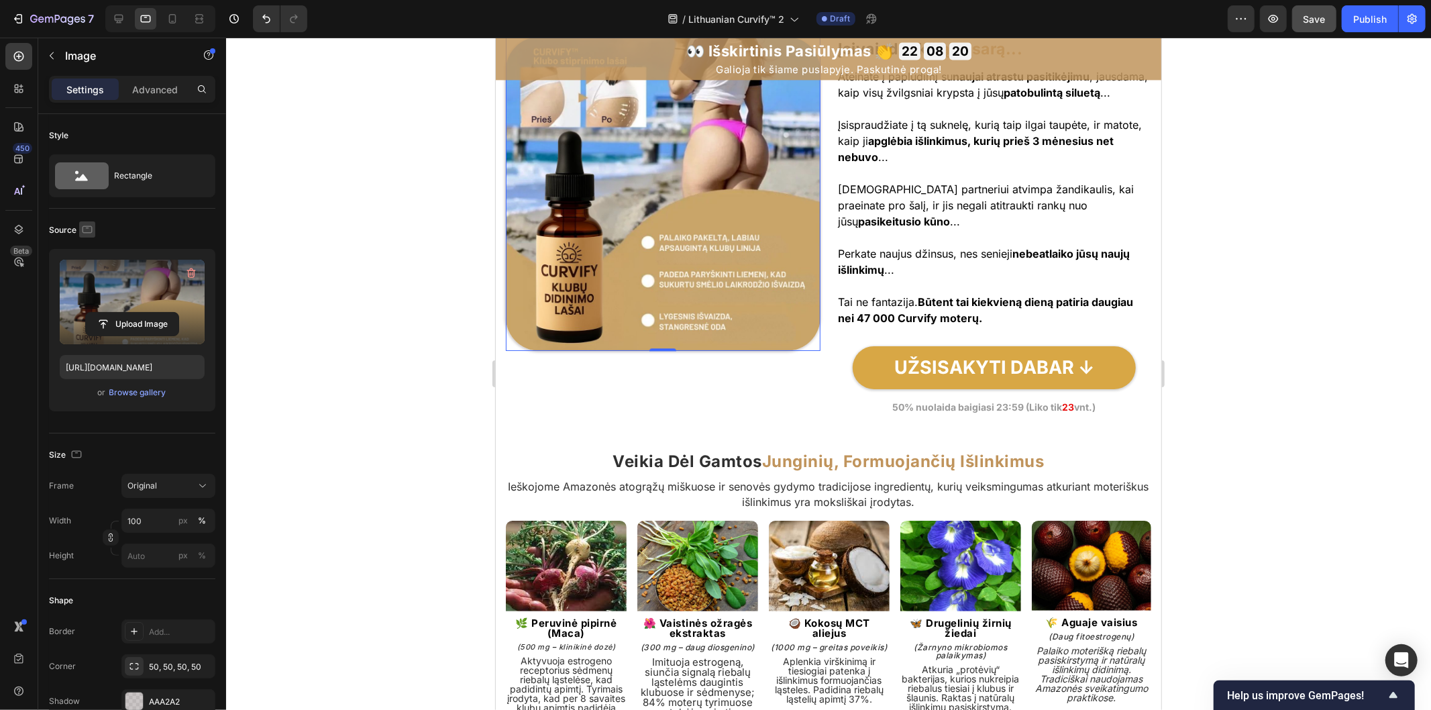
click at [87, 227] on icon "button" at bounding box center [87, 227] width 3 height 1
click at [91, 250] on icon "button" at bounding box center [89, 250] width 13 height 13
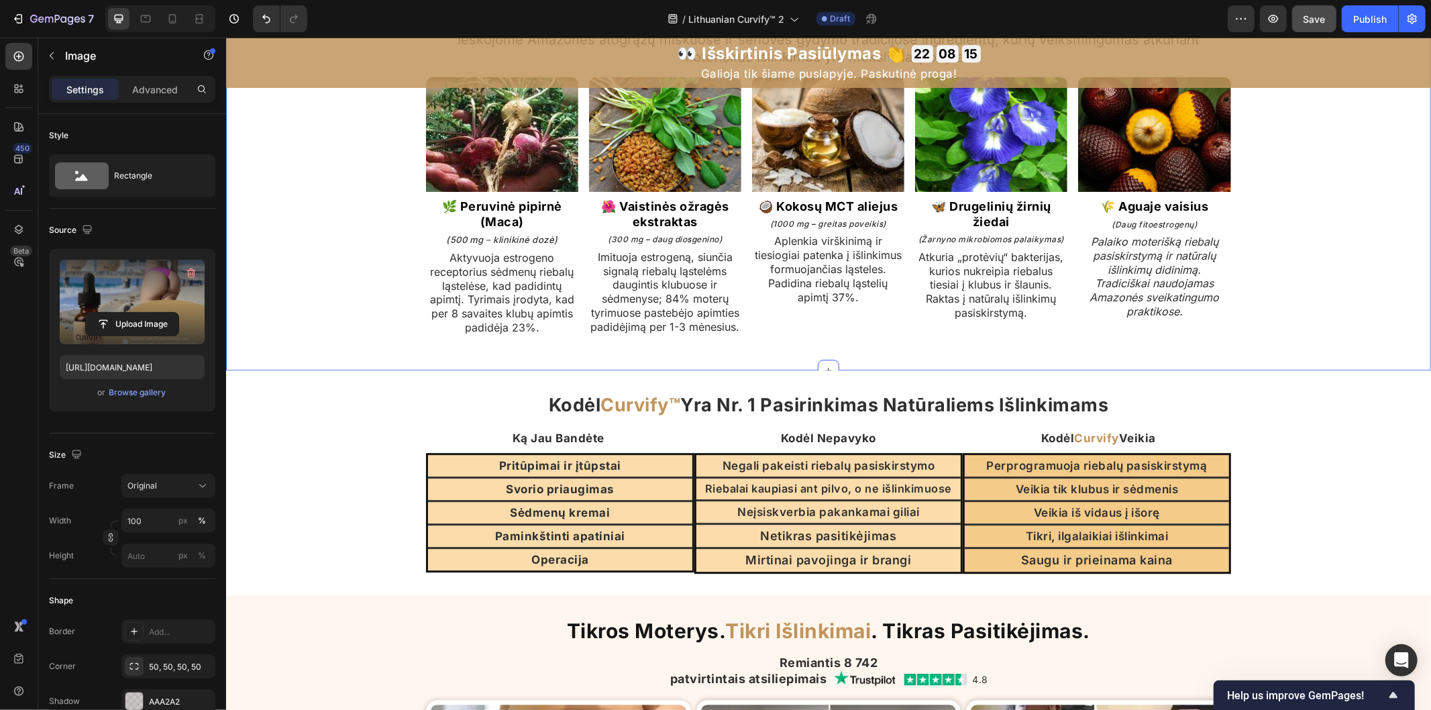
scroll to position [3404, 0]
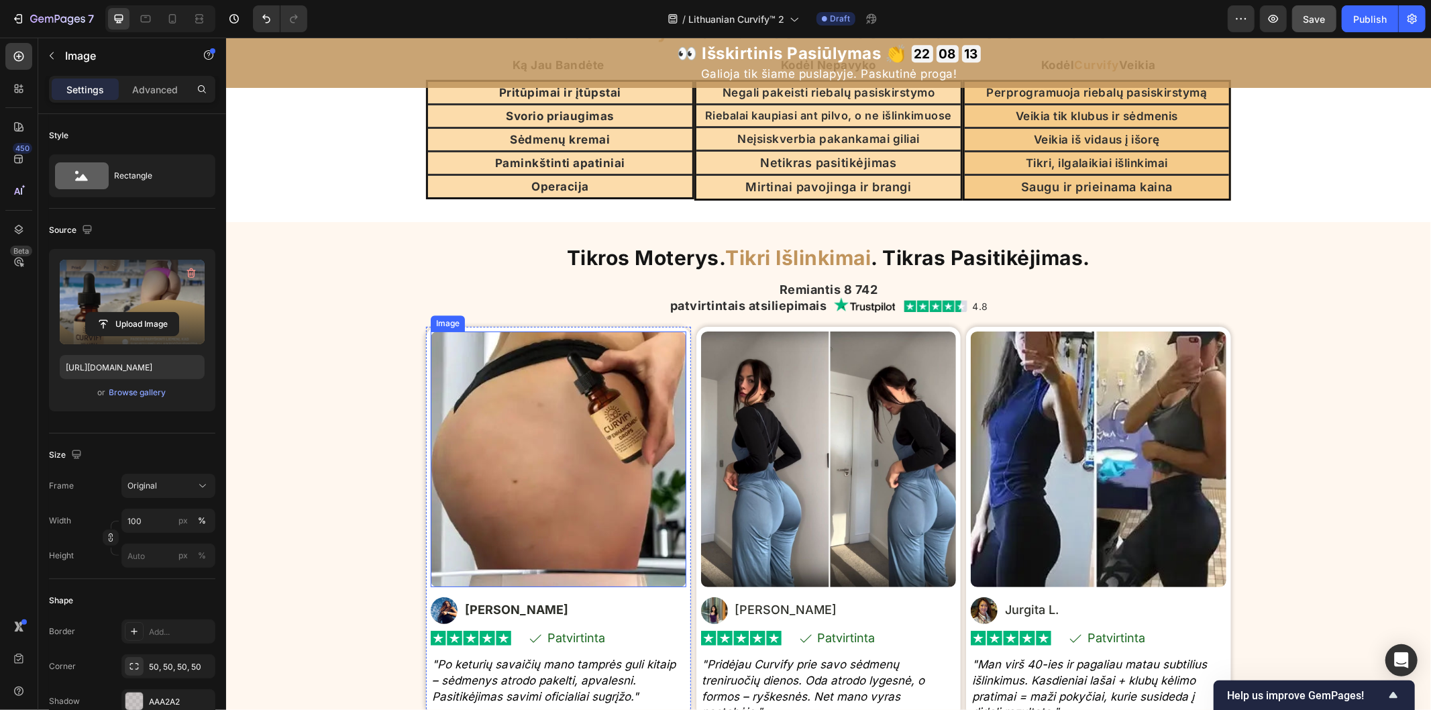
click at [562, 413] on img at bounding box center [558, 459] width 256 height 256
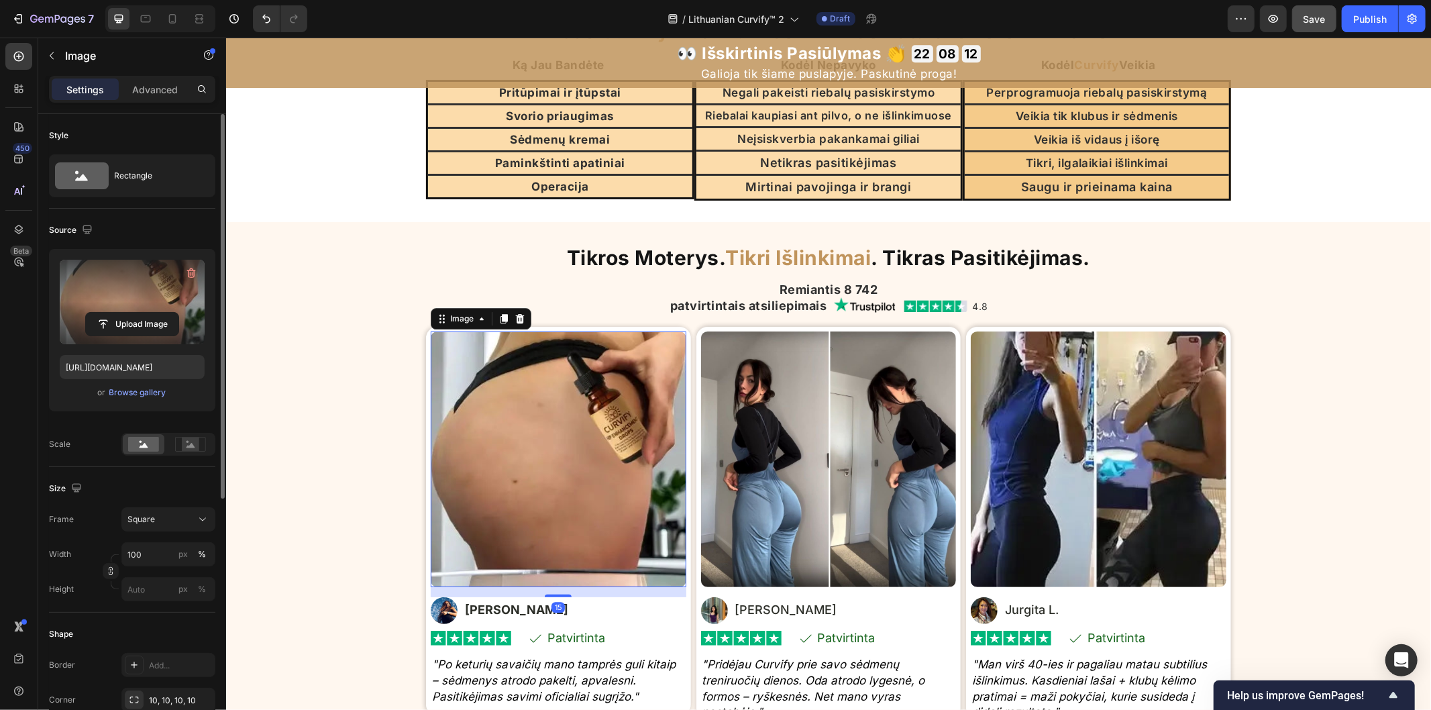
click at [144, 309] on label at bounding box center [132, 302] width 145 height 85
click at [144, 313] on input "file" at bounding box center [132, 324] width 93 height 23
click at [181, 370] on input "[URL][DOMAIN_NAME]" at bounding box center [132, 367] width 145 height 24
click at [83, 229] on icon "button" at bounding box center [87, 229] width 9 height 9
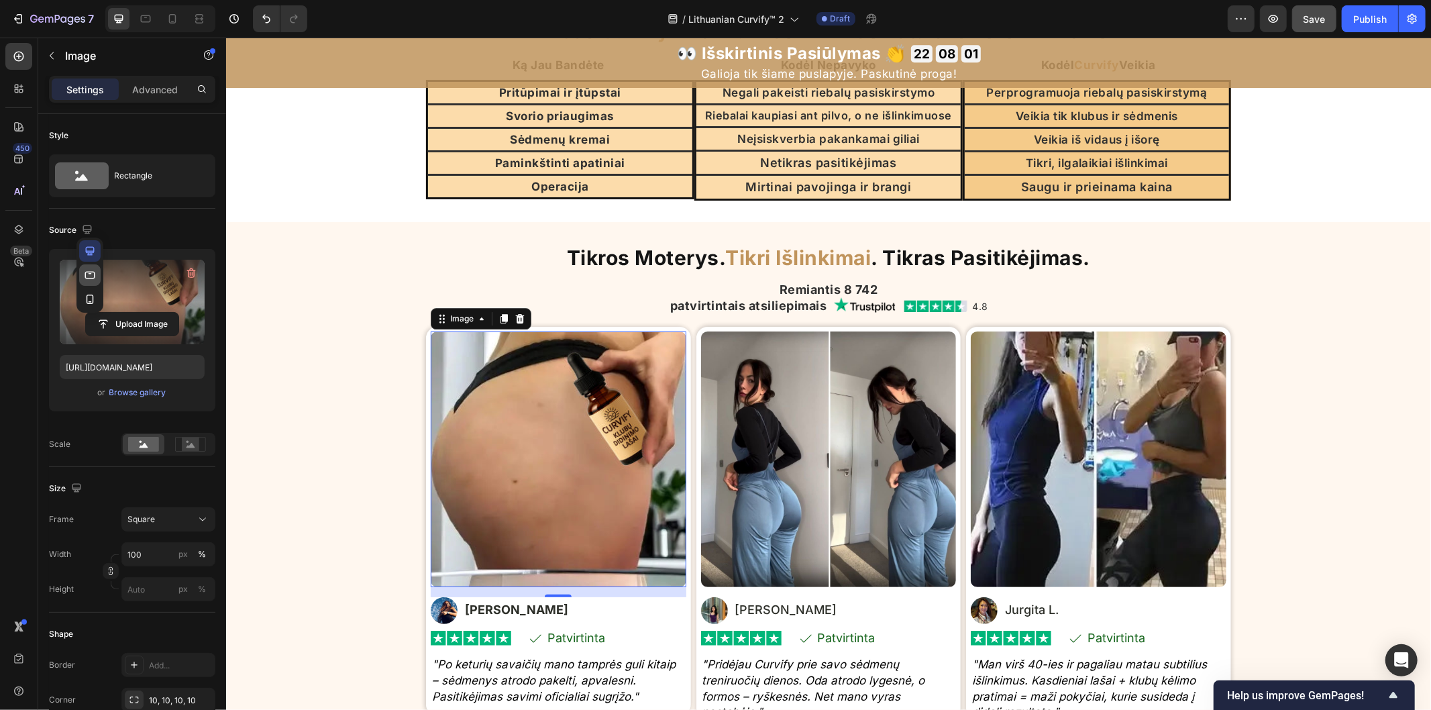
click at [88, 272] on icon "button" at bounding box center [89, 274] width 13 height 13
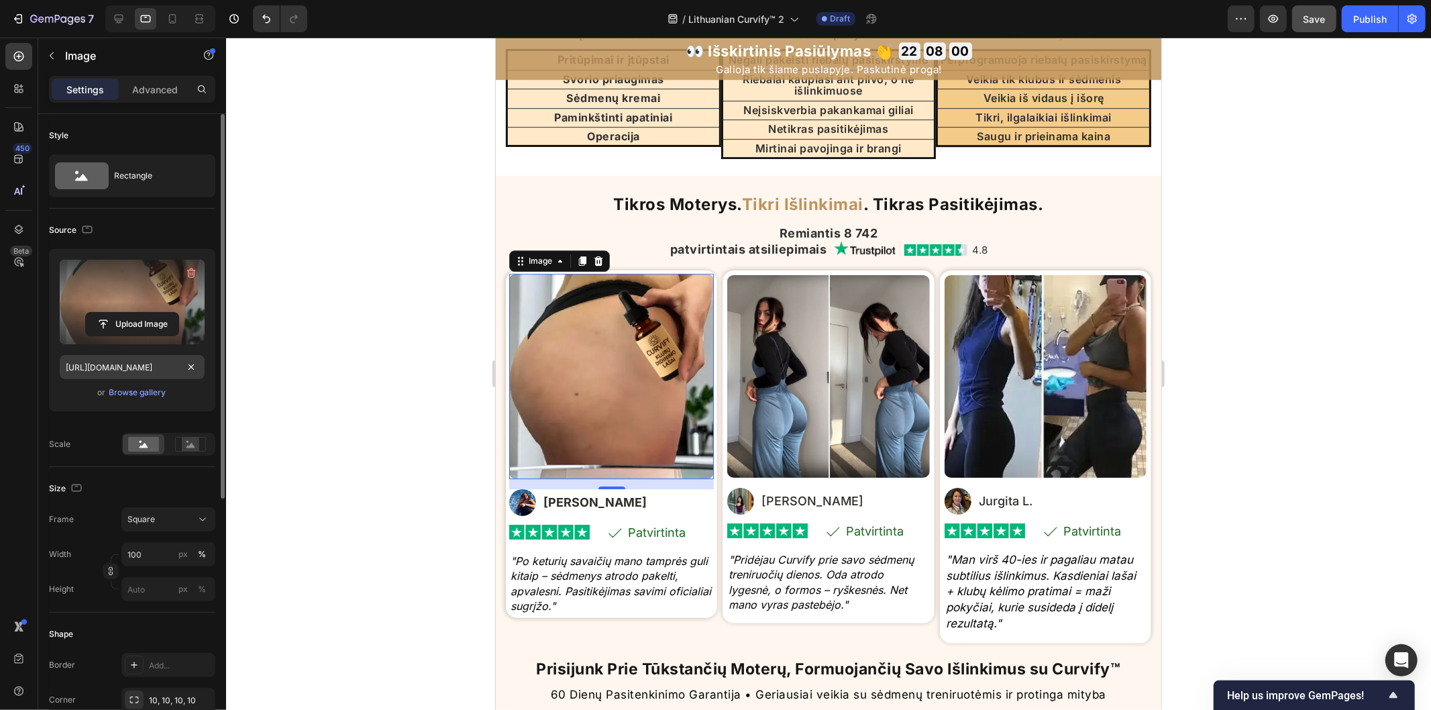
scroll to position [3613, 0]
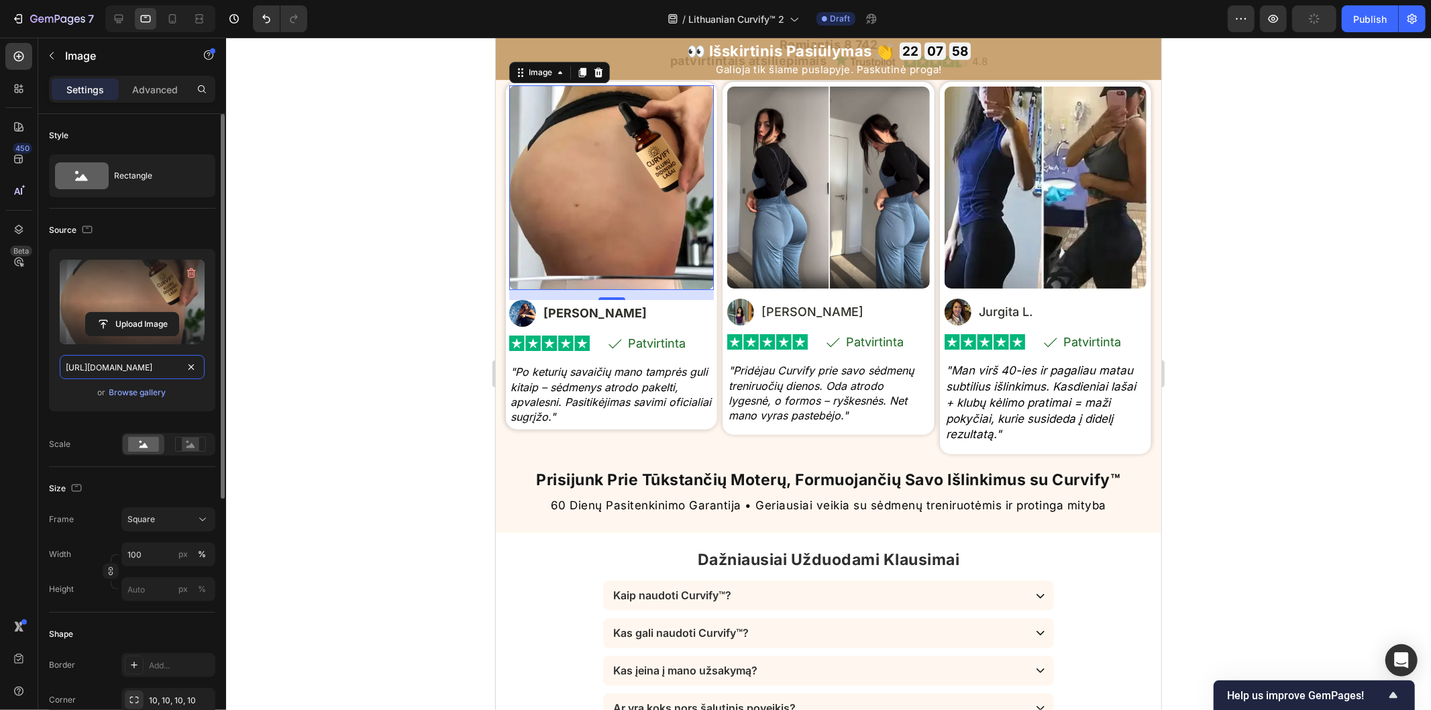
click at [180, 367] on input "[URL][DOMAIN_NAME]" at bounding box center [132, 367] width 145 height 24
paste input "[URL][DOMAIN_NAME]"
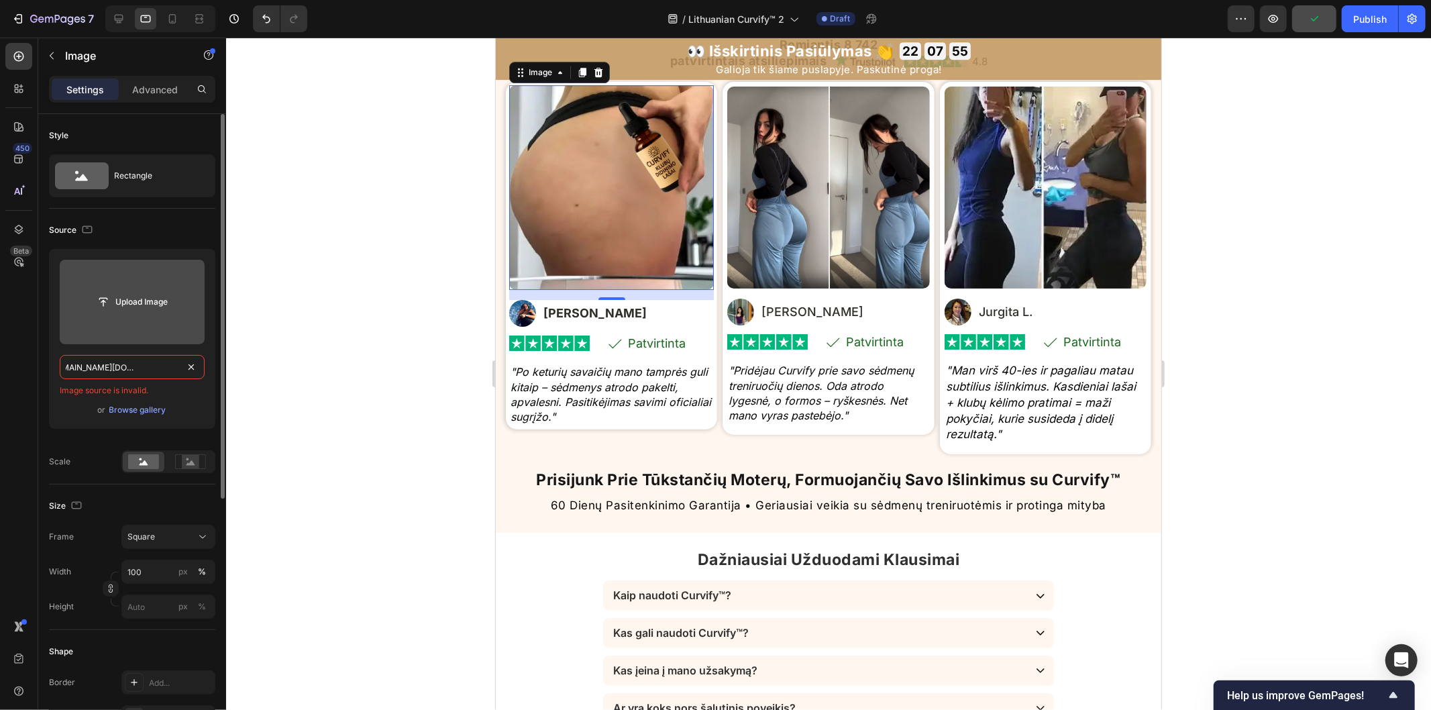
click at [181, 372] on input "[URL][DOMAIN_NAME][DOMAIN_NAME]" at bounding box center [132, 367] width 145 height 24
click at [179, 370] on input "[URL][DOMAIN_NAME][DOMAIN_NAME]" at bounding box center [132, 367] width 145 height 24
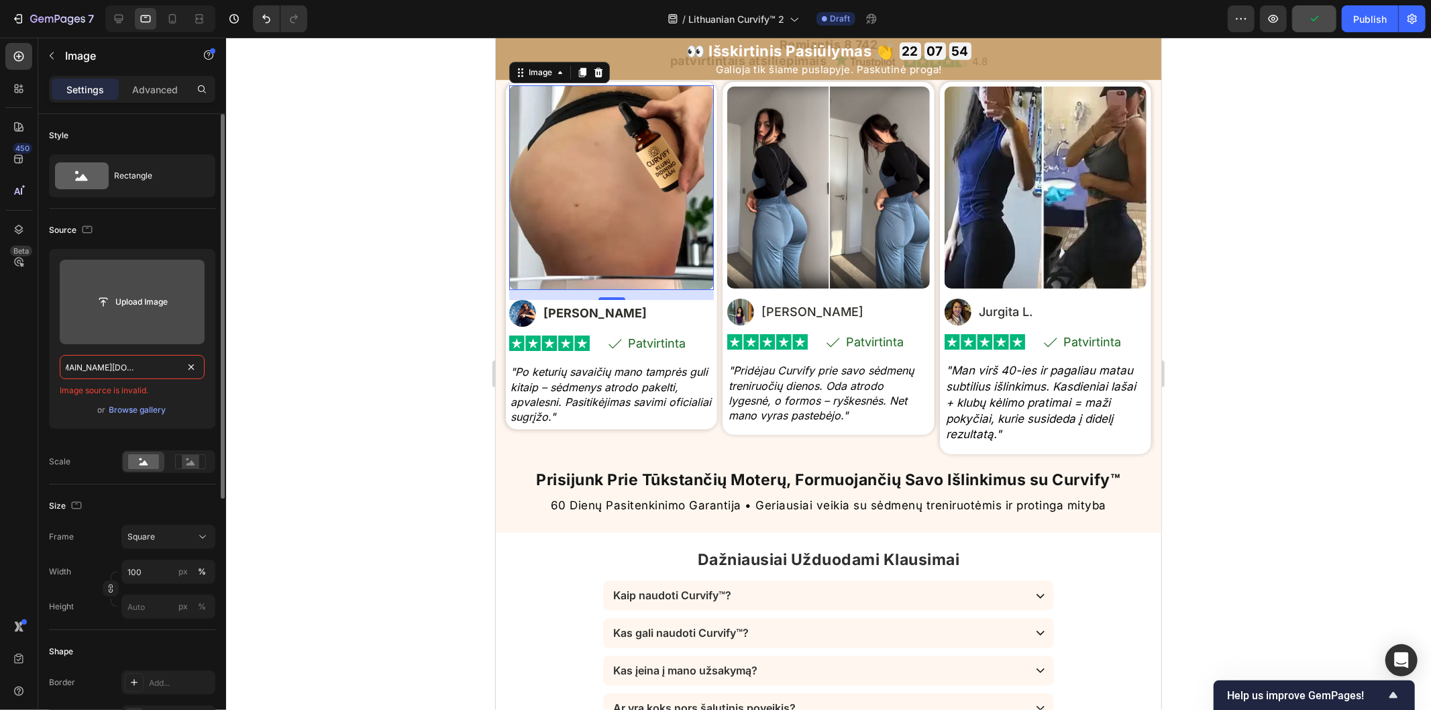
click at [179, 370] on input "[URL][DOMAIN_NAME][DOMAIN_NAME]" at bounding box center [132, 367] width 145 height 24
paste input "text"
type input "[URL][DOMAIN_NAME]"
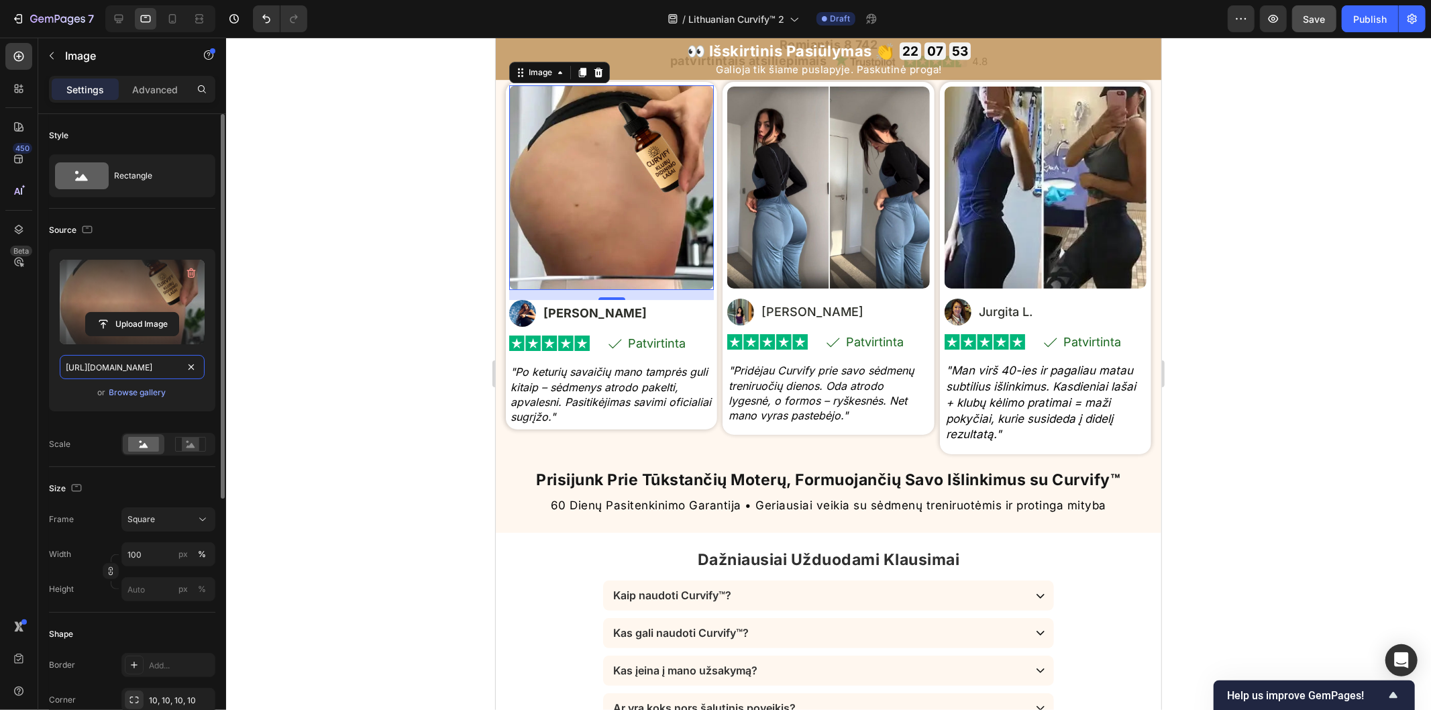
scroll to position [0, 407]
click at [84, 229] on icon "button" at bounding box center [86, 229] width 13 height 13
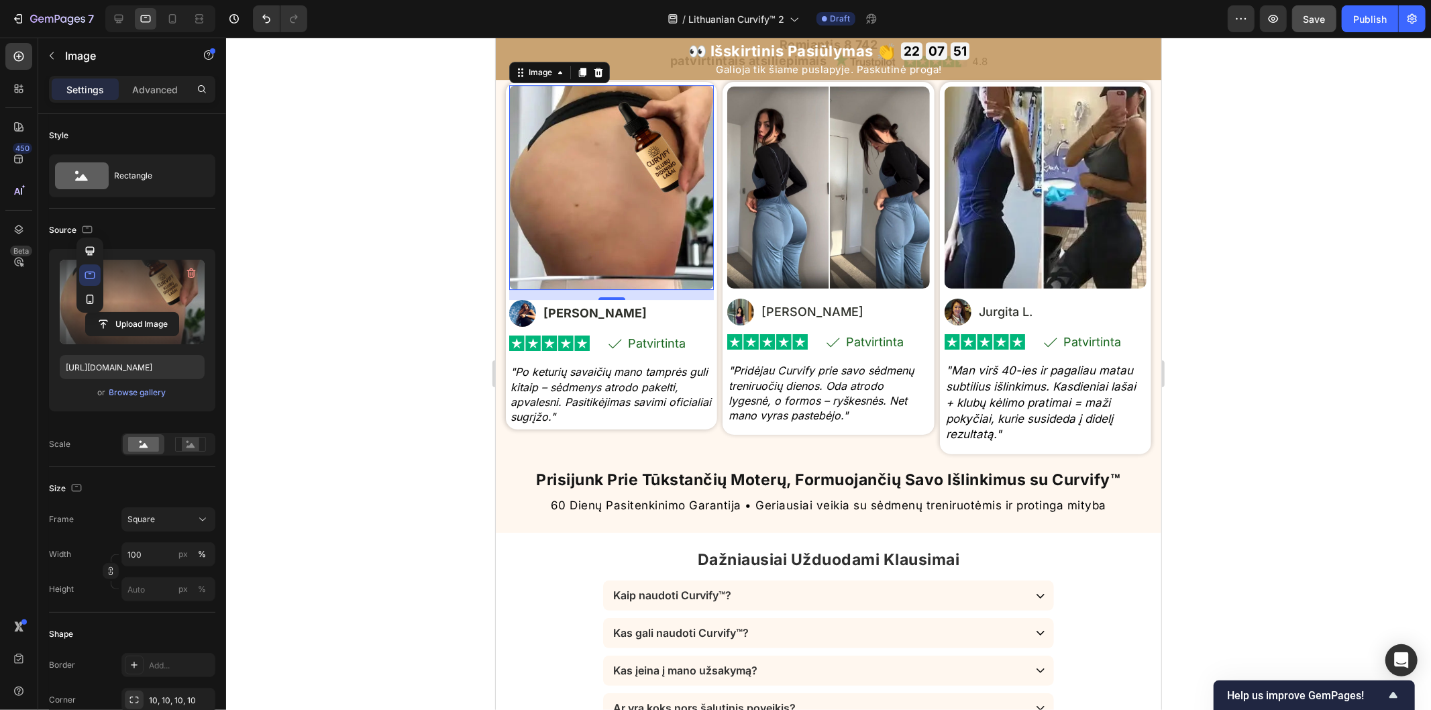
scroll to position [0, 0]
click at [92, 296] on icon "button" at bounding box center [90, 298] width 7 height 9
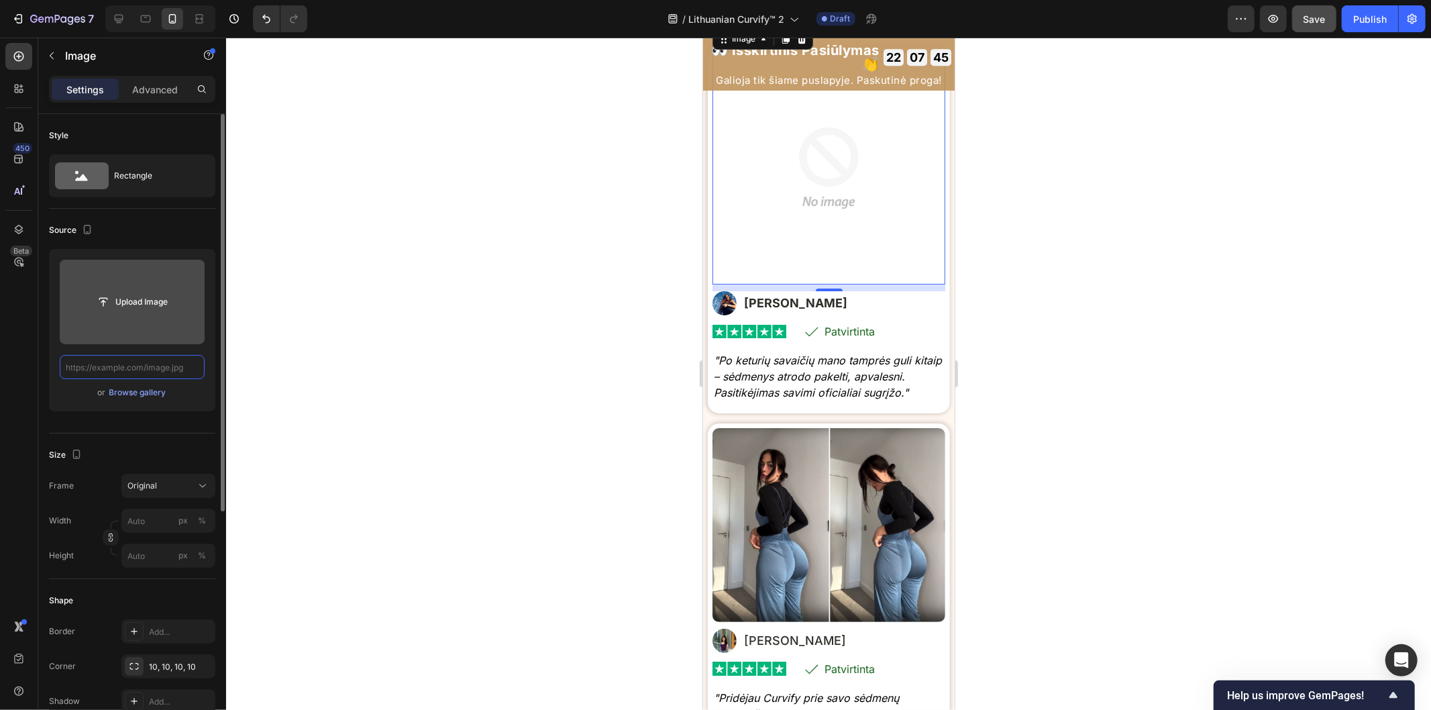
paste input "[URL][DOMAIN_NAME]"
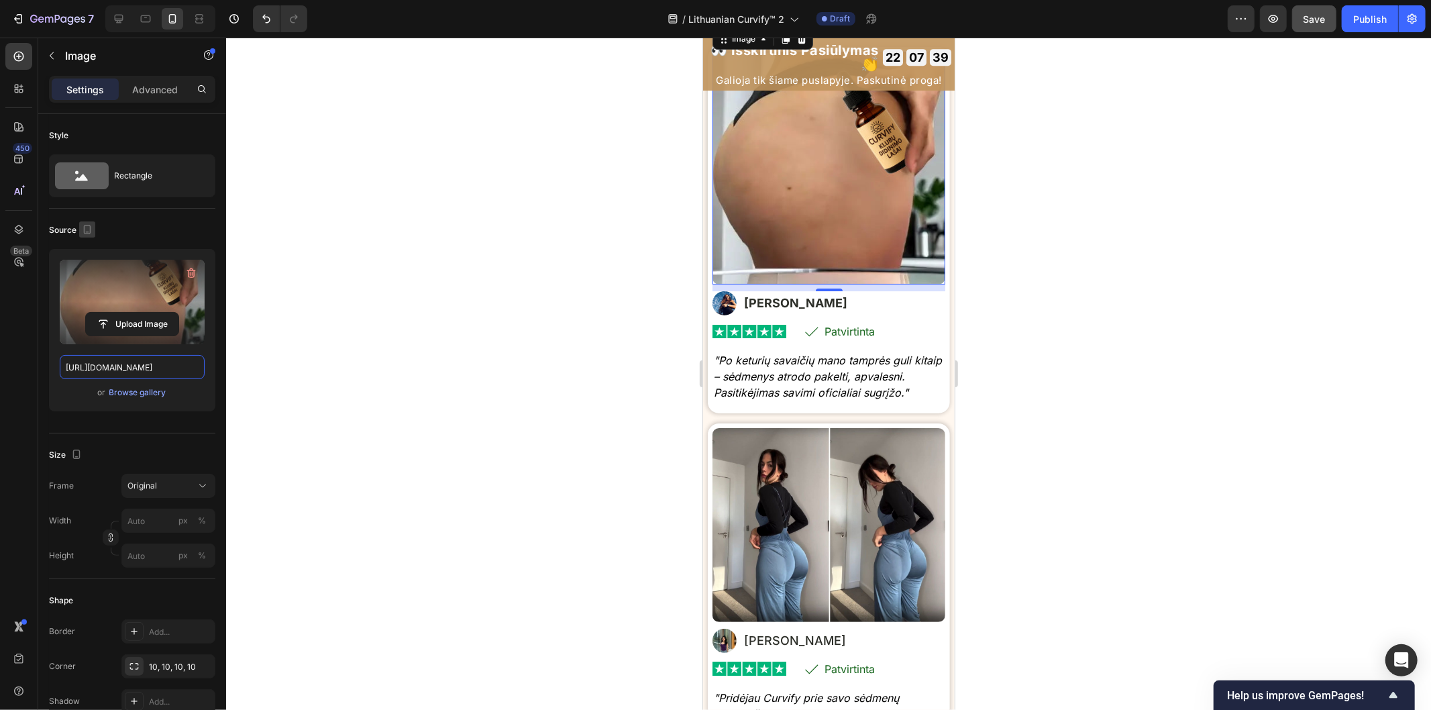
type input "[URL][DOMAIN_NAME]"
click at [86, 231] on icon "button" at bounding box center [87, 231] width 3 height 1
drag, startPoint x: 91, startPoint y: 256, endPoint x: 333, endPoint y: 321, distance: 250.8
click at [91, 256] on icon "button" at bounding box center [89, 250] width 13 height 13
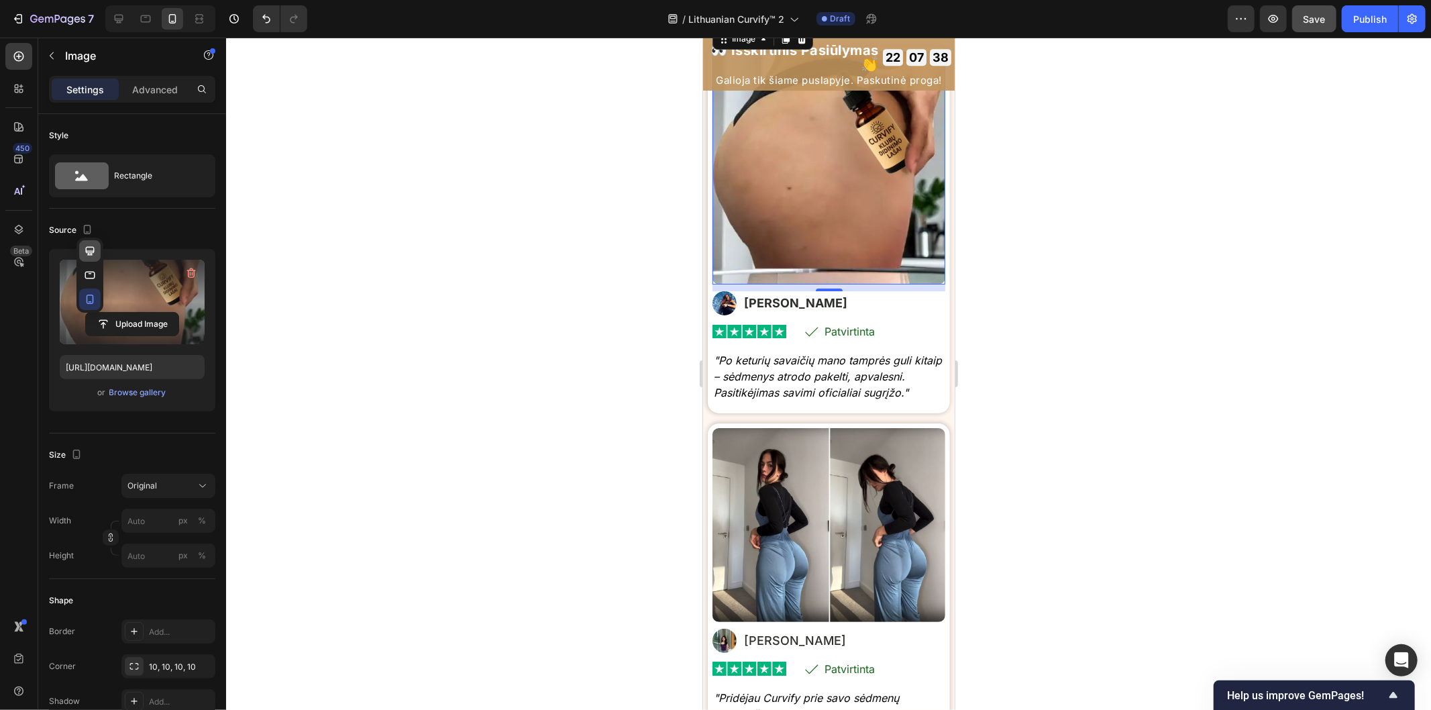
type input "100"
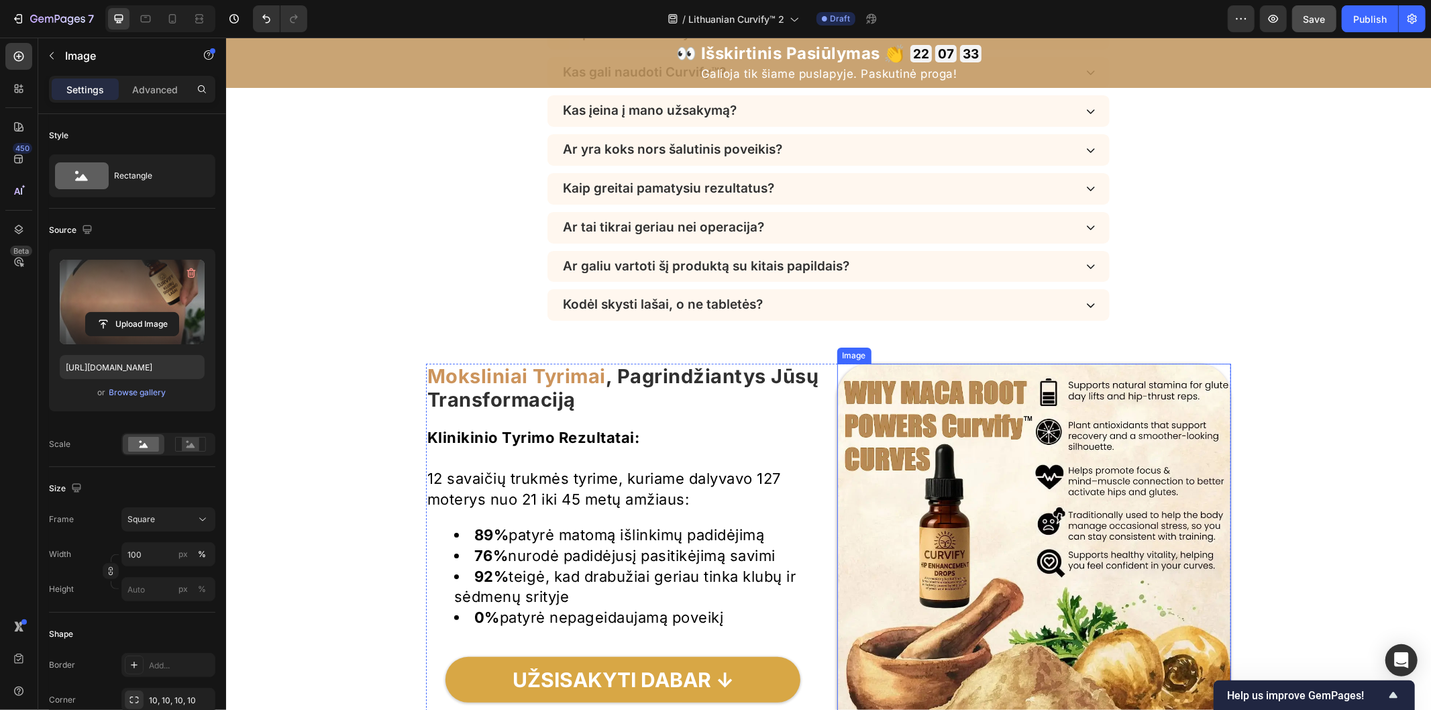
scroll to position [4458, 0]
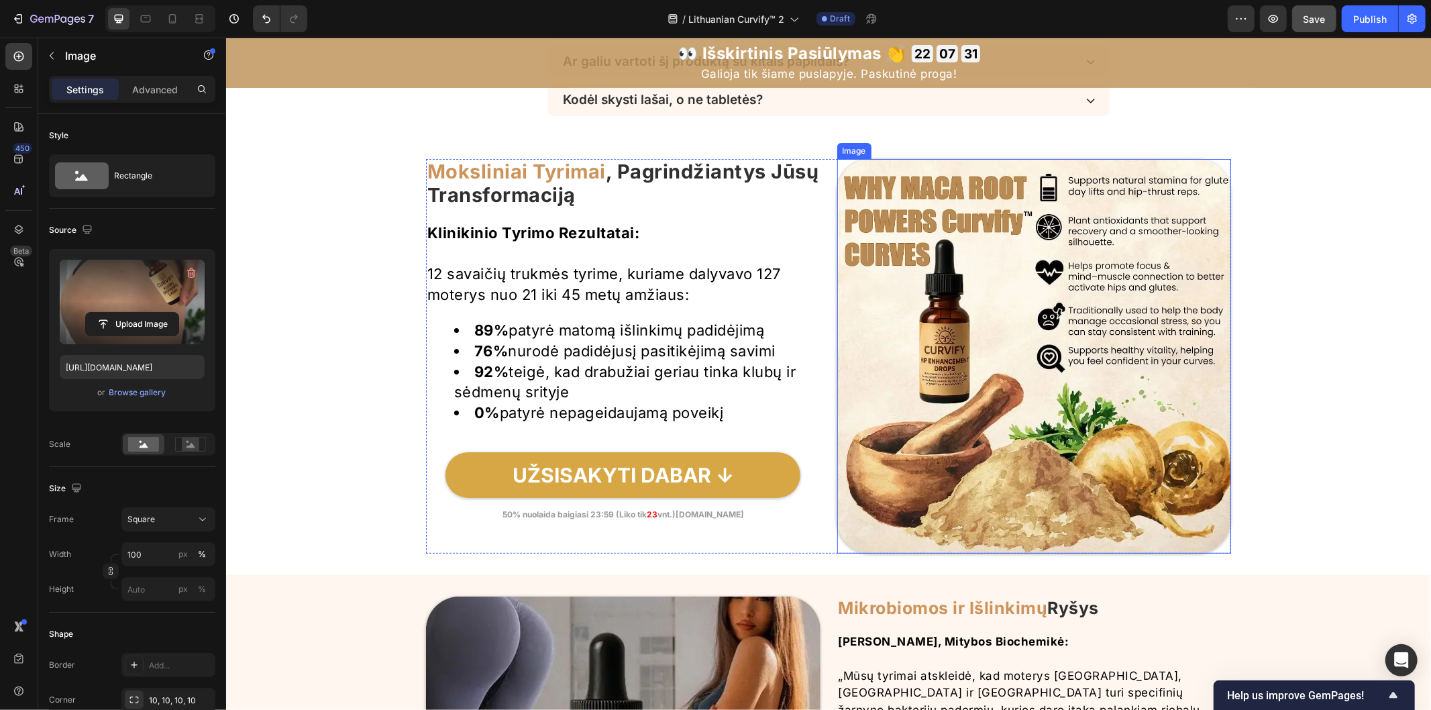
click at [920, 370] on img at bounding box center [1034, 355] width 394 height 394
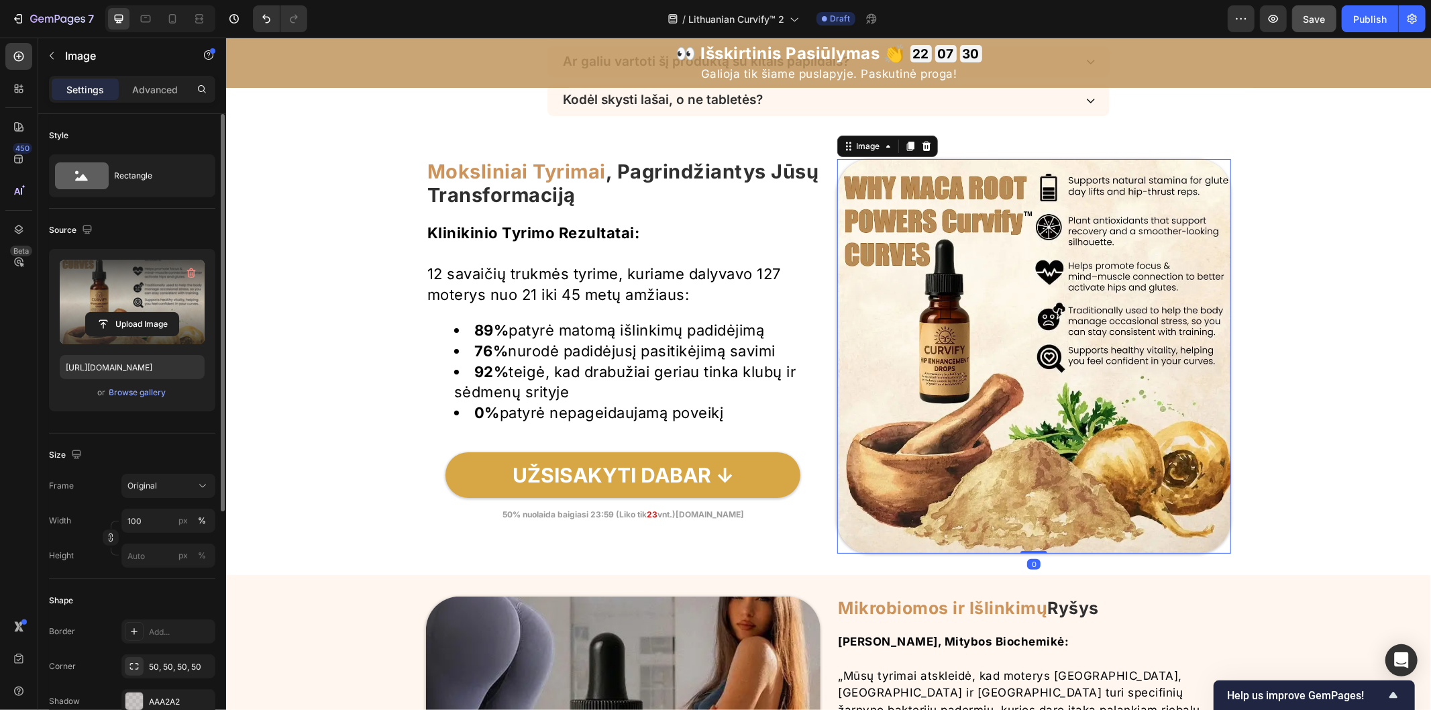
click at [162, 310] on label at bounding box center [132, 302] width 145 height 85
click at [162, 313] on input "file" at bounding box center [132, 324] width 93 height 23
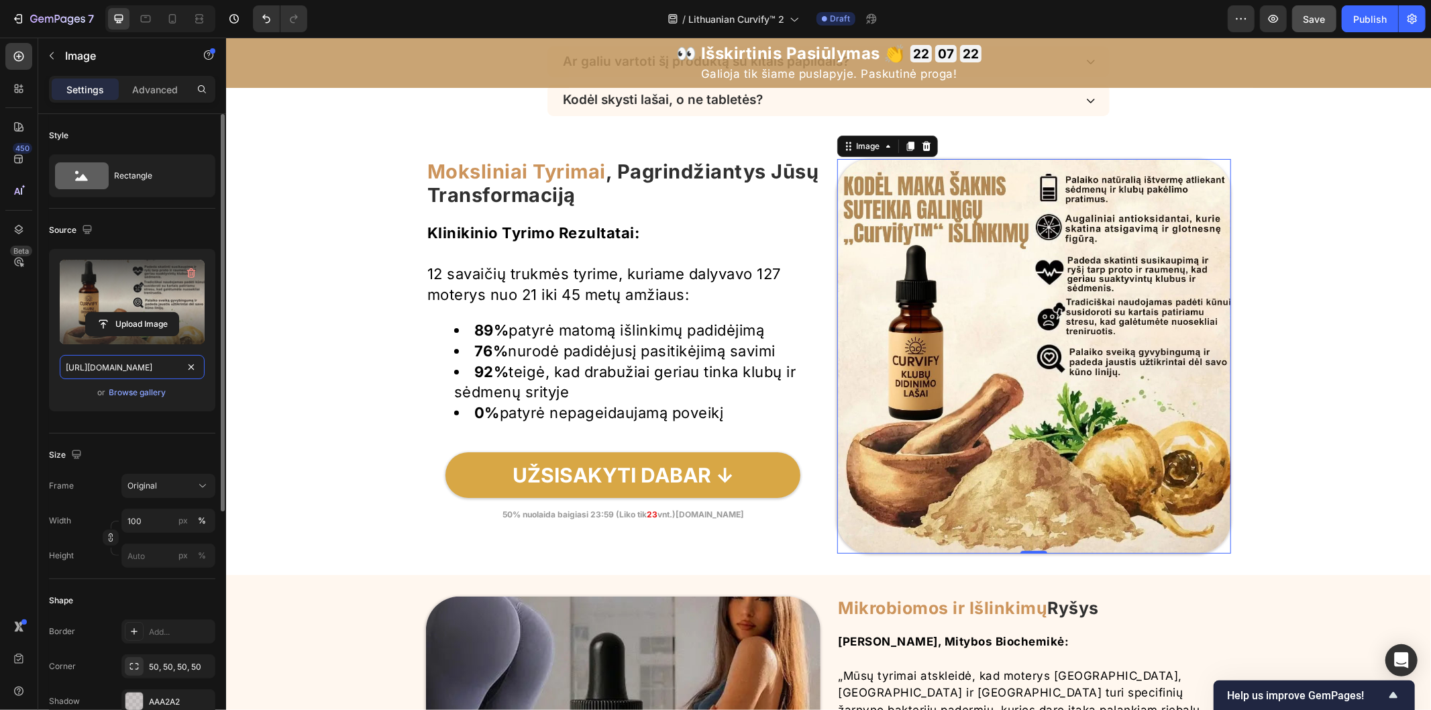
click at [180, 369] on input "[URL][DOMAIN_NAME]" at bounding box center [132, 367] width 145 height 24
click at [86, 231] on icon "button" at bounding box center [86, 229] width 13 height 13
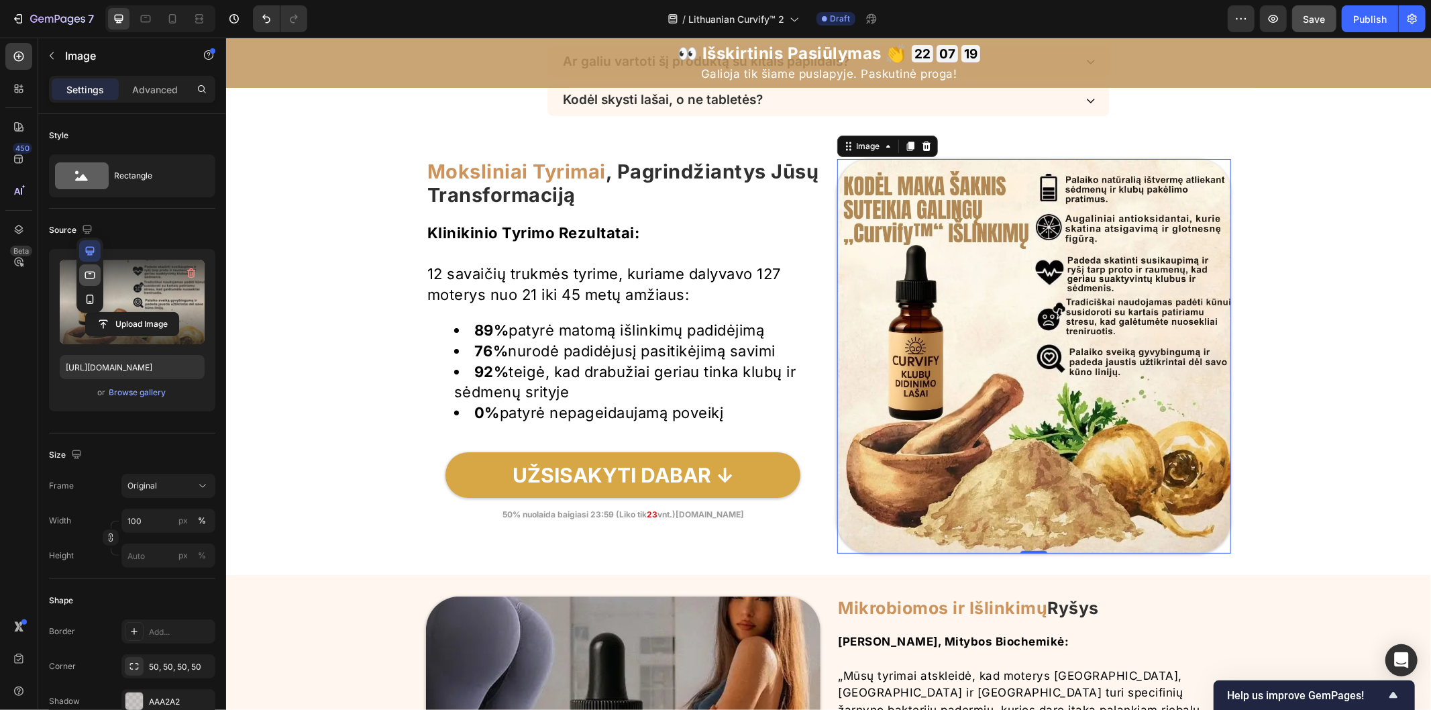
click at [91, 278] on icon "button" at bounding box center [90, 274] width 10 height 7
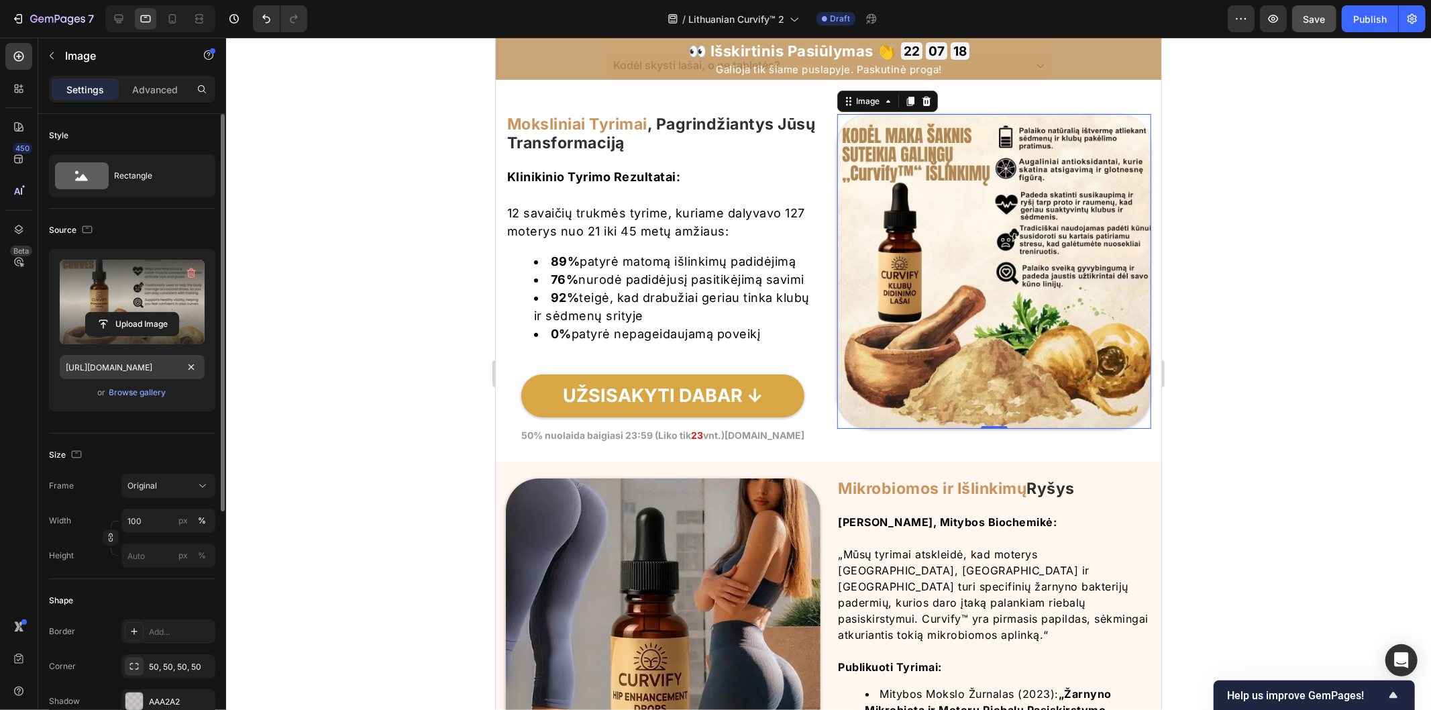
scroll to position [4489, 0]
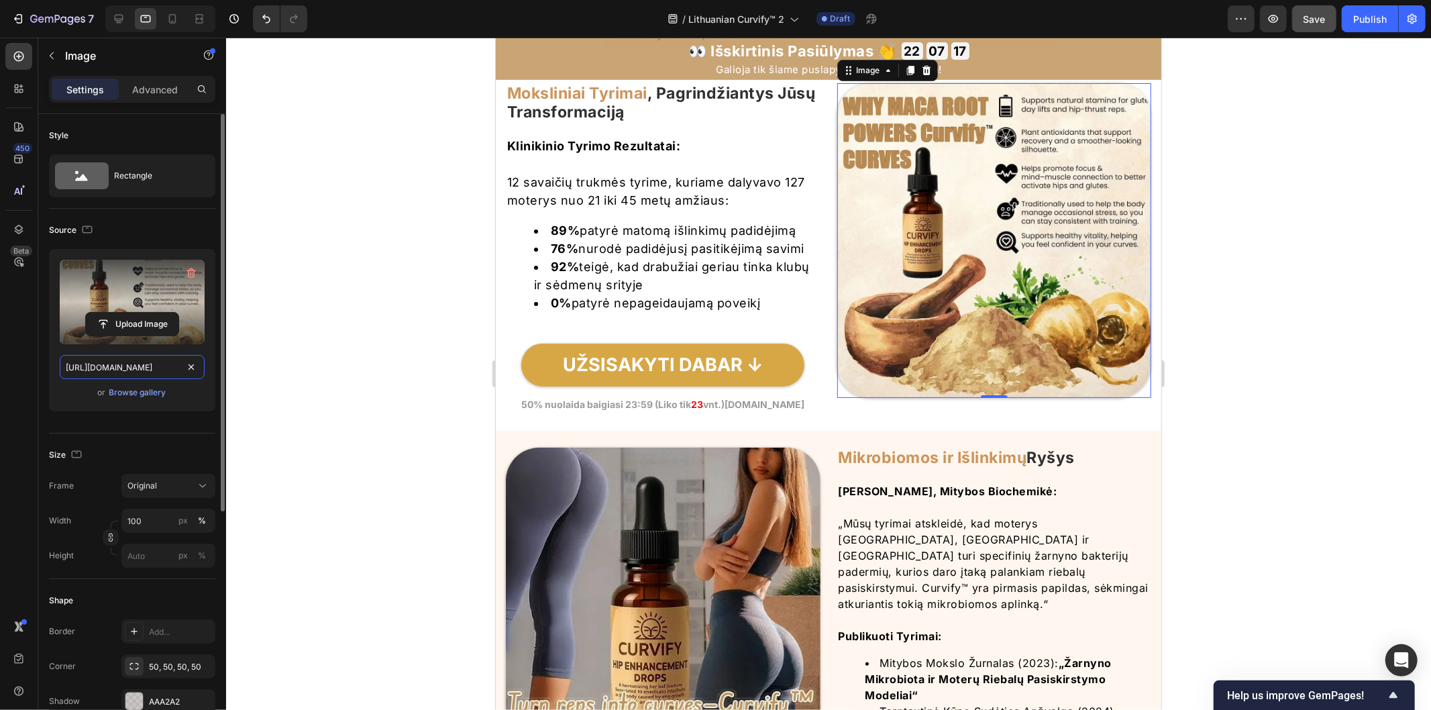
click at [178, 366] on input "[URL][DOMAIN_NAME]" at bounding box center [132, 367] width 145 height 24
paste input "48869170-df12-43aa-acf0-a70d20ef495a.jpg"
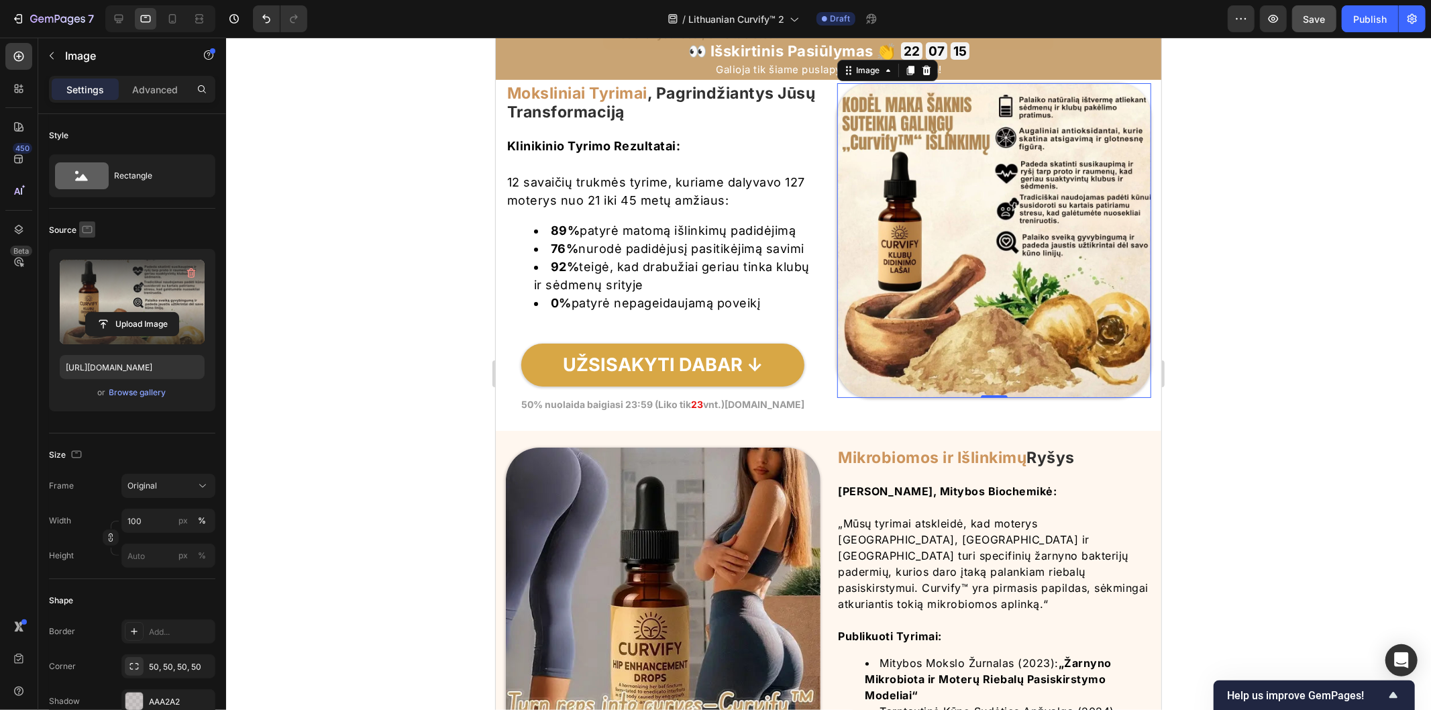
click at [85, 229] on icon "button" at bounding box center [86, 229] width 13 height 13
click at [92, 300] on icon "button" at bounding box center [90, 298] width 7 height 9
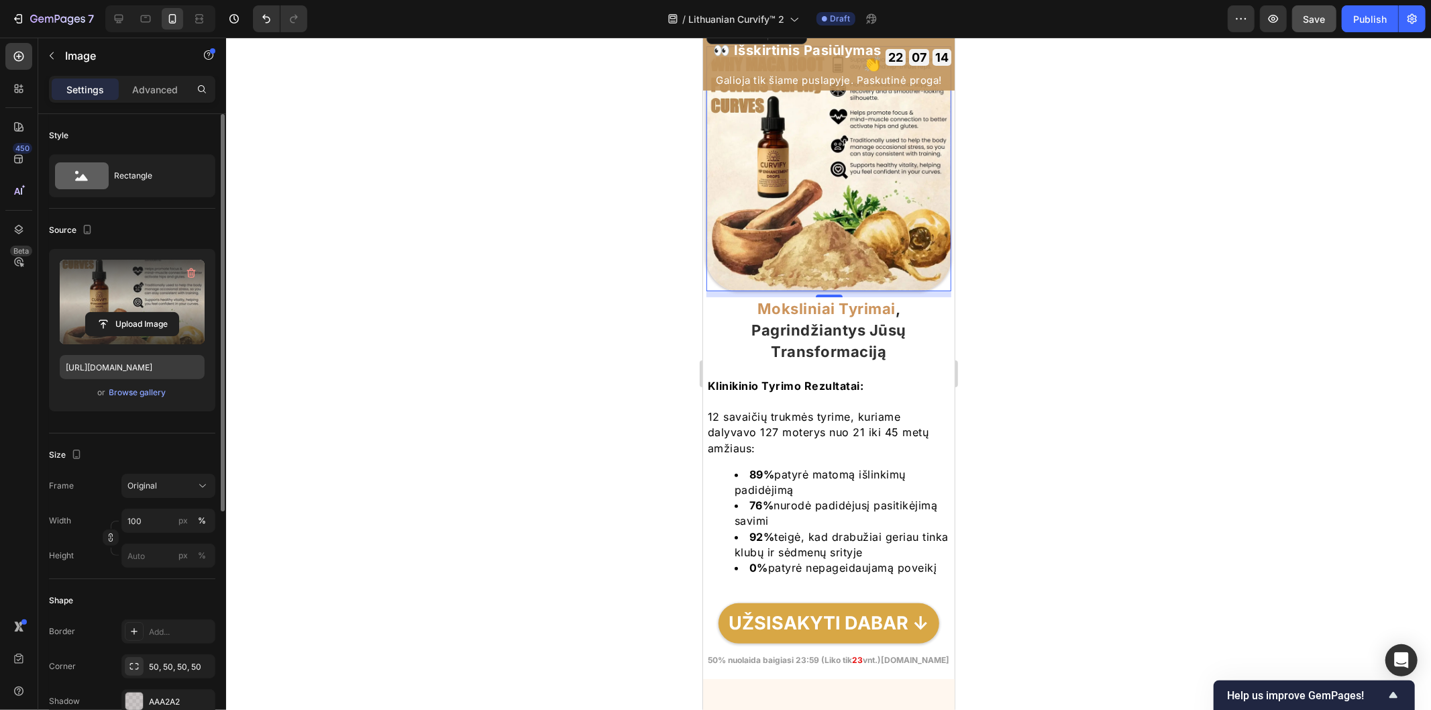
scroll to position [4524, 0]
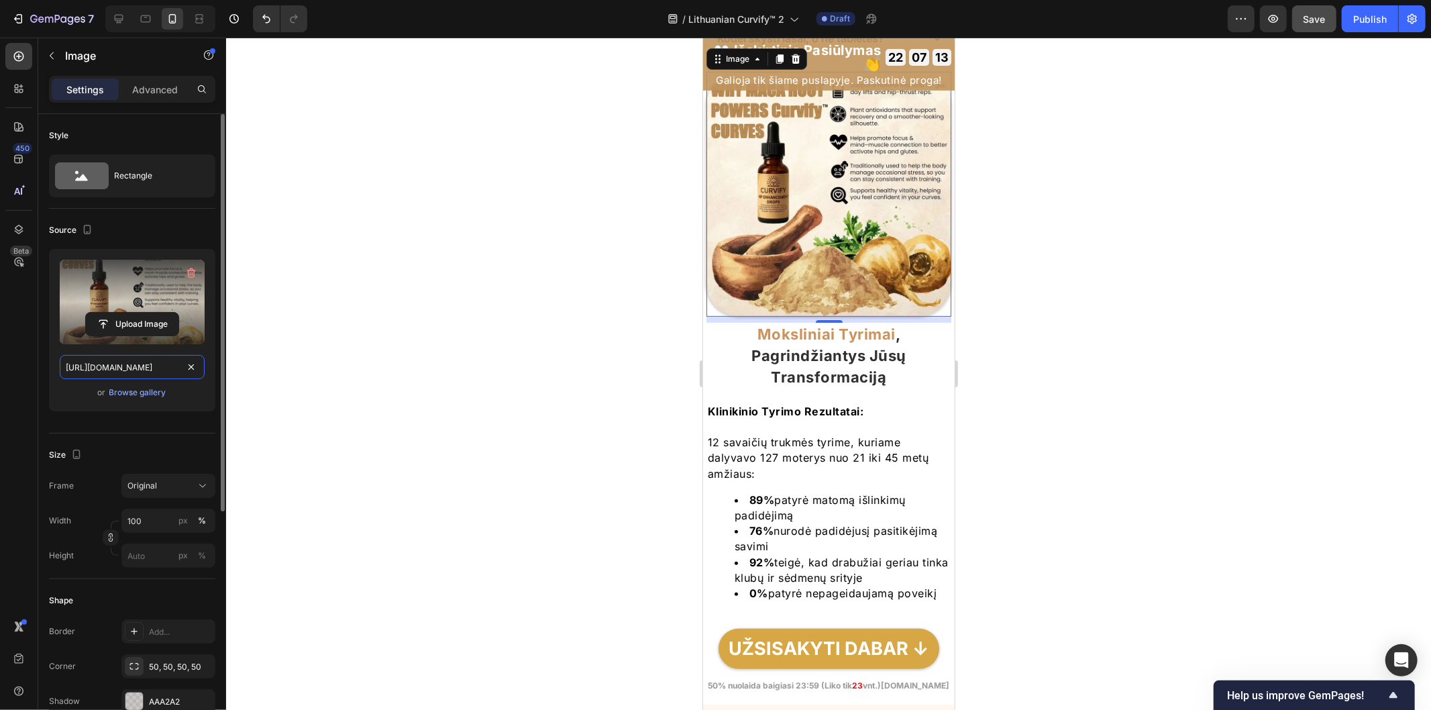
click at [176, 369] on input "[URL][DOMAIN_NAME]" at bounding box center [132, 367] width 145 height 24
paste input "48869170-df12-43aa-acf0-a70d20ef495a.jpg"
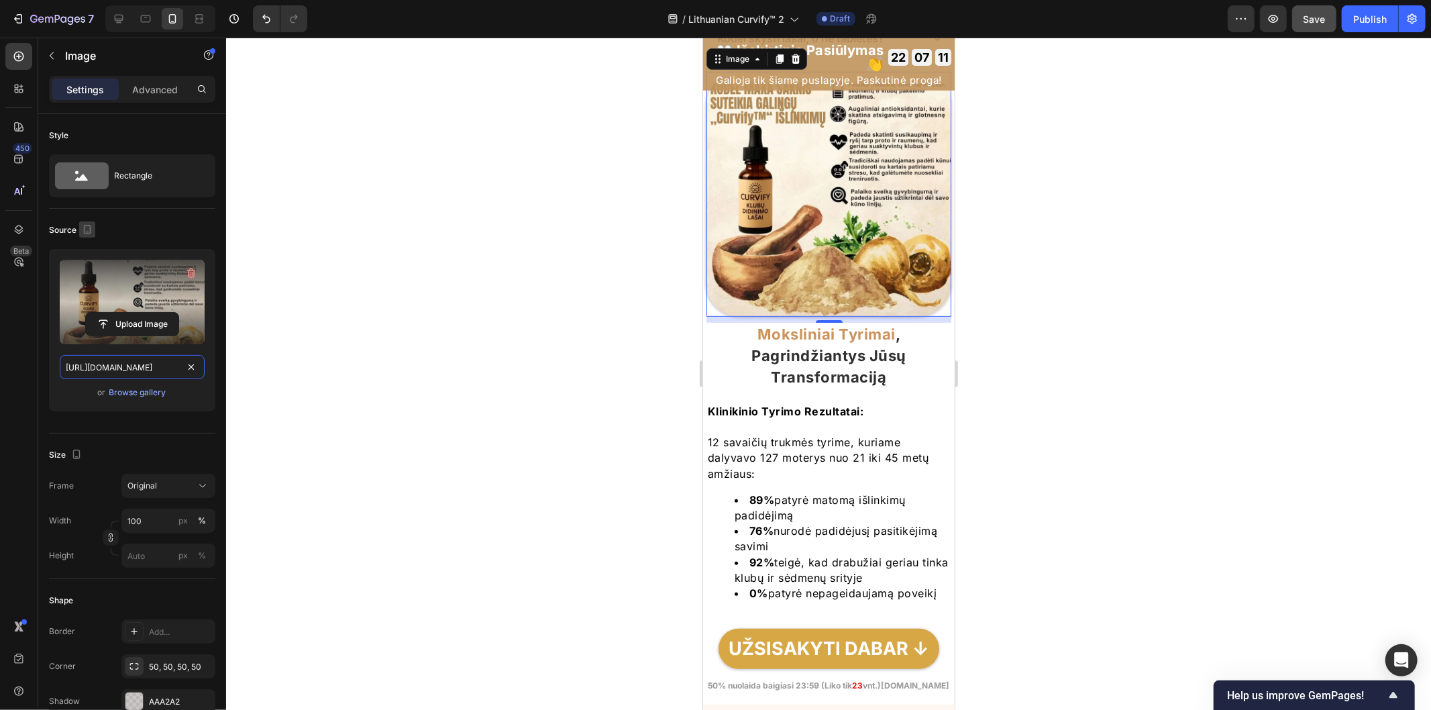
type input "[URL][DOMAIN_NAME]"
click at [81, 230] on icon "button" at bounding box center [86, 229] width 13 height 13
click at [88, 245] on icon "button" at bounding box center [89, 250] width 13 height 13
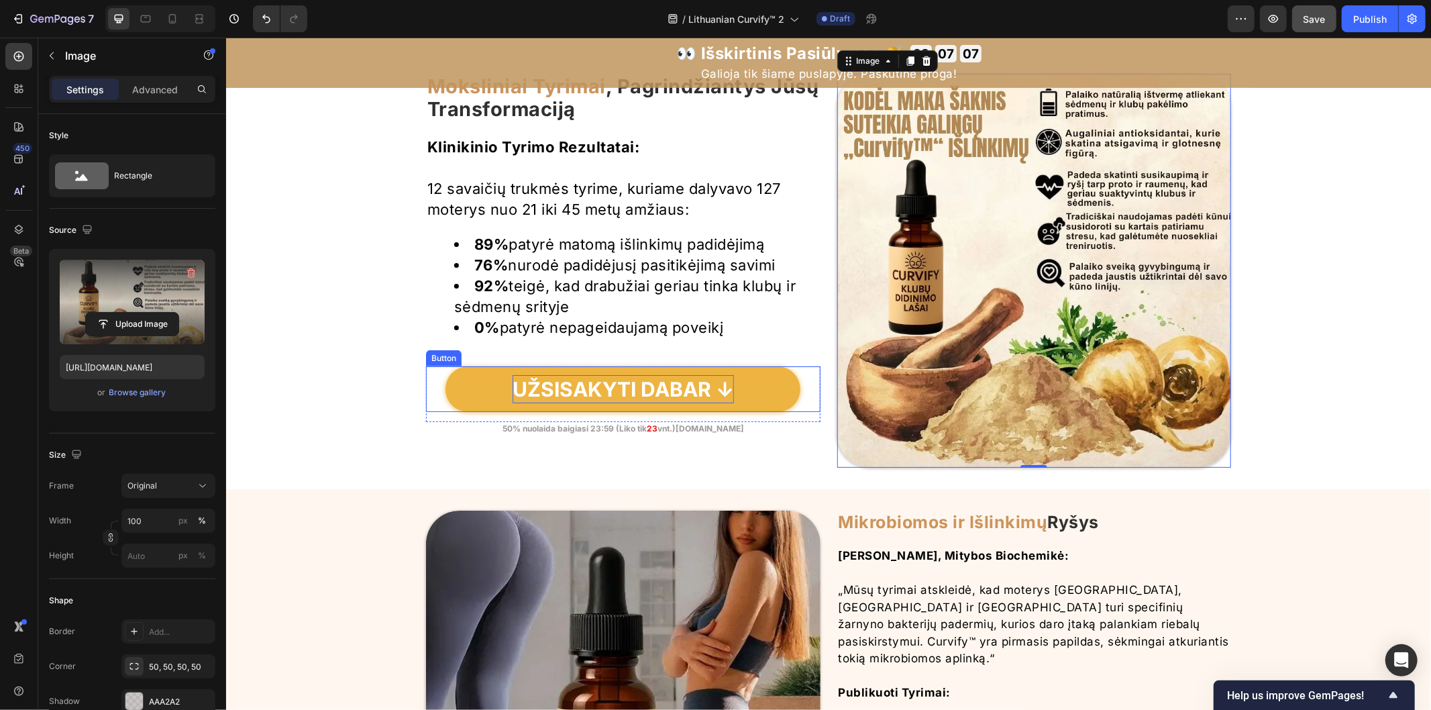
scroll to position [4582, 0]
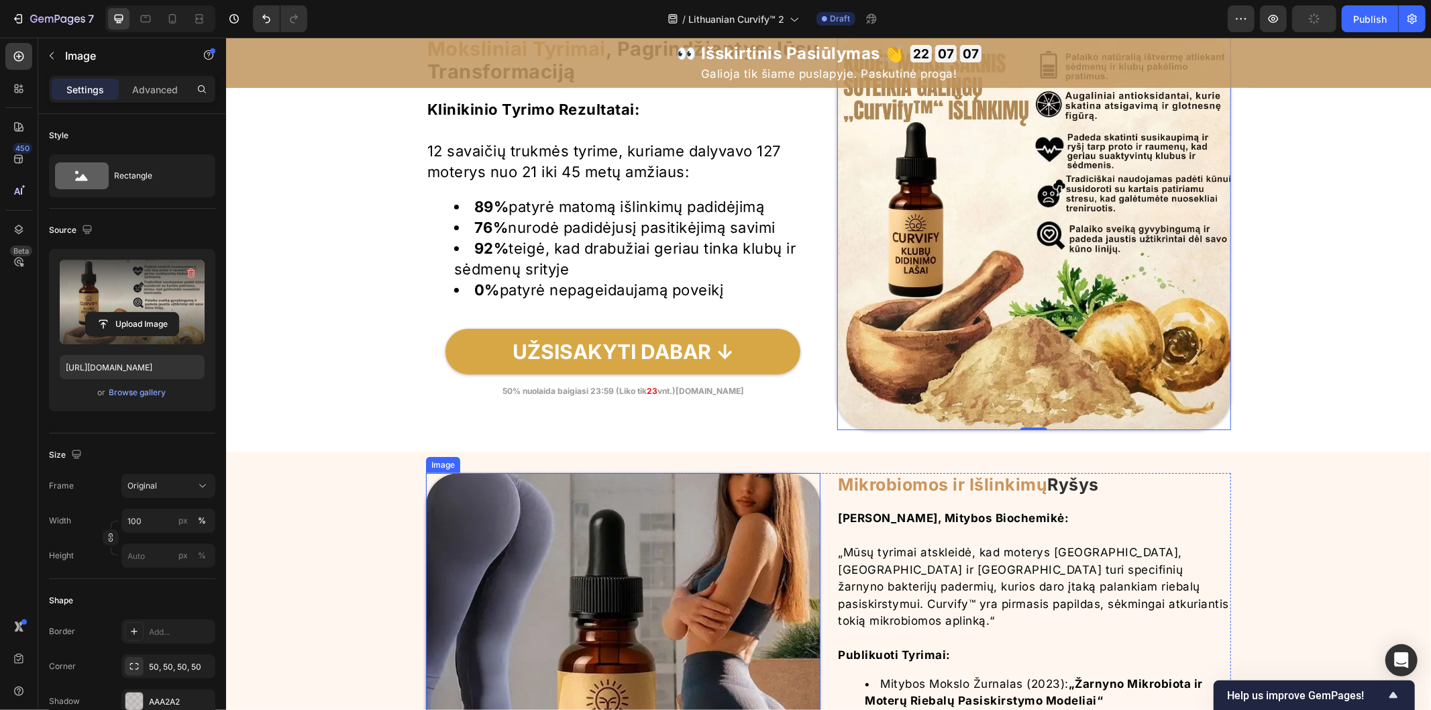
click at [609, 472] on img at bounding box center [622, 669] width 394 height 394
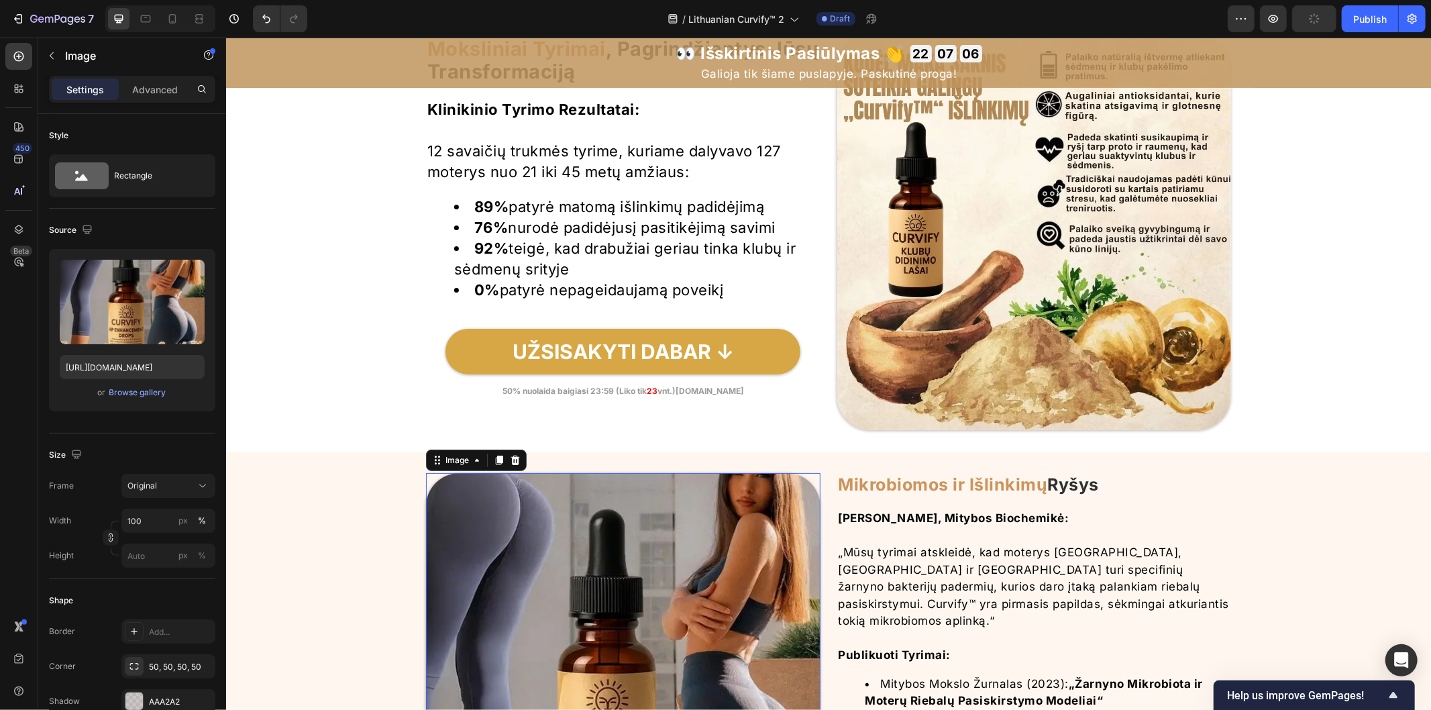
scroll to position [4806, 0]
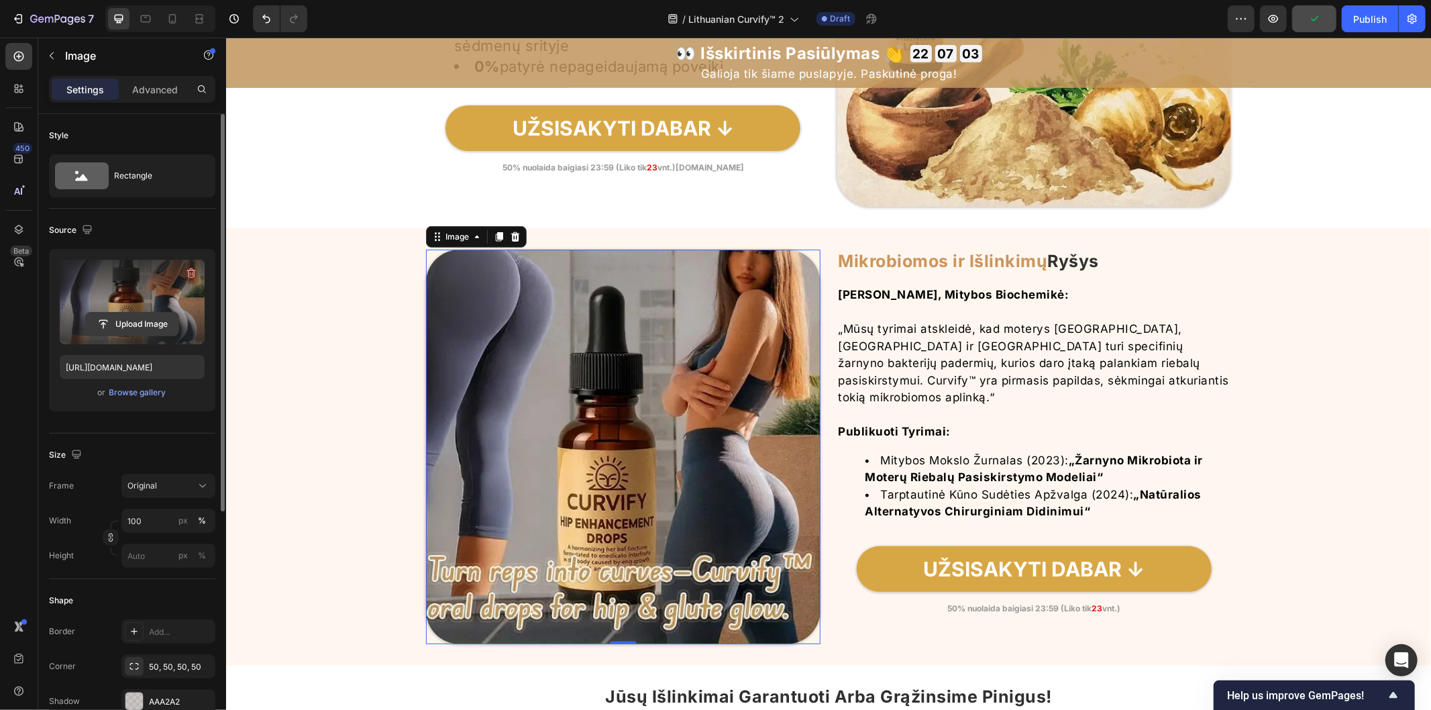
click at [176, 314] on input "file" at bounding box center [132, 324] width 93 height 23
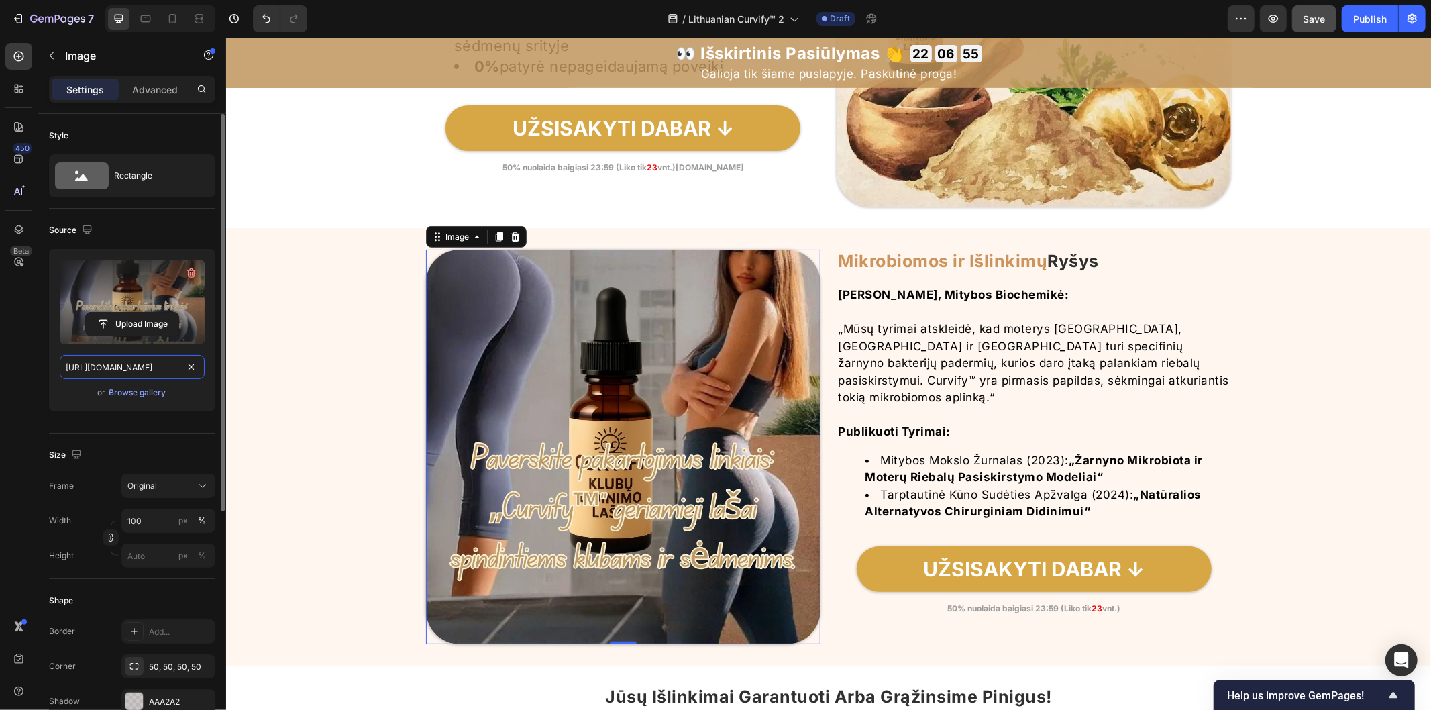
click at [180, 369] on input "[URL][DOMAIN_NAME]" at bounding box center [132, 367] width 145 height 24
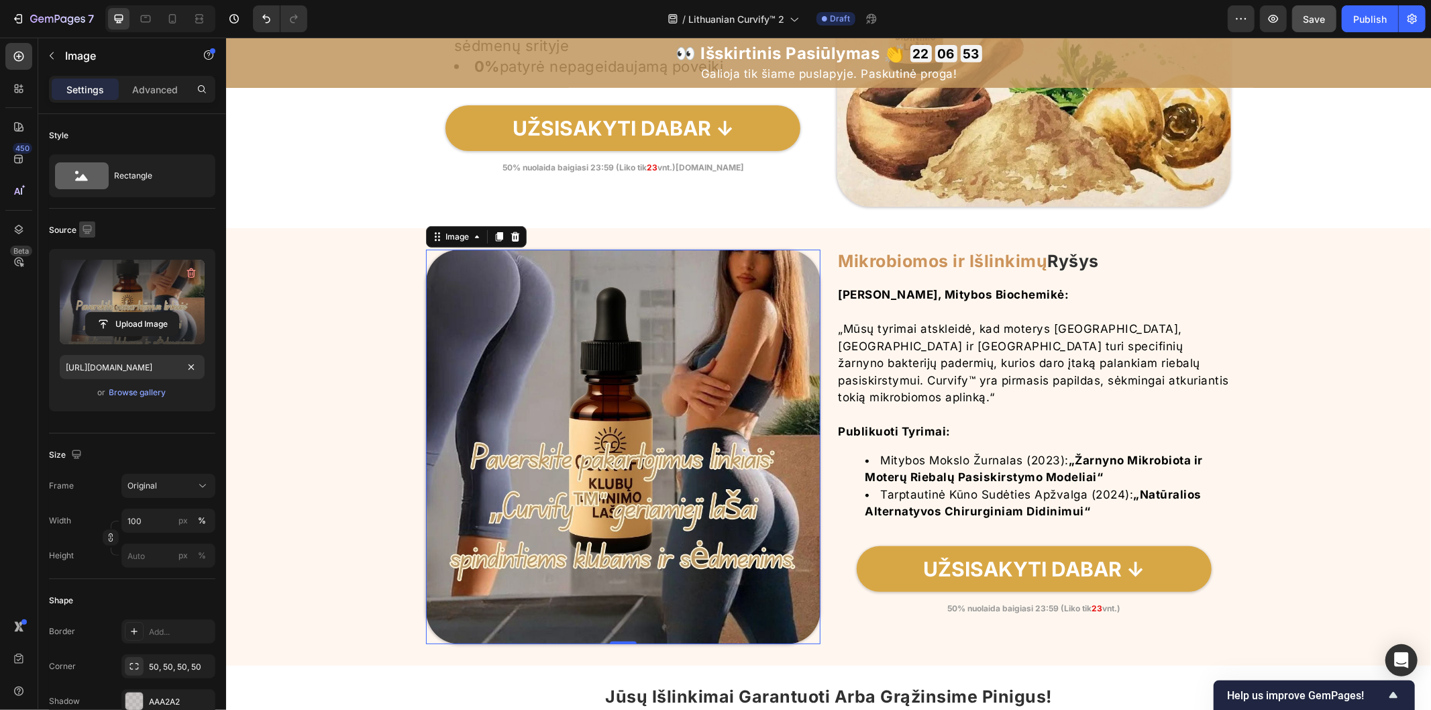
click at [89, 230] on icon "button" at bounding box center [86, 229] width 13 height 13
click at [93, 269] on icon "button" at bounding box center [89, 274] width 13 height 13
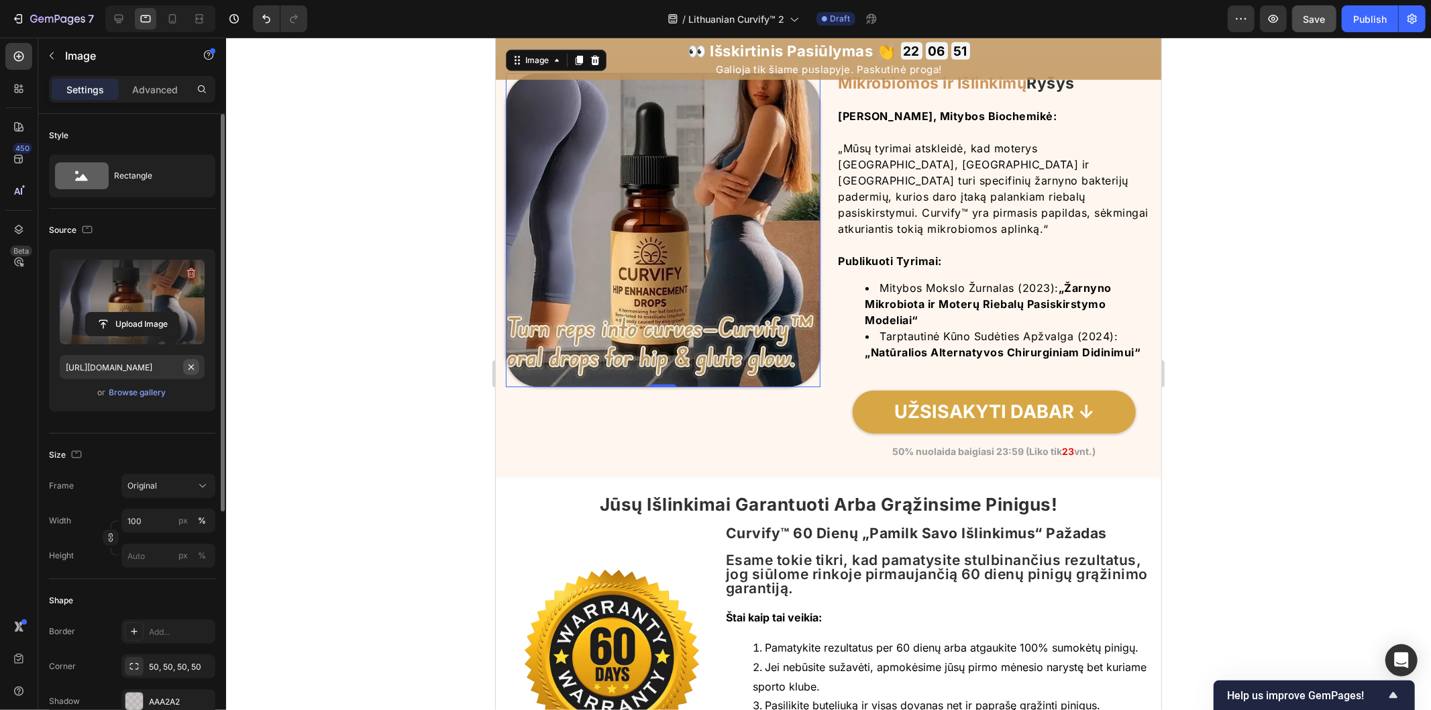
scroll to position [4915, 0]
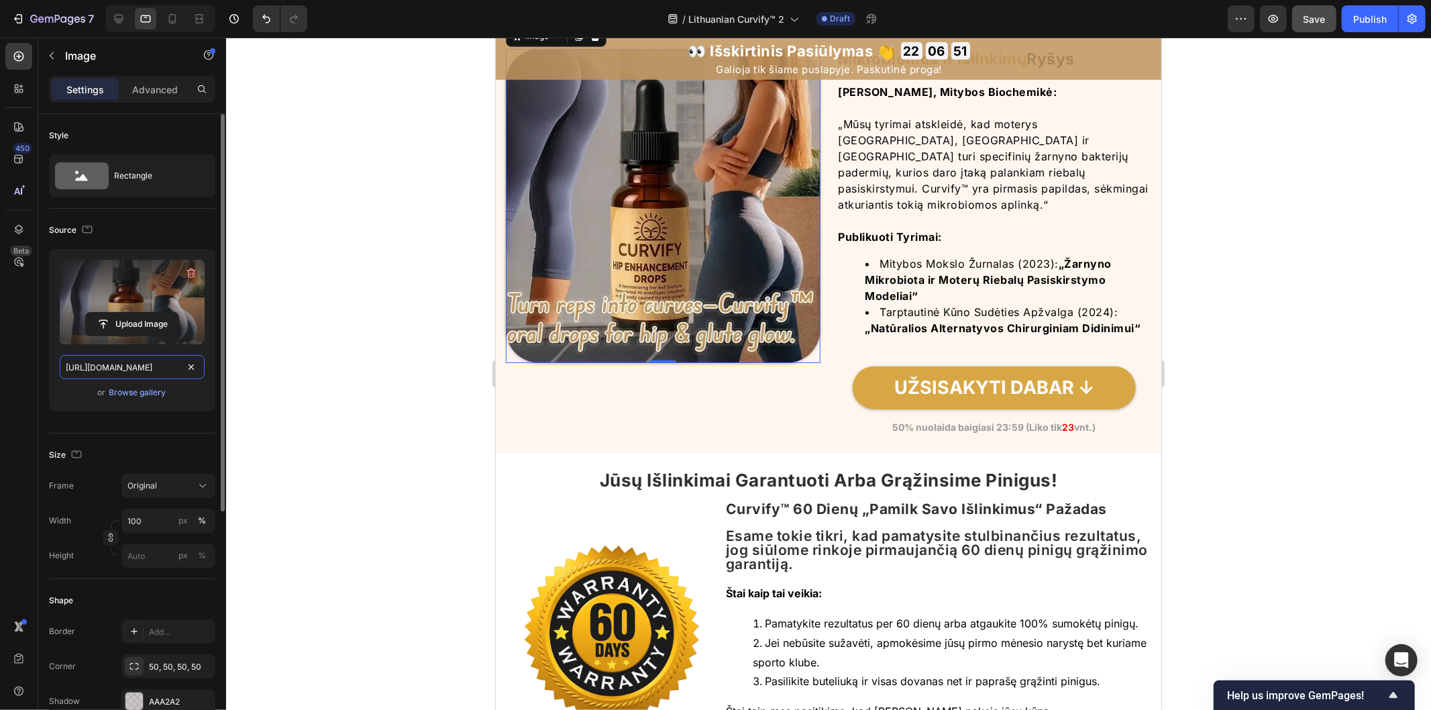
click at [178, 367] on input "[URL][DOMAIN_NAME]" at bounding box center [132, 367] width 145 height 24
paste input "8e01e3df-8abc-4a79-b1b2-b0403f35fda0.jpg"
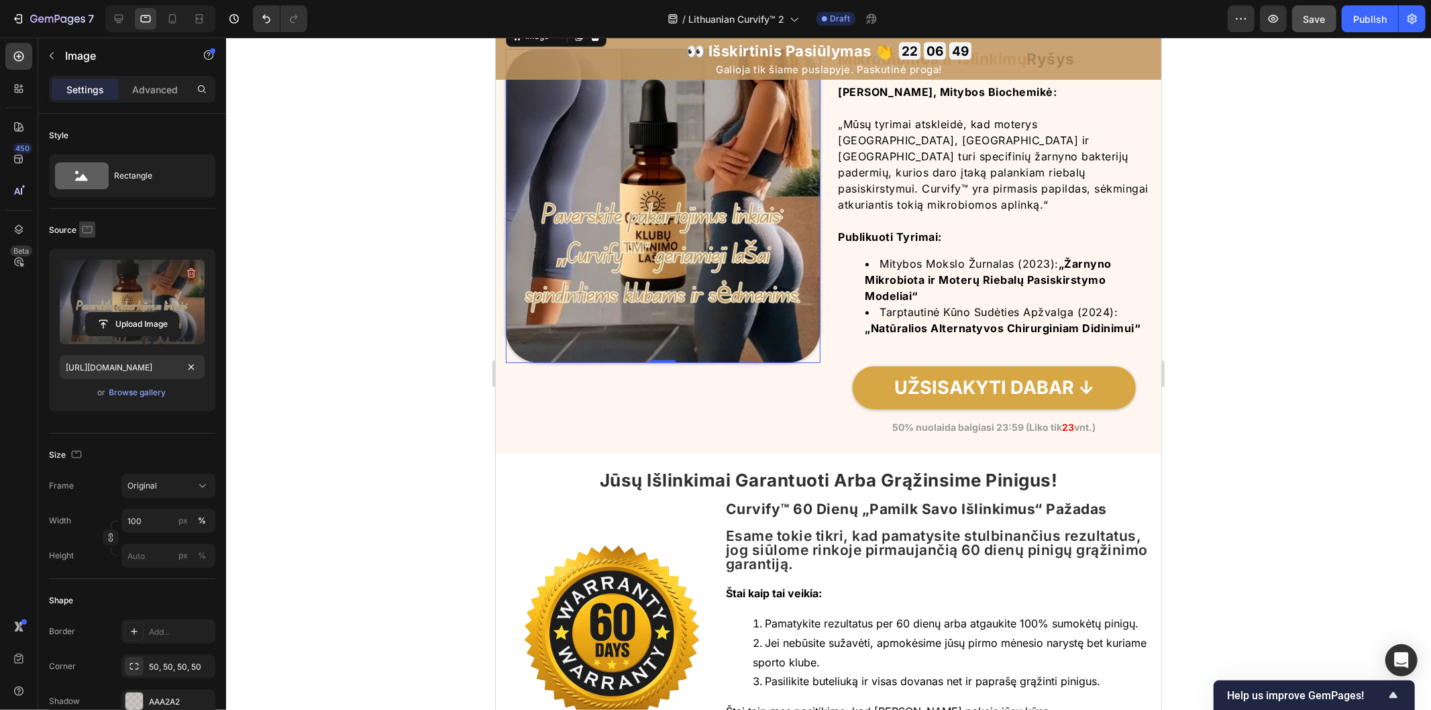
click at [87, 226] on icon "button" at bounding box center [86, 229] width 13 height 13
click at [87, 299] on icon "button" at bounding box center [89, 298] width 13 height 13
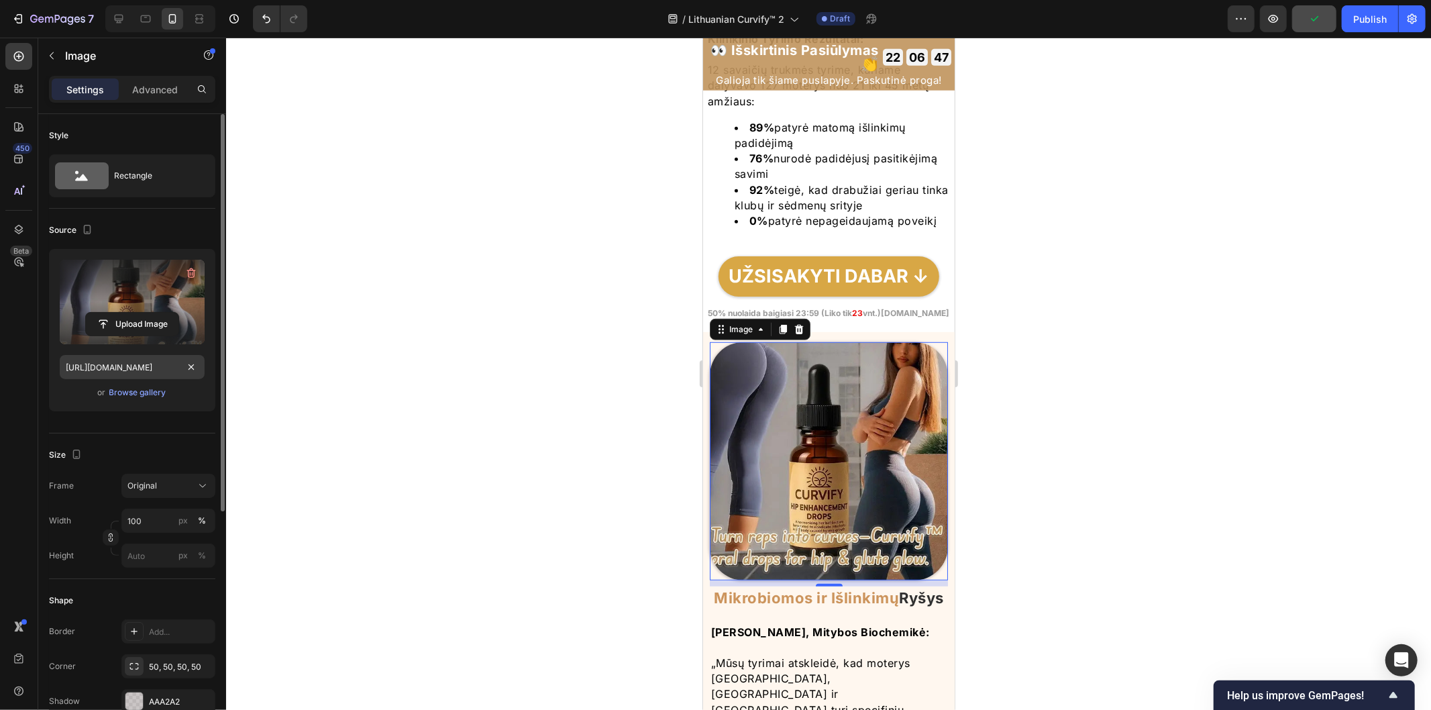
scroll to position [5199, 0]
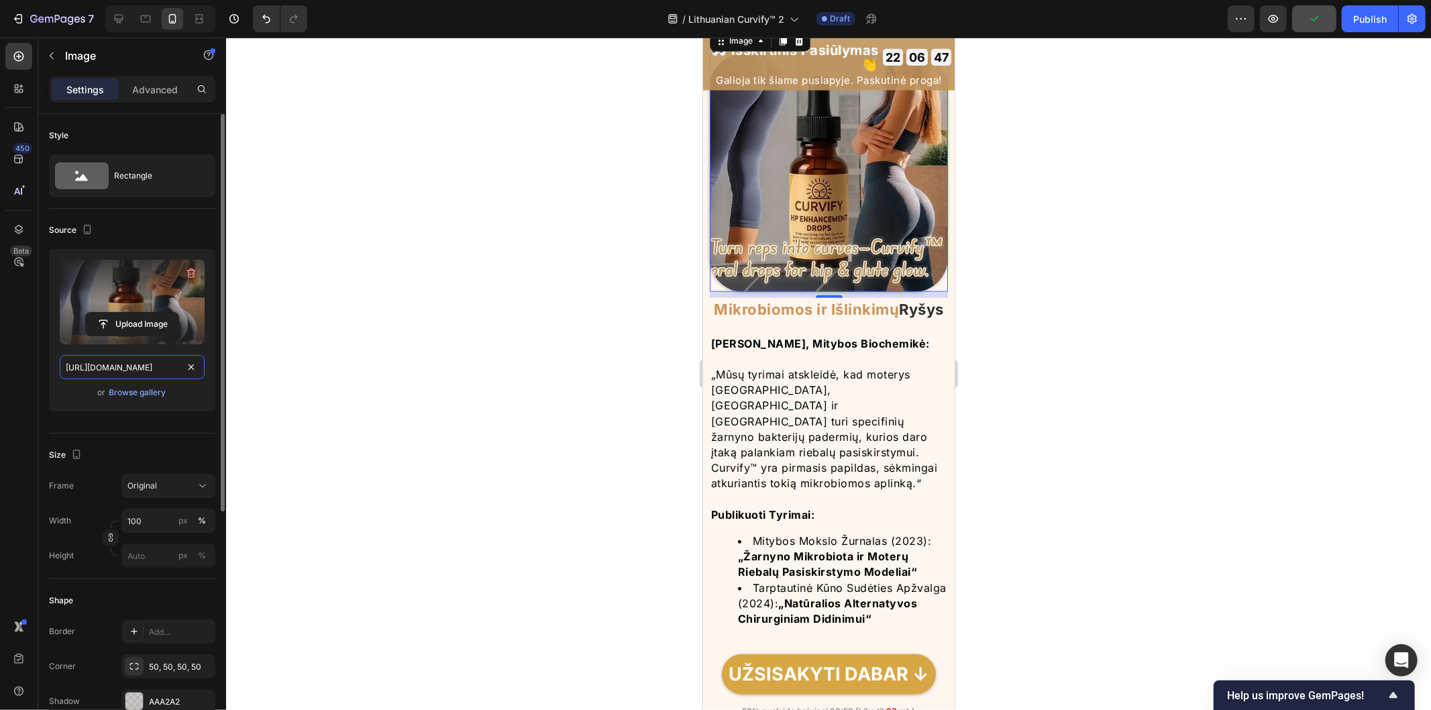
click at [179, 366] on input "[URL][DOMAIN_NAME]" at bounding box center [132, 367] width 145 height 24
paste input "8e01e3df-8abc-4a79-b1b2-b0403f35fda0.jpg"
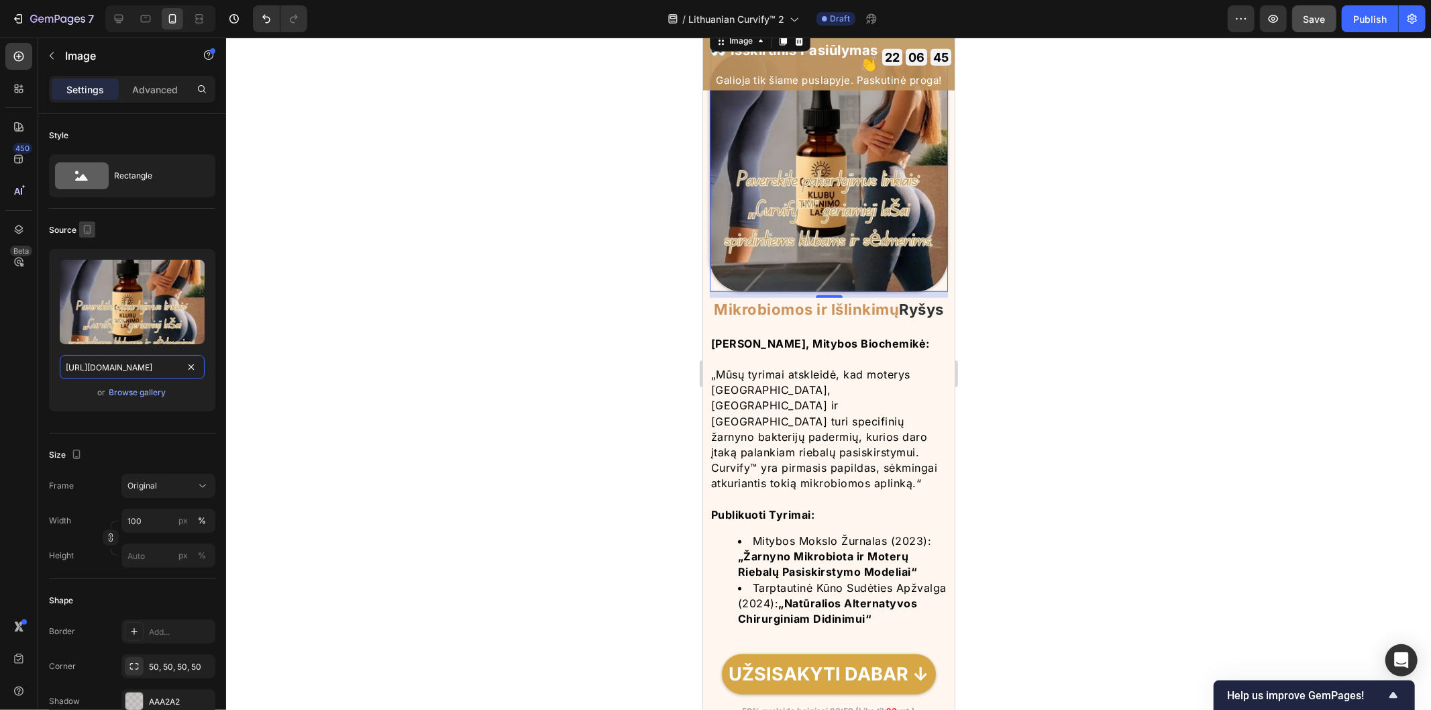
type input "[URL][DOMAIN_NAME]"
click at [89, 228] on icon "button" at bounding box center [87, 229] width 7 height 9
click at [89, 254] on icon "button" at bounding box center [90, 250] width 9 height 9
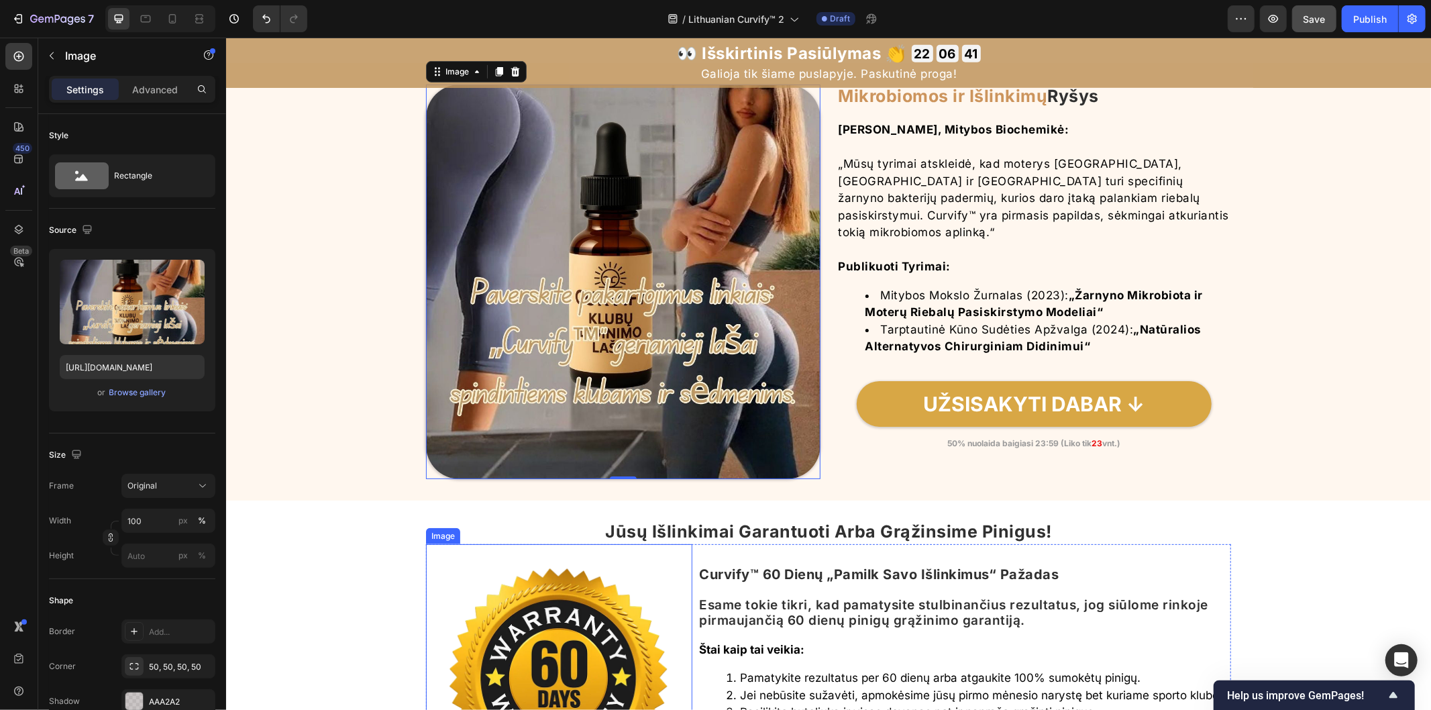
scroll to position [5196, 0]
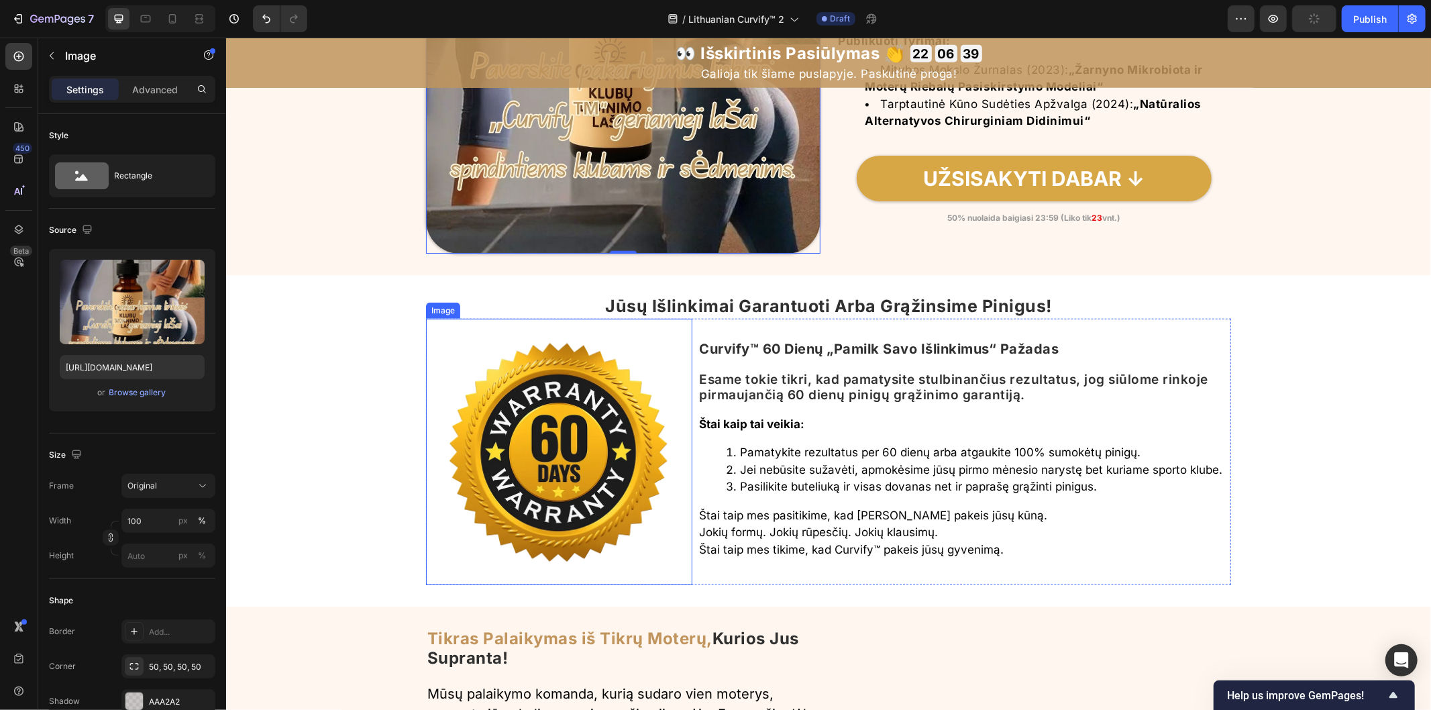
click at [573, 441] on img at bounding box center [558, 451] width 266 height 266
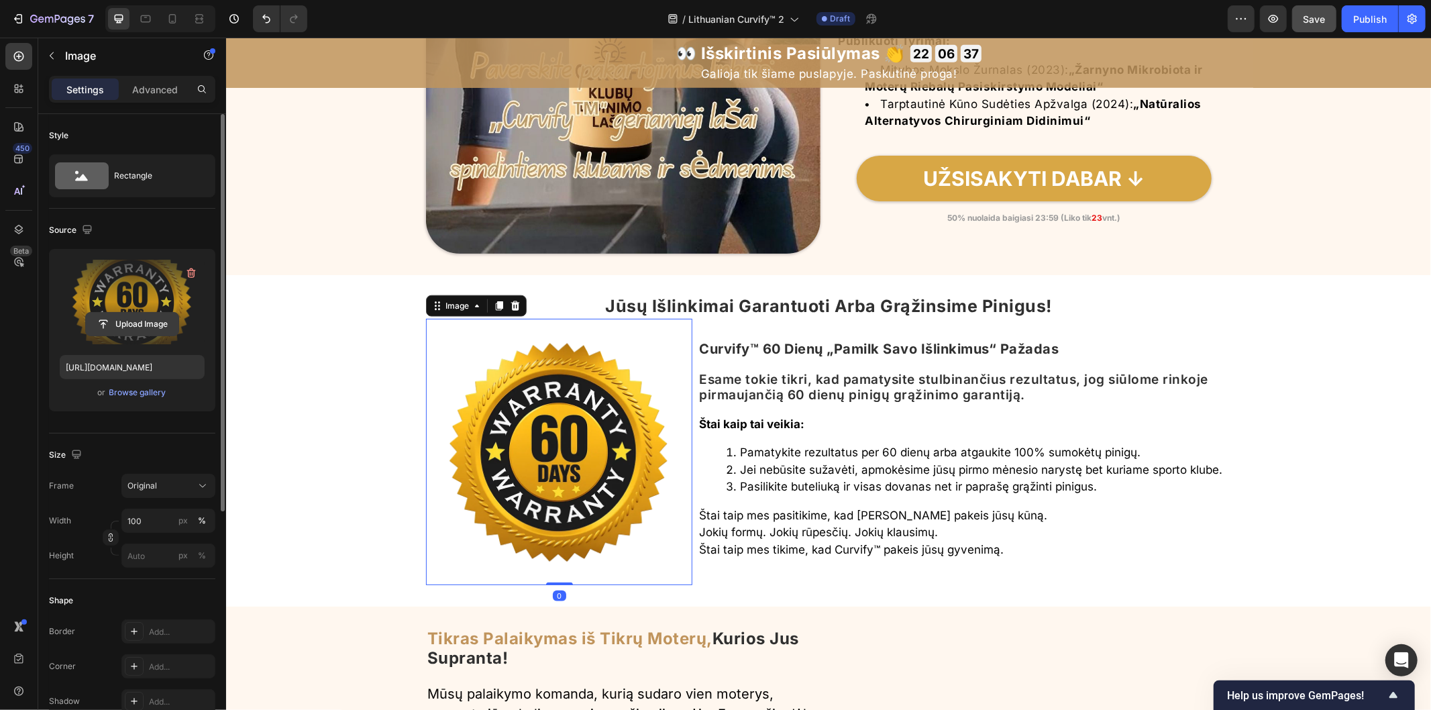
click at [122, 319] on input "file" at bounding box center [132, 324] width 93 height 23
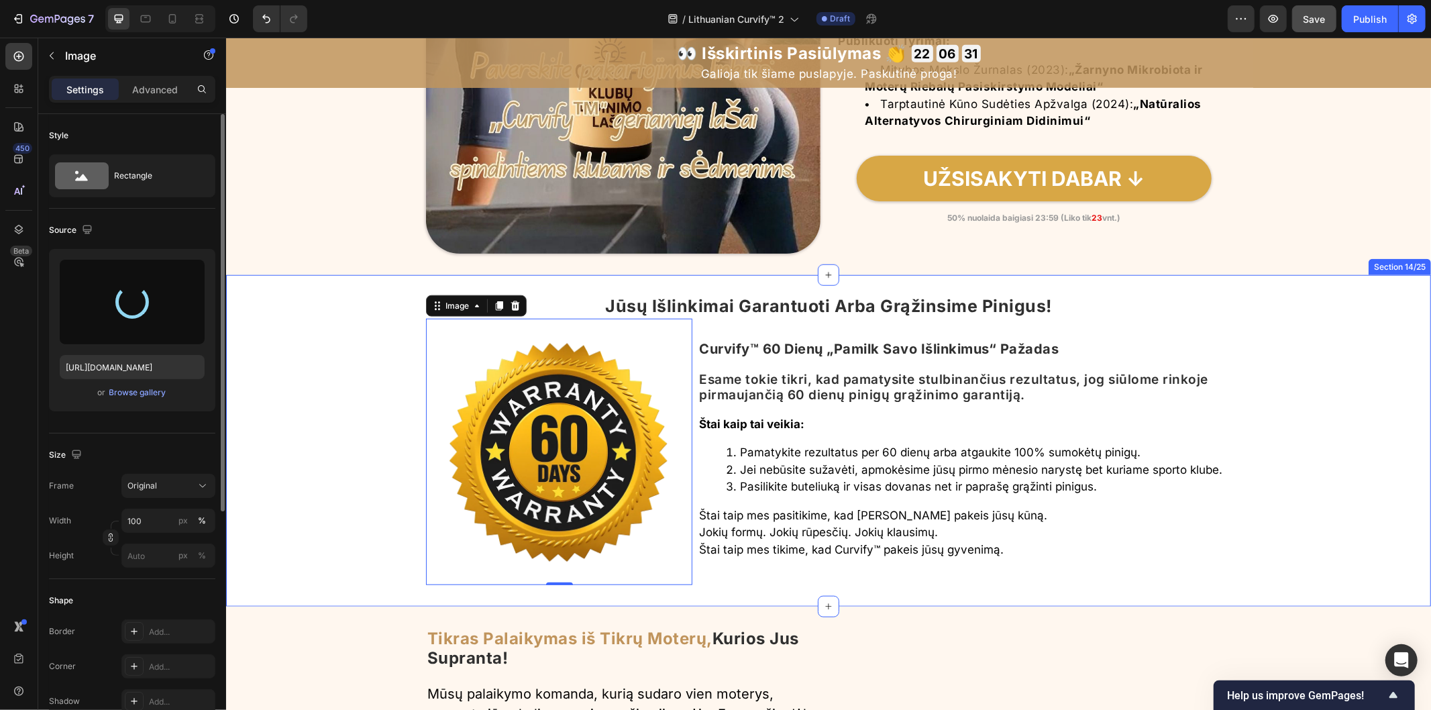
type input "[URL][DOMAIN_NAME]"
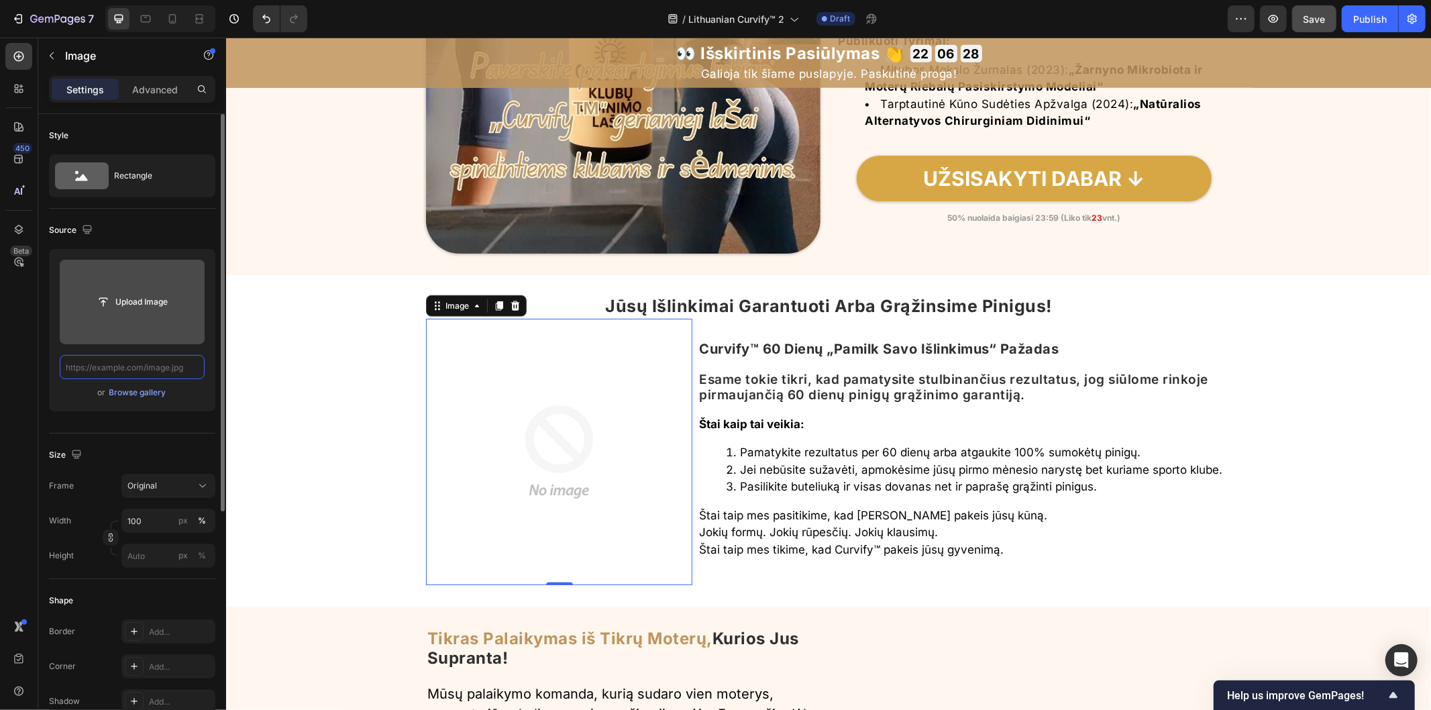
scroll to position [0, 0]
type input "[URL][DOMAIN_NAME]"
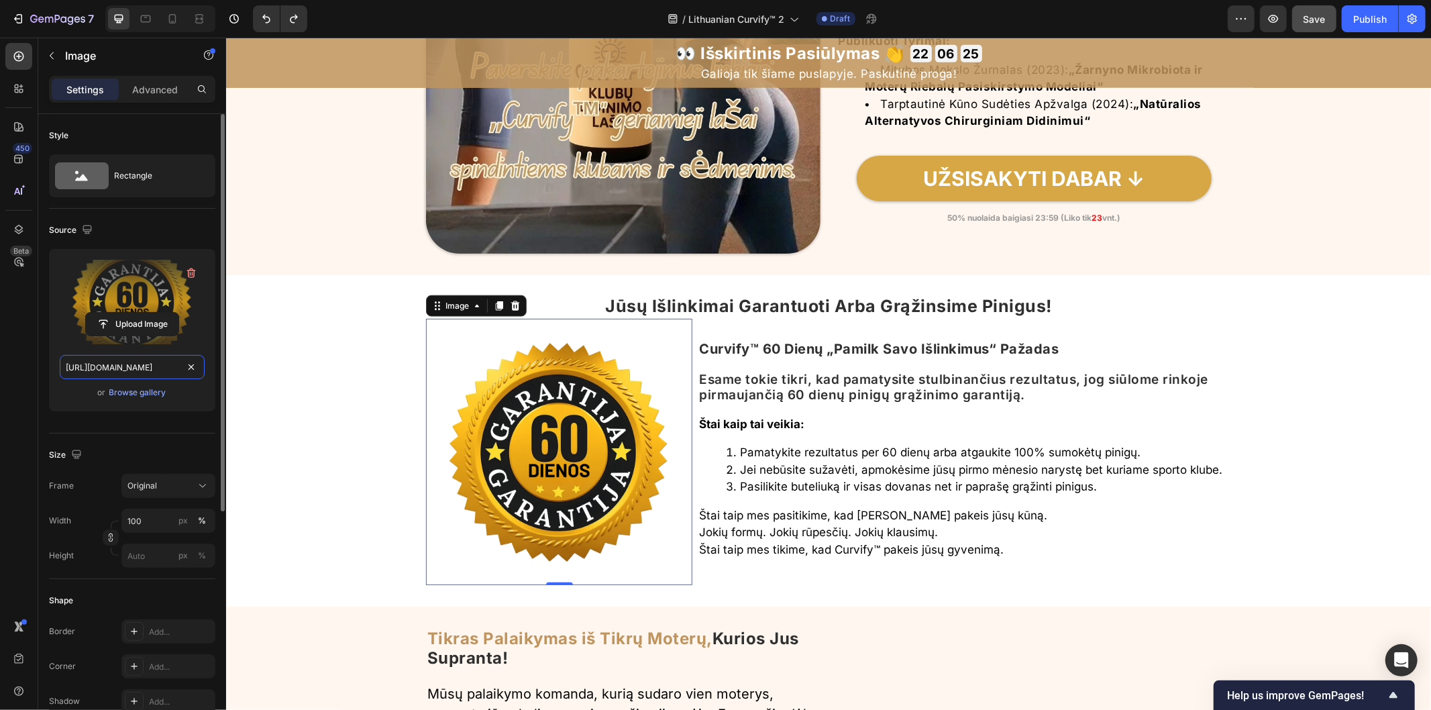
click at [179, 370] on input "[URL][DOMAIN_NAME]" at bounding box center [132, 367] width 145 height 24
click at [182, 369] on input "[URL][DOMAIN_NAME]" at bounding box center [132, 367] width 145 height 24
click at [182, 368] on div "[URL][DOMAIN_NAME]" at bounding box center [132, 367] width 145 height 24
click at [168, 368] on input "[URL][DOMAIN_NAME]" at bounding box center [132, 367] width 145 height 24
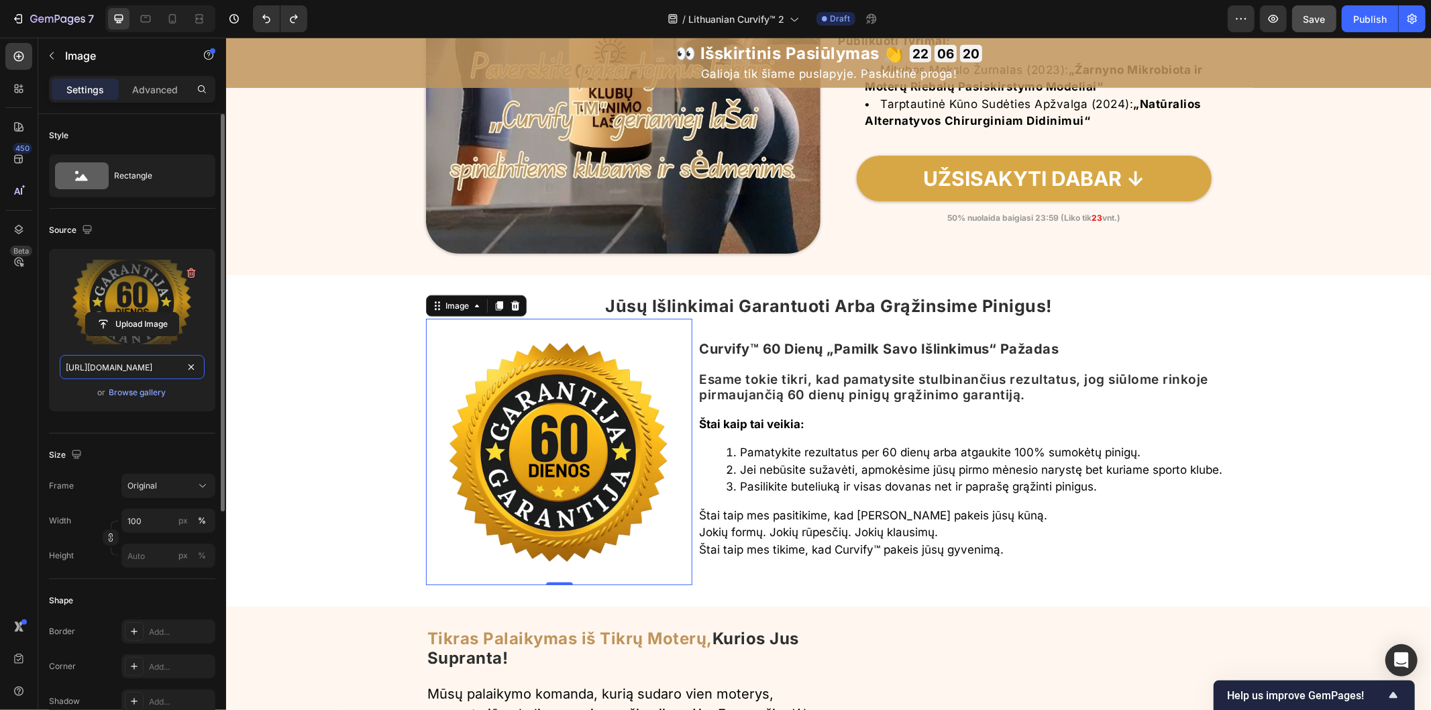
click at [168, 368] on input "[URL][DOMAIN_NAME]" at bounding box center [132, 367] width 145 height 24
click at [89, 229] on icon "button" at bounding box center [87, 229] width 9 height 9
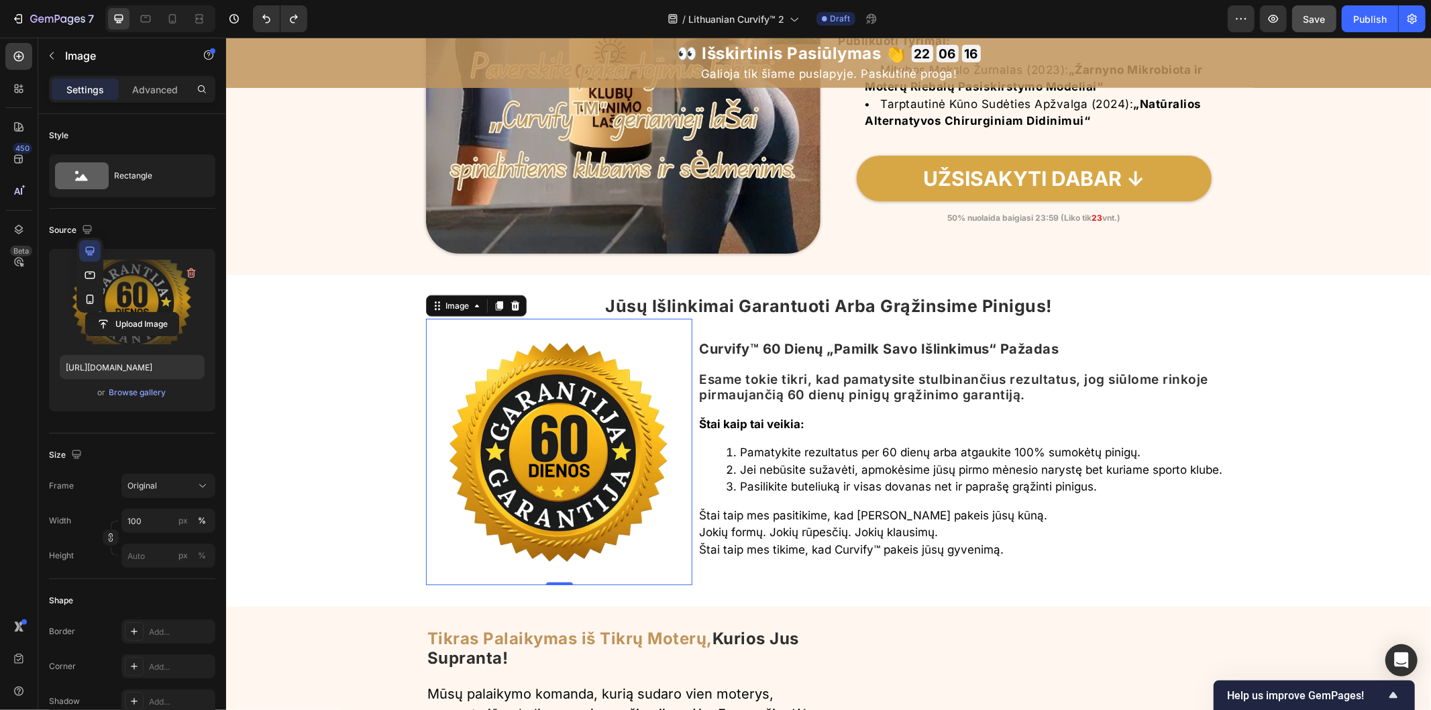
drag, startPoint x: 94, startPoint y: 269, endPoint x: 140, endPoint y: 279, distance: 46.7
click at [94, 270] on icon "button" at bounding box center [89, 274] width 13 height 13
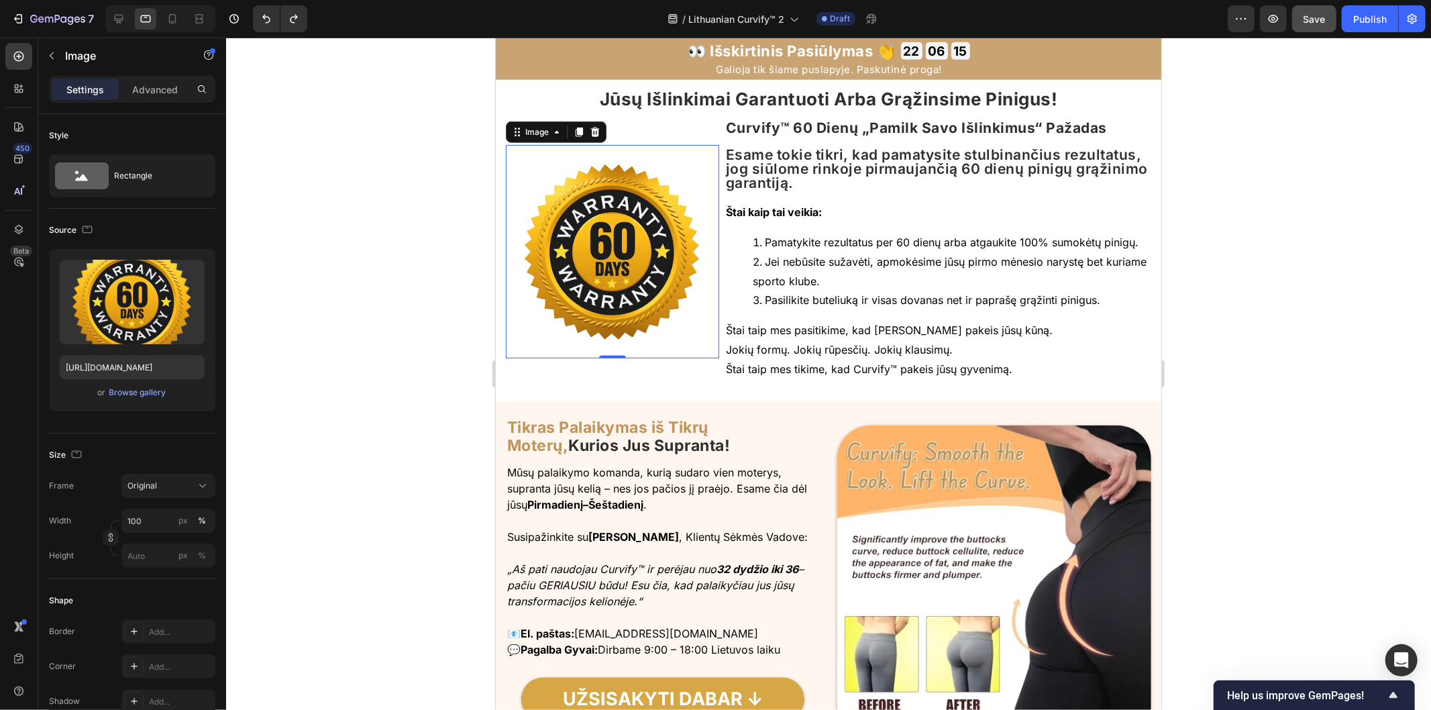
scroll to position [5457, 0]
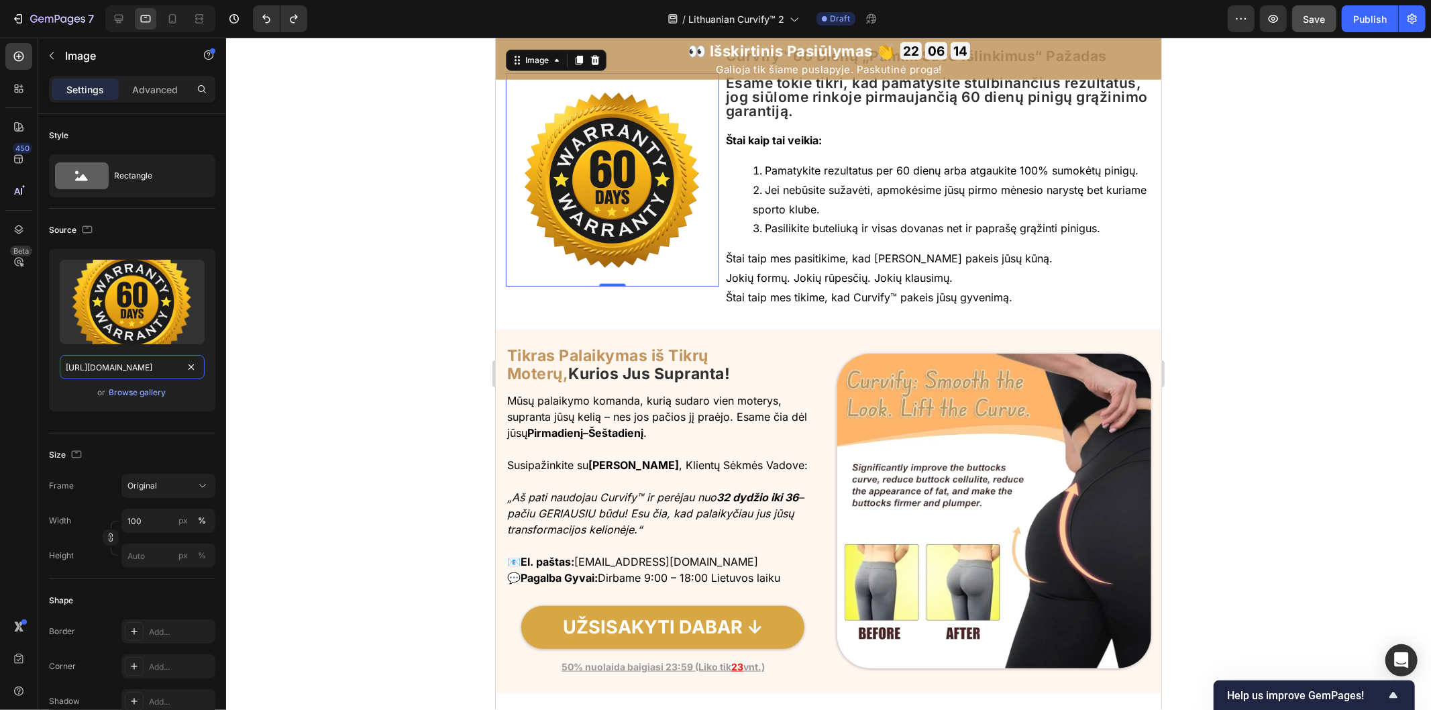
click at [177, 371] on input "[URL][DOMAIN_NAME]" at bounding box center [132, 367] width 145 height 24
paste input "[URL][DOMAIN_NAME]"
type input "[URL][DOMAIN_NAME][DOMAIN_NAME]"
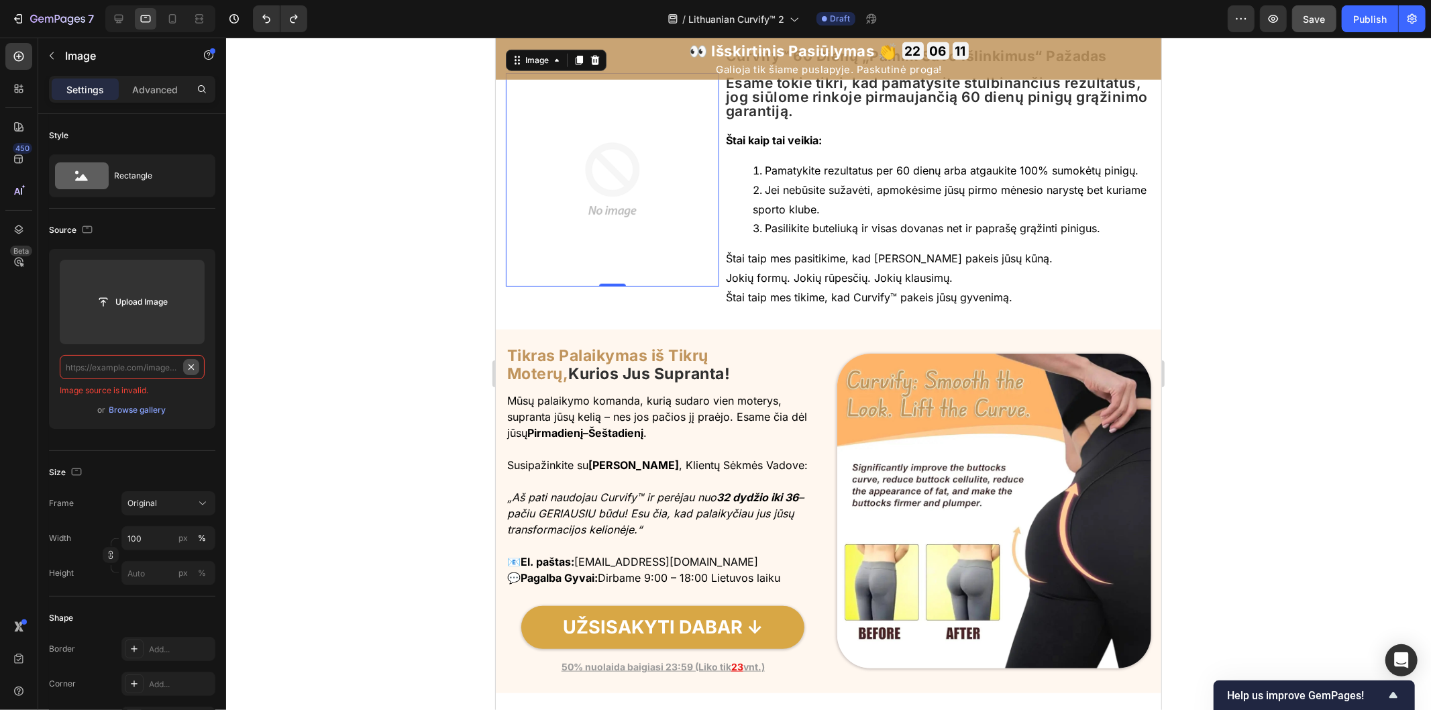
scroll to position [0, 0]
paste input "[URL][DOMAIN_NAME]"
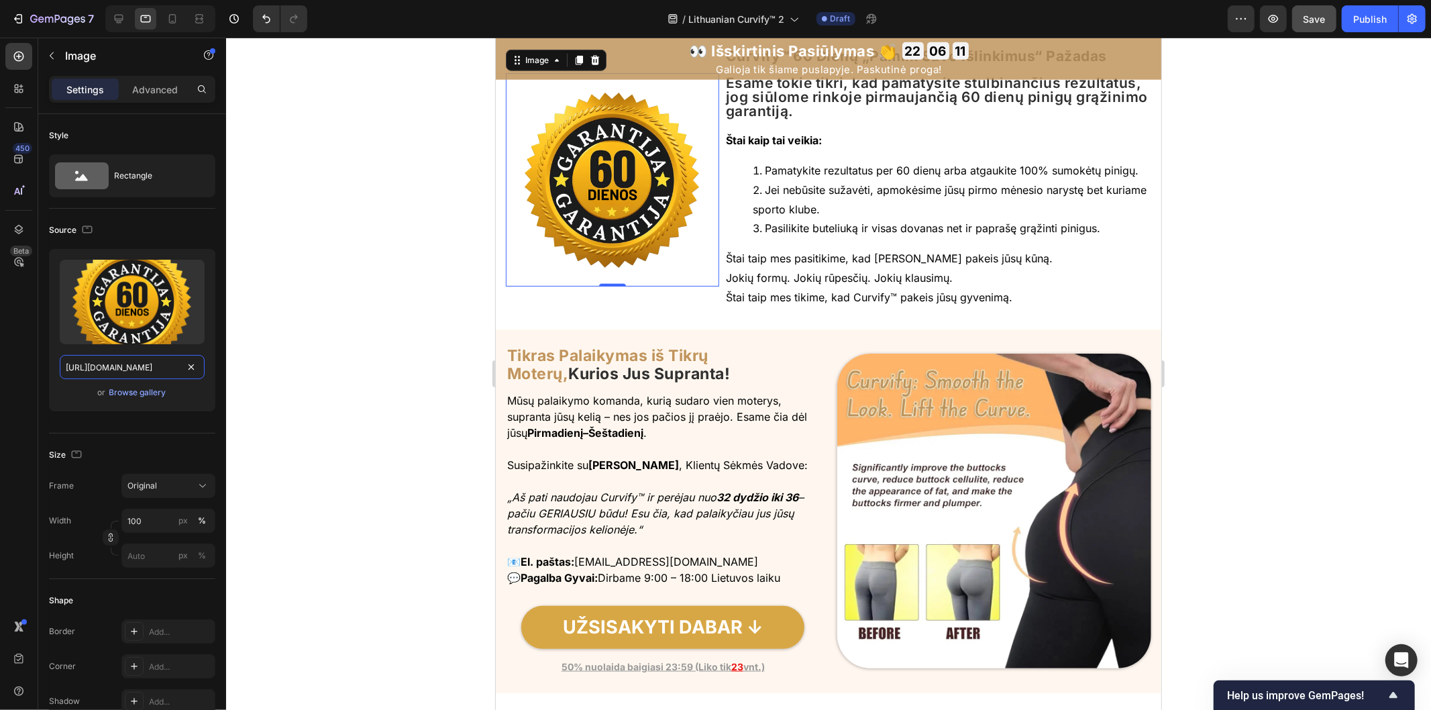
scroll to position [0, 417]
click at [83, 227] on icon "button" at bounding box center [86, 229] width 13 height 13
click at [89, 301] on icon "button" at bounding box center [90, 301] width 3 height 1
type input "[URL][DOMAIN_NAME]"
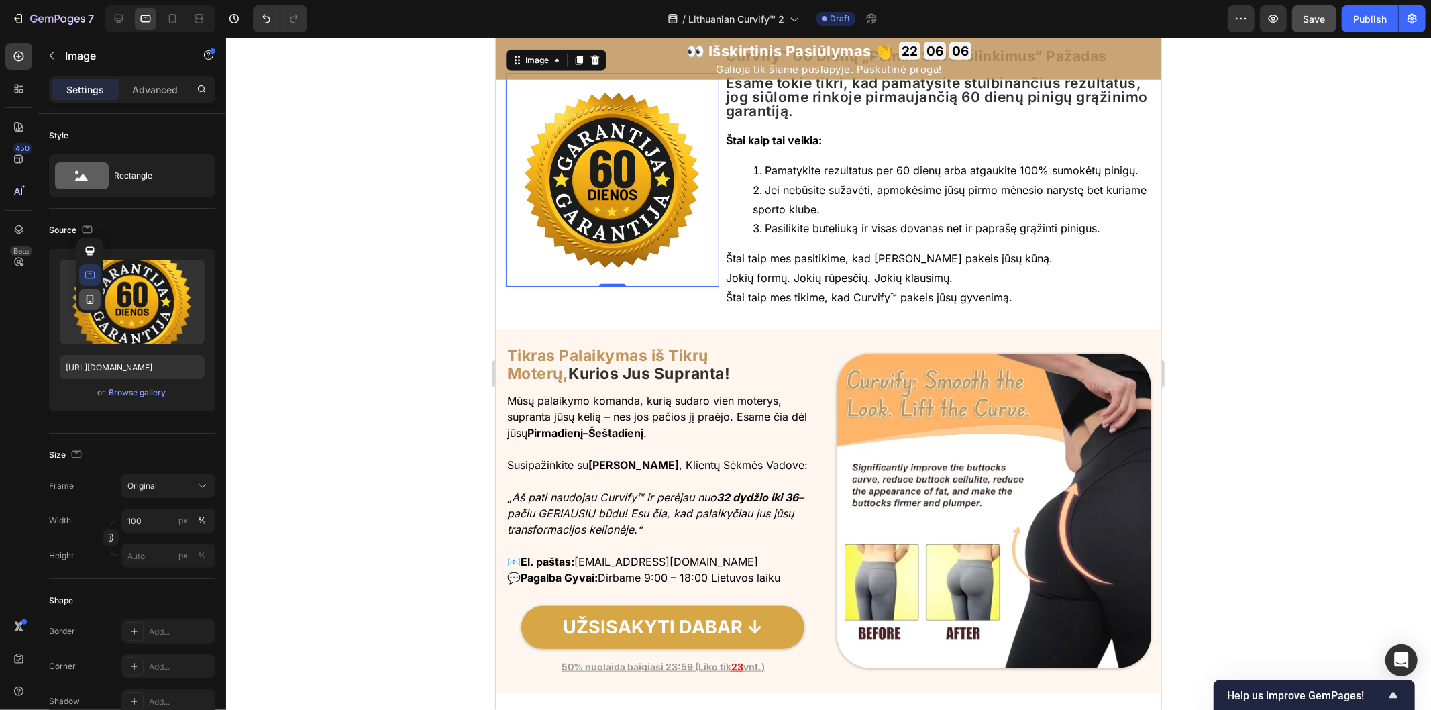
type input "150"
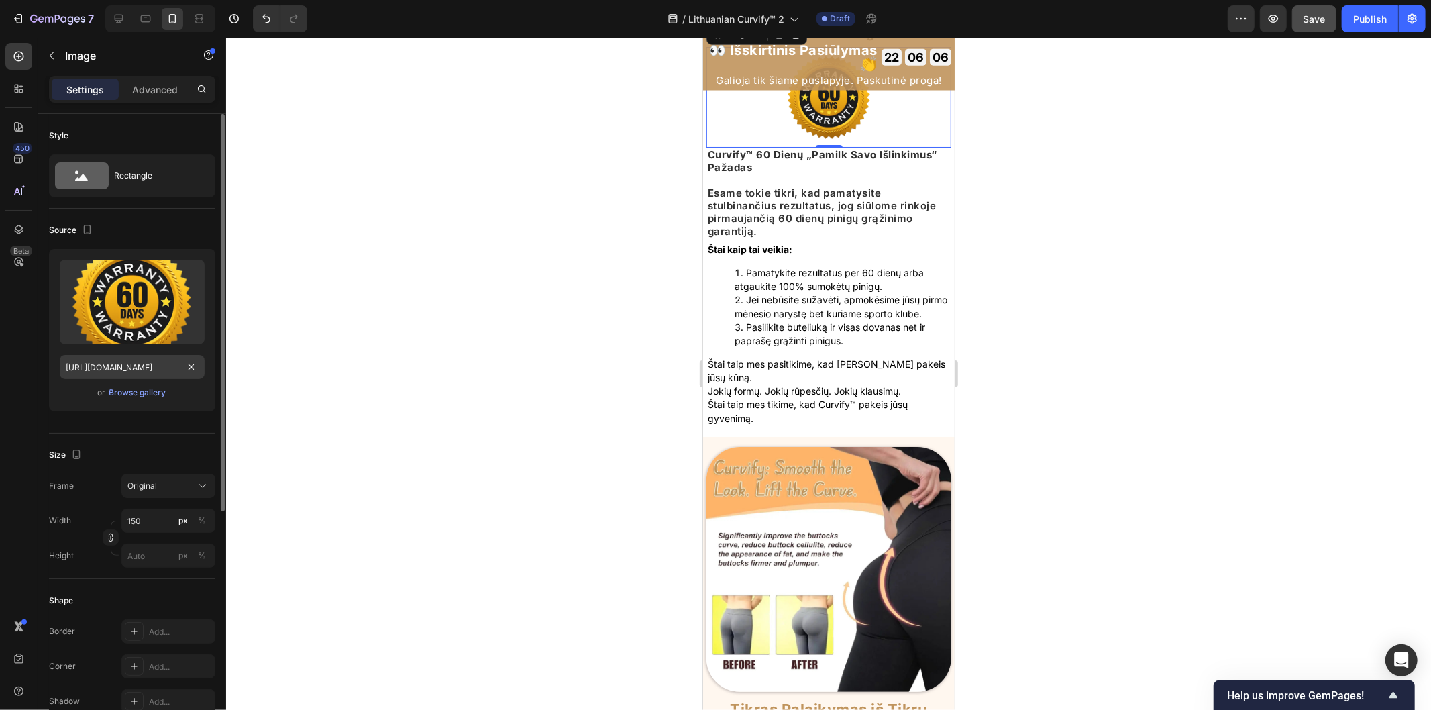
scroll to position [5457, 0]
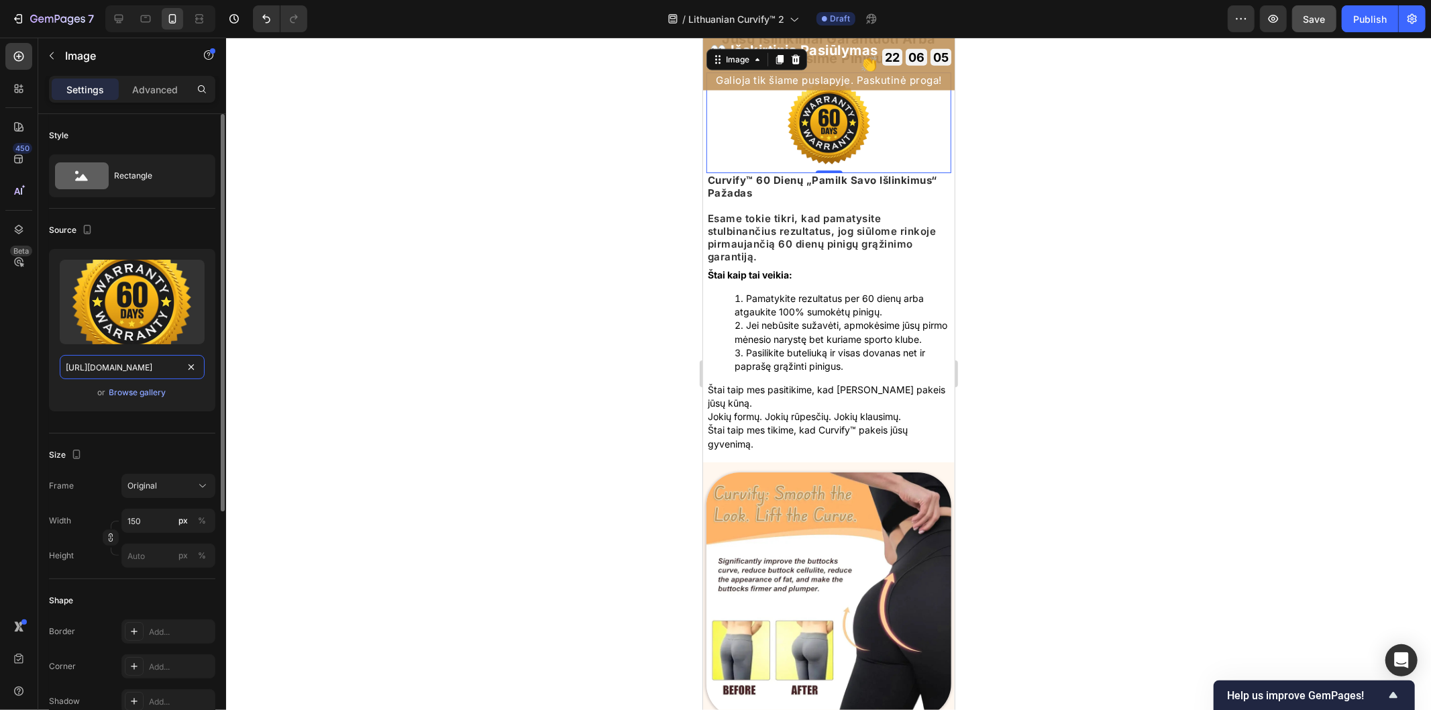
click at [178, 368] on input "[URL][DOMAIN_NAME]" at bounding box center [132, 367] width 145 height 24
paste input "0fa0e049-4281-40db-b0f9-3e4ad844a272.png"
type input "[URL][DOMAIN_NAME]"
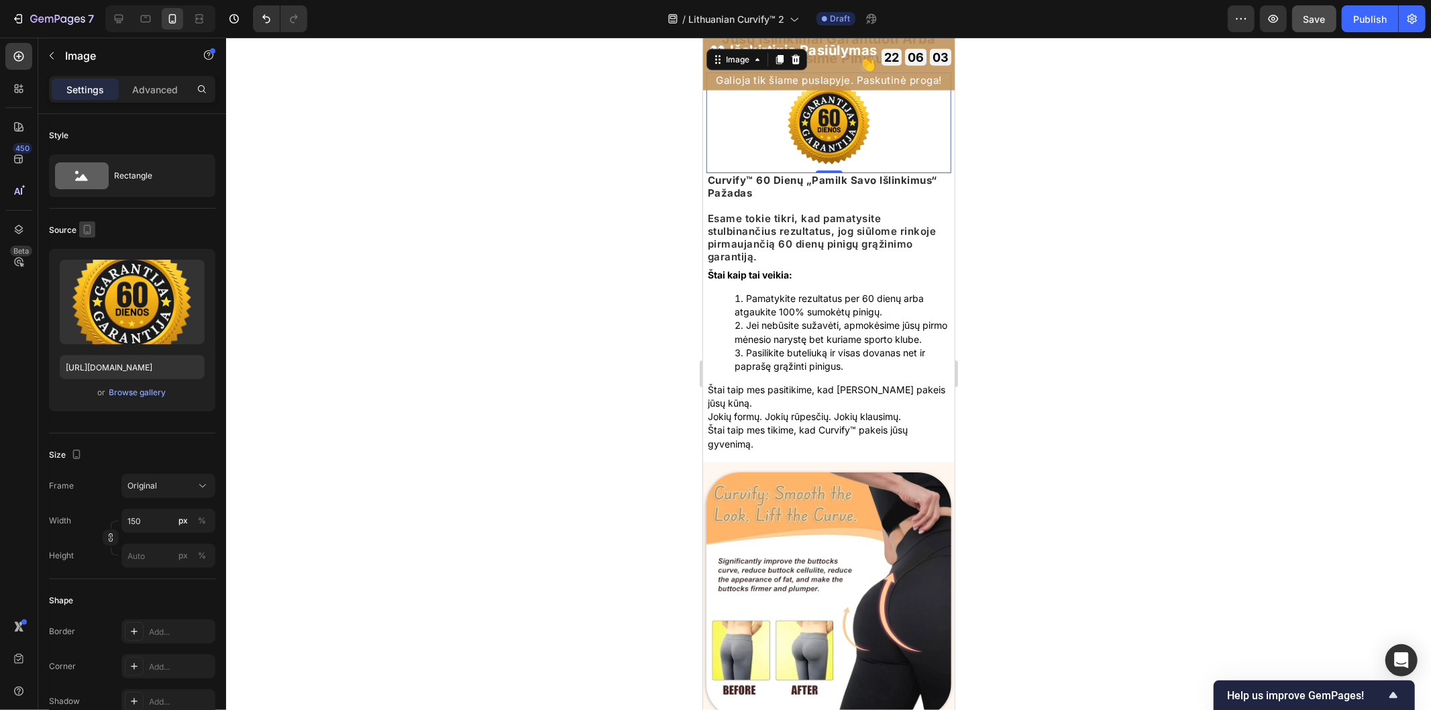
click at [86, 232] on icon "button" at bounding box center [86, 229] width 13 height 13
click at [91, 255] on icon "button" at bounding box center [89, 250] width 13 height 13
type input "100"
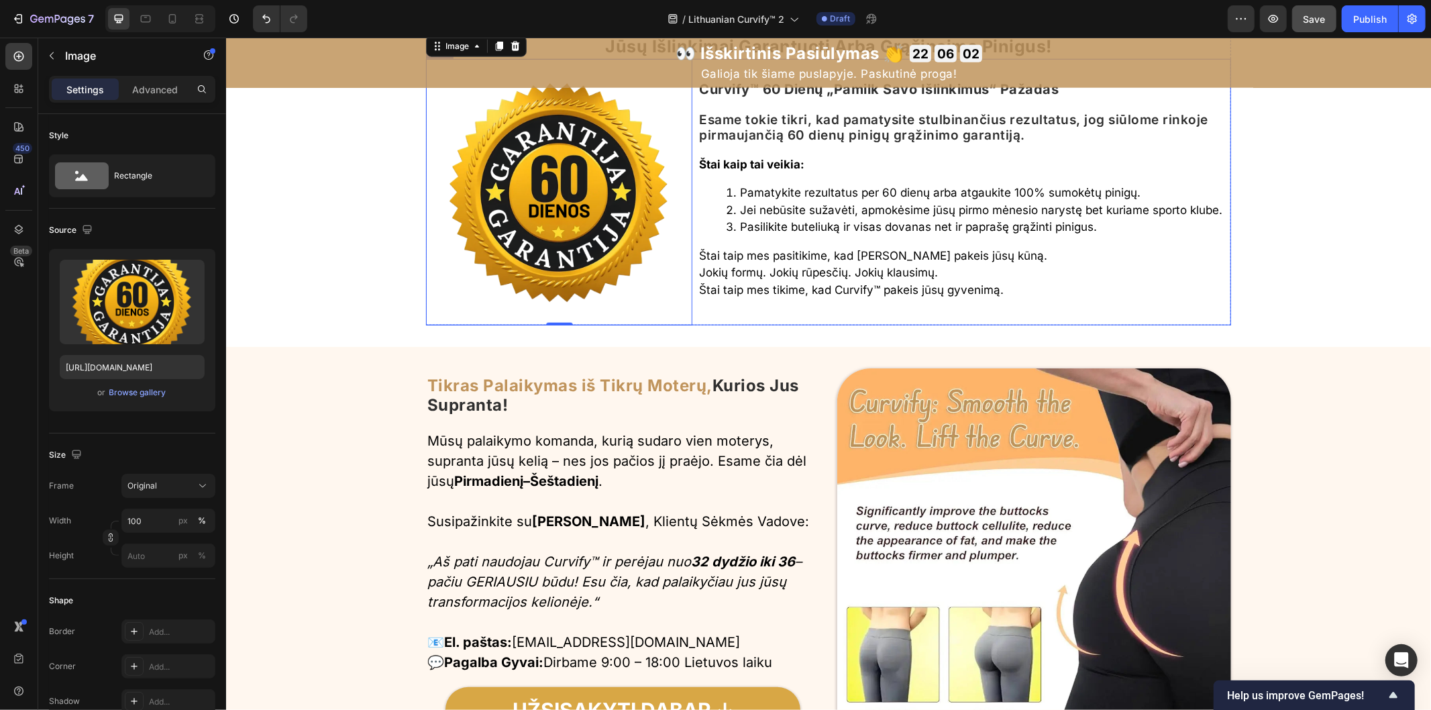
click at [975, 368] on img at bounding box center [1034, 565] width 394 height 394
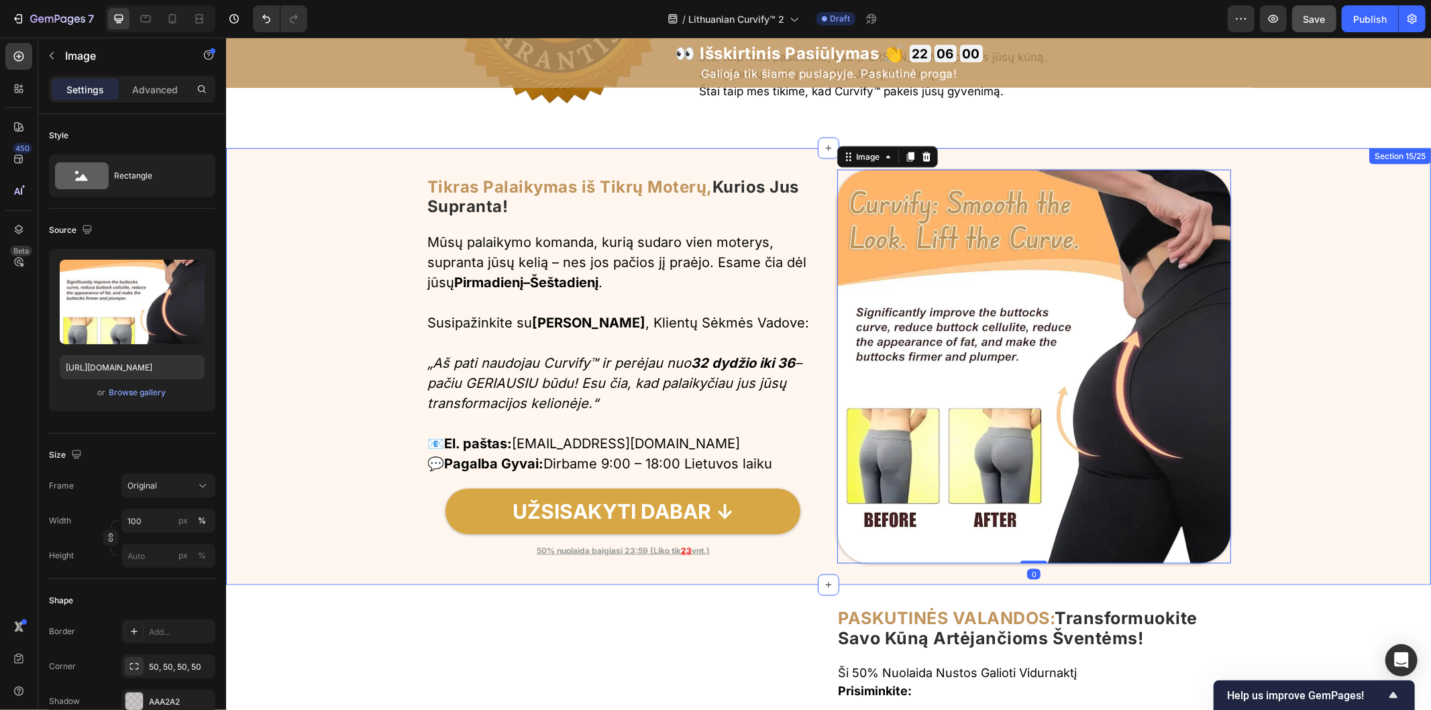
scroll to position [5740, 0]
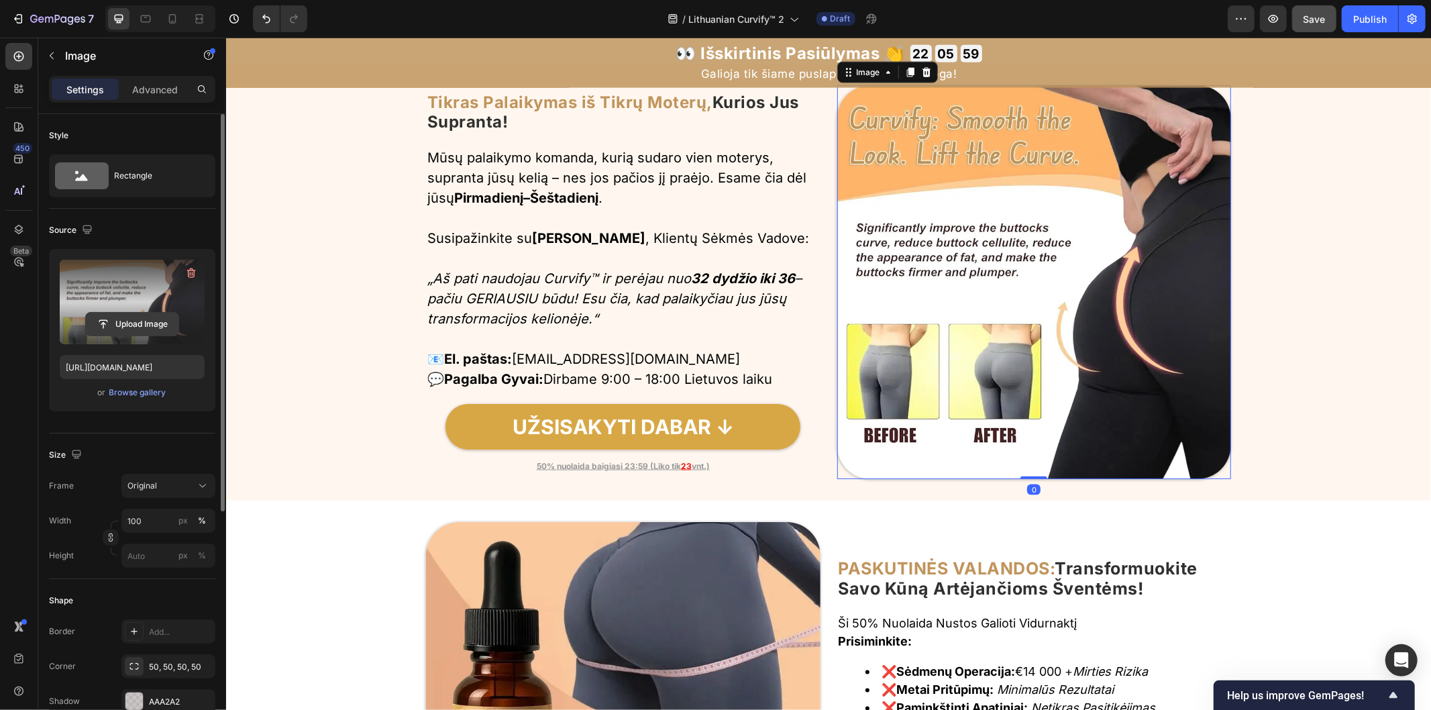
click at [141, 313] on input "file" at bounding box center [132, 324] width 93 height 23
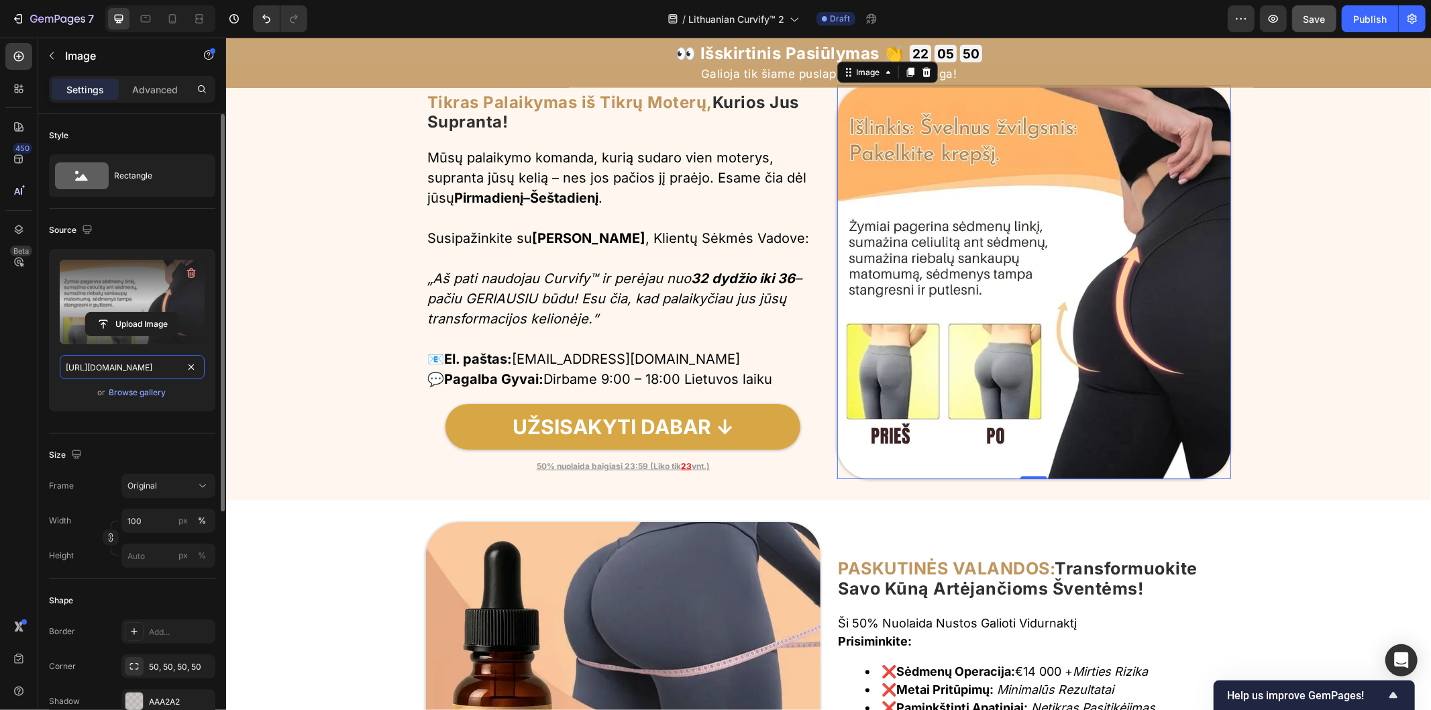
click at [177, 368] on input "[URL][DOMAIN_NAME]" at bounding box center [132, 367] width 145 height 24
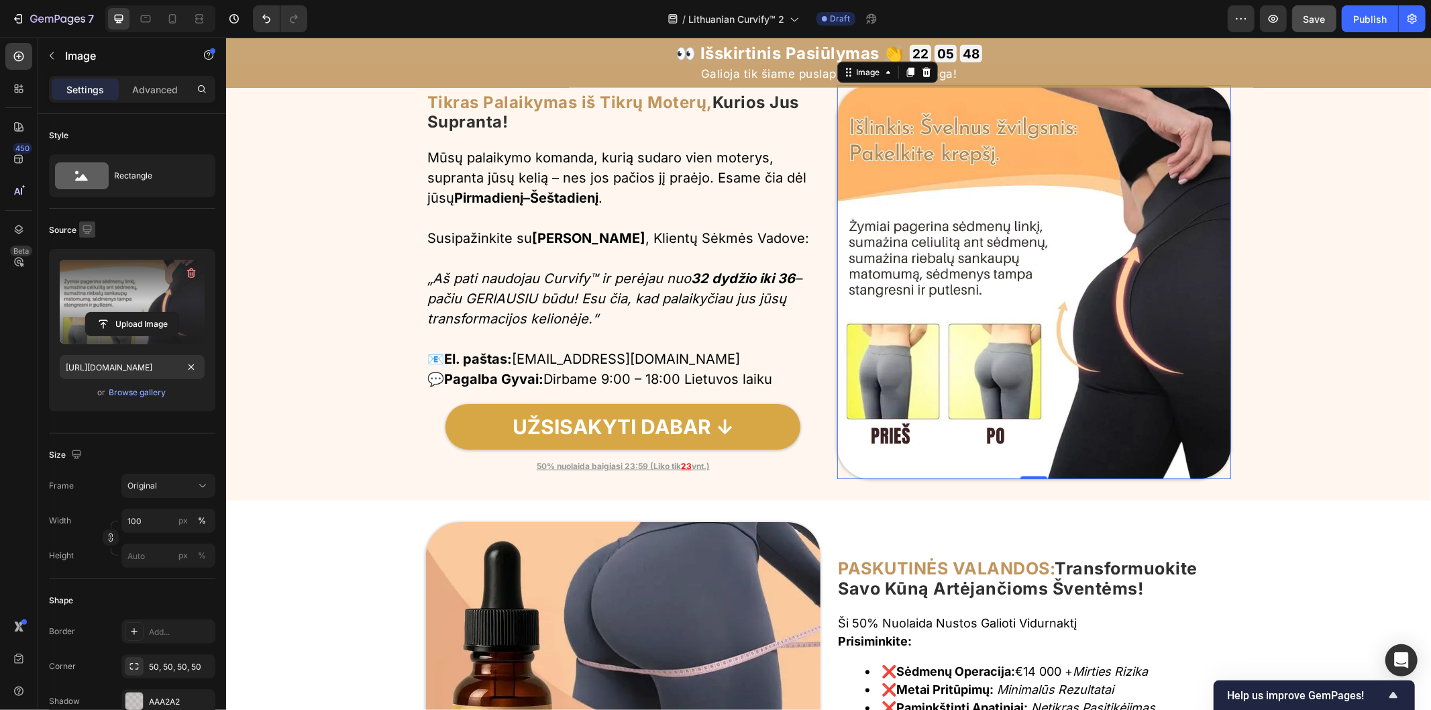
click at [80, 229] on icon "button" at bounding box center [86, 229] width 13 height 13
click at [88, 274] on icon "button" at bounding box center [89, 274] width 13 height 13
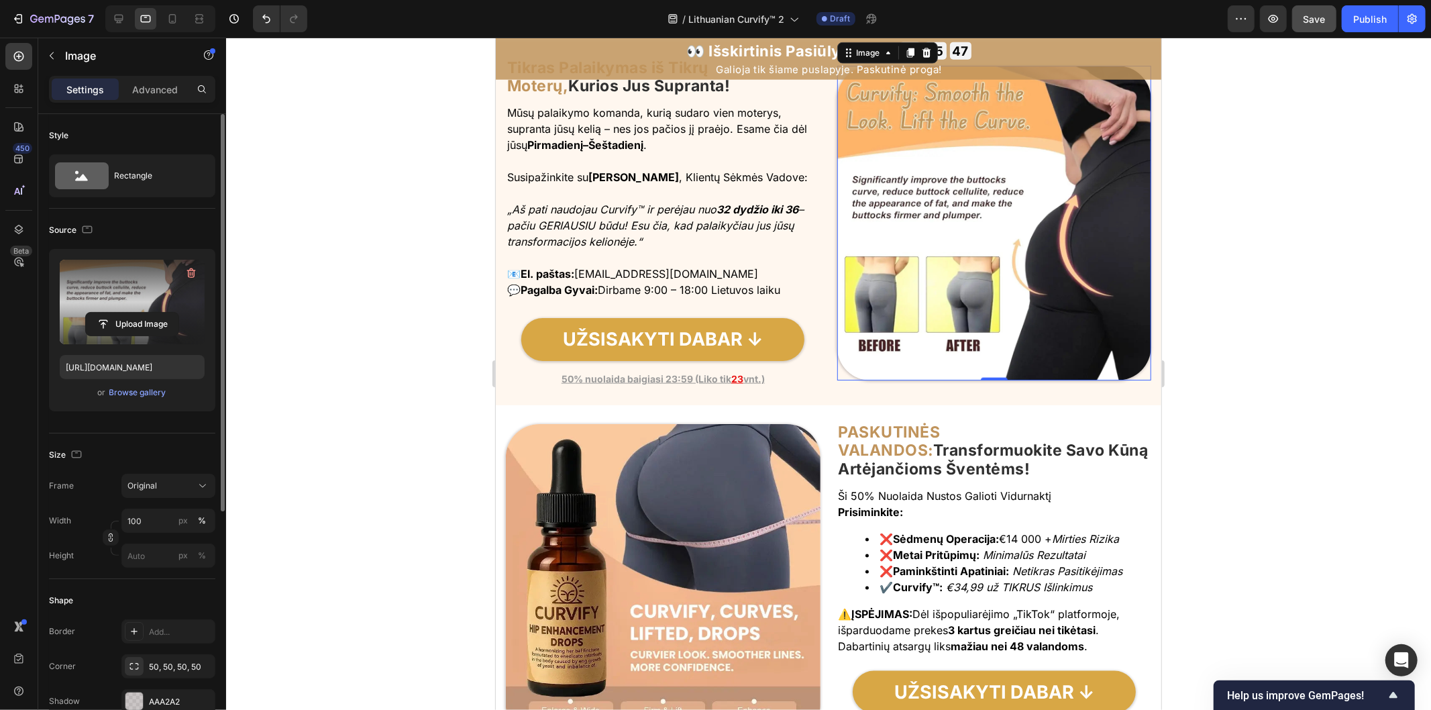
scroll to position [5756, 0]
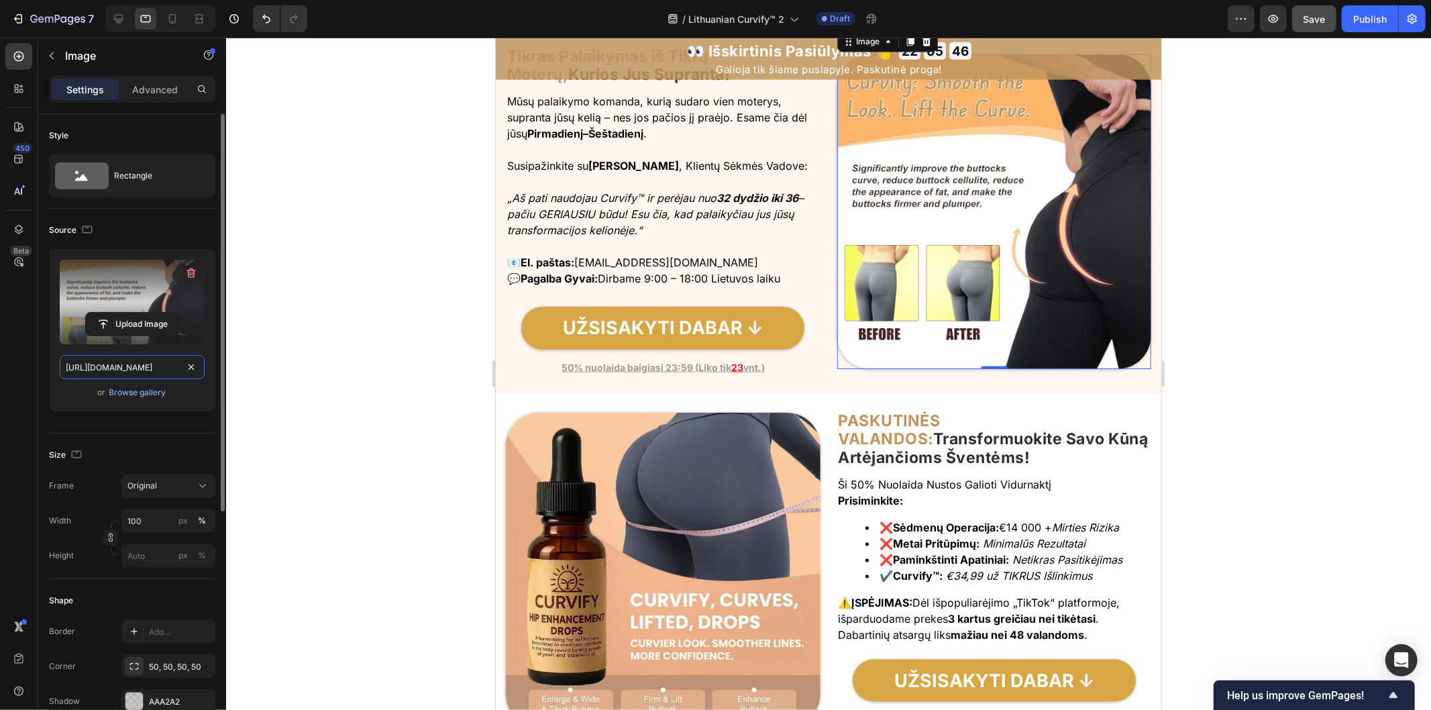
click at [178, 367] on input "[URL][DOMAIN_NAME]" at bounding box center [132, 367] width 145 height 24
paste input "a6c49d53-628e-496f-903f-d2778a7a4f98.jpg"
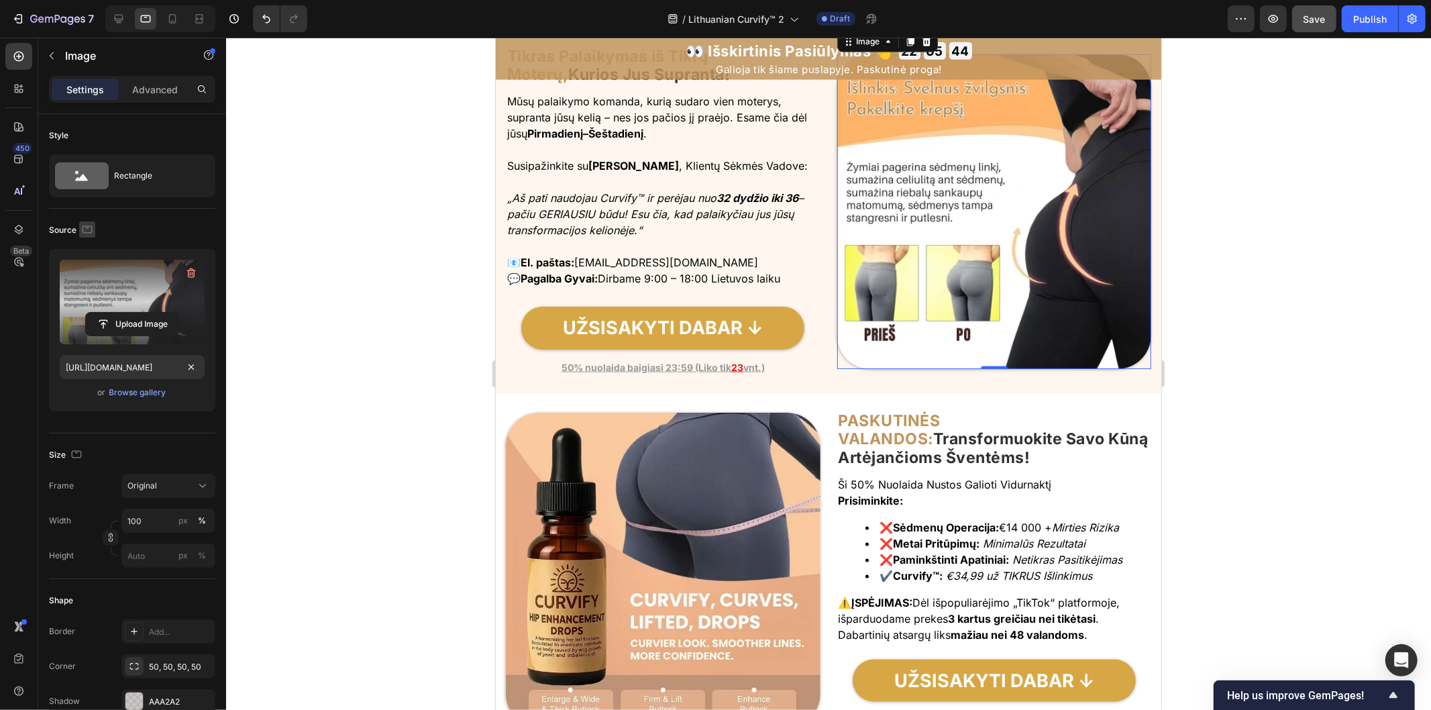
click at [85, 228] on icon "button" at bounding box center [86, 229] width 13 height 13
click at [89, 297] on icon "button" at bounding box center [89, 298] width 13 height 13
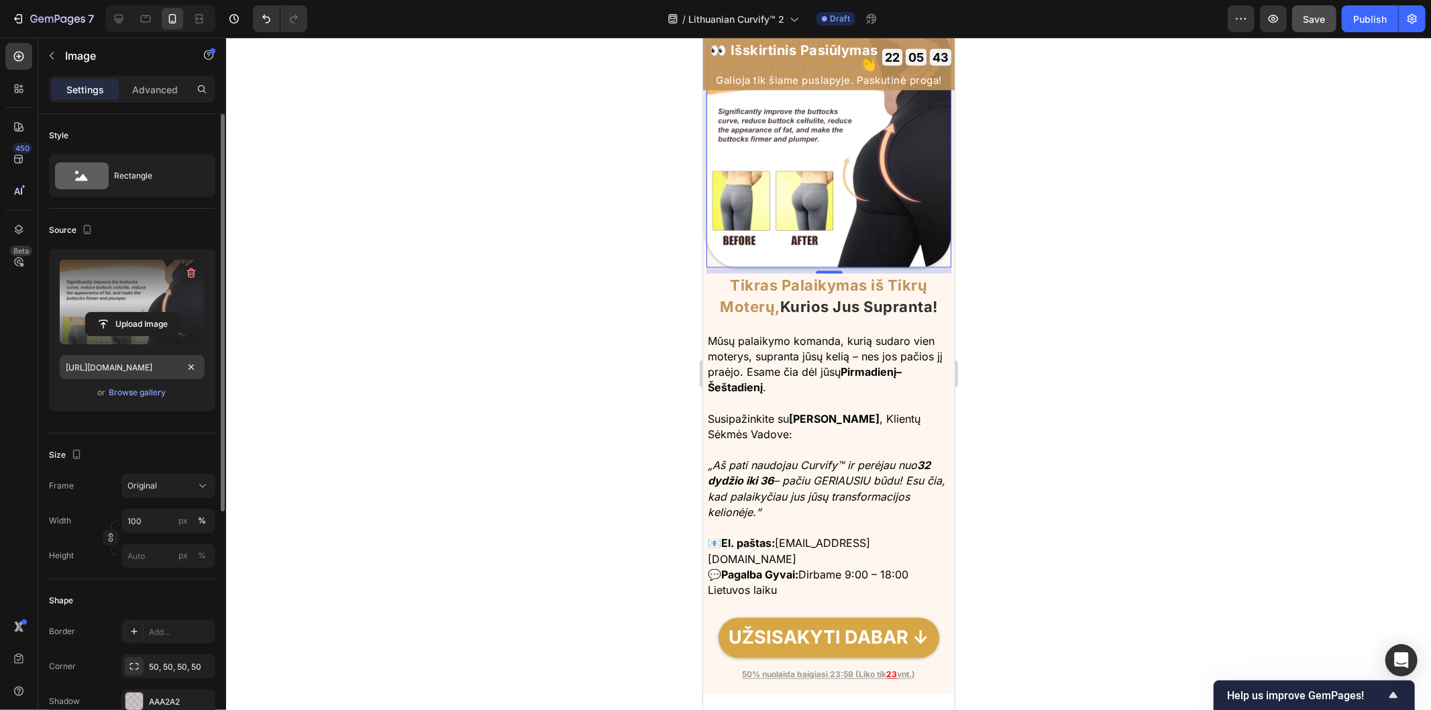
scroll to position [5804, 0]
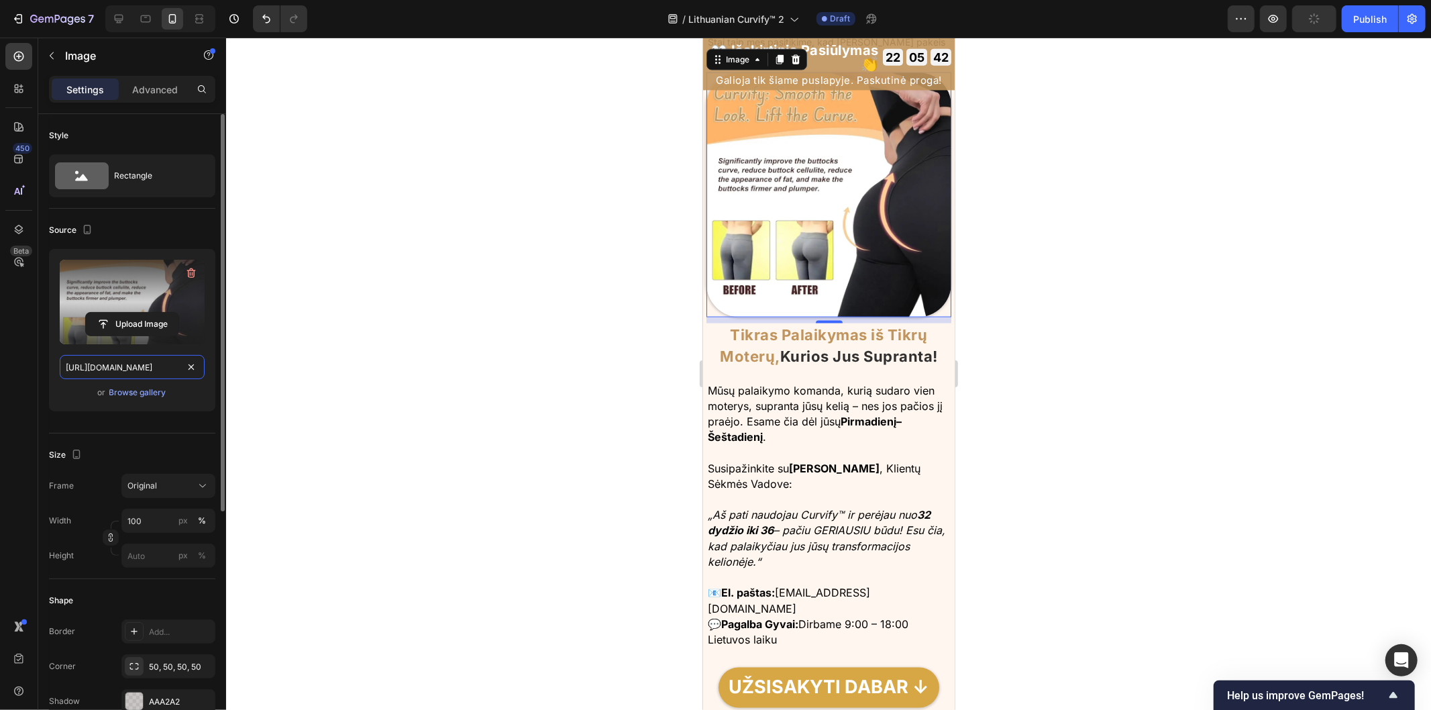
click at [177, 370] on input "[URL][DOMAIN_NAME]" at bounding box center [132, 367] width 145 height 24
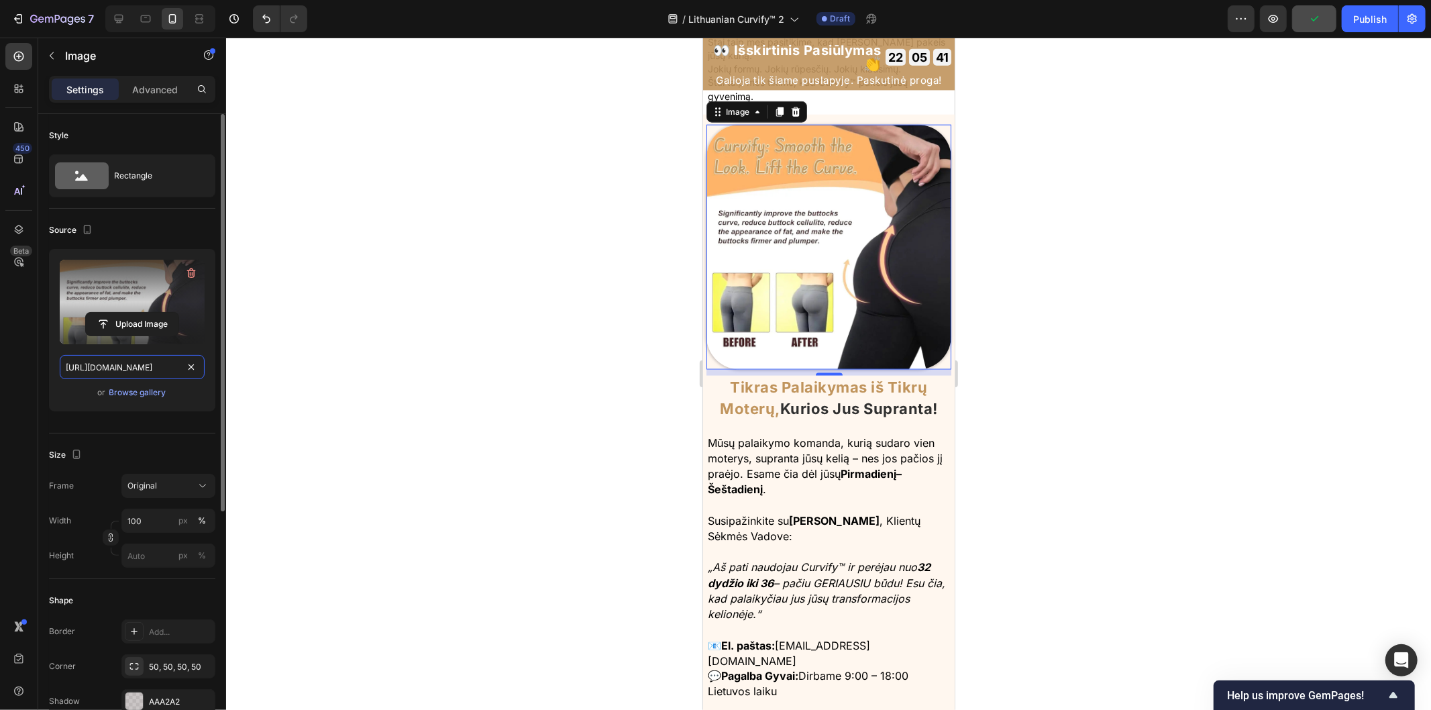
paste input "a6c49d53-628e-496f-903f-d2778a7a4f98.jpg"
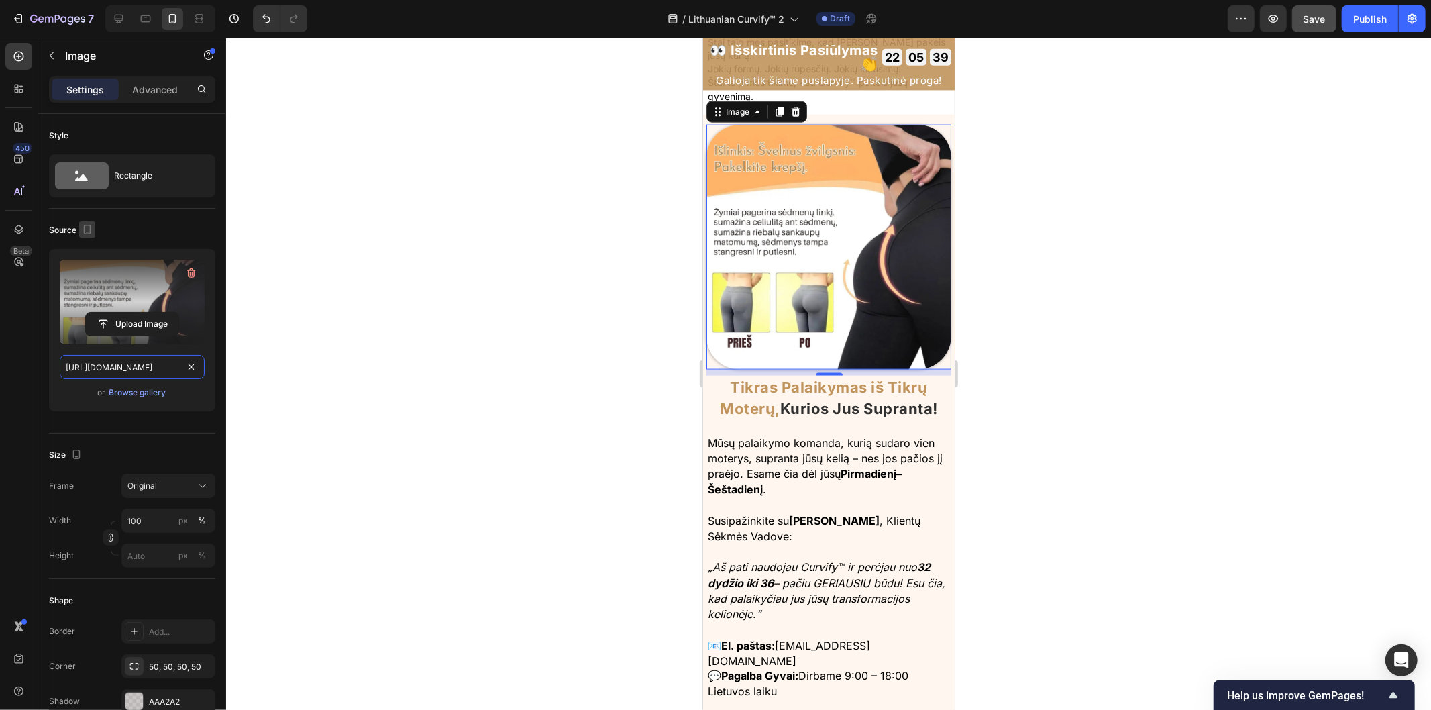
type input "[URL][DOMAIN_NAME]"
click at [87, 229] on icon "button" at bounding box center [86, 229] width 13 height 13
click at [88, 251] on icon "button" at bounding box center [89, 250] width 13 height 13
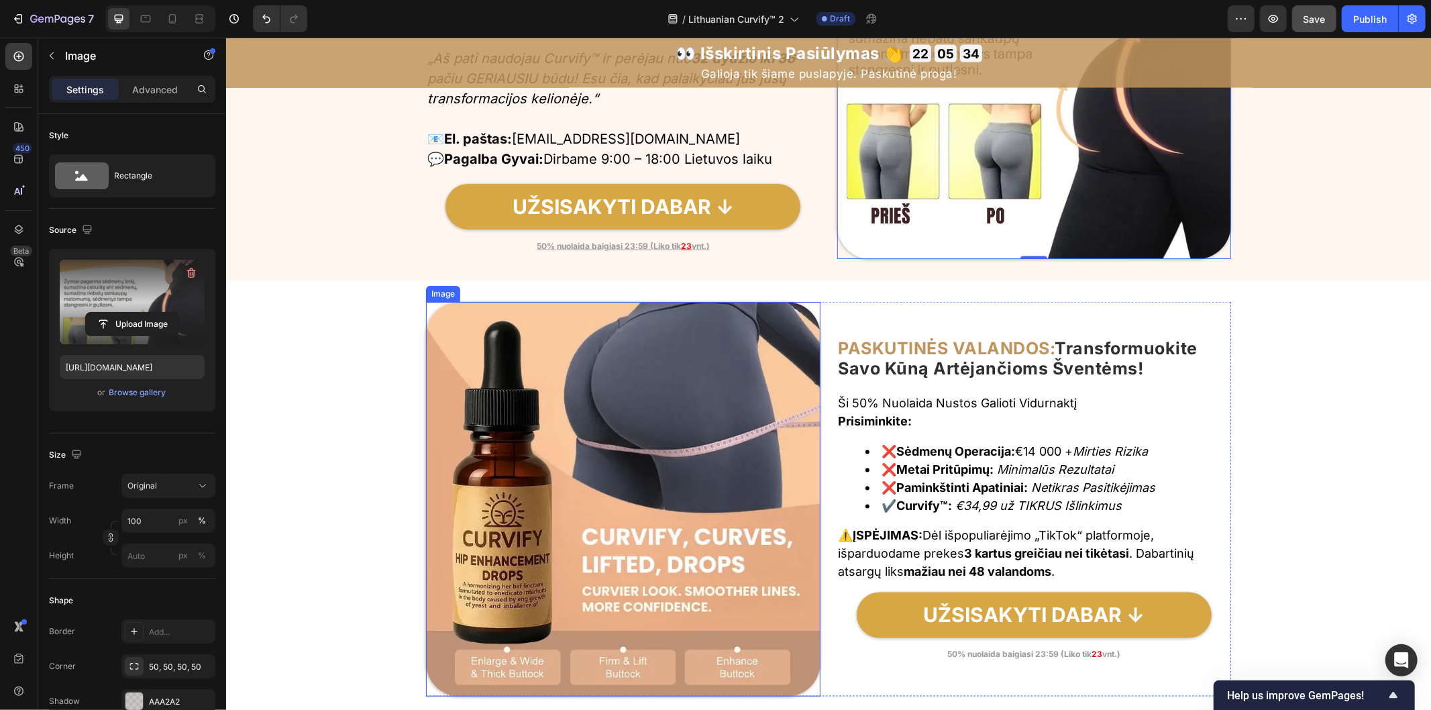
scroll to position [5964, 0]
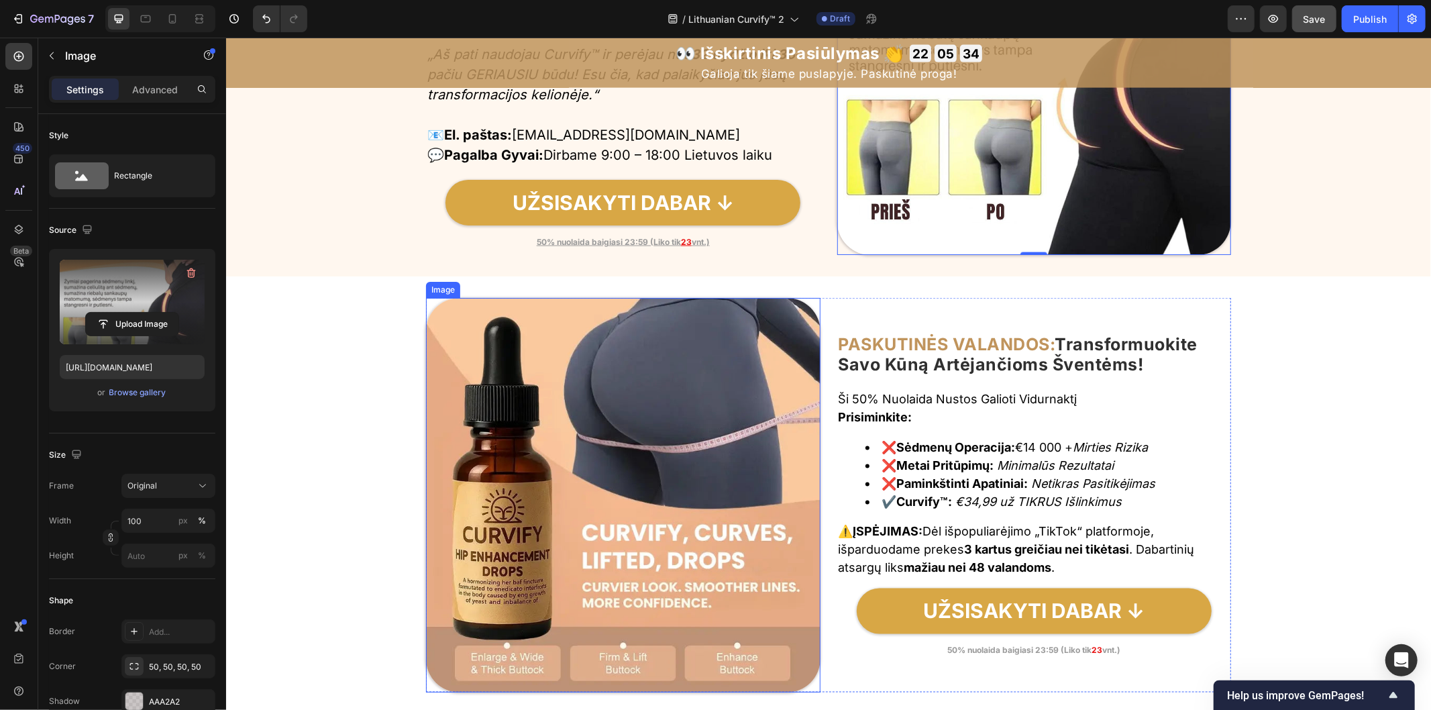
click at [607, 419] on img at bounding box center [622, 494] width 394 height 394
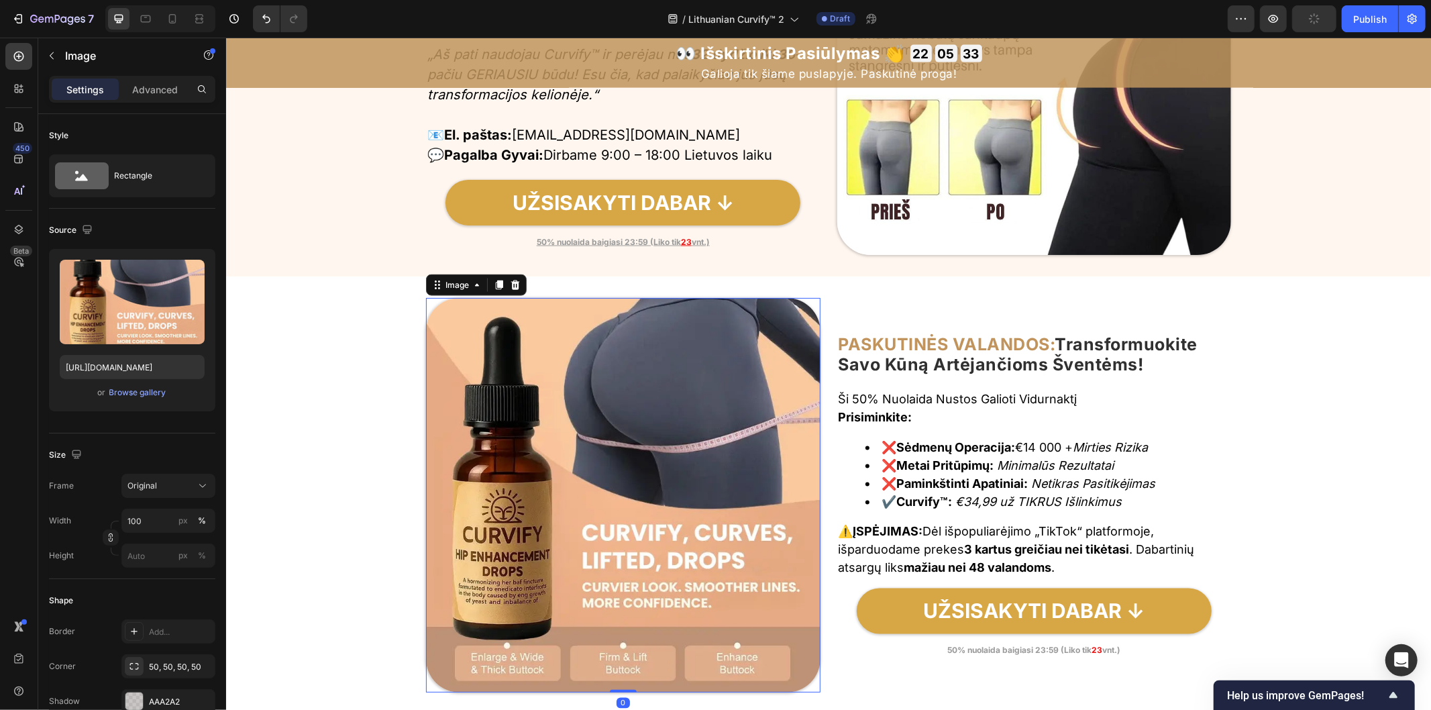
scroll to position [6187, 0]
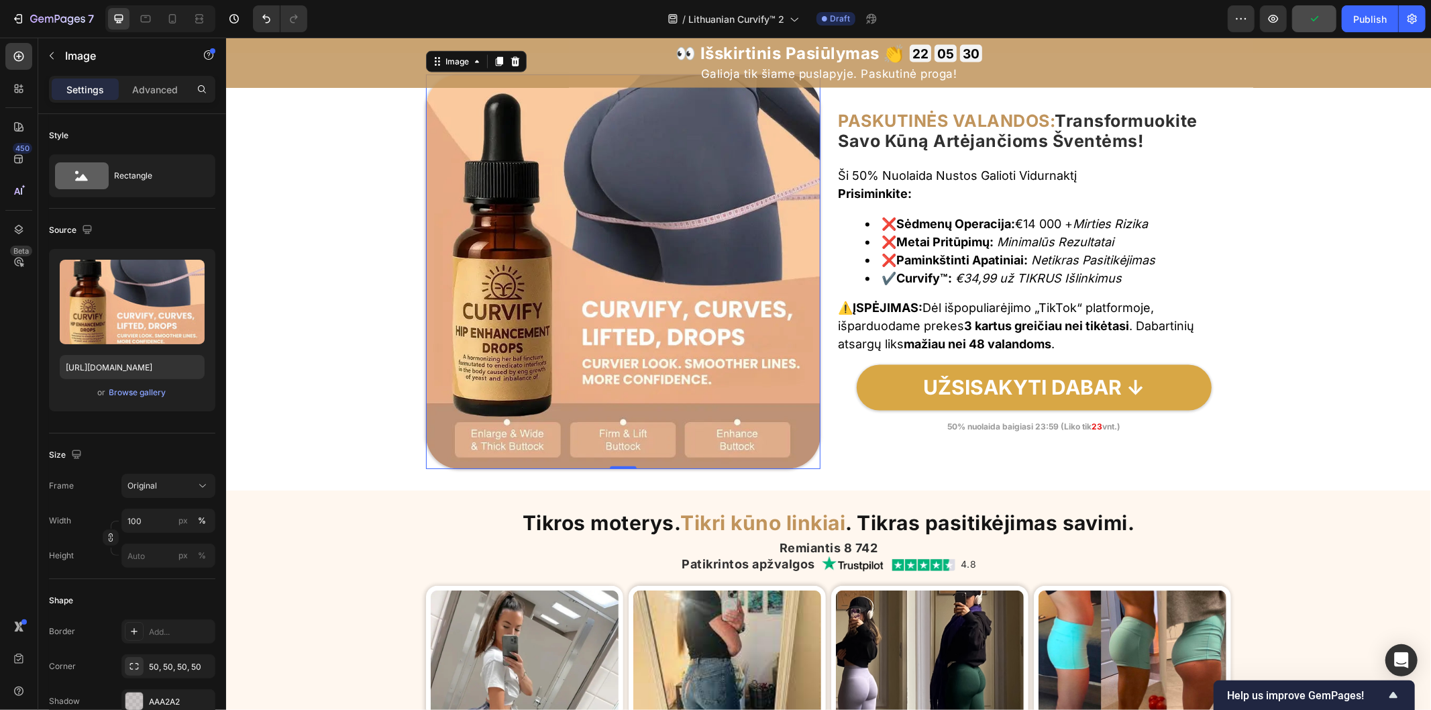
click at [568, 335] on img at bounding box center [622, 271] width 394 height 394
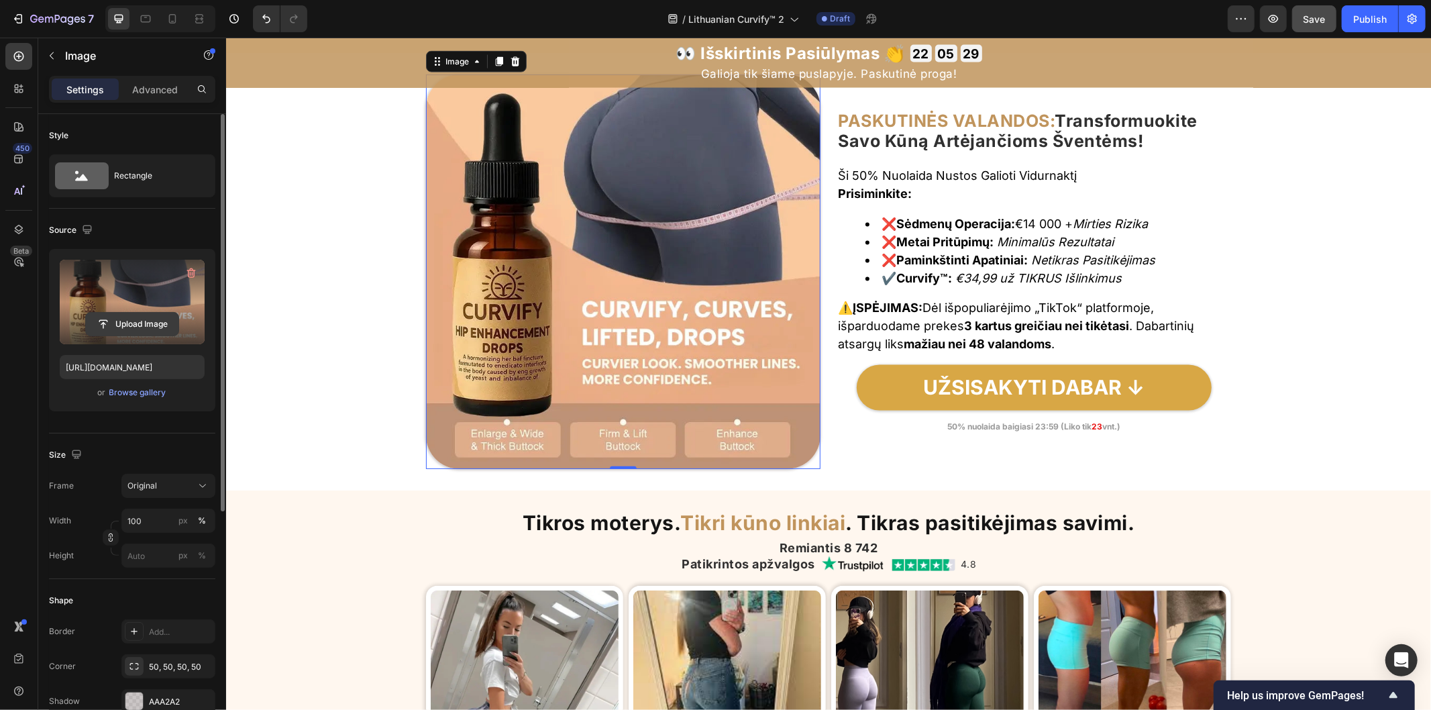
click at [168, 313] on input "file" at bounding box center [132, 324] width 93 height 23
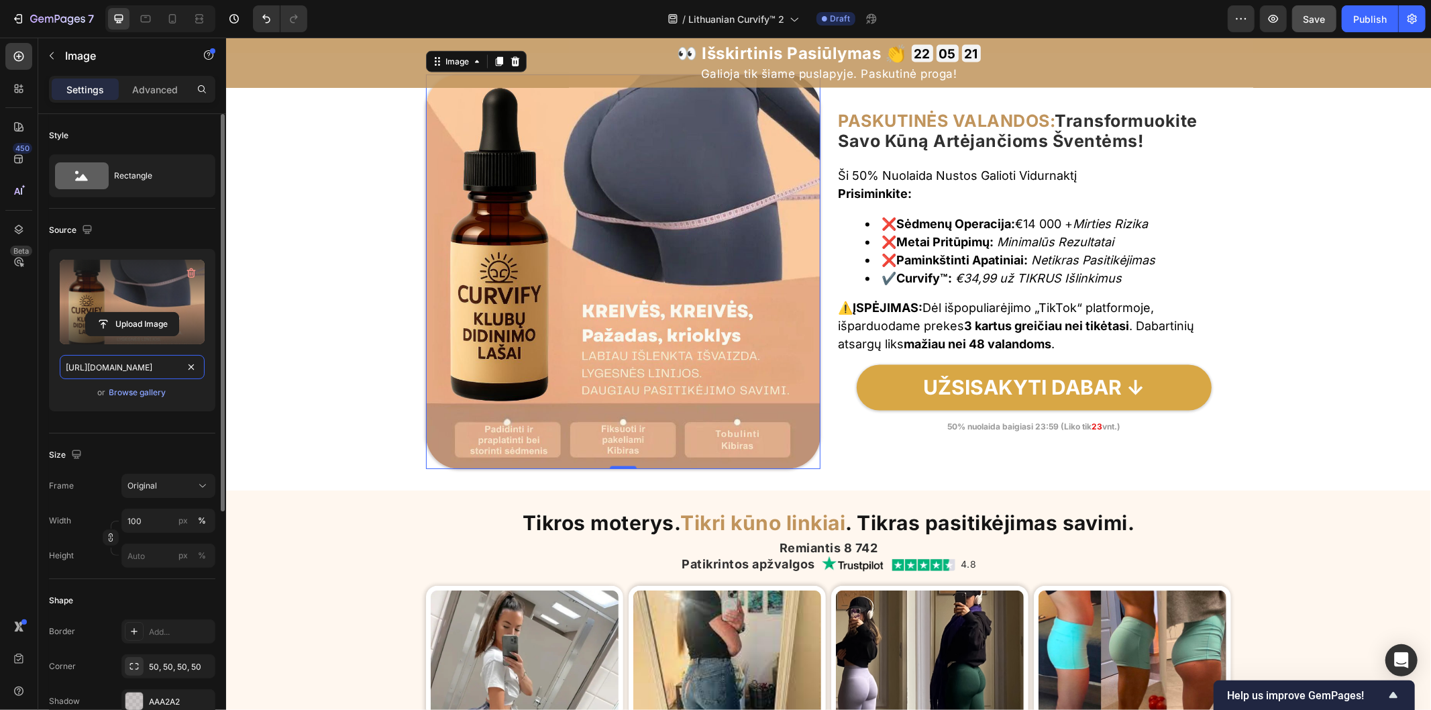
click at [180, 368] on input "[URL][DOMAIN_NAME]" at bounding box center [132, 367] width 145 height 24
click at [84, 231] on icon "button" at bounding box center [87, 229] width 9 height 9
click at [94, 272] on icon "button" at bounding box center [90, 274] width 10 height 7
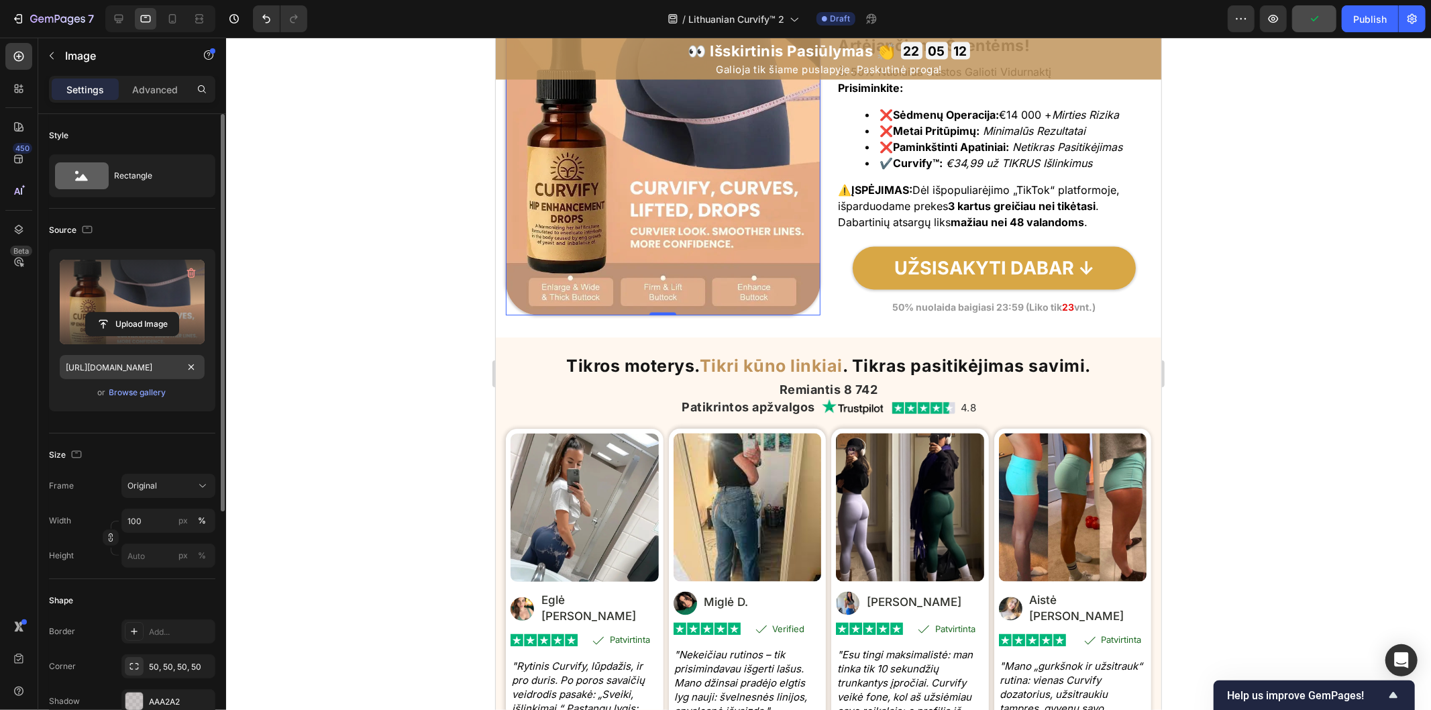
scroll to position [6143, 0]
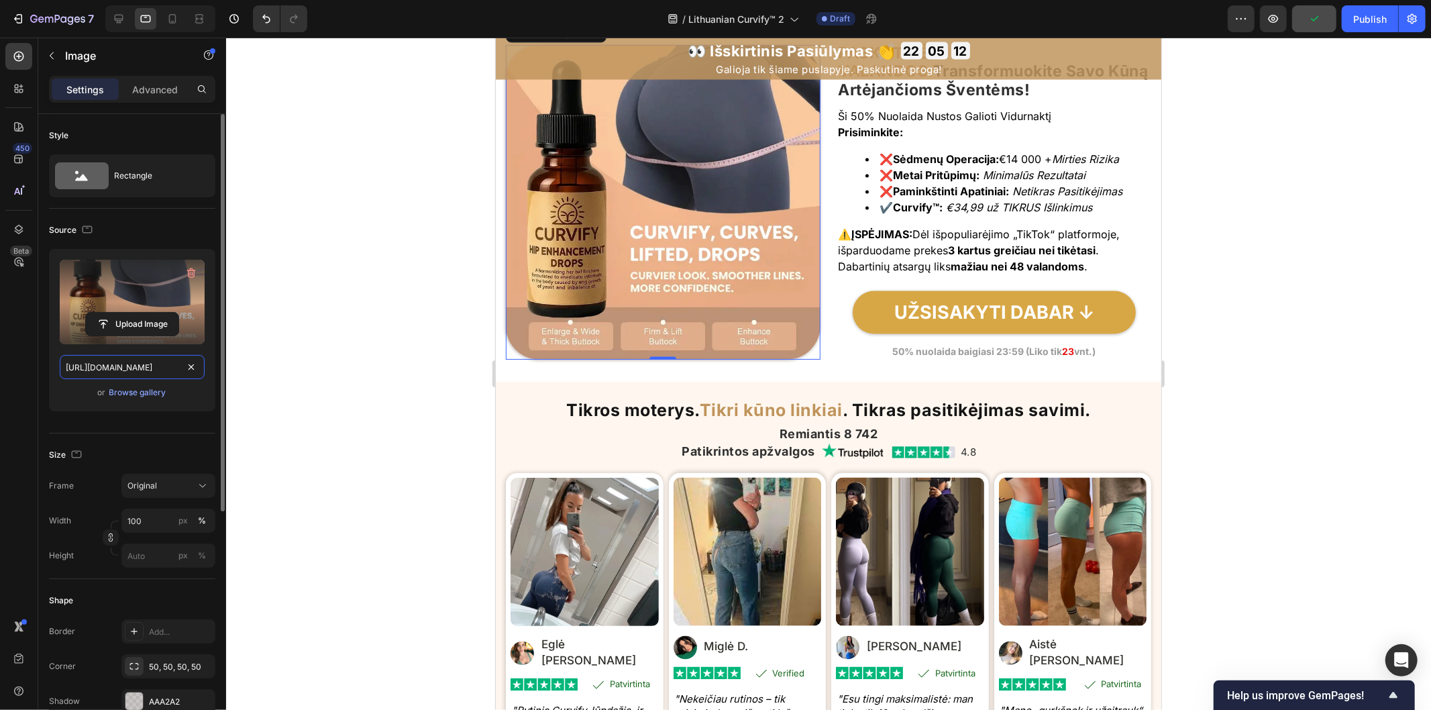
click at [178, 369] on input "[URL][DOMAIN_NAME]" at bounding box center [132, 367] width 145 height 24
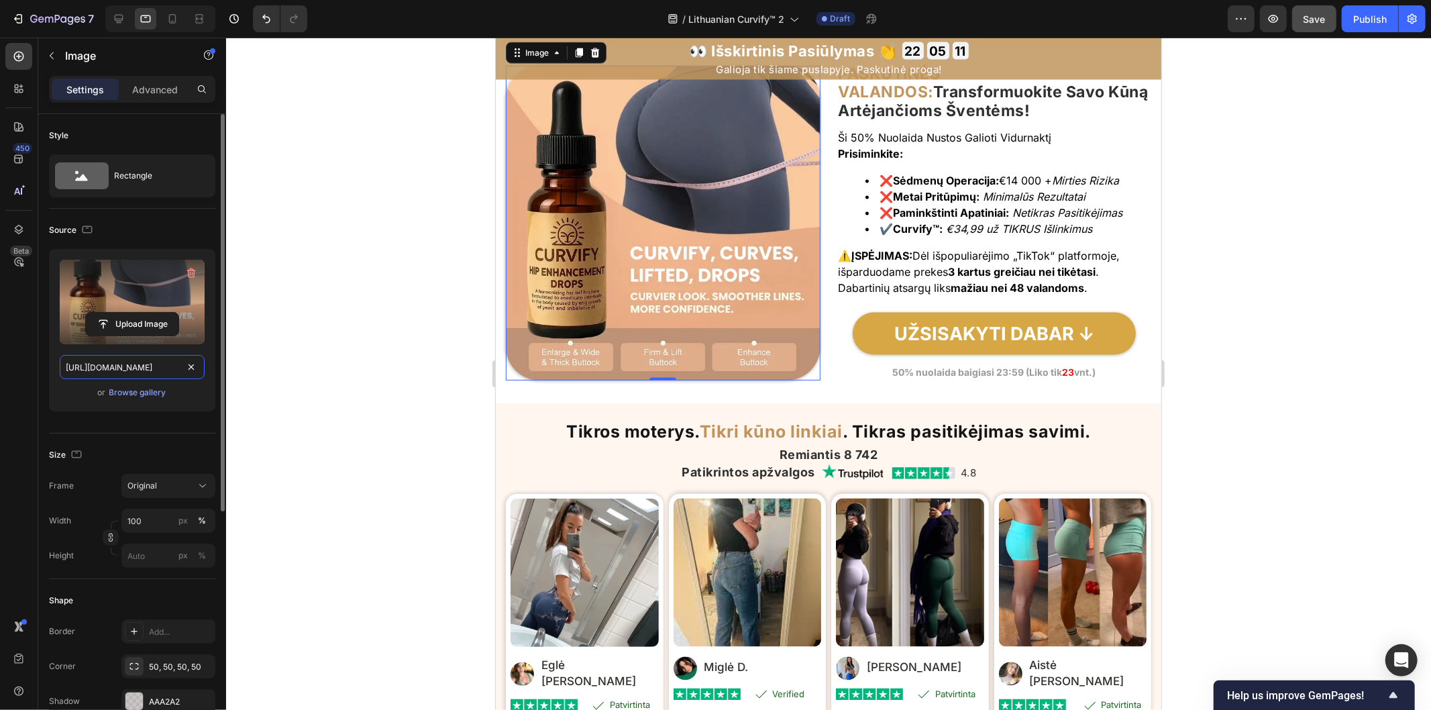
paste input "800c3054-29e0-4271-afda-29cad7e37163.jpg"
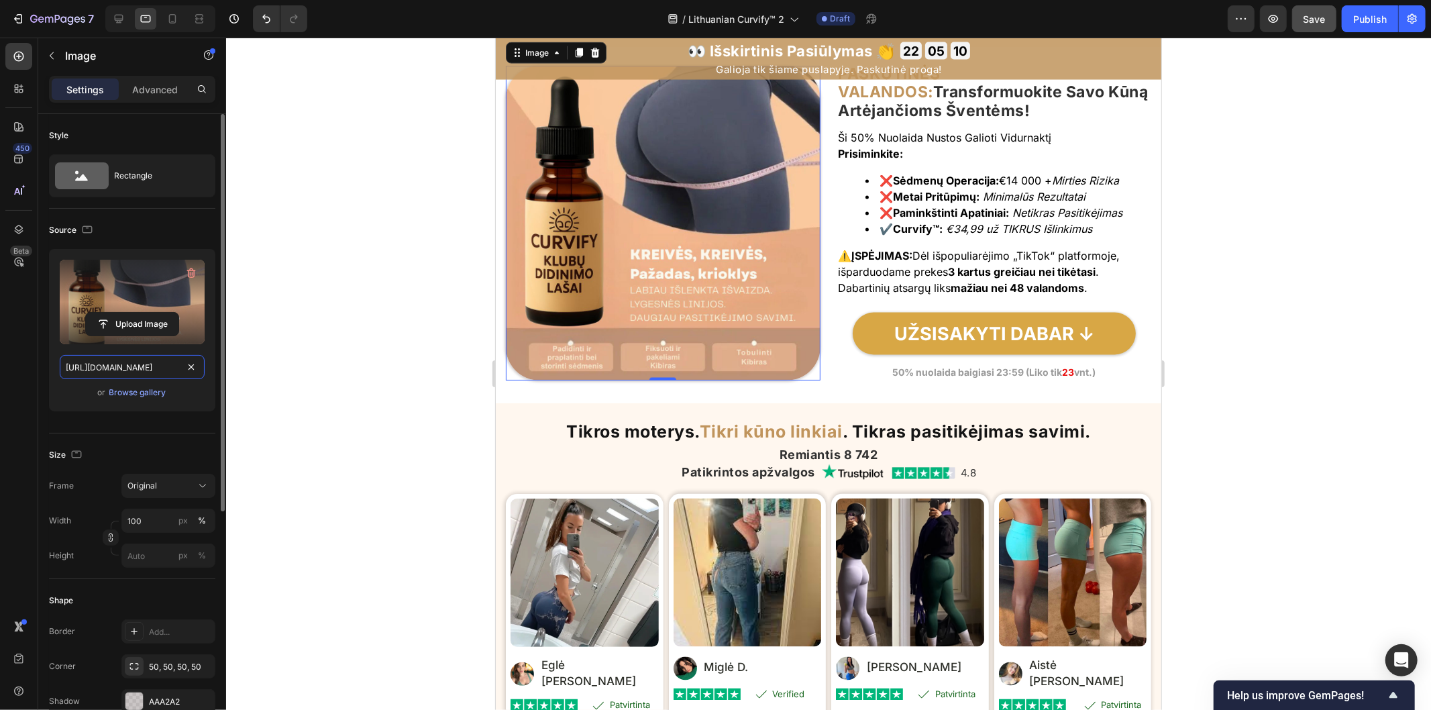
scroll to position [0, 411]
click at [85, 233] on icon "button" at bounding box center [86, 229] width 13 height 13
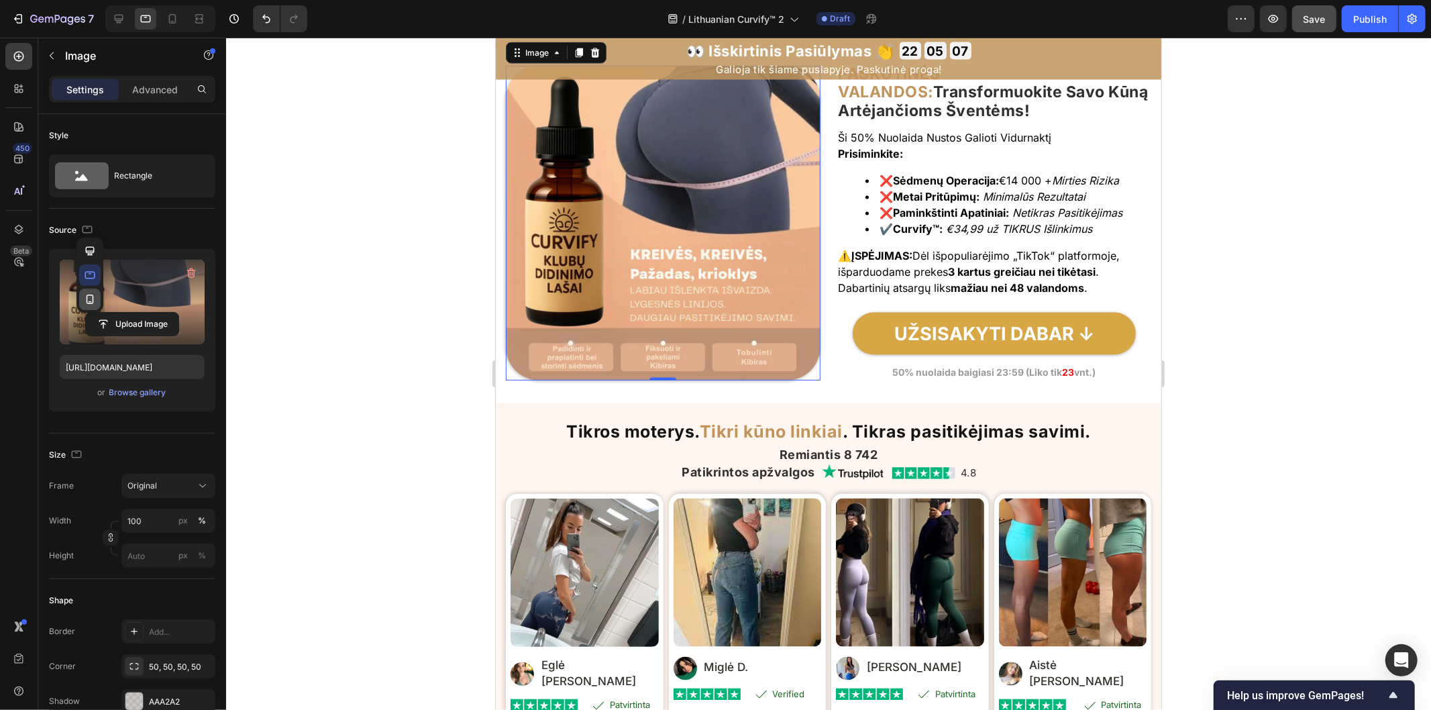
click at [89, 300] on icon "button" at bounding box center [89, 298] width 13 height 13
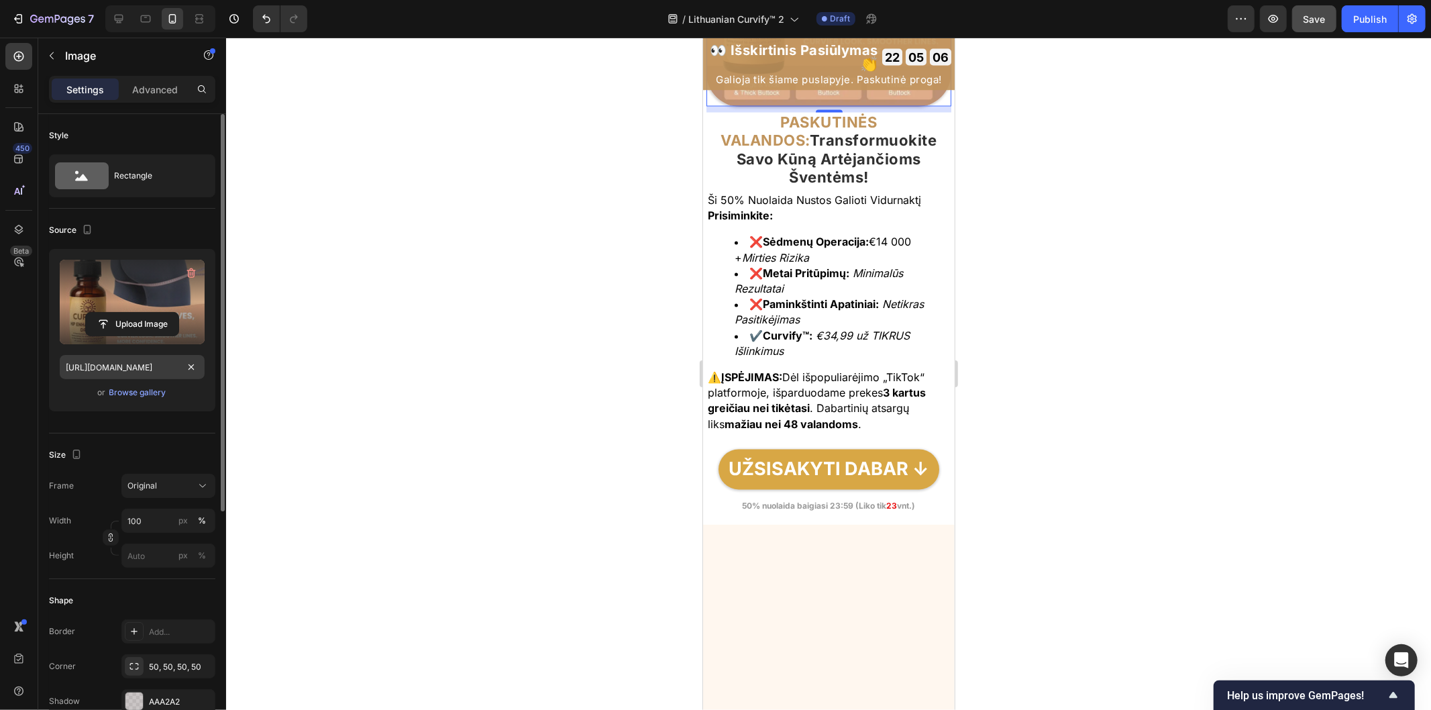
scroll to position [6398, 0]
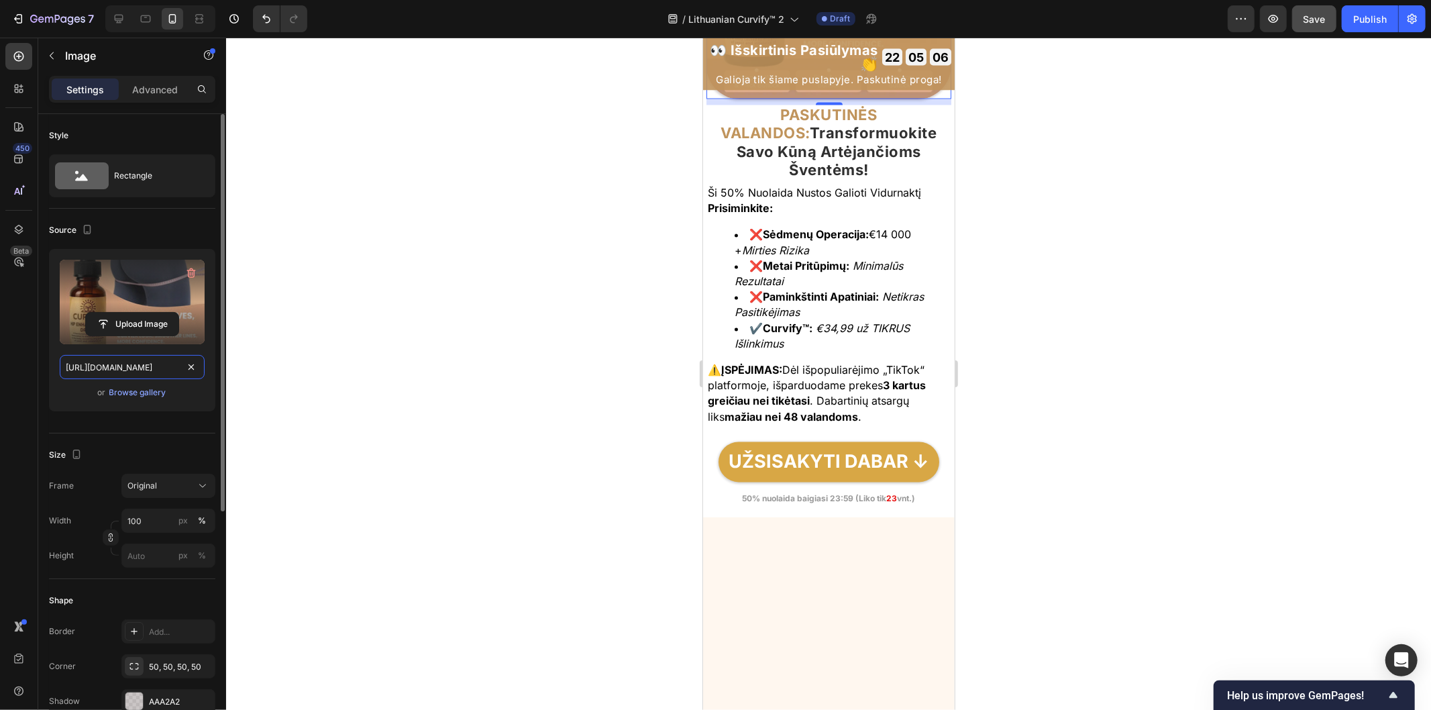
click at [177, 371] on input "[URL][DOMAIN_NAME]" at bounding box center [132, 367] width 145 height 24
paste input "800c3054-29e0-4271-afda-29cad7e37163.jpg"
type input "[URL][DOMAIN_NAME]"
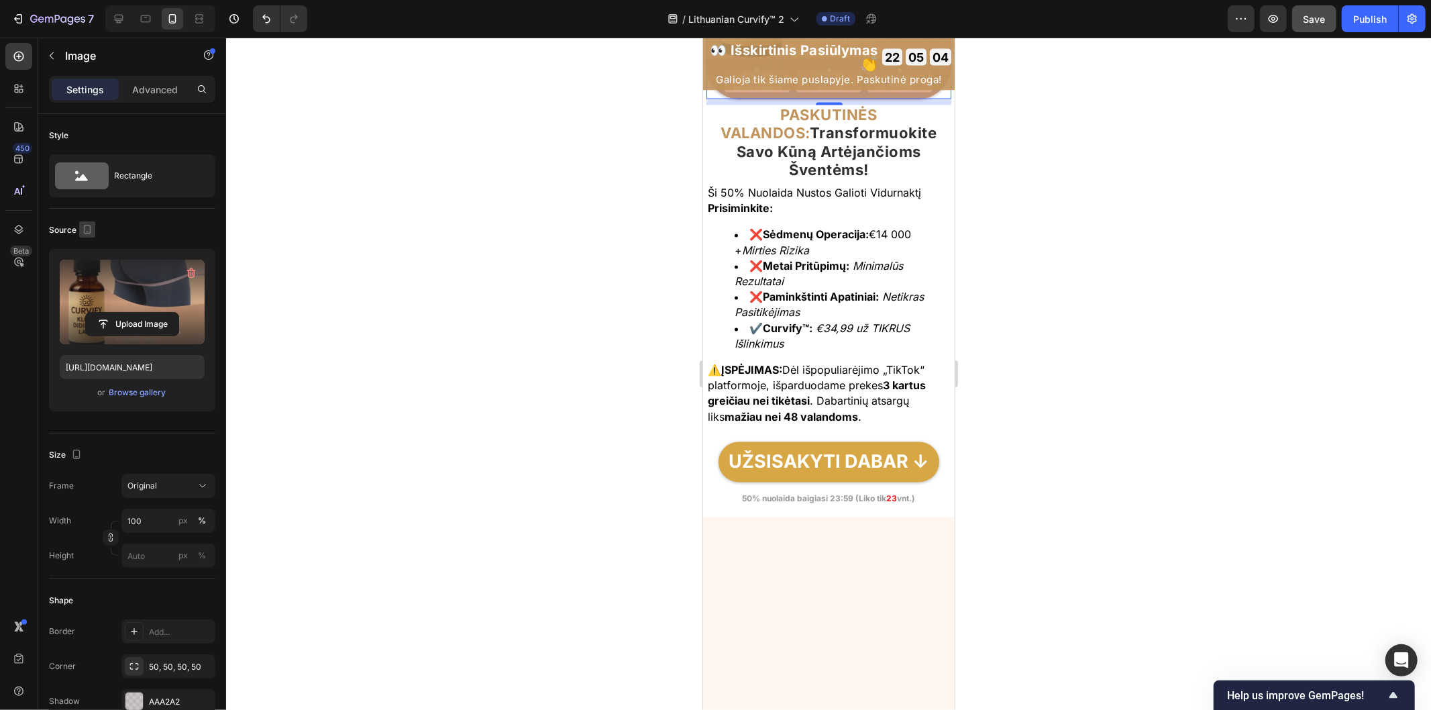
click at [88, 226] on icon "button" at bounding box center [86, 229] width 13 height 13
click at [91, 252] on icon "button" at bounding box center [90, 250] width 9 height 9
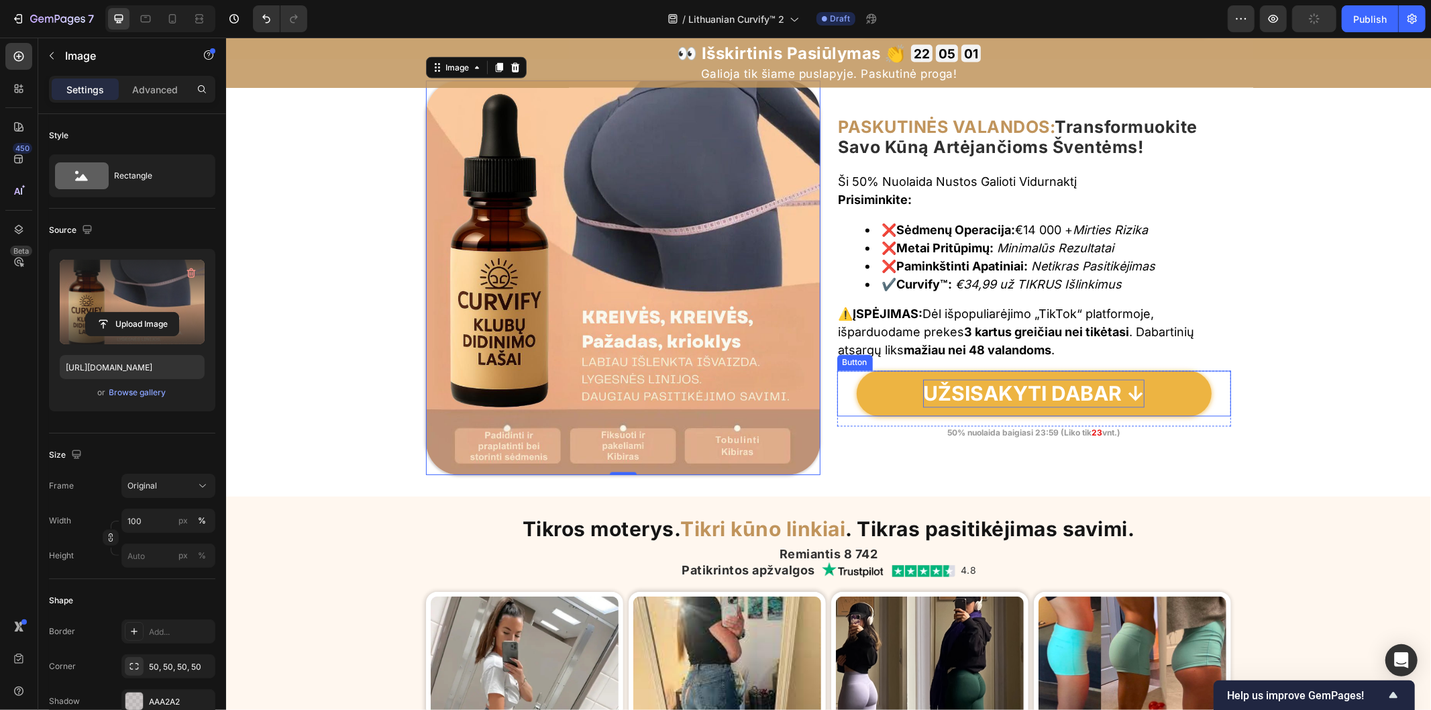
scroll to position [6177, 0]
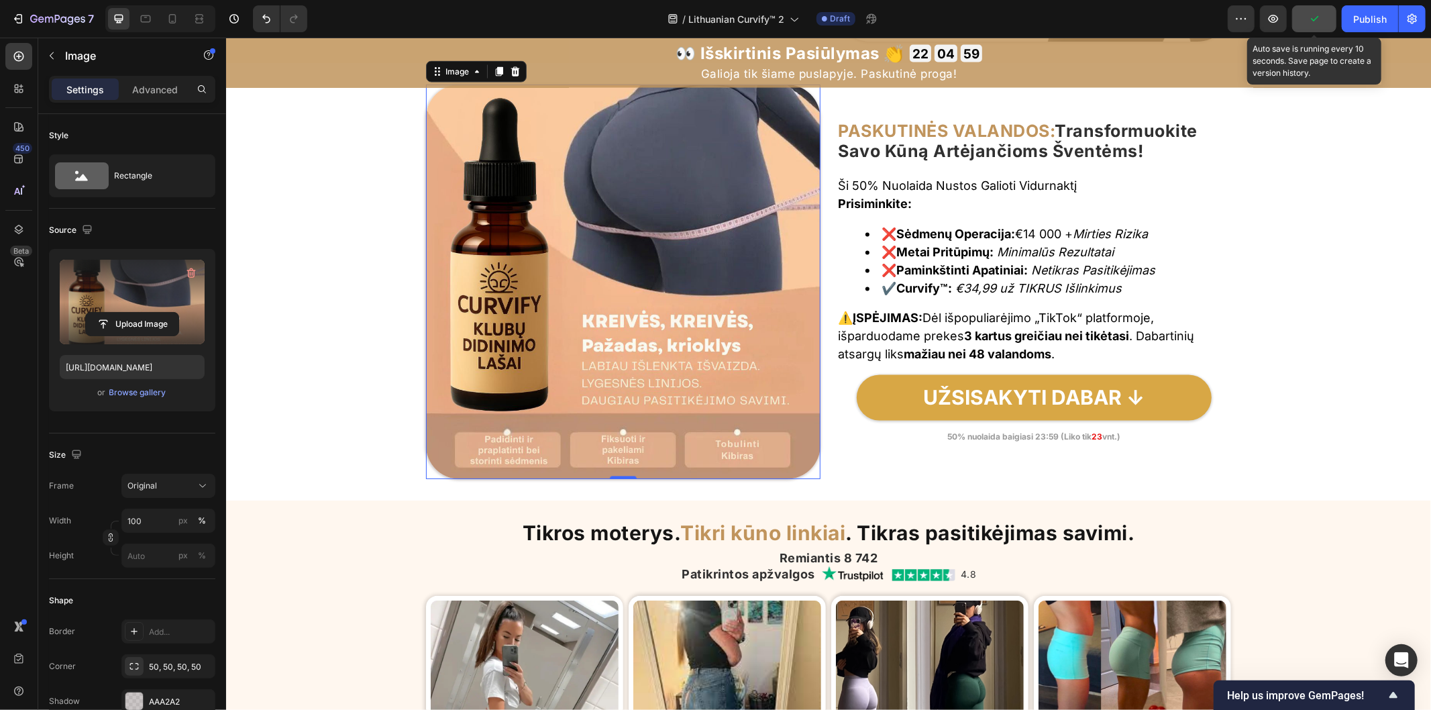
click at [1305, 19] on button "button" at bounding box center [1314, 18] width 44 height 27
click at [1310, 20] on span "Save" at bounding box center [1314, 18] width 22 height 11
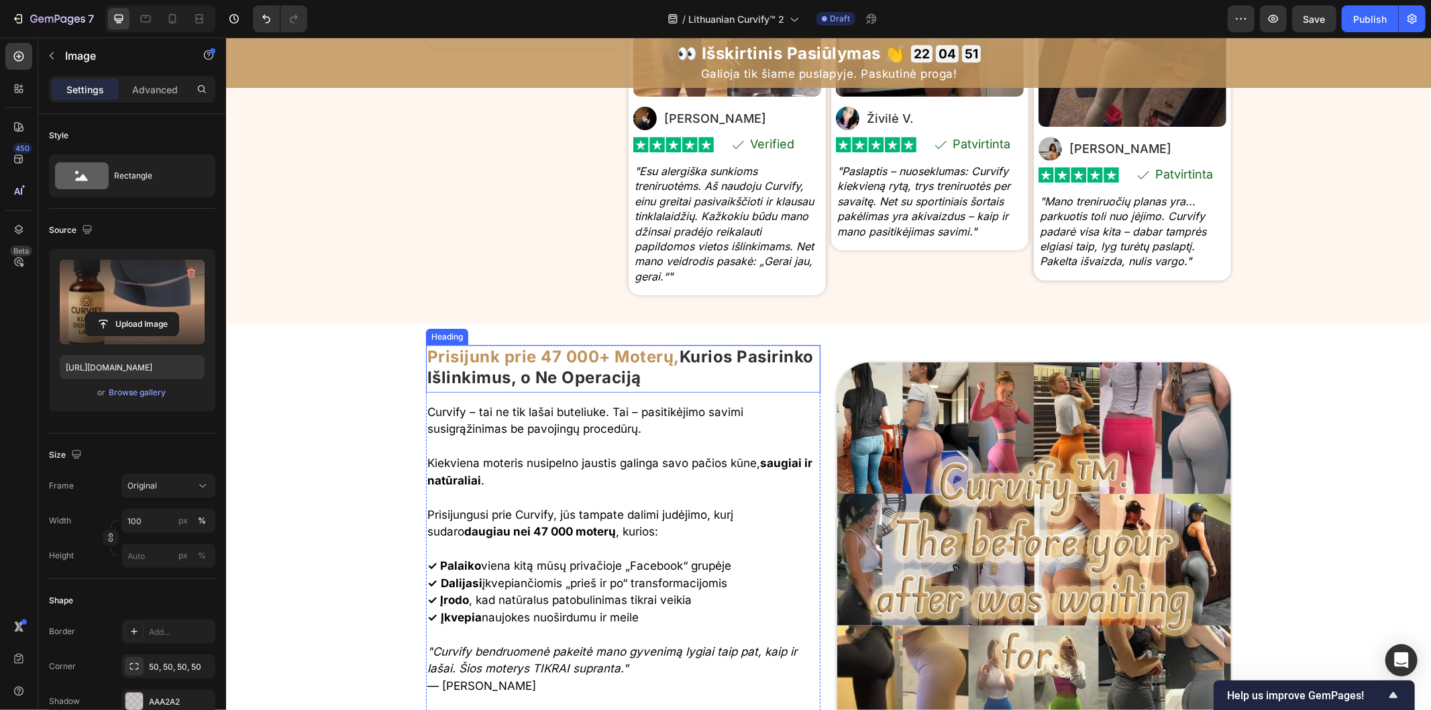
scroll to position [7370, 0]
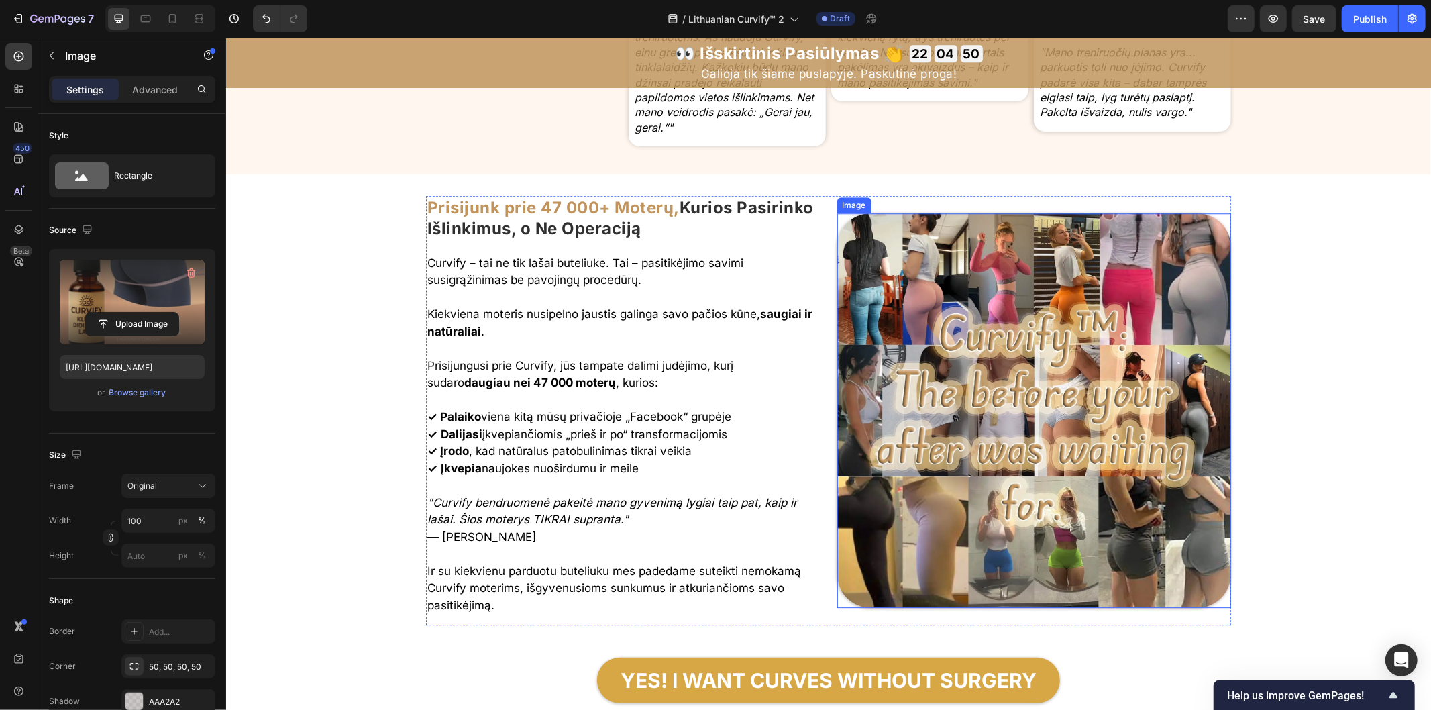
click at [1008, 419] on img at bounding box center [1034, 410] width 394 height 394
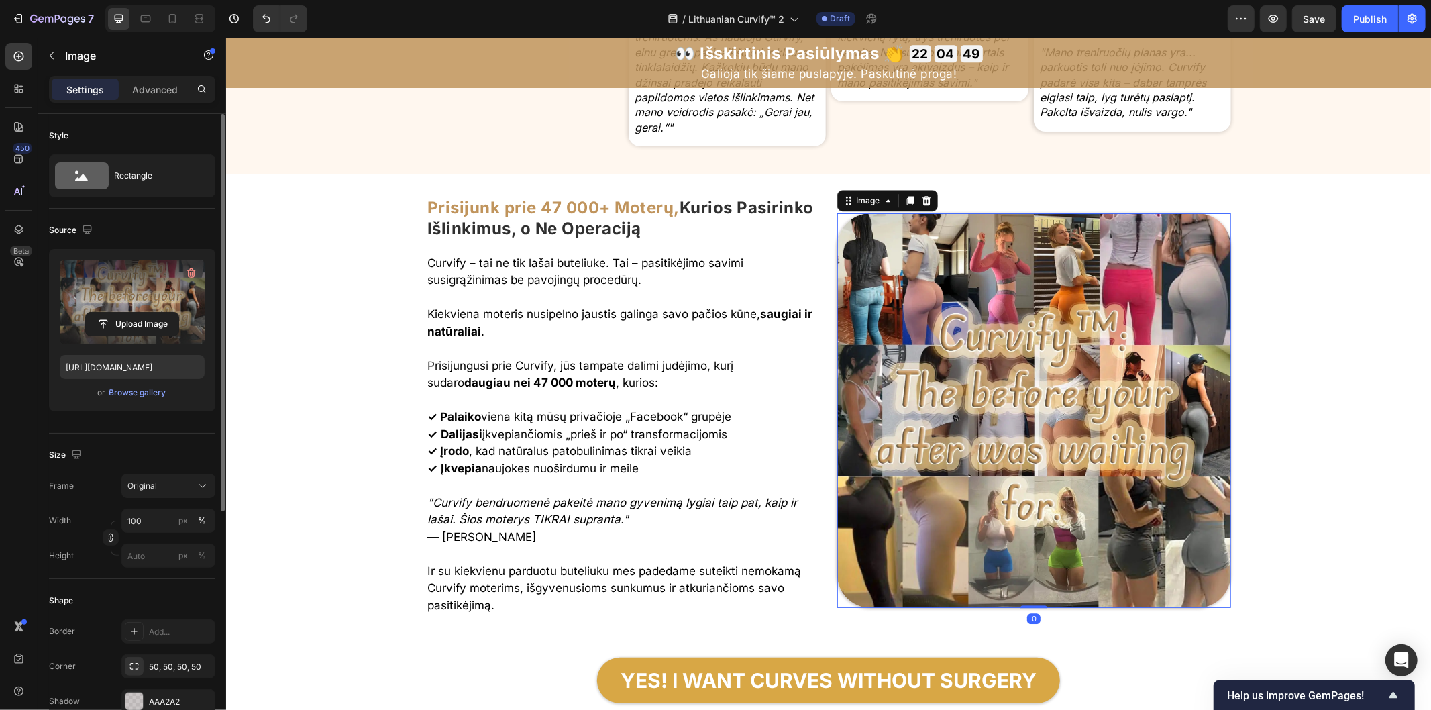
click at [140, 307] on label at bounding box center [132, 302] width 145 height 85
click at [140, 313] on input "file" at bounding box center [132, 324] width 93 height 23
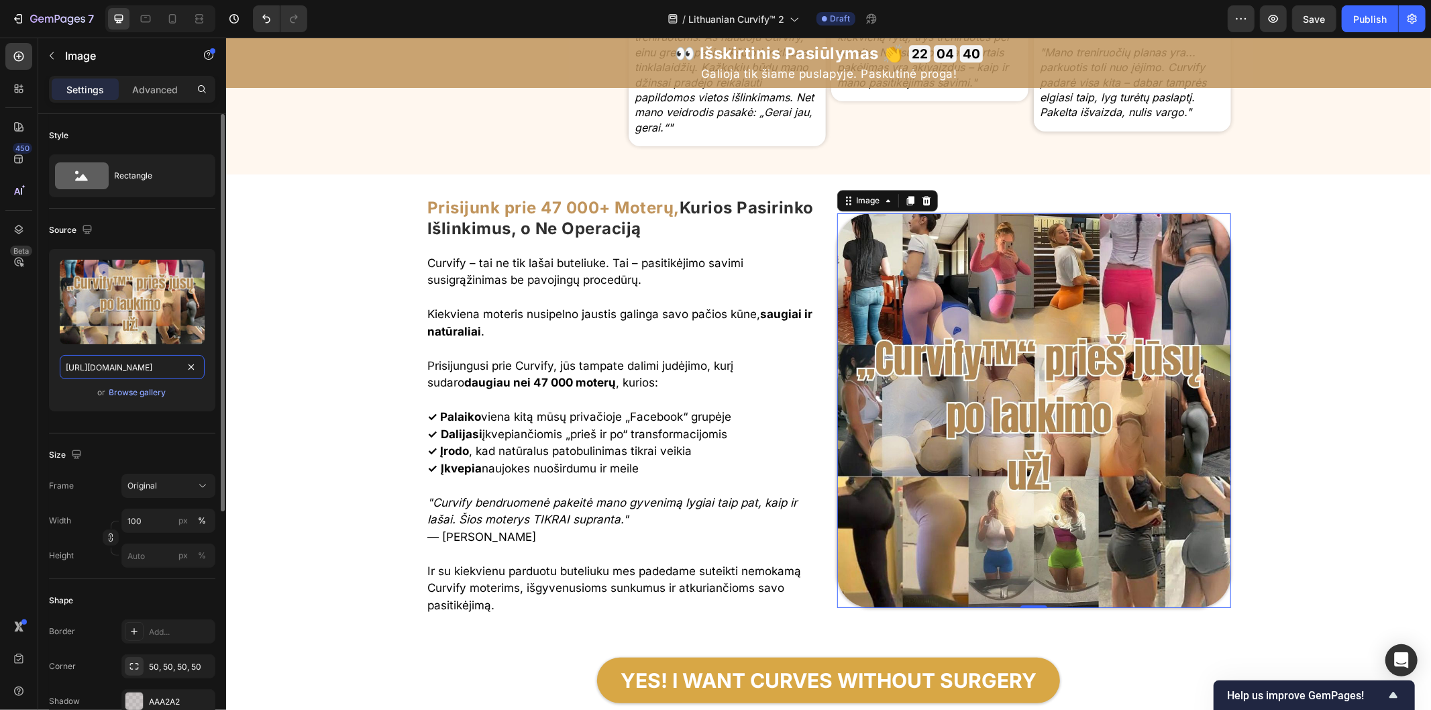
click at [181, 372] on input "[URL][DOMAIN_NAME]" at bounding box center [132, 367] width 145 height 24
click at [86, 225] on icon "button" at bounding box center [86, 229] width 13 height 13
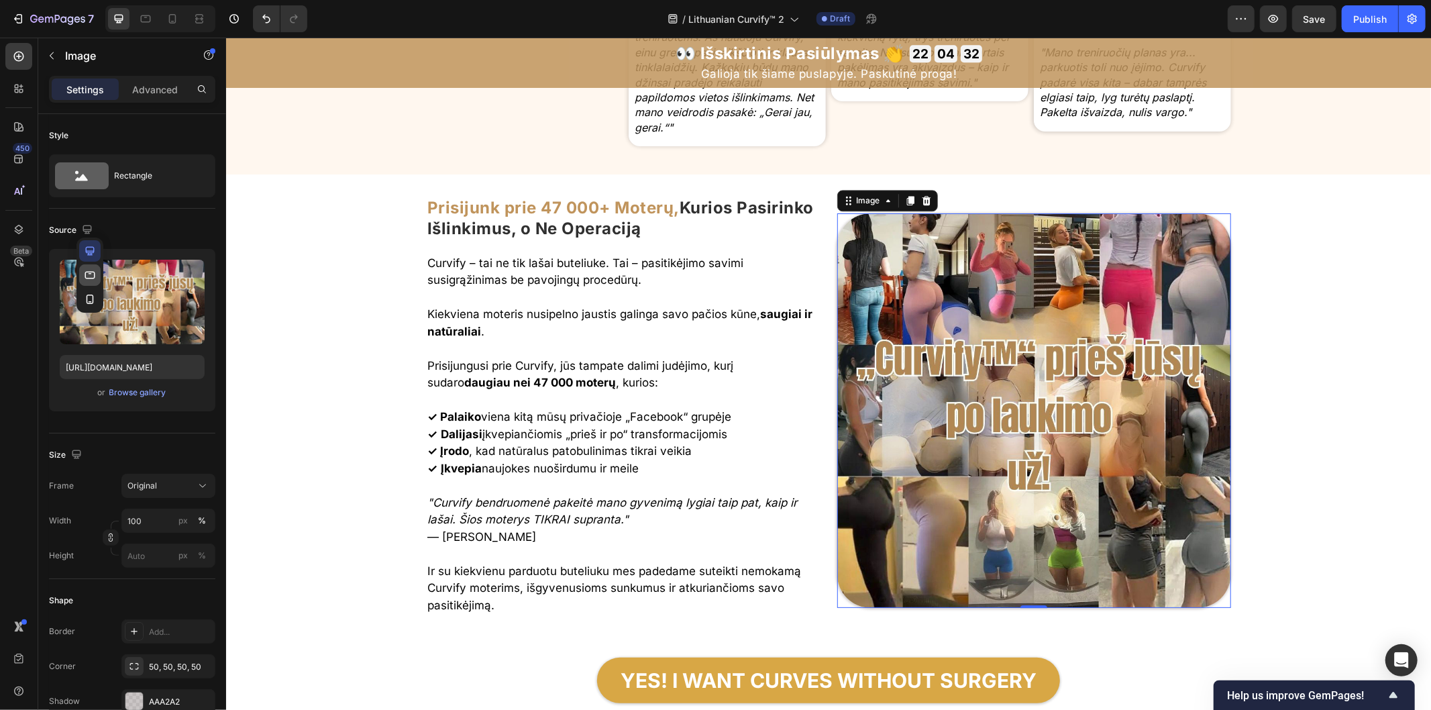
click at [95, 270] on icon "button" at bounding box center [89, 274] width 13 height 13
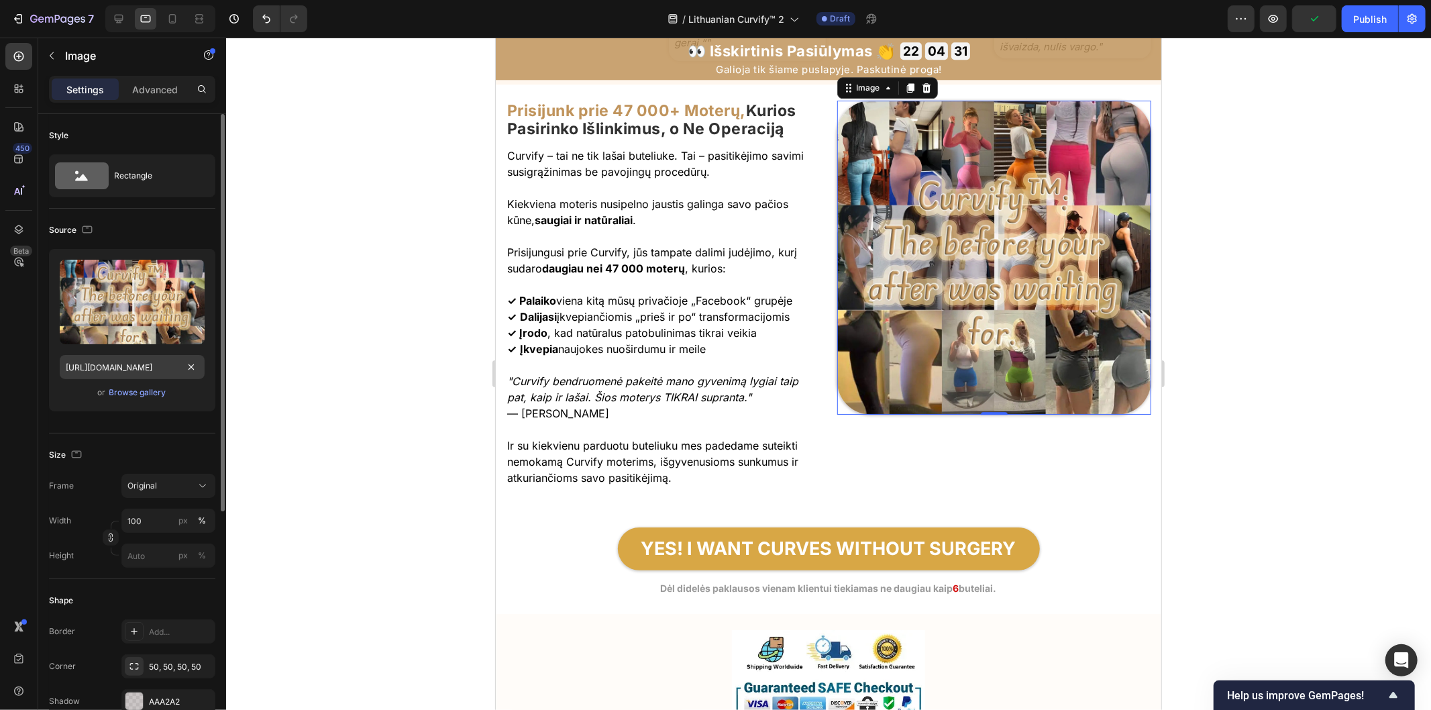
scroll to position [7422, 0]
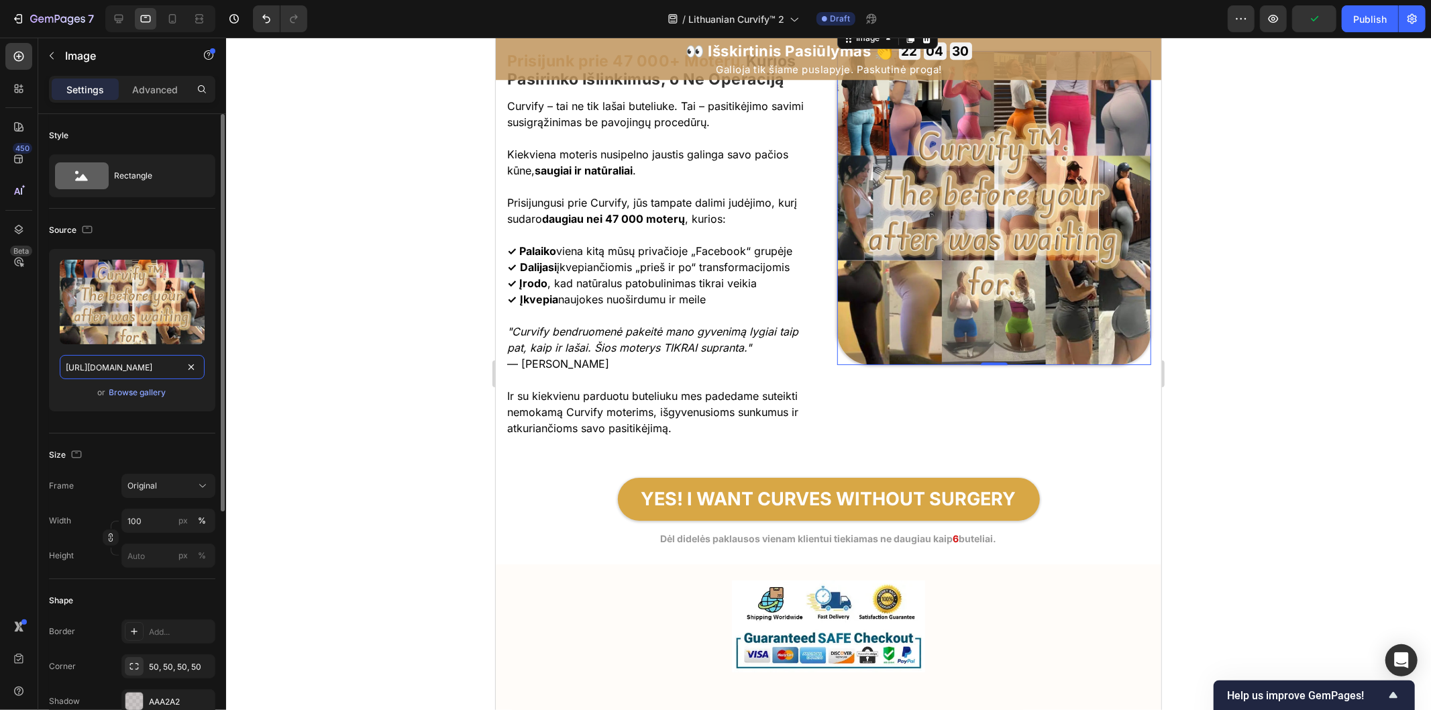
click at [176, 367] on input "[URL][DOMAIN_NAME]" at bounding box center [132, 367] width 145 height 24
paste input "8cfa886-c2e7-4fbf-8ed6-055371b5611e.jpg"
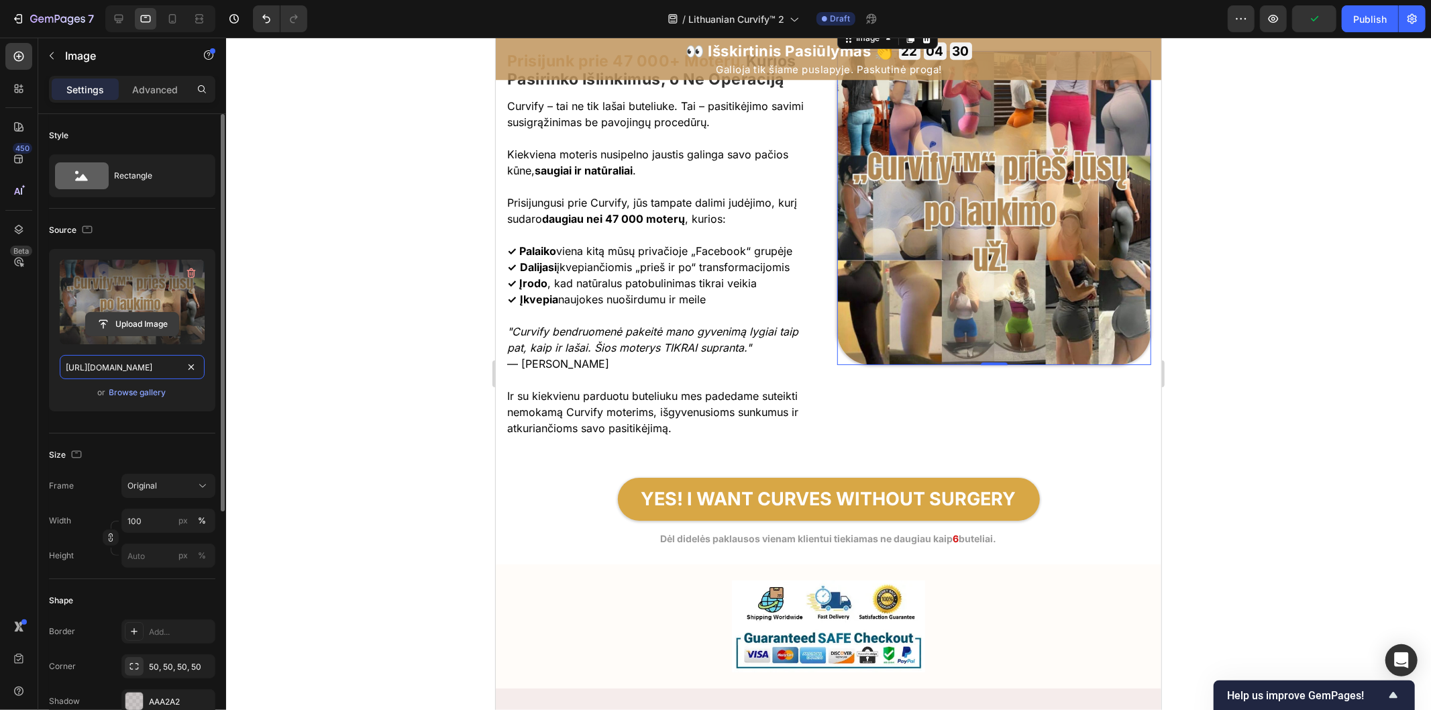
scroll to position [0, 406]
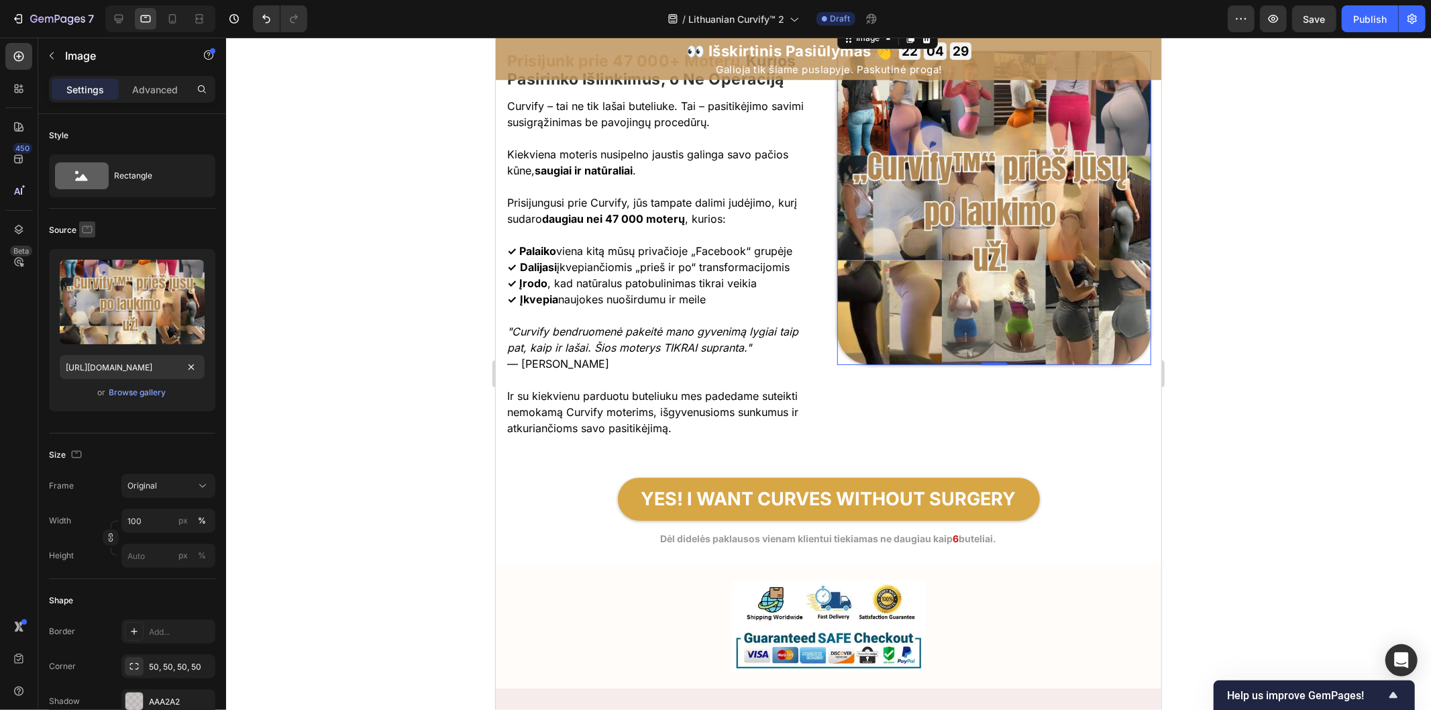
click at [85, 233] on icon "button" at bounding box center [86, 229] width 13 height 13
click at [91, 299] on icon "button" at bounding box center [89, 298] width 13 height 13
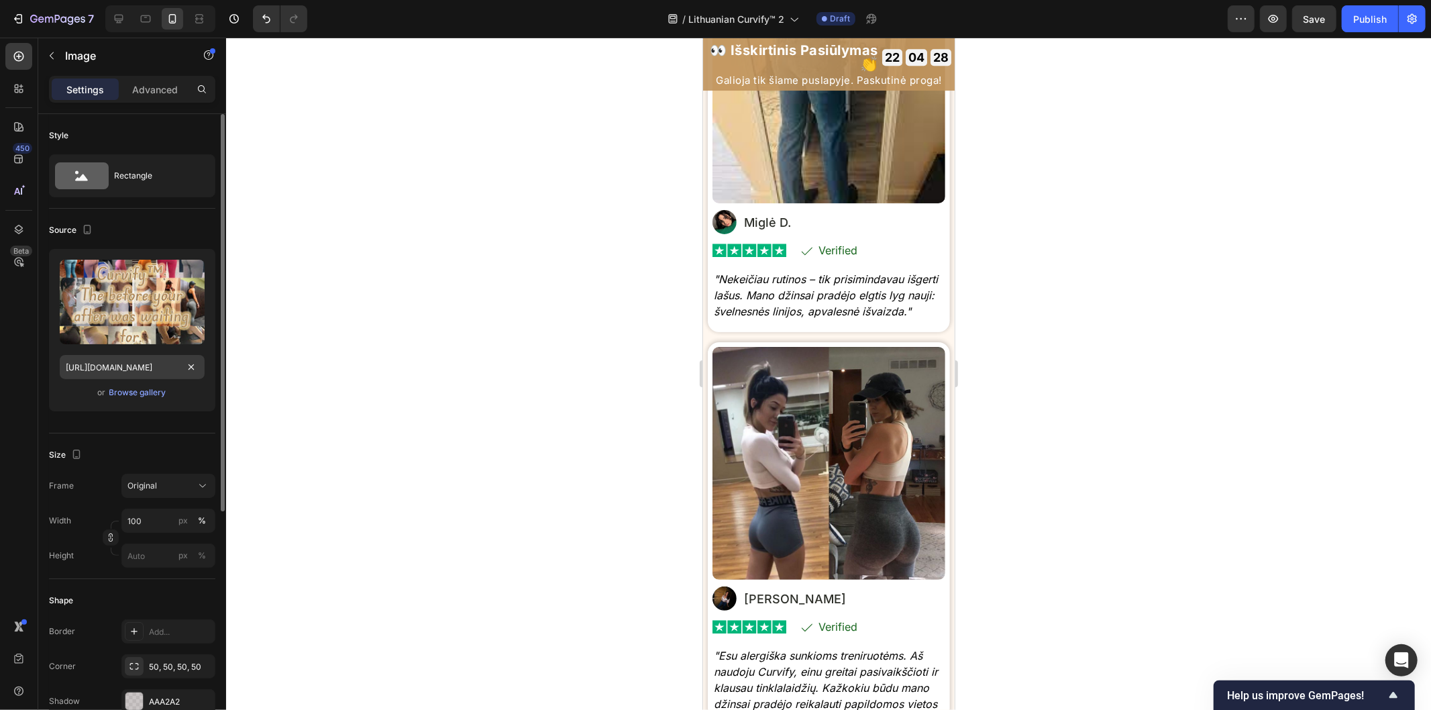
scroll to position [7270, 0]
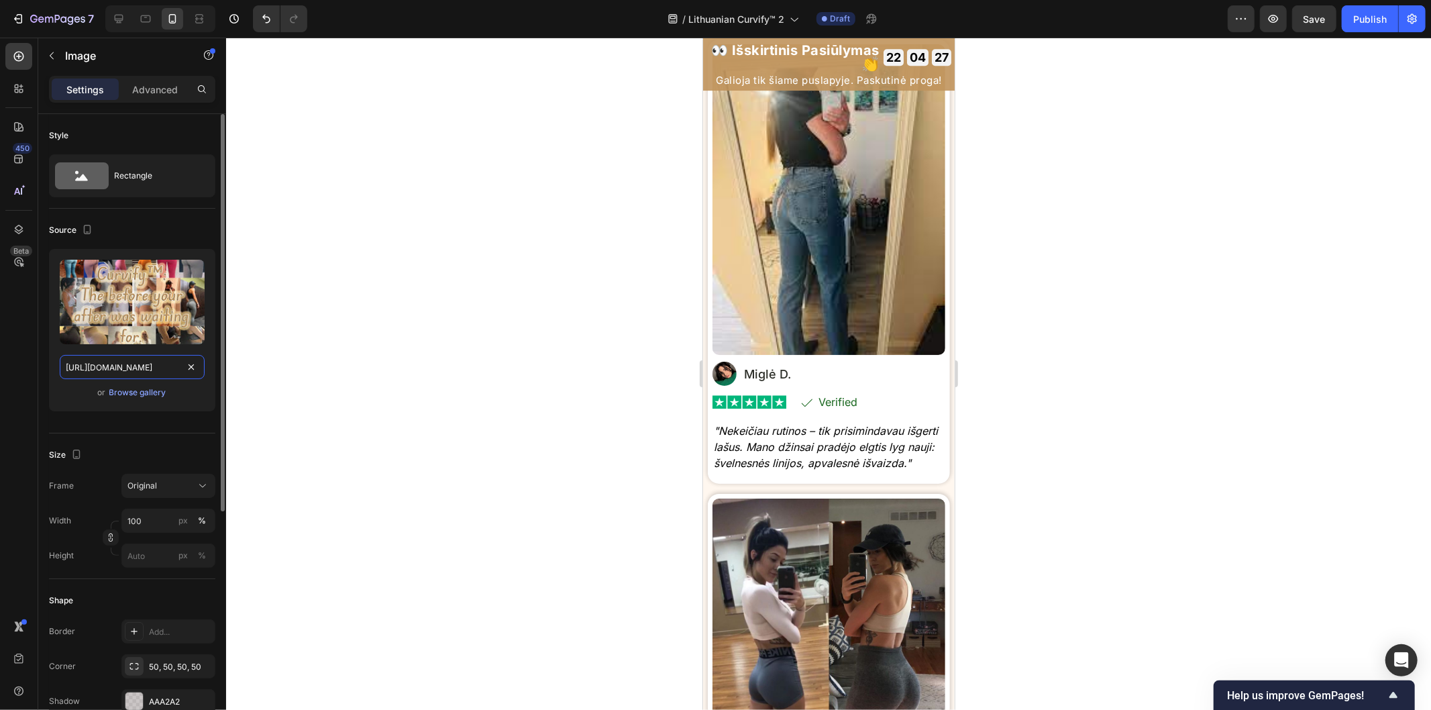
click at [176, 366] on input "[URL][DOMAIN_NAME]" at bounding box center [132, 367] width 145 height 24
paste input "8cfa886-c2e7-4fbf-8ed6-055371b5611e.jpg"
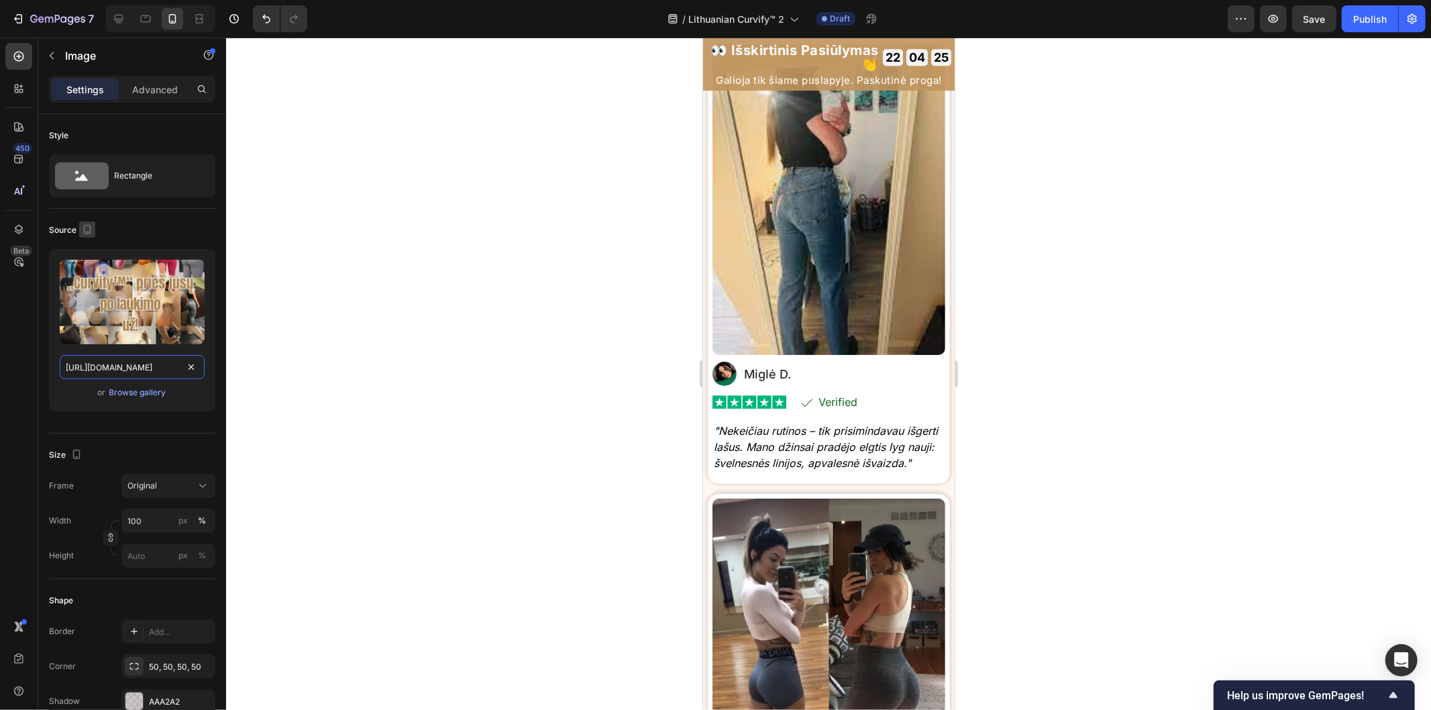
type input "[URL][DOMAIN_NAME]"
click at [89, 231] on icon "button" at bounding box center [86, 229] width 13 height 13
click at [91, 252] on icon "button" at bounding box center [90, 250] width 9 height 9
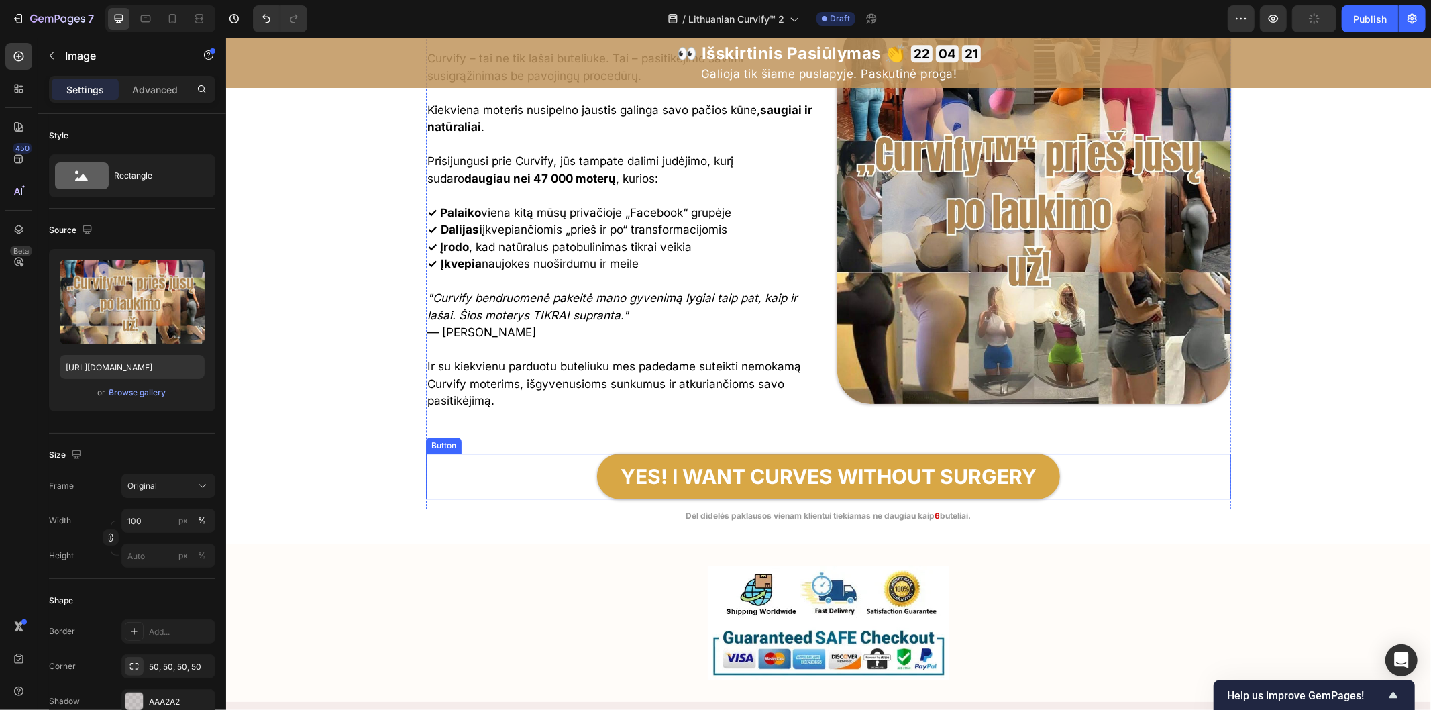
scroll to position [7723, 0]
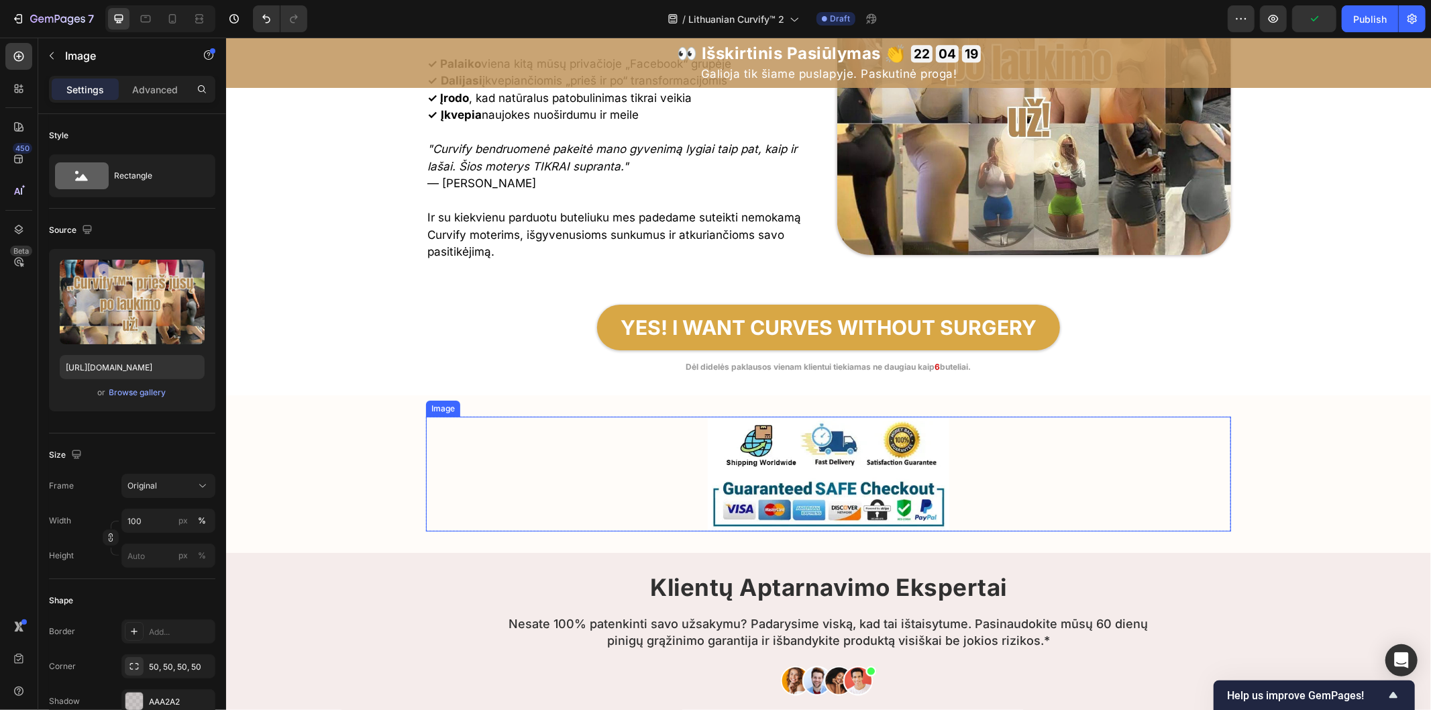
click at [822, 476] on img at bounding box center [827, 473] width 241 height 115
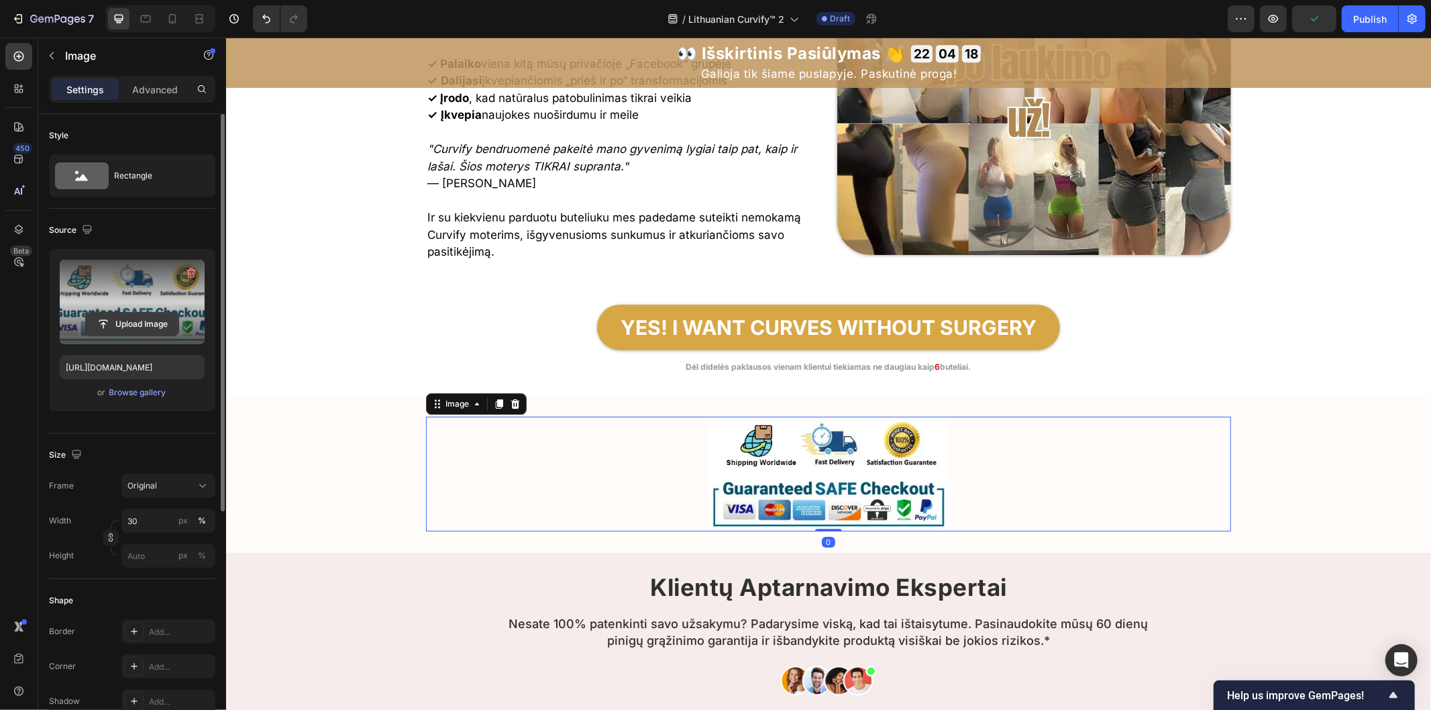
click at [155, 317] on input "file" at bounding box center [132, 324] width 93 height 23
click at [178, 370] on input "[URL][DOMAIN_NAME]" at bounding box center [132, 367] width 145 height 24
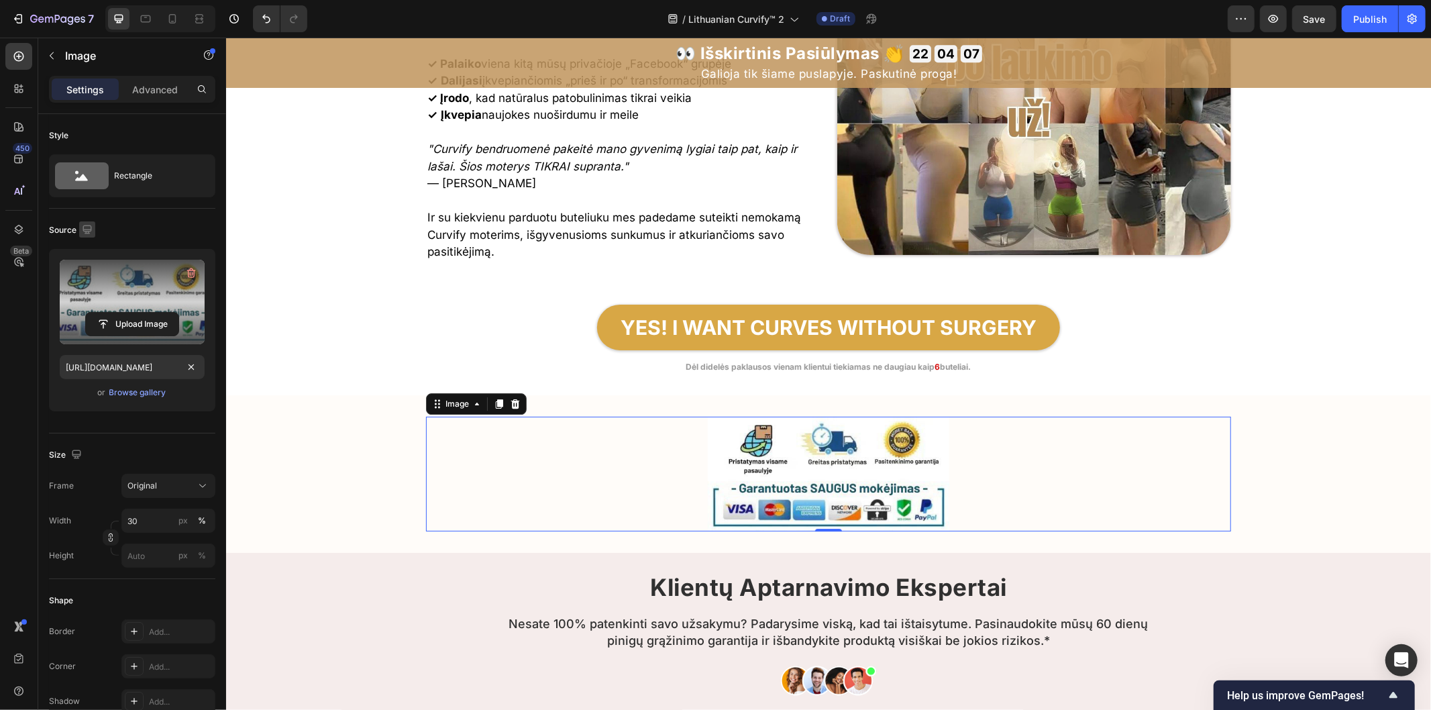
click at [91, 229] on icon "button" at bounding box center [87, 229] width 9 height 9
click at [95, 270] on icon "button" at bounding box center [89, 274] width 13 height 13
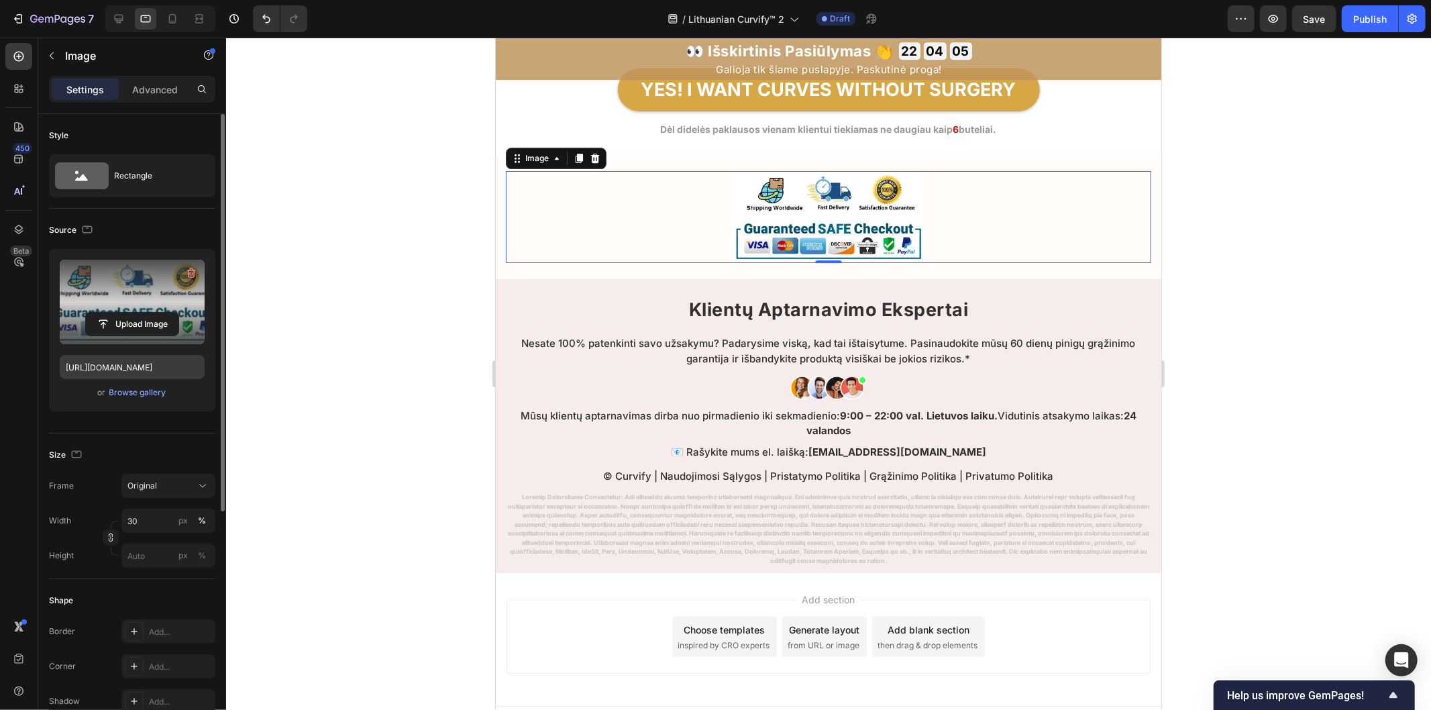
scroll to position [7926, 0]
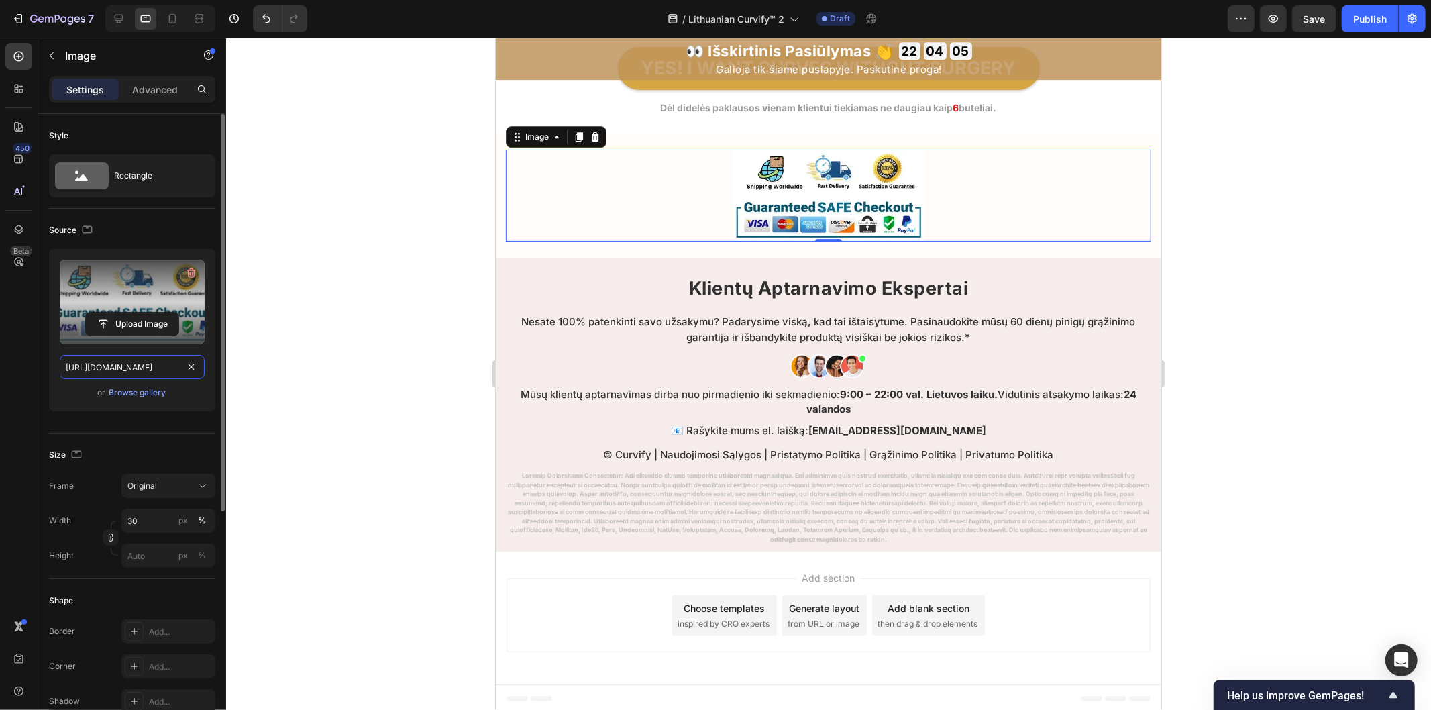
click at [181, 370] on input "[URL][DOMAIN_NAME]" at bounding box center [132, 367] width 145 height 24
paste input "48495eed-1e53-44d3-a3b6-00e43a50f325.jpg"
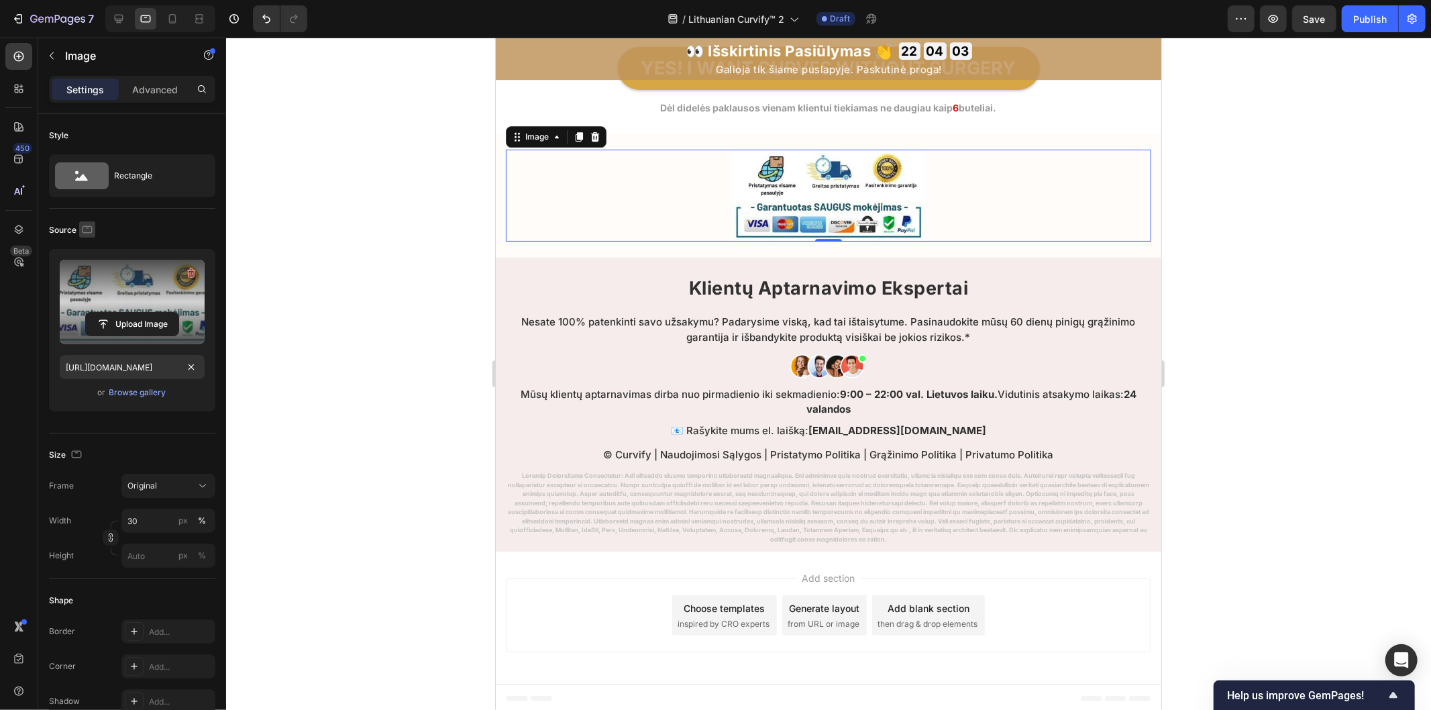
click at [83, 231] on icon "button" at bounding box center [88, 228] width 10 height 7
click at [91, 299] on icon "button" at bounding box center [89, 298] width 13 height 13
type input "[URL][DOMAIN_NAME]"
type input "80"
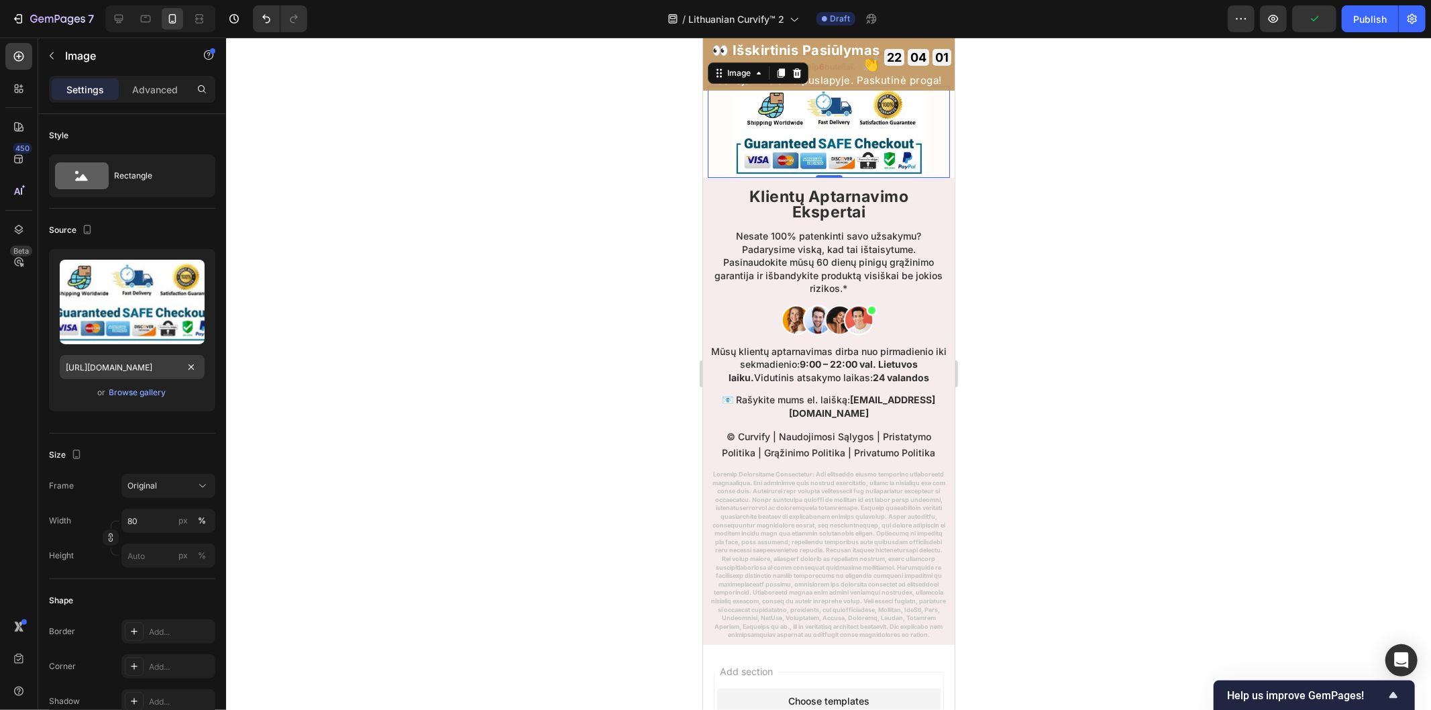
scroll to position [8337, 0]
click at [180, 369] on input "[URL][DOMAIN_NAME]" at bounding box center [132, 367] width 145 height 24
paste input "48495eed-1e53-44d3-a3b6-00e43a50f325.jpg"
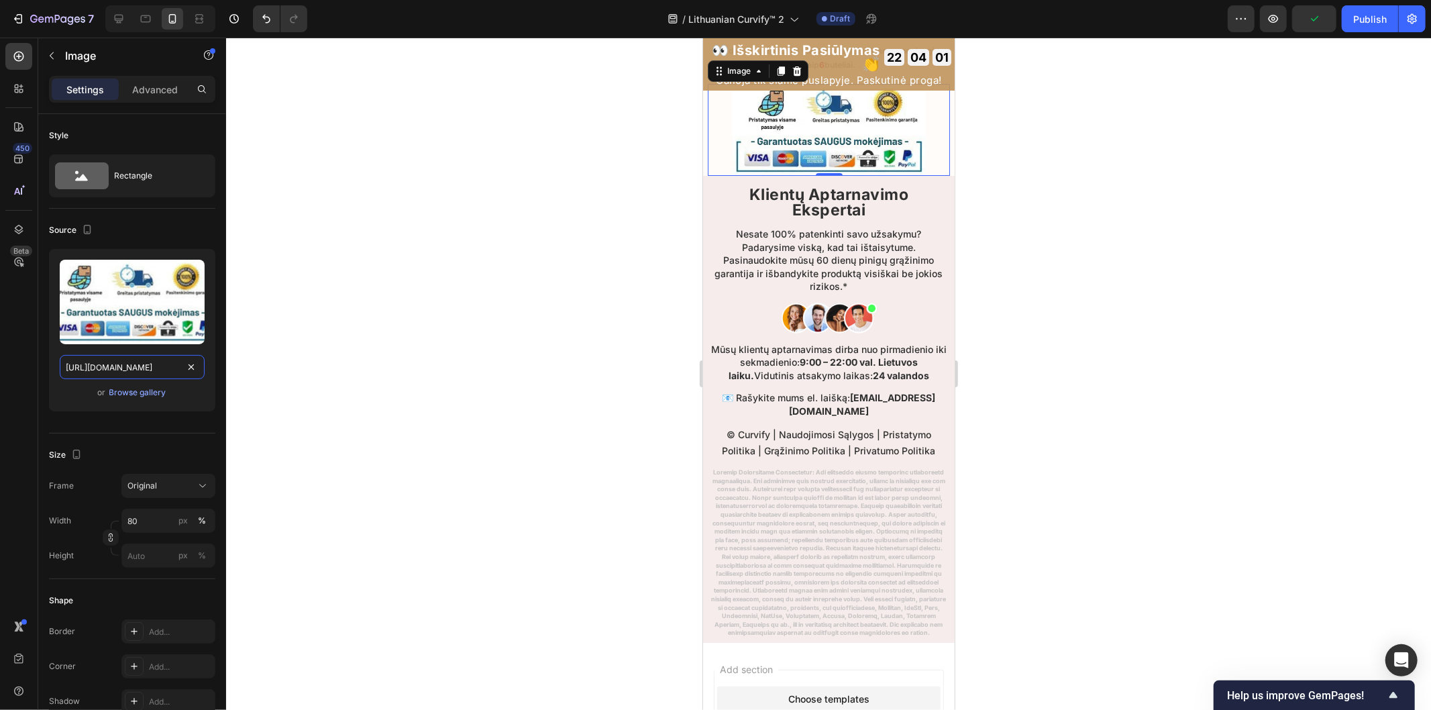
scroll to position [0, 415]
type input "[URL][DOMAIN_NAME]"
click at [91, 229] on icon "button" at bounding box center [86, 229] width 13 height 13
click at [93, 248] on icon "button" at bounding box center [90, 250] width 9 height 9
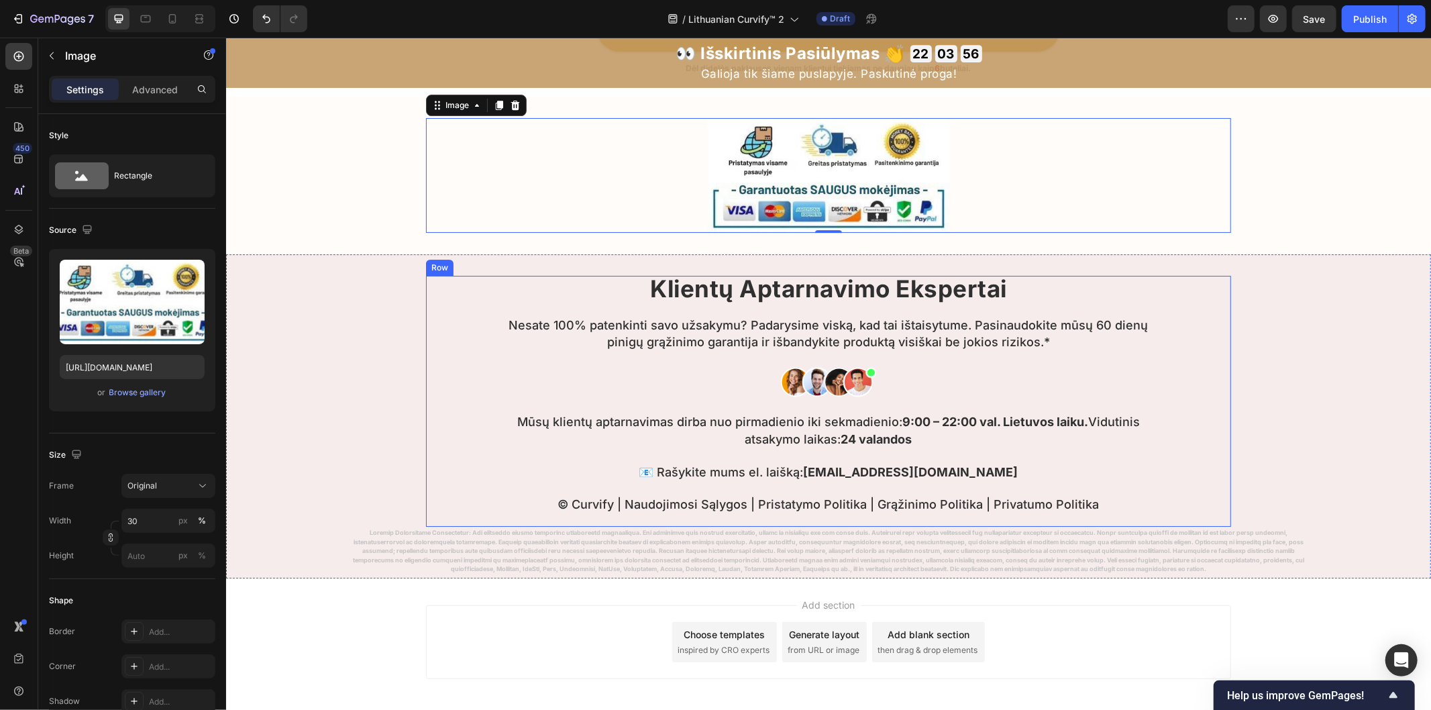
scroll to position [7975, 0]
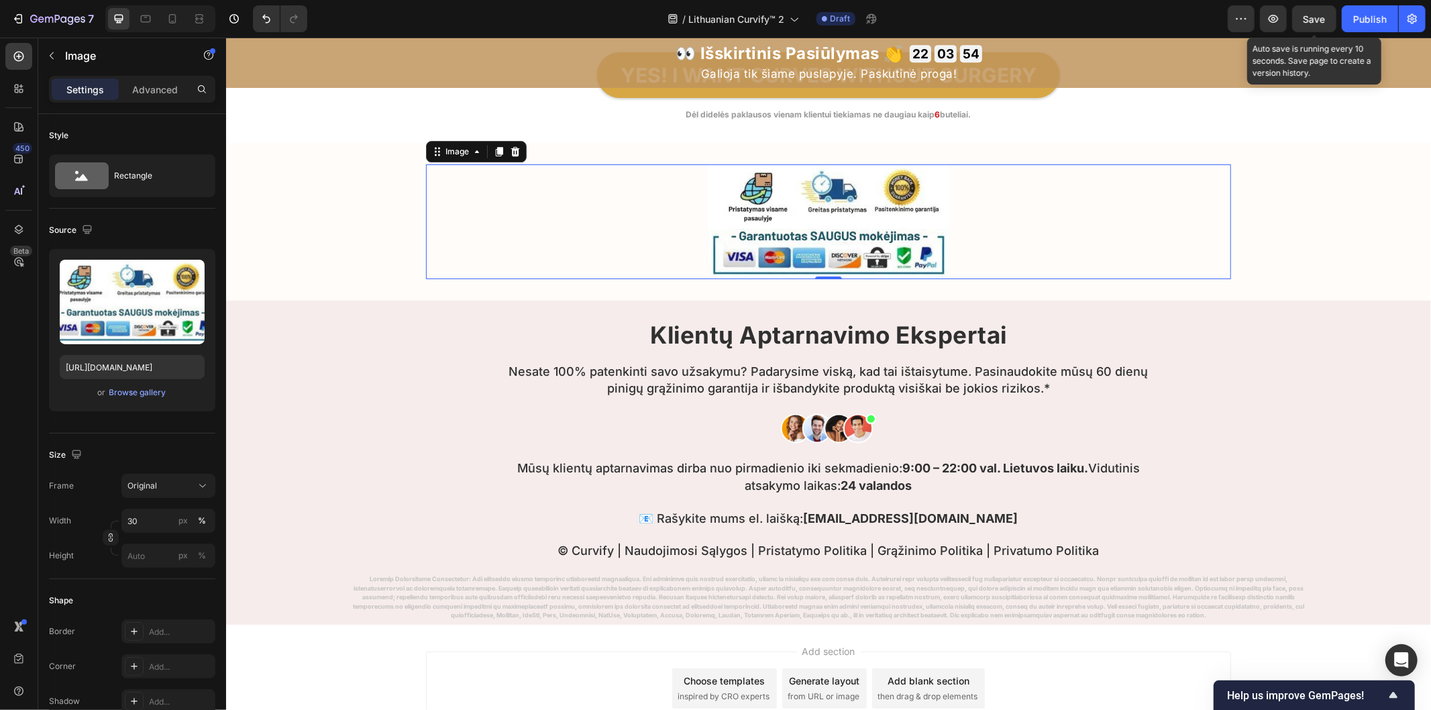
click at [1317, 20] on span "Save" at bounding box center [1314, 18] width 22 height 11
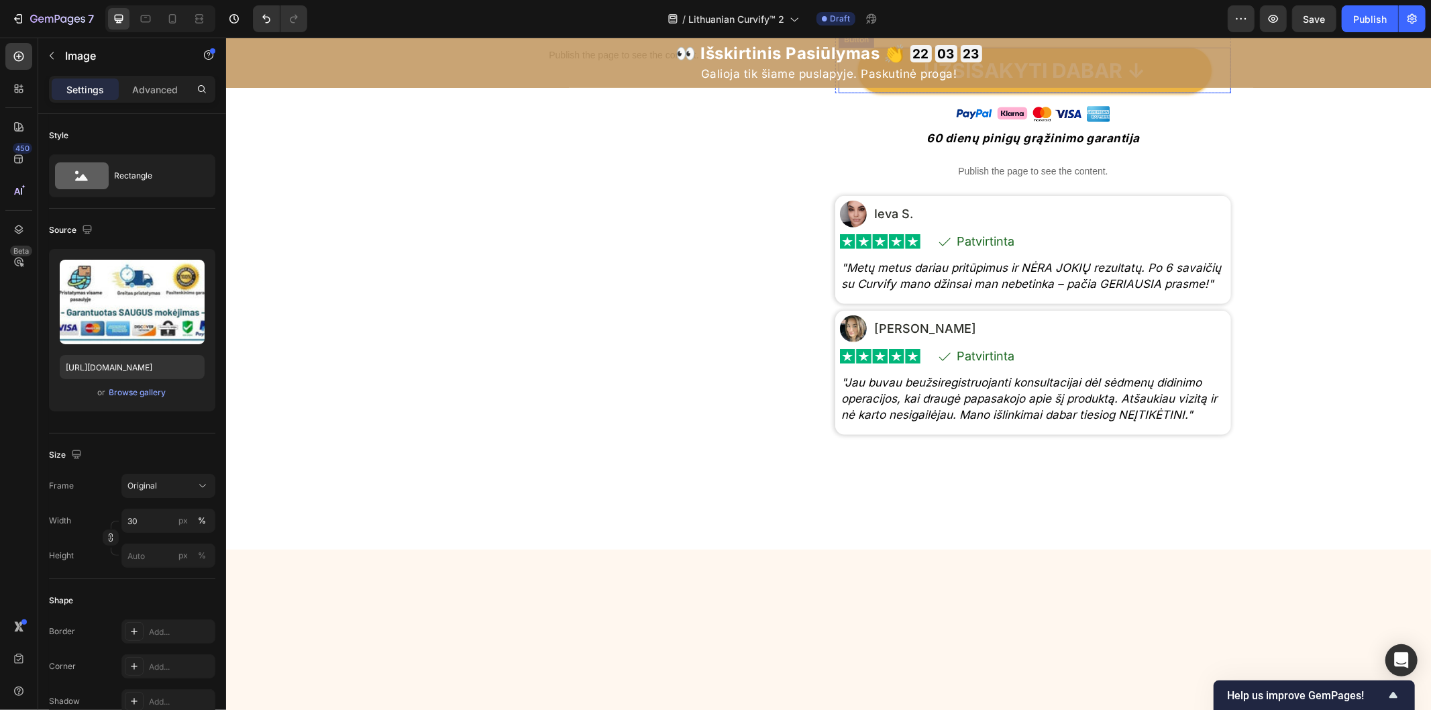
scroll to position [0, 0]
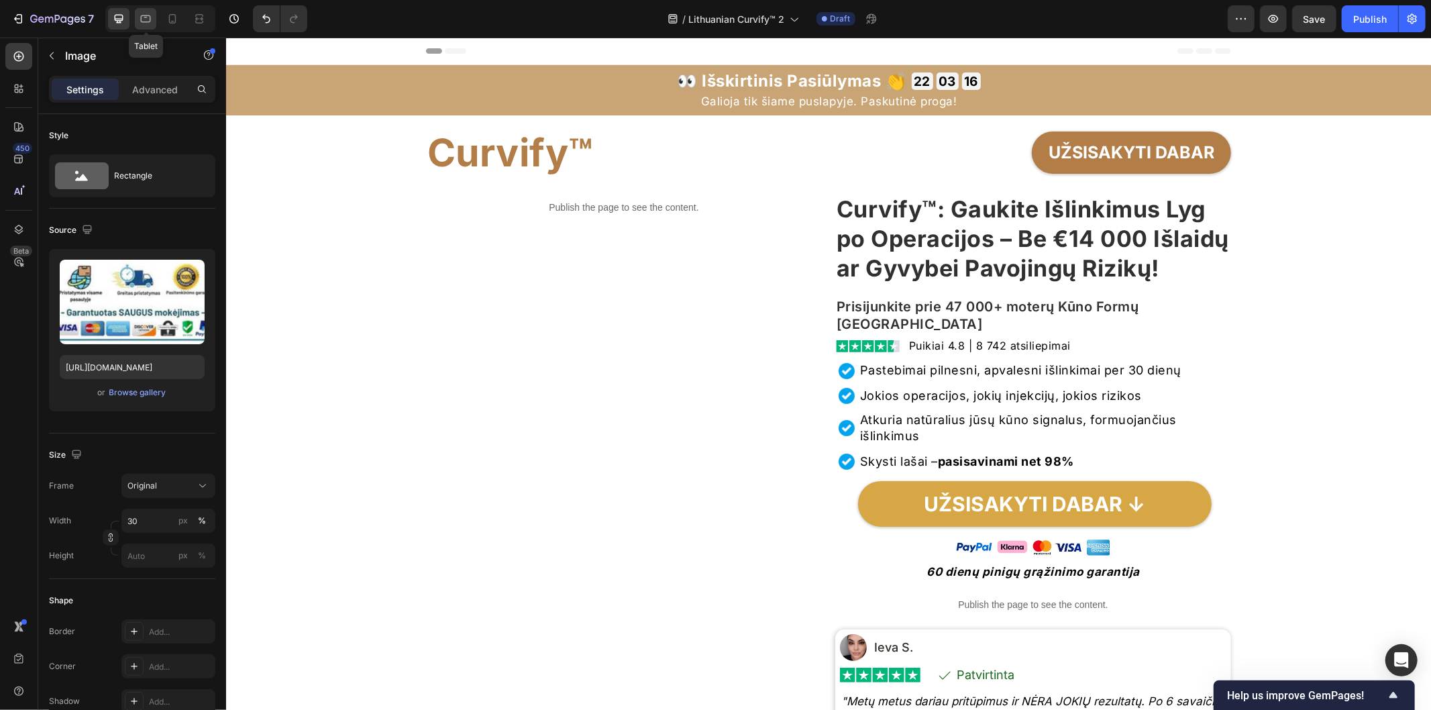
click at [144, 22] on icon at bounding box center [146, 18] width 10 height 7
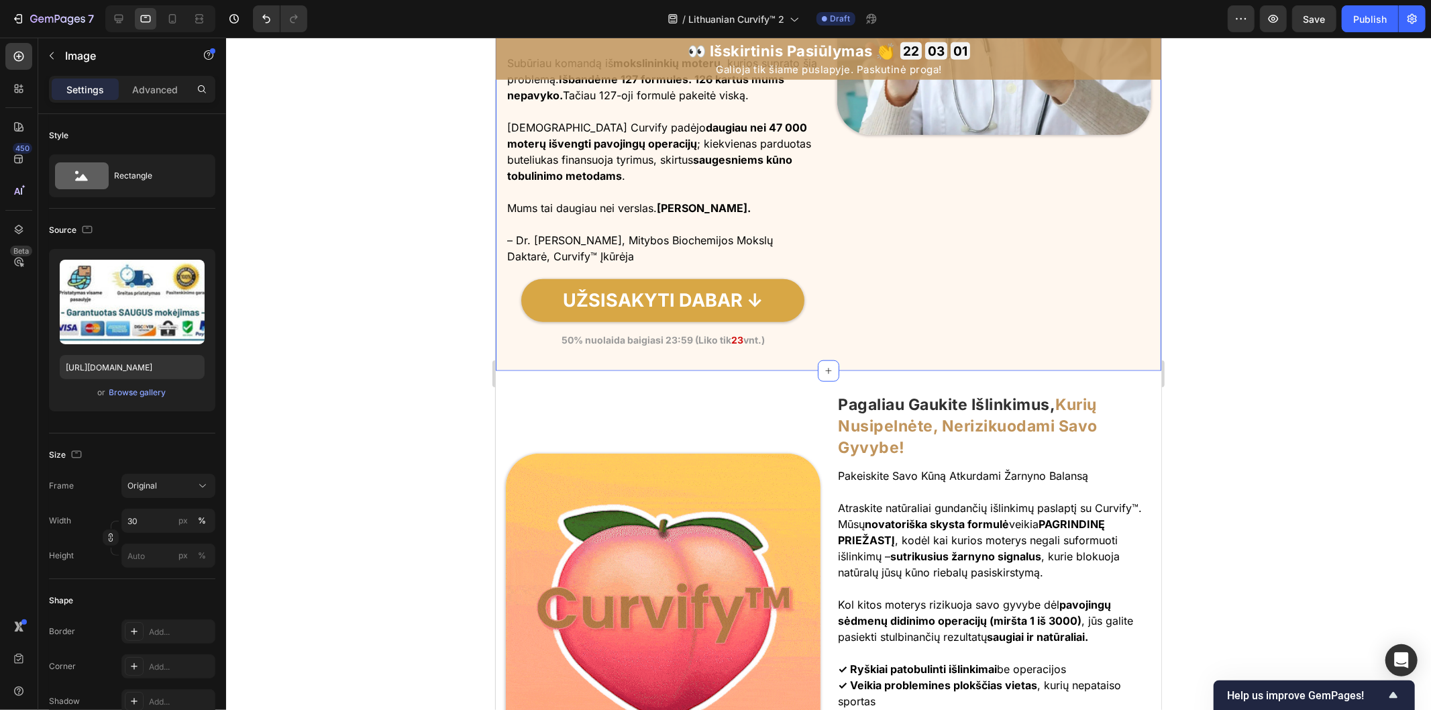
scroll to position [1192, 0]
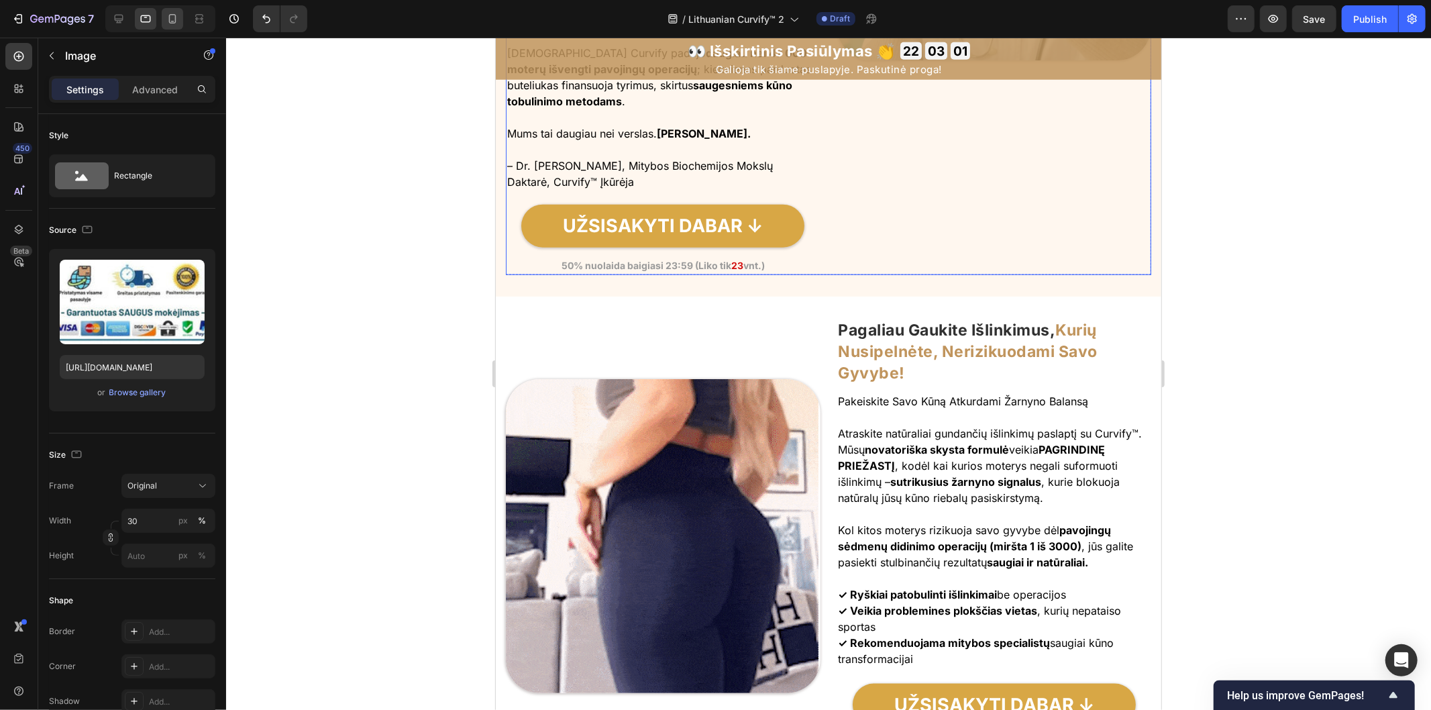
click at [172, 27] on div at bounding box center [172, 18] width 21 height 21
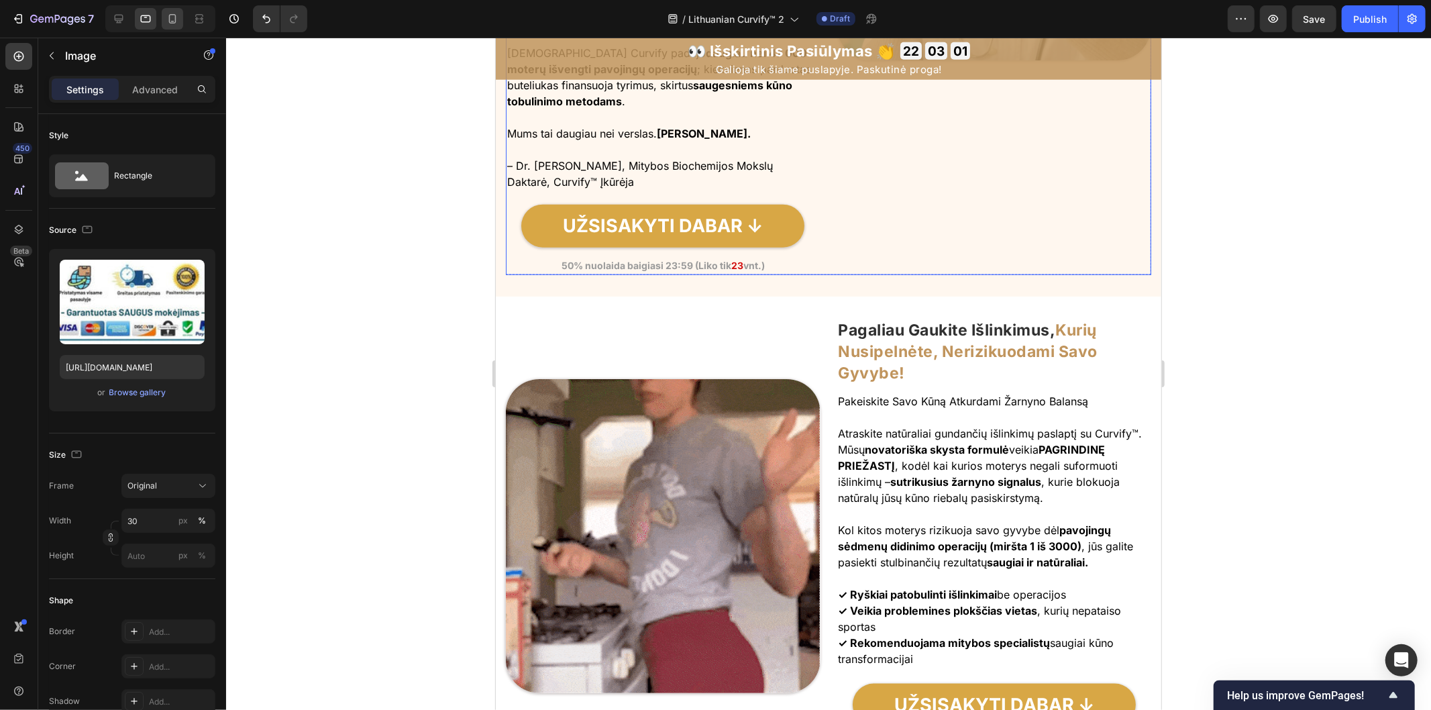
click at [172, 23] on icon at bounding box center [172, 18] width 13 height 13
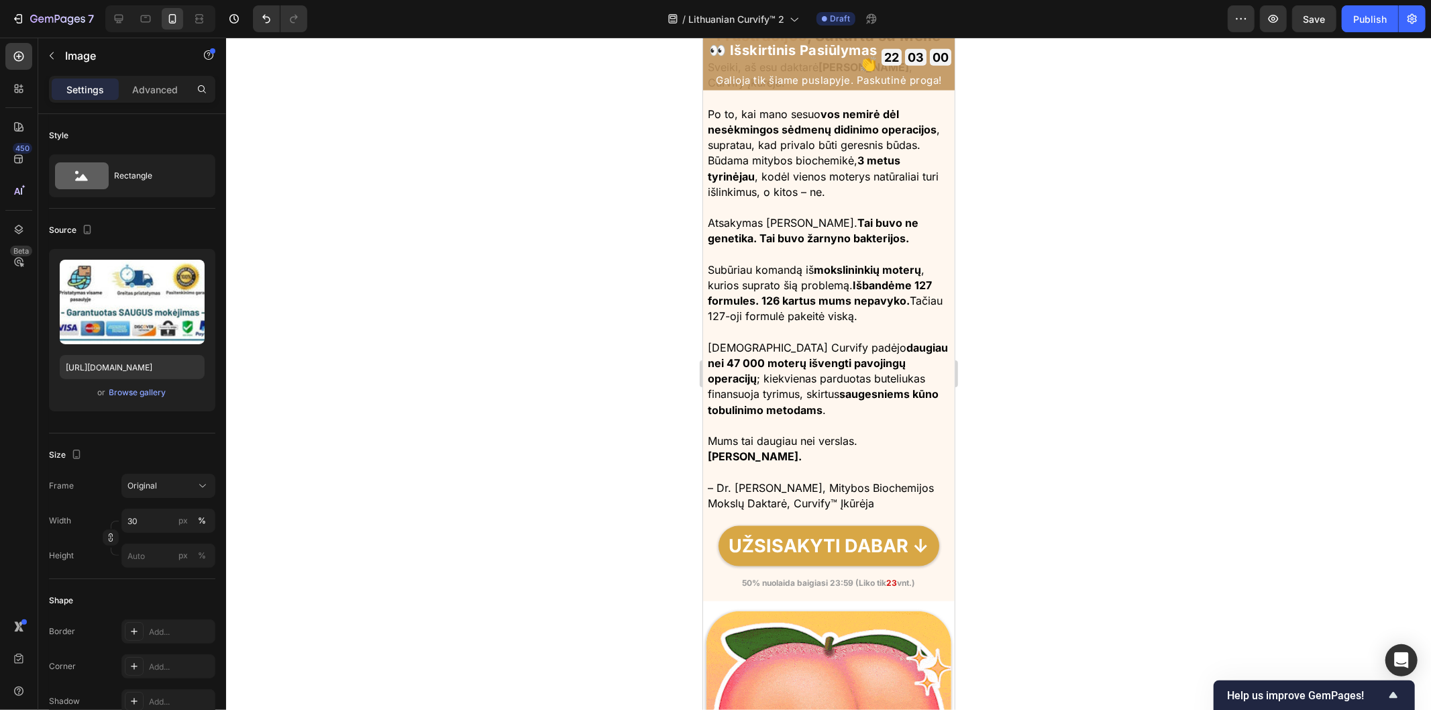
type input "80"
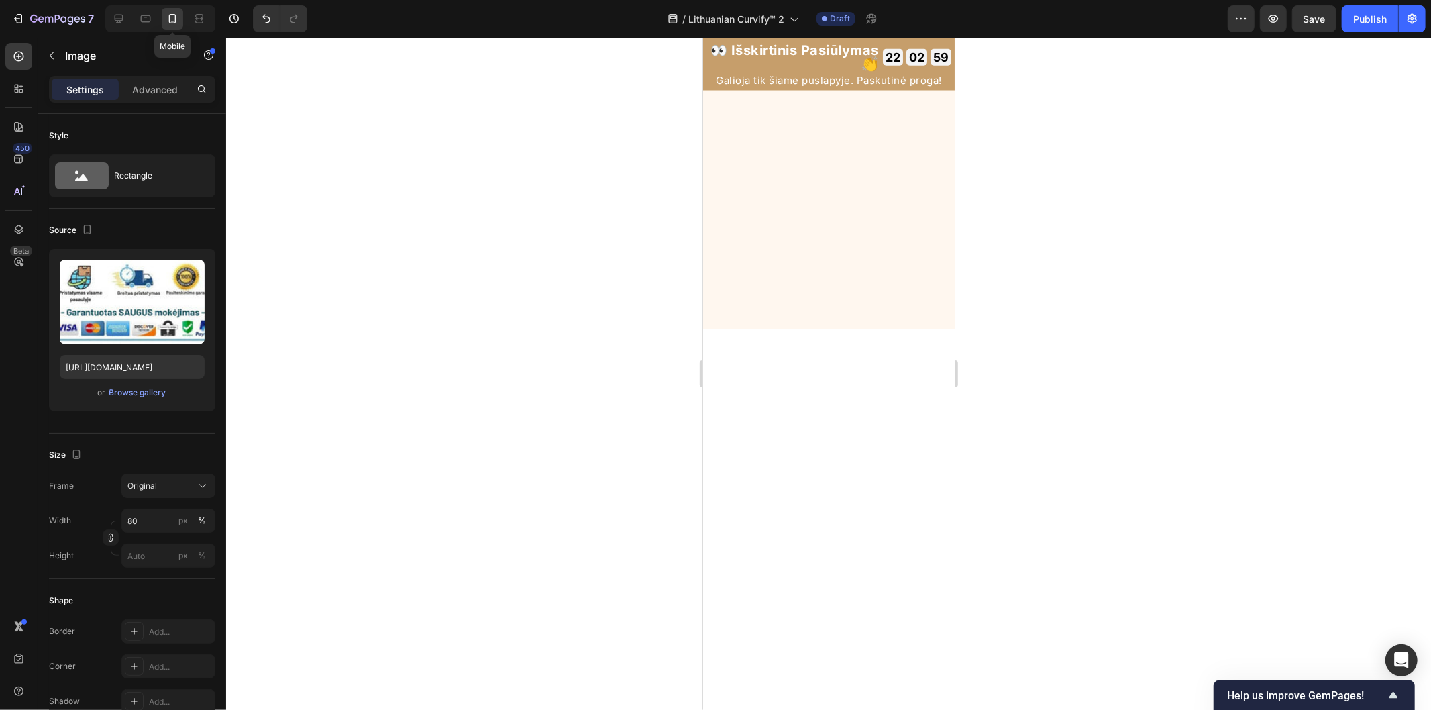
scroll to position [74, 0]
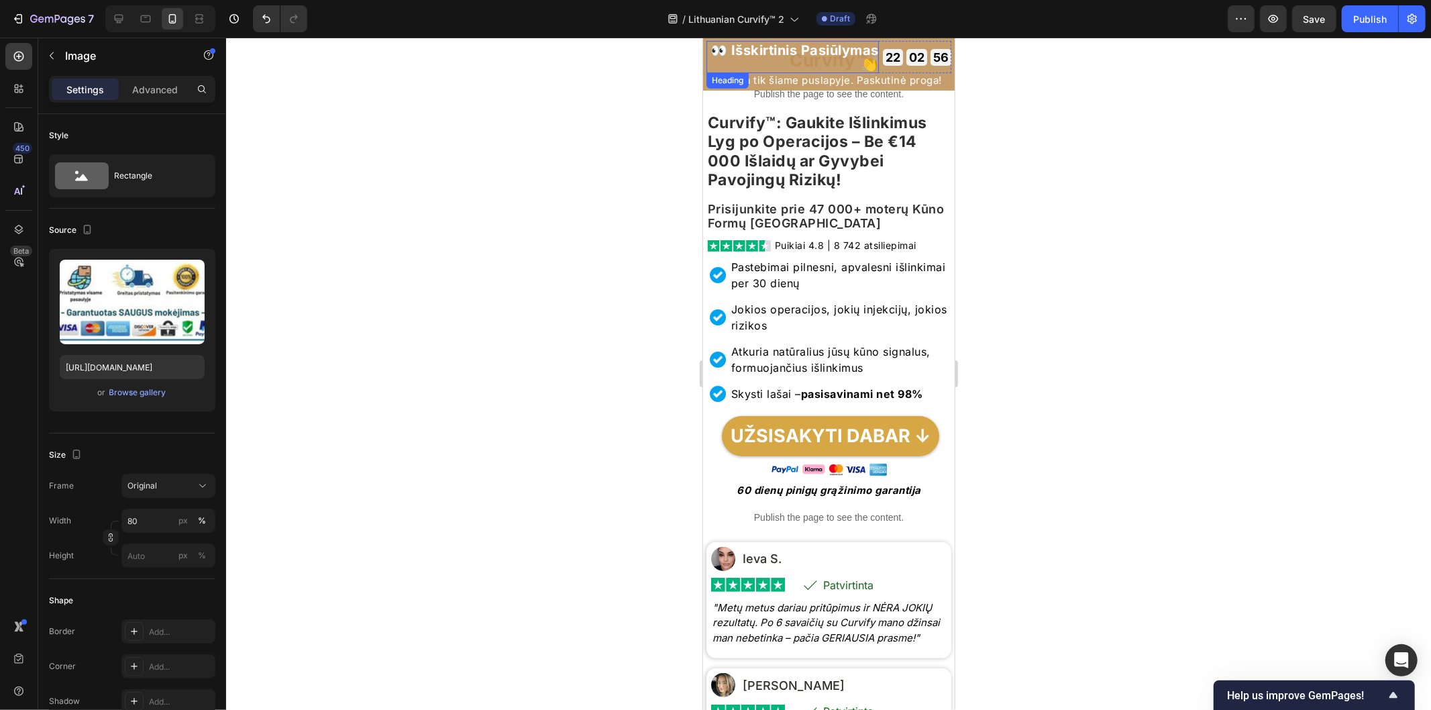
click at [830, 55] on p "👀 Išskirtinis Pasiūlymas 👏" at bounding box center [792, 56] width 172 height 27
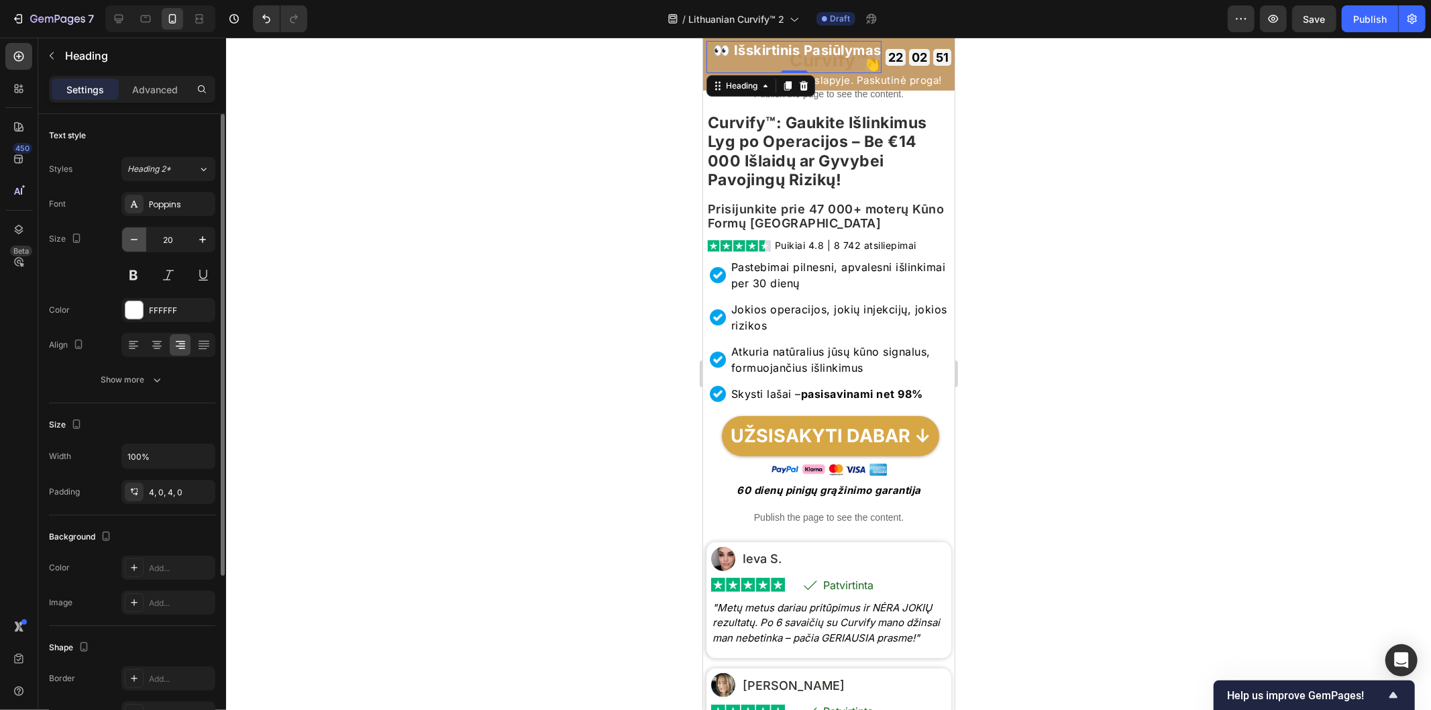
click at [134, 244] on icon "button" at bounding box center [133, 239] width 13 height 13
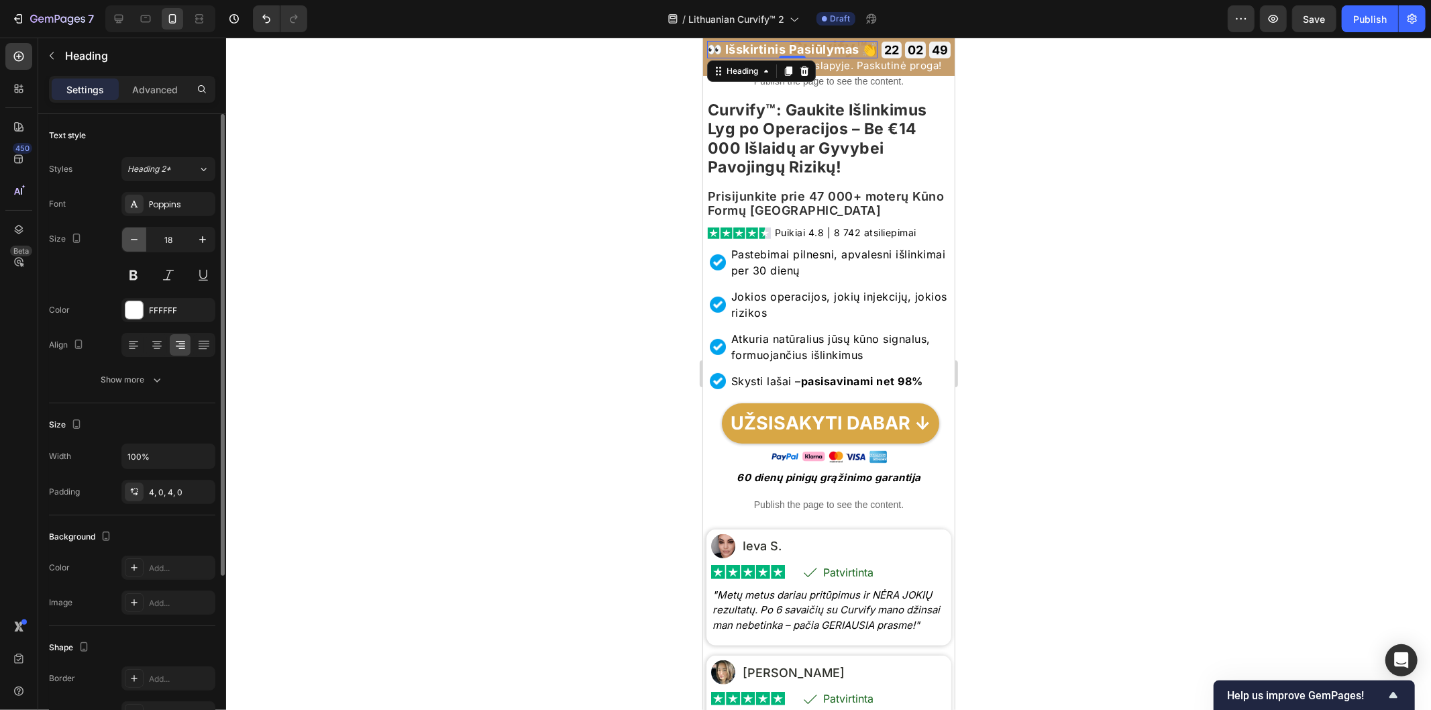
scroll to position [72, 0]
click at [134, 244] on icon "button" at bounding box center [133, 239] width 13 height 13
click at [202, 245] on icon "button" at bounding box center [202, 239] width 13 height 13
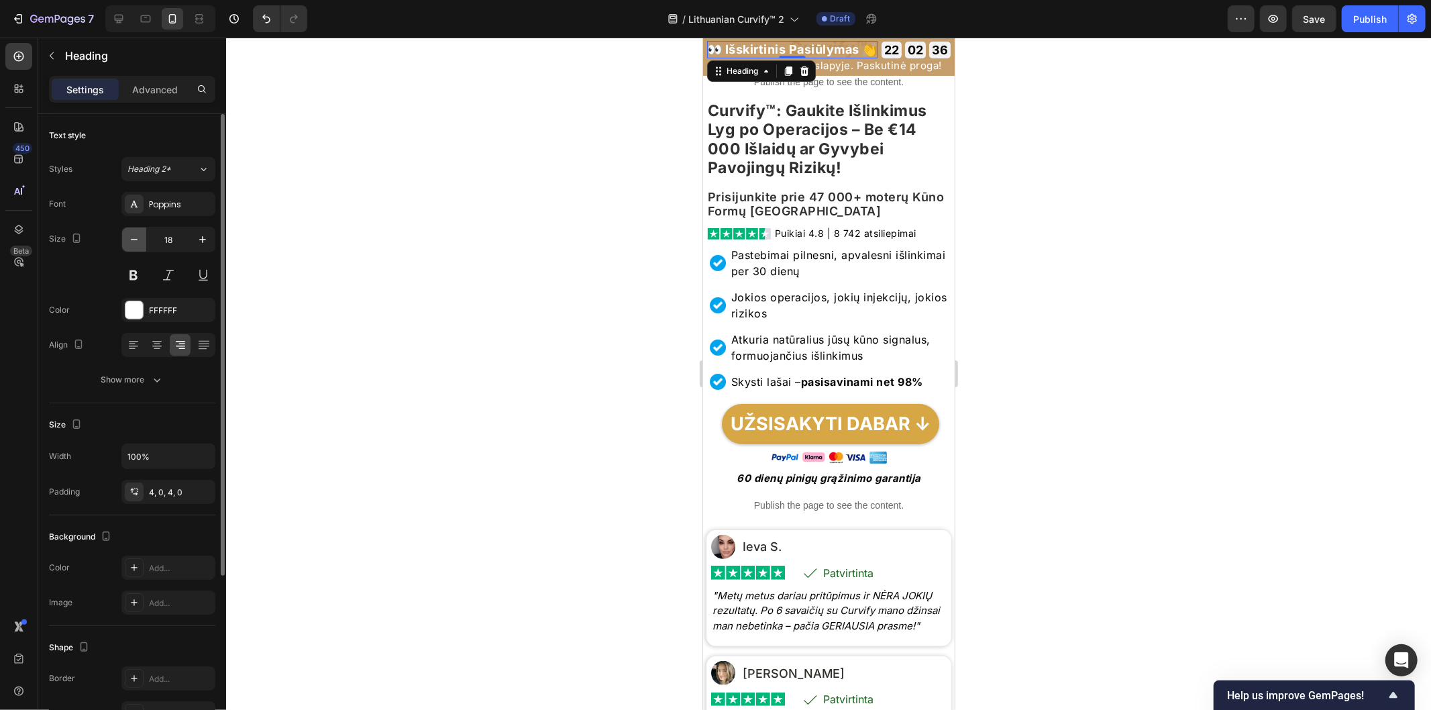
click at [138, 239] on icon "button" at bounding box center [133, 239] width 13 height 13
click at [202, 251] on button "button" at bounding box center [203, 239] width 24 height 24
type input "18"
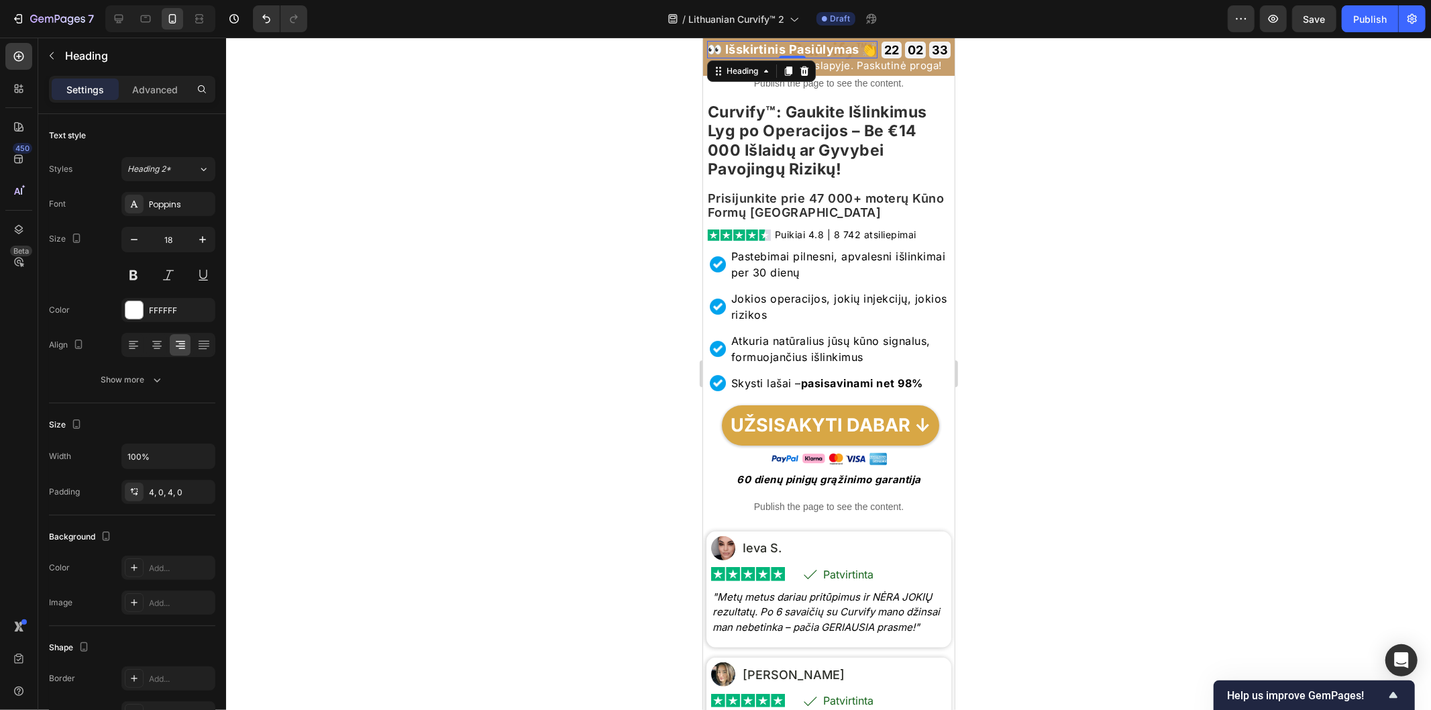
scroll to position [72, 0]
click at [902, 58] on div "22 02 32 Countdown Timer" at bounding box center [915, 49] width 68 height 17
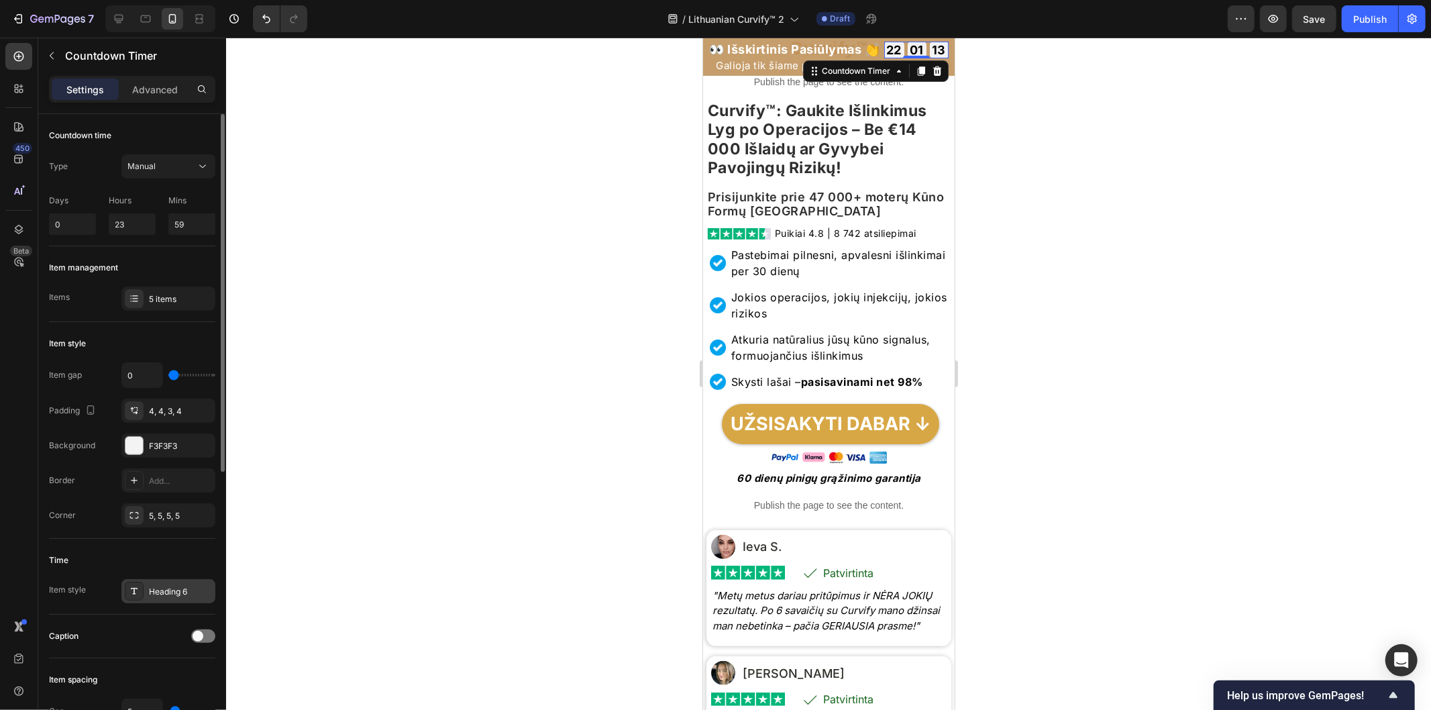
click at [186, 594] on div "Heading 6" at bounding box center [180, 592] width 63 height 12
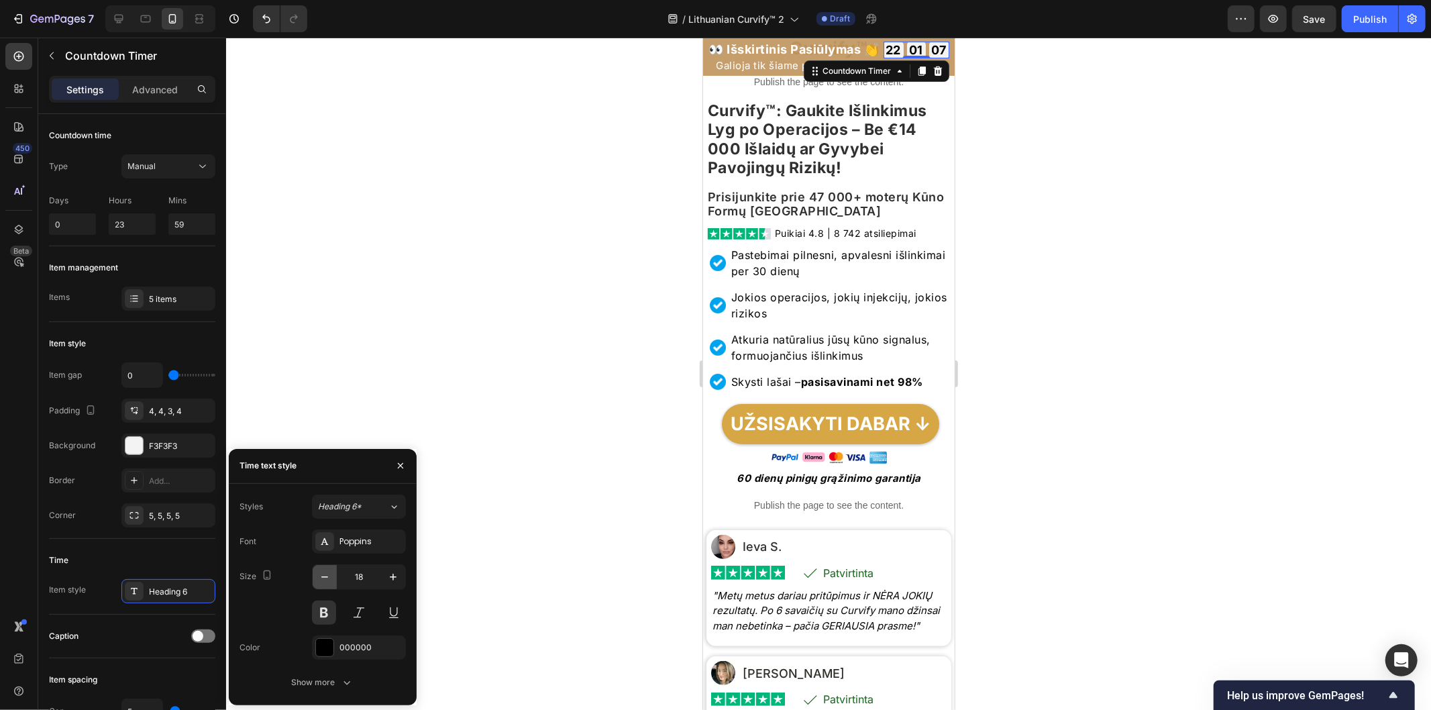
click at [329, 580] on icon "button" at bounding box center [324, 576] width 13 height 13
type input "16"
click at [399, 466] on icon "button" at bounding box center [400, 465] width 11 height 11
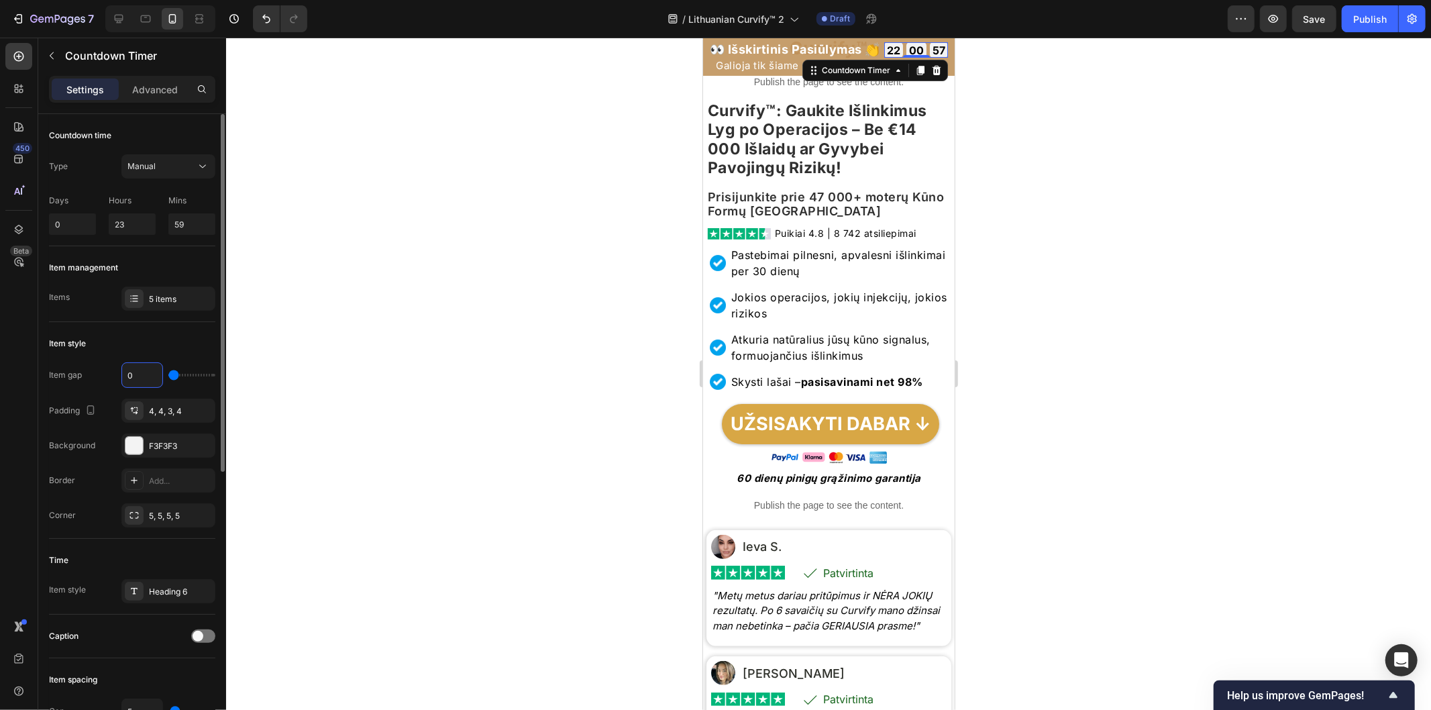
click at [137, 374] on input "0" at bounding box center [142, 375] width 40 height 24
type input "1"
type input "12"
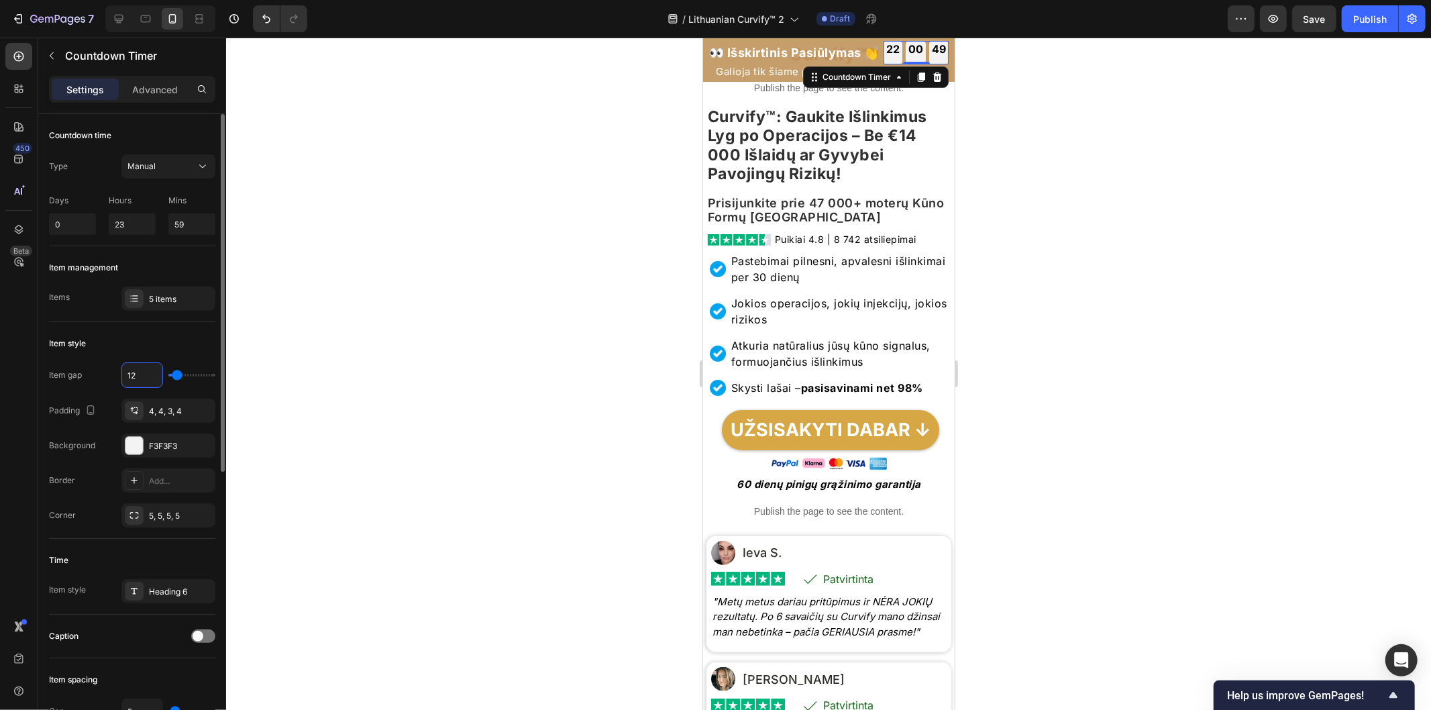
type input "1"
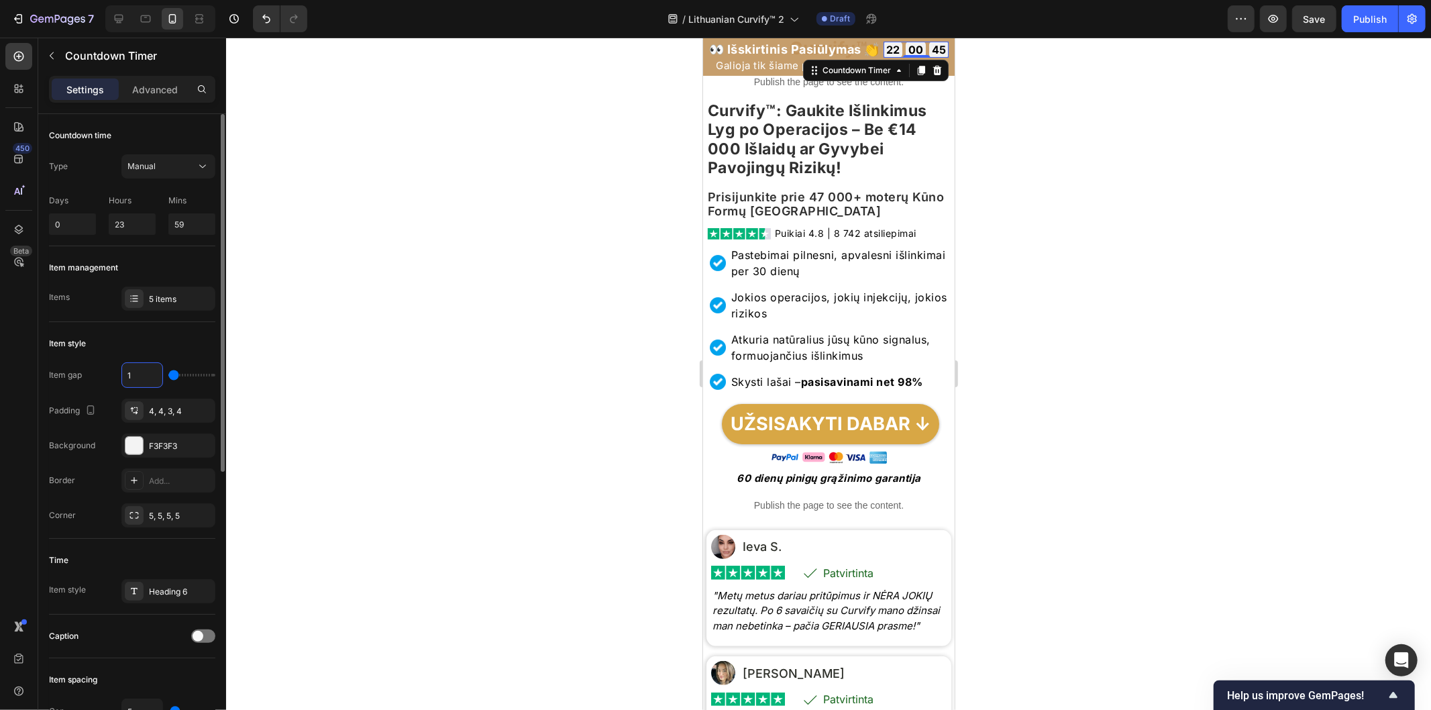
type input "1"
click at [176, 325] on div "Item style Item gap 1 Padding 4, 4, 3, 4 Background F3F3F3 Border Add... Corner…" at bounding box center [132, 430] width 166 height 217
click at [994, 121] on div at bounding box center [828, 374] width 1205 height 672
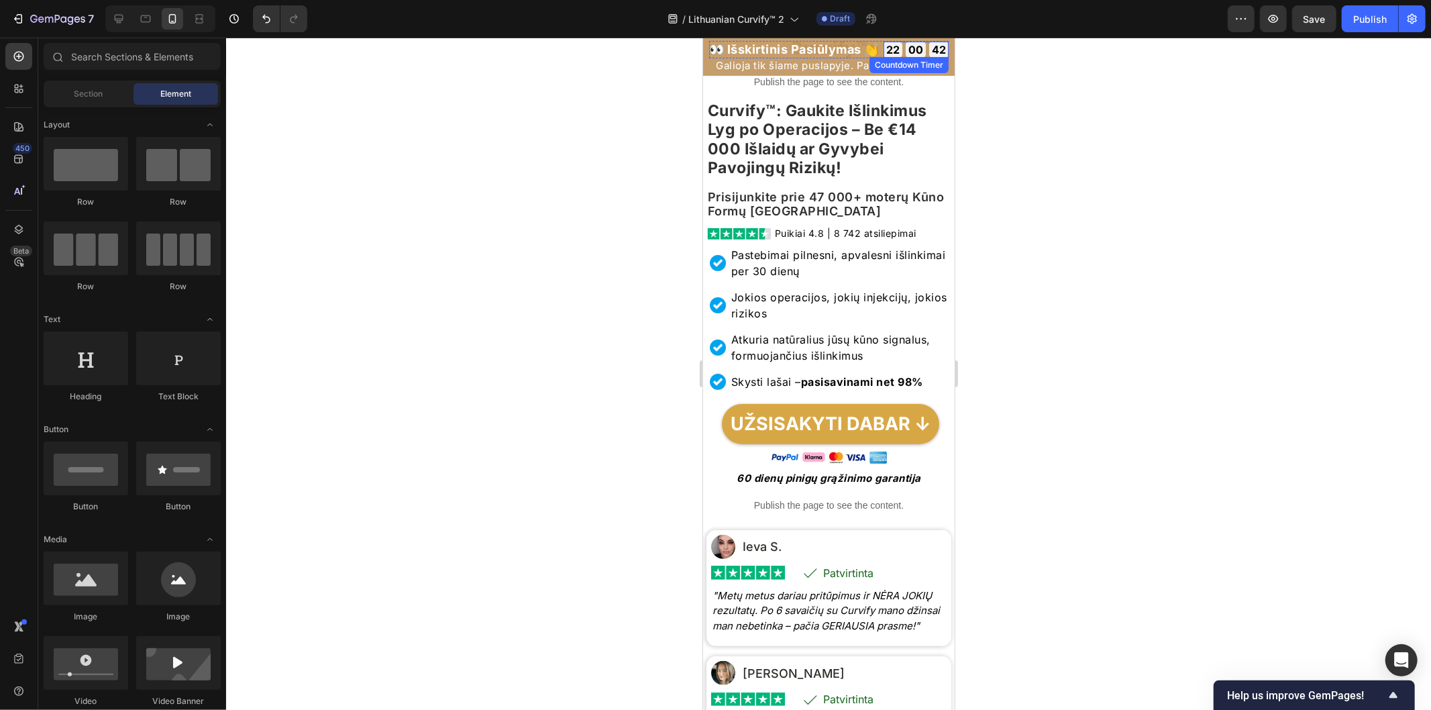
click at [905, 55] on div "00" at bounding box center [915, 49] width 20 height 16
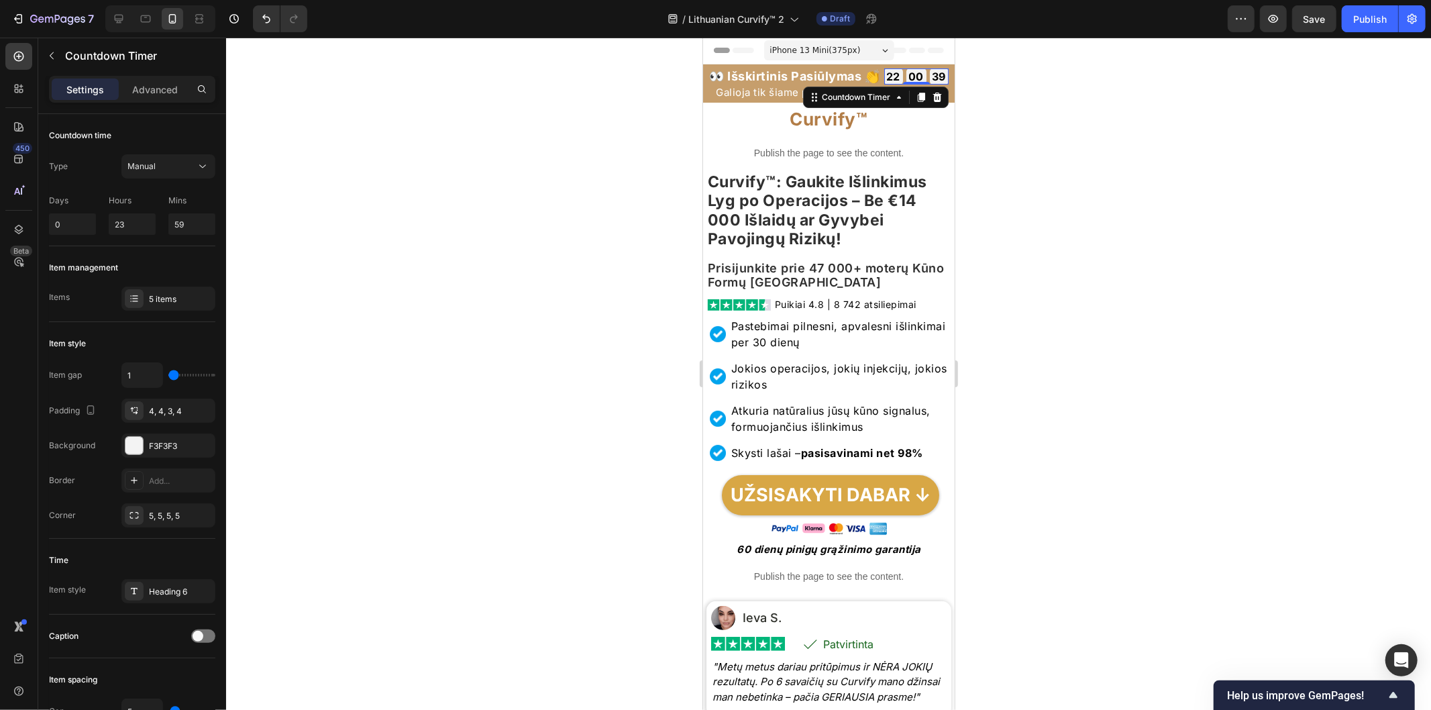
scroll to position [0, 0]
click at [1058, 85] on div at bounding box center [828, 374] width 1205 height 672
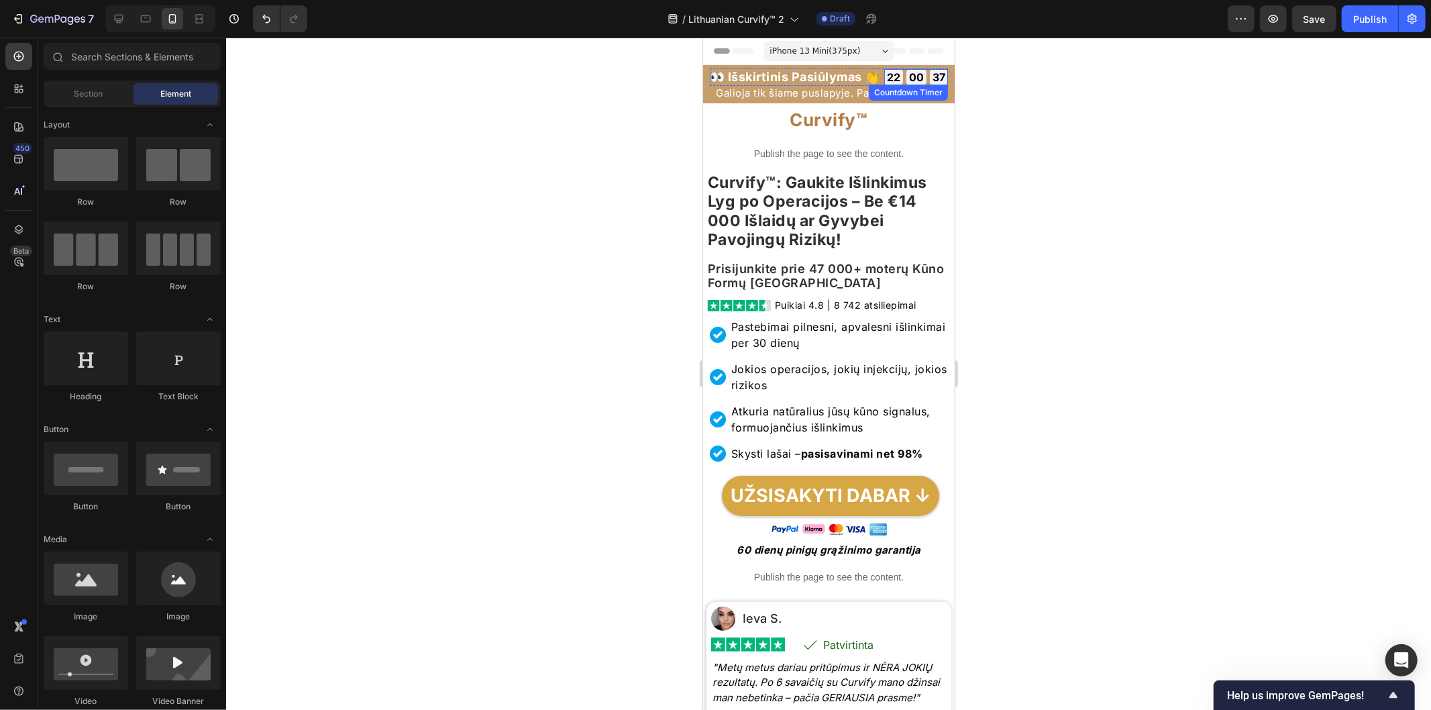
click at [912, 82] on div "00" at bounding box center [915, 76] width 15 height 11
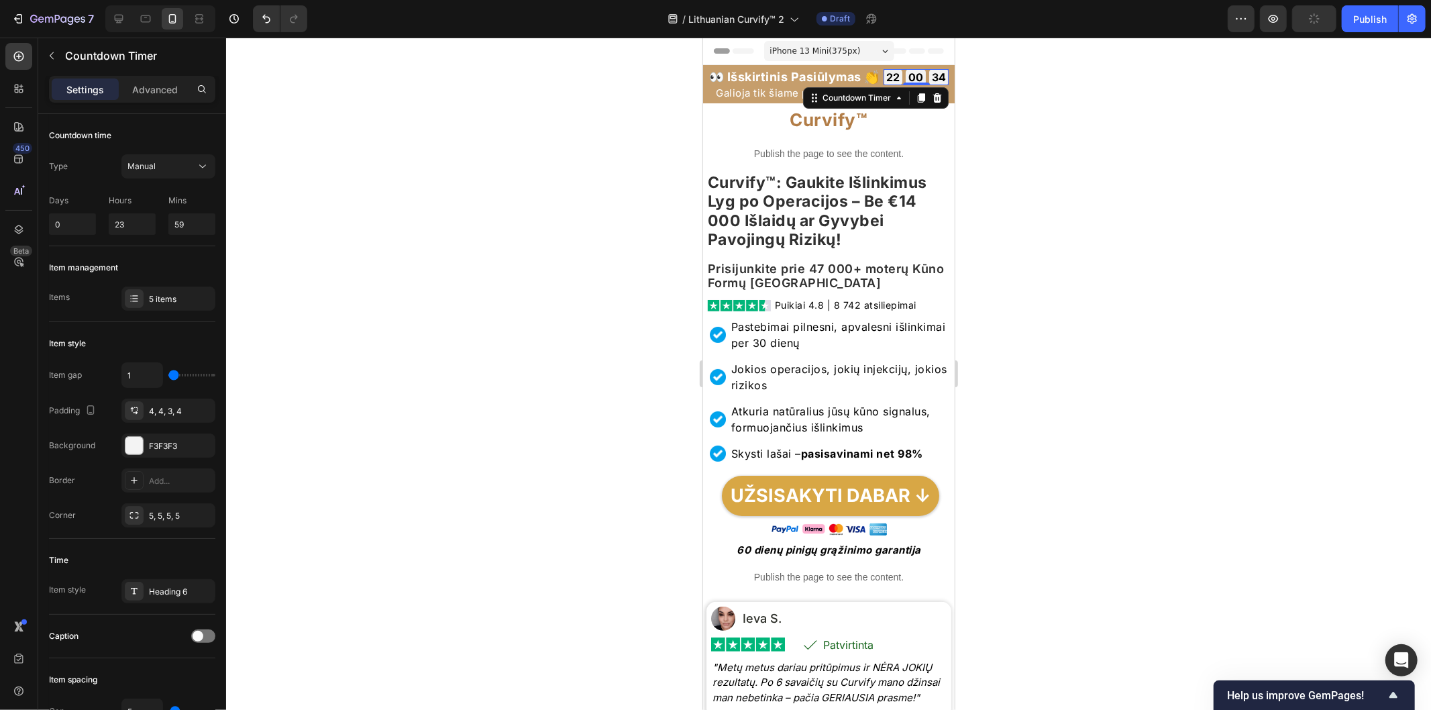
click at [1075, 135] on div at bounding box center [828, 374] width 1205 height 672
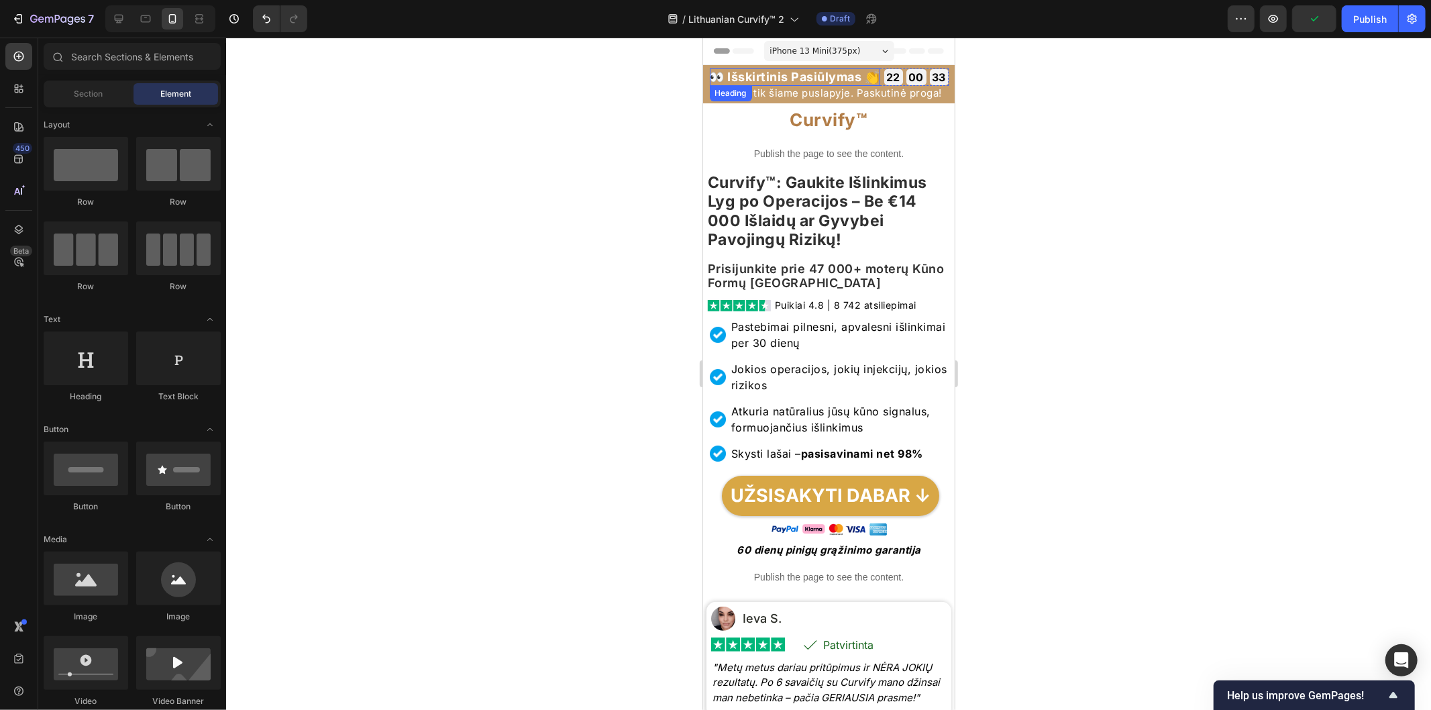
click at [781, 78] on p "👀 Išskirtinis Pasiūlymas 👏" at bounding box center [794, 76] width 170 height 12
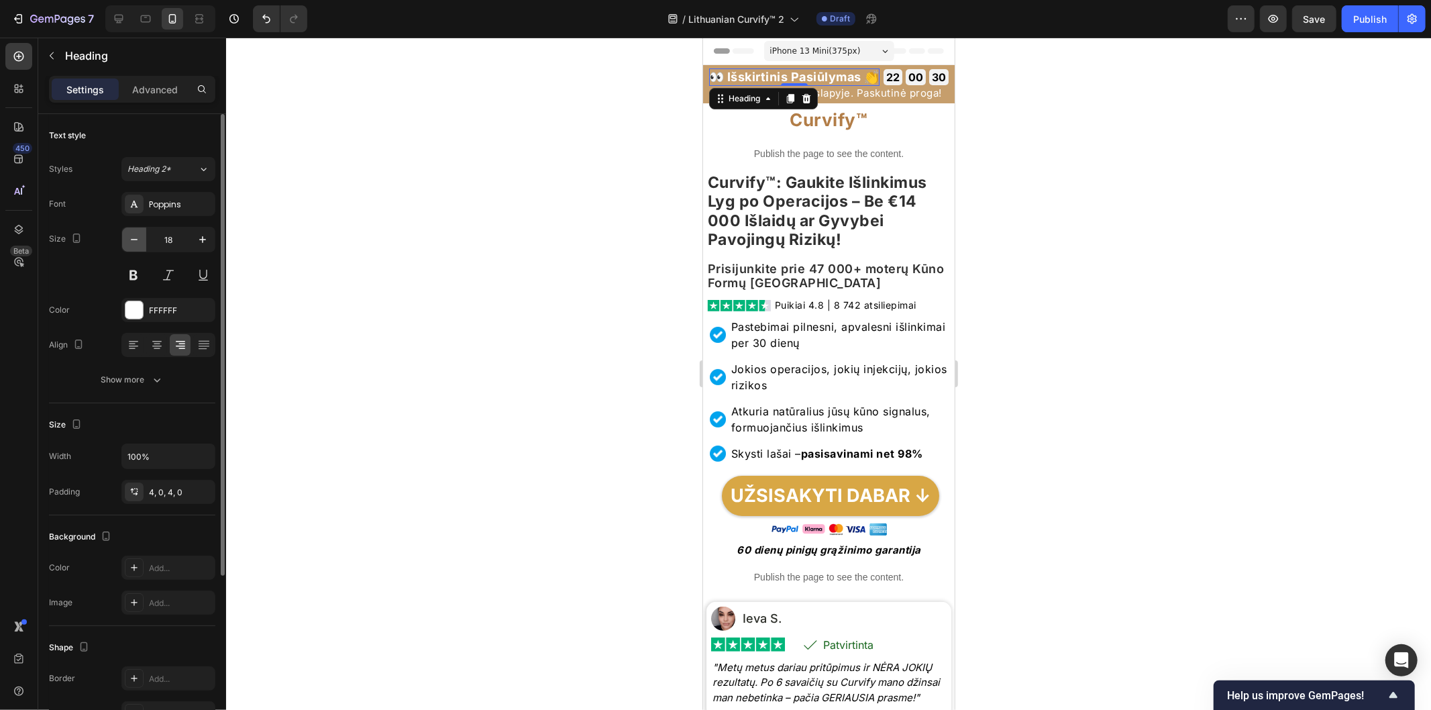
click at [135, 241] on icon "button" at bounding box center [133, 239] width 13 height 13
click at [133, 241] on icon "button" at bounding box center [133, 239] width 13 height 13
type input "16"
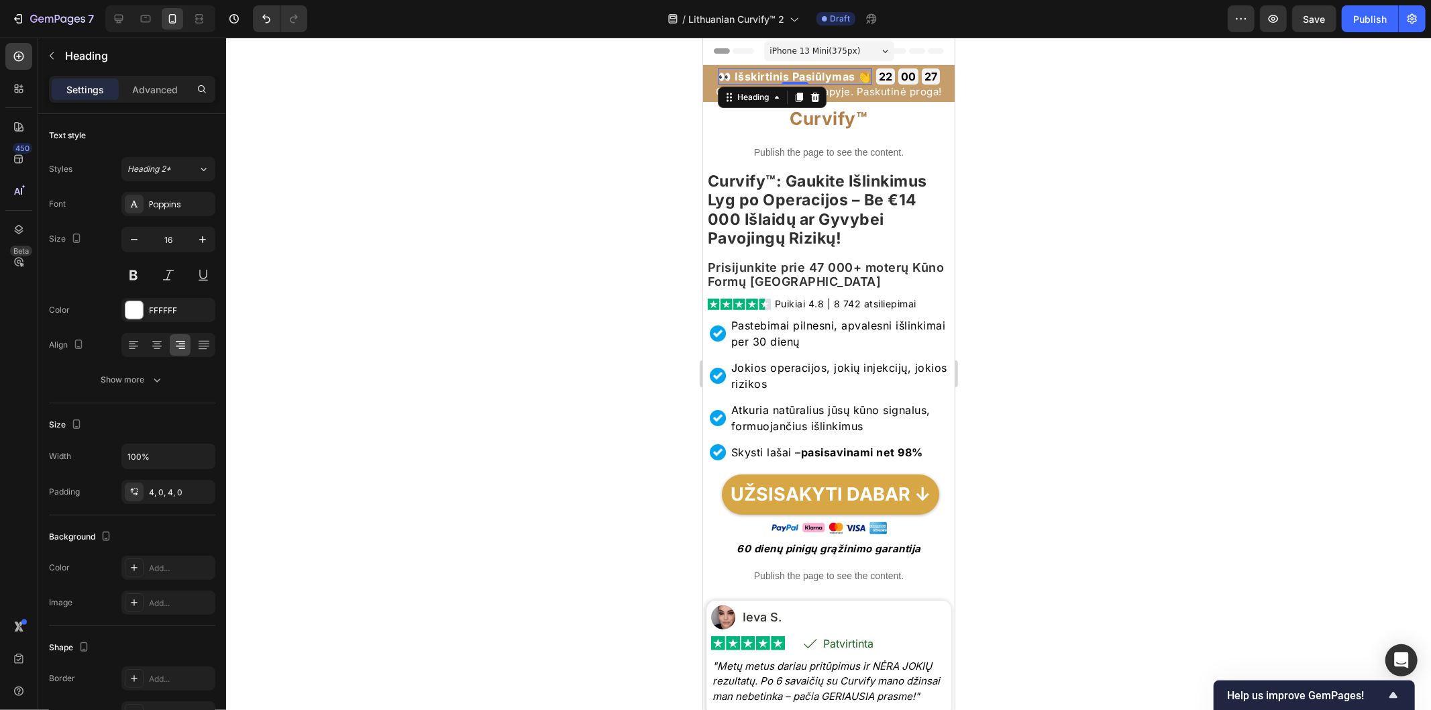
click at [1098, 112] on div at bounding box center [828, 374] width 1205 height 672
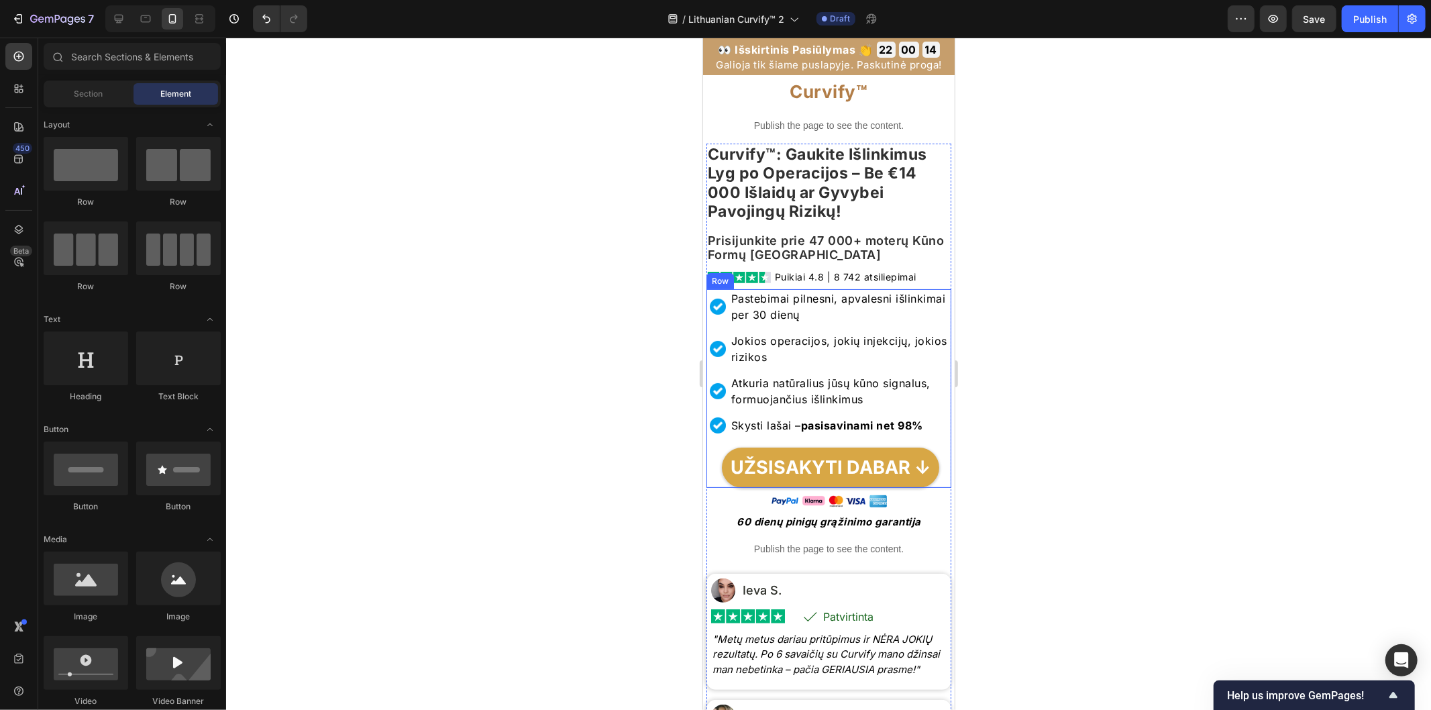
scroll to position [74, 0]
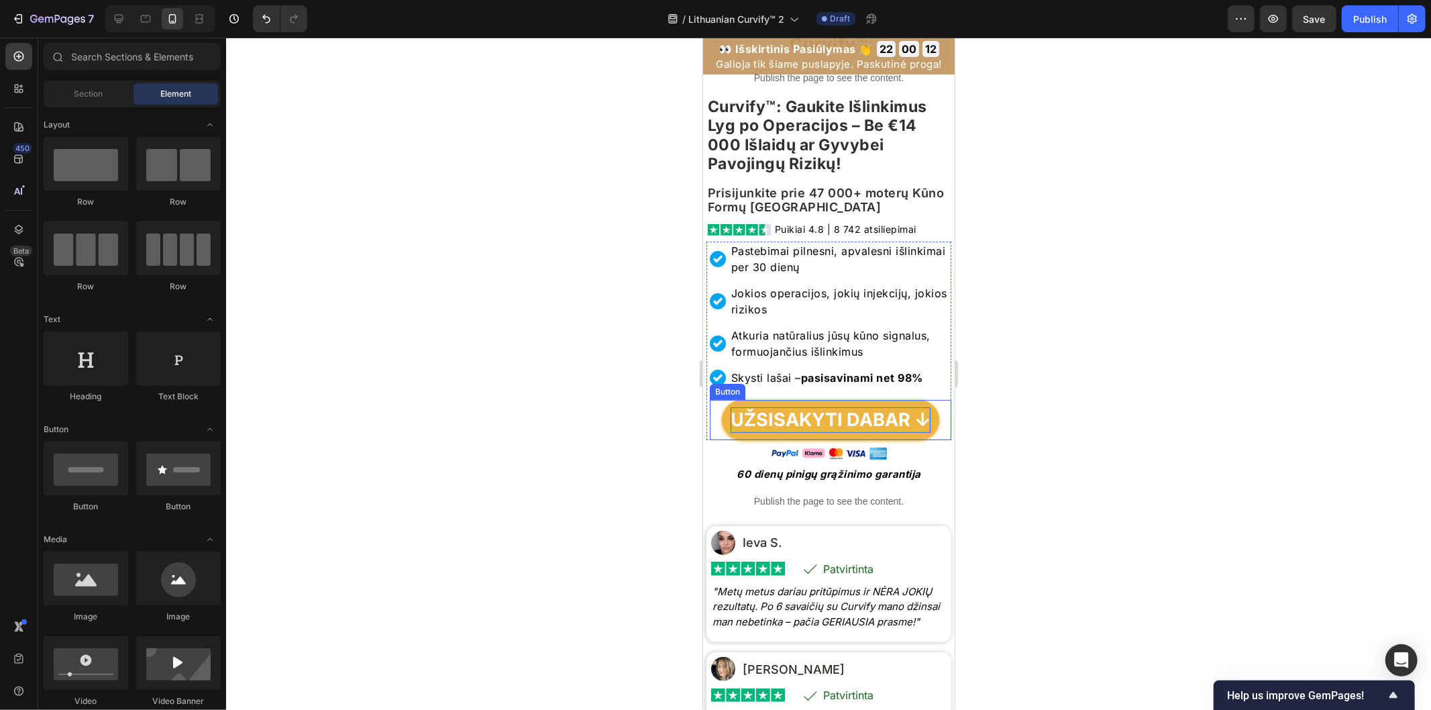
click at [841, 432] on p "UŽSISAKYTI DABAR ↓" at bounding box center [830, 419] width 200 height 25
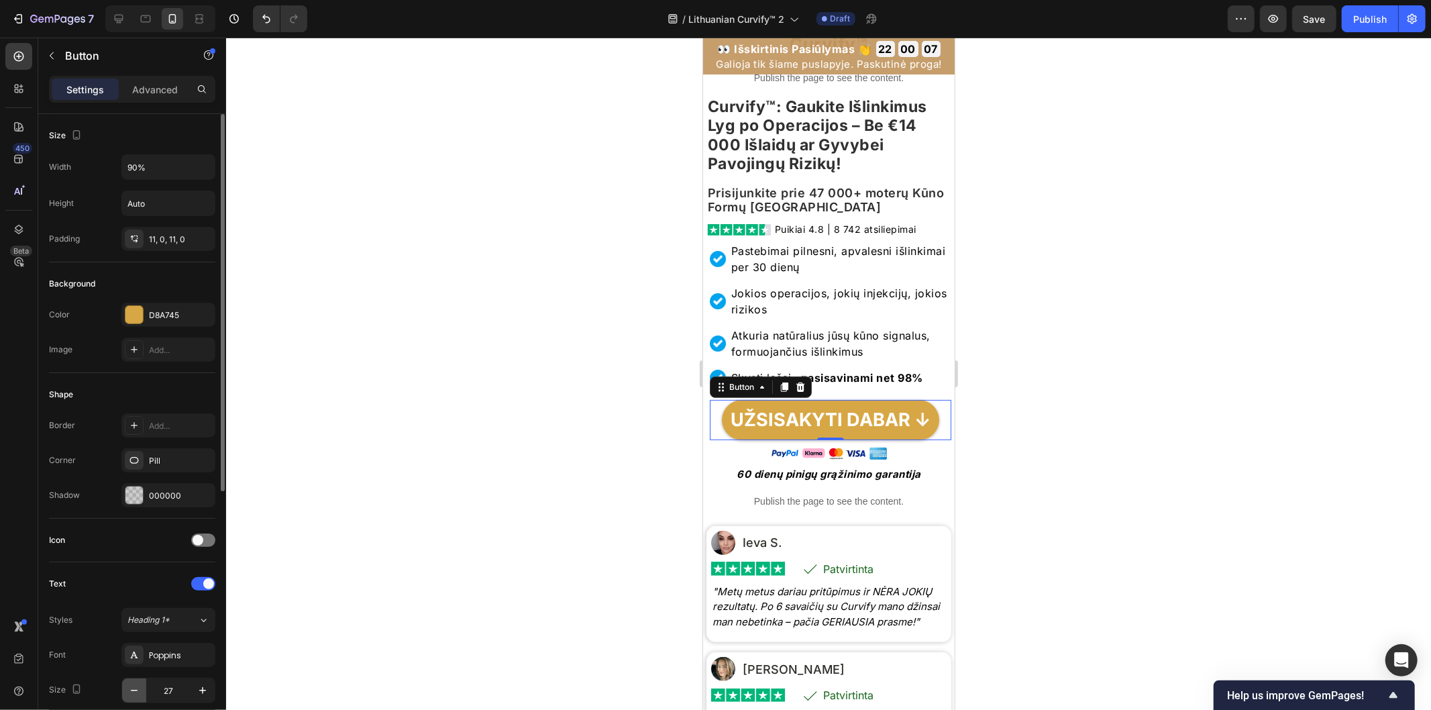
click at [132, 692] on icon "button" at bounding box center [133, 690] width 13 height 13
click at [134, 691] on icon "button" at bounding box center [133, 690] width 13 height 13
click at [134, 691] on icon "button" at bounding box center [134, 690] width 7 height 1
type input "24"
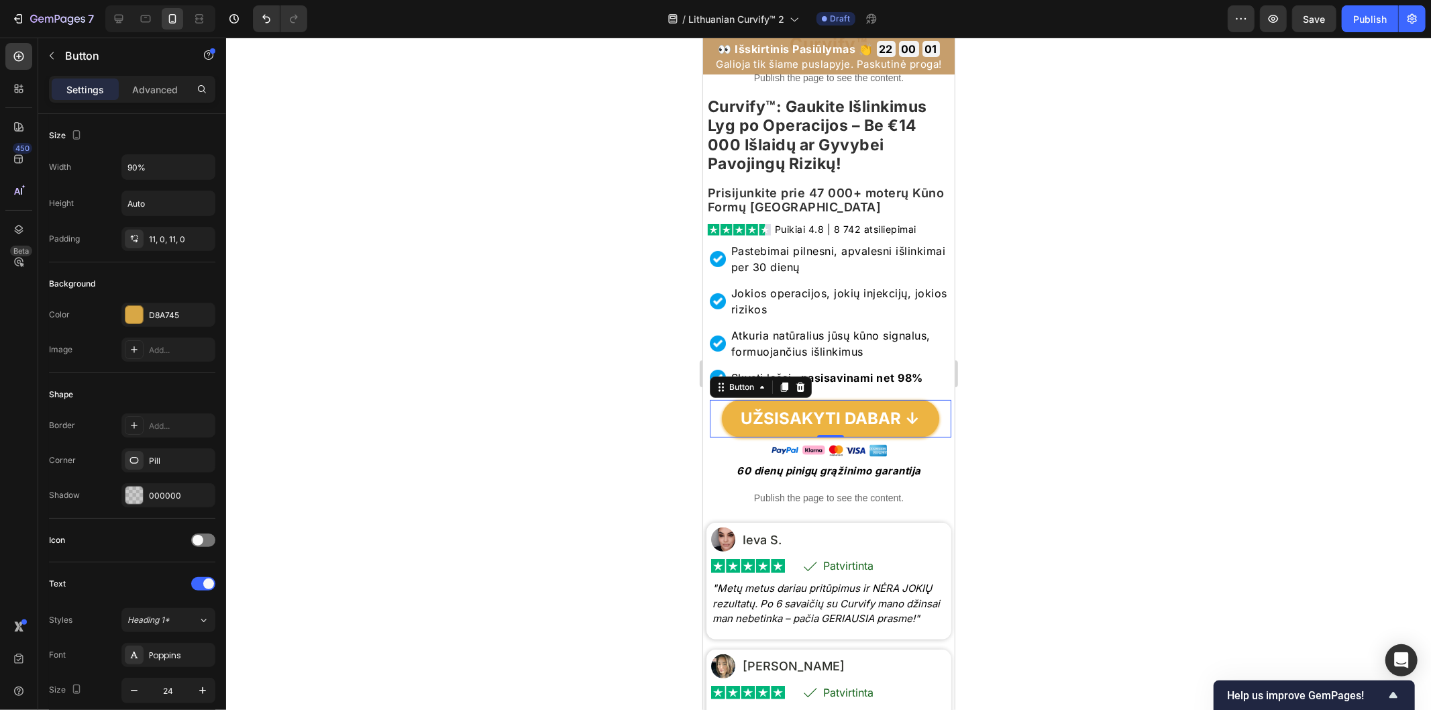
click at [736, 437] on link "UŽSISAKYTI DABAR ↓" at bounding box center [829, 418] width 217 height 38
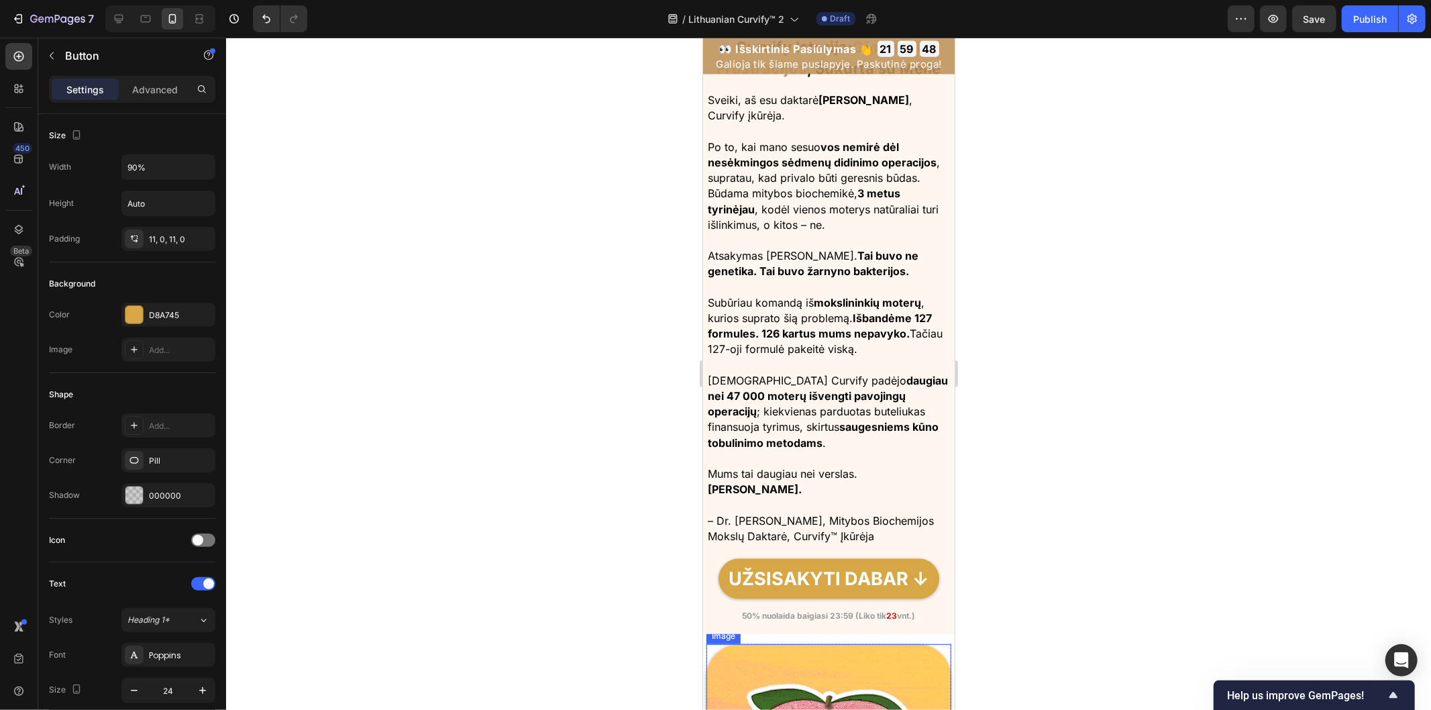
scroll to position [1342, 0]
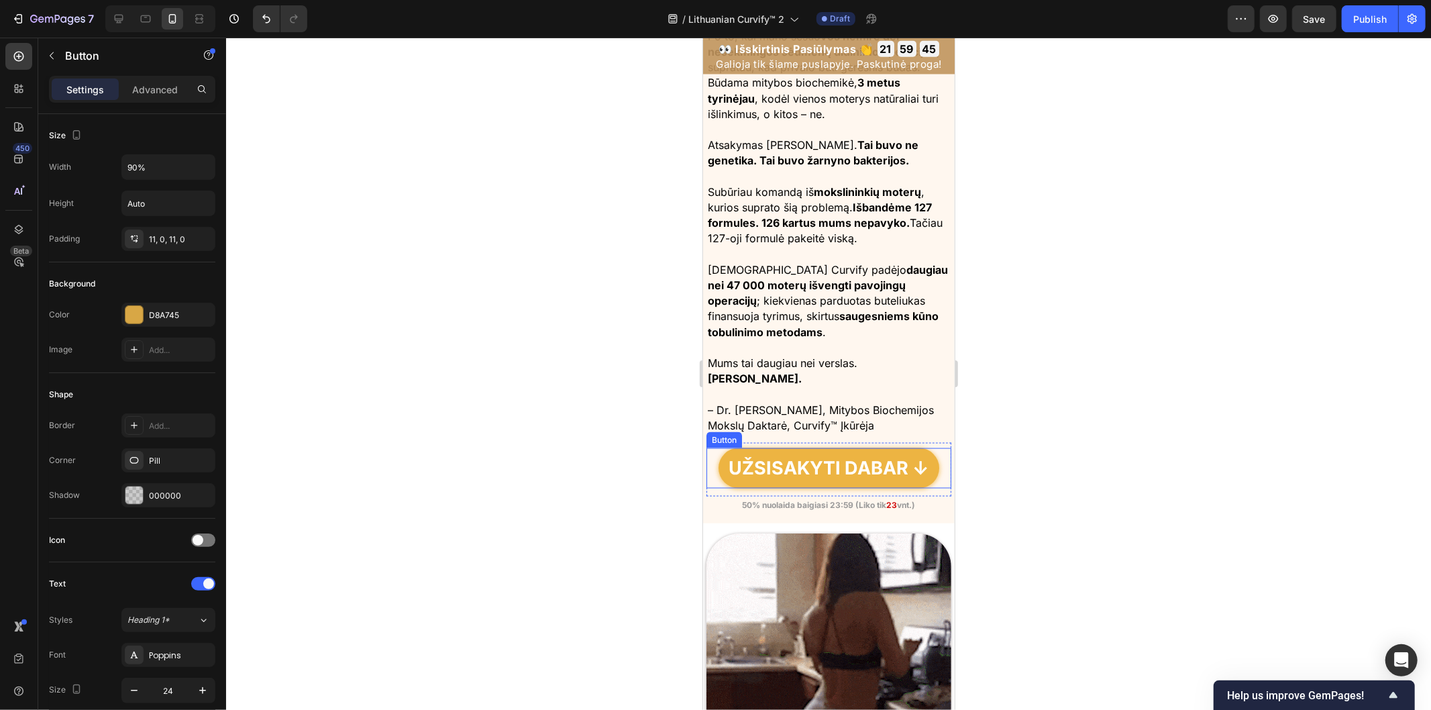
click at [794, 488] on link "UŽSISAKYTI DABAR ↓" at bounding box center [828, 467] width 221 height 40
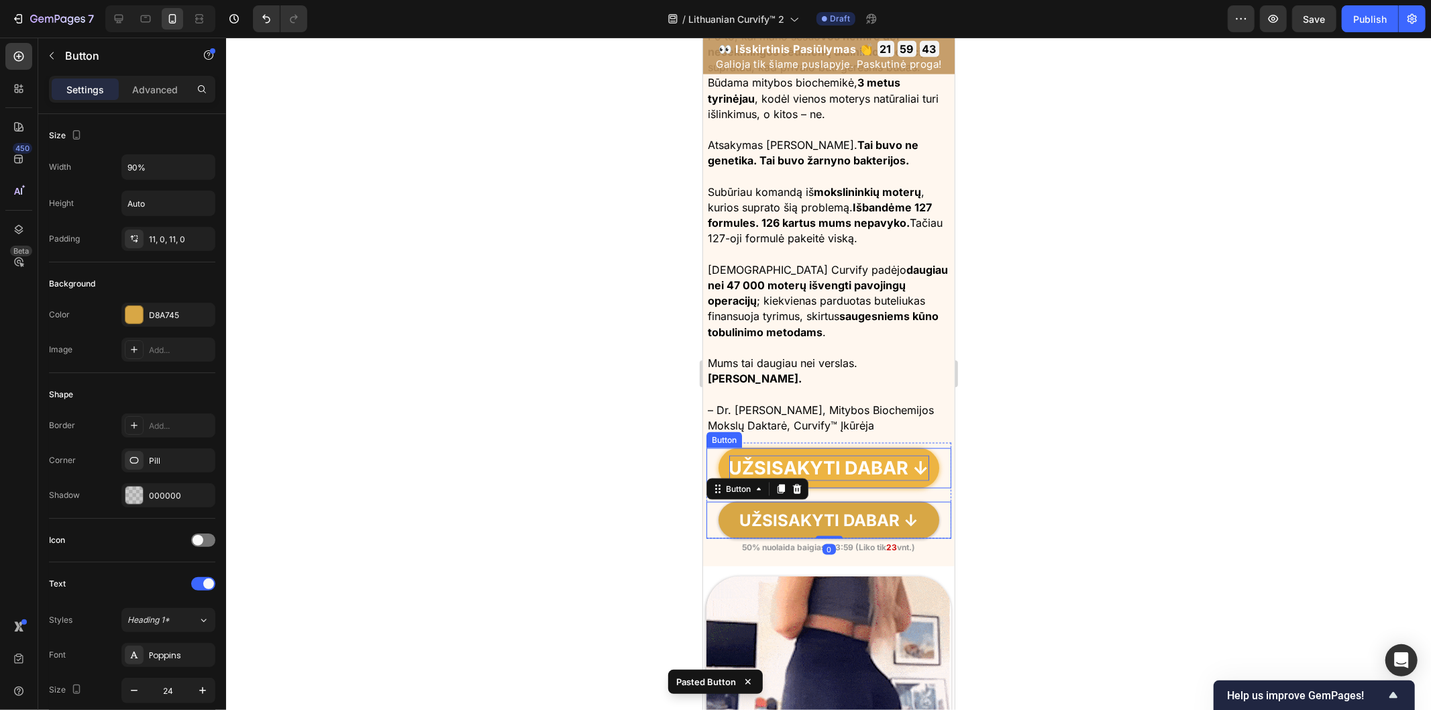
click at [865, 480] on p "UŽSISAKYTI DABAR ↓" at bounding box center [829, 467] width 200 height 25
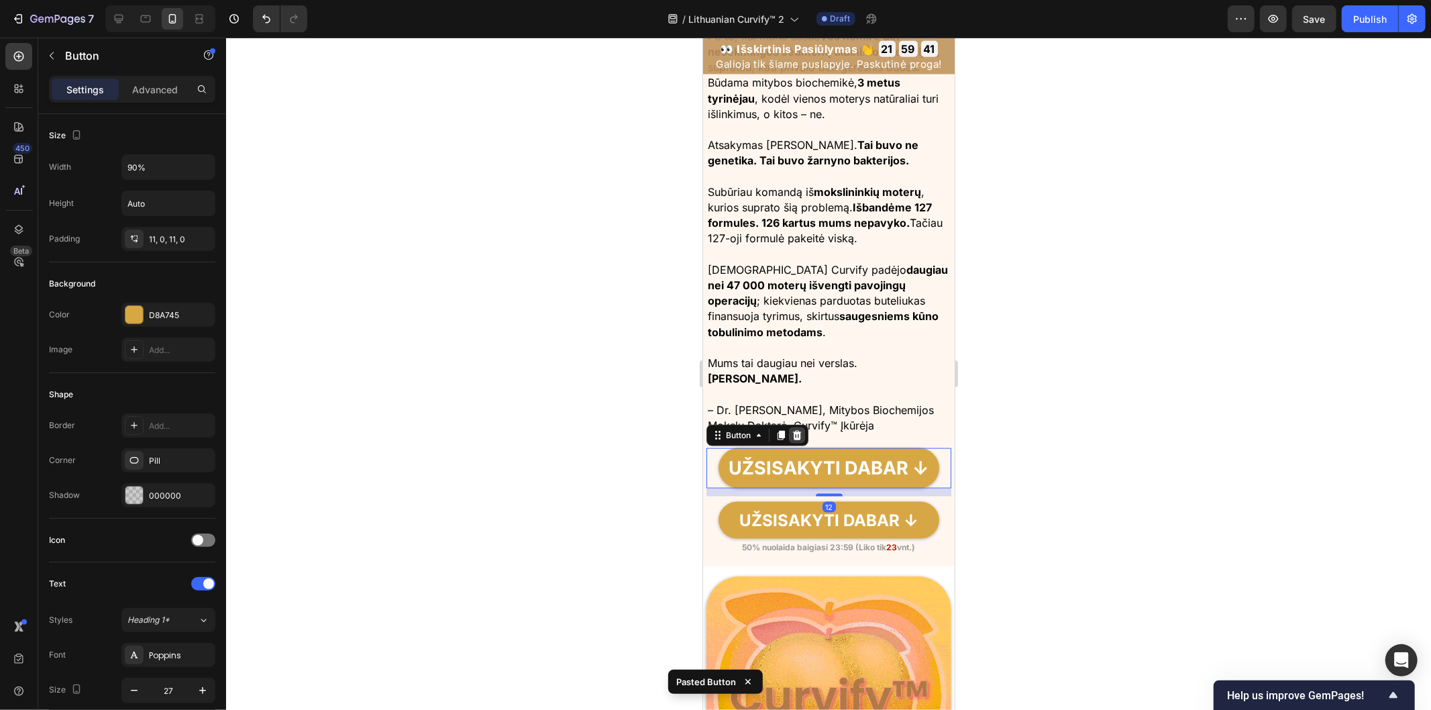
click at [798, 440] on icon at bounding box center [796, 434] width 11 height 11
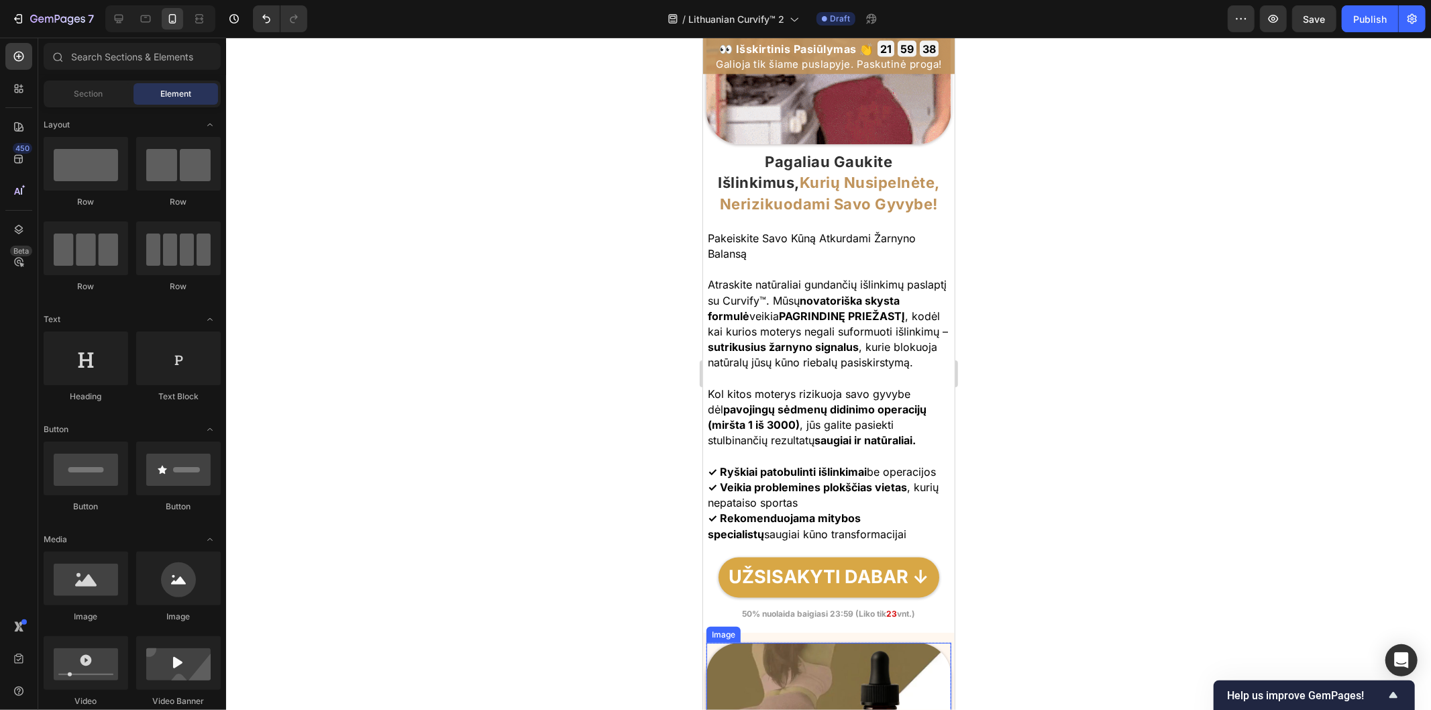
scroll to position [2161, 0]
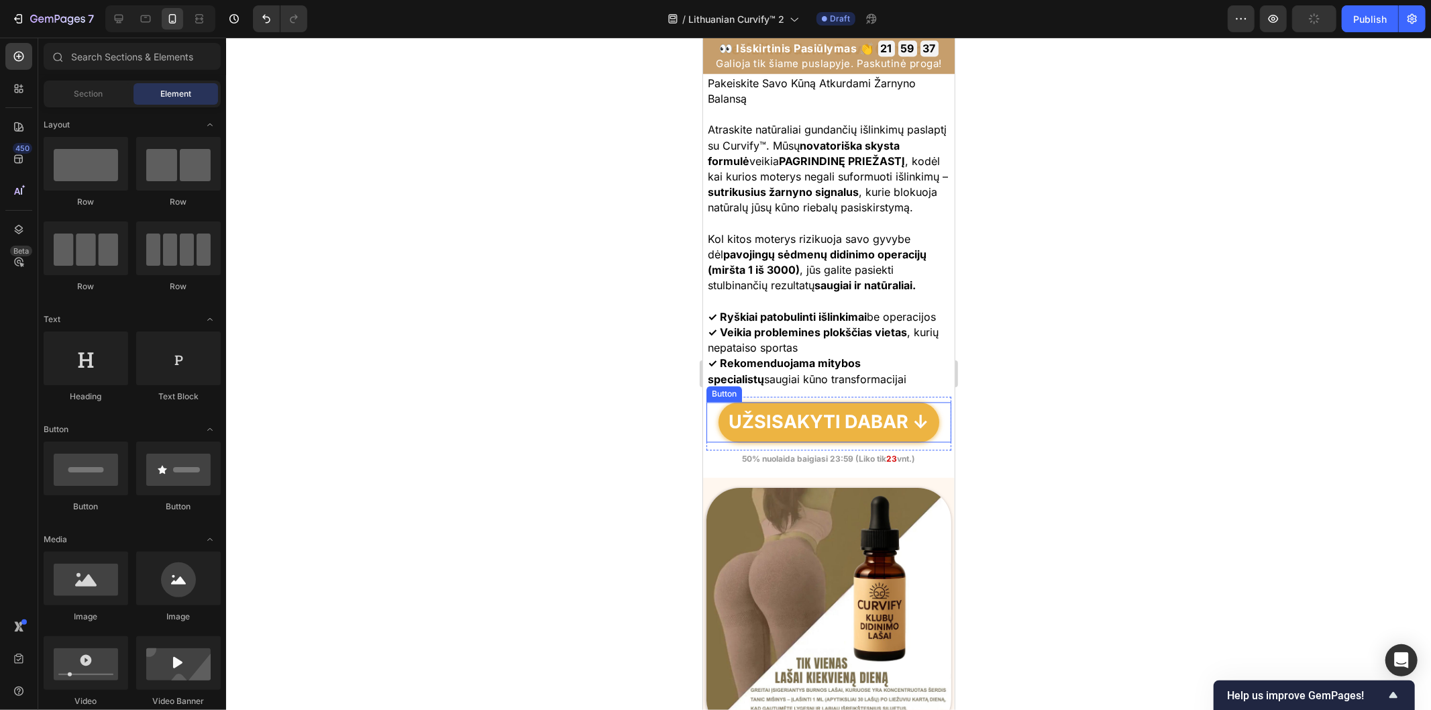
click at [800, 436] on link "UŽSISAKYTI DABAR ↓" at bounding box center [828, 422] width 221 height 40
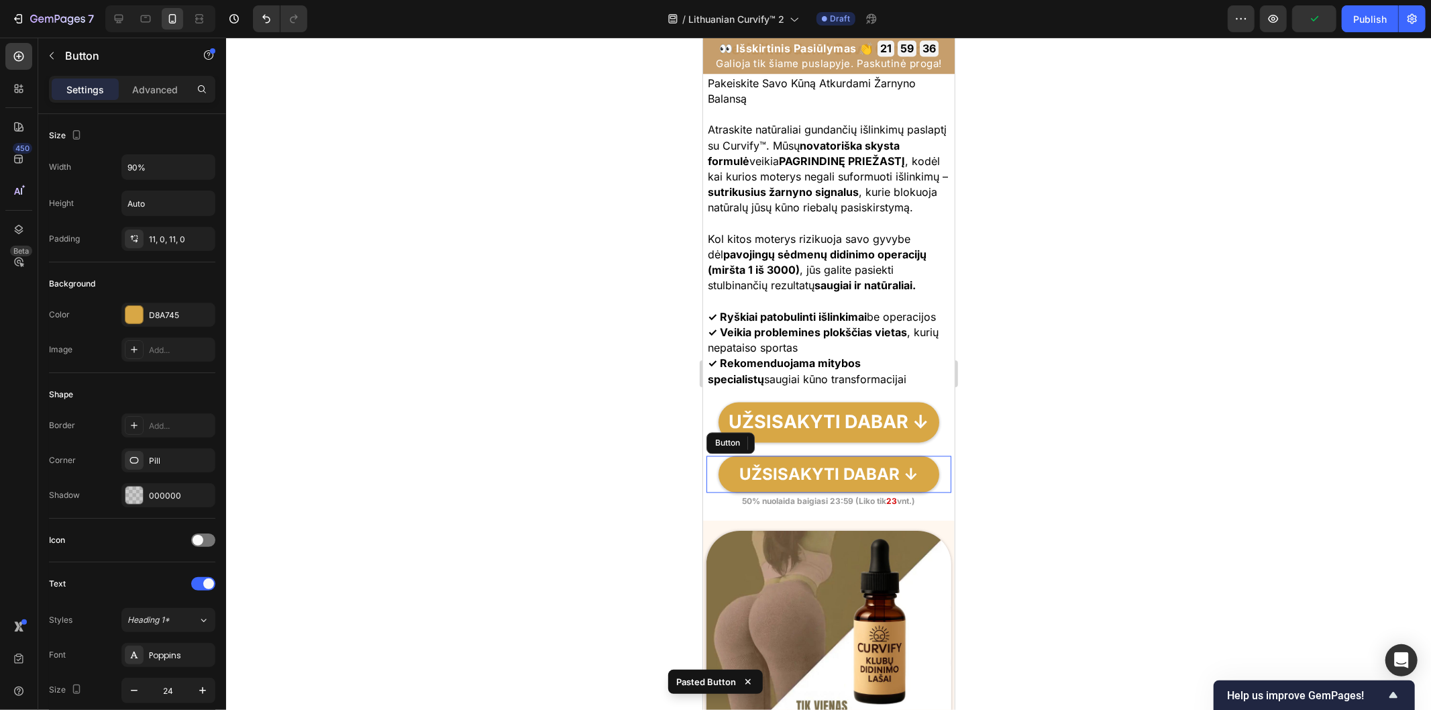
click at [883, 435] on p "UŽSISAKYTI DABAR ↓" at bounding box center [829, 421] width 200 height 25
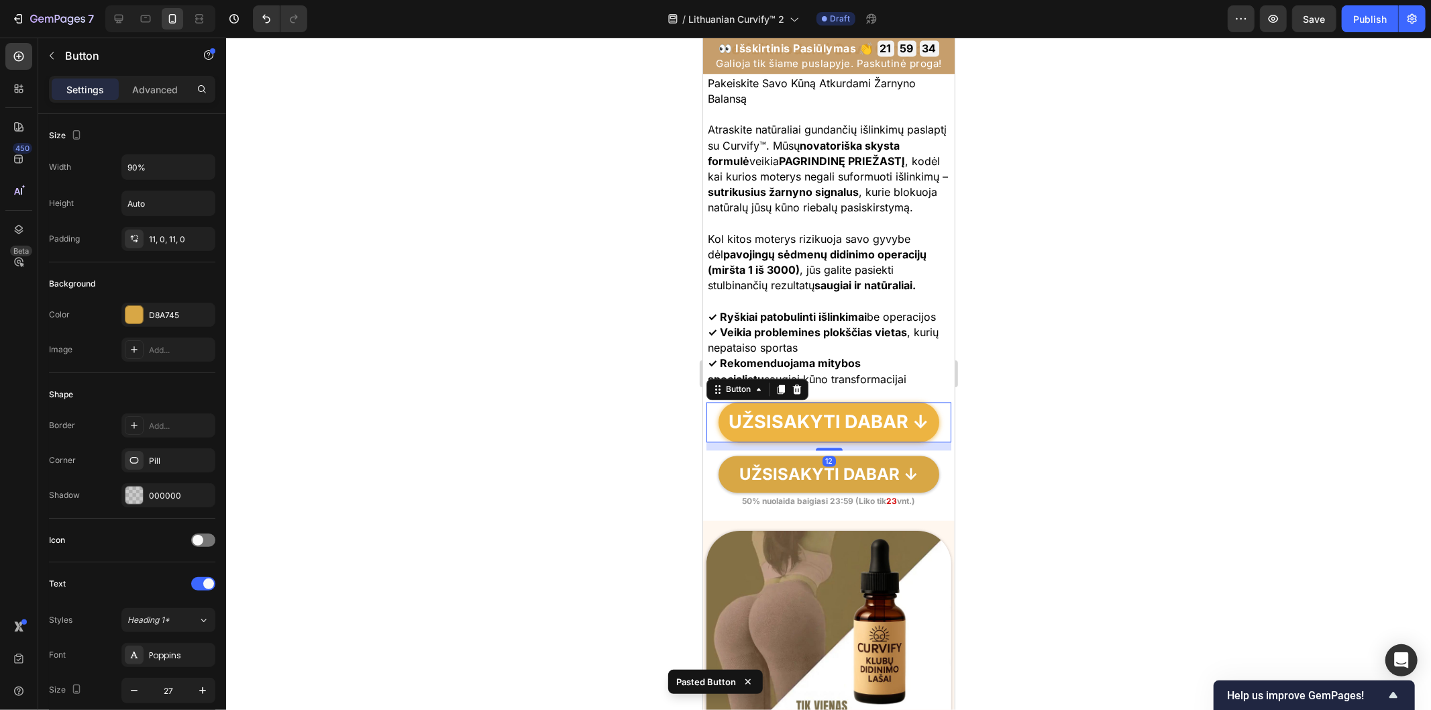
click at [824, 437] on link "UŽSISAKYTI DABAR ↓" at bounding box center [828, 422] width 221 height 40
click at [797, 394] on icon at bounding box center [796, 388] width 9 height 9
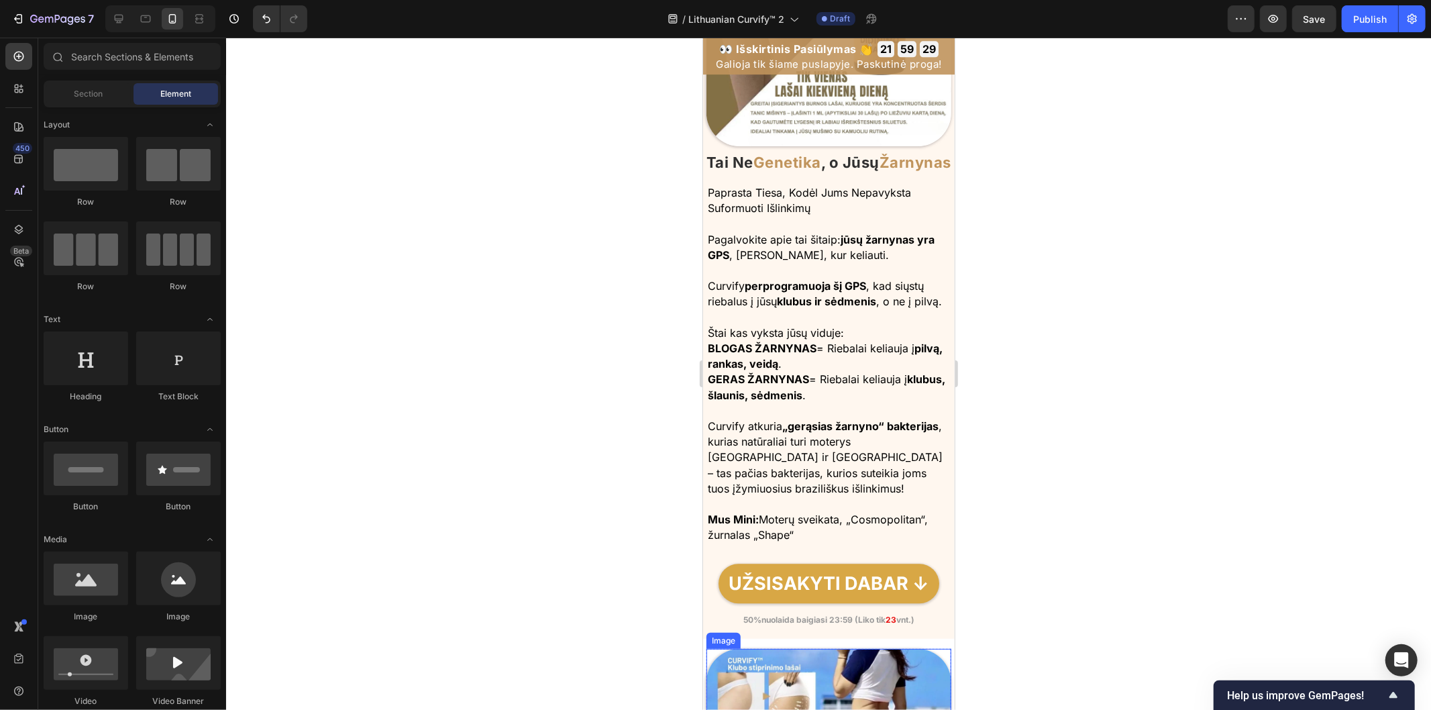
scroll to position [2832, 0]
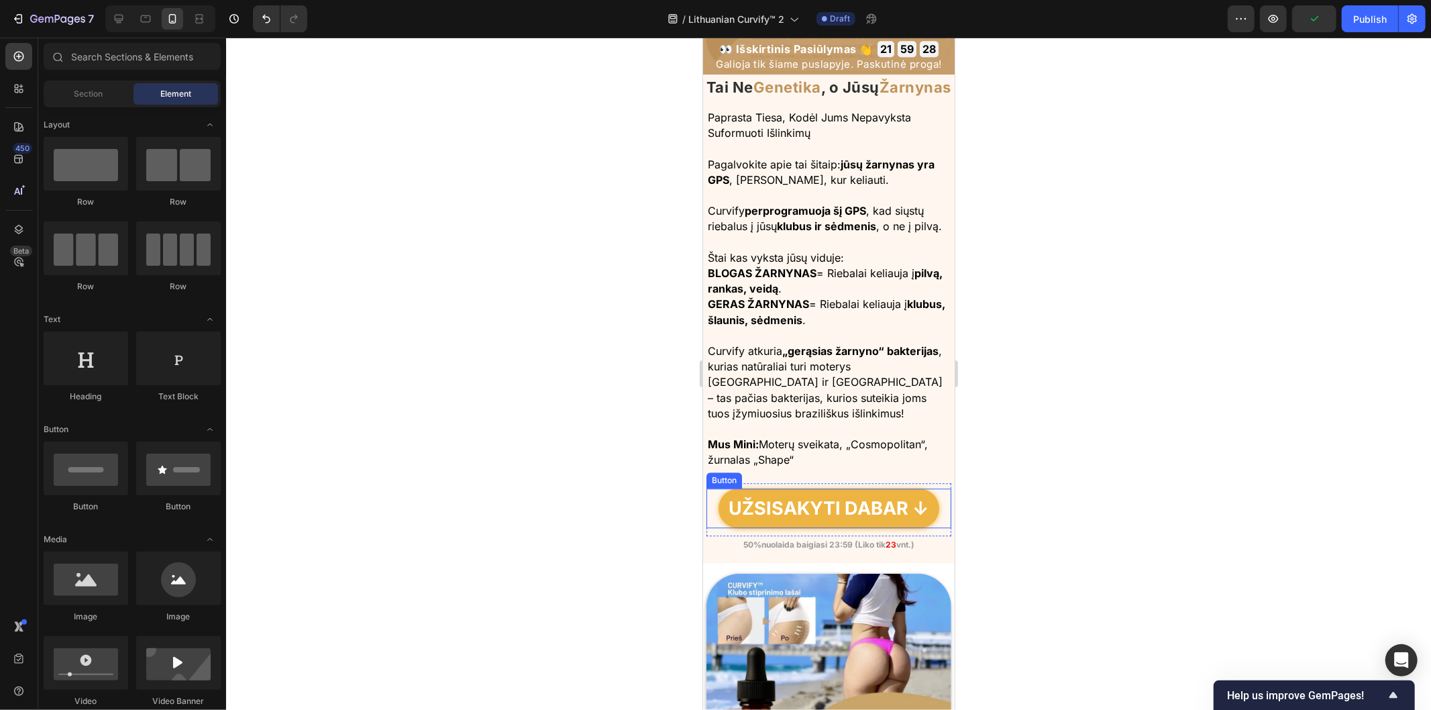
click at [790, 527] on link "UŽSISAKYTI DABAR ↓" at bounding box center [828, 508] width 221 height 40
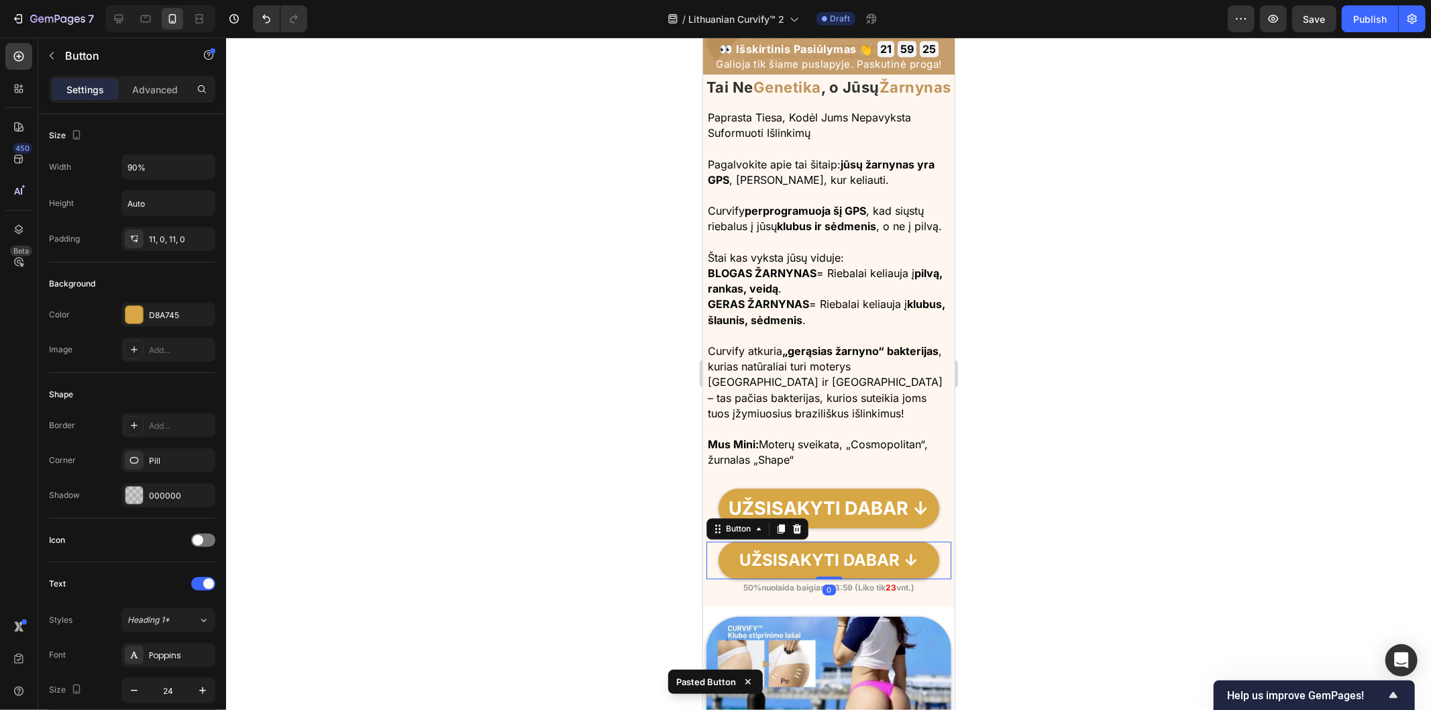
click at [1027, 537] on div at bounding box center [828, 374] width 1205 height 672
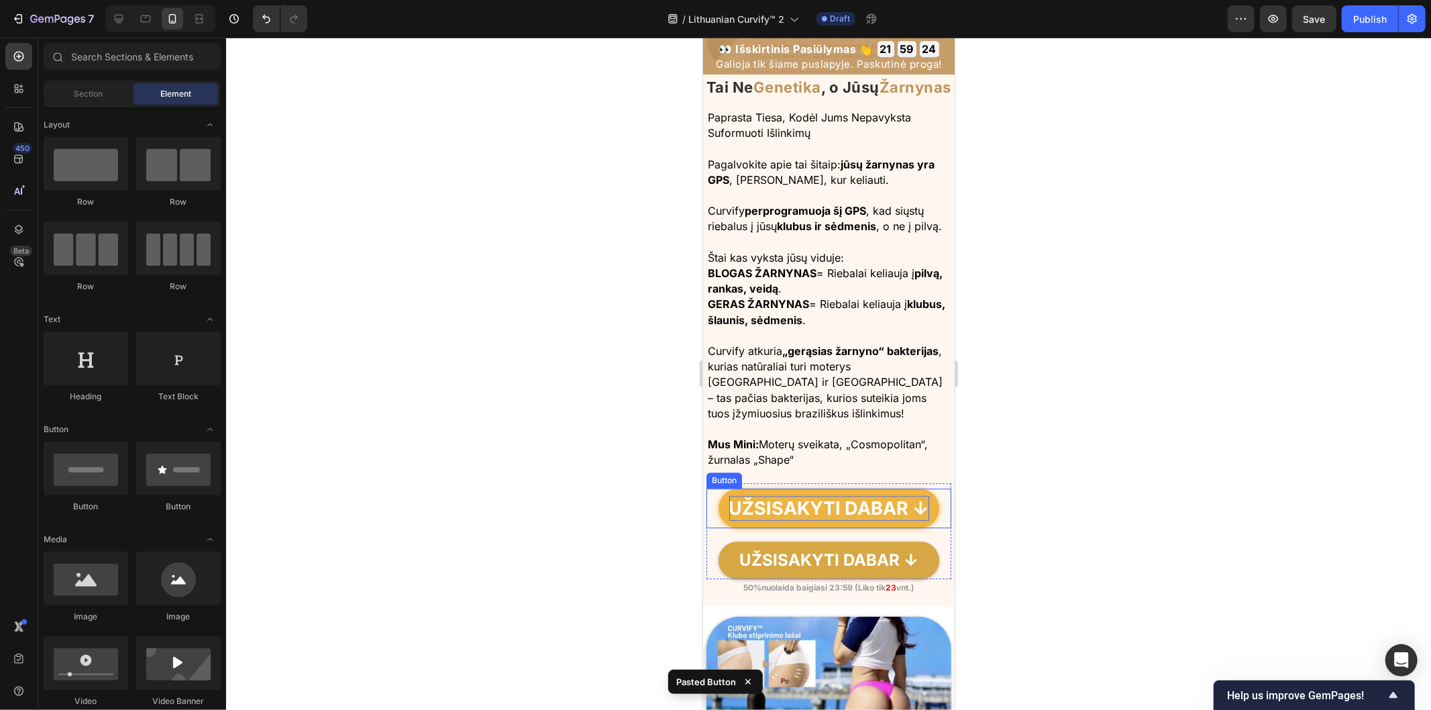
click at [844, 521] on p "UŽSISAKYTI DABAR ↓" at bounding box center [829, 507] width 200 height 25
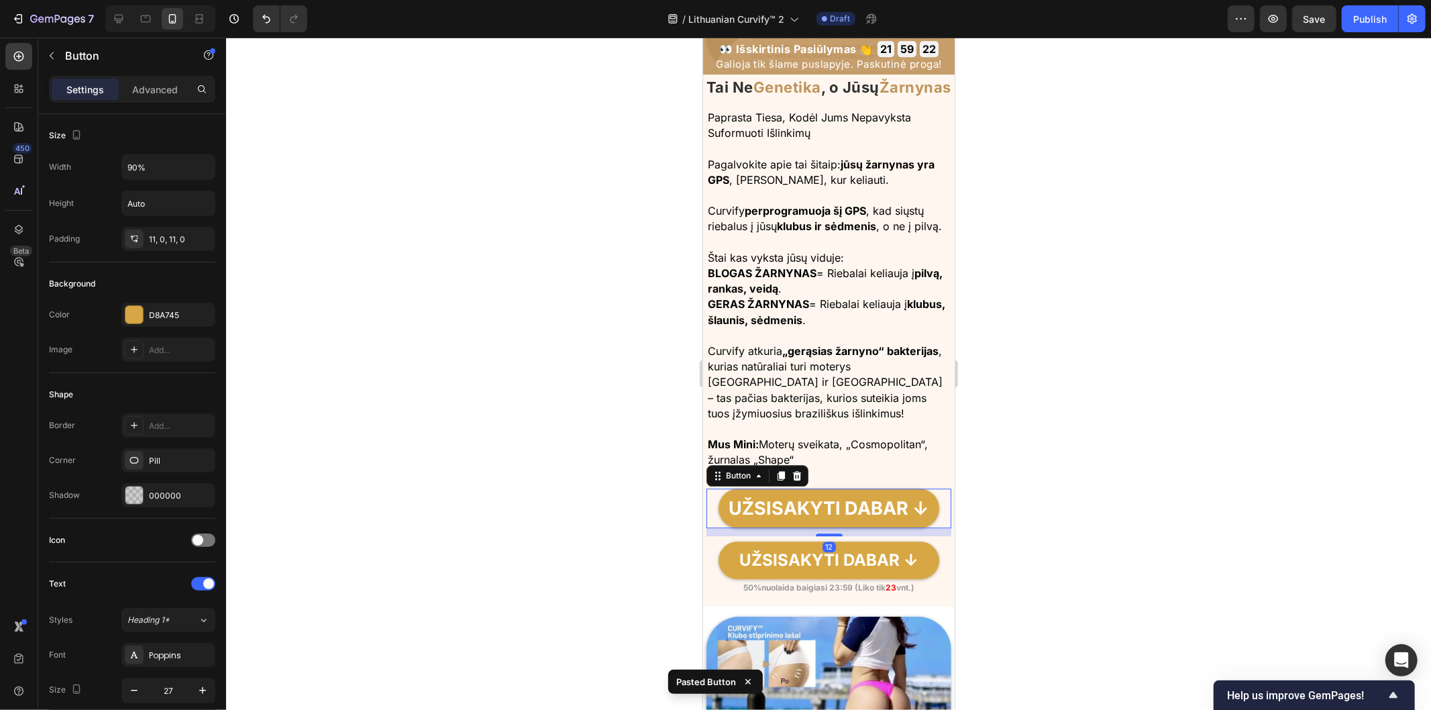
click at [712, 528] on div "UŽSISAKYTI DABAR ↓ Button 12" at bounding box center [828, 508] width 245 height 40
click at [798, 480] on icon at bounding box center [796, 474] width 9 height 9
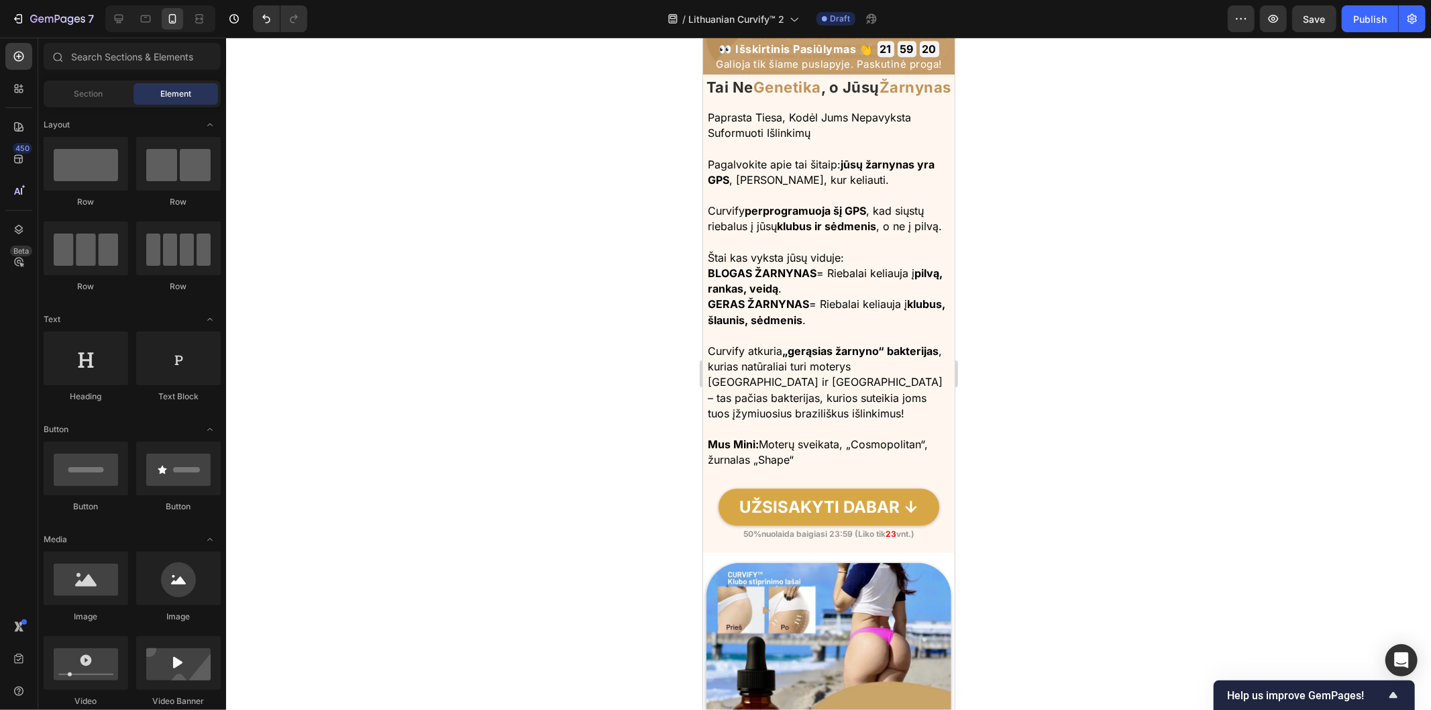
scroll to position [3354, 0]
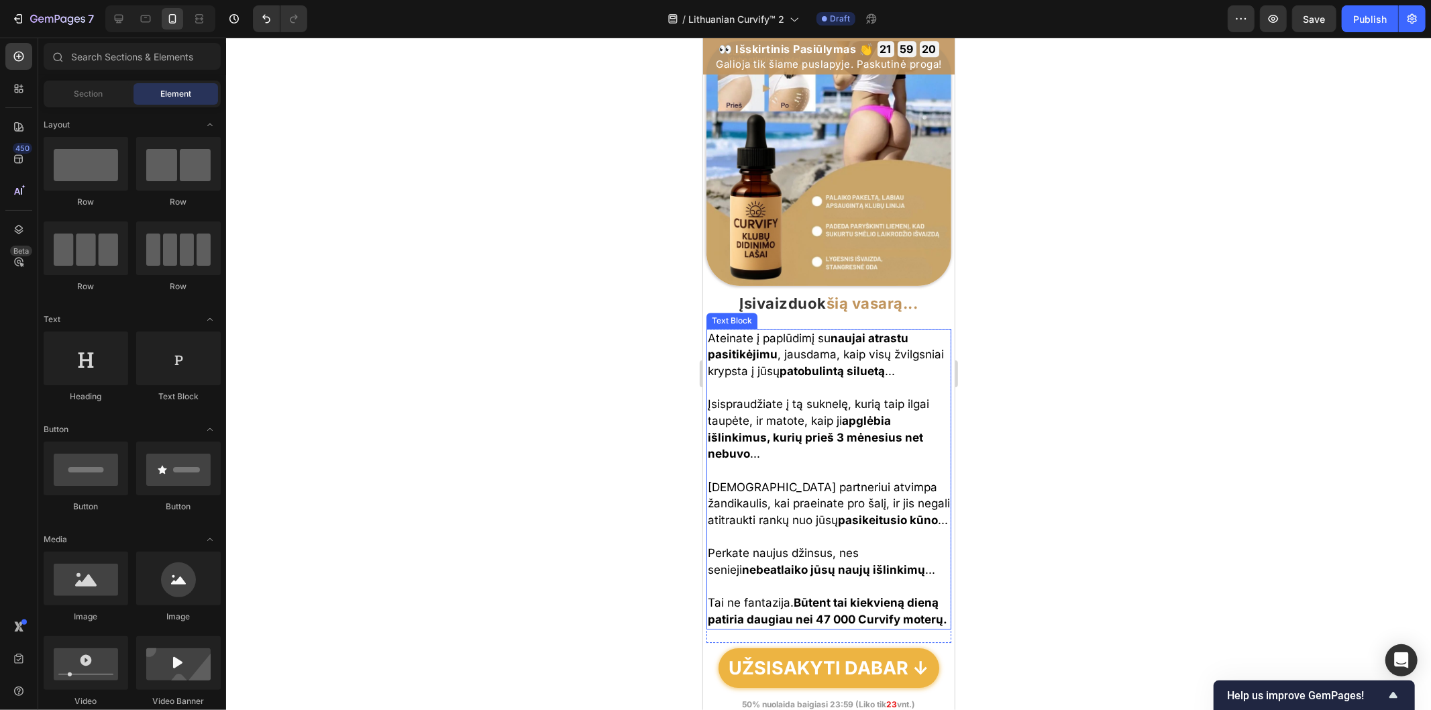
click at [814, 647] on link "UŽSISAKYTI DABAR ↓" at bounding box center [828, 667] width 221 height 40
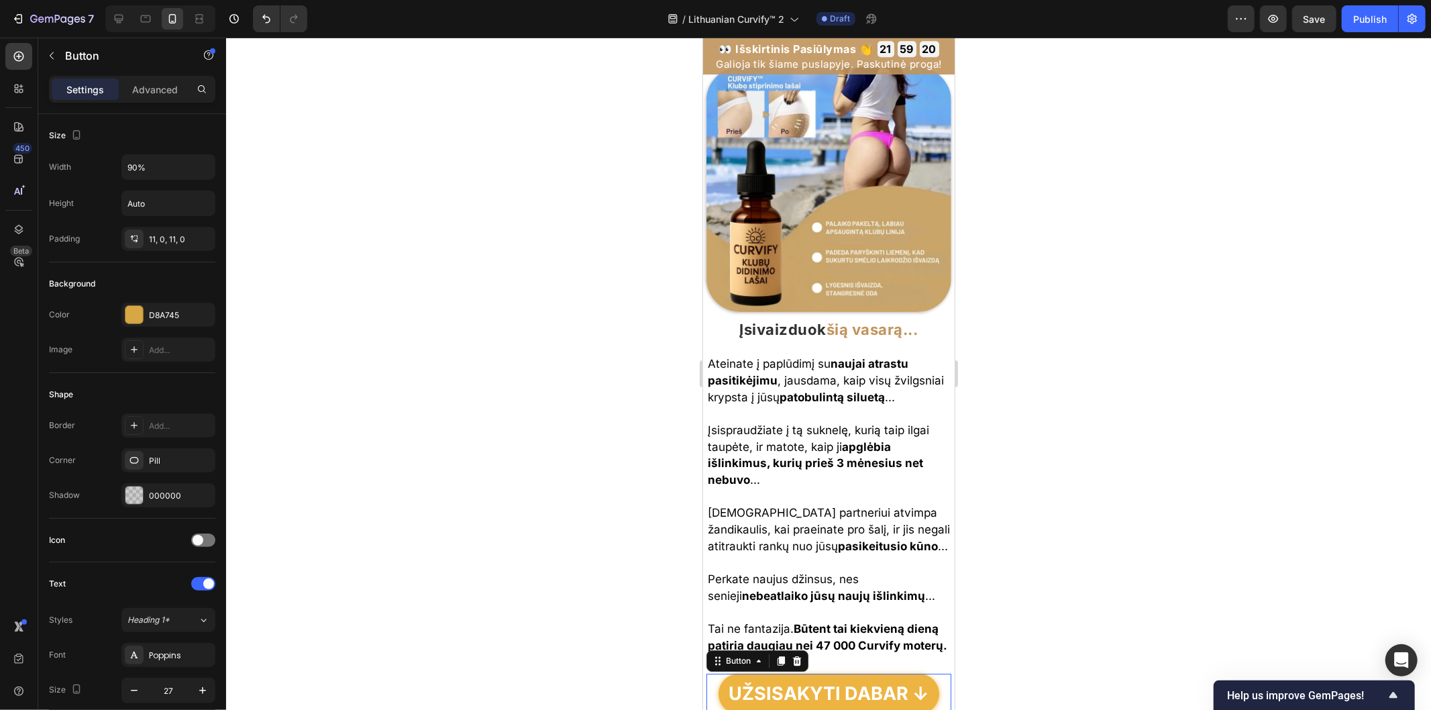
scroll to position [3578, 0]
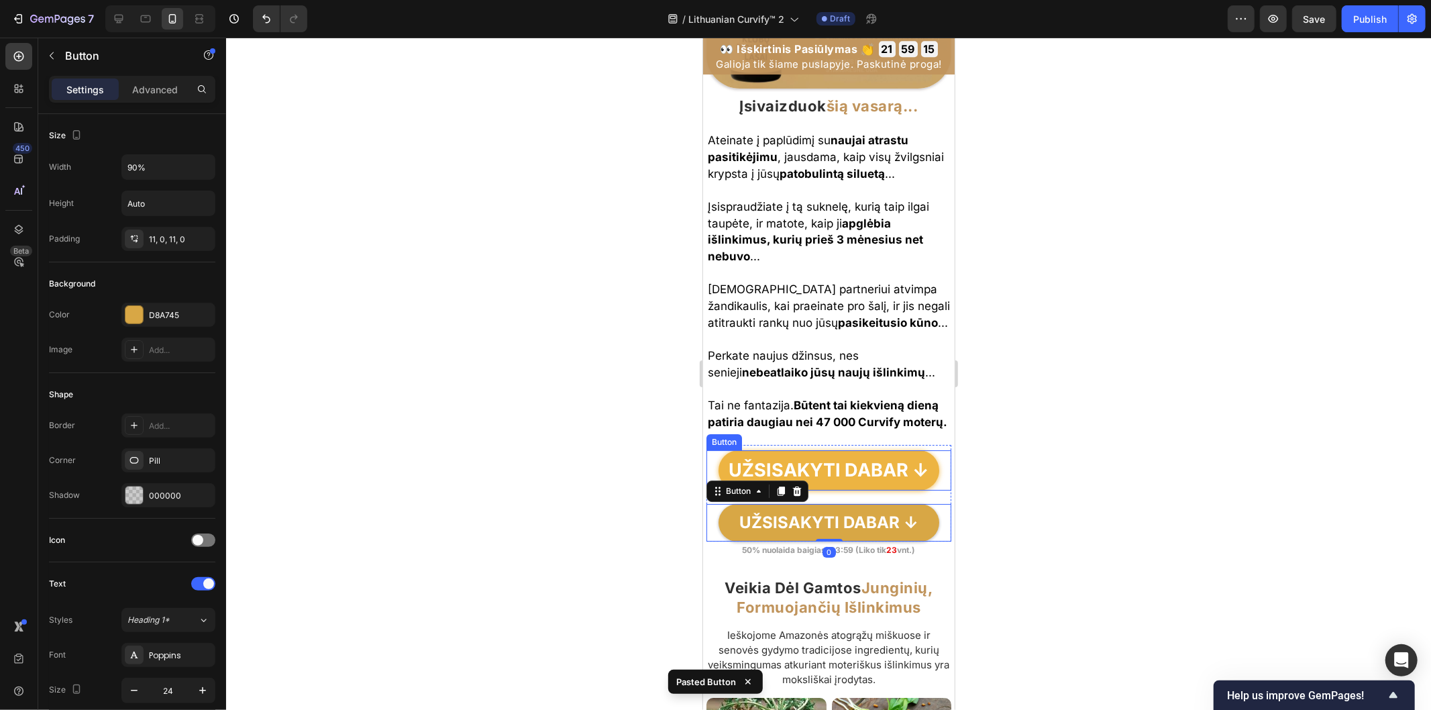
click at [923, 490] on link "UŽSISAKYTI DABAR ↓" at bounding box center [828, 469] width 221 height 40
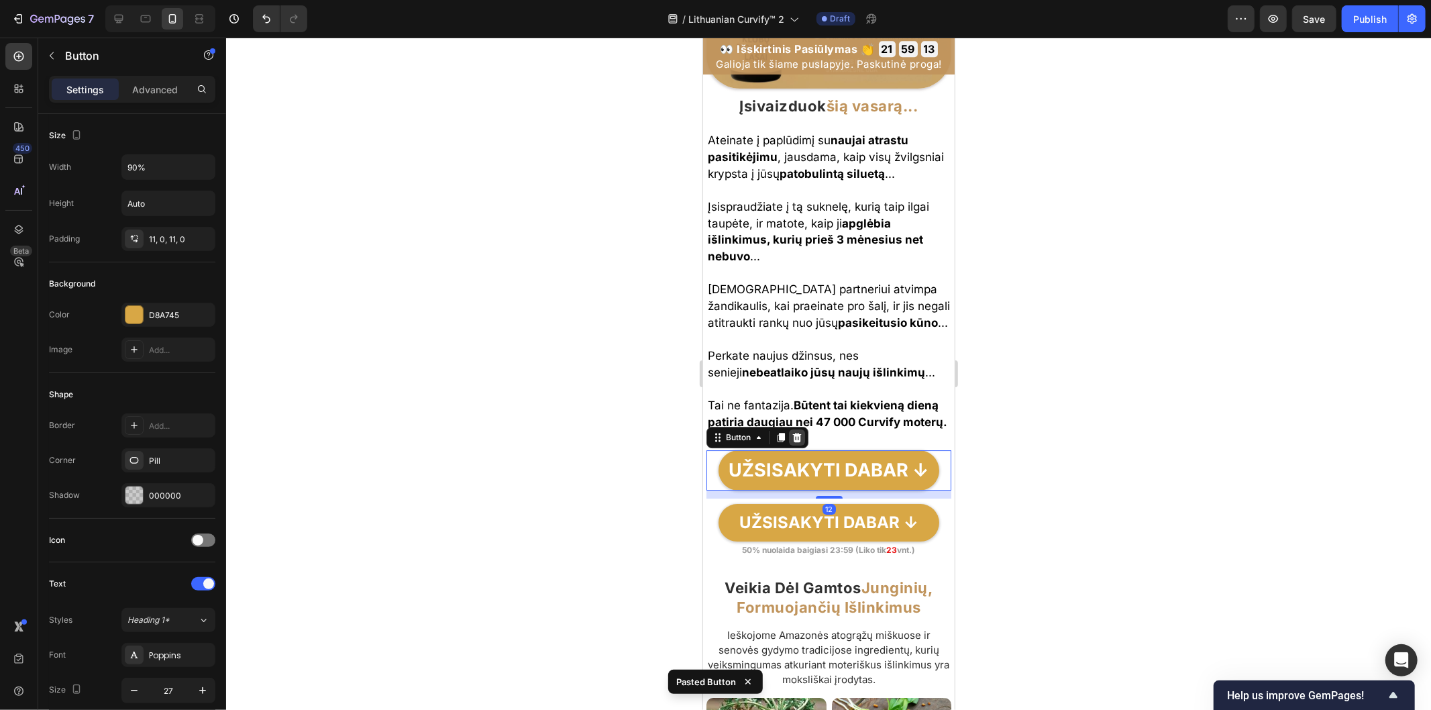
click at [794, 441] on icon at bounding box center [796, 436] width 9 height 9
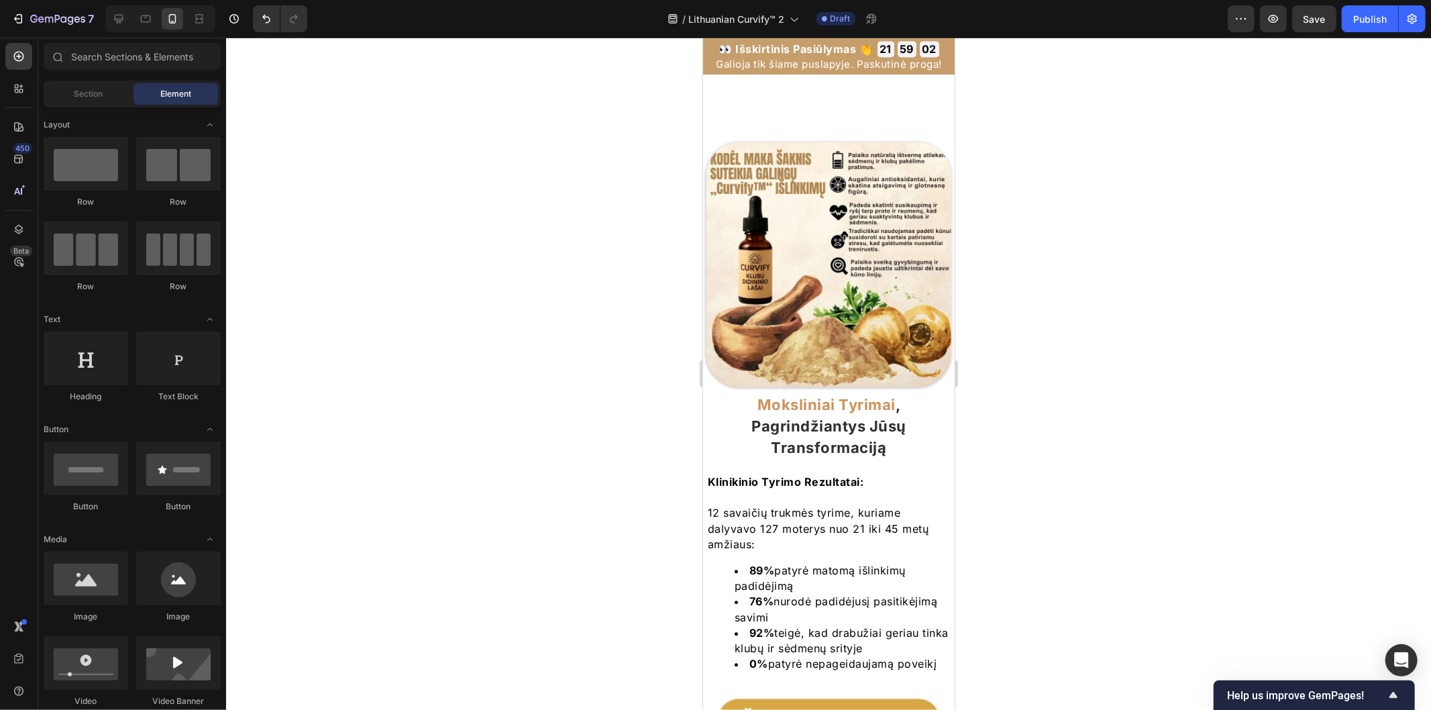
scroll to position [7155, 0]
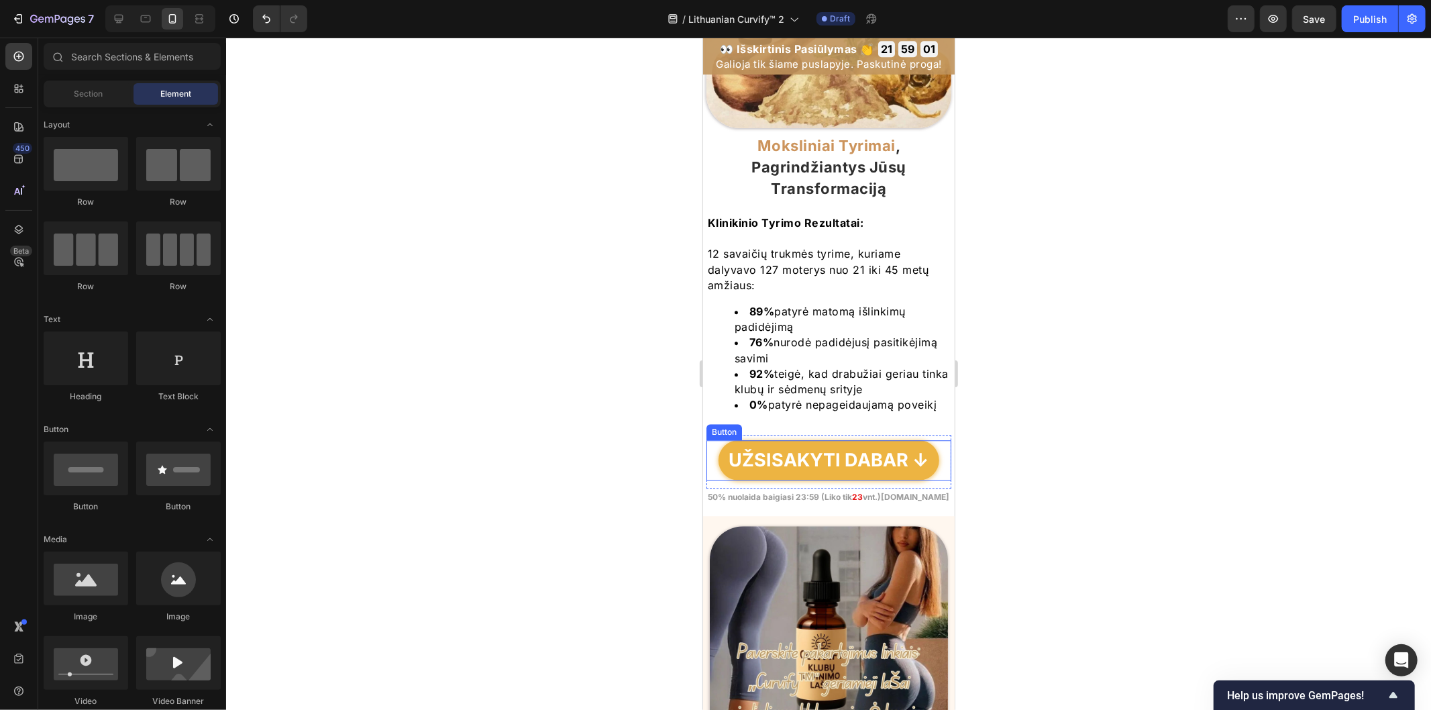
click at [814, 460] on link "UŽSISAKYTI DABAR ↓" at bounding box center [828, 459] width 221 height 40
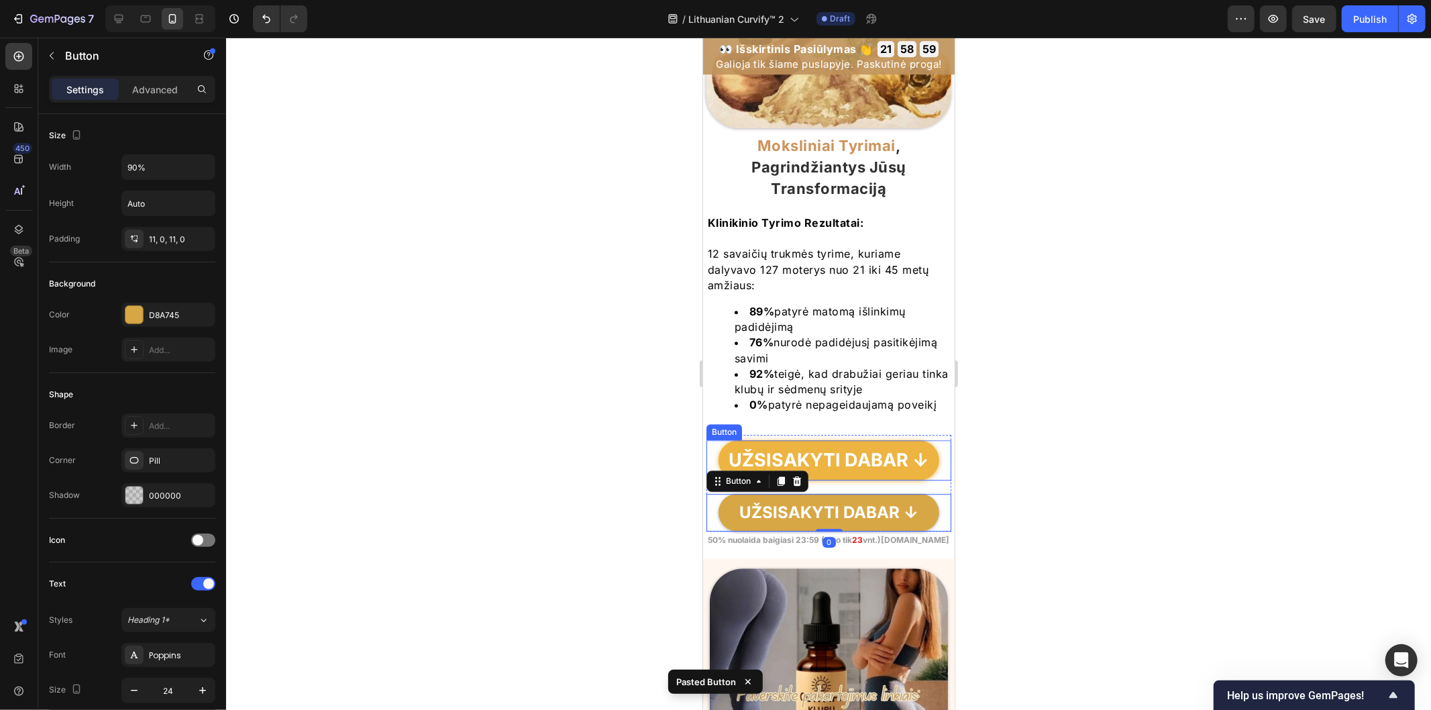
click at [864, 461] on link "UŽSISAKYTI DABAR ↓" at bounding box center [828, 459] width 221 height 40
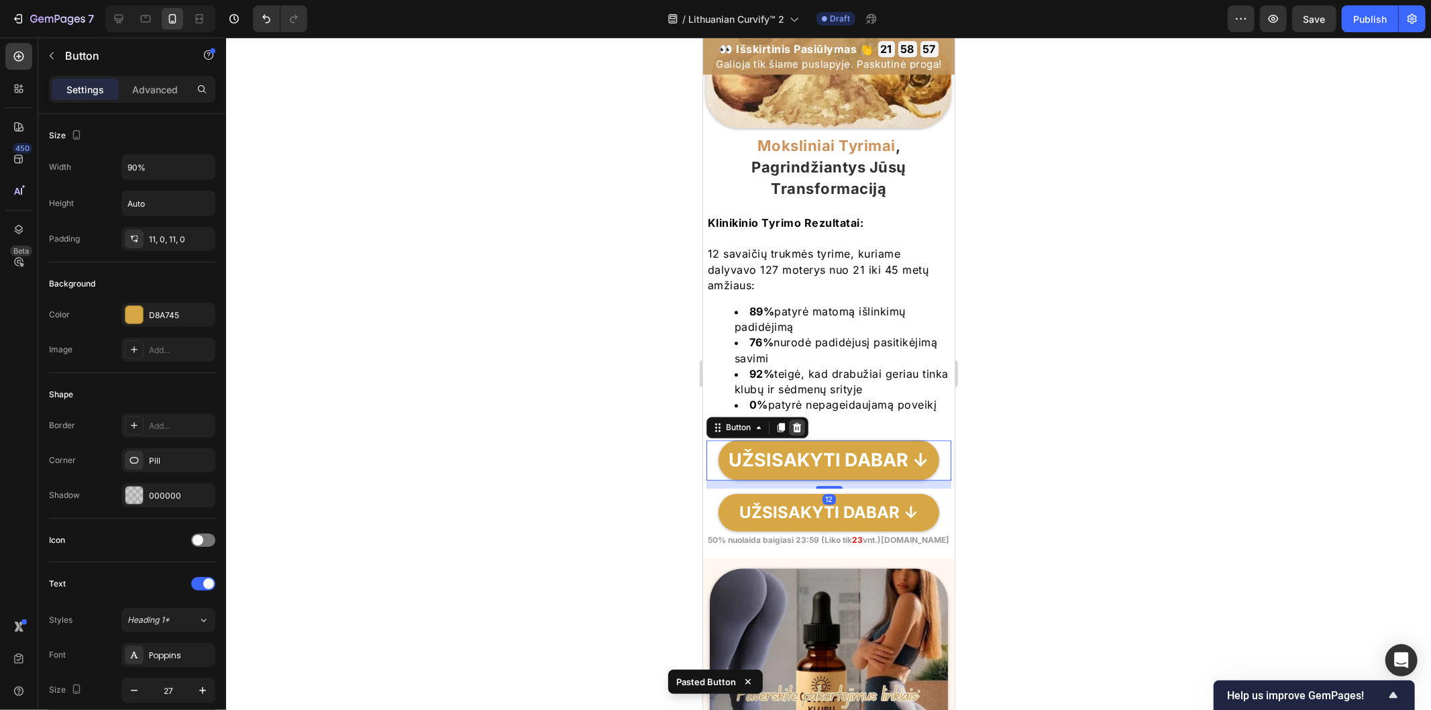
click at [794, 431] on icon at bounding box center [796, 426] width 9 height 9
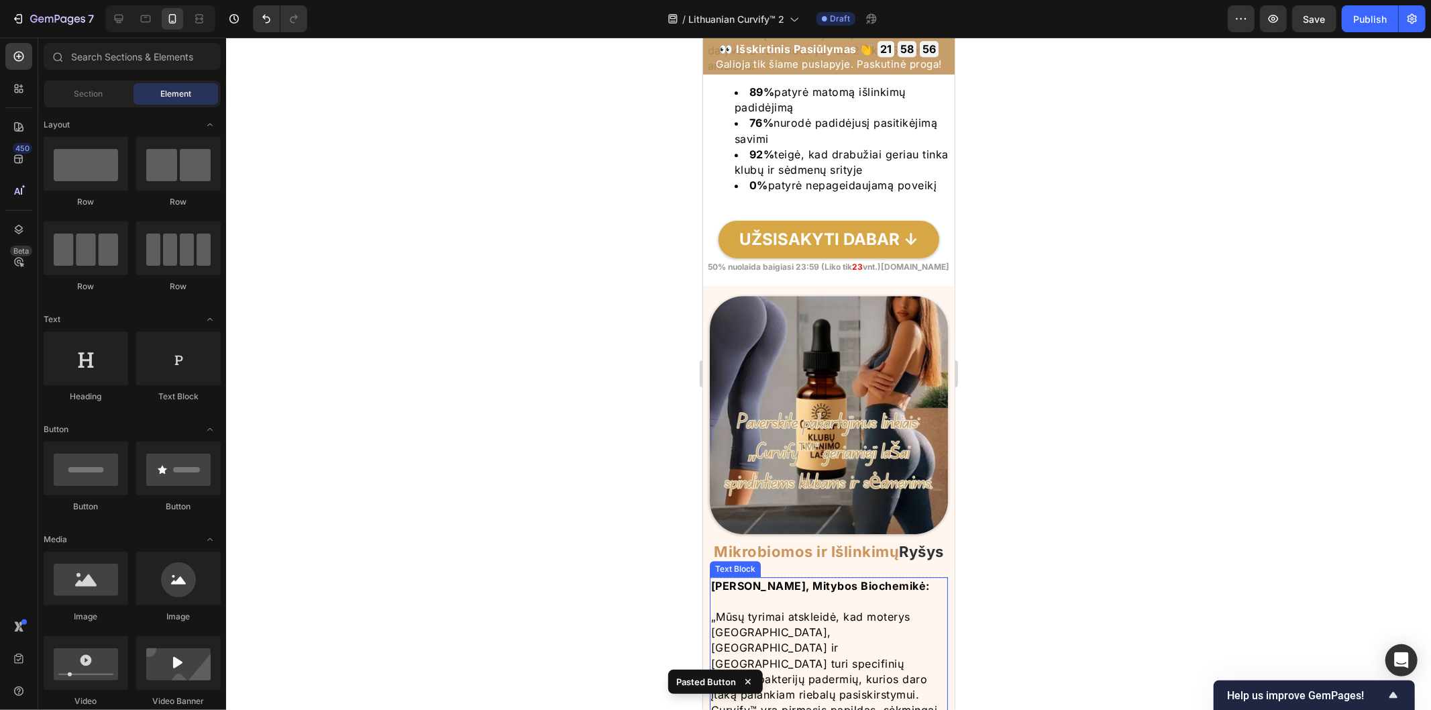
scroll to position [7528, 0]
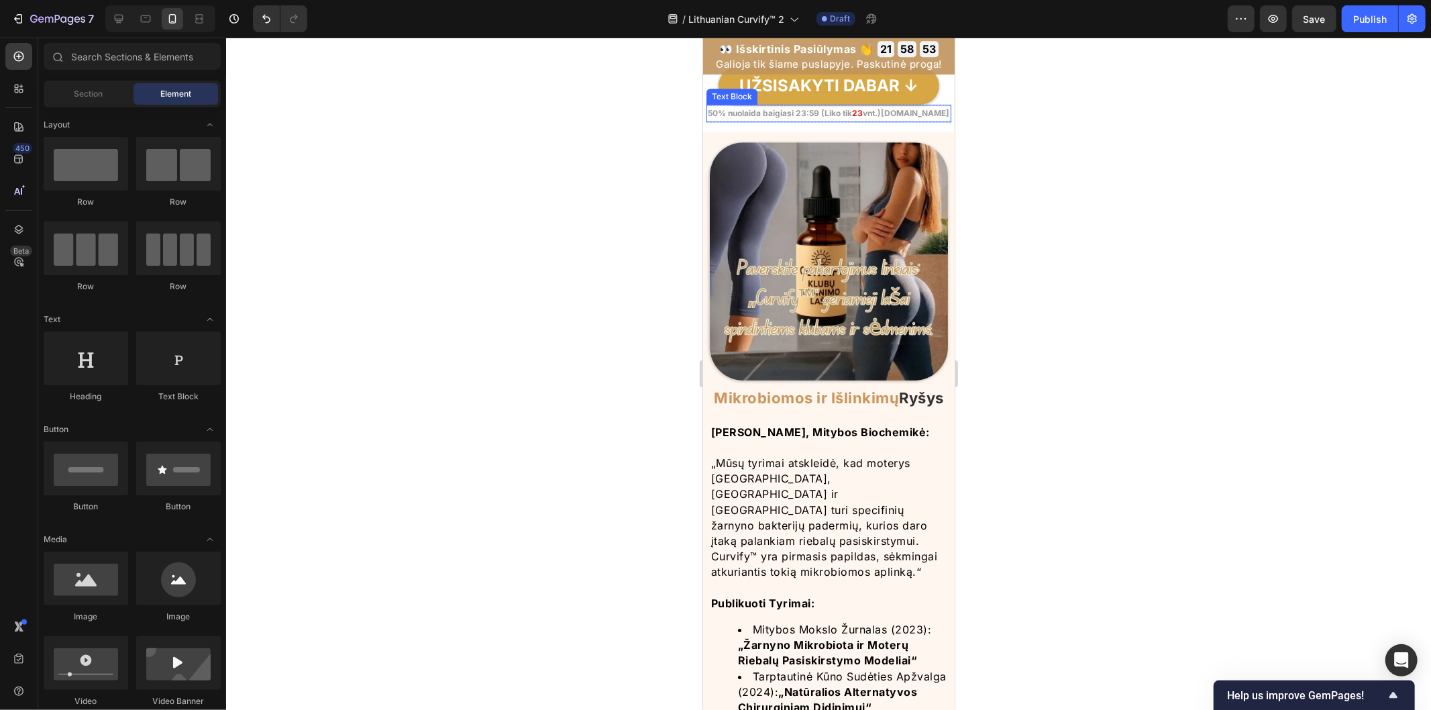
click at [863, 117] on strong "vnt.)[DOMAIN_NAME]" at bounding box center [906, 112] width 87 height 10
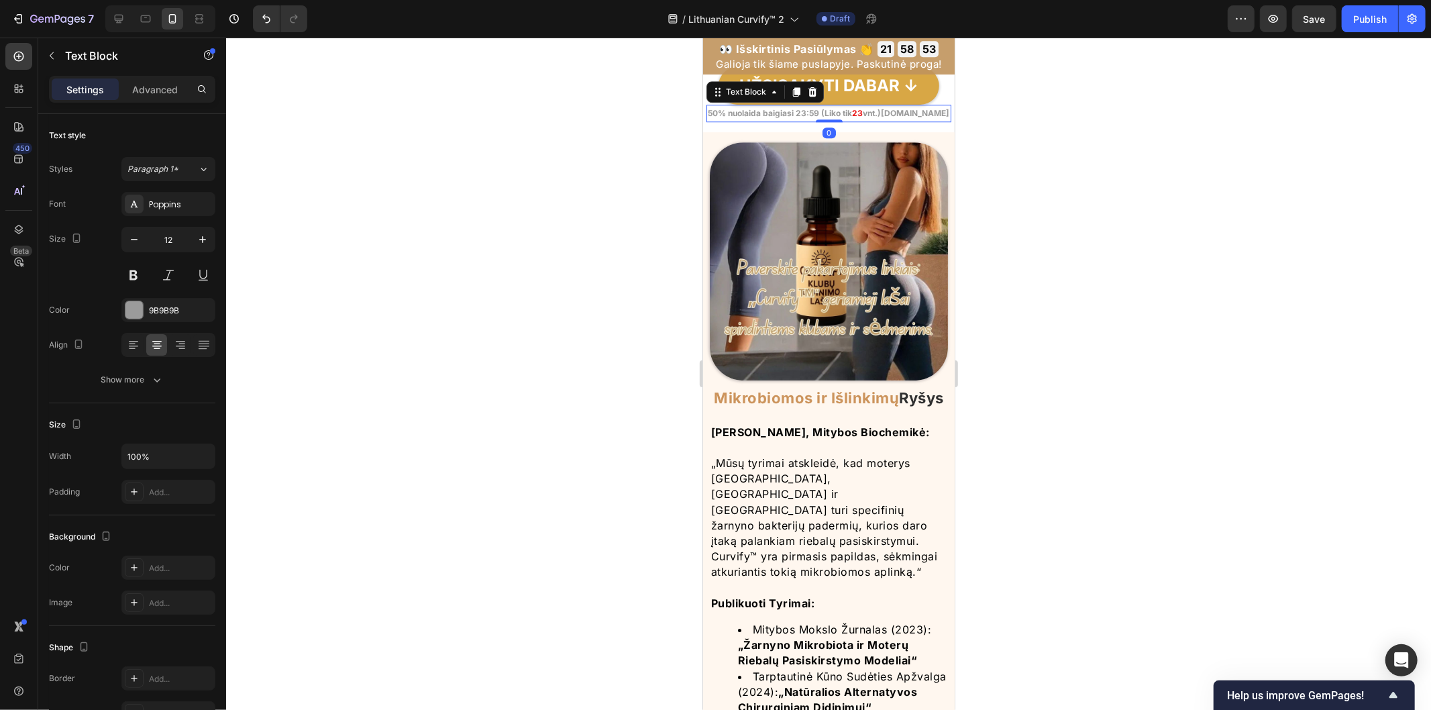
click at [863, 117] on strong "vnt.)[DOMAIN_NAME]" at bounding box center [906, 112] width 87 height 10
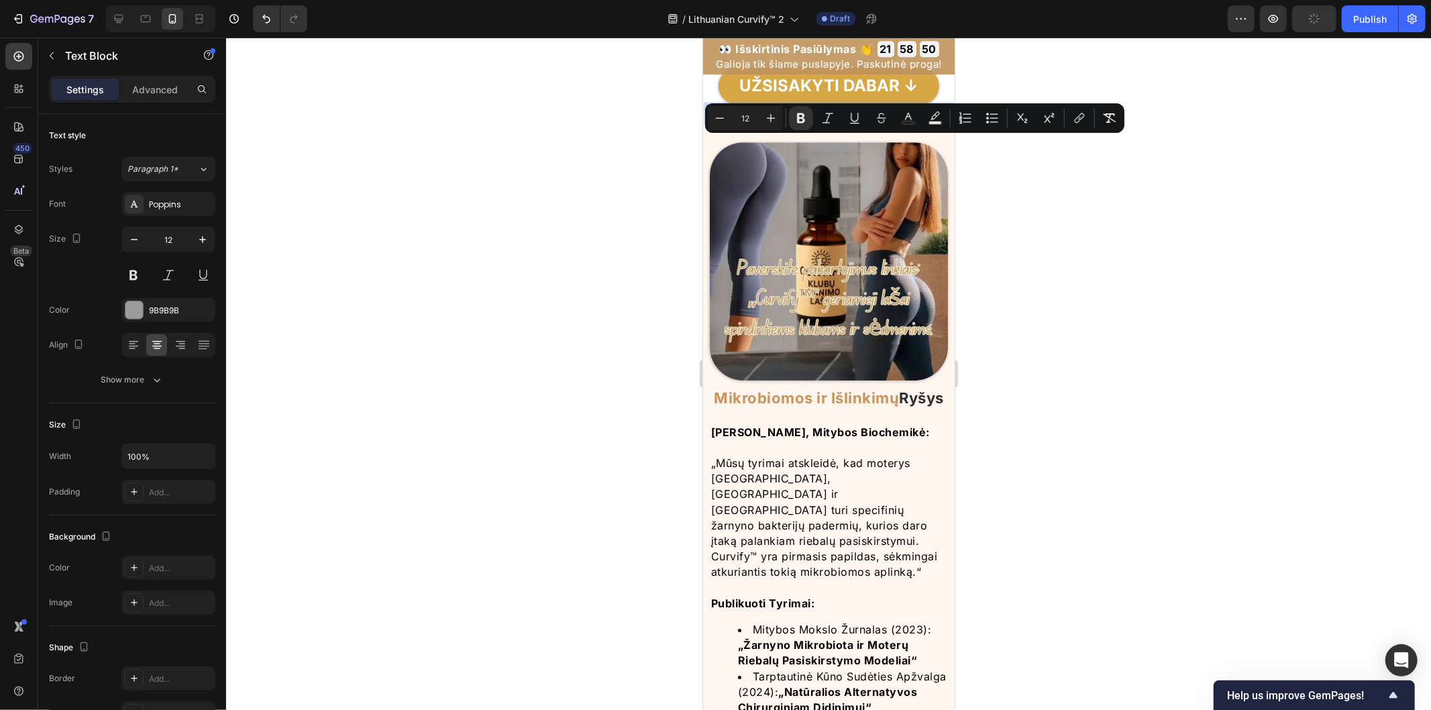
drag, startPoint x: 859, startPoint y: 141, endPoint x: 804, endPoint y: 147, distance: 55.3
click at [863, 117] on strong "vnt.)[DOMAIN_NAME]" at bounding box center [906, 112] width 87 height 10
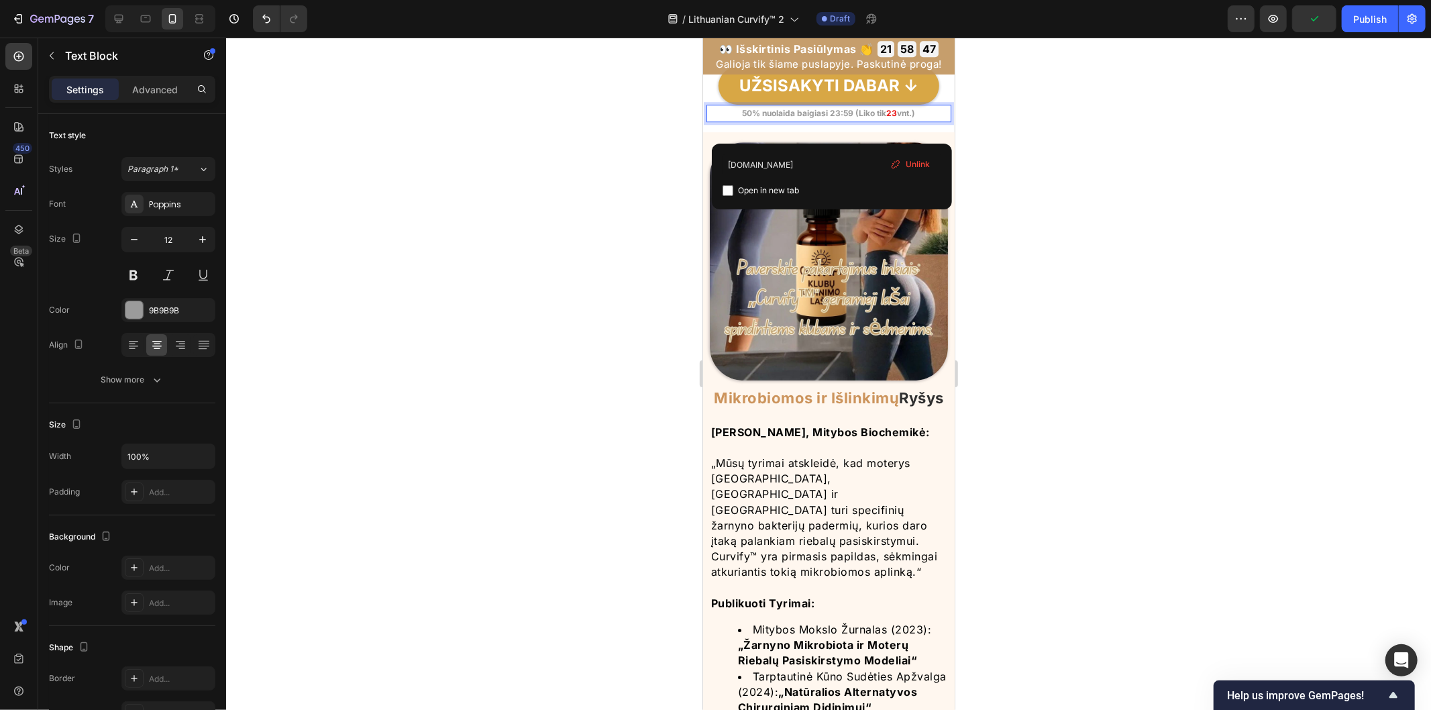
click at [1017, 262] on div at bounding box center [828, 374] width 1205 height 672
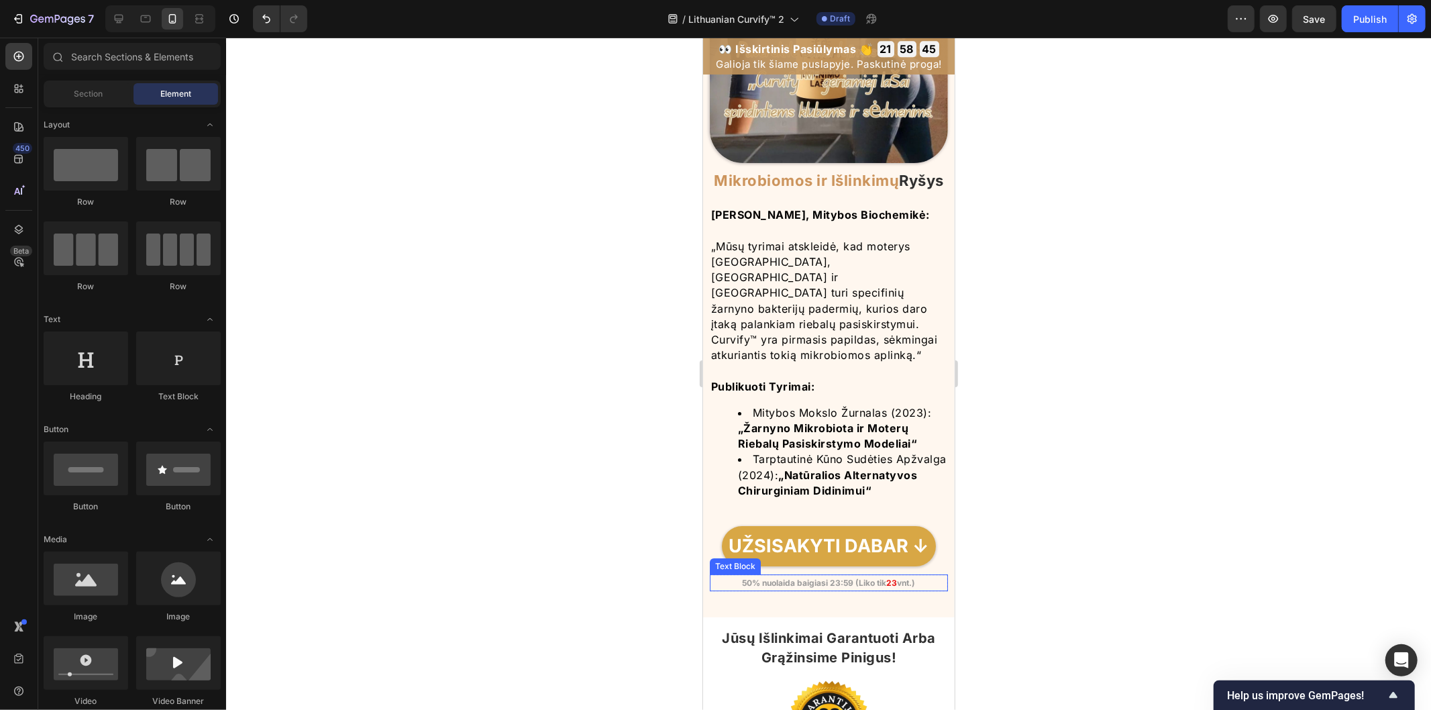
scroll to position [7975, 0]
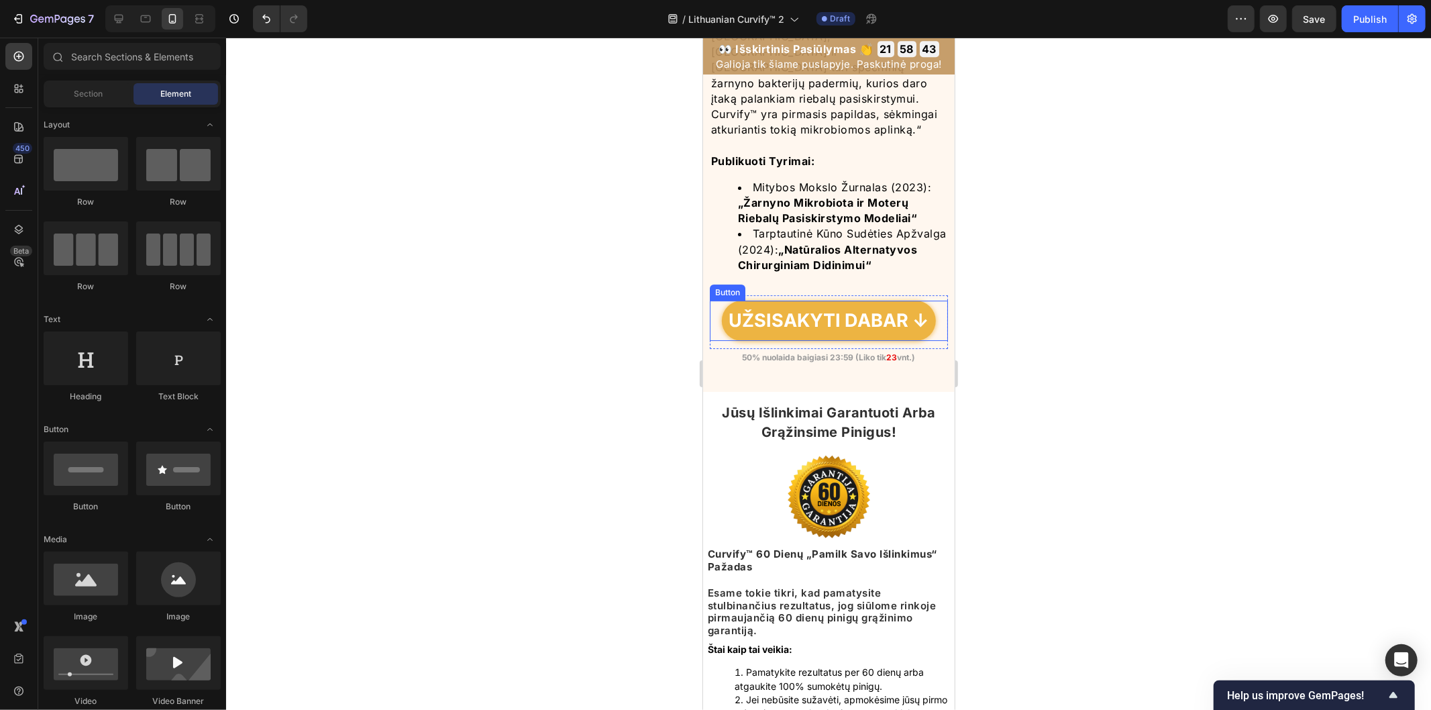
click at [791, 340] on link "UŽSISAKYTI DABAR ↓" at bounding box center [828, 320] width 215 height 40
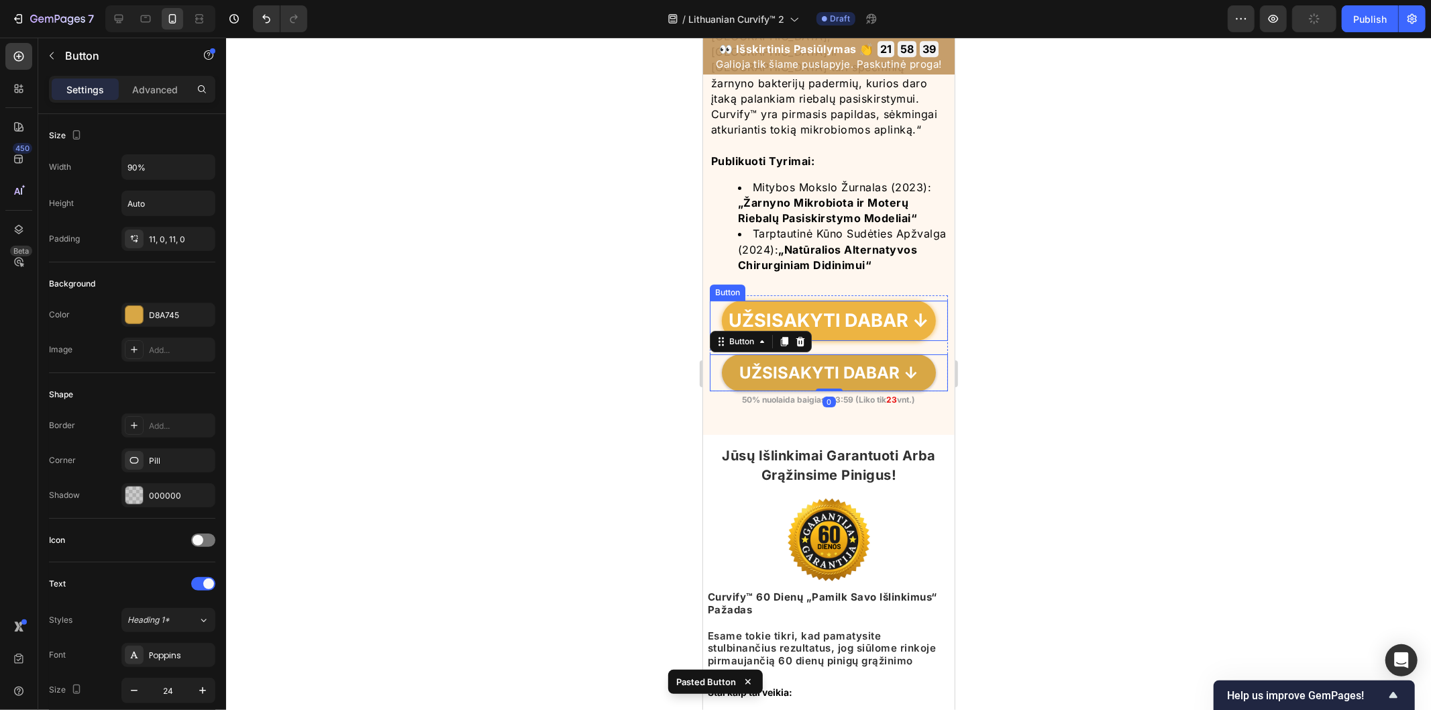
click at [846, 340] on link "UŽSISAKYTI DABAR ↓" at bounding box center [828, 320] width 215 height 40
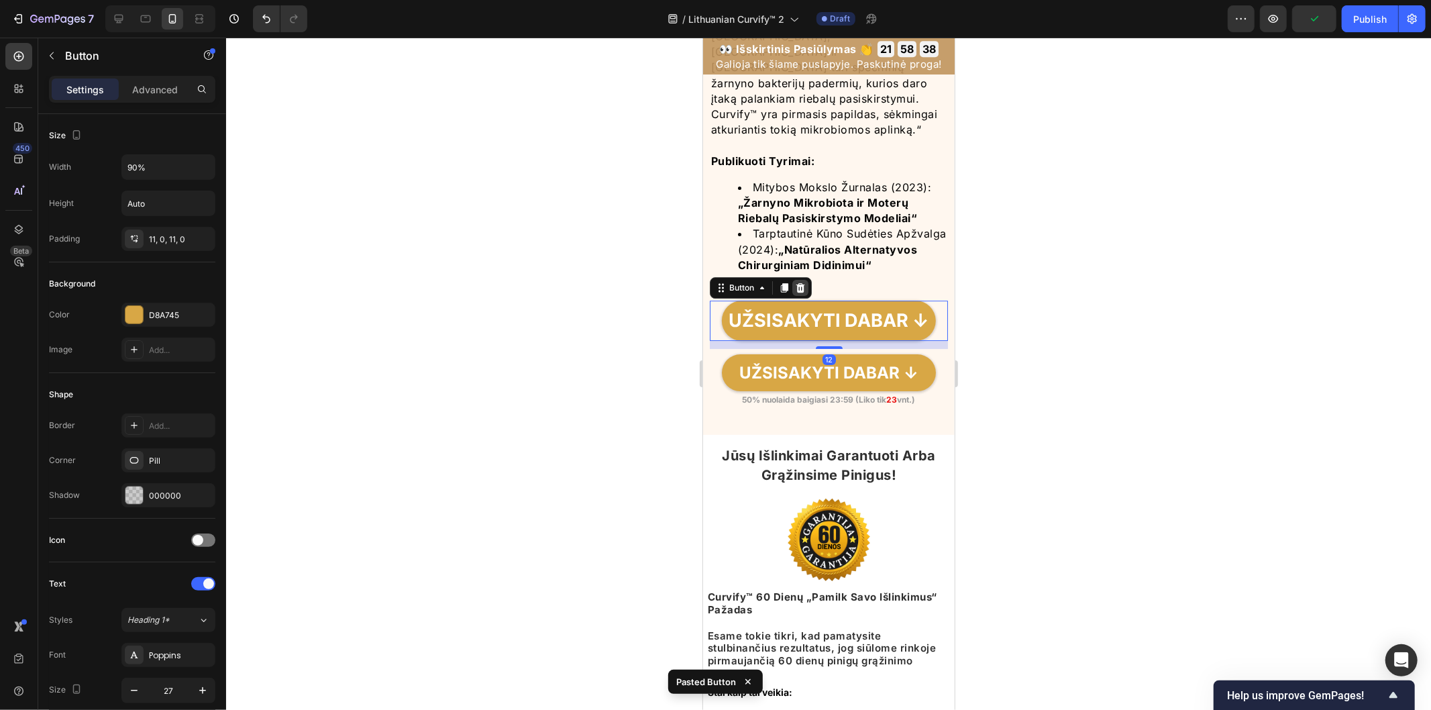
click at [802, 292] on icon at bounding box center [800, 286] width 9 height 9
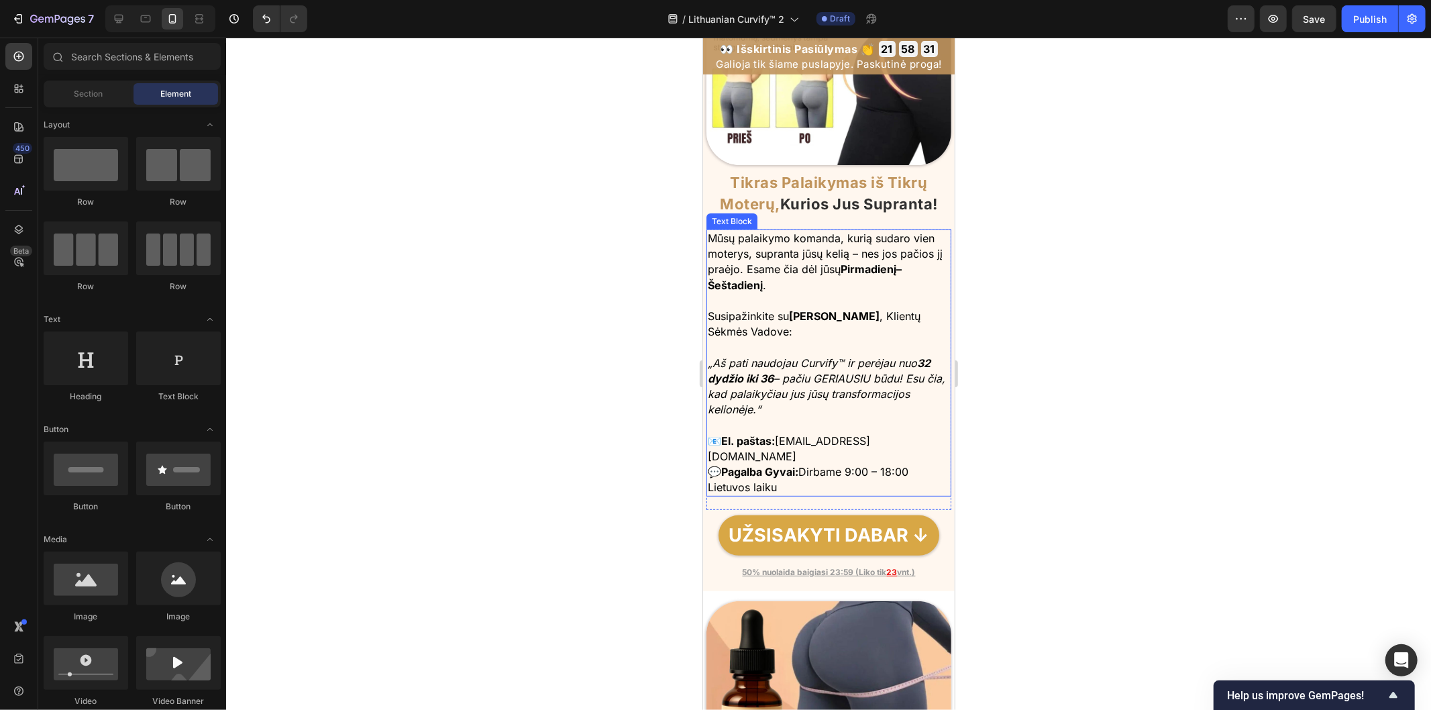
scroll to position [8944, 0]
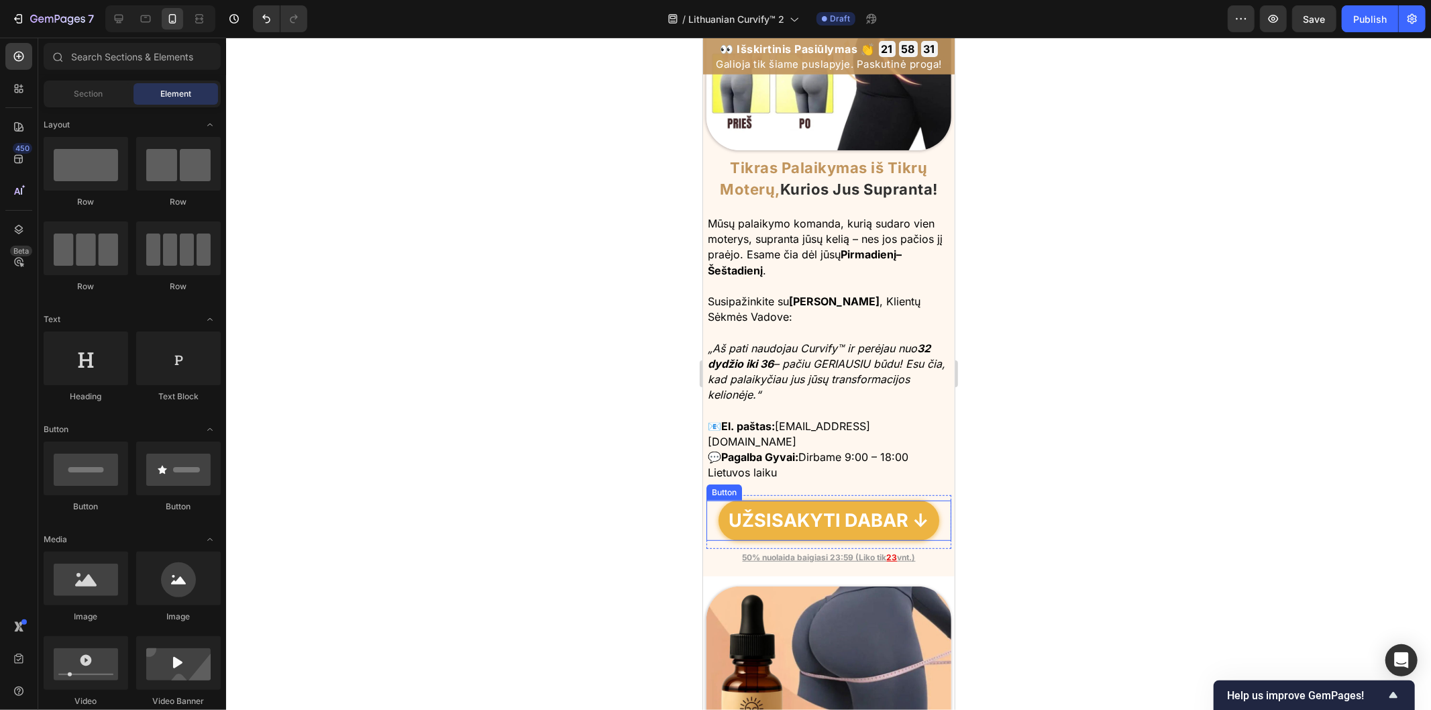
click at [839, 500] on link "UŽSISAKYTI DABAR ↓" at bounding box center [828, 520] width 221 height 40
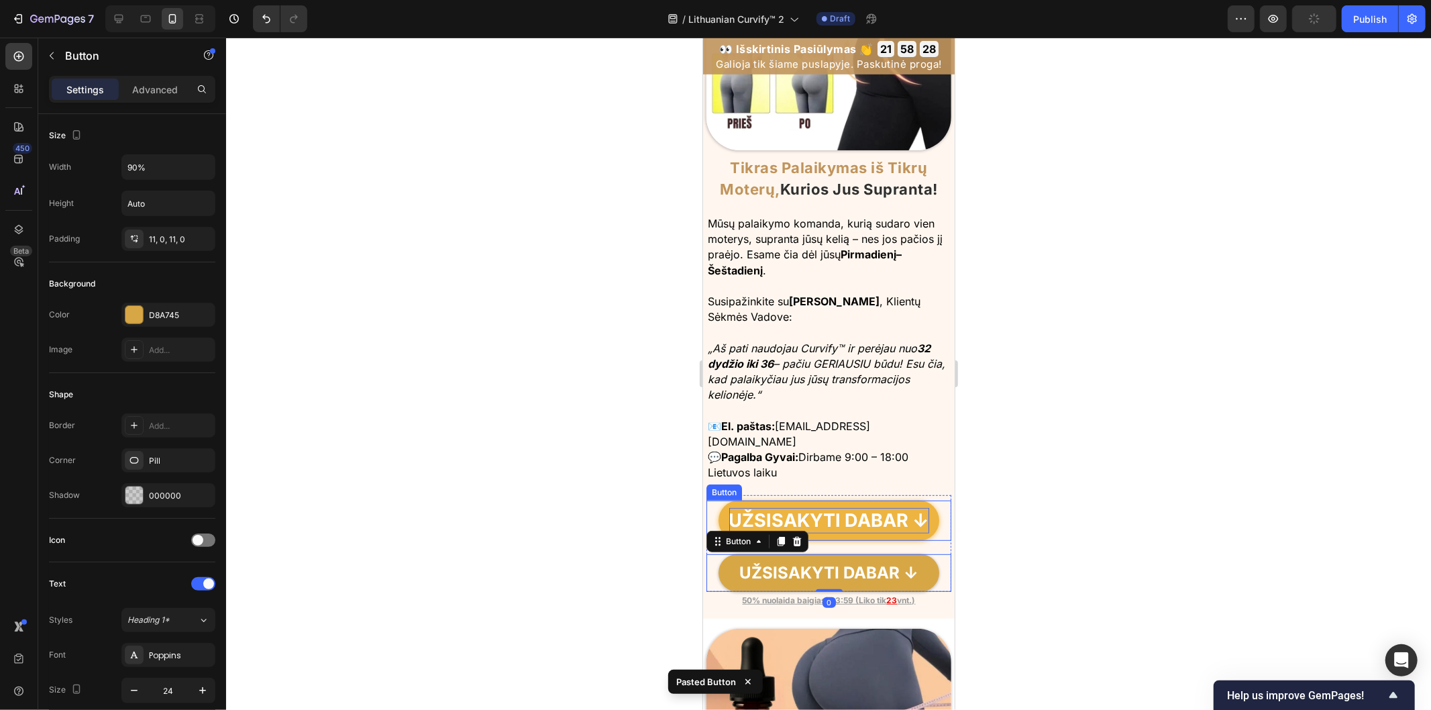
click at [877, 507] on p "UŽSISAKYTI DABAR ↓" at bounding box center [829, 519] width 200 height 25
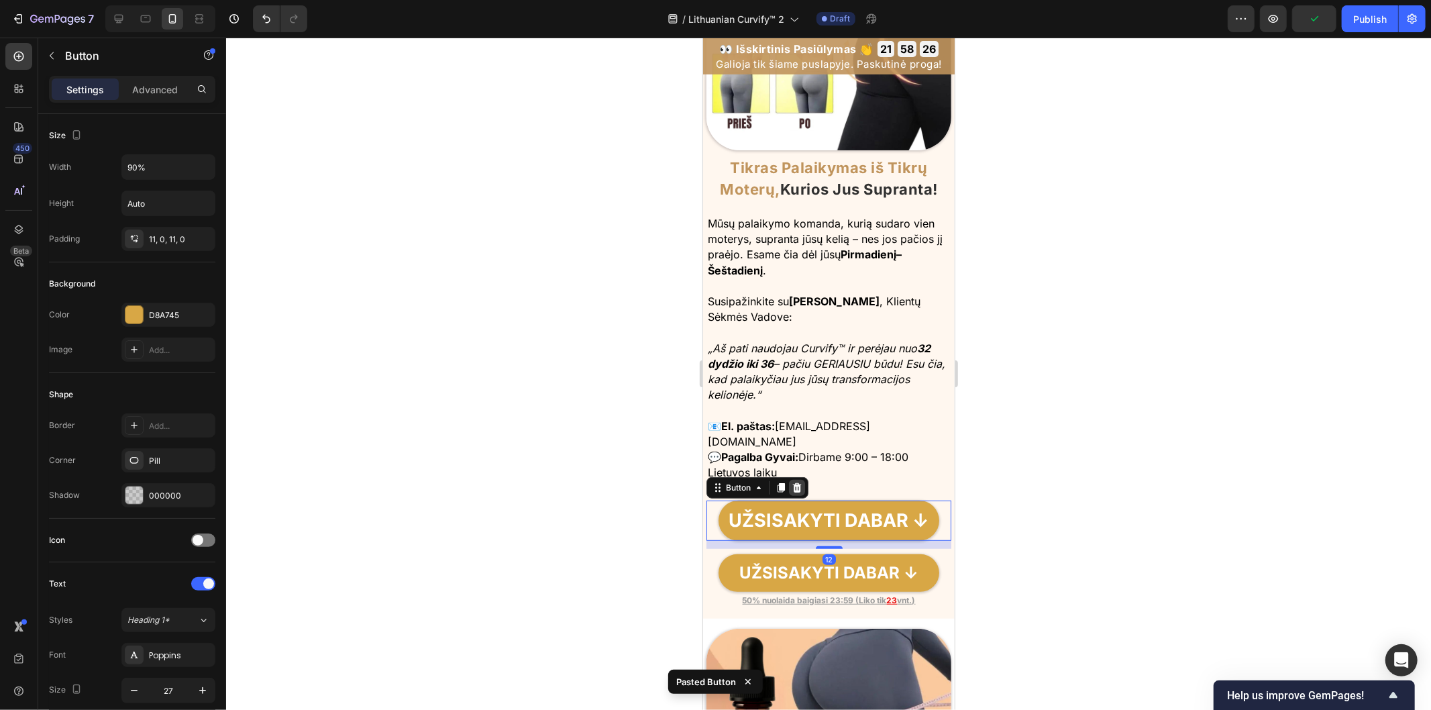
click at [799, 479] on div at bounding box center [796, 487] width 16 height 16
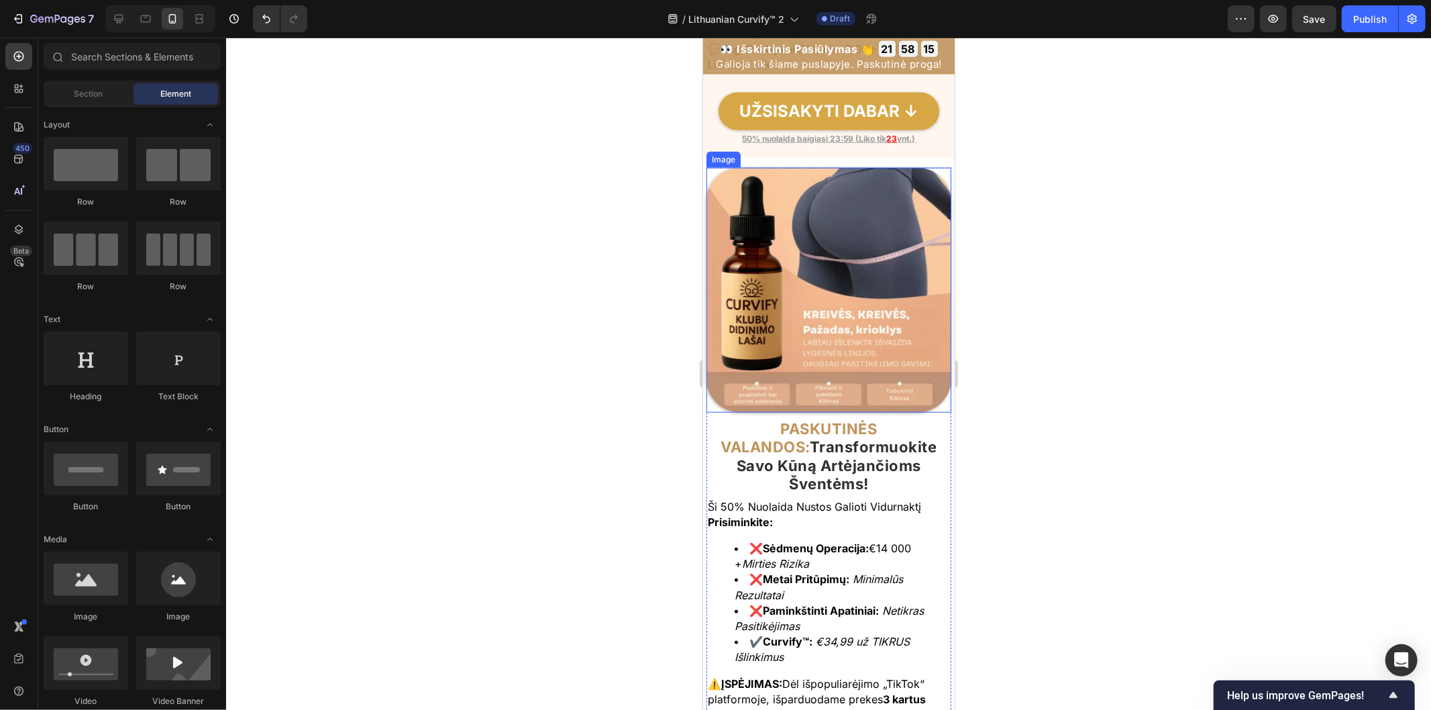
scroll to position [9317, 0]
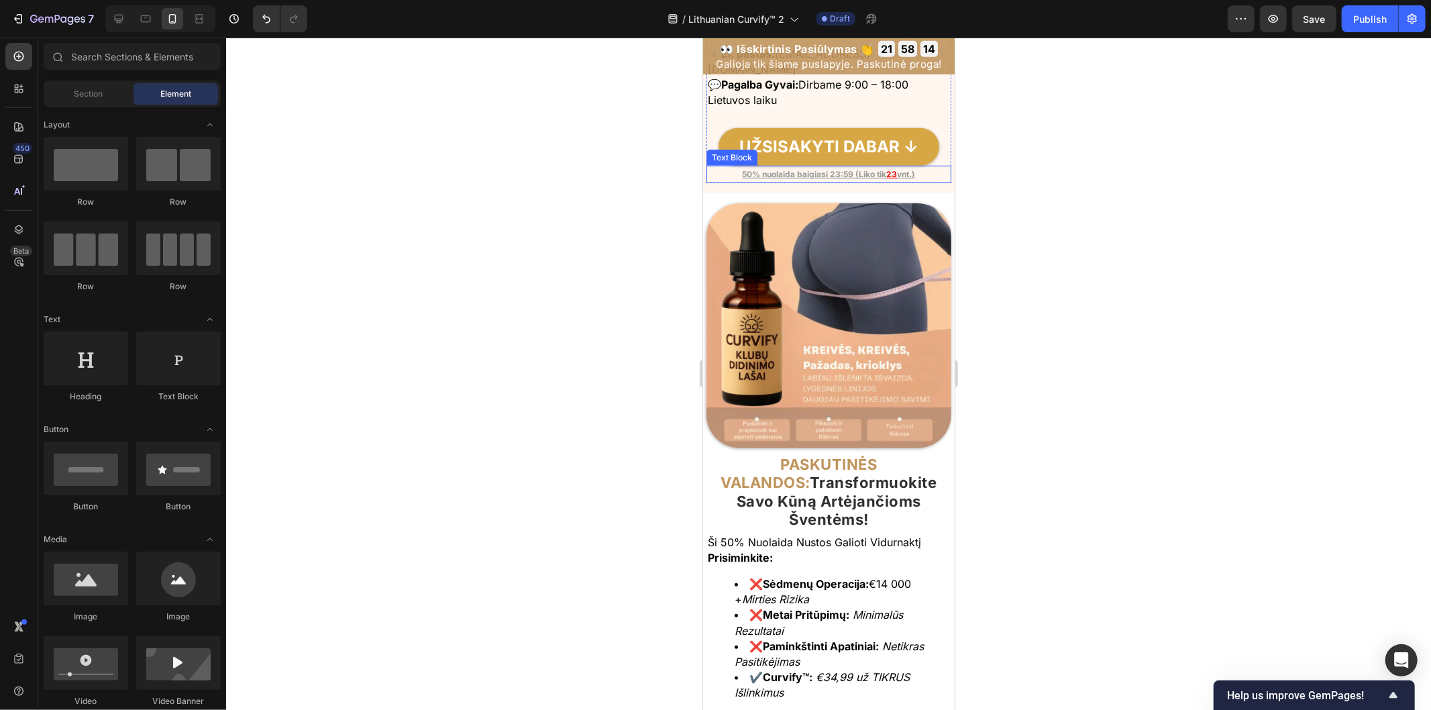
click at [821, 168] on u "50% nuolaida baigiasi 23:59 (Liko tik" at bounding box center [814, 173] width 144 height 10
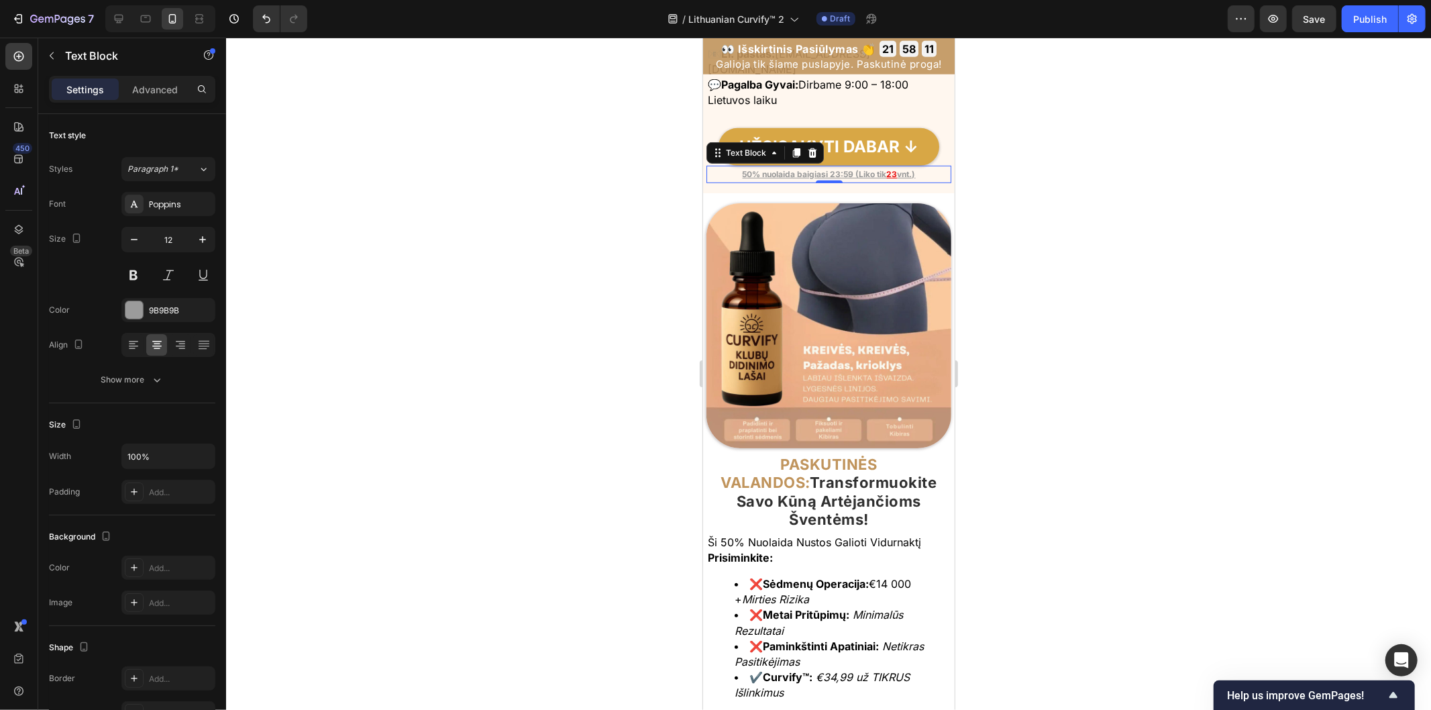
click at [796, 168] on u "50% nuolaida baigiasi 23:59 (Liko tik" at bounding box center [814, 173] width 144 height 10
drag, startPoint x: 911, startPoint y: 158, endPoint x: 796, endPoint y: 162, distance: 115.5
click at [796, 168] on link "50% nuolaida baigiasi 23:59 (Liko tik 23 vnt.)" at bounding box center [828, 173] width 173 height 10
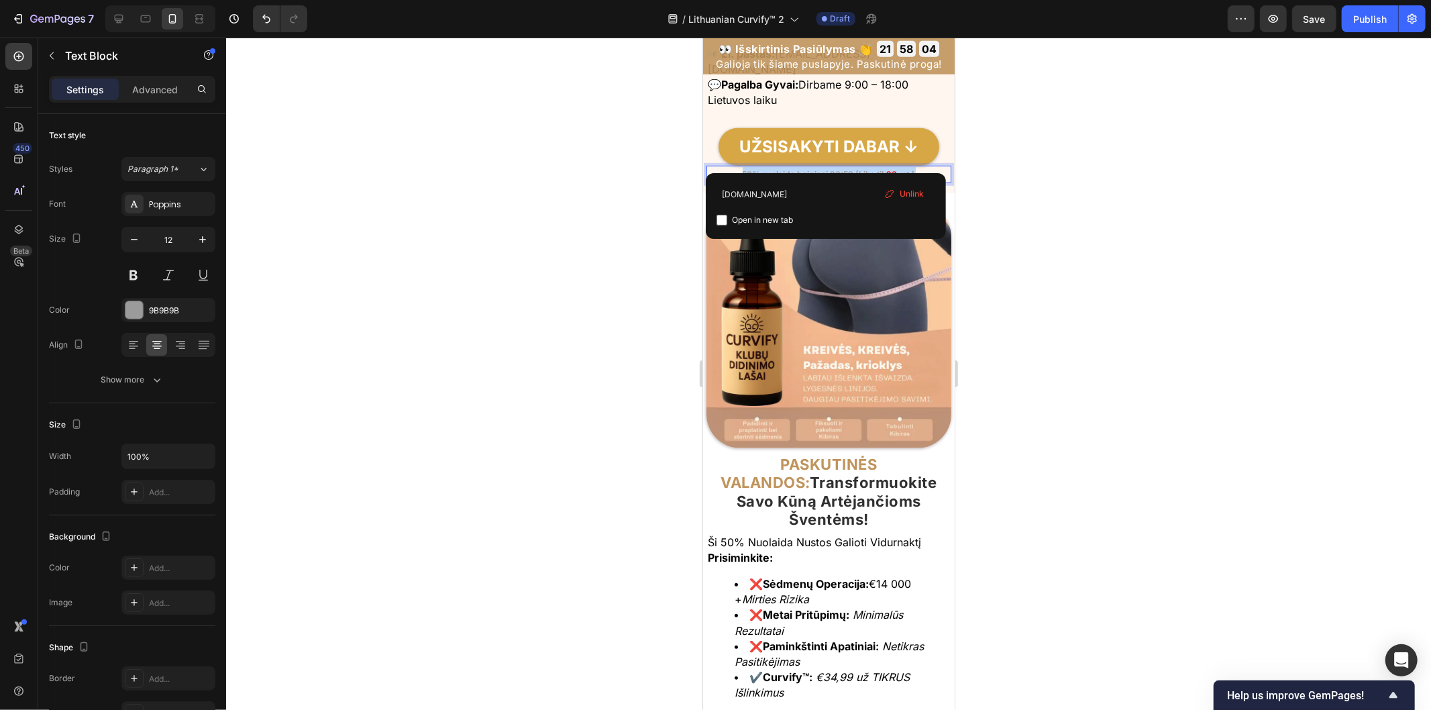
drag, startPoint x: 731, startPoint y: 158, endPoint x: 918, endPoint y: 157, distance: 187.8
click at [918, 166] on p "50% nuolaida baigiasi 23:59 (Liko tik 23 vnt.)" at bounding box center [828, 173] width 242 height 15
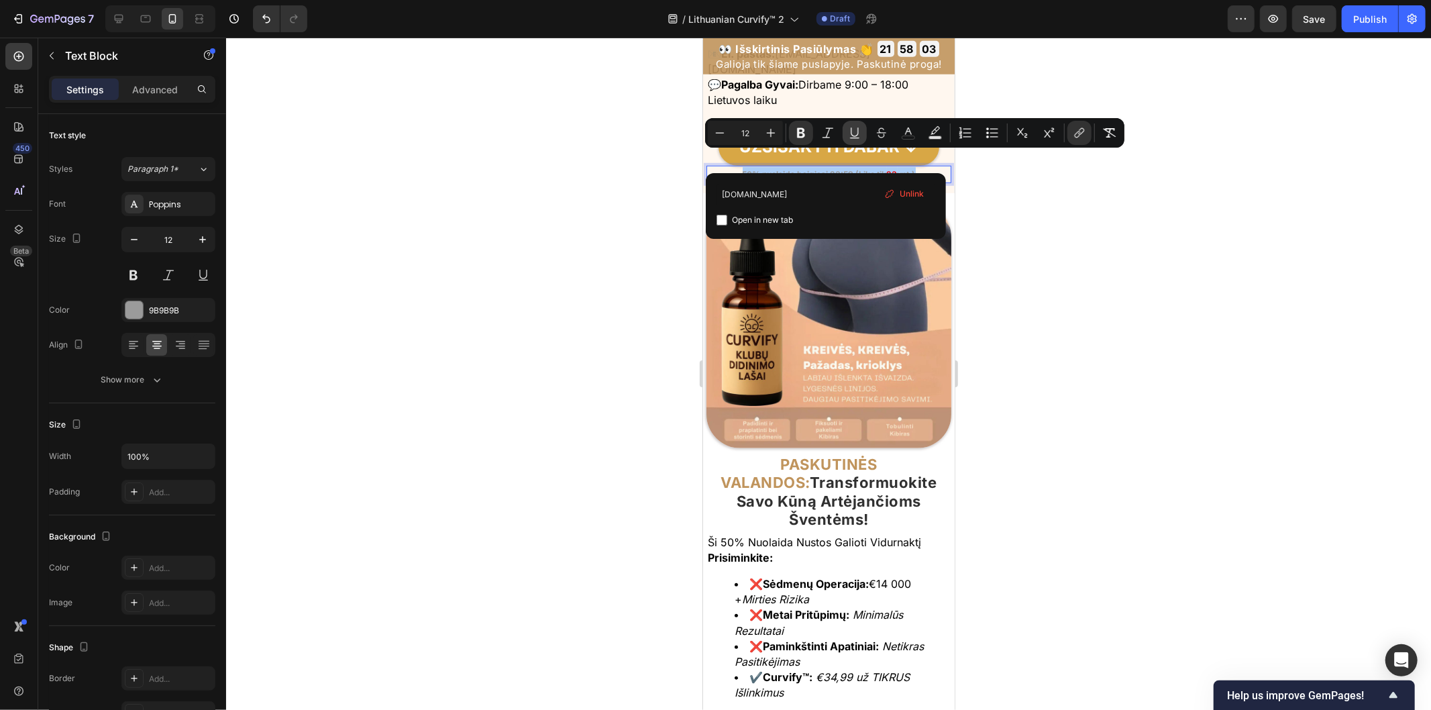
click at [856, 136] on icon "Editor contextual toolbar" at bounding box center [854, 131] width 7 height 9
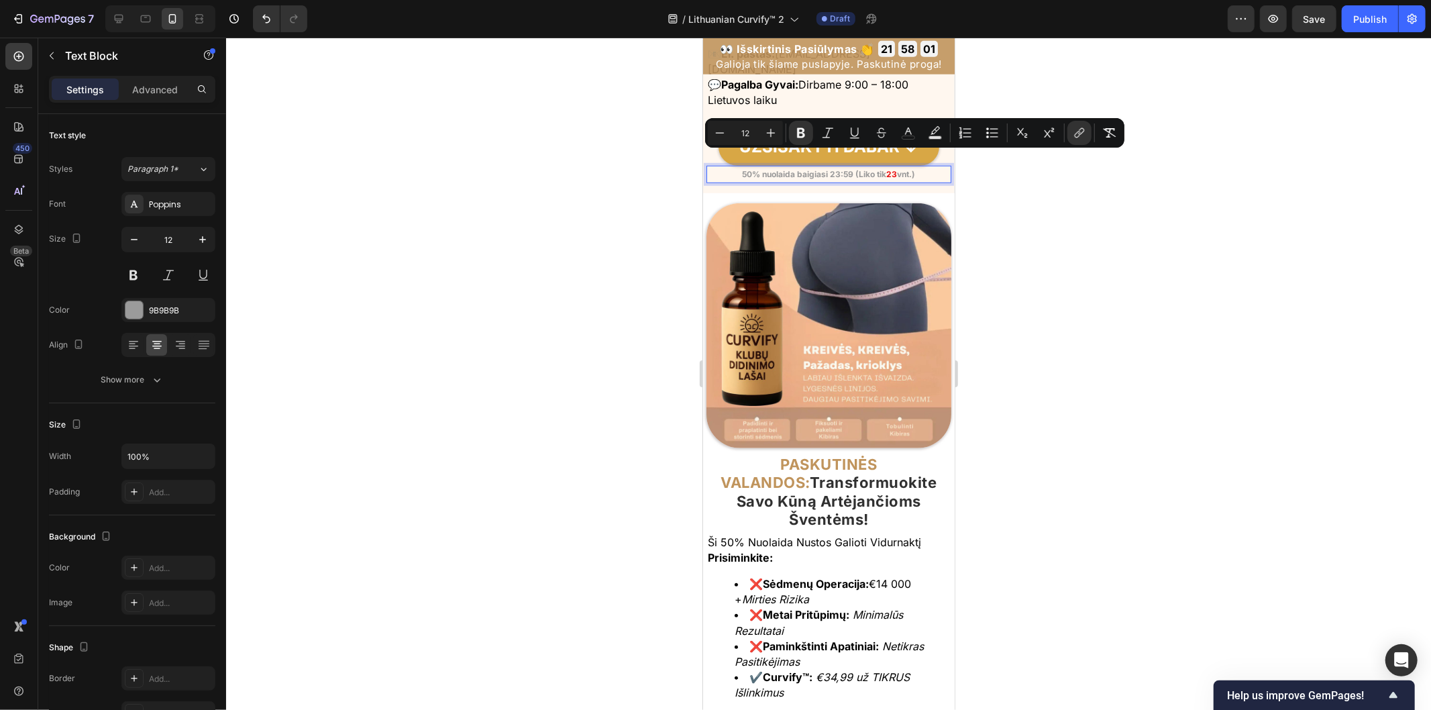
click at [1042, 290] on div at bounding box center [828, 374] width 1205 height 672
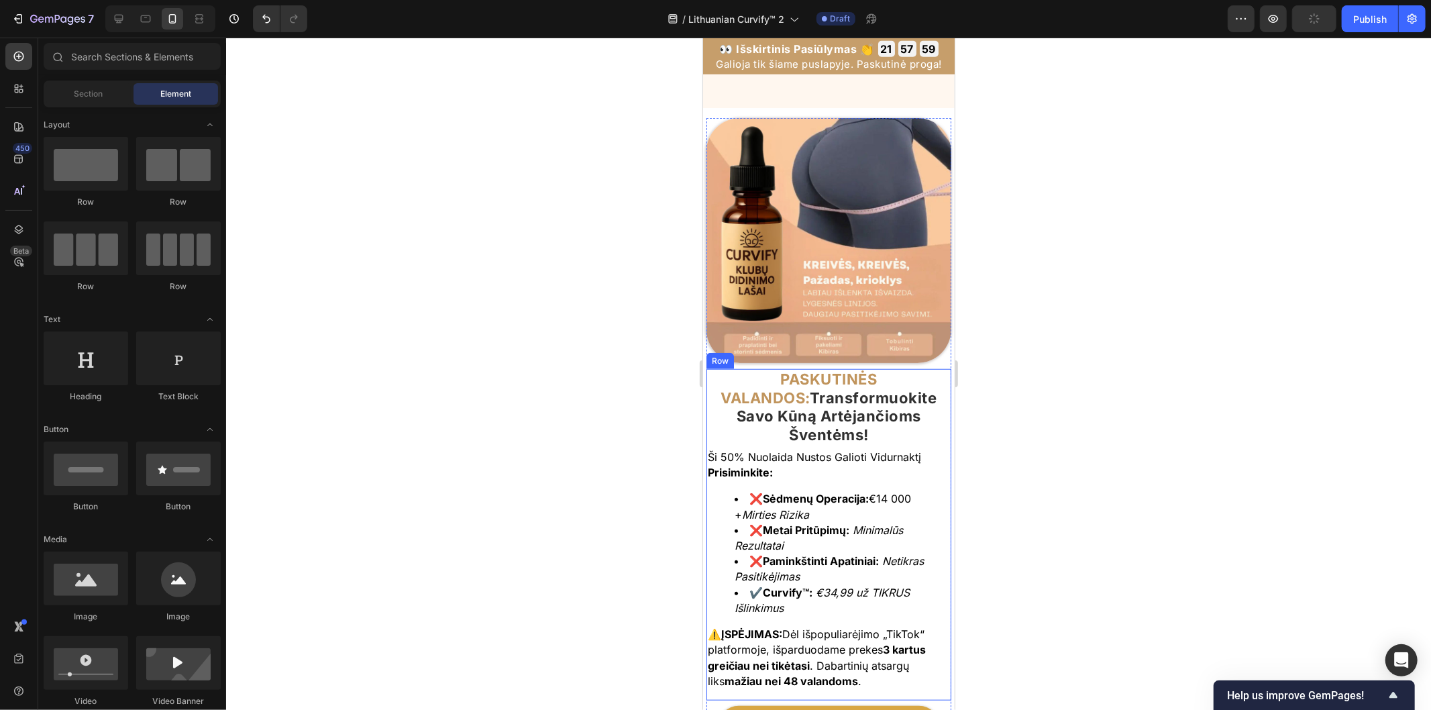
scroll to position [9764, 0]
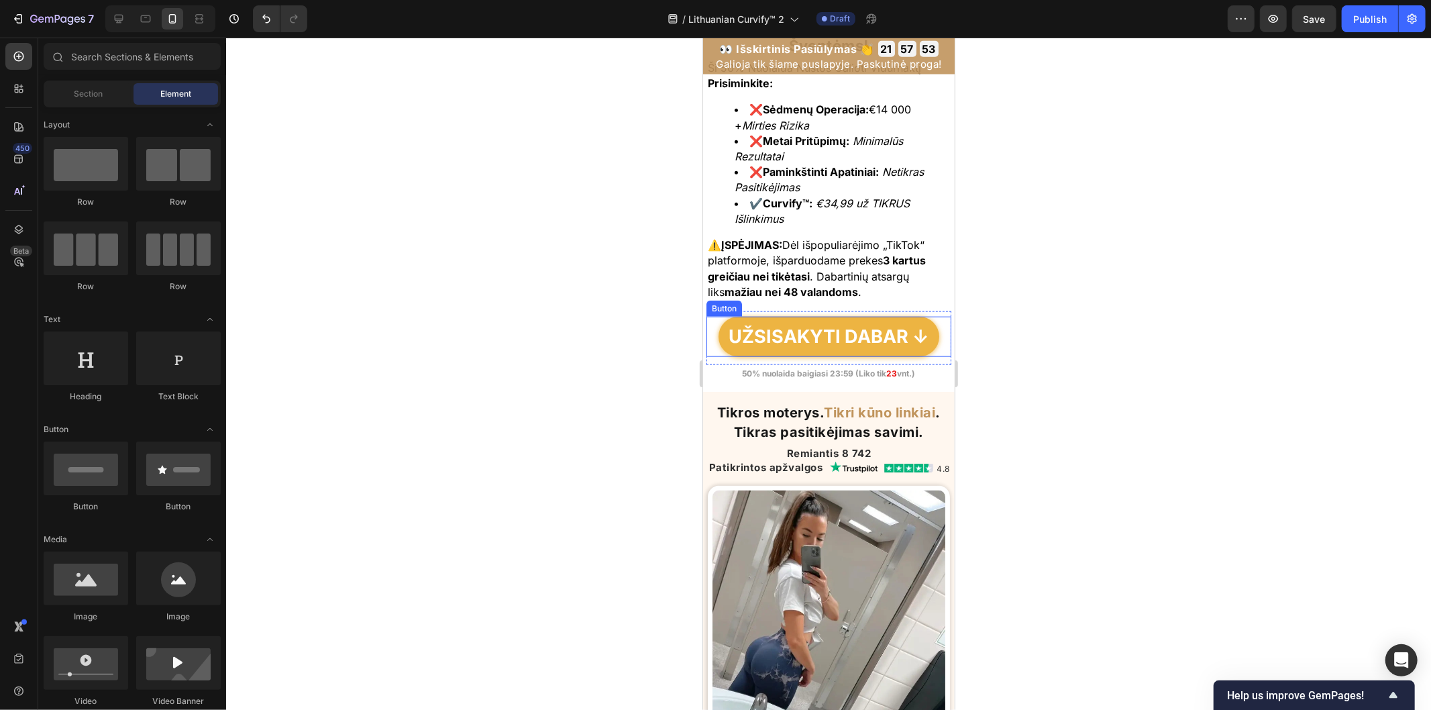
click at [796, 316] on link "UŽSISAKYTI DABAR ↓" at bounding box center [828, 336] width 221 height 40
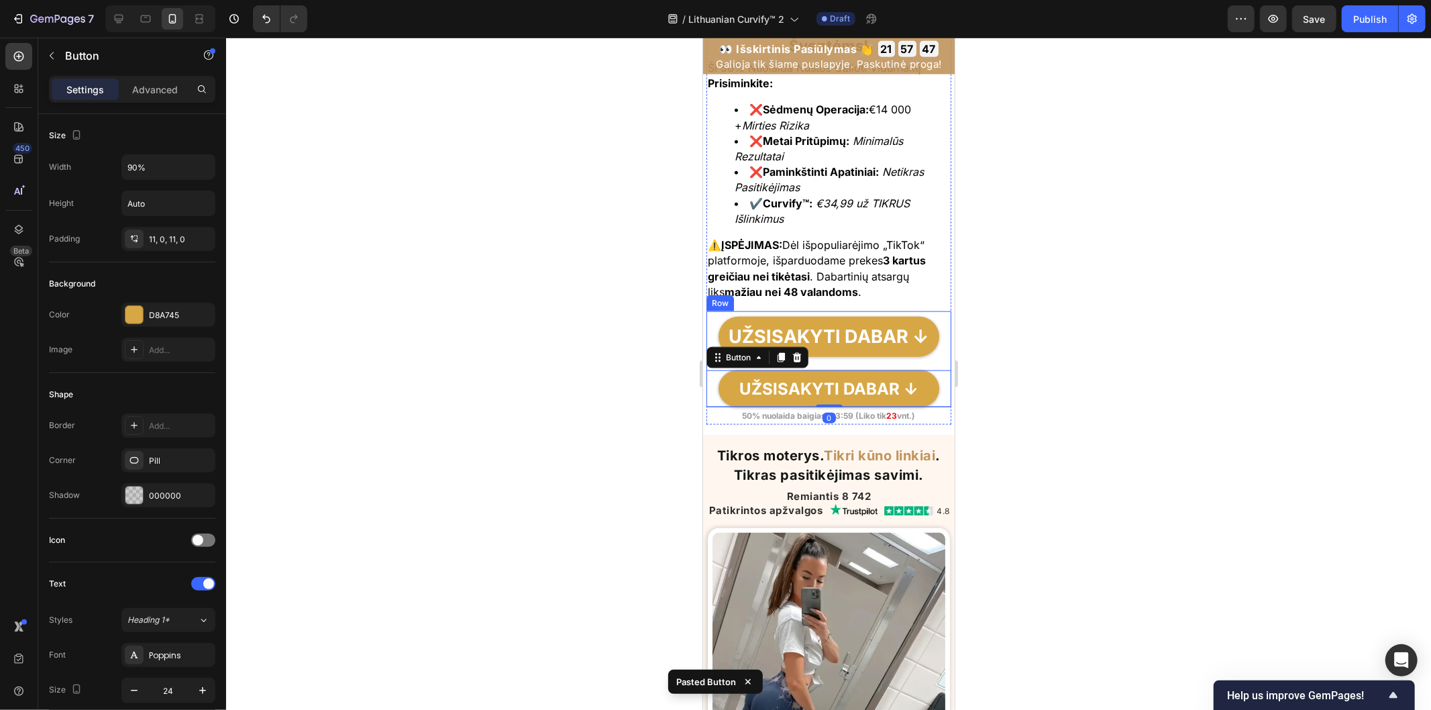
click at [820, 311] on div "UŽSISAKYTI DABAR ↓ Button" at bounding box center [828, 338] width 245 height 54
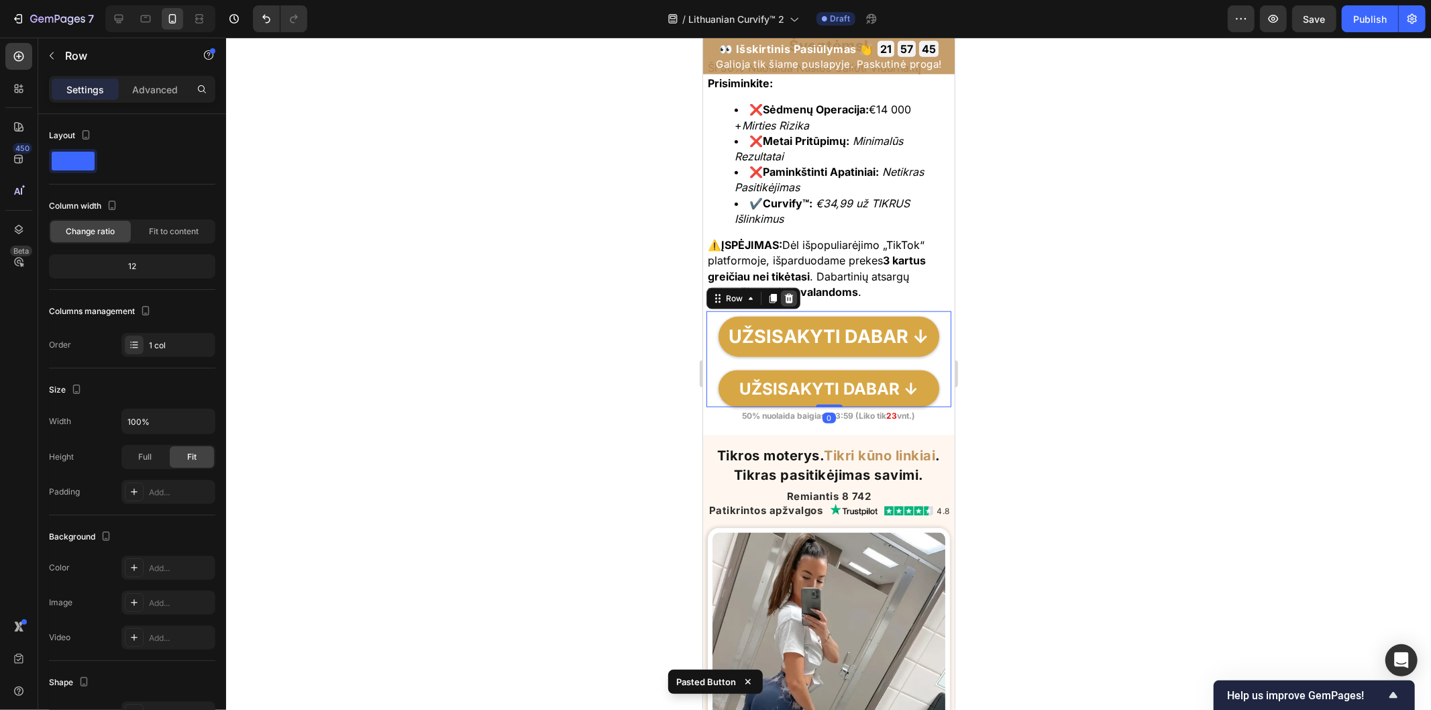
click at [790, 293] on icon at bounding box center [788, 297] width 9 height 9
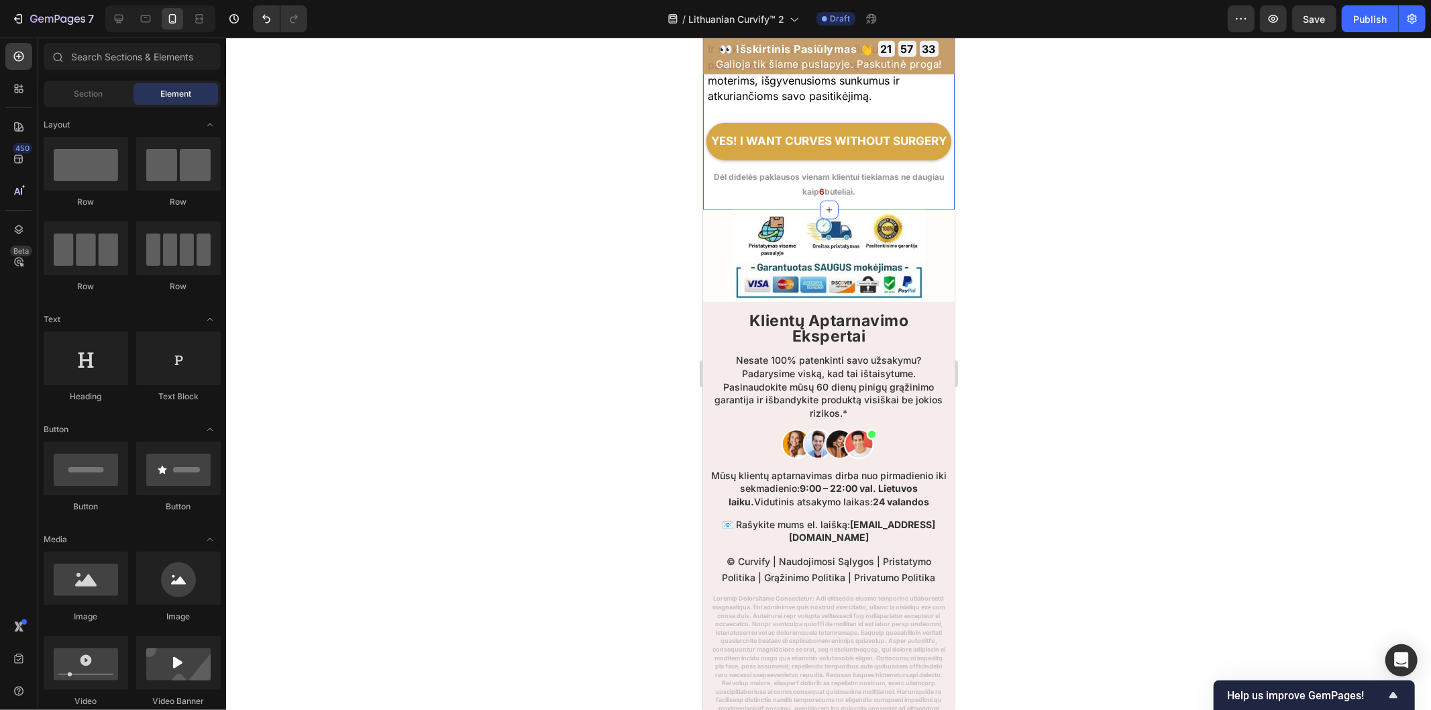
scroll to position [13863, 0]
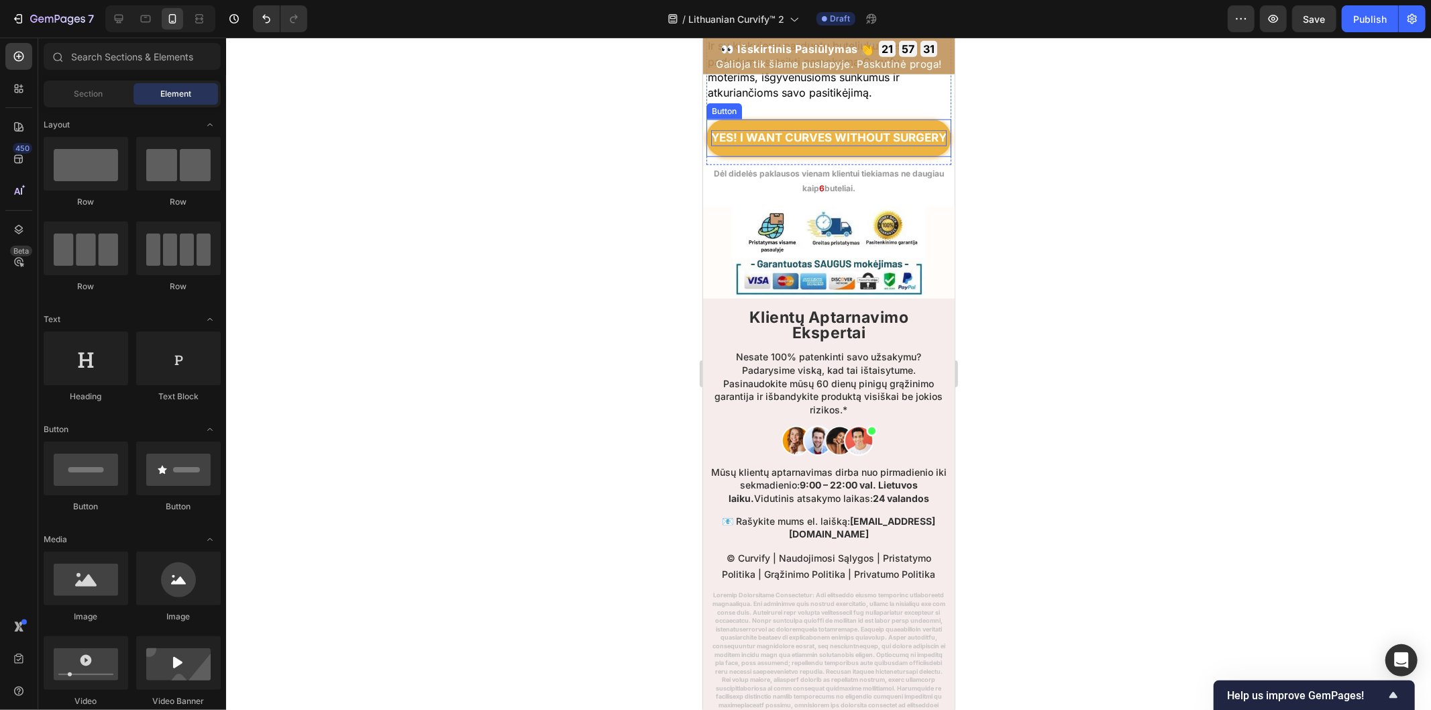
click at [805, 146] on p "YES! I WANT CURVES WITHOUT SURGERY" at bounding box center [827, 137] width 235 height 16
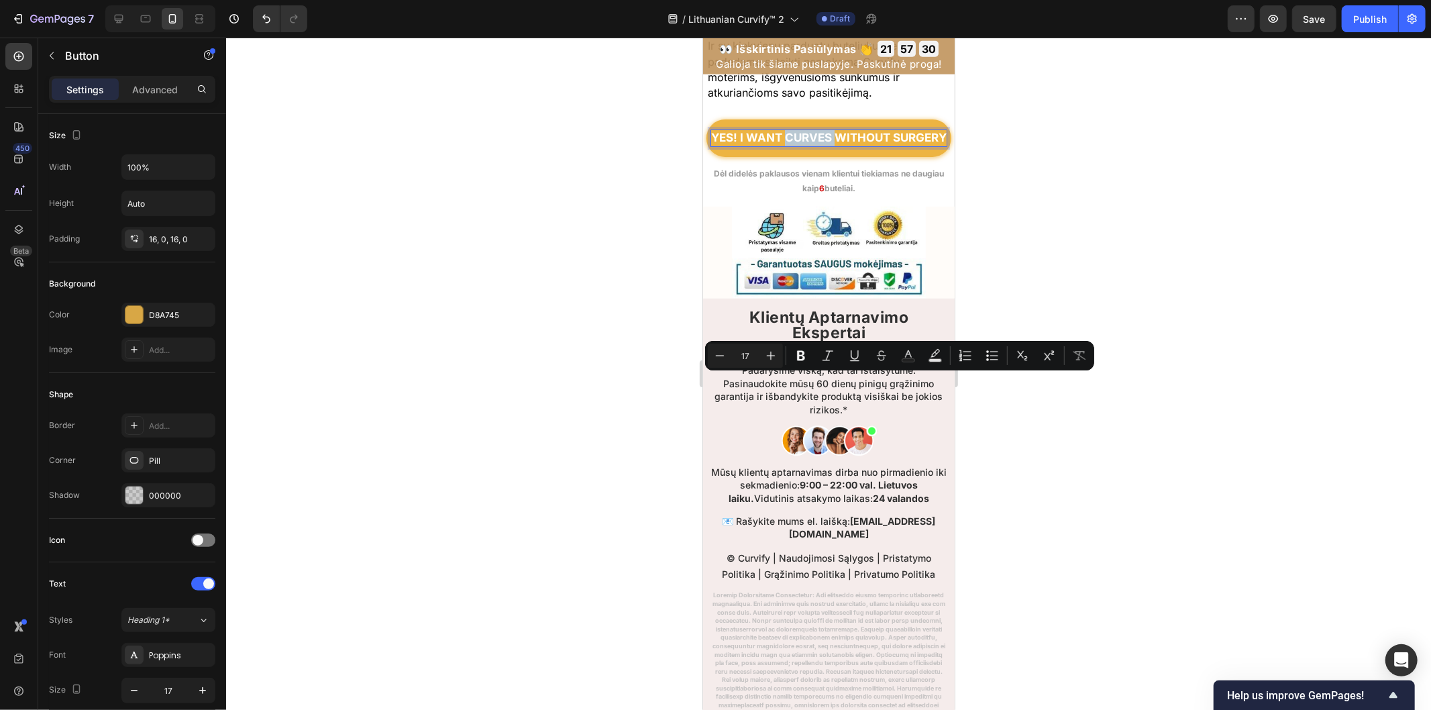
click at [806, 146] on p "YES! I WANT CURVES WITHOUT SURGERY" at bounding box center [827, 137] width 235 height 16
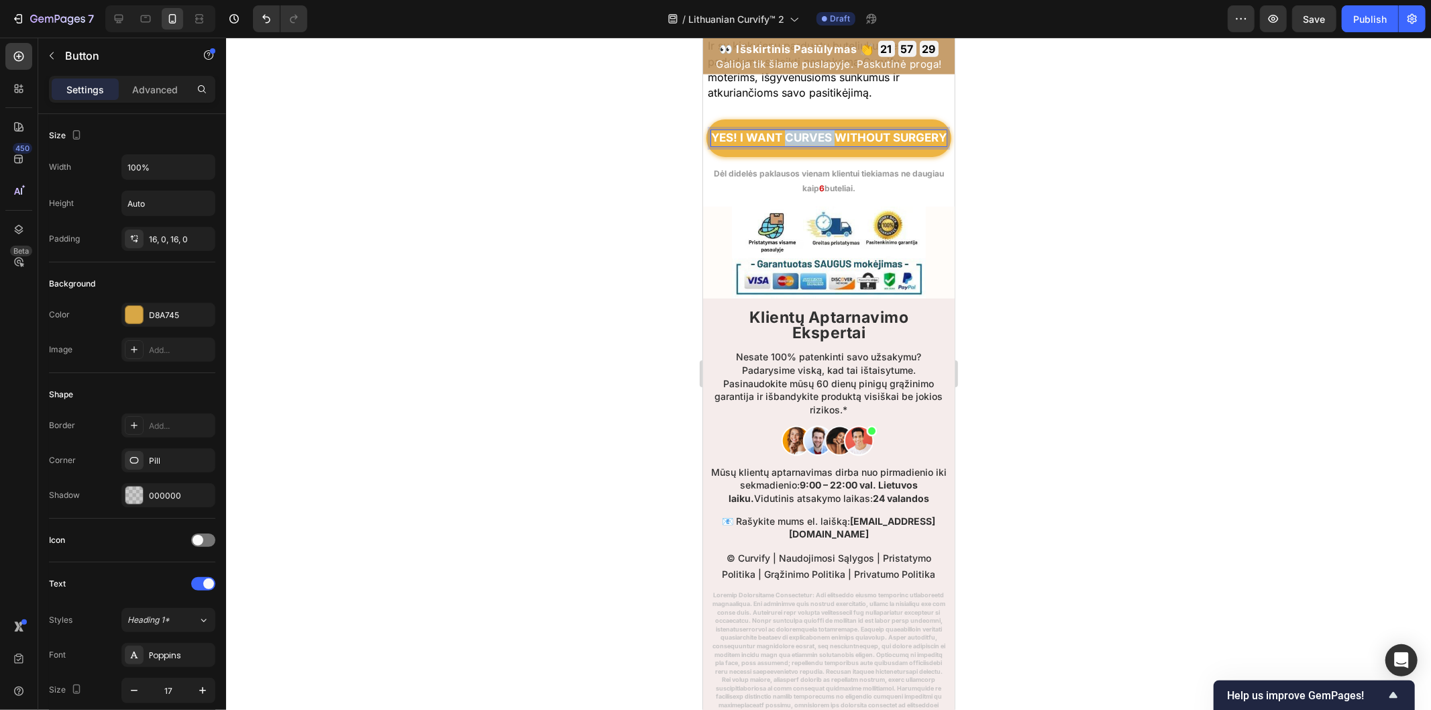
click at [806, 146] on p "YES! I WANT CURVES WITHOUT SURGERY" at bounding box center [827, 137] width 235 height 16
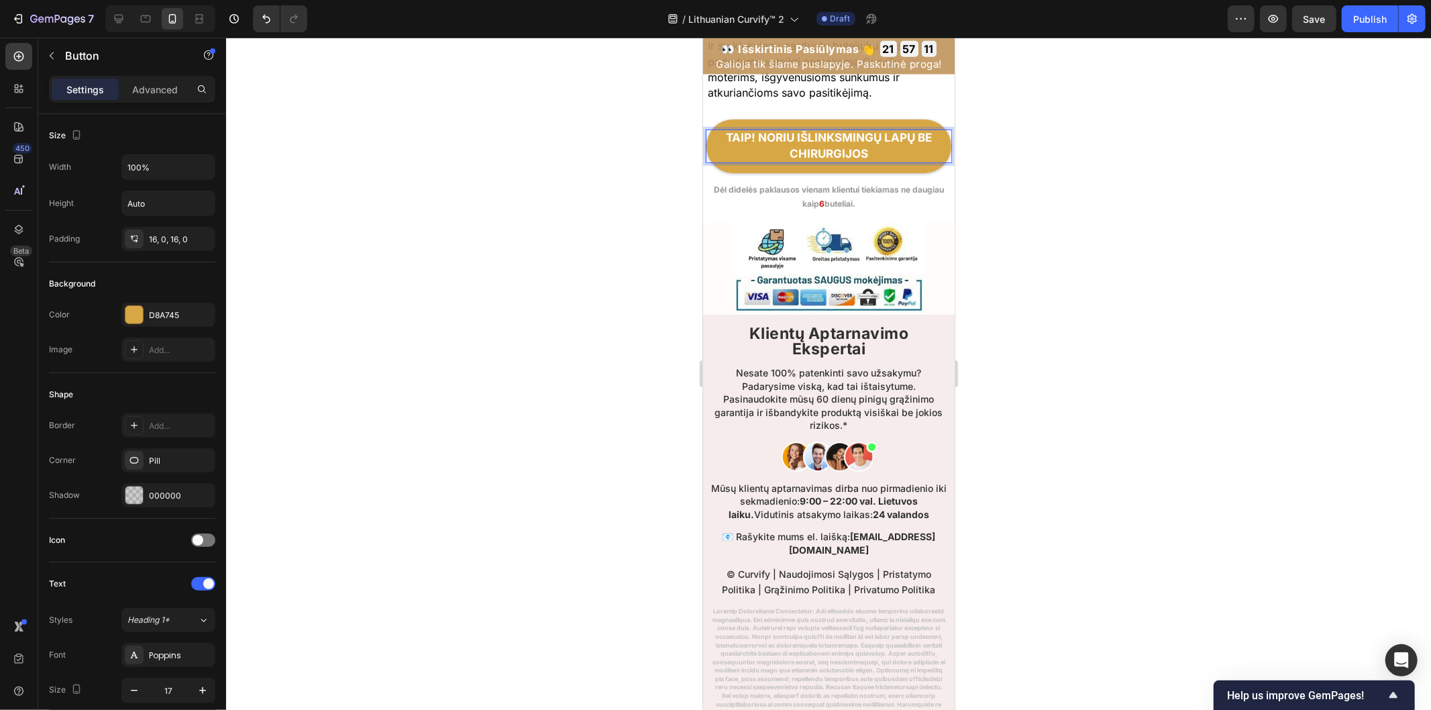
drag, startPoint x: 531, startPoint y: 384, endPoint x: 681, endPoint y: 402, distance: 150.8
click at [531, 384] on div at bounding box center [828, 374] width 1205 height 672
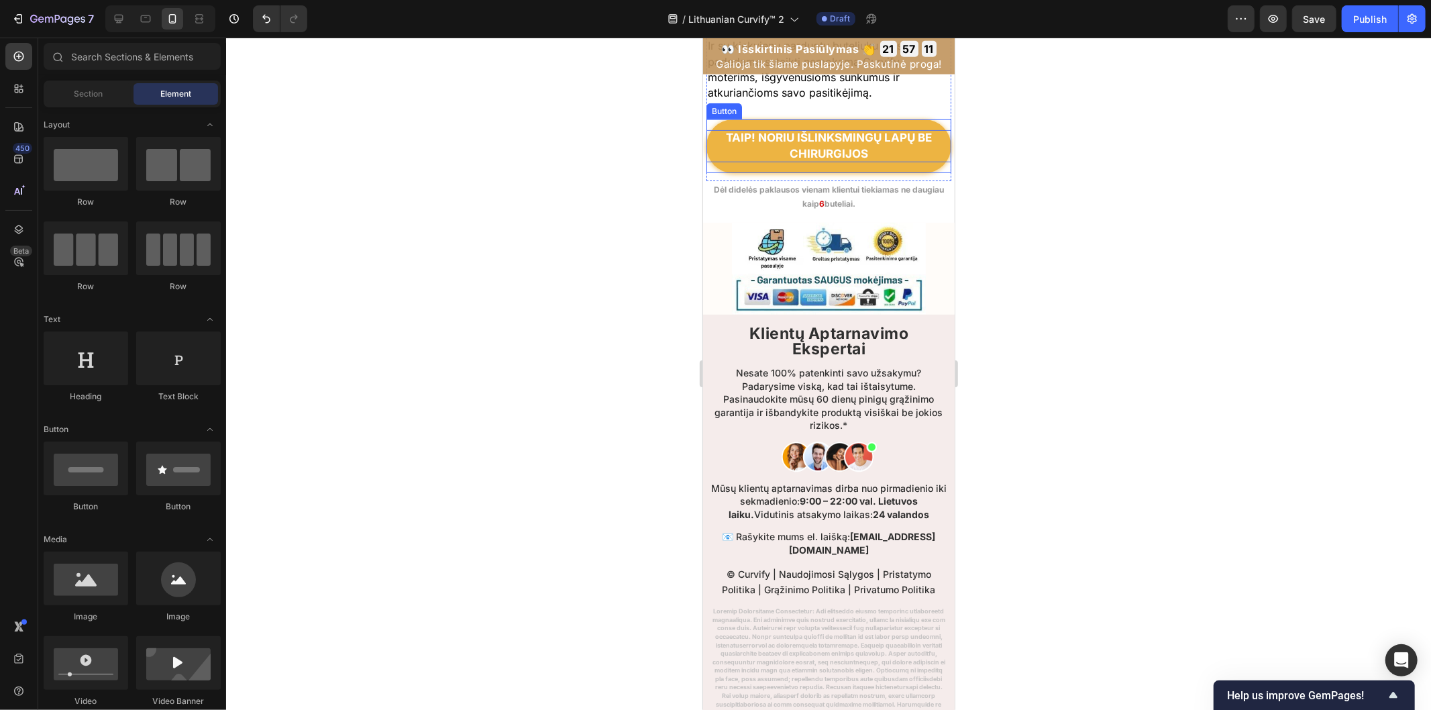
click at [751, 162] on p "TAIP! NORIU IŠLINKSMINGŲ LAPŲ BE CHIRURGIJOS" at bounding box center [828, 145] width 245 height 32
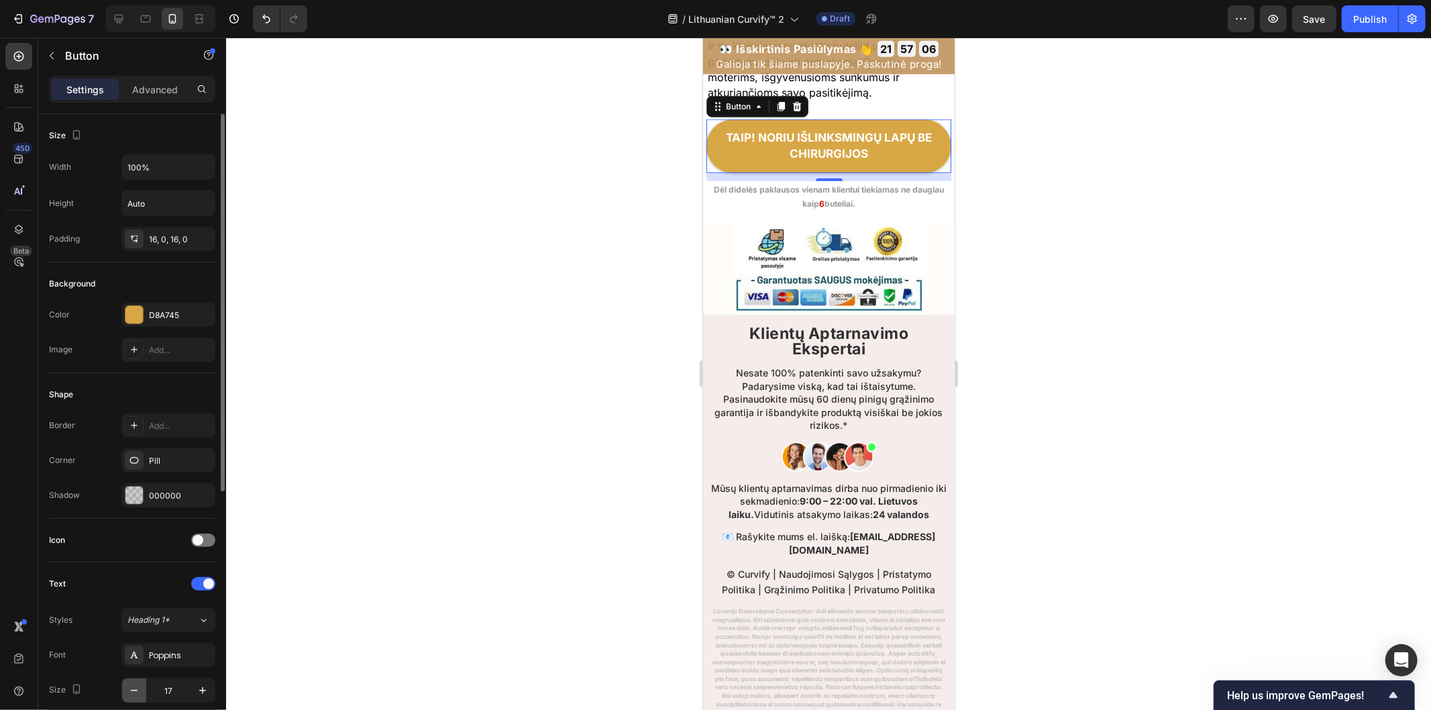
click at [138, 692] on icon "button" at bounding box center [133, 690] width 13 height 13
click at [138, 690] on icon "button" at bounding box center [133, 690] width 13 height 13
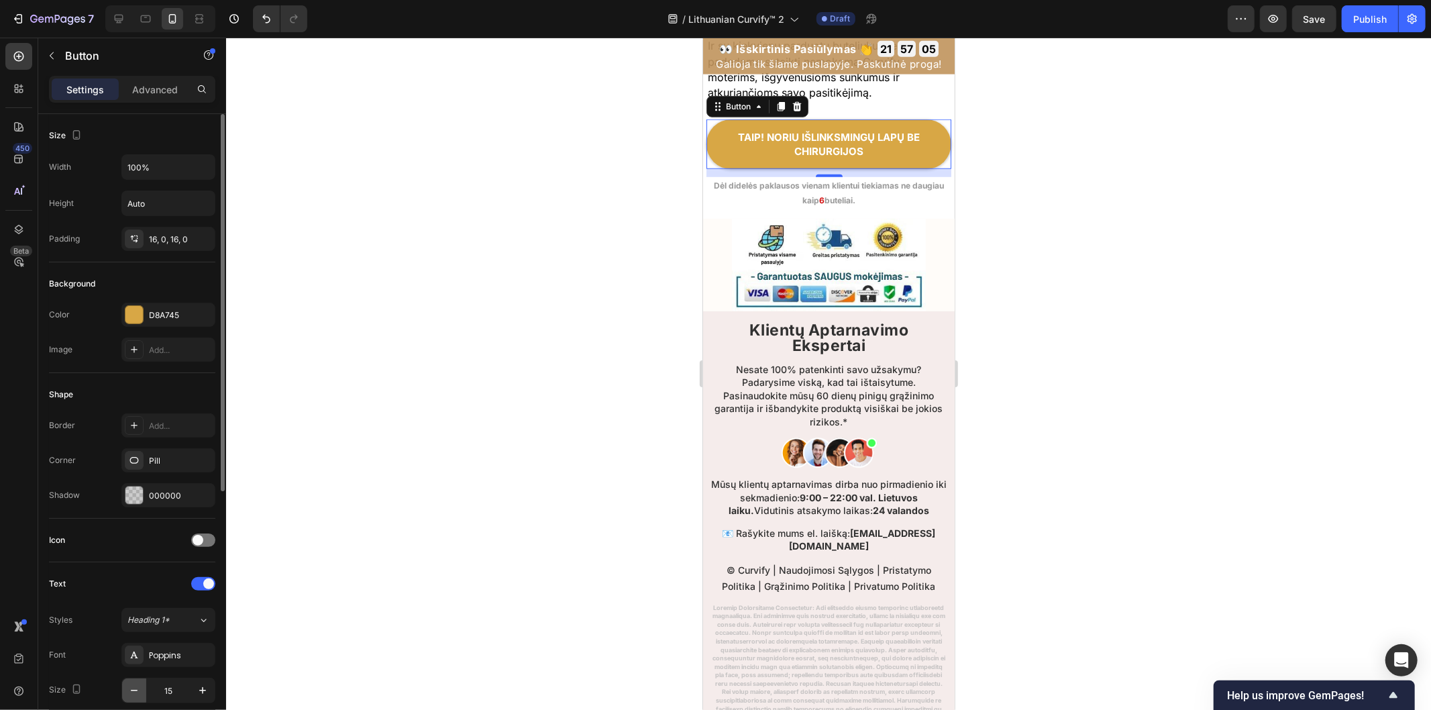
click at [138, 689] on icon "button" at bounding box center [133, 690] width 13 height 13
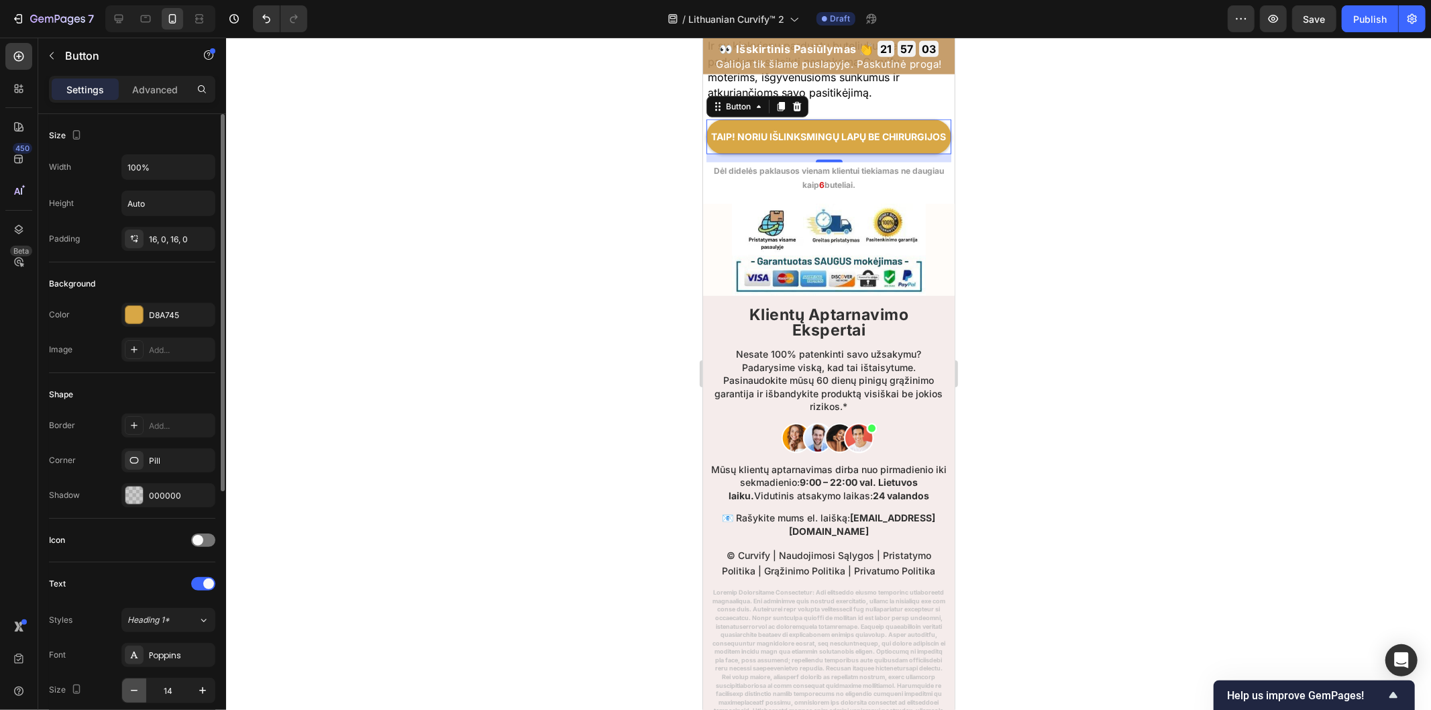
click at [129, 694] on icon "button" at bounding box center [133, 690] width 13 height 13
type input "13"
click at [1095, 386] on div at bounding box center [828, 374] width 1205 height 672
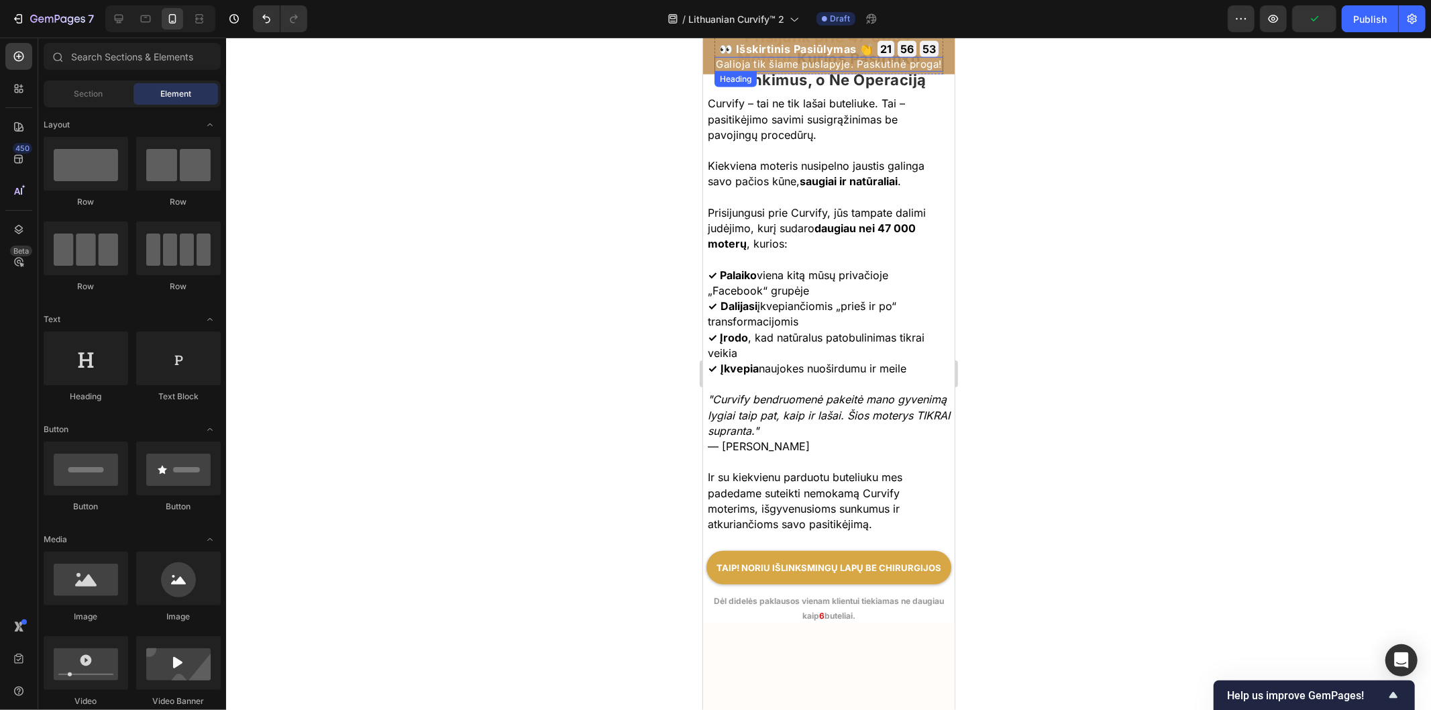
scroll to position [0, 0]
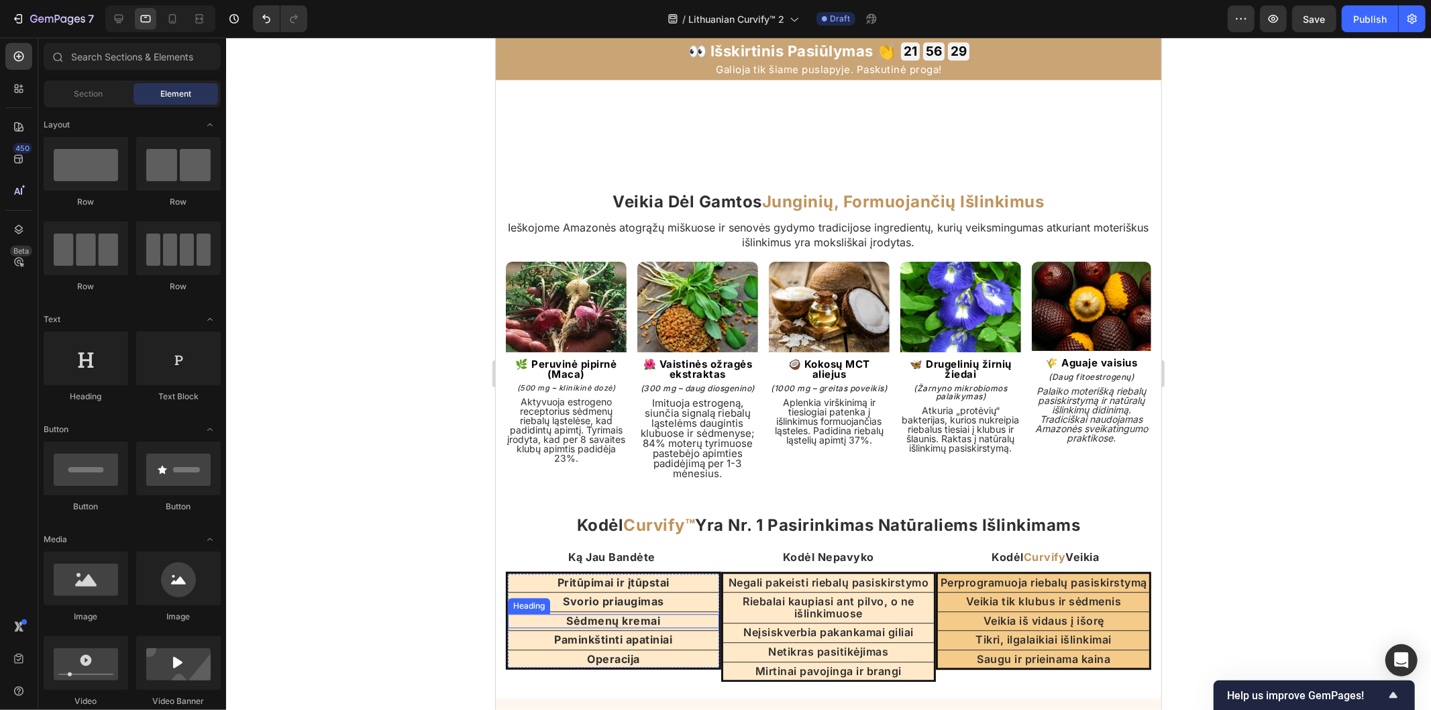
scroll to position [3056, 0]
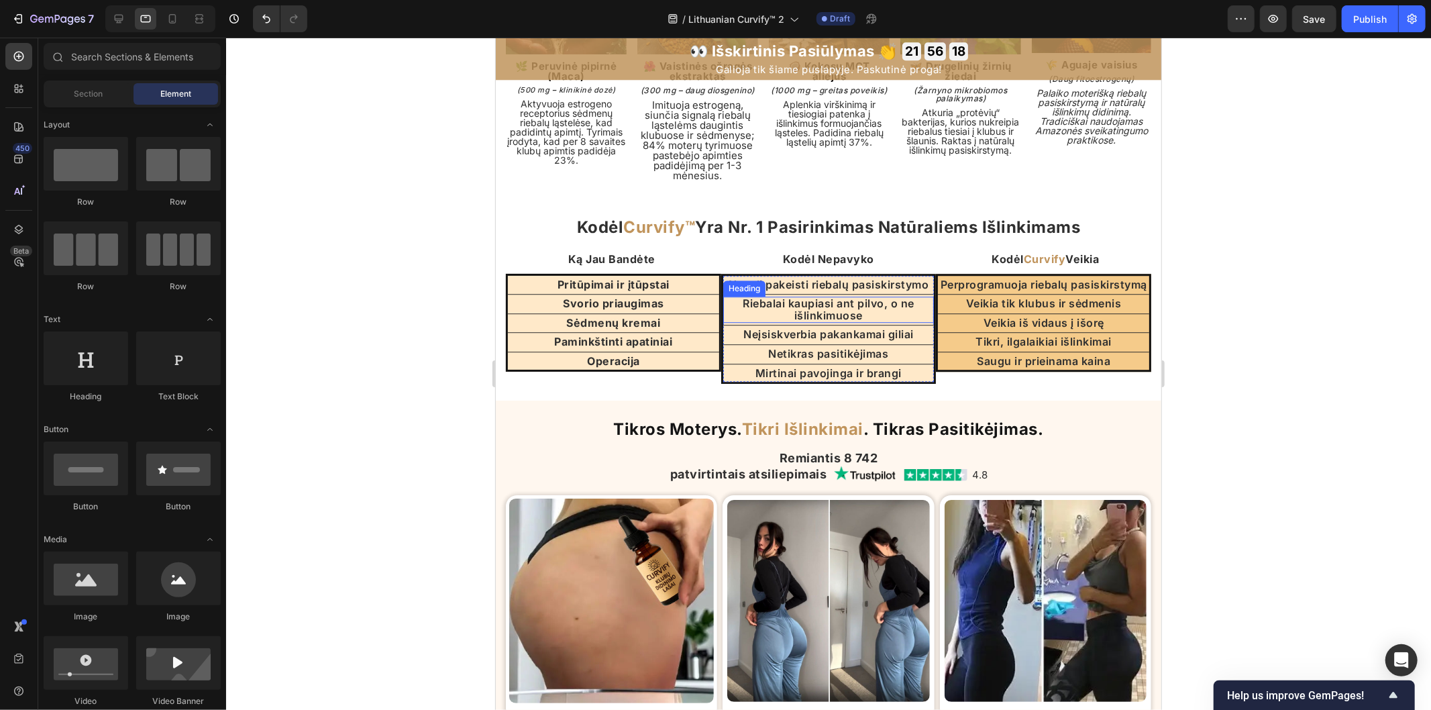
click at [892, 322] on h2 "Riebalai kaupiasi ant pilvo, o ne išlinkimuose" at bounding box center [827, 309] width 211 height 26
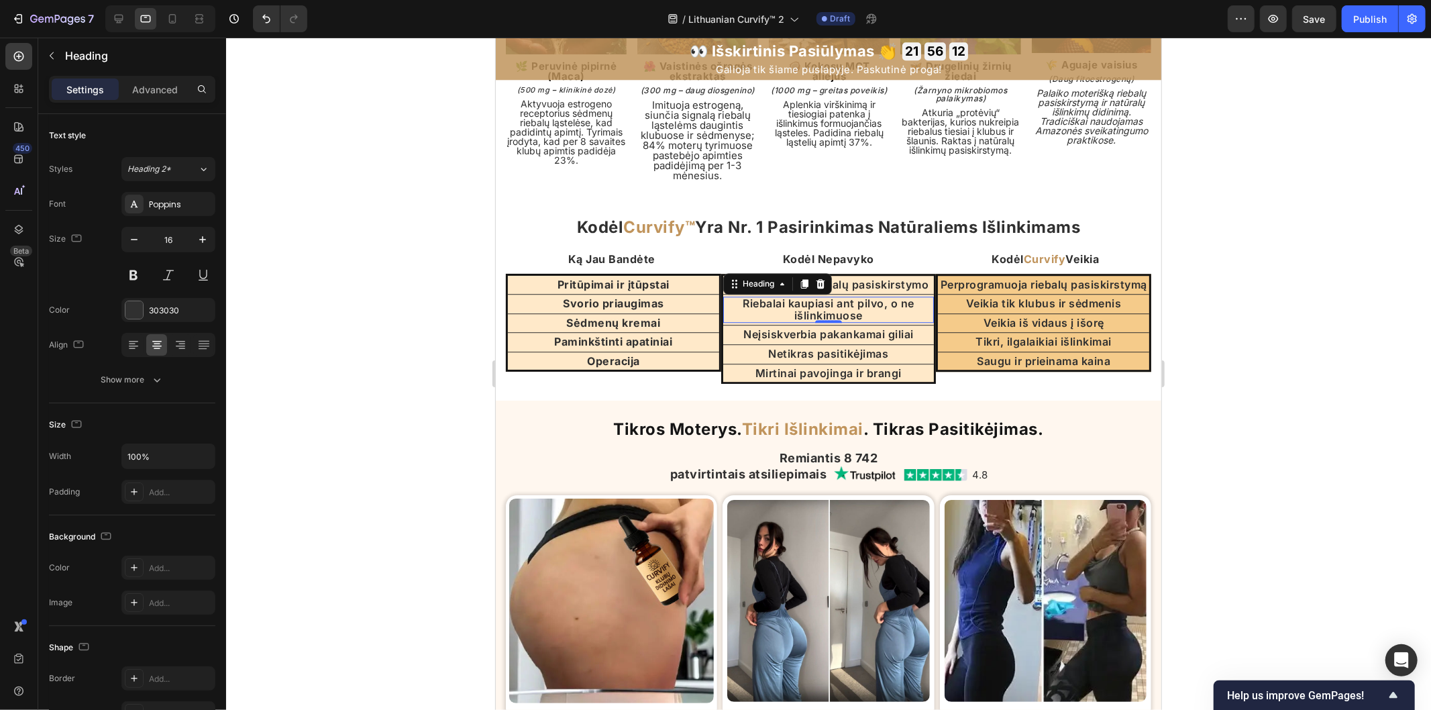
click at [859, 322] on h2 "Riebalai kaupiasi ant pilvo, o ne išlinkimuose" at bounding box center [827, 309] width 211 height 26
click at [878, 321] on p "Riebalai kaupiasi ant pilvo, o ne išlinkimuose" at bounding box center [828, 308] width 209 height 23
drag, startPoint x: 828, startPoint y: 339, endPoint x: 724, endPoint y: 322, distance: 106.1
click at [724, 322] on div "Negali pakeisti riebalų pasiskirstymo Heading Title Line Riebalai kaupiasi ant …" at bounding box center [827, 328] width 211 height 106
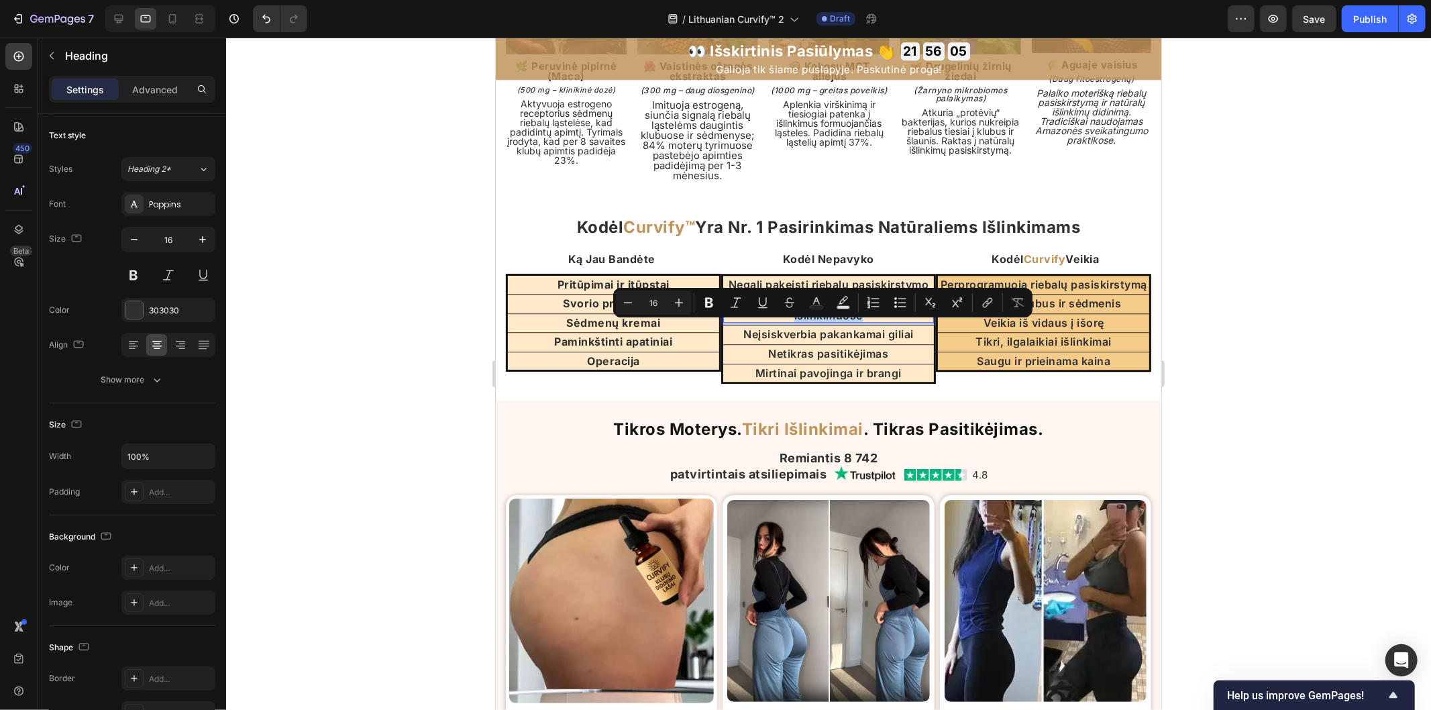
click at [756, 321] on p "Riebalai kaupiasi ant pilvo, o ne išlinkimuose" at bounding box center [828, 308] width 209 height 23
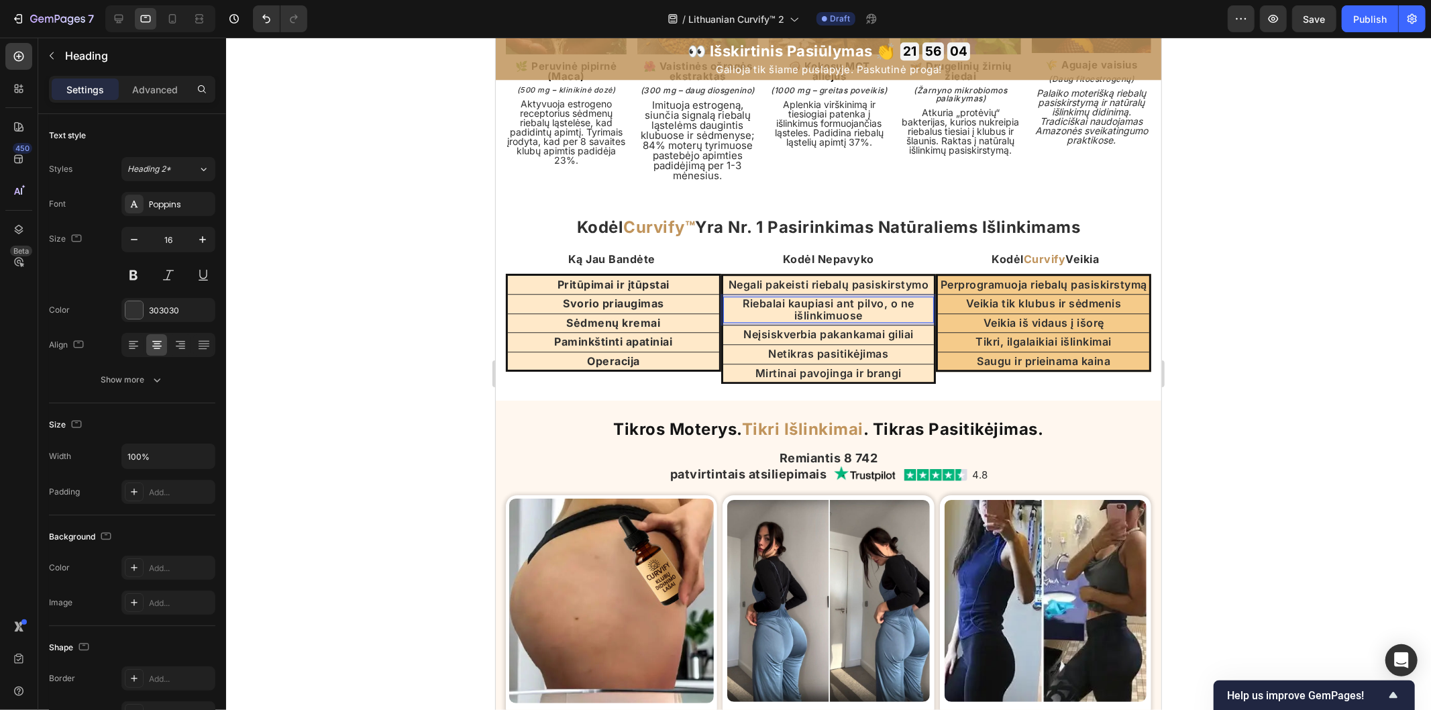
click at [894, 321] on p "Riebalai kaupiasi ant pilvo, o ne išlinkimuose" at bounding box center [828, 308] width 209 height 23
click at [129, 242] on icon "button" at bounding box center [133, 239] width 13 height 13
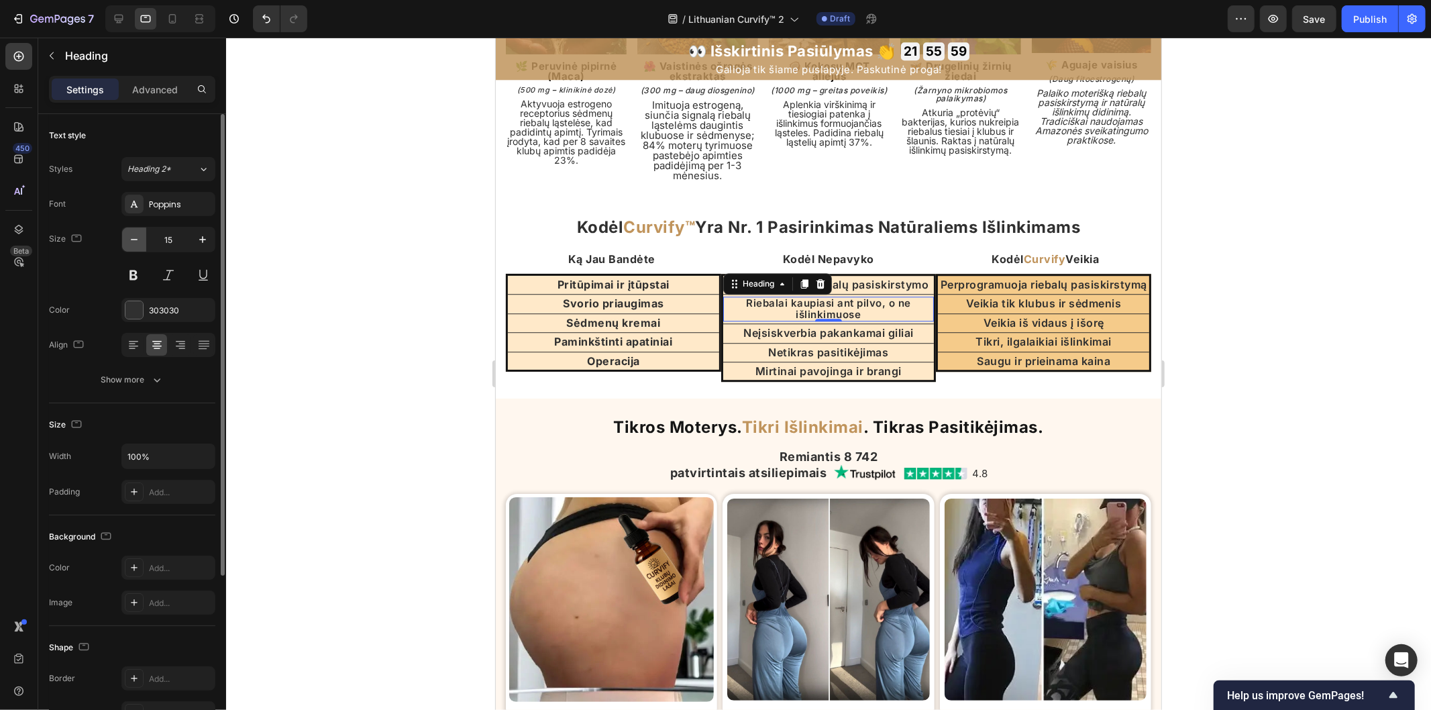
click at [129, 242] on icon "button" at bounding box center [133, 239] width 13 height 13
type input "14"
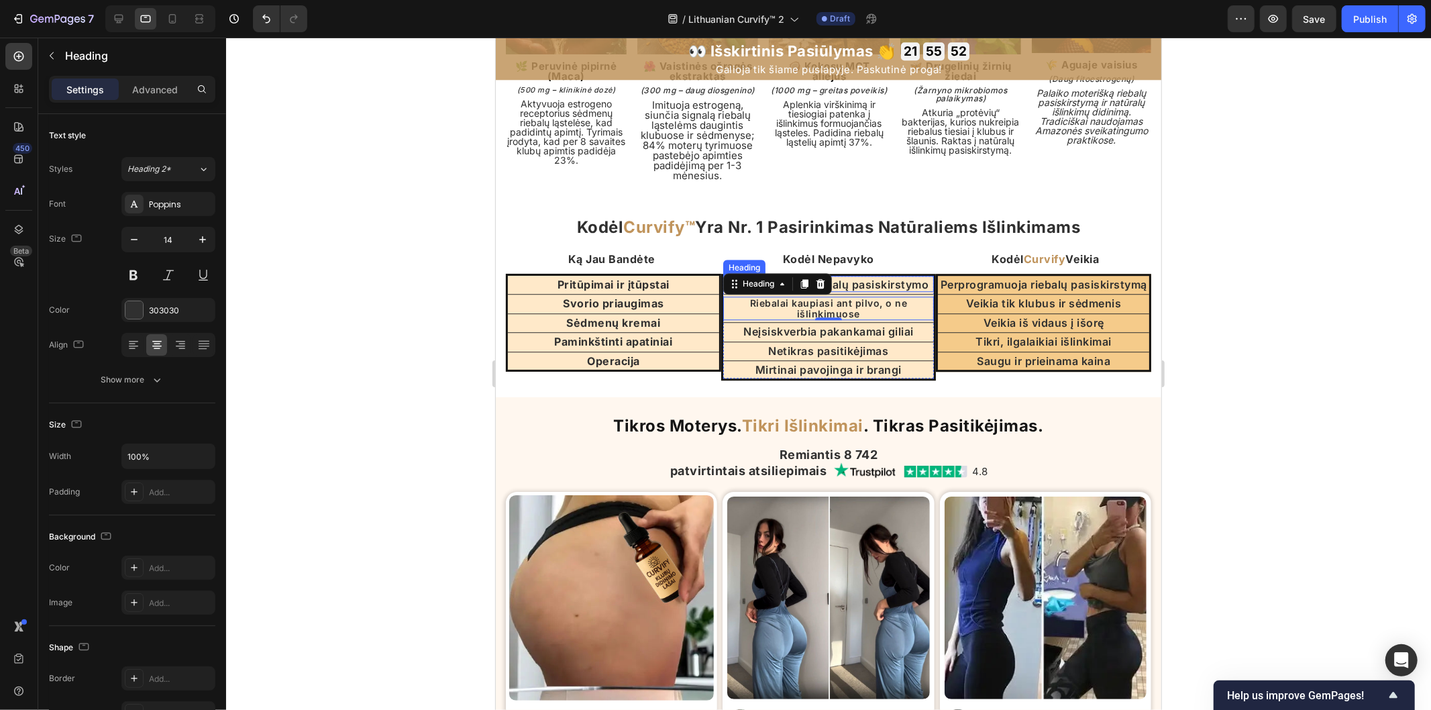
click at [901, 292] on h2 "Negali pakeisti riebalų pasiskirstymo" at bounding box center [827, 284] width 211 height 15
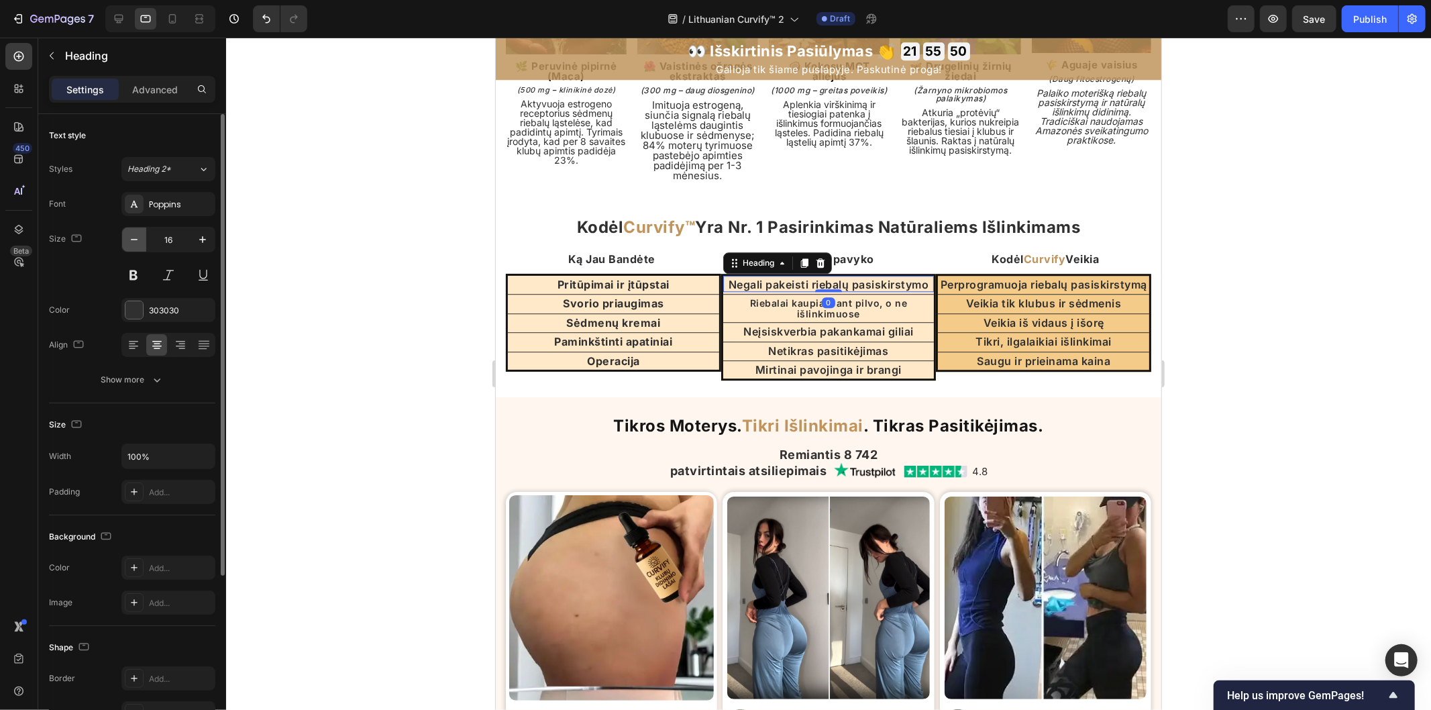
click at [135, 243] on icon "button" at bounding box center [133, 239] width 13 height 13
type input "15"
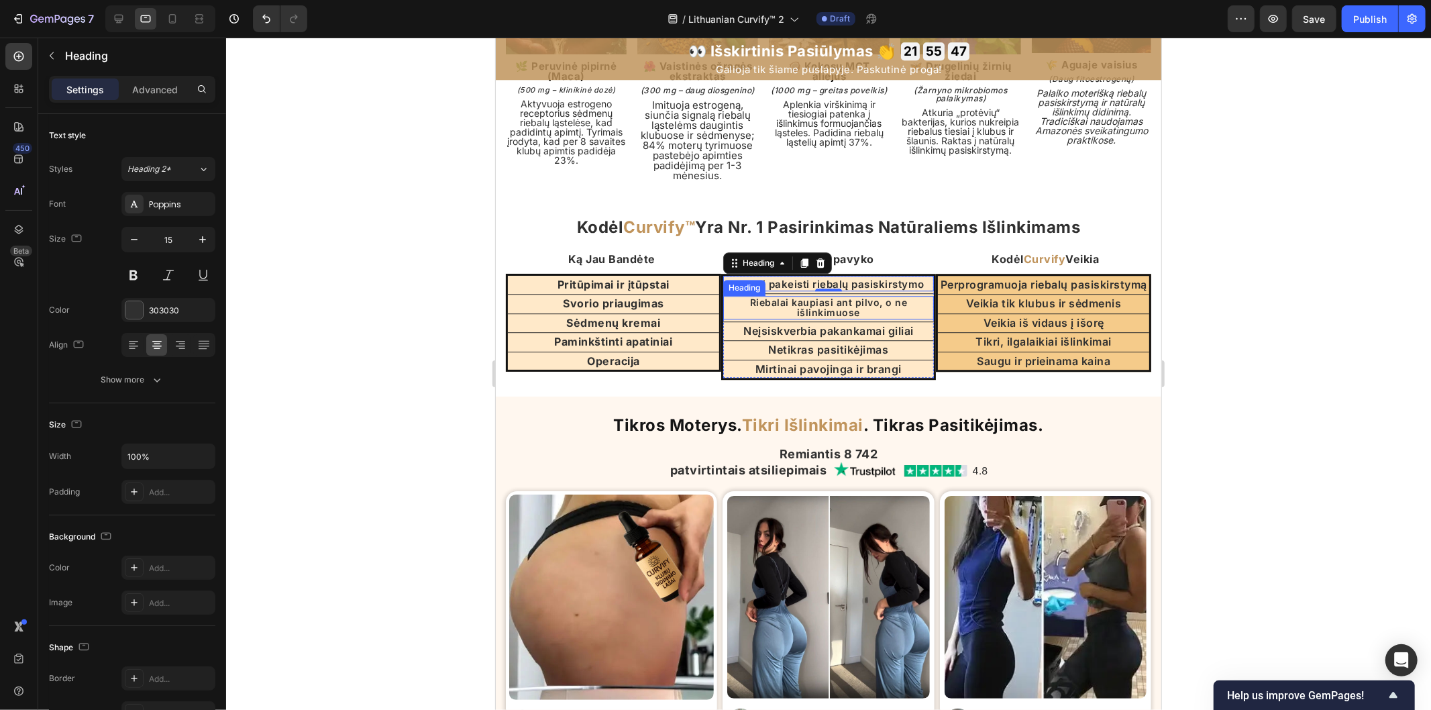
click at [875, 317] on p "Riebalai kaupiasi ant pilvo, o ne išlinkimuose" at bounding box center [828, 307] width 209 height 21
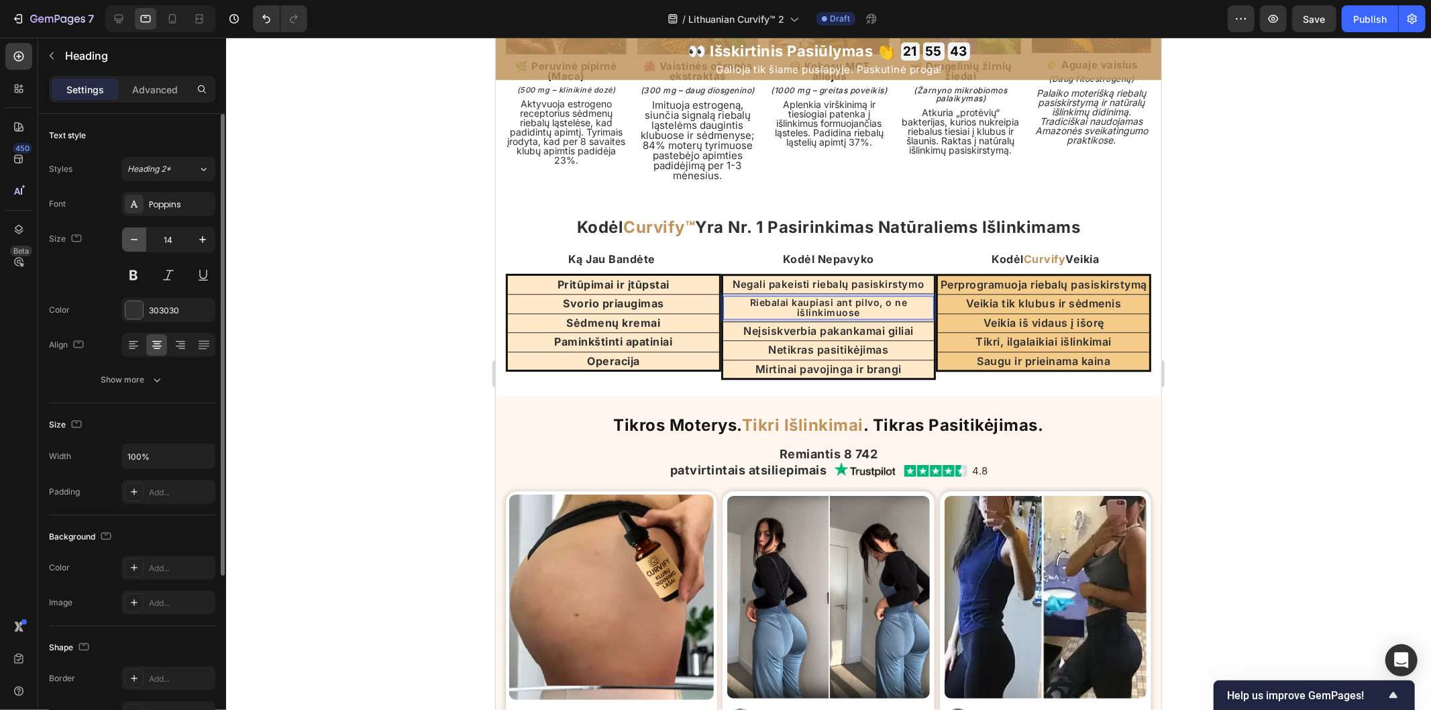
click at [138, 241] on icon "button" at bounding box center [133, 239] width 13 height 13
type input "13"
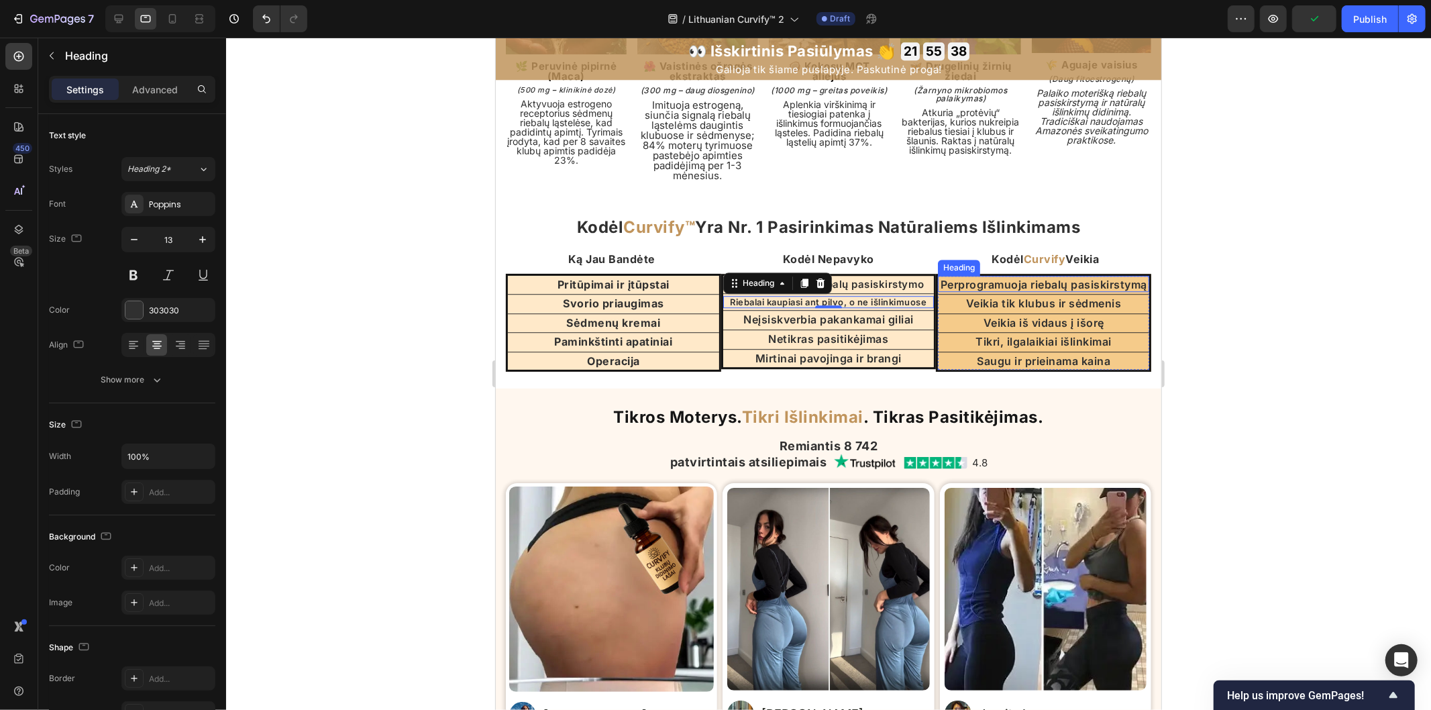
click at [956, 292] on h2 "Perprogramuoja riebalų pasiskirstymą" at bounding box center [1042, 284] width 211 height 15
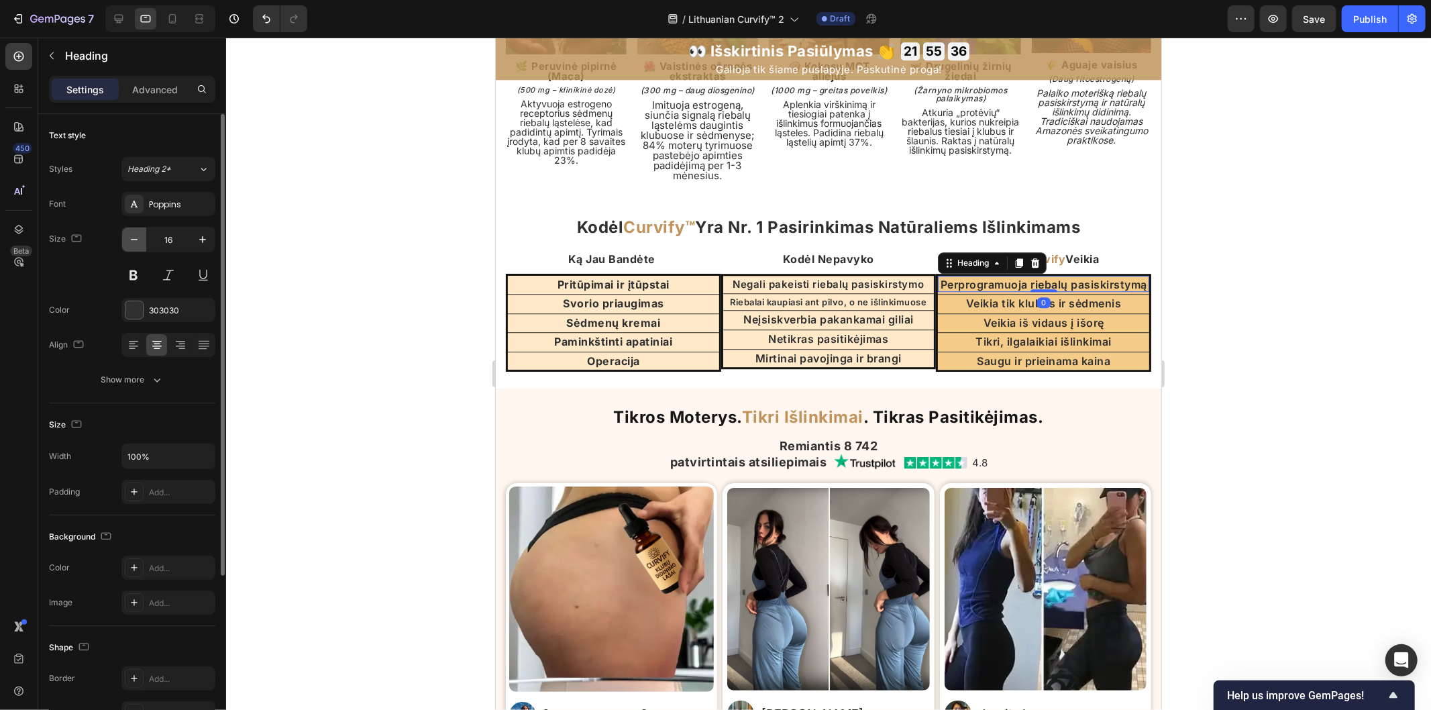
click at [136, 239] on icon "button" at bounding box center [134, 239] width 7 height 1
click at [133, 244] on icon "button" at bounding box center [133, 239] width 13 height 13
type input "14"
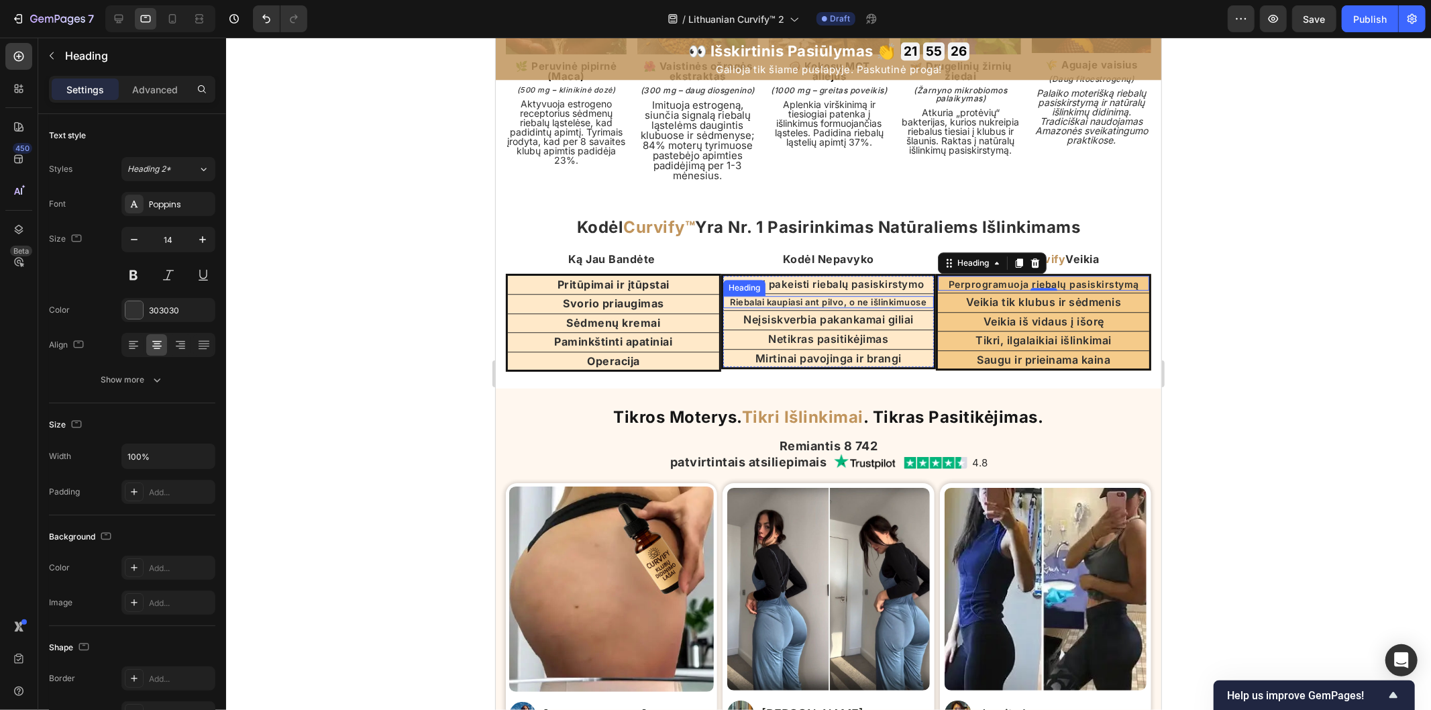
click at [777, 306] on p "Riebalai kaupiasi ant pilvo, o ne išlinkimuose" at bounding box center [828, 301] width 209 height 9
click at [730, 306] on p "Riebalai kaupiasi ant pilvo, o ne išlinkimuose" at bounding box center [828, 301] width 209 height 9
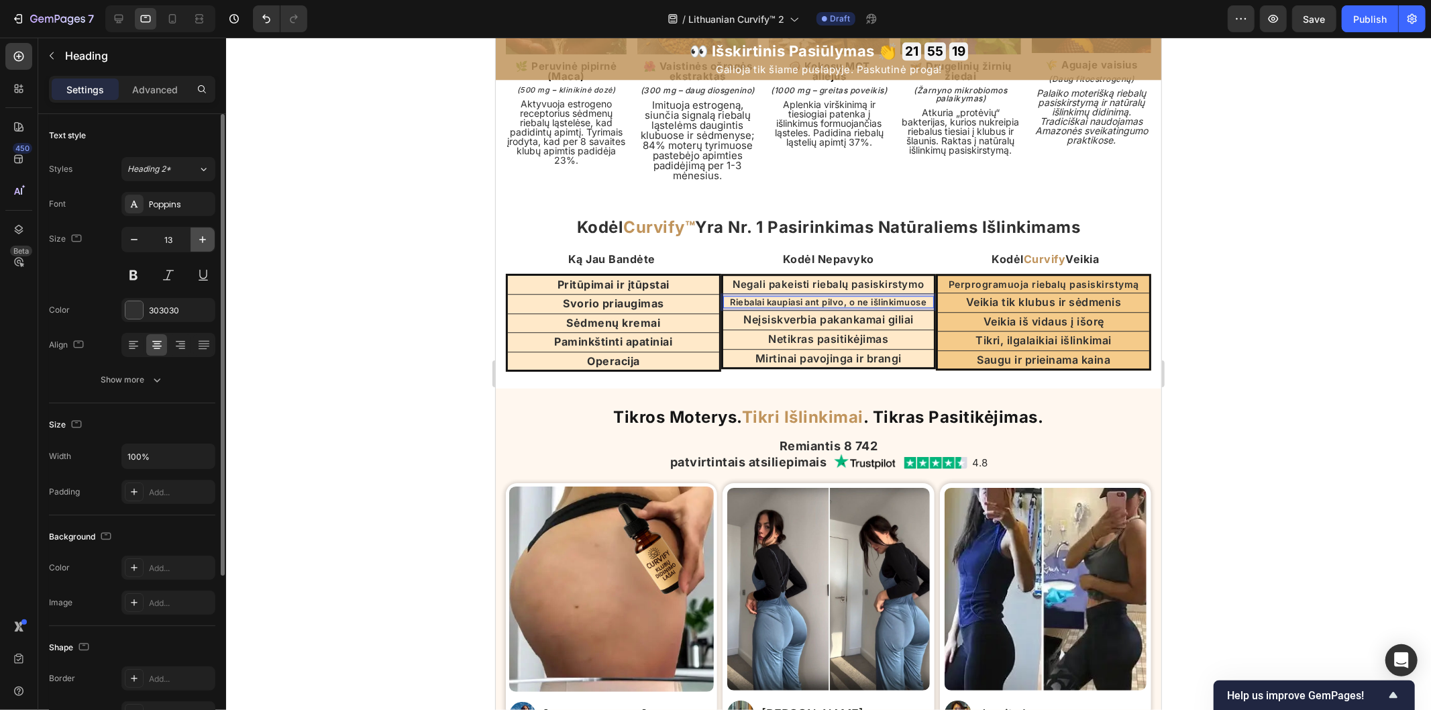
click at [204, 235] on icon "button" at bounding box center [202, 239] width 13 height 13
type input "14"
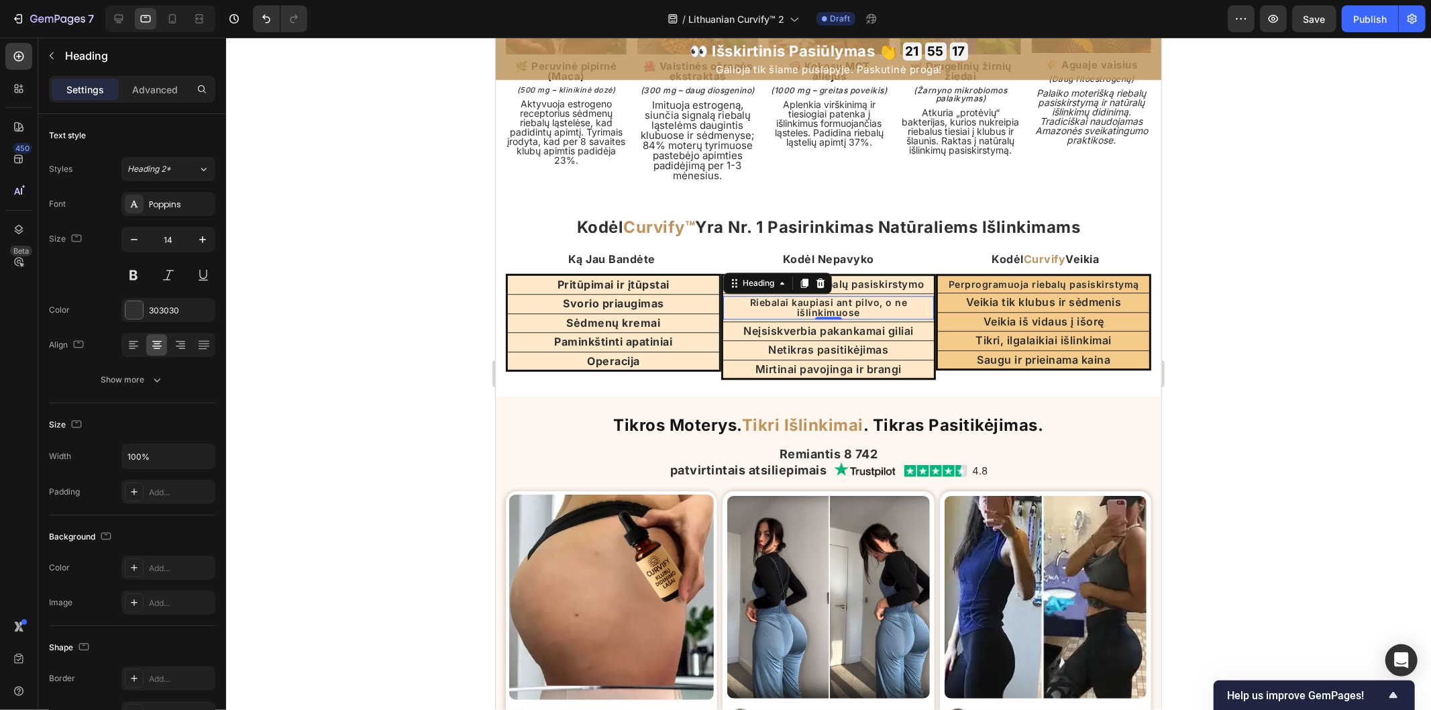
click at [863, 317] on p "Riebalai kaupiasi ant pilvo, o ne išlinkimuose" at bounding box center [828, 307] width 209 height 21
click at [827, 317] on p "Riebalai kaupiasi ant pilvo, o ne išlinkimuose" at bounding box center [828, 307] width 209 height 21
click at [808, 317] on p "Riebalai kaupiasi ant pilvo, o ne išlinkimuose" at bounding box center [828, 307] width 209 height 21
click at [867, 317] on p "Riebalai kaupiasi ant pilvo, o ne išlinkimuose" at bounding box center [828, 307] width 209 height 21
click at [1280, 334] on div at bounding box center [828, 374] width 1205 height 672
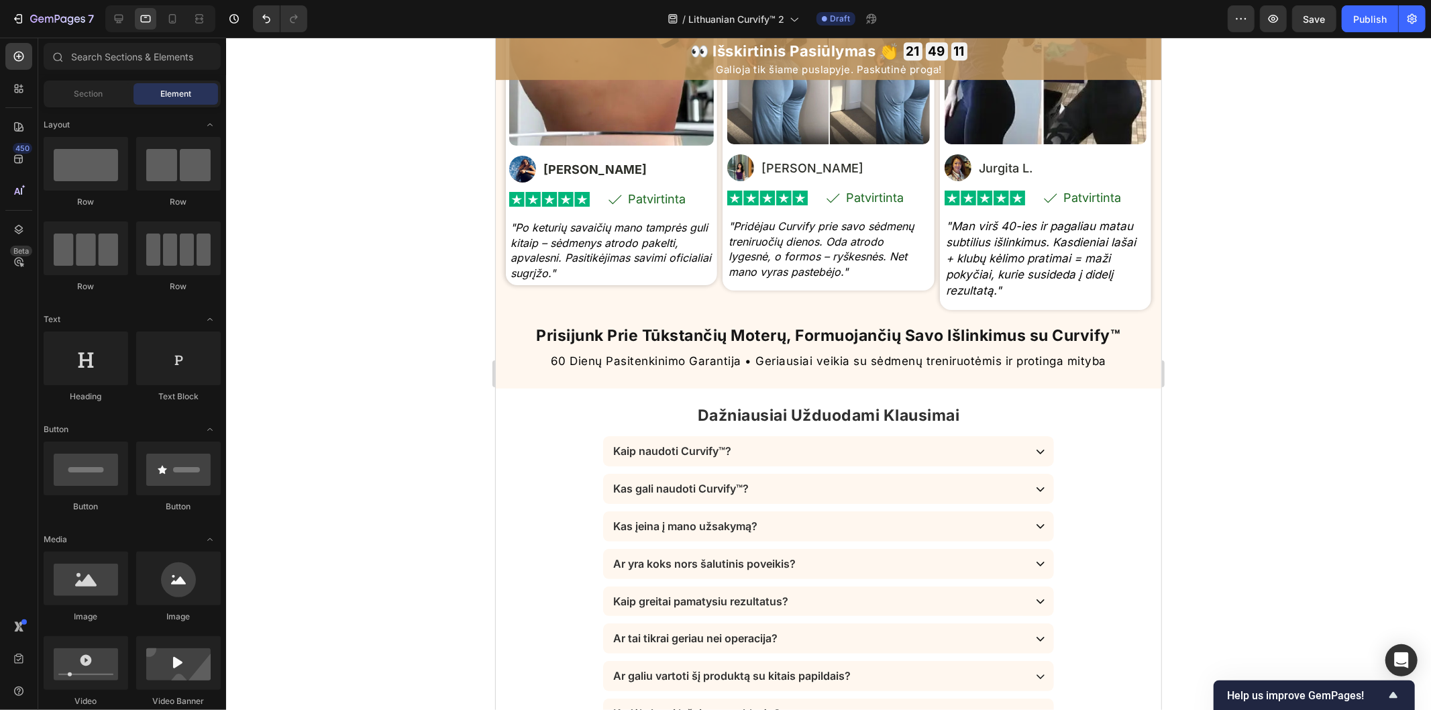
scroll to position [3484, 0]
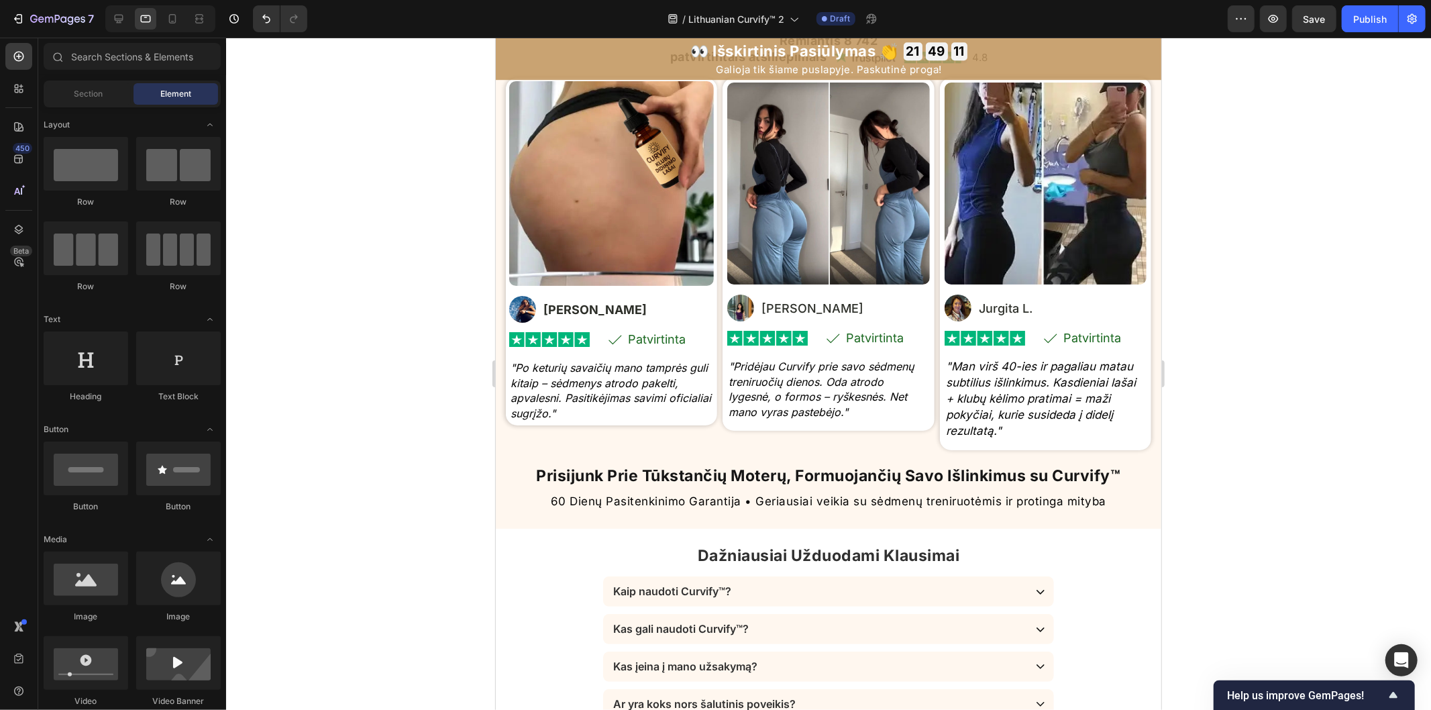
drag, startPoint x: 1152, startPoint y: 273, endPoint x: 1735, endPoint y: 65, distance: 618.3
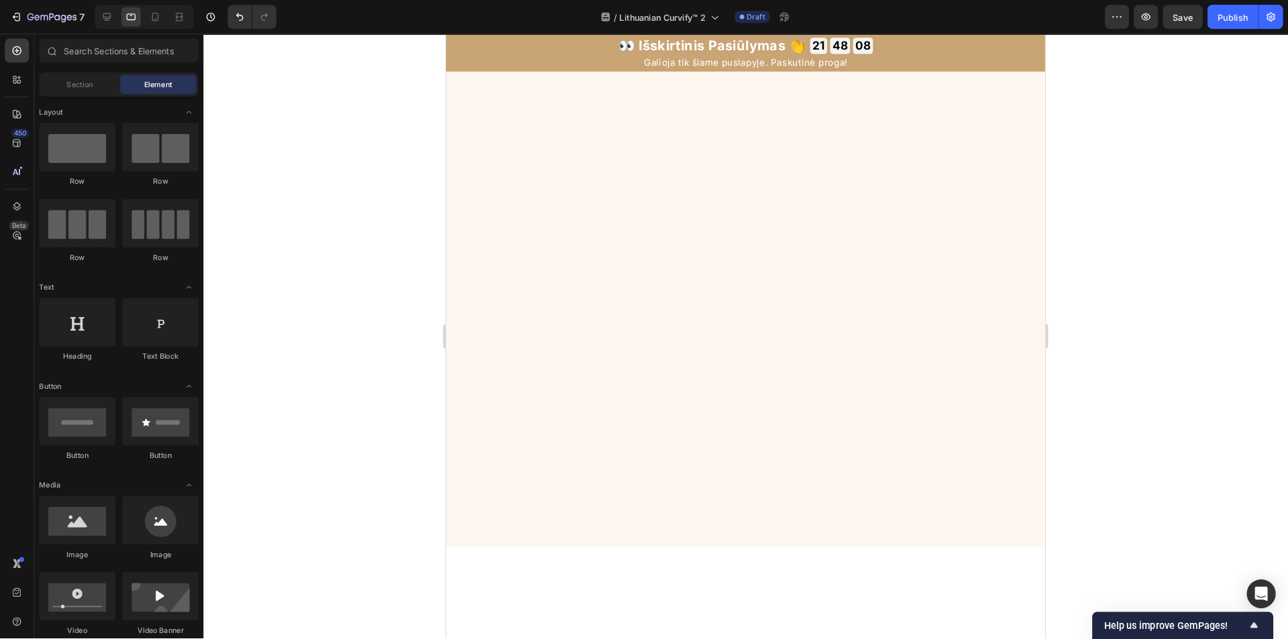
scroll to position [2060, 0]
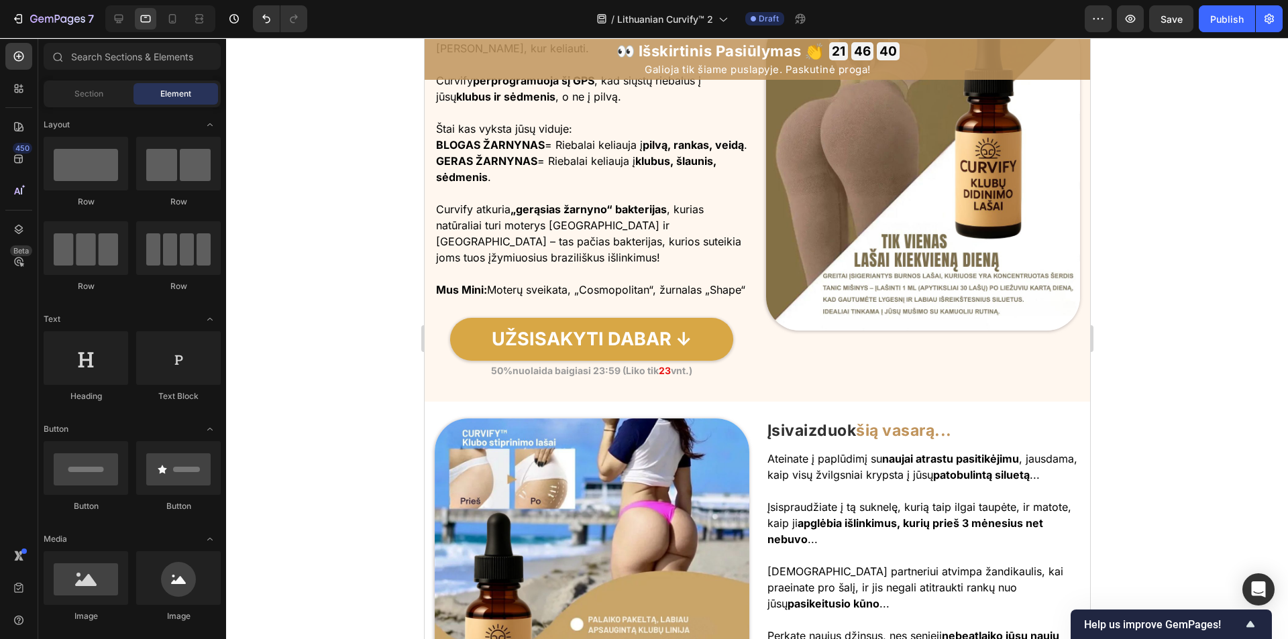
scroll to position [2060, 0]
